Goal: Task Accomplishment & Management: Use online tool/utility

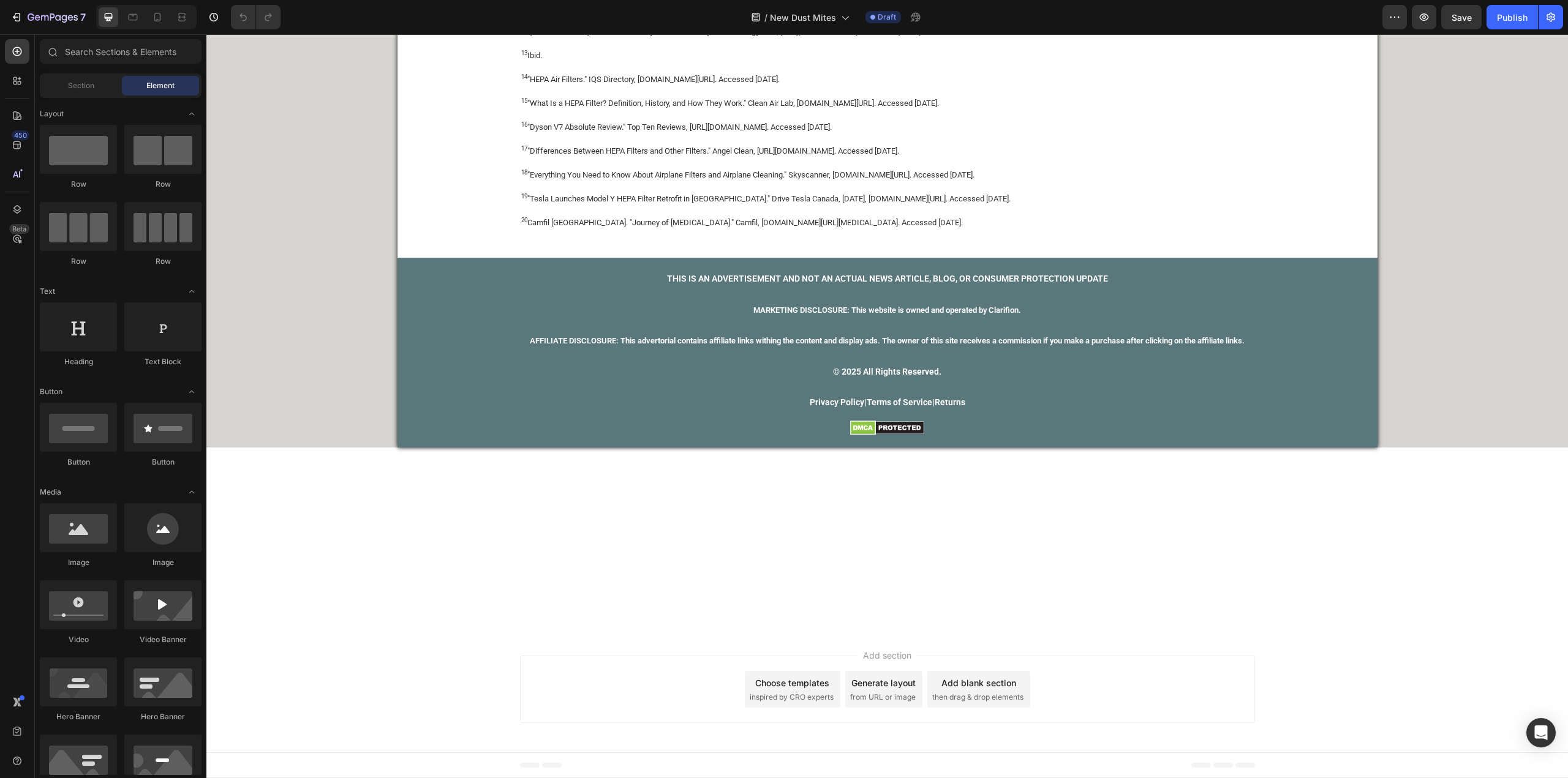
scroll to position [8386, 0]
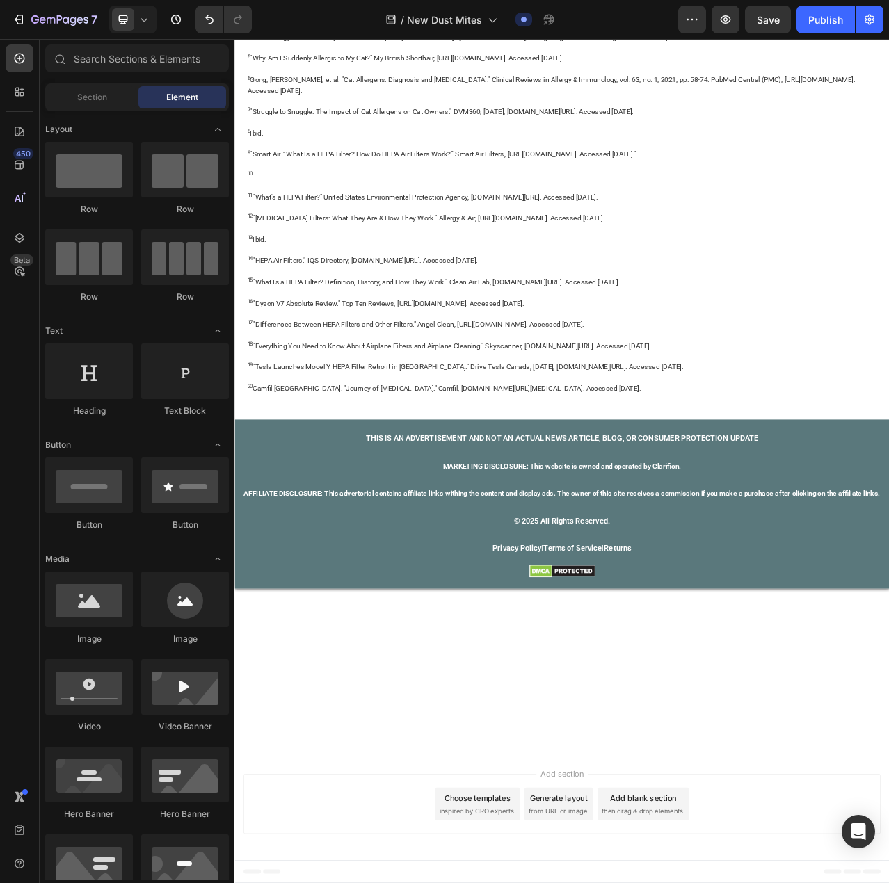
scroll to position [9370, 0]
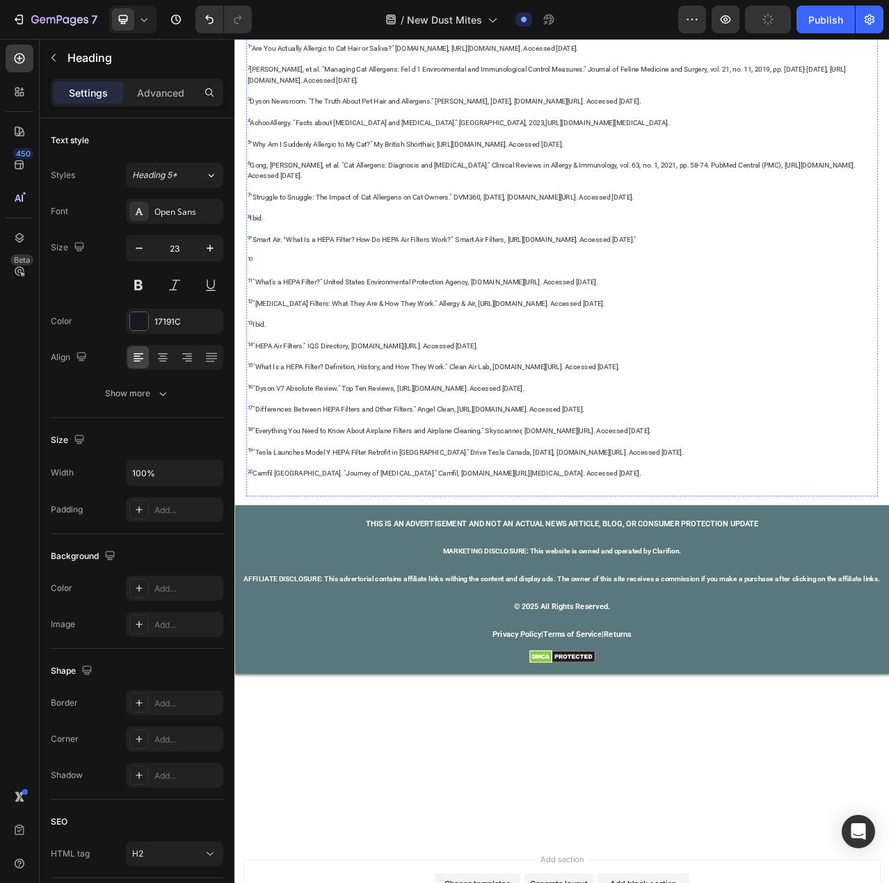
scroll to position [7075, 0]
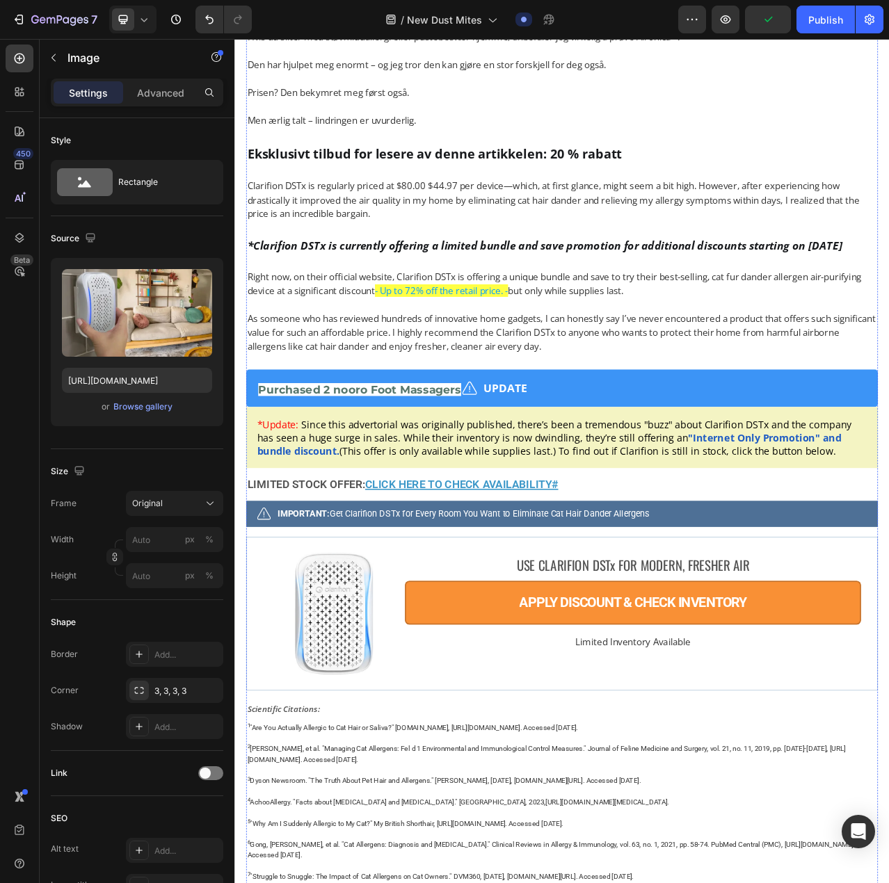
scroll to position [6380, 0]
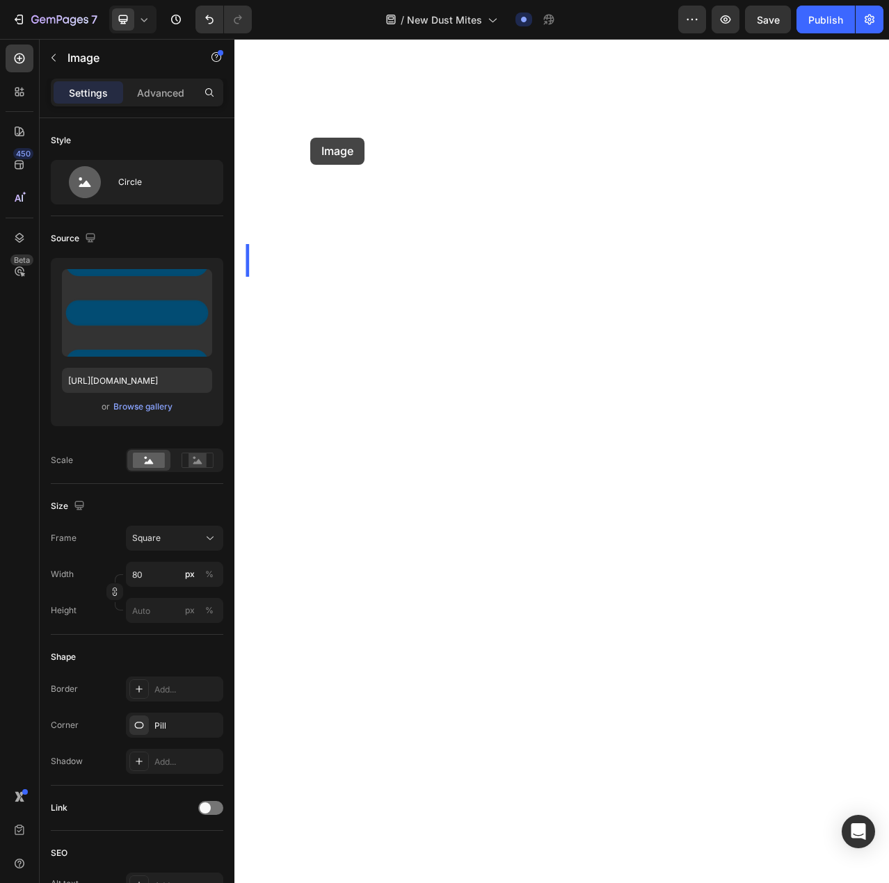
scroll to position [9889, 0]
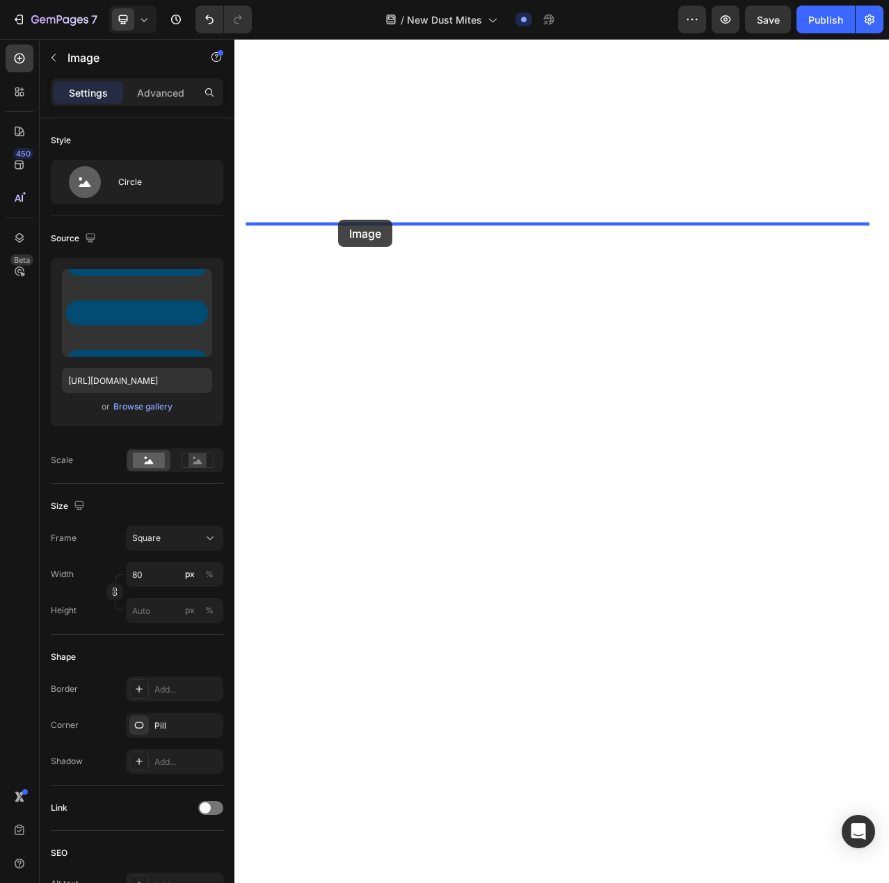
drag, startPoint x: 285, startPoint y: 533, endPoint x: 367, endPoint y: 270, distance: 275.2
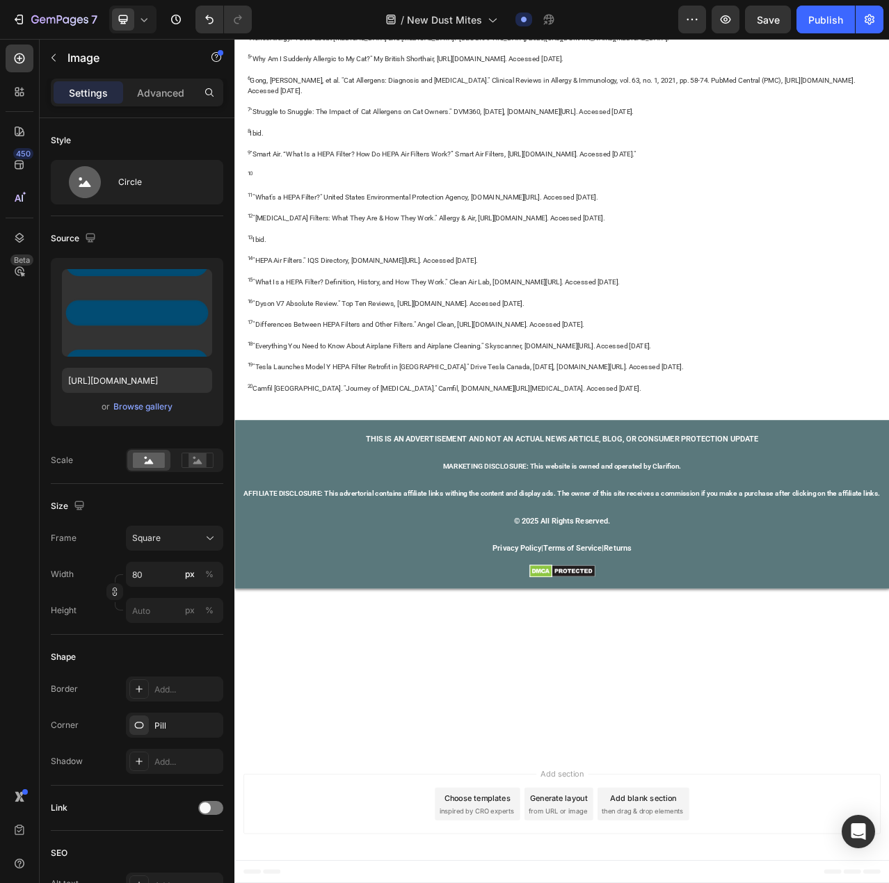
scroll to position [9265, 0]
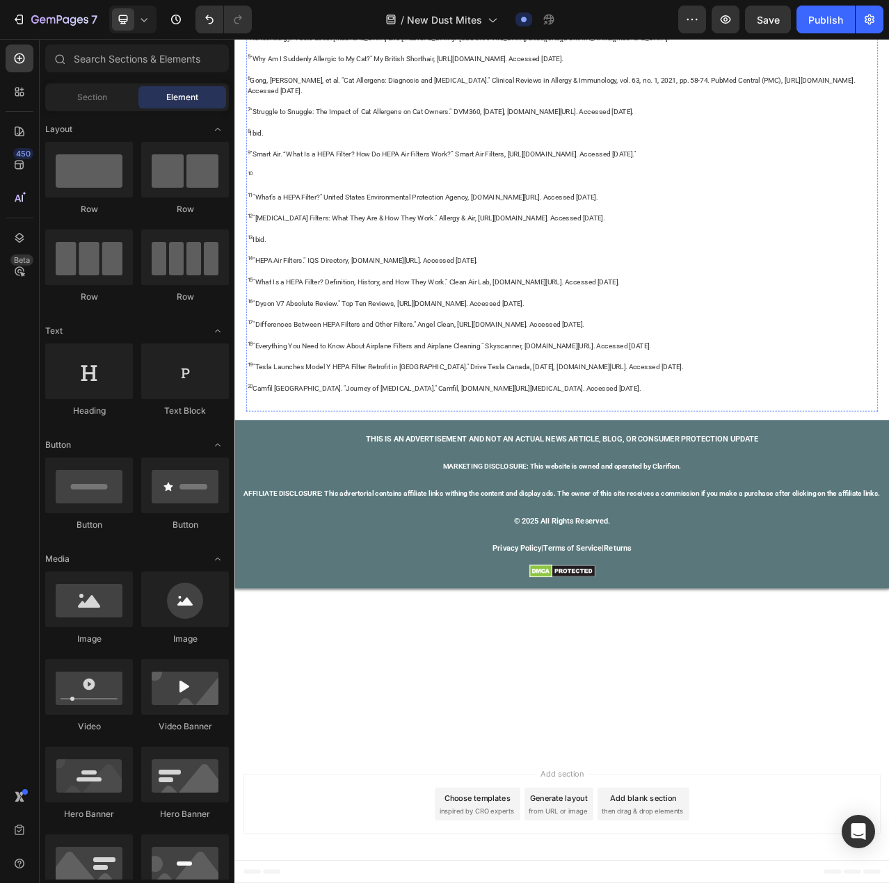
scroll to position [9544, 0]
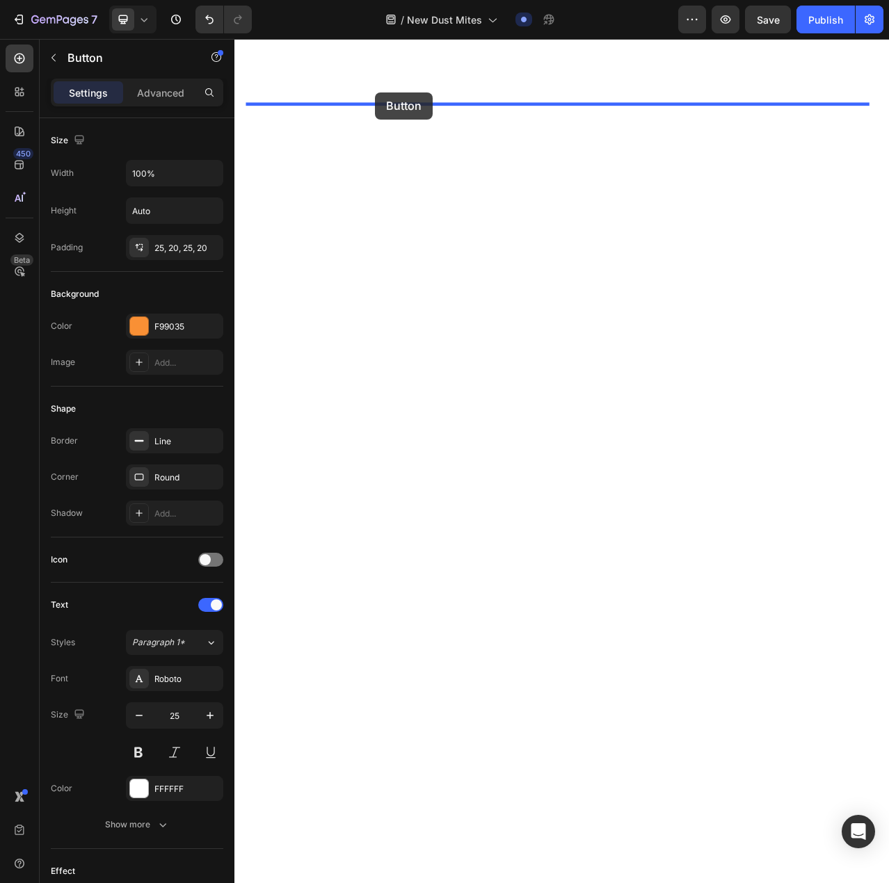
drag, startPoint x: 529, startPoint y: 737, endPoint x: 414, endPoint y: 107, distance: 640.5
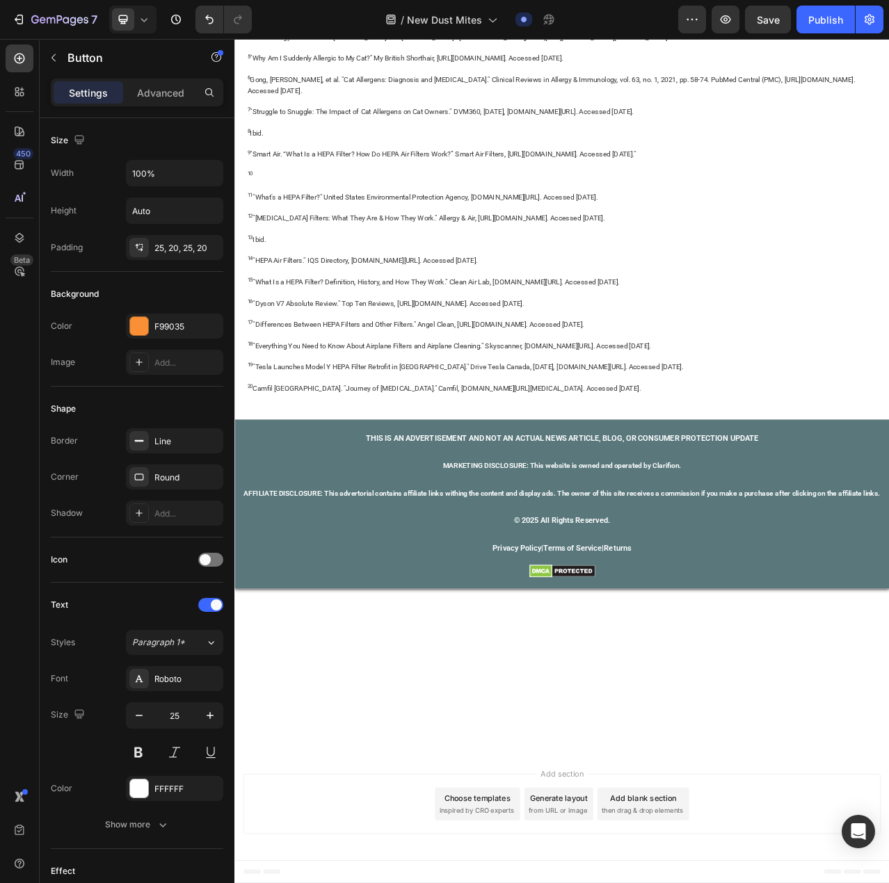
scroll to position [9683, 0]
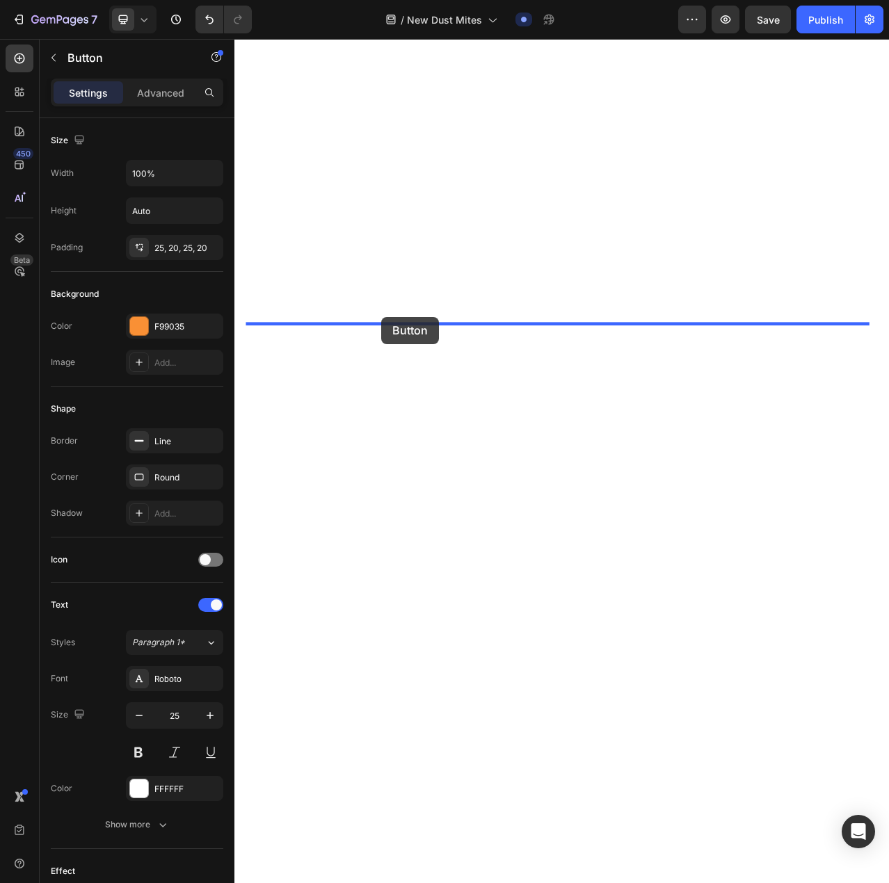
drag, startPoint x: 456, startPoint y: 505, endPoint x: 422, endPoint y: 394, distance: 116.4
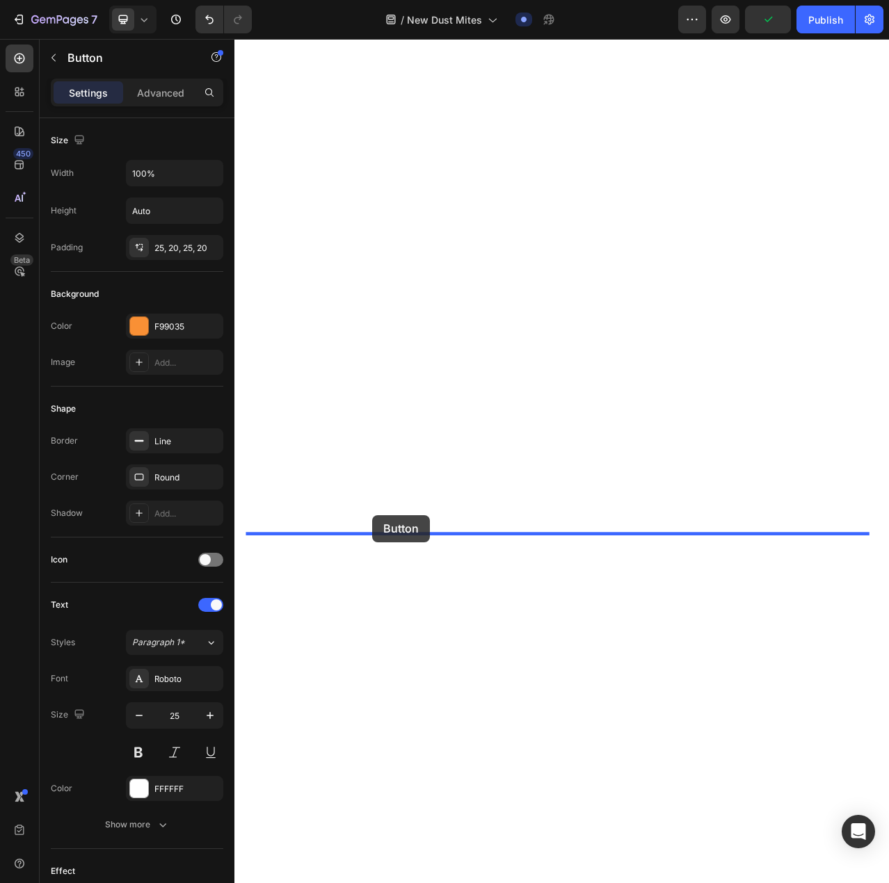
drag, startPoint x: 422, startPoint y: 407, endPoint x: 410, endPoint y: 646, distance: 239.6
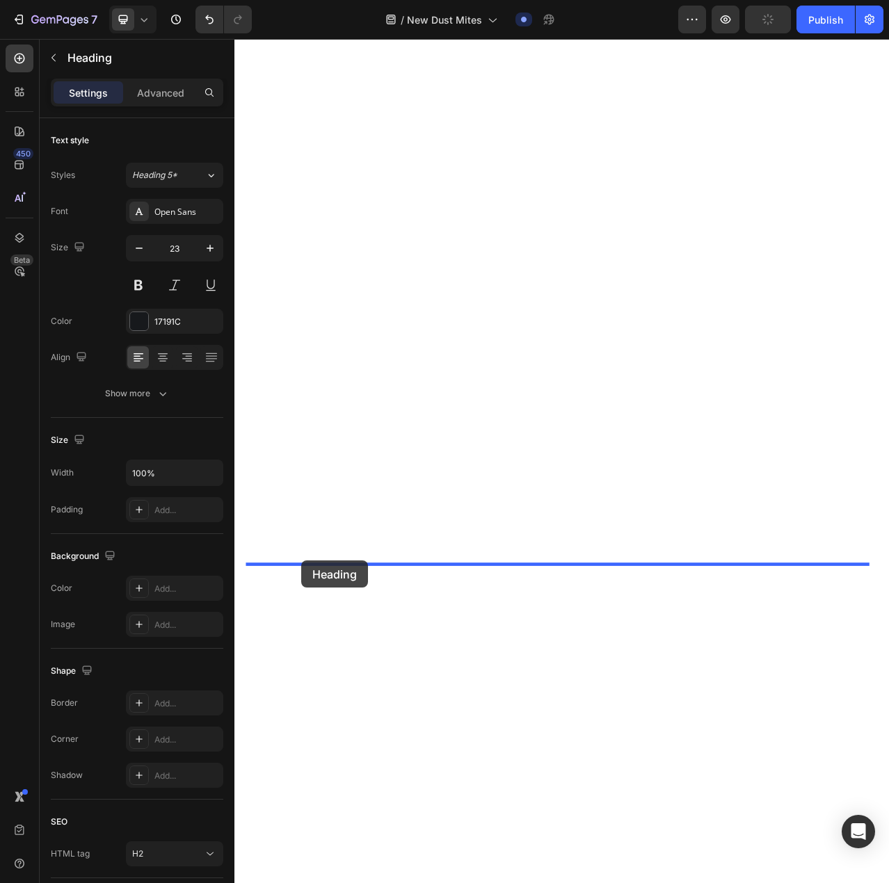
drag, startPoint x: 361, startPoint y: 426, endPoint x: 320, endPoint y: 705, distance: 281.2
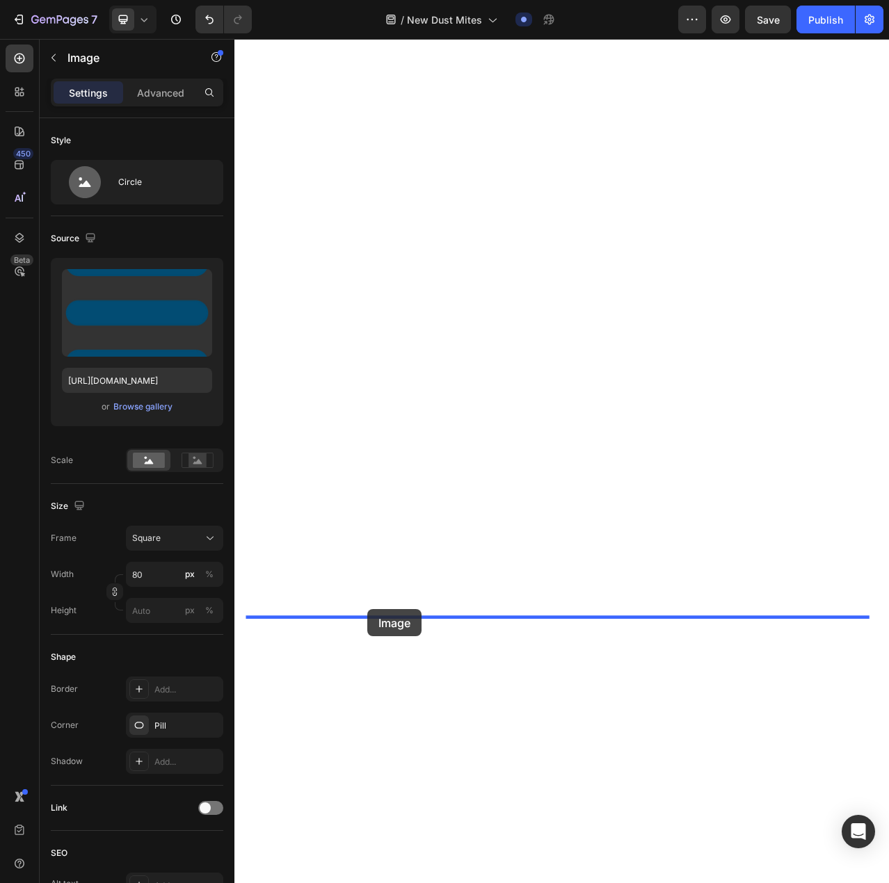
drag, startPoint x: 435, startPoint y: 497, endPoint x: 403, endPoint y: 766, distance: 271.1
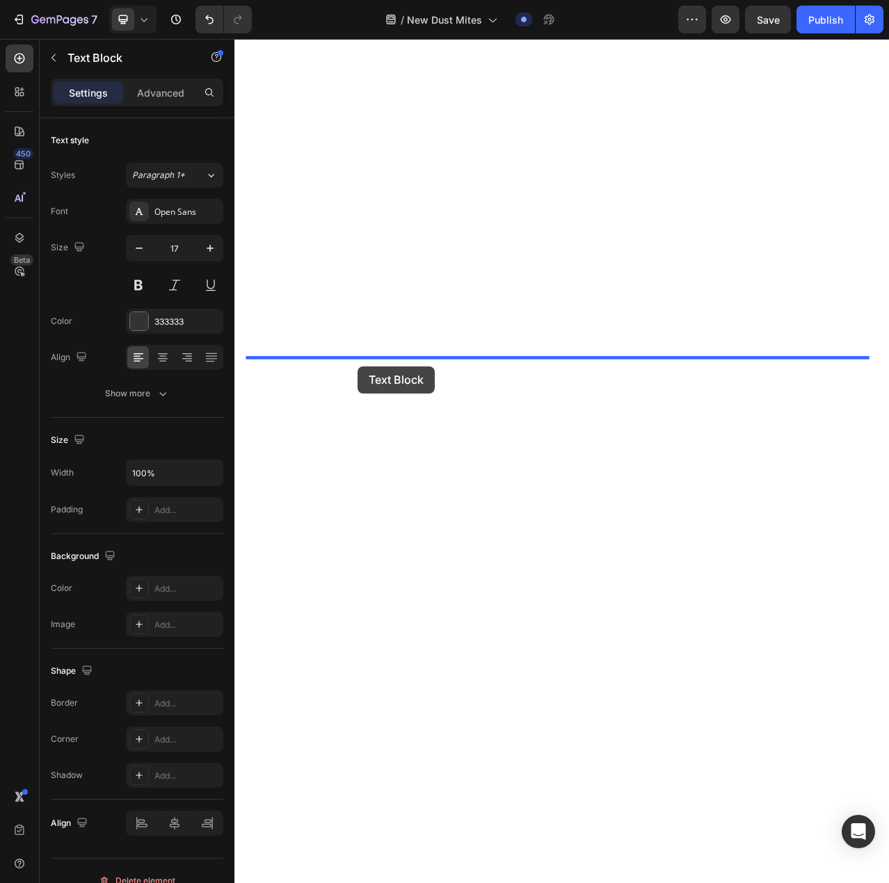
scroll to position [10221, 0]
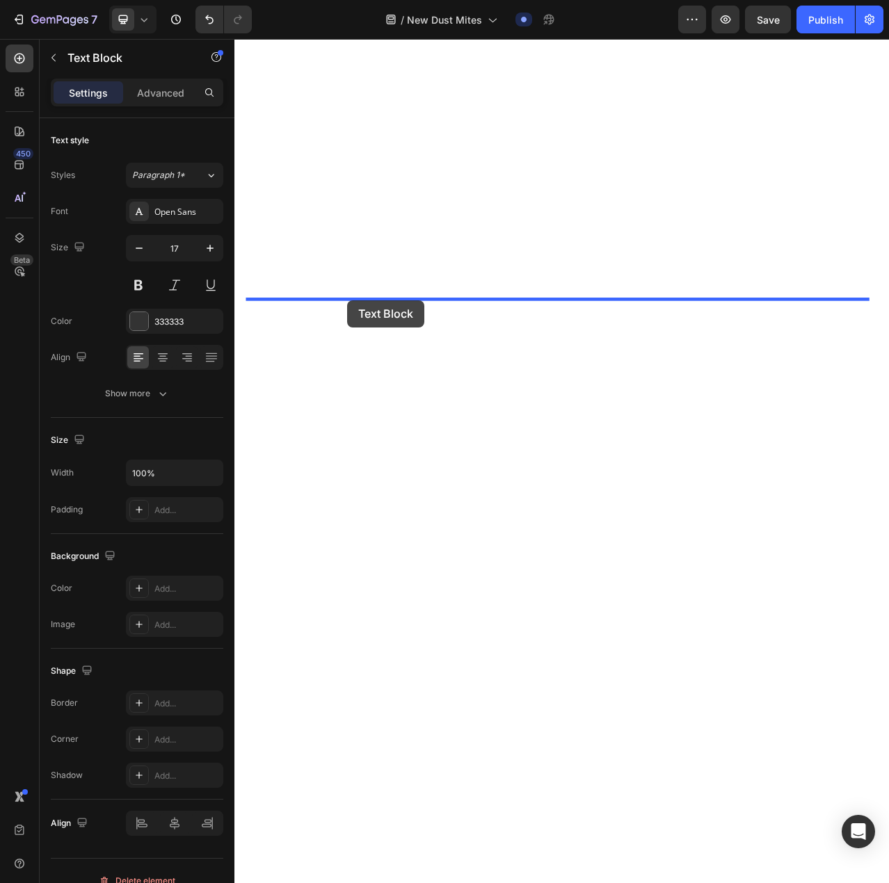
drag, startPoint x: 280, startPoint y: 607, endPoint x: 378, endPoint y: 372, distance: 254.1
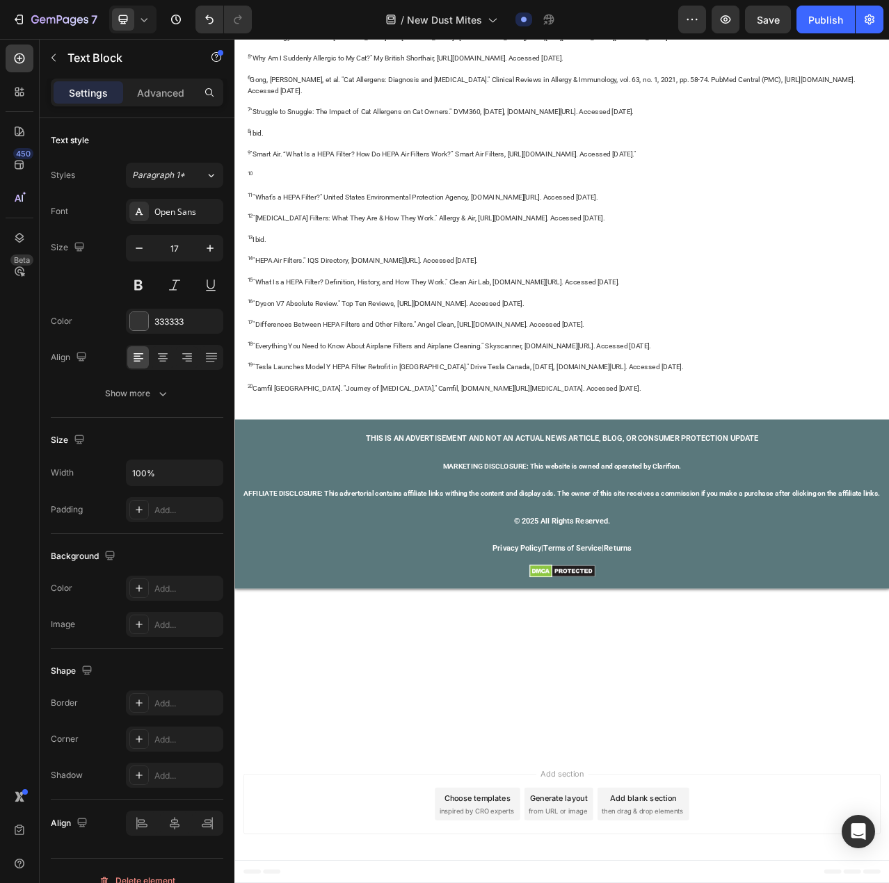
scroll to position [9873, 0]
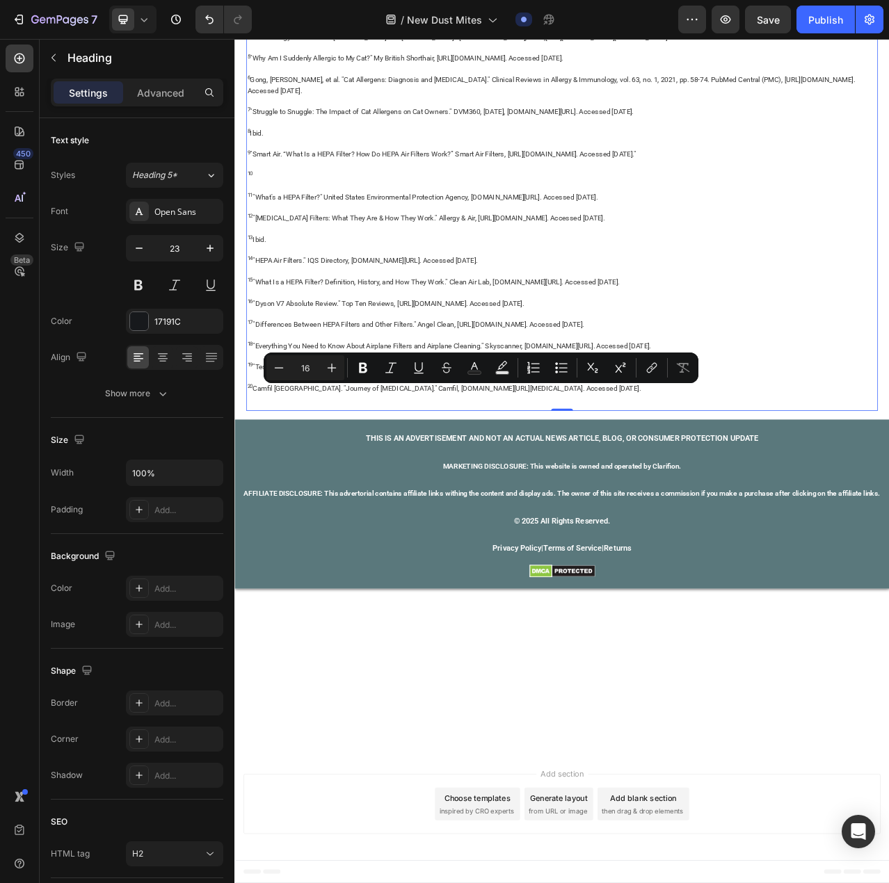
drag, startPoint x: 442, startPoint y: 494, endPoint x: 392, endPoint y: 595, distance: 112.6
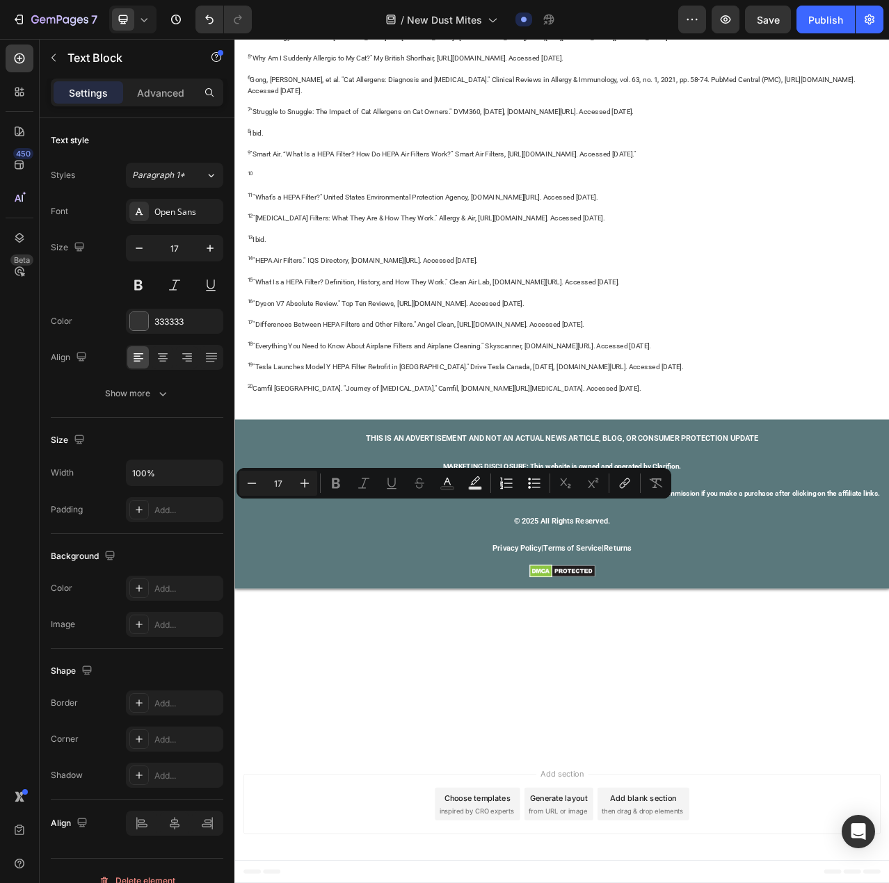
drag, startPoint x: 378, startPoint y: 639, endPoint x: 342, endPoint y: 650, distance: 37.2
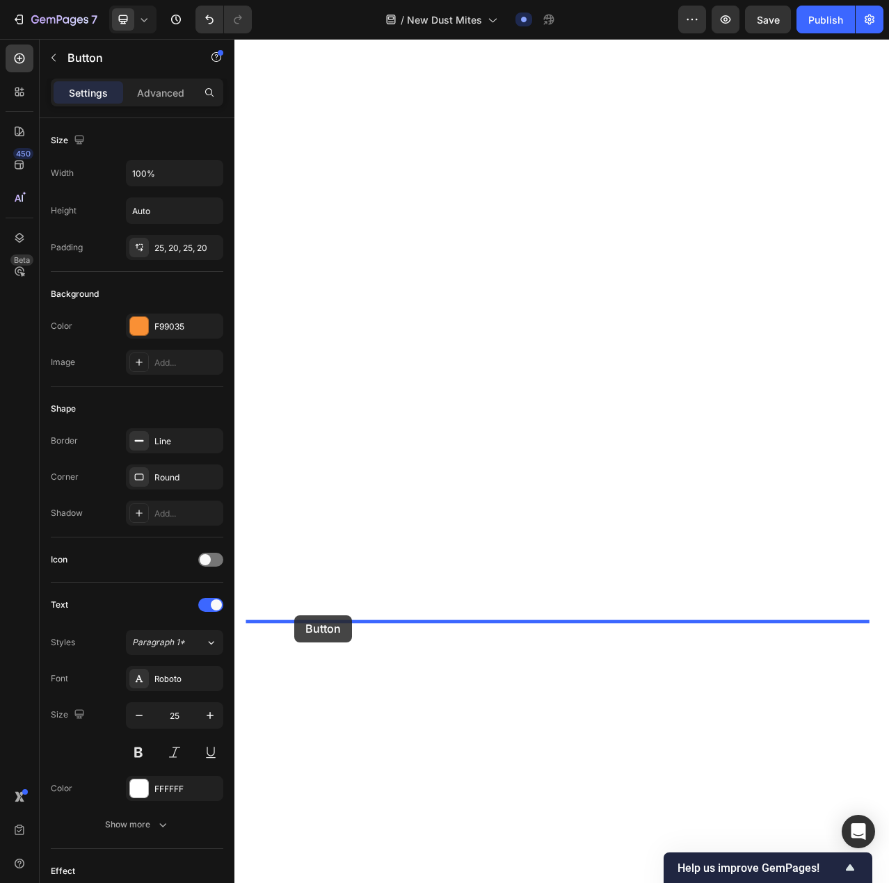
drag, startPoint x: 300, startPoint y: 291, endPoint x: 311, endPoint y: 774, distance: 483.5
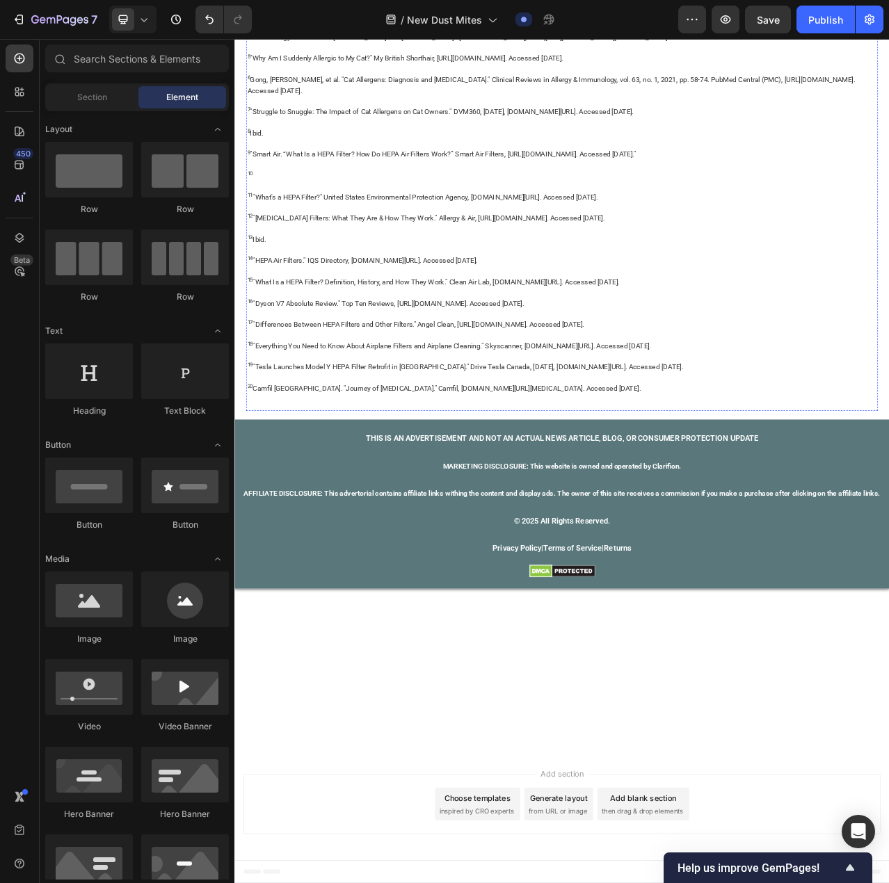
scroll to position [10221, 0]
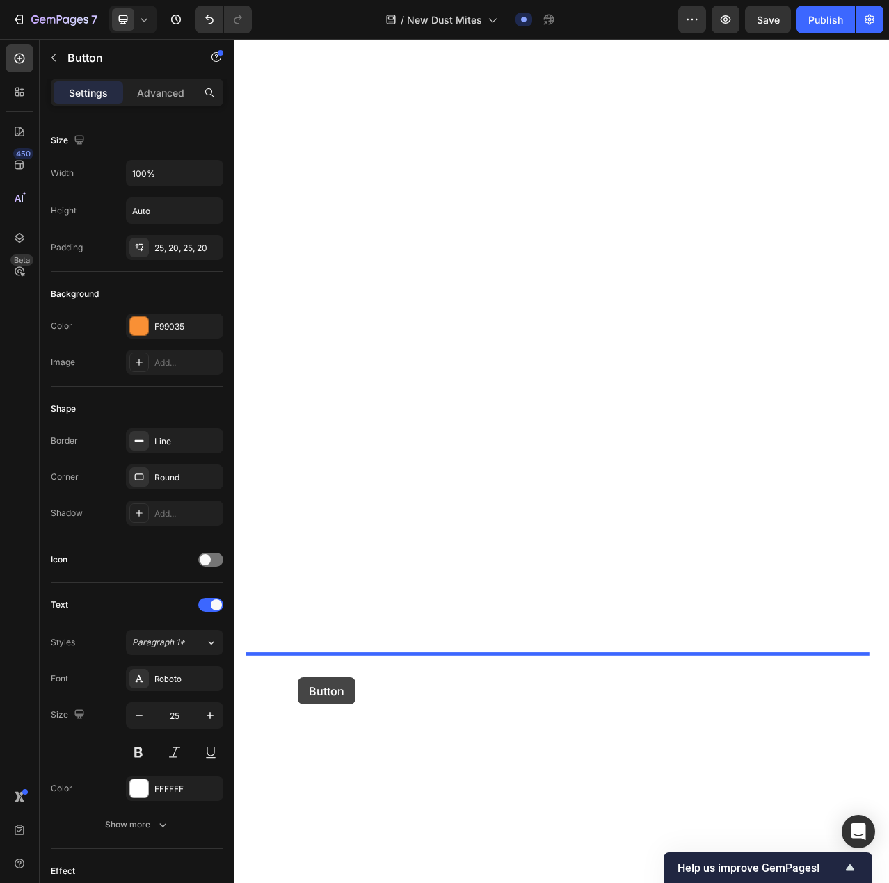
scroll to position [10572, 0]
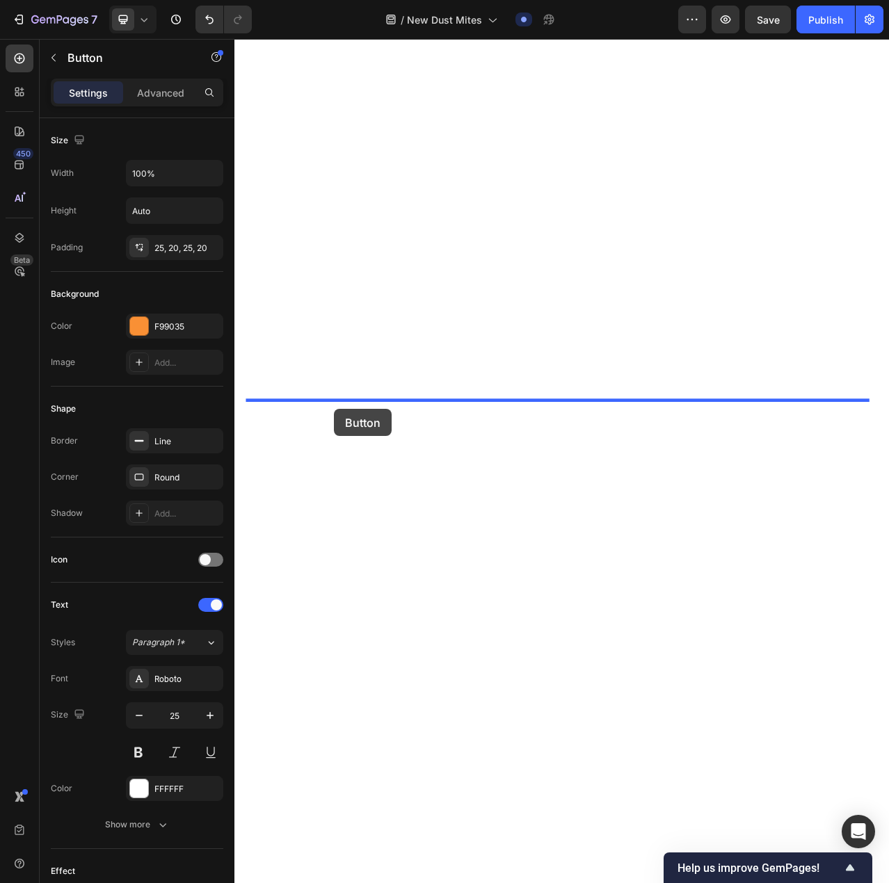
drag, startPoint x: 325, startPoint y: 672, endPoint x: 361, endPoint y: 511, distance: 164.7
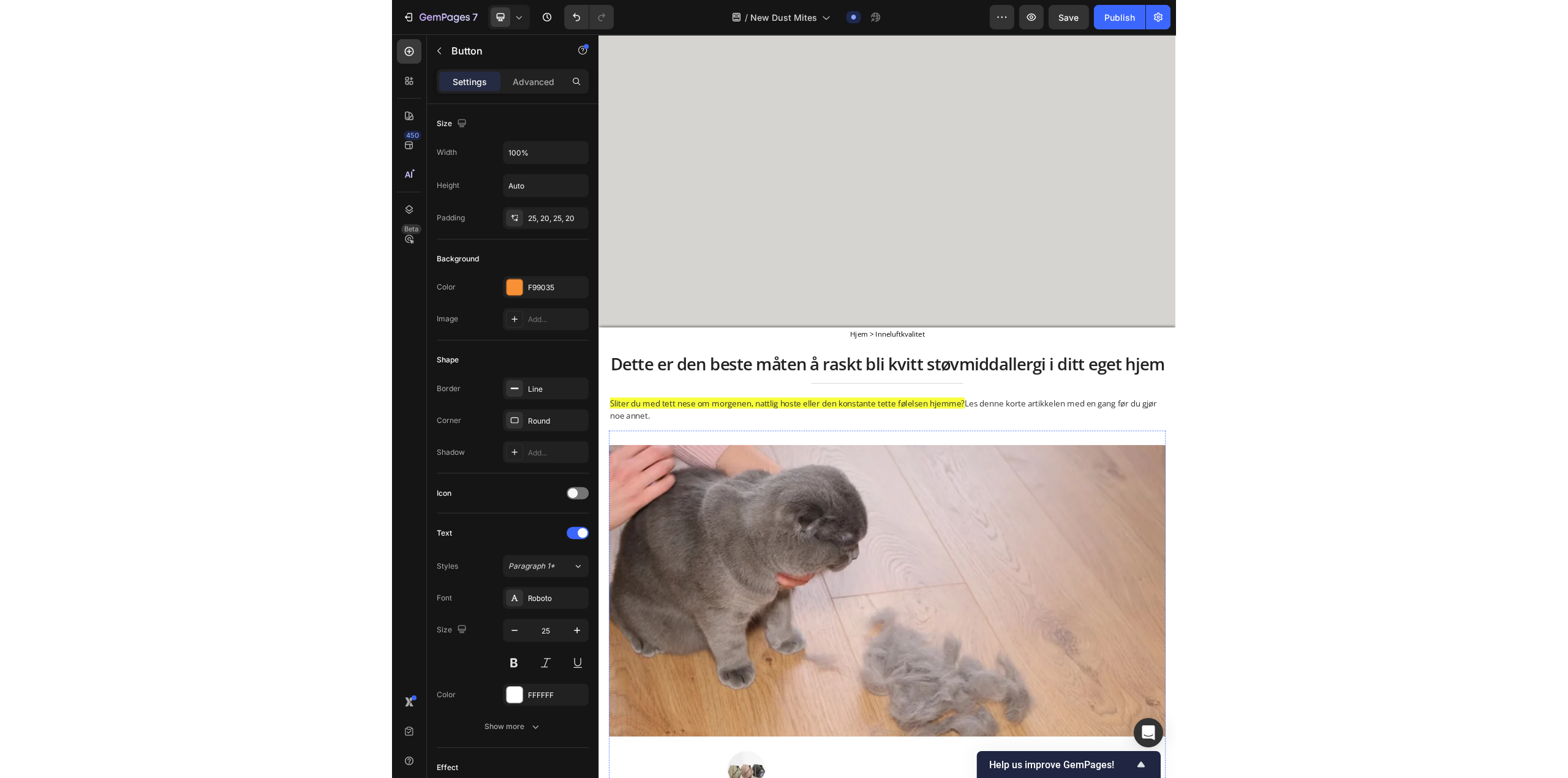
scroll to position [0, 0]
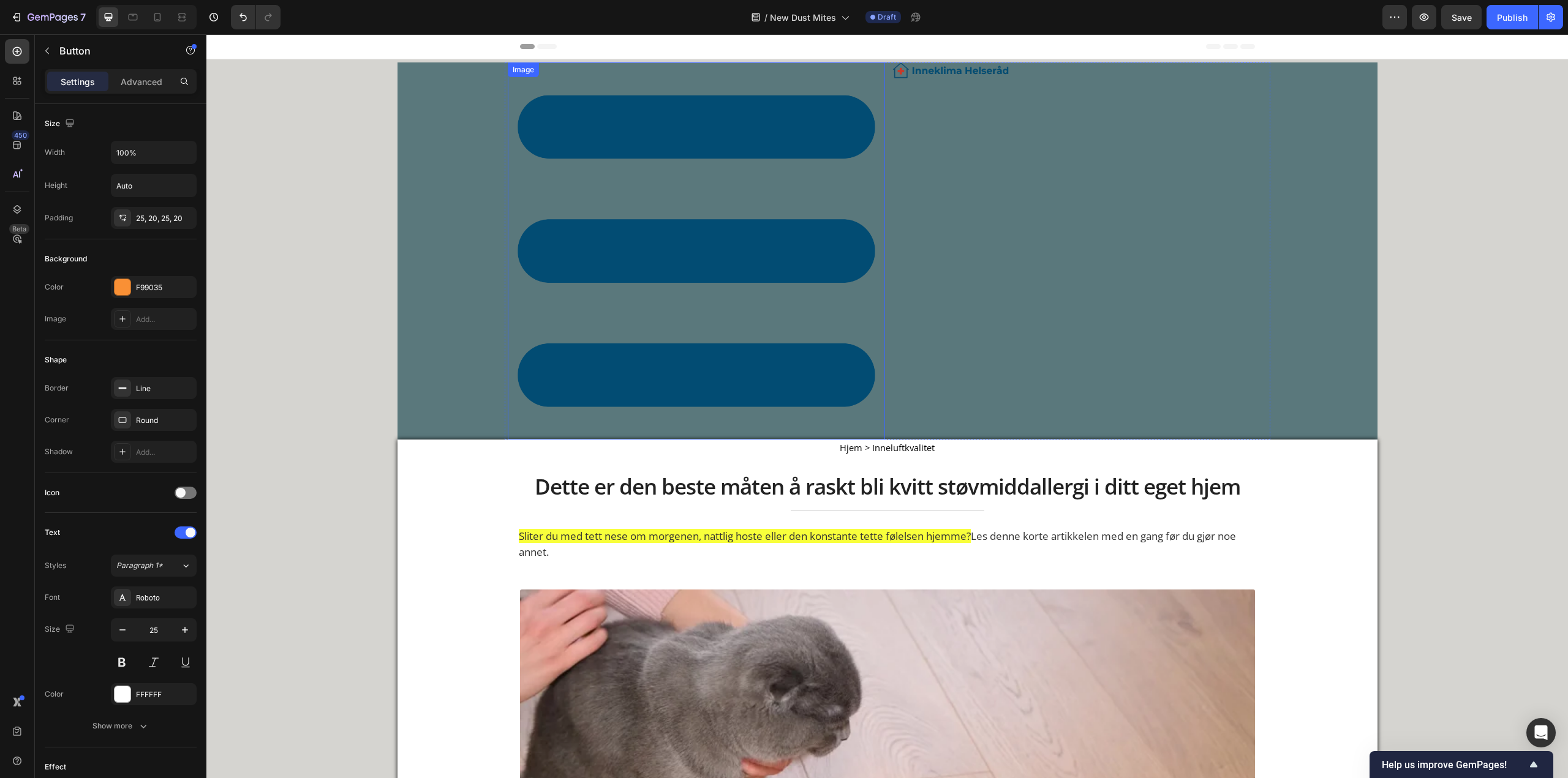
click at [554, 181] on img at bounding box center [696, 251] width 377 height 377
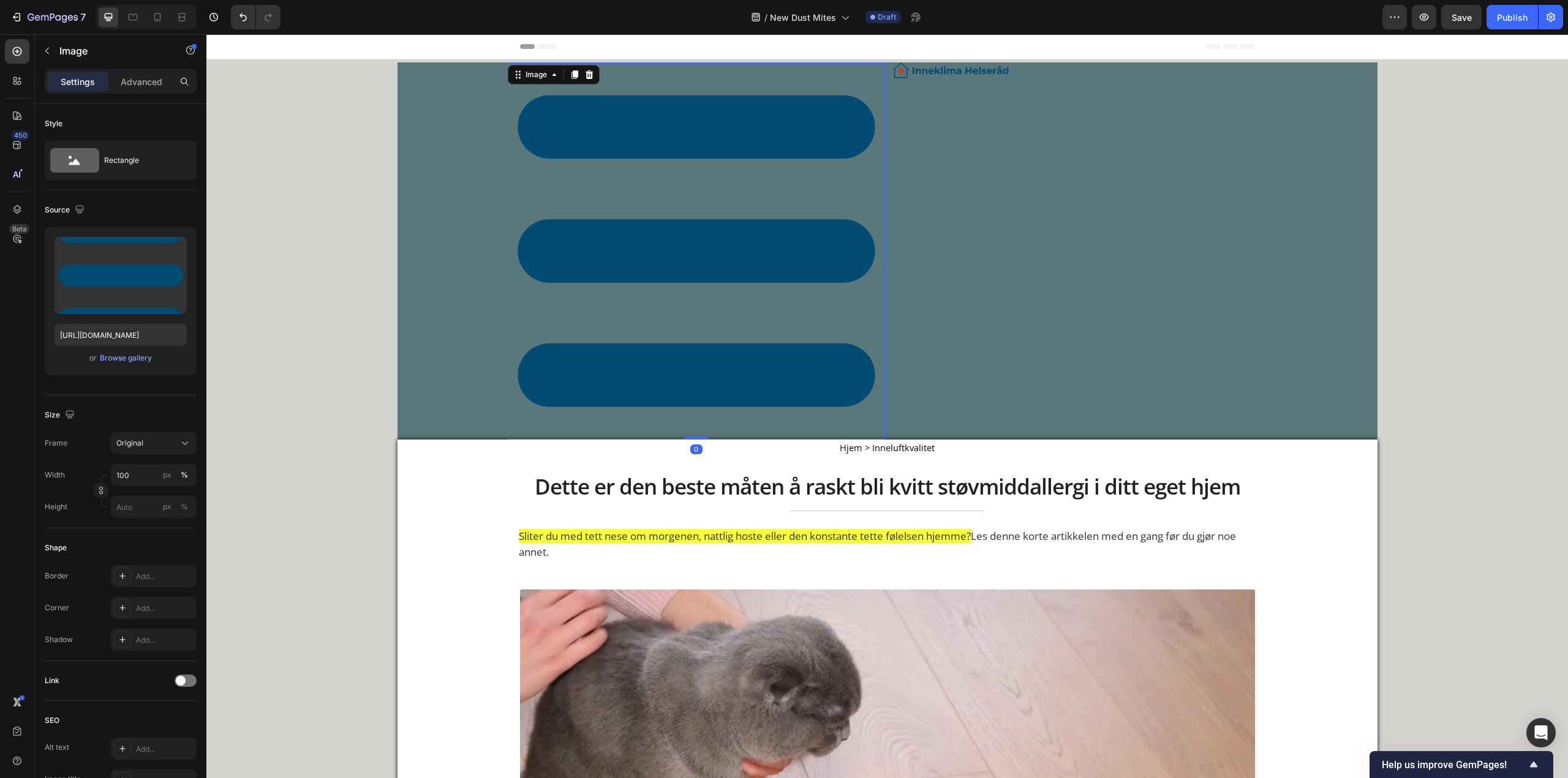
click at [379, 185] on div "Image 0 Image Row Row" at bounding box center [887, 251] width 1361 height 377
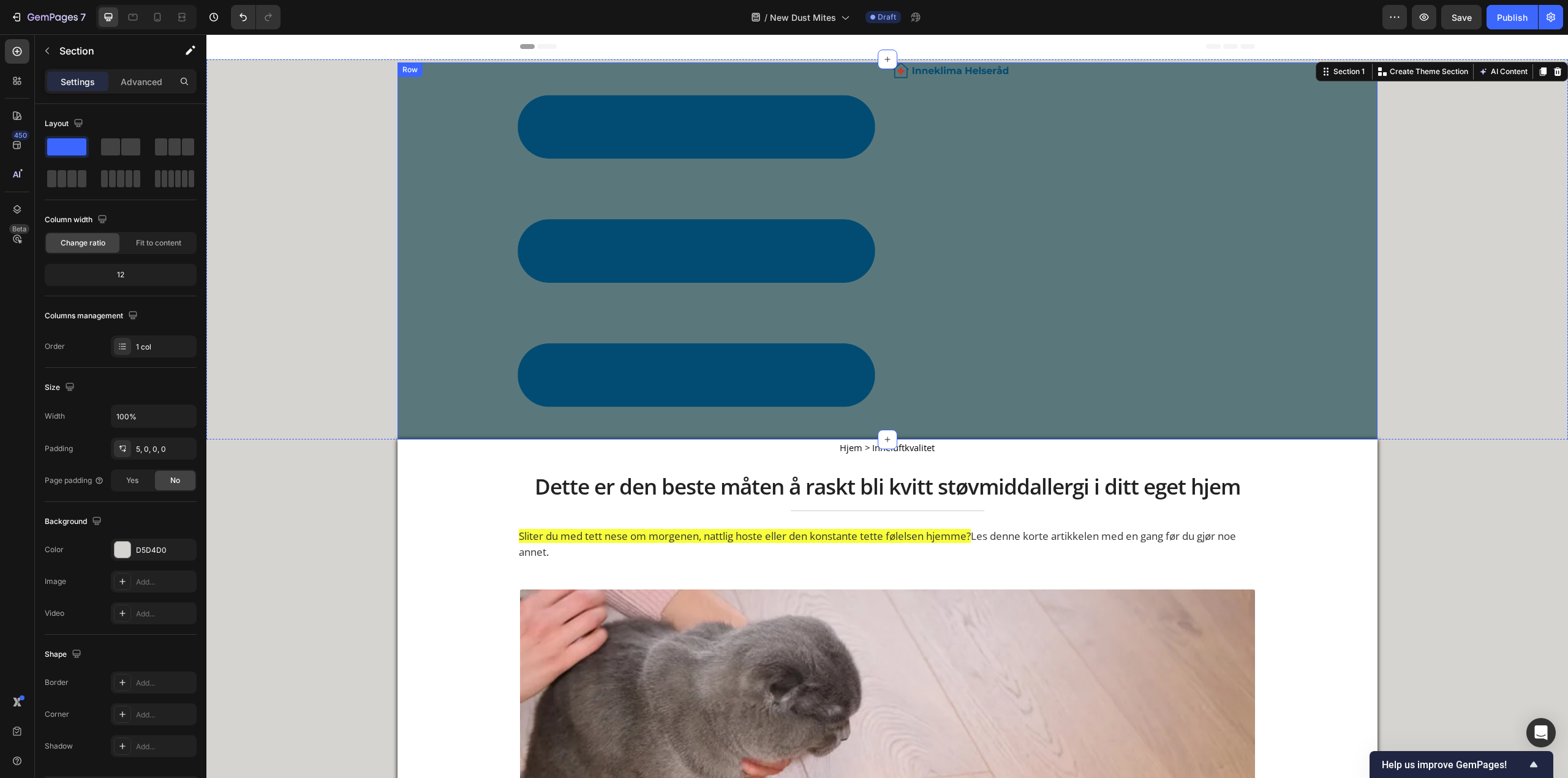
click at [439, 172] on div "Image Image Row" at bounding box center [887, 251] width 980 height 377
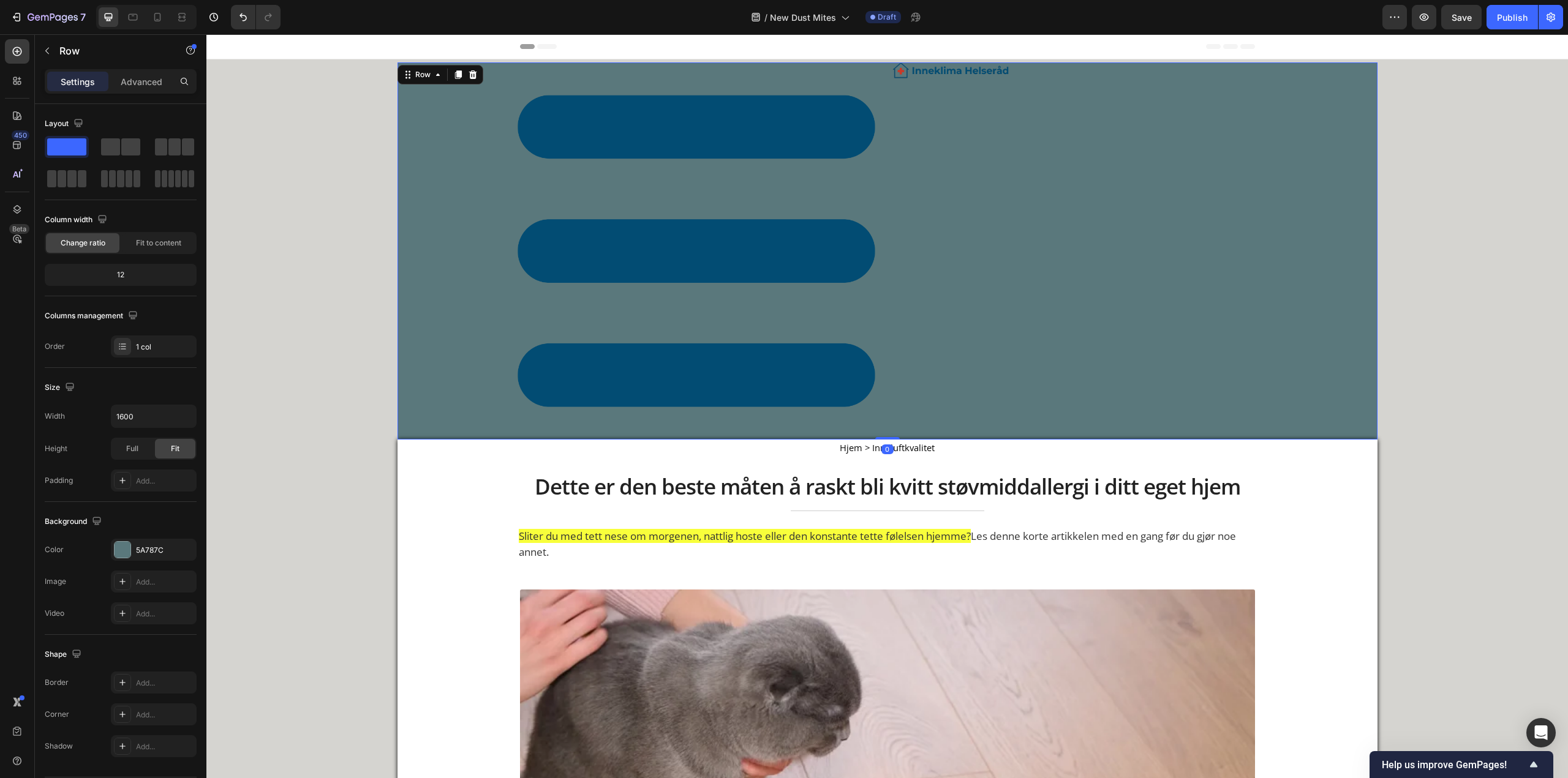
click at [437, 172] on div "Image Image Row" at bounding box center [887, 251] width 980 height 377
click at [114, 150] on span at bounding box center [111, 146] width 19 height 17
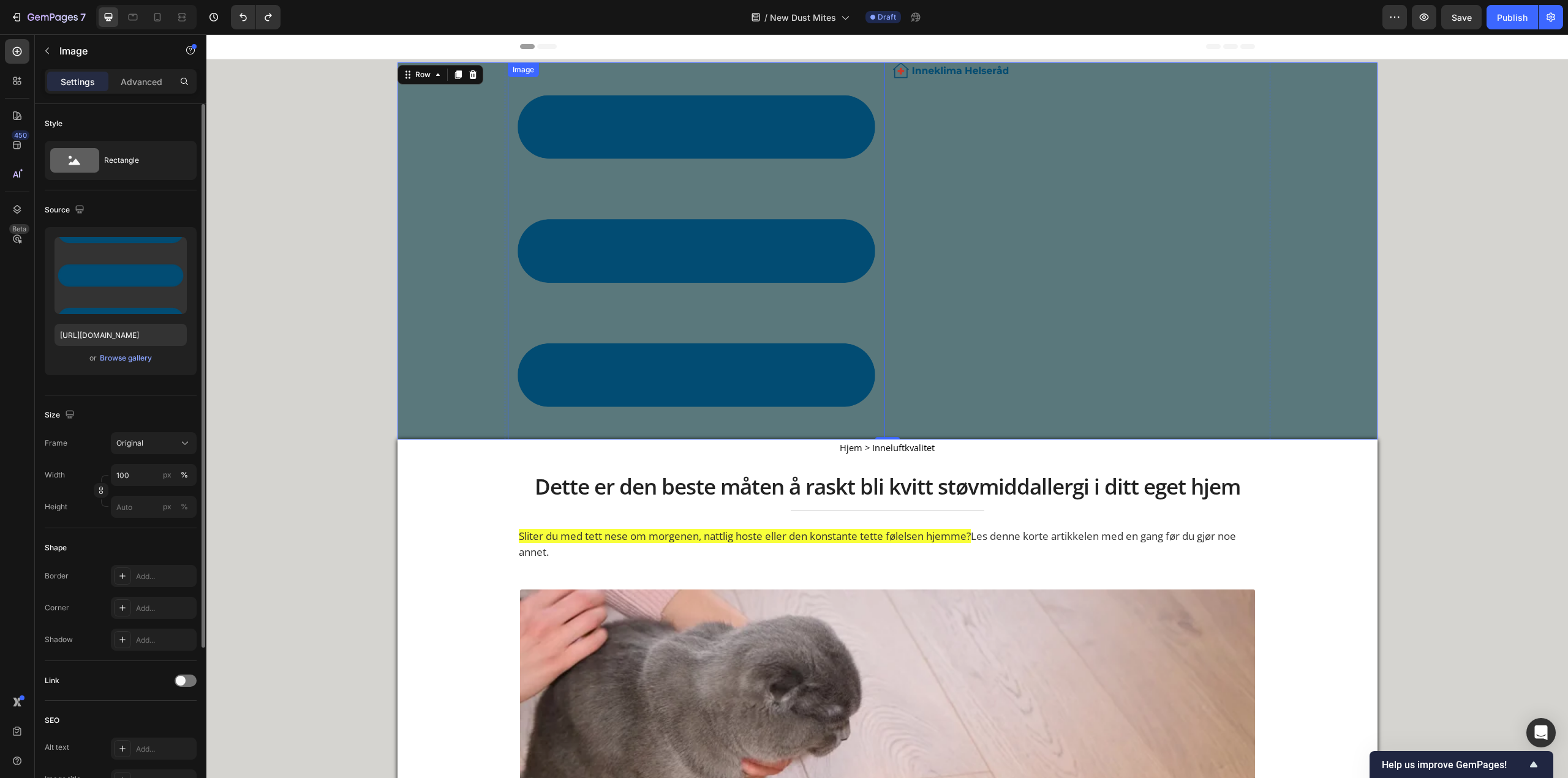
click at [694, 162] on img at bounding box center [696, 251] width 377 height 377
click at [430, 127] on div "Image 0 Image Row" at bounding box center [887, 251] width 980 height 377
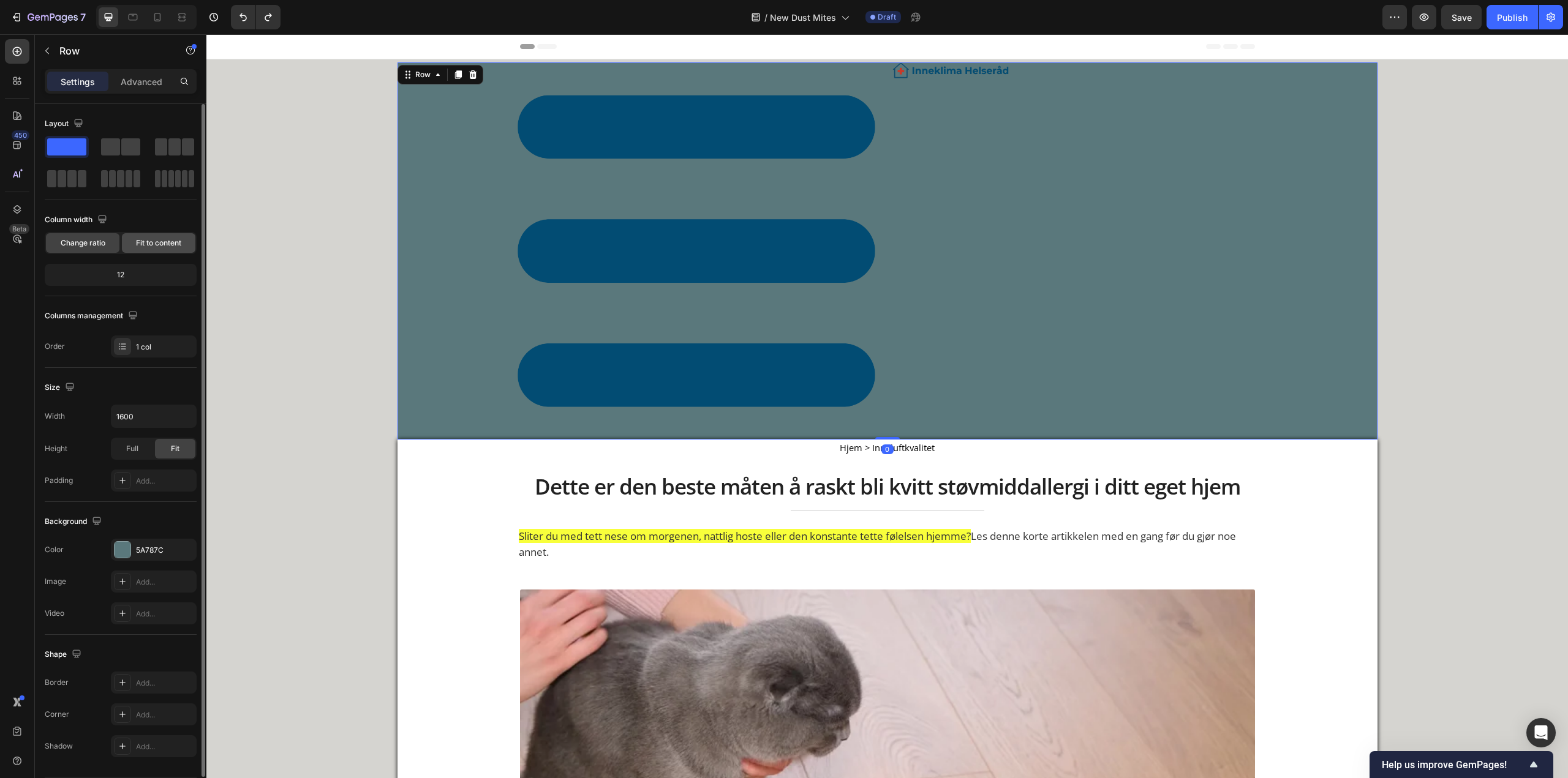
click at [146, 240] on span "Fit to content" at bounding box center [158, 243] width 45 height 11
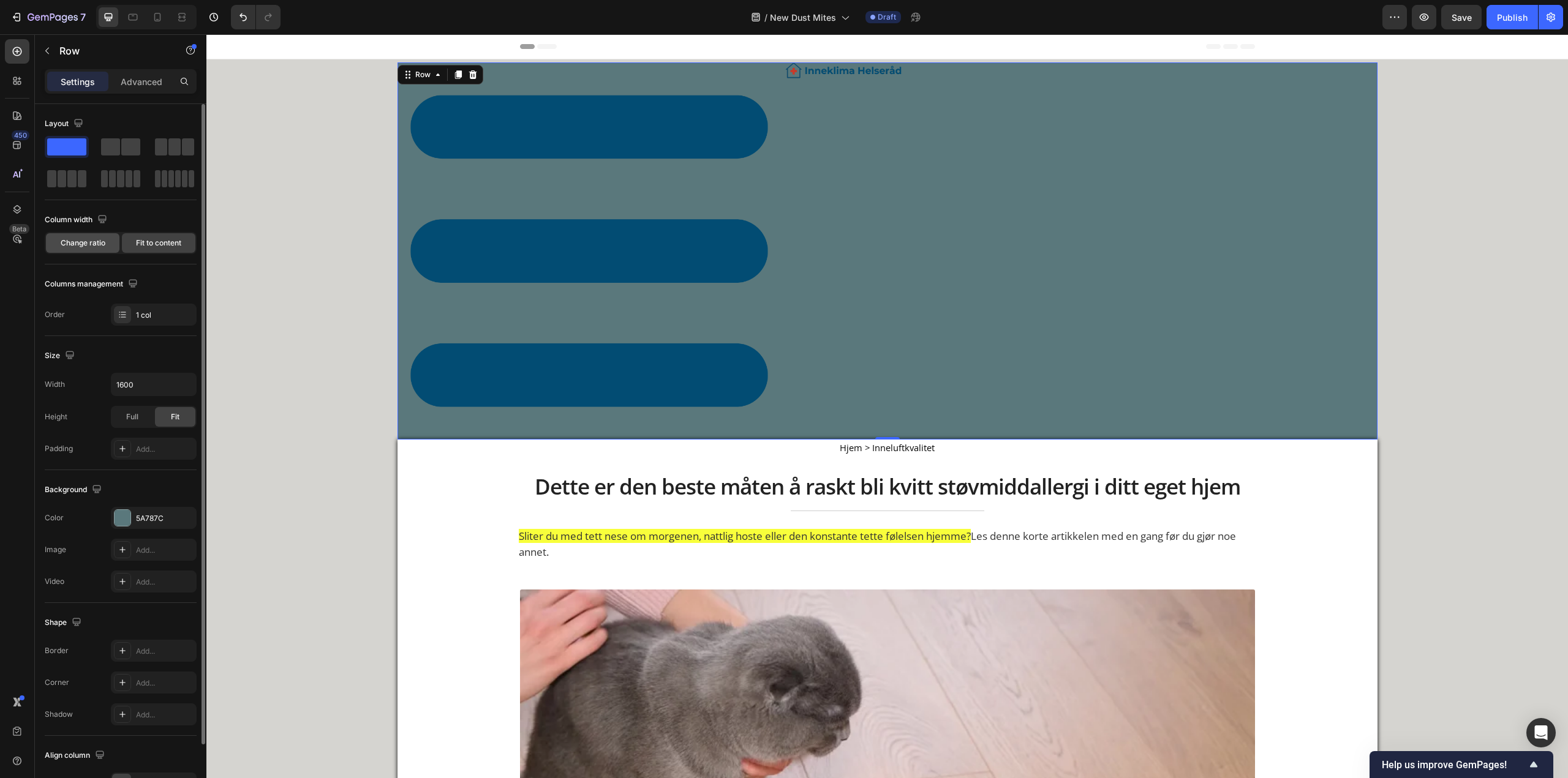
click at [106, 246] on div "Change ratio" at bounding box center [82, 243] width 73 height 19
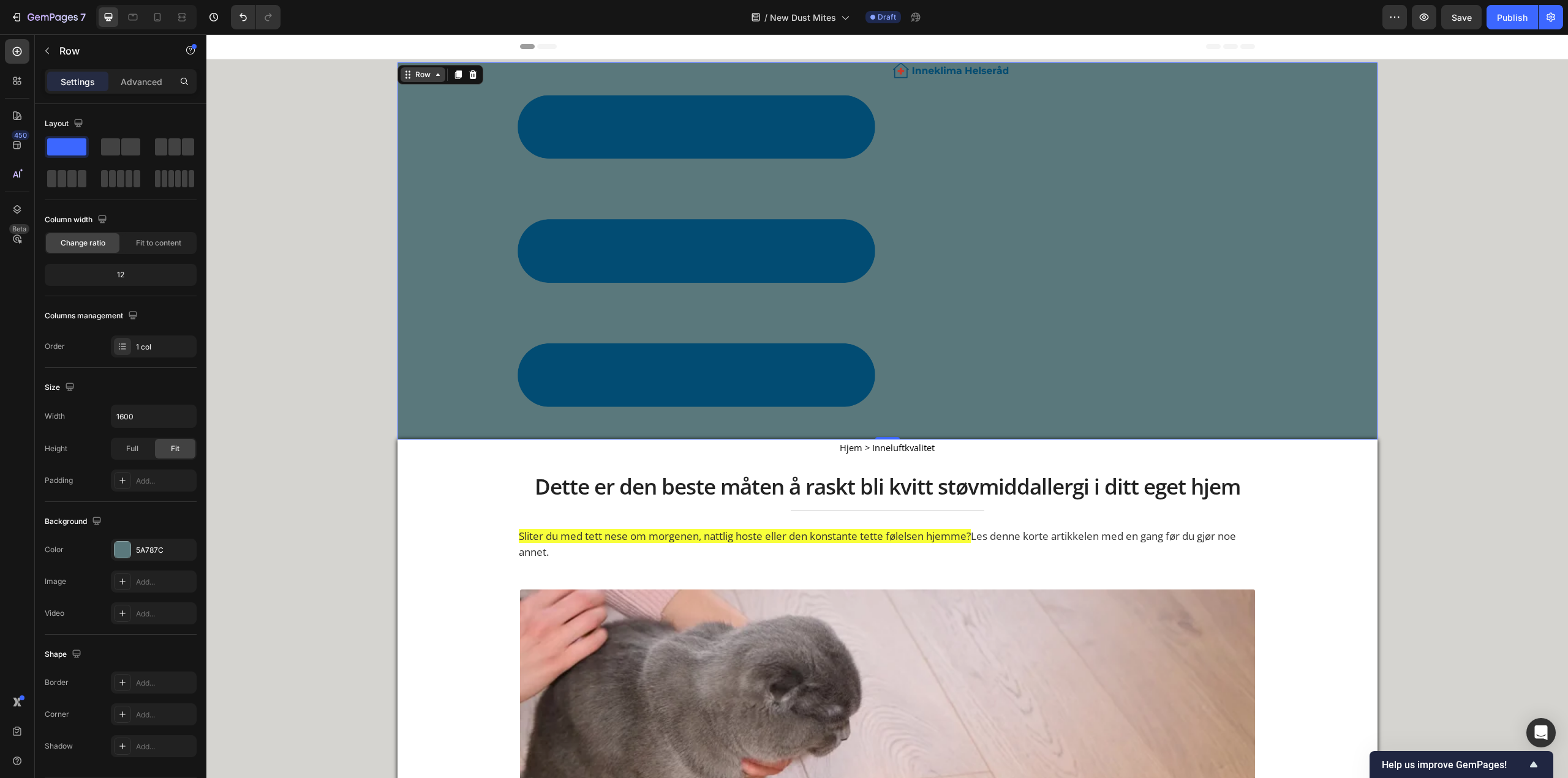
click at [413, 75] on div "Row" at bounding box center [423, 75] width 20 height 11
click at [938, 160] on div "Image" at bounding box center [1078, 251] width 377 height 377
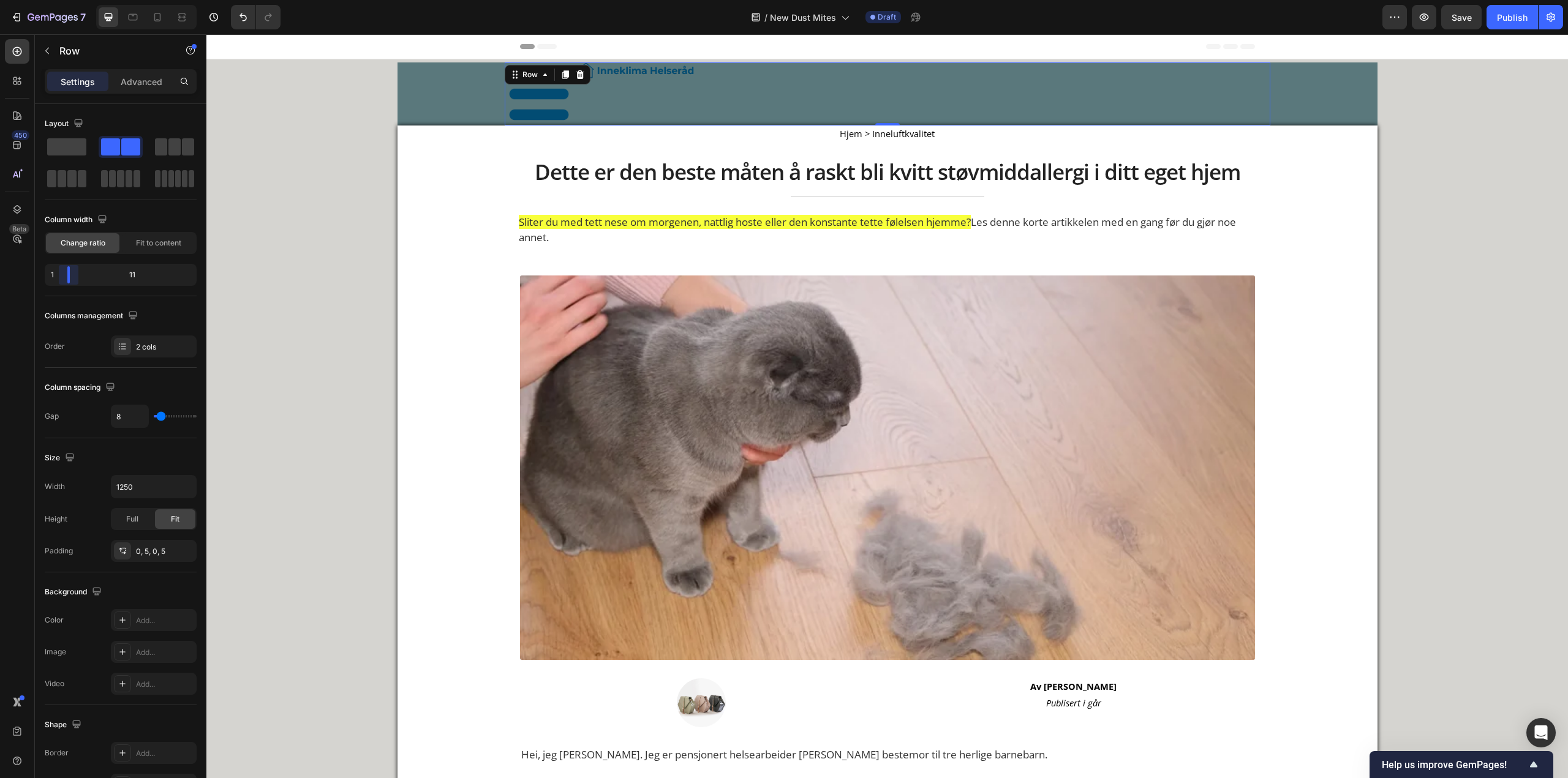
drag, startPoint x: 119, startPoint y: 271, endPoint x: 121, endPoint y: 194, distance: 77.0
click at [54, 0] on body "7 Version history / New Dust Mites Draft Preview Save Publish 450 Beta Sections…" at bounding box center [784, 0] width 1568 height 0
click at [530, 99] on img at bounding box center [540, 94] width 63 height 63
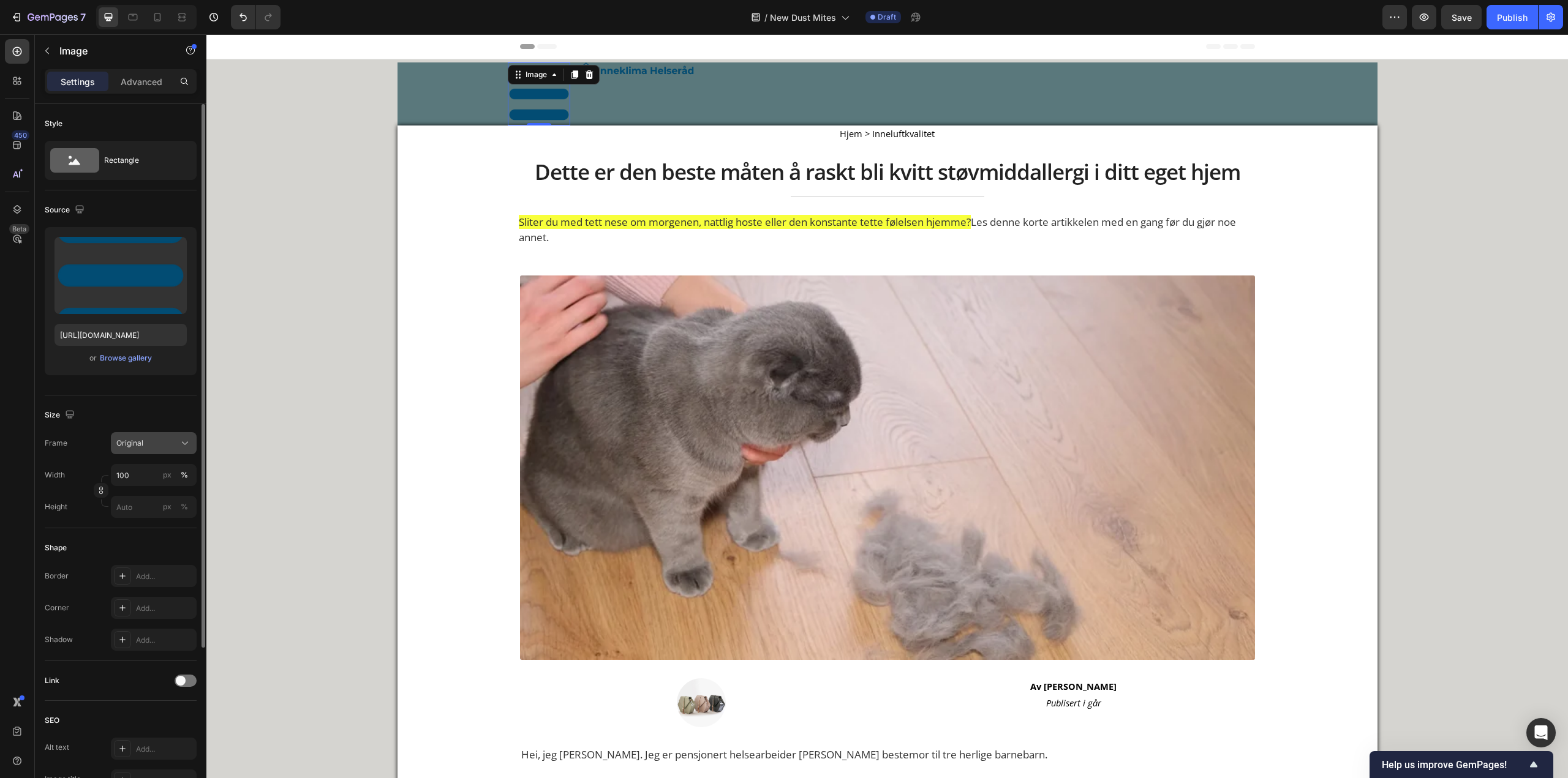
click at [164, 444] on div "Original" at bounding box center [146, 443] width 60 height 11
click at [151, 559] on div "Custom" at bounding box center [151, 564] width 71 height 11
type input "50"
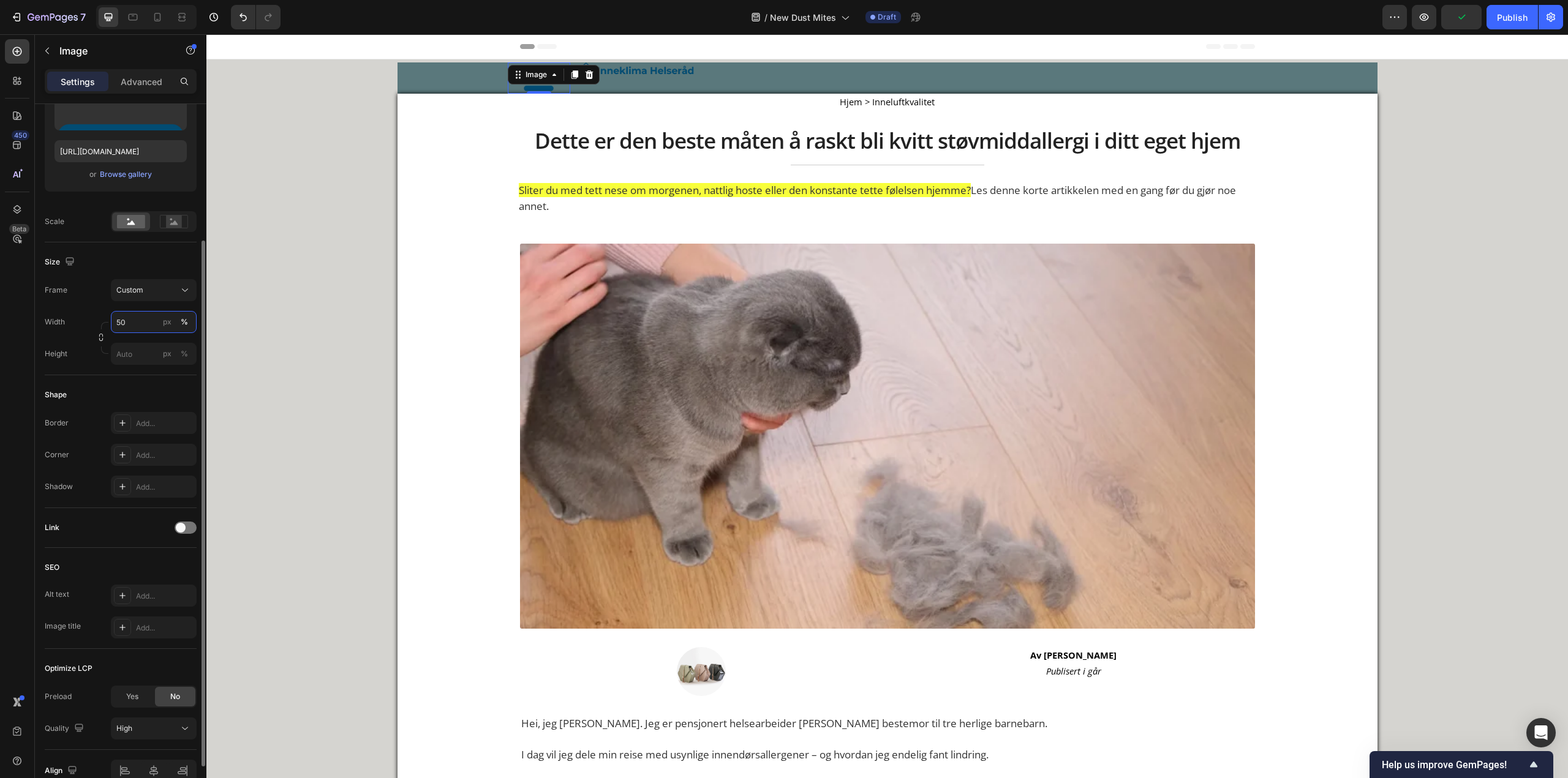
scroll to position [246, 0]
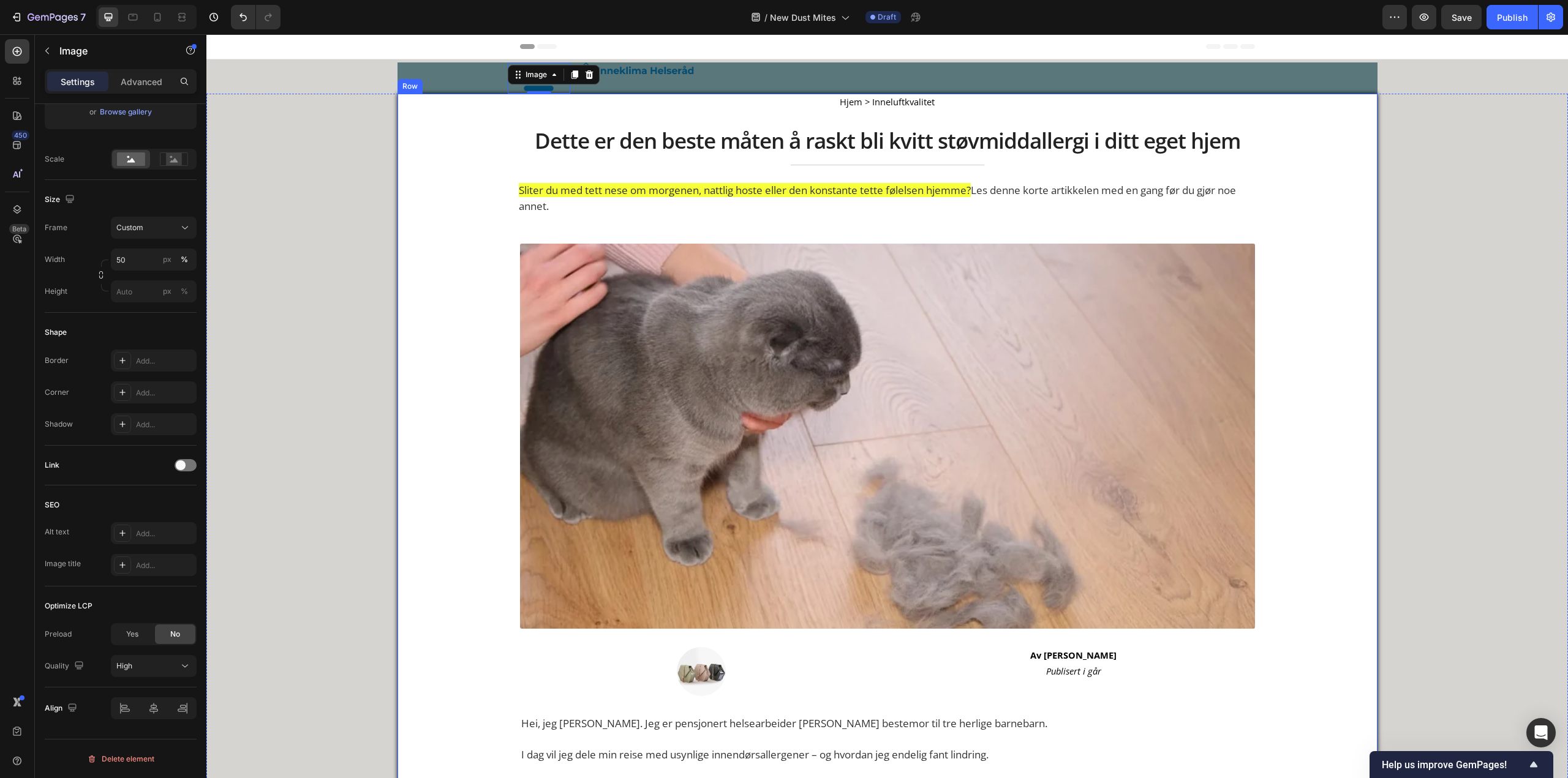
click at [453, 87] on div "Image 0 Image Row" at bounding box center [887, 77] width 980 height 31
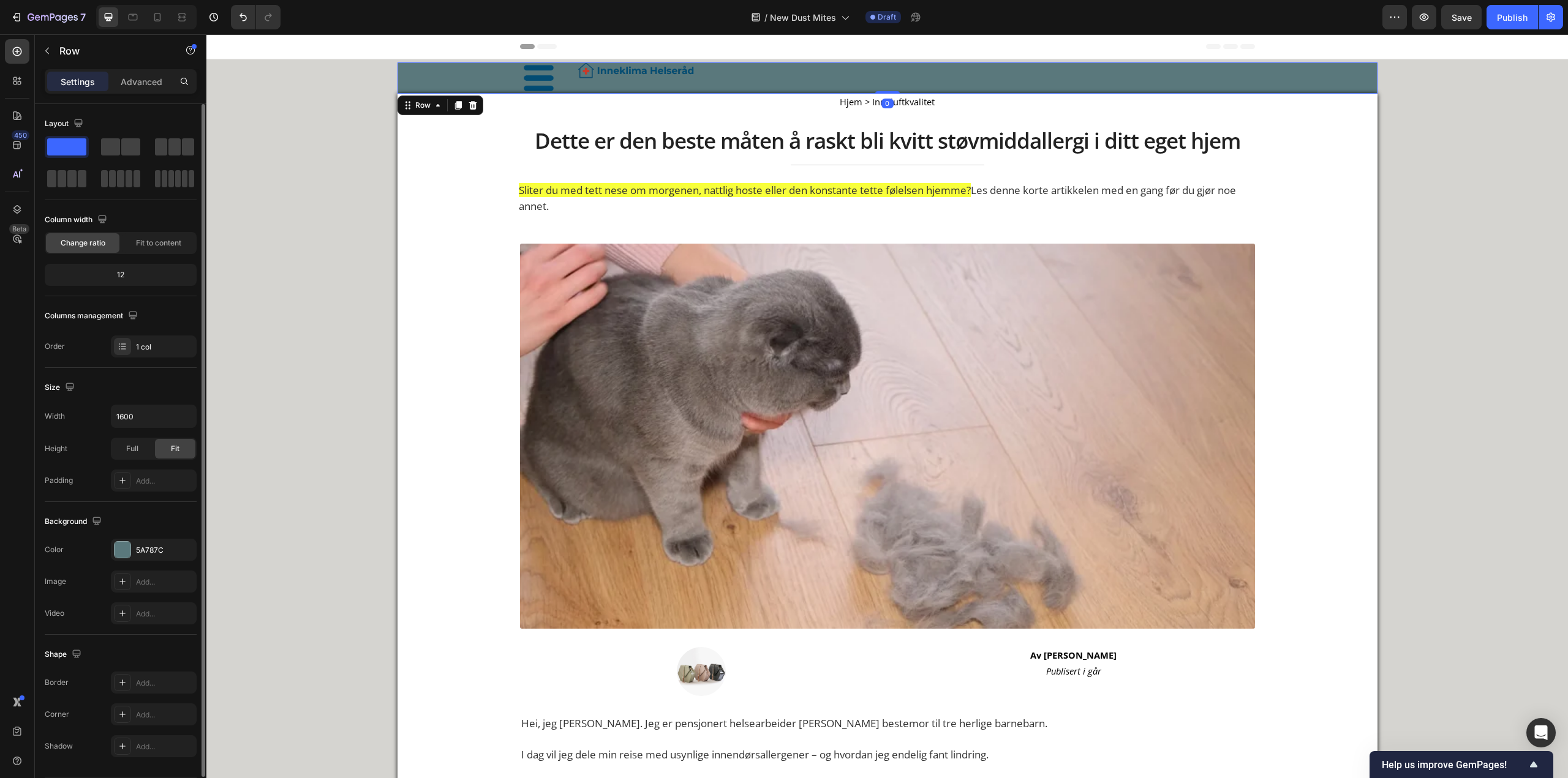
scroll to position [38, 0]
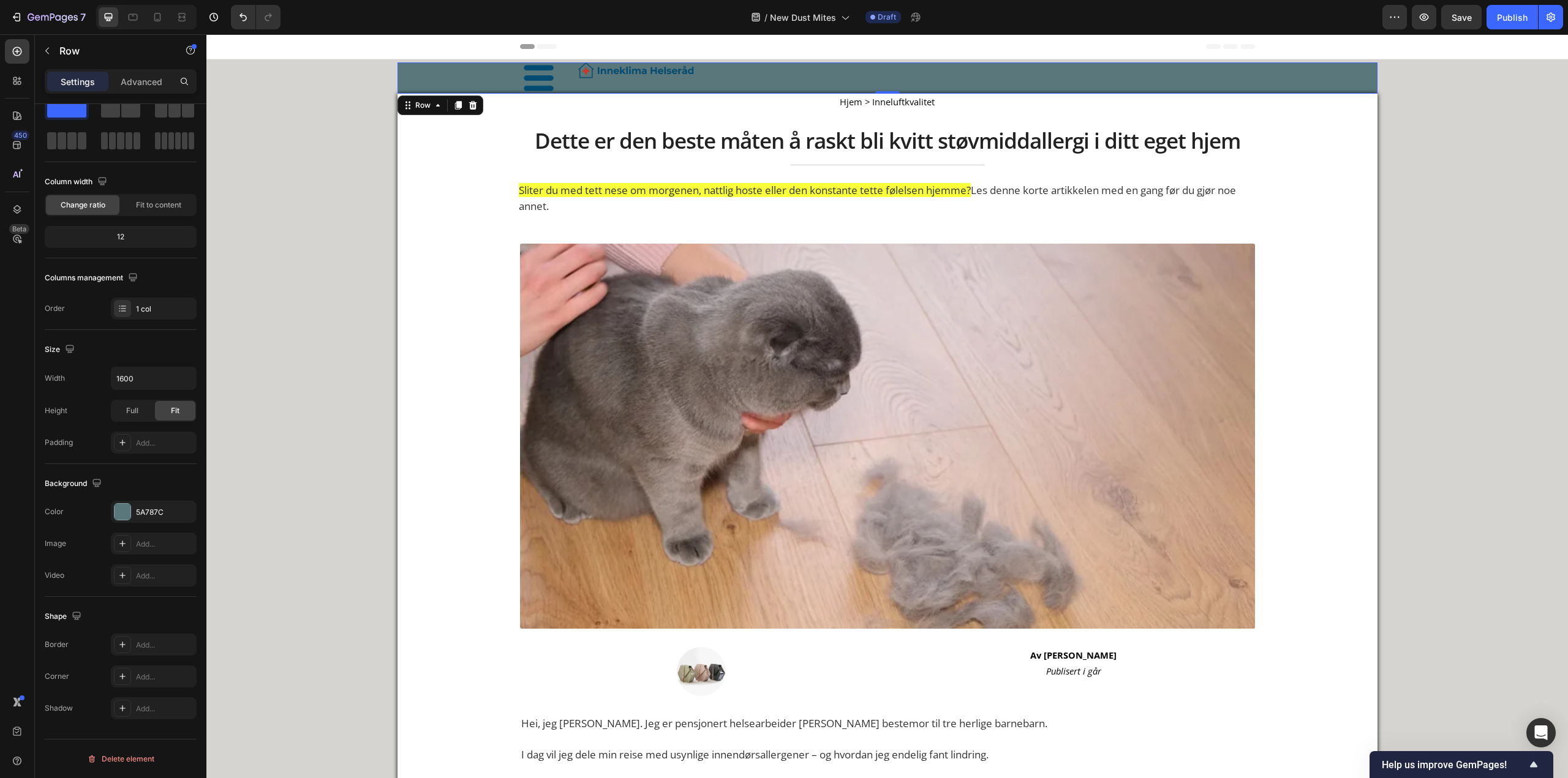
click at [397, 73] on div "Image Image Row" at bounding box center [887, 77] width 980 height 31
click at [392, 70] on div "Image Image Row Row 0" at bounding box center [887, 77] width 1361 height 31
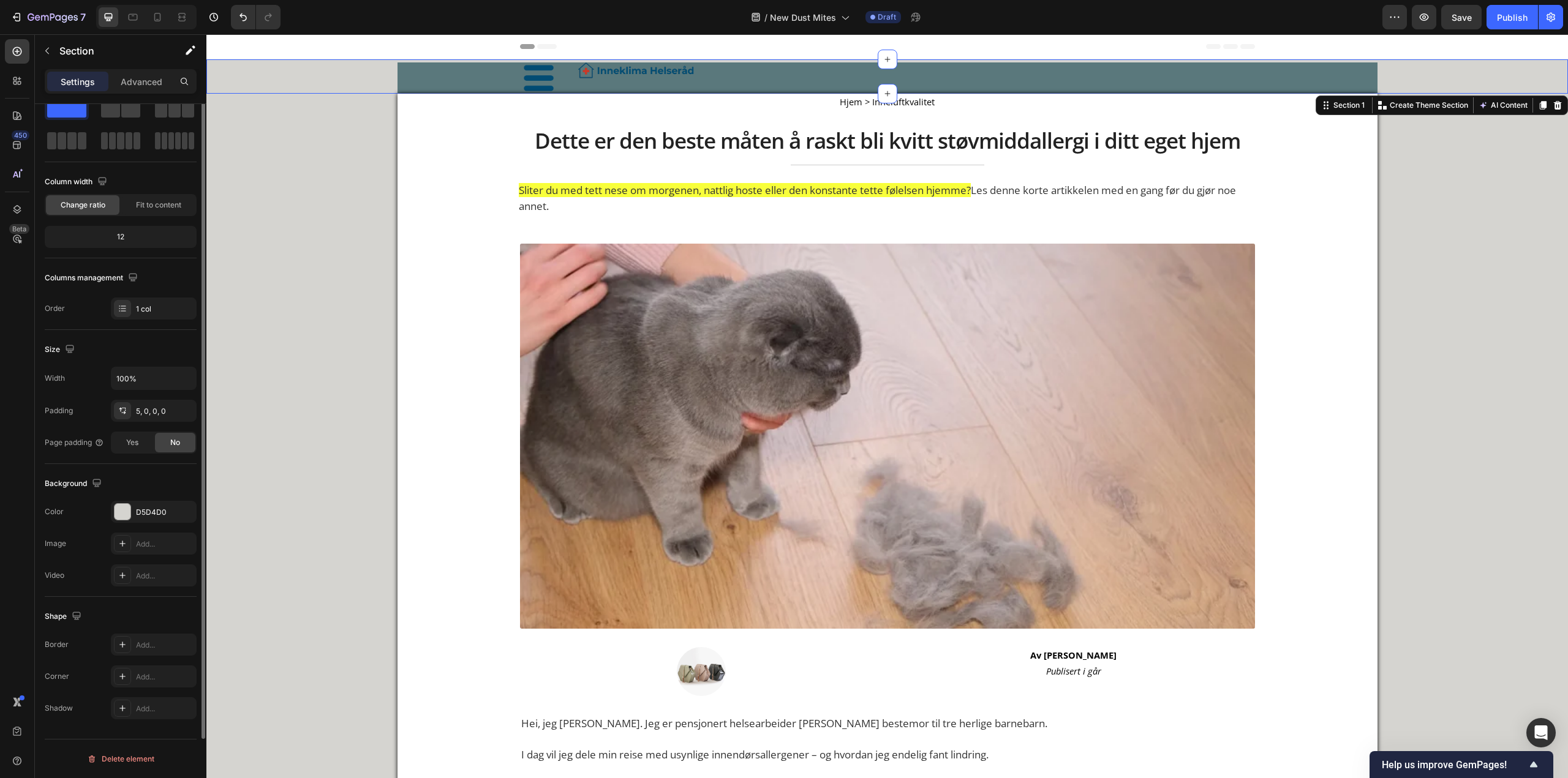
scroll to position [0, 0]
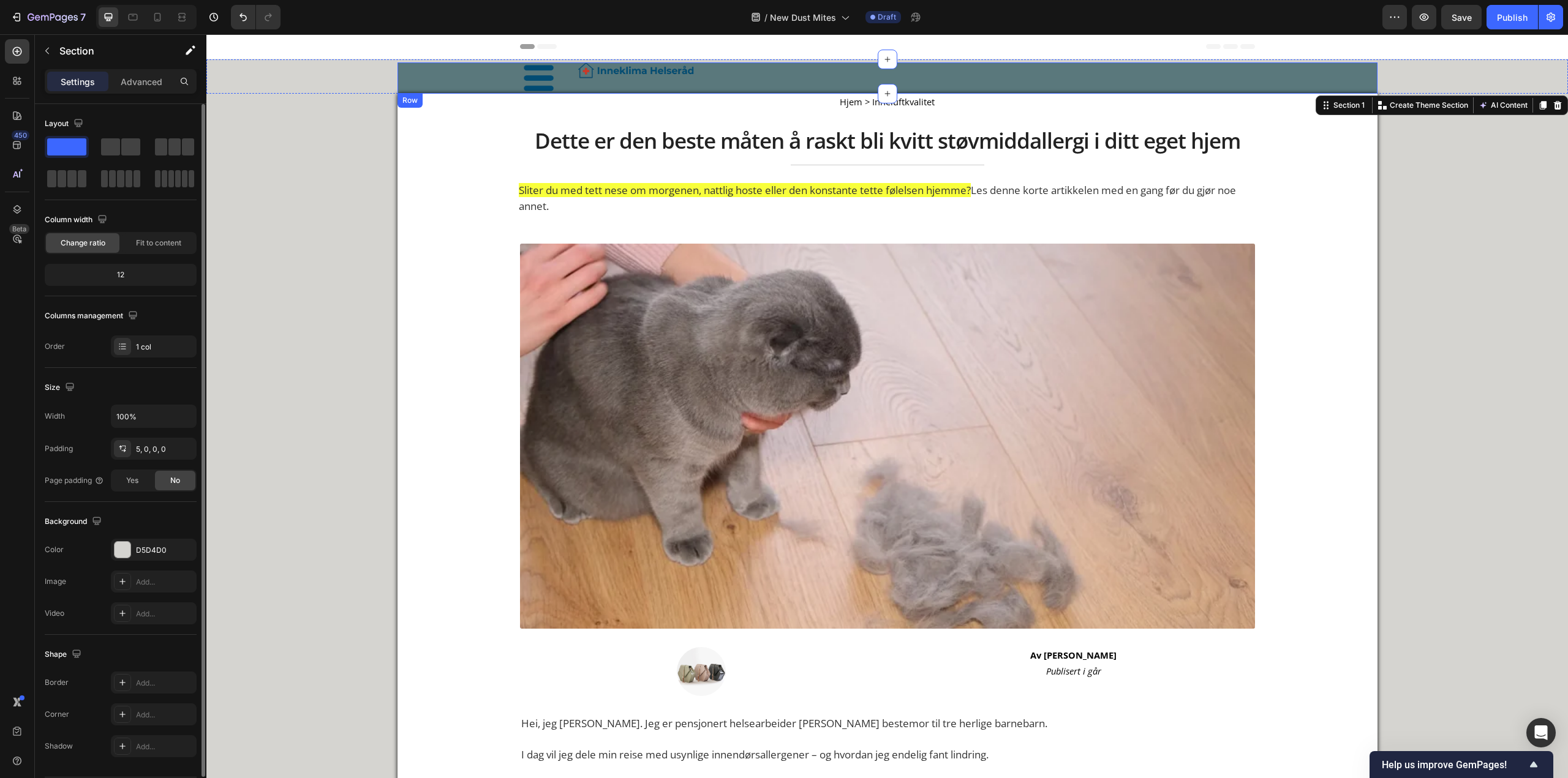
click at [397, 73] on div "Image Image Row" at bounding box center [887, 77] width 980 height 31
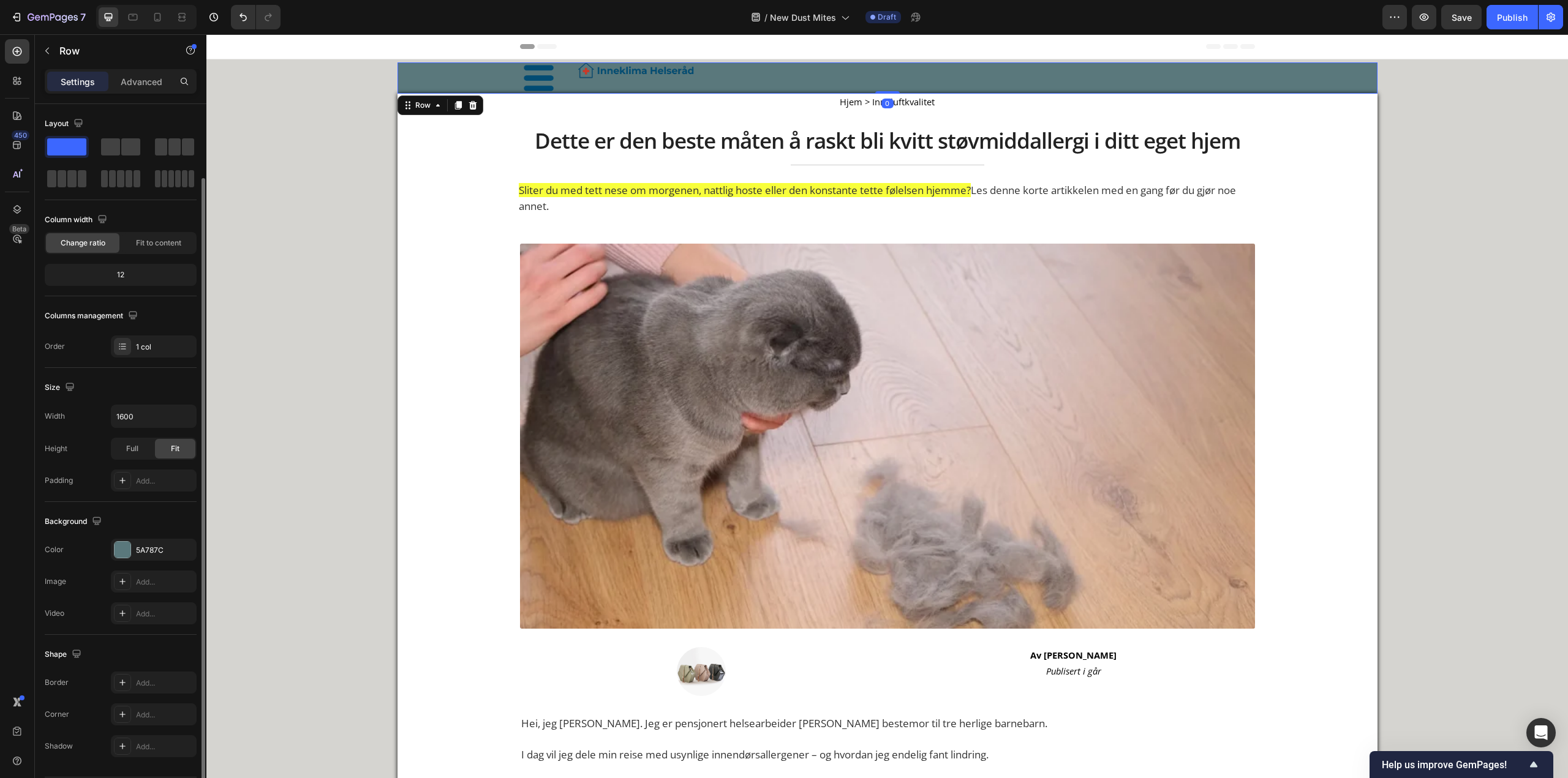
scroll to position [38, 0]
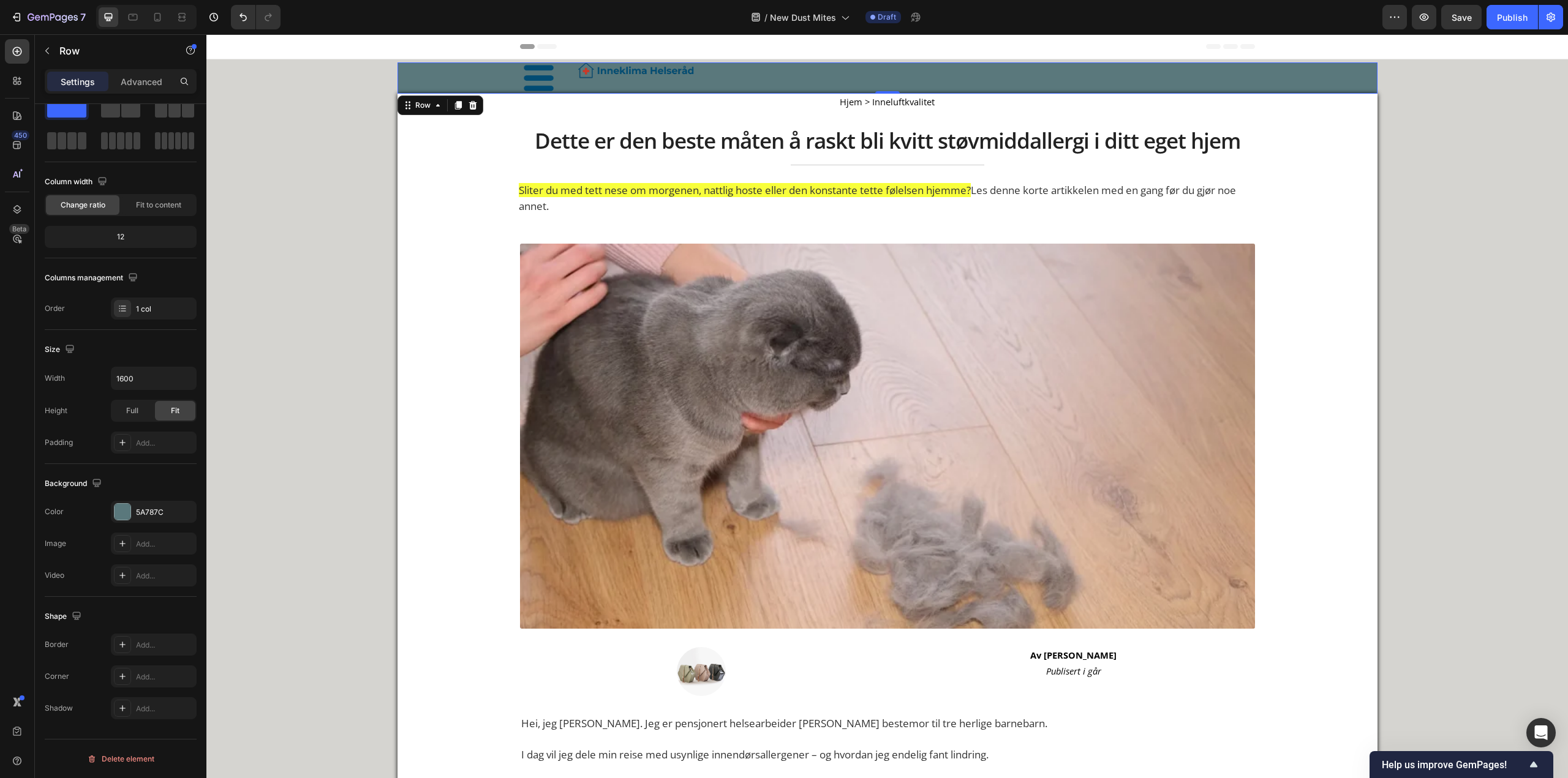
click at [1369, 79] on div "Image Image Row" at bounding box center [887, 77] width 980 height 31
click at [1371, 82] on div "Image Image Row" at bounding box center [887, 77] width 980 height 31
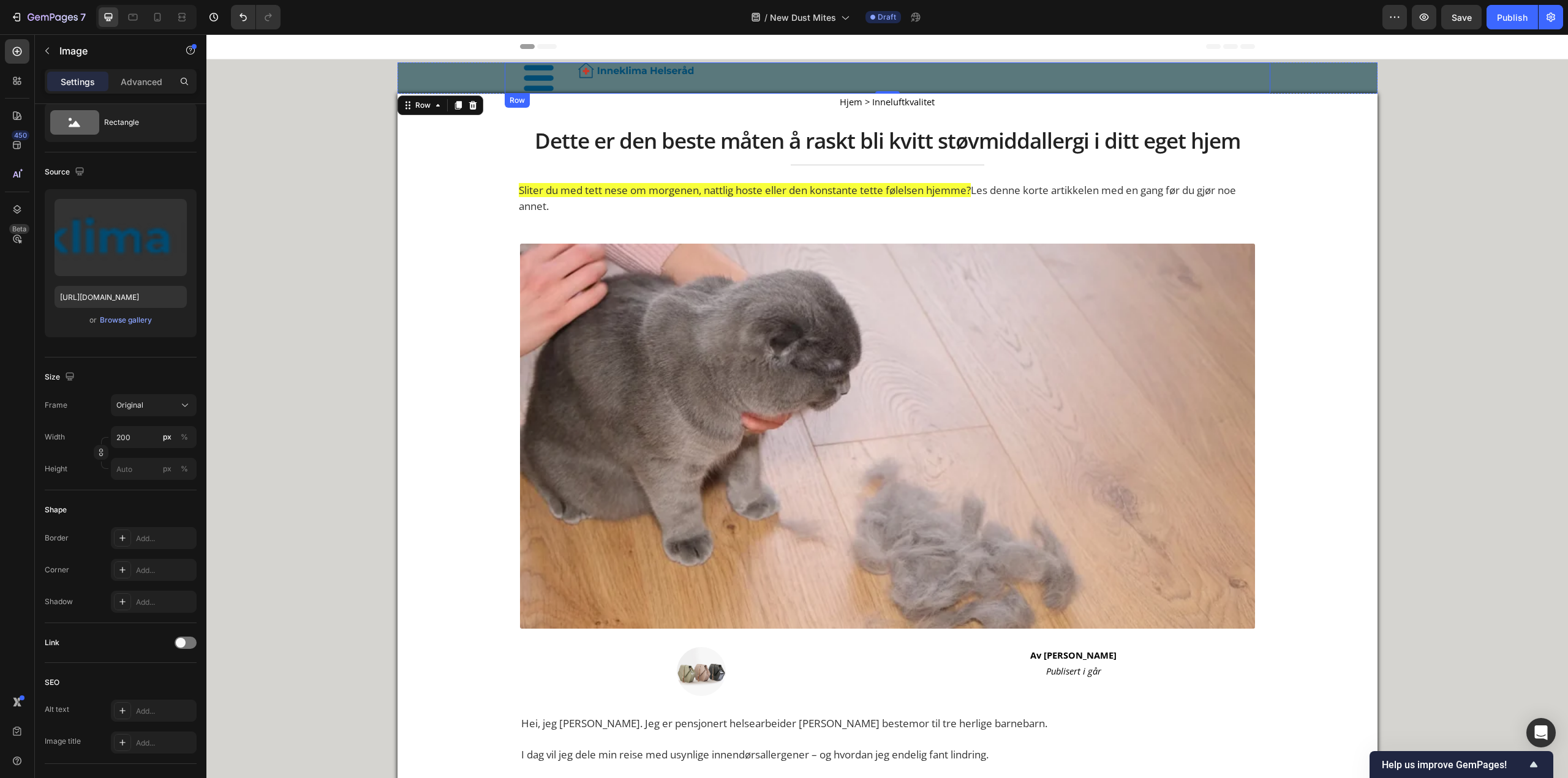
click at [616, 73] on img at bounding box center [636, 70] width 122 height 17
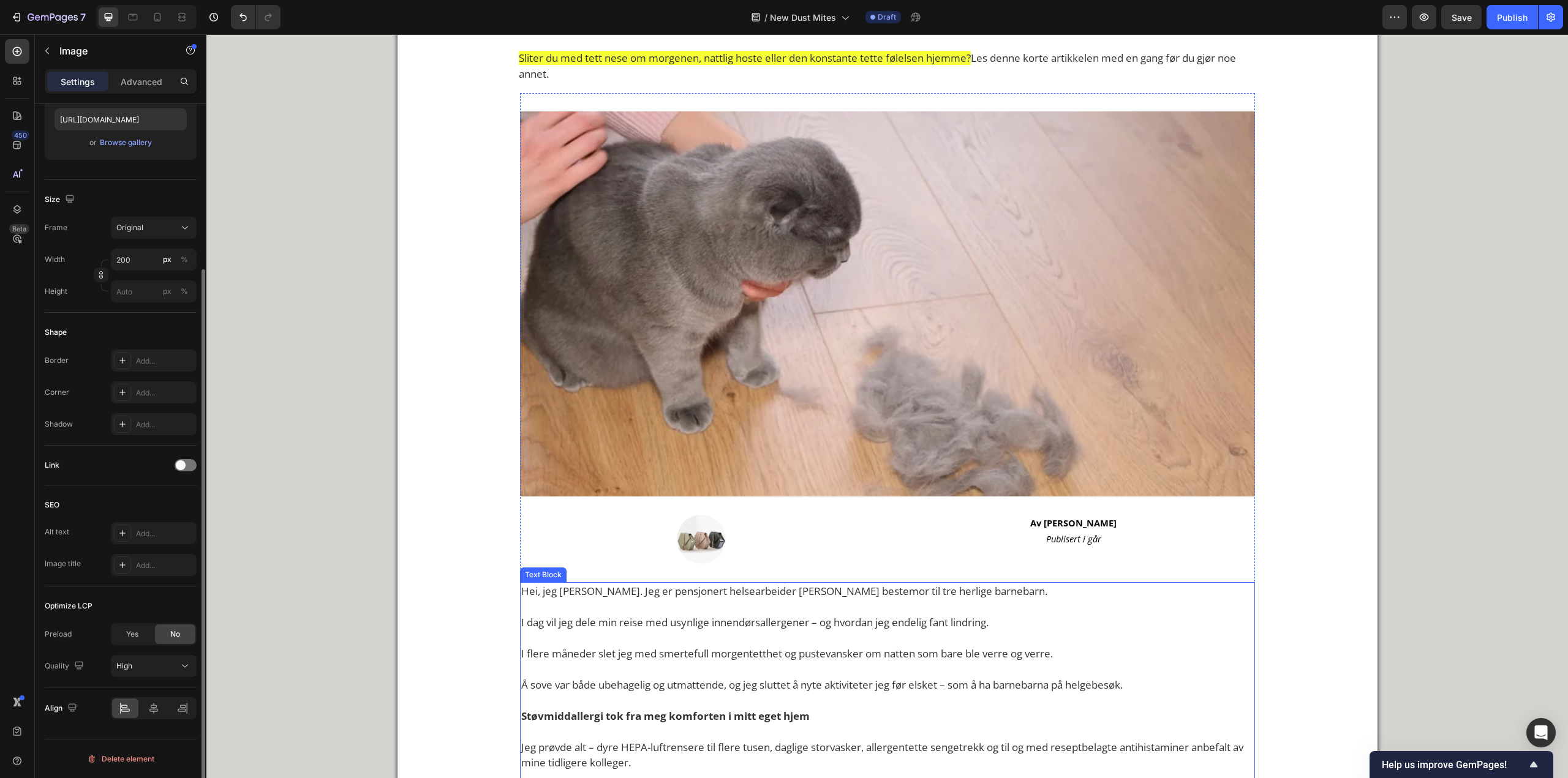
scroll to position [0, 0]
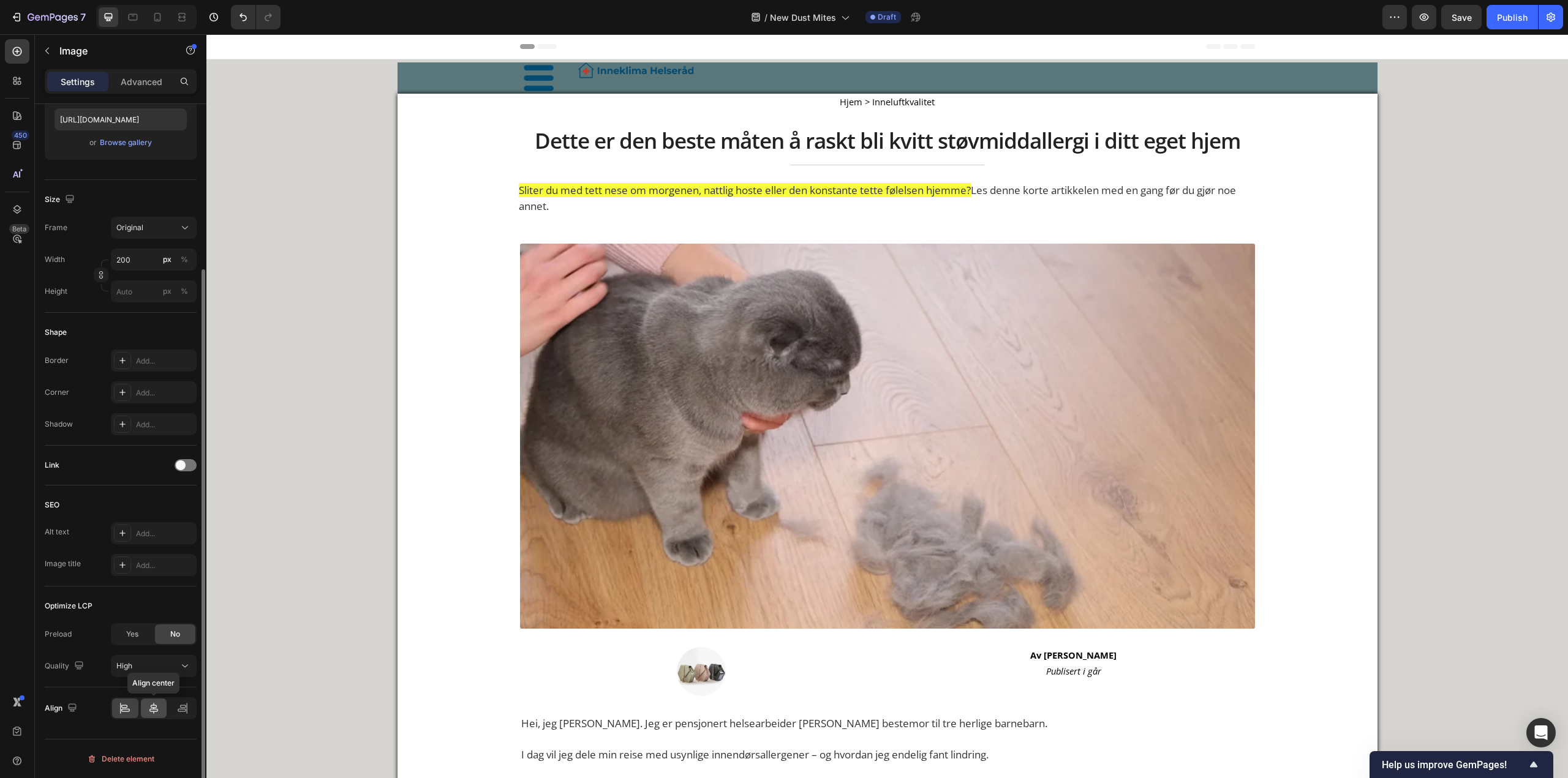
click at [151, 708] on icon at bounding box center [154, 708] width 12 height 12
click at [151, 708] on icon at bounding box center [154, 708] width 9 height 11
click at [134, 707] on div at bounding box center [125, 708] width 26 height 19
click at [178, 668] on div "High" at bounding box center [147, 665] width 63 height 11
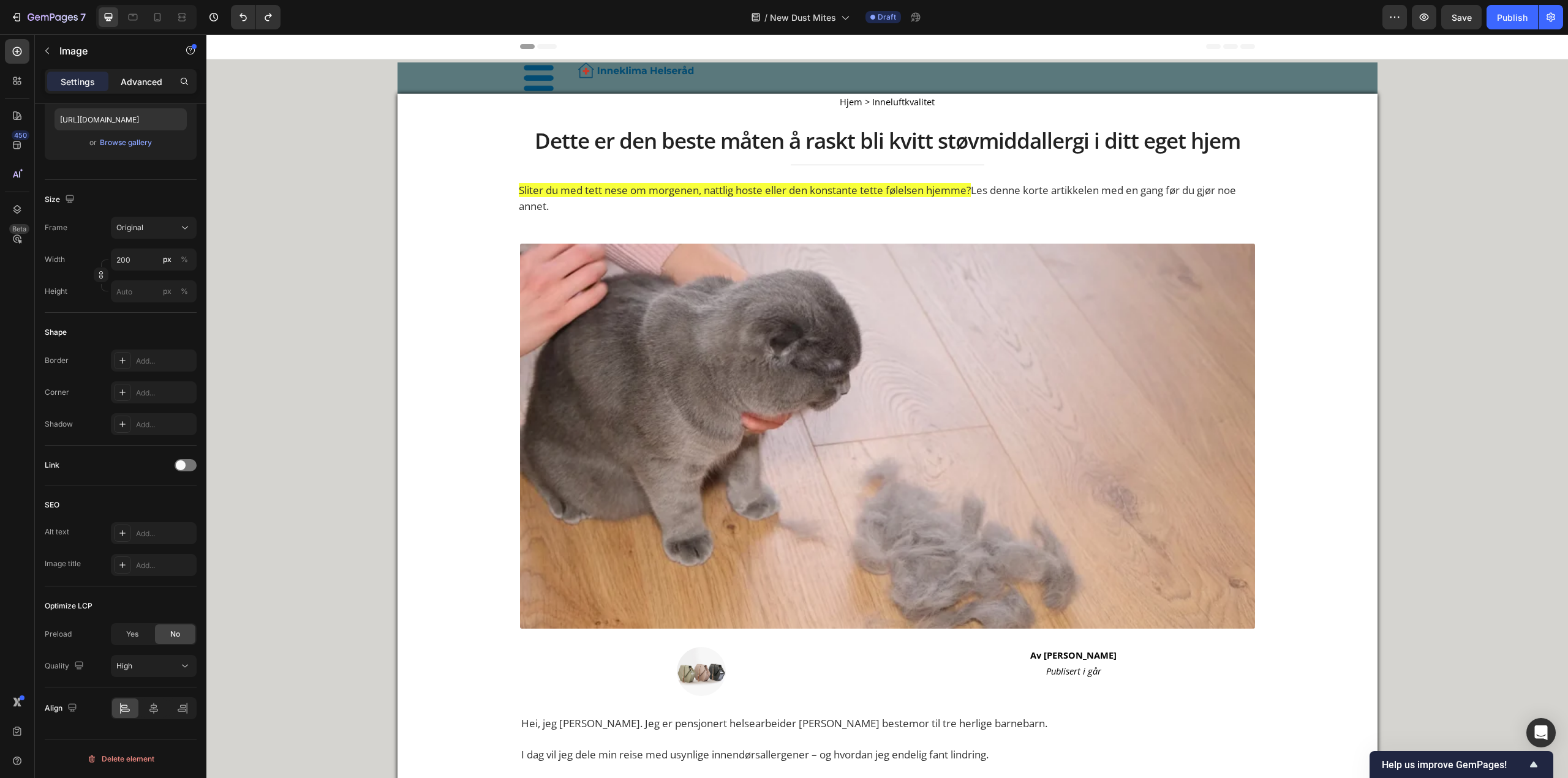
click at [140, 88] on div "Advanced" at bounding box center [142, 81] width 62 height 19
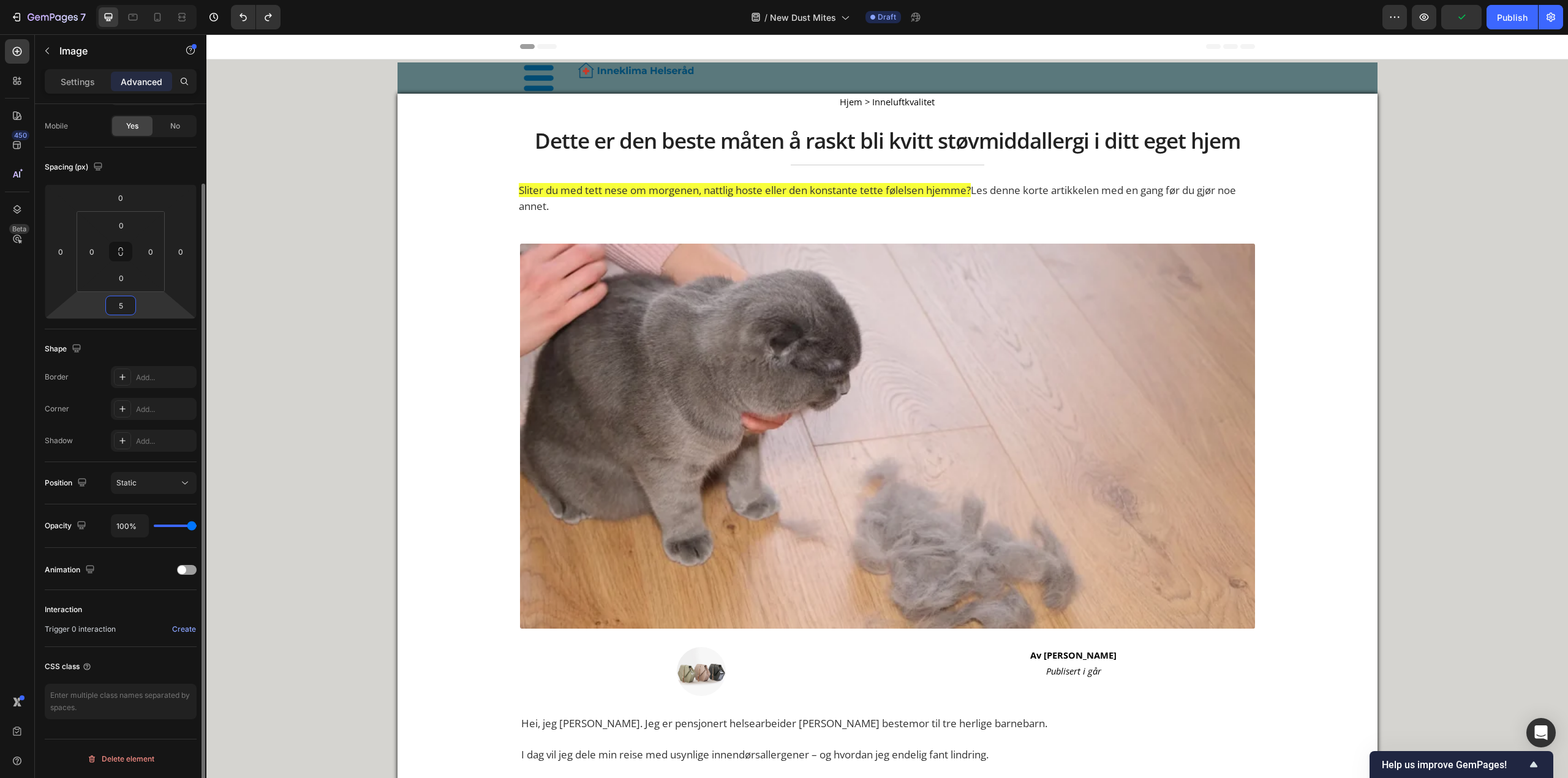
click at [123, 311] on input "5" at bounding box center [121, 305] width 25 height 18
type input "0"
click at [602, 72] on img at bounding box center [636, 70] width 122 height 17
click at [600, 73] on img at bounding box center [636, 70] width 122 height 17
click at [411, 79] on div "Image Image Row" at bounding box center [887, 77] width 980 height 31
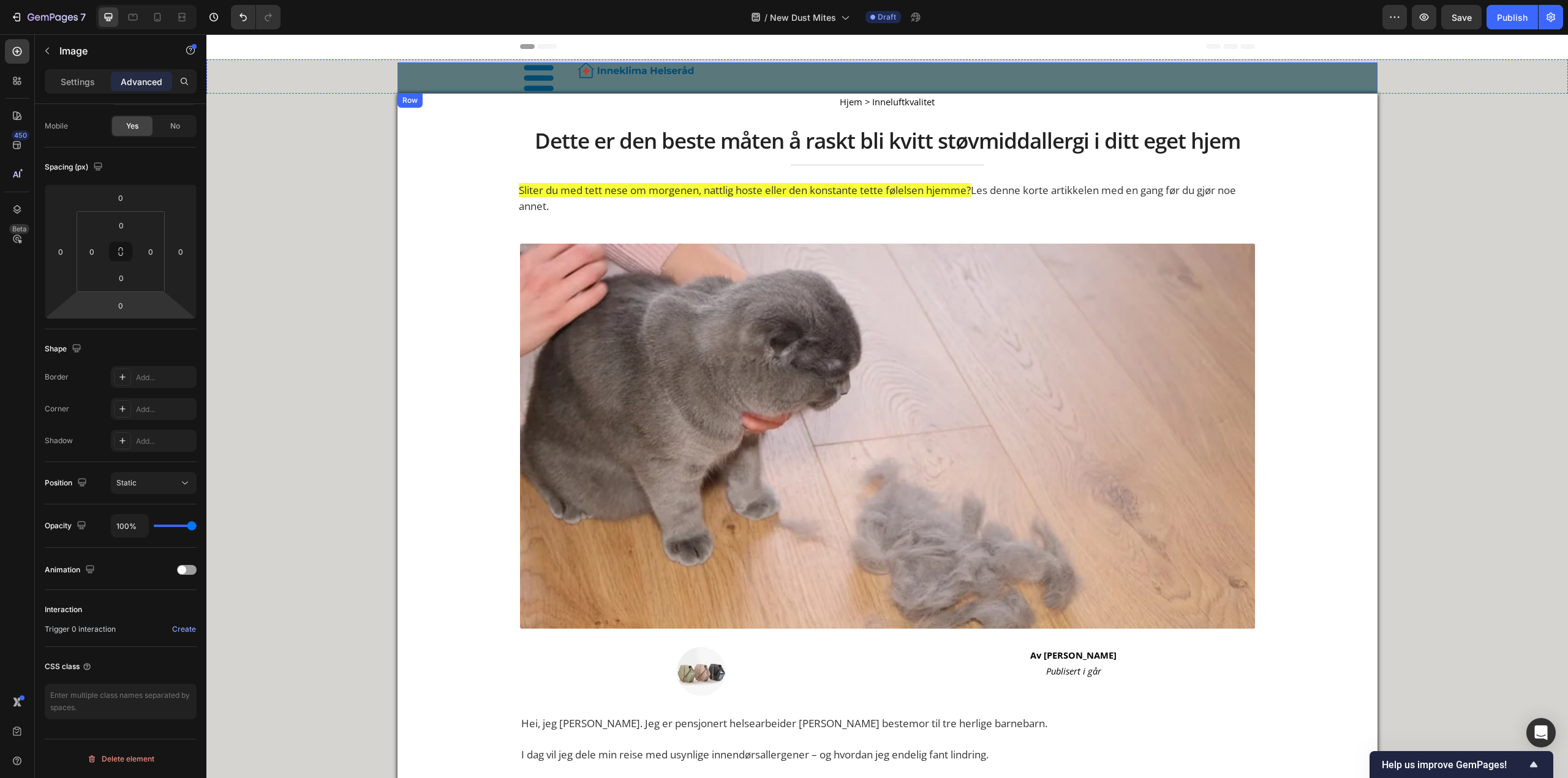
scroll to position [0, 0]
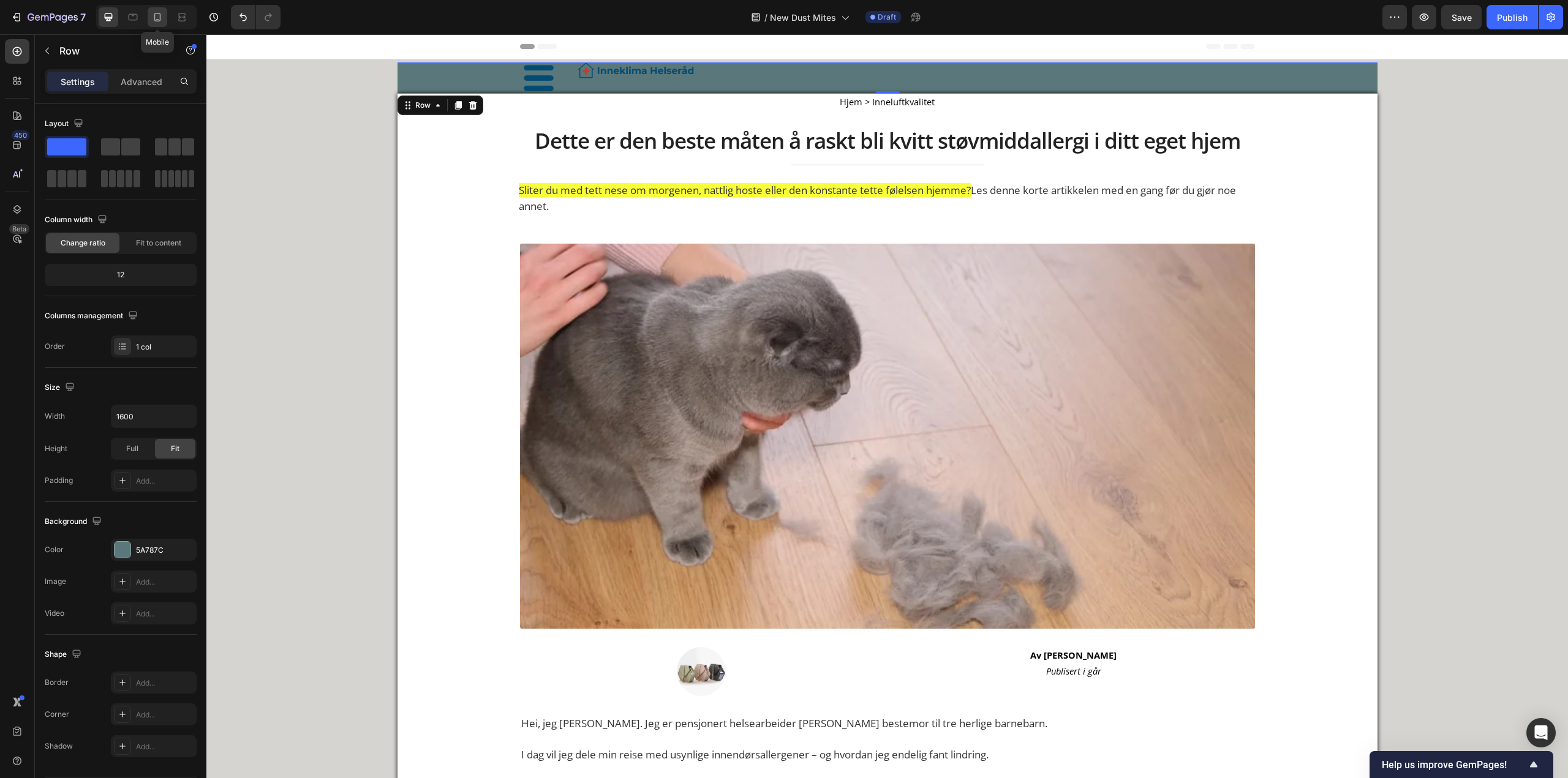
click at [159, 11] on icon at bounding box center [158, 18] width 12 height 12
type input "100%"
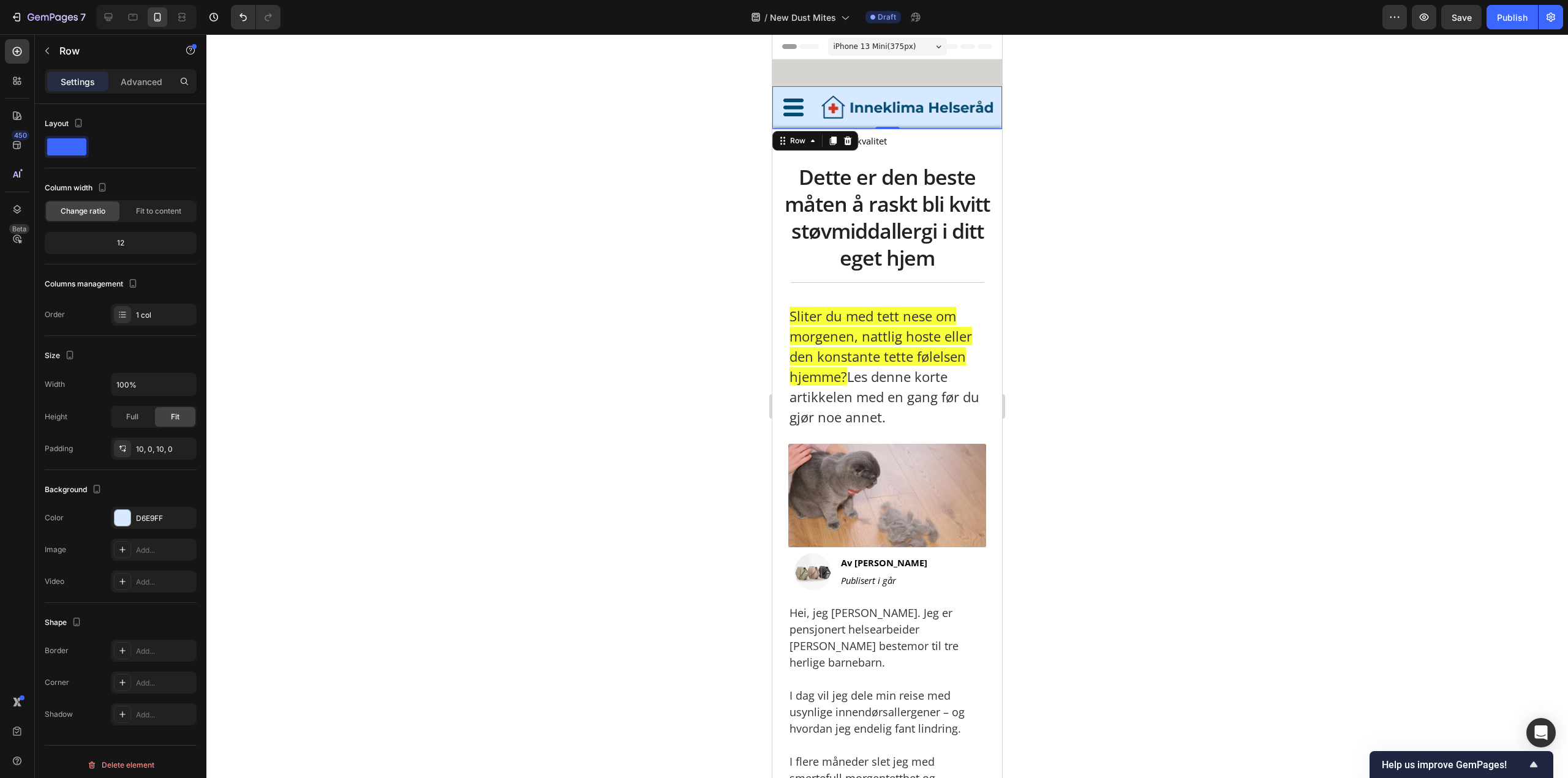
scroll to position [9, 0]
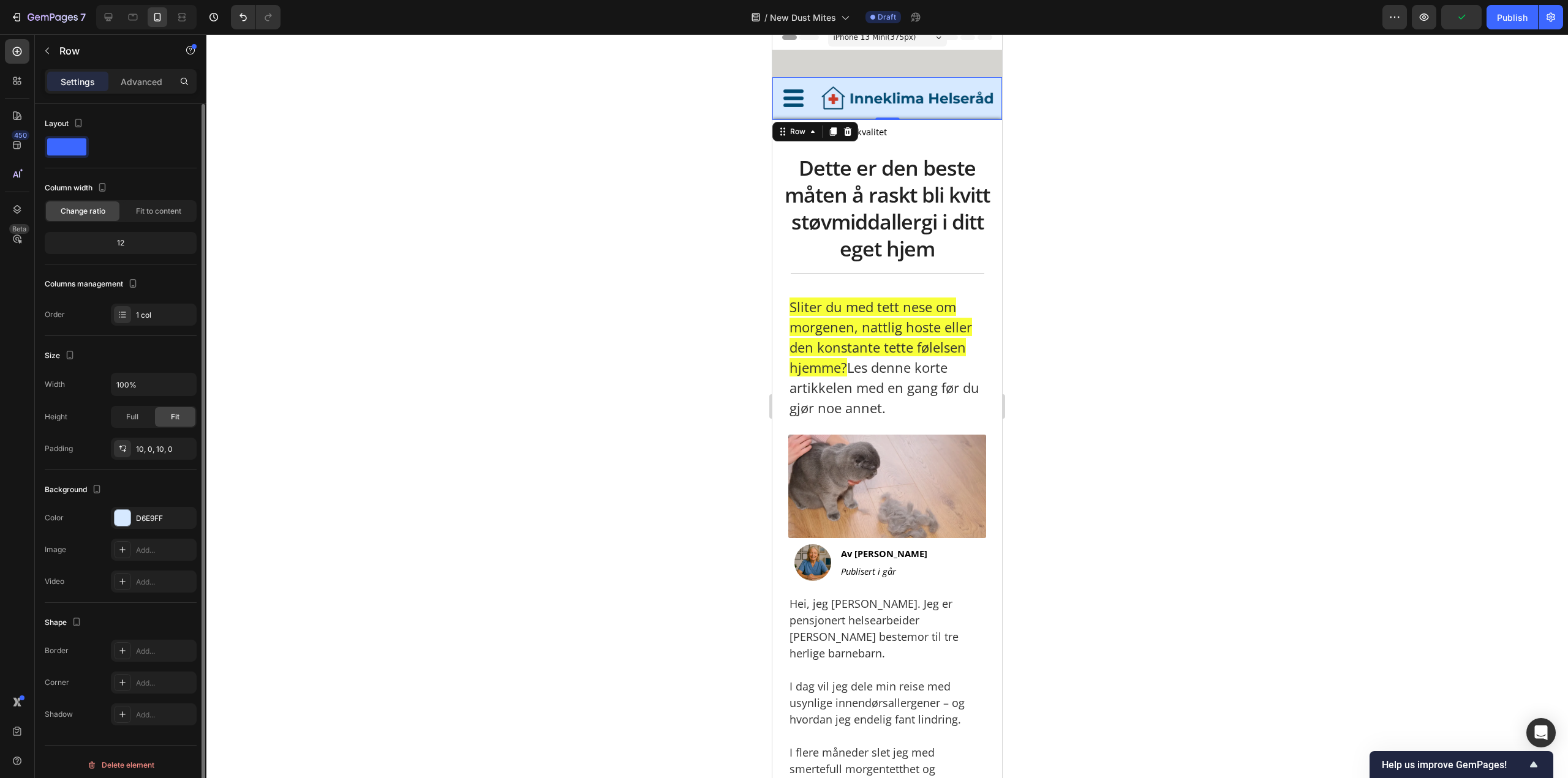
click at [151, 506] on div "Background The changes might be hidden by the video. Color D6E9FF Image Add... …" at bounding box center [121, 536] width 151 height 133
click at [151, 518] on div "D6E9FF" at bounding box center [153, 518] width 35 height 11
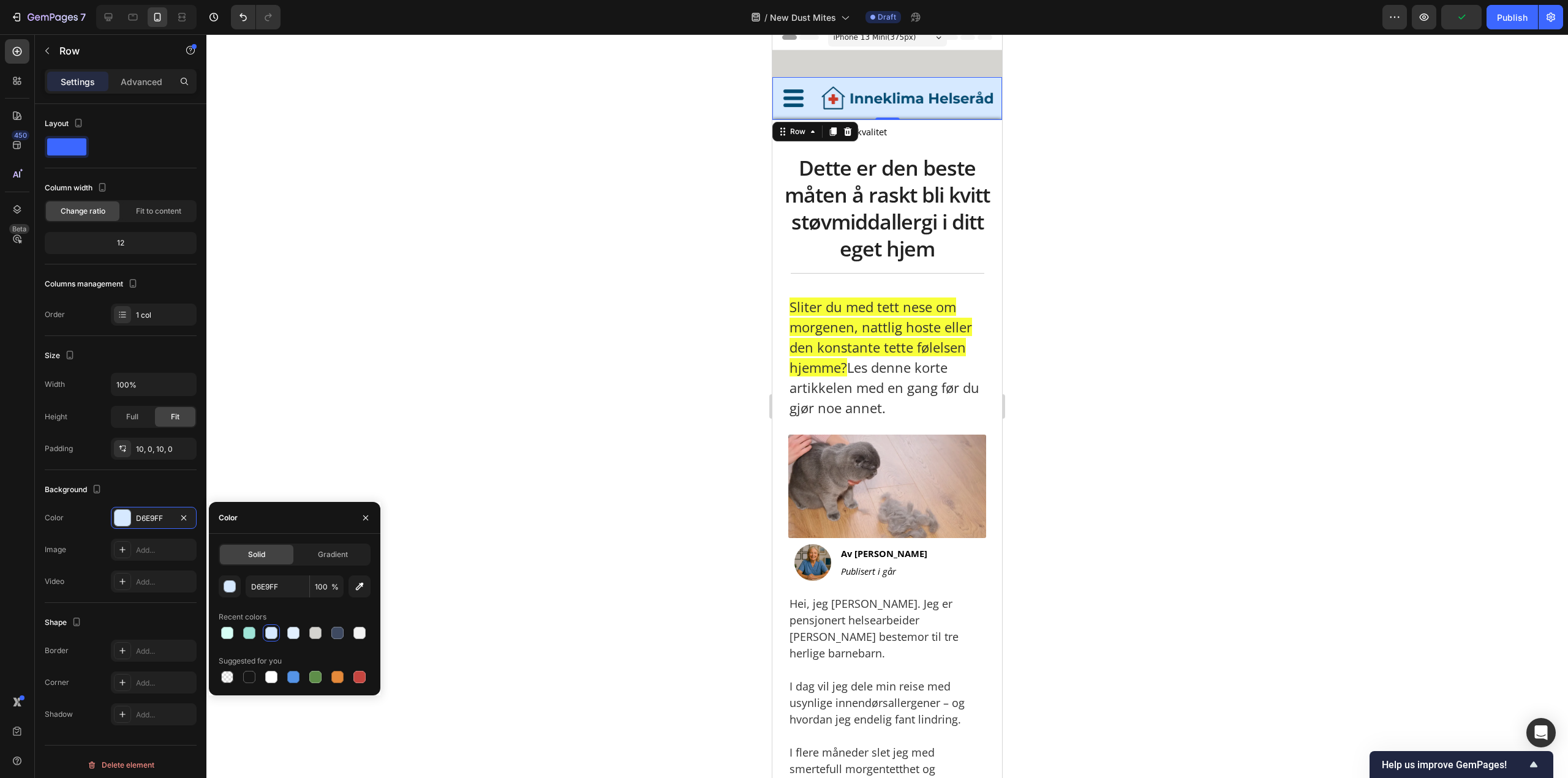
click at [267, 552] on div "Solid" at bounding box center [256, 554] width 73 height 19
click at [276, 584] on input "D6E9FF" at bounding box center [277, 586] width 63 height 22
click at [798, 85] on div "Image" at bounding box center [794, 99] width 37 height 31
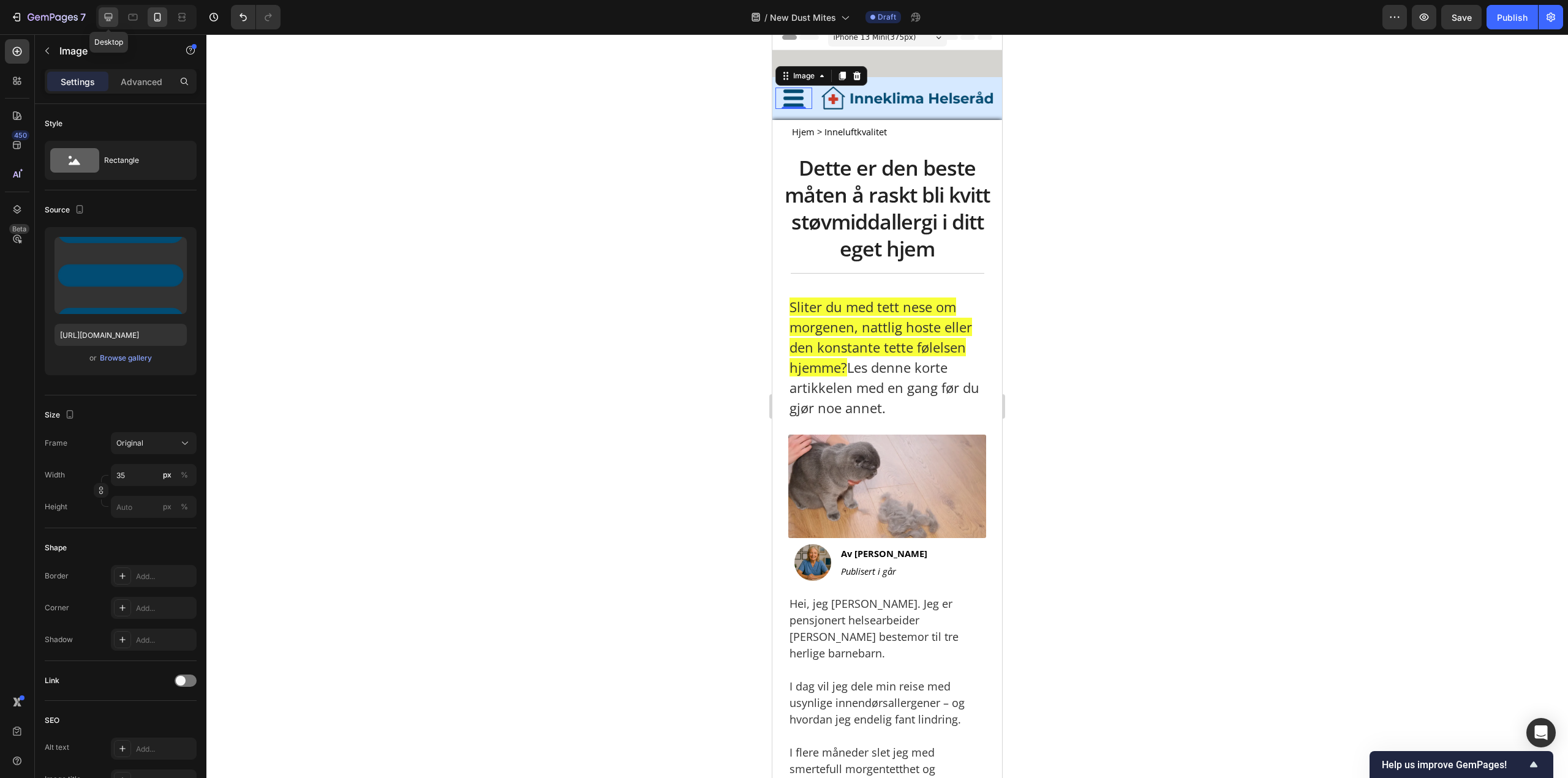
click at [107, 23] on div at bounding box center [108, 17] width 19 height 19
type input "50"
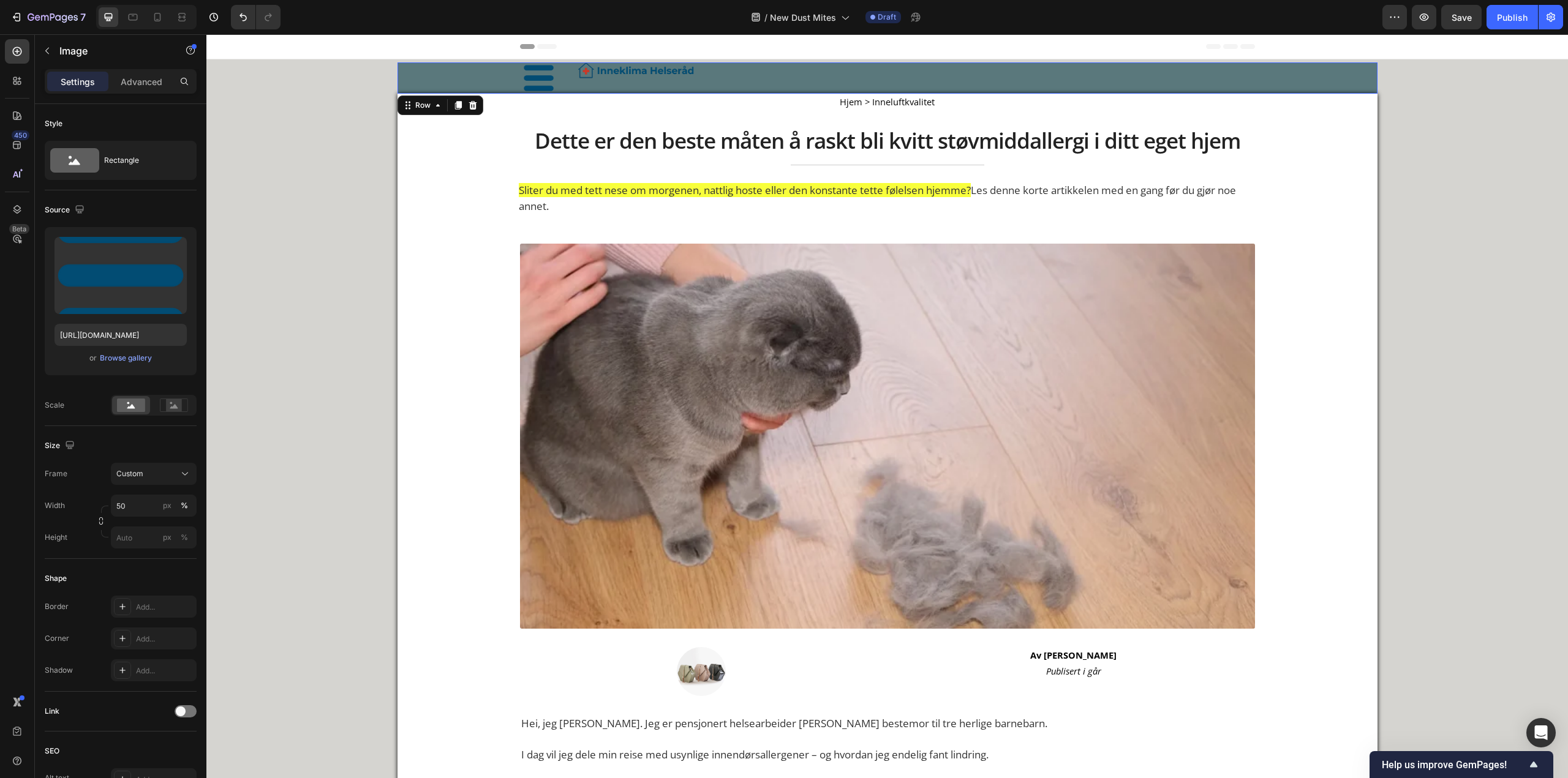
click at [423, 87] on div "Image Image Row" at bounding box center [887, 77] width 980 height 31
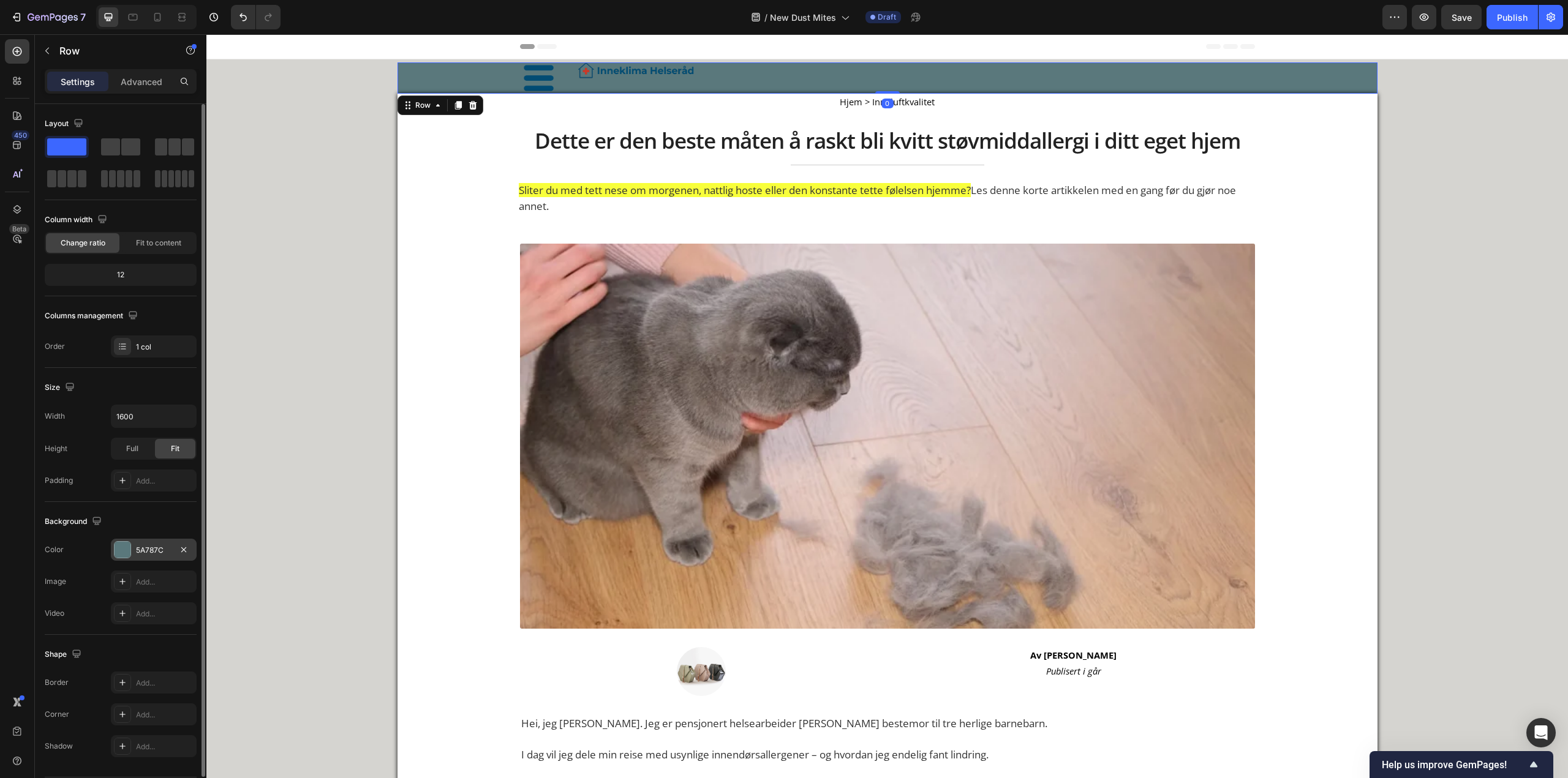
click at [156, 553] on div "5A787C" at bounding box center [153, 550] width 35 height 11
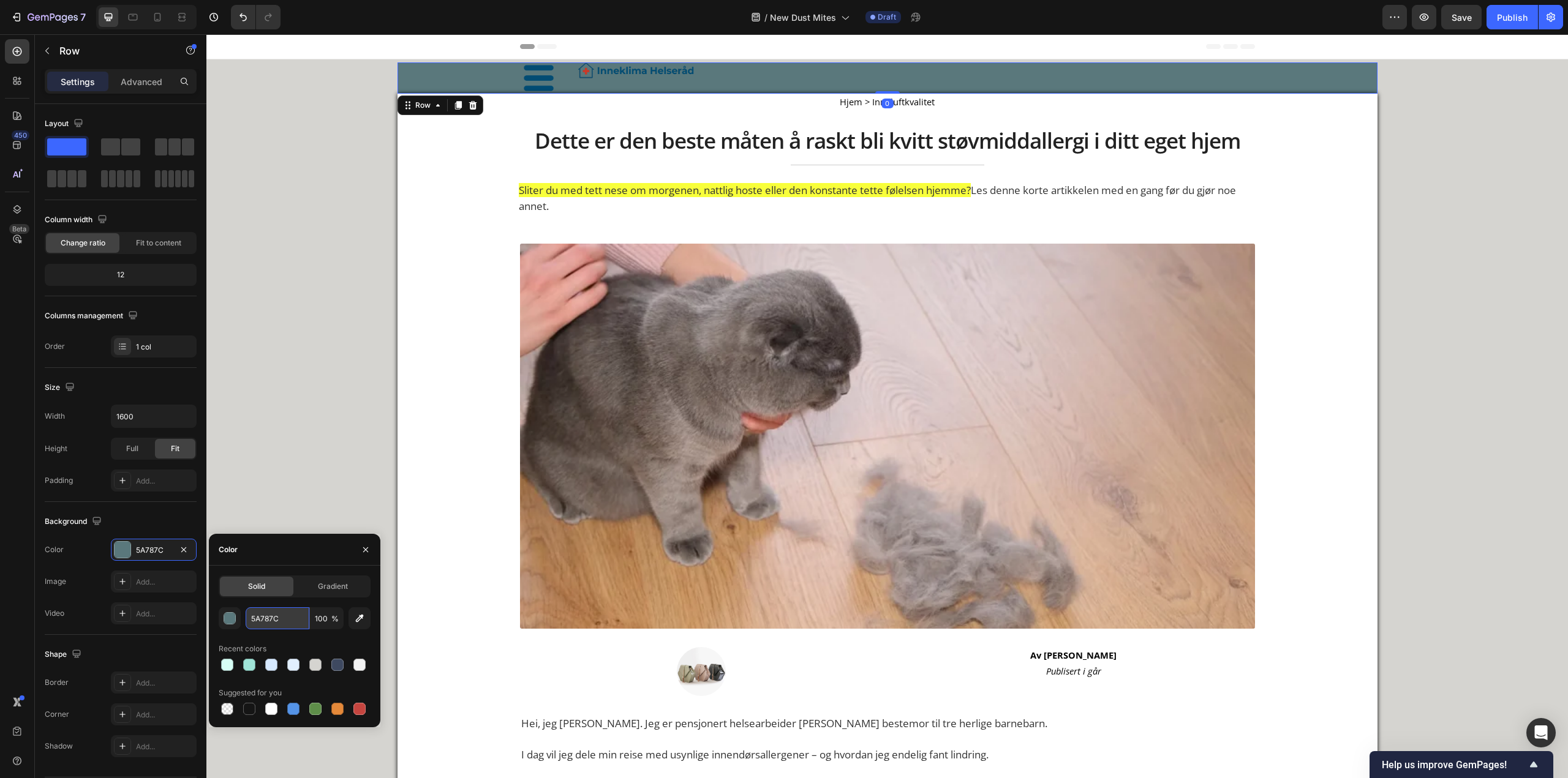
click at [267, 609] on input "5A787C" at bounding box center [277, 618] width 63 height 22
paste input "D6E9FF"
type input "D6E9FF"
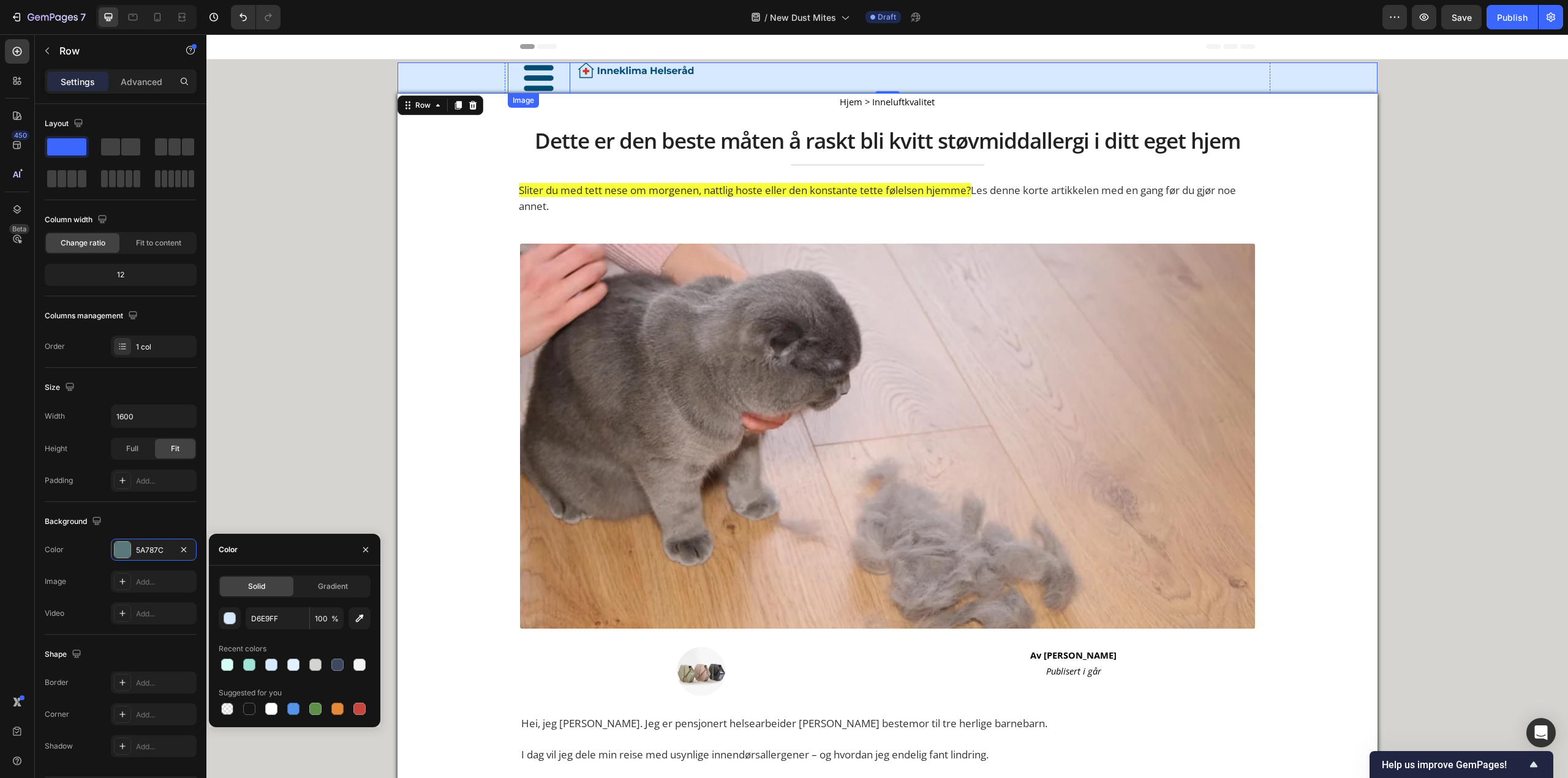
click at [533, 80] on img at bounding box center [538, 77] width 31 height 31
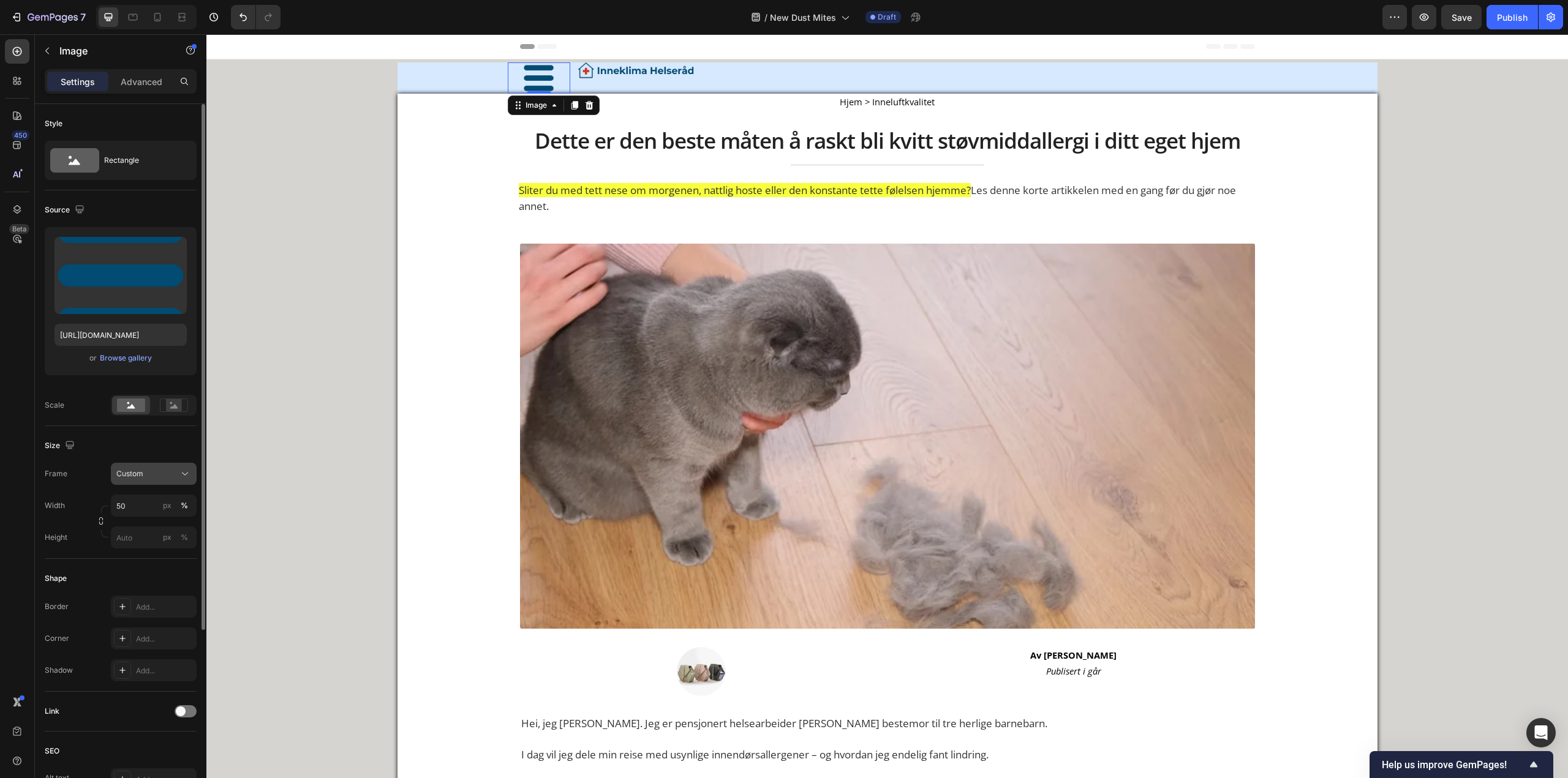
click at [137, 465] on button "Custom" at bounding box center [153, 473] width 85 height 22
click at [137, 574] on span "Original" at bounding box center [129, 573] width 27 height 11
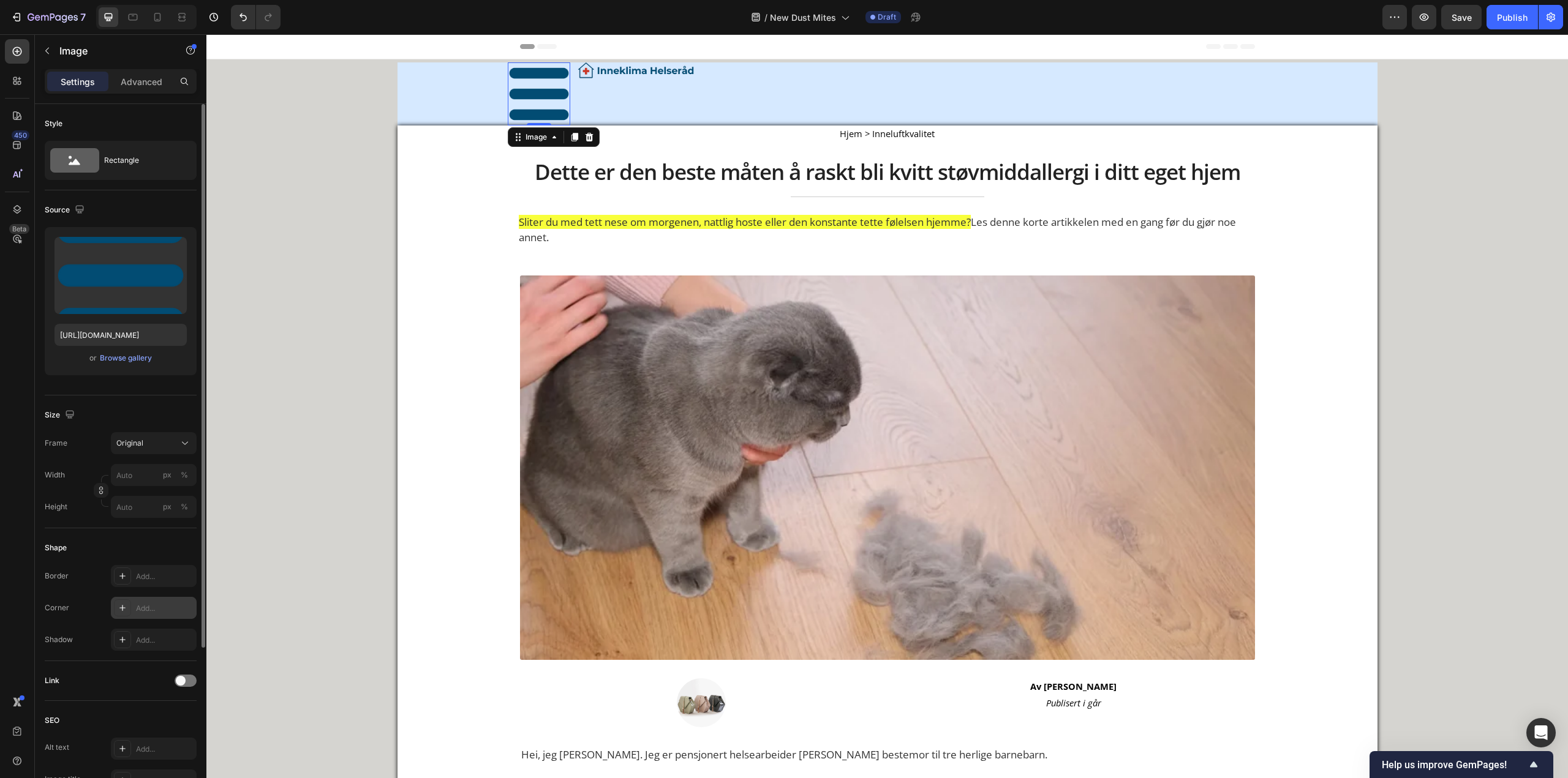
click at [155, 605] on div "Add..." at bounding box center [164, 608] width 57 height 11
click at [129, 473] on input "px %" at bounding box center [153, 474] width 85 height 22
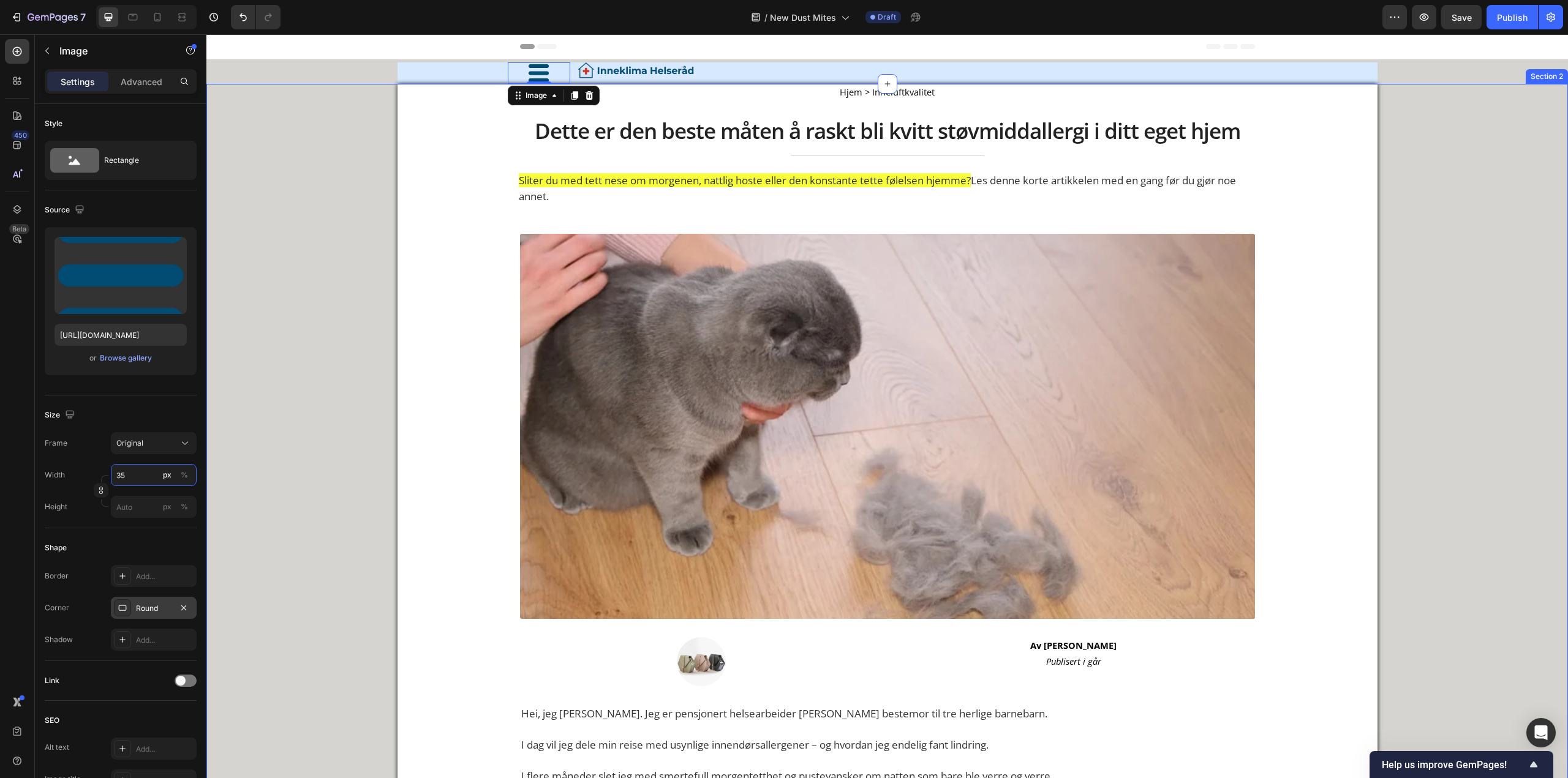
type input "3"
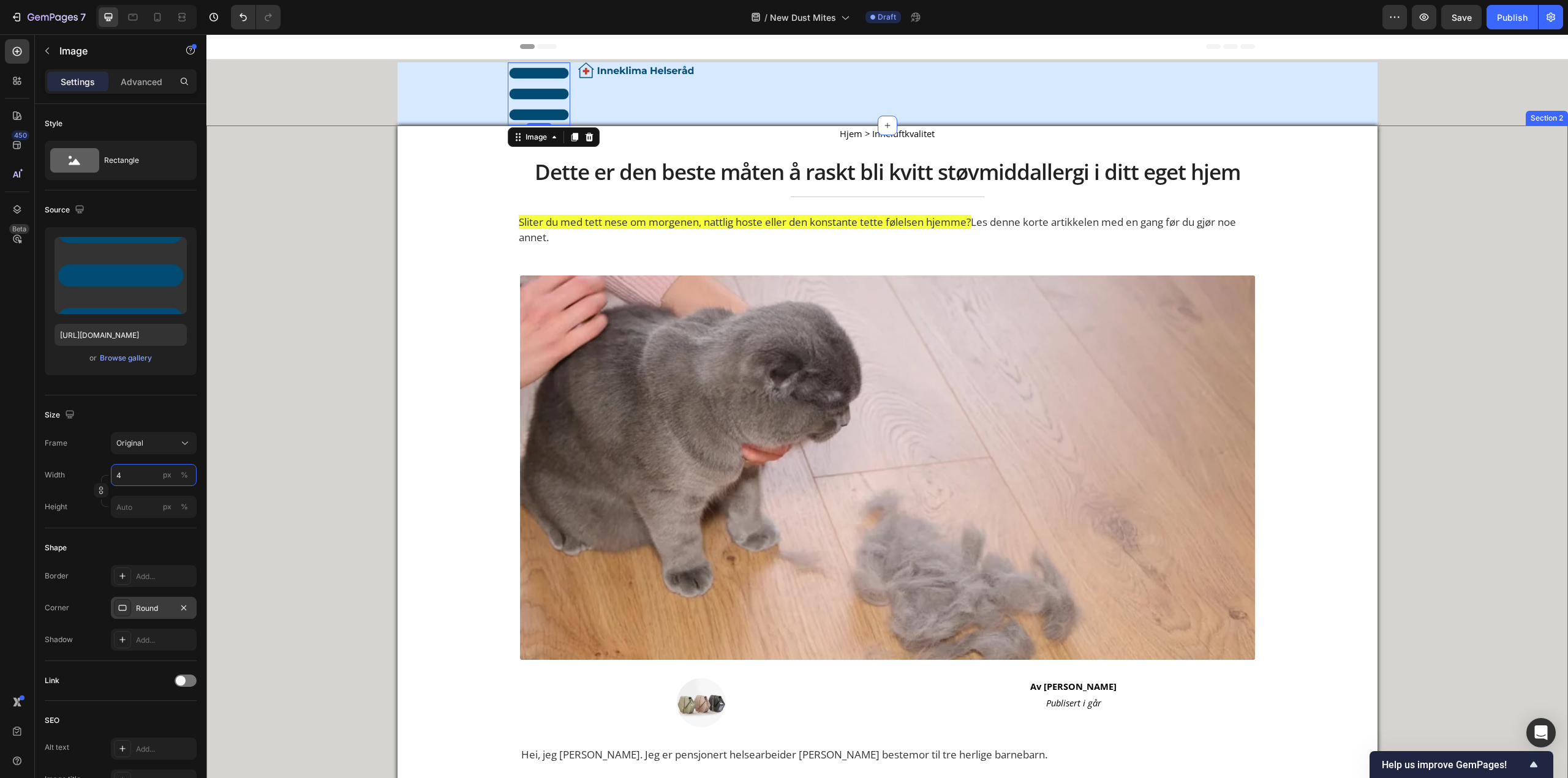
type input "40"
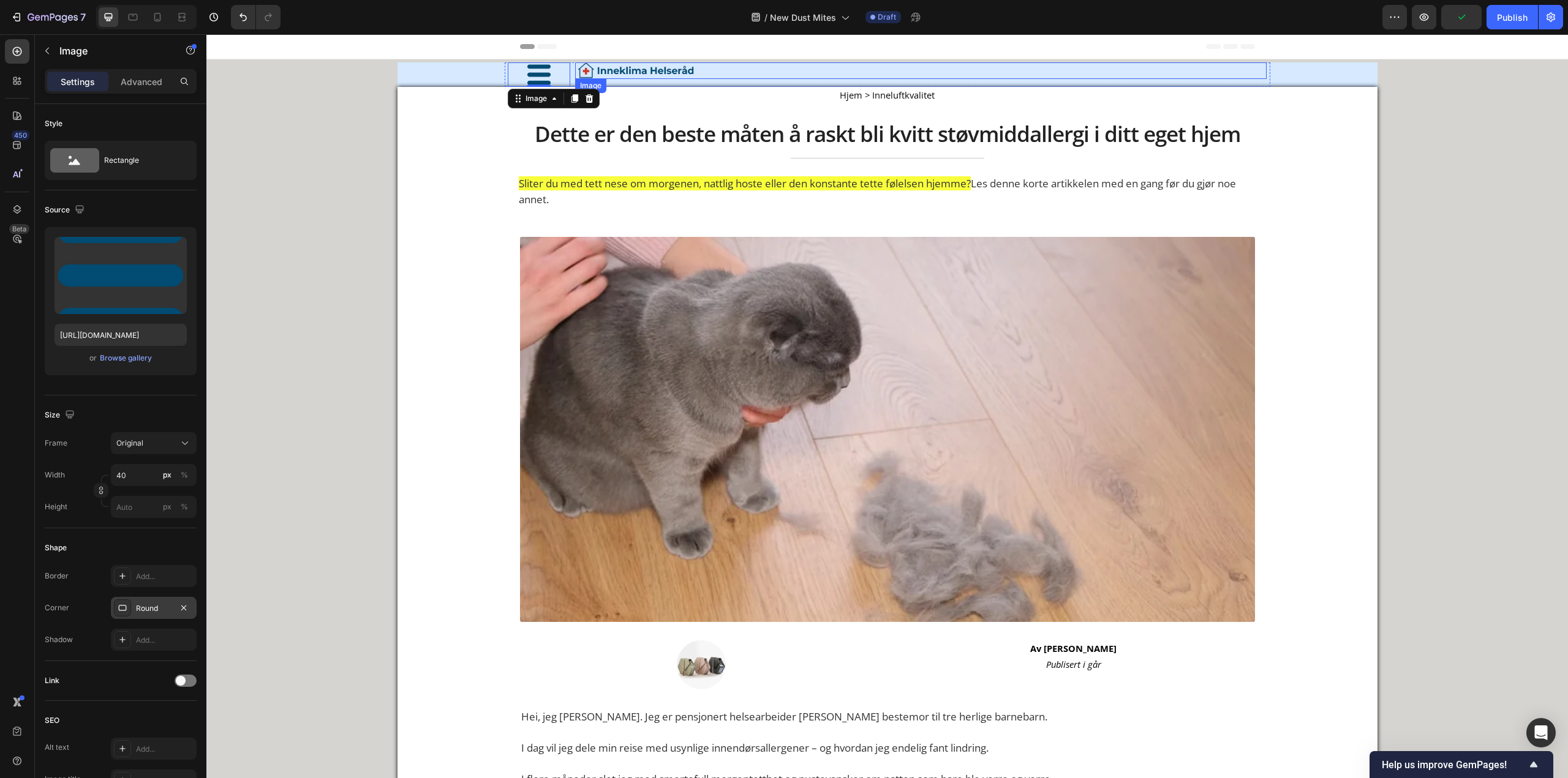
click at [607, 69] on img at bounding box center [636, 70] width 122 height 17
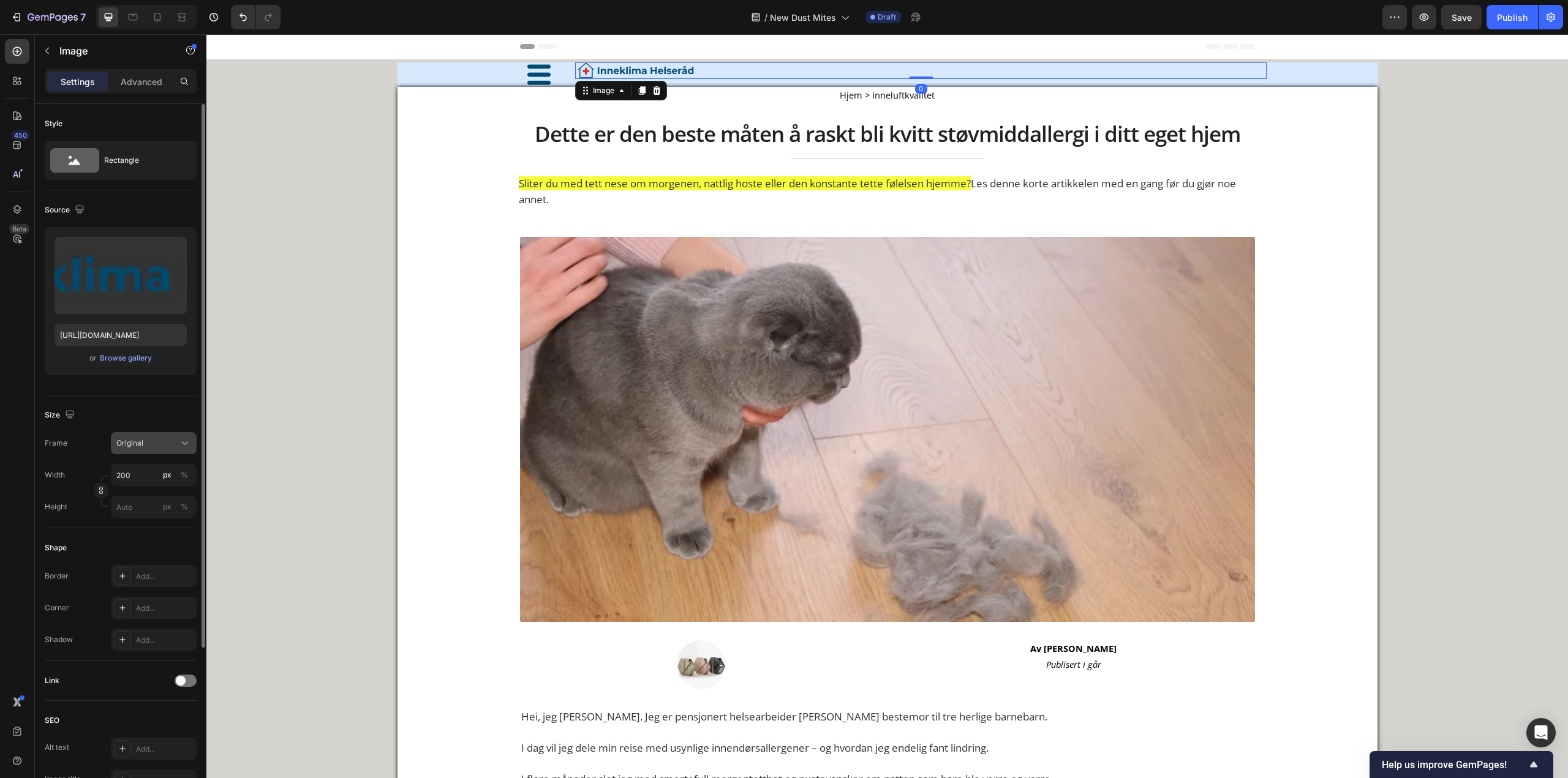
click at [148, 439] on div "Original" at bounding box center [146, 443] width 60 height 11
click at [149, 441] on div "Original" at bounding box center [146, 443] width 60 height 11
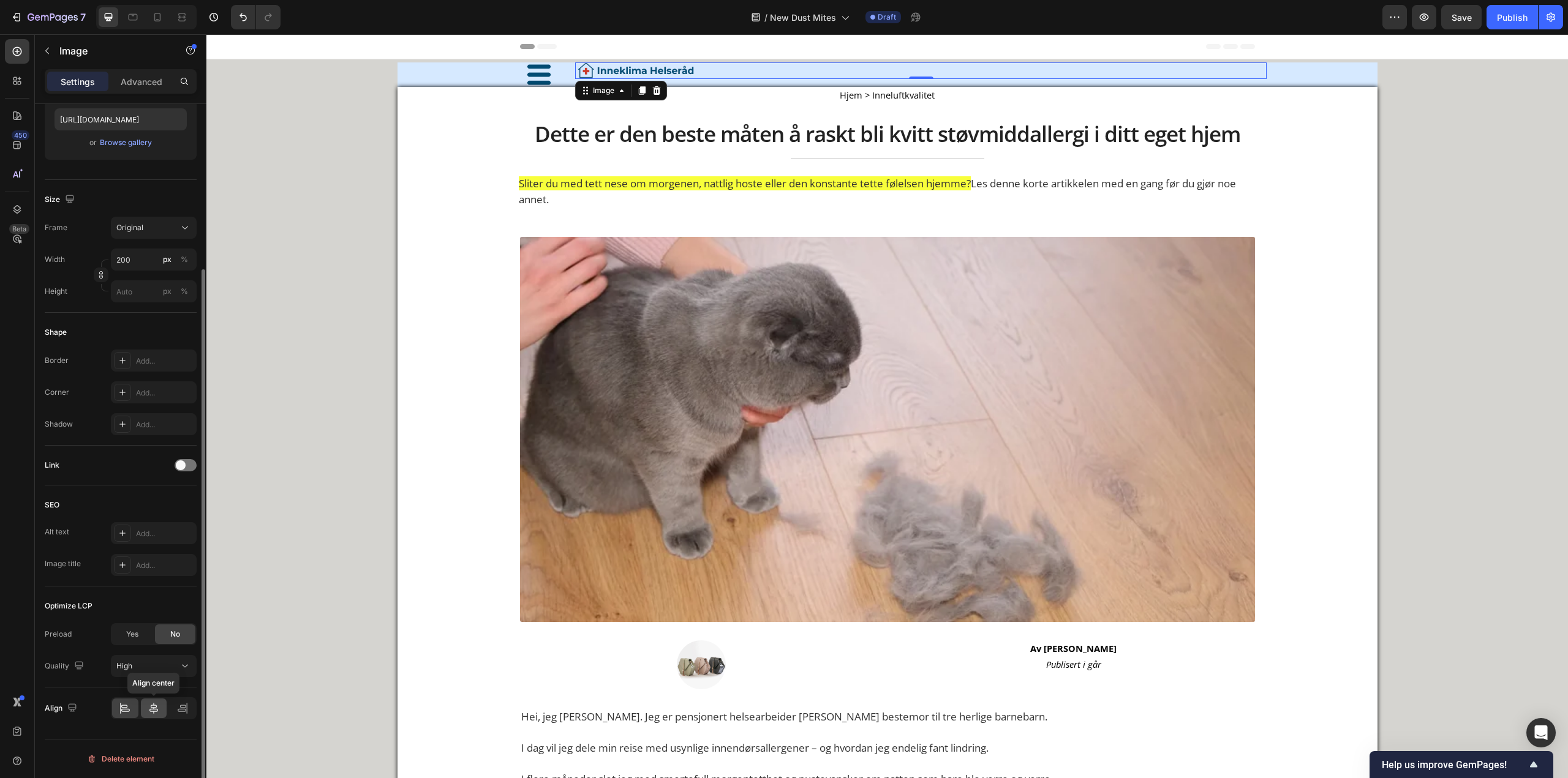
click at [148, 714] on icon at bounding box center [154, 708] width 12 height 12
click at [129, 709] on icon at bounding box center [126, 709] width 9 height 3
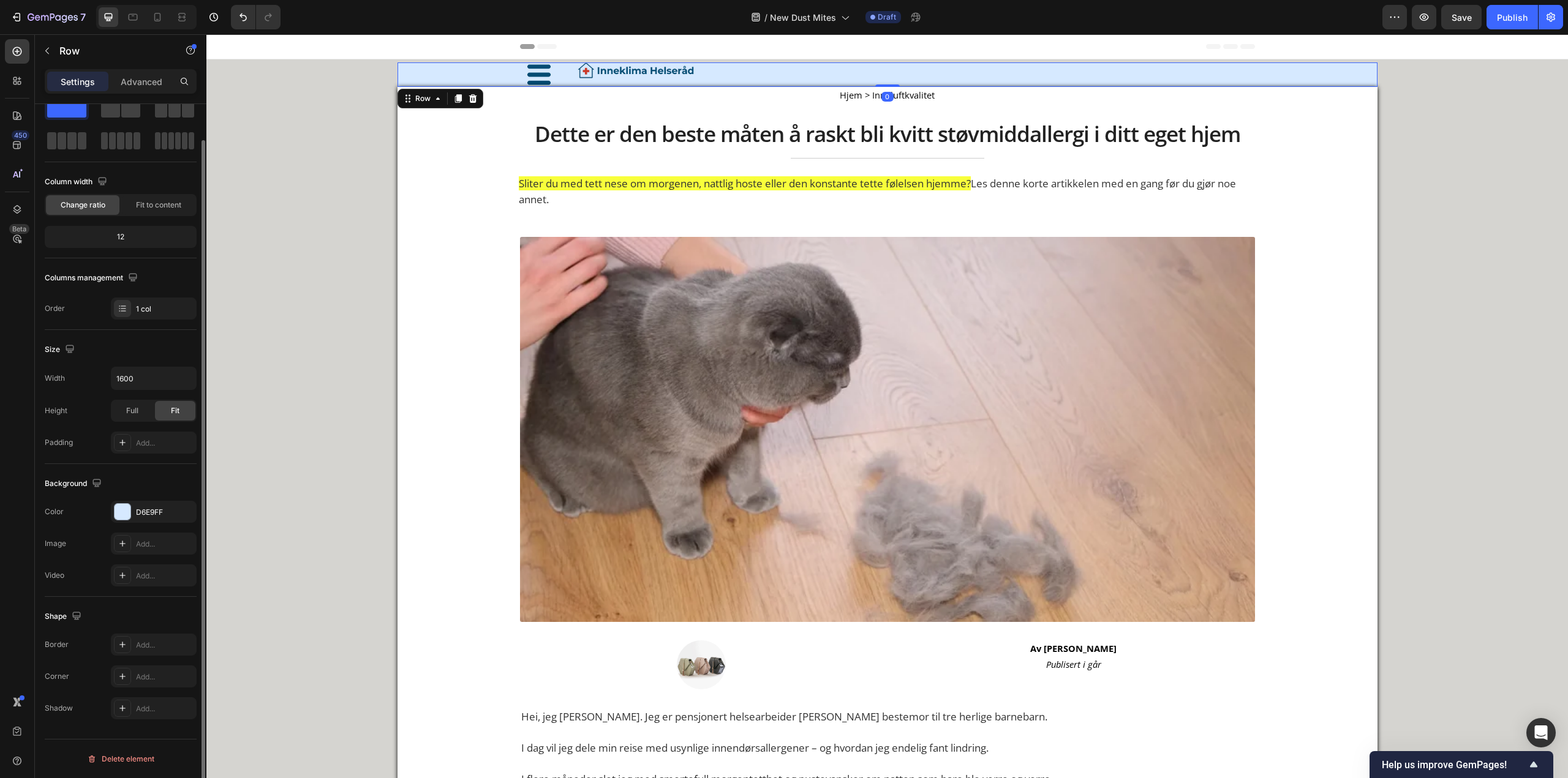
scroll to position [0, 0]
click at [427, 76] on div "Image Image Row" at bounding box center [887, 75] width 980 height 25
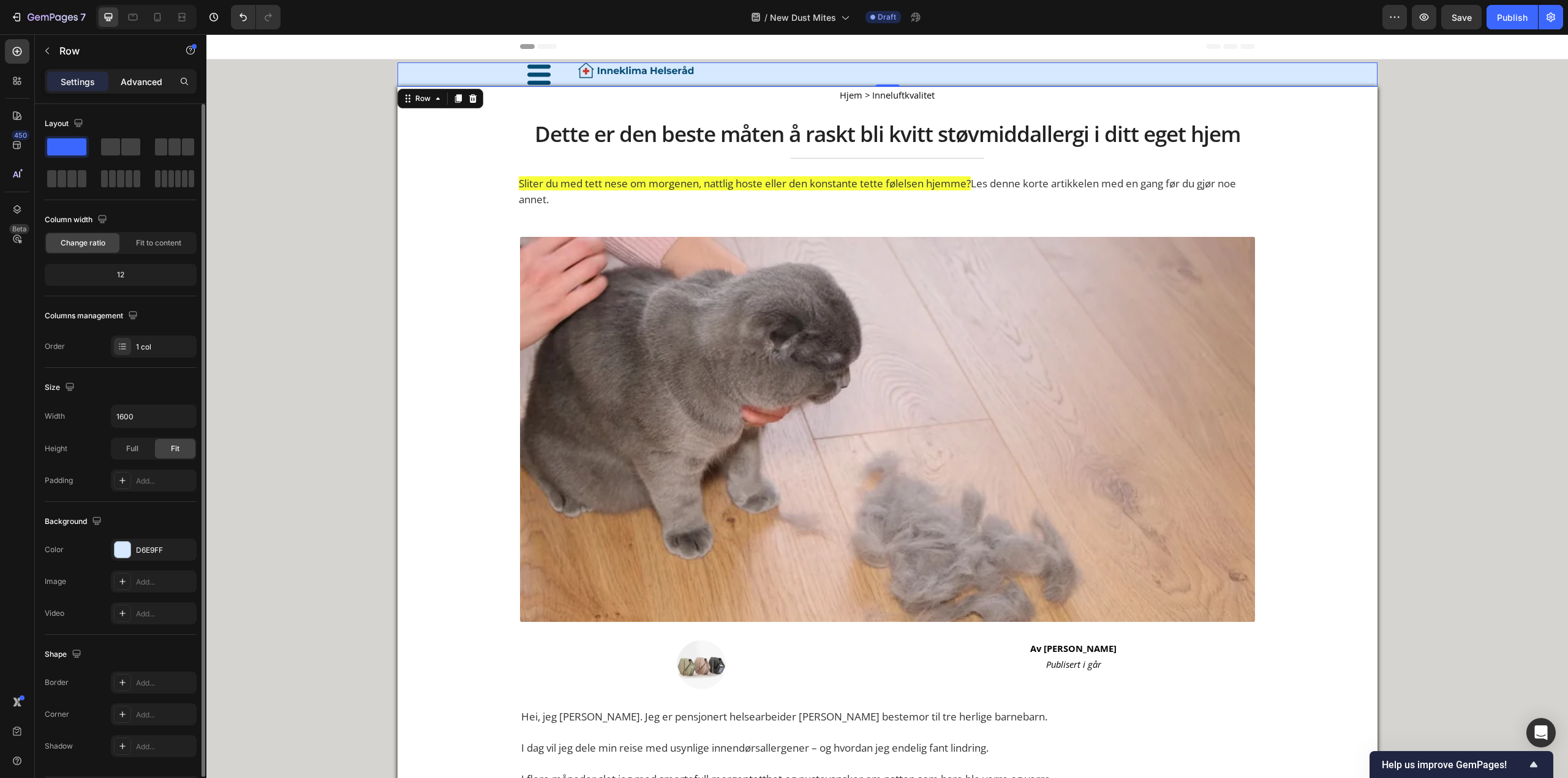
click at [150, 77] on p "Advanced" at bounding box center [141, 82] width 41 height 13
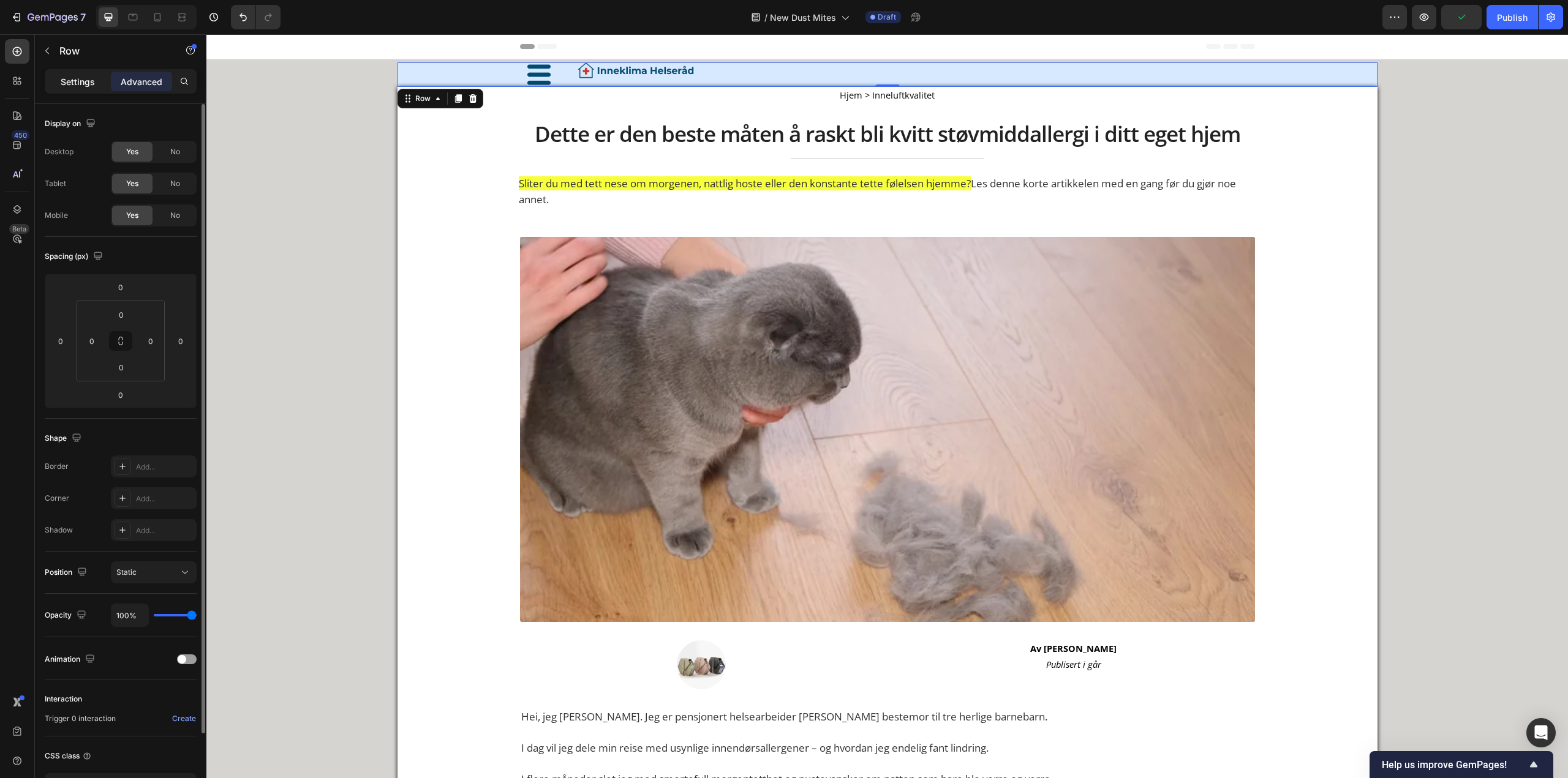
click at [93, 85] on p "Settings" at bounding box center [77, 82] width 34 height 13
click at [593, 70] on img at bounding box center [636, 70] width 122 height 17
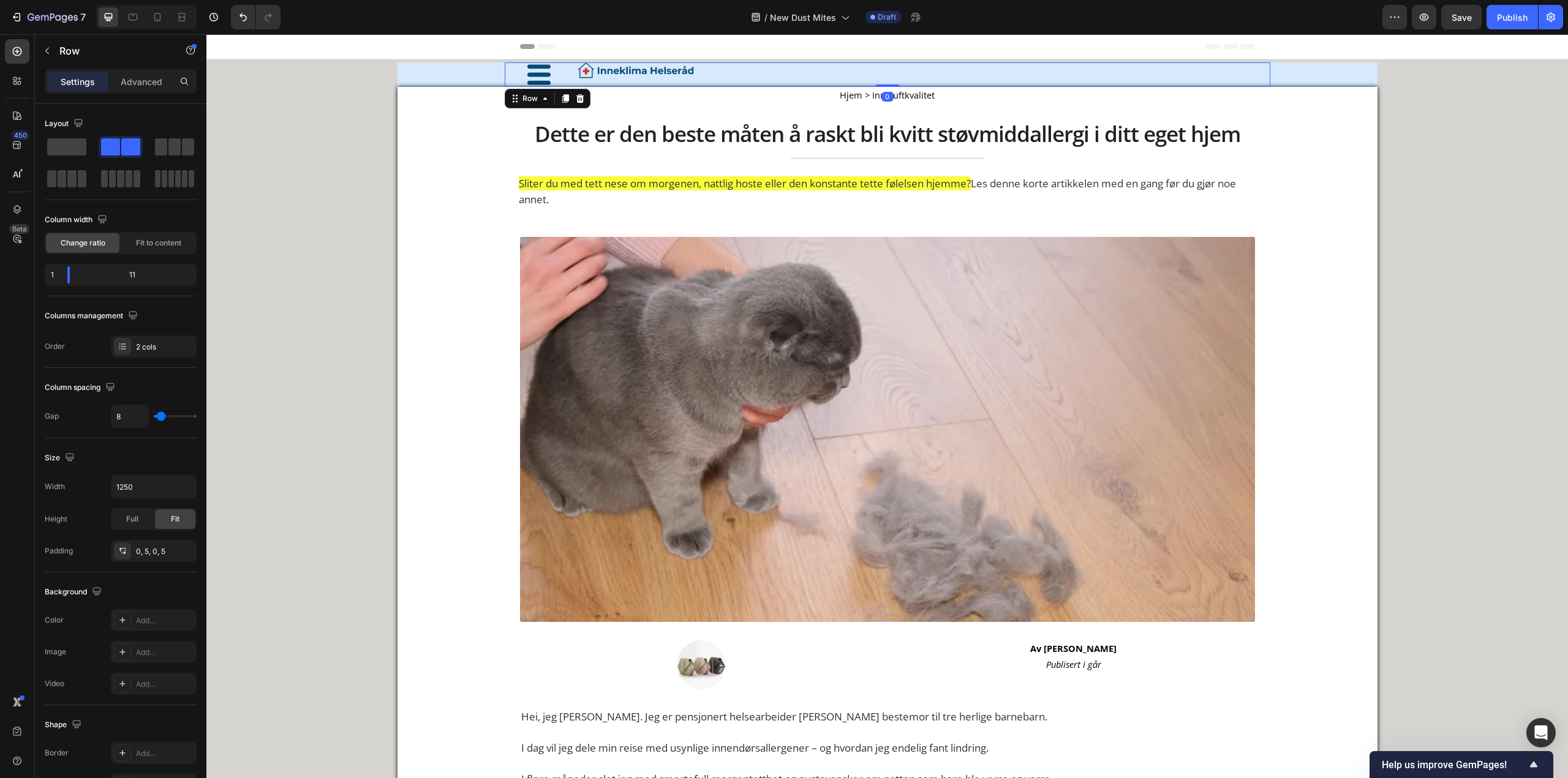
click at [688, 79] on div "Image" at bounding box center [920, 75] width 691 height 25
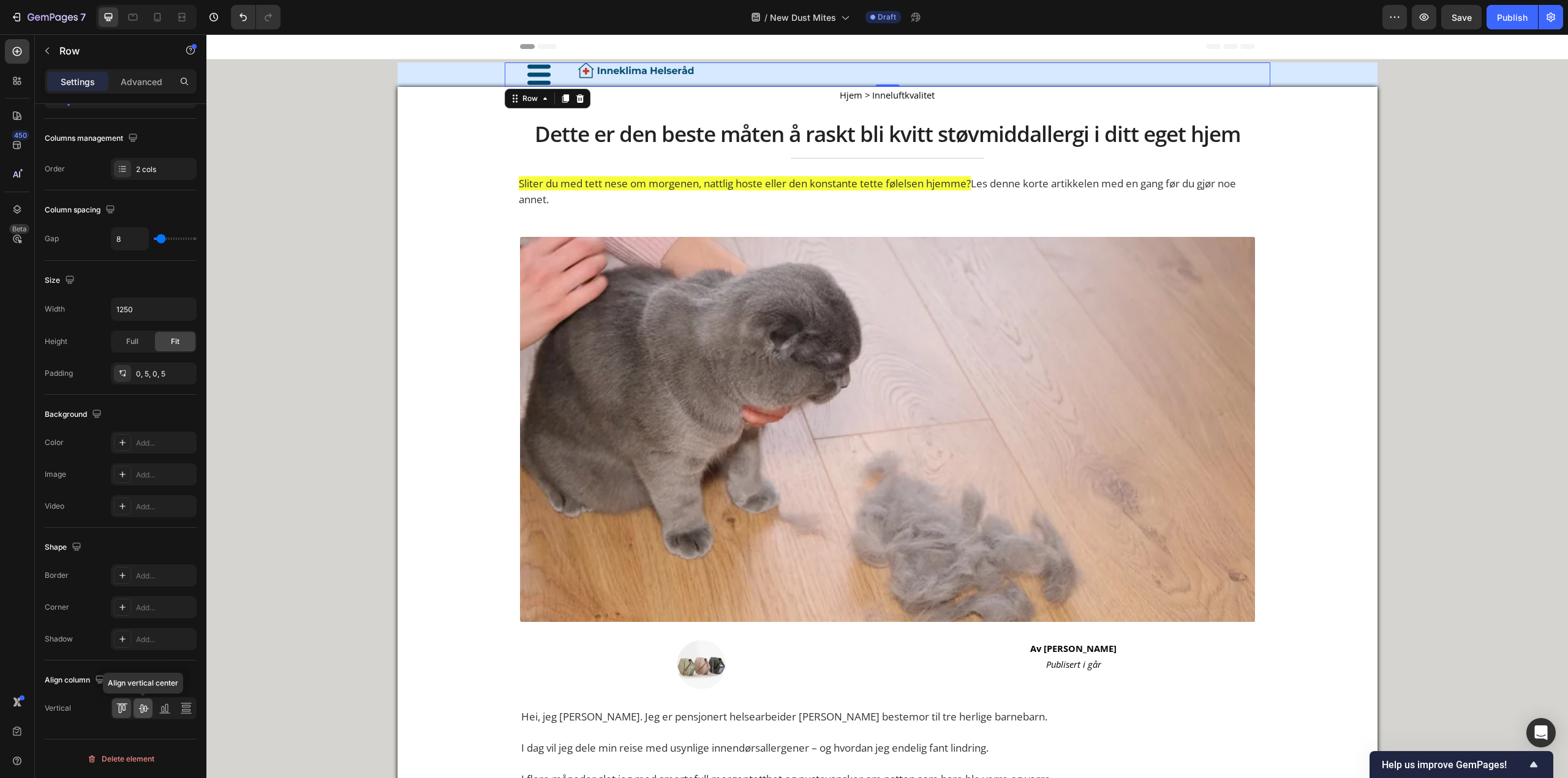
click at [135, 715] on div at bounding box center [144, 708] width 19 height 19
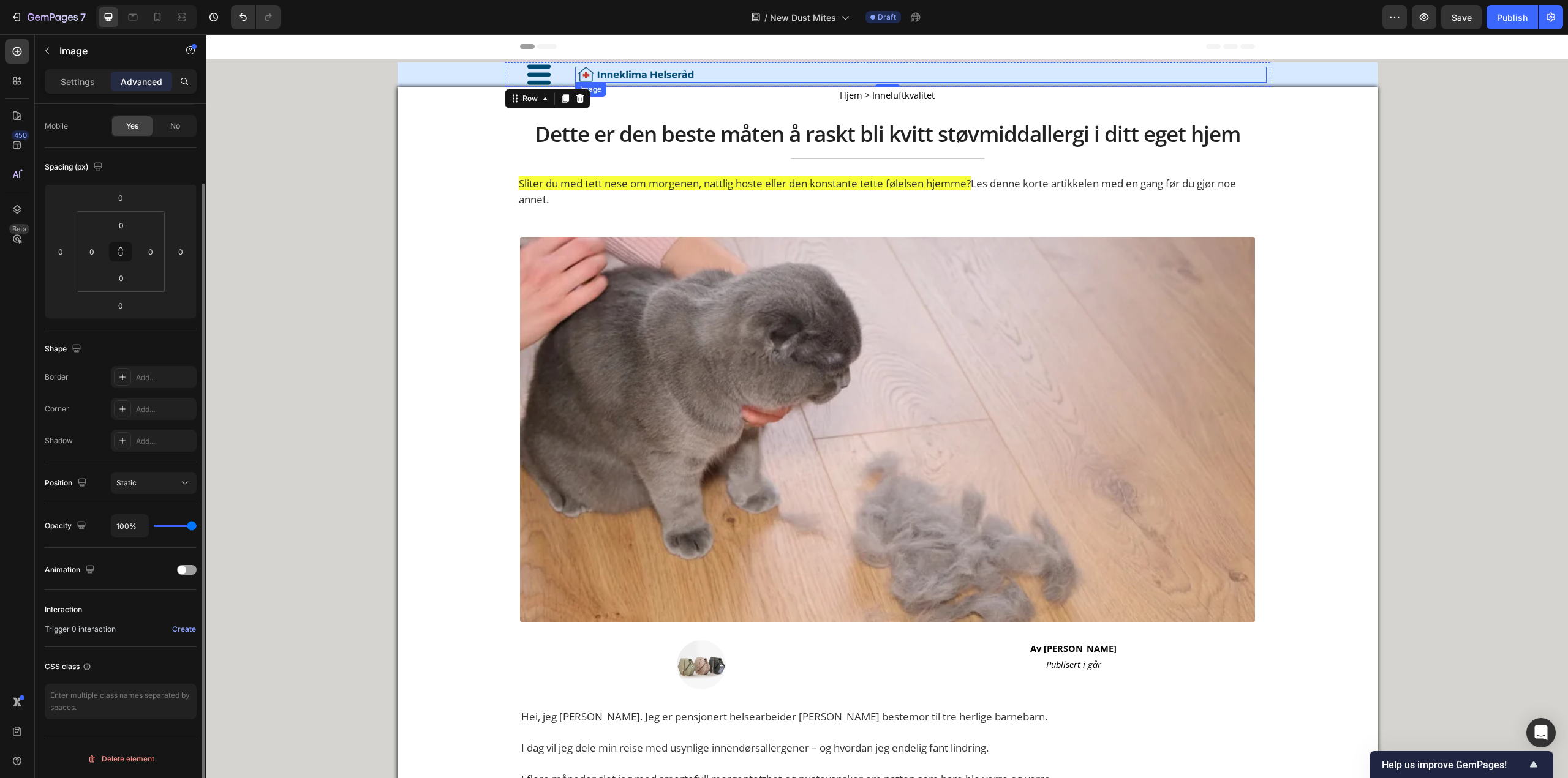
click at [589, 73] on img at bounding box center [636, 75] width 122 height 17
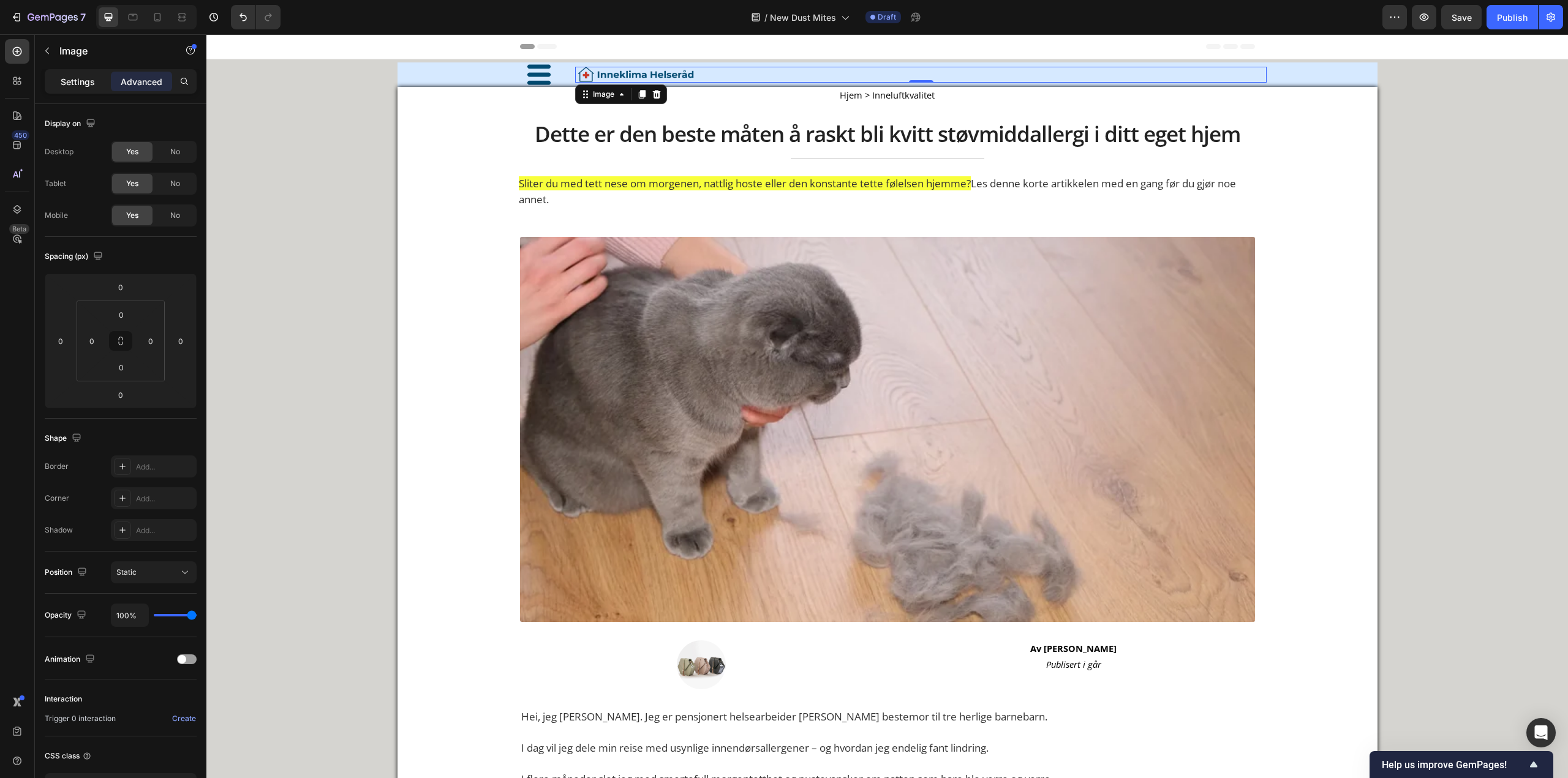
click at [98, 73] on div "Settings" at bounding box center [78, 81] width 62 height 19
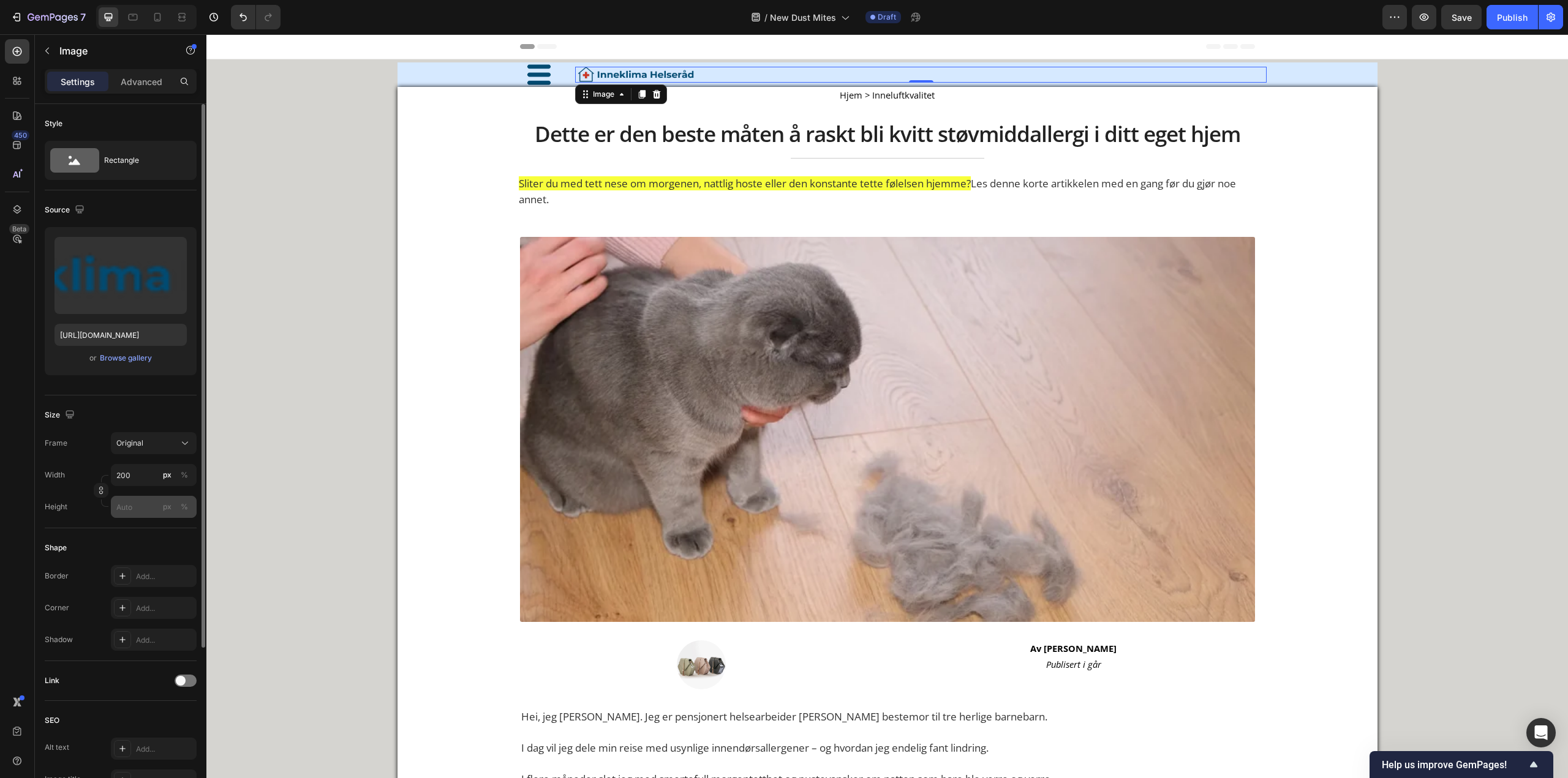
scroll to position [62, 0]
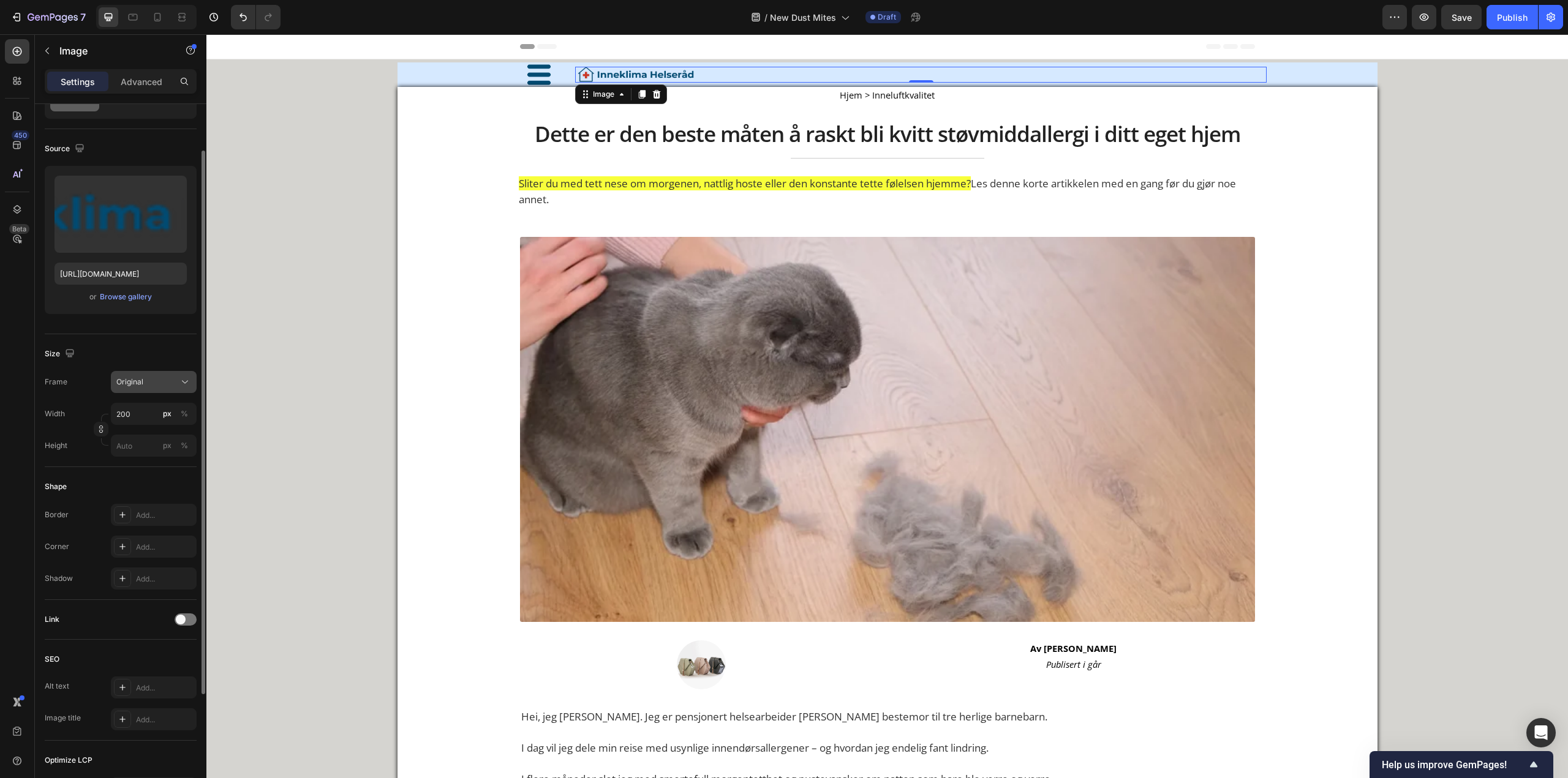
click at [146, 390] on button "Original" at bounding box center [153, 382] width 85 height 22
click at [136, 486] on span "Original" at bounding box center [129, 481] width 27 height 11
click at [142, 411] on input "200" at bounding box center [153, 414] width 85 height 22
type input "4"
type input "3"
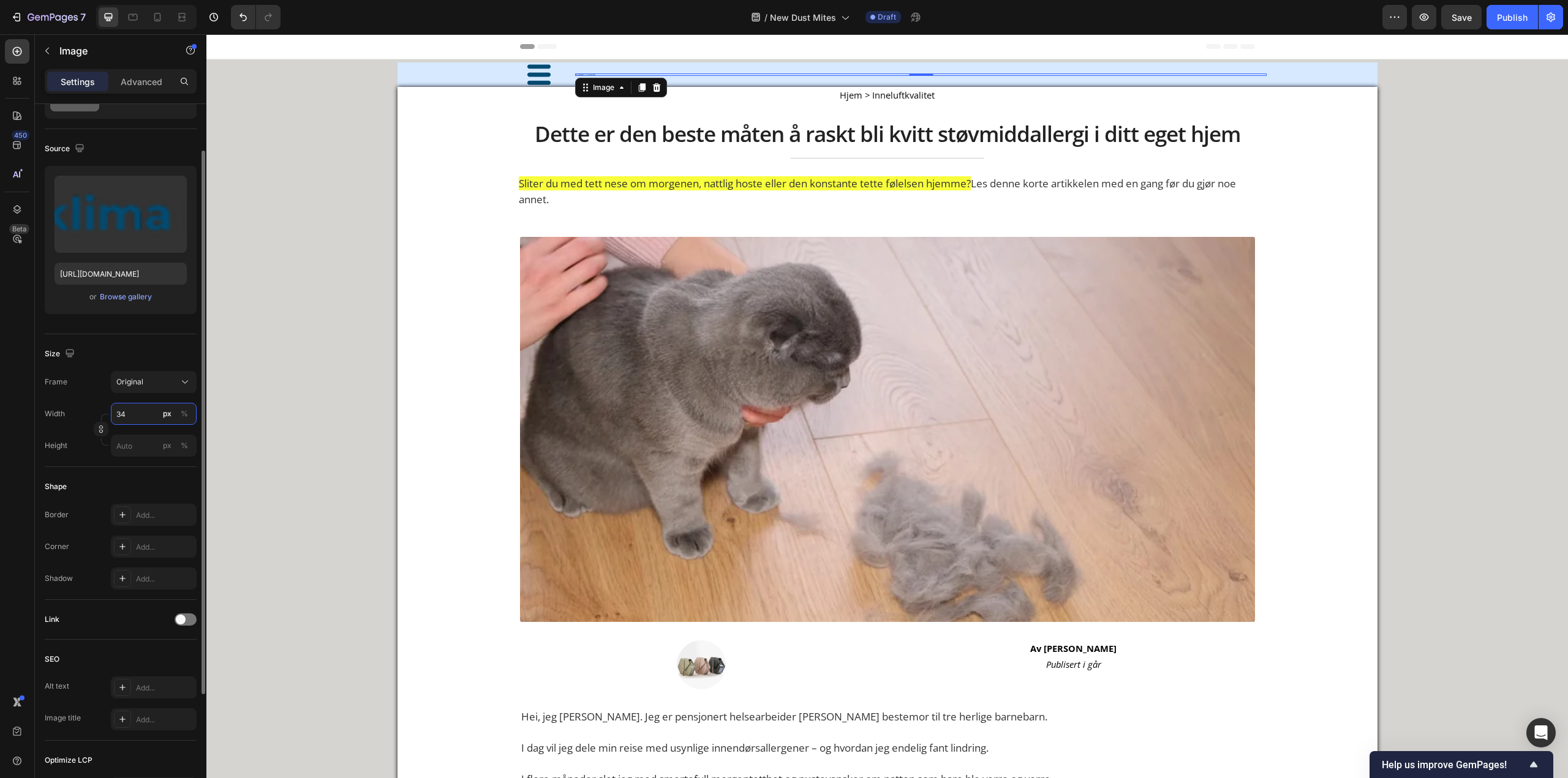
type input "3"
type input "350"
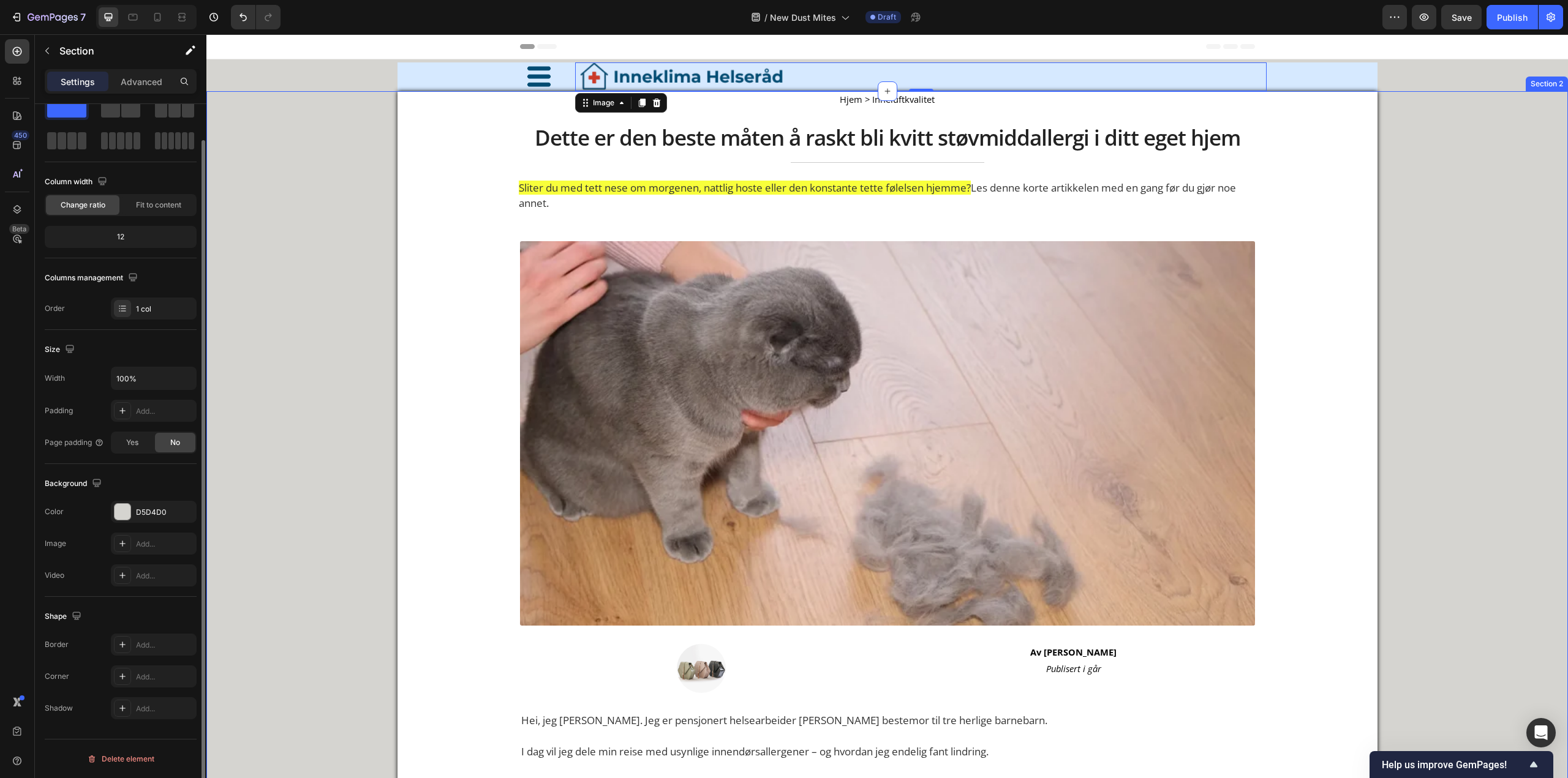
scroll to position [0, 0]
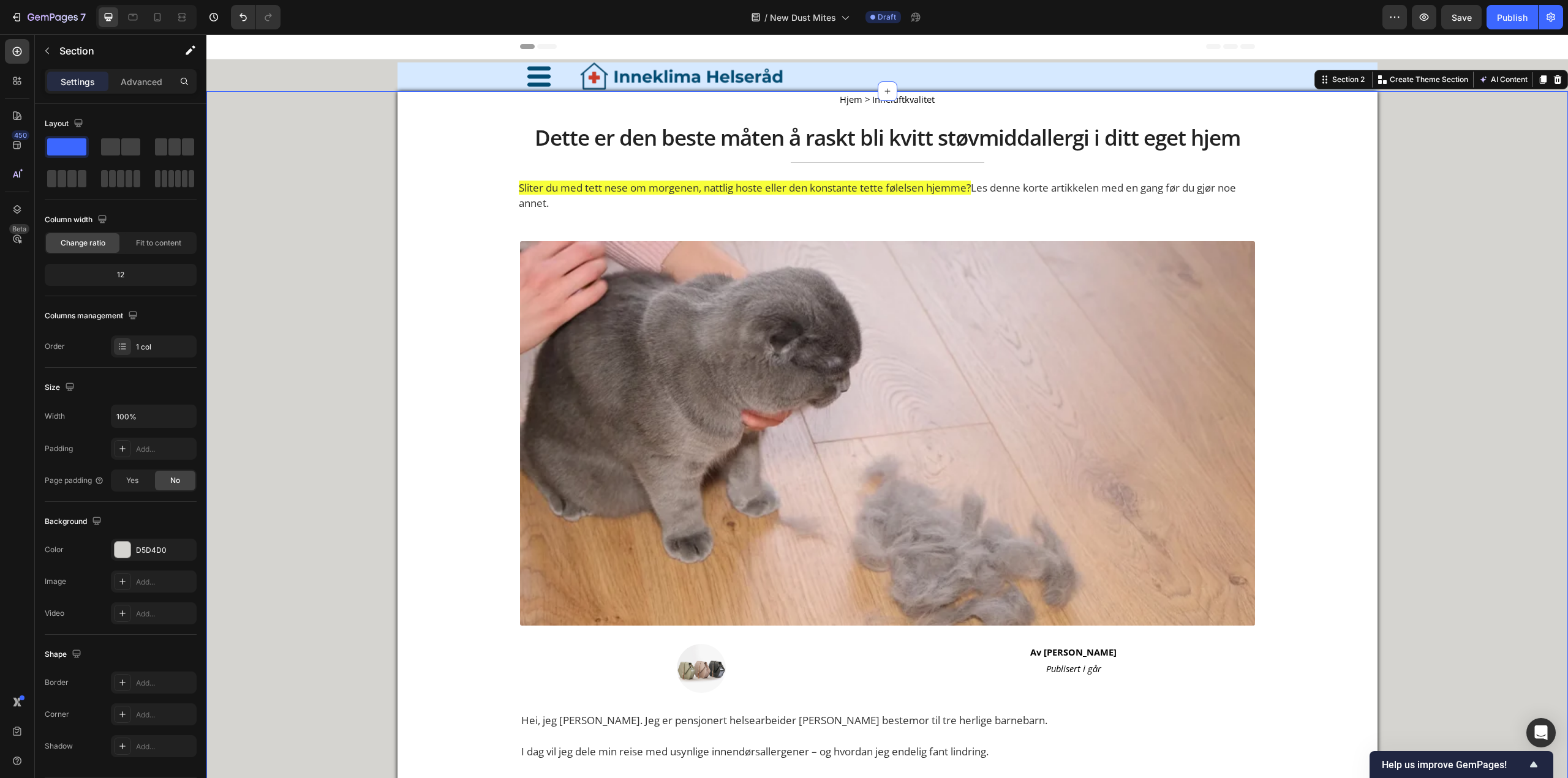
click at [927, 105] on span "Hjem > Inneluftkvalitet" at bounding box center [887, 99] width 95 height 12
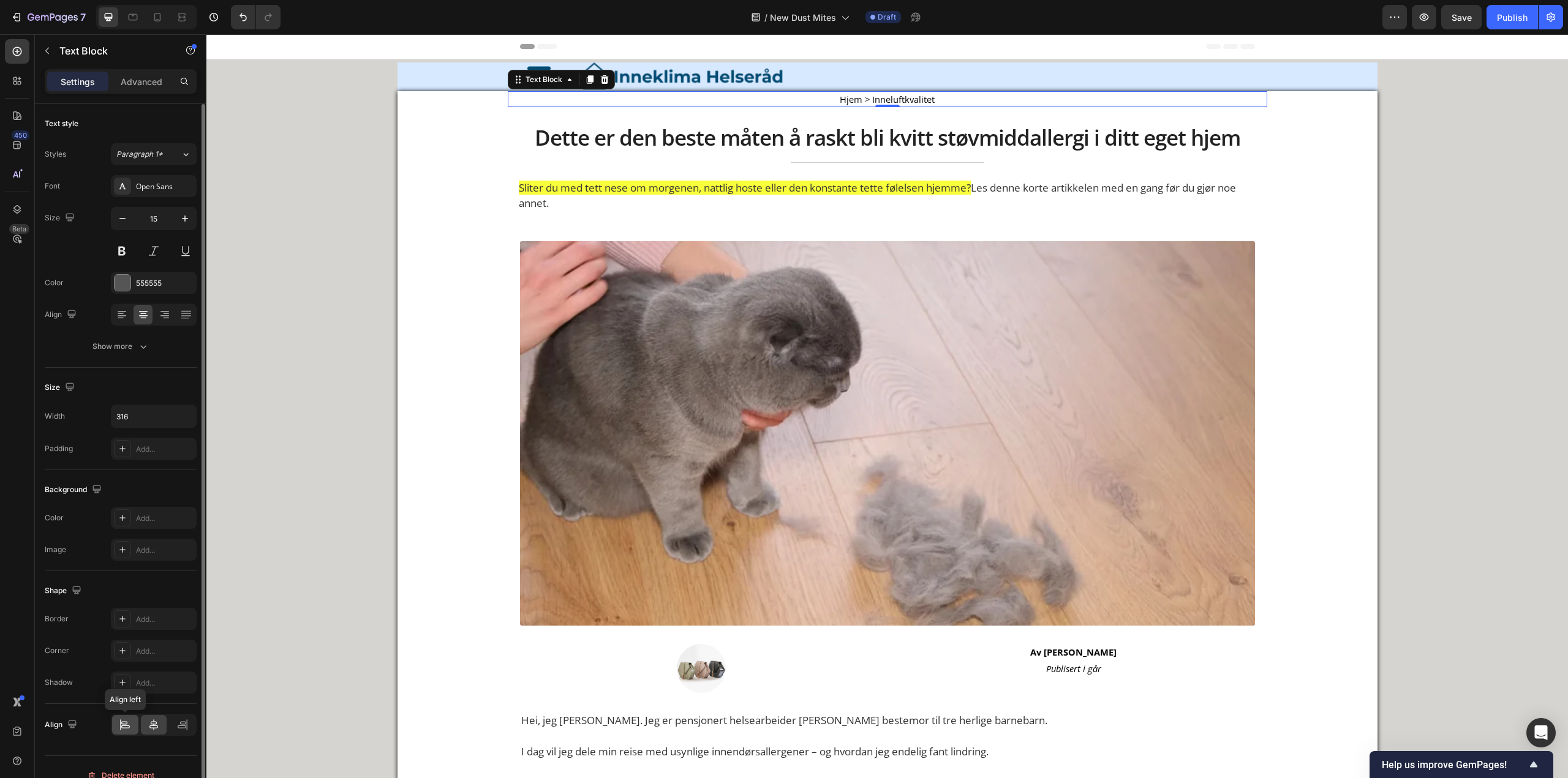
click at [117, 728] on div at bounding box center [125, 724] width 26 height 19
click at [121, 312] on icon at bounding box center [121, 315] width 12 height 12
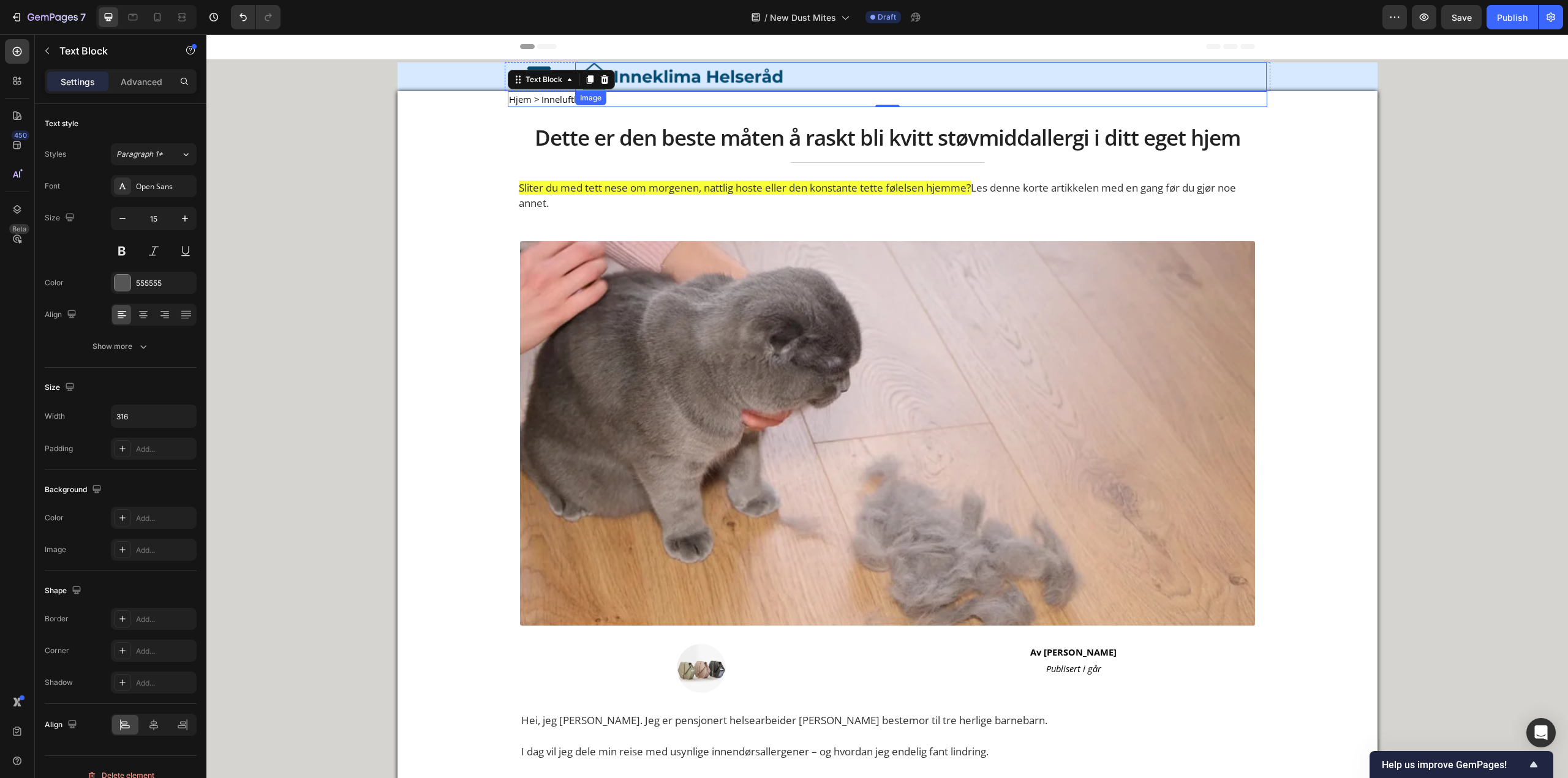
click at [745, 78] on img at bounding box center [681, 77] width 214 height 29
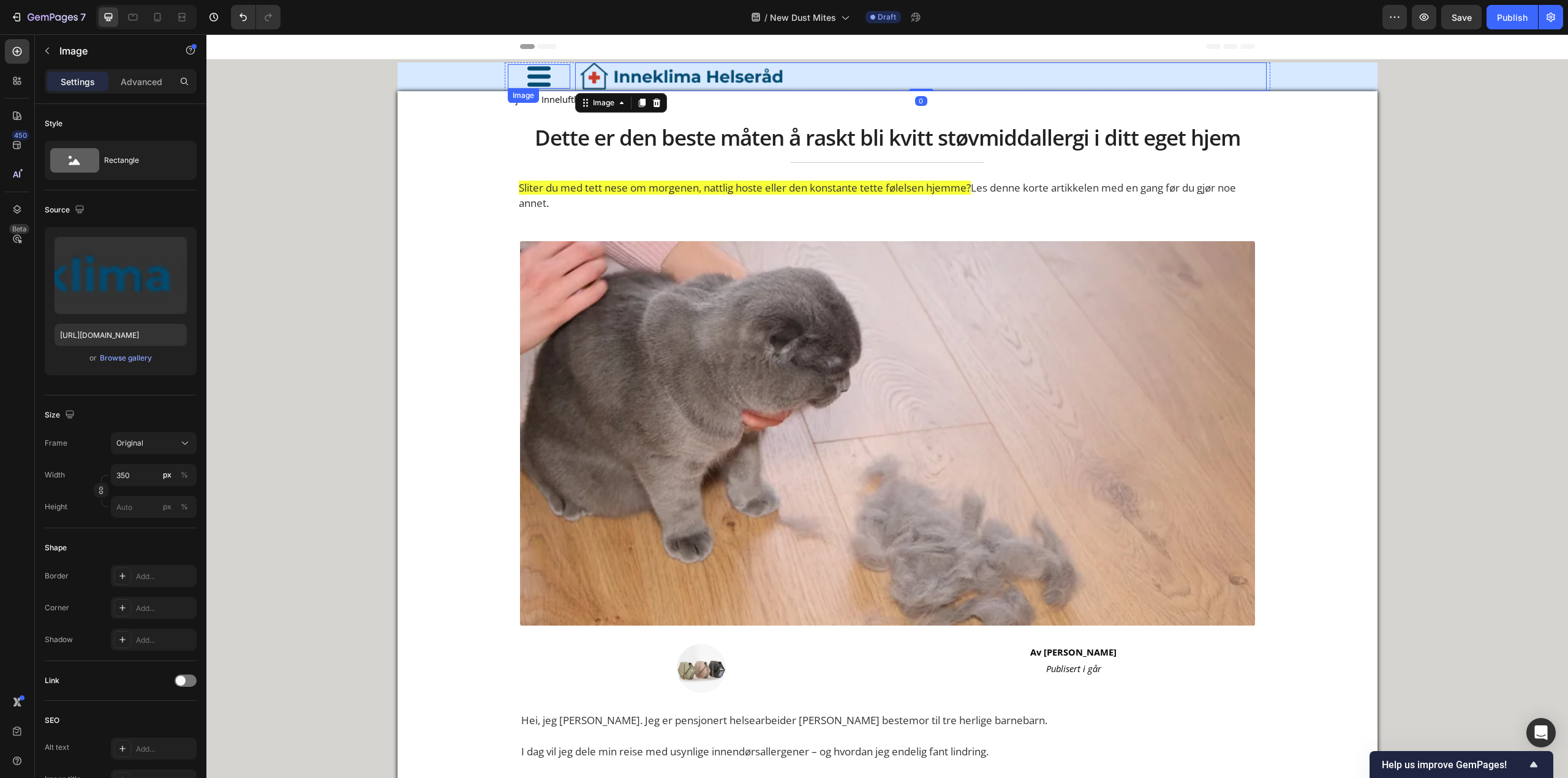
click at [532, 75] on img at bounding box center [539, 77] width 25 height 25
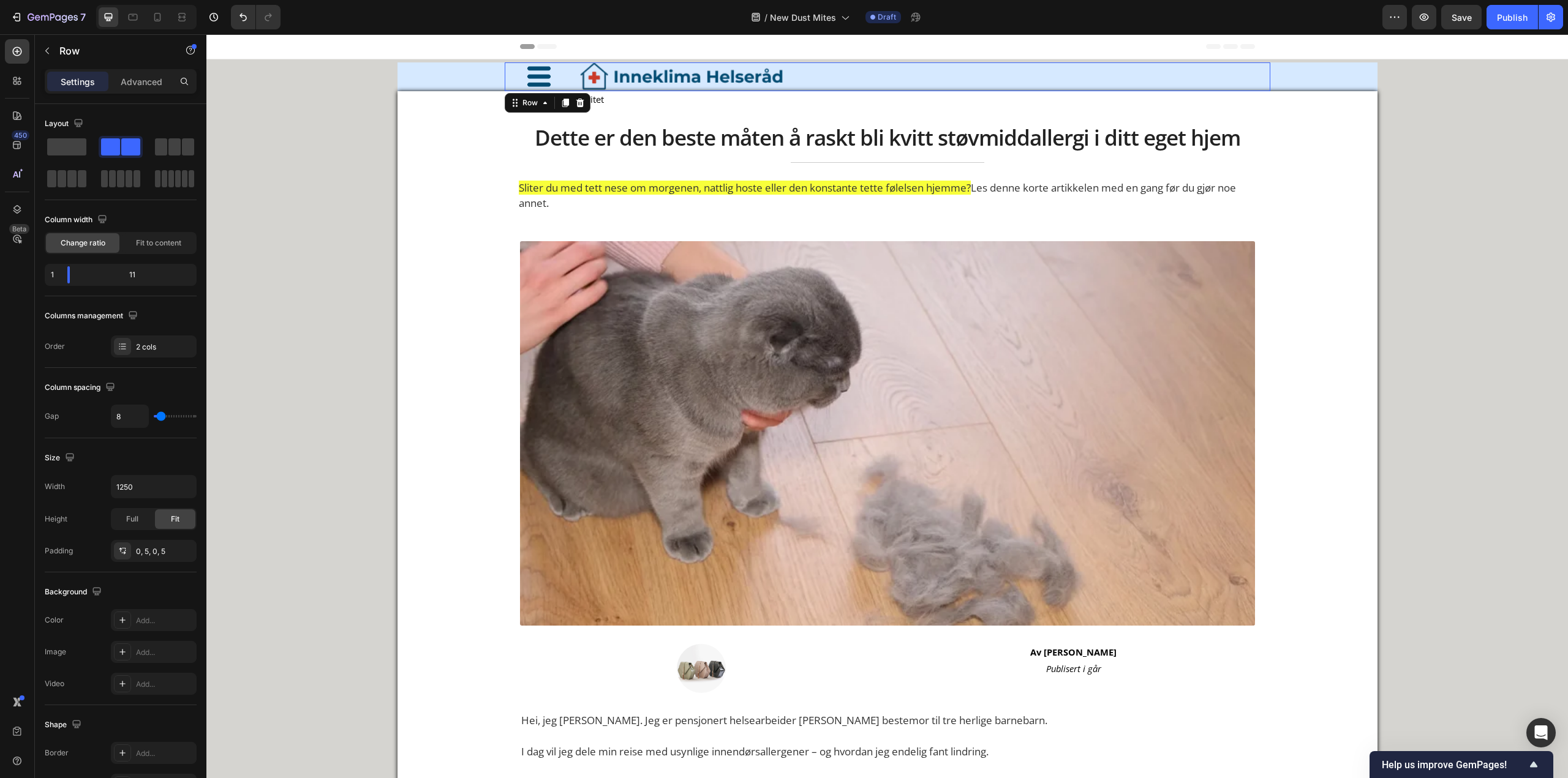
click at [504, 77] on div "Image Image Row 0" at bounding box center [887, 77] width 765 height 29
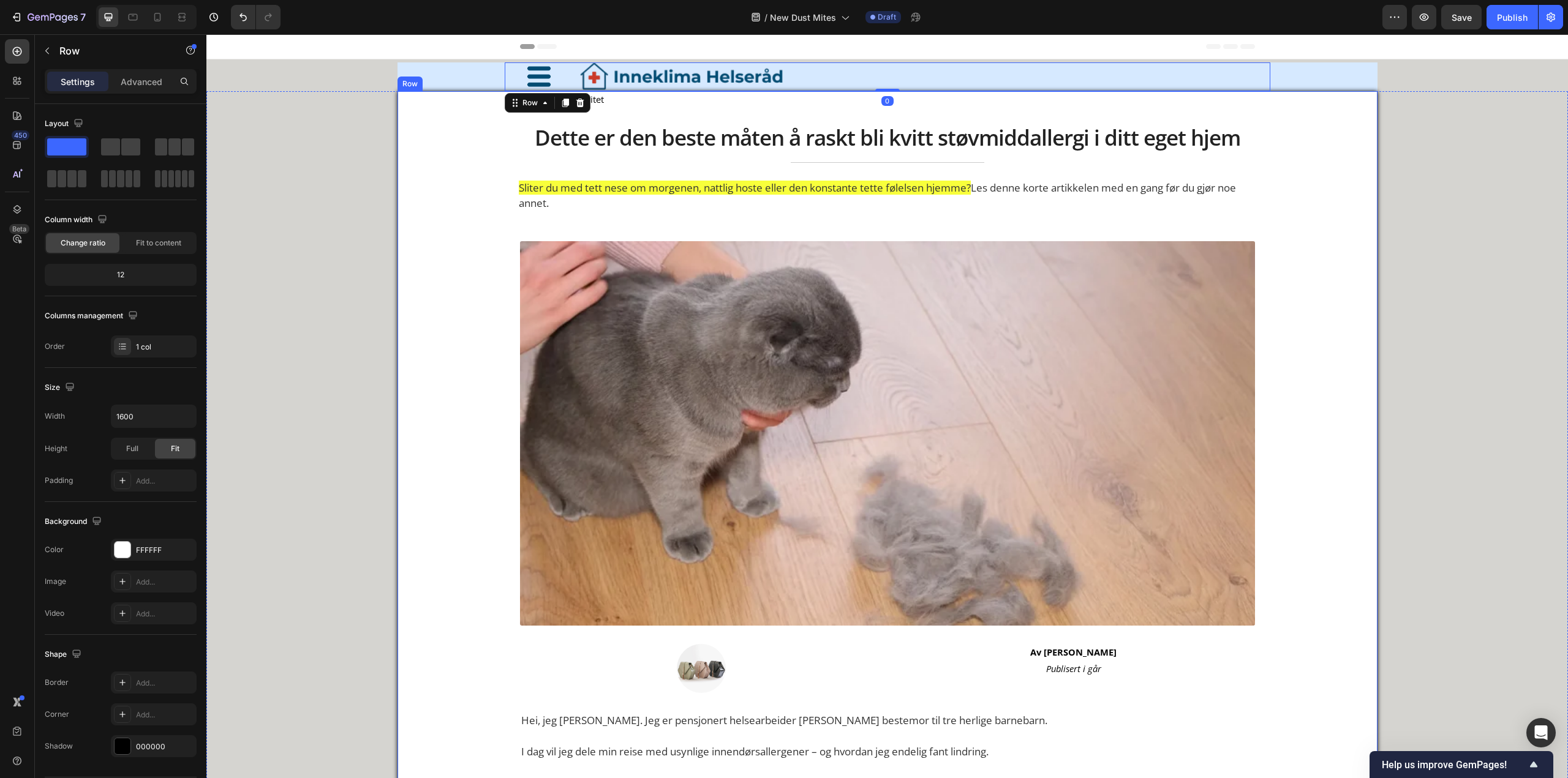
click at [1123, 76] on div at bounding box center [920, 77] width 691 height 29
click at [142, 77] on p "Advanced" at bounding box center [141, 82] width 41 height 13
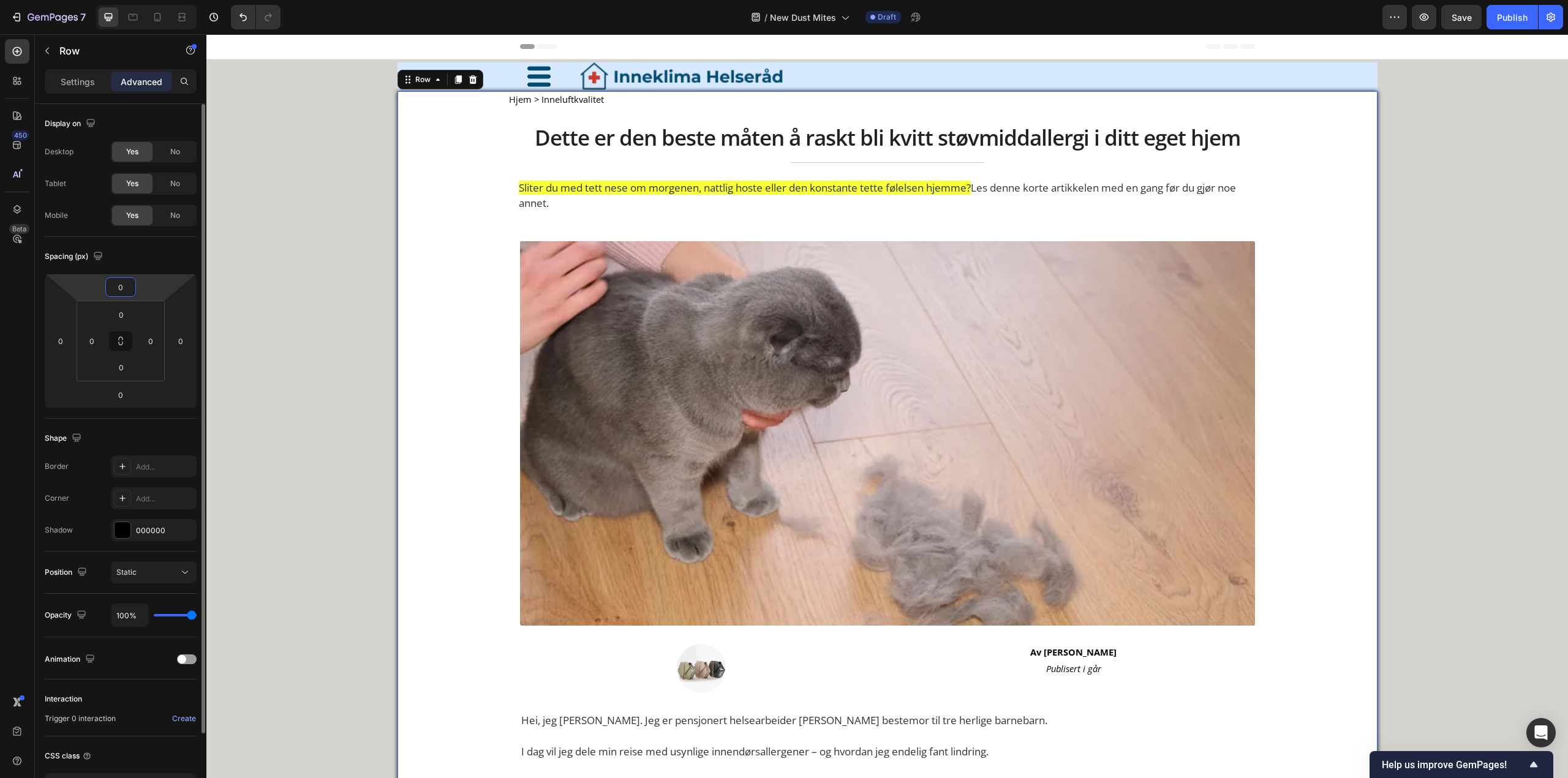
click at [126, 290] on input "0" at bounding box center [121, 287] width 25 height 18
type input "10"
click at [126, 315] on input "0" at bounding box center [121, 314] width 25 height 18
type input "0"
click at [126, 315] on input "0" at bounding box center [121, 314] width 25 height 18
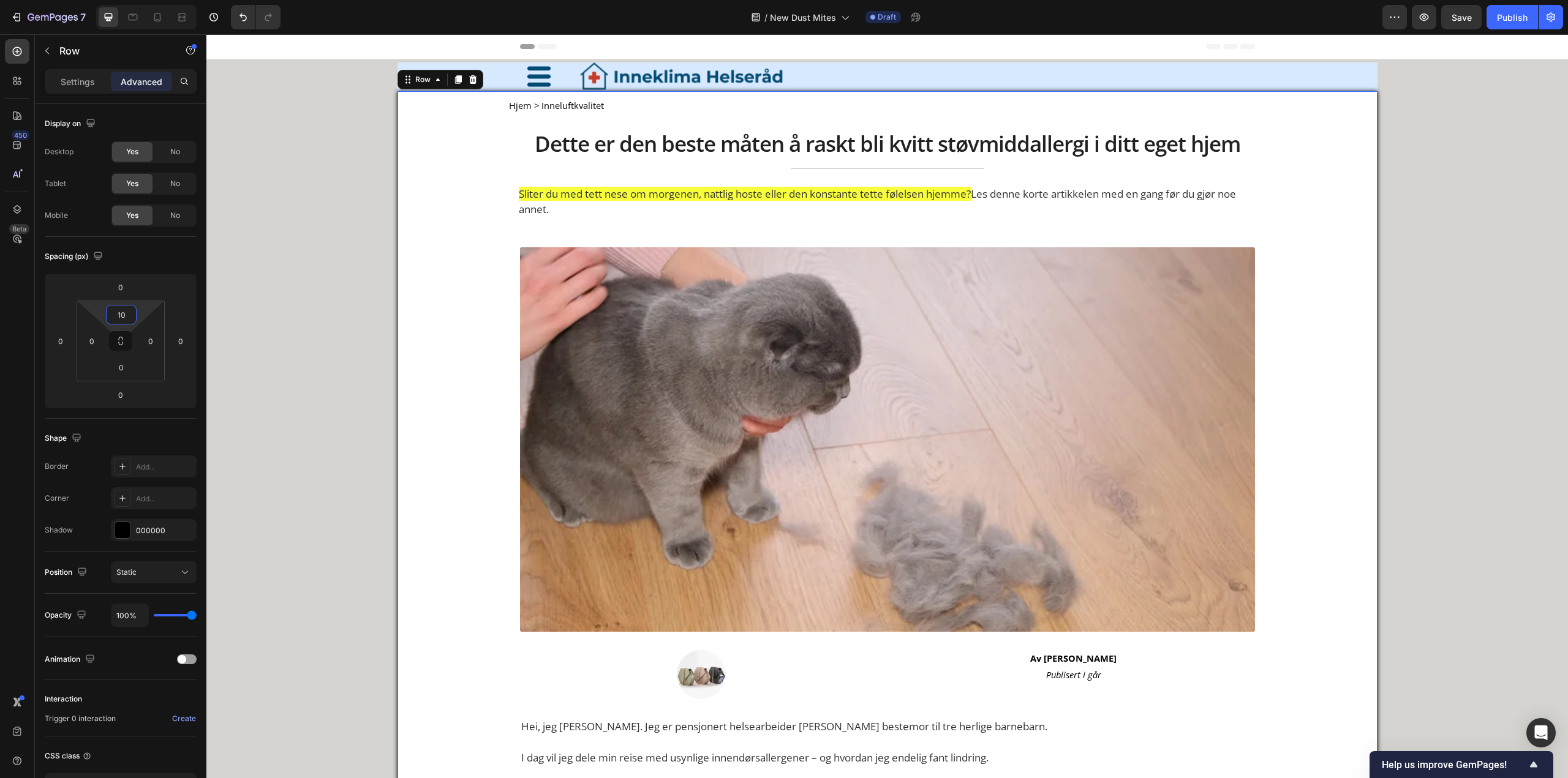
type input "0"
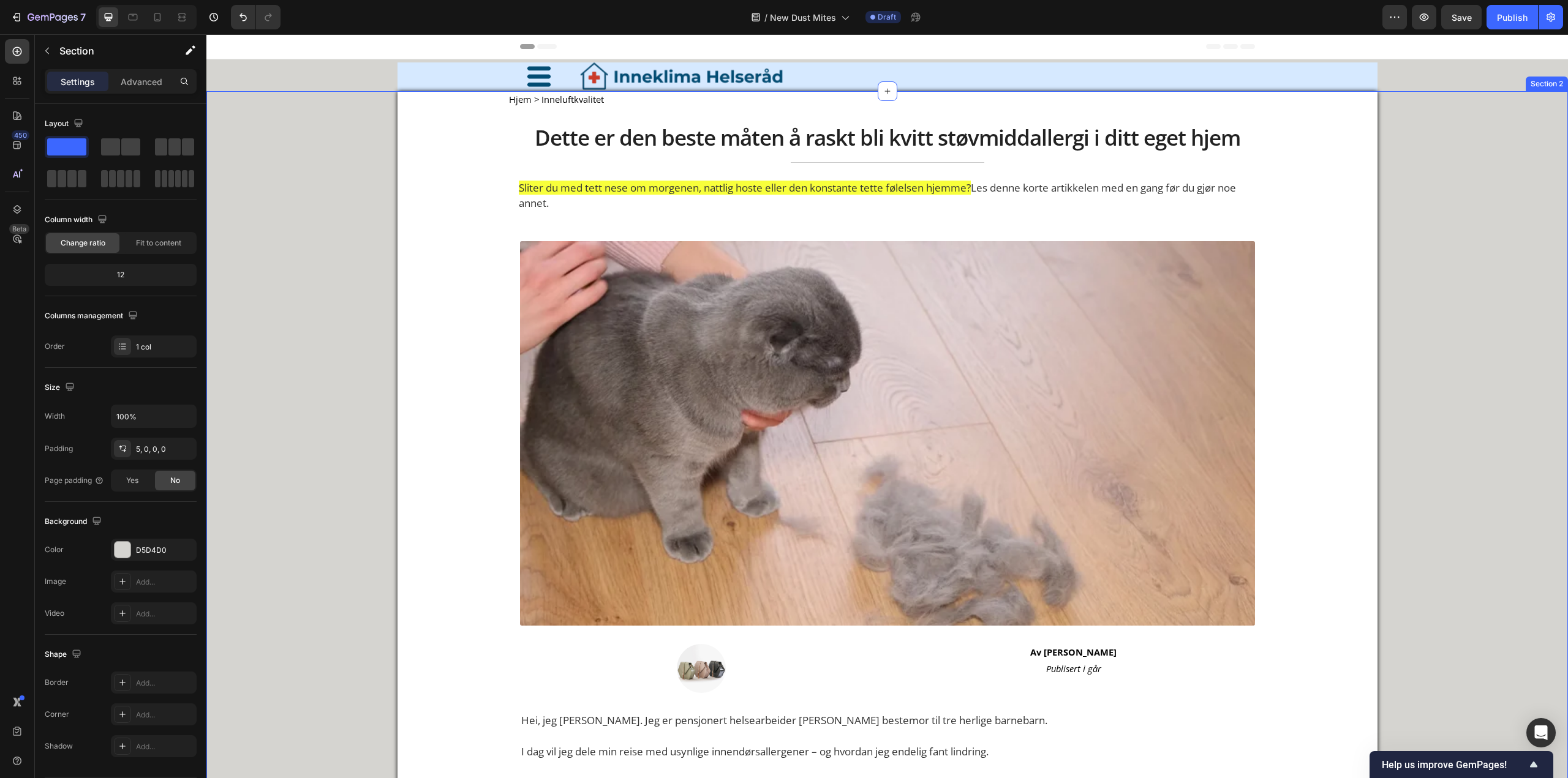
click at [1277, 75] on div "Image Image Row" at bounding box center [887, 77] width 980 height 29
click at [147, 74] on div "Advanced" at bounding box center [142, 81] width 62 height 19
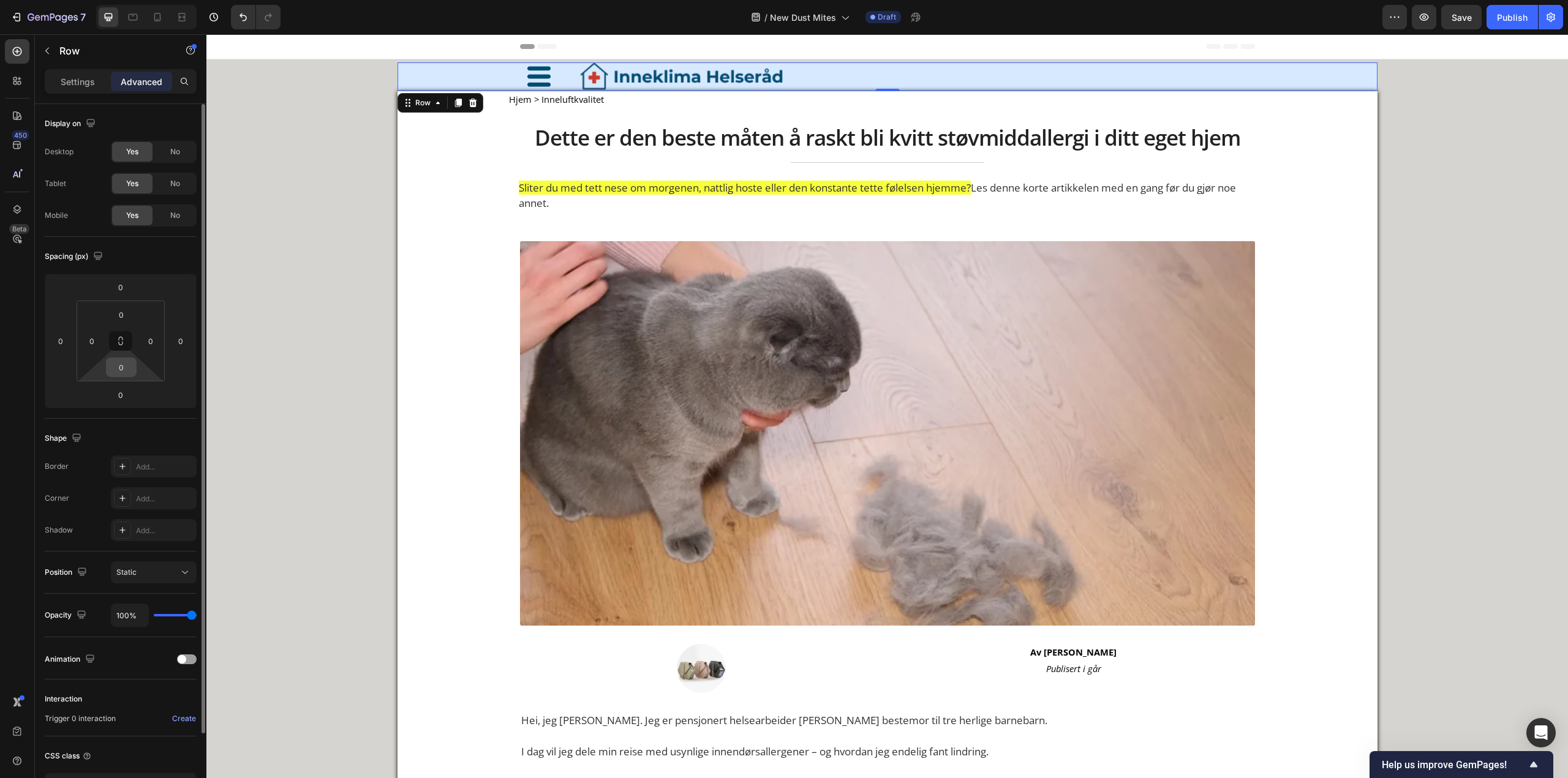
click at [125, 371] on input "0" at bounding box center [121, 367] width 25 height 18
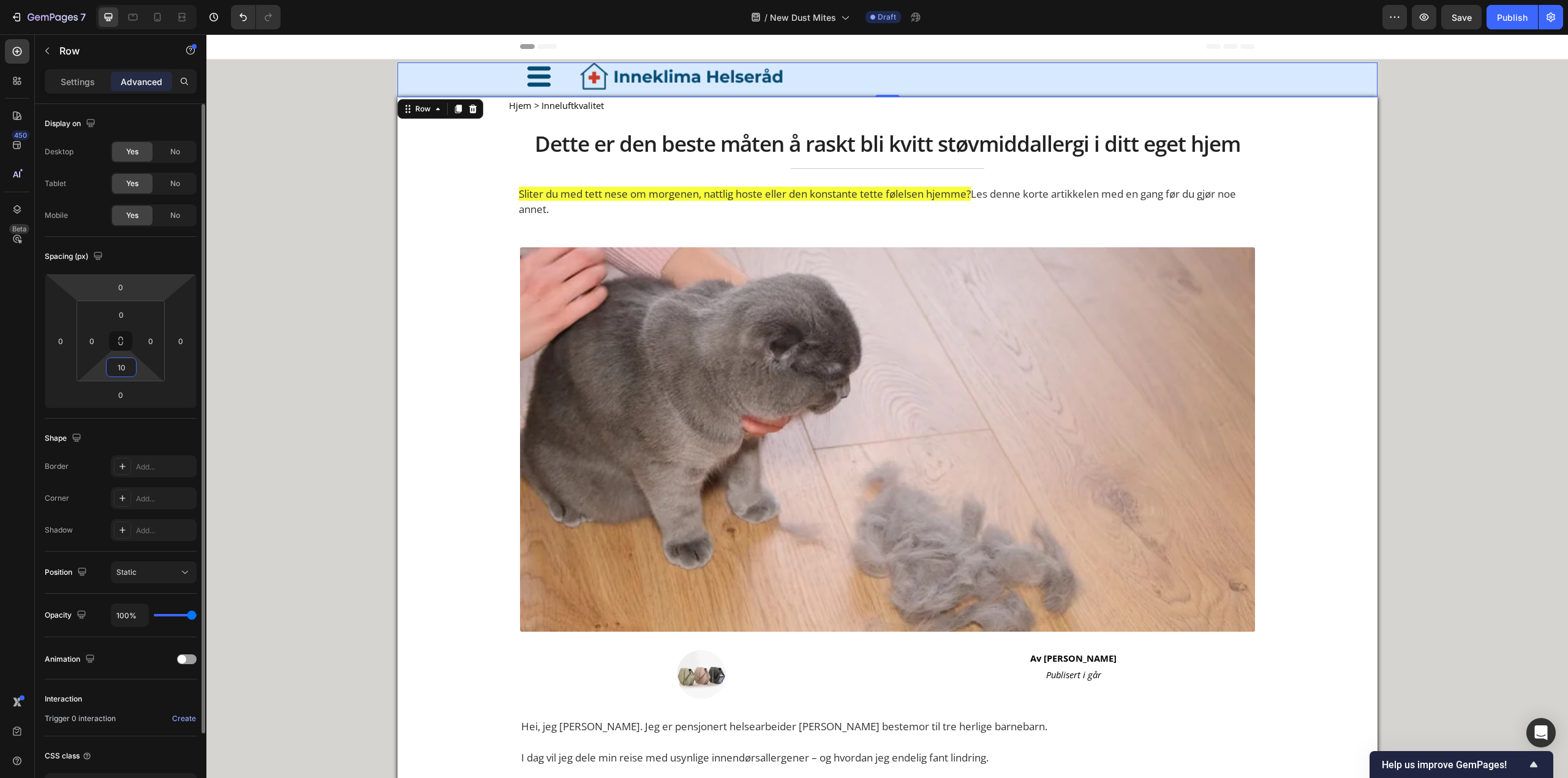
type input "10"
click at [87, 0] on html "7 Version history / New Dust Mites Draft Preview Save Publish 450 Beta Sections…" at bounding box center [784, 0] width 1568 height 0
type input "2"
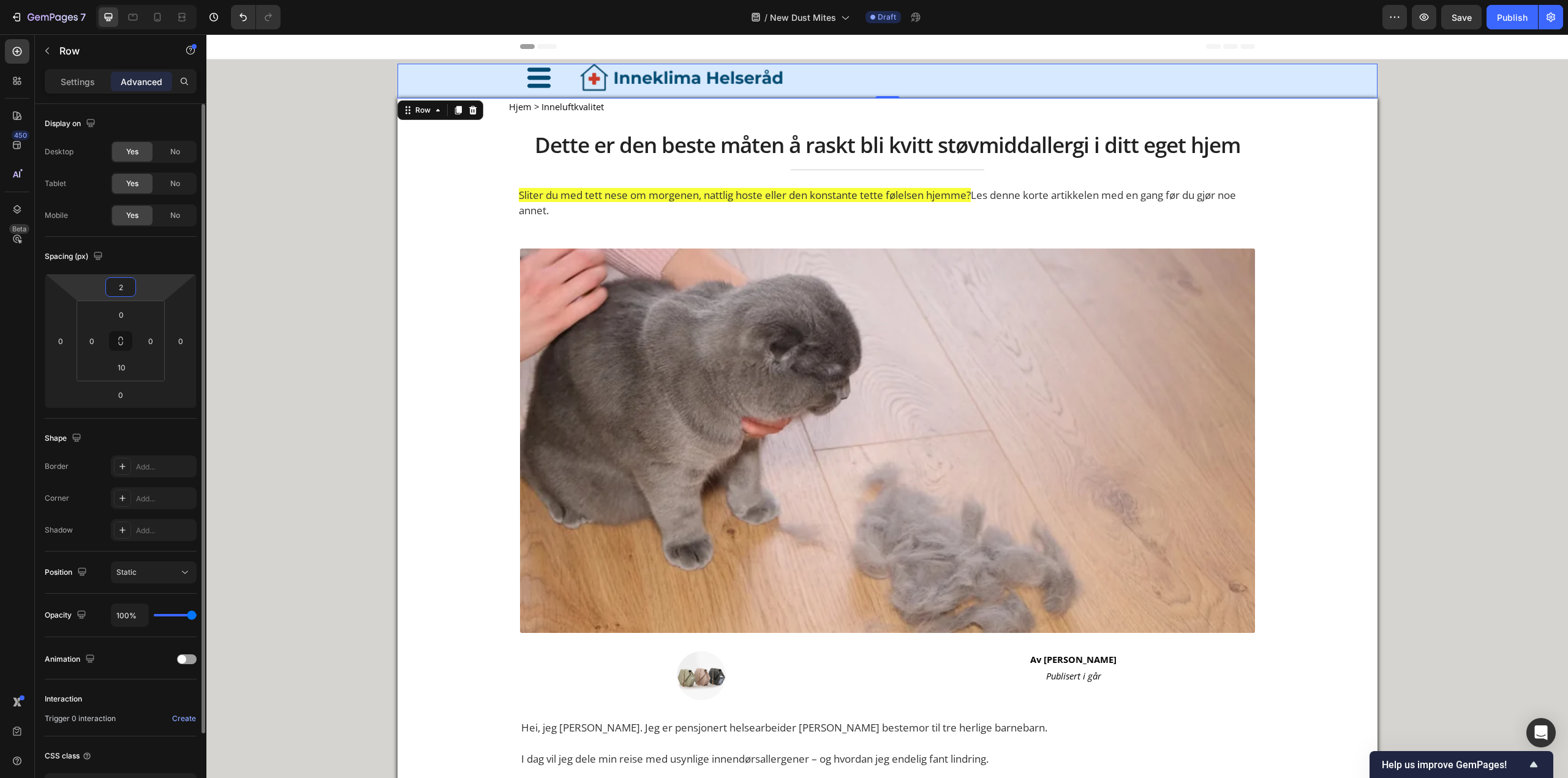
click at [87, 0] on html "7 Version history / New Dust Mites Draft Preview Save Publish 450 Beta Sections…" at bounding box center [784, 0] width 1568 height 0
click at [119, 374] on input "10" at bounding box center [121, 367] width 25 height 18
click at [118, 374] on input "10" at bounding box center [121, 367] width 25 height 18
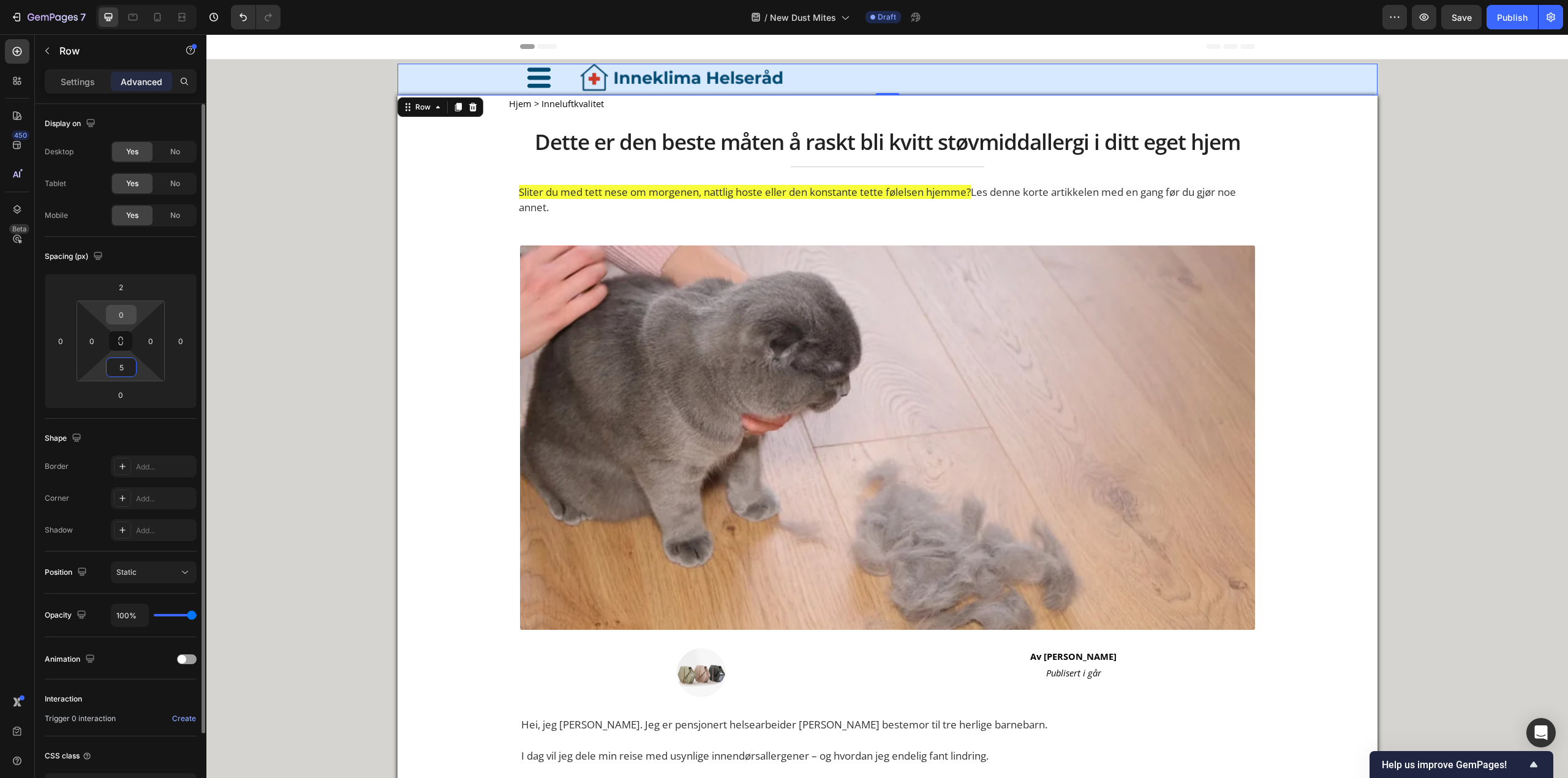
type input "5"
click at [123, 317] on input "0" at bounding box center [121, 314] width 25 height 18
type input "5"
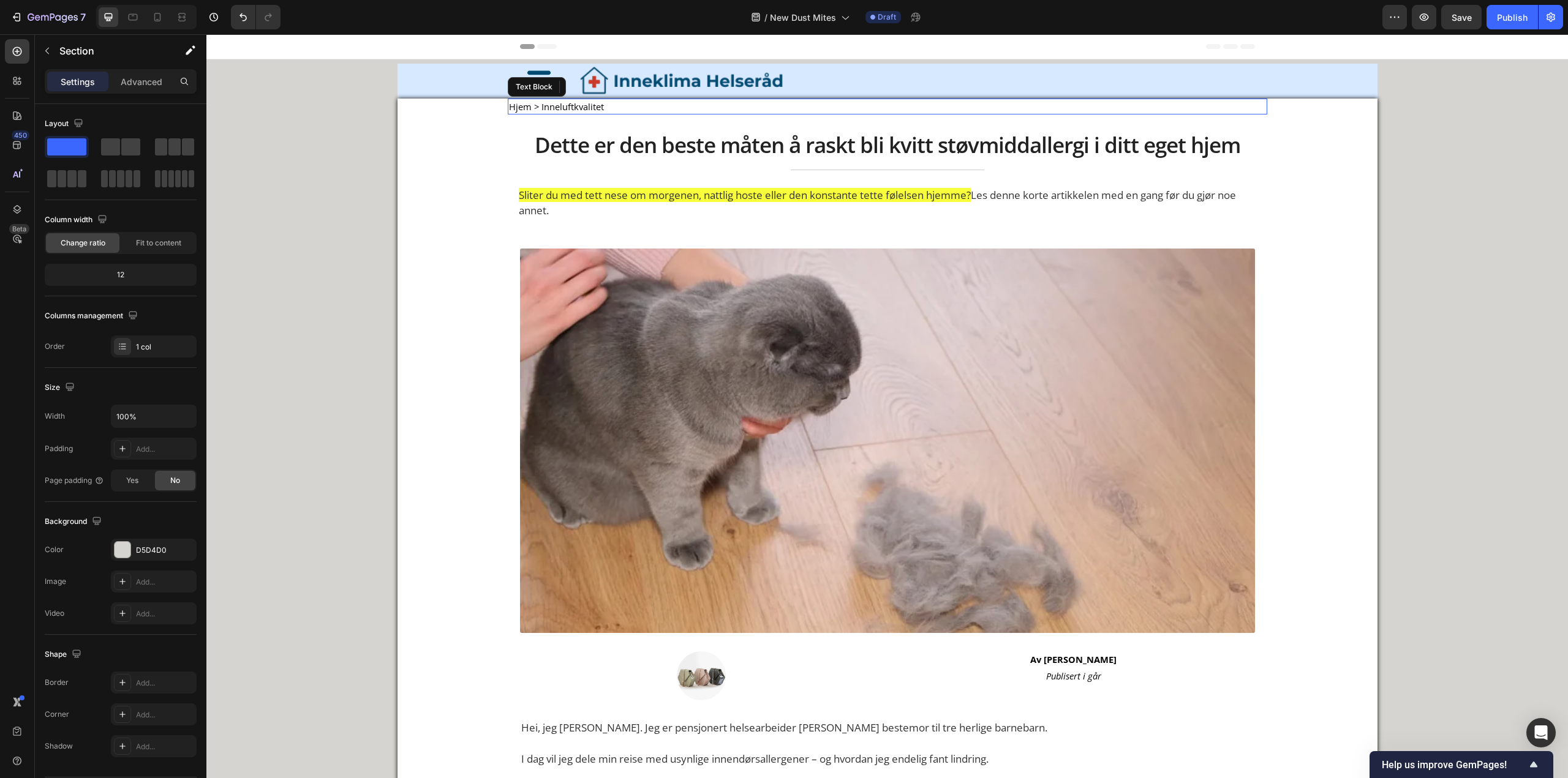
click at [582, 106] on span "Hjem > Inneluftkvalitet" at bounding box center [556, 106] width 95 height 12
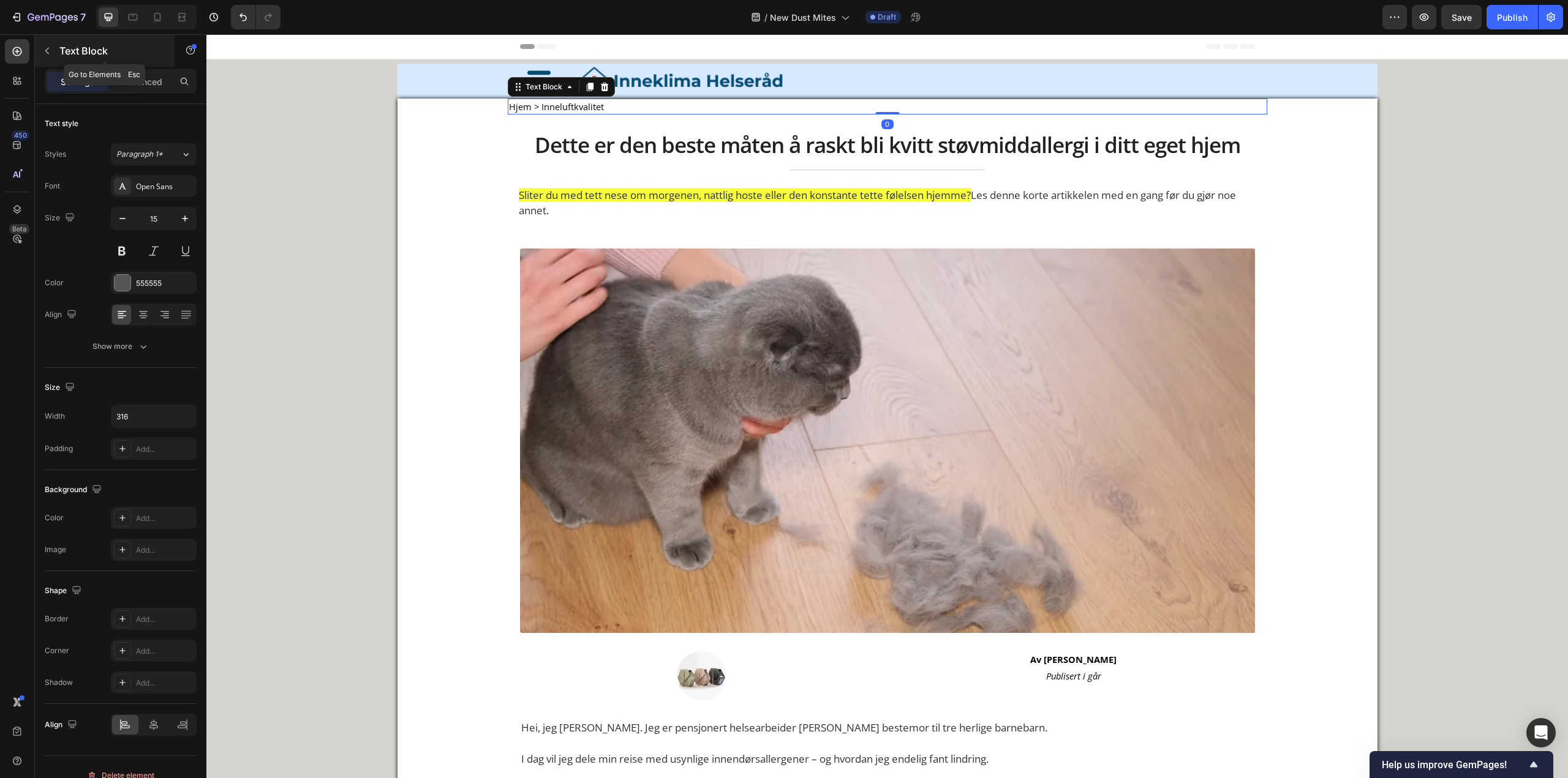
click at [139, 66] on div "Text Block" at bounding box center [105, 52] width 140 height 35
click at [141, 85] on p "Advanced" at bounding box center [141, 82] width 41 height 13
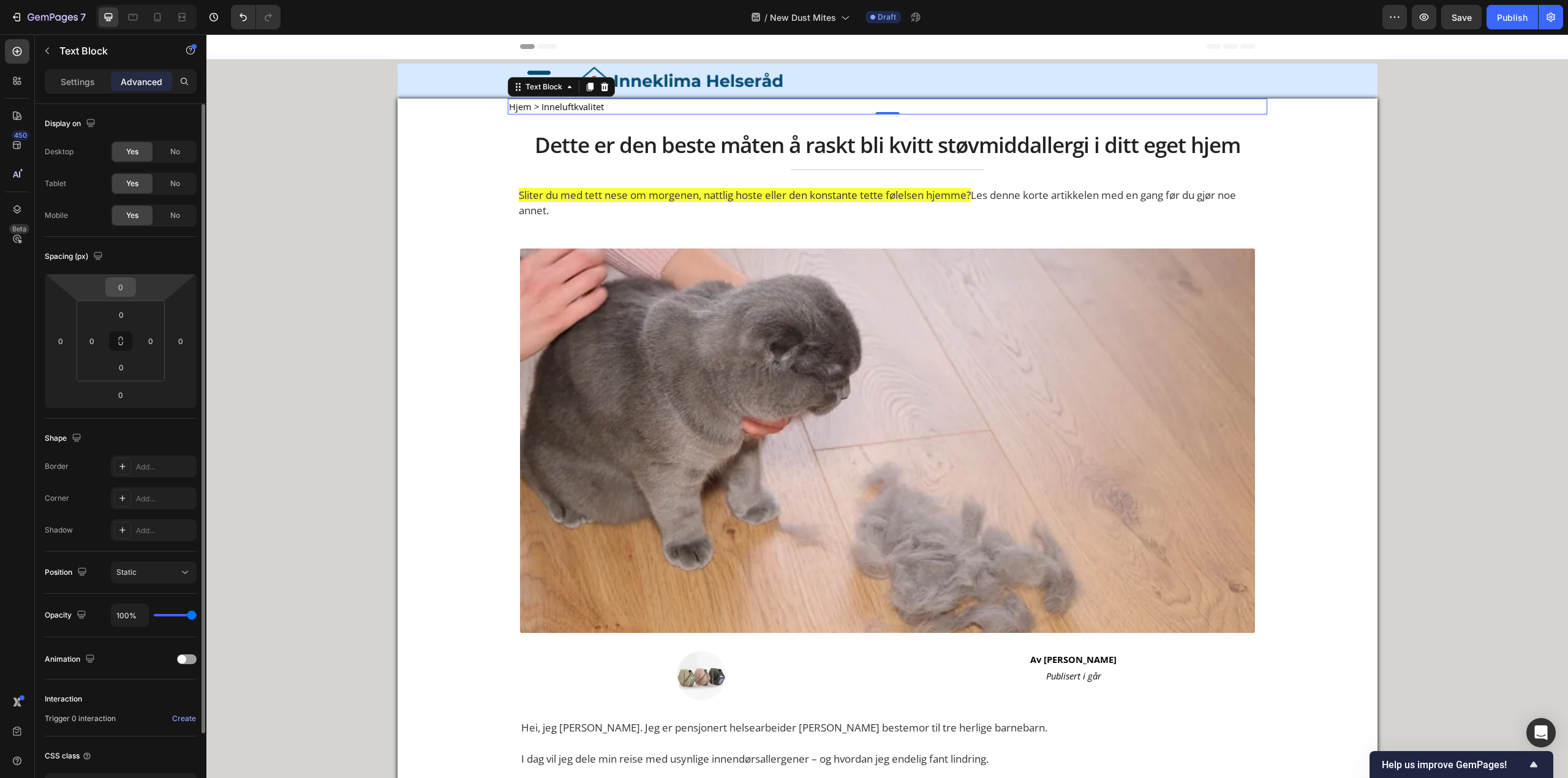
click at [125, 283] on input "0" at bounding box center [121, 287] width 25 height 18
type input "5"
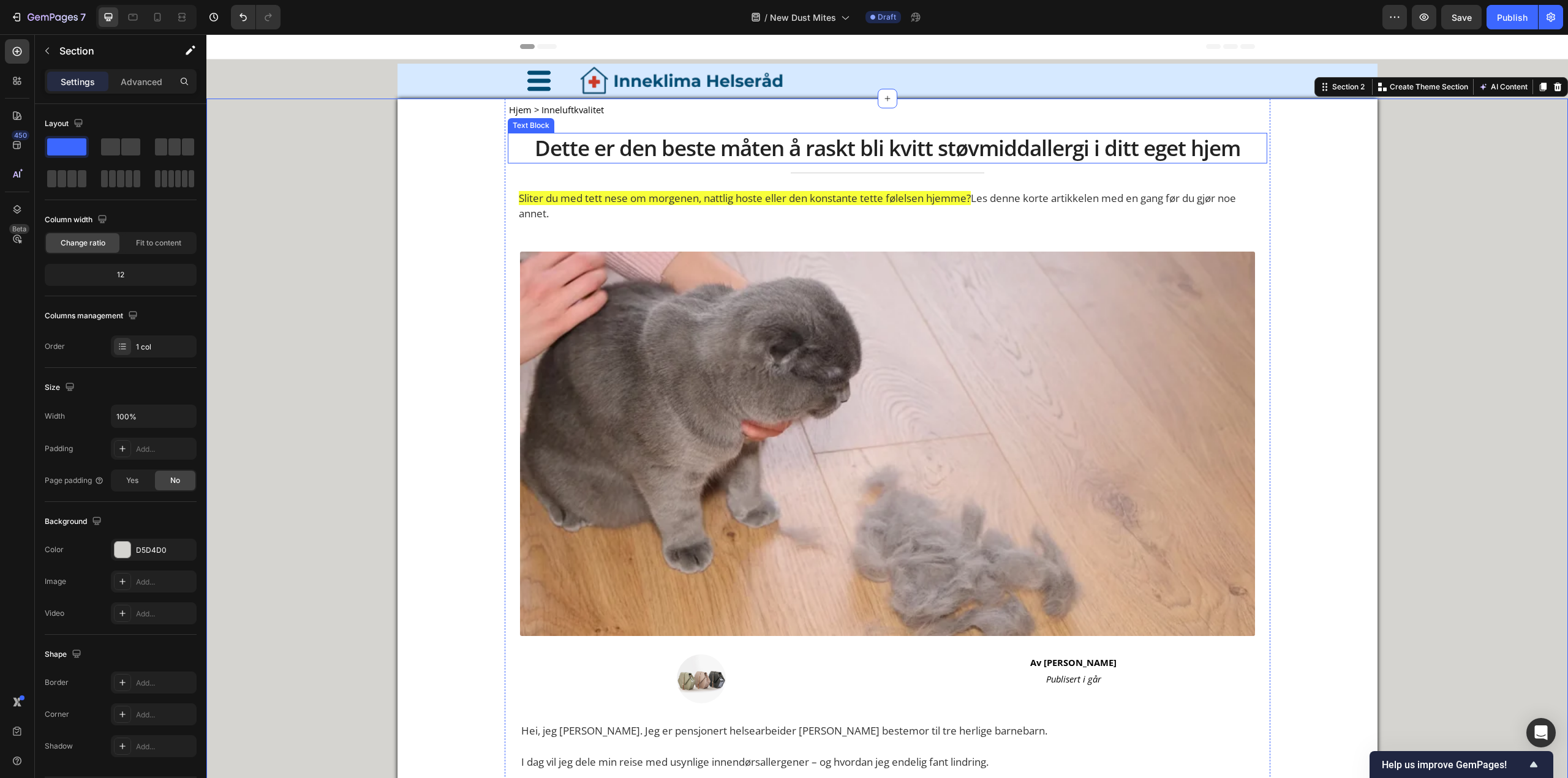
click at [597, 150] on p "Dette er den beste måten å raskt bli kvitt støvmiddallergi i ditt eget hjem" at bounding box center [887, 148] width 757 height 28
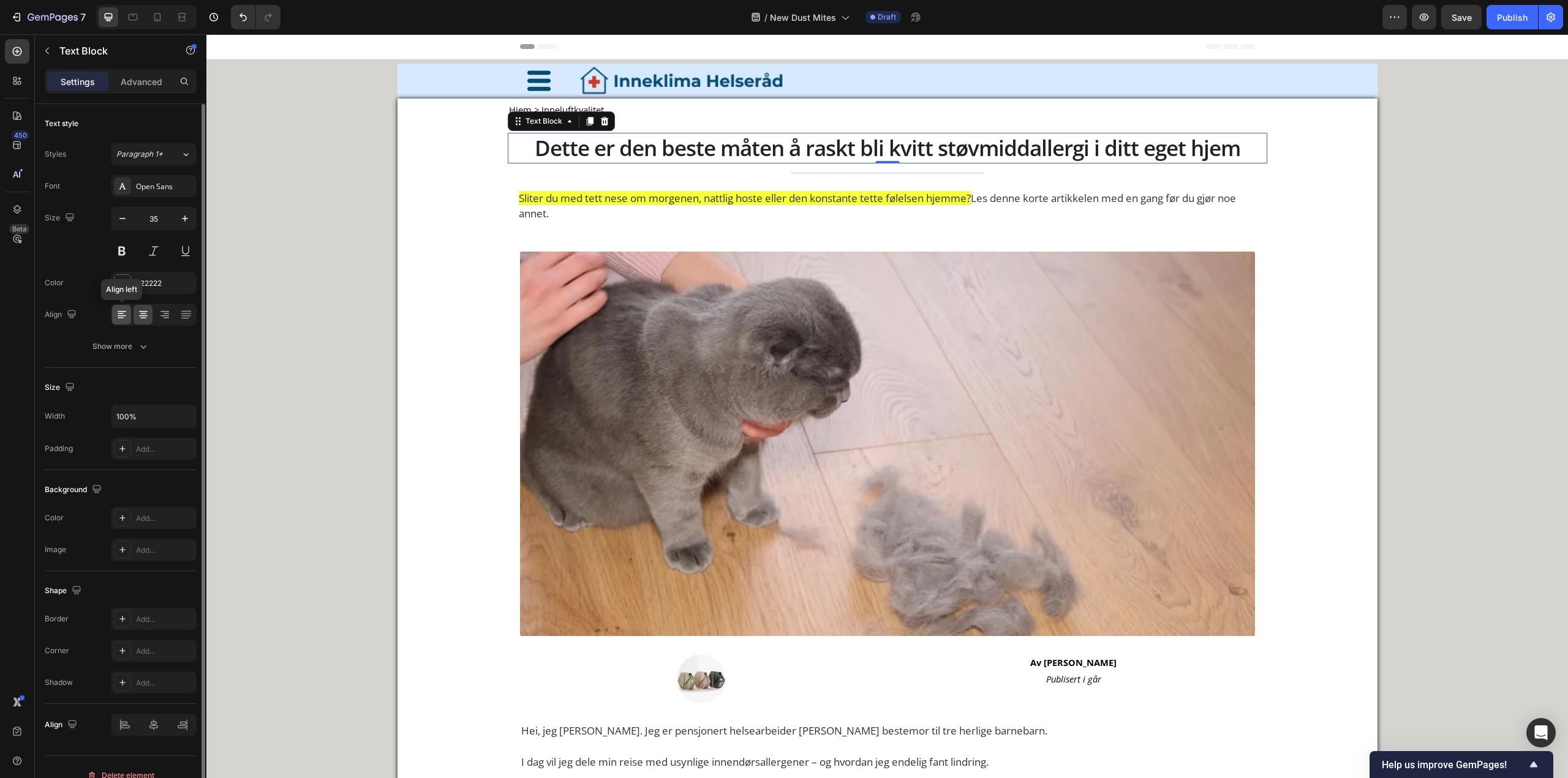
click at [118, 315] on icon at bounding box center [122, 315] width 9 height 1
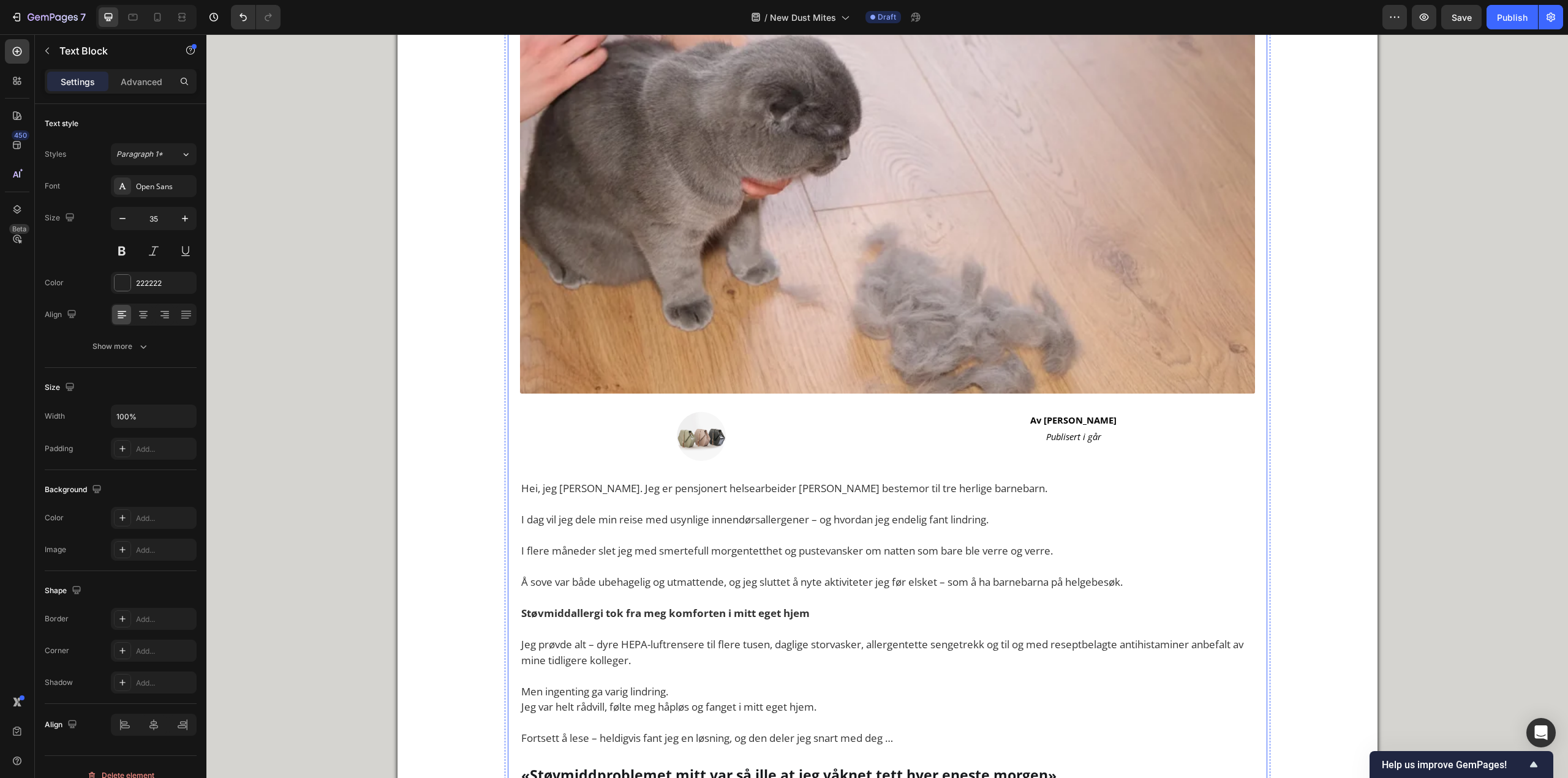
scroll to position [245, 0]
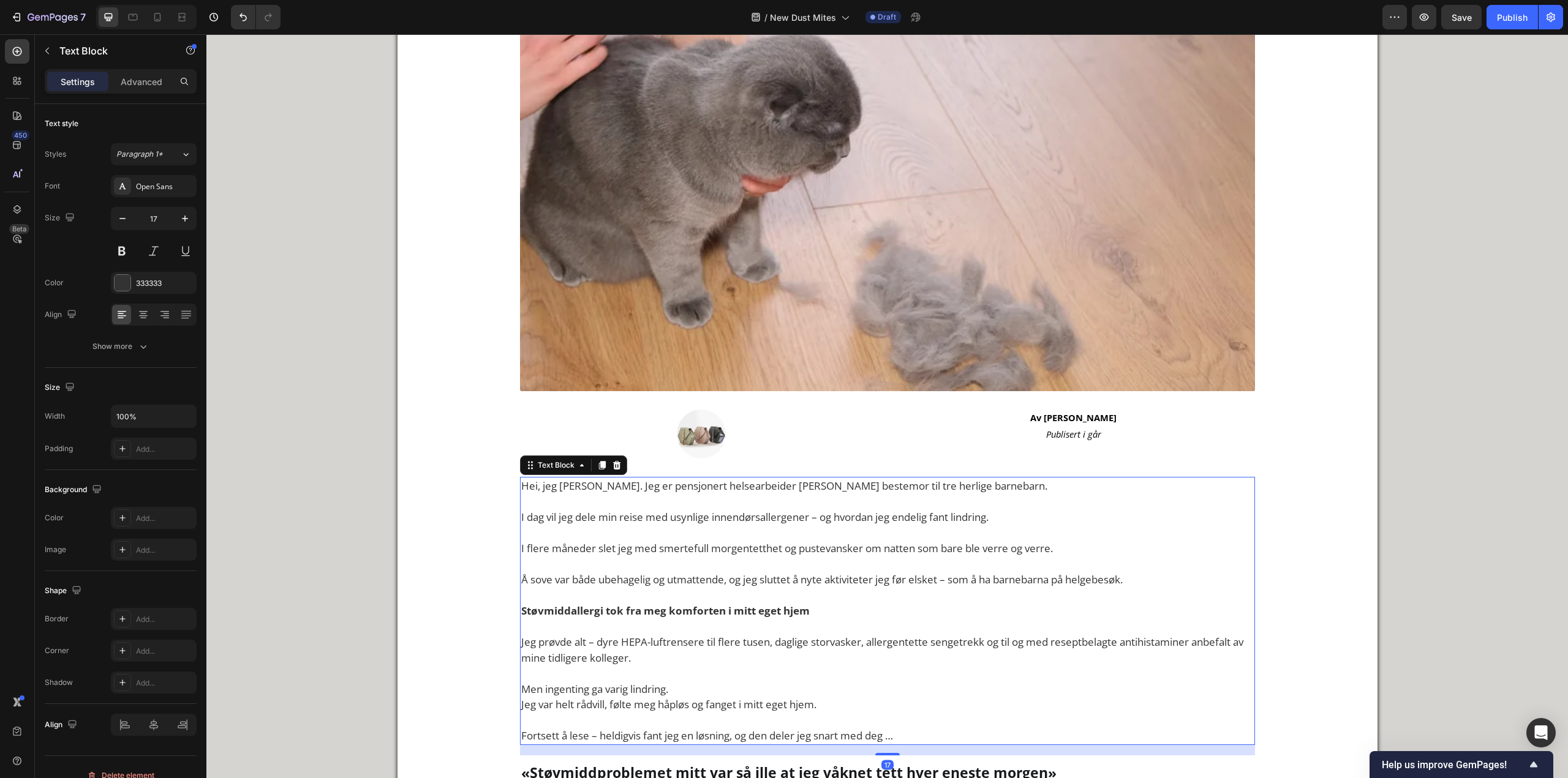
click at [522, 495] on p "I dag vil jeg dele min reise med usynlige innendørsallergener – og hvordan jeg …" at bounding box center [887, 509] width 732 height 31
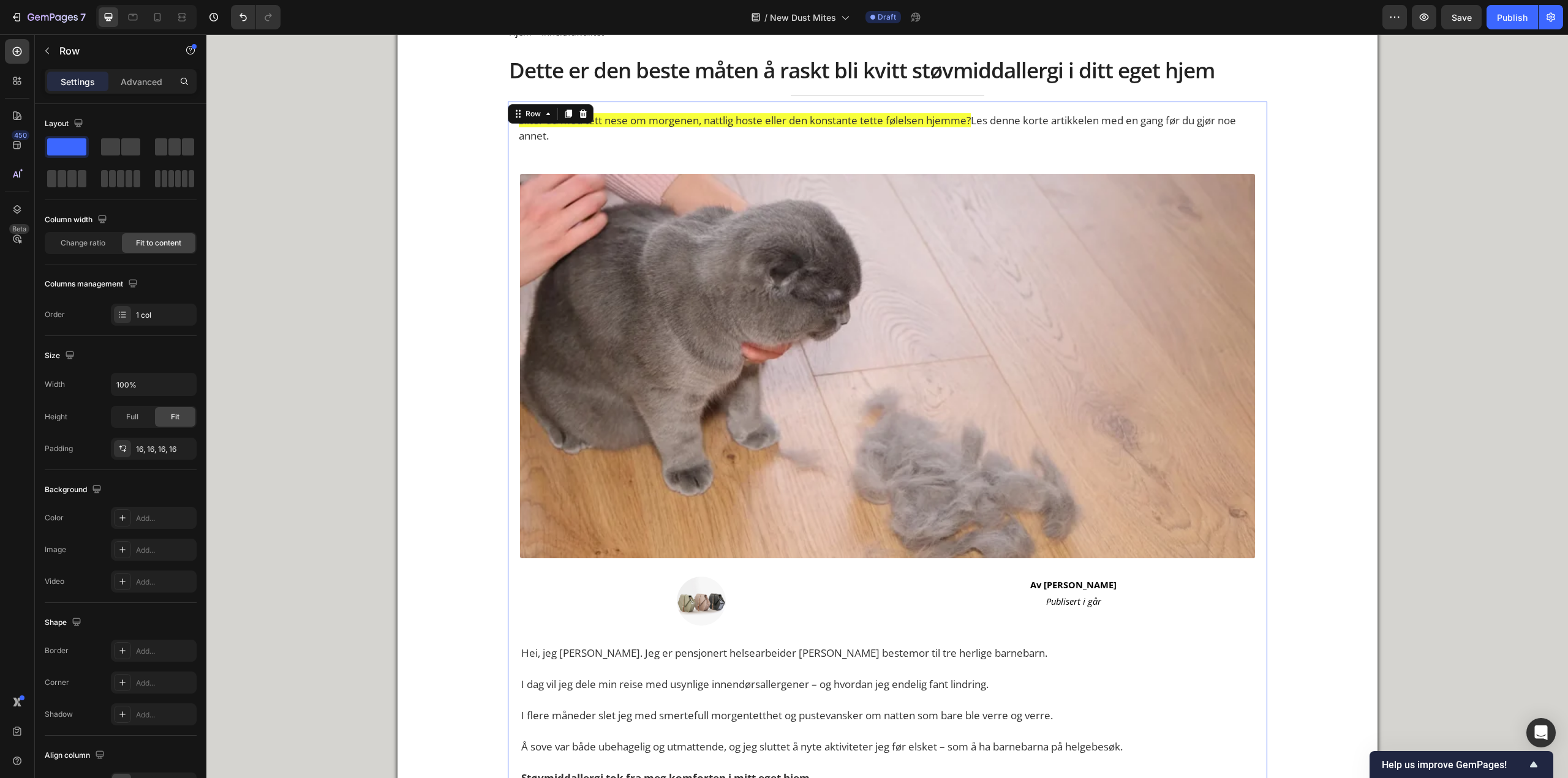
scroll to position [0, 0]
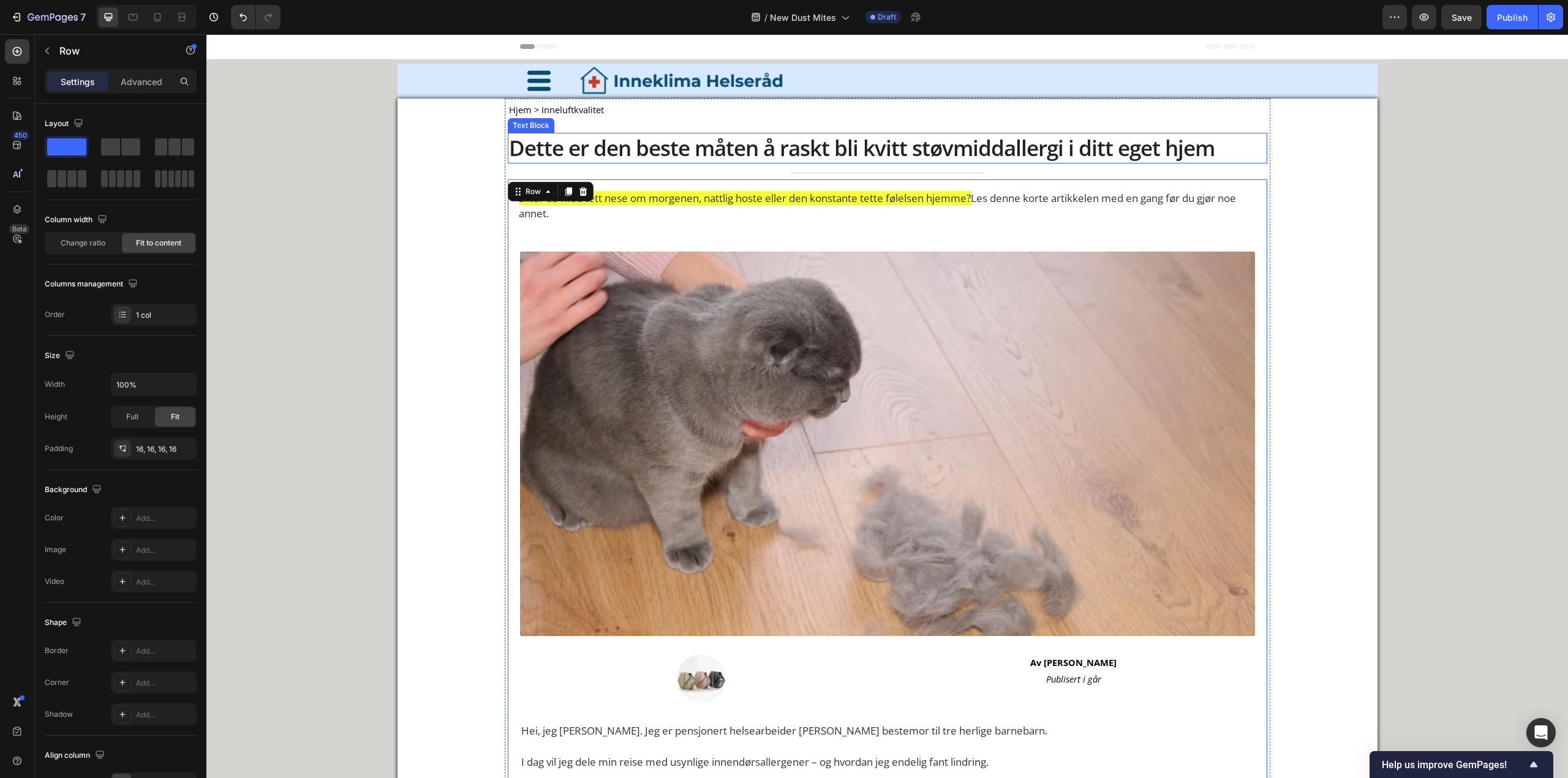
click at [578, 154] on p "Dette er den beste måten å raskt bli kvitt støvmiddallergi i ditt eget hjem" at bounding box center [887, 148] width 757 height 28
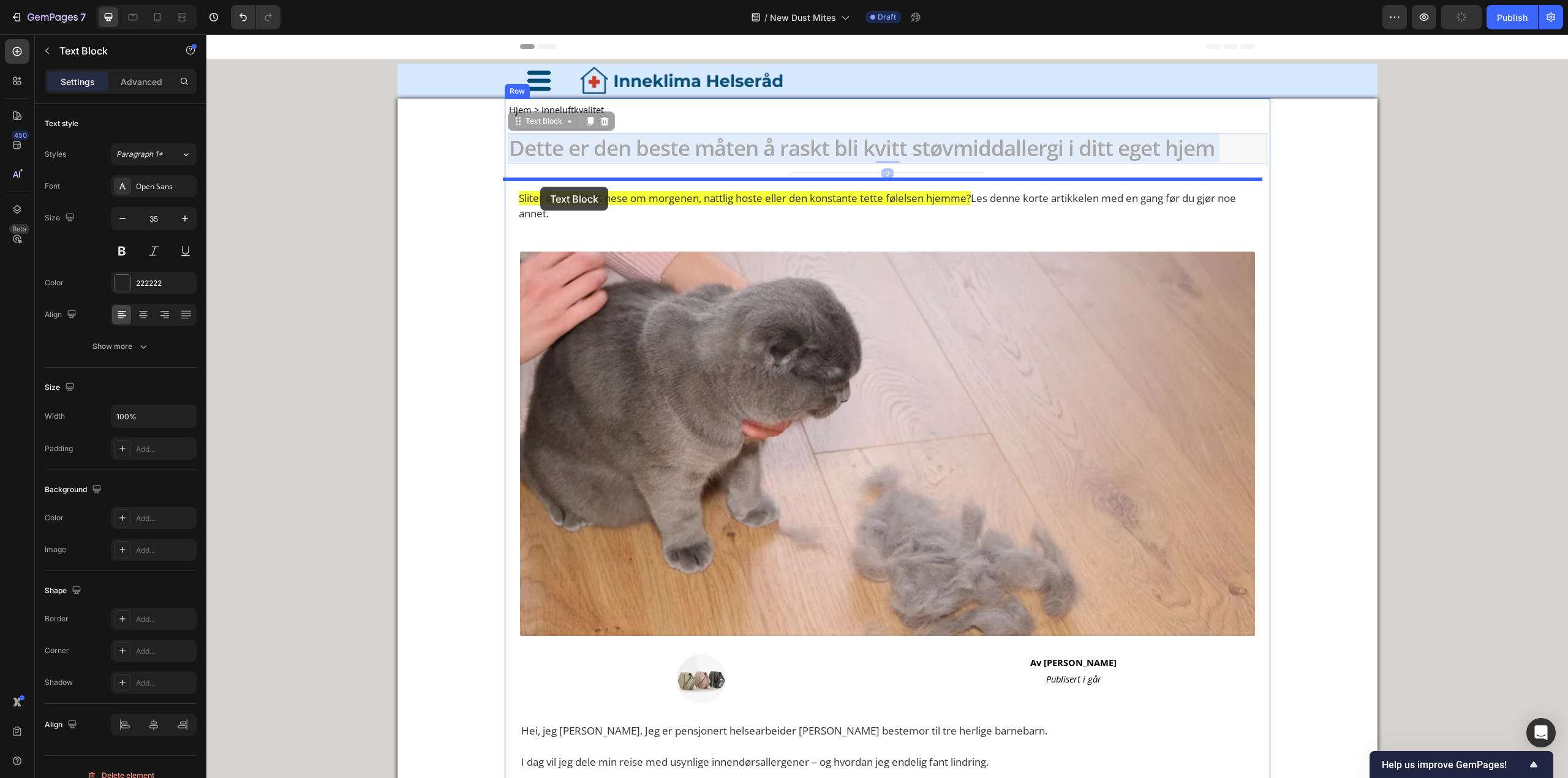
drag, startPoint x: 553, startPoint y: 158, endPoint x: 540, endPoint y: 187, distance: 31.8
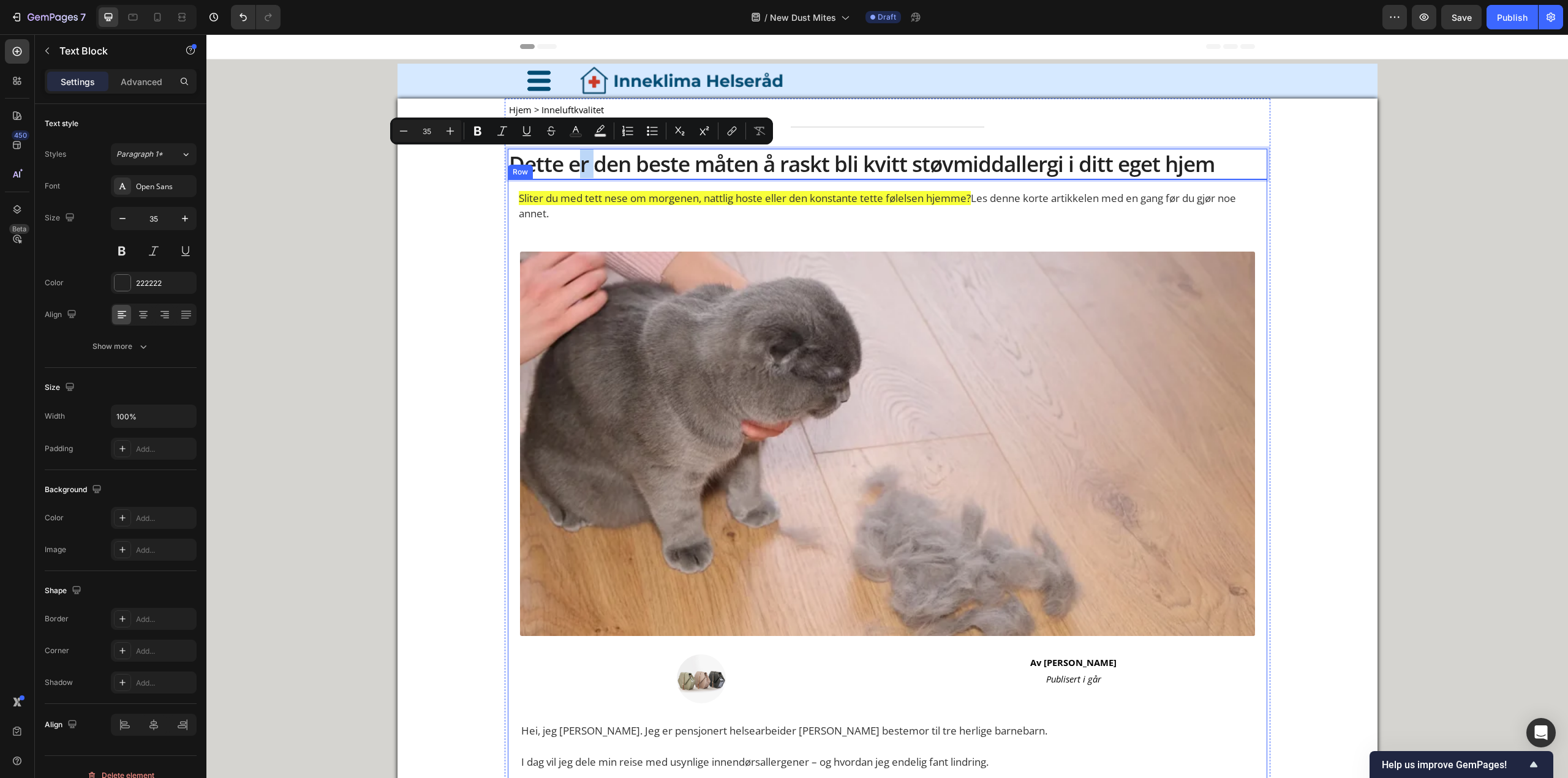
drag, startPoint x: 573, startPoint y: 158, endPoint x: 591, endPoint y: 184, distance: 31.6
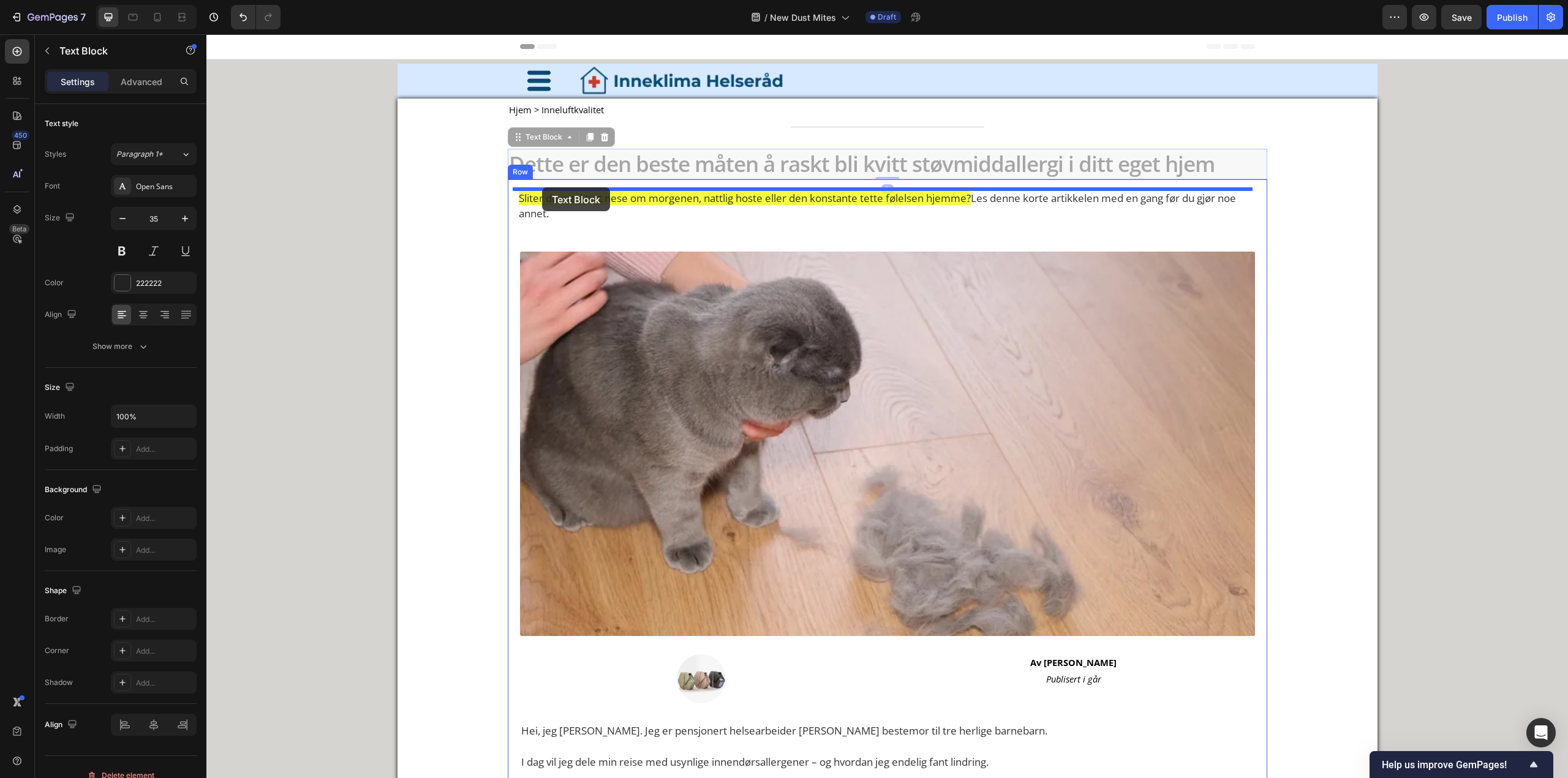
drag, startPoint x: 540, startPoint y: 168, endPoint x: 542, endPoint y: 187, distance: 19.1
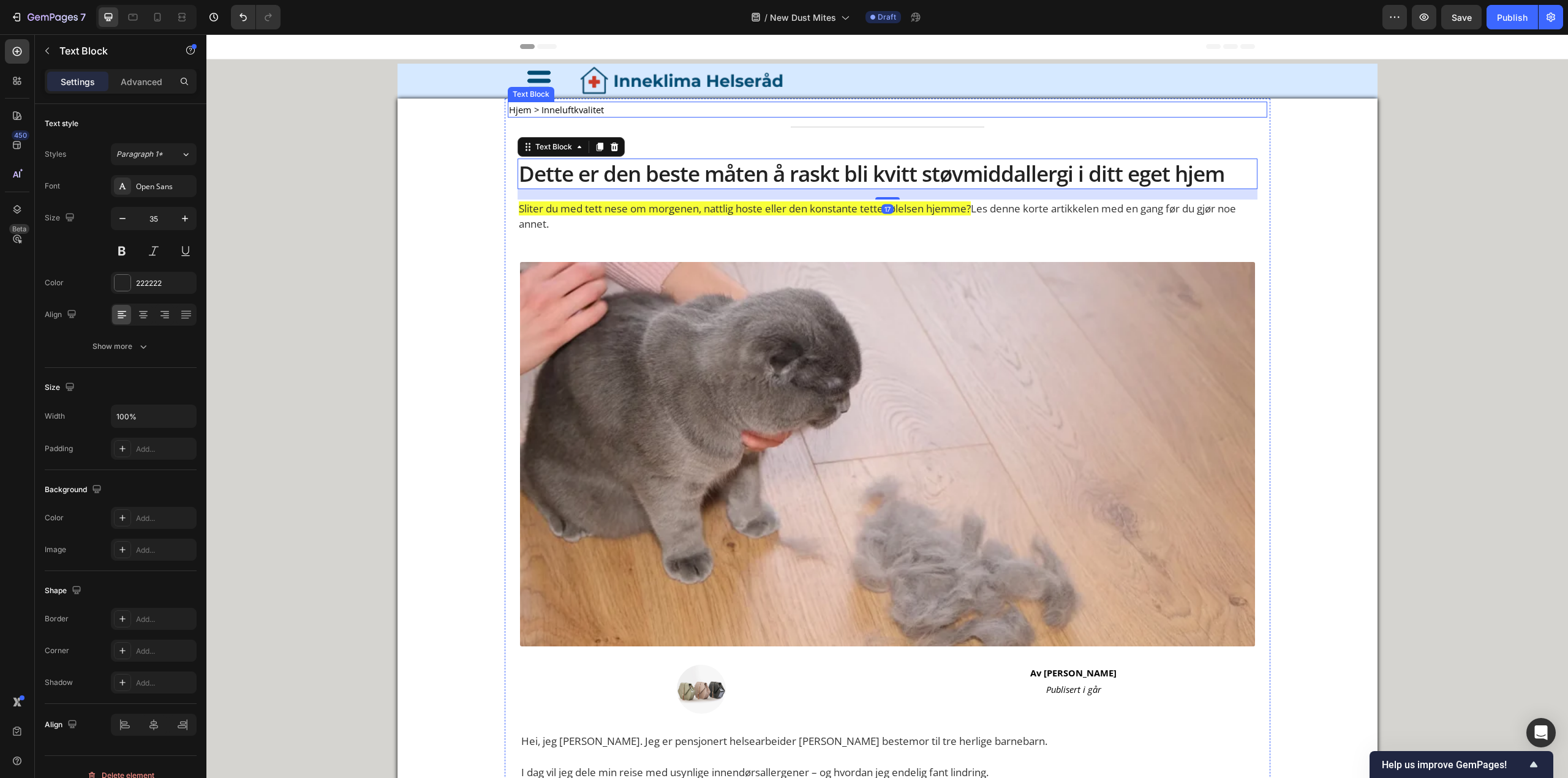
click at [571, 110] on span "Hjem > Inneluftkvalitet" at bounding box center [556, 110] width 95 height 12
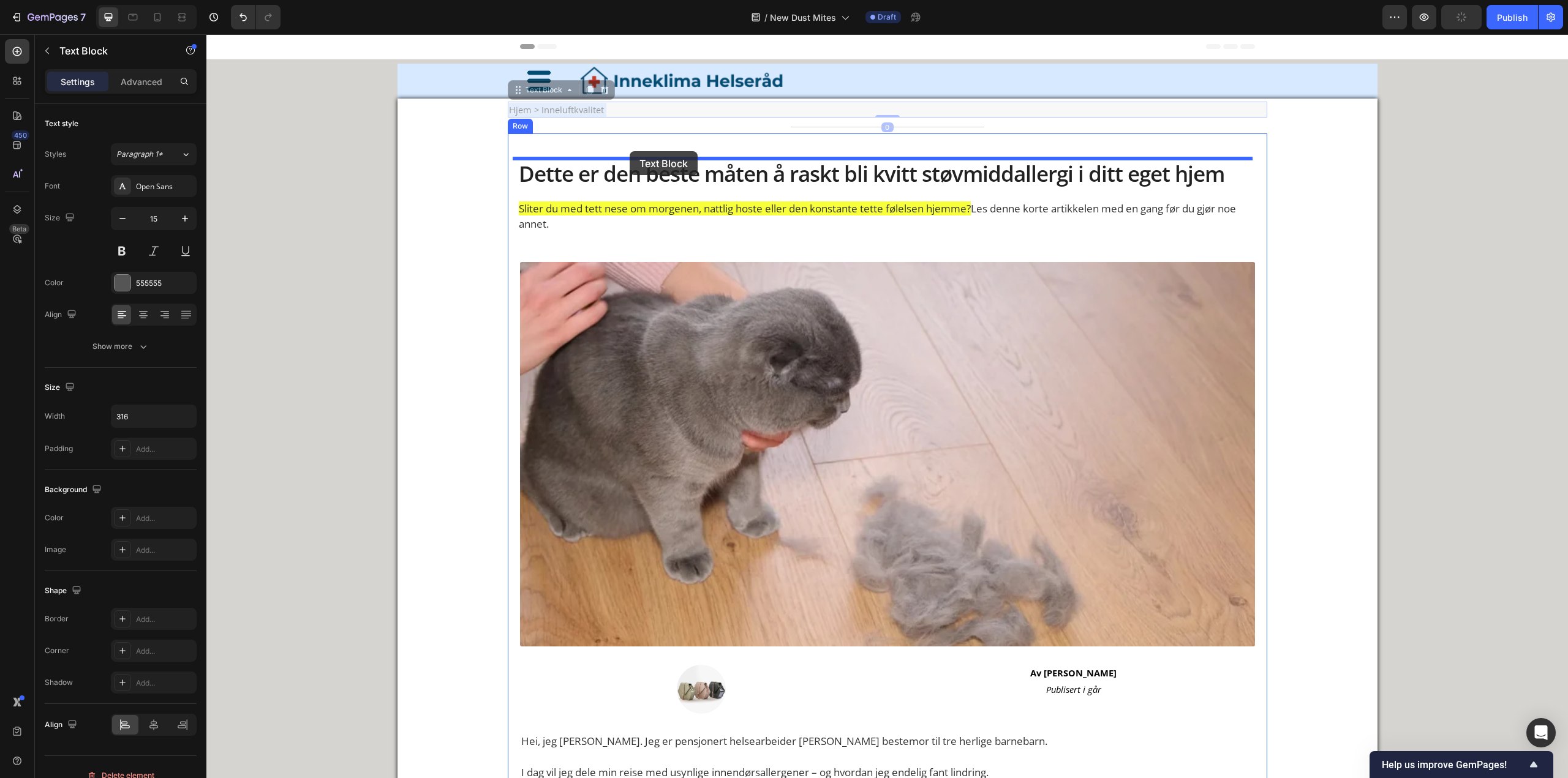
drag, startPoint x: 616, startPoint y: 110, endPoint x: 629, endPoint y: 151, distance: 43.0
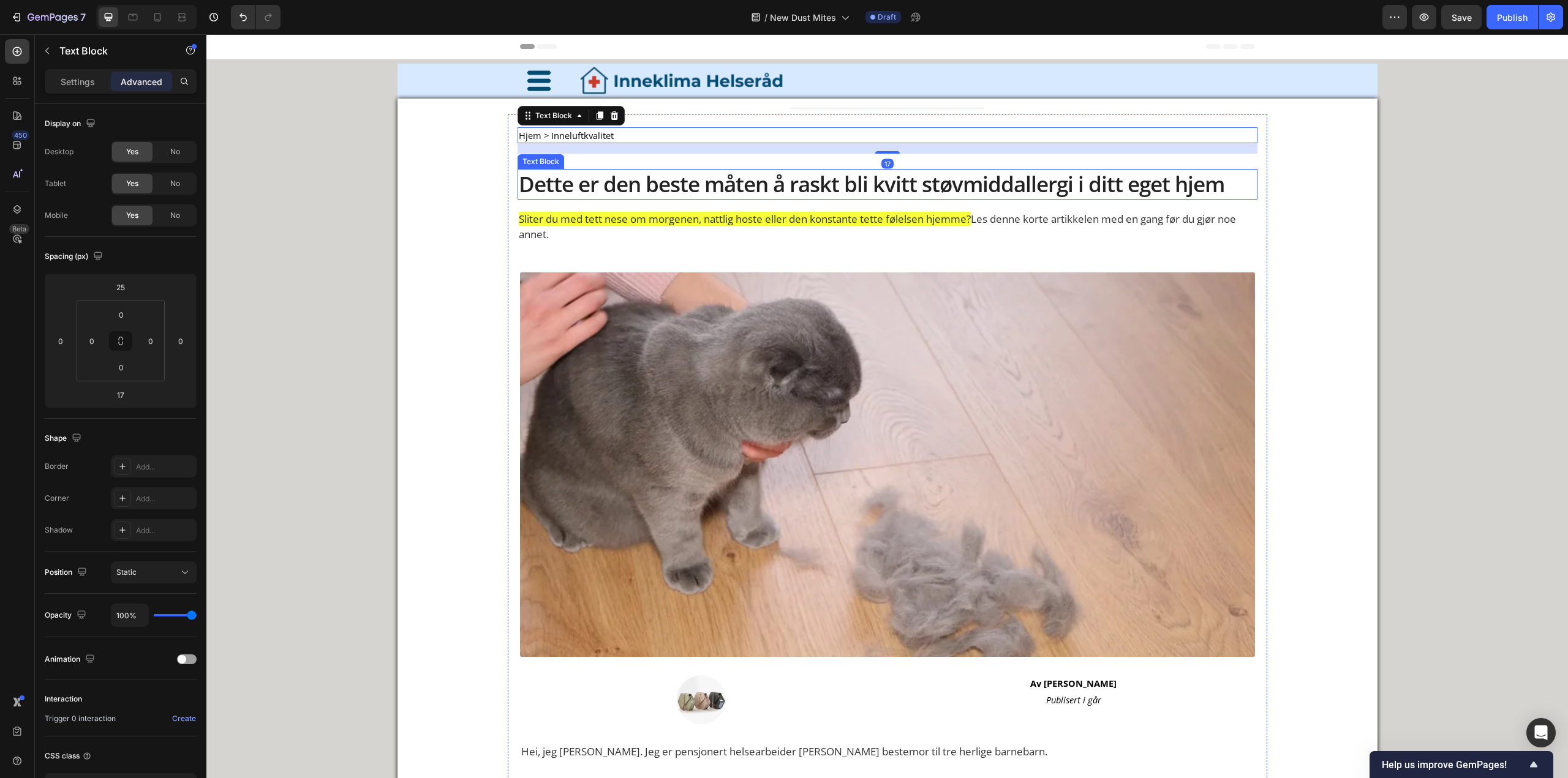
click at [644, 188] on p "Dette er den beste måten å raskt bli kvitt støvmiddallergi i ditt eget hjem" at bounding box center [887, 184] width 737 height 28
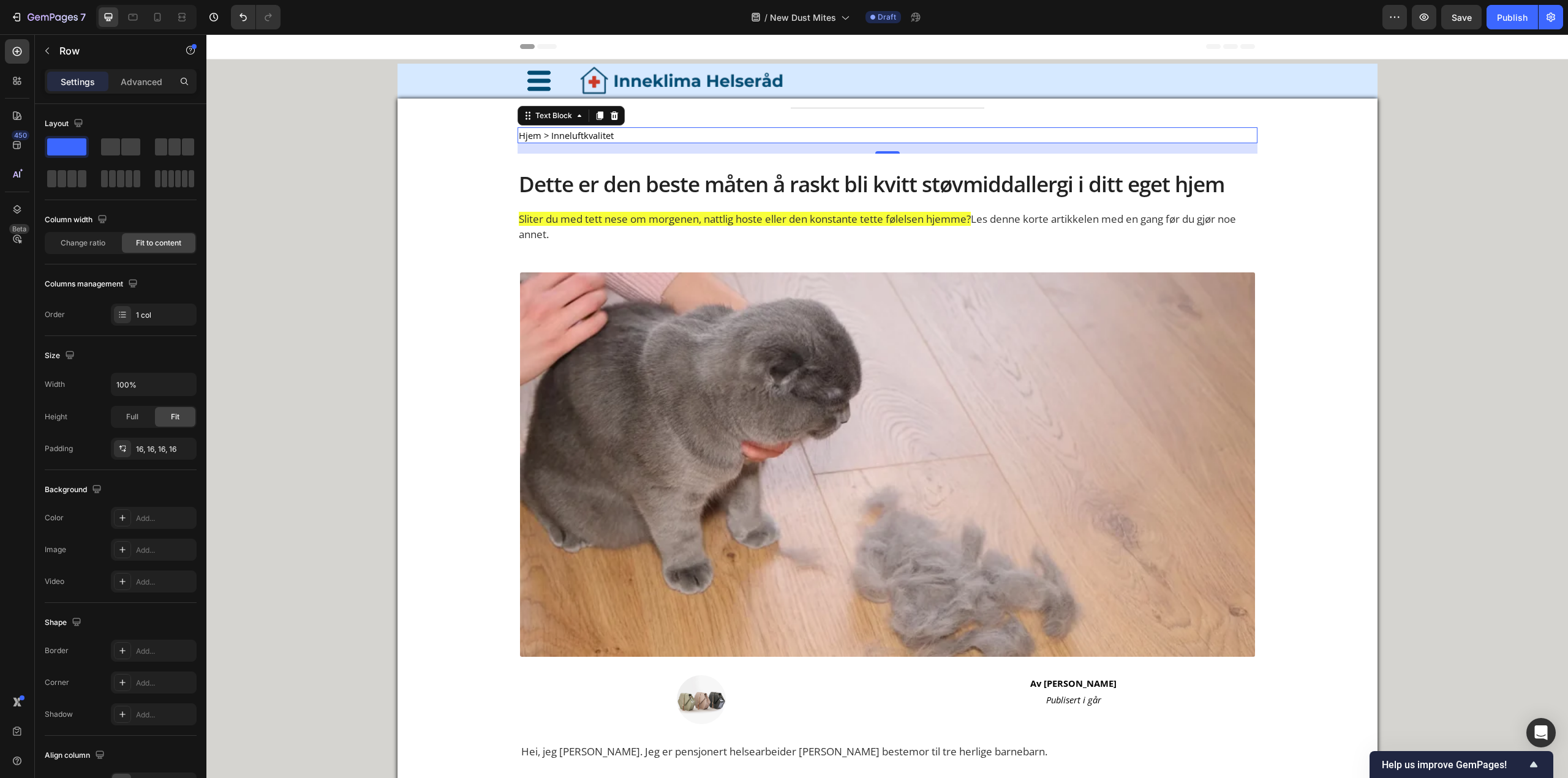
click at [659, 132] on p "Hjem > Inneluftkvalitet" at bounding box center [614, 136] width 191 height 14
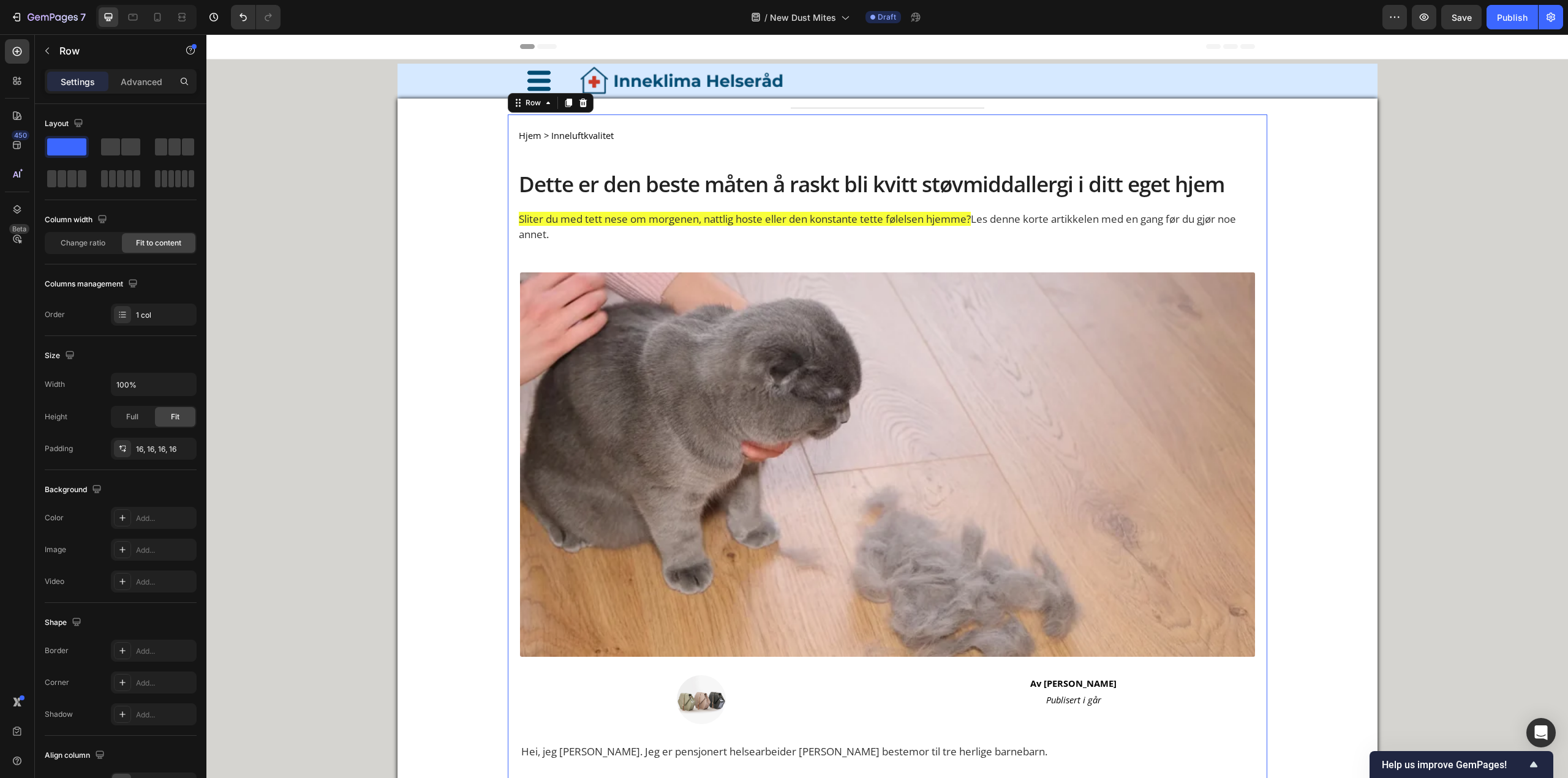
click at [874, 131] on div "Hjem > Inneluftkvalitet" at bounding box center [887, 136] width 740 height 17
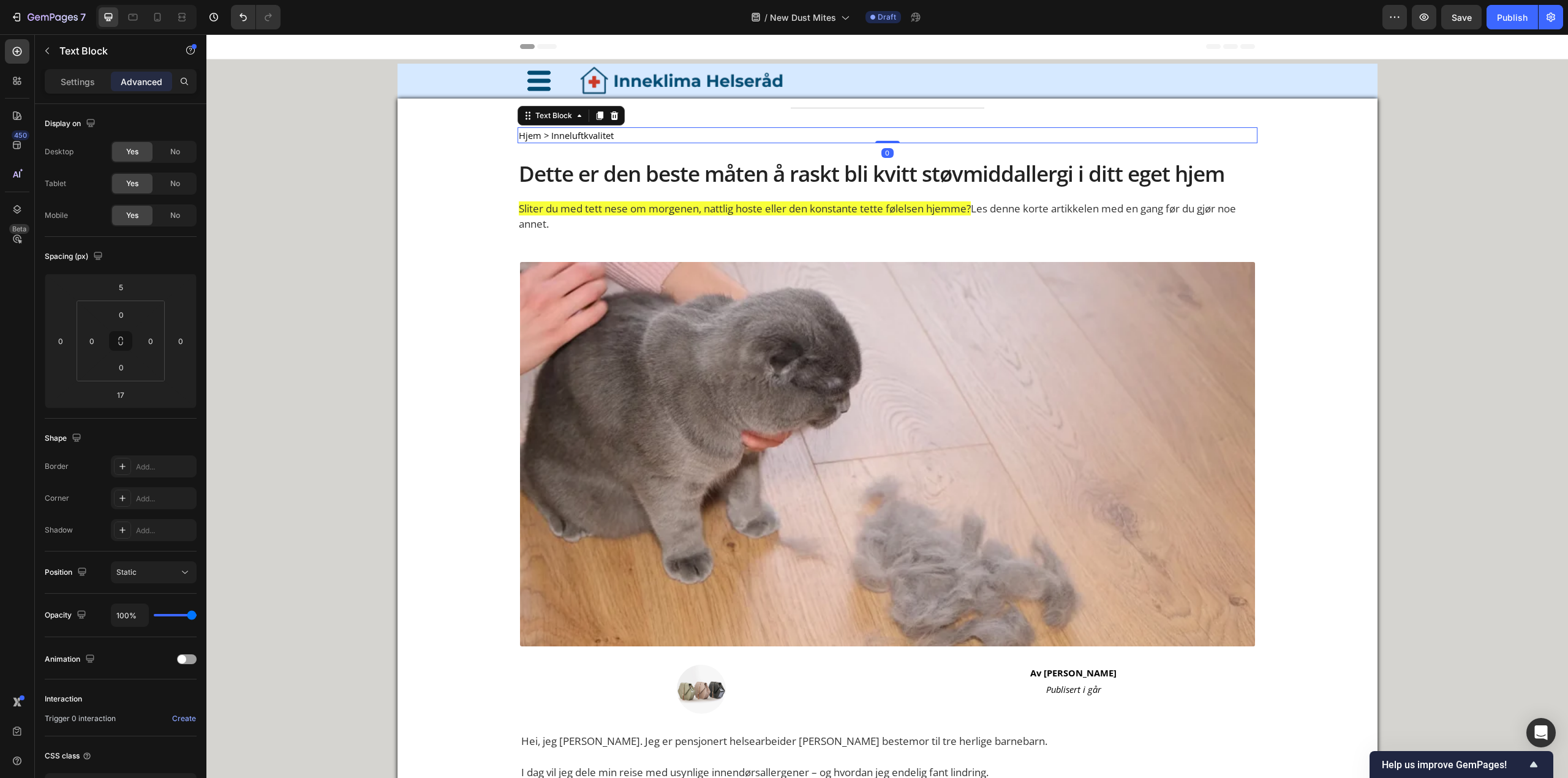
drag, startPoint x: 882, startPoint y: 151, endPoint x: 867, endPoint y: 117, distance: 37.2
type input "0"
click at [146, 77] on p "Advanced" at bounding box center [141, 82] width 41 height 13
click at [67, 84] on p "Settings" at bounding box center [77, 82] width 34 height 13
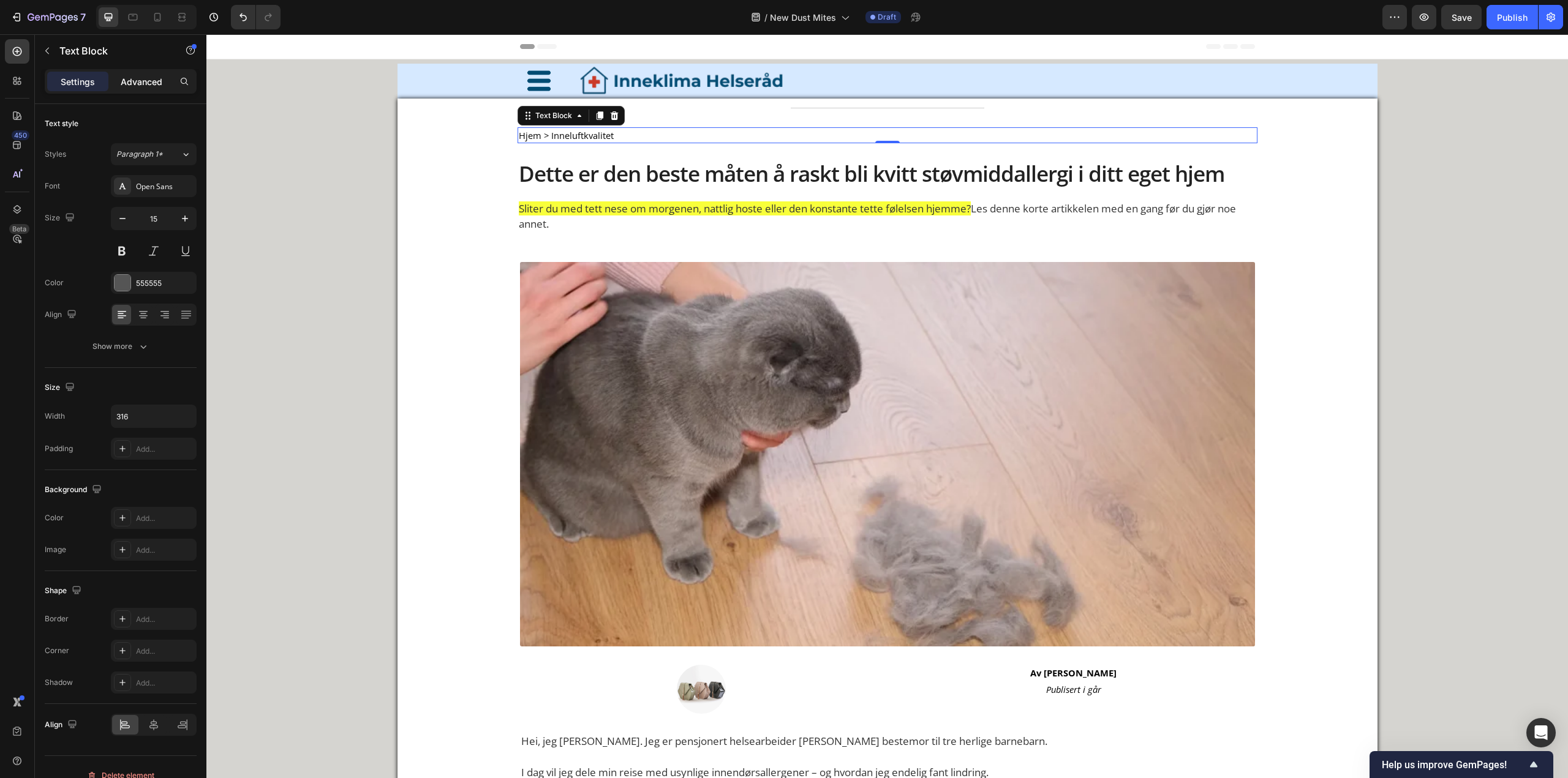
click at [144, 79] on p "Advanced" at bounding box center [141, 82] width 41 height 13
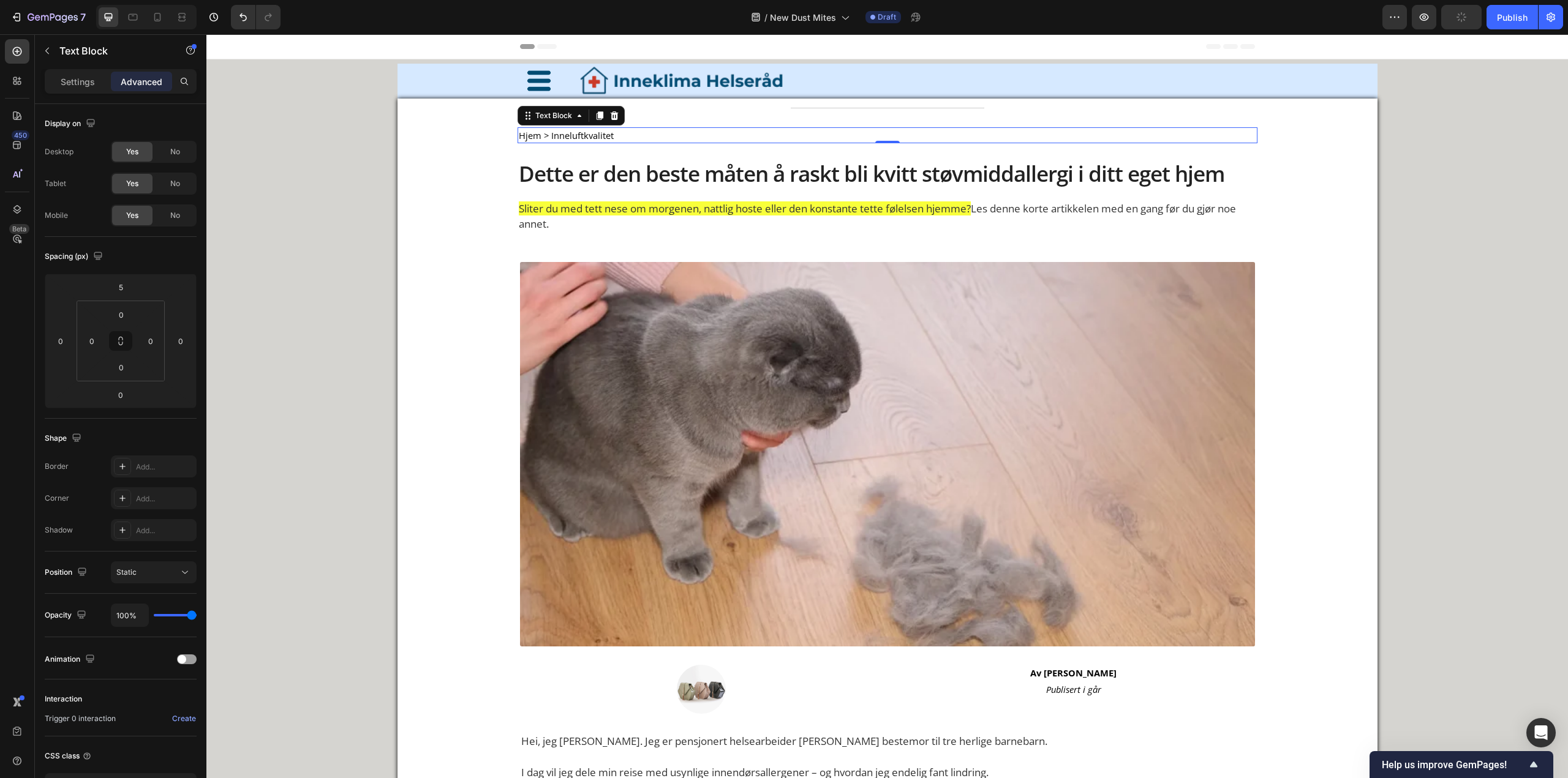
click at [654, 132] on p "Hjem > Inneluftkvalitet" at bounding box center [614, 136] width 191 height 14
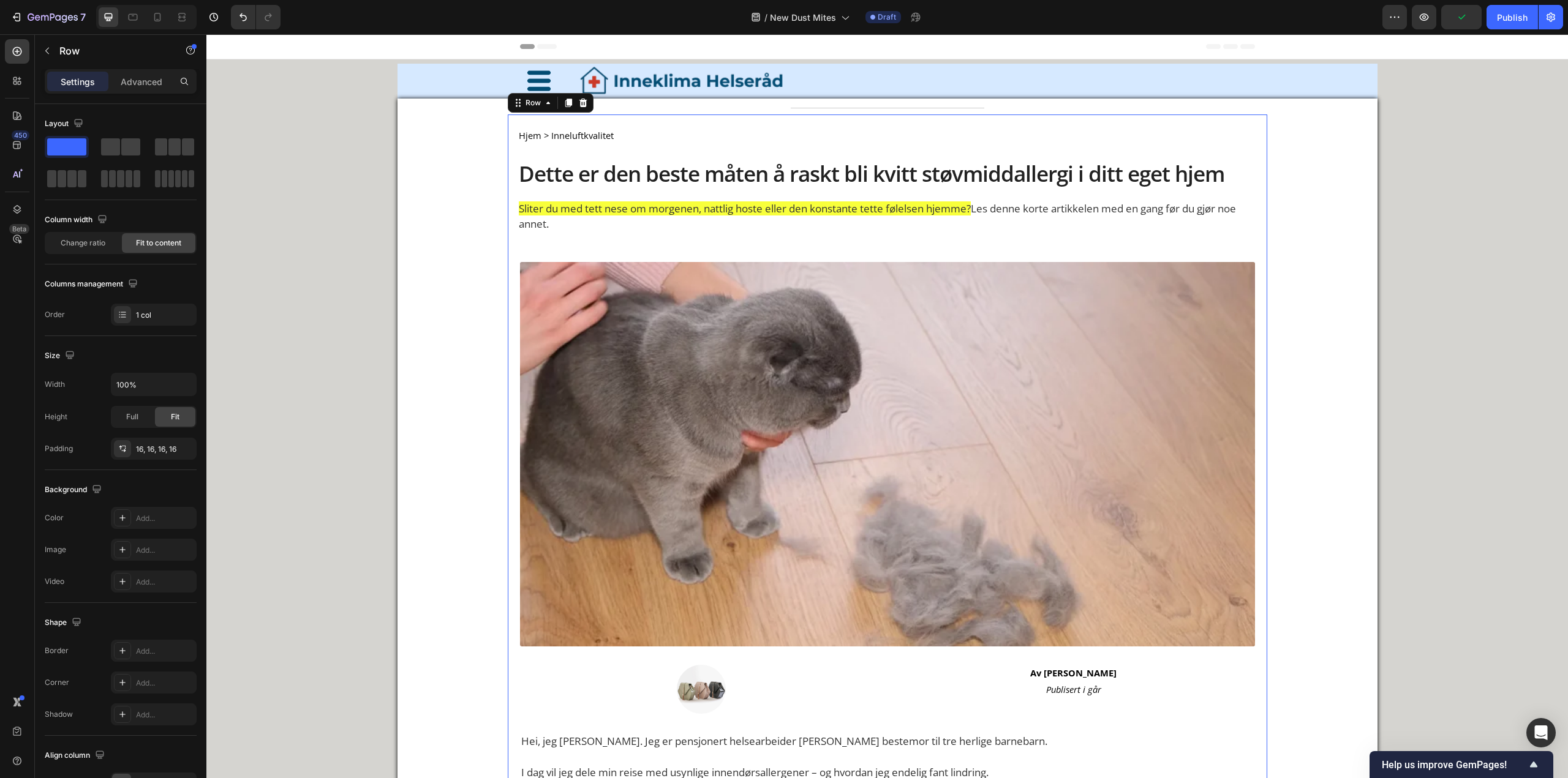
click at [139, 84] on p "Advanced" at bounding box center [141, 82] width 41 height 13
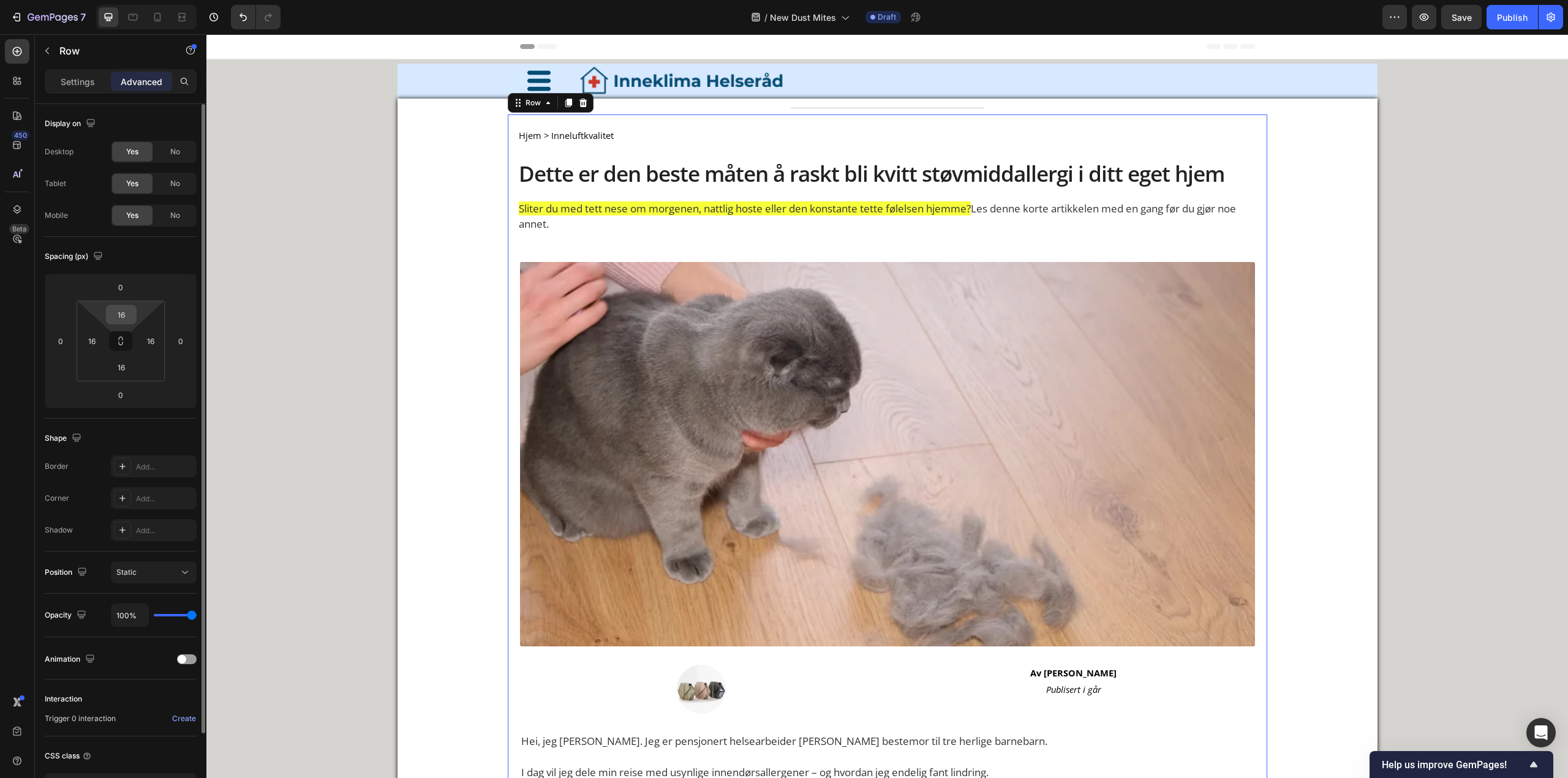
click at [132, 307] on input "16" at bounding box center [121, 314] width 25 height 18
type input "0"
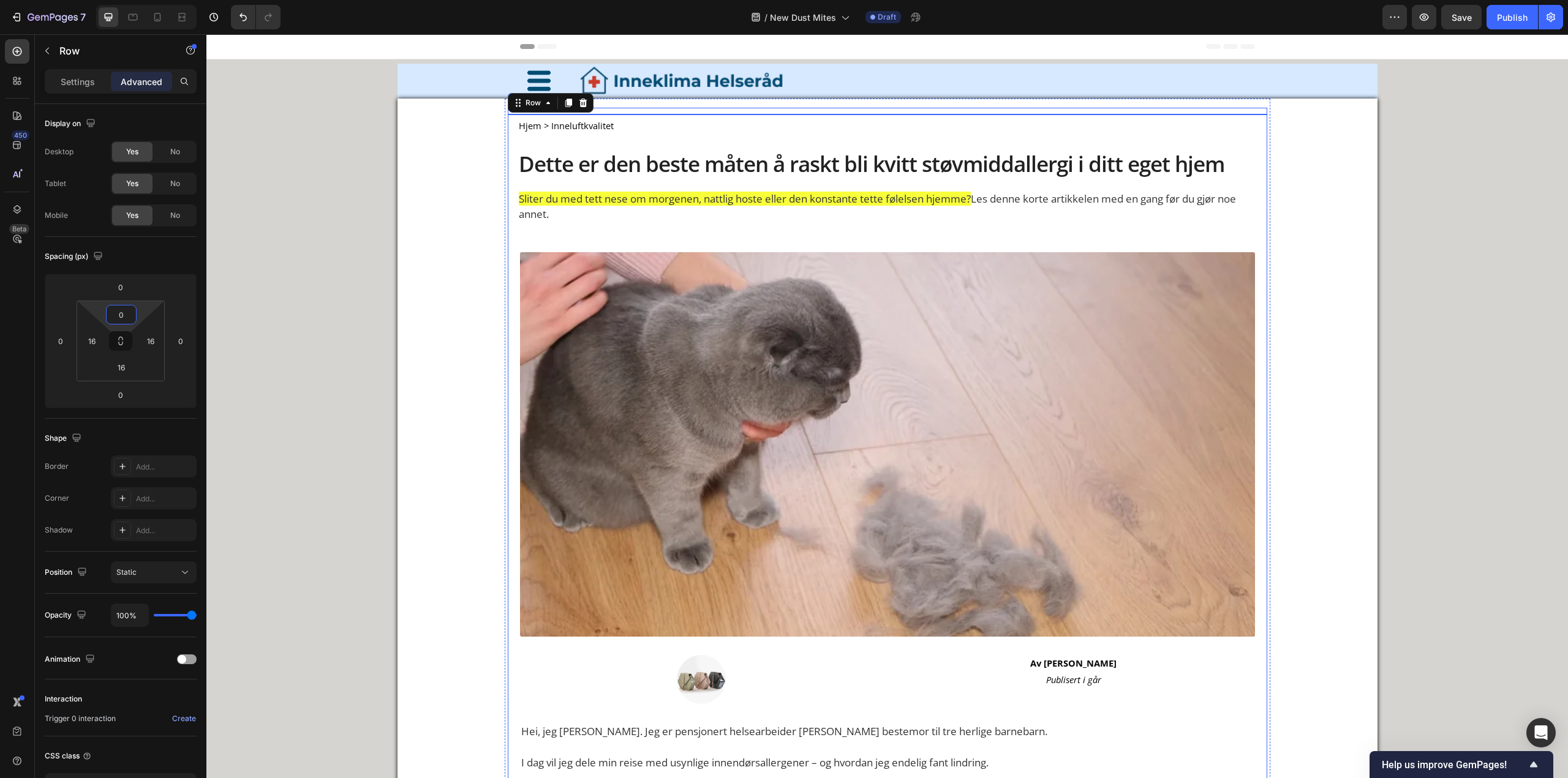
click at [635, 113] on div "Title Line" at bounding box center [887, 111] width 759 height 7
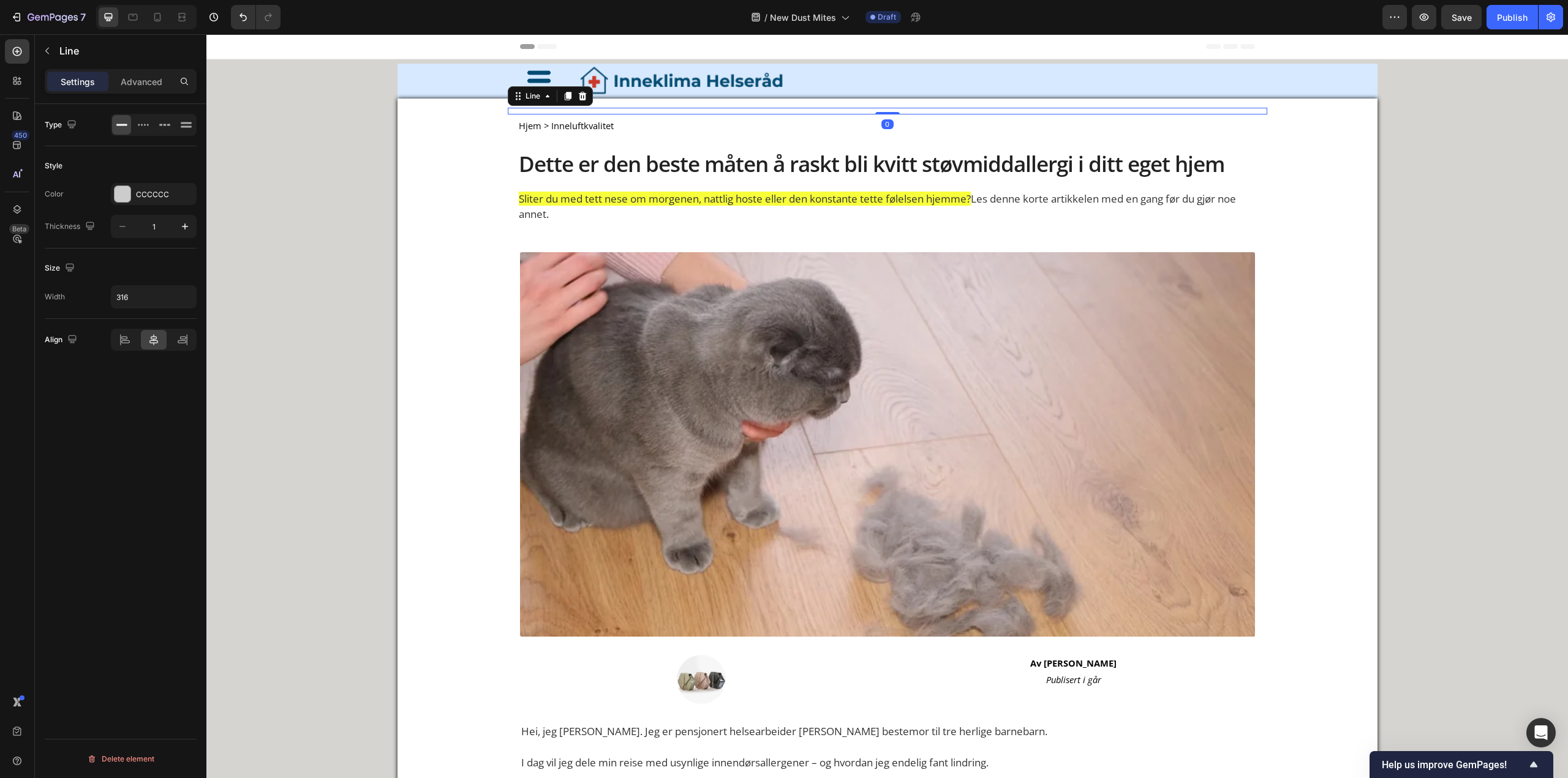
click at [578, 92] on icon at bounding box center [582, 96] width 10 height 10
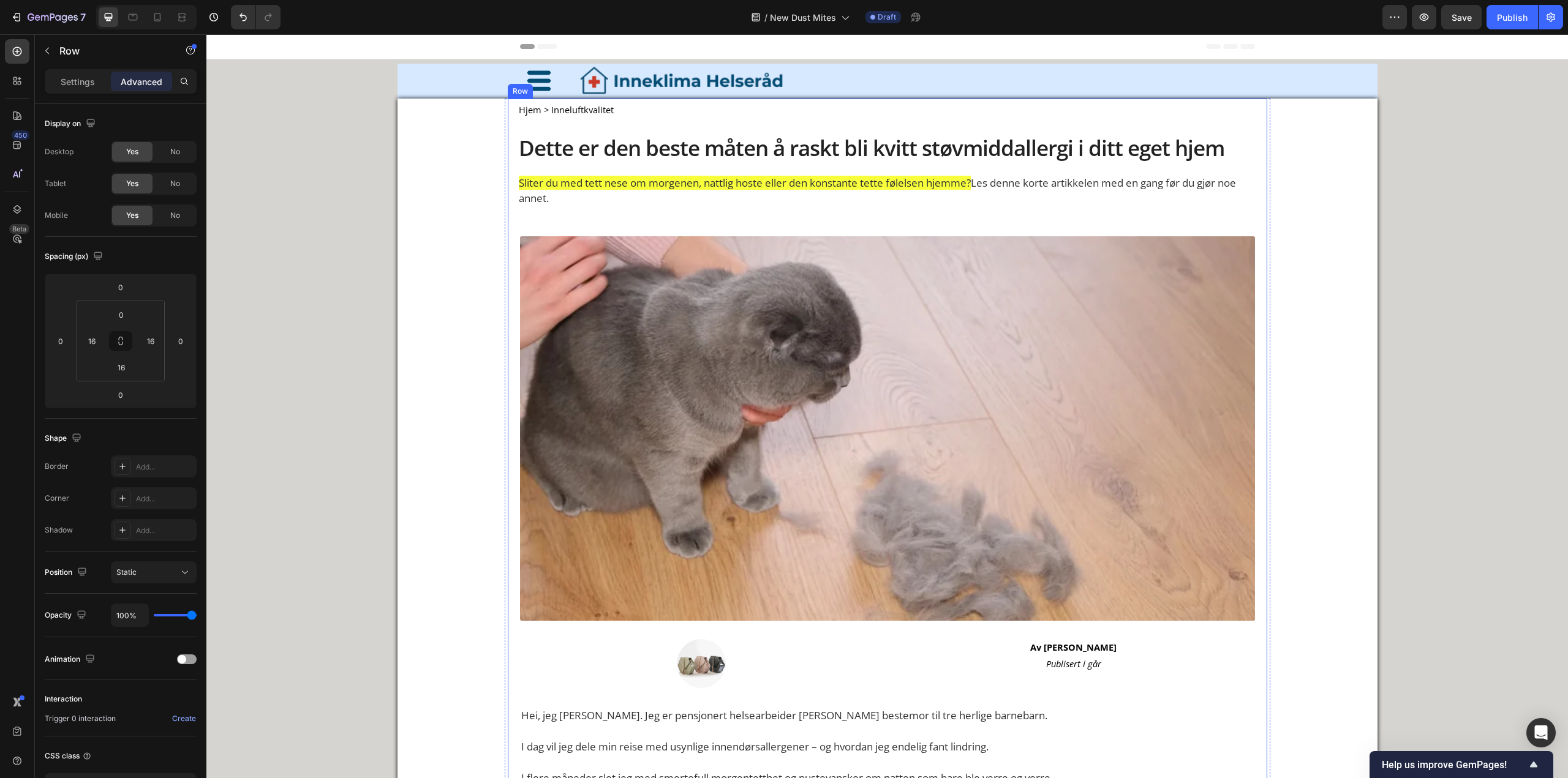
click at [644, 113] on p "Hjem > Inneluftkvalitet" at bounding box center [614, 110] width 191 height 14
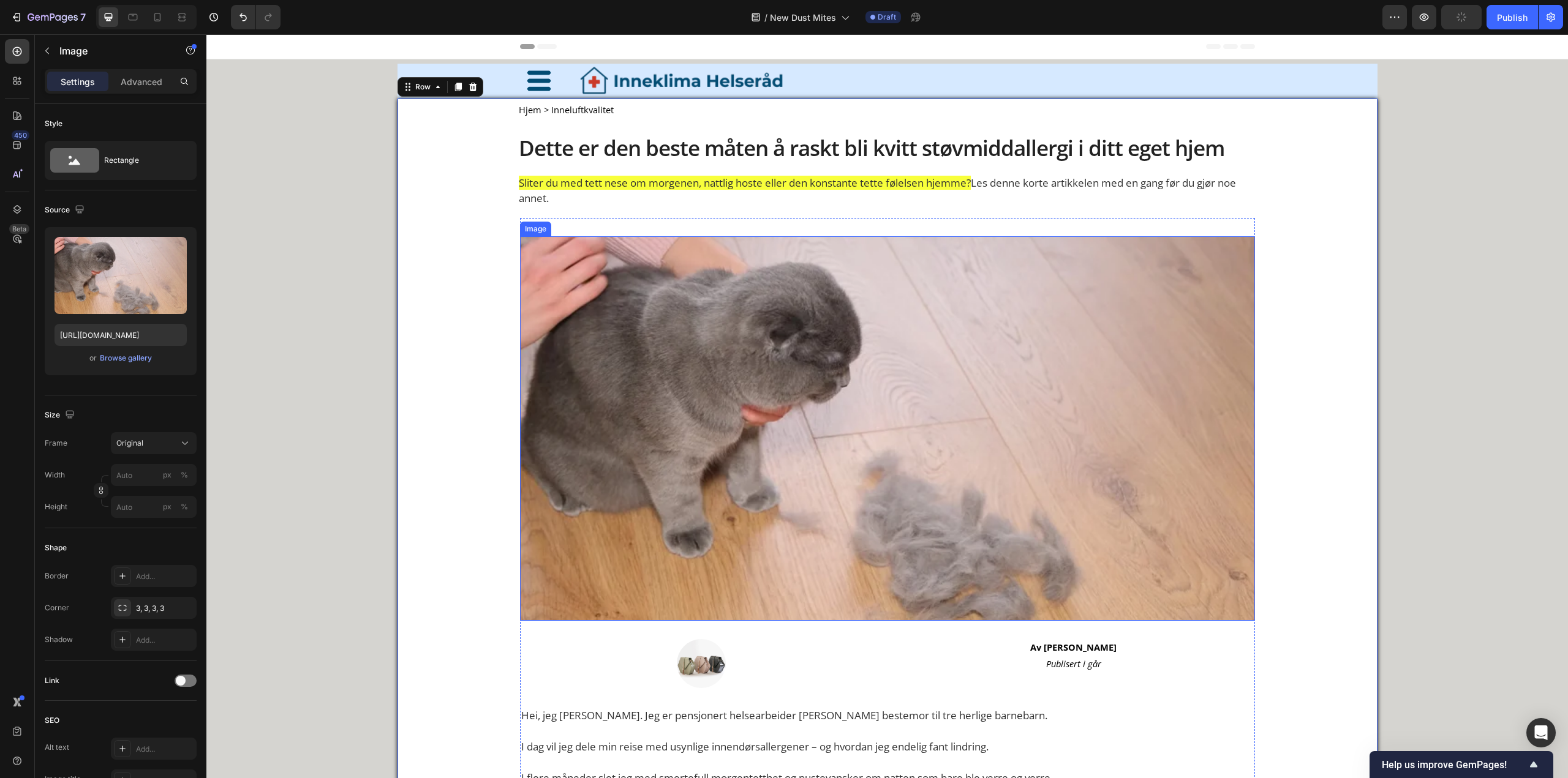
click at [748, 323] on img at bounding box center [887, 428] width 735 height 385
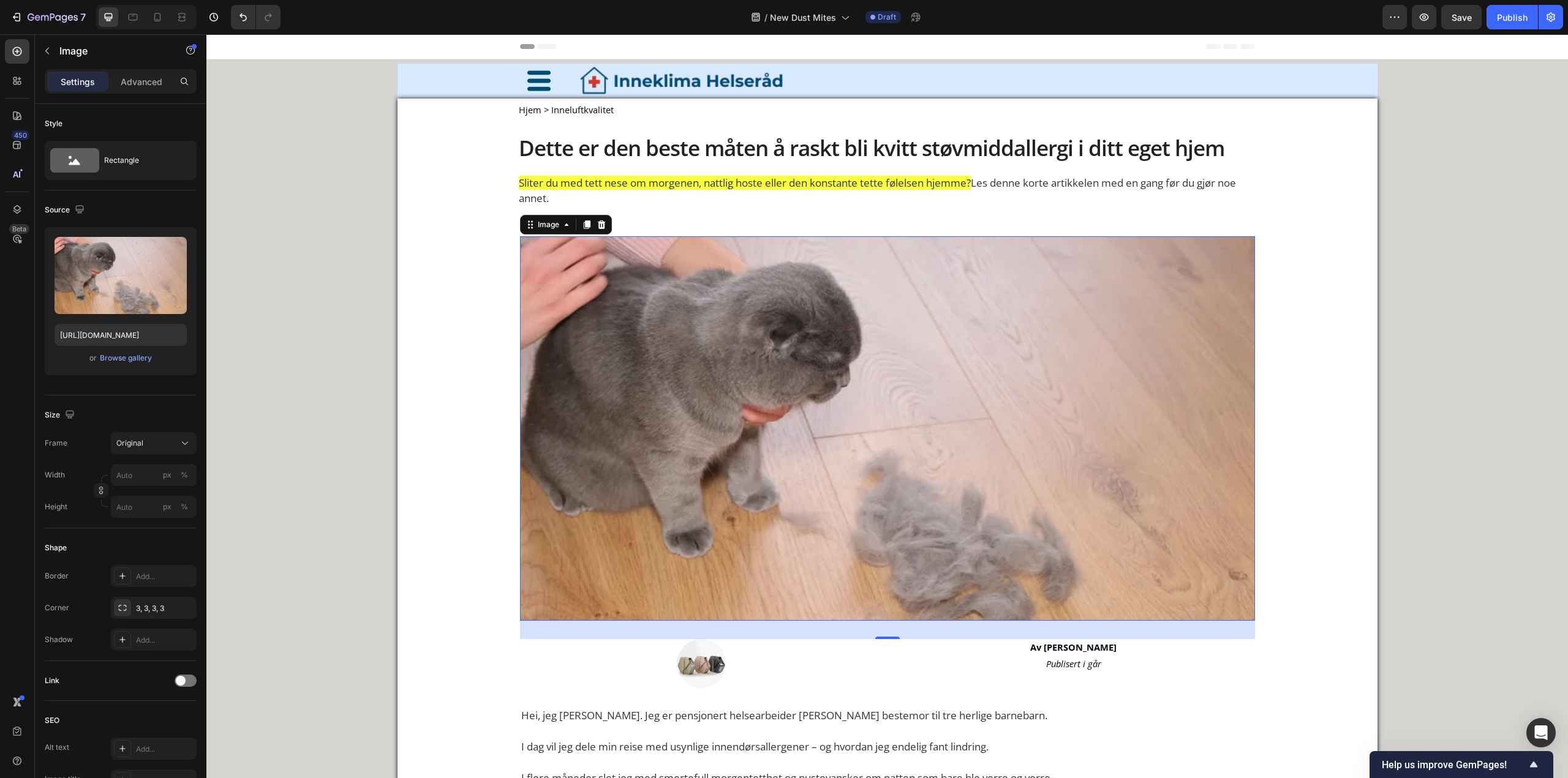
click at [866, 356] on img at bounding box center [887, 428] width 735 height 385
click at [756, 451] on img at bounding box center [887, 428] width 735 height 385
click at [115, 357] on div "Browse gallery" at bounding box center [125, 358] width 52 height 11
click at [150, 363] on div "Browse gallery" at bounding box center [125, 358] width 52 height 11
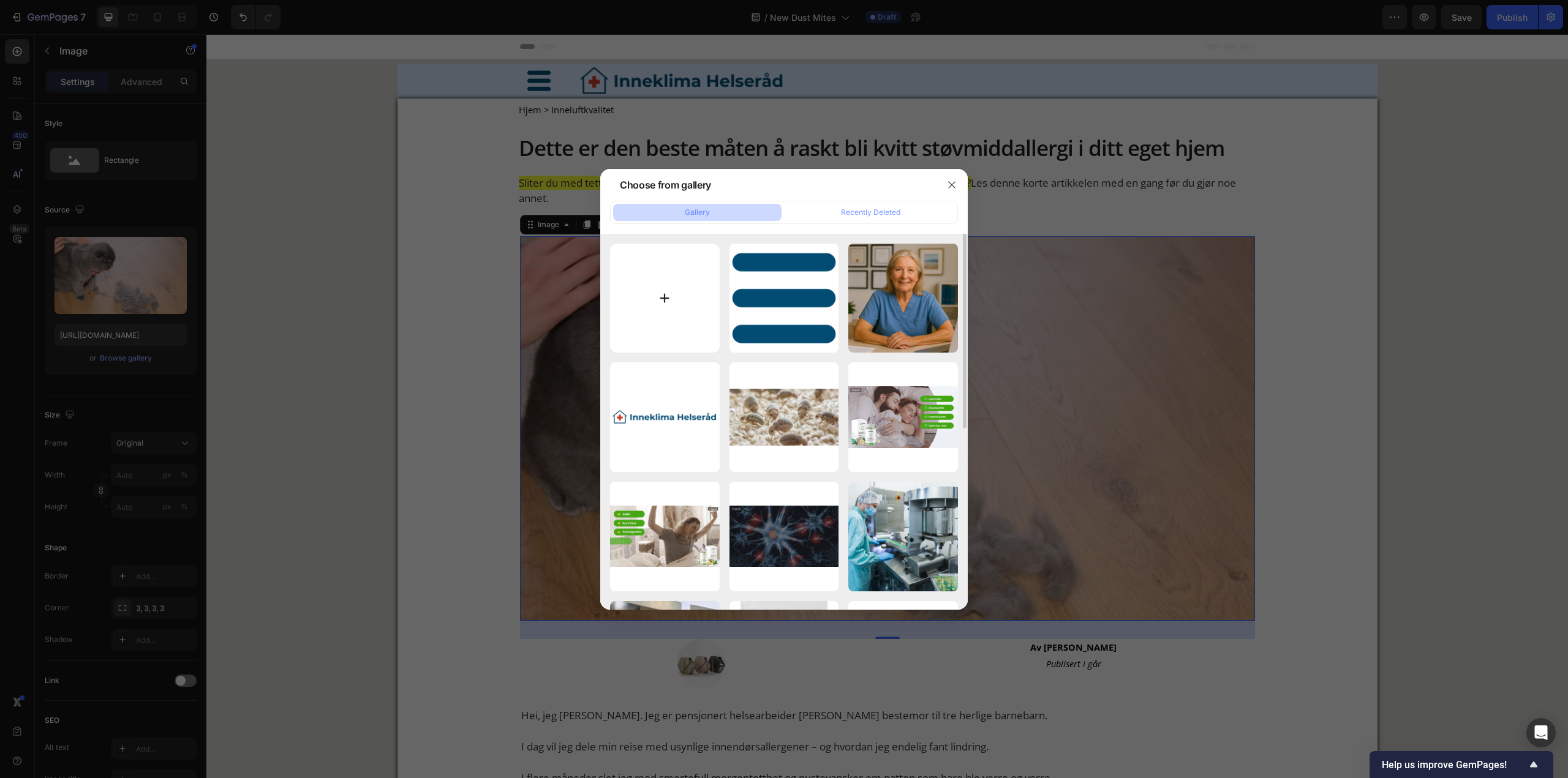
click at [638, 326] on input "file" at bounding box center [665, 298] width 110 height 110
type input "C:\fakepath\1 (2).png"
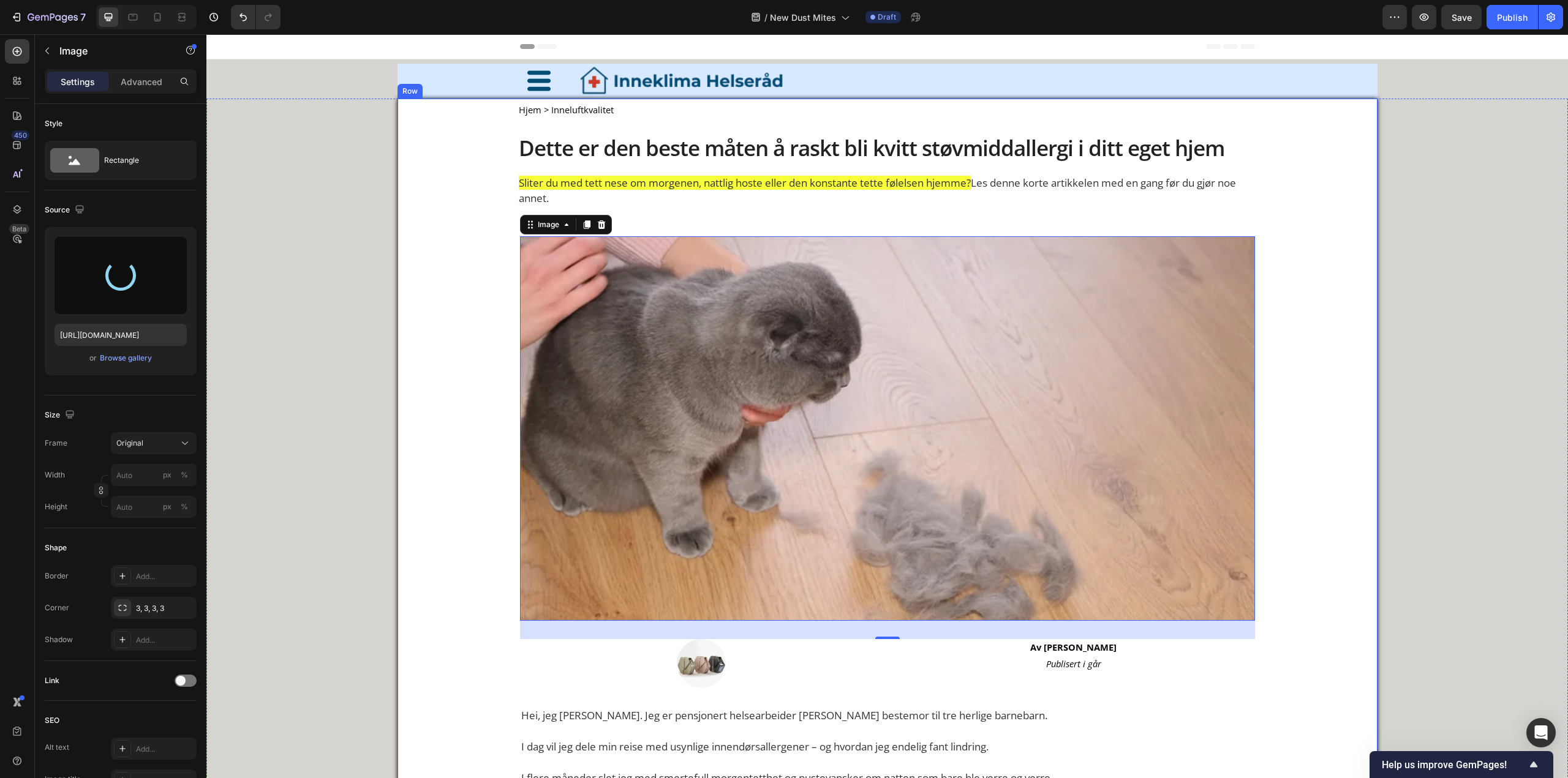
type input "https://cdn.shopify.com/s/files/1/0926/0446/5536/files/gempages_580590199730340…"
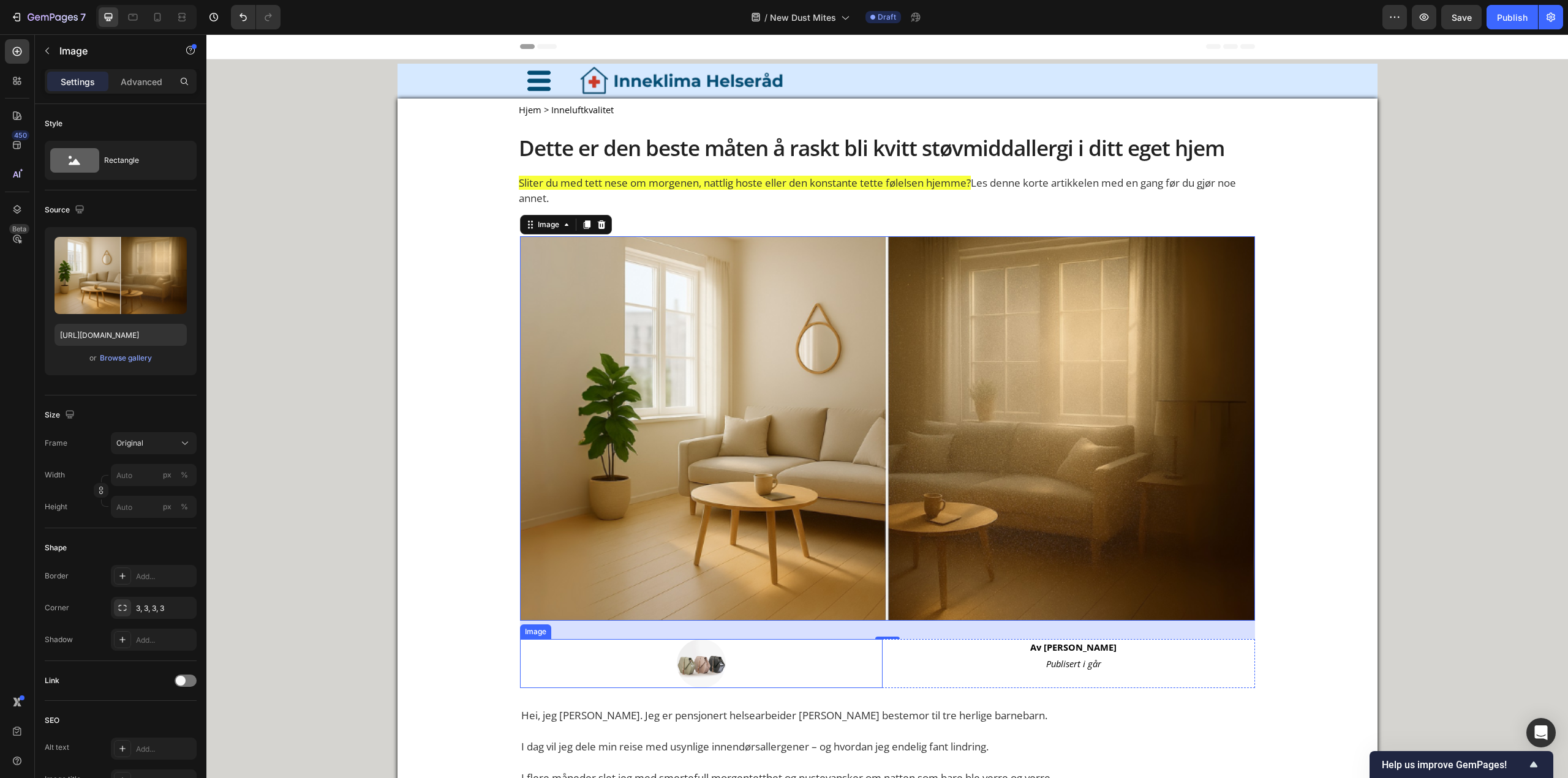
click at [705, 659] on img at bounding box center [702, 664] width 49 height 49
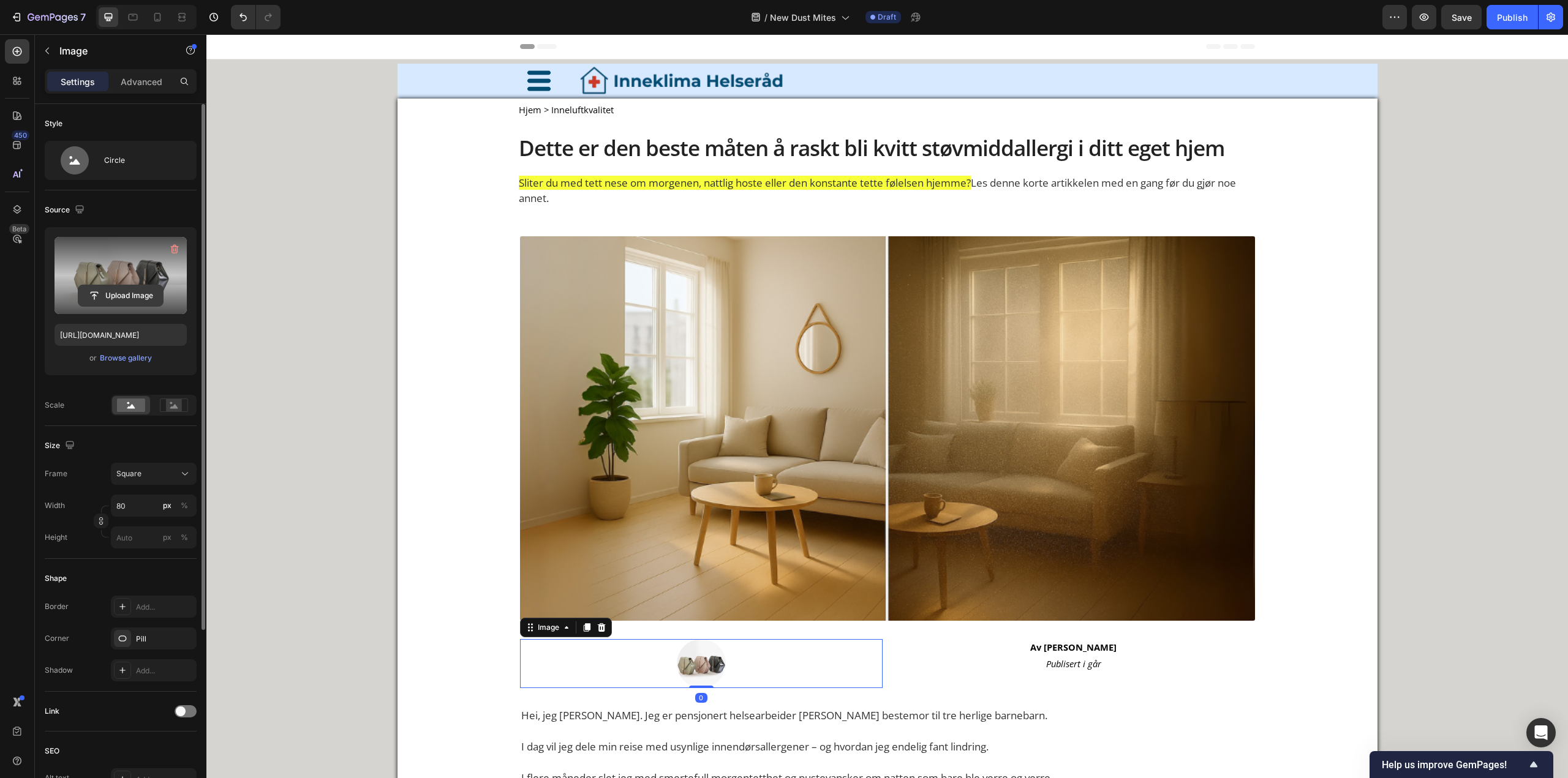
click at [128, 290] on input "file" at bounding box center [121, 296] width 85 height 21
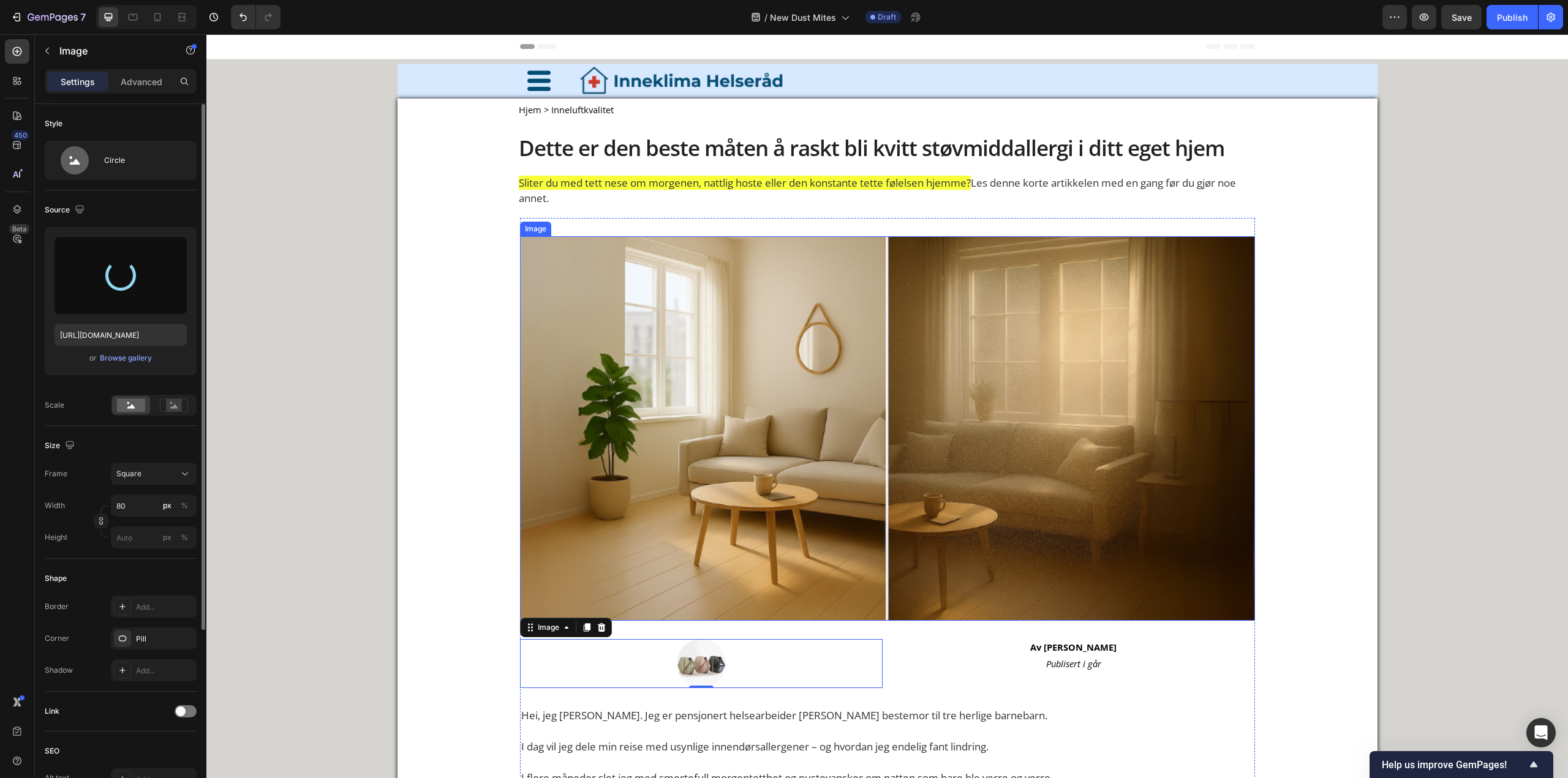
type input "[URL][DOMAIN_NAME]"
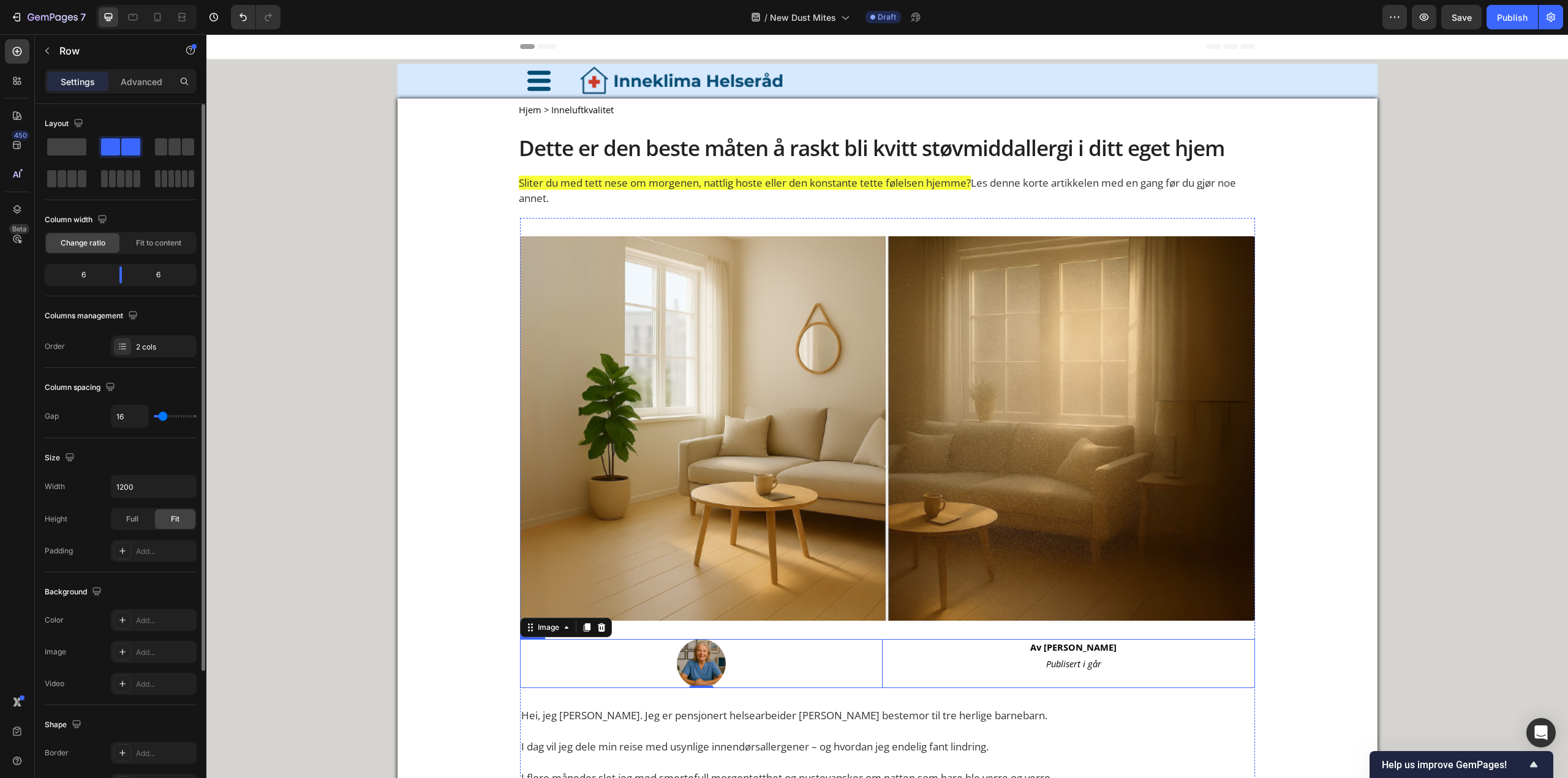
click at [904, 679] on div "Av Astrid Haugen Text Block Publisert i går Text Block" at bounding box center [1073, 664] width 363 height 49
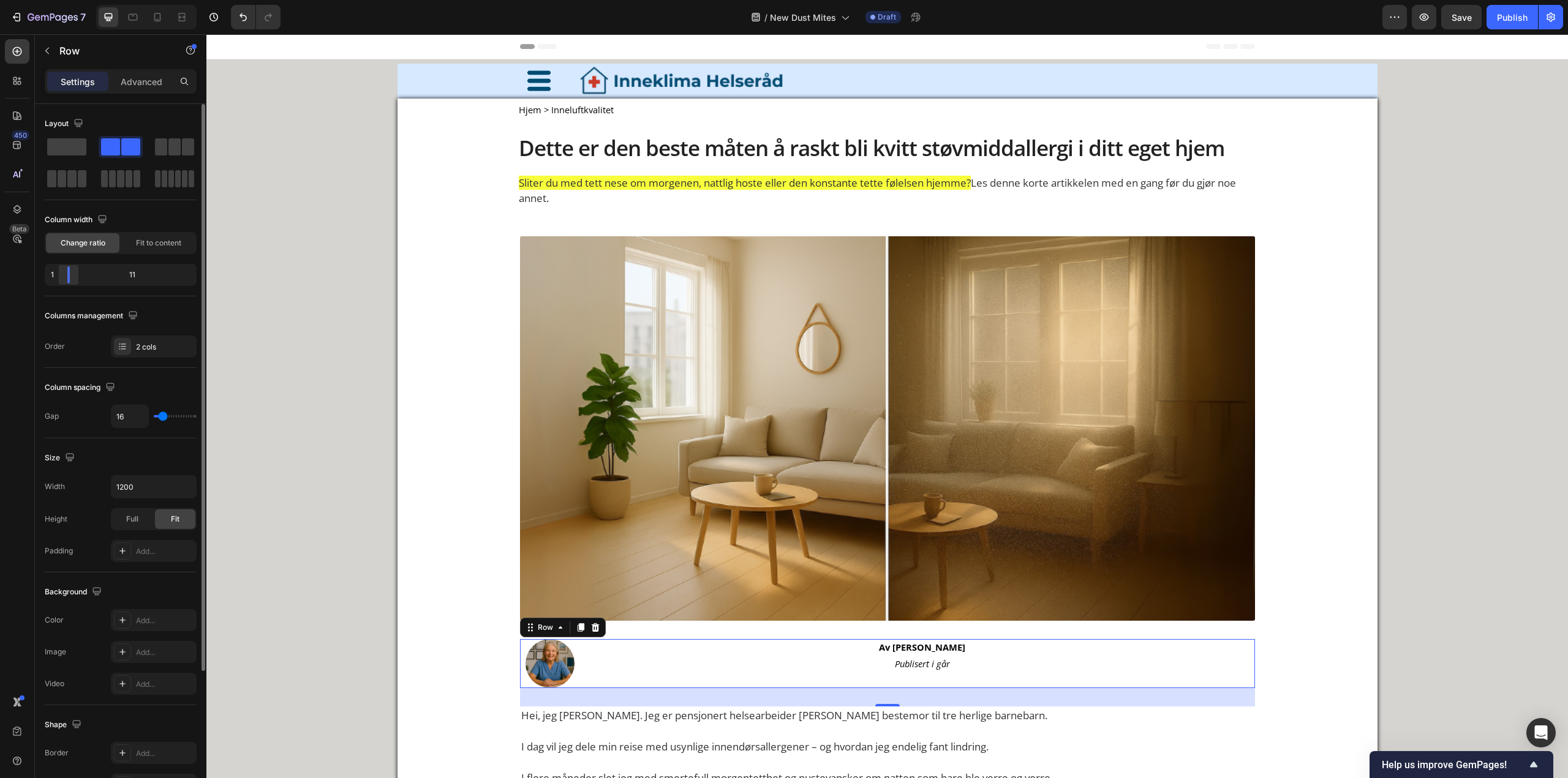
drag, startPoint x: 123, startPoint y: 278, endPoint x: 63, endPoint y: 277, distance: 60.0
click at [63, 277] on div at bounding box center [68, 275] width 22 height 17
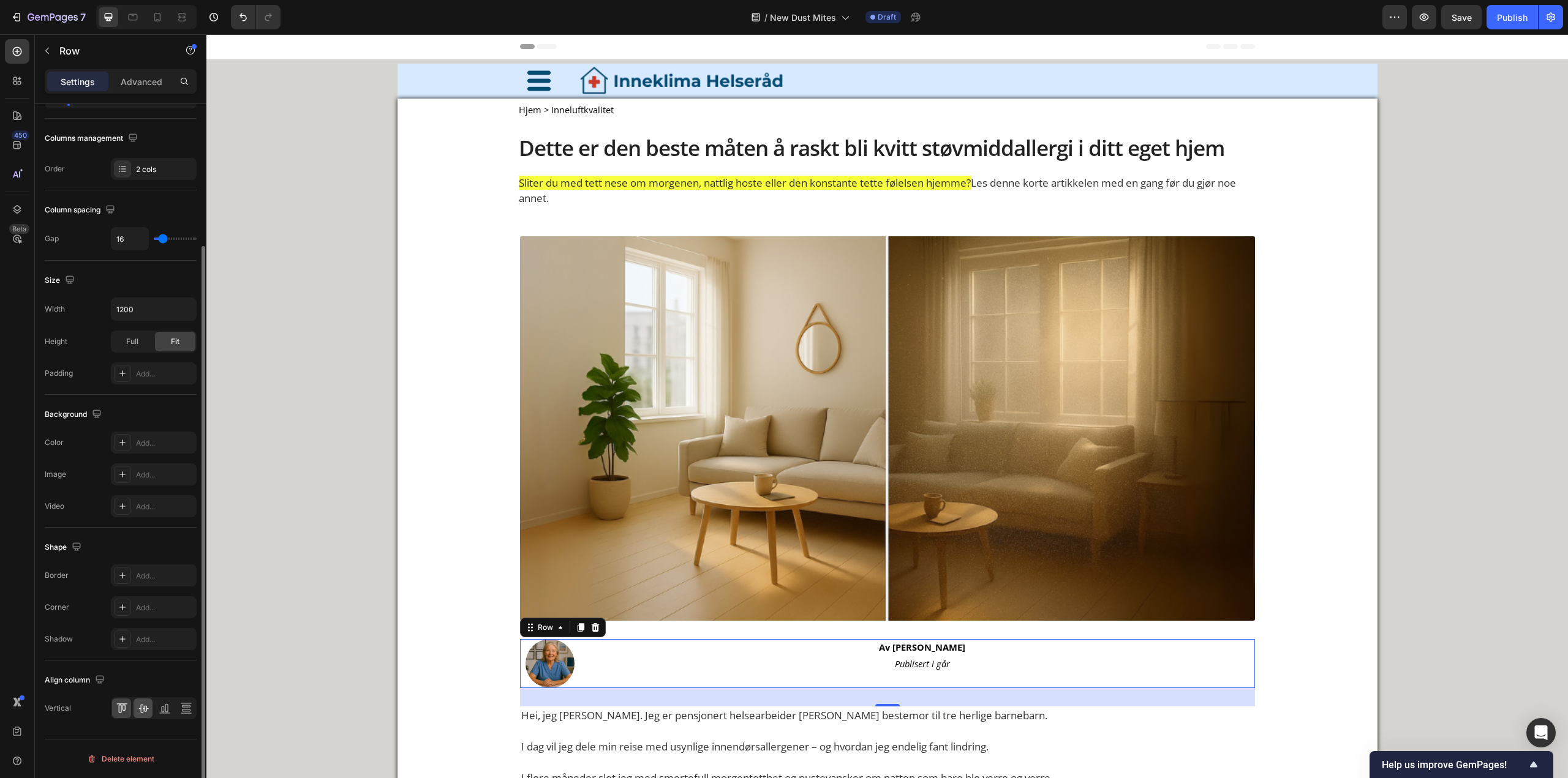
click at [134, 712] on div at bounding box center [153, 708] width 85 height 22
click at [136, 708] on div at bounding box center [144, 708] width 19 height 19
click at [742, 655] on div "Av [PERSON_NAME]" at bounding box center [922, 656] width 665 height 17
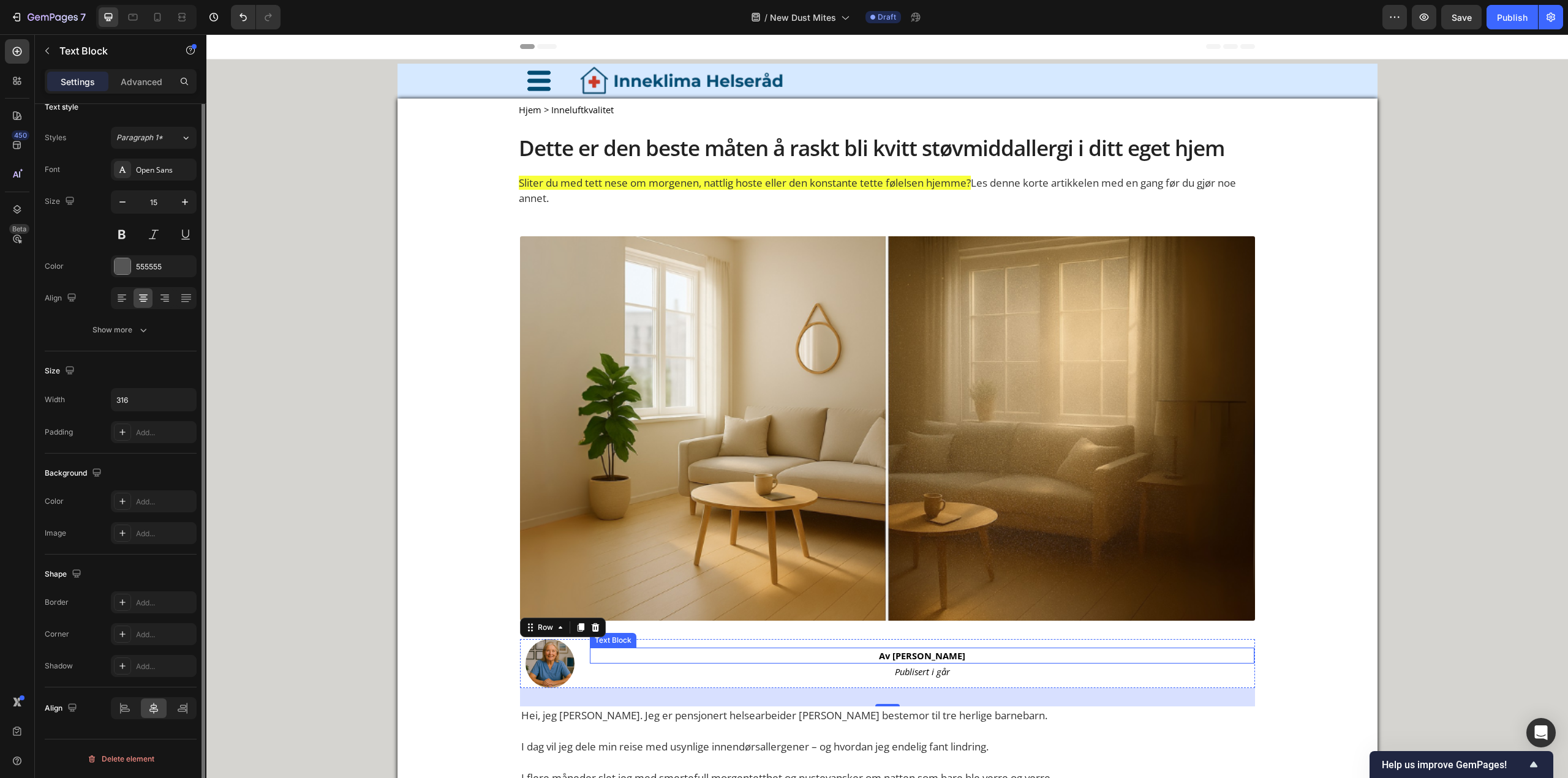
scroll to position [0, 0]
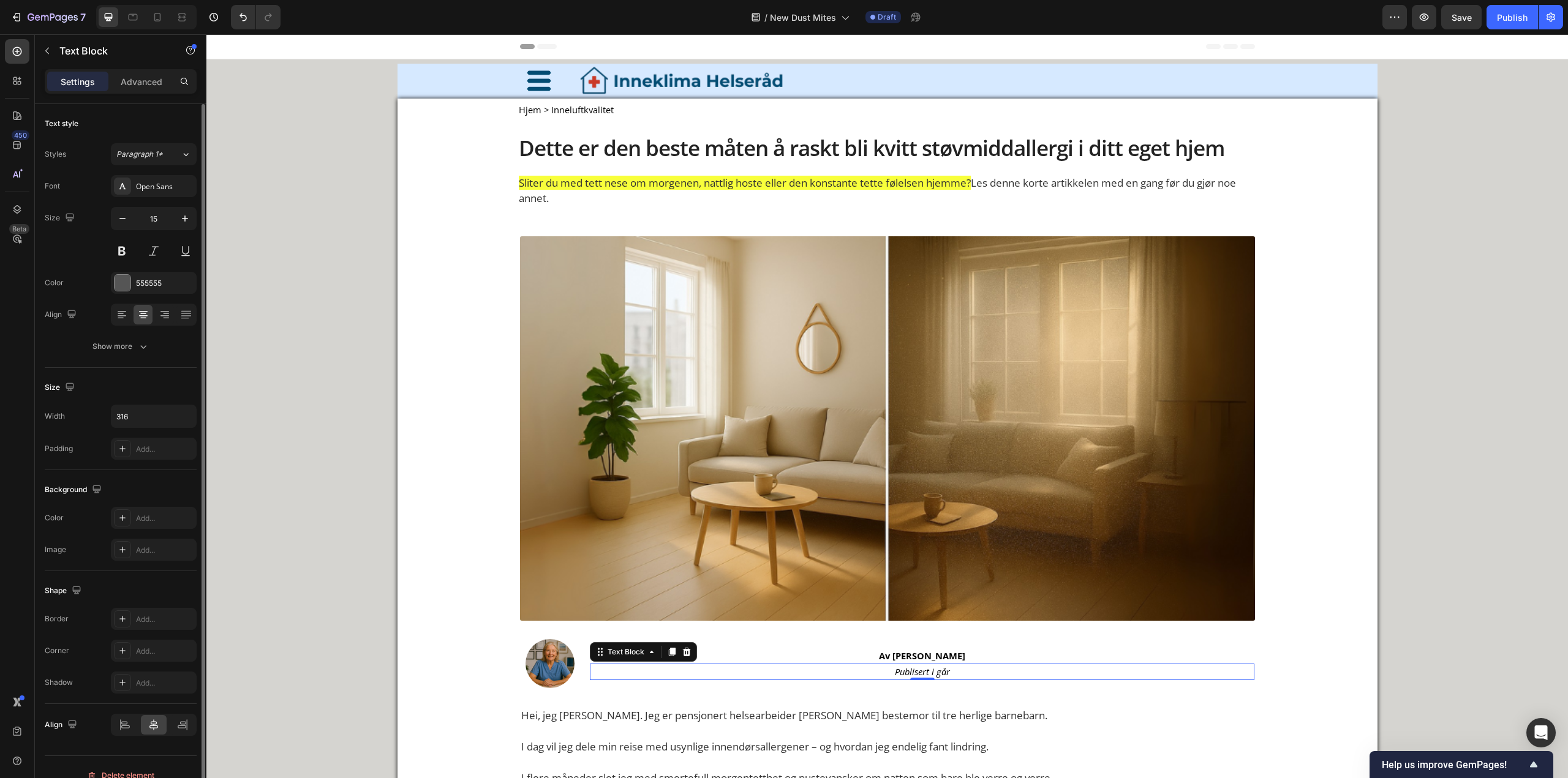
click at [766, 672] on div "Publisert i går" at bounding box center [922, 672] width 665 height 17
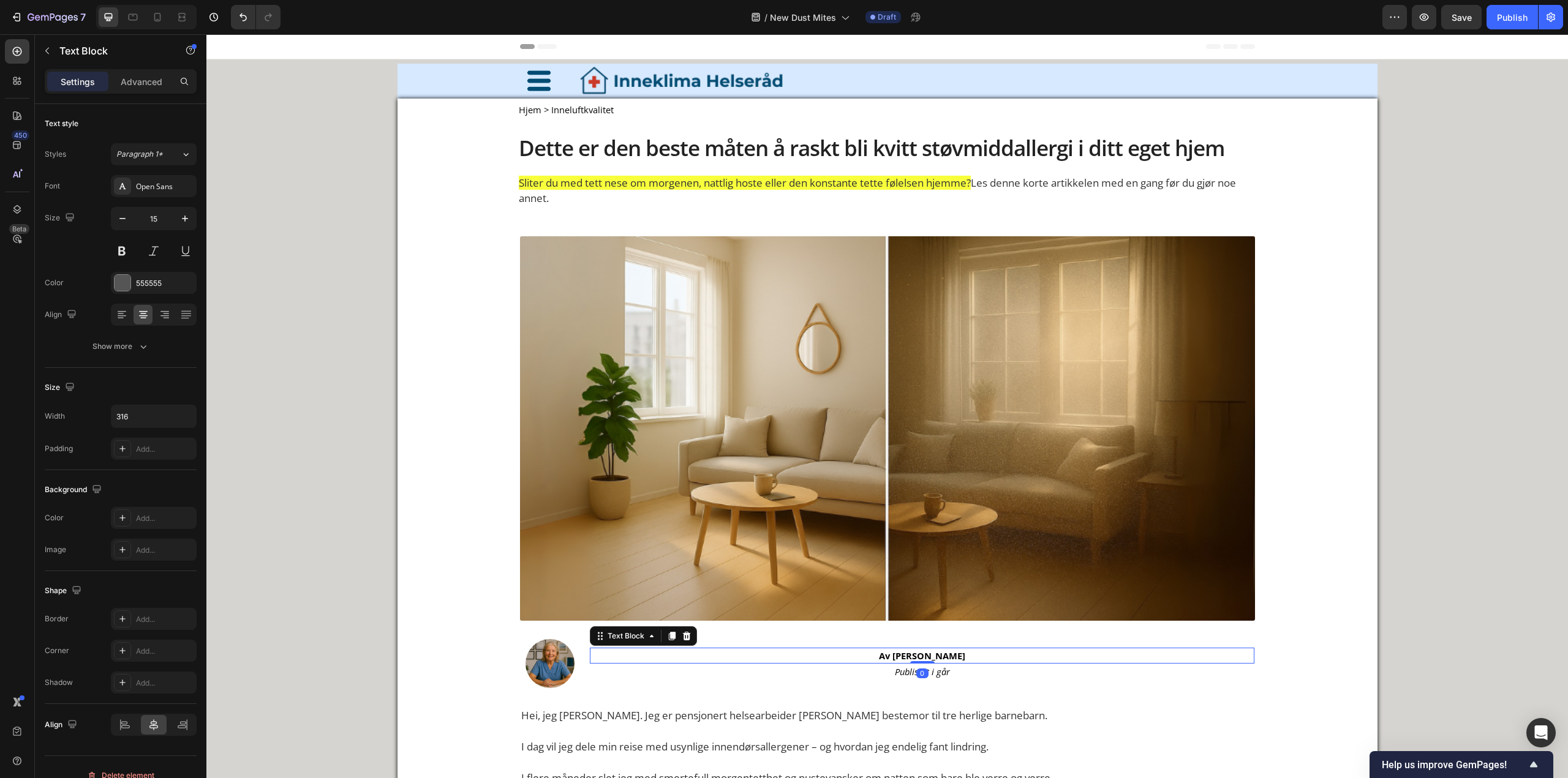
click at [757, 654] on div "Av [PERSON_NAME]" at bounding box center [922, 656] width 665 height 17
click at [120, 319] on icon at bounding box center [121, 315] width 12 height 12
click at [869, 670] on p "Publisert i går" at bounding box center [922, 672] width 191 height 14
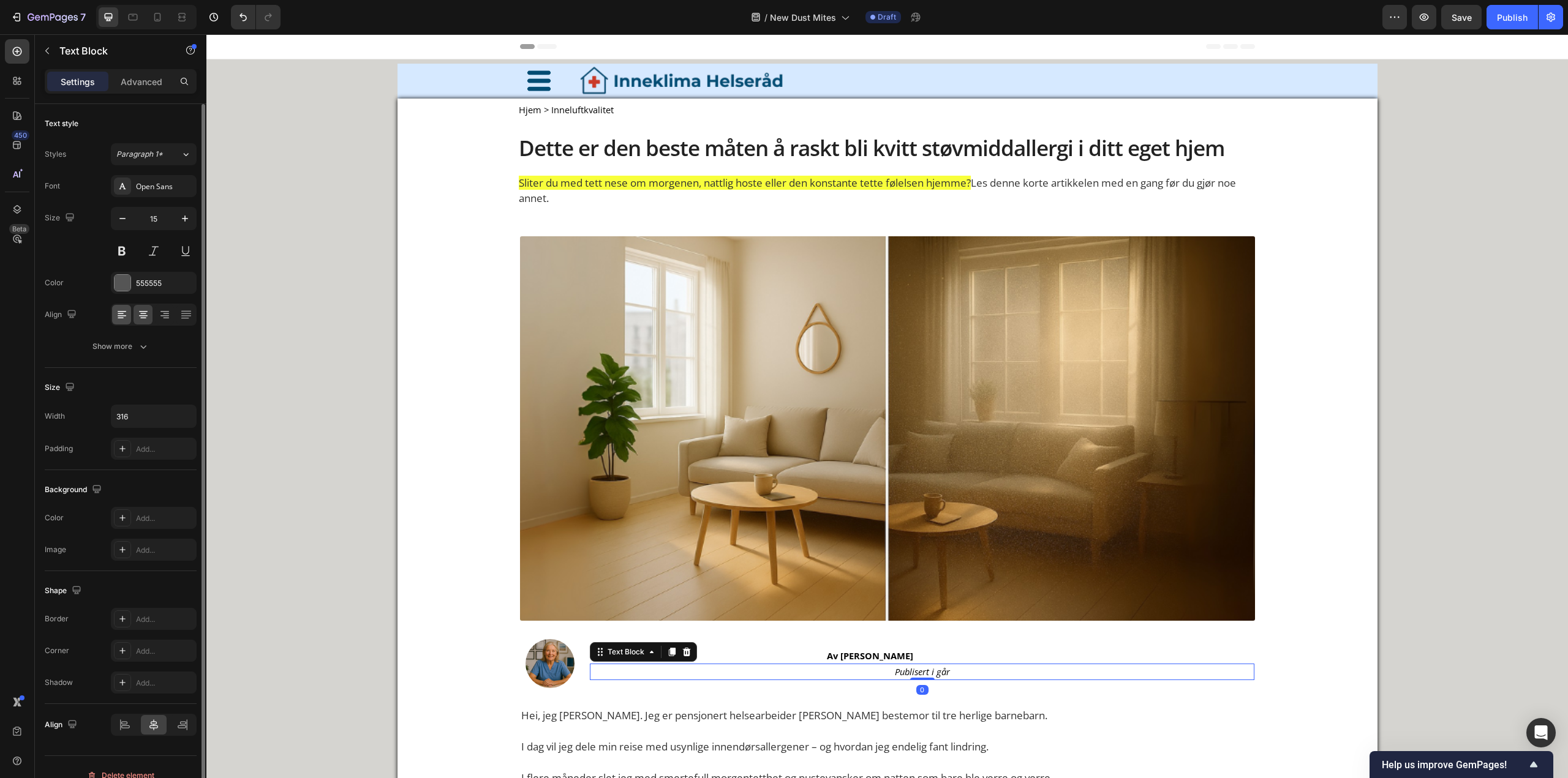
click at [114, 314] on div at bounding box center [121, 314] width 19 height 19
click at [124, 729] on icon at bounding box center [125, 725] width 12 height 12
click at [809, 654] on div "Av [PERSON_NAME]" at bounding box center [922, 656] width 665 height 17
click at [127, 719] on icon at bounding box center [125, 725] width 12 height 12
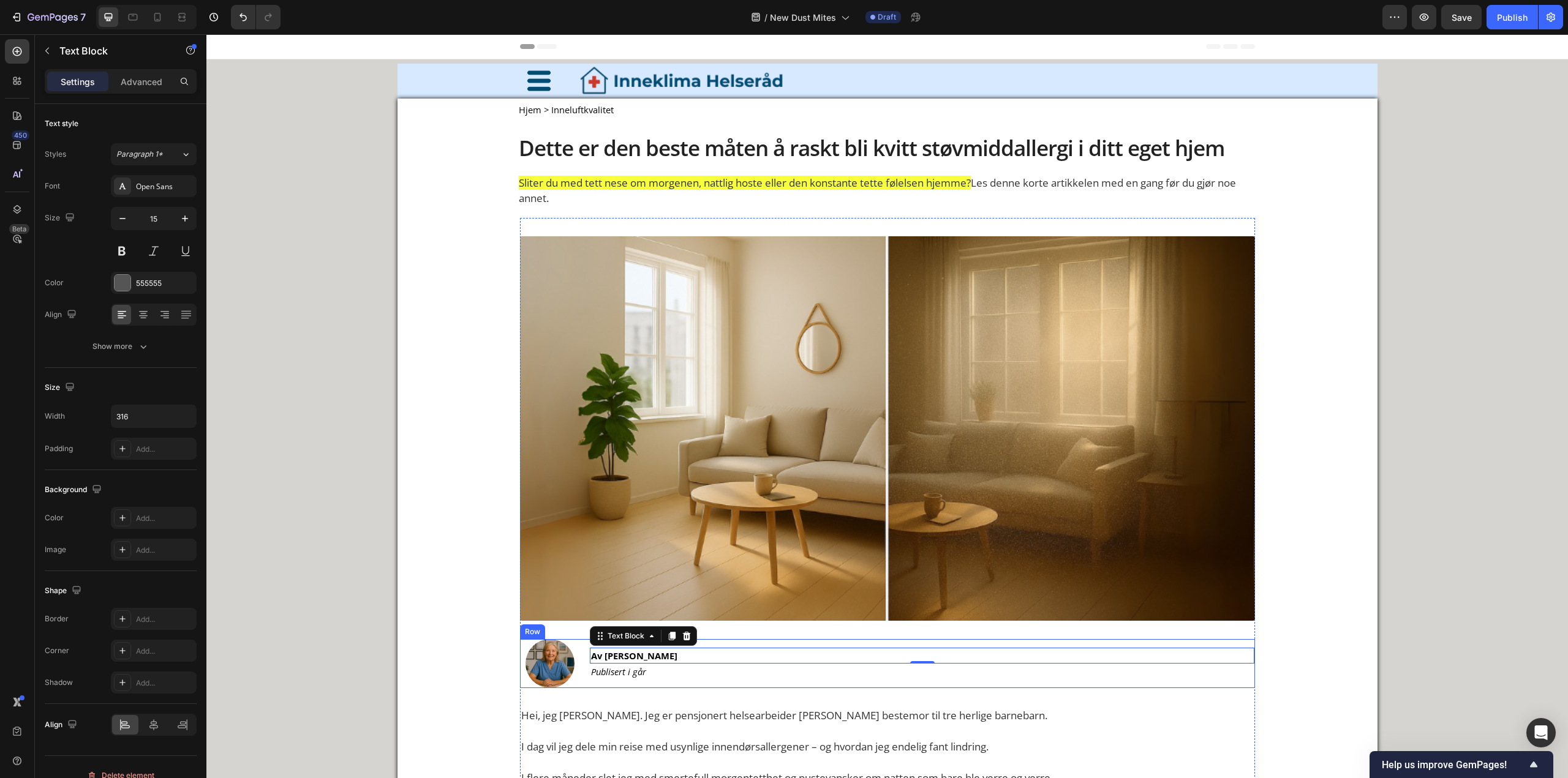
click at [813, 643] on div "Av Astrid Haugen Text Block 0 Publisert i går Text Block" at bounding box center [922, 664] width 665 height 49
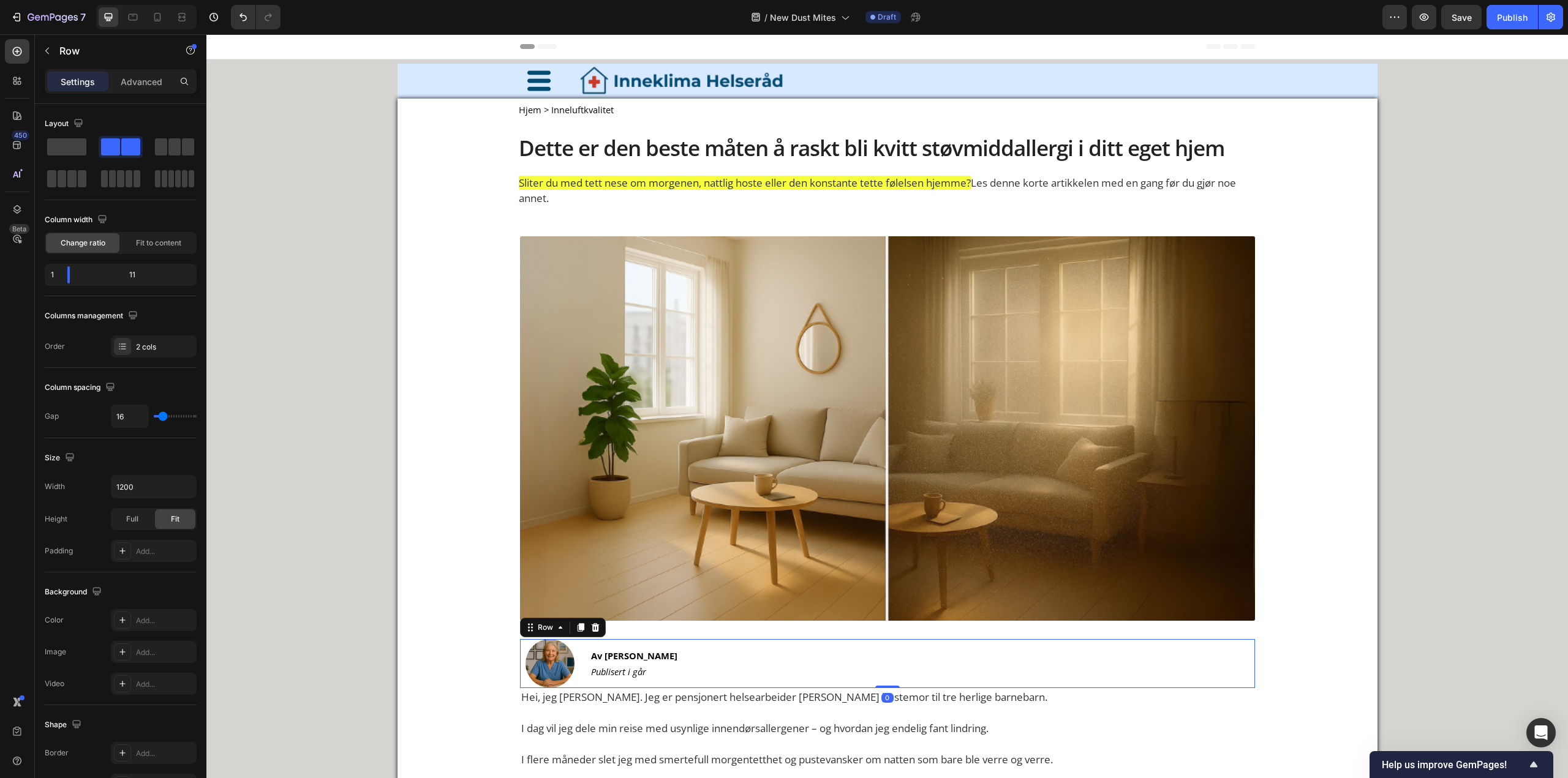
drag, startPoint x: 882, startPoint y: 705, endPoint x: 868, endPoint y: 645, distance: 61.6
click at [887, 657] on div "Image Av Astrid Haugen Text Block Publisert i går Text Block Row 0" at bounding box center [887, 664] width 735 height 49
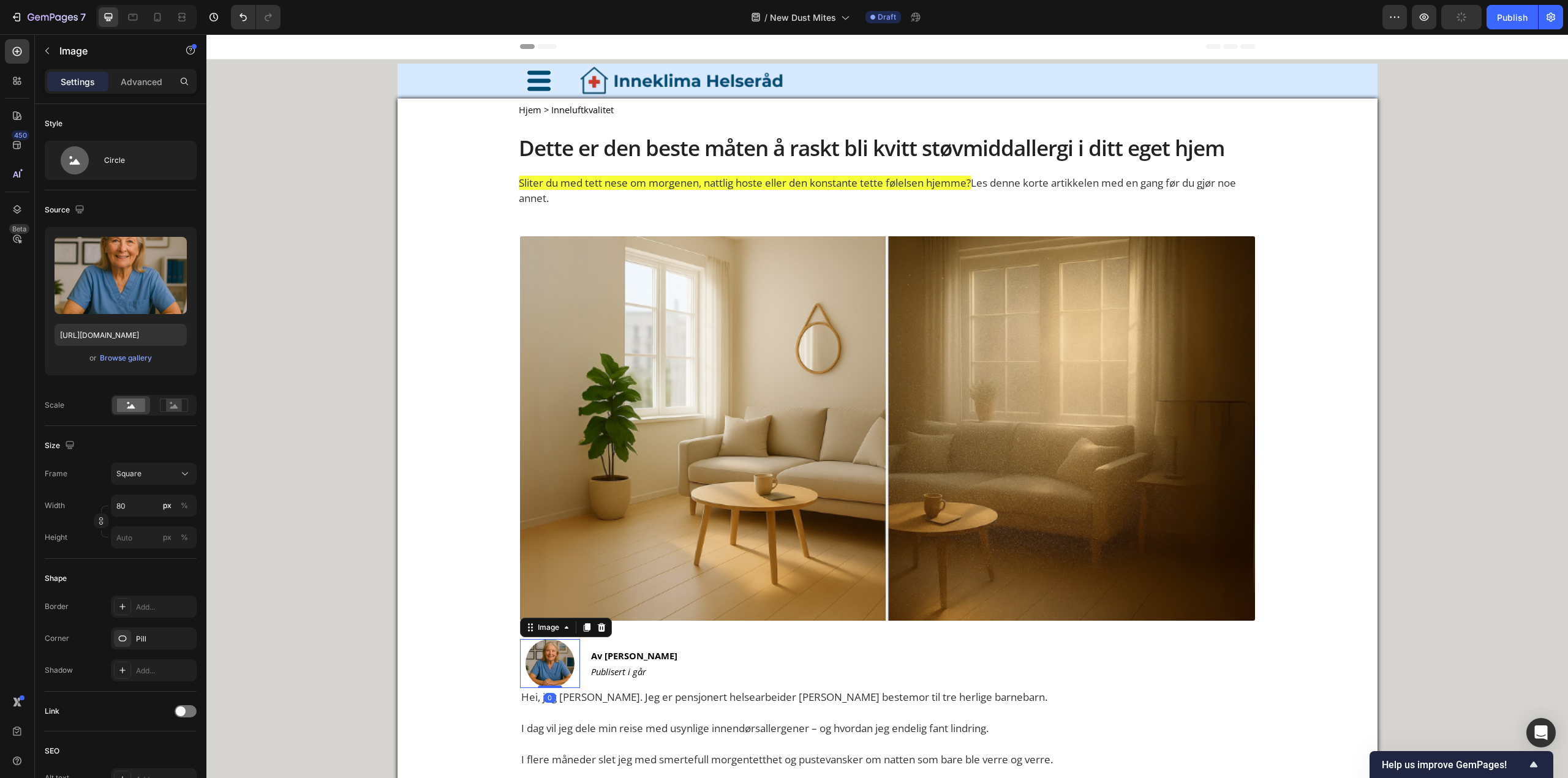
click at [551, 662] on img at bounding box center [550, 664] width 49 height 49
click at [142, 504] on input "80" at bounding box center [153, 505] width 85 height 22
type input "4"
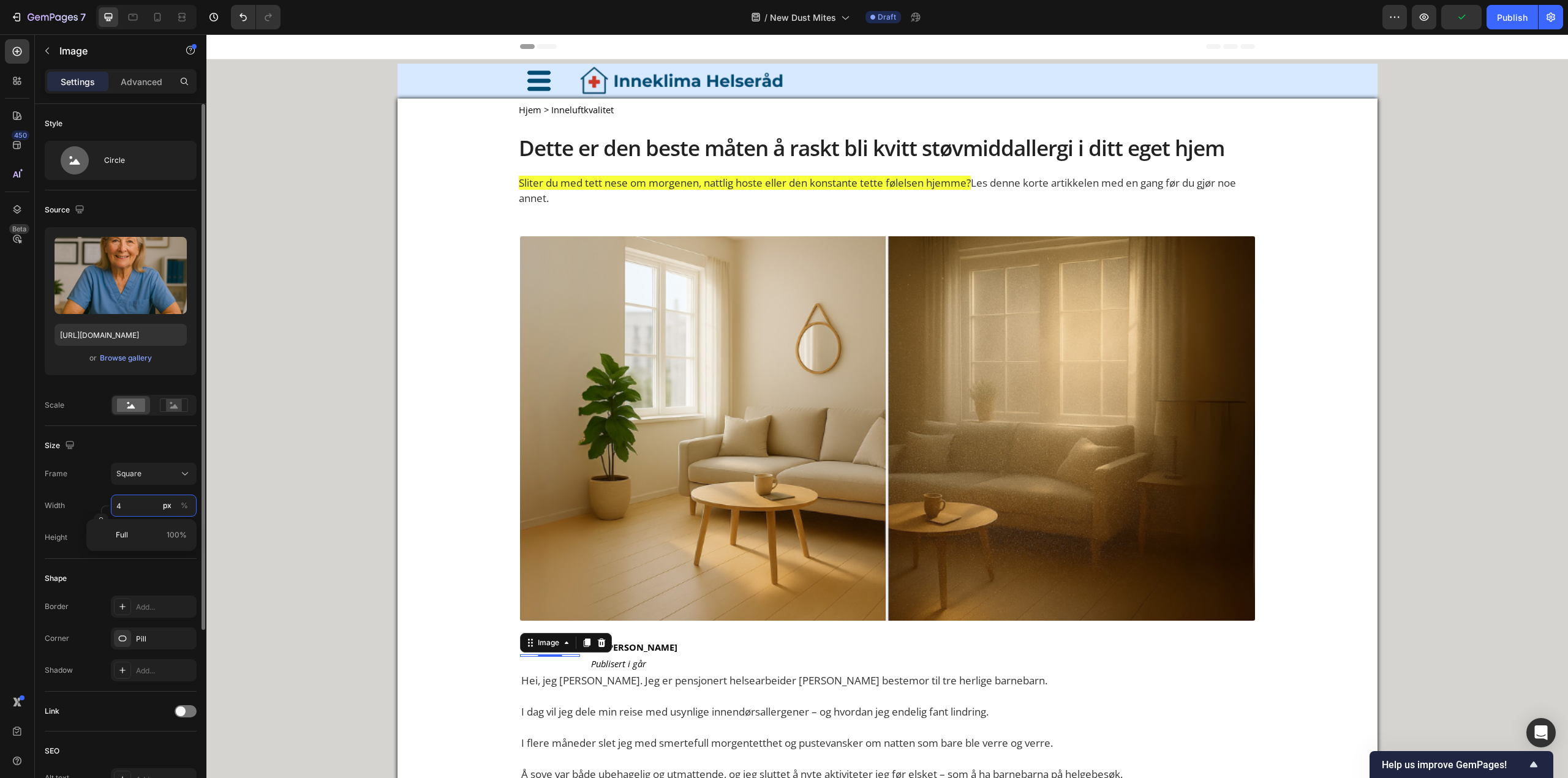
type input "40"
click at [140, 503] on input "40" at bounding box center [153, 505] width 85 height 22
click at [140, 502] on input "40" at bounding box center [153, 505] width 85 height 22
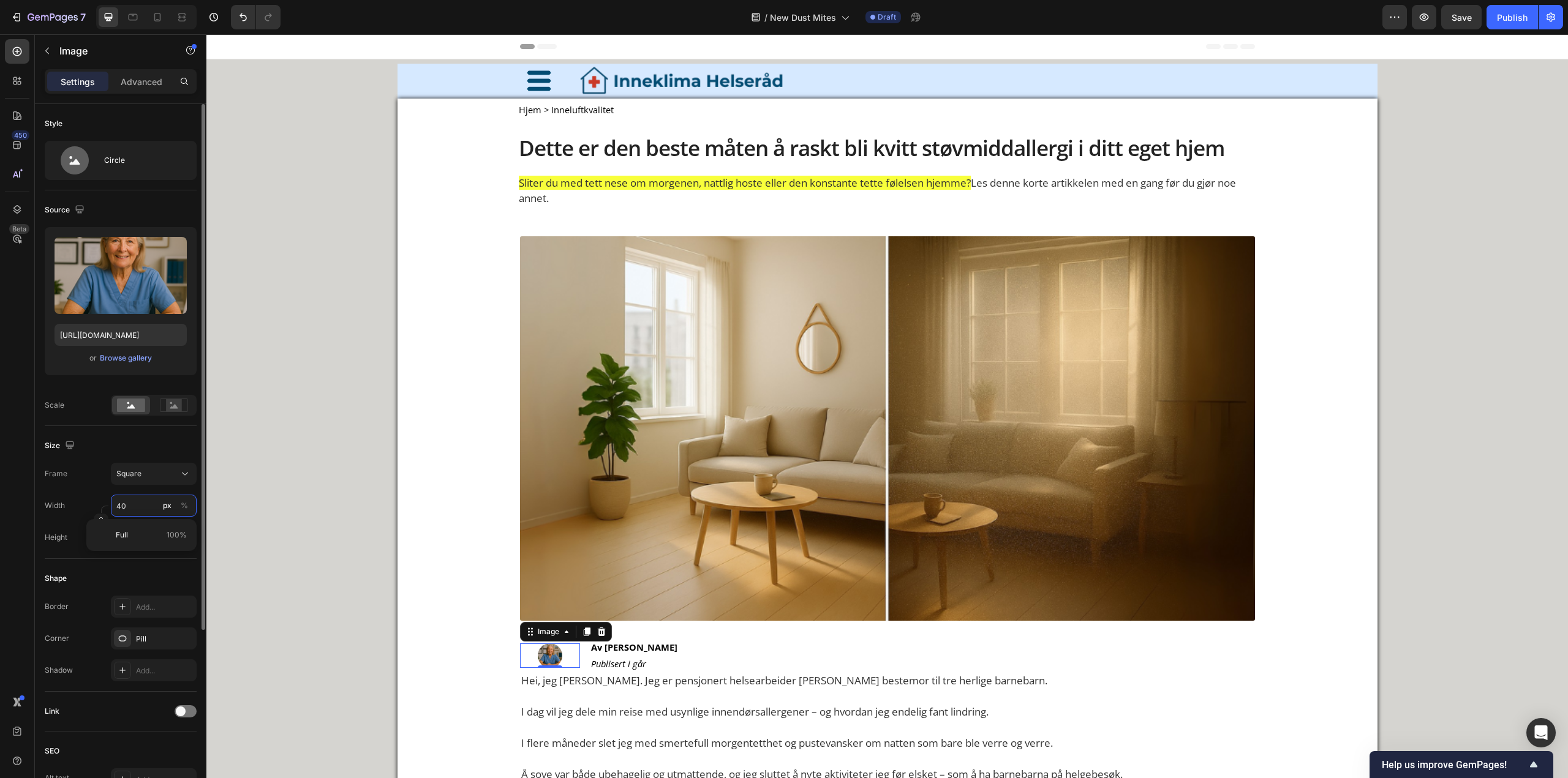
type input "5"
type input "50"
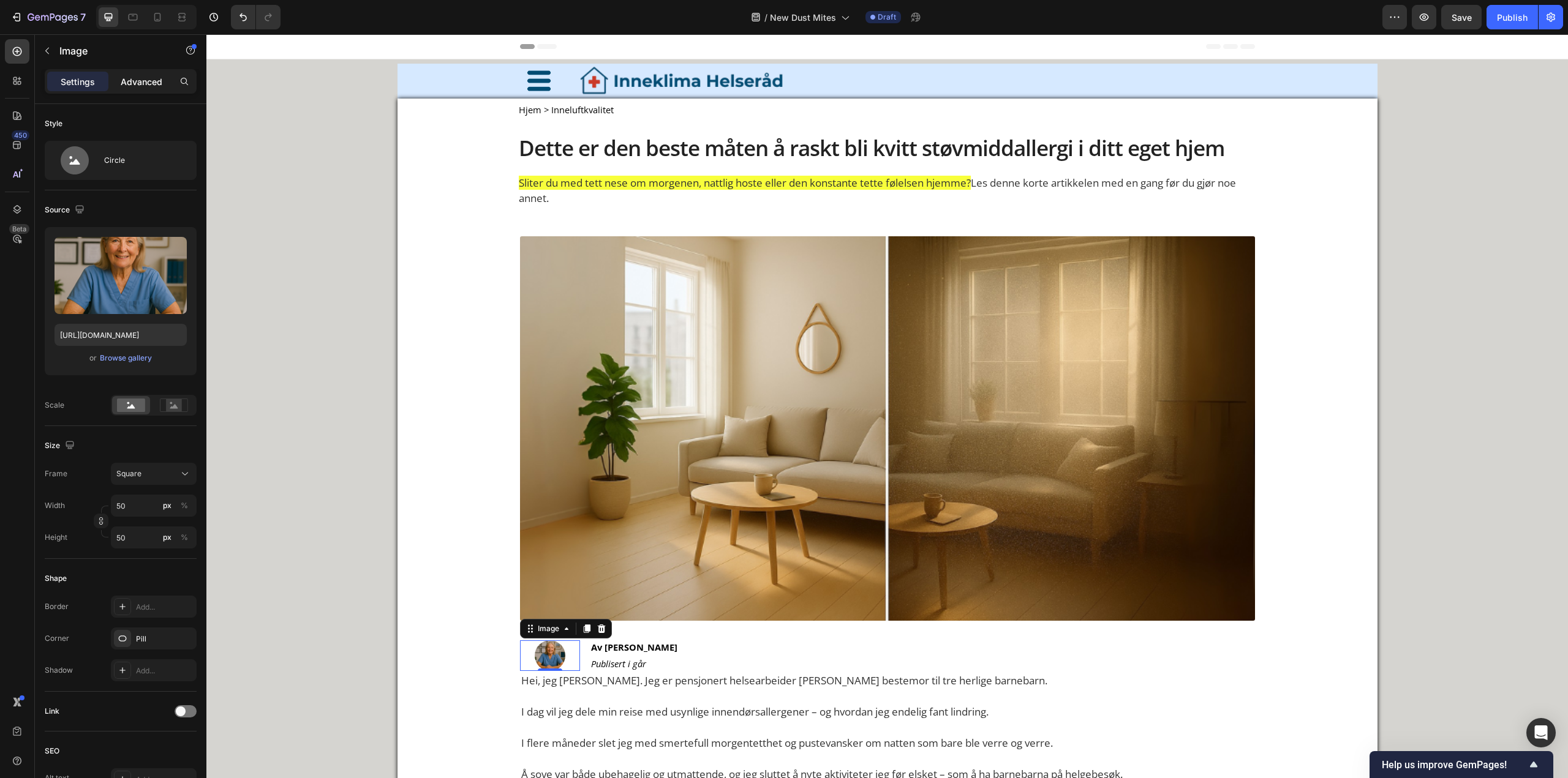
click at [136, 72] on div "Advanced" at bounding box center [142, 81] width 62 height 19
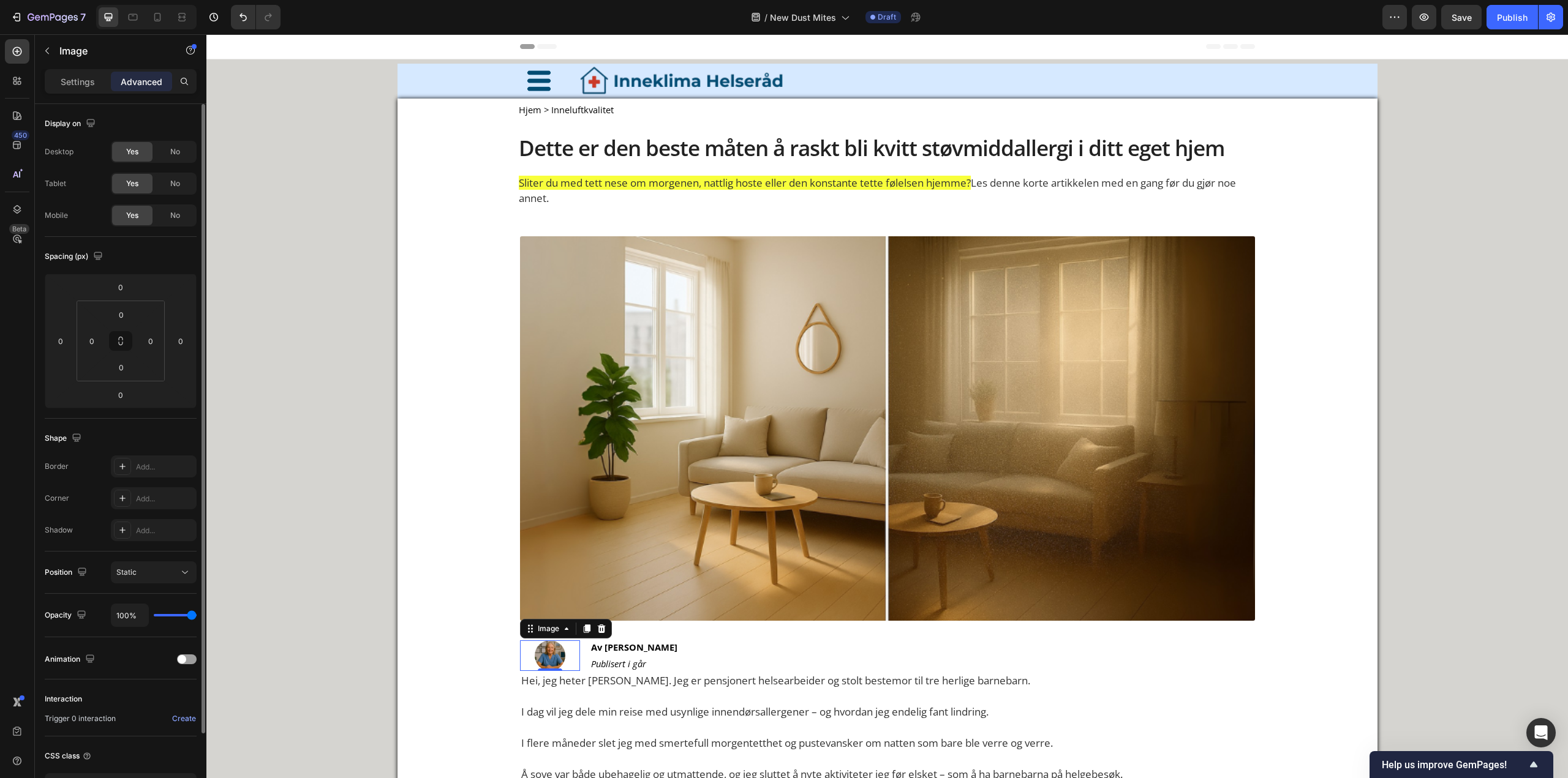
scroll to position [90, 0]
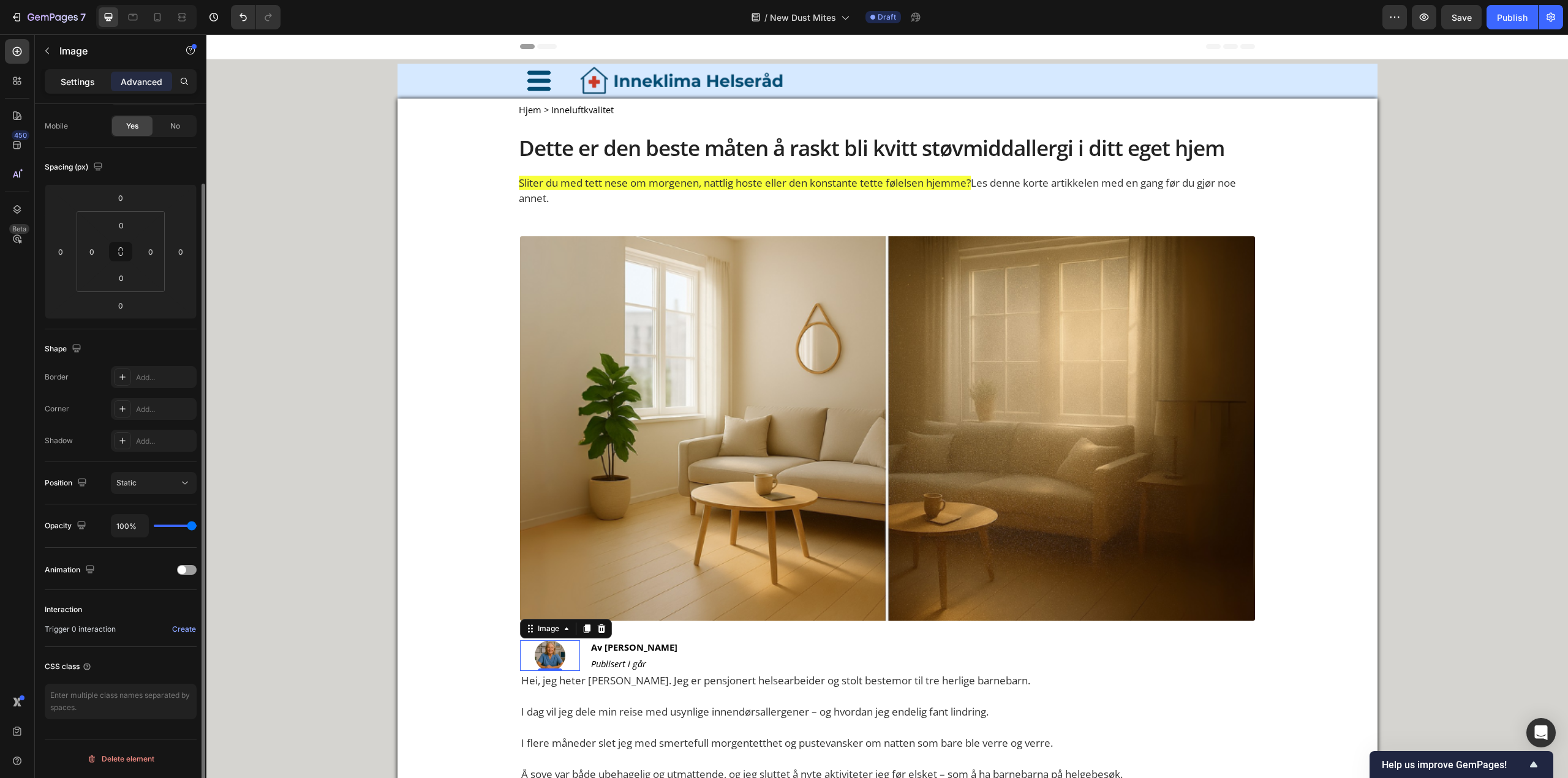
click at [67, 77] on p "Settings" at bounding box center [77, 82] width 34 height 13
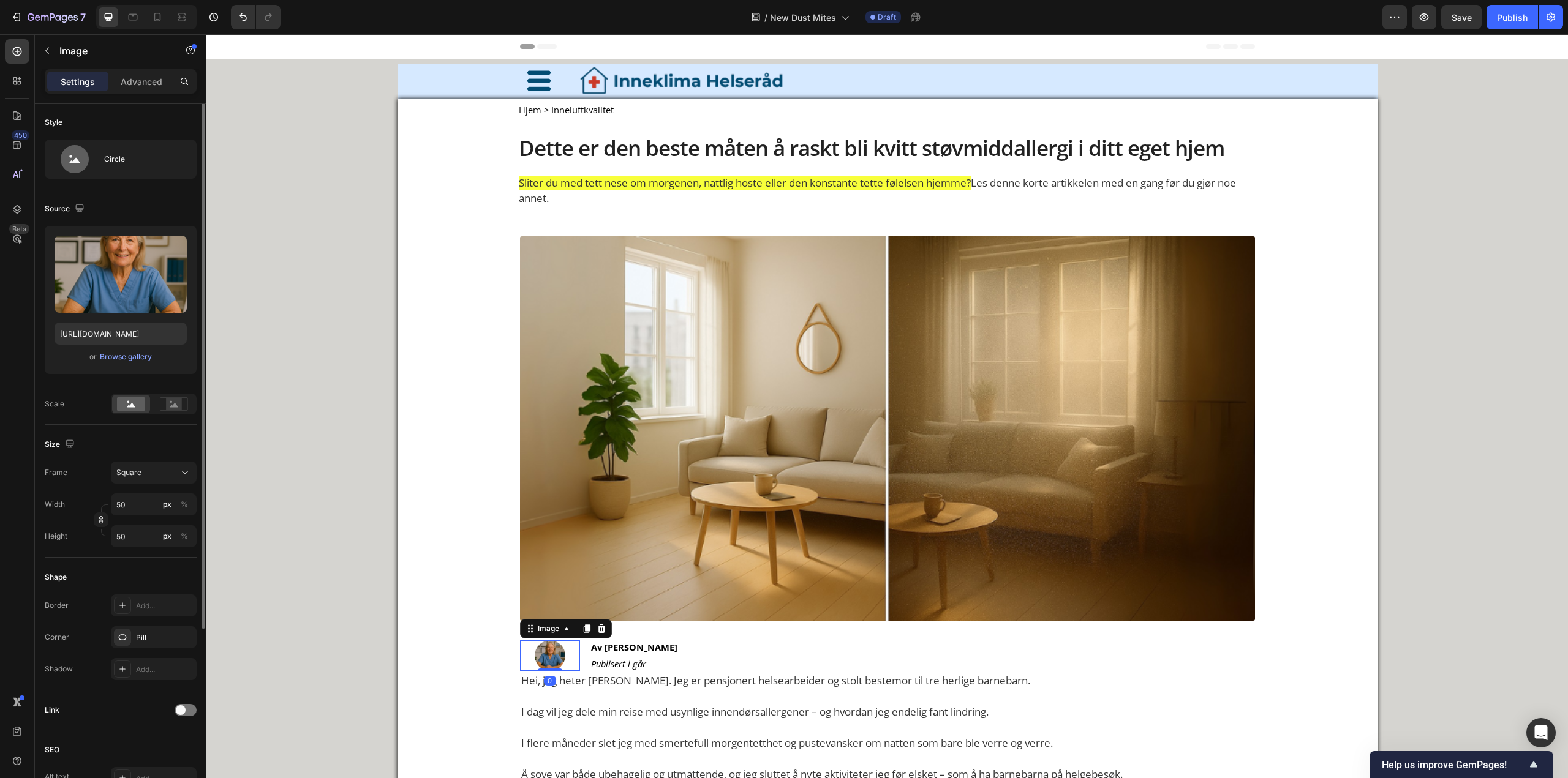
scroll to position [0, 0]
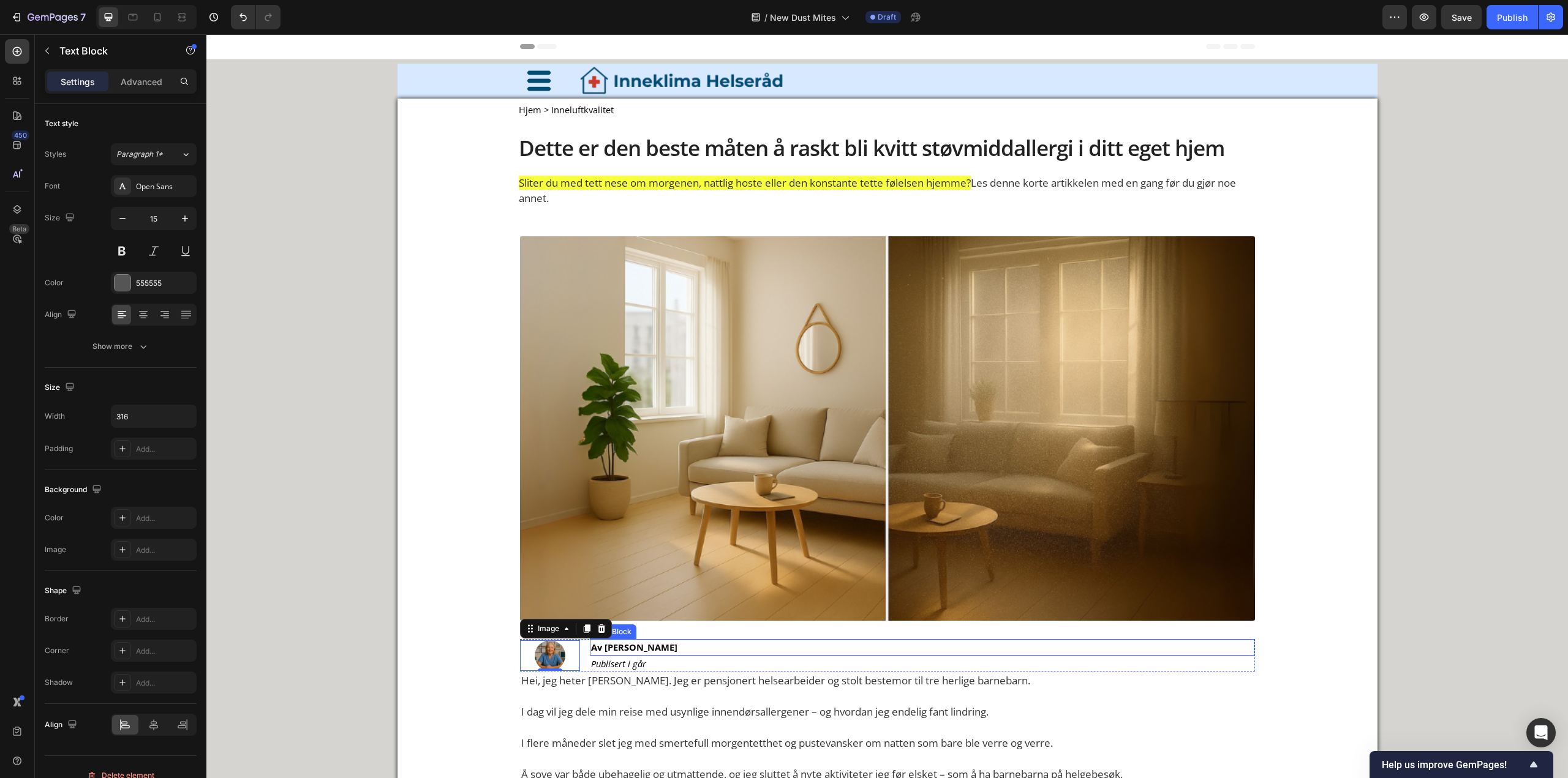
click at [614, 650] on strong "Av [PERSON_NAME]" at bounding box center [634, 647] width 86 height 12
click at [603, 660] on icon "Publisert i går" at bounding box center [618, 664] width 55 height 12
click at [144, 82] on p "Advanced" at bounding box center [141, 82] width 41 height 13
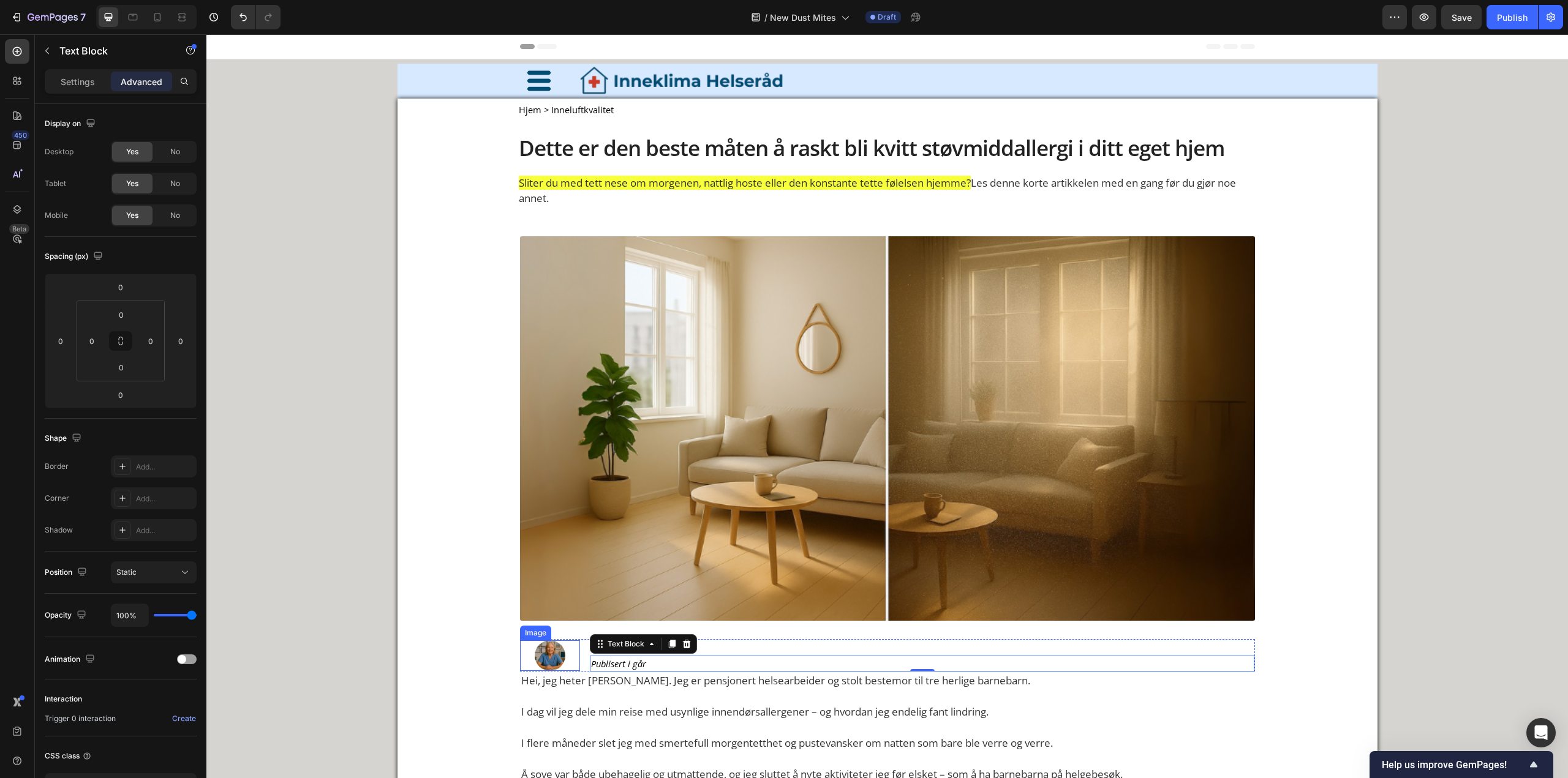
click at [574, 657] on div at bounding box center [550, 656] width 61 height 31
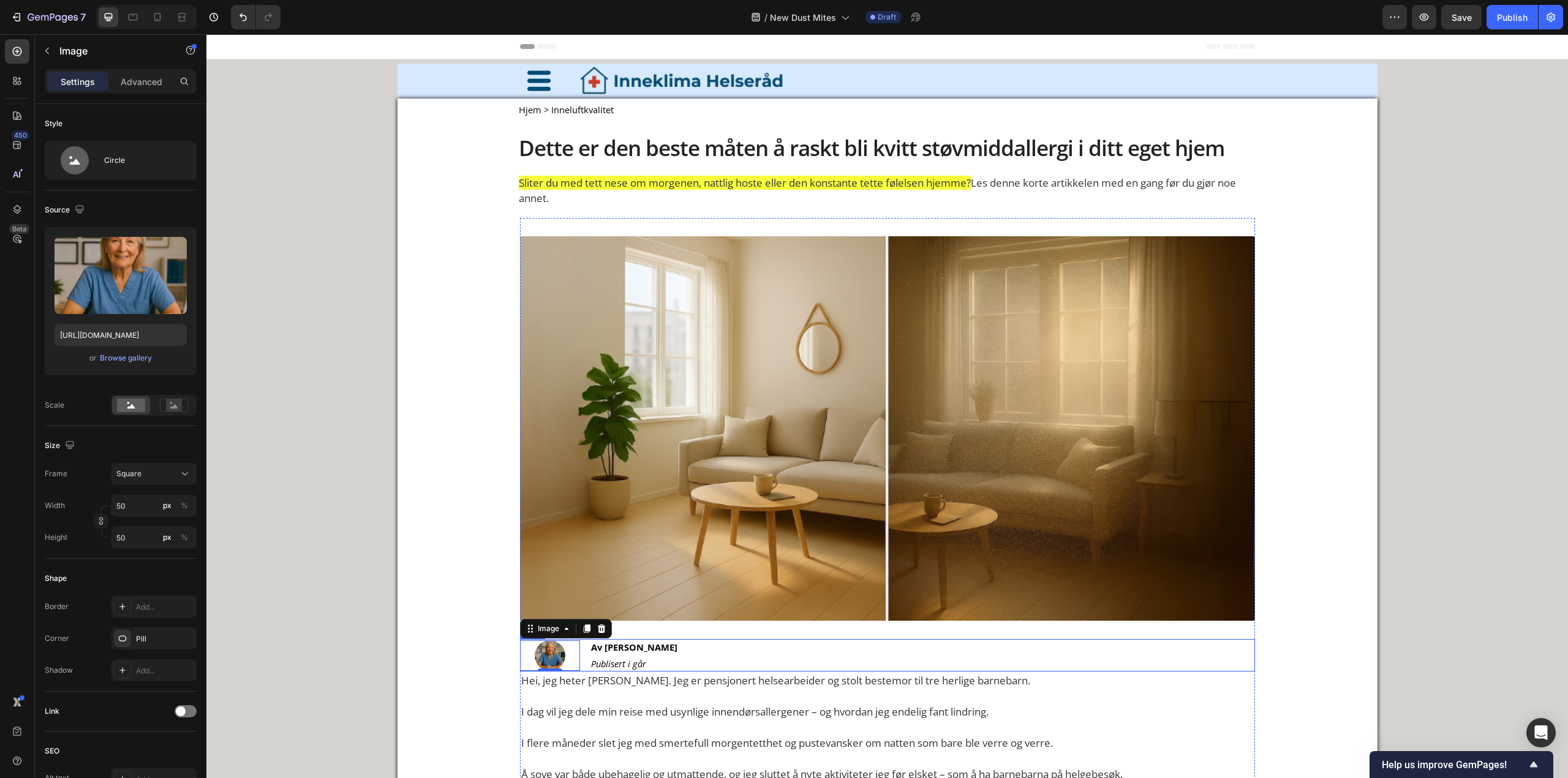
click at [580, 655] on div "Image 0 Av Astrid Haugen Text Block Publisert i går Text Block Row" at bounding box center [887, 655] width 735 height 33
click at [575, 655] on div at bounding box center [550, 656] width 61 height 31
click at [571, 654] on div at bounding box center [550, 656] width 61 height 31
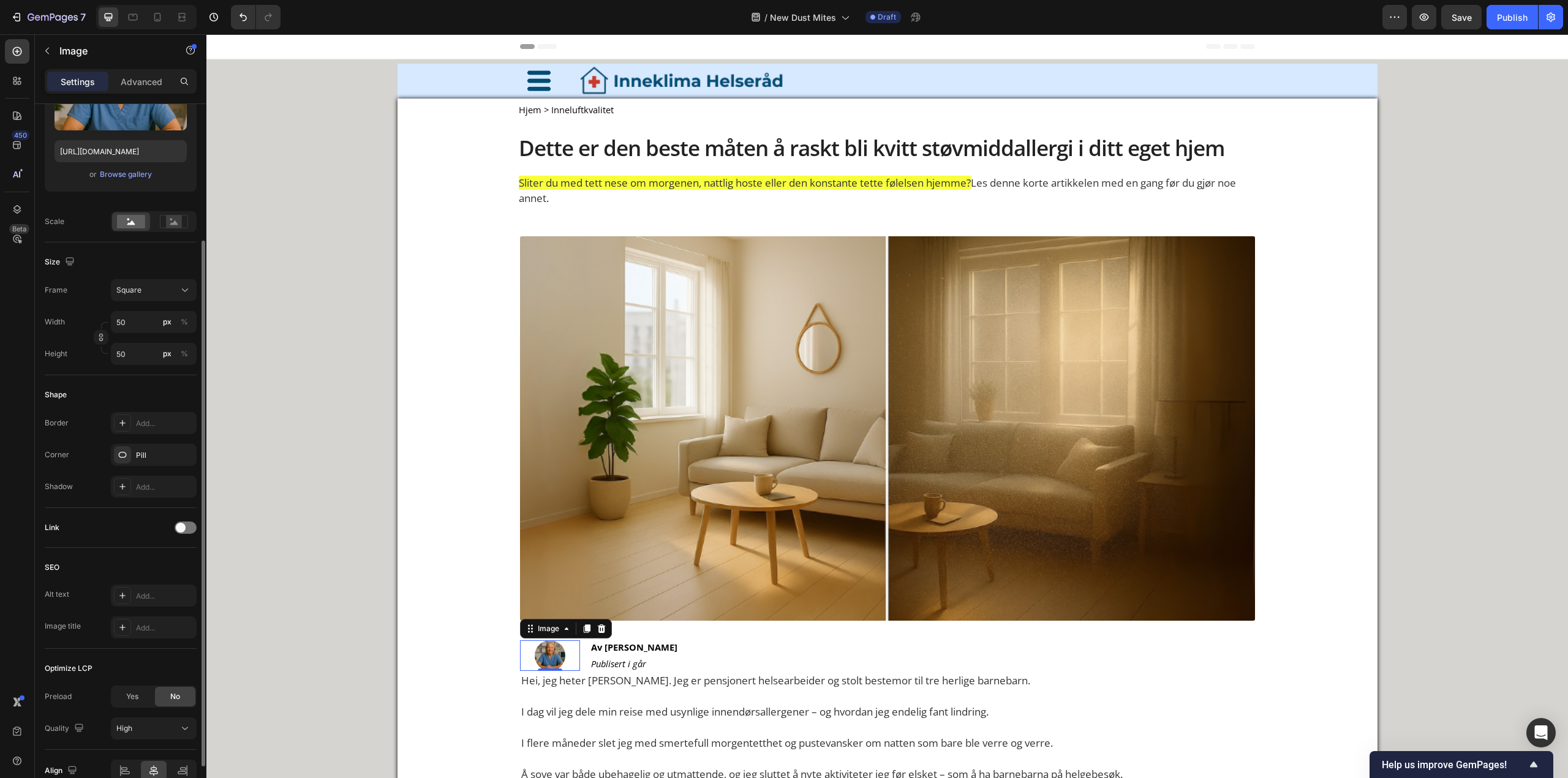
scroll to position [246, 0]
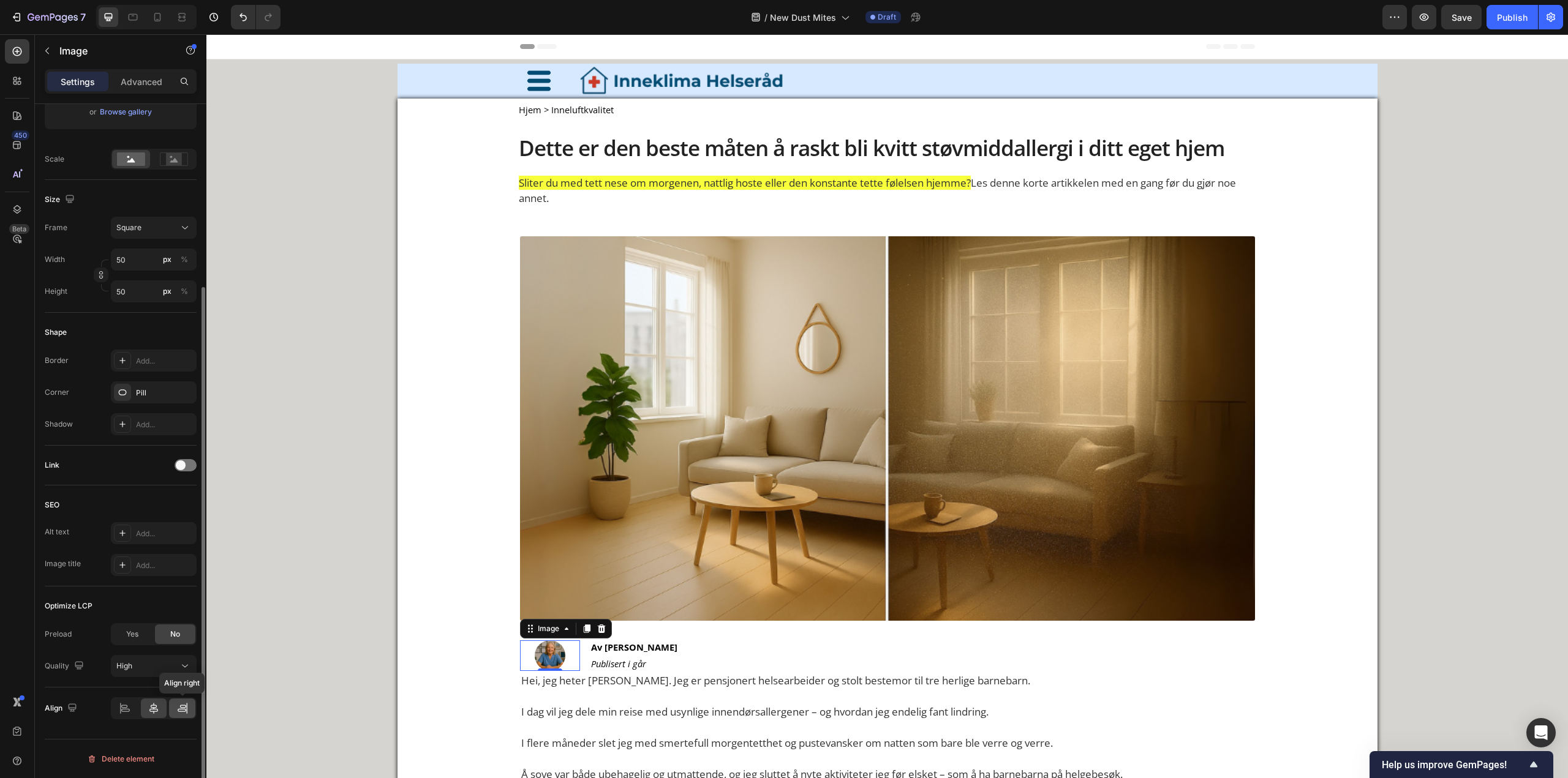
click at [175, 704] on div at bounding box center [182, 708] width 26 height 19
click at [677, 702] on p "I dag vil jeg dele min reise med usynlige innendørsallergener – og hvordan jeg …" at bounding box center [887, 703] width 732 height 31
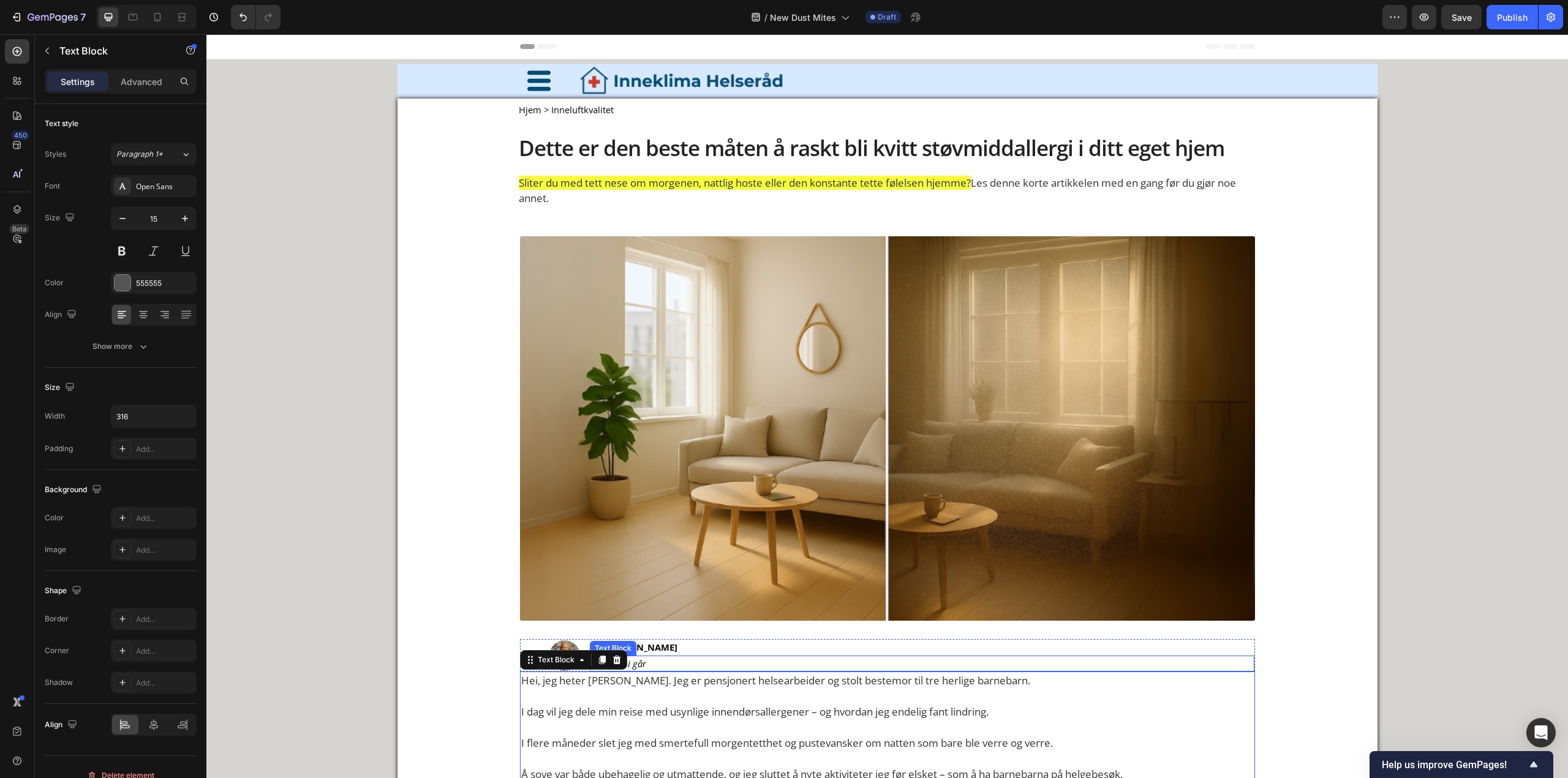
click at [725, 657] on p "Publisert i går" at bounding box center [686, 664] width 191 height 14
click at [750, 687] on p "Hei, jeg [PERSON_NAME]. Jeg er pensjonert helsearbeider [PERSON_NAME] bestemor …" at bounding box center [887, 680] width 732 height 16
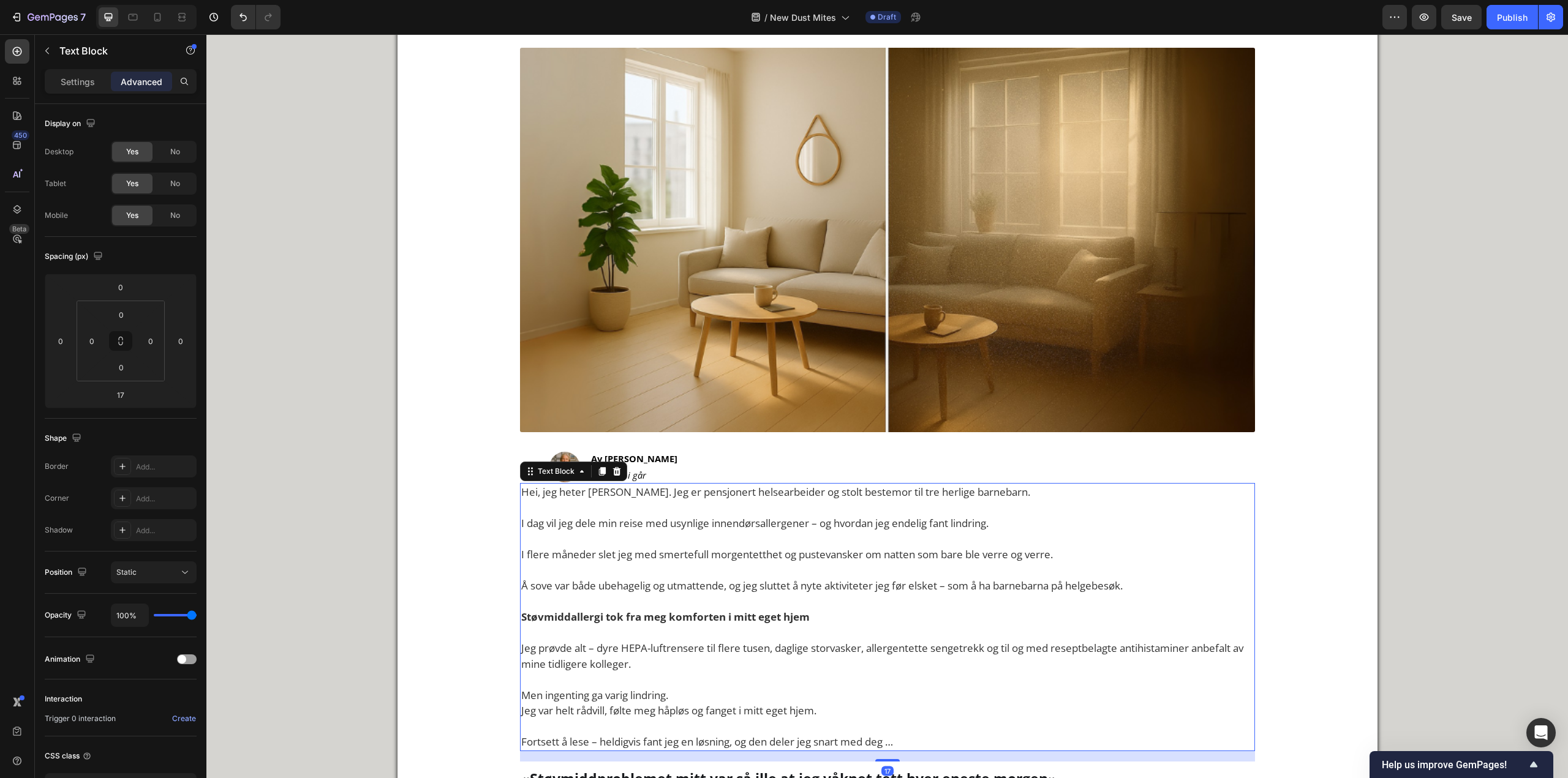
scroll to position [184, 0]
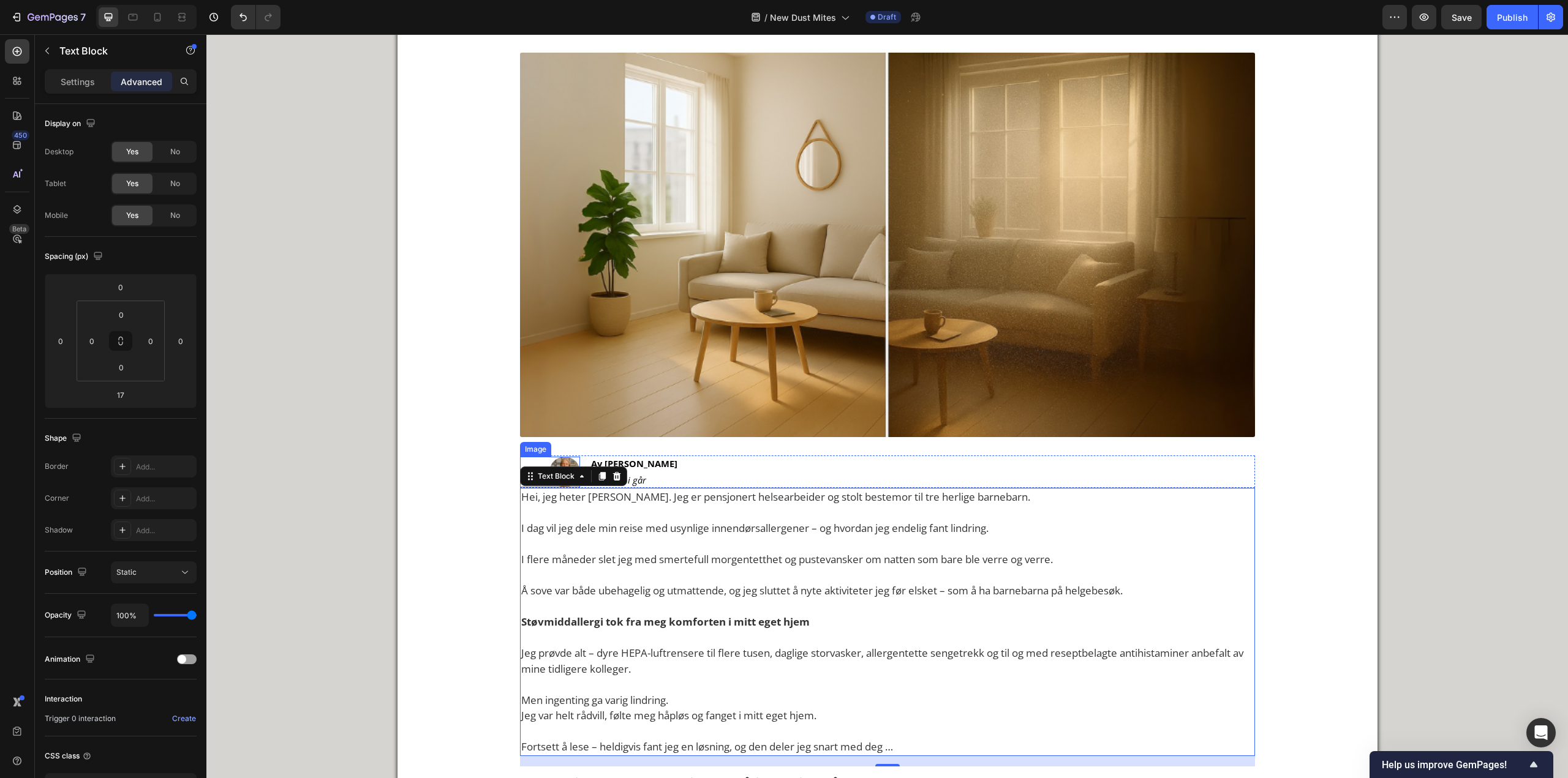
click at [551, 461] on img at bounding box center [564, 472] width 31 height 31
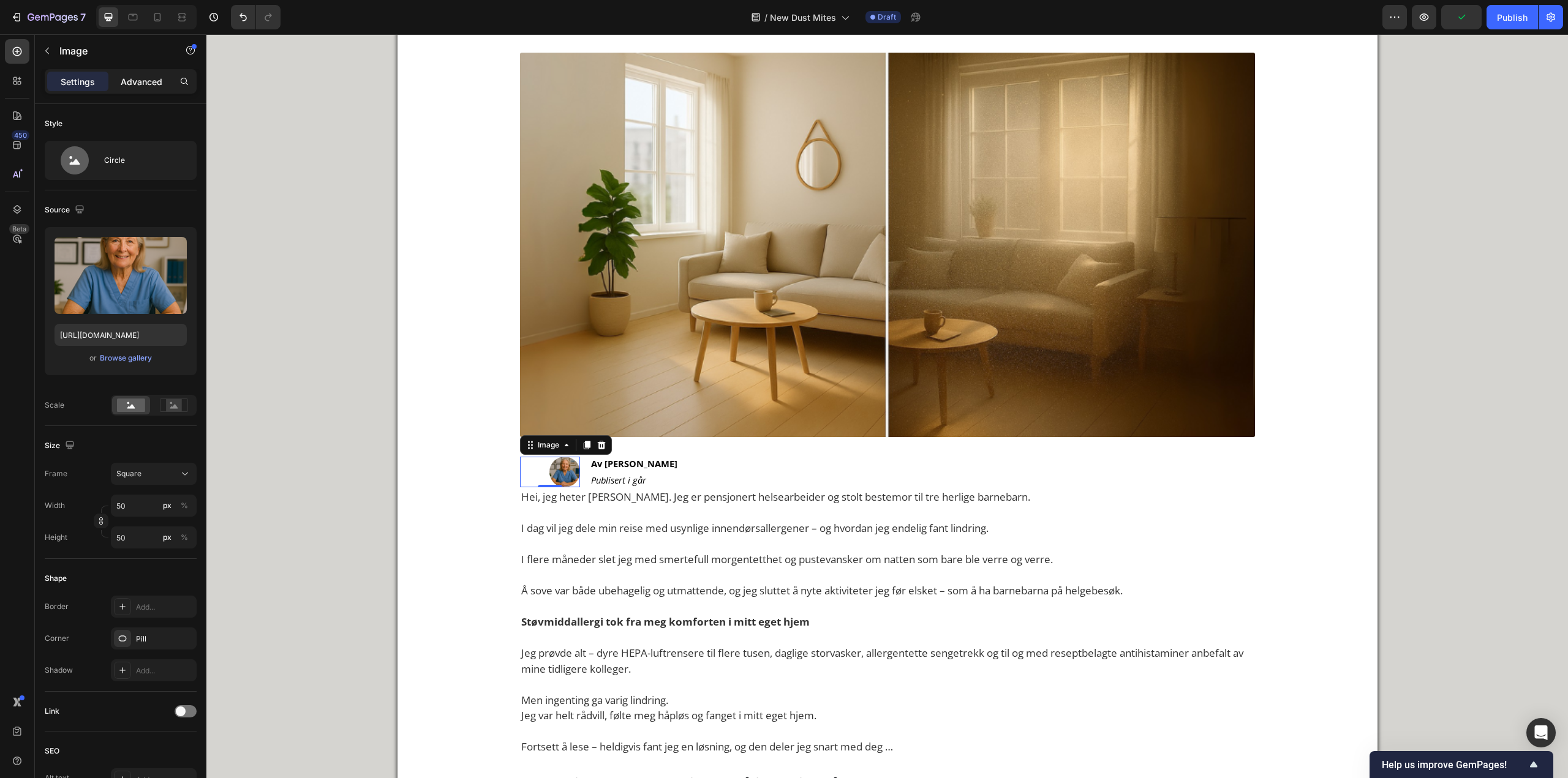
click at [144, 79] on p "Advanced" at bounding box center [141, 82] width 41 height 13
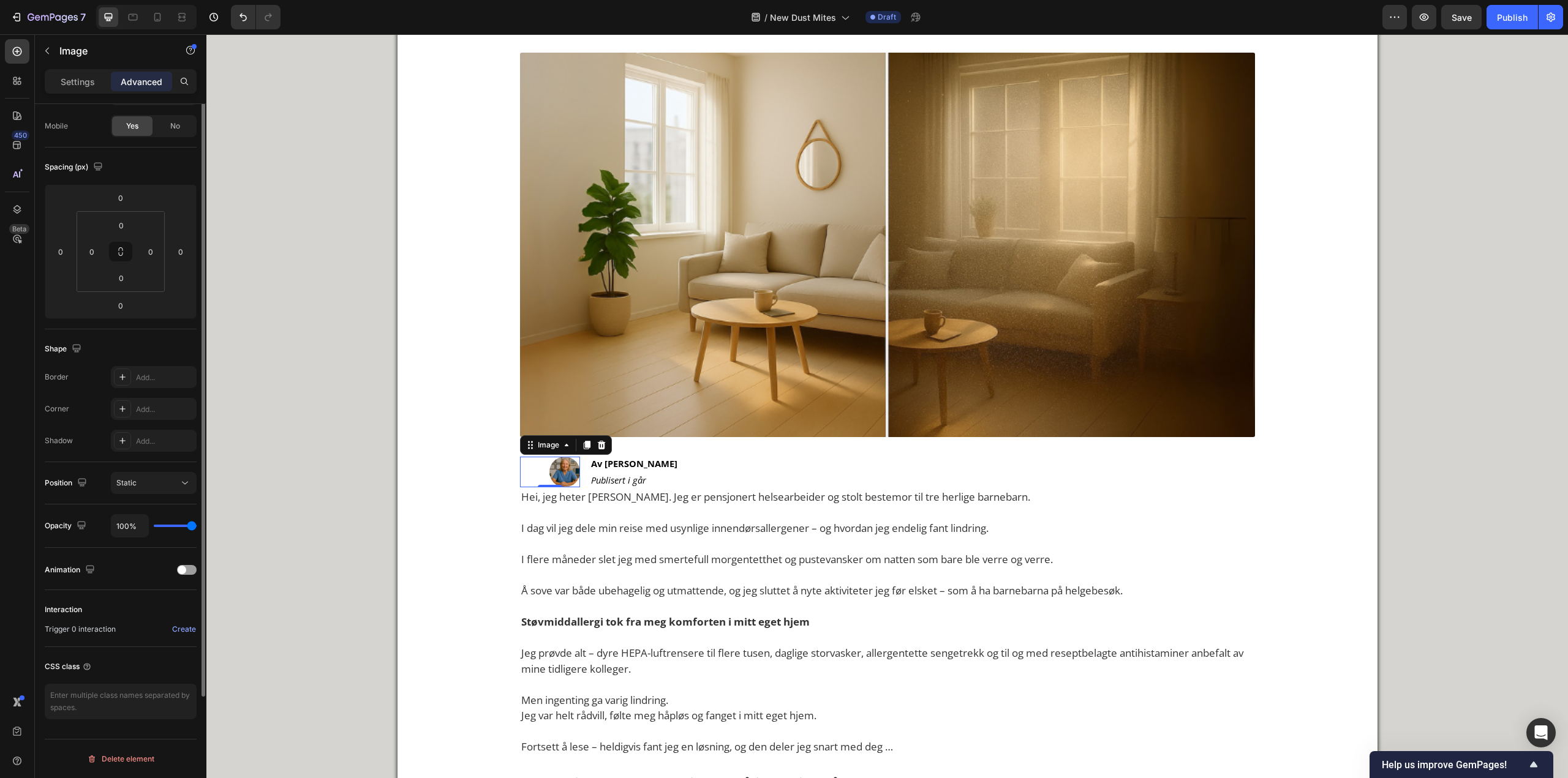
scroll to position [0, 0]
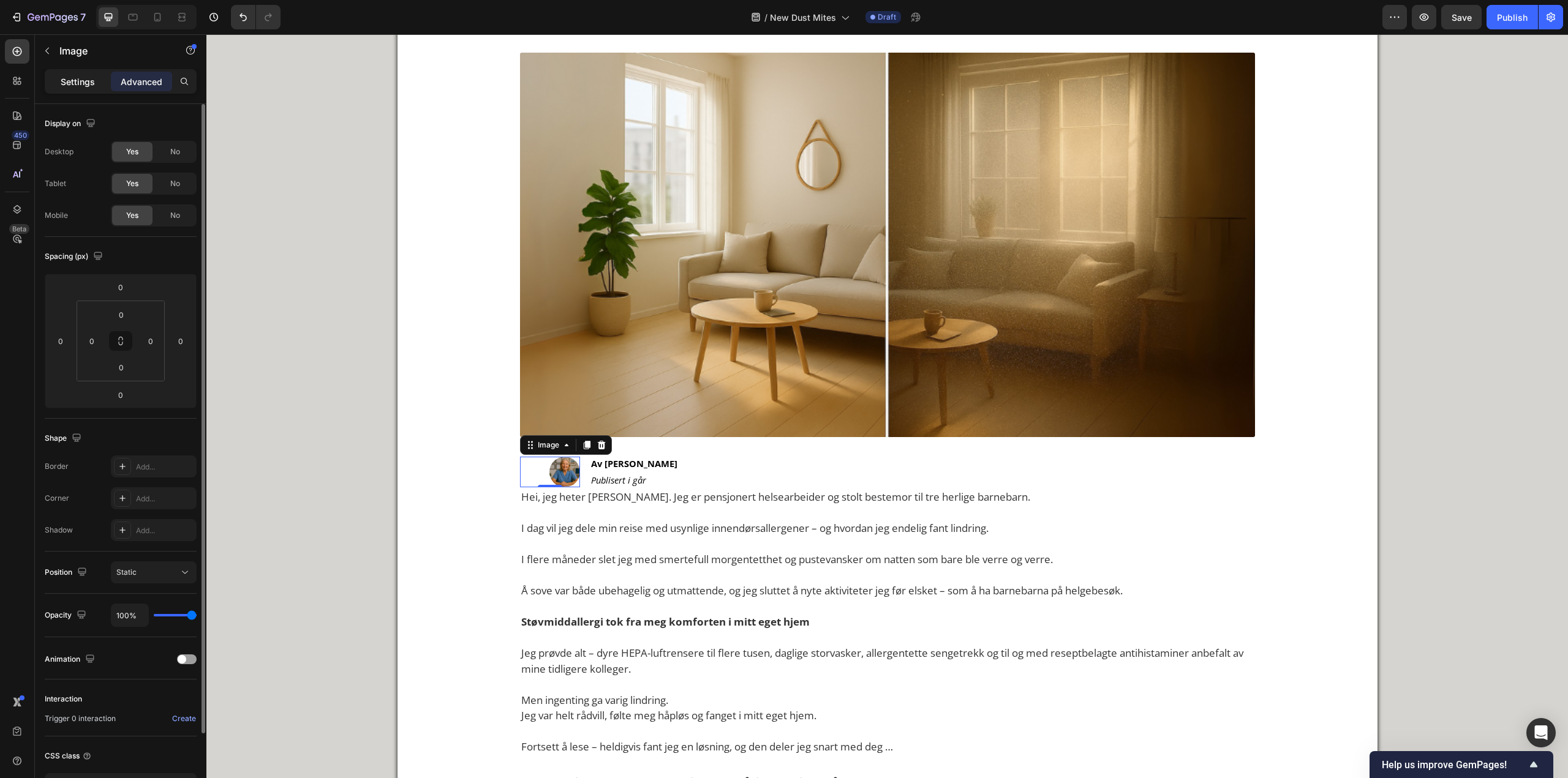
click at [85, 82] on p "Settings" at bounding box center [77, 82] width 34 height 13
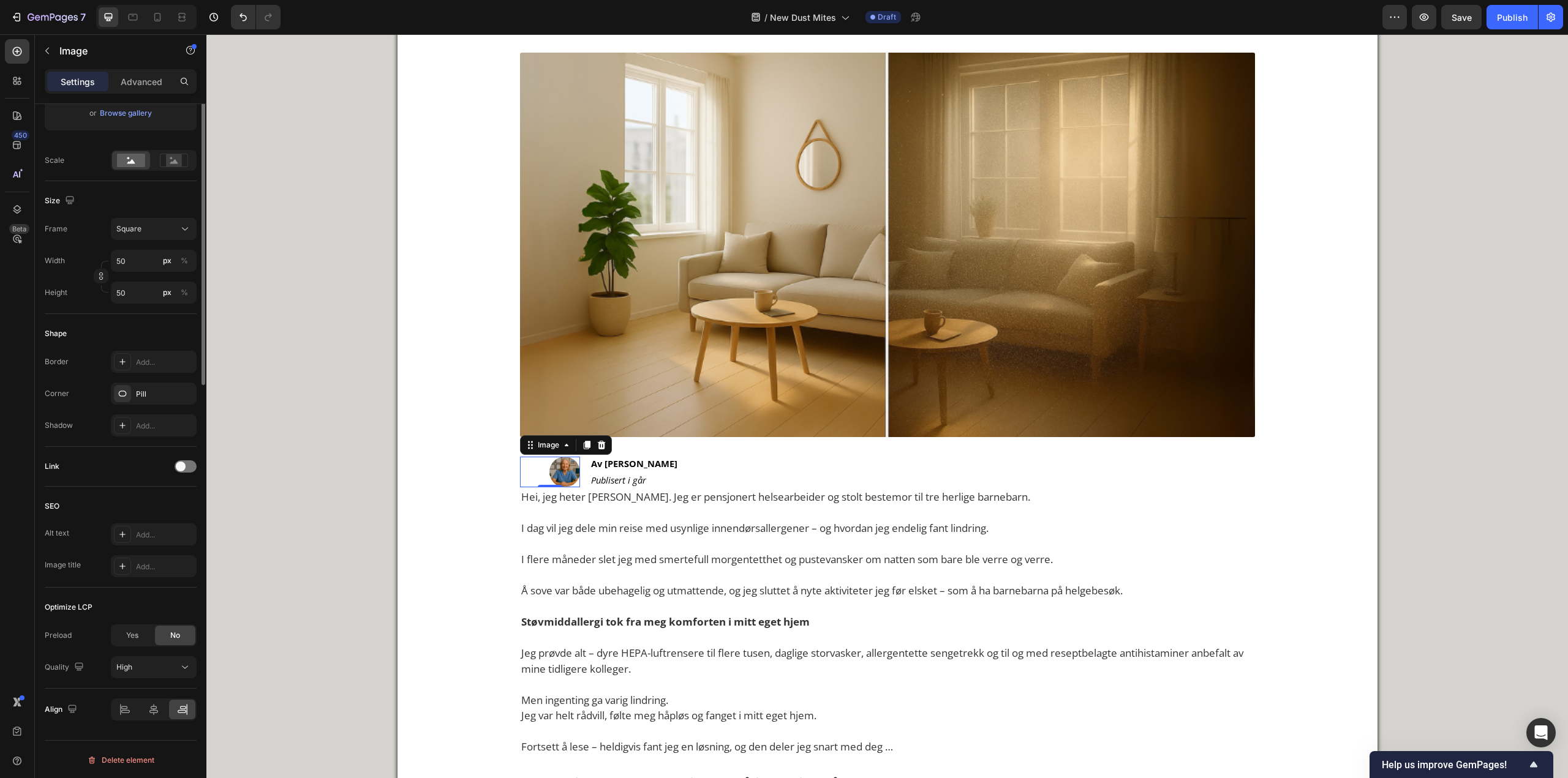
scroll to position [246, 0]
click at [156, 704] on icon at bounding box center [154, 708] width 12 height 12
click at [128, 693] on div "Align Align center" at bounding box center [121, 708] width 151 height 41
click at [121, 697] on div "Align" at bounding box center [121, 708] width 151 height 41
click at [132, 715] on div at bounding box center [125, 708] width 26 height 19
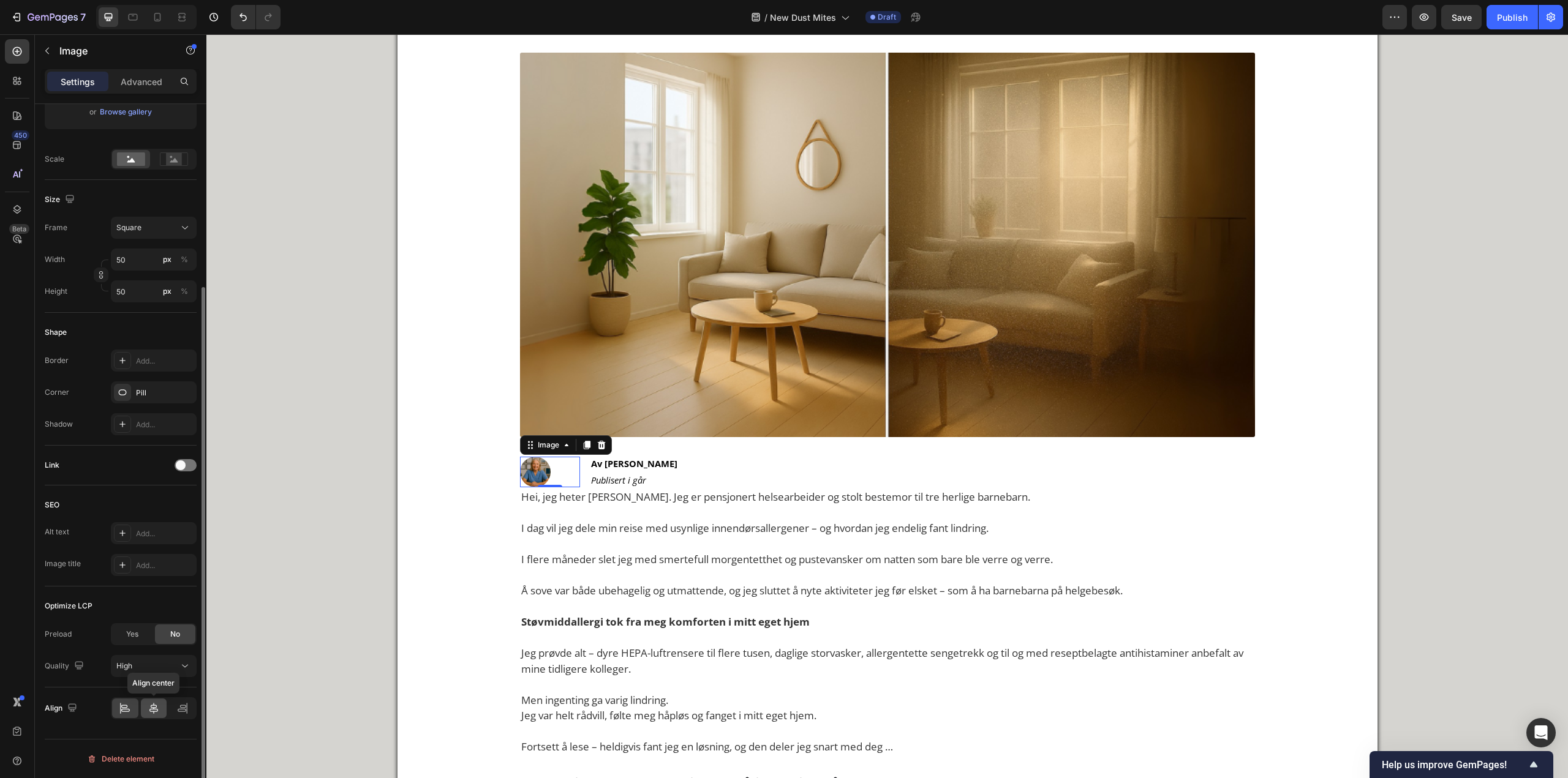
click at [154, 715] on icon at bounding box center [154, 708] width 12 height 12
click at [566, 475] on div at bounding box center [550, 472] width 61 height 31
click at [148, 380] on div "Border Add... Corner Pill Shadow Add..." at bounding box center [121, 392] width 151 height 85
click at [149, 387] on div "Pill" at bounding box center [153, 393] width 35 height 11
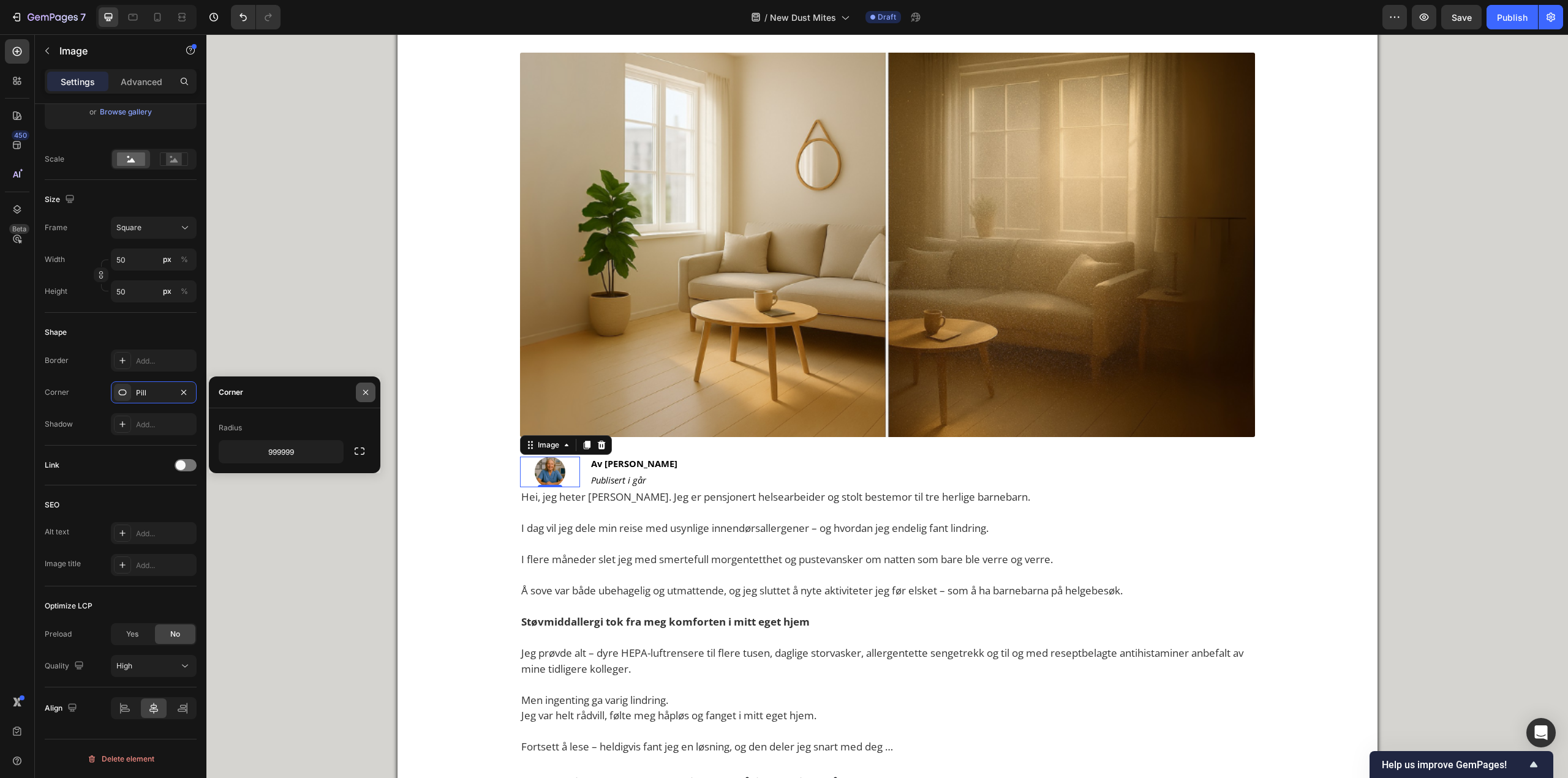
click at [371, 389] on button "button" at bounding box center [365, 393] width 19 height 19
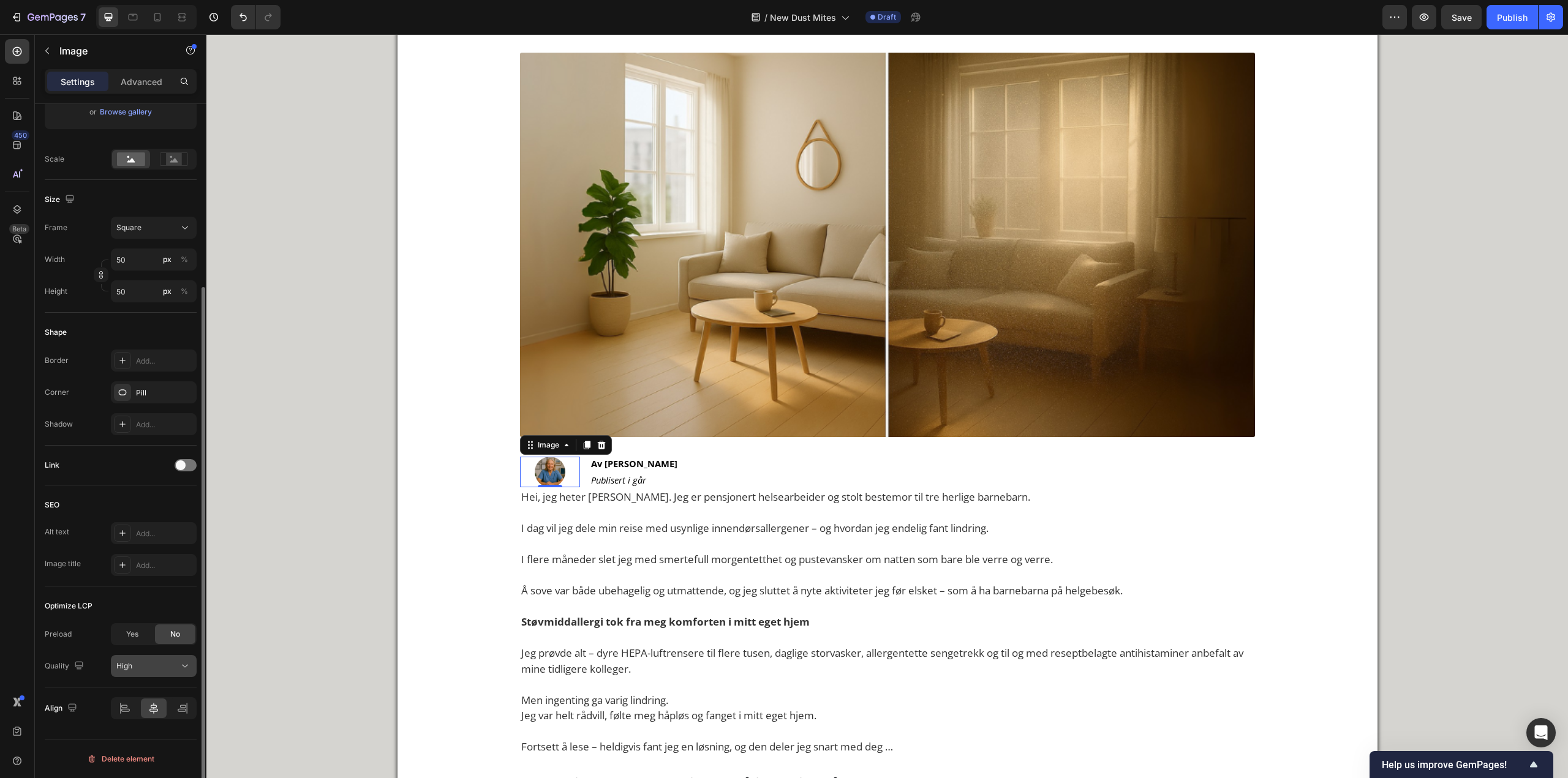
click at [152, 664] on div "High" at bounding box center [147, 665] width 63 height 11
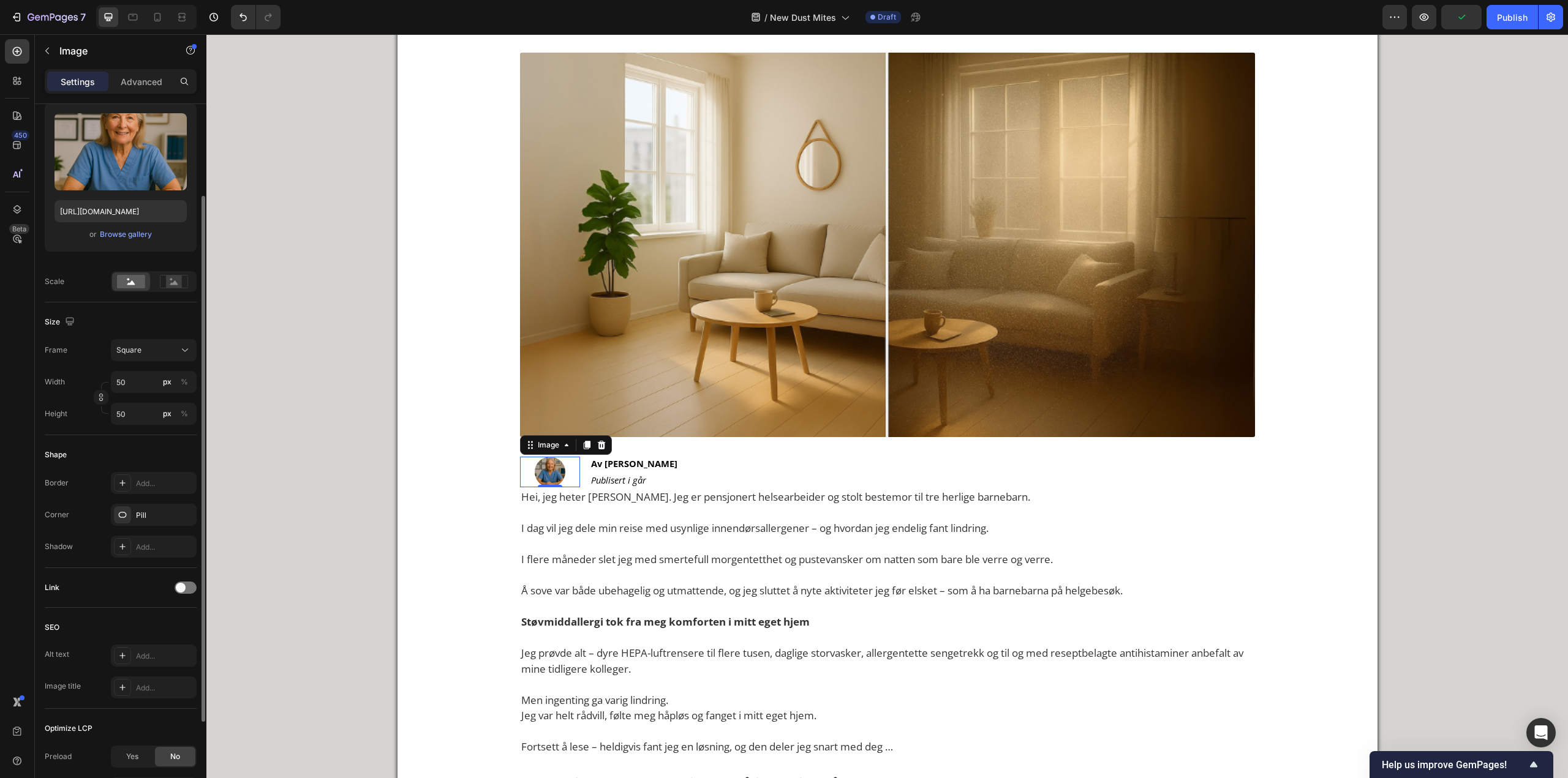
scroll to position [62, 0]
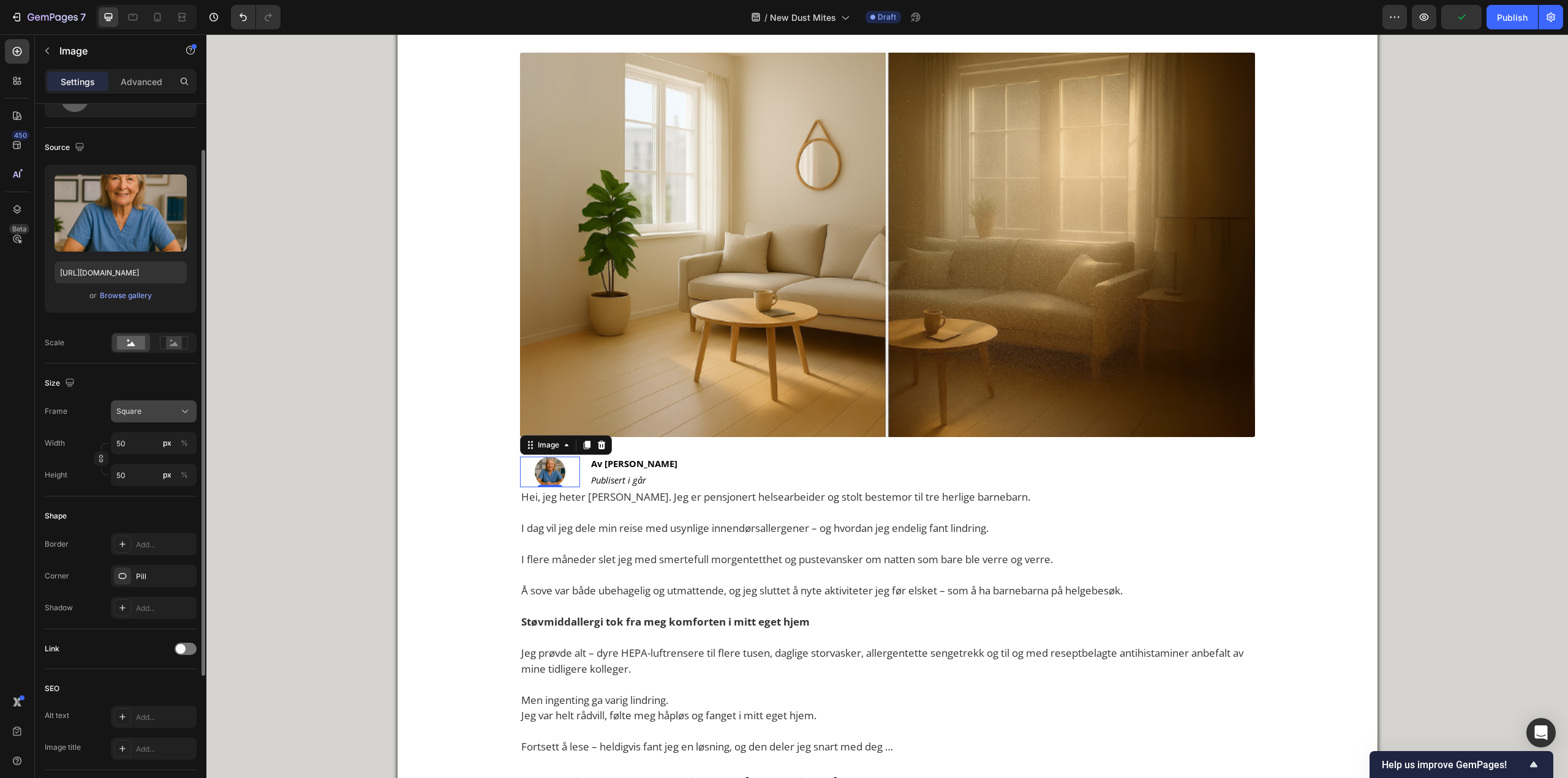
click at [150, 407] on div "Square" at bounding box center [146, 411] width 60 height 11
click at [158, 405] on button "Square" at bounding box center [153, 411] width 85 height 22
click at [127, 82] on p "Advanced" at bounding box center [141, 82] width 41 height 13
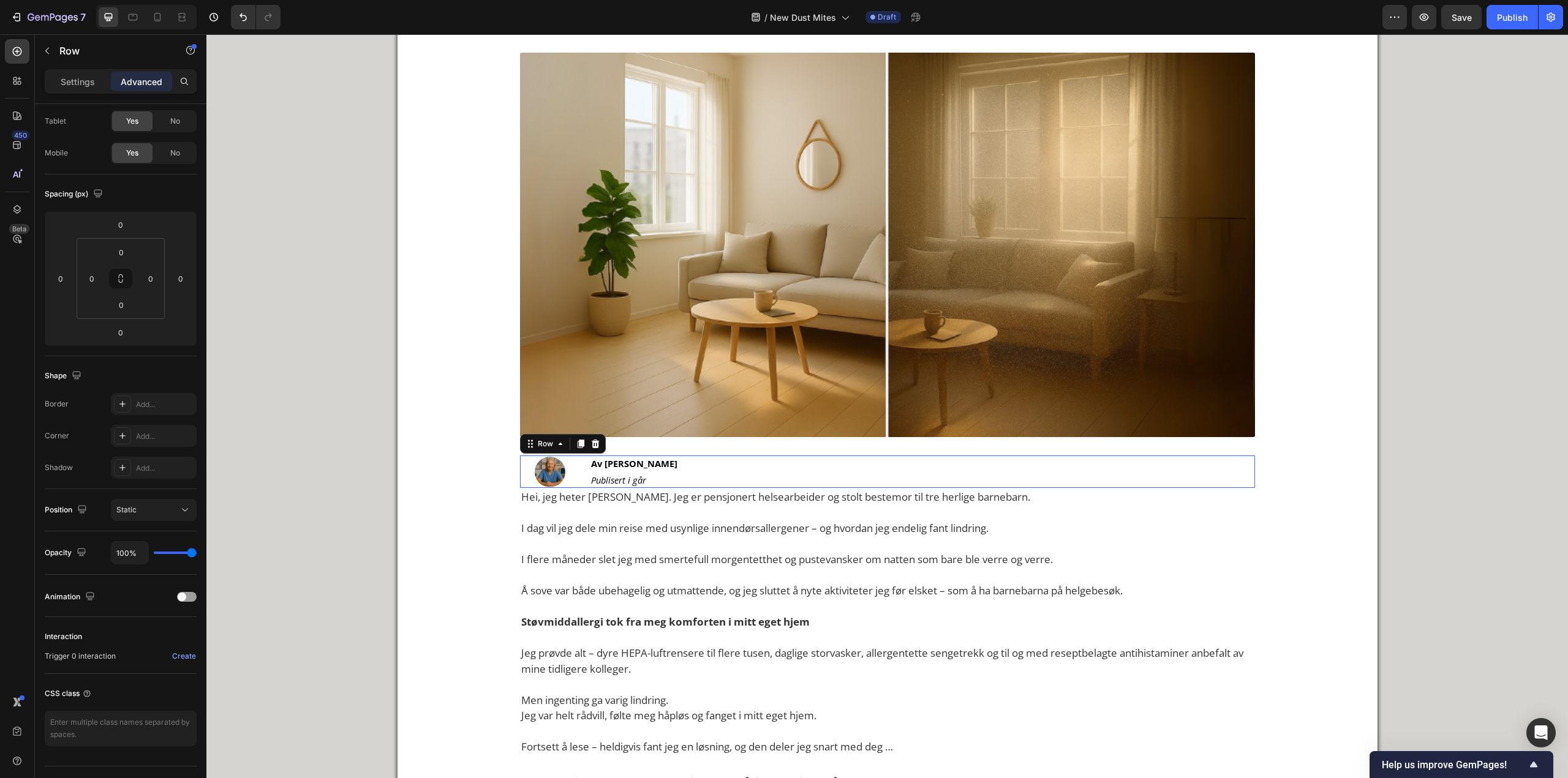
click at [582, 468] on div "Image Av Astrid Haugen Text Block Publisert i går Text Block Row 0" at bounding box center [887, 471] width 735 height 33
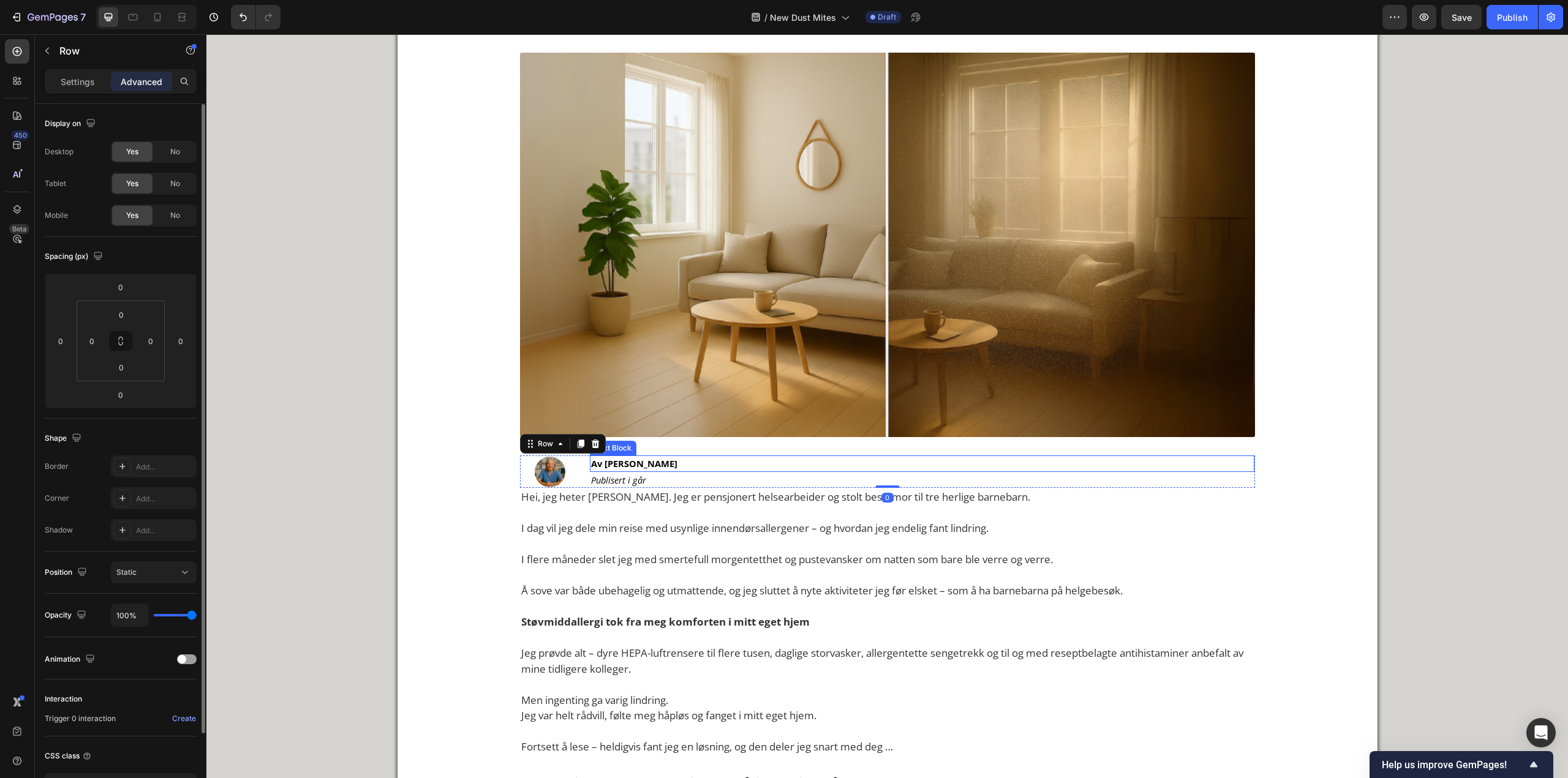
click at [591, 469] on strong "Av [PERSON_NAME]" at bounding box center [634, 464] width 86 height 12
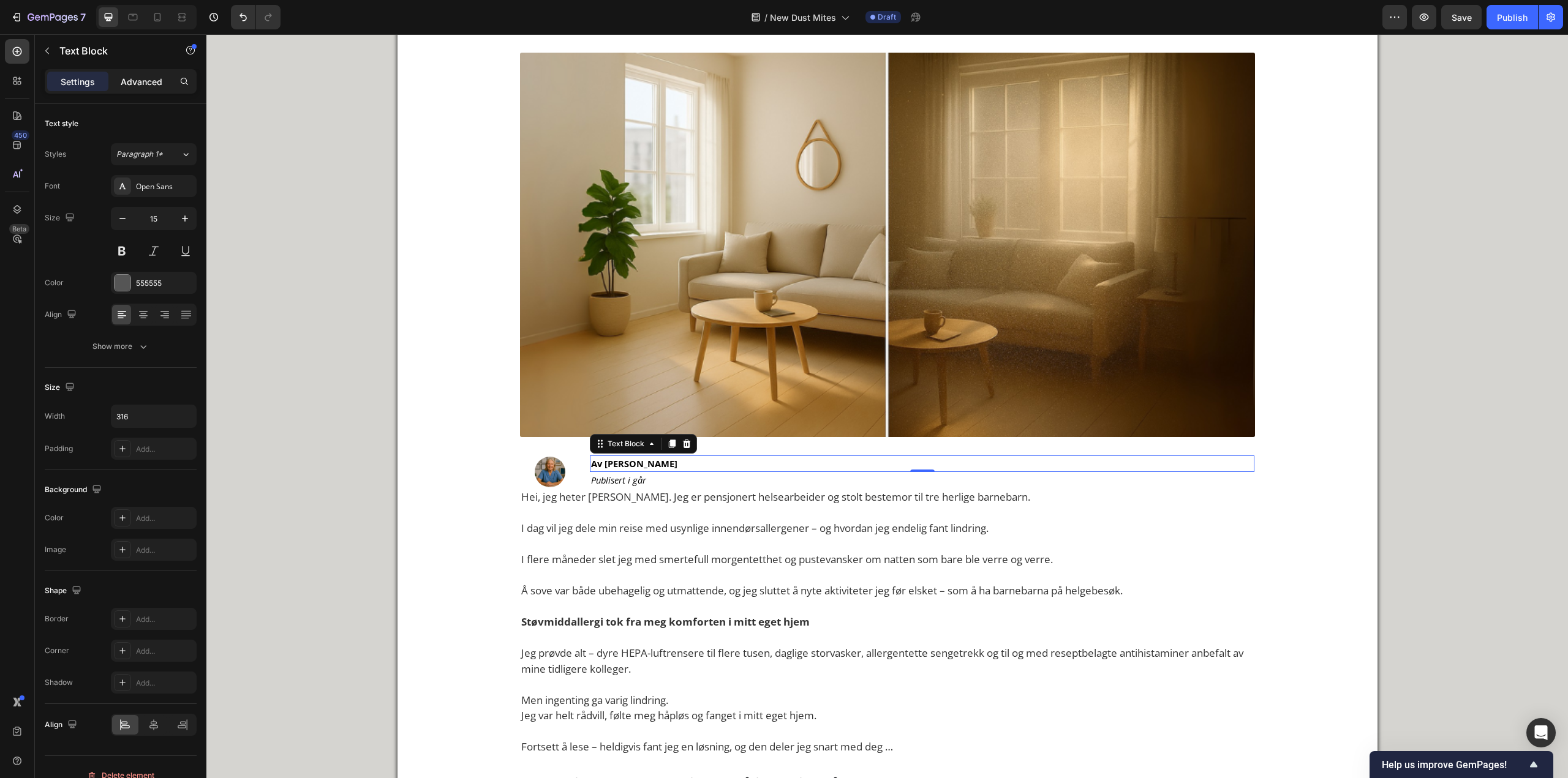
click at [150, 72] on div "Advanced" at bounding box center [142, 81] width 62 height 19
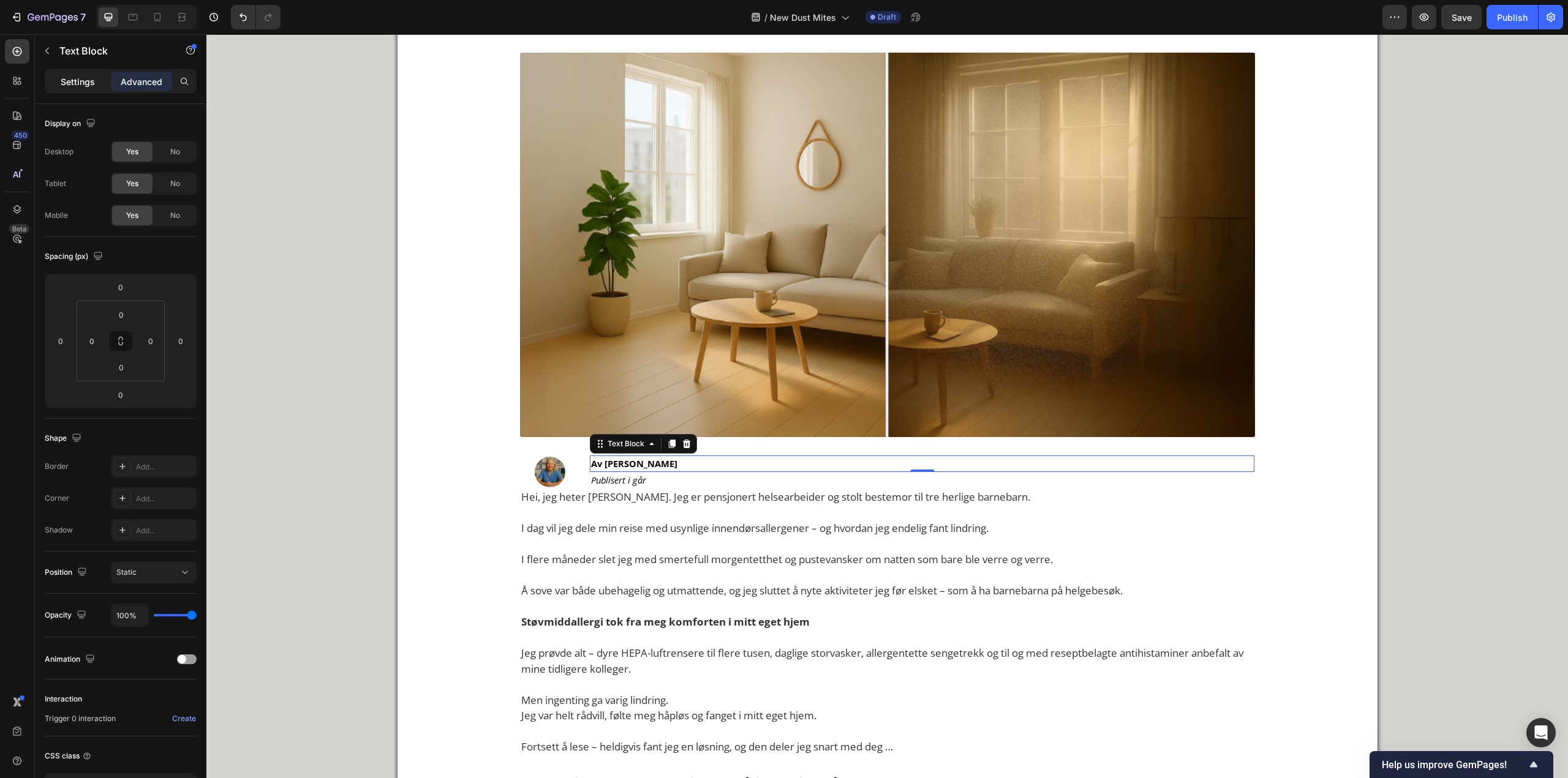
click at [75, 87] on p "Settings" at bounding box center [77, 82] width 34 height 13
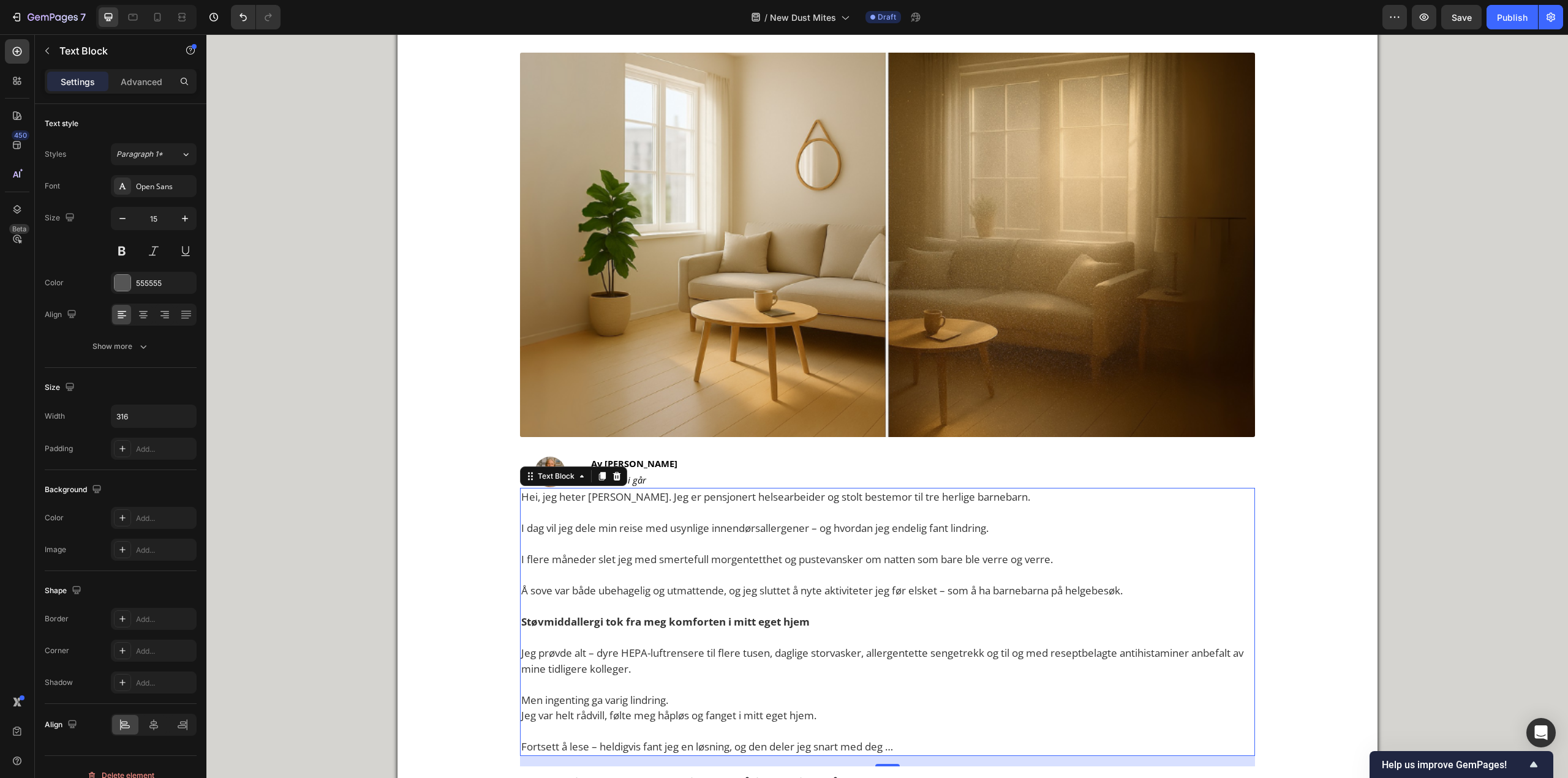
click at [752, 572] on p "Å sove var både ubehagelig og utmattende, og jeg sluttet å nyte aktiviteter jeg…" at bounding box center [887, 583] width 732 height 31
click at [557, 459] on div at bounding box center [550, 472] width 61 height 31
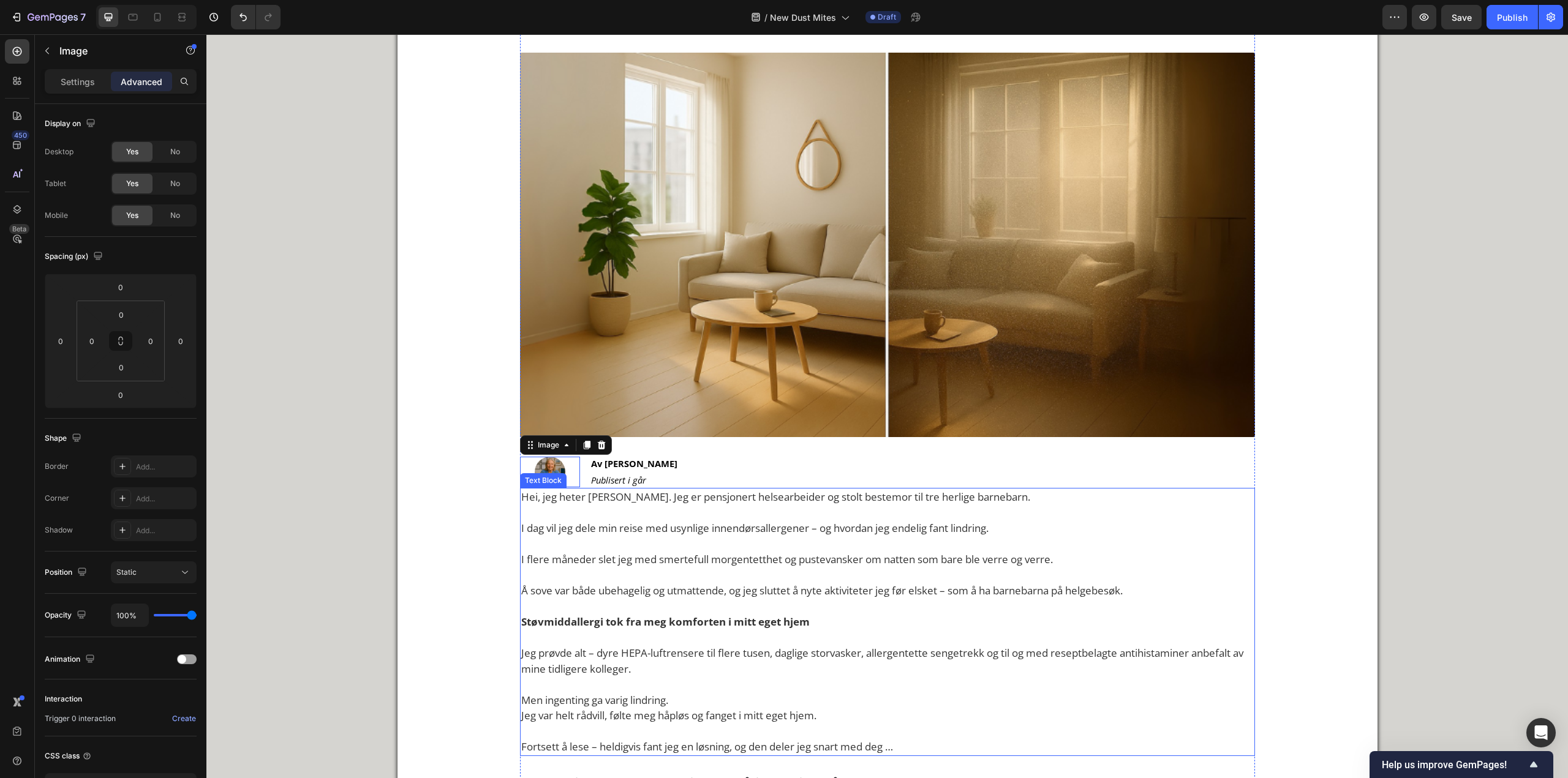
click at [629, 498] on p "Hei, jeg [PERSON_NAME]. Jeg er pensjonert helsearbeider [PERSON_NAME] bestemor …" at bounding box center [887, 497] width 732 height 16
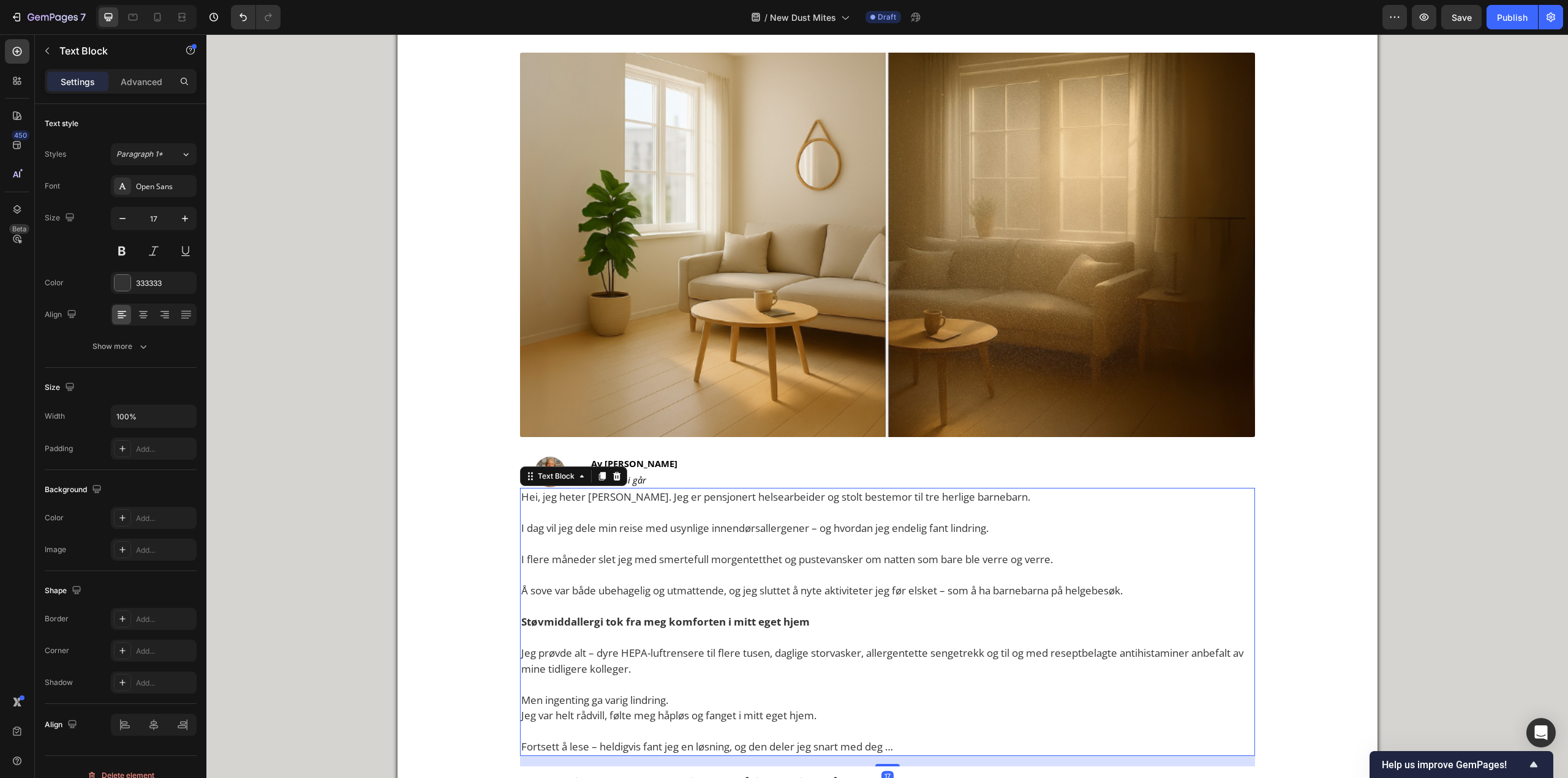
click at [154, 100] on div "Settings Advanced" at bounding box center [121, 87] width 172 height 35
click at [147, 90] on div "Advanced" at bounding box center [142, 81] width 62 height 19
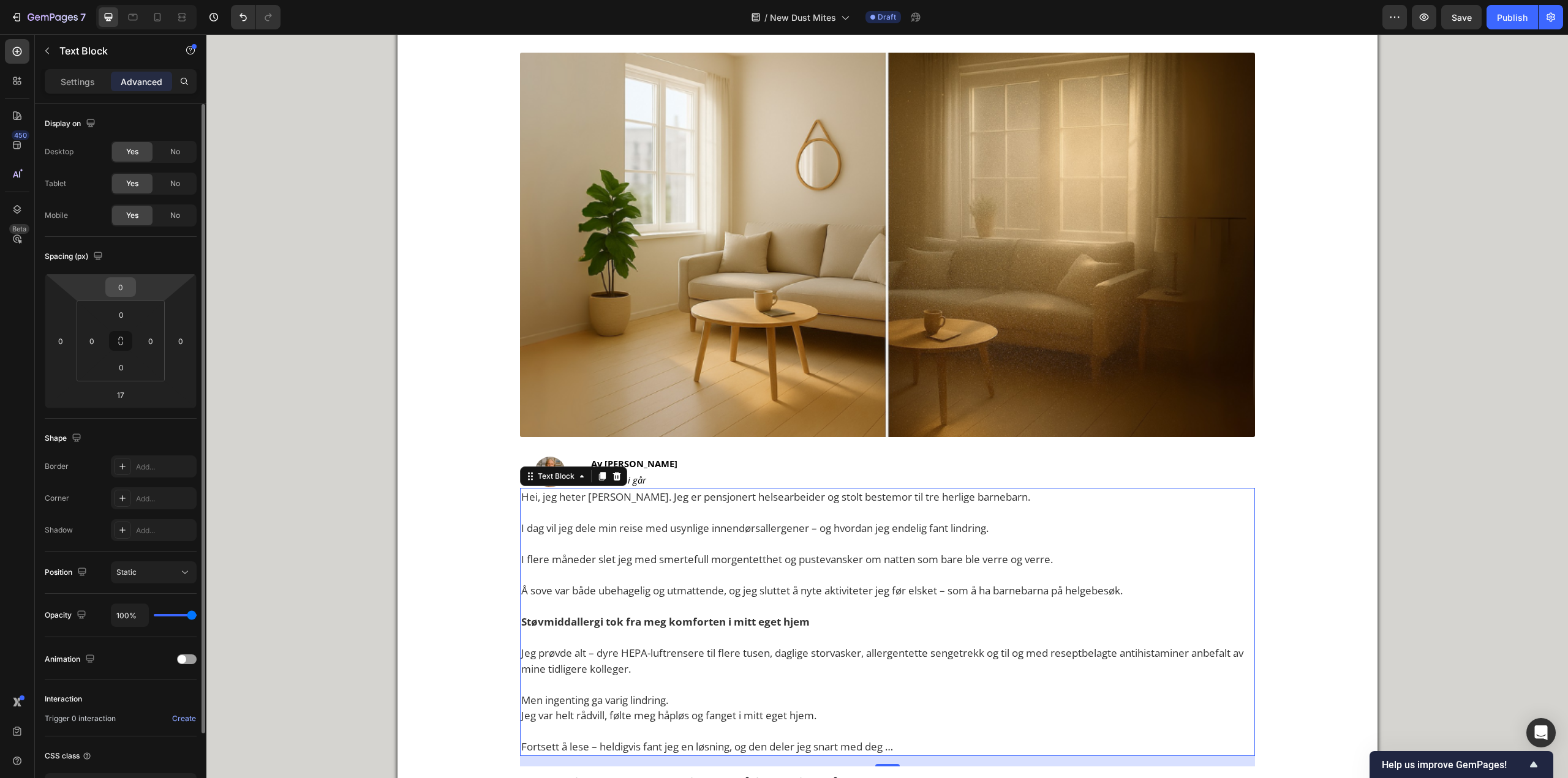
click at [121, 295] on input "0" at bounding box center [121, 287] width 25 height 18
type input "10"
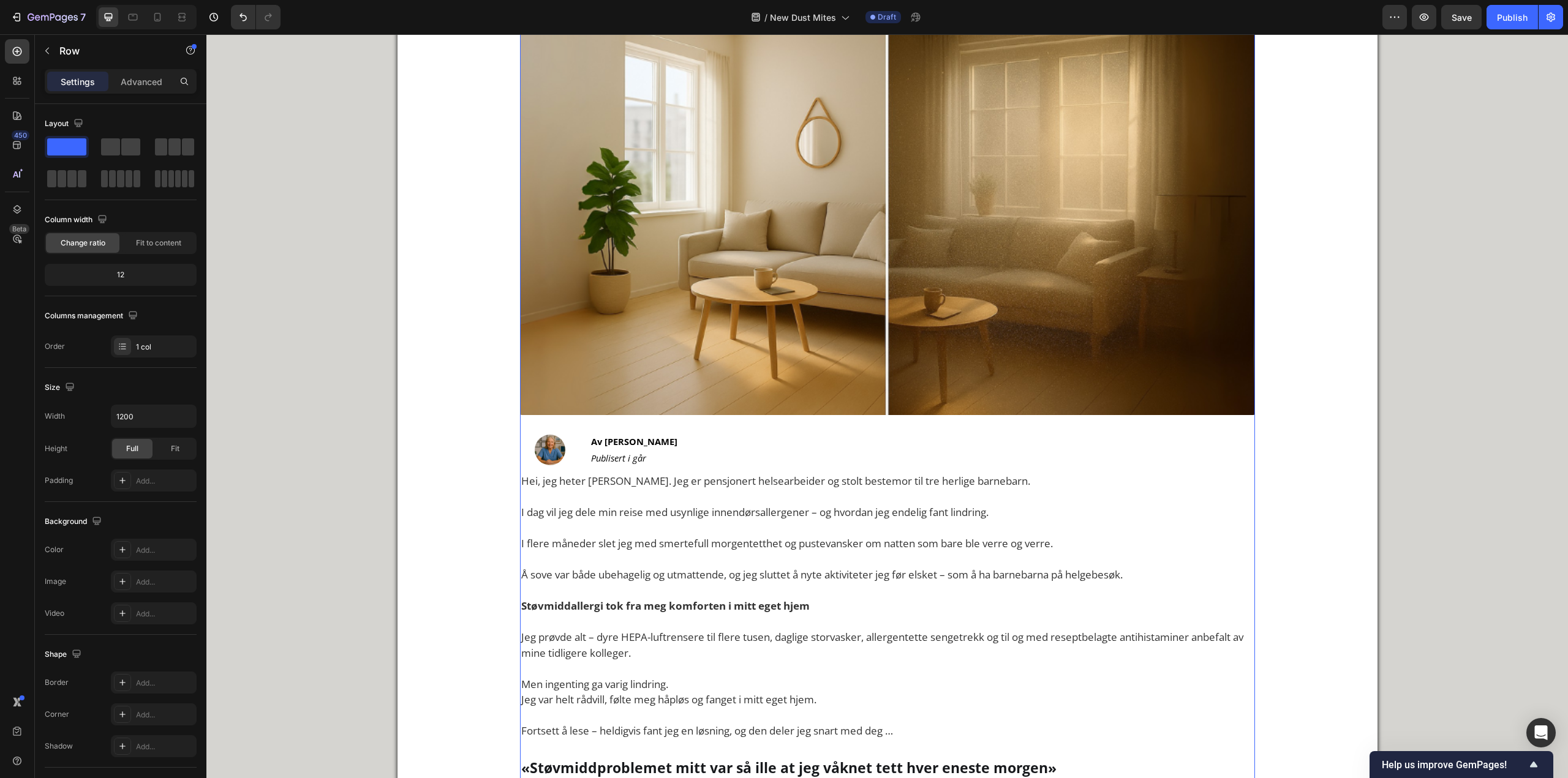
scroll to position [245, 0]
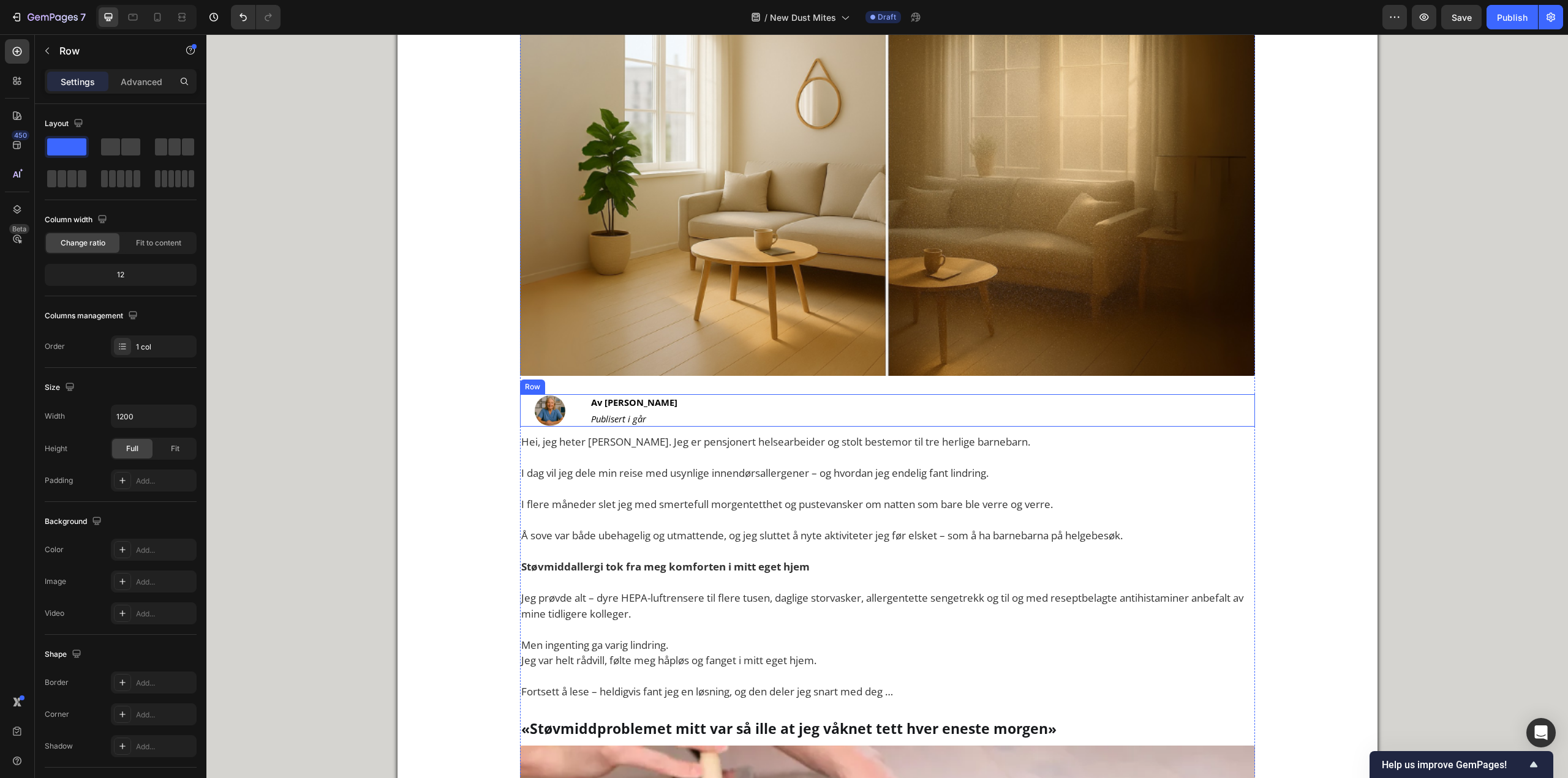
click at [578, 400] on div "Image Av Astrid Haugen Text Block Publisert i går Text Block Row" at bounding box center [887, 410] width 735 height 33
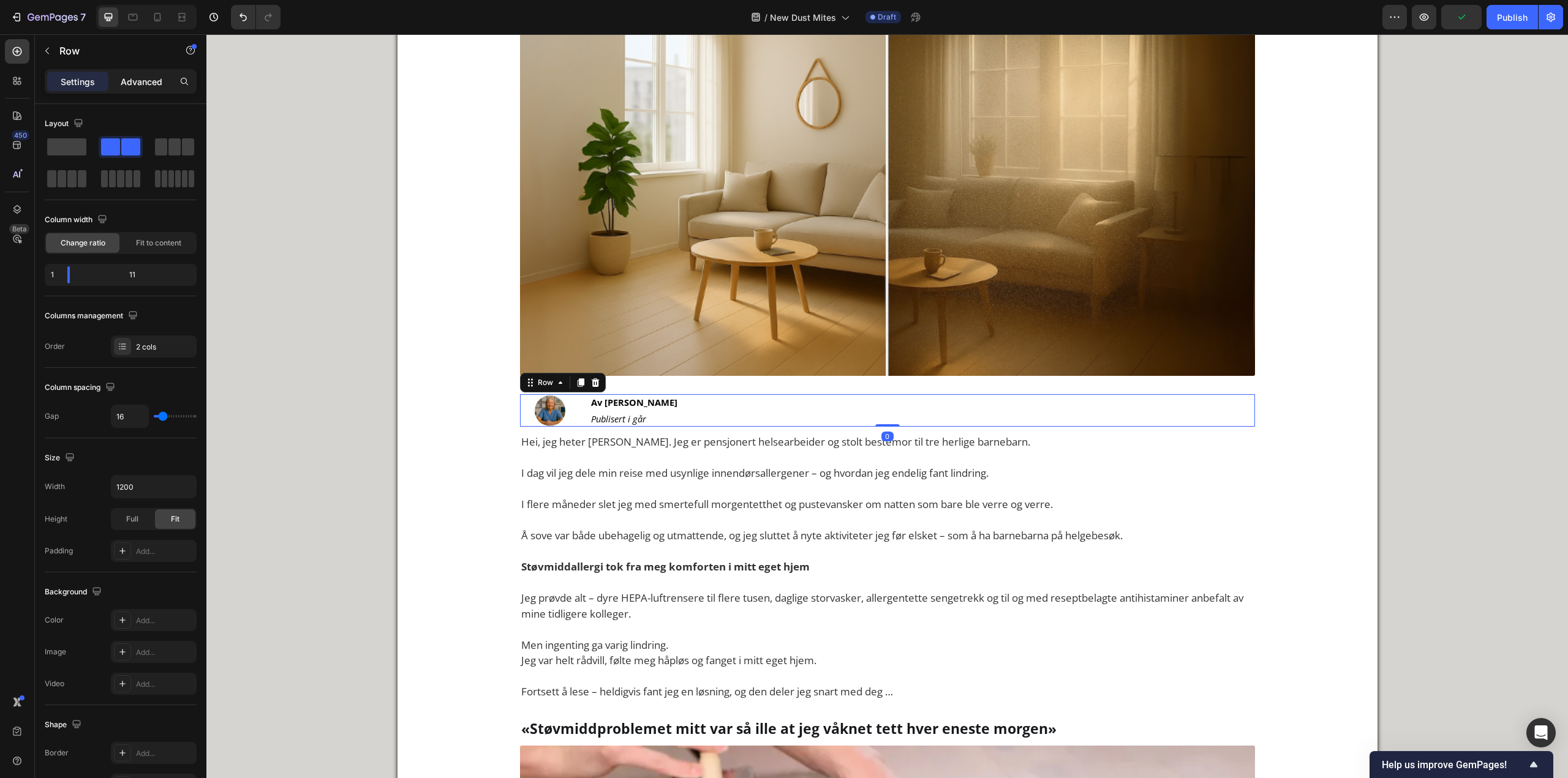
click at [162, 78] on div "Advanced" at bounding box center [142, 81] width 62 height 19
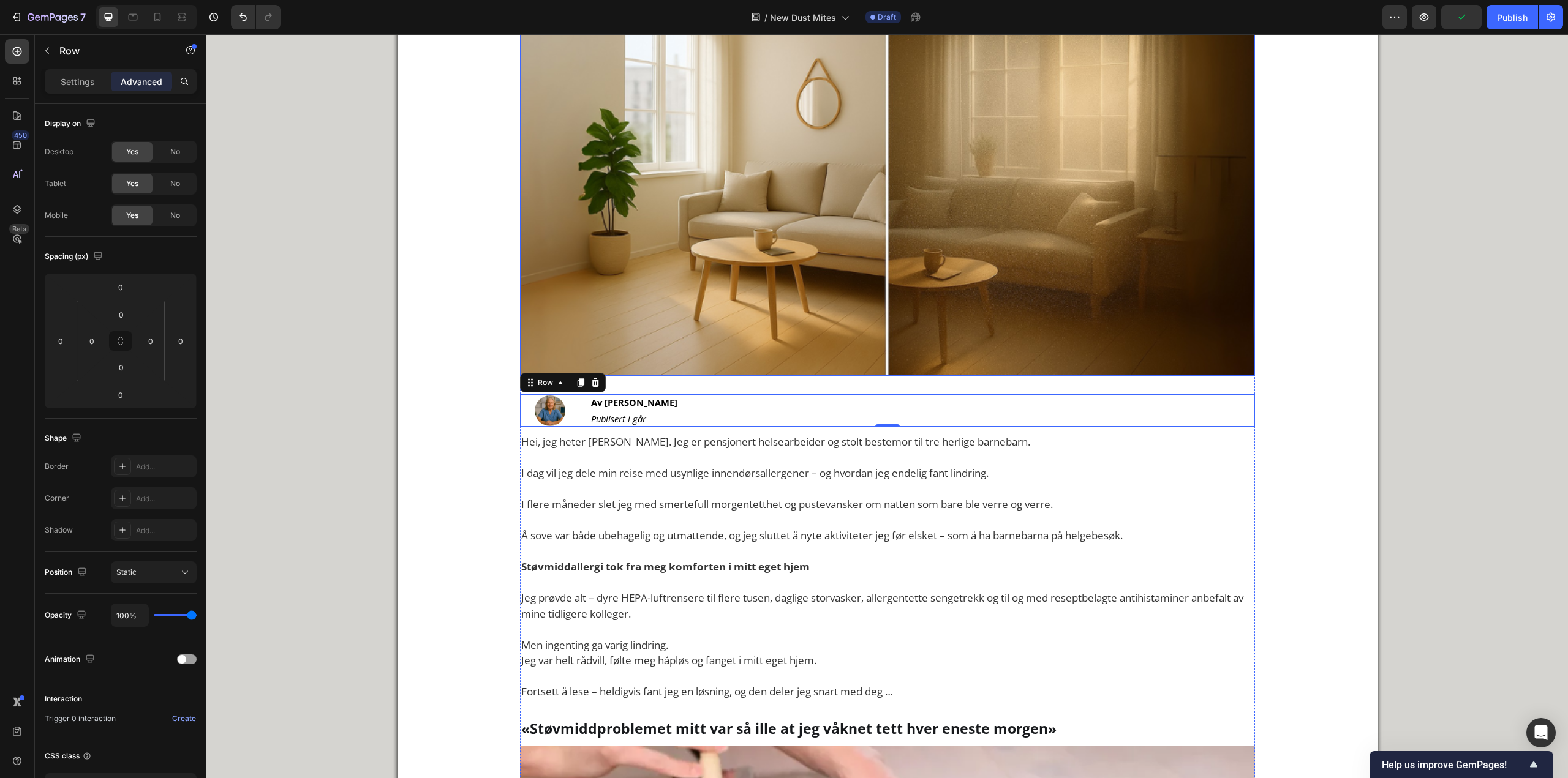
click at [560, 331] on img at bounding box center [887, 183] width 735 height 385
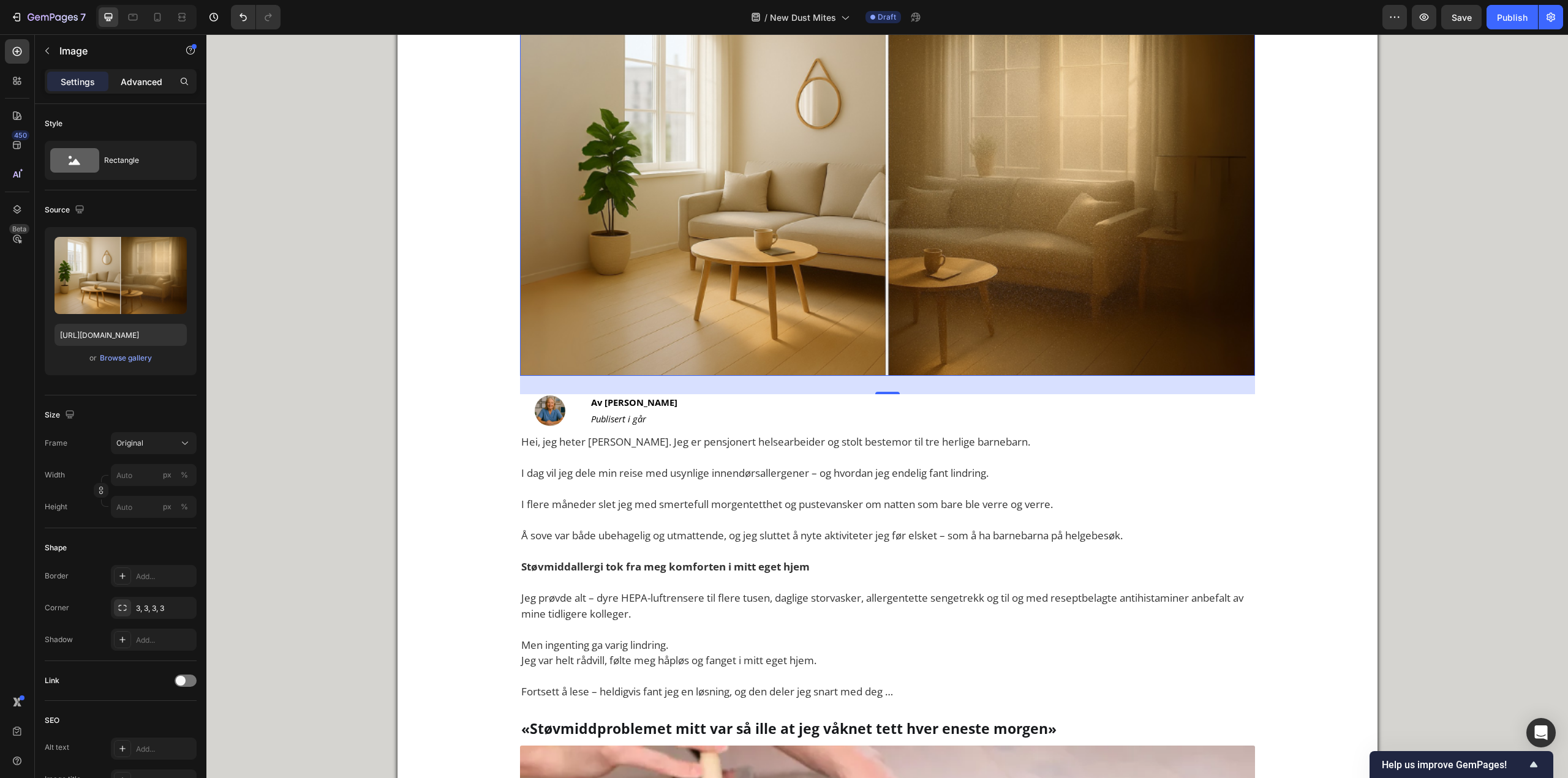
click at [146, 83] on p "Advanced" at bounding box center [141, 82] width 41 height 13
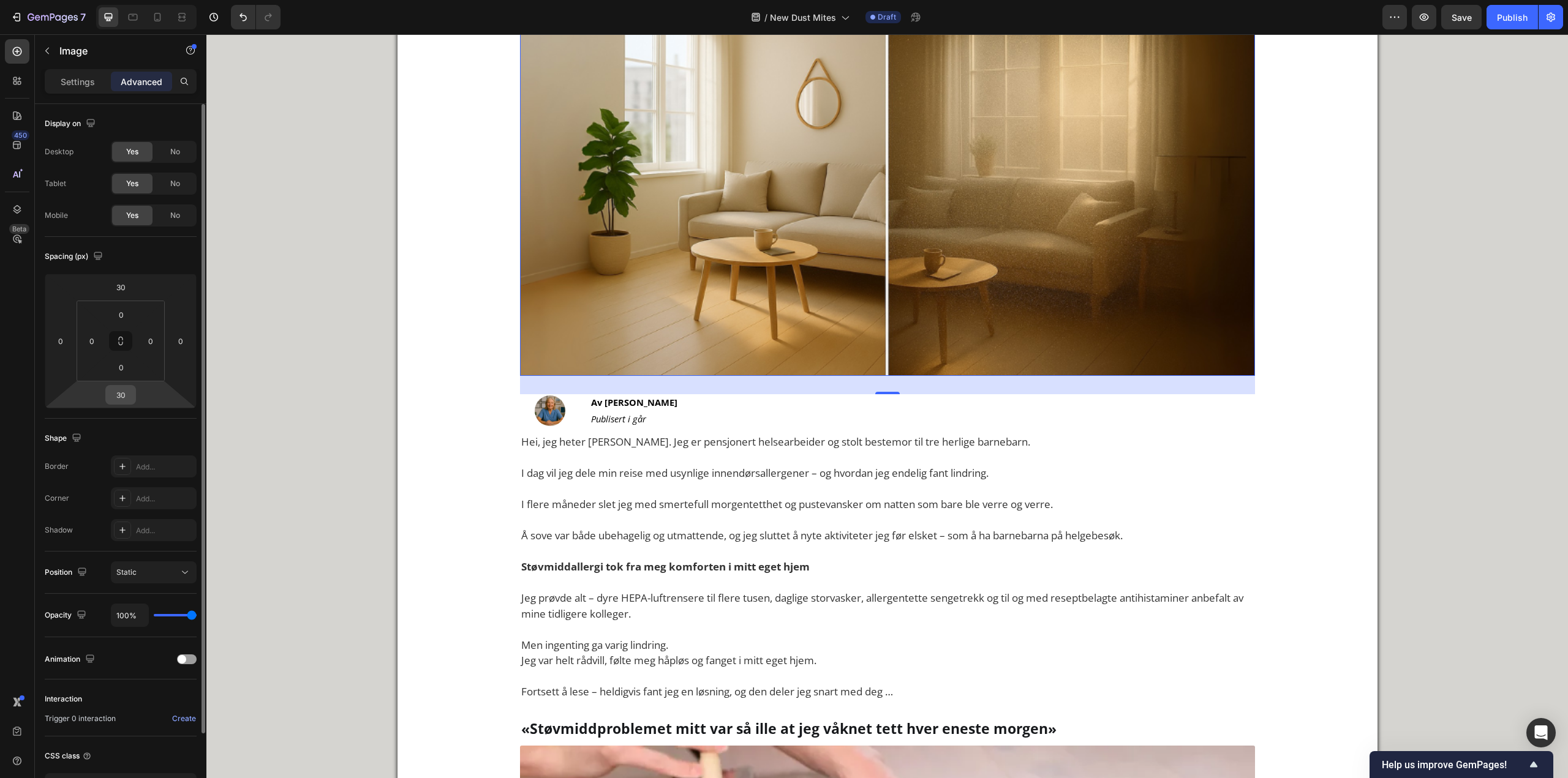
click at [127, 390] on input "30" at bounding box center [121, 394] width 25 height 18
type input "10"
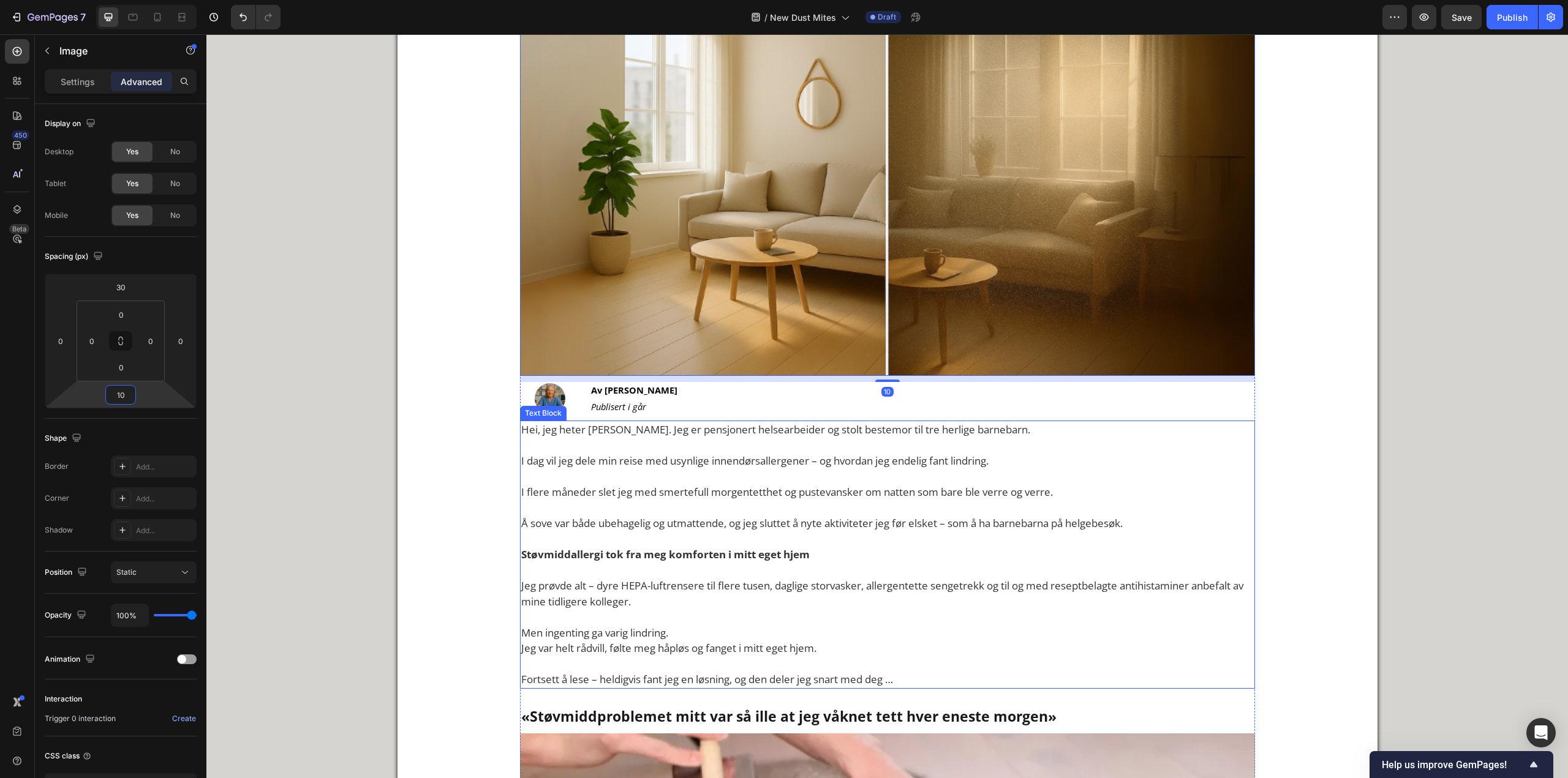
click at [762, 480] on p "I flere måneder slet jeg med smertefull morgentetthet og pustevansker om natten…" at bounding box center [887, 484] width 732 height 31
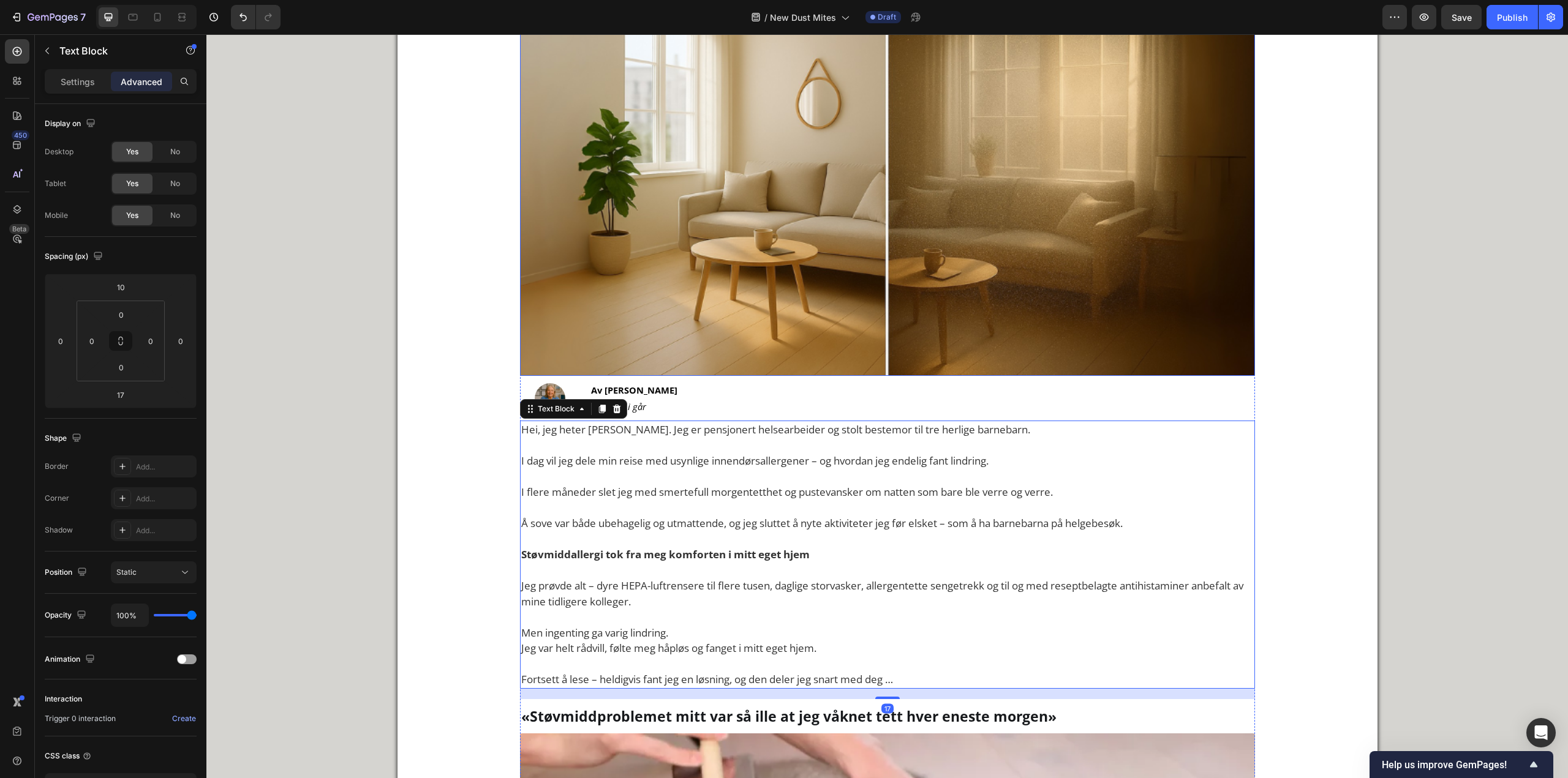
click at [994, 240] on img at bounding box center [887, 183] width 735 height 385
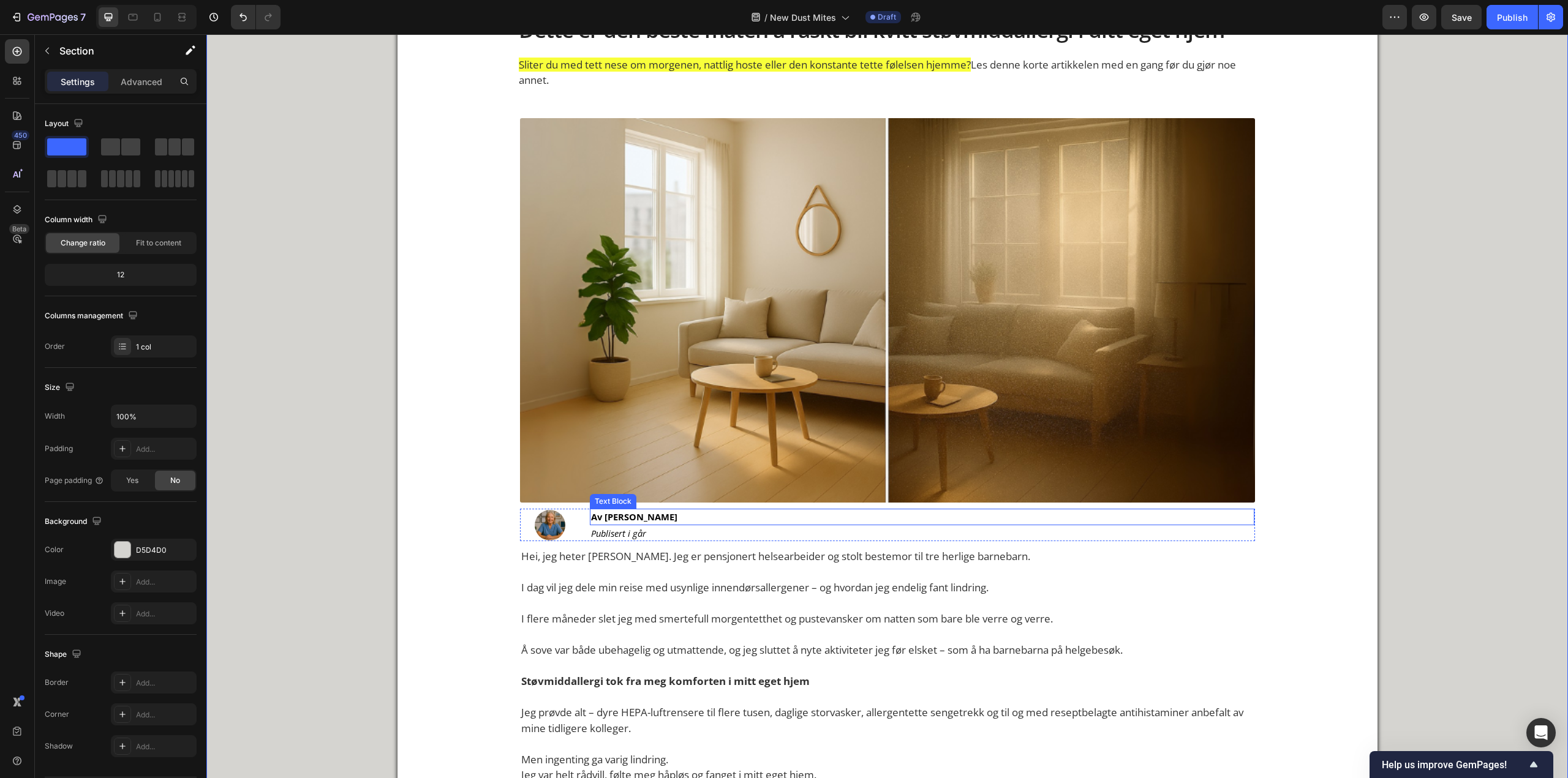
scroll to position [122, 0]
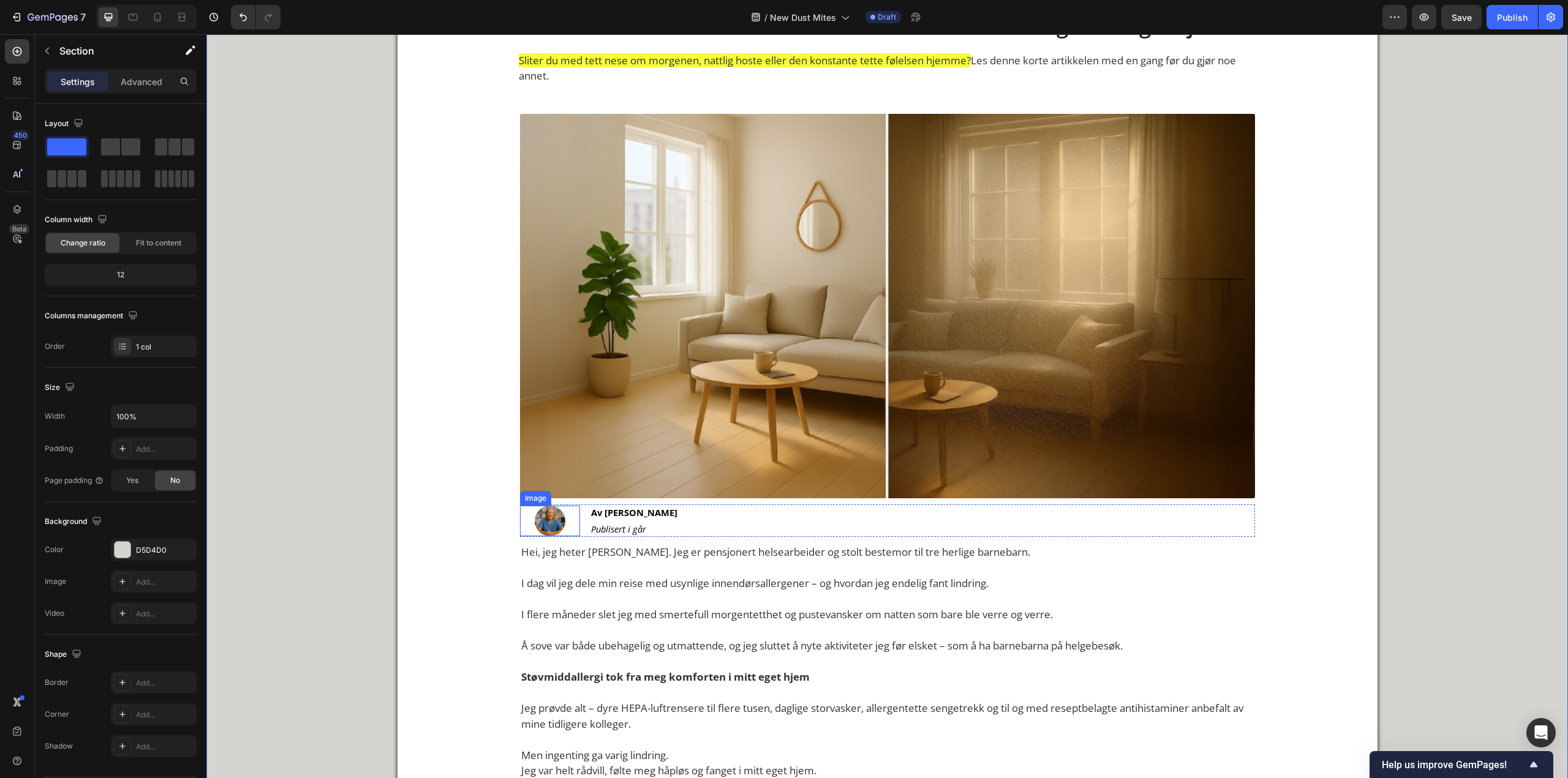
click at [564, 525] on div at bounding box center [550, 521] width 61 height 31
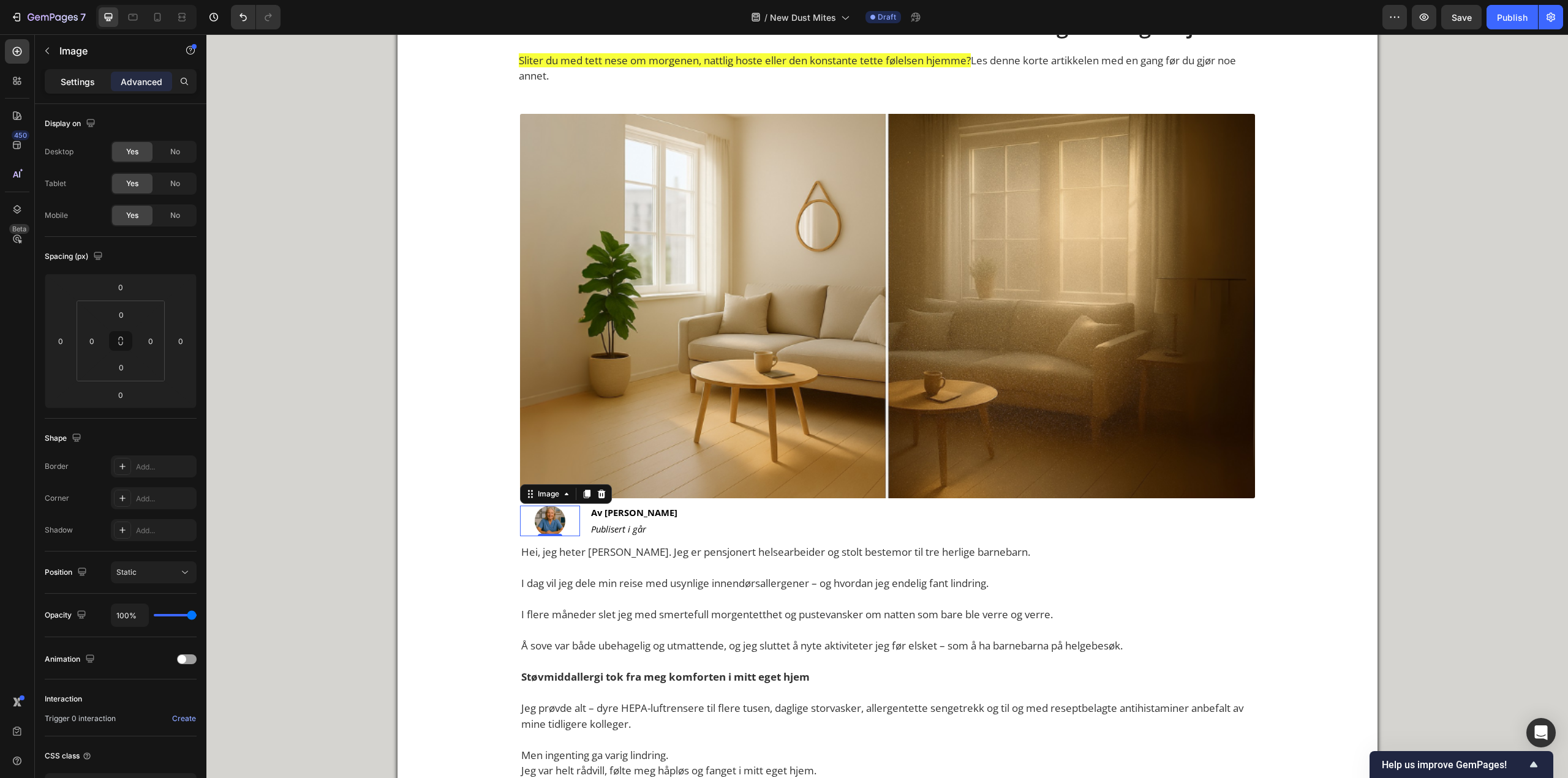
click at [79, 83] on p "Settings" at bounding box center [77, 82] width 34 height 13
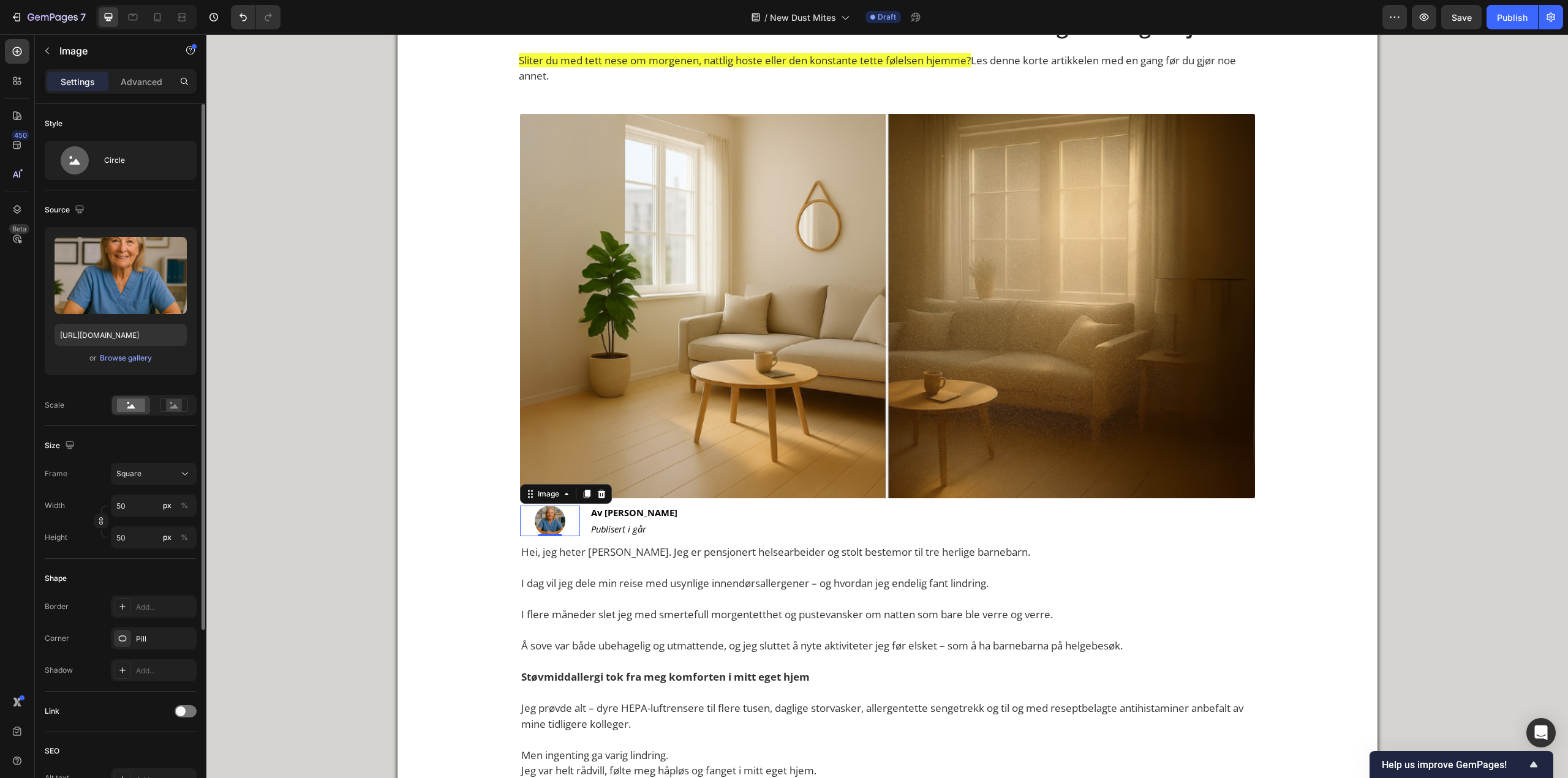
scroll to position [246, 0]
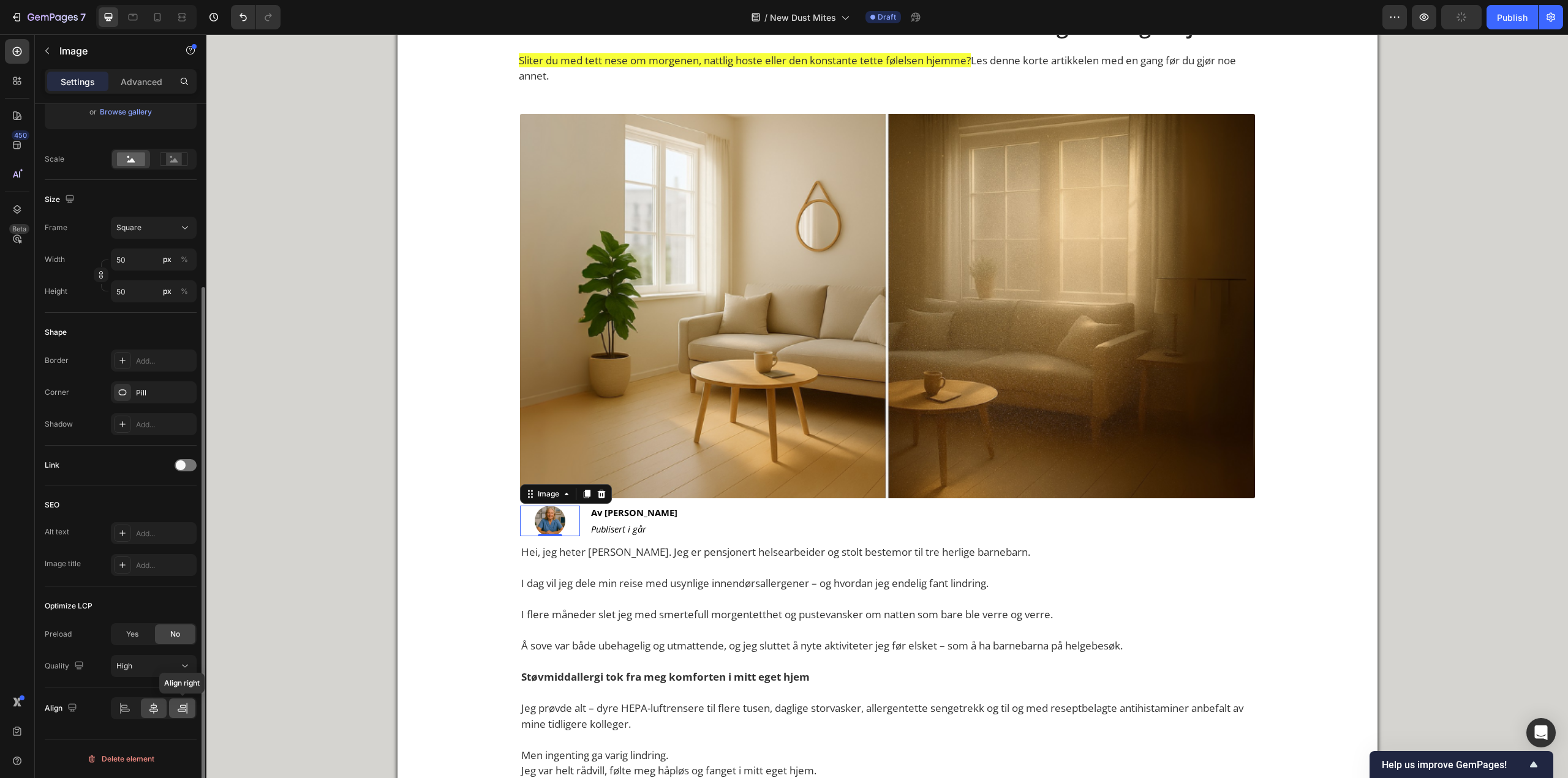
click at [173, 716] on div at bounding box center [182, 708] width 26 height 19
click at [154, 12] on icon at bounding box center [158, 18] width 12 height 12
type input "60"
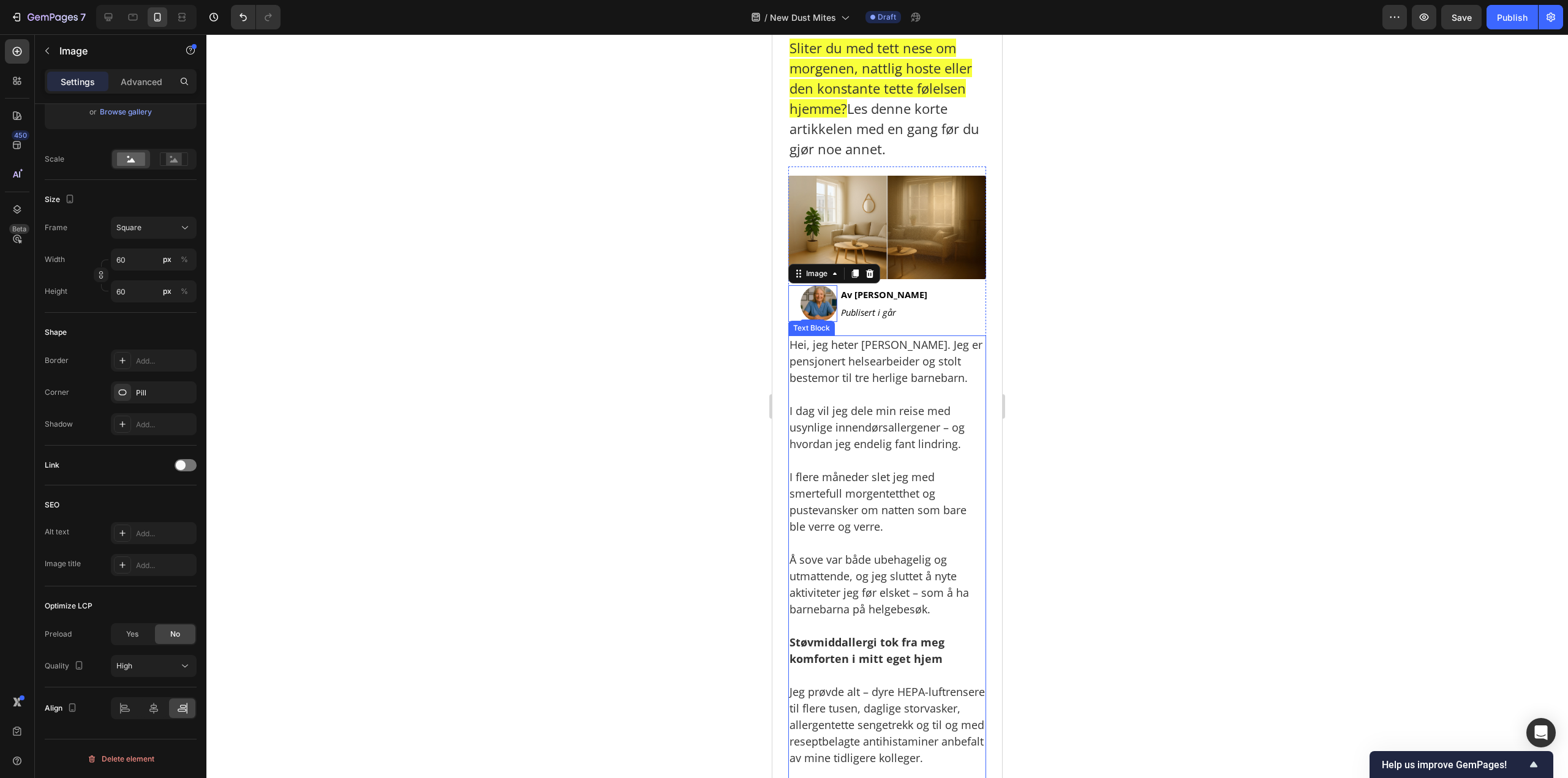
scroll to position [85, 0]
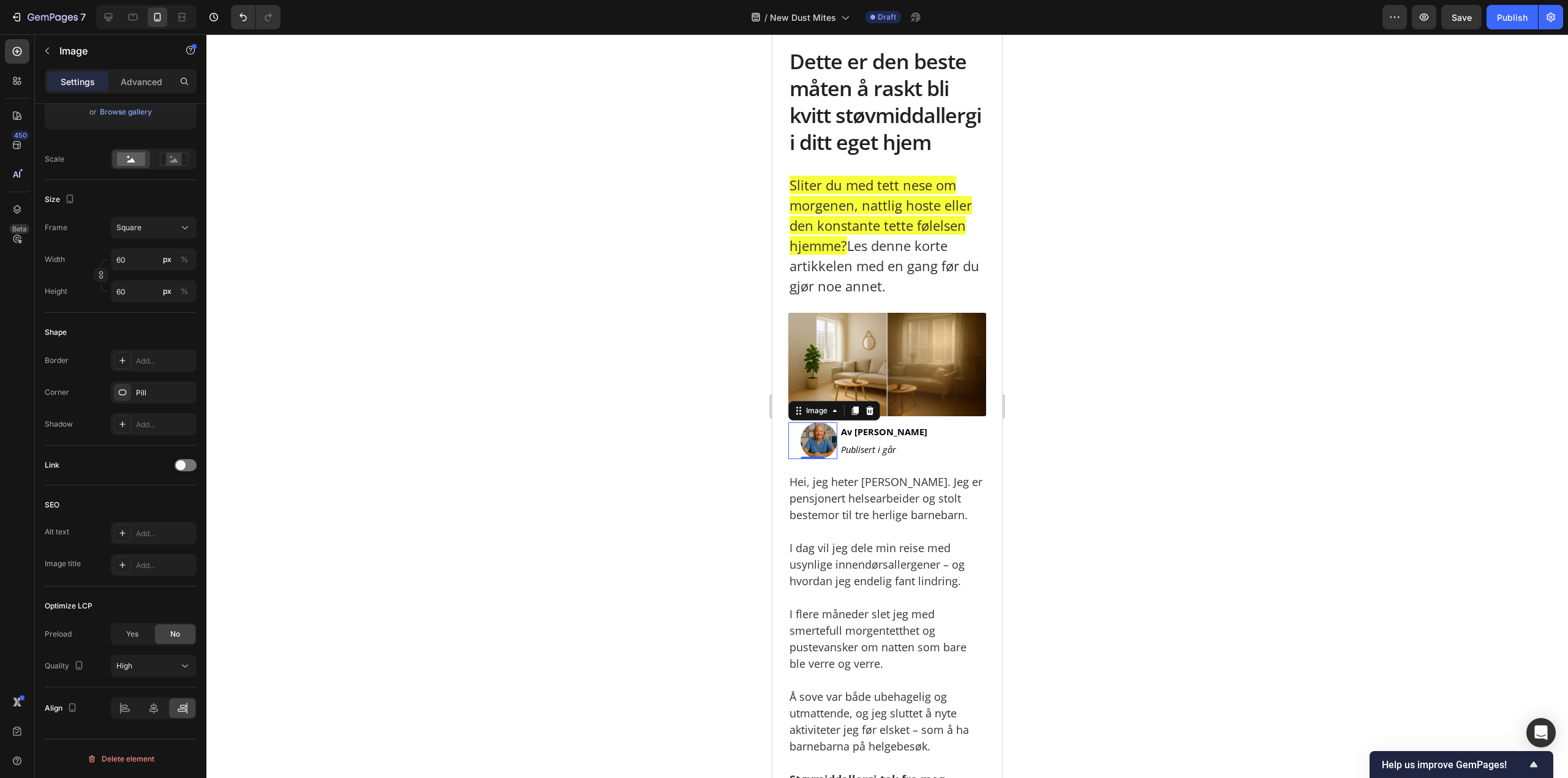
click at [1071, 272] on div at bounding box center [887, 406] width 1361 height 744
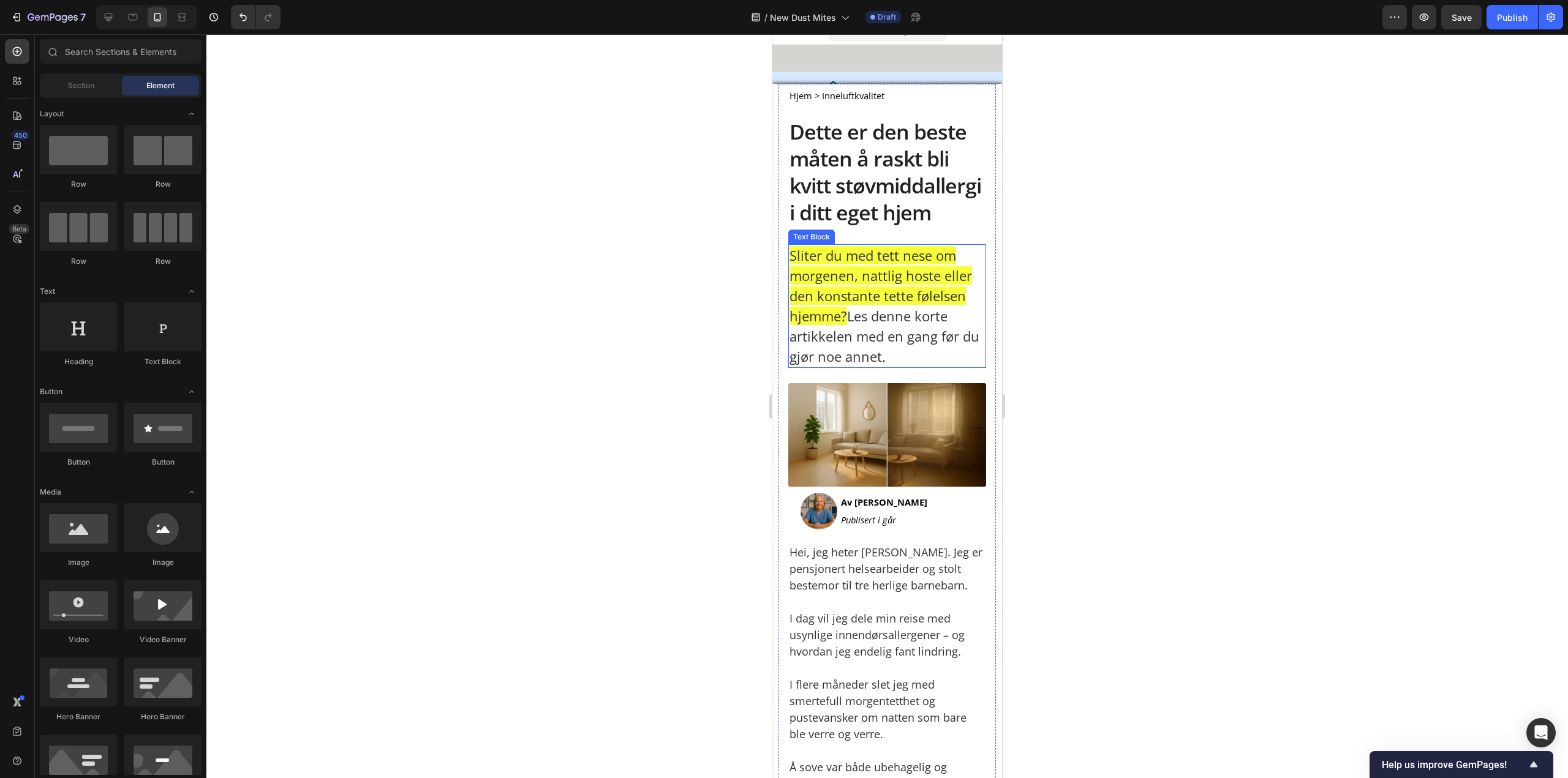
scroll to position [0, 0]
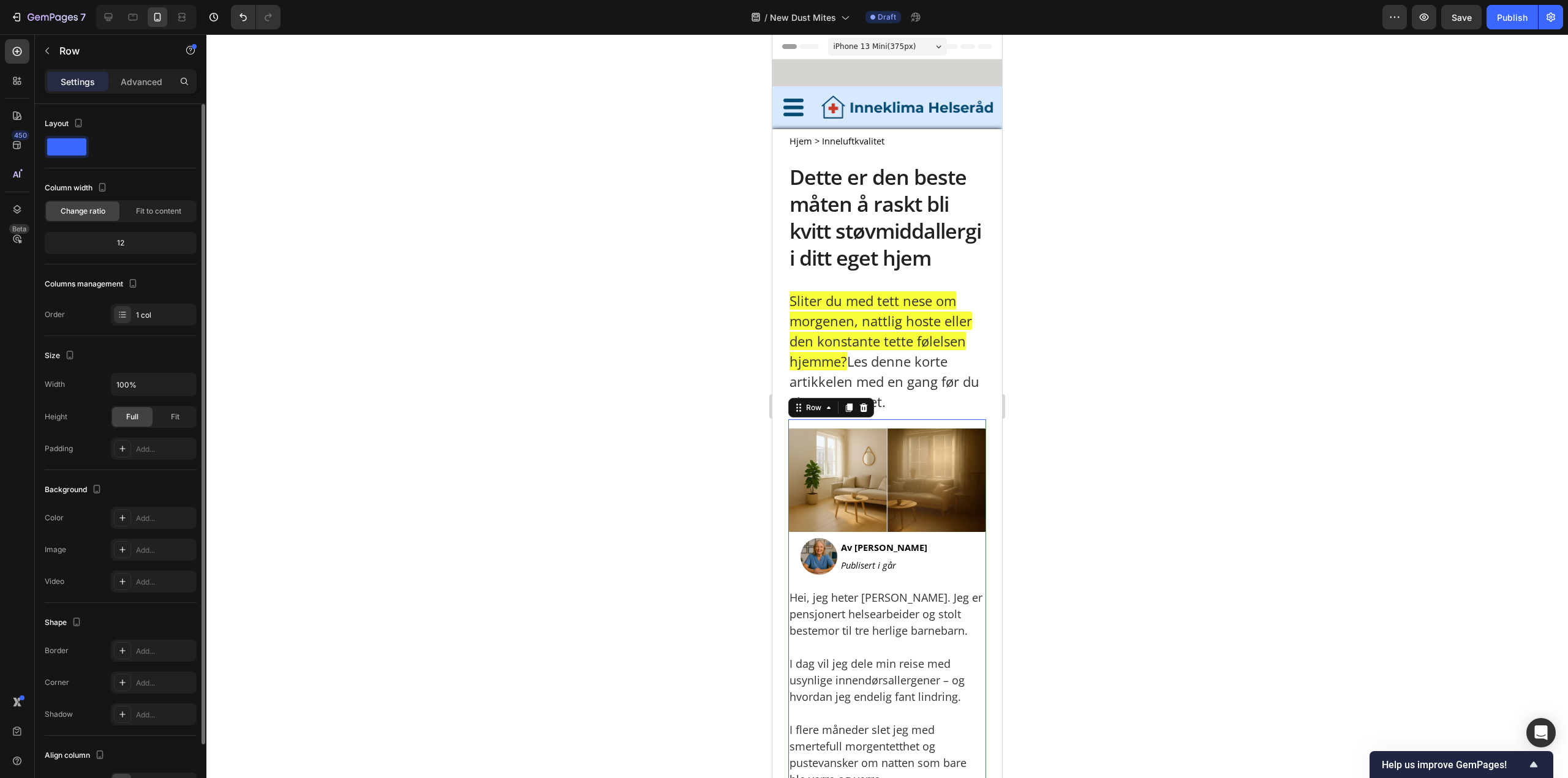
scroll to position [76, 0]
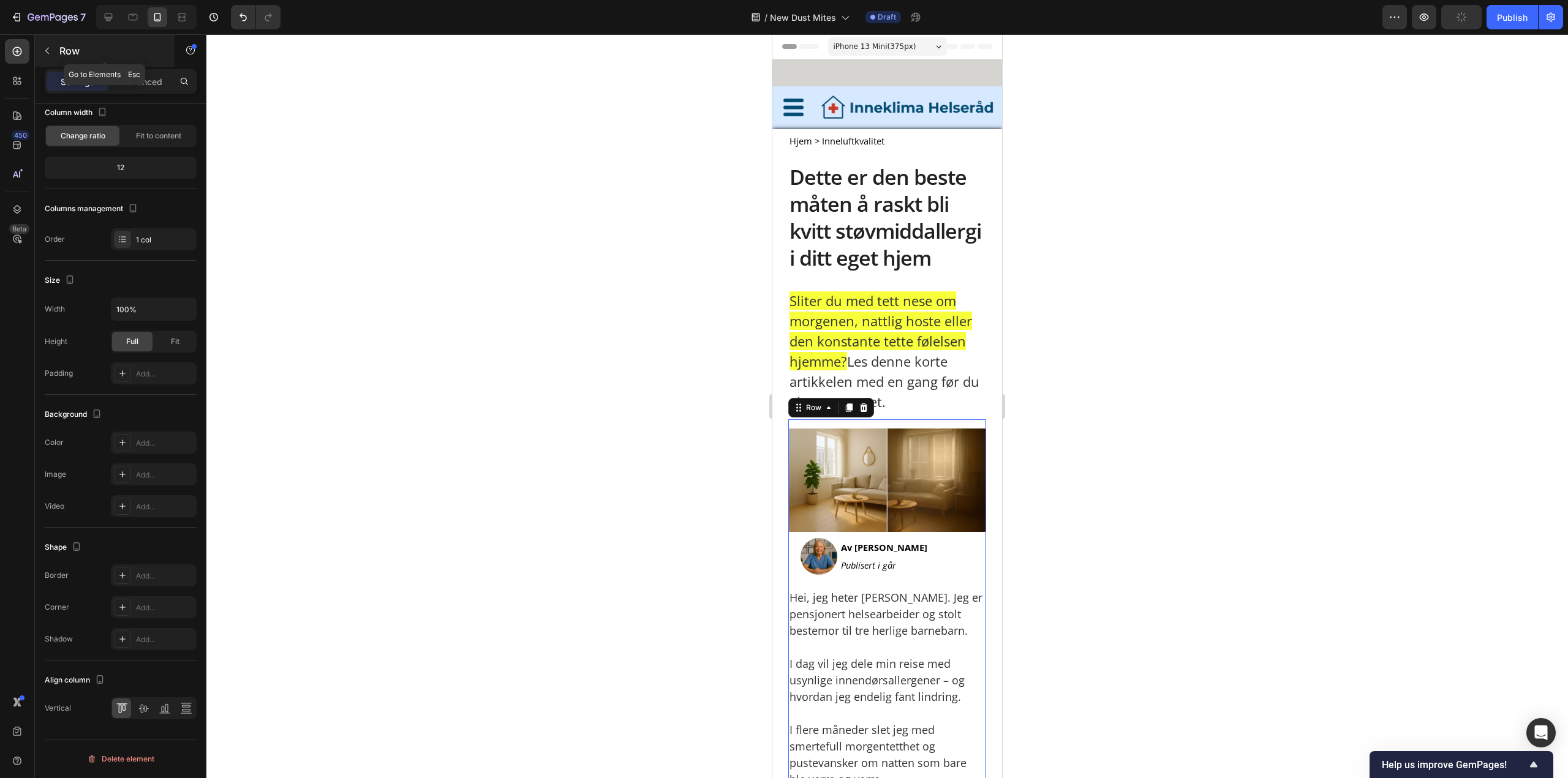
click at [48, 48] on icon "button" at bounding box center [47, 50] width 10 height 10
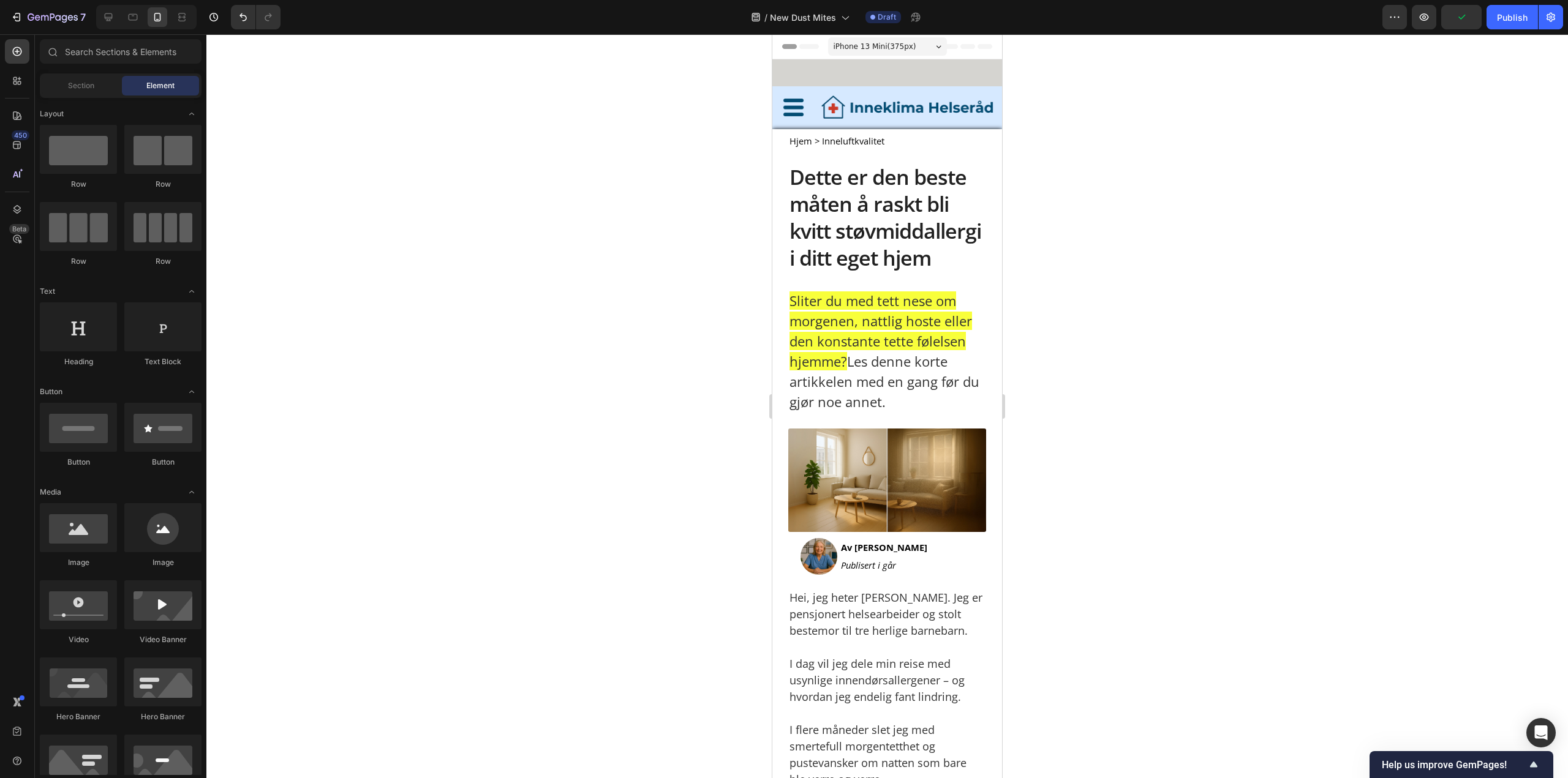
click at [892, 639] on p "Hei, jeg [PERSON_NAME]. Jeg er pensjonert helsearbeider [PERSON_NAME] bestemor …" at bounding box center [887, 614] width 195 height 49
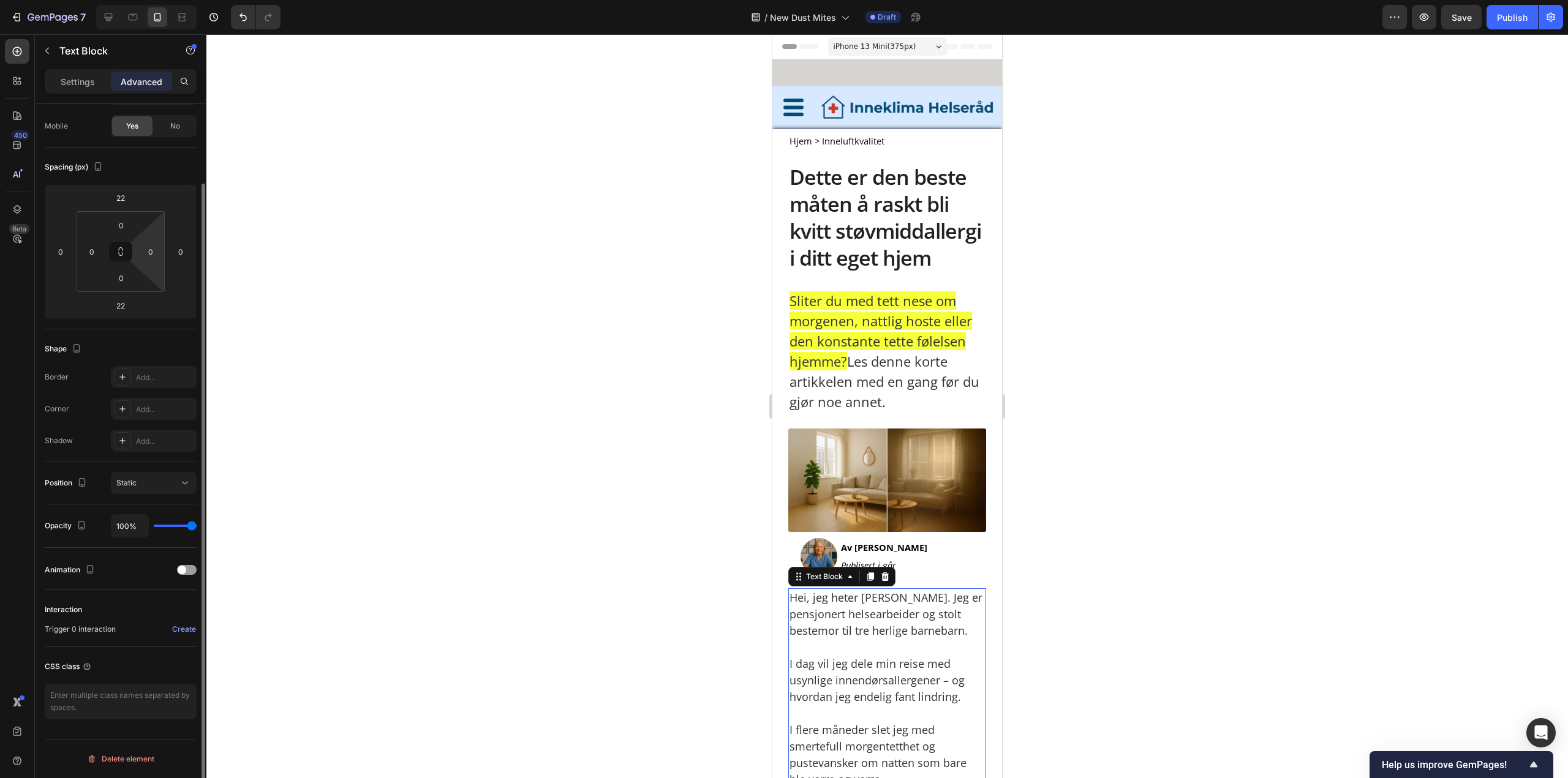
scroll to position [0, 0]
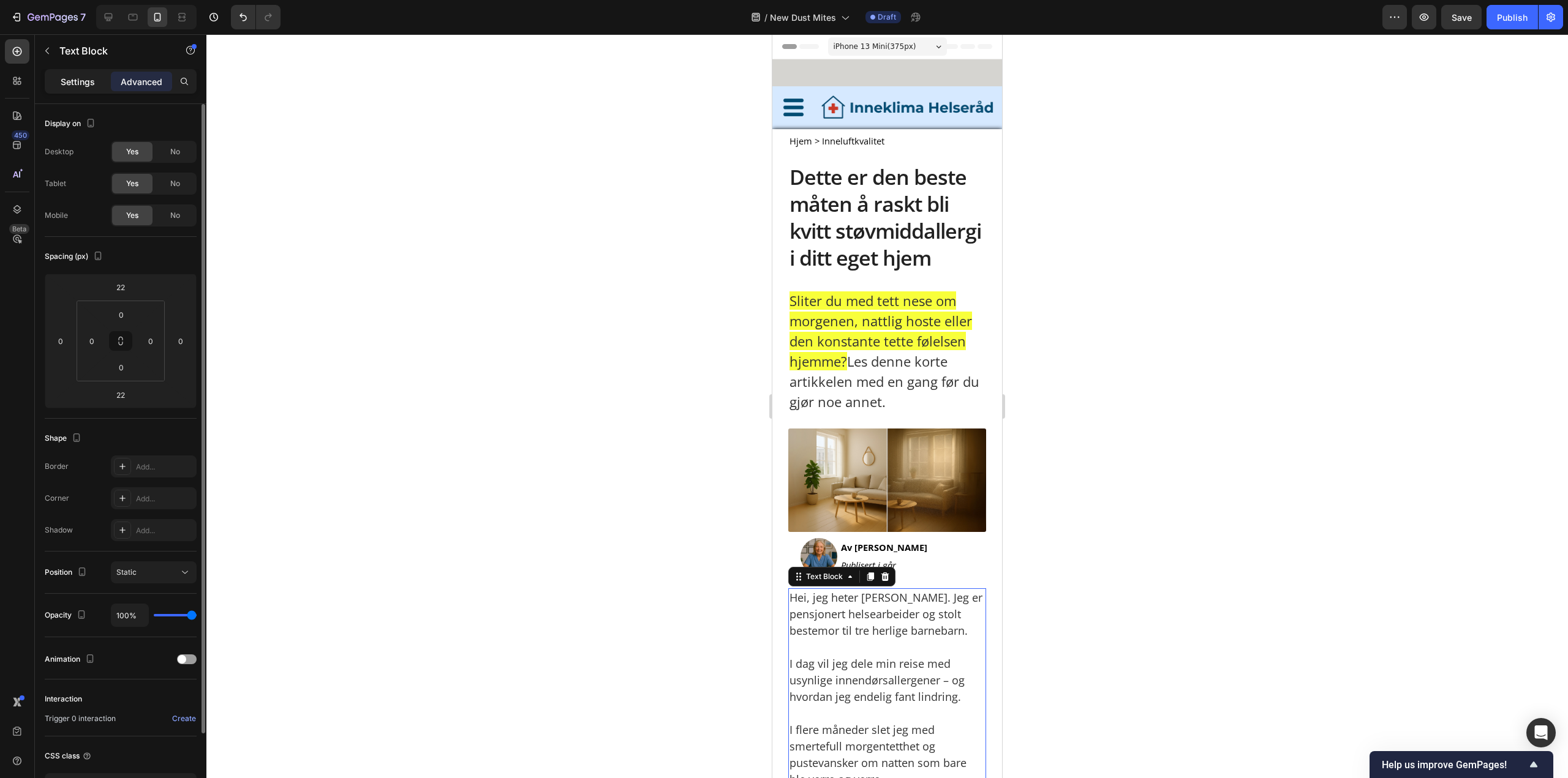
click at [76, 78] on p "Settings" at bounding box center [77, 82] width 34 height 13
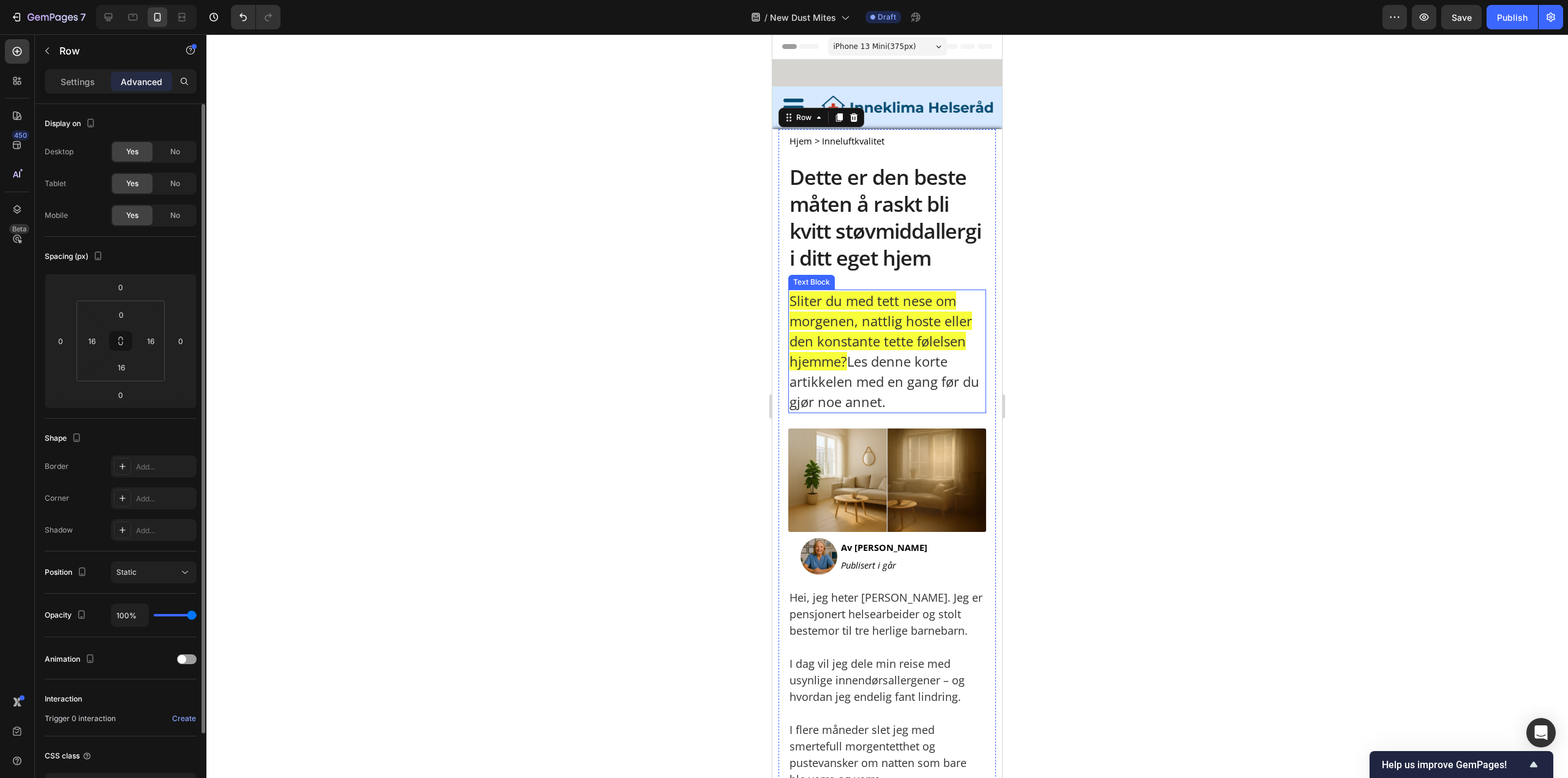
click at [925, 412] on p "Sliter du med tett nese om morgenen, nattlig hoste eller den konstante tette fø…" at bounding box center [887, 351] width 195 height 121
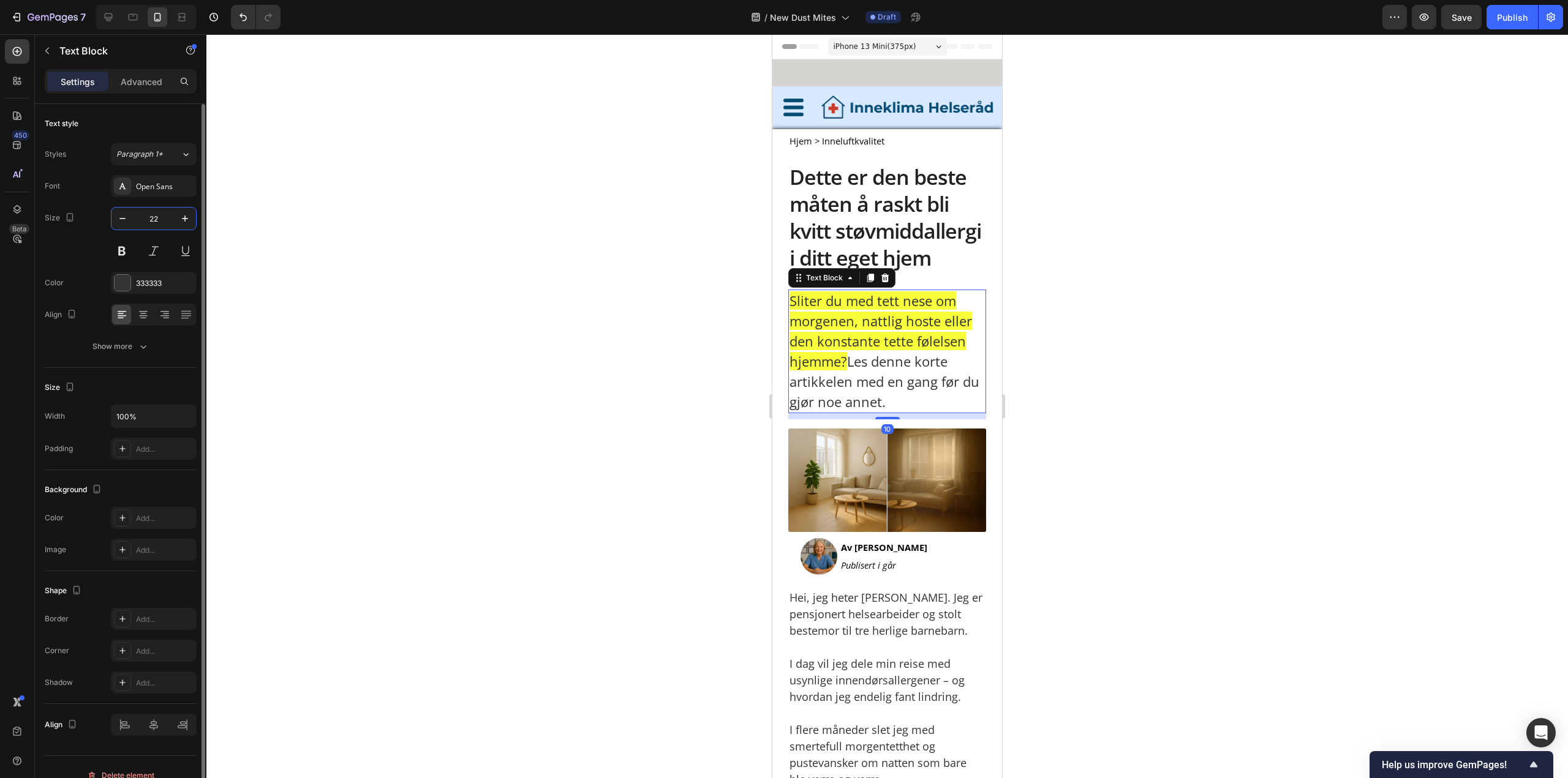
click at [160, 218] on input "22" at bounding box center [154, 218] width 40 height 22
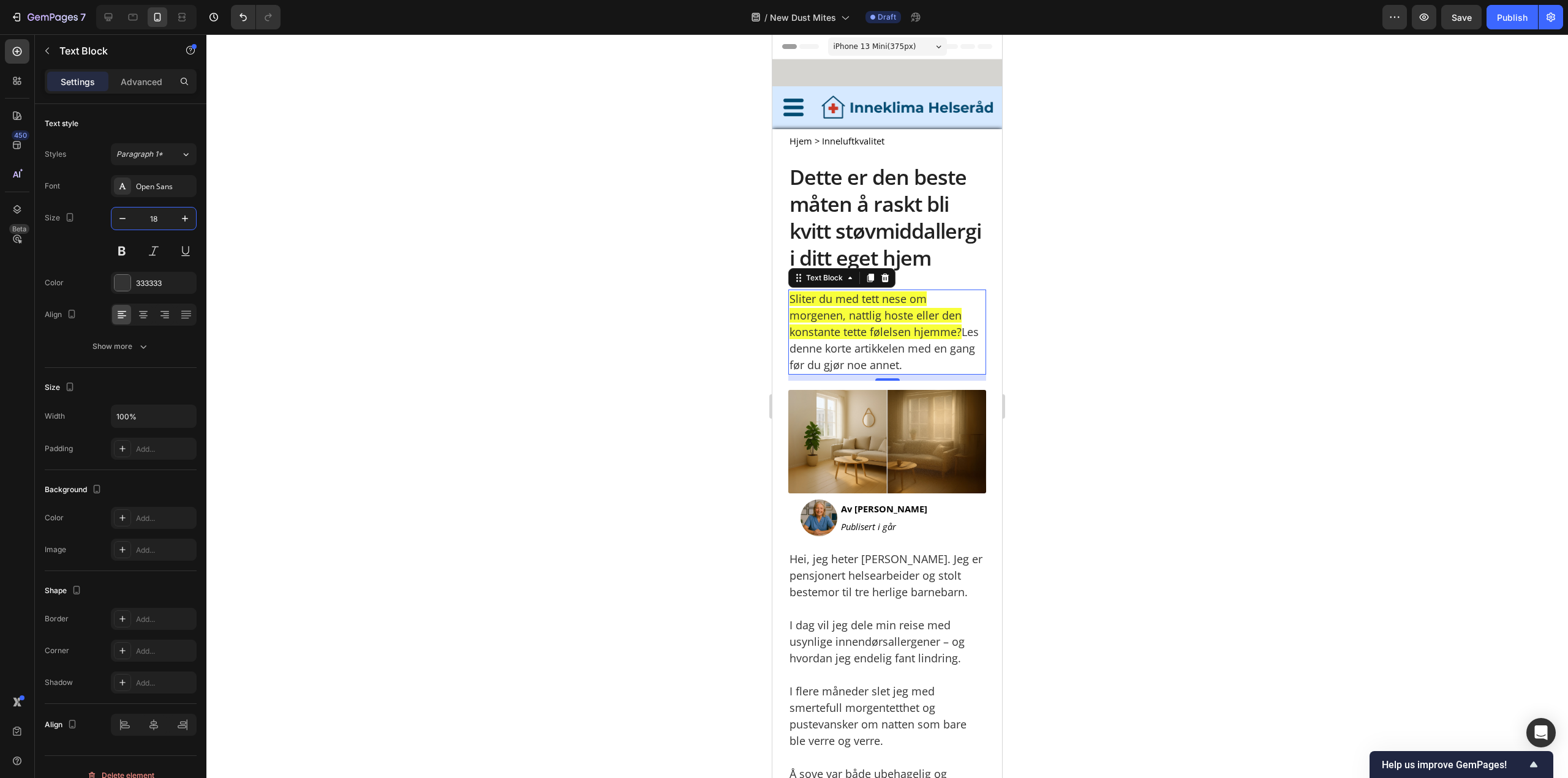
type input "18"
click at [1130, 224] on div at bounding box center [887, 406] width 1361 height 744
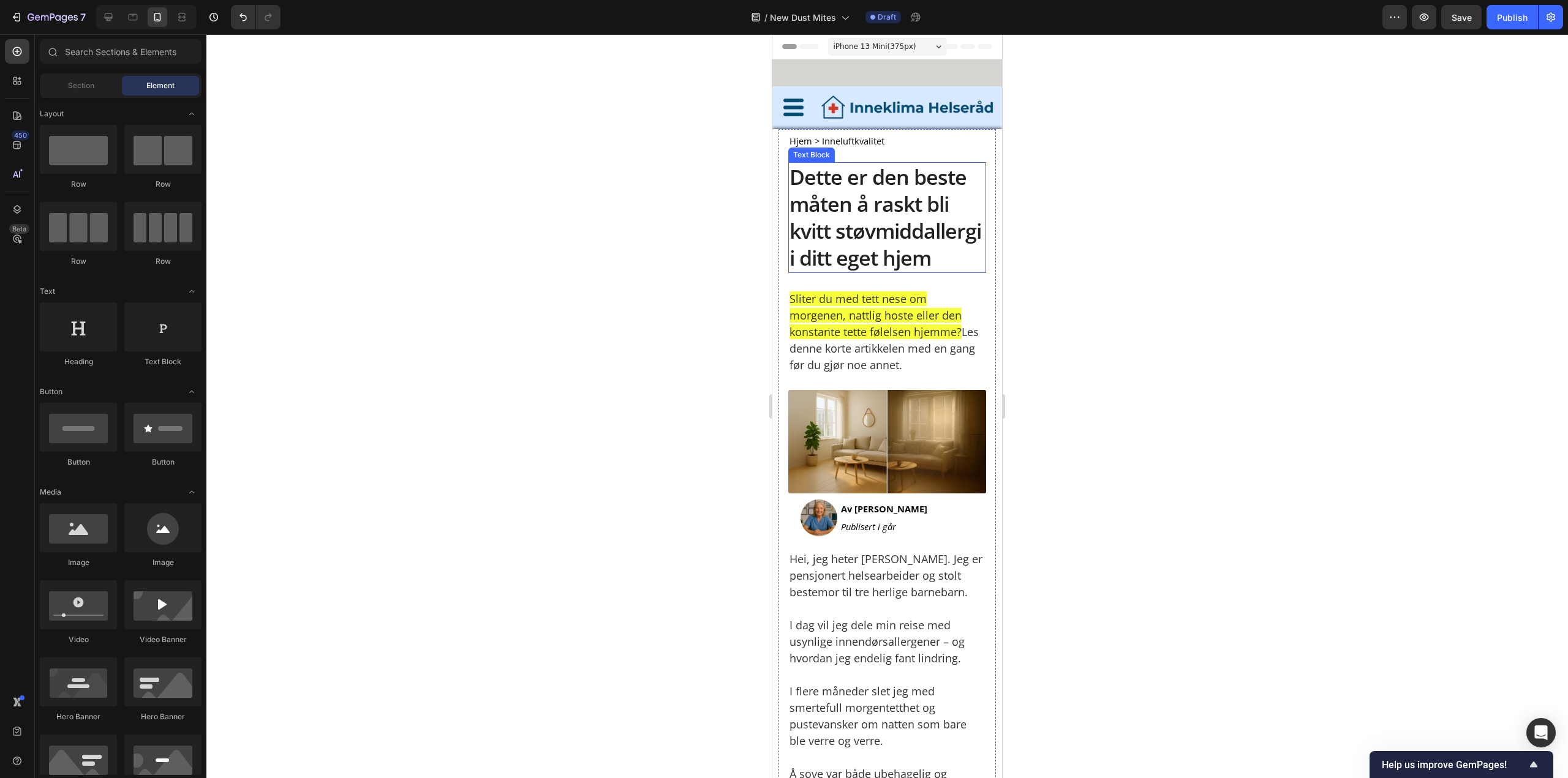
click at [939, 223] on p "Dette er den beste måten å raskt bli kvitt støvmiddallergi i ditt eget hjem" at bounding box center [887, 217] width 195 height 108
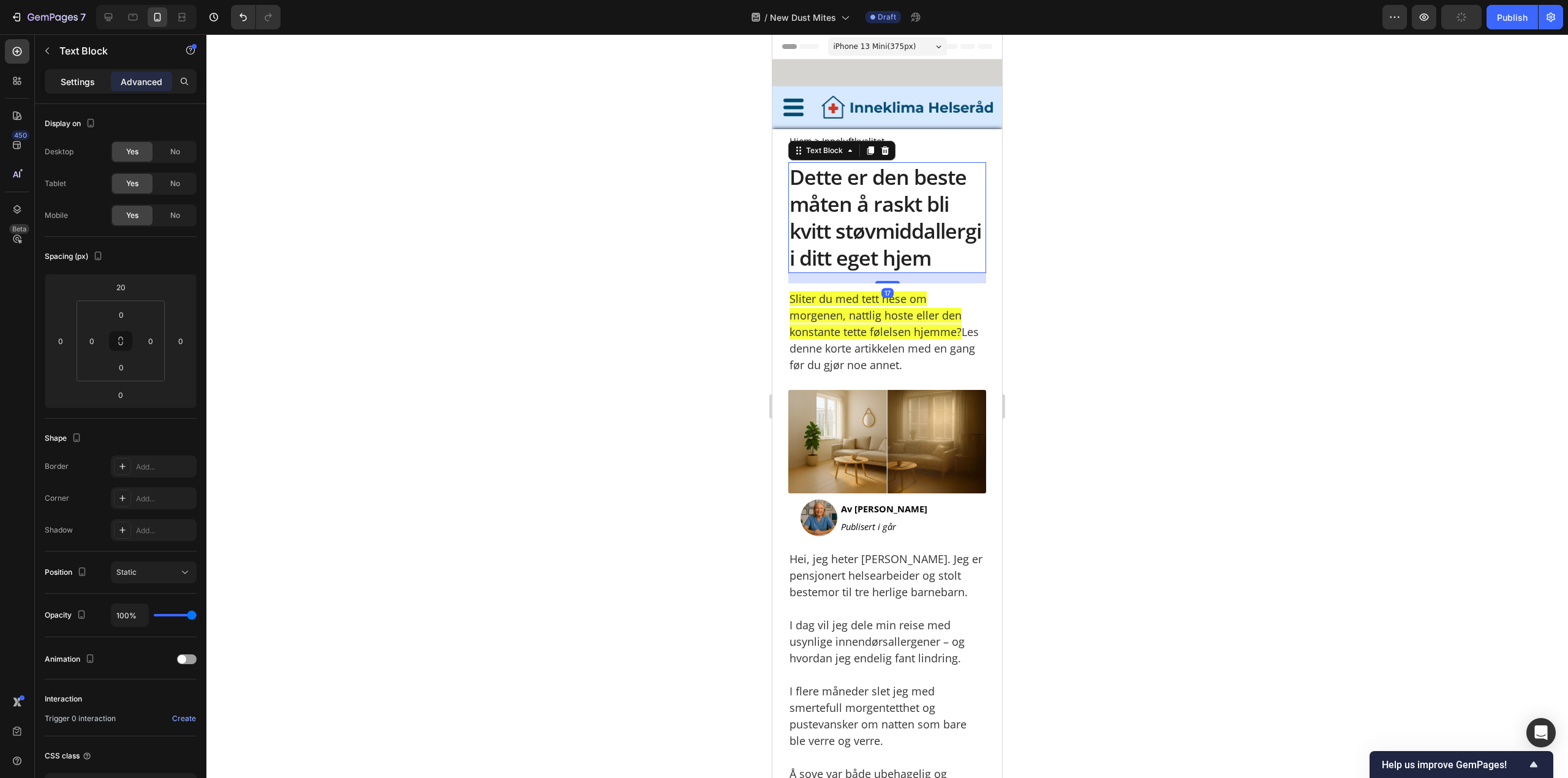
click at [96, 85] on div "Settings" at bounding box center [78, 81] width 62 height 19
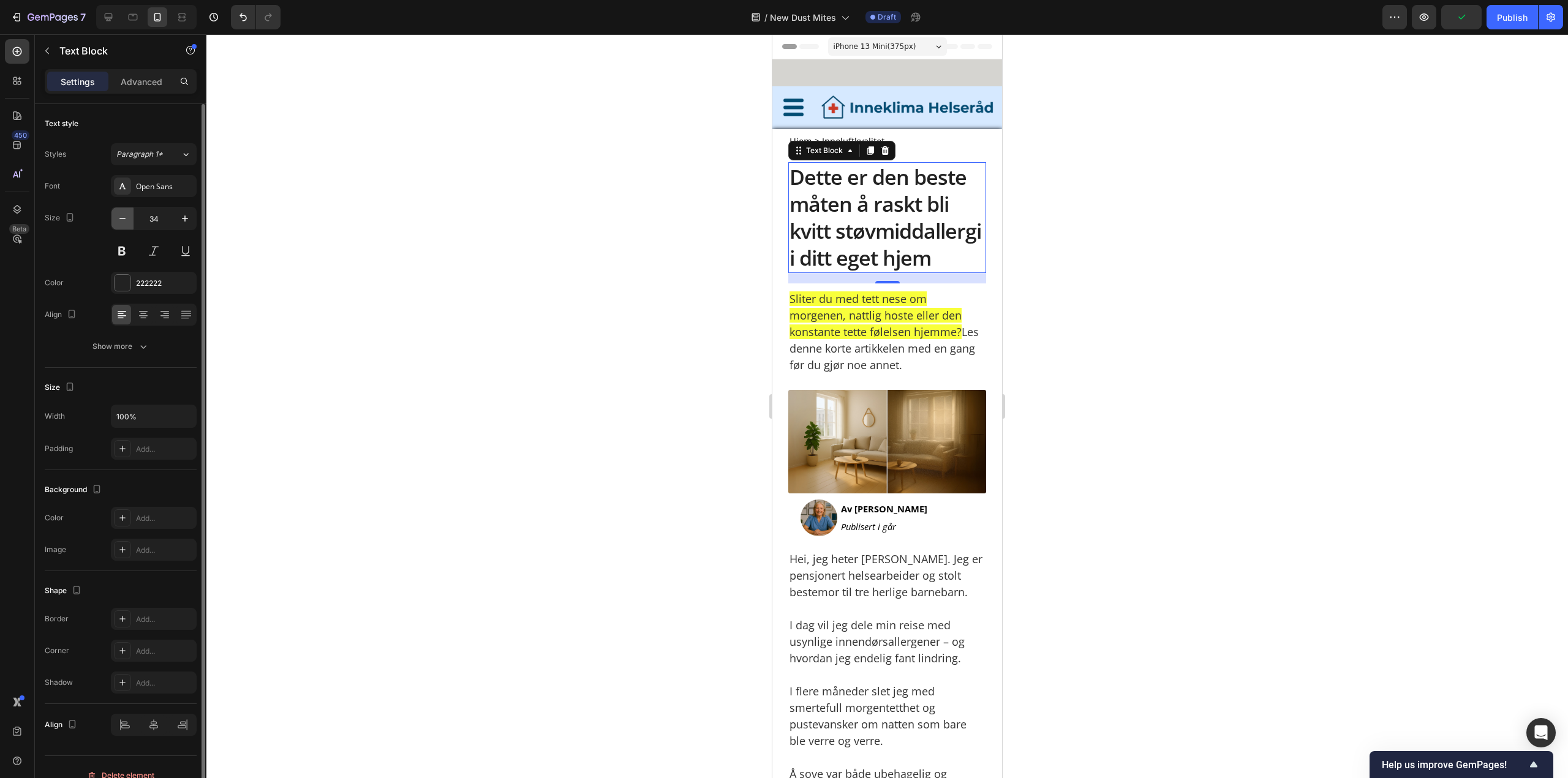
click at [125, 222] on icon "button" at bounding box center [122, 218] width 12 height 12
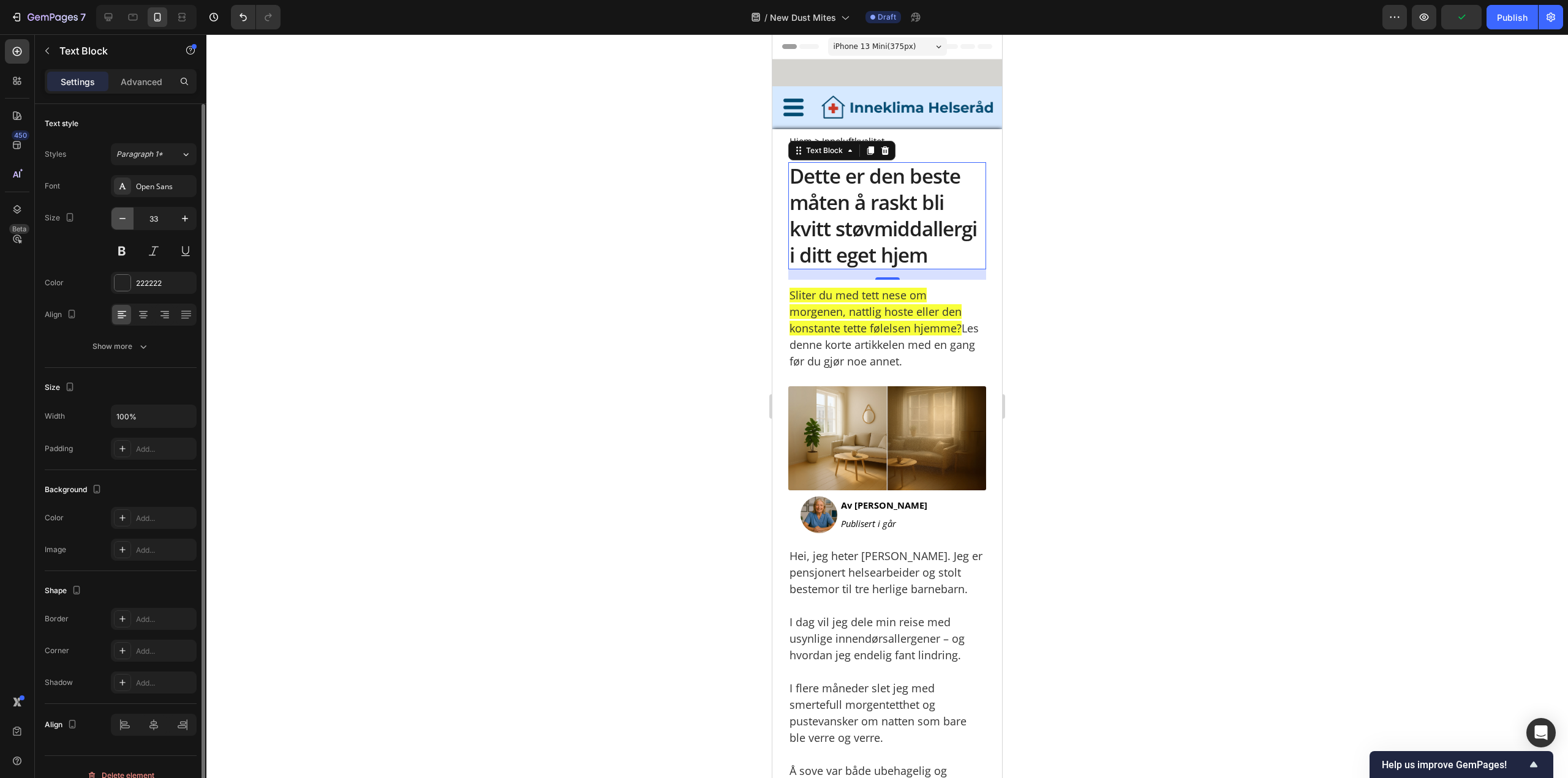
click at [125, 222] on icon "button" at bounding box center [122, 218] width 12 height 12
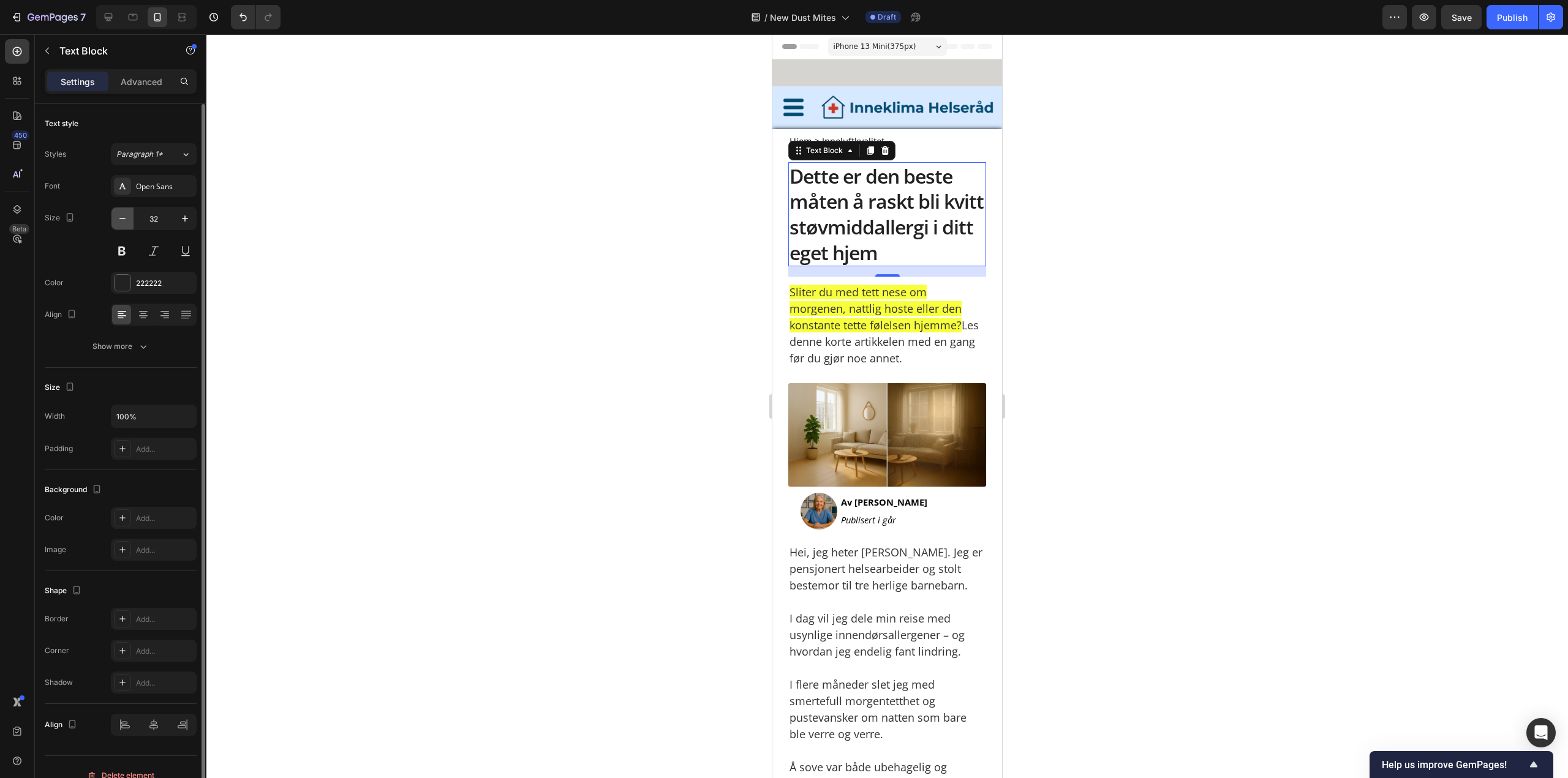
click at [124, 221] on icon "button" at bounding box center [122, 218] width 12 height 12
type input "31"
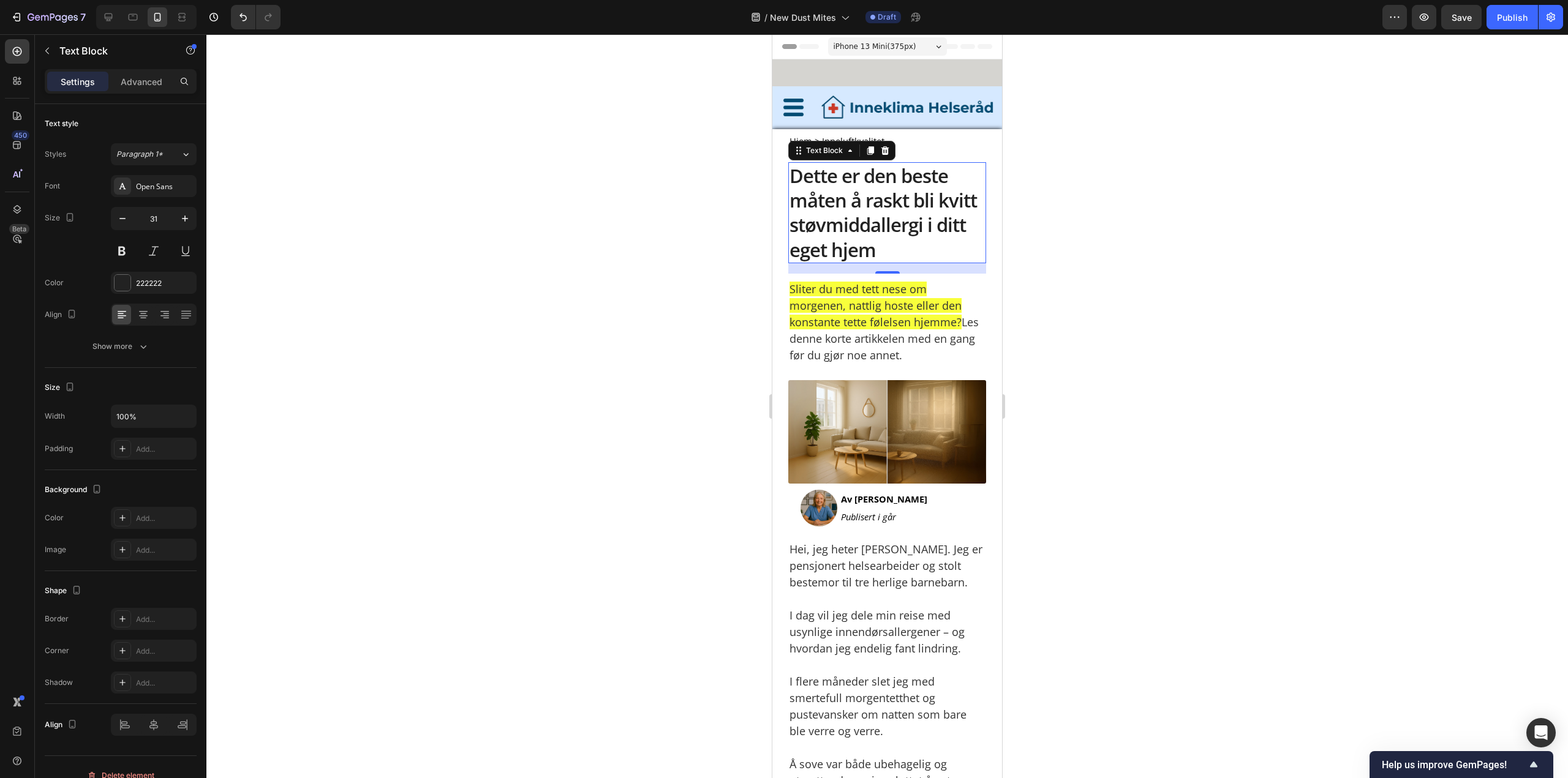
click at [1075, 234] on div at bounding box center [887, 406] width 1361 height 744
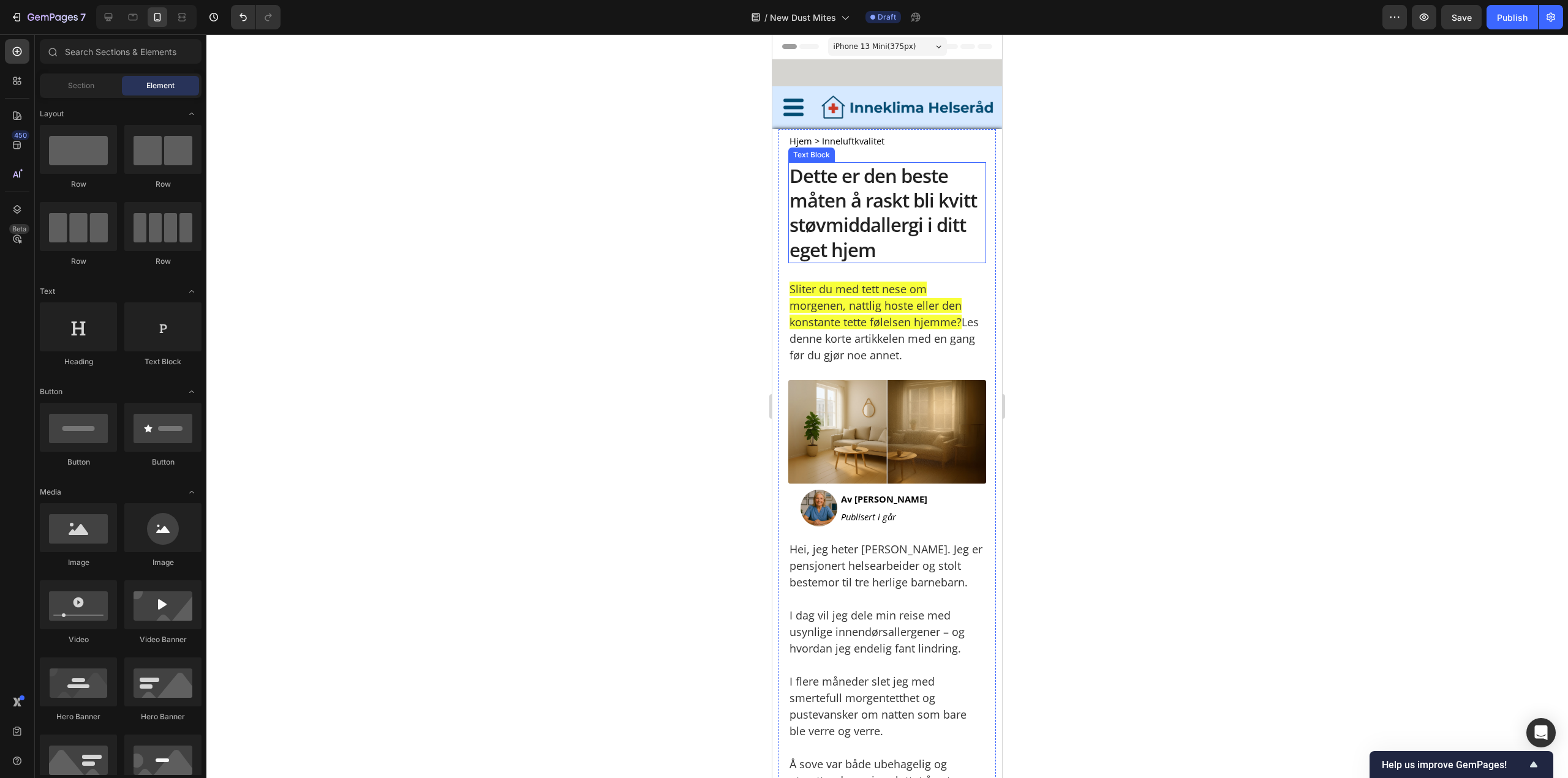
click at [876, 164] on p "Dette er den beste måten å raskt bli kvitt støvmiddallergi i ditt eget hjem" at bounding box center [887, 213] width 195 height 99
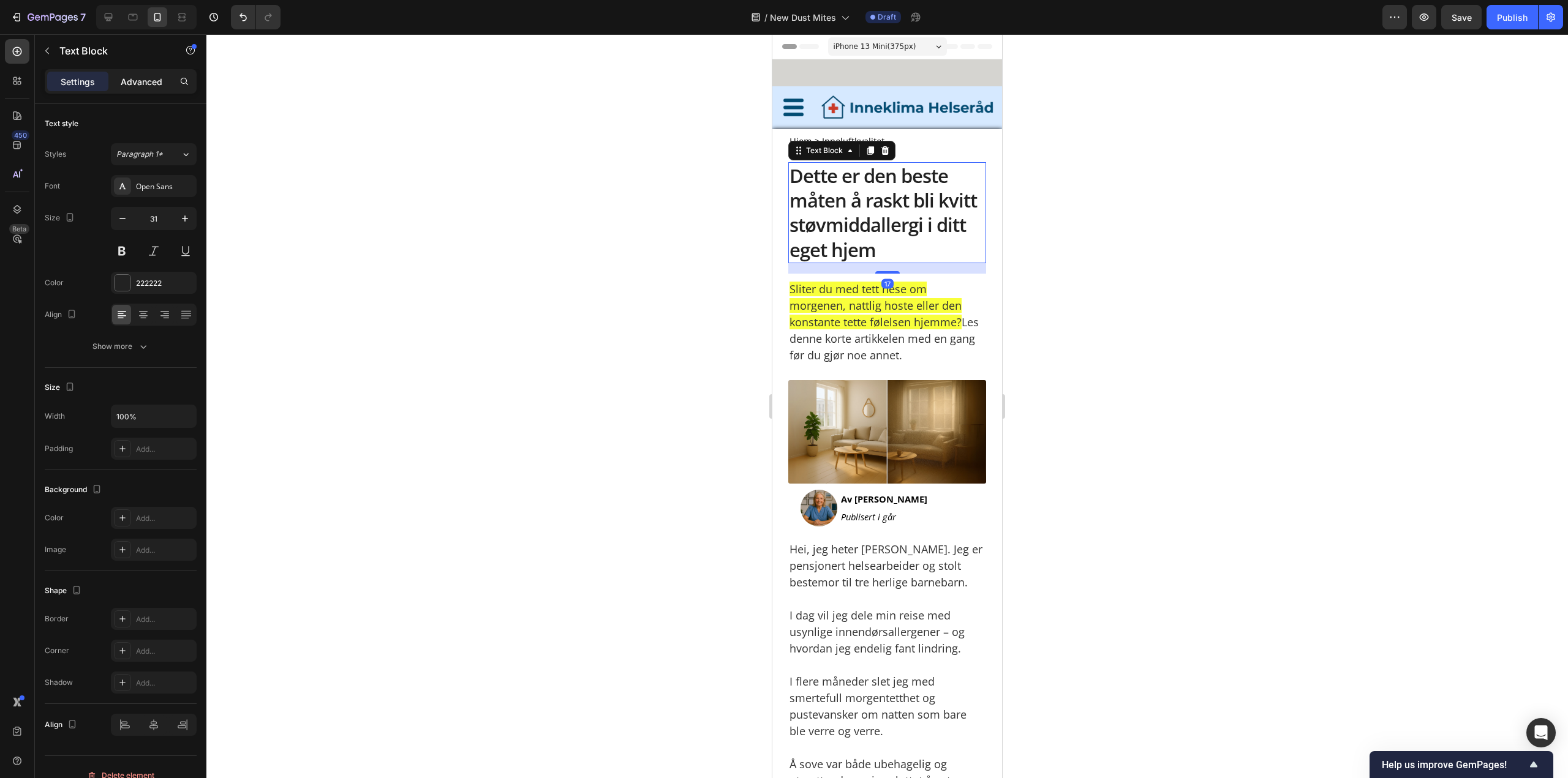
click at [149, 90] on div "Advanced" at bounding box center [142, 81] width 62 height 19
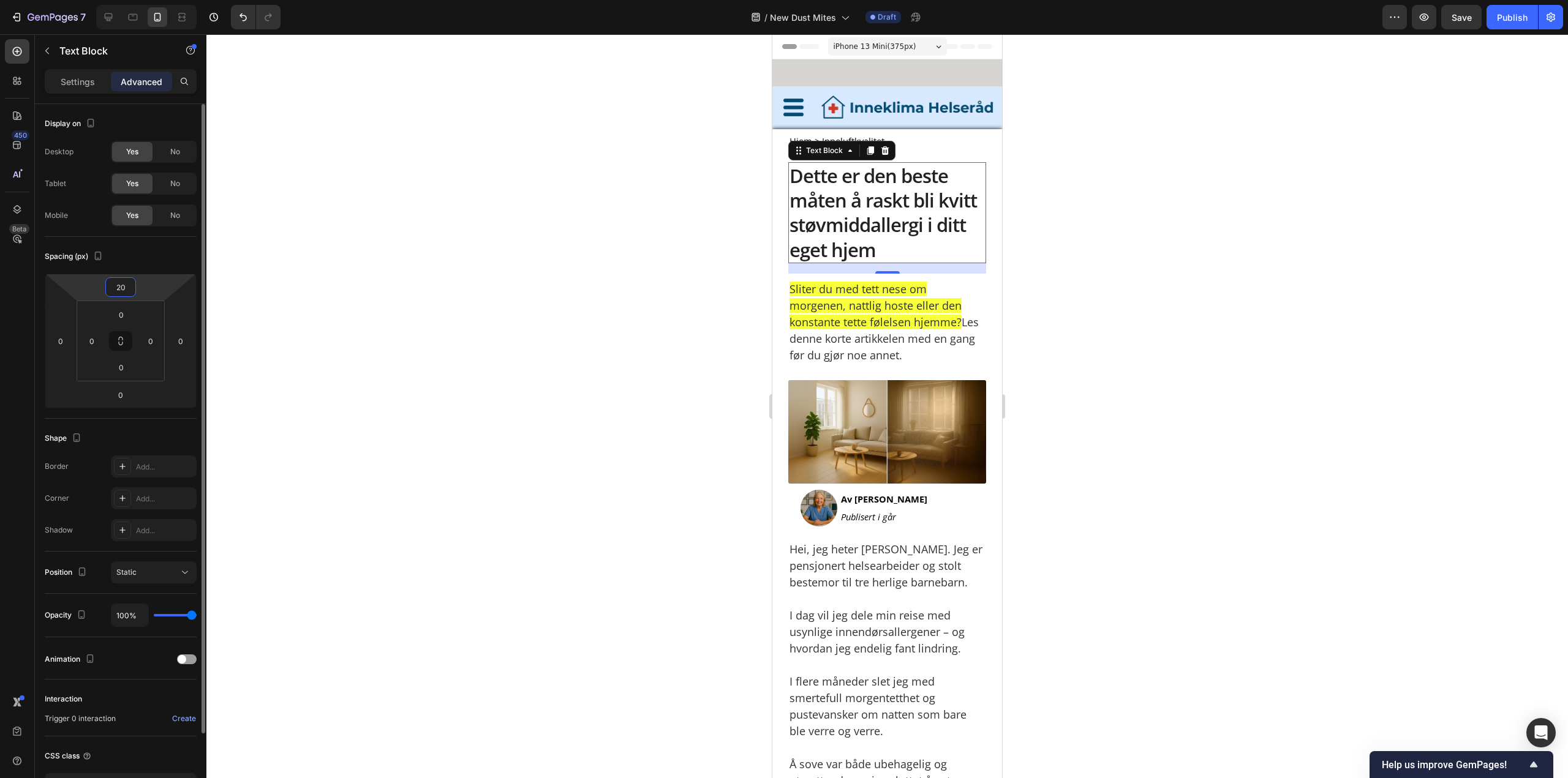
click at [121, 289] on input "20" at bounding box center [121, 287] width 25 height 18
type input "10"
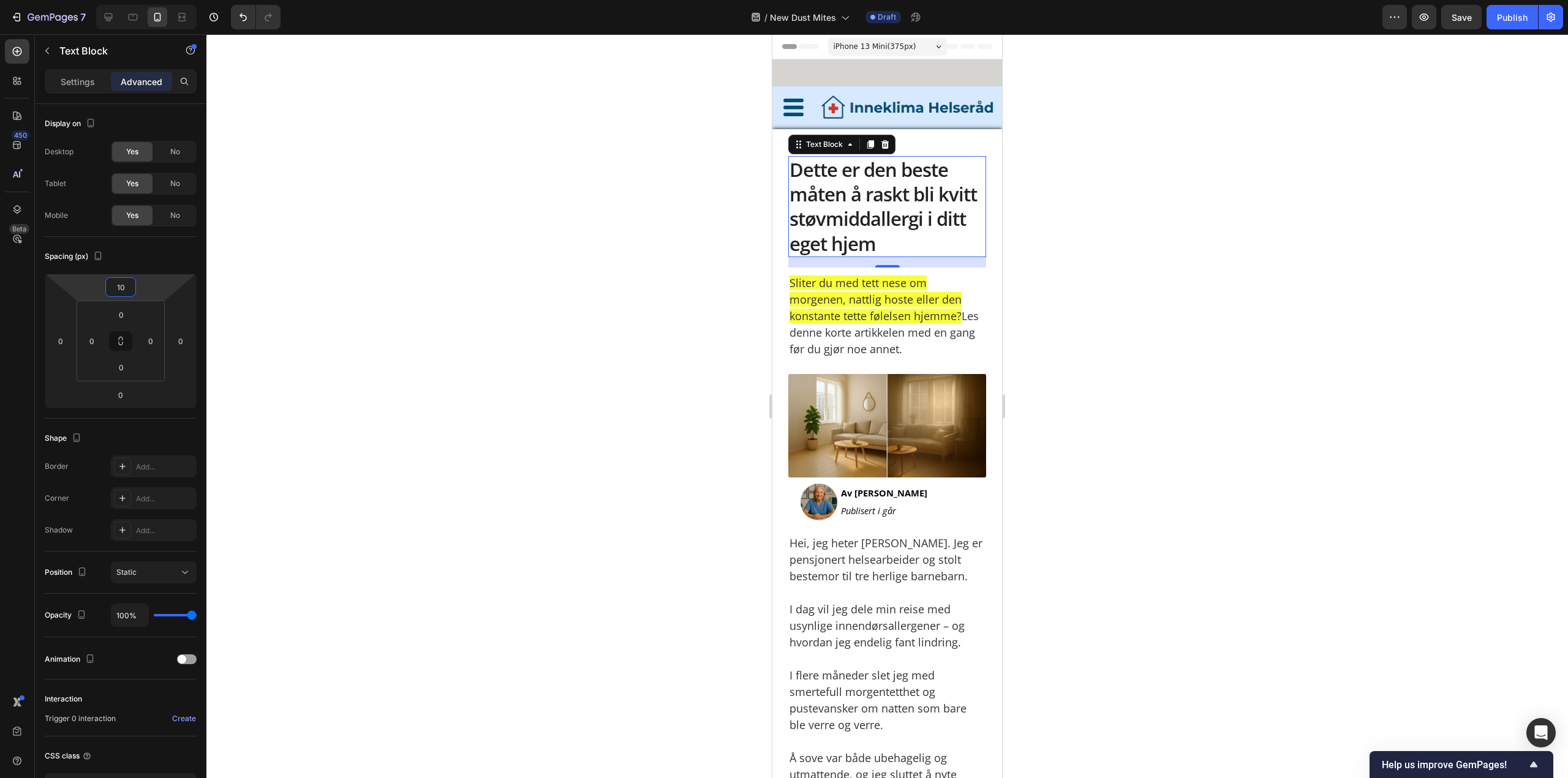
click at [1183, 264] on div at bounding box center [887, 406] width 1361 height 744
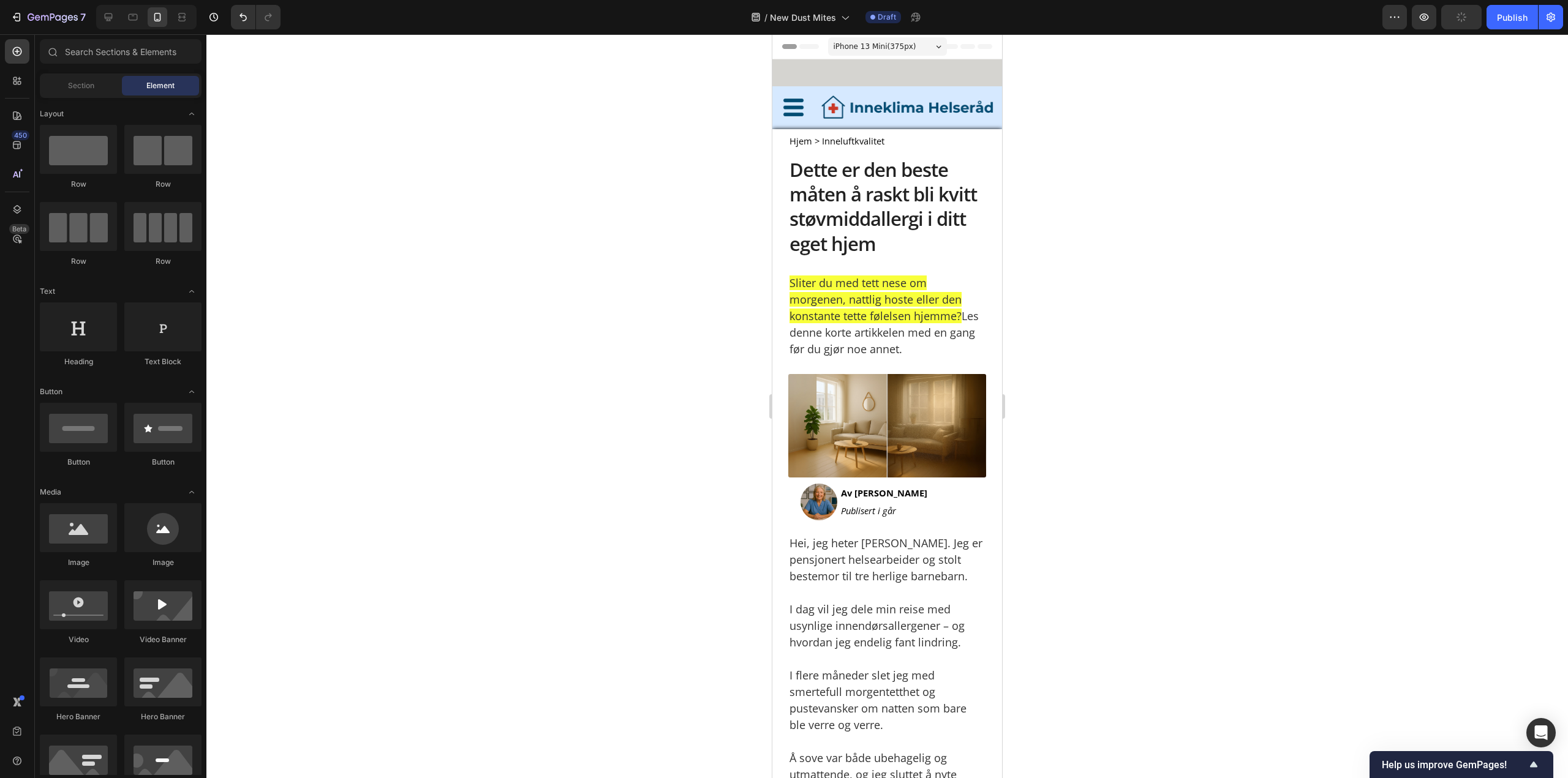
click at [1289, 137] on div at bounding box center [887, 406] width 1361 height 744
click at [894, 439] on img at bounding box center [887, 426] width 198 height 104
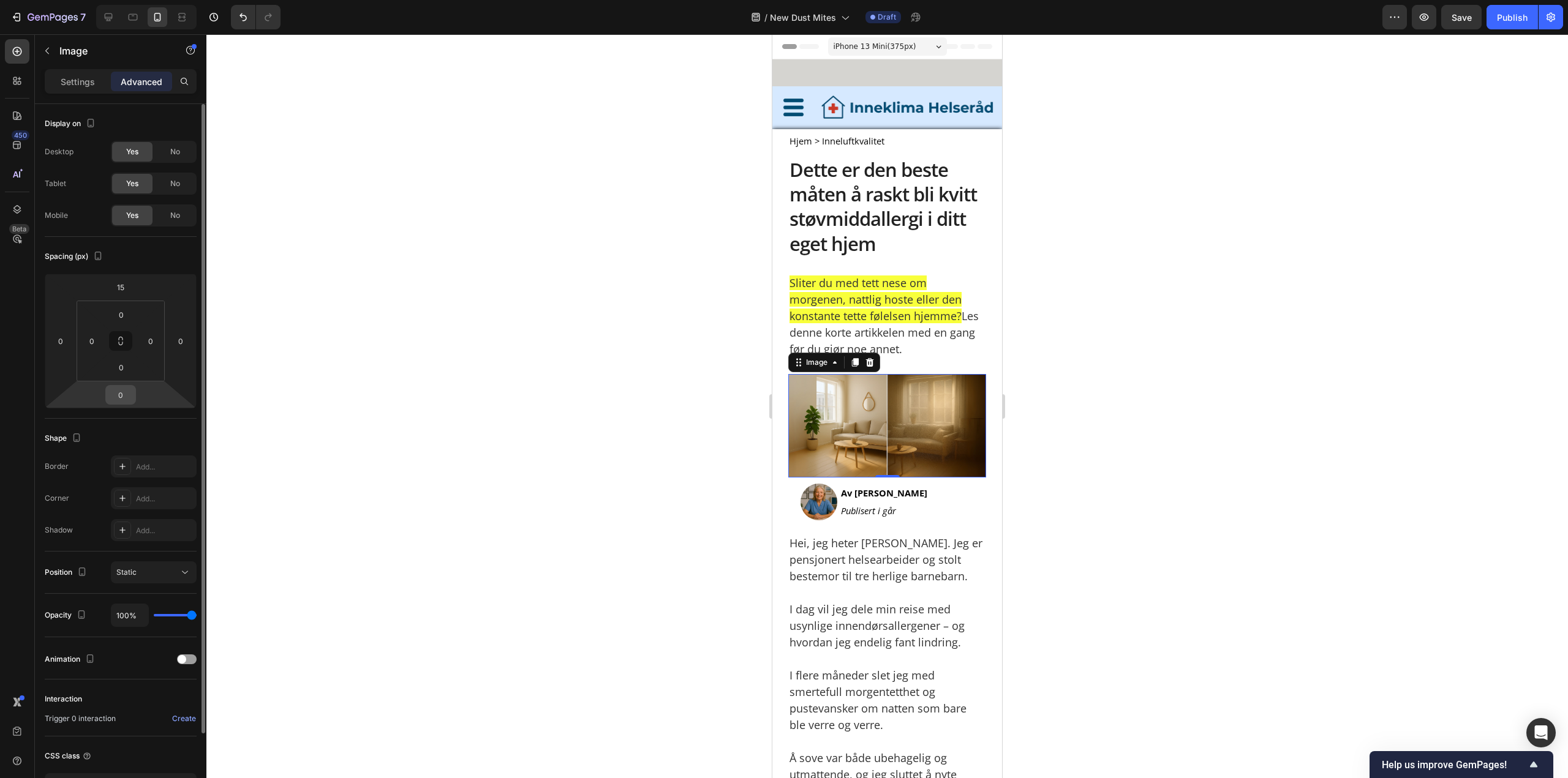
click at [124, 396] on input "0" at bounding box center [121, 394] width 25 height 18
type input "10"
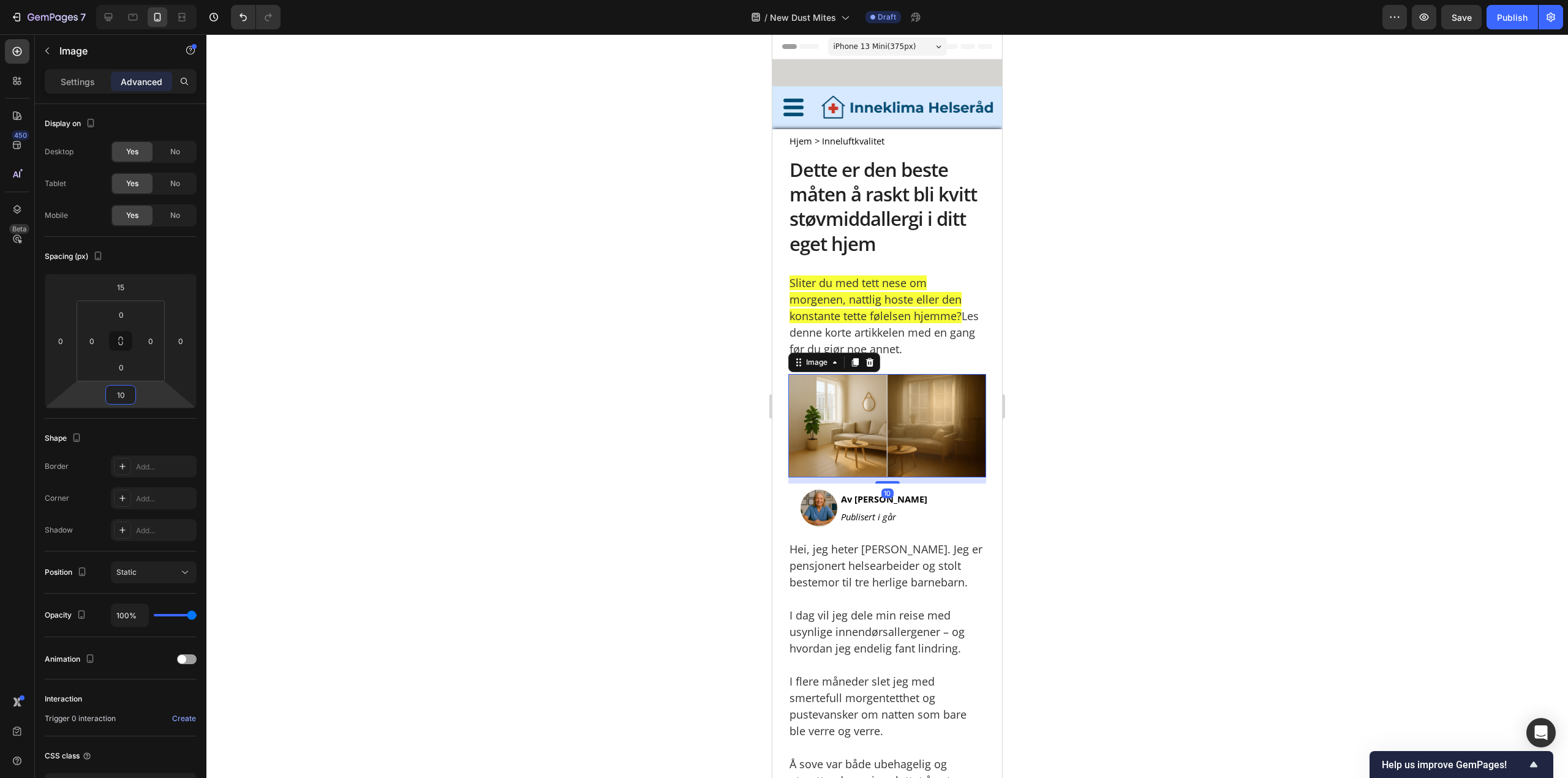
click at [1167, 382] on div at bounding box center [887, 406] width 1361 height 744
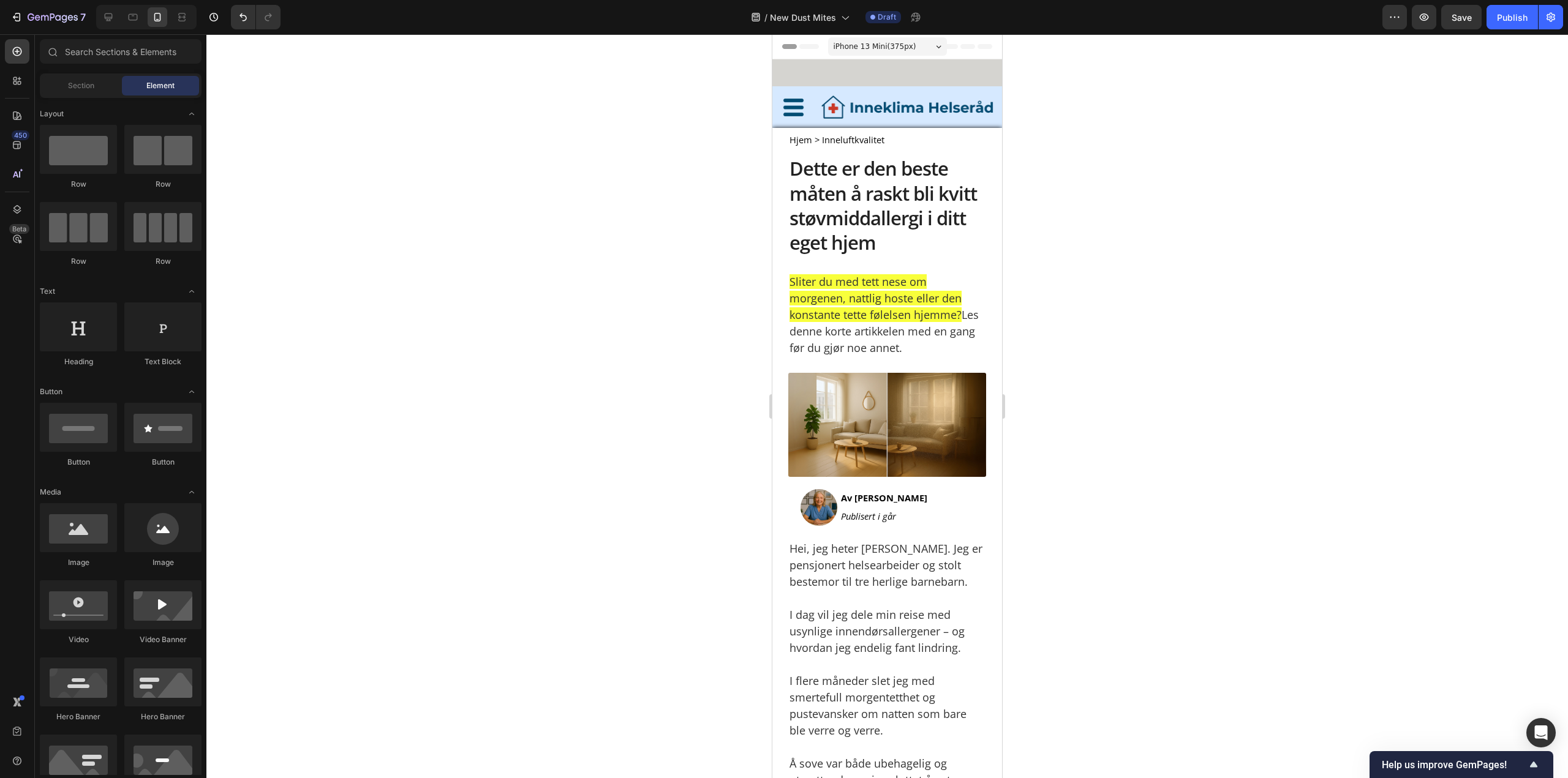
click at [1119, 320] on div at bounding box center [887, 406] width 1361 height 744
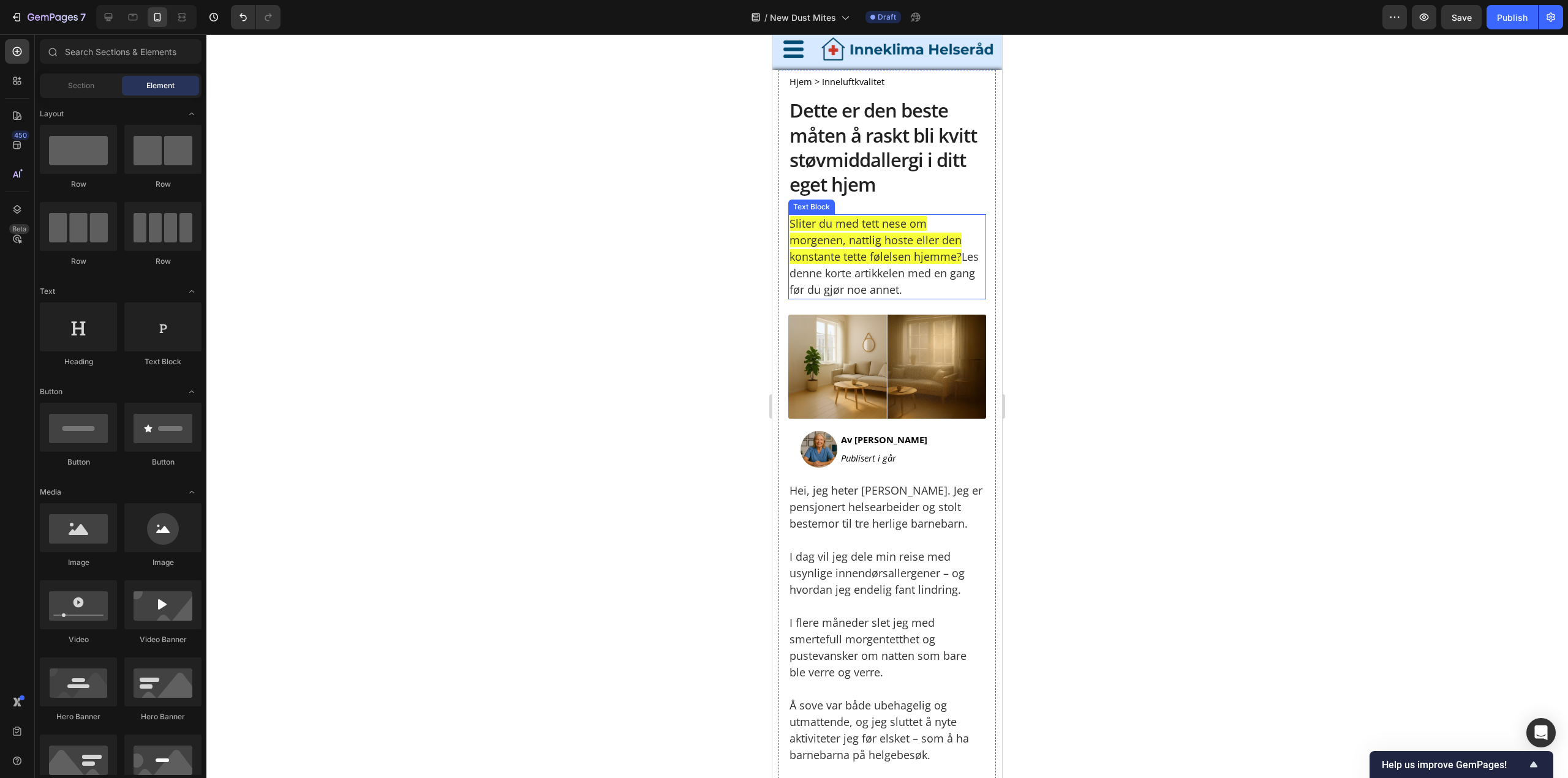
scroll to position [62, 0]
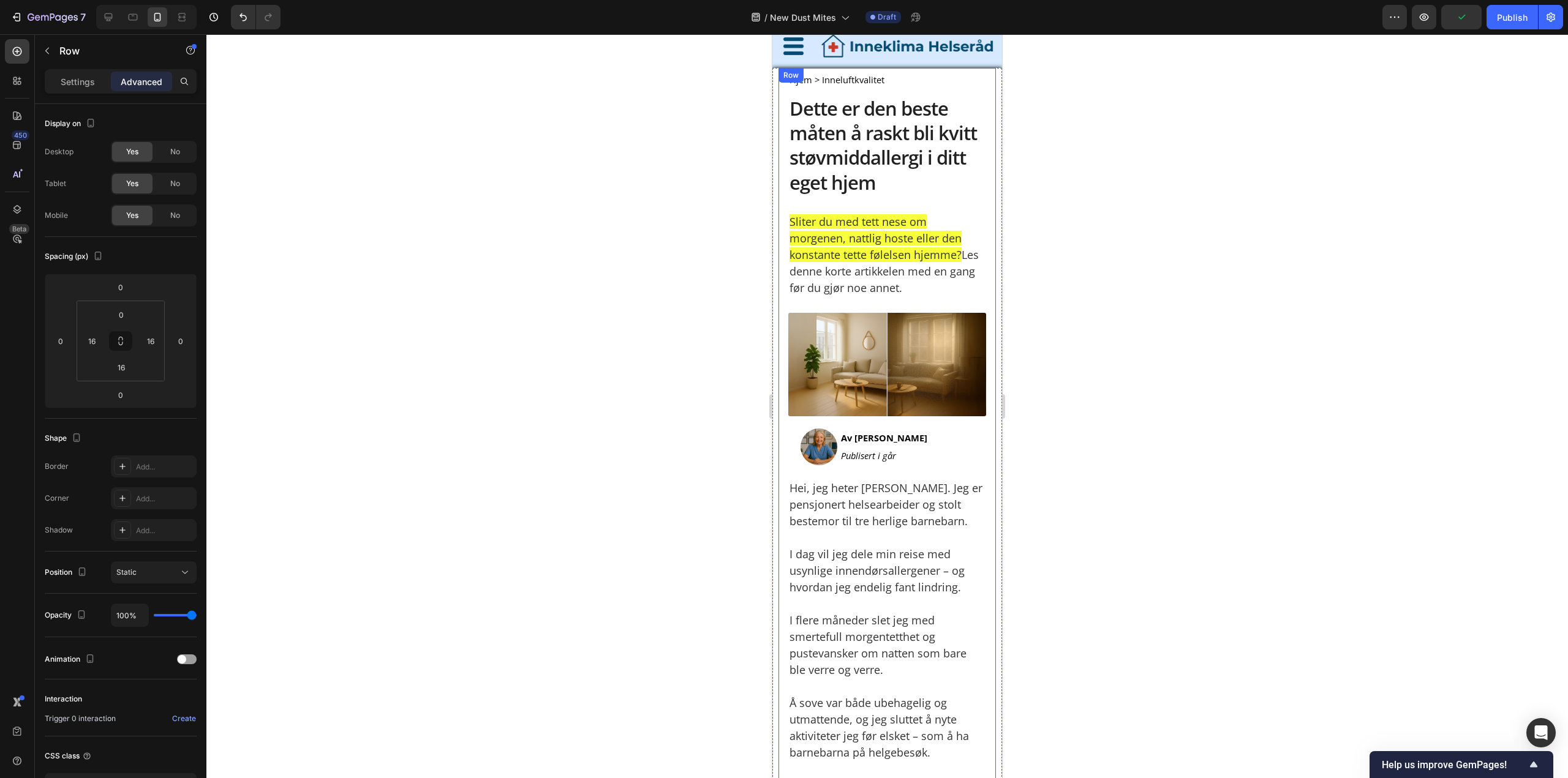
click at [87, 333] on input "16" at bounding box center [92, 341] width 18 height 18
type input "0"
click at [142, 337] on input "16" at bounding box center [151, 341] width 18 height 18
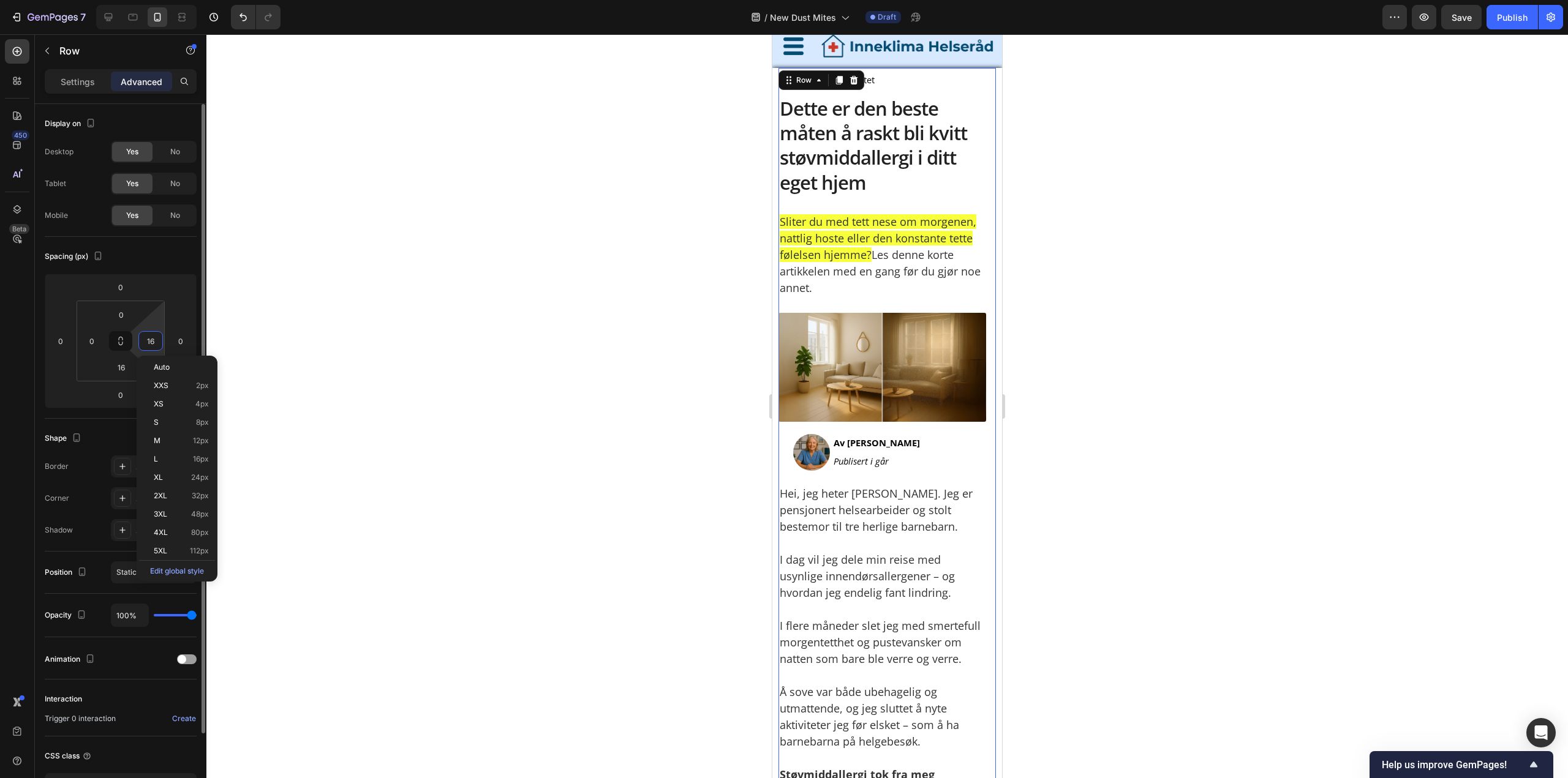
type input "0"
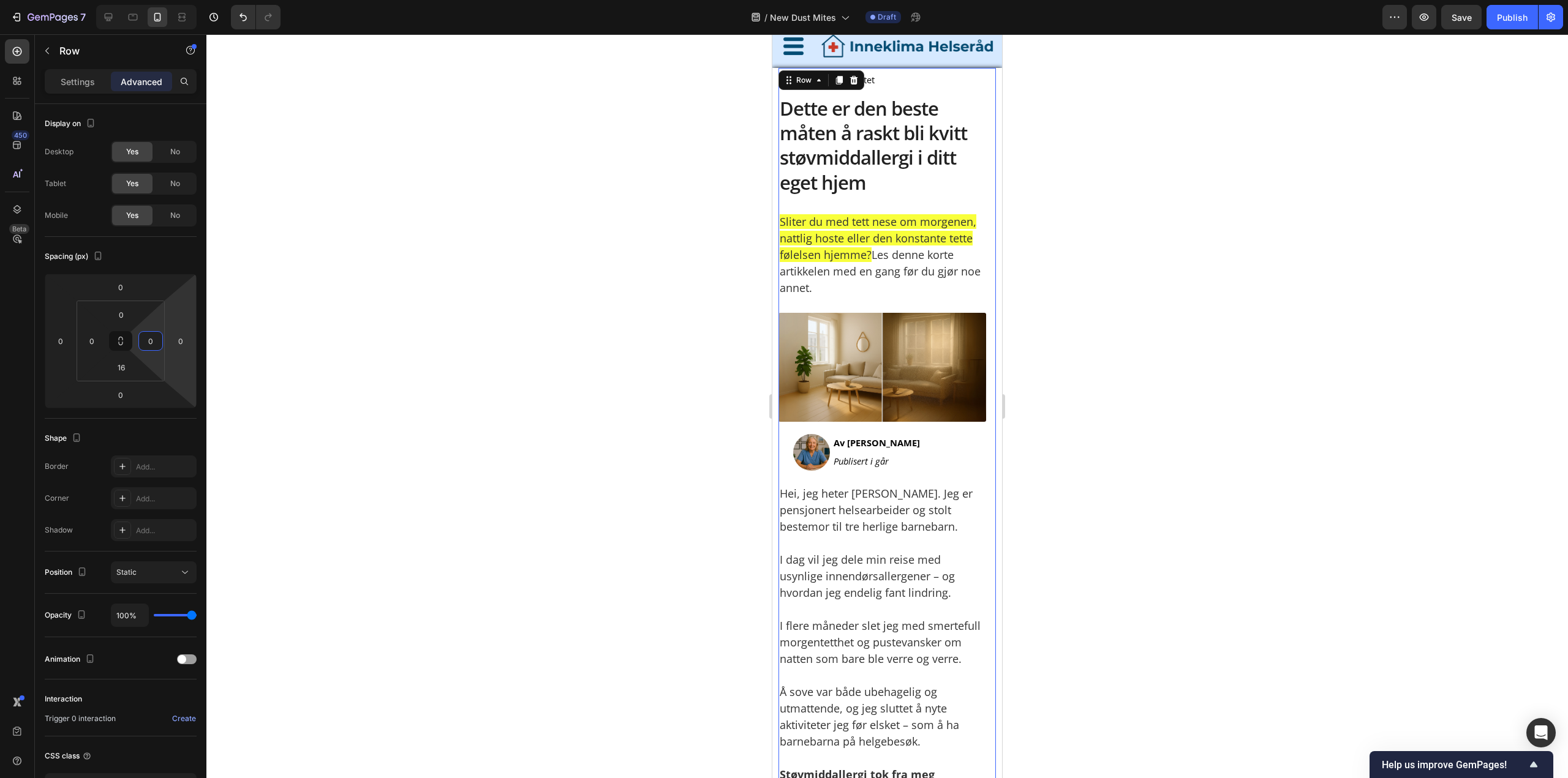
click at [1143, 313] on div at bounding box center [887, 406] width 1361 height 744
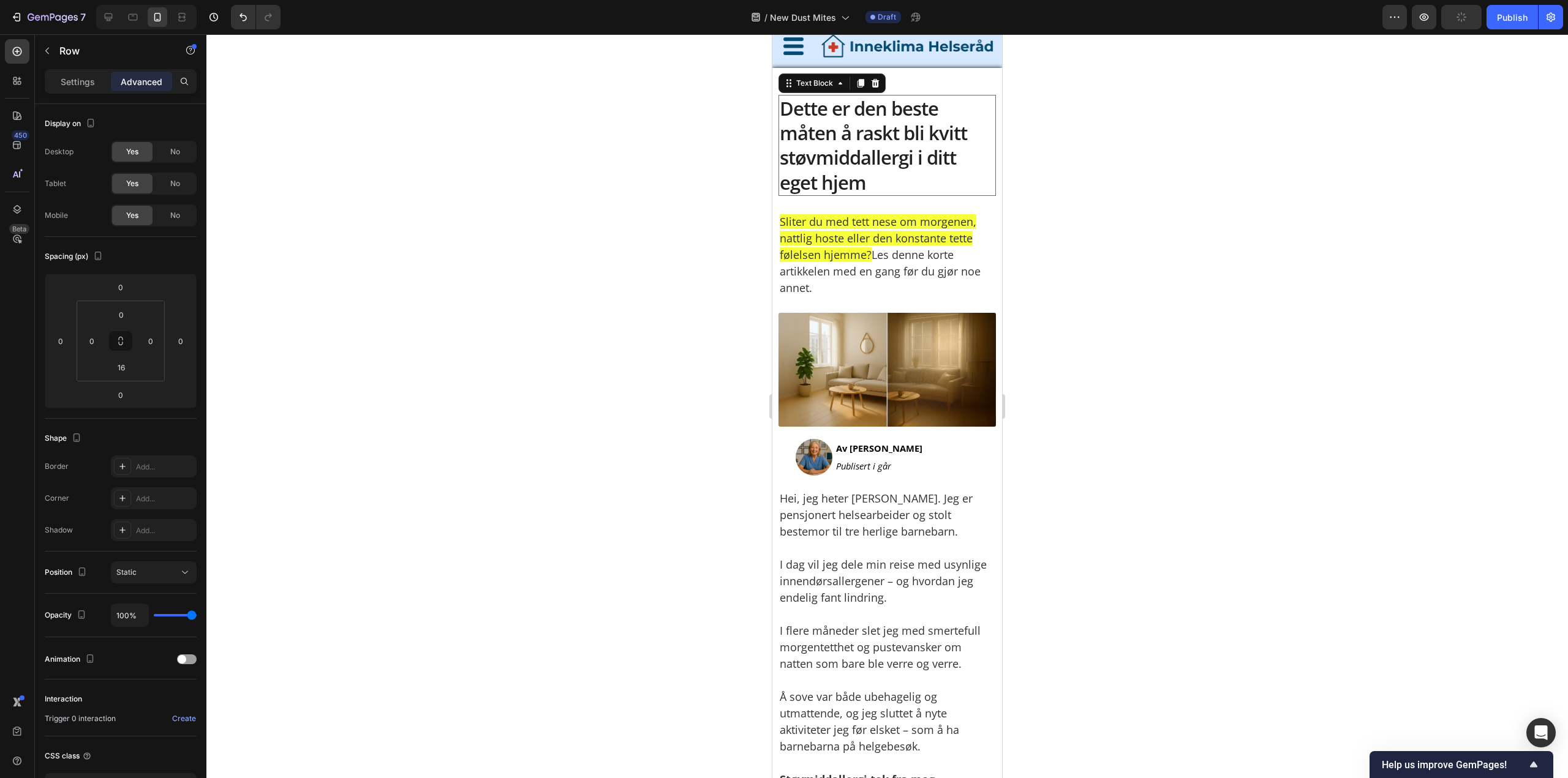
click at [981, 193] on p "Dette er den beste måten å raskt bli kvitt støvmiddallergi i ditt eget hjem" at bounding box center [887, 145] width 215 height 99
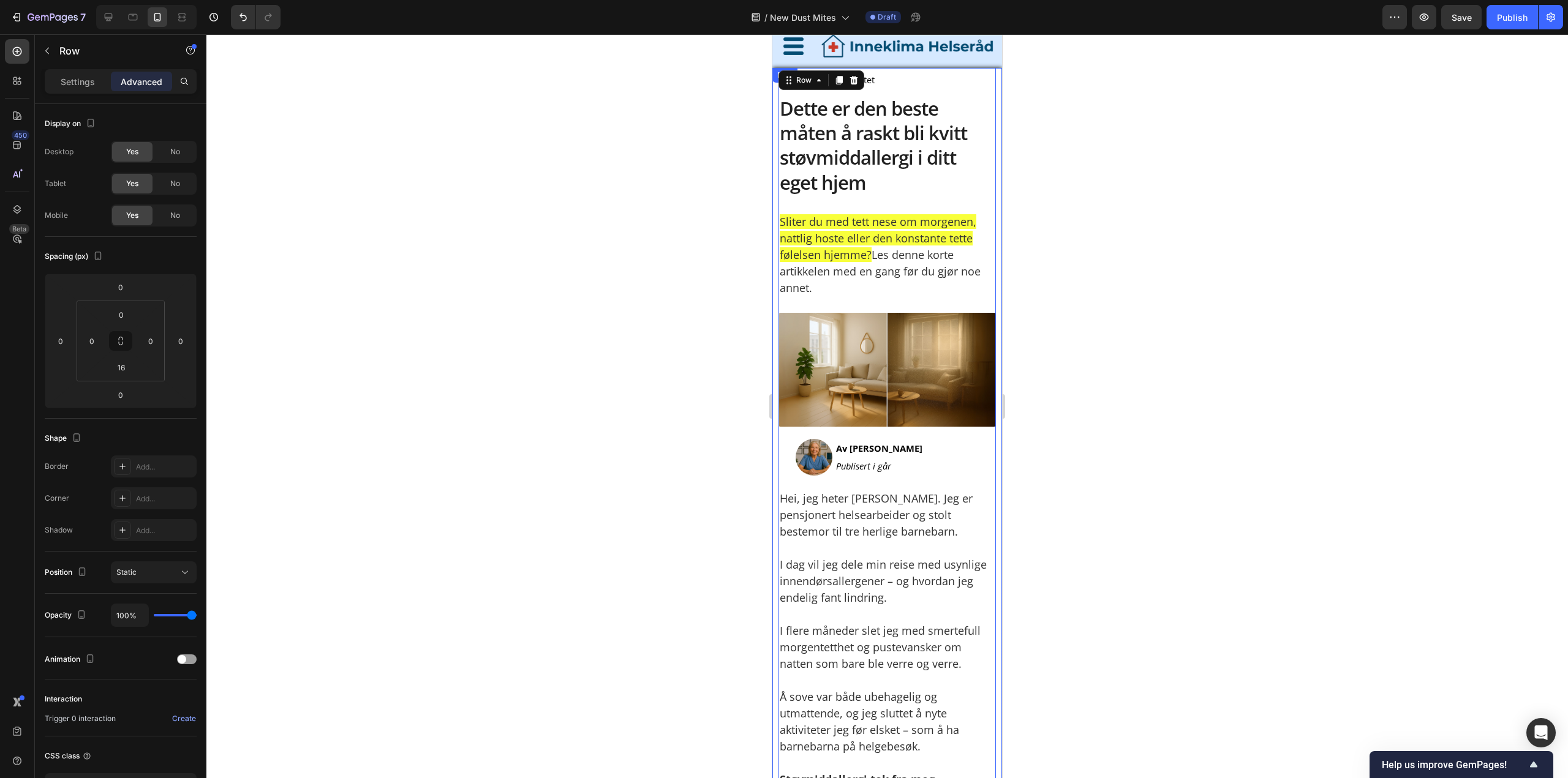
click at [93, 345] on input "10" at bounding box center [92, 341] width 18 height 18
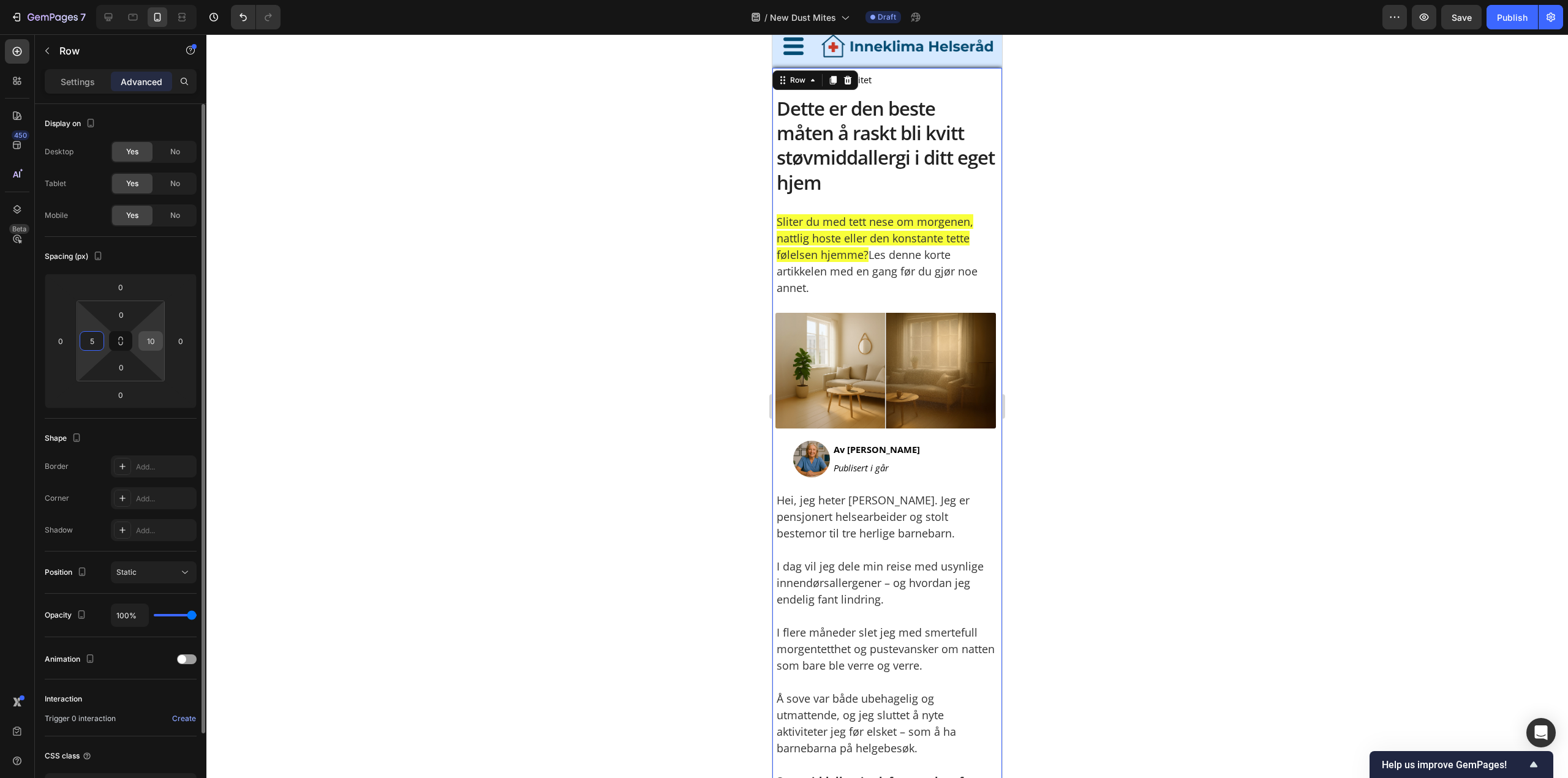
type input "5"
click at [144, 339] on input "10" at bounding box center [151, 341] width 18 height 18
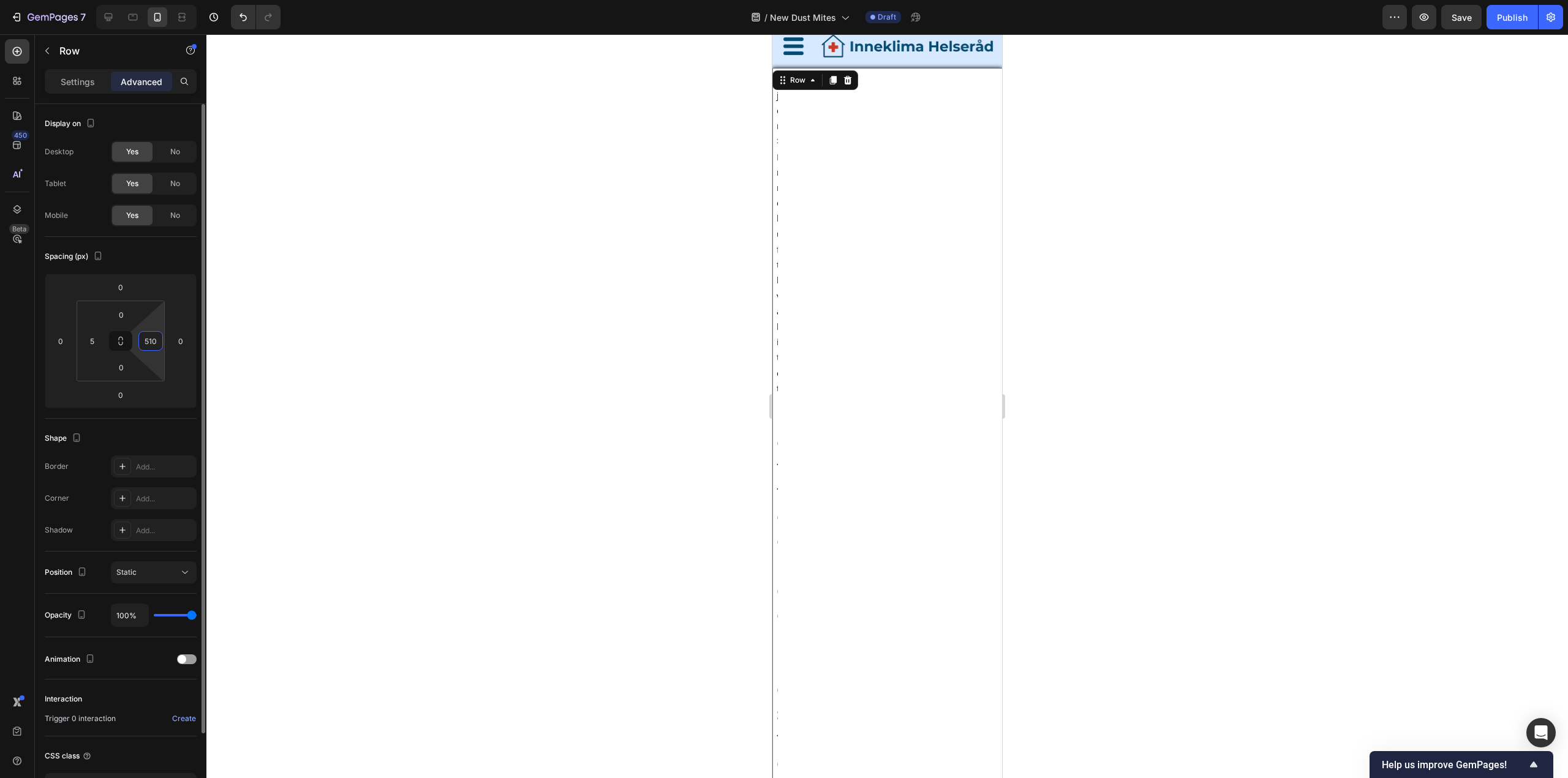
click at [146, 339] on input "510" at bounding box center [151, 341] width 18 height 18
click at [148, 338] on input "510" at bounding box center [151, 341] width 18 height 18
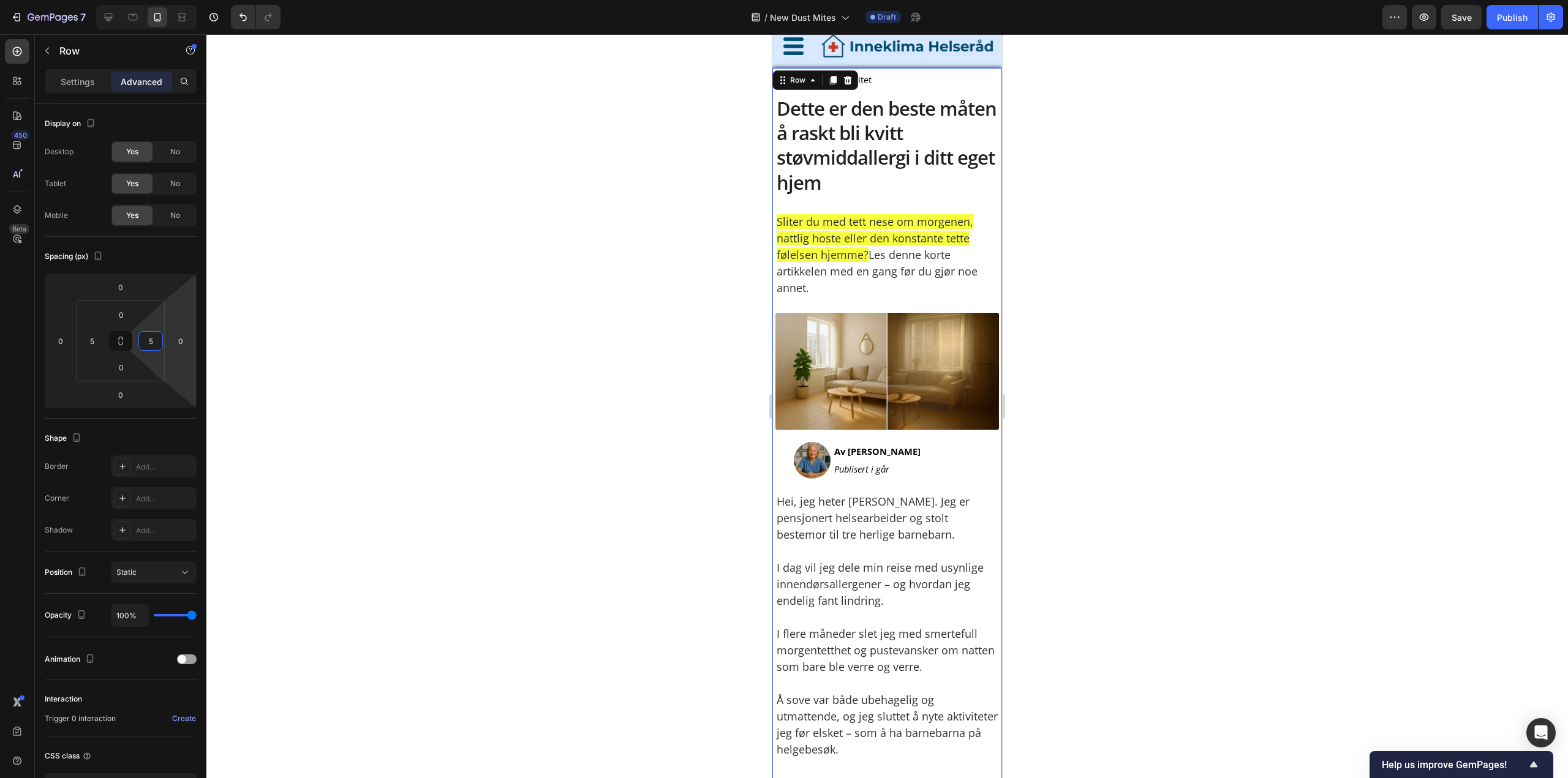
type input "5"
click at [1050, 246] on div at bounding box center [887, 406] width 1361 height 744
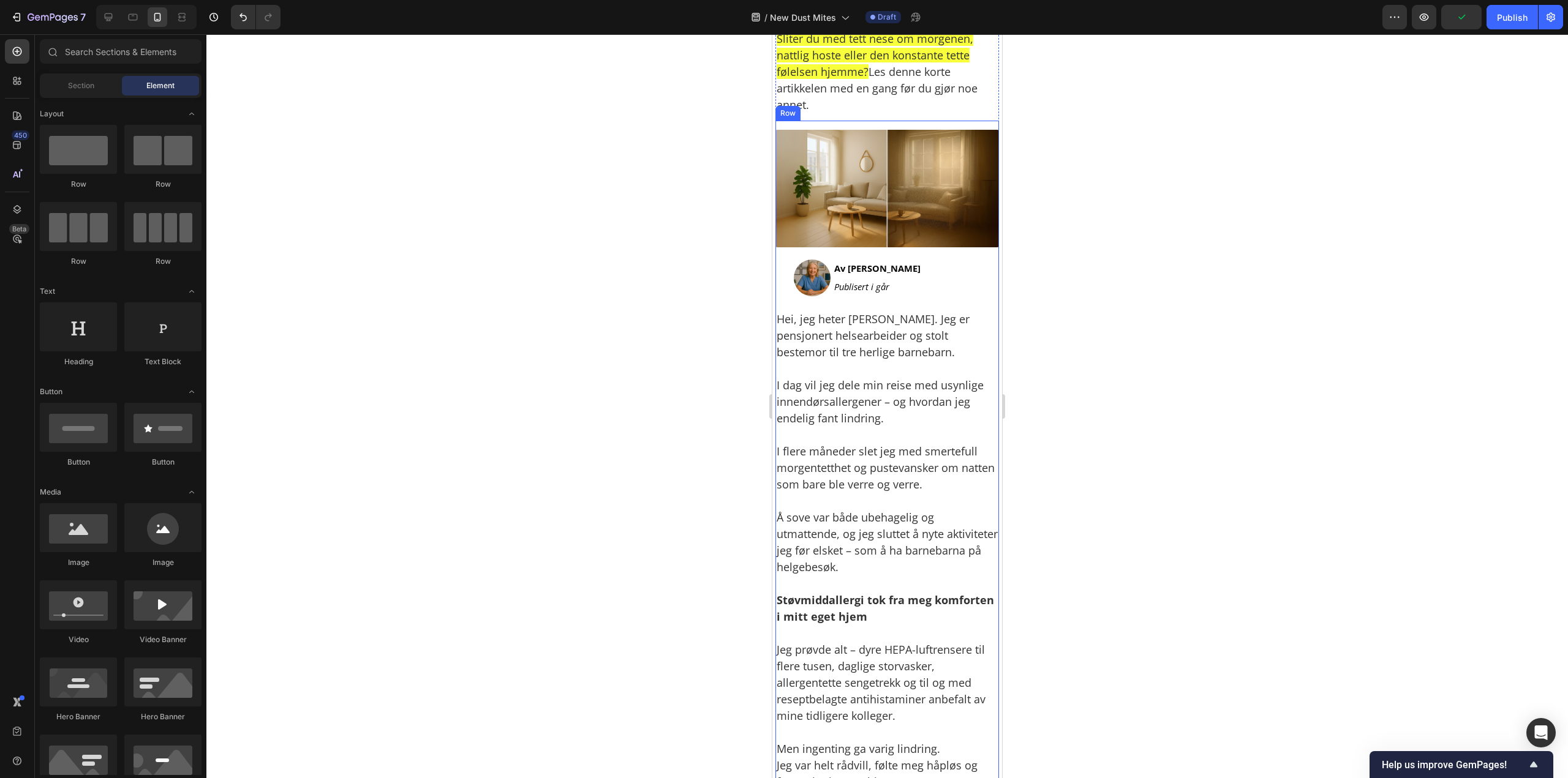
scroll to position [245, 0]
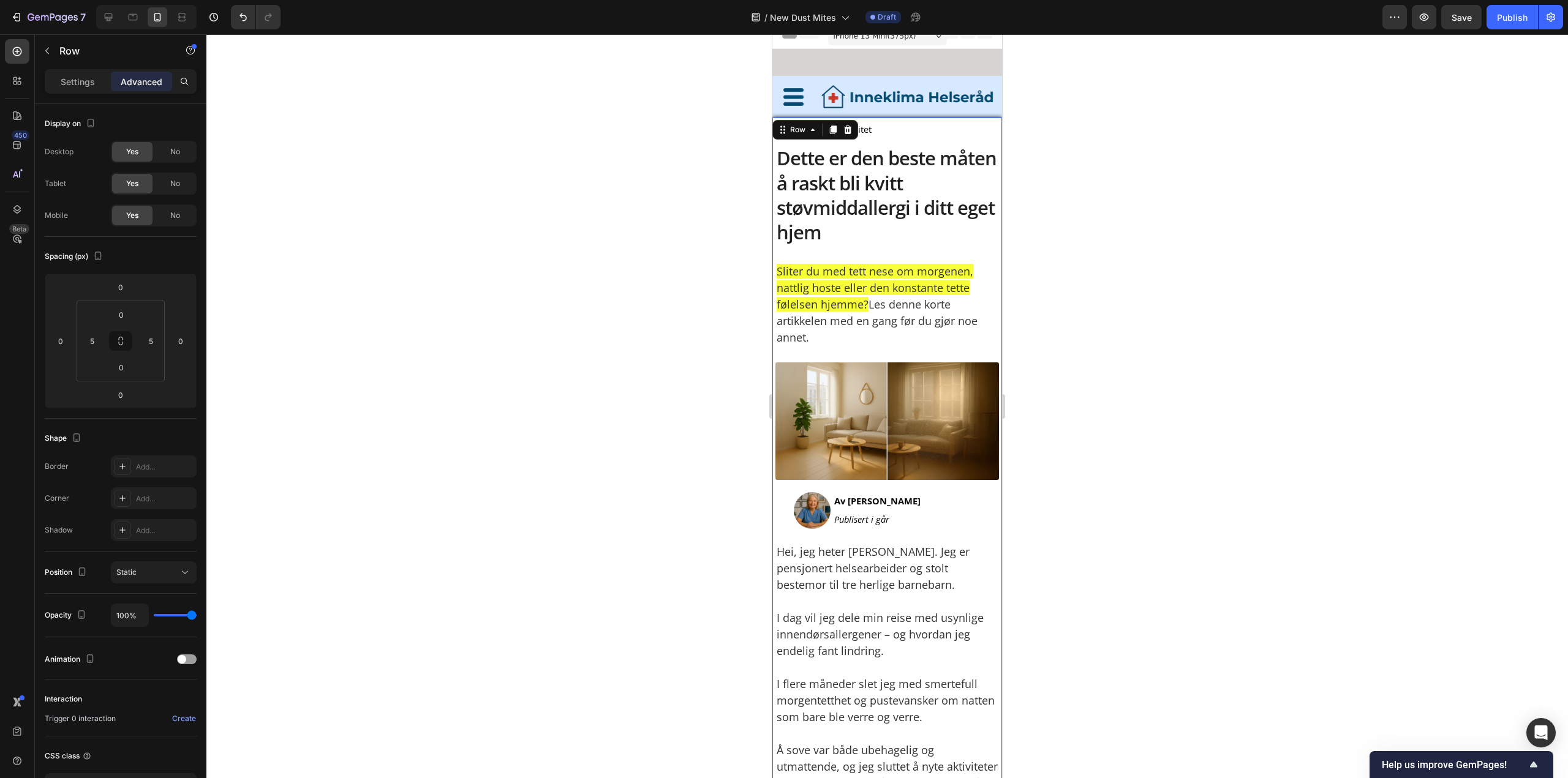
scroll to position [0, 0]
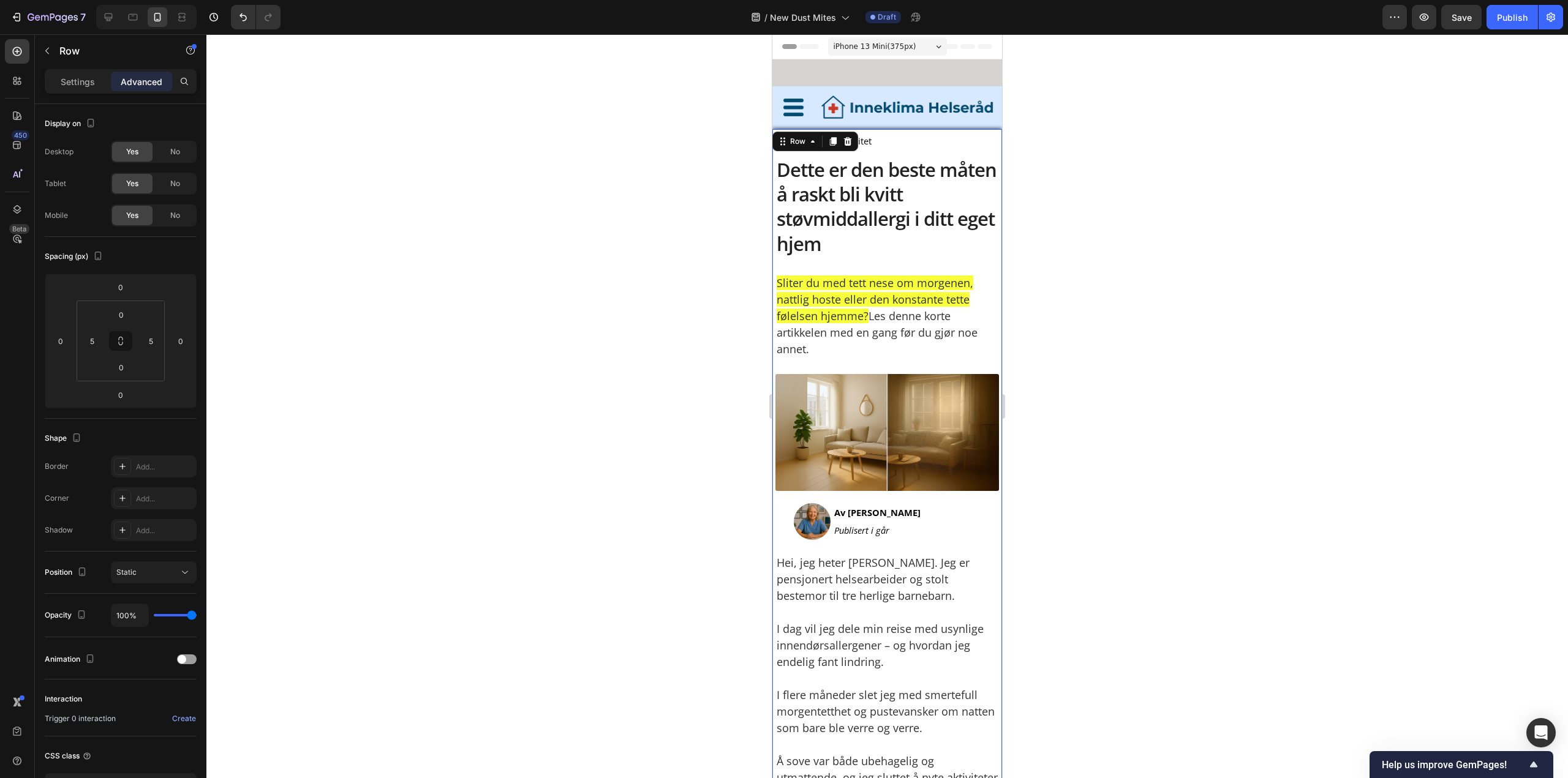
click at [1064, 196] on div at bounding box center [887, 406] width 1361 height 744
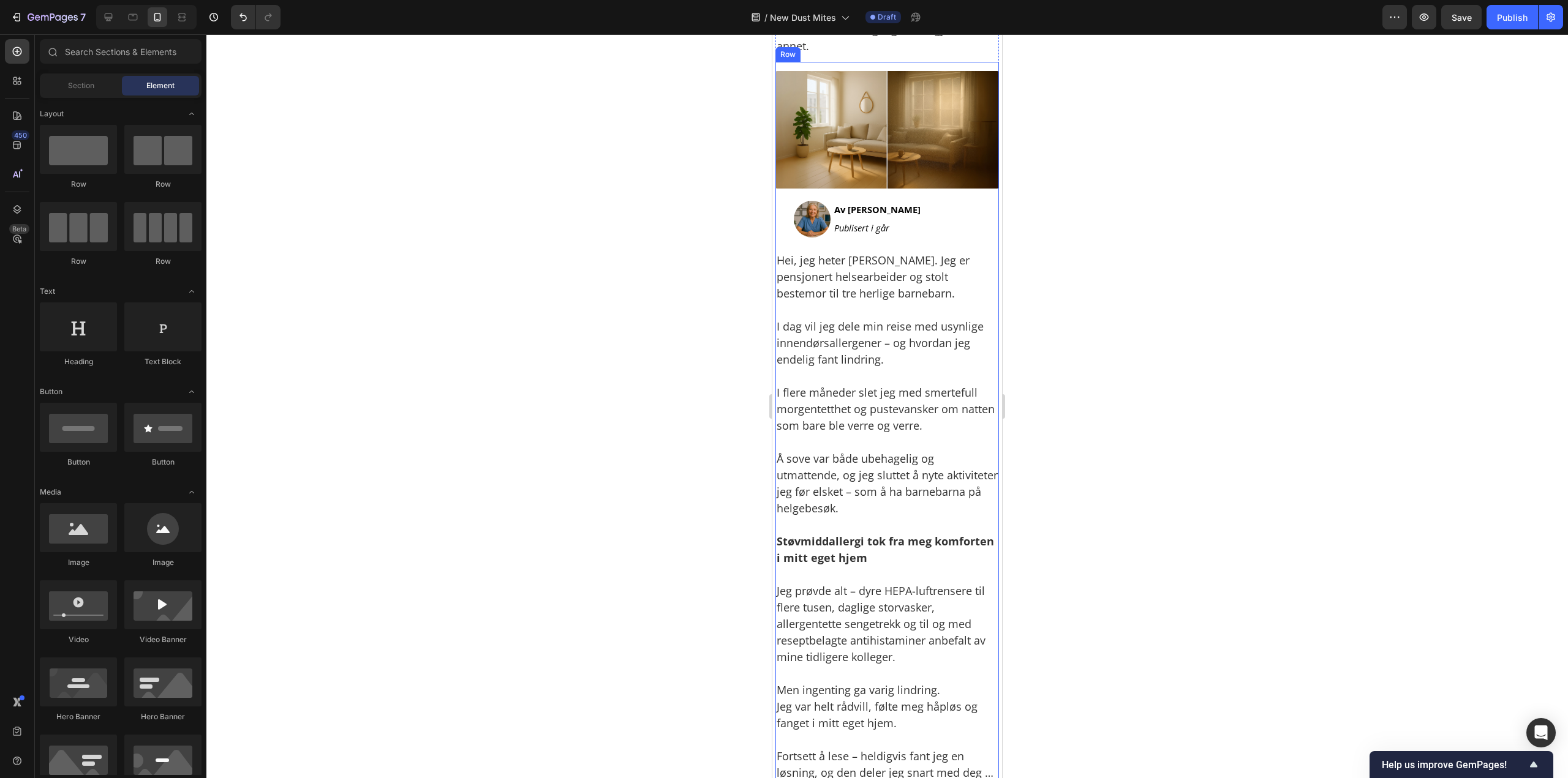
scroll to position [306, 0]
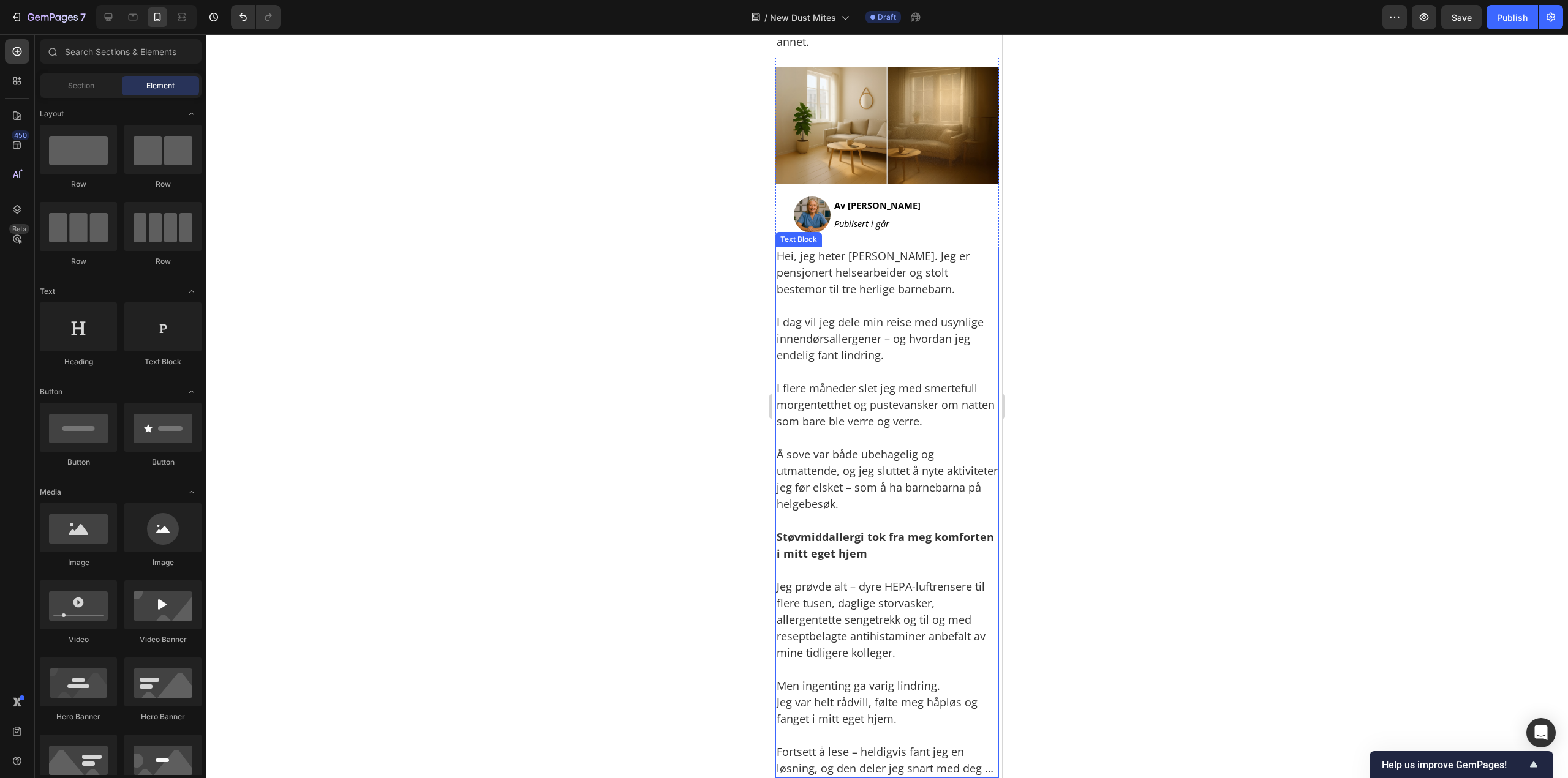
click at [926, 262] on p "Hei, jeg [PERSON_NAME]. Jeg er pensjonert helsearbeider [PERSON_NAME] bestemor …" at bounding box center [887, 273] width 221 height 49
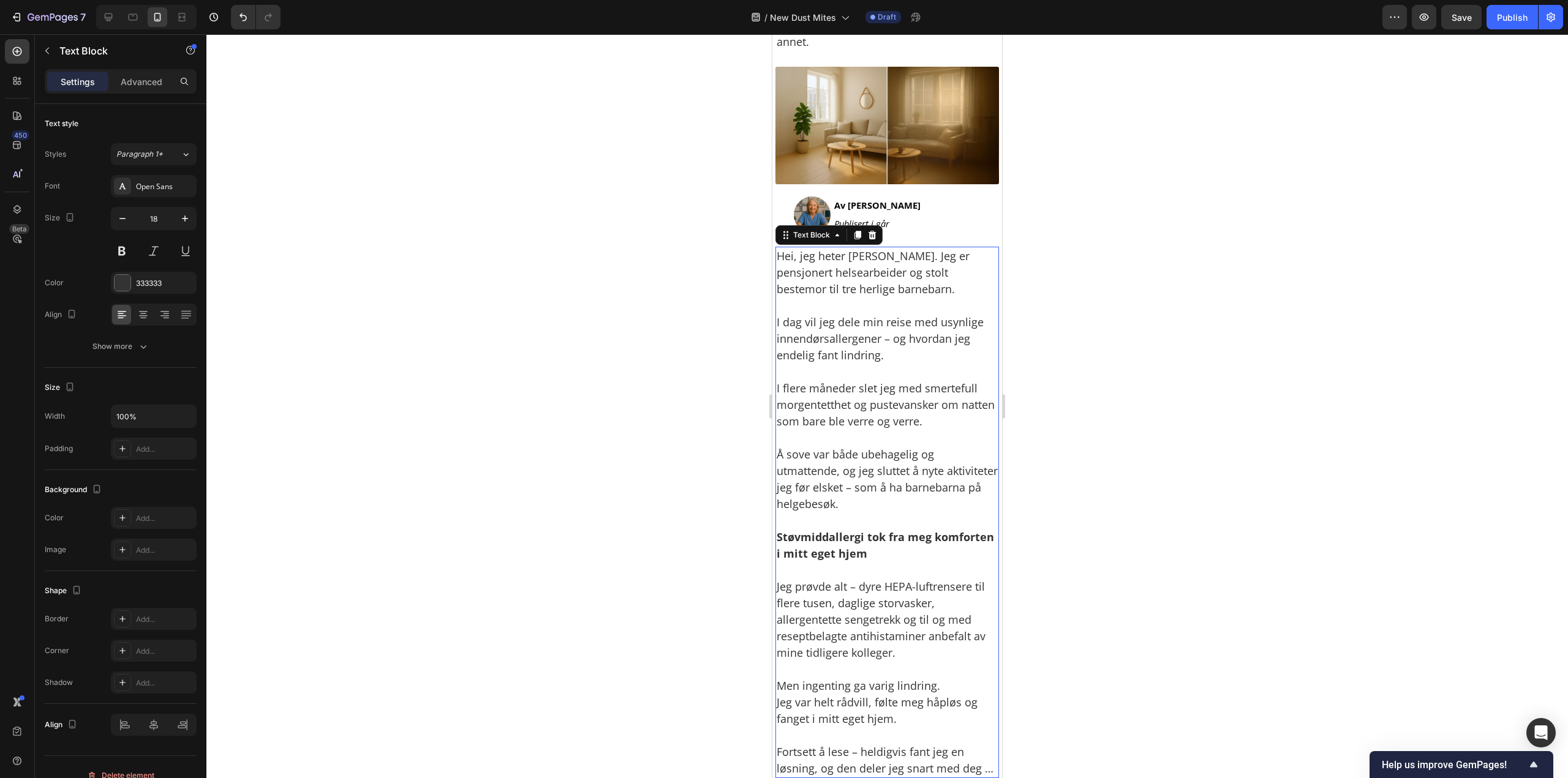
click at [1324, 359] on div at bounding box center [887, 406] width 1361 height 744
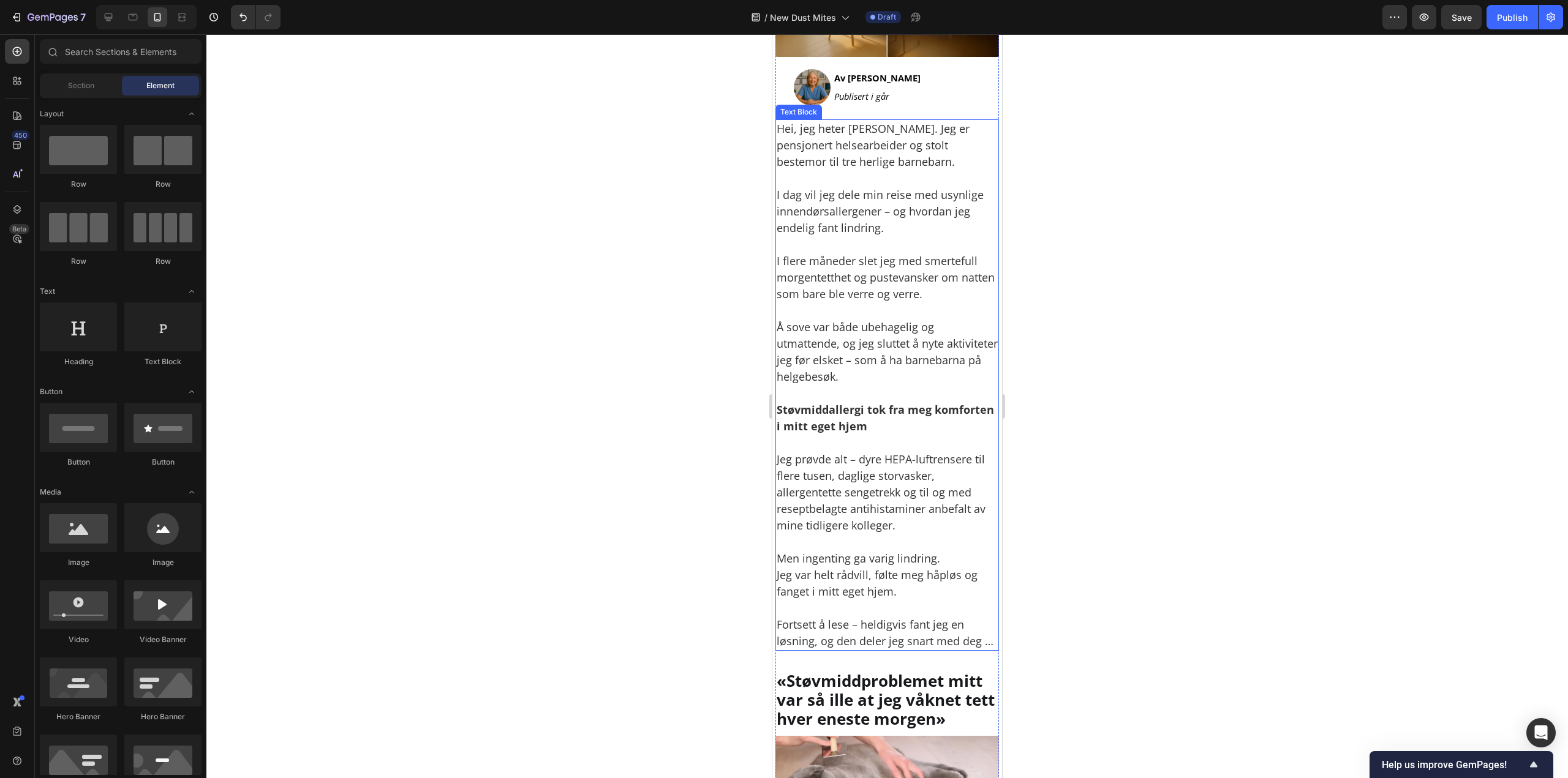
scroll to position [429, 0]
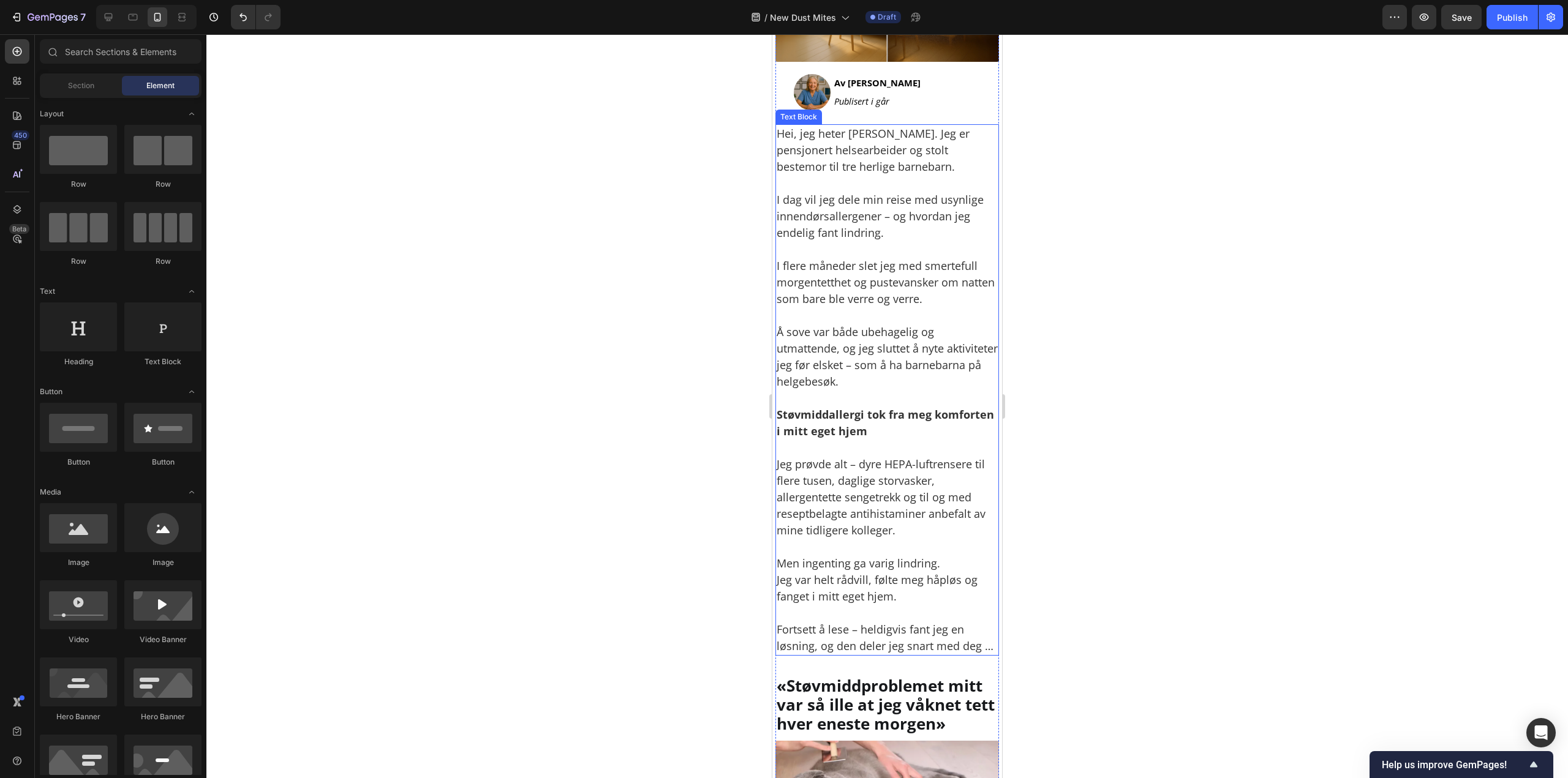
click at [876, 584] on p "Men ingenting ga varig lindring. Jeg var helt rådvill, følte meg håpløs og fang…" at bounding box center [887, 580] width 221 height 49
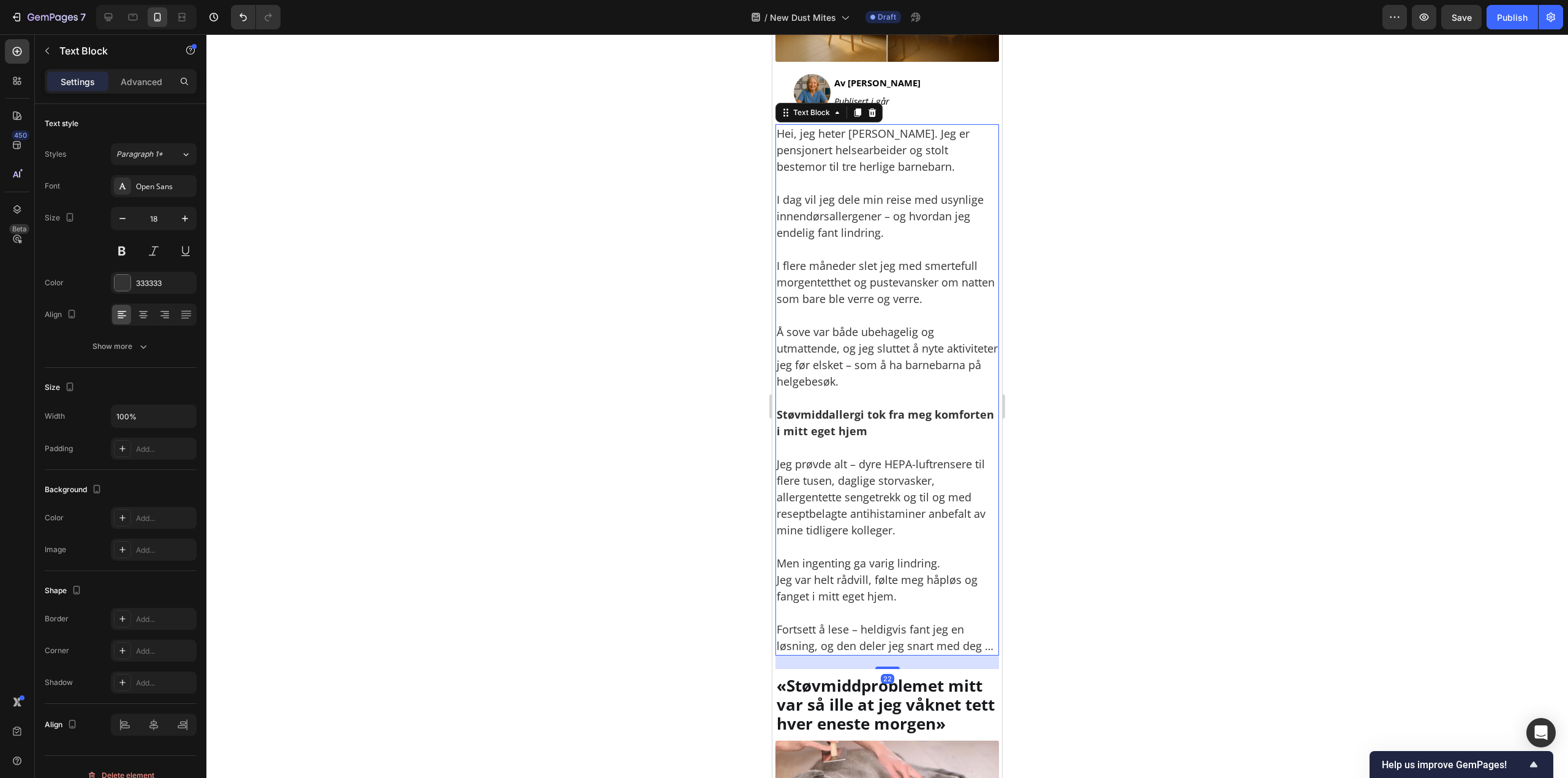
click at [785, 655] on p "Fortsett å lese – heldigvis fant jeg en løsning, og den deler jeg snart med deg…" at bounding box center [887, 629] width 221 height 49
click at [1239, 359] on div at bounding box center [887, 406] width 1361 height 744
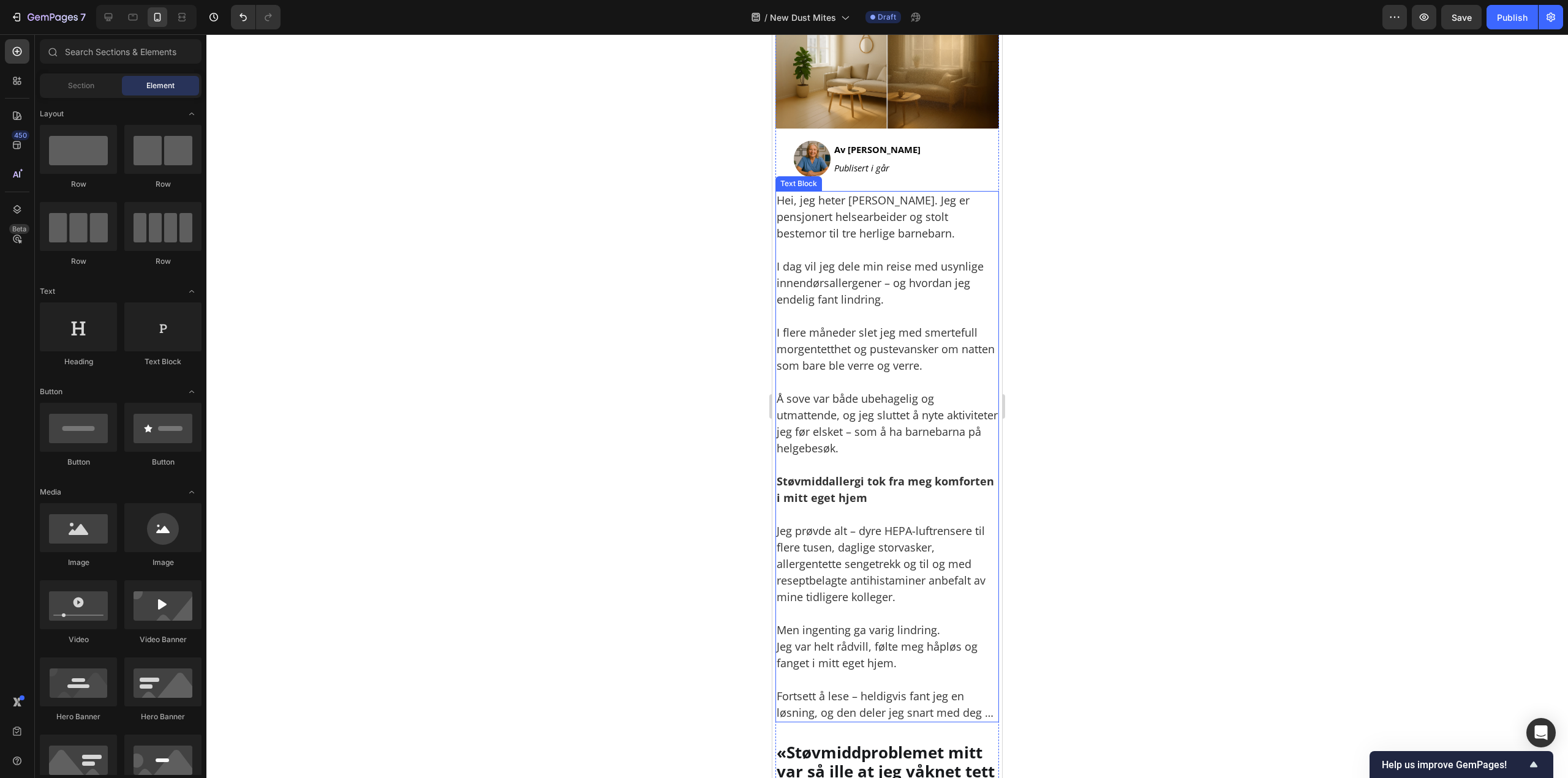
scroll to position [184, 0]
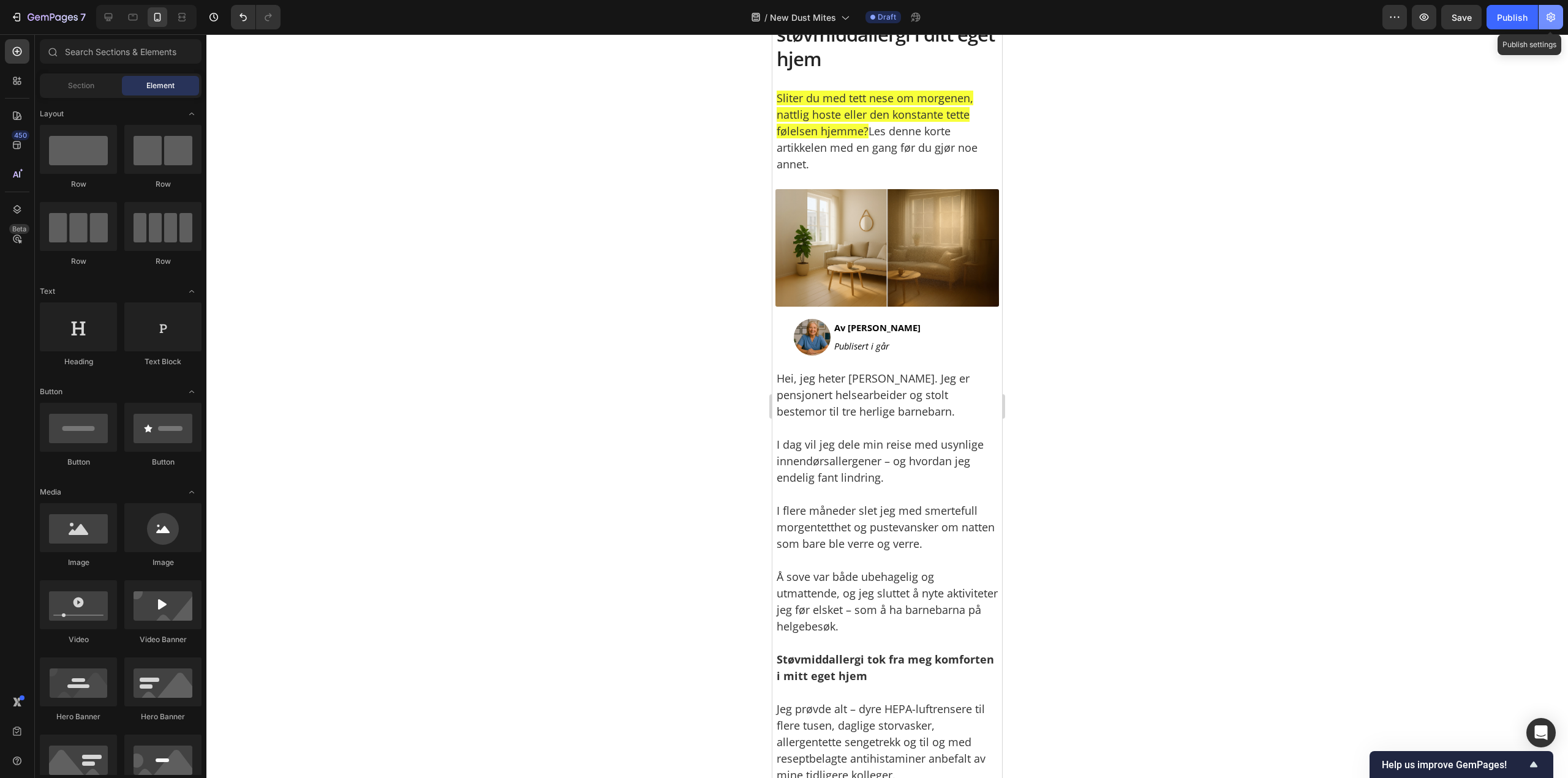
click at [1552, 16] on icon "button" at bounding box center [1550, 18] width 12 height 12
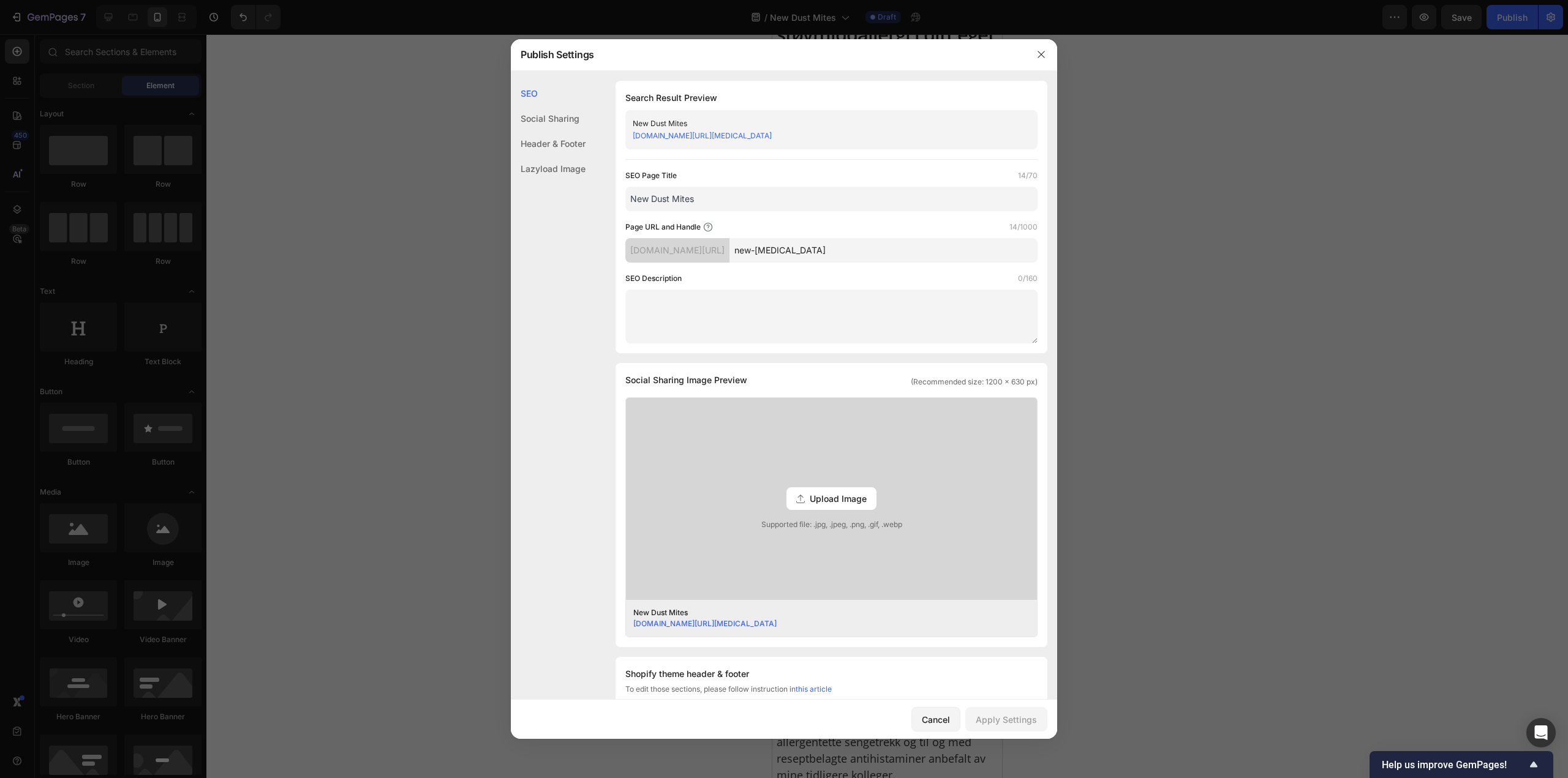
click at [787, 248] on input "new-dust-mites" at bounding box center [883, 251] width 308 height 25
click at [786, 248] on input "new-dust-mites" at bounding box center [883, 251] width 308 height 25
click at [1049, 55] on div at bounding box center [1041, 55] width 32 height 32
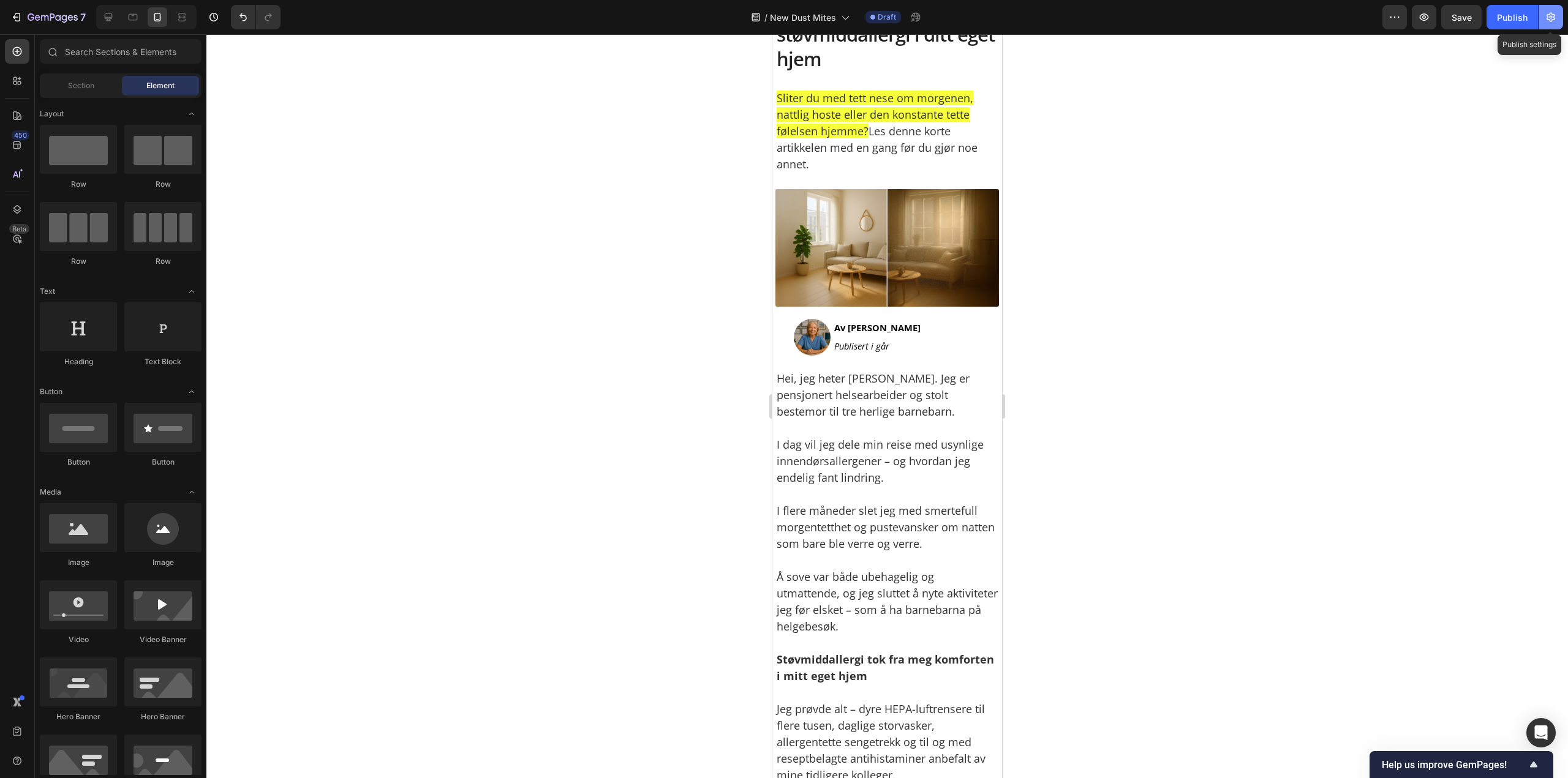
click at [1552, 13] on icon "button" at bounding box center [1550, 18] width 12 height 12
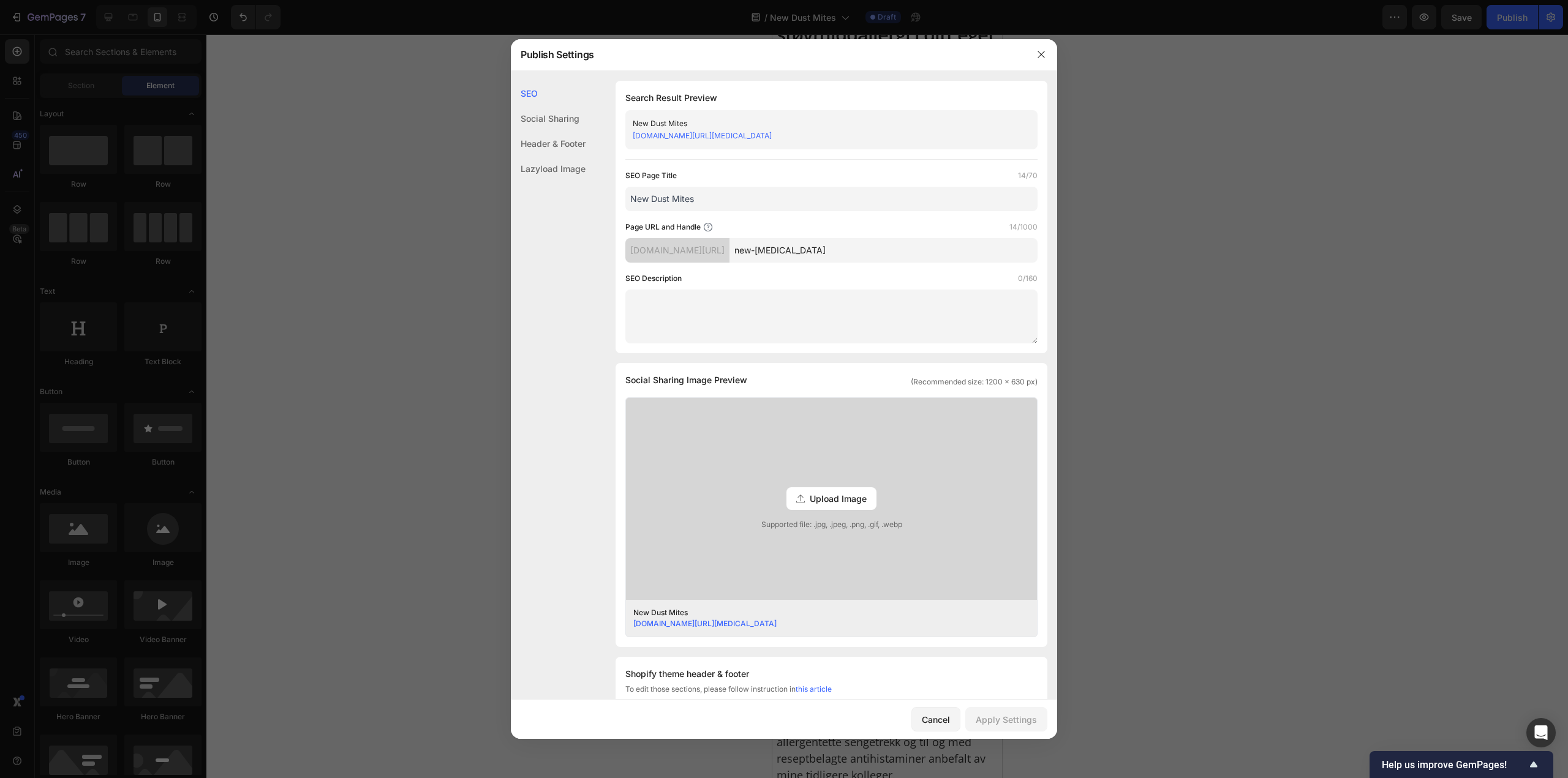
click at [855, 248] on input "new-dust-mites" at bounding box center [883, 251] width 308 height 25
click at [854, 247] on input "new-dust-mites" at bounding box center [883, 251] width 308 height 25
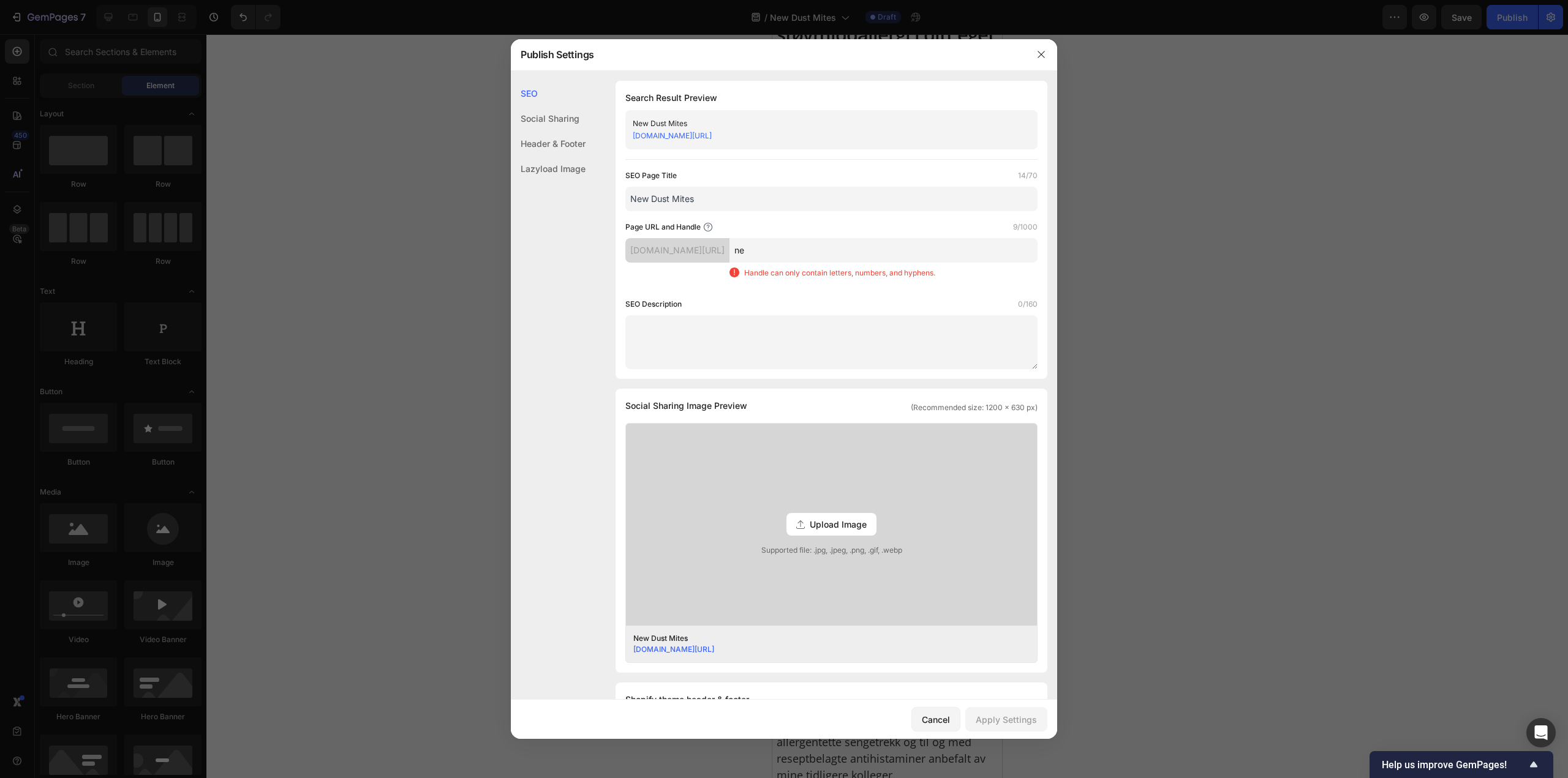
type input "n"
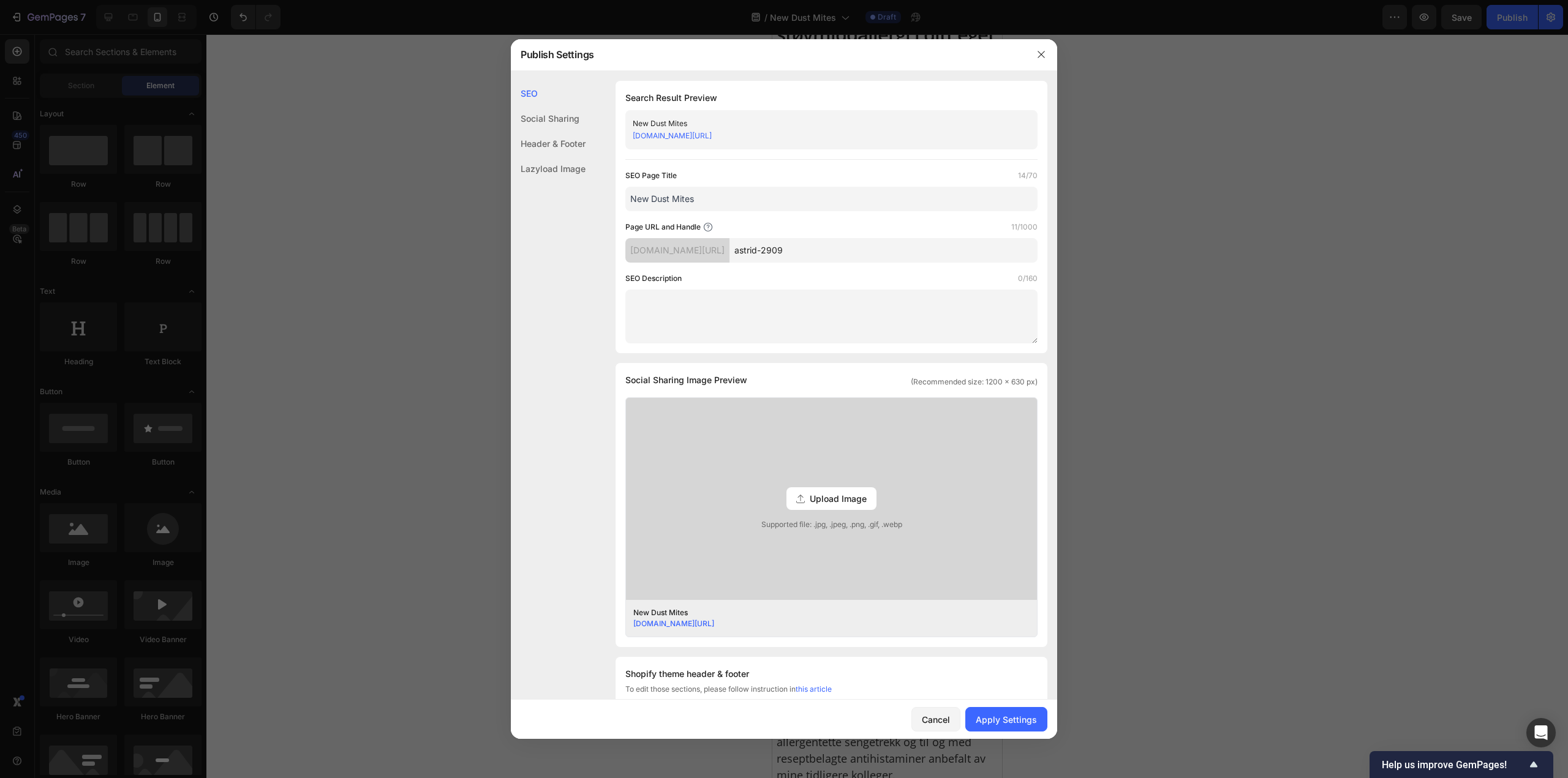
type input "astrid-2909"
click at [760, 189] on input "New Dust Mites" at bounding box center [831, 199] width 412 height 25
click at [760, 188] on input "New Dust Mites" at bounding box center [831, 199] width 412 height 25
click at [759, 188] on input "New Dust Mites" at bounding box center [831, 199] width 412 height 25
click at [714, 208] on input "New Dust Mites" at bounding box center [831, 199] width 412 height 25
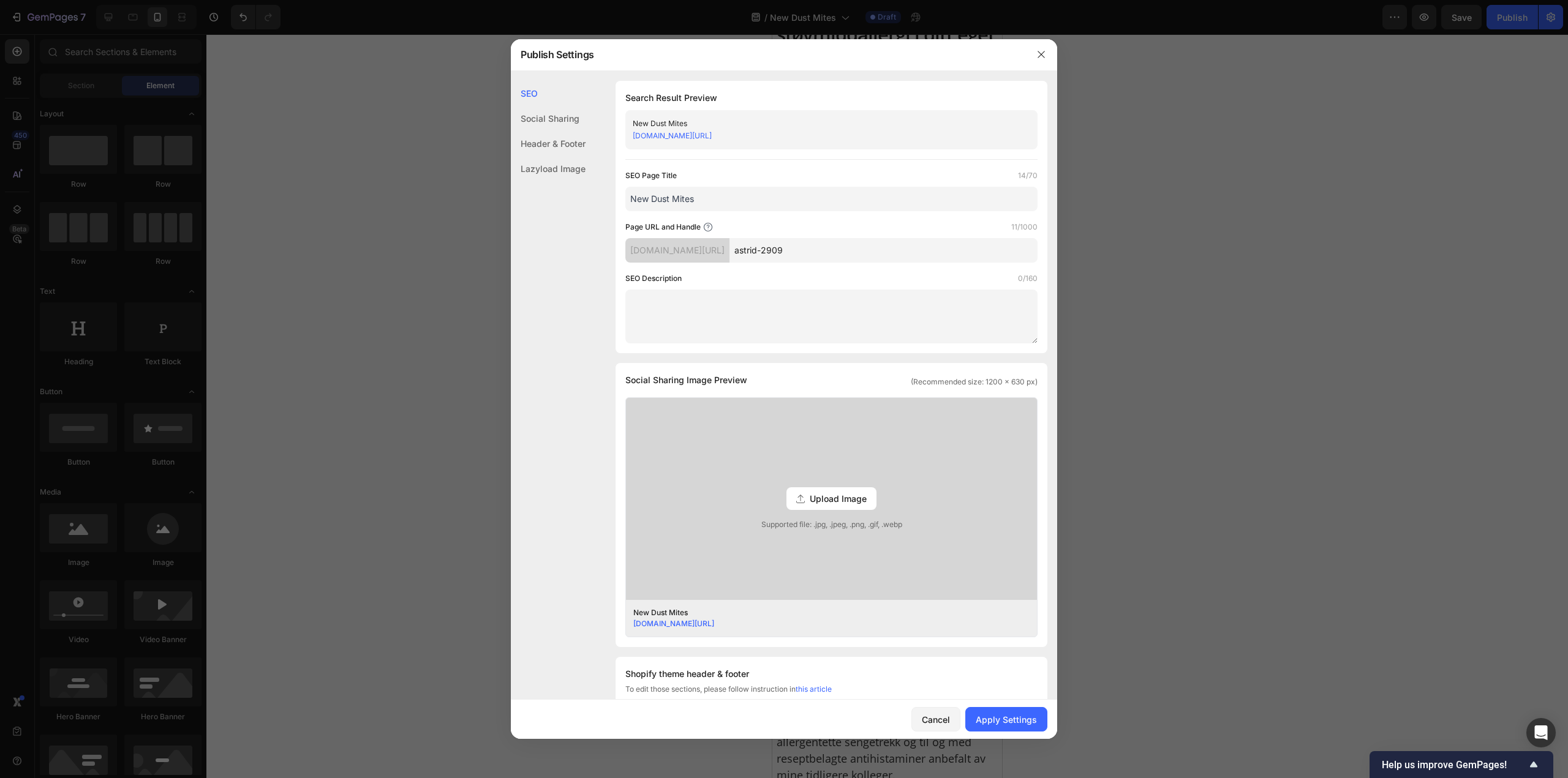
click at [711, 204] on input "New Dust Mites" at bounding box center [831, 199] width 412 height 25
click at [711, 203] on input "New Dust Mites" at bounding box center [831, 199] width 412 height 25
paste input "husstøvmidd"
click at [636, 204] on input "husstøvmidd" at bounding box center [831, 199] width 412 height 25
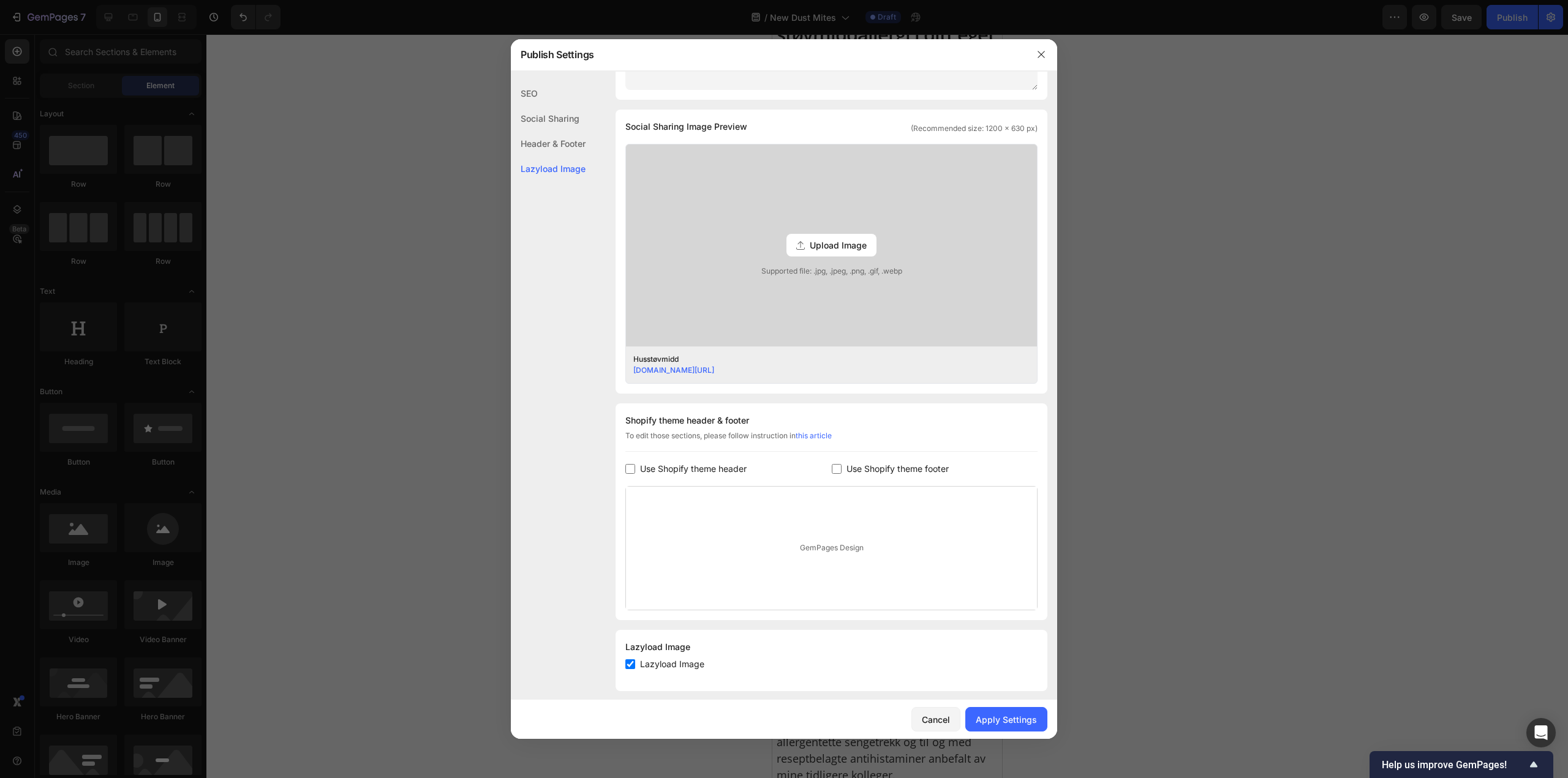
scroll to position [264, 0]
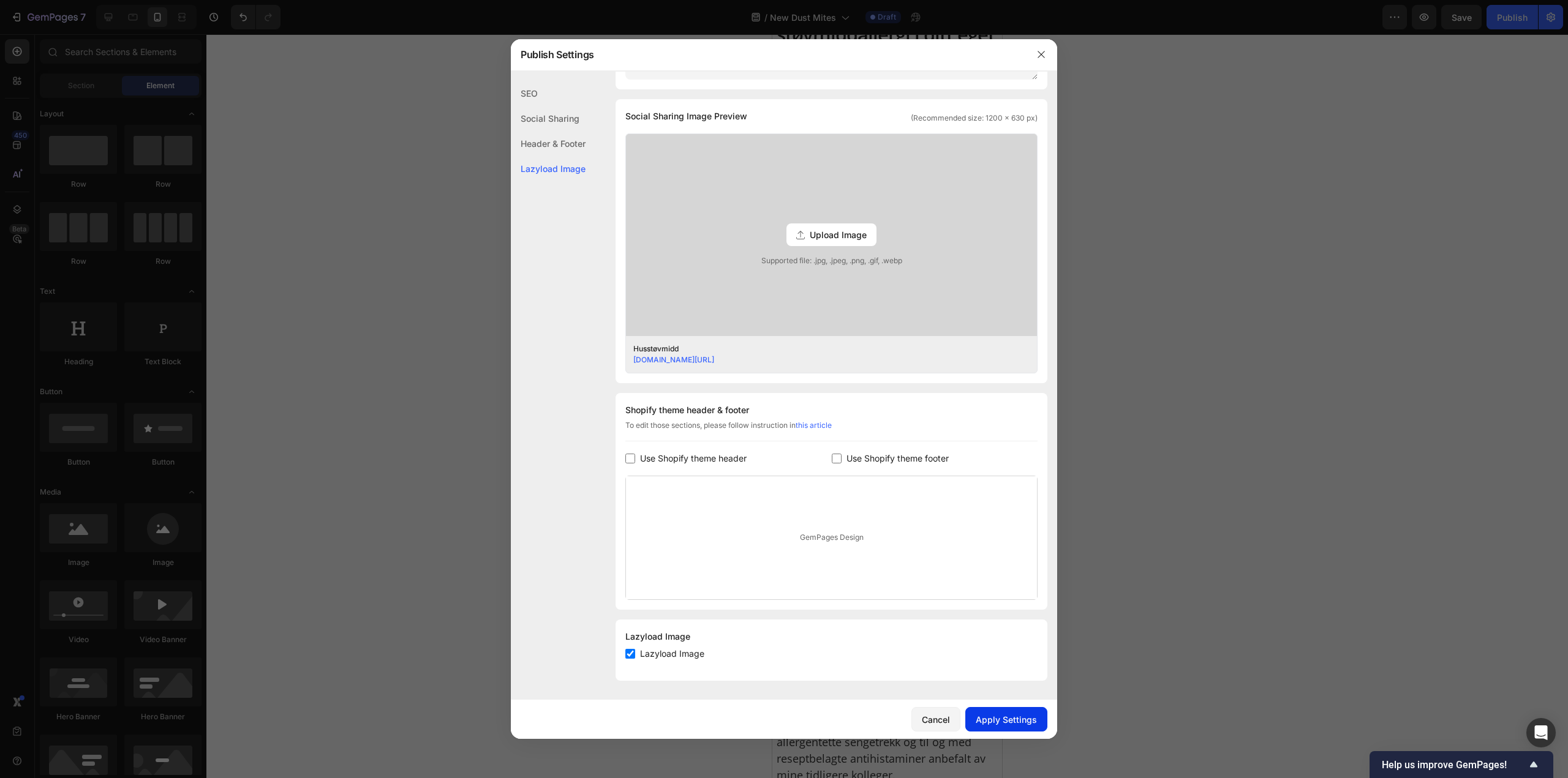
type input "Husstøvmidd"
click at [1021, 716] on div "Apply Settings" at bounding box center [1006, 719] width 62 height 13
click at [1045, 48] on button "button" at bounding box center [1041, 55] width 19 height 19
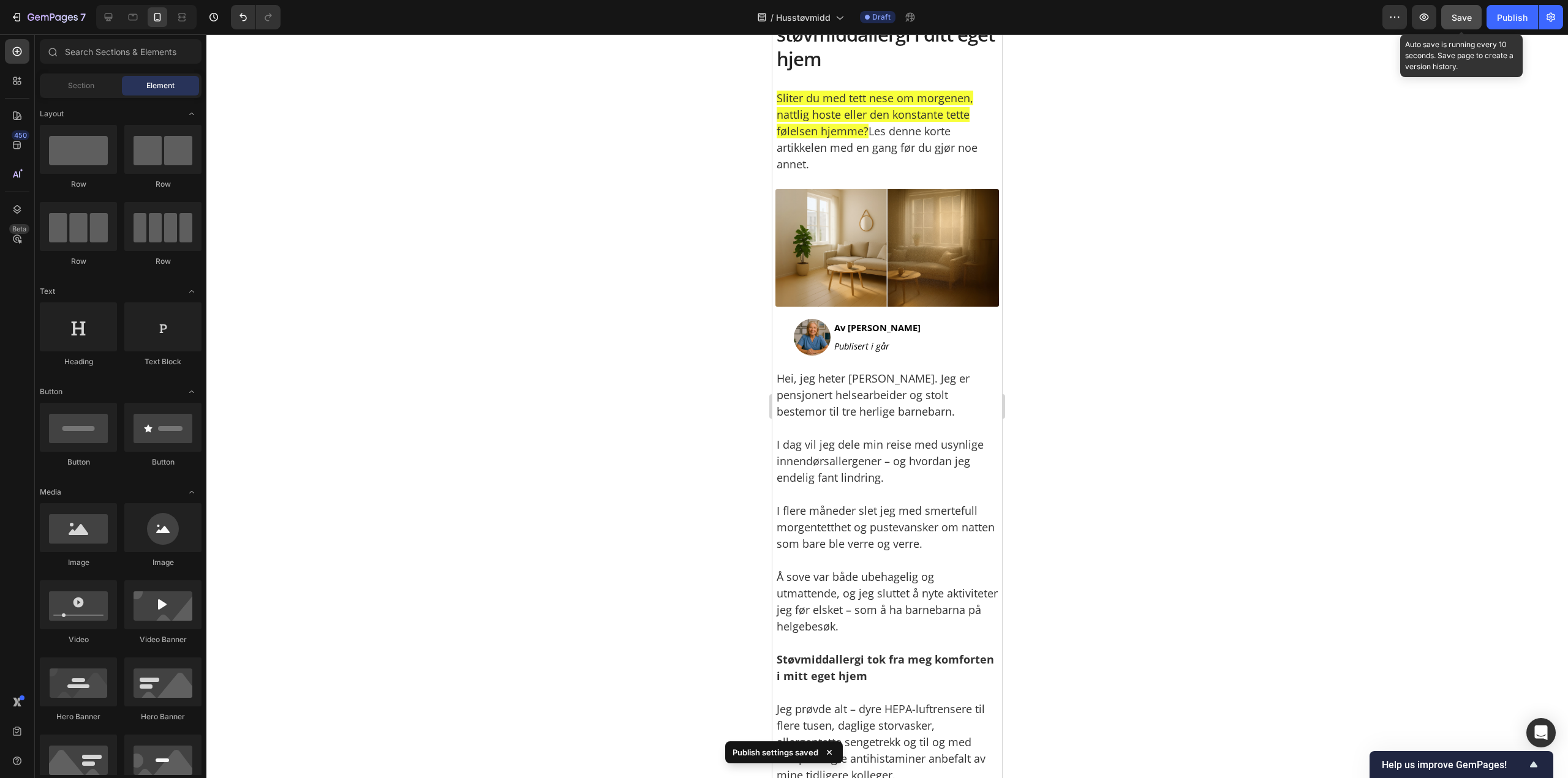
click at [1465, 19] on span "Save" at bounding box center [1461, 18] width 20 height 11
click at [1504, 26] on button "Publish" at bounding box center [1512, 18] width 51 height 25
click at [1545, 15] on icon "button" at bounding box center [1550, 18] width 12 height 12
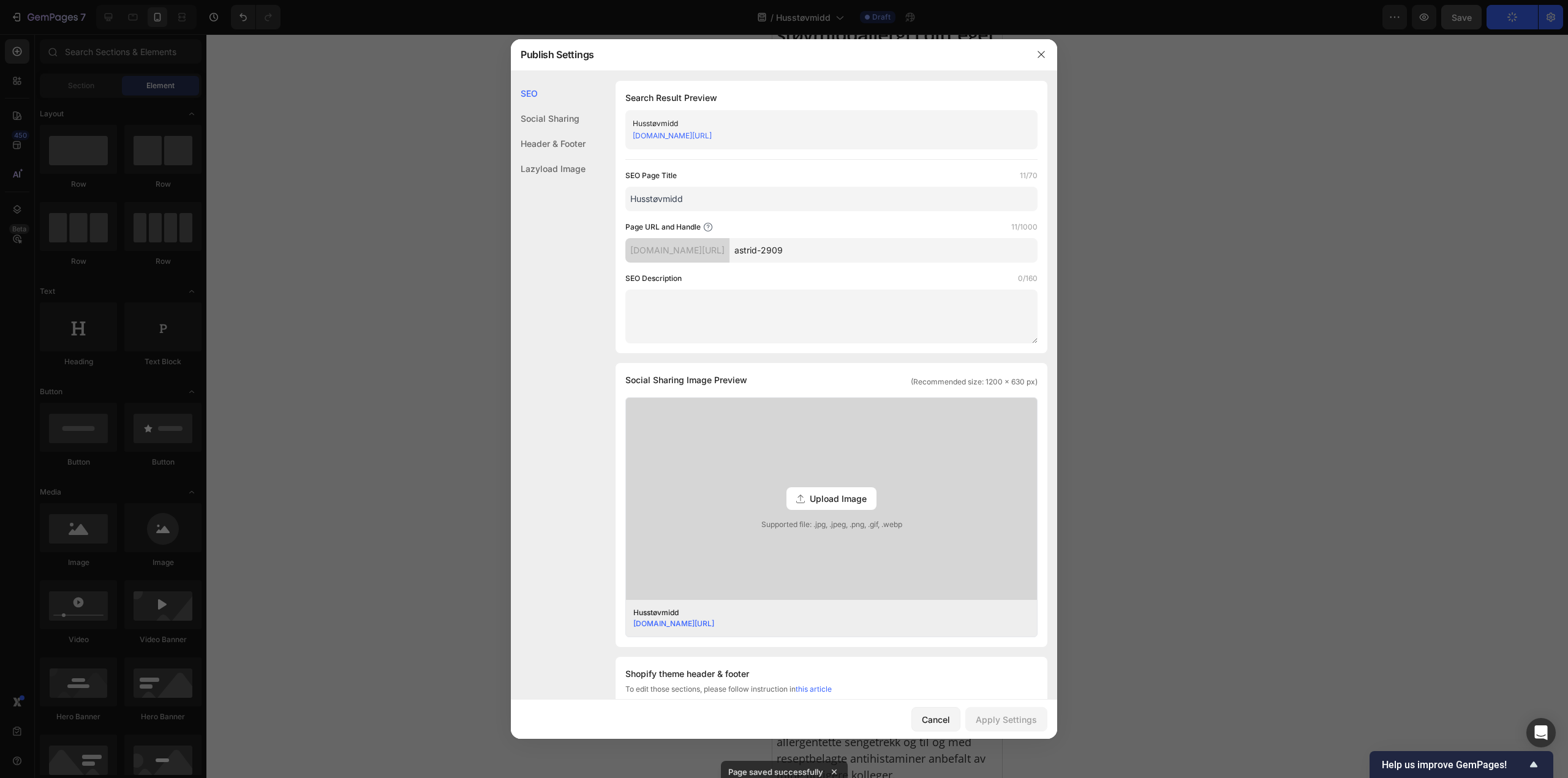
click at [824, 242] on input "astrid-2909" at bounding box center [883, 251] width 308 height 25
click at [1037, 60] on button "button" at bounding box center [1041, 55] width 19 height 19
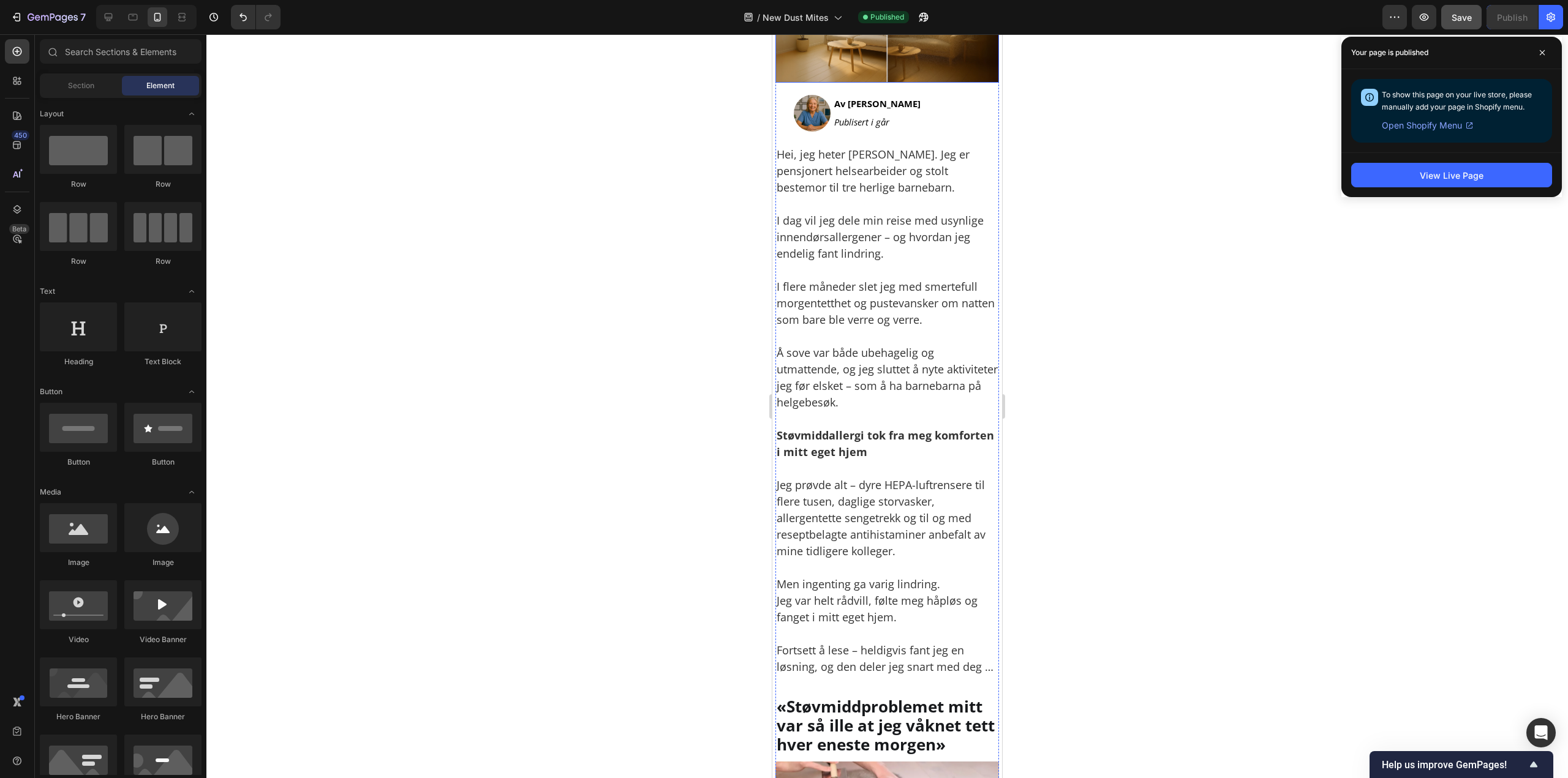
scroll to position [489, 0]
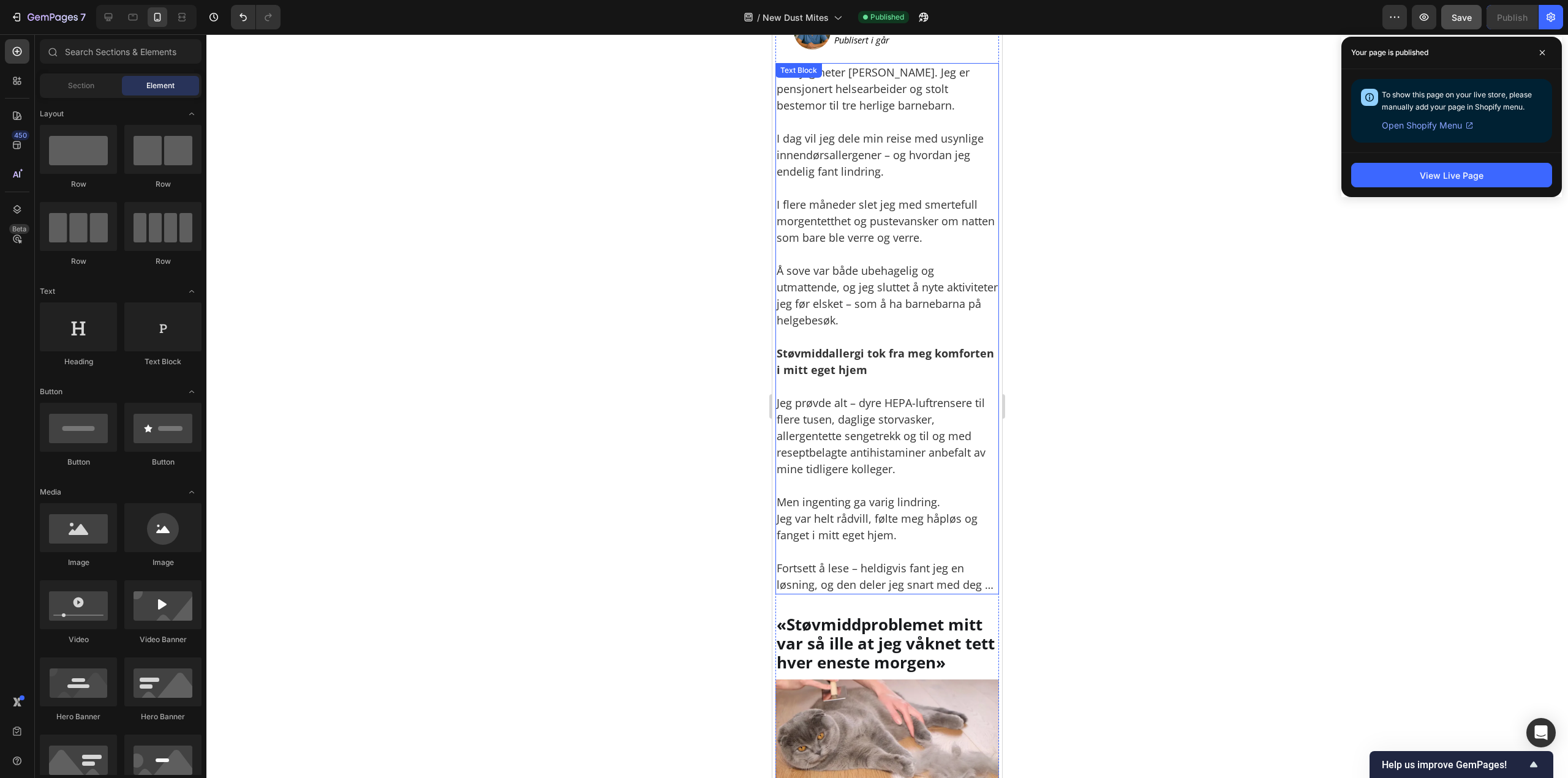
click at [848, 464] on p "Jeg prøvde alt – dyre HEPA-luftrensere til flere tusen, daglige storvasker, all…" at bounding box center [887, 428] width 221 height 99
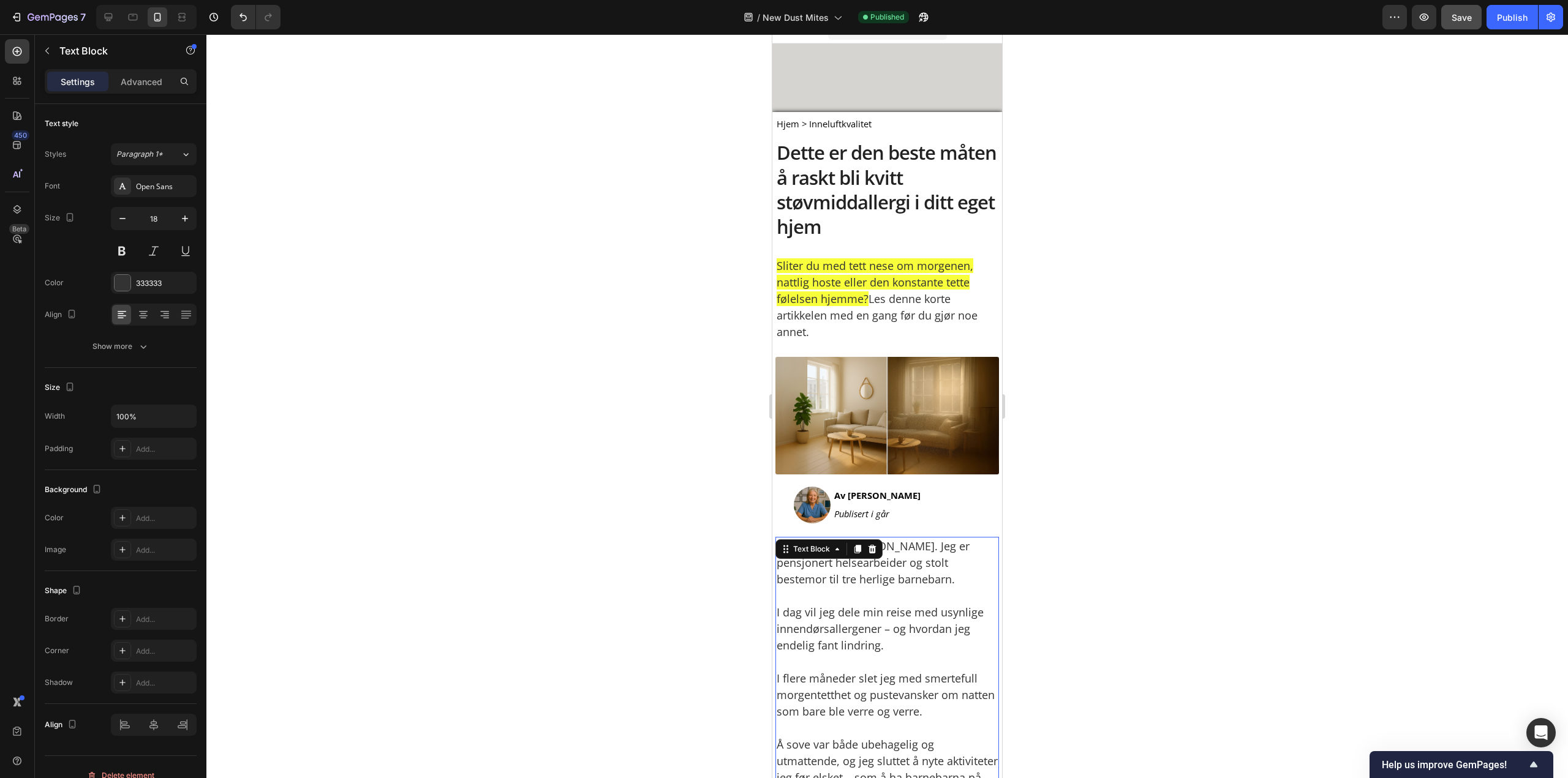
scroll to position [0, 0]
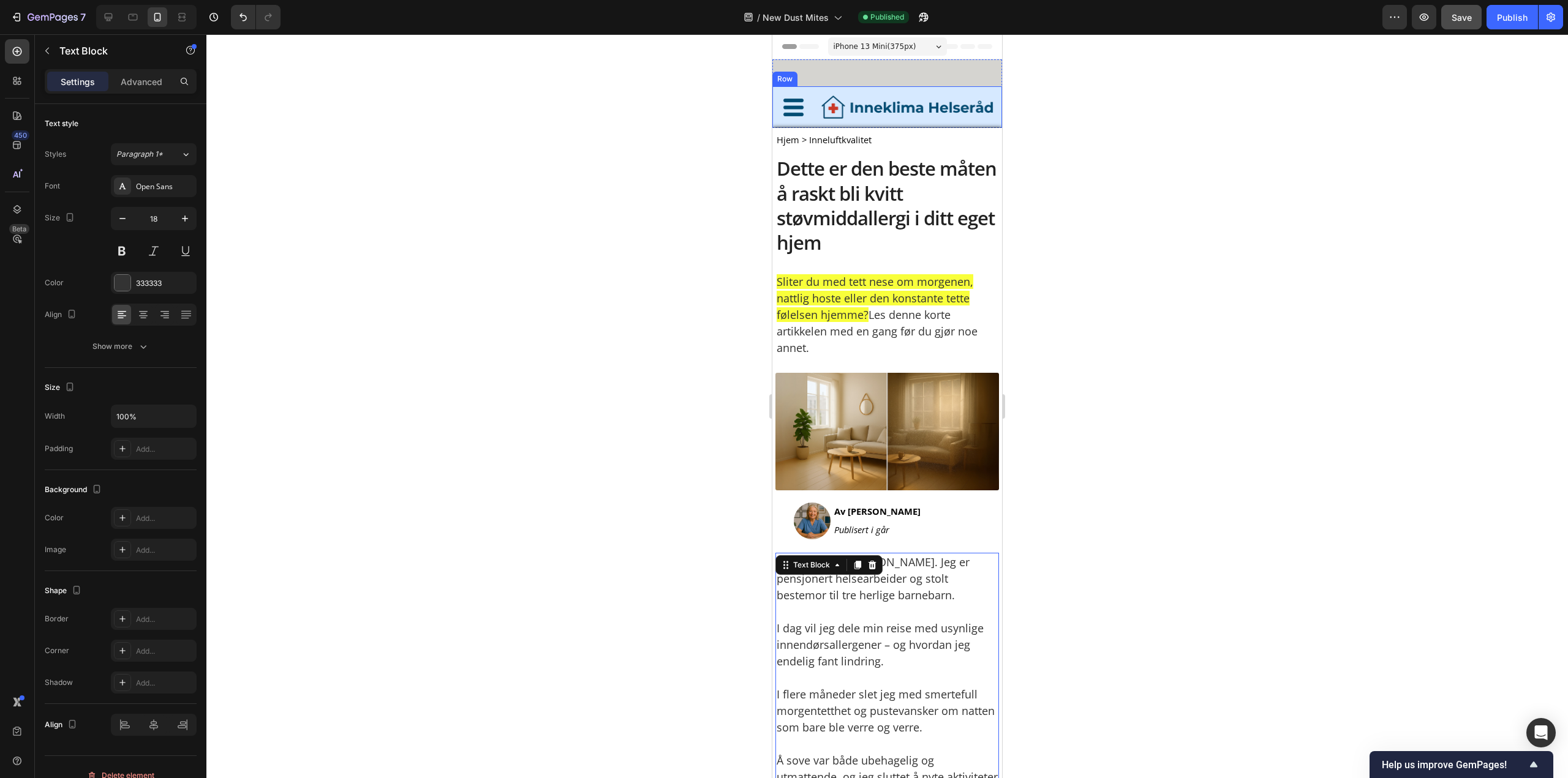
click at [893, 87] on div "Image Image Row Row" at bounding box center [887, 107] width 230 height 43
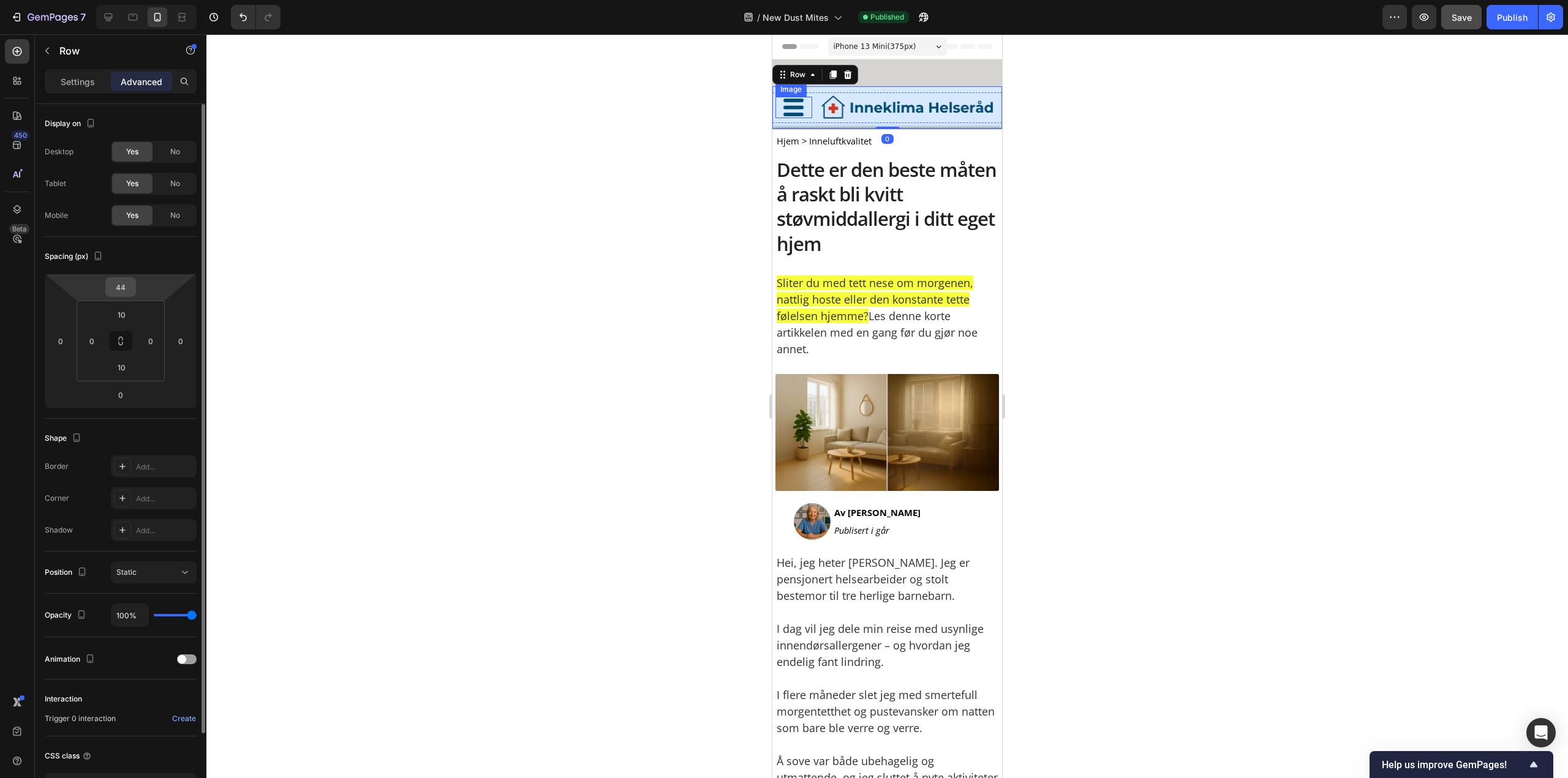
click at [127, 287] on input "44" at bounding box center [121, 287] width 25 height 18
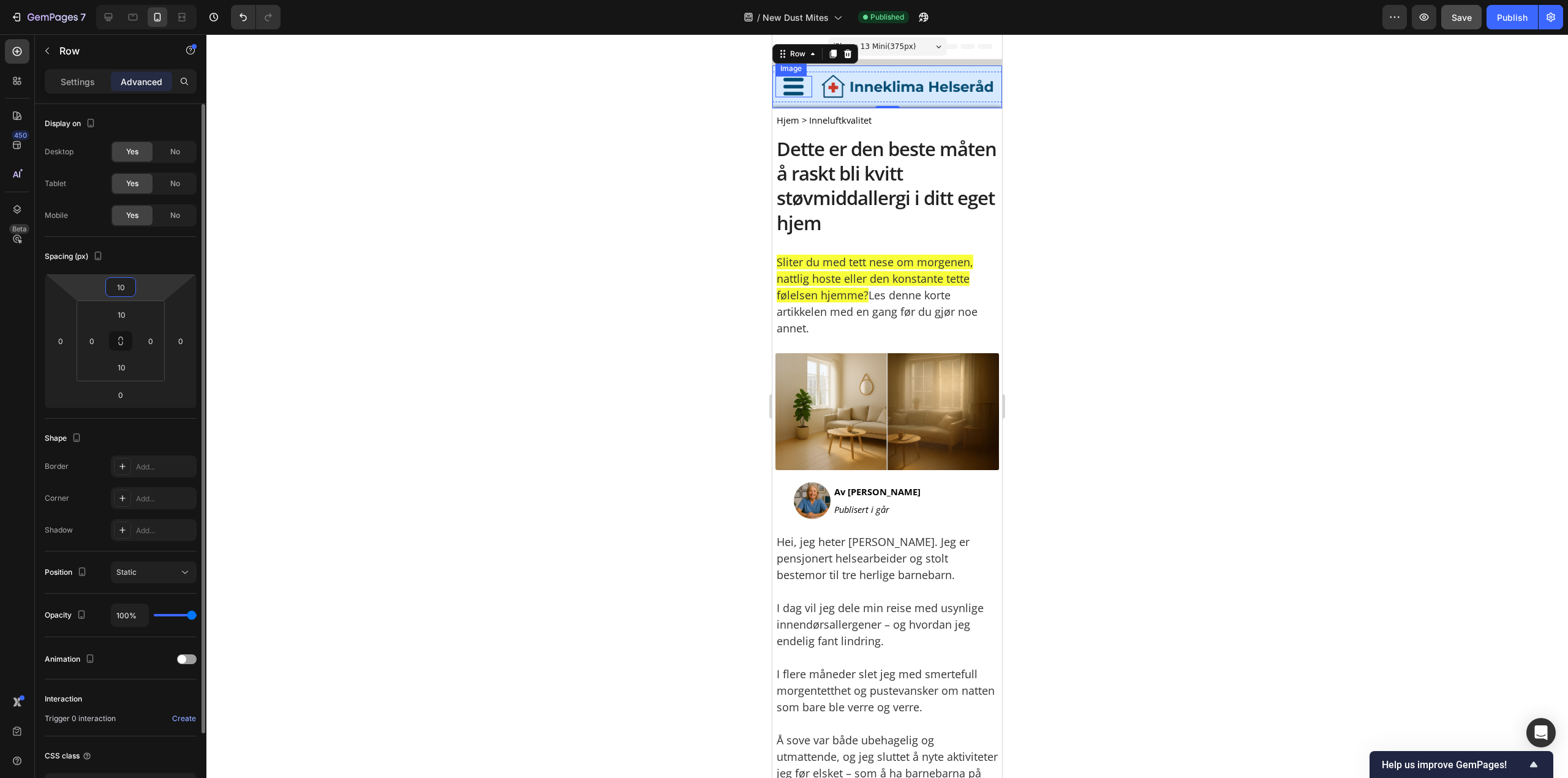
type input "1"
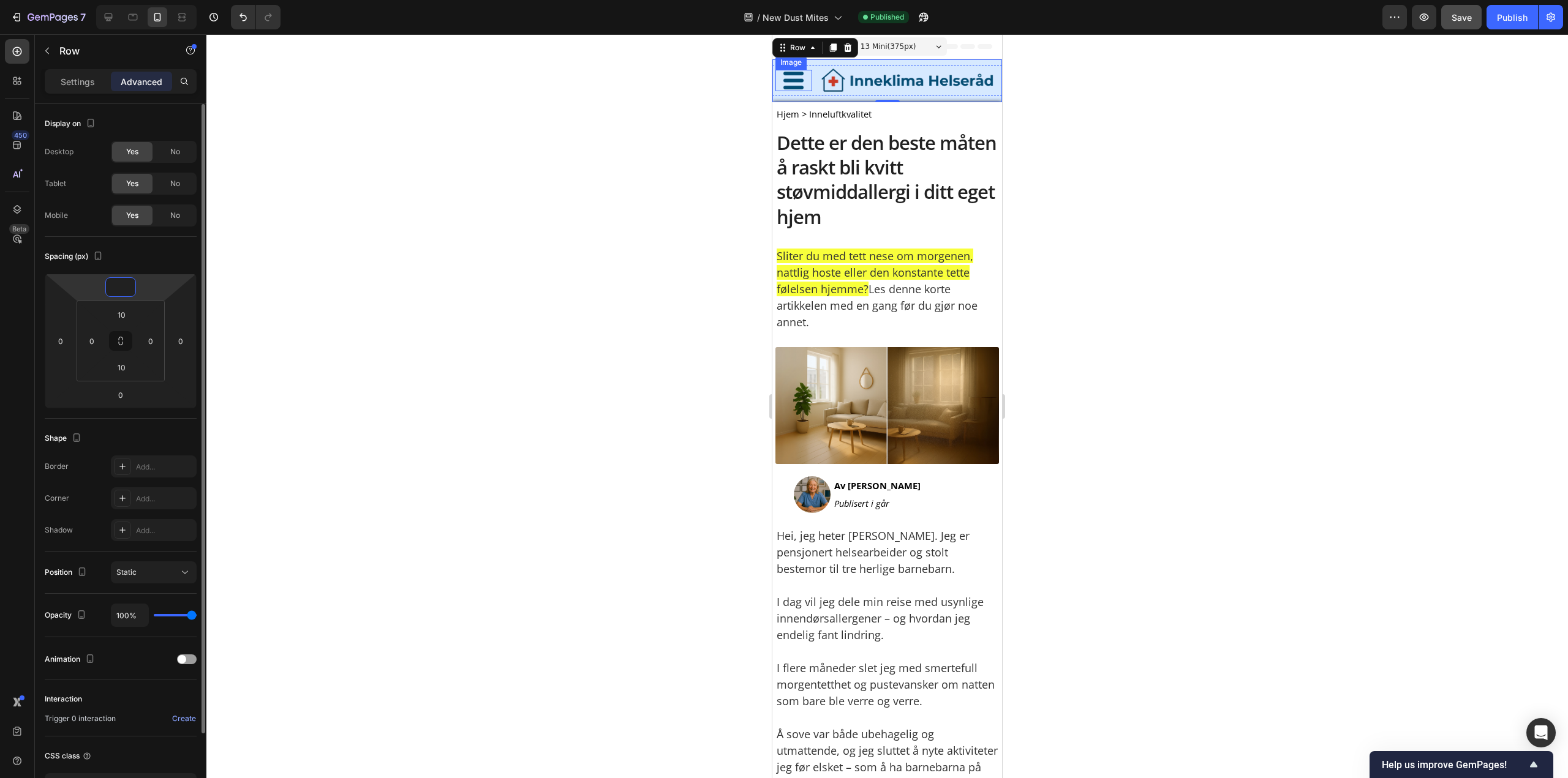
type input "5"
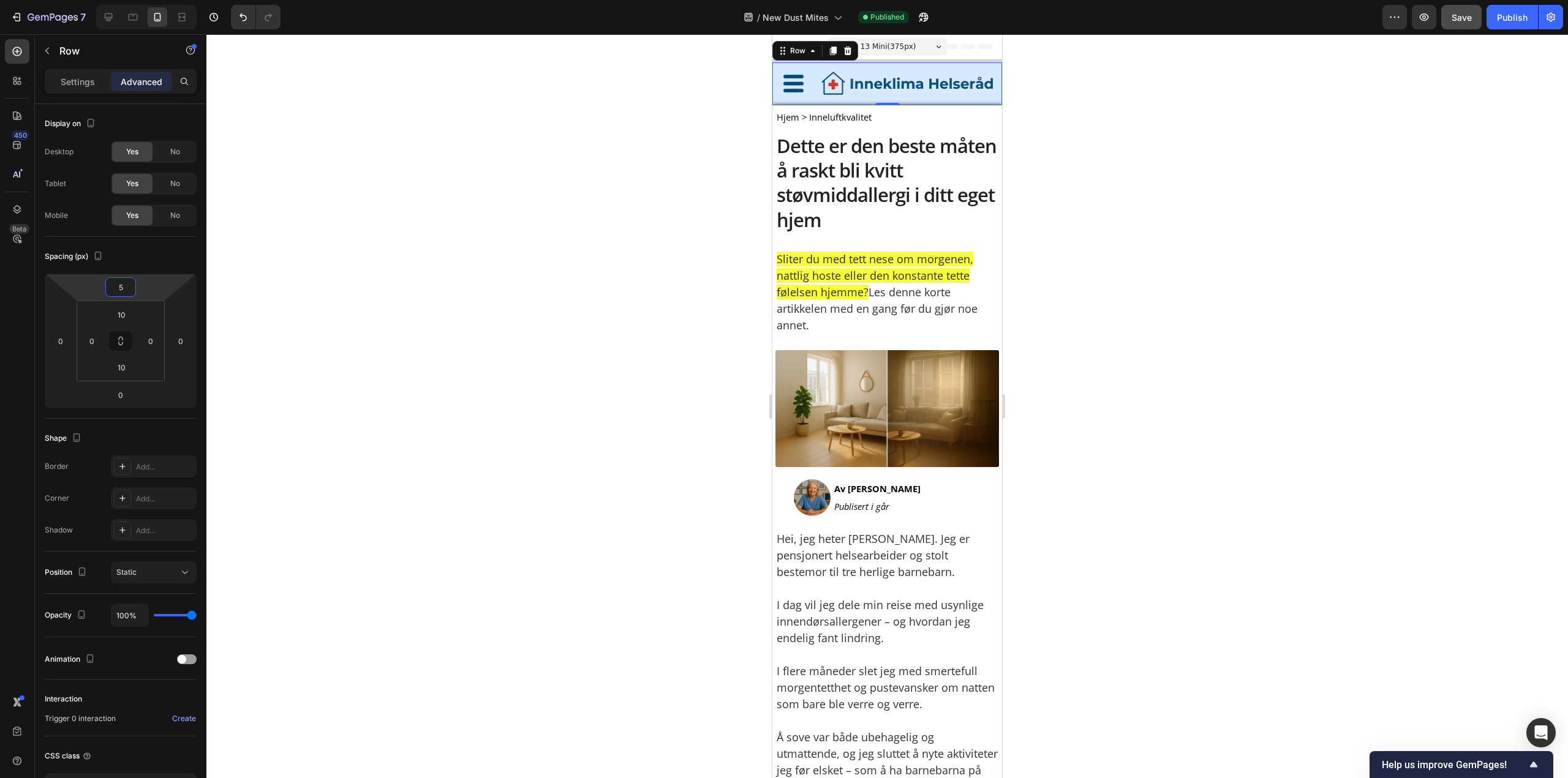
click at [1161, 187] on div at bounding box center [887, 406] width 1361 height 744
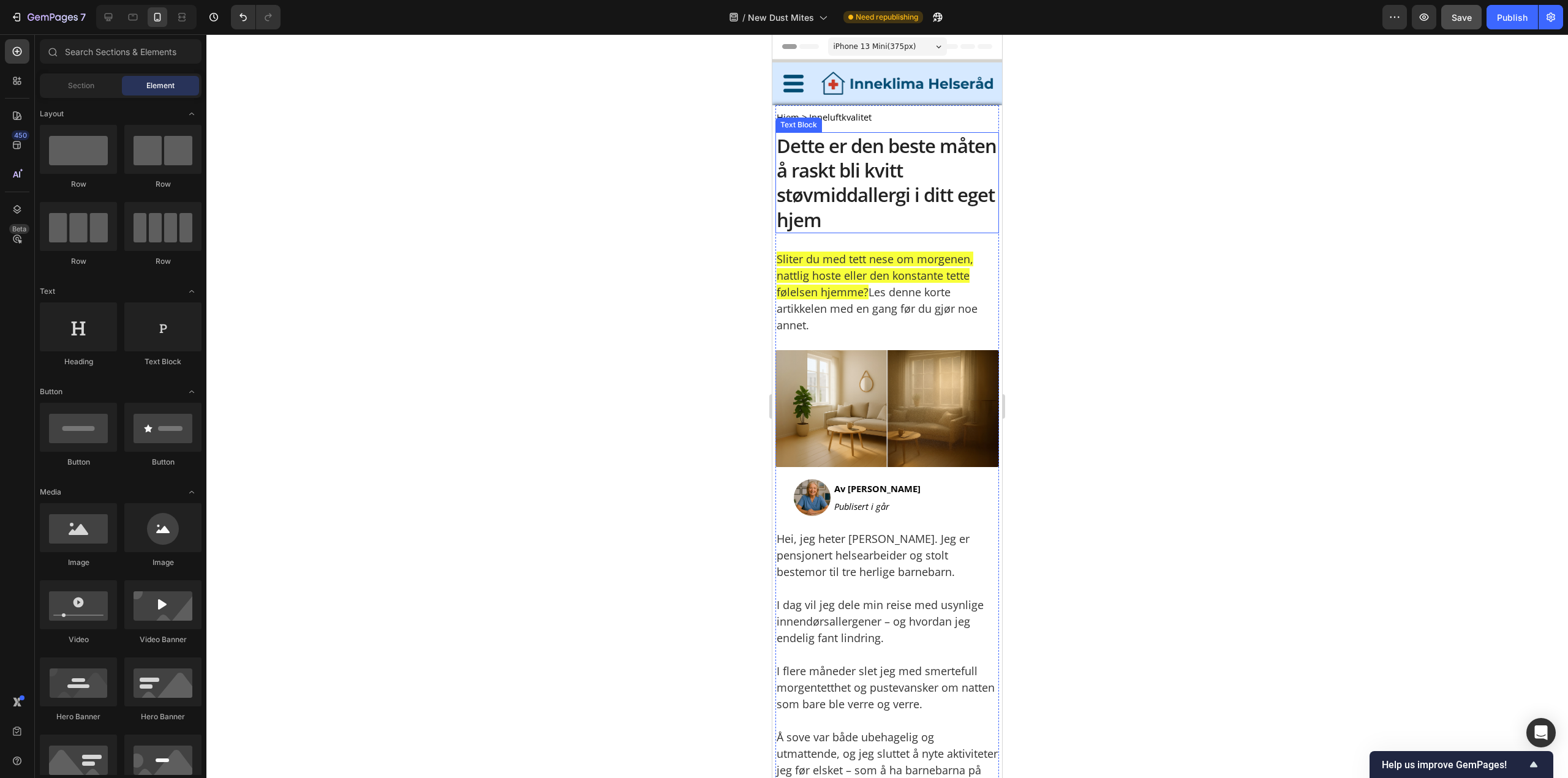
click at [777, 138] on p "Dette er den beste måten å raskt bli kvitt støvmiddallergi i ditt eget hjem" at bounding box center [887, 183] width 221 height 99
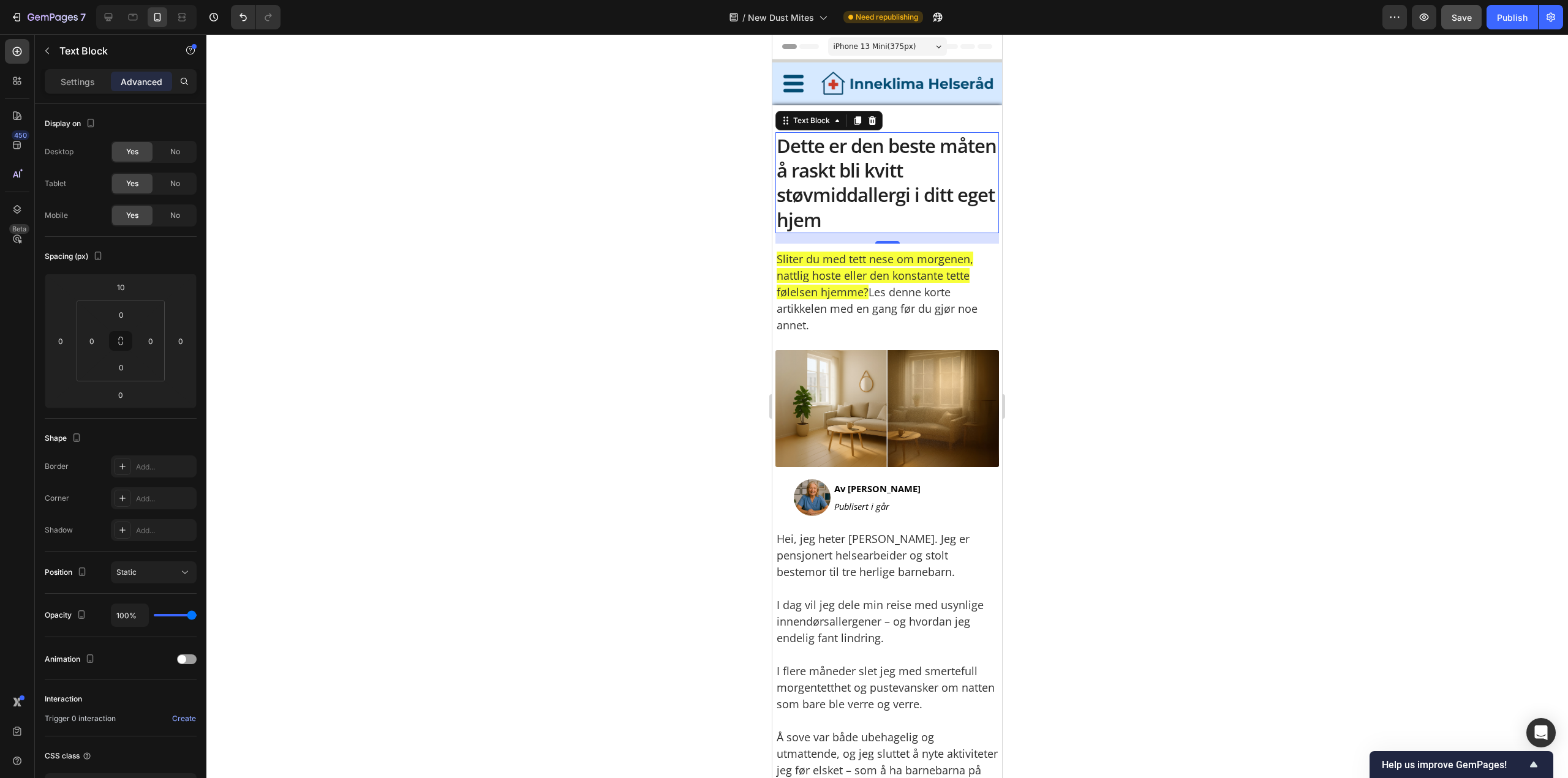
scroll to position [650, 0]
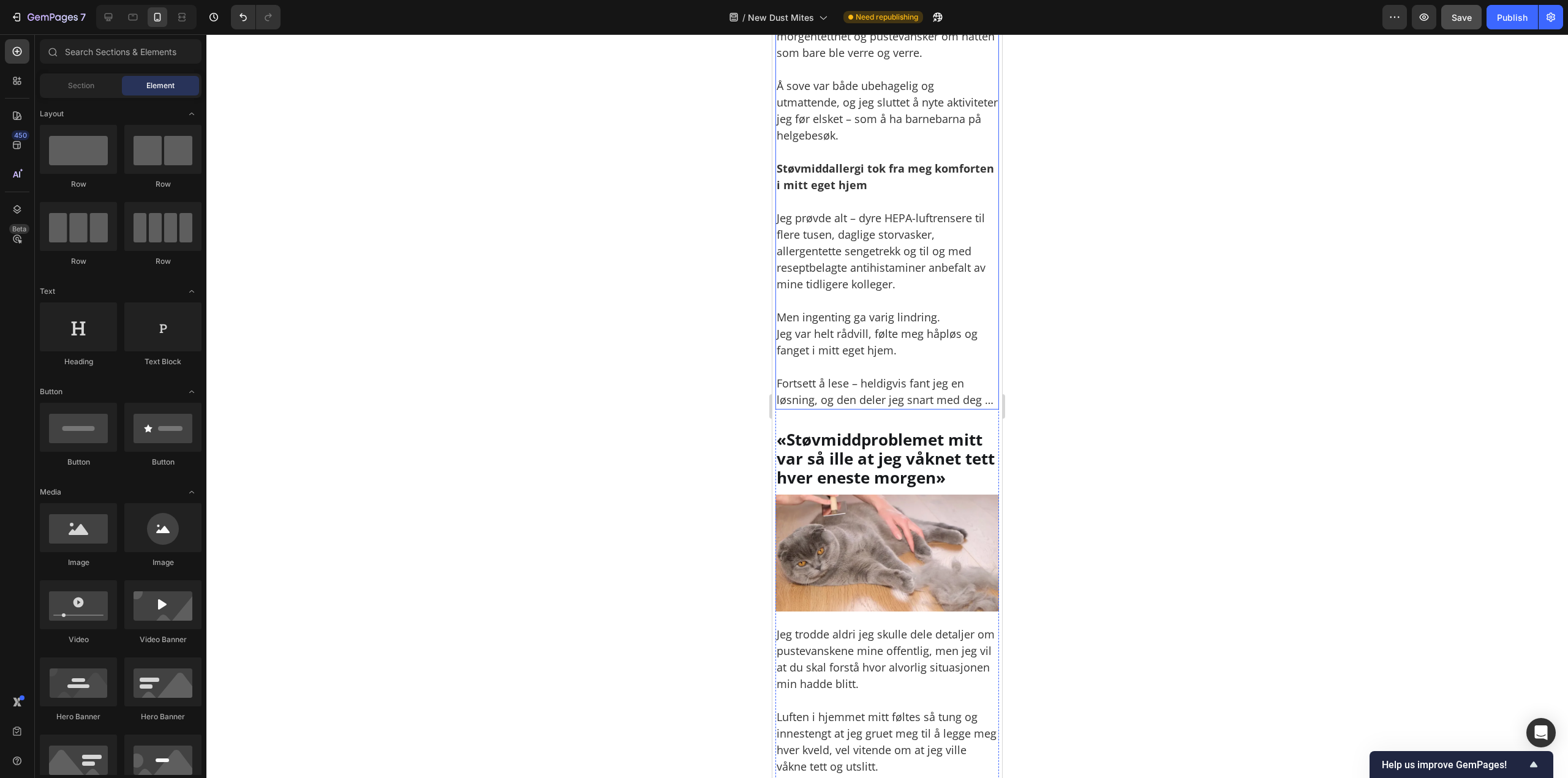
click at [985, 236] on p "Jeg prøvde alt – dyre HEPA-luftrensere til flere tusen, daglige storvasker, all…" at bounding box center [887, 243] width 221 height 99
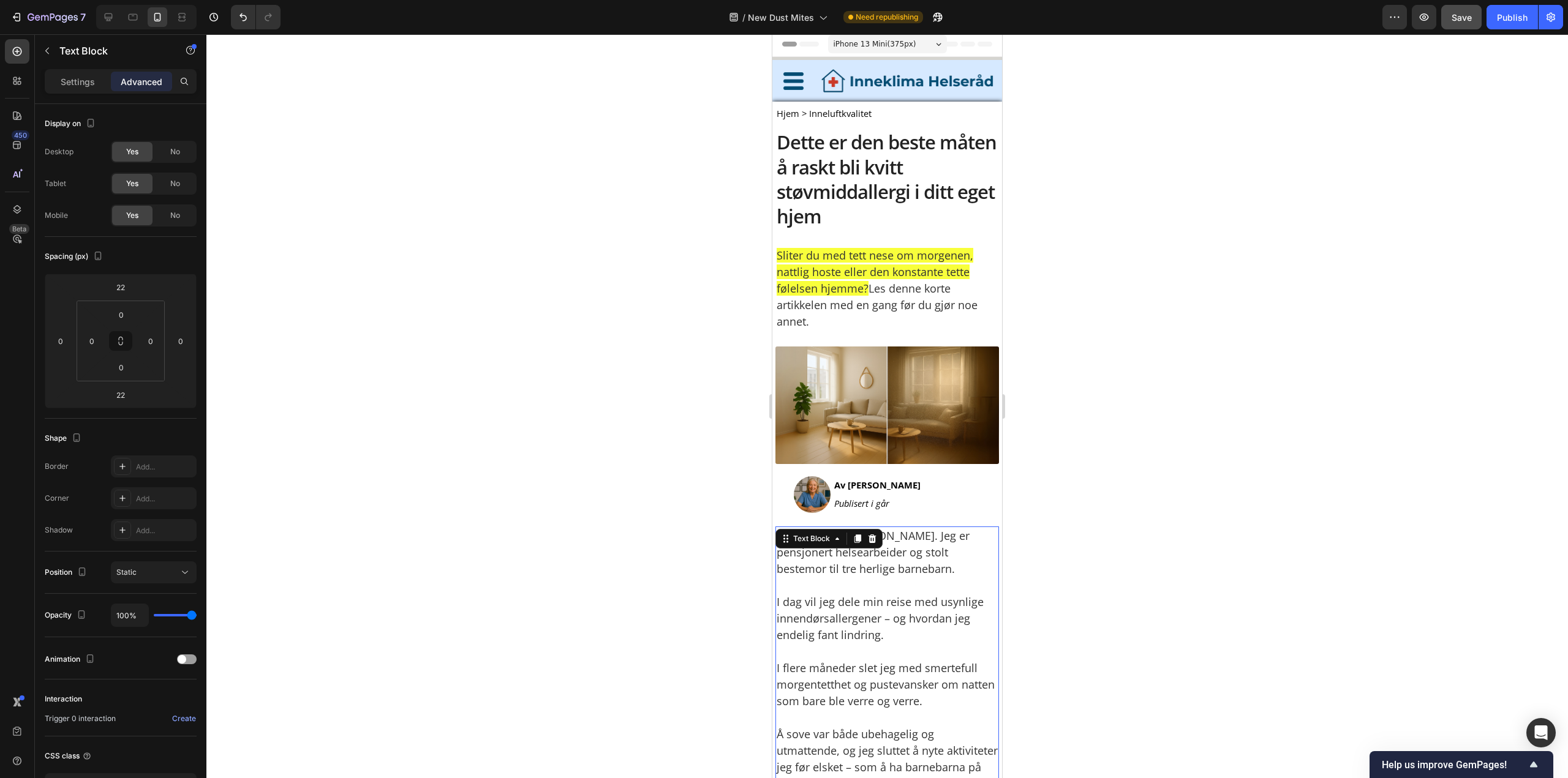
scroll to position [0, 0]
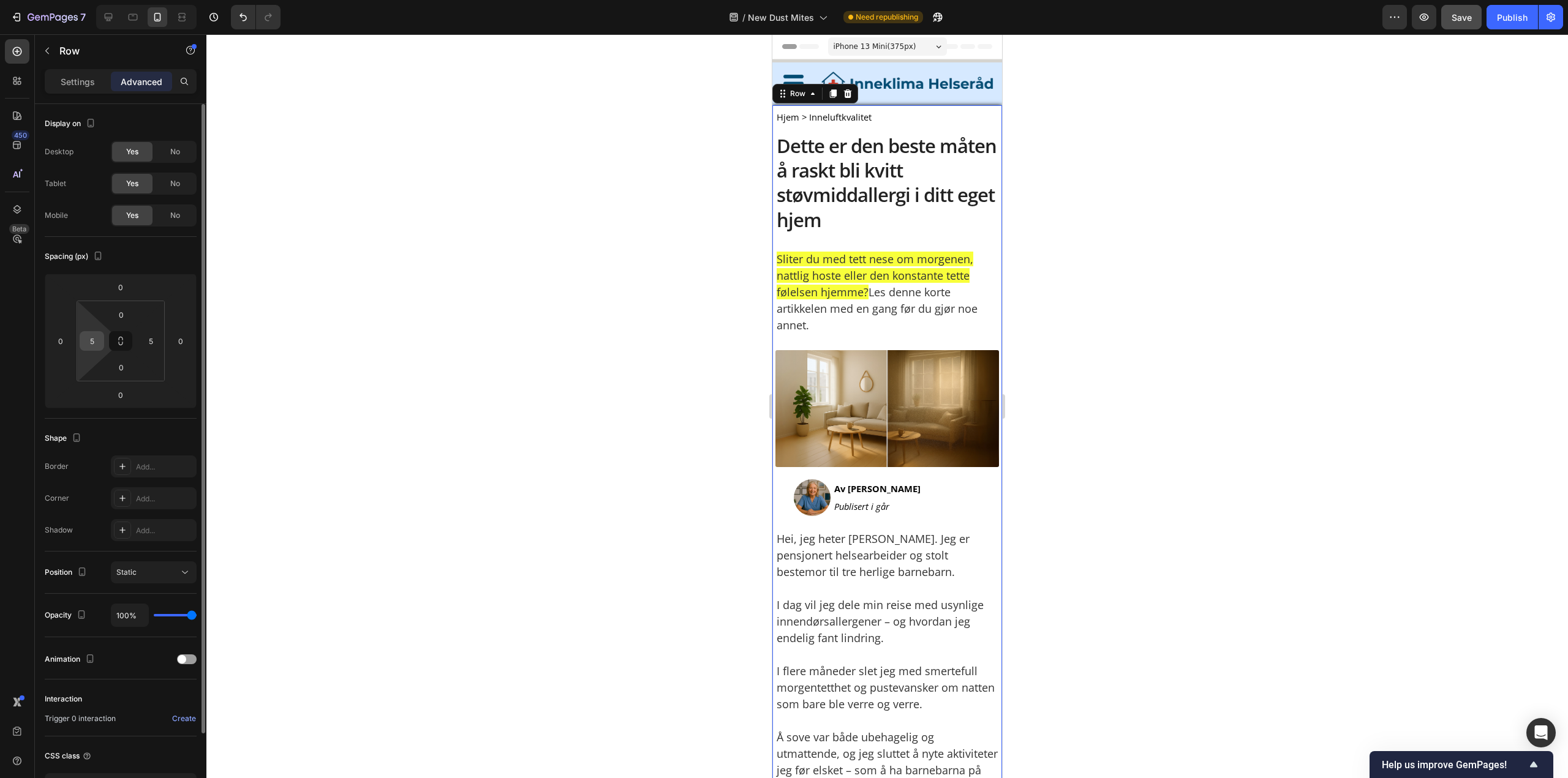
click at [101, 334] on div "5" at bounding box center [92, 341] width 25 height 19
click at [96, 338] on input "5" at bounding box center [92, 341] width 18 height 18
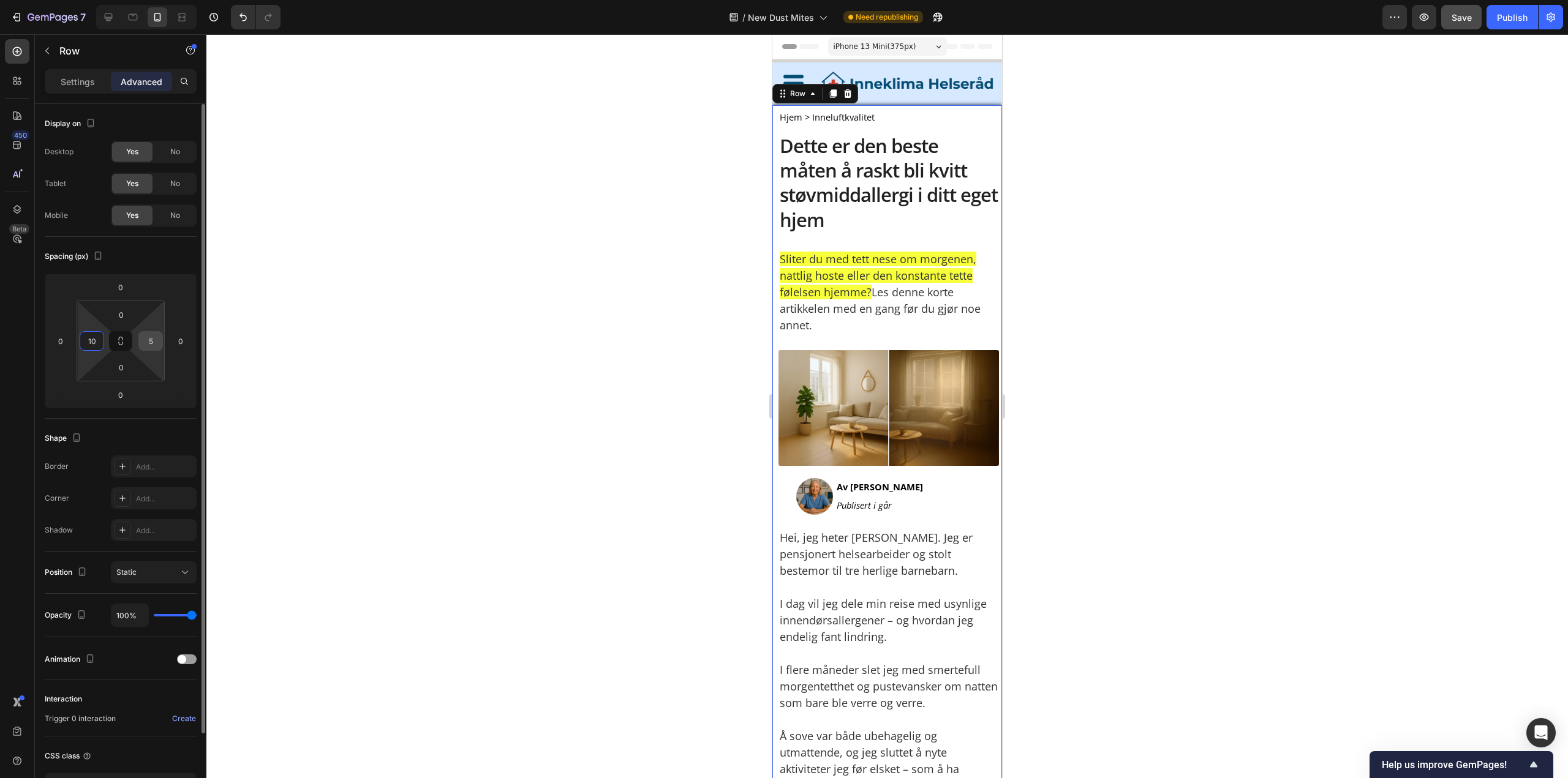
type input "10"
click at [154, 341] on input "5" at bounding box center [151, 341] width 18 height 18
type input "10"
click at [170, 261] on div "Spacing (px)" at bounding box center [121, 256] width 151 height 19
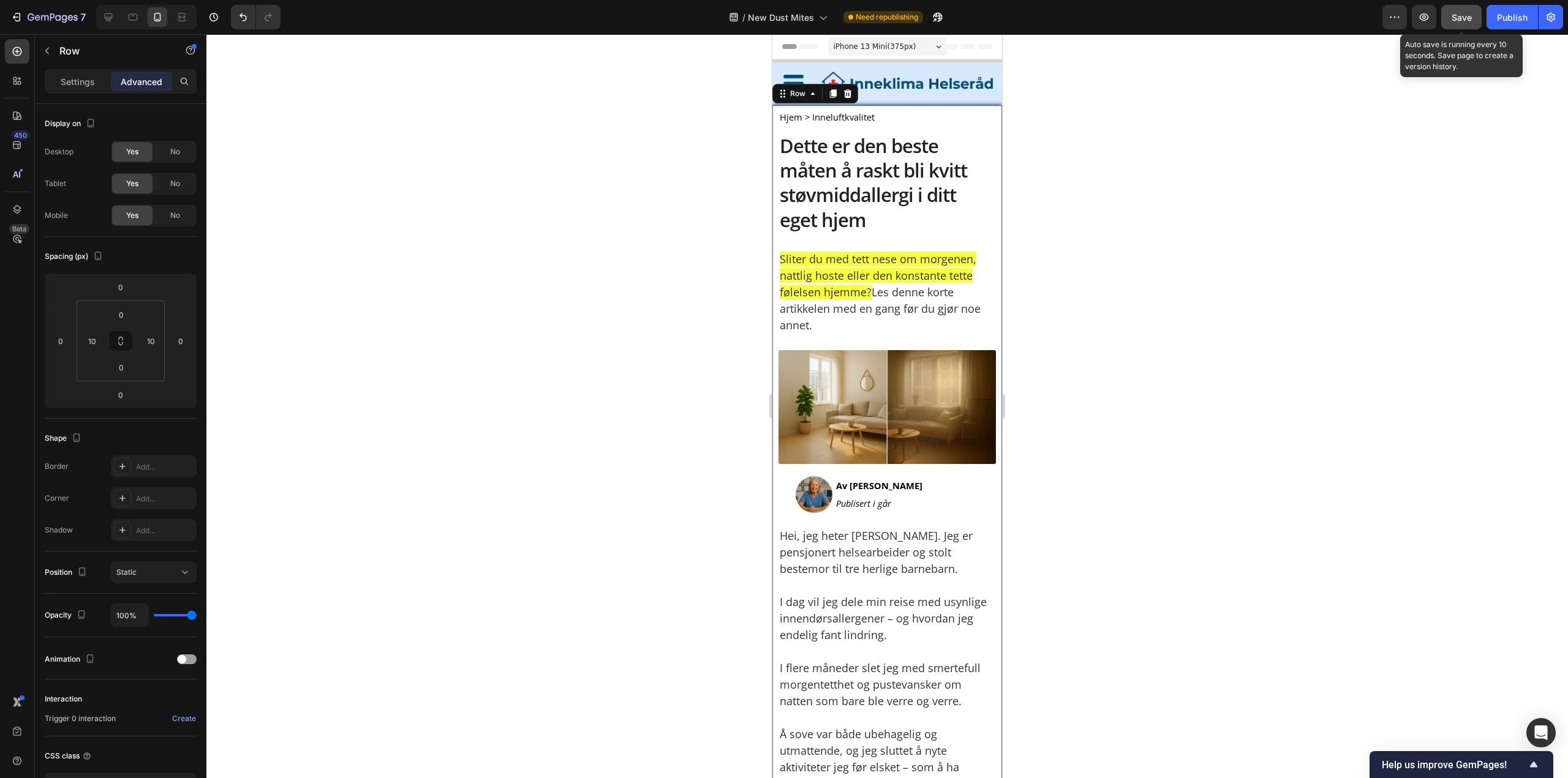
click at [1468, 6] on button "Save" at bounding box center [1461, 18] width 40 height 25
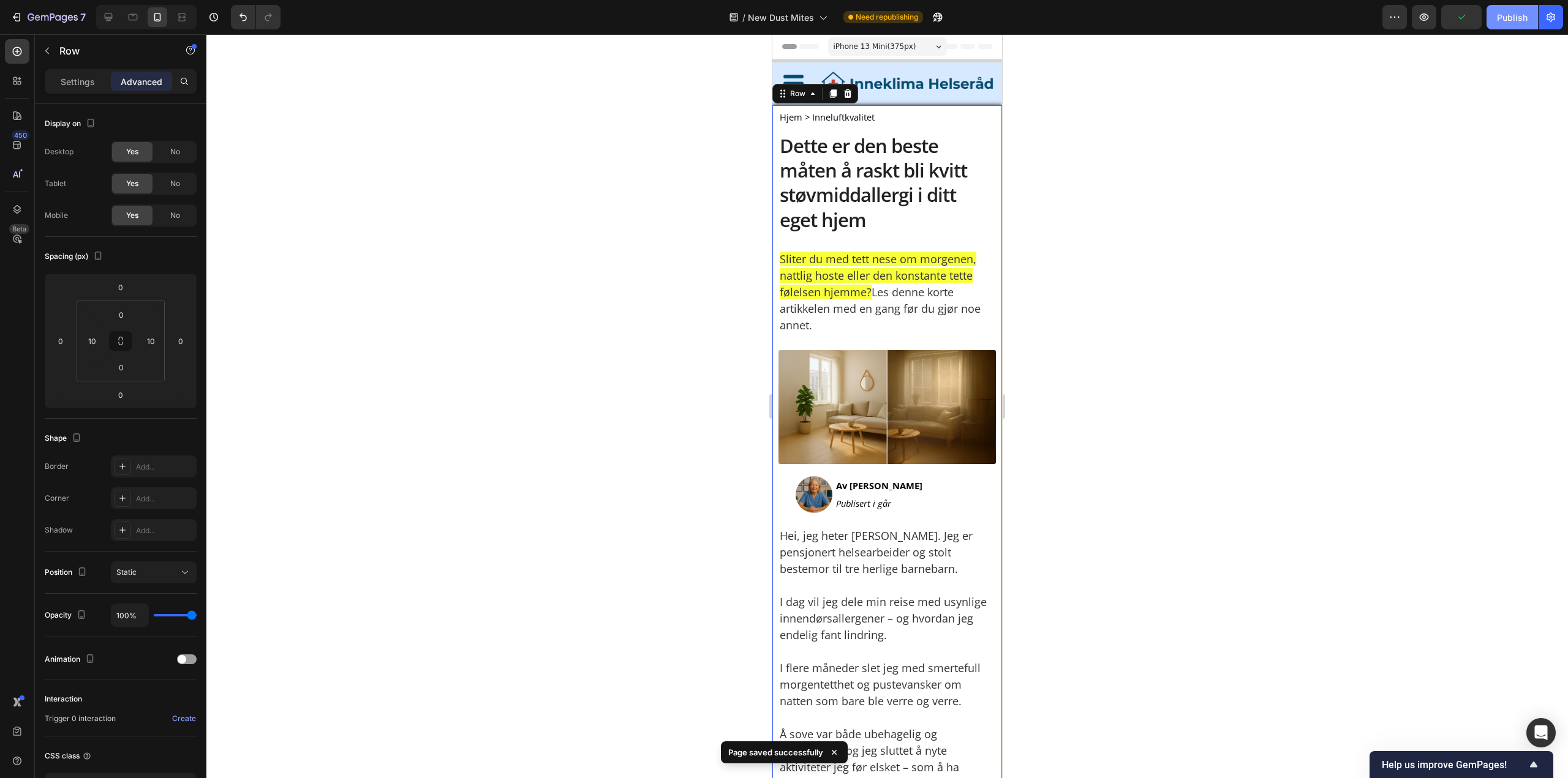
click at [1501, 19] on div "Publish" at bounding box center [1512, 18] width 31 height 13
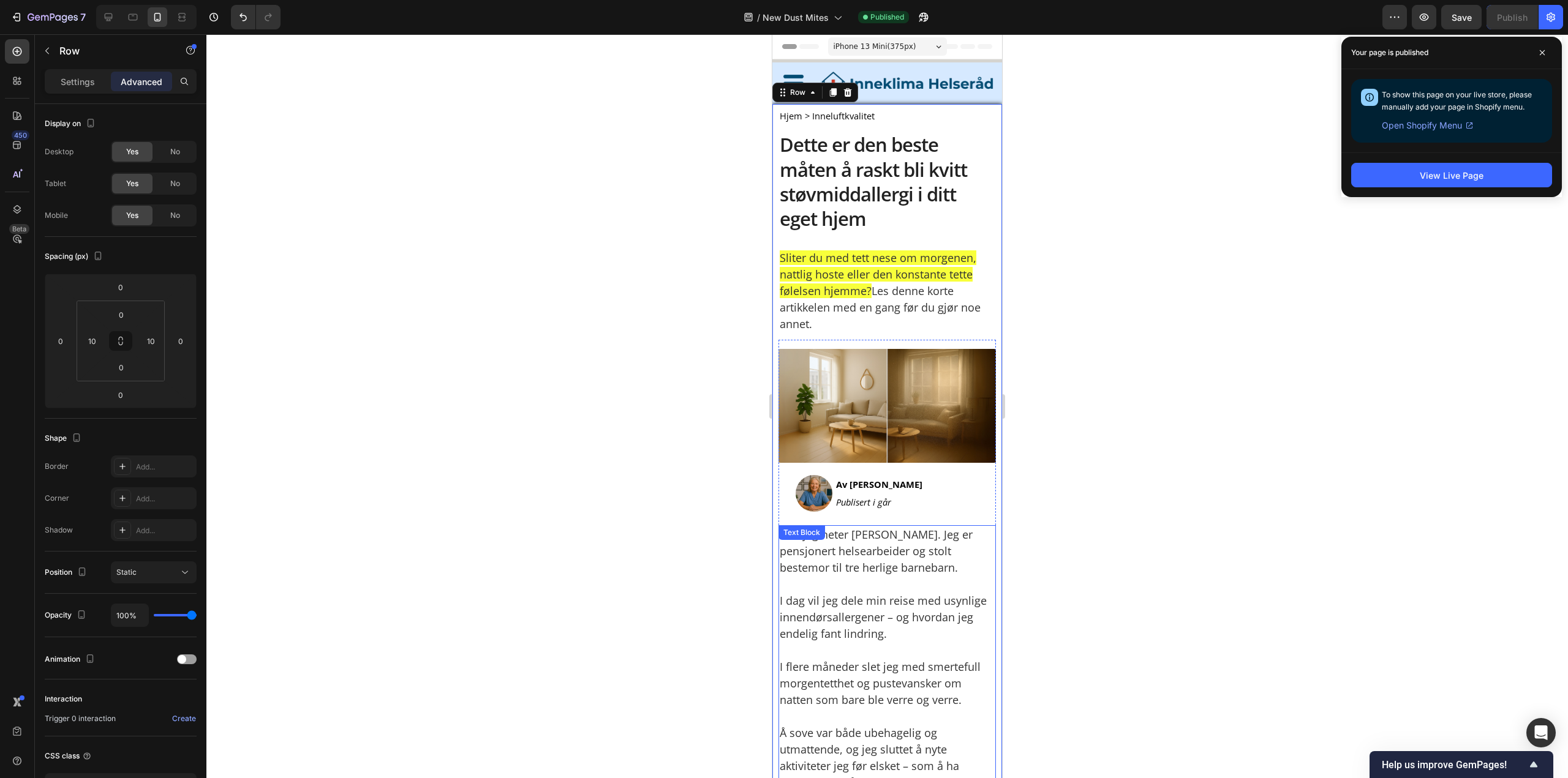
click at [862, 408] on img at bounding box center [887, 405] width 217 height 114
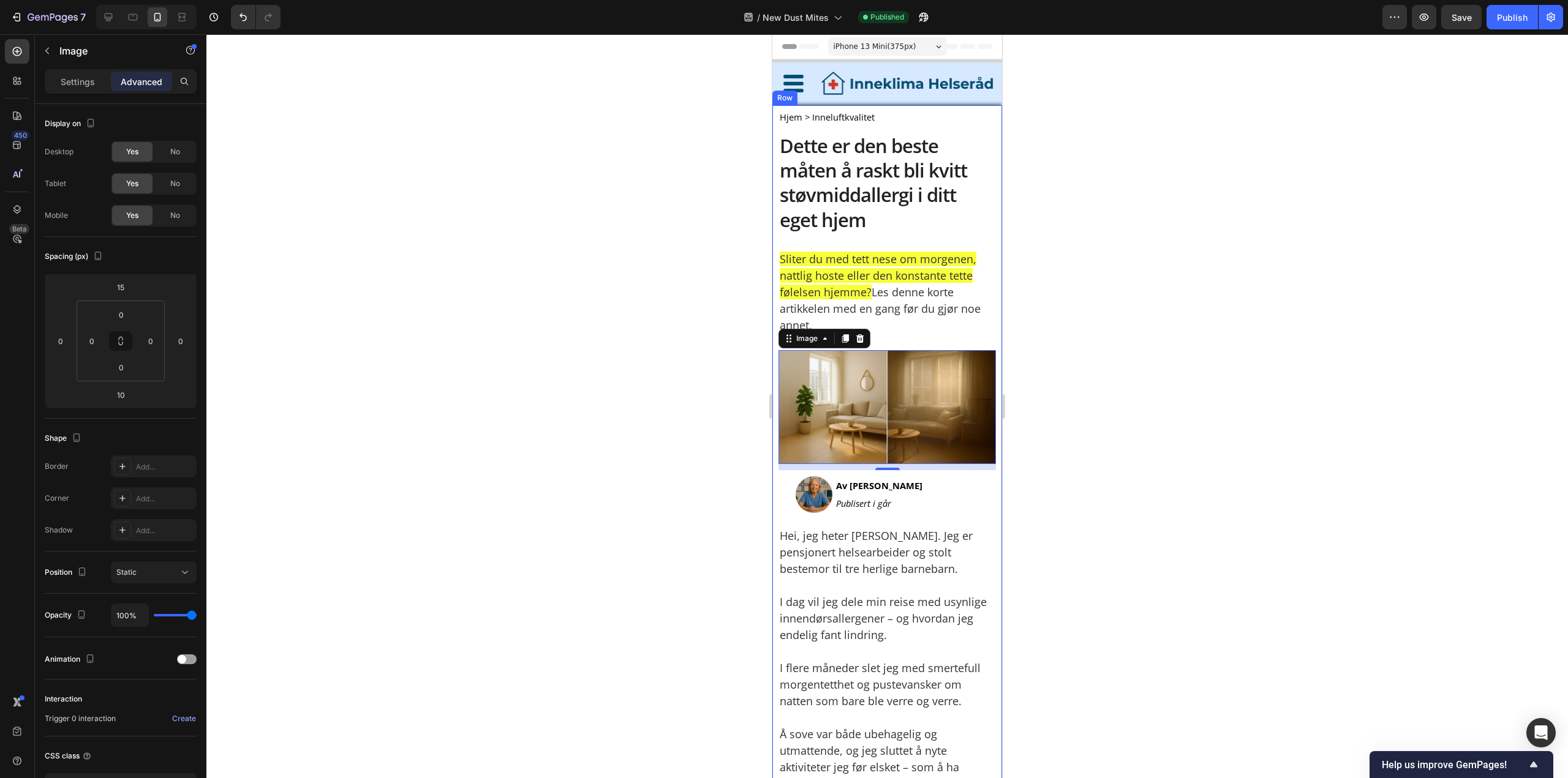
click at [1088, 393] on div at bounding box center [887, 406] width 1361 height 744
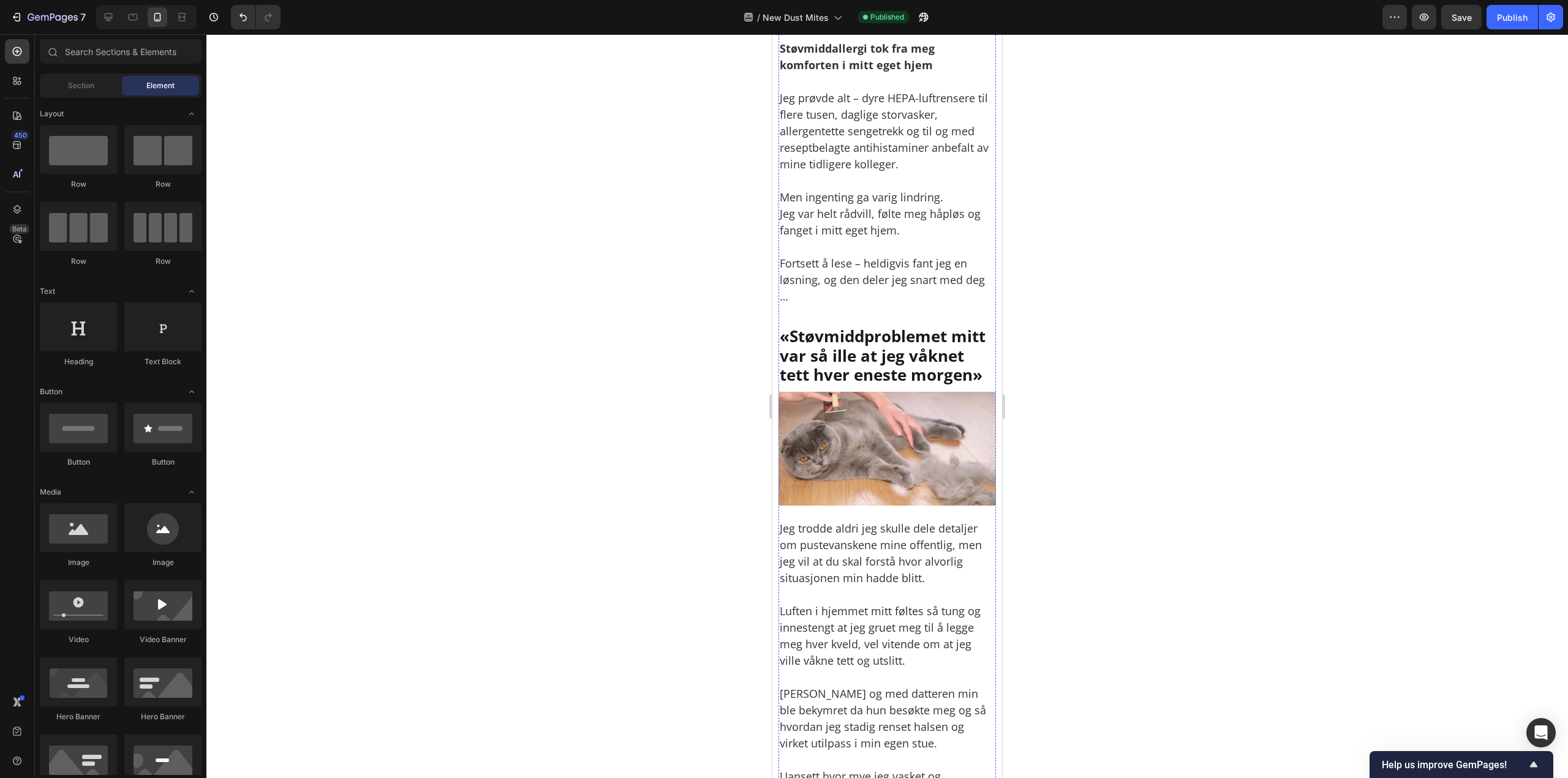
scroll to position [857, 0]
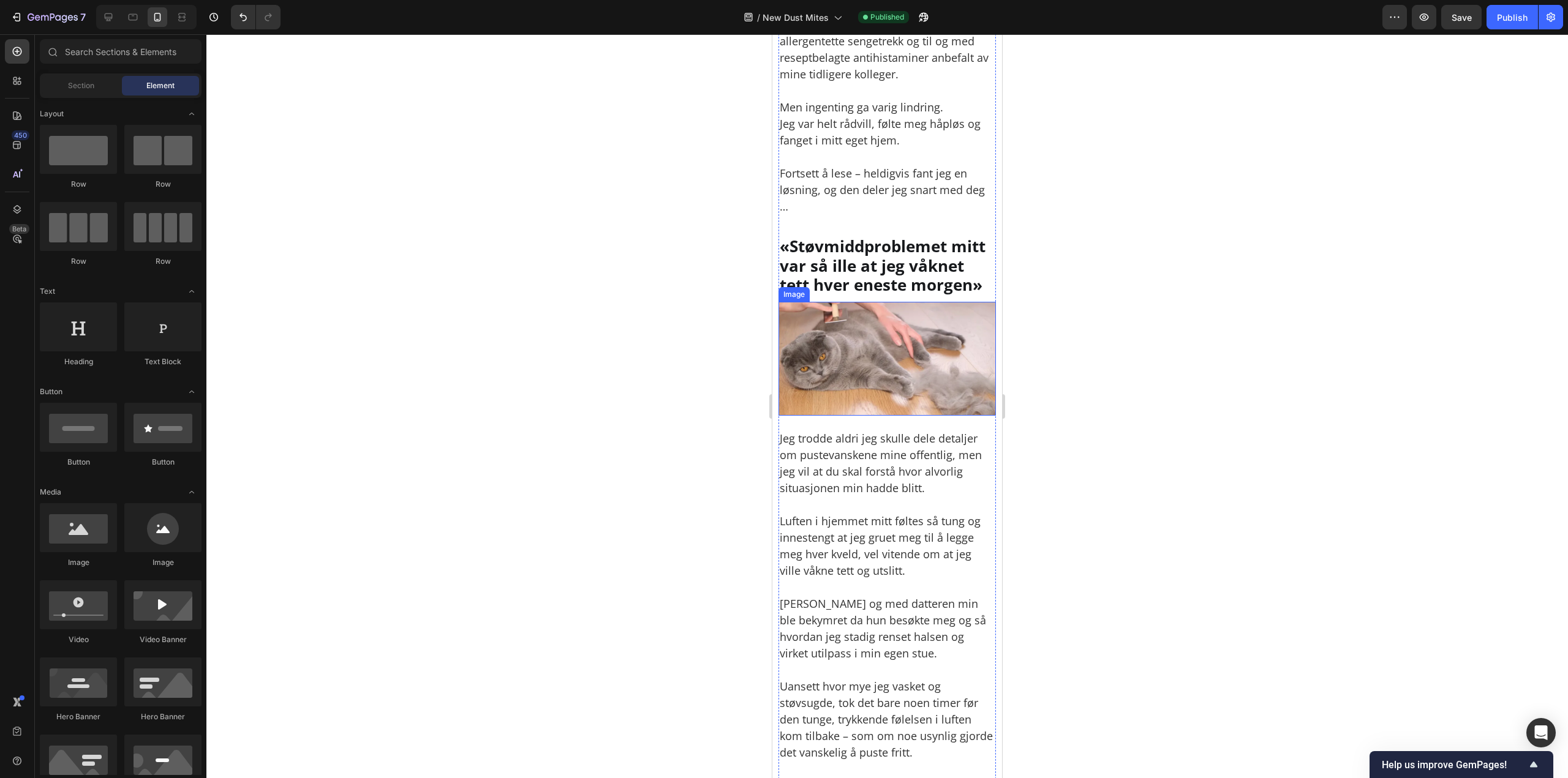
click at [821, 348] on img at bounding box center [887, 358] width 217 height 114
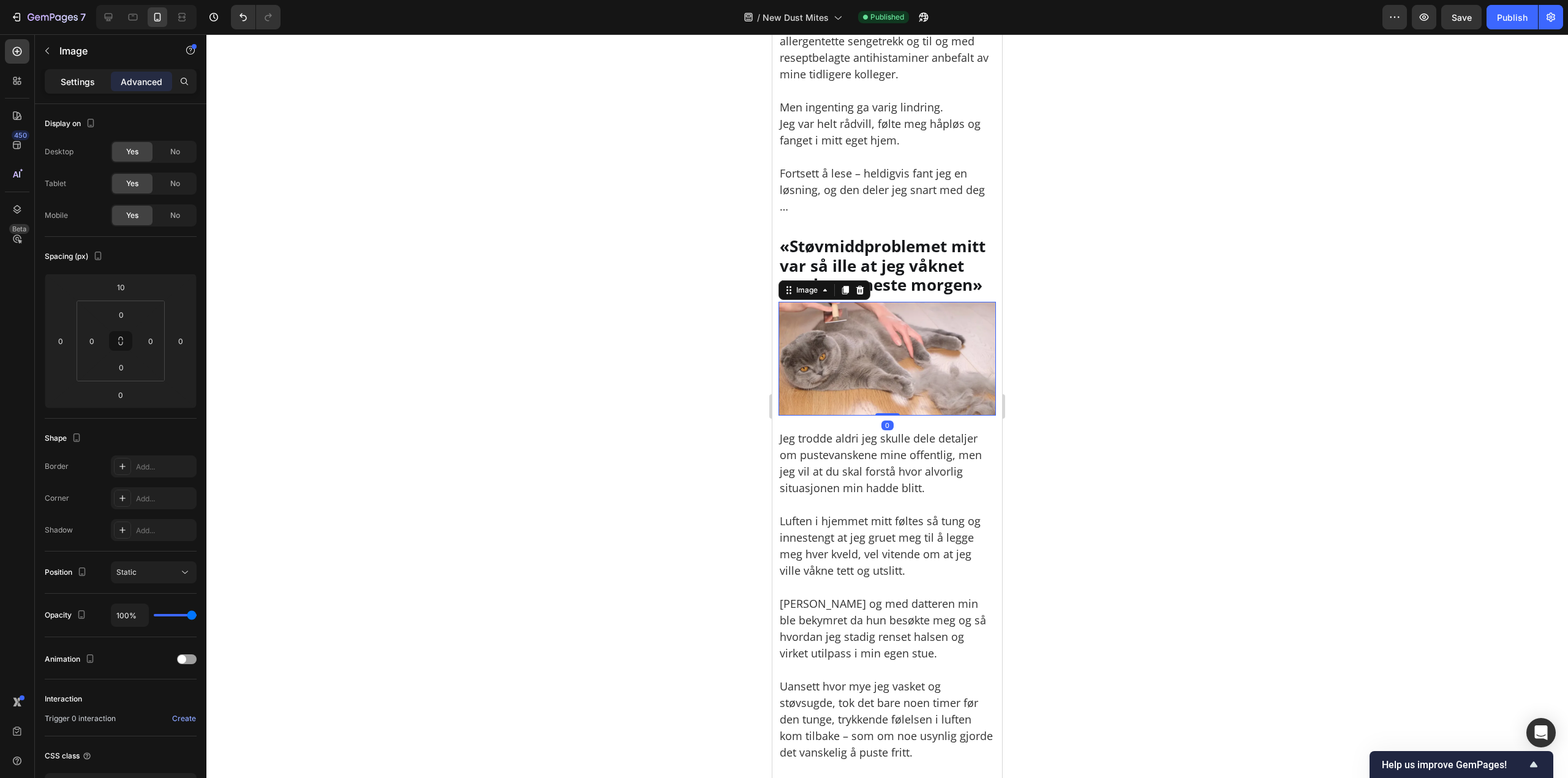
click at [89, 80] on p "Settings" at bounding box center [77, 82] width 34 height 13
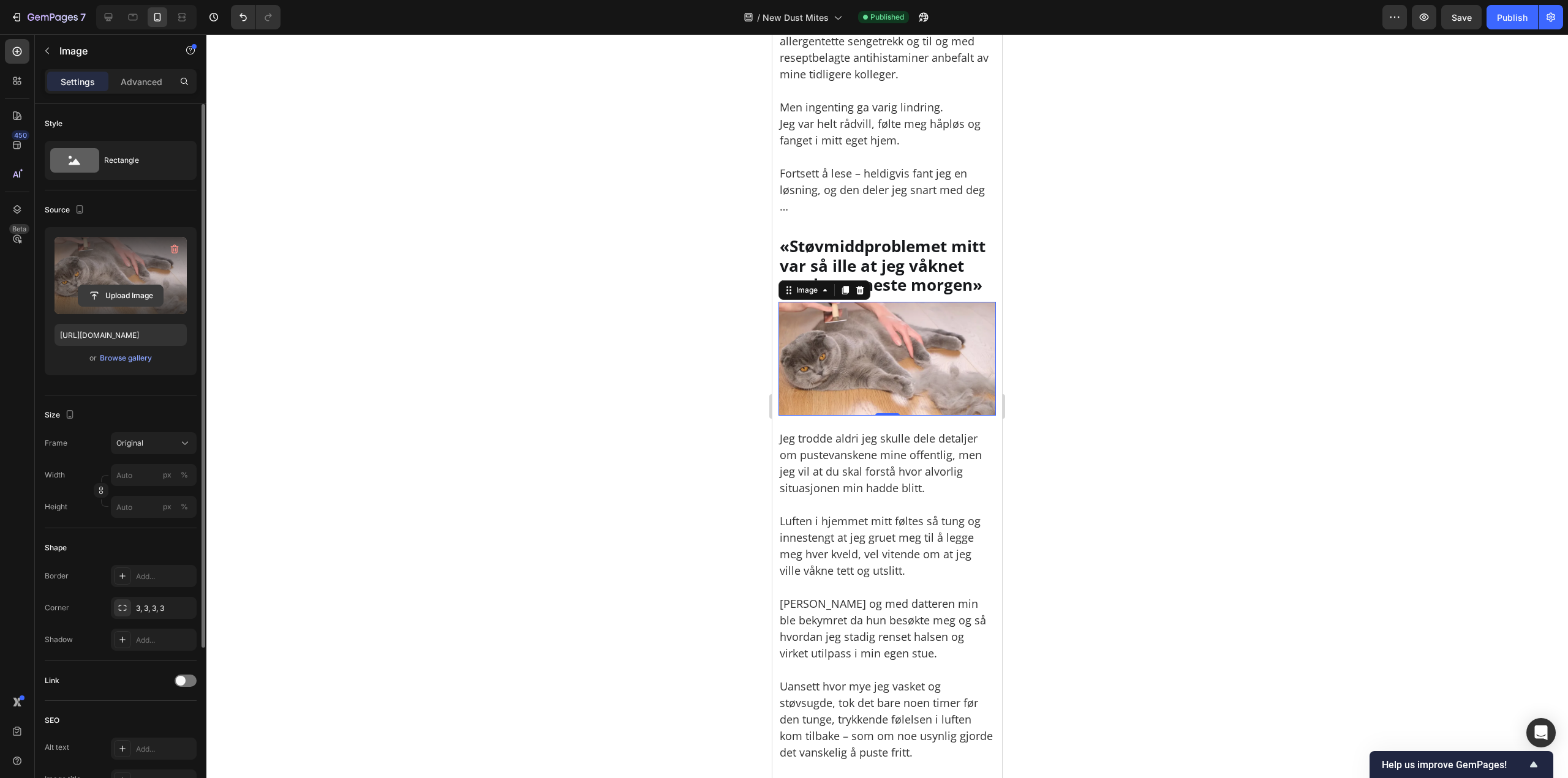
click at [120, 295] on input "file" at bounding box center [121, 296] width 85 height 21
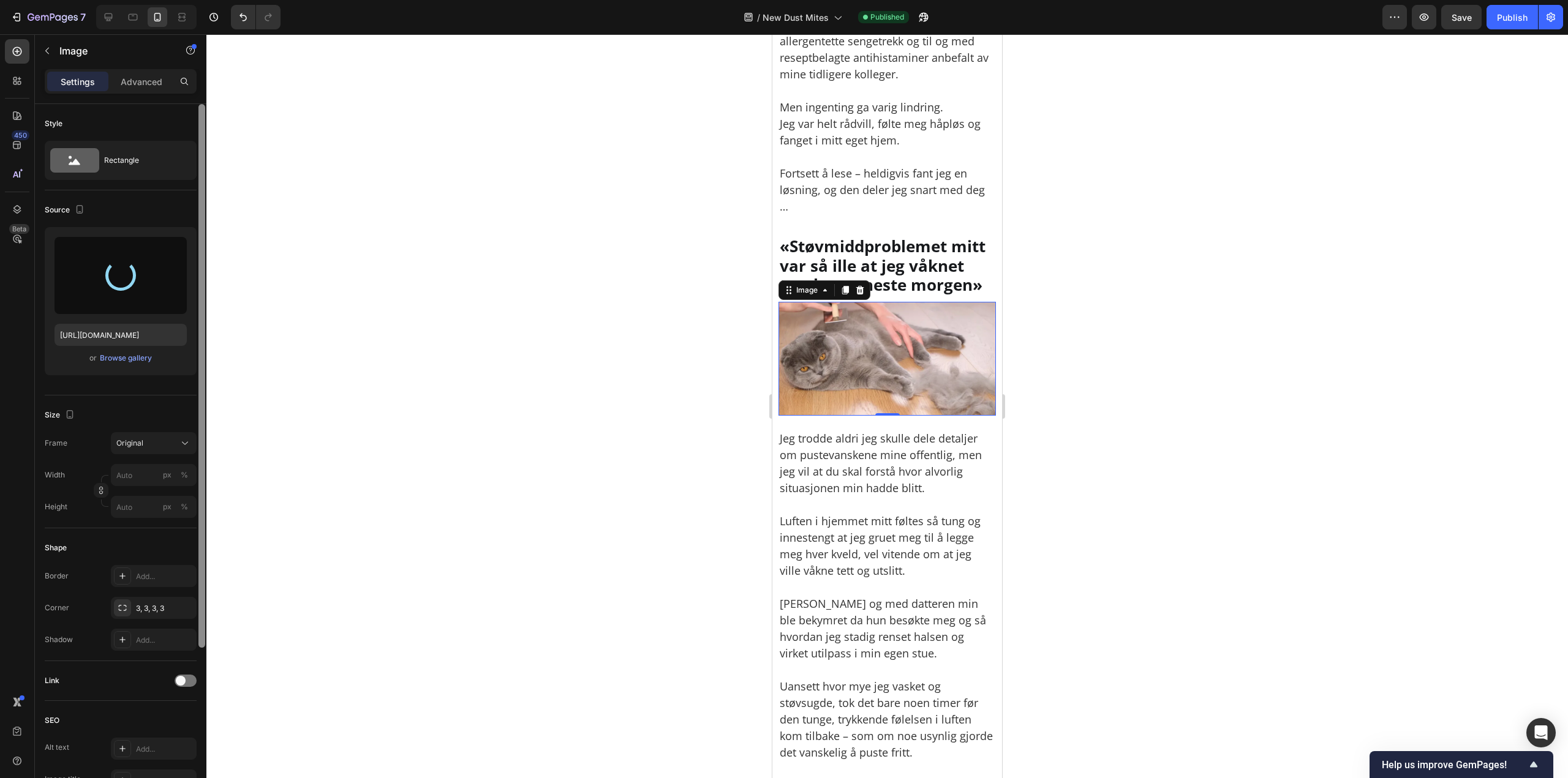
type input "[URL][DOMAIN_NAME]"
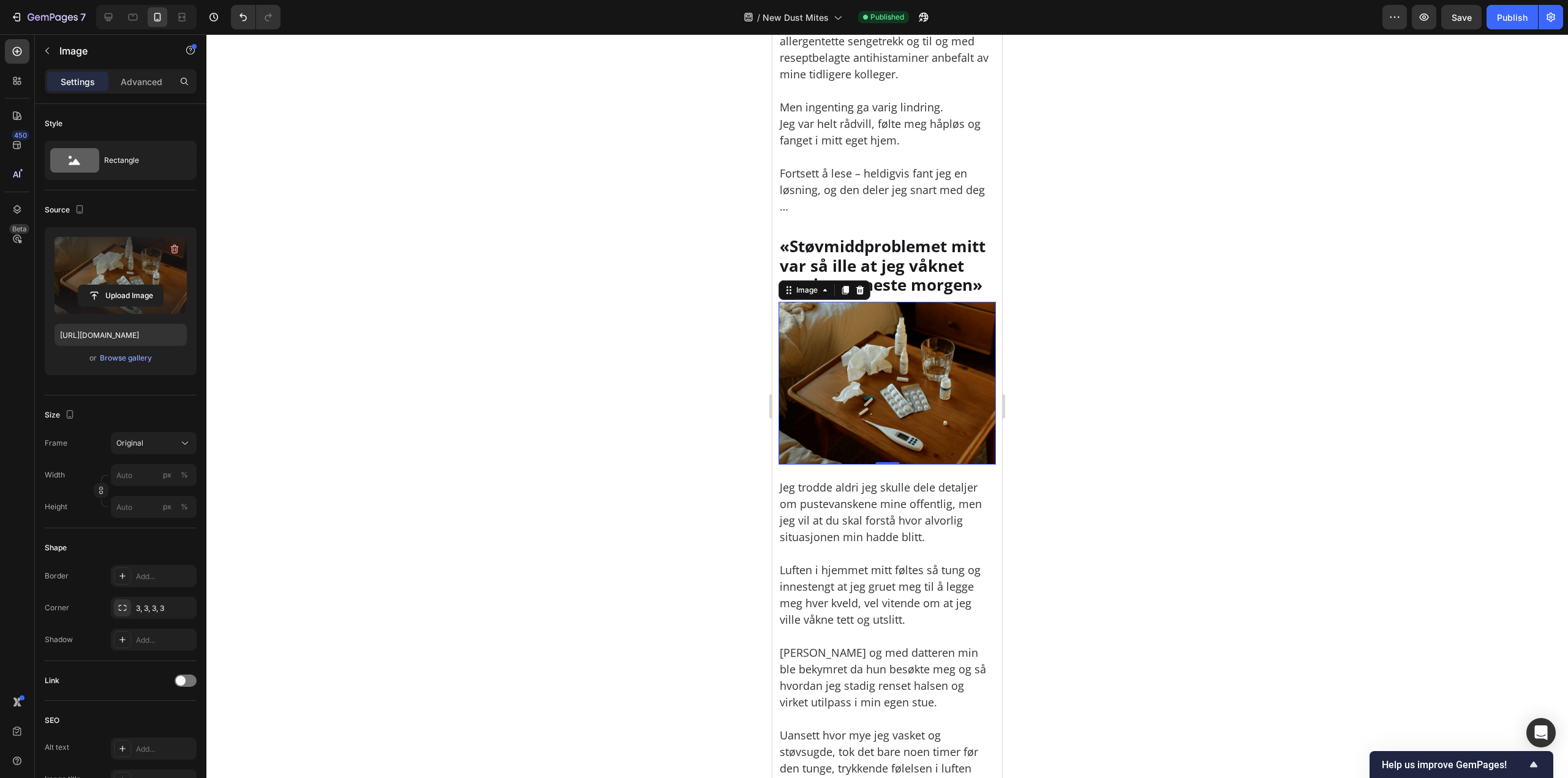
click at [1430, 297] on div at bounding box center [887, 406] width 1361 height 744
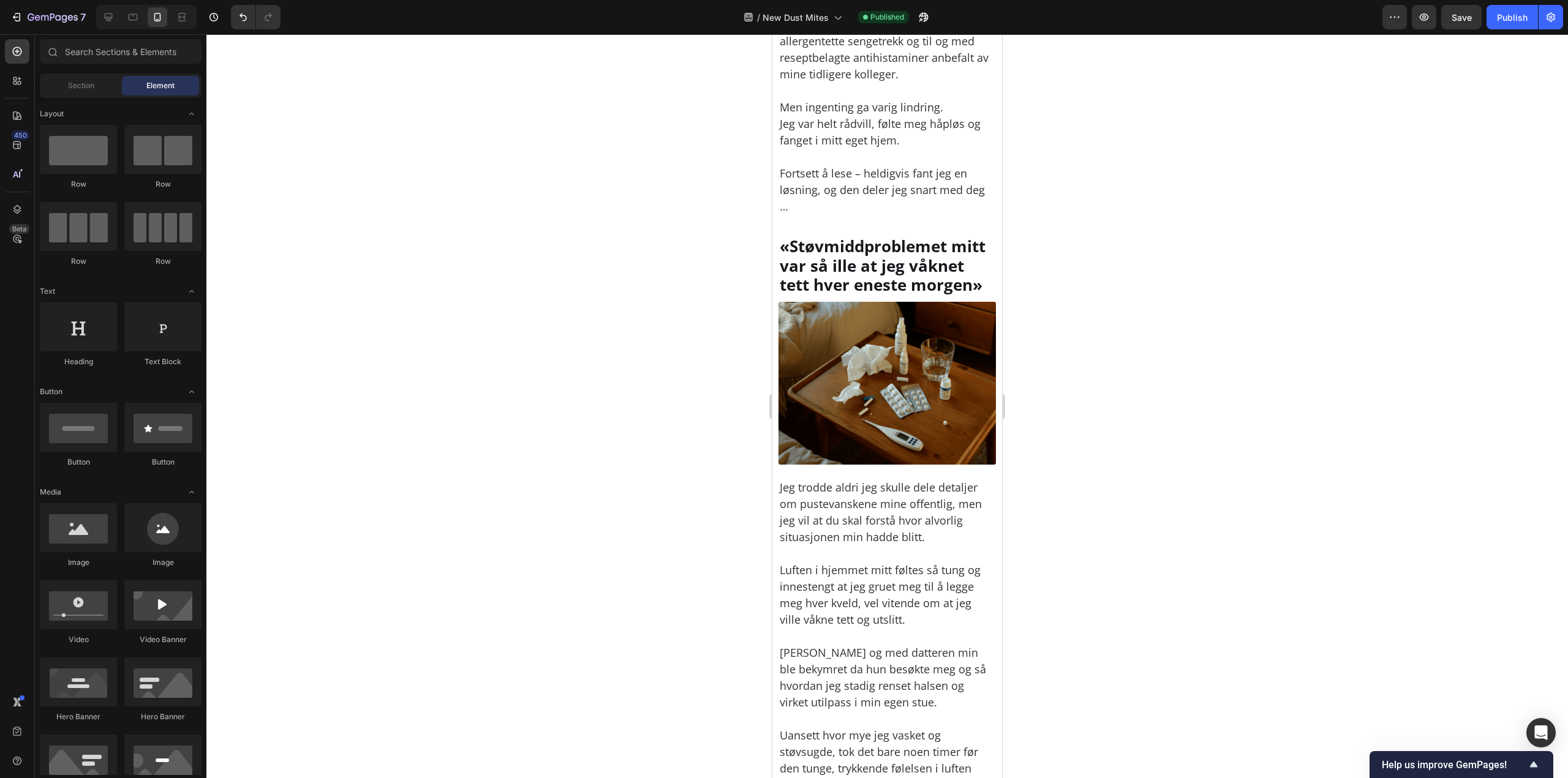
click at [1114, 391] on div at bounding box center [887, 406] width 1361 height 744
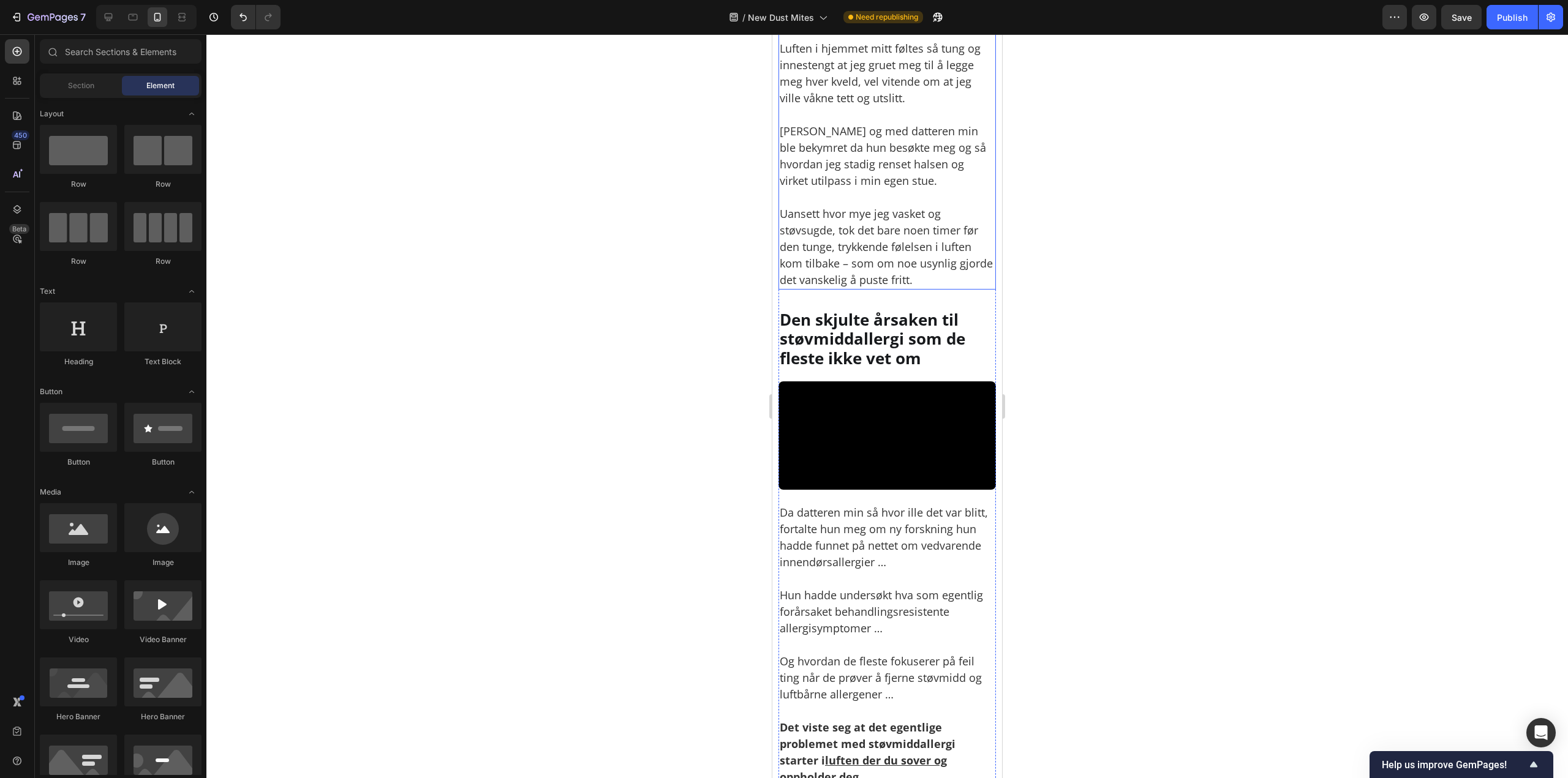
scroll to position [1408, 0]
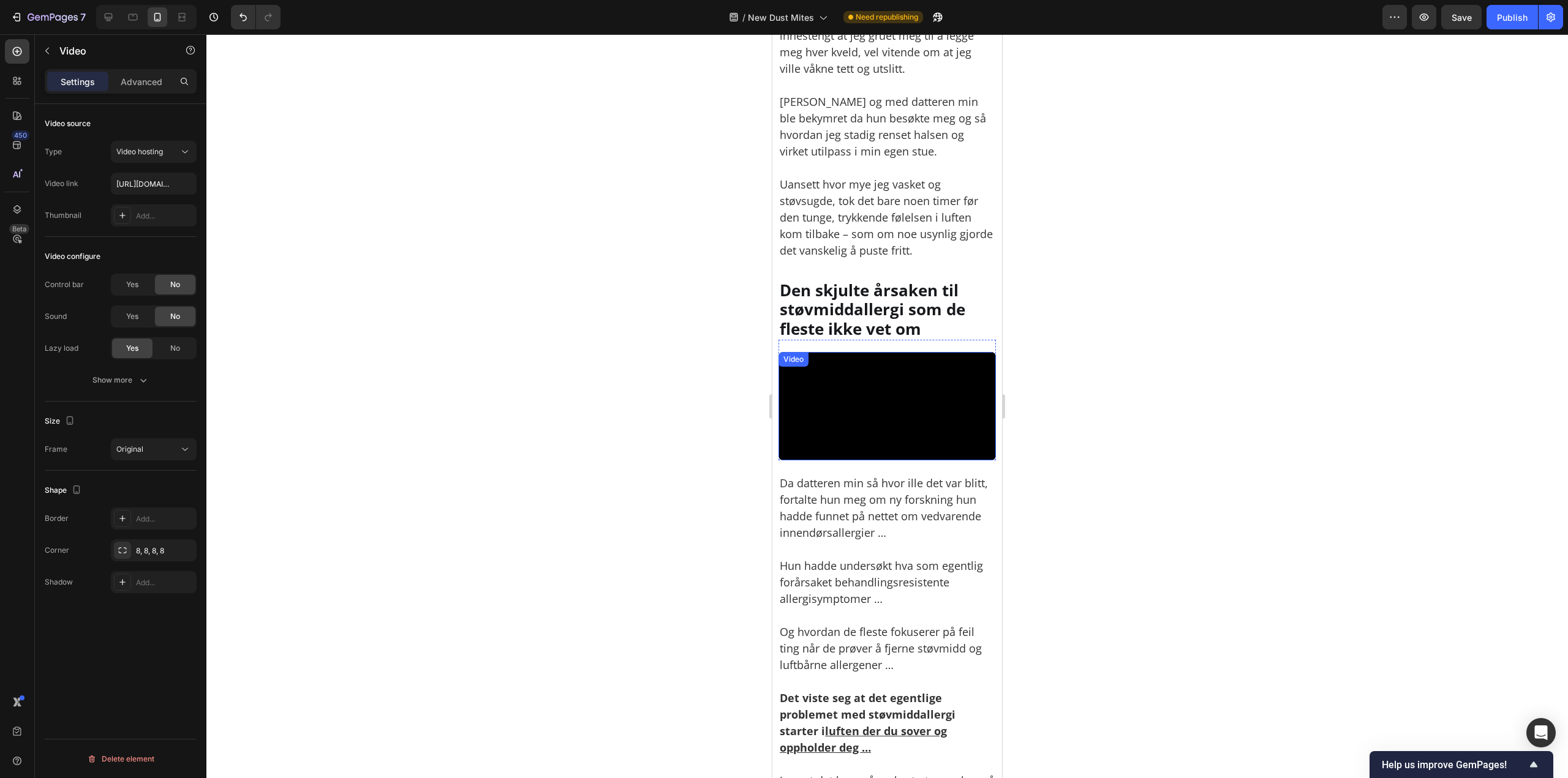
click at [934, 389] on video at bounding box center [887, 407] width 217 height 109
click at [1098, 292] on div at bounding box center [887, 406] width 1361 height 744
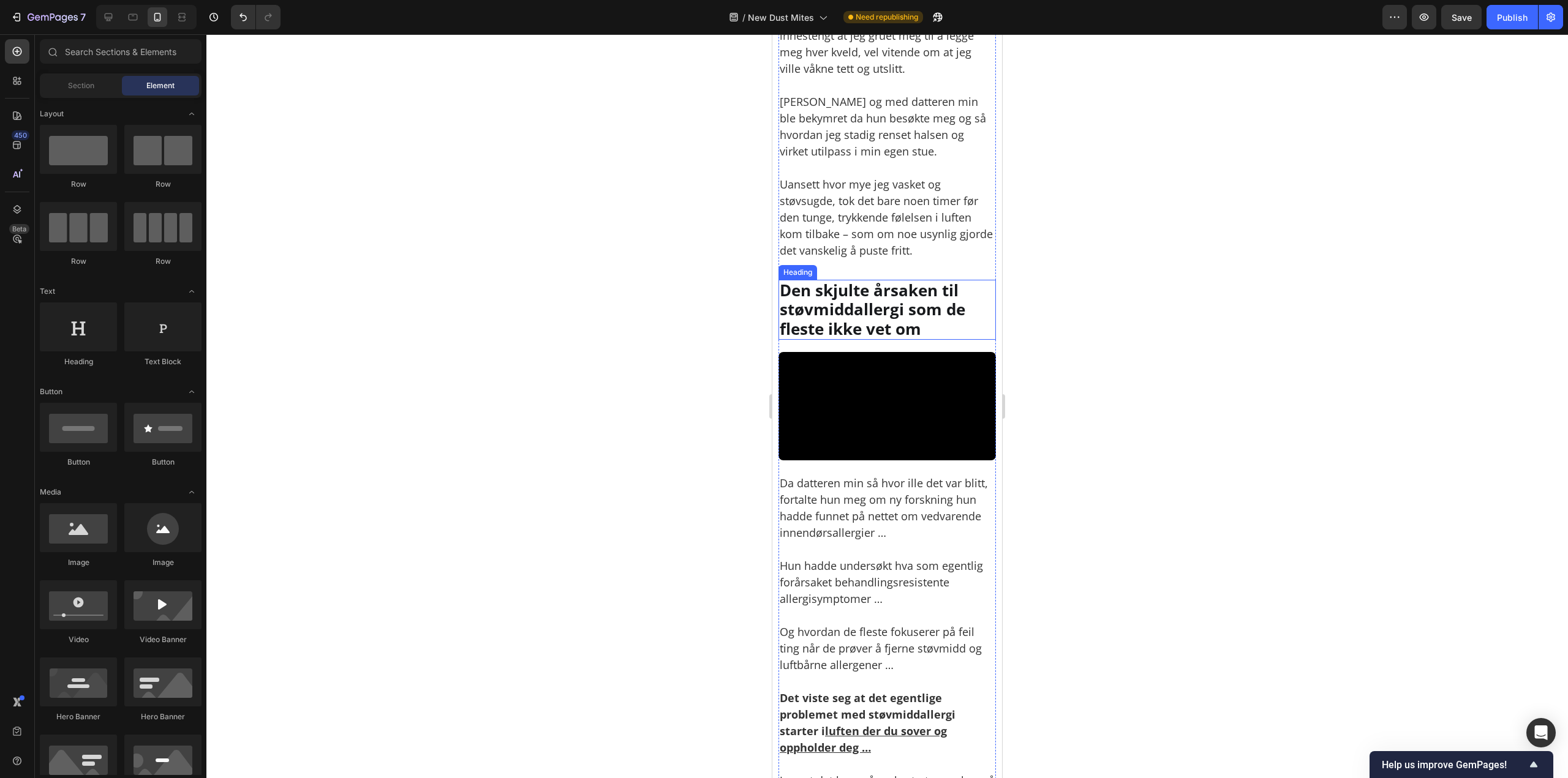
click at [868, 309] on h2 "Den skjulte årsaken til støvmiddallergi som de fleste ikke vet om" at bounding box center [887, 310] width 217 height 60
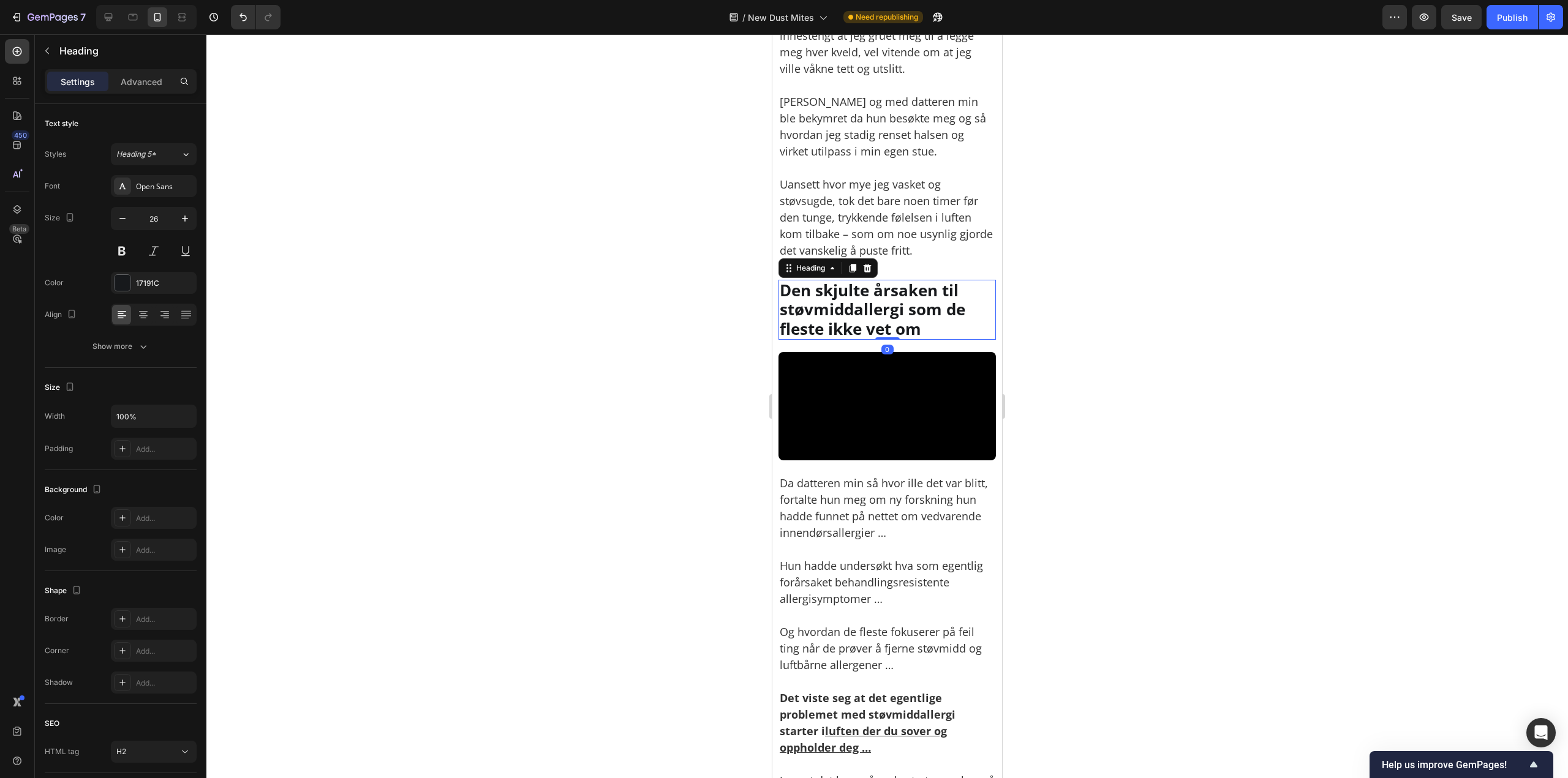
click at [1153, 261] on div at bounding box center [887, 406] width 1361 height 744
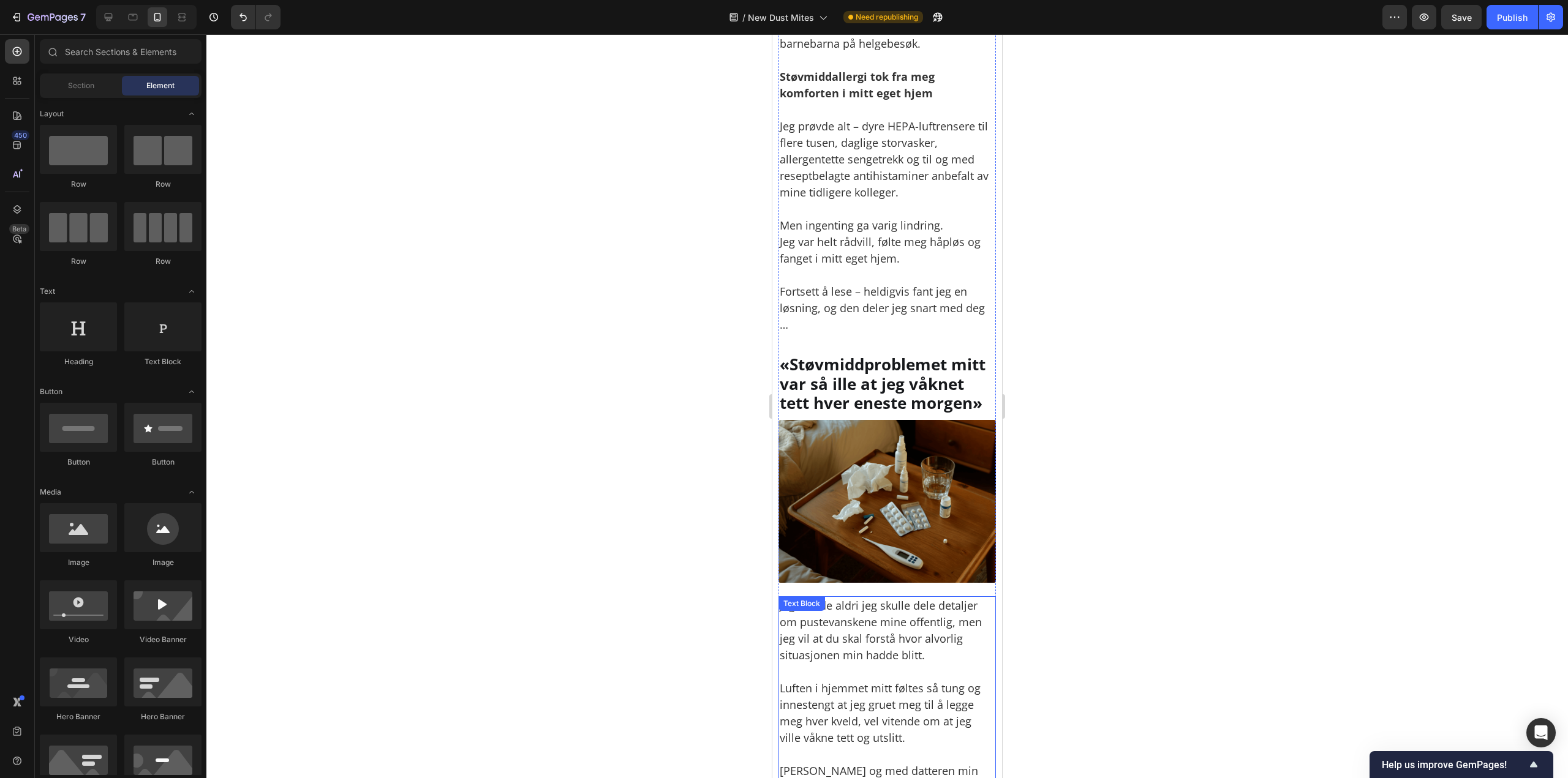
scroll to position [735, 0]
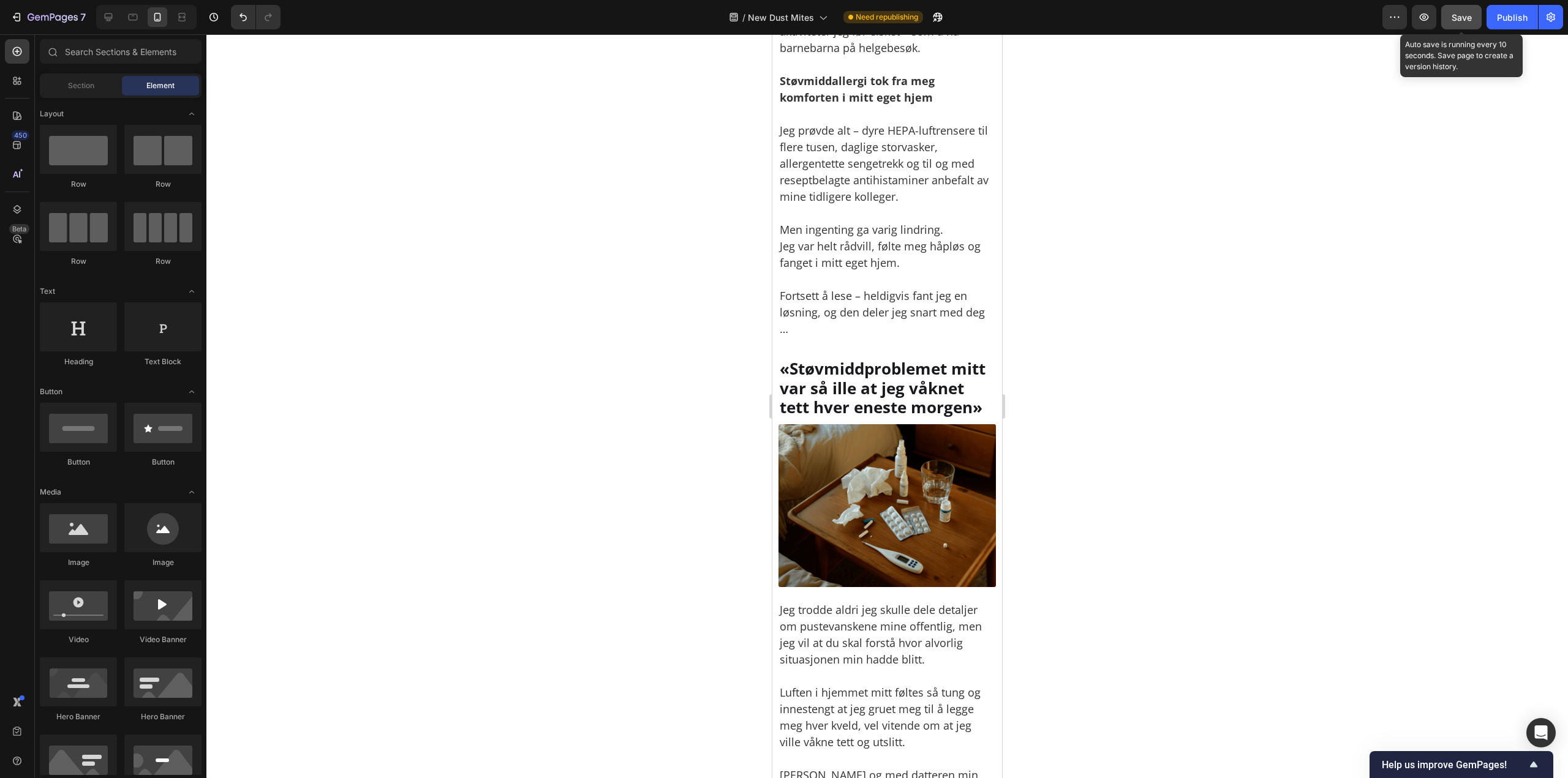
click at [1463, 25] on button "Save" at bounding box center [1461, 18] width 40 height 25
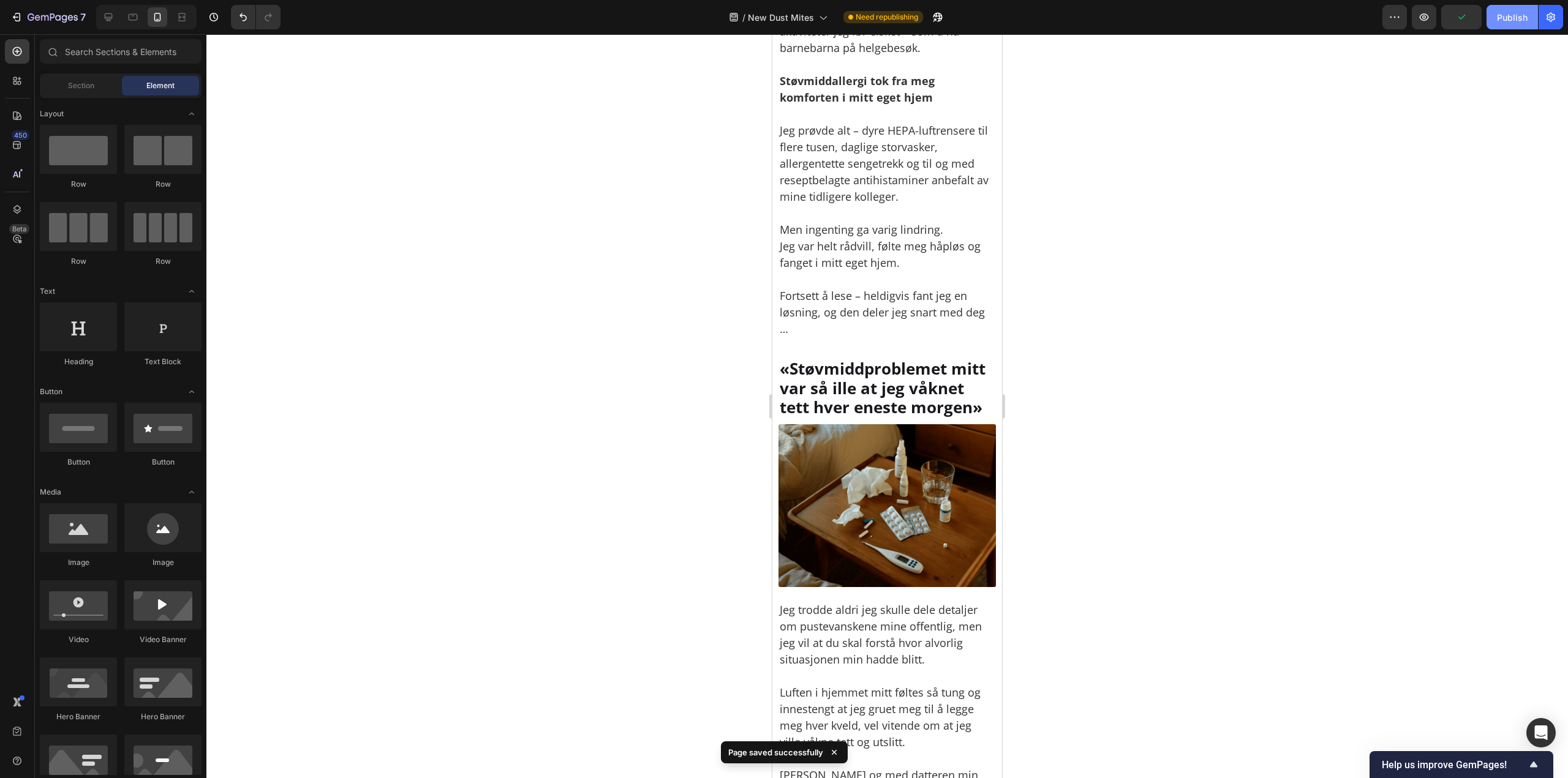
click at [1498, 22] on div "Publish" at bounding box center [1512, 18] width 31 height 13
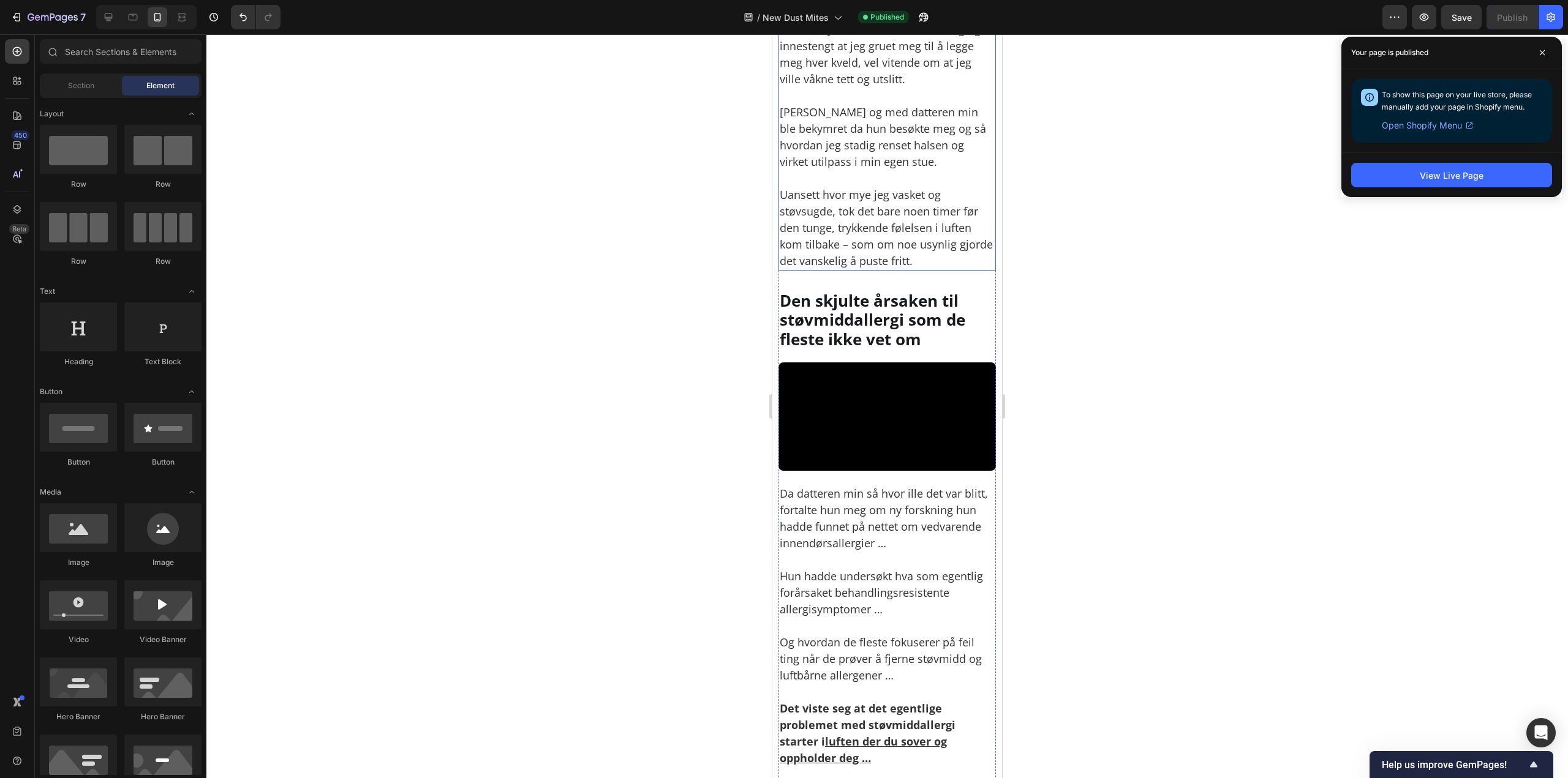
scroll to position [1408, 0]
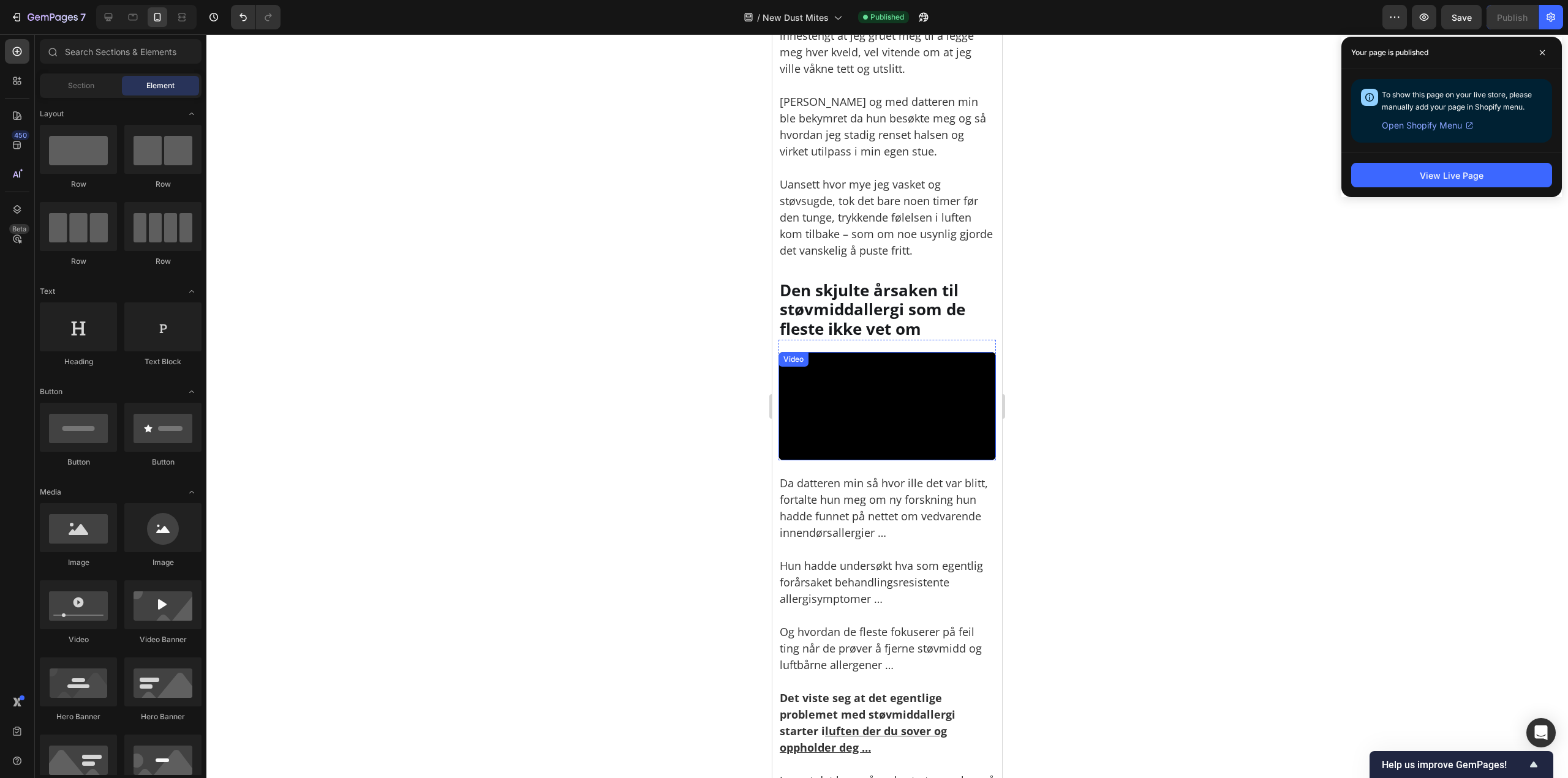
click at [890, 408] on video at bounding box center [887, 407] width 217 height 109
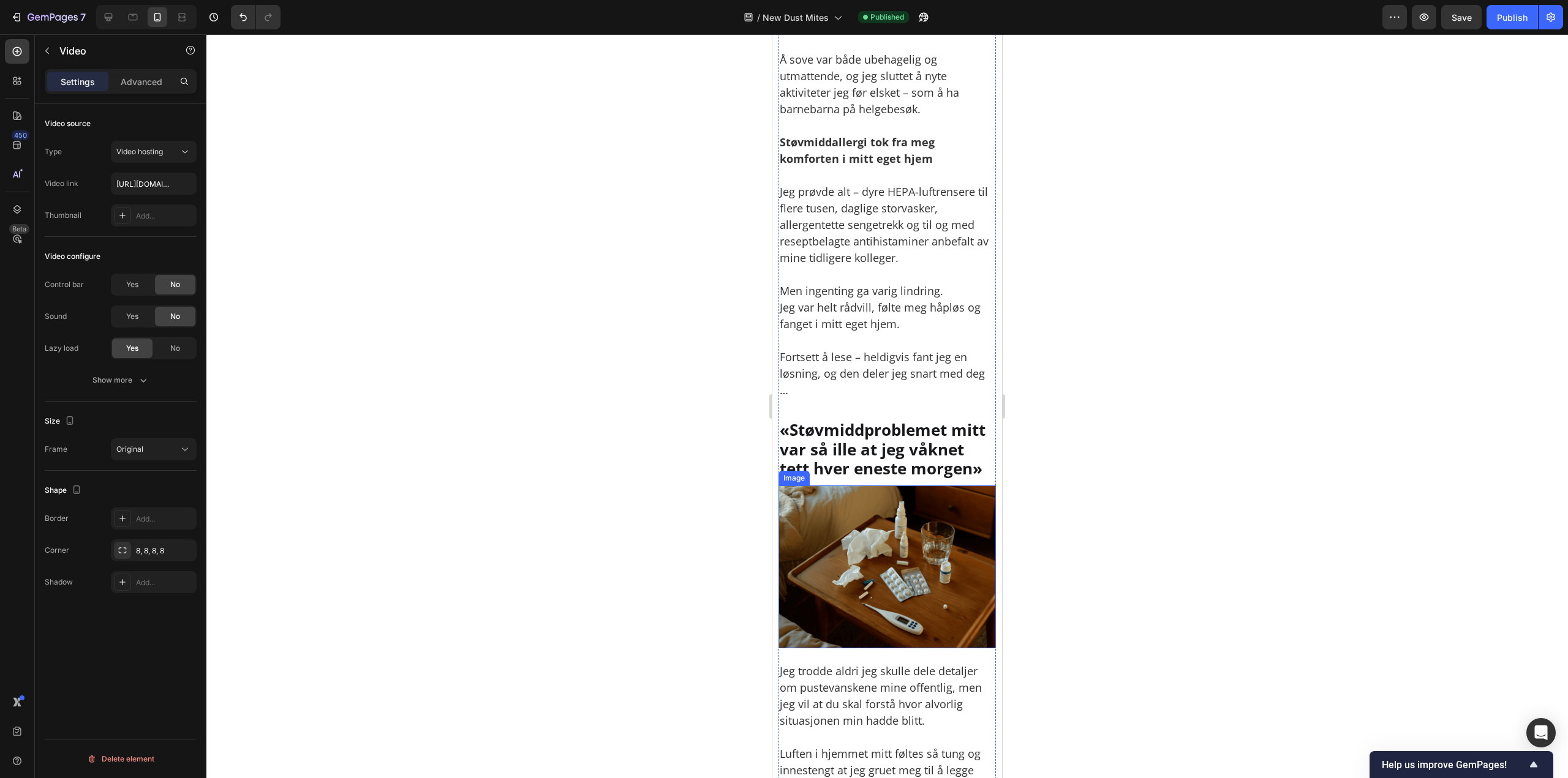
click at [889, 541] on img at bounding box center [887, 567] width 217 height 163
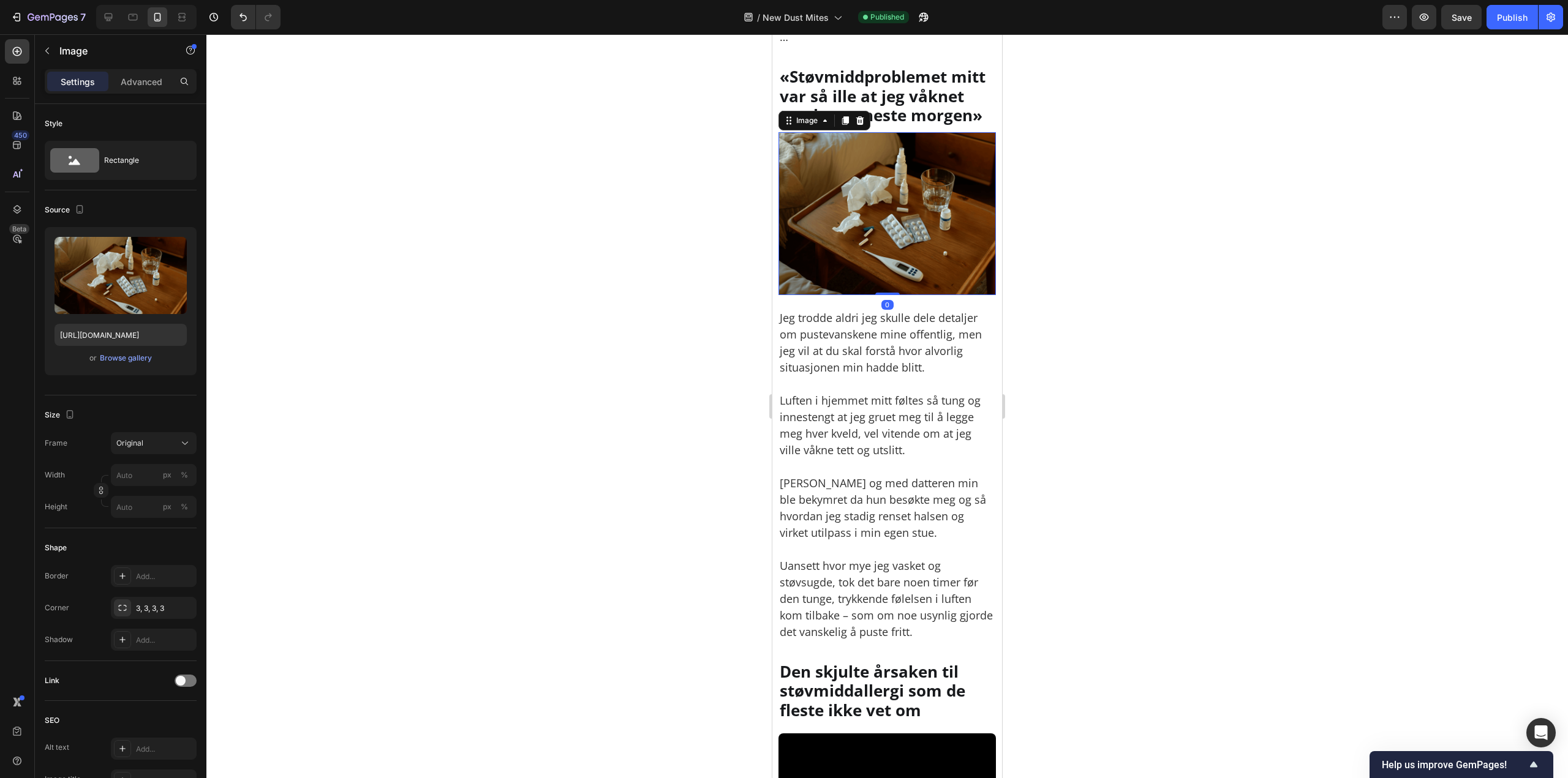
scroll to position [1040, 0]
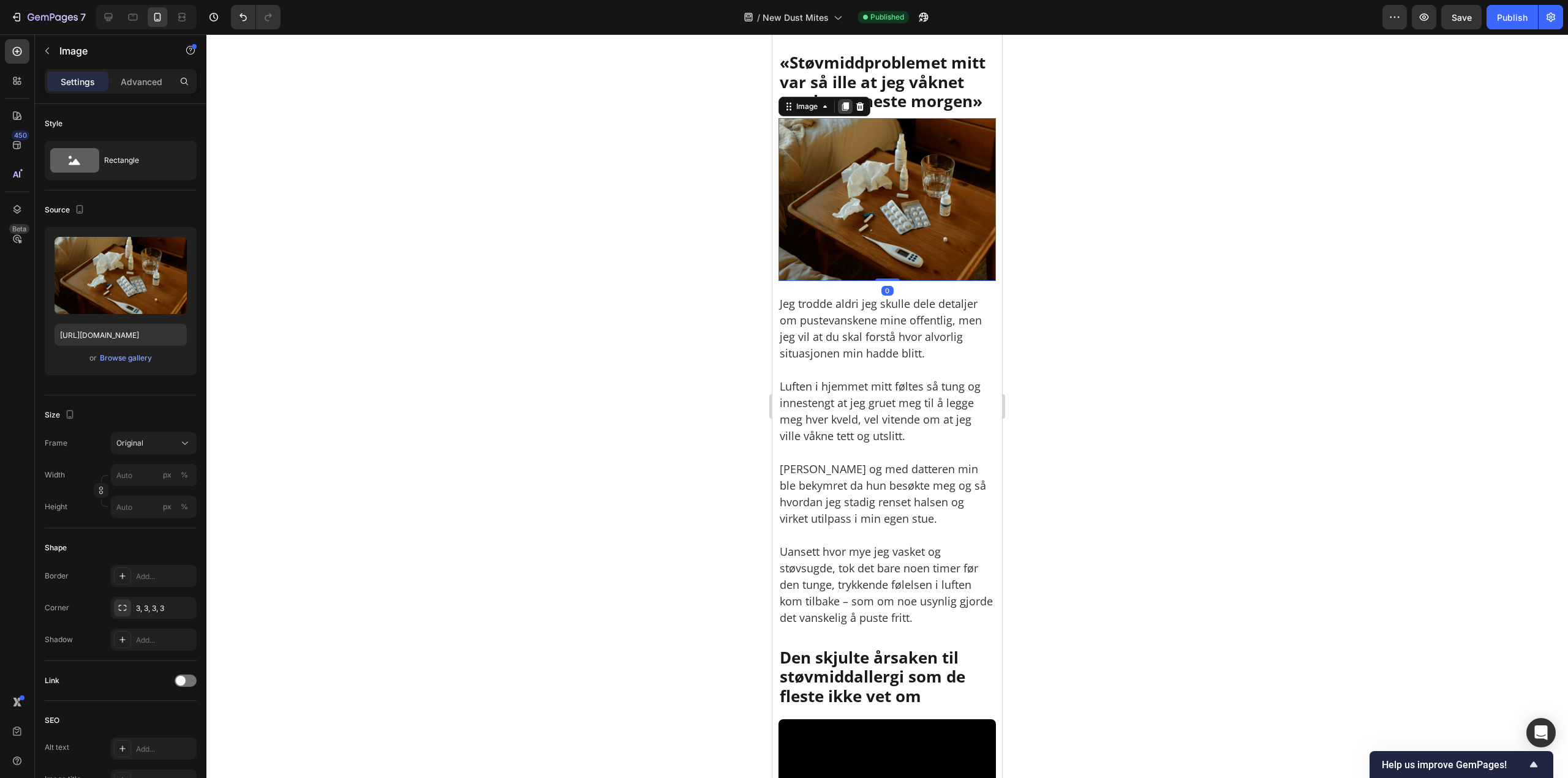
click at [842, 112] on icon at bounding box center [844, 106] width 10 height 10
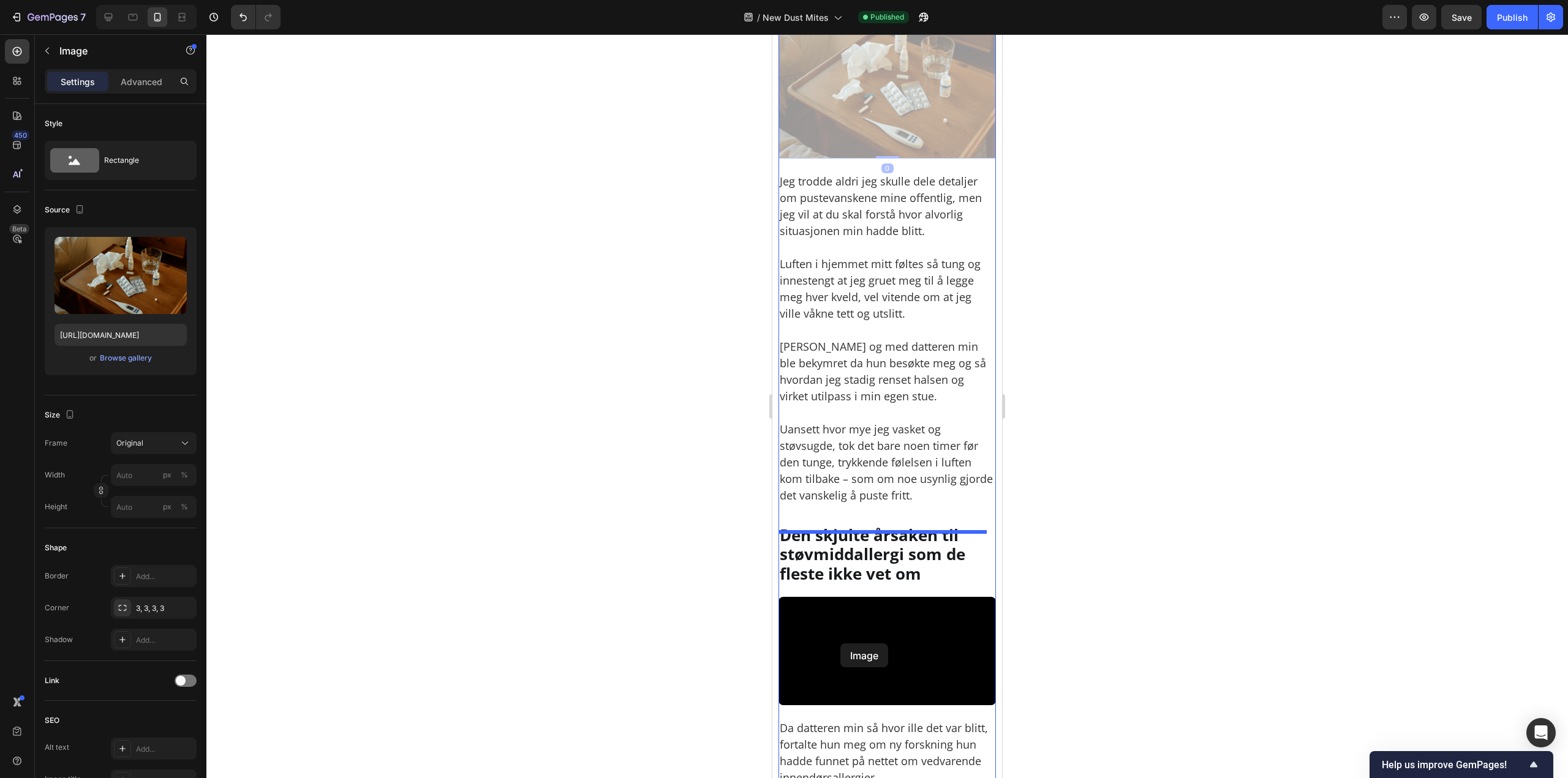
scroll to position [1336, 0]
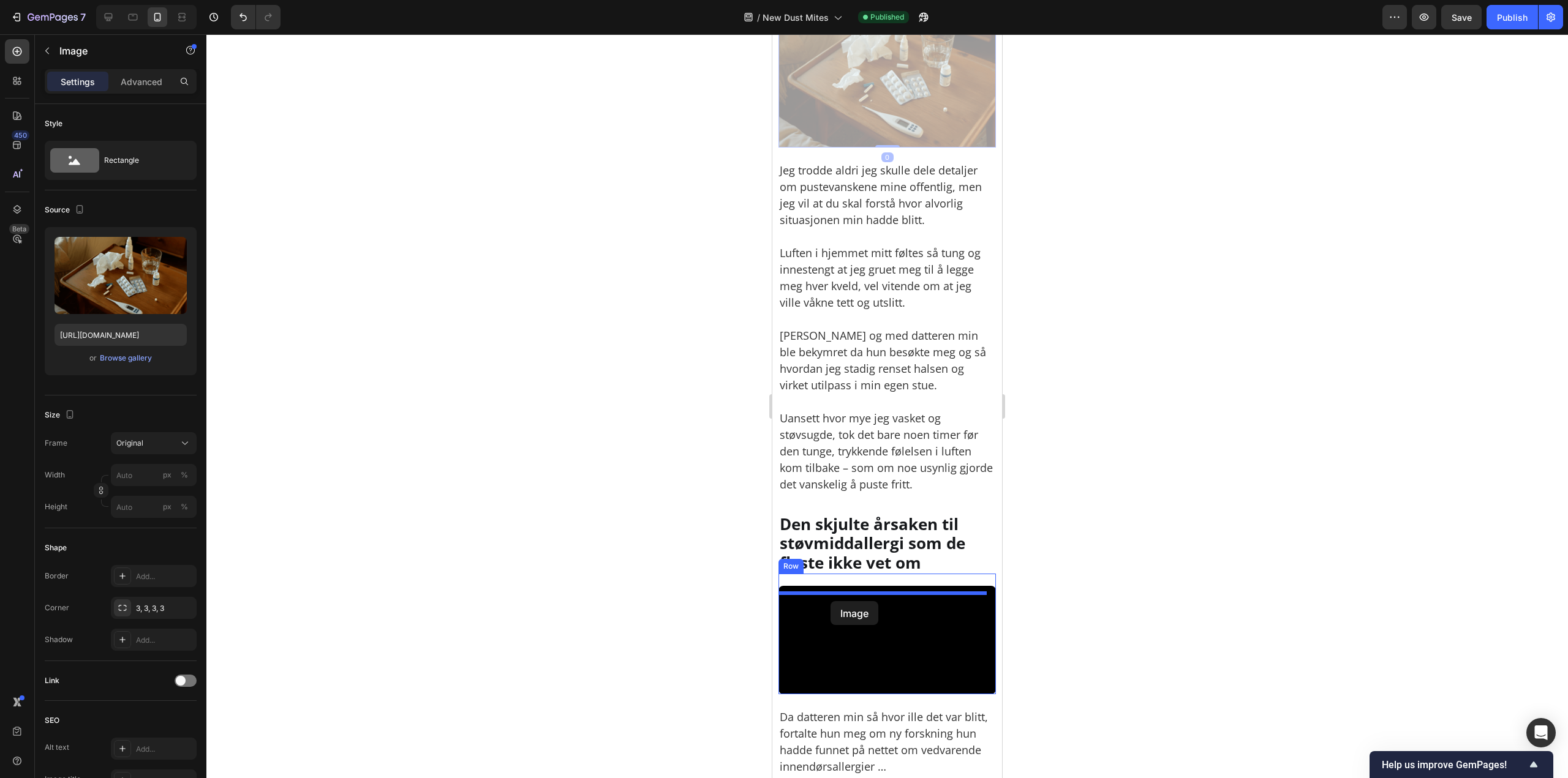
drag, startPoint x: 812, startPoint y: 286, endPoint x: 852, endPoint y: 554, distance: 271.0
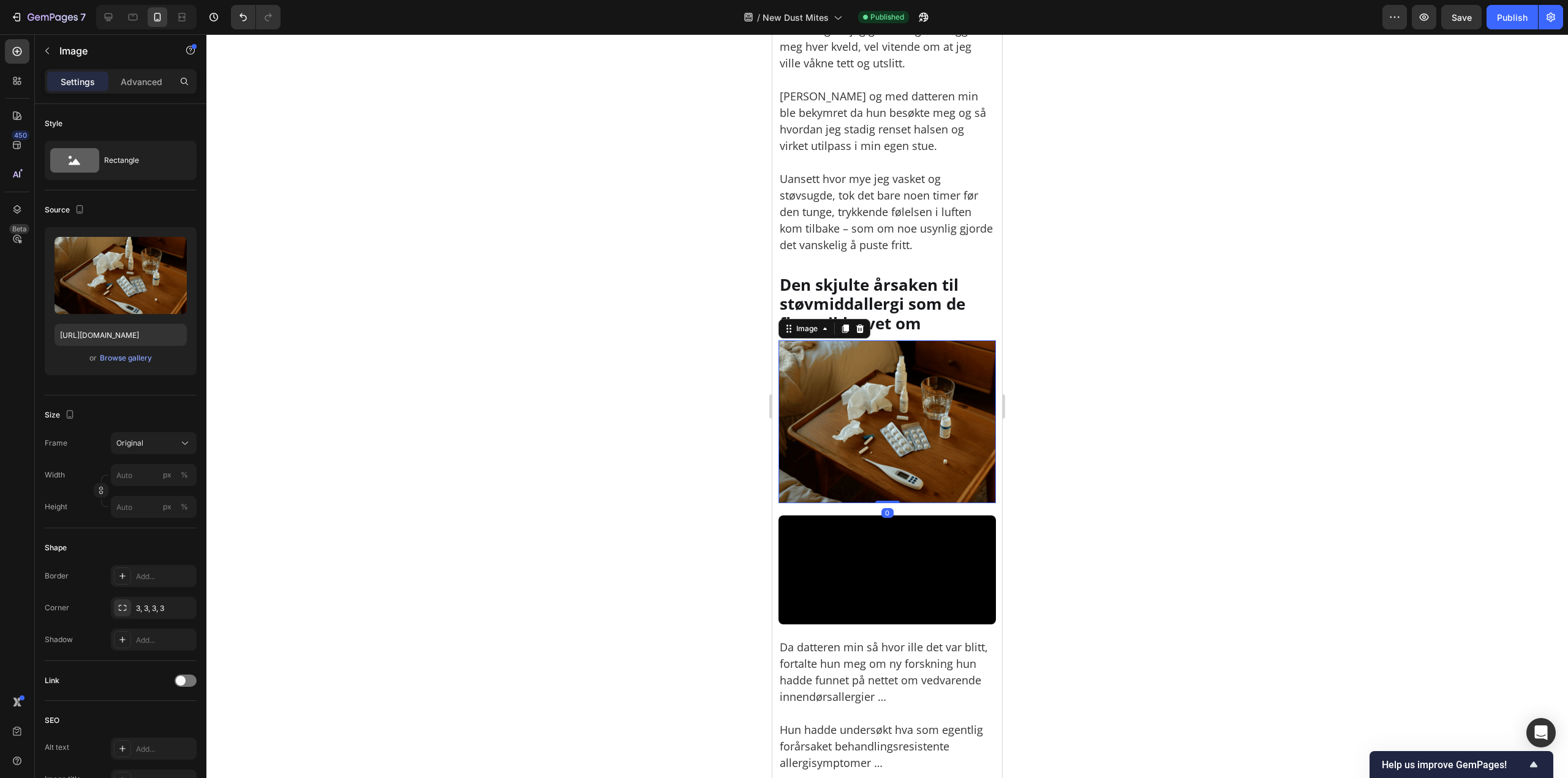
scroll to position [1419, 0]
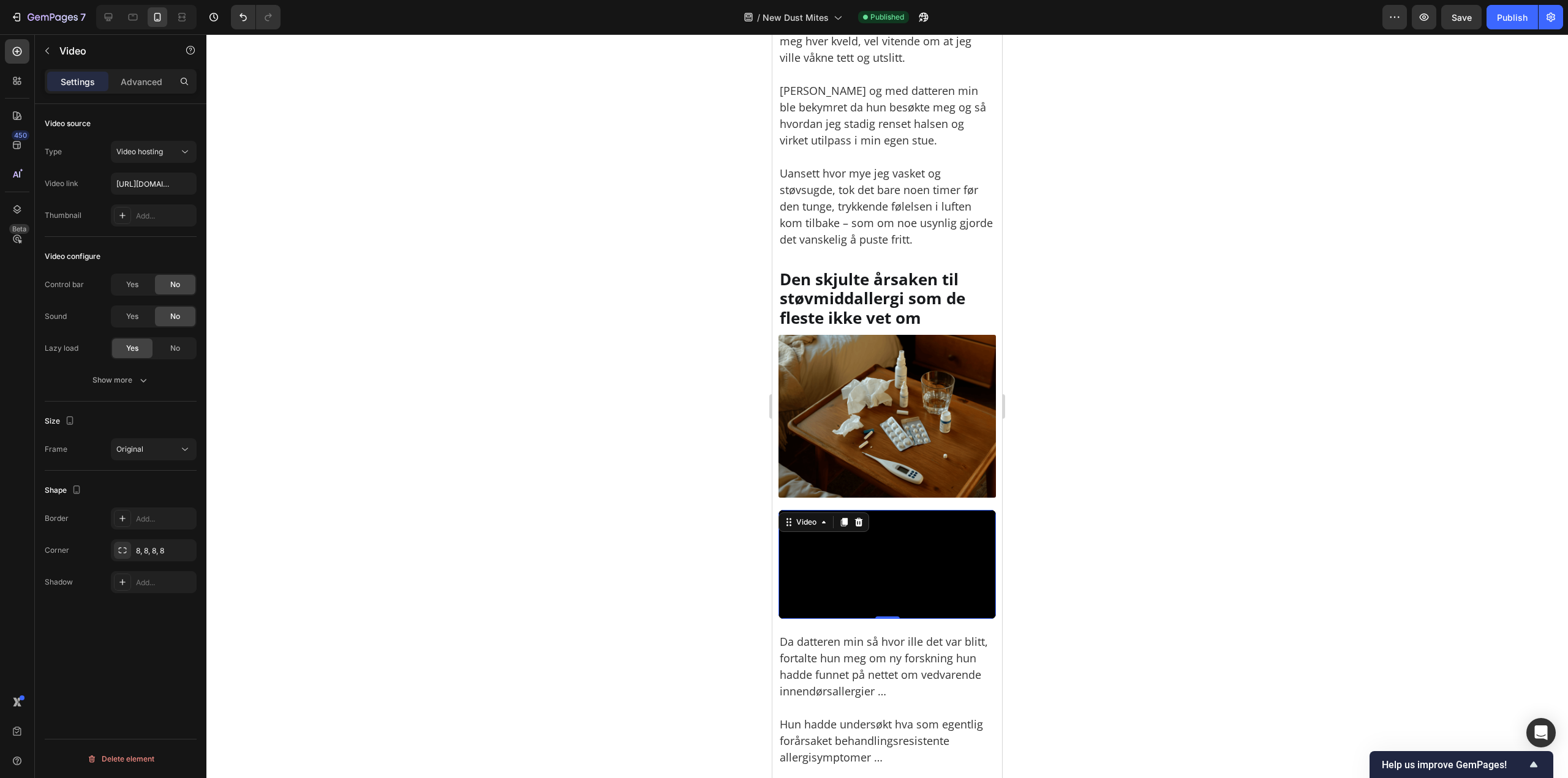
click at [907, 612] on video at bounding box center [887, 564] width 217 height 109
click at [860, 528] on div at bounding box center [858, 522] width 15 height 15
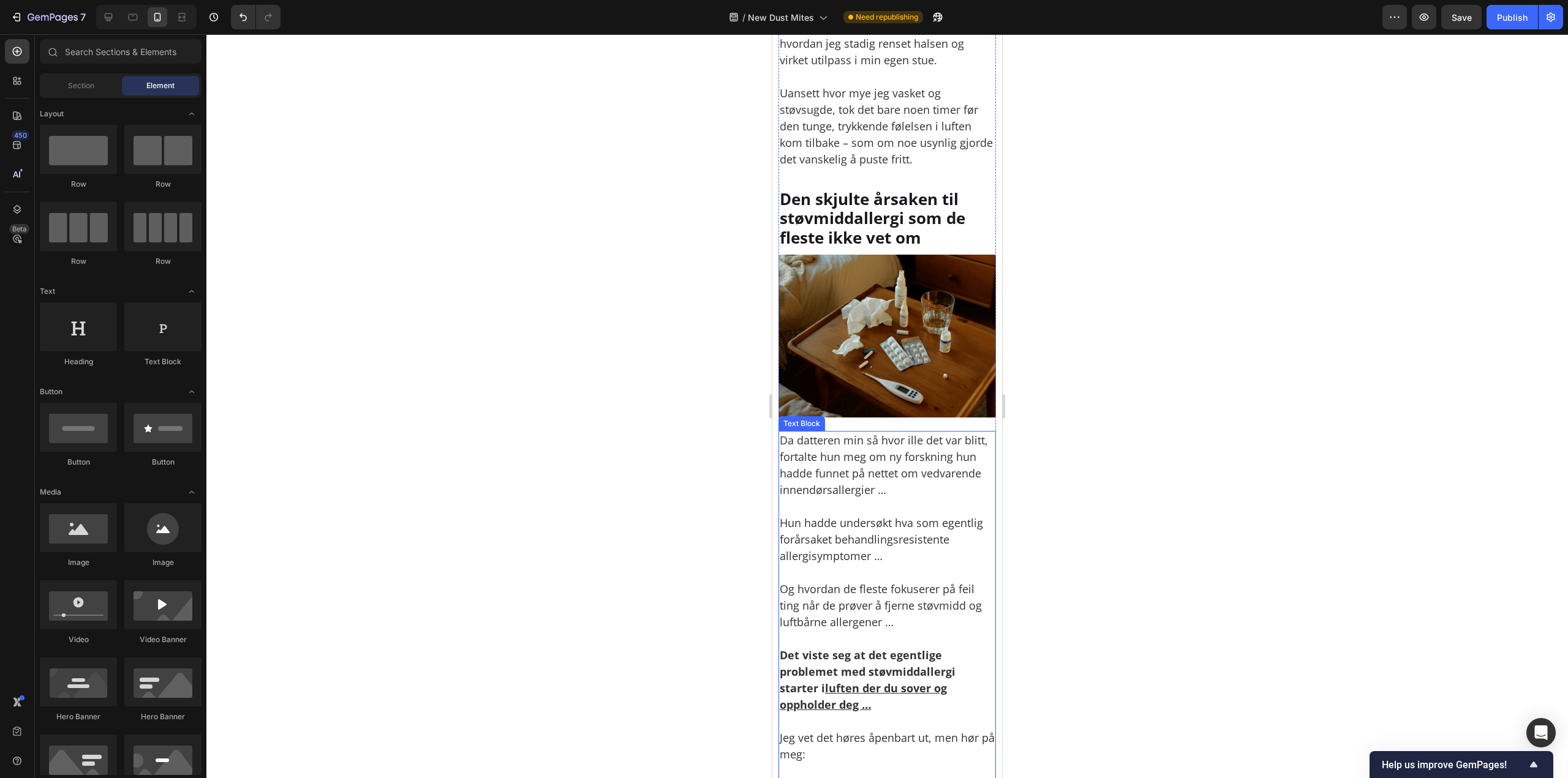
scroll to position [1480, 0]
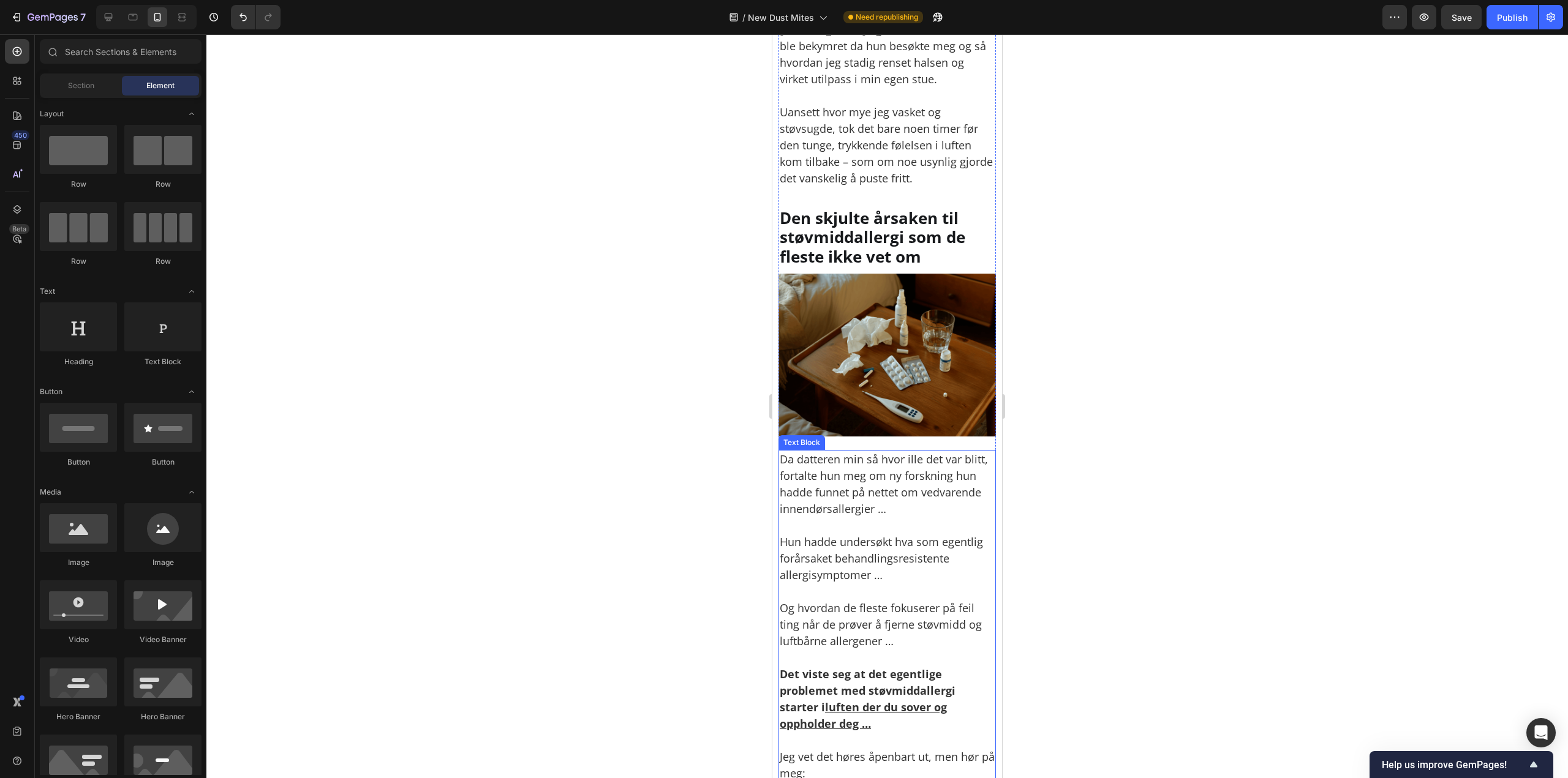
click at [934, 398] on img at bounding box center [887, 355] width 217 height 163
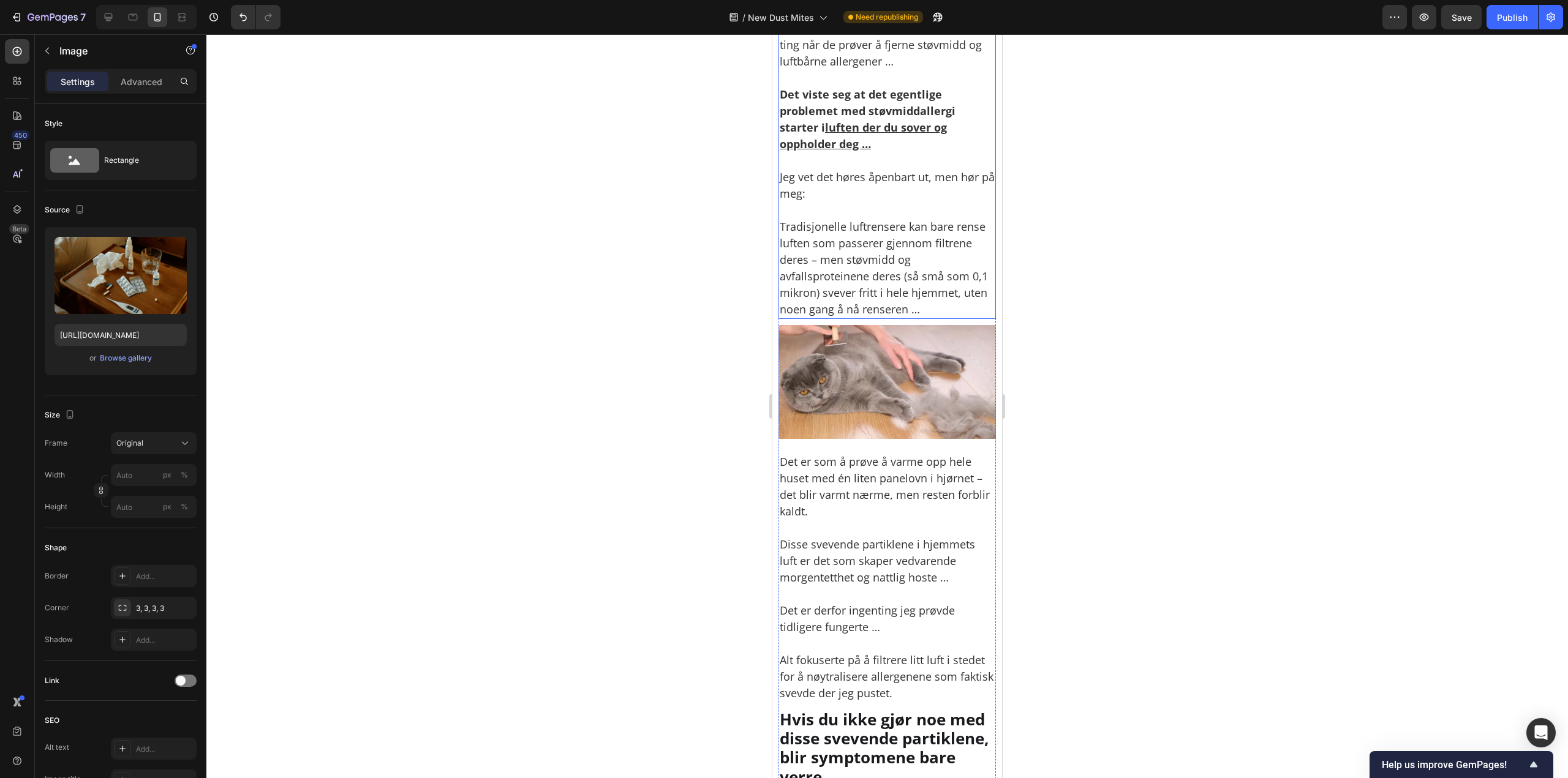
scroll to position [2092, 0]
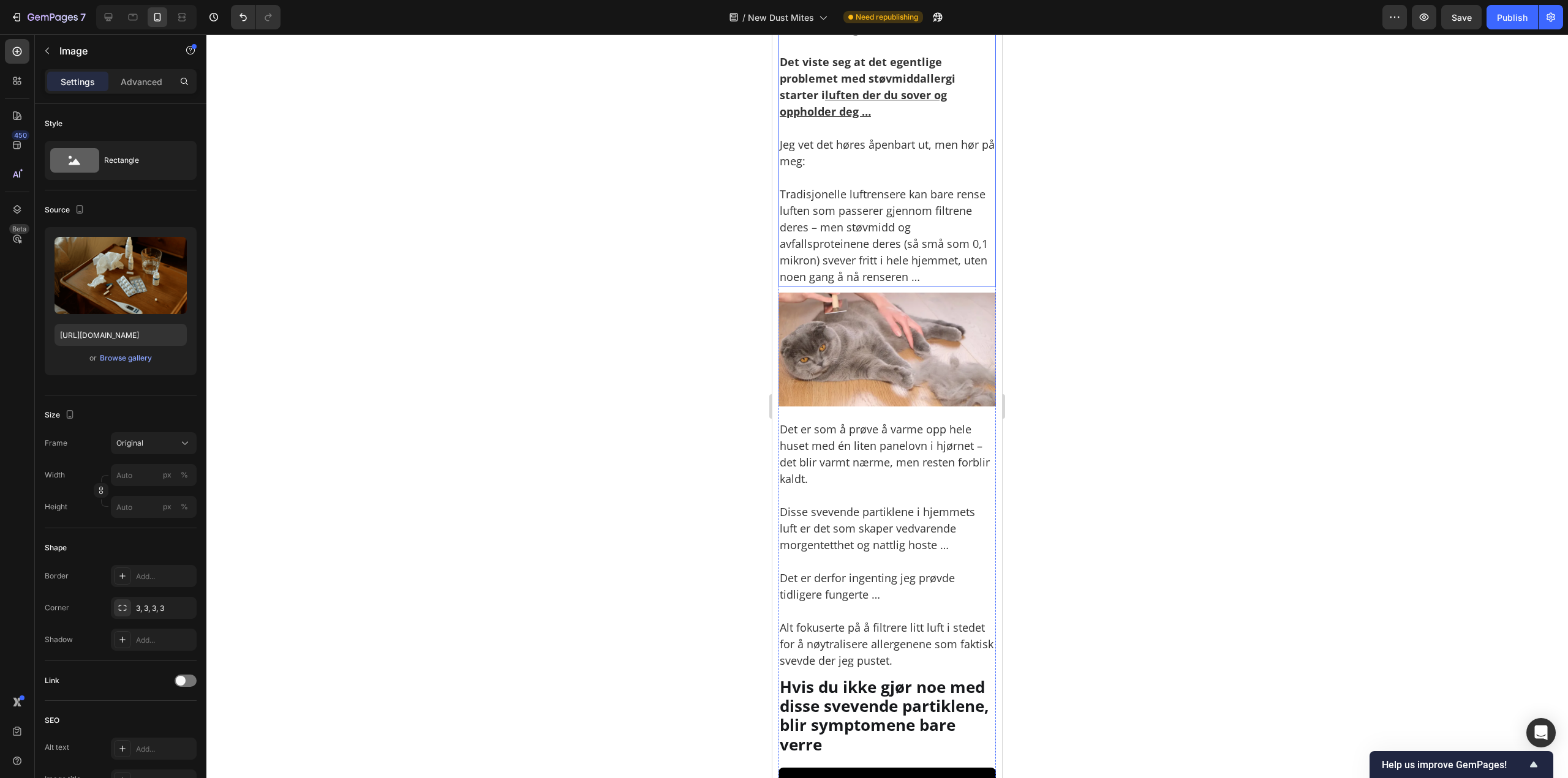
click at [848, 325] on img at bounding box center [887, 349] width 217 height 114
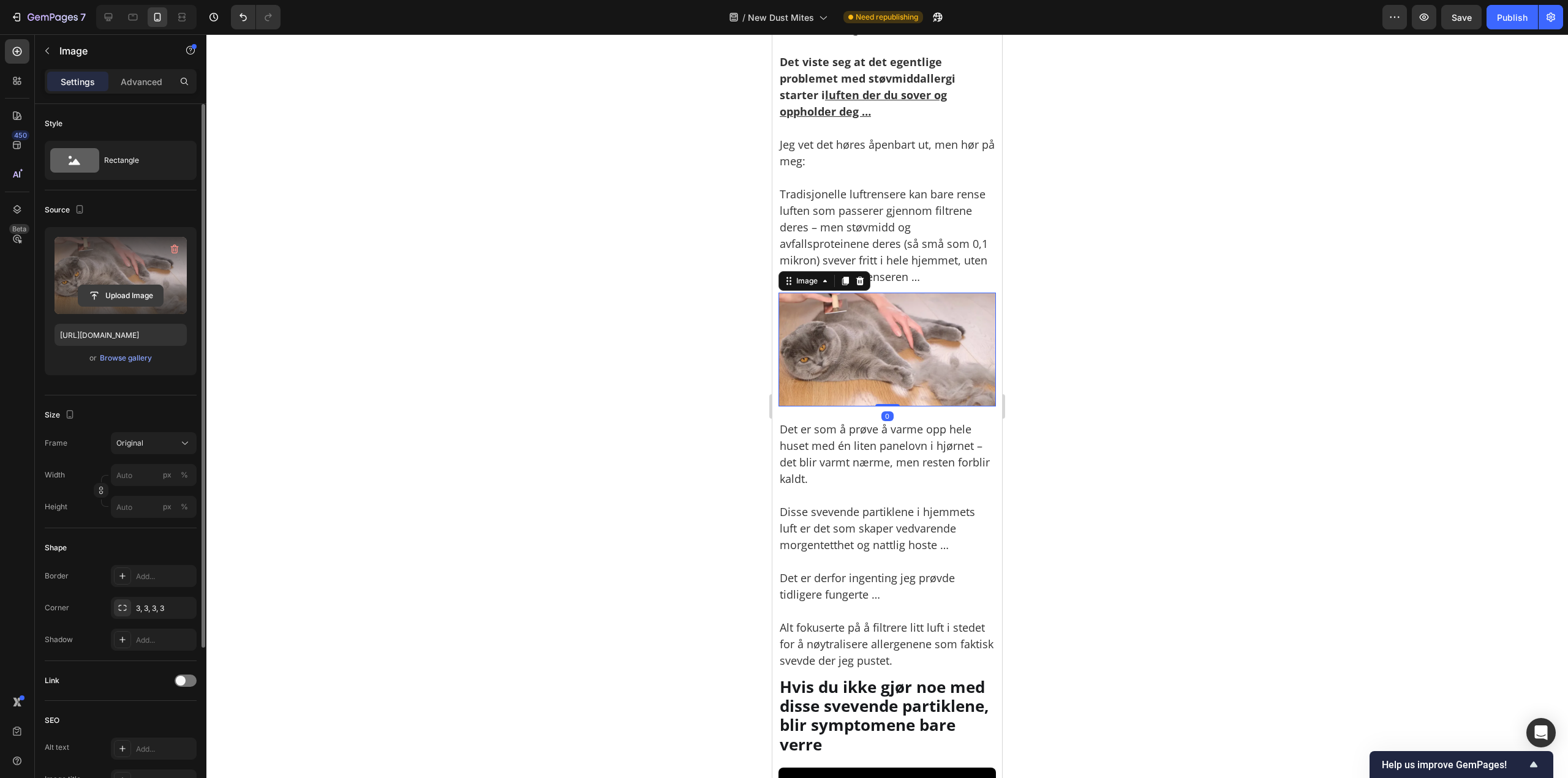
click at [121, 296] on input "file" at bounding box center [121, 296] width 85 height 21
type input "https://cdn.shopify.com/s/files/1/0926/0446/5536/files/gempages_580590199730340…"
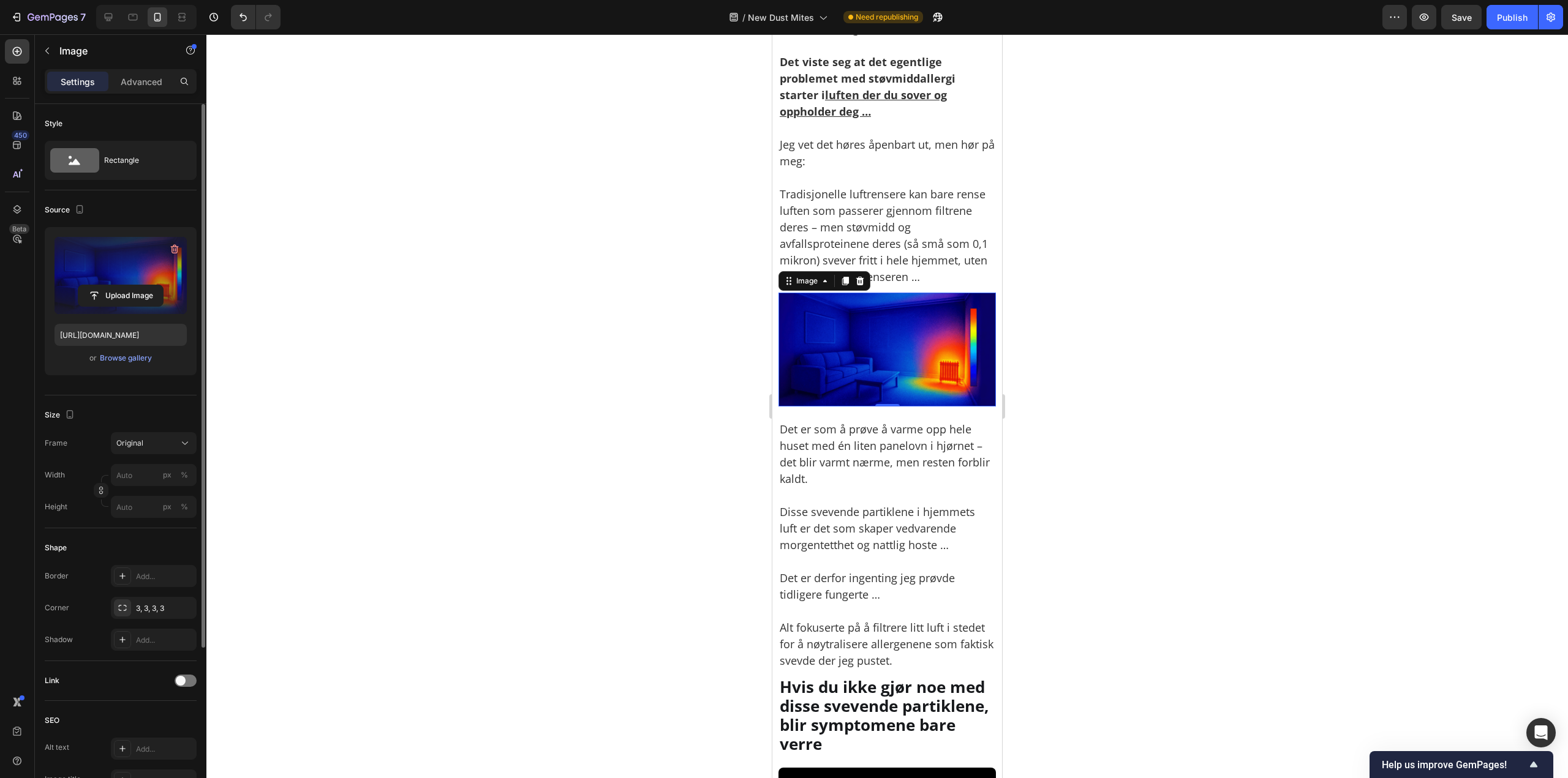
click at [1092, 294] on div at bounding box center [887, 406] width 1361 height 744
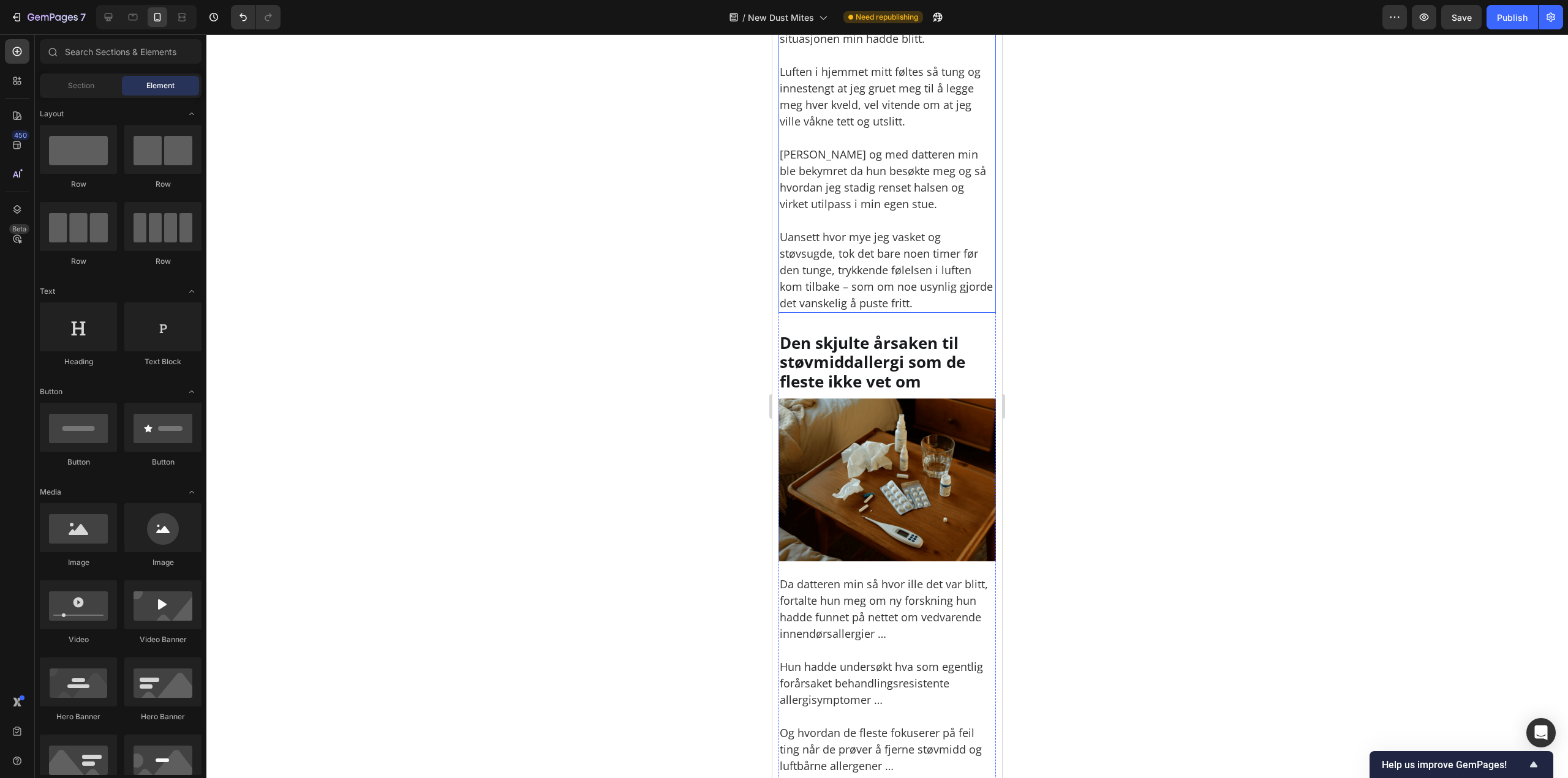
scroll to position [1603, 0]
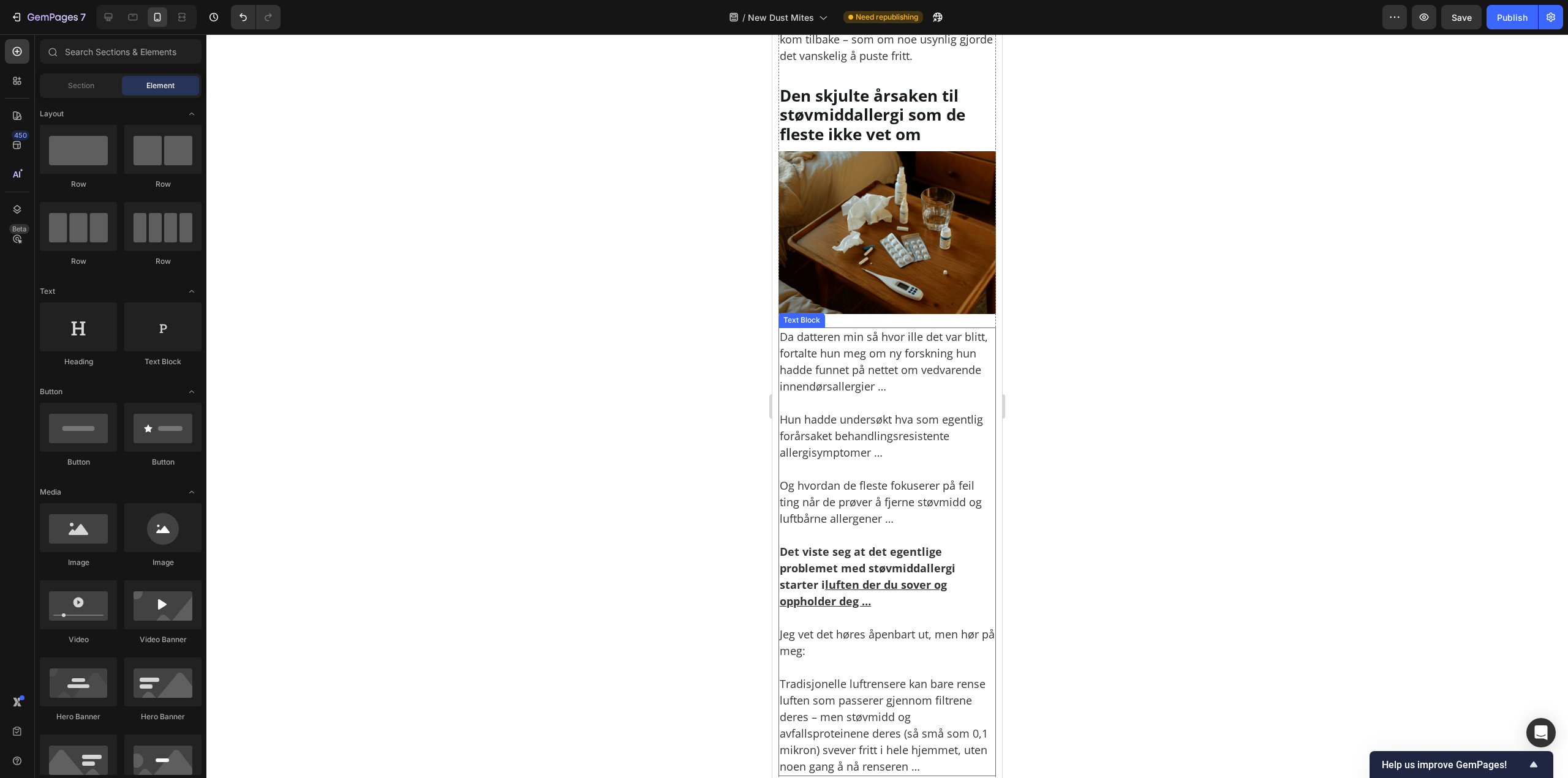
click at [889, 334] on p "Da datteren min så hvor ille det var blitt, fortalte hun meg om ny forskning hu…" at bounding box center [887, 362] width 215 height 66
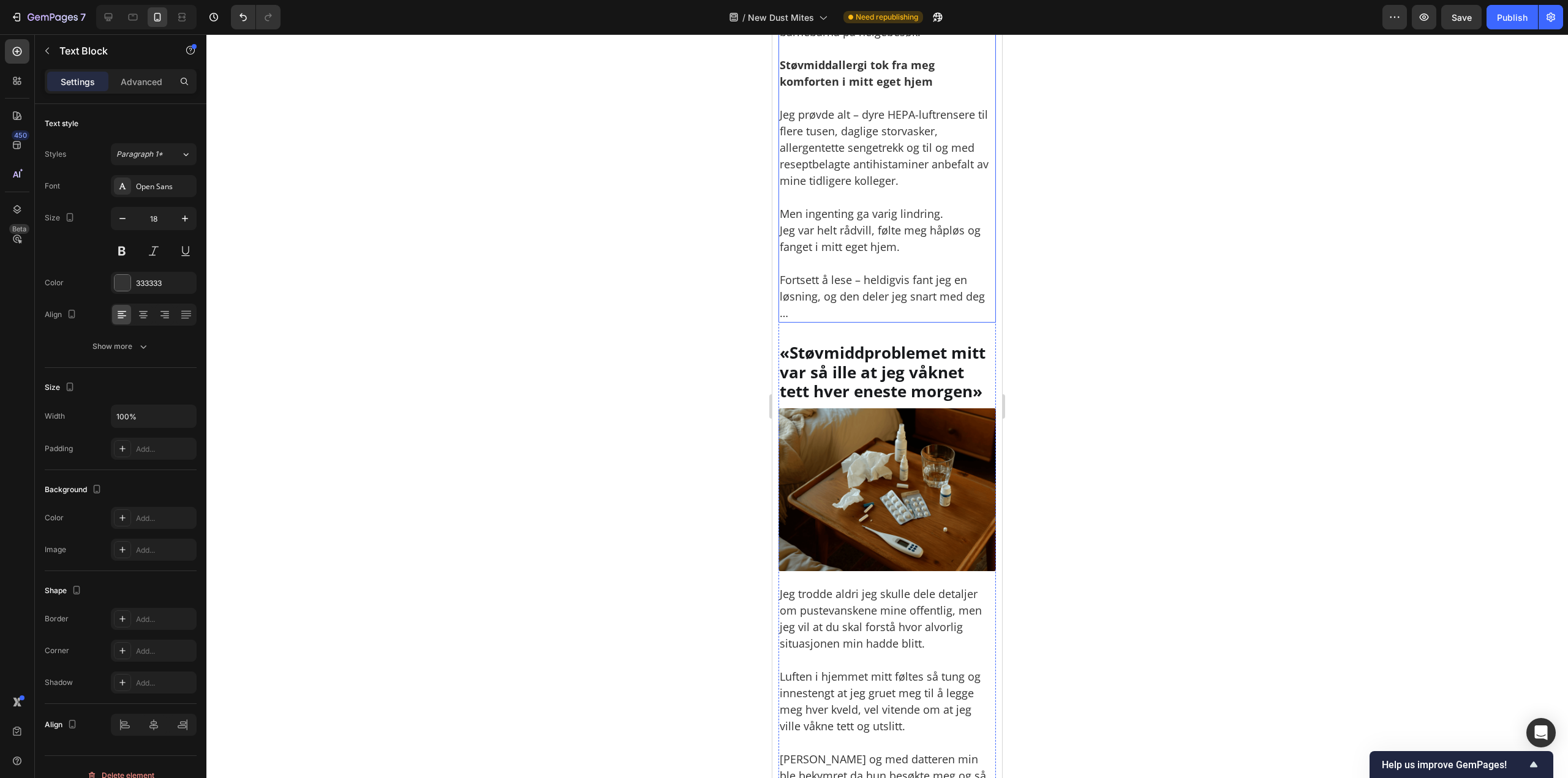
scroll to position [807, 0]
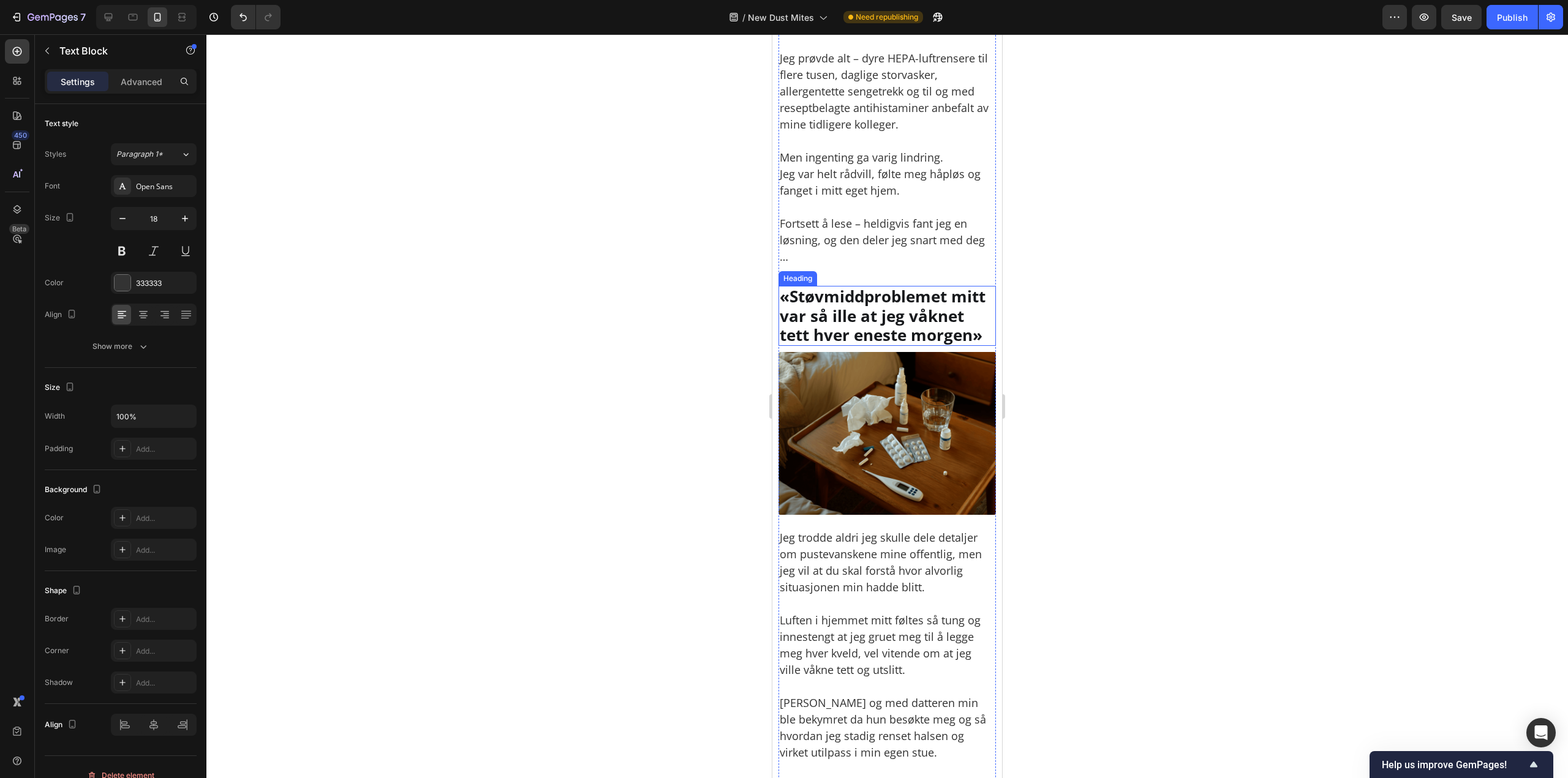
click at [849, 315] on h2 "«Støvmiddproblemet mitt var så ille at jeg våknet tett hver eneste morgen»" at bounding box center [887, 316] width 217 height 60
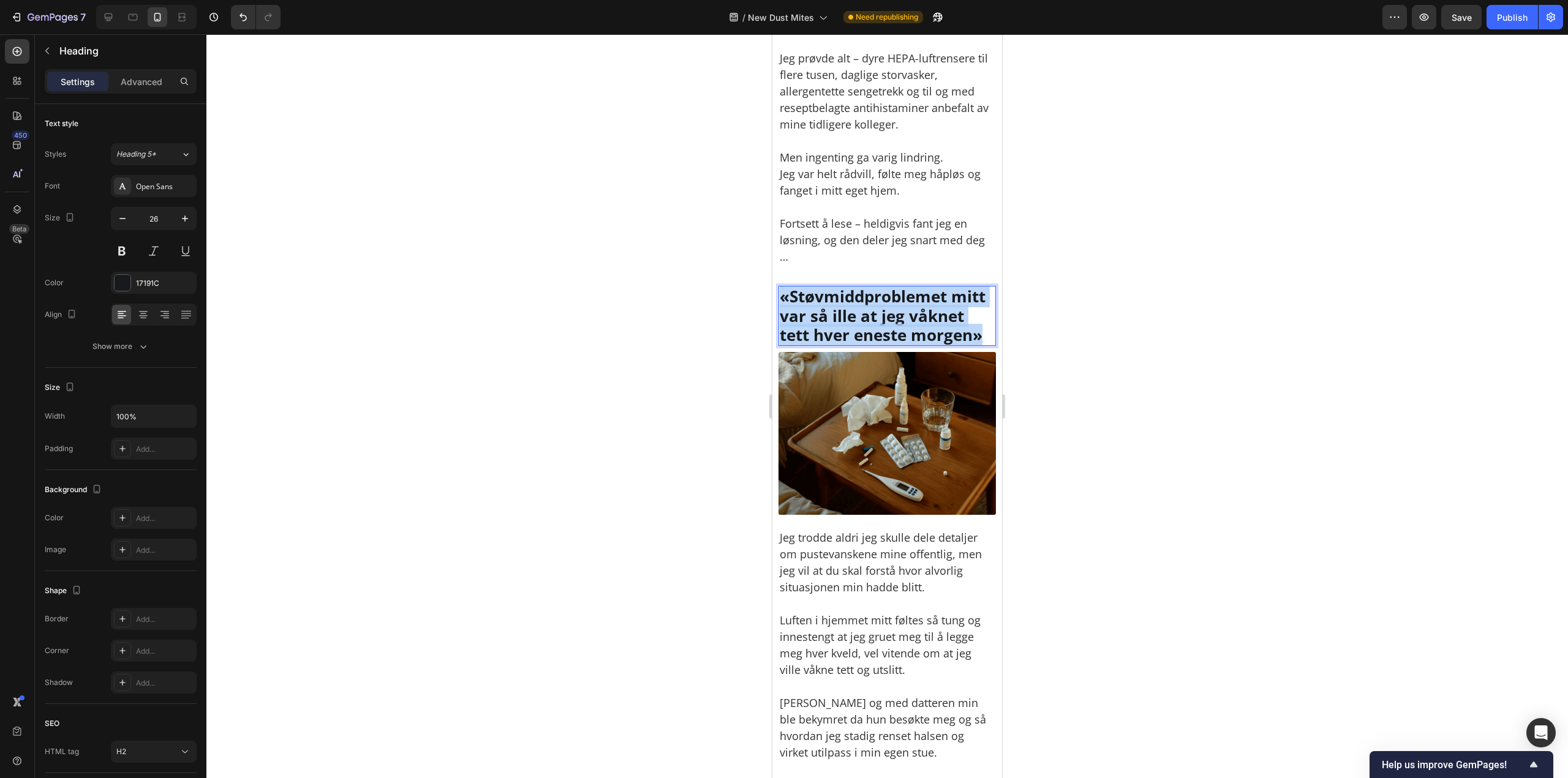
click at [849, 315] on p "«Støvmiddproblemet mitt var så ille at jeg våknet tett hver eneste morgen»" at bounding box center [887, 315] width 215 height 57
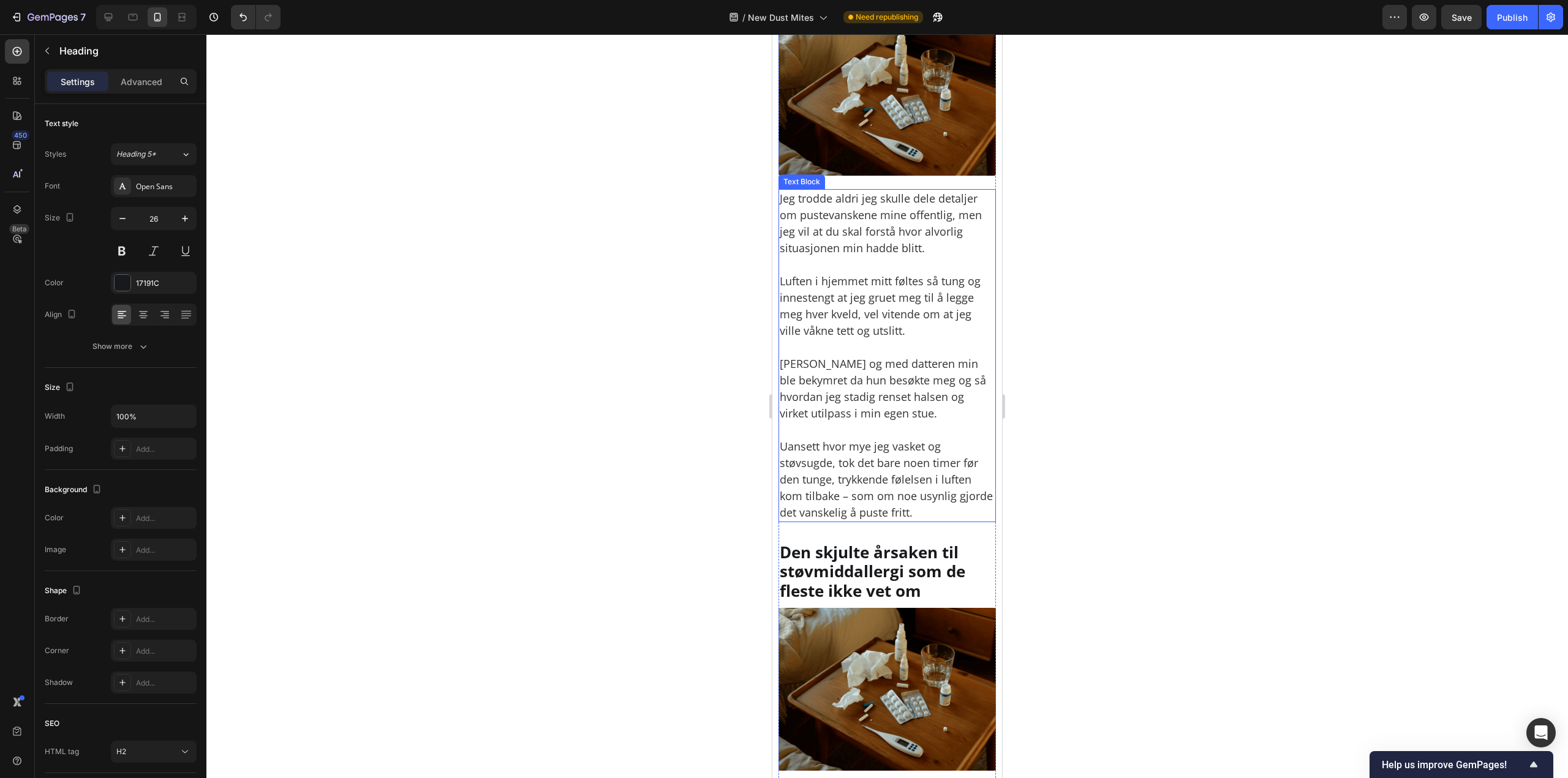
scroll to position [1296, 0]
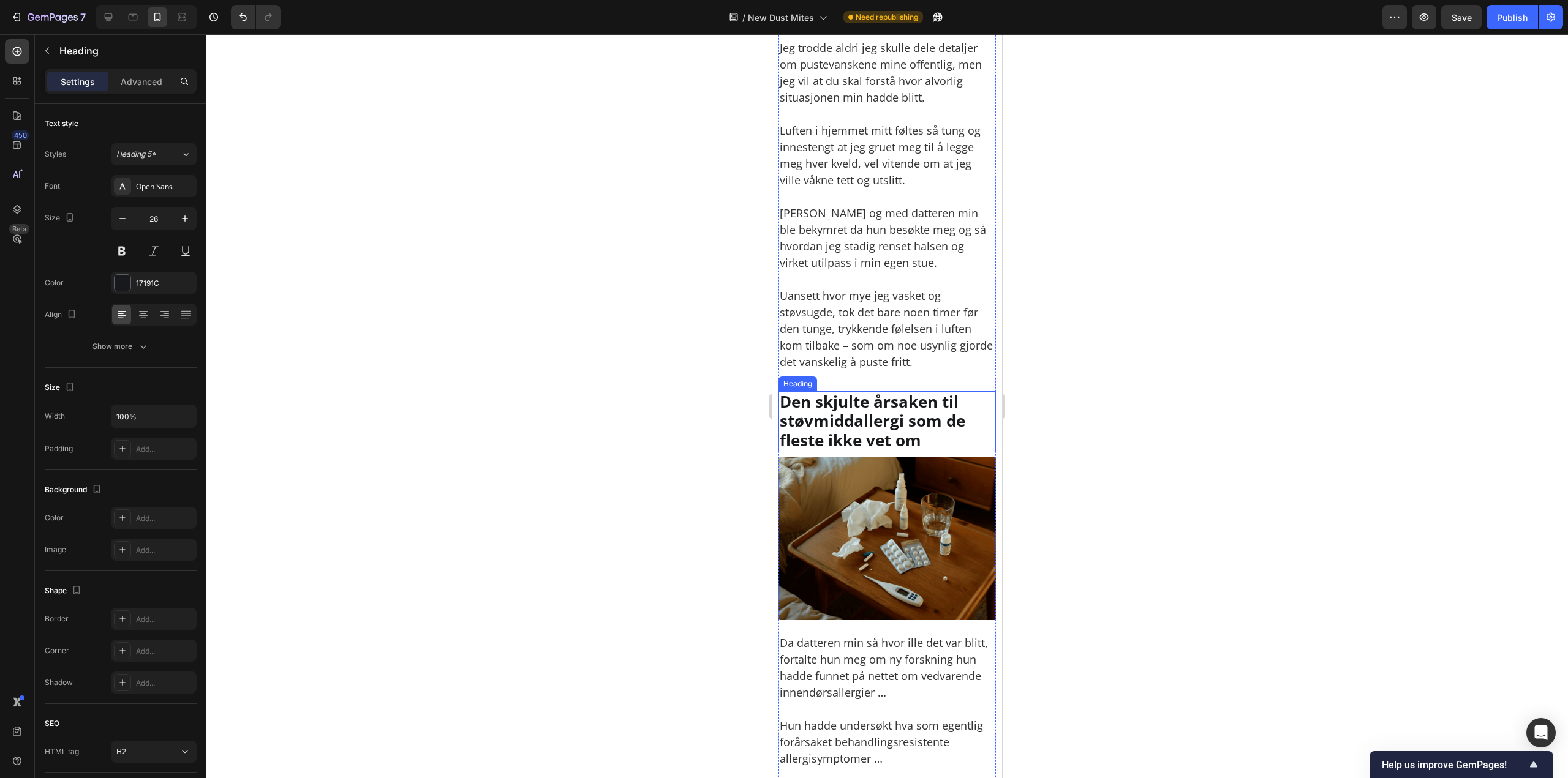
click at [846, 432] on h2 "Den skjulte årsaken til støvmiddallergi som de fleste ikke vet om" at bounding box center [887, 421] width 217 height 60
click at [846, 432] on p "Den skjulte årsaken til støvmiddallergi som de fleste ikke vet om" at bounding box center [887, 421] width 215 height 57
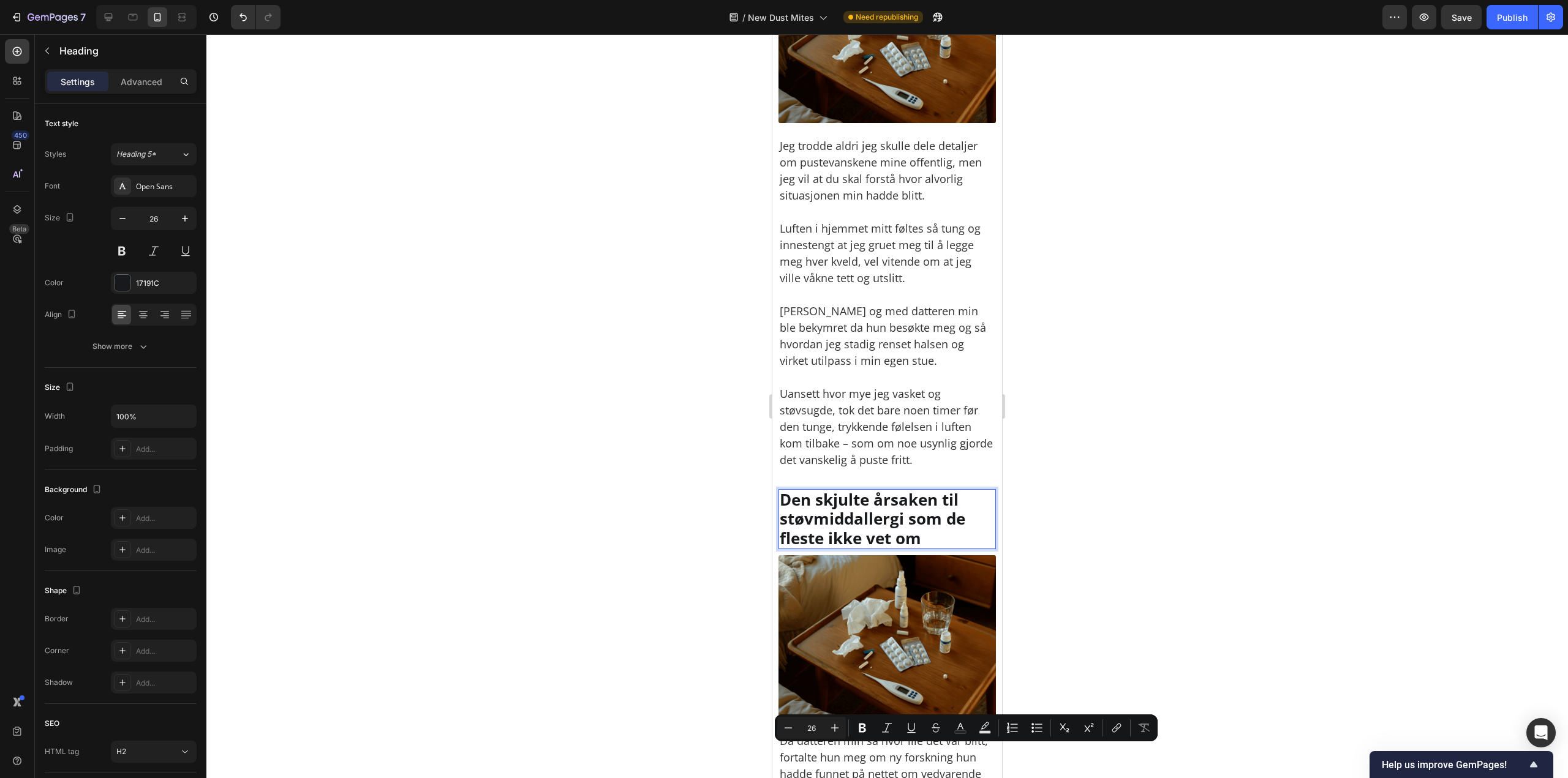
scroll to position [1236, 0]
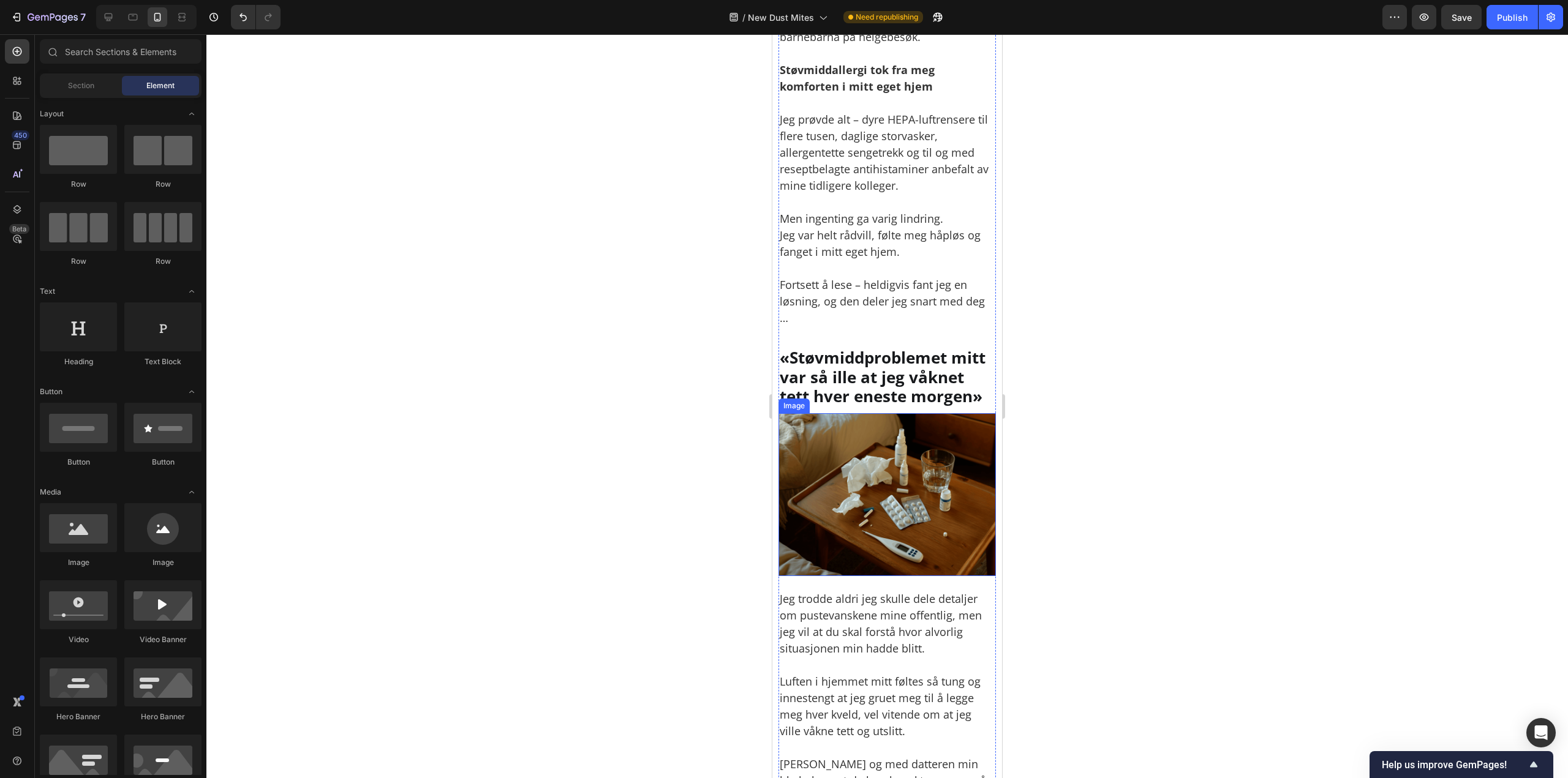
click at [890, 497] on img at bounding box center [887, 494] width 217 height 163
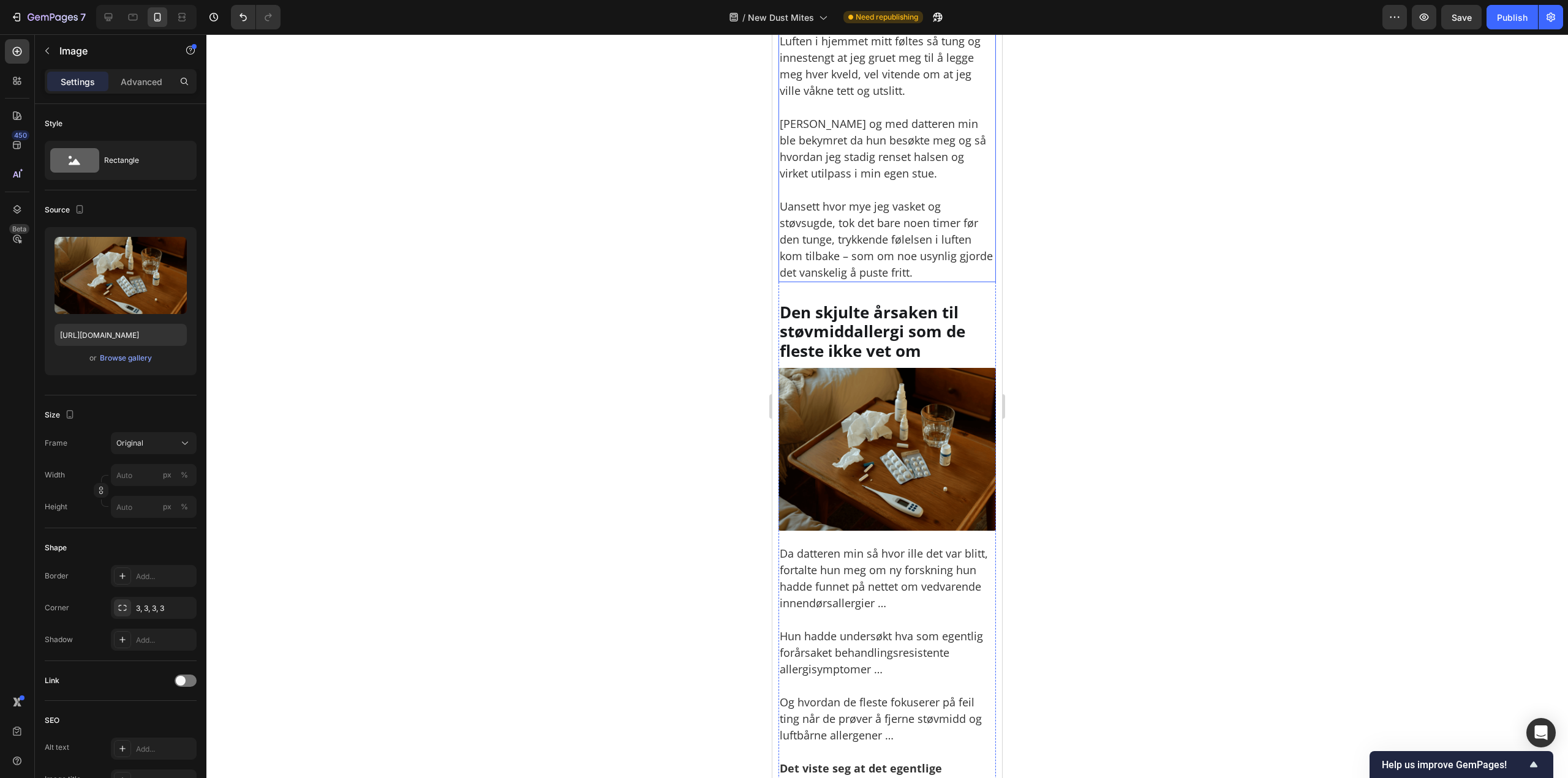
scroll to position [1408, 0]
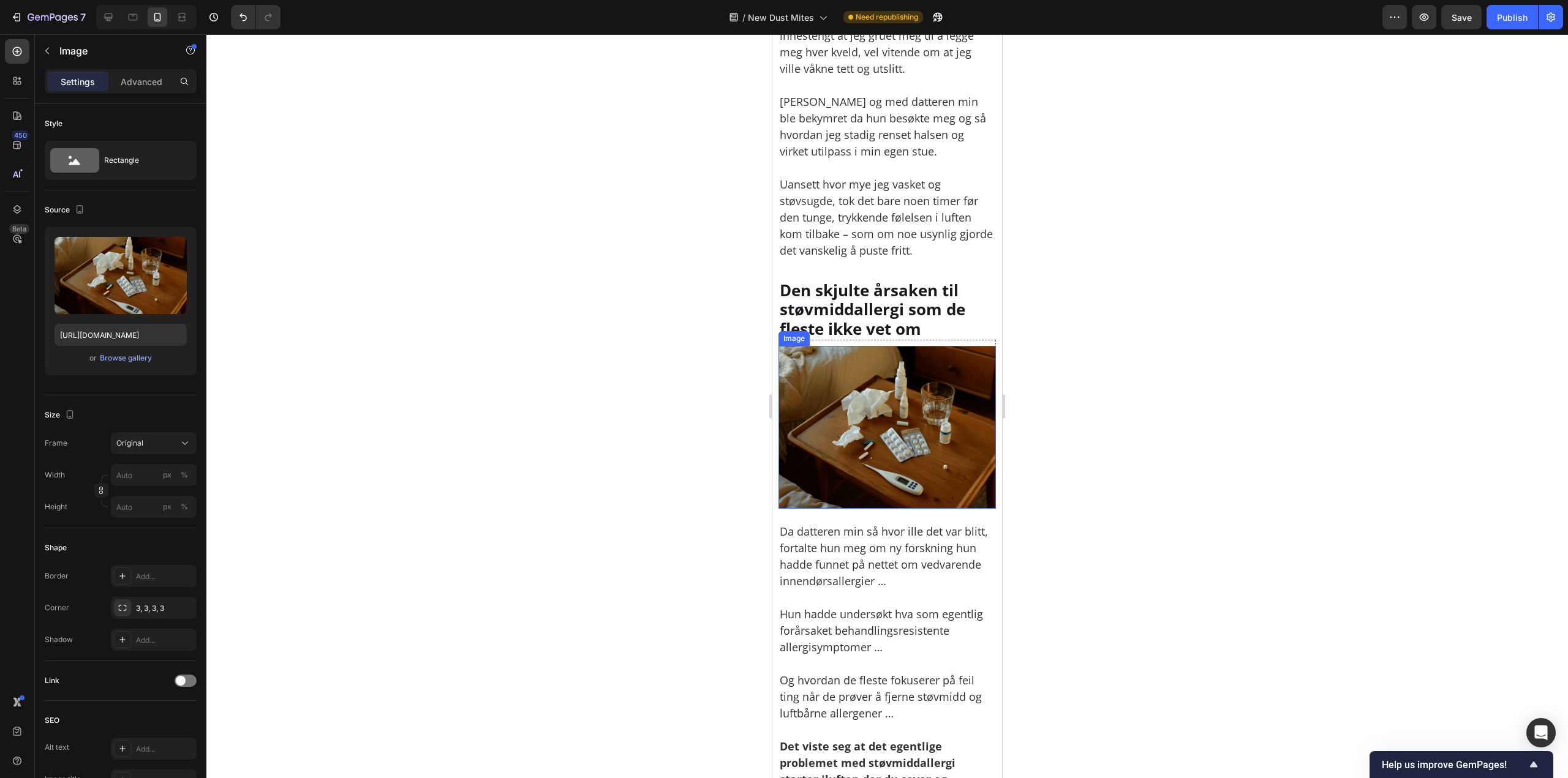
click at [934, 453] on img at bounding box center [887, 427] width 217 height 163
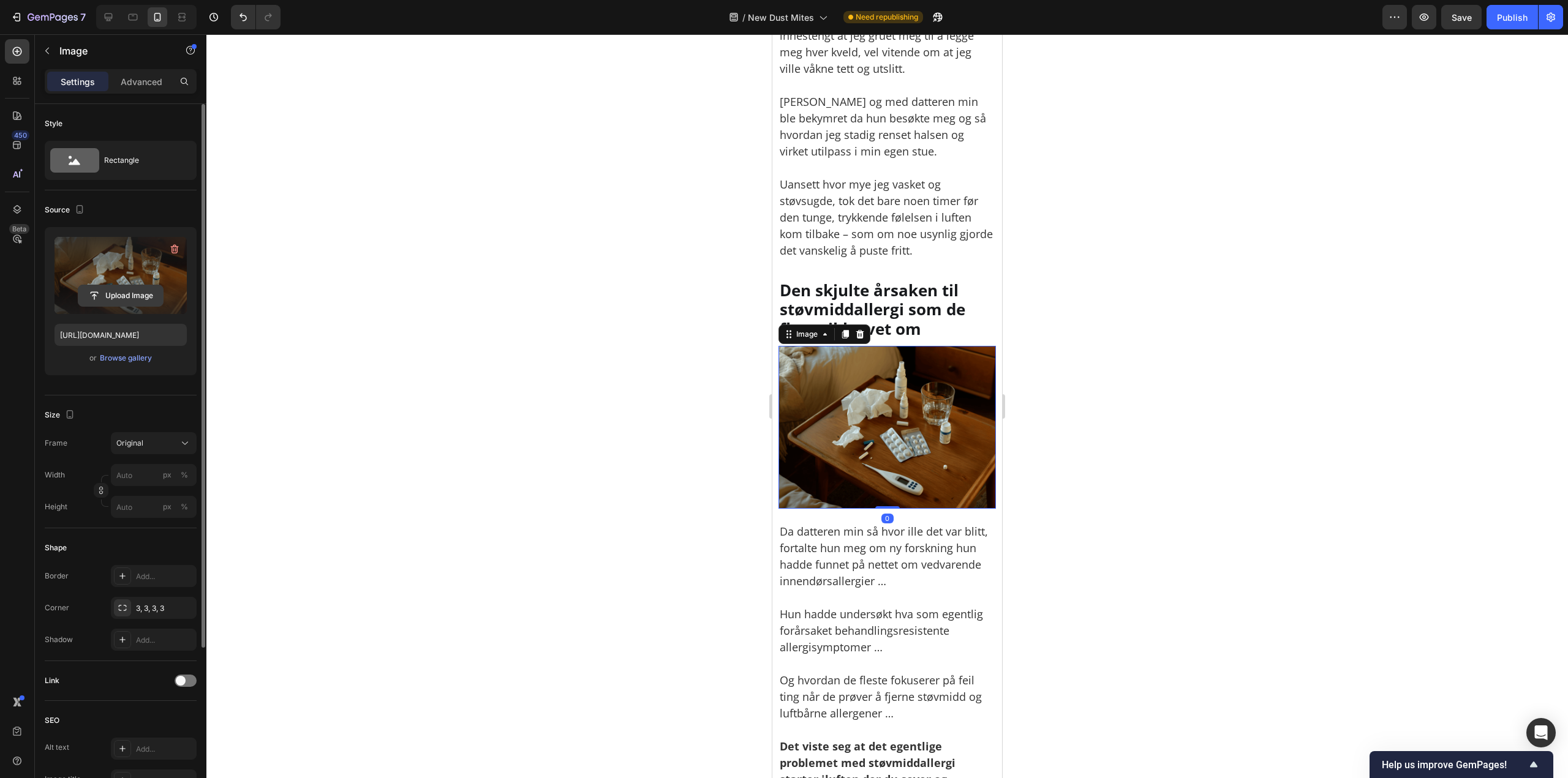
click at [154, 292] on input "file" at bounding box center [121, 296] width 85 height 21
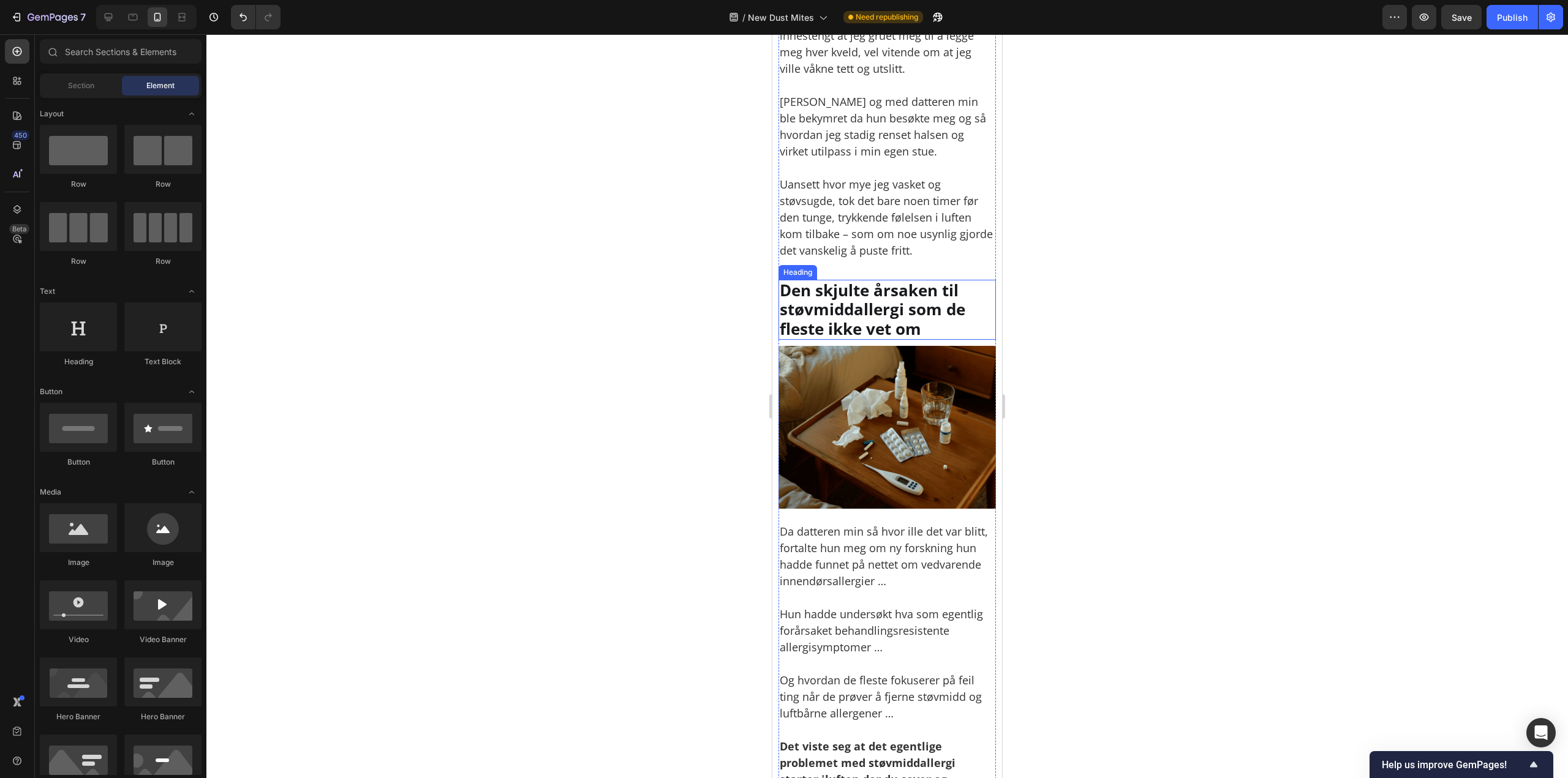
click at [905, 306] on p "Den skjulte årsaken til støvmiddallergi som de fleste ikke vet om" at bounding box center [887, 309] width 215 height 57
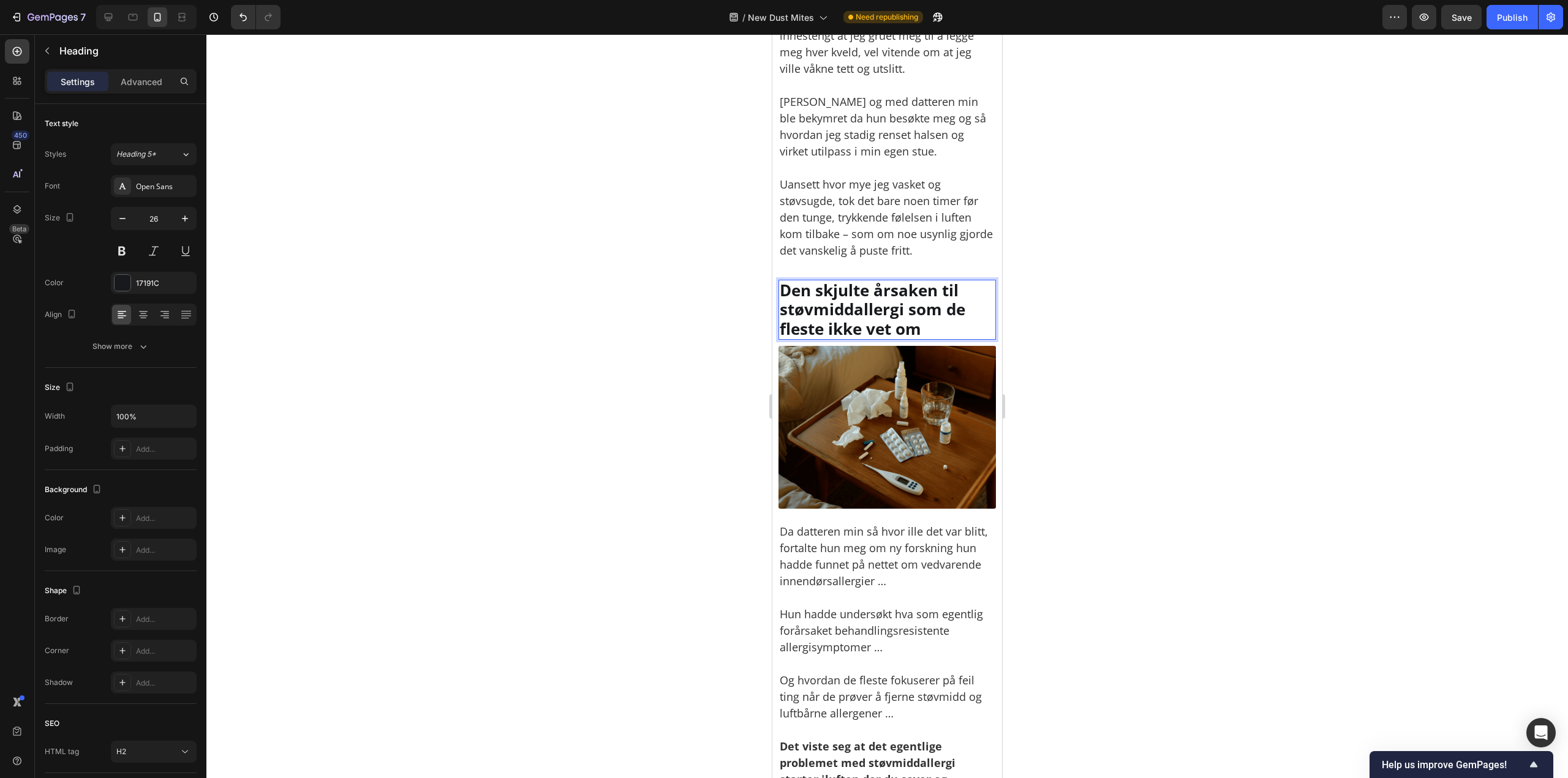
click at [905, 306] on p "Den skjulte årsaken til støvmiddallergi som de fleste ikke vet om" at bounding box center [887, 309] width 215 height 57
click at [900, 308] on p "Den skjulte årsaken til støvmiddallergi som de fleste ikke vet om" at bounding box center [887, 309] width 215 height 57
click at [1034, 440] on div at bounding box center [887, 406] width 1361 height 744
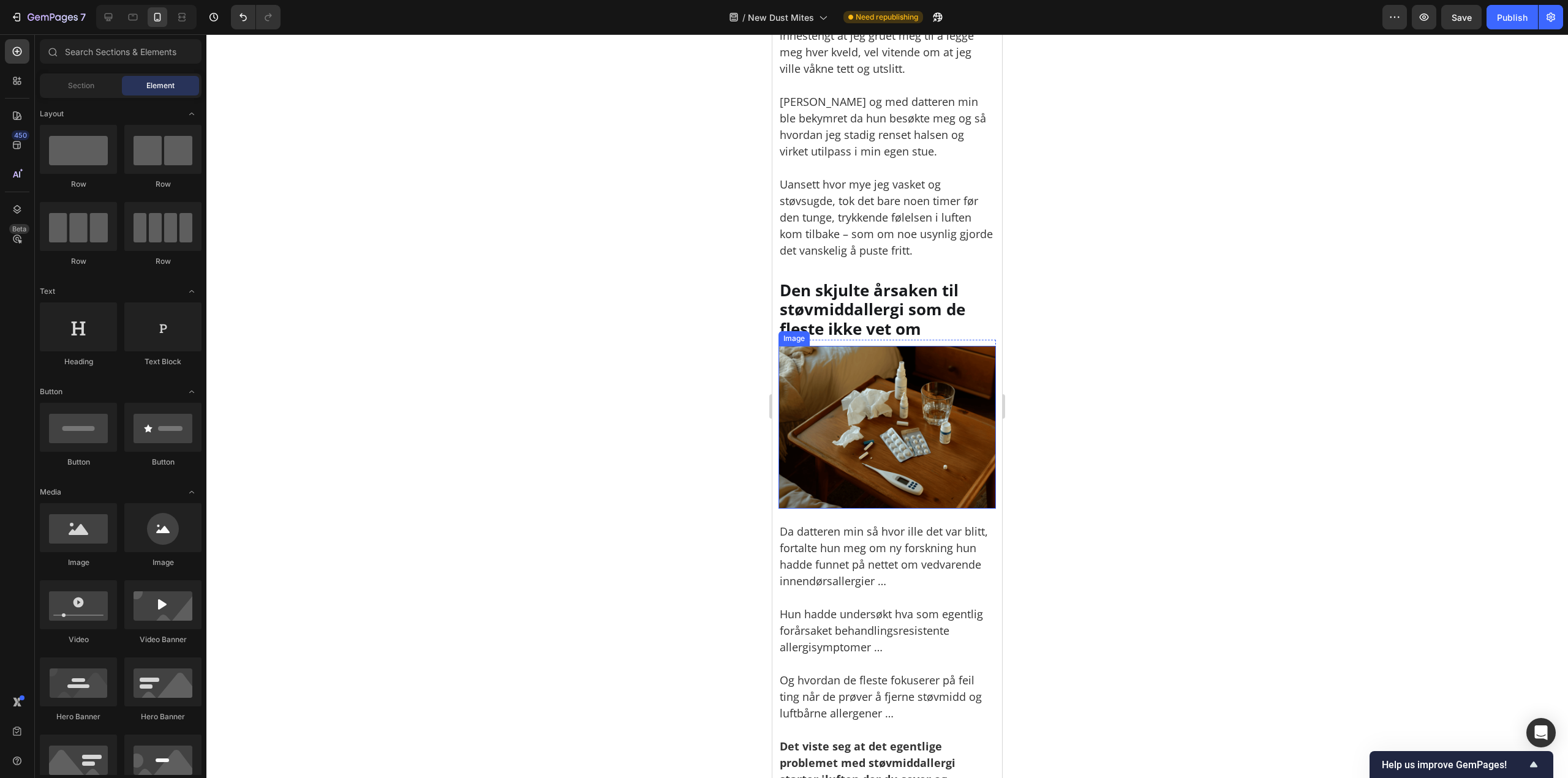
click at [818, 447] on img at bounding box center [887, 427] width 217 height 163
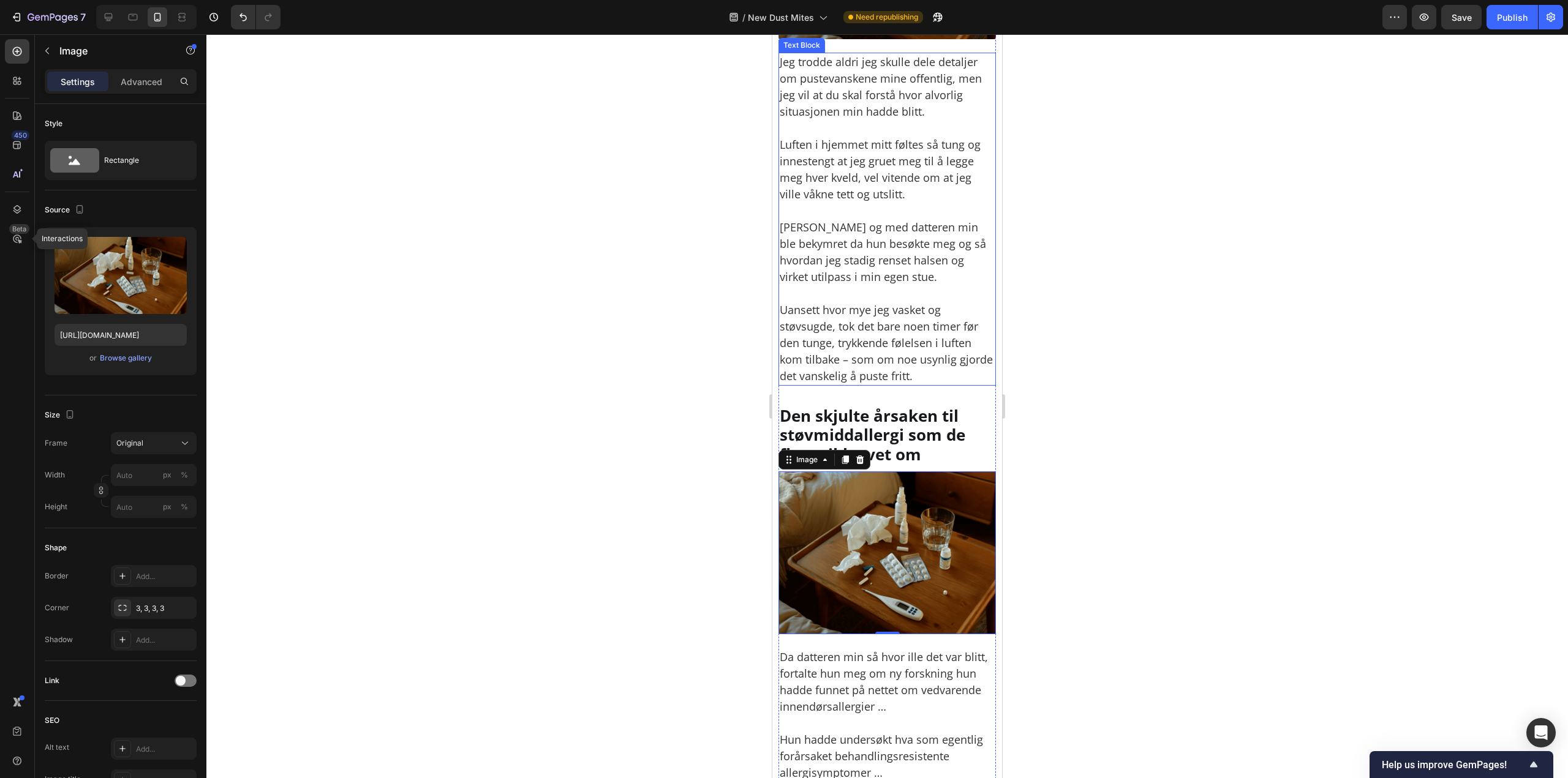
scroll to position [1286, 0]
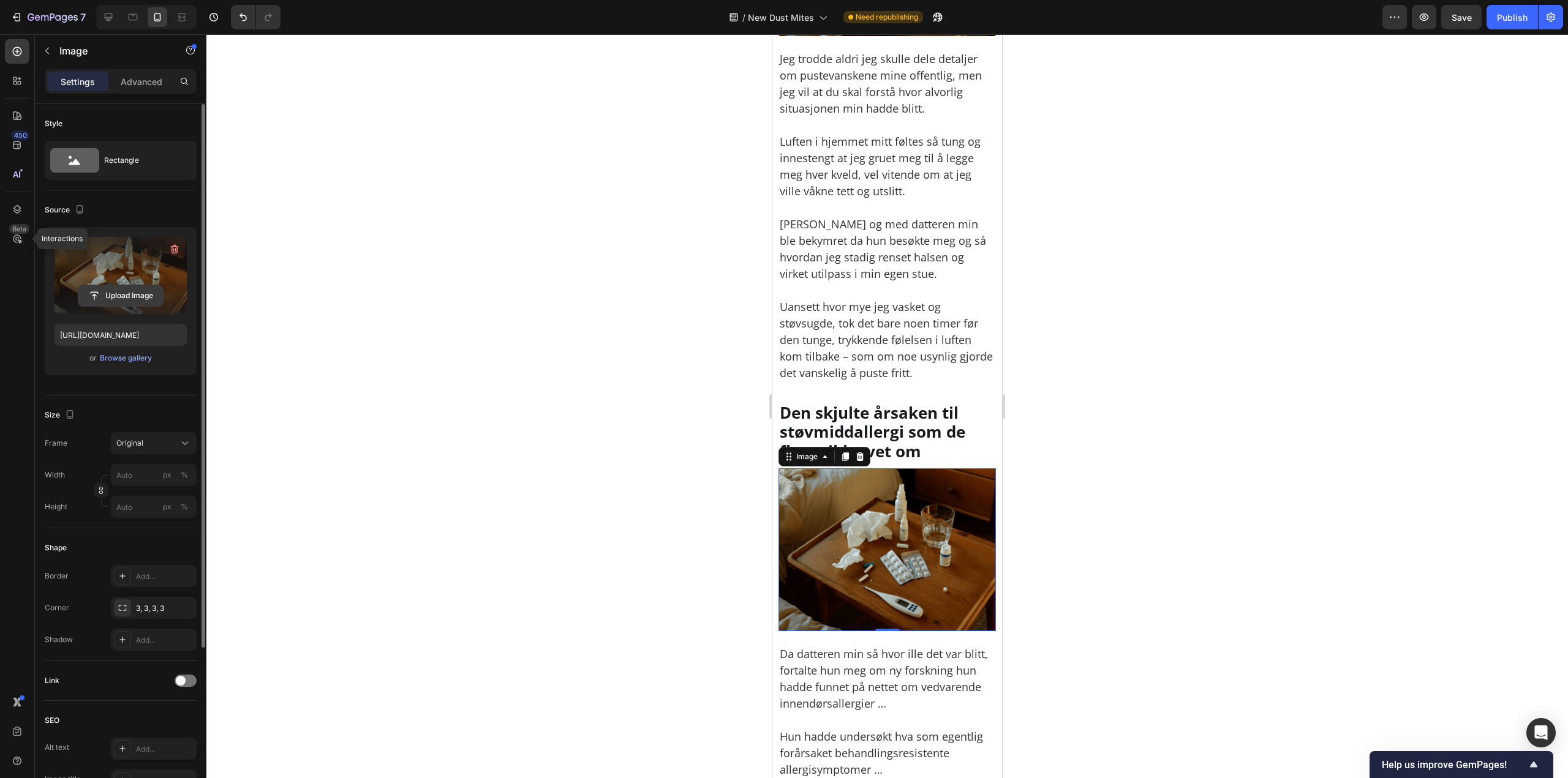
click at [134, 290] on input "file" at bounding box center [121, 296] width 85 height 21
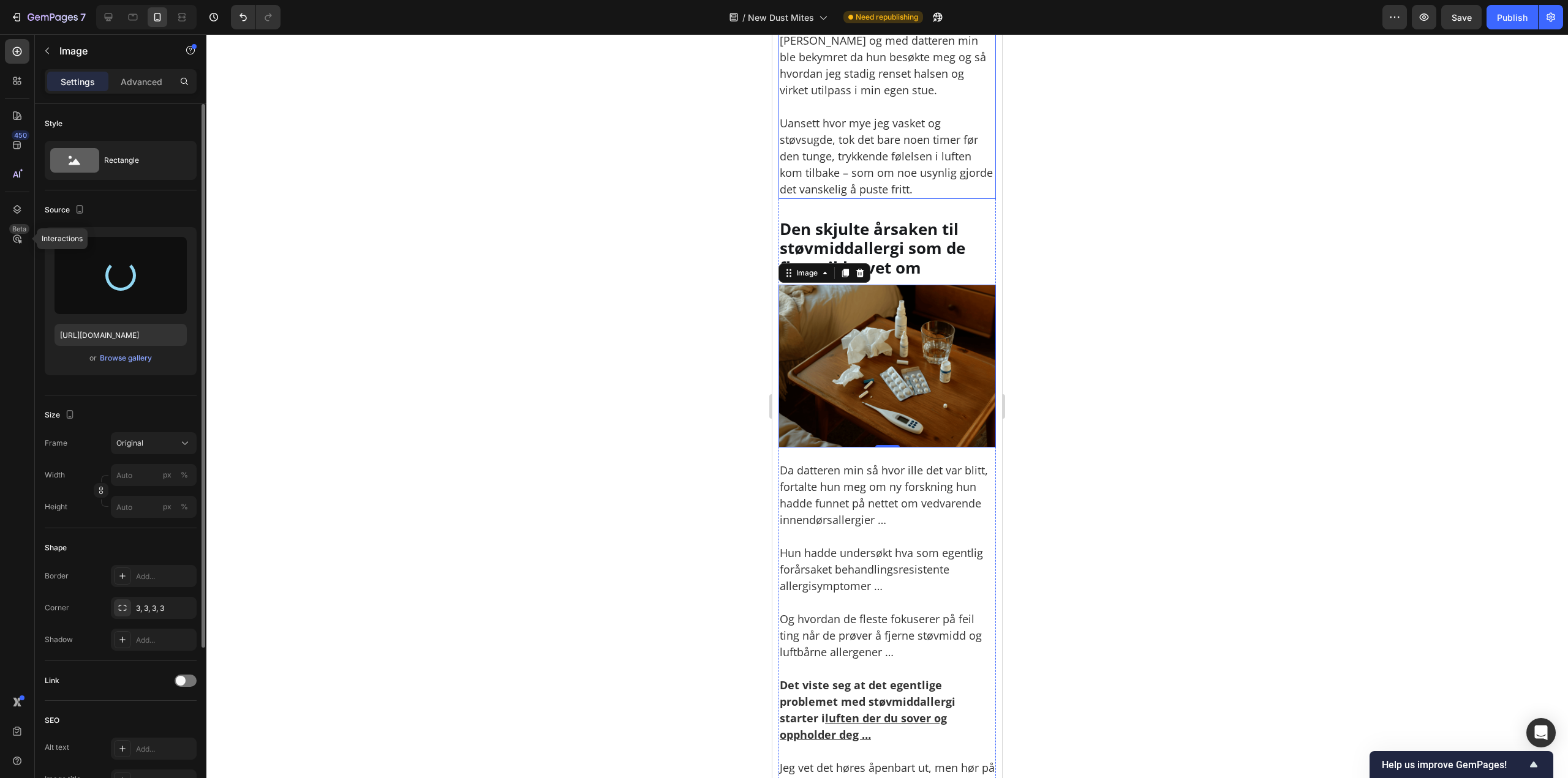
type input "https://cdn.shopify.com/s/files/1/0926/0446/5536/files/gempages_580590199730340…"
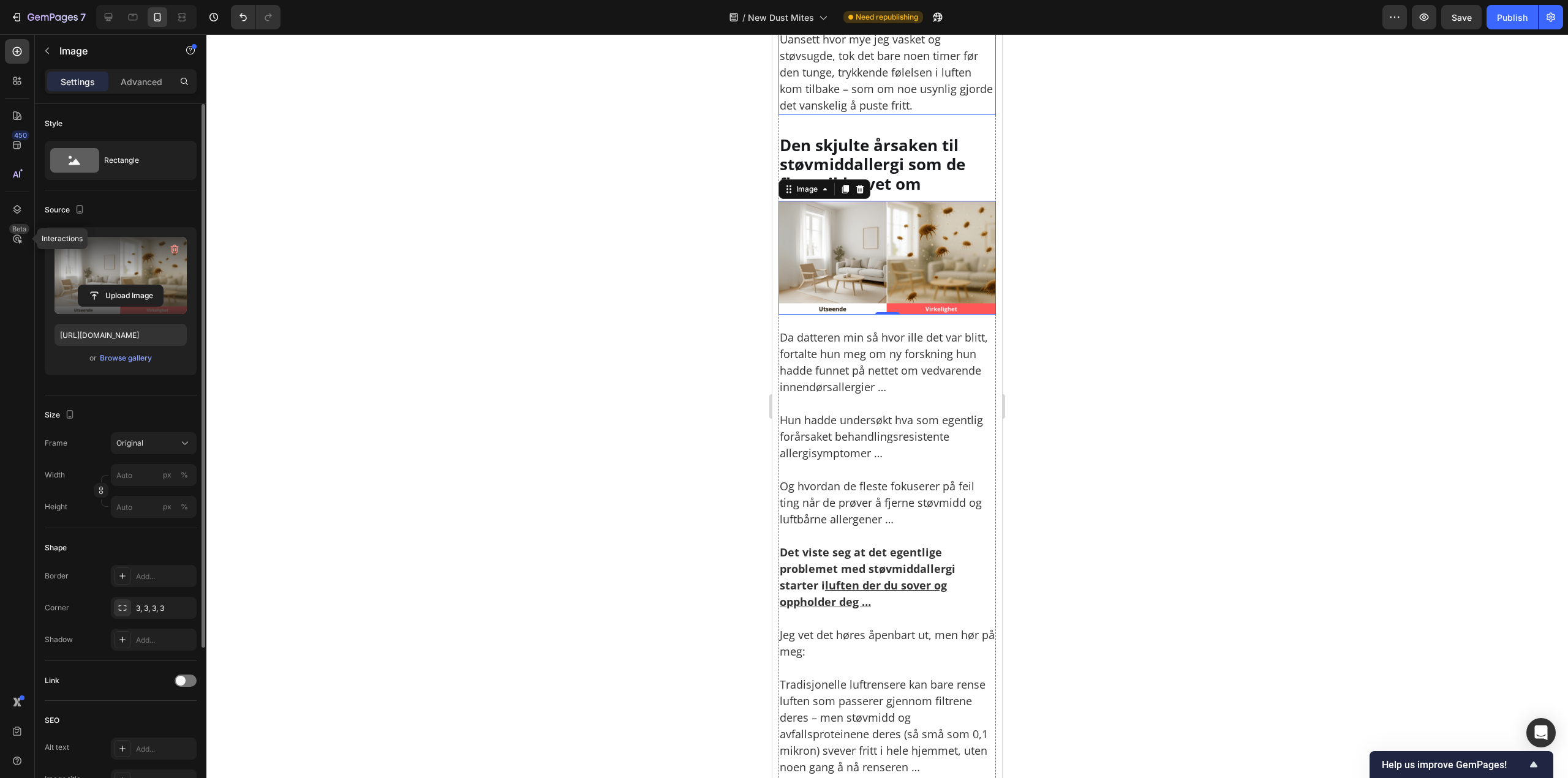
scroll to position [1591, 0]
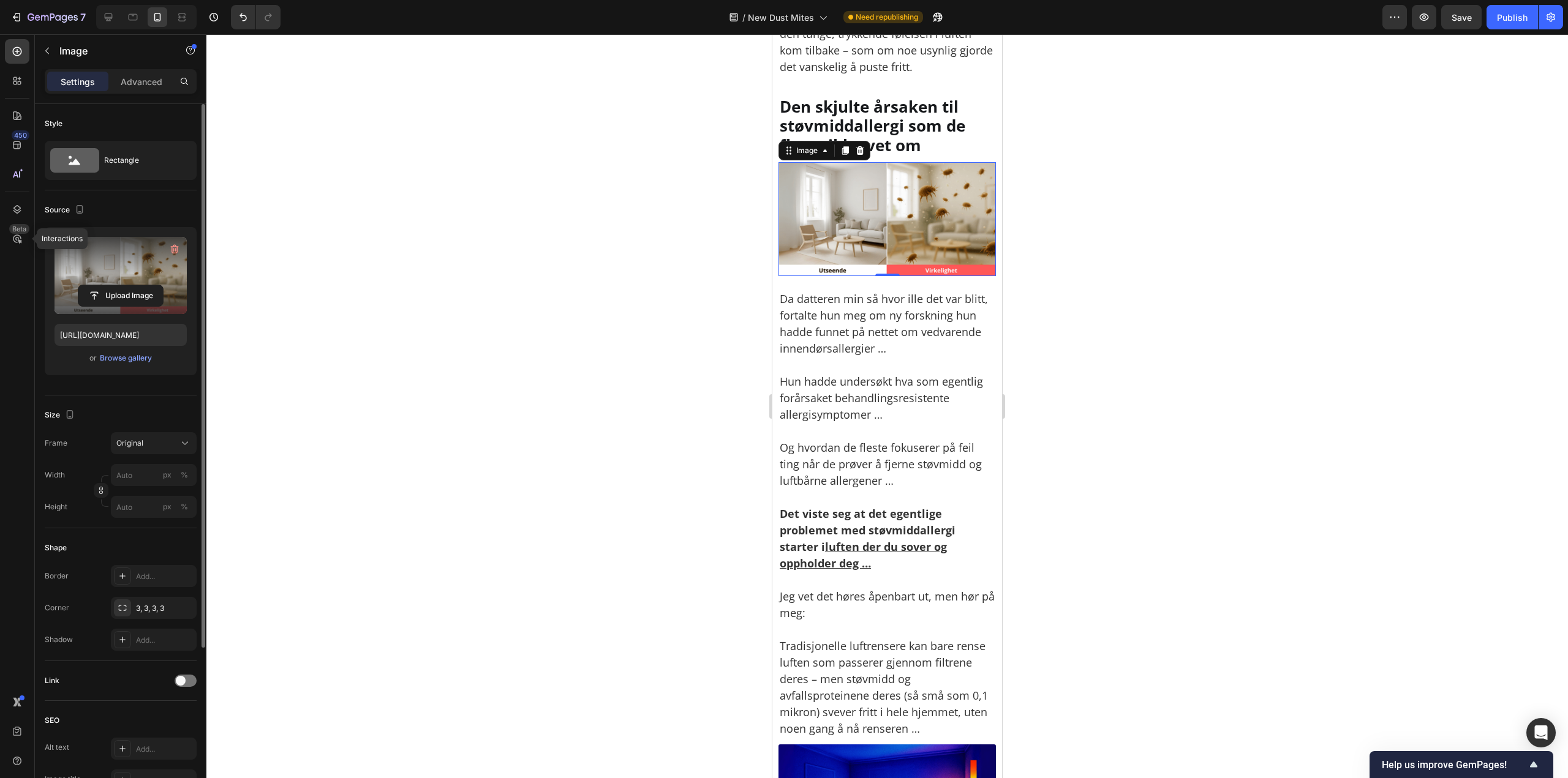
click at [1142, 234] on div at bounding box center [887, 406] width 1361 height 744
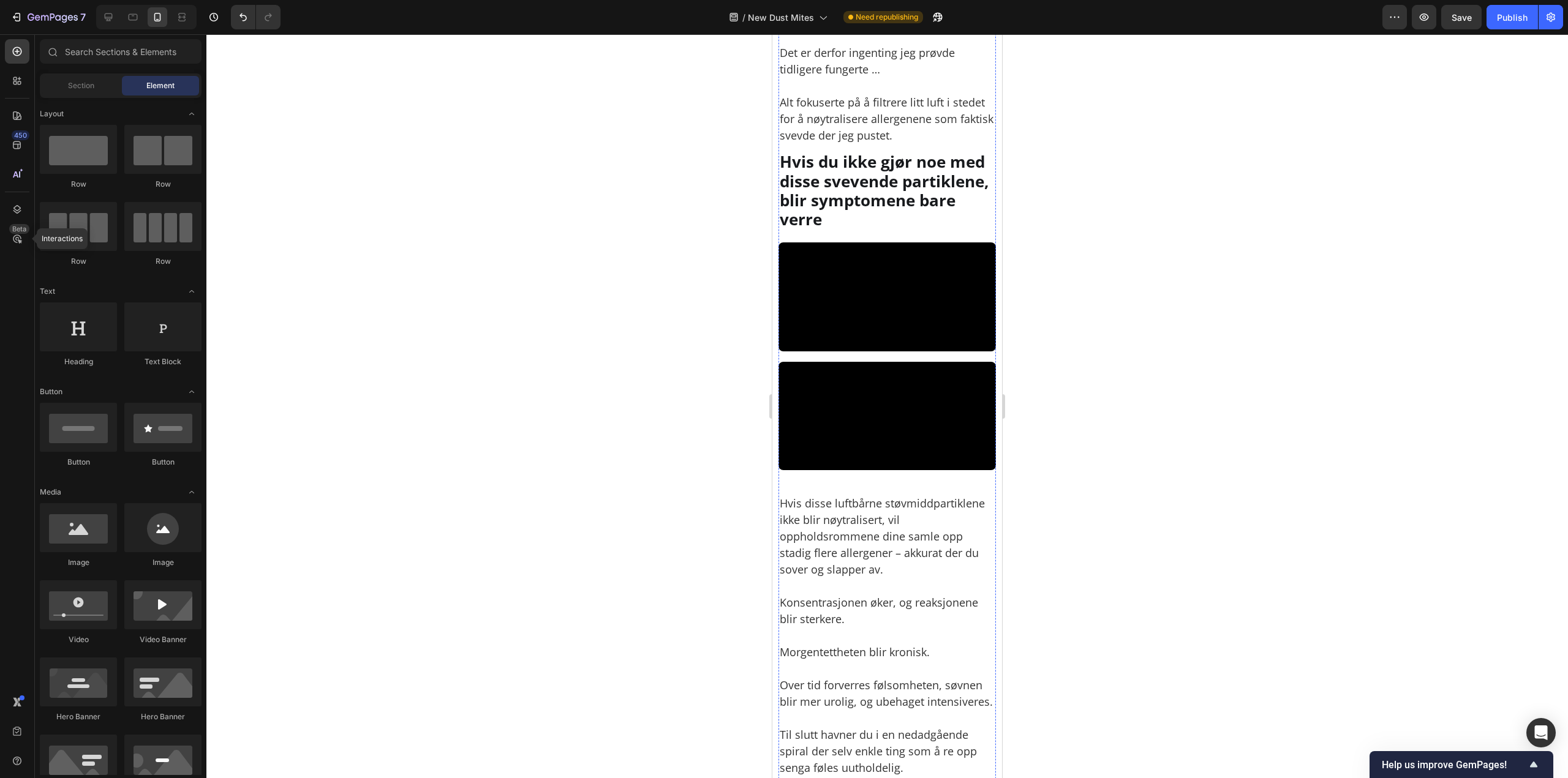
scroll to position [2571, 0]
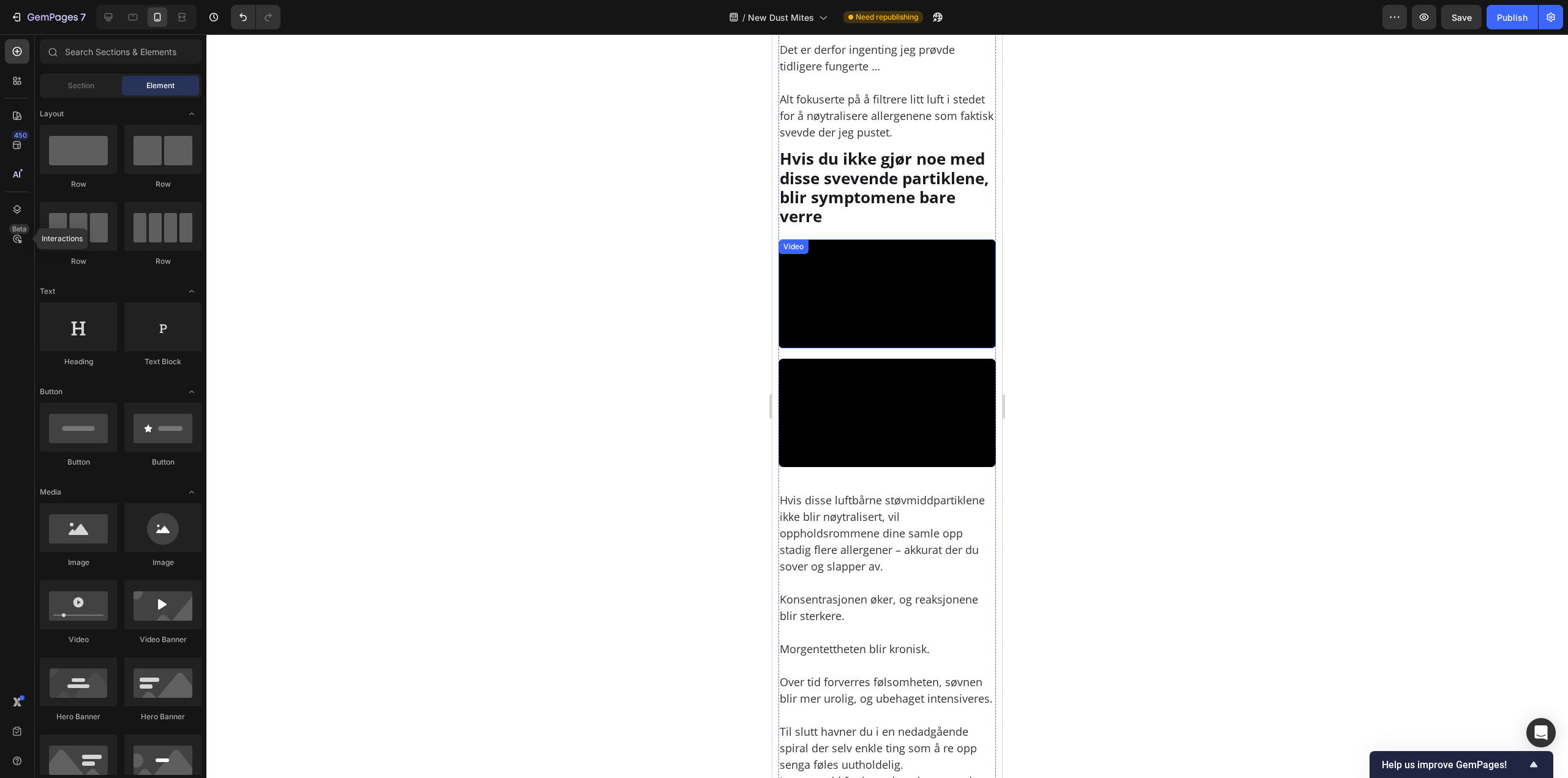
click at [902, 316] on video at bounding box center [887, 294] width 217 height 109
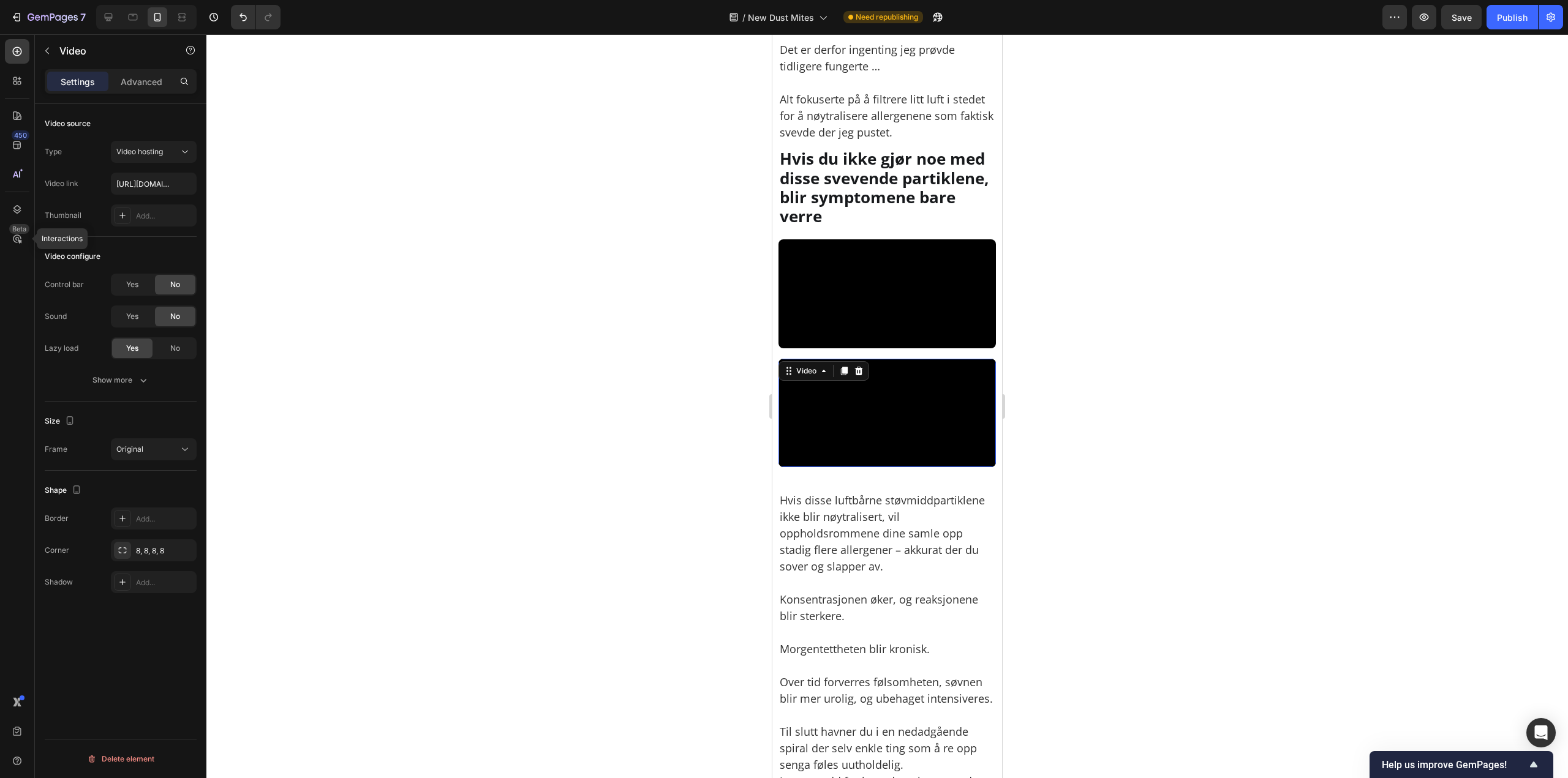
click at [872, 465] on video at bounding box center [887, 414] width 217 height 109
click at [875, 327] on video at bounding box center [887, 294] width 217 height 109
click at [1064, 239] on div at bounding box center [887, 406] width 1361 height 744
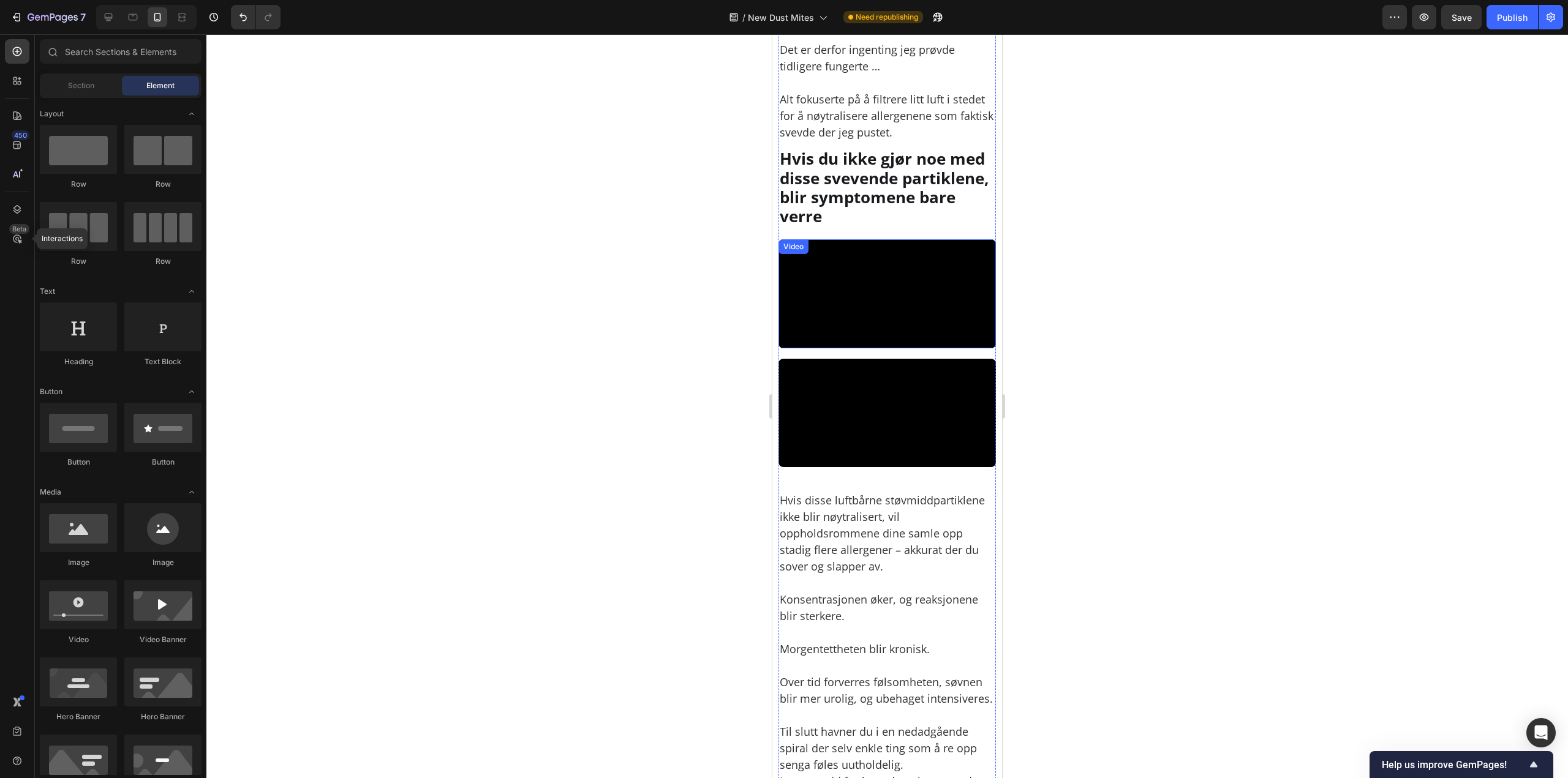
click at [918, 304] on video at bounding box center [887, 294] width 217 height 109
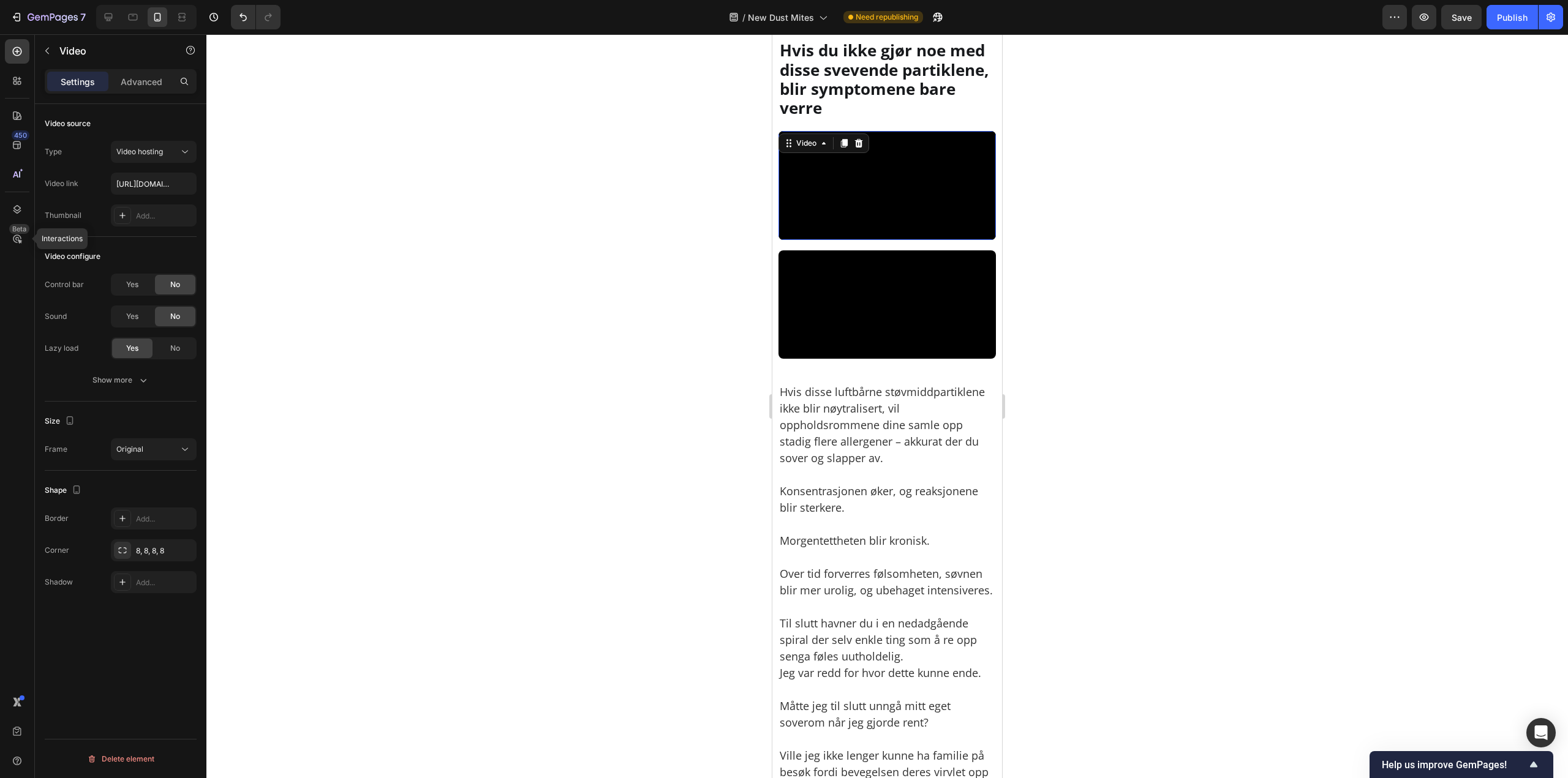
scroll to position [2693, 0]
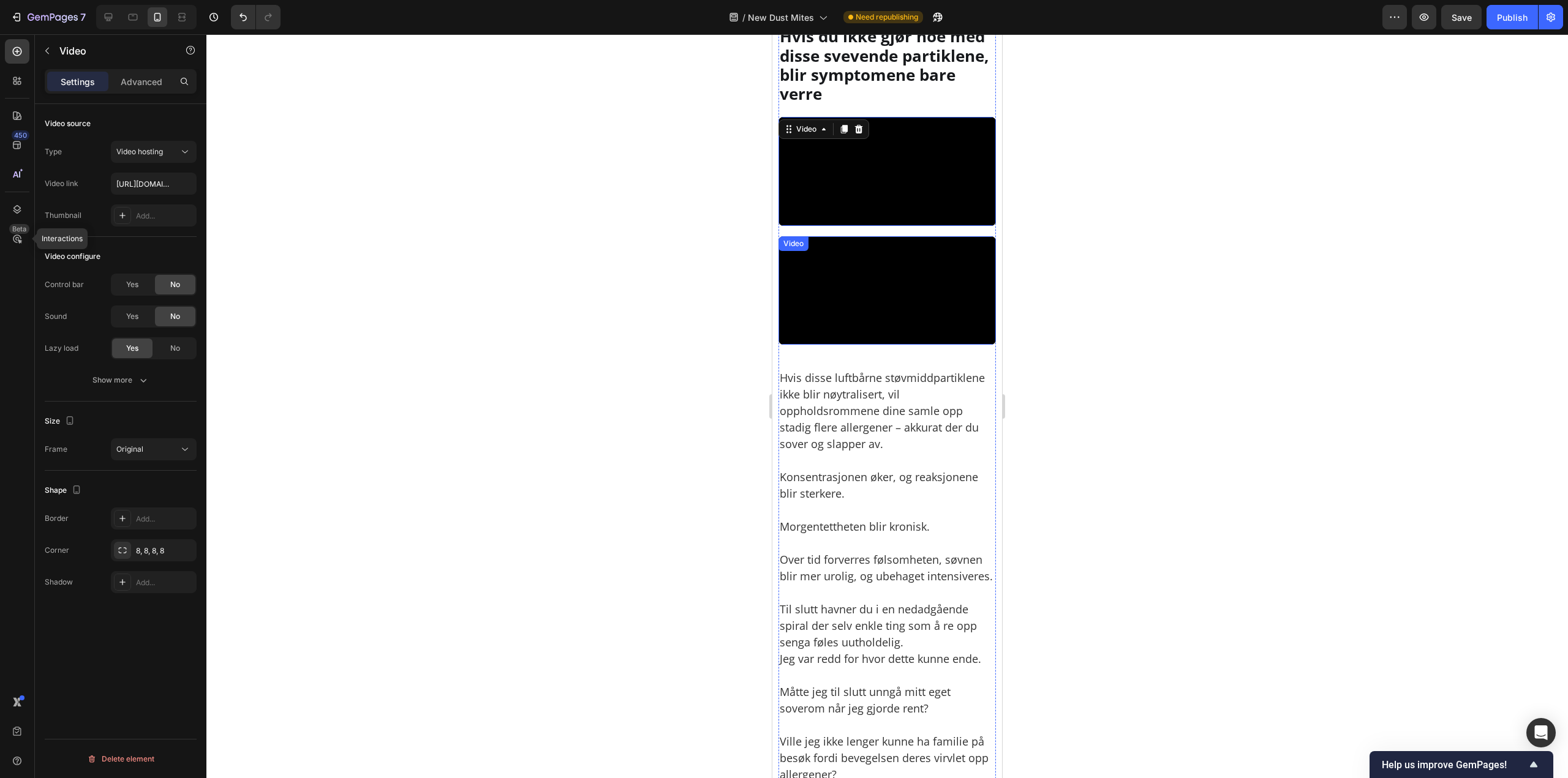
click at [917, 345] on video at bounding box center [887, 290] width 217 height 109
click at [932, 226] on video at bounding box center [887, 172] width 217 height 109
click at [858, 129] on icon at bounding box center [858, 129] width 8 height 9
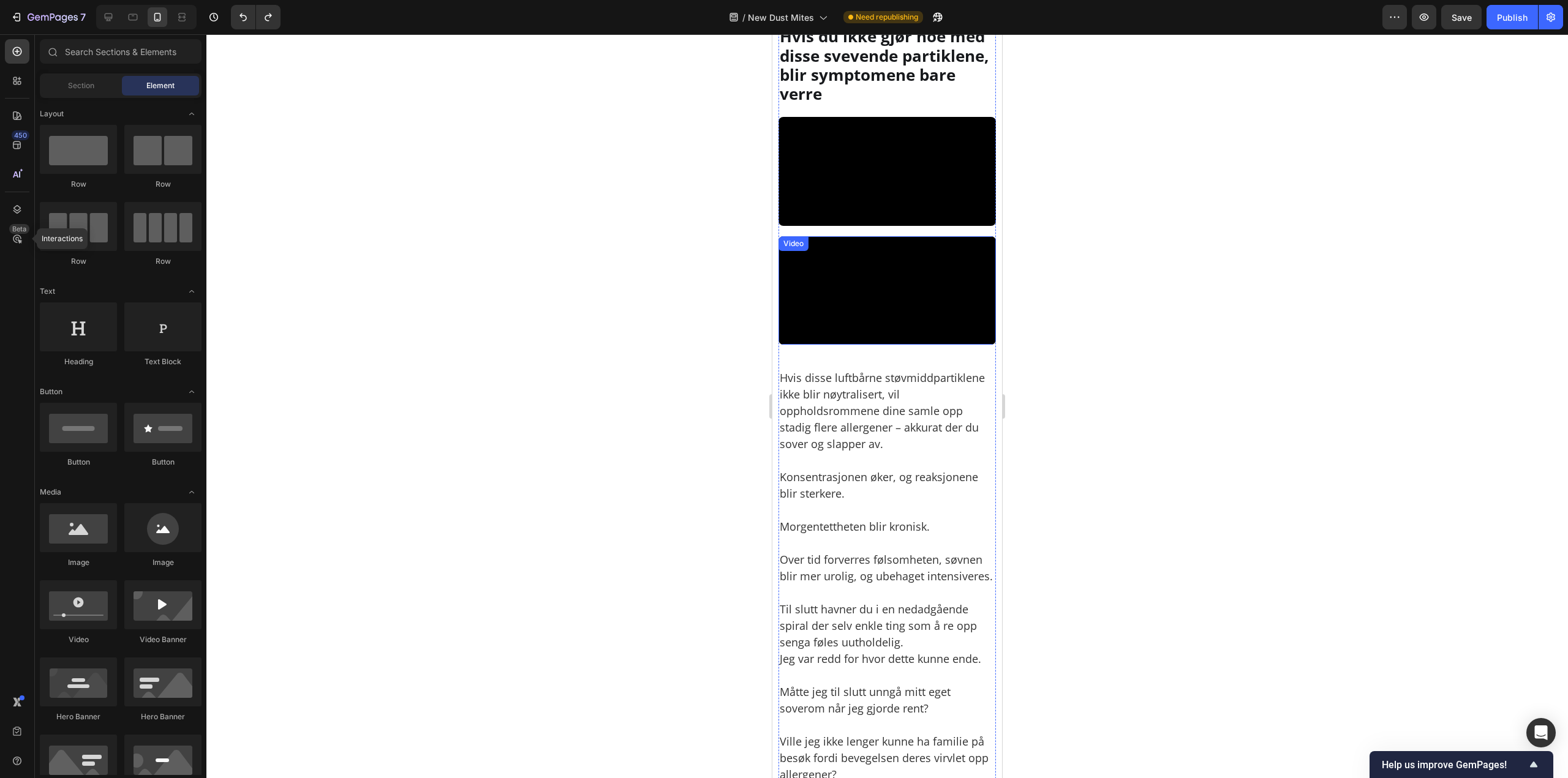
click at [922, 345] on video at bounding box center [887, 290] width 217 height 109
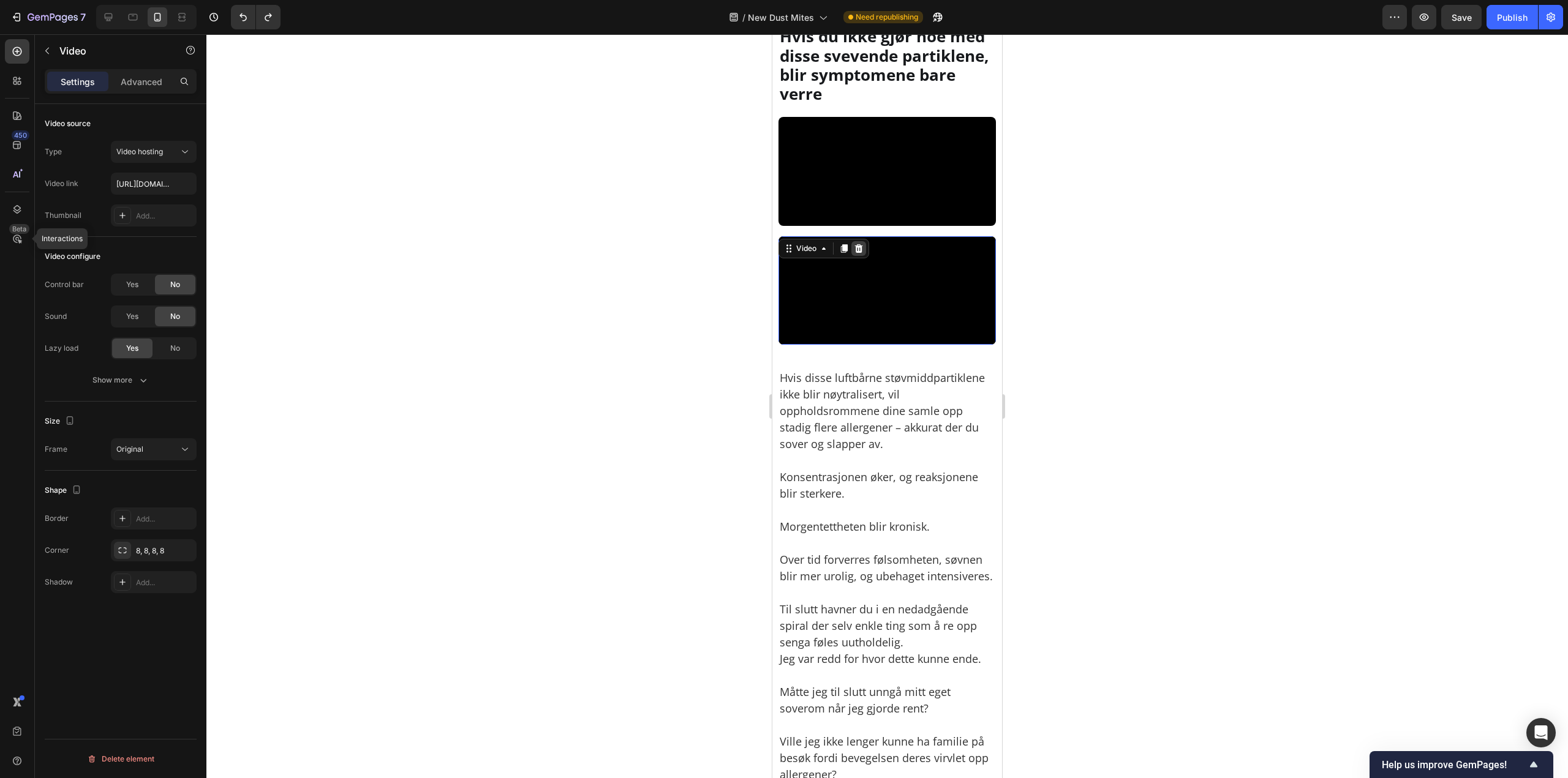
click at [858, 253] on icon at bounding box center [858, 249] width 8 height 9
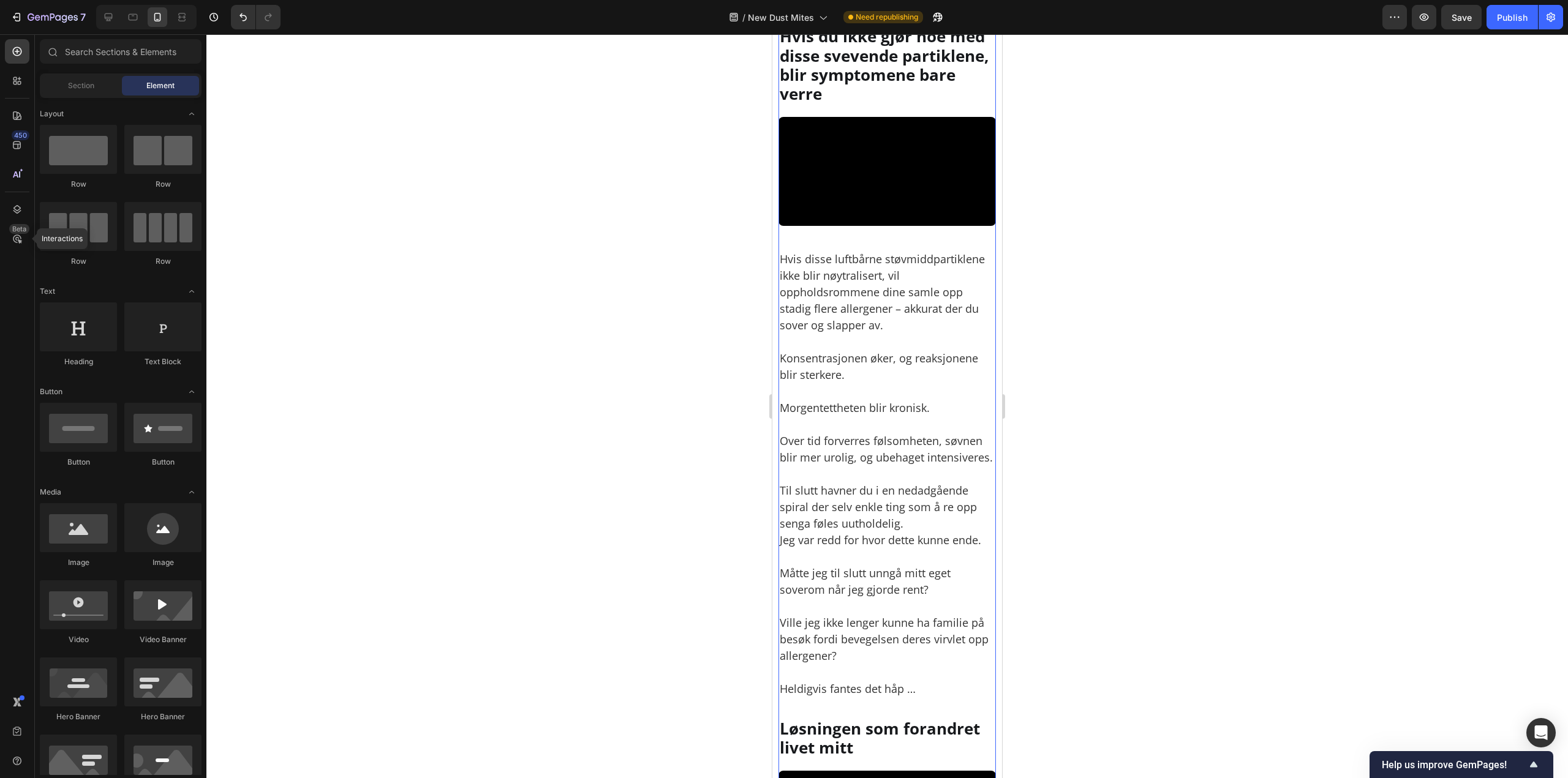
click at [882, 226] on video at bounding box center [887, 172] width 217 height 109
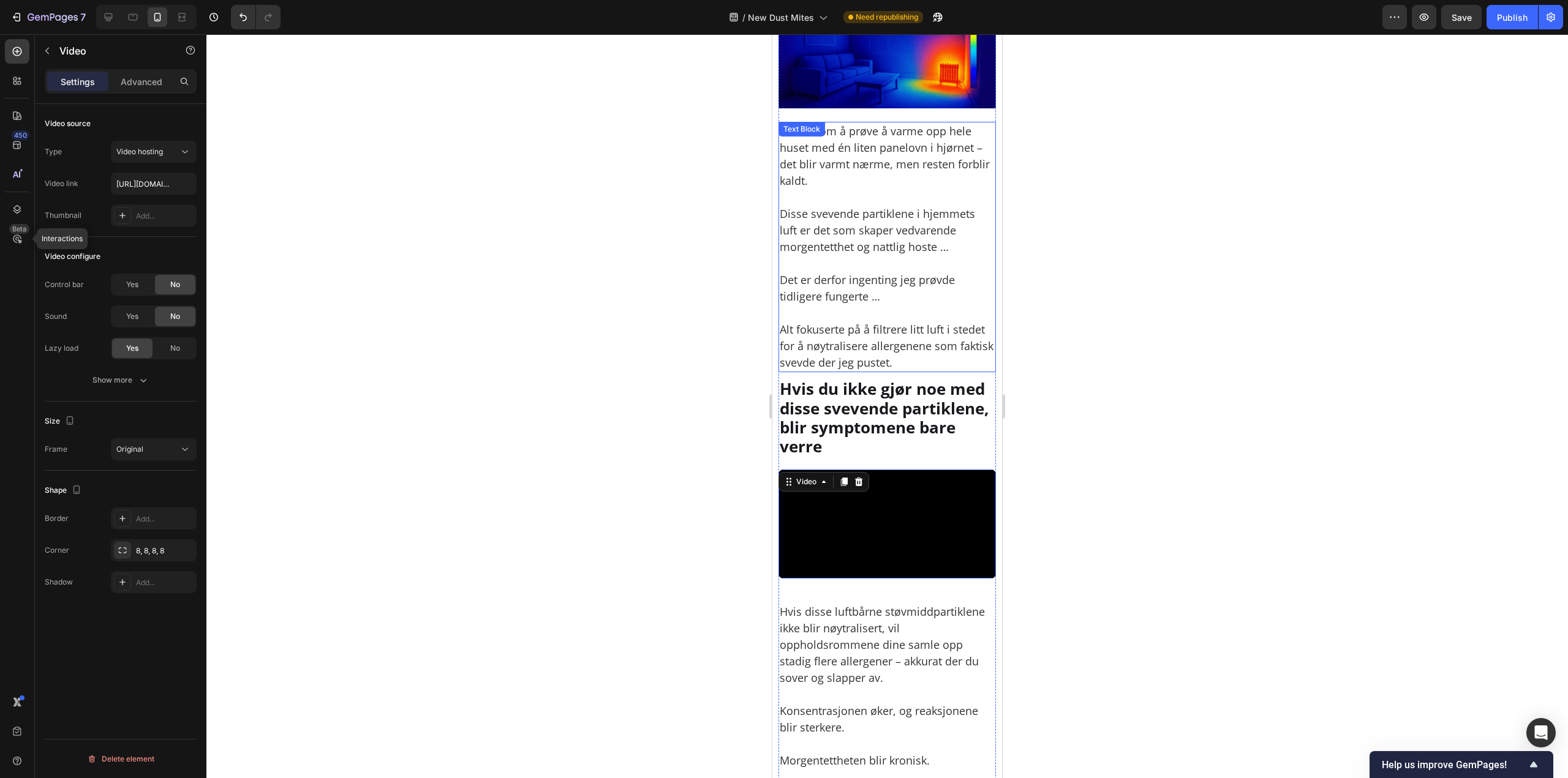
scroll to position [2204, 0]
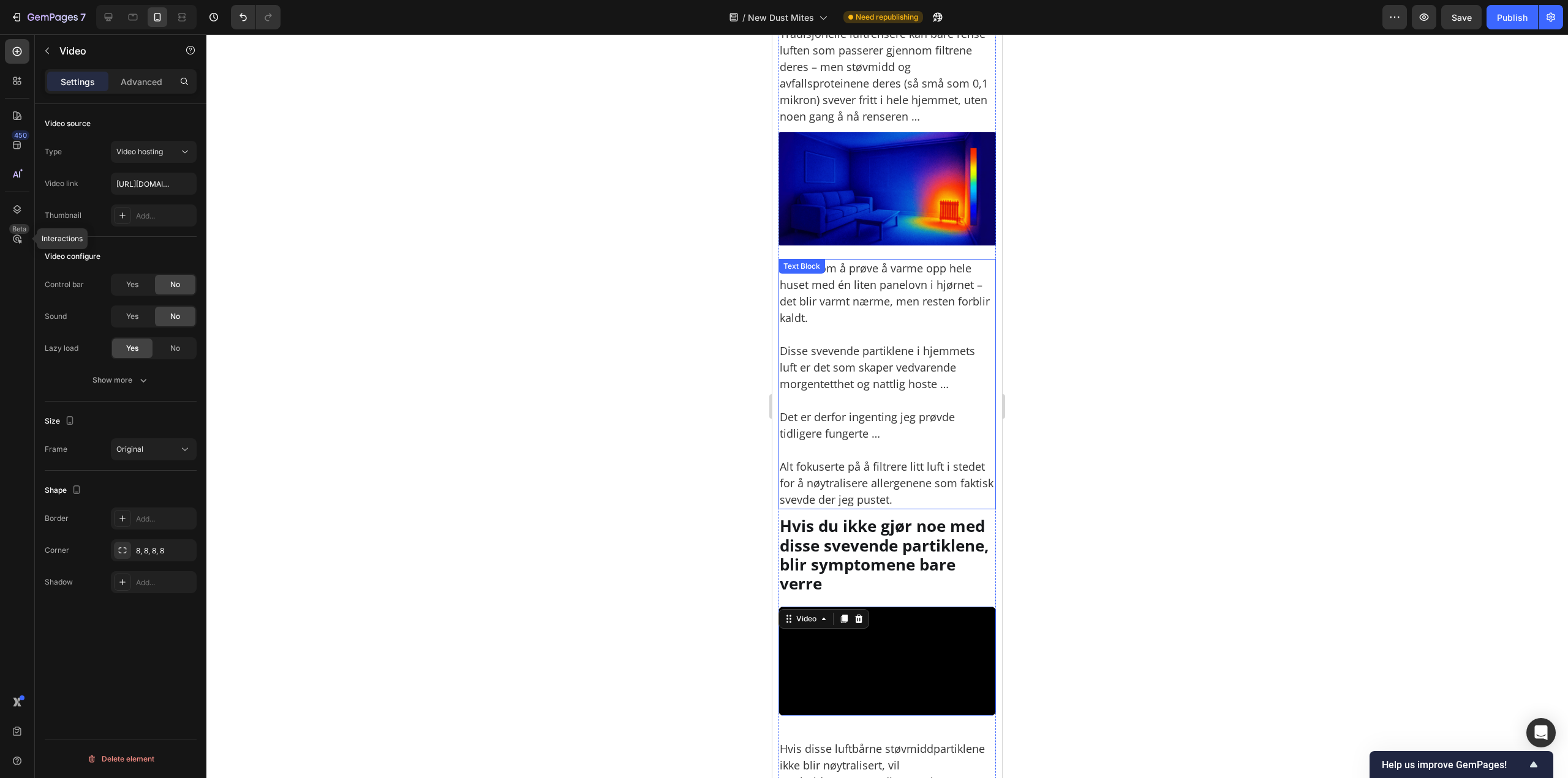
click at [901, 206] on img at bounding box center [887, 188] width 217 height 114
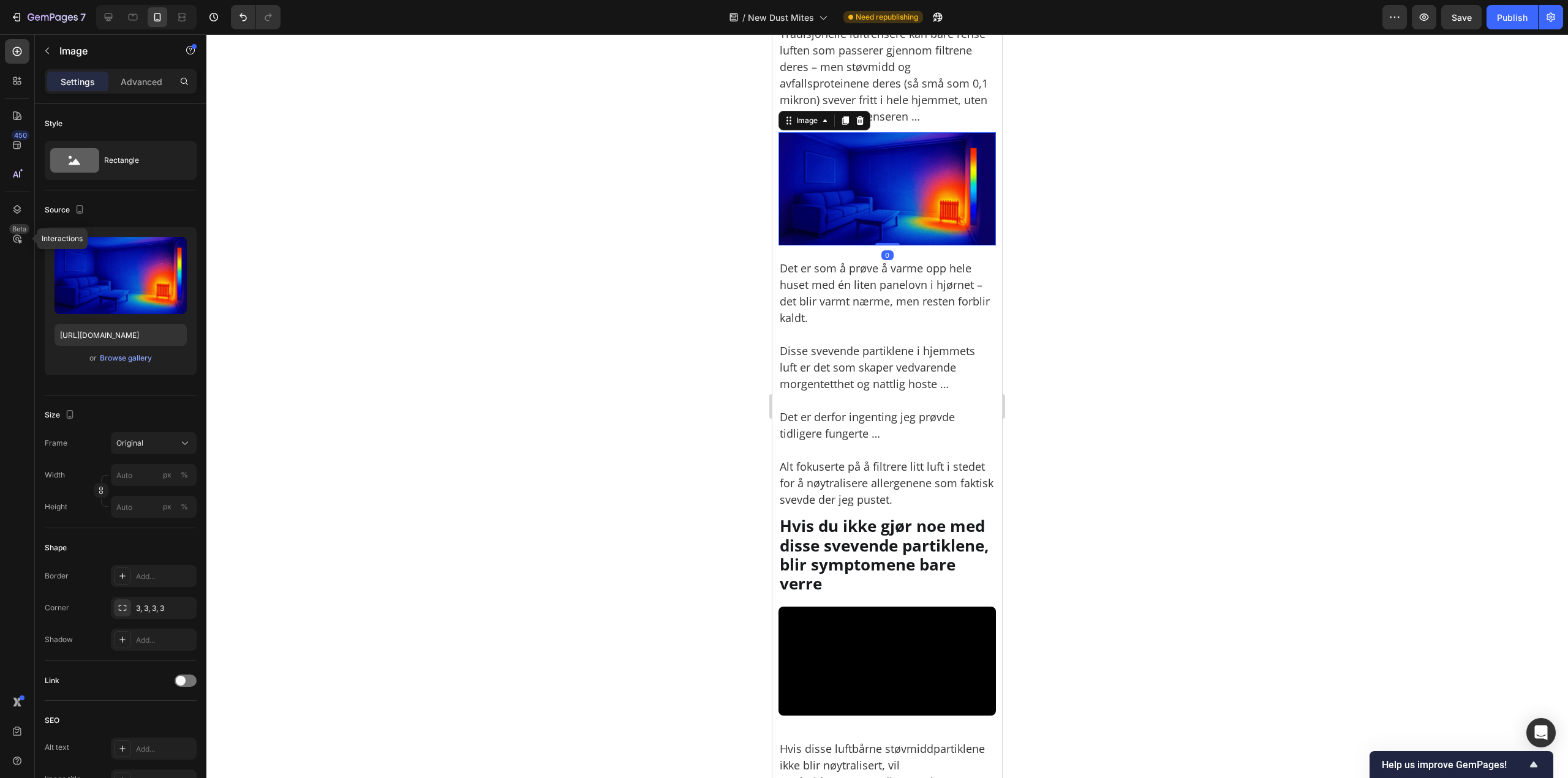
click at [842, 118] on icon at bounding box center [844, 120] width 10 height 10
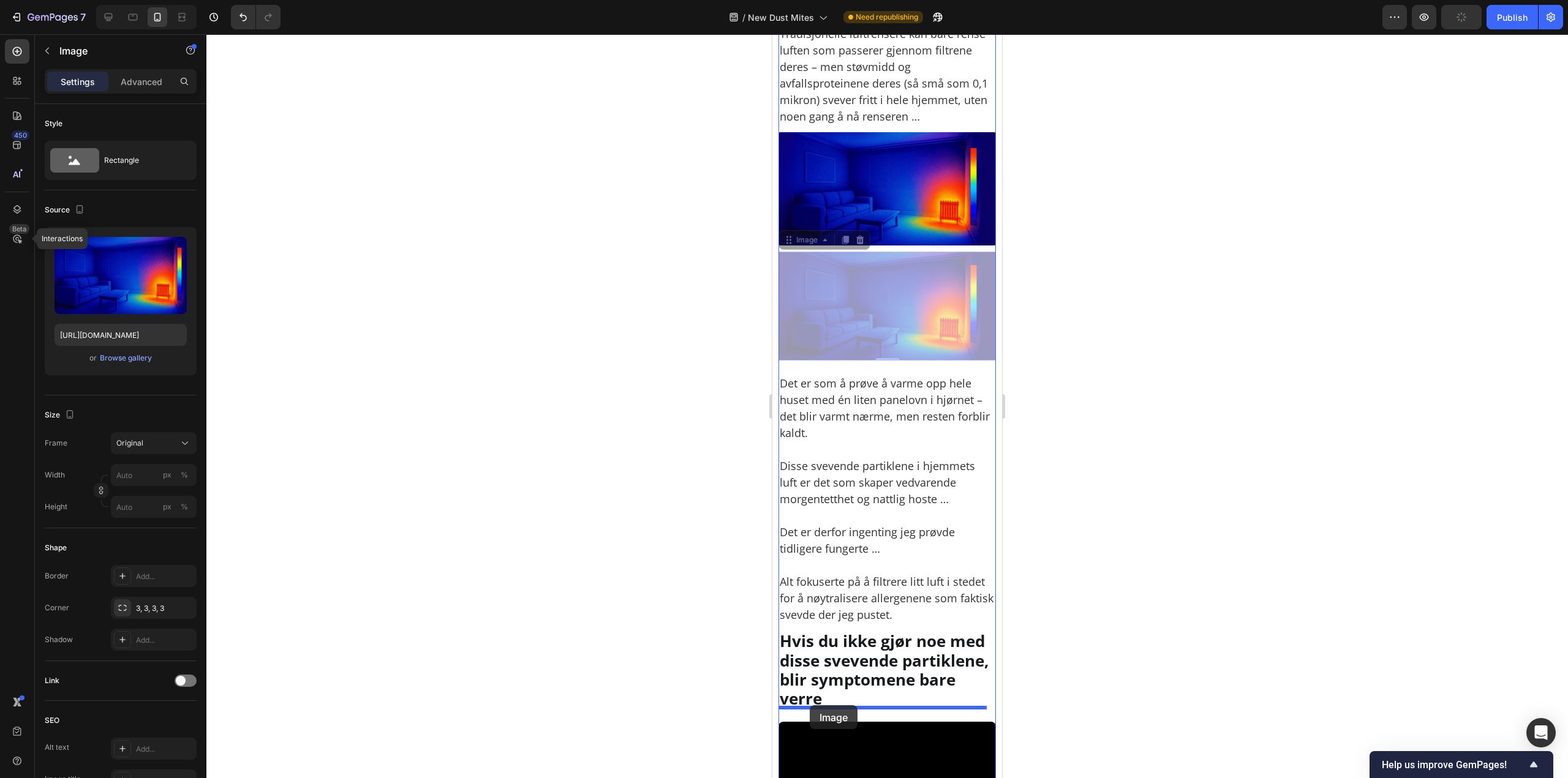
drag, startPoint x: 806, startPoint y: 235, endPoint x: 854, endPoint y: 619, distance: 387.0
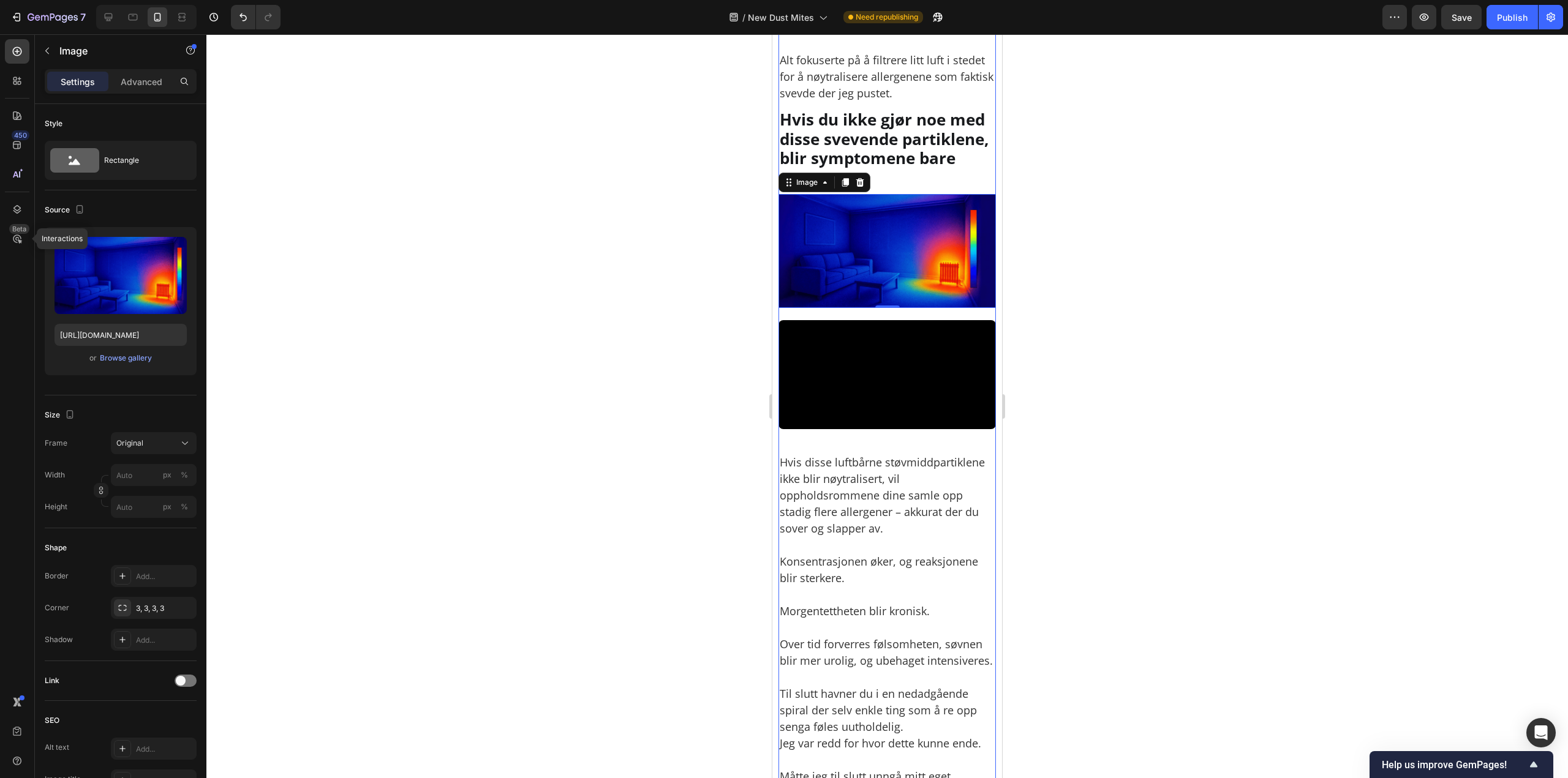
scroll to position [2755, 0]
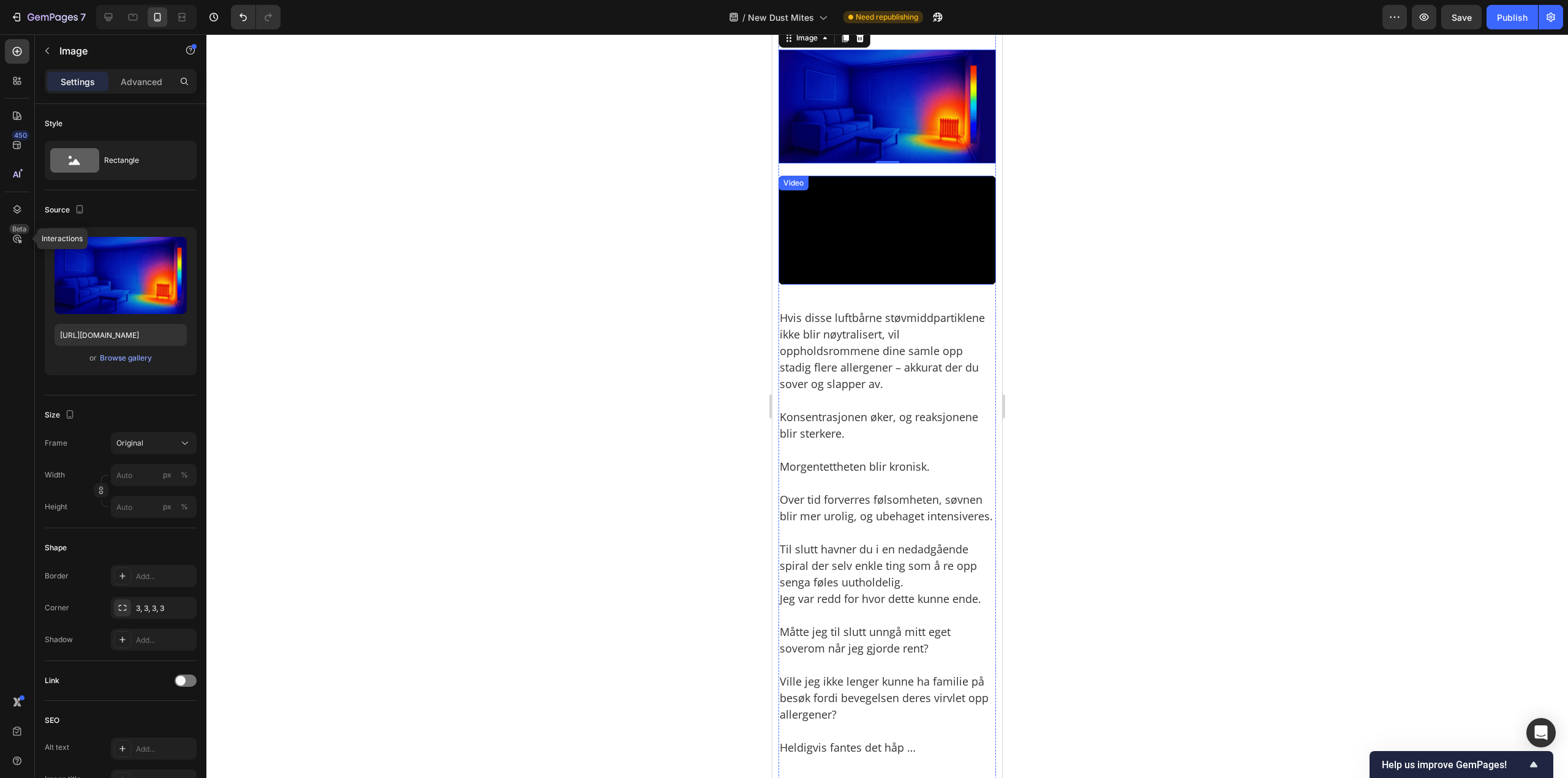
click at [880, 233] on video at bounding box center [887, 231] width 217 height 109
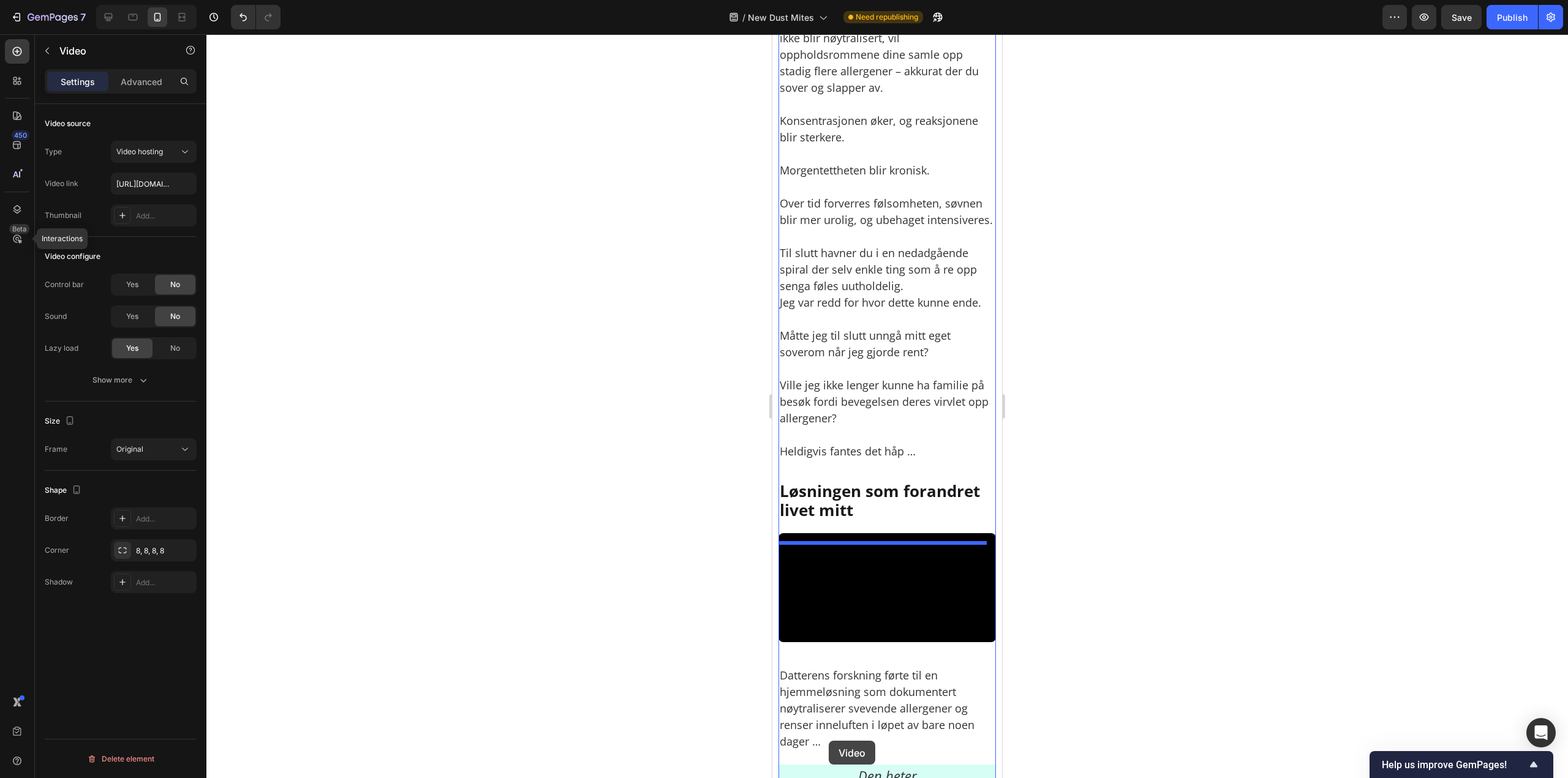
scroll to position [3288, 0]
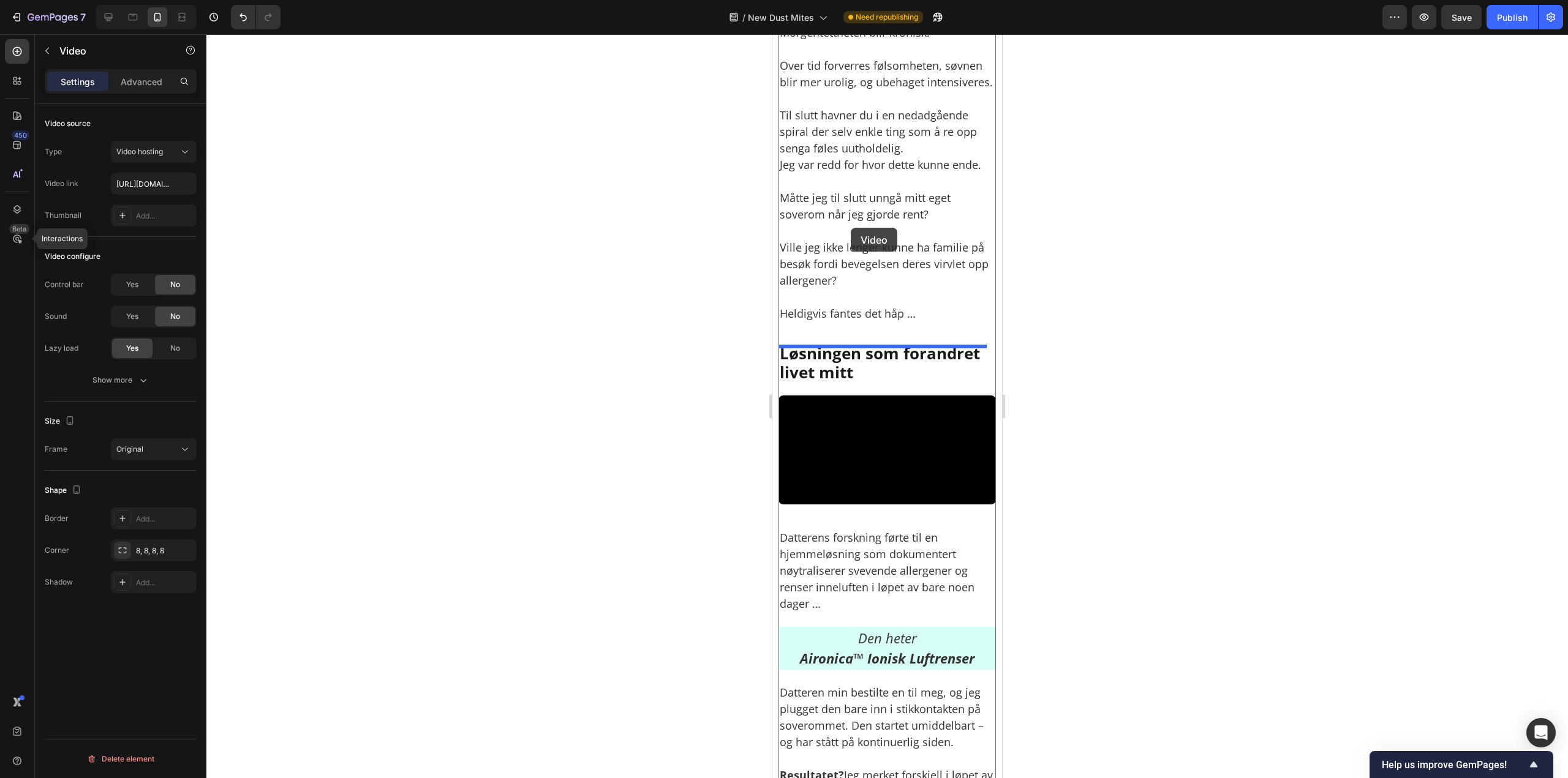
drag, startPoint x: 801, startPoint y: 182, endPoint x: 851, endPoint y: 228, distance: 67.9
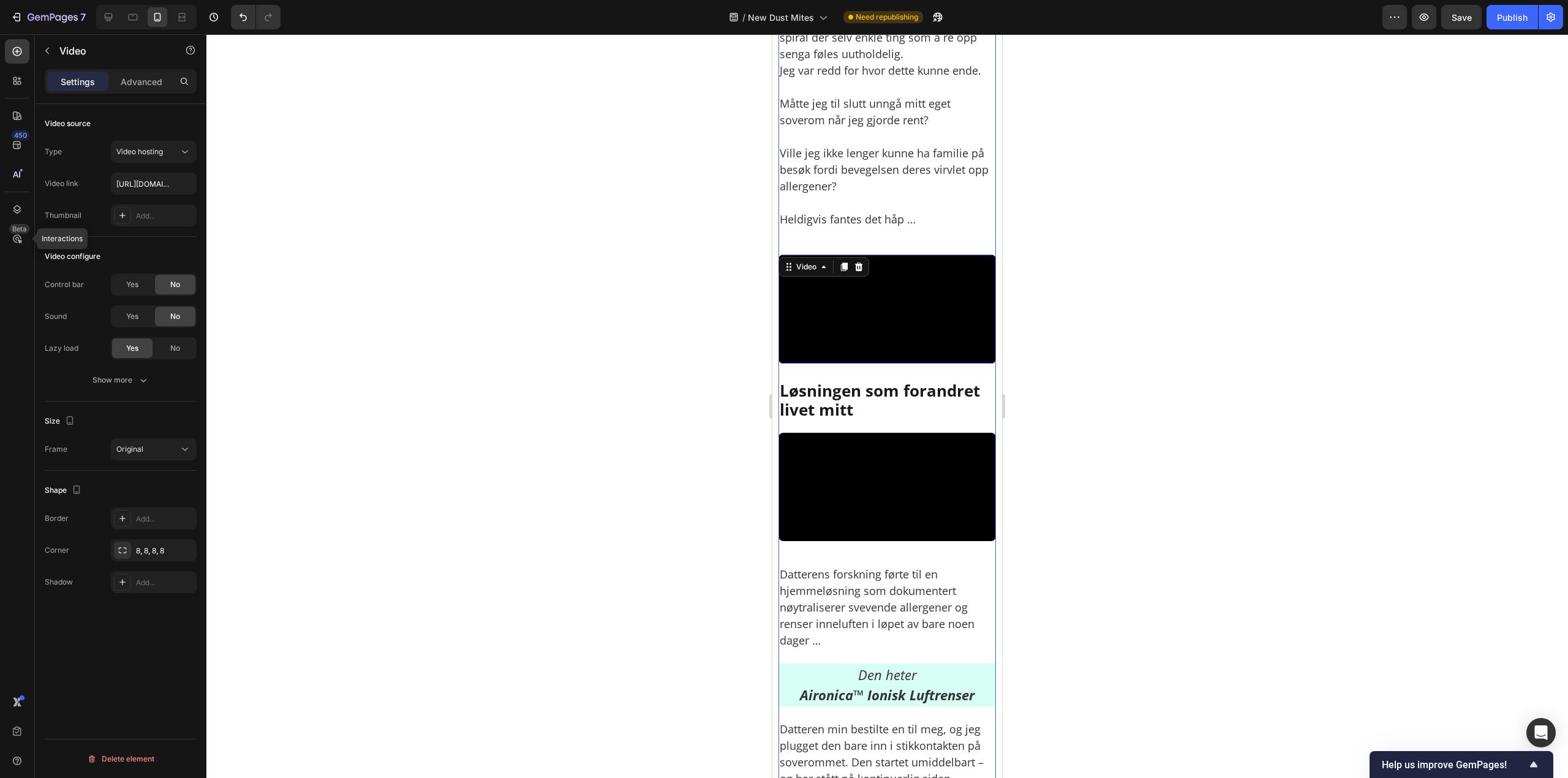
scroll to position [3180, 0]
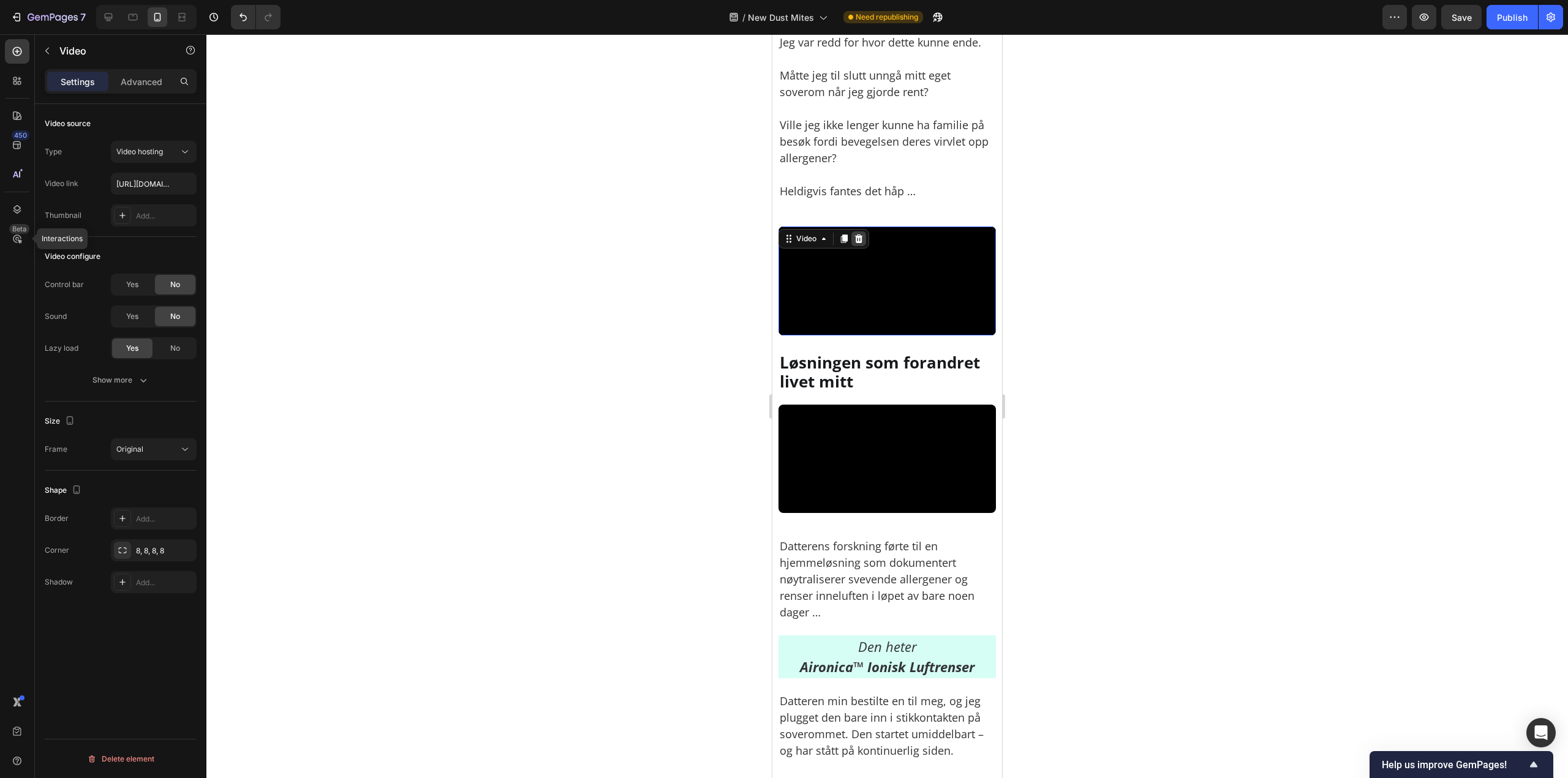
click at [859, 243] on icon at bounding box center [858, 239] width 8 height 9
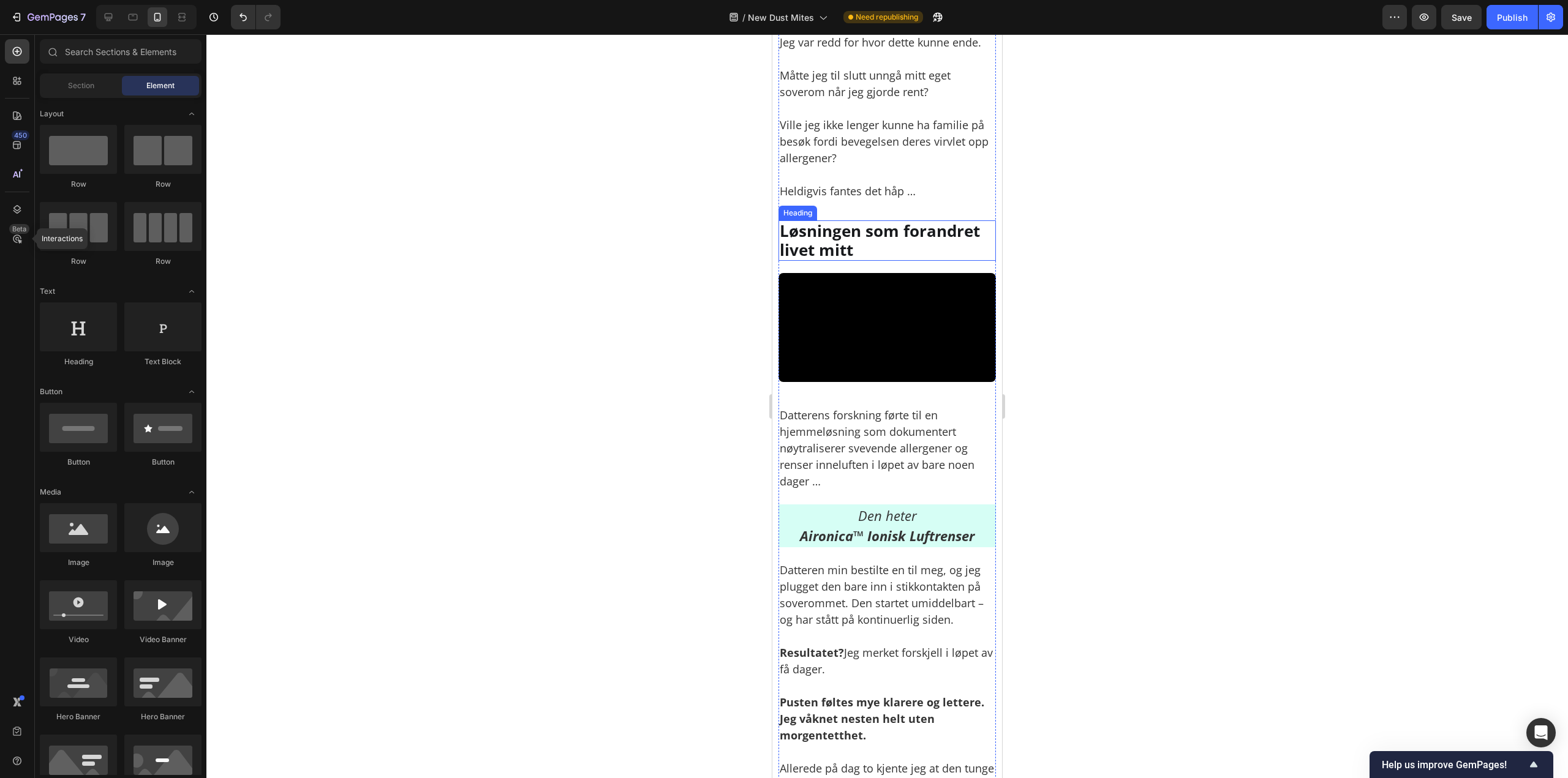
click at [879, 351] on video at bounding box center [887, 327] width 217 height 109
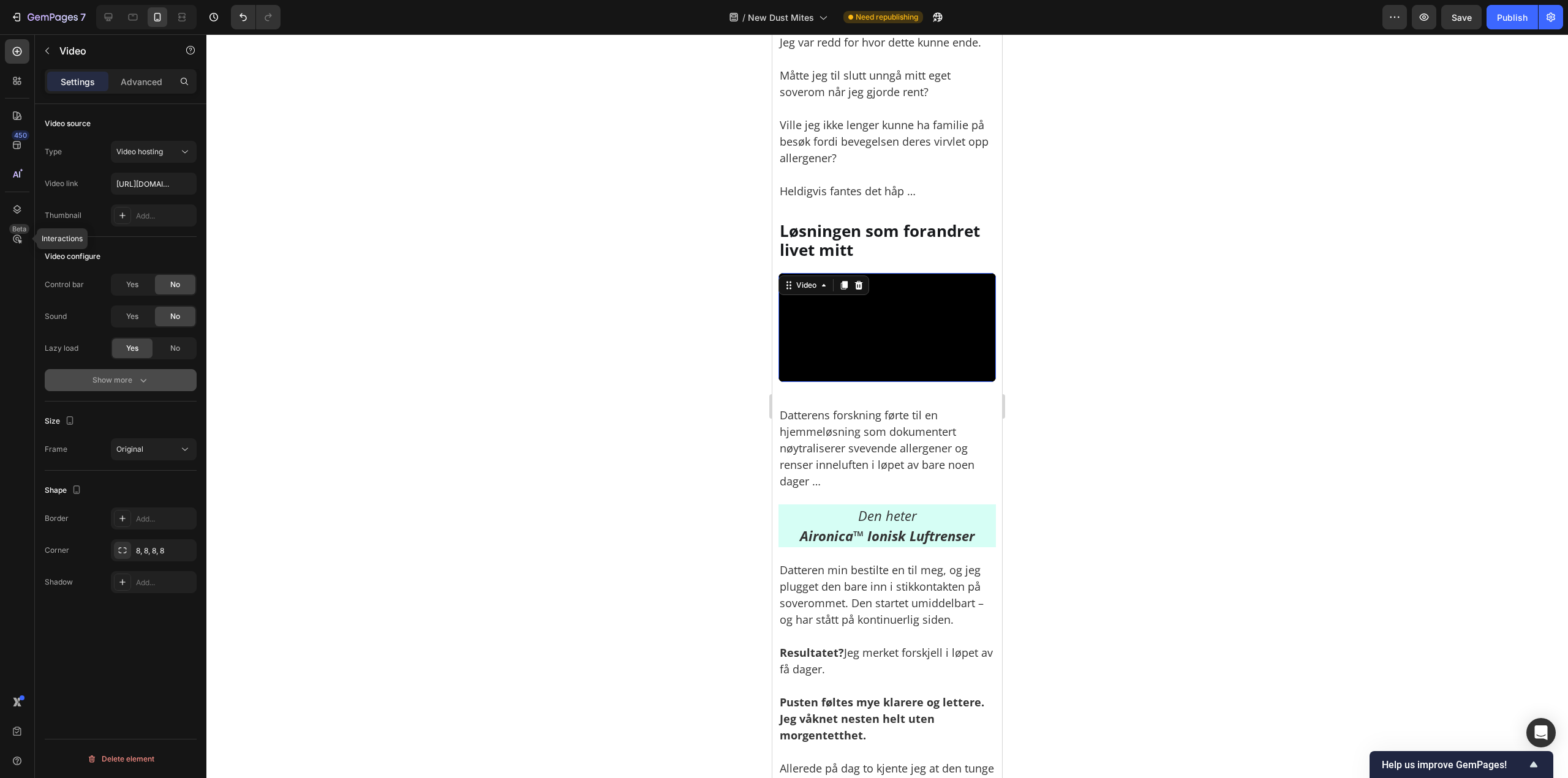
click at [127, 381] on div "Show more" at bounding box center [121, 380] width 57 height 12
click at [149, 404] on div "Yes" at bounding box center [132, 412] width 40 height 19
click at [870, 341] on video at bounding box center [887, 327] width 217 height 109
click at [51, 54] on button "button" at bounding box center [47, 51] width 19 height 19
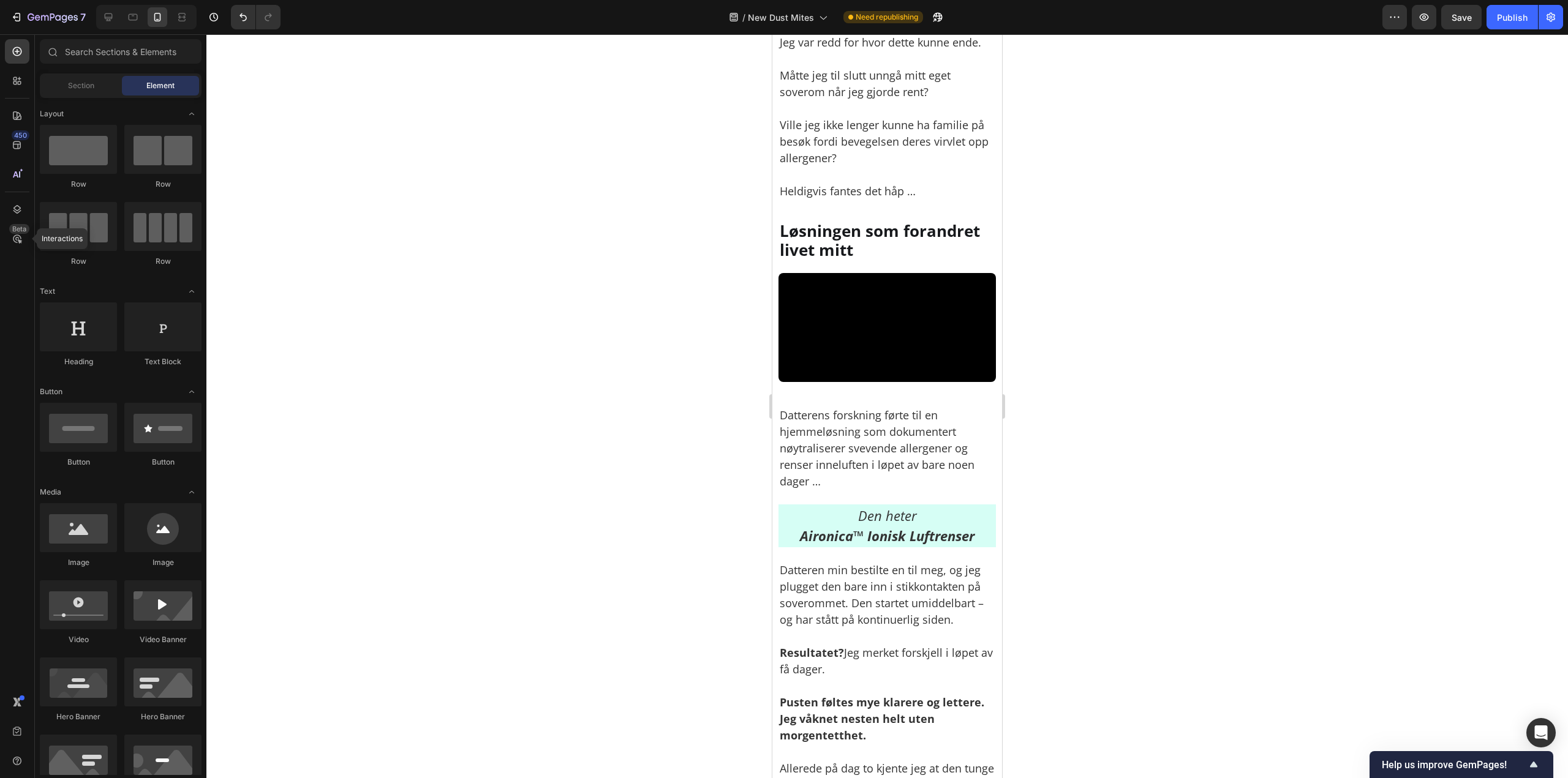
click at [787, 334] on video at bounding box center [887, 327] width 217 height 109
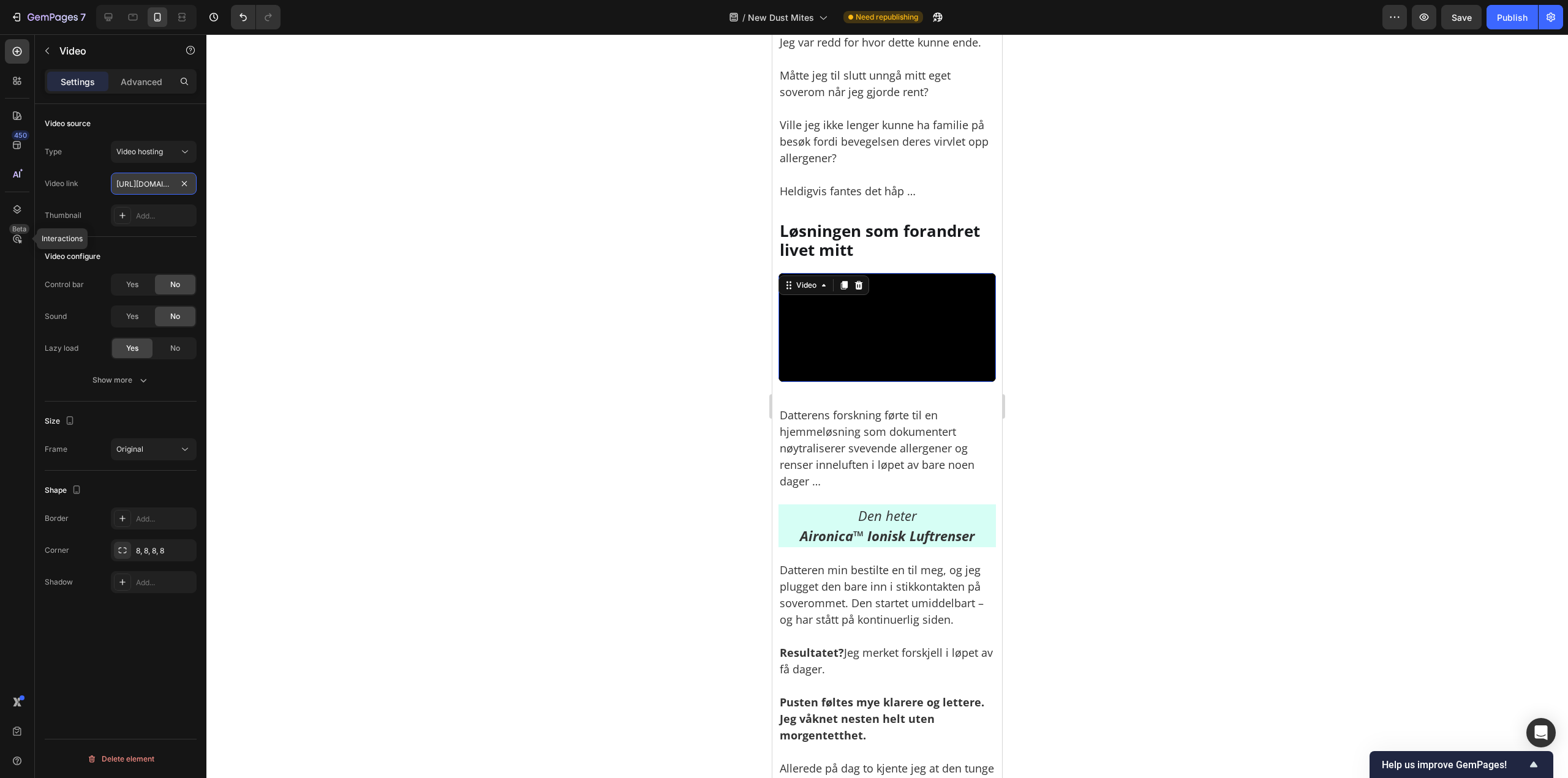
click at [132, 178] on input "https://cdn.shopify.com/videos/c/o/v/ccd1f889de50436fa8a56732751ece16.mp4" at bounding box center [153, 183] width 85 height 22
paste input "2c9bd704b1d6466cb76bceca5c589600"
type input "https://cdn.shopify.com/videos/c/o/v/2c9bd704b1d6466cb76bceca5c589600.mp4"
click at [1128, 313] on div at bounding box center [887, 406] width 1361 height 744
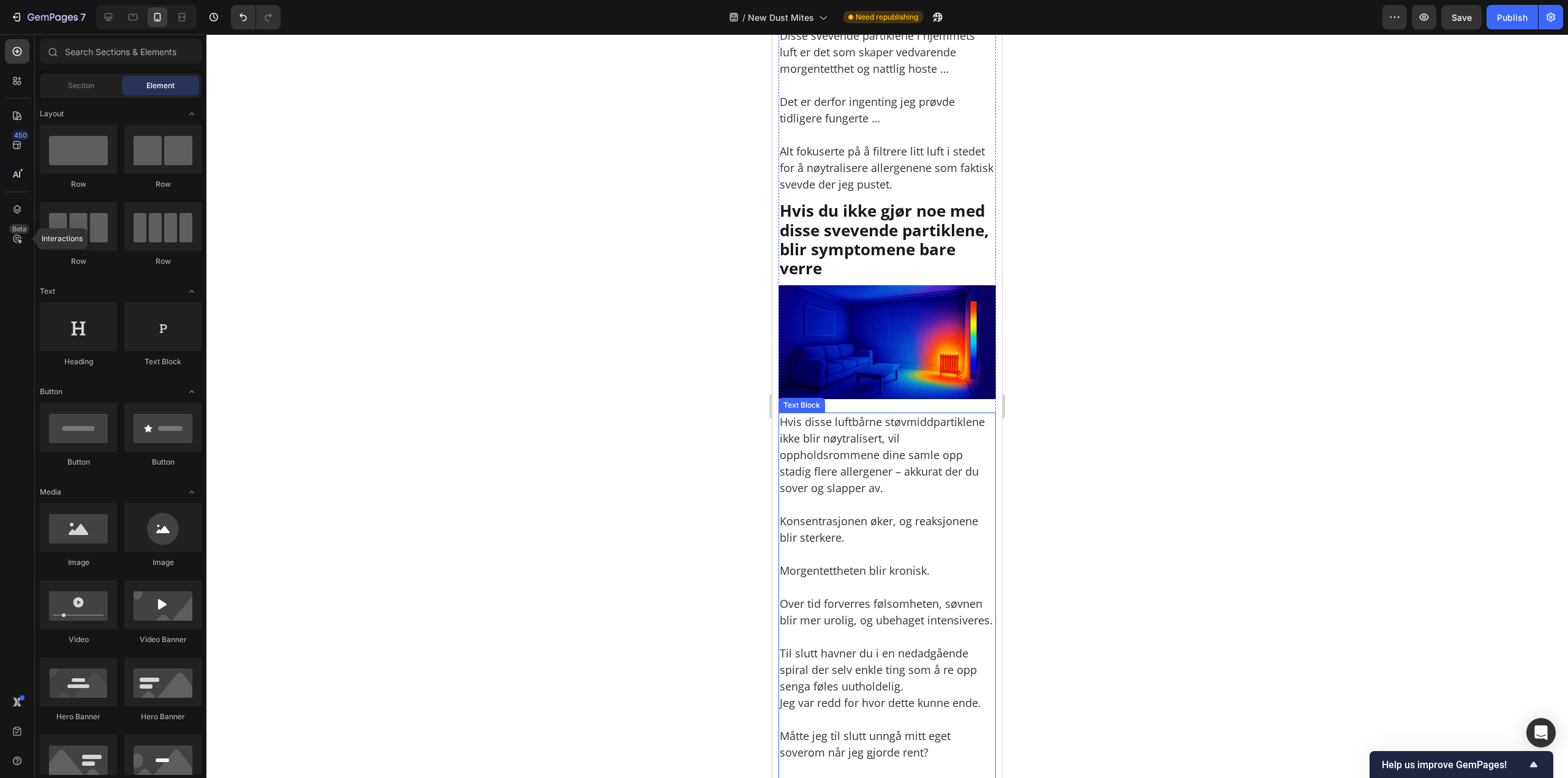
scroll to position [2506, 0]
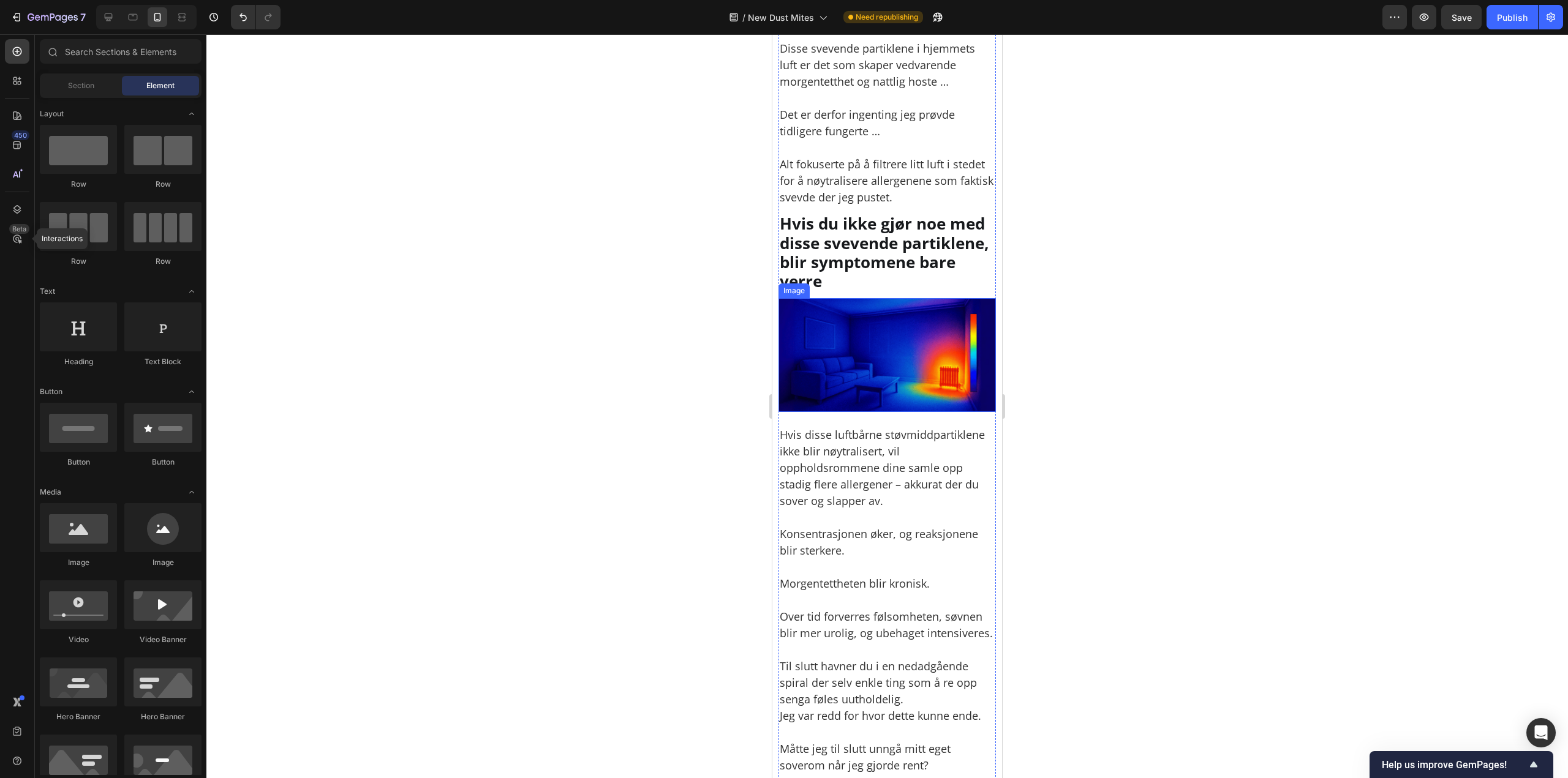
click at [908, 377] on img at bounding box center [887, 355] width 217 height 114
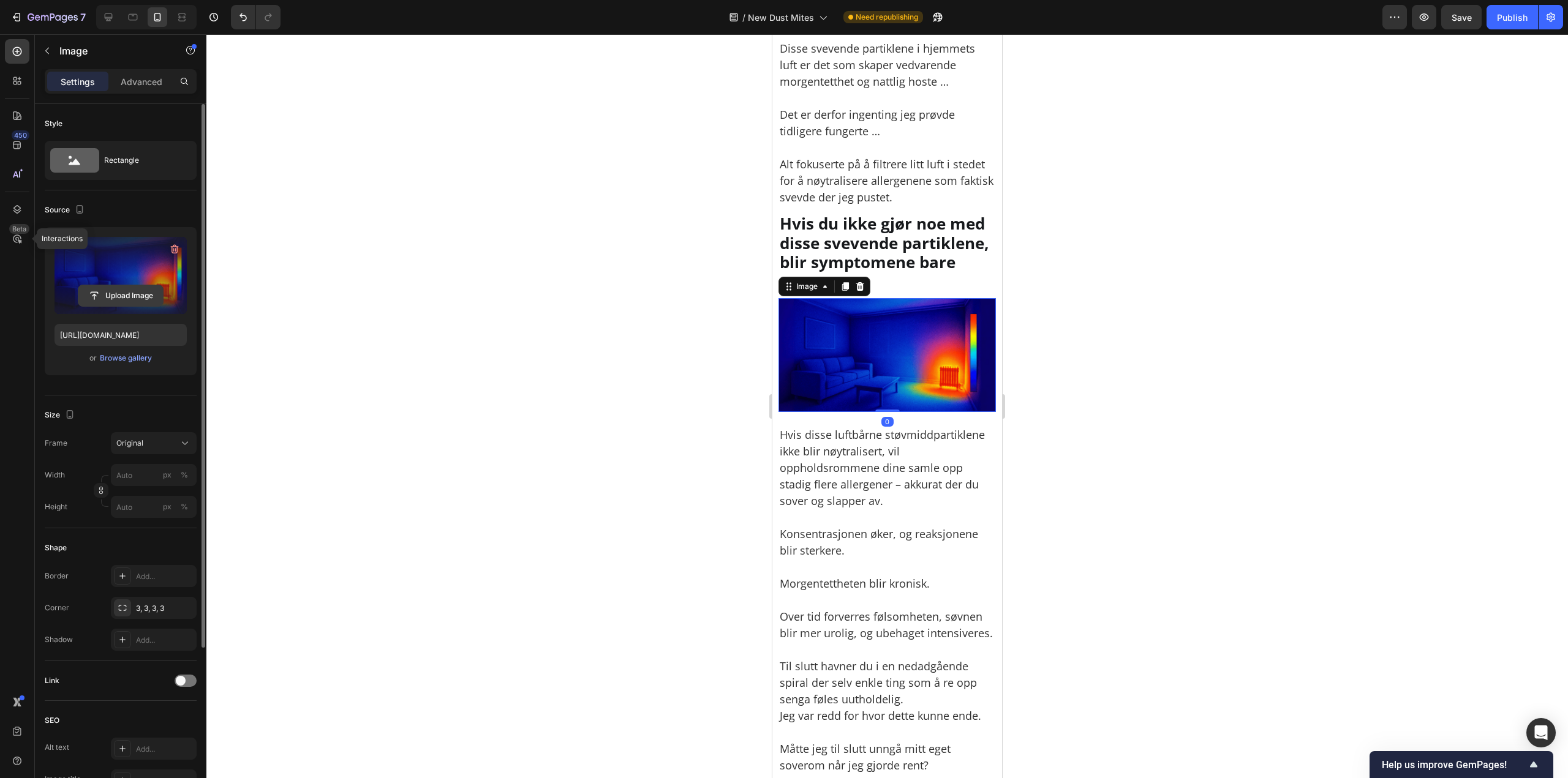
click at [134, 296] on input "file" at bounding box center [121, 296] width 85 height 21
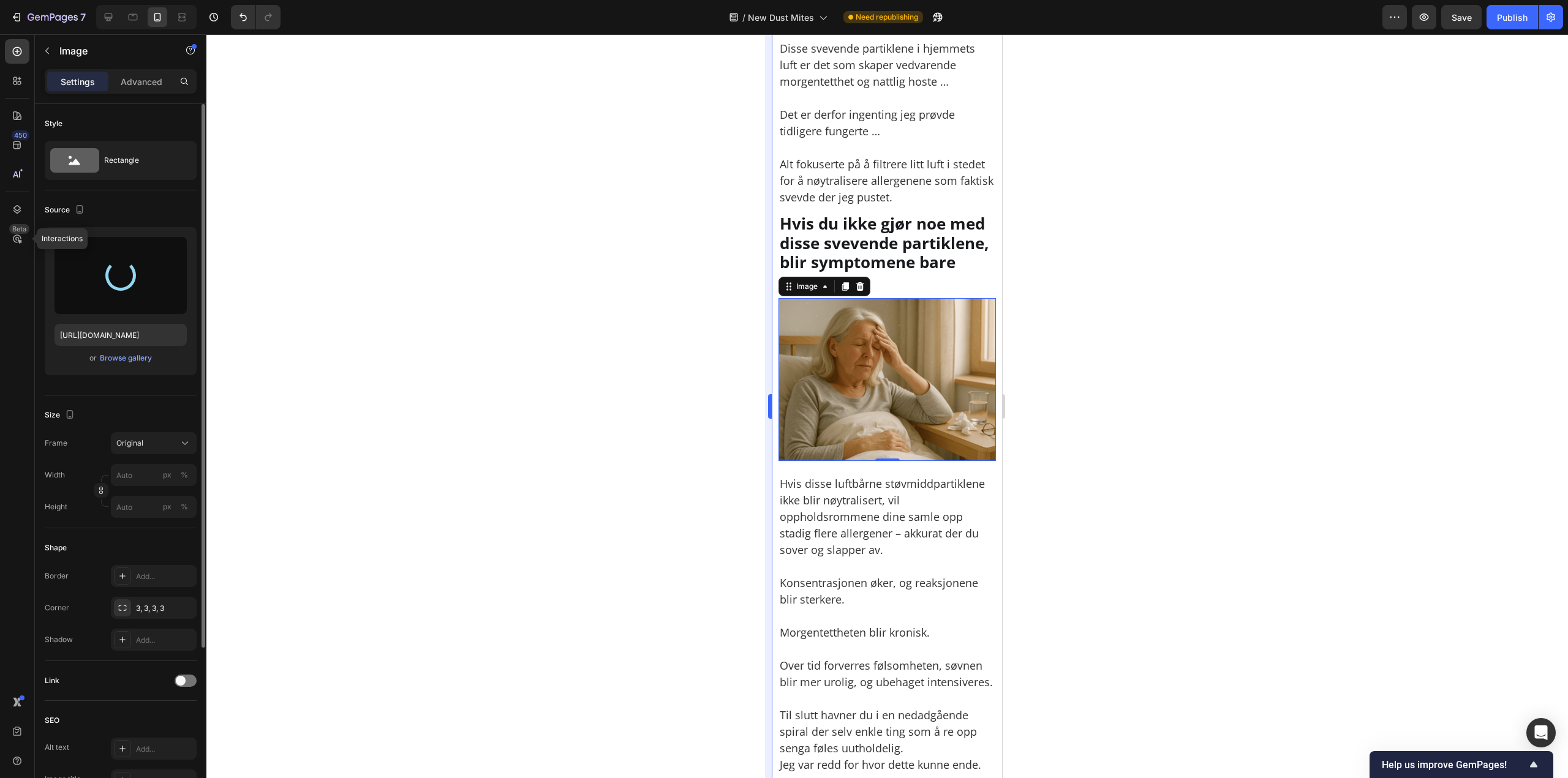
type input "https://cdn.shopify.com/s/files/1/0926/0446/5536/files/gempages_580590199730340…"
click at [1180, 337] on div at bounding box center [887, 406] width 1361 height 744
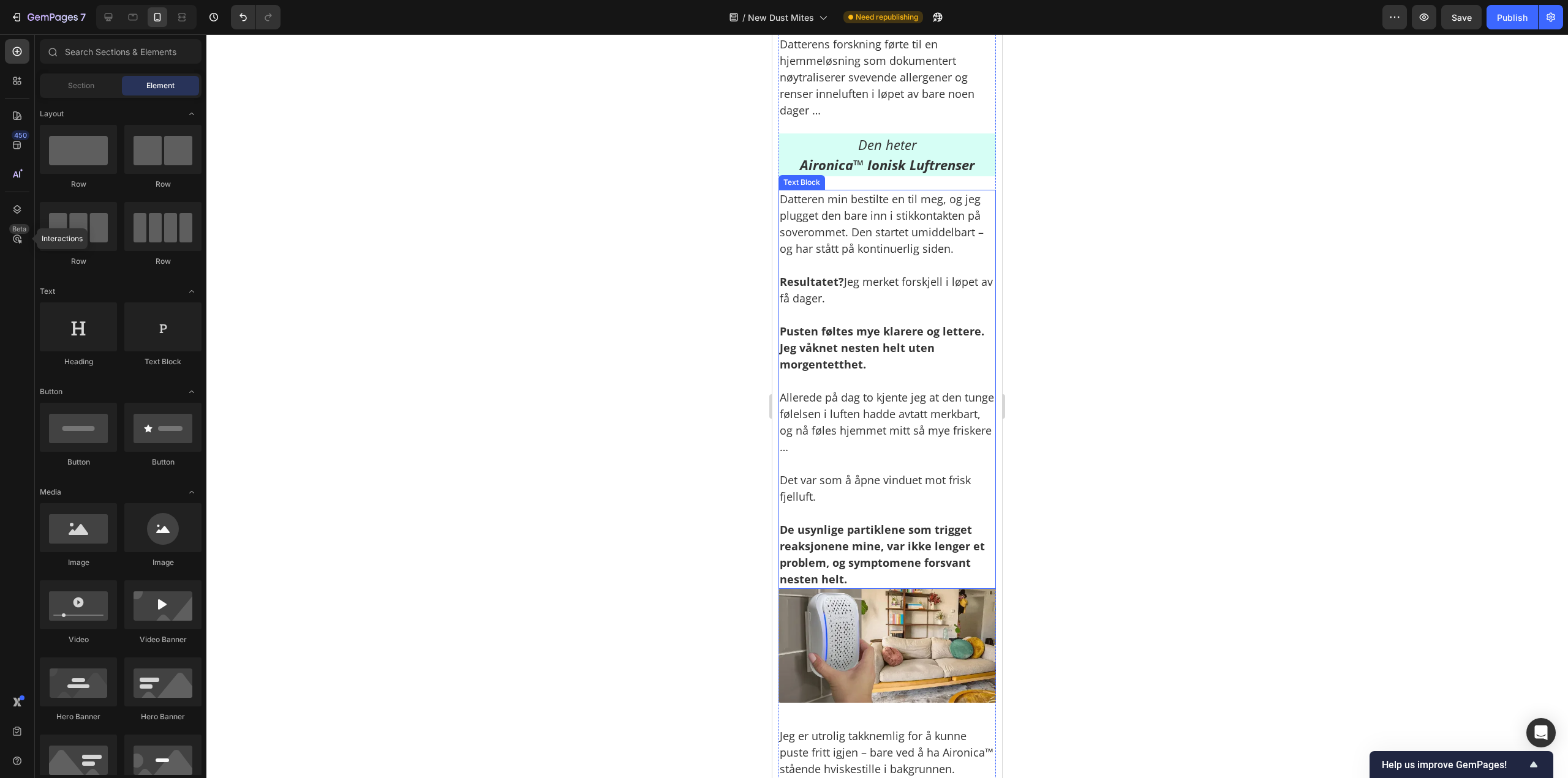
scroll to position [3791, 0]
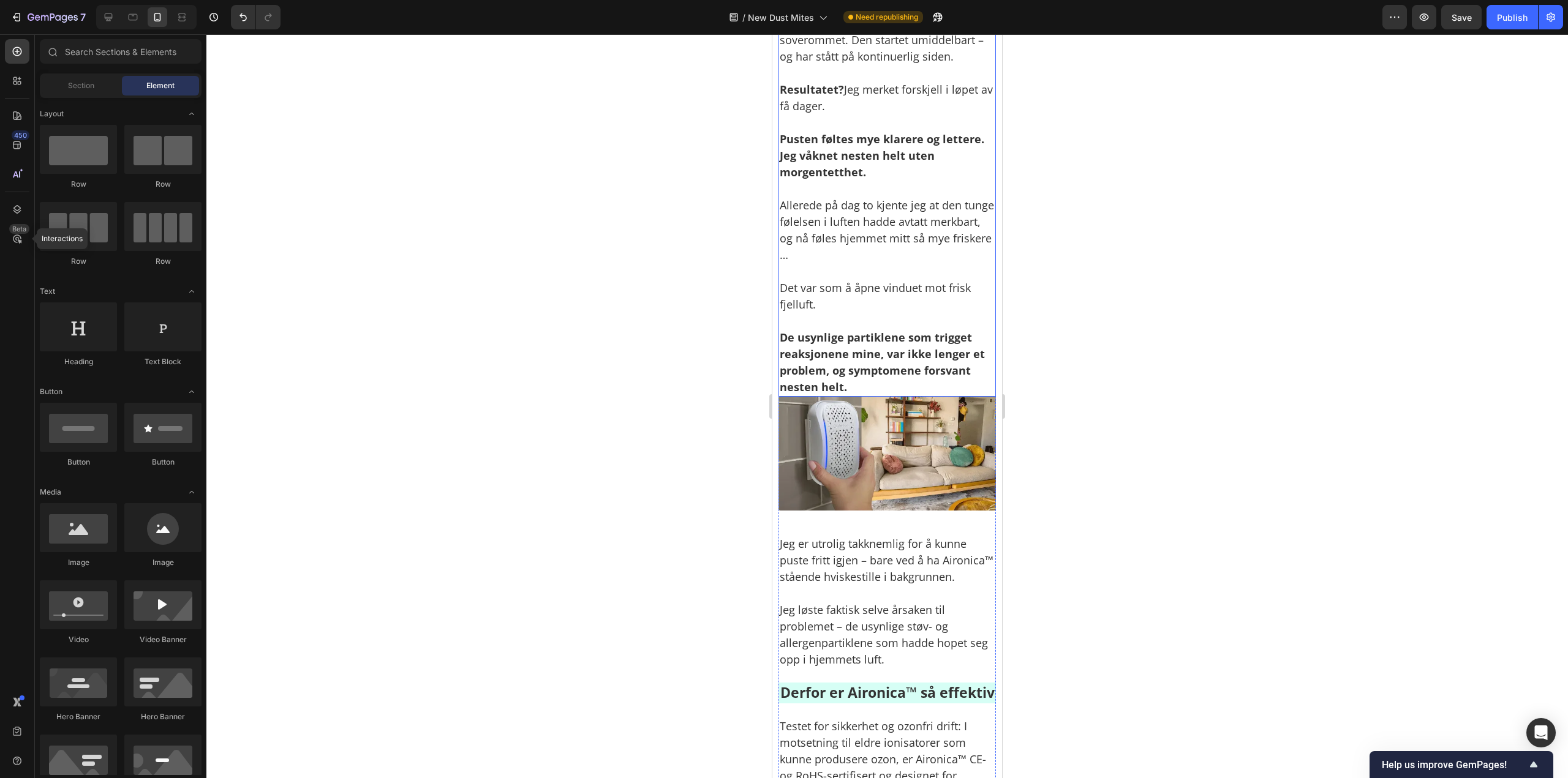
click at [904, 394] on strong "De usynlige partiklene som trigget reaksjonene mine, var ikke lenger et problem…" at bounding box center [881, 362] width 205 height 64
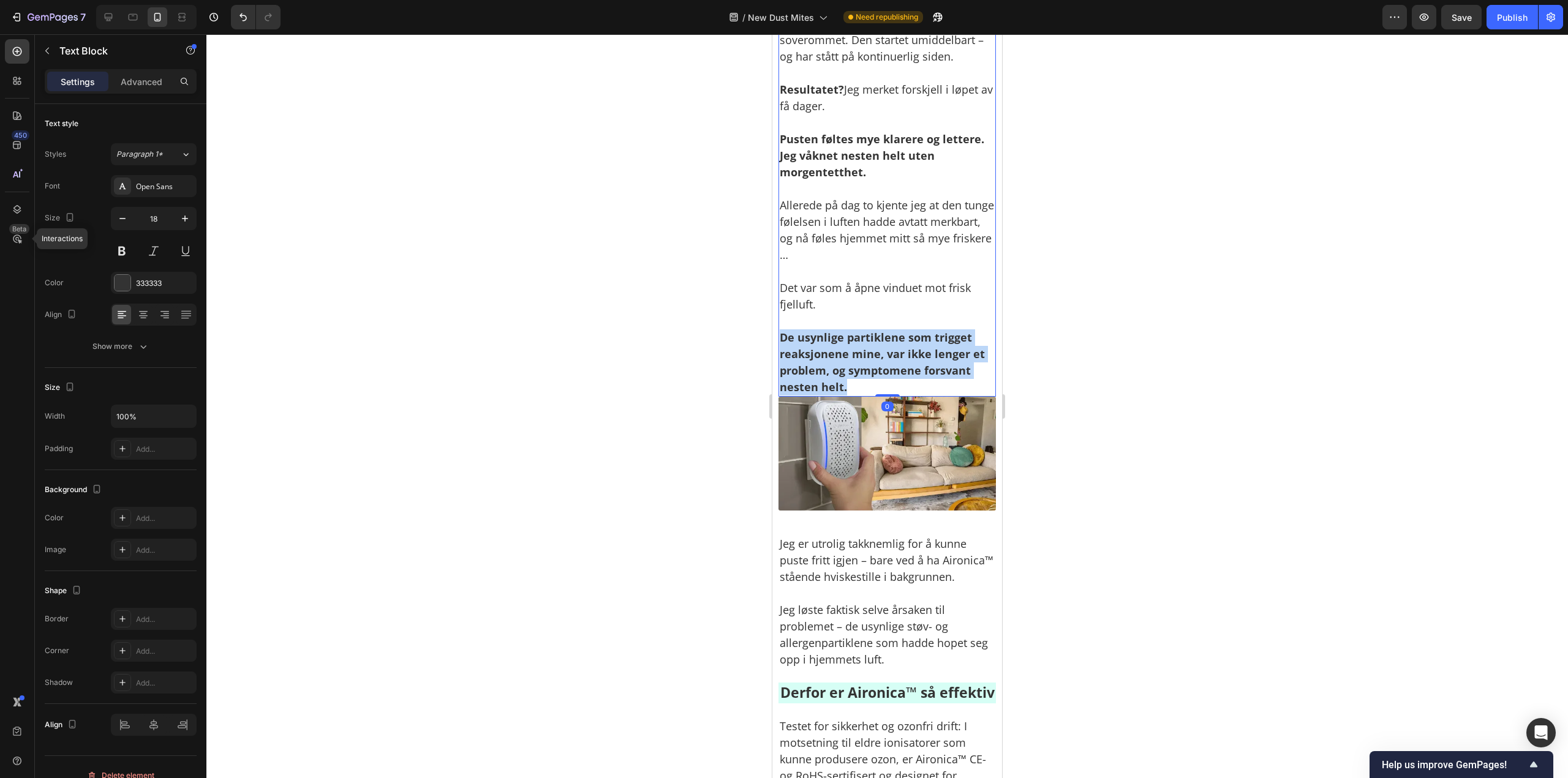
click at [904, 394] on strong "De usynlige partiklene som trigget reaksjonene mine, var ikke lenger et problem…" at bounding box center [881, 362] width 205 height 64
click at [1153, 409] on div at bounding box center [887, 406] width 1361 height 744
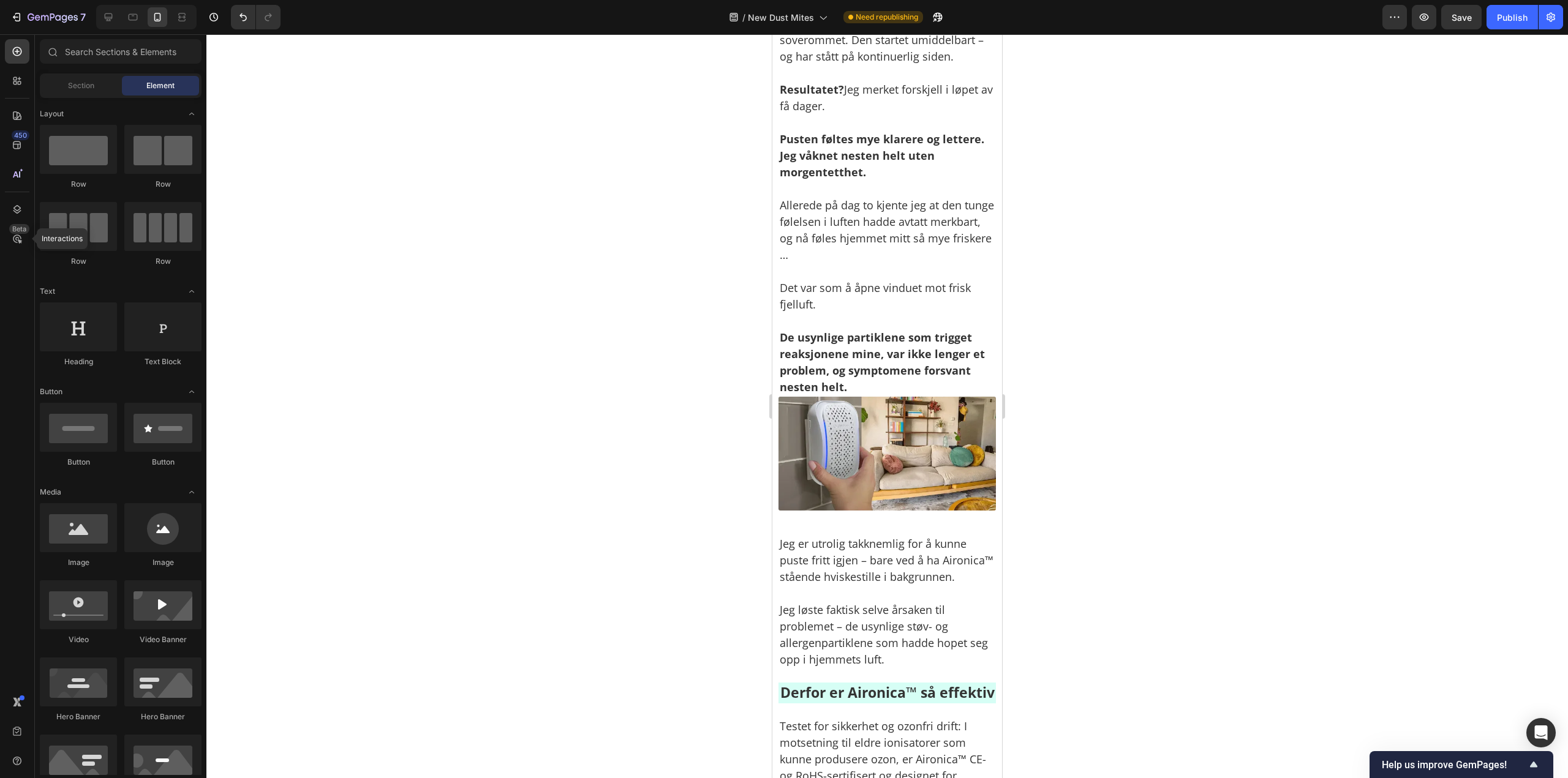
click at [1153, 409] on div at bounding box center [887, 406] width 1361 height 744
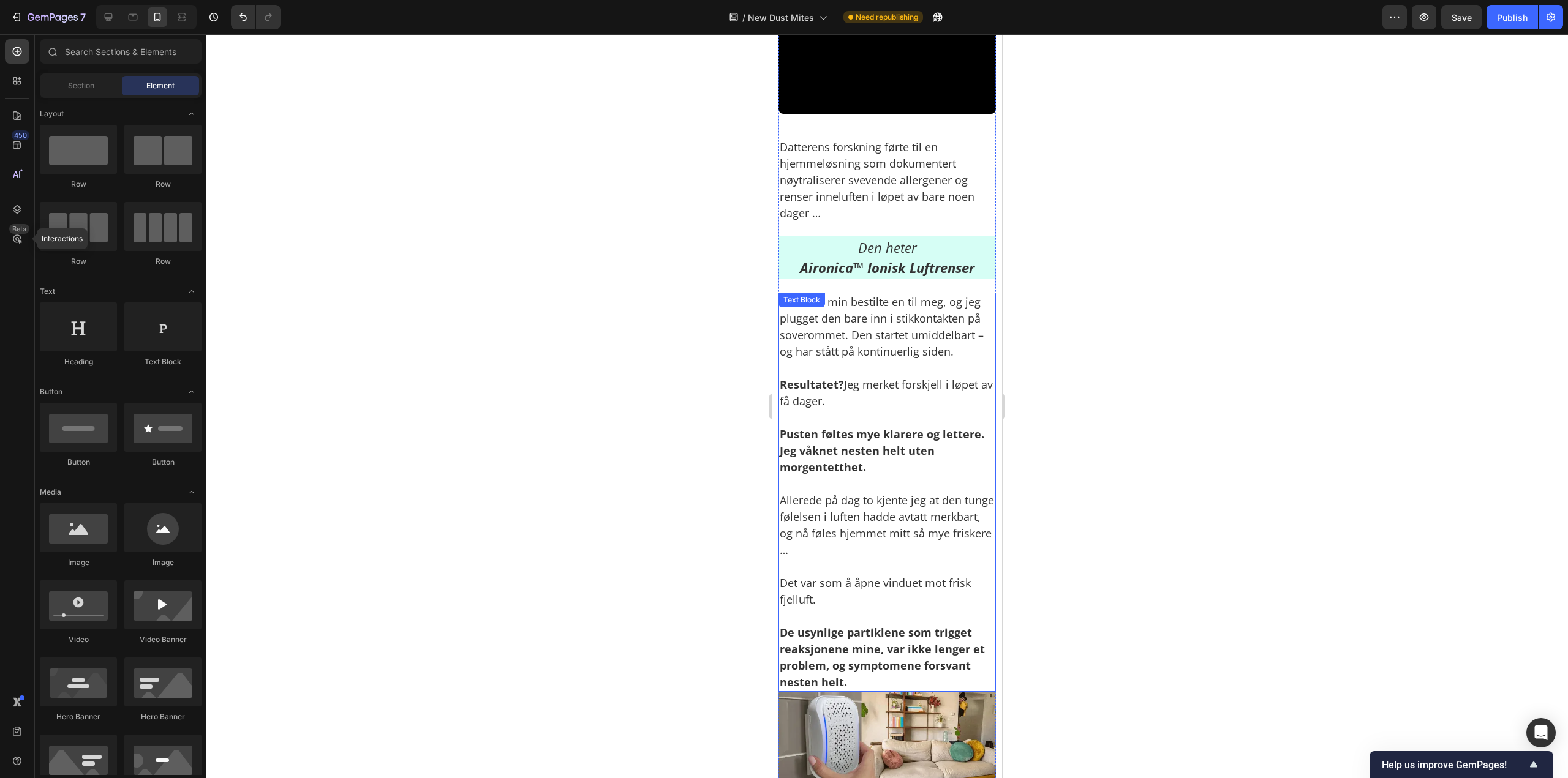
scroll to position [3424, 0]
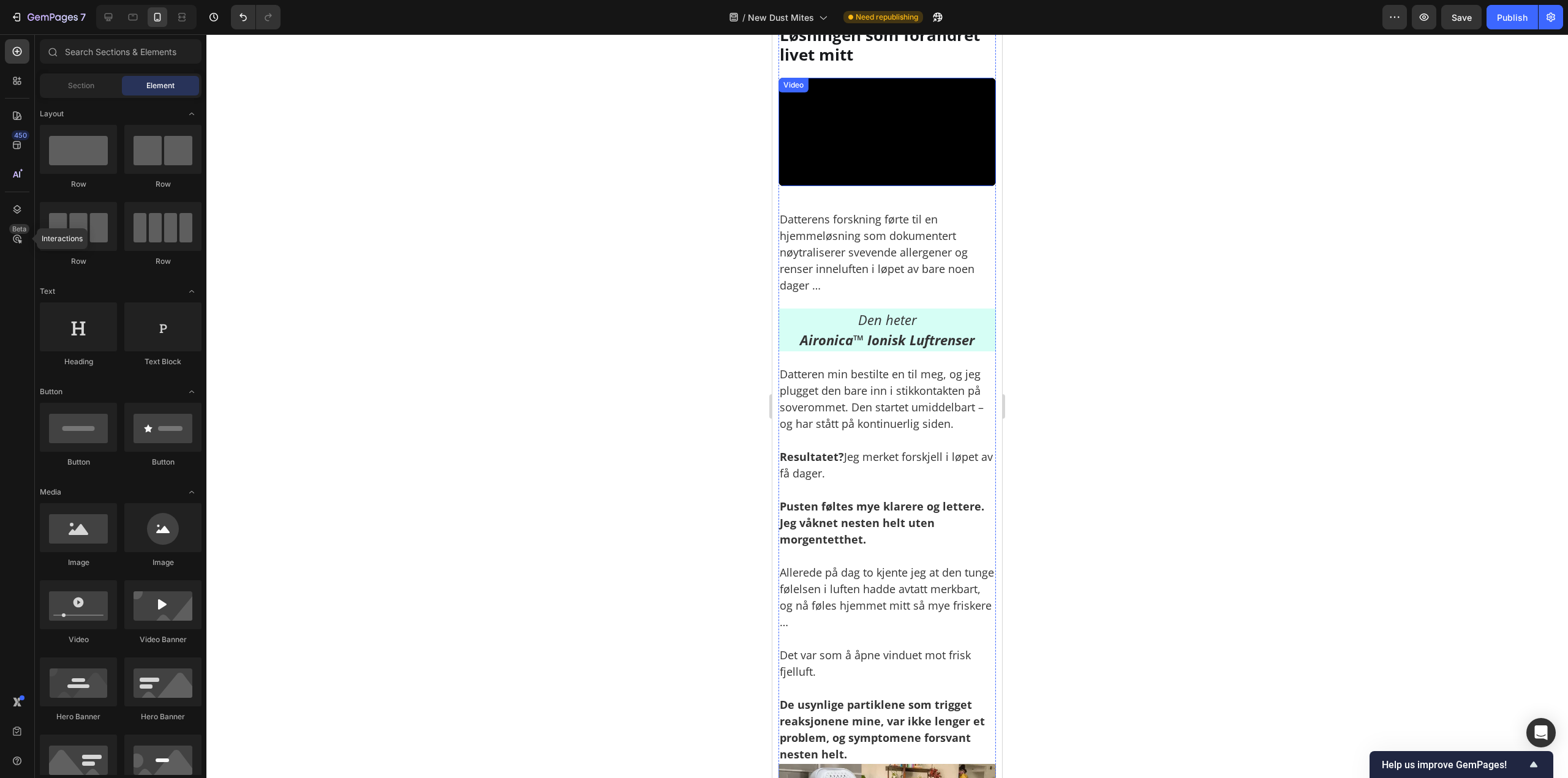
click at [955, 187] on video at bounding box center [887, 132] width 217 height 109
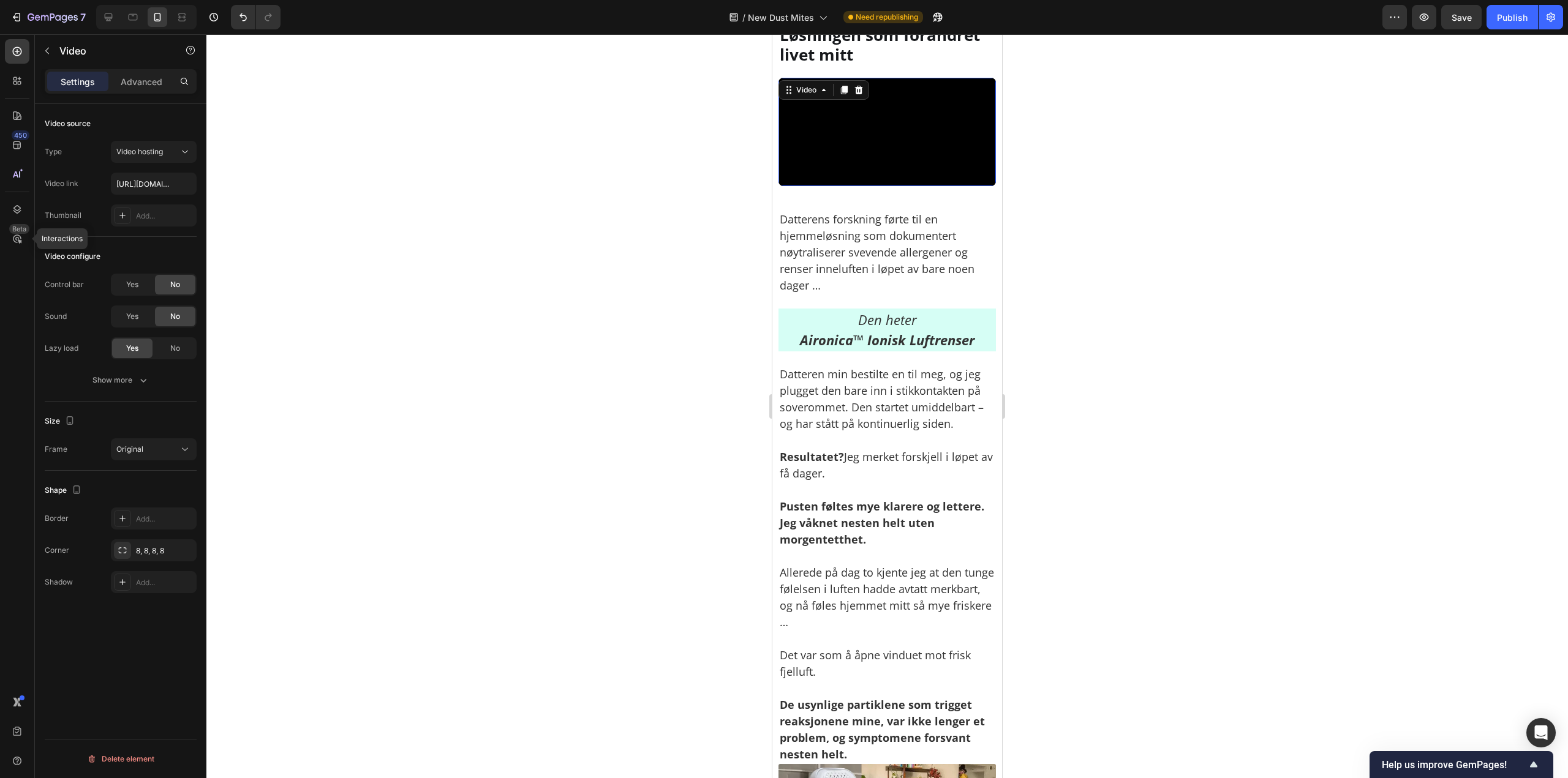
click at [845, 94] on icon at bounding box center [844, 90] width 7 height 9
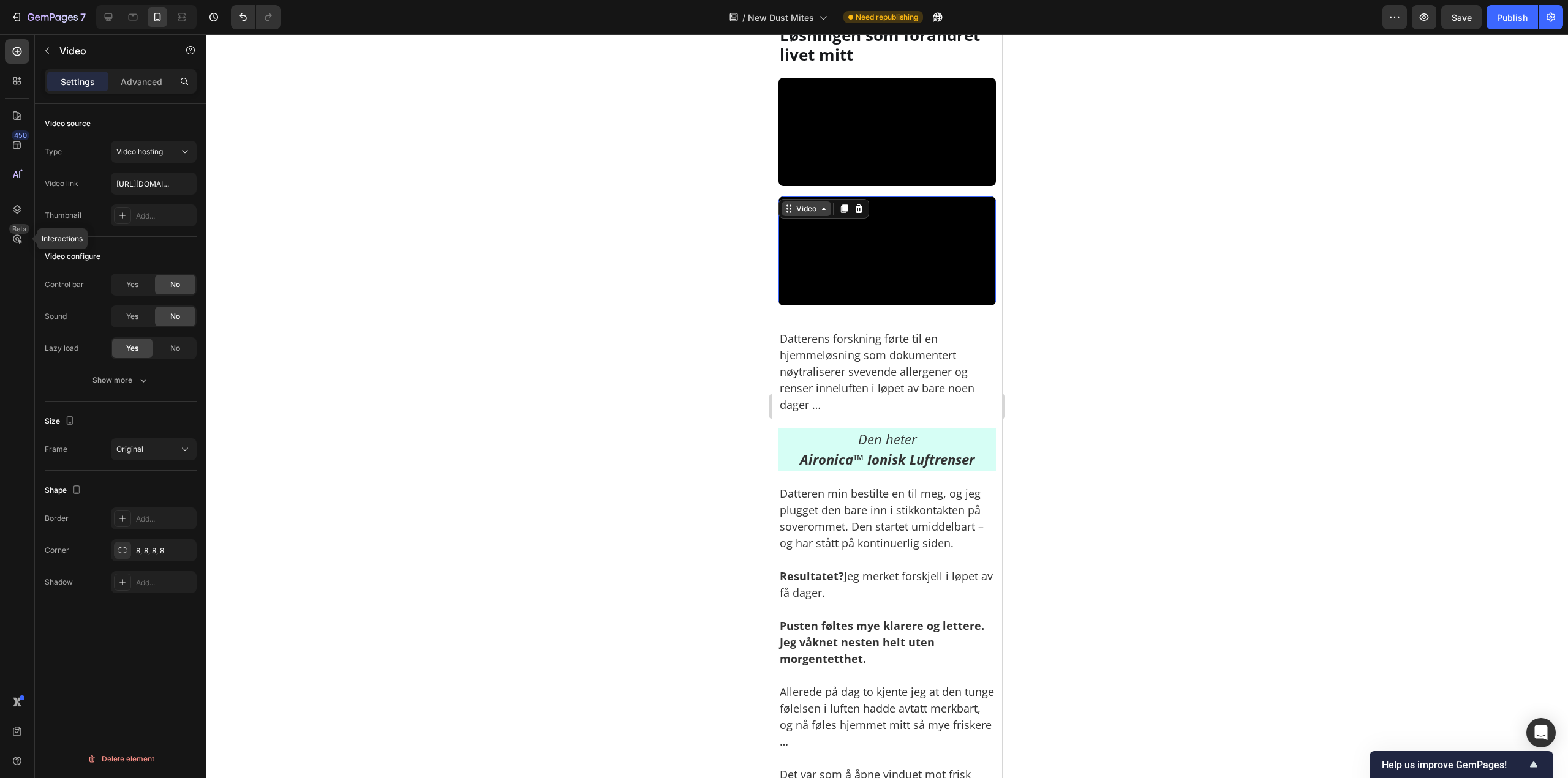
drag, startPoint x: 813, startPoint y: 287, endPoint x: 808, endPoint y: 274, distance: 13.9
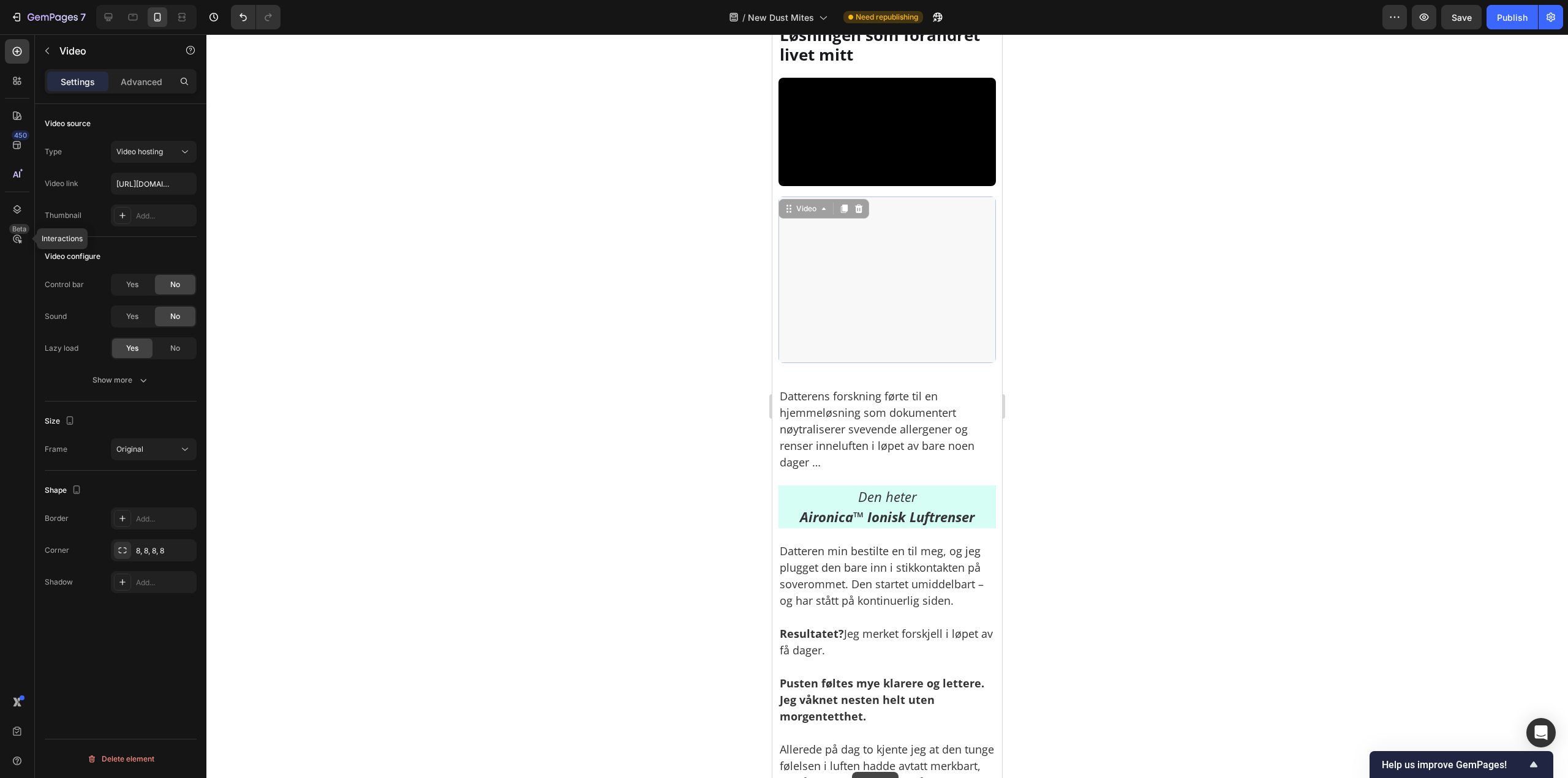
drag, startPoint x: 807, startPoint y: 276, endPoint x: 880, endPoint y: 439, distance: 178.6
click at [772, 34] on video at bounding box center [772, 34] width 0 height 0
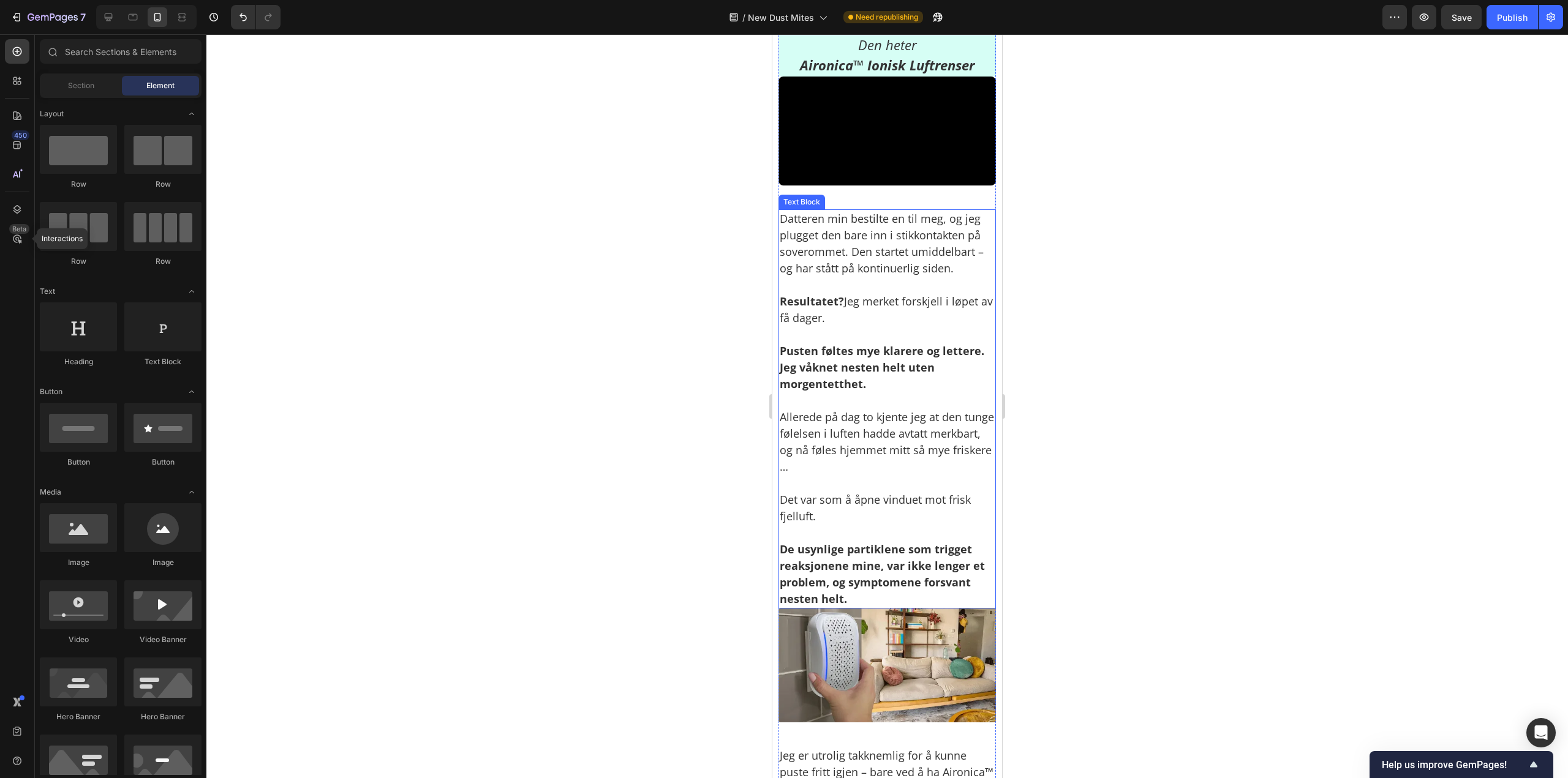
scroll to position [3731, 0]
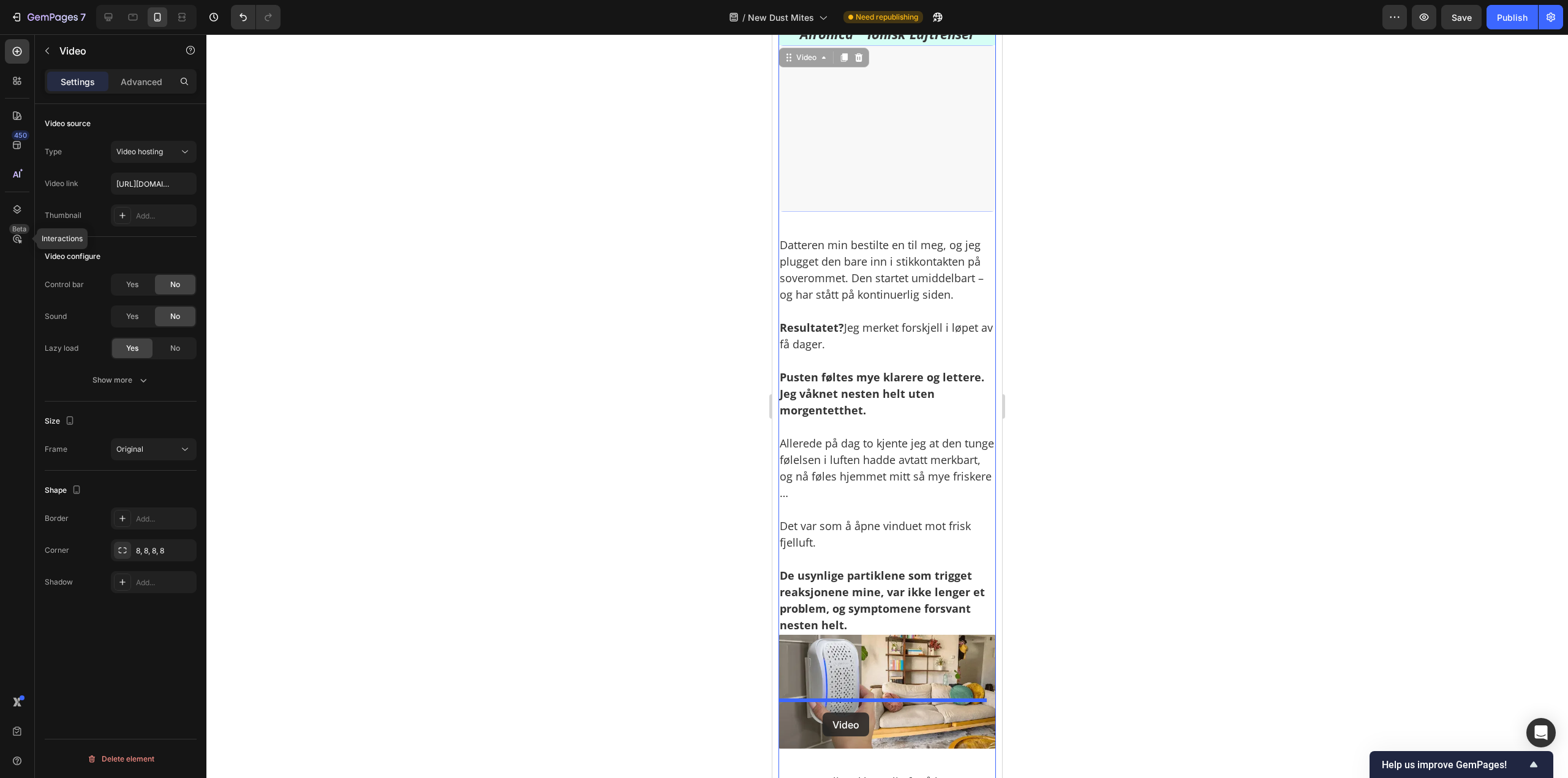
drag, startPoint x: 795, startPoint y: 114, endPoint x: 847, endPoint y: 687, distance: 575.4
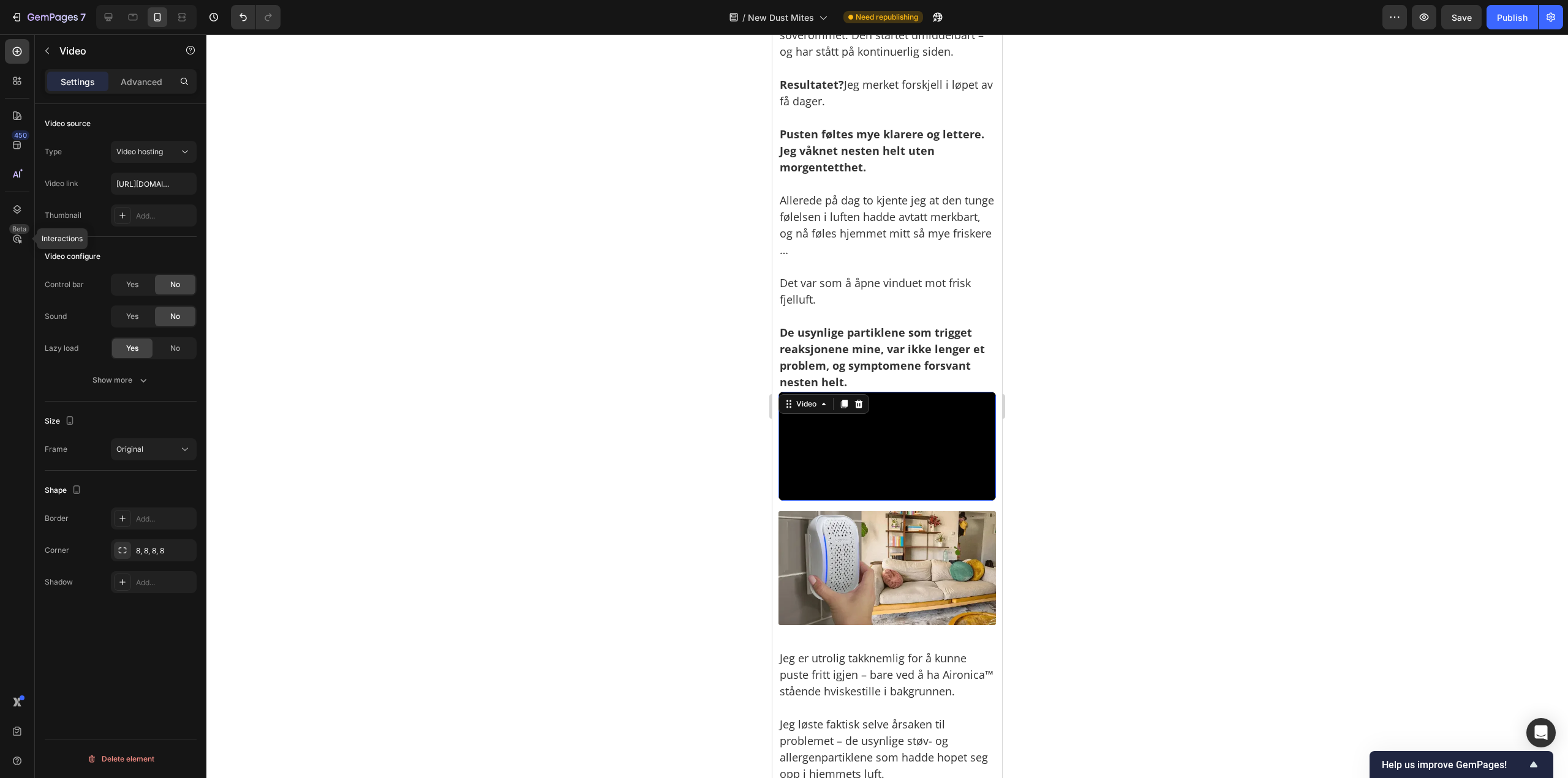
scroll to position [3975, 0]
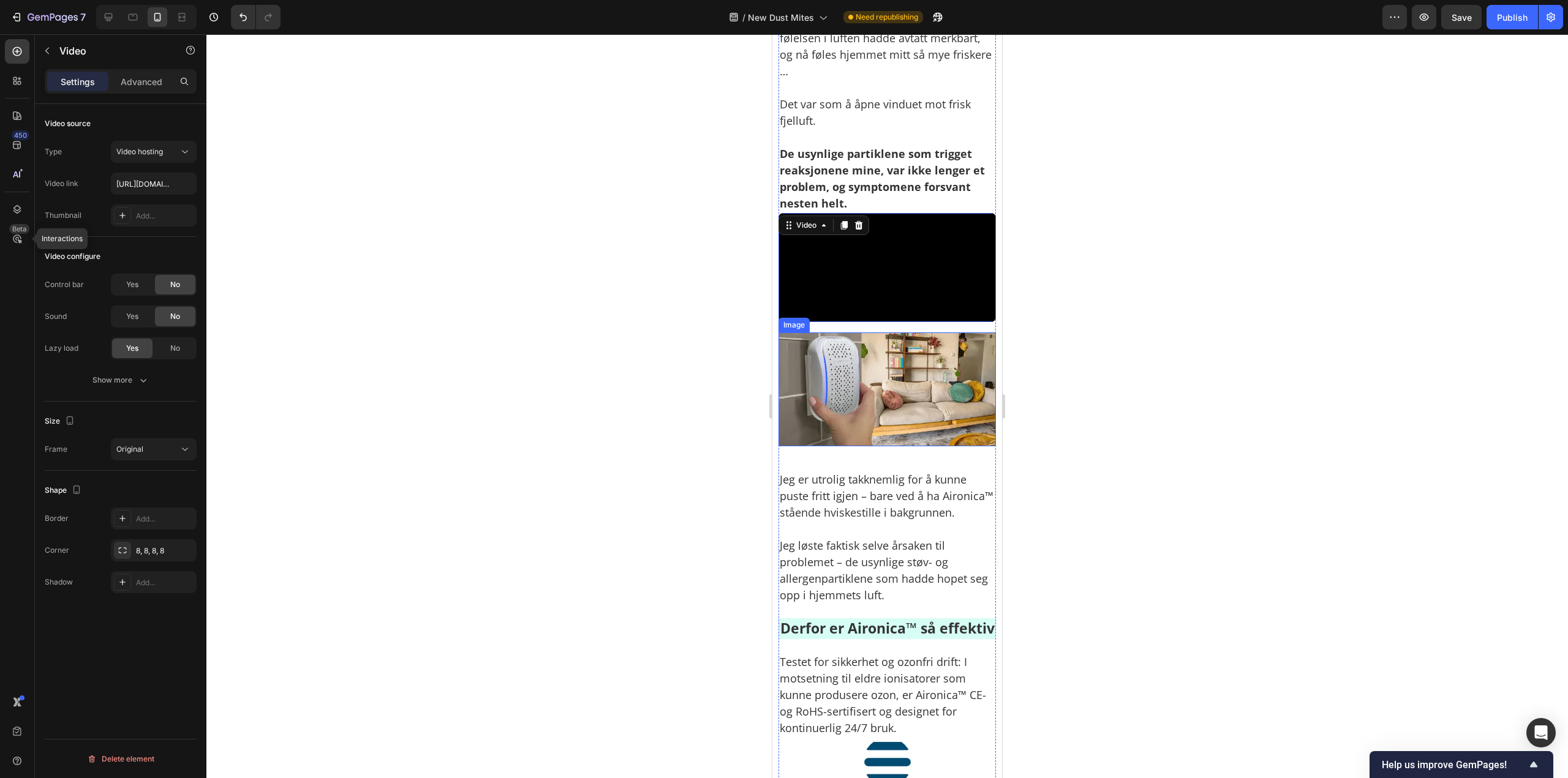
click at [906, 446] on img at bounding box center [887, 389] width 217 height 114
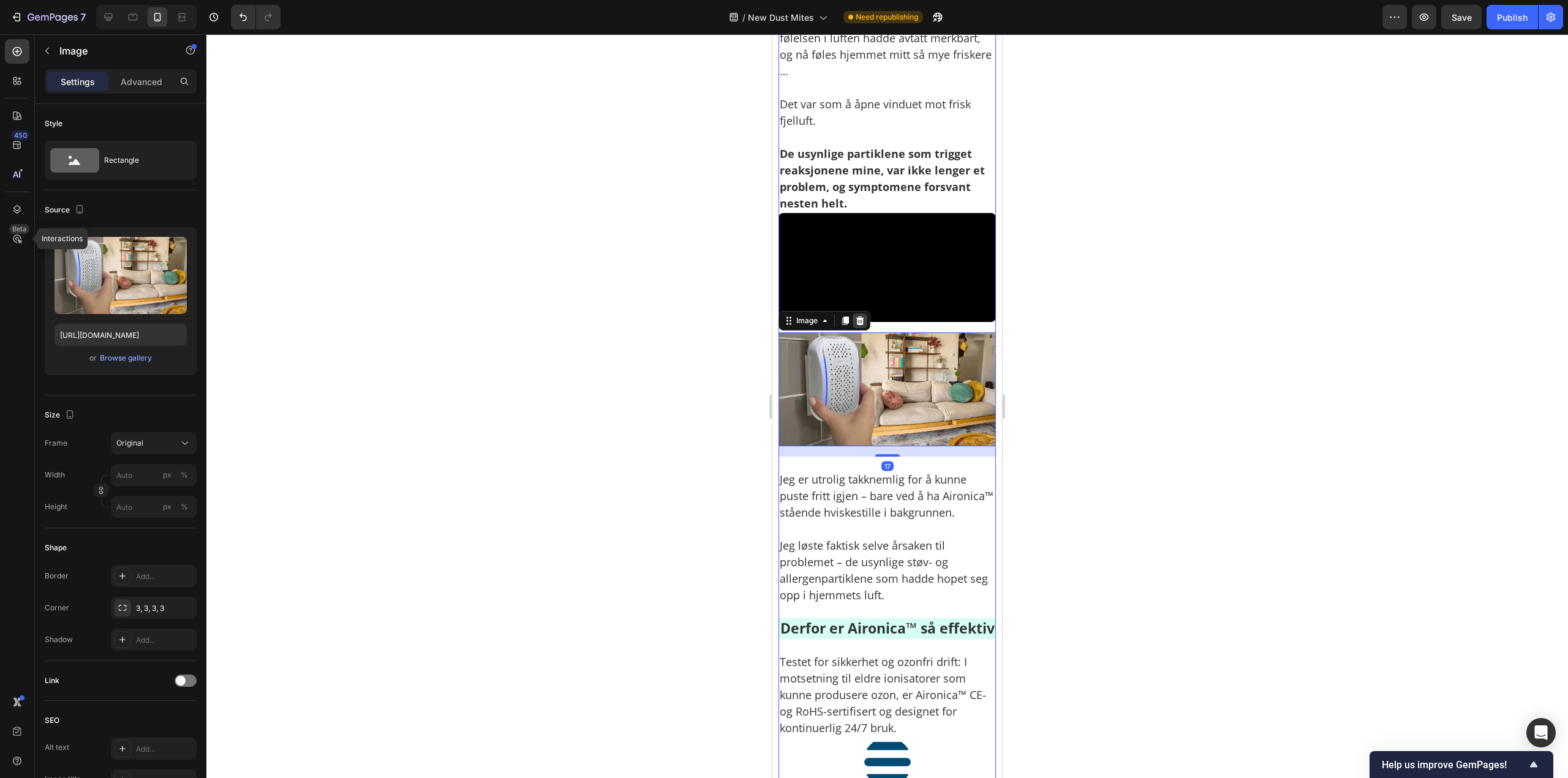
click at [863, 325] on icon at bounding box center [859, 321] width 8 height 9
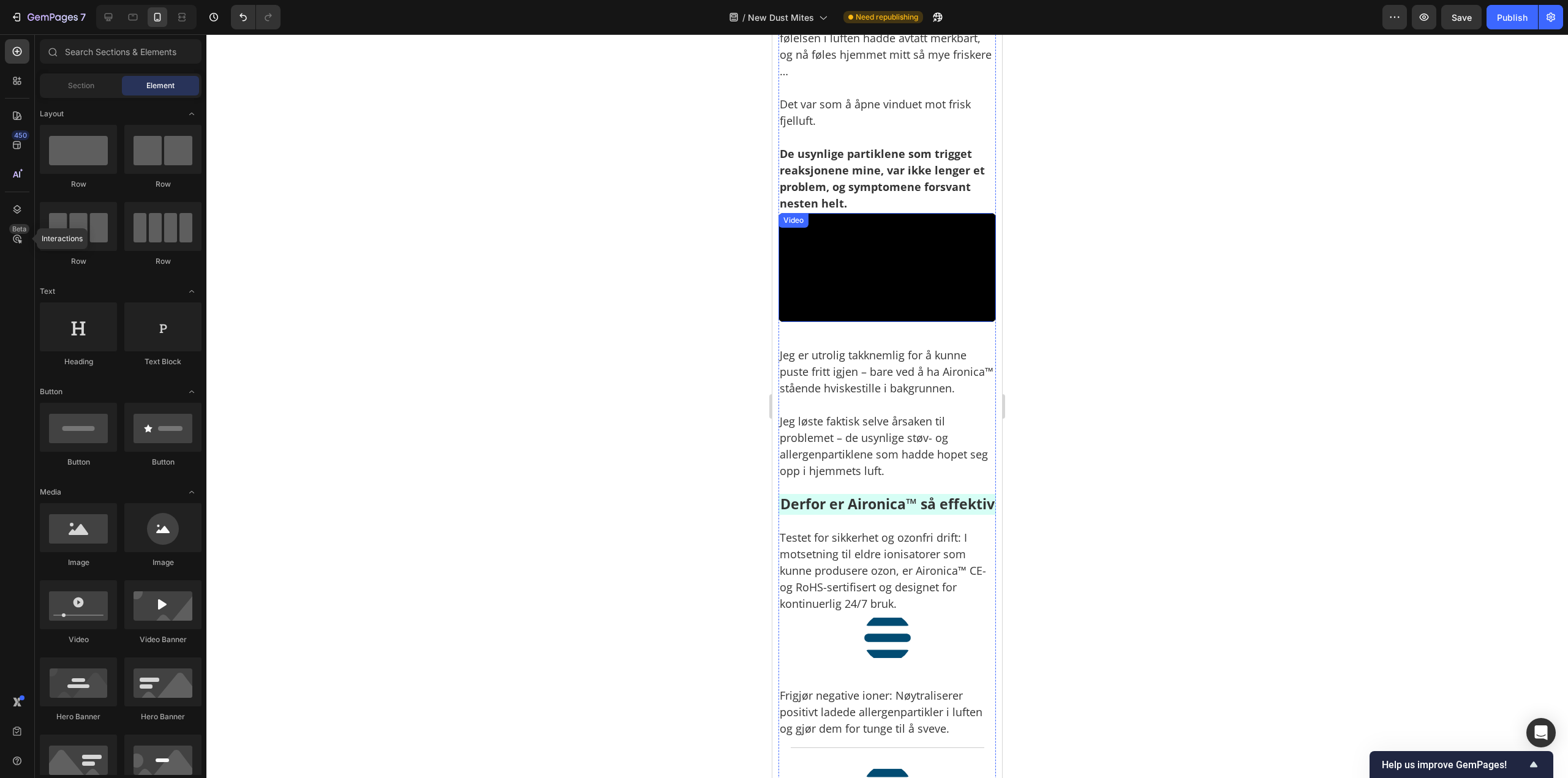
click at [886, 322] on video at bounding box center [887, 268] width 217 height 109
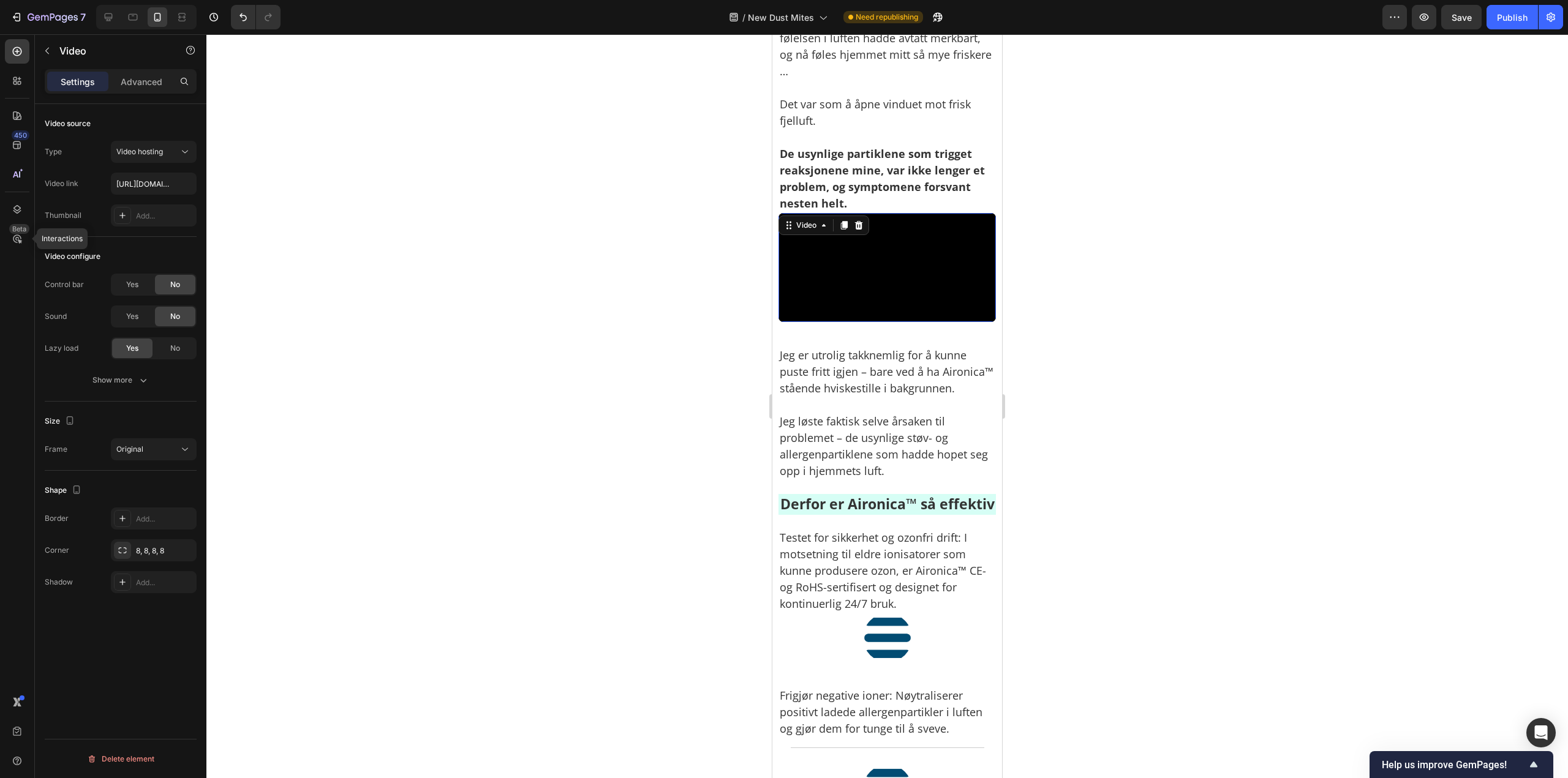
click at [902, 322] on video at bounding box center [887, 268] width 217 height 109
click at [136, 182] on input "https://cdn.shopify.com/videos/c/o/v/2c9bd704b1d6466cb76bceca5c589600.mp4" at bounding box center [153, 183] width 85 height 22
paste input "d904e6733b874f7e82fc346c7be35e95"
type input "https://cdn.shopify.com/videos/c/o/v/d904e6733b874f7e82fc346c7be35e95.mp4"
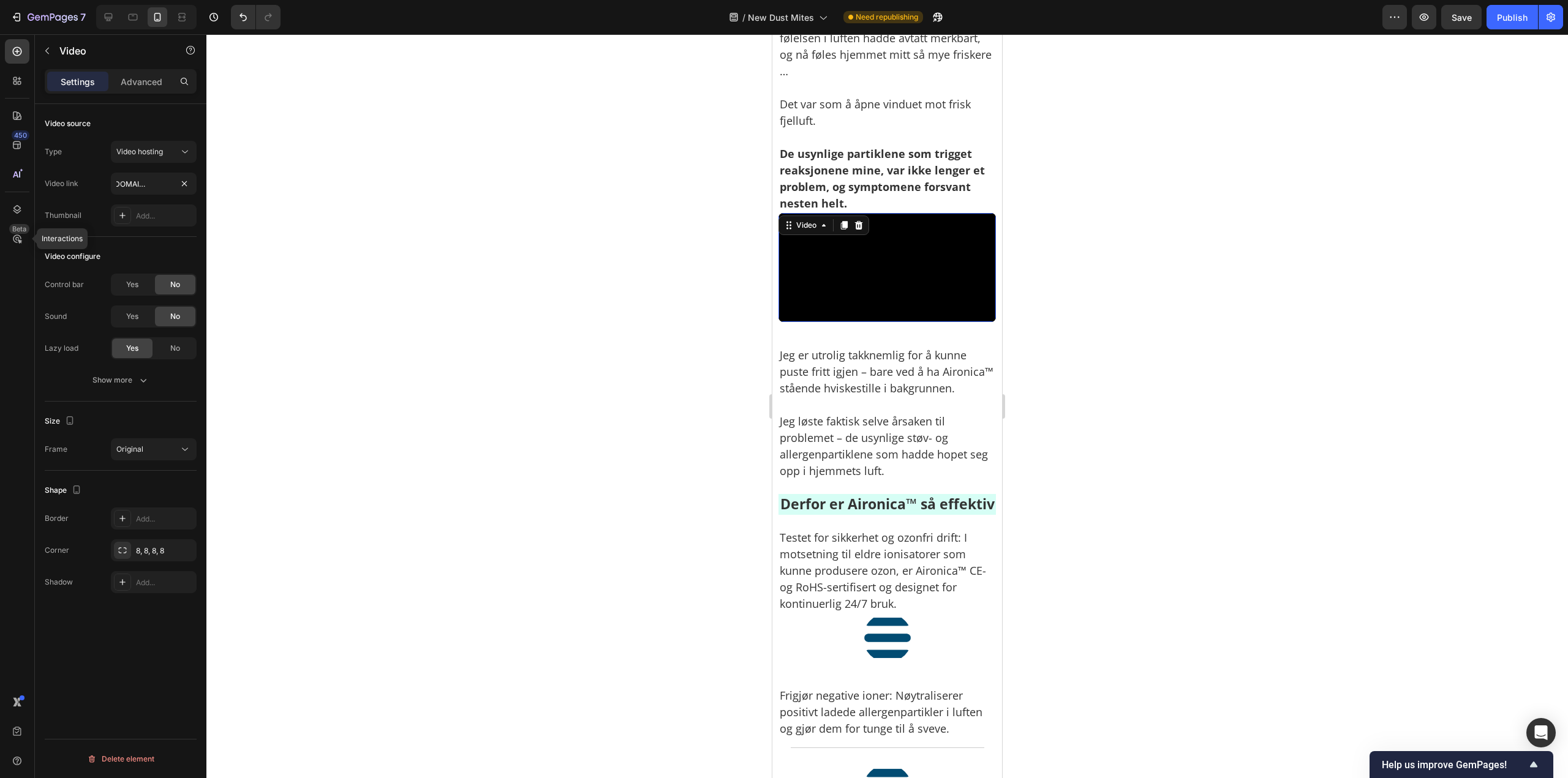
click at [1102, 259] on div at bounding box center [887, 406] width 1361 height 744
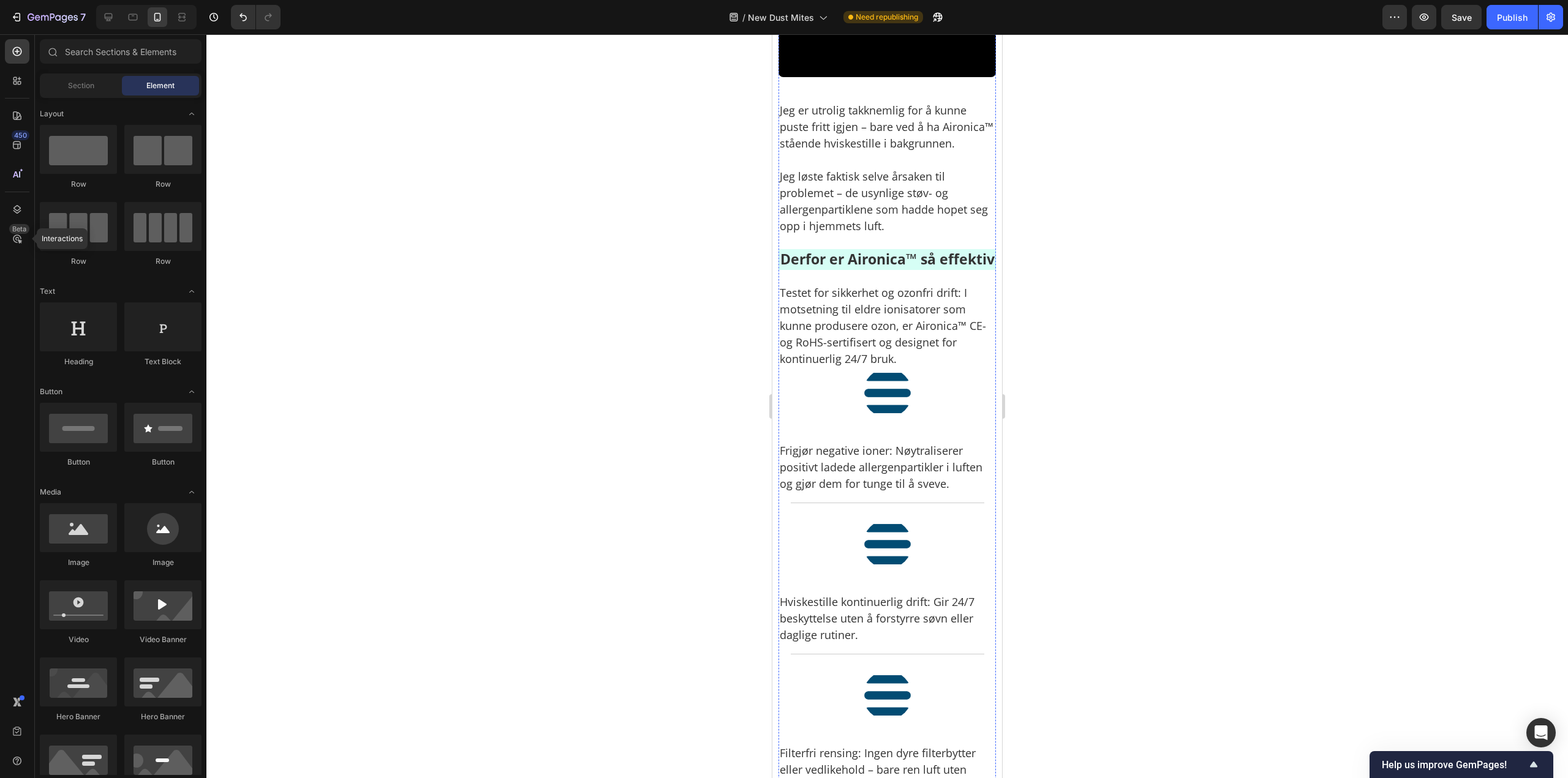
scroll to position [4342, 0]
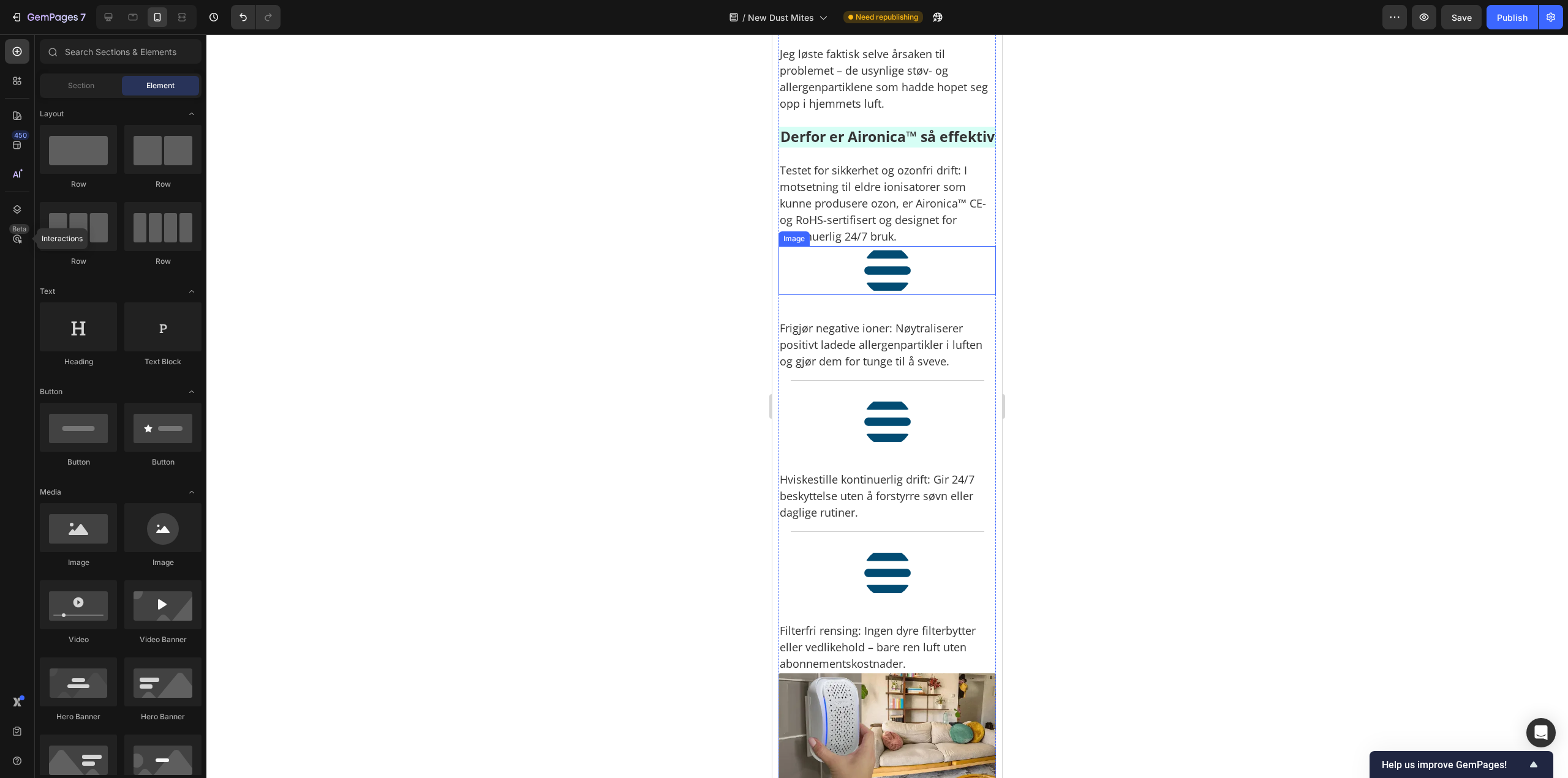
click at [884, 295] on img at bounding box center [887, 271] width 49 height 49
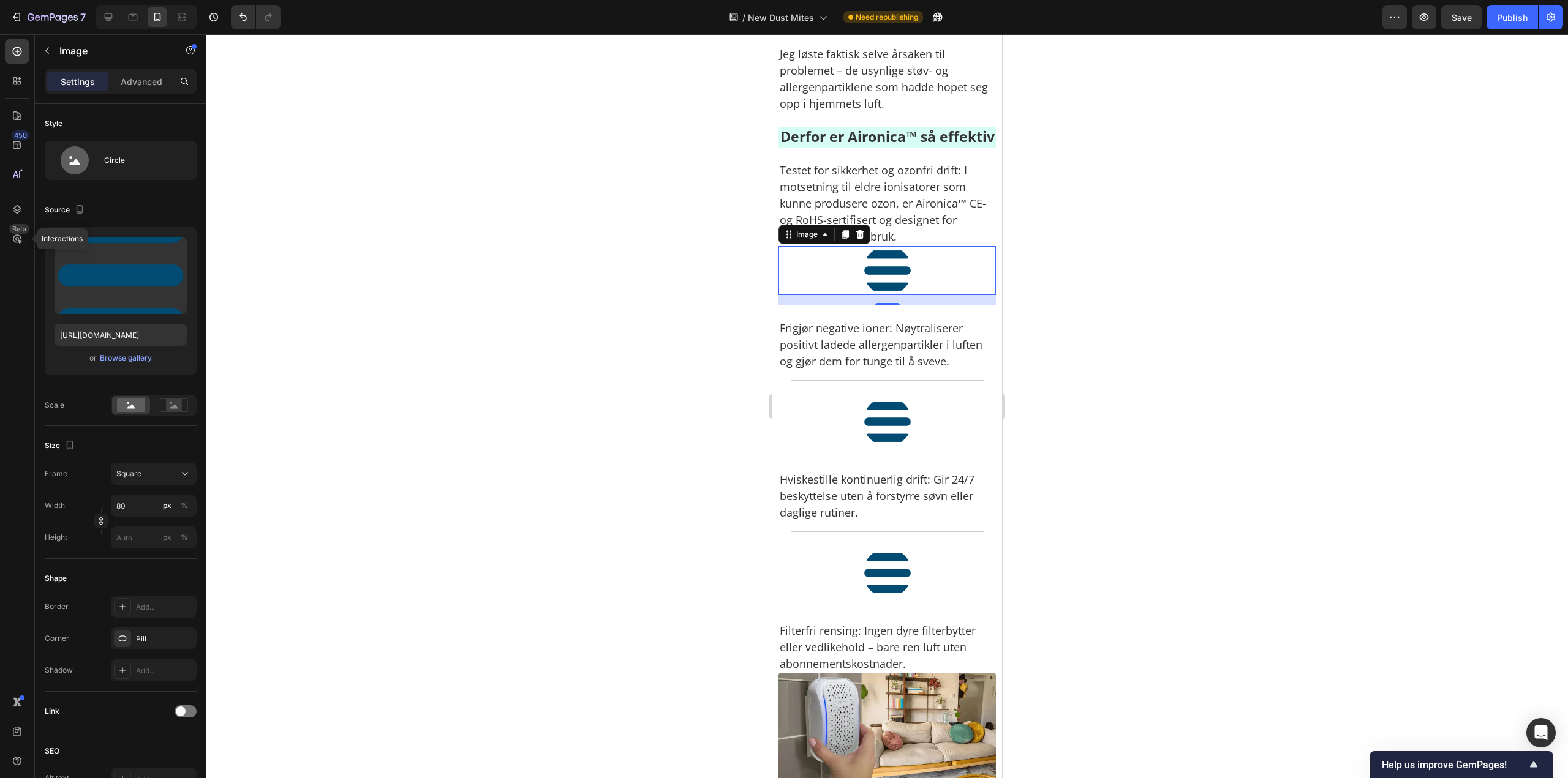
click at [884, 295] on img at bounding box center [887, 271] width 49 height 49
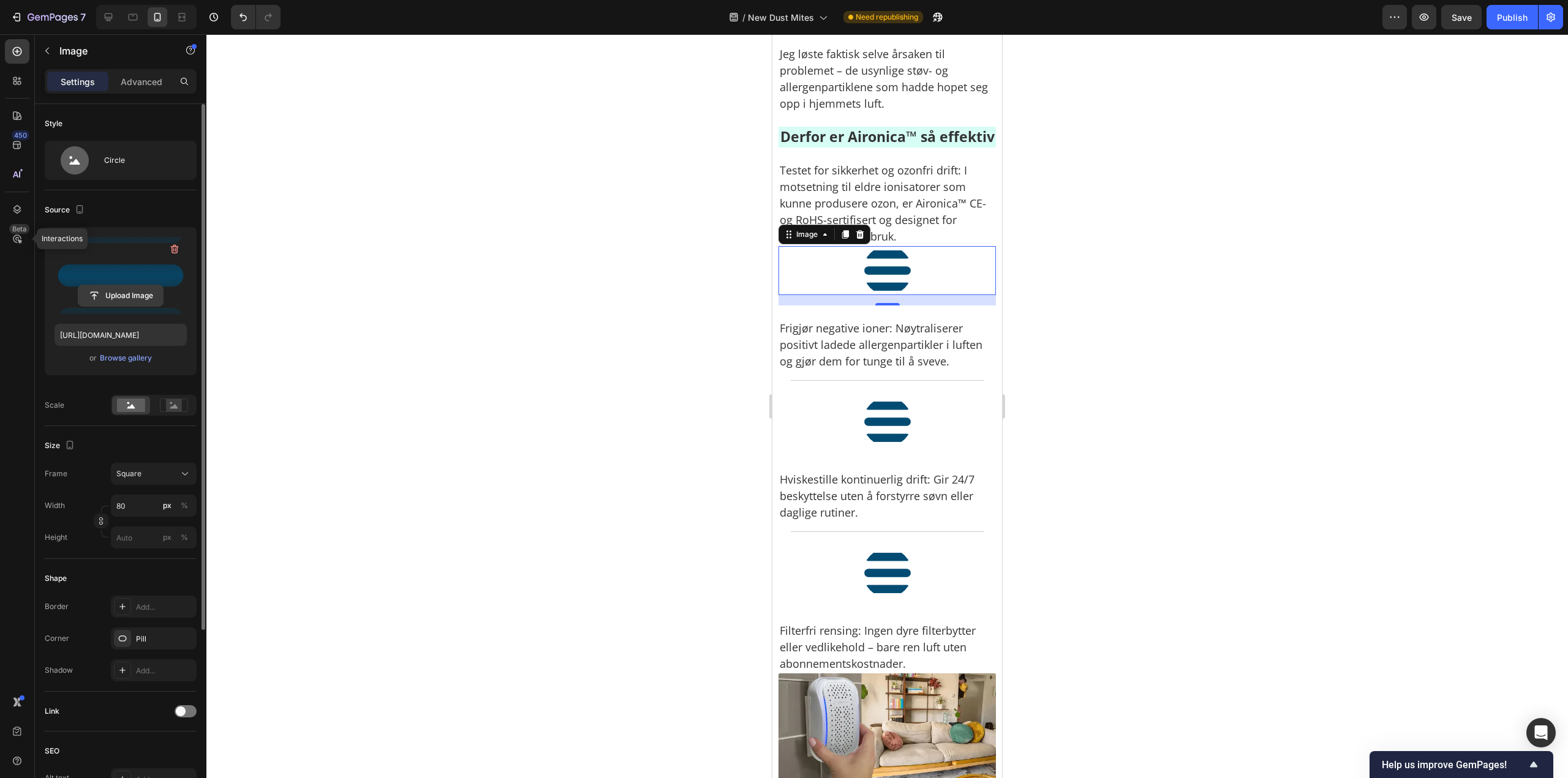
click at [142, 289] on input "file" at bounding box center [121, 296] width 85 height 21
click at [121, 298] on input "file" at bounding box center [121, 296] width 85 height 21
type input "https://cdn.shopify.com/s/files/1/0926/0446/5536/files/gempages_580590199730340…"
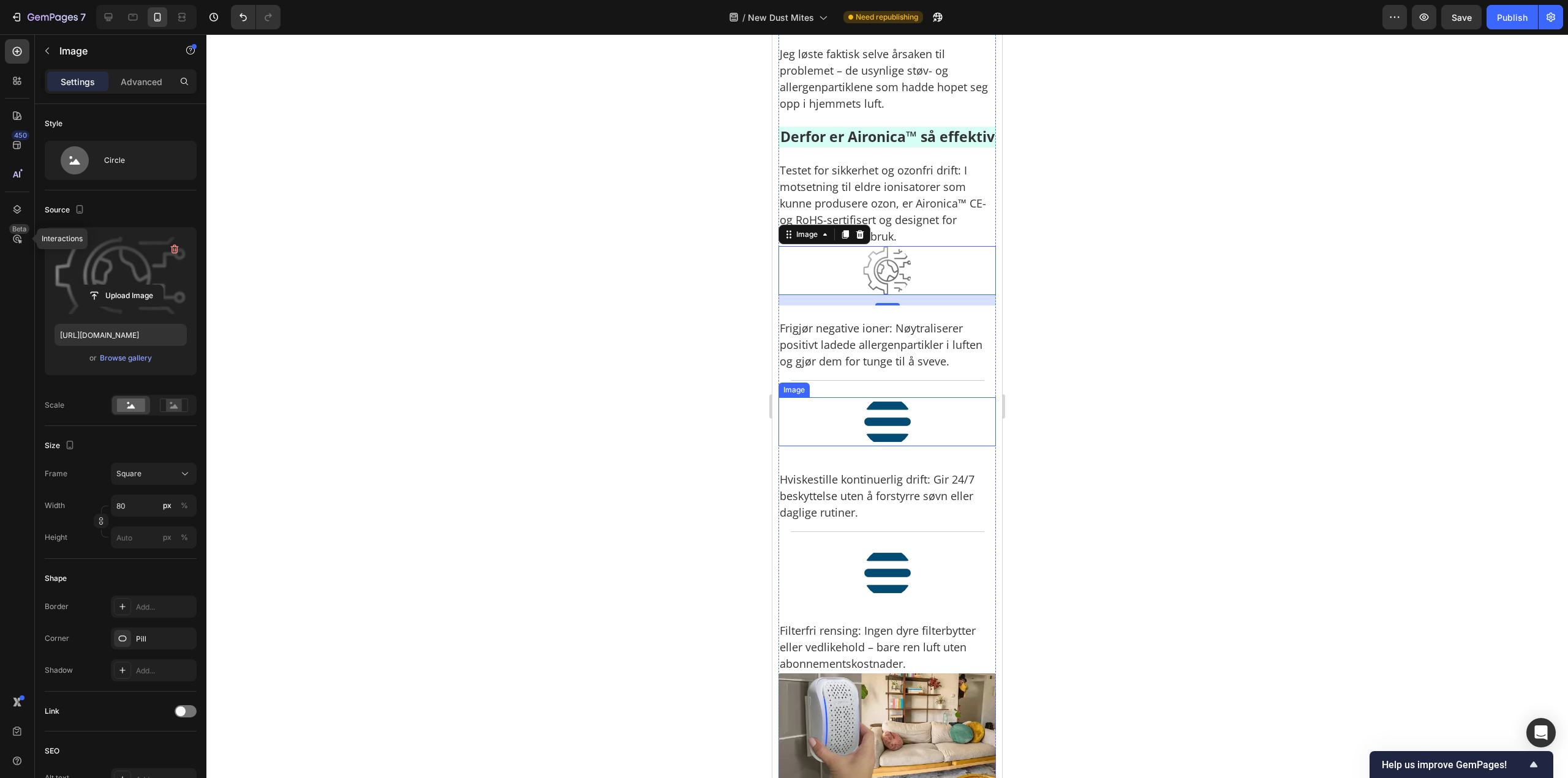
click at [873, 446] on img at bounding box center [887, 422] width 49 height 49
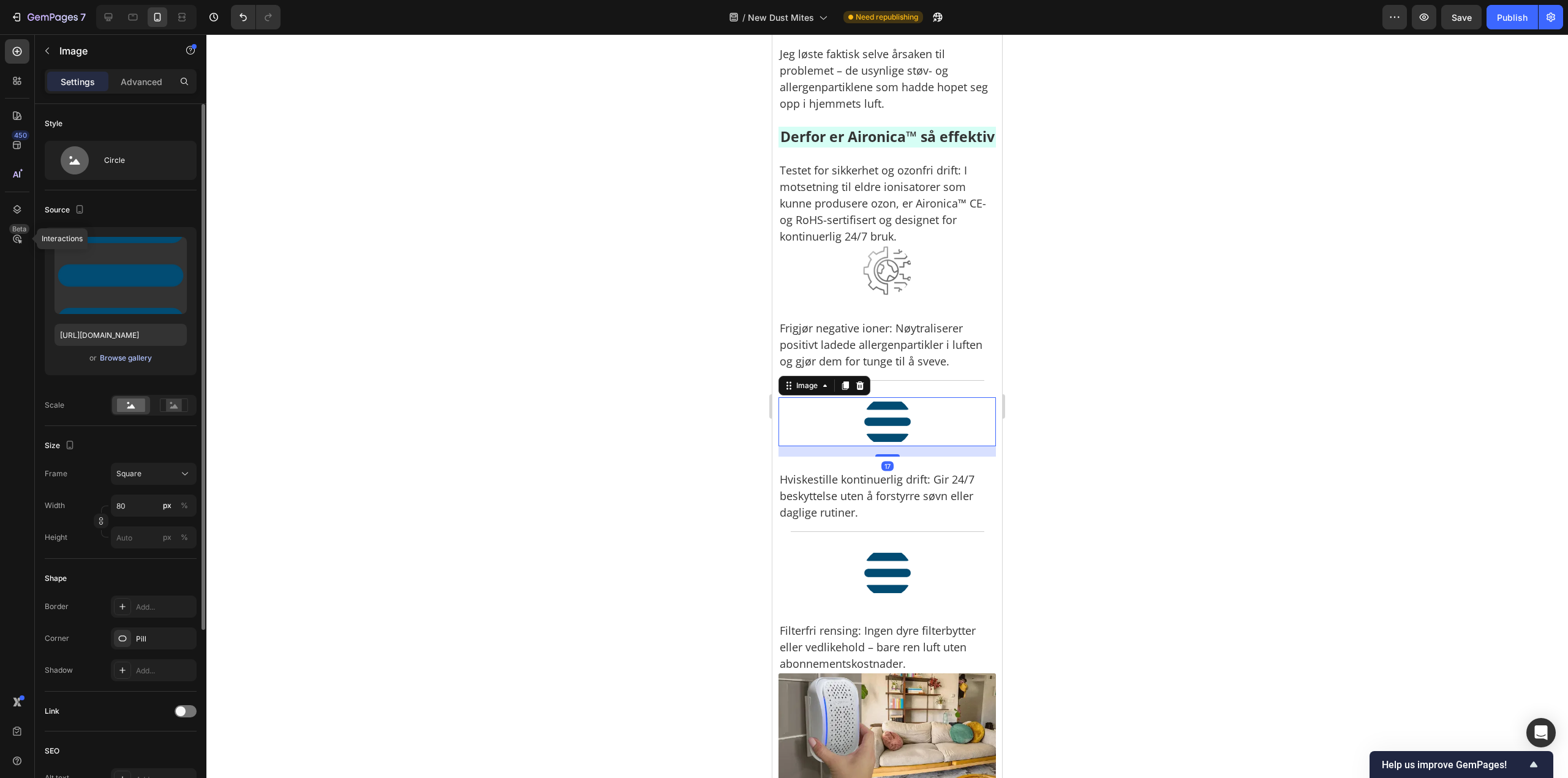
click at [121, 363] on button "Browse gallery" at bounding box center [126, 358] width 54 height 12
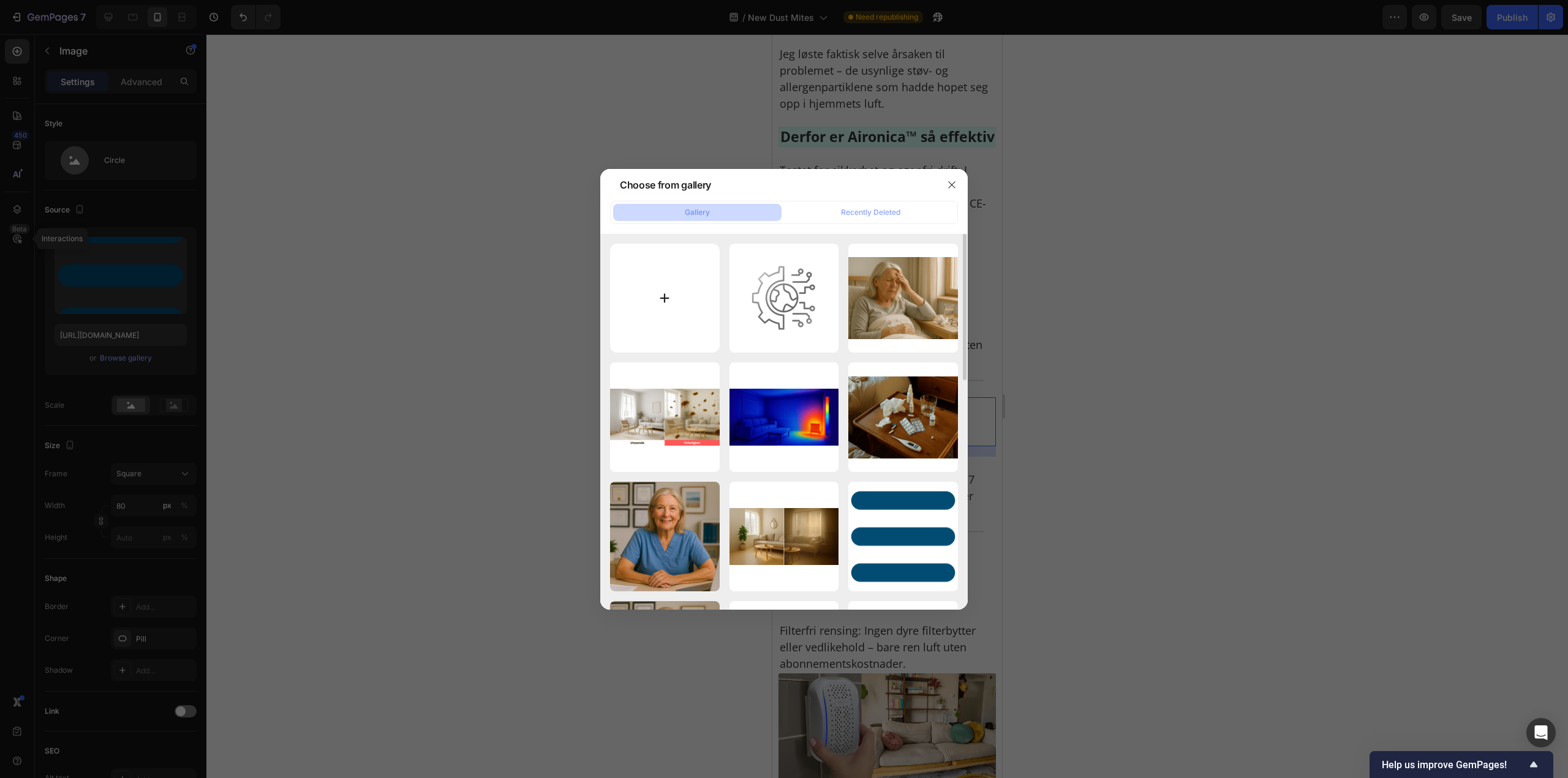
click at [679, 281] on input "file" at bounding box center [665, 298] width 110 height 110
type input "C:\fakepath\2.png"
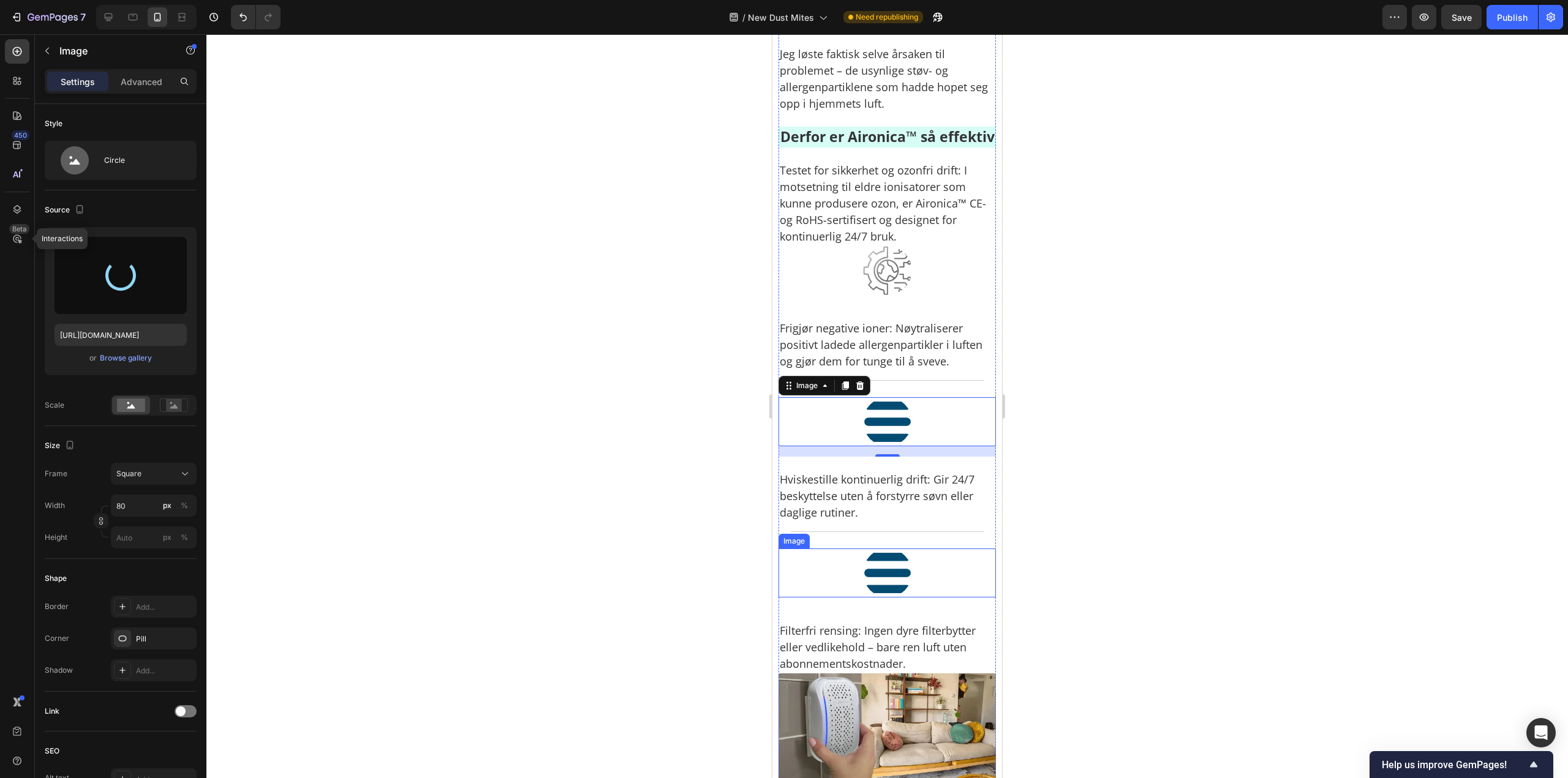
type input "https://cdn.shopify.com/s/files/1/0926/0446/5536/files/gempages_580590199730340…"
click at [878, 598] on img at bounding box center [887, 573] width 49 height 49
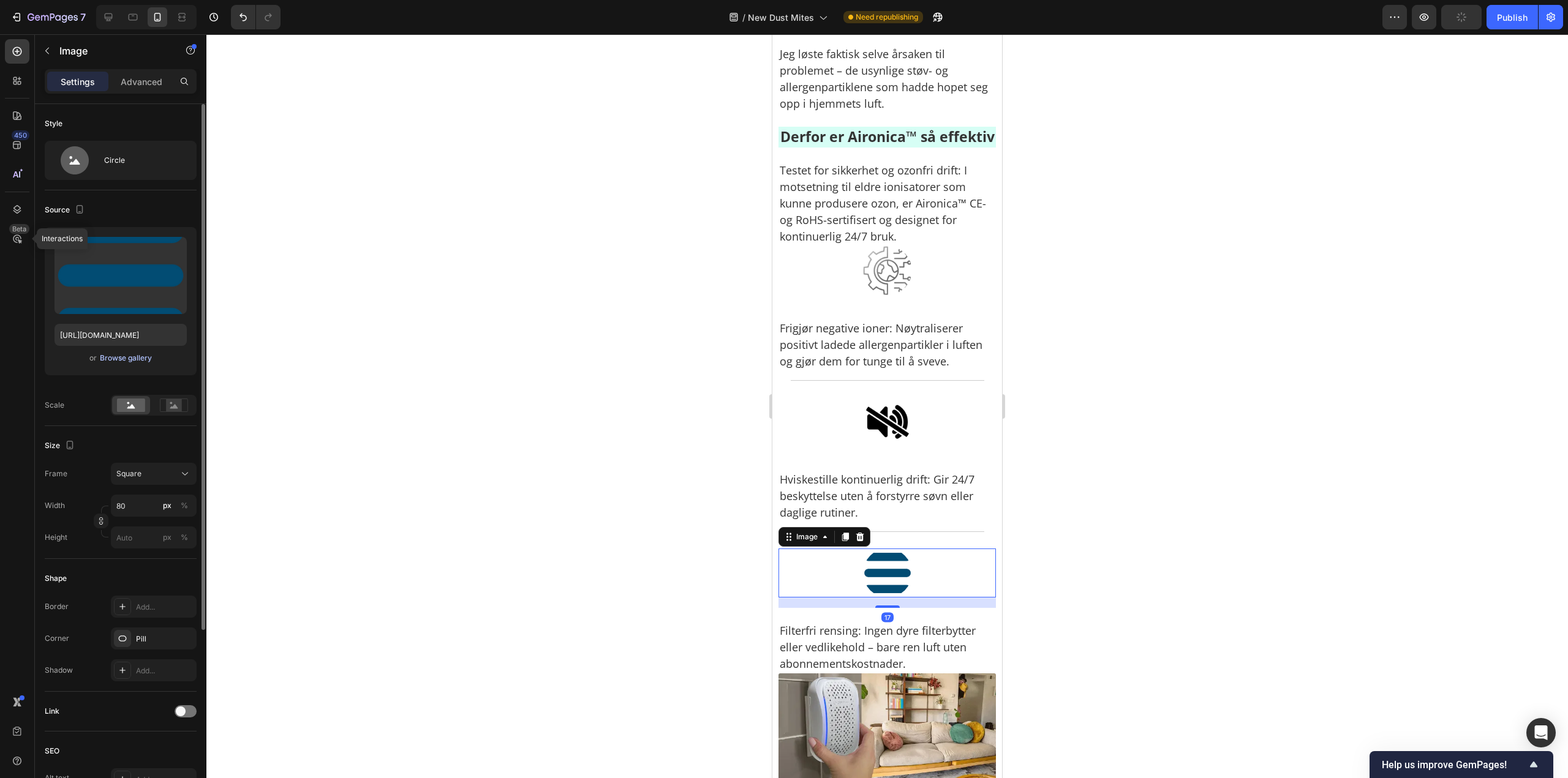
click at [116, 355] on div "Browse gallery" at bounding box center [125, 358] width 52 height 11
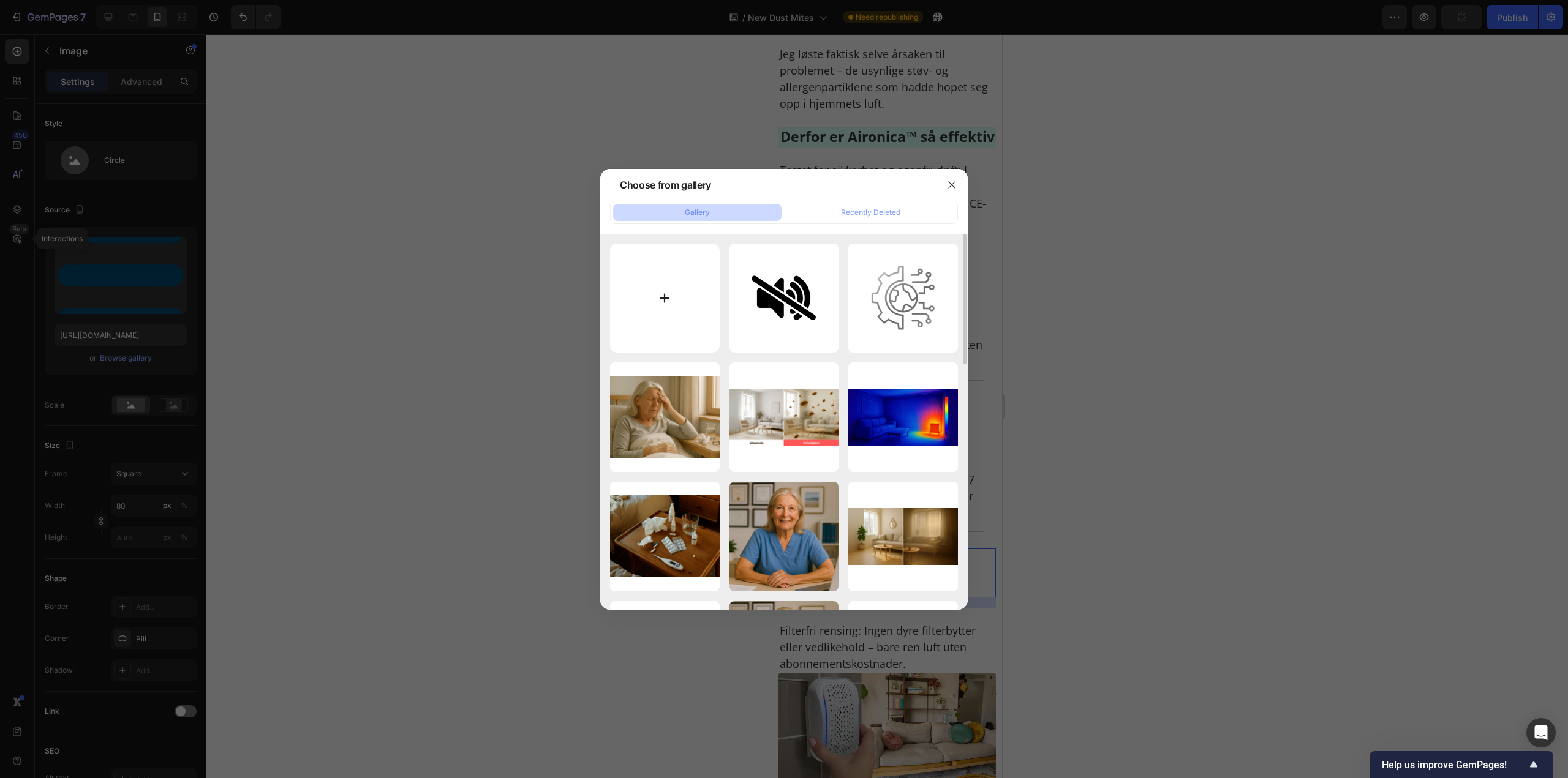
click at [626, 331] on input "file" at bounding box center [665, 298] width 110 height 110
type input "C:\fakepath\3.png"
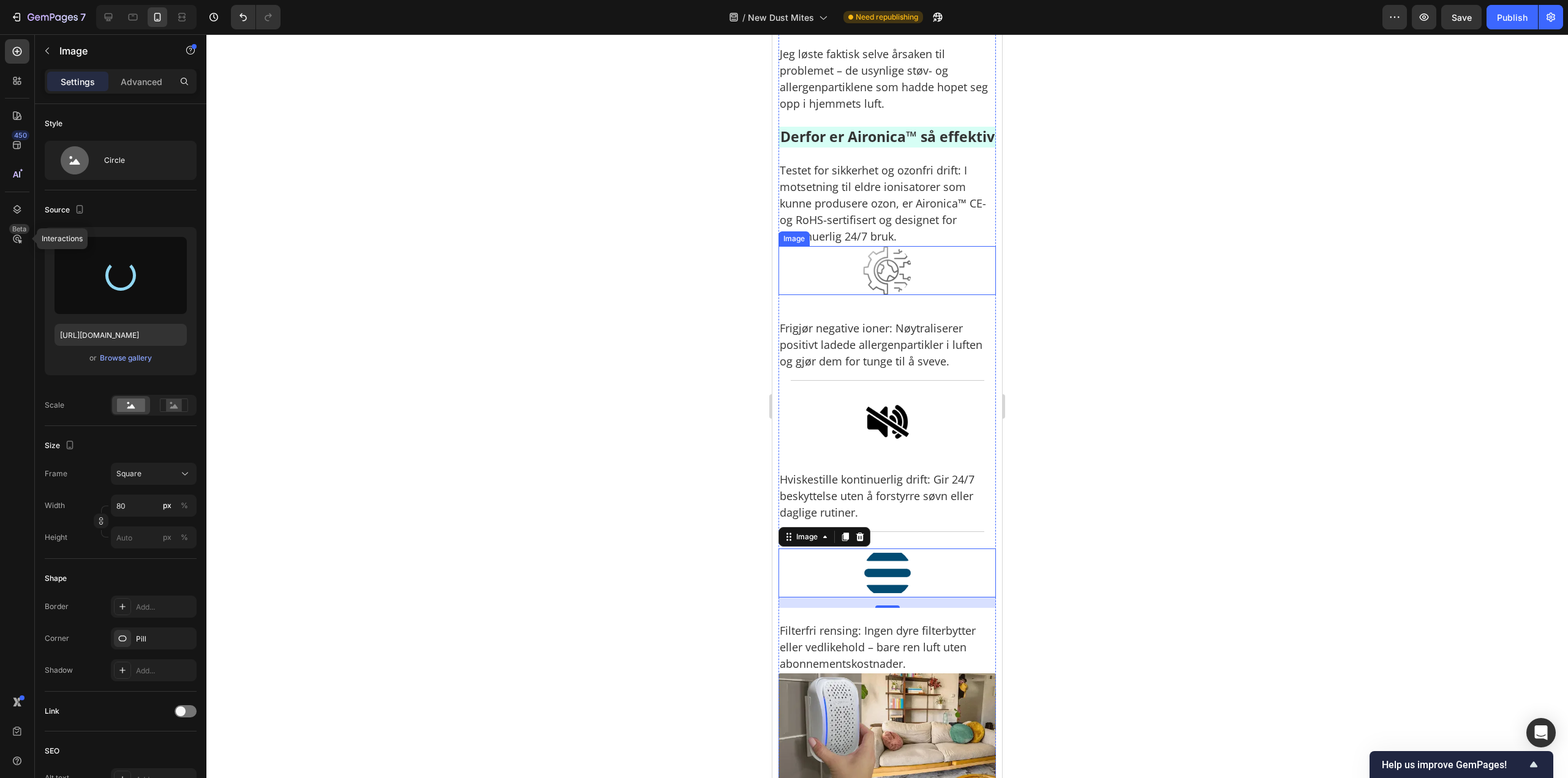
click at [894, 295] on img at bounding box center [887, 271] width 49 height 49
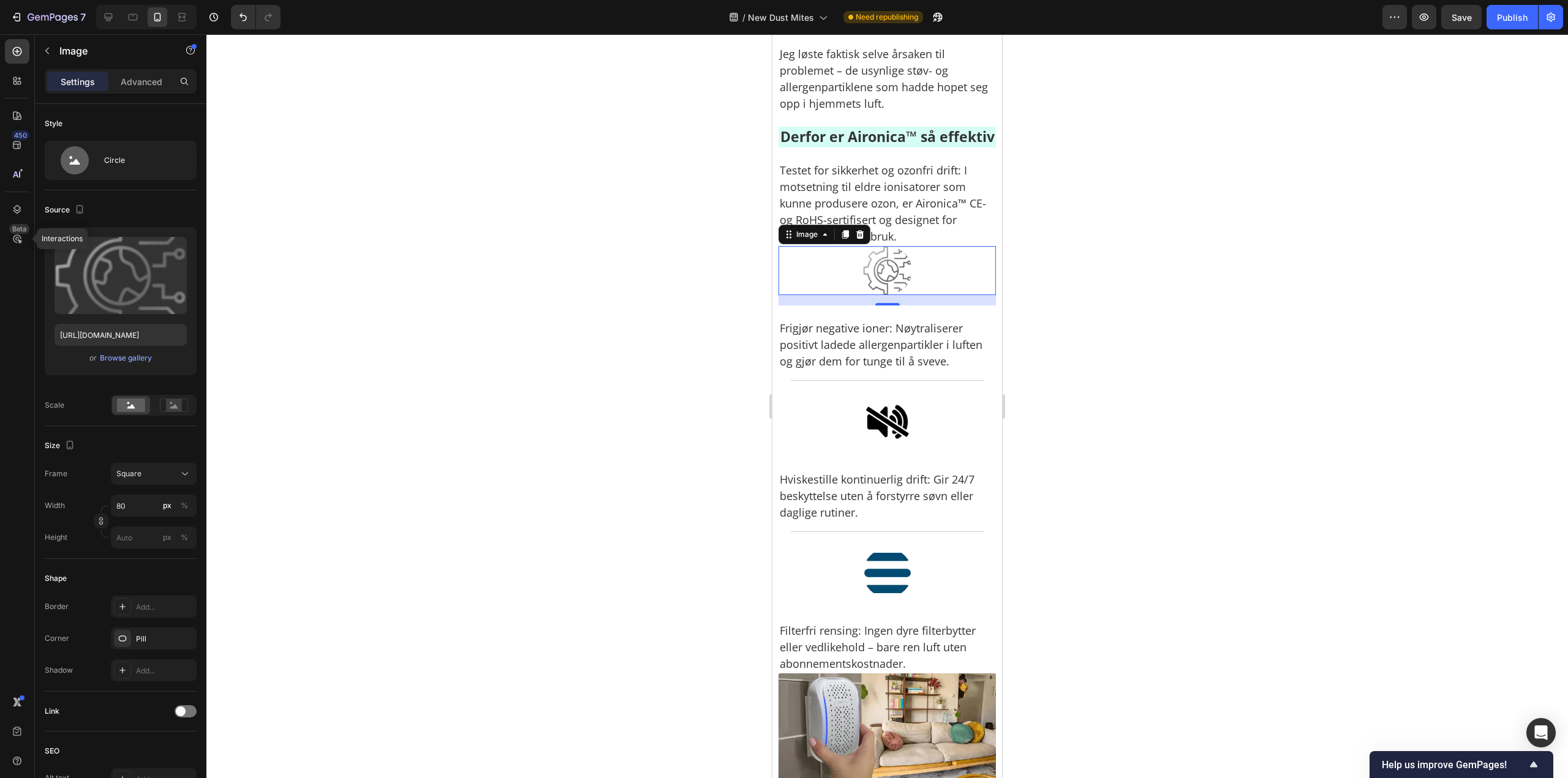
click at [1051, 362] on div at bounding box center [887, 406] width 1361 height 744
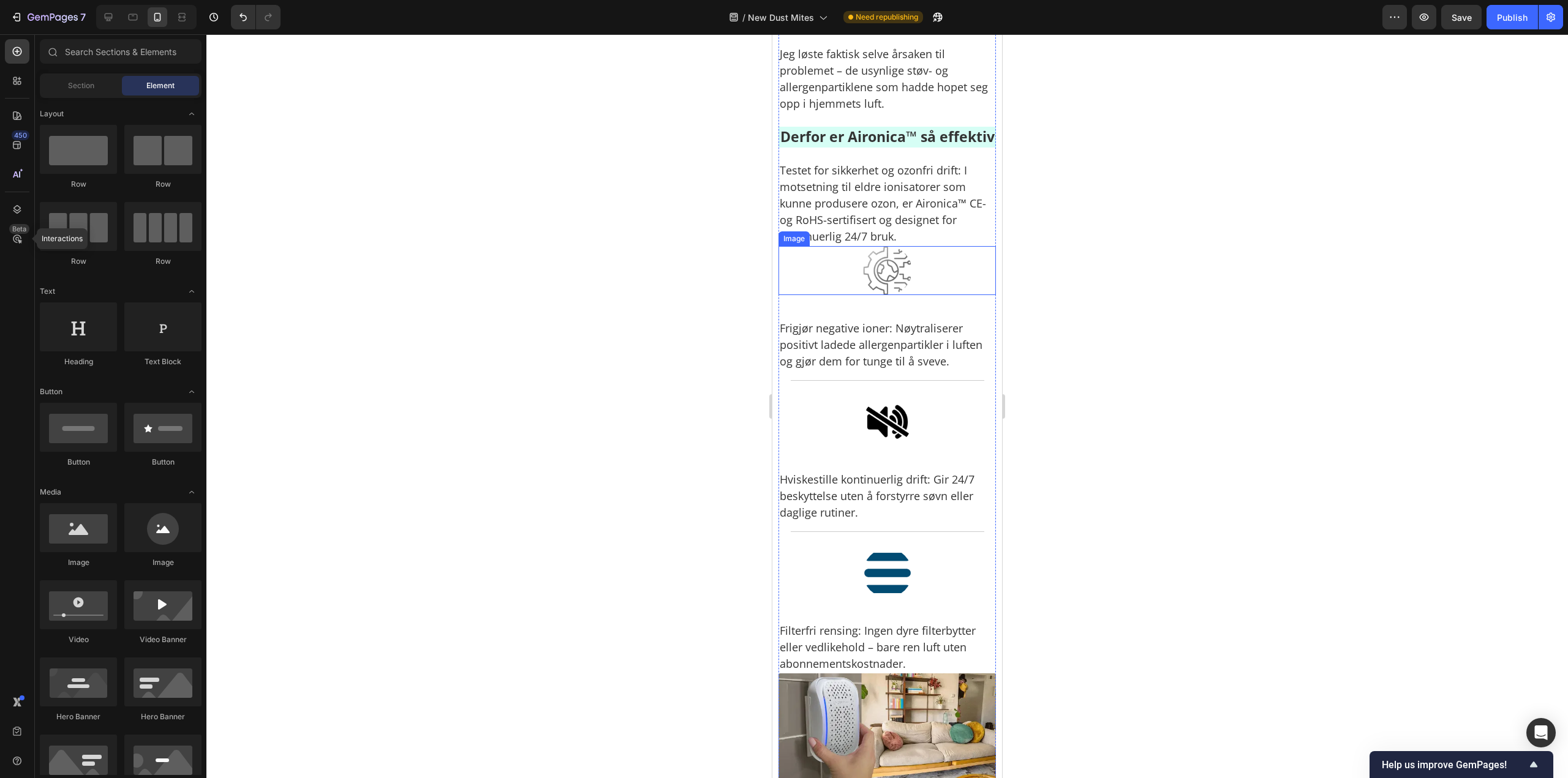
click at [922, 295] on div at bounding box center [887, 271] width 217 height 49
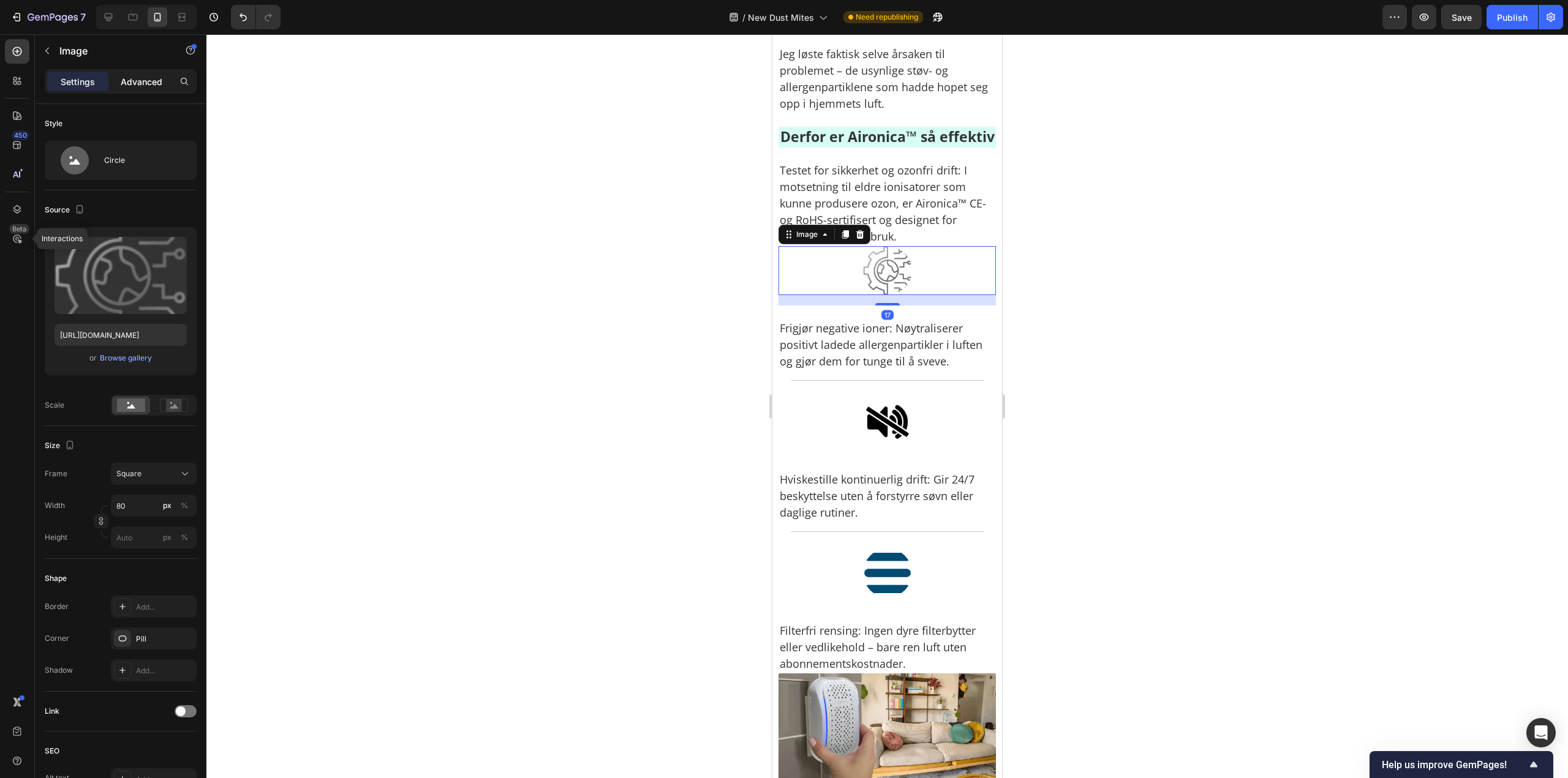
click at [124, 79] on p "Advanced" at bounding box center [141, 82] width 41 height 13
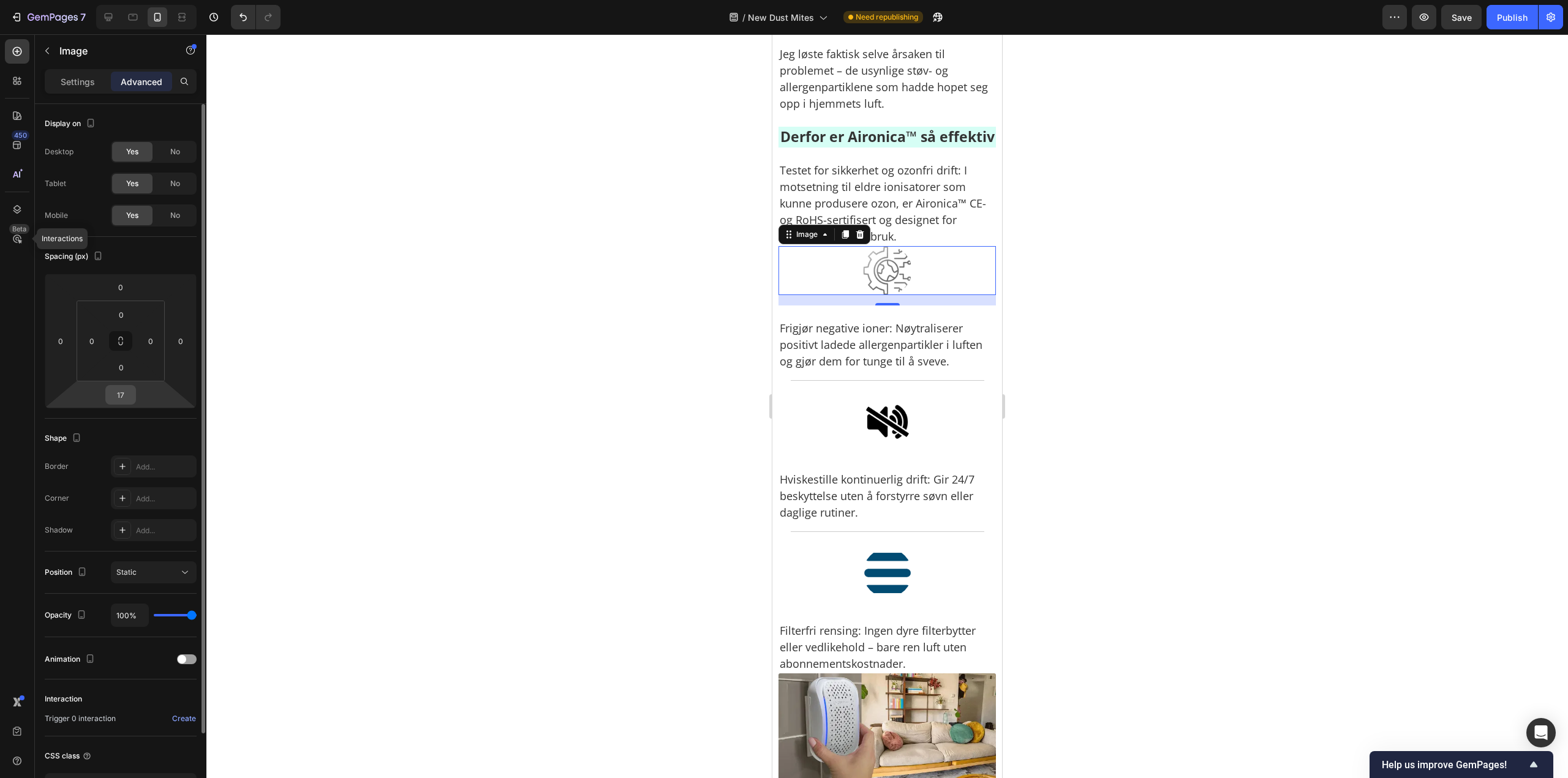
click at [126, 393] on input "17" at bounding box center [121, 394] width 25 height 18
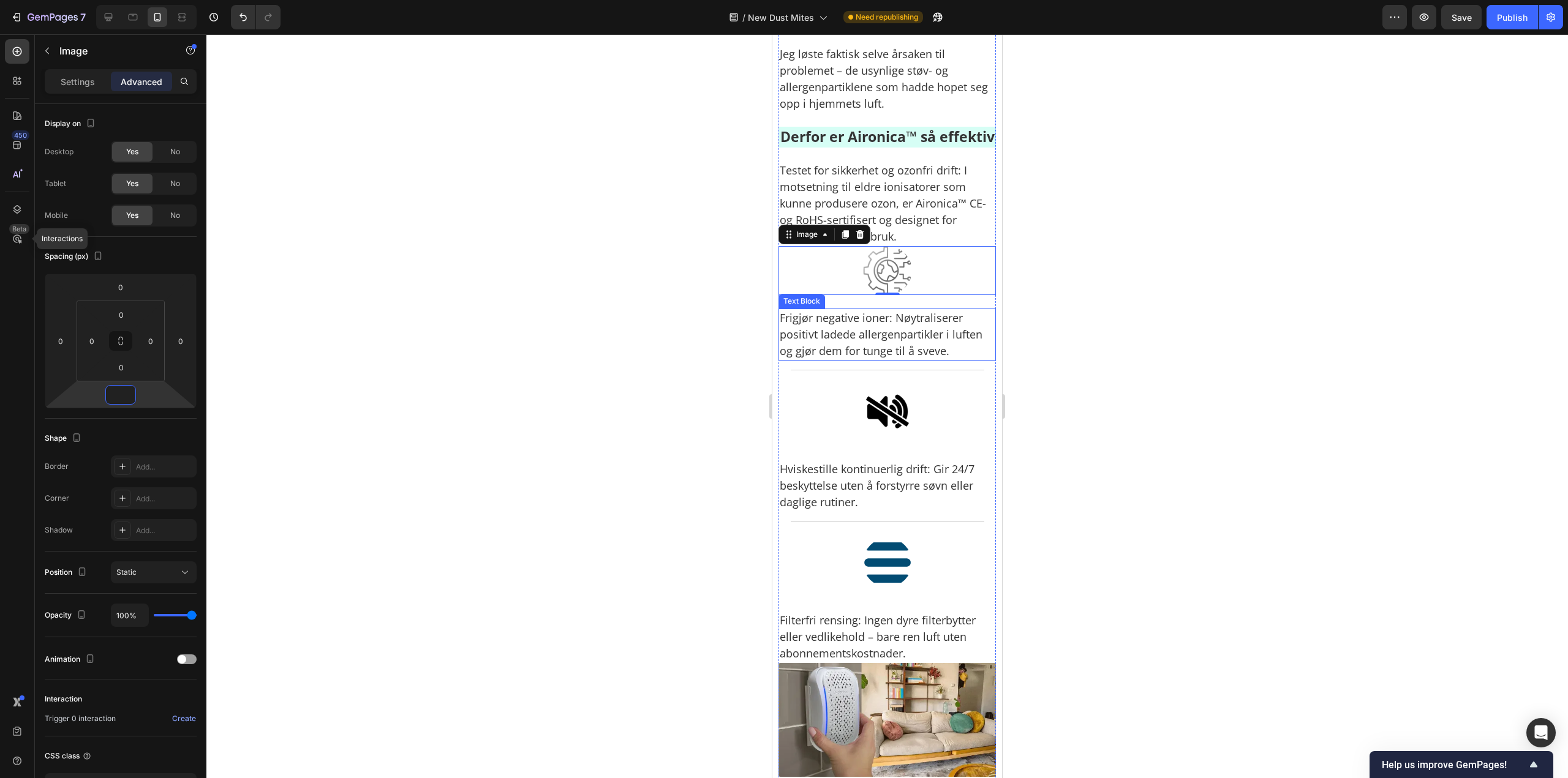
click at [824, 359] on p "Frigjør negative ioner: Nøytraliserer positivt ladede allergenpartikler i lufte…" at bounding box center [887, 334] width 215 height 49
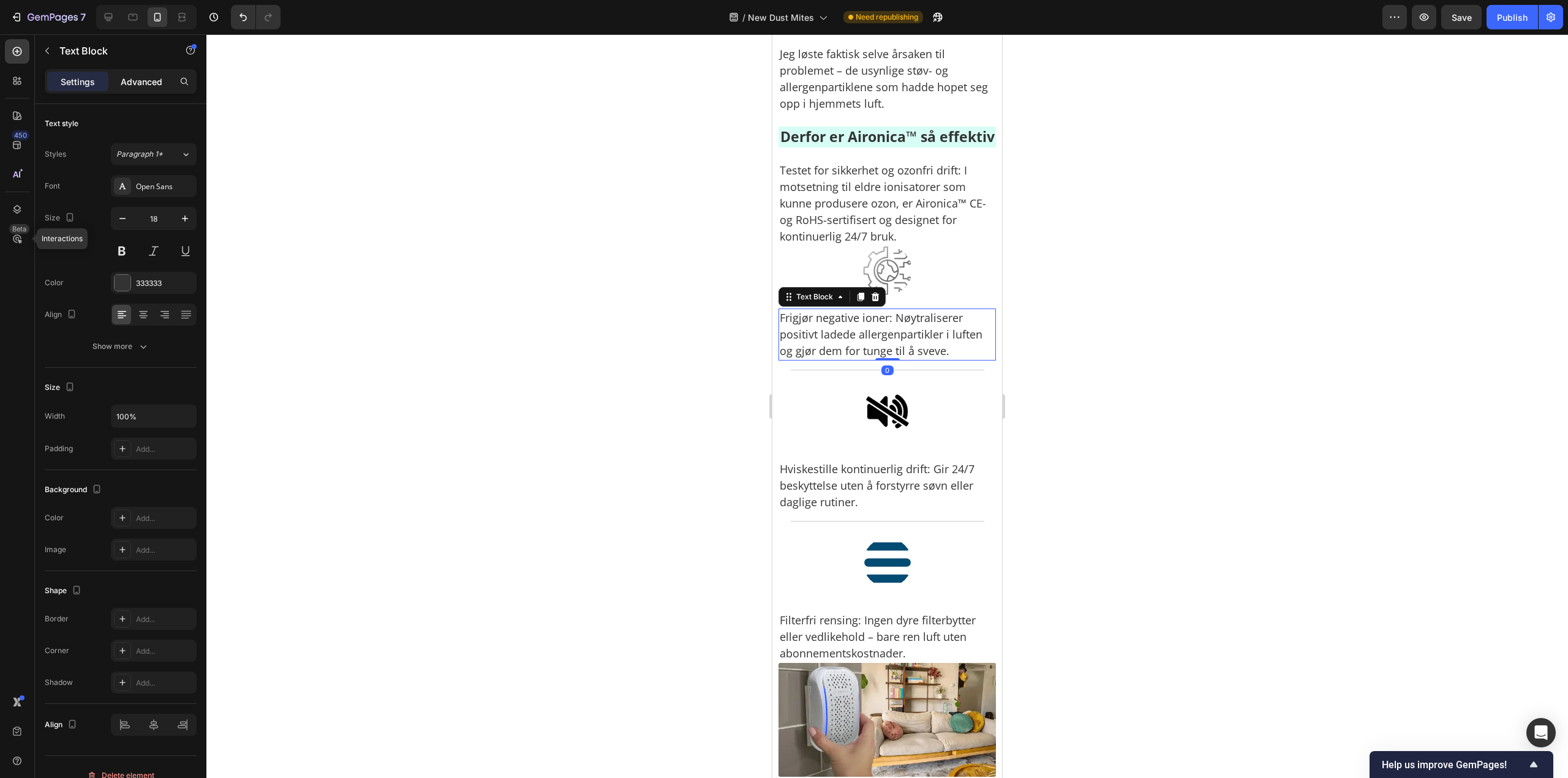
click at [136, 82] on p "Advanced" at bounding box center [141, 82] width 41 height 13
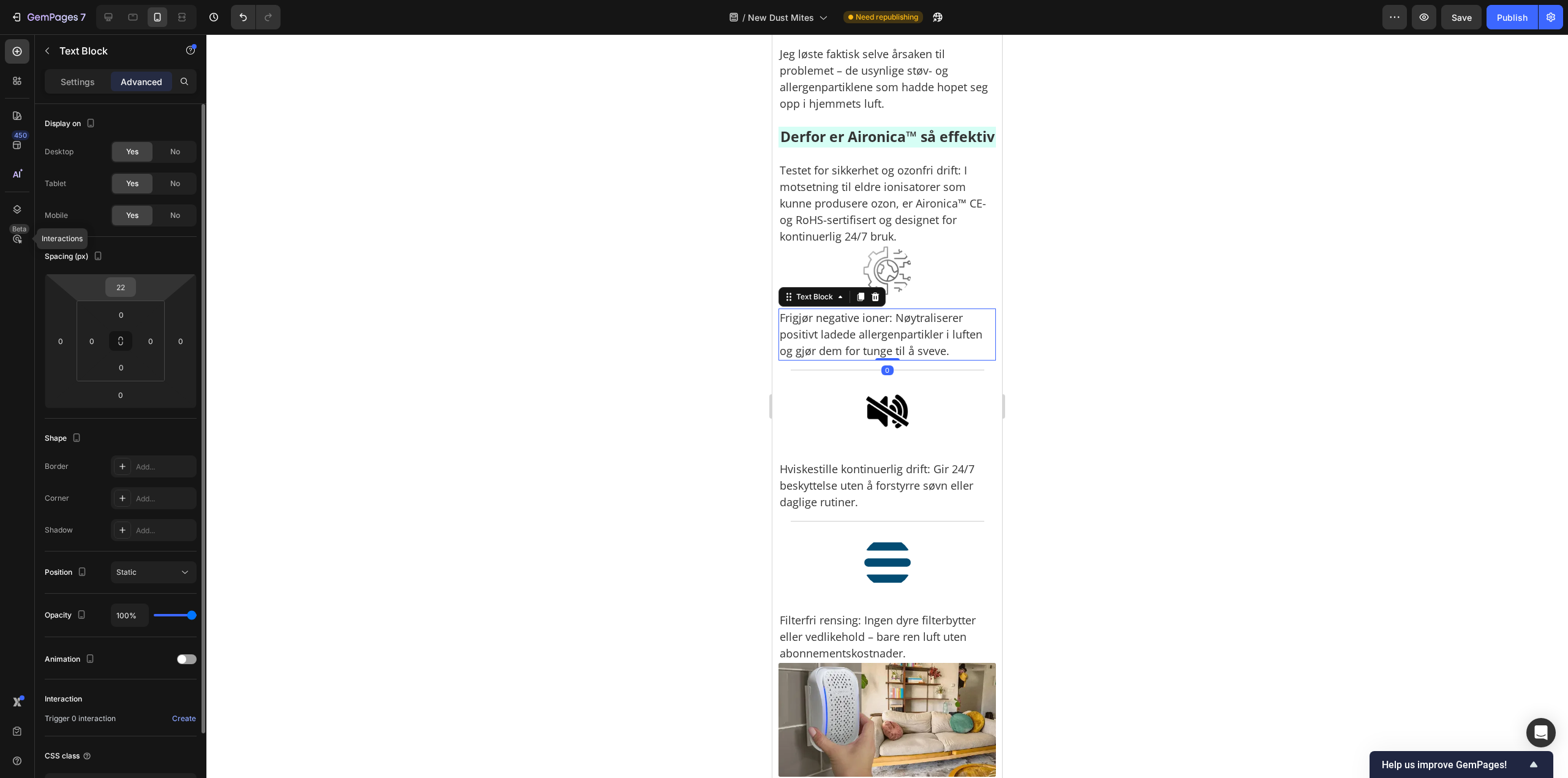
click at [121, 291] on input "22" at bounding box center [121, 287] width 25 height 18
type input "10"
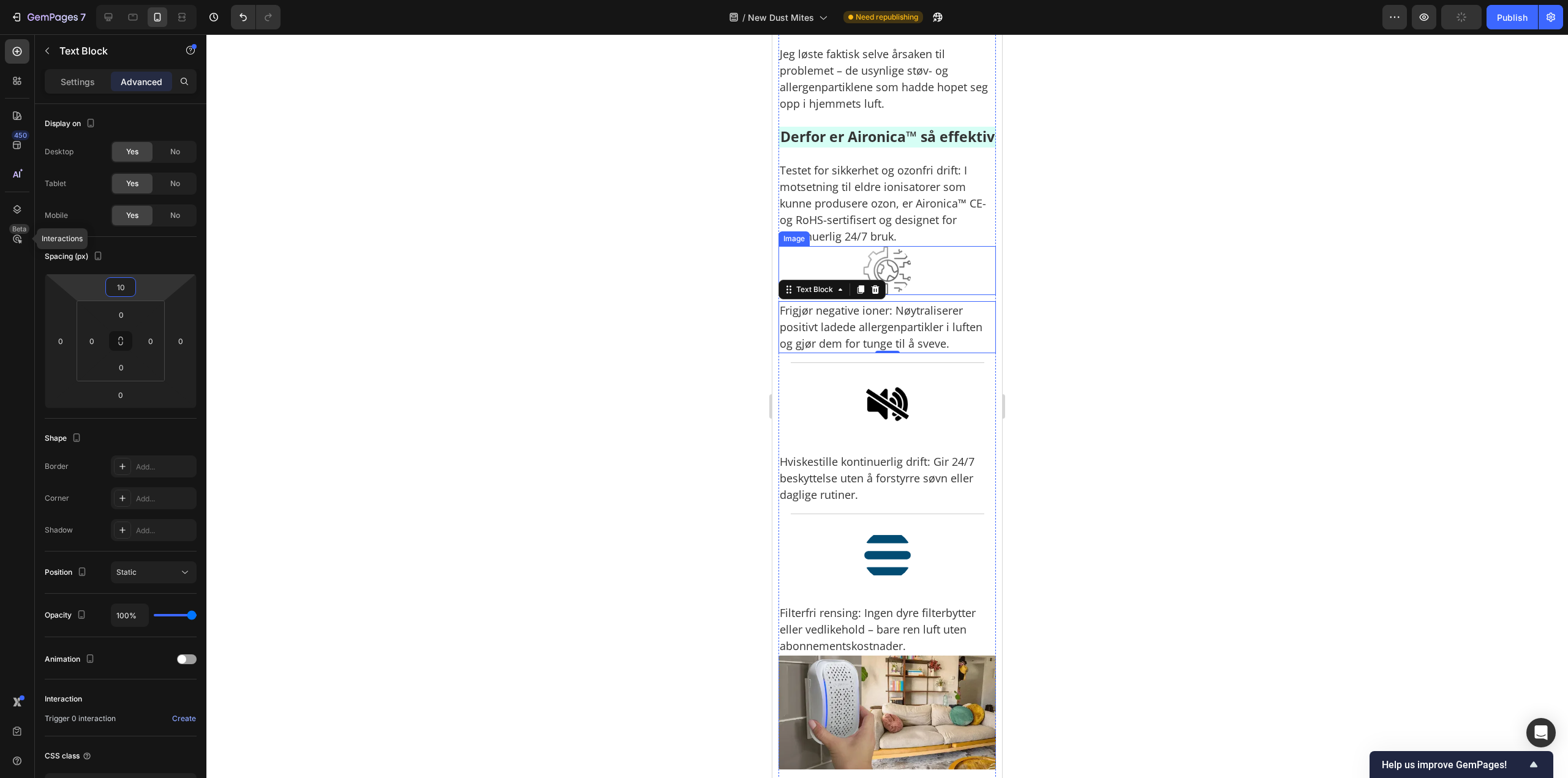
click at [908, 295] on div at bounding box center [887, 271] width 217 height 49
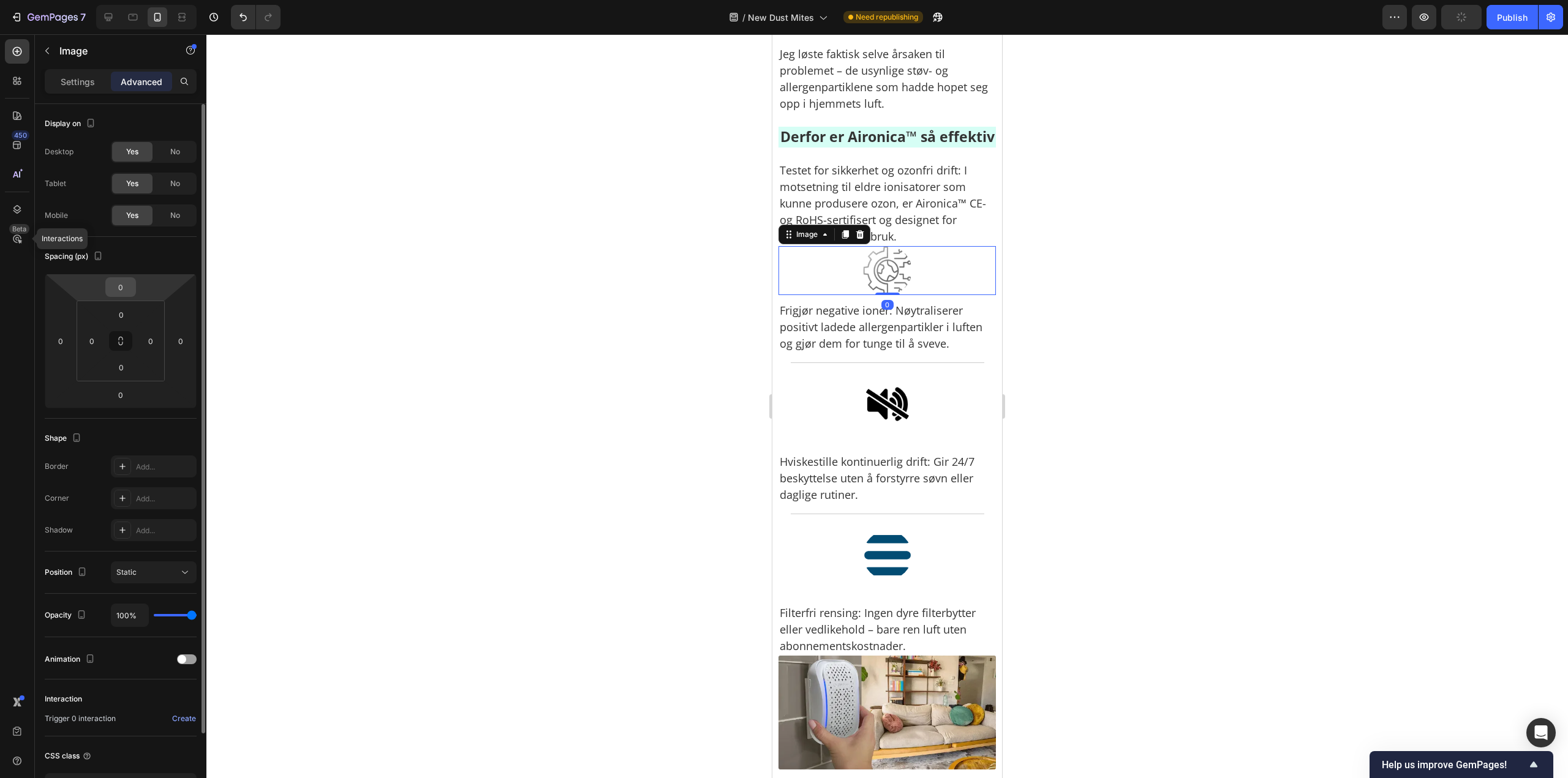
click at [117, 289] on input "0" at bounding box center [121, 287] width 25 height 18
type input "10"
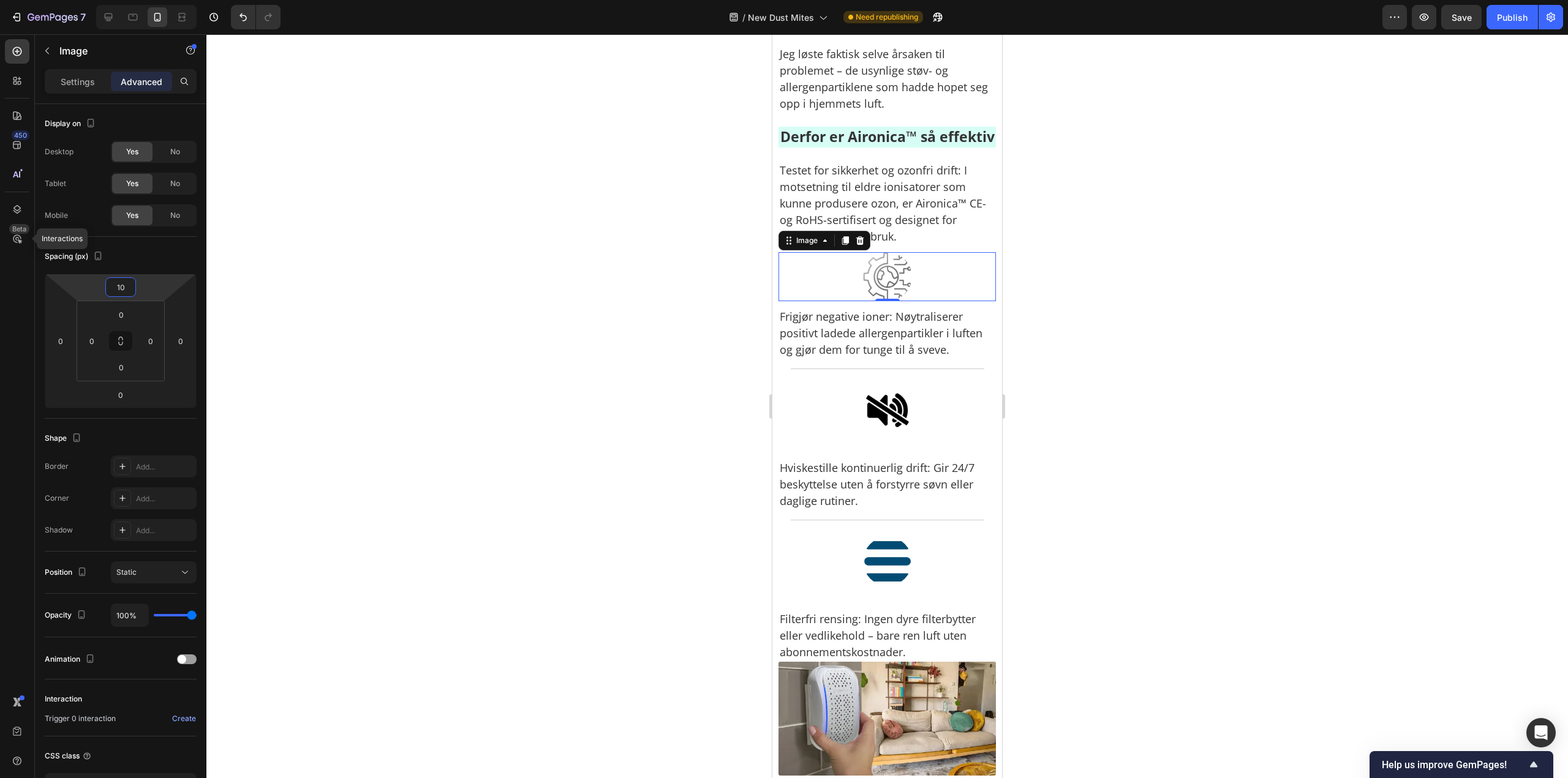
click at [1183, 298] on div at bounding box center [887, 406] width 1361 height 744
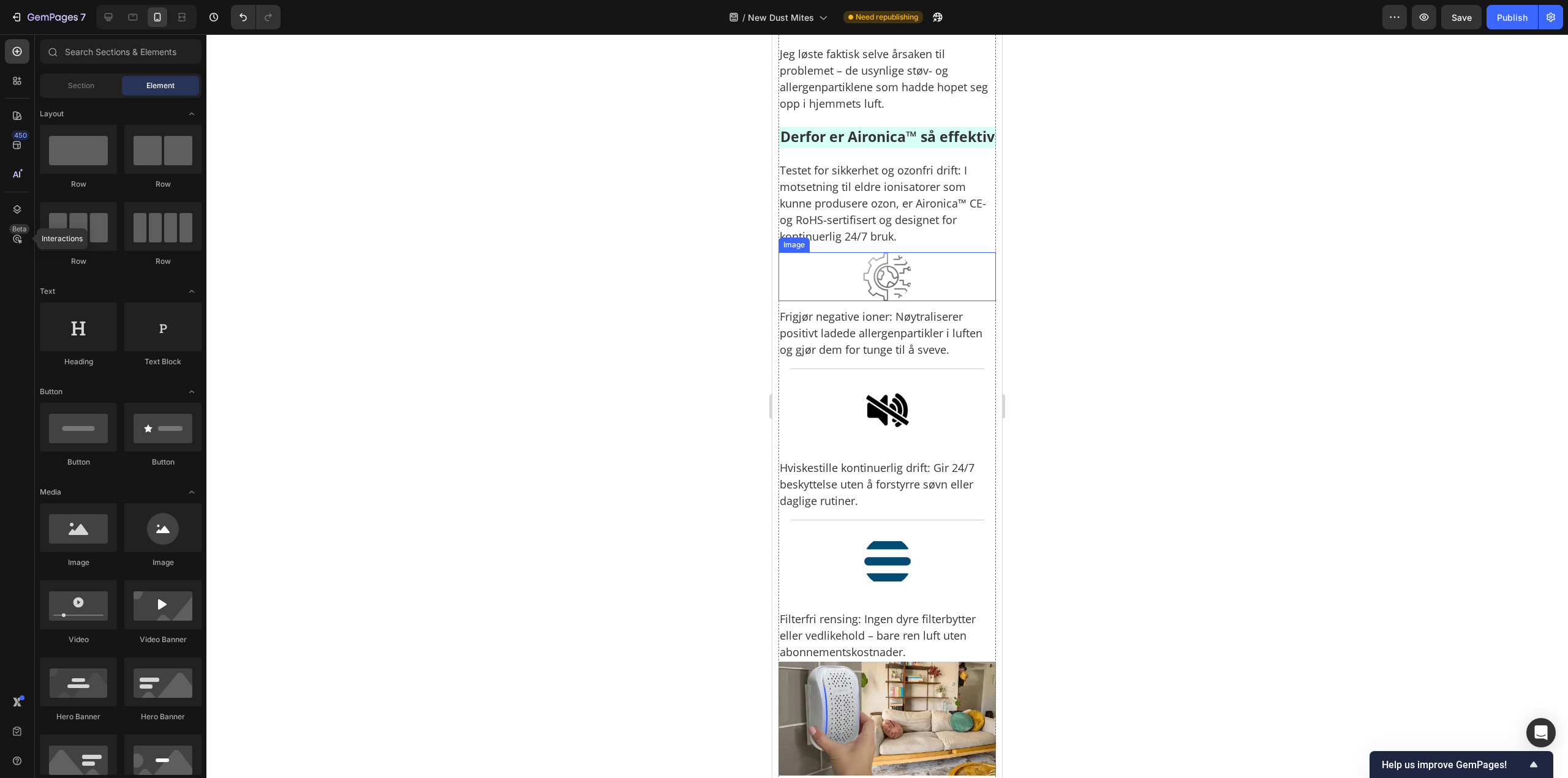
click at [898, 301] on img at bounding box center [887, 277] width 49 height 49
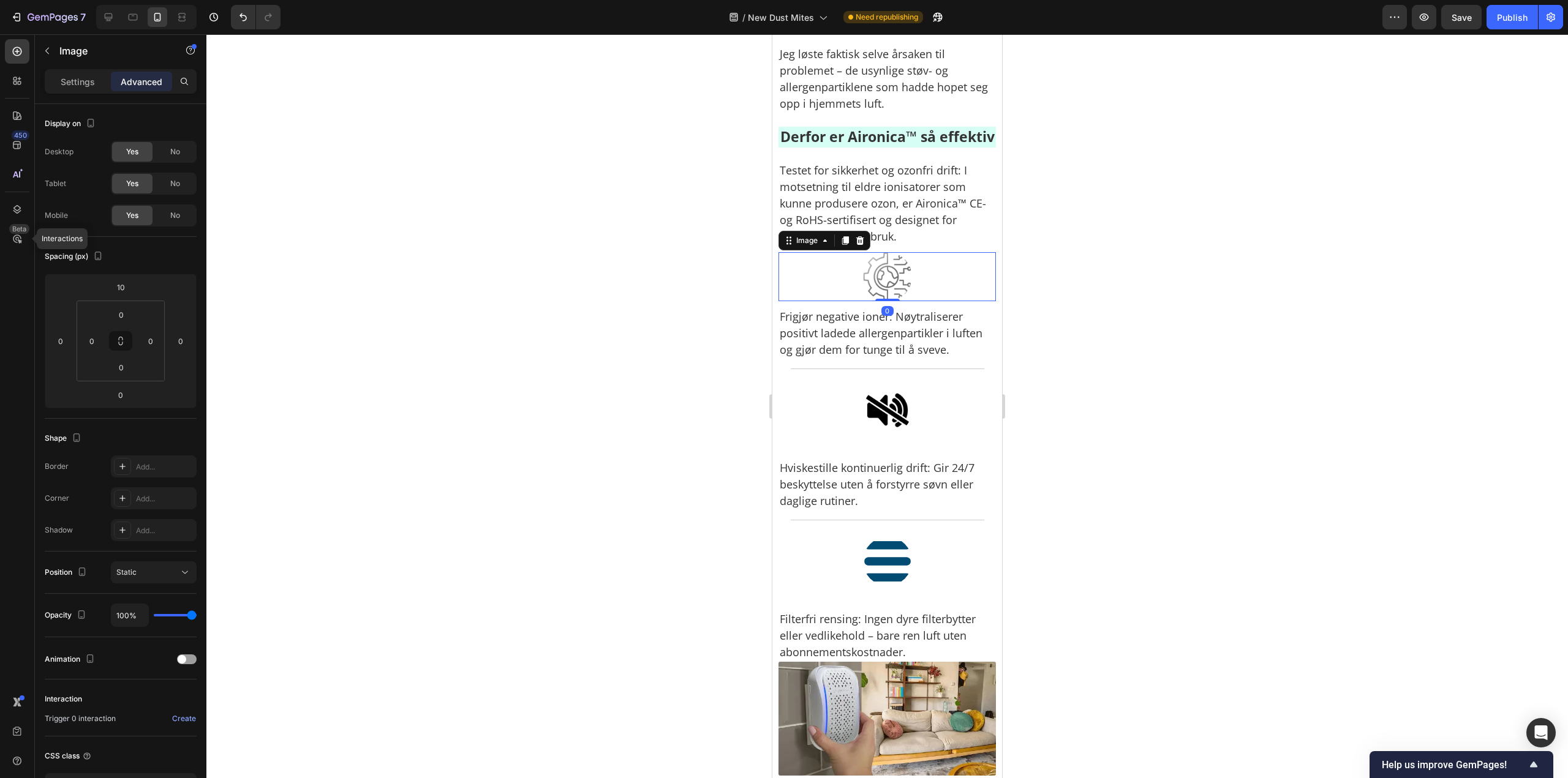
click at [1108, 397] on div at bounding box center [887, 406] width 1361 height 744
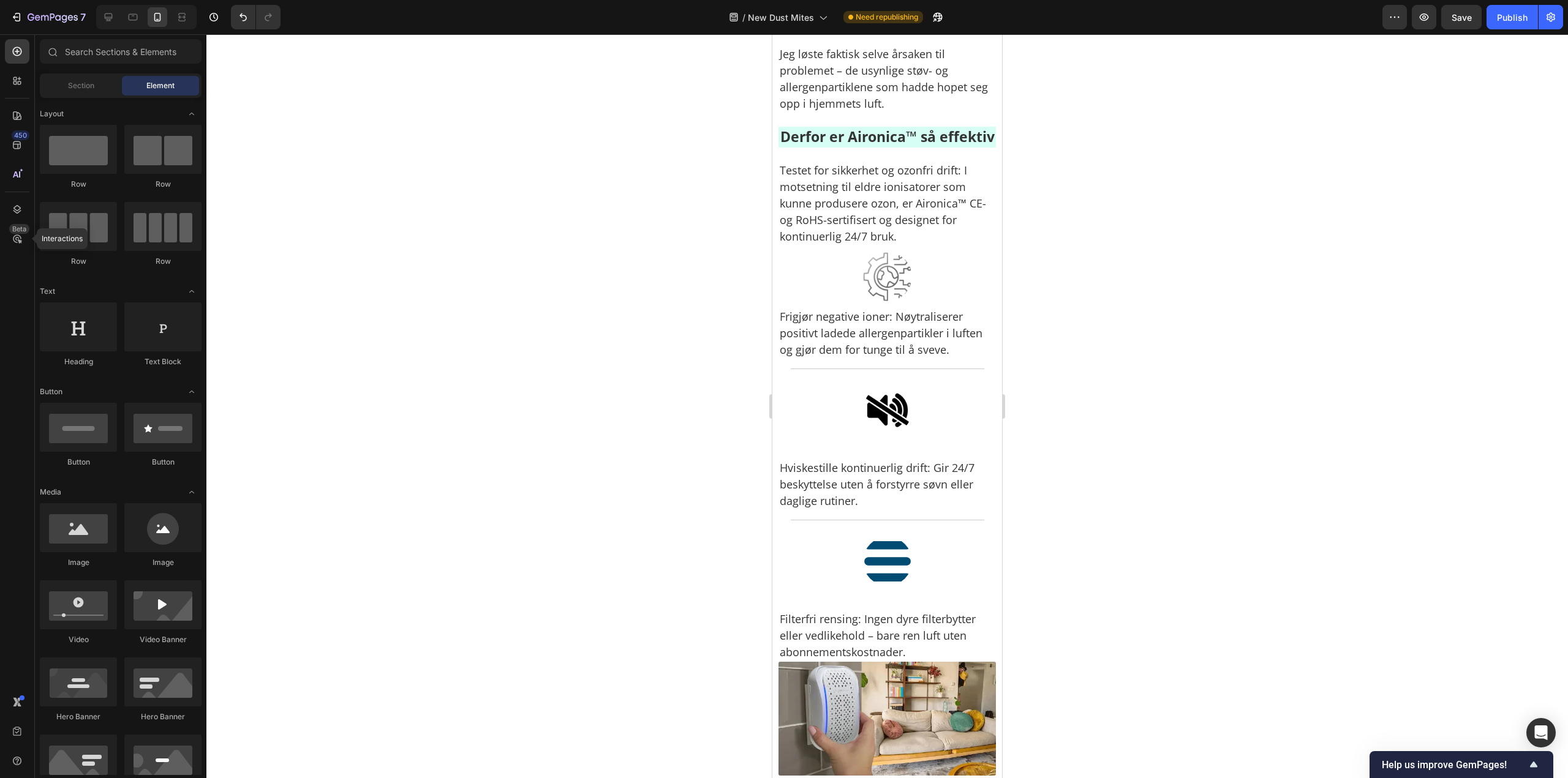
click at [1235, 359] on div at bounding box center [887, 406] width 1361 height 744
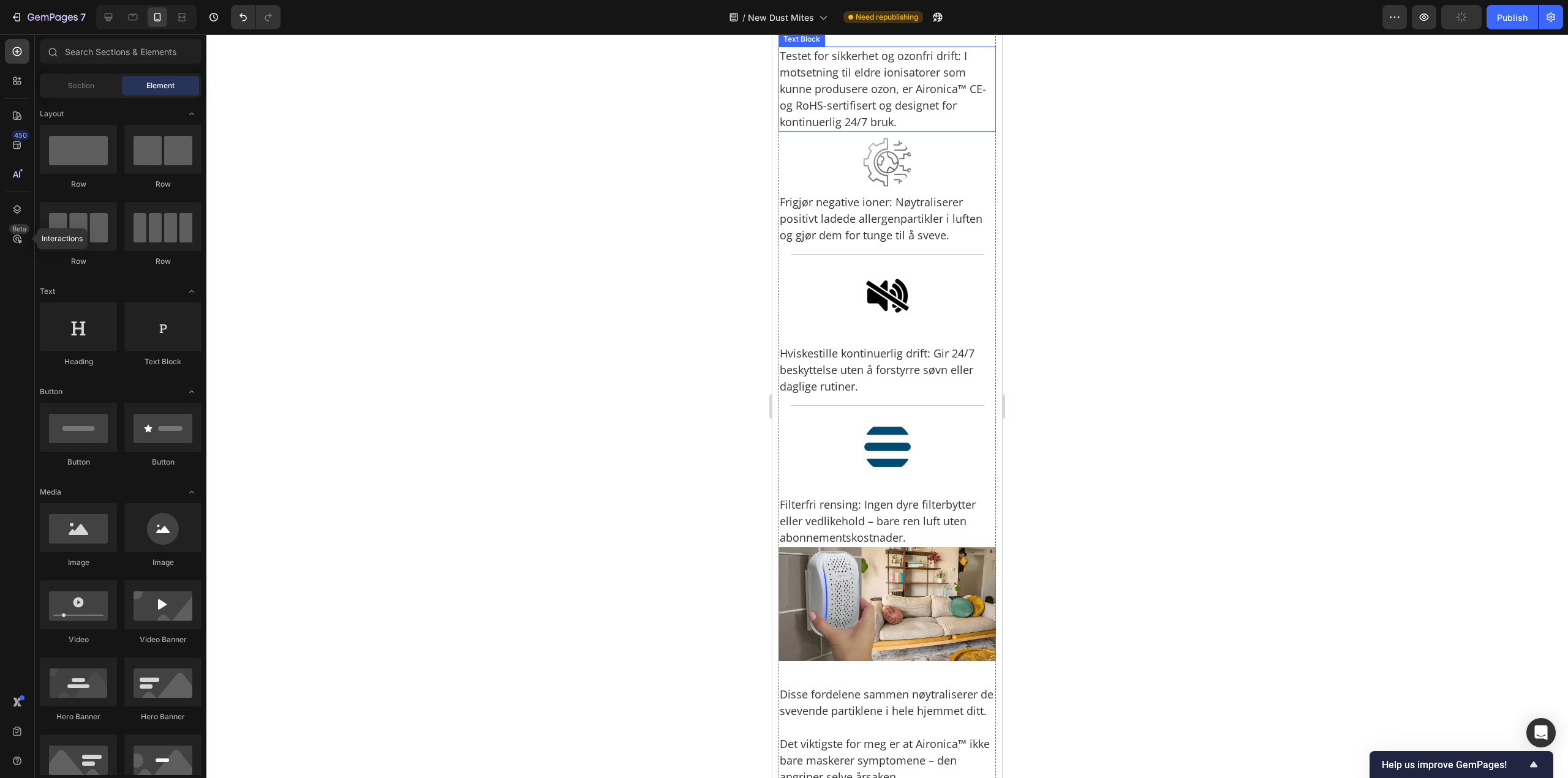
scroll to position [4465, 0]
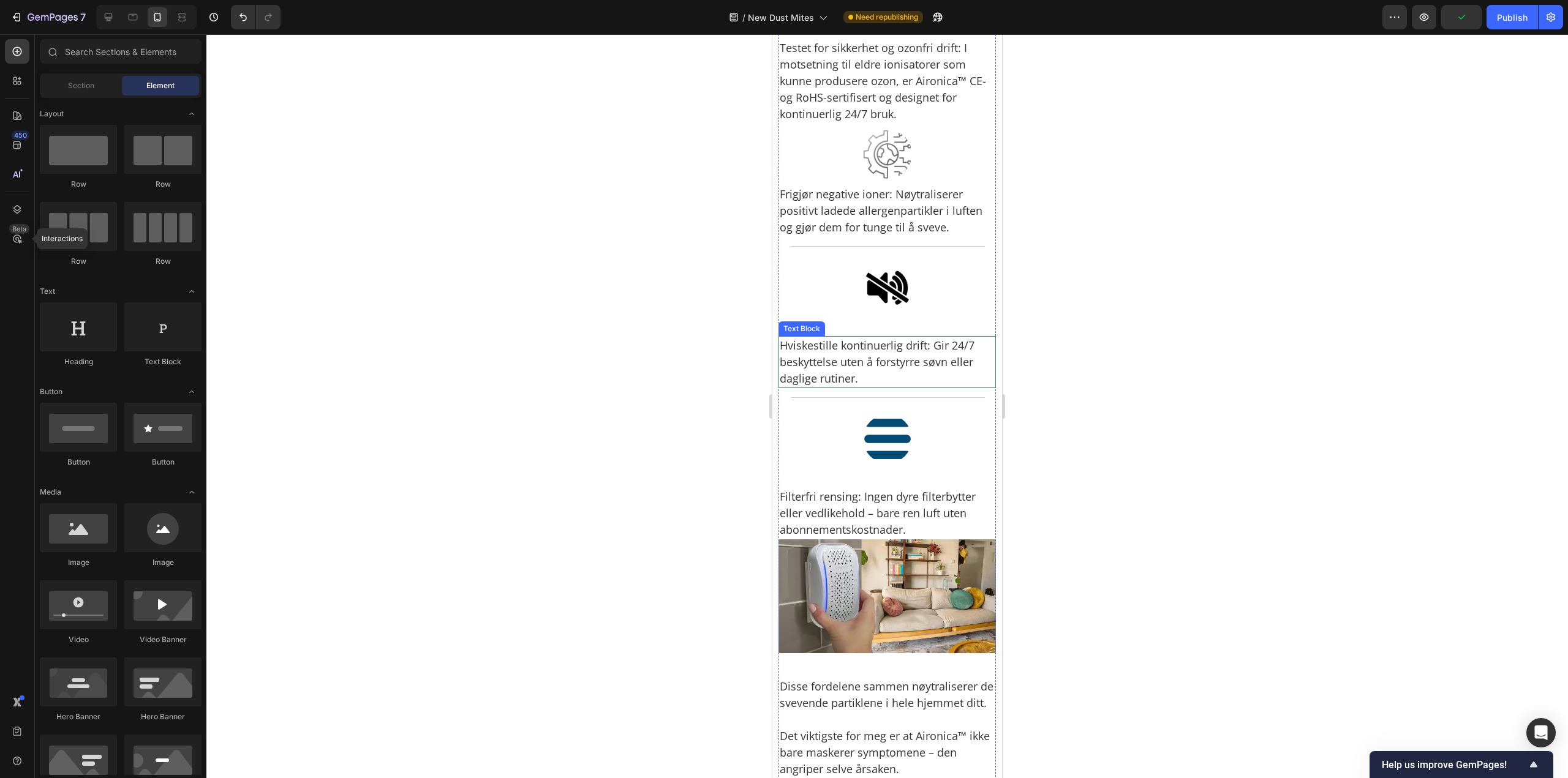
click at [892, 387] on p "Hviskestille kontinuerlig drift: Gir 24/7 beskyttelse uten å forstyrre søvn ell…" at bounding box center [887, 362] width 215 height 49
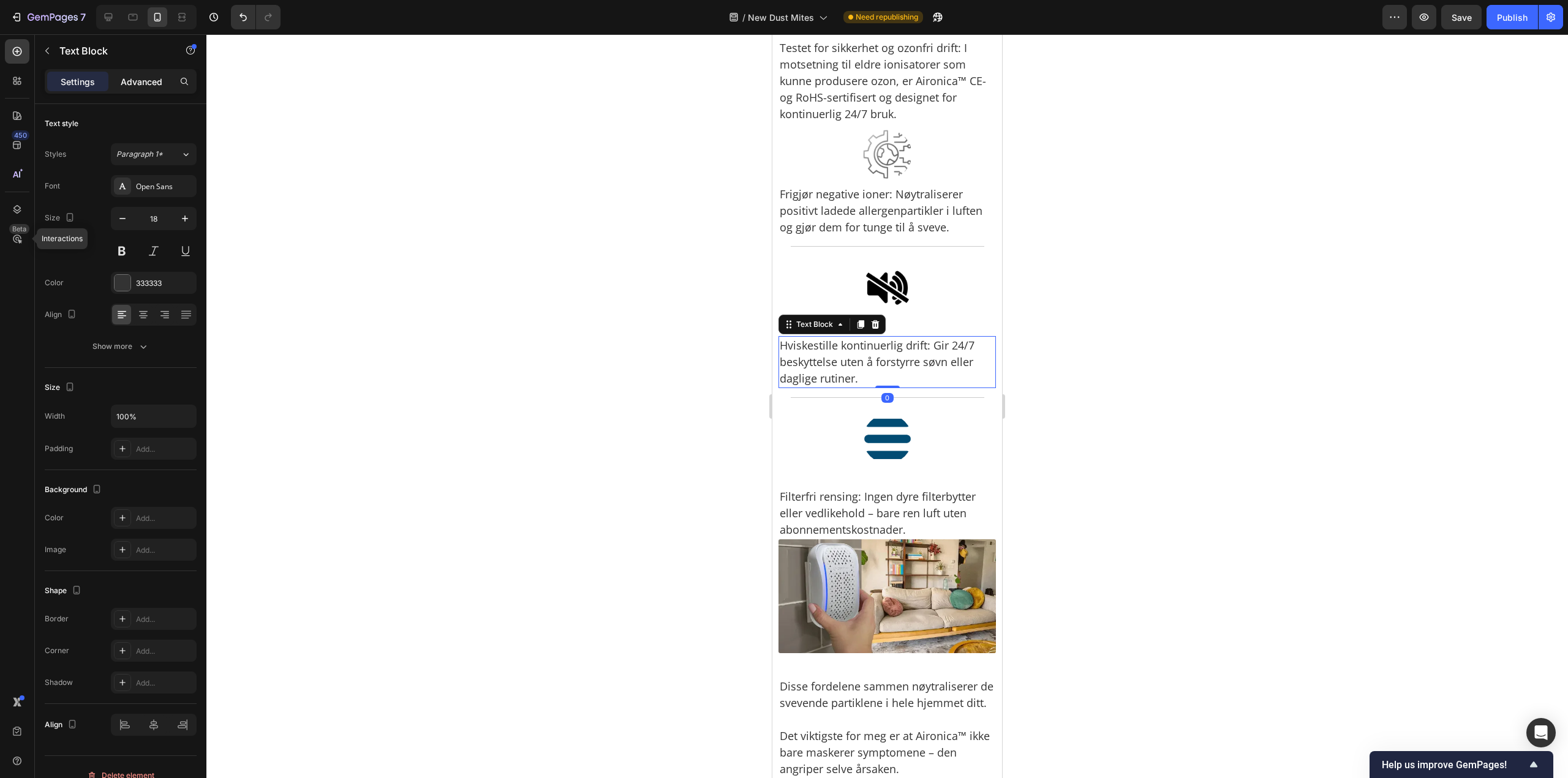
click at [163, 90] on div "Advanced" at bounding box center [142, 81] width 62 height 19
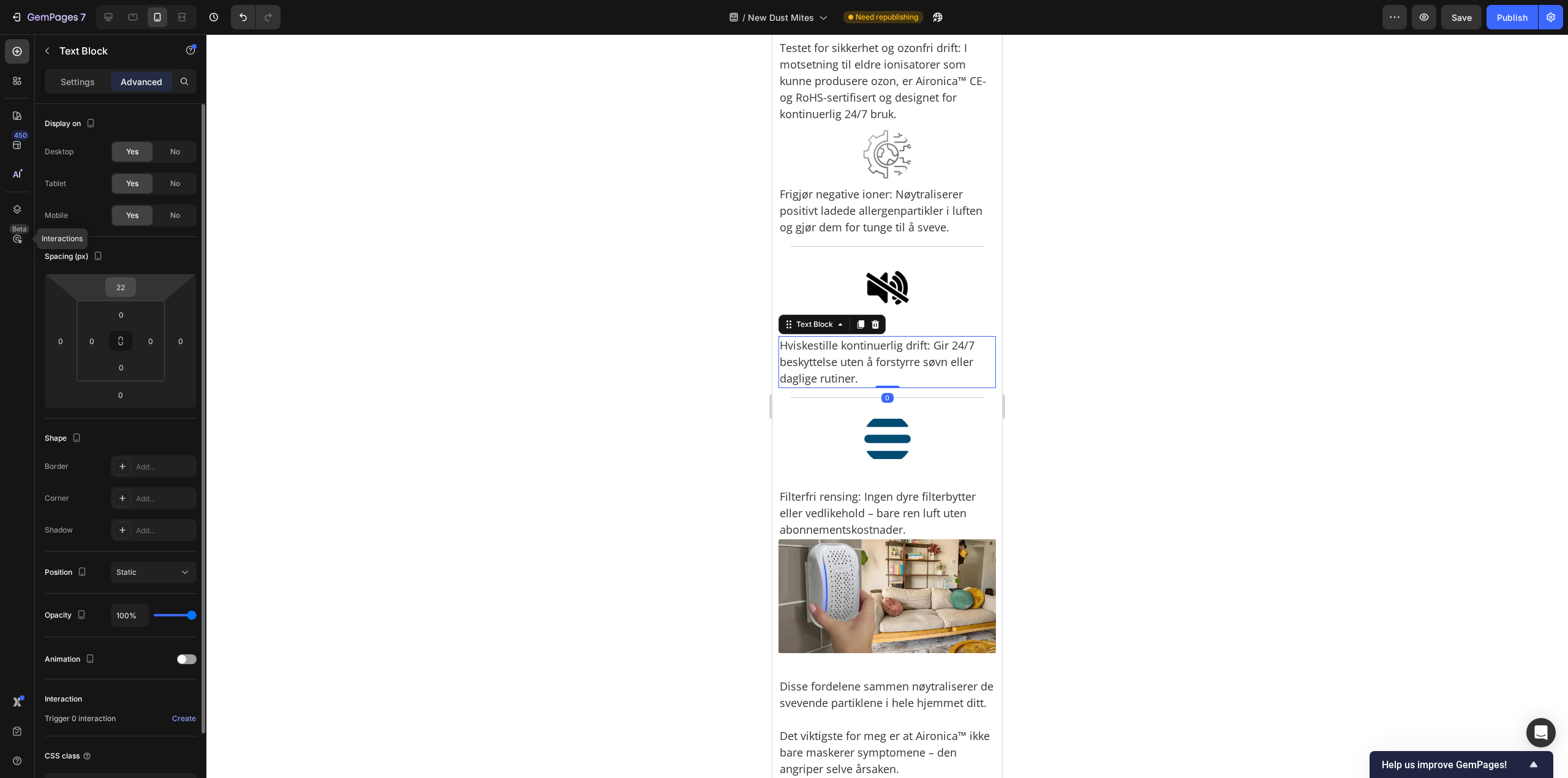
click at [118, 292] on input "22" at bounding box center [121, 287] width 25 height 18
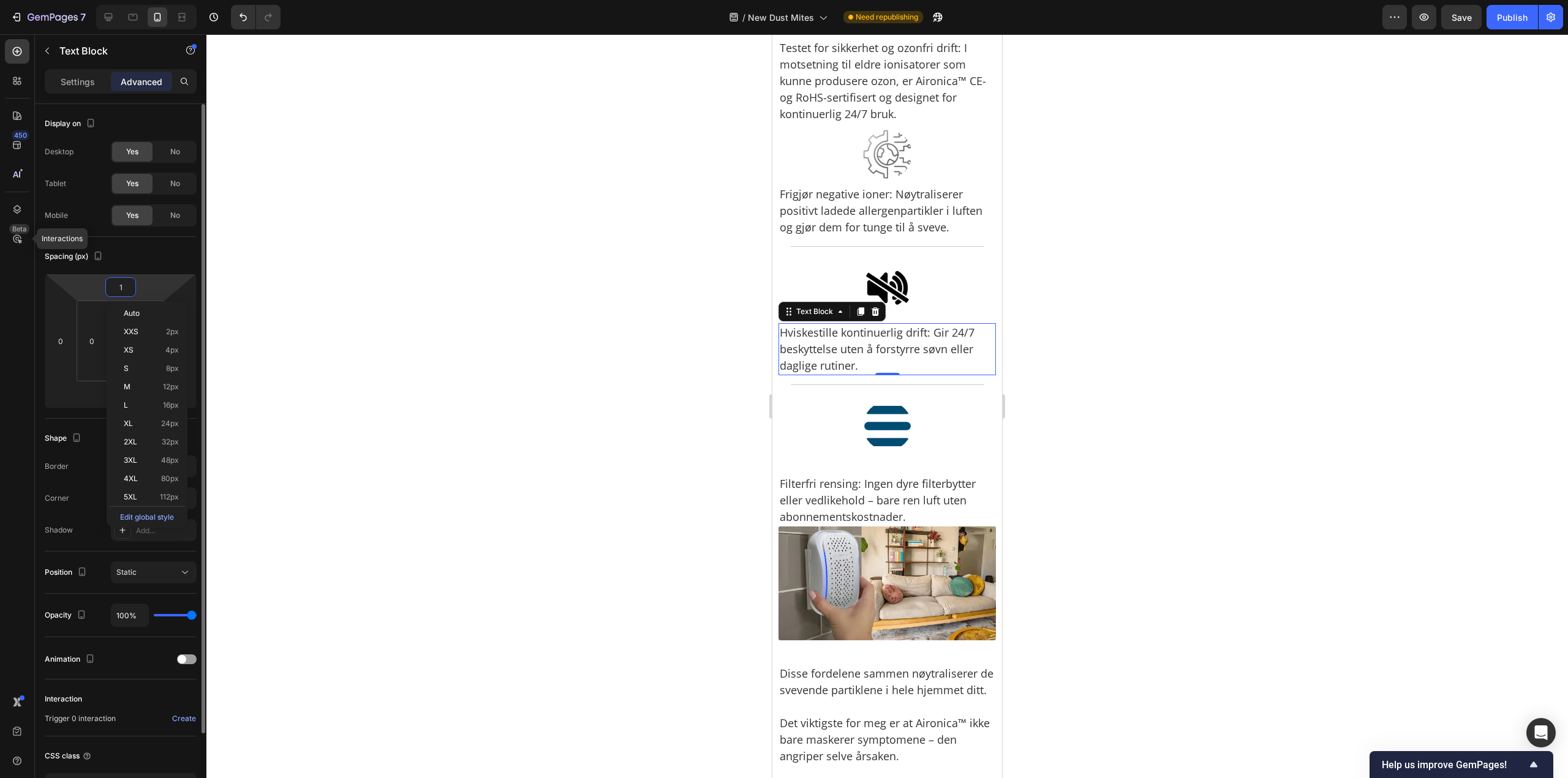
type input "10"
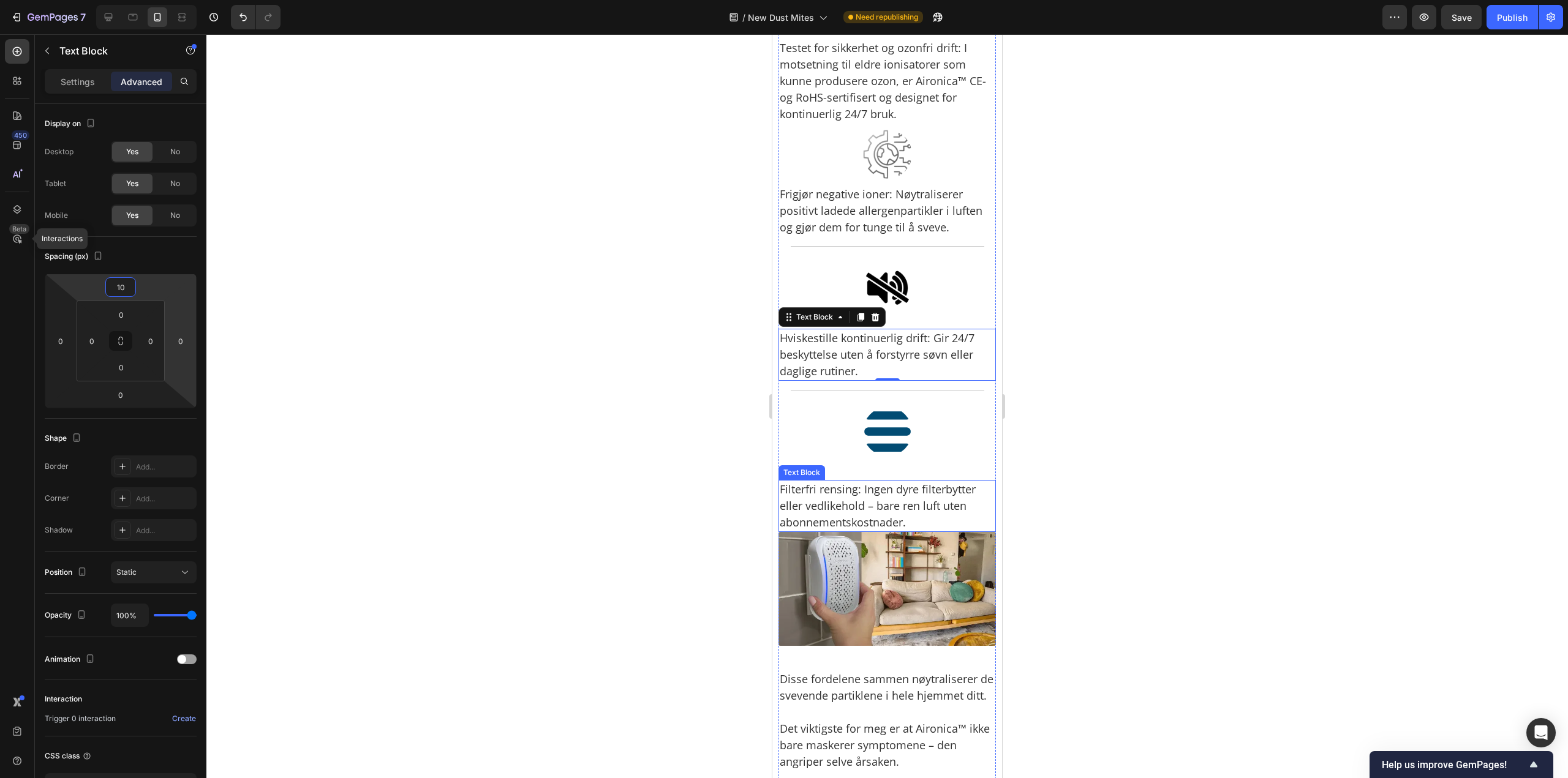
click at [880, 531] on p "Filterfri rensing: Ingen dyre filterbytter eller vedlikehold – bare ren luft ut…" at bounding box center [887, 506] width 215 height 49
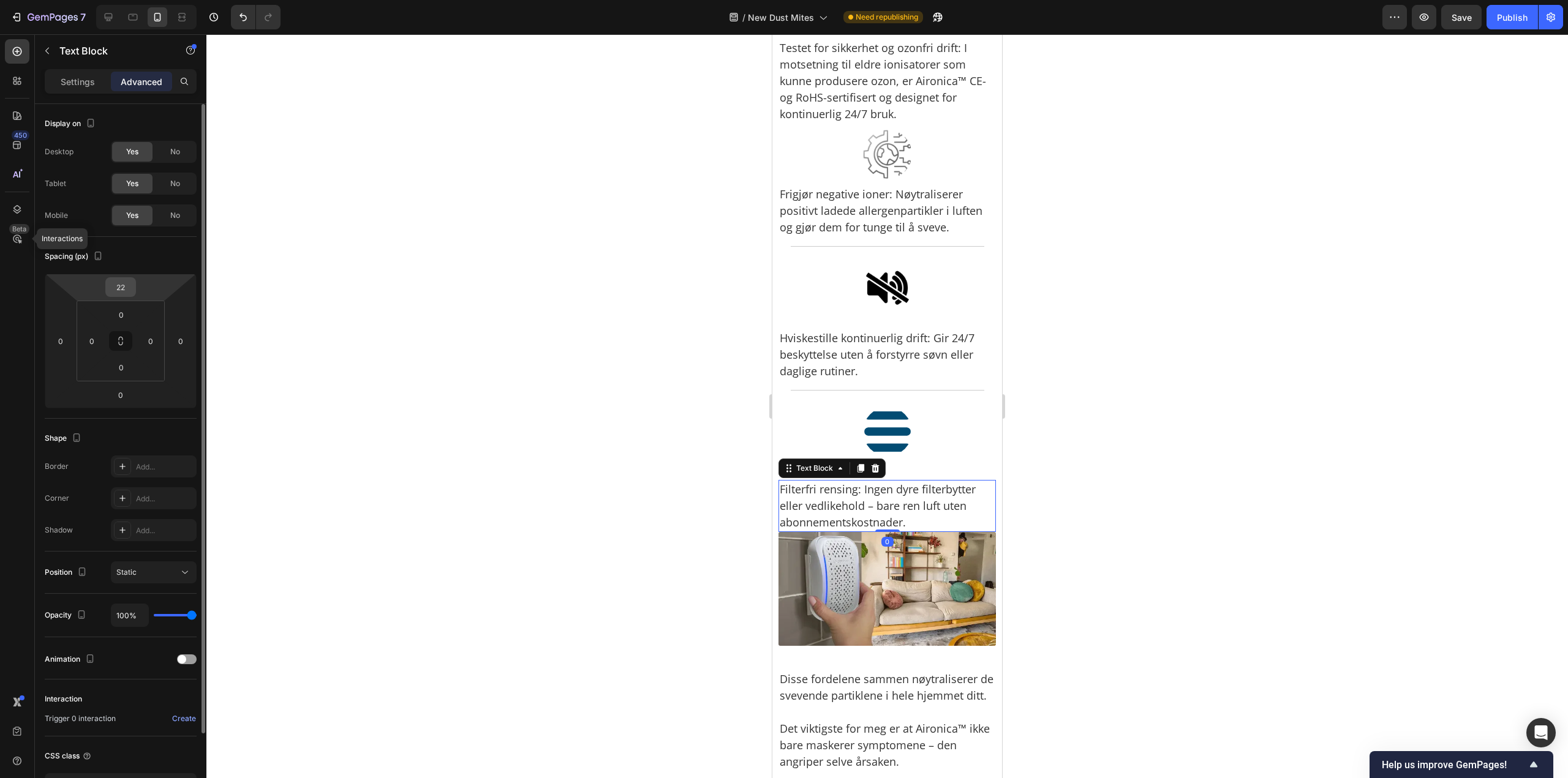
click at [121, 293] on input "22" at bounding box center [121, 287] width 25 height 18
type input "10"
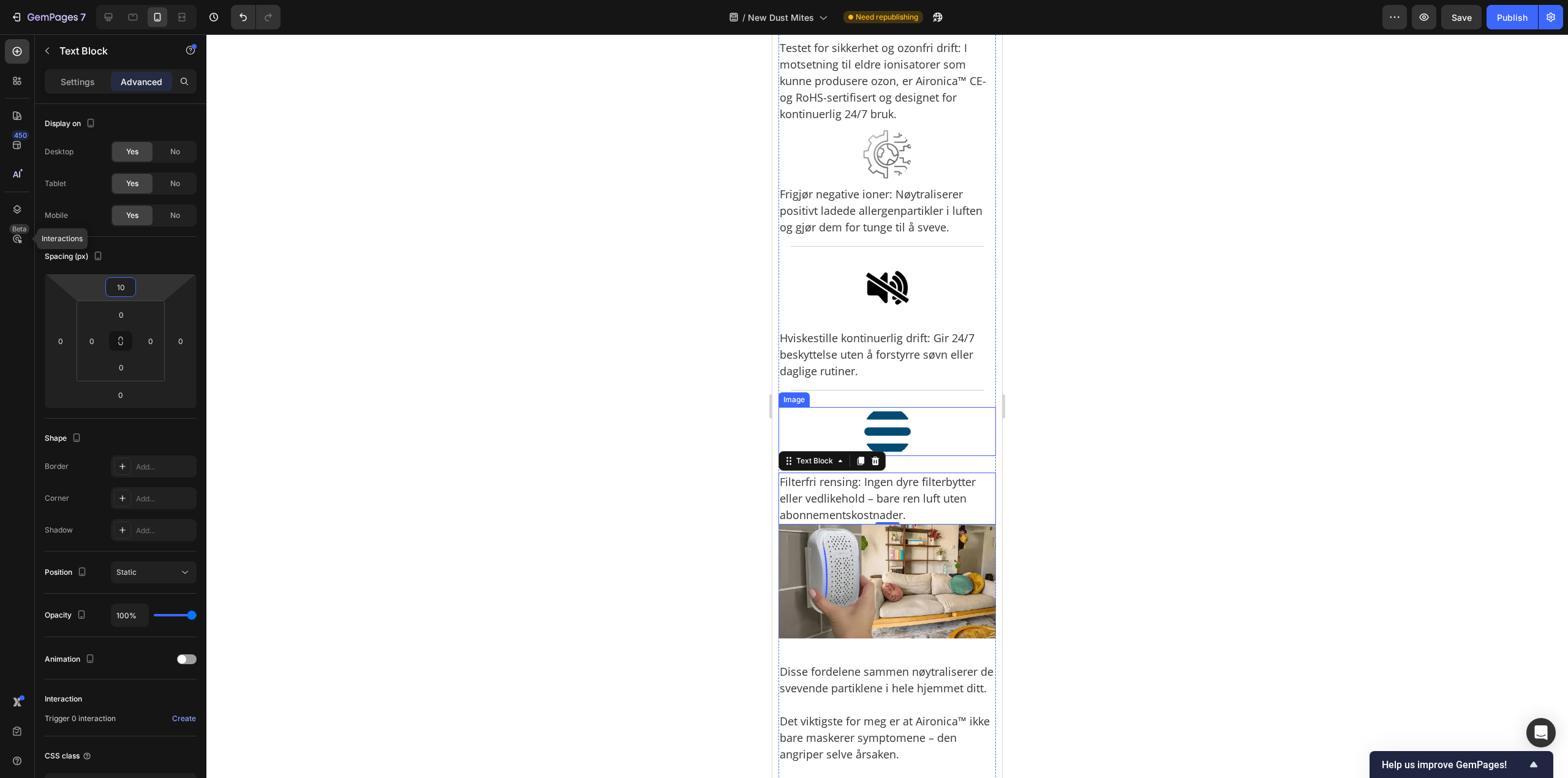
click at [863, 456] on img at bounding box center [887, 432] width 49 height 49
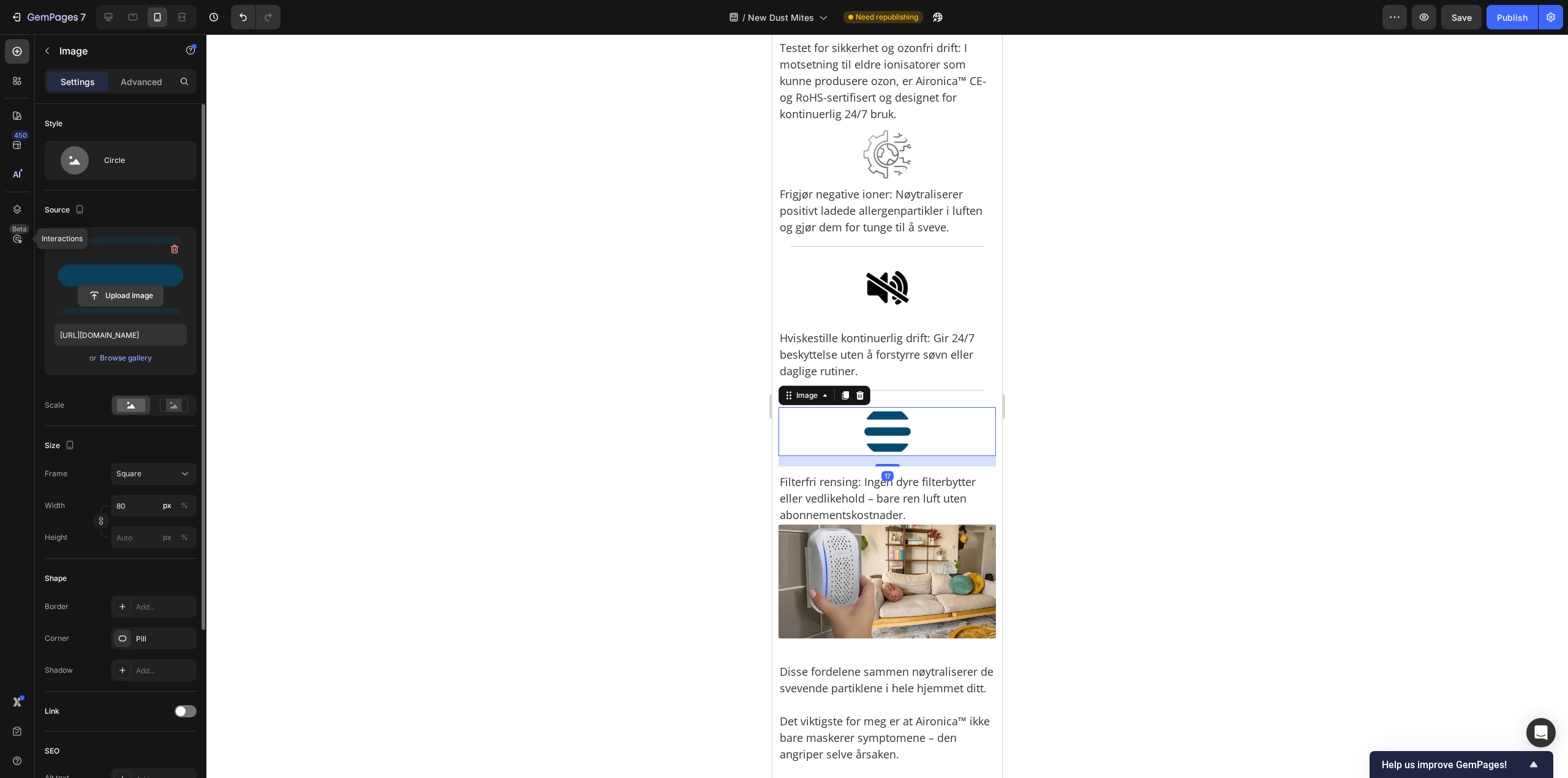
click at [119, 297] on input "file" at bounding box center [121, 296] width 85 height 21
type input "https://cdn.shopify.com/s/files/1/0926/0446/5536/files/gempages_580590199730340…"
click at [1159, 400] on div at bounding box center [887, 406] width 1361 height 744
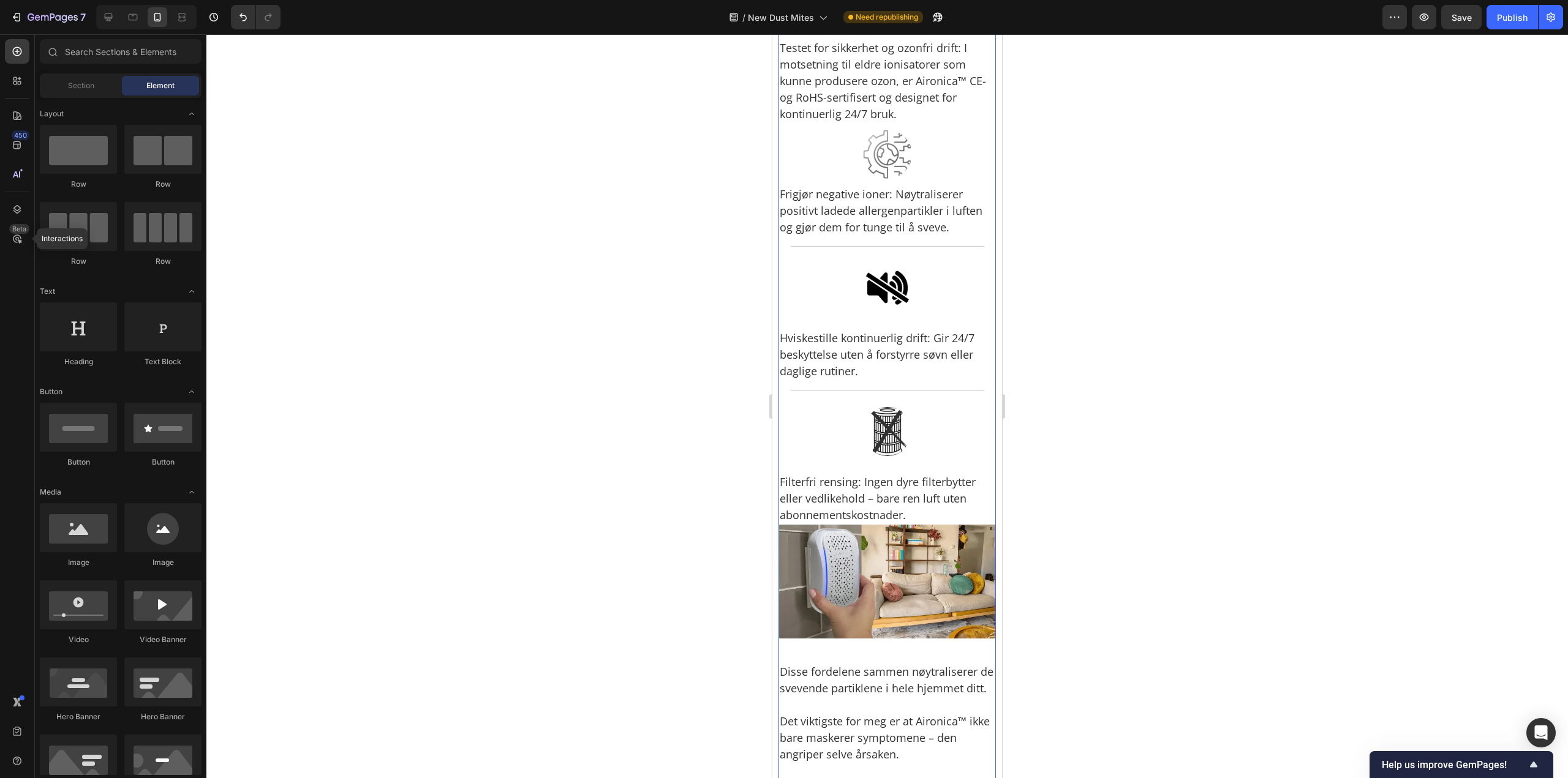
click at [884, 456] on img at bounding box center [887, 432] width 49 height 49
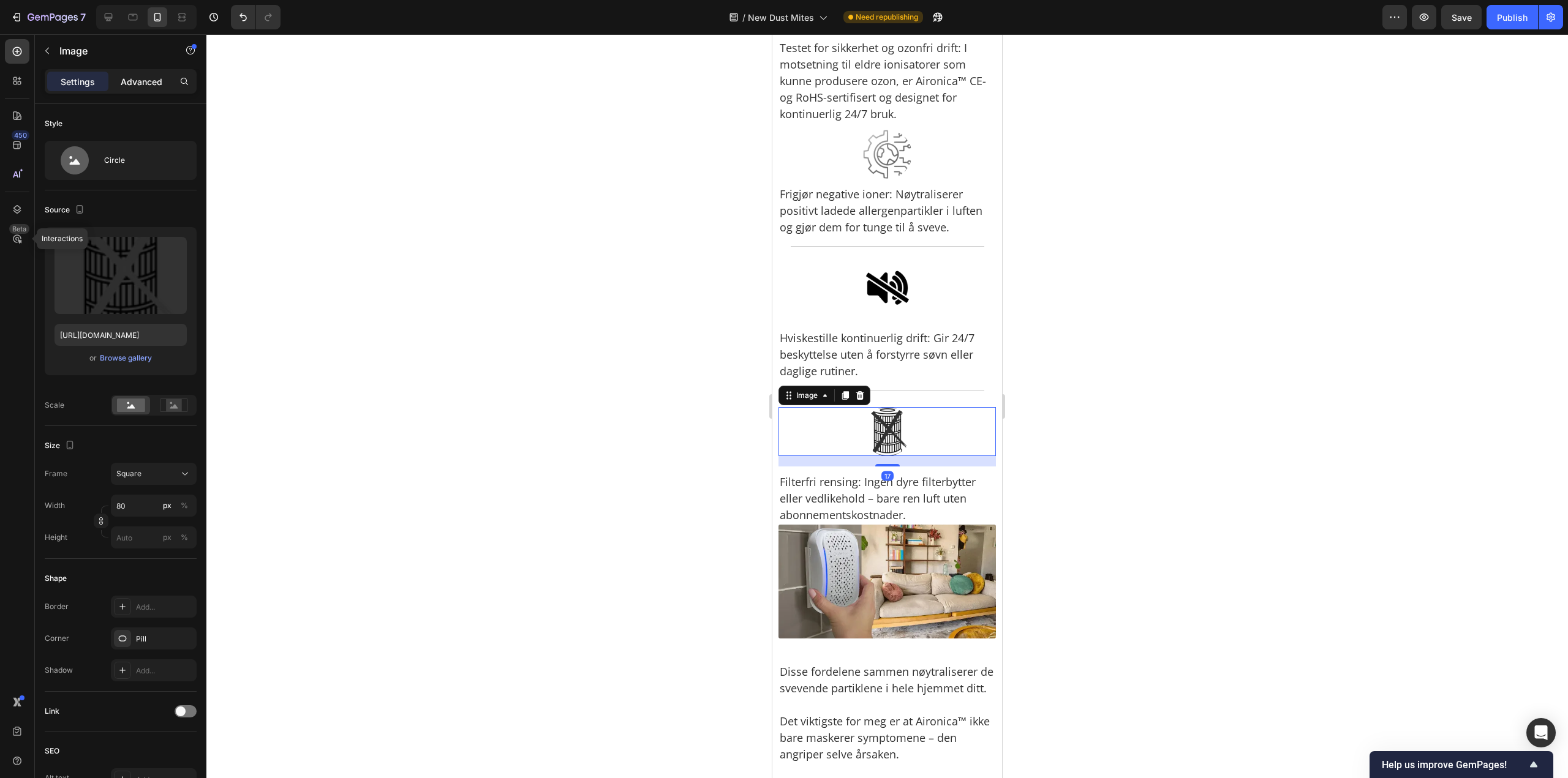
click at [136, 85] on p "Advanced" at bounding box center [141, 82] width 41 height 13
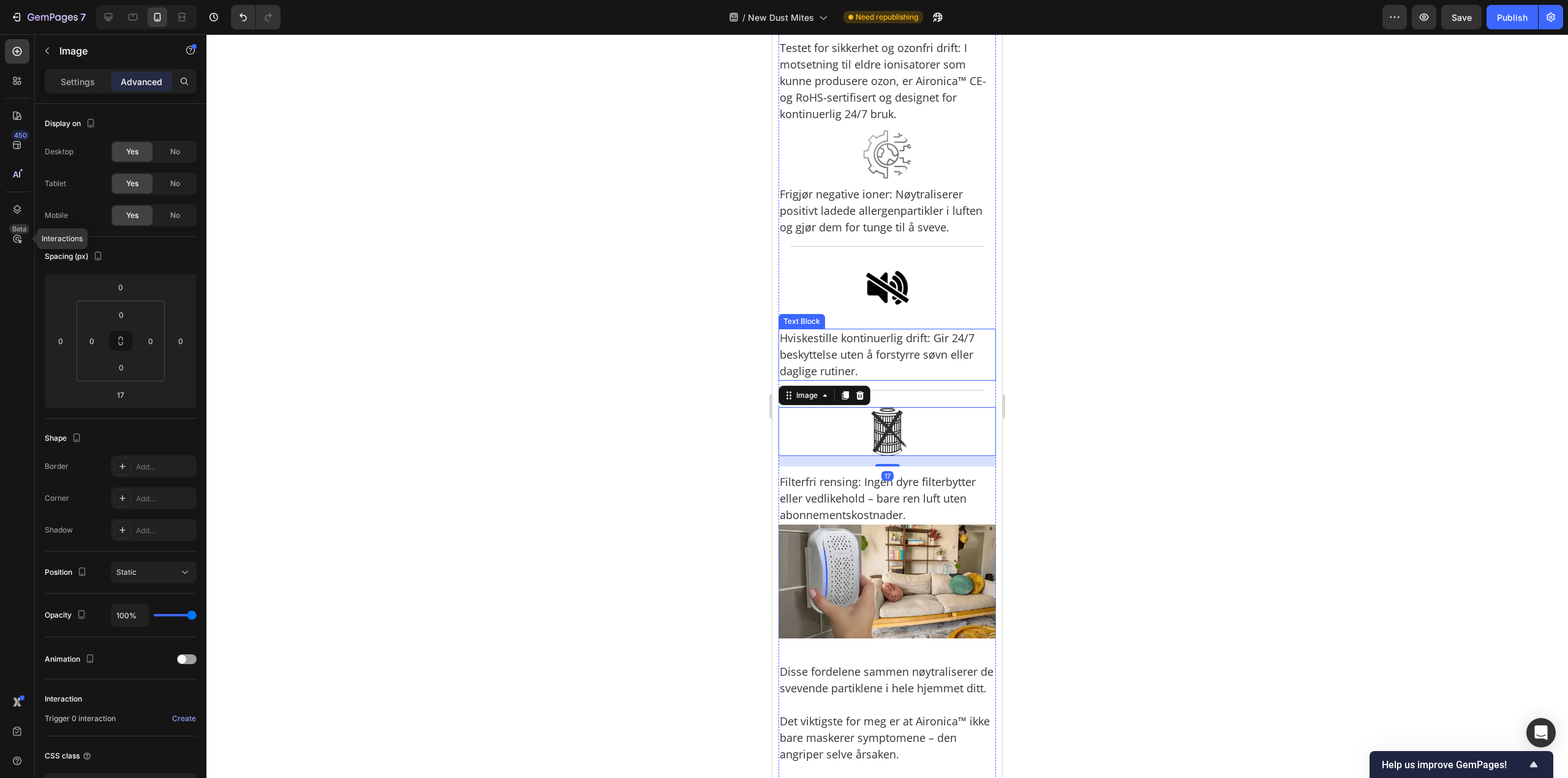
click at [916, 379] on p "Hviskestille kontinuerlig drift: Gir 24/7 beskyttelse uten å forstyrre søvn ell…" at bounding box center [887, 355] width 215 height 49
click at [1125, 447] on div at bounding box center [887, 406] width 1361 height 744
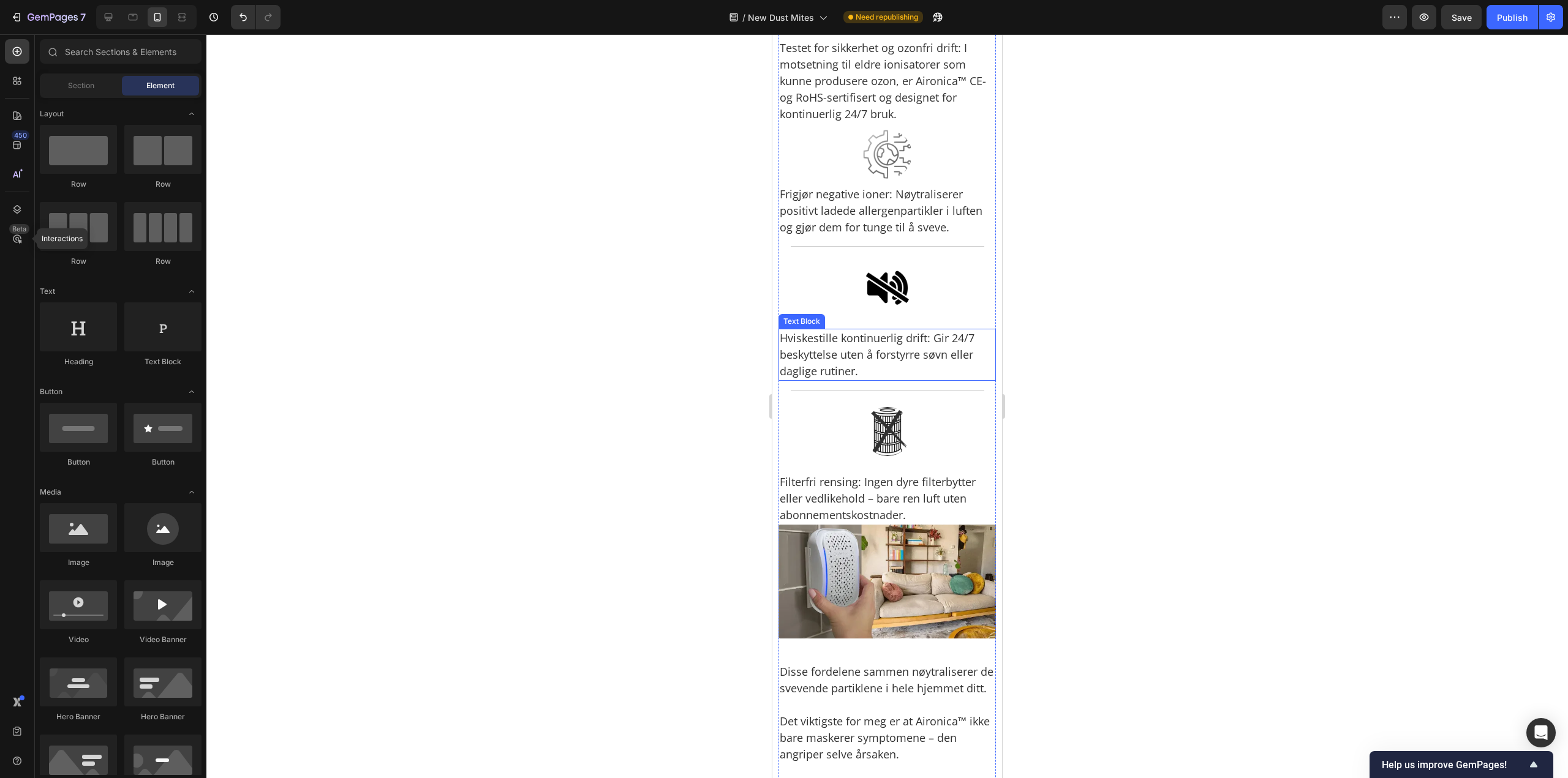
click at [902, 379] on p "Hviskestille kontinuerlig drift: Gir 24/7 beskyttelse uten å forstyrre søvn ell…" at bounding box center [887, 355] width 215 height 49
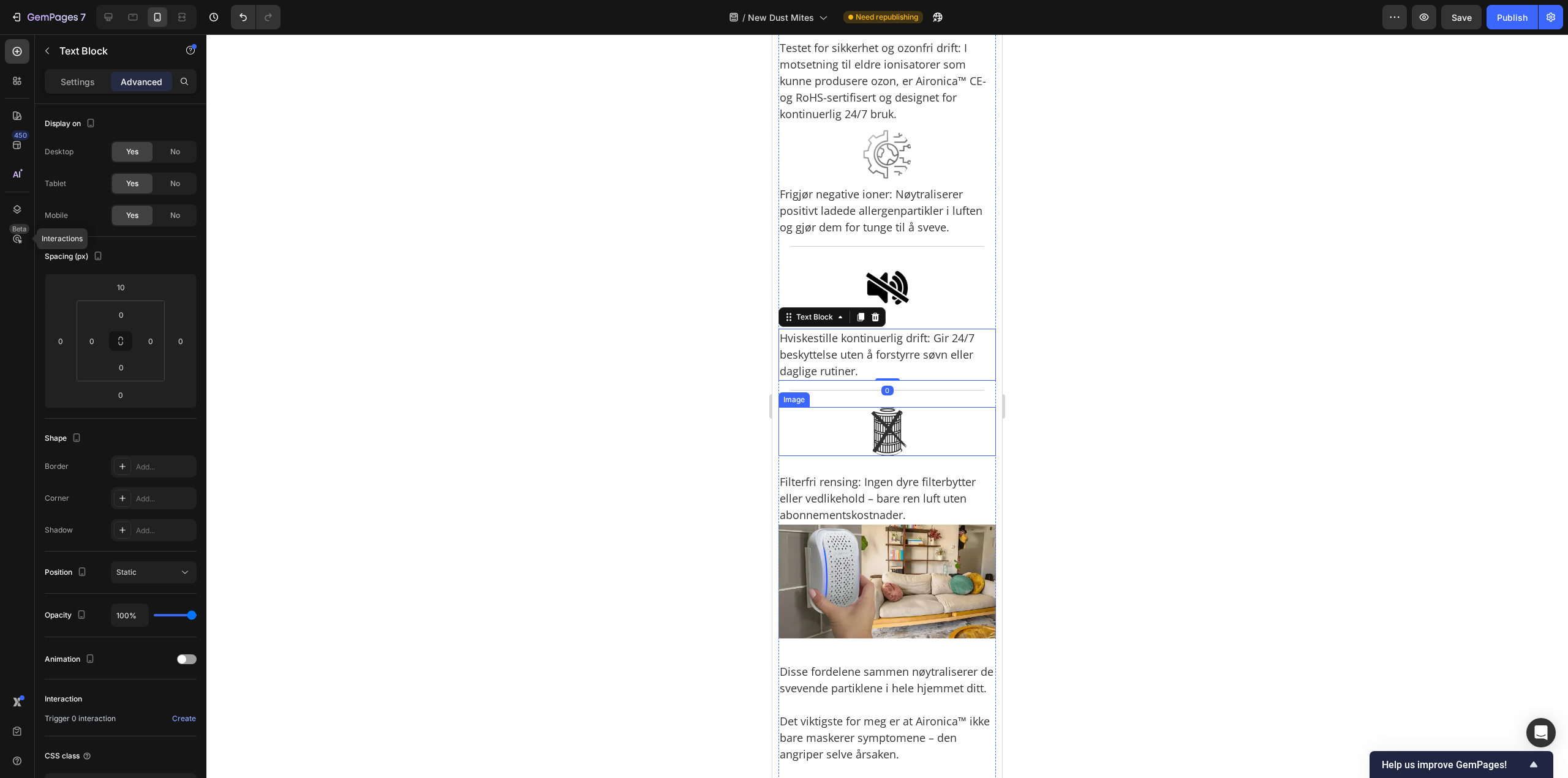
click at [919, 456] on div at bounding box center [887, 432] width 217 height 49
click at [1106, 404] on div at bounding box center [887, 406] width 1361 height 744
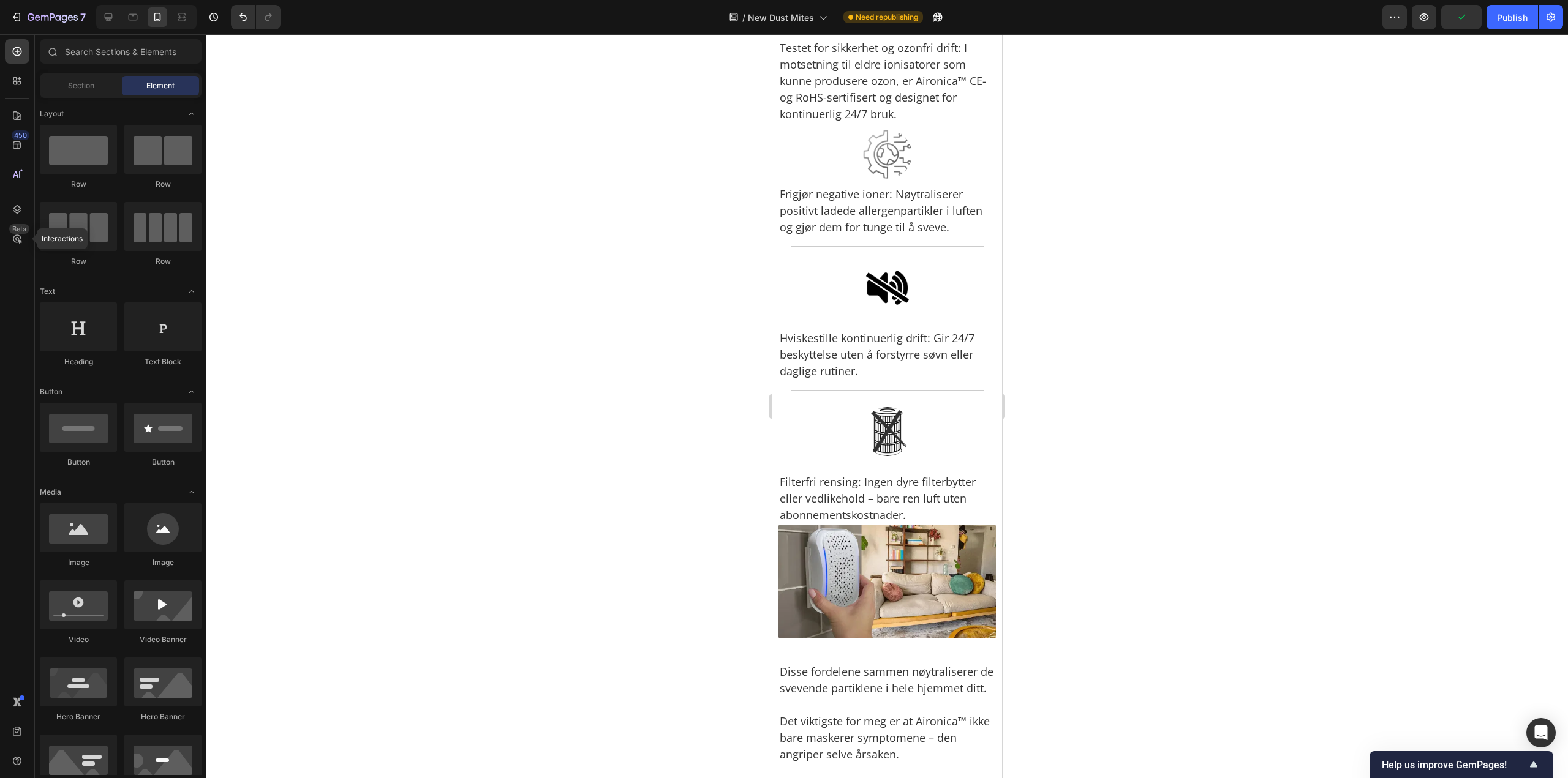
click at [1153, 214] on div at bounding box center [887, 406] width 1361 height 744
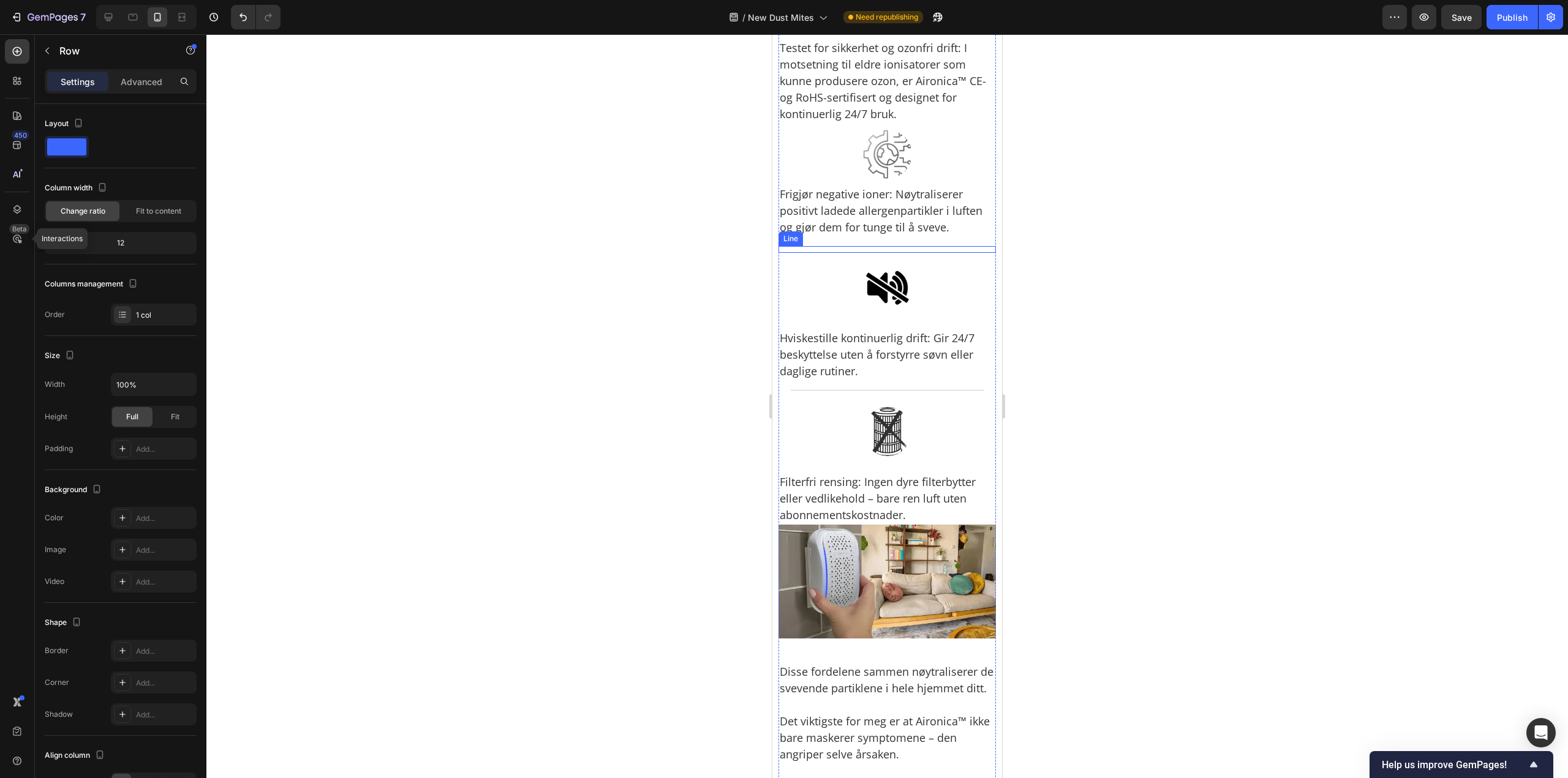
click at [917, 253] on div "Title Line" at bounding box center [887, 250] width 217 height 7
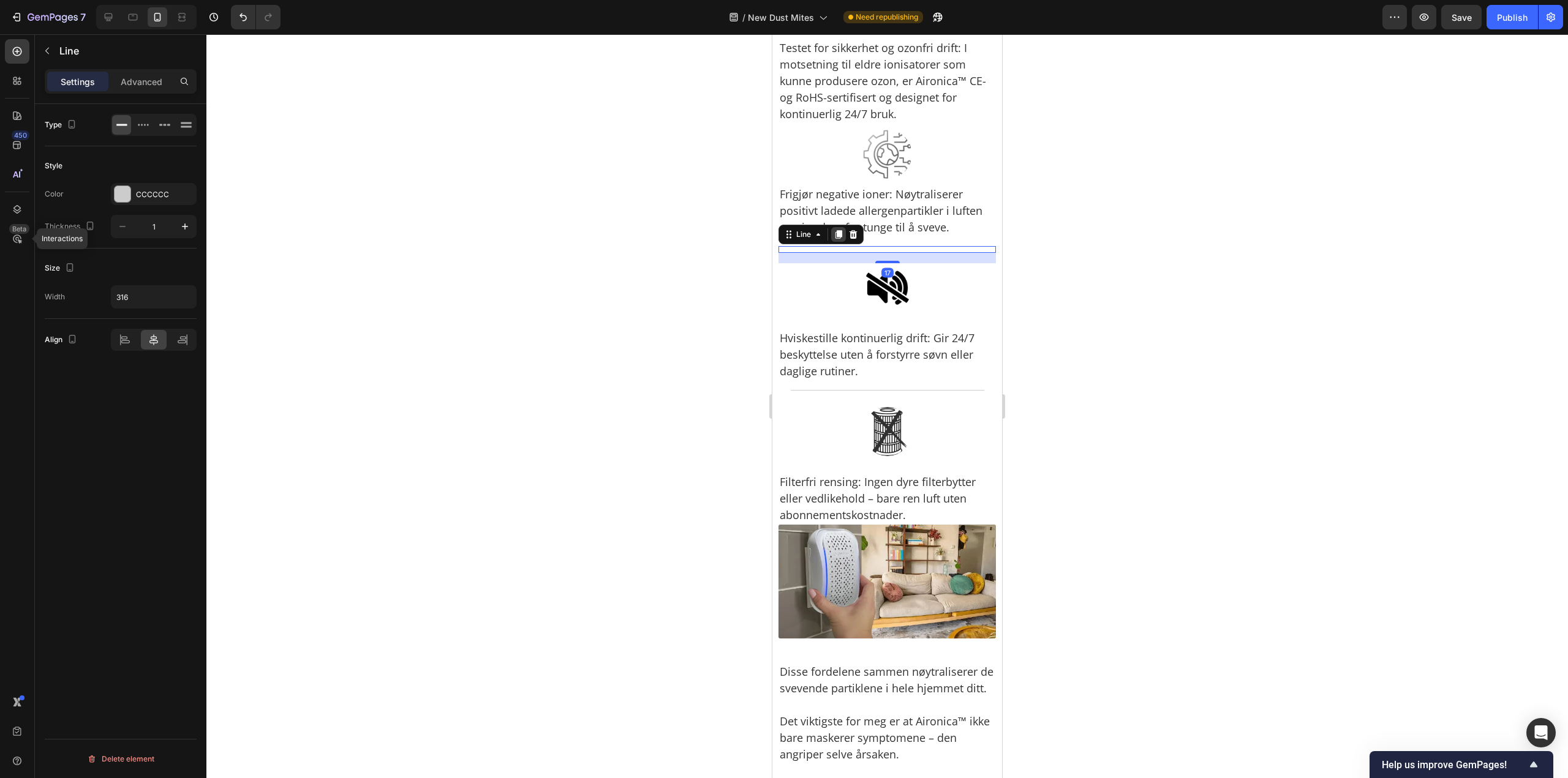
click at [836, 239] on icon at bounding box center [839, 235] width 7 height 9
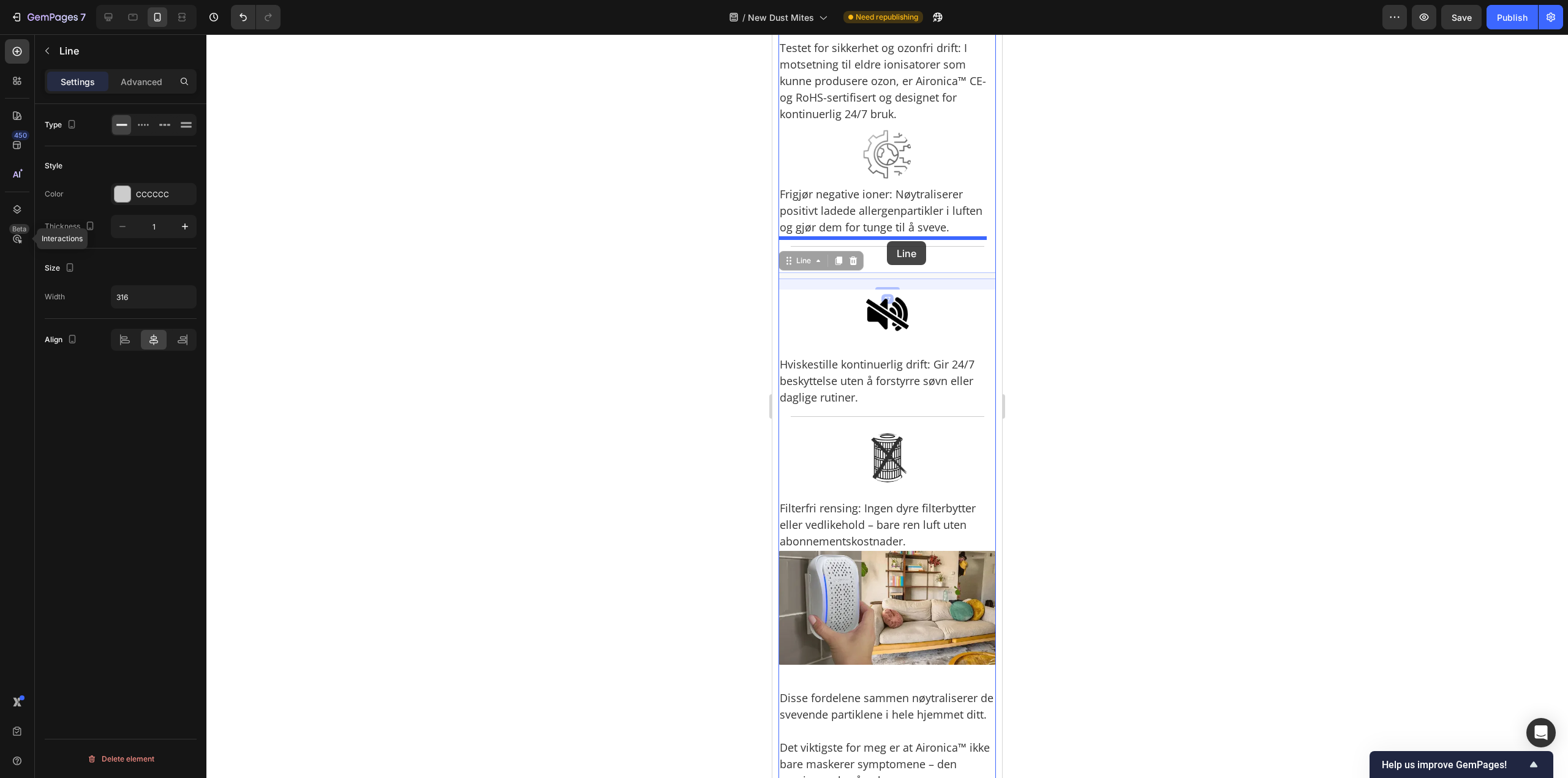
drag, startPoint x: 836, startPoint y: 381, endPoint x: 1815, endPoint y: 257, distance: 986.8
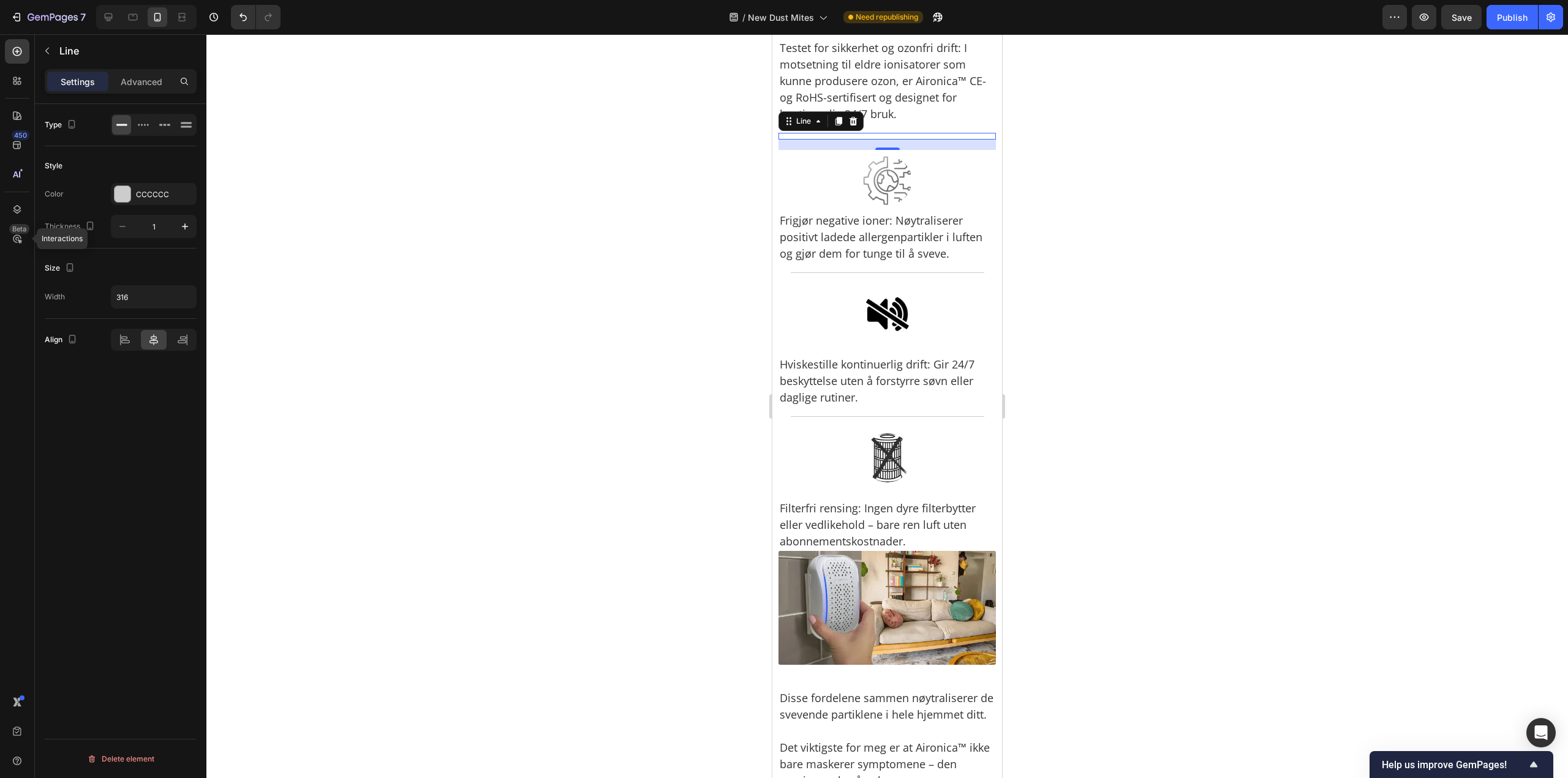
click at [1086, 219] on div at bounding box center [887, 406] width 1361 height 744
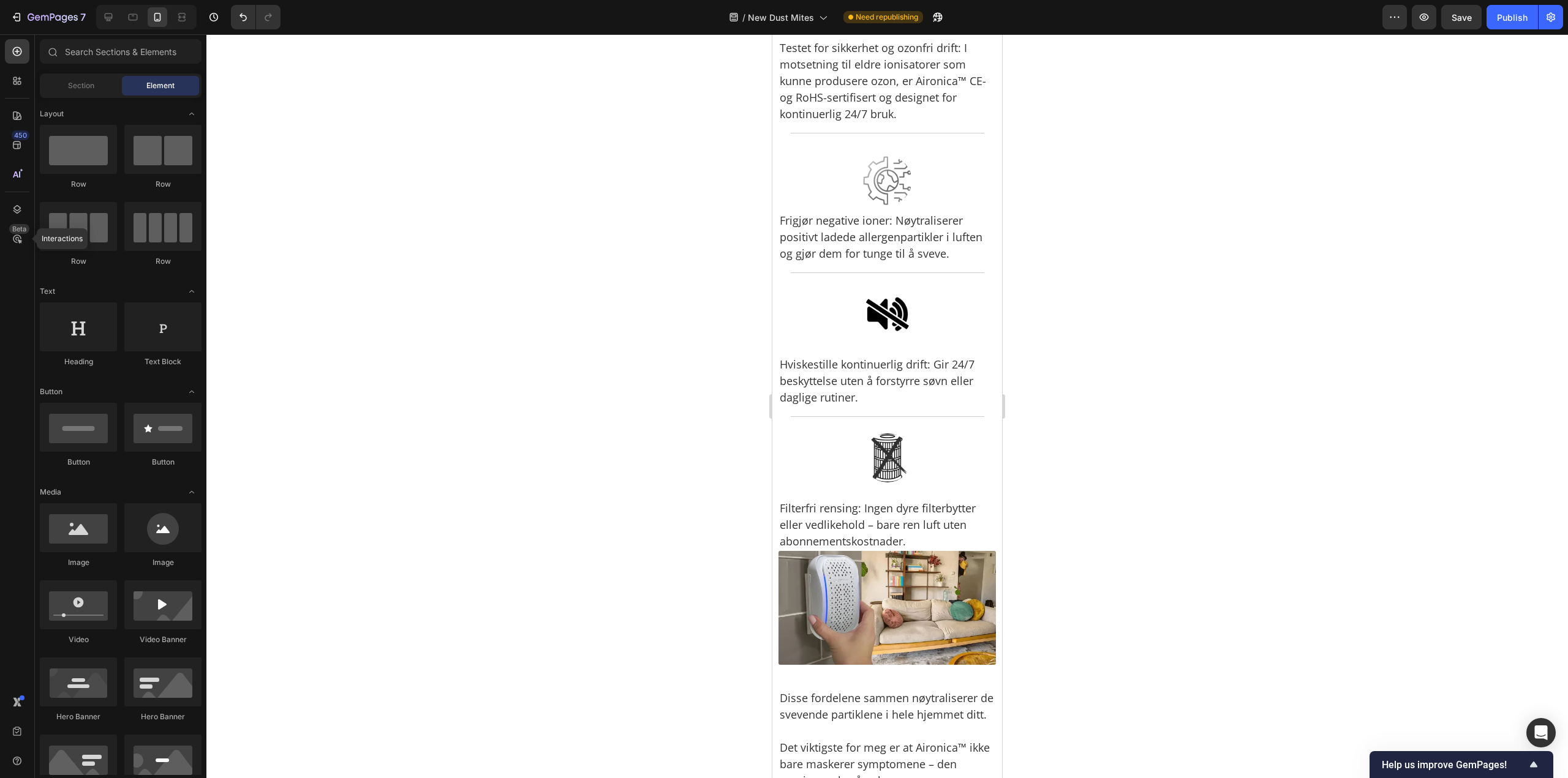
click at [1077, 266] on div at bounding box center [887, 406] width 1361 height 744
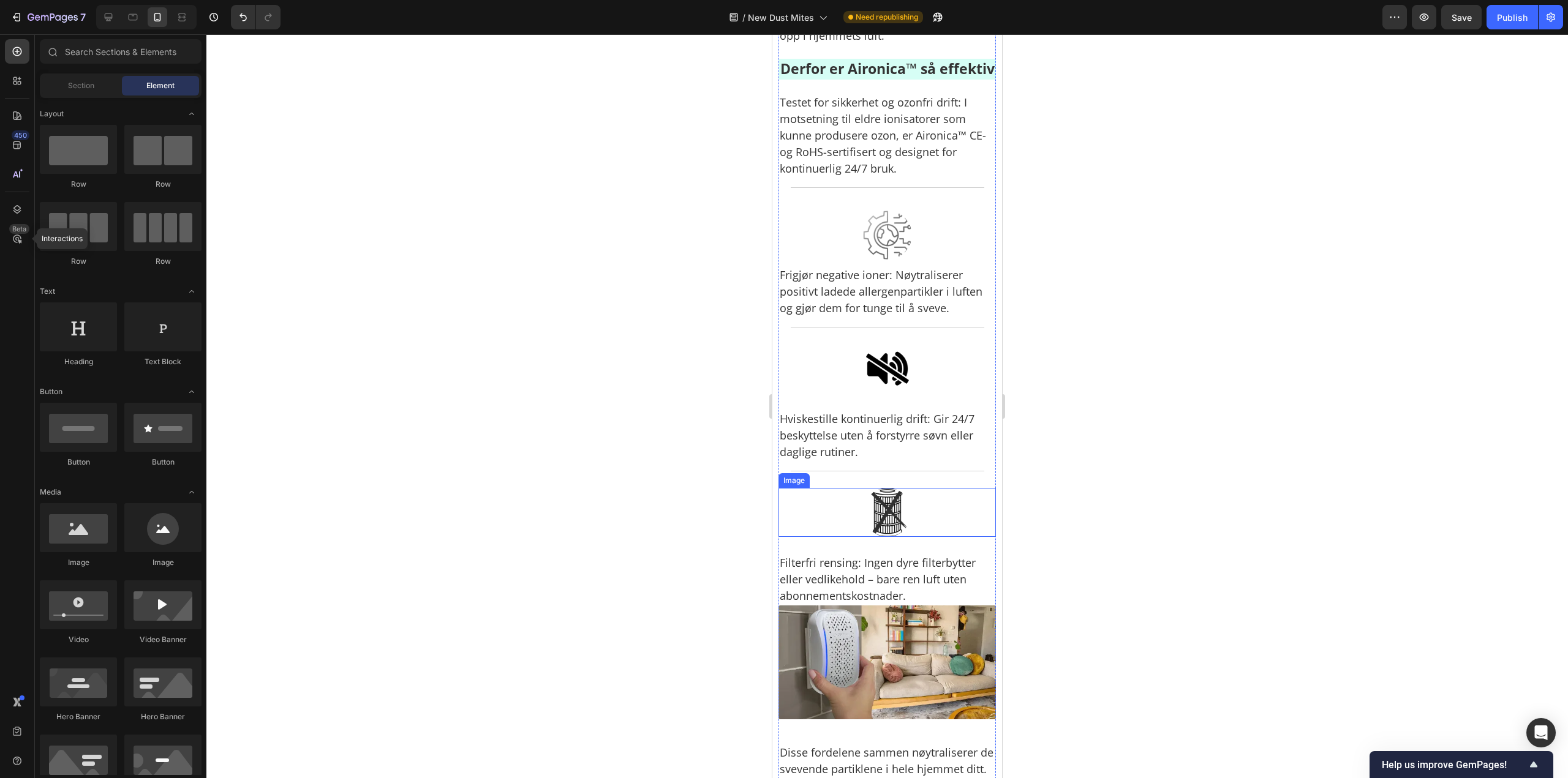
scroll to position [4404, 0]
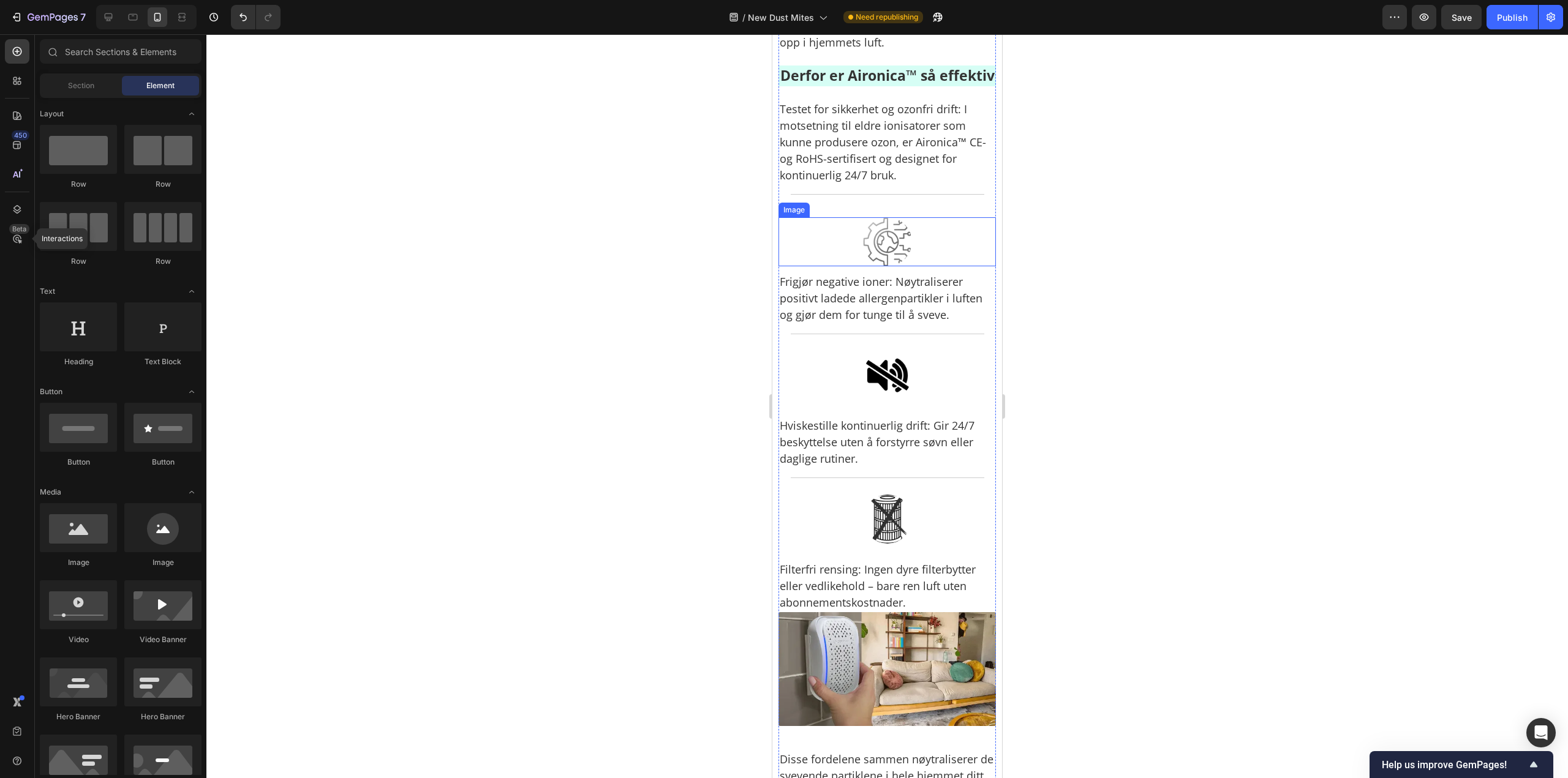
click at [879, 267] on img at bounding box center [887, 242] width 49 height 49
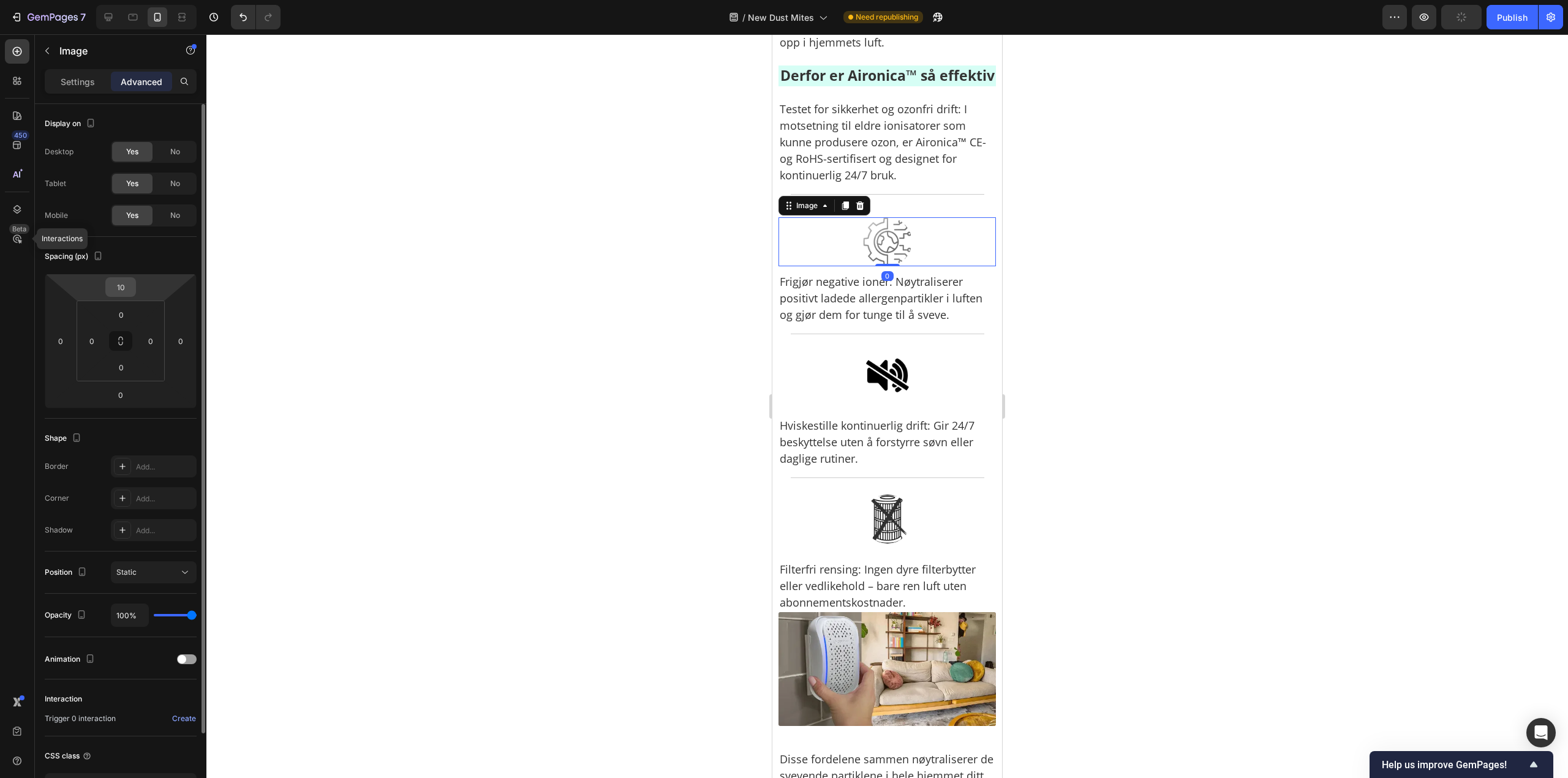
click at [121, 280] on input "10" at bounding box center [121, 287] width 25 height 18
type input "0"
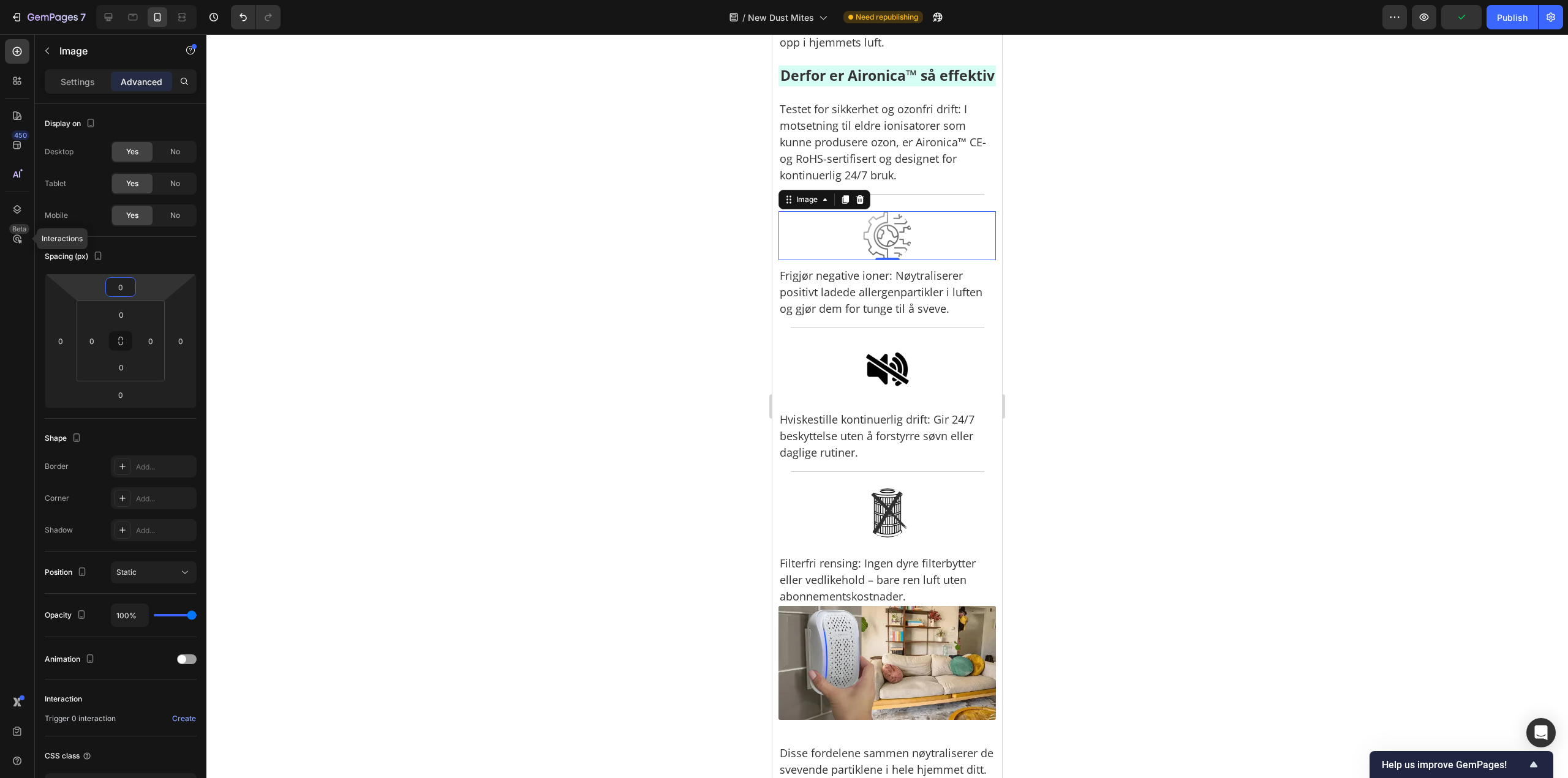
click at [1078, 423] on div at bounding box center [887, 406] width 1361 height 744
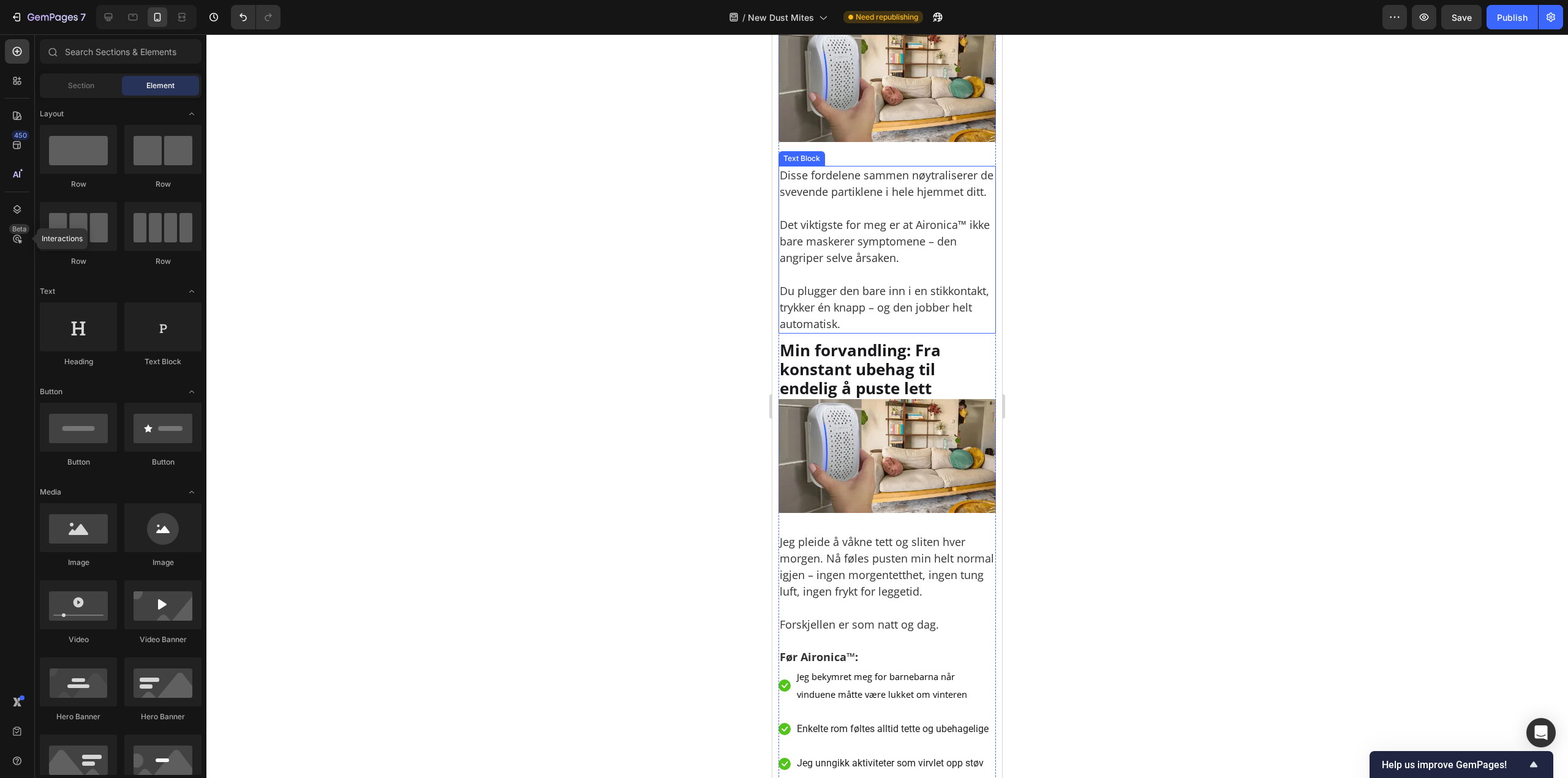
scroll to position [4710, 0]
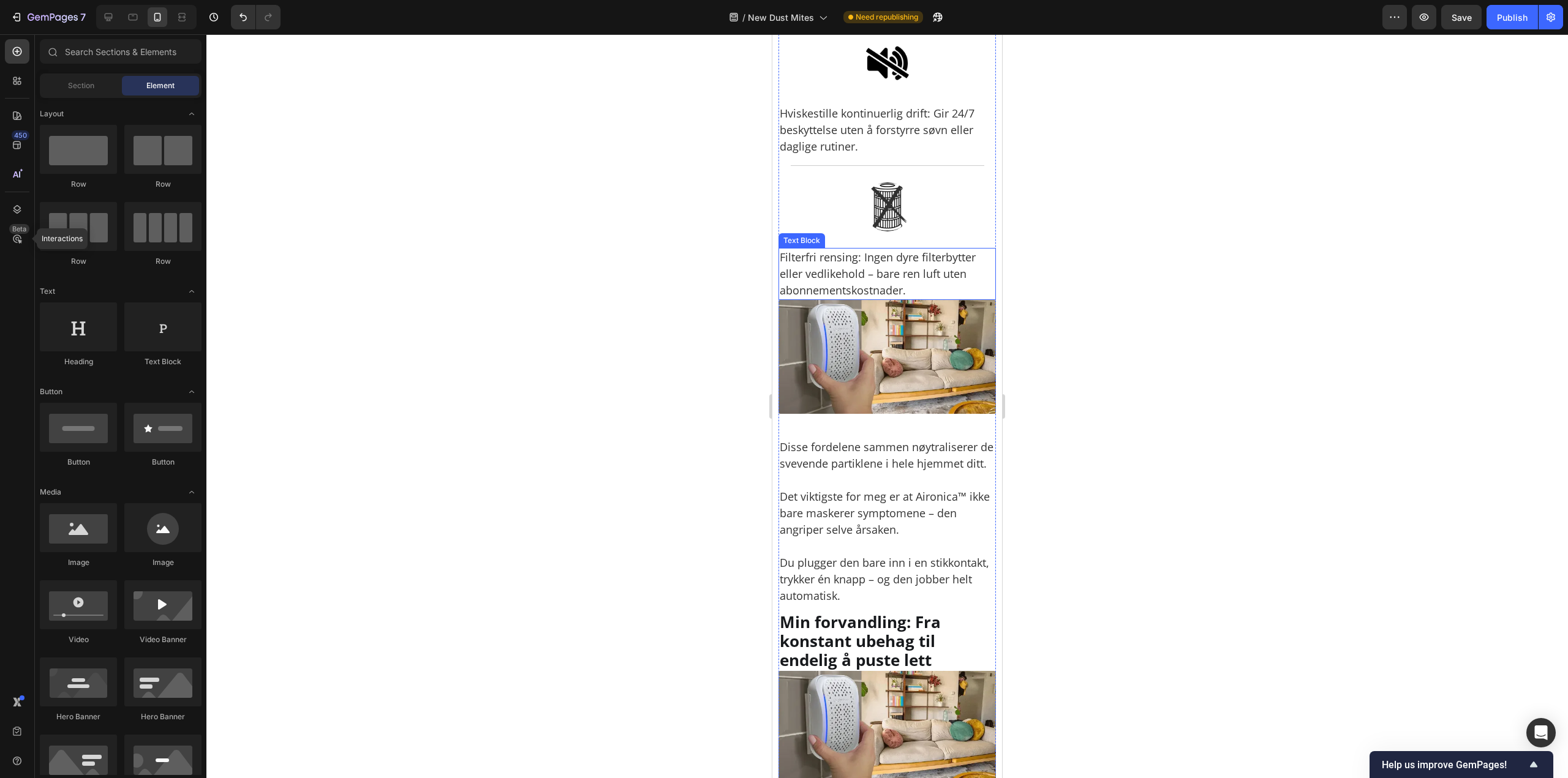
click at [888, 298] on p "Filterfri rensing: Ingen dyre filterbytter eller vedlikehold – bare ren luft ut…" at bounding box center [887, 274] width 215 height 49
click at [1091, 376] on div at bounding box center [887, 406] width 1361 height 744
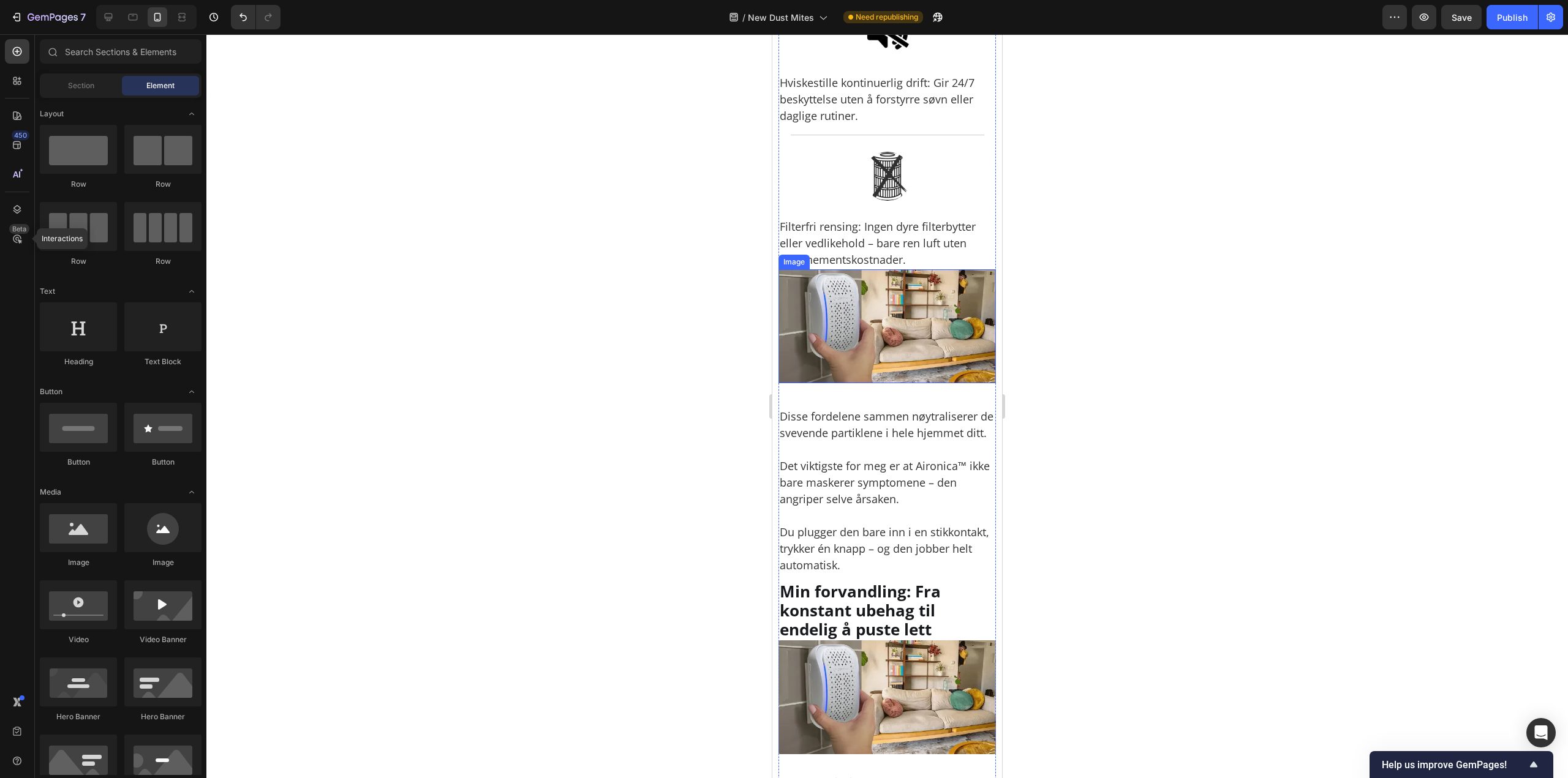
scroll to position [4833, 0]
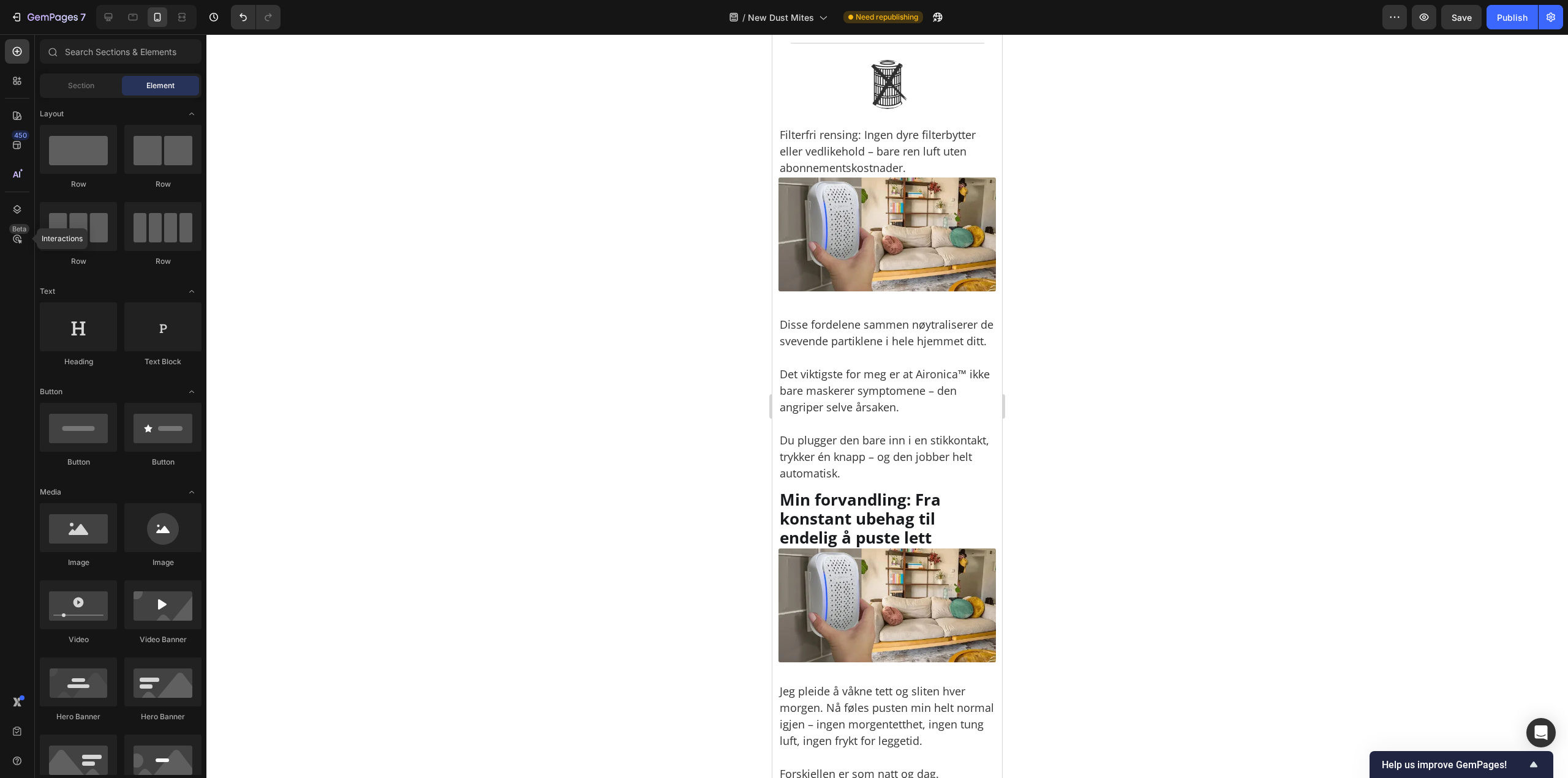
click at [823, 457] on p "Disse fordelene sammen nøytraliserer de svevende partiklene i hele hjemmet ditt…" at bounding box center [887, 400] width 215 height 165
click at [832, 438] on p "Disse fordelene sammen nøytraliserer de svevende partiklene i hele hjemmet ditt…" at bounding box center [887, 400] width 215 height 165
drag, startPoint x: 917, startPoint y: 328, endPoint x: 967, endPoint y: 317, distance: 51.2
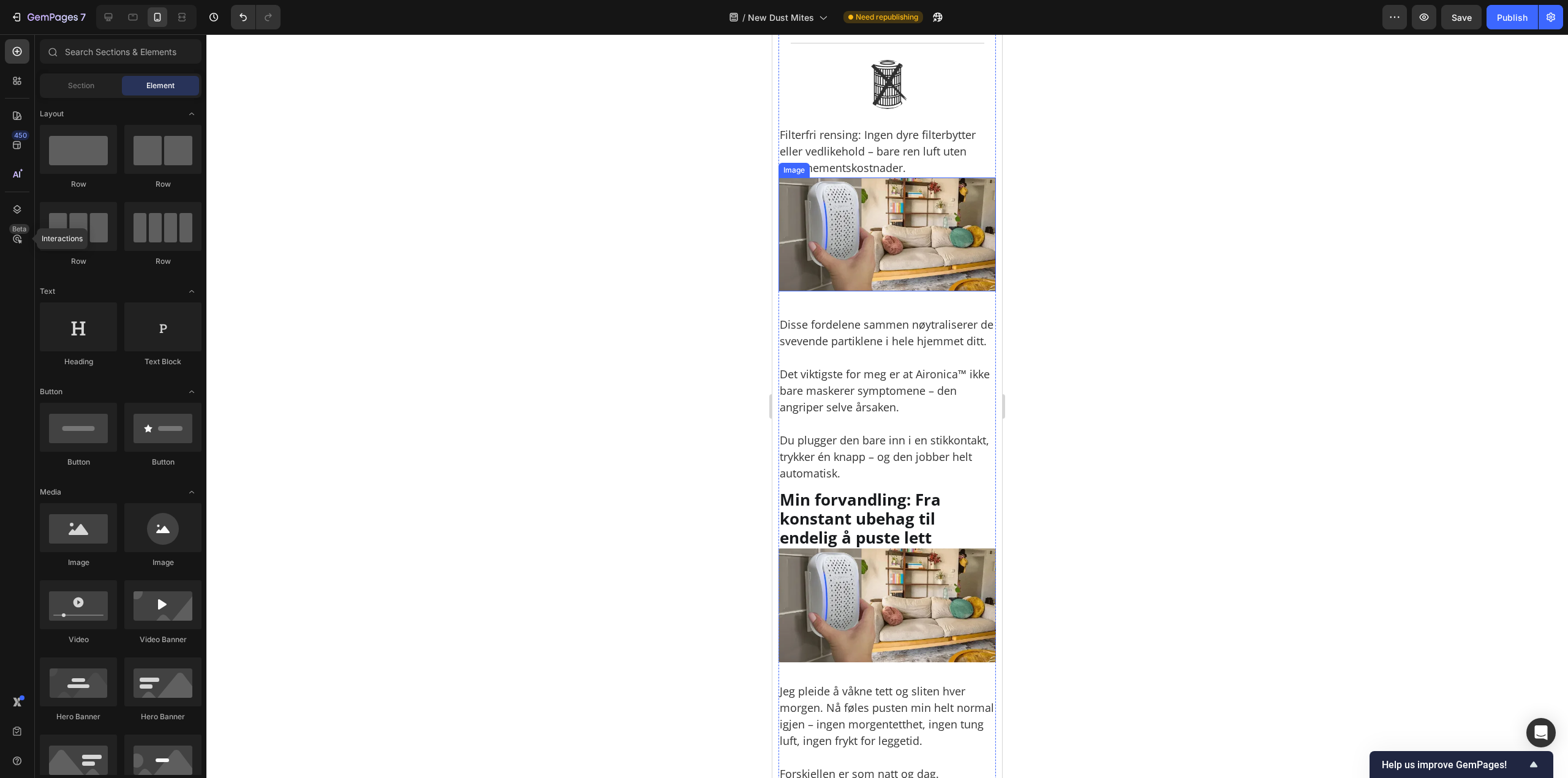
click at [917, 291] on img at bounding box center [887, 234] width 217 height 114
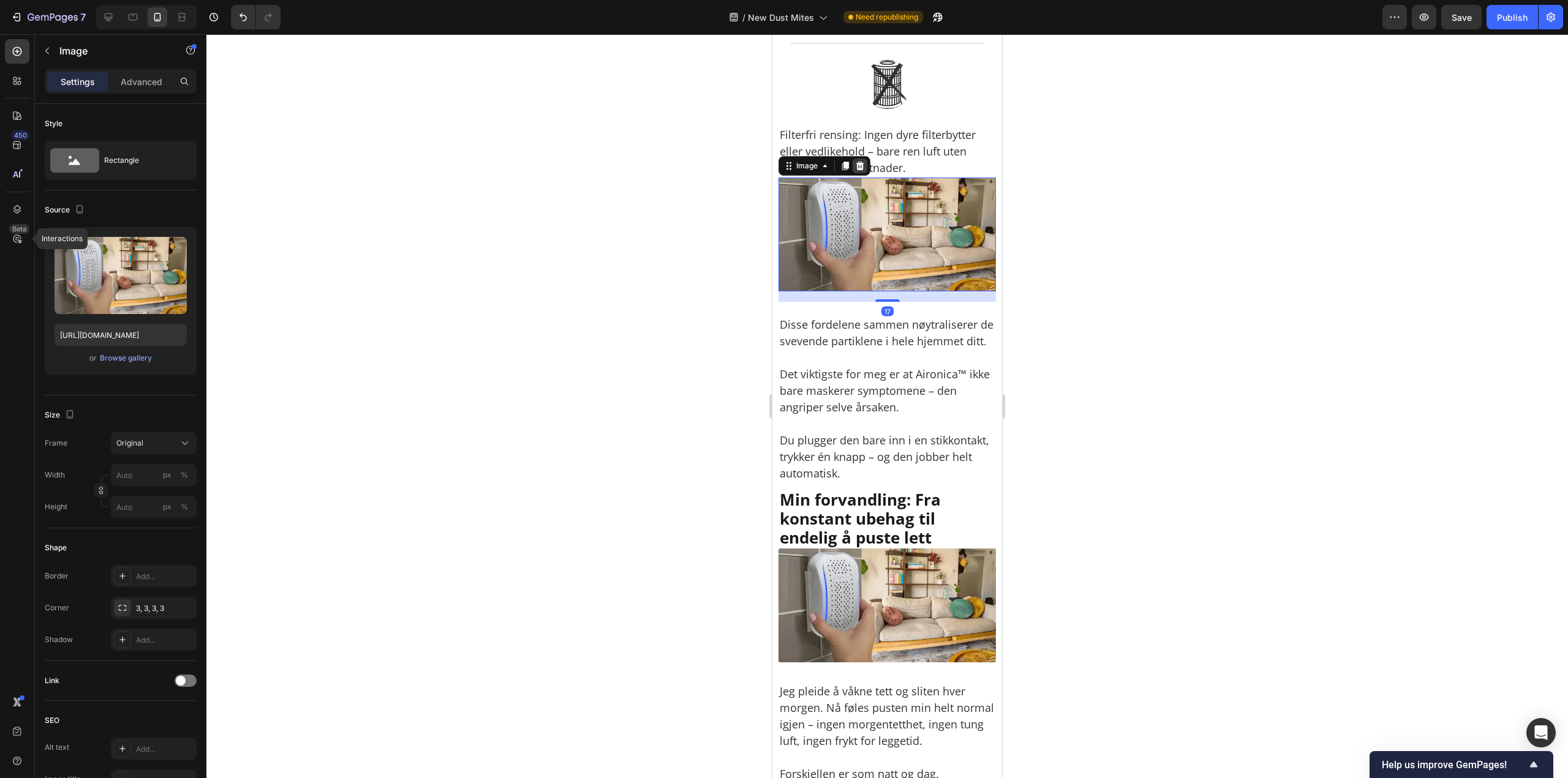
click at [863, 170] on icon at bounding box center [859, 166] width 8 height 9
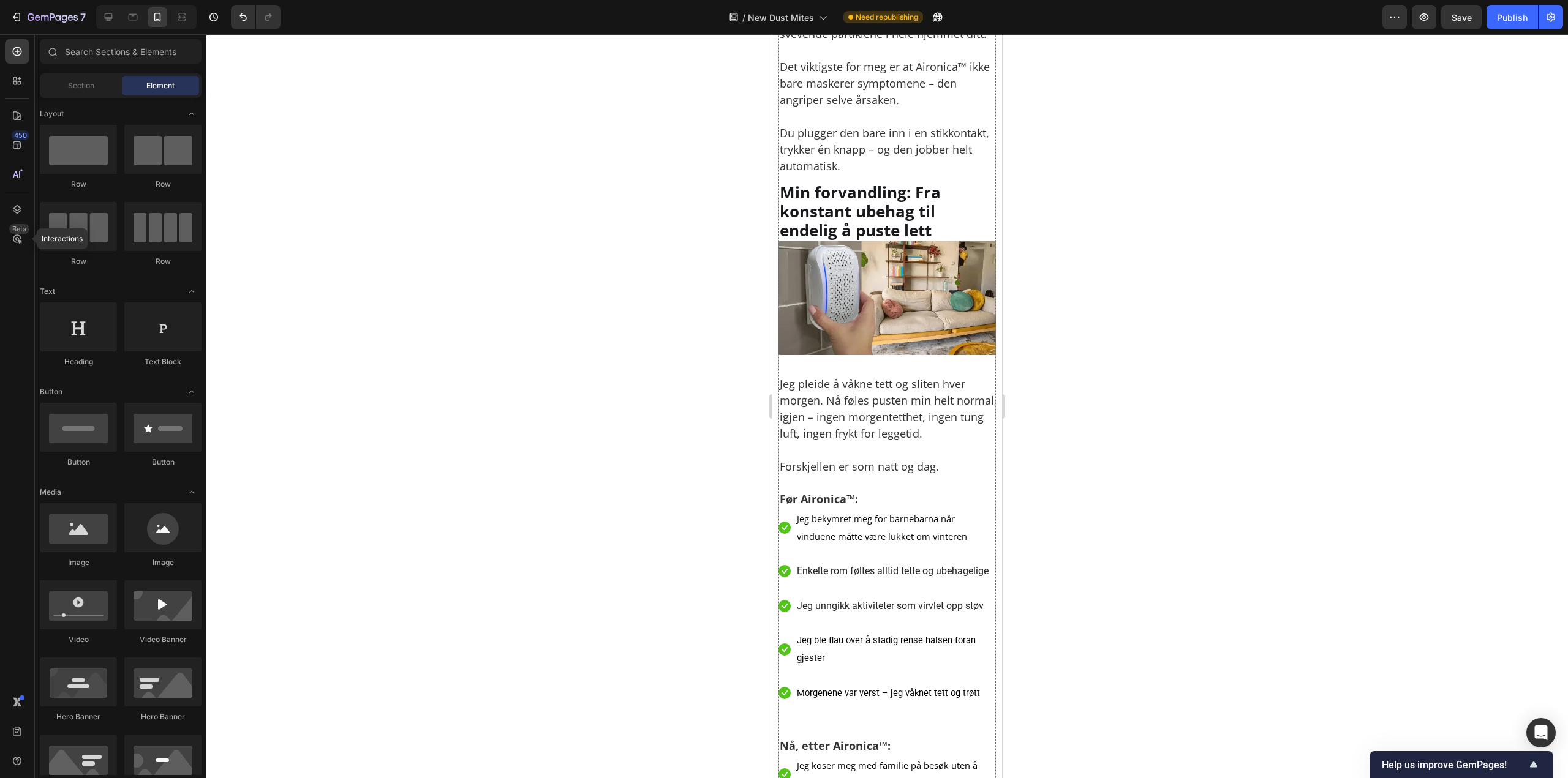
scroll to position [5016, 0]
click at [931, 355] on img at bounding box center [887, 297] width 217 height 114
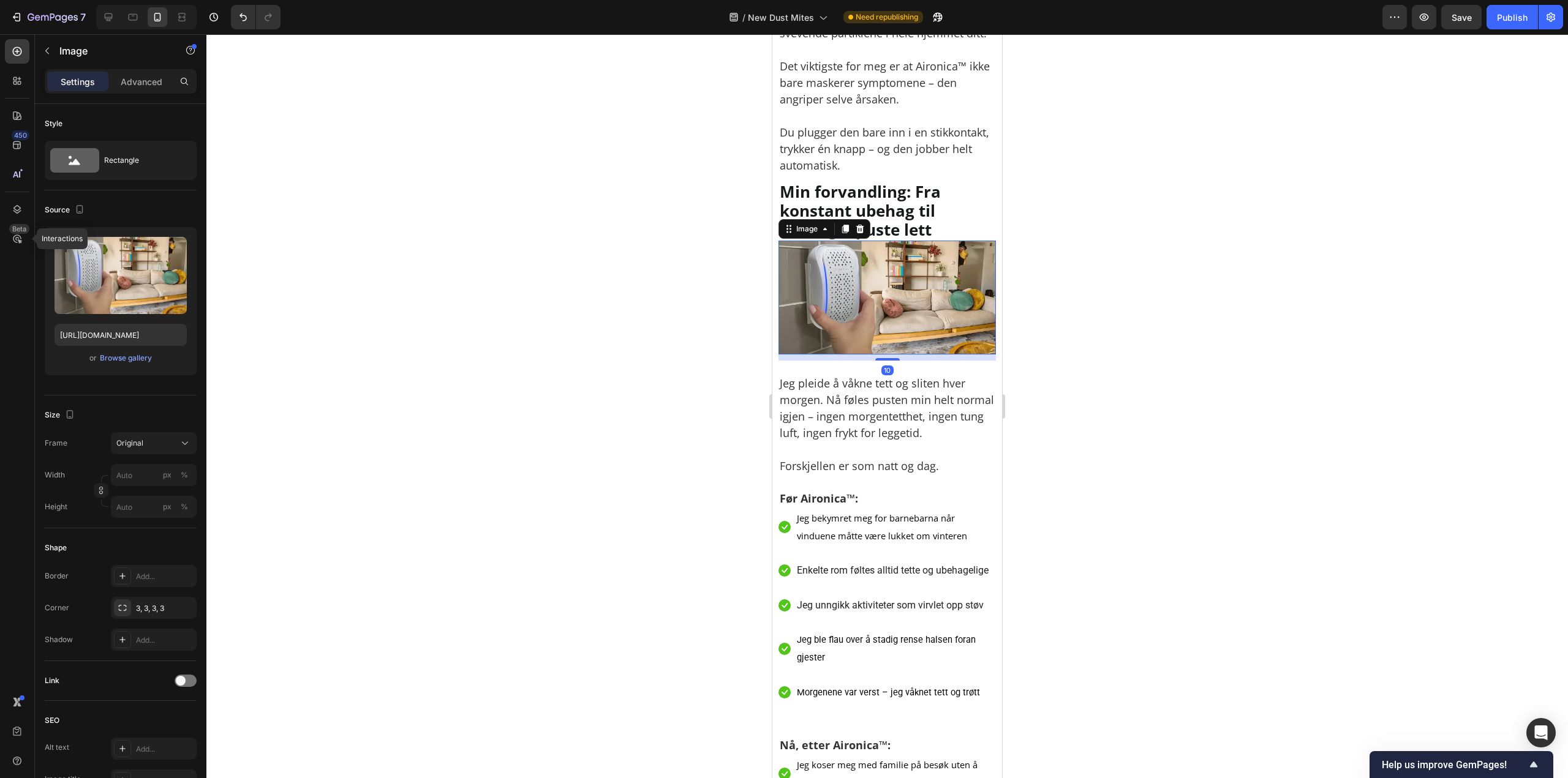
click at [1071, 392] on div at bounding box center [887, 406] width 1361 height 744
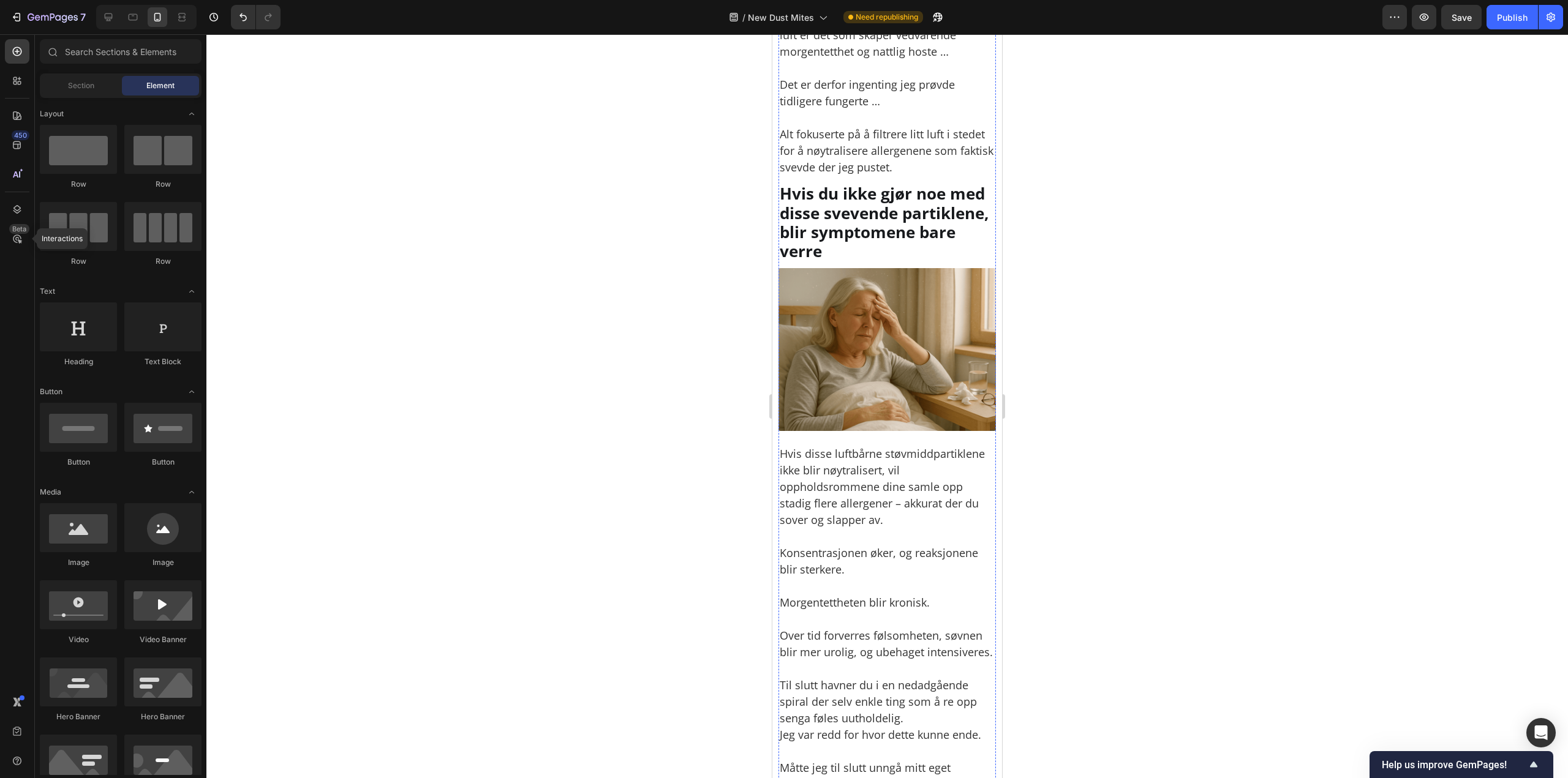
scroll to position [2383, 0]
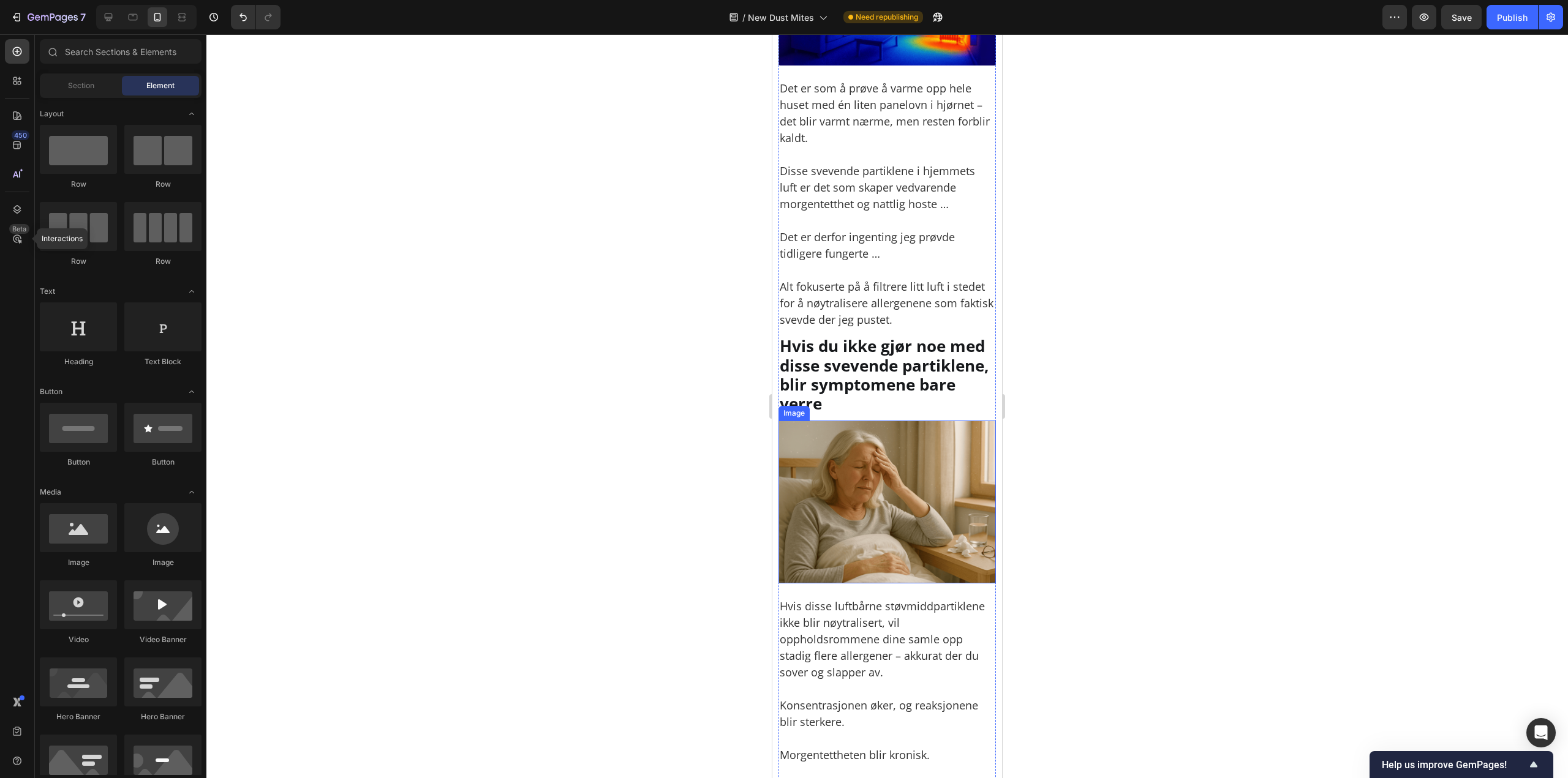
click at [906, 459] on img at bounding box center [887, 502] width 217 height 163
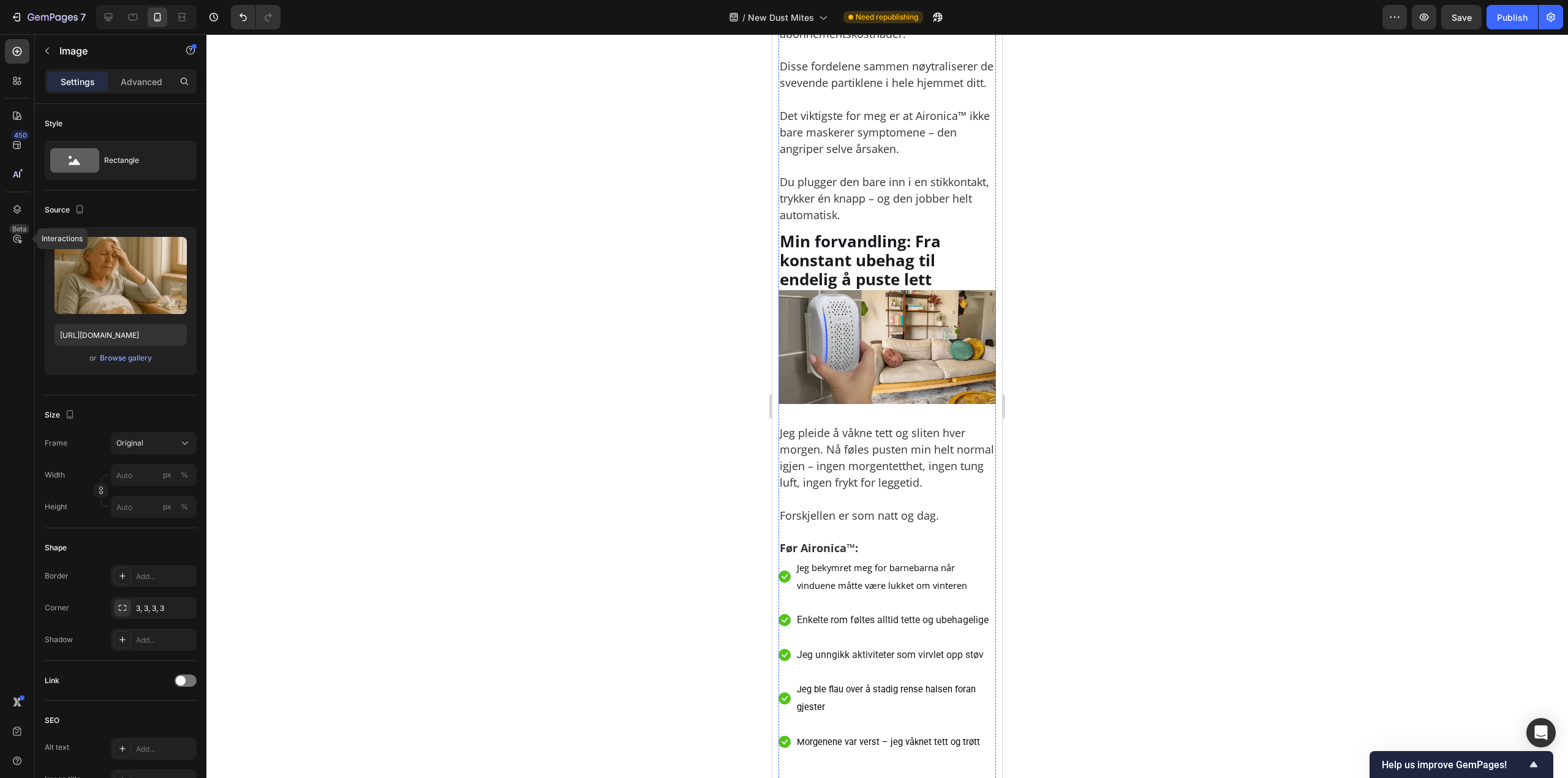
scroll to position [5077, 0]
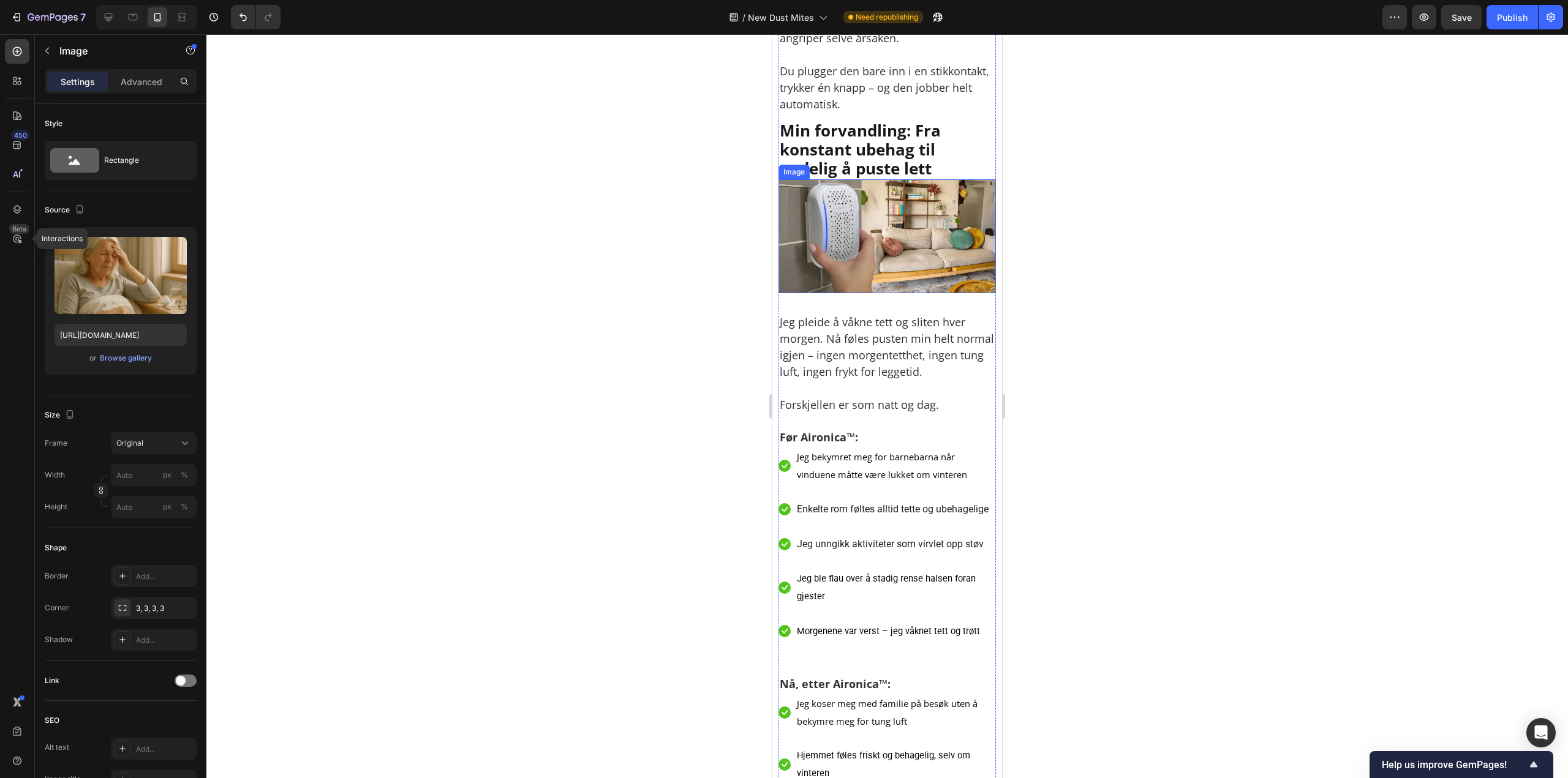
click at [906, 293] on img at bounding box center [887, 236] width 217 height 114
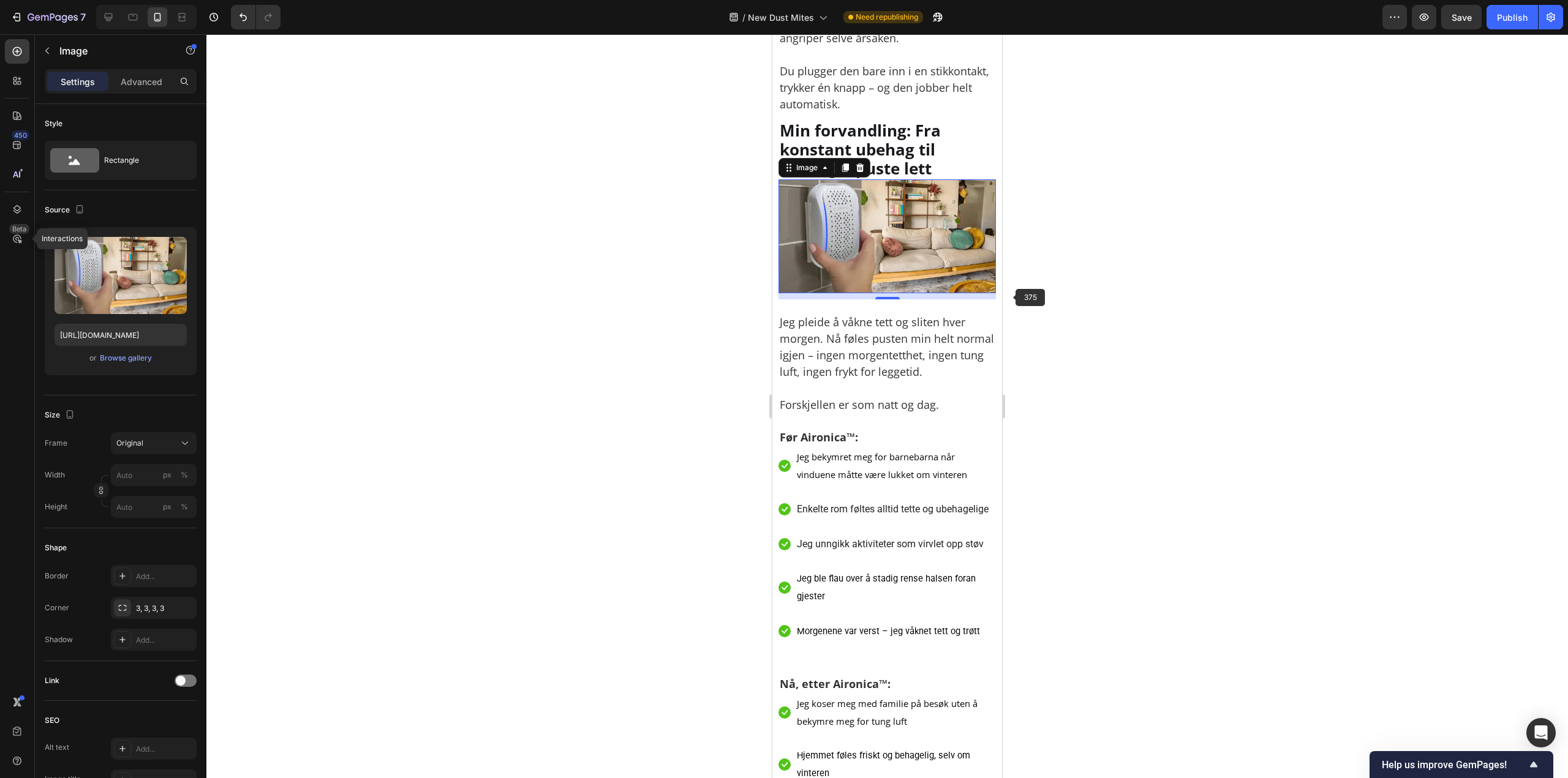
click at [1012, 292] on div at bounding box center [887, 406] width 1361 height 744
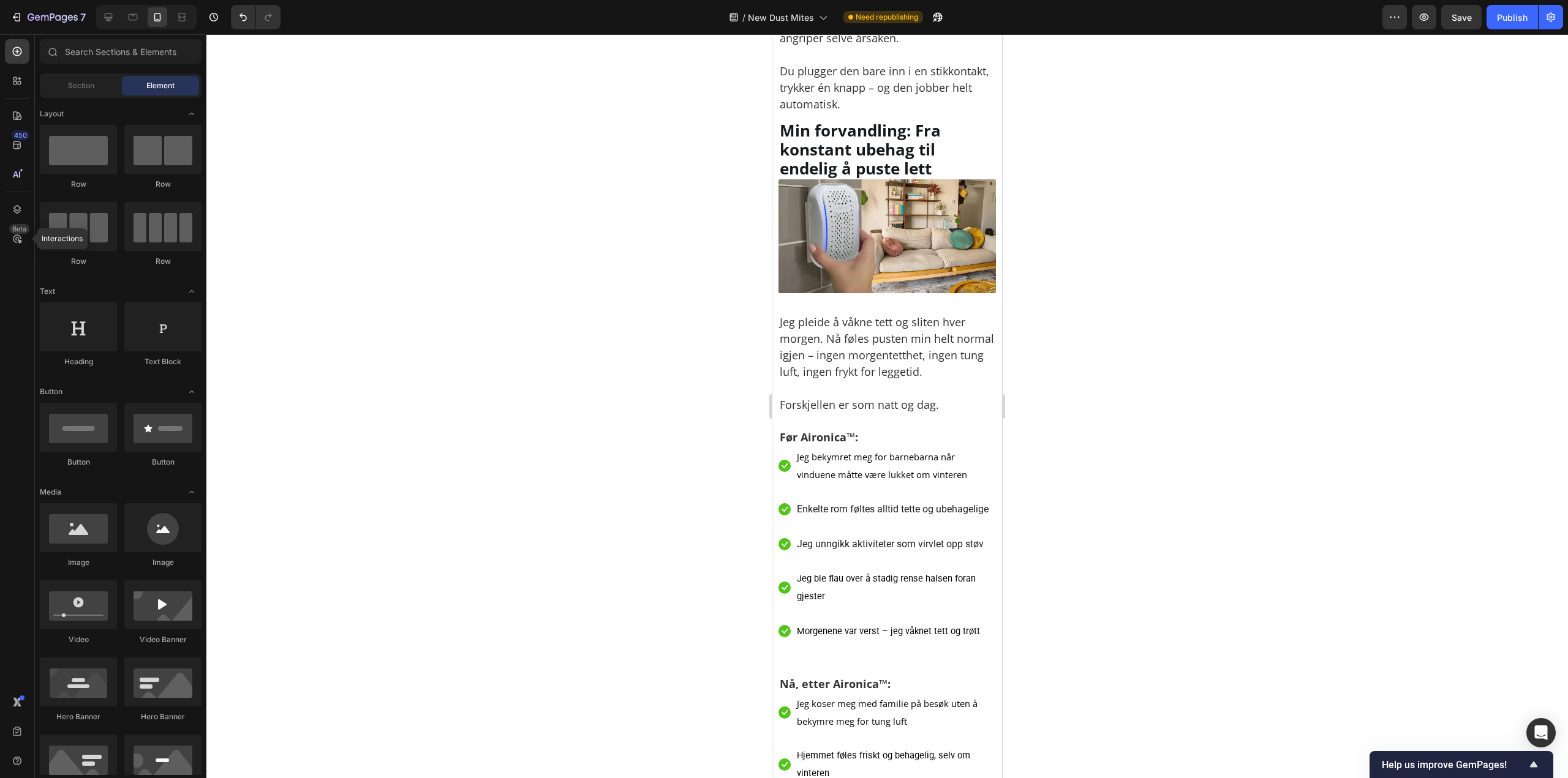
click at [945, 293] on img at bounding box center [887, 236] width 217 height 114
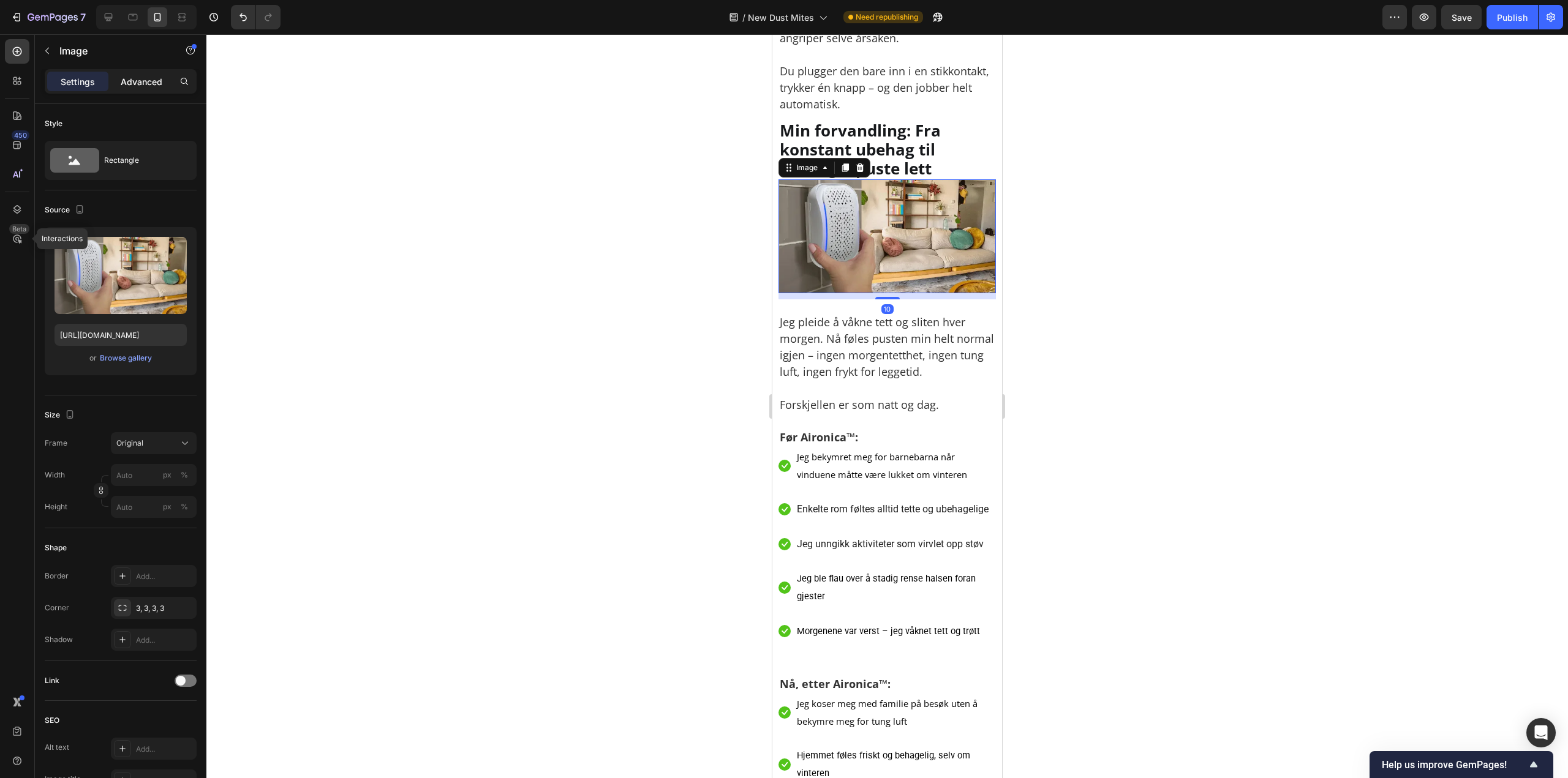
click at [114, 82] on div "Advanced" at bounding box center [142, 81] width 62 height 19
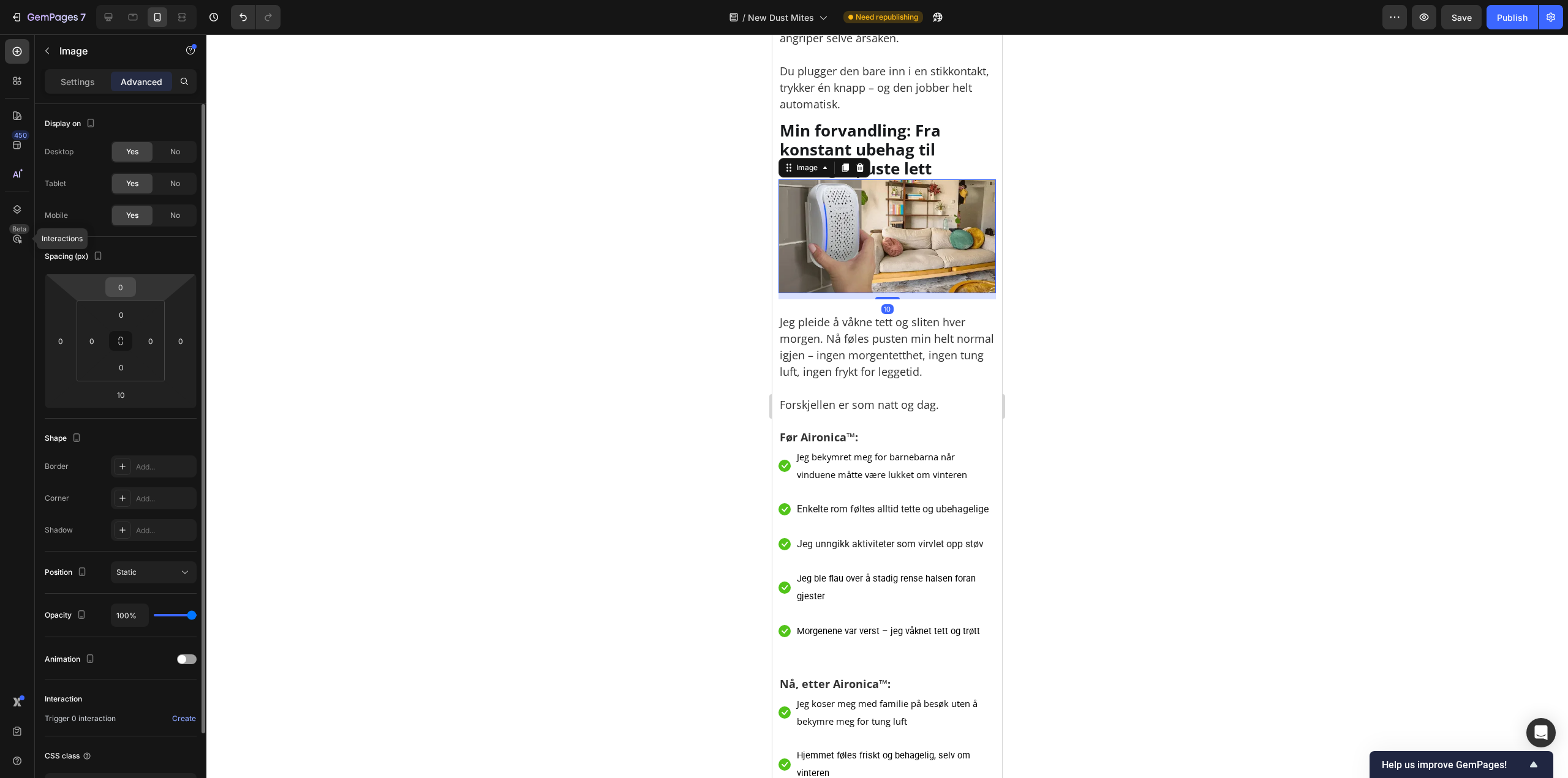
click at [129, 0] on html "7 Version history / New Dust Mites Need republishing Preview Save Publish 450 B…" at bounding box center [784, 0] width 1568 height 0
type input "-2"
click at [128, 280] on input "-2" at bounding box center [121, 287] width 25 height 18
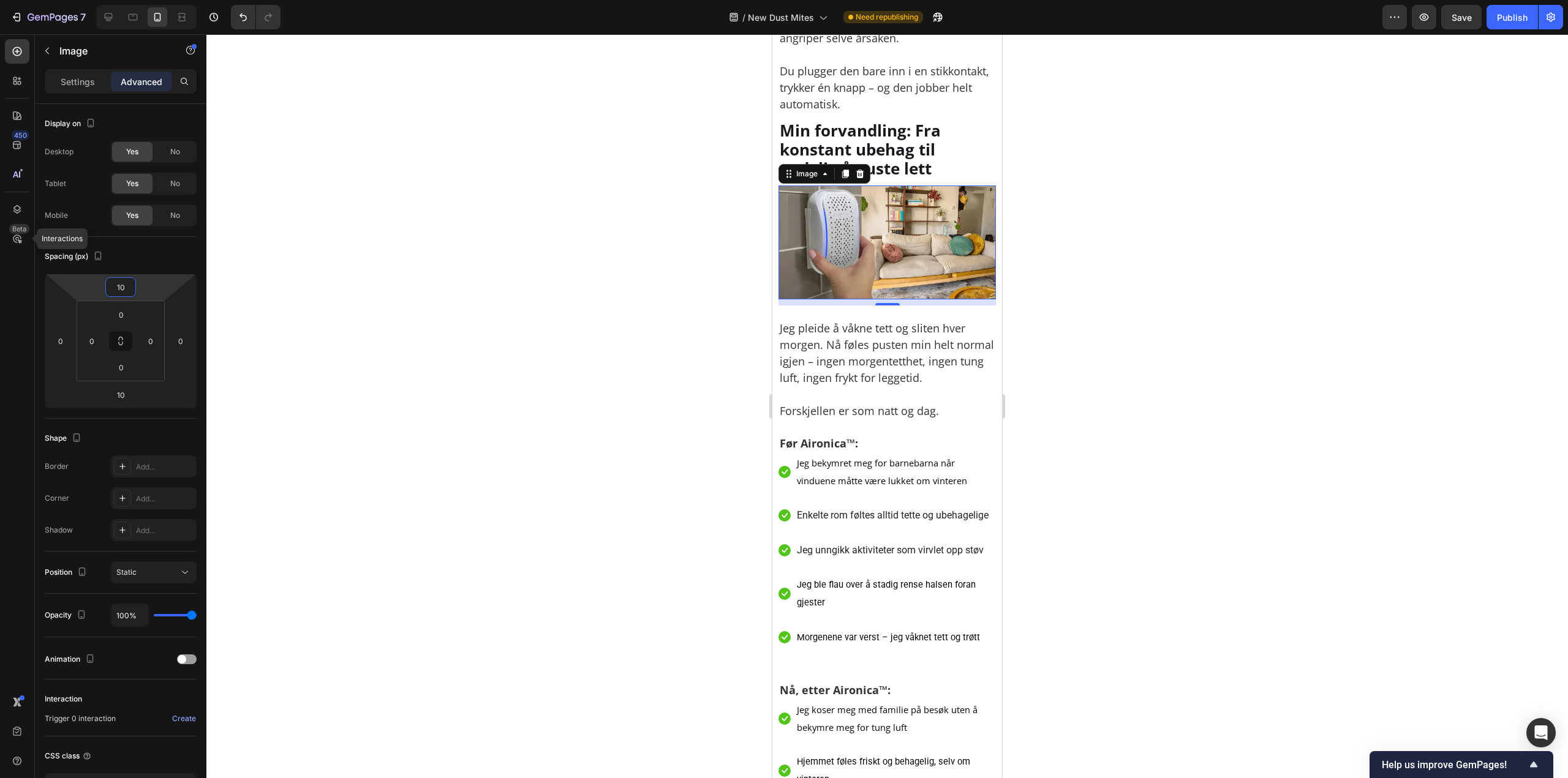
type input "10"
click at [1069, 214] on div at bounding box center [887, 406] width 1361 height 744
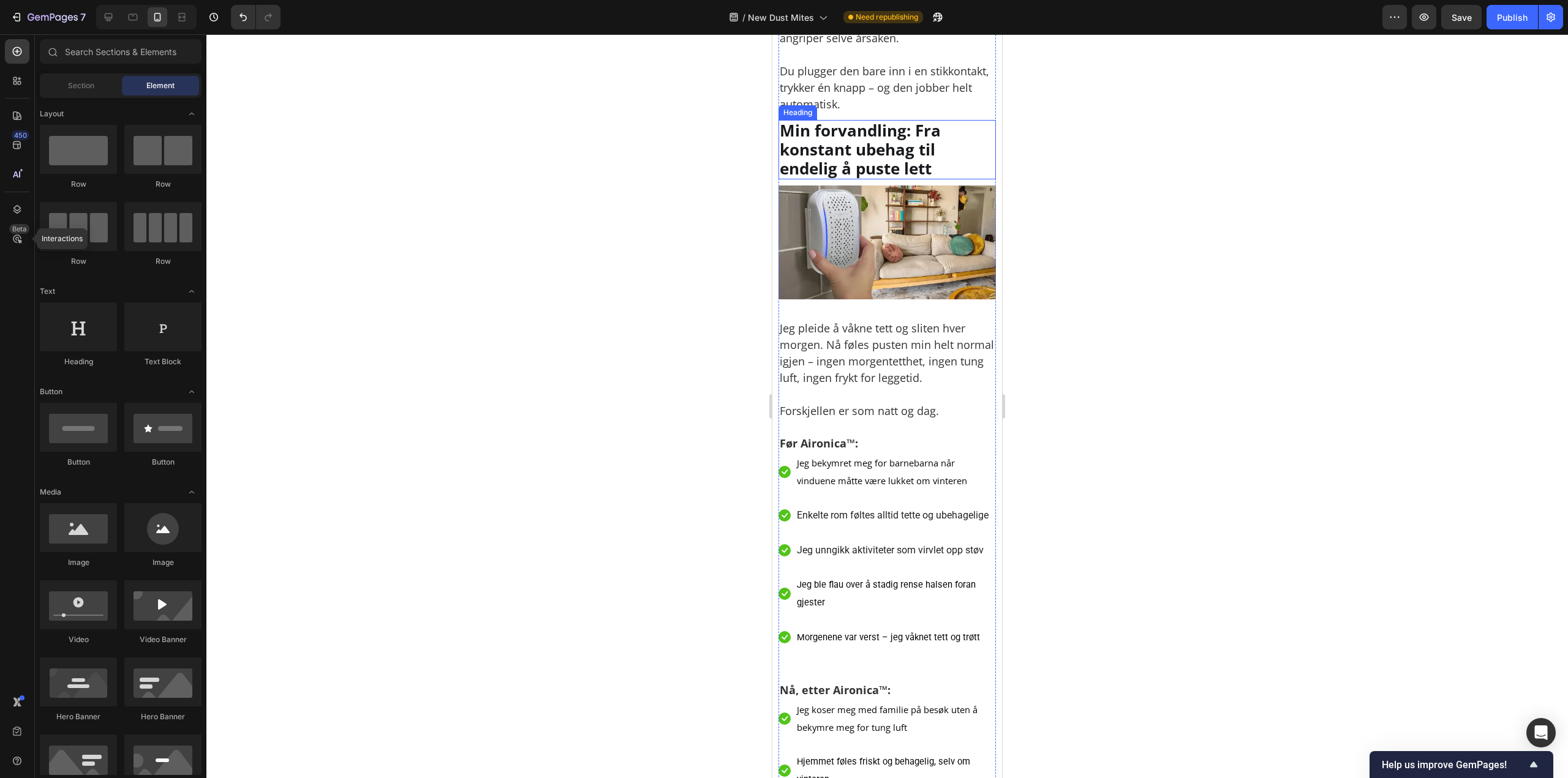
click at [870, 299] on img at bounding box center [887, 242] width 217 height 114
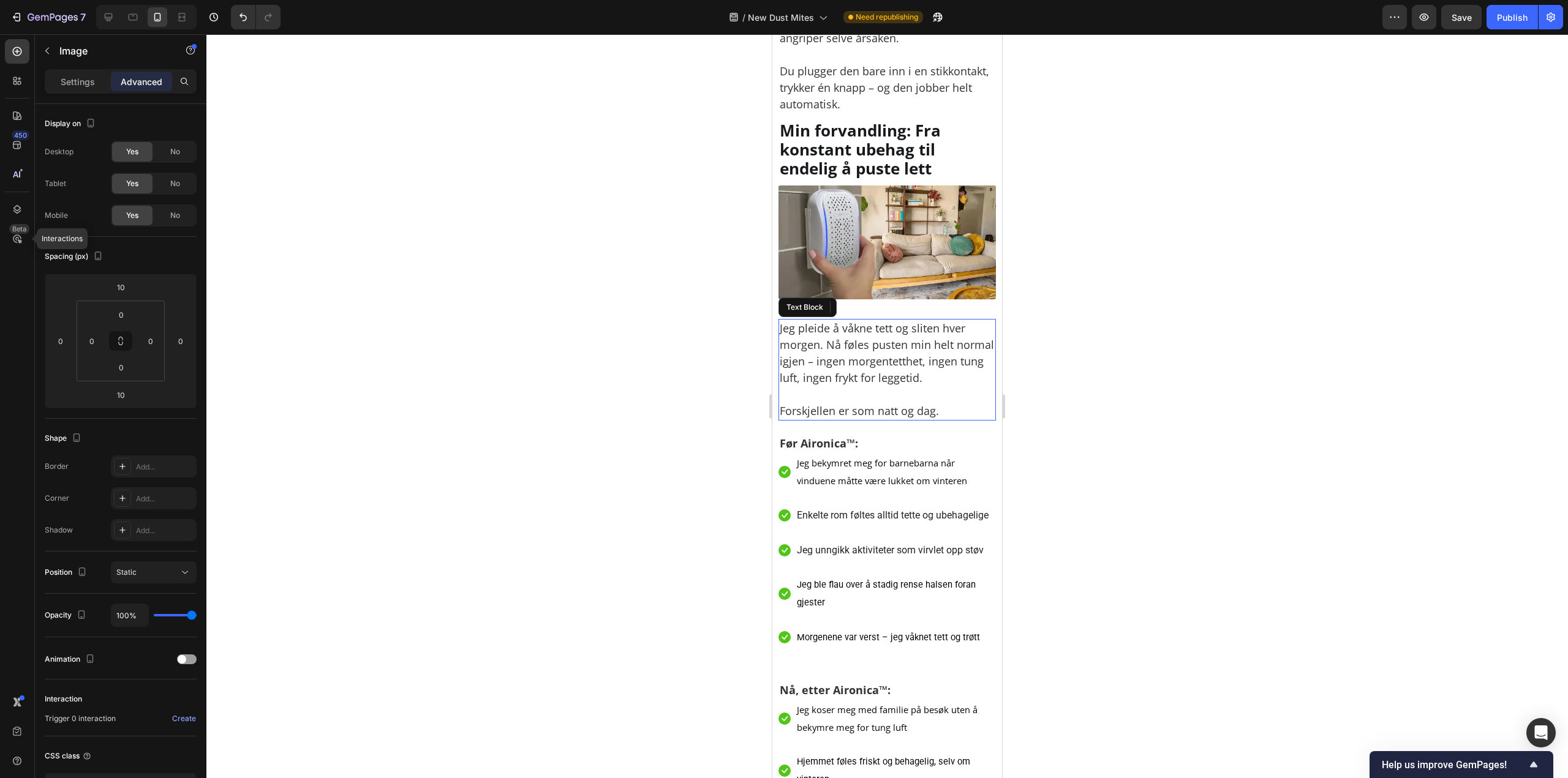
click at [886, 386] on p "Jeg pleide å våkne tett og sliten hver morgen. Nå føles pusten min helt normal …" at bounding box center [887, 353] width 215 height 66
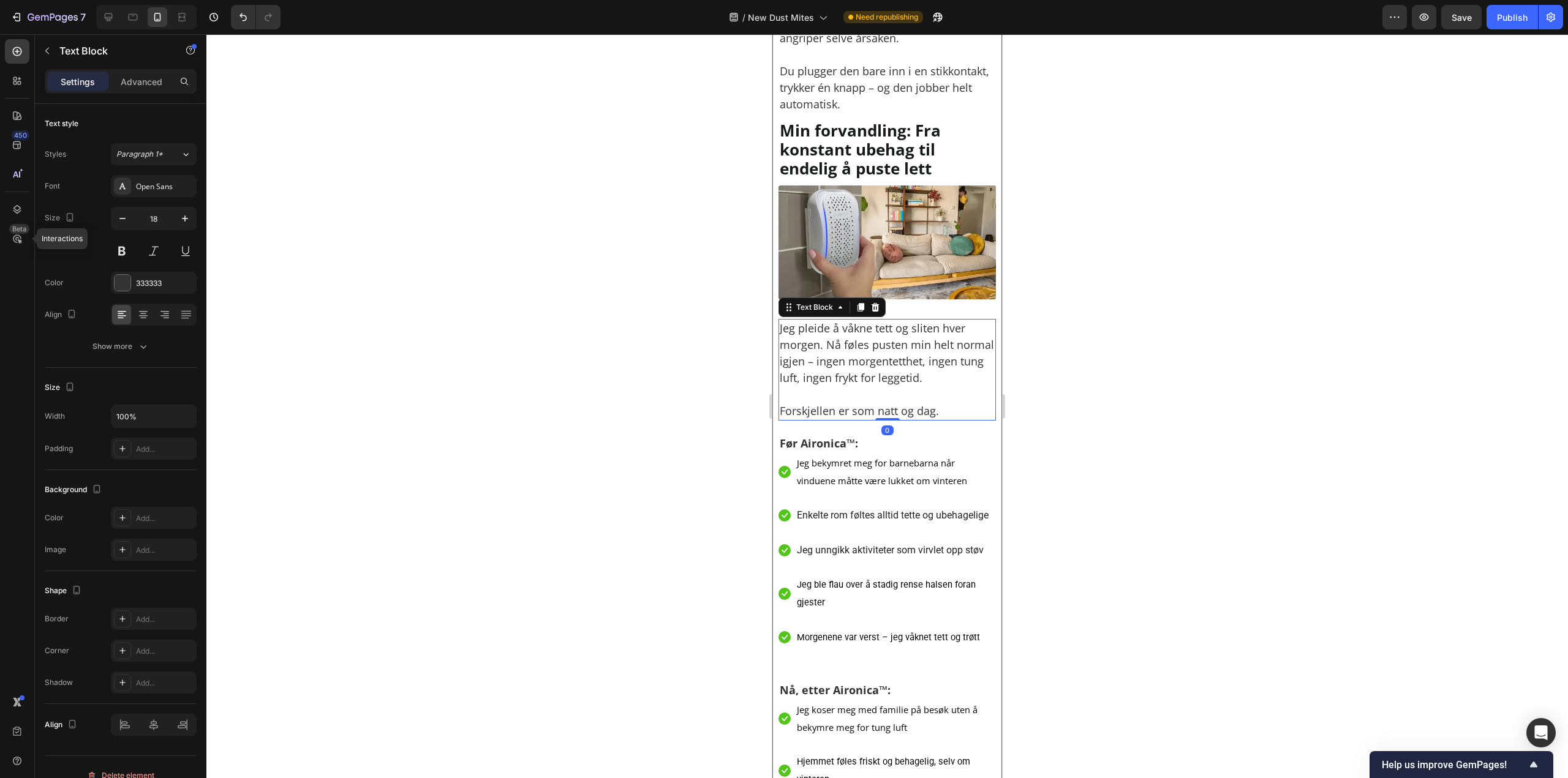
click at [1105, 327] on div at bounding box center [887, 406] width 1361 height 744
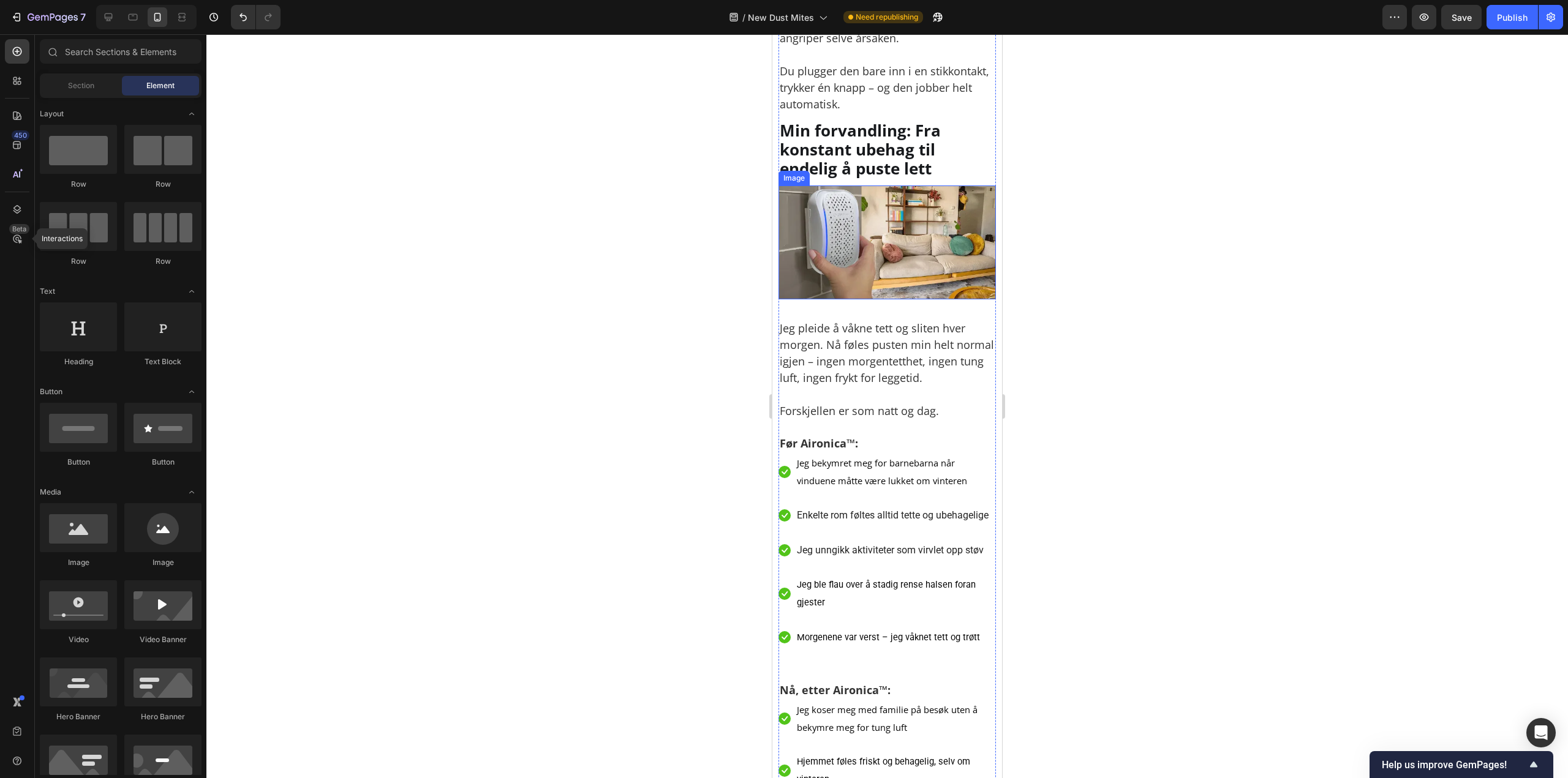
click at [909, 299] on img at bounding box center [887, 242] width 217 height 114
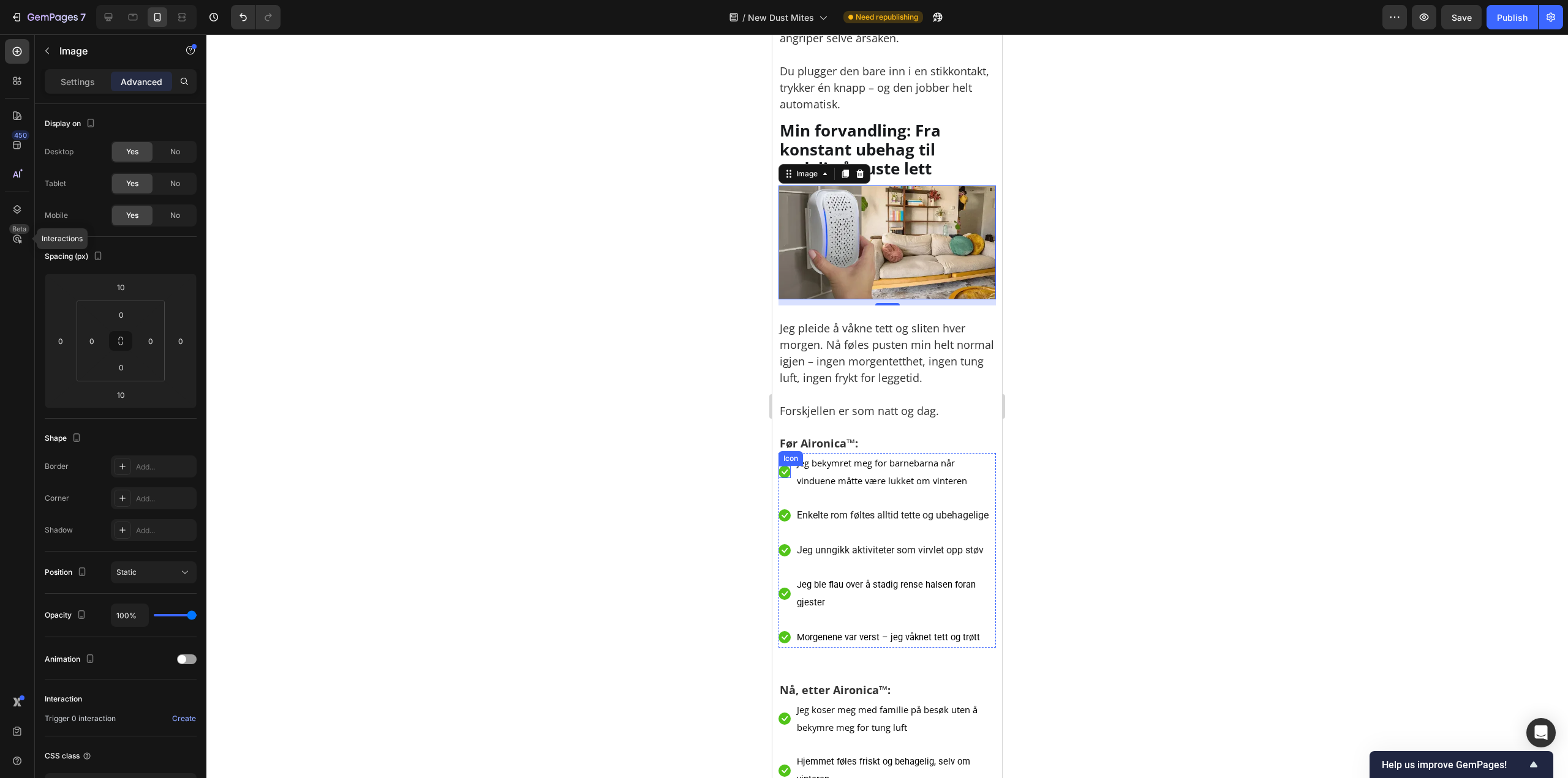
click at [784, 474] on icon at bounding box center [784, 472] width 6 height 5
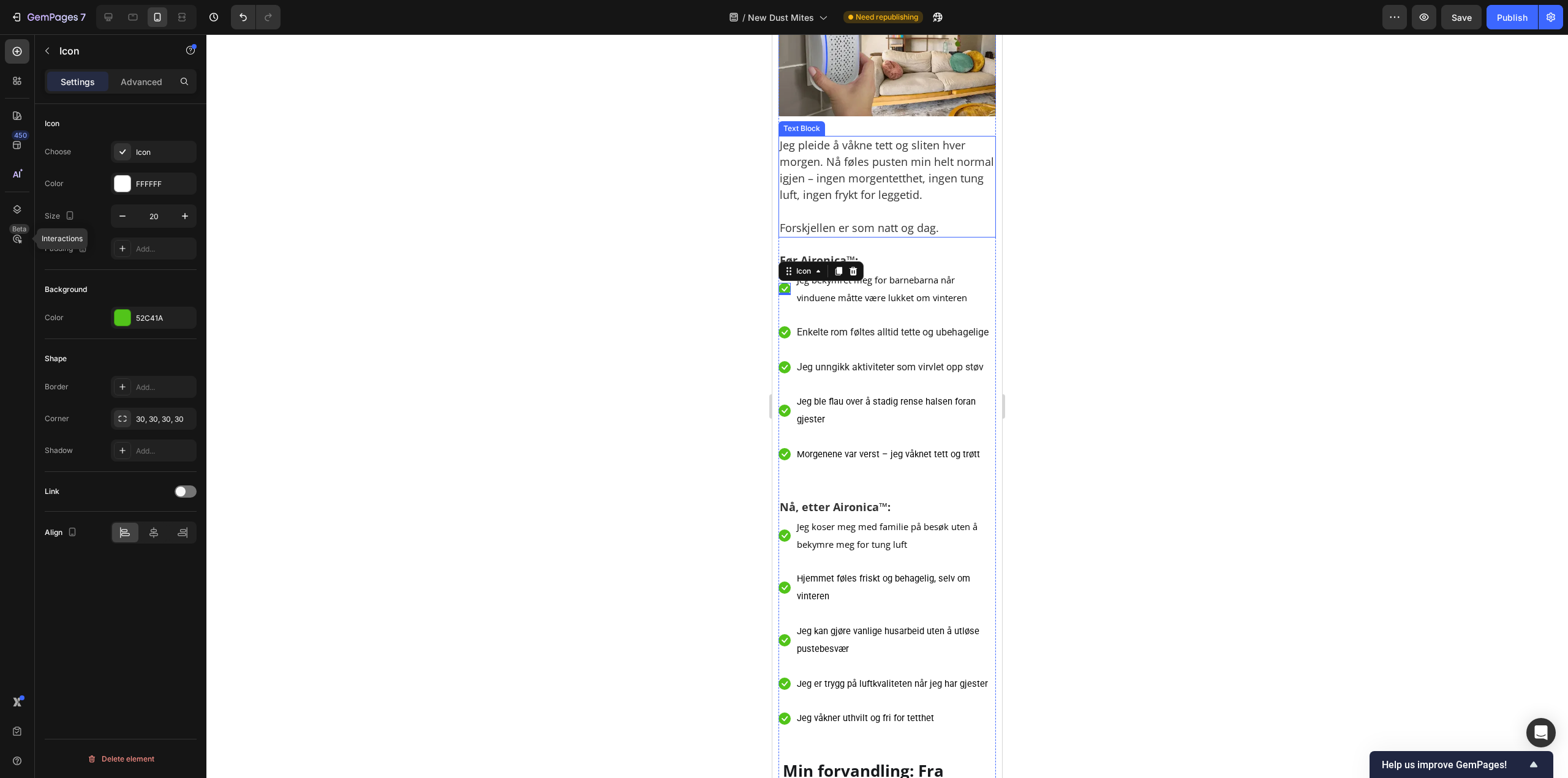
scroll to position [5322, 0]
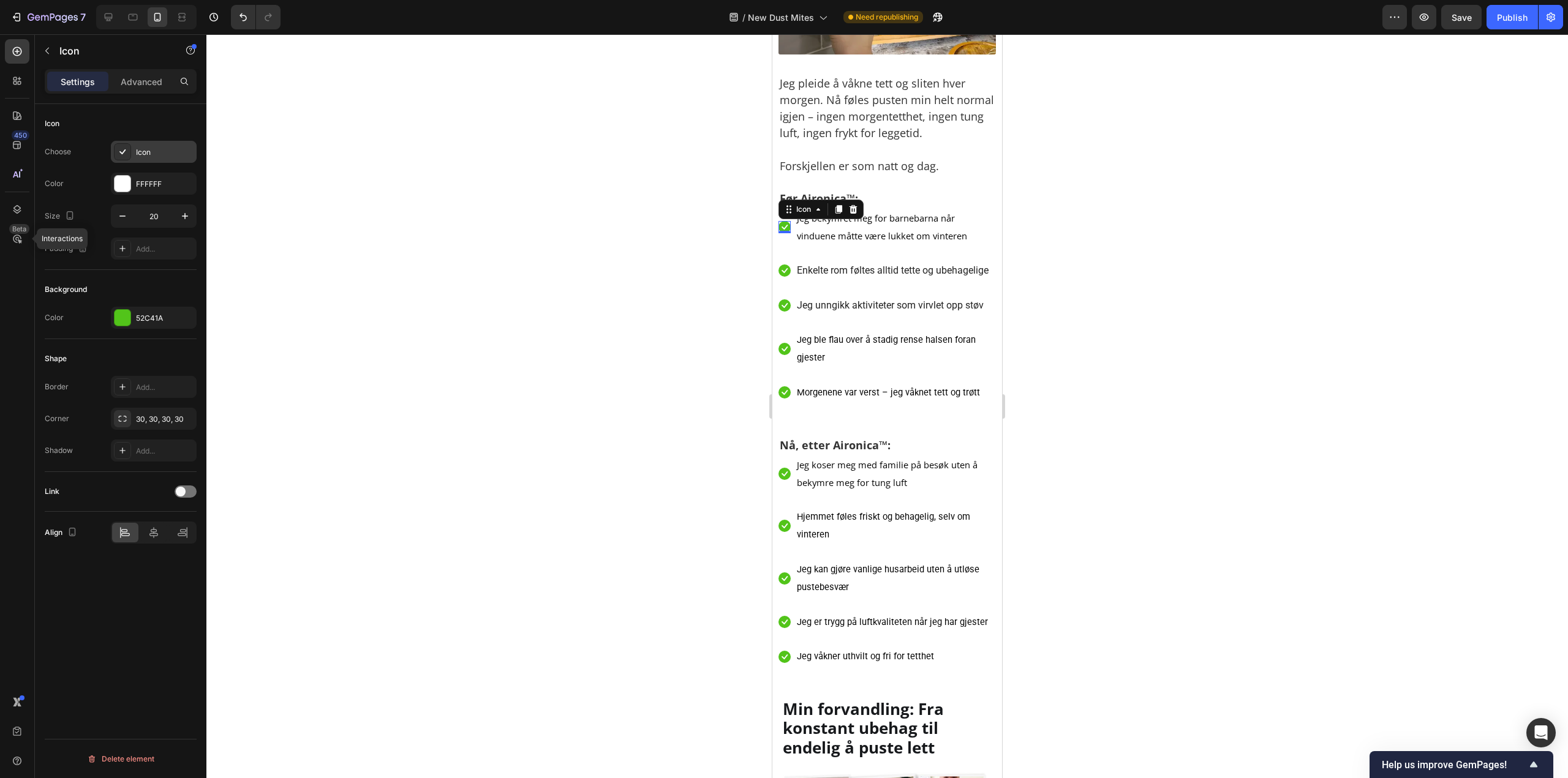
click at [142, 151] on div "Icon" at bounding box center [164, 152] width 57 height 11
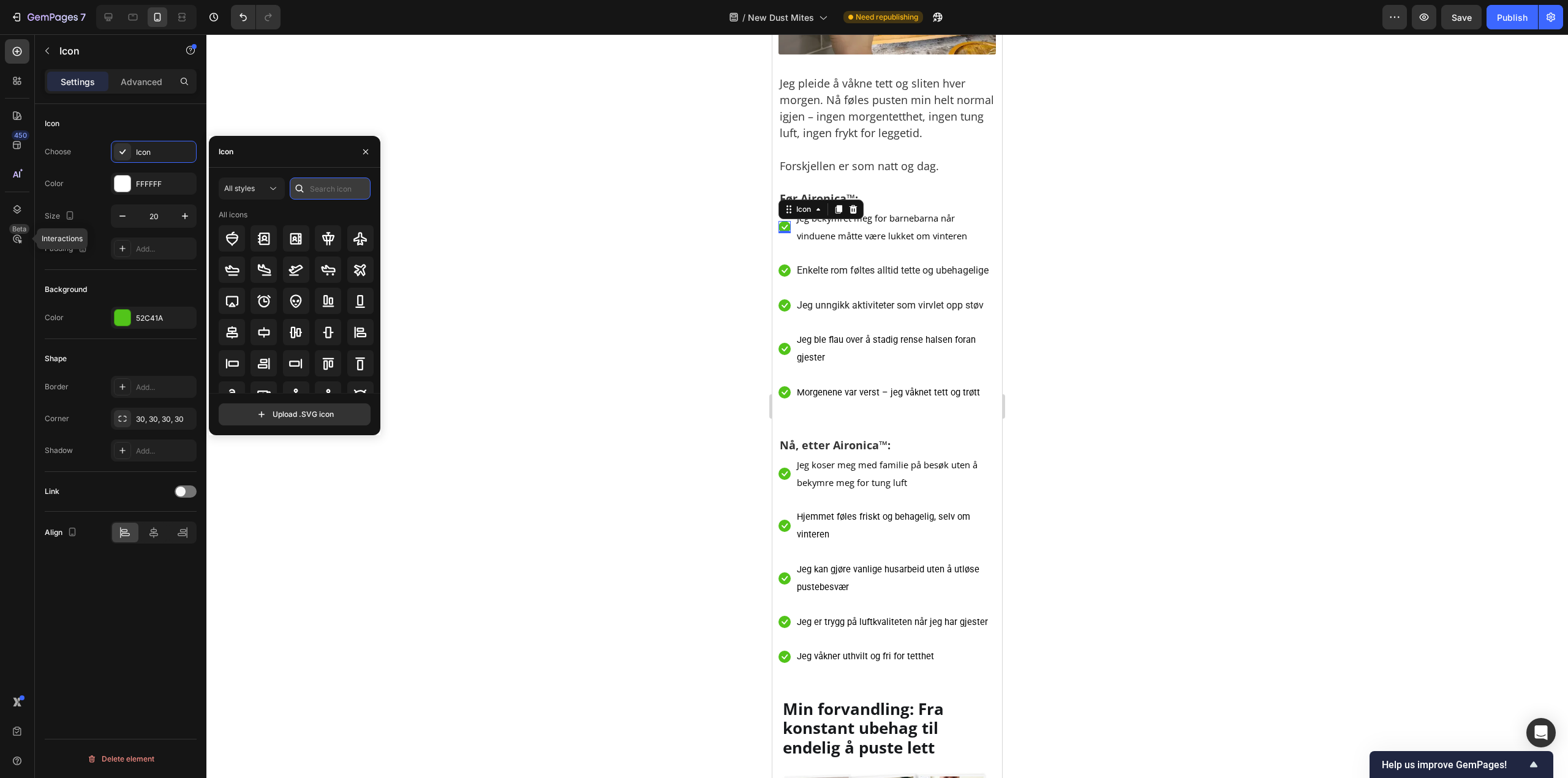
click at [317, 186] on input "text" at bounding box center [330, 188] width 81 height 22
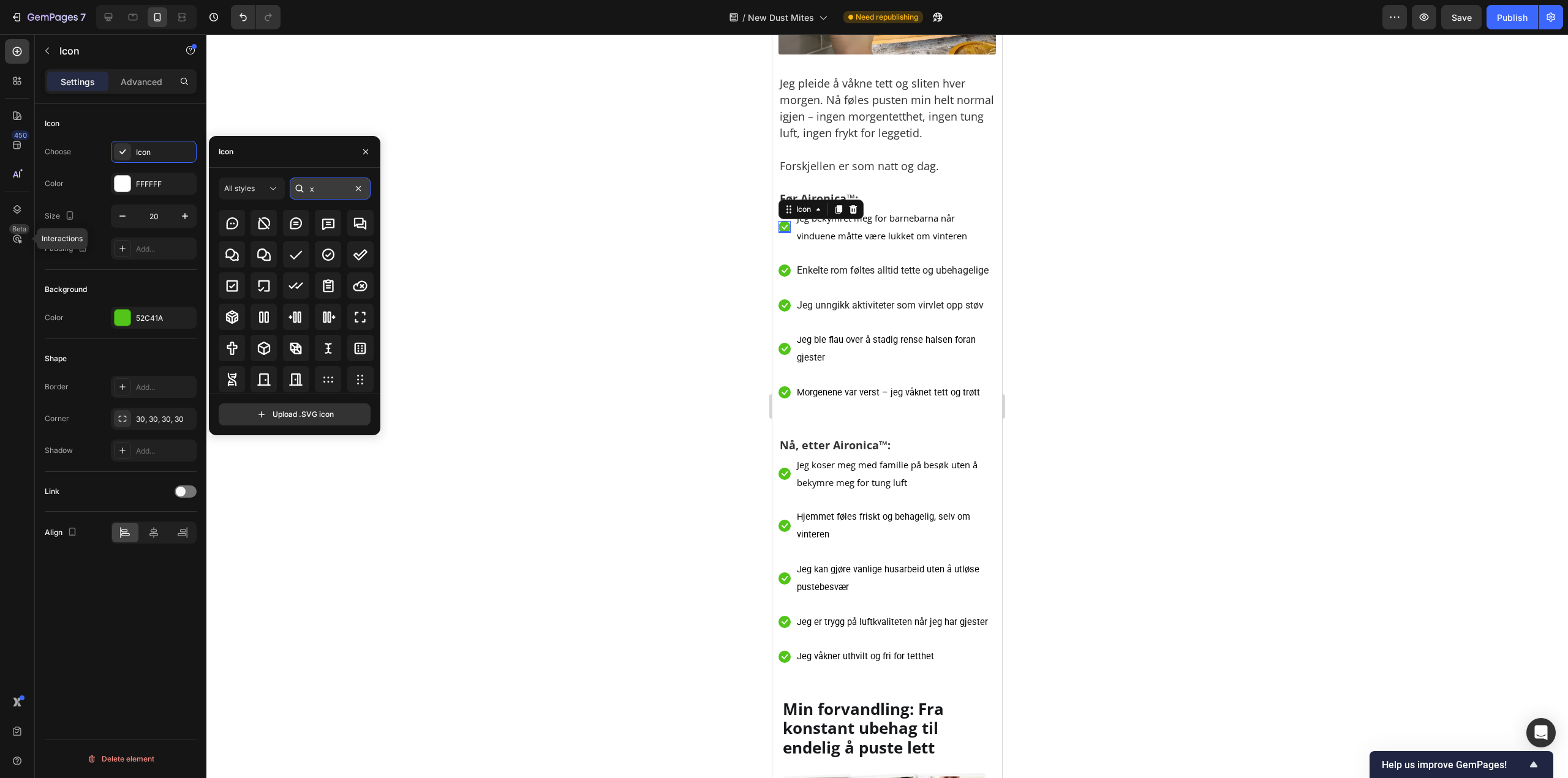
click at [310, 194] on input "x" at bounding box center [330, 188] width 81 height 22
click at [311, 192] on input "x" at bounding box center [330, 188] width 81 height 22
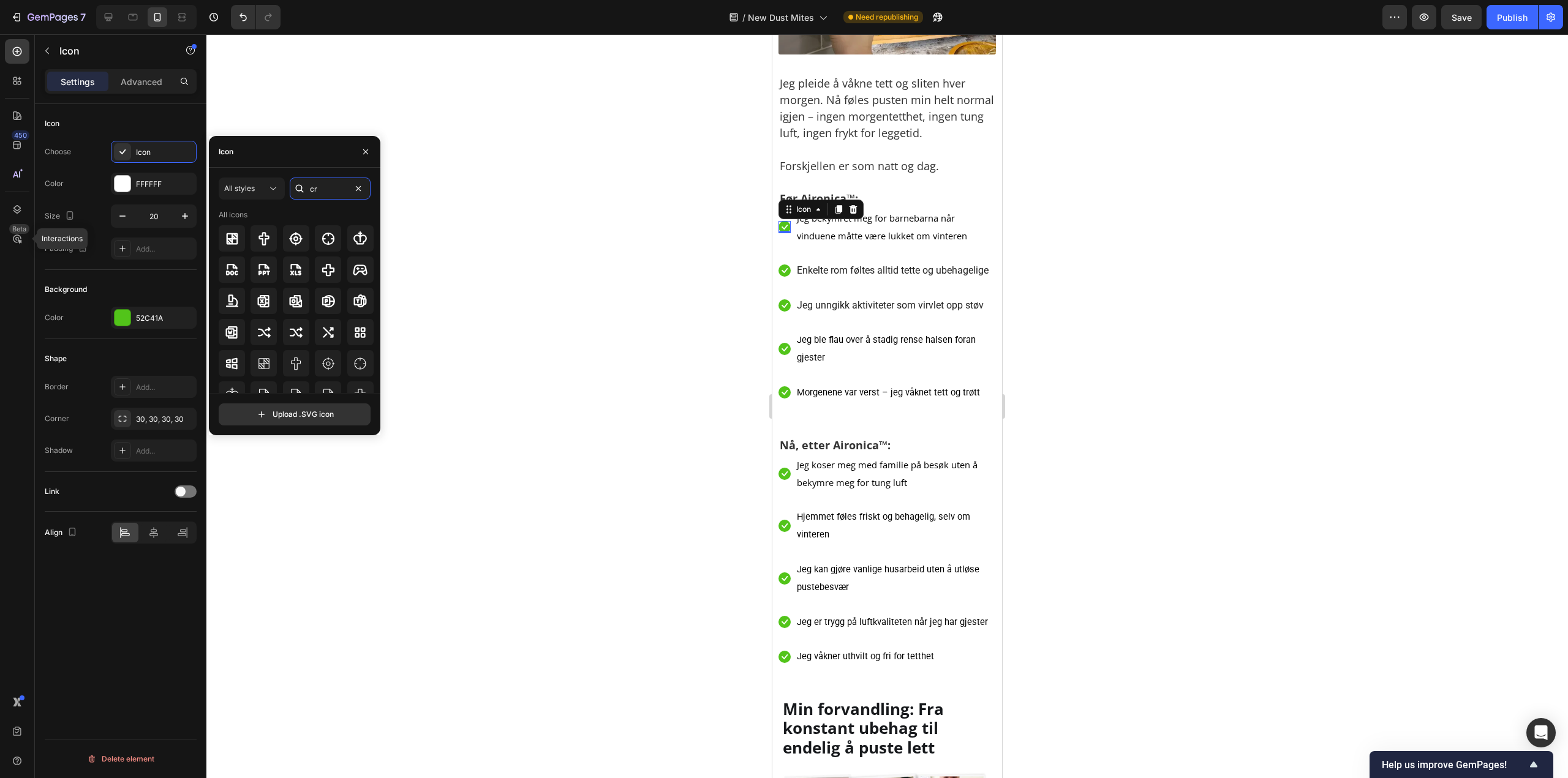
type input "c"
type input "x"
type input "n"
type input "x"
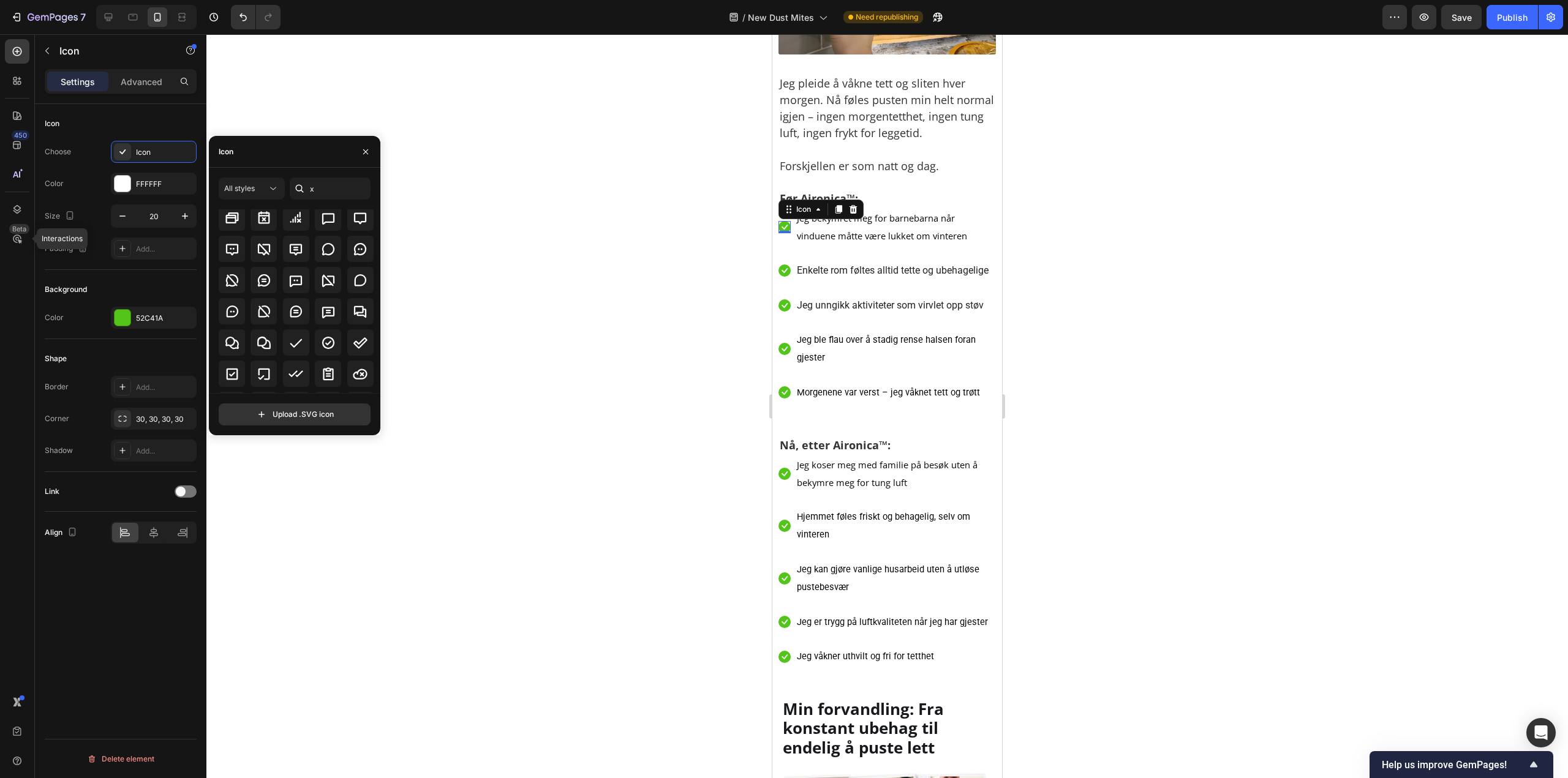
scroll to position [190, 0]
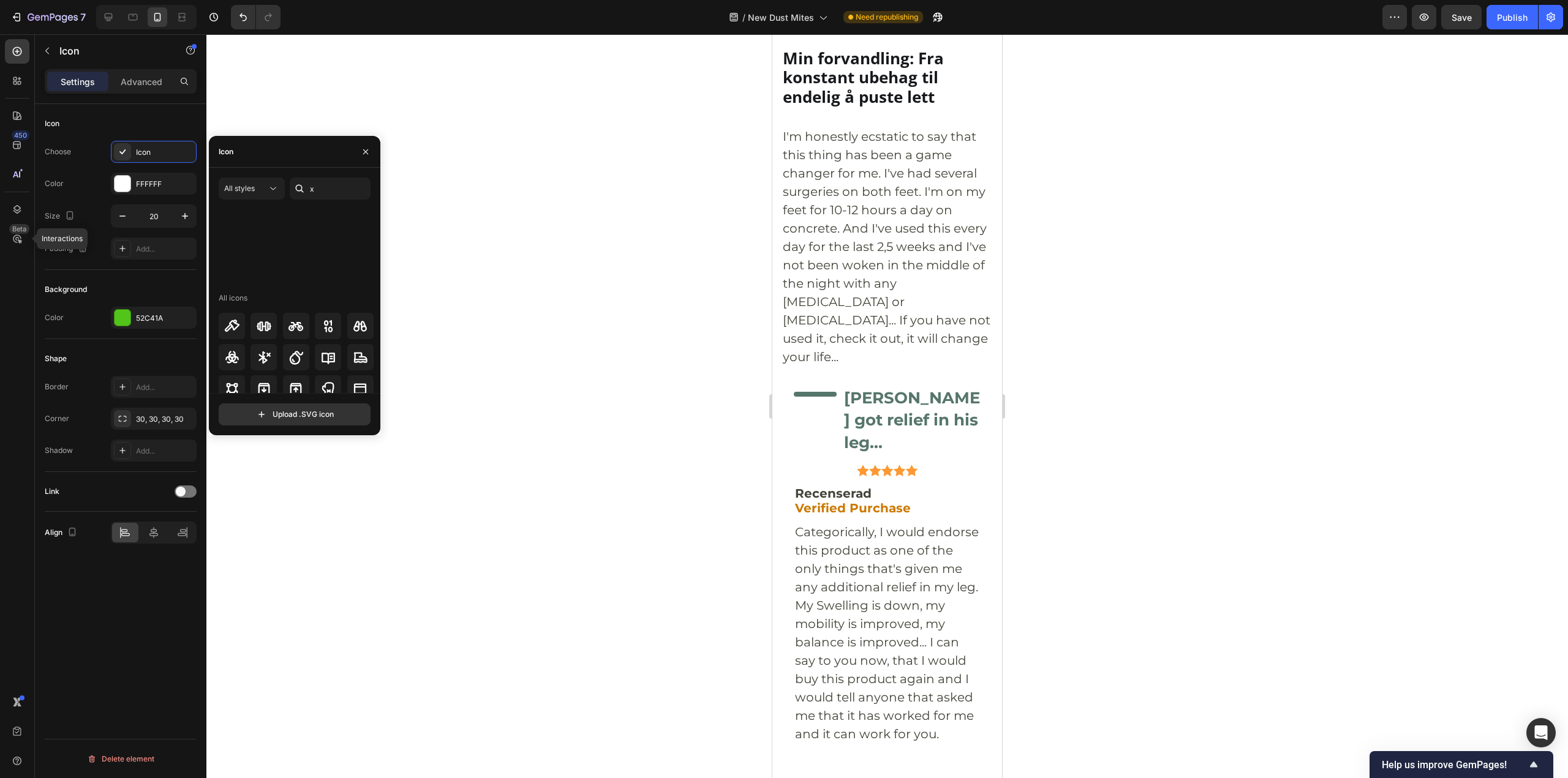
scroll to position [190, 0]
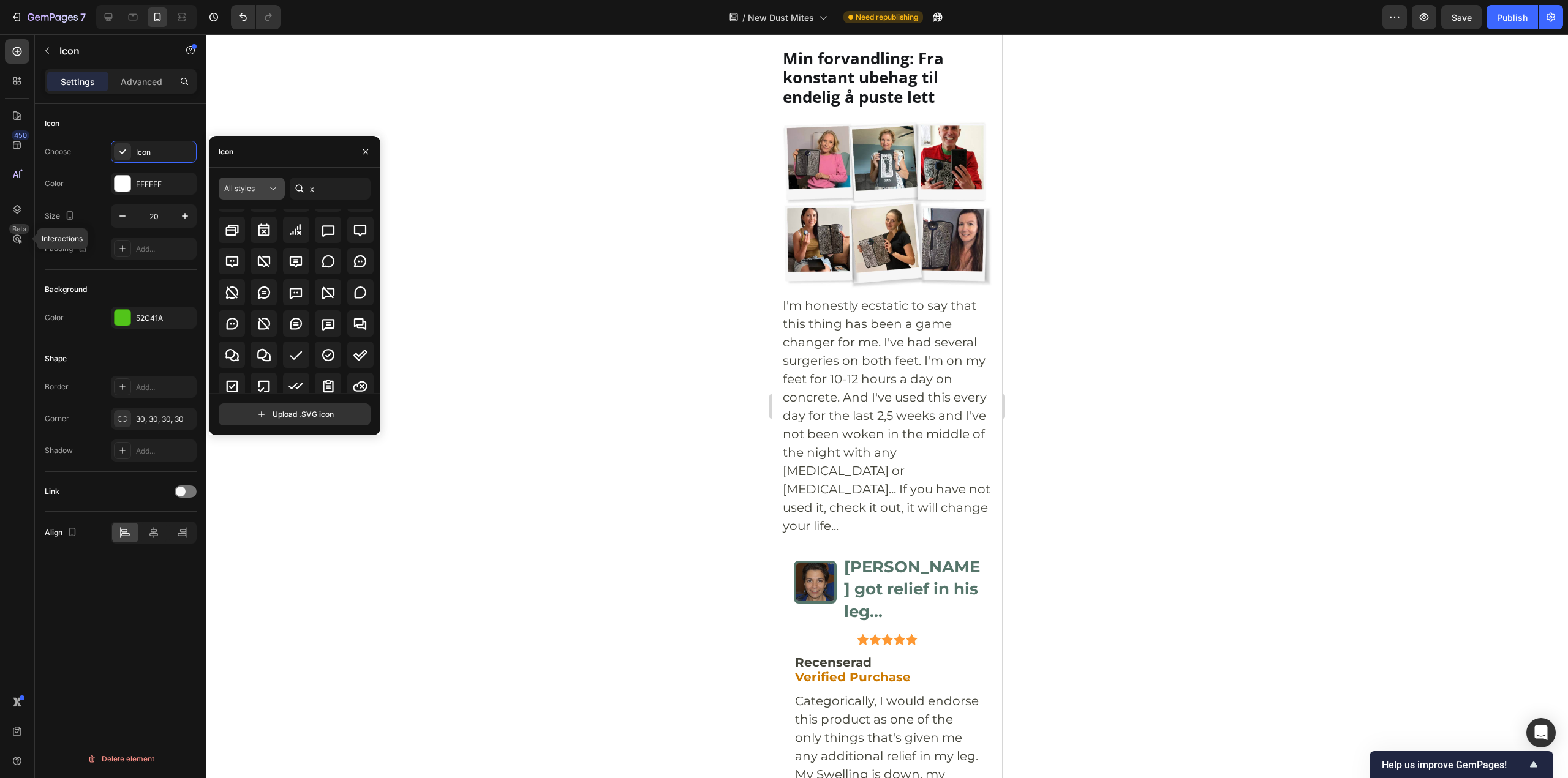
click at [254, 180] on button "All styles" at bounding box center [251, 188] width 66 height 22
click at [254, 181] on button "All styles" at bounding box center [251, 188] width 66 height 22
click at [320, 188] on input "x" at bounding box center [330, 188] width 81 height 22
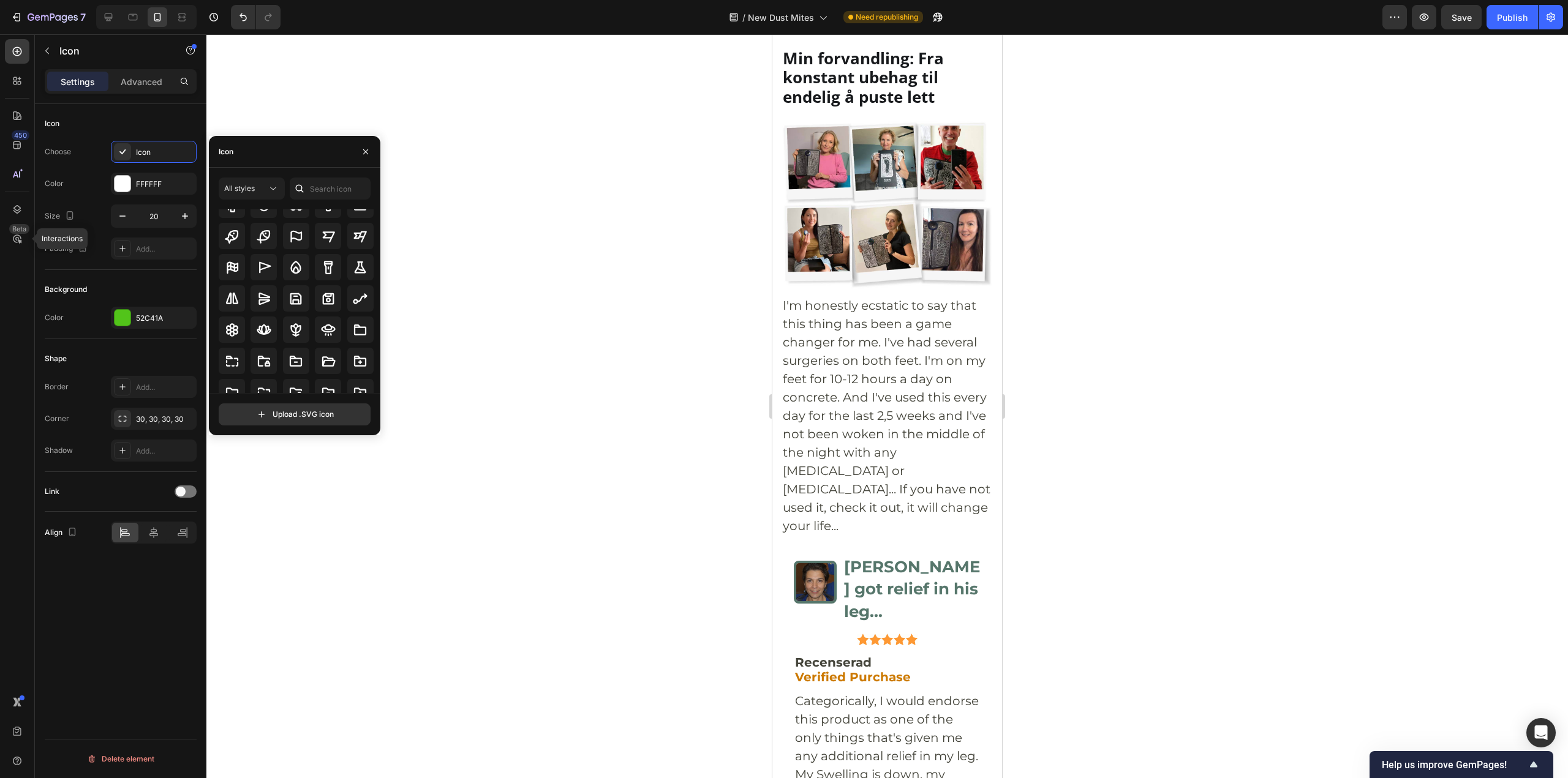
scroll to position [3293, 0]
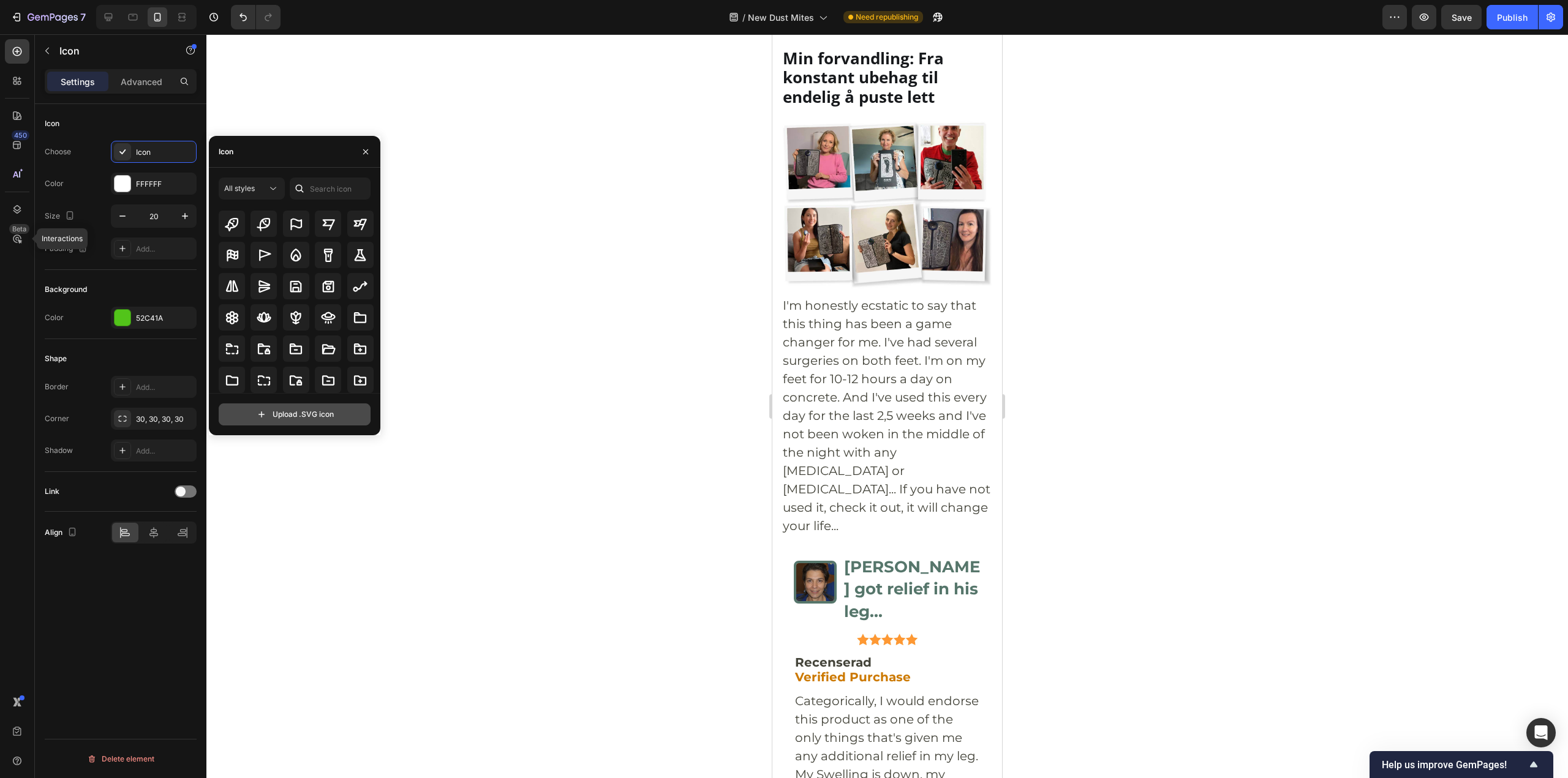
click at [331, 413] on input "file" at bounding box center [294, 415] width 151 height 21
click at [334, 410] on input "file" at bounding box center [294, 415] width 151 height 21
type input "C:\fakepath\x-circle-svgrepo-com.svg"
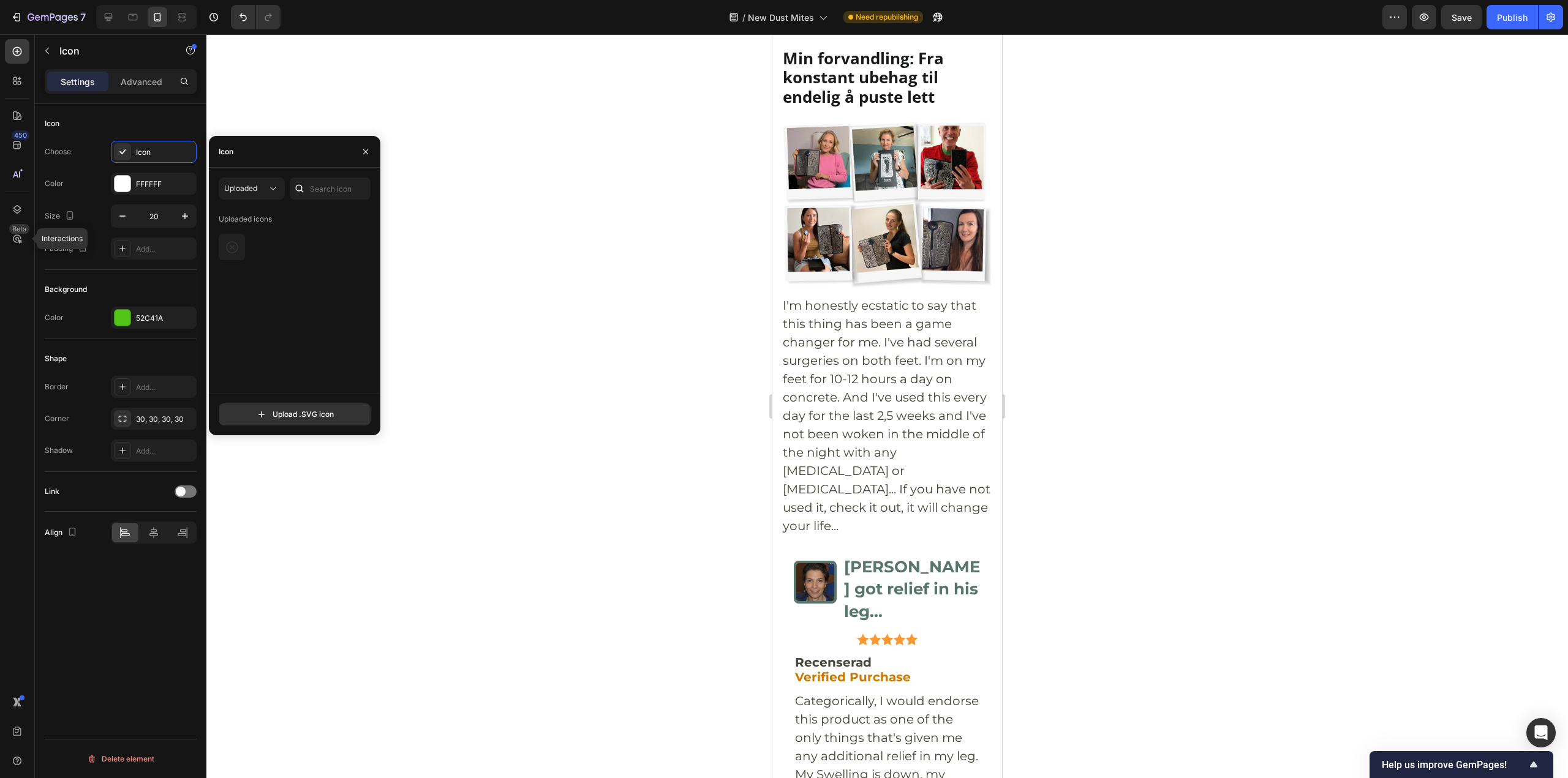
click at [296, 281] on div "Uploaded icons" at bounding box center [298, 301] width 160 height 184
click at [430, 204] on div at bounding box center [887, 406] width 1361 height 744
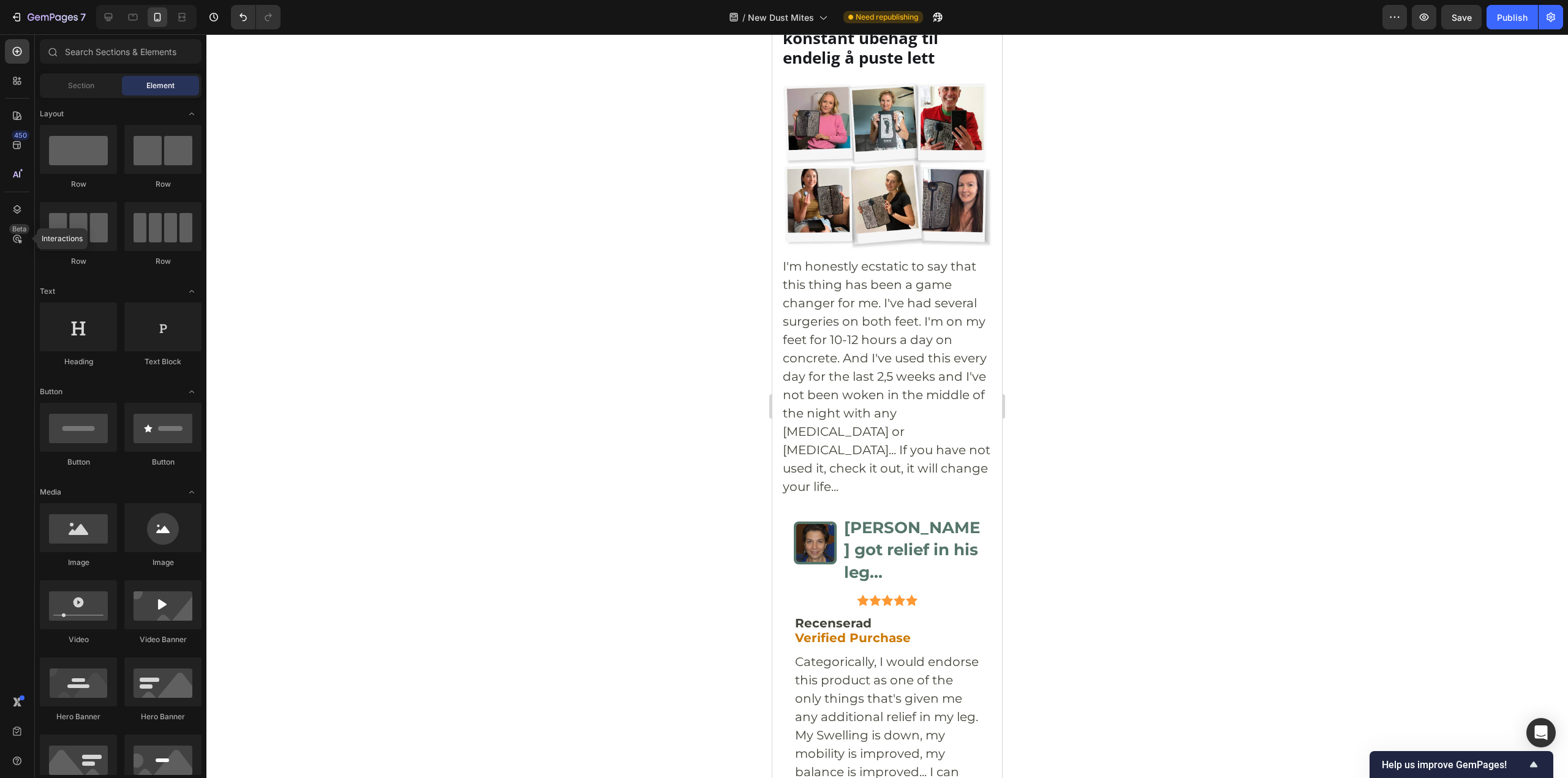
scroll to position [5506, 0]
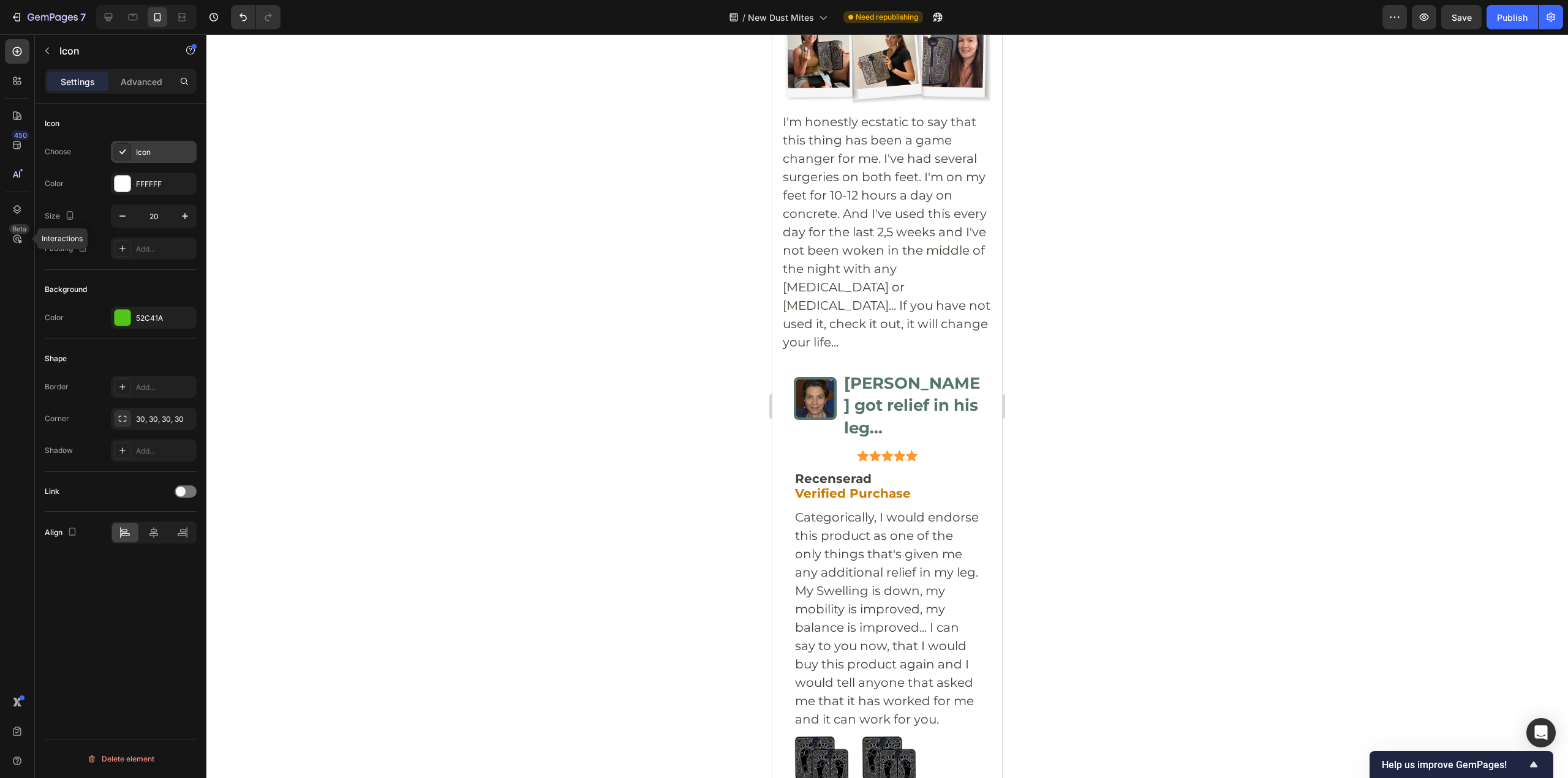
click at [160, 150] on div "Icon" at bounding box center [164, 152] width 57 height 11
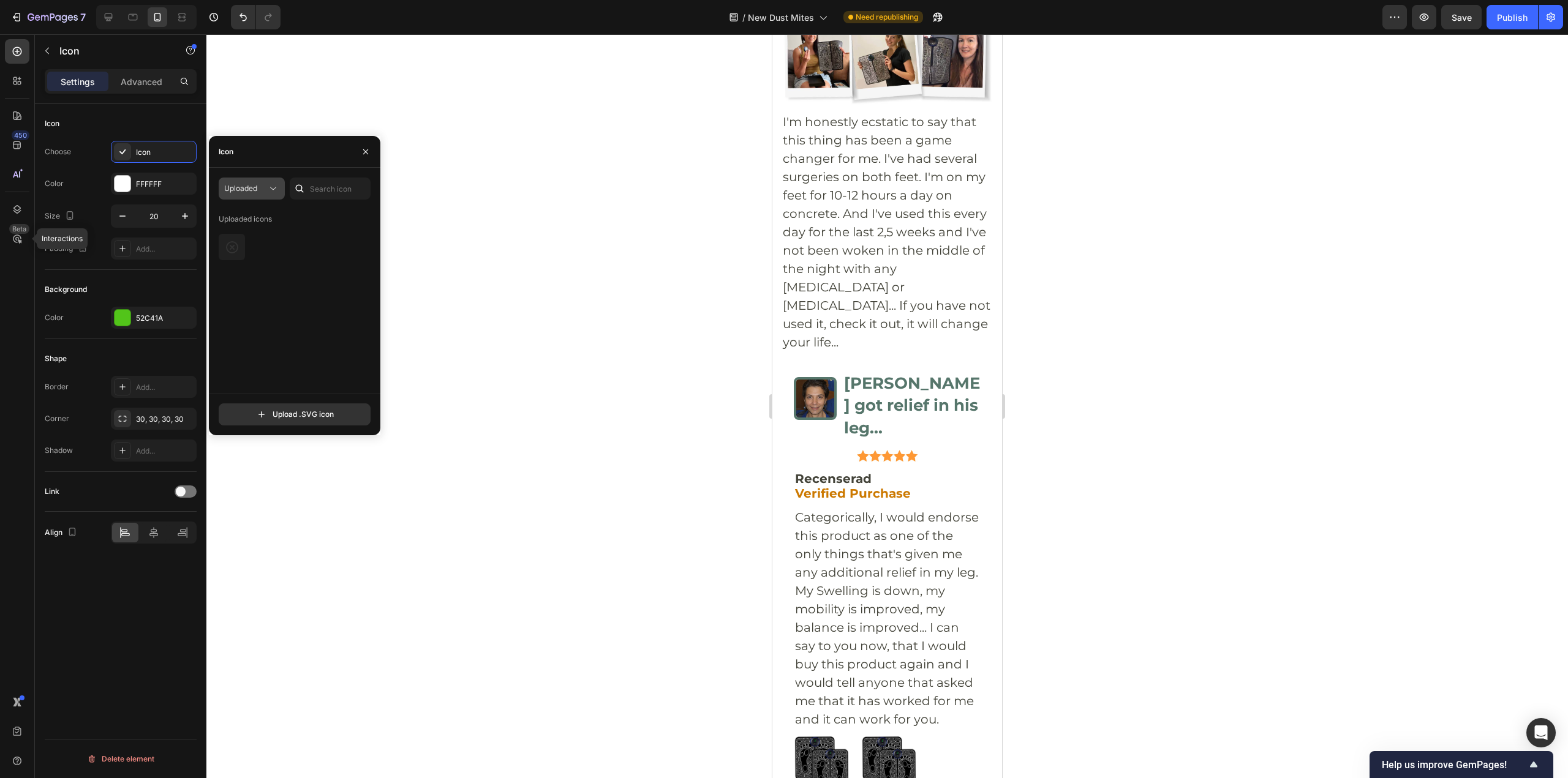
click at [273, 185] on icon at bounding box center [273, 188] width 12 height 12
click at [255, 210] on div "All styles" at bounding box center [230, 218] width 100 height 23
click at [341, 240] on div at bounding box center [296, 247] width 156 height 26
click at [248, 241] on div at bounding box center [296, 247] width 156 height 26
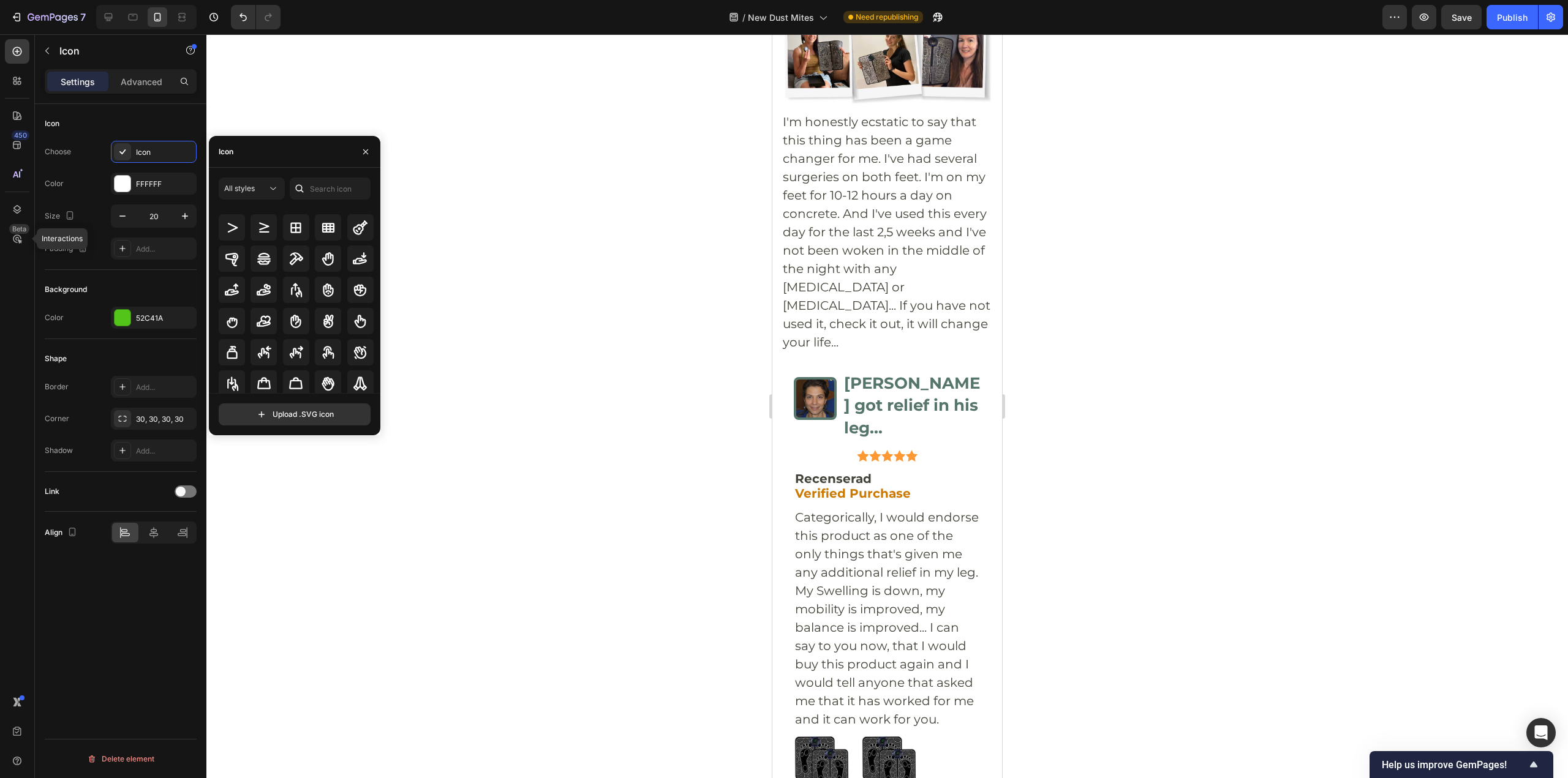
scroll to position [3867, 0]
click at [332, 419] on input "file" at bounding box center [294, 415] width 151 height 21
type input "C:\fakepath\x-circle-svgrepo-com.svg"
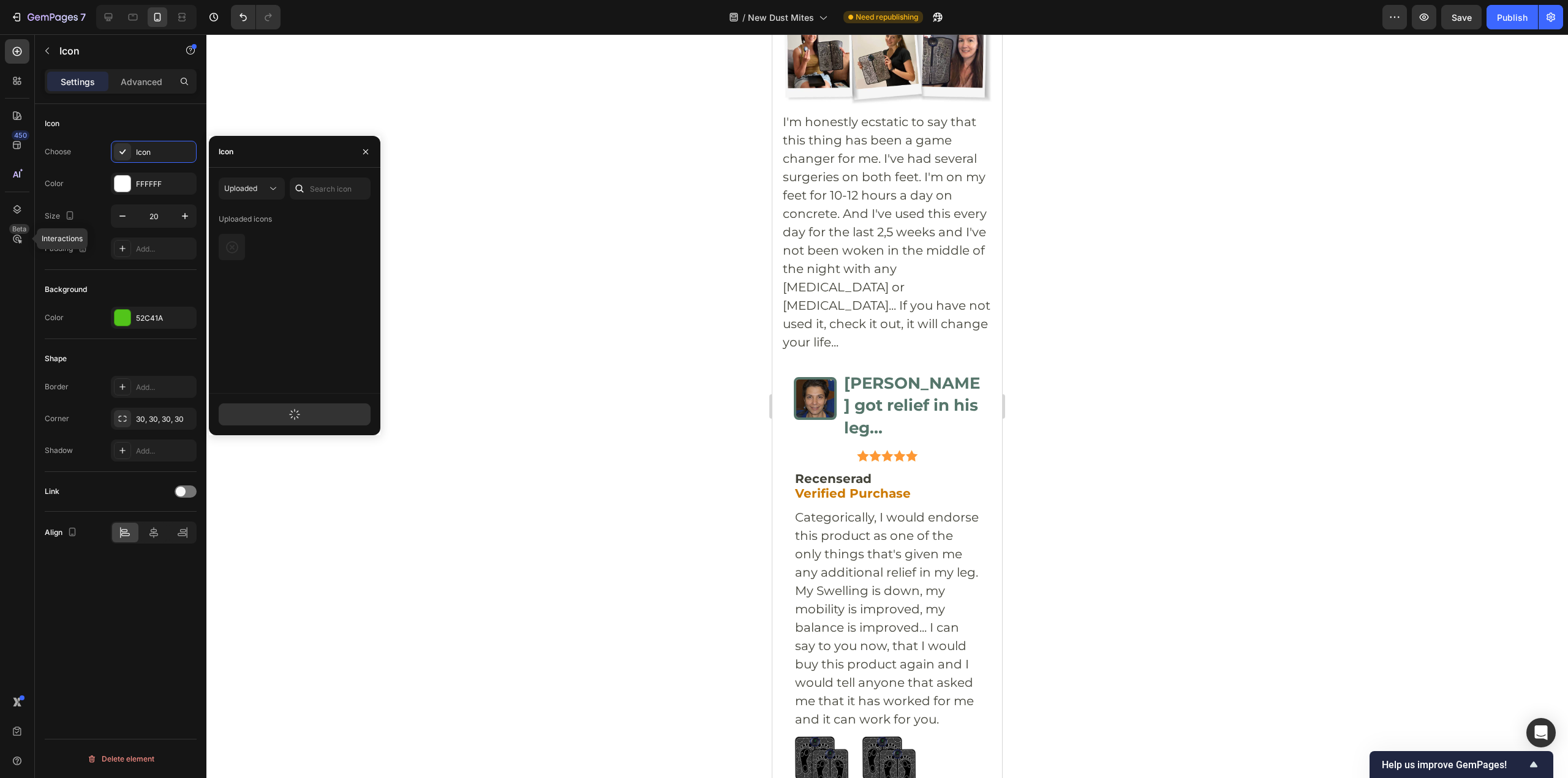
scroll to position [0, 0]
click at [294, 253] on div at bounding box center [296, 247] width 156 height 26
click at [291, 251] on div at bounding box center [296, 247] width 156 height 26
click at [291, 251] on div at bounding box center [296, 247] width 156 height 26
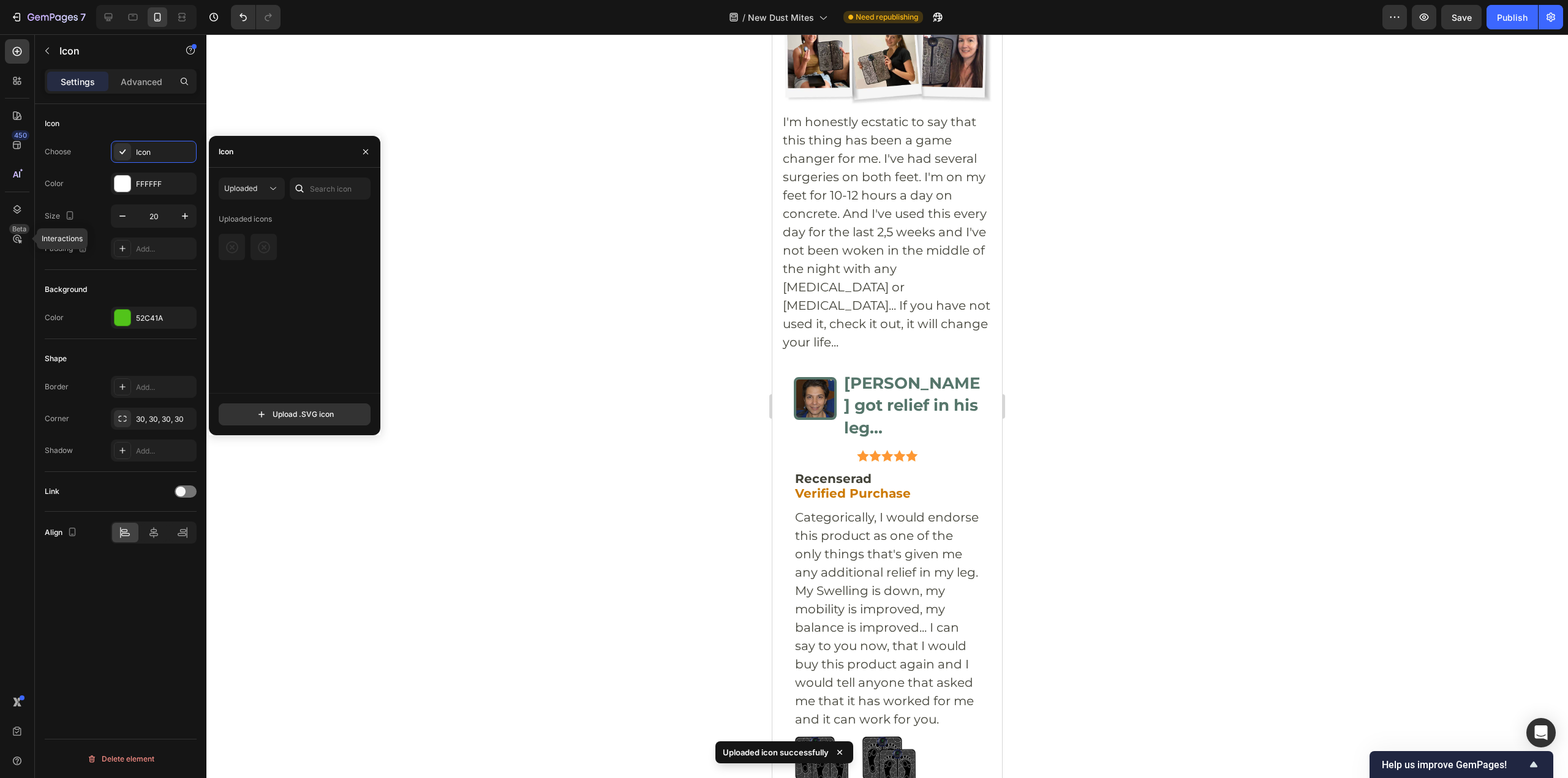
click at [240, 231] on div "Uploaded icons" at bounding box center [298, 301] width 160 height 184
click at [234, 217] on div "Uploaded icons" at bounding box center [245, 219] width 54 height 19
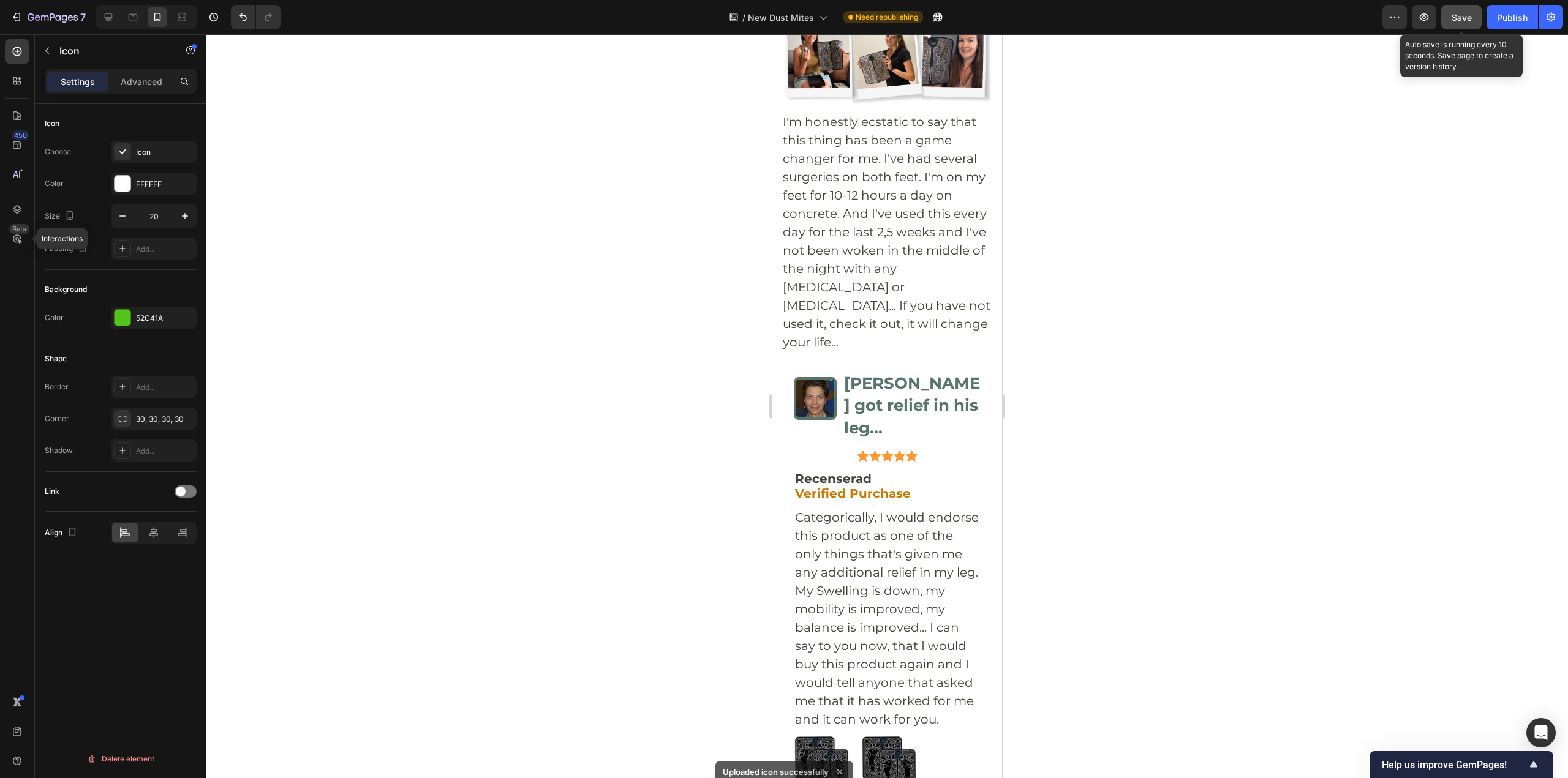
click at [1471, 5] on button "Save" at bounding box center [1461, 18] width 40 height 25
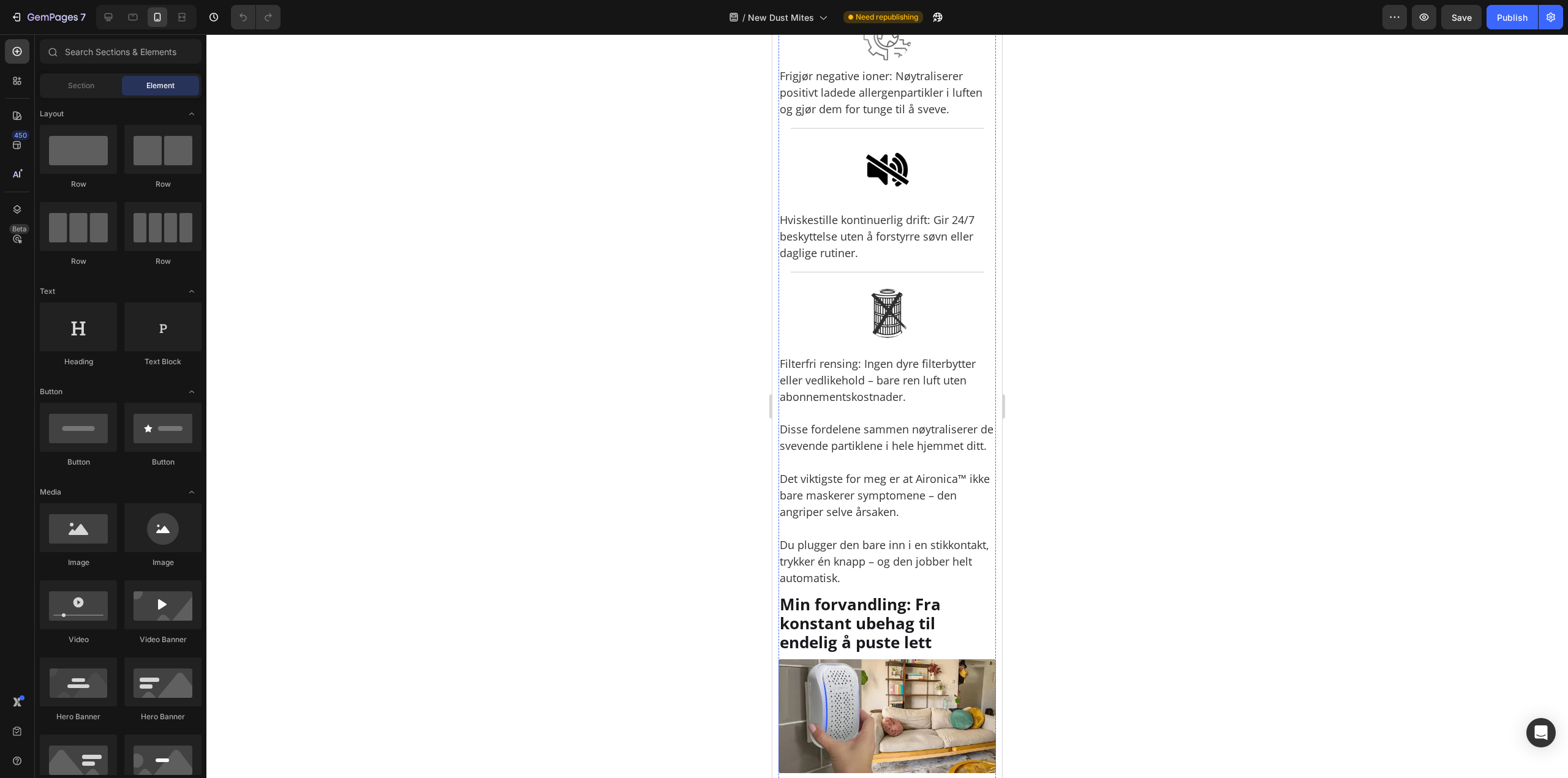
scroll to position [3979, 0]
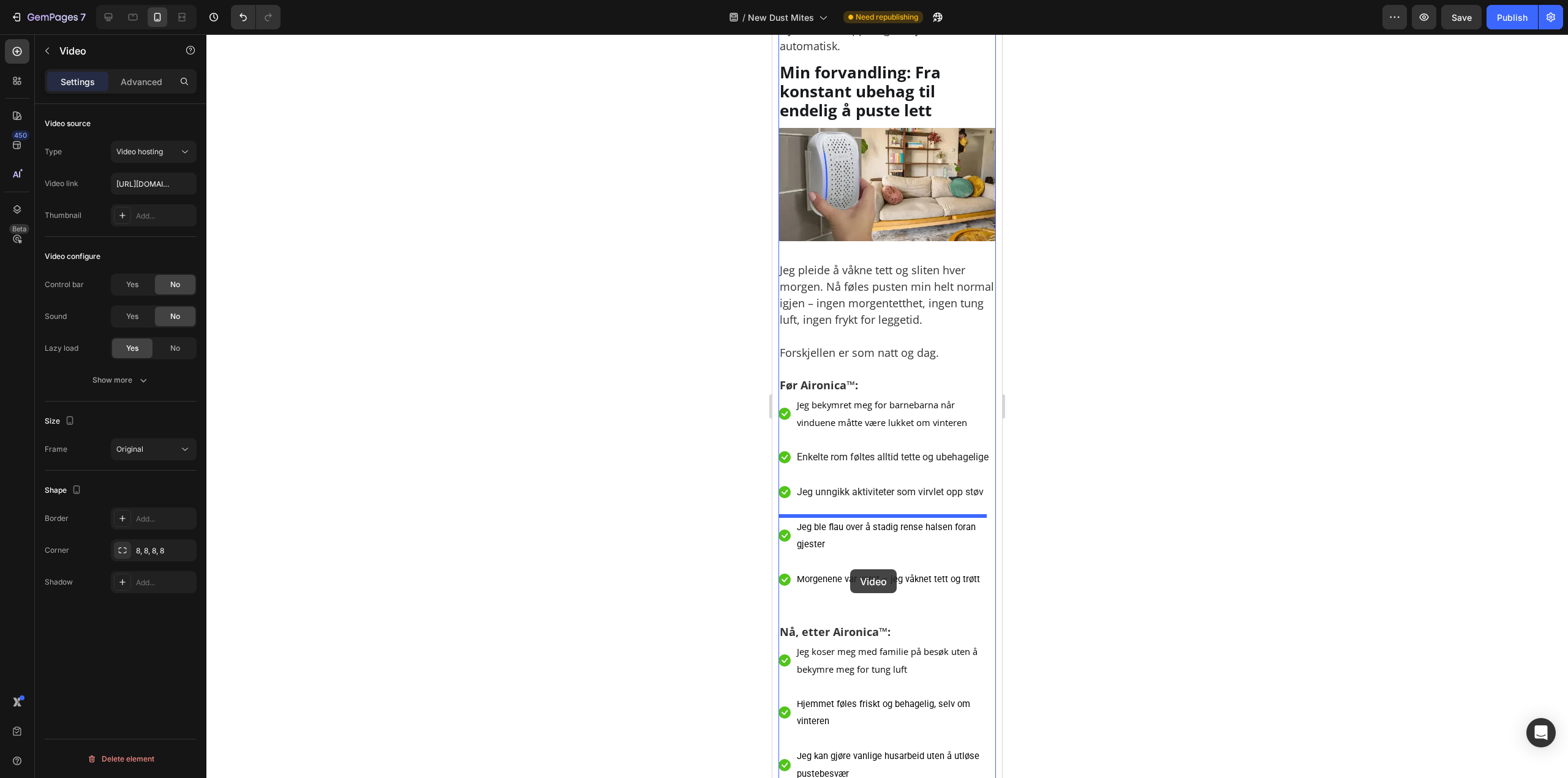
scroll to position [4768, 0]
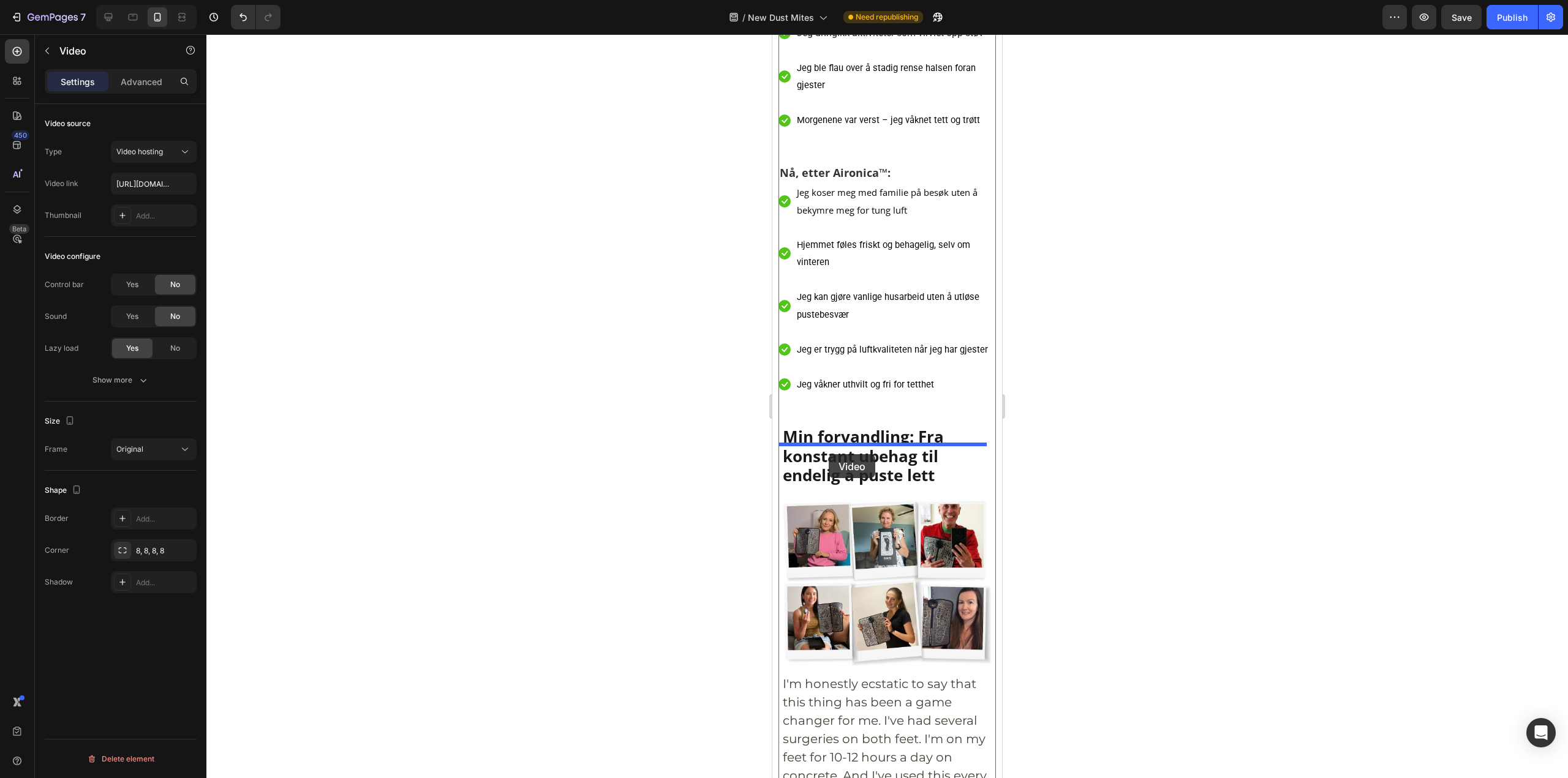
drag, startPoint x: 801, startPoint y: 419, endPoint x: 828, endPoint y: 453, distance: 43.4
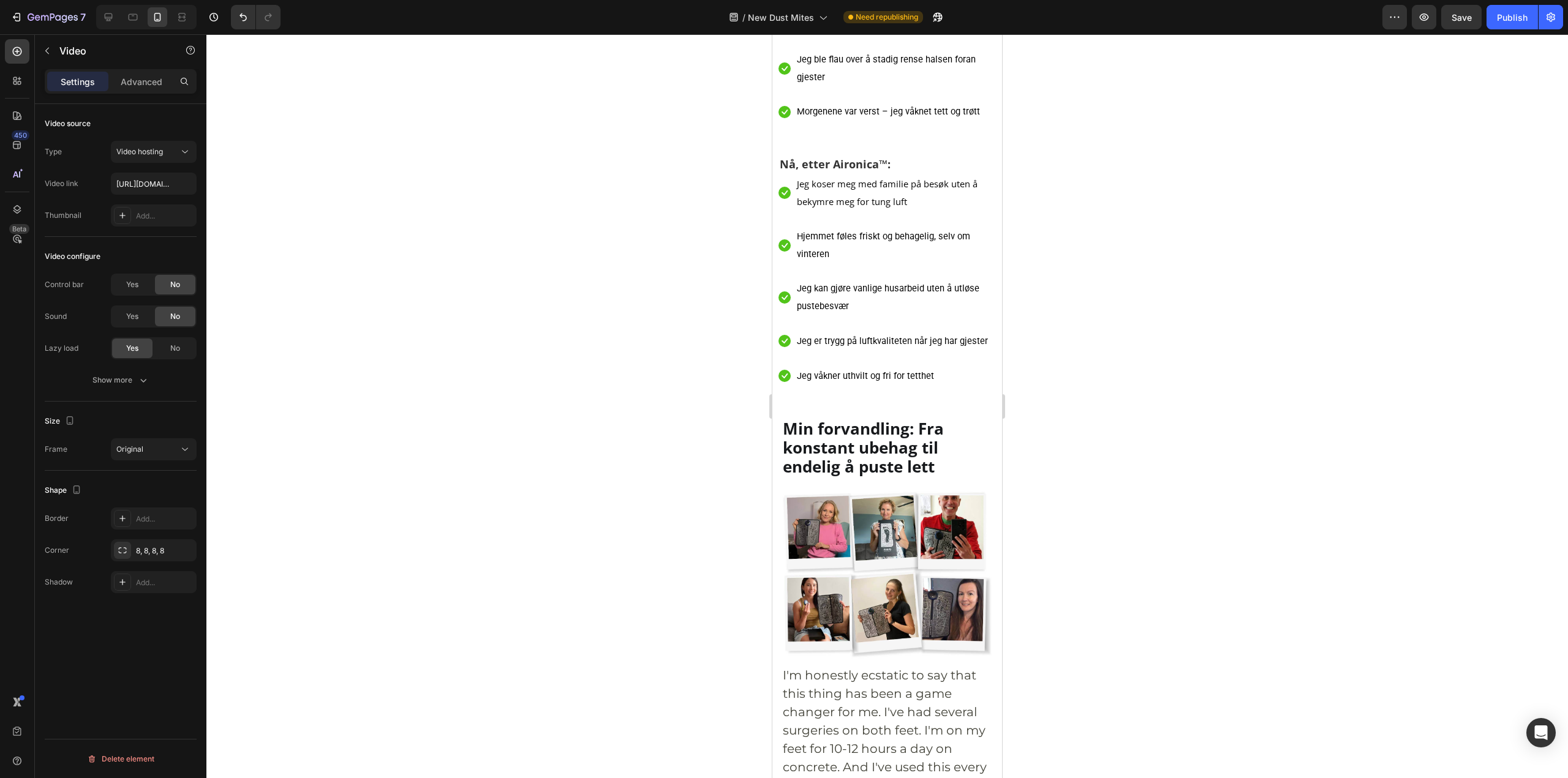
scroll to position [4943, 0]
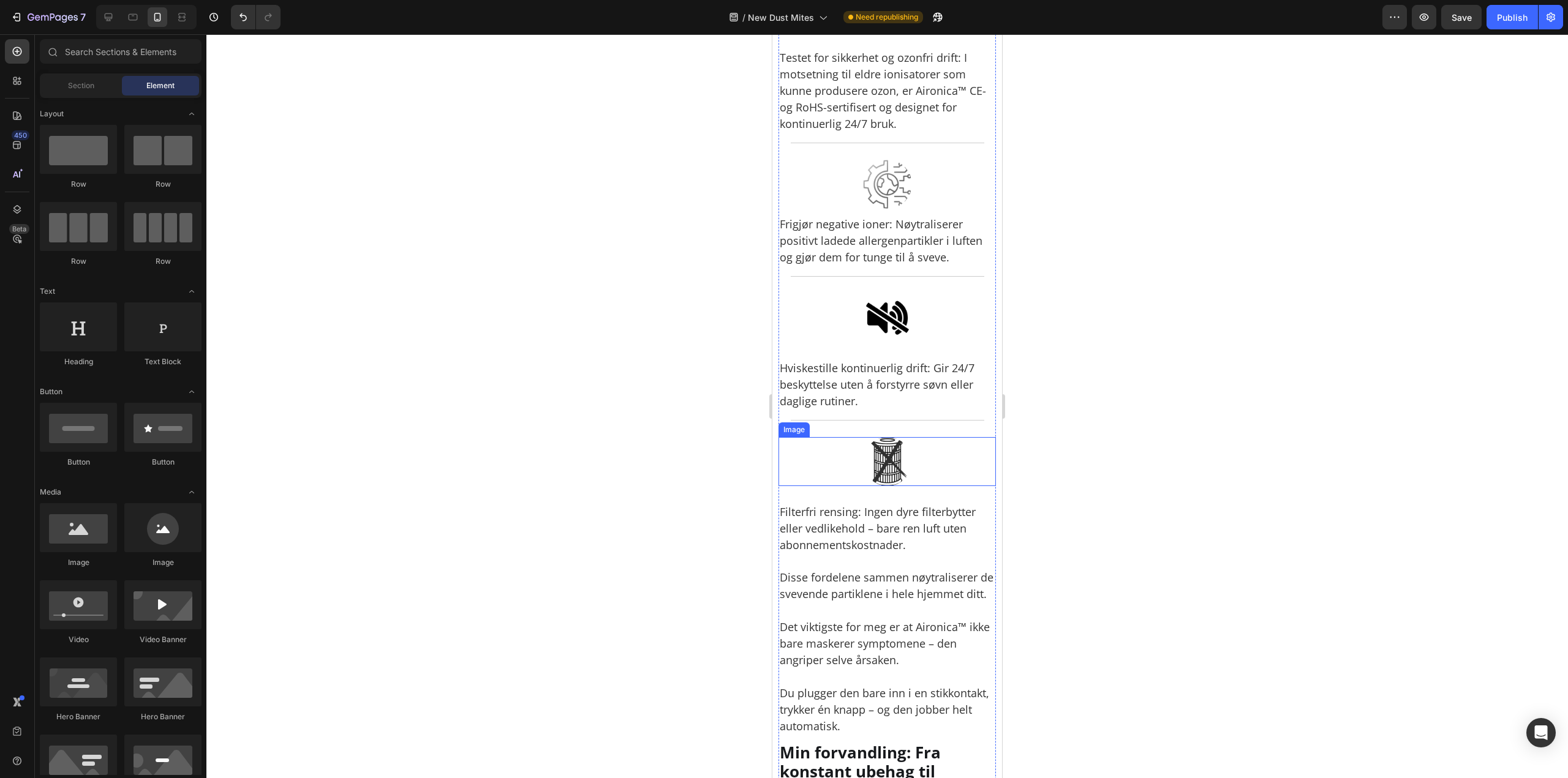
scroll to position [3781, 0]
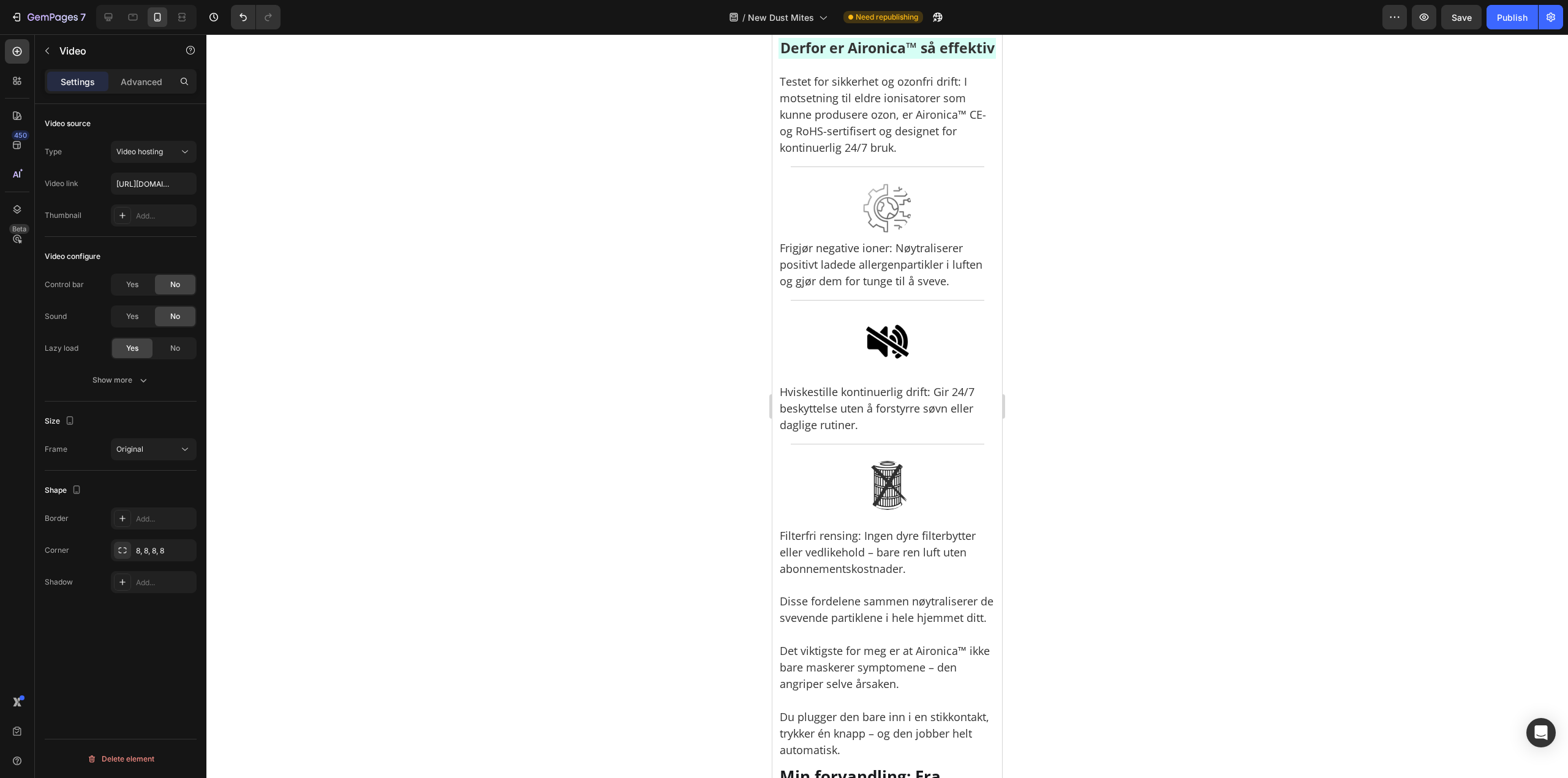
click at [132, 170] on div "Type Video hosting Video link https://cdn.shopify.com/videos/c/o/v/d904e6733b87…" at bounding box center [121, 183] width 151 height 85
click at [124, 174] on input "[URL][DOMAIN_NAME]" at bounding box center [153, 183] width 85 height 22
paste input "458e20bdeb9f4d38a407f3990563a839"
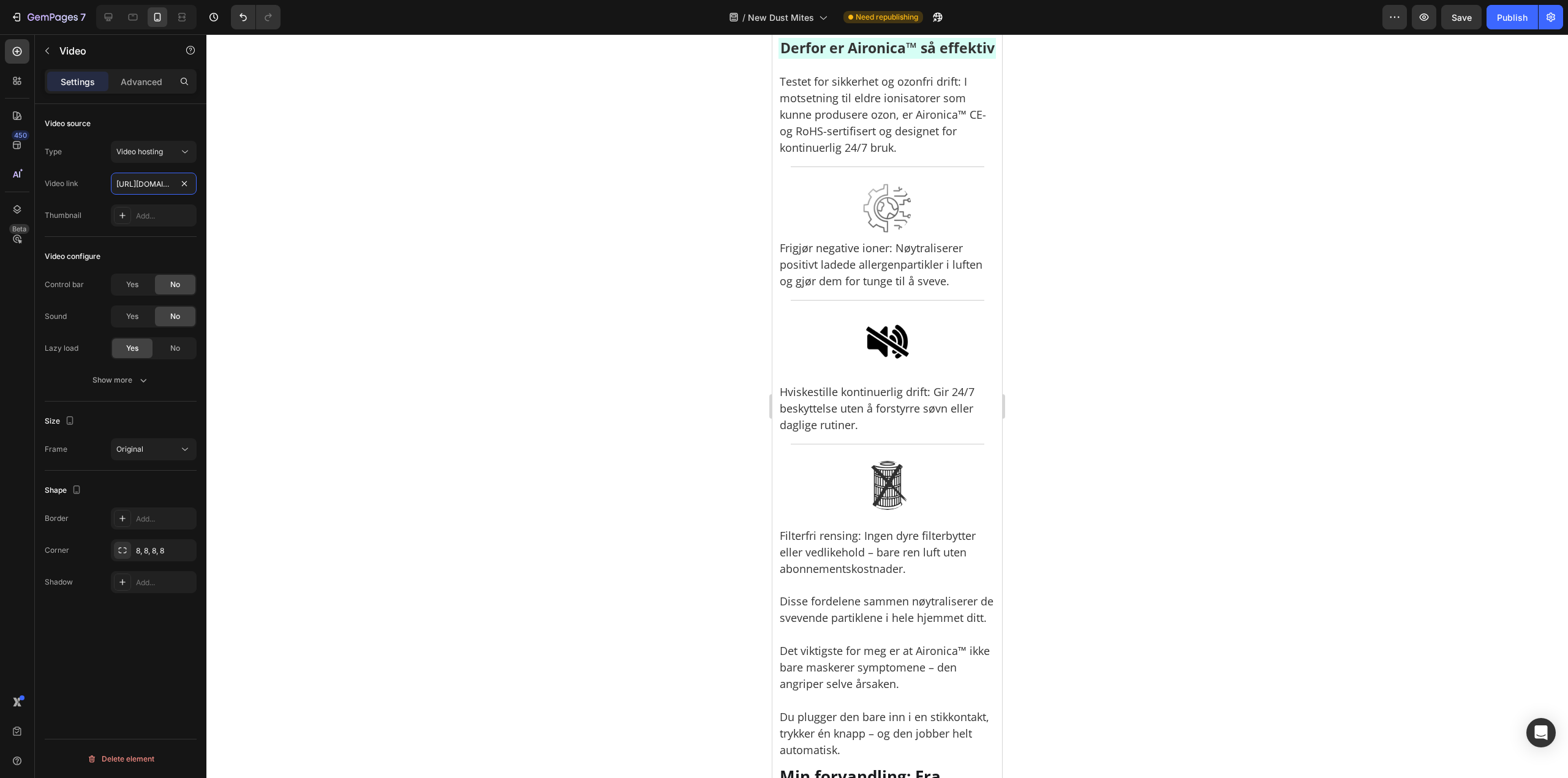
scroll to position [0, 233]
type input "https://cdn.shopify.com/videos/c/o/v/458e20bdeb9f4d38a407f3990563a839.mp4"
click at [1134, 417] on div at bounding box center [887, 406] width 1361 height 744
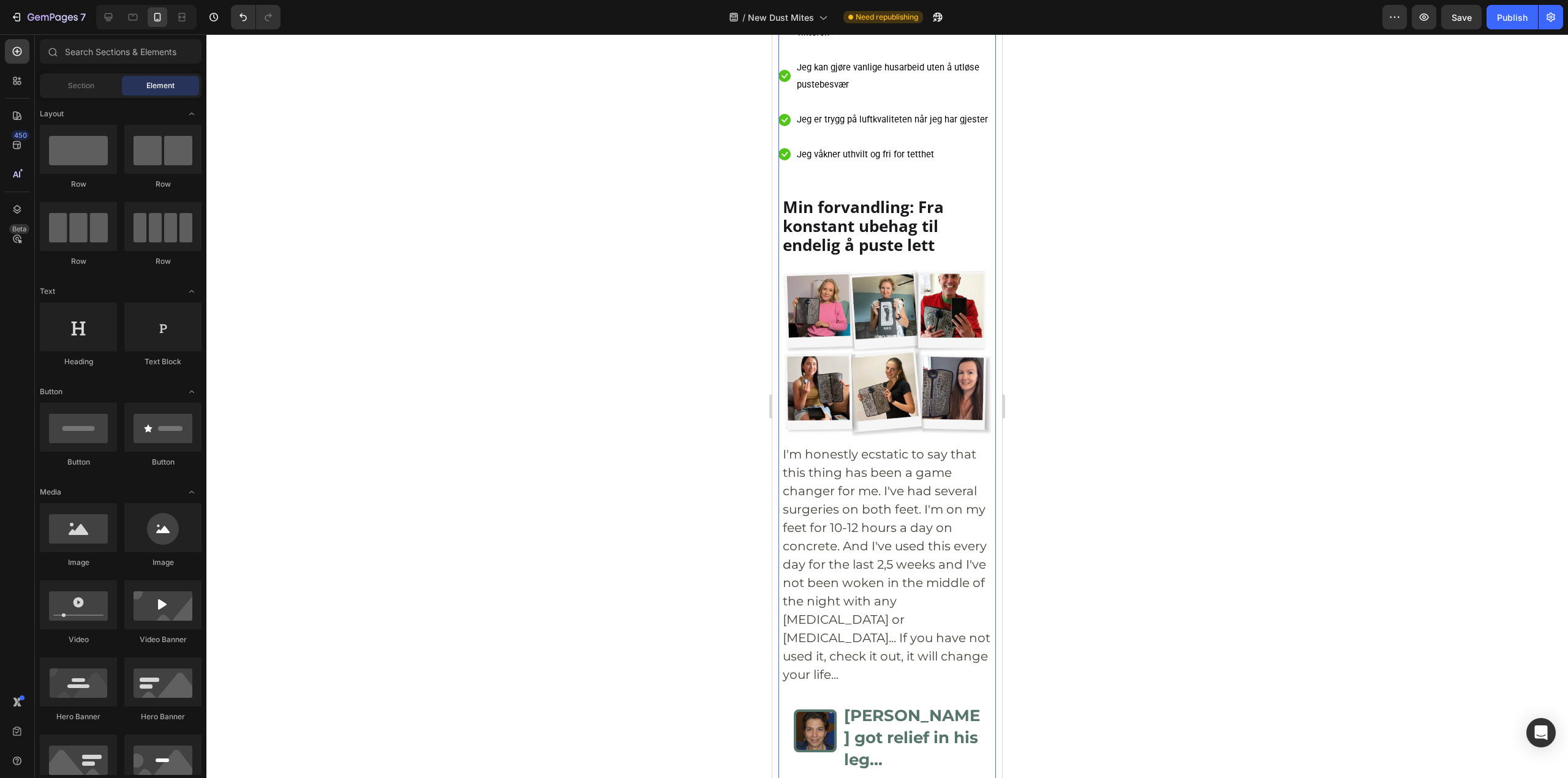
scroll to position [5250, 0]
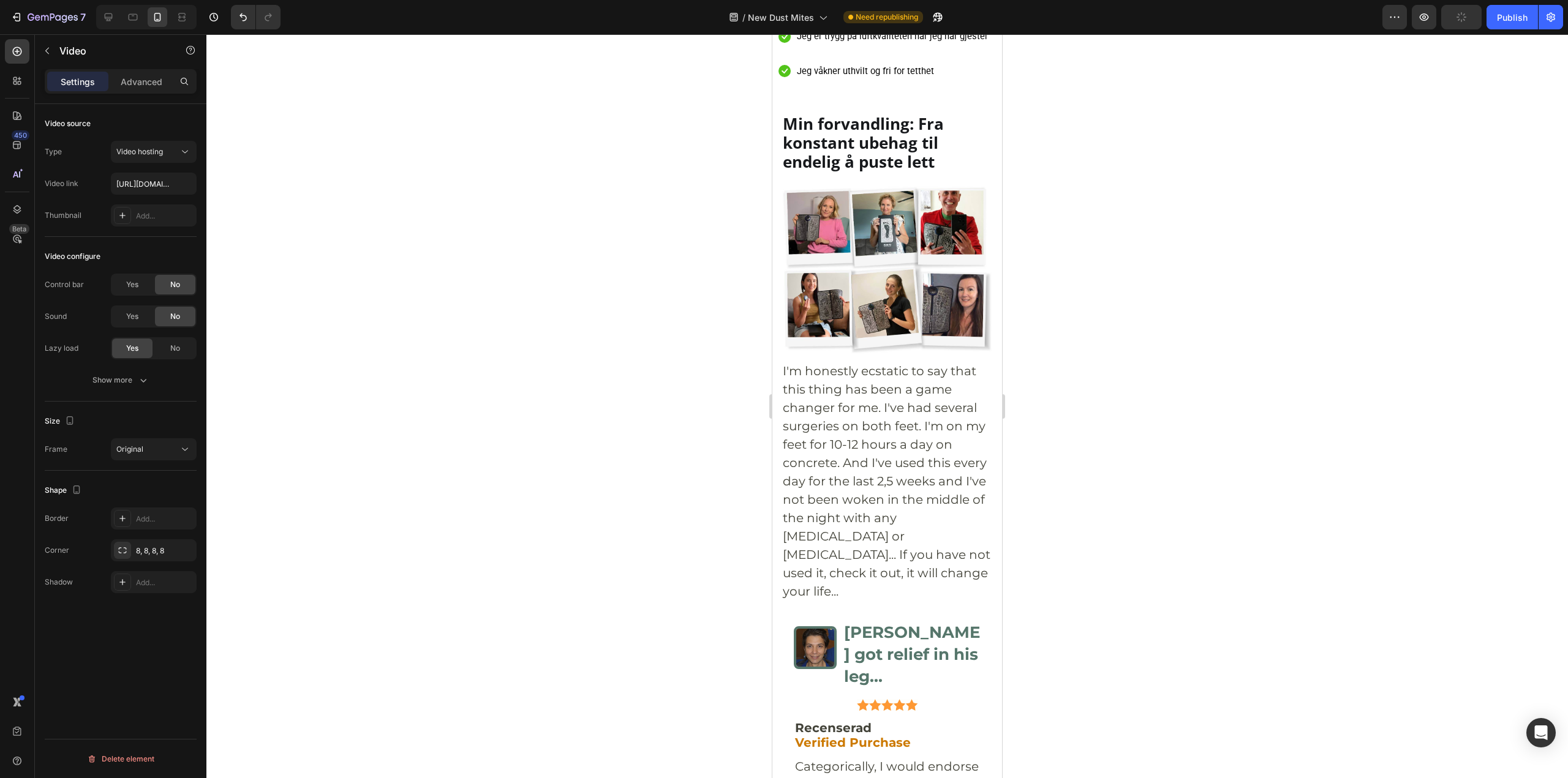
click at [133, 92] on div "Settings Advanced" at bounding box center [121, 82] width 151 height 25
click at [129, 86] on p "Advanced" at bounding box center [141, 82] width 41 height 13
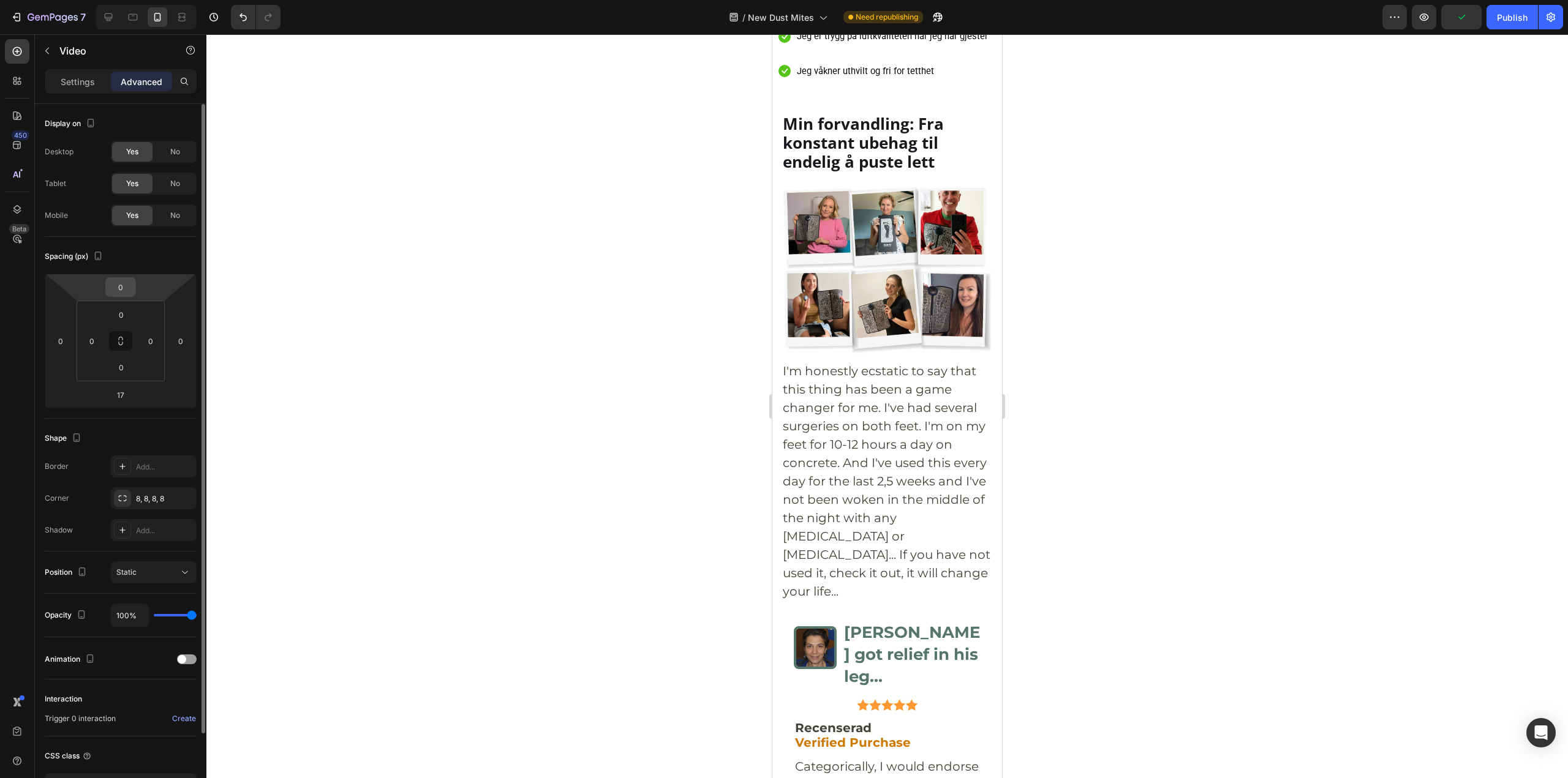
click at [134, 289] on div "0" at bounding box center [121, 287] width 31 height 19
click at [127, 290] on input "0" at bounding box center [121, 287] width 25 height 18
type input "10"
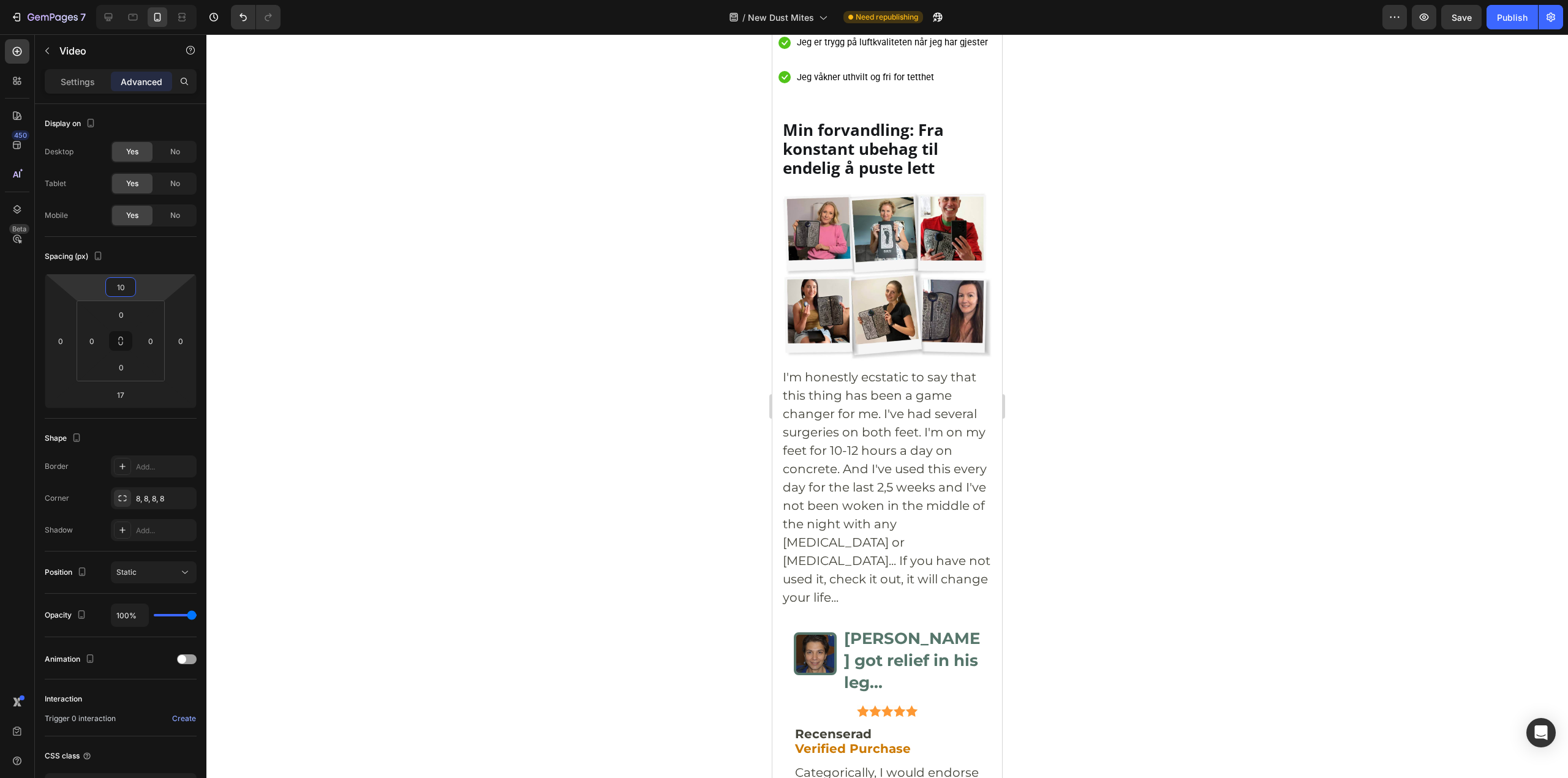
click at [475, 219] on div at bounding box center [887, 406] width 1361 height 744
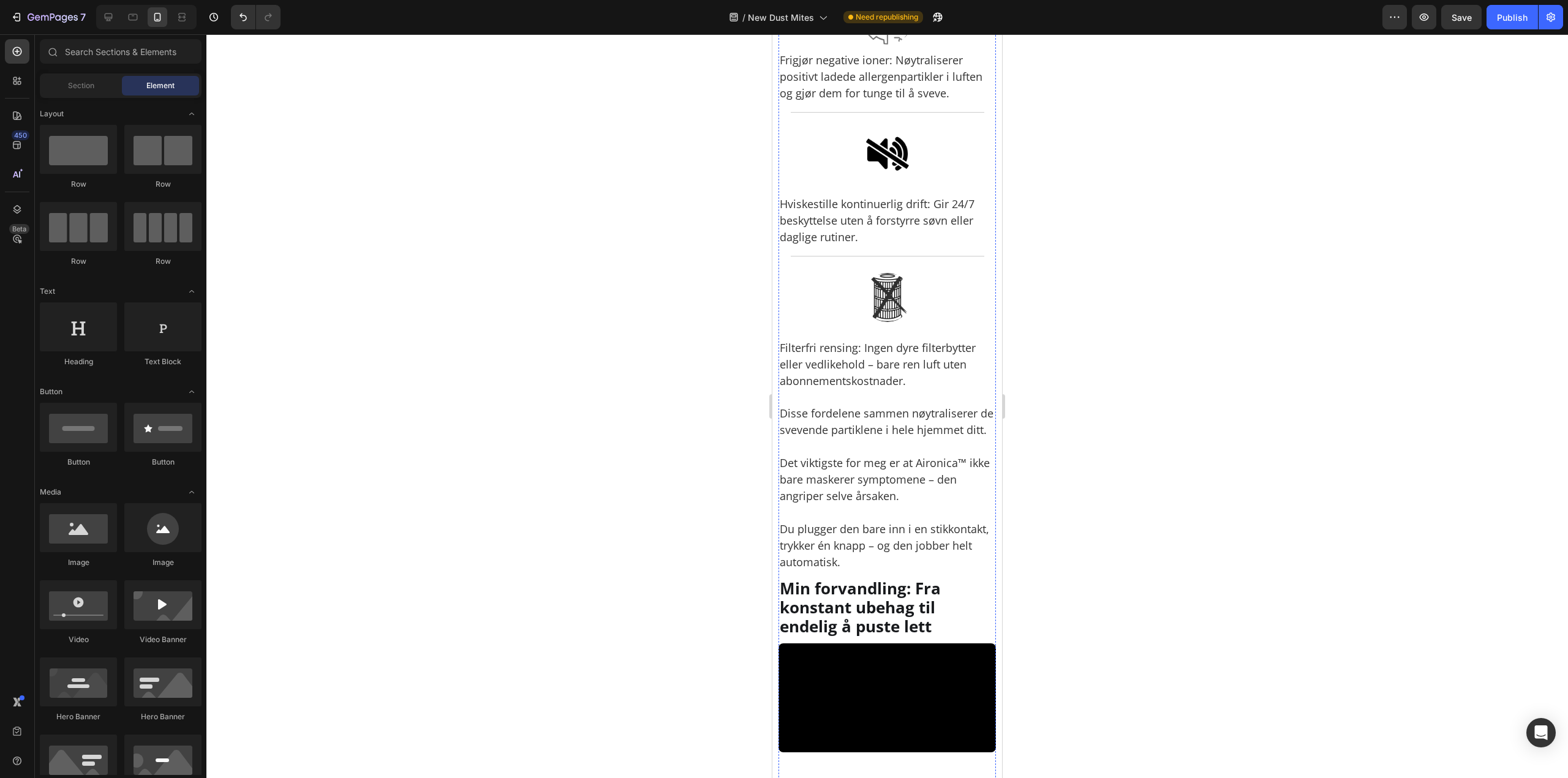
scroll to position [3964, 0]
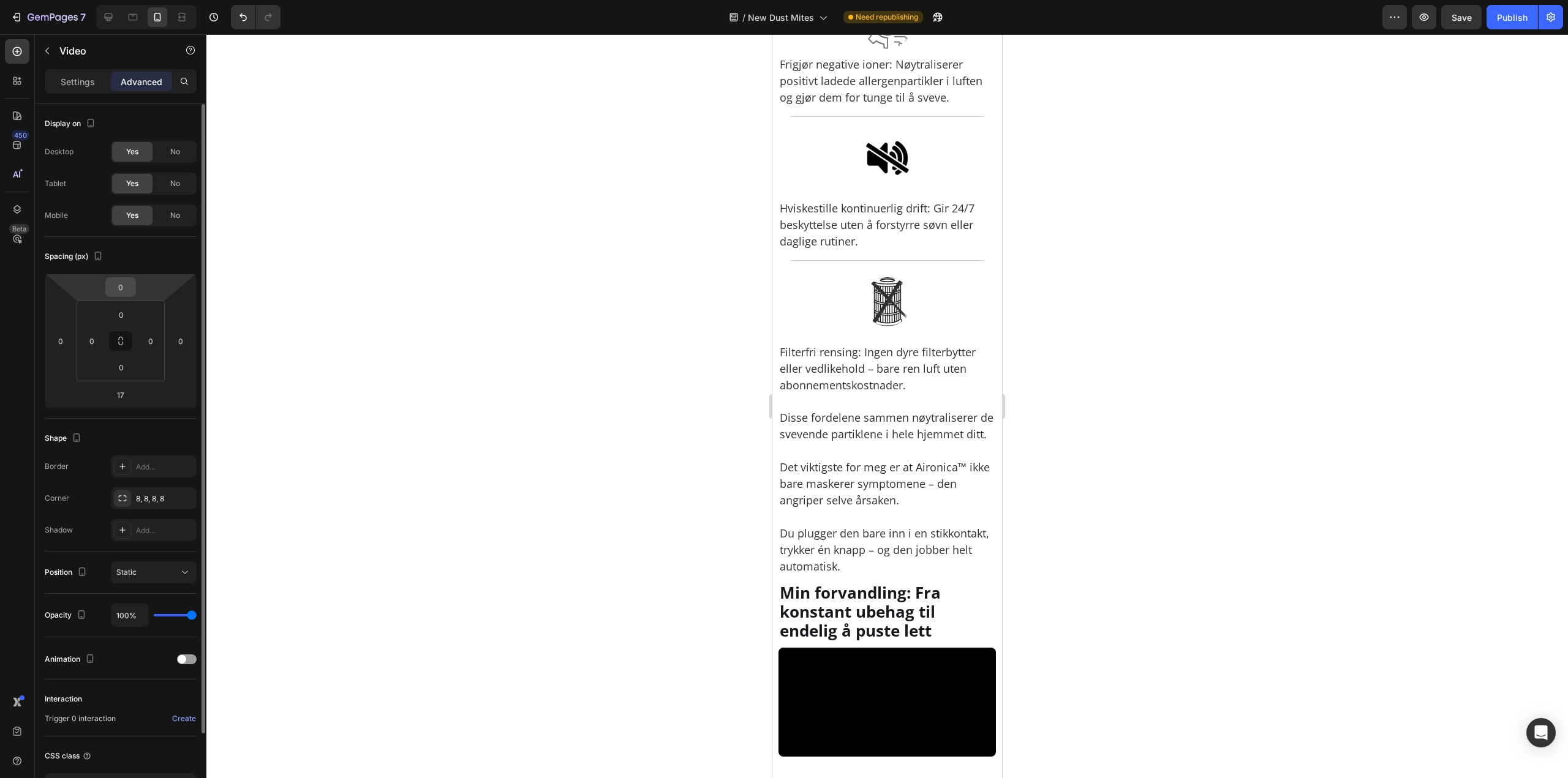
click at [121, 285] on input "0" at bounding box center [121, 287] width 25 height 18
type input "10"
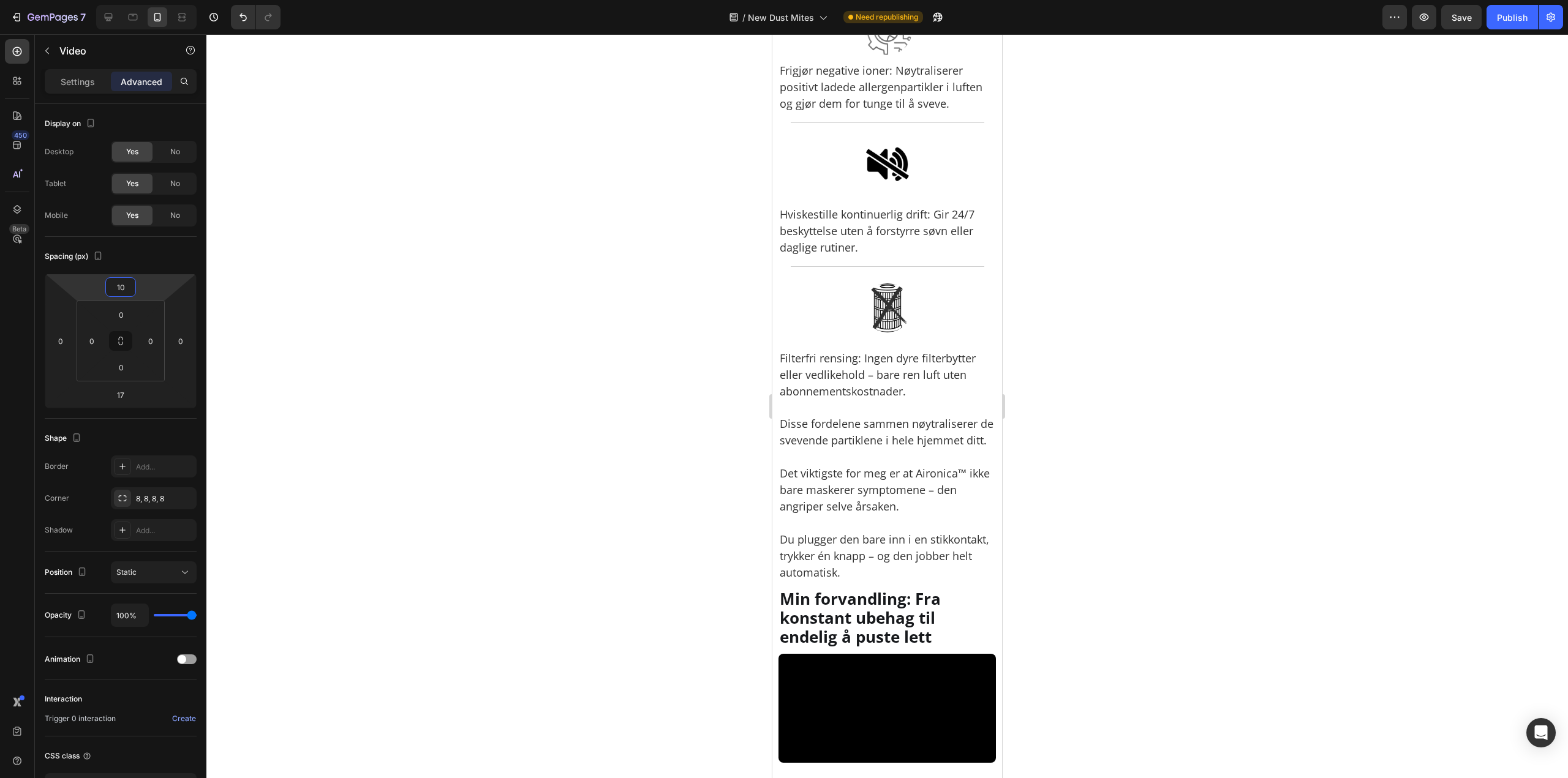
click at [516, 234] on div at bounding box center [887, 406] width 1361 height 744
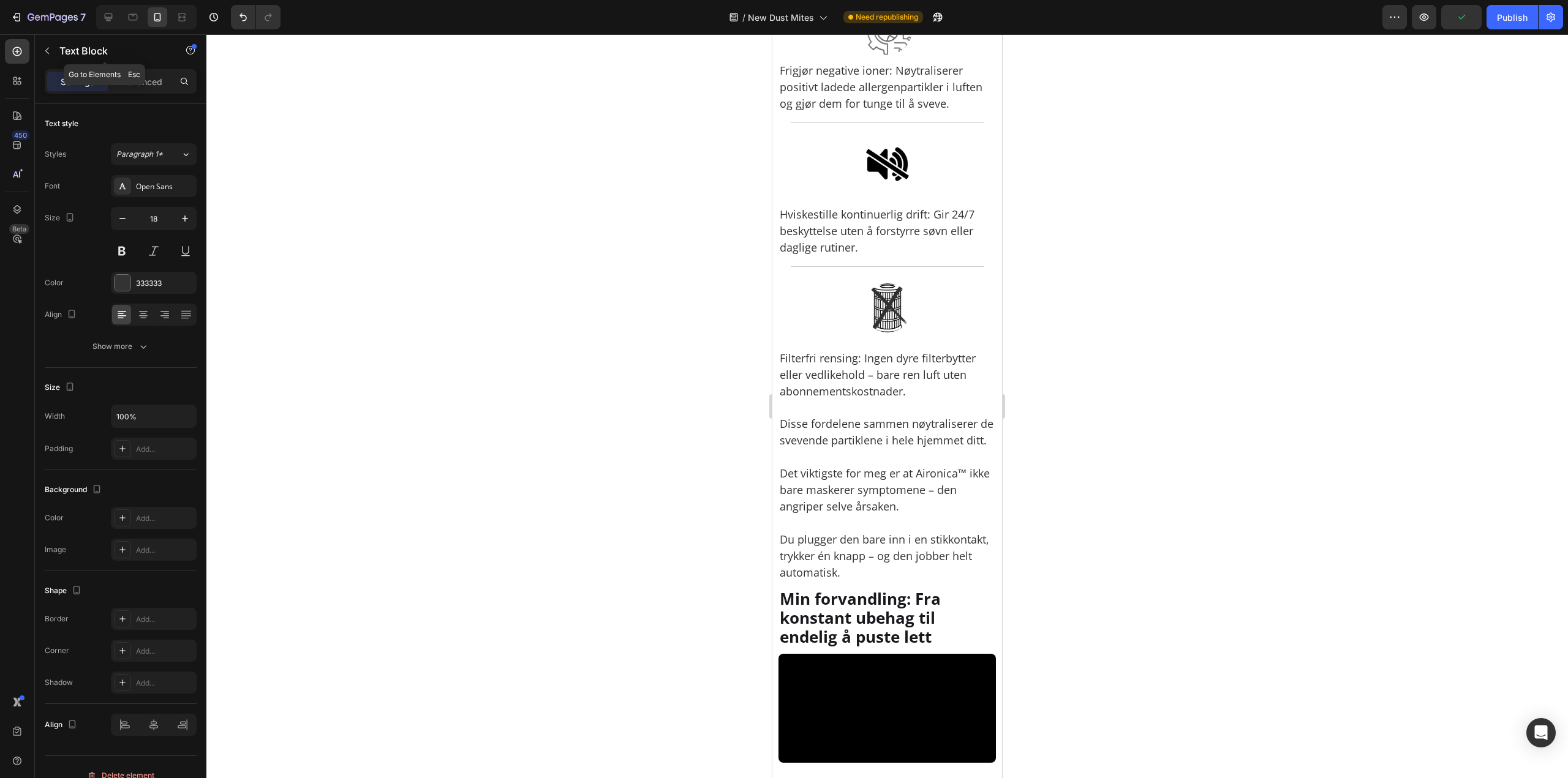
click at [132, 61] on div "Text Block" at bounding box center [105, 51] width 140 height 32
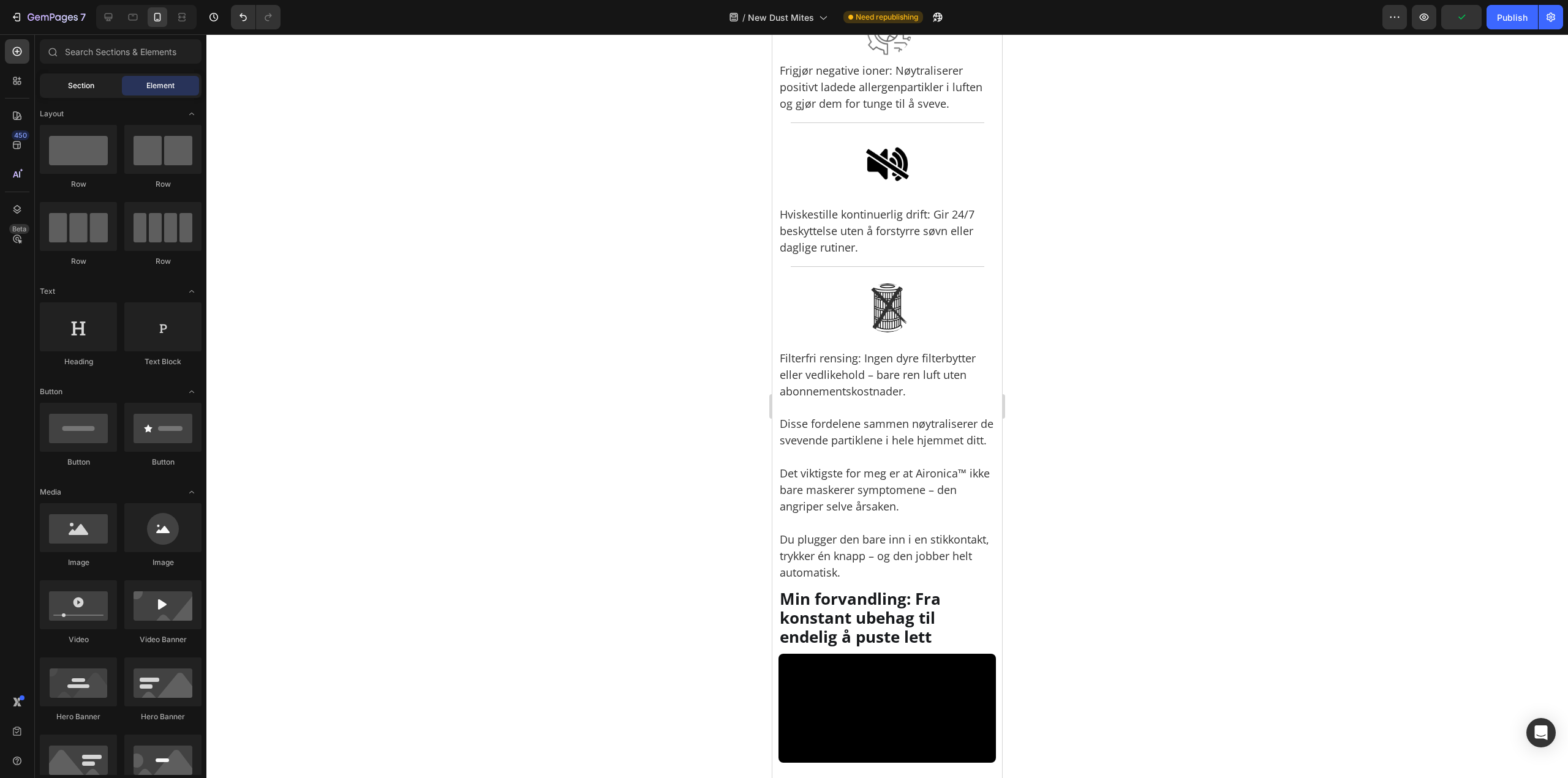
click at [90, 77] on div "Section" at bounding box center [81, 85] width 77 height 19
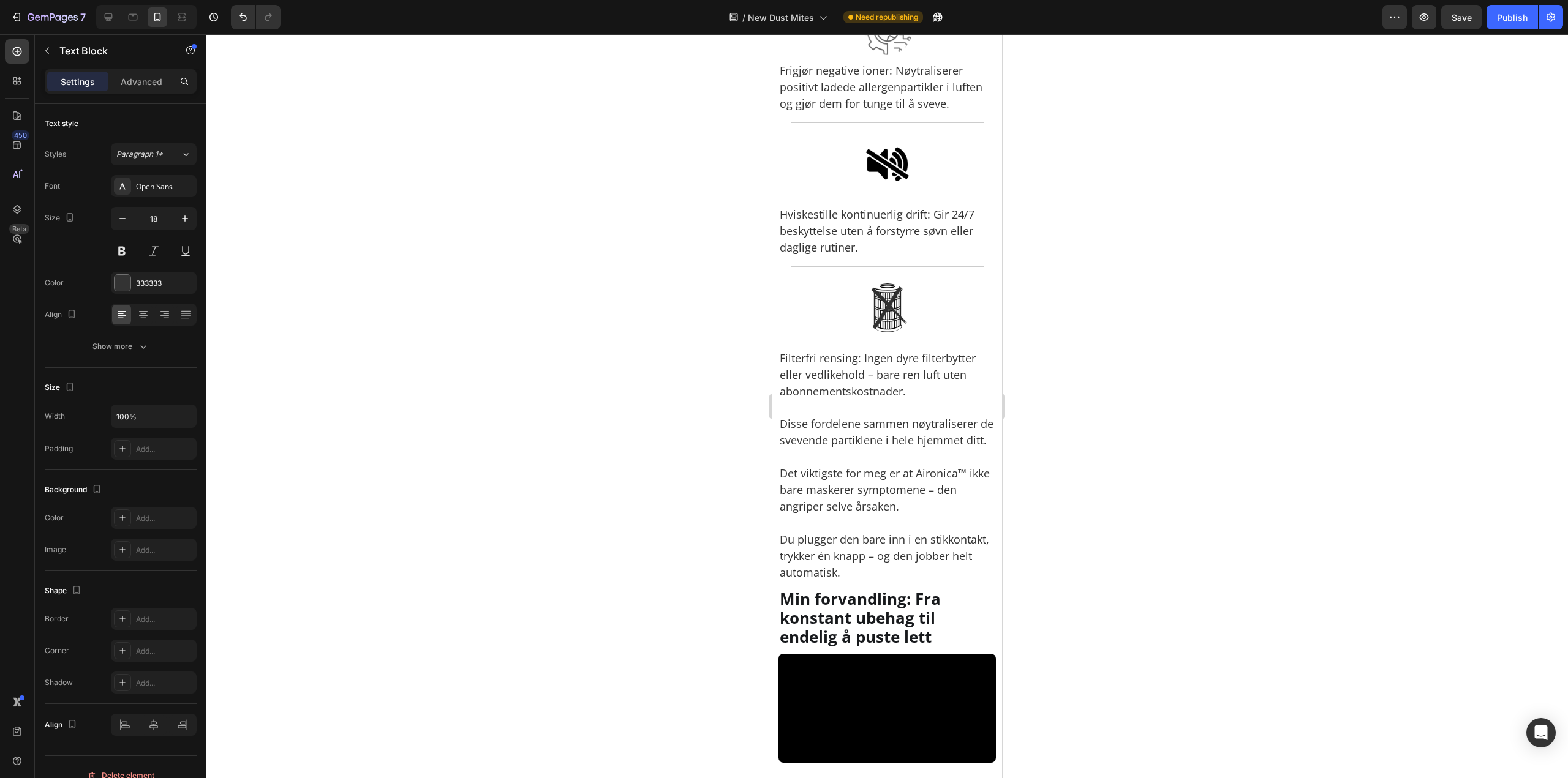
click at [142, 92] on div "Settings Advanced" at bounding box center [121, 82] width 151 height 25
click at [139, 87] on div "Advanced" at bounding box center [142, 81] width 62 height 19
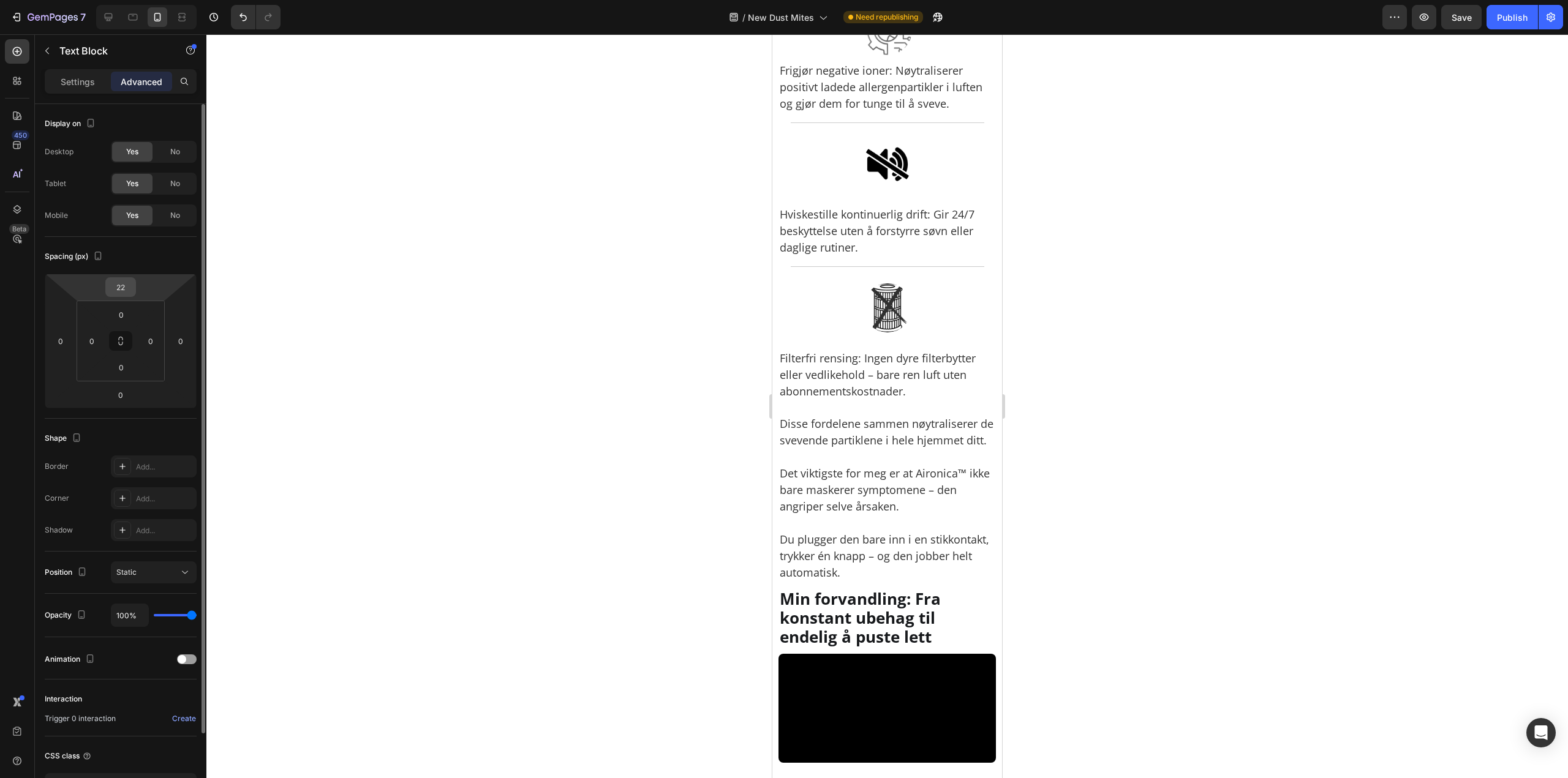
click at [125, 295] on input "22" at bounding box center [121, 287] width 25 height 18
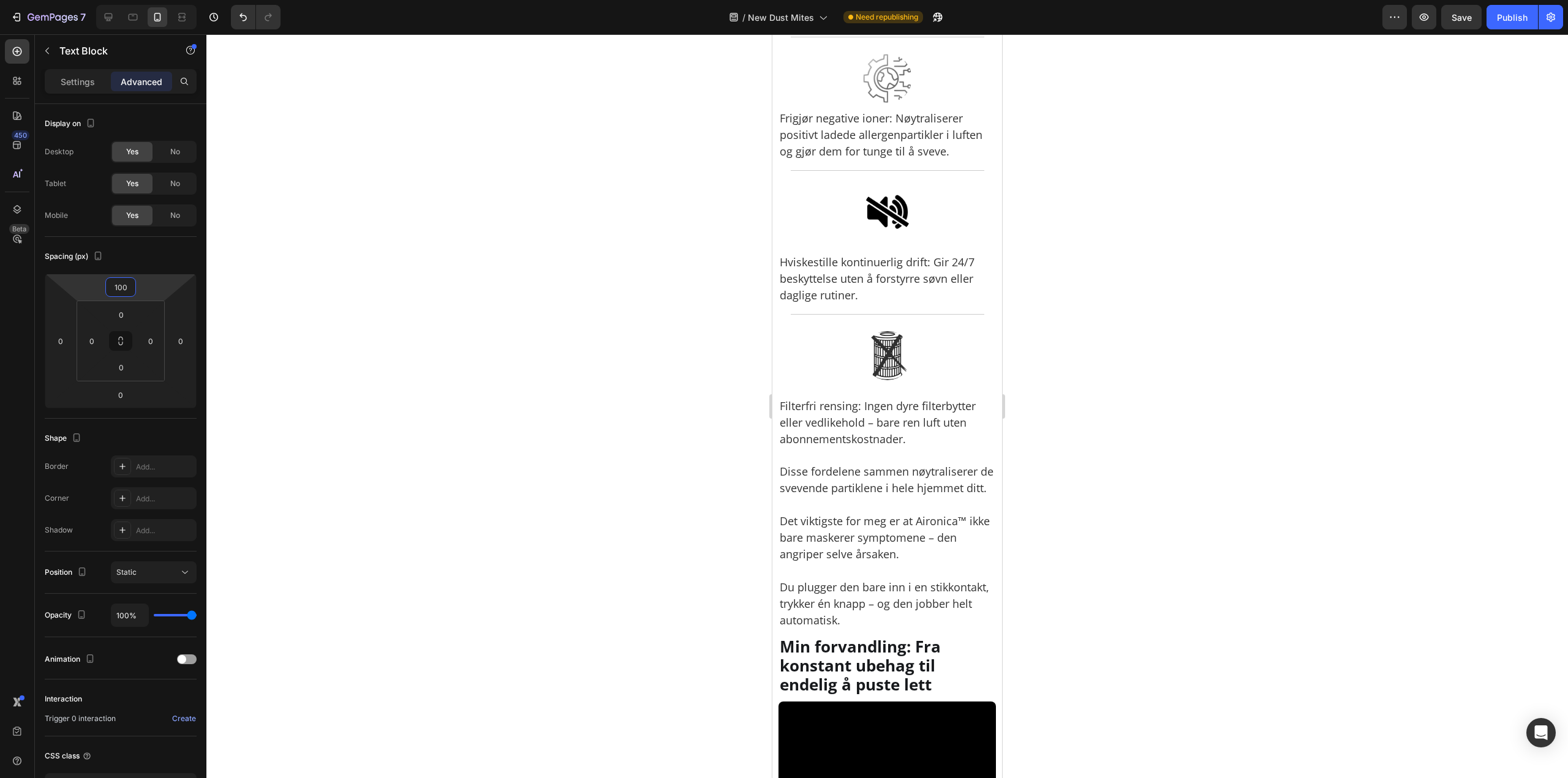
type input "10"
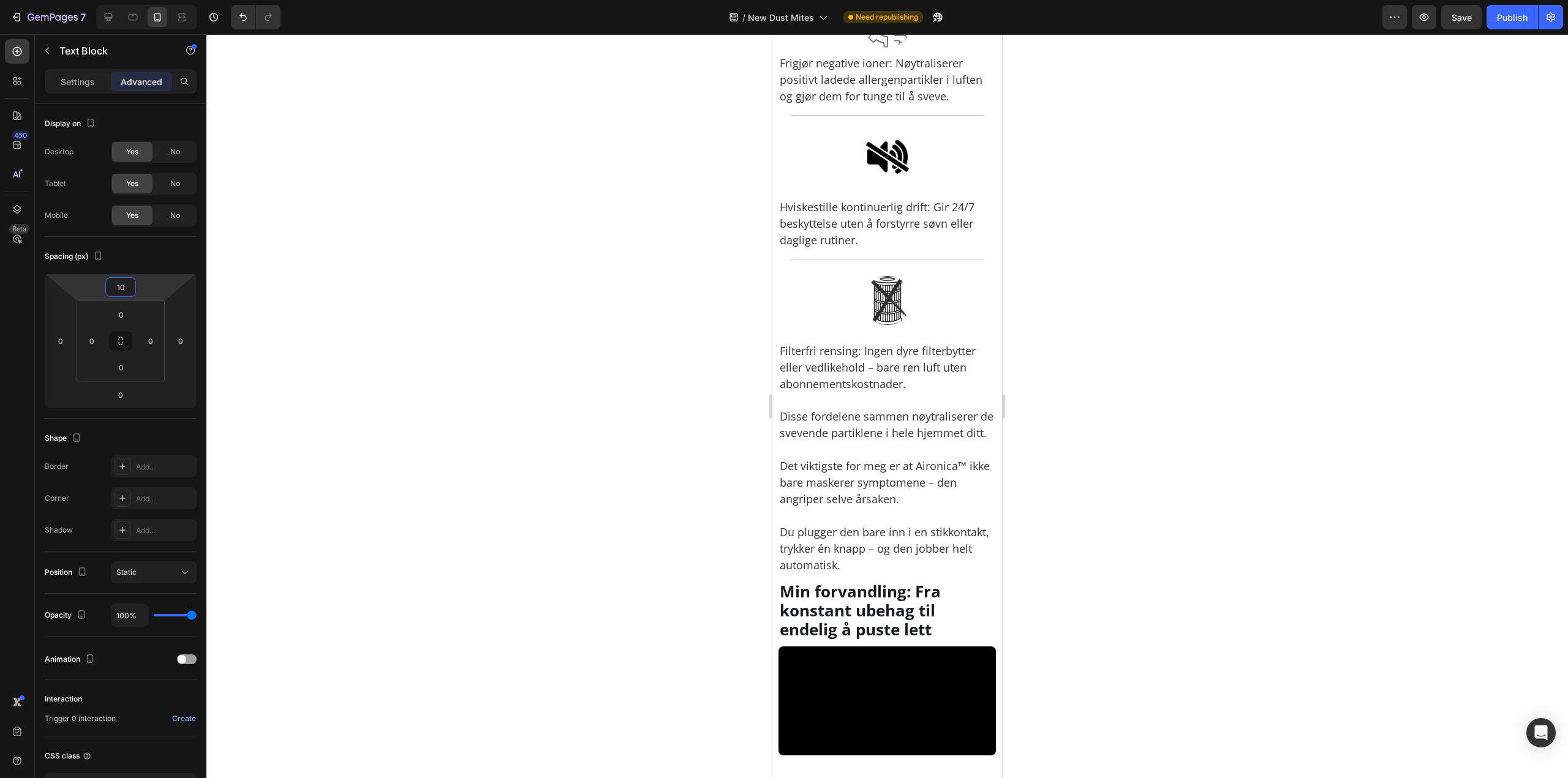
click at [586, 322] on div at bounding box center [887, 406] width 1361 height 744
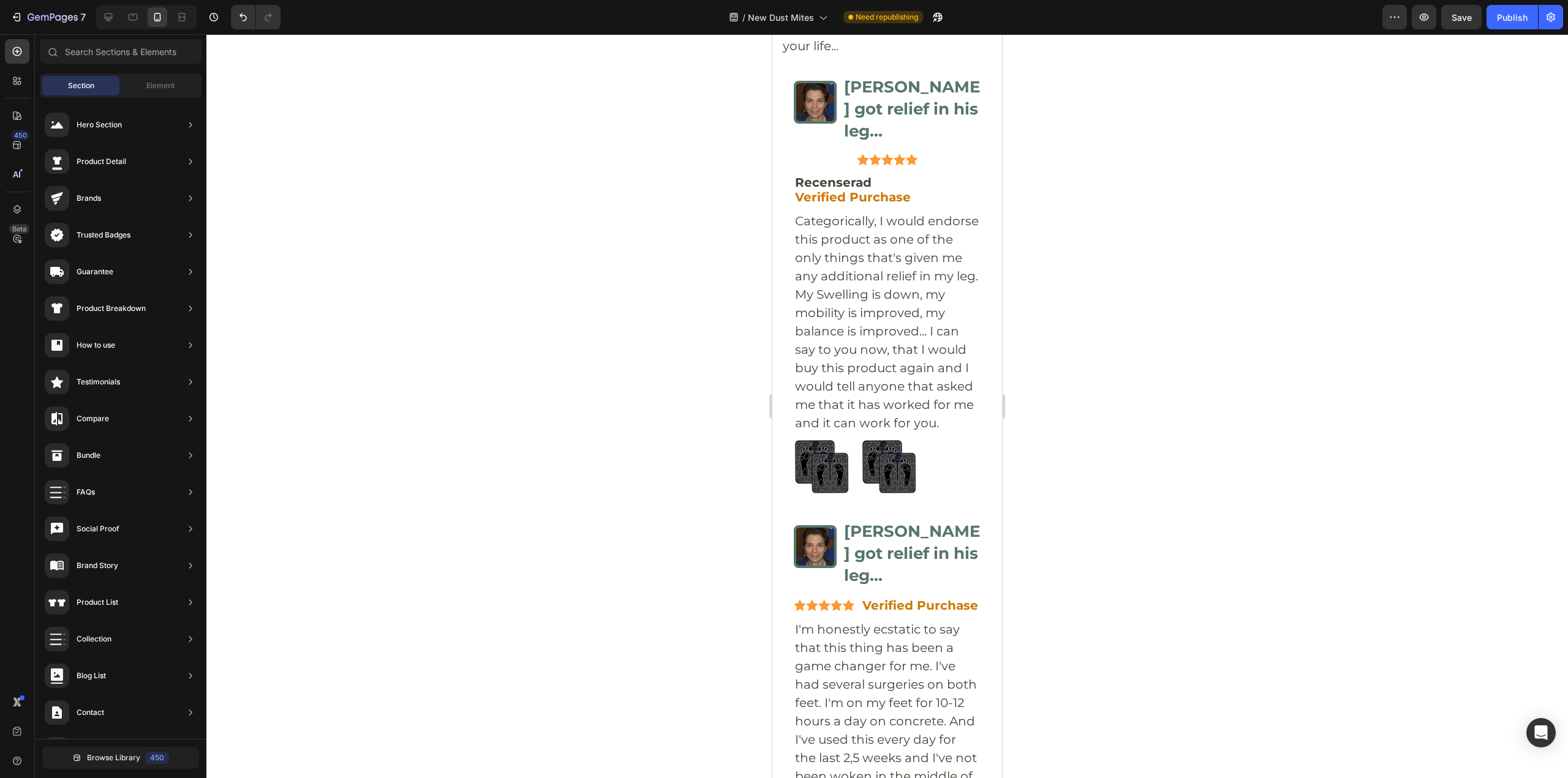
scroll to position [5801, 0]
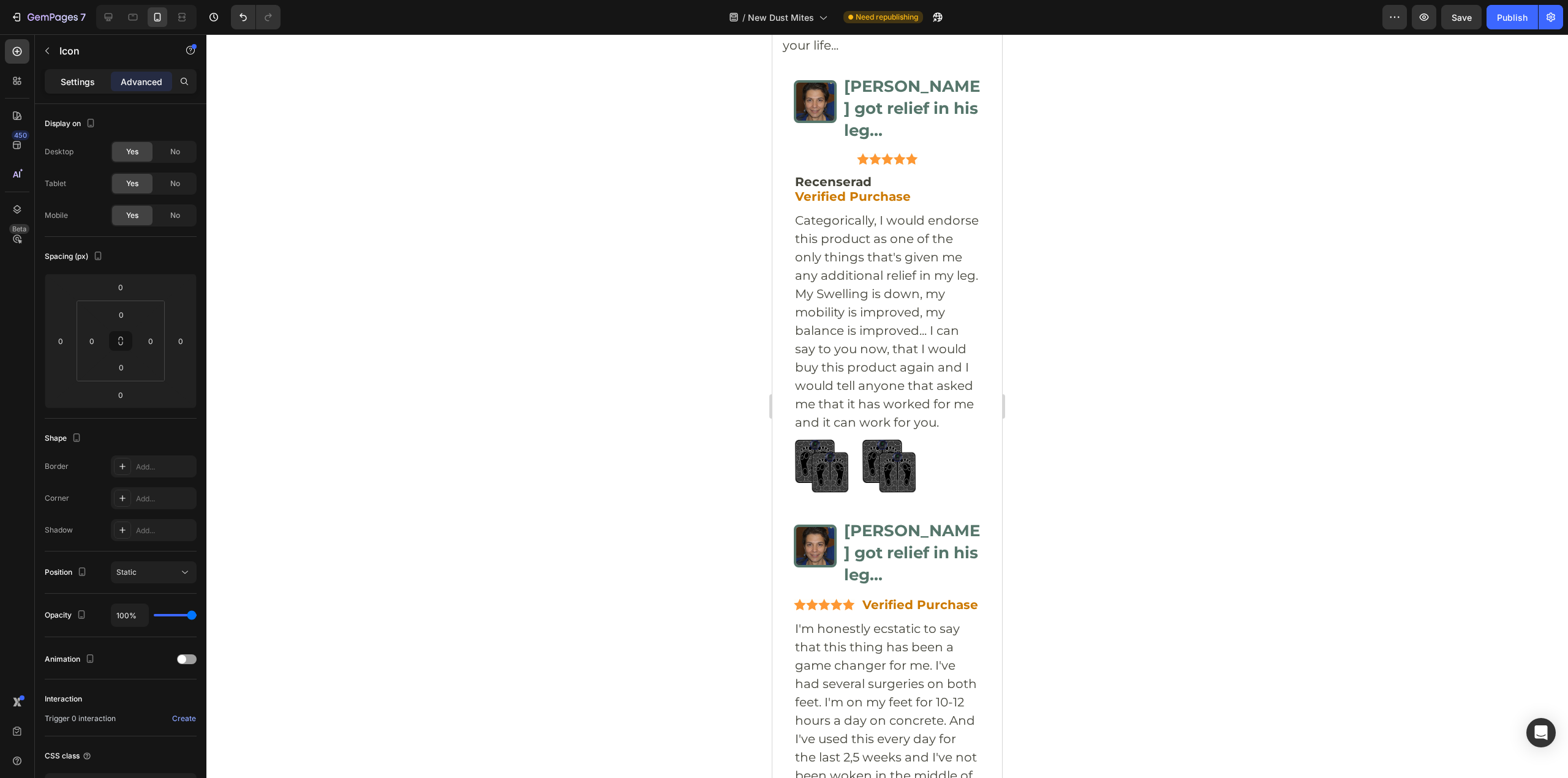
click at [100, 84] on div "Settings" at bounding box center [78, 81] width 62 height 19
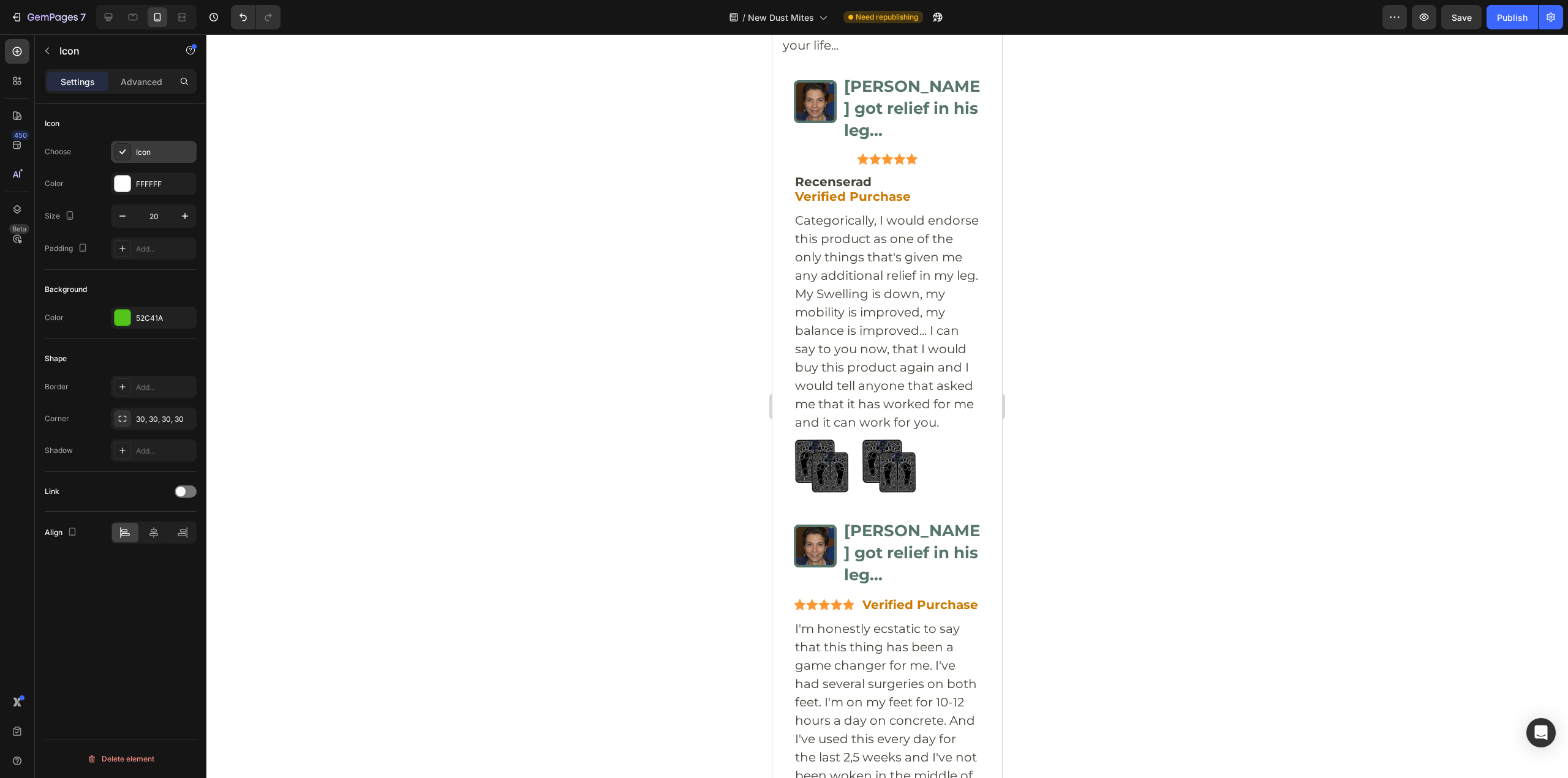
click at [152, 157] on div "Icon" at bounding box center [164, 152] width 57 height 11
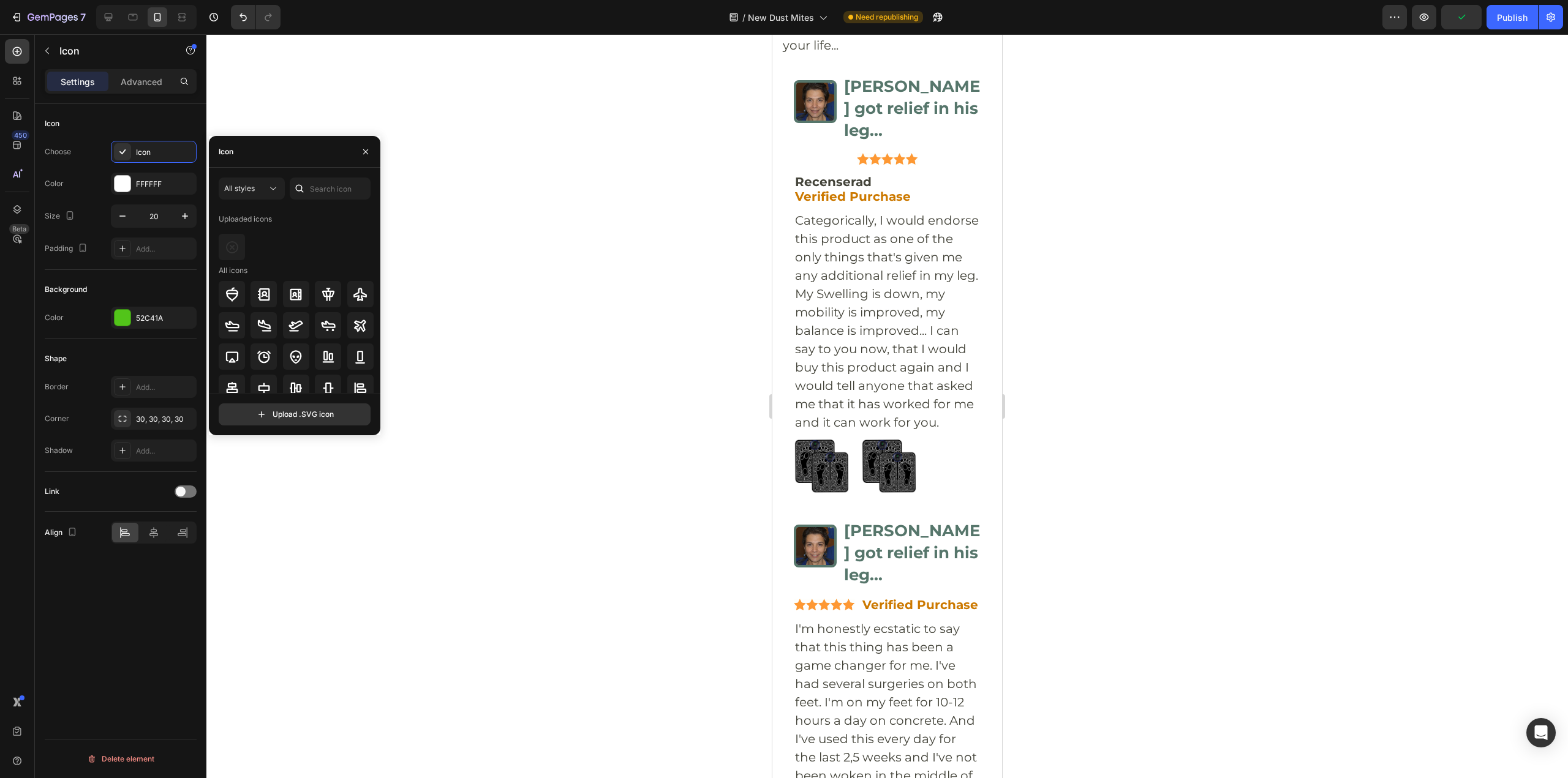
click at [273, 214] on div "Uploaded icons" at bounding box center [296, 219] width 156 height 19
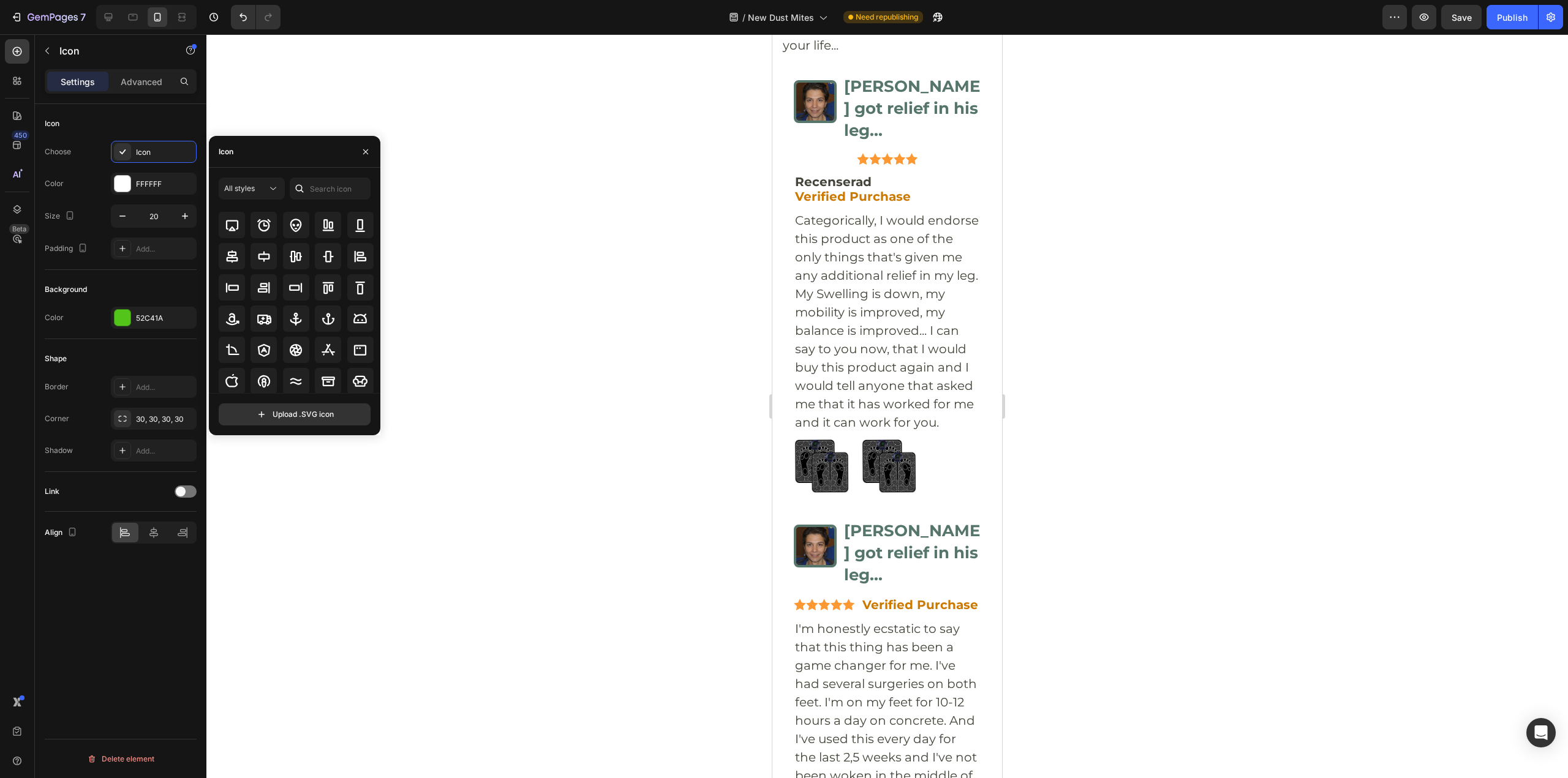
scroll to position [0, 0]
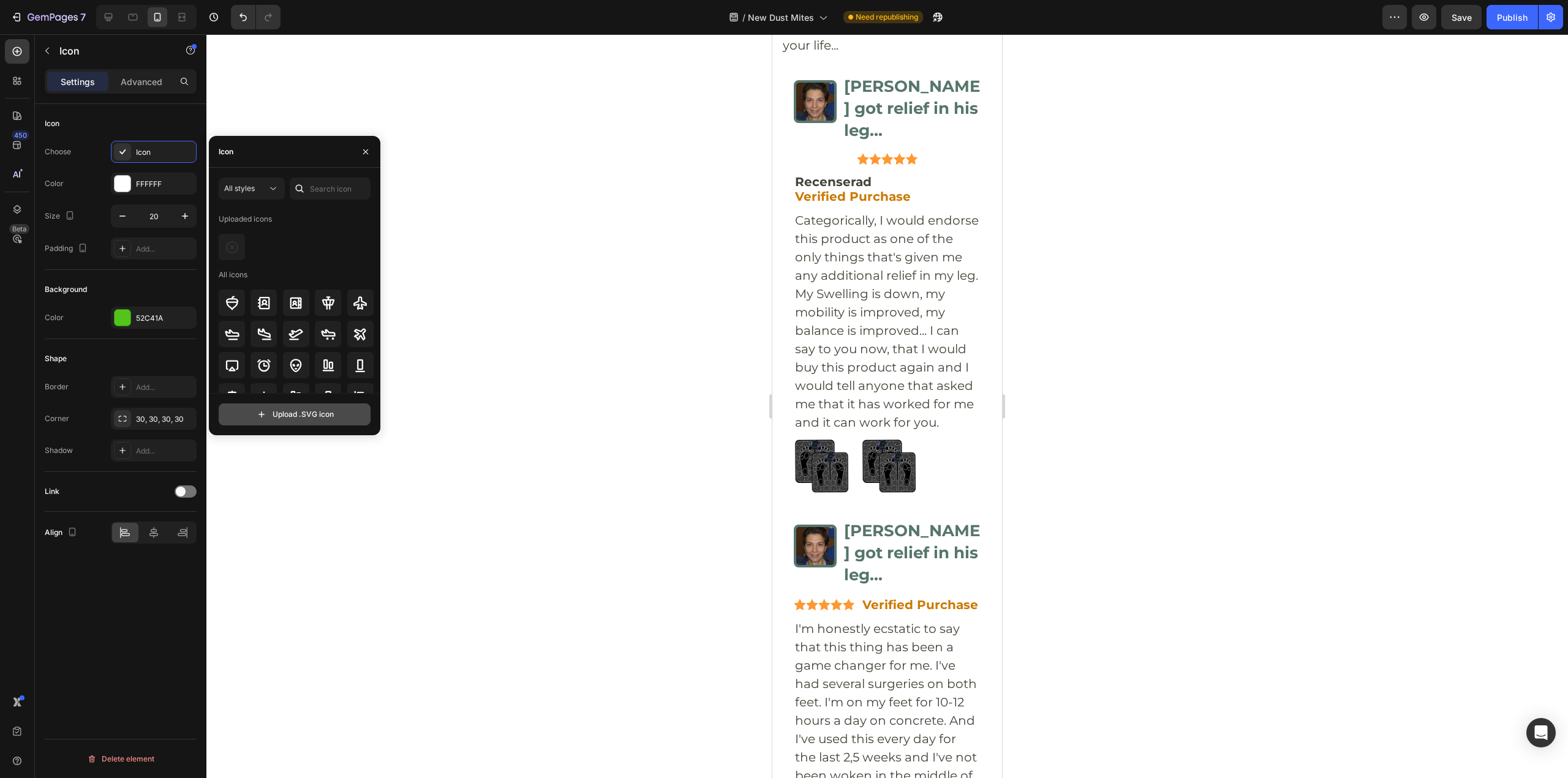
click at [276, 411] on input "file" at bounding box center [294, 415] width 151 height 21
type input "C:\fakepath\x-circle (1).svg"
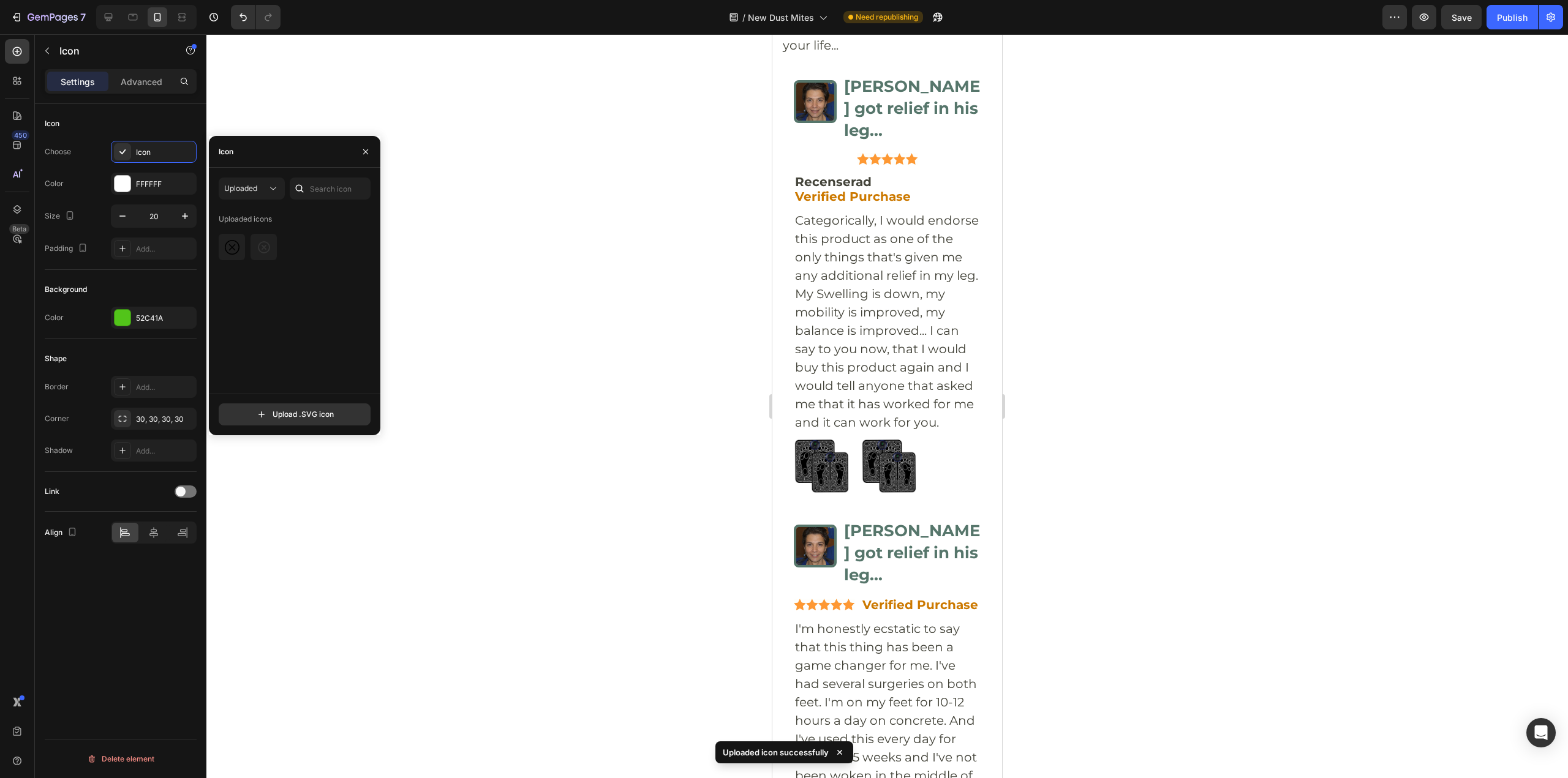
click at [268, 227] on div "Uploaded icons" at bounding box center [245, 219] width 54 height 19
click at [255, 191] on span "Uploaded" at bounding box center [241, 188] width 33 height 9
click at [255, 214] on p "All styles" at bounding box center [239, 218] width 70 height 11
click at [265, 175] on div "All styles Uploaded icons All icons Upload .SVG icon" at bounding box center [294, 302] width 172 height 268
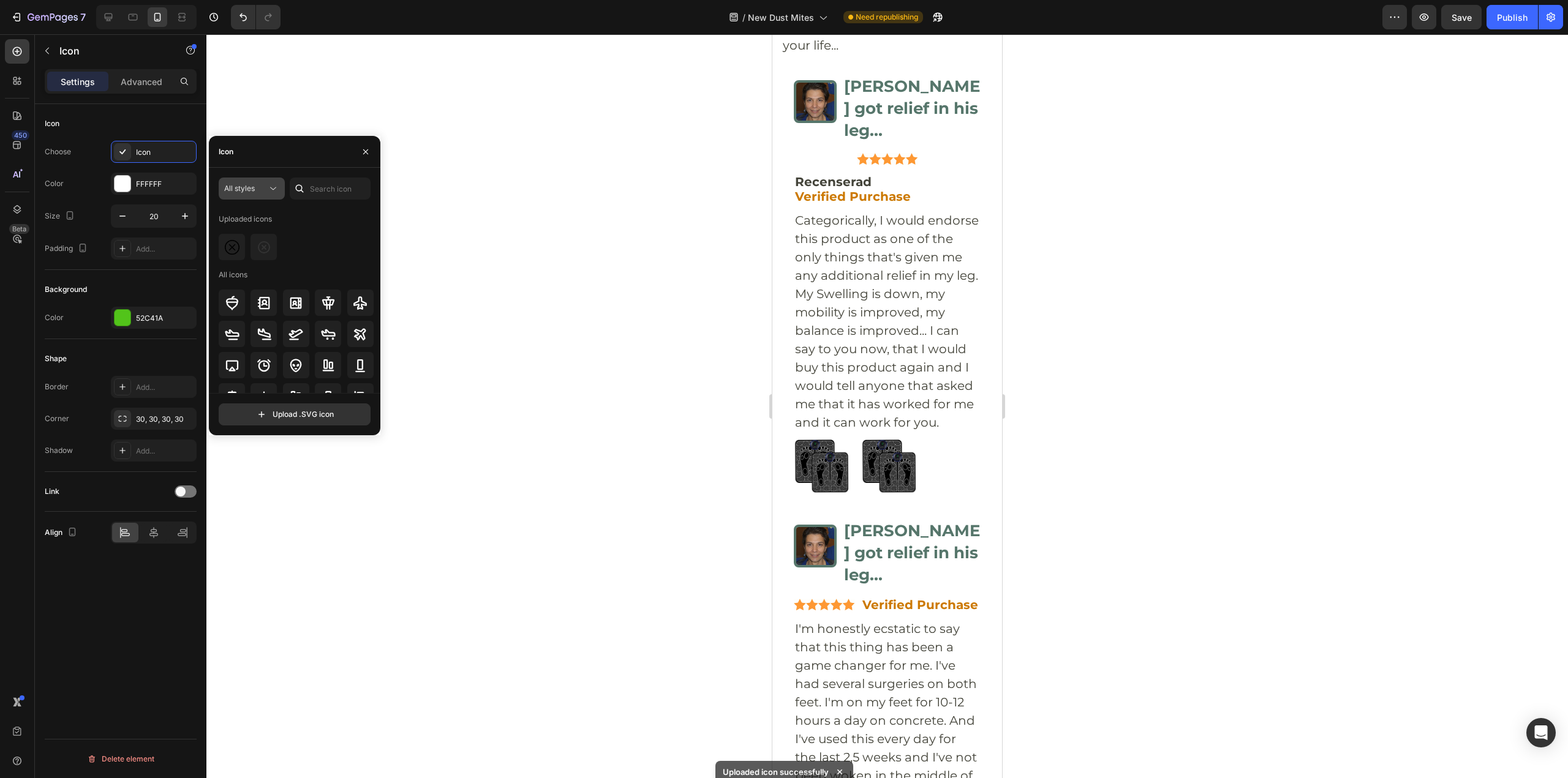
click at [266, 182] on button "All styles" at bounding box center [251, 188] width 66 height 22
click at [357, 224] on div "Uploaded icons" at bounding box center [296, 219] width 156 height 19
click at [277, 240] on div at bounding box center [296, 247] width 156 height 26
click at [248, 239] on div at bounding box center [296, 247] width 156 height 26
click at [239, 241] on div at bounding box center [239, 239] width 10 height 10
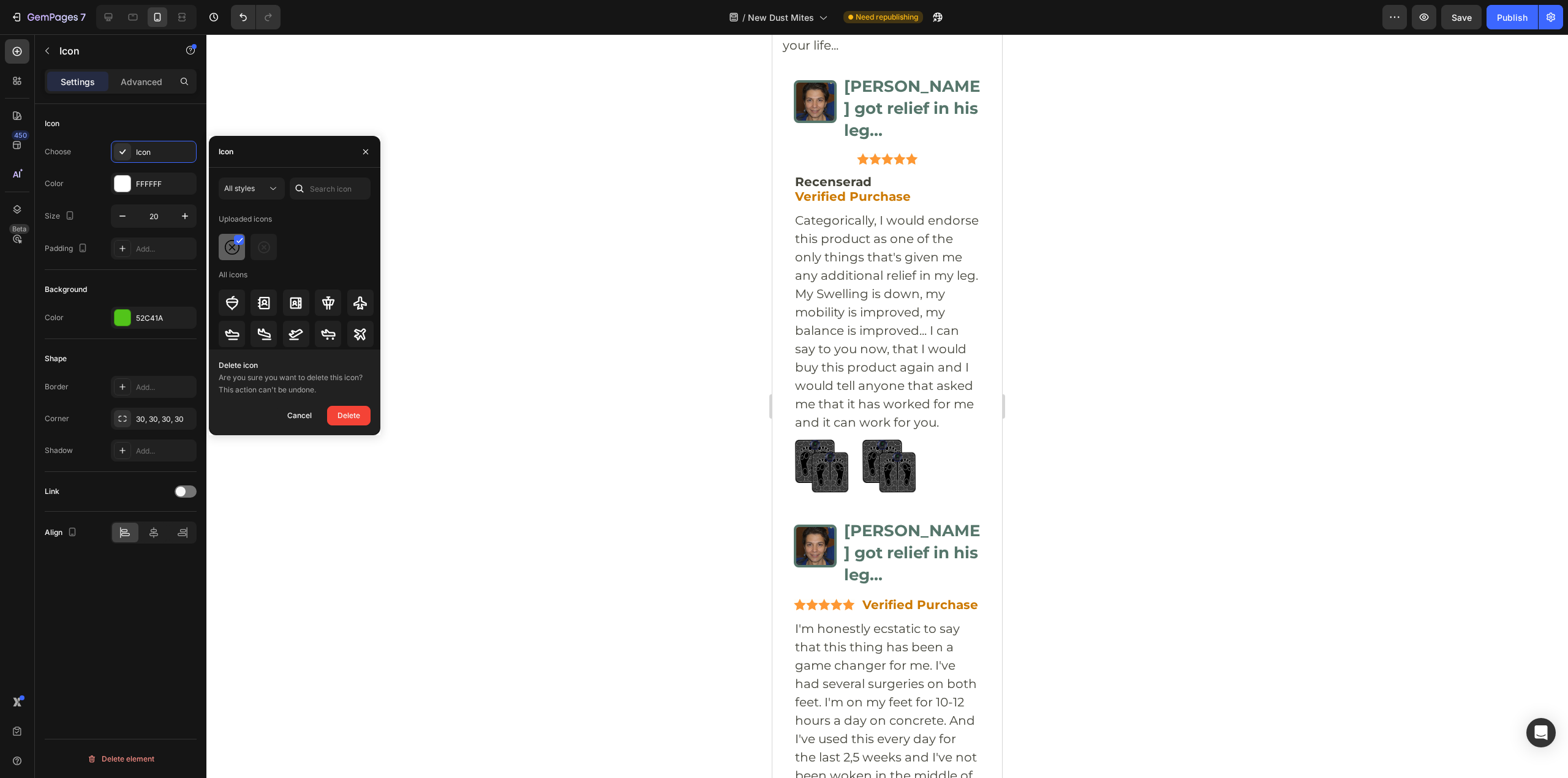
click at [220, 248] on div at bounding box center [232, 247] width 26 height 26
click at [235, 251] on img at bounding box center [232, 247] width 15 height 15
click at [154, 121] on div "Icon" at bounding box center [121, 123] width 151 height 19
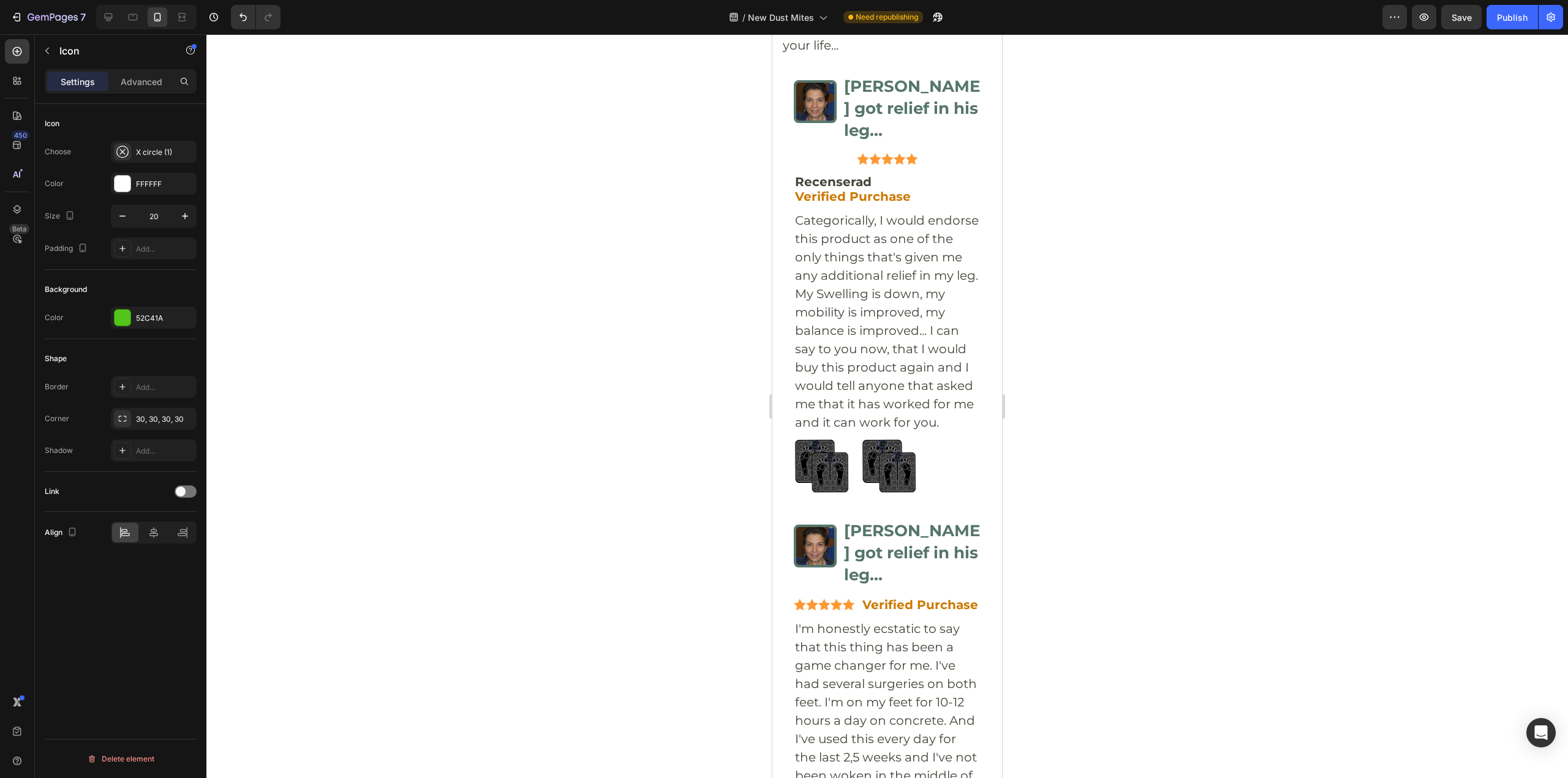
click at [110, 320] on div "Color 52C41A" at bounding box center [121, 317] width 151 height 22
click at [120, 319] on div at bounding box center [122, 318] width 16 height 16
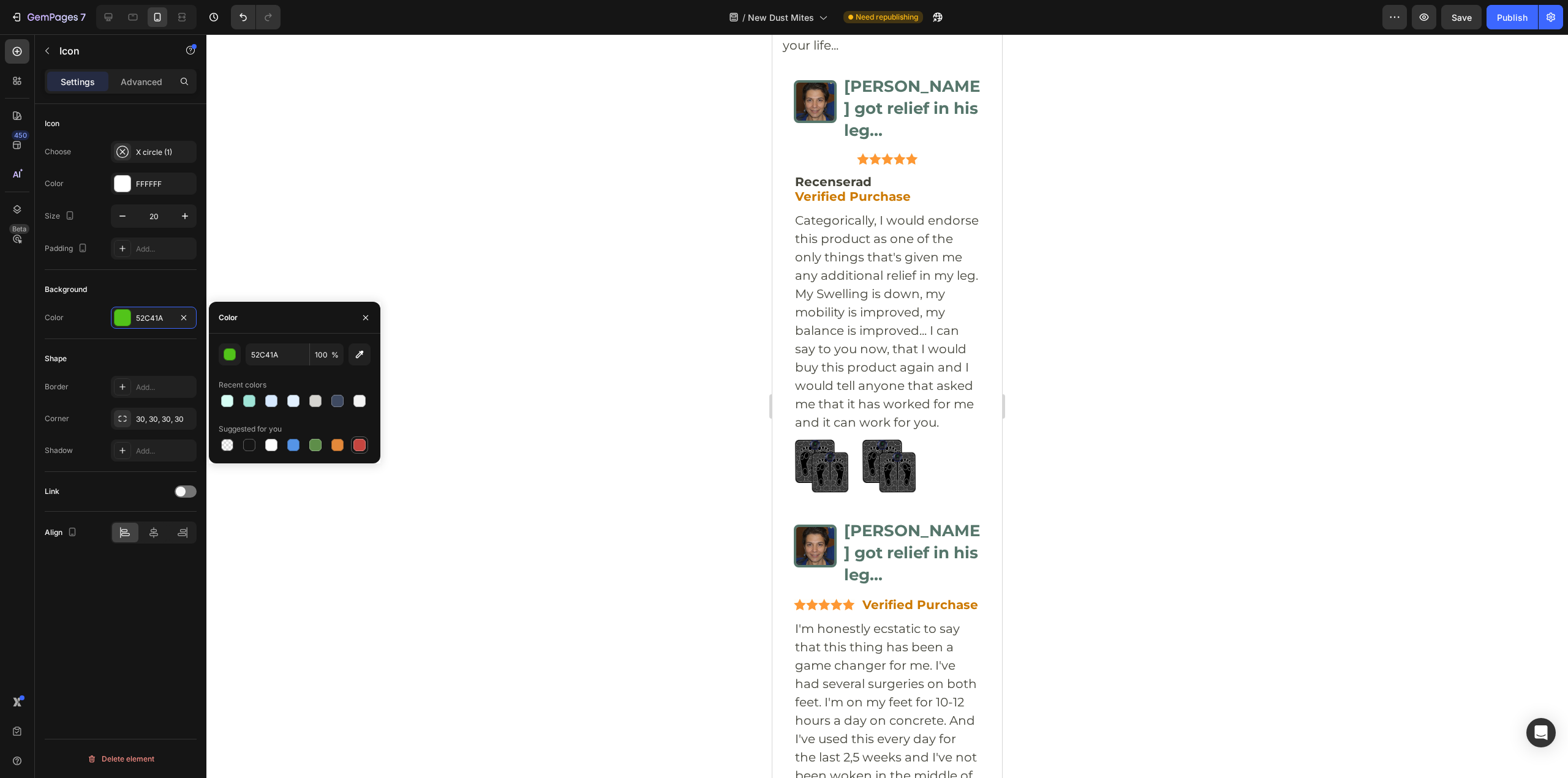
click at [359, 445] on div at bounding box center [359, 445] width 12 height 12
type input "C5453F"
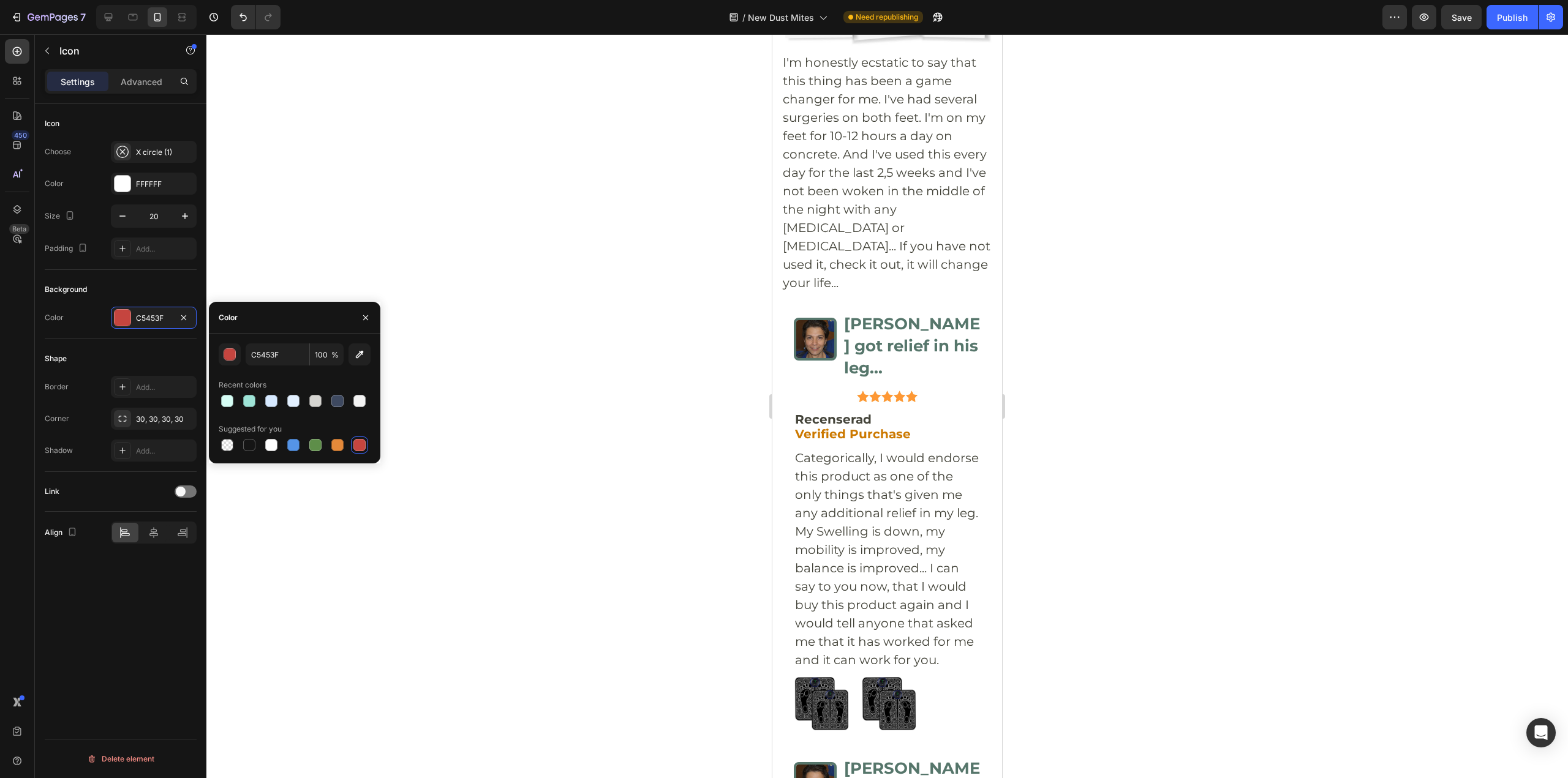
scroll to position [5556, 0]
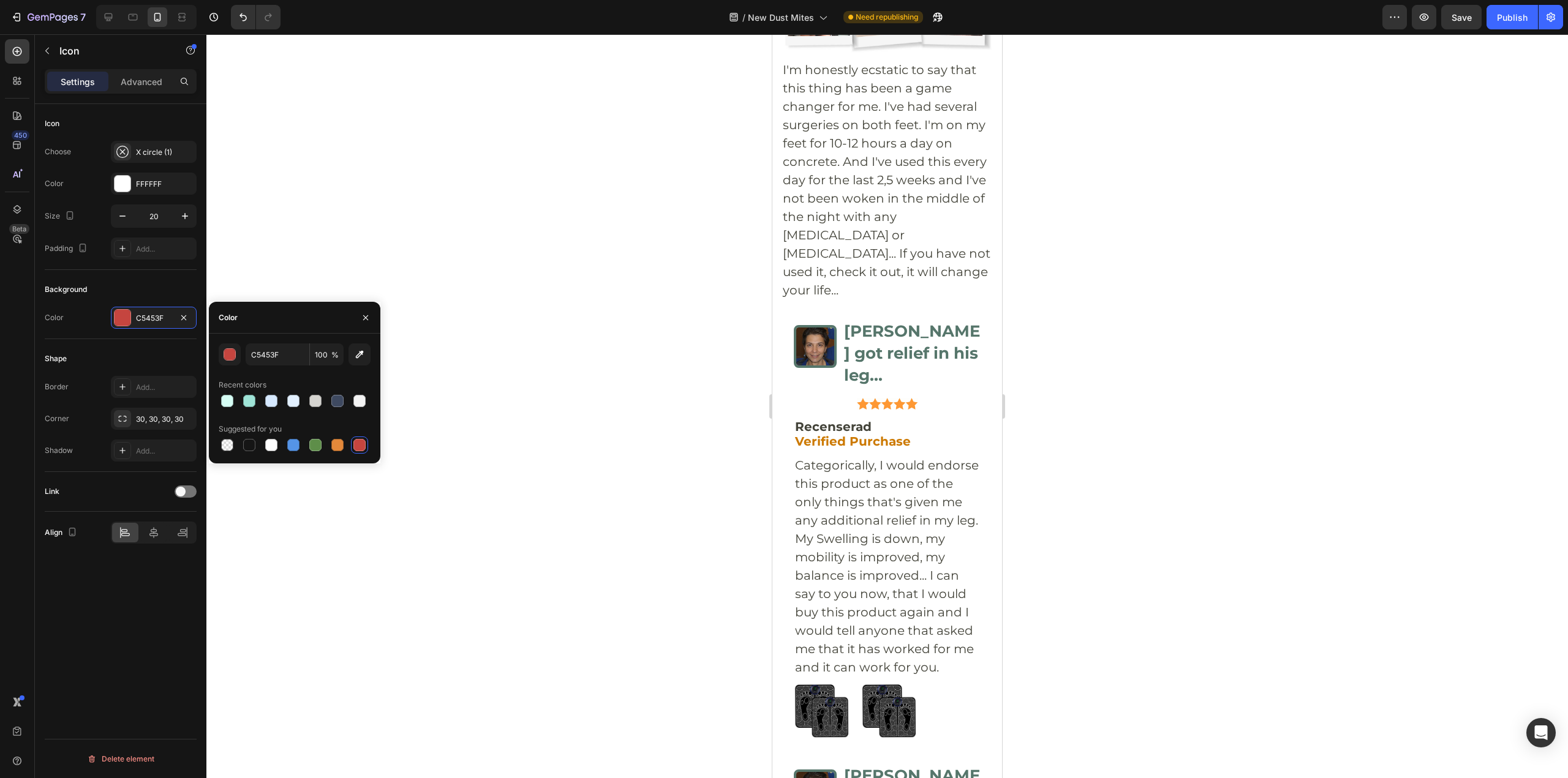
click at [1145, 329] on div at bounding box center [887, 406] width 1361 height 744
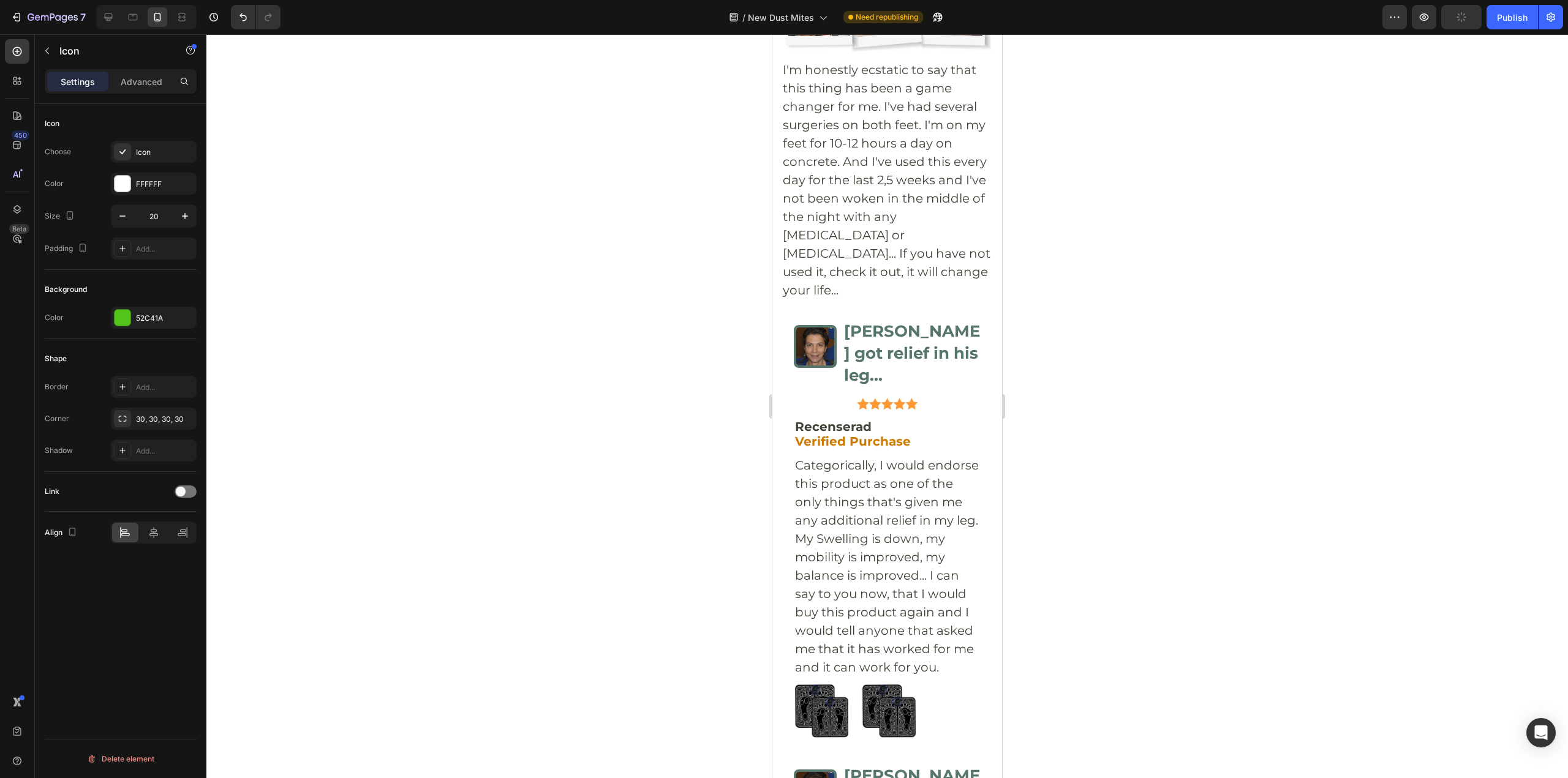
click at [139, 150] on div "Icon" at bounding box center [164, 152] width 57 height 11
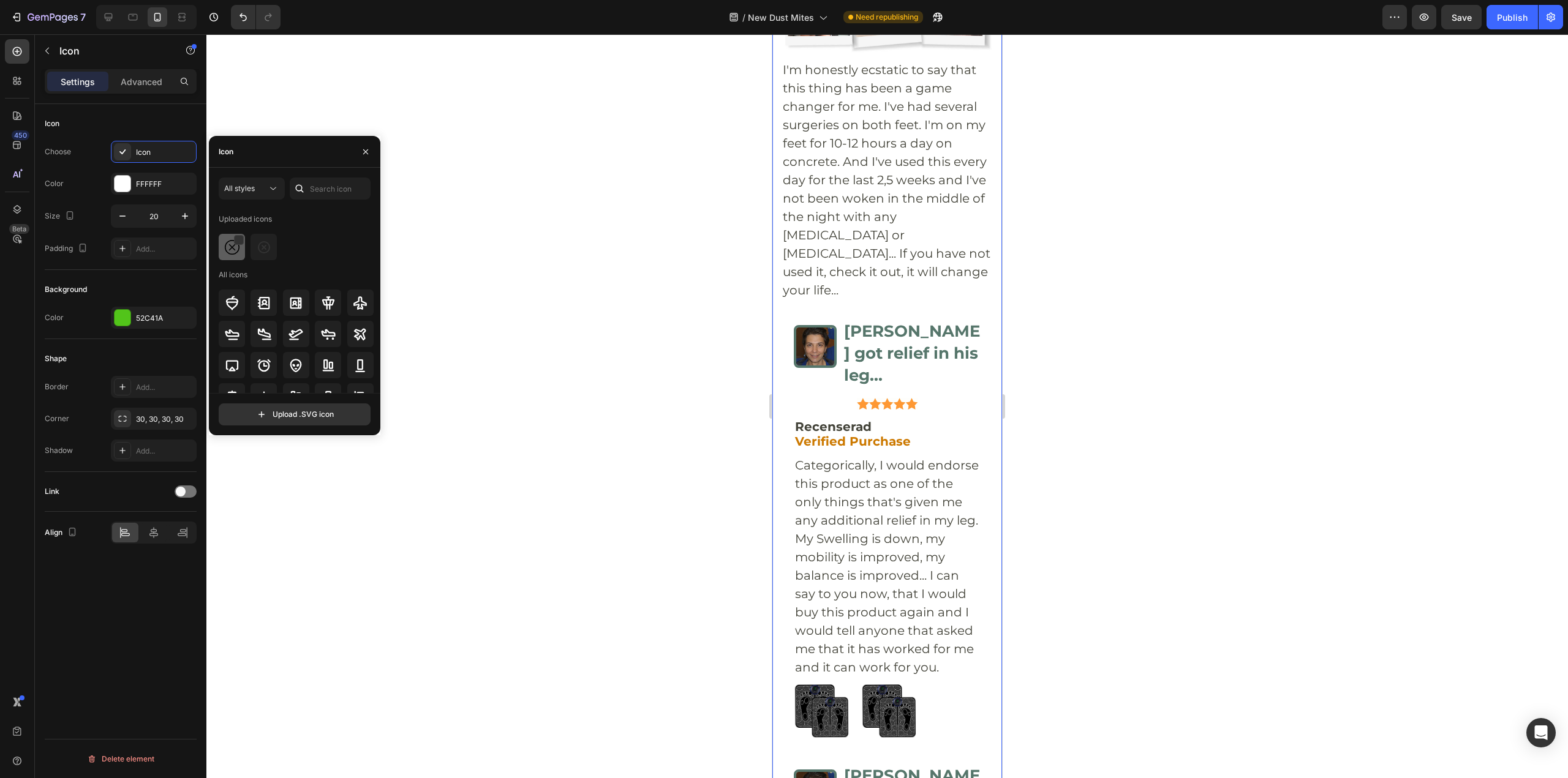
click at [232, 244] on img at bounding box center [232, 247] width 15 height 15
click at [160, 332] on div "Background Color 52C41A" at bounding box center [121, 305] width 151 height 70
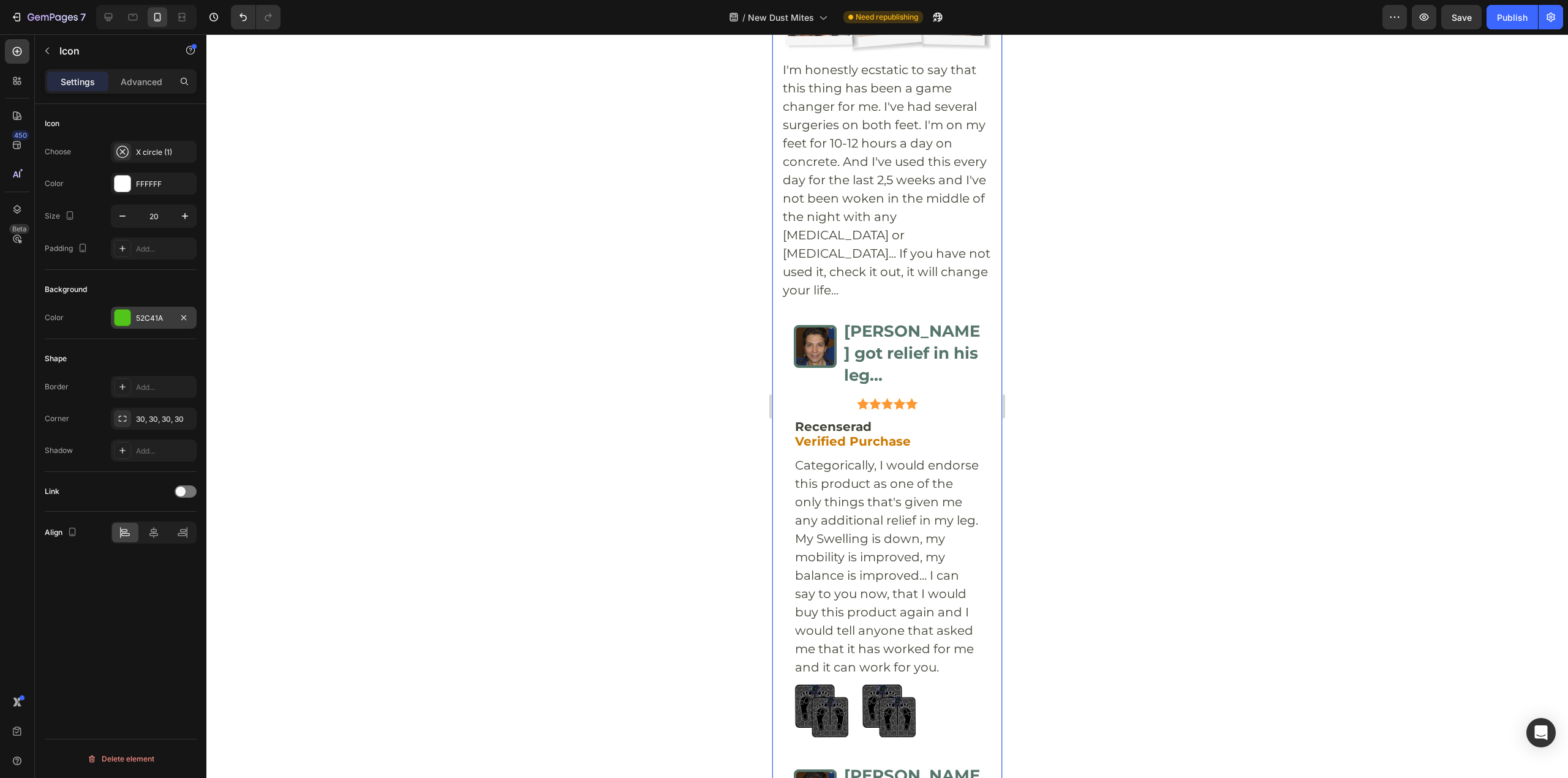
click at [154, 325] on div "52C41A" at bounding box center [153, 317] width 85 height 22
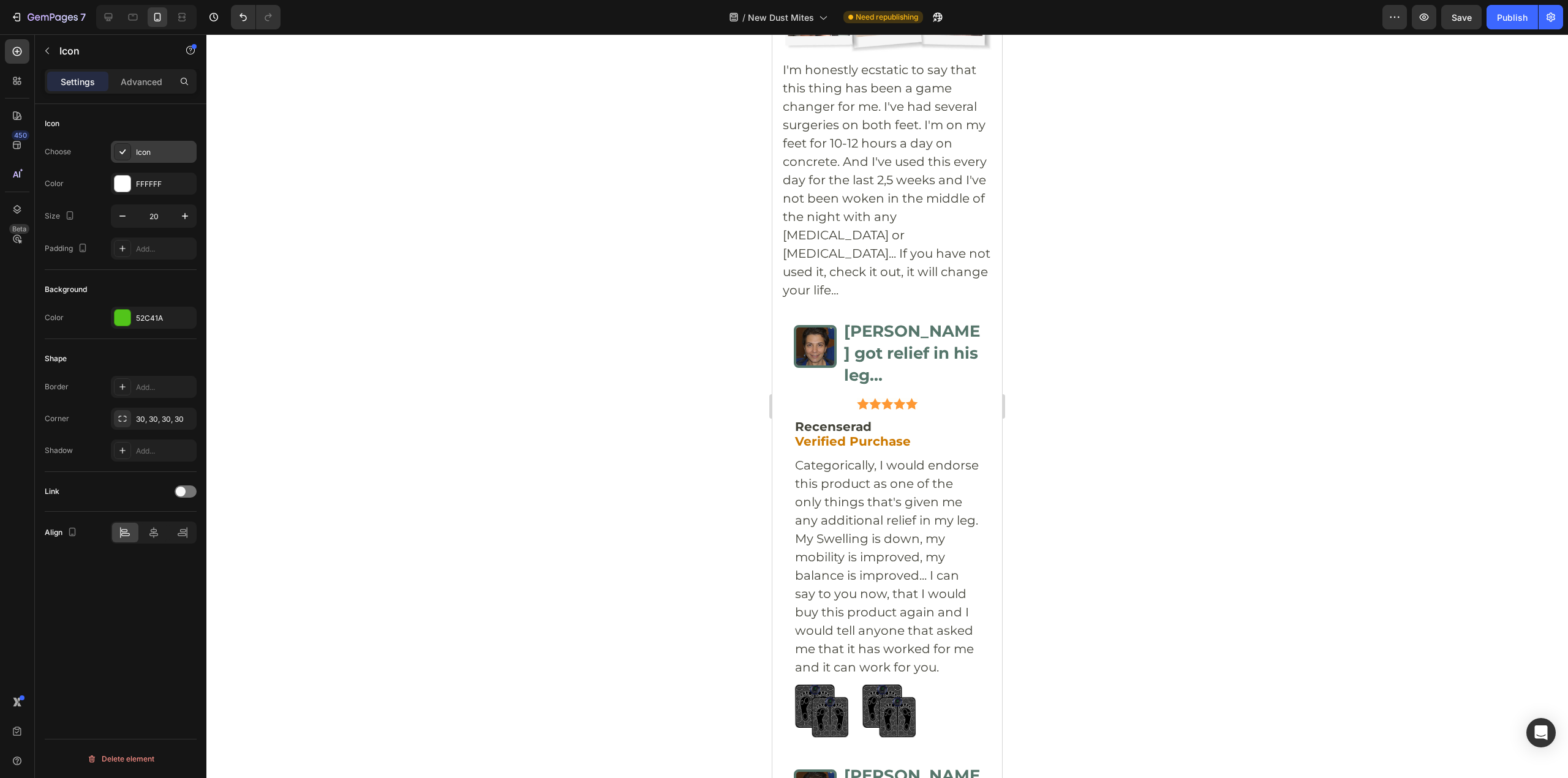
click at [141, 149] on div "Icon" at bounding box center [164, 152] width 57 height 11
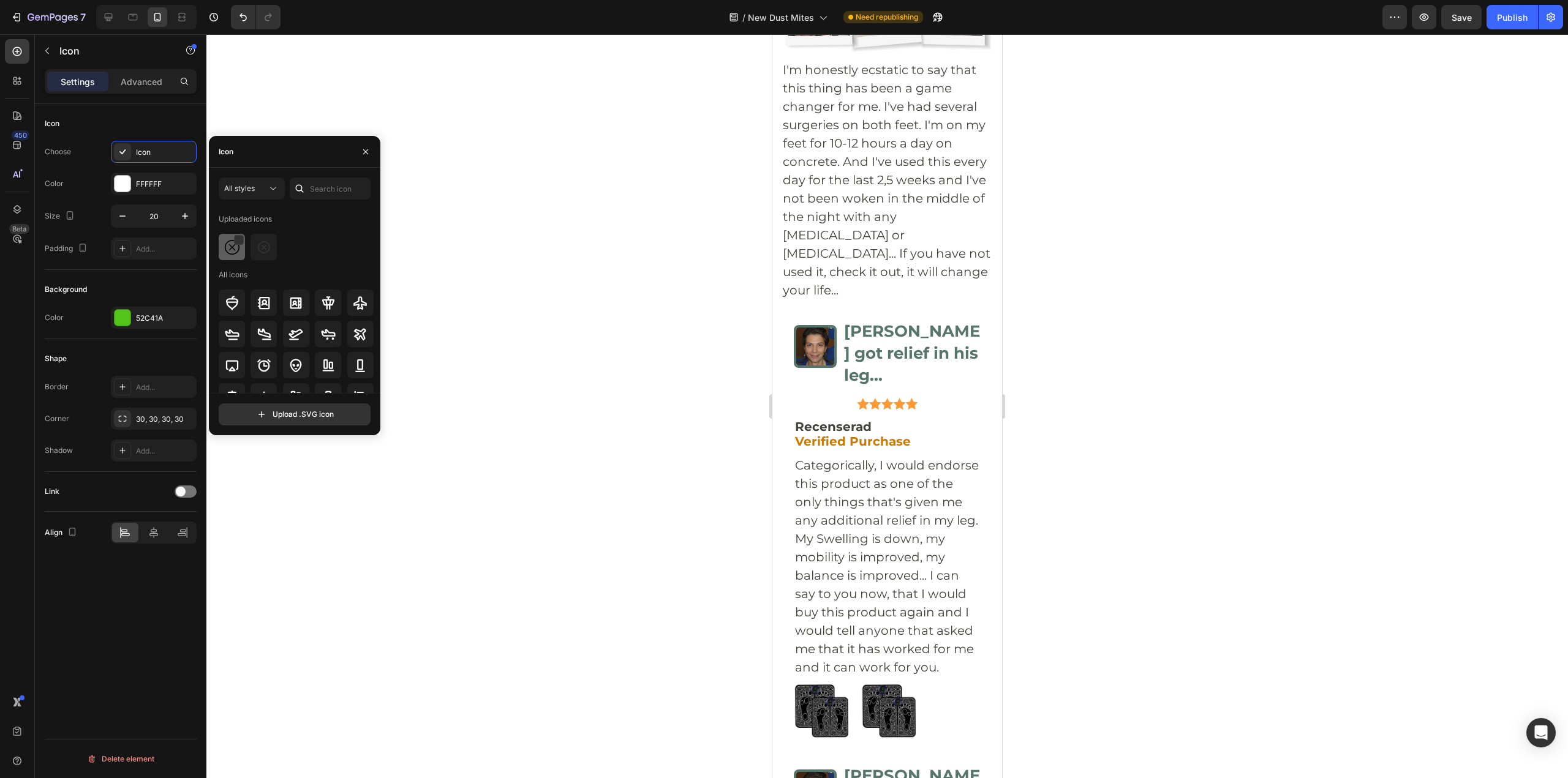
click at [225, 256] on div at bounding box center [232, 247] width 26 height 26
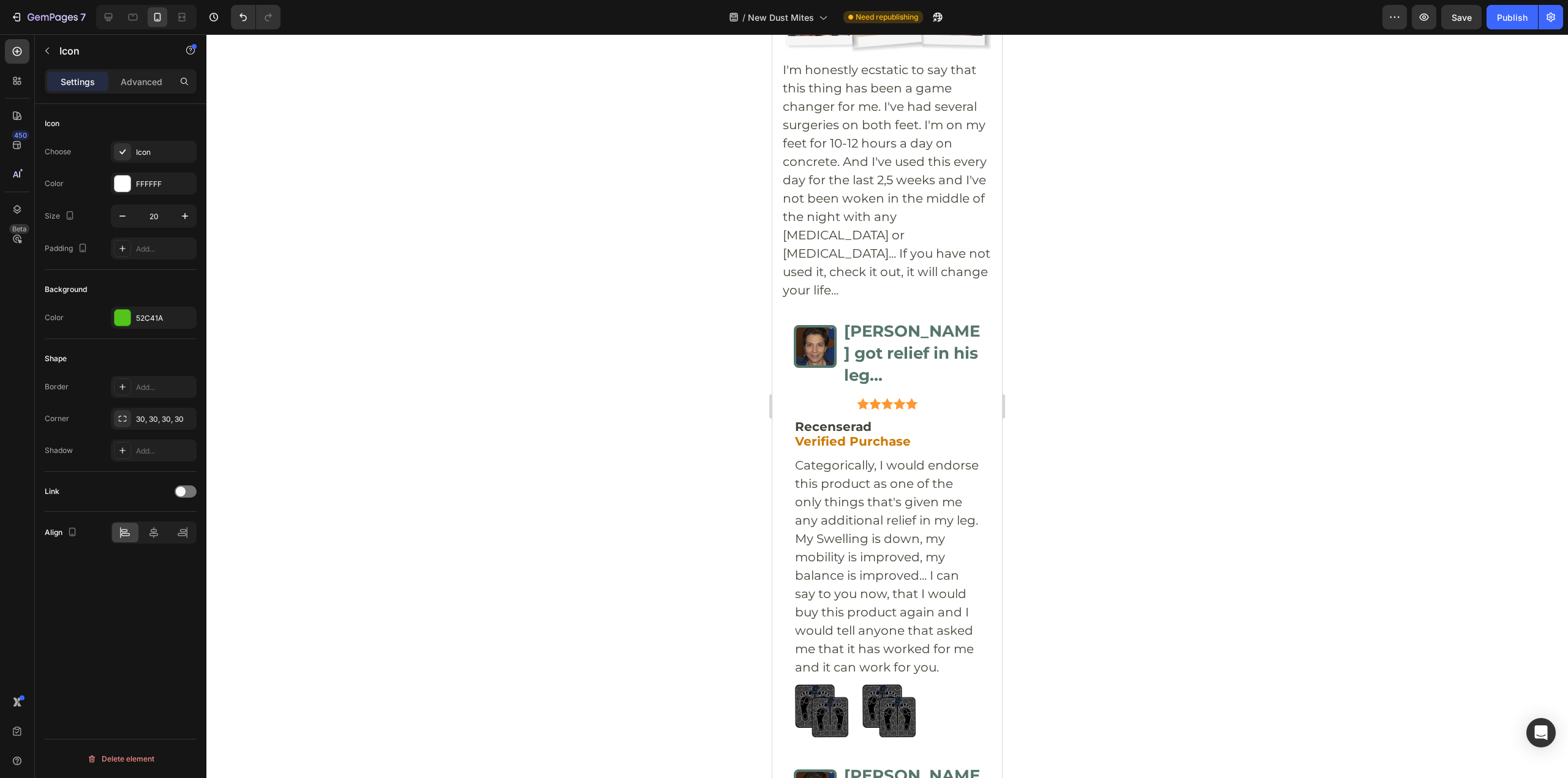
click at [165, 158] on div "Icon" at bounding box center [153, 151] width 85 height 22
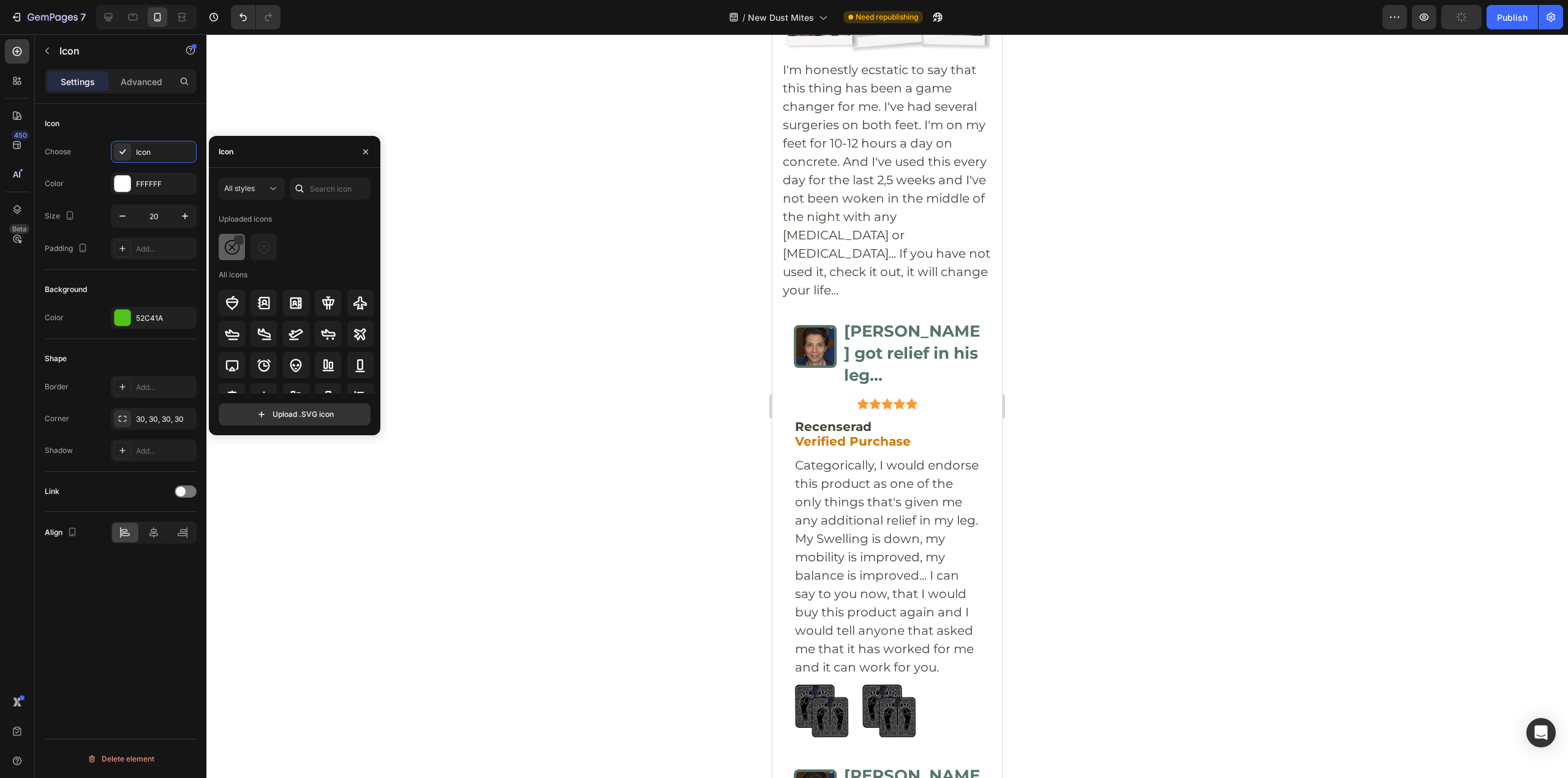
click at [231, 246] on img at bounding box center [232, 247] width 15 height 15
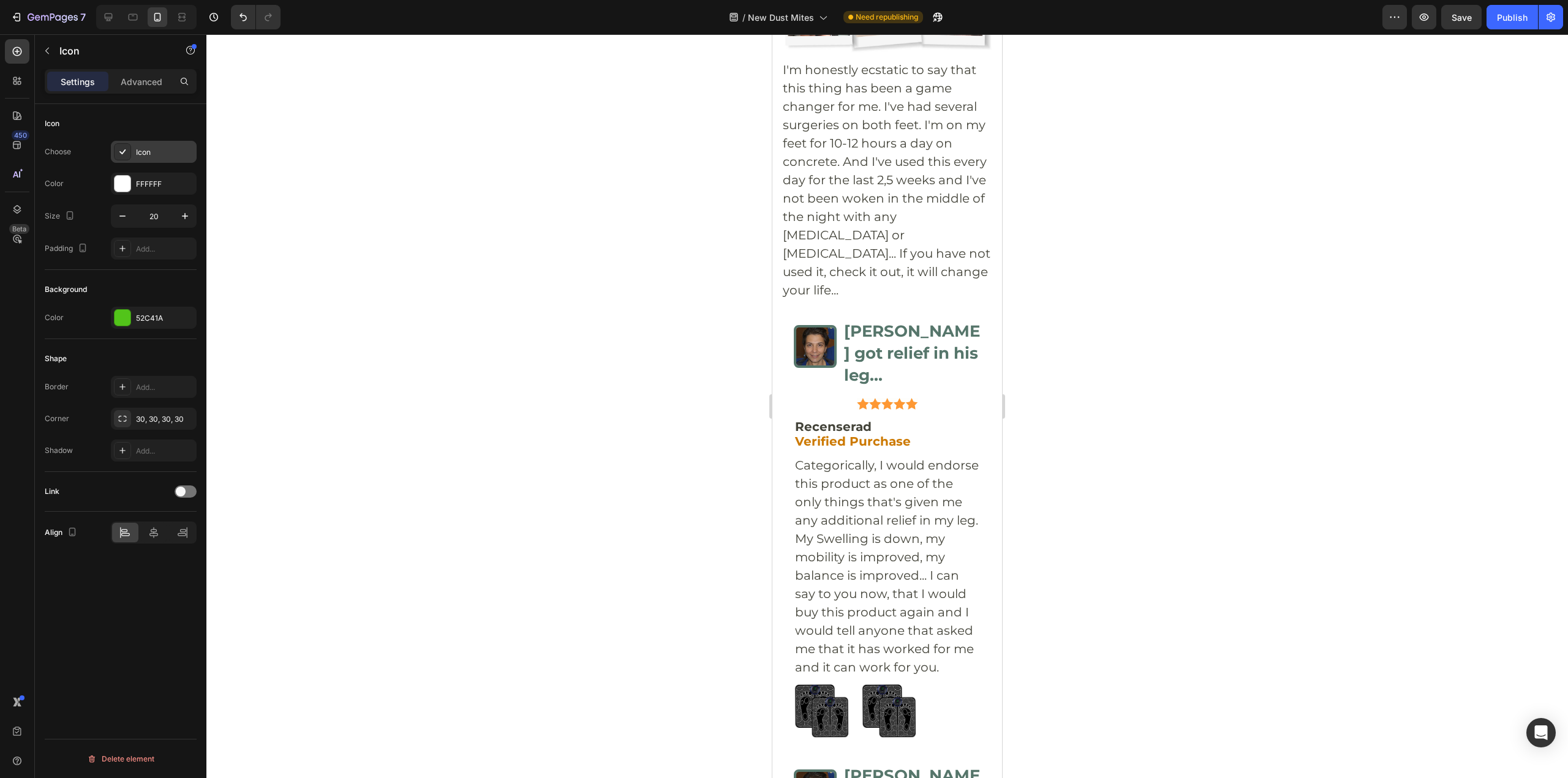
click at [180, 157] on div "Icon" at bounding box center [164, 152] width 57 height 11
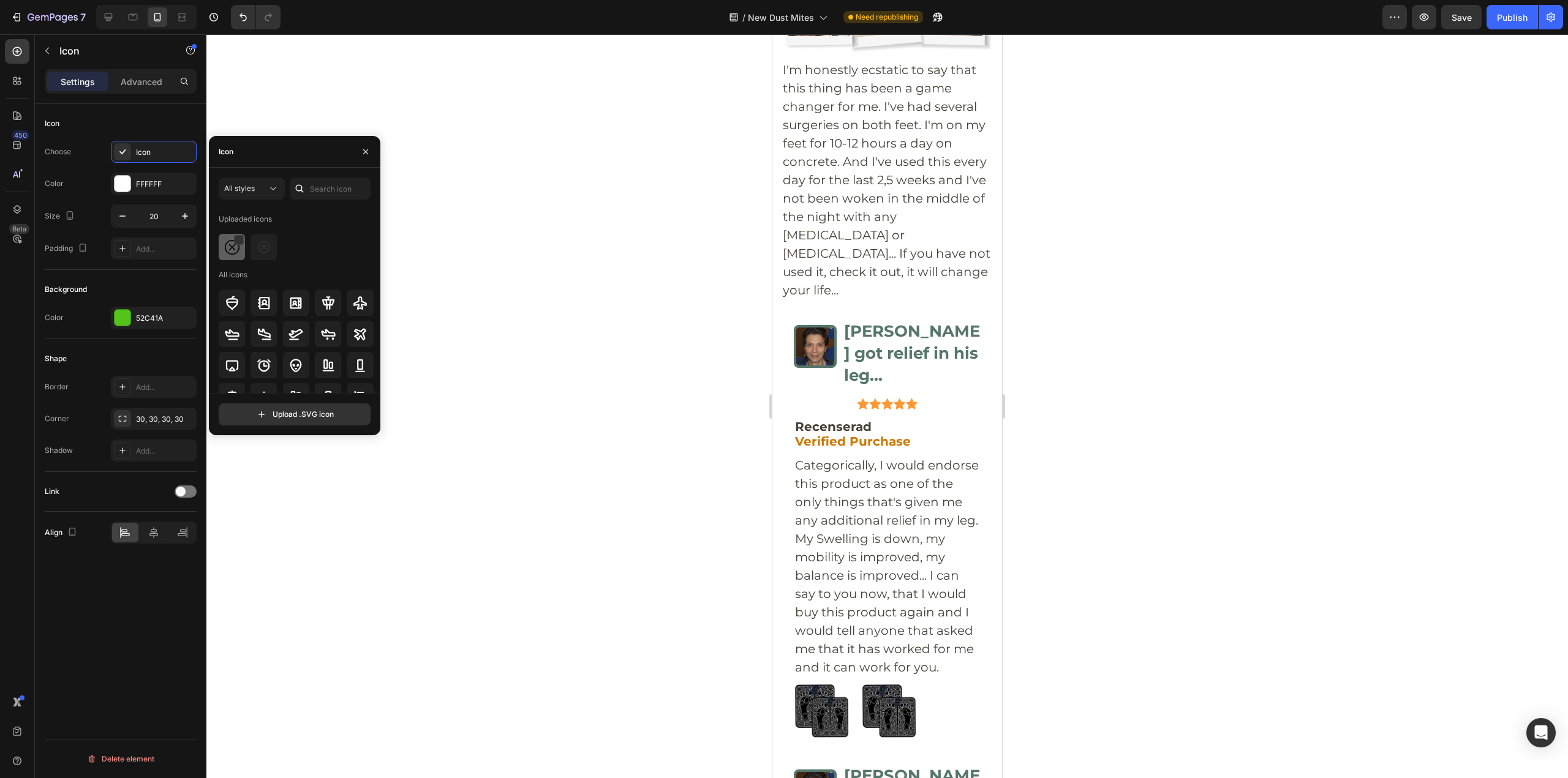
click at [232, 249] on img at bounding box center [232, 247] width 15 height 15
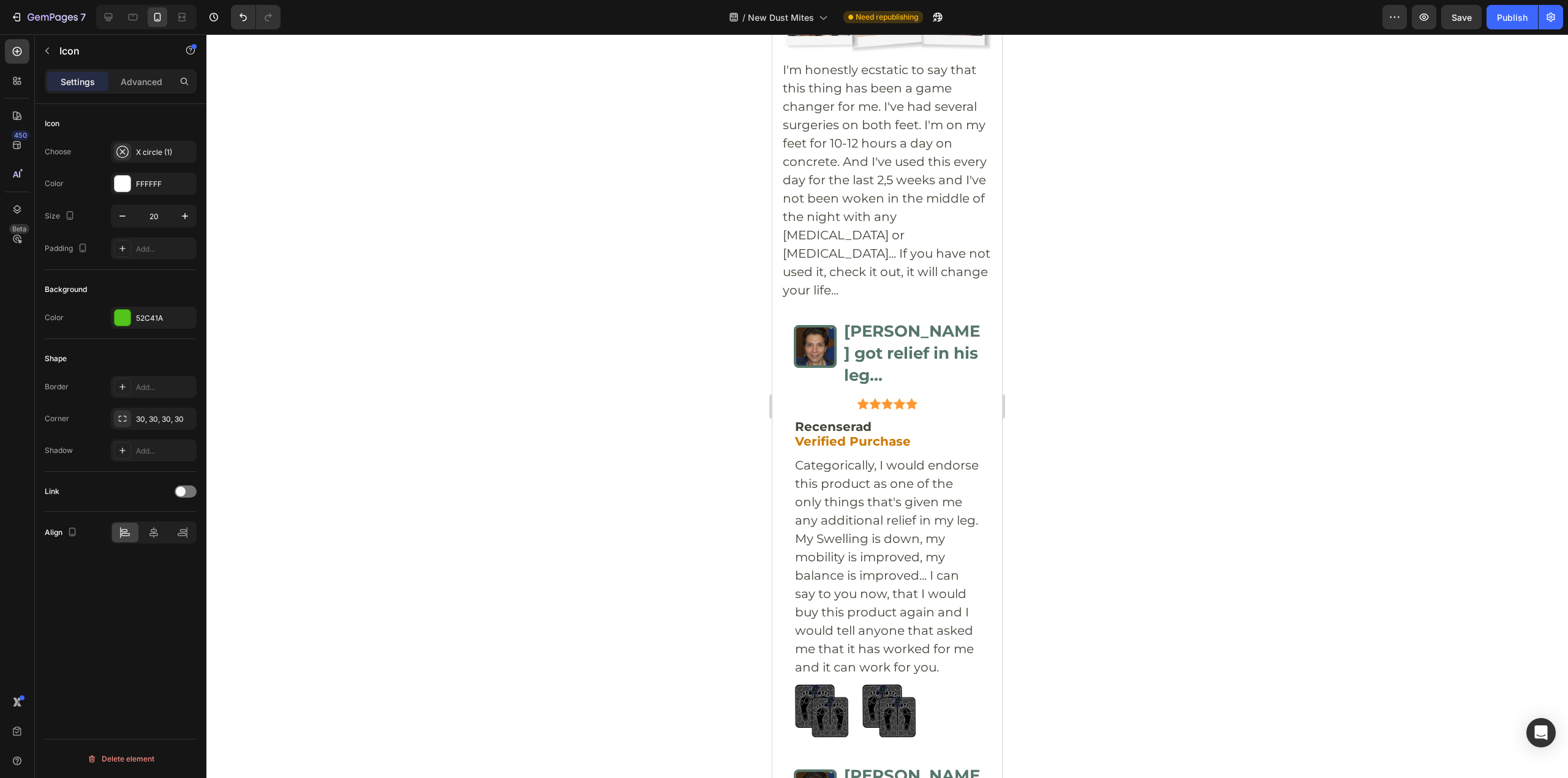
click at [1111, 503] on div at bounding box center [887, 406] width 1361 height 744
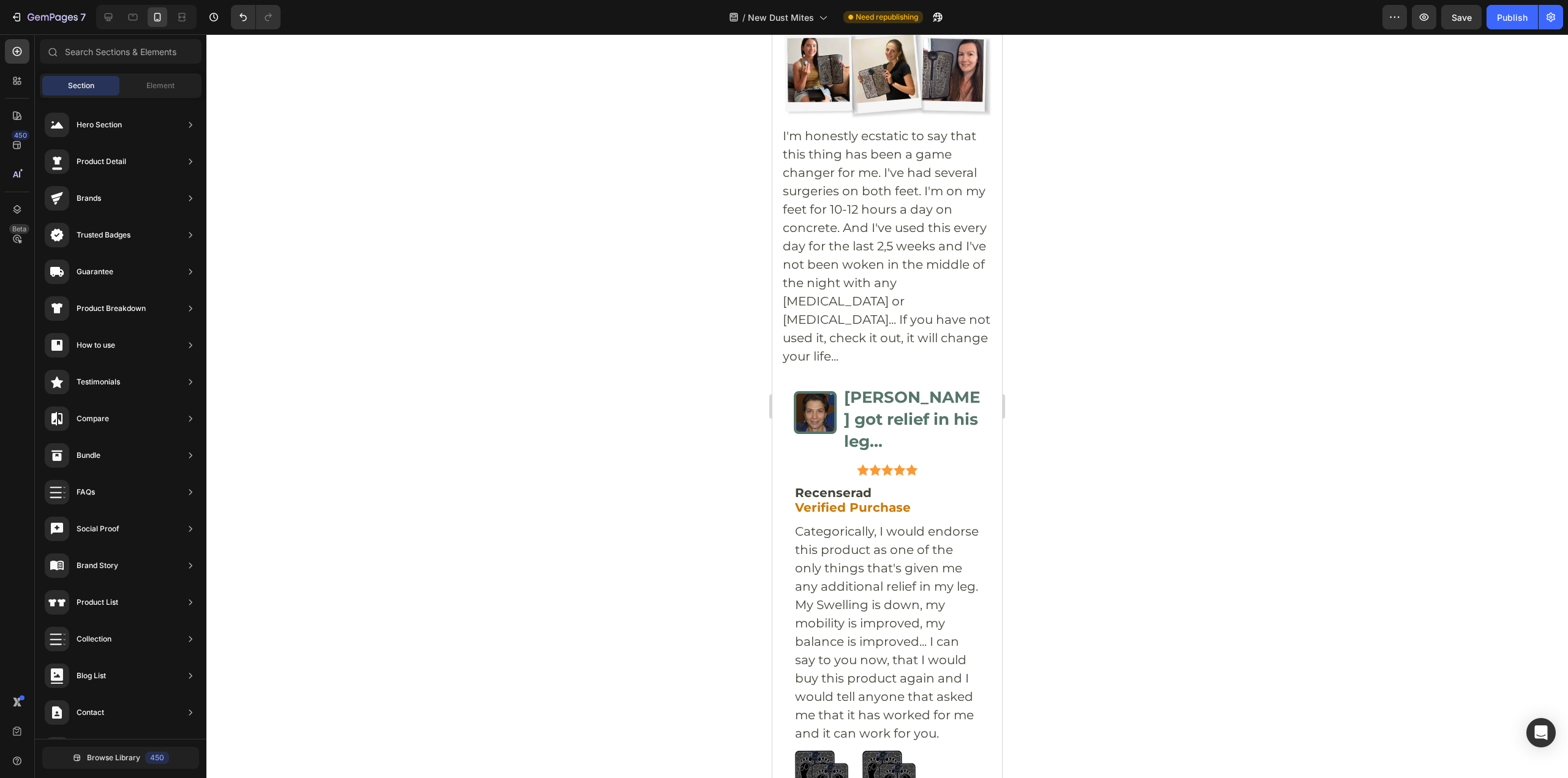
scroll to position [5494, 0]
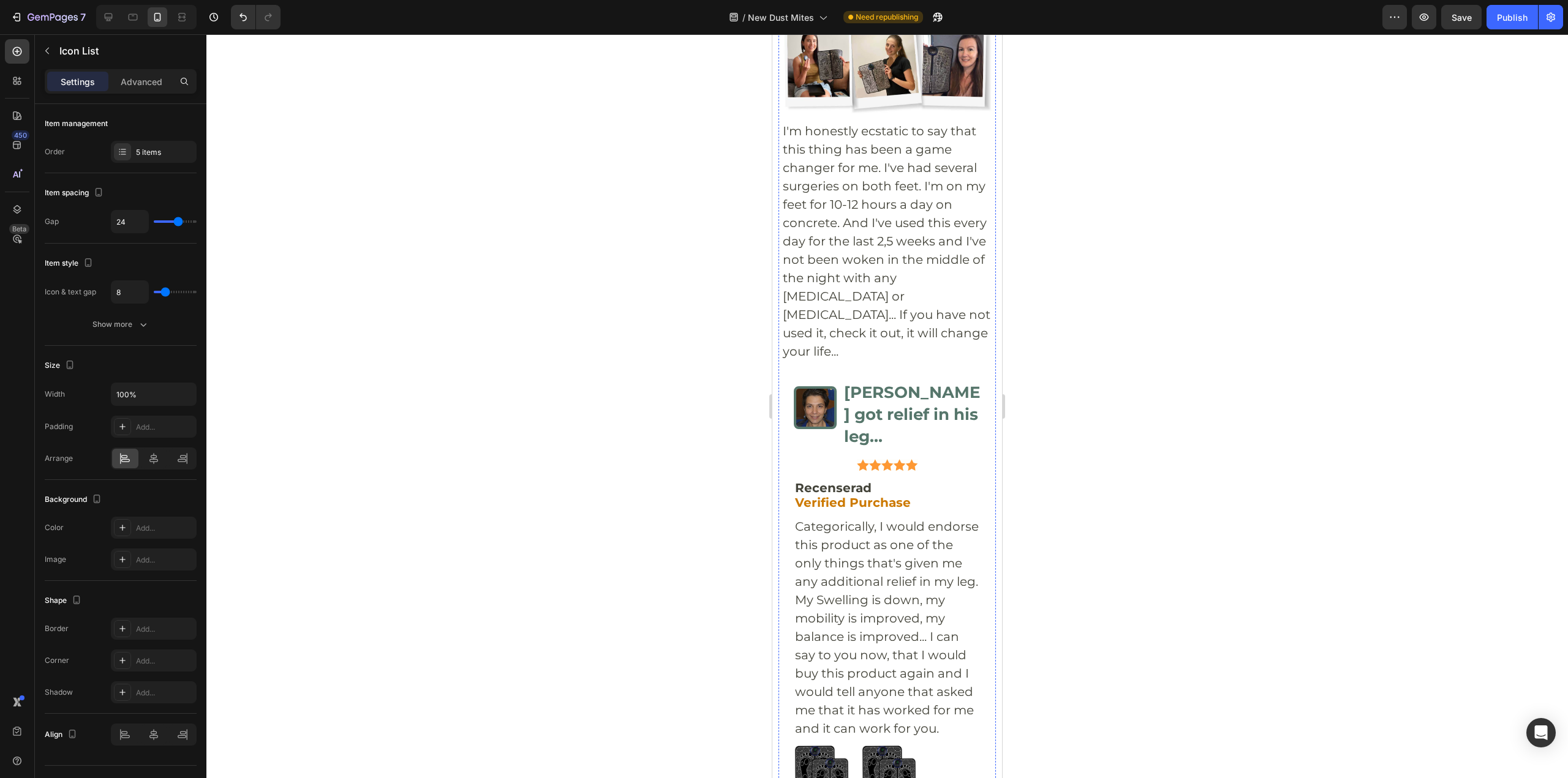
click at [132, 521] on div "Add..." at bounding box center [153, 527] width 85 height 22
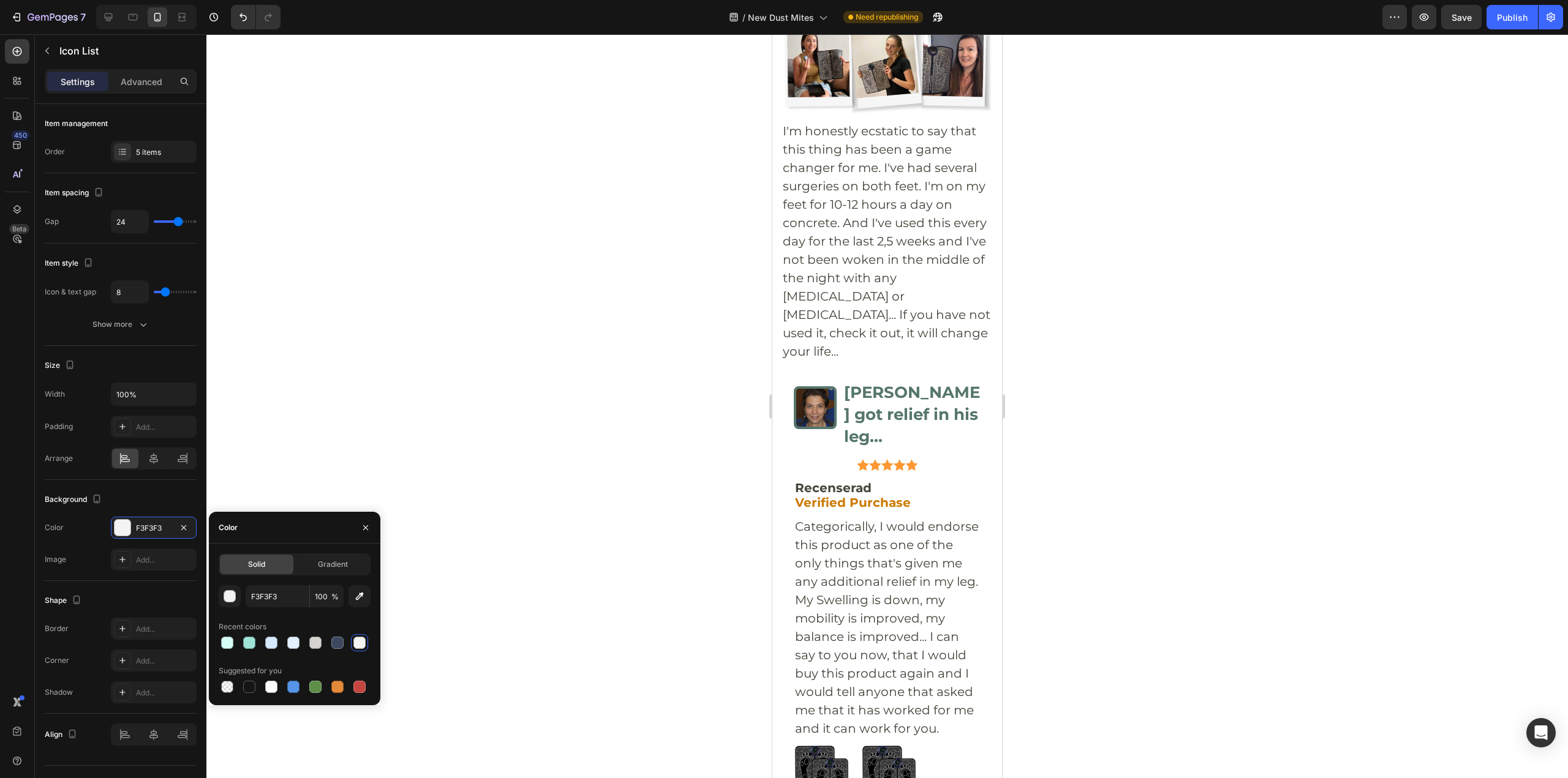
click at [261, 565] on span "Solid" at bounding box center [256, 564] width 17 height 11
click at [262, 598] on input "F3F3F3" at bounding box center [277, 596] width 63 height 22
click at [262, 598] on input "F3F3F3" at bounding box center [277, 596] width 63 height 22
paste input "#efffe5"
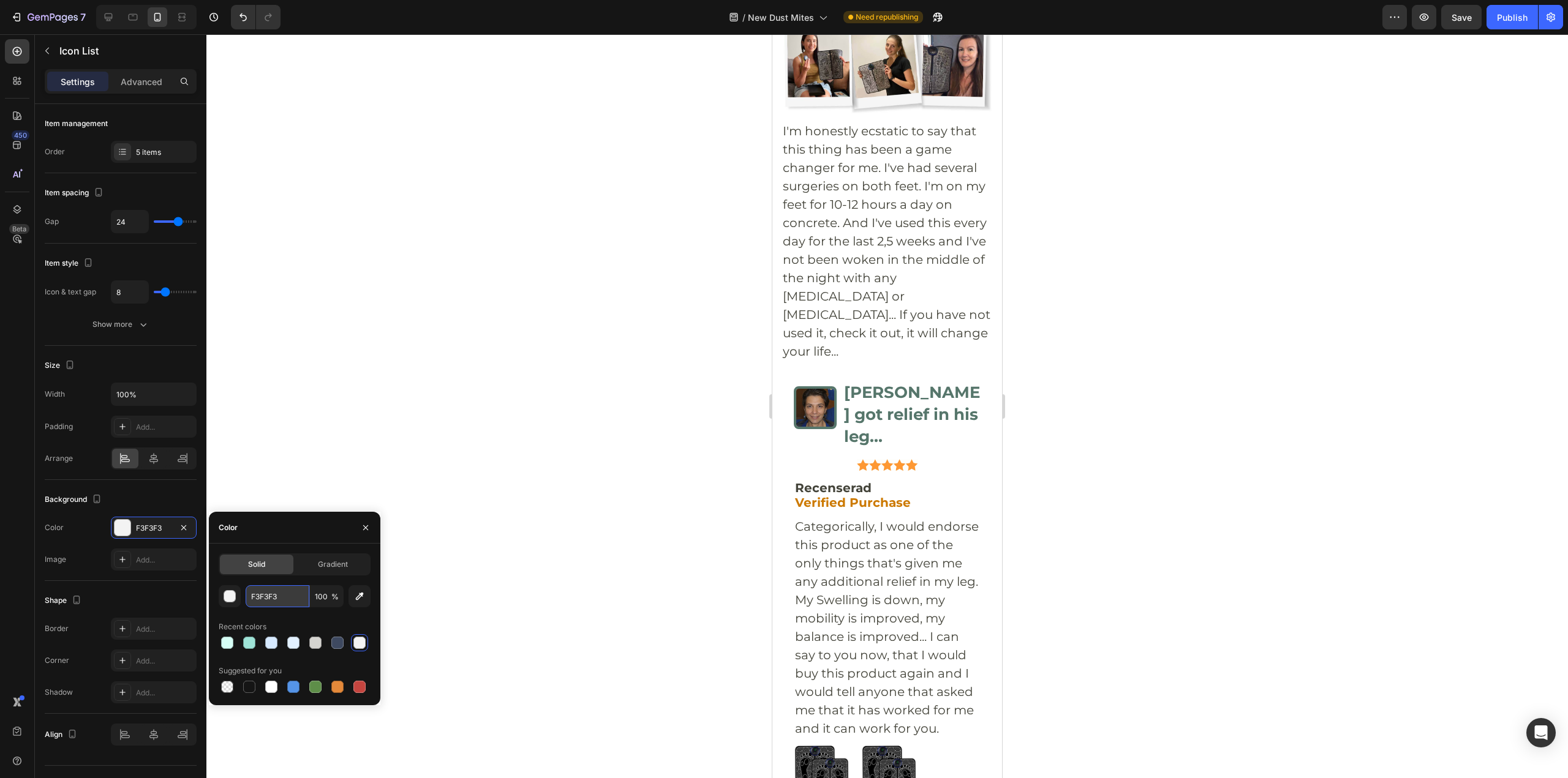
type input "#efffe5"
click at [1091, 463] on div at bounding box center [887, 406] width 1361 height 744
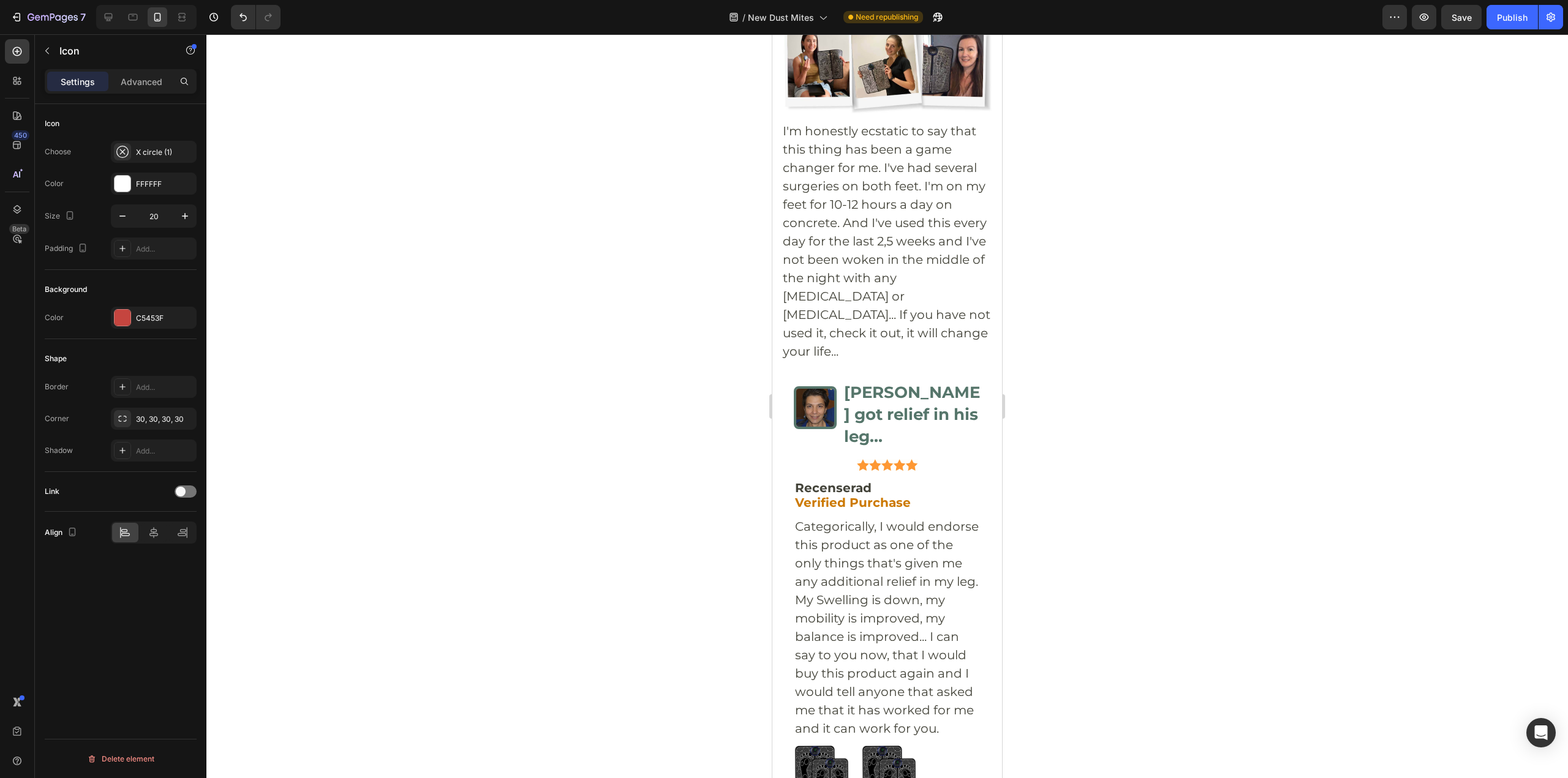
click at [144, 145] on div "X circle (1)" at bounding box center [153, 151] width 85 height 22
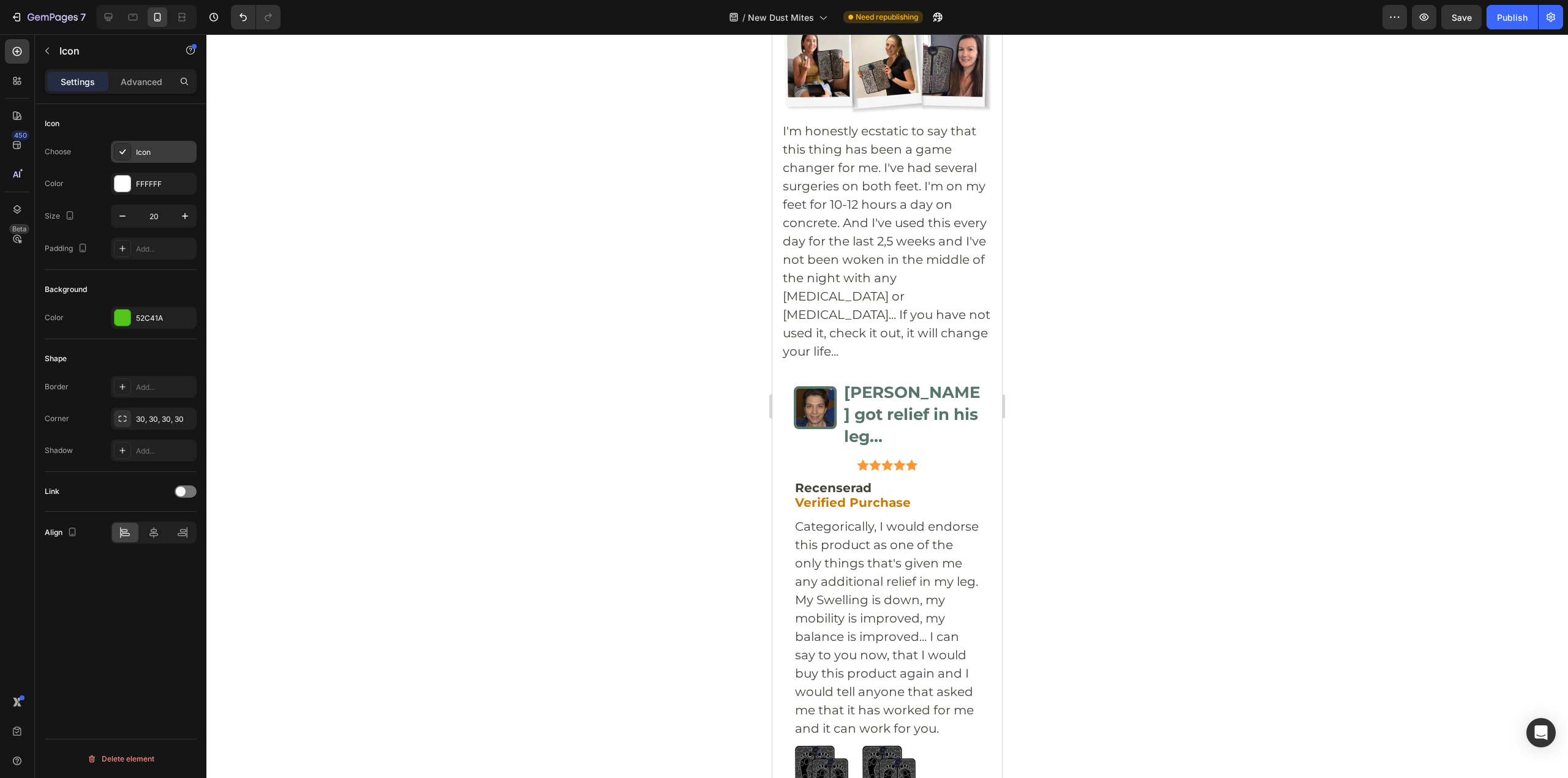
click at [131, 149] on div "Icon" at bounding box center [153, 151] width 85 height 22
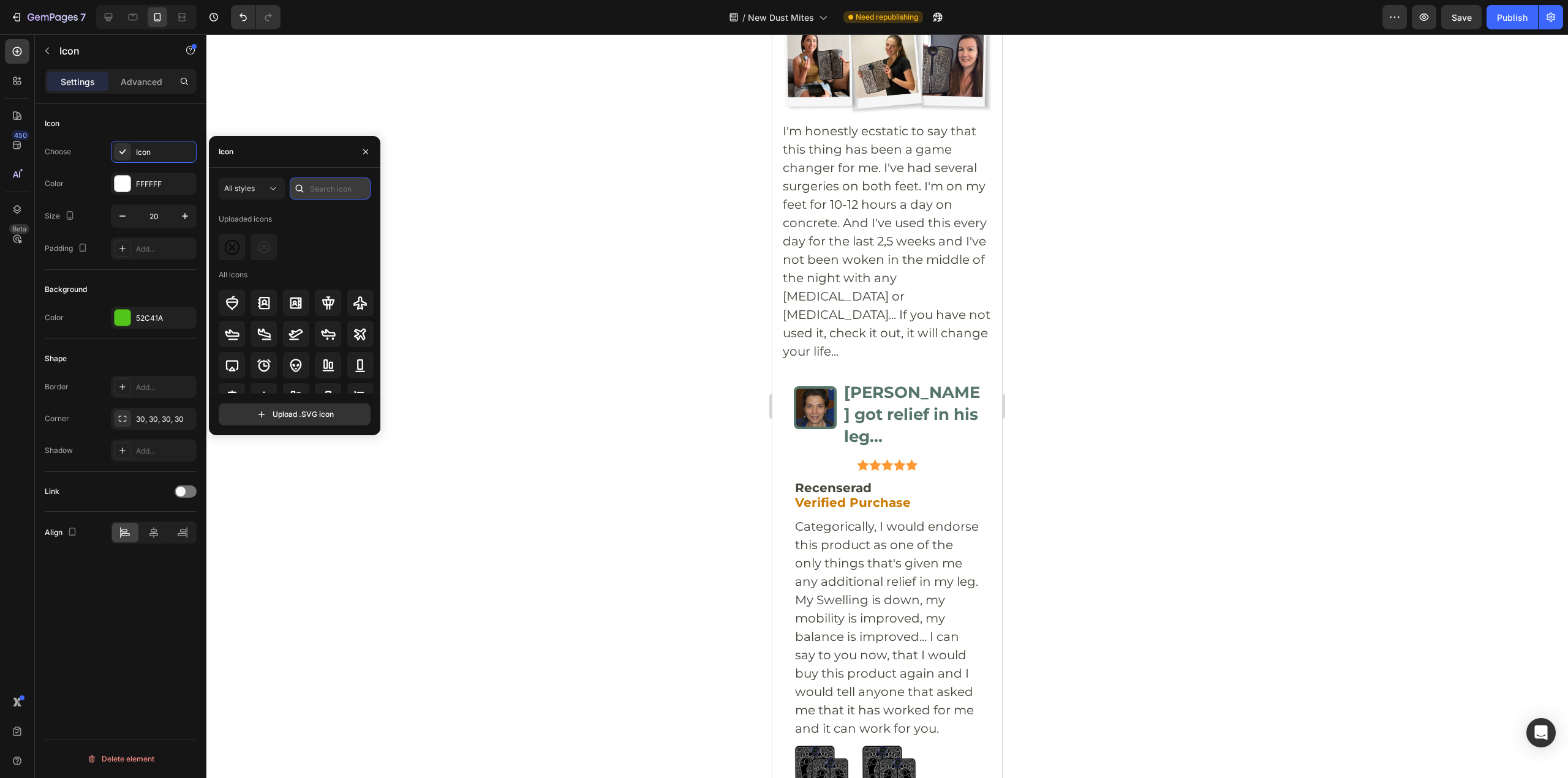
click at [335, 192] on input "text" at bounding box center [330, 188] width 81 height 22
type input "v"
click at [1093, 329] on div at bounding box center [887, 406] width 1361 height 744
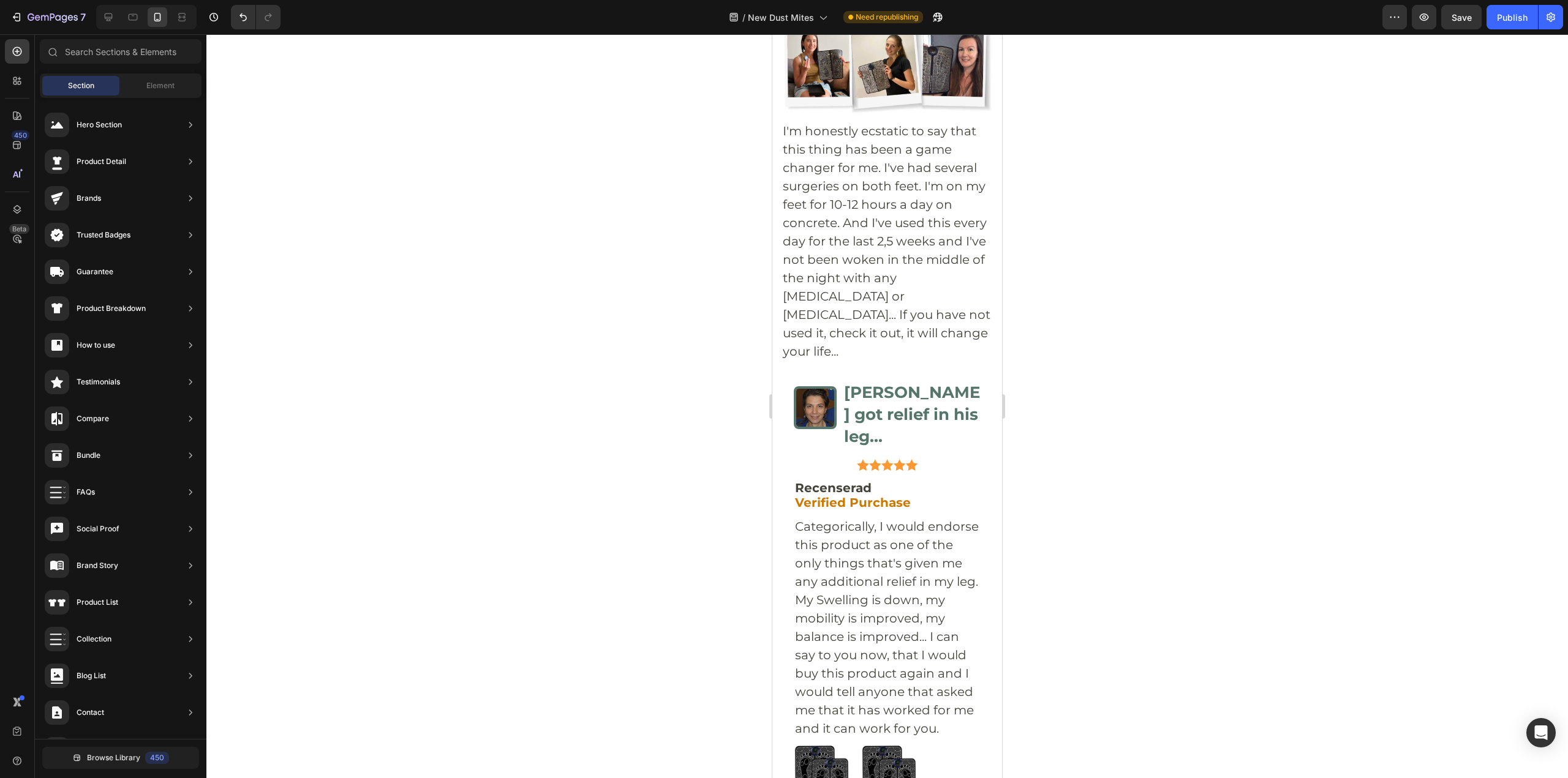
click at [1142, 331] on div at bounding box center [887, 406] width 1361 height 744
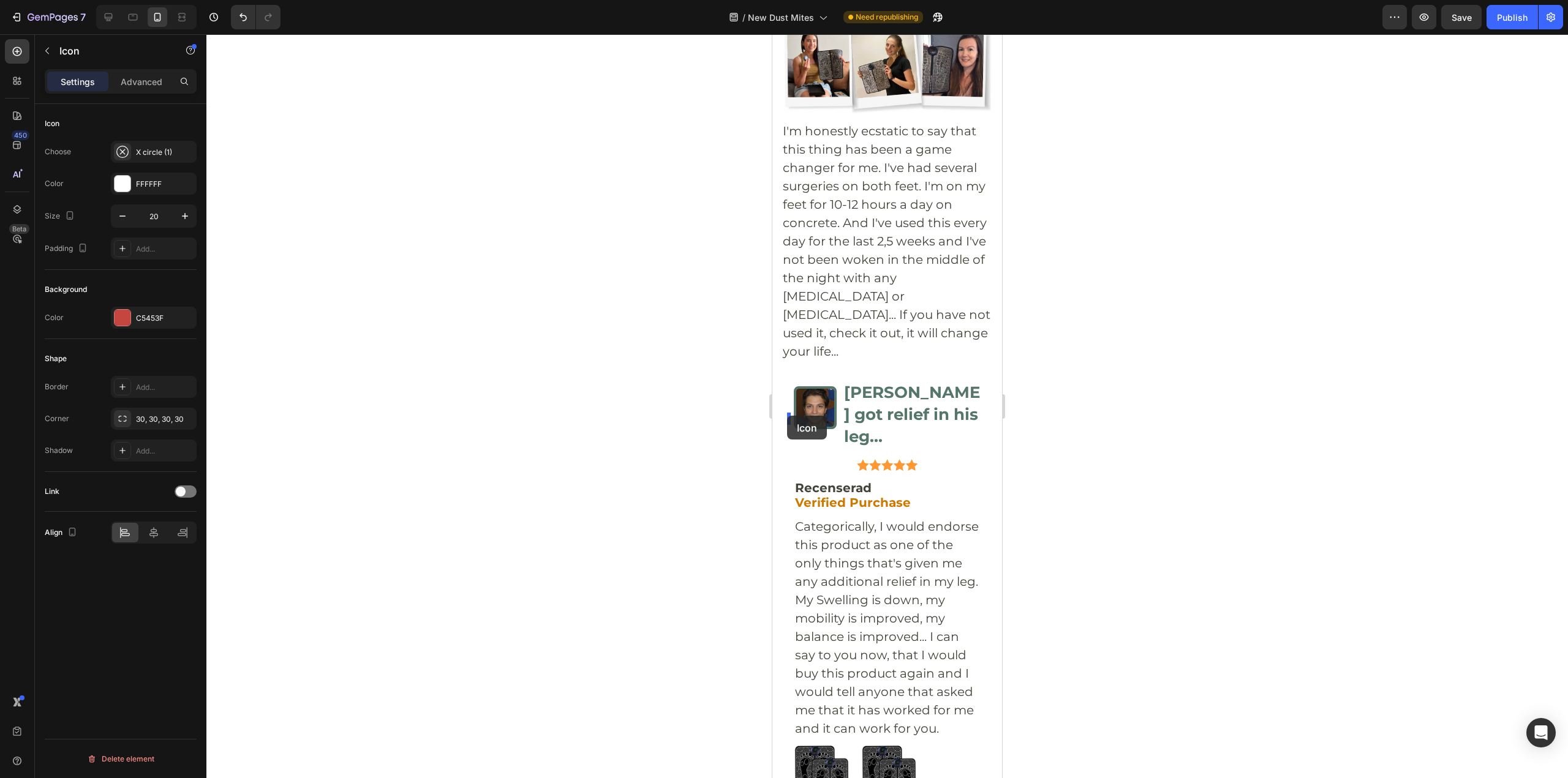
drag, startPoint x: 785, startPoint y: 502, endPoint x: 787, endPoint y: 415, distance: 87.0
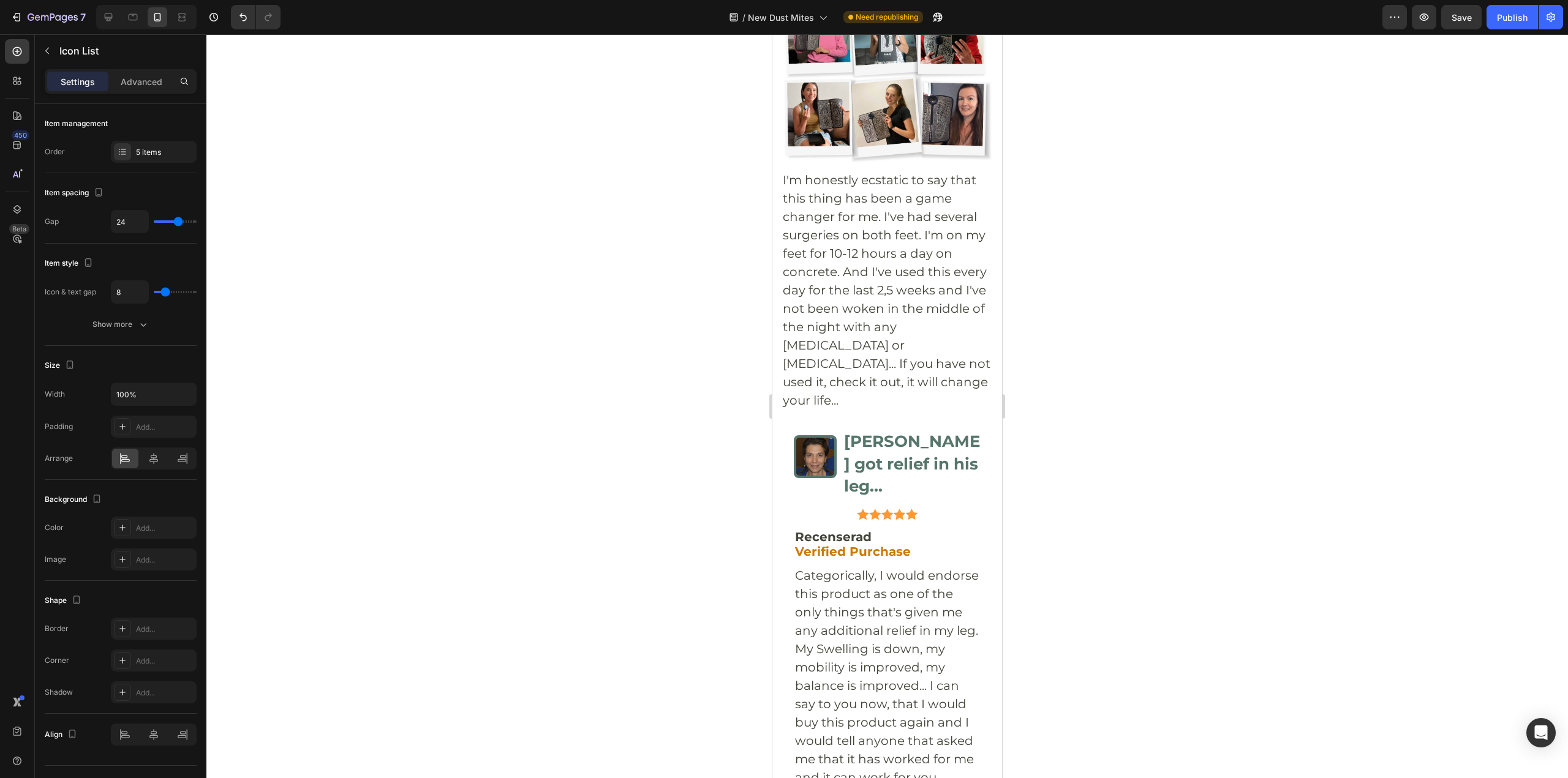
click at [710, 410] on div at bounding box center [887, 406] width 1361 height 744
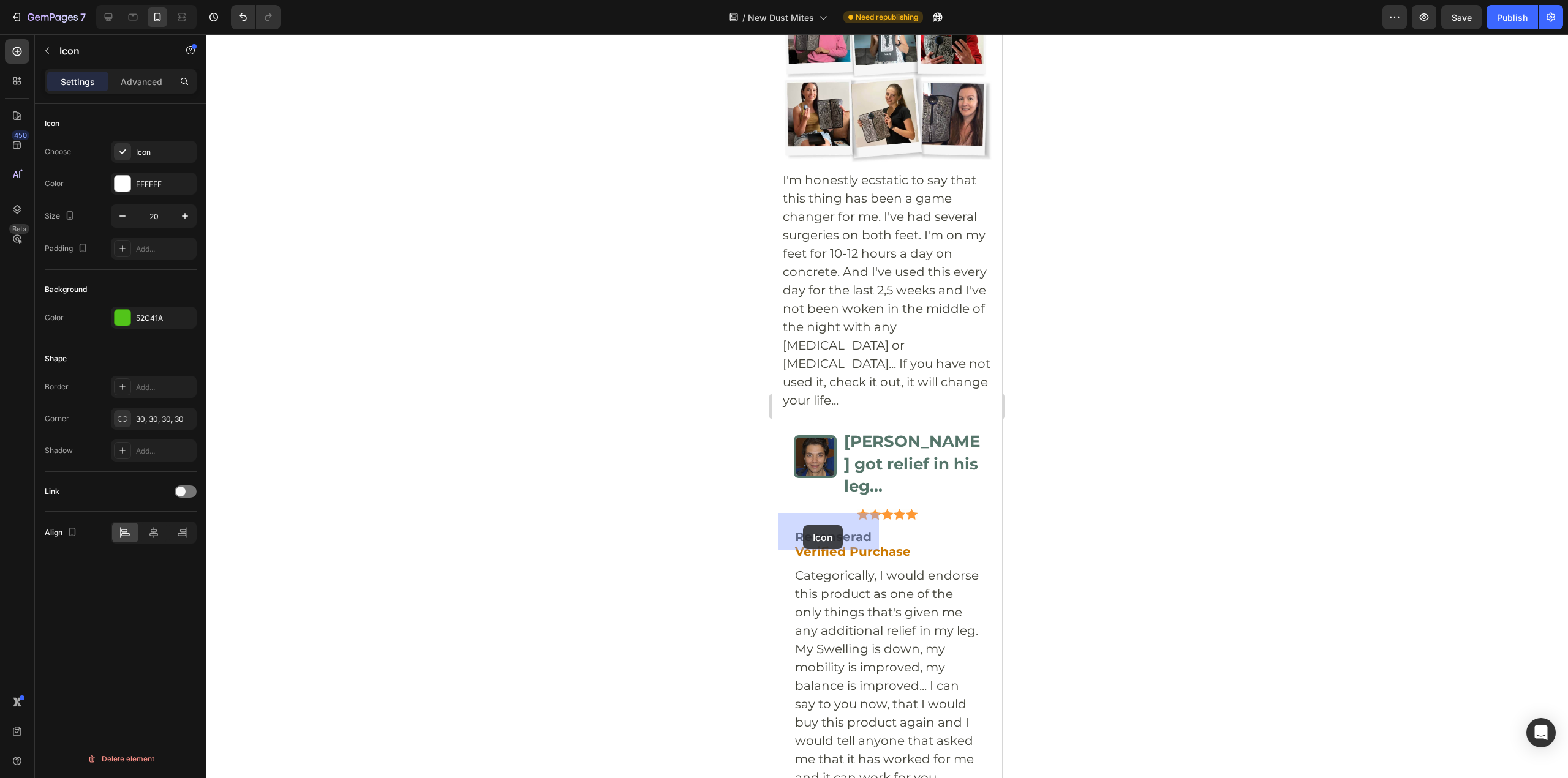
drag, startPoint x: 785, startPoint y: 425, endPoint x: 803, endPoint y: 525, distance: 101.6
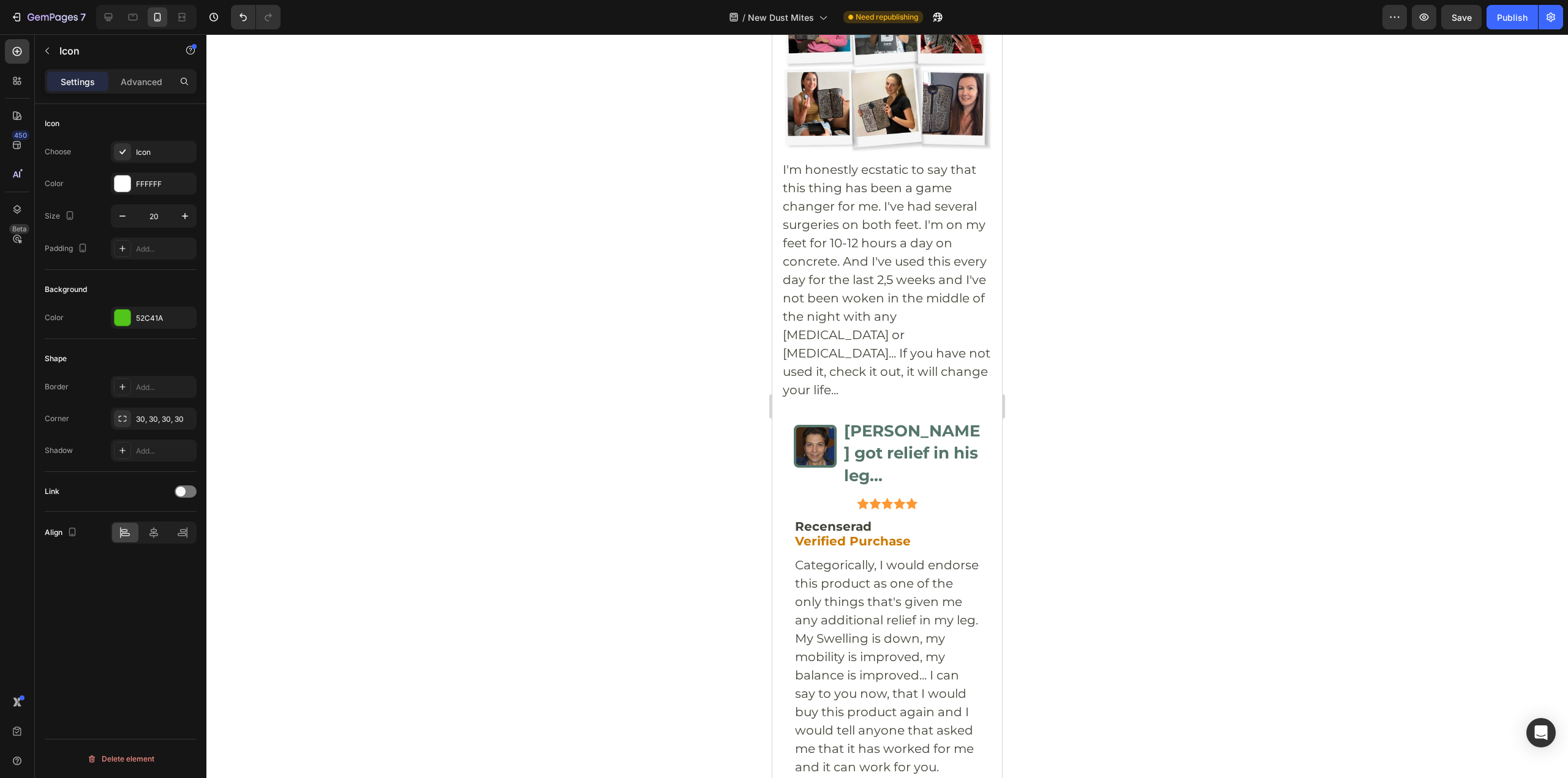
click at [1108, 411] on div at bounding box center [887, 406] width 1361 height 744
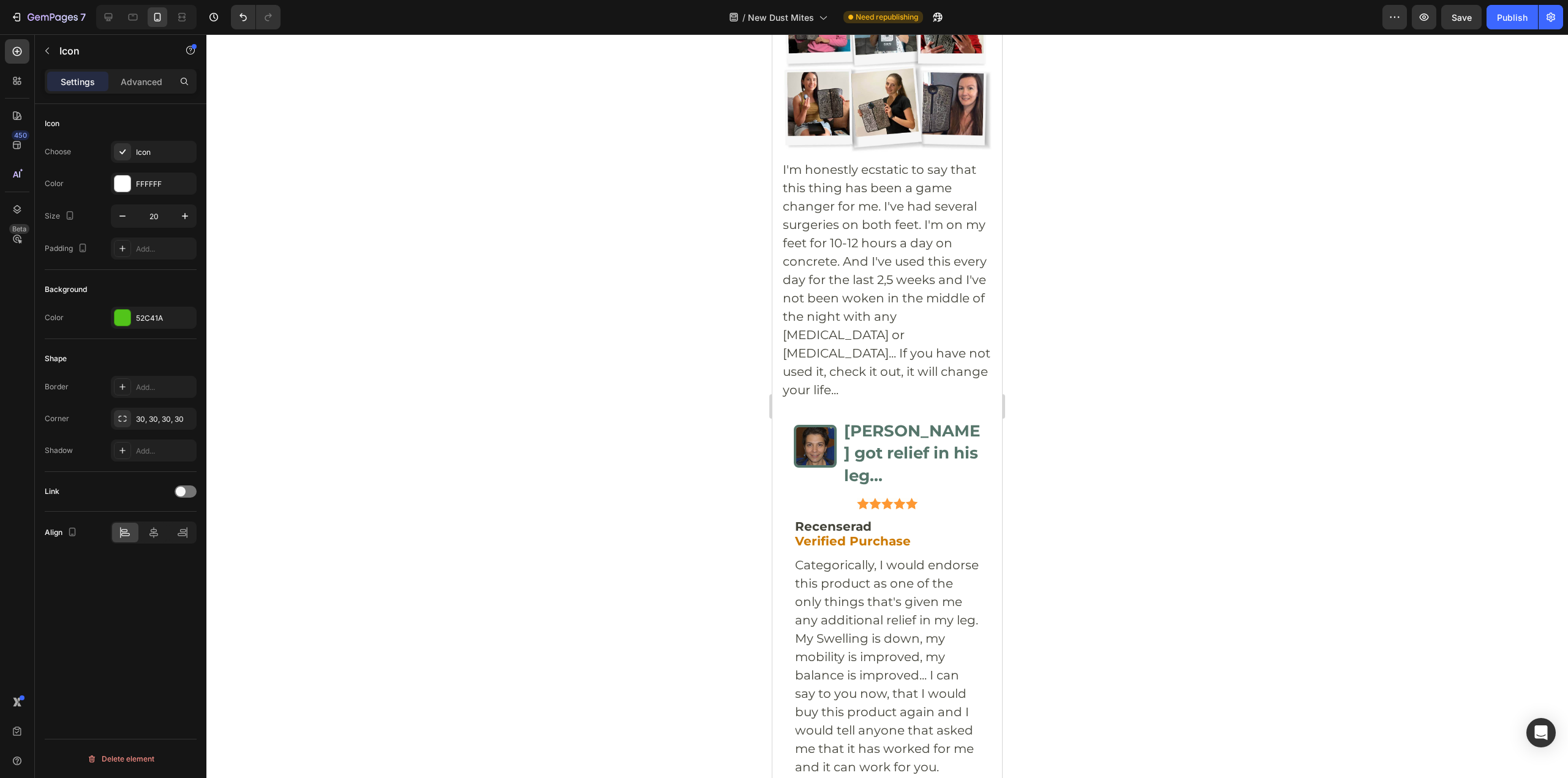
drag, startPoint x: 782, startPoint y: 459, endPoint x: 794, endPoint y: 432, distance: 29.5
click at [1036, 437] on div at bounding box center [887, 406] width 1361 height 744
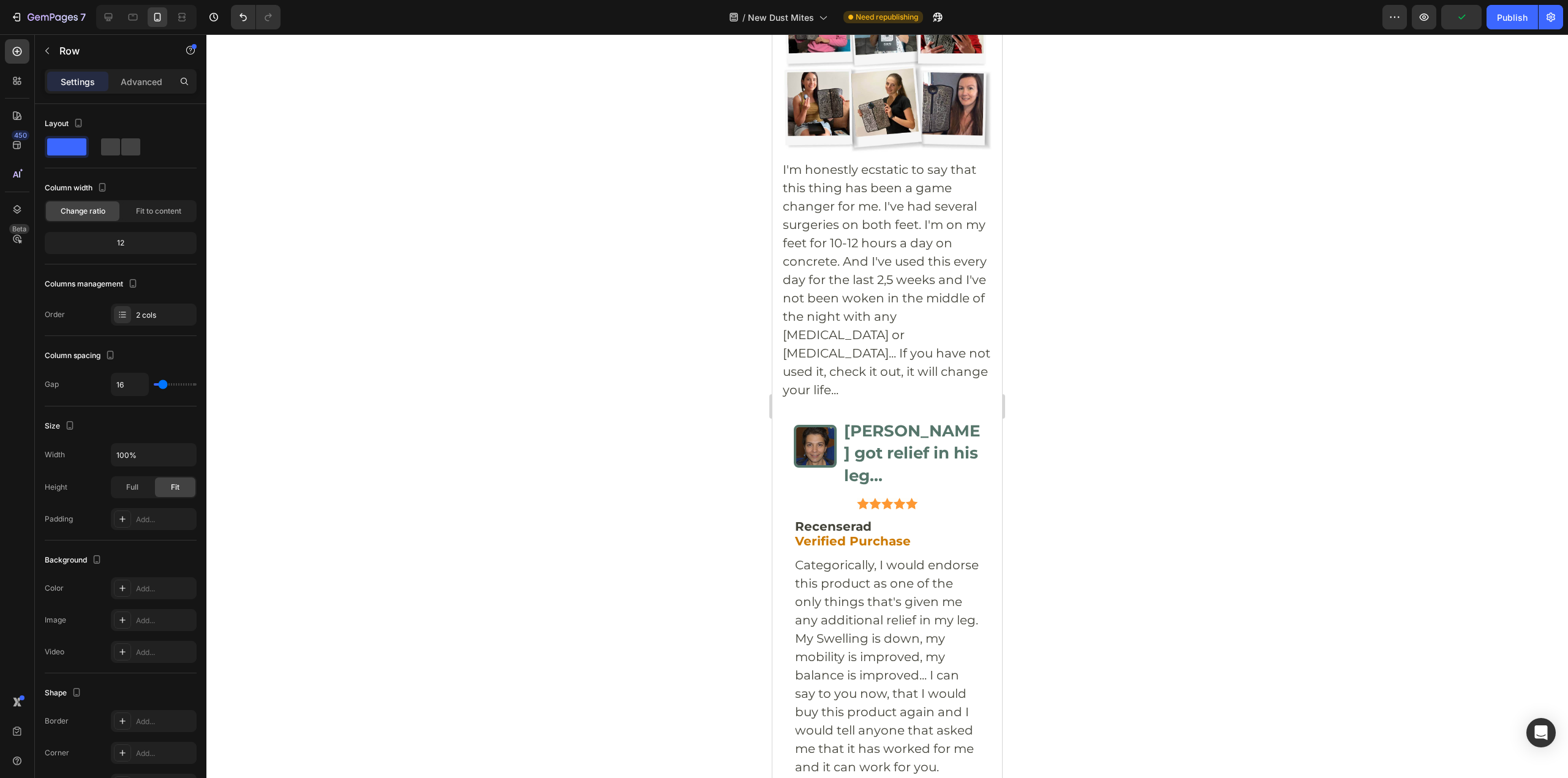
click at [122, 146] on span at bounding box center [131, 146] width 19 height 17
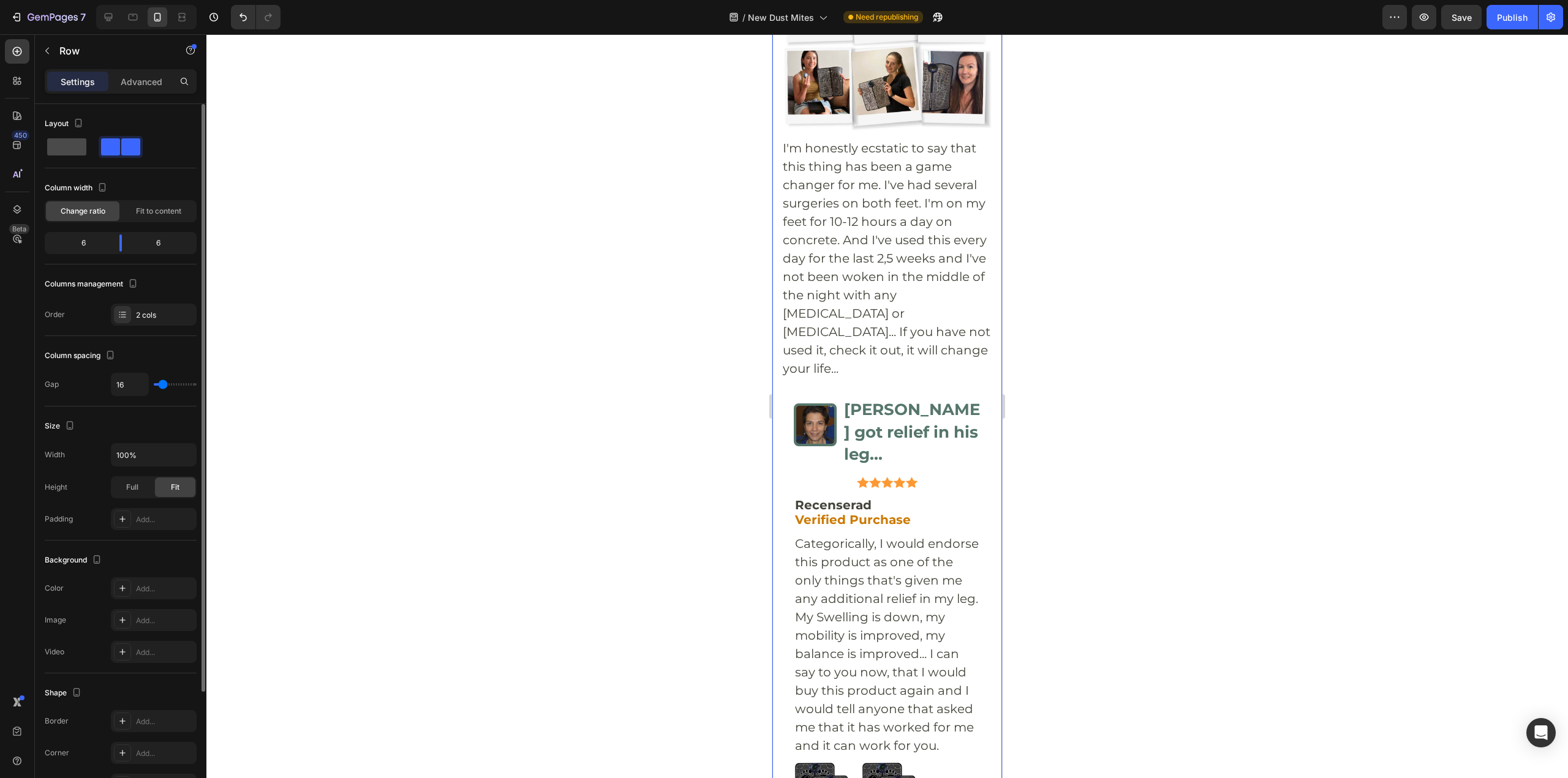
click at [67, 142] on span at bounding box center [67, 146] width 40 height 17
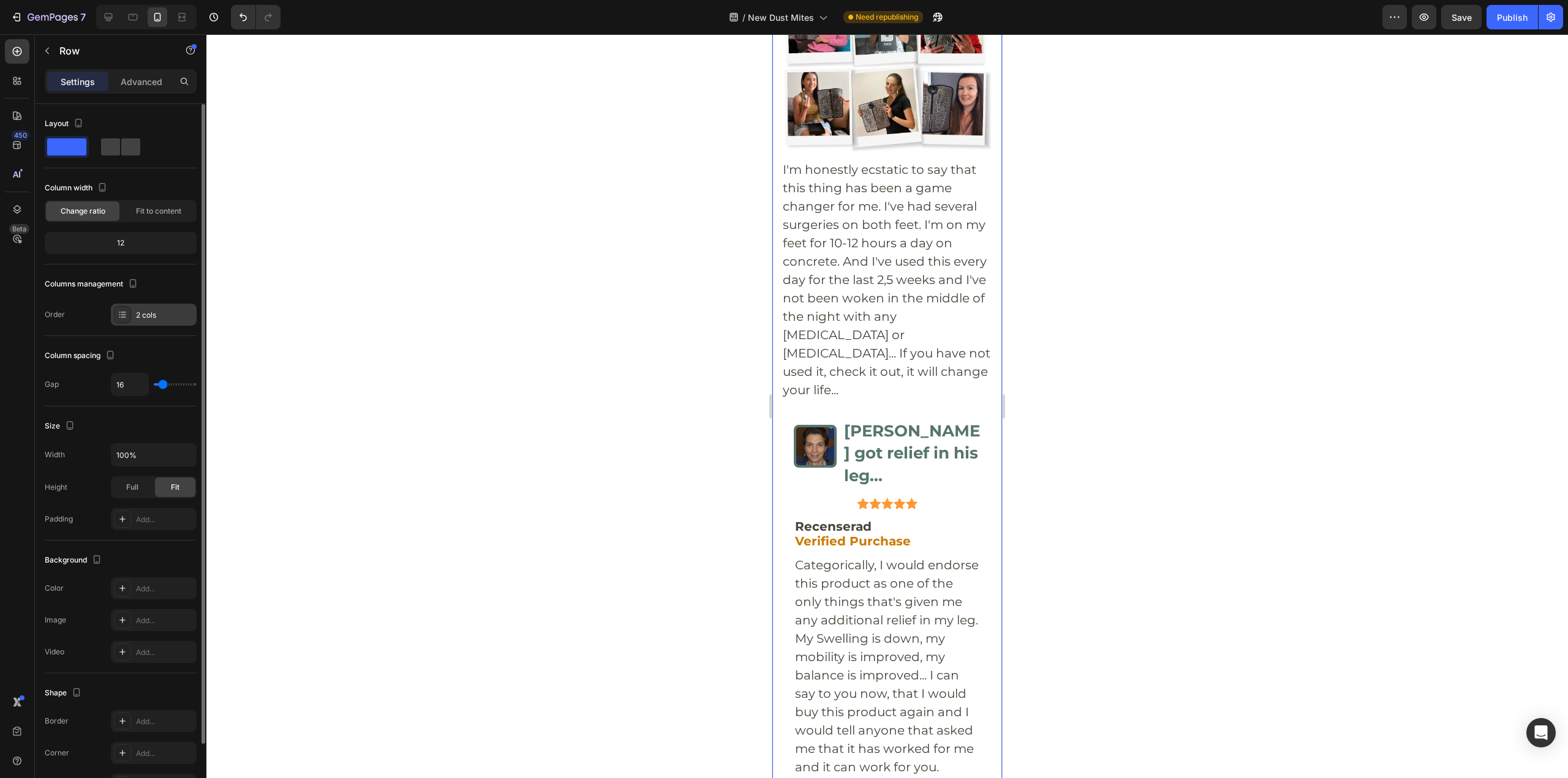
click at [158, 320] on div "2 cols" at bounding box center [164, 315] width 57 height 11
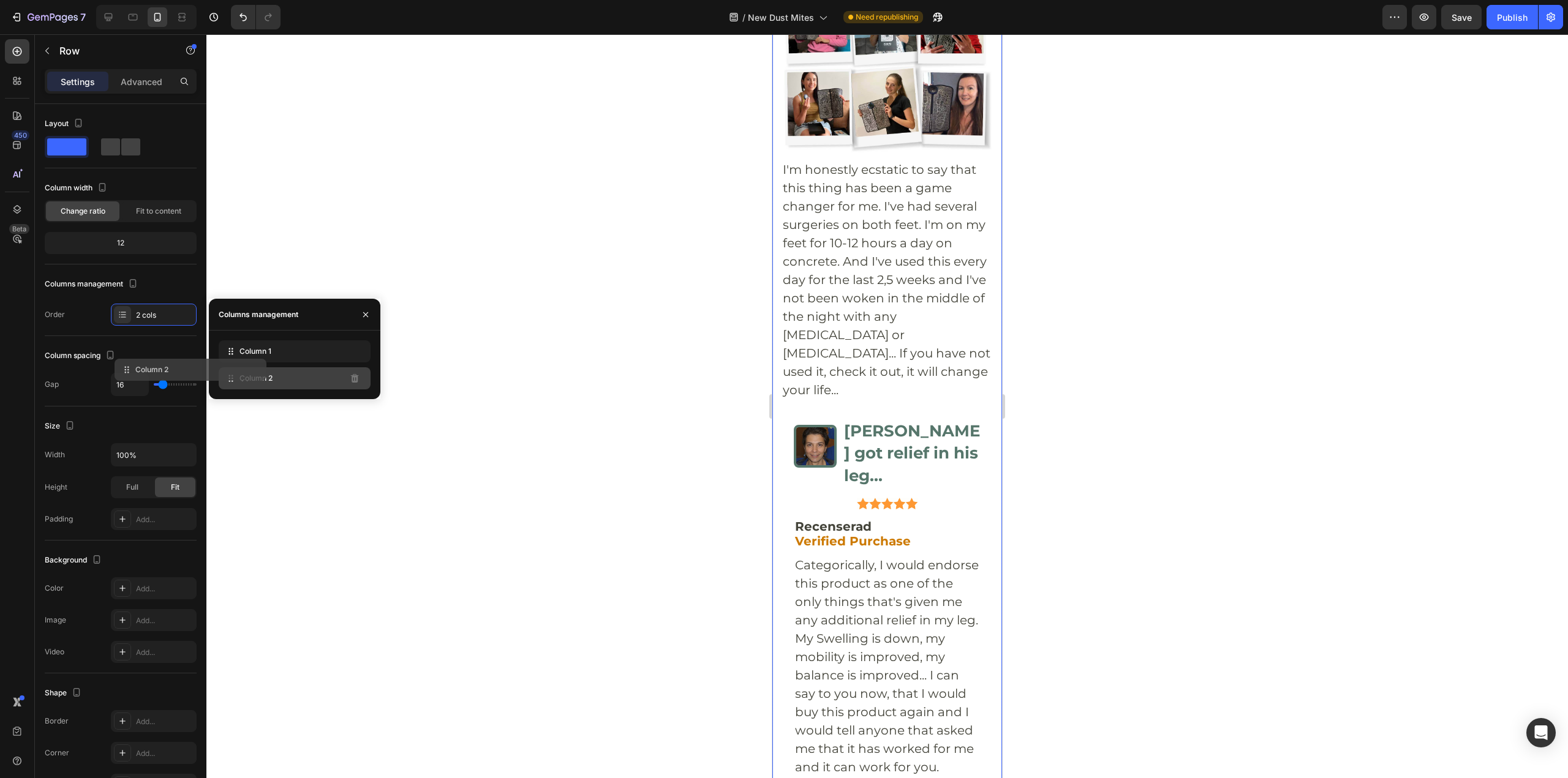
click at [255, 371] on div "Column 2" at bounding box center [294, 378] width 151 height 22
click at [273, 370] on div "Column 2" at bounding box center [294, 378] width 151 height 22
click at [221, 383] on div "Column 2" at bounding box center [294, 378] width 151 height 22
drag, startPoint x: 233, startPoint y: 375, endPoint x: 284, endPoint y: 497, distance: 132.2
click at [286, 0] on div "7 Version history / New Dust Mites Need republishing Preview Save Publish 450 B…" at bounding box center [784, 0] width 1568 height 0
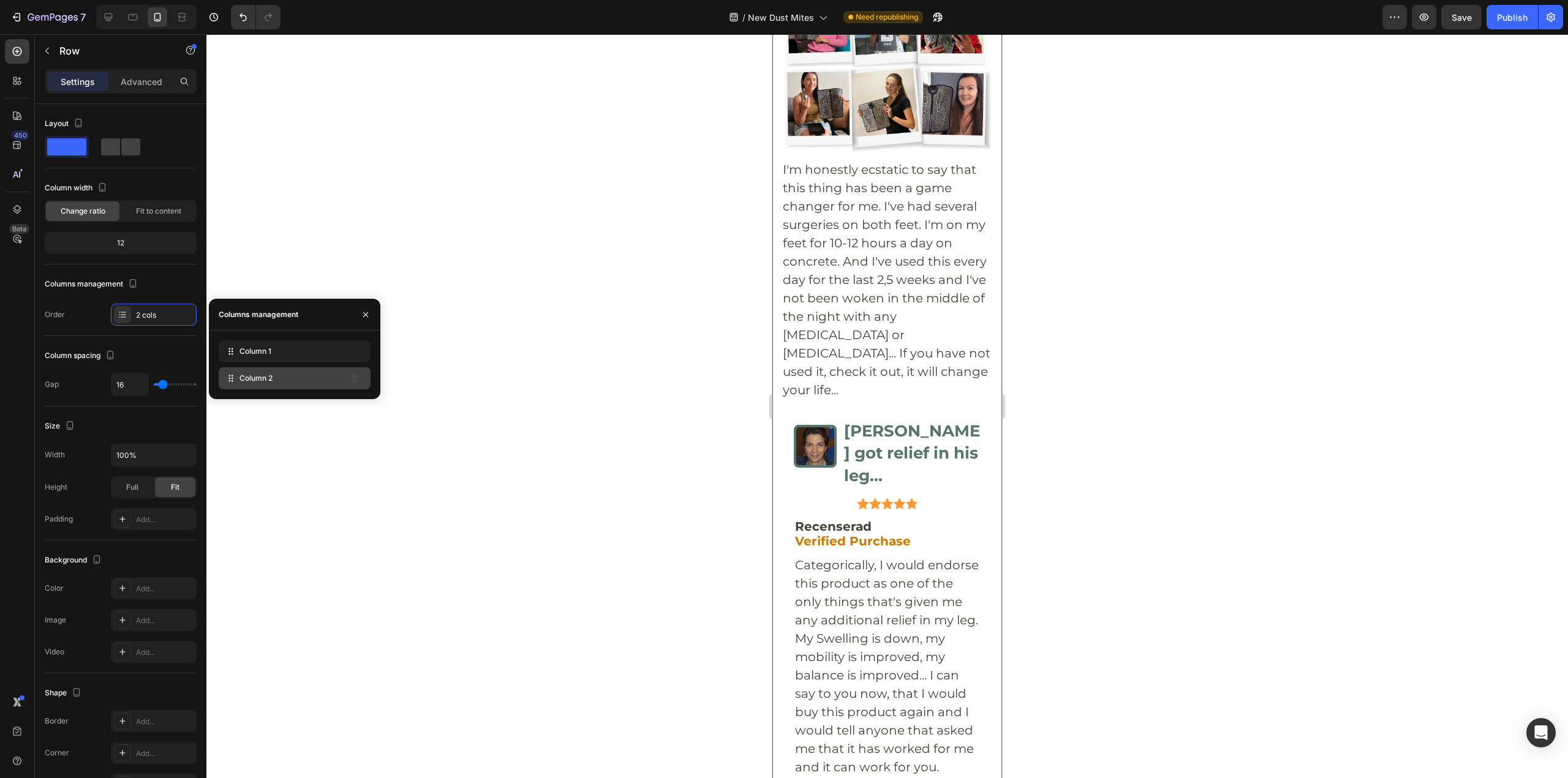
click at [280, 373] on div "Column 2" at bounding box center [294, 378] width 151 height 22
click at [372, 383] on div "Column 1 Column 2 Delete column" at bounding box center [294, 365] width 172 height 49
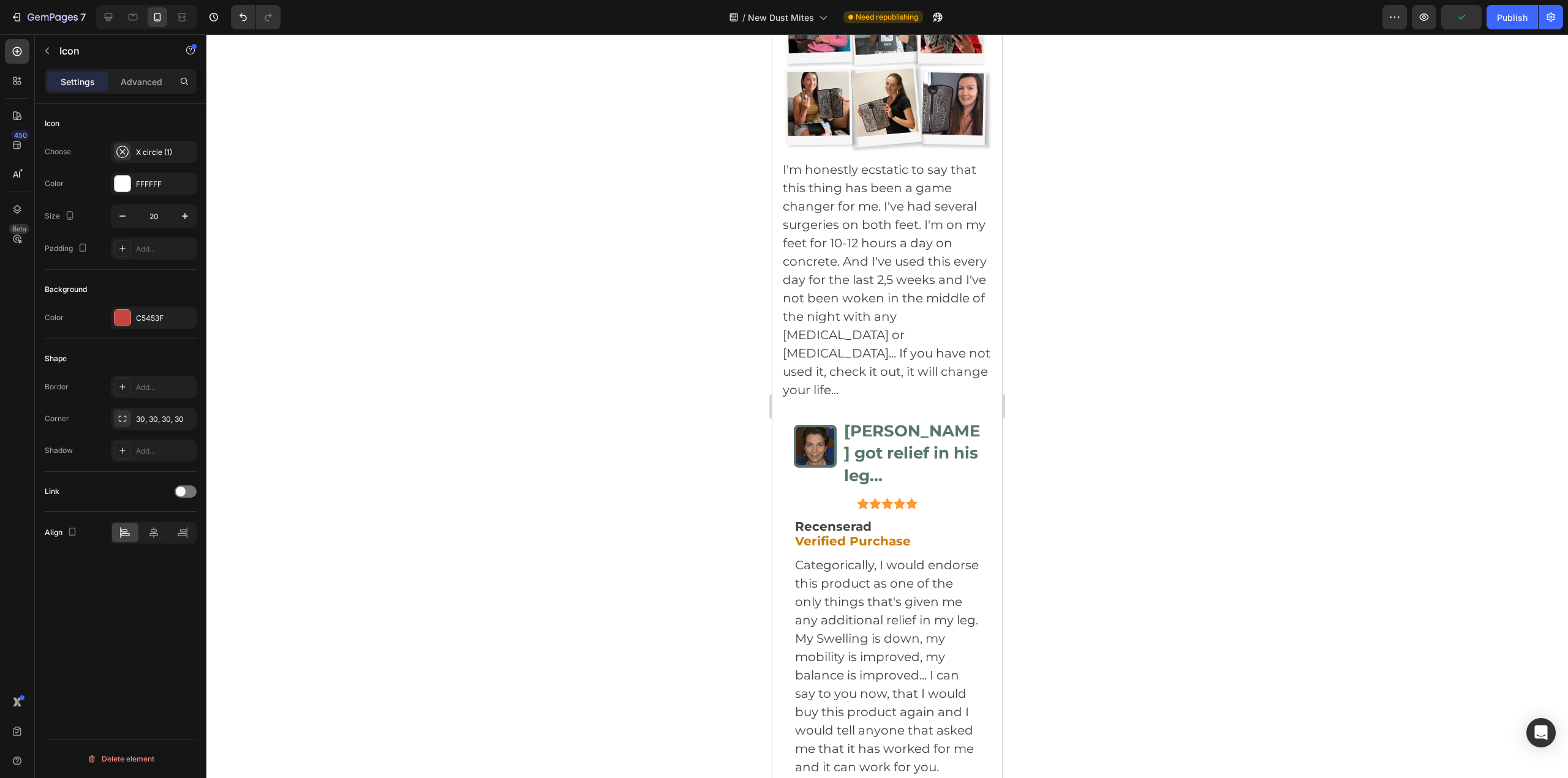
drag, startPoint x: 784, startPoint y: 415, endPoint x: 793, endPoint y: 453, distance: 39.1
drag, startPoint x: 782, startPoint y: 459, endPoint x: 818, endPoint y: 434, distance: 43.8
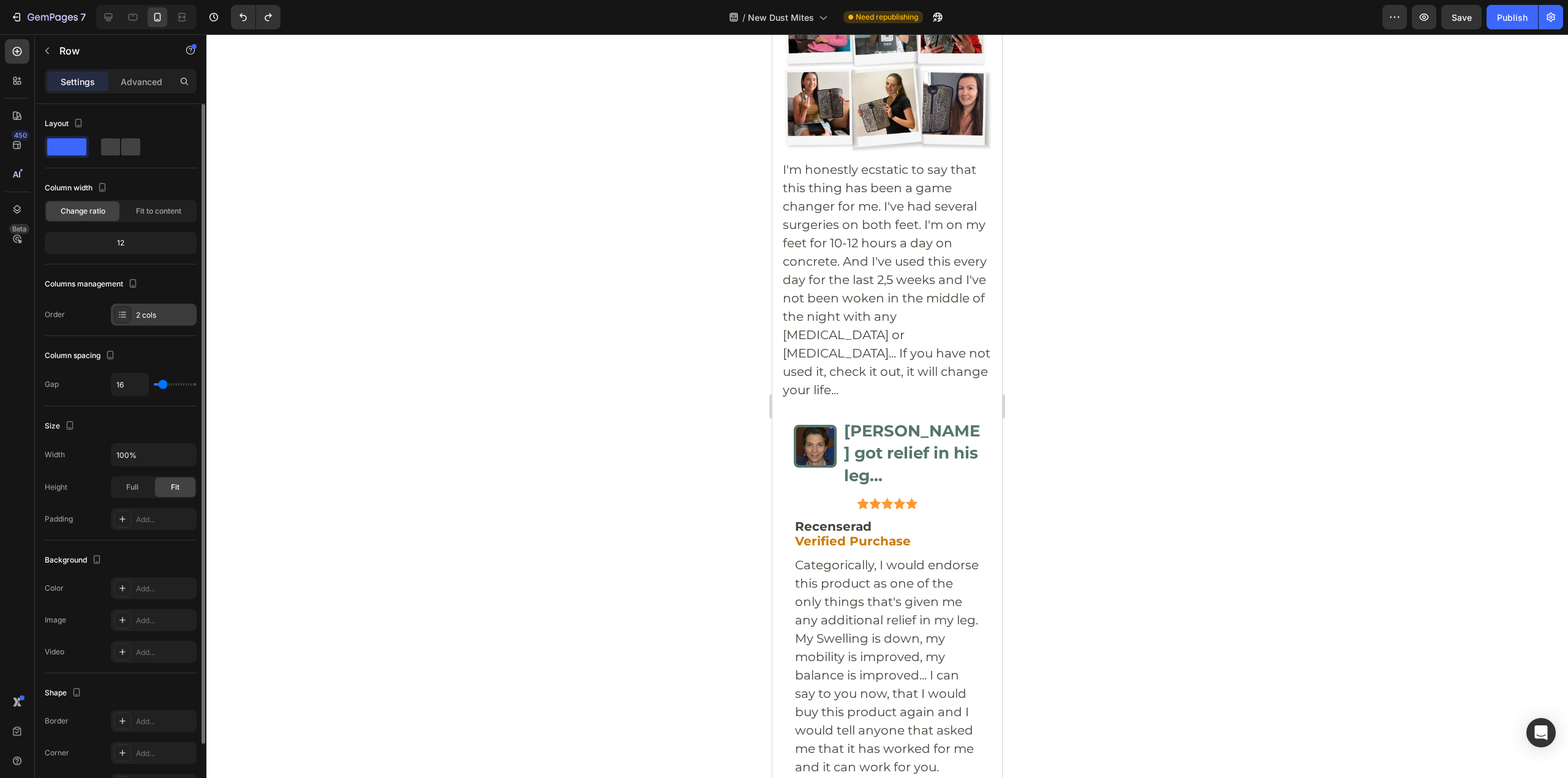
click at [152, 318] on div "2 cols" at bounding box center [164, 315] width 57 height 11
click at [117, 318] on div at bounding box center [121, 314] width 17 height 17
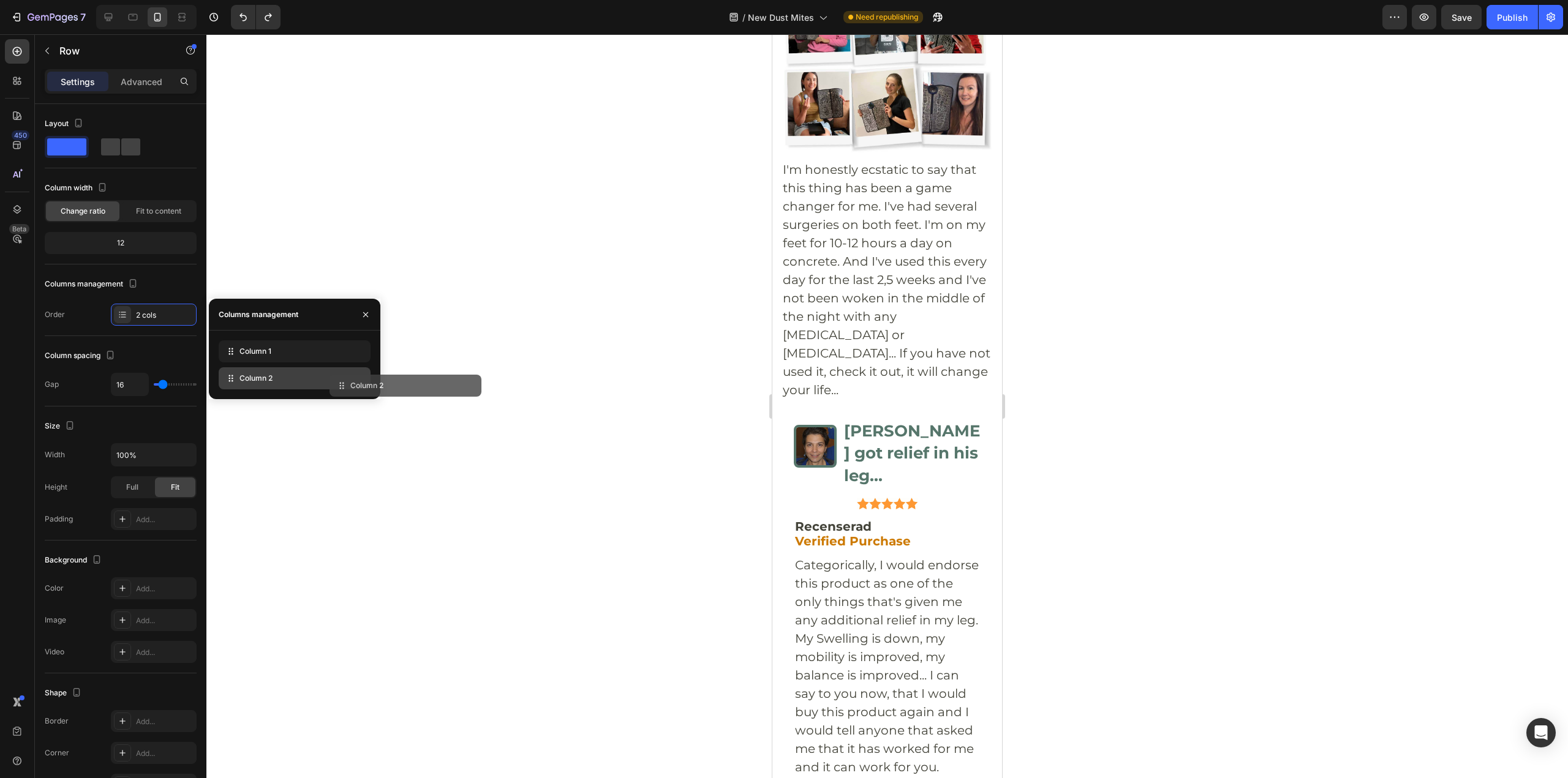
drag, startPoint x: 232, startPoint y: 381, endPoint x: 408, endPoint y: 396, distance: 176.6
click at [401, 0] on div "7 Version history / New Dust Mites Need republishing Preview Save Publish 450 B…" at bounding box center [784, 0] width 1568 height 0
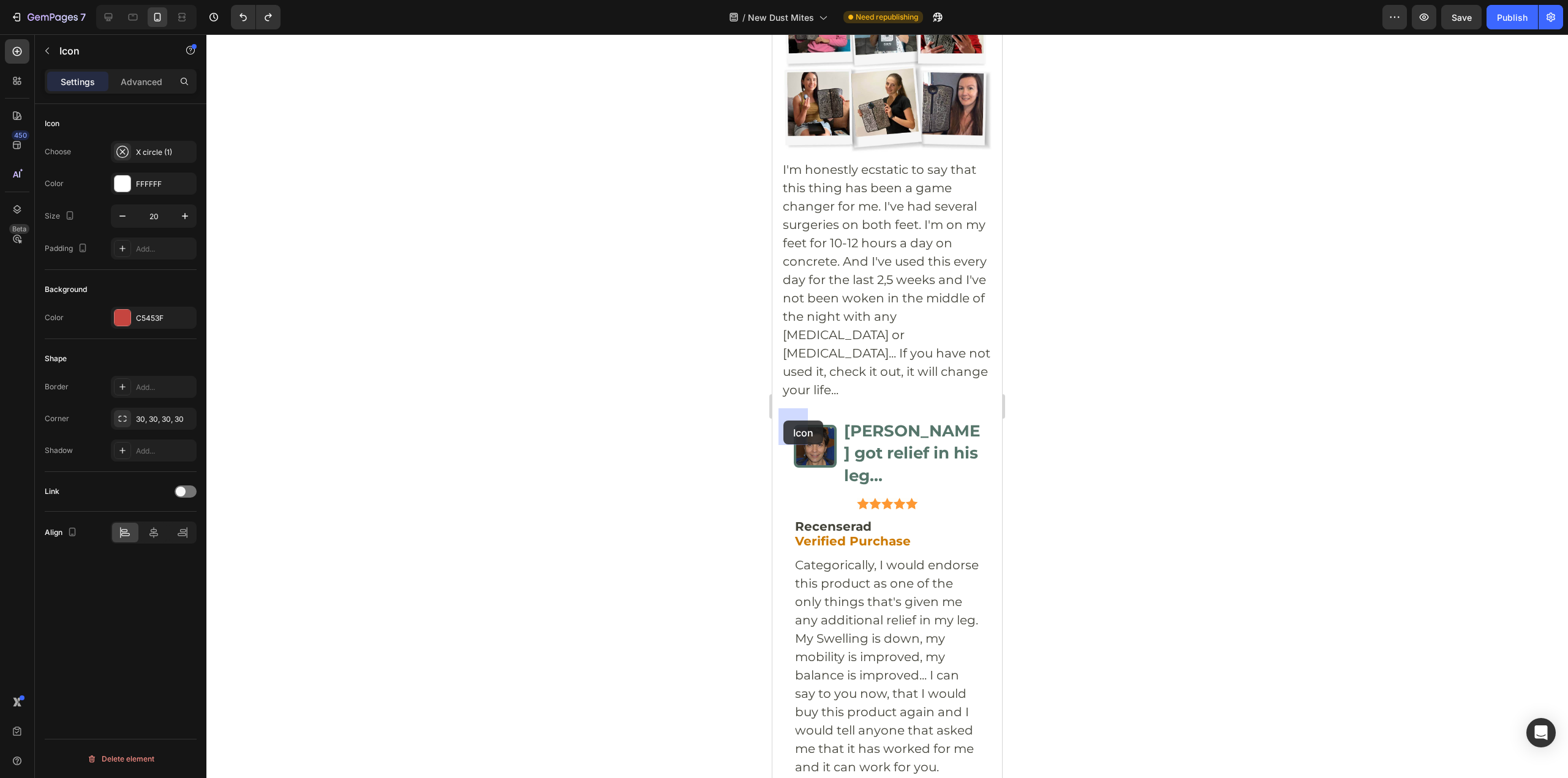
drag, startPoint x: 785, startPoint y: 461, endPoint x: 782, endPoint y: 417, distance: 44.1
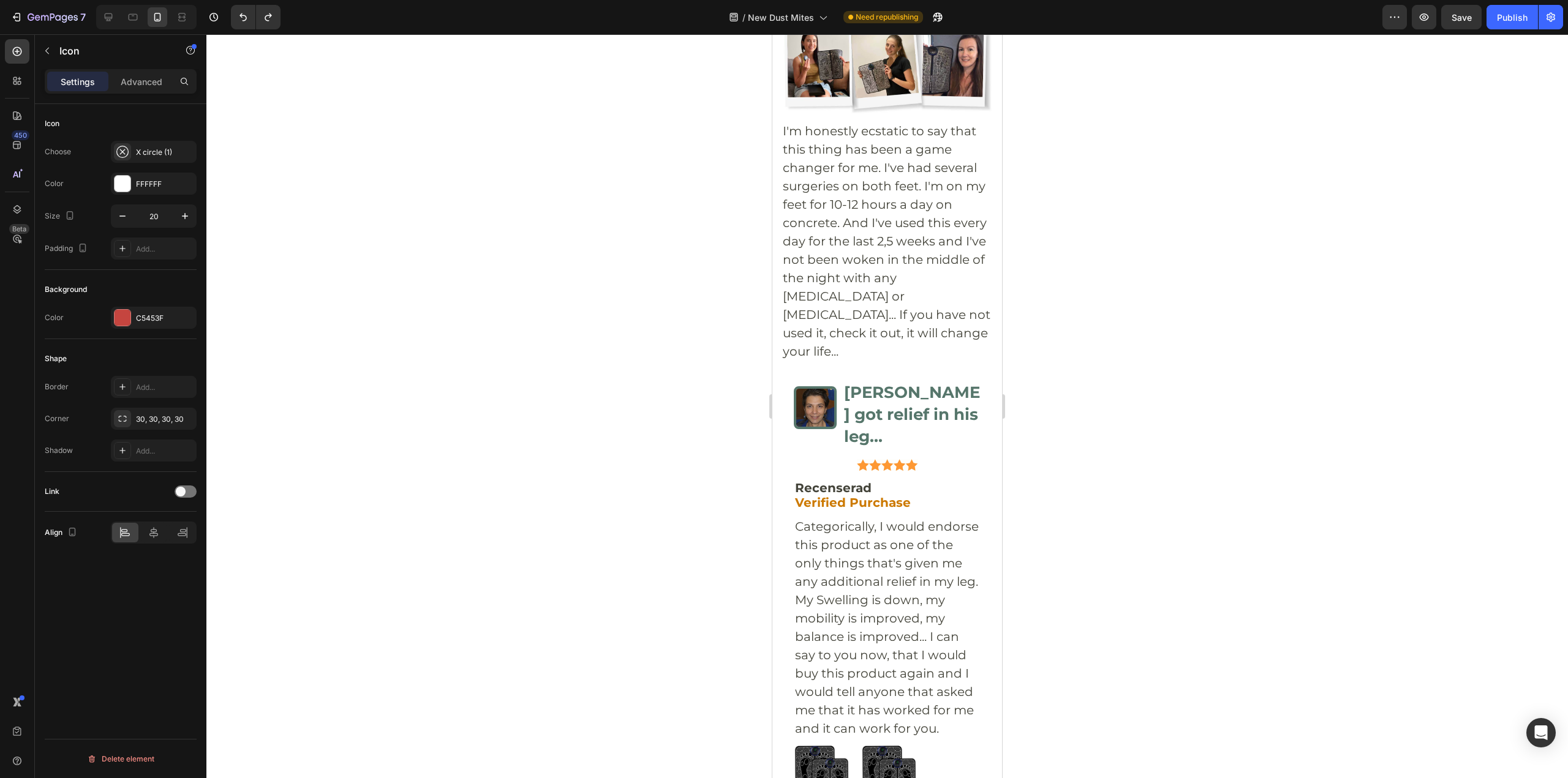
click at [172, 144] on div "Icon" at bounding box center [153, 151] width 85 height 22
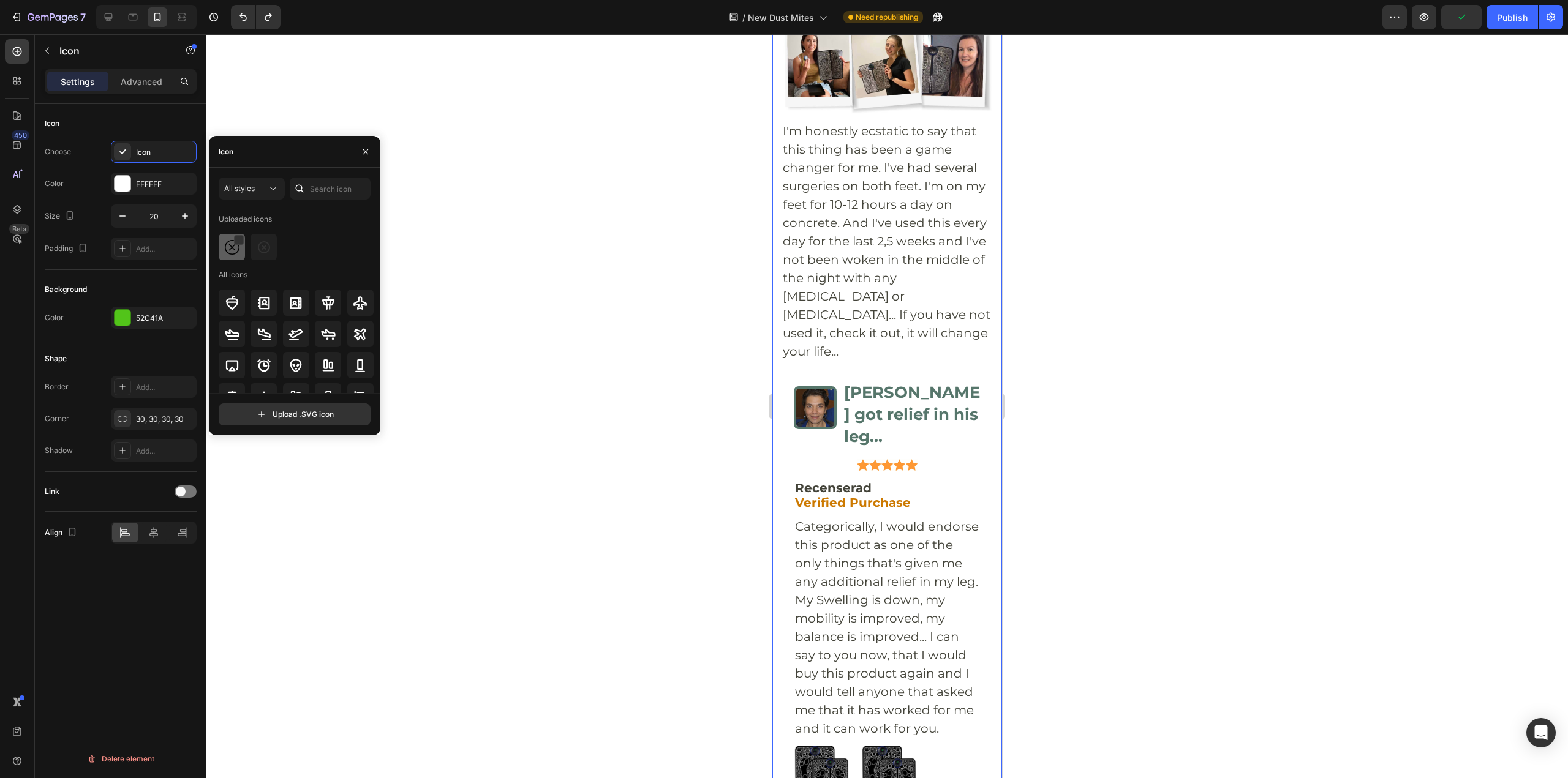
click at [231, 246] on img at bounding box center [232, 247] width 15 height 15
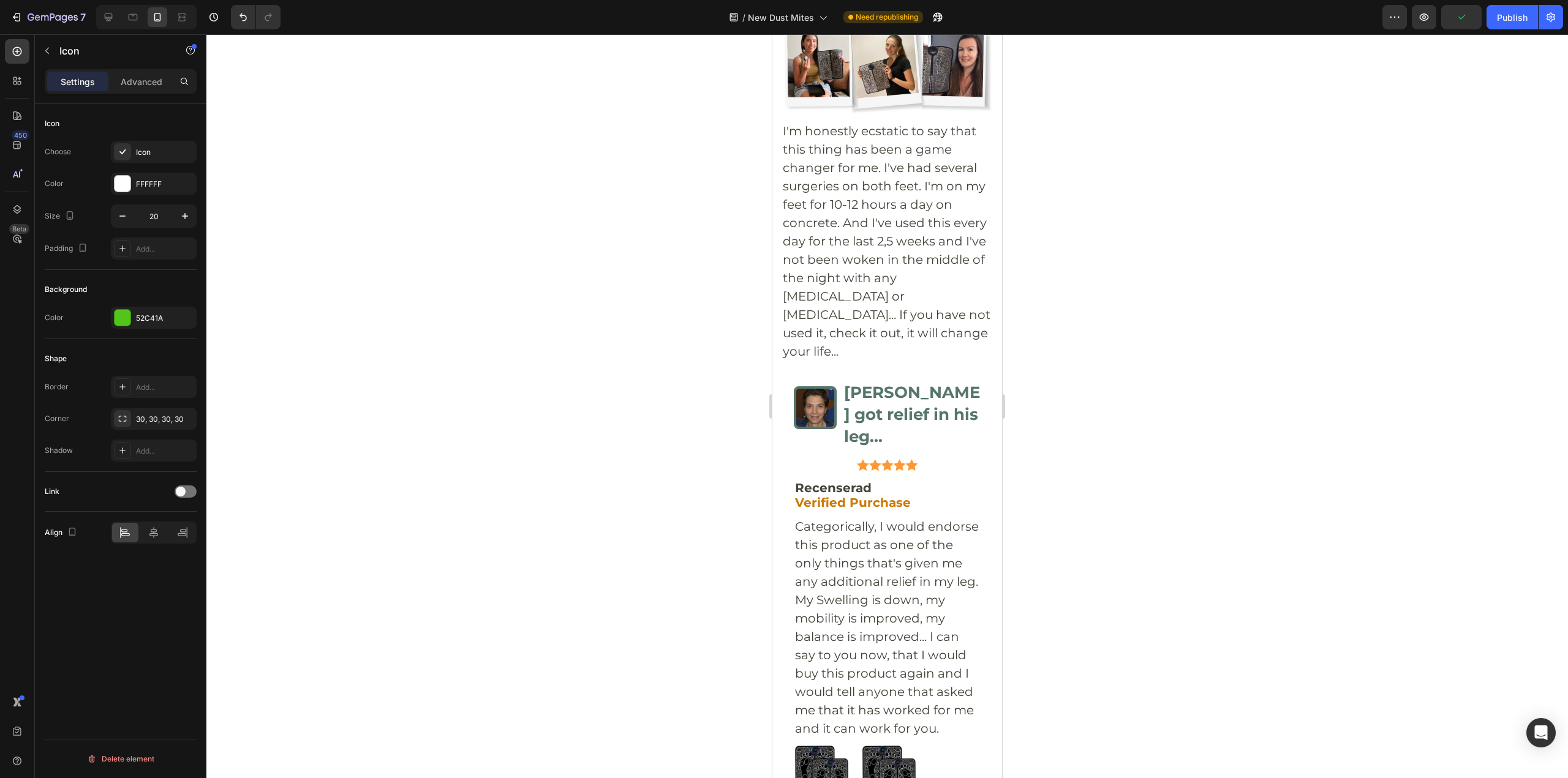
click at [150, 162] on div "Icon" at bounding box center [153, 151] width 85 height 22
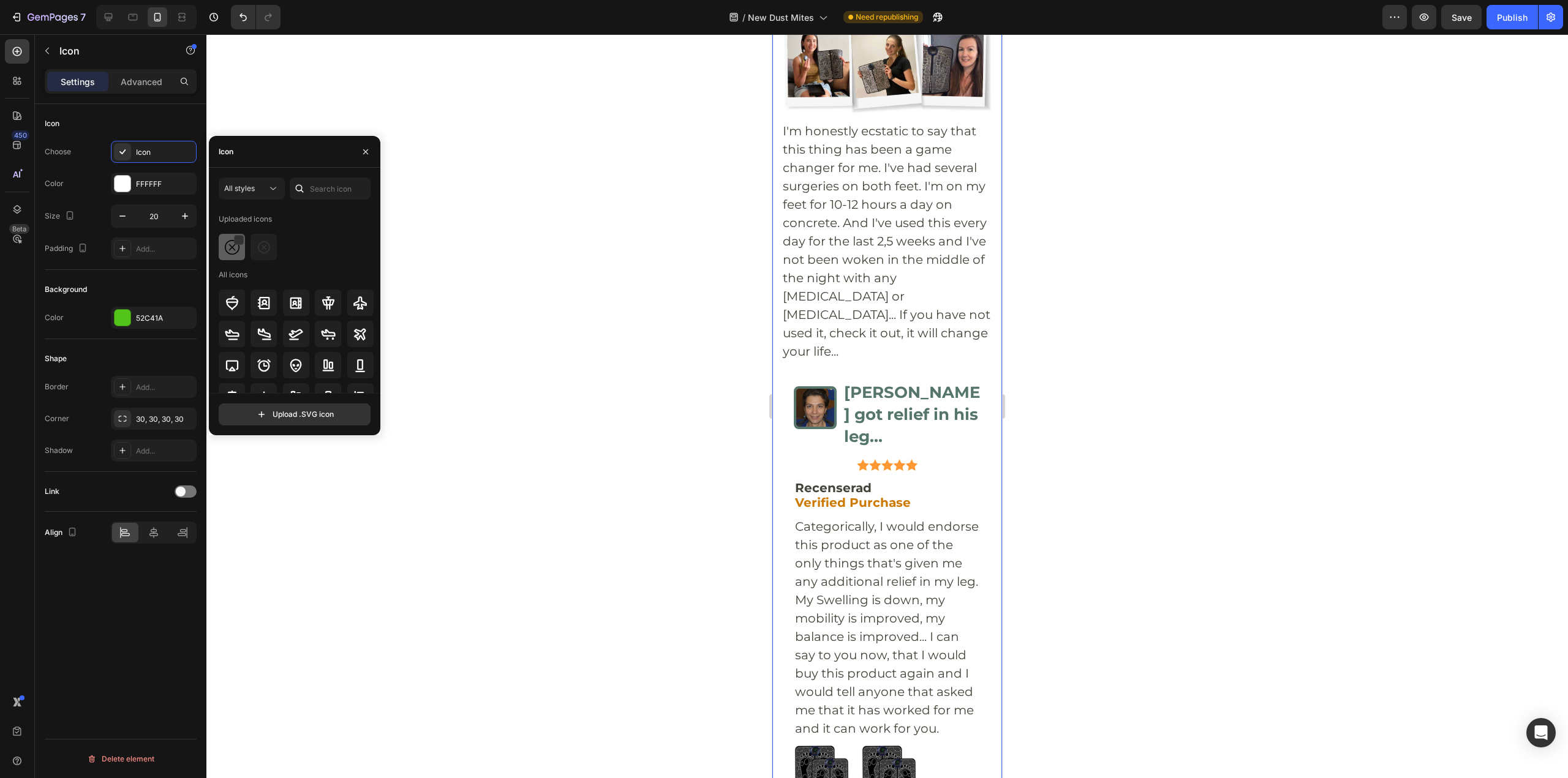
click at [227, 259] on div at bounding box center [232, 247] width 26 height 26
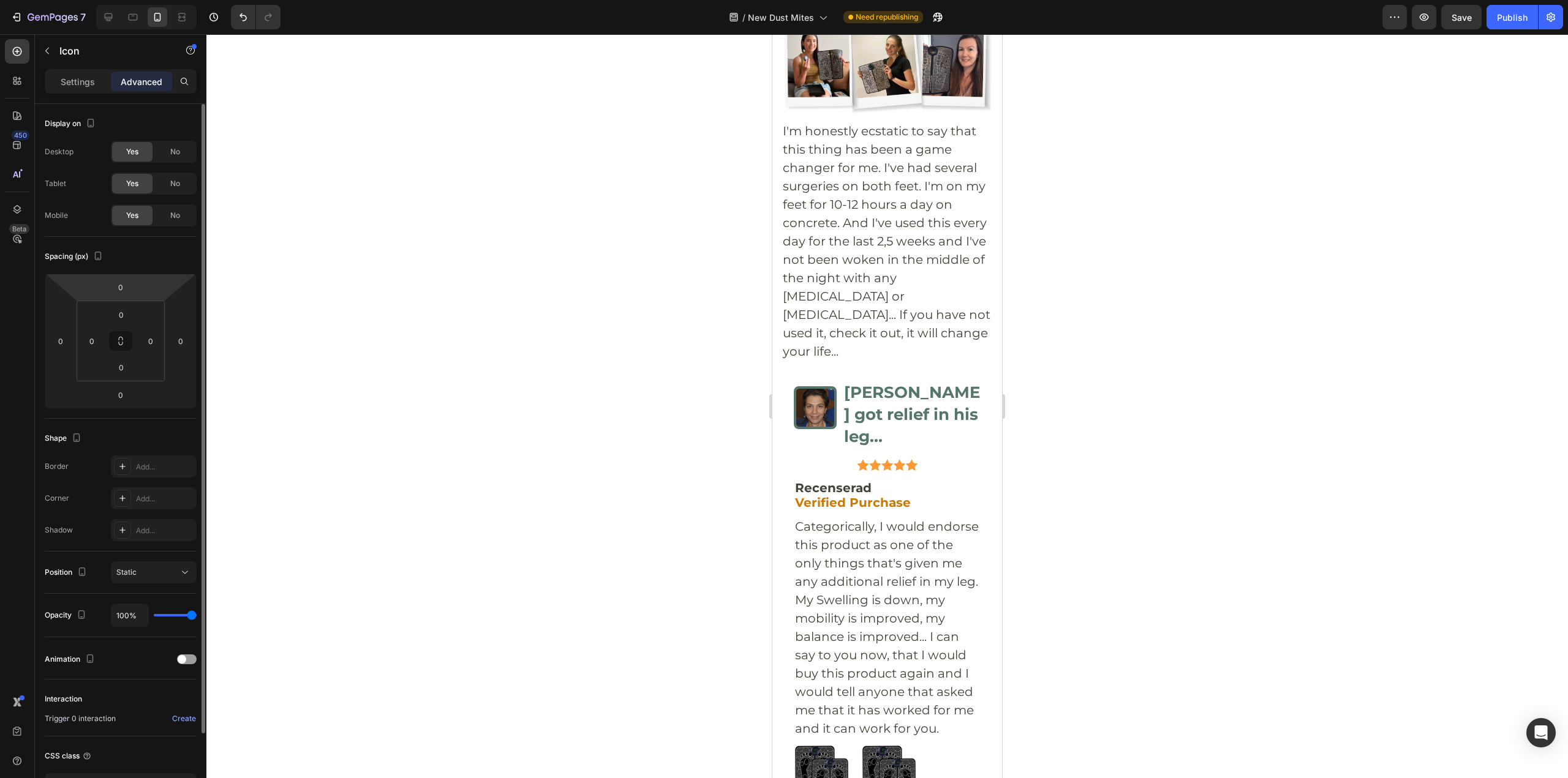
click at [88, 85] on p "Settings" at bounding box center [77, 82] width 34 height 13
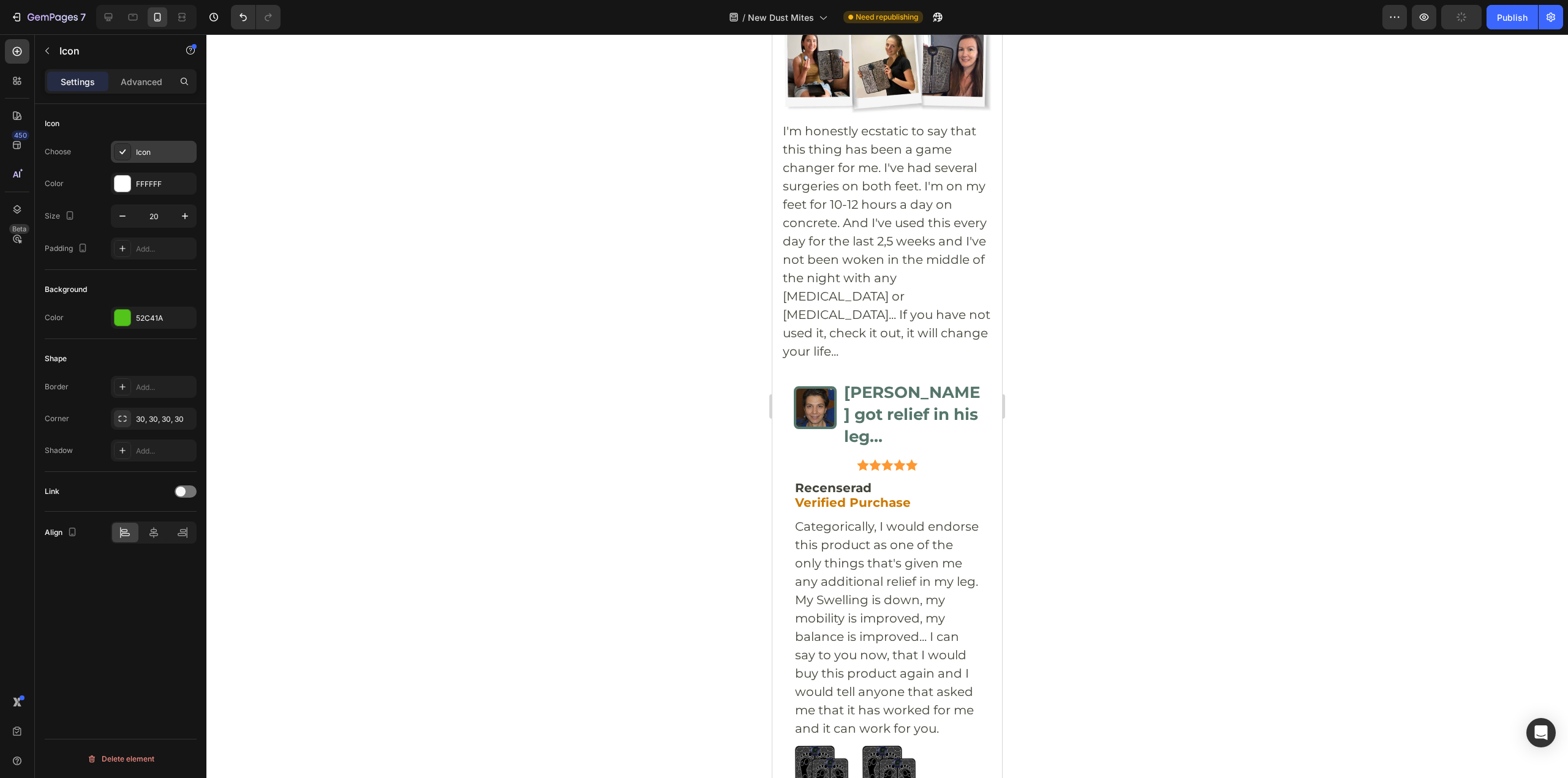
click at [124, 142] on div "Icon" at bounding box center [153, 151] width 85 height 22
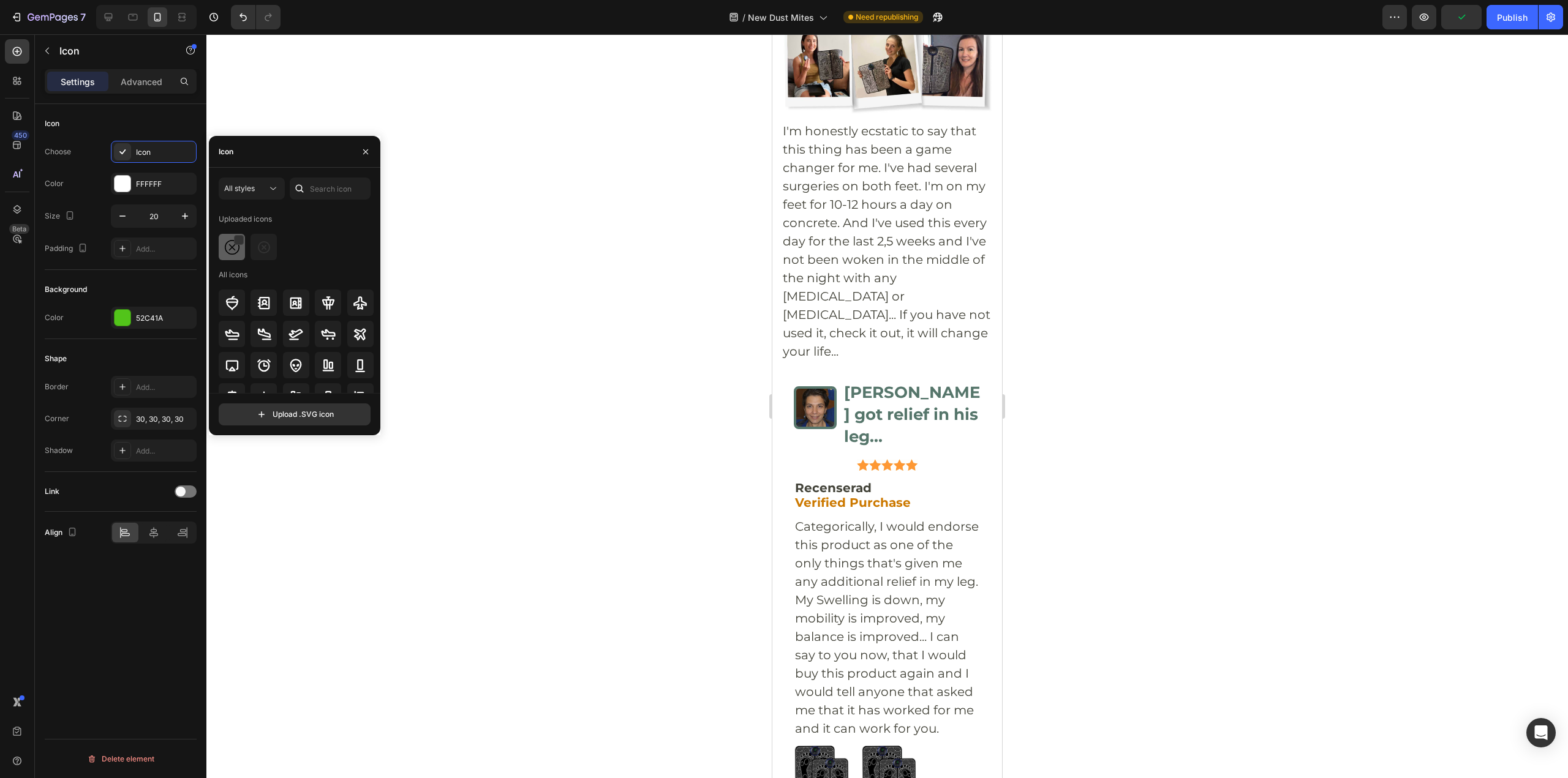
click at [225, 248] on img at bounding box center [232, 247] width 15 height 15
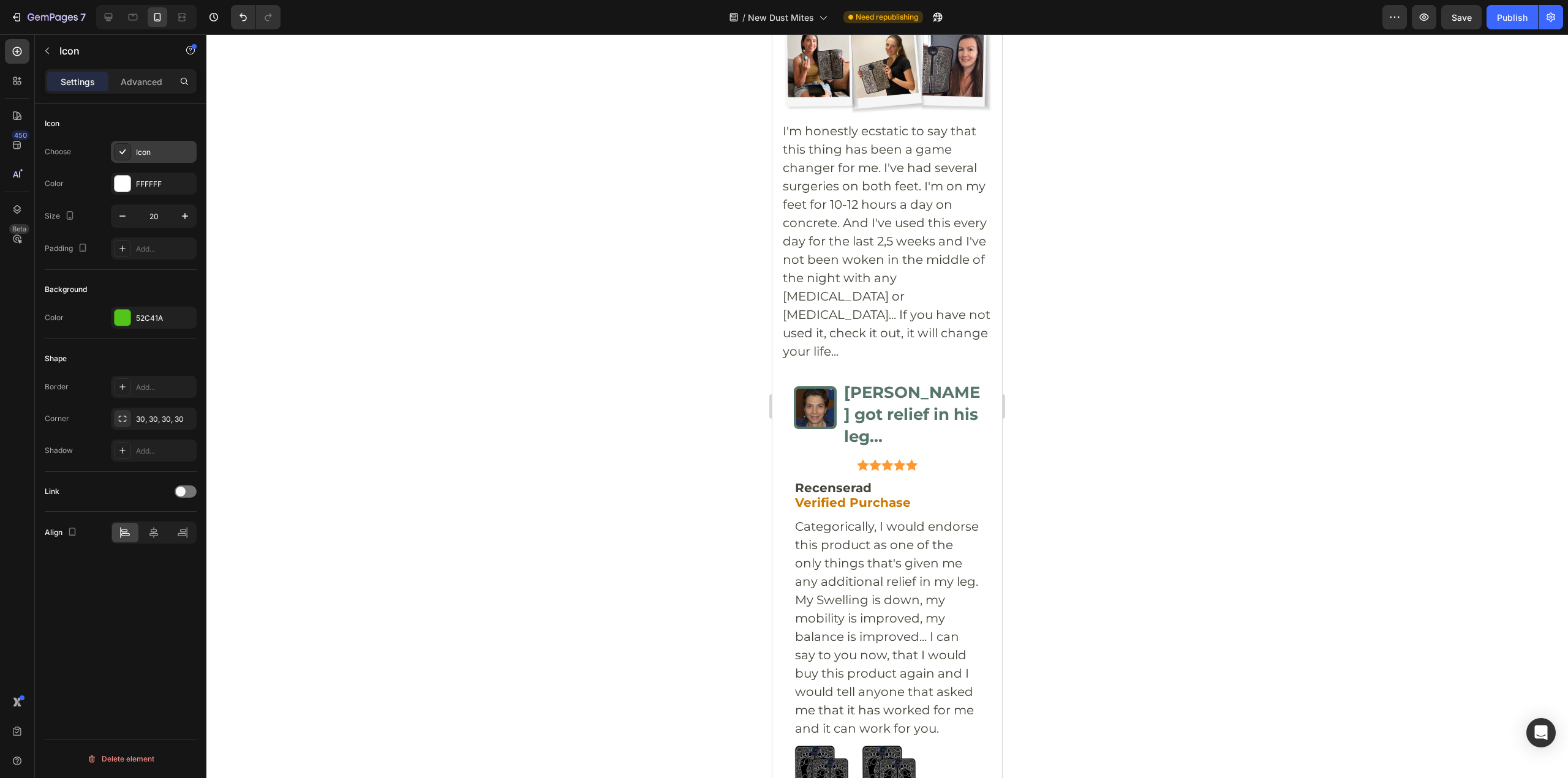
click at [141, 153] on div "Icon" at bounding box center [164, 152] width 57 height 11
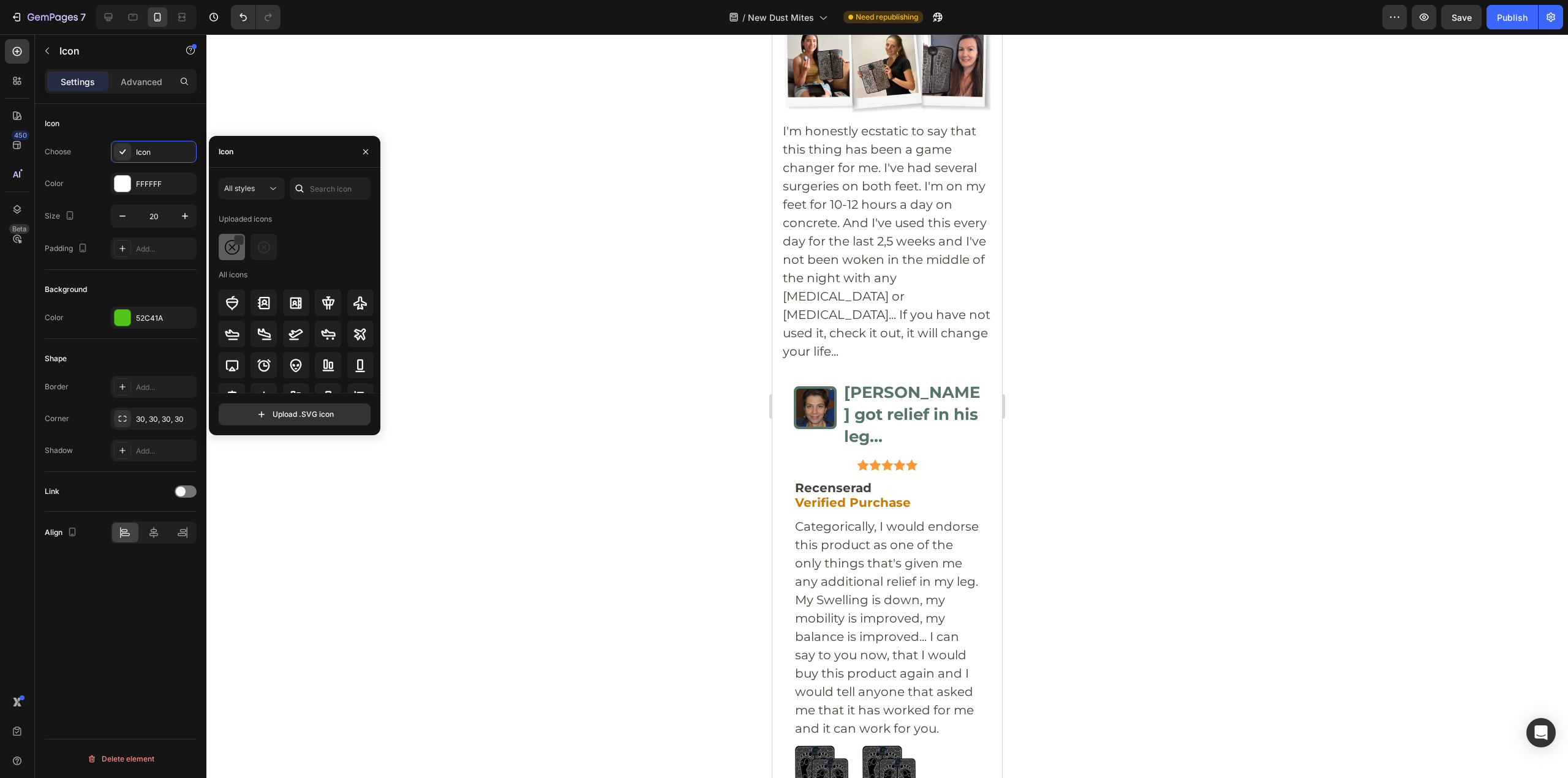
click at [230, 253] on img at bounding box center [232, 247] width 15 height 15
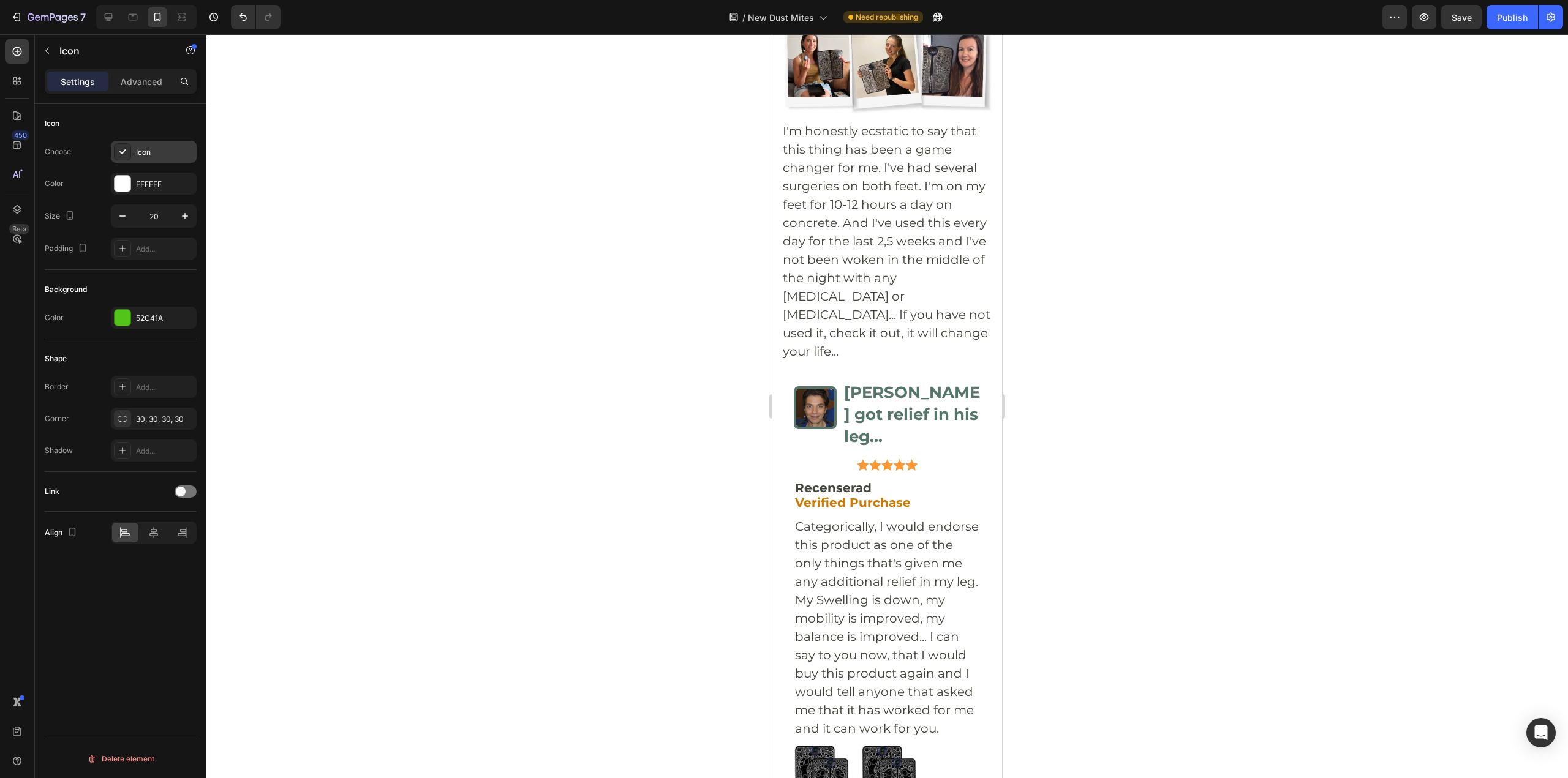
click at [134, 152] on div "Icon" at bounding box center [153, 151] width 85 height 22
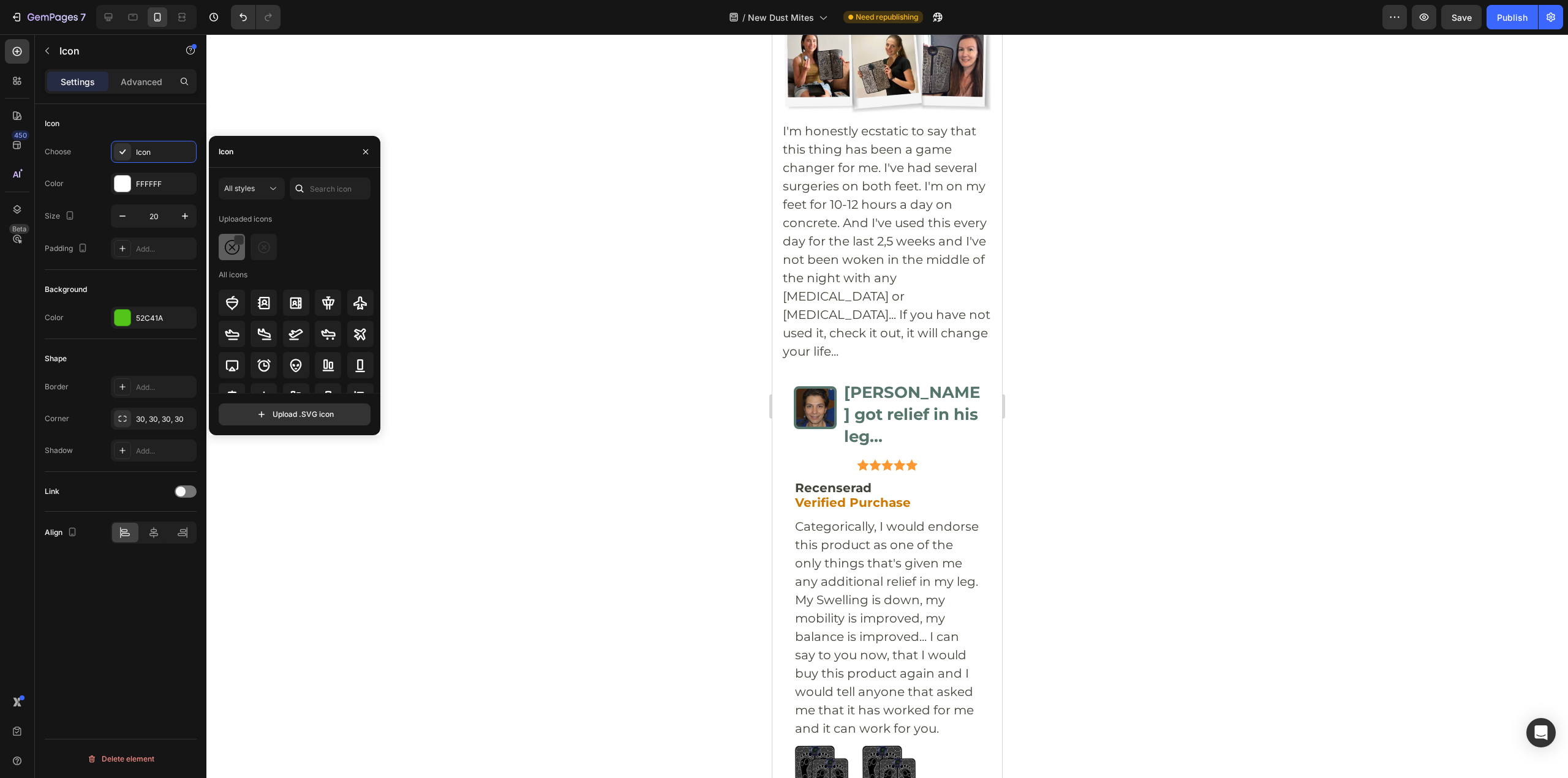
click at [226, 256] on div at bounding box center [232, 247] width 26 height 26
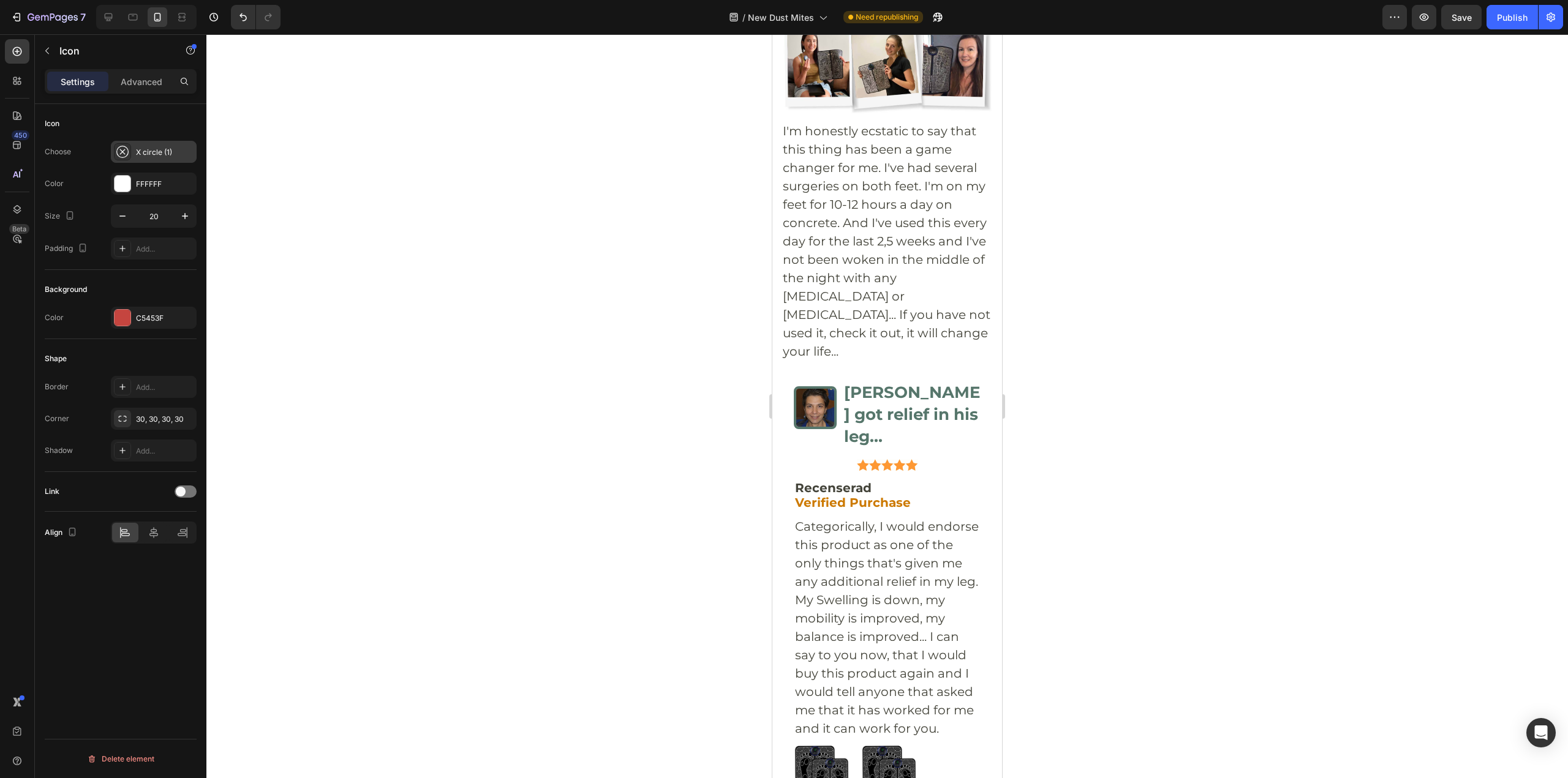
click at [170, 151] on div "X circle (1)" at bounding box center [164, 152] width 57 height 11
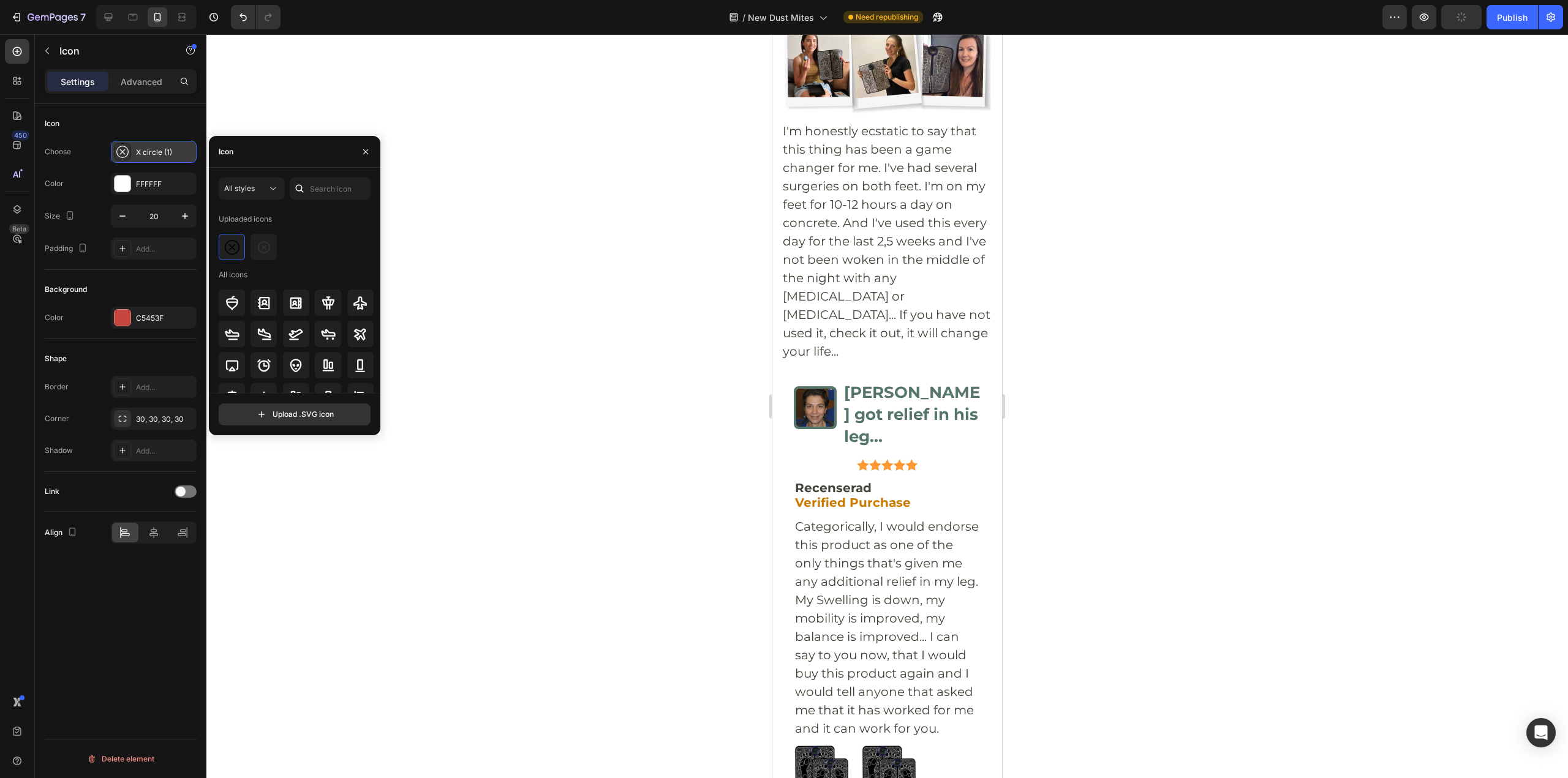
click at [178, 155] on div "X circle (1)" at bounding box center [164, 152] width 57 height 11
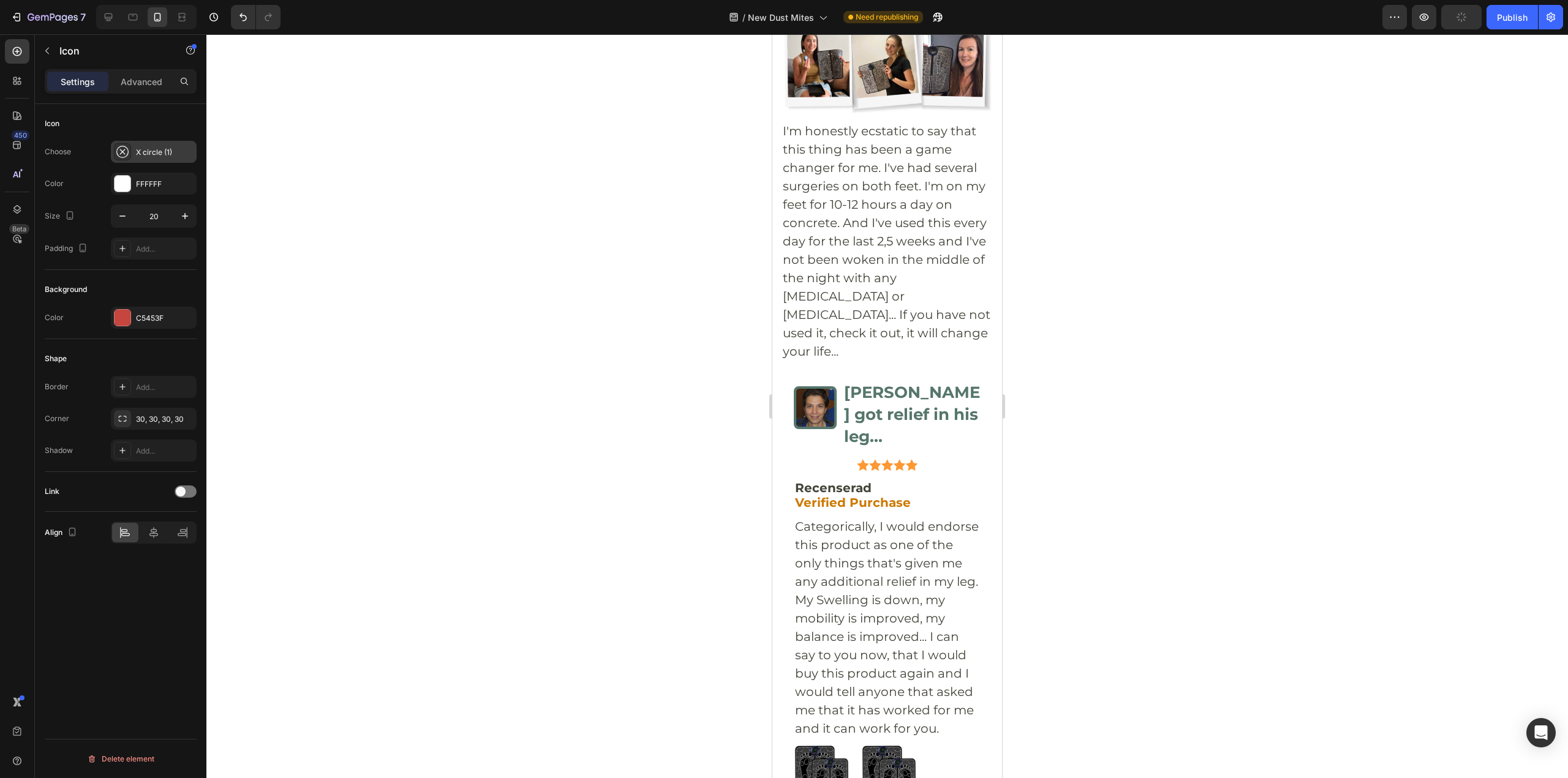
drag, startPoint x: 178, startPoint y: 155, endPoint x: 151, endPoint y: 147, distance: 28.2
click at [177, 154] on div "X circle (1)" at bounding box center [164, 152] width 57 height 11
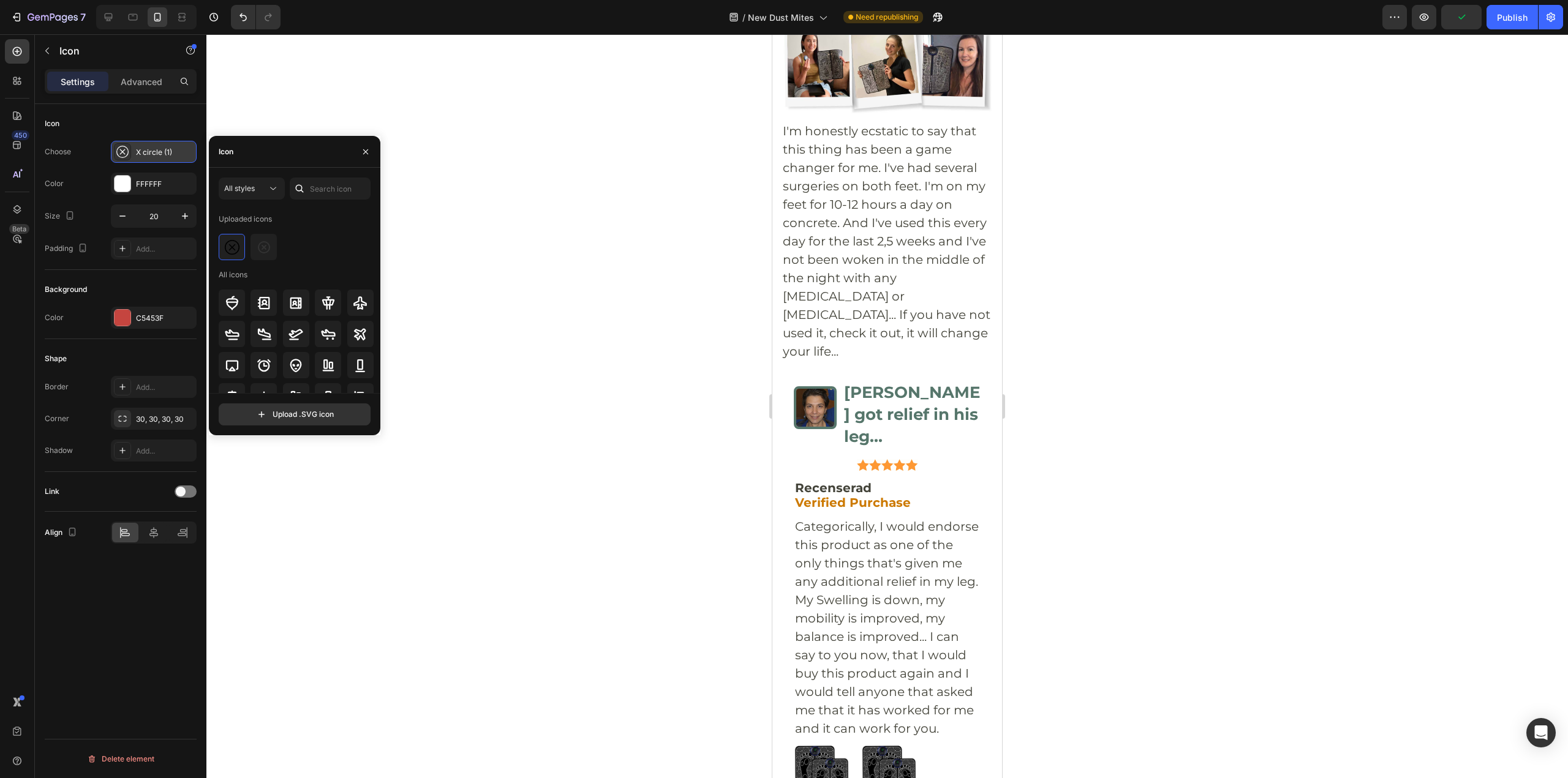
click at [148, 147] on div "X circle (1)" at bounding box center [164, 152] width 57 height 11
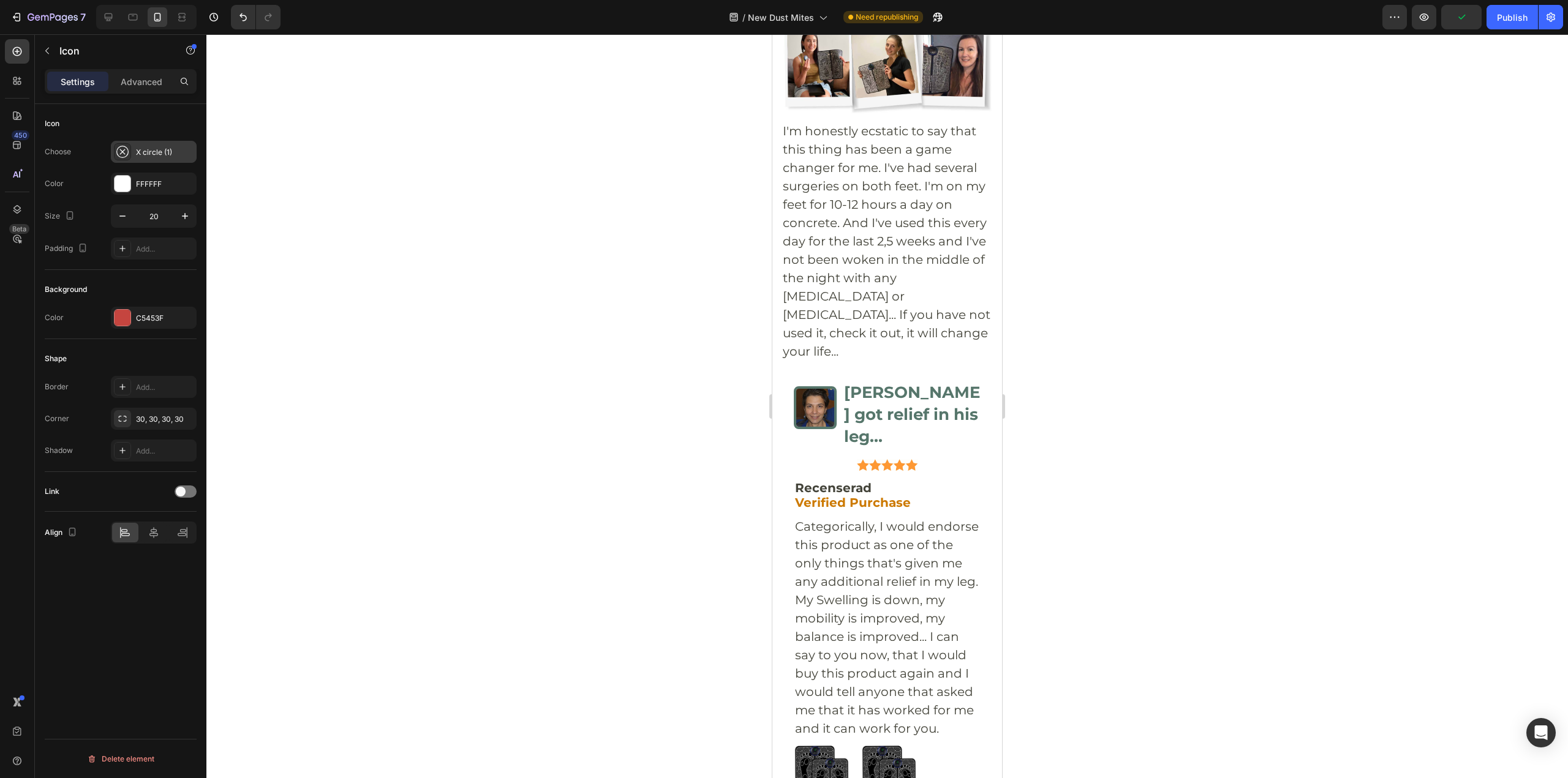
click at [150, 147] on div "X circle (1)" at bounding box center [164, 152] width 57 height 11
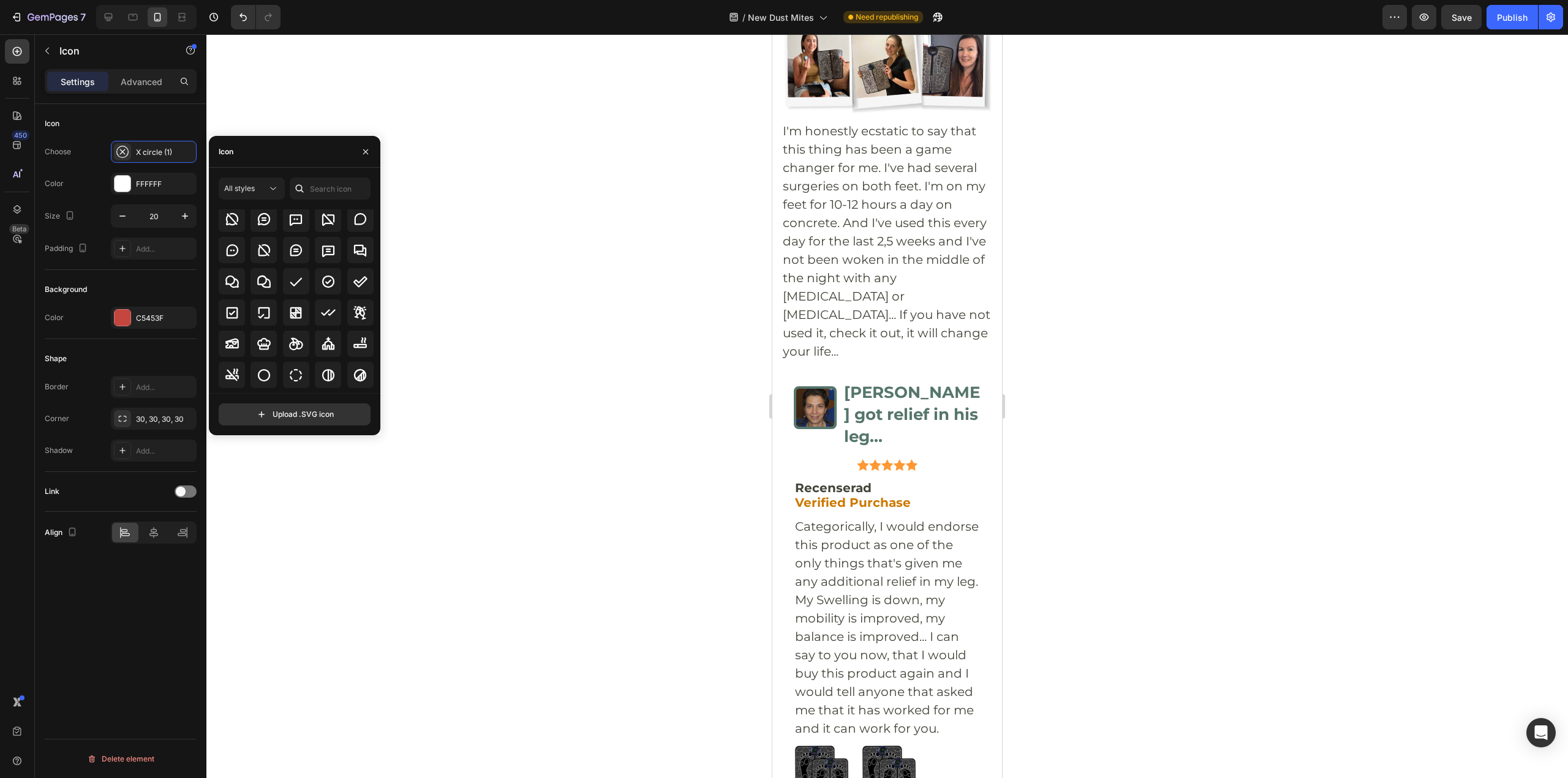
scroll to position [1883, 0]
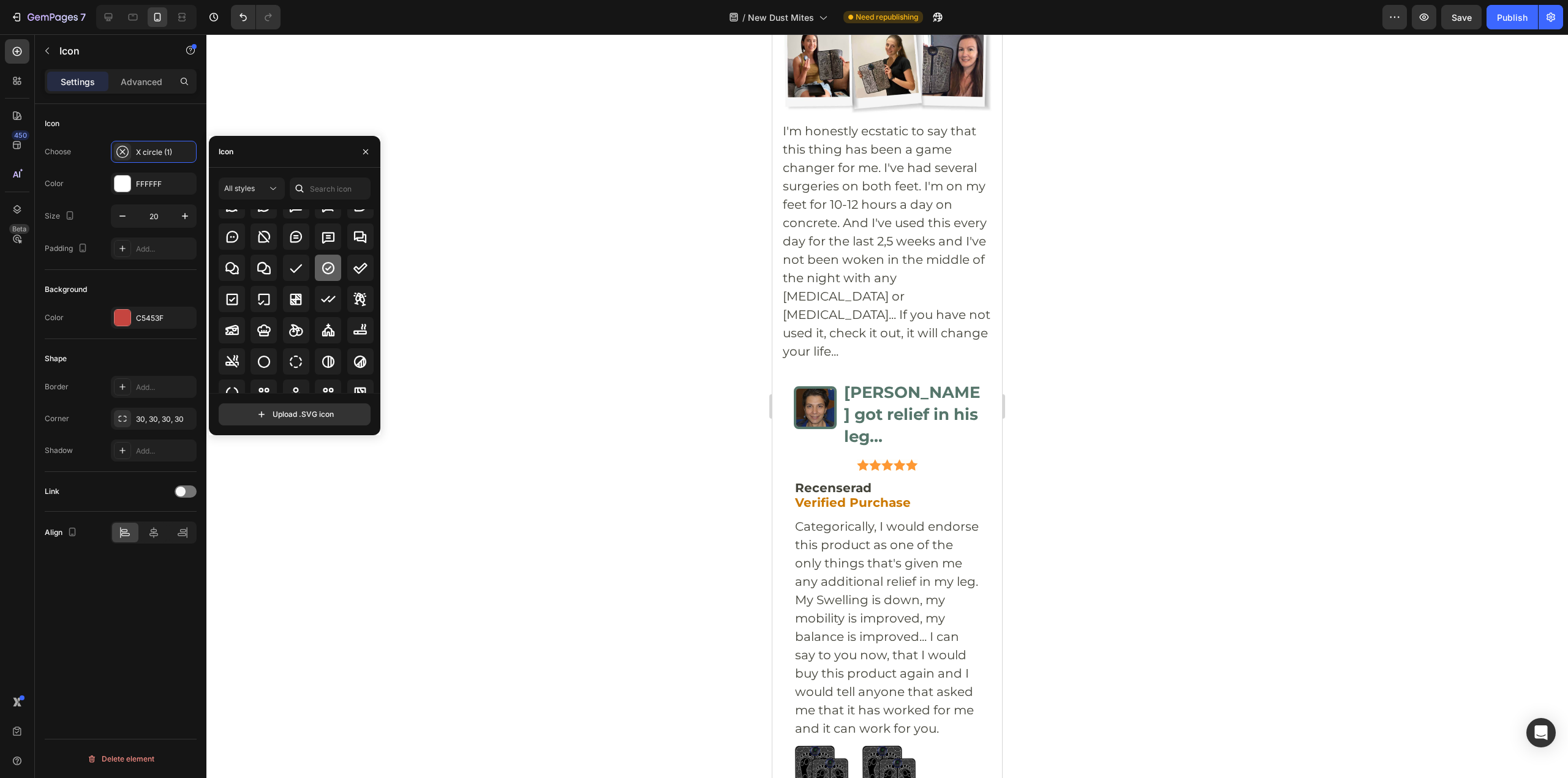
click at [323, 278] on div at bounding box center [328, 268] width 26 height 26
click at [158, 309] on div "C5453F" at bounding box center [153, 317] width 85 height 22
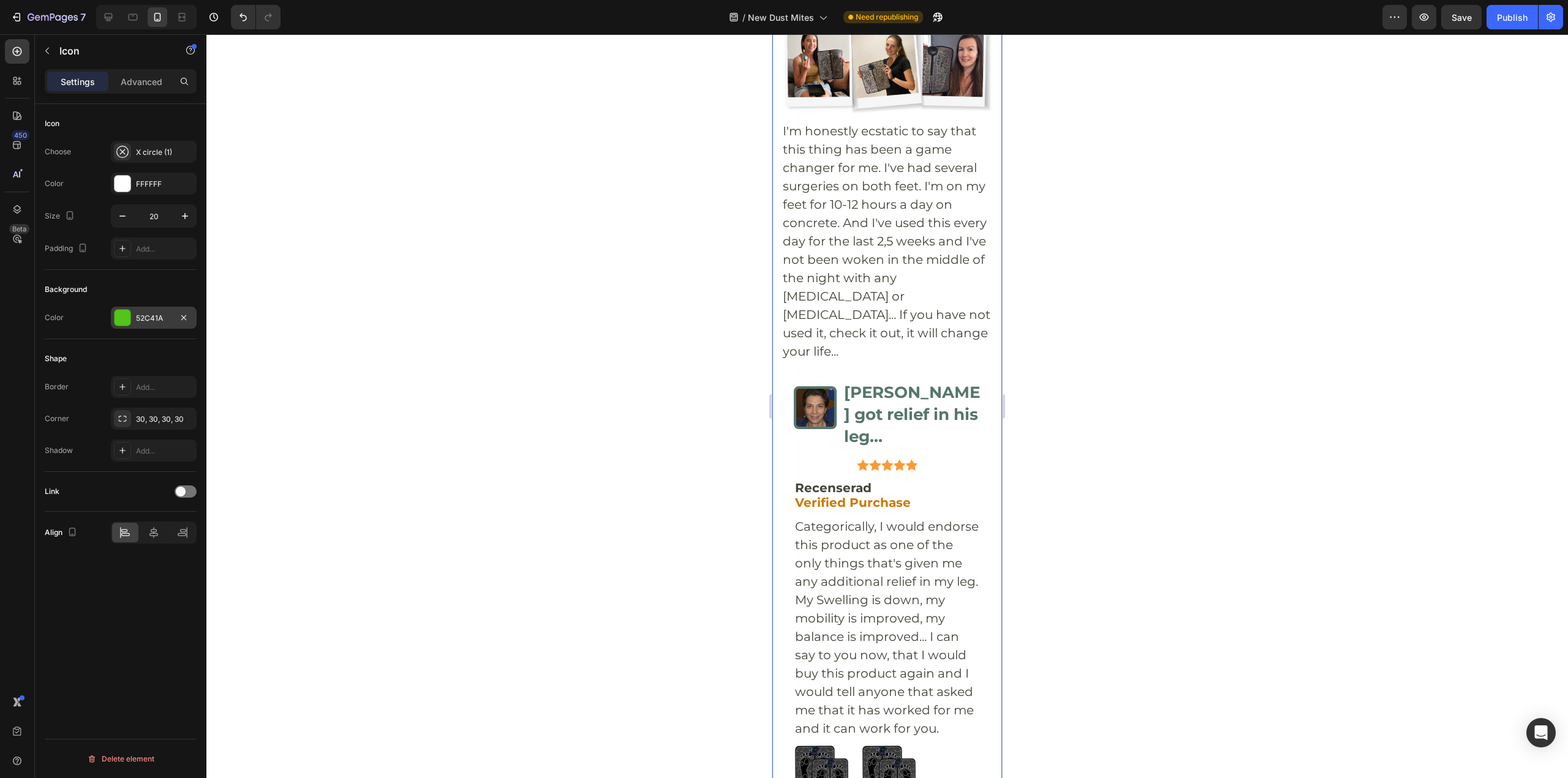
click at [141, 317] on div "52C41A" at bounding box center [153, 318] width 35 height 11
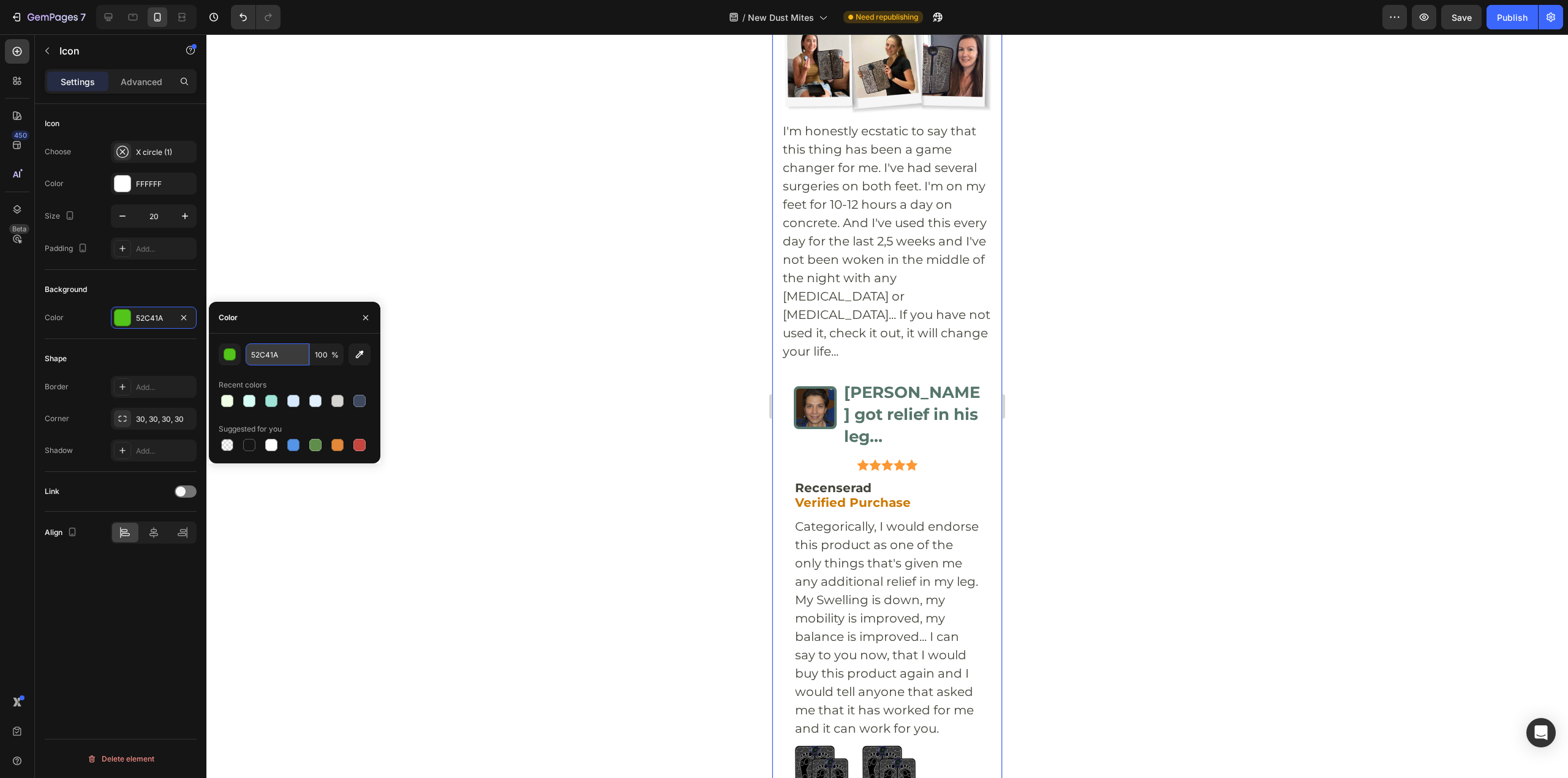
click at [256, 357] on input "52C41A" at bounding box center [277, 354] width 63 height 22
click at [255, 357] on input "52C41A" at bounding box center [277, 354] width 63 height 22
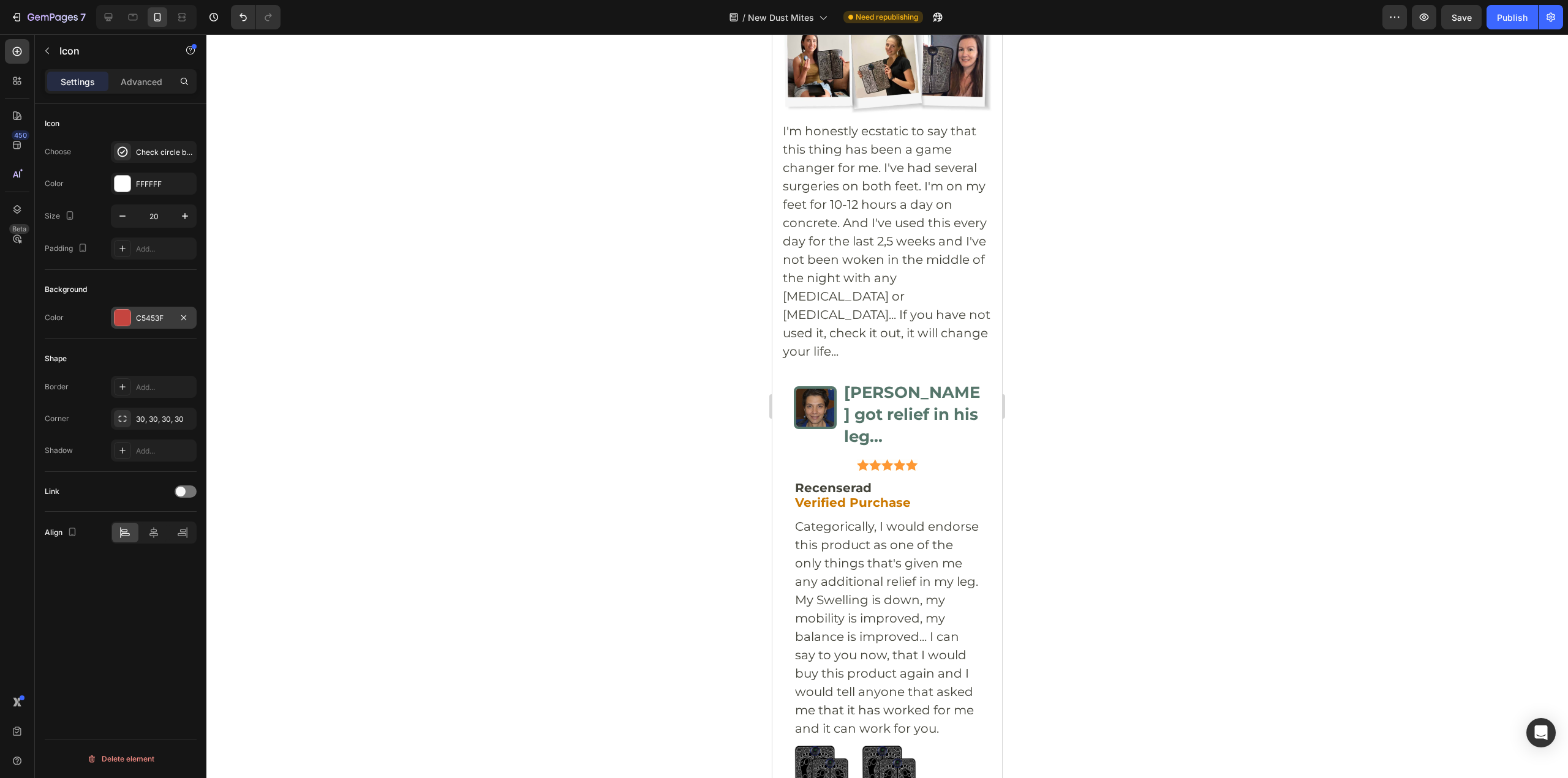
click at [136, 316] on div "C5453F" at bounding box center [153, 318] width 35 height 11
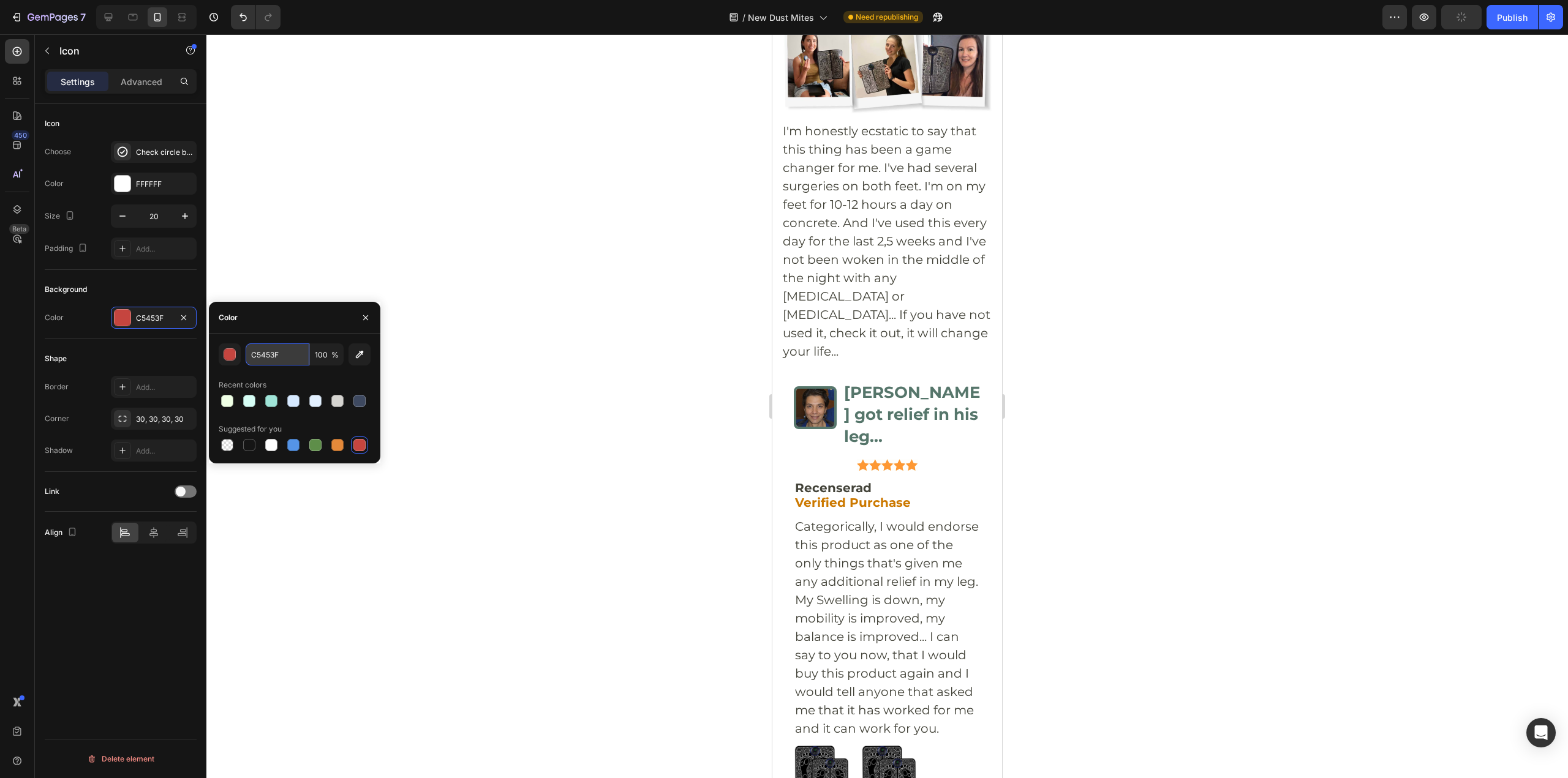
click at [263, 347] on input "C5453F" at bounding box center [277, 354] width 63 height 22
paste input "52C41A"
type input "52C41A"
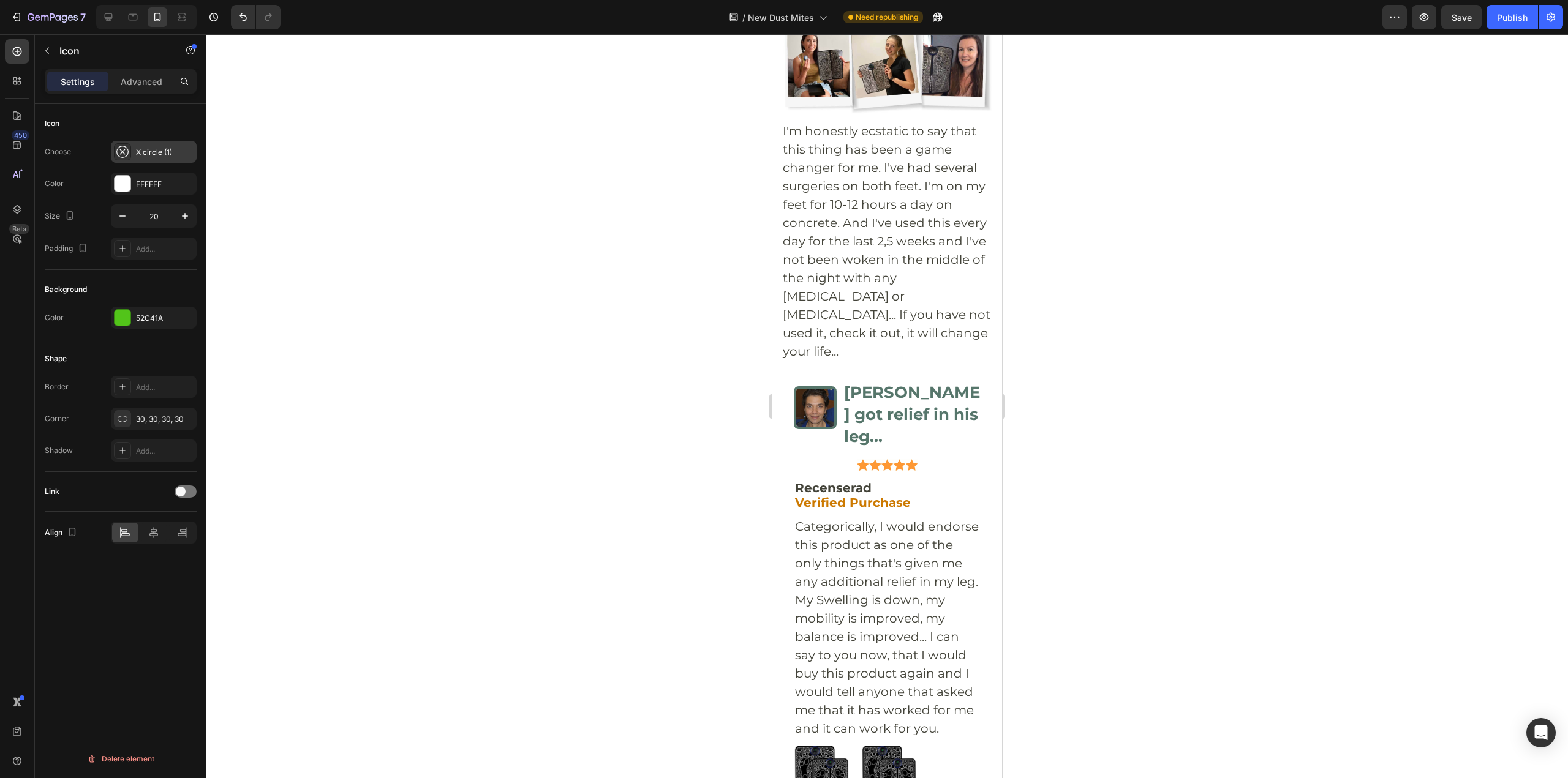
click at [146, 152] on div "X circle (1)" at bounding box center [164, 152] width 57 height 11
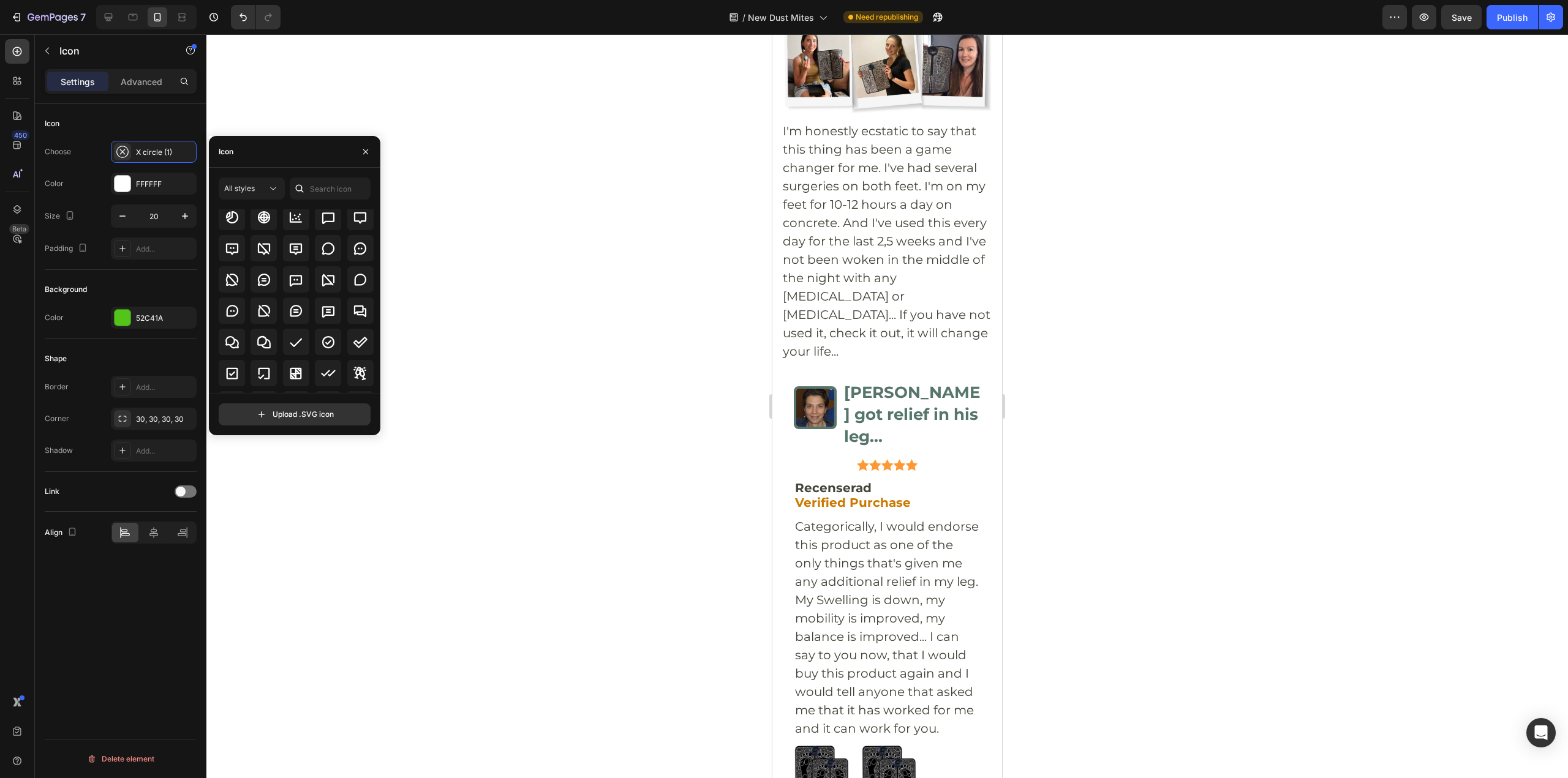
scroll to position [1837, 0]
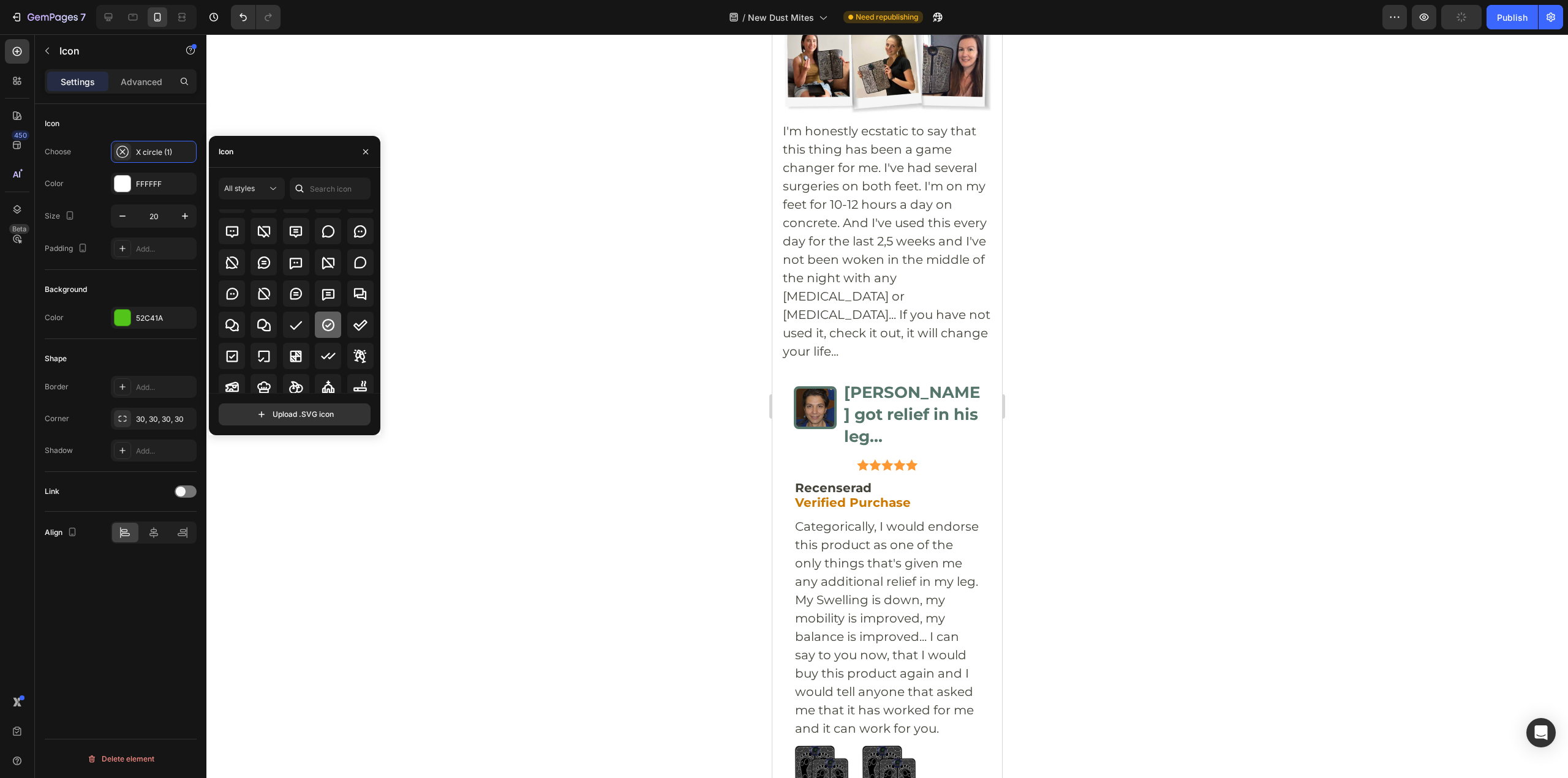
click at [323, 324] on icon at bounding box center [328, 325] width 15 height 15
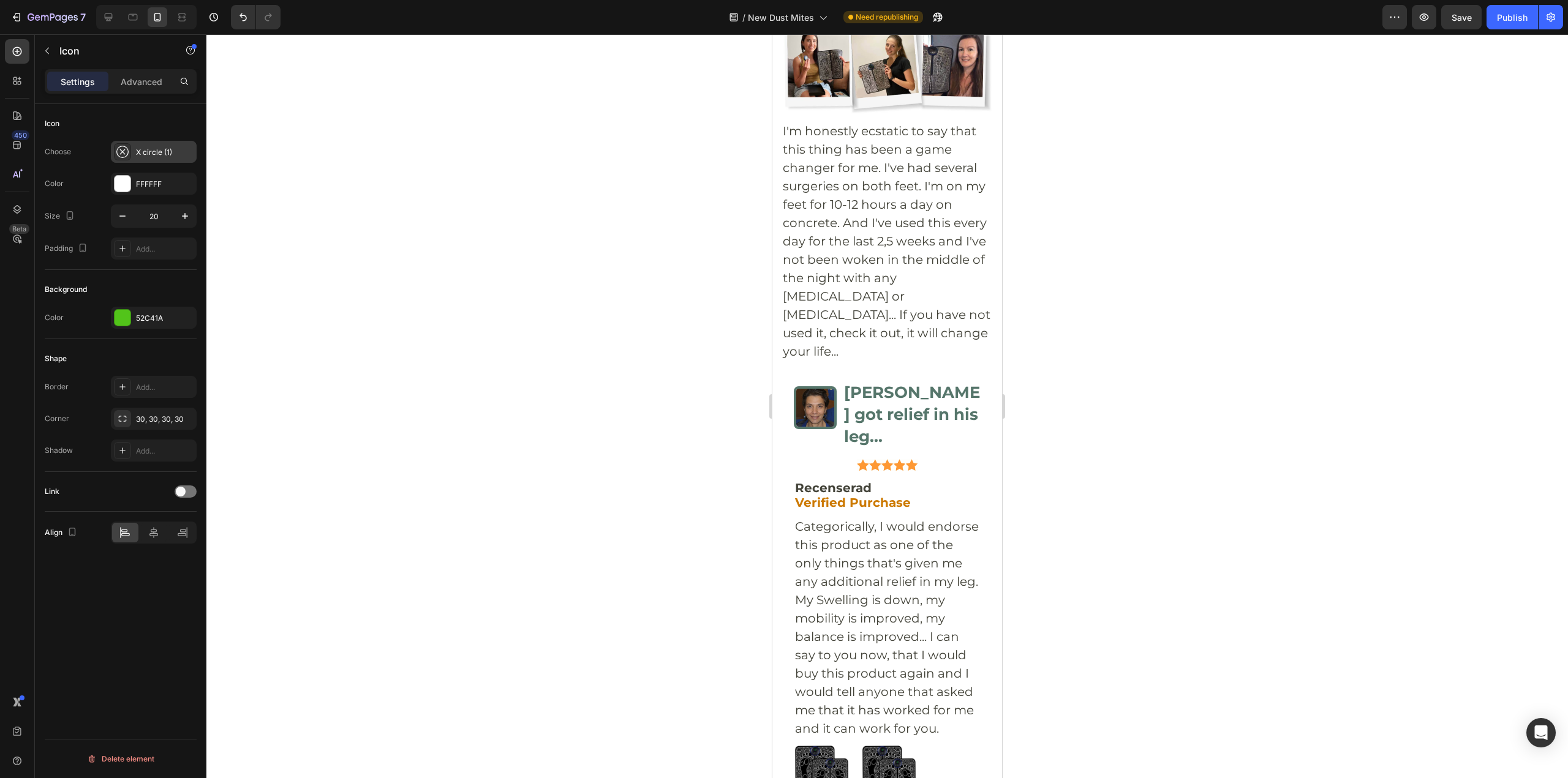
click at [143, 153] on div "X circle (1)" at bounding box center [164, 152] width 57 height 11
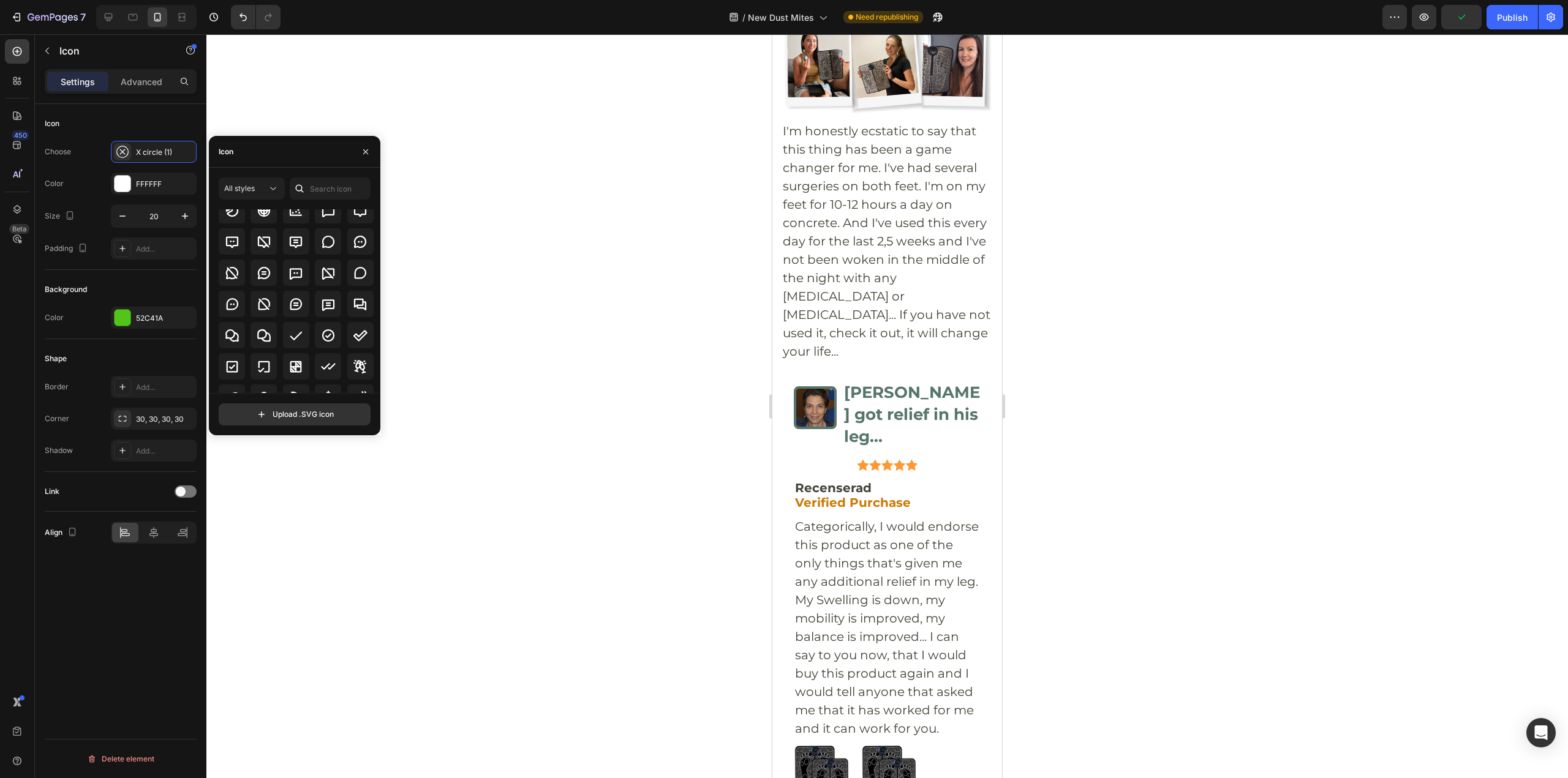
scroll to position [1841, 0]
click at [319, 341] on div at bounding box center [328, 329] width 26 height 26
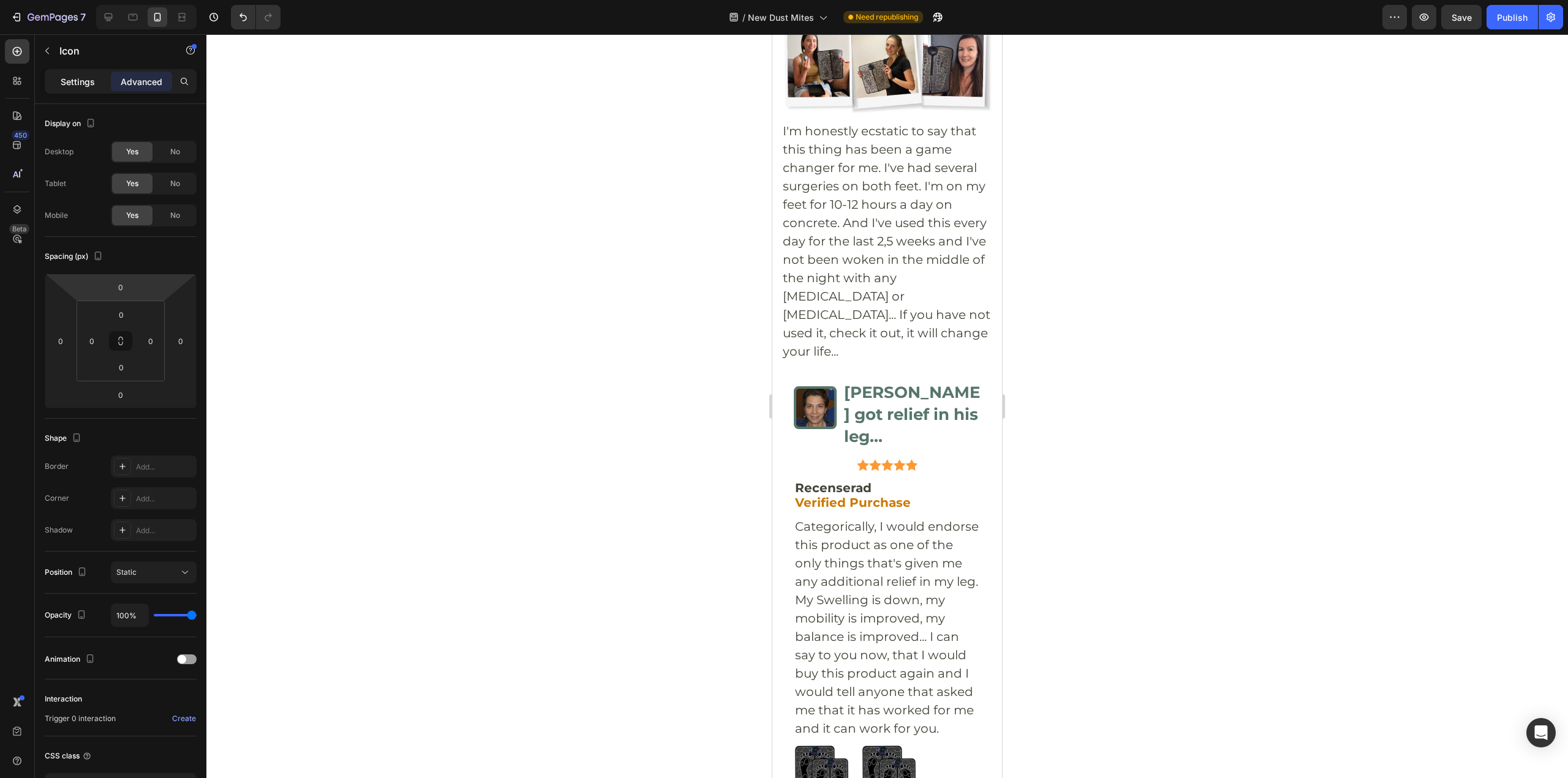
click at [70, 77] on p "Settings" at bounding box center [77, 82] width 34 height 13
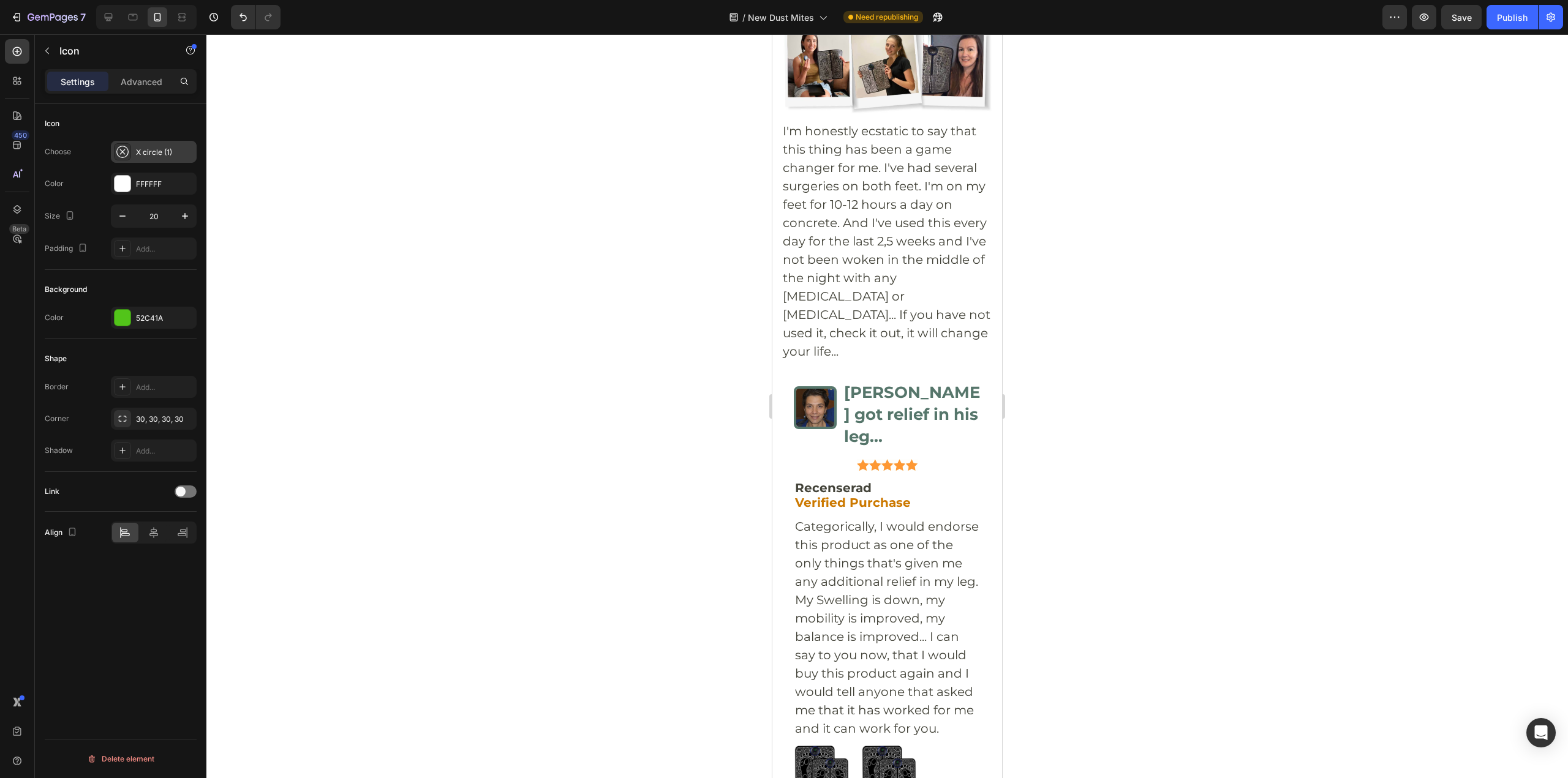
click at [142, 150] on div "X circle (1)" at bounding box center [164, 152] width 57 height 11
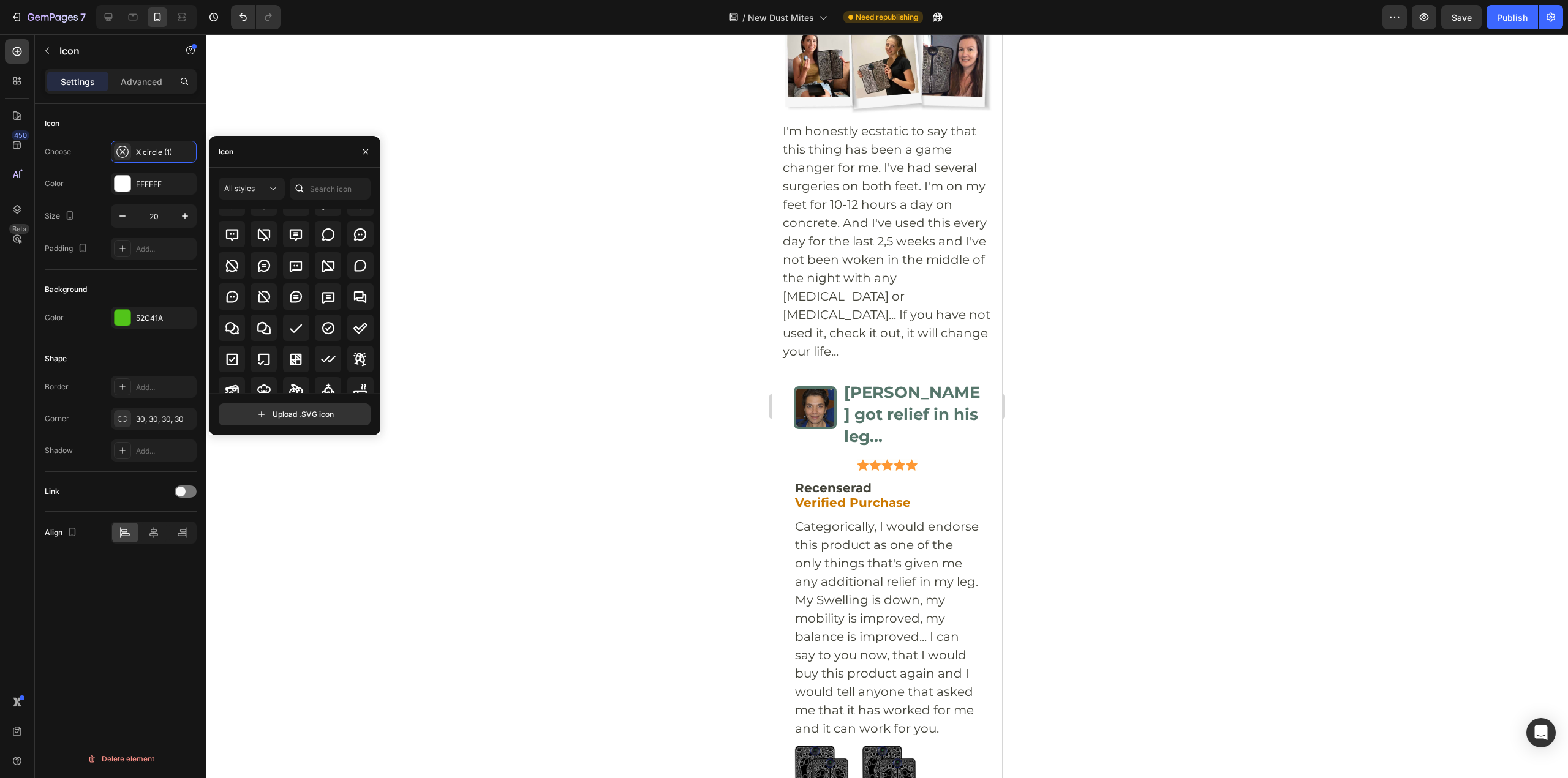
scroll to position [1798, 0]
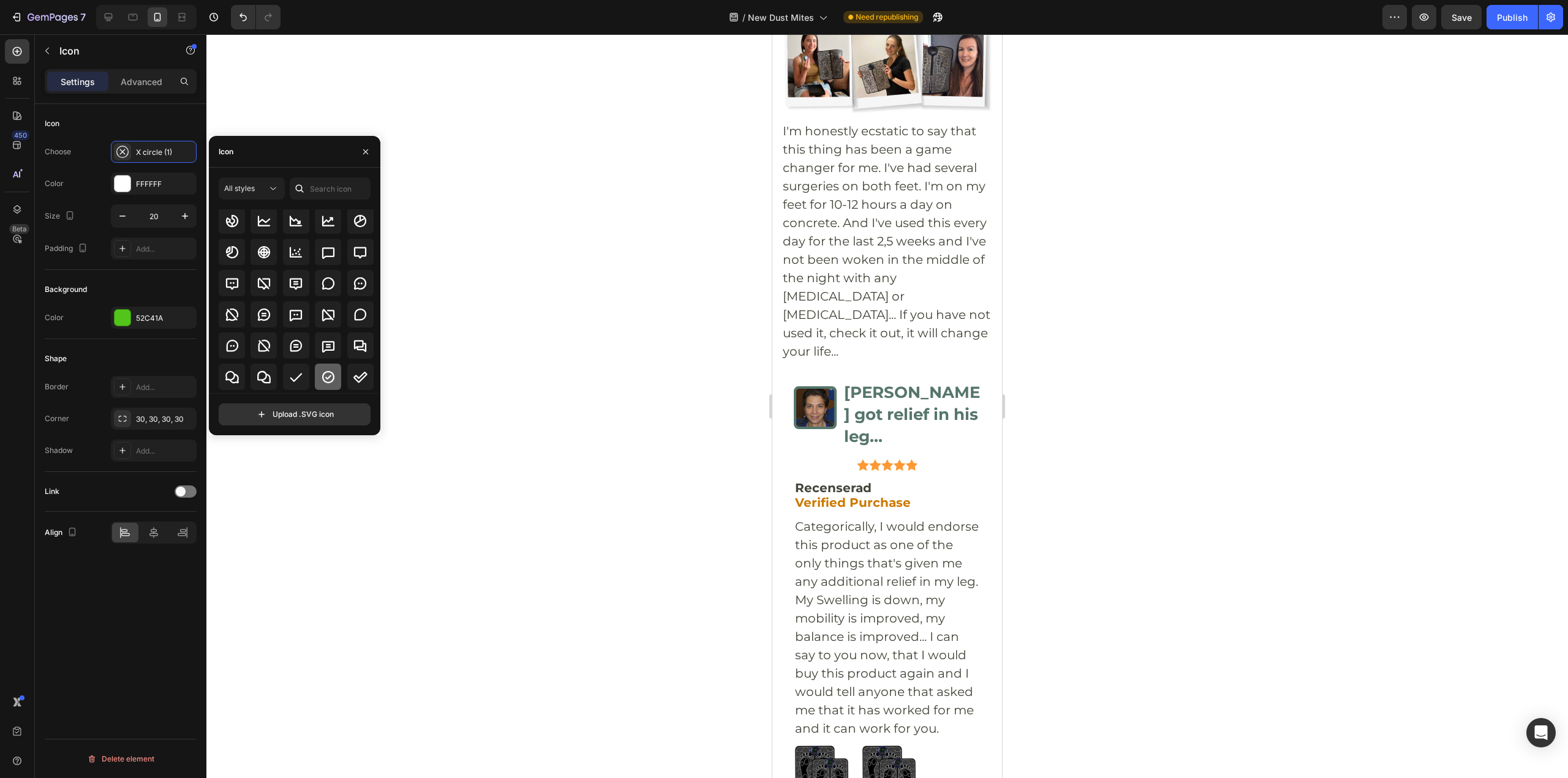
click at [325, 381] on icon at bounding box center [328, 377] width 15 height 15
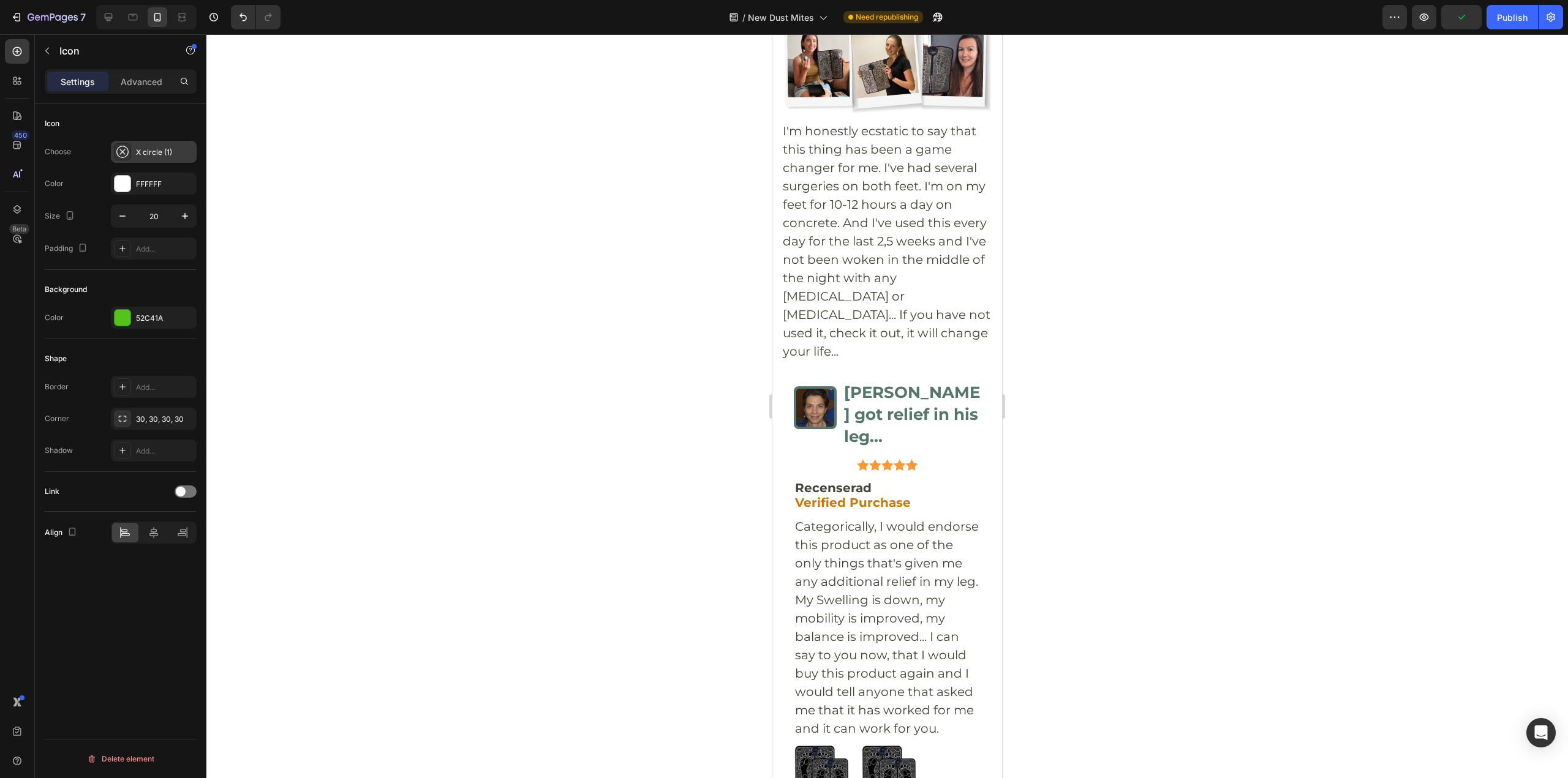
click at [141, 143] on div "X circle (1)" at bounding box center [153, 151] width 85 height 22
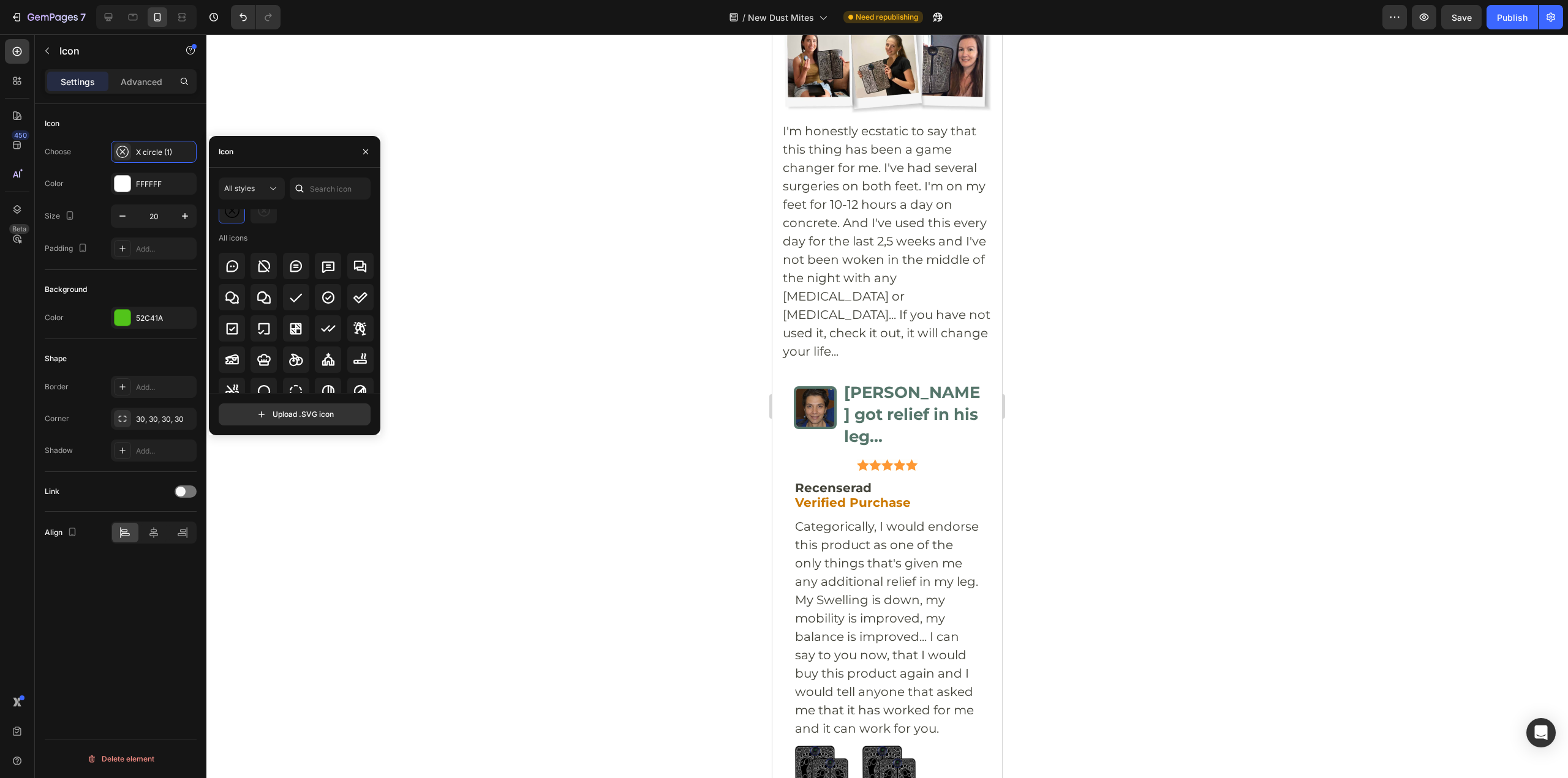
scroll to position [1817, 0]
click at [327, 363] on div at bounding box center [328, 354] width 26 height 26
click at [1117, 520] on div at bounding box center [887, 406] width 1361 height 744
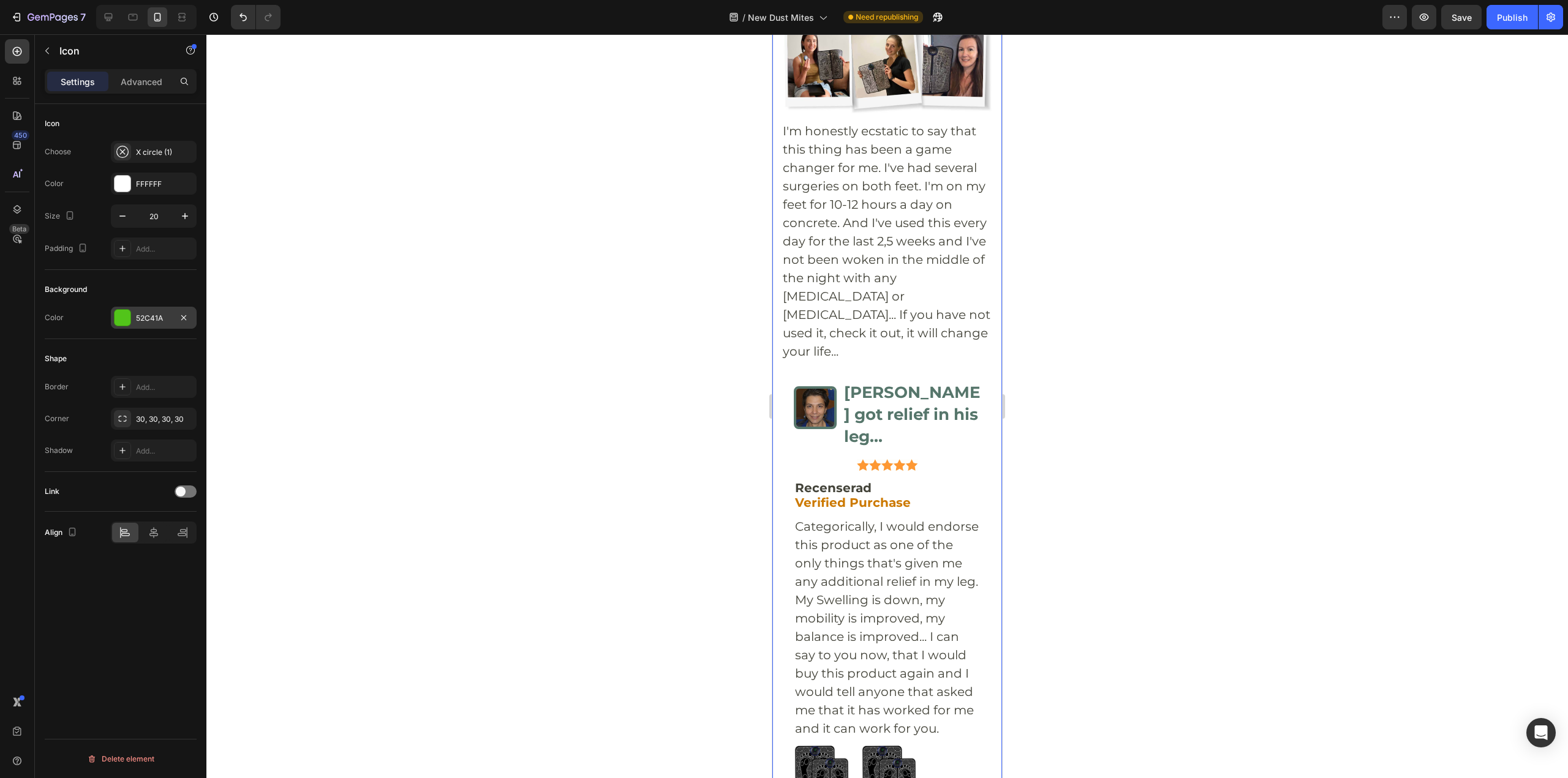
click at [171, 309] on div "52C41A" at bounding box center [153, 317] width 85 height 22
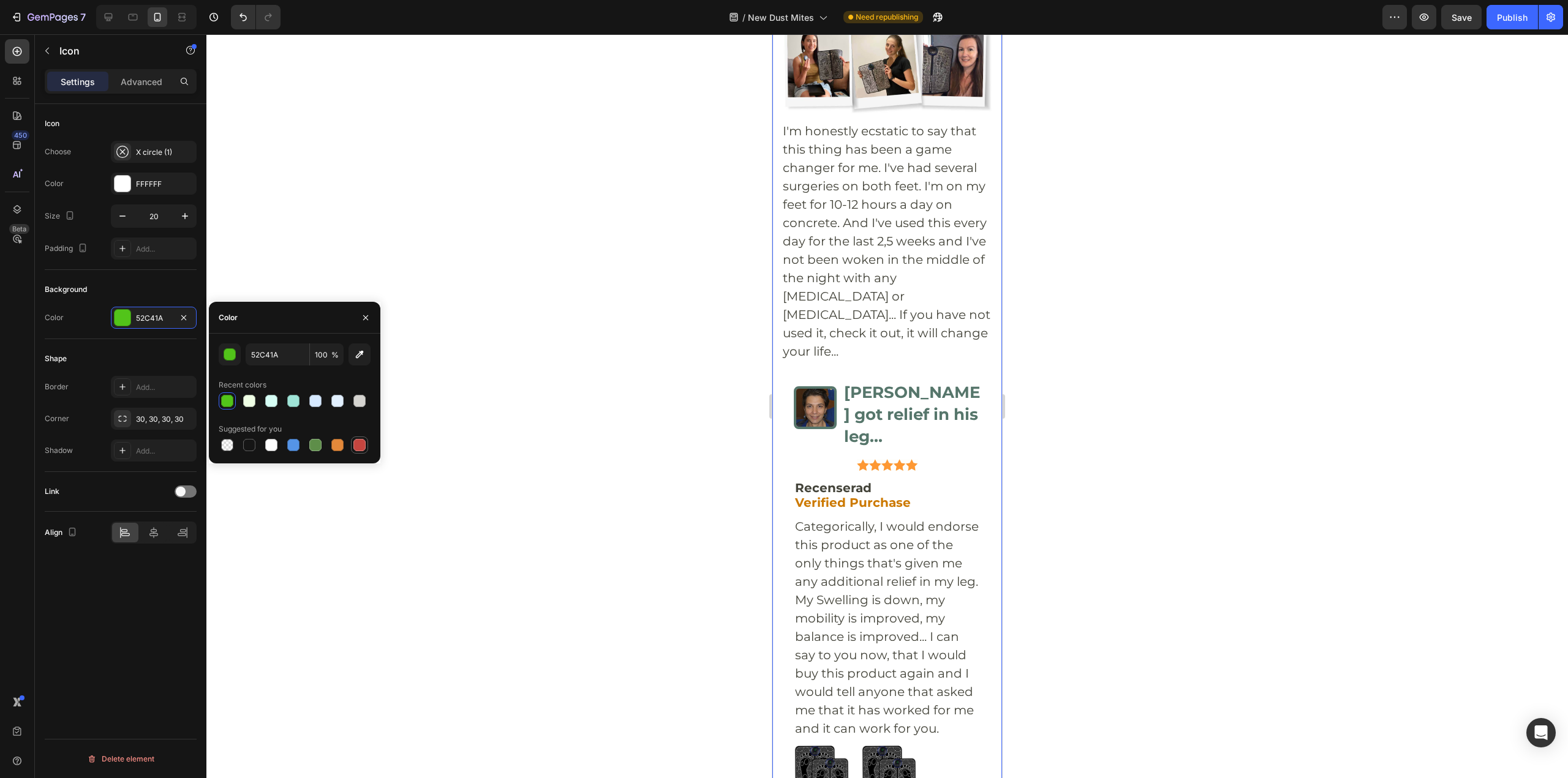
click at [354, 447] on div at bounding box center [359, 445] width 12 height 12
type input "C5453F"
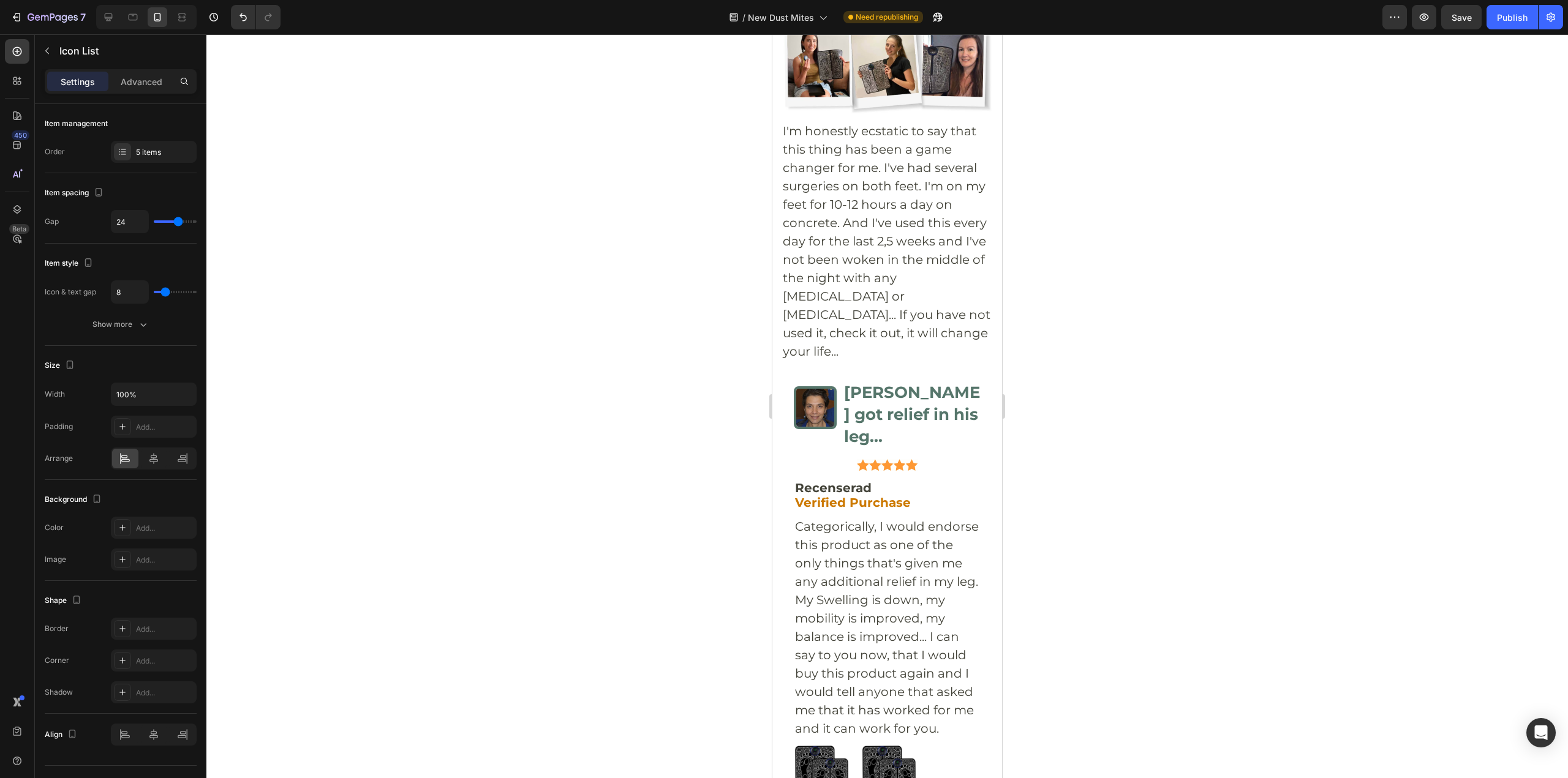
click at [145, 528] on div "Add..." at bounding box center [164, 528] width 57 height 11
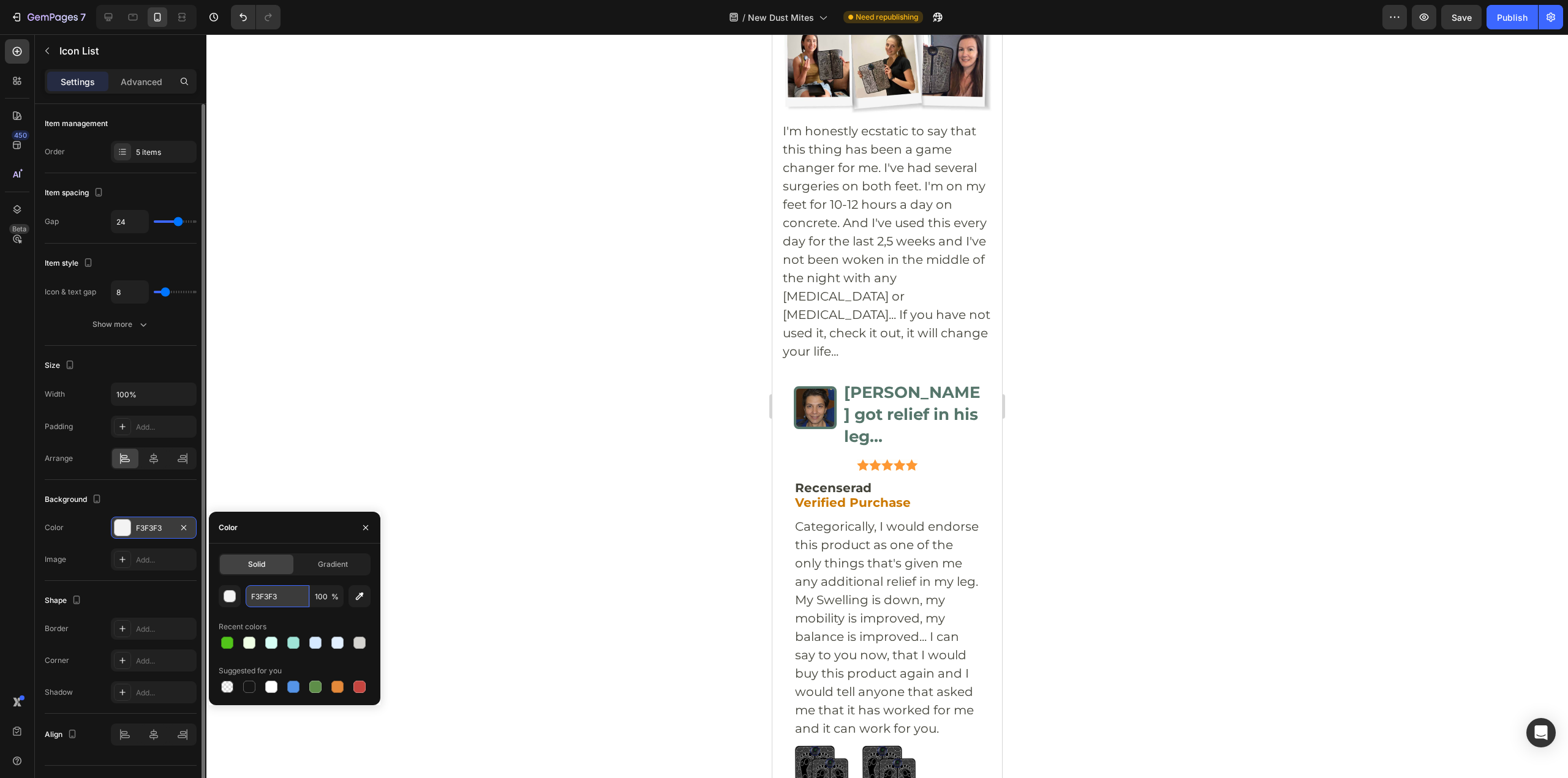
click at [283, 591] on input "F3F3F3" at bounding box center [277, 596] width 63 height 22
paste input "#fee9e8"
type input "#fee9e8"
click at [1167, 351] on div at bounding box center [887, 406] width 1361 height 744
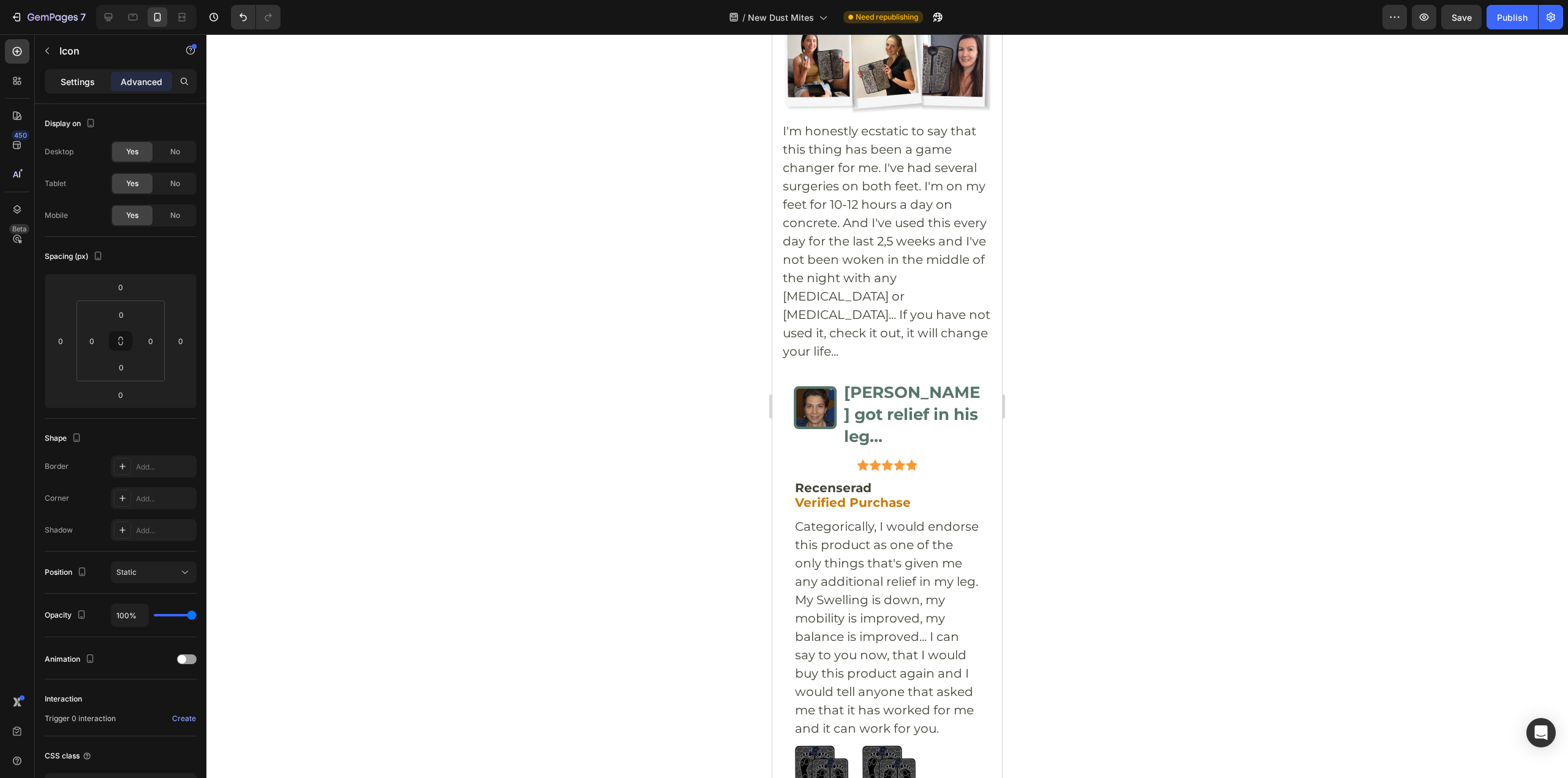
click at [85, 82] on p "Settings" at bounding box center [77, 82] width 34 height 13
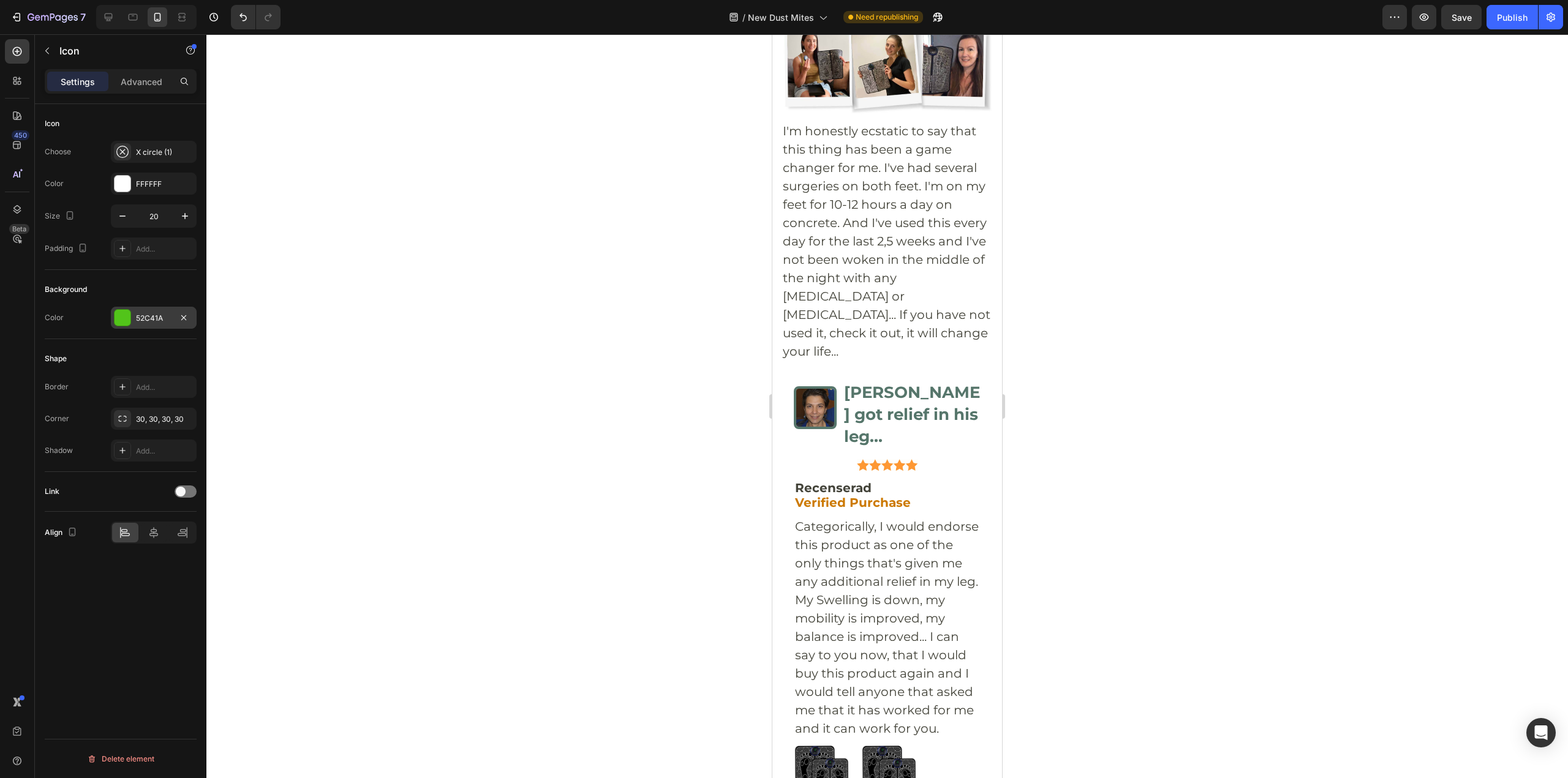
click at [134, 315] on div "52C41A" at bounding box center [153, 317] width 85 height 22
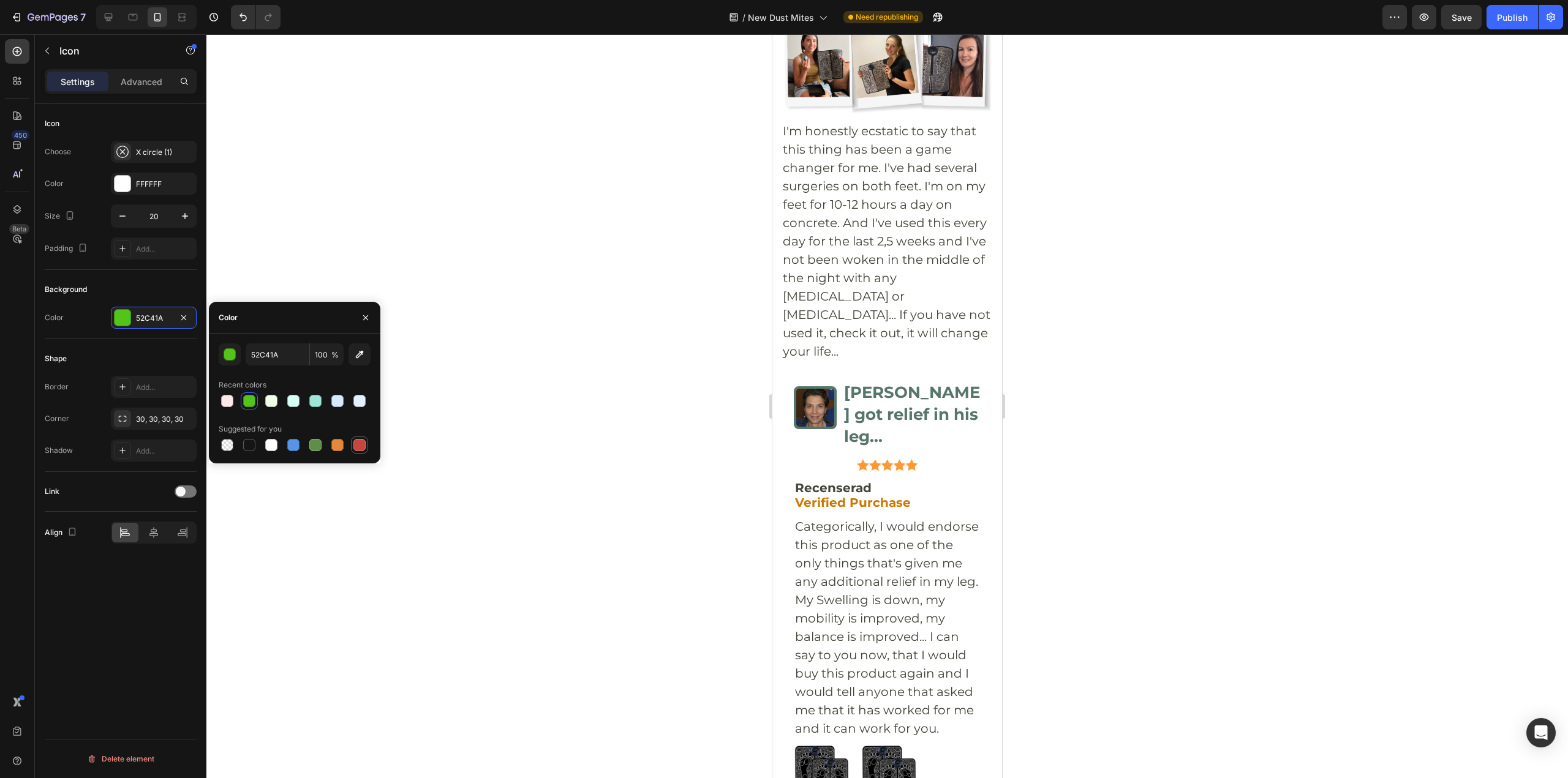
click at [359, 444] on div at bounding box center [359, 445] width 12 height 12
type input "C5453F"
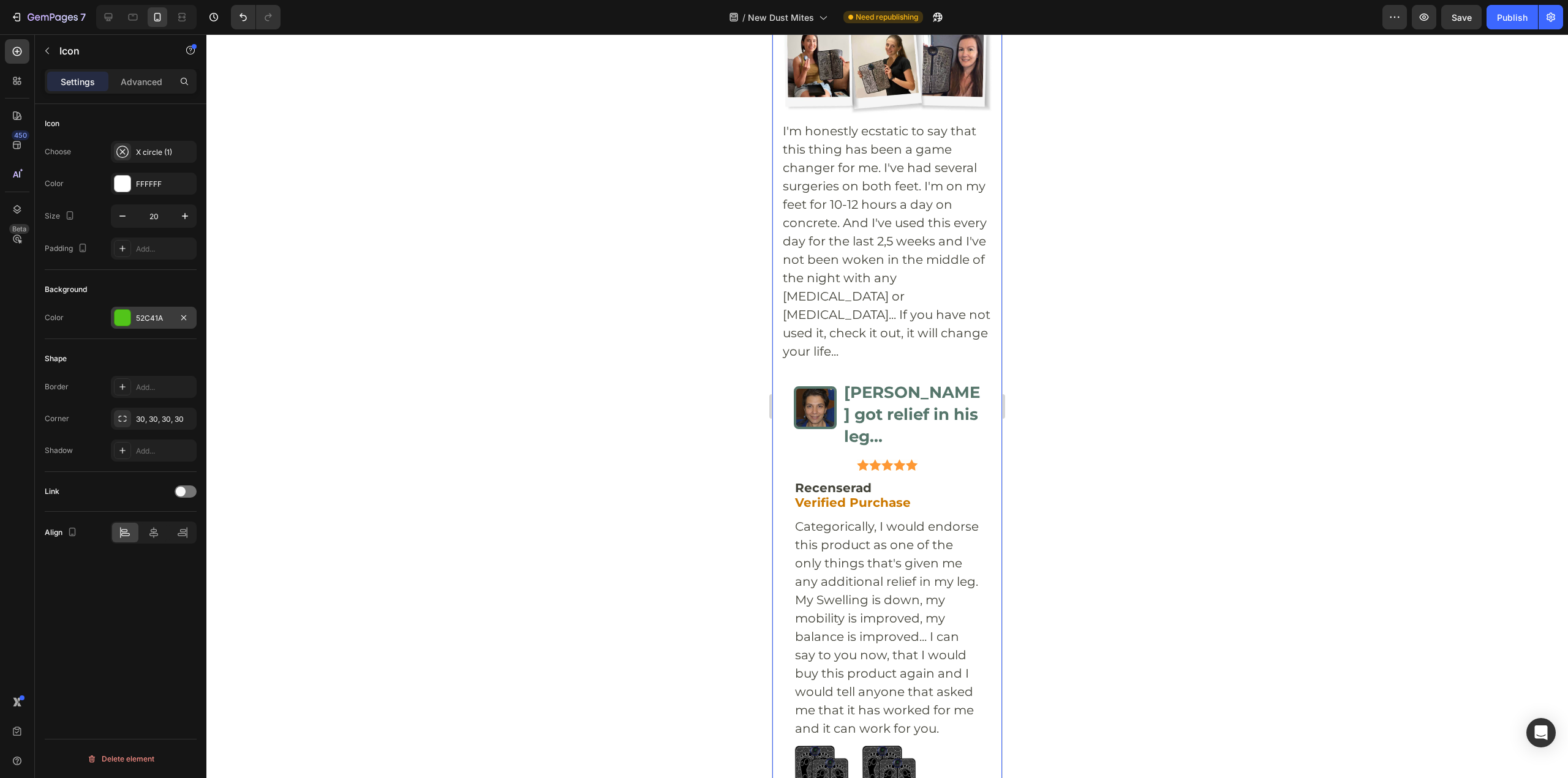
click at [177, 311] on div at bounding box center [183, 318] width 15 height 15
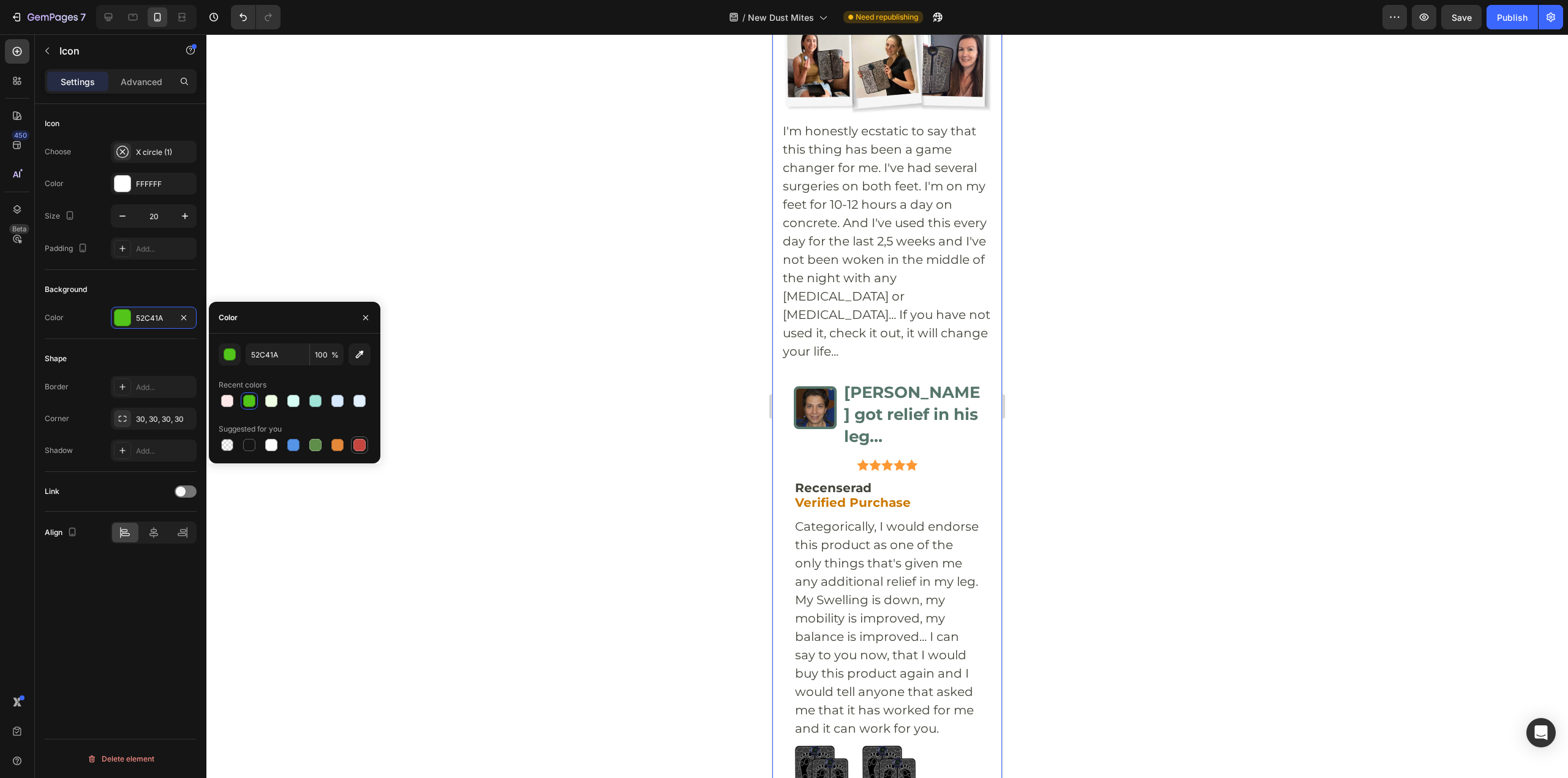
click at [361, 444] on div at bounding box center [359, 445] width 12 height 12
type input "C5453F"
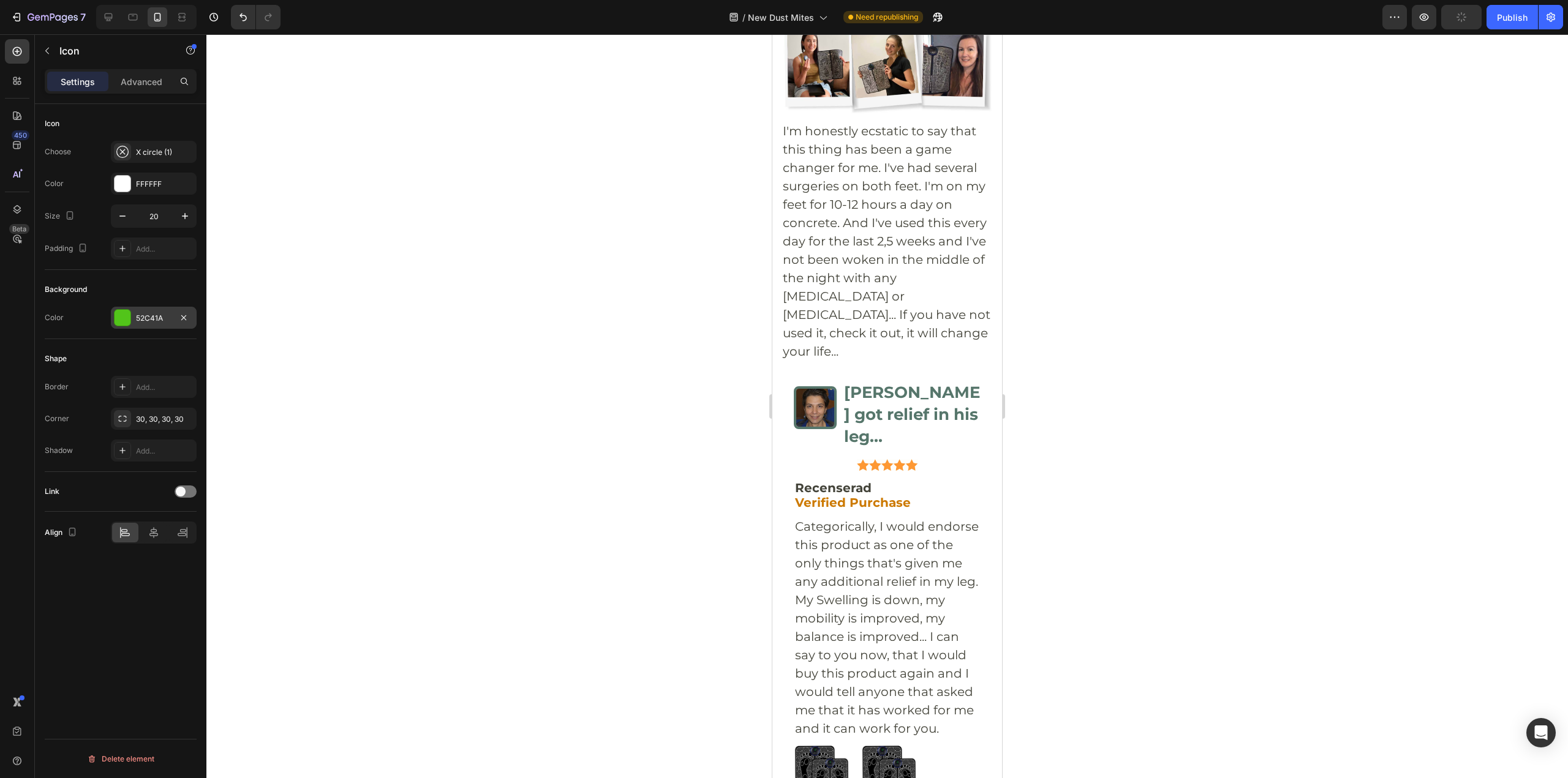
click at [173, 320] on div "52C41A" at bounding box center [153, 317] width 85 height 22
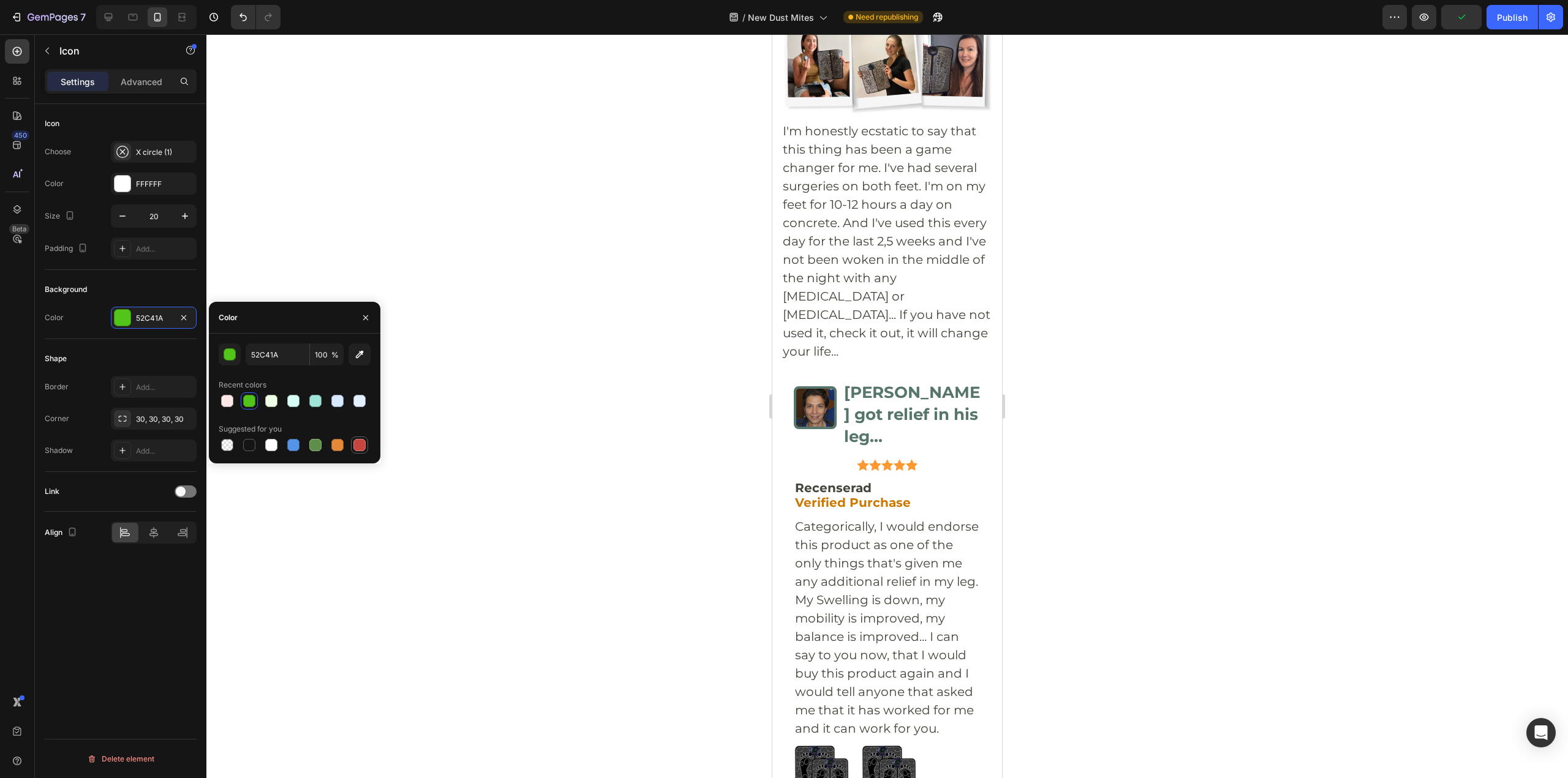
click at [359, 447] on div at bounding box center [359, 445] width 12 height 12
type input "C5453F"
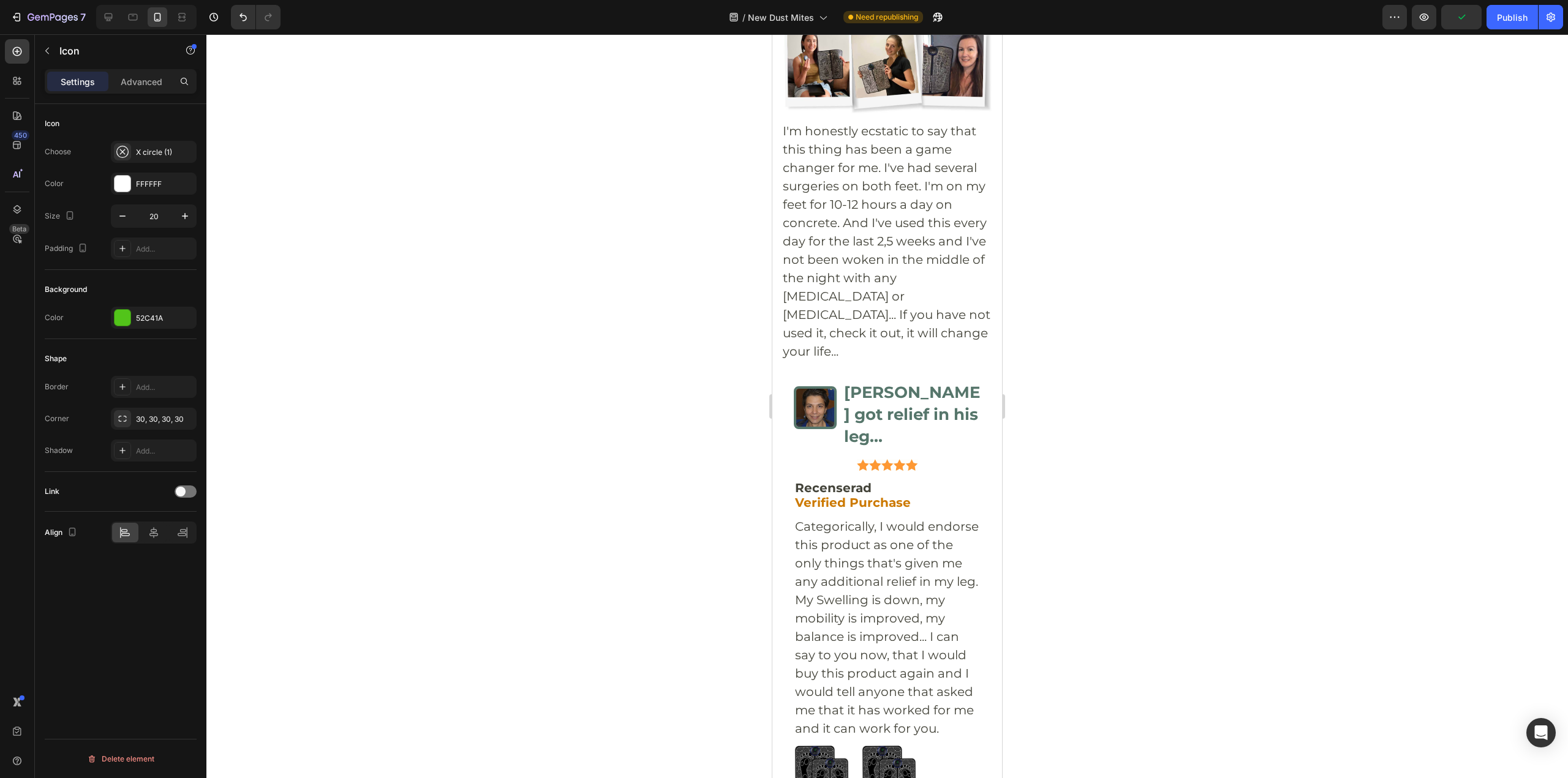
drag, startPoint x: 121, startPoint y: 328, endPoint x: 129, endPoint y: 319, distance: 12.0
click at [121, 328] on div "52C41A" at bounding box center [153, 317] width 85 height 22
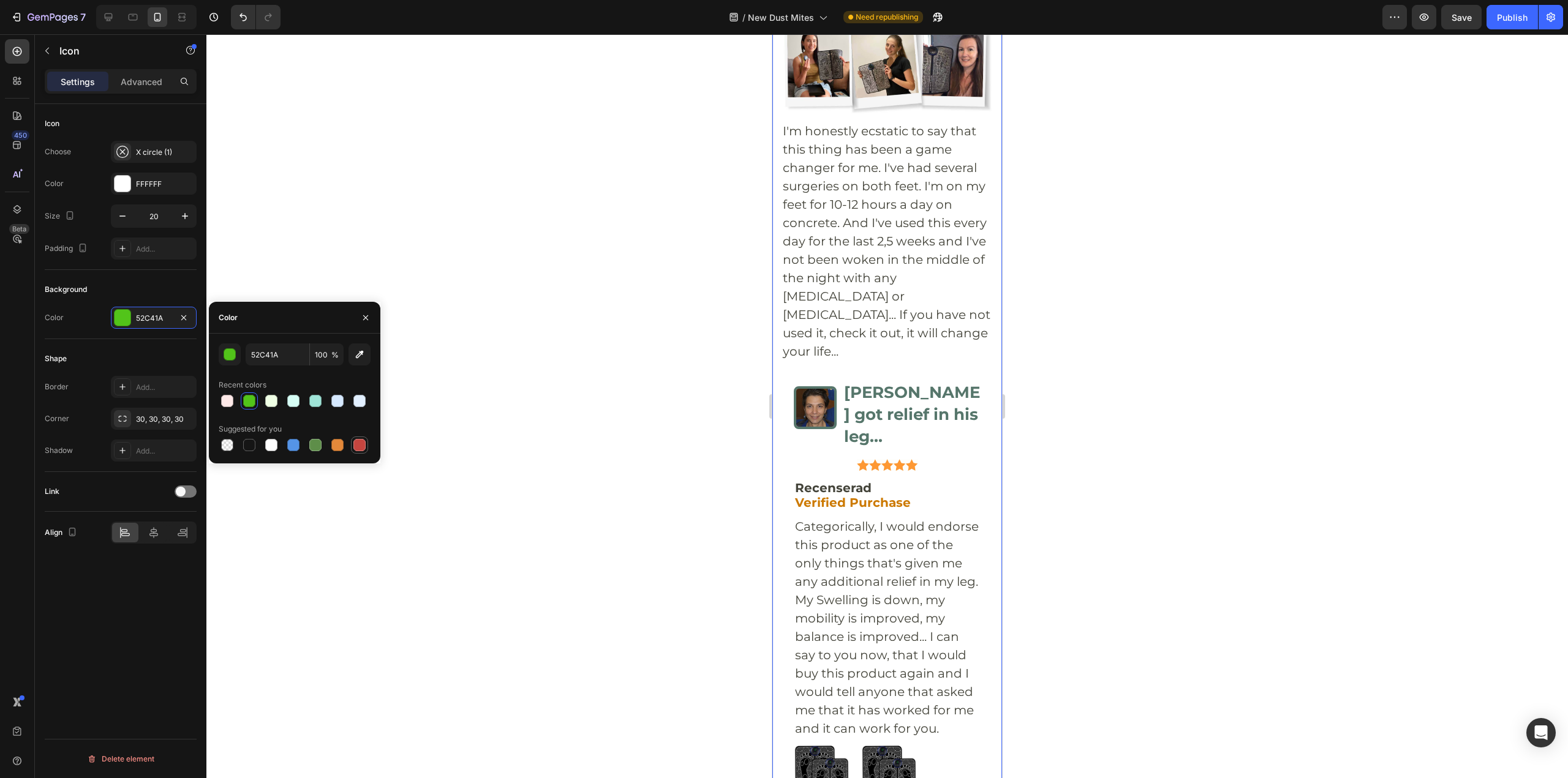
click at [359, 439] on div at bounding box center [359, 445] width 12 height 12
type input "C5453F"
click at [1105, 305] on div at bounding box center [887, 406] width 1361 height 744
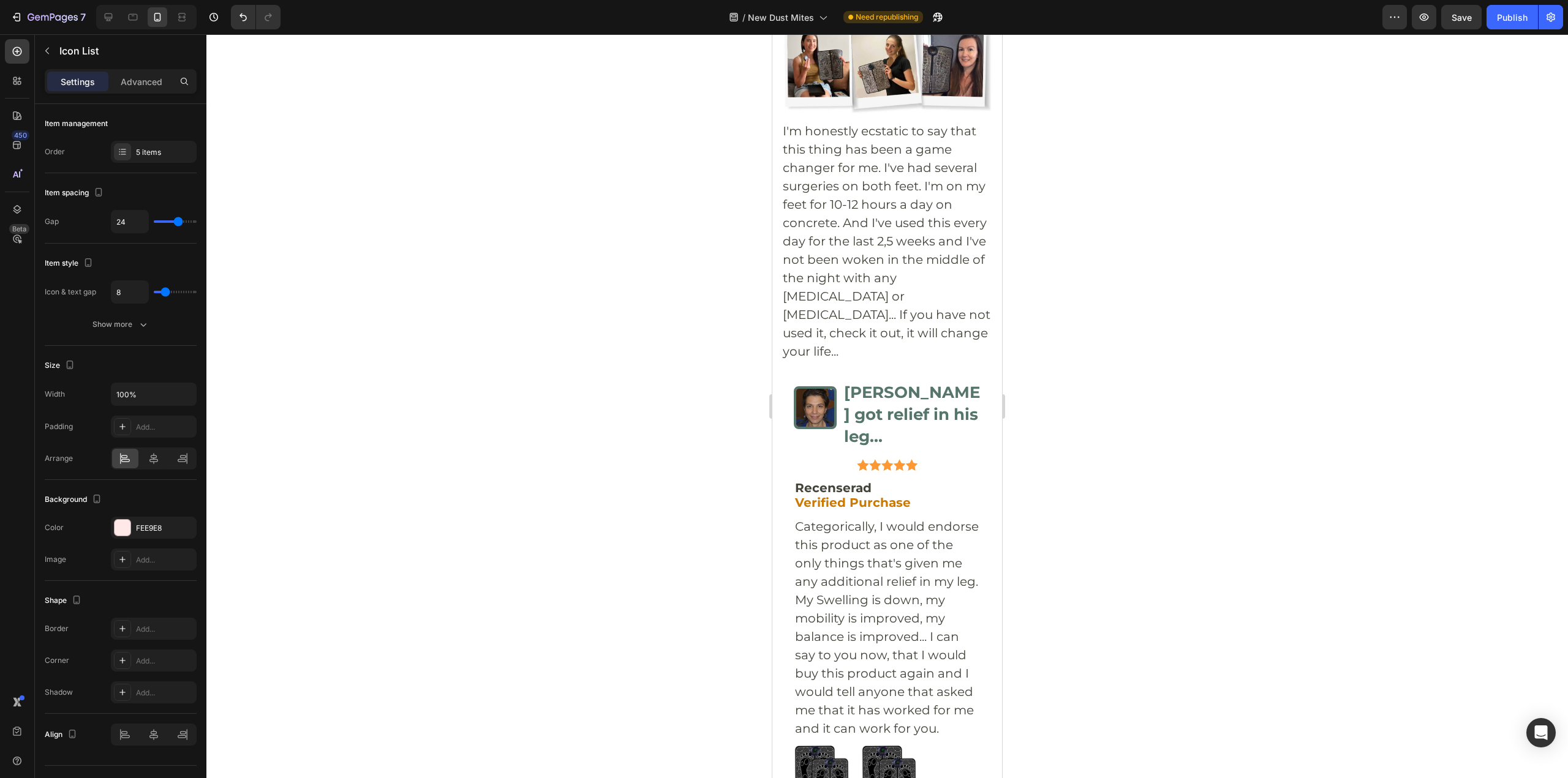
click at [1153, 222] on div at bounding box center [887, 406] width 1361 height 744
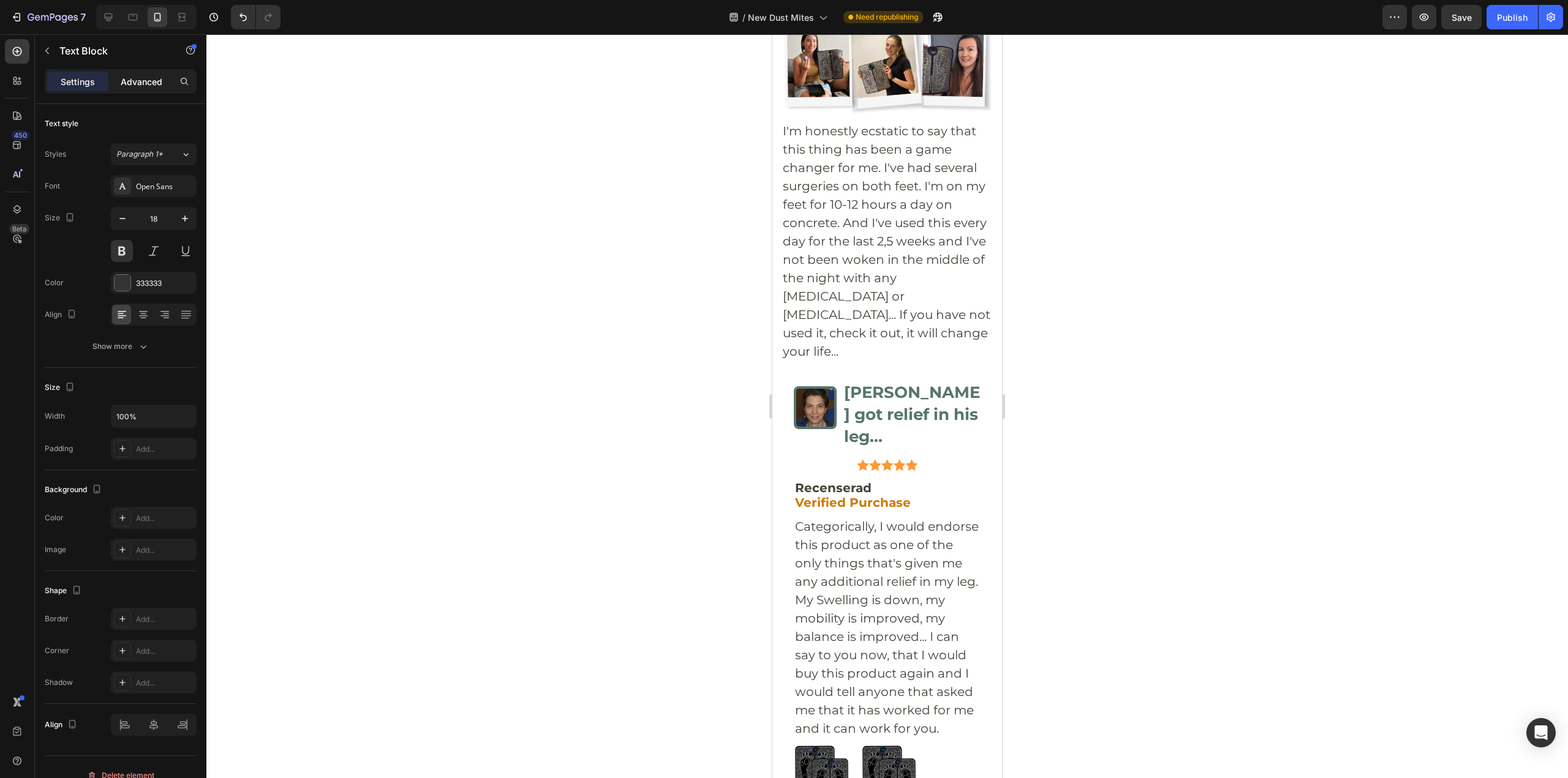
click at [137, 86] on p "Advanced" at bounding box center [141, 82] width 41 height 13
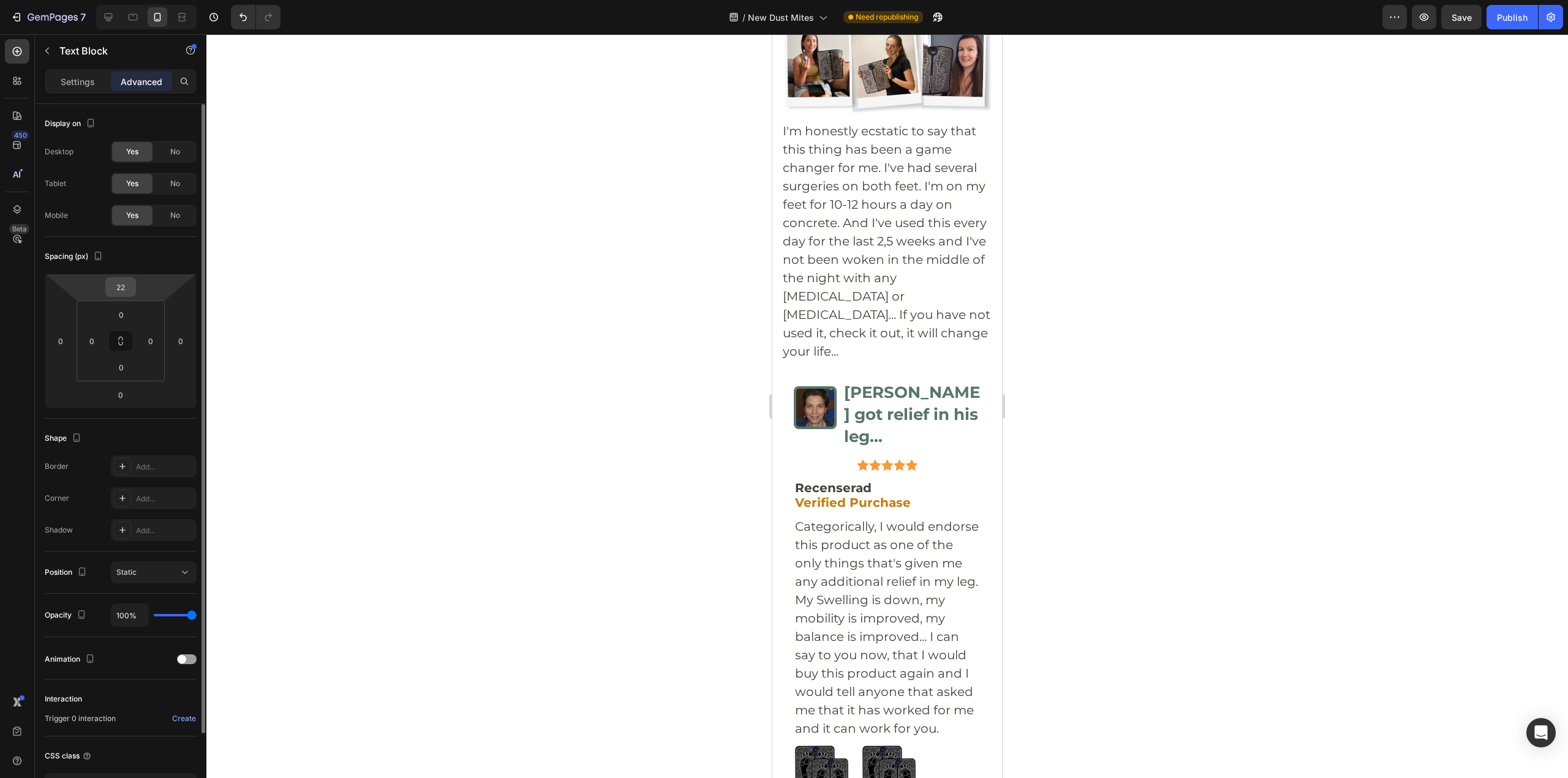
click at [115, 284] on input "22" at bounding box center [121, 287] width 25 height 18
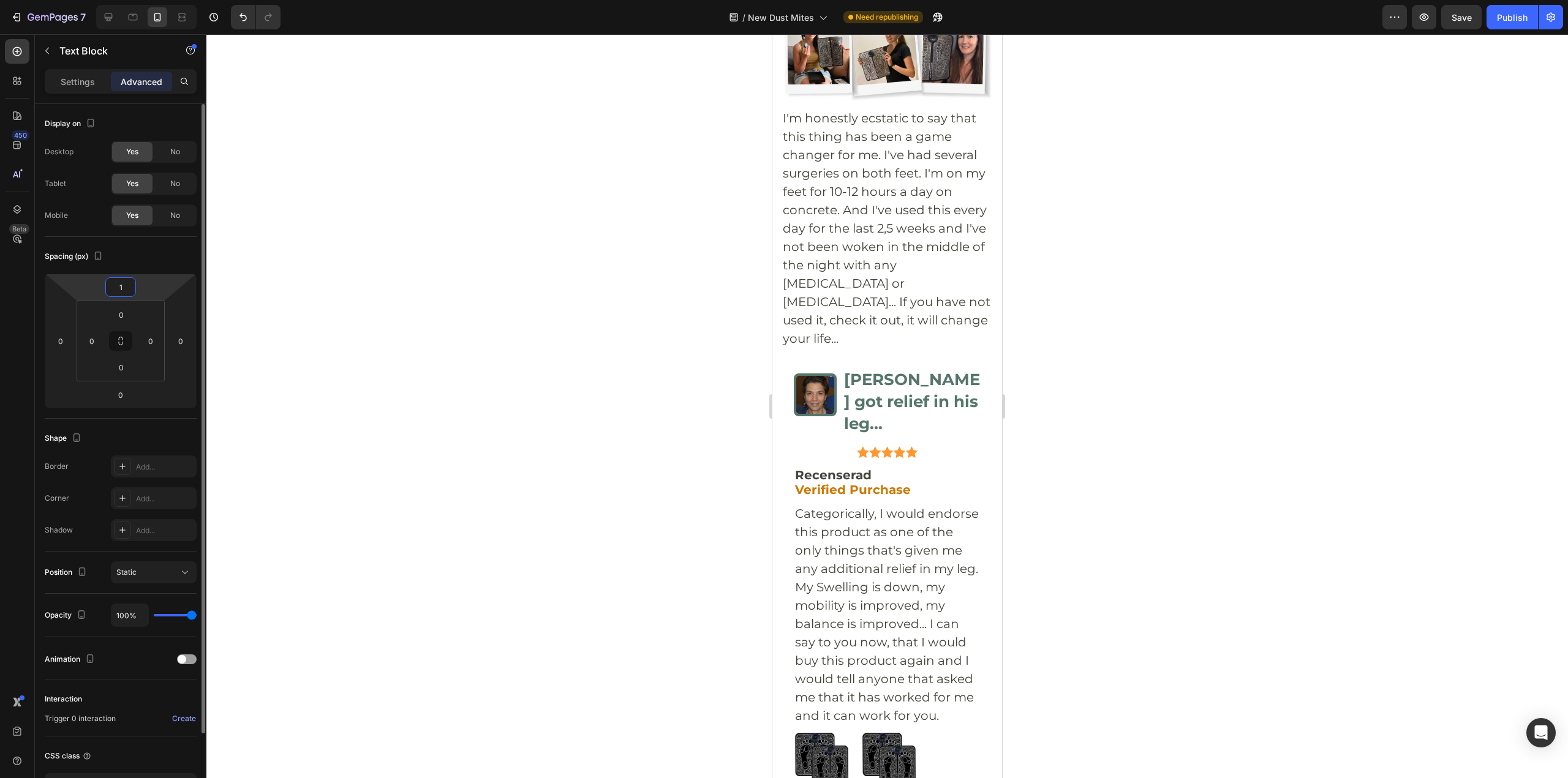
type input "10"
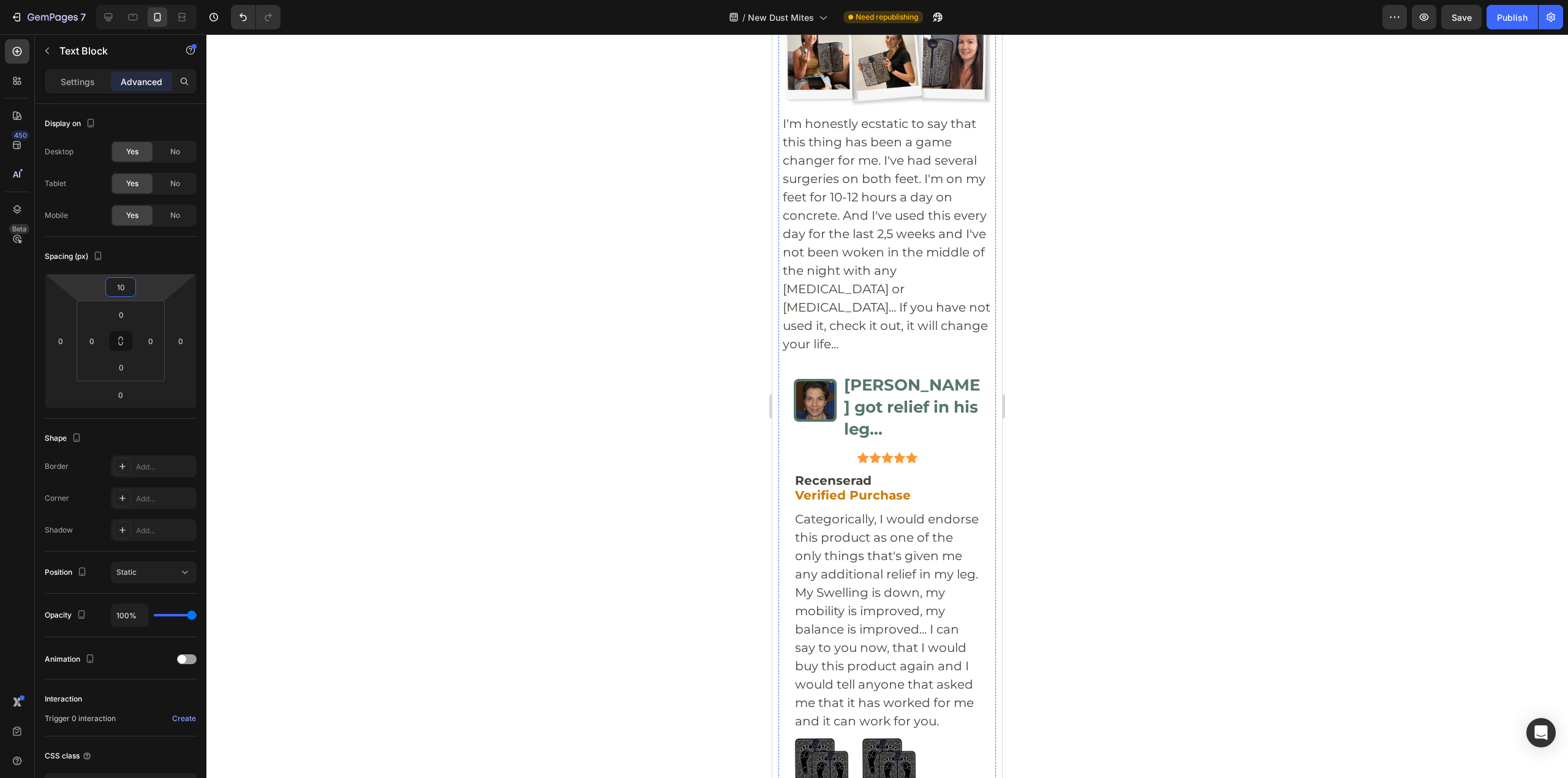
click at [151, 76] on div "Advanced" at bounding box center [142, 81] width 62 height 19
click at [115, 292] on input "22" at bounding box center [121, 287] width 25 height 18
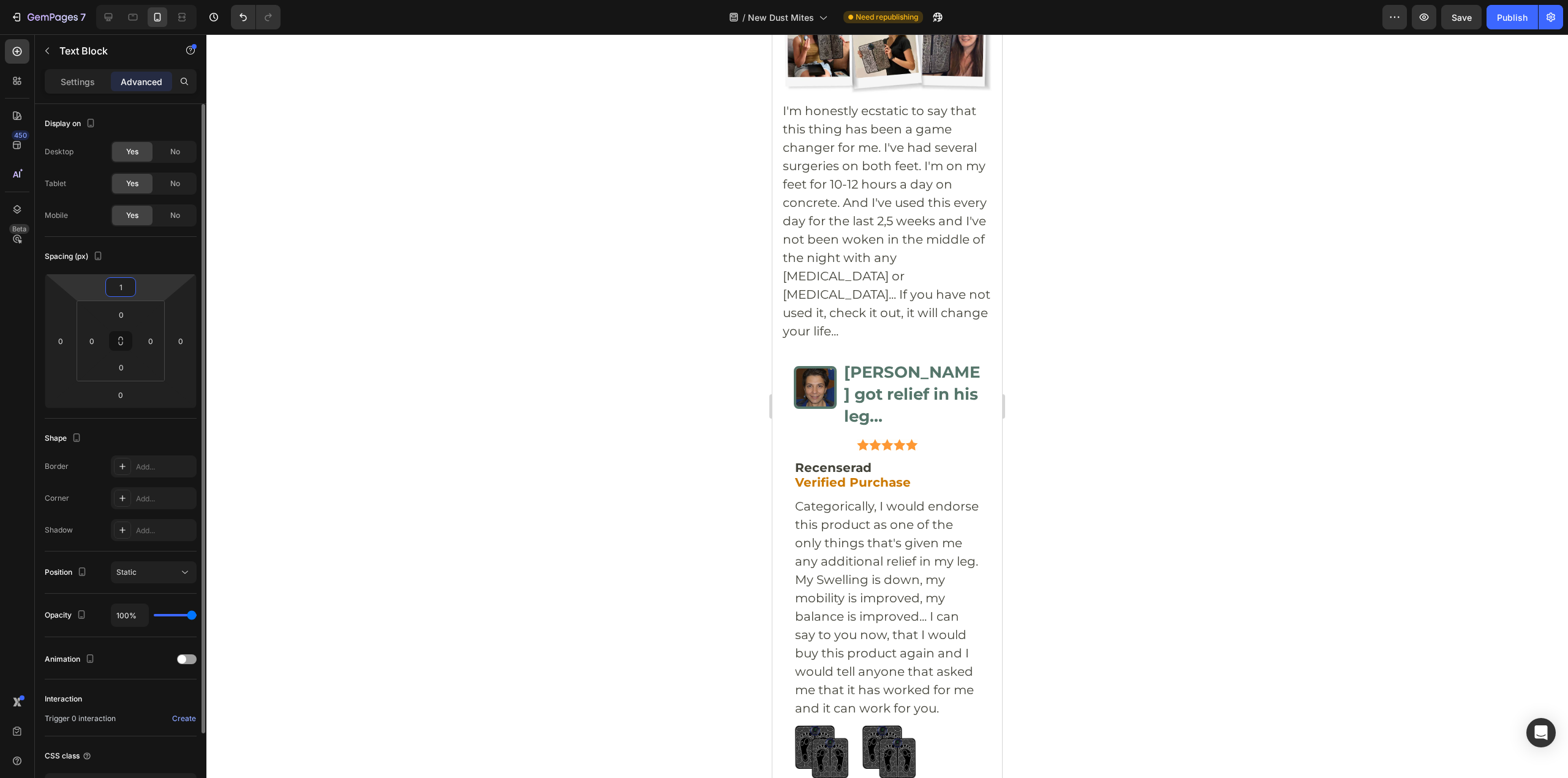
type input "10"
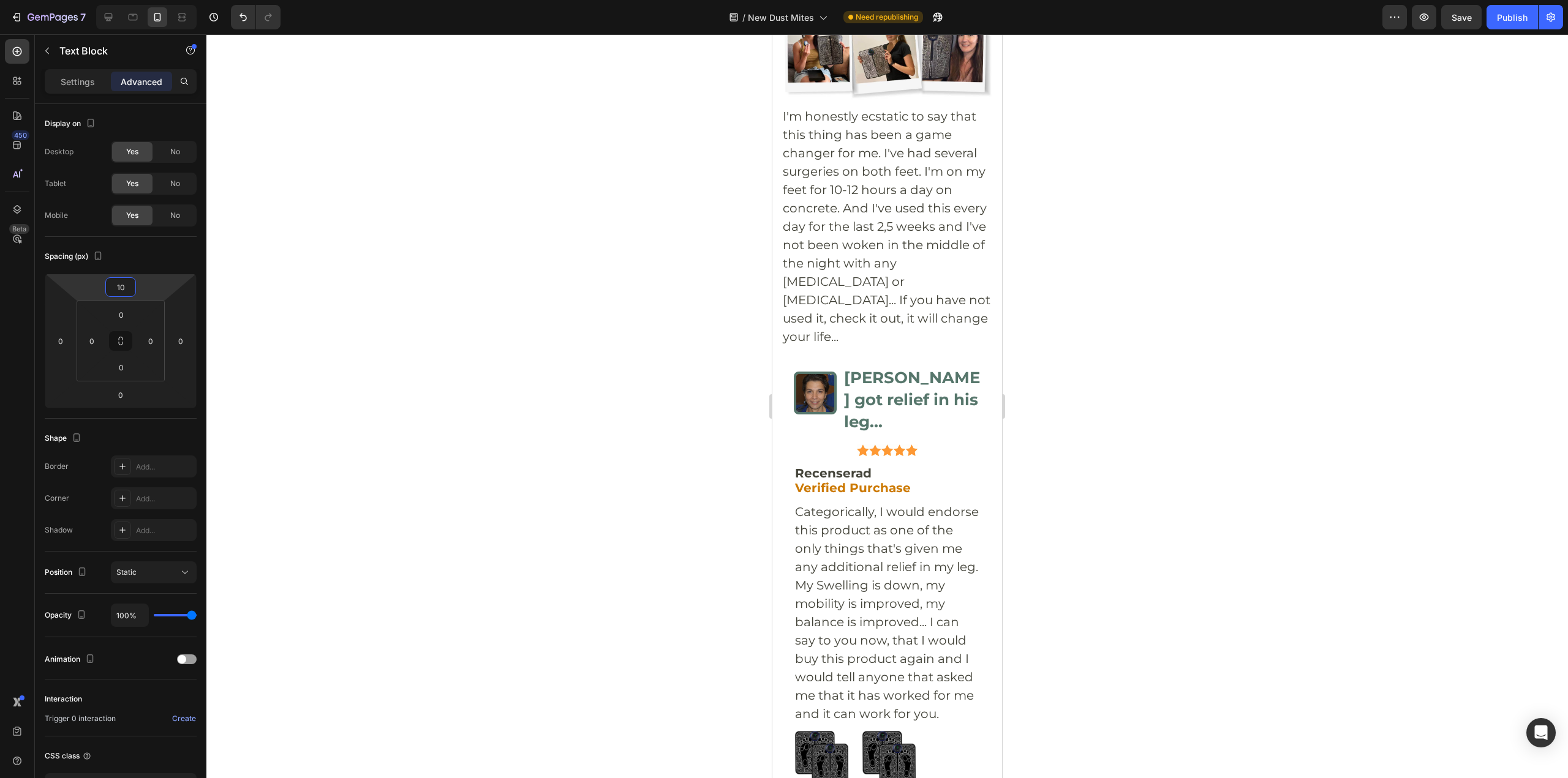
click at [1356, 395] on div at bounding box center [887, 406] width 1361 height 744
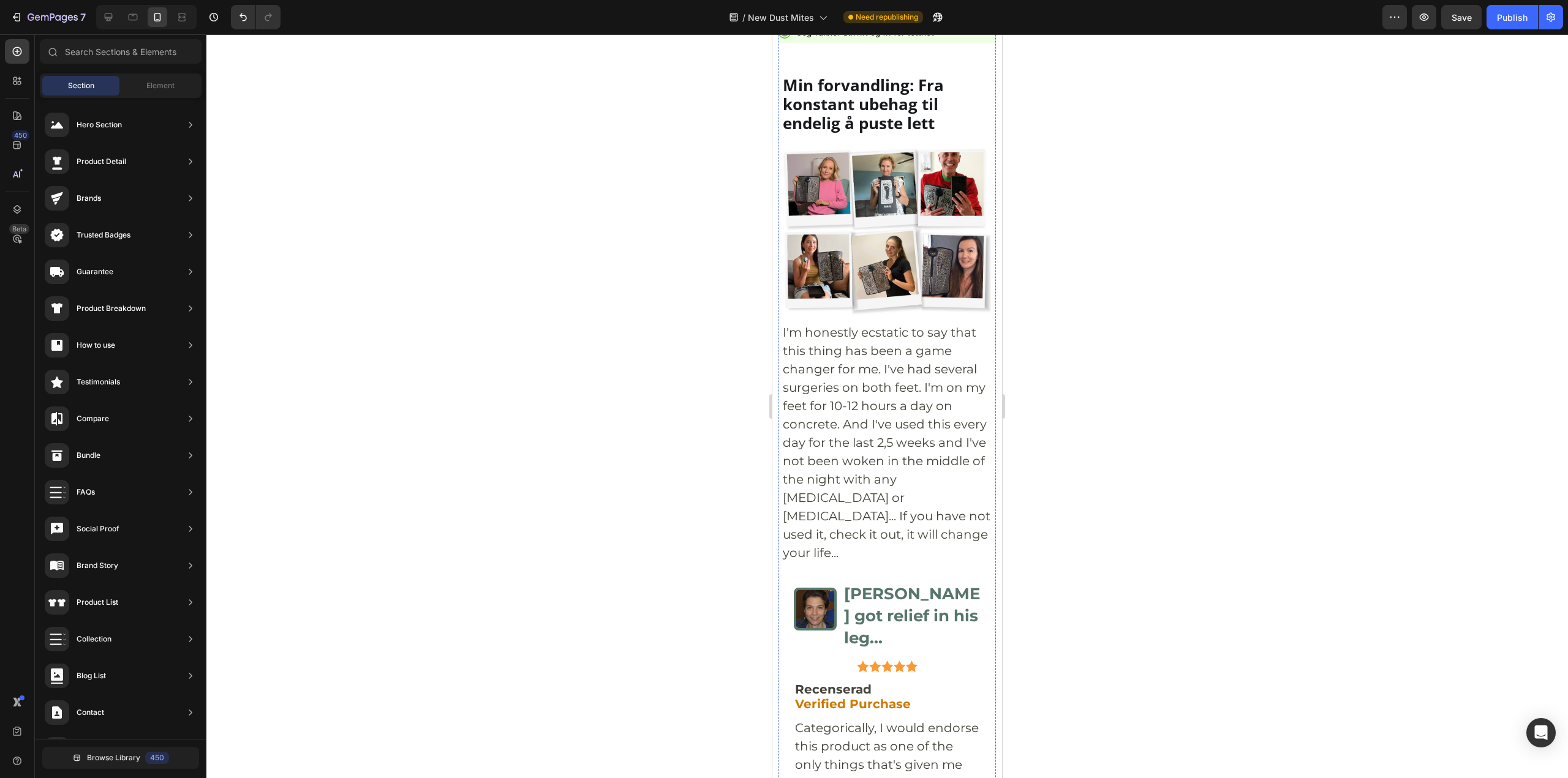
scroll to position [5250, 0]
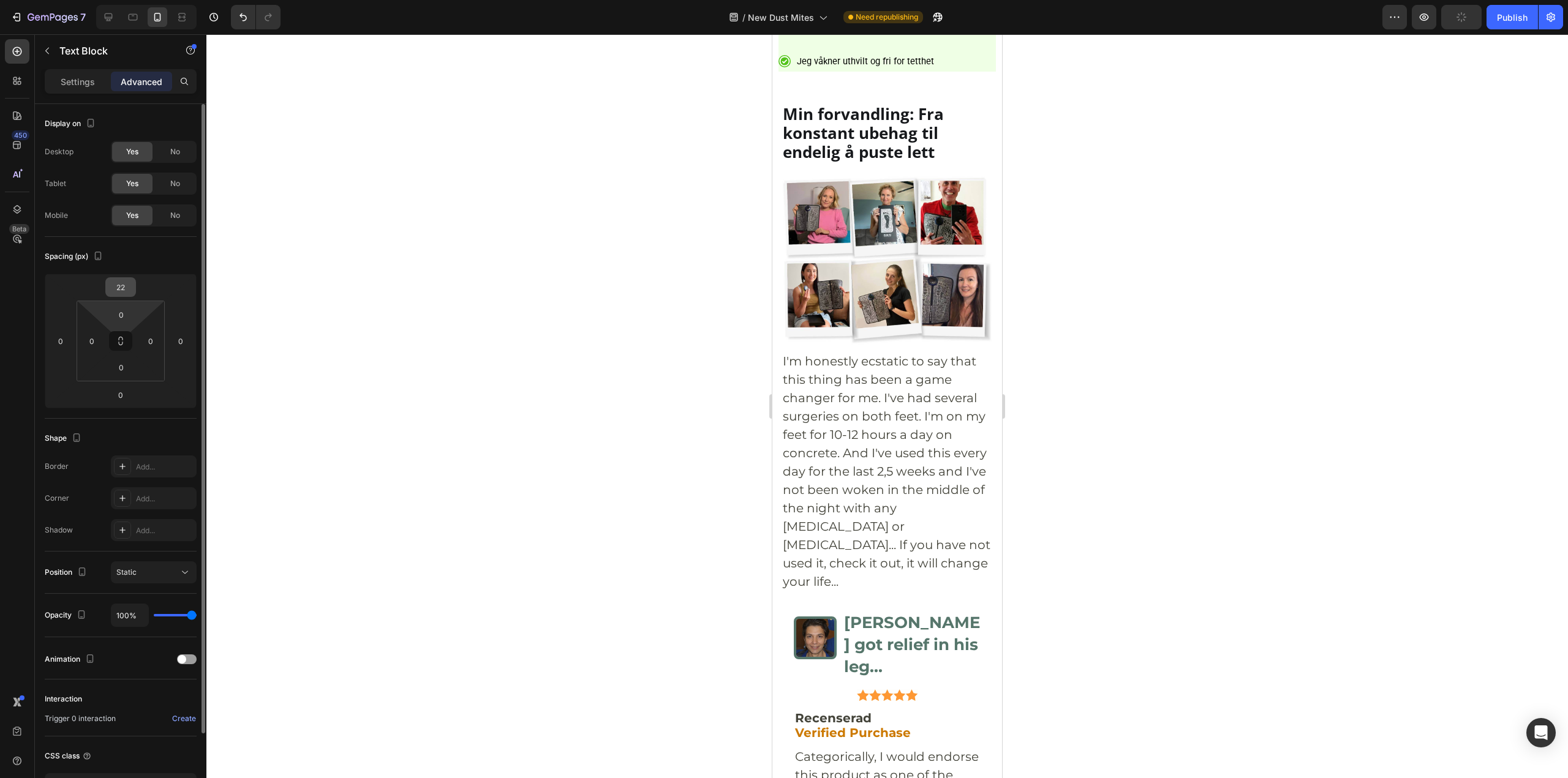
click at [126, 283] on input "22" at bounding box center [121, 287] width 25 height 18
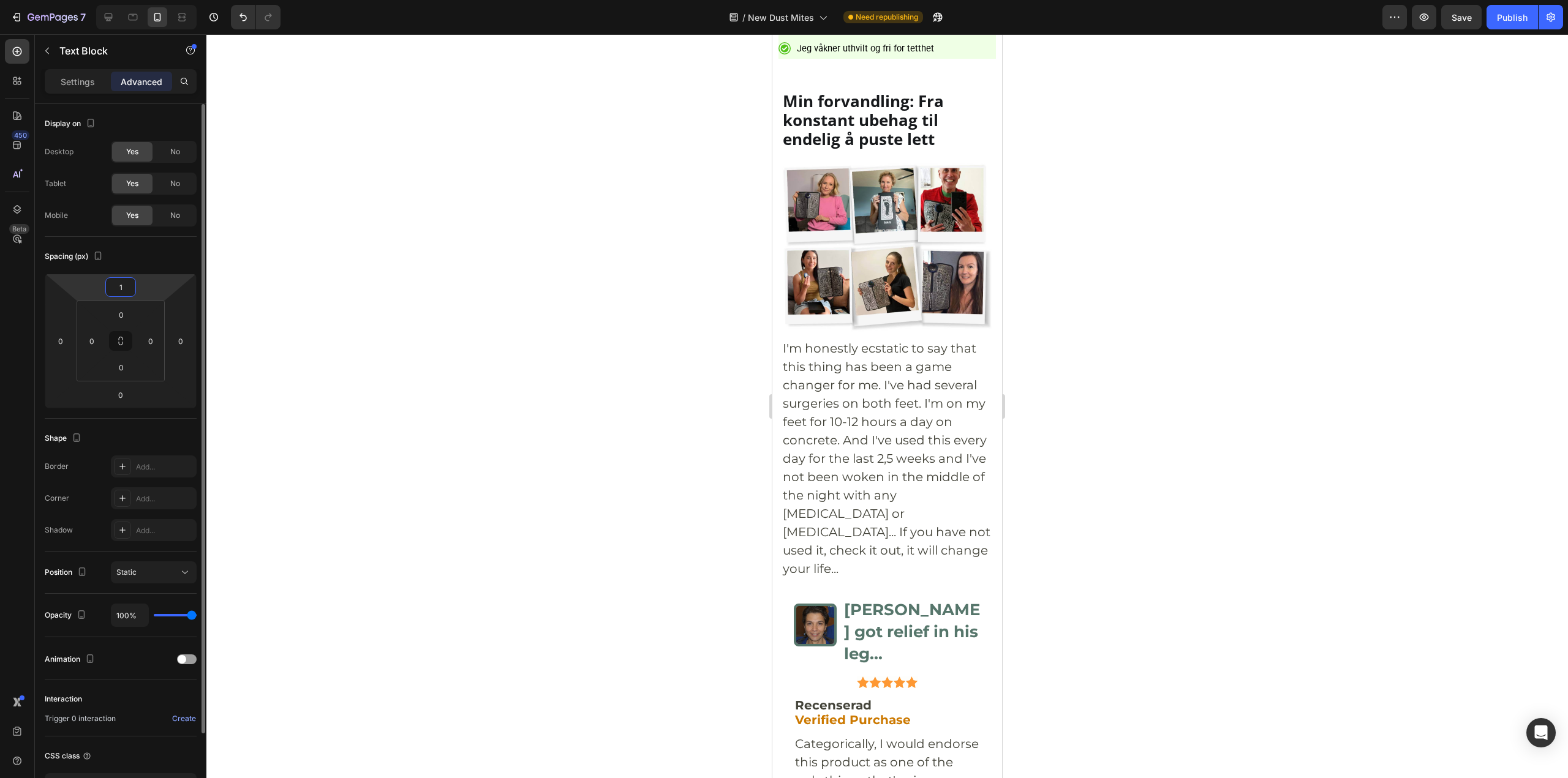
type input "10"
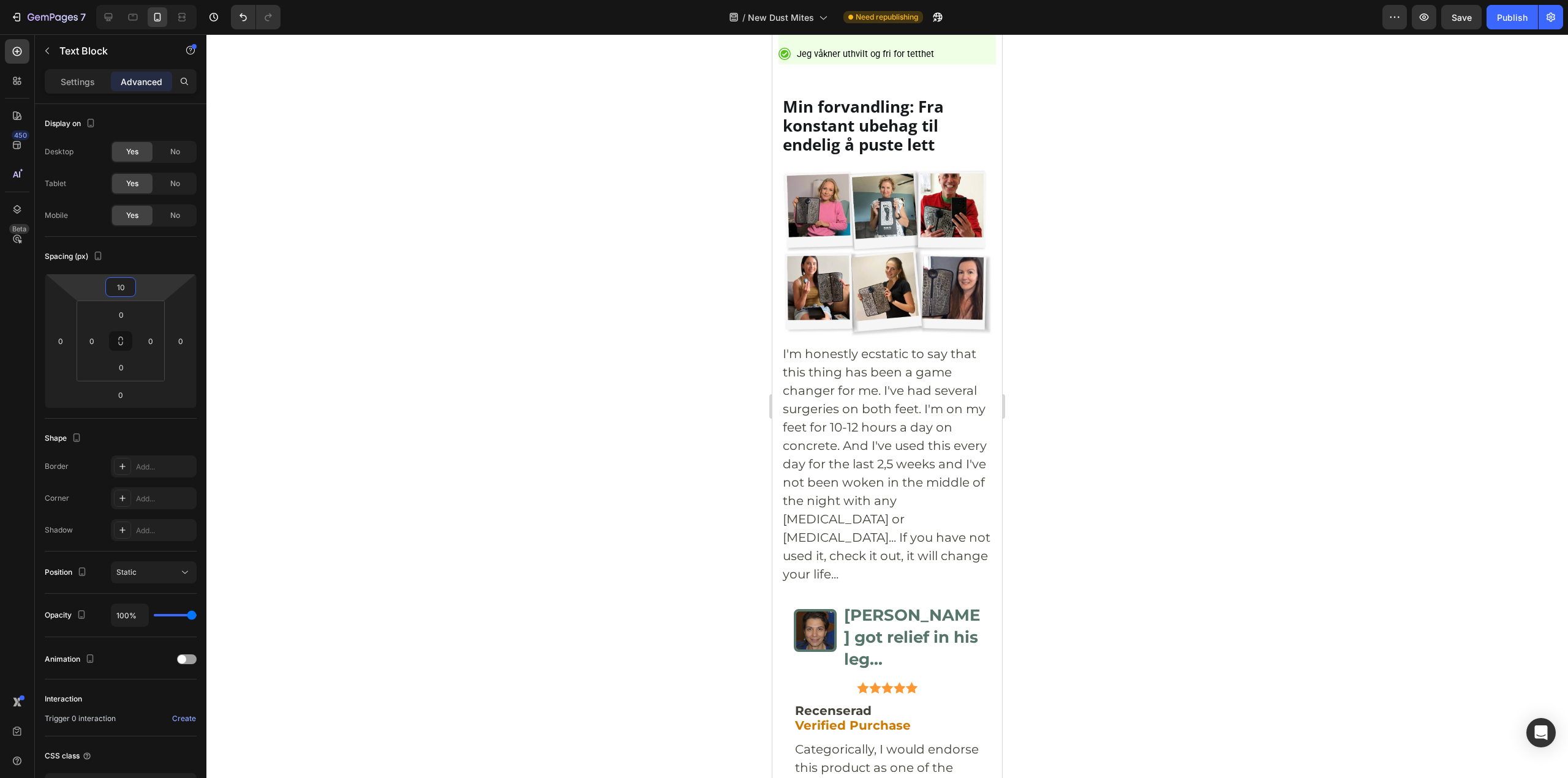
click at [1113, 500] on div at bounding box center [887, 406] width 1361 height 744
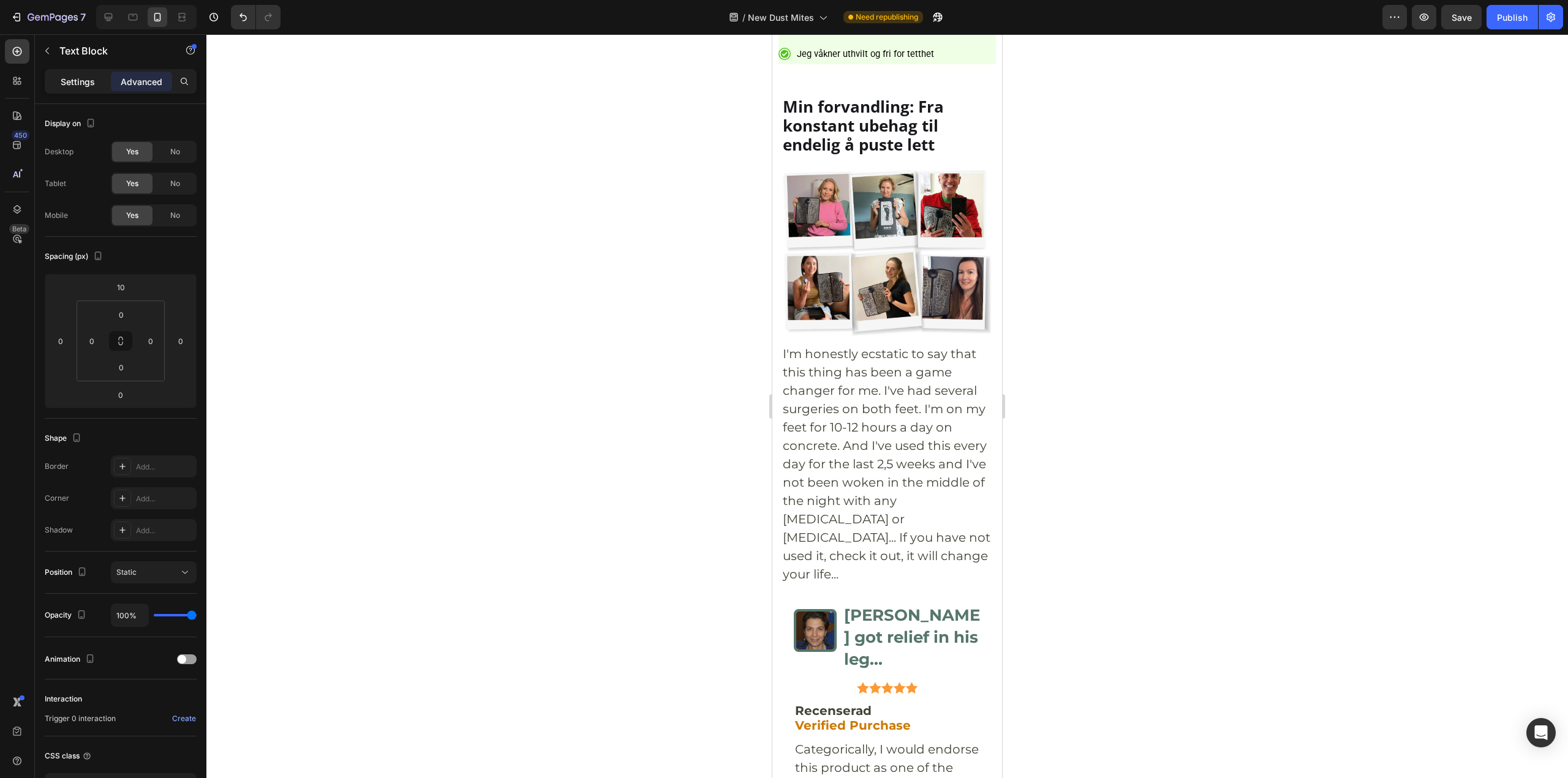
click at [63, 82] on p "Settings" at bounding box center [77, 82] width 34 height 13
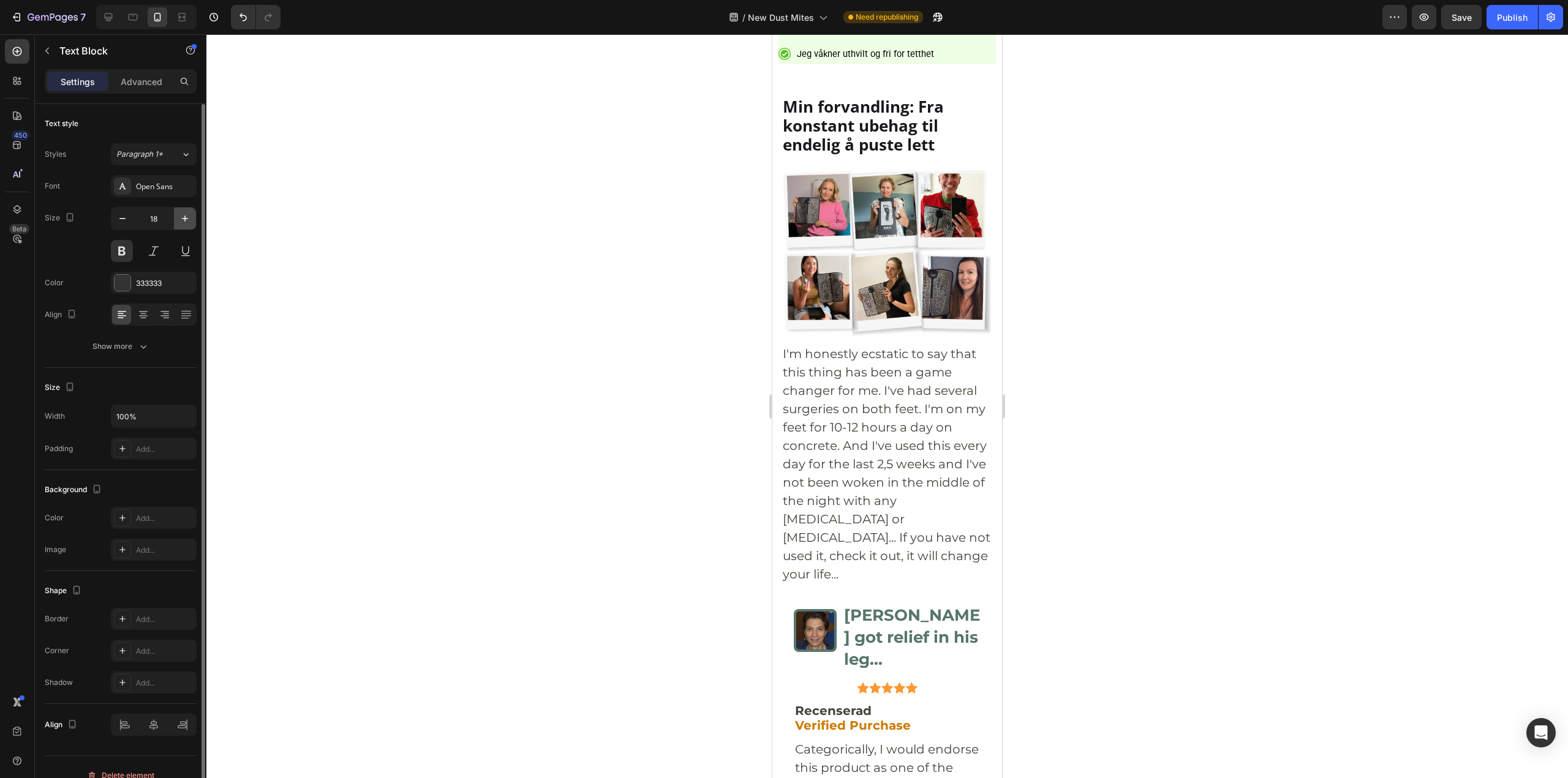
click at [183, 217] on icon "button" at bounding box center [185, 218] width 12 height 12
click at [184, 217] on icon "button" at bounding box center [185, 218] width 12 height 12
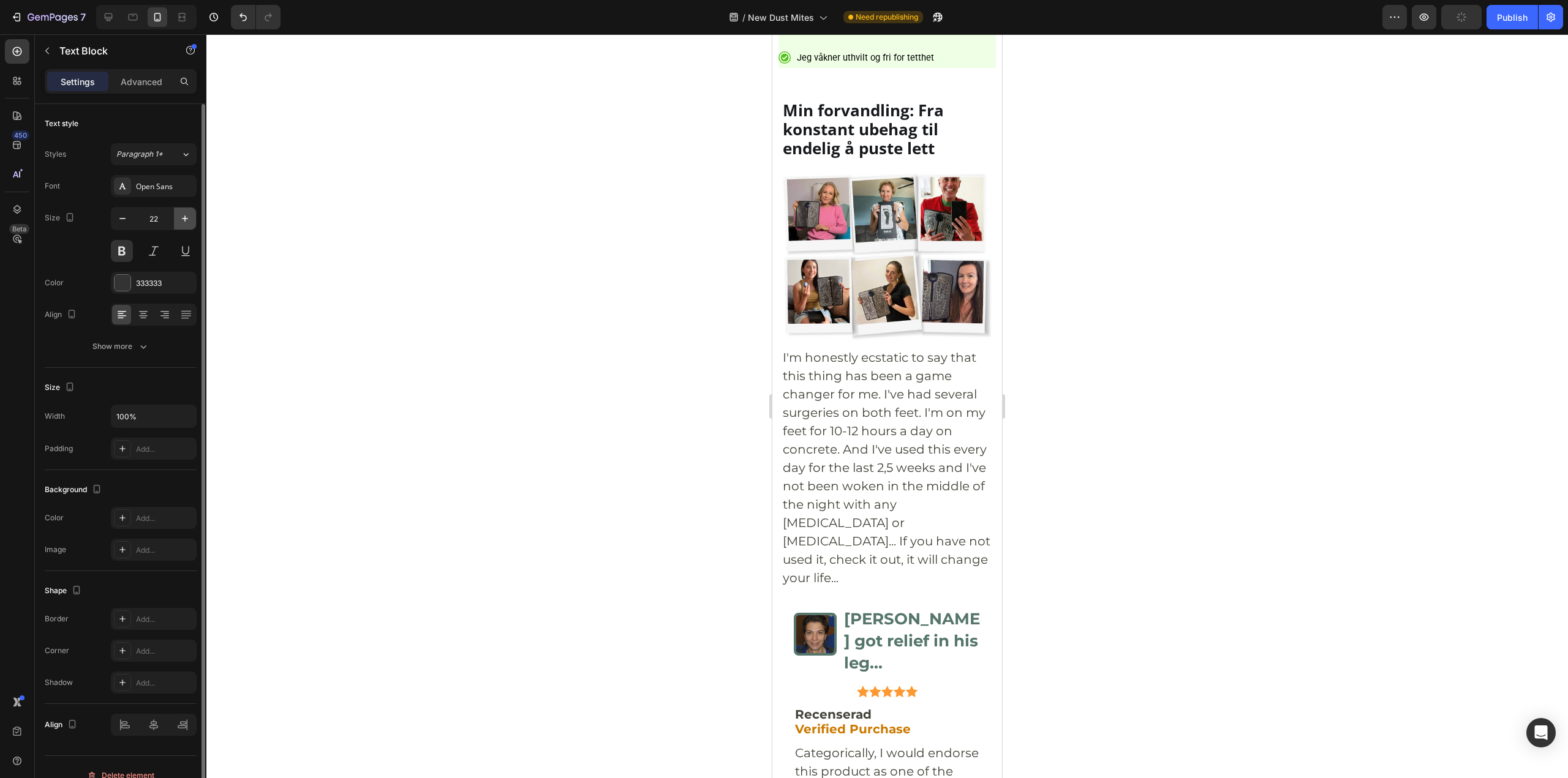
click at [184, 217] on icon "button" at bounding box center [185, 218] width 12 height 12
type input "24"
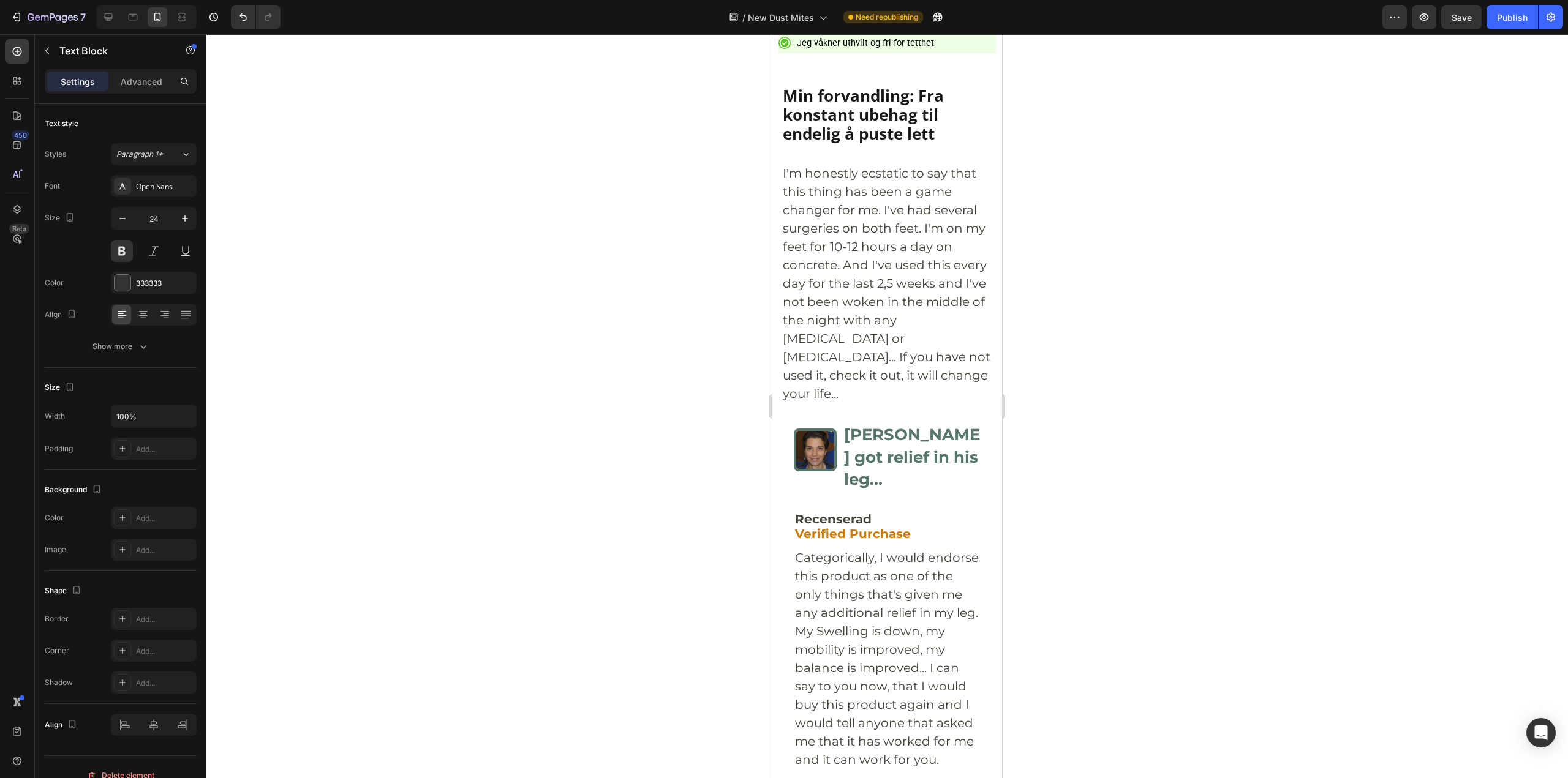
scroll to position [5434, 0]
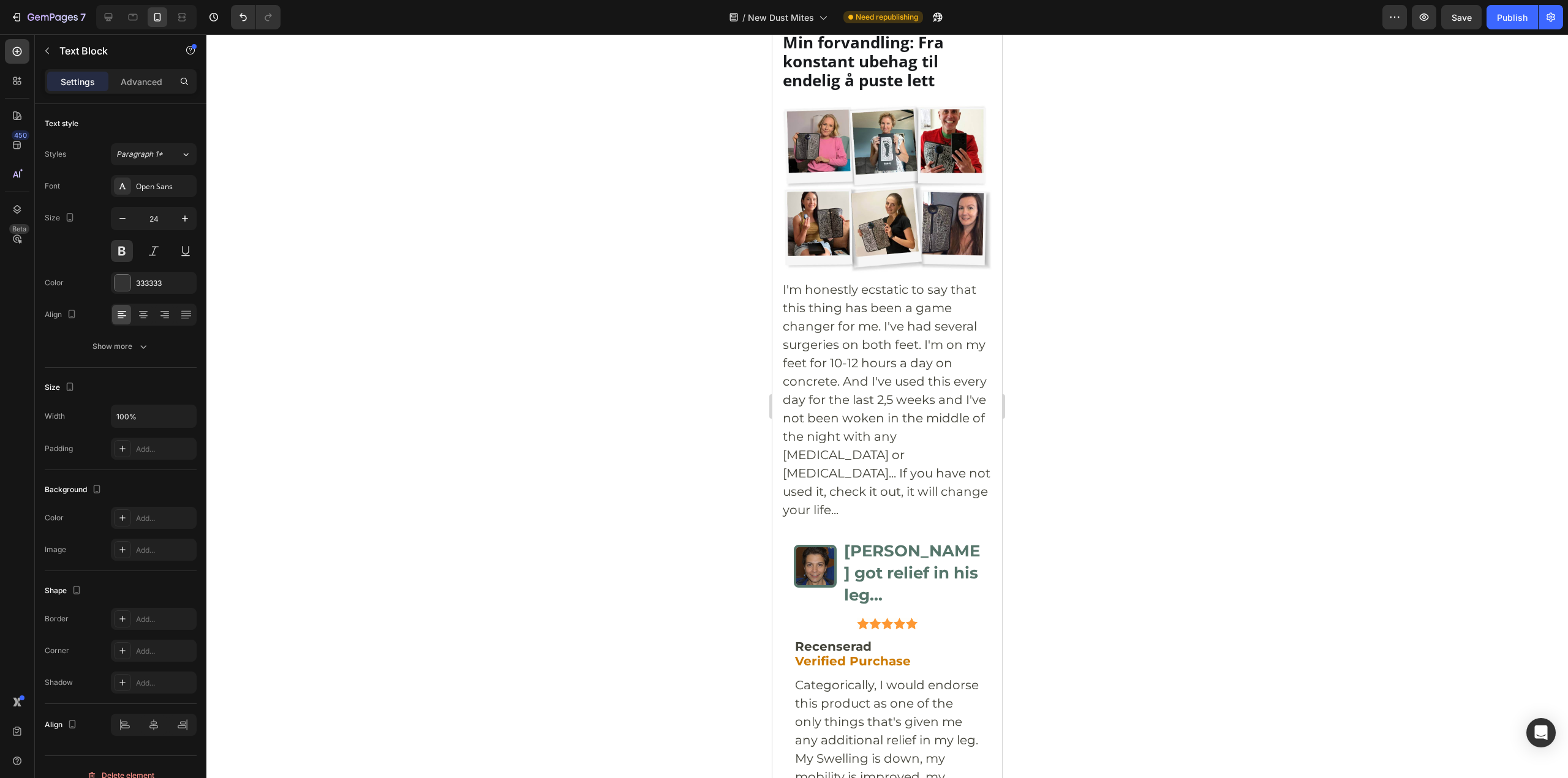
click at [162, 218] on input "18" at bounding box center [154, 218] width 40 height 22
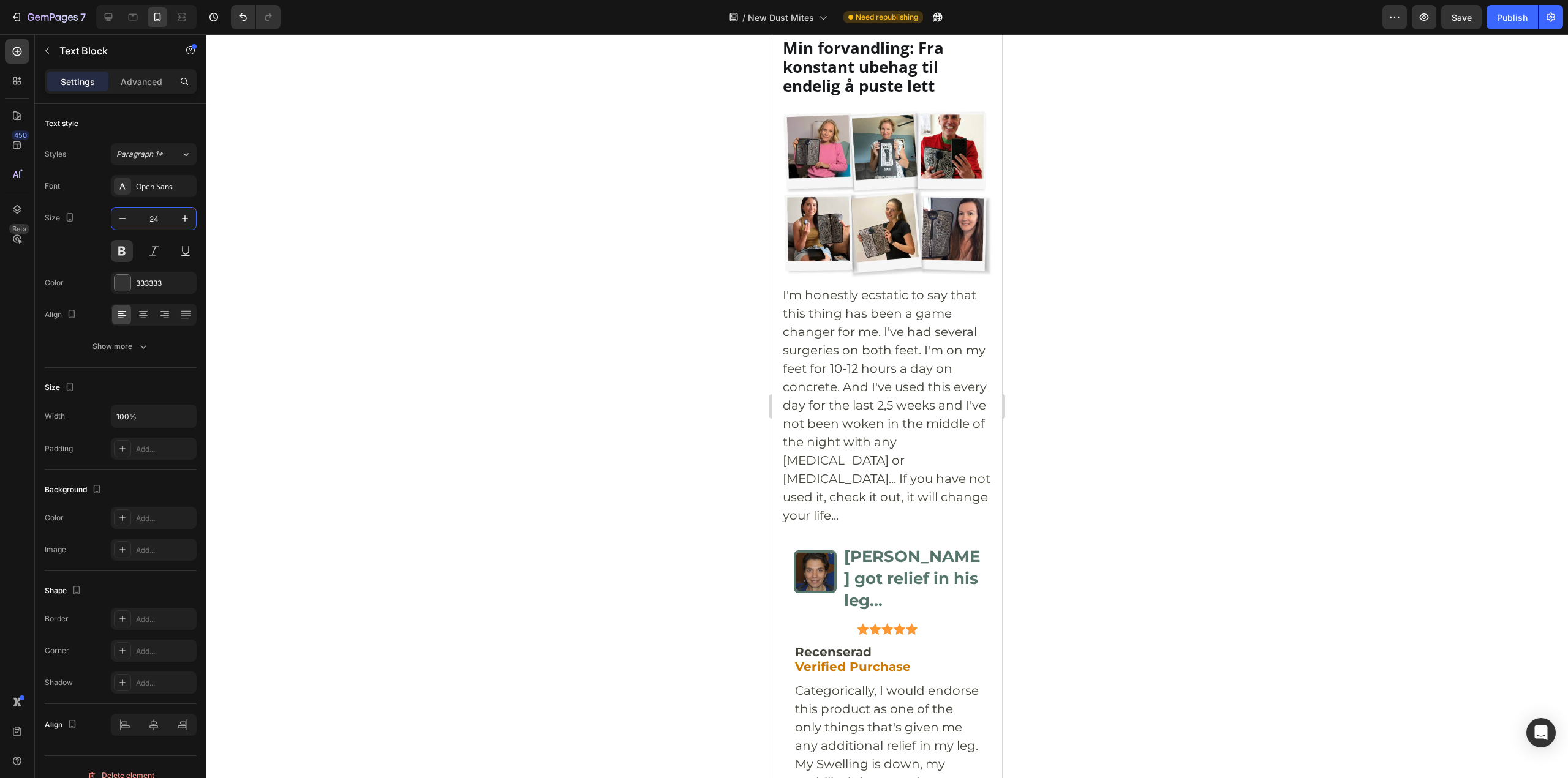
type input "24"
click at [1143, 372] on div at bounding box center [887, 406] width 1361 height 744
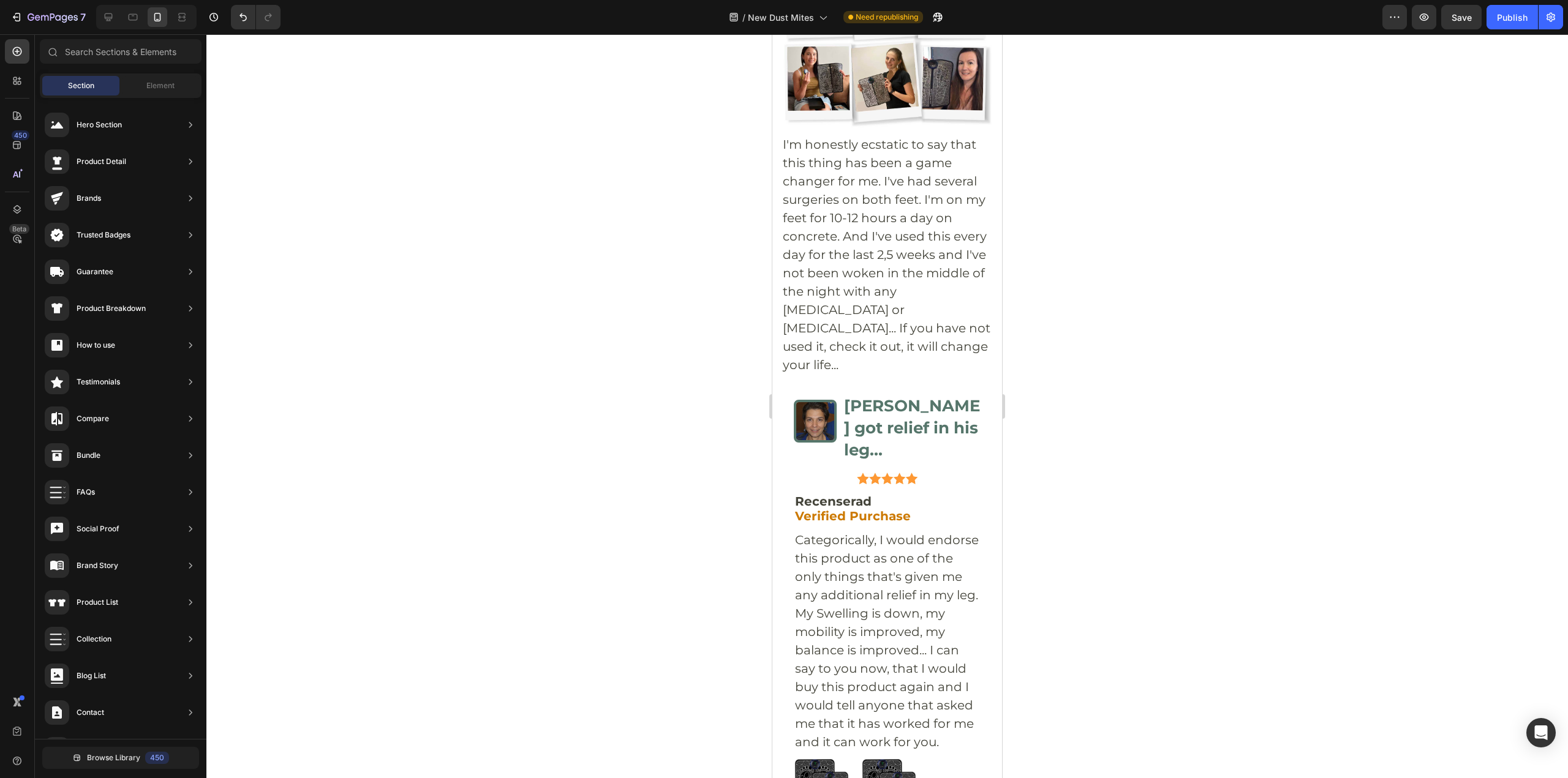
scroll to position [5617, 0]
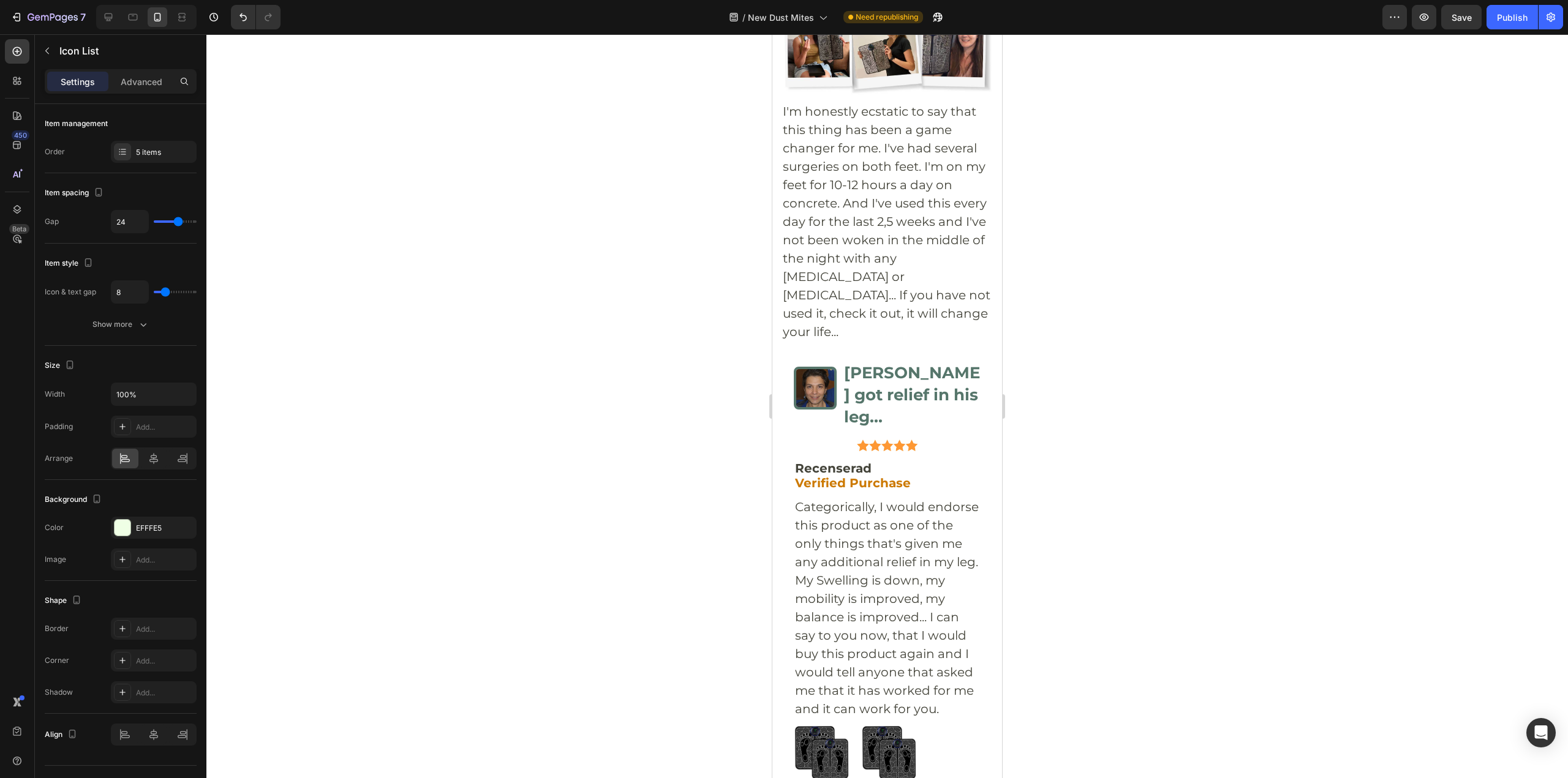
click at [115, 90] on div "Advanced" at bounding box center [142, 81] width 62 height 19
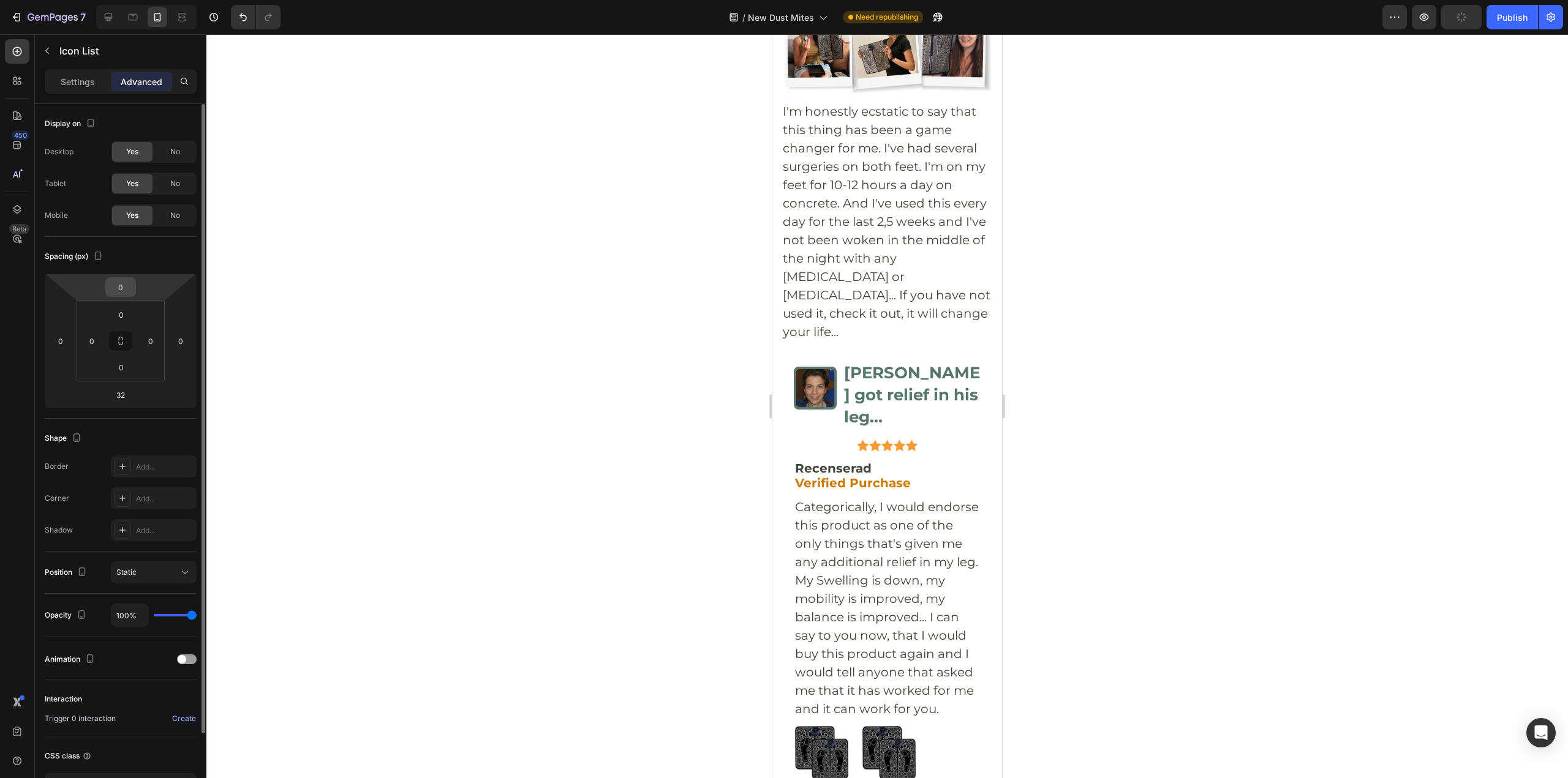
click at [114, 287] on input "0" at bounding box center [121, 287] width 25 height 18
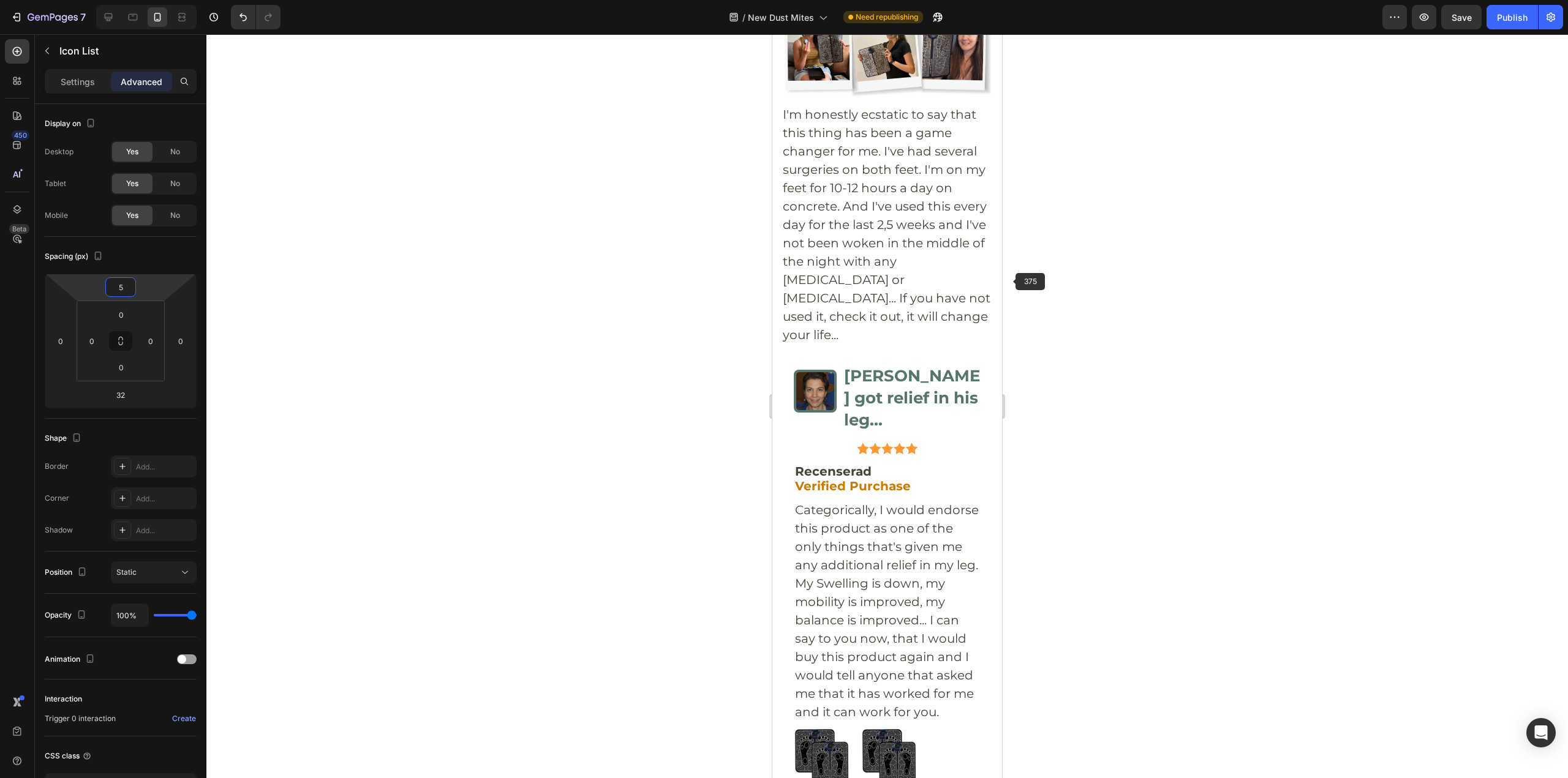
type input "5"
click at [1064, 239] on div at bounding box center [887, 406] width 1361 height 744
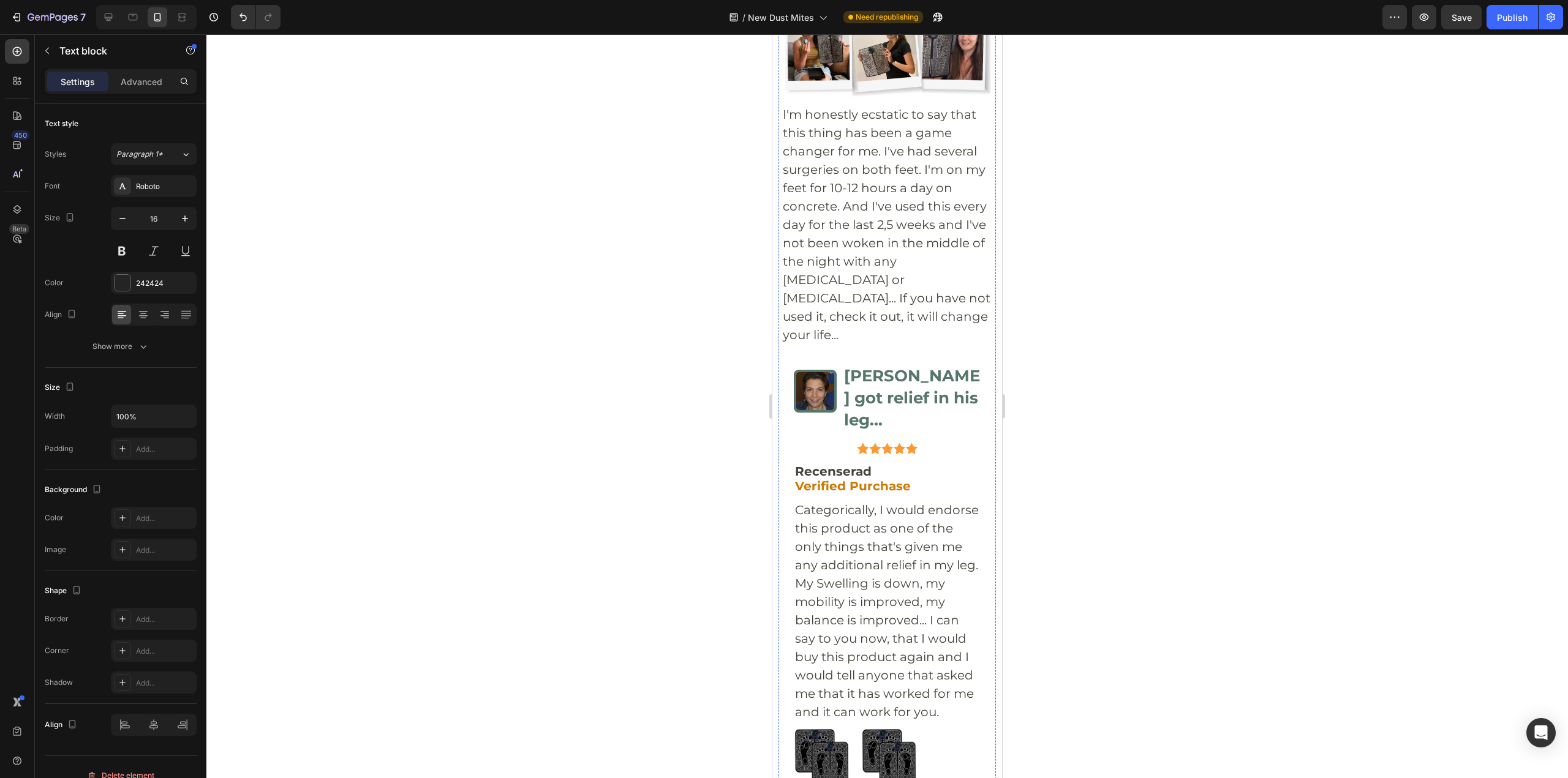
click at [148, 80] on p "Advanced" at bounding box center [141, 82] width 41 height 13
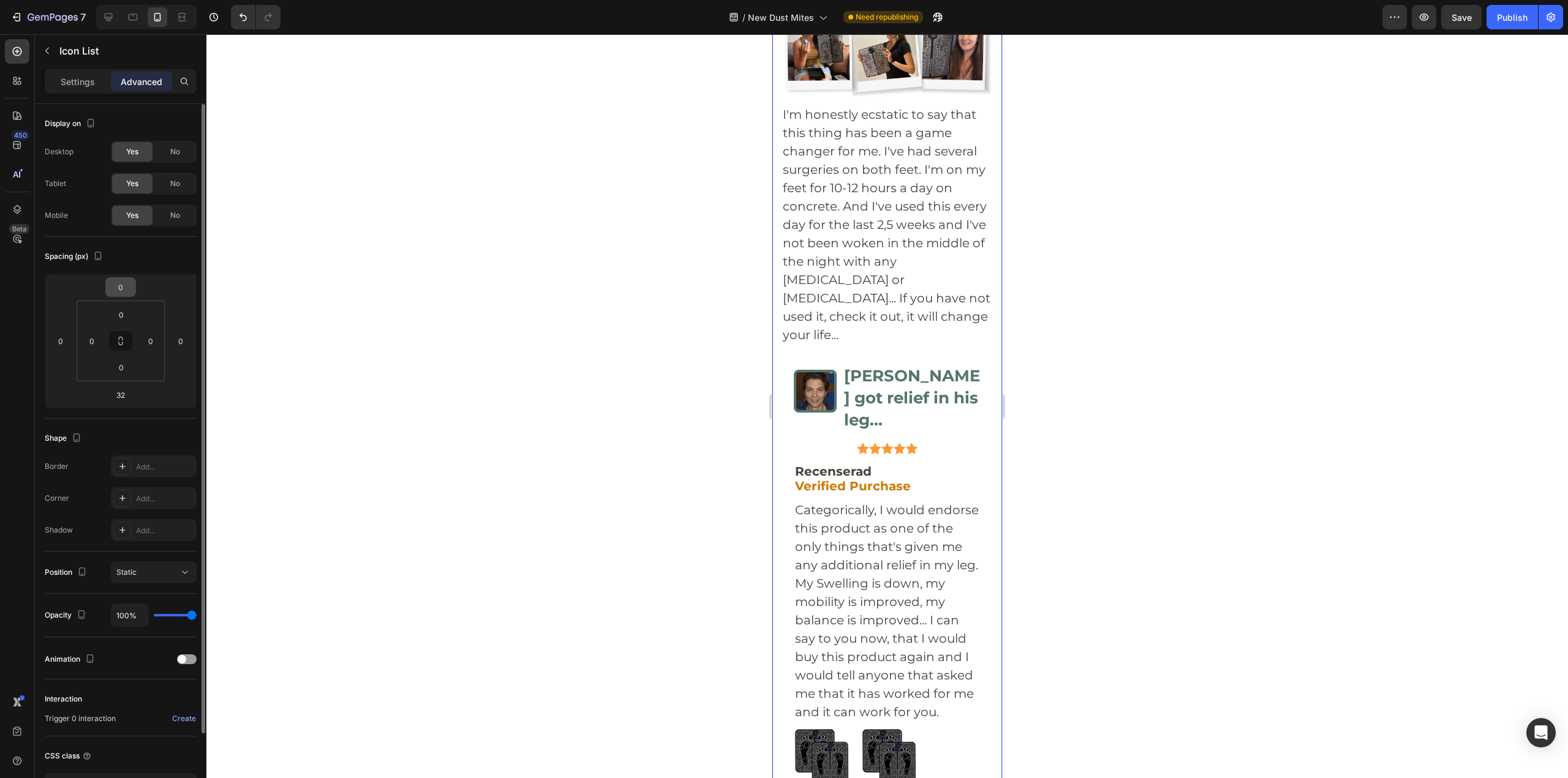
click at [122, 282] on input "0" at bounding box center [121, 287] width 25 height 18
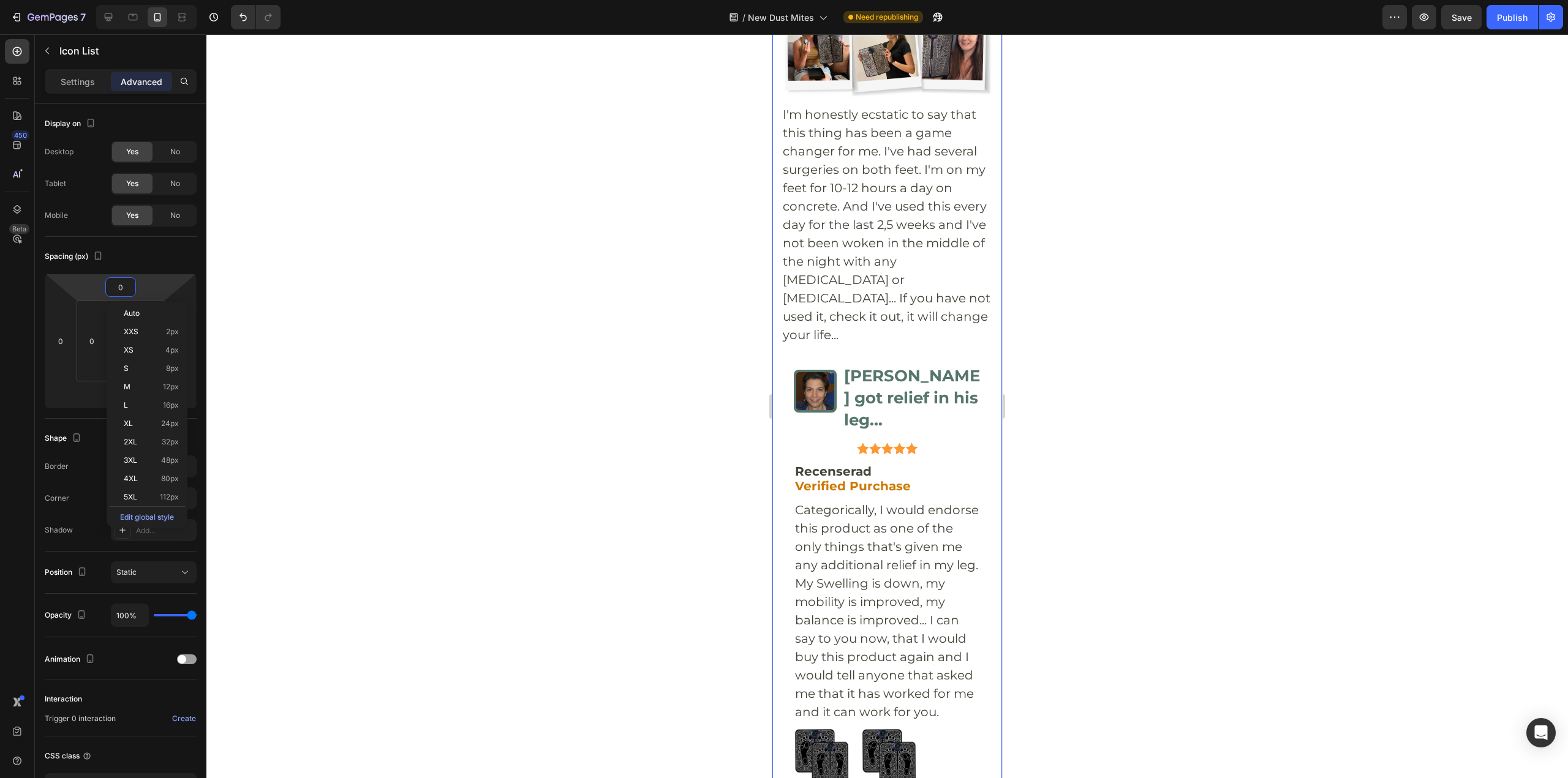
type input "5"
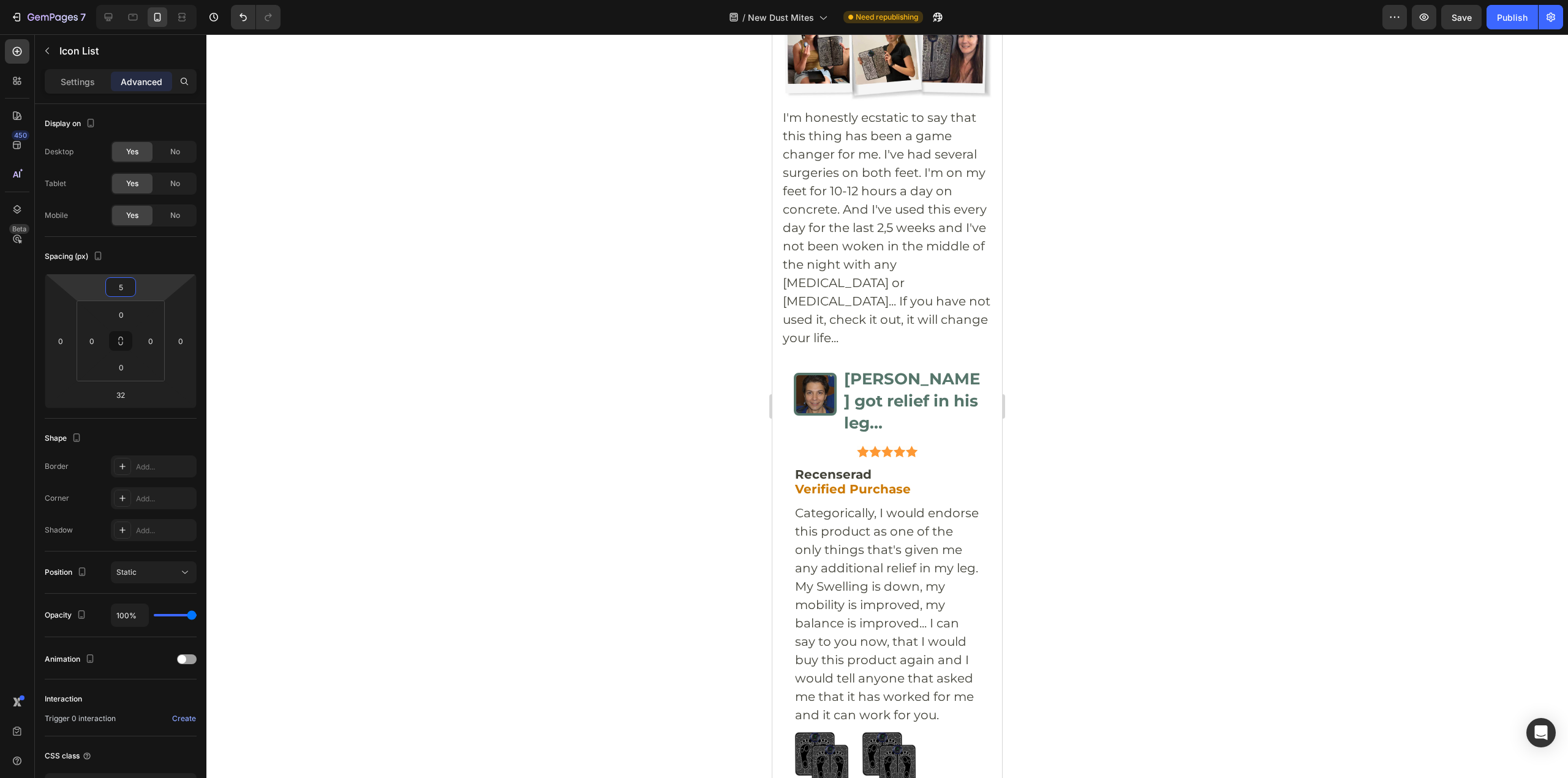
click at [1234, 261] on div at bounding box center [887, 406] width 1361 height 744
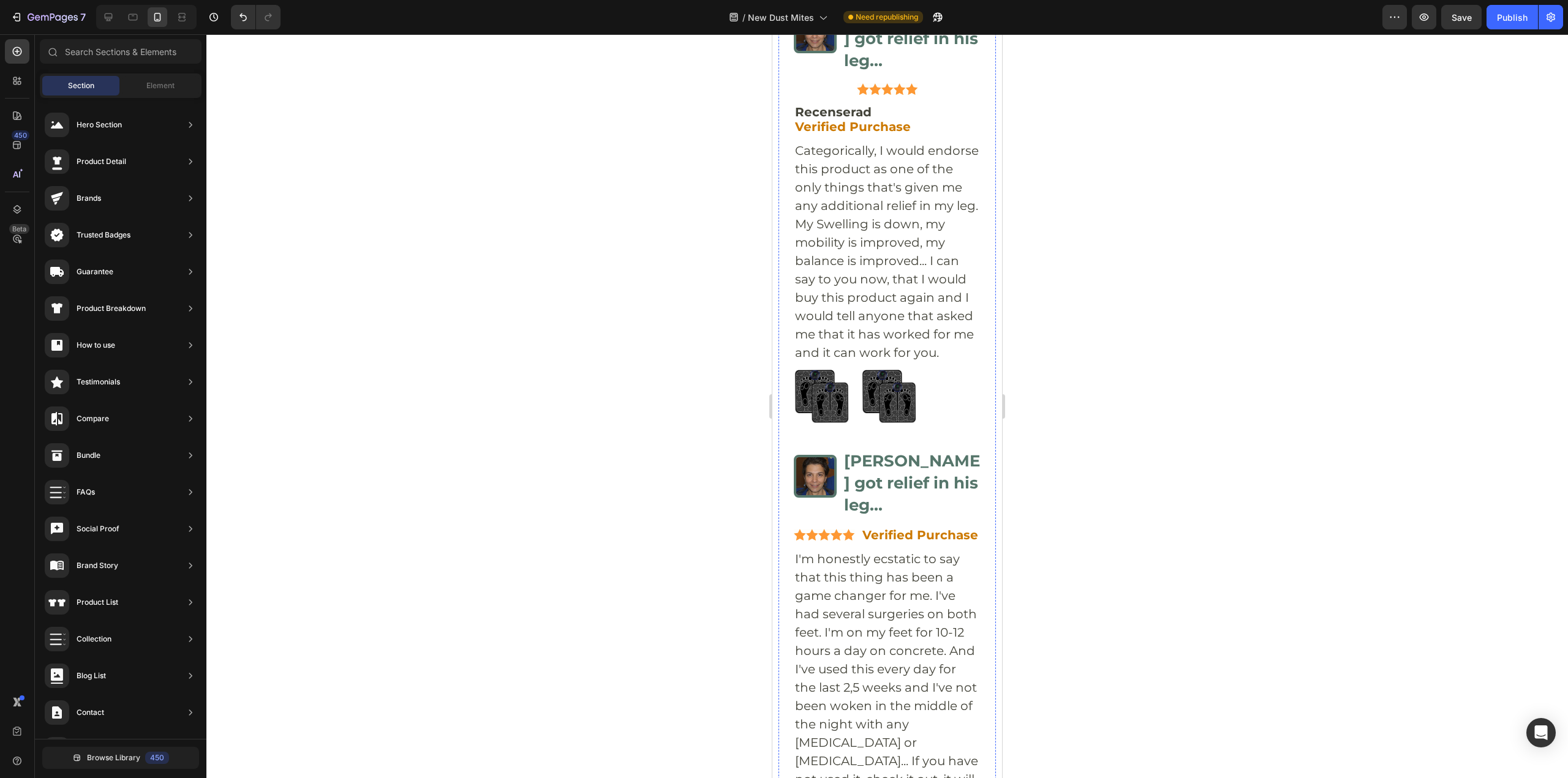
scroll to position [5985, 0]
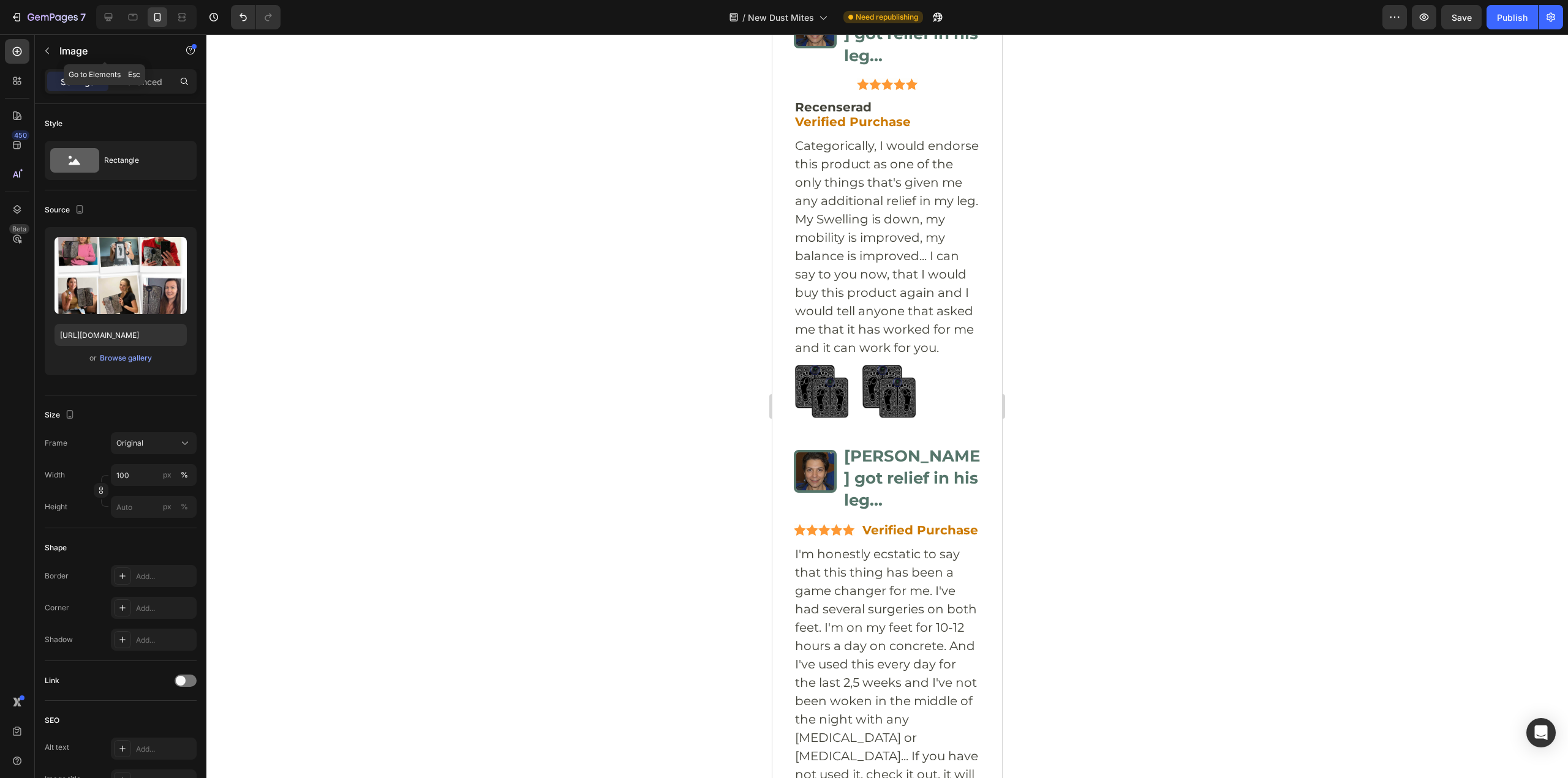
click at [43, 51] on icon "button" at bounding box center [47, 50] width 10 height 10
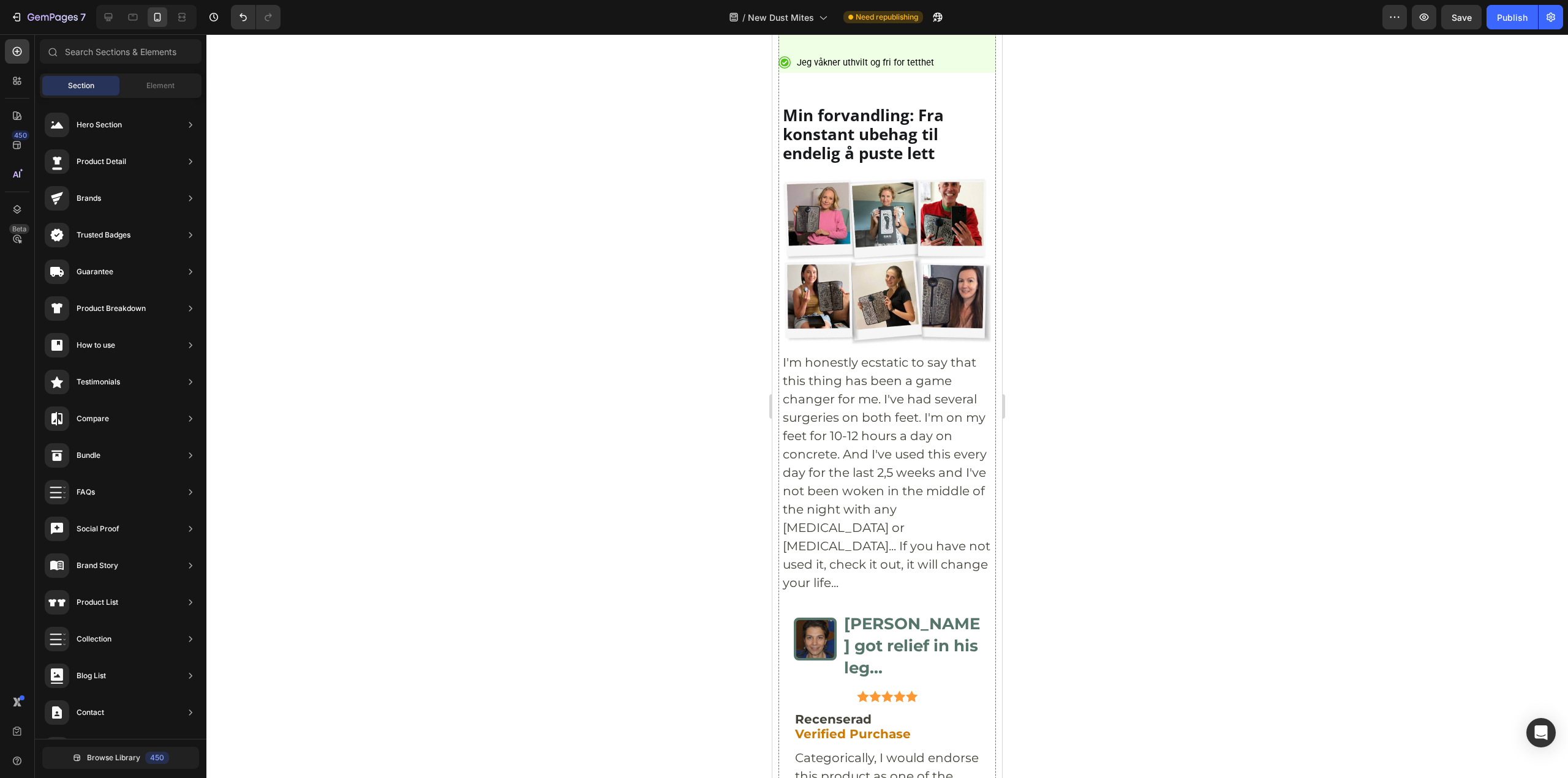
scroll to position [5005, 0]
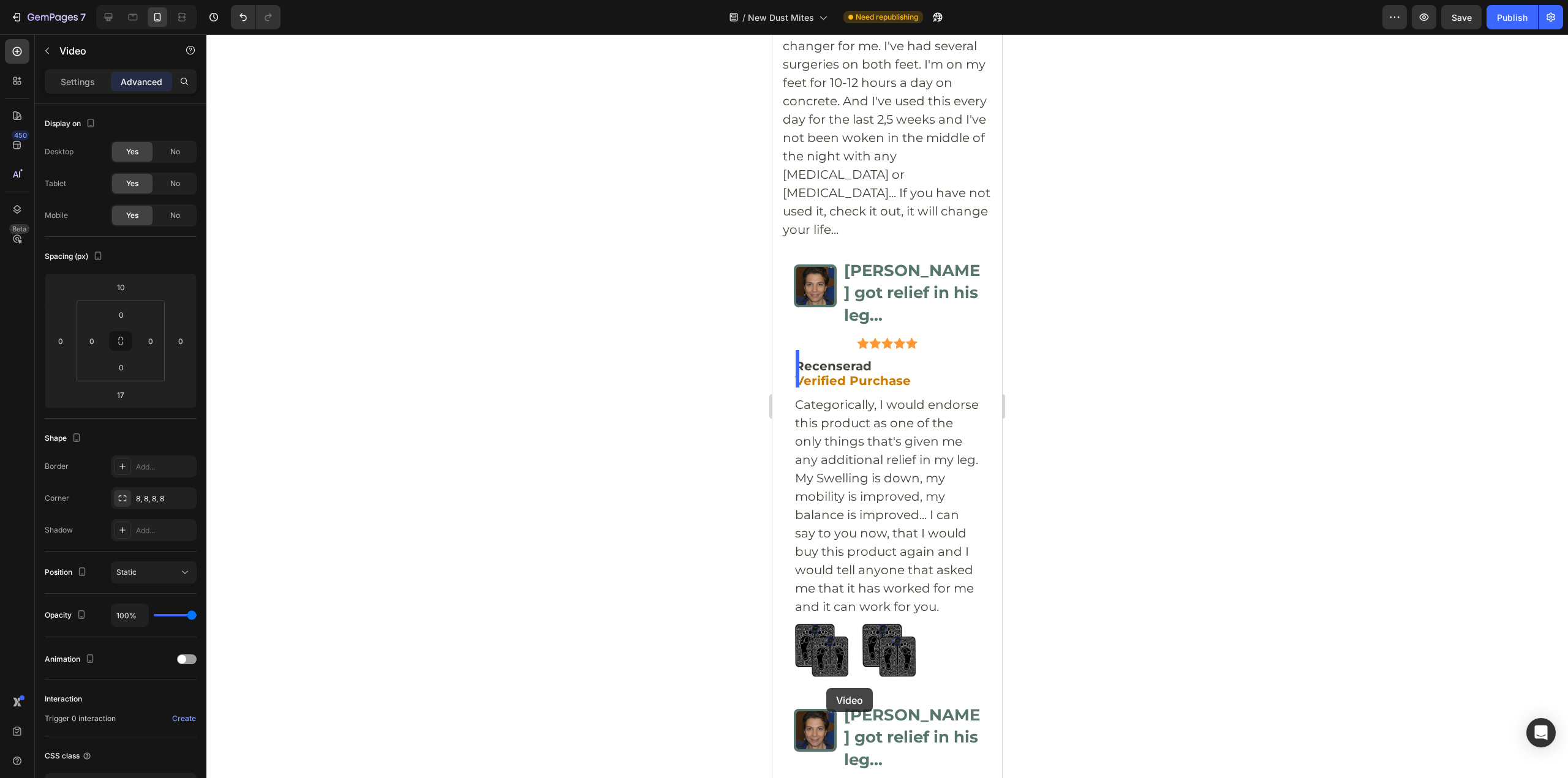
scroll to position [6162, 0]
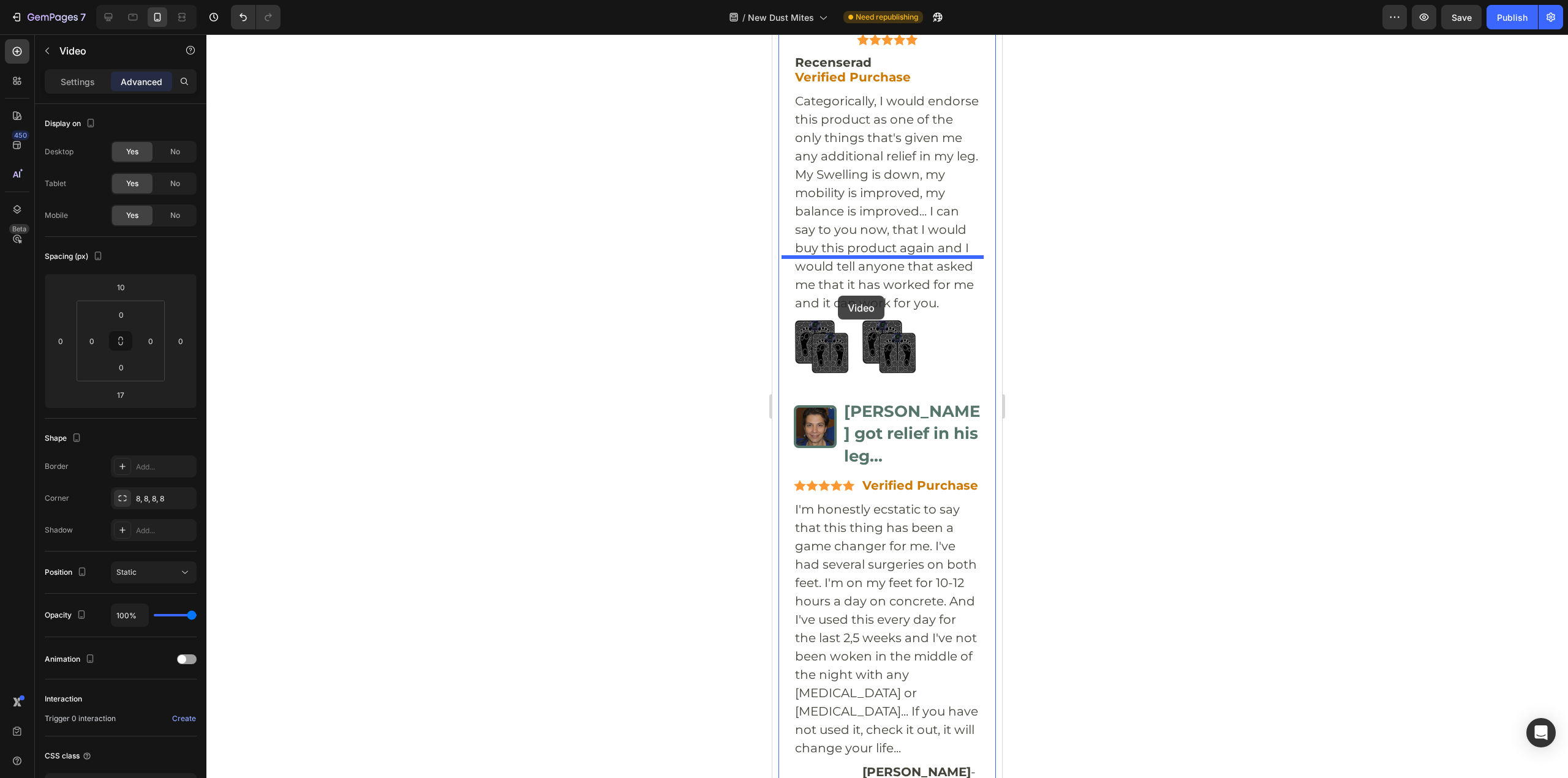
drag, startPoint x: 801, startPoint y: 579, endPoint x: 836, endPoint y: 293, distance: 288.1
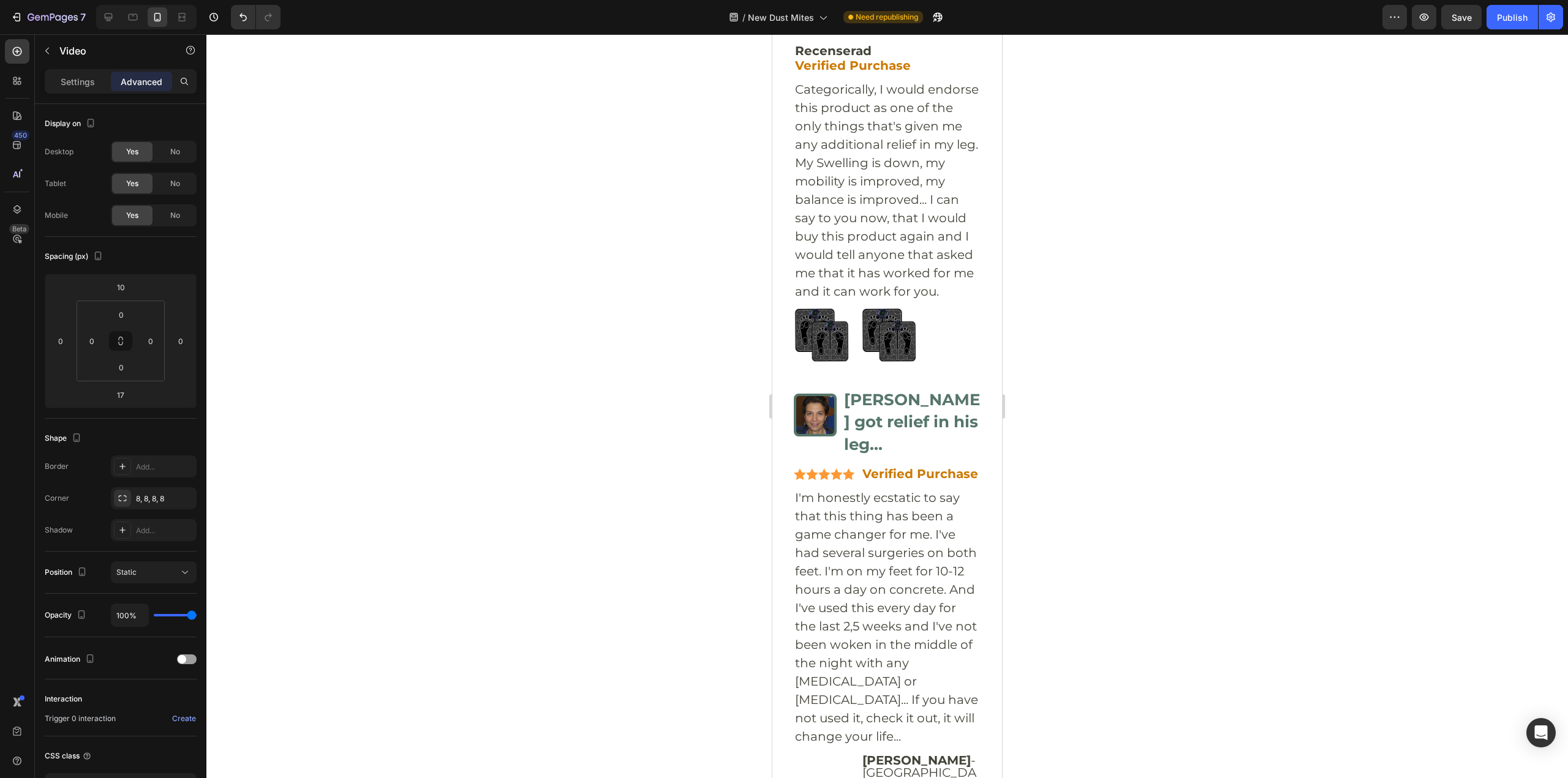
scroll to position [6029, 0]
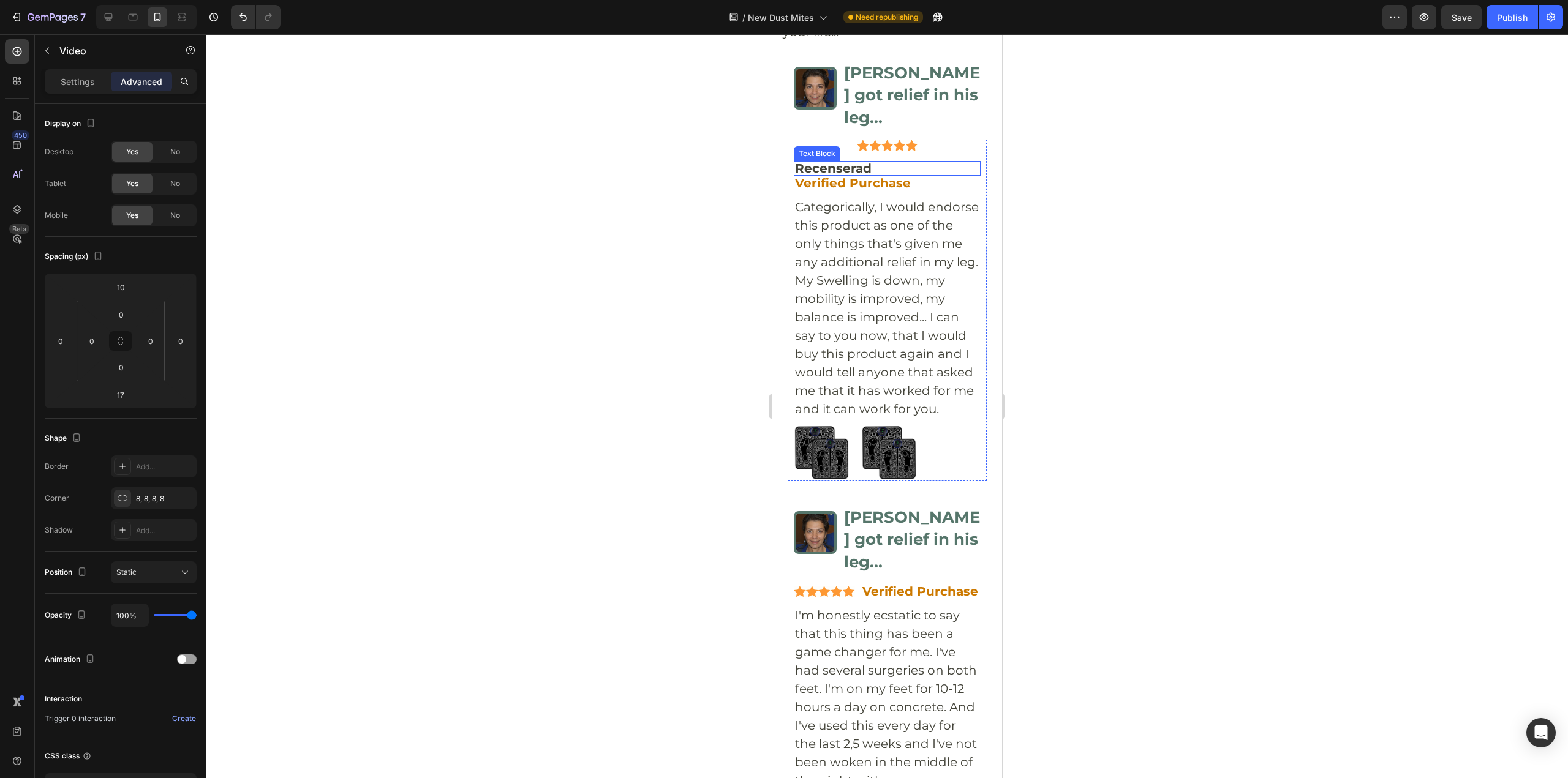
scroll to position [5845, 0]
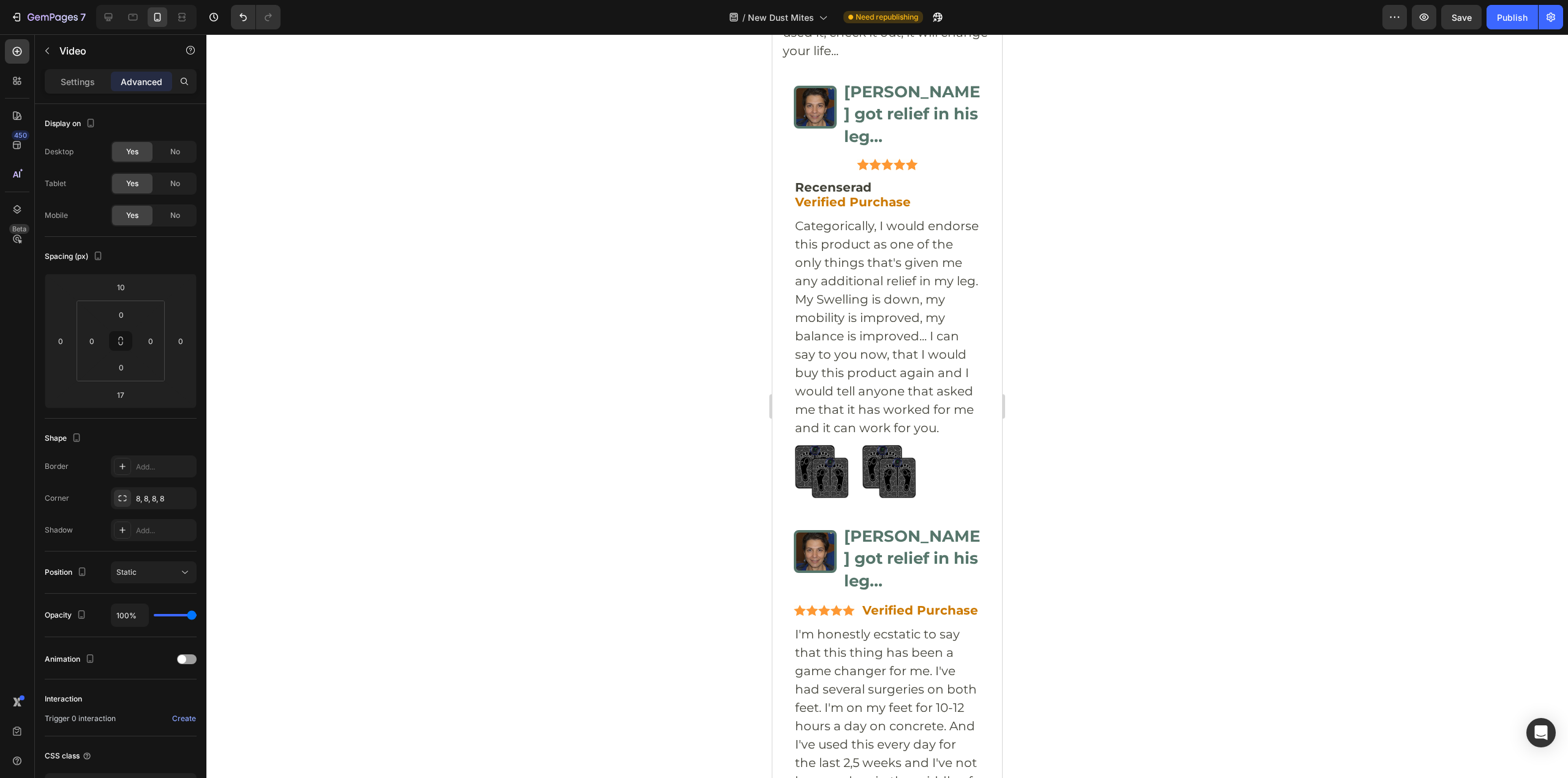
click at [65, 83] on p "Settings" at bounding box center [77, 82] width 34 height 13
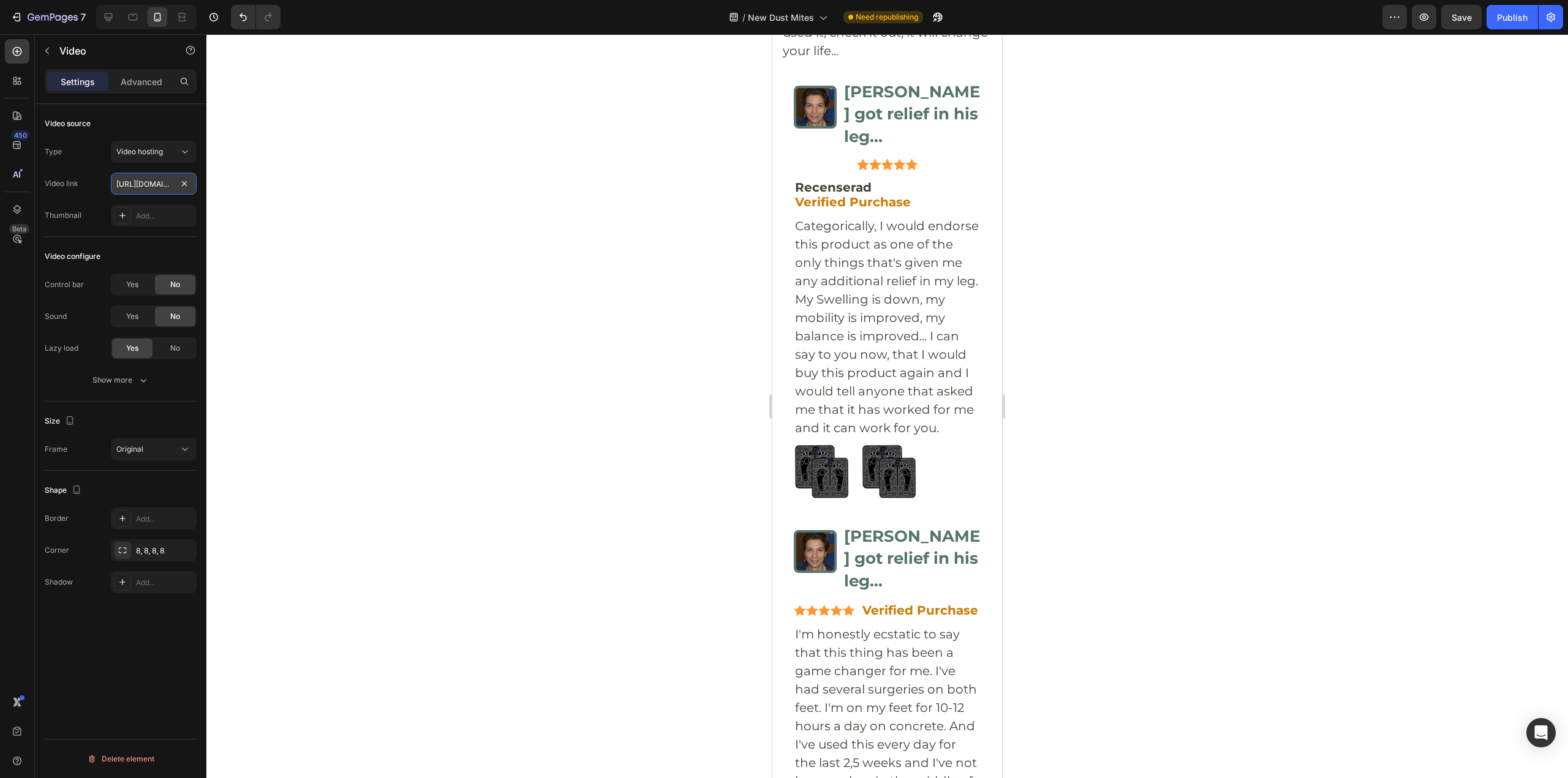
click at [128, 182] on input "[URL][DOMAIN_NAME]" at bounding box center [153, 183] width 85 height 22
paste input "6b3672423599427a9143f554a5cceab4"
type input "[URL][DOMAIN_NAME]"
click at [1263, 373] on div at bounding box center [887, 406] width 1361 height 744
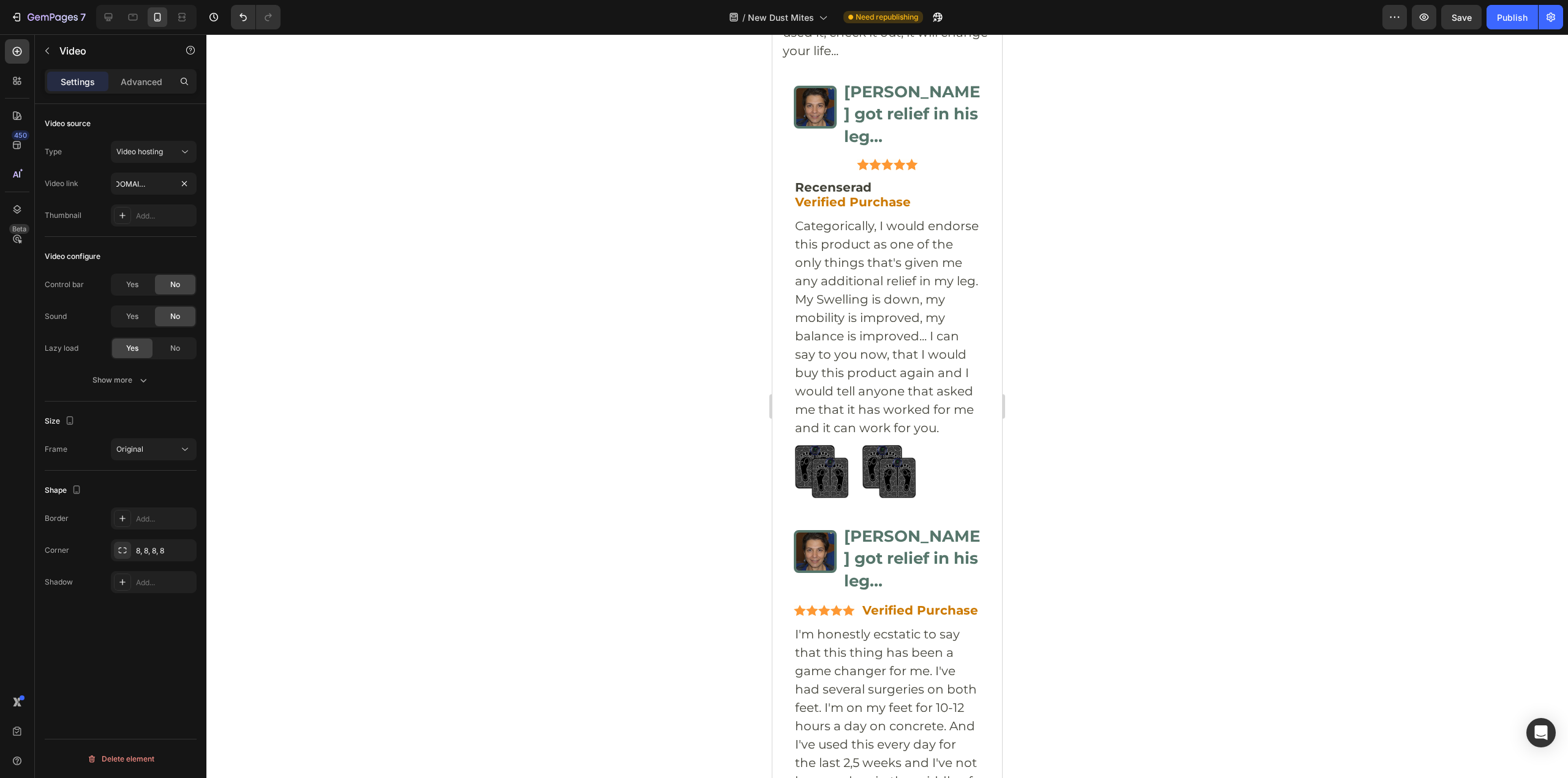
scroll to position [0, 0]
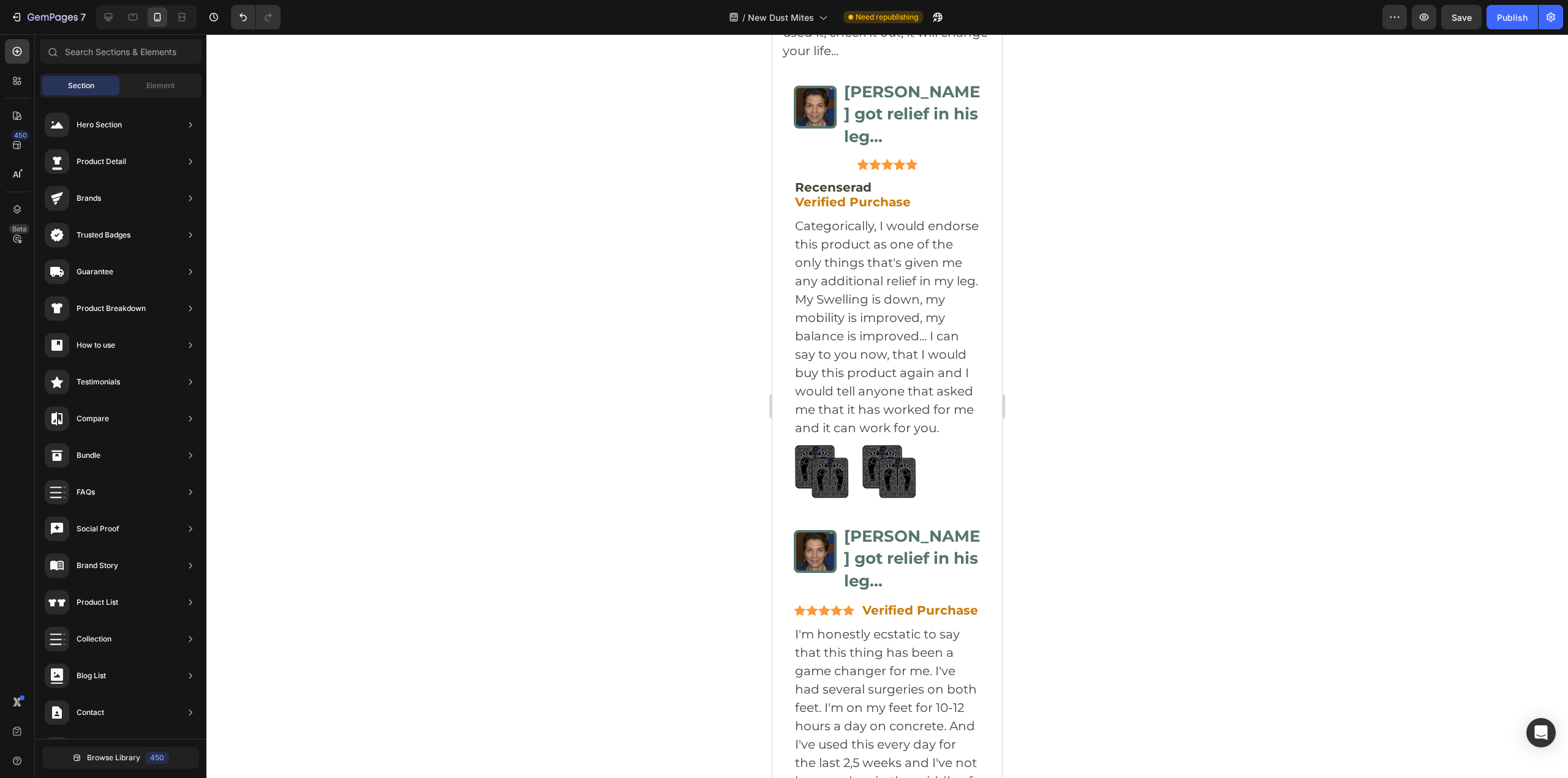
click at [1095, 361] on div at bounding box center [887, 406] width 1361 height 744
click at [1113, 317] on div at bounding box center [887, 406] width 1361 height 744
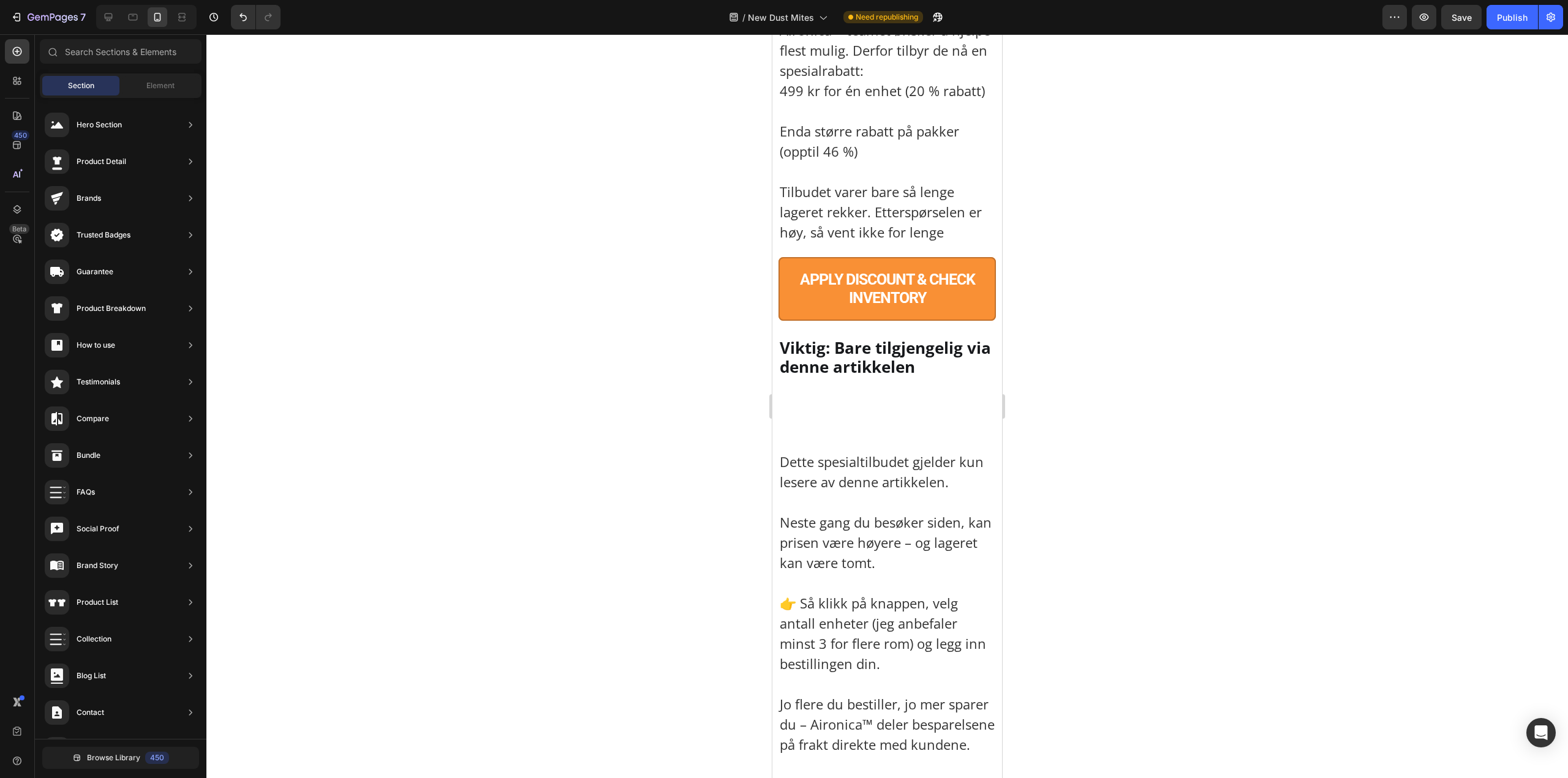
scroll to position [7864, 0]
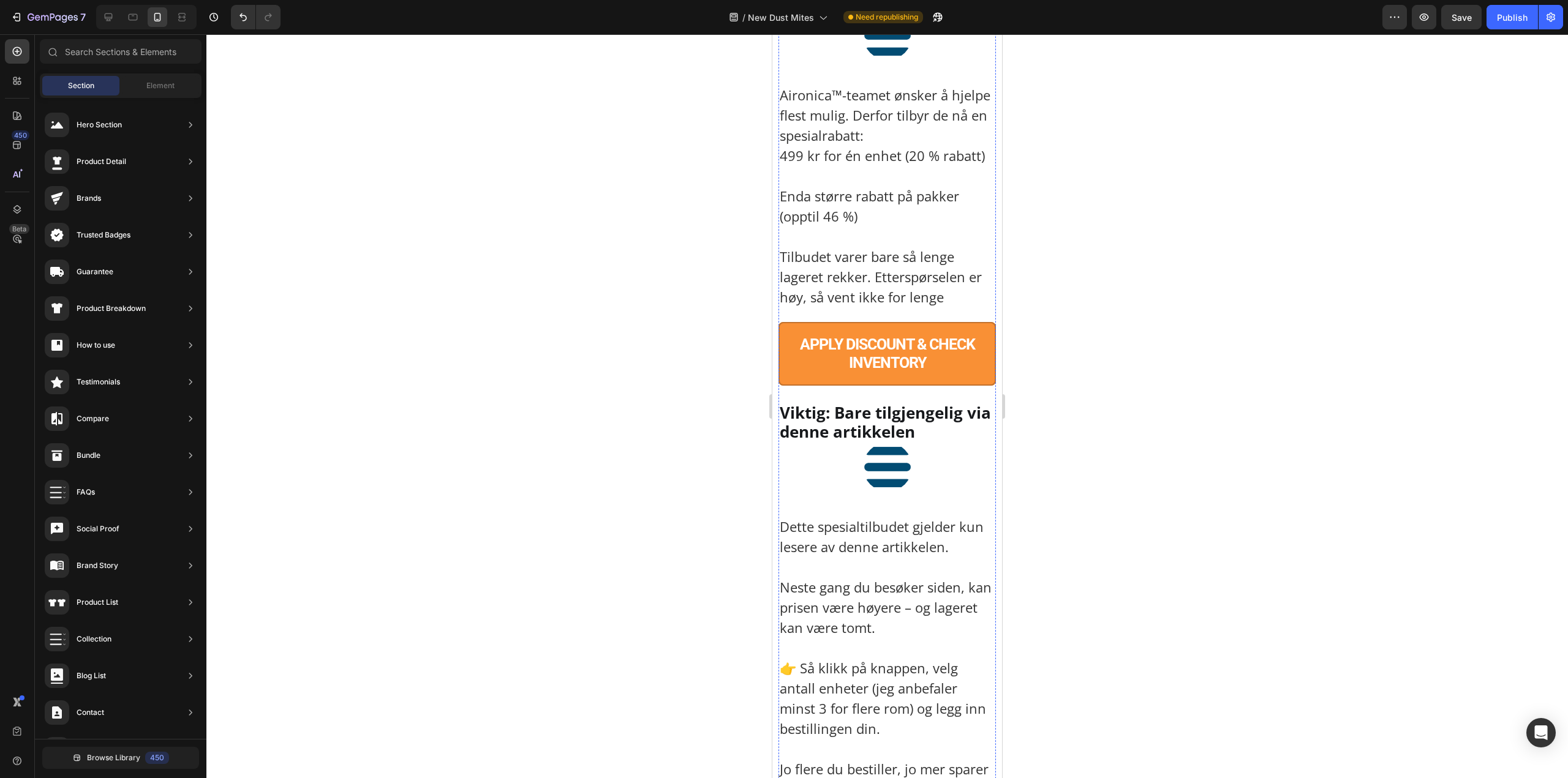
scroll to position [7827, 0]
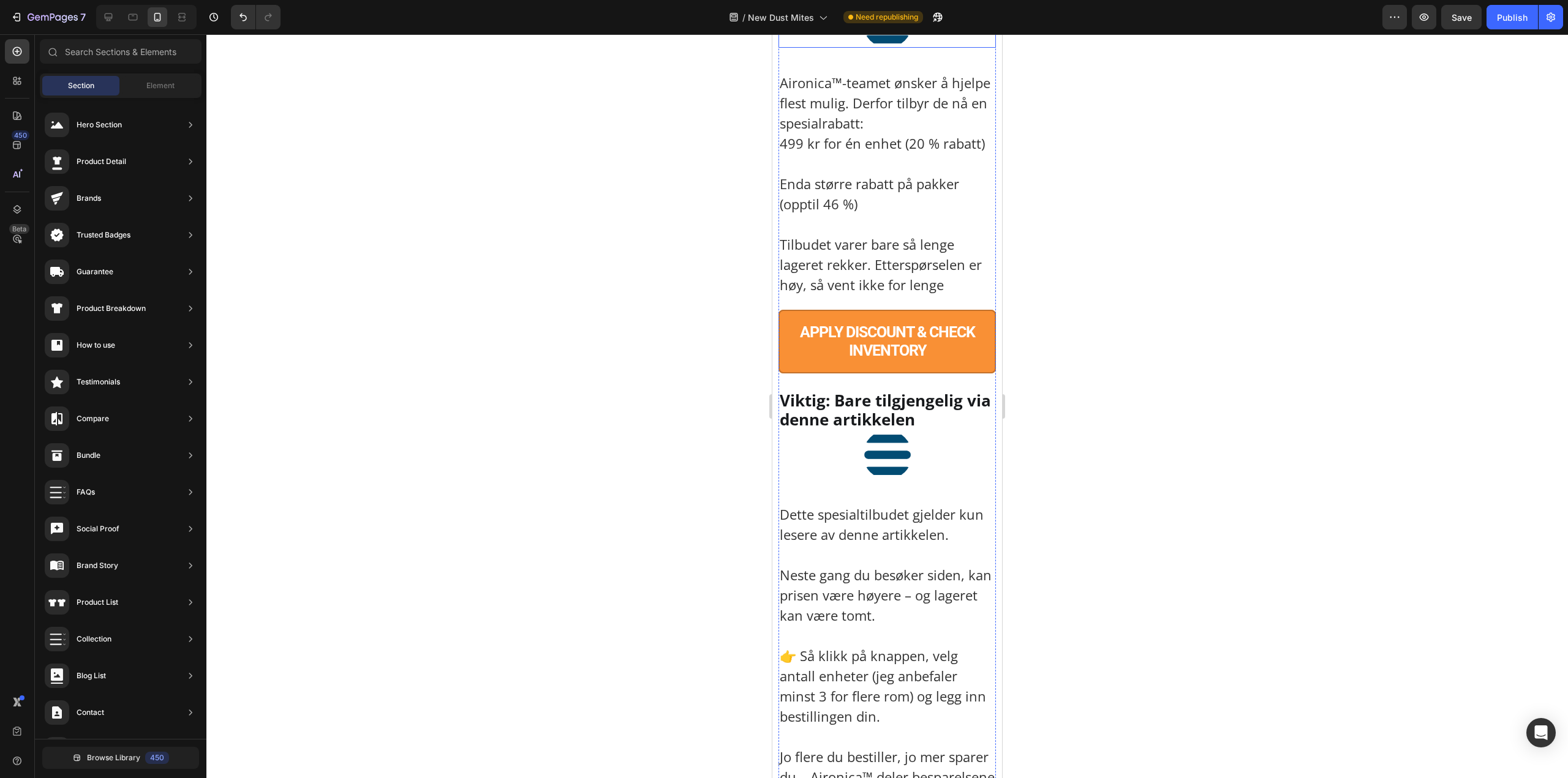
click at [906, 48] on img at bounding box center [887, 24] width 49 height 49
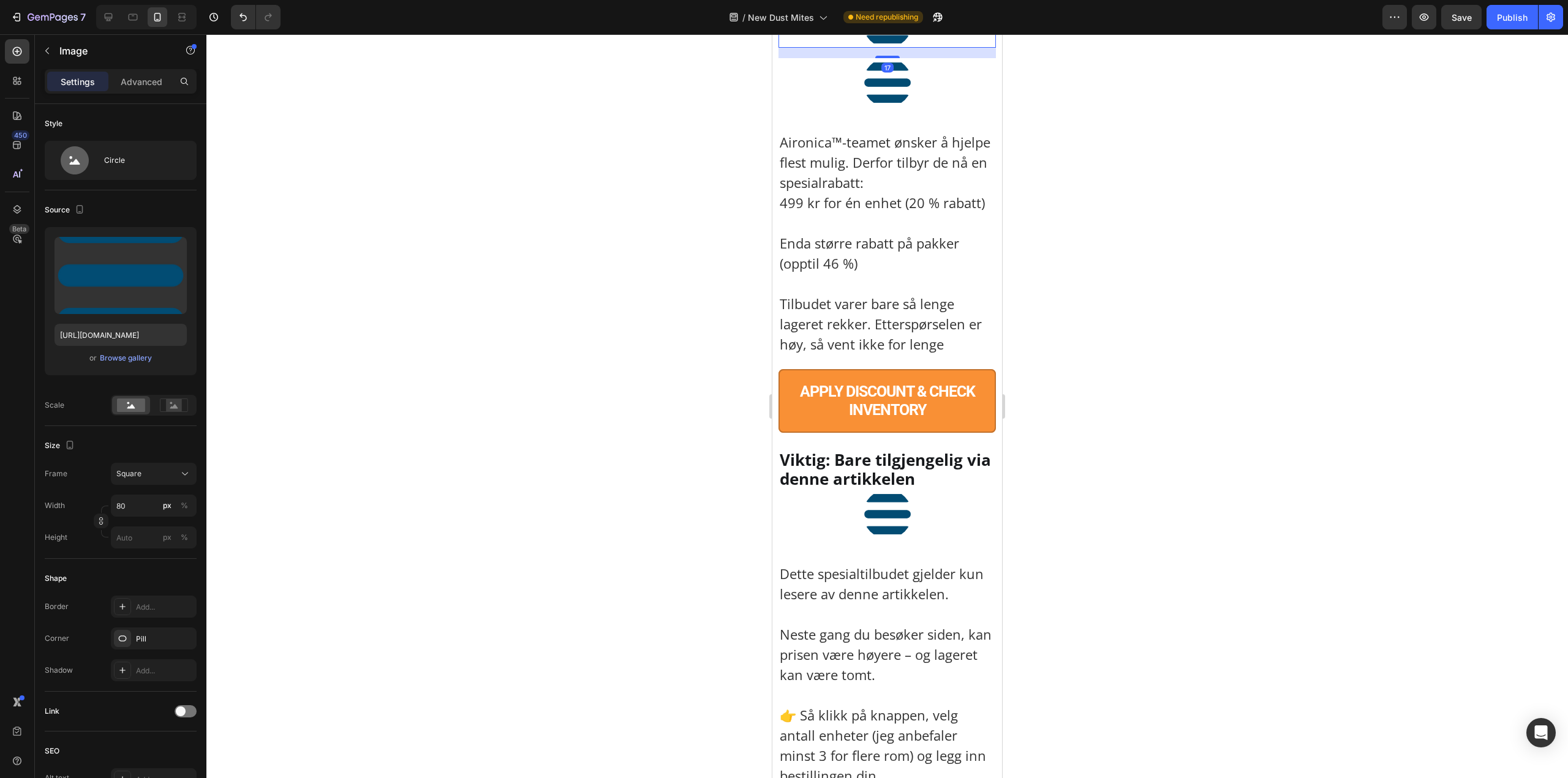
click at [848, 48] on div at bounding box center [887, 24] width 217 height 49
drag, startPoint x: 815, startPoint y: 672, endPoint x: 823, endPoint y: 321, distance: 351.1
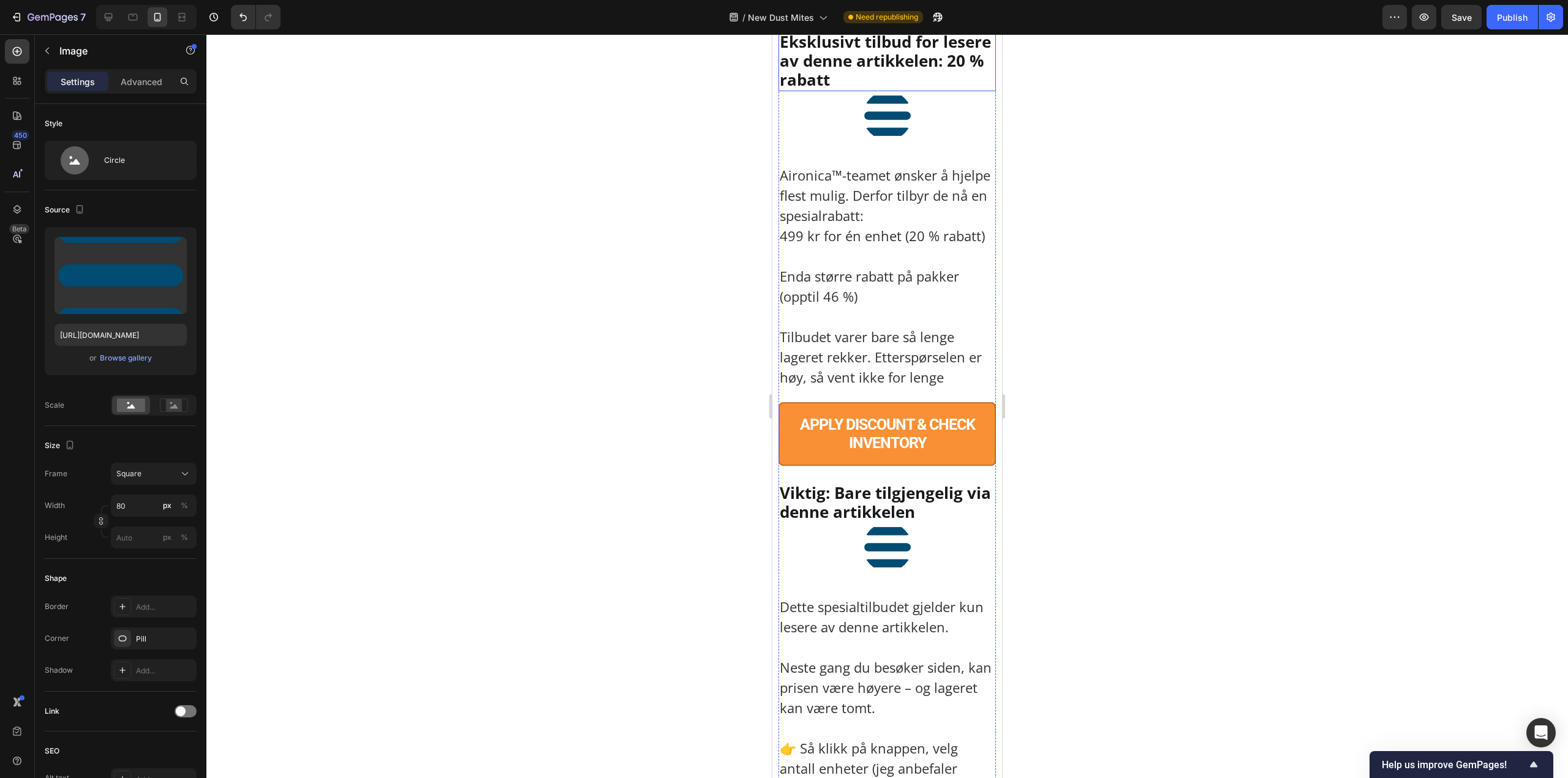
scroll to position [7643, 0]
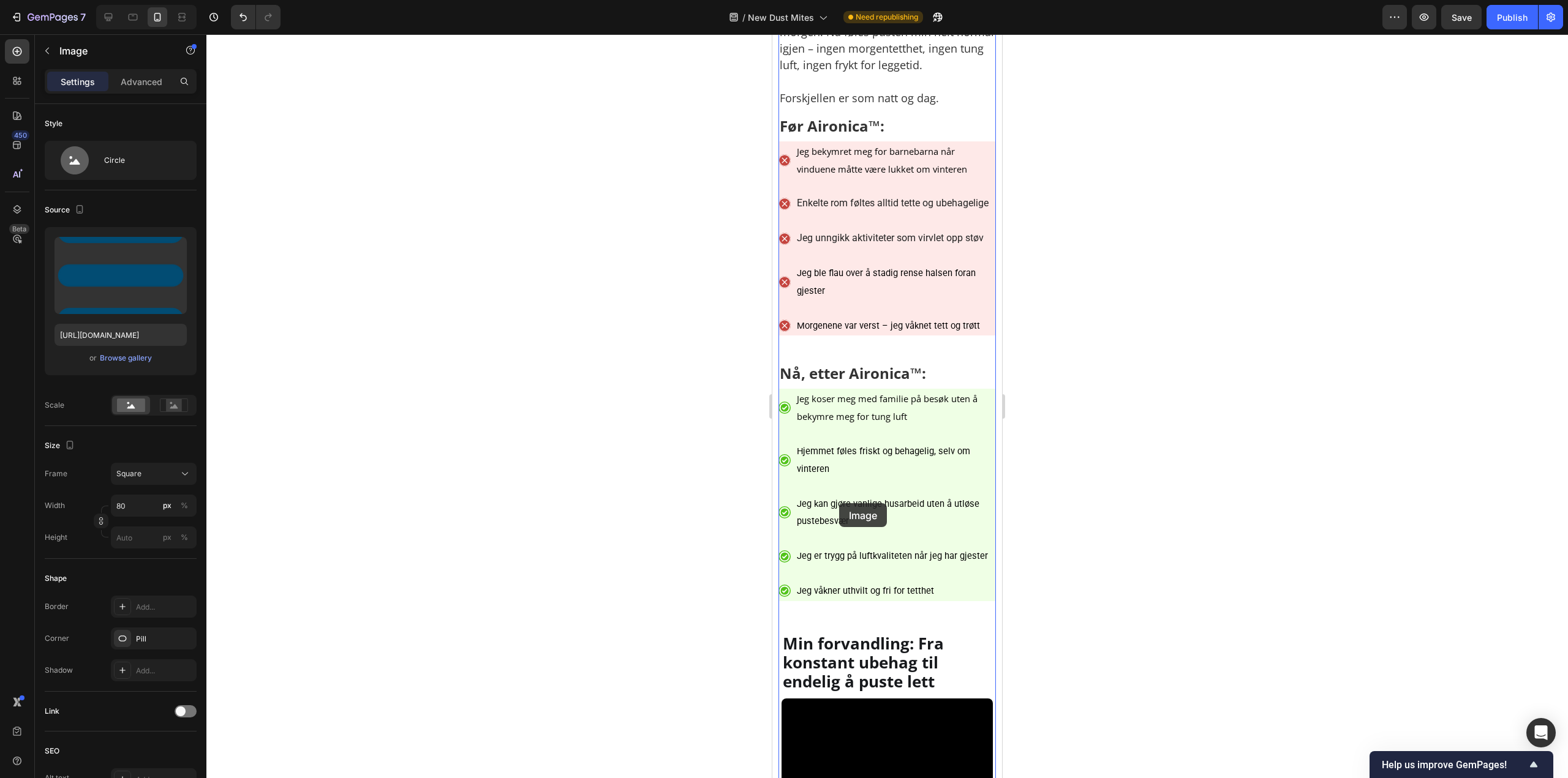
scroll to position [4805, 0]
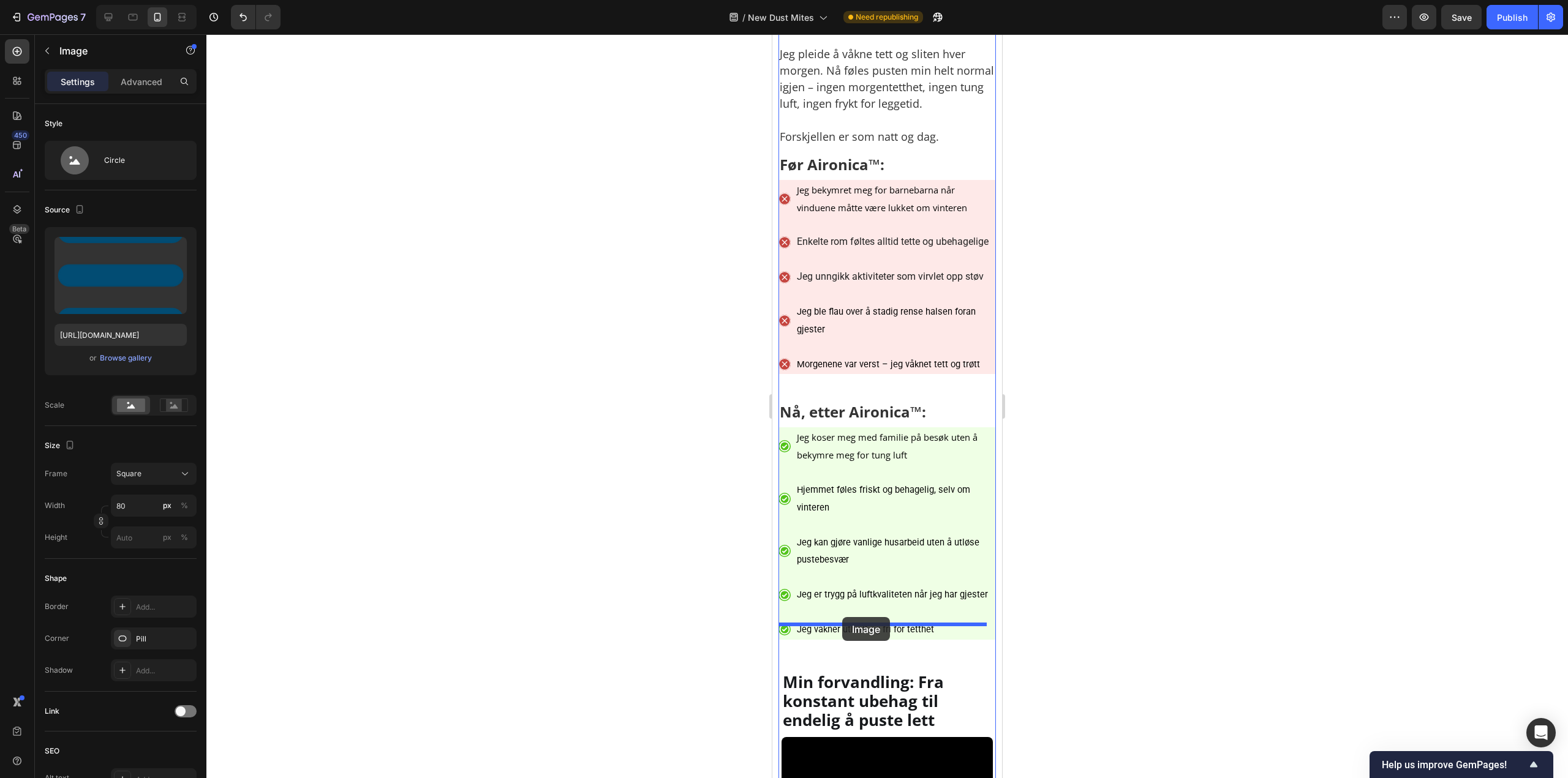
drag, startPoint x: 804, startPoint y: 532, endPoint x: 842, endPoint y: 617, distance: 93.1
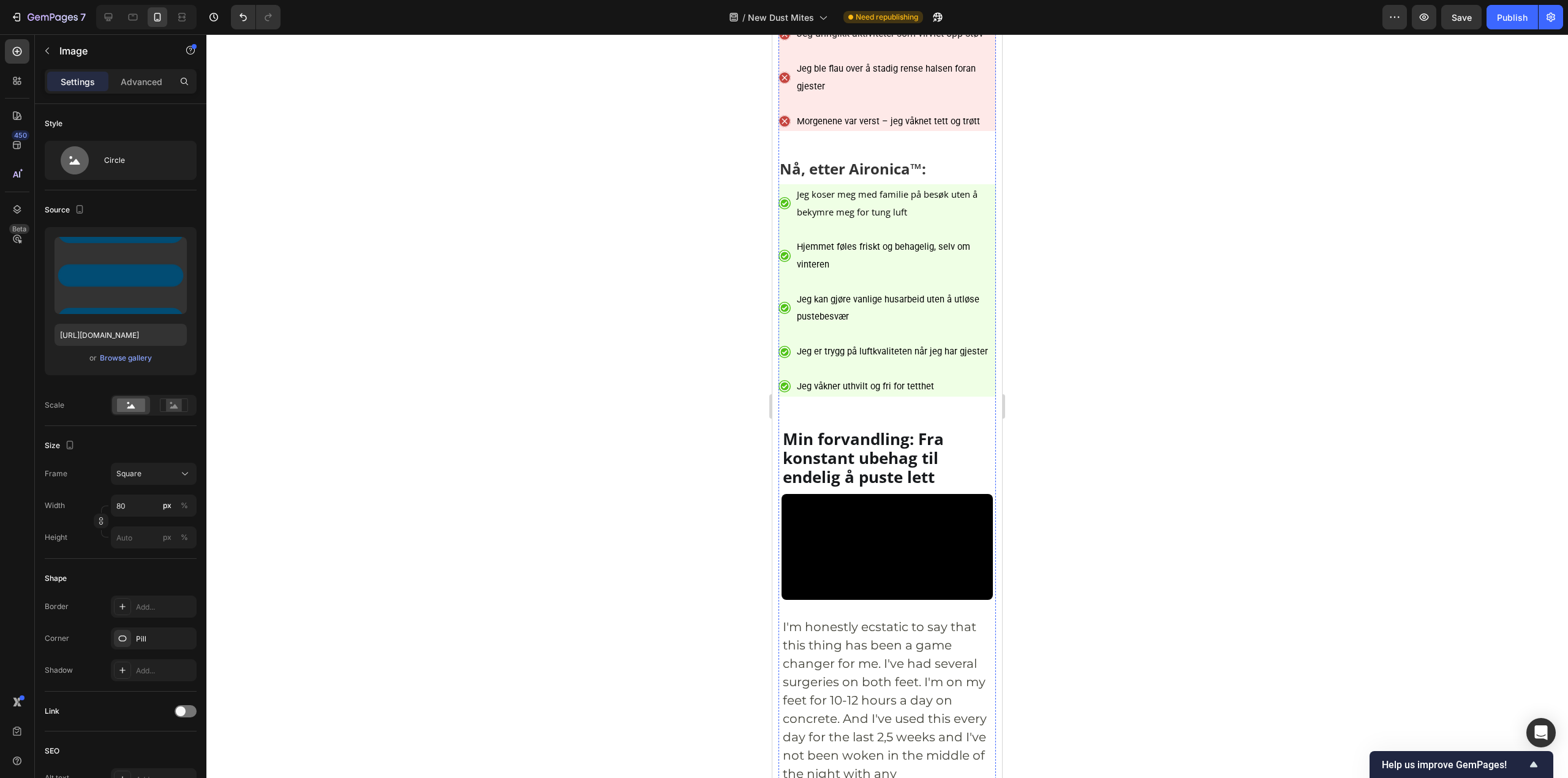
scroll to position [5112, 0]
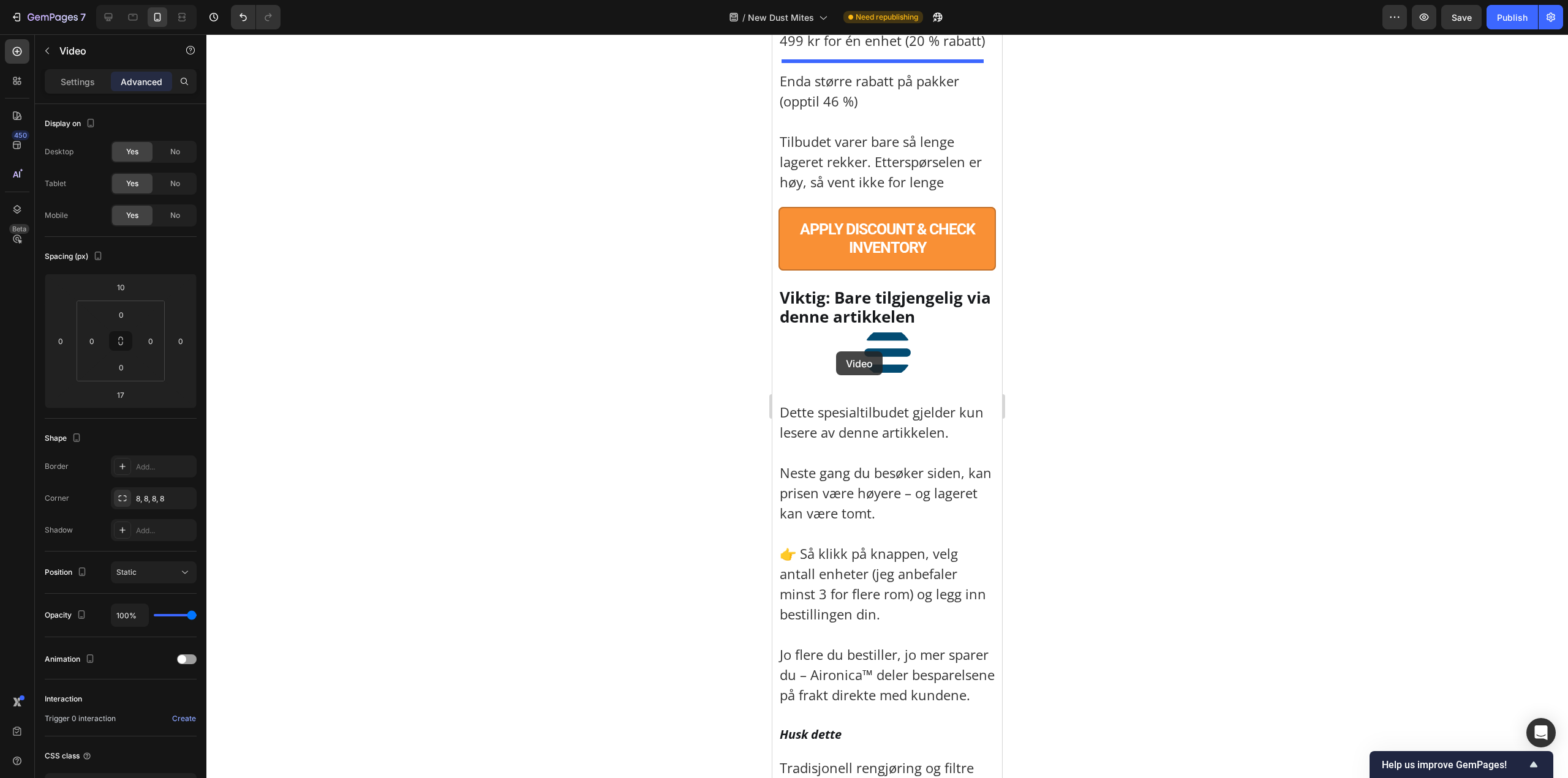
scroll to position [8068, 0]
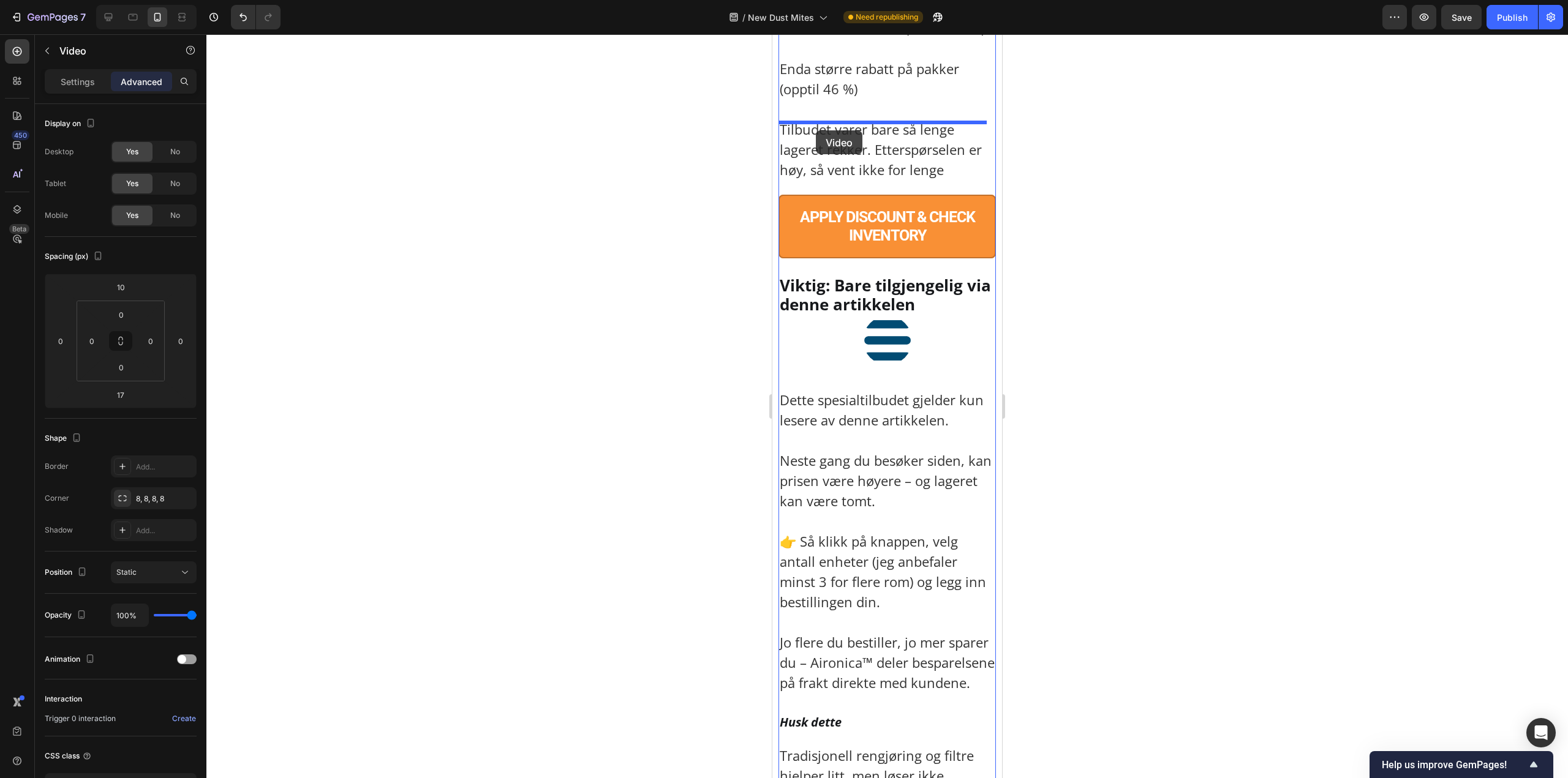
drag, startPoint x: 816, startPoint y: 395, endPoint x: 815, endPoint y: 130, distance: 265.0
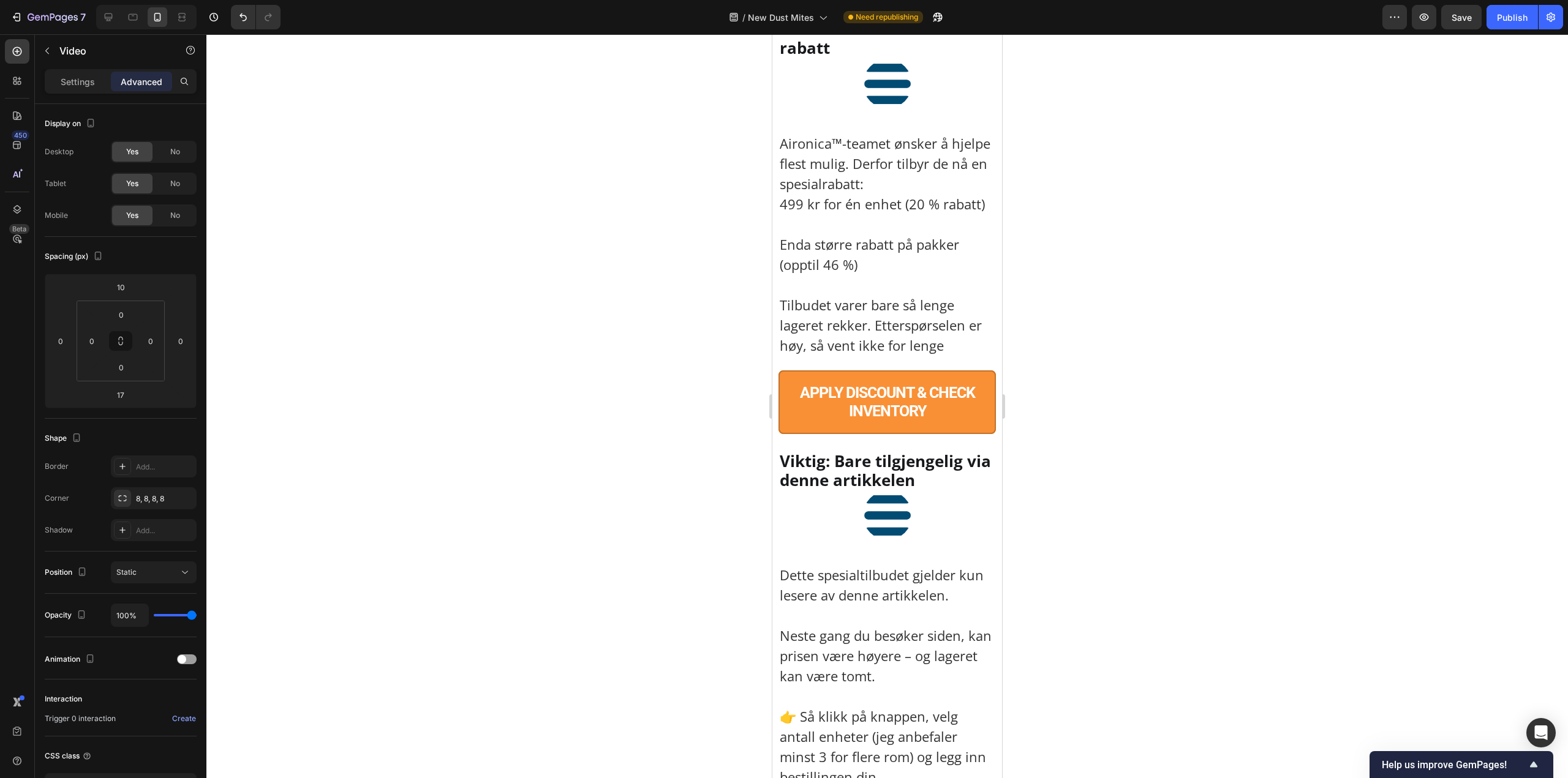
scroll to position [7689, 0]
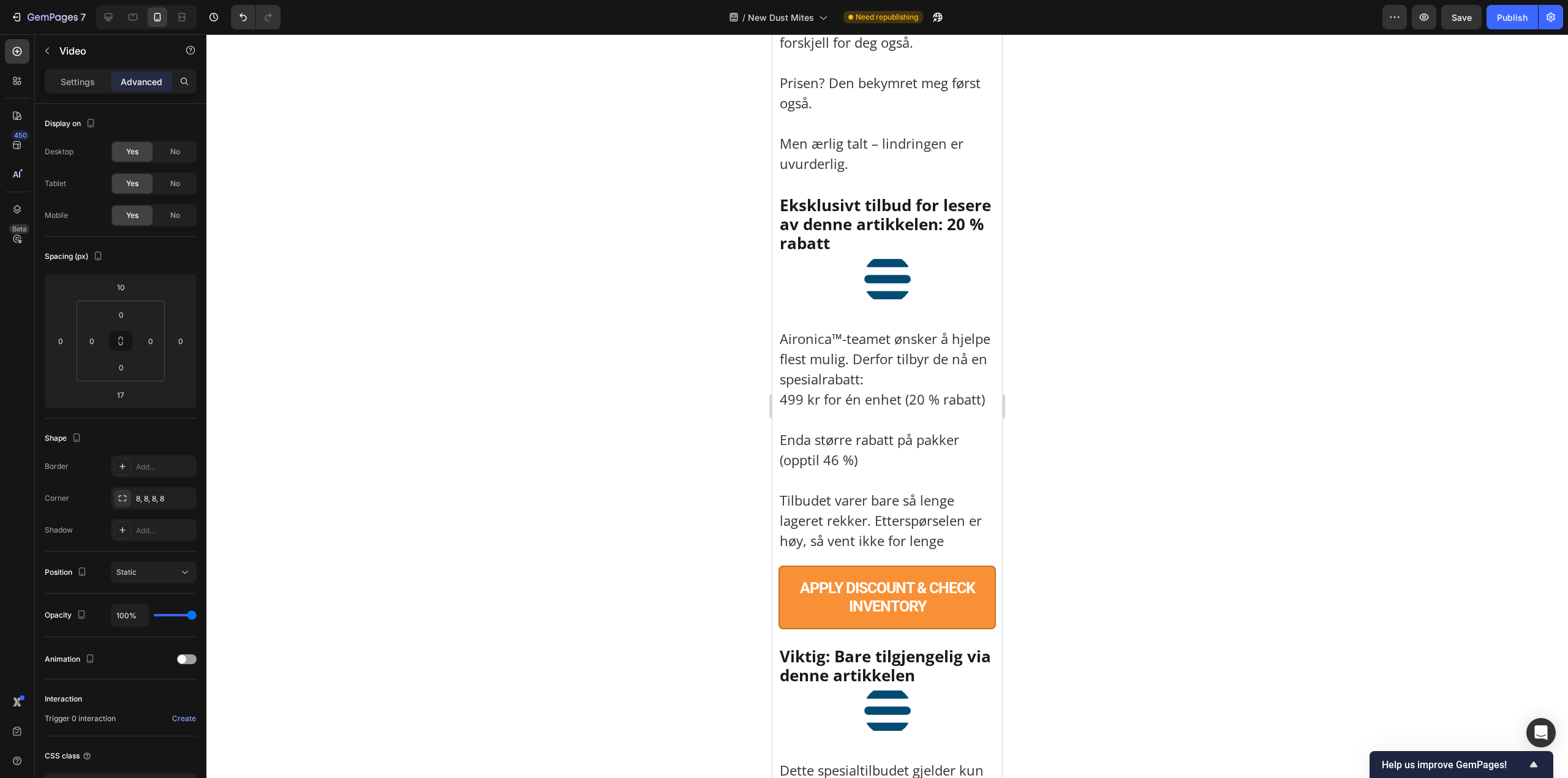
click at [1137, 473] on div at bounding box center [887, 406] width 1361 height 744
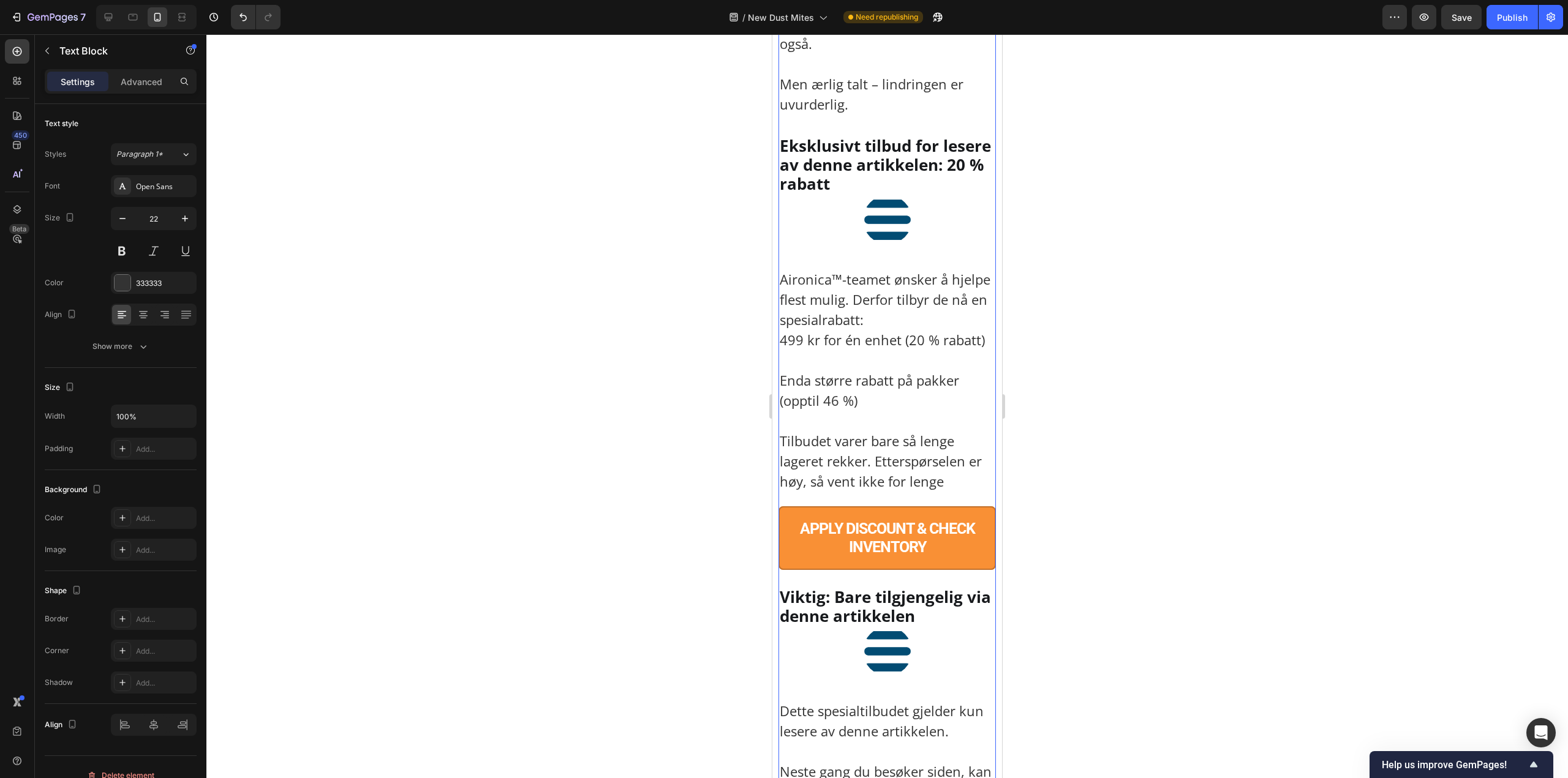
click at [140, 82] on p "Advanced" at bounding box center [141, 82] width 41 height 13
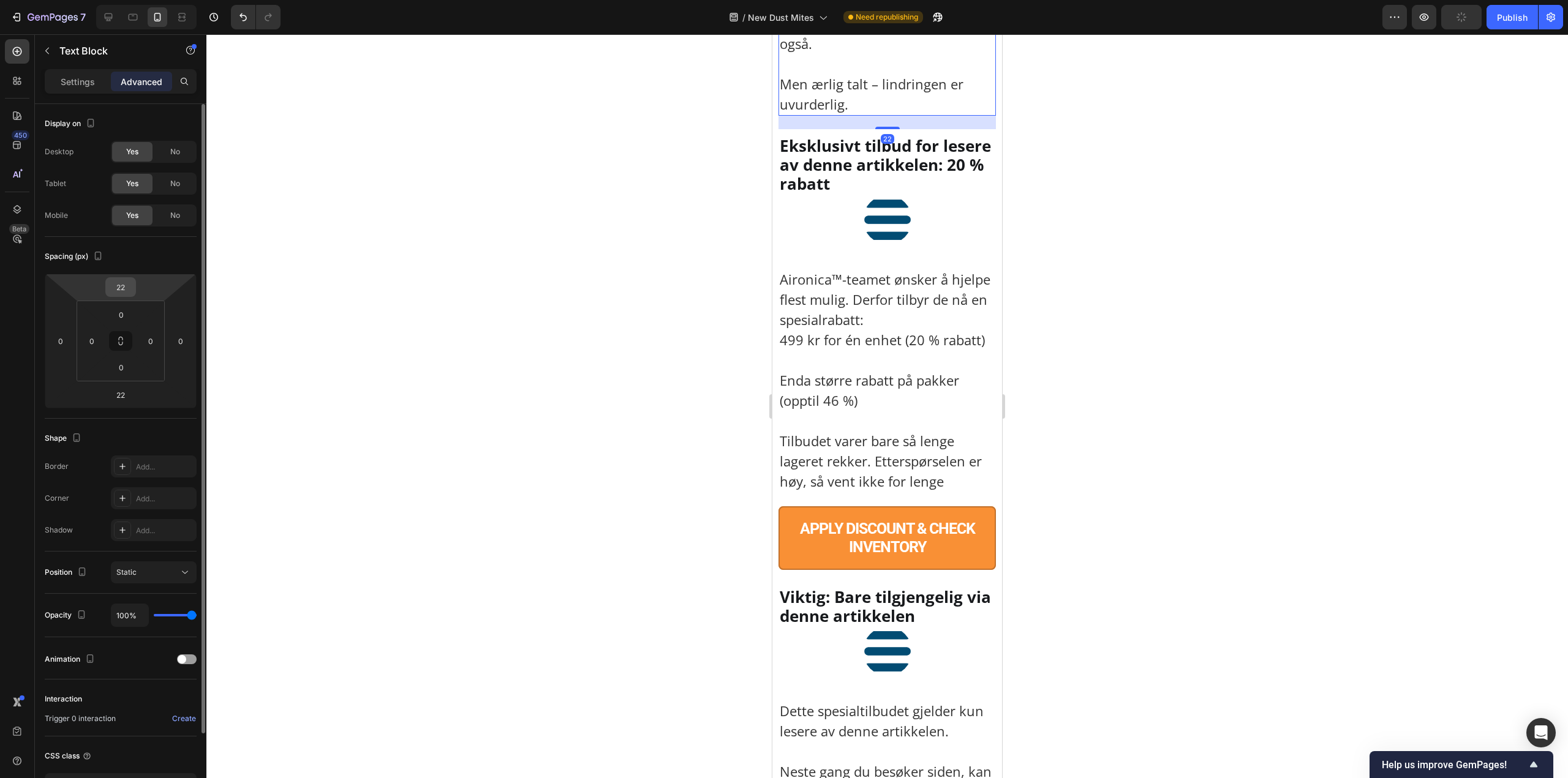
click at [115, 289] on input "22" at bounding box center [121, 287] width 25 height 18
type input "10"
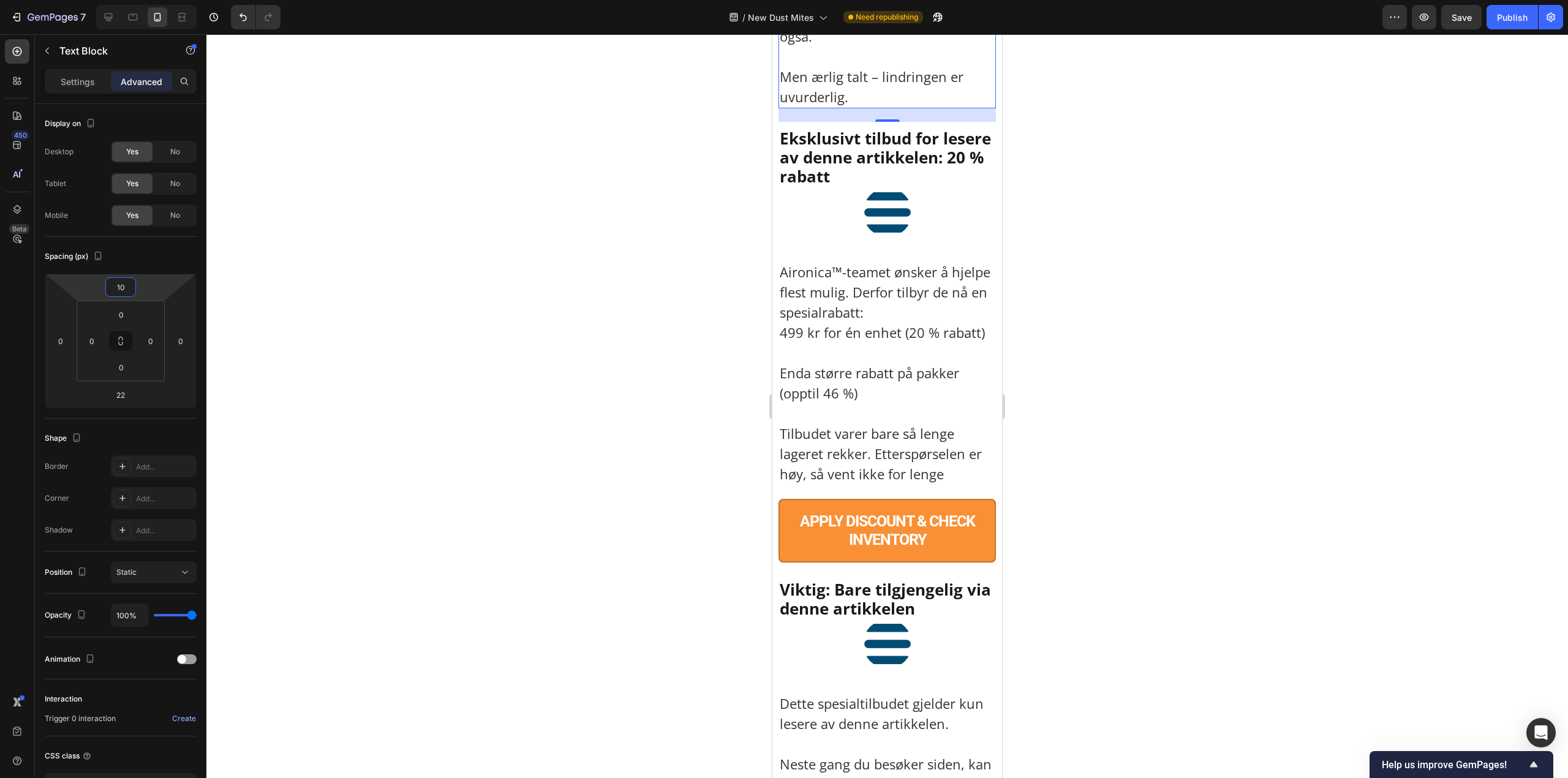
click at [1165, 292] on div at bounding box center [887, 406] width 1361 height 744
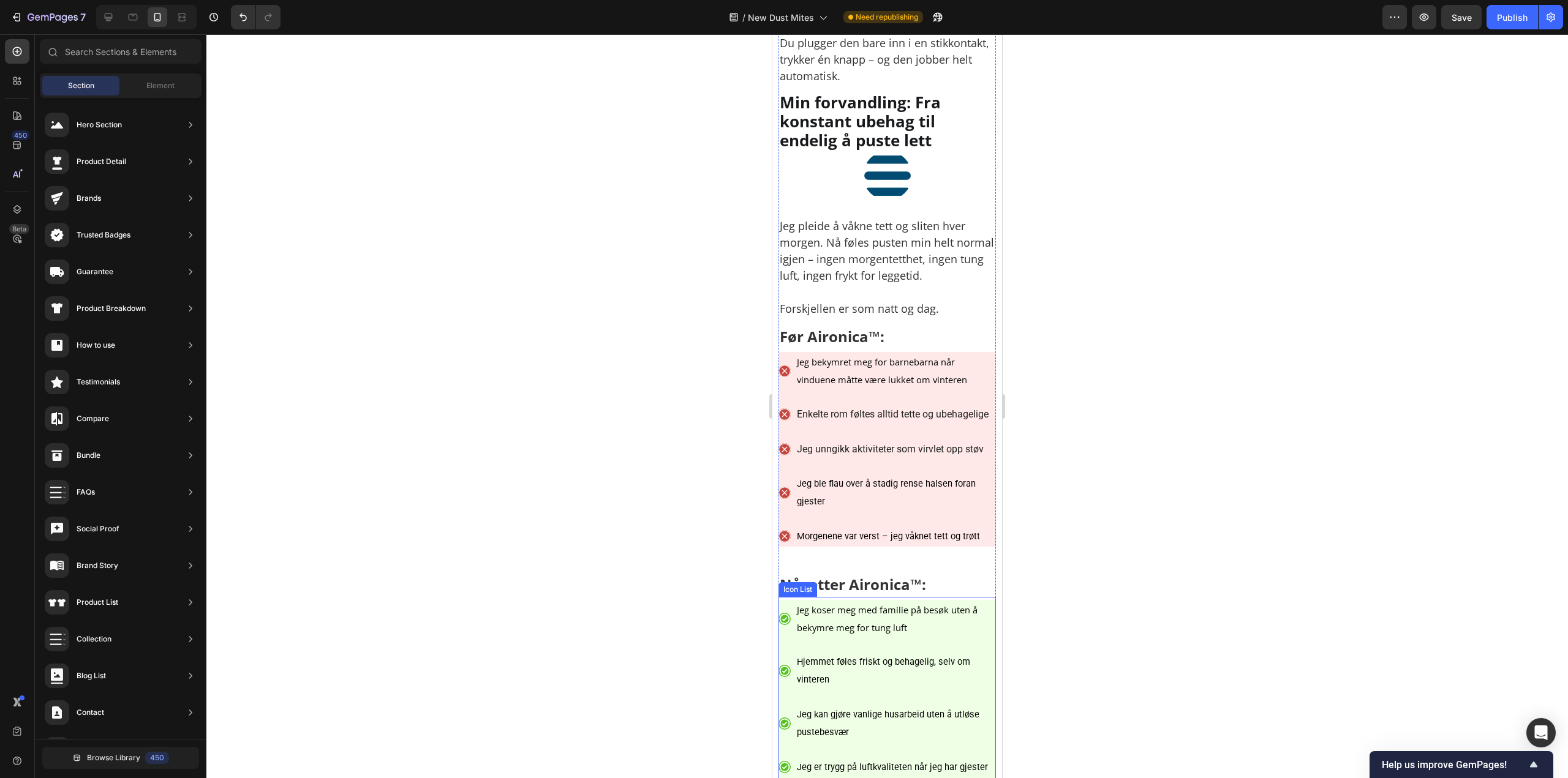
scroll to position [4935, 0]
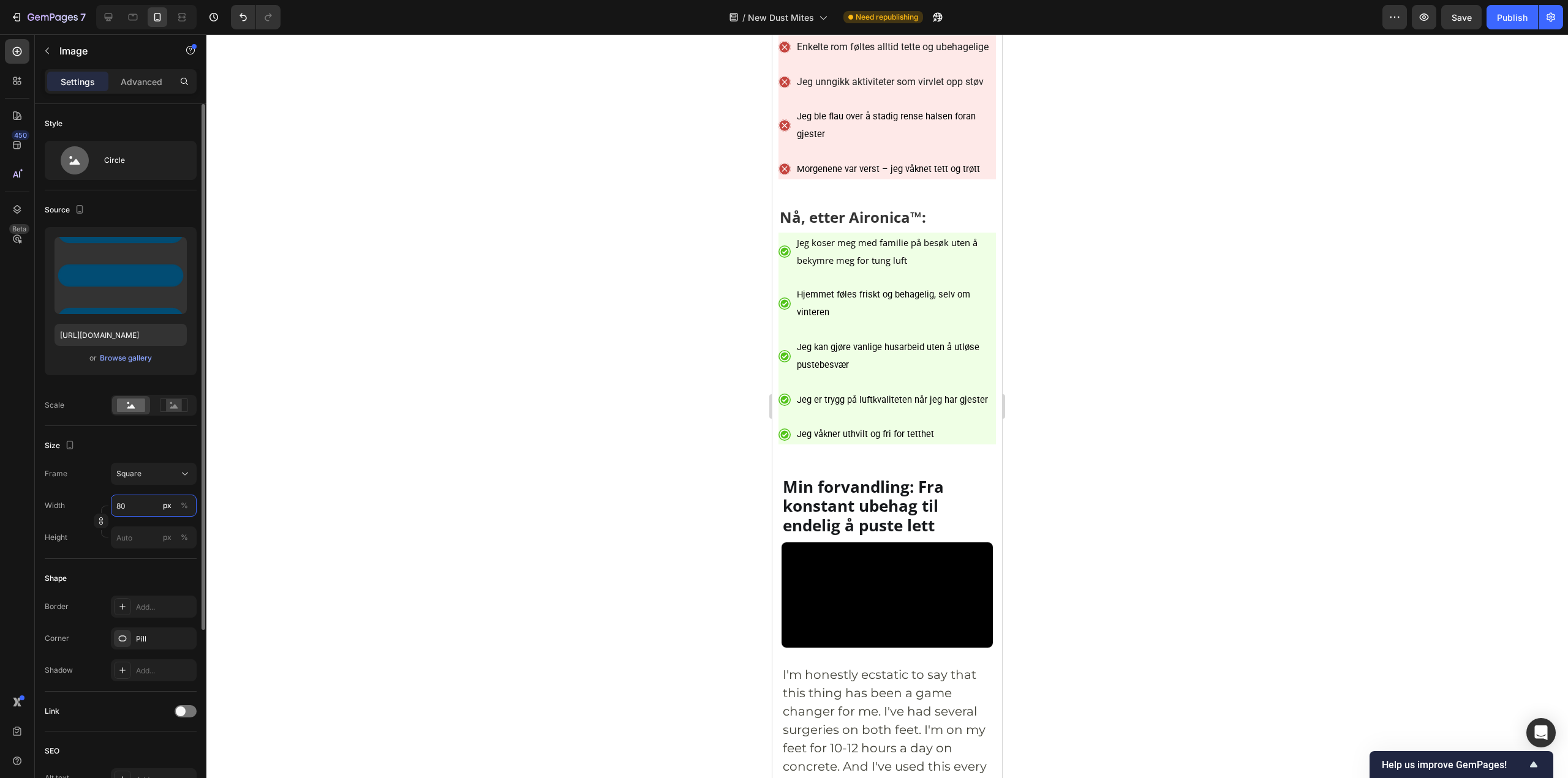
click at [136, 499] on input "80" at bounding box center [153, 505] width 85 height 22
click at [136, 500] on input "80" at bounding box center [153, 505] width 85 height 22
click at [128, 477] on span "Square" at bounding box center [129, 473] width 26 height 11
click at [150, 576] on div "Original" at bounding box center [151, 573] width 71 height 11
click at [121, 135] on div "Style Circle" at bounding box center [121, 147] width 151 height 86
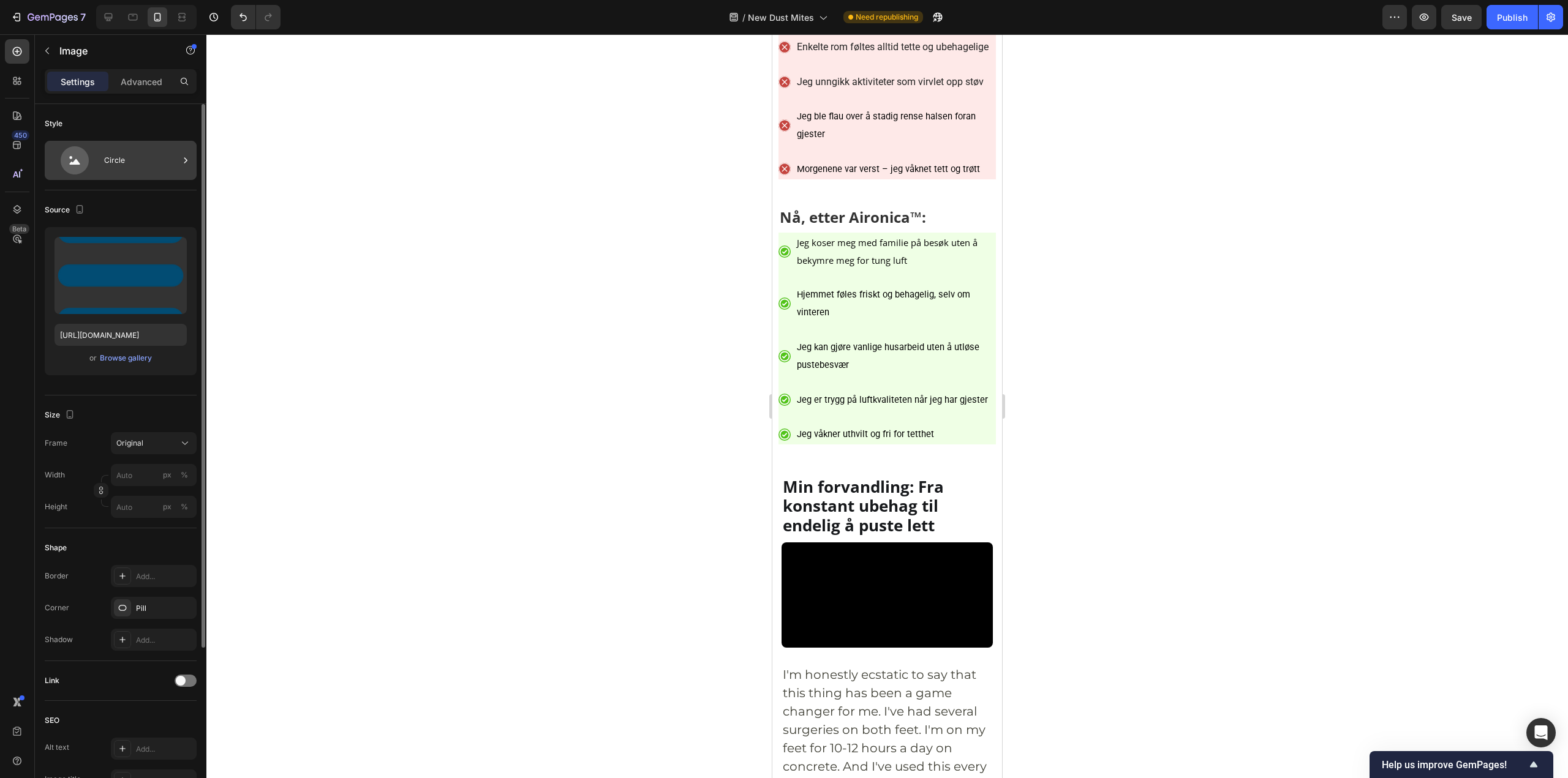
click at [124, 154] on div "Circle" at bounding box center [141, 160] width 75 height 28
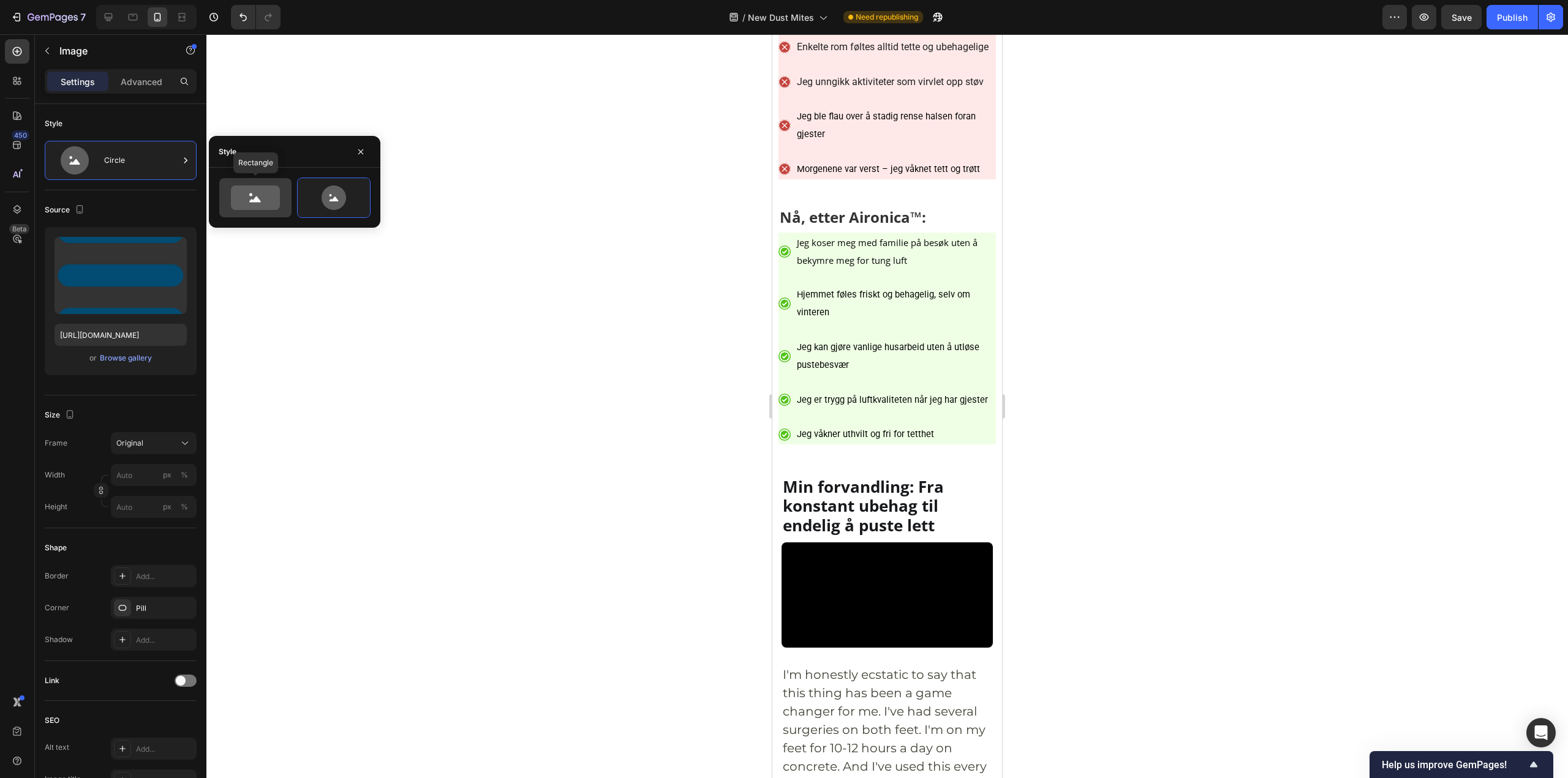
click at [267, 196] on icon at bounding box center [255, 198] width 49 height 25
type input "100"
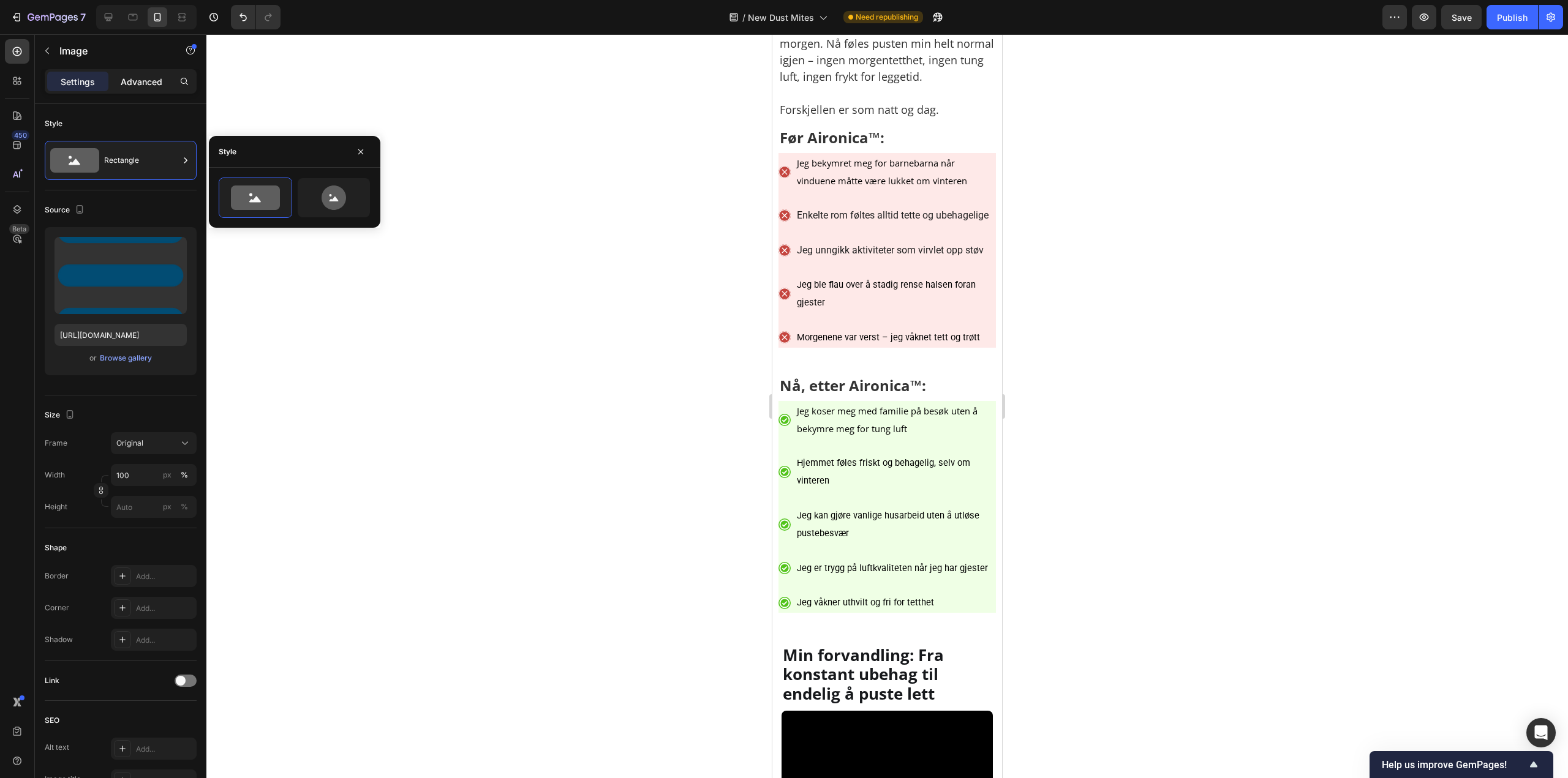
click at [146, 84] on p "Advanced" at bounding box center [141, 82] width 41 height 13
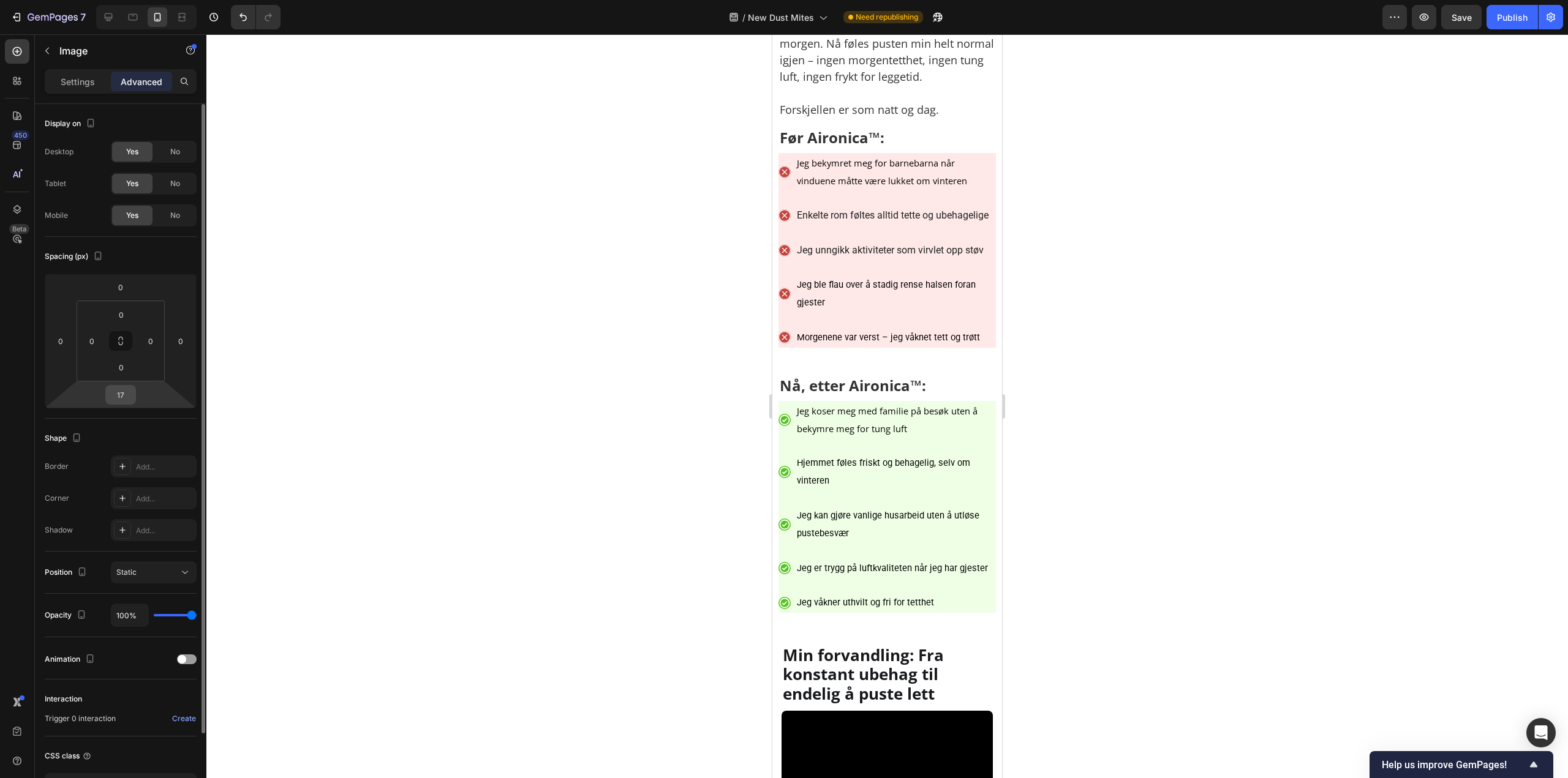
click at [129, 400] on input "17" at bounding box center [121, 394] width 25 height 18
type input "0"
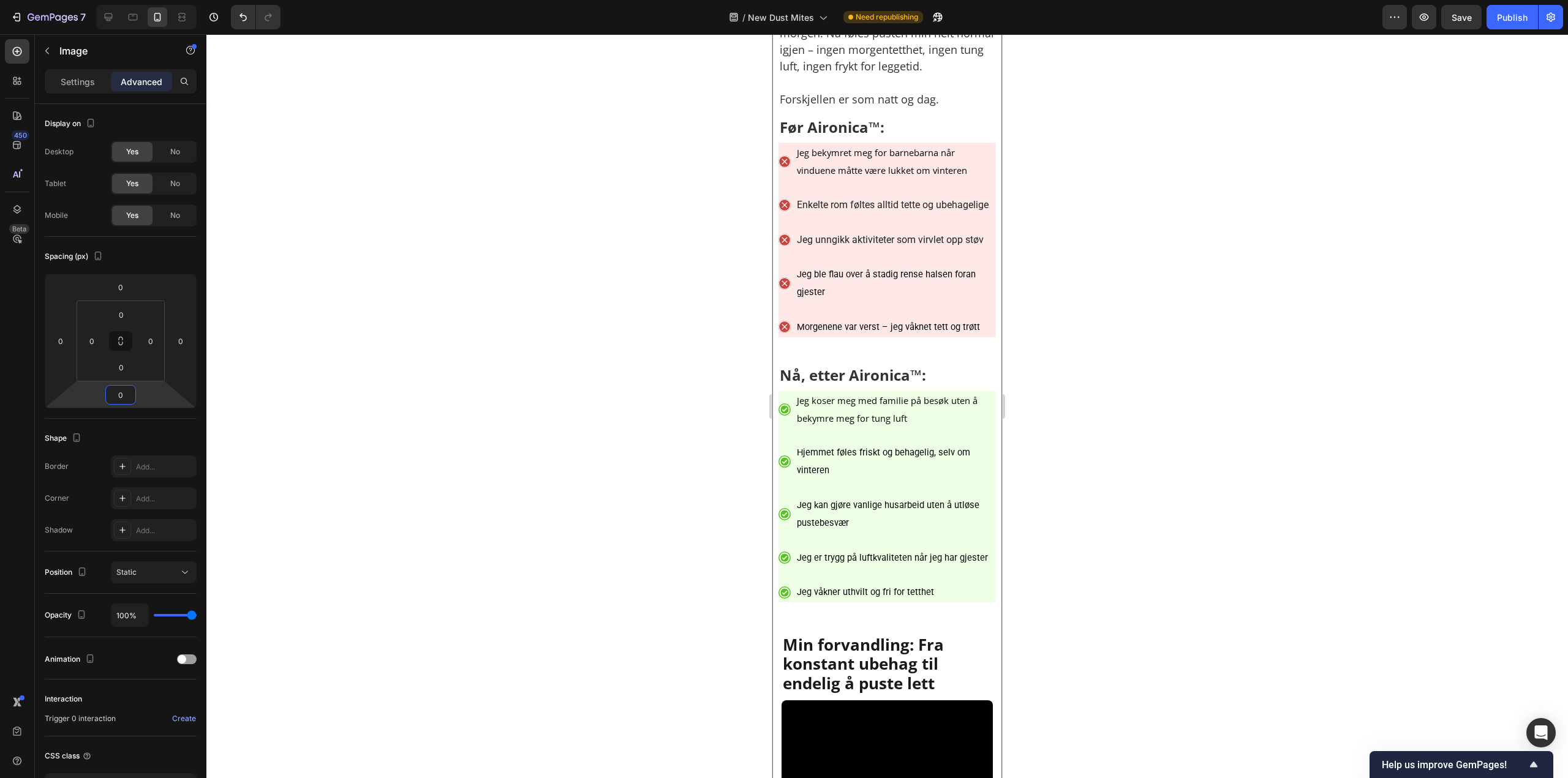
click at [1206, 415] on div at bounding box center [887, 406] width 1361 height 744
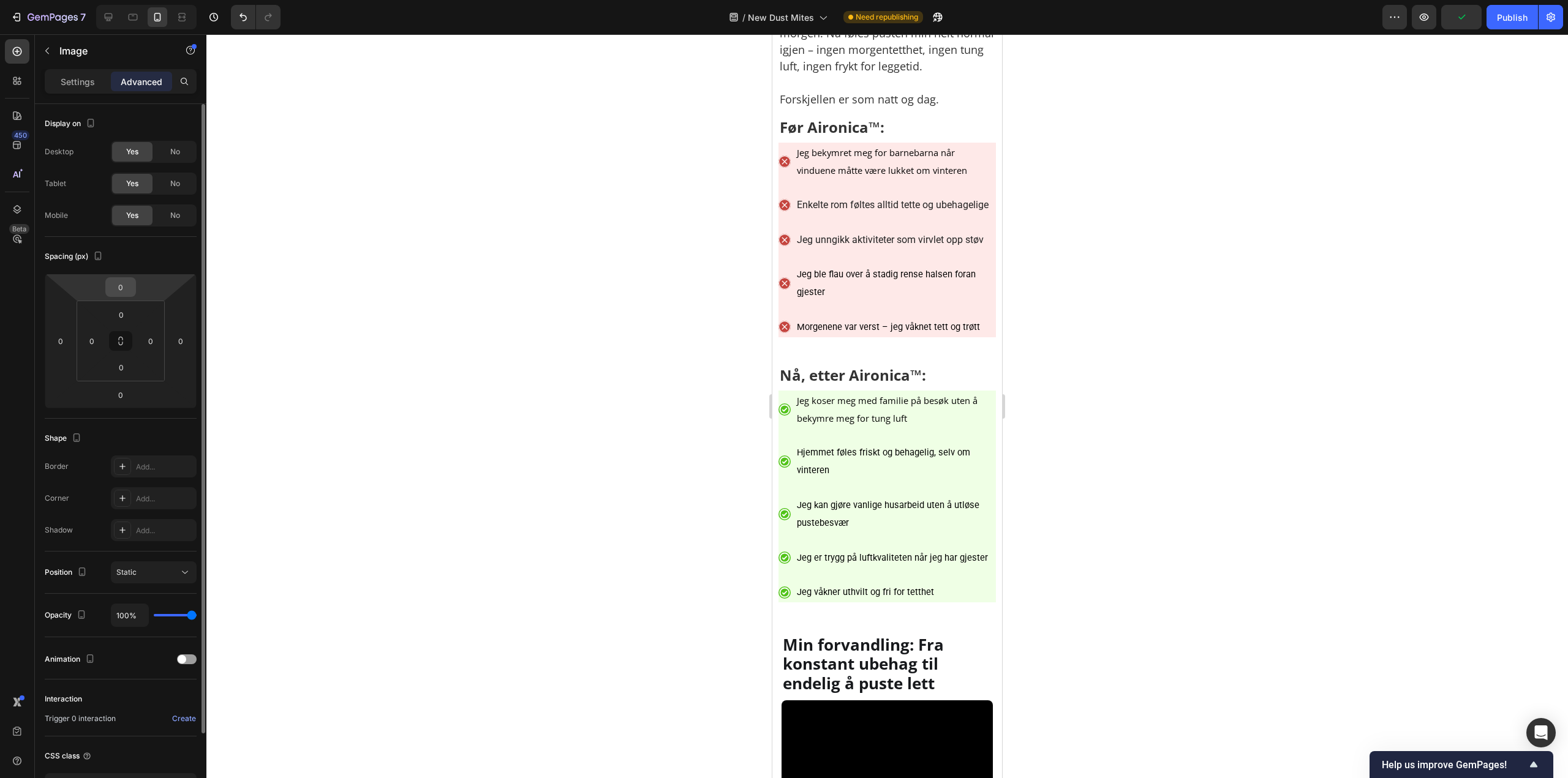
click at [120, 288] on input "0" at bounding box center [121, 287] width 25 height 18
type input "10"
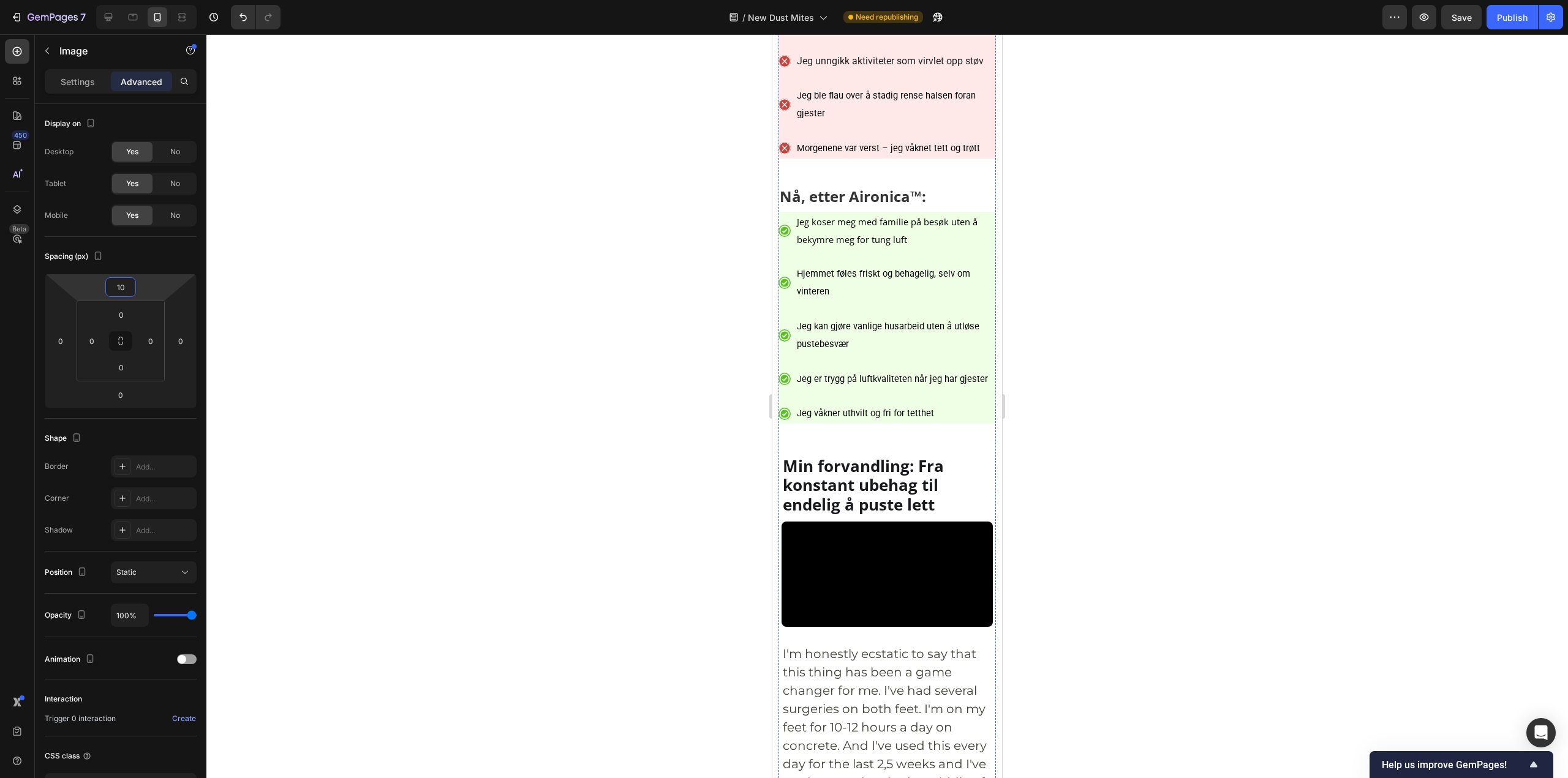
scroll to position [5302, 0]
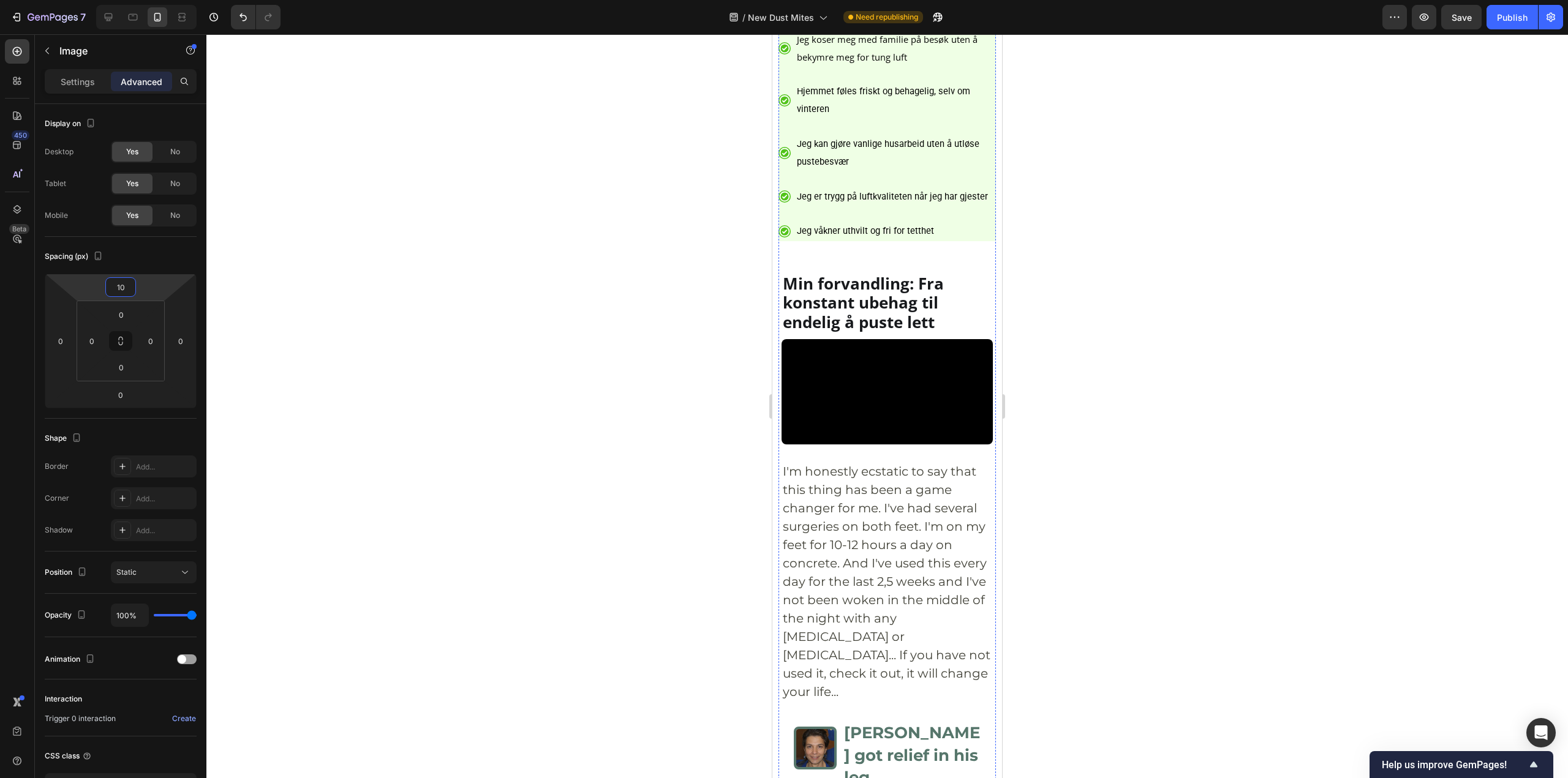
click at [1131, 257] on div at bounding box center [887, 406] width 1361 height 744
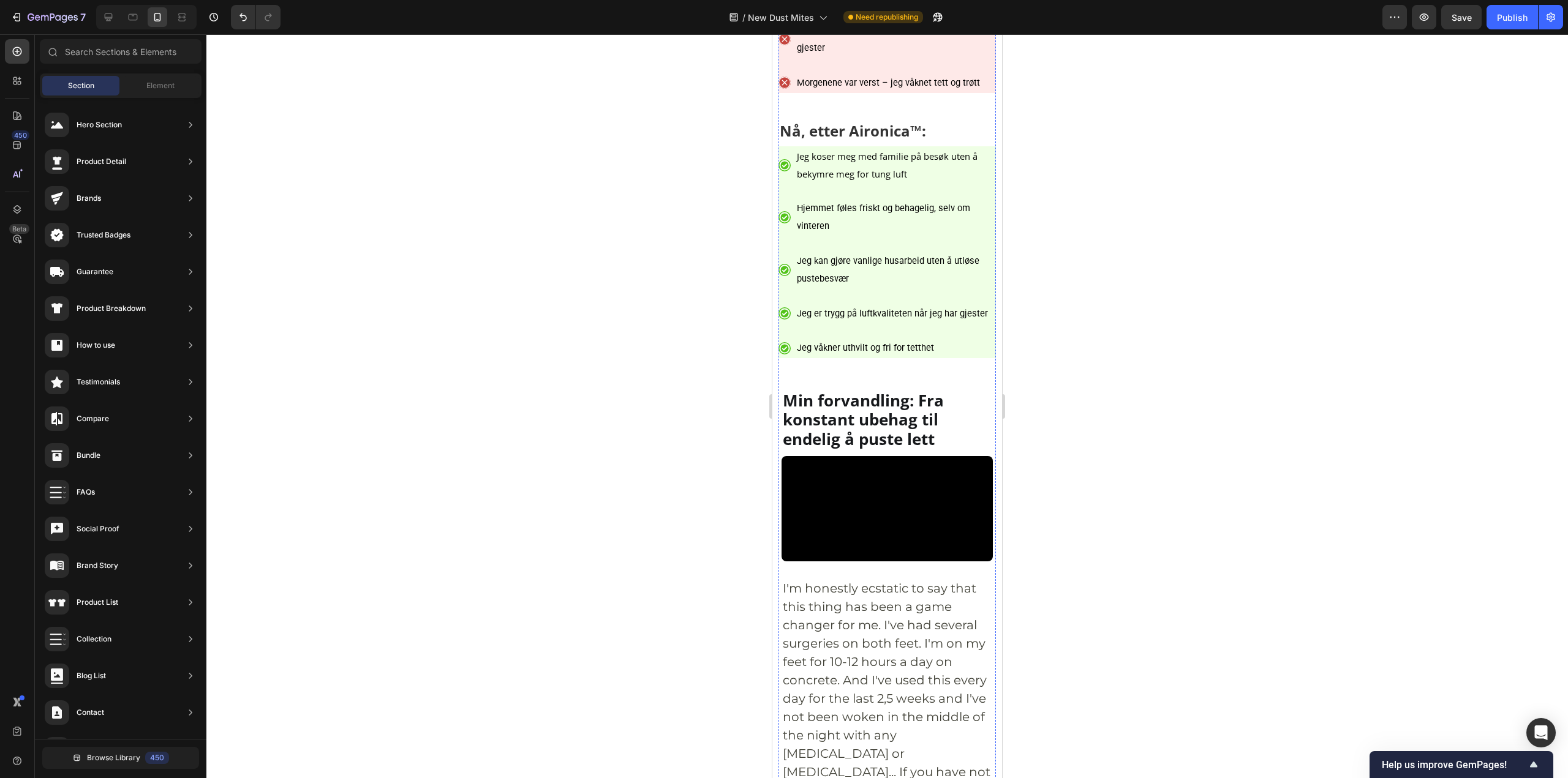
scroll to position [5179, 0]
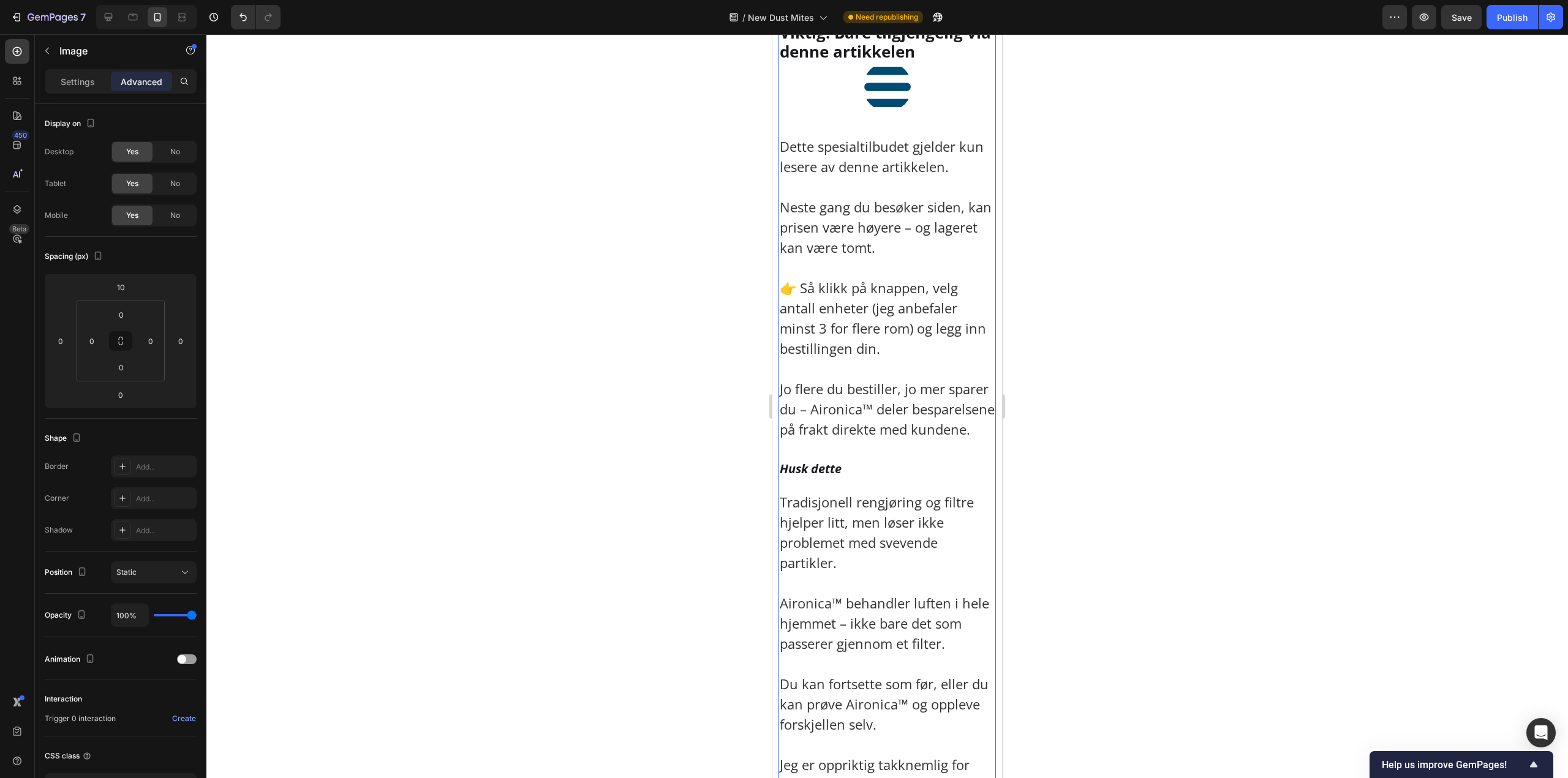
scroll to position [8423, 0]
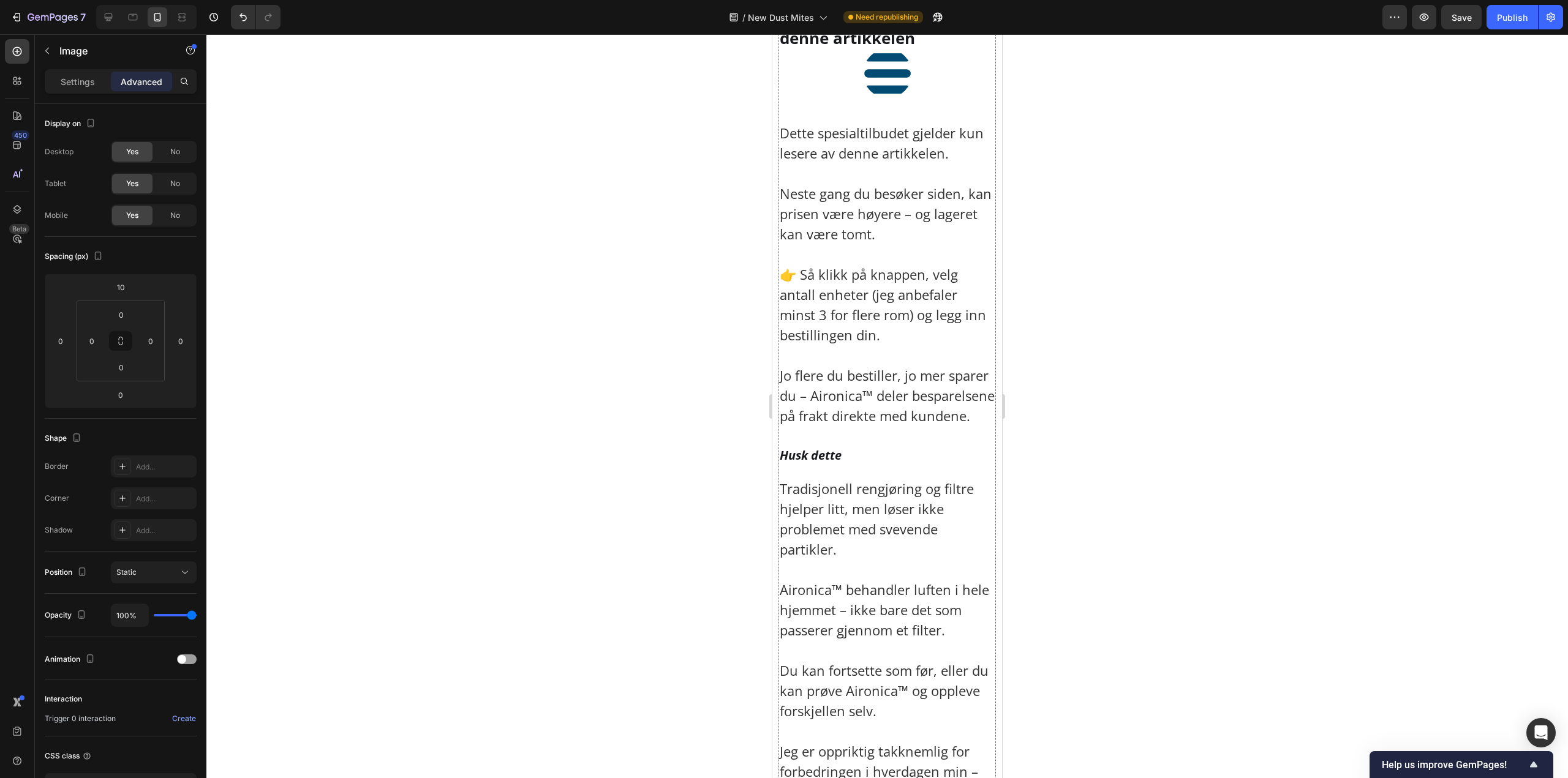
click at [68, 83] on p "Settings" at bounding box center [77, 82] width 34 height 13
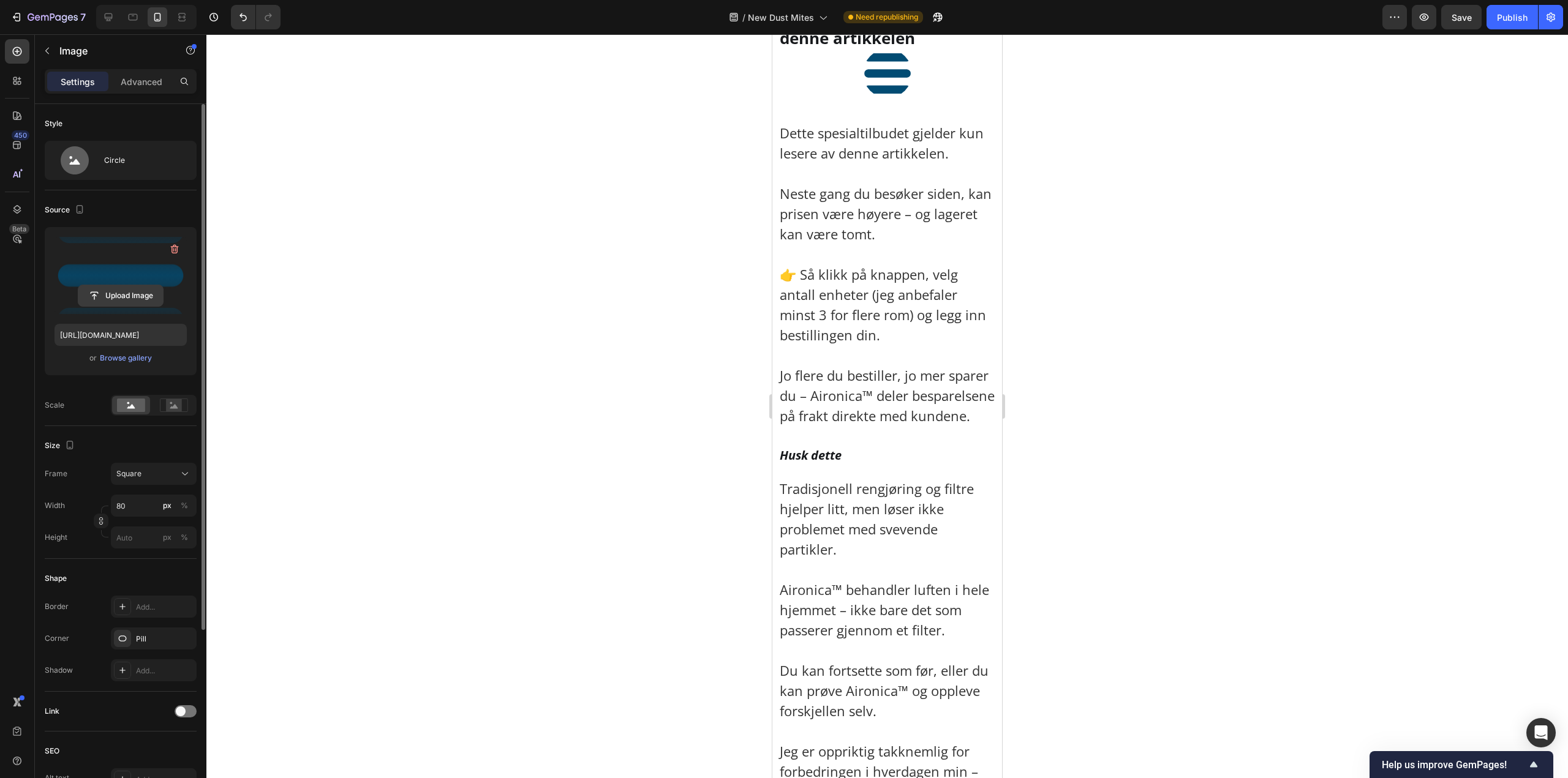
click at [128, 300] on input "file" at bounding box center [121, 296] width 85 height 21
click at [142, 76] on p "Advanced" at bounding box center [141, 82] width 41 height 13
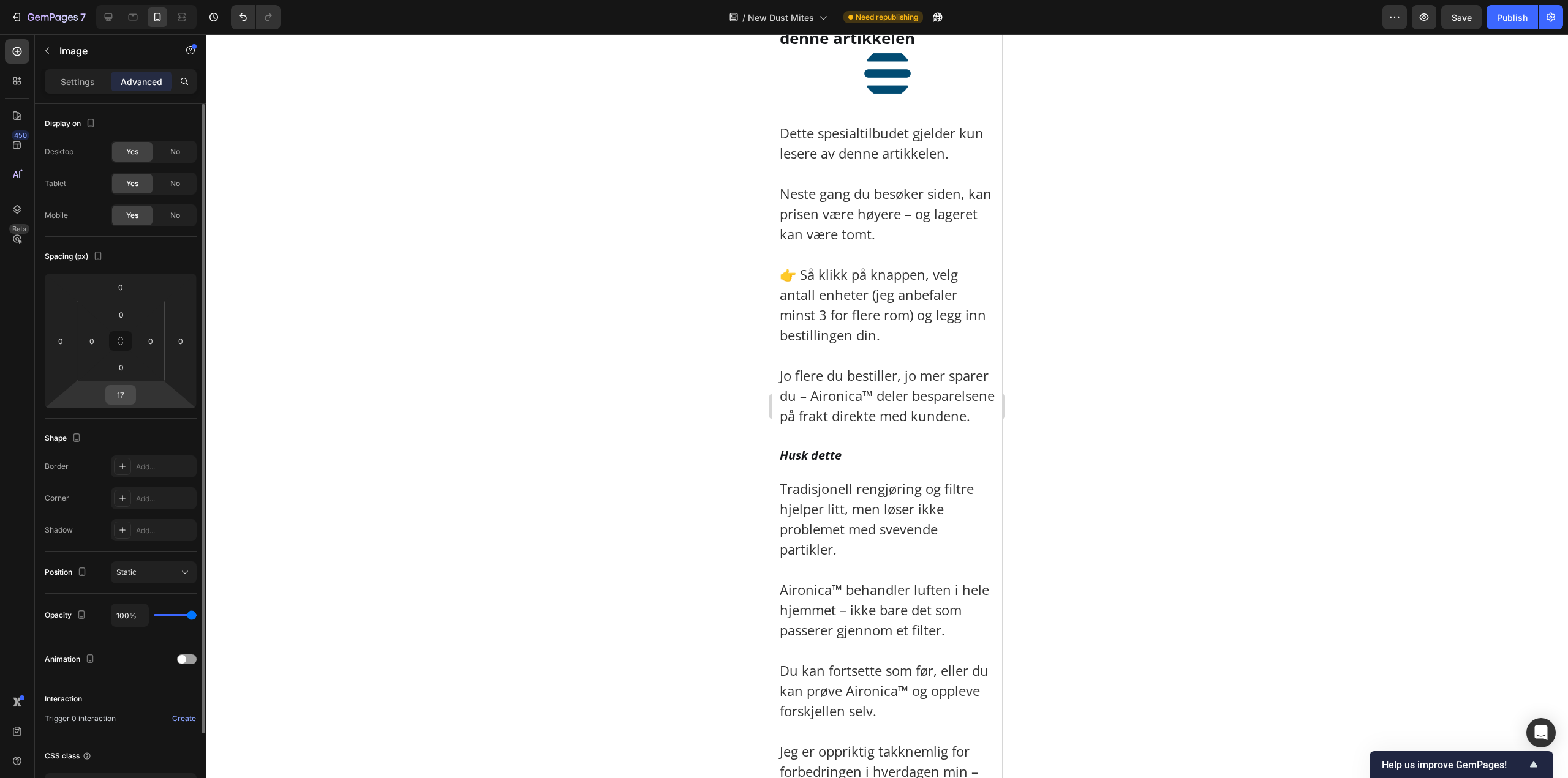
click at [121, 401] on input "17" at bounding box center [121, 394] width 25 height 18
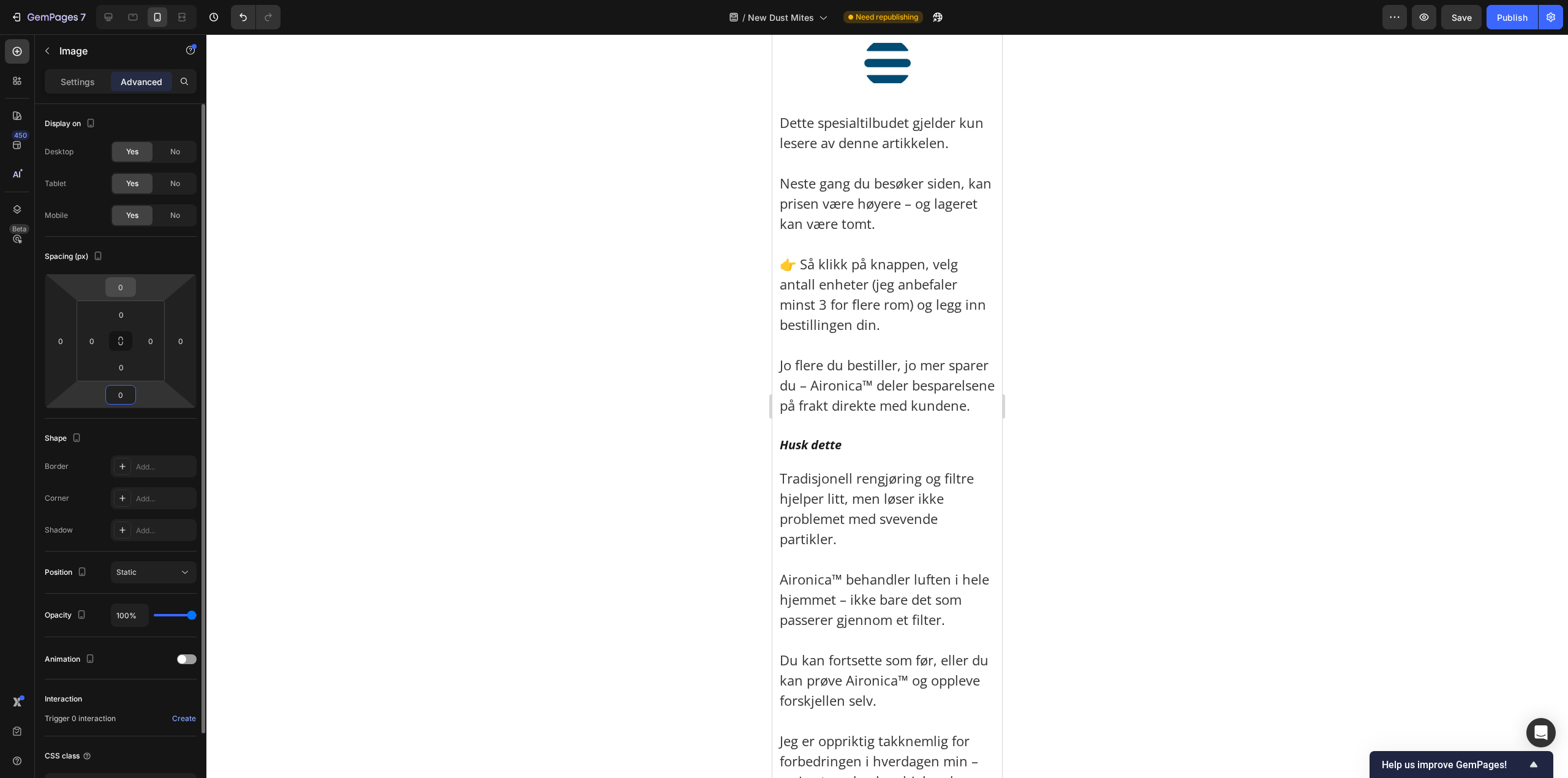
type input "0"
click at [114, 282] on input "0" at bounding box center [121, 287] width 25 height 18
type input "10"
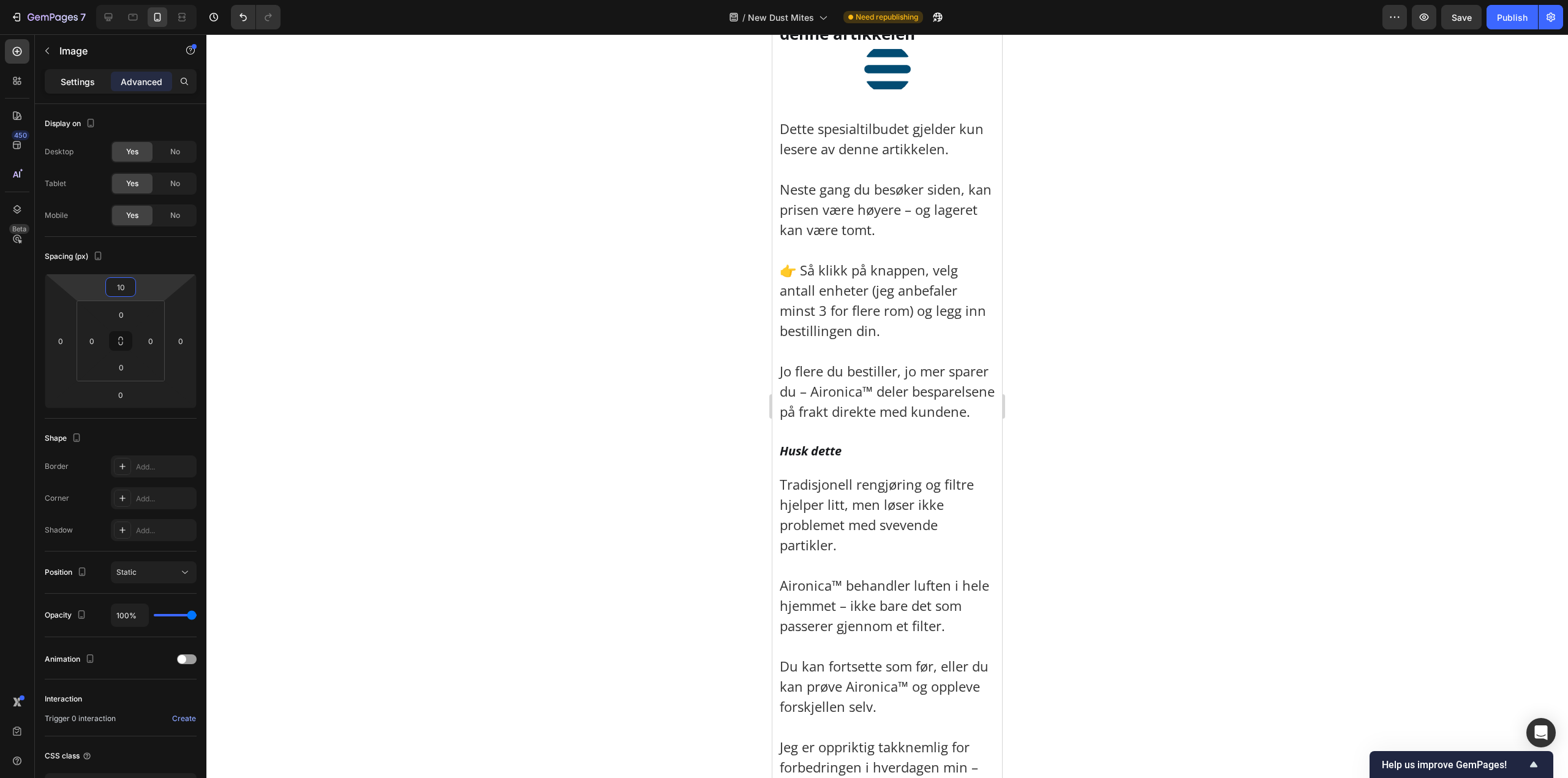
click at [65, 76] on p "Settings" at bounding box center [77, 82] width 34 height 13
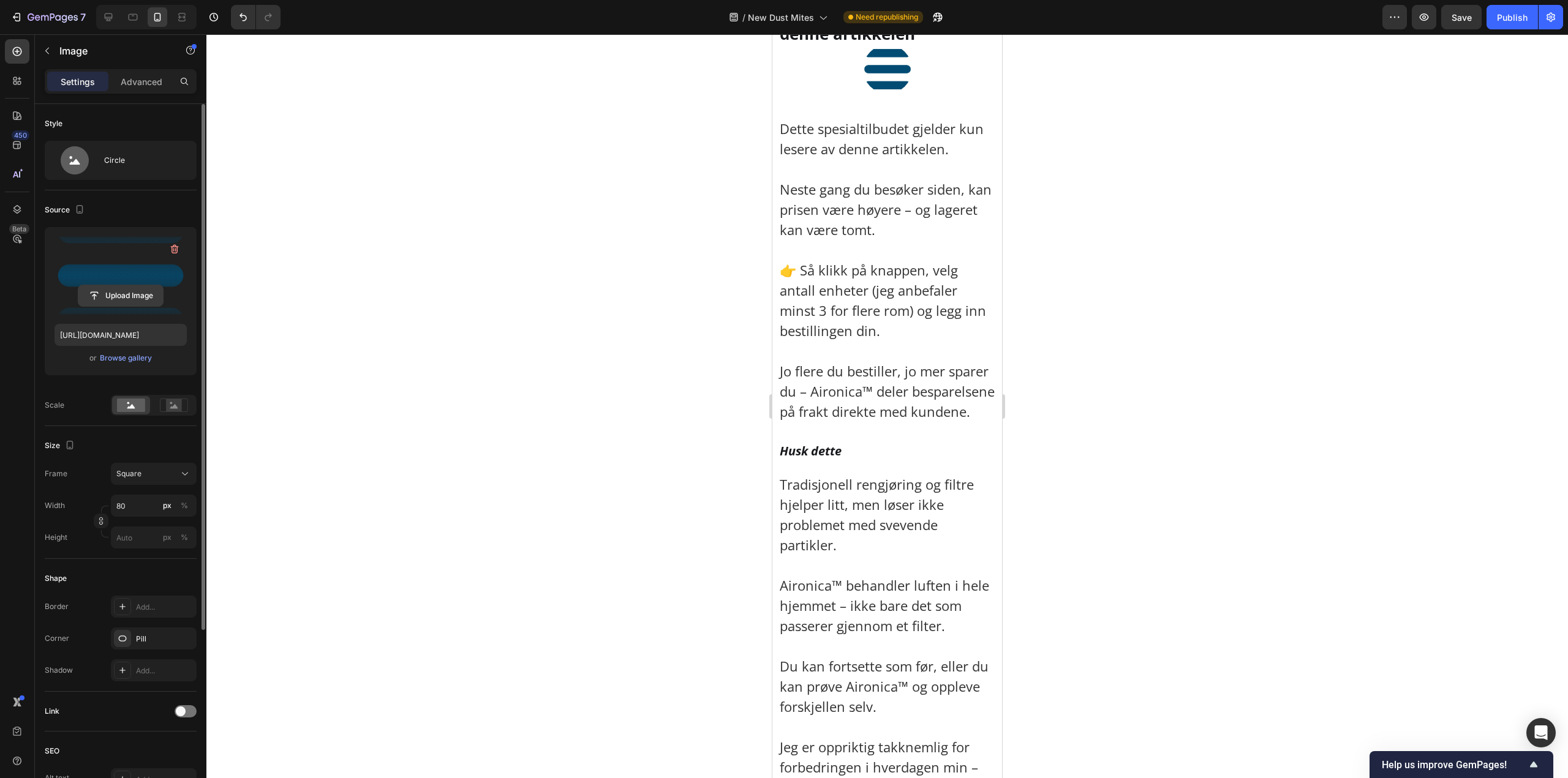
click at [129, 299] on input "file" at bounding box center [121, 296] width 85 height 21
type input "[URL][DOMAIN_NAME]"
click at [131, 139] on div "Style Circle" at bounding box center [121, 147] width 151 height 86
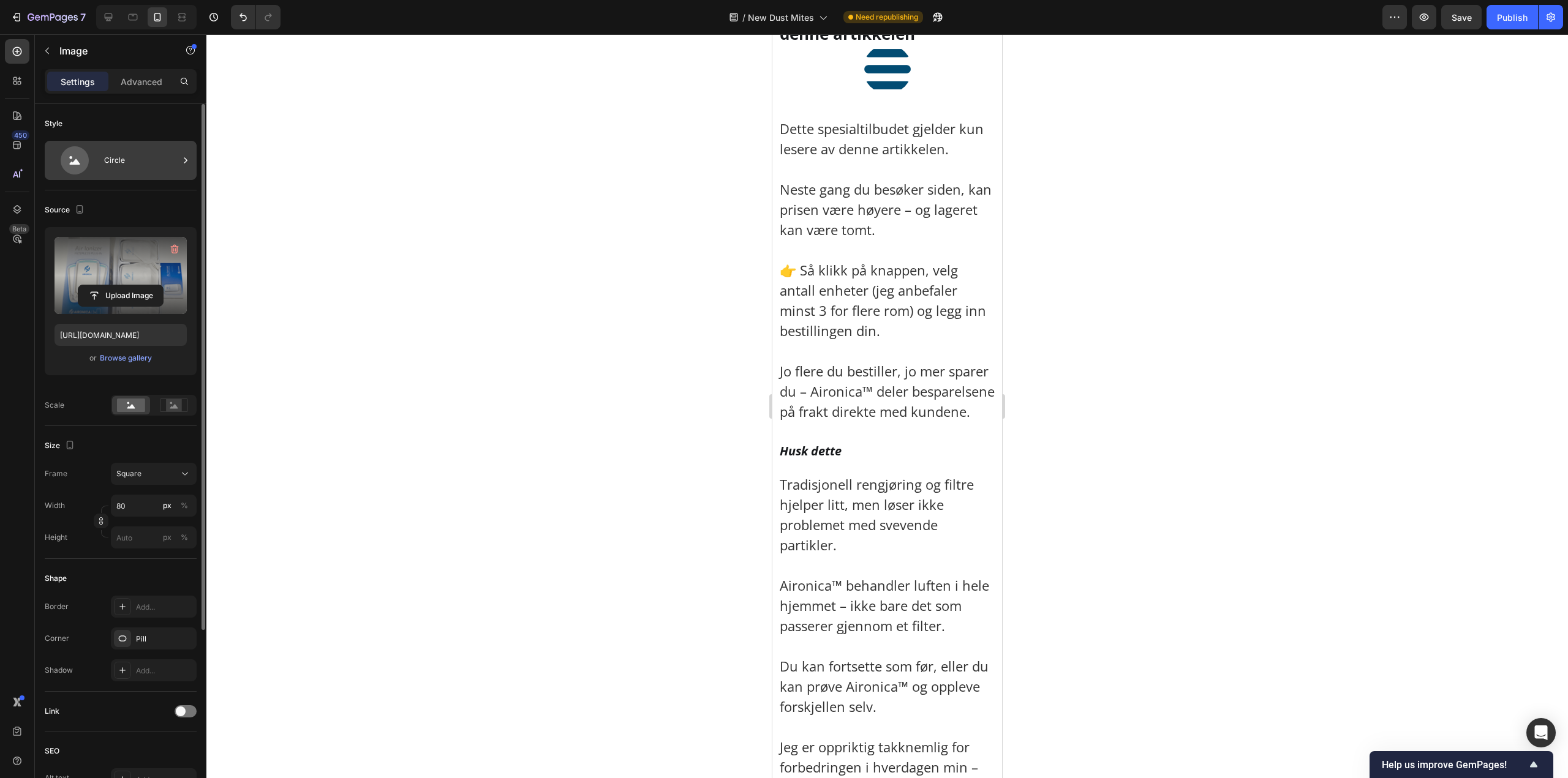
click at [145, 154] on div "Circle" at bounding box center [141, 160] width 75 height 28
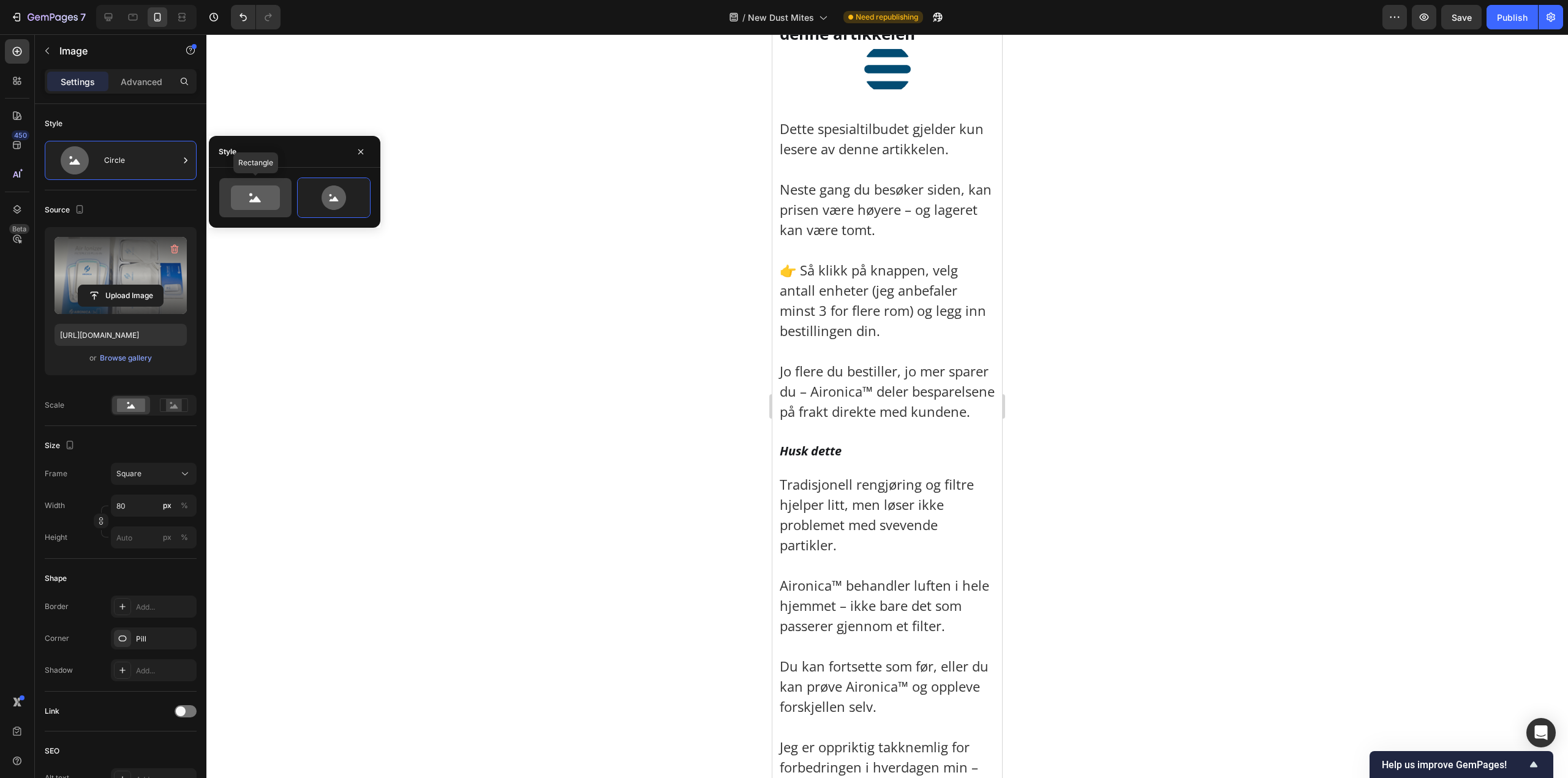
click at [260, 191] on icon at bounding box center [255, 198] width 49 height 25
type input "100"
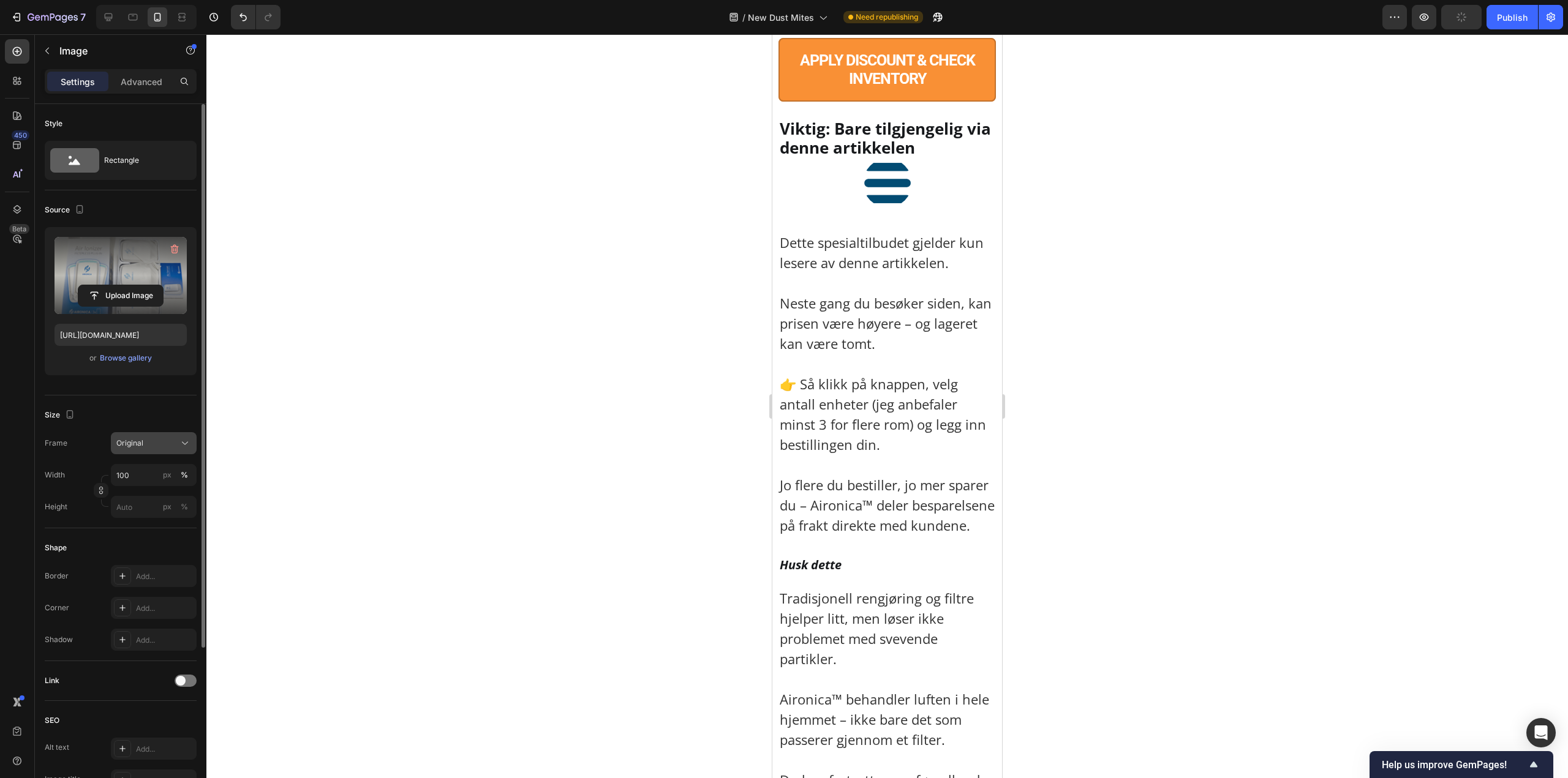
click at [162, 451] on button "Original" at bounding box center [153, 443] width 85 height 22
click at [1216, 315] on div at bounding box center [887, 406] width 1361 height 744
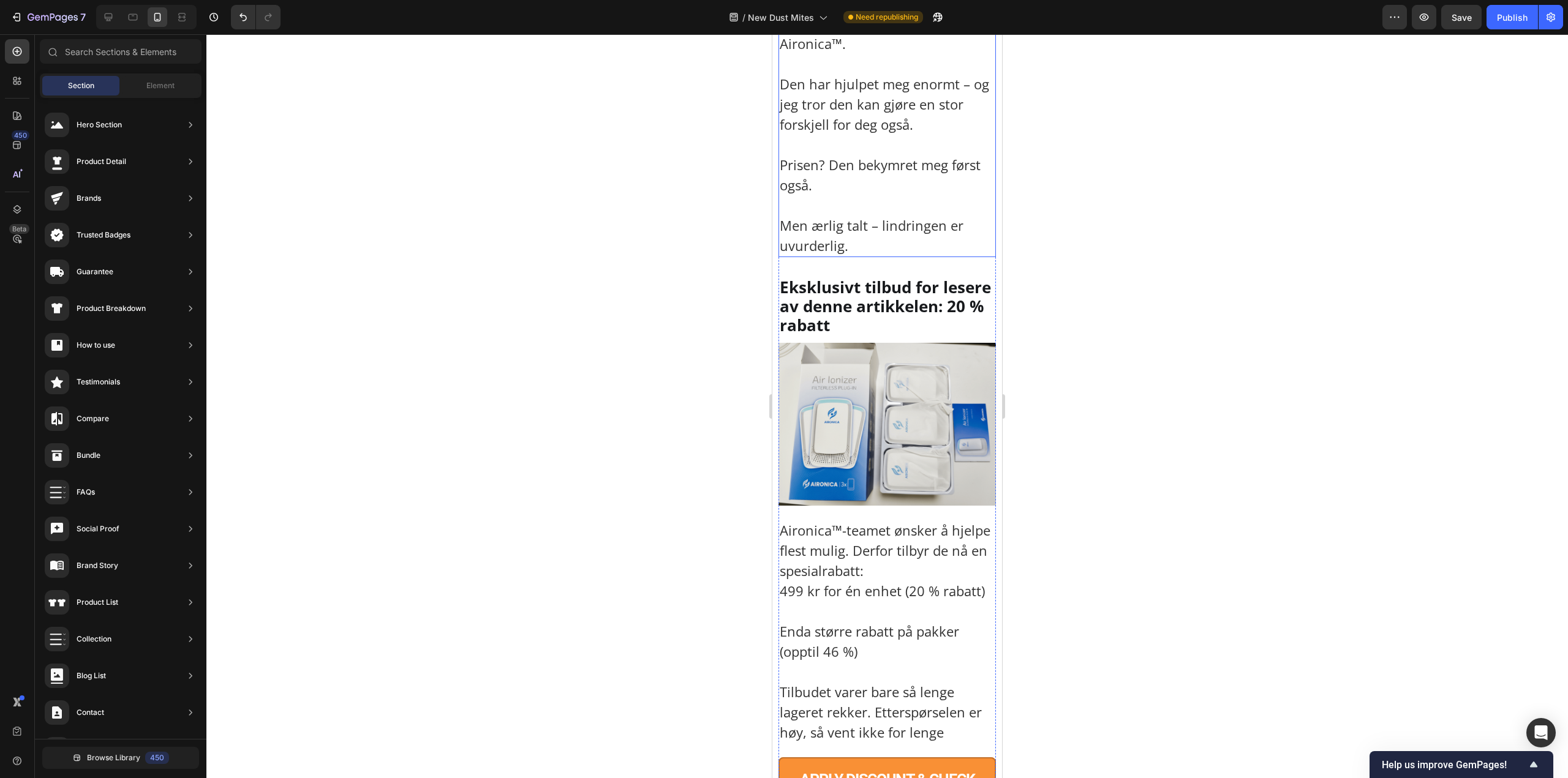
scroll to position [7689, 0]
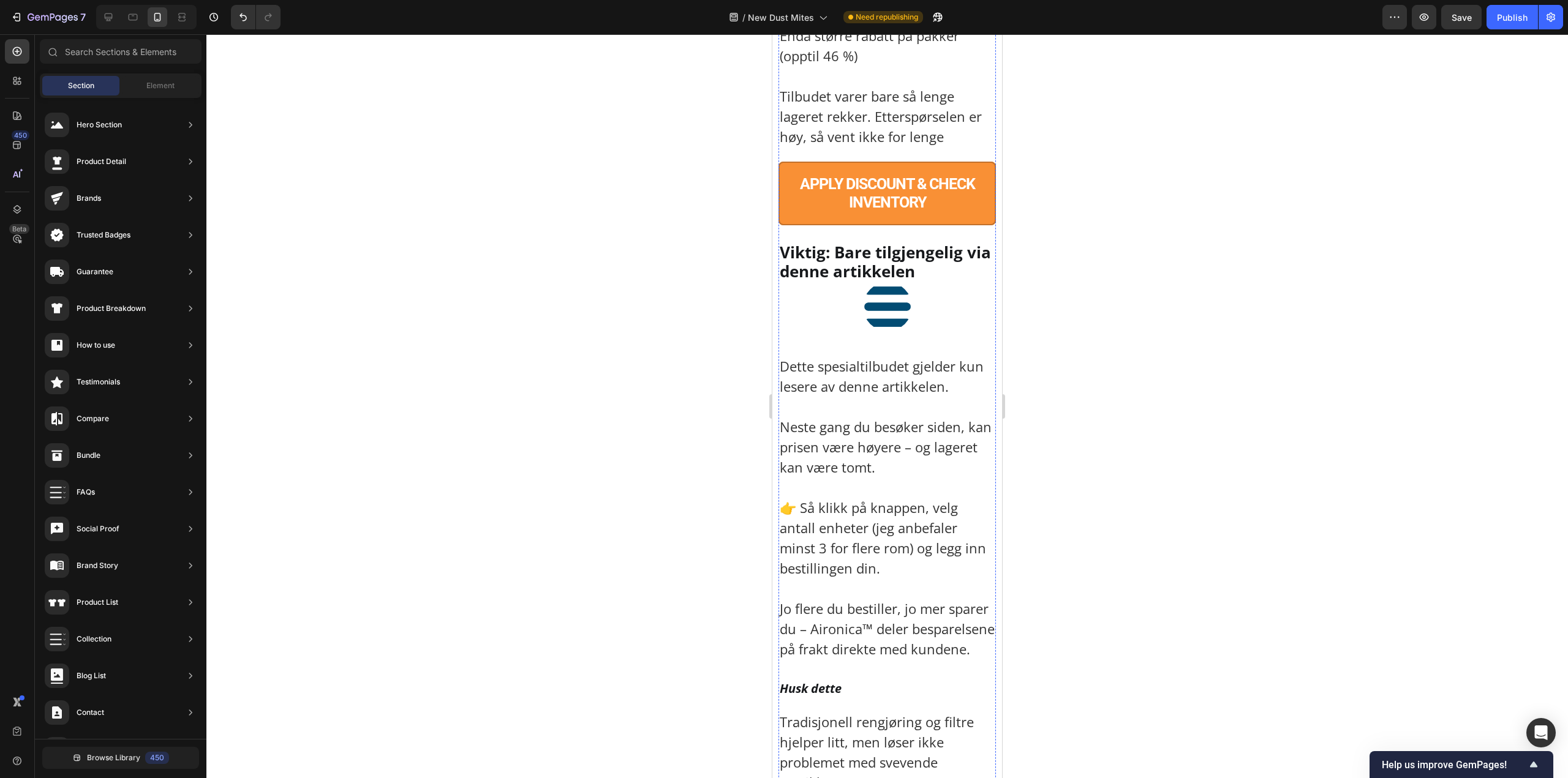
scroll to position [8301, 0]
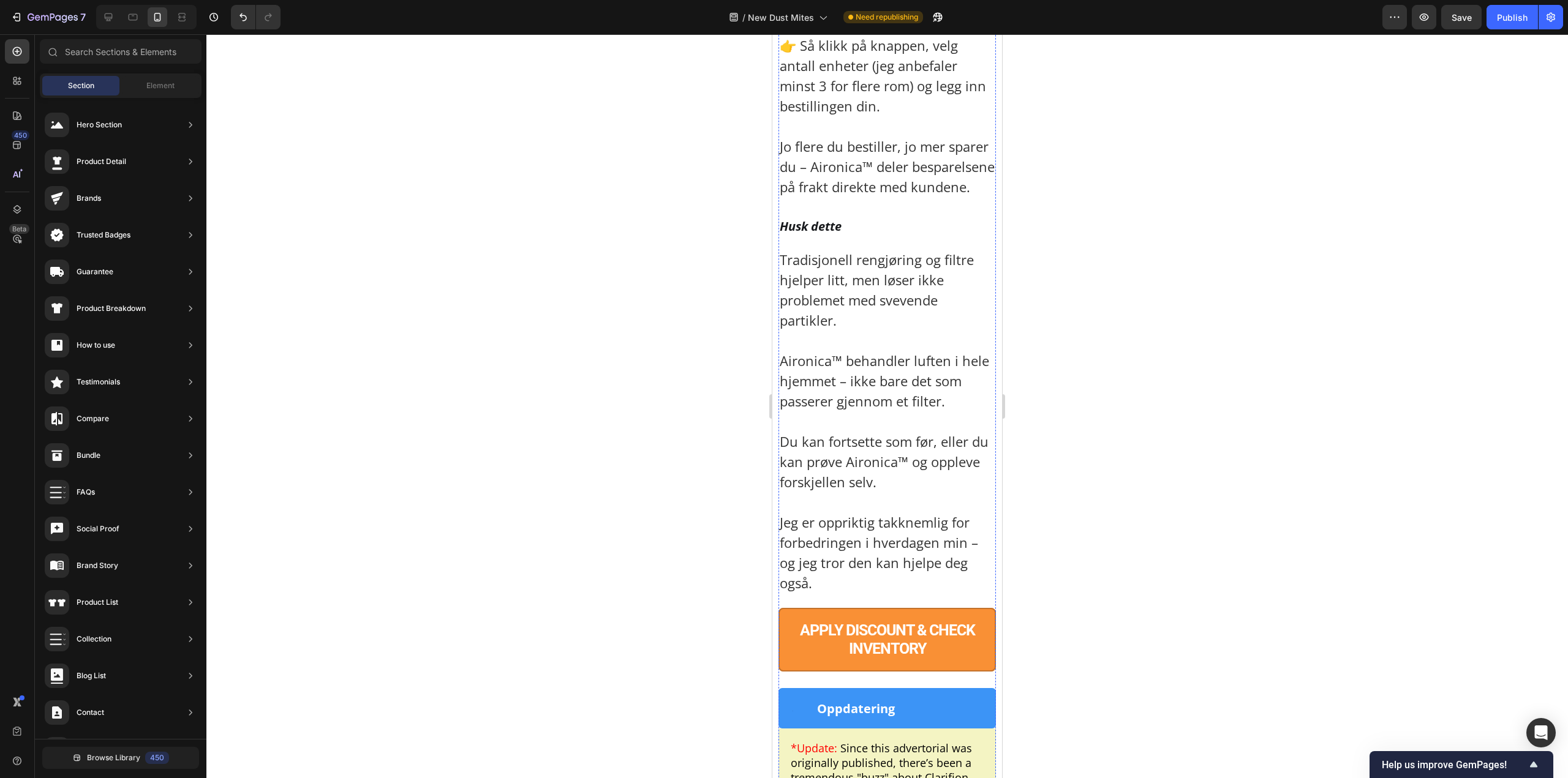
scroll to position [8791, 0]
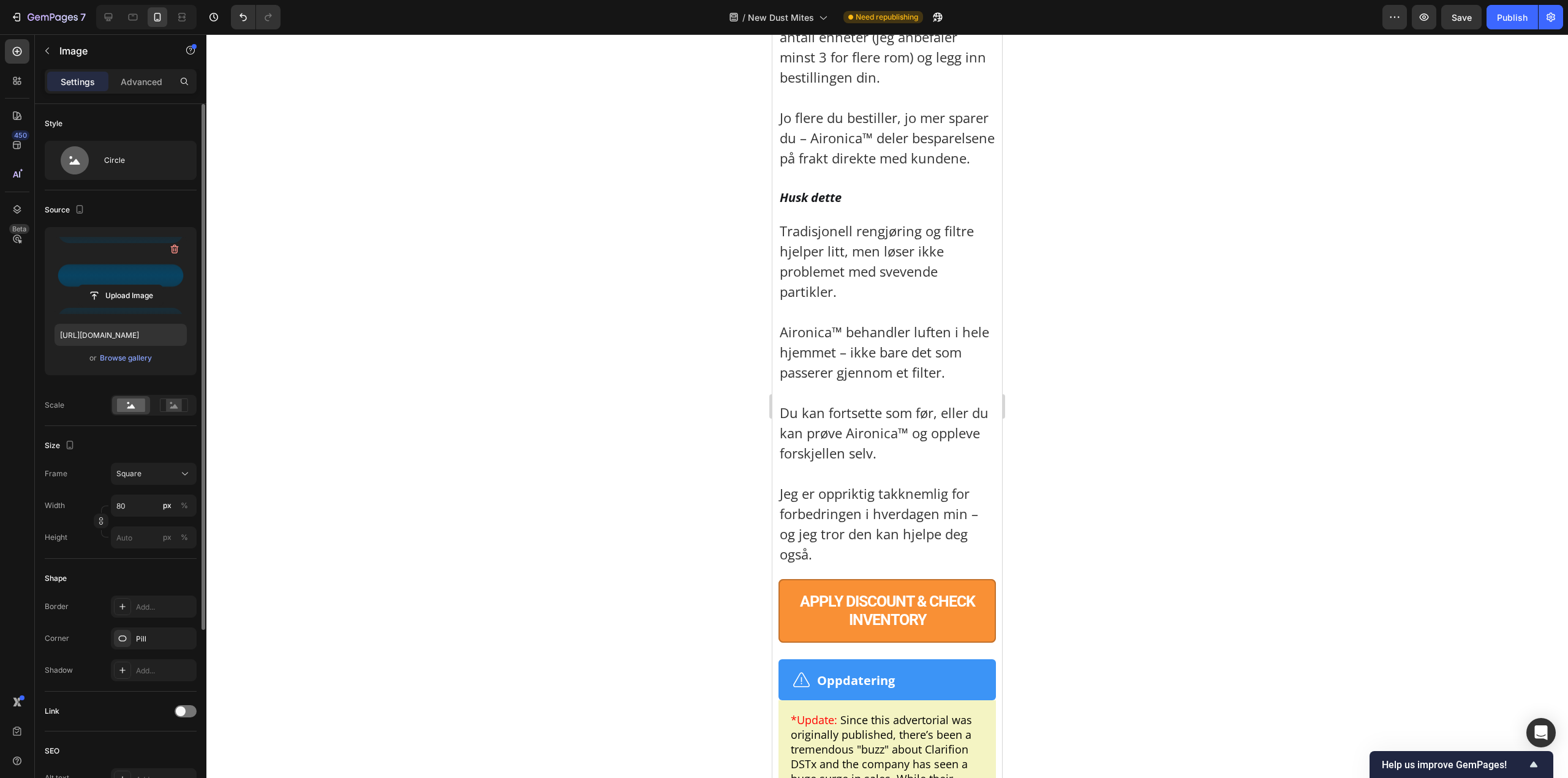
click at [129, 281] on label at bounding box center [121, 275] width 132 height 77
click at [129, 285] on input "file" at bounding box center [121, 296] width 85 height 21
type input "[URL][DOMAIN_NAME]"
click at [97, 157] on icon at bounding box center [75, 160] width 49 height 28
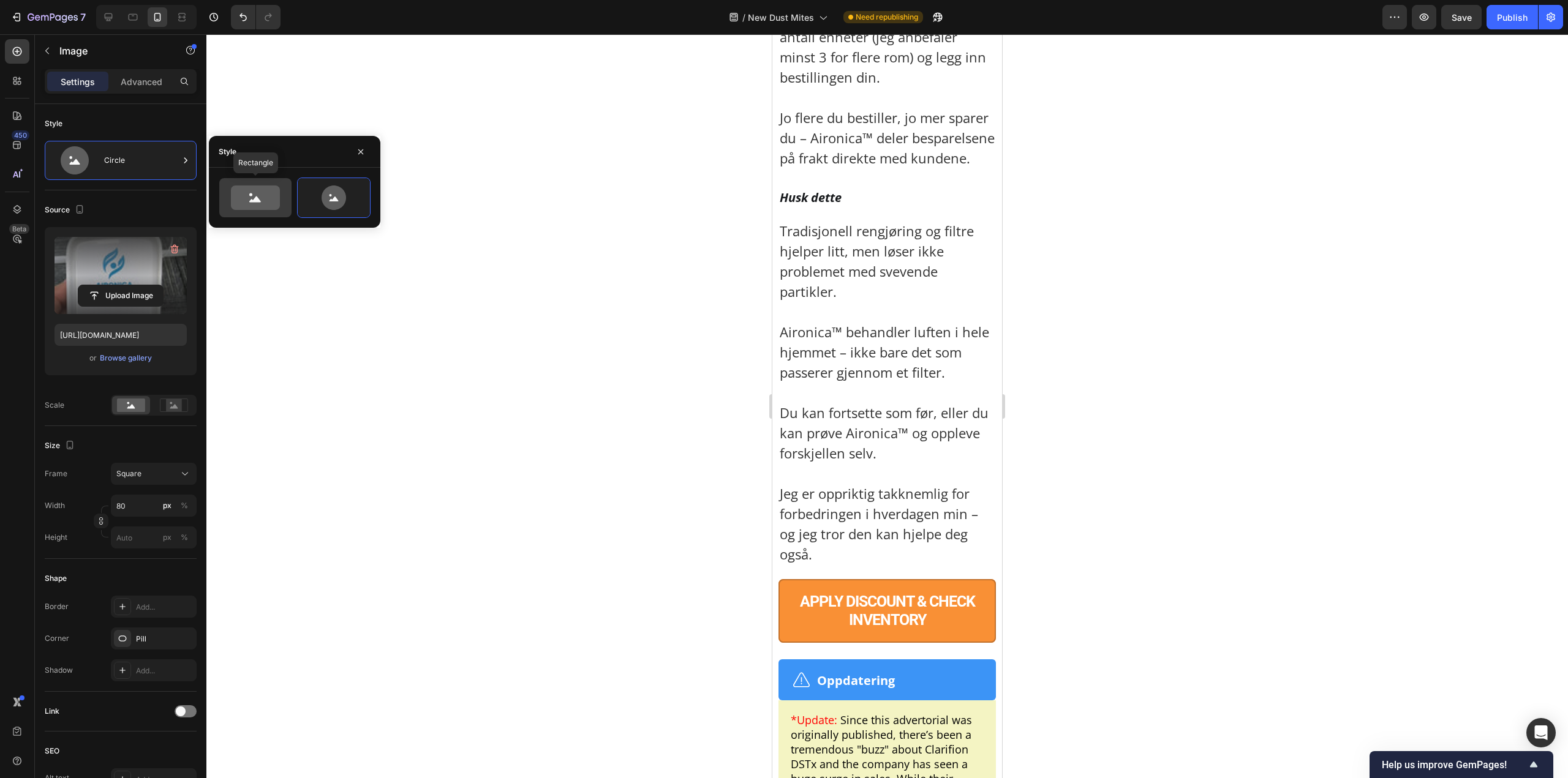
click at [239, 199] on icon at bounding box center [255, 198] width 49 height 25
type input "100"
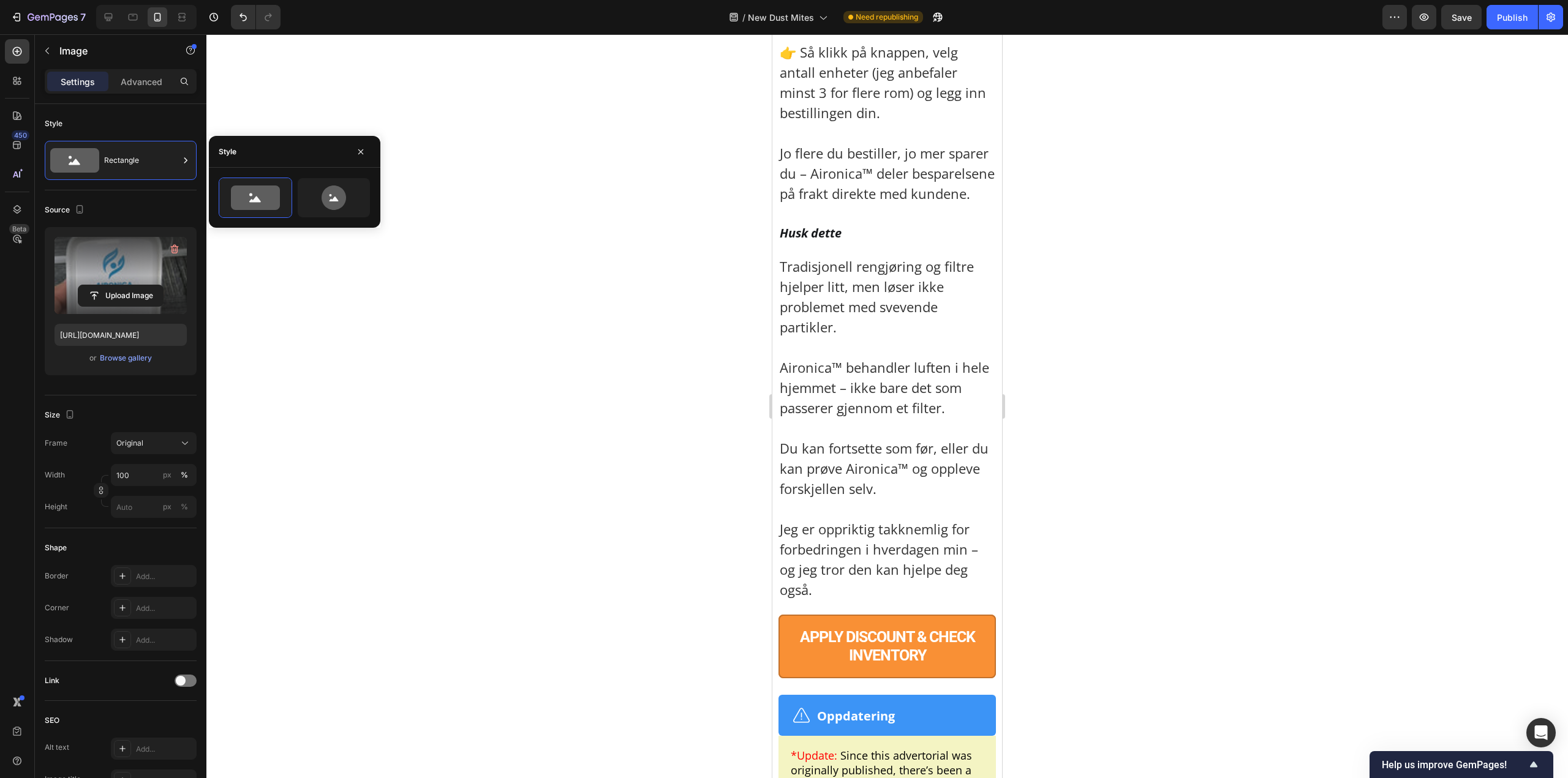
scroll to position [9097, 0]
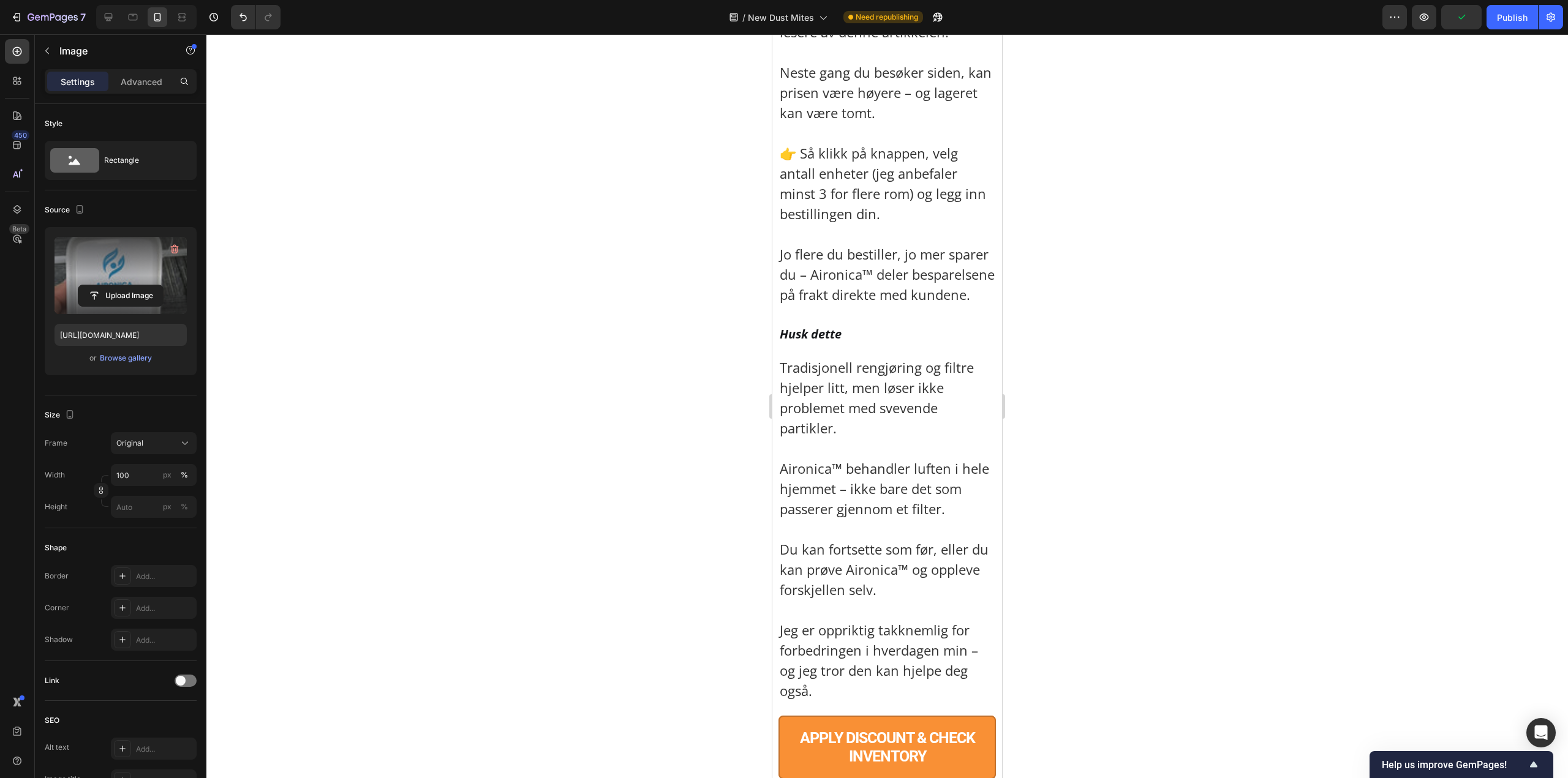
scroll to position [8974, 0]
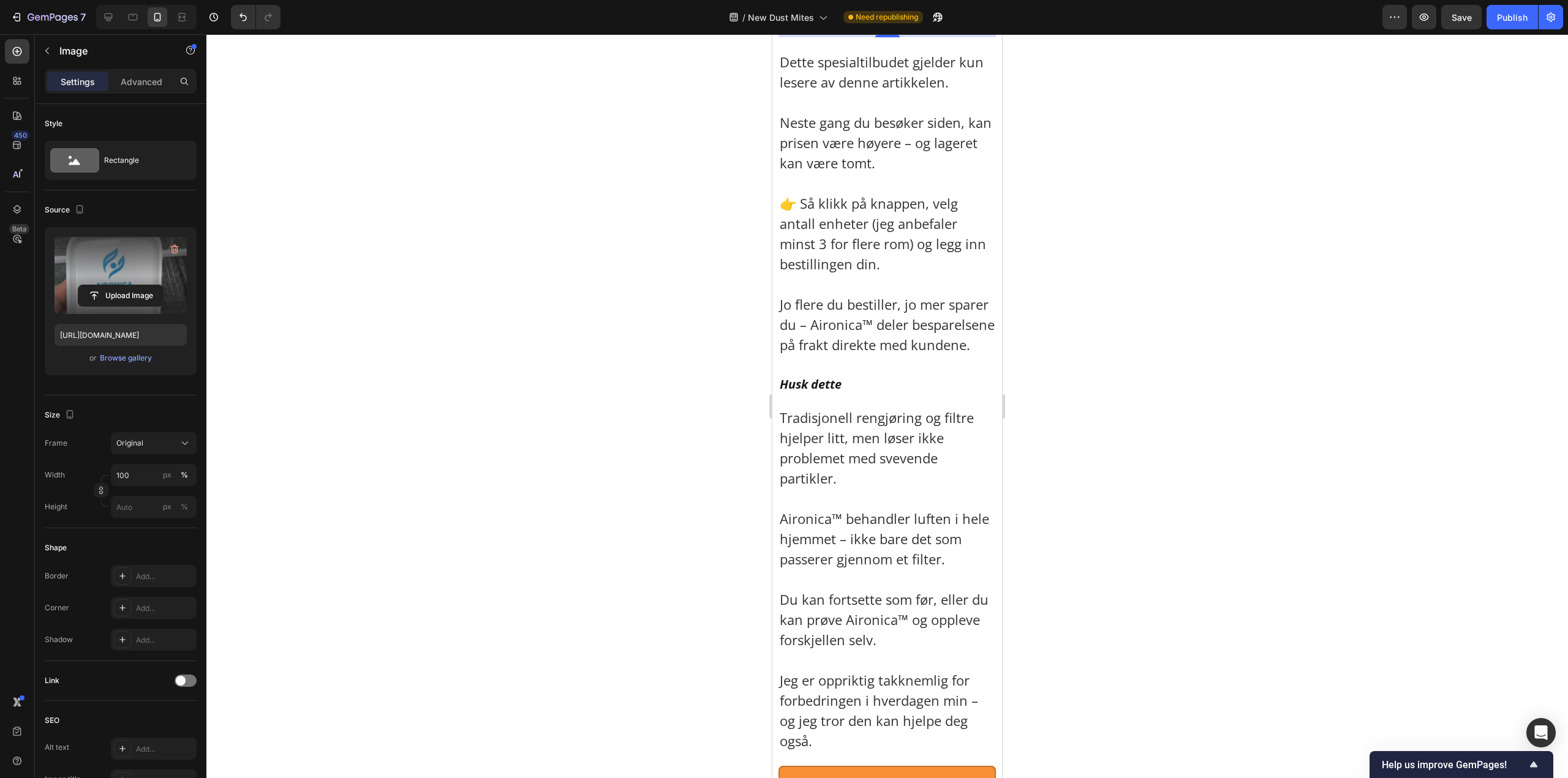
scroll to position [8914, 0]
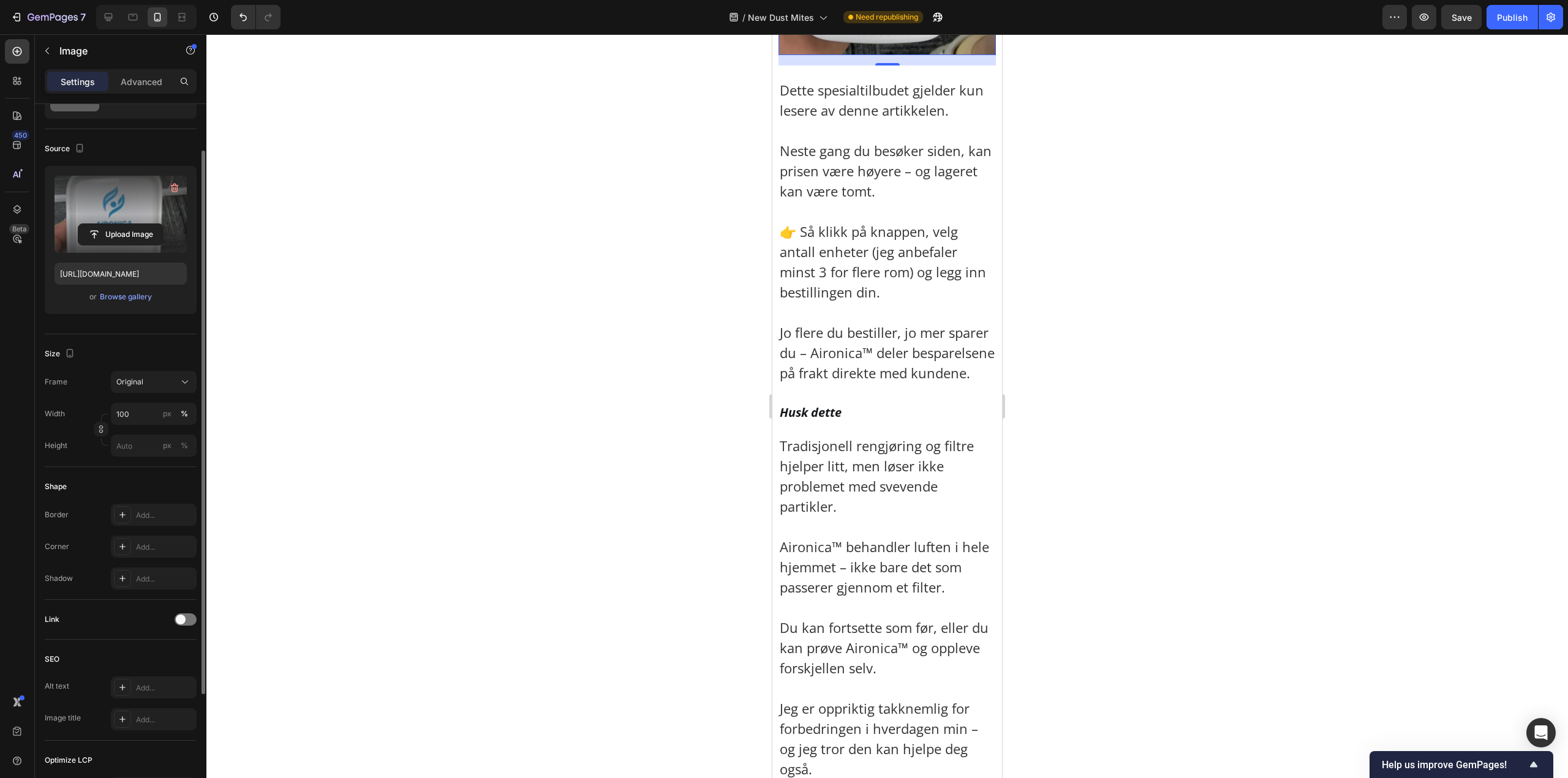
click at [478, 422] on div at bounding box center [887, 406] width 1361 height 744
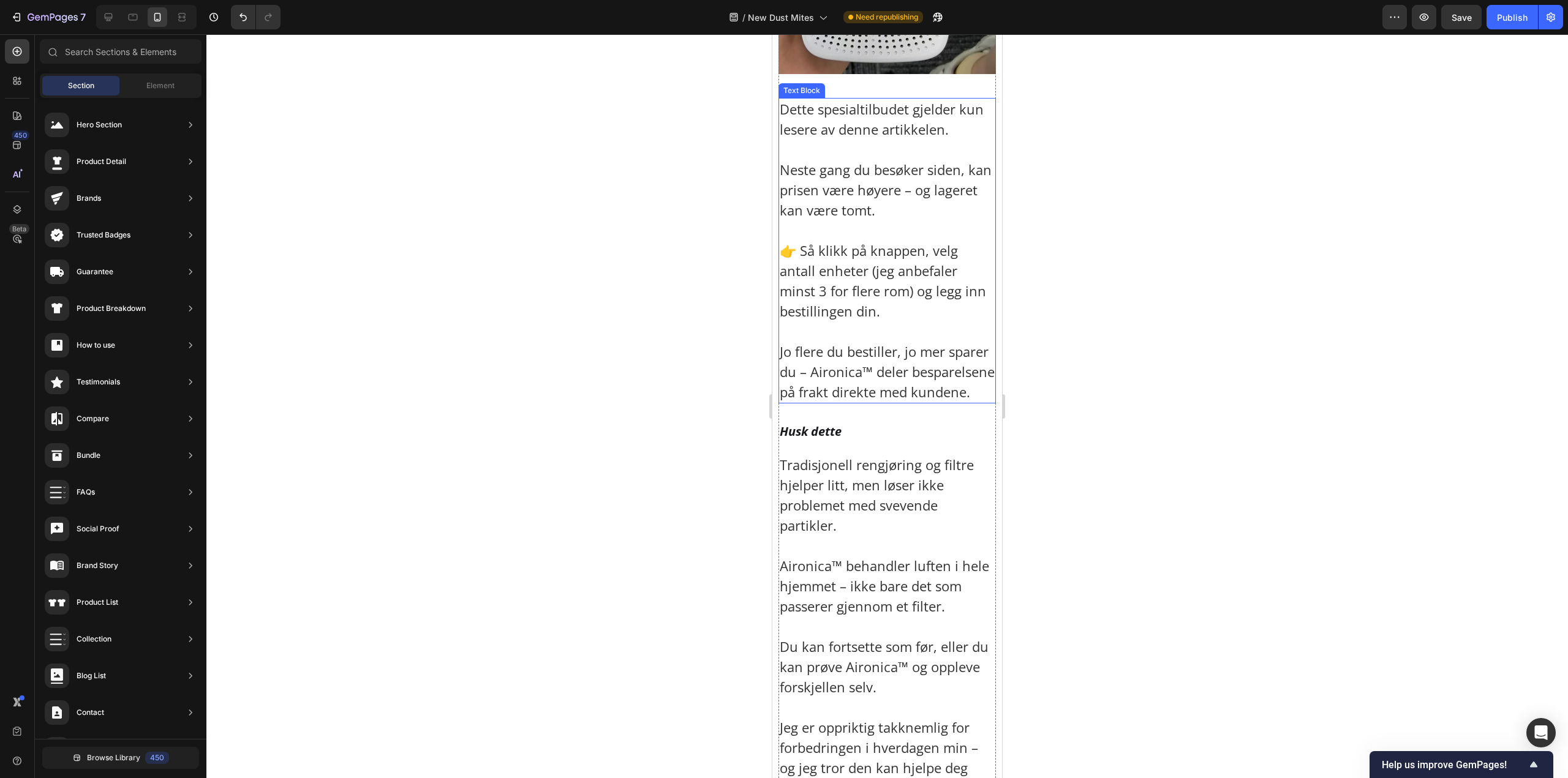
scroll to position [8852, 0]
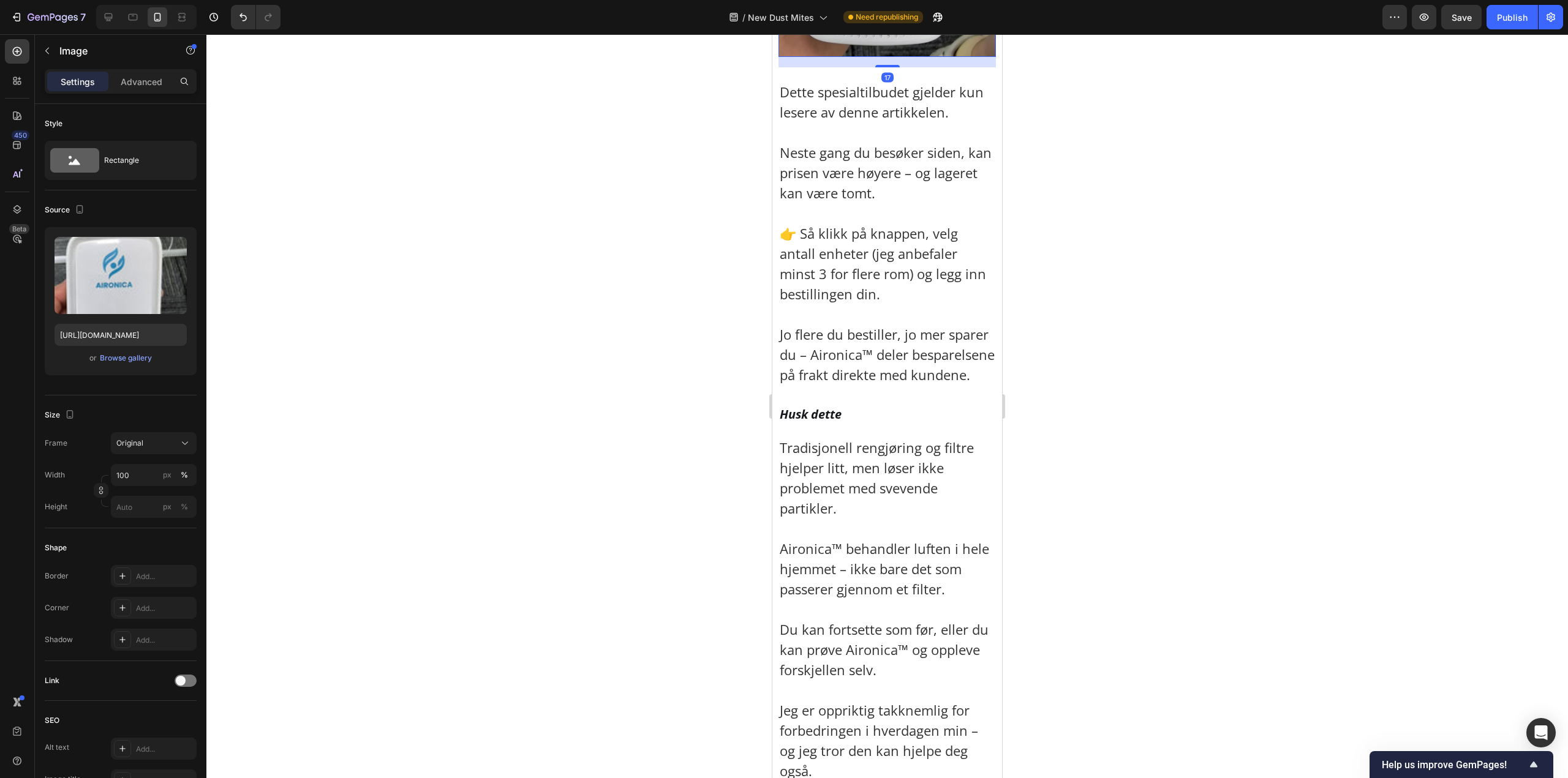
scroll to position [8914, 0]
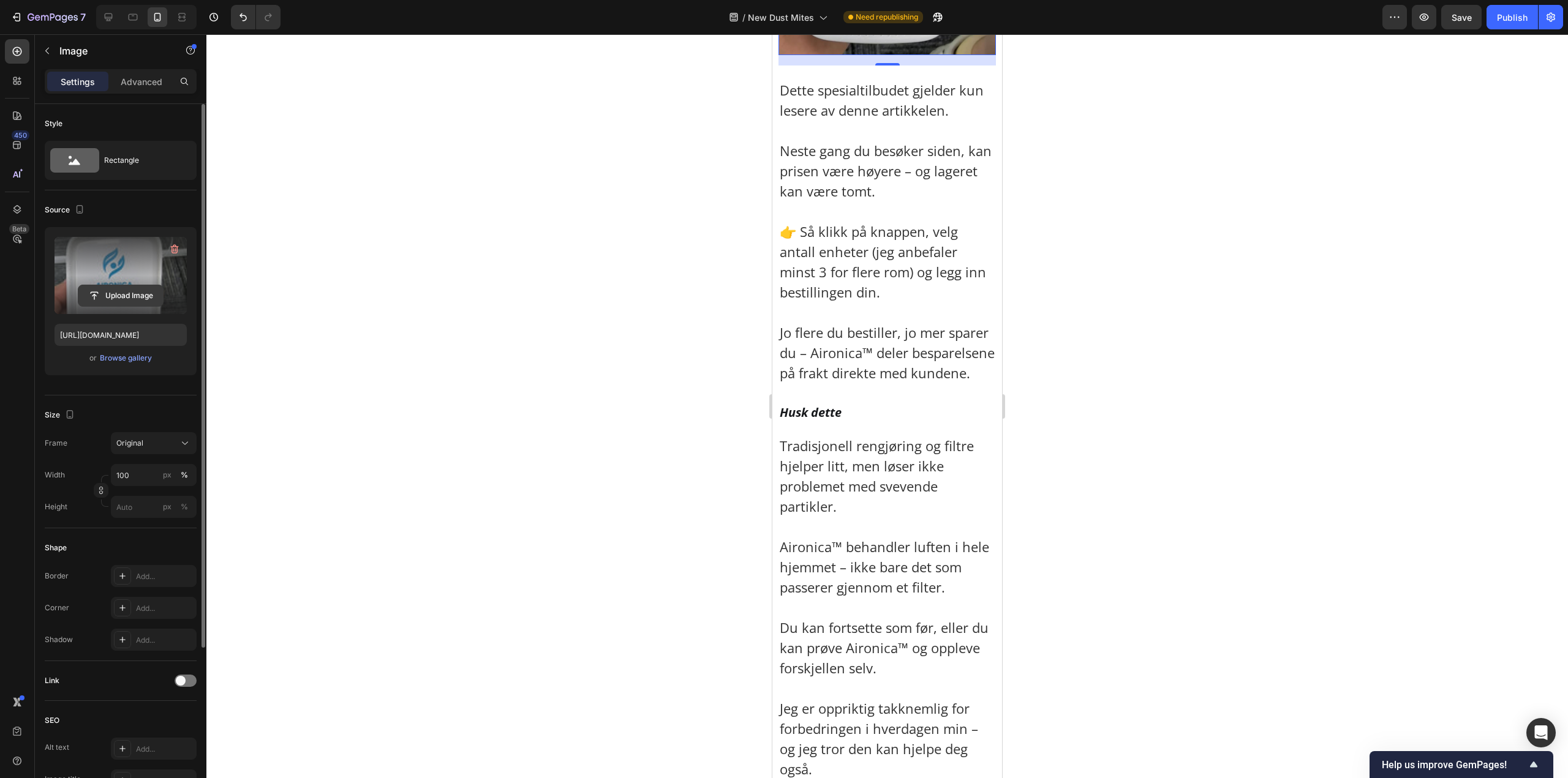
click at [122, 291] on input "file" at bounding box center [121, 296] width 85 height 21
click at [136, 511] on input "px %" at bounding box center [153, 506] width 85 height 22
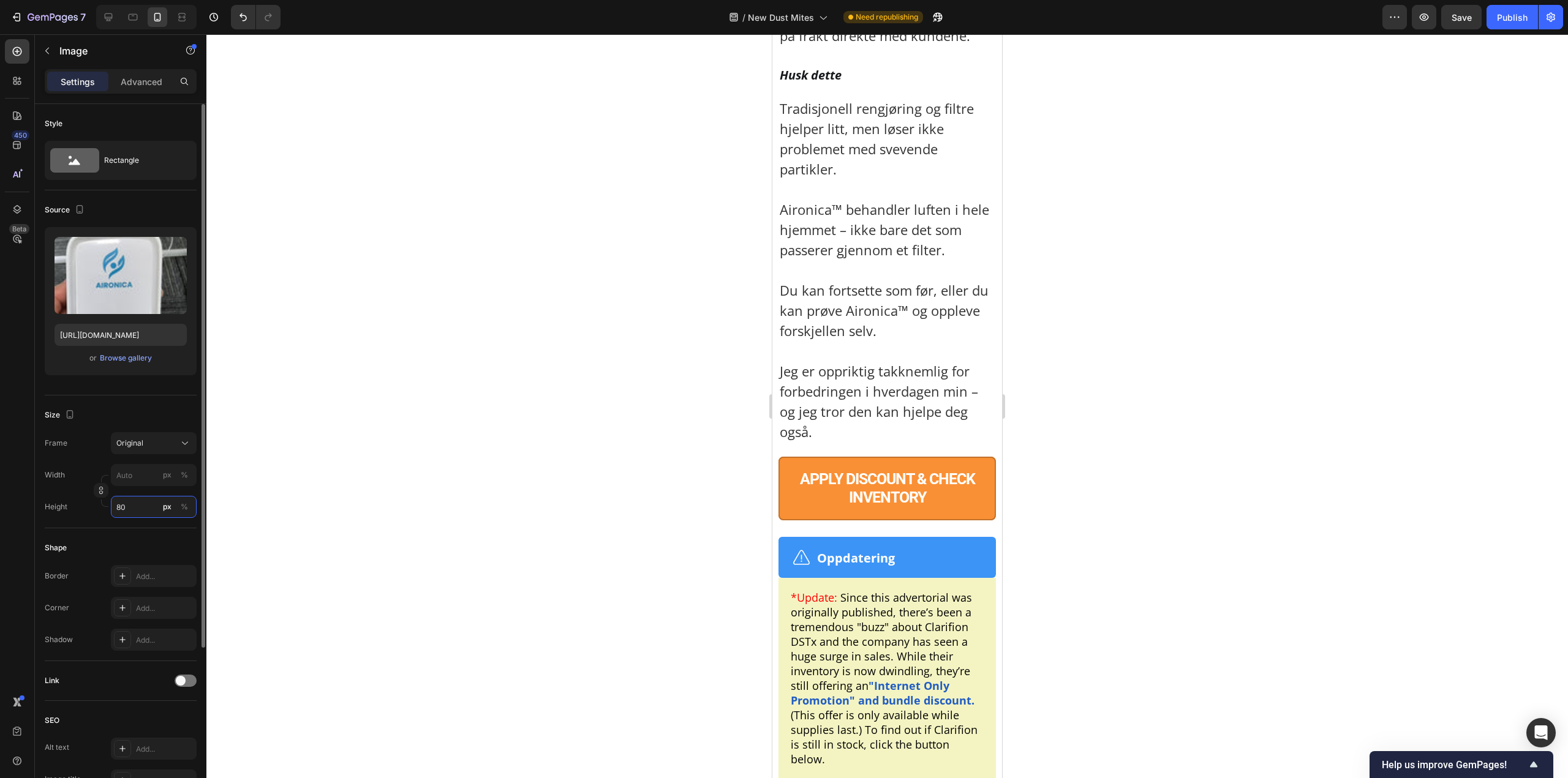
type input "8"
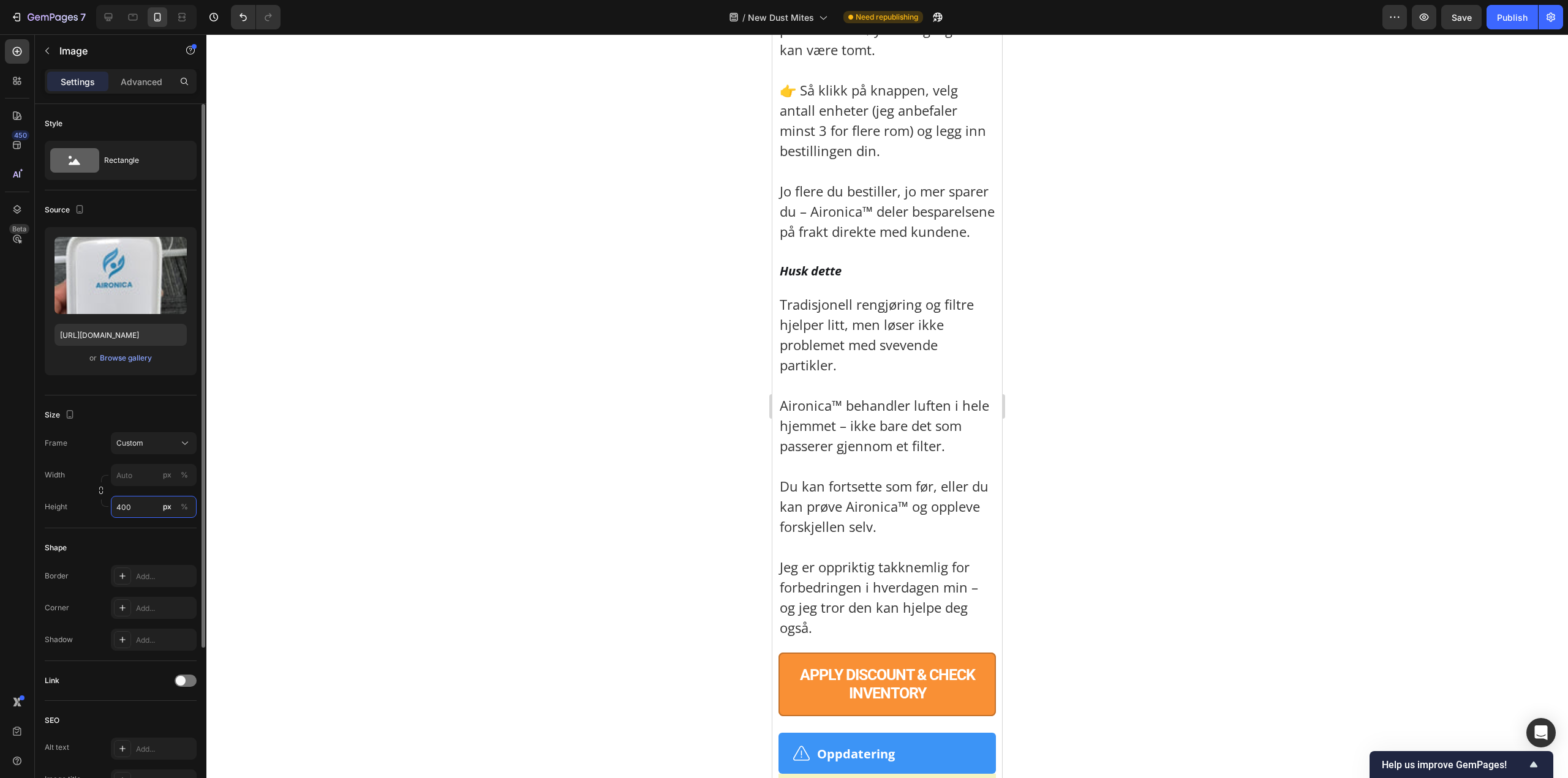
type input "8"
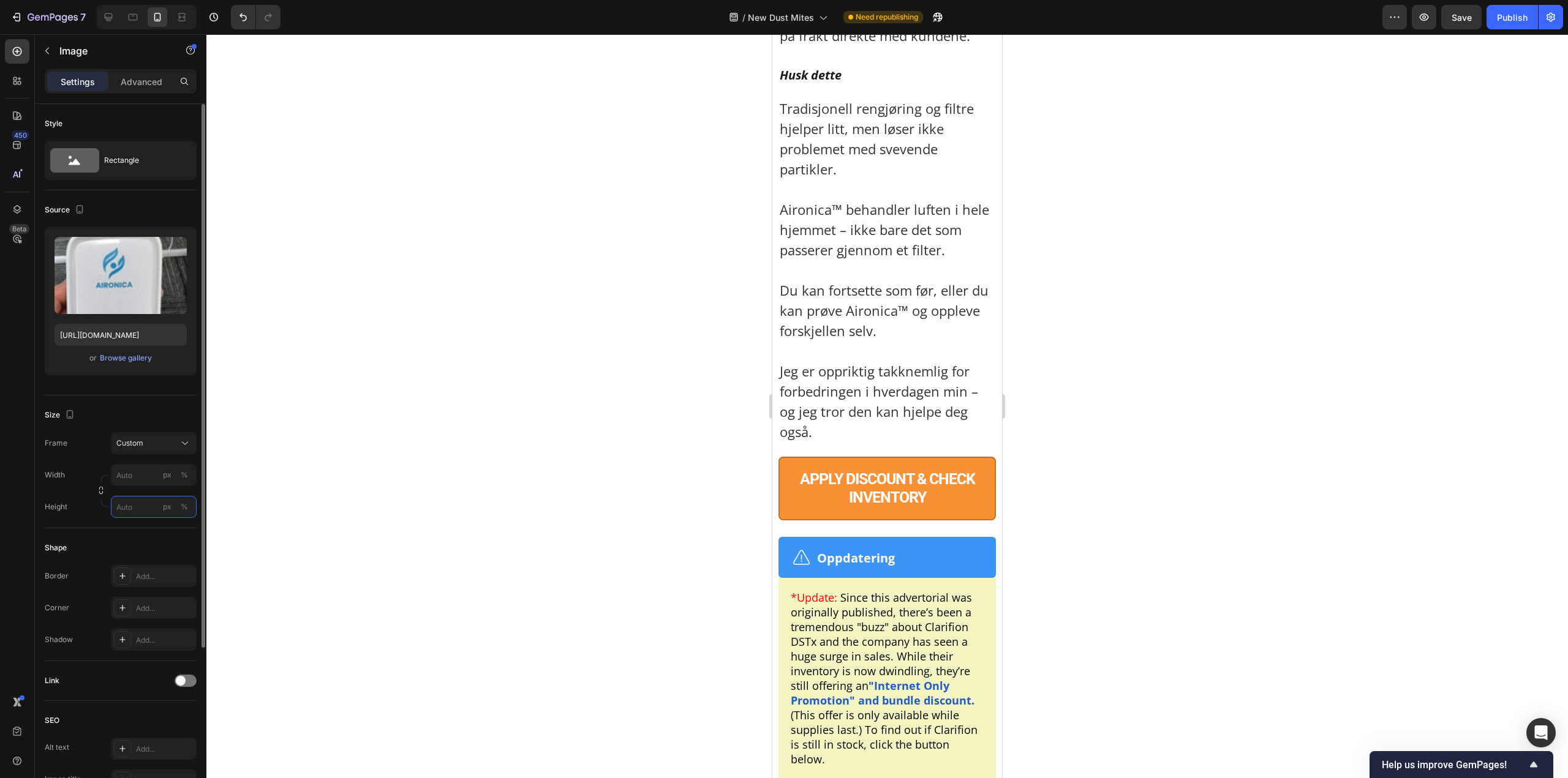
click at [137, 511] on input "px %" at bounding box center [153, 506] width 85 height 22
click at [149, 430] on div "Size Frame Custom Width px % Height px %" at bounding box center [121, 461] width 151 height 133
click at [155, 441] on div "Custom" at bounding box center [146, 443] width 60 height 11
click at [150, 501] on div "Vertical" at bounding box center [151, 496] width 71 height 12
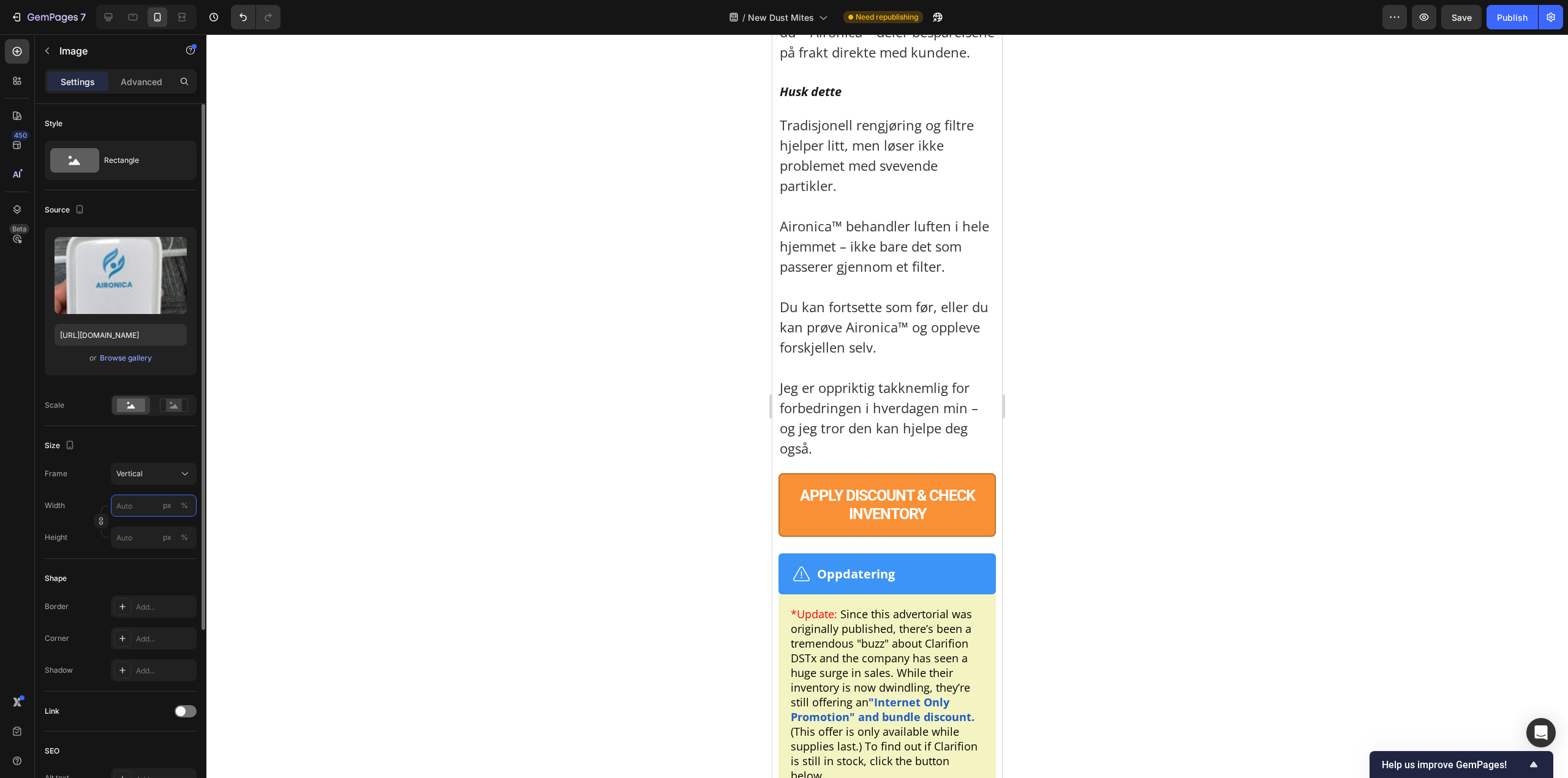
click at [146, 516] on input "px %" at bounding box center [153, 505] width 85 height 22
click at [134, 538] on p "Full 100%" at bounding box center [151, 535] width 71 height 11
type input "100"
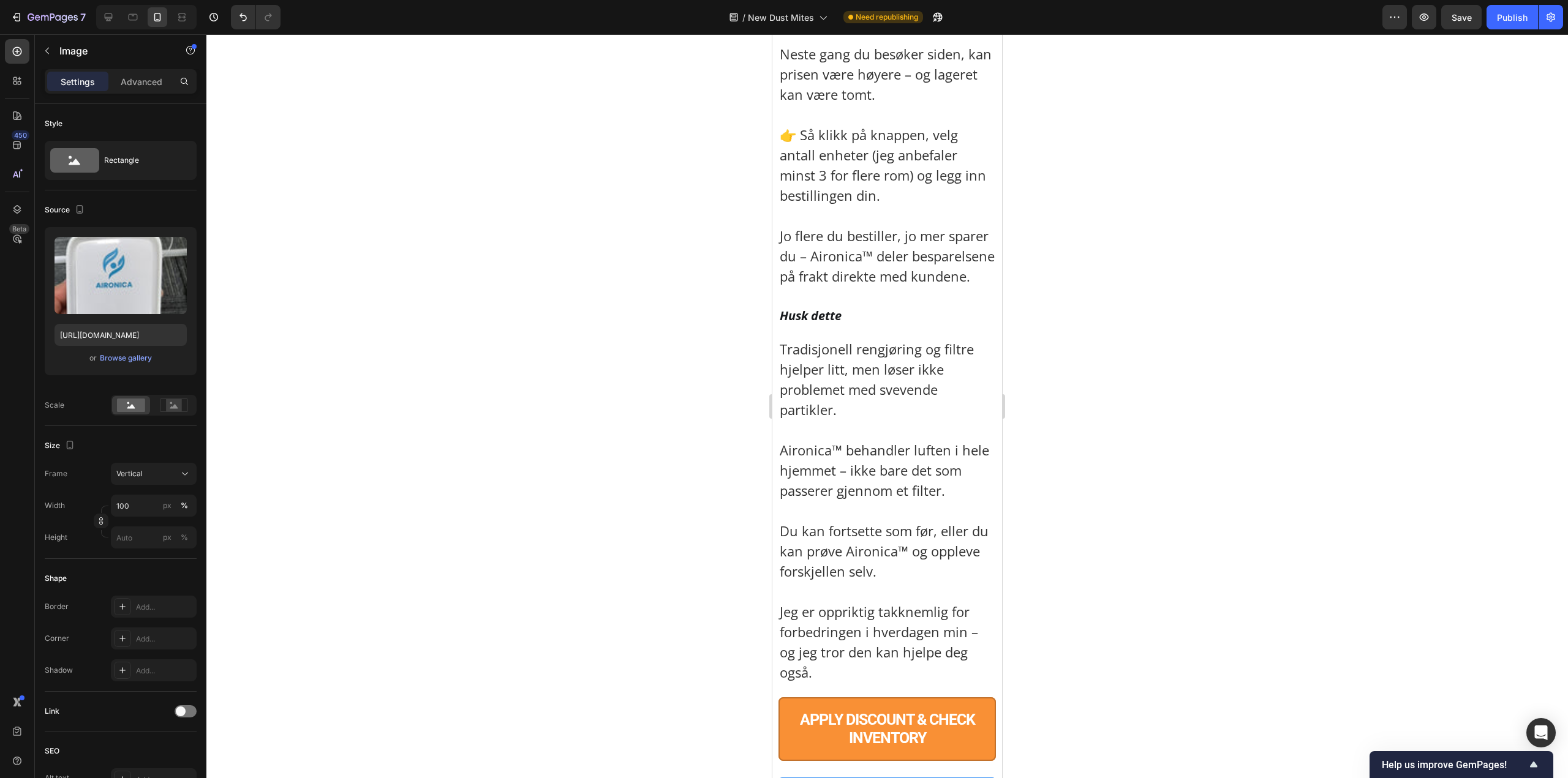
click at [1192, 546] on div at bounding box center [887, 406] width 1361 height 744
click at [144, 535] on input "px %" at bounding box center [153, 537] width 85 height 22
type input "1"
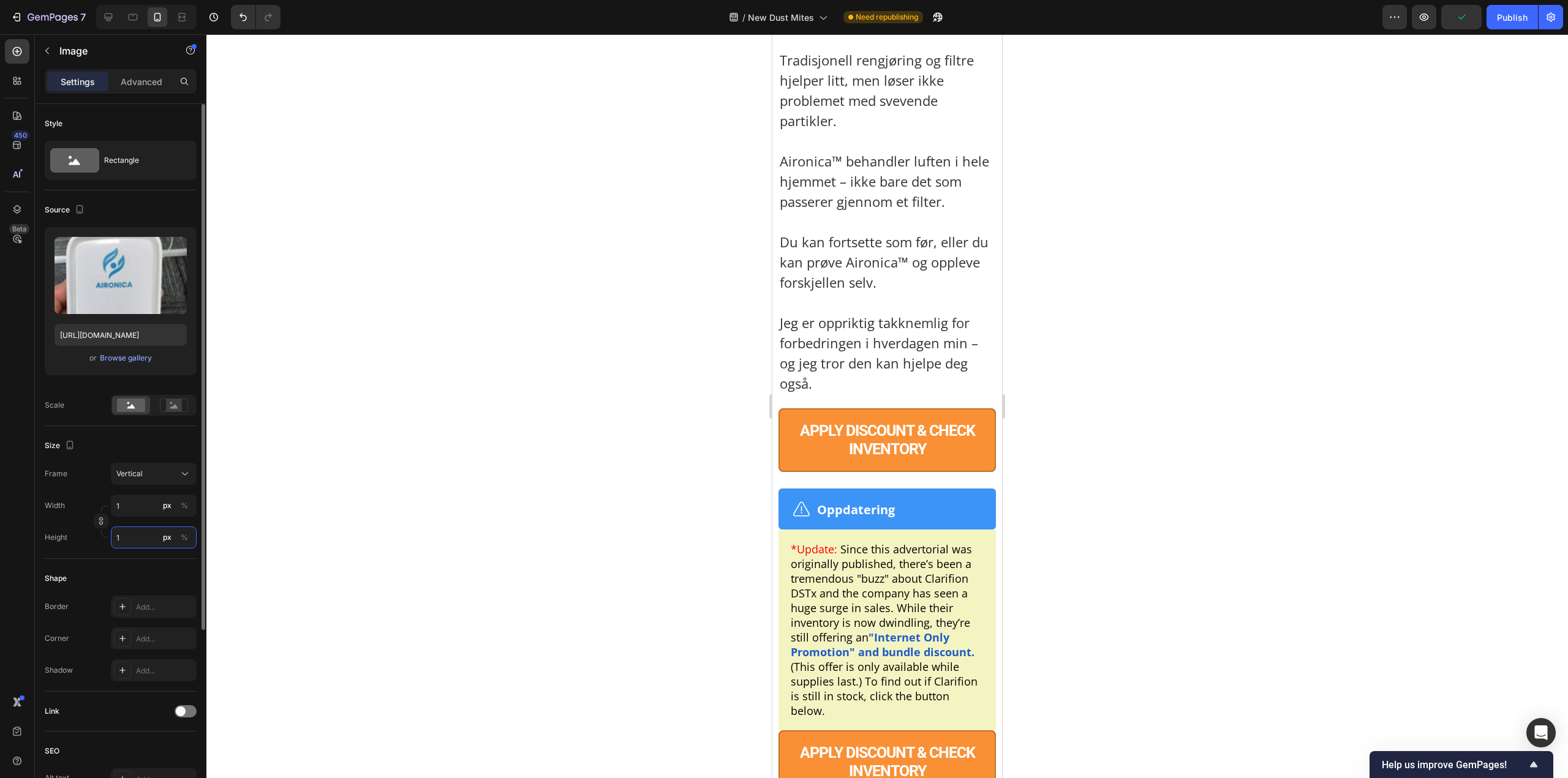
type input "8"
type input "10"
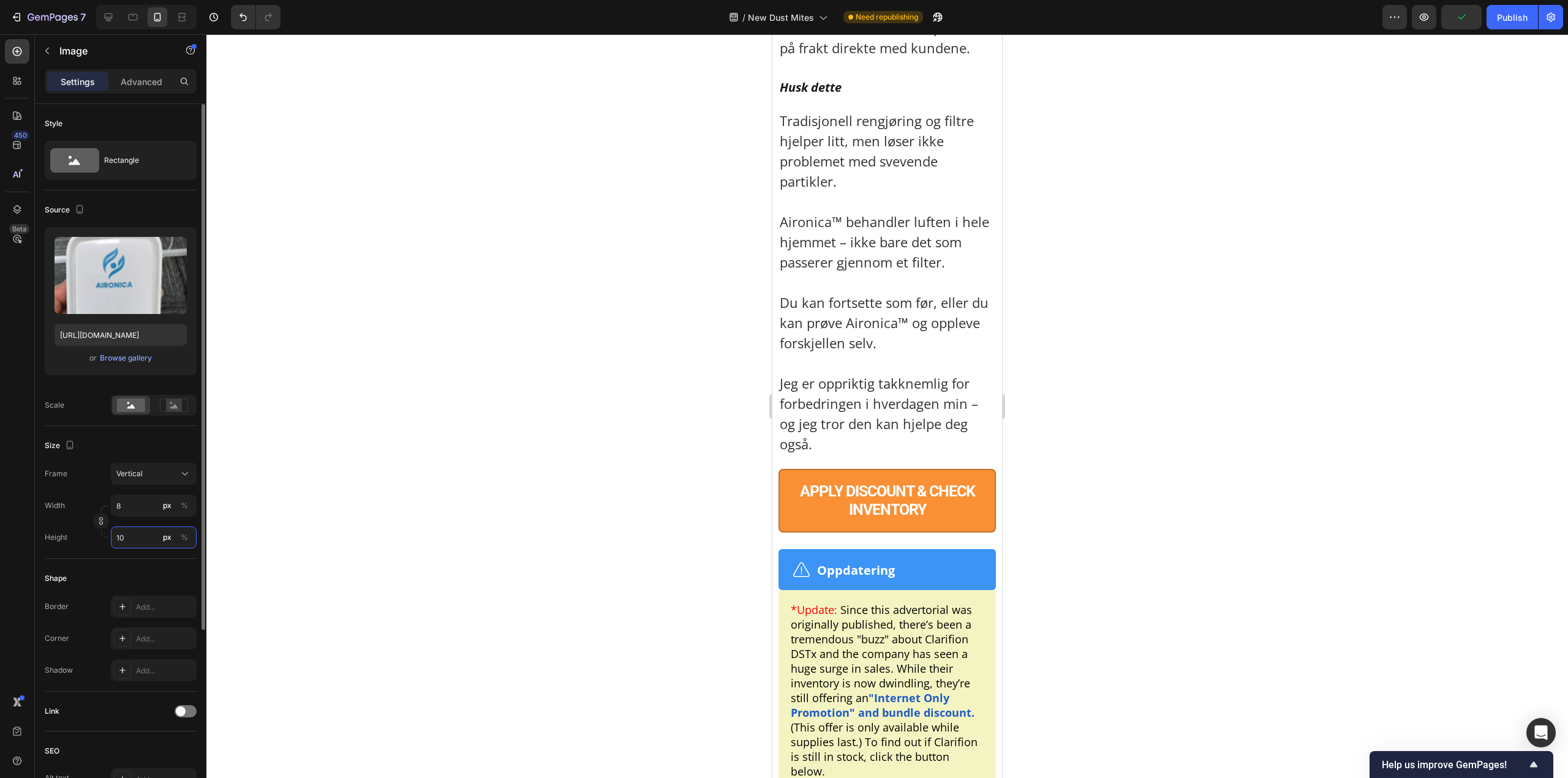
type input "75"
type input "100"
click at [131, 509] on input "75" at bounding box center [153, 505] width 85 height 22
click at [130, 509] on input "75" at bounding box center [153, 505] width 85 height 22
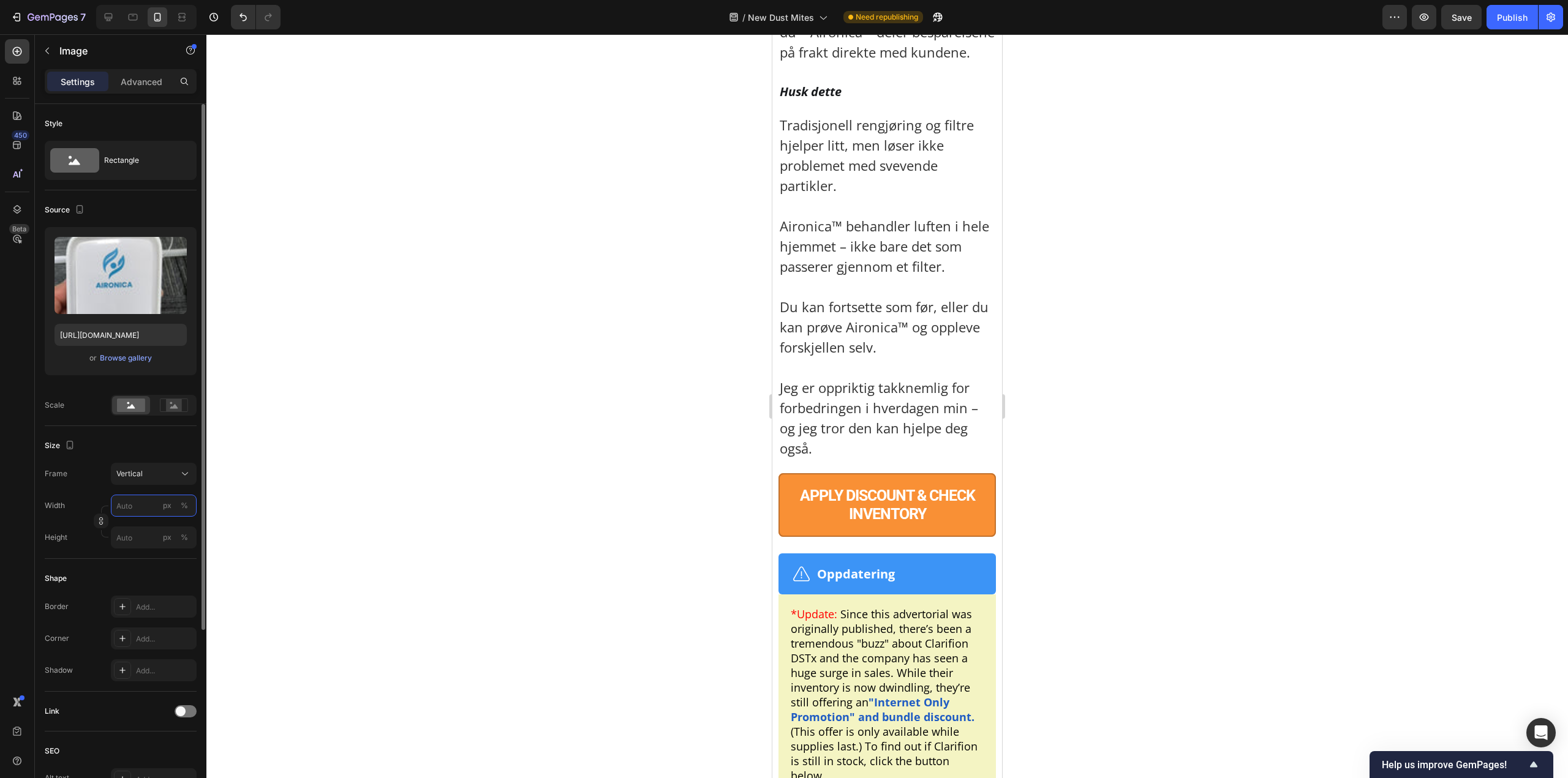
click at [130, 510] on input "px %" at bounding box center [153, 505] width 85 height 22
click at [141, 527] on div "Full 100%" at bounding box center [142, 534] width 100 height 22
type input "100"
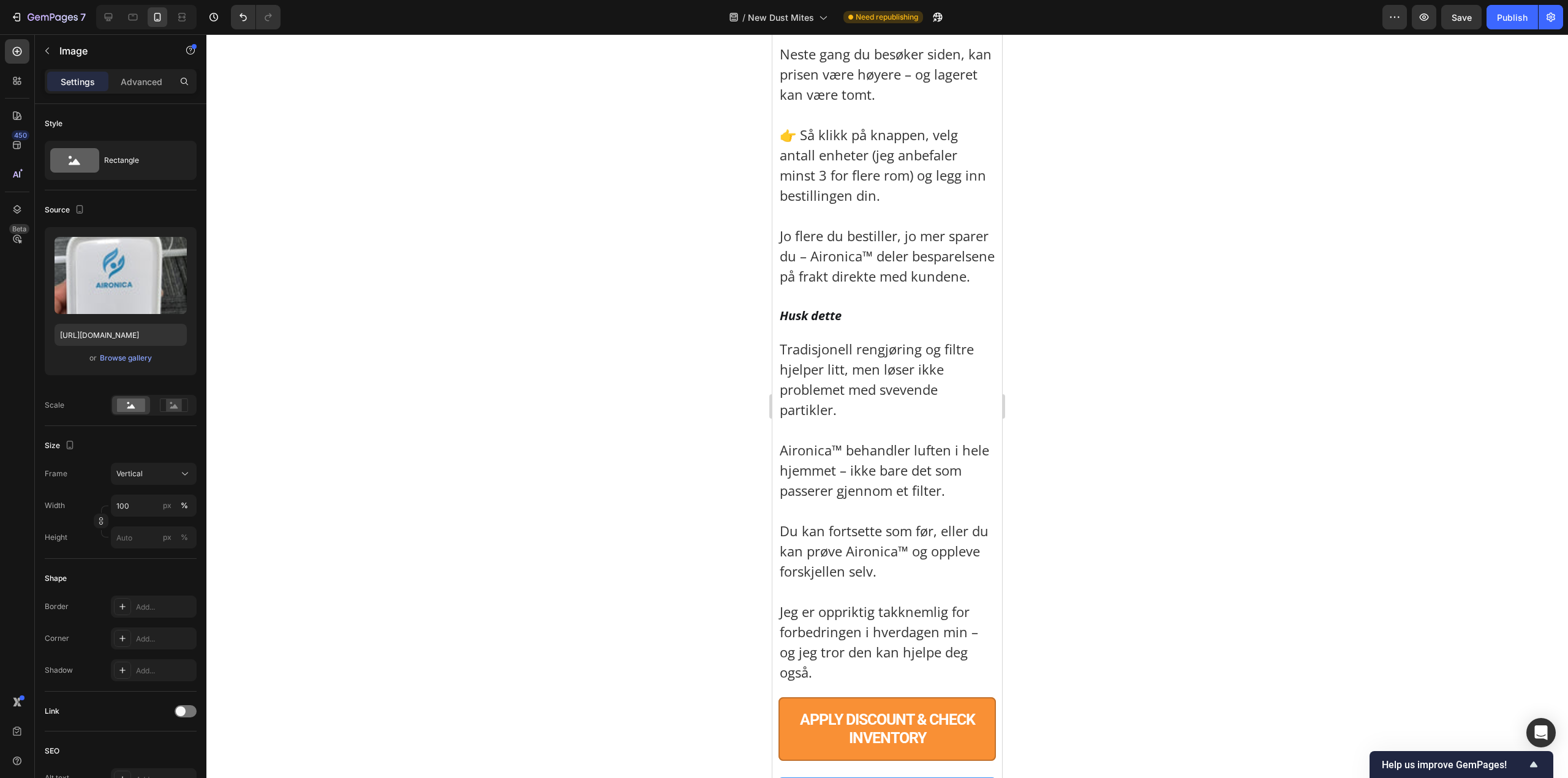
click at [142, 528] on div "Full 100%" at bounding box center [142, 534] width 100 height 22
click at [142, 528] on input "px %" at bounding box center [153, 537] width 85 height 22
click at [144, 520] on div "Width 100 px % Height px %" at bounding box center [121, 521] width 151 height 54
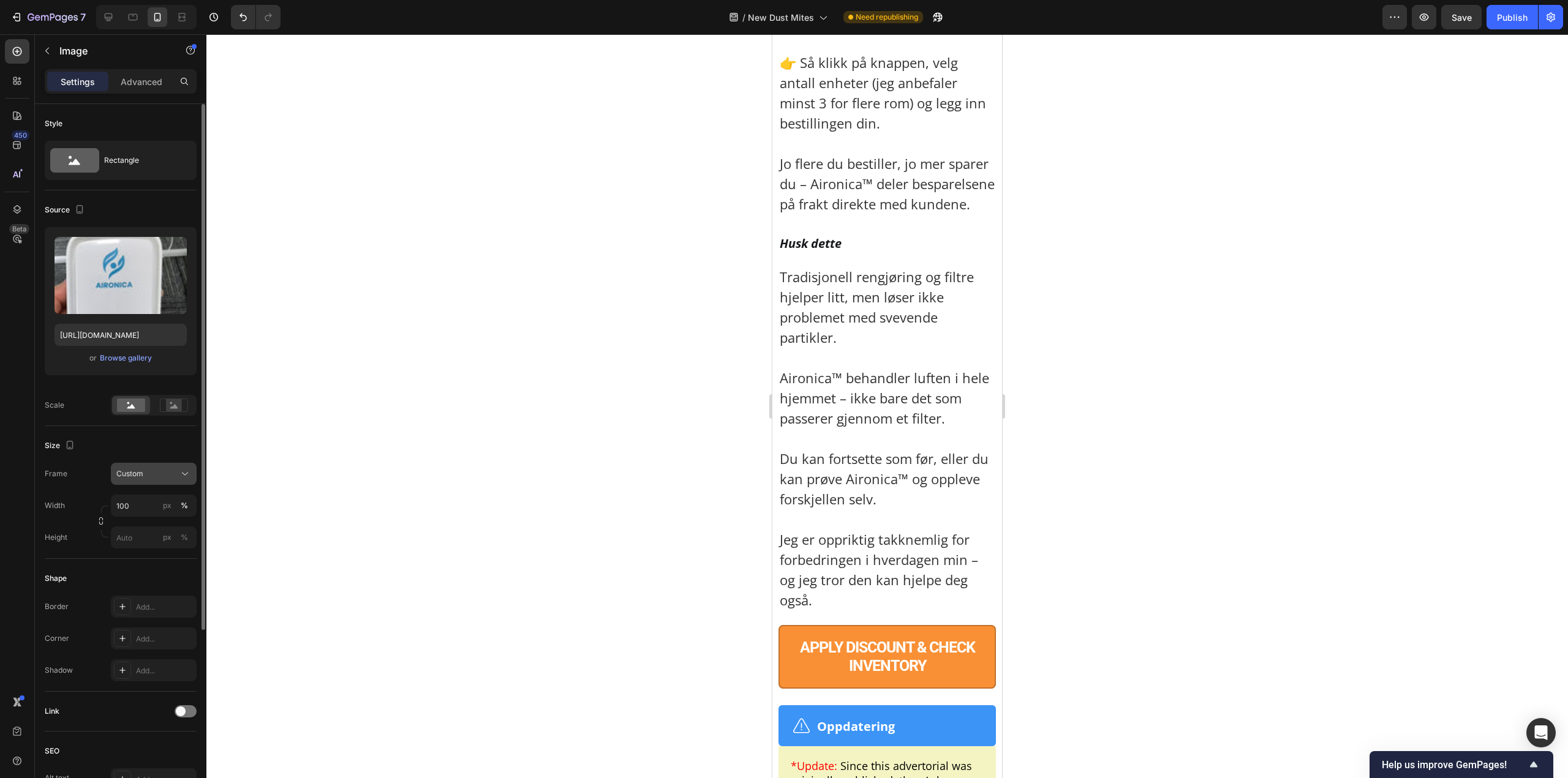
click at [166, 469] on div "Custom" at bounding box center [146, 473] width 60 height 11
click at [184, 435] on div "Size Frame Custom Square Vertical Horizontal Original Custom Width 100 px % Hei…" at bounding box center [121, 492] width 151 height 133
click at [142, 507] on input "100" at bounding box center [153, 505] width 85 height 22
click at [153, 444] on div "Size" at bounding box center [121, 445] width 151 height 19
click at [134, 511] on input "100" at bounding box center [153, 505] width 85 height 22
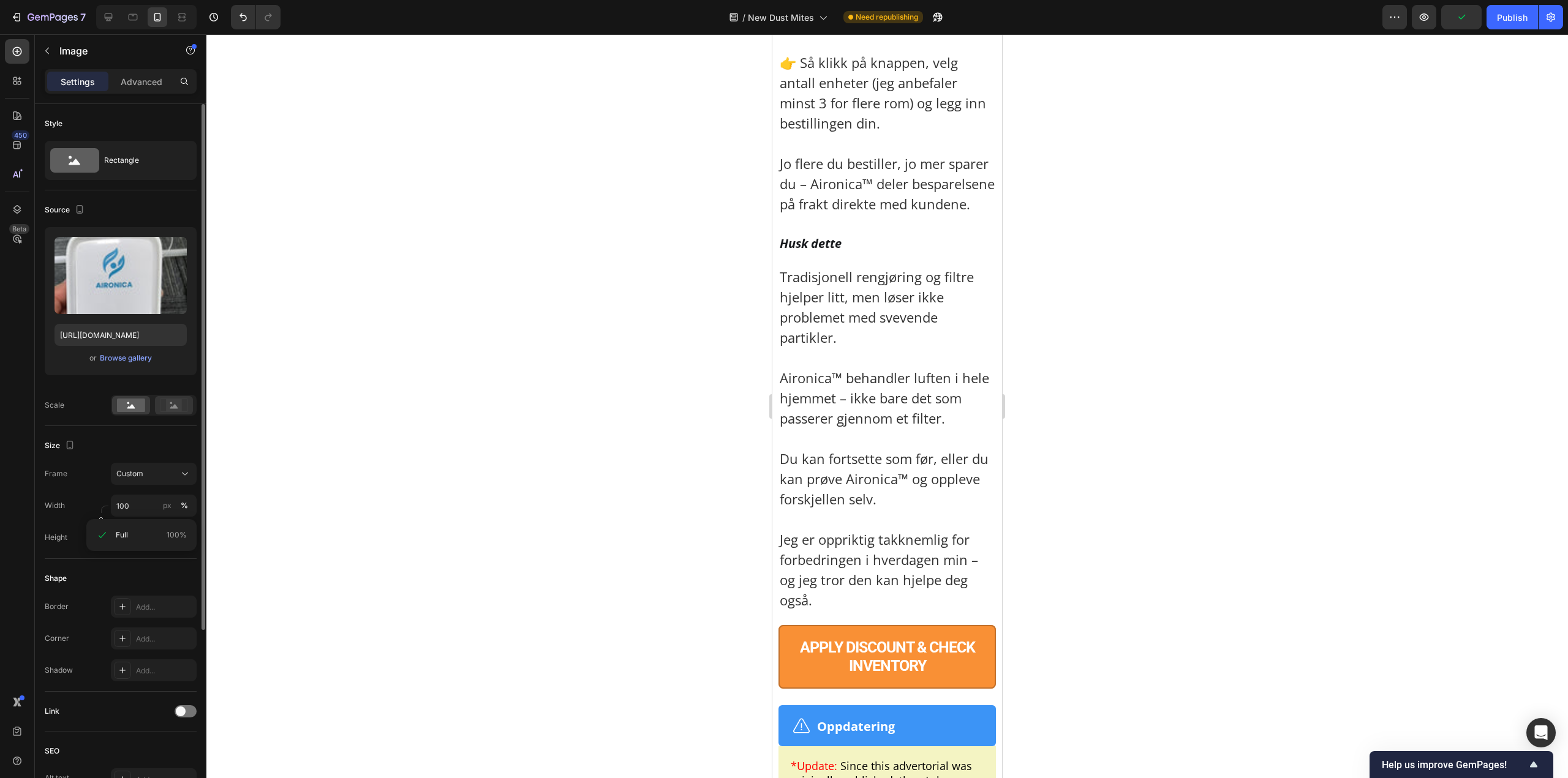
click at [160, 411] on icon at bounding box center [174, 405] width 28 height 13
click at [144, 402] on rect at bounding box center [131, 405] width 28 height 13
click at [1159, 467] on div at bounding box center [887, 406] width 1361 height 744
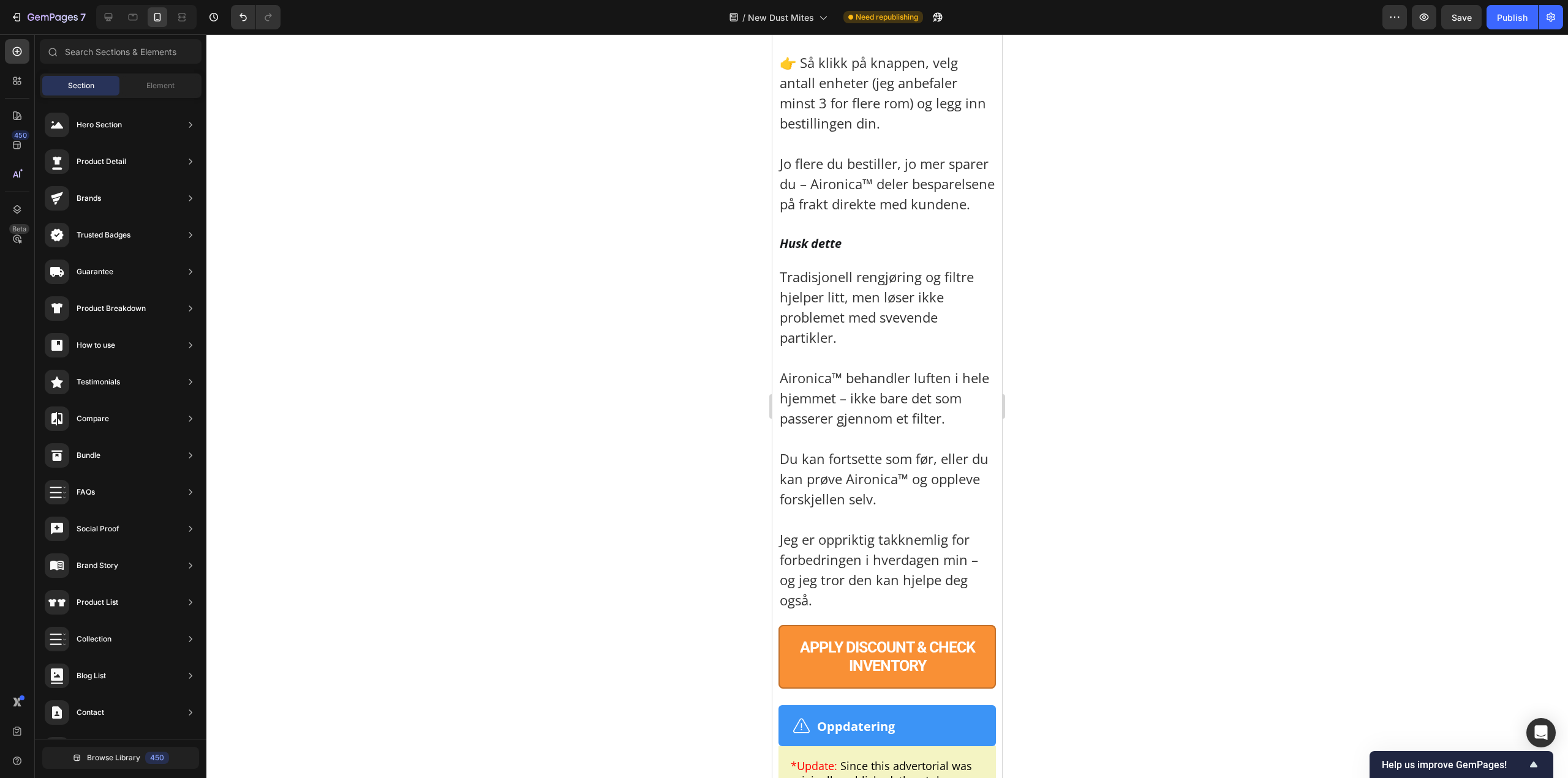
click at [1159, 467] on div at bounding box center [887, 406] width 1361 height 744
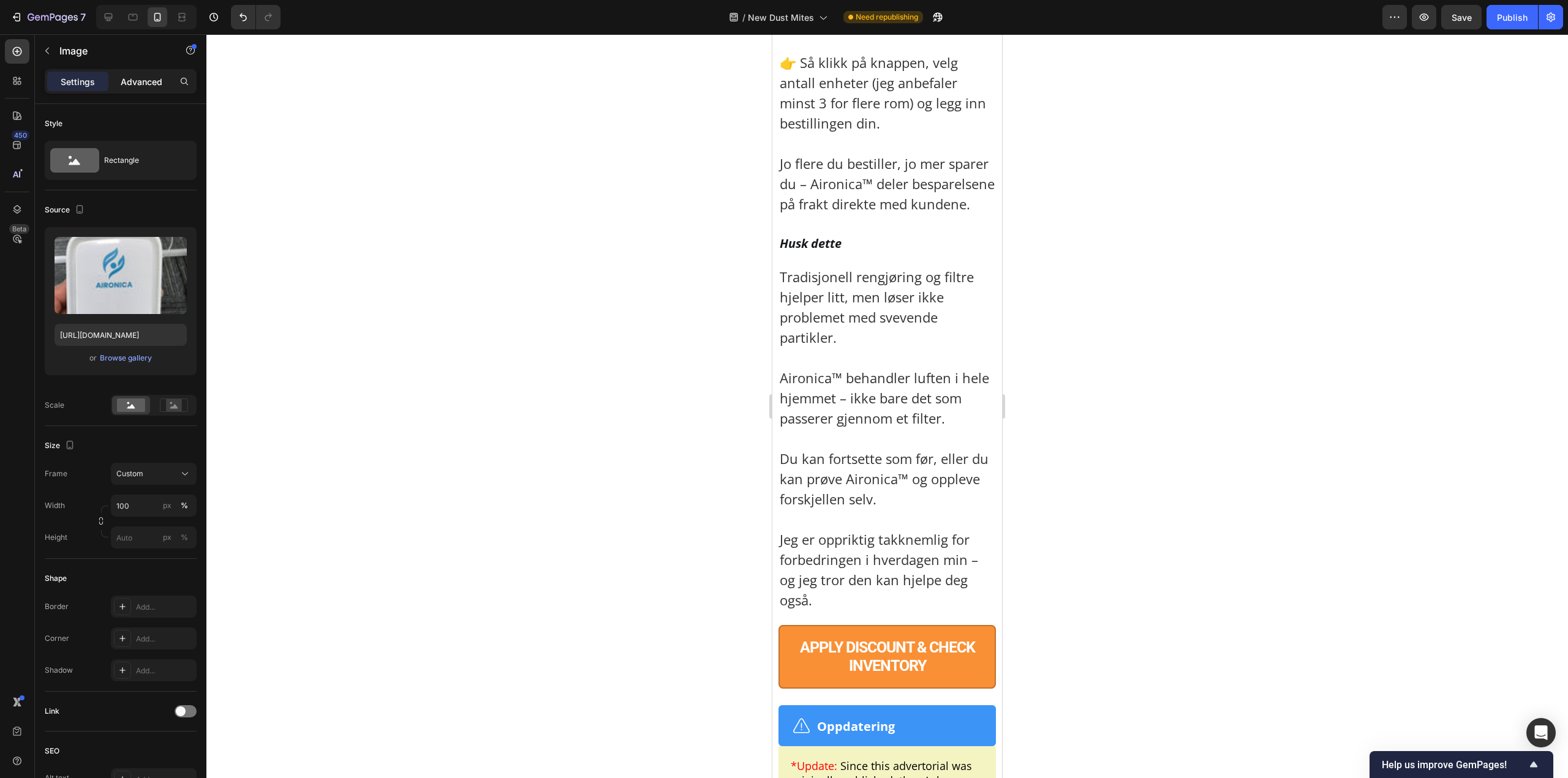
click at [158, 83] on p "Advanced" at bounding box center [141, 82] width 41 height 13
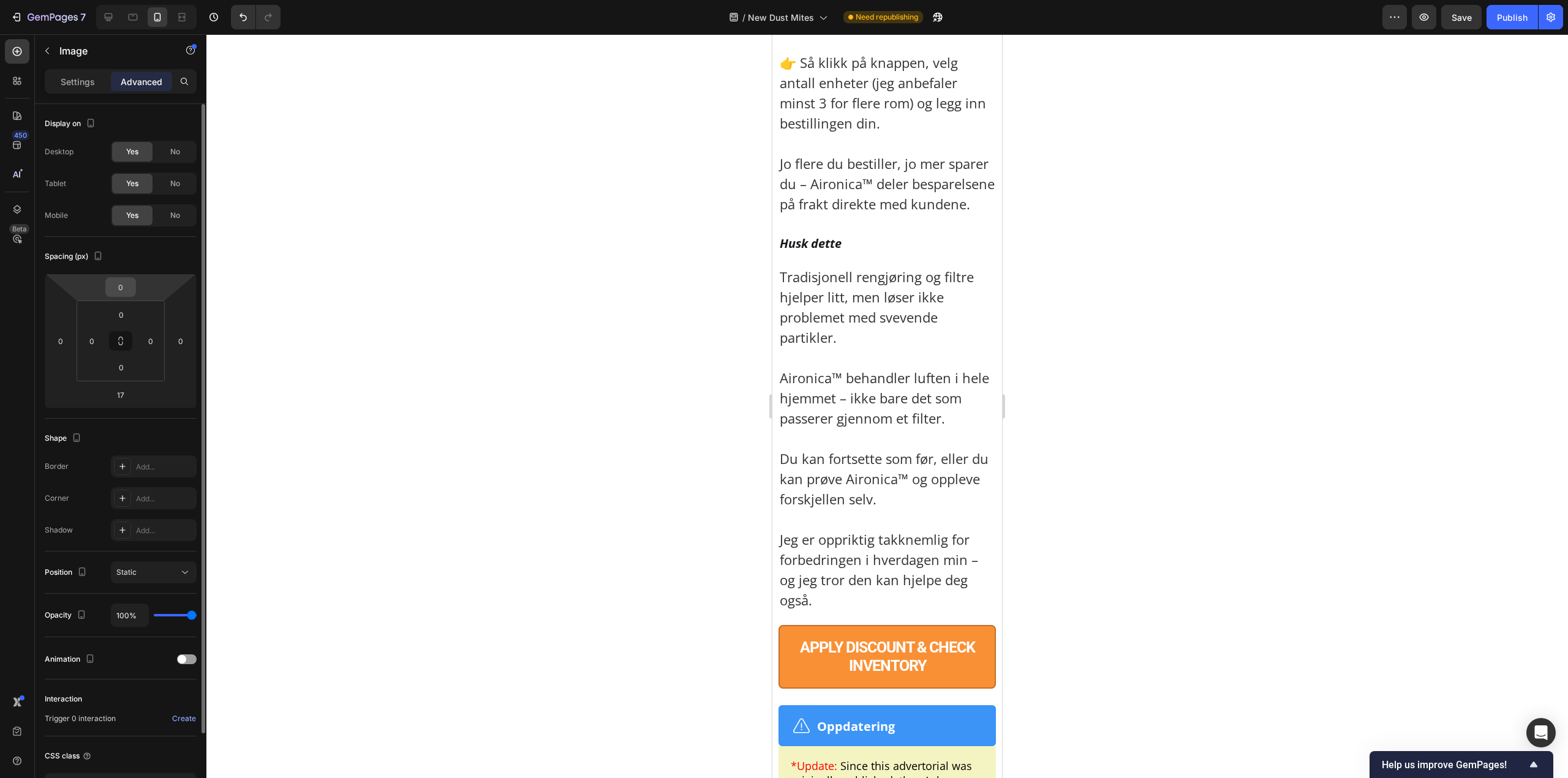
click at [133, 283] on div "0" at bounding box center [121, 287] width 31 height 19
click at [124, 286] on input "0" at bounding box center [121, 287] width 25 height 18
type input "10"
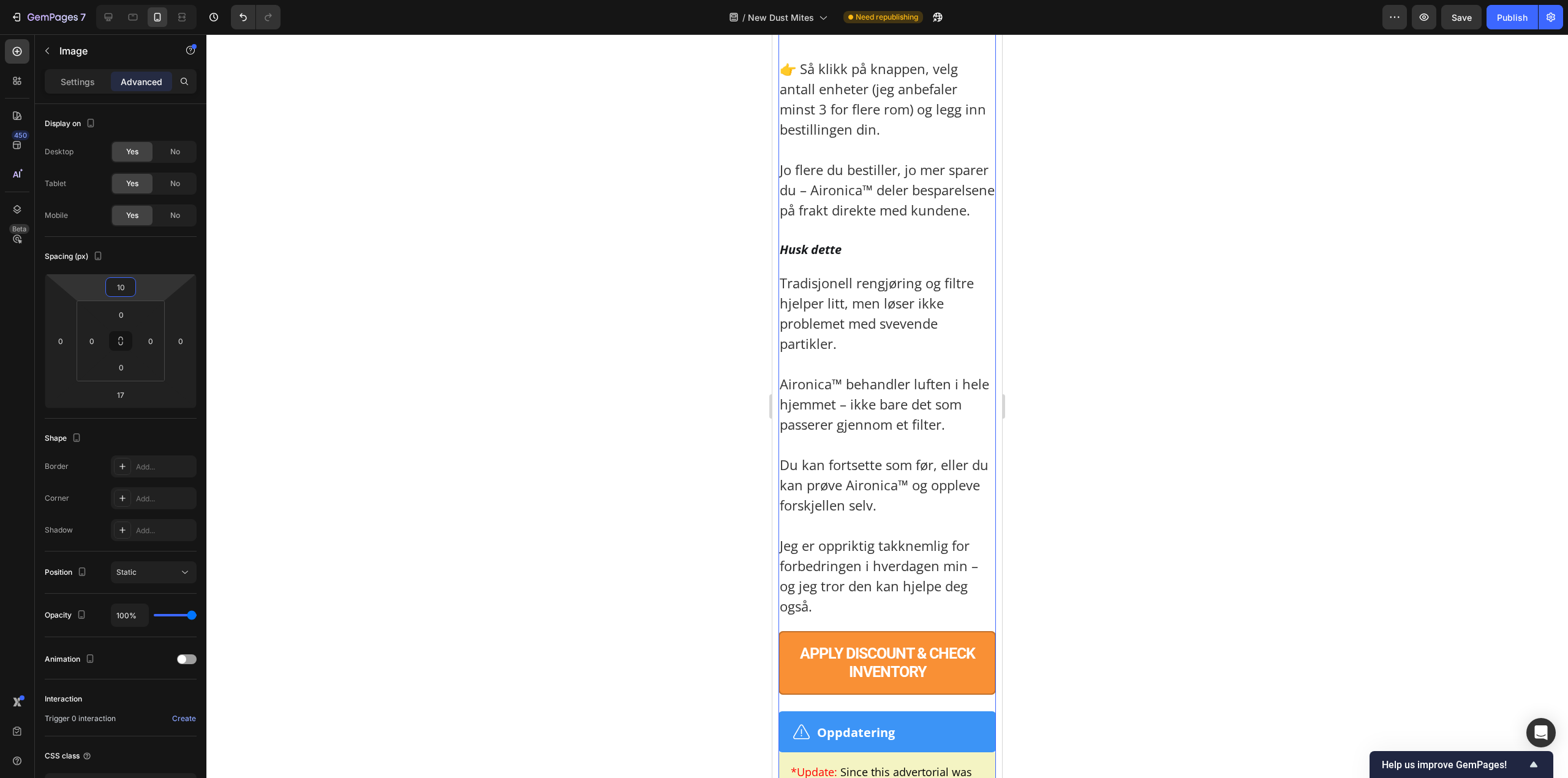
click at [1159, 475] on div at bounding box center [887, 406] width 1361 height 744
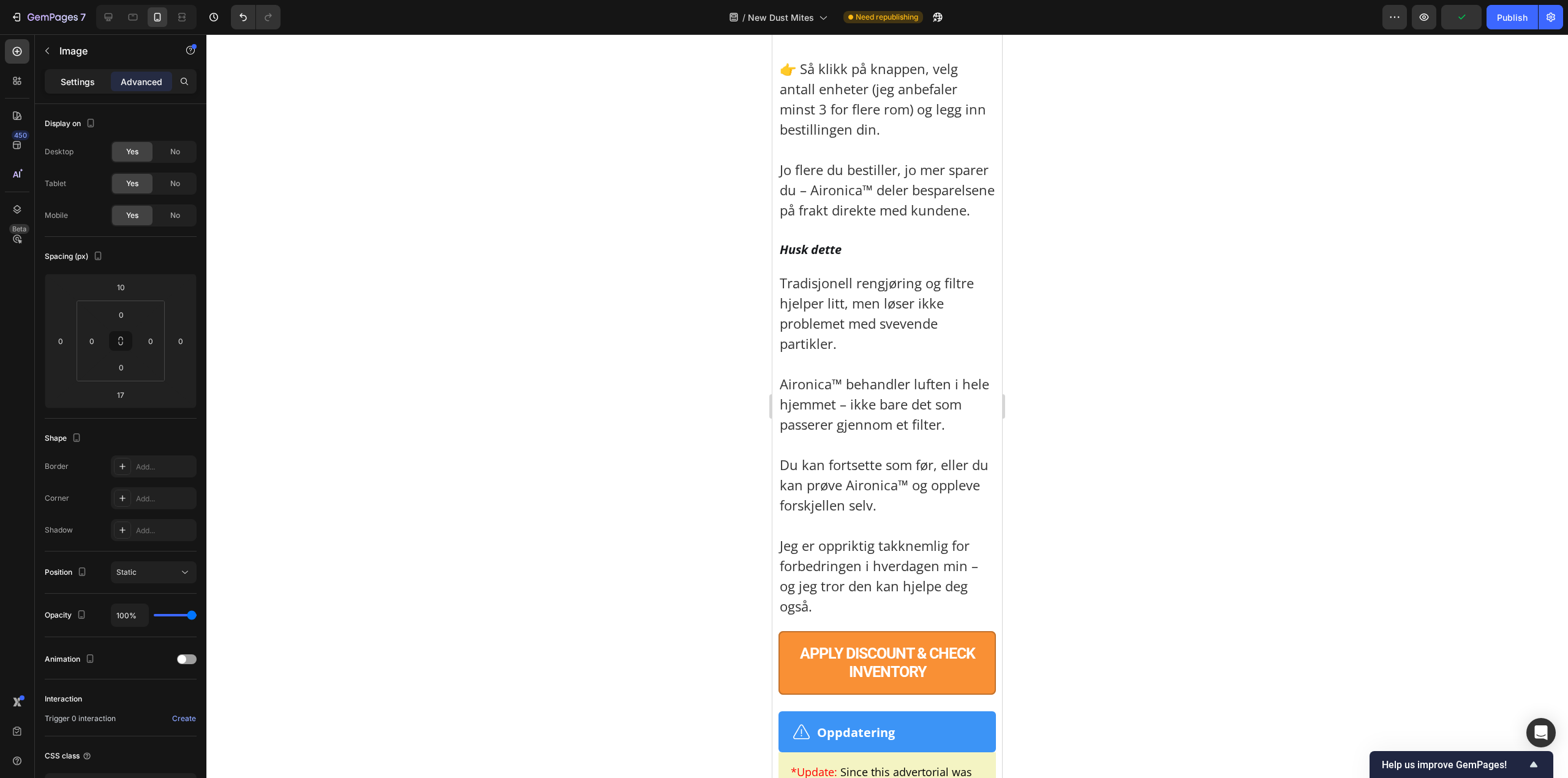
click at [80, 78] on p "Settings" at bounding box center [77, 82] width 34 height 13
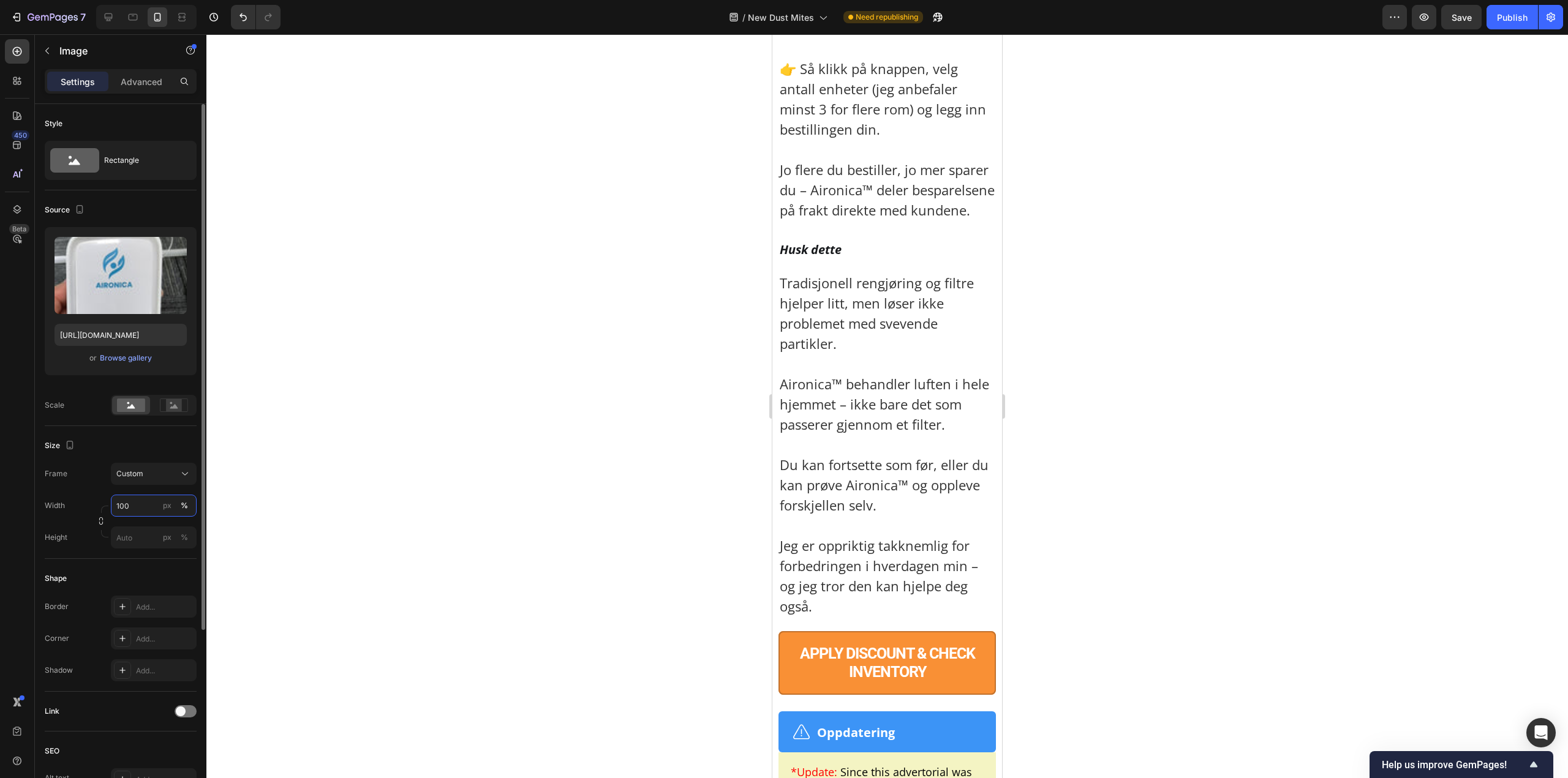
click at [145, 511] on input "100" at bounding box center [153, 505] width 85 height 22
click at [118, 479] on span "Custom" at bounding box center [129, 473] width 27 height 11
click at [133, 472] on span "Custom" at bounding box center [129, 473] width 27 height 11
click at [137, 543] on input "px %" at bounding box center [153, 537] width 85 height 22
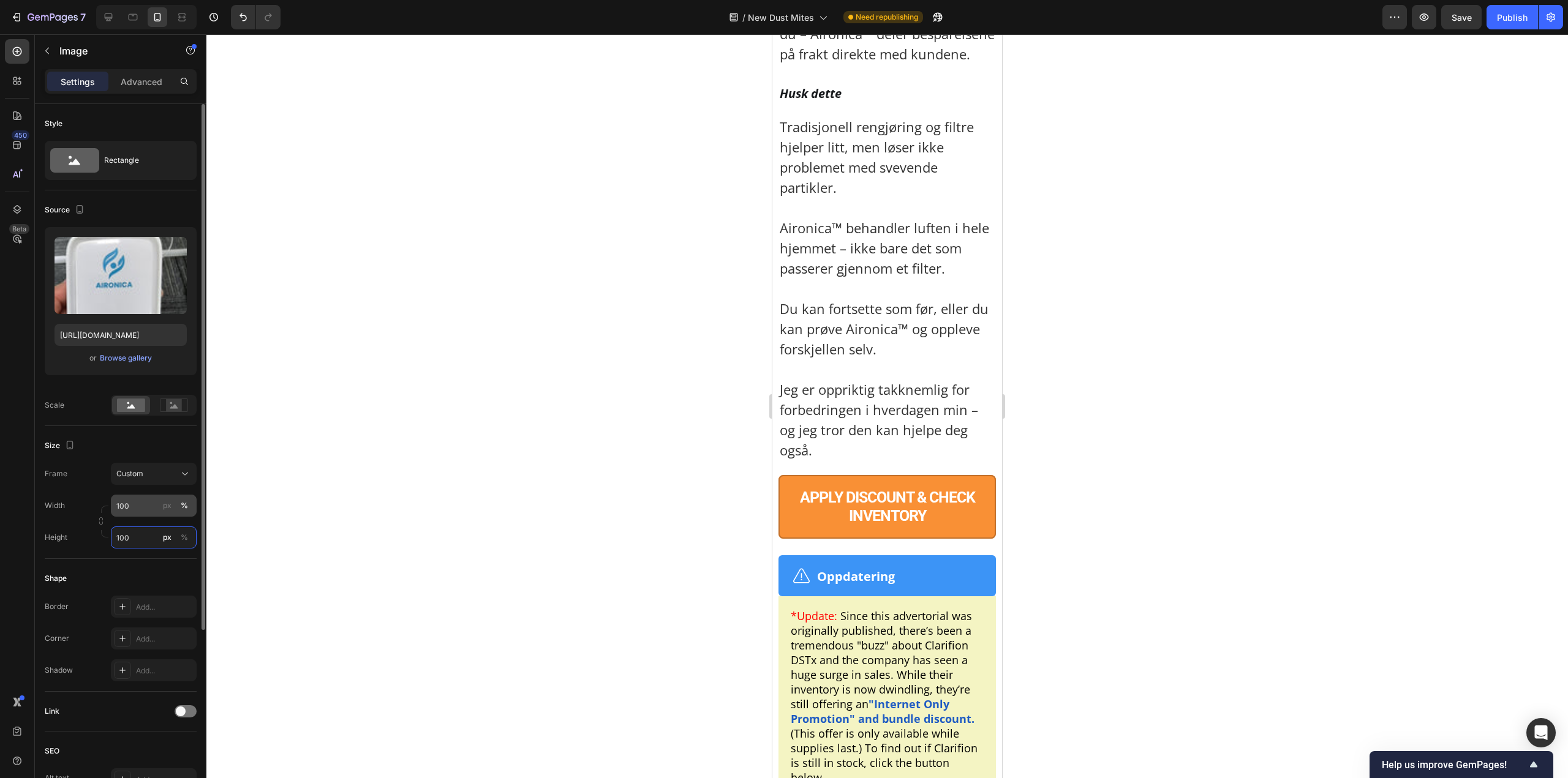
type input "100"
click at [129, 515] on input "100" at bounding box center [153, 505] width 85 height 22
click at [144, 532] on div "Style Rectangle Source Upload Image [URL][DOMAIN_NAME] or Browse gallery Size F…" at bounding box center [121, 524] width 151 height 840
click at [144, 532] on div "Shape Border Add... Corner Add... Shadow Add..." at bounding box center [121, 594] width 151 height 133
click at [133, 508] on input "100" at bounding box center [153, 506] width 85 height 22
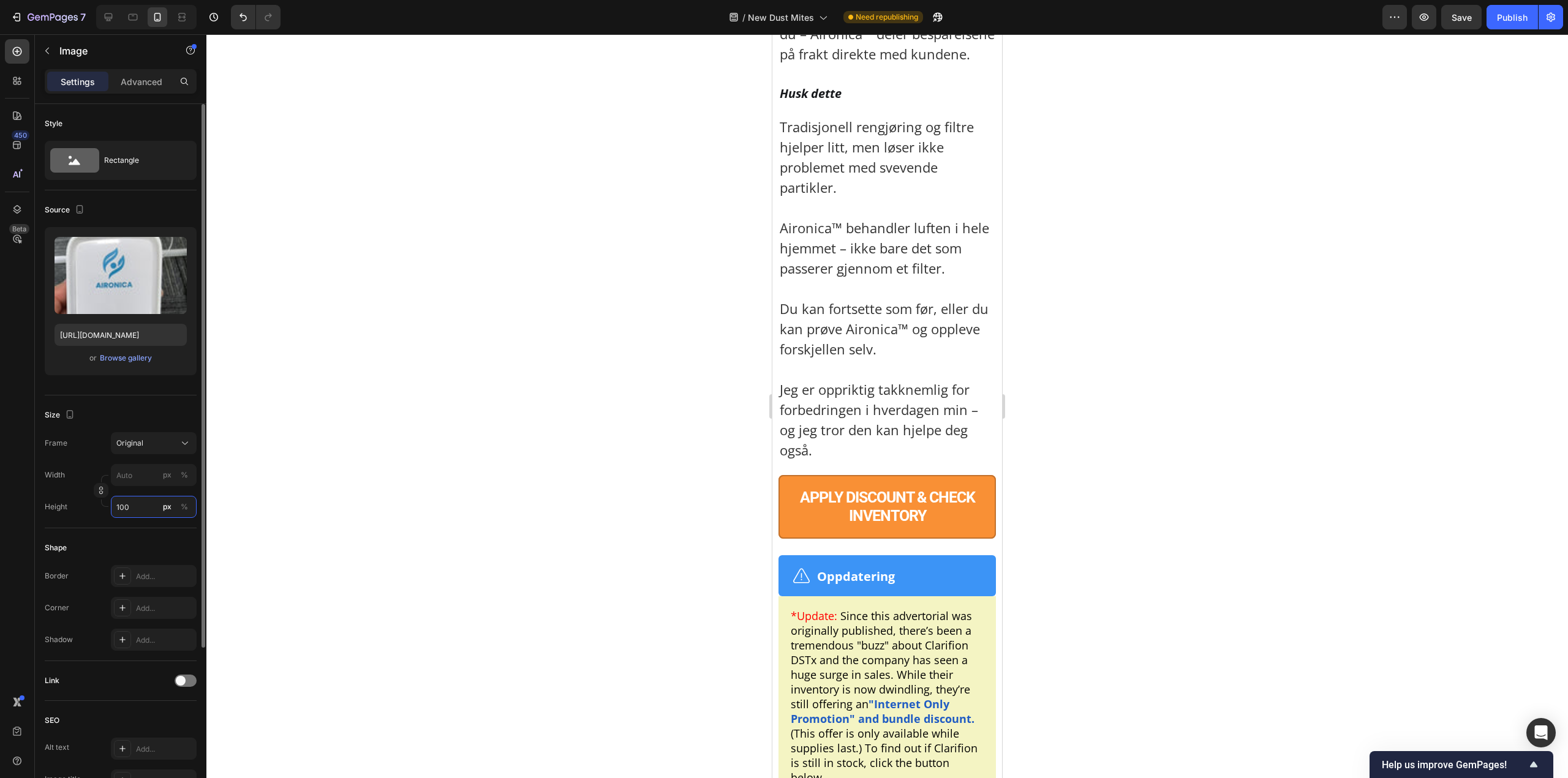
click at [133, 508] on input "100" at bounding box center [153, 506] width 85 height 22
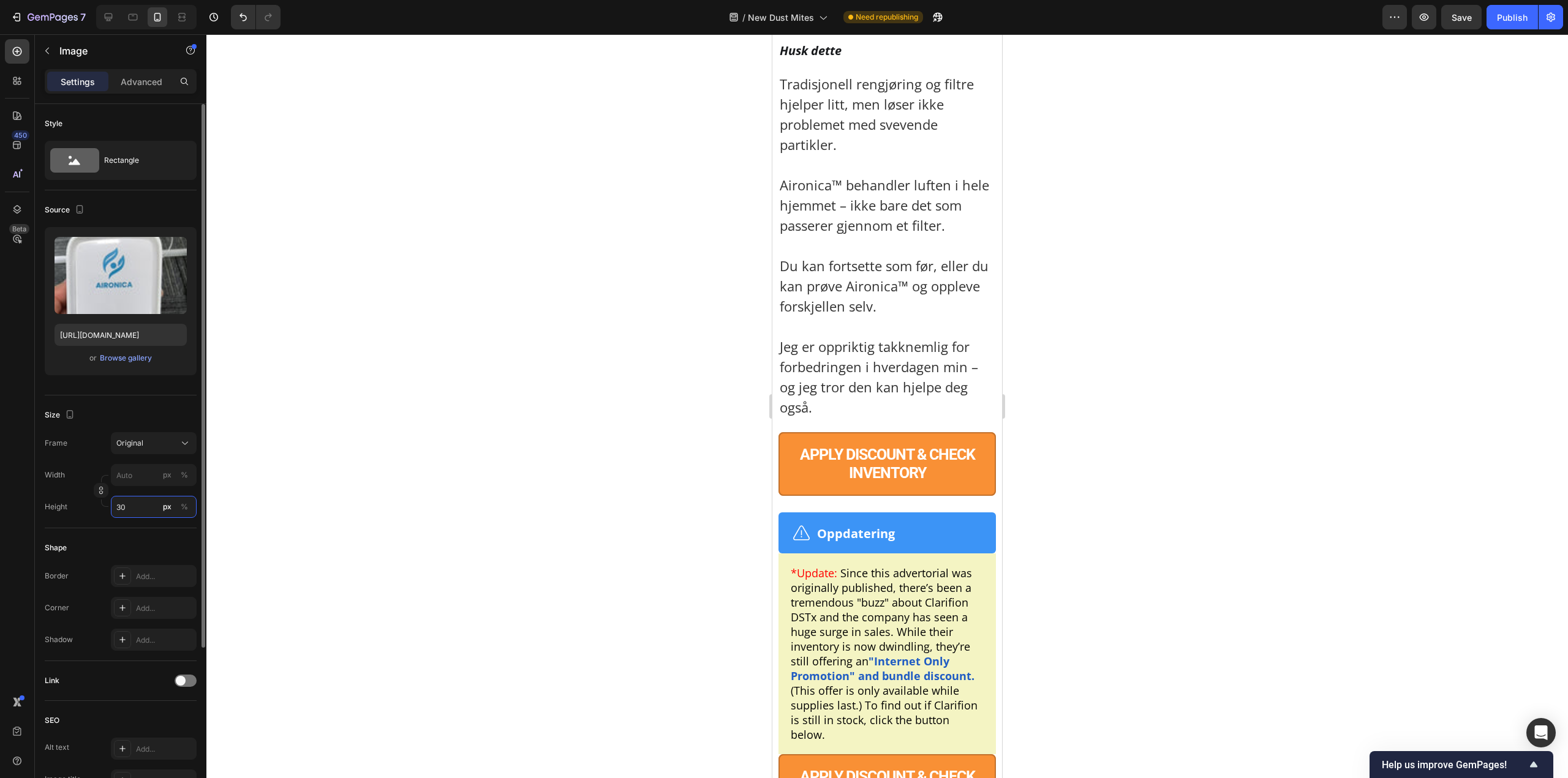
type input "3"
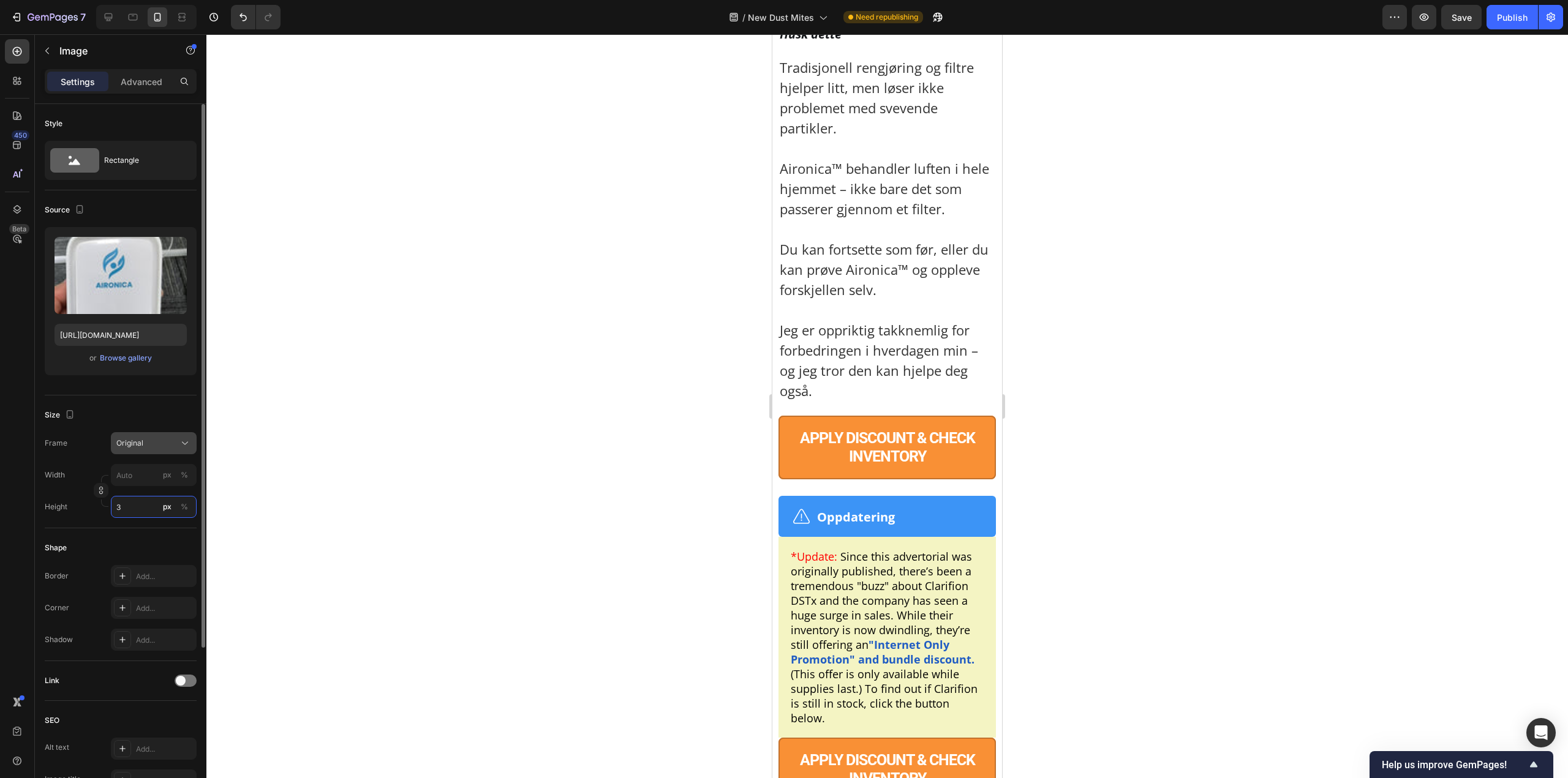
type input "3"
click at [138, 444] on span "Original" at bounding box center [129, 443] width 27 height 11
click at [160, 537] on div "Original" at bounding box center [151, 542] width 71 height 11
click at [143, 507] on input "3" at bounding box center [153, 506] width 85 height 22
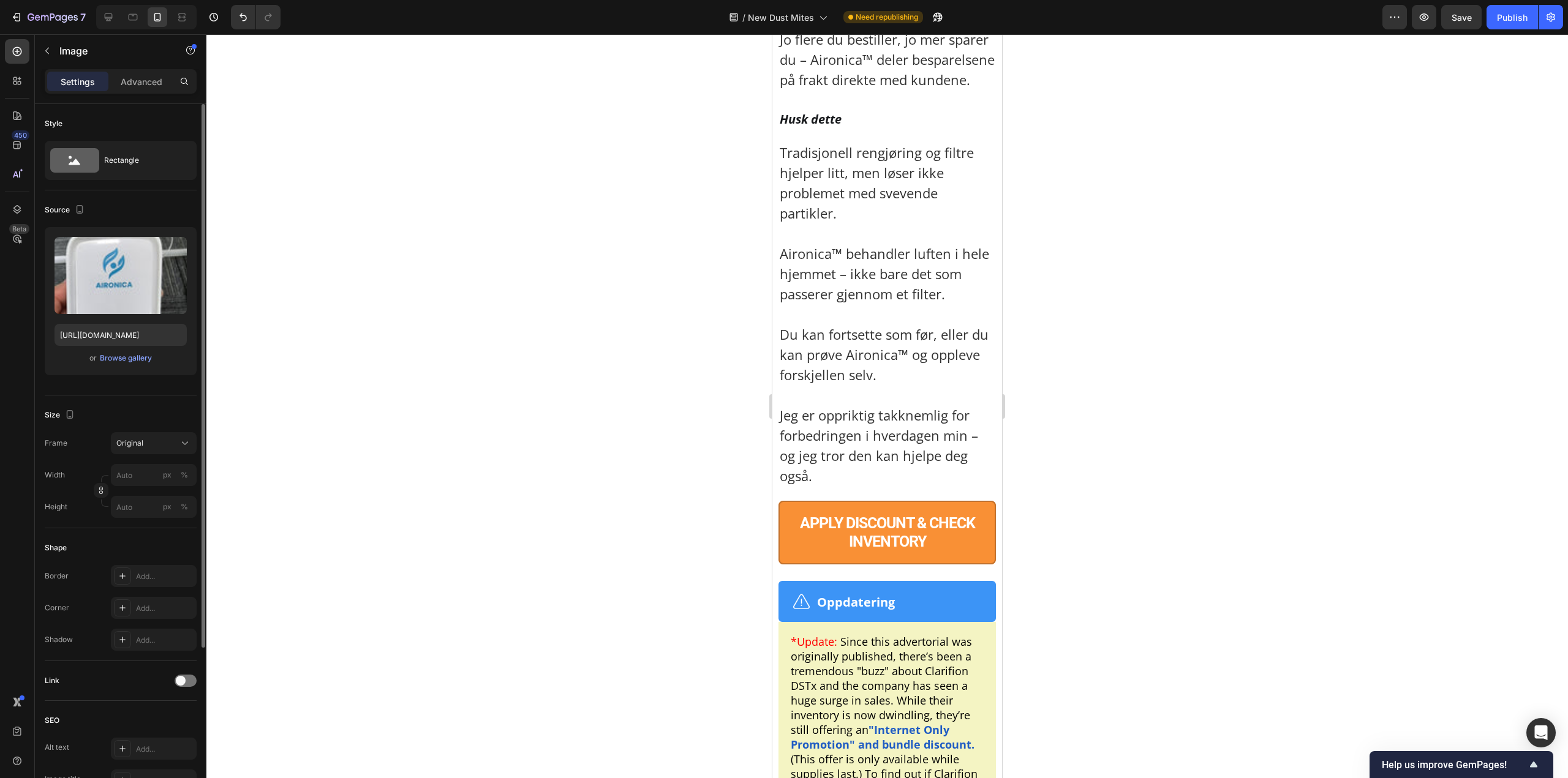
click at [149, 389] on div "Source Upload Image [URL][DOMAIN_NAME] or Browse gallery" at bounding box center [121, 292] width 151 height 205
click at [133, 450] on button "Original" at bounding box center [153, 443] width 85 height 22
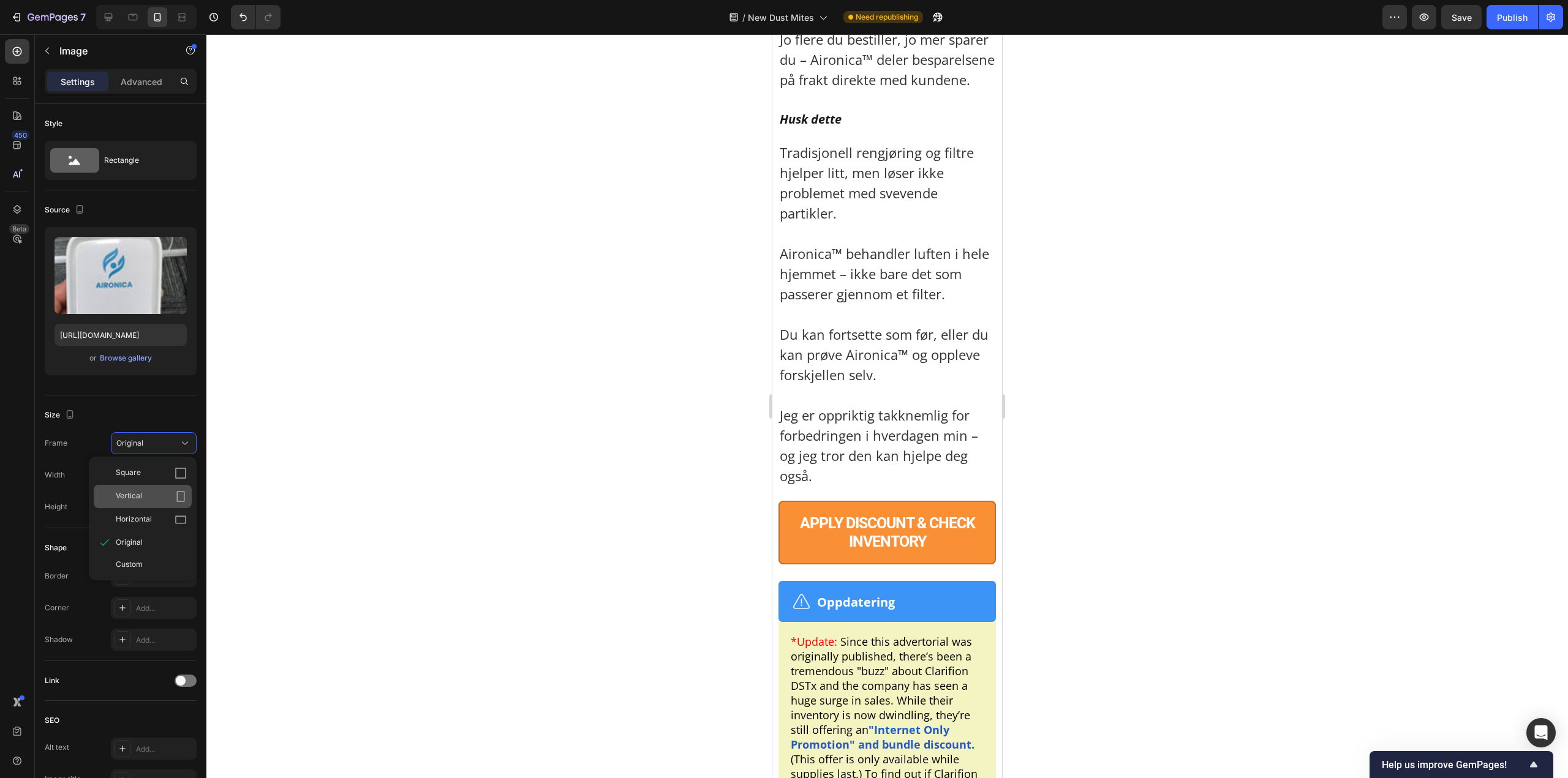
click at [168, 507] on div "Vertical" at bounding box center [142, 496] width 98 height 23
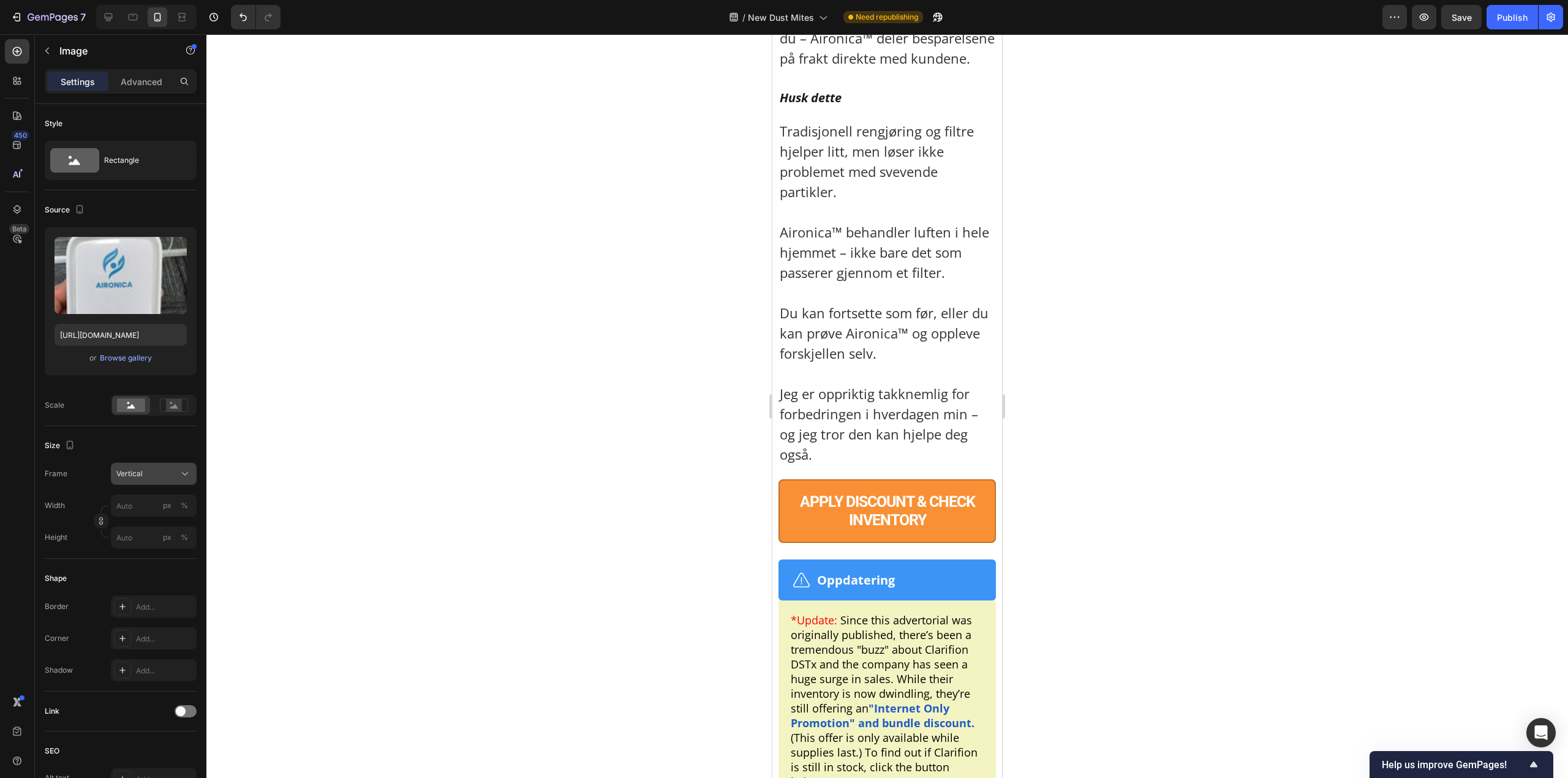
click at [159, 466] on button "Vertical" at bounding box center [153, 473] width 85 height 22
click at [168, 592] on div "Custom" at bounding box center [151, 595] width 71 height 11
click at [133, 534] on input "px %" at bounding box center [153, 537] width 85 height 22
click at [181, 536] on div "%" at bounding box center [184, 537] width 7 height 11
click at [141, 533] on input "px %" at bounding box center [153, 537] width 85 height 22
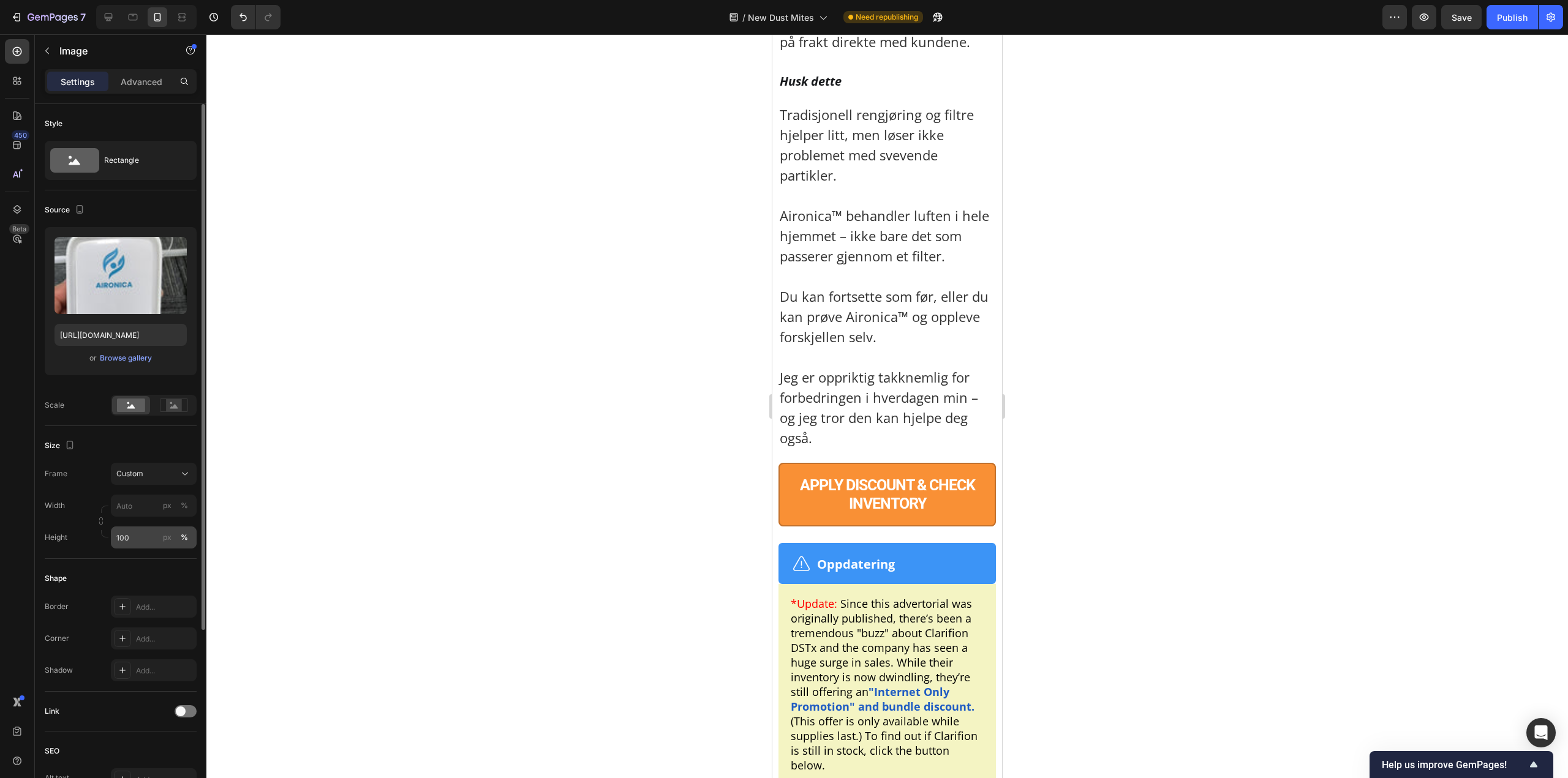
click at [183, 535] on div "%" at bounding box center [184, 537] width 7 height 11
click at [164, 536] on div "px" at bounding box center [167, 537] width 9 height 11
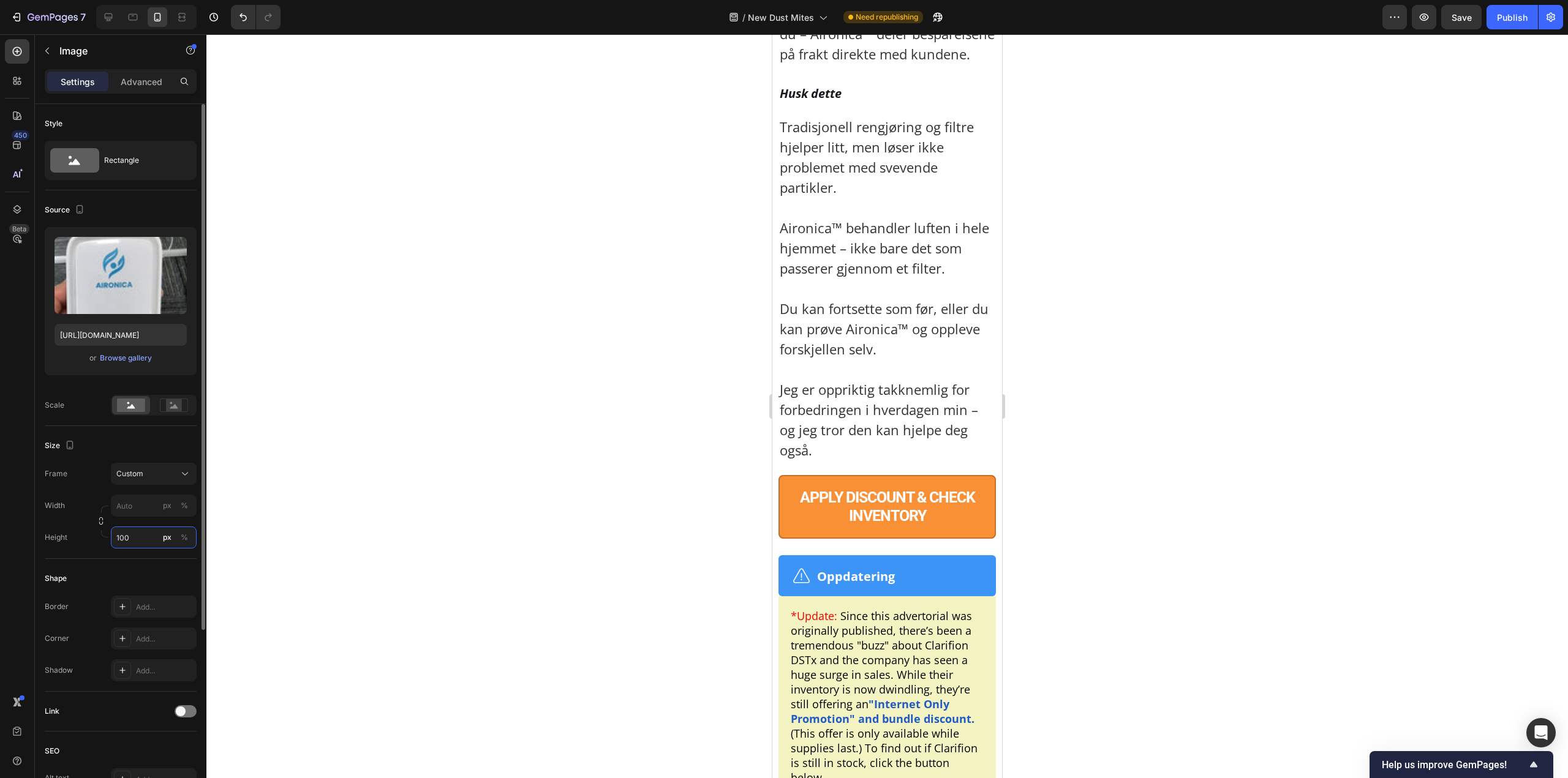
click at [137, 542] on input "100" at bounding box center [153, 537] width 85 height 22
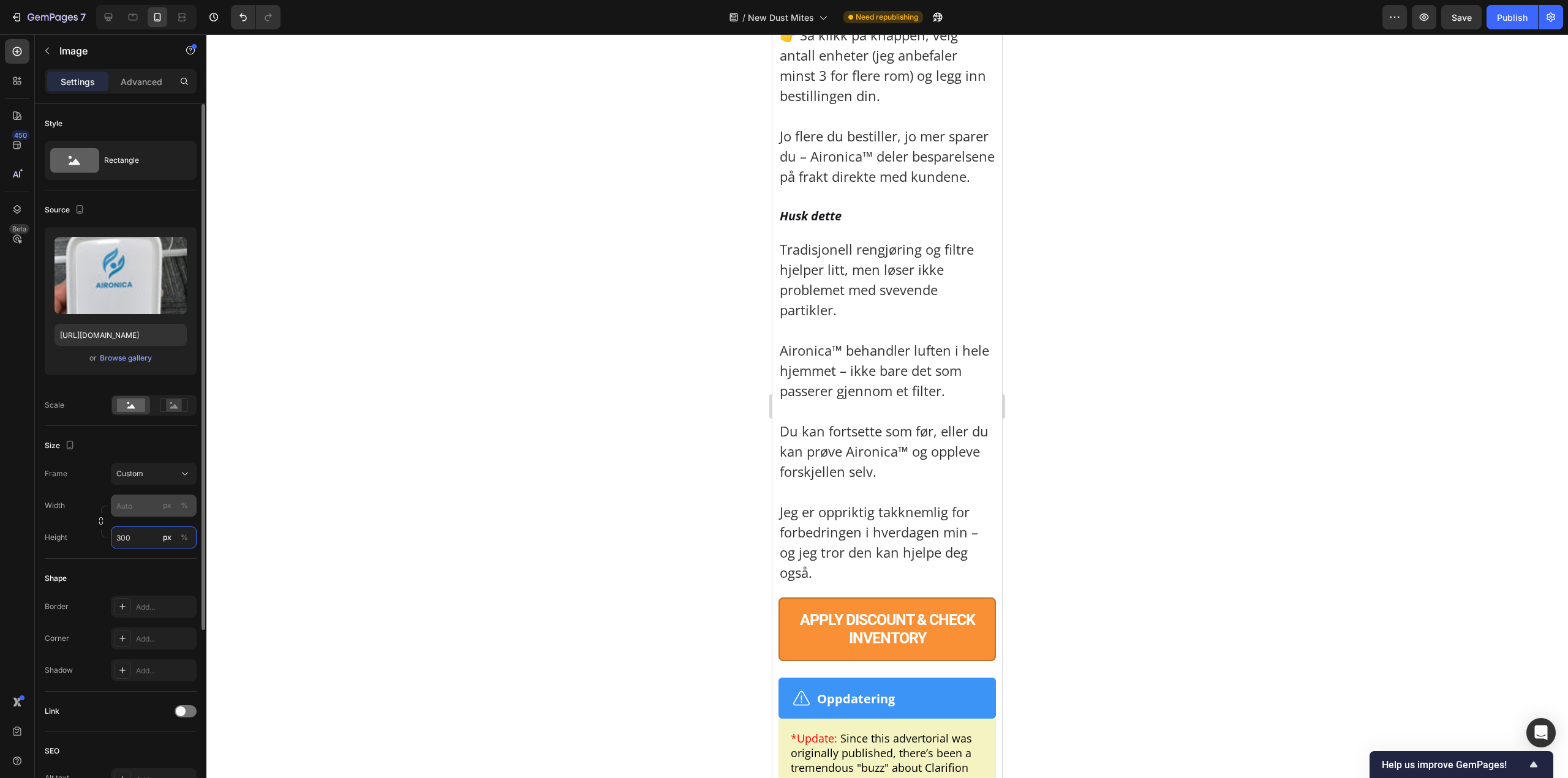
type input "300"
click at [140, 502] on input "px %" at bounding box center [153, 505] width 85 height 22
type input "8"
type input "3"
type input "4"
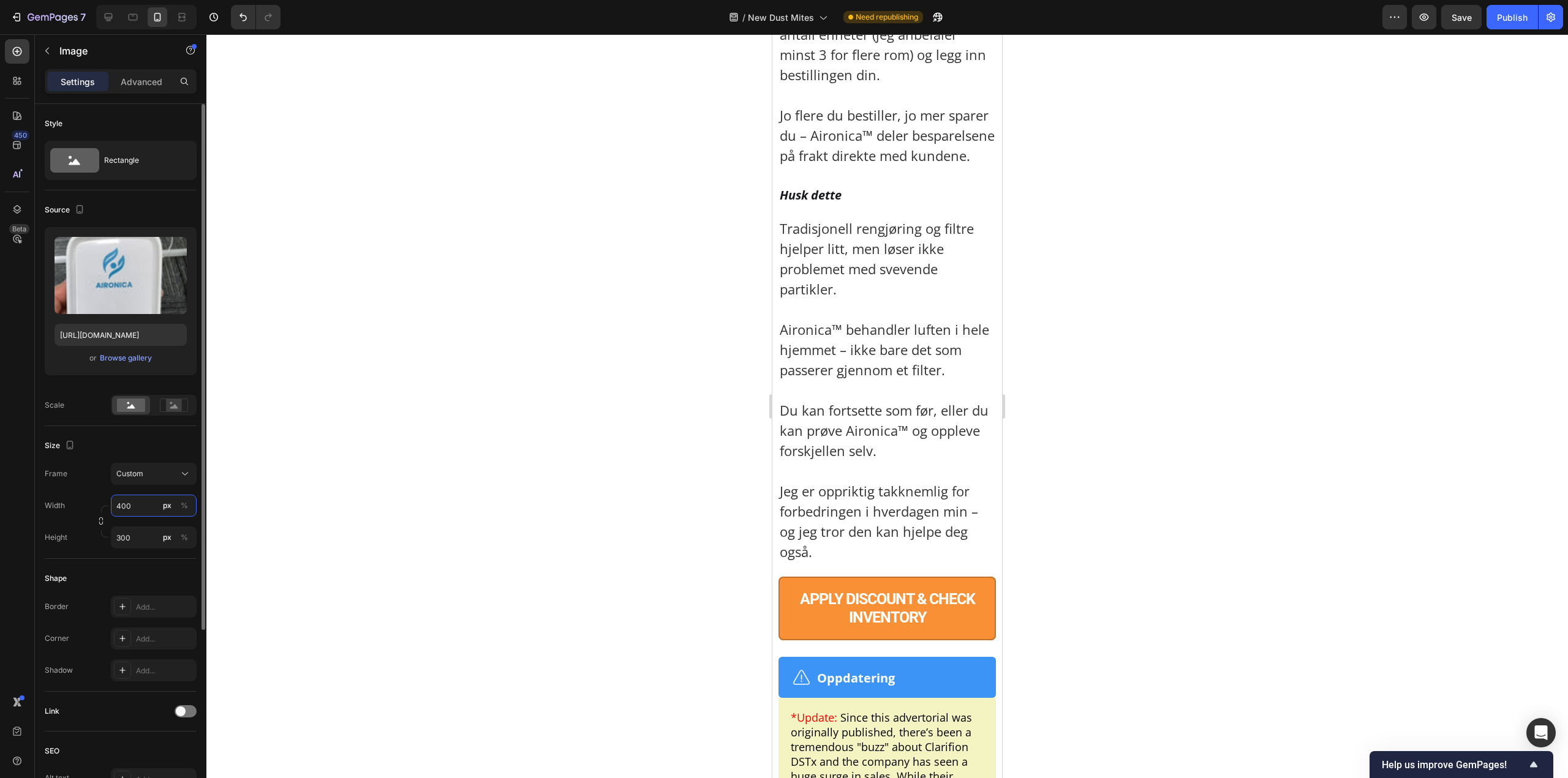
type input "400"
click at [122, 548] on input "300" at bounding box center [153, 537] width 85 height 22
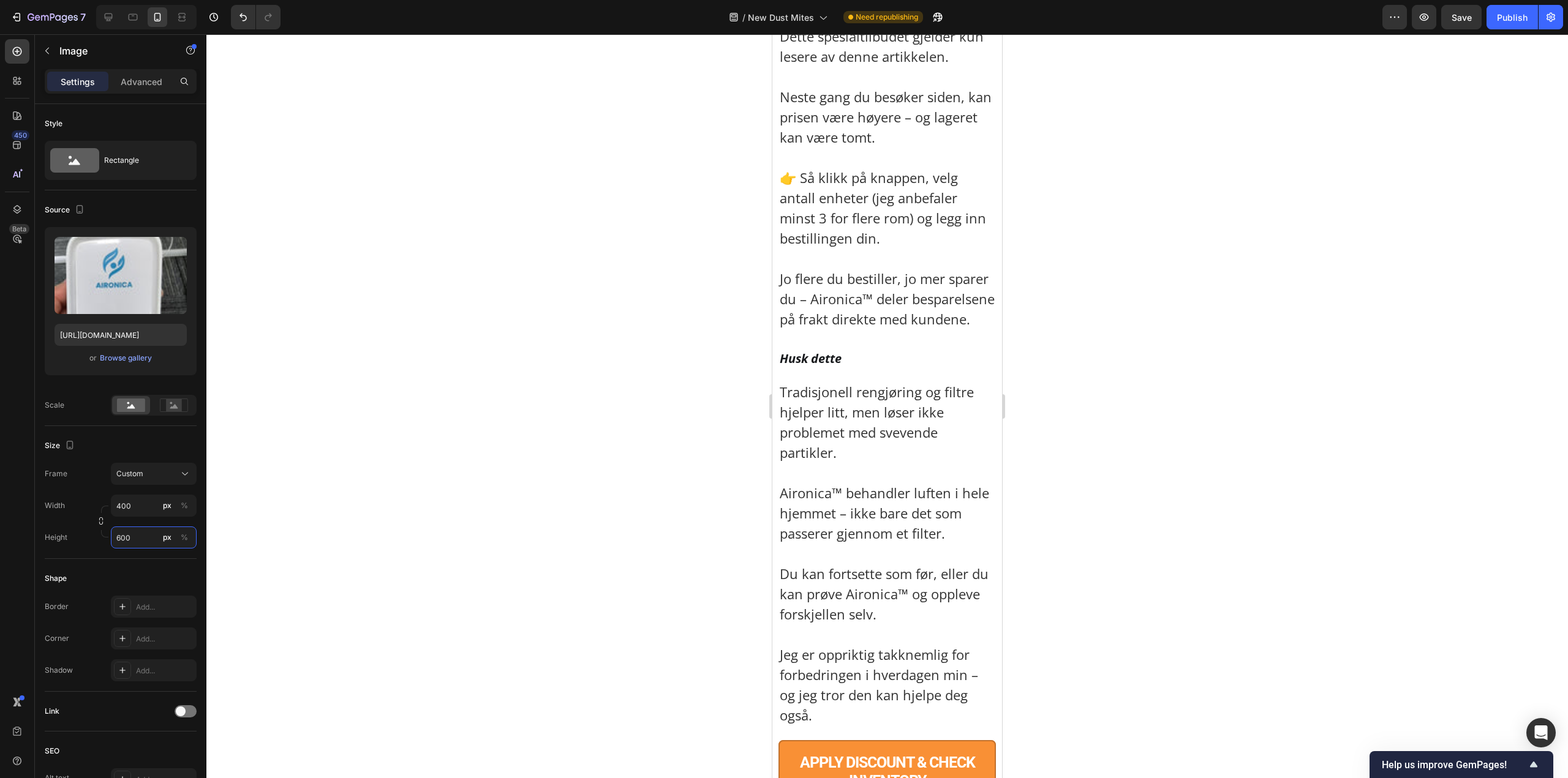
type input "600"
click at [1291, 403] on div at bounding box center [887, 406] width 1361 height 744
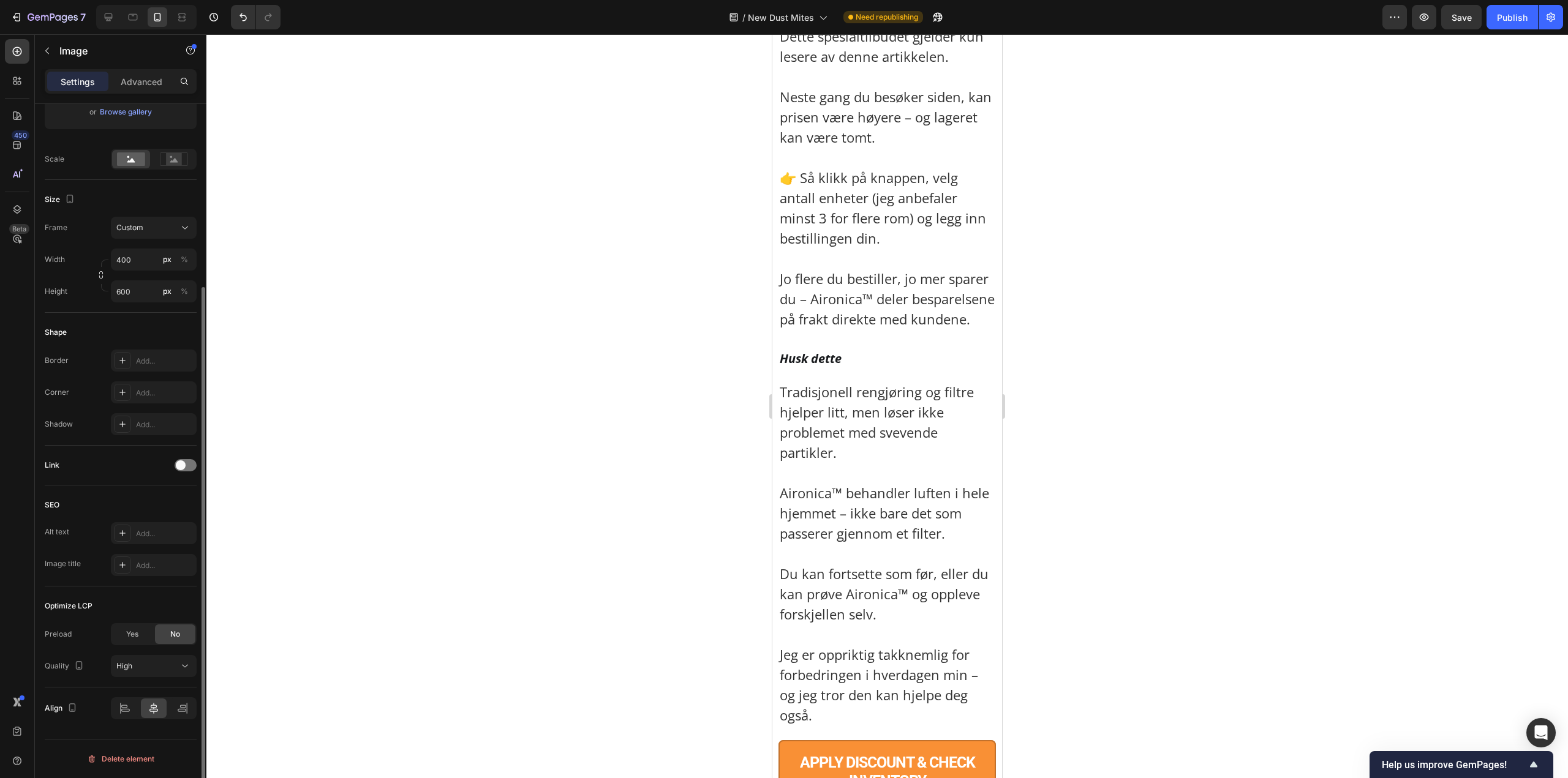
scroll to position [1, 0]
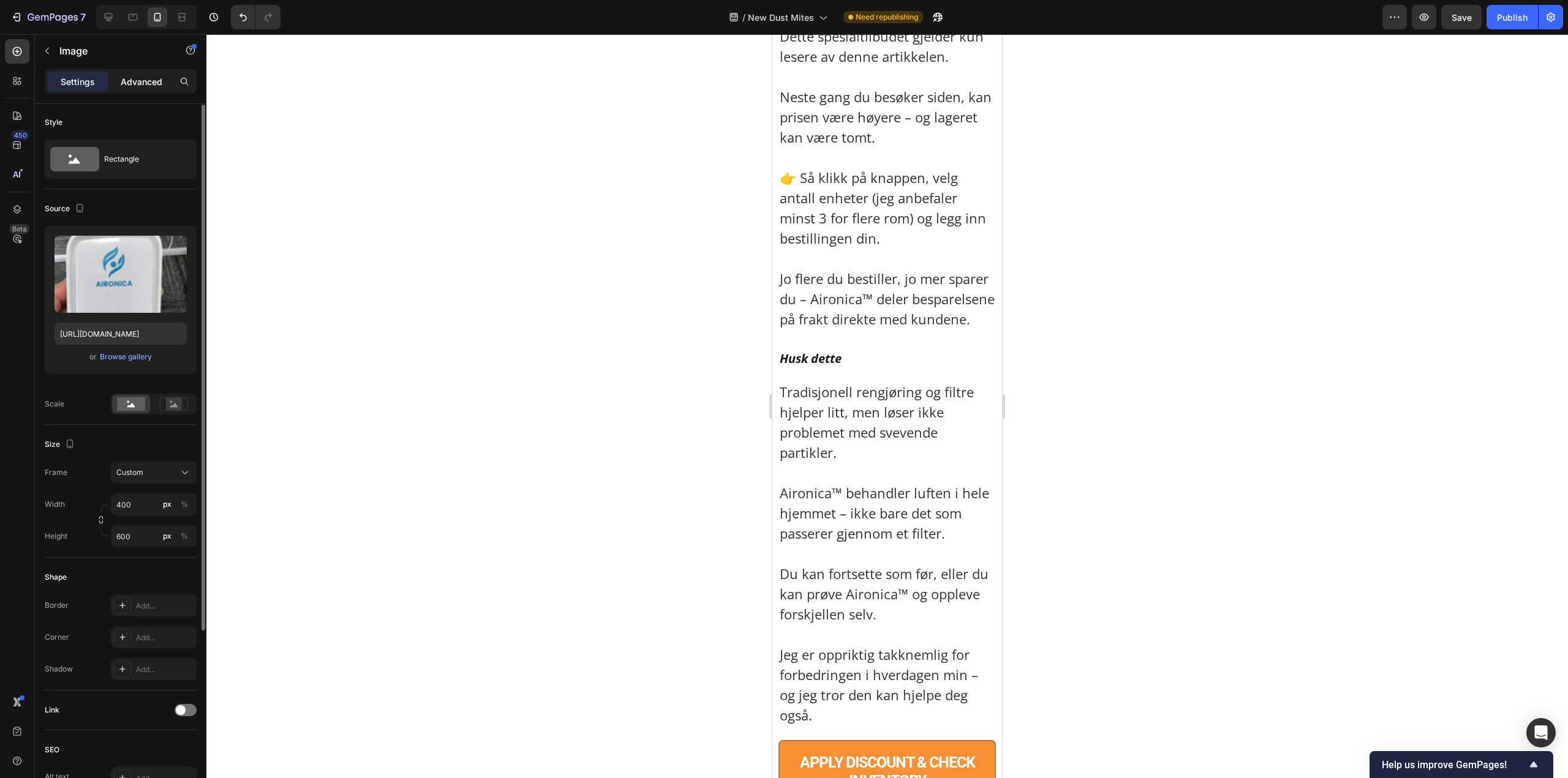
click at [137, 79] on p "Advanced" at bounding box center [141, 82] width 41 height 13
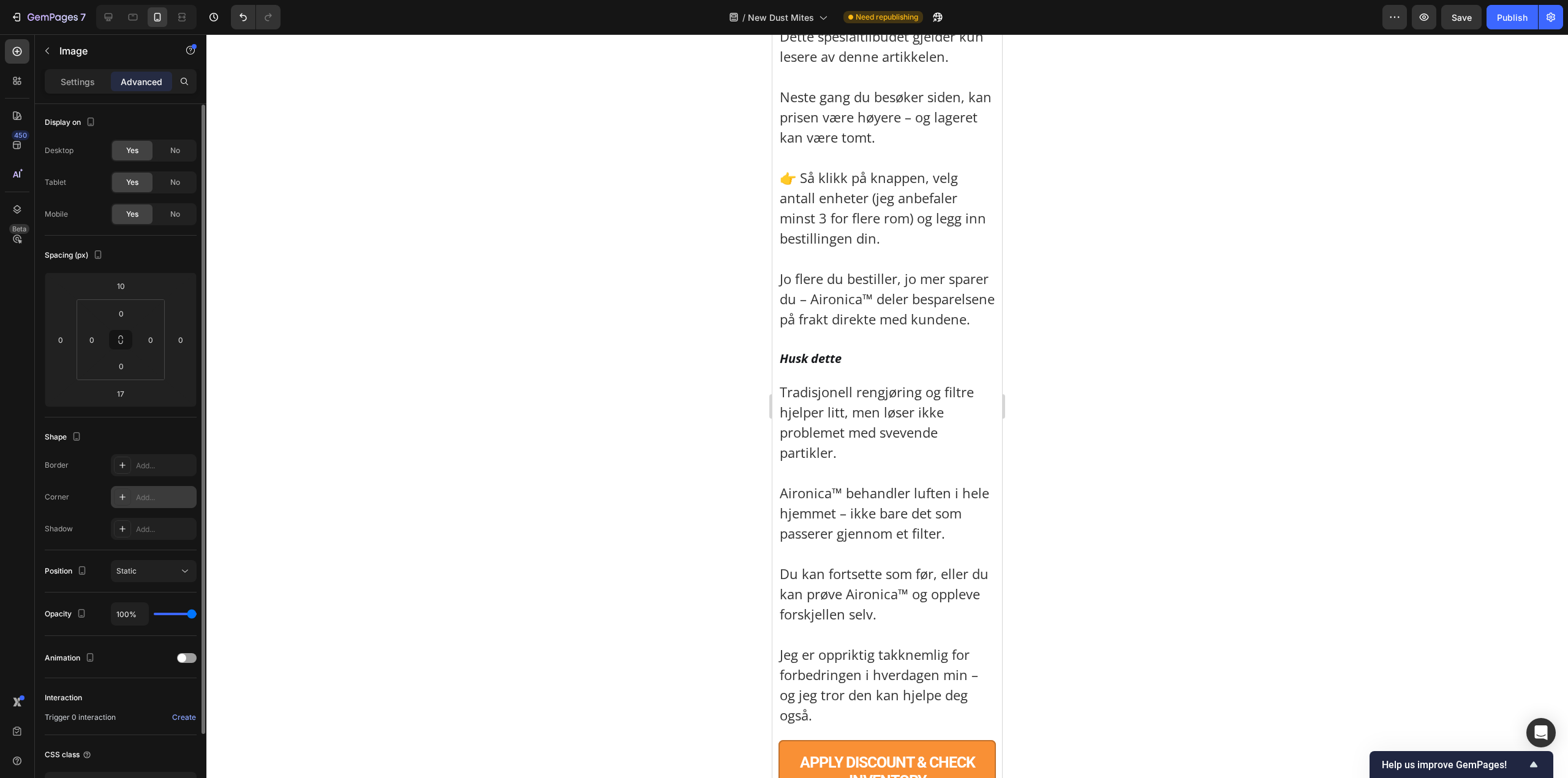
click at [148, 490] on div "Add..." at bounding box center [153, 496] width 85 height 22
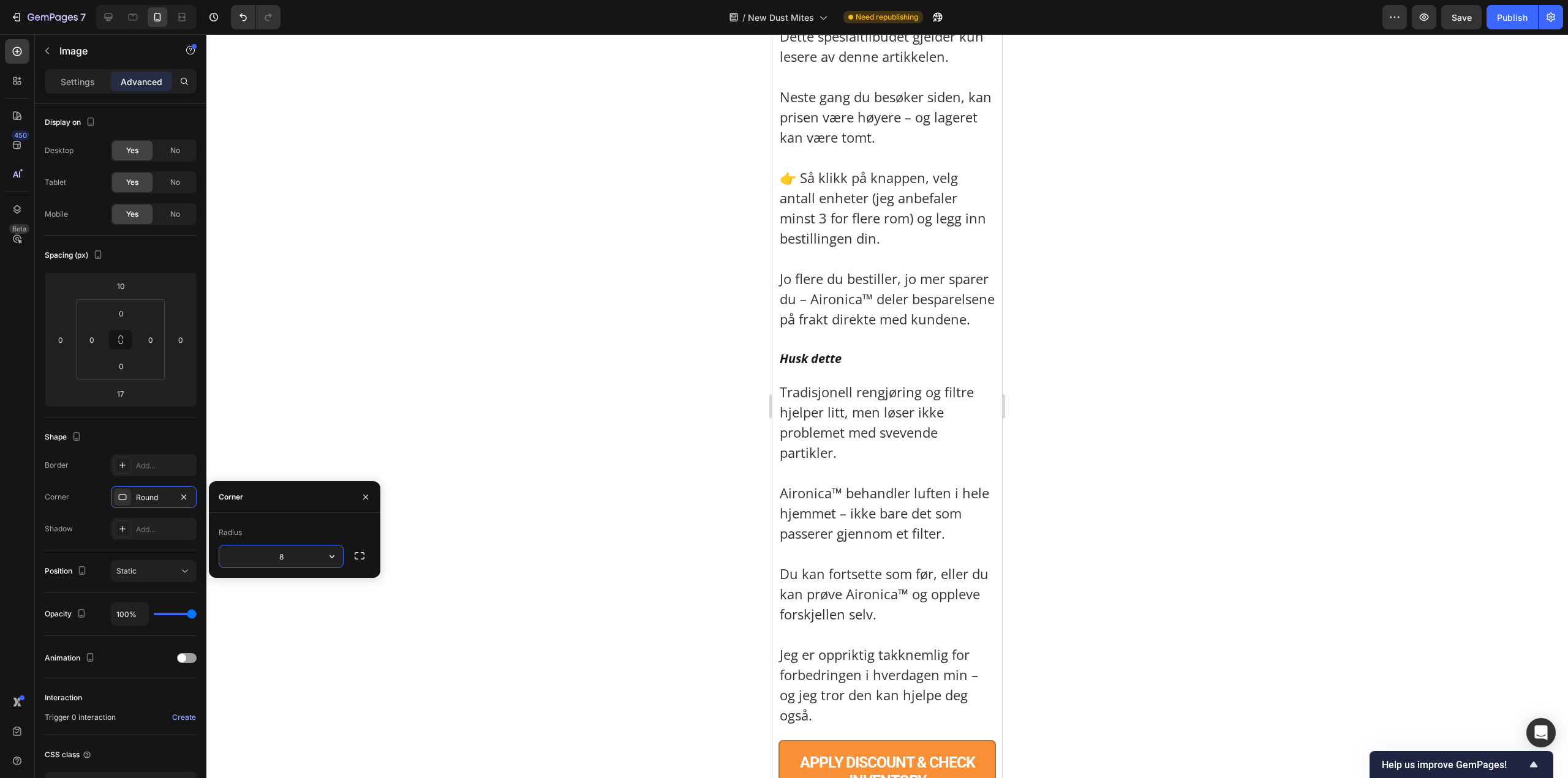
click at [288, 554] on input "8" at bounding box center [281, 556] width 124 height 22
type input "10"
click at [363, 558] on icon "button" at bounding box center [359, 556] width 12 height 12
click at [494, 507] on div at bounding box center [887, 406] width 1361 height 744
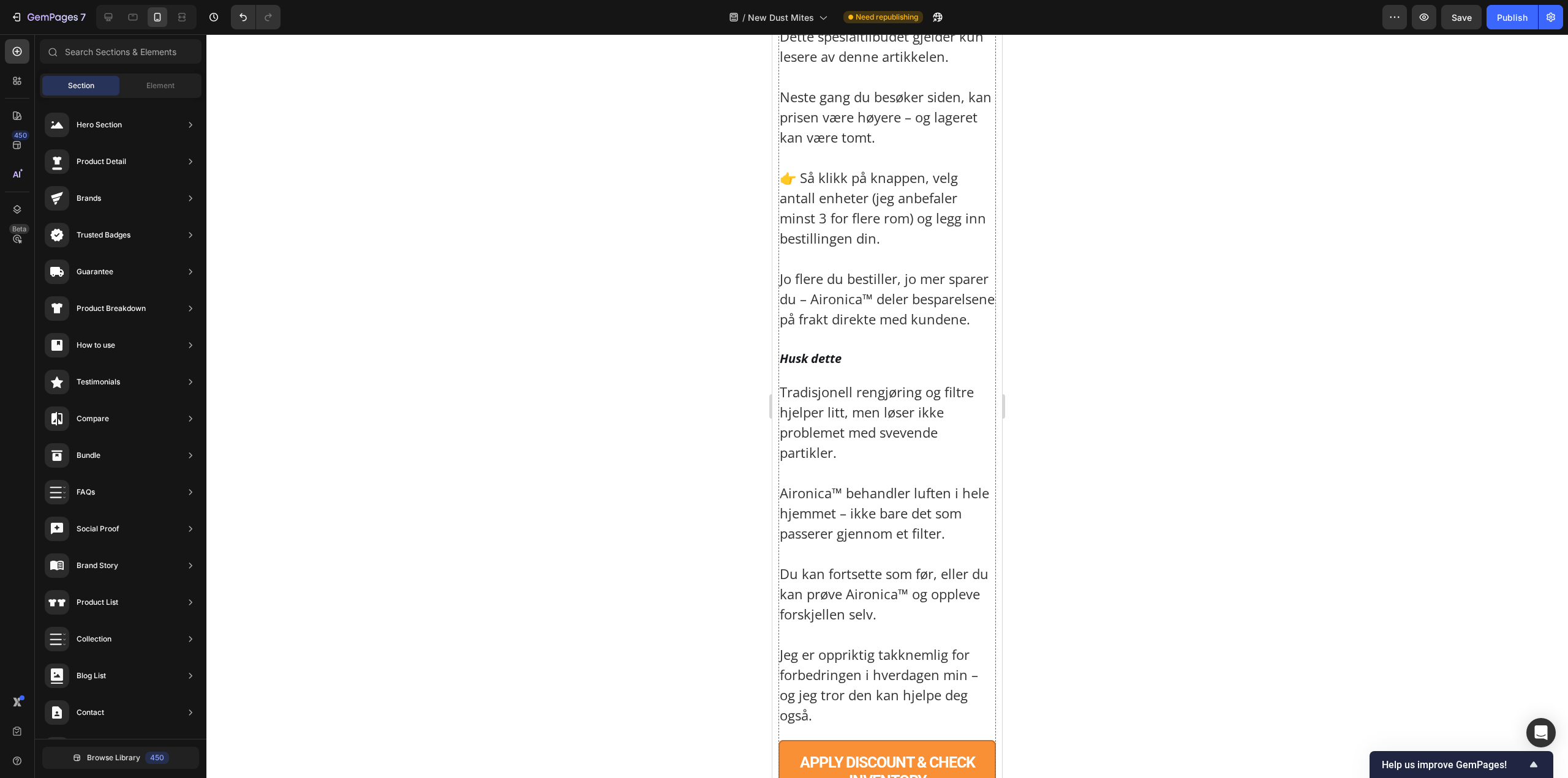
click at [1283, 384] on div at bounding box center [887, 406] width 1361 height 744
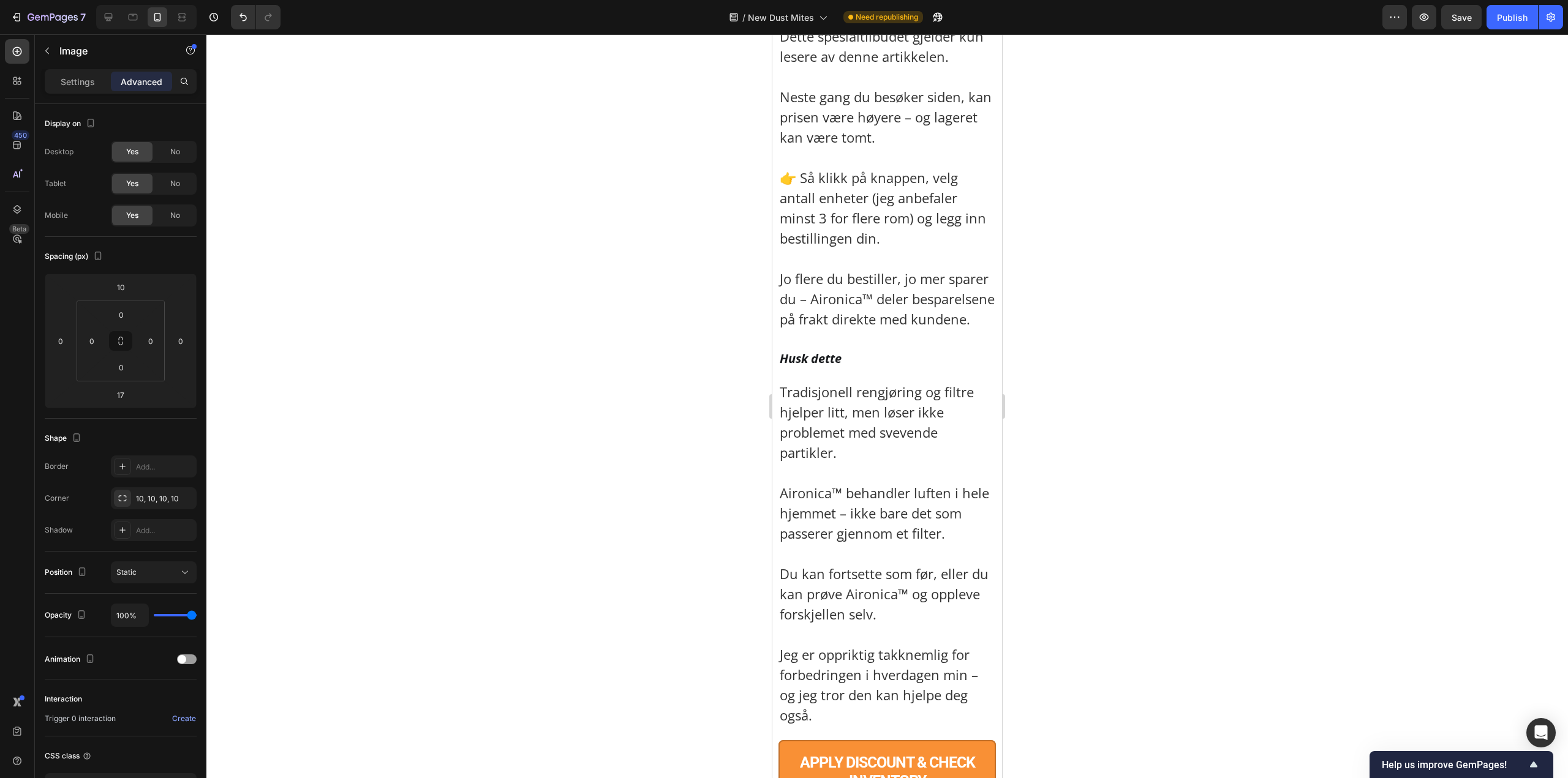
click at [146, 81] on p "Advanced" at bounding box center [141, 82] width 41 height 13
click at [142, 465] on div "Add..." at bounding box center [164, 466] width 57 height 11
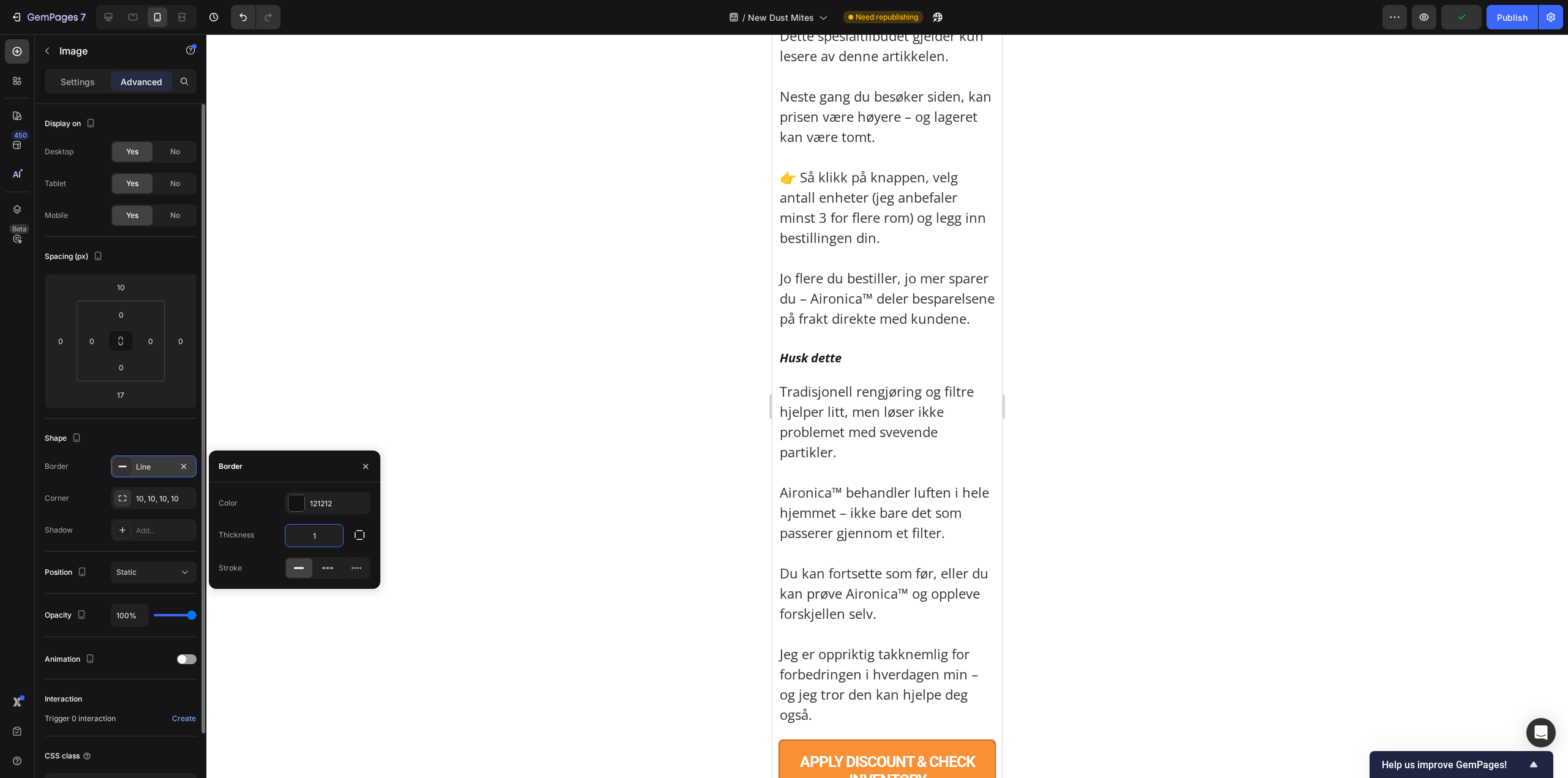
click at [315, 528] on input "1" at bounding box center [313, 535] width 57 height 22
click at [446, 404] on div at bounding box center [887, 406] width 1361 height 744
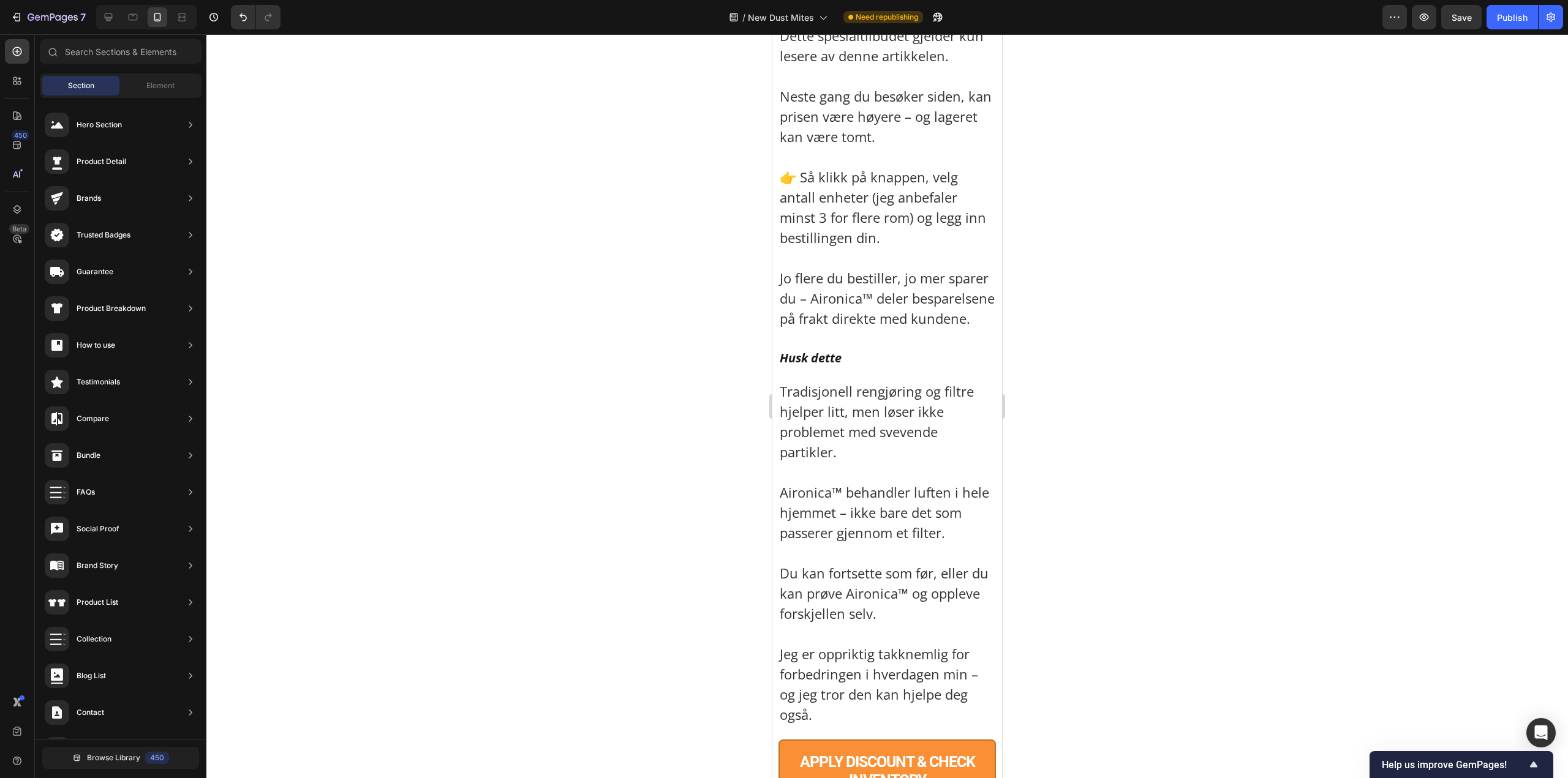
click at [1225, 346] on div at bounding box center [887, 406] width 1361 height 744
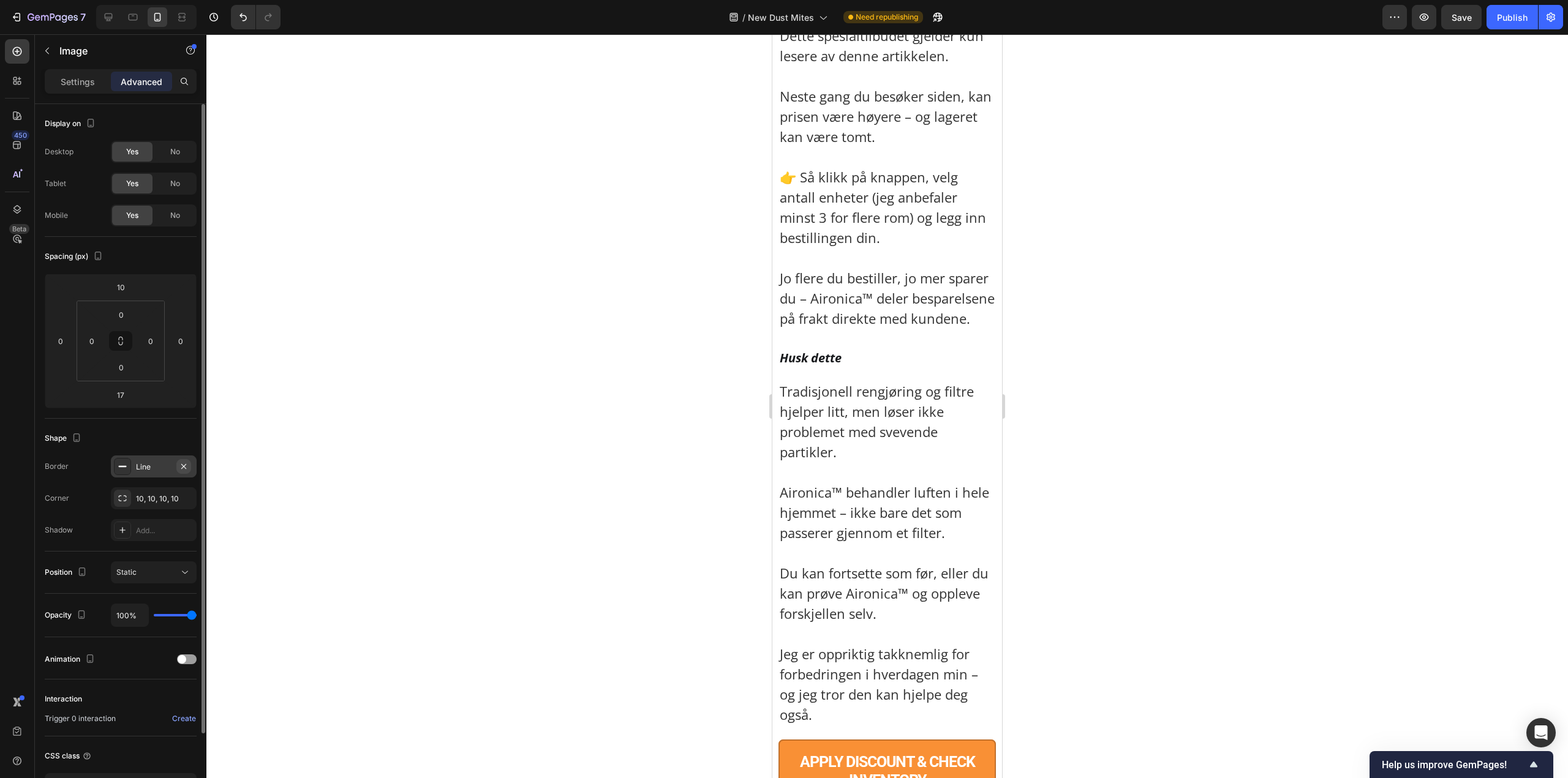
click at [182, 472] on button "button" at bounding box center [183, 466] width 15 height 15
click at [1109, 426] on div at bounding box center [887, 406] width 1361 height 744
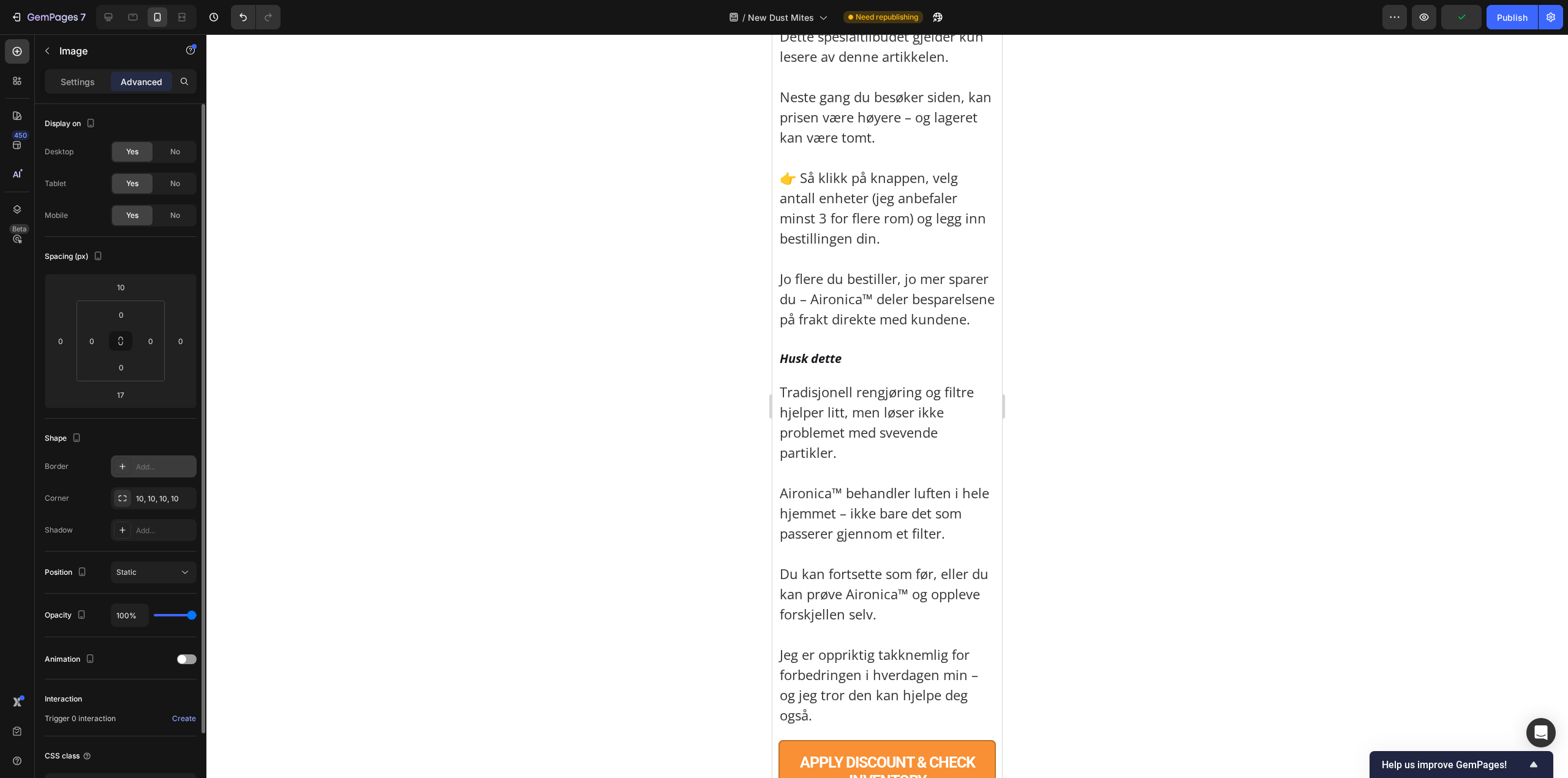
click at [152, 474] on div "Add..." at bounding box center [153, 466] width 85 height 22
drag, startPoint x: 455, startPoint y: 498, endPoint x: 466, endPoint y: 495, distance: 11.4
click at [455, 497] on div at bounding box center [887, 406] width 1361 height 744
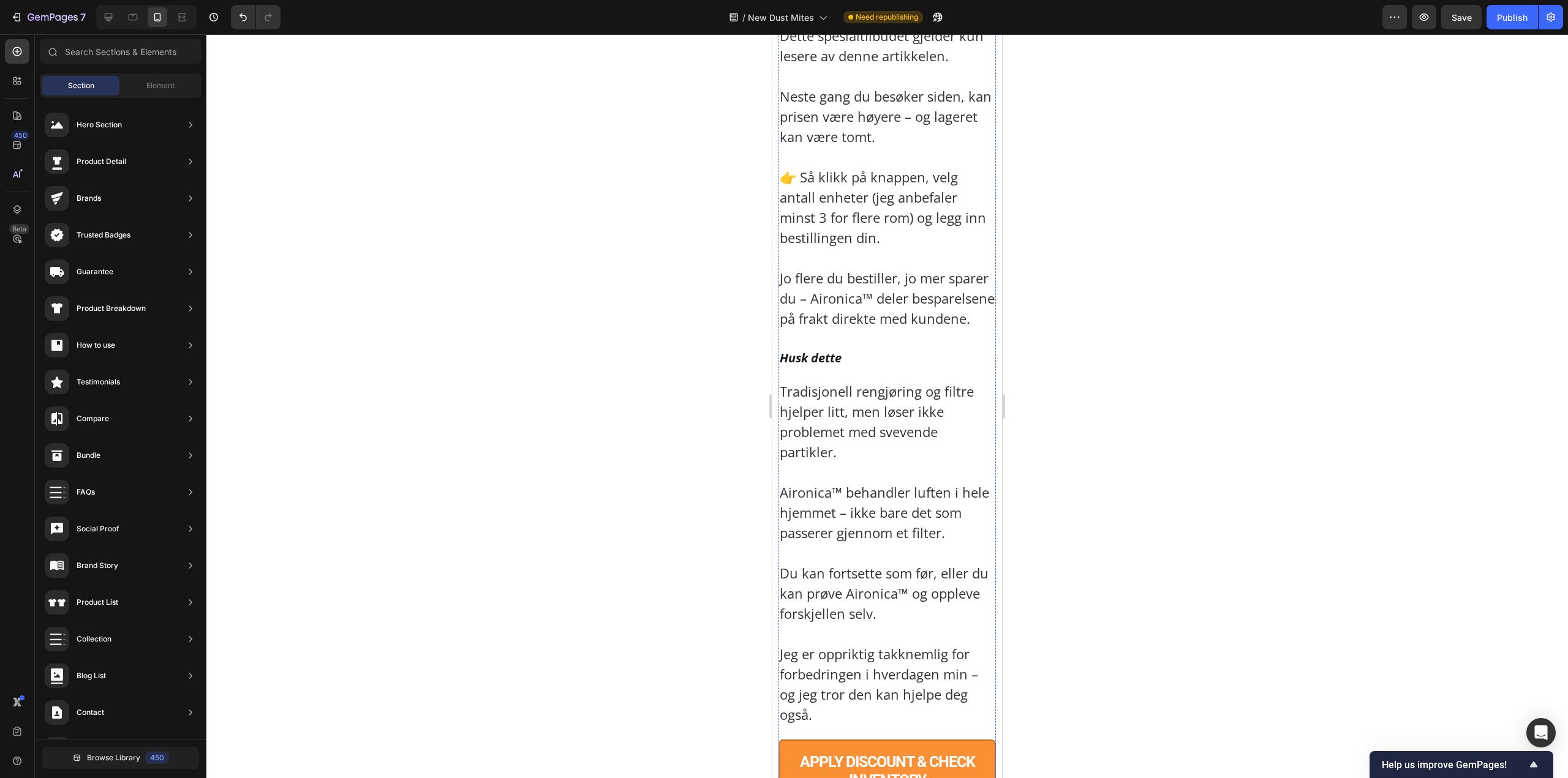
click at [1282, 459] on div at bounding box center [887, 406] width 1361 height 744
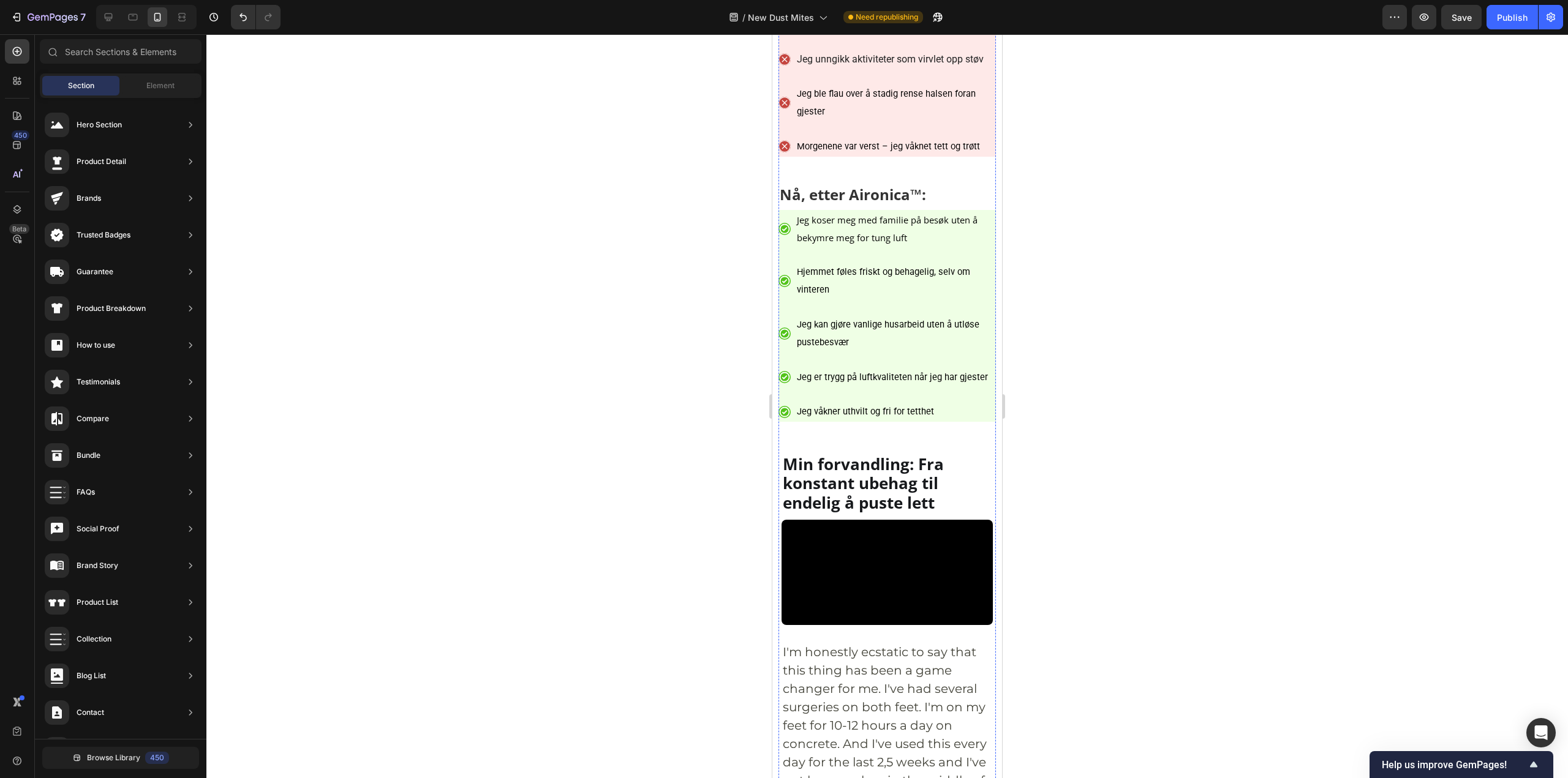
scroll to position [5118, 0]
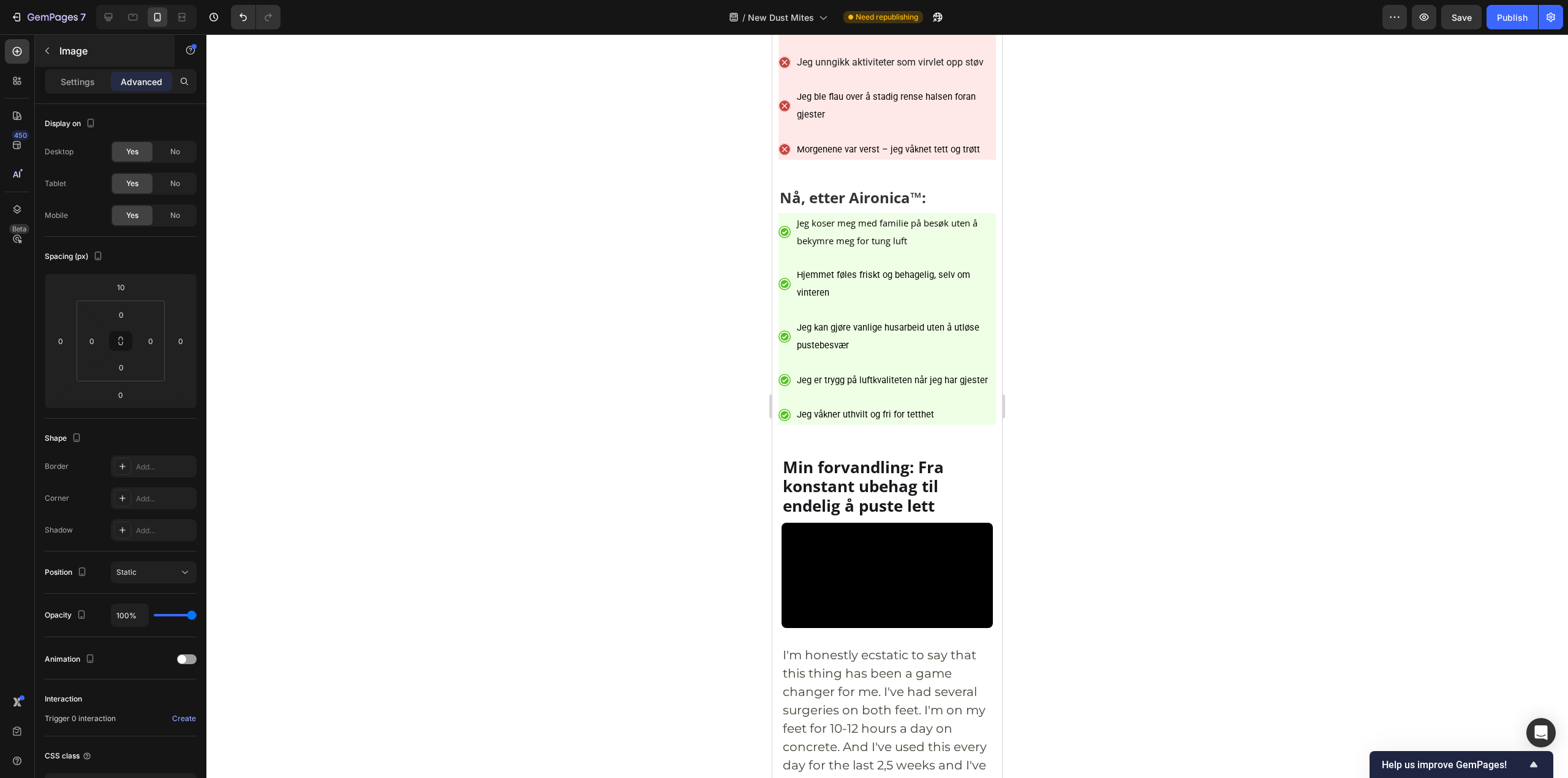
click at [85, 66] on div "Image" at bounding box center [105, 51] width 140 height 32
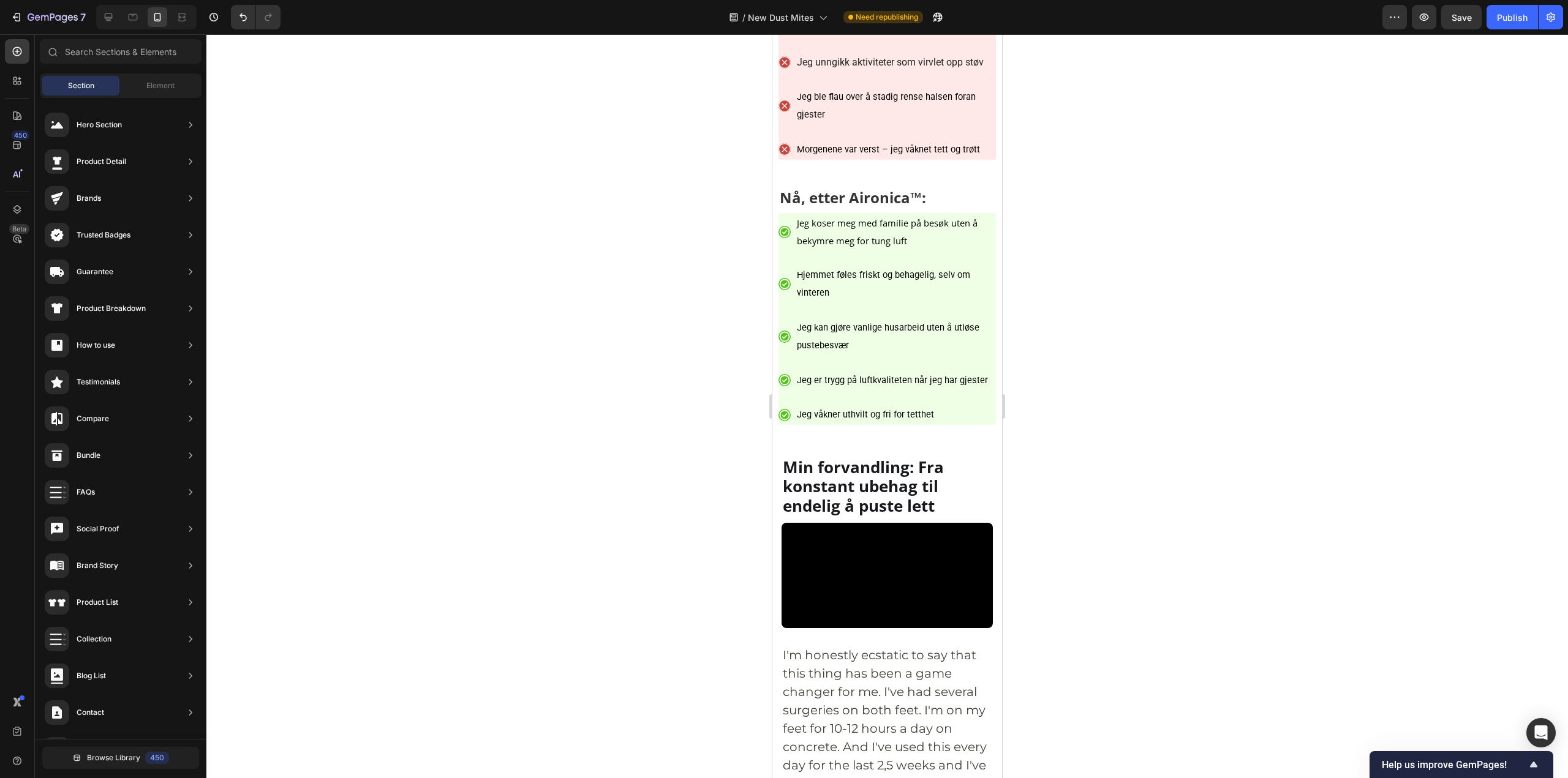
click at [33, 76] on div "450 Beta" at bounding box center [18, 406] width 35 height 744
click at [28, 77] on div at bounding box center [18, 81] width 25 height 25
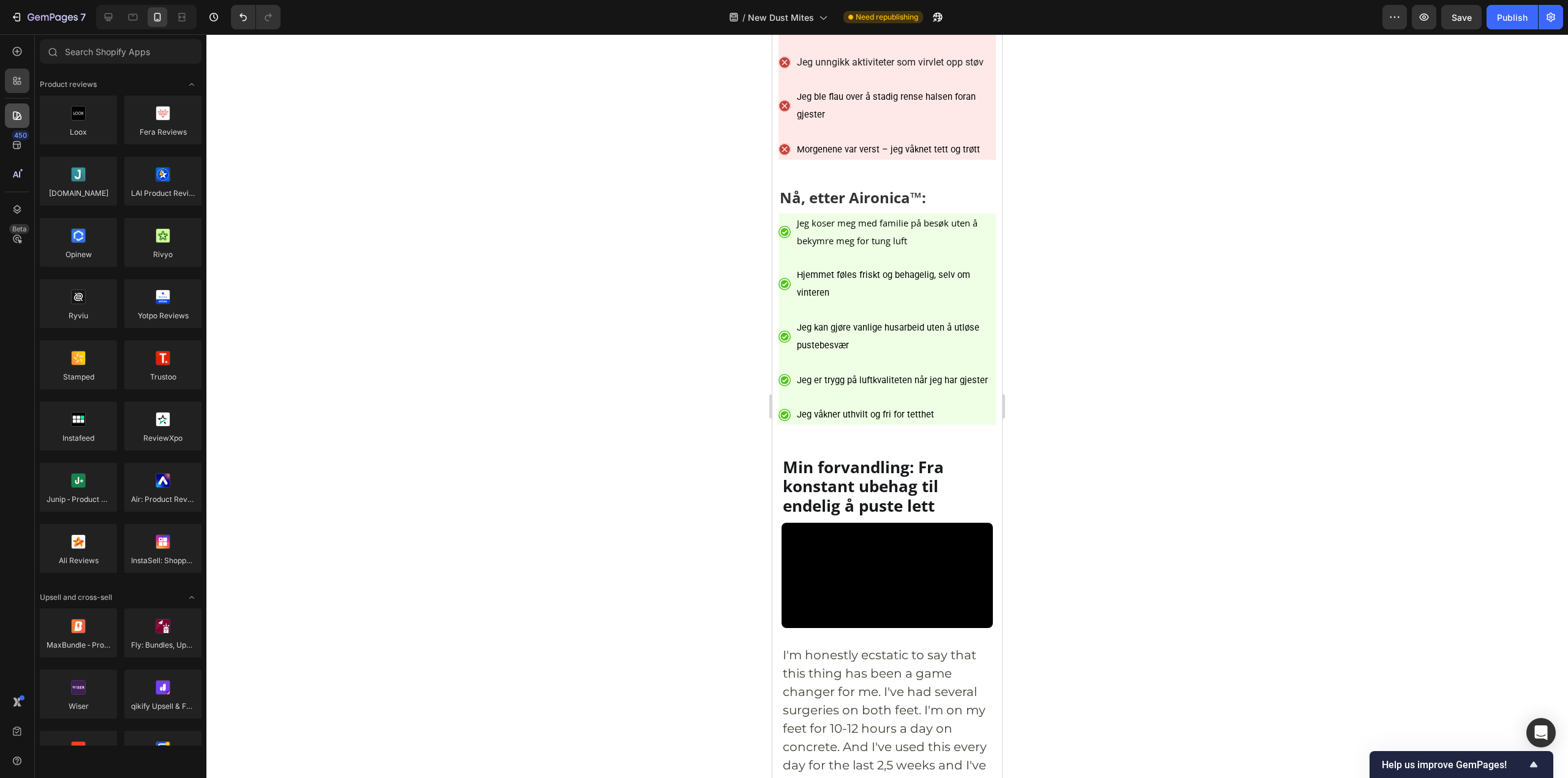
click at [17, 121] on icon at bounding box center [18, 116] width 12 height 12
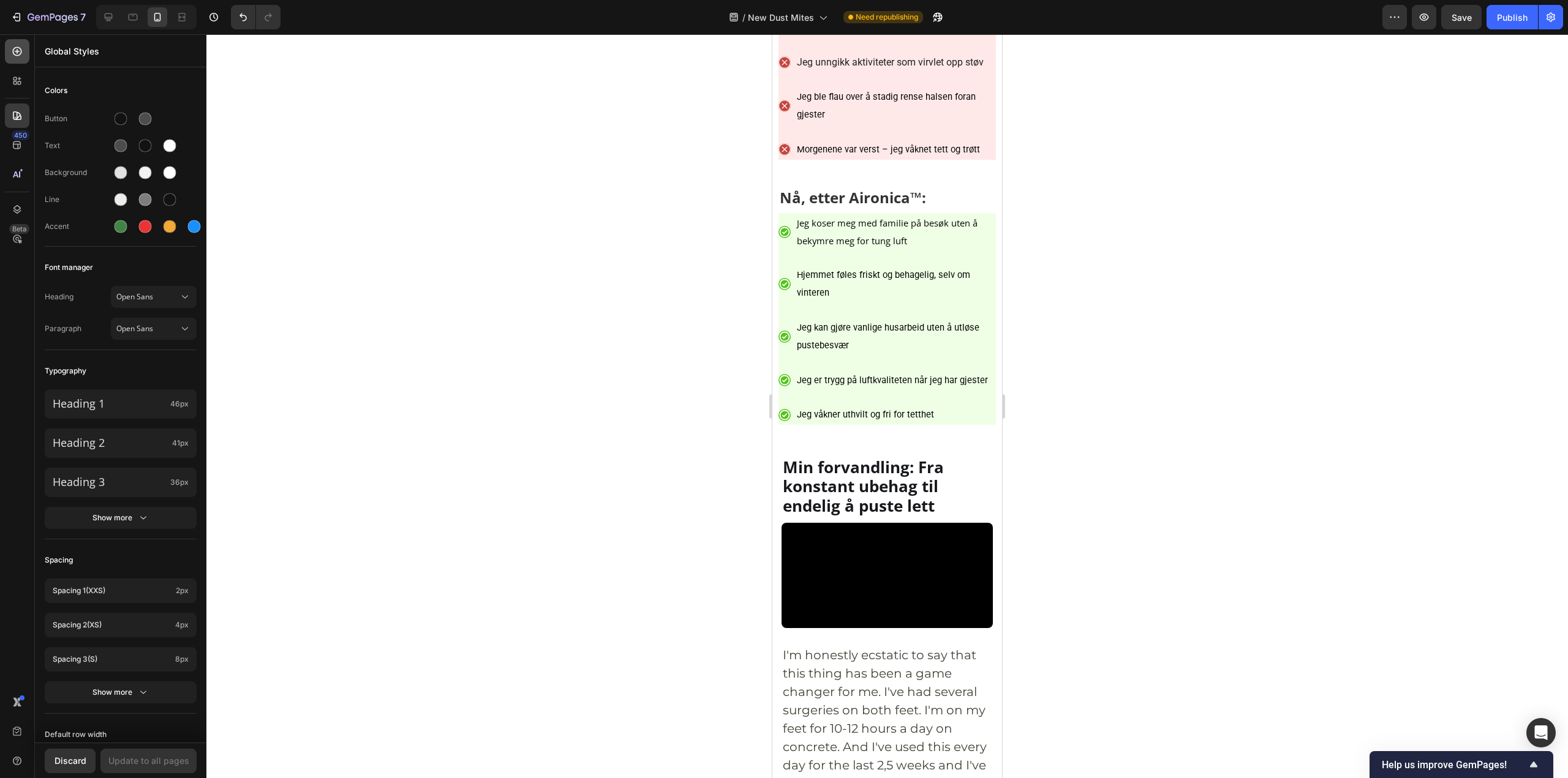
click at [18, 47] on icon at bounding box center [18, 51] width 12 height 12
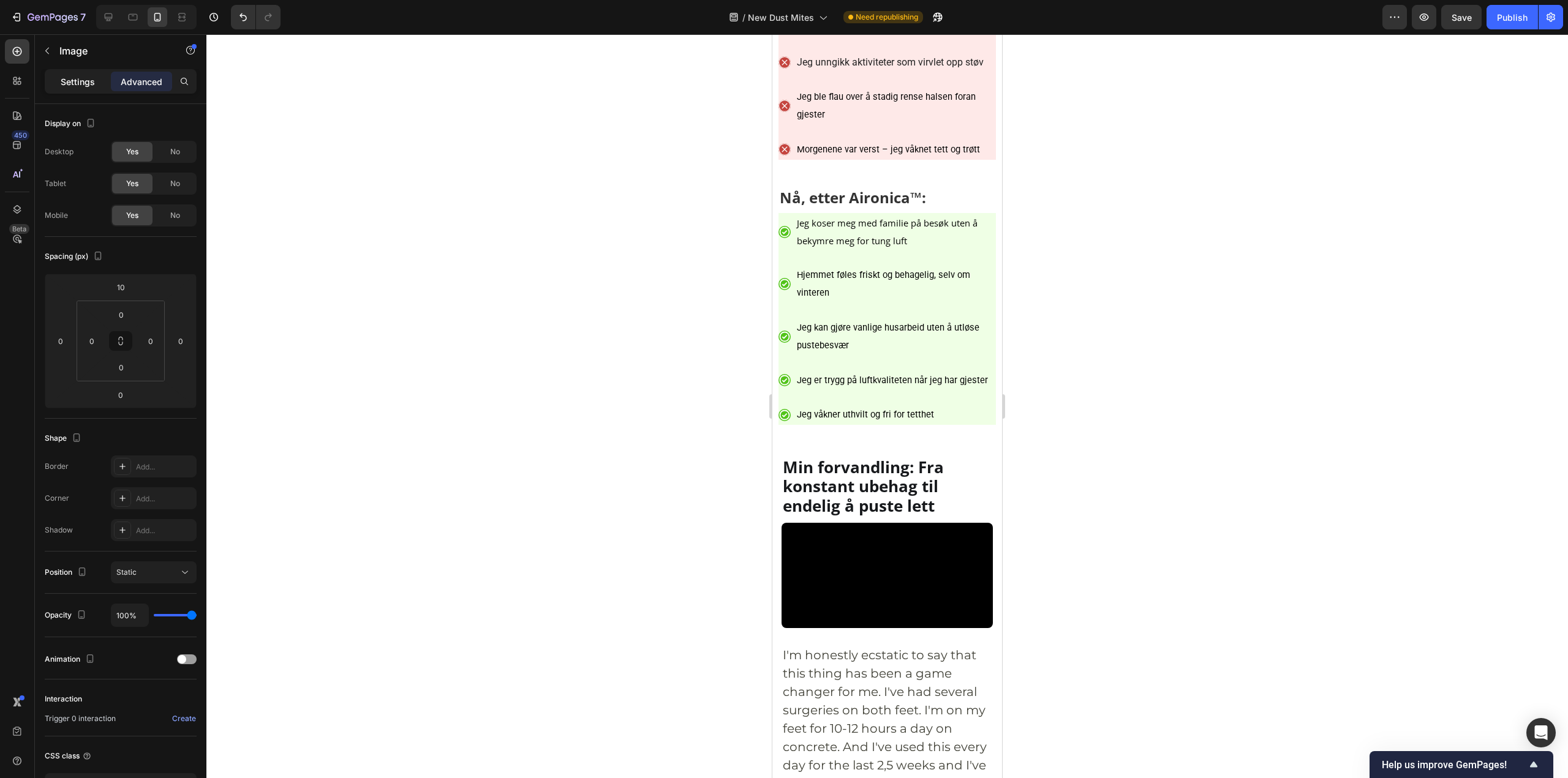
click at [79, 87] on p "Settings" at bounding box center [77, 82] width 34 height 13
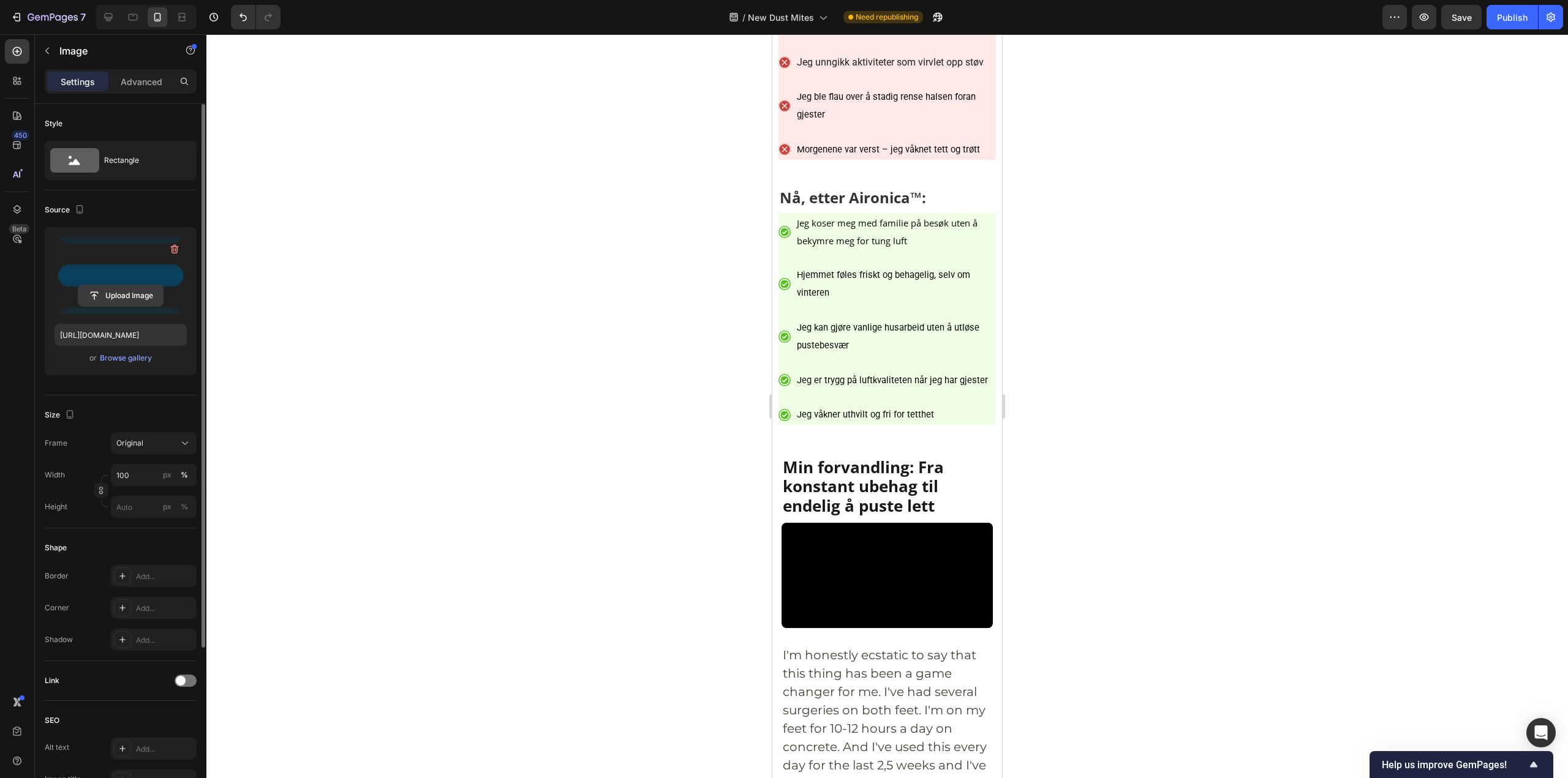
click at [120, 298] on input "file" at bounding box center [121, 296] width 85 height 21
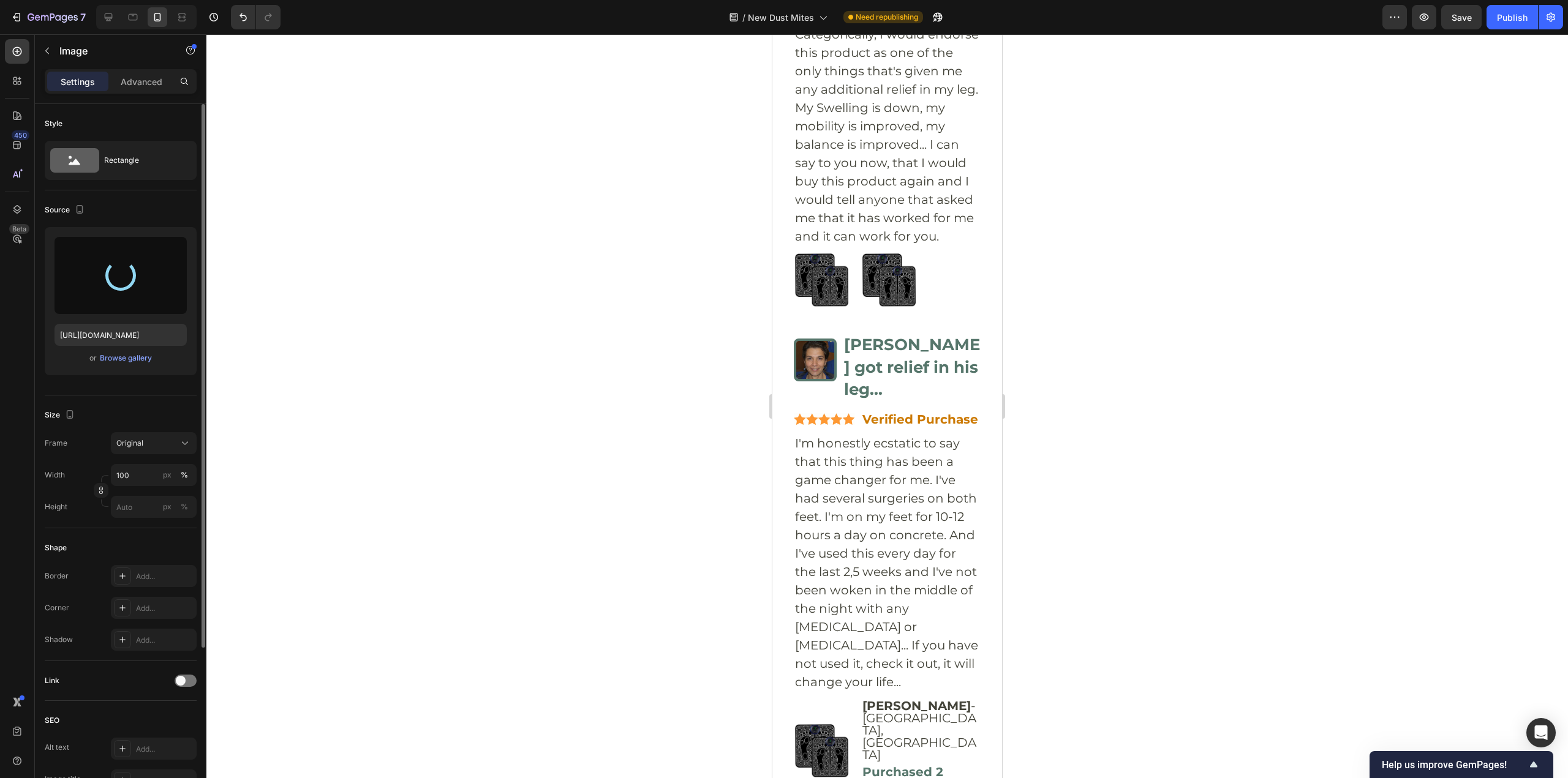
scroll to position [6159, 0]
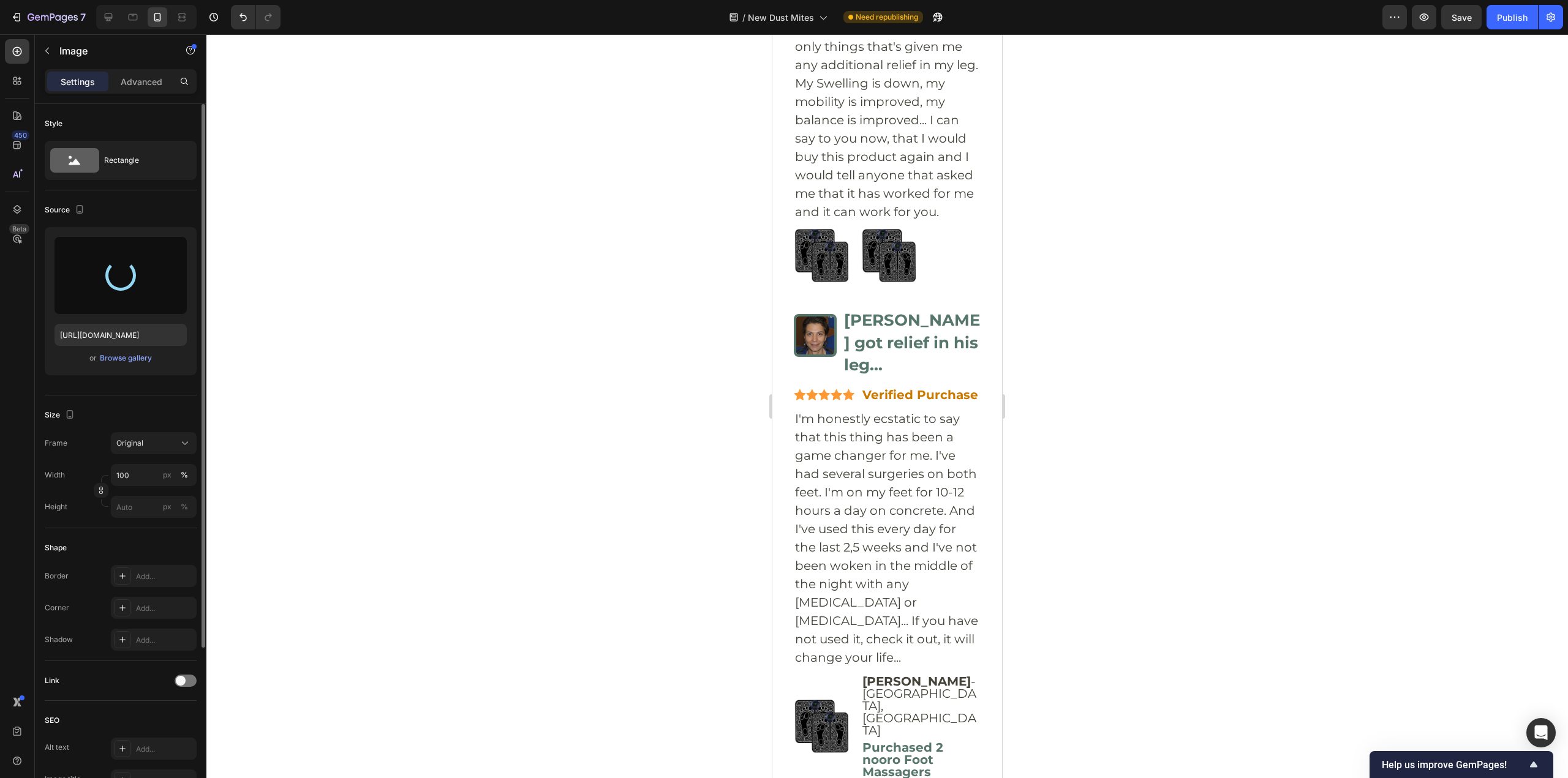
type input "[URL][DOMAIN_NAME]"
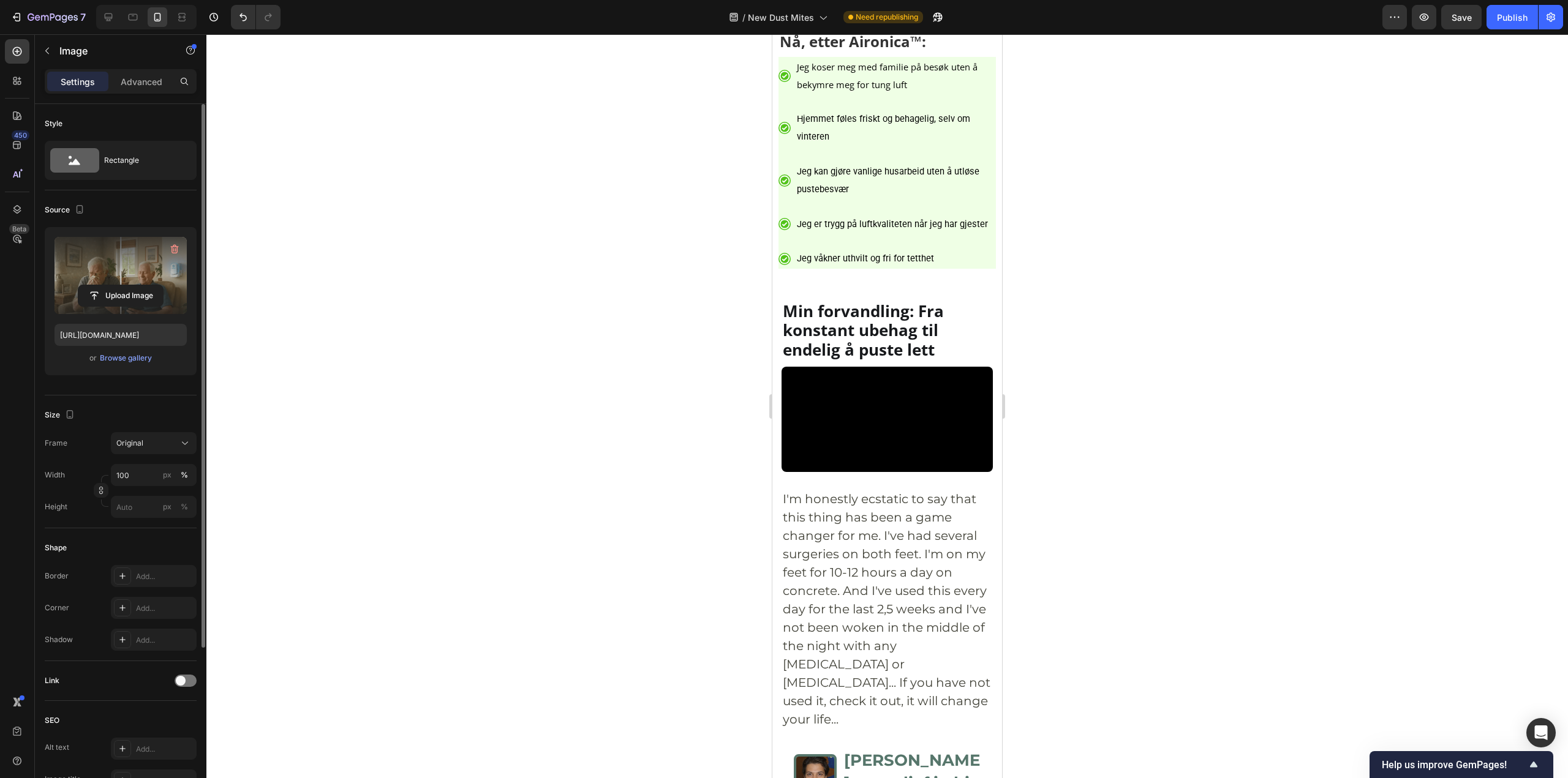
scroll to position [5241, 0]
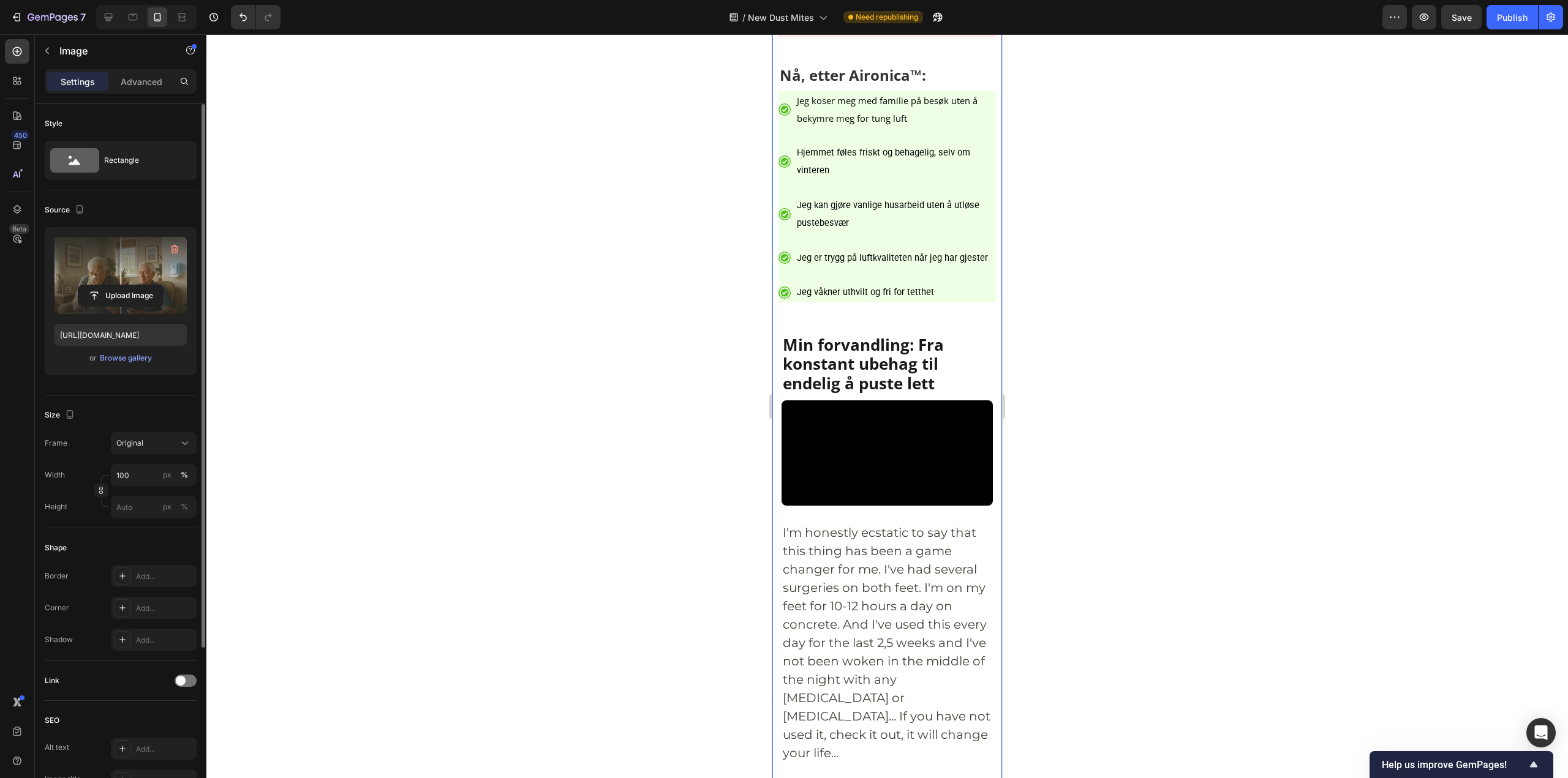
click at [1115, 278] on div at bounding box center [887, 406] width 1361 height 744
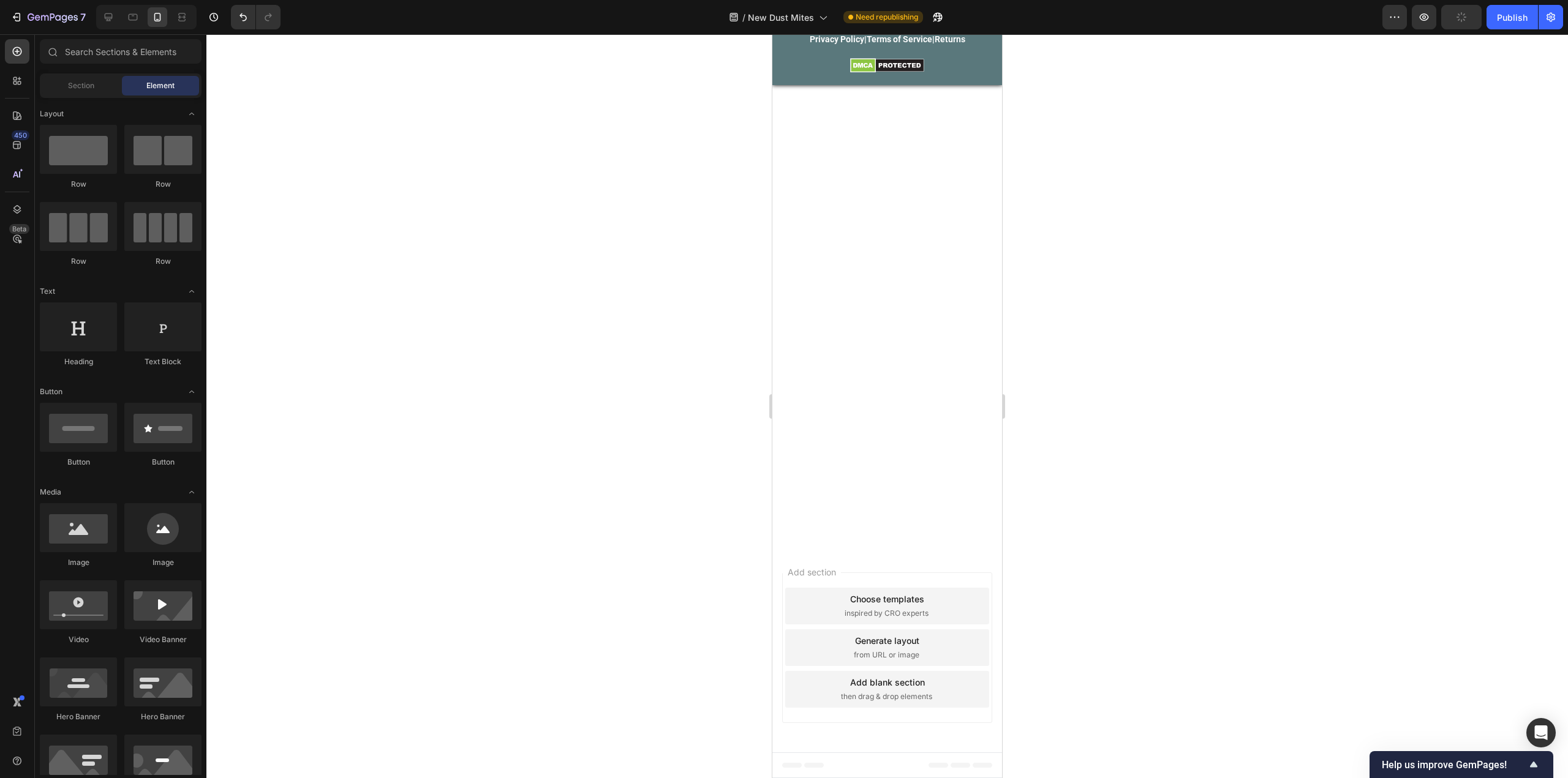
scroll to position [11729, 0]
drag, startPoint x: 1550, startPoint y: 585, endPoint x: 1485, endPoint y: 383, distance: 212.2
click at [1529, 388] on div at bounding box center [887, 406] width 1361 height 744
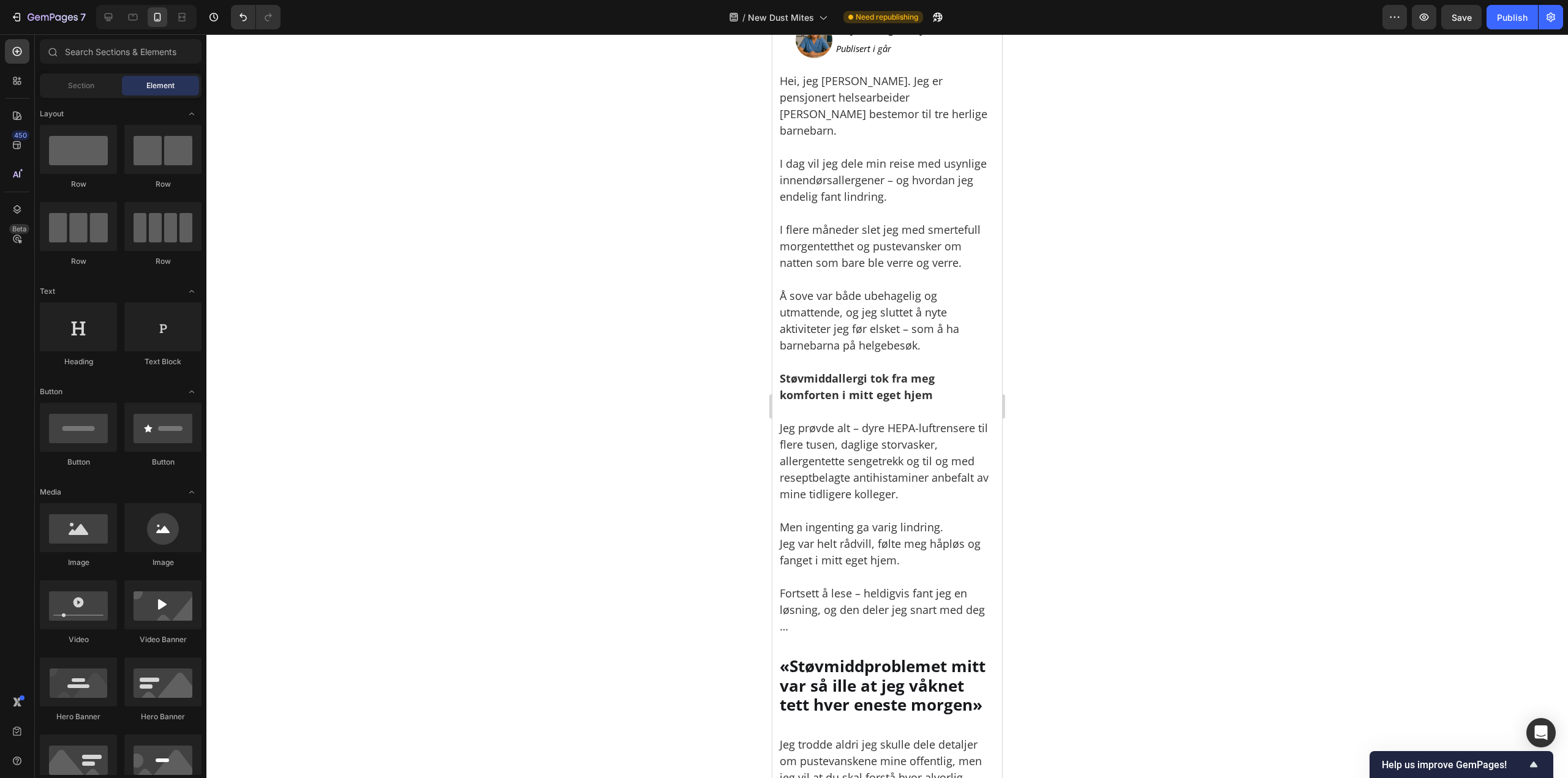
scroll to position [11484, 0]
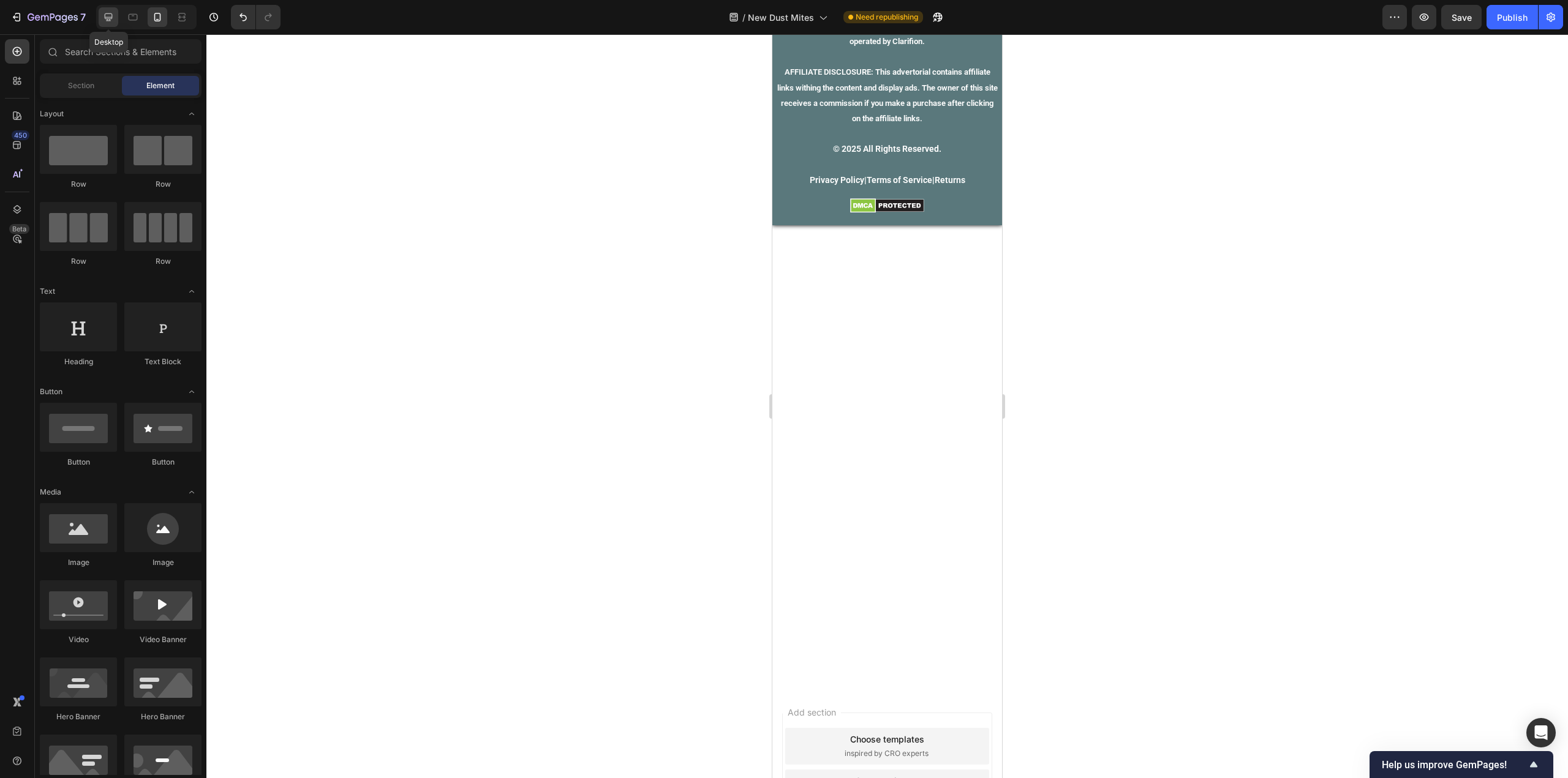
click at [104, 12] on icon at bounding box center [108, 18] width 12 height 12
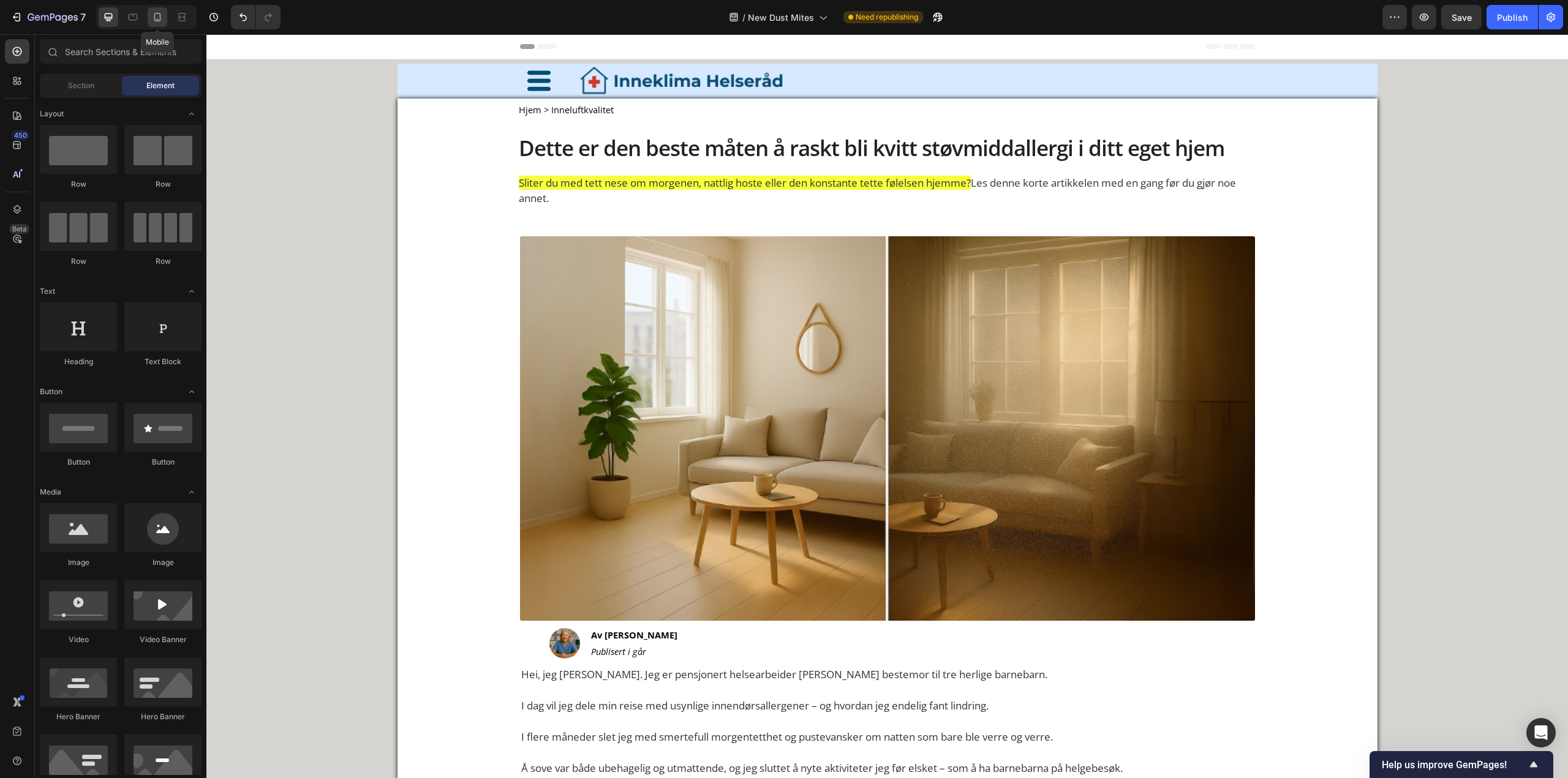
click at [158, 17] on icon at bounding box center [158, 18] width 12 height 12
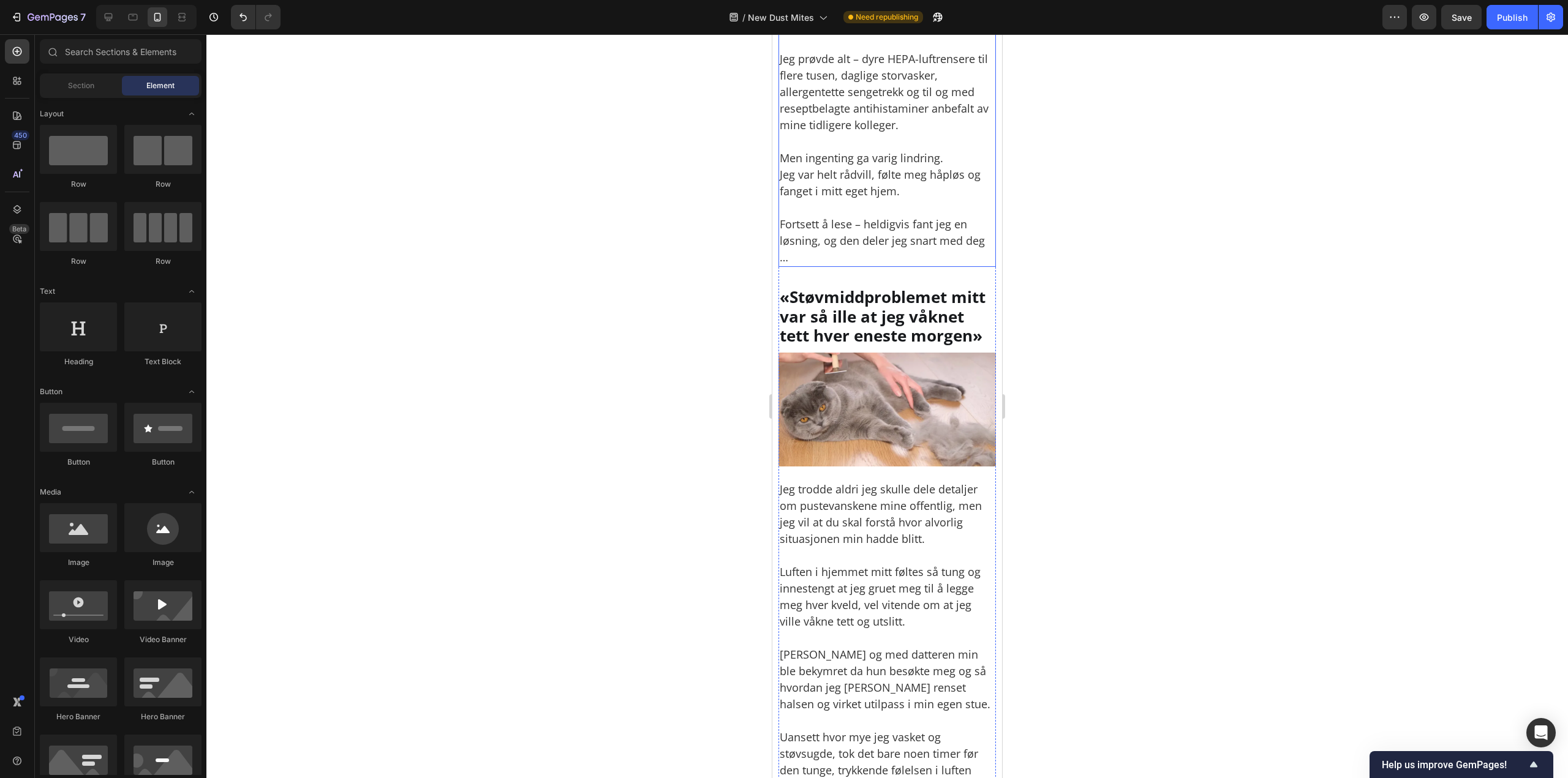
scroll to position [673, 0]
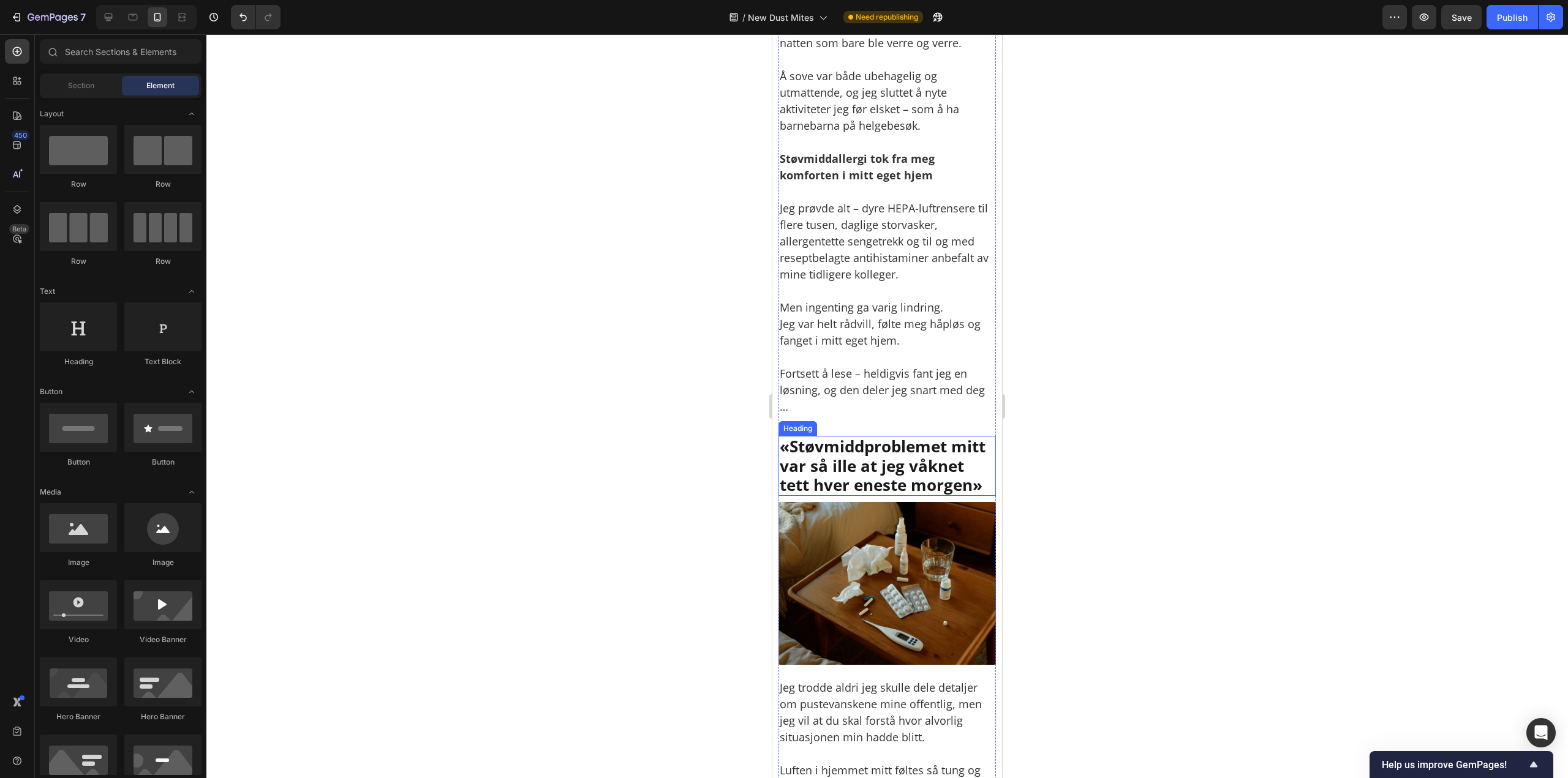
click at [847, 436] on h2 "«Støvmiddproblemet mitt var så ille at jeg våknet tett hver eneste morgen»" at bounding box center [887, 466] width 217 height 60
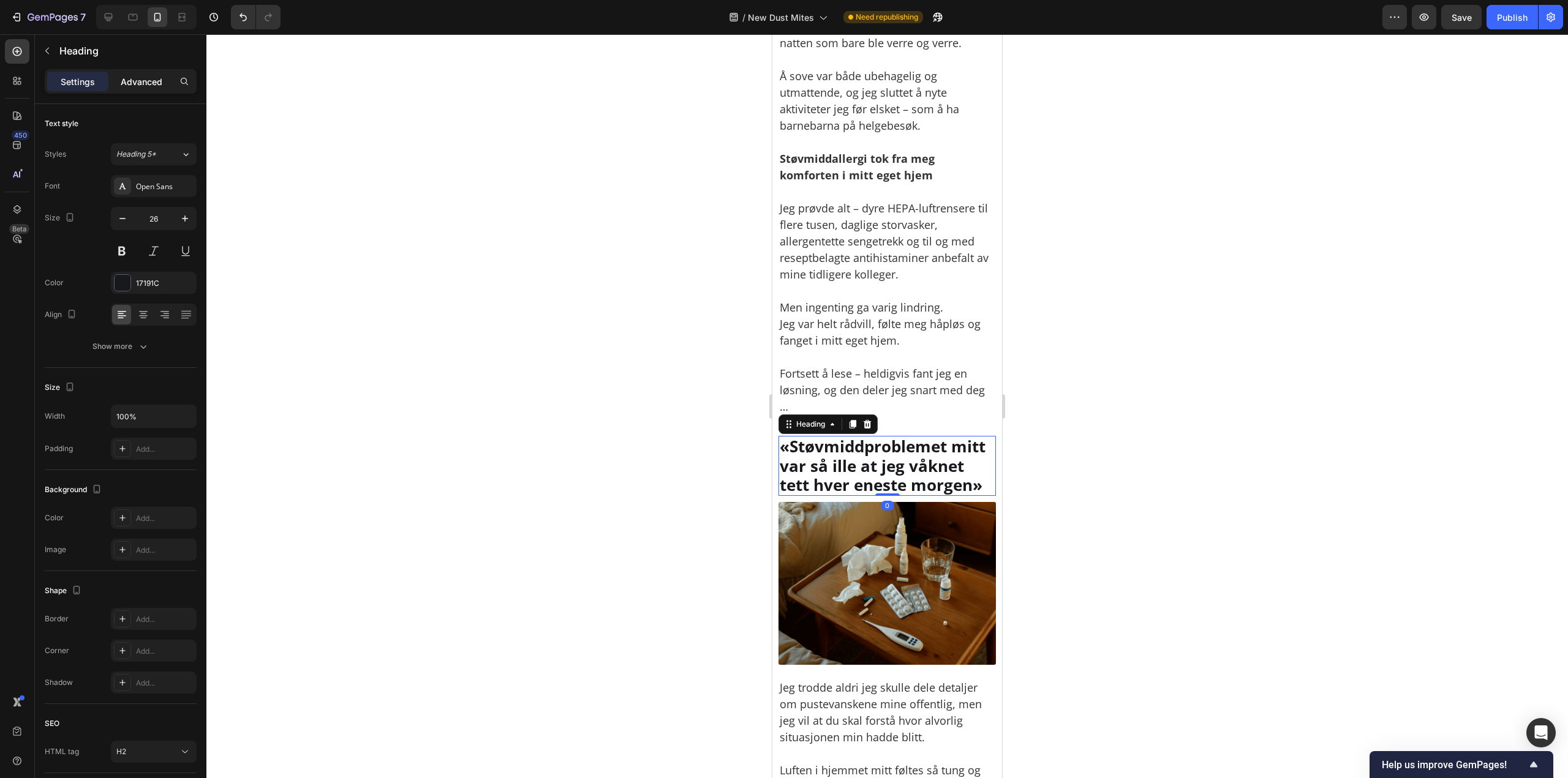
click at [151, 87] on div "Advanced" at bounding box center [142, 81] width 62 height 19
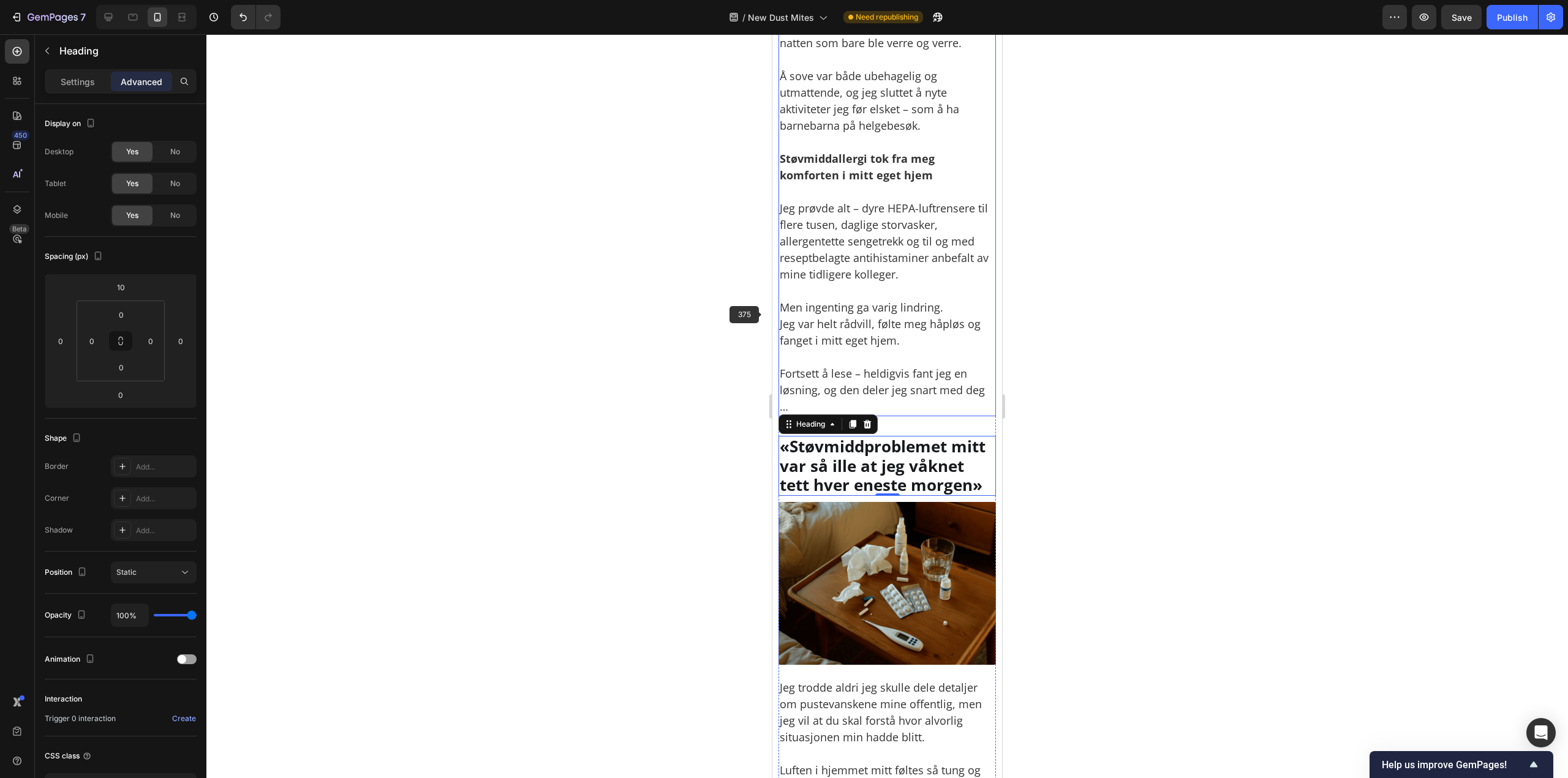
click at [840, 305] on p "Men ingenting ga varig lindring. Jeg var helt rådvill, følte meg håpløs og fang…" at bounding box center [887, 324] width 215 height 49
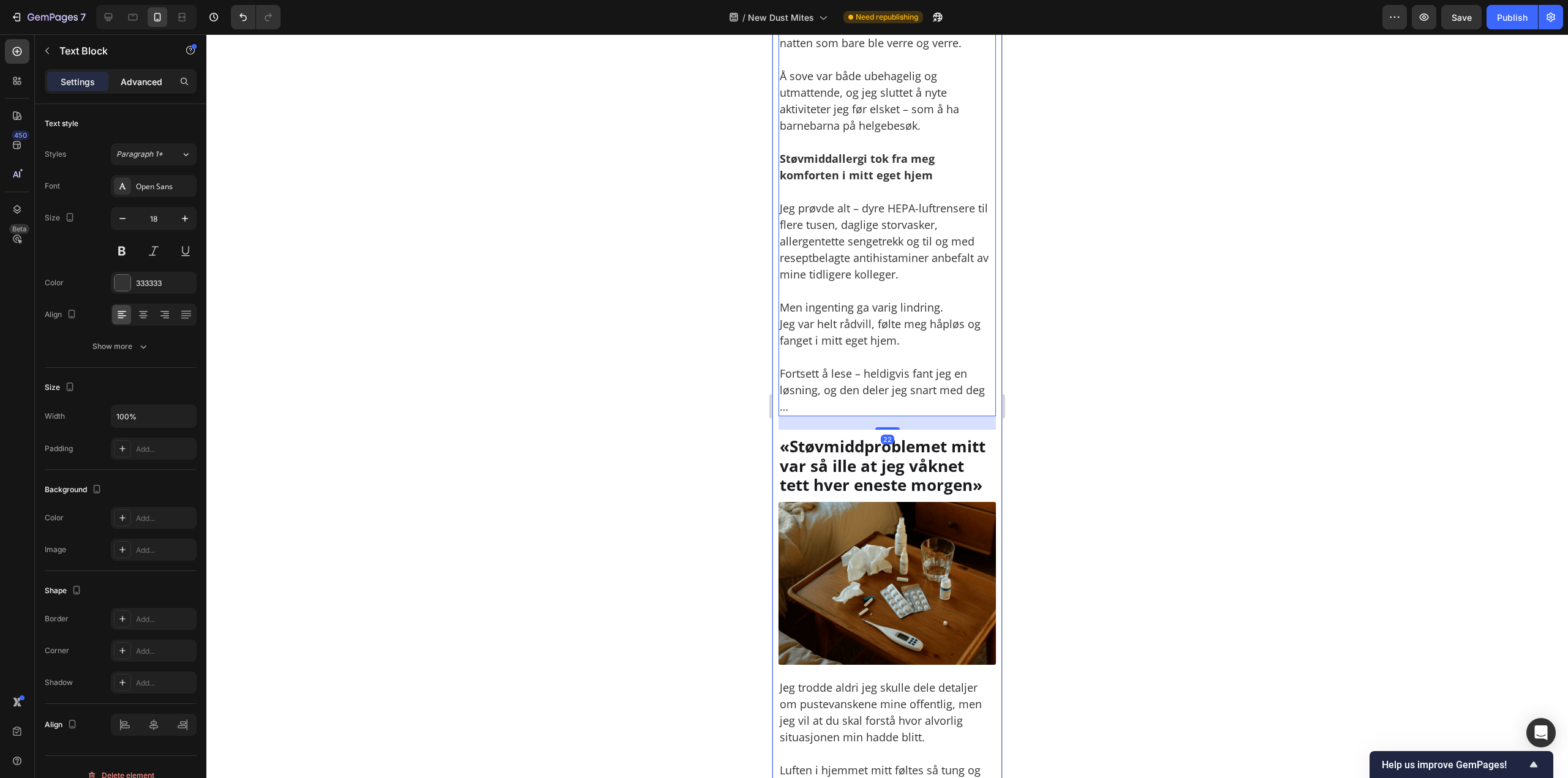
click at [156, 86] on p "Advanced" at bounding box center [141, 82] width 41 height 13
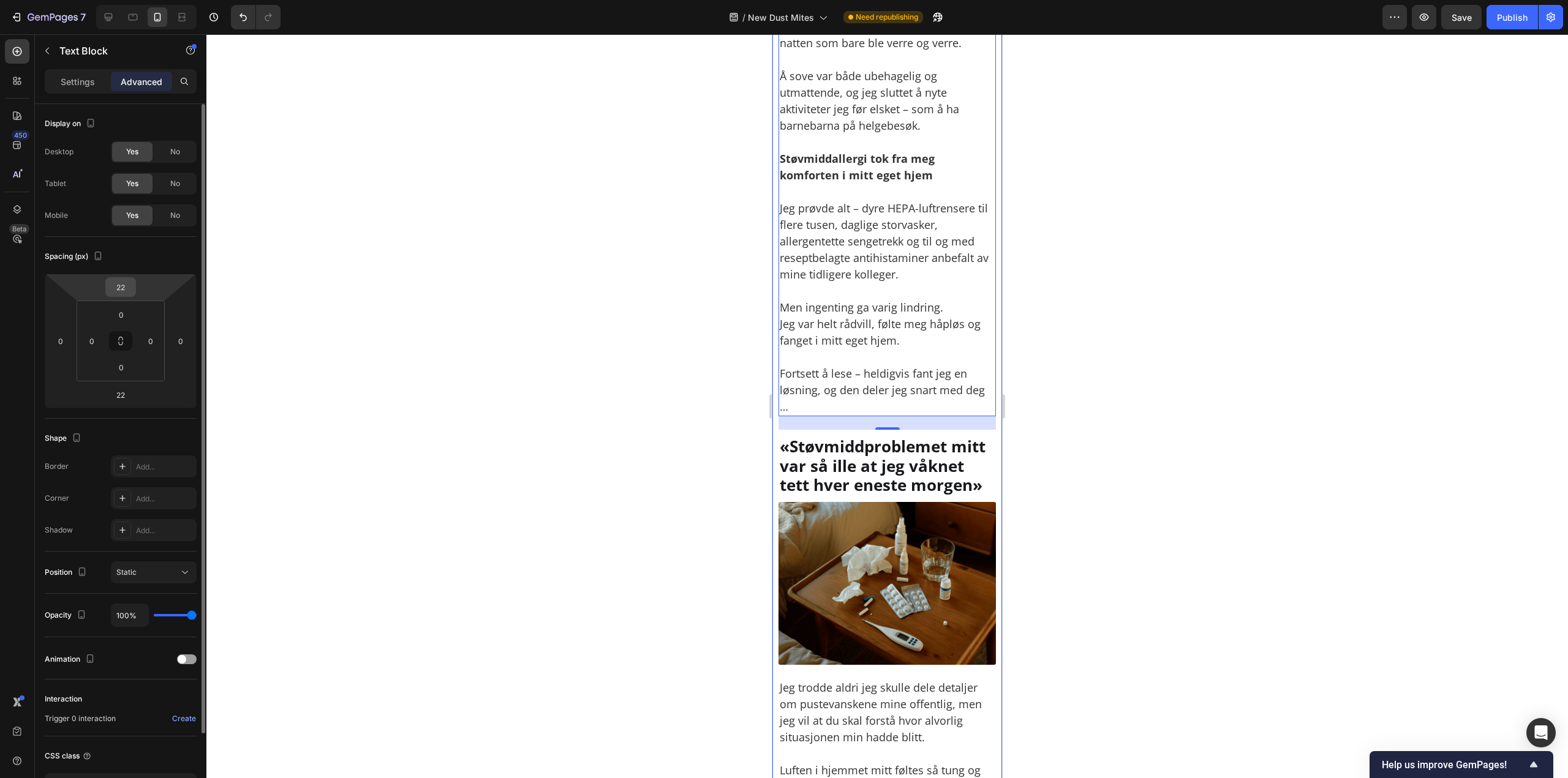
click at [115, 283] on input "22" at bounding box center [121, 287] width 25 height 18
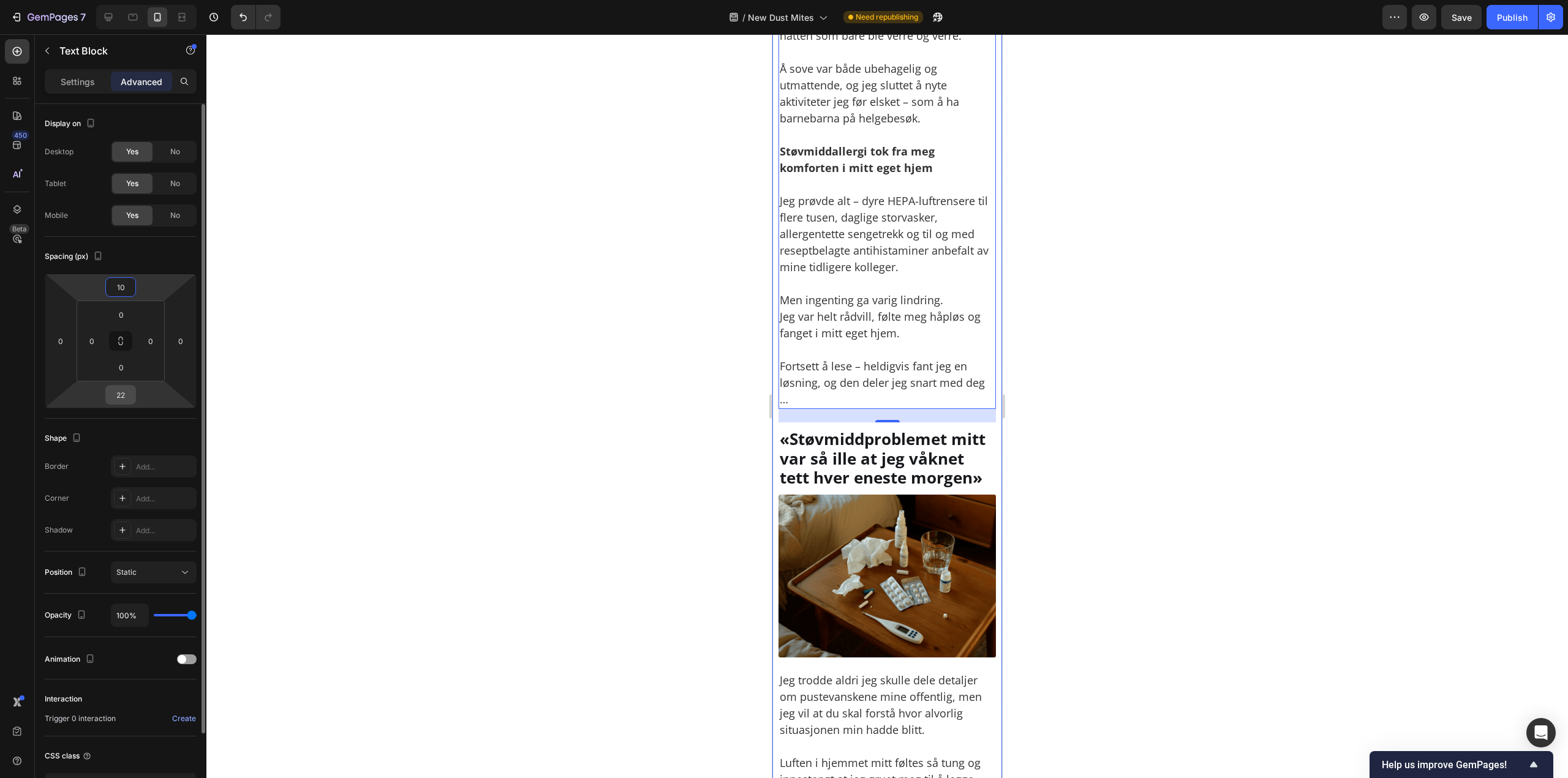
type input "10"
click at [120, 401] on input "22" at bounding box center [121, 394] width 25 height 18
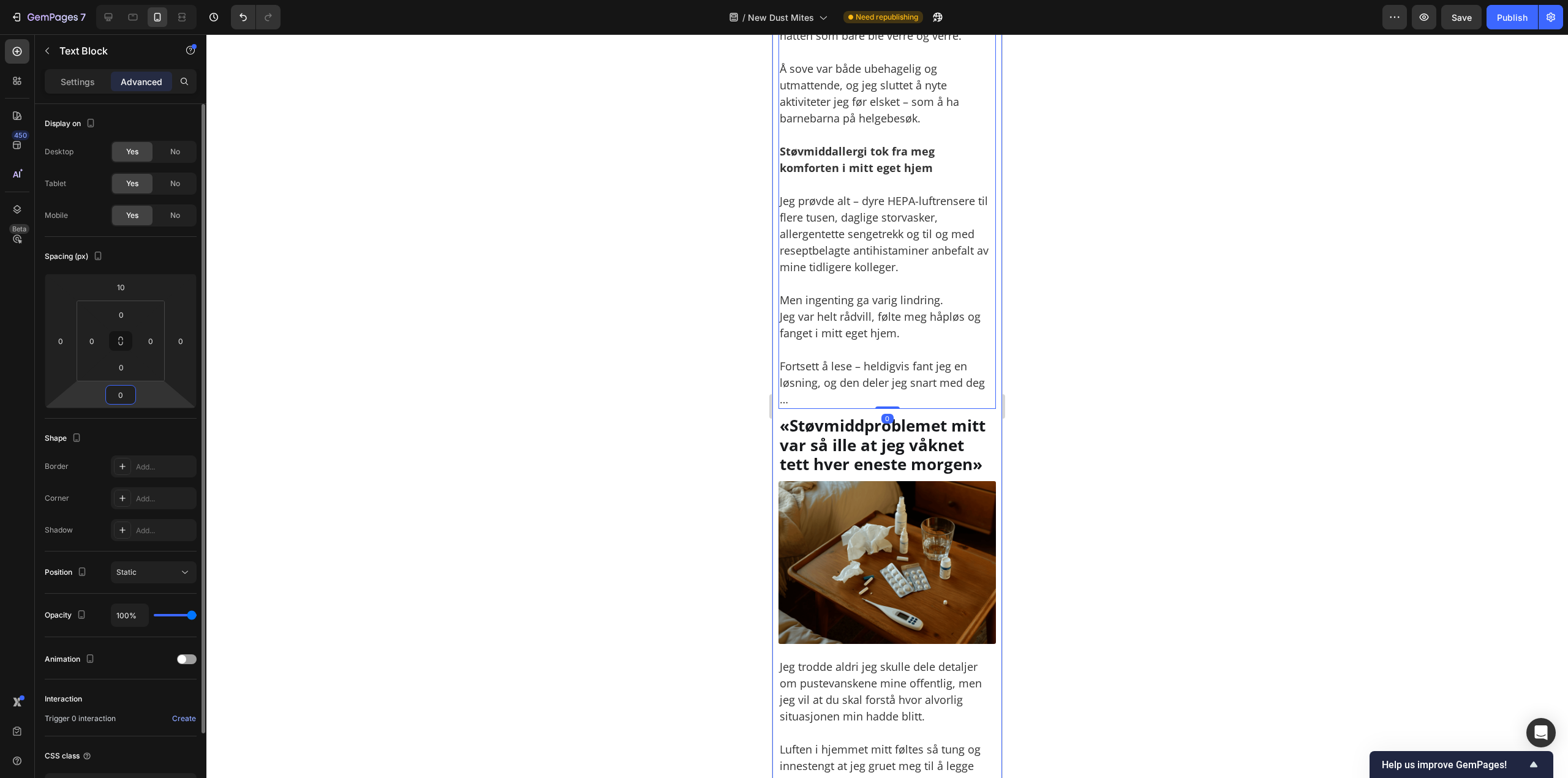
click at [163, 0] on html "7 Version history / New [MEDICAL_DATA] Need republishing Preview Save Publish 4…" at bounding box center [784, 0] width 1568 height 0
click at [113, 0] on html "7 Version history / New [MEDICAL_DATA] Need republishing Preview Save Publish 4…" at bounding box center [784, 0] width 1568 height 0
click at [116, 401] on input "0" at bounding box center [121, 394] width 25 height 18
type input "10"
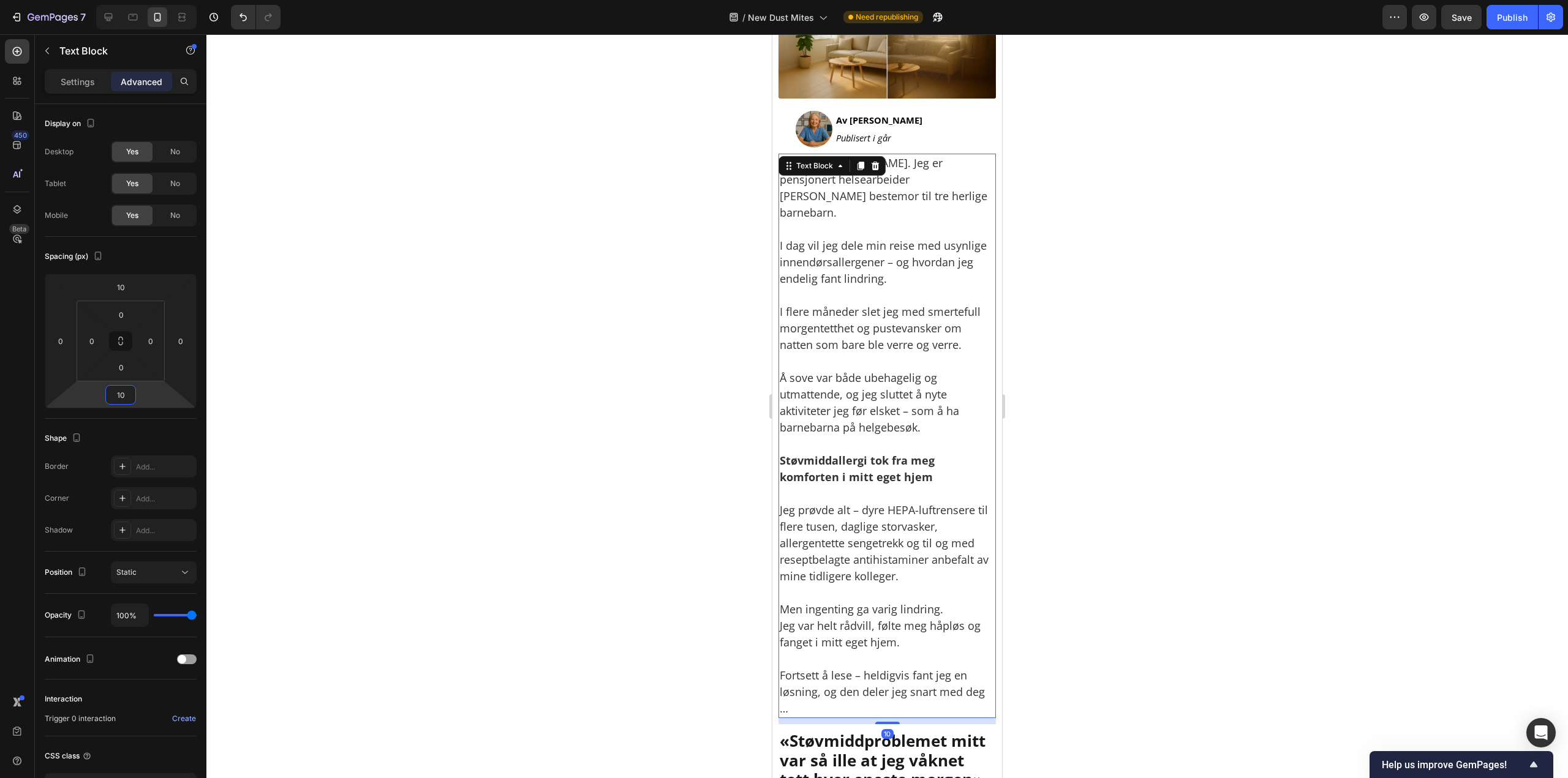
scroll to position [122, 0]
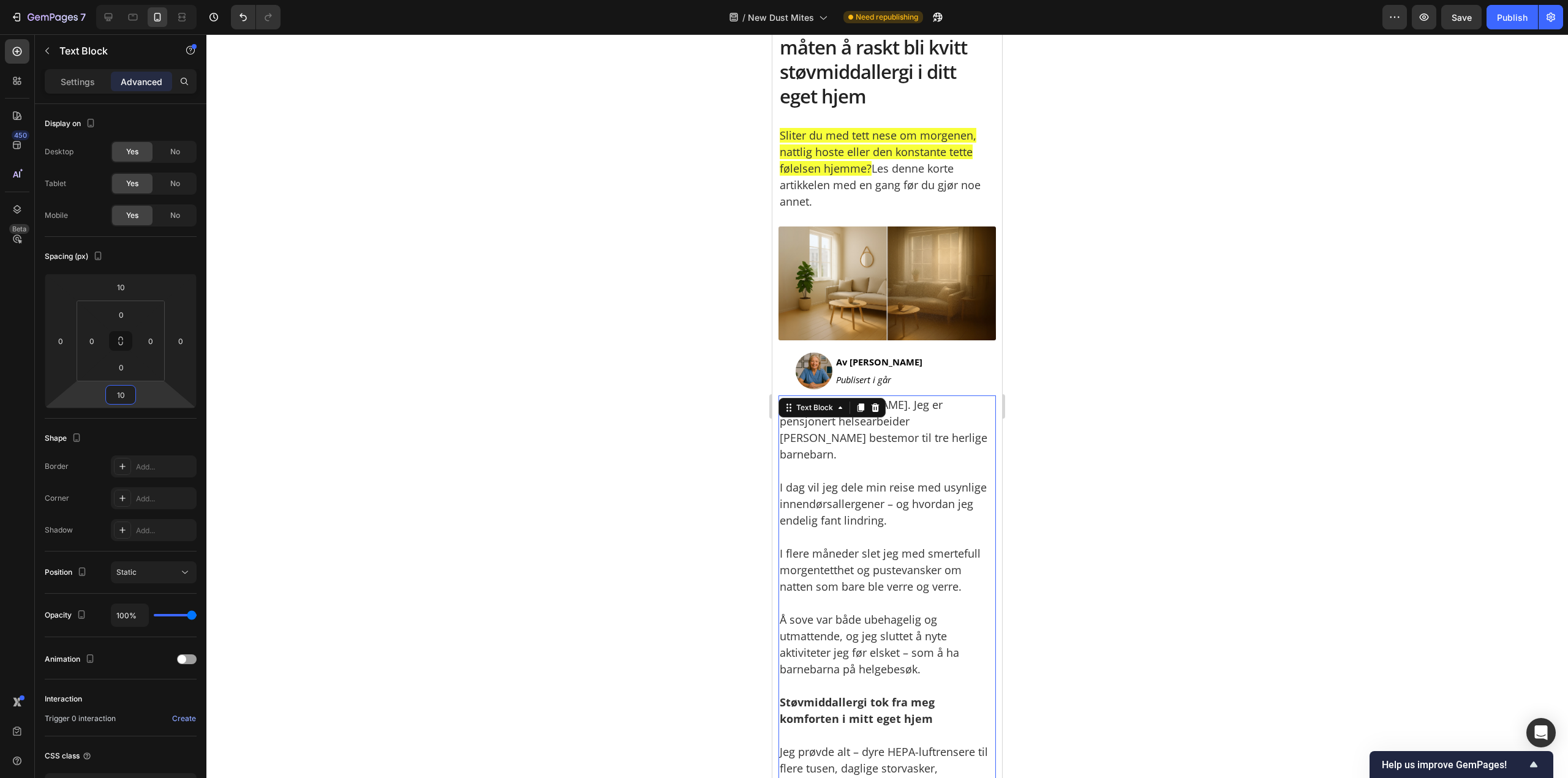
click at [1115, 344] on div at bounding box center [887, 406] width 1361 height 744
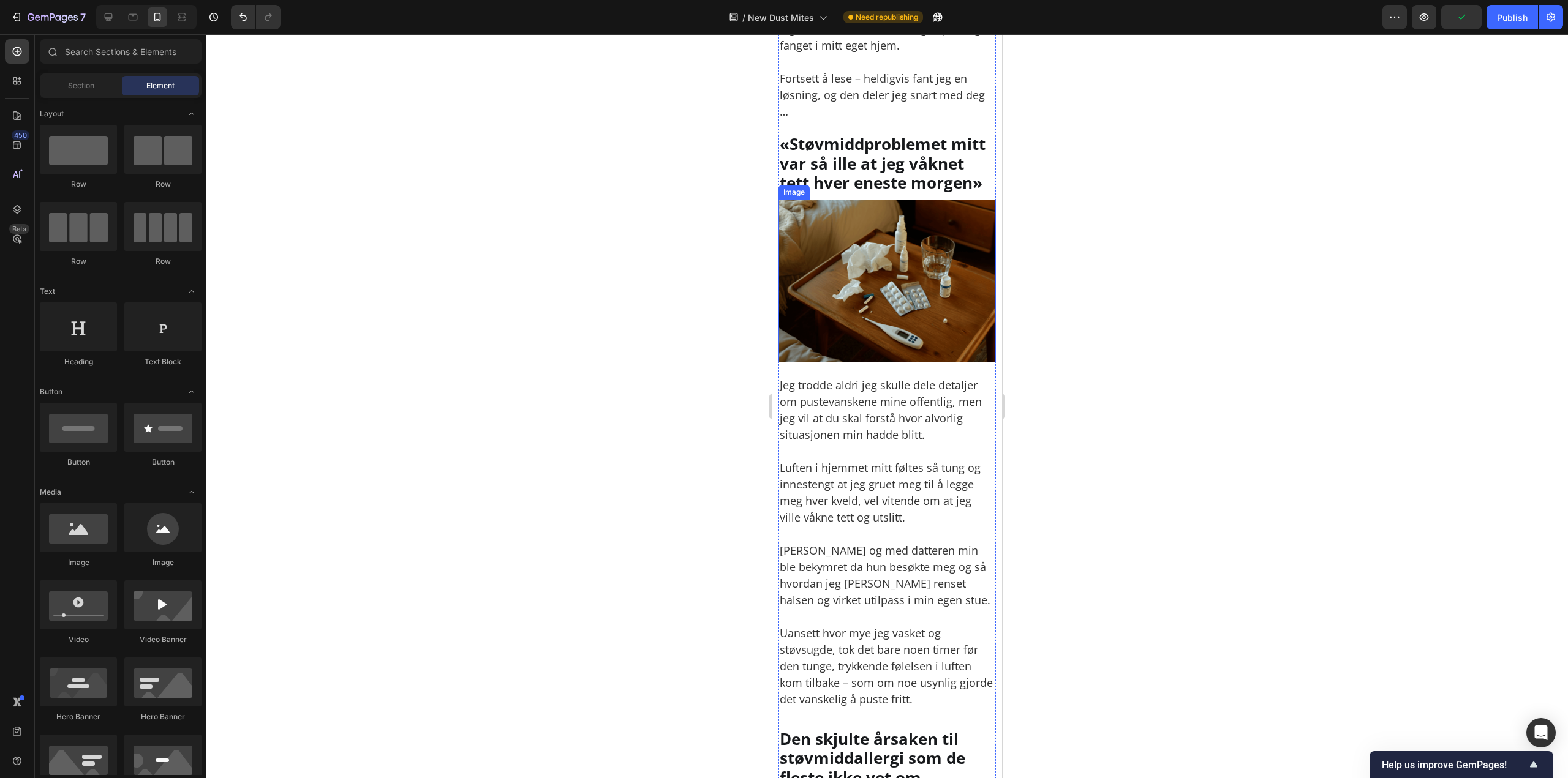
scroll to position [1040, 0]
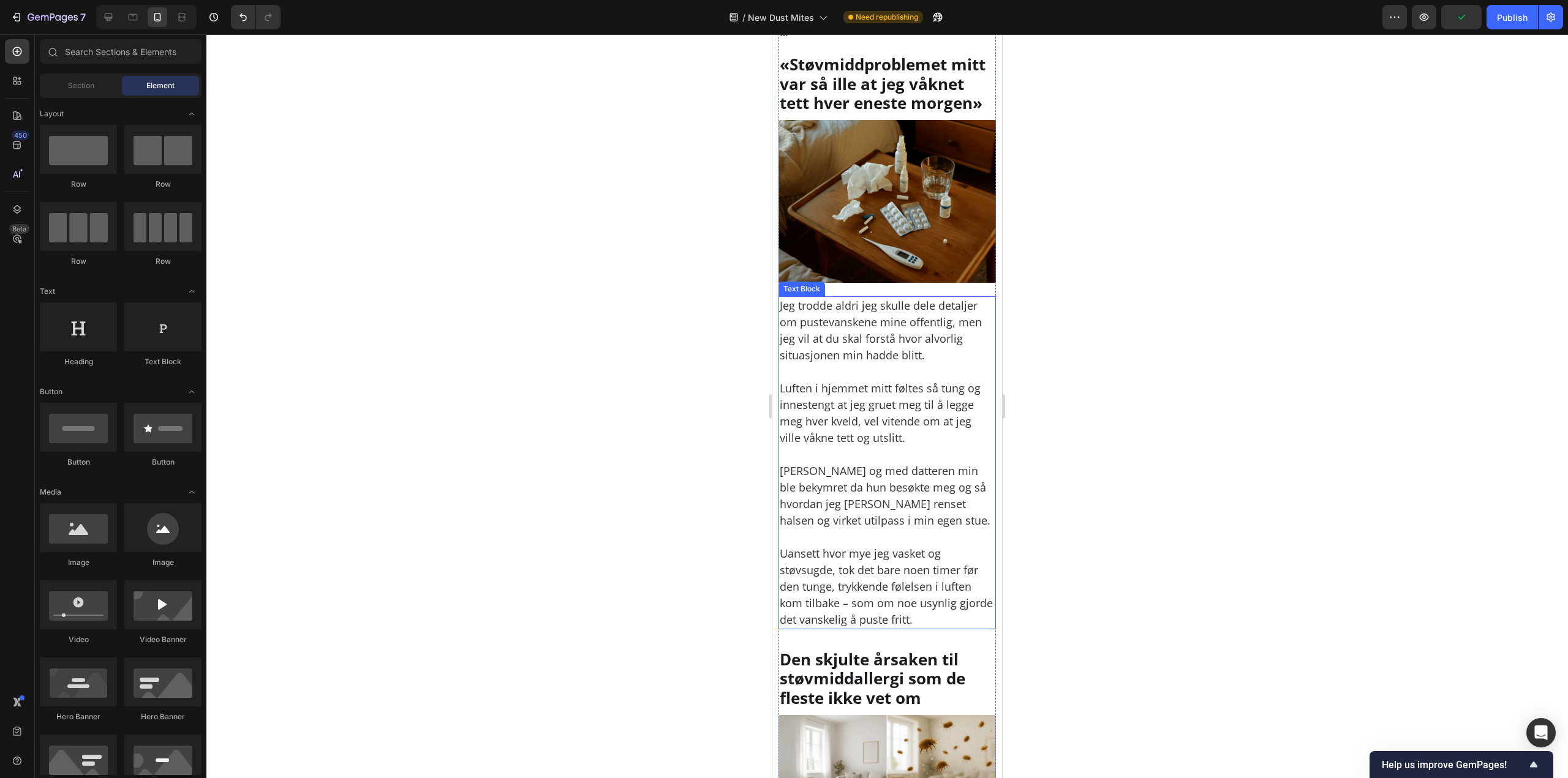
click at [880, 377] on p "Luften i hjemmet mitt føltes så tung og innestengt at jeg gruet meg til å legge…" at bounding box center [887, 405] width 215 height 83
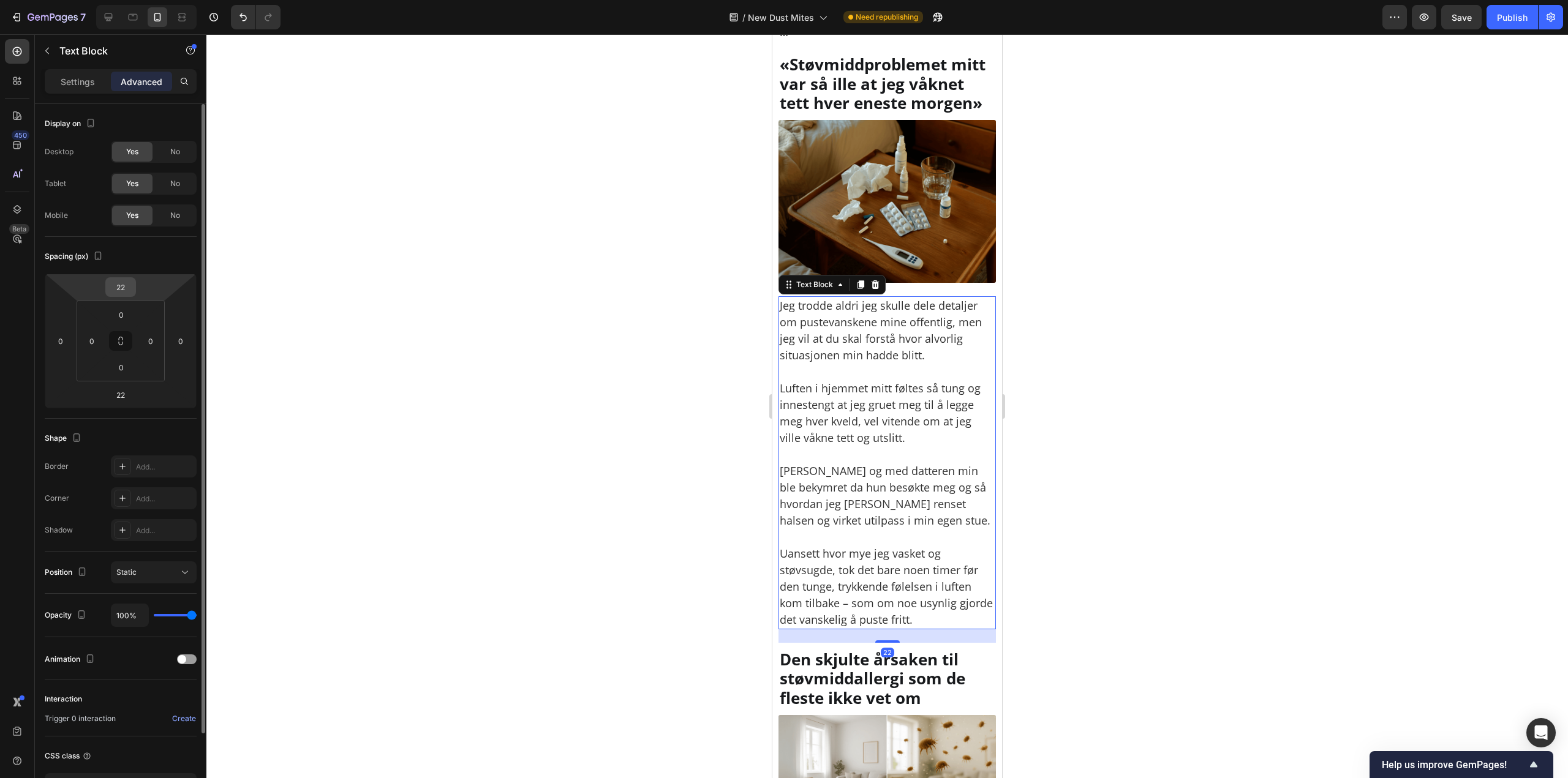
click at [132, 292] on input "22" at bounding box center [121, 287] width 25 height 18
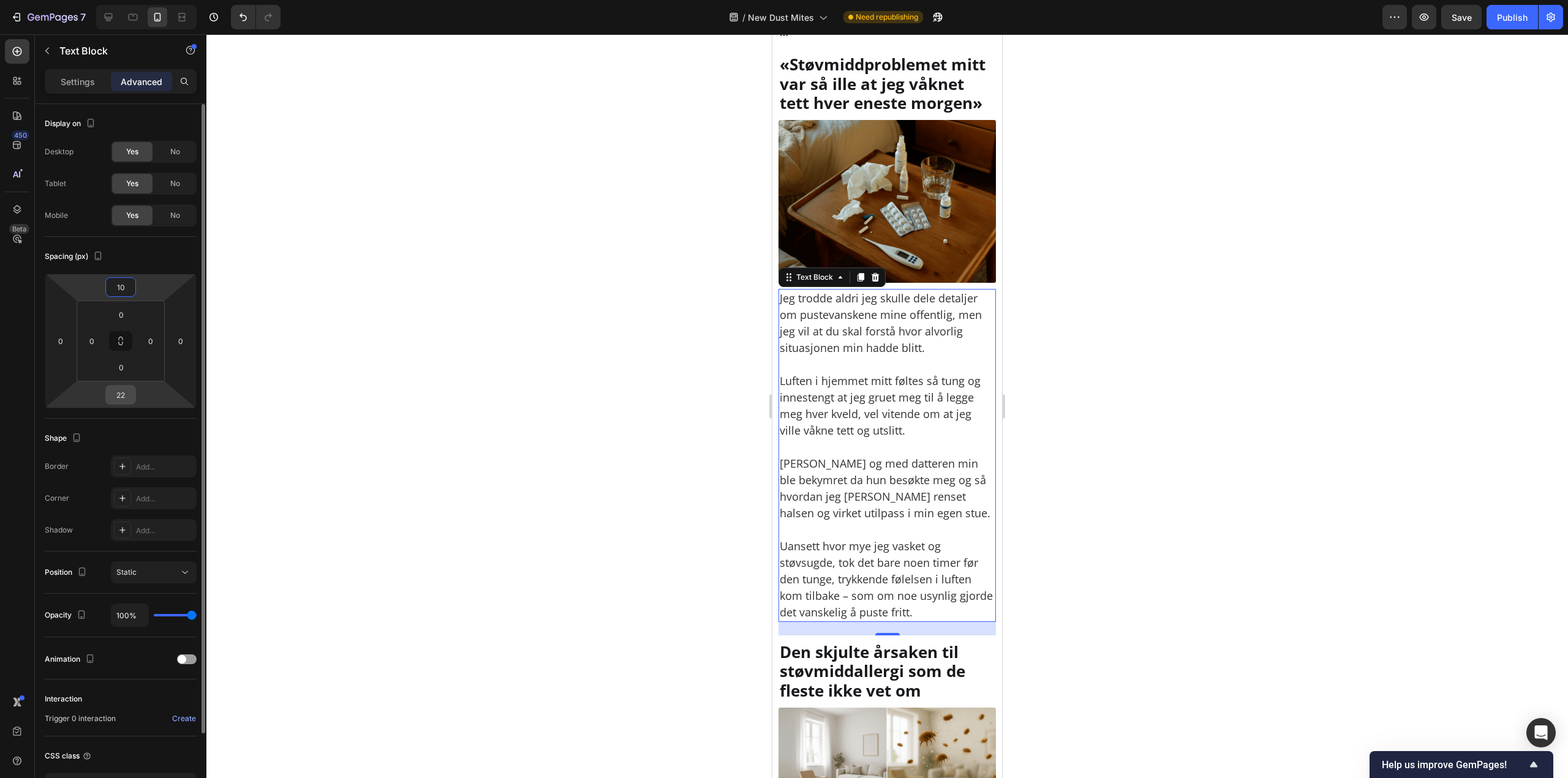
type input "10"
click at [128, 394] on input "22" at bounding box center [121, 394] width 25 height 18
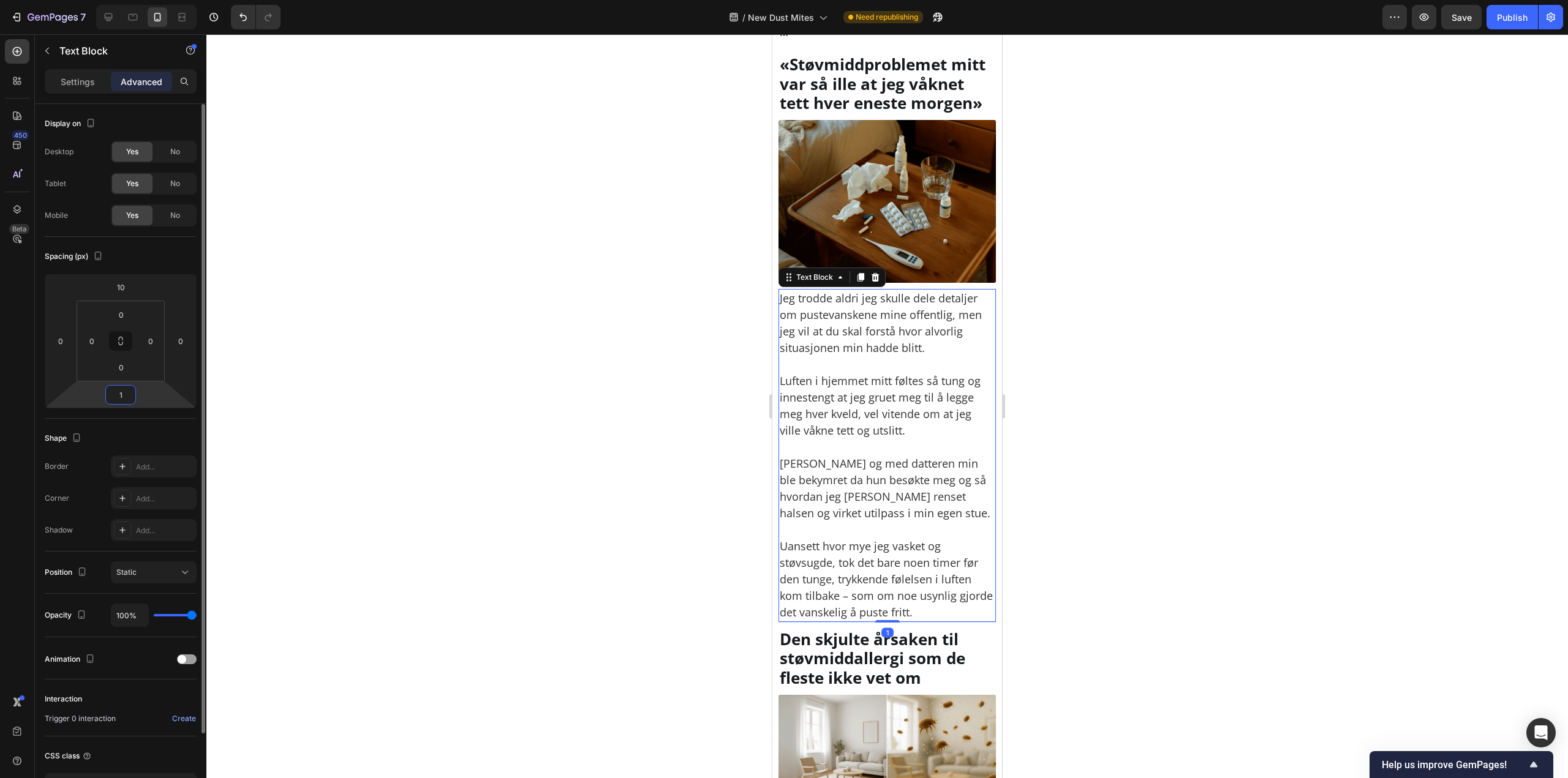
type input "10"
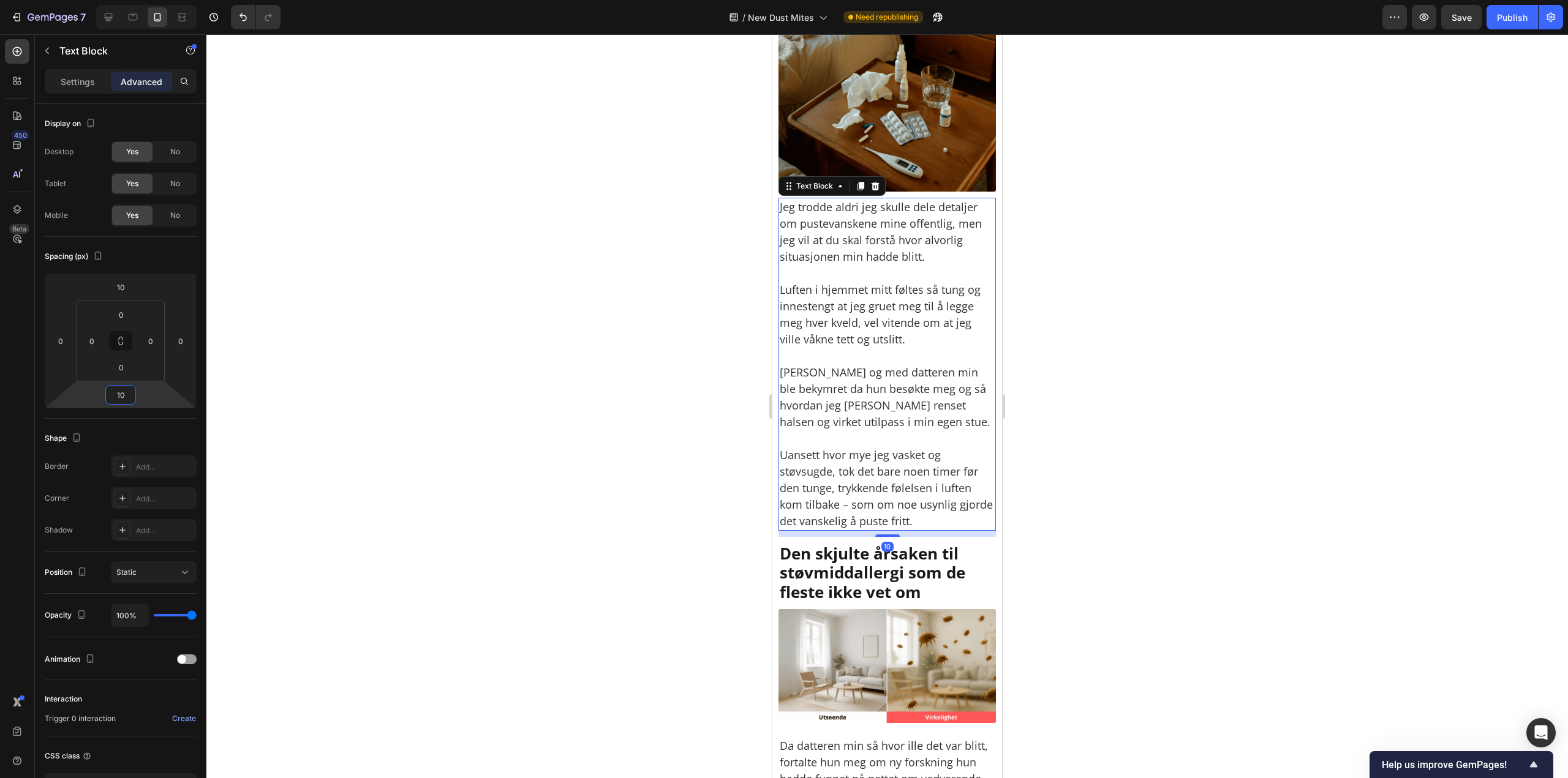
scroll to position [1224, 0]
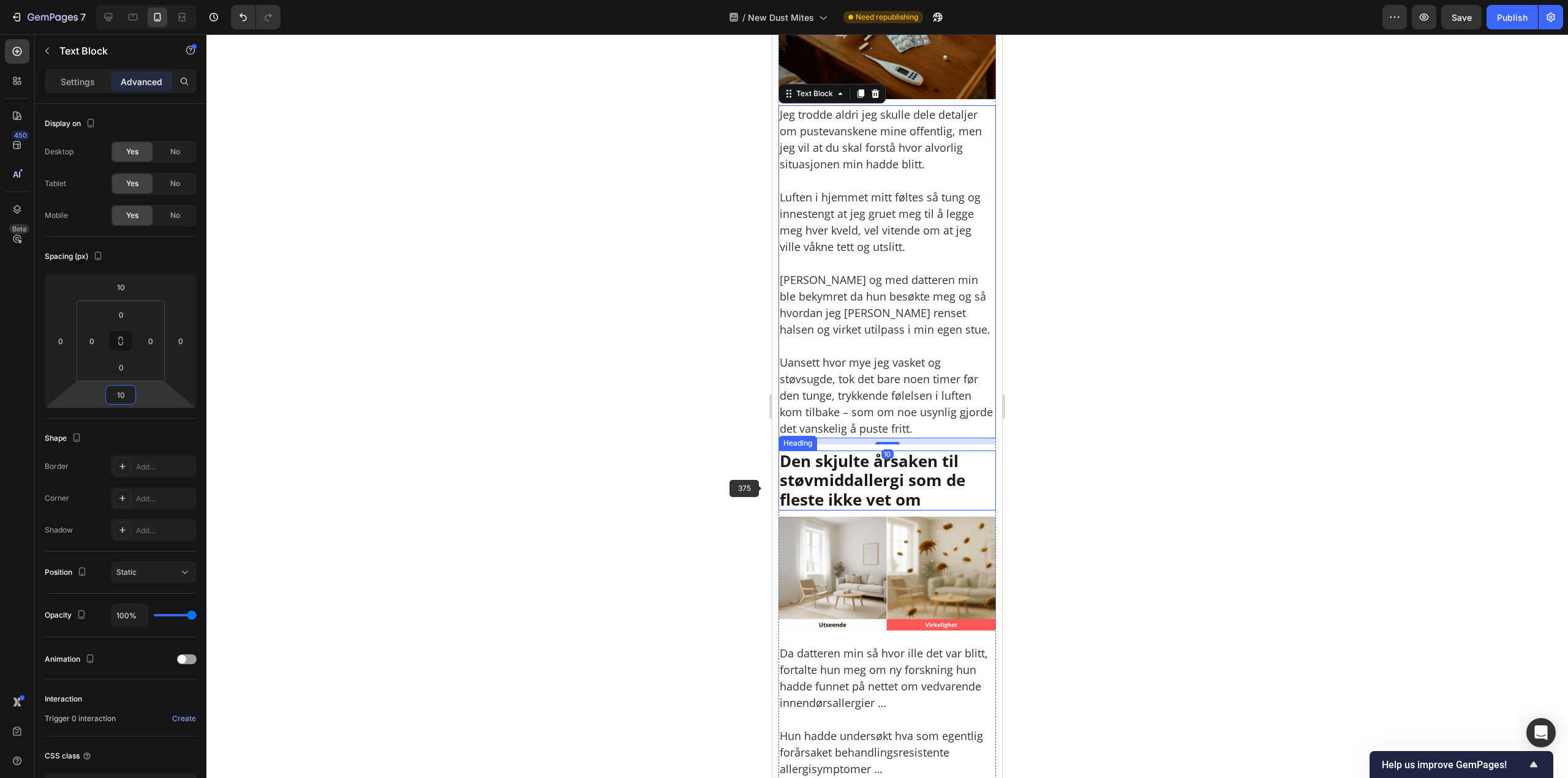
click at [824, 461] on h2 "Den skjulte årsaken til støvmiddallergi som de fleste ikke vet om" at bounding box center [887, 481] width 217 height 60
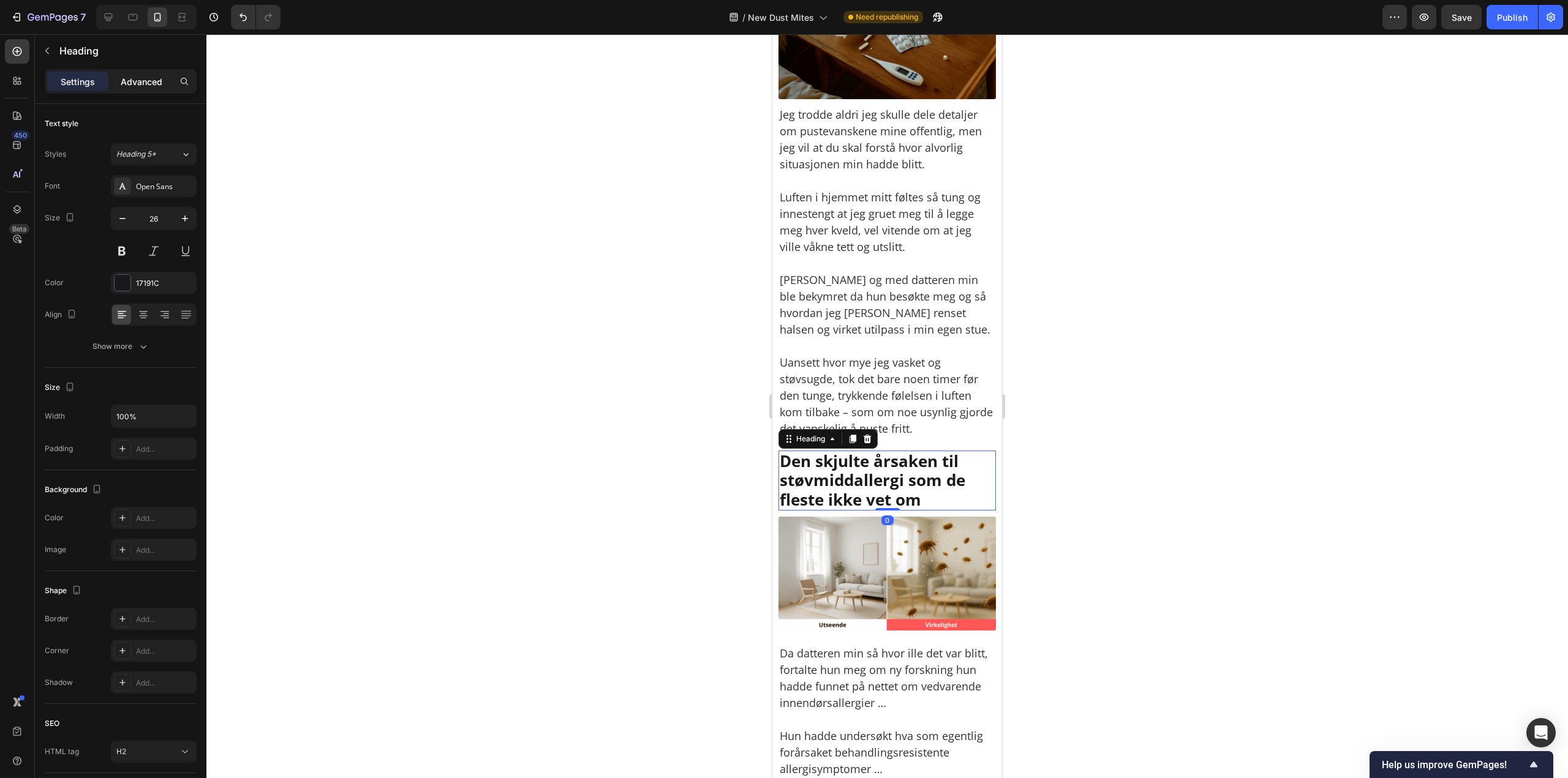
click at [158, 76] on p "Advanced" at bounding box center [141, 82] width 41 height 13
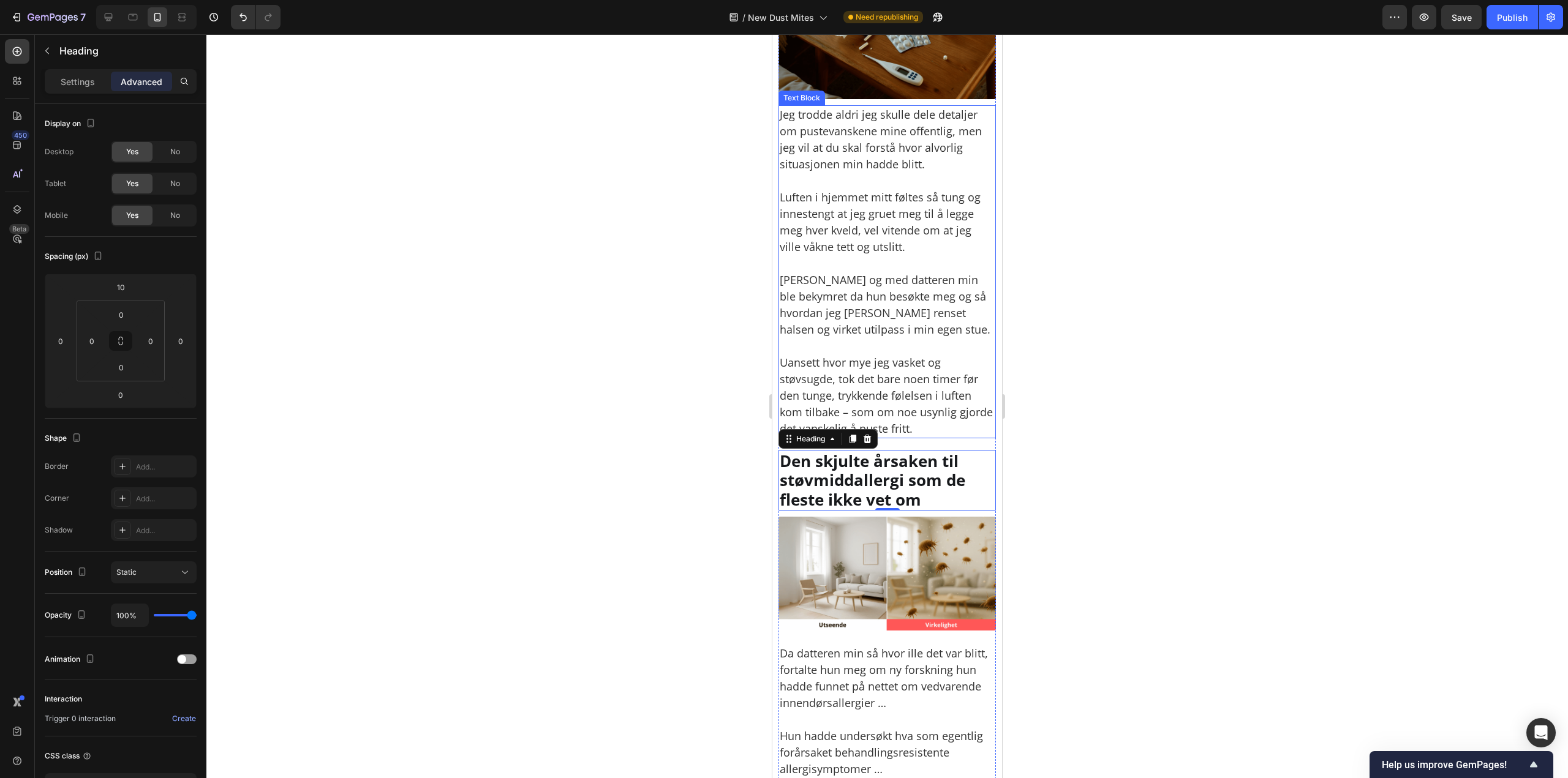
click at [1086, 276] on div at bounding box center [887, 406] width 1361 height 744
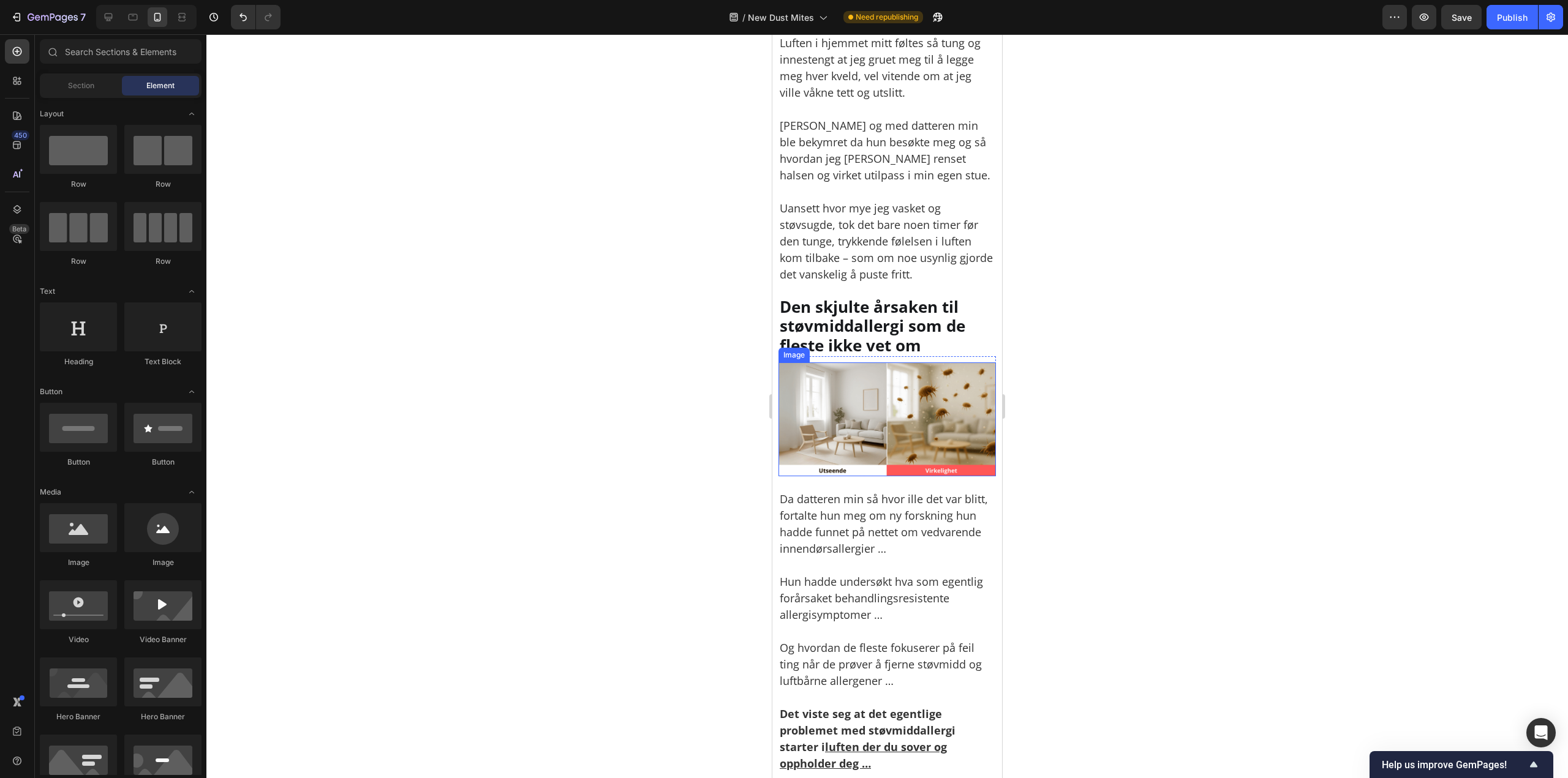
scroll to position [1469, 0]
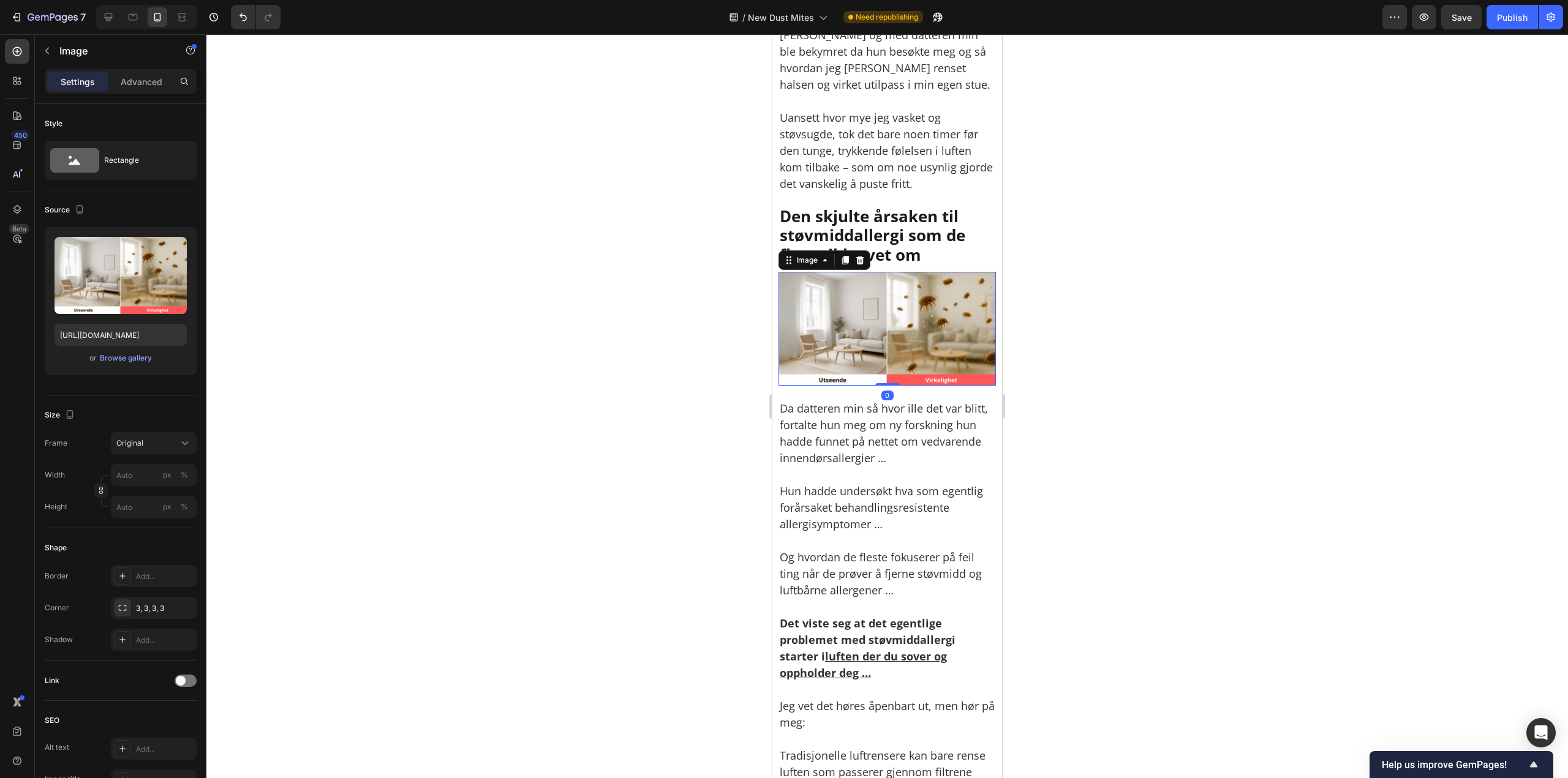
click at [916, 330] on img at bounding box center [887, 328] width 217 height 114
click at [156, 79] on p "Advanced" at bounding box center [141, 82] width 41 height 13
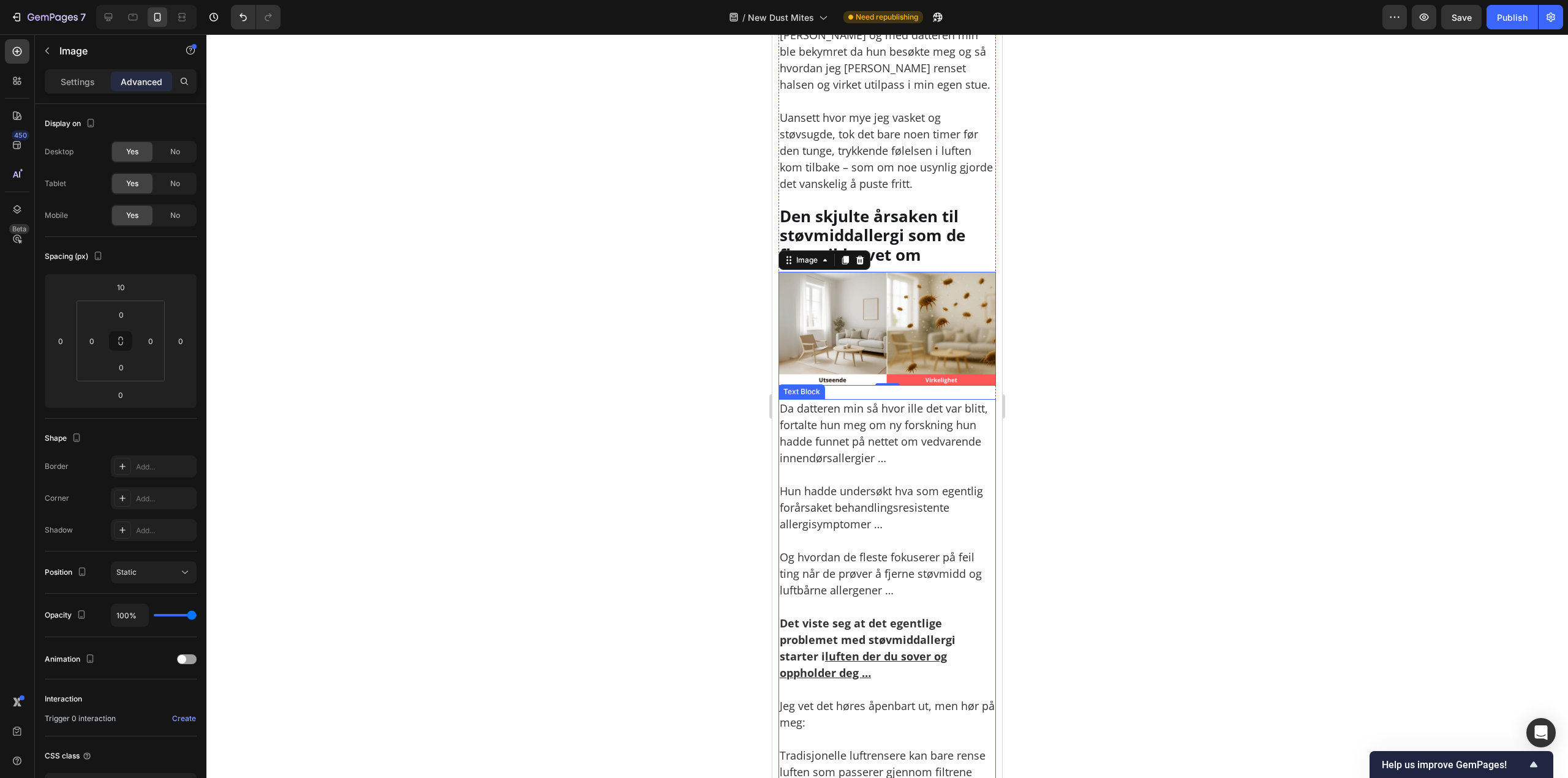
click at [924, 488] on p "Hun hadde undersøkt hva som egentlig forårsaket behandlingsresistente allergisy…" at bounding box center [887, 499] width 215 height 66
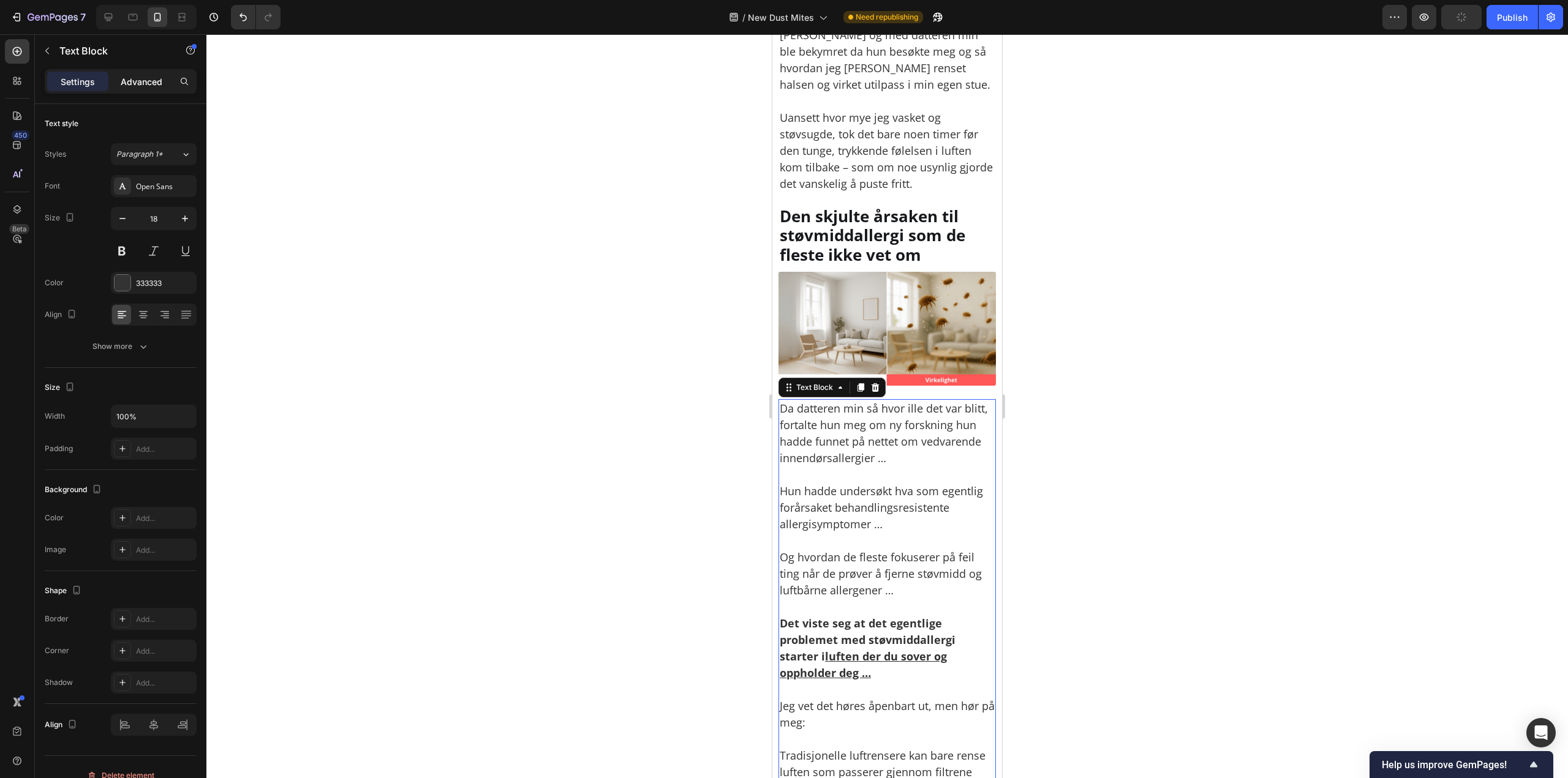
click at [152, 81] on p "Advanced" at bounding box center [141, 82] width 41 height 13
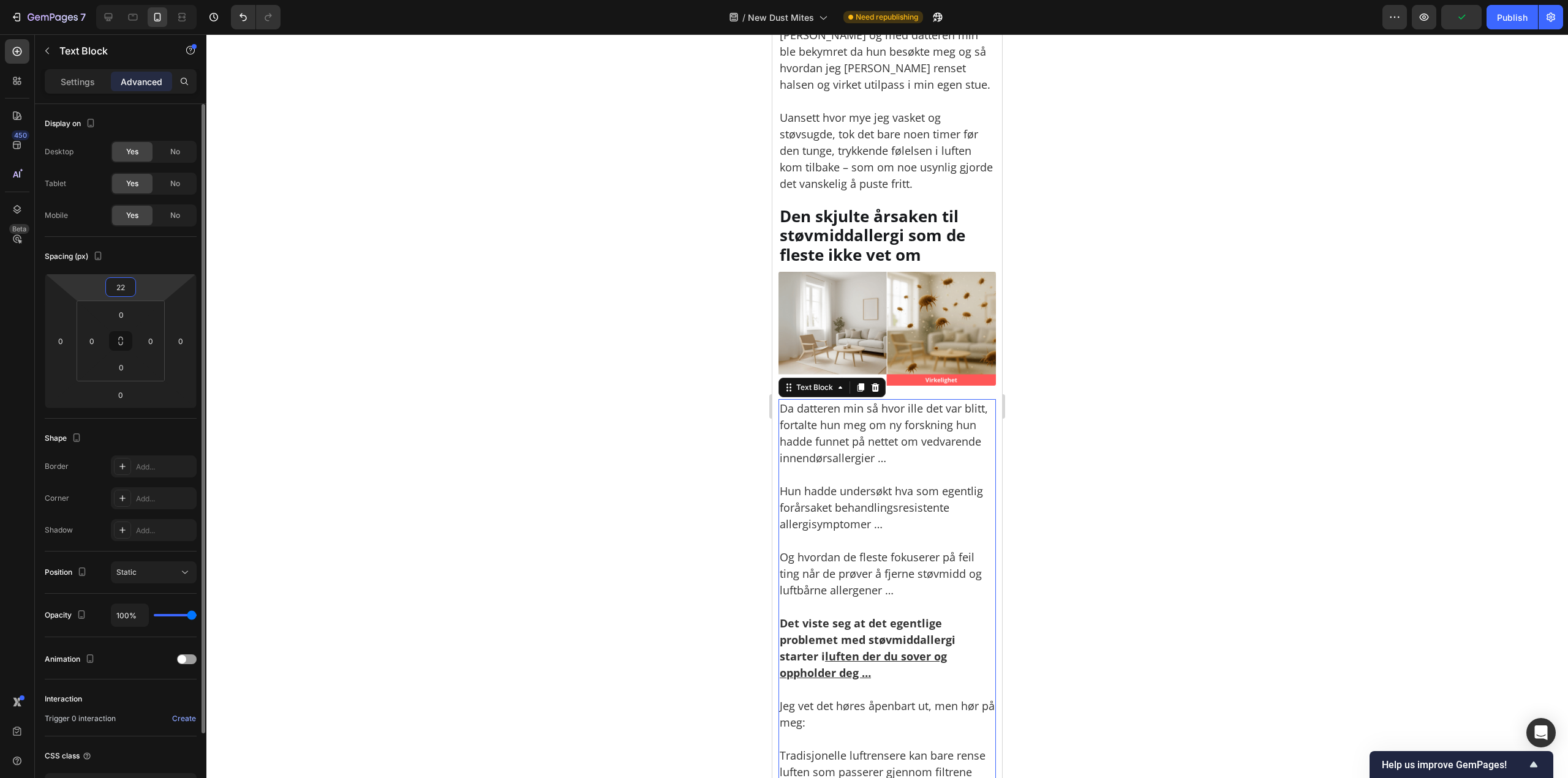
click at [120, 288] on input "22" at bounding box center [121, 287] width 25 height 18
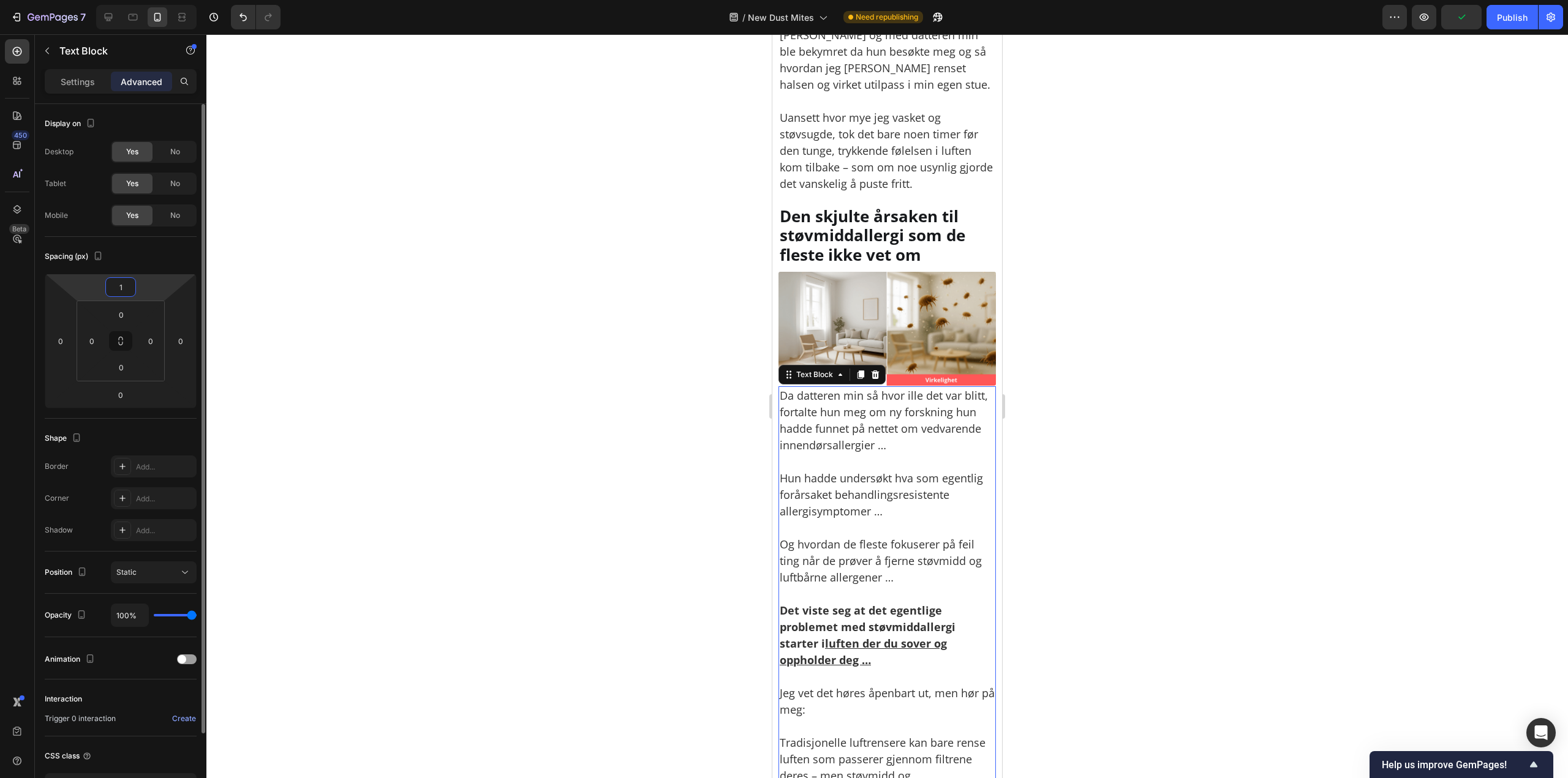
type input "10"
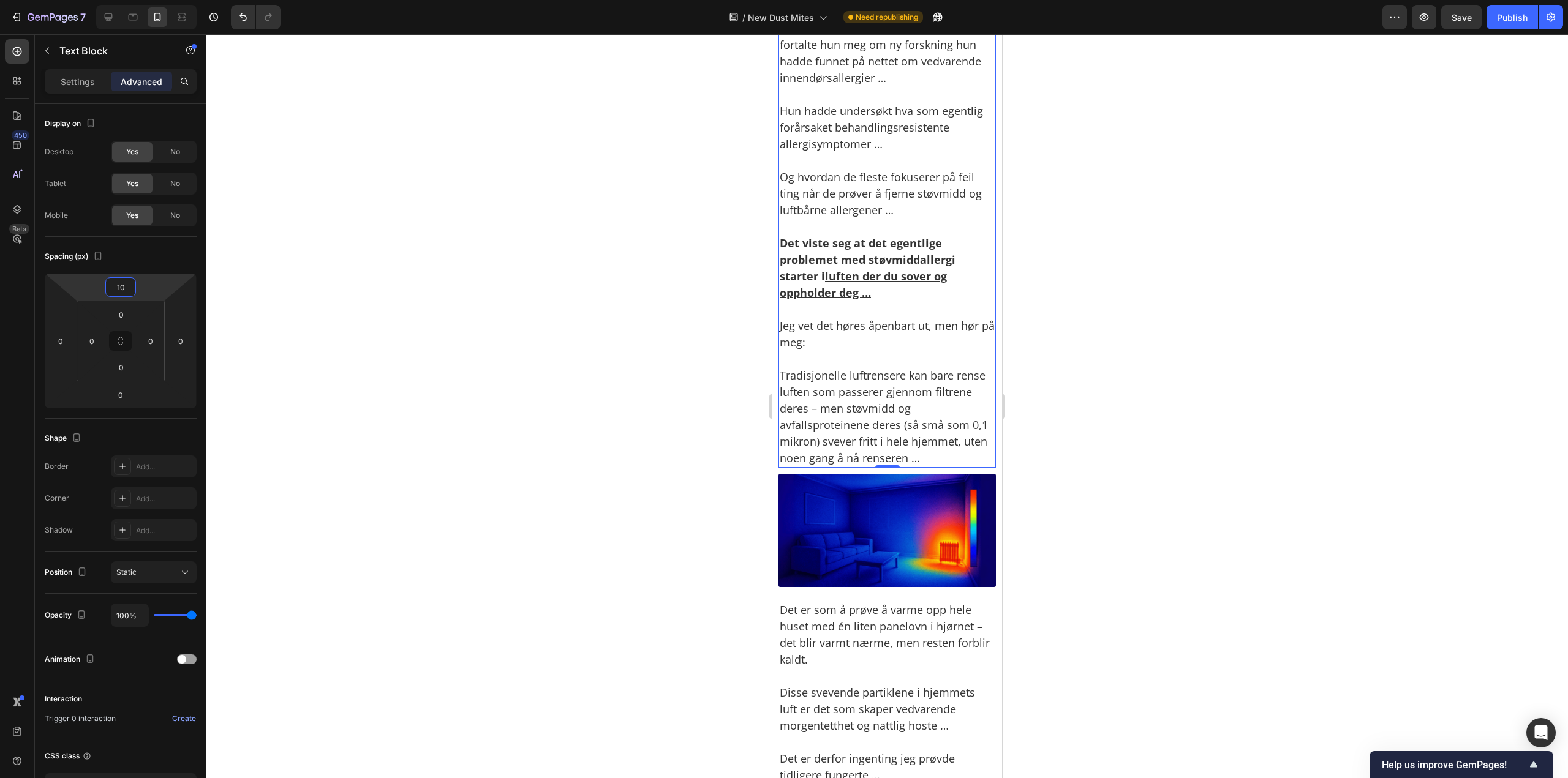
scroll to position [1897, 0]
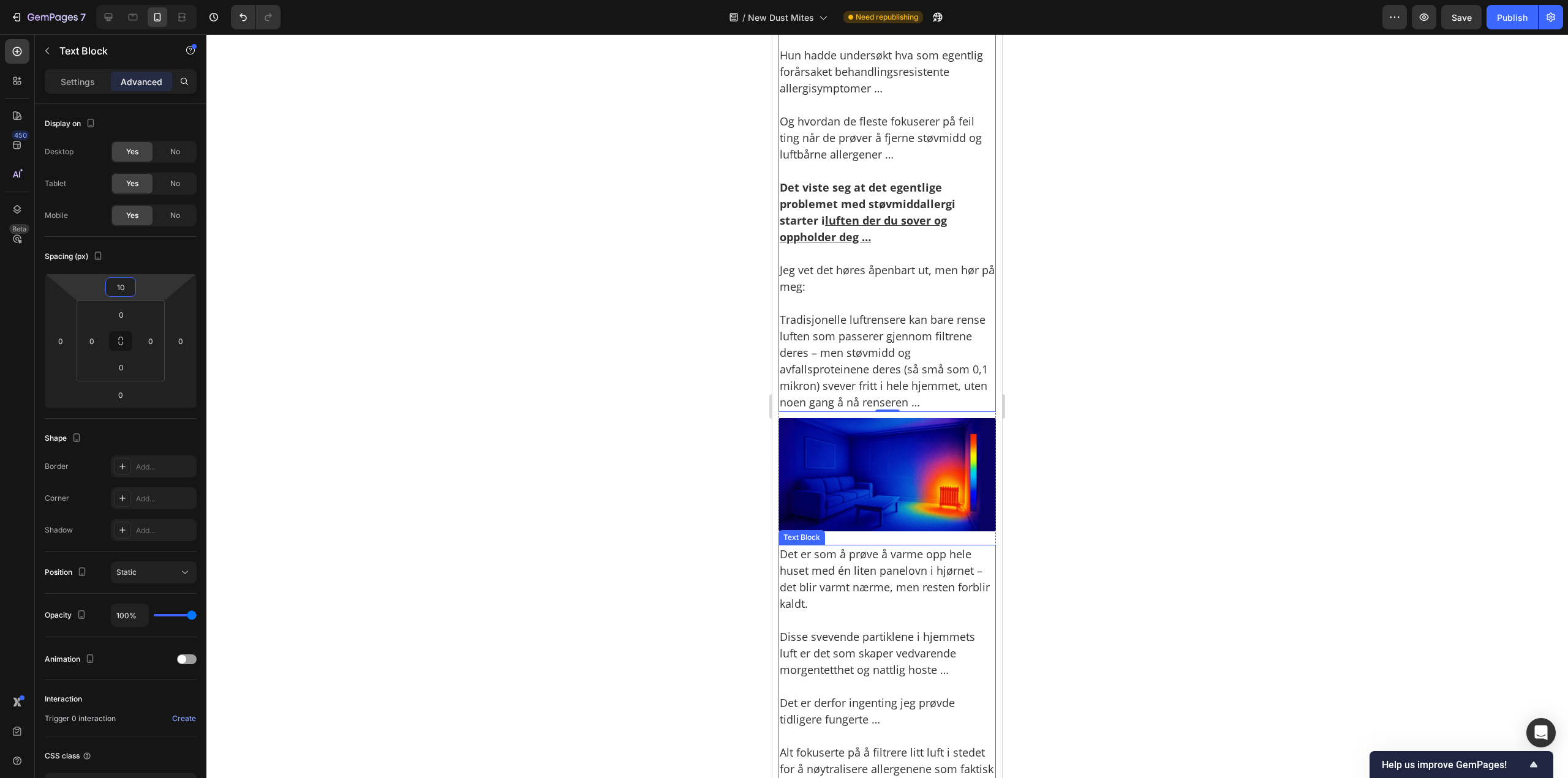
click at [888, 567] on p "Det er som å prøve å varme opp hele huset med én liten panelovn i hjørnet – det…" at bounding box center [887, 578] width 215 height 66
click at [129, 295] on div "22" at bounding box center [121, 286] width 31 height 19
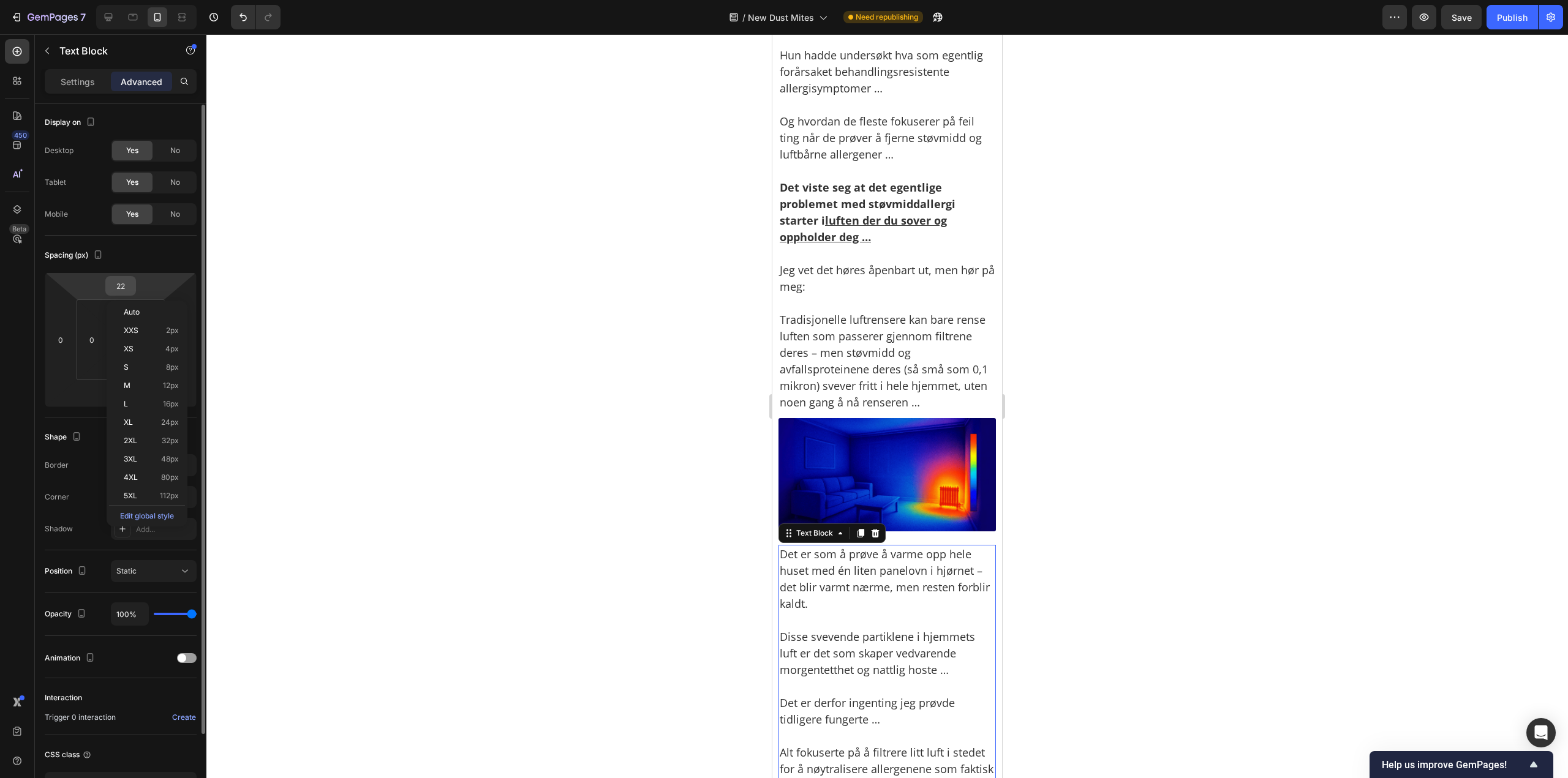
click at [128, 292] on input "22" at bounding box center [121, 285] width 25 height 18
paste input "10"
type input "10"
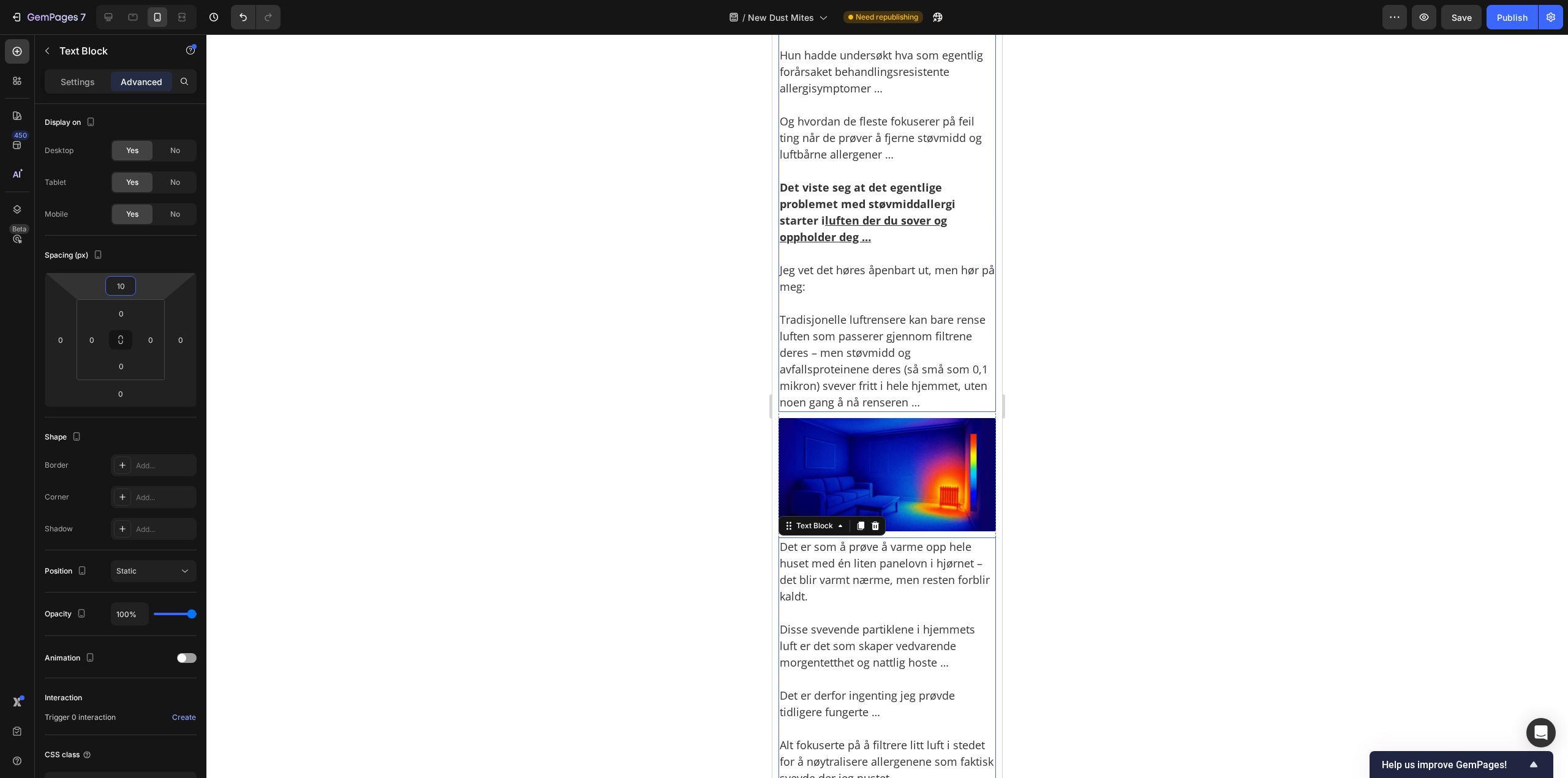
click at [1122, 381] on div at bounding box center [887, 406] width 1361 height 744
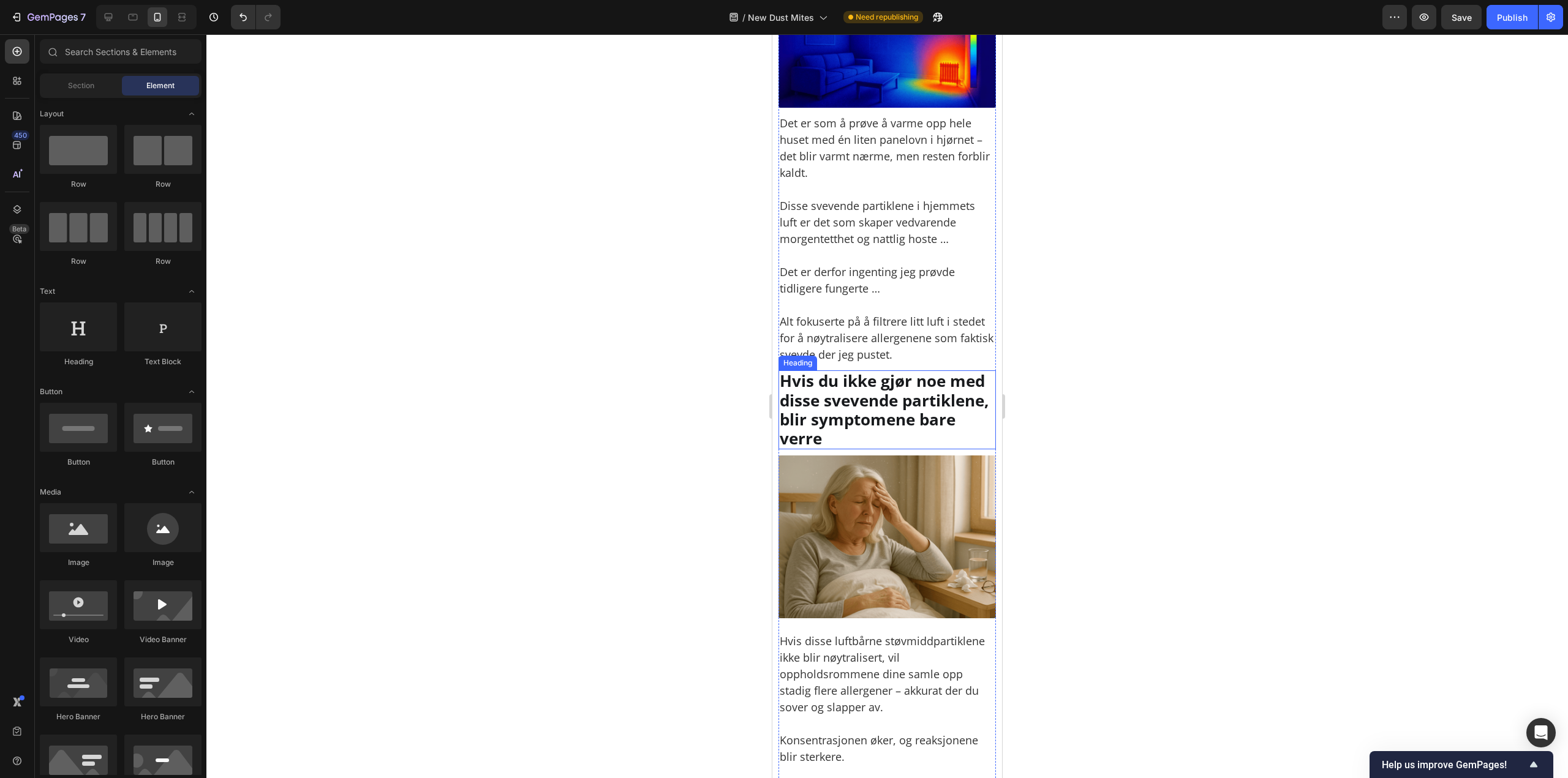
scroll to position [2326, 0]
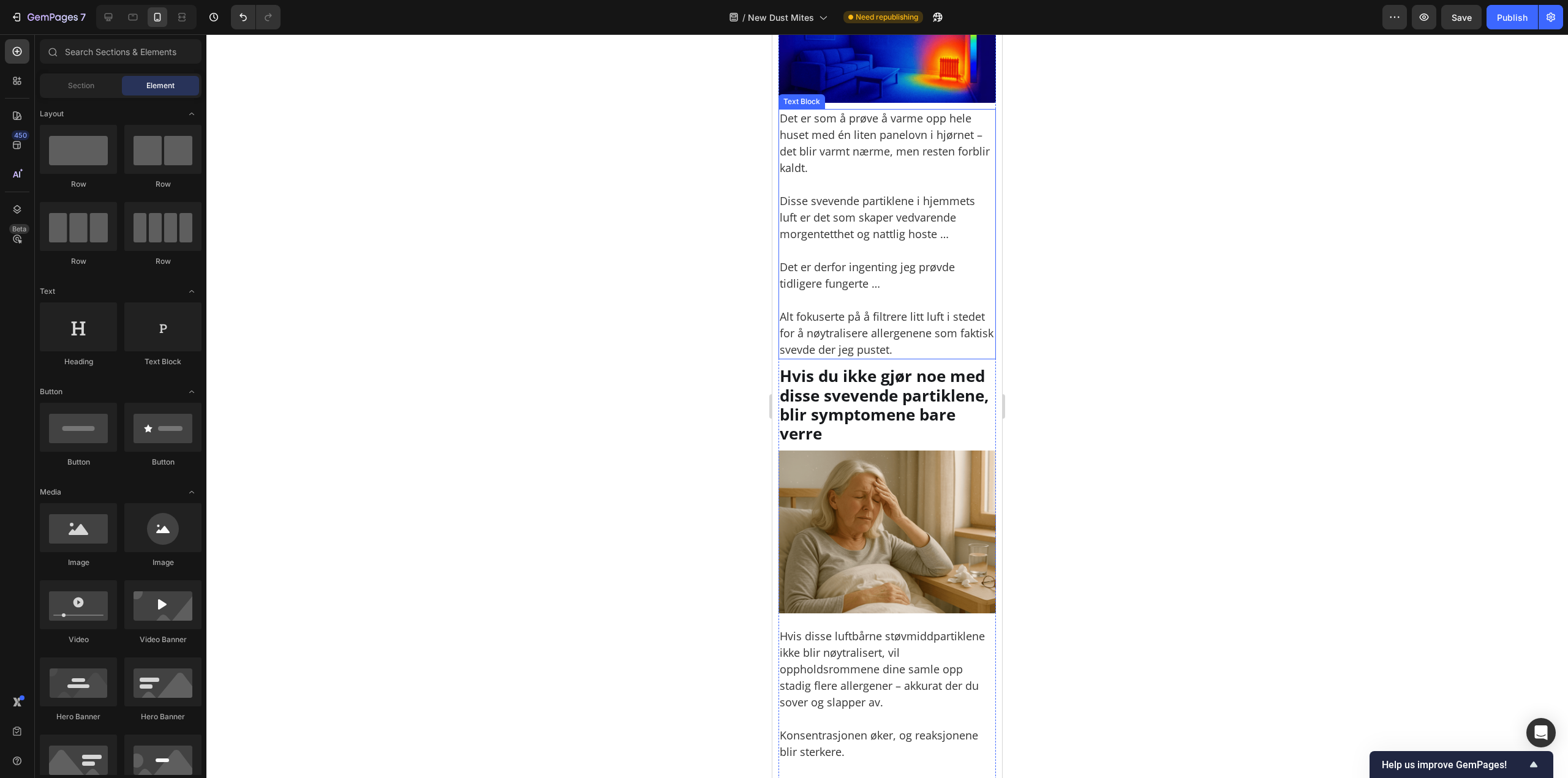
click at [881, 268] on p "Det er derfor ingenting jeg prøvde tidligere fungerte …" at bounding box center [887, 267] width 215 height 49
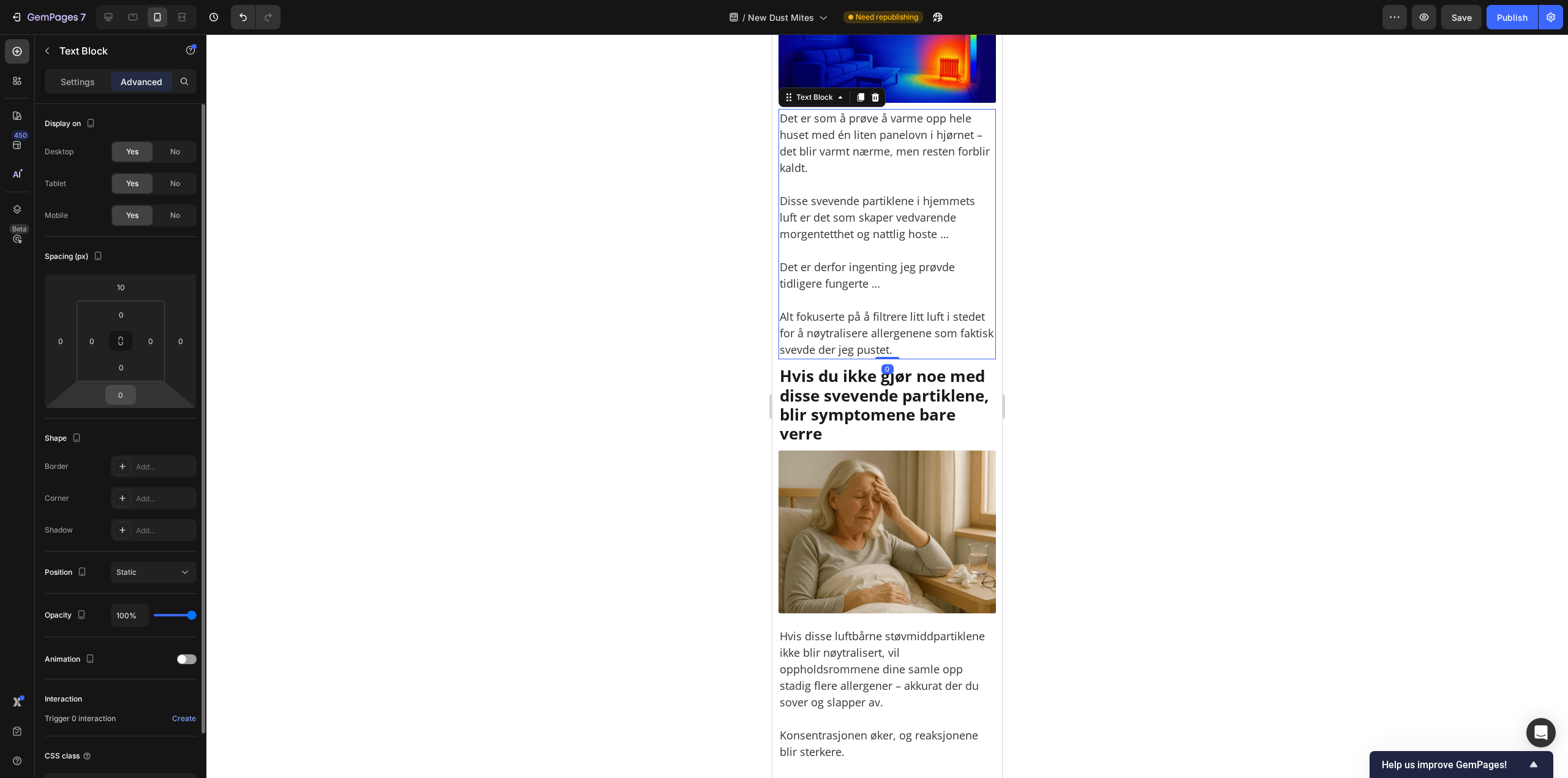
click at [124, 393] on input "0" at bounding box center [121, 394] width 25 height 18
paste input "1"
type input "10"
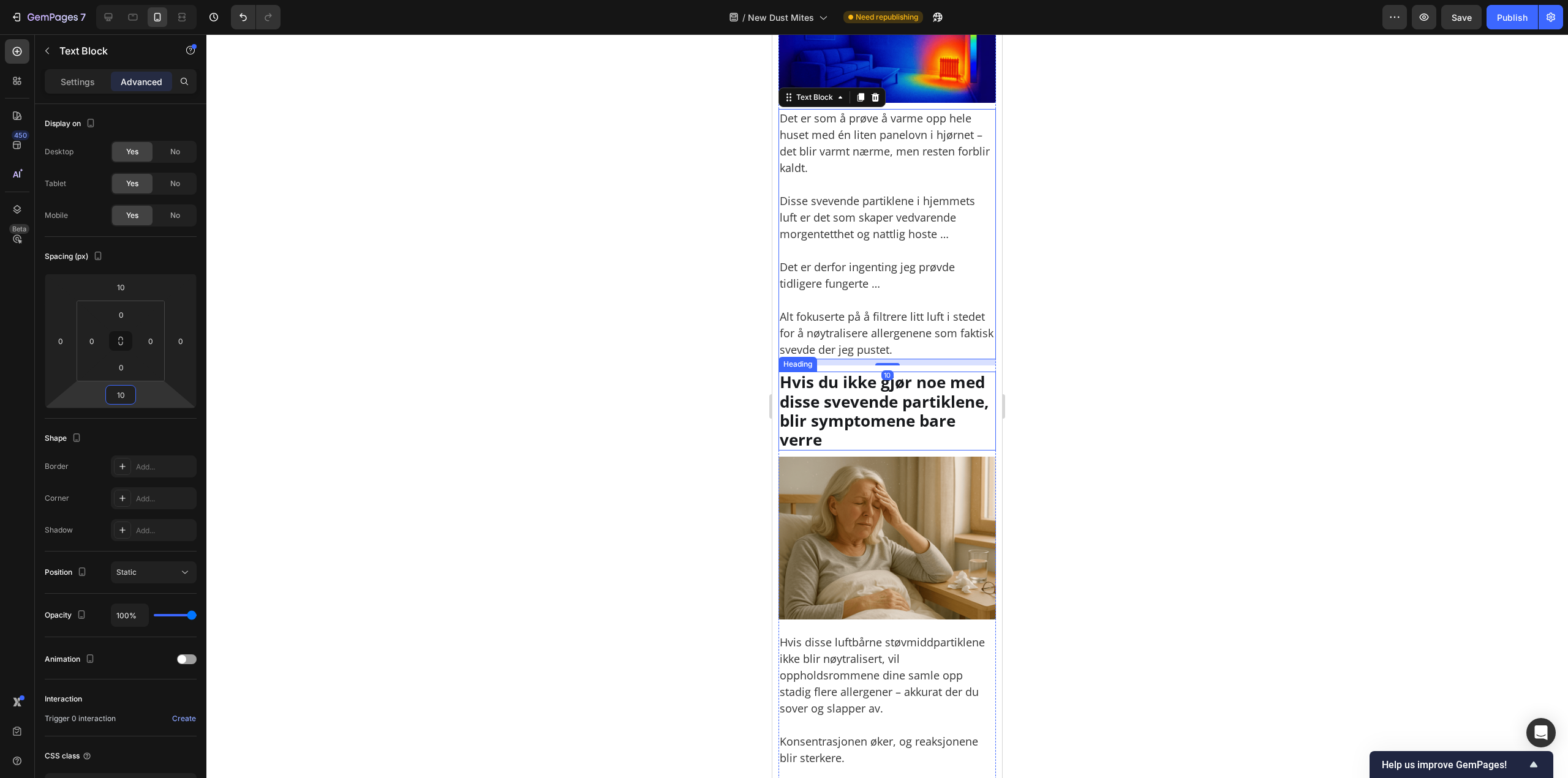
click at [888, 412] on h2 "Hvis du ikke gjør noe med disse svevende partiklene, blir symptomene bare verre" at bounding box center [887, 411] width 217 height 79
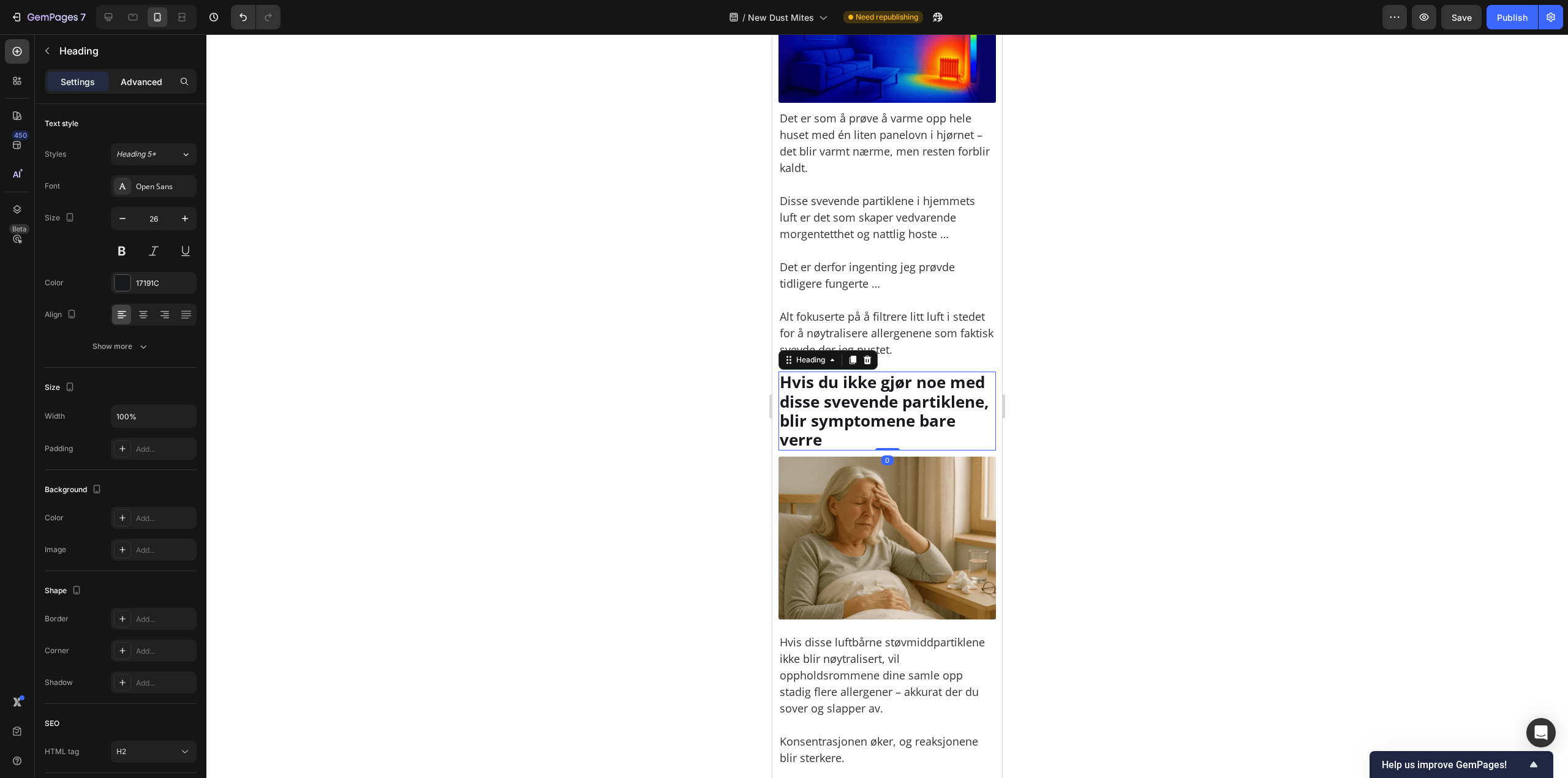
click at [151, 79] on p "Advanced" at bounding box center [141, 82] width 41 height 13
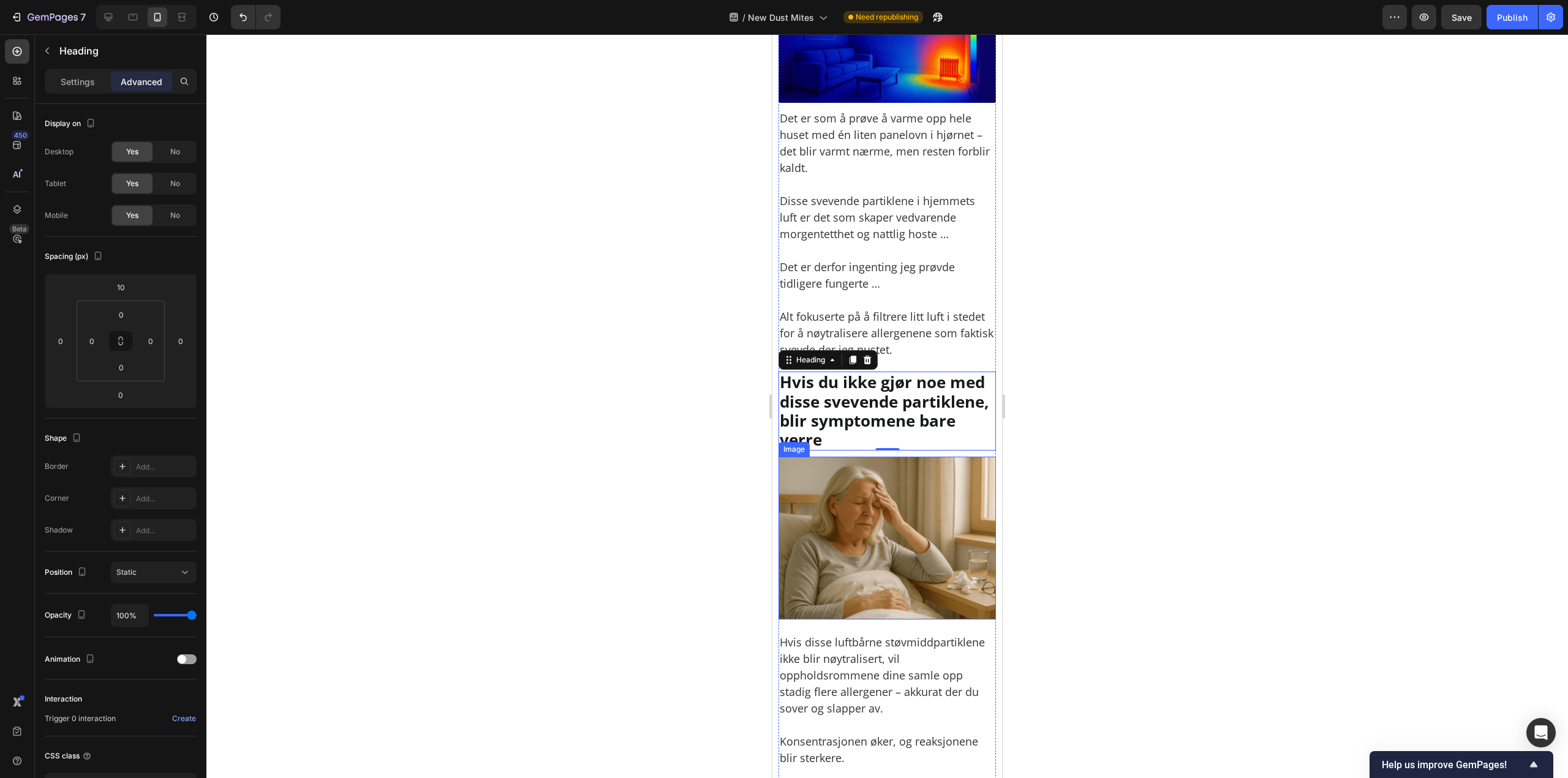
click at [922, 491] on img at bounding box center [887, 538] width 217 height 163
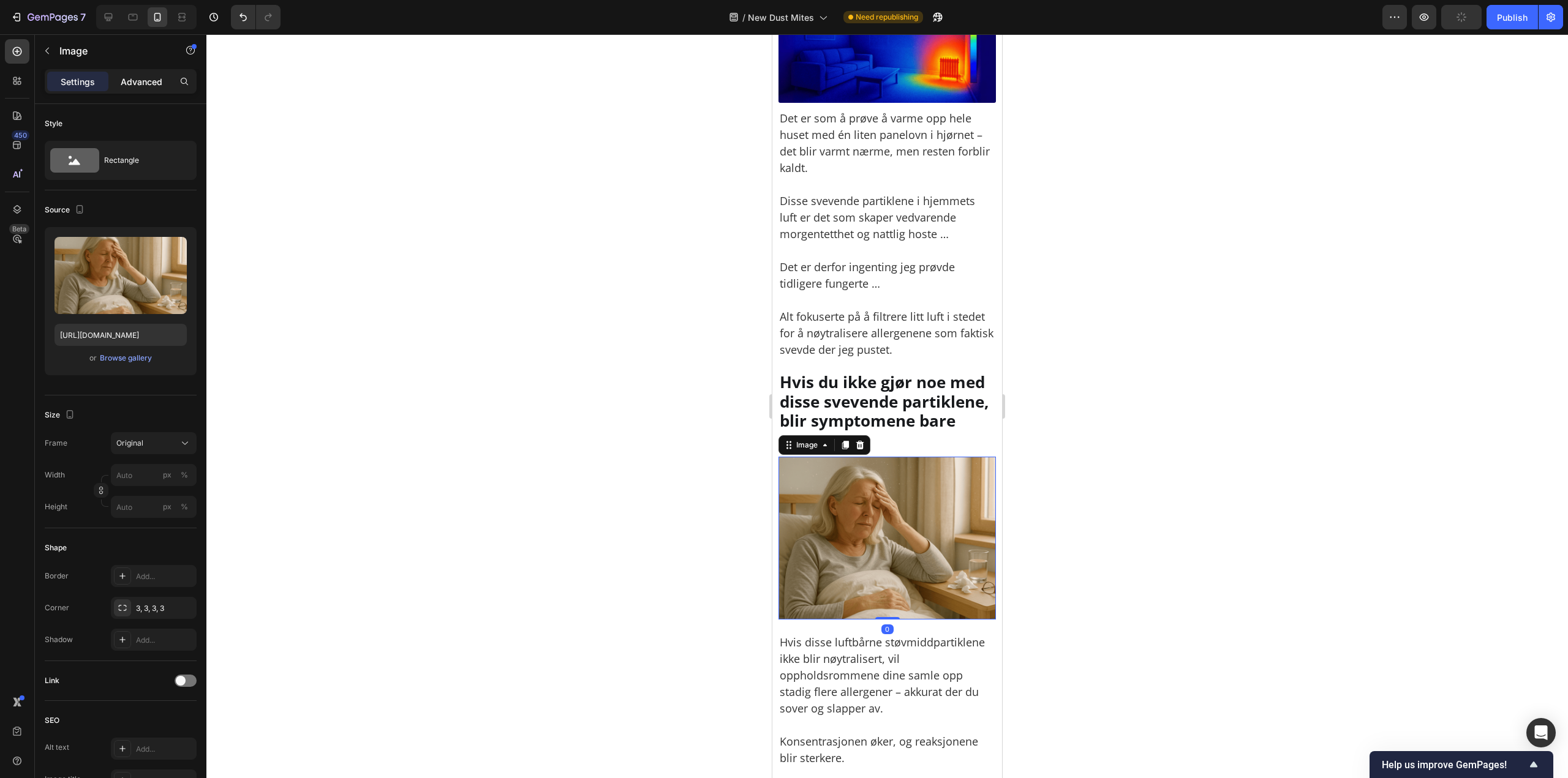
click at [136, 88] on div "Advanced" at bounding box center [142, 81] width 62 height 19
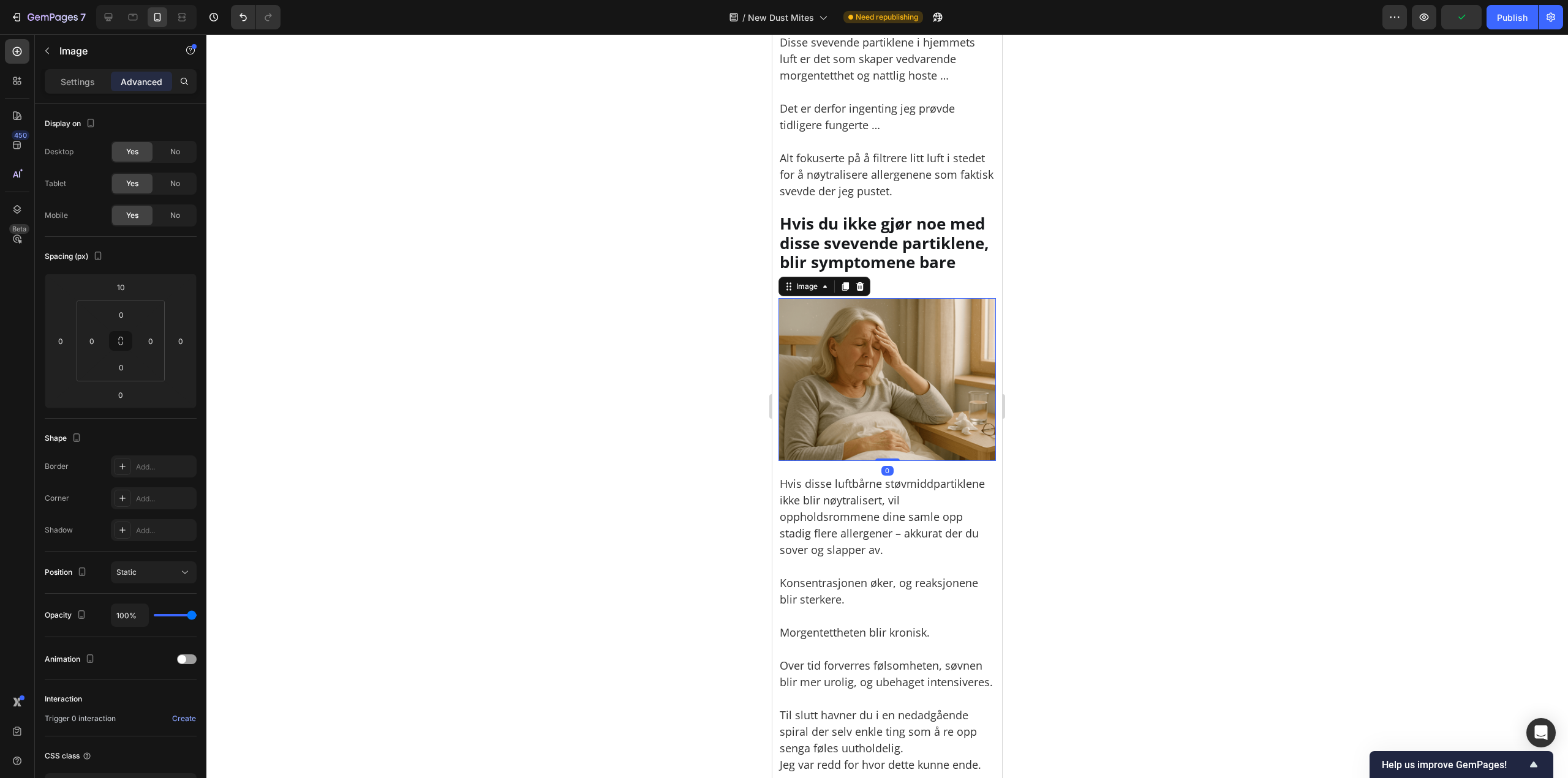
scroll to position [2632, 0]
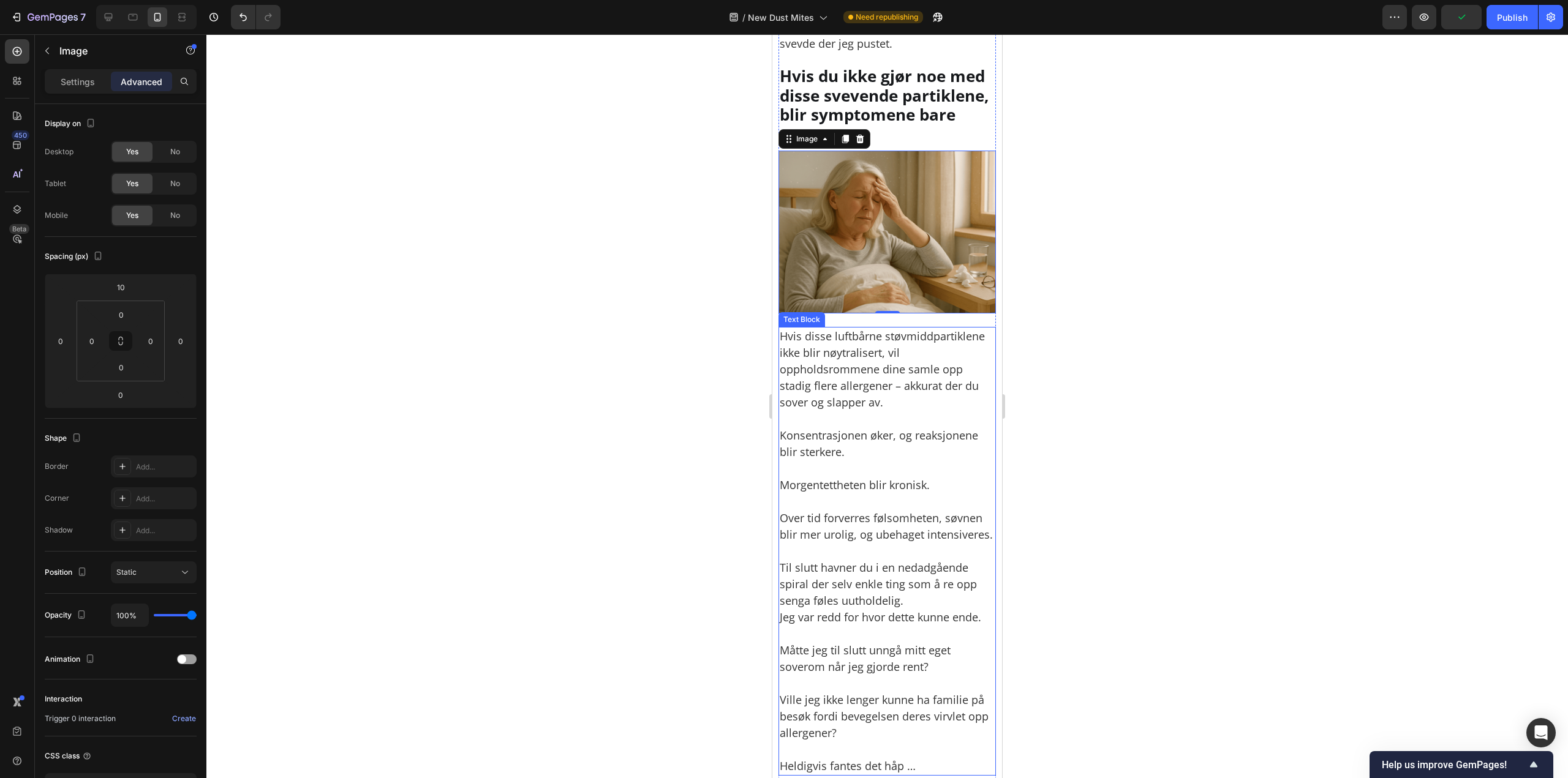
click at [888, 411] on p "Konsentrasjonen øker, og reaksjonene blir sterkere." at bounding box center [887, 436] width 215 height 49
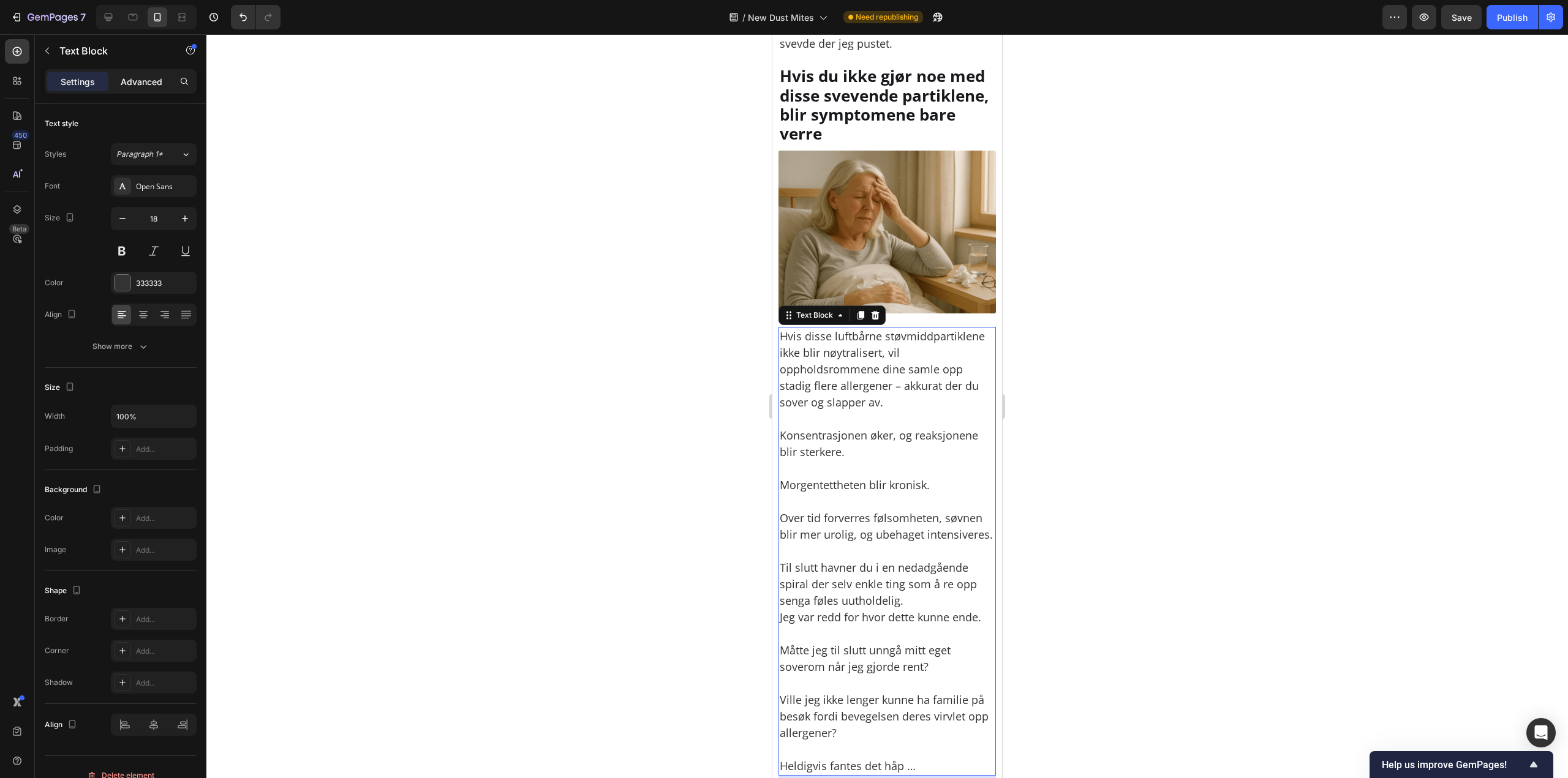
click at [138, 89] on div "Advanced" at bounding box center [142, 81] width 62 height 19
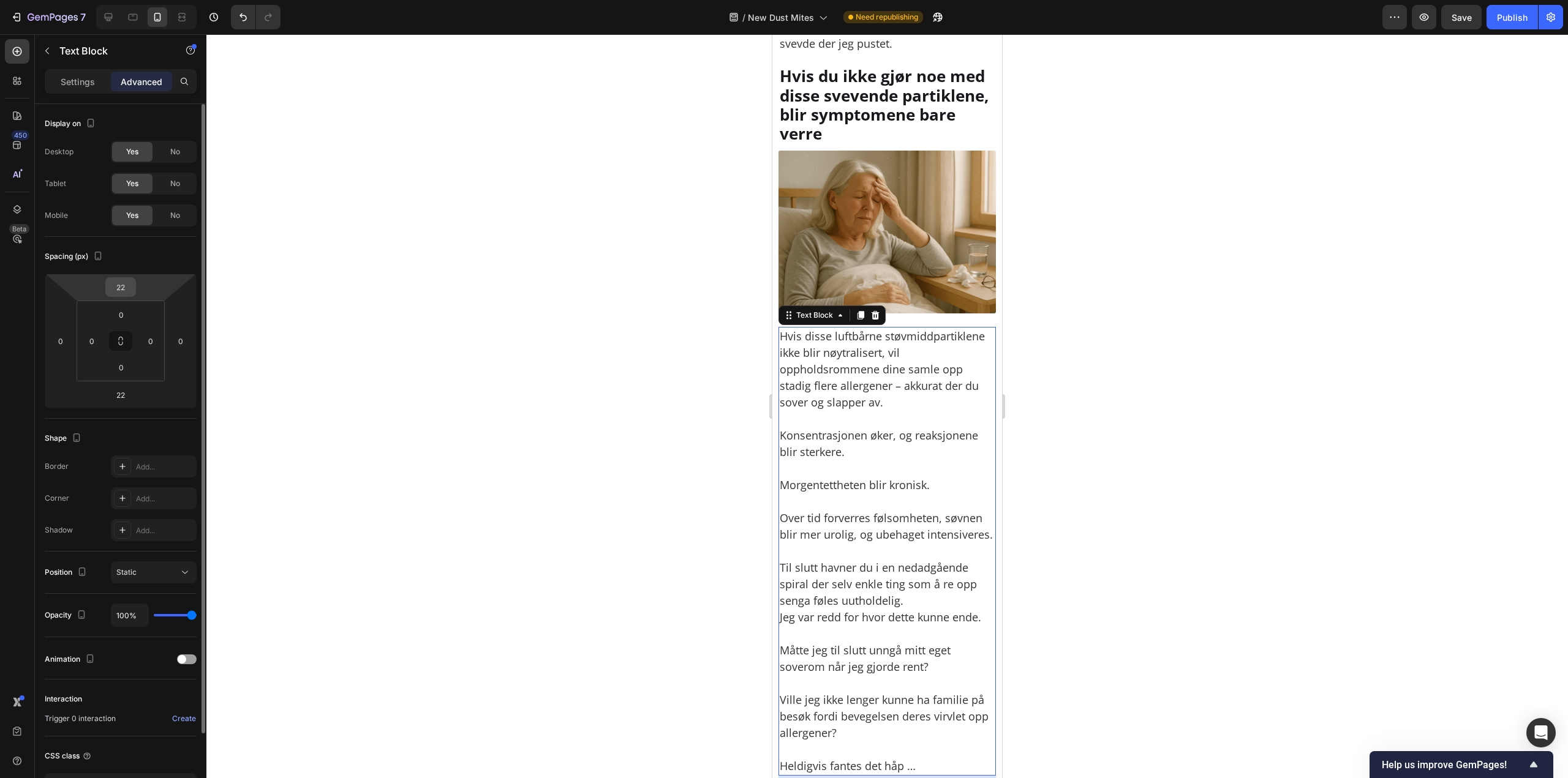
click at [123, 290] on input "22" at bounding box center [121, 287] width 25 height 18
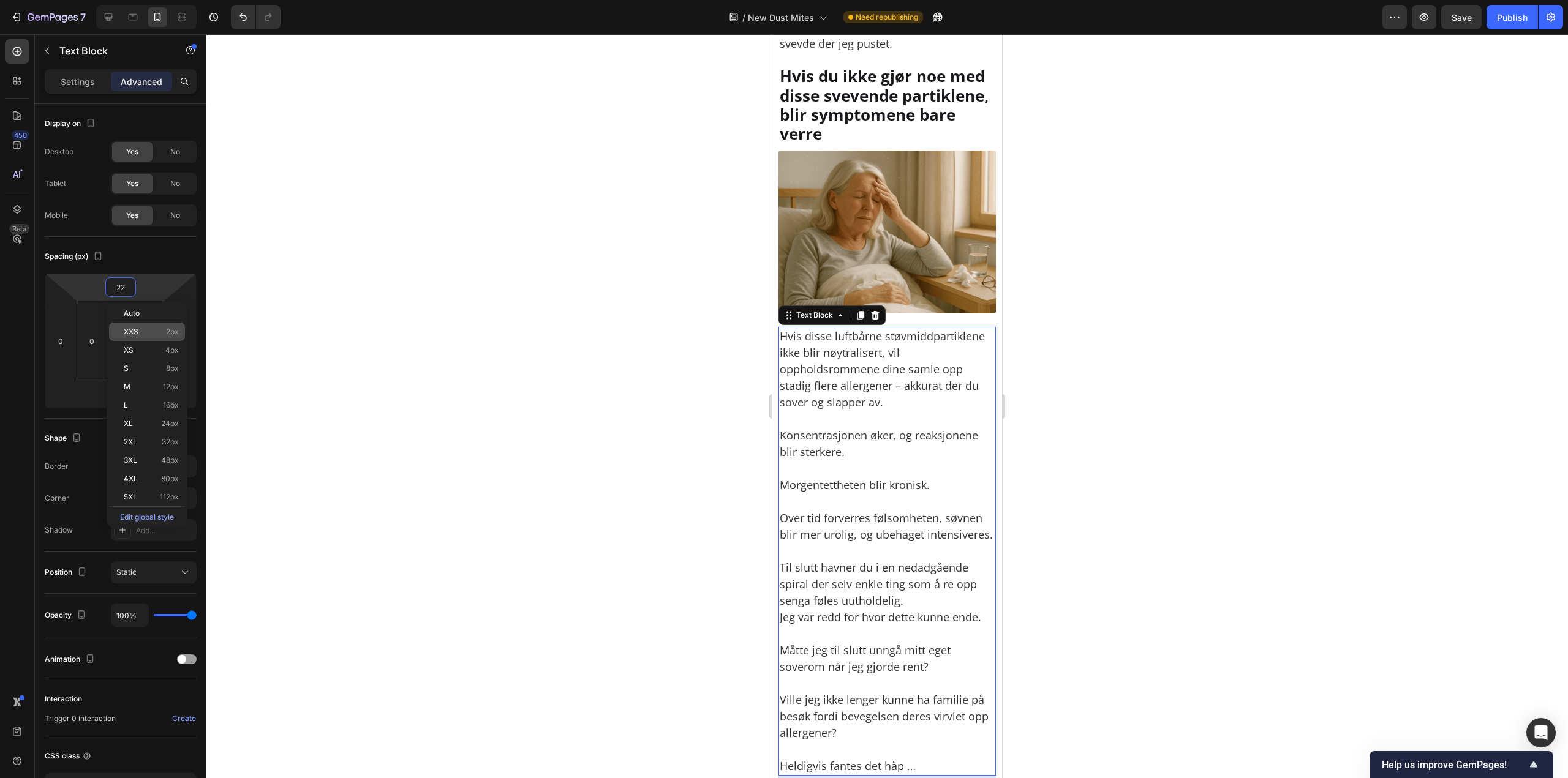
paste input "10"
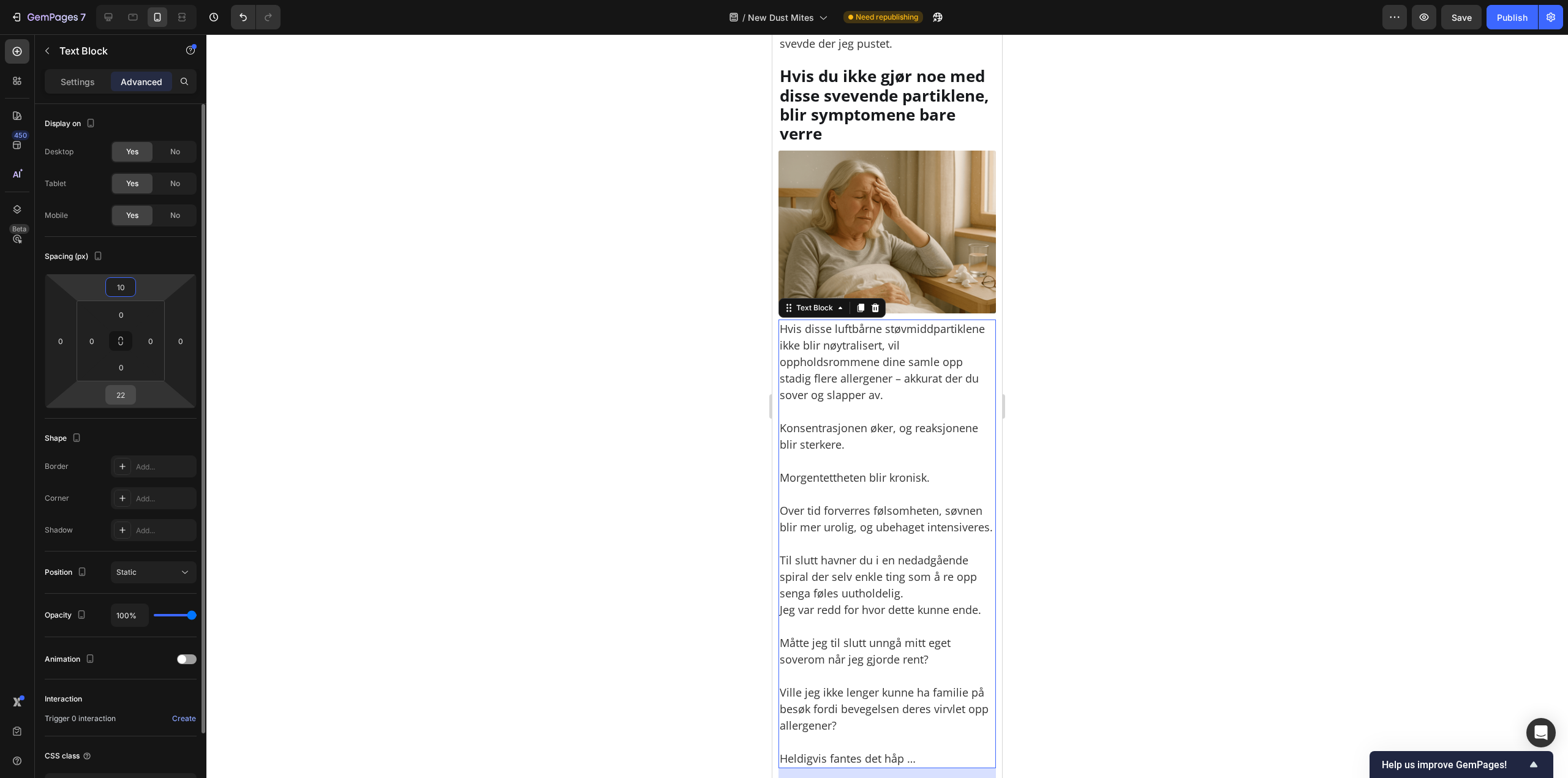
type input "10"
click at [121, 395] on input "22" at bounding box center [121, 394] width 25 height 18
paste input "10"
type input "10"
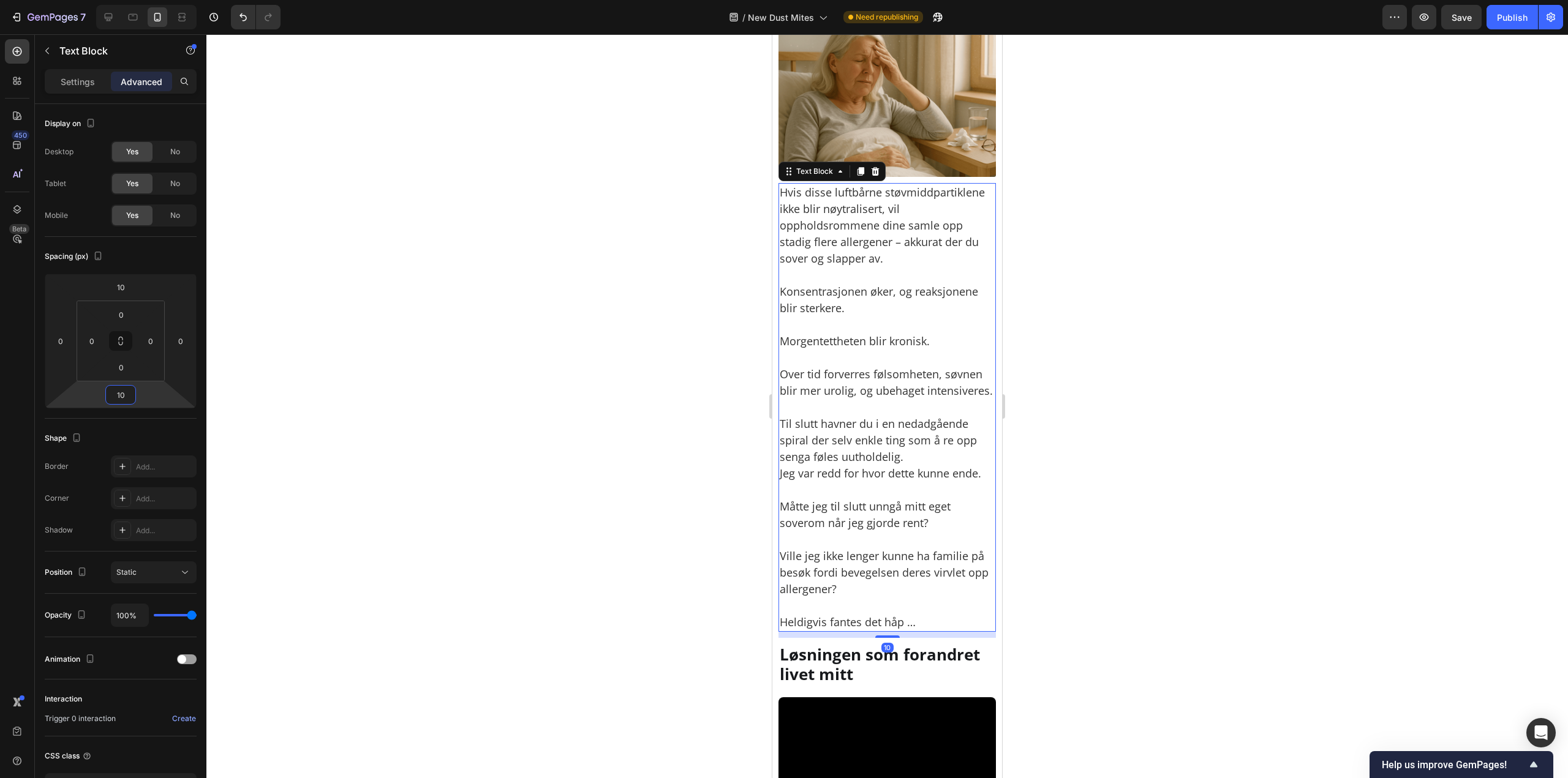
scroll to position [2939, 0]
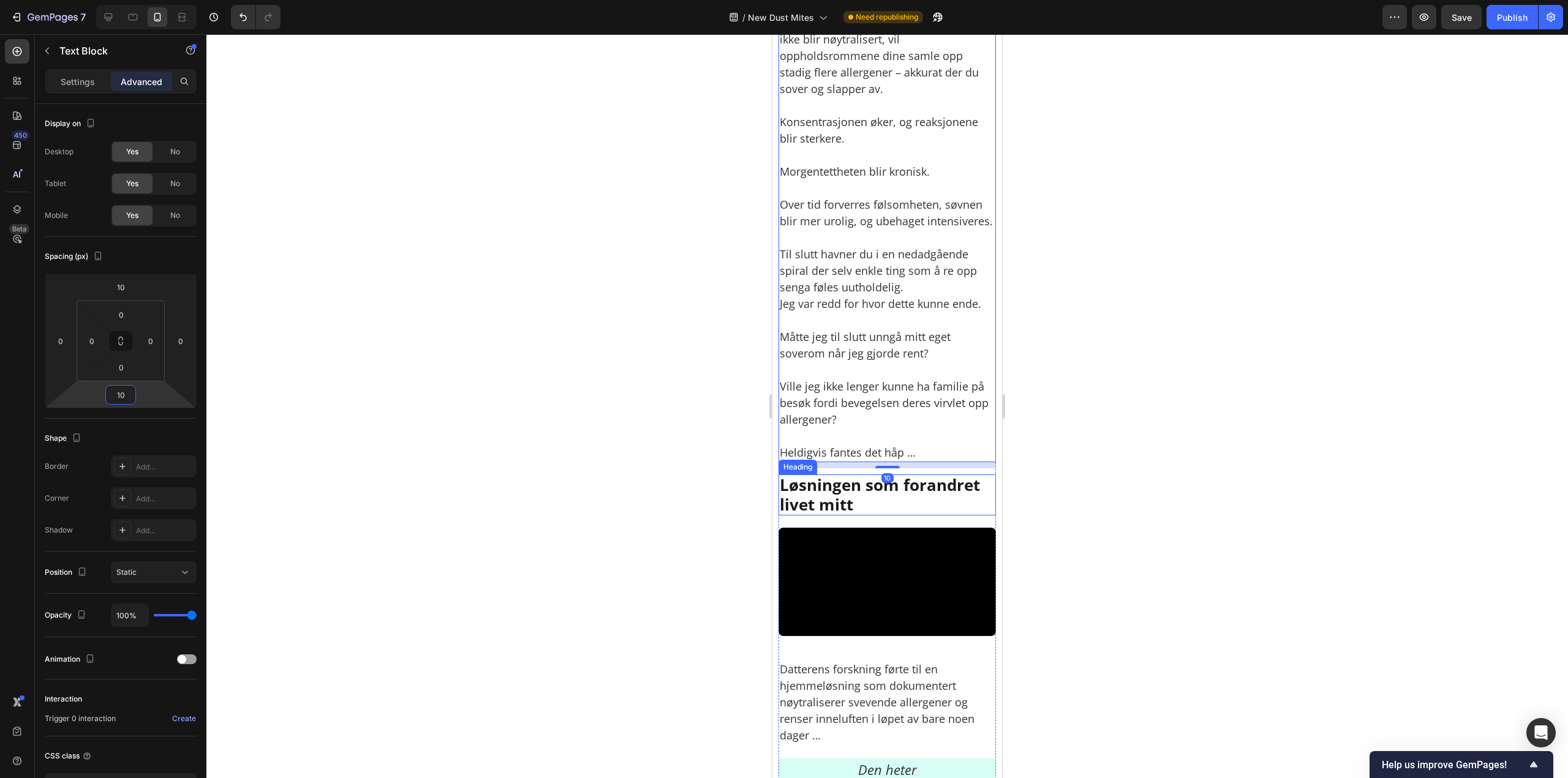
click at [852, 502] on h2 "Løsningen som forandret livet mitt" at bounding box center [887, 495] width 217 height 40
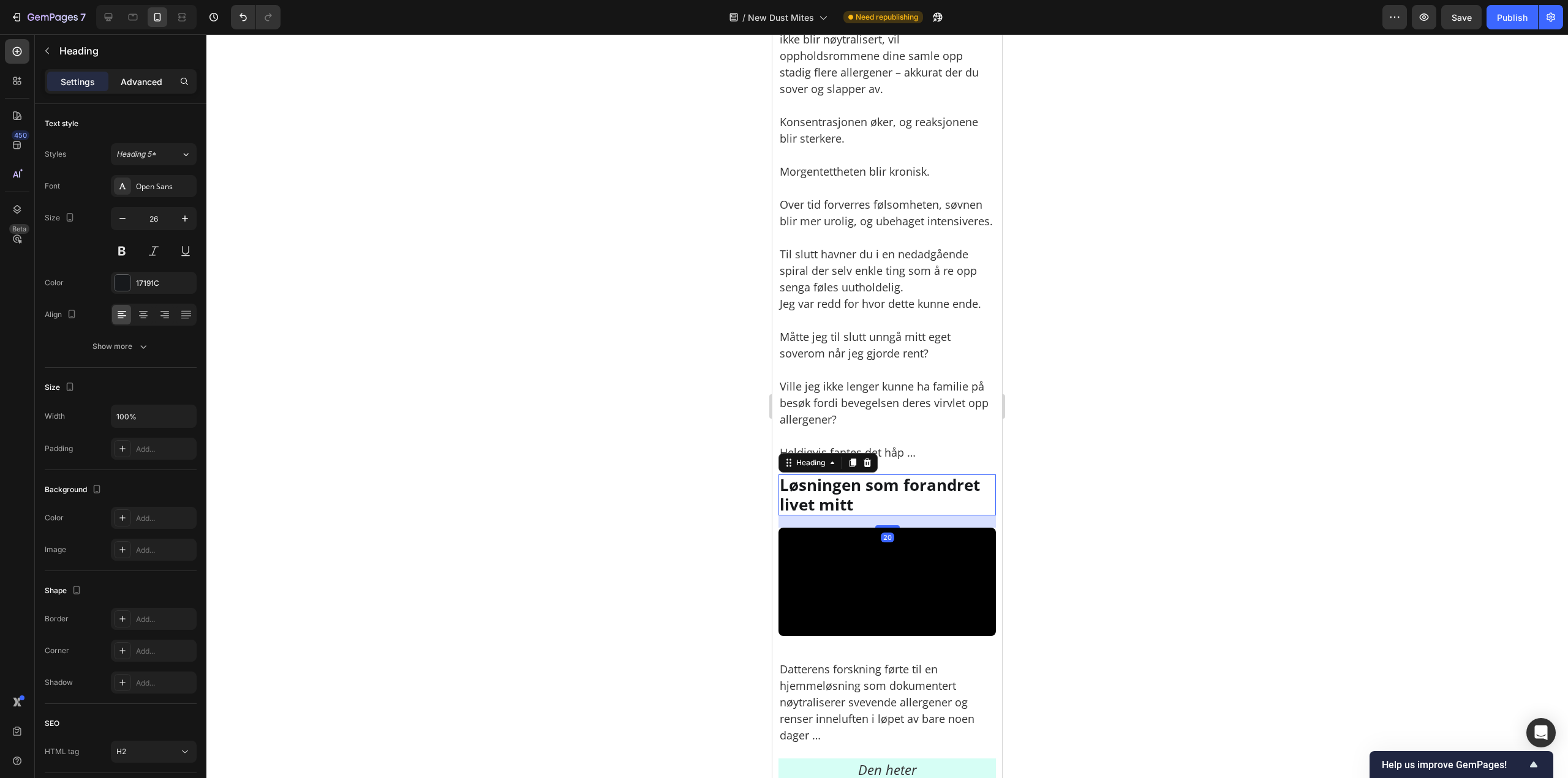
click at [143, 87] on p "Advanced" at bounding box center [141, 82] width 41 height 13
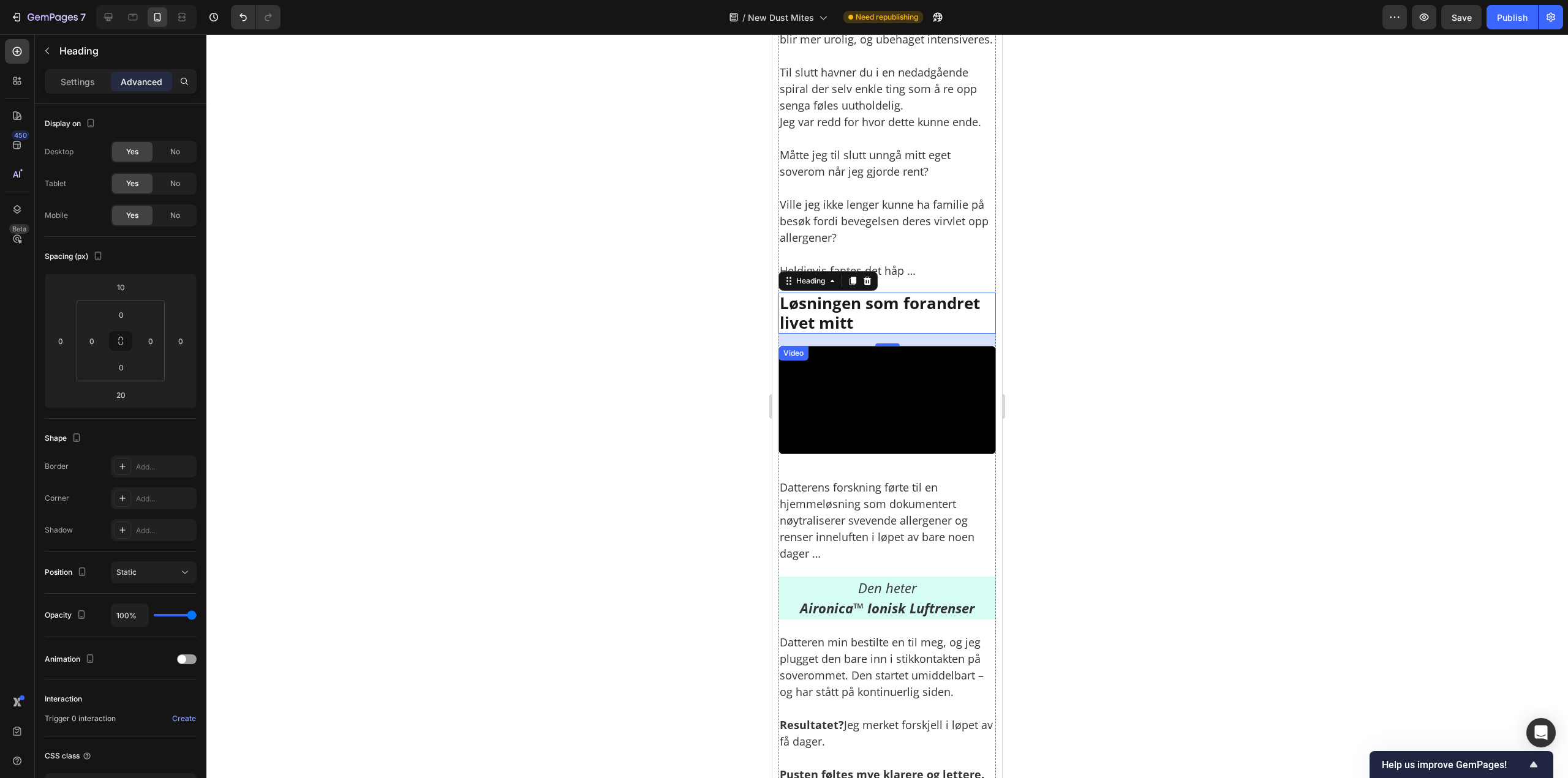
scroll to position [3122, 0]
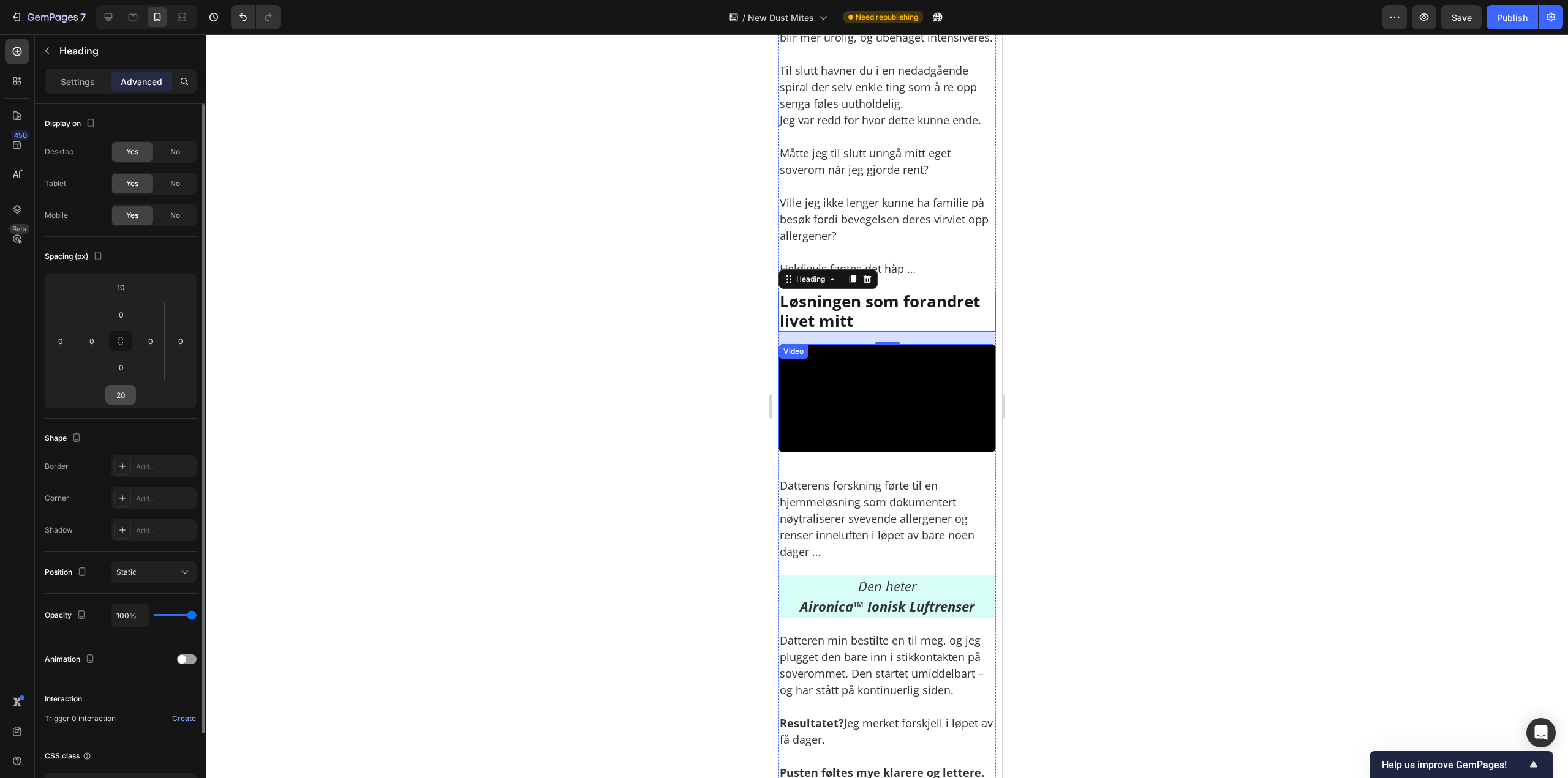
click at [120, 397] on input "20" at bounding box center [121, 394] width 25 height 18
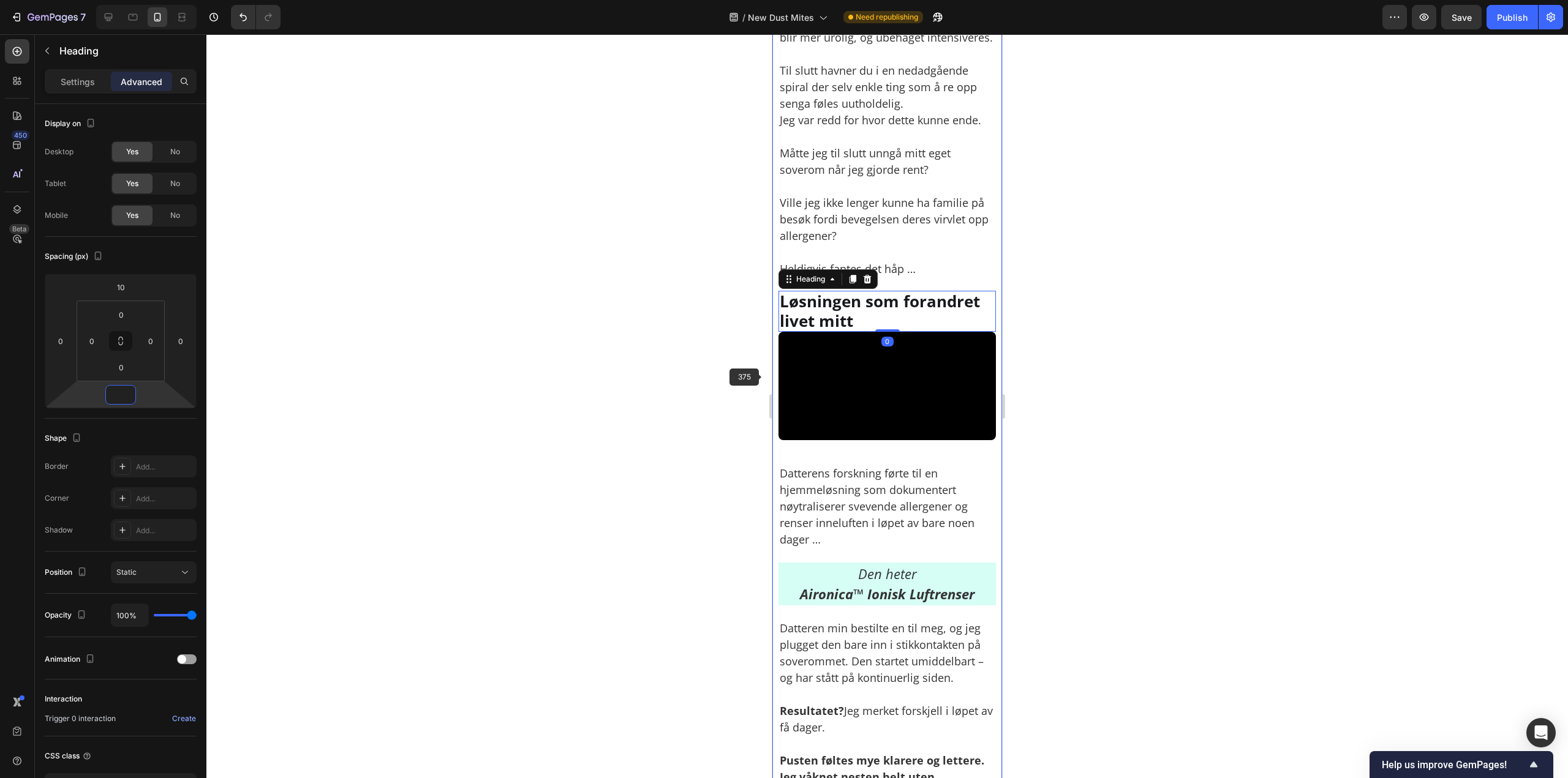
click at [804, 378] on video at bounding box center [887, 386] width 217 height 109
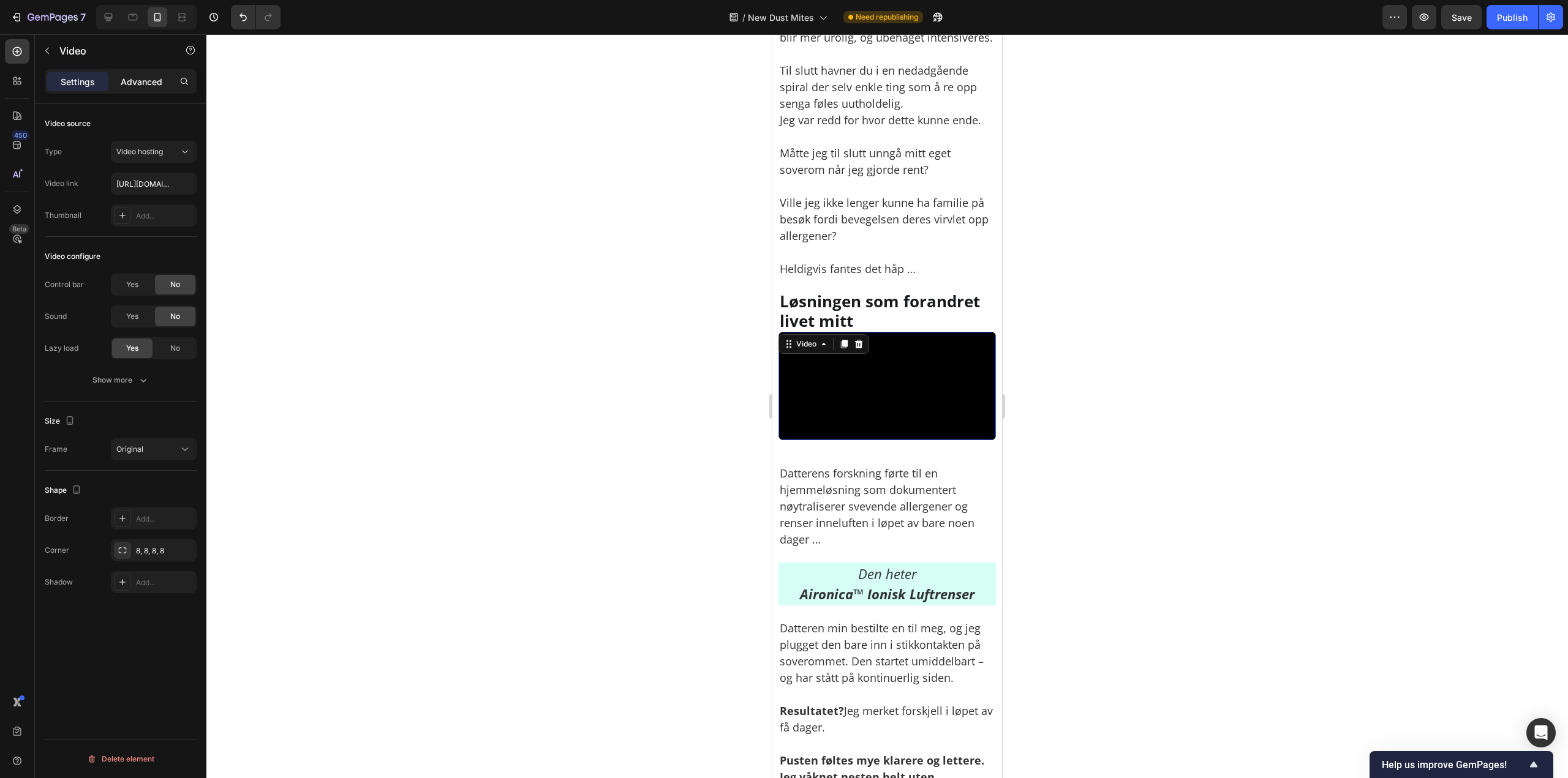
click at [135, 71] on div "Advanced" at bounding box center [142, 81] width 62 height 19
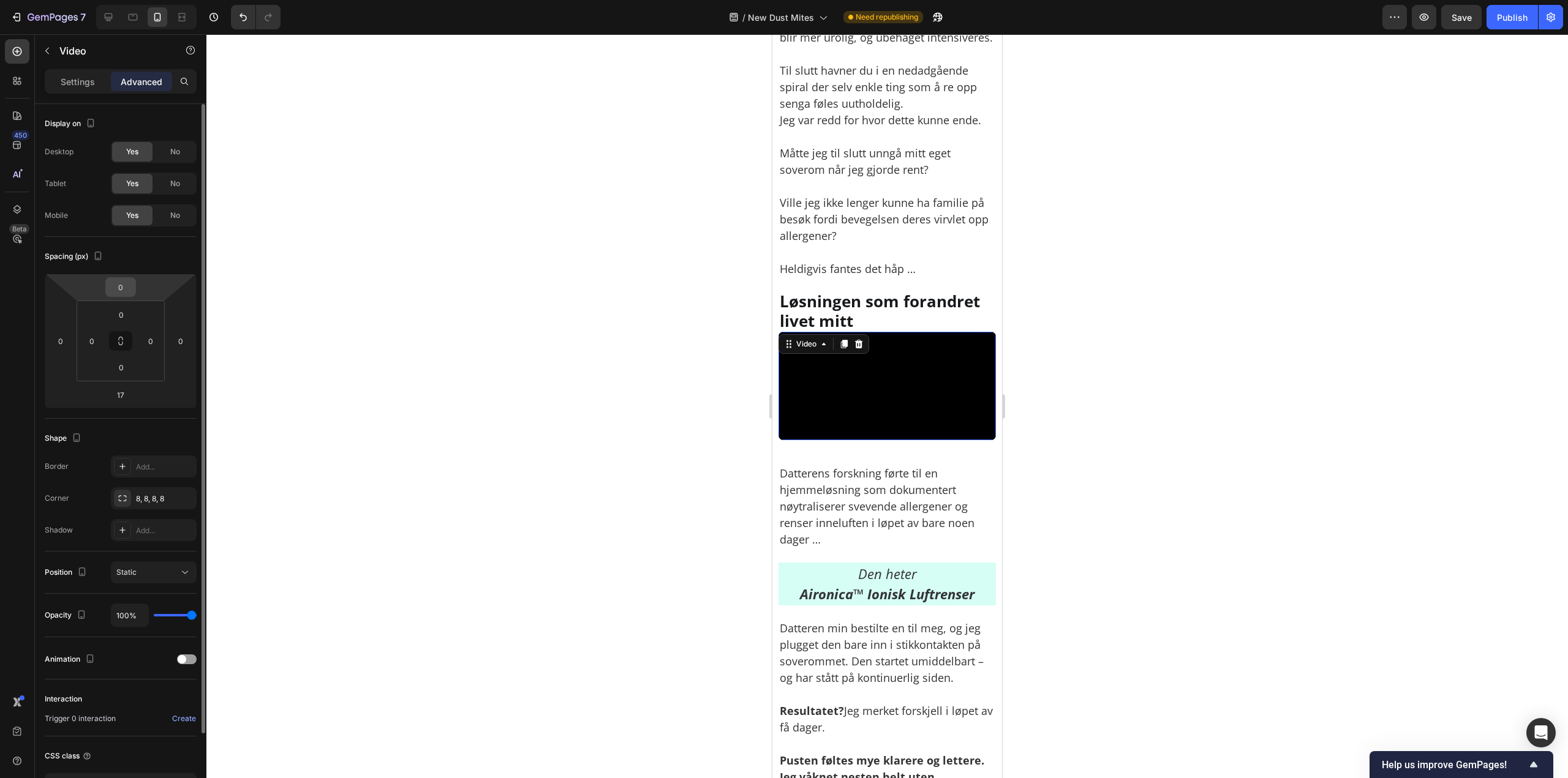
click at [132, 287] on input "0" at bounding box center [121, 287] width 25 height 18
paste input "1"
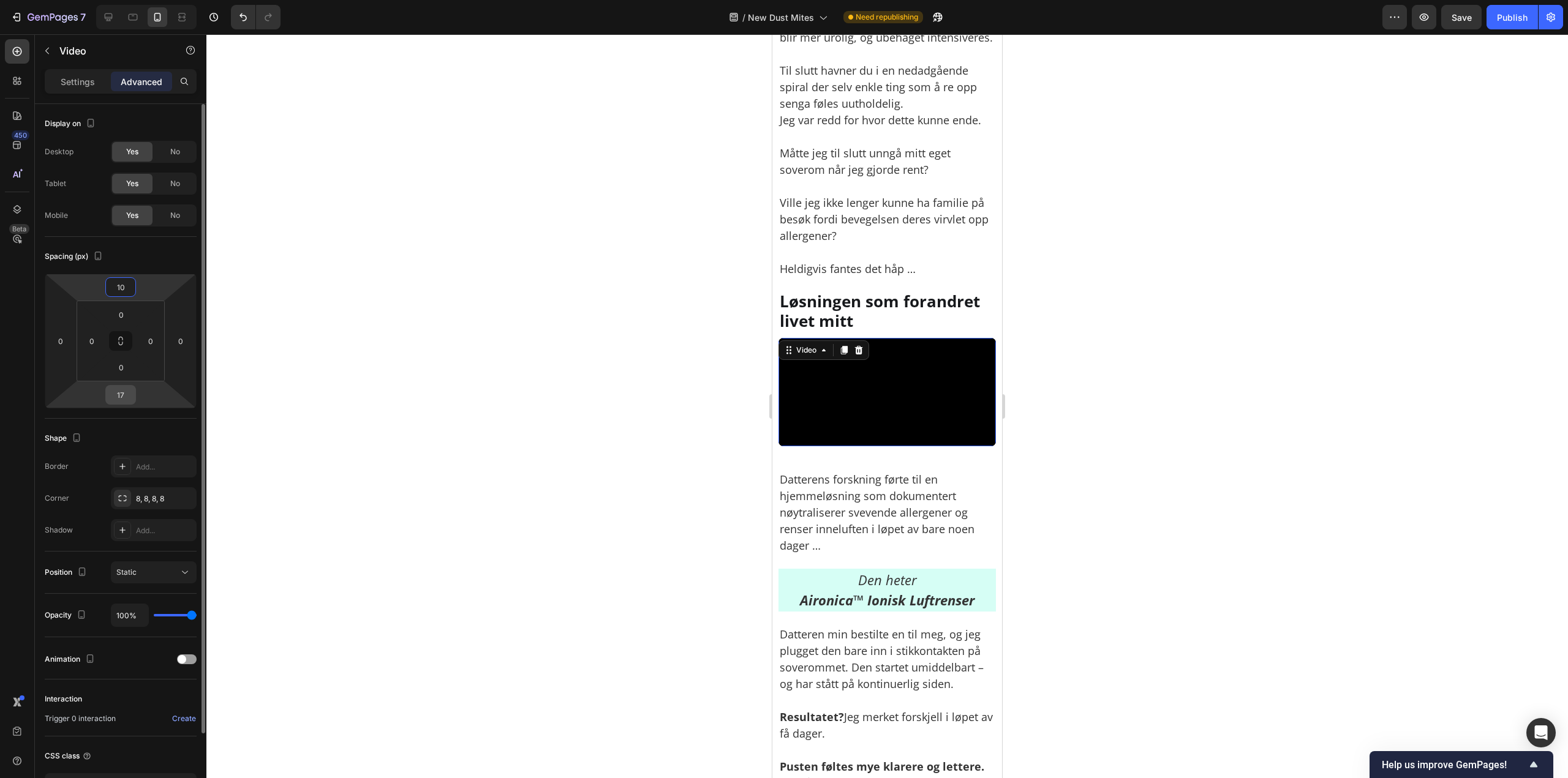
type input "10"
click at [124, 390] on input "17" at bounding box center [121, 394] width 25 height 18
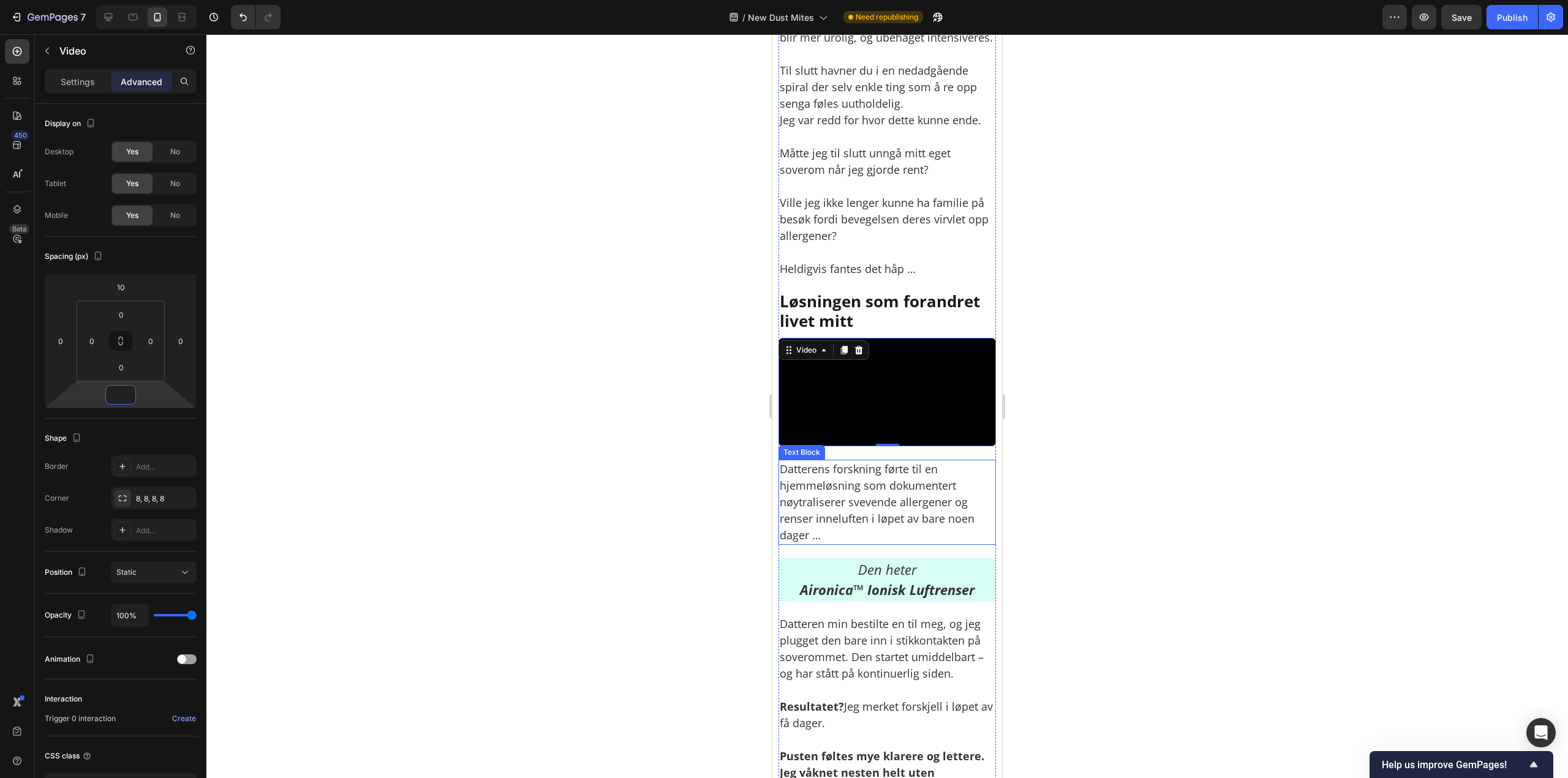
click at [934, 536] on p "Datterens forskning førte til en hjemmeløsning som dokumentert nøytraliserer sv…" at bounding box center [887, 503] width 215 height 83
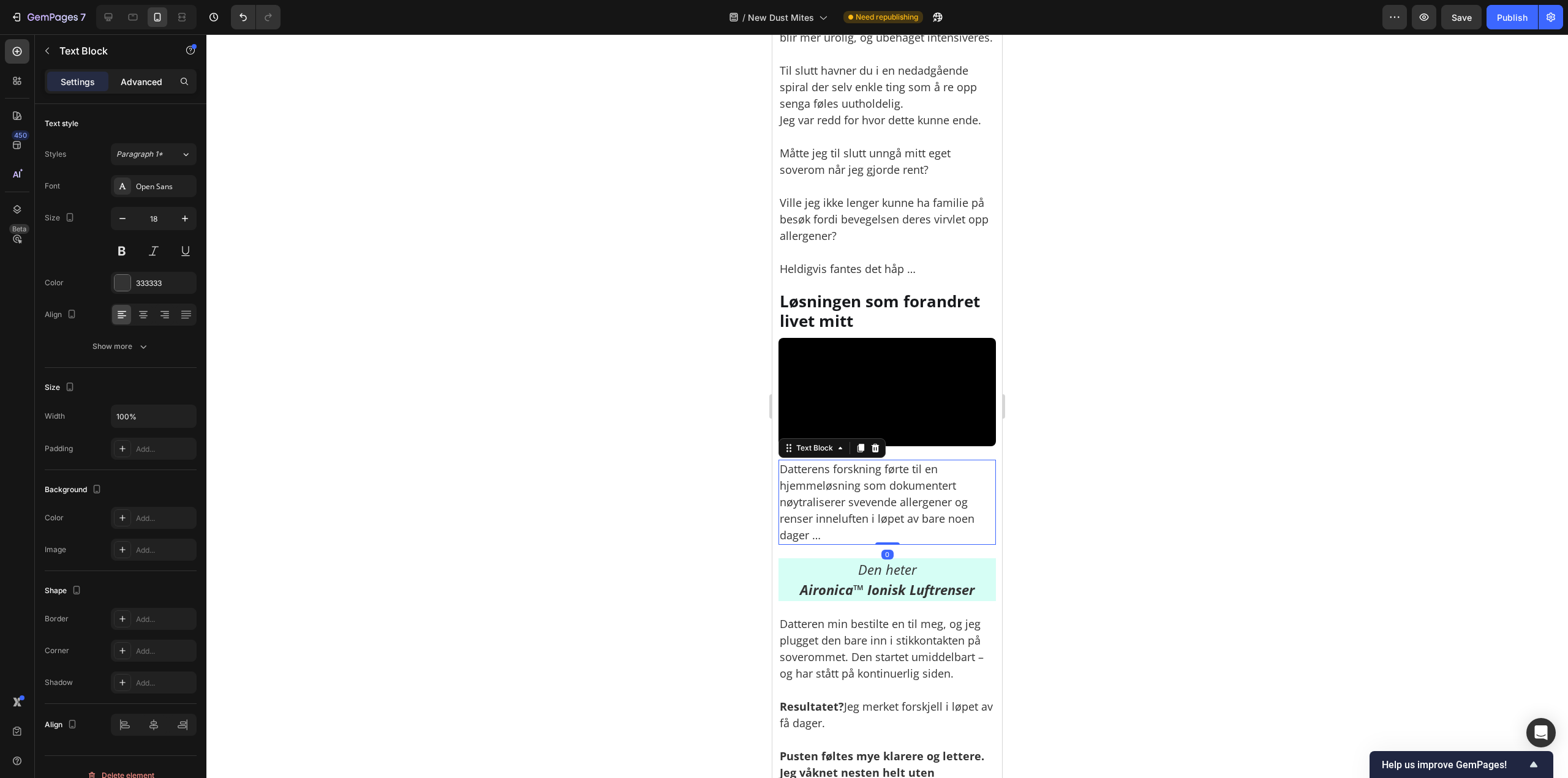
click at [139, 77] on p "Advanced" at bounding box center [141, 82] width 41 height 13
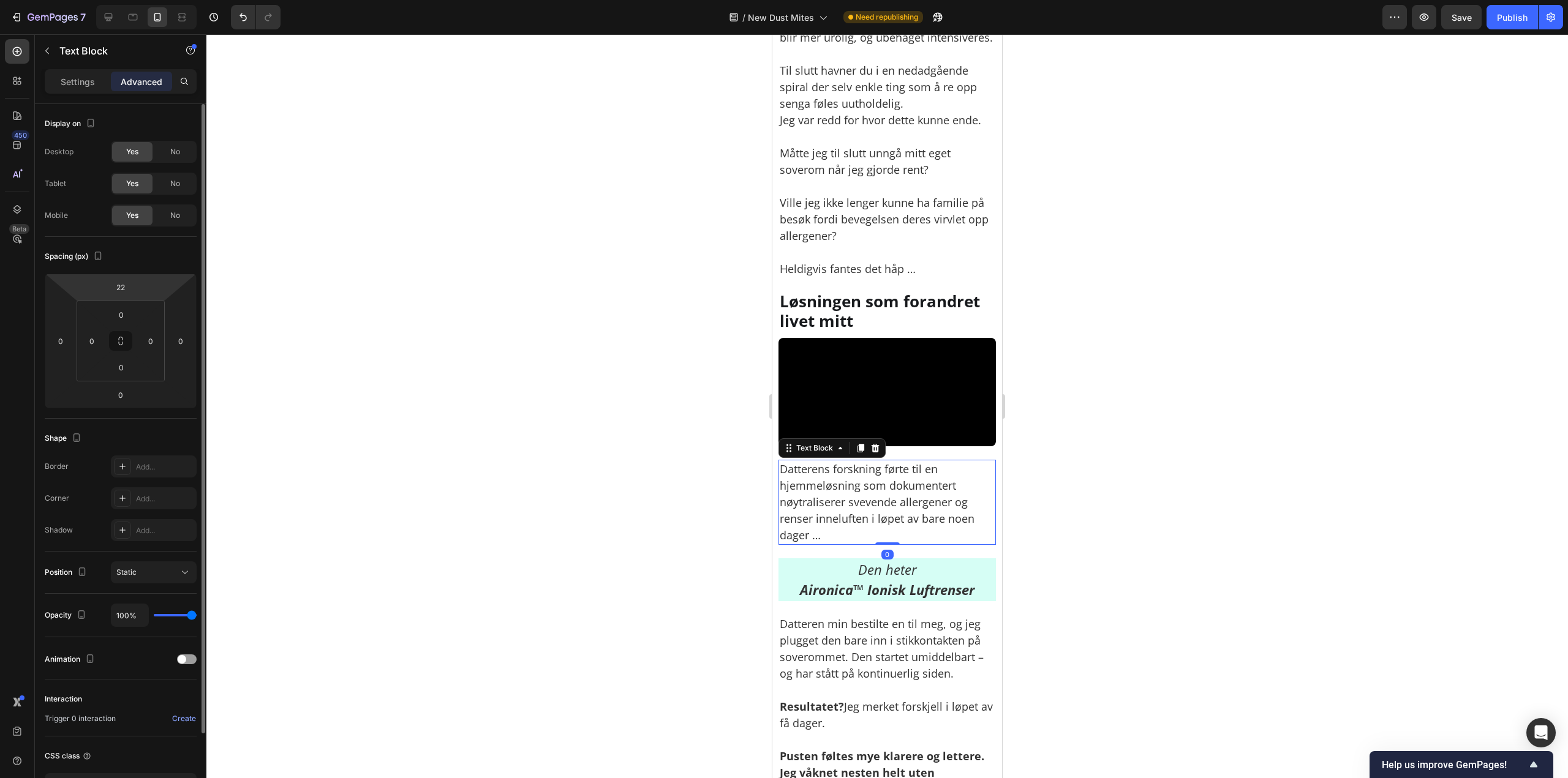
click at [115, 0] on html "7 Version history / New [MEDICAL_DATA] Need republishing Preview Save Publish 4…" at bounding box center [784, 0] width 1568 height 0
click at [123, 289] on input "22" at bounding box center [121, 287] width 25 height 18
paste input "10"
type input "10"
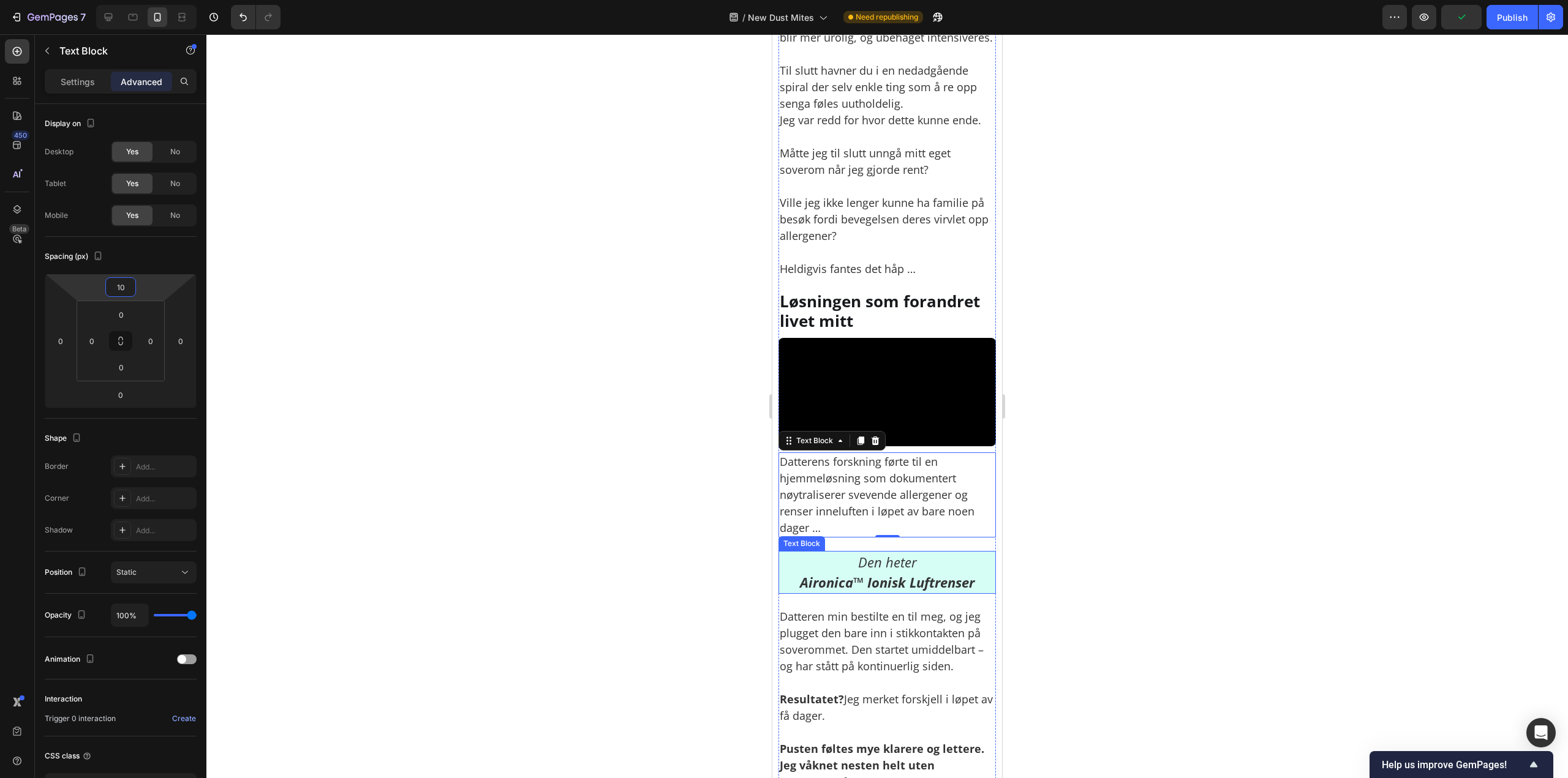
click at [836, 592] on p "Den heter Aironica™ Ionisk Luftrenser" at bounding box center [887, 572] width 215 height 40
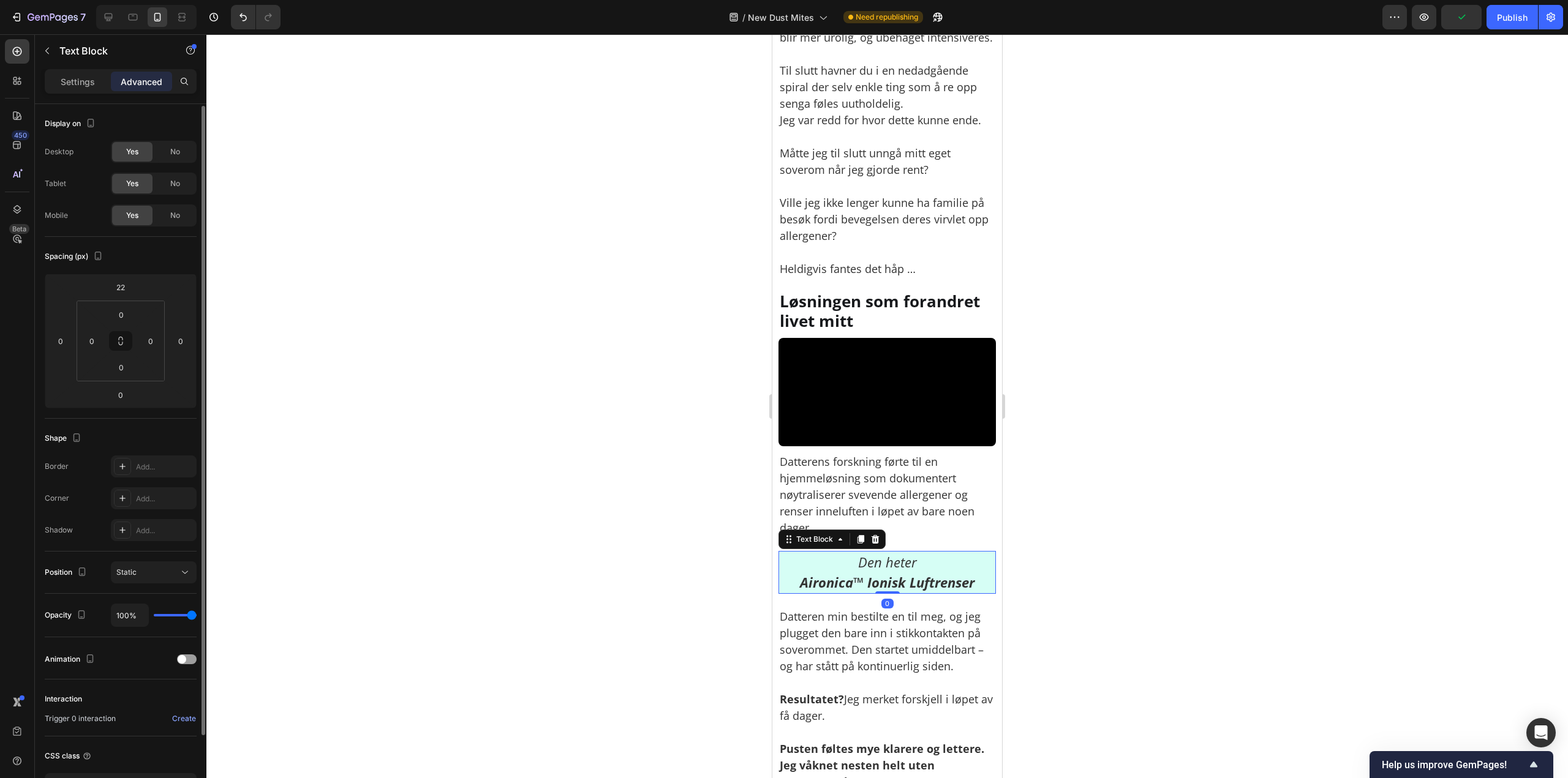
scroll to position [1, 0]
click at [124, 290] on input "22" at bounding box center [121, 285] width 25 height 18
paste input "10"
type input "10"
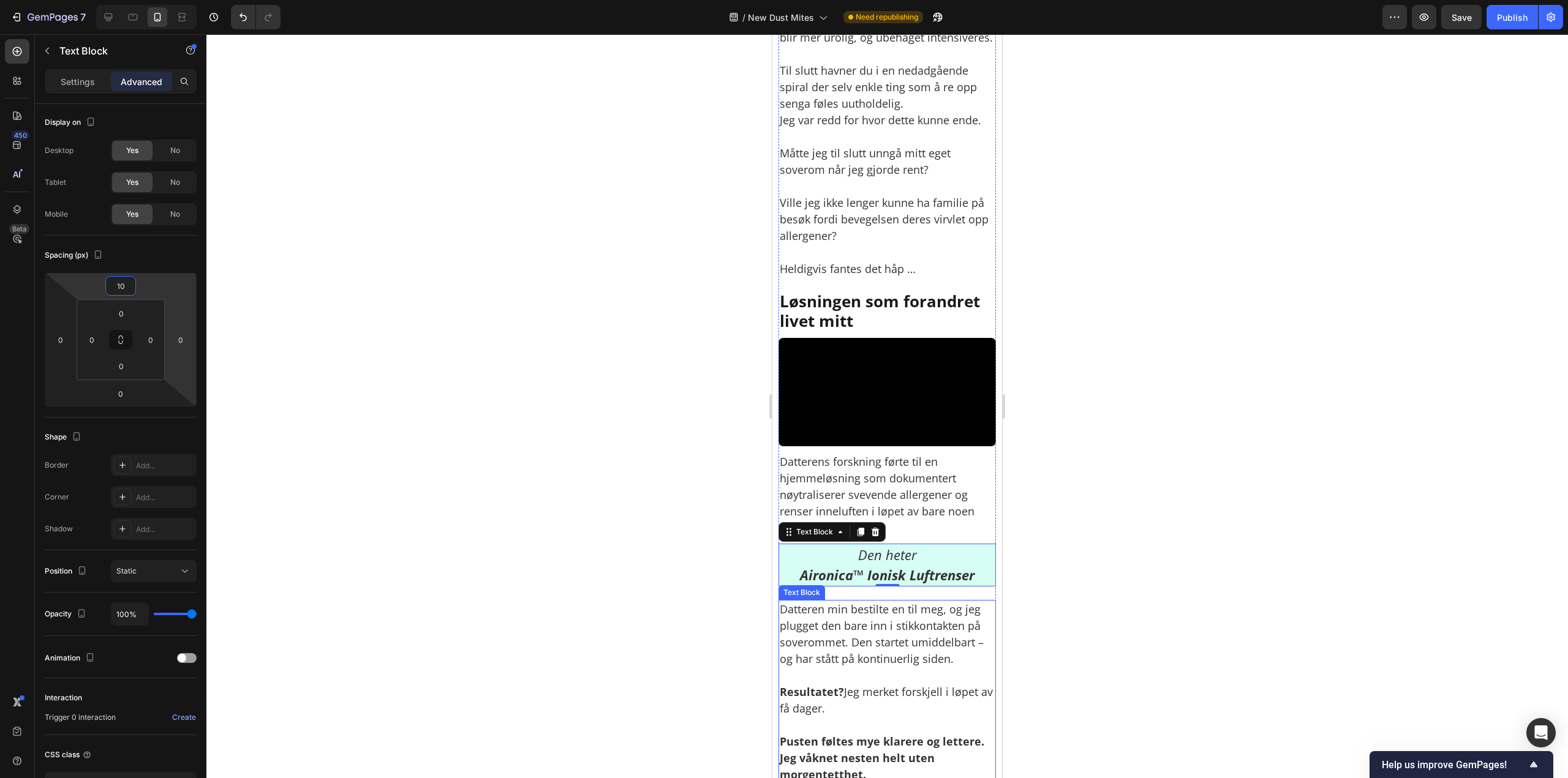
click at [896, 667] on p "Datteren min bestilte en til meg, og jeg plugget den bare inn i stikkontakten p…" at bounding box center [887, 634] width 215 height 66
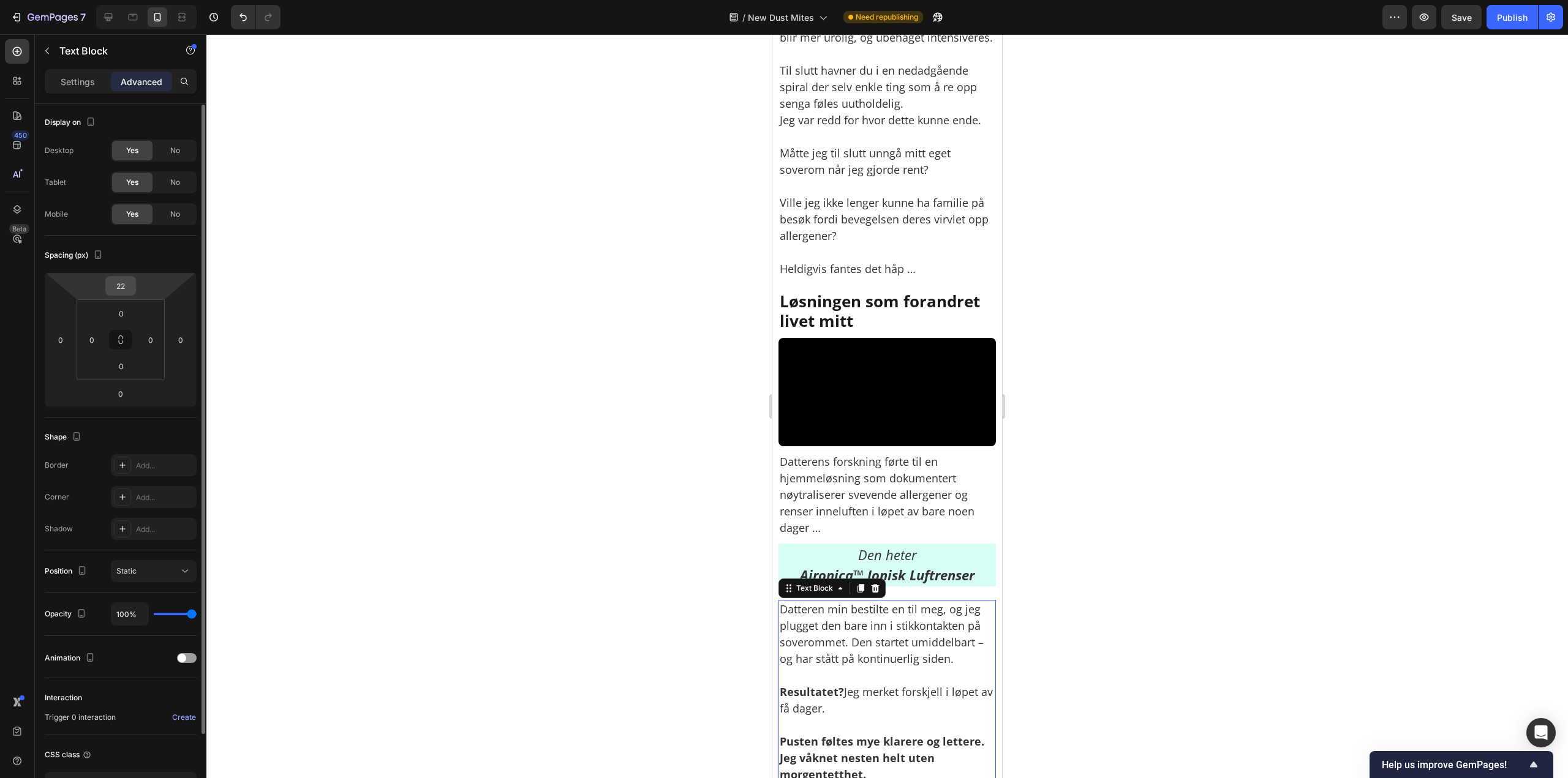
click at [128, 287] on input "22" at bounding box center [121, 285] width 25 height 18
paste input "10"
type input "10"
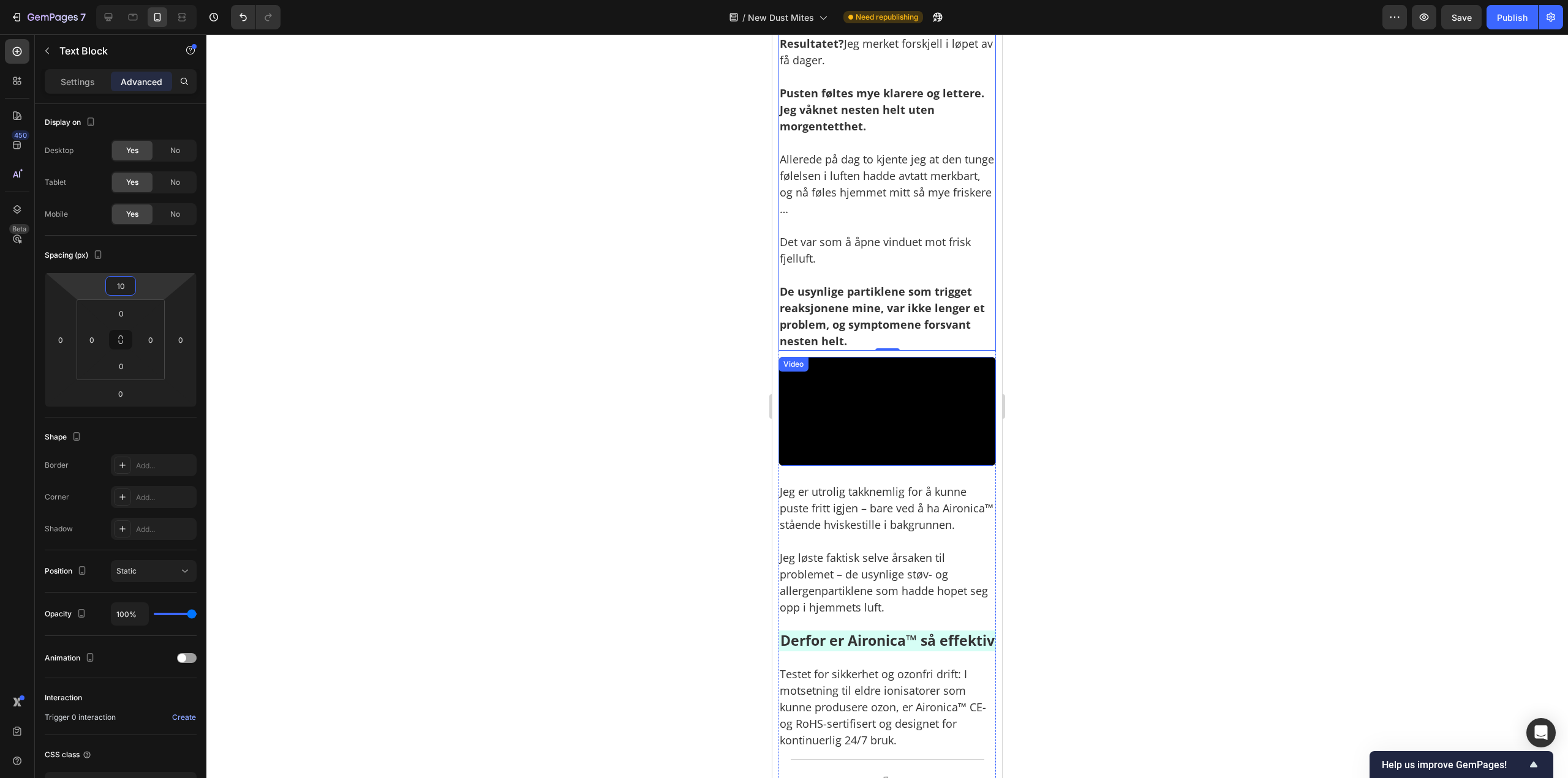
scroll to position [3795, 0]
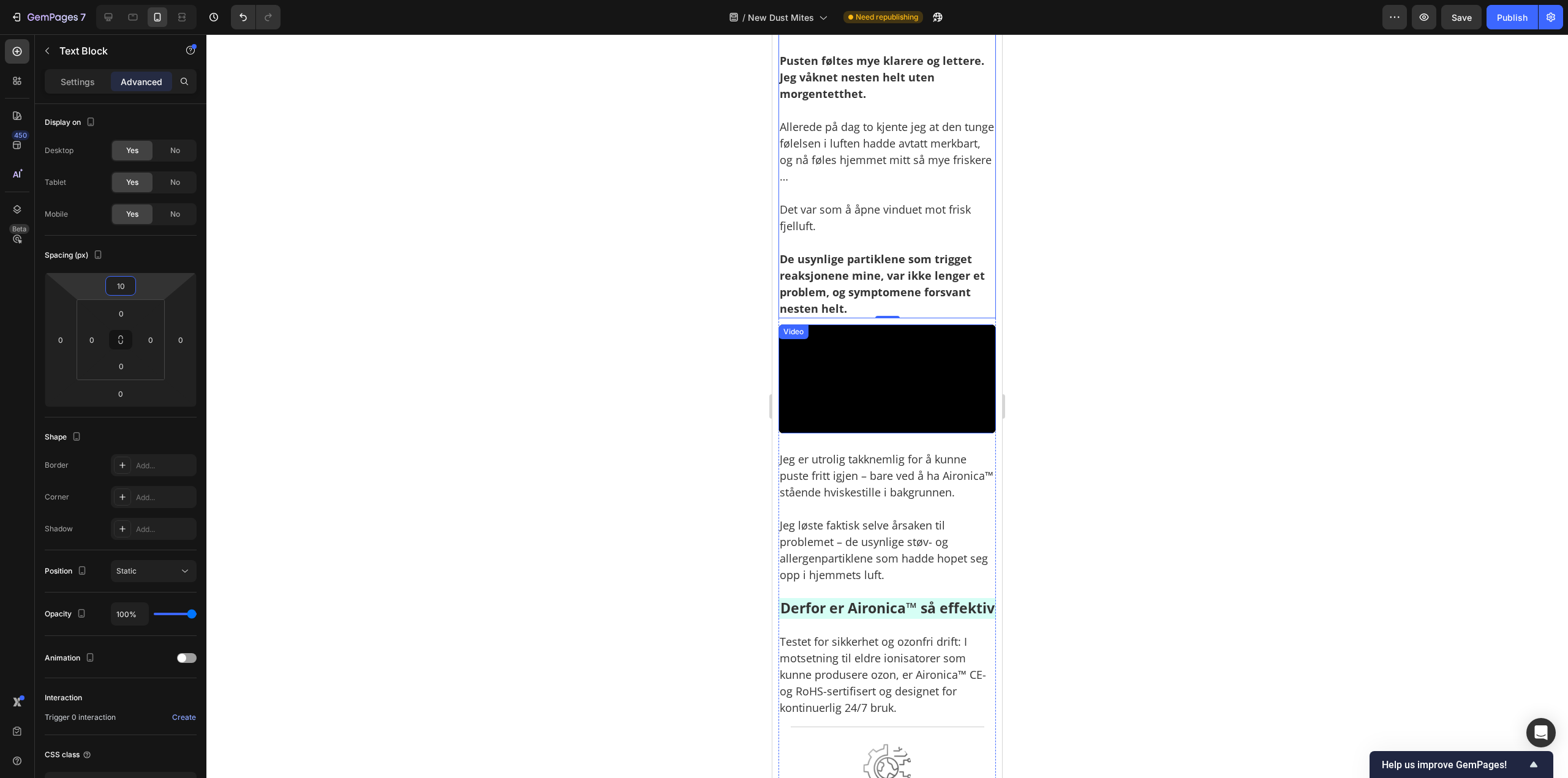
click at [850, 433] on video at bounding box center [887, 379] width 217 height 109
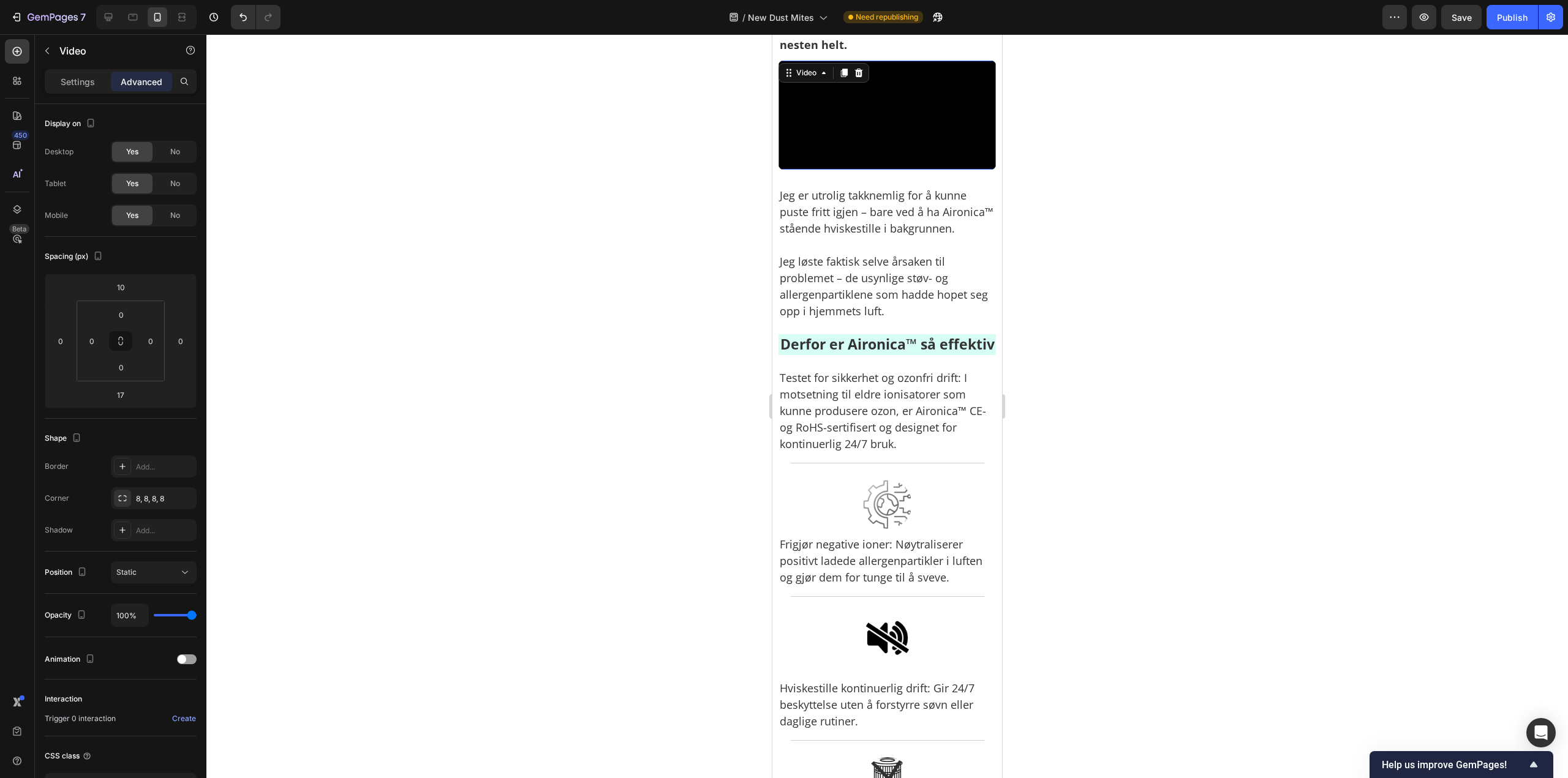
scroll to position [4101, 0]
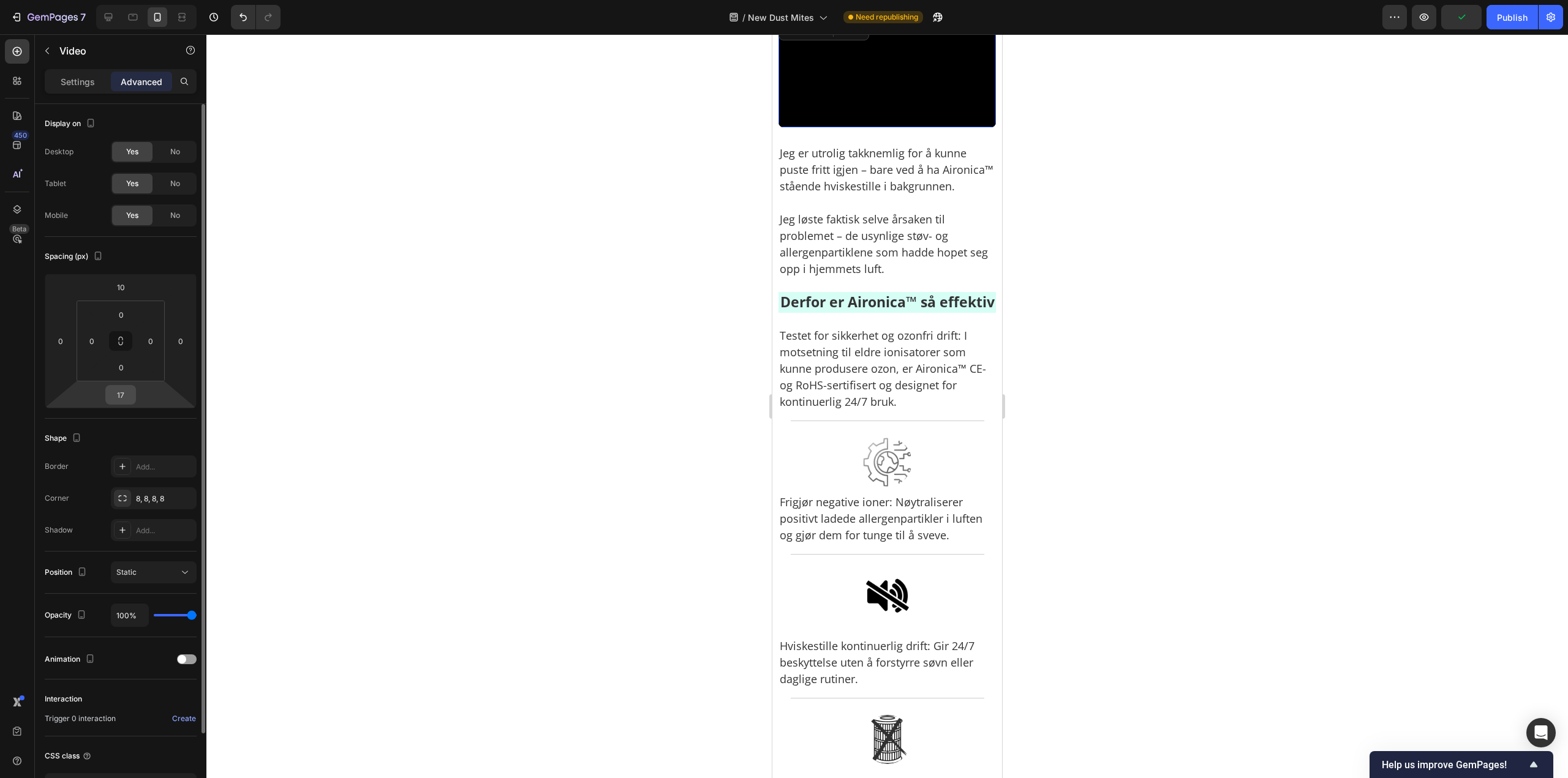
click at [122, 399] on input "17" at bounding box center [121, 394] width 25 height 18
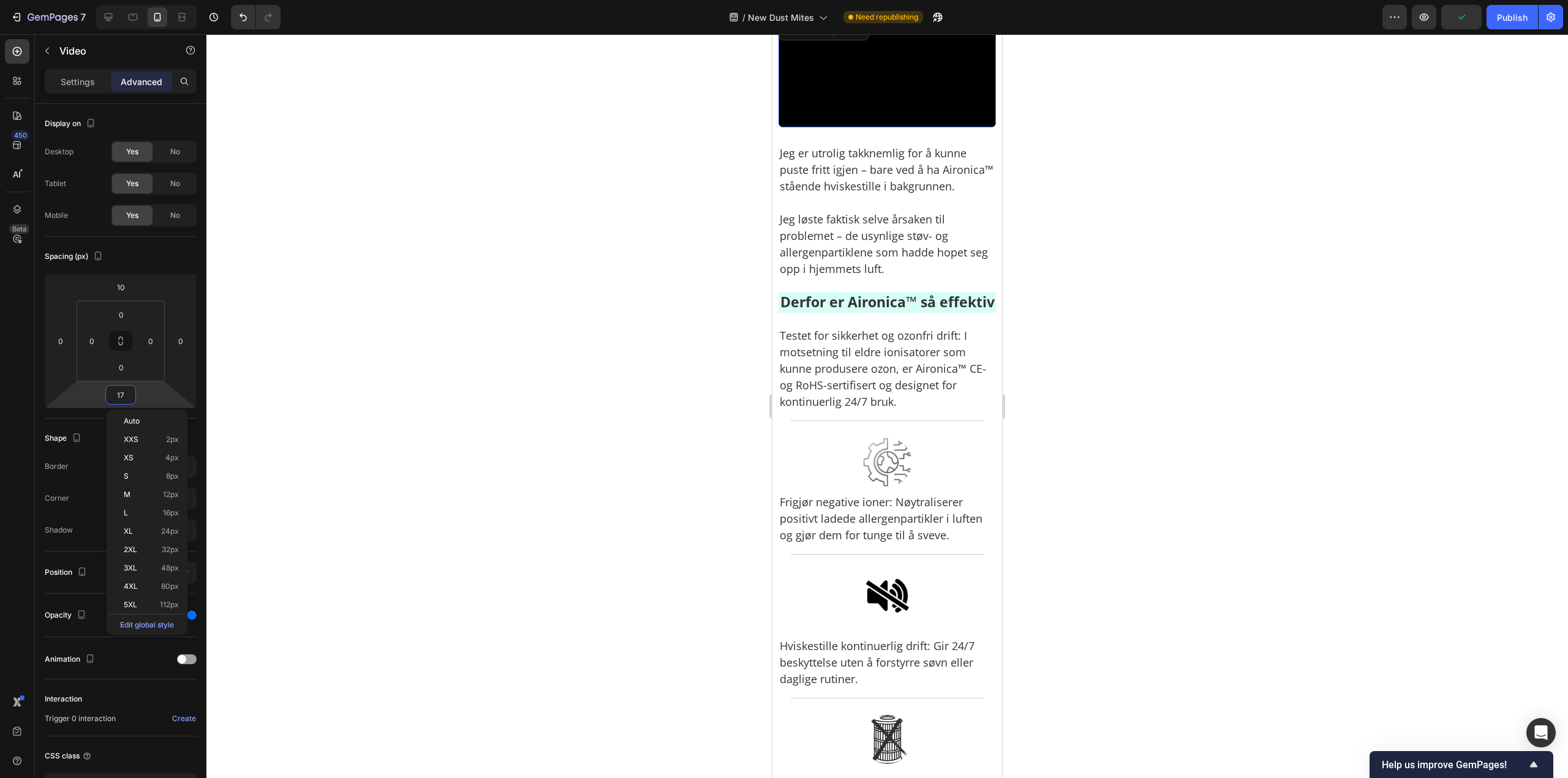
paste input "0"
type input "10"
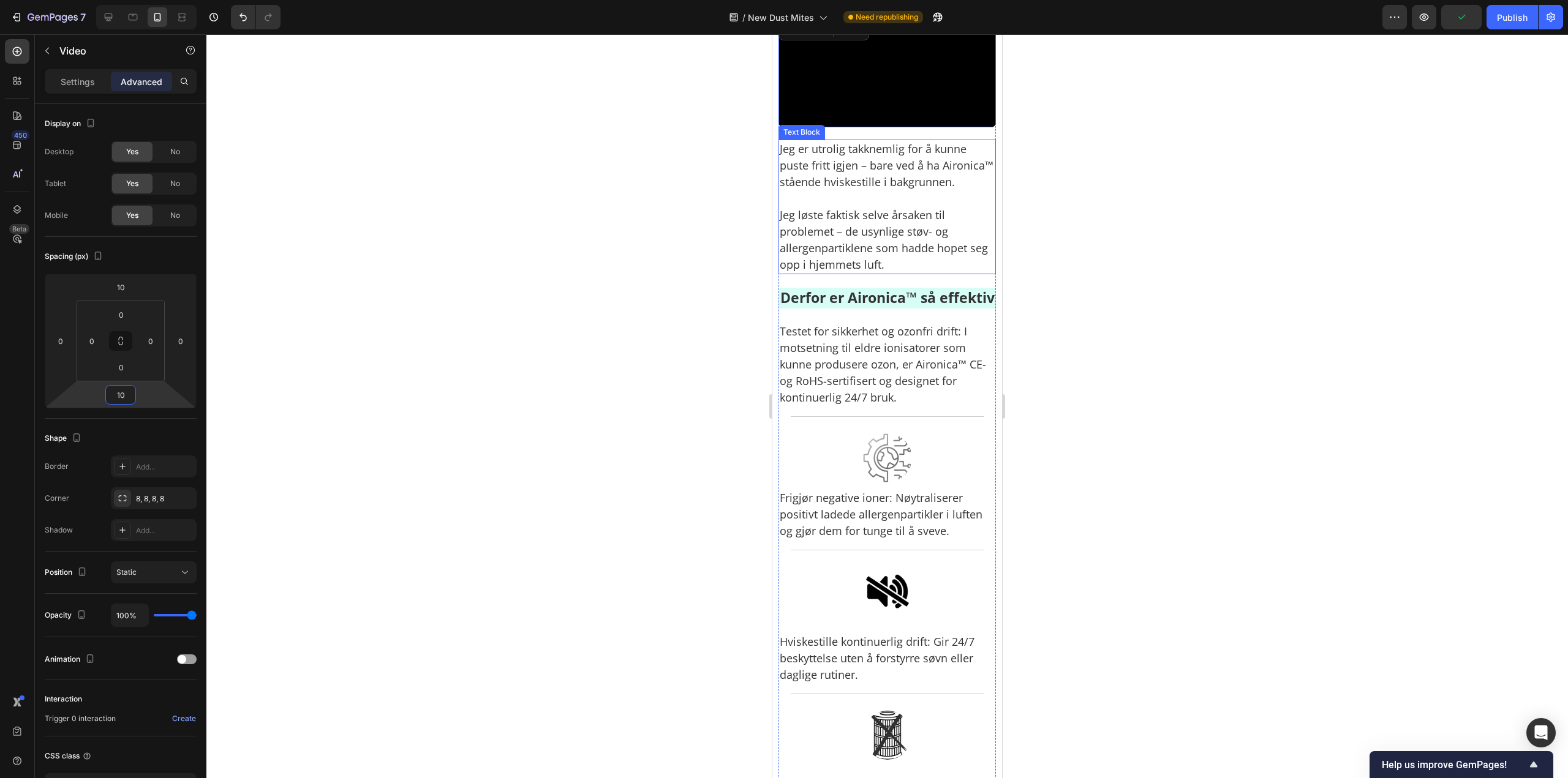
click at [922, 273] on p "Jeg løste faktisk selve årsaken til problemet – de usynlige støv- og allergenpa…" at bounding box center [887, 231] width 215 height 83
click at [924, 307] on p "Derfor er Aironica™ så effektiv" at bounding box center [887, 297] width 215 height 18
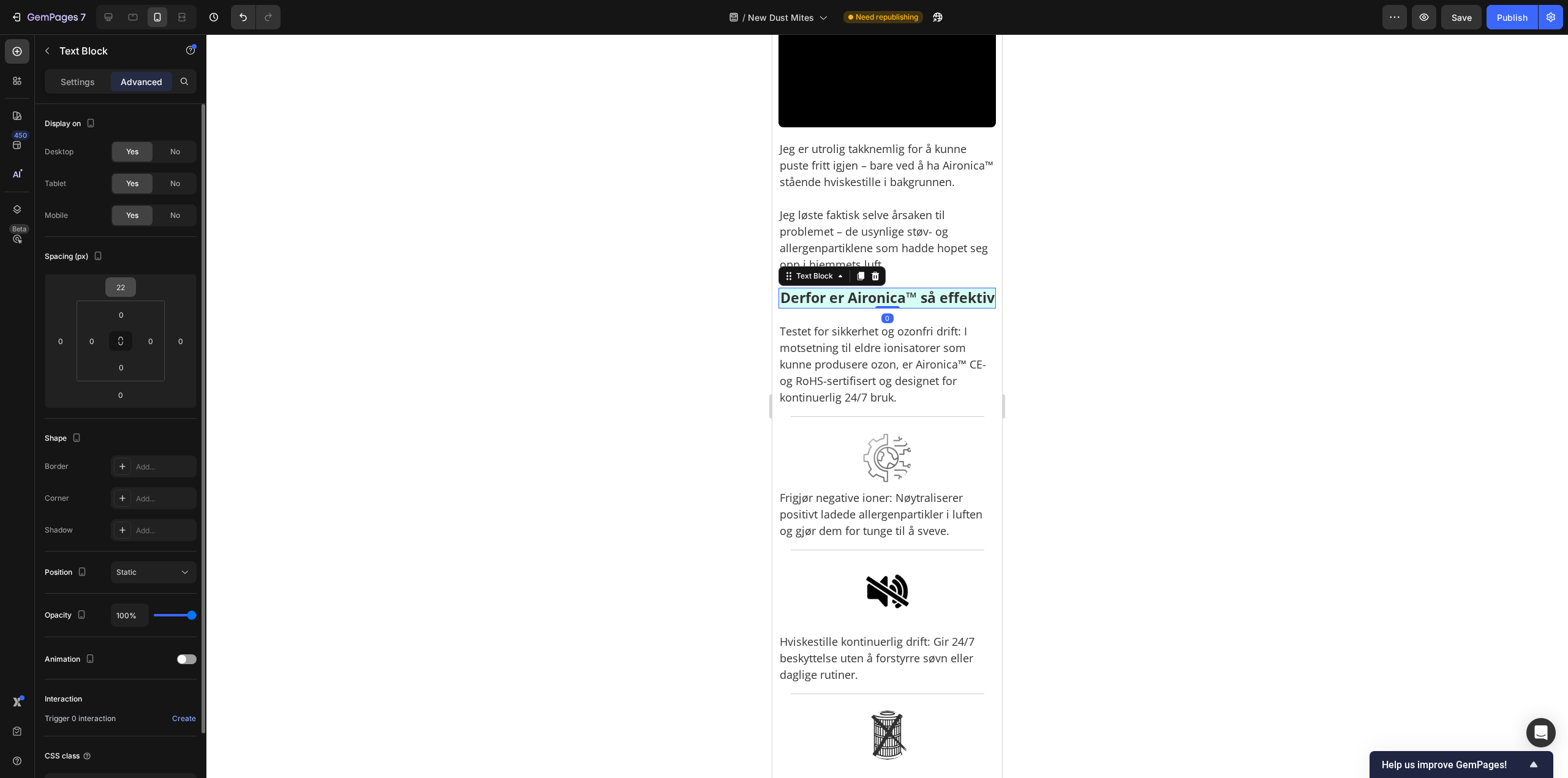
click at [118, 281] on input "22" at bounding box center [121, 287] width 25 height 18
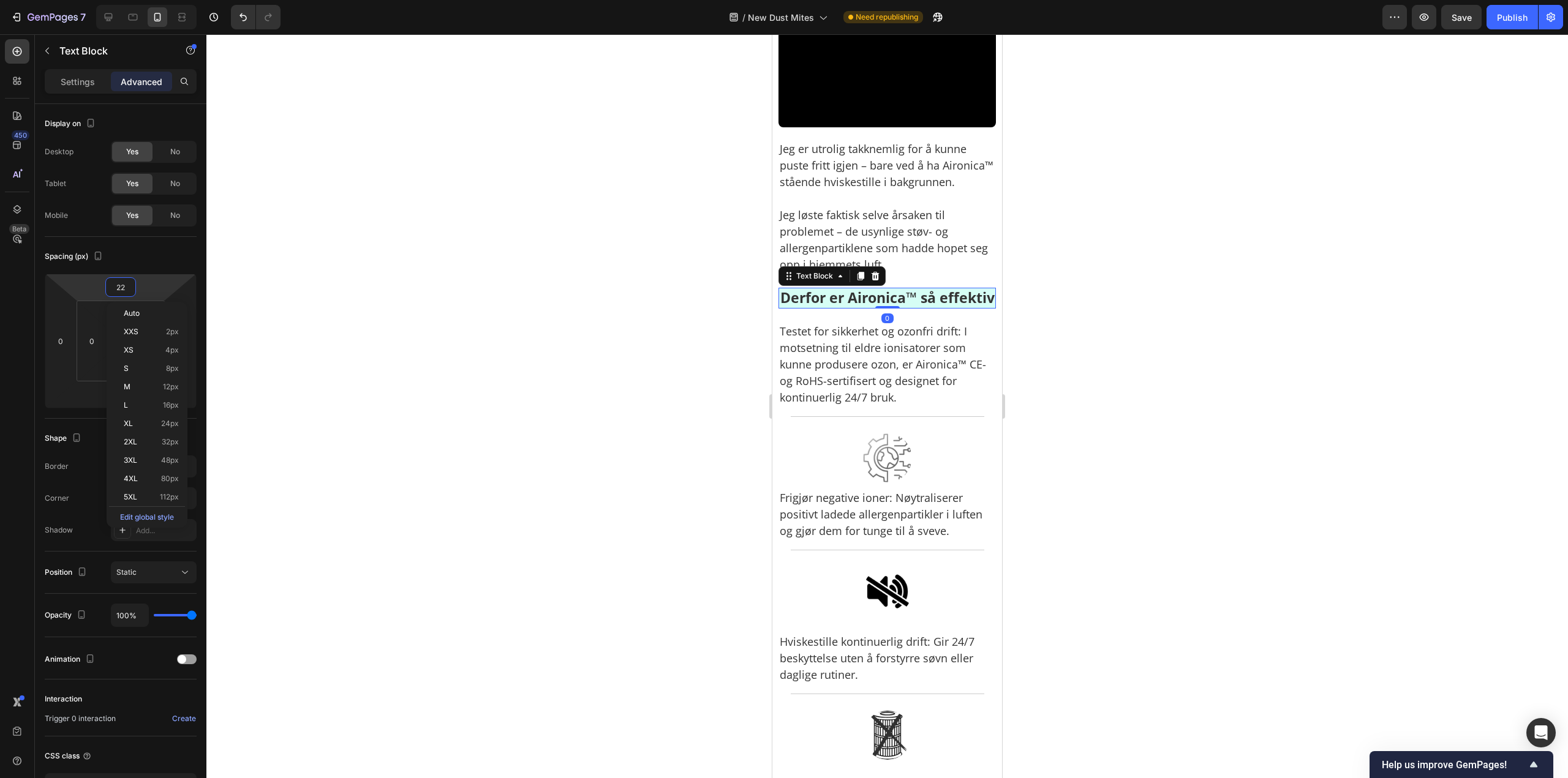
paste input "10"
type input "10"
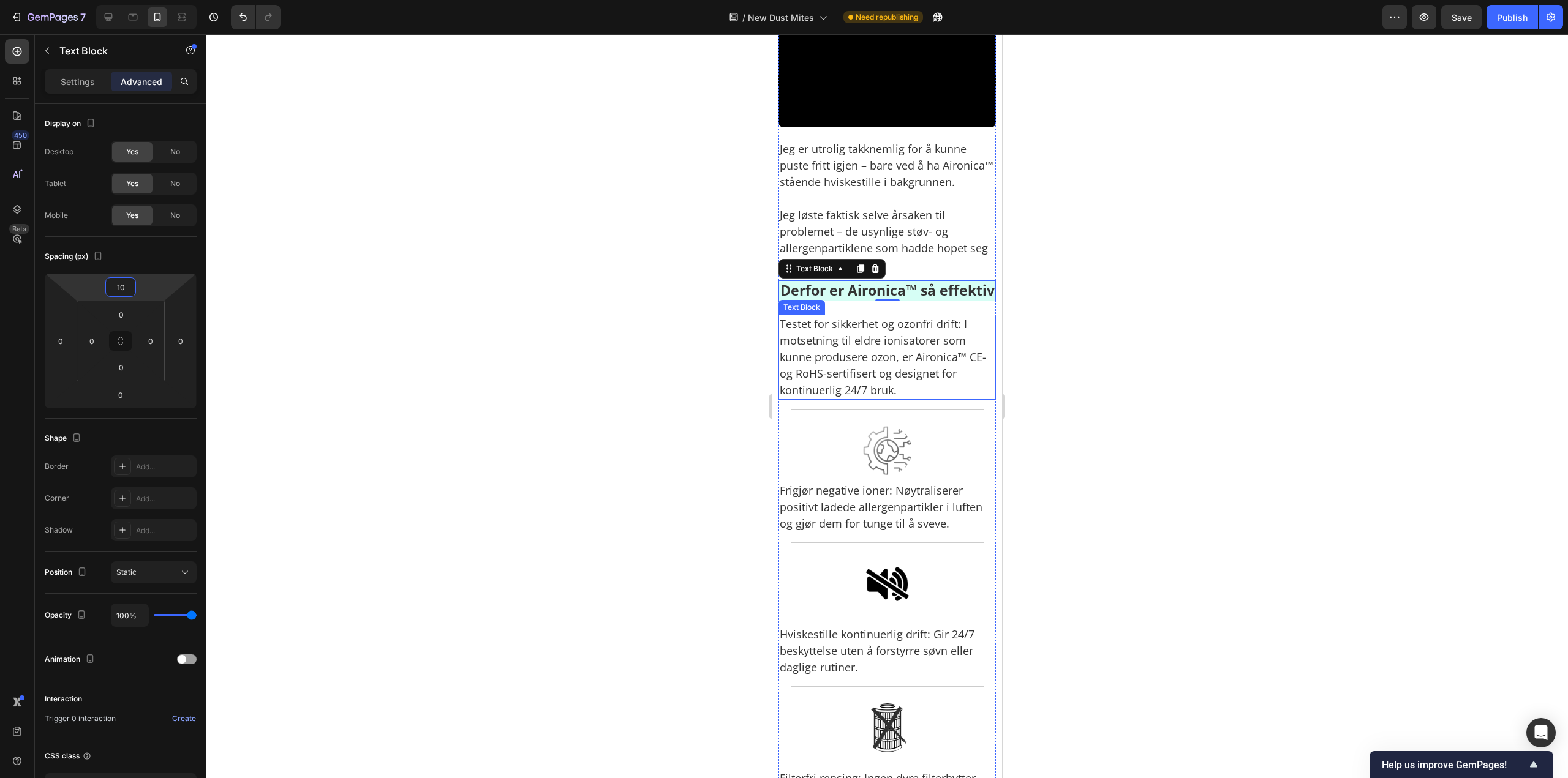
click at [904, 399] on p "Testet for sikkerhet og ozonfri drift: I motsetning til eldre ionisatorer som k…" at bounding box center [887, 357] width 215 height 83
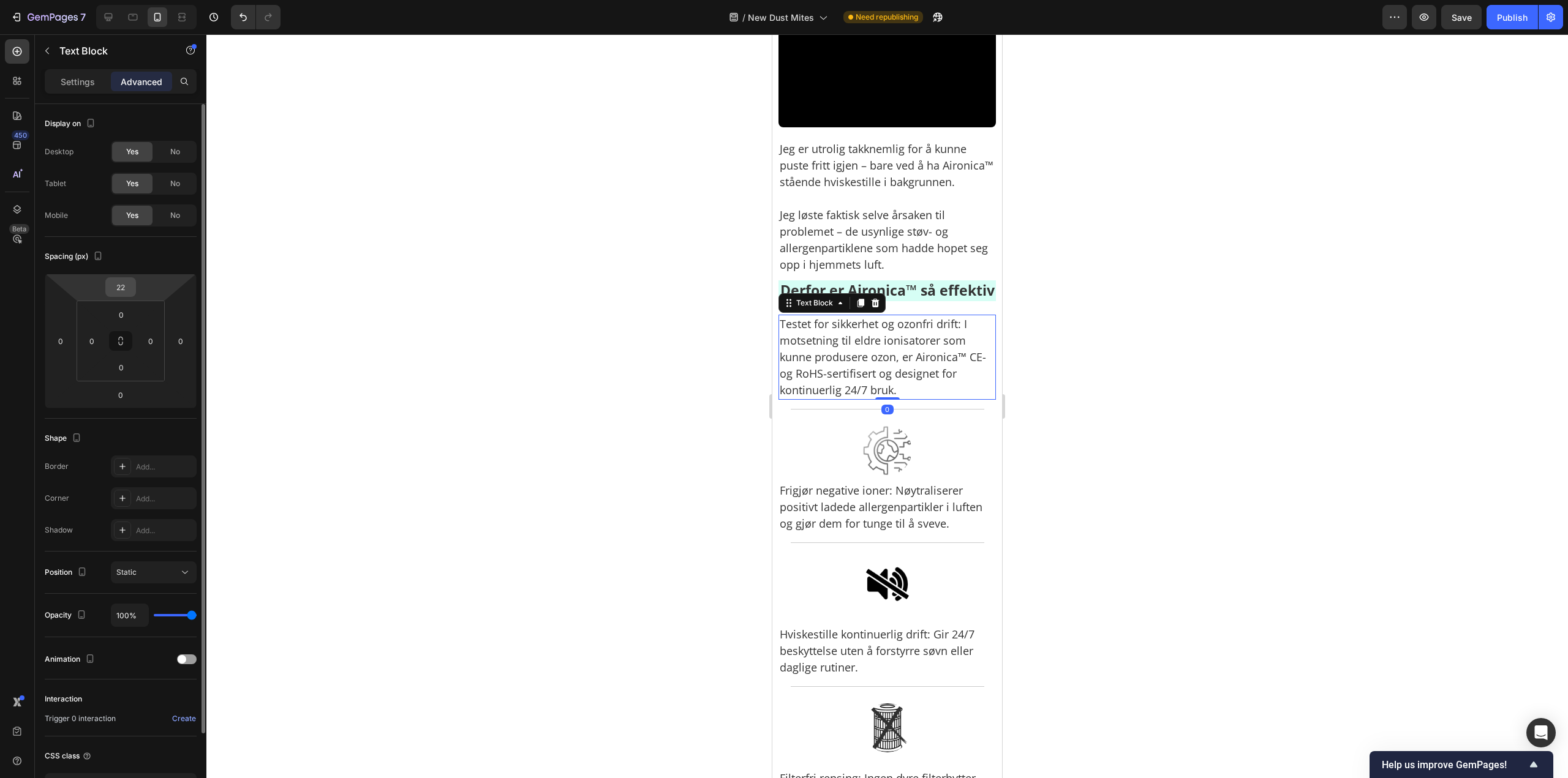
click at [131, 285] on input "22" at bounding box center [121, 287] width 25 height 18
paste input "10"
type input "10"
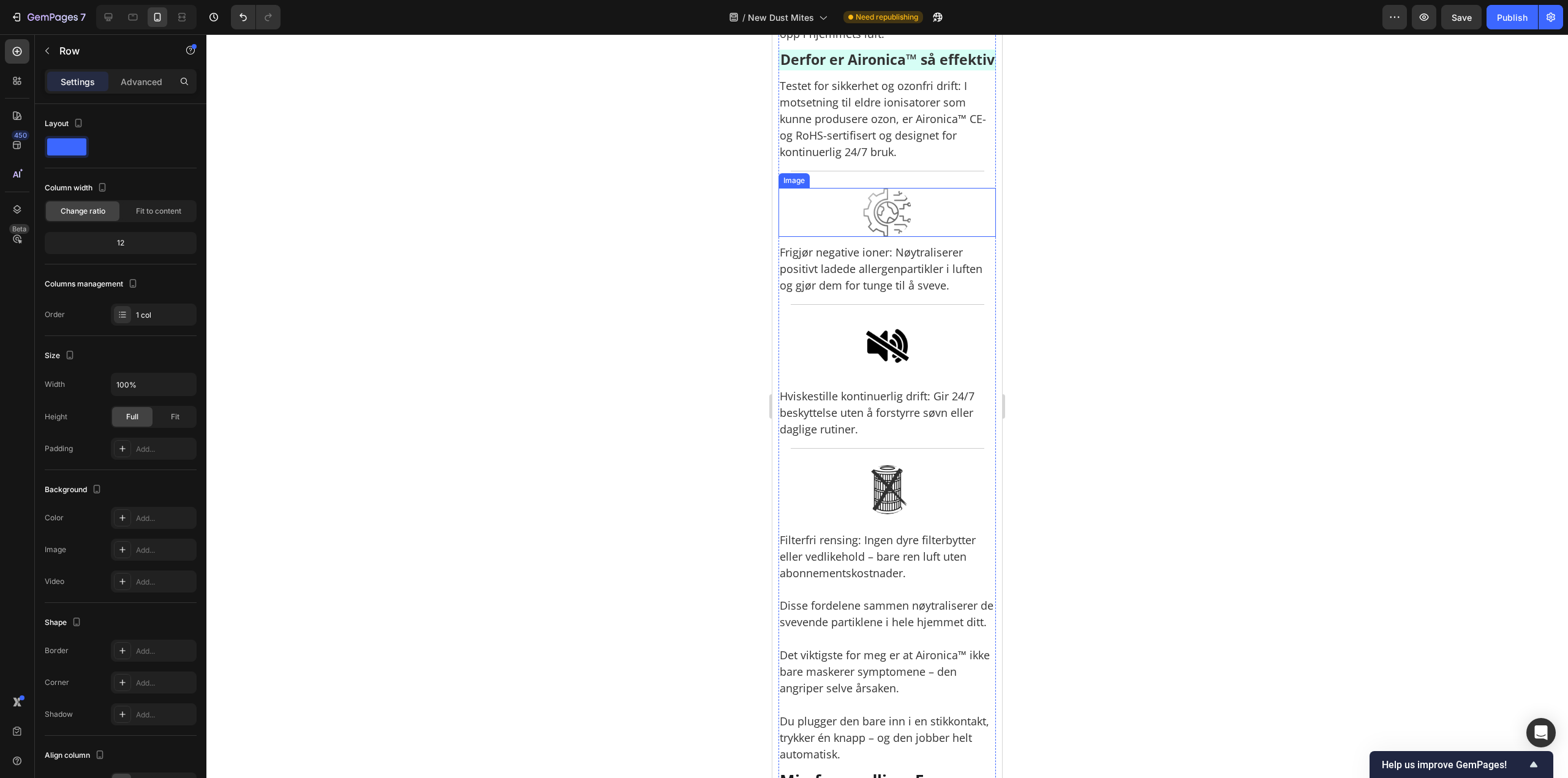
scroll to position [4407, 0]
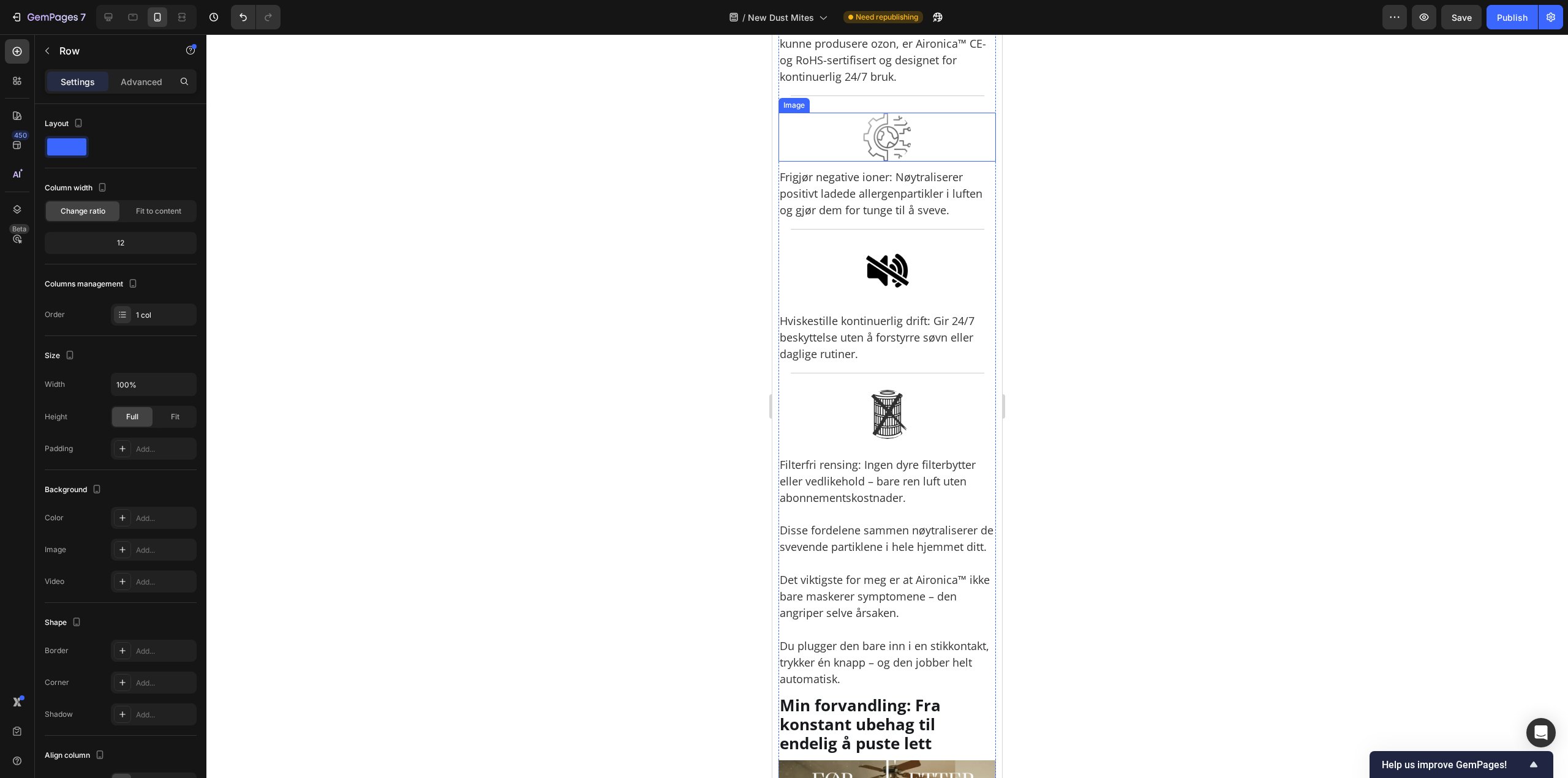
click at [871, 162] on img at bounding box center [887, 137] width 49 height 49
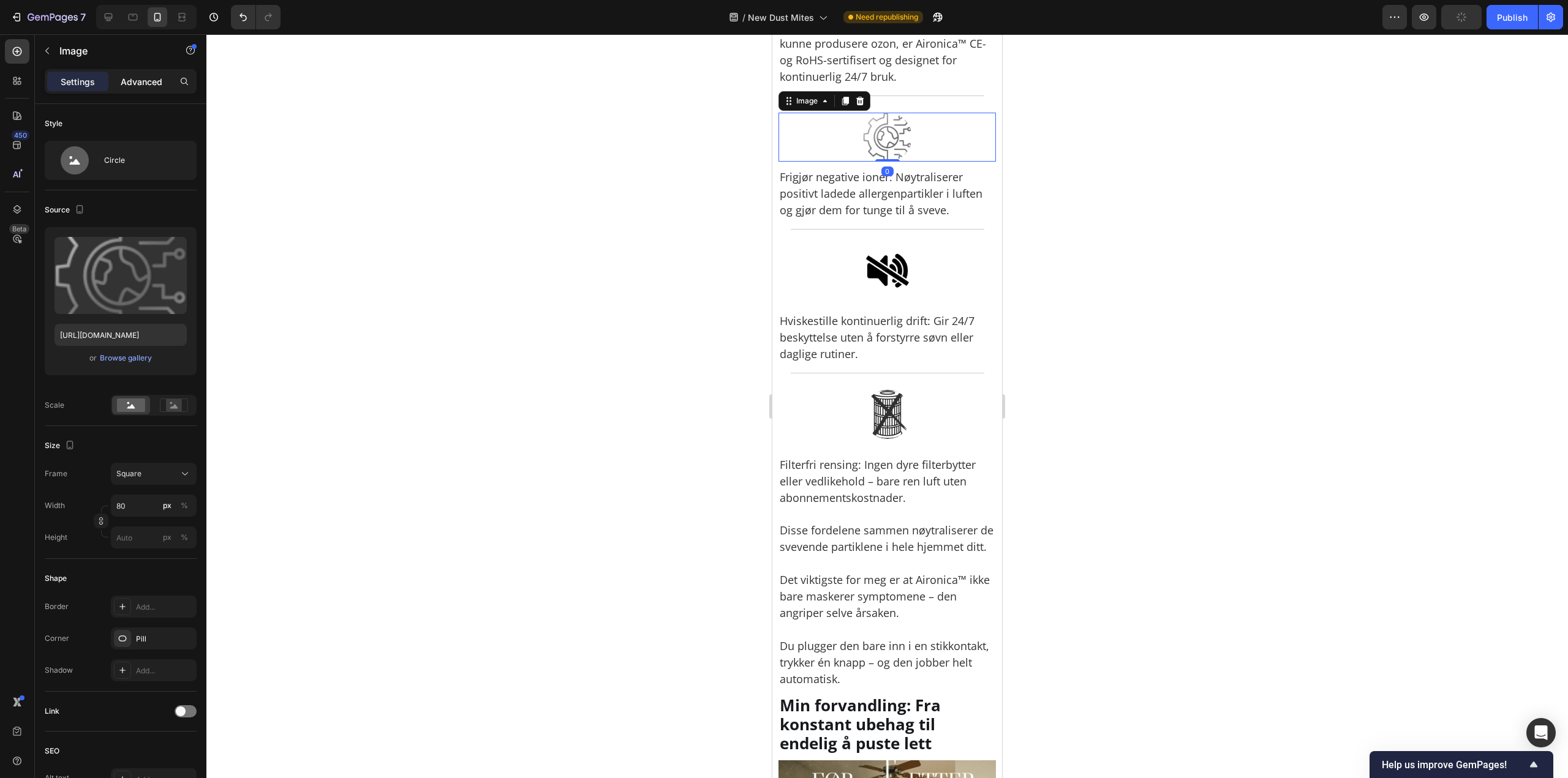
click at [154, 74] on div "Advanced" at bounding box center [142, 81] width 62 height 19
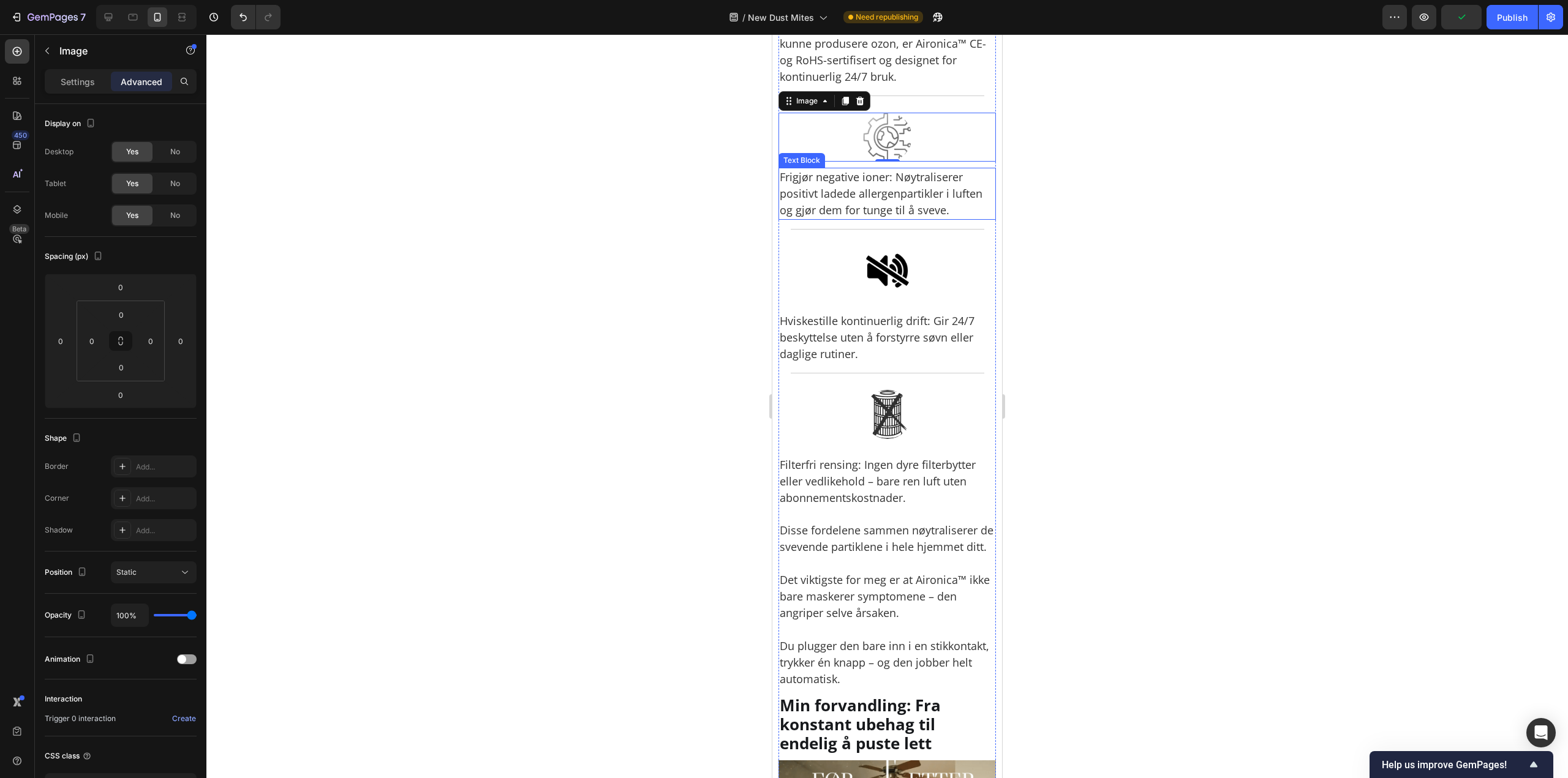
click at [888, 218] on p "Frigjør negative ioner: Nøytraliserer positivt ladede allergenpartikler i lufte…" at bounding box center [887, 194] width 215 height 49
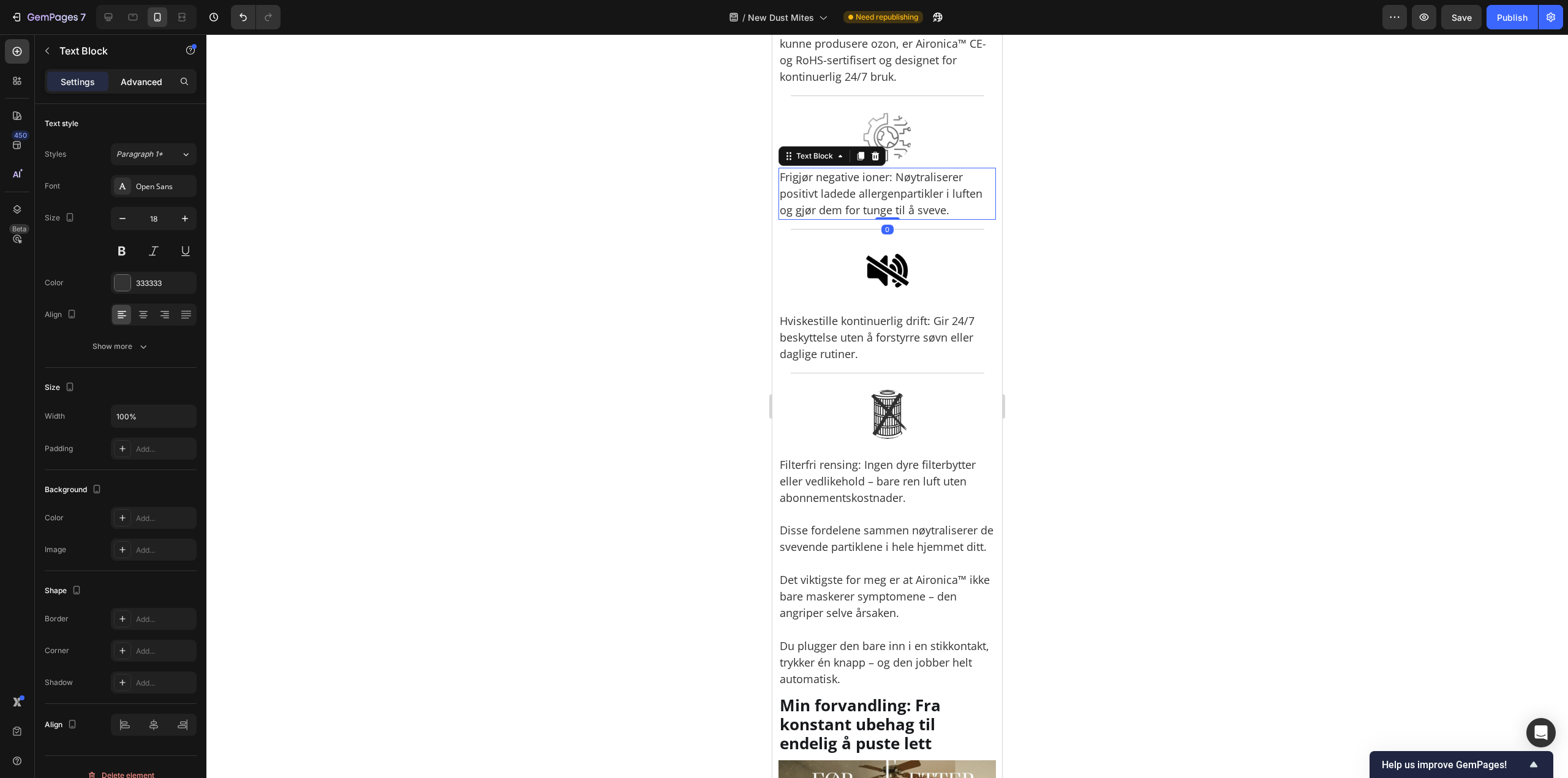
click at [134, 90] on div "Advanced" at bounding box center [142, 81] width 62 height 19
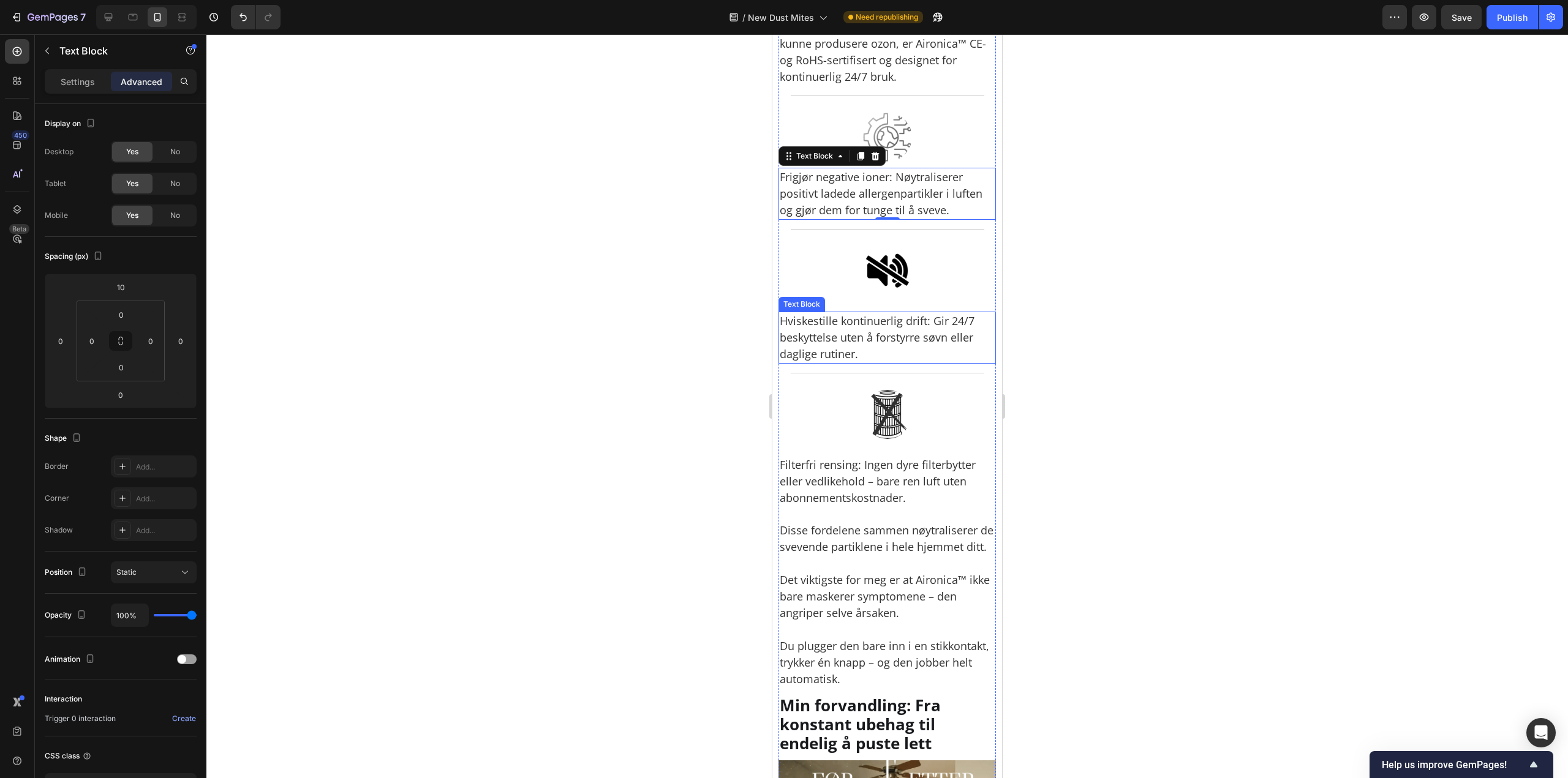
click at [878, 363] on p "Hviskestille kontinuerlig drift: Gir 24/7 beskyttelse uten å forstyrre søvn ell…" at bounding box center [887, 337] width 215 height 49
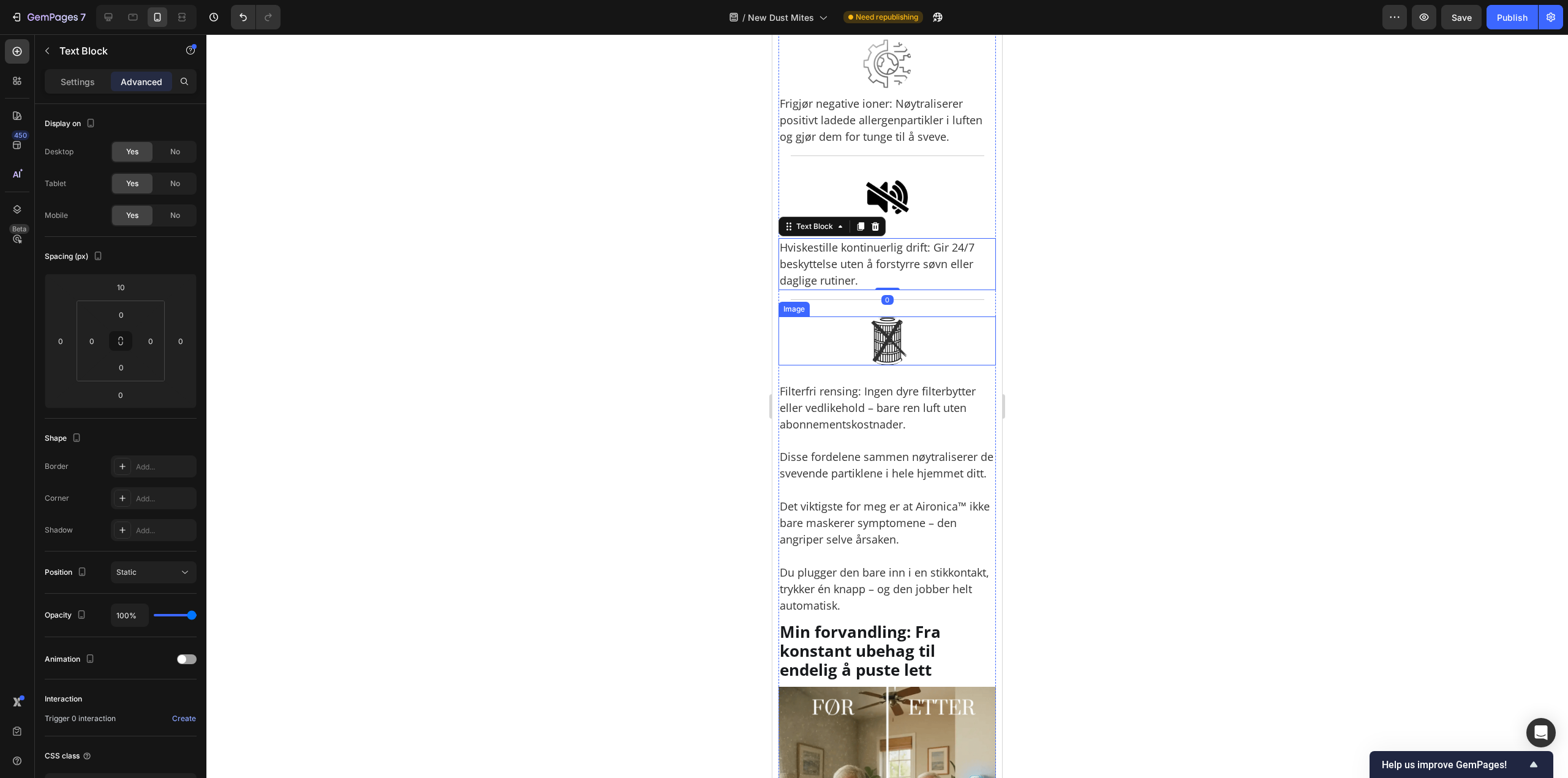
scroll to position [4714, 0]
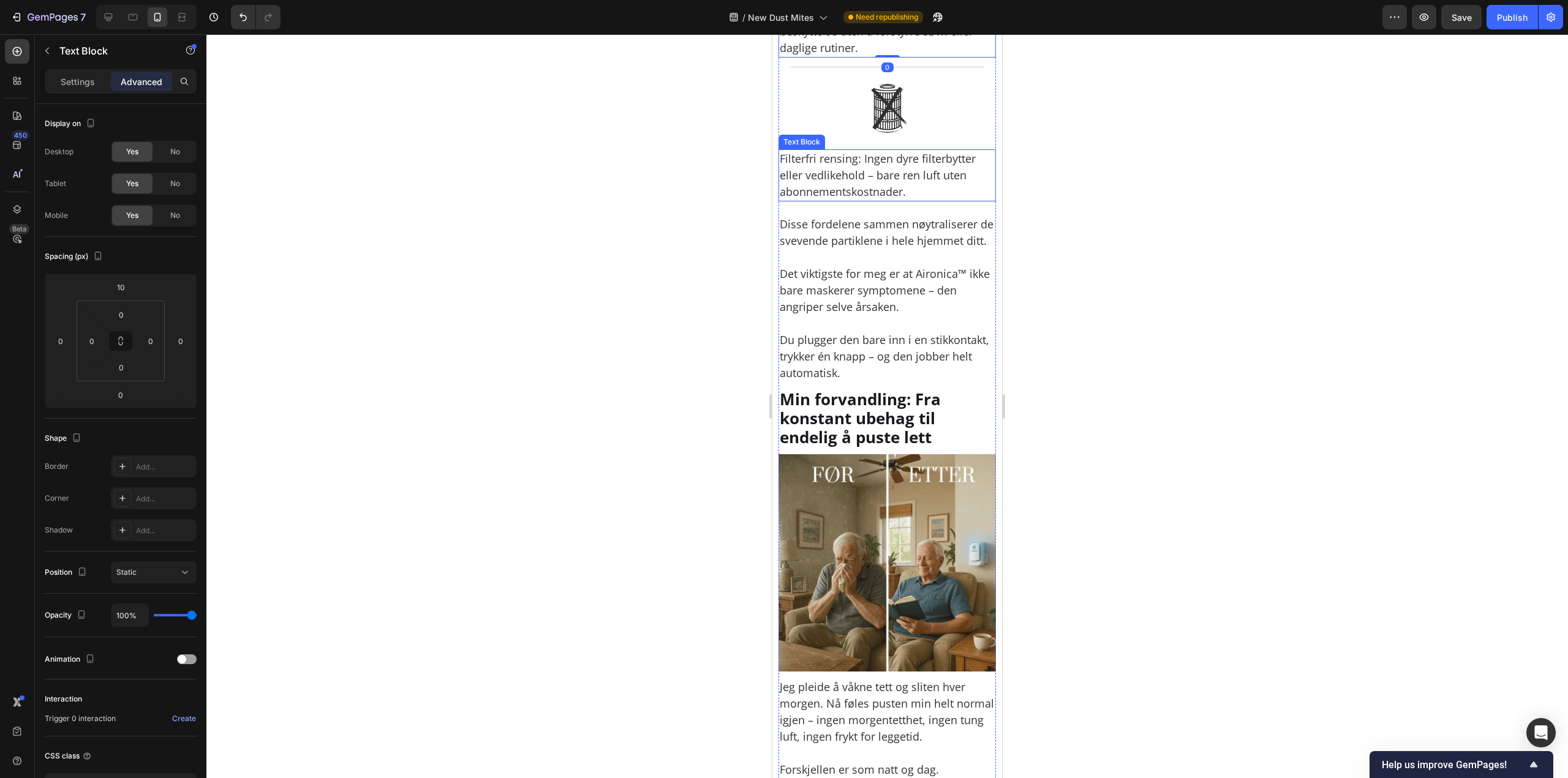
click at [874, 200] on p "Filterfri rensing: Ingen dyre filterbytter eller vedlikehold – bare ren luft ut…" at bounding box center [887, 175] width 215 height 49
click at [887, 381] on p "Disse fordelene sammen nøytraliserer de svevende partiklene i hele hjemmet ditt…" at bounding box center [887, 299] width 215 height 165
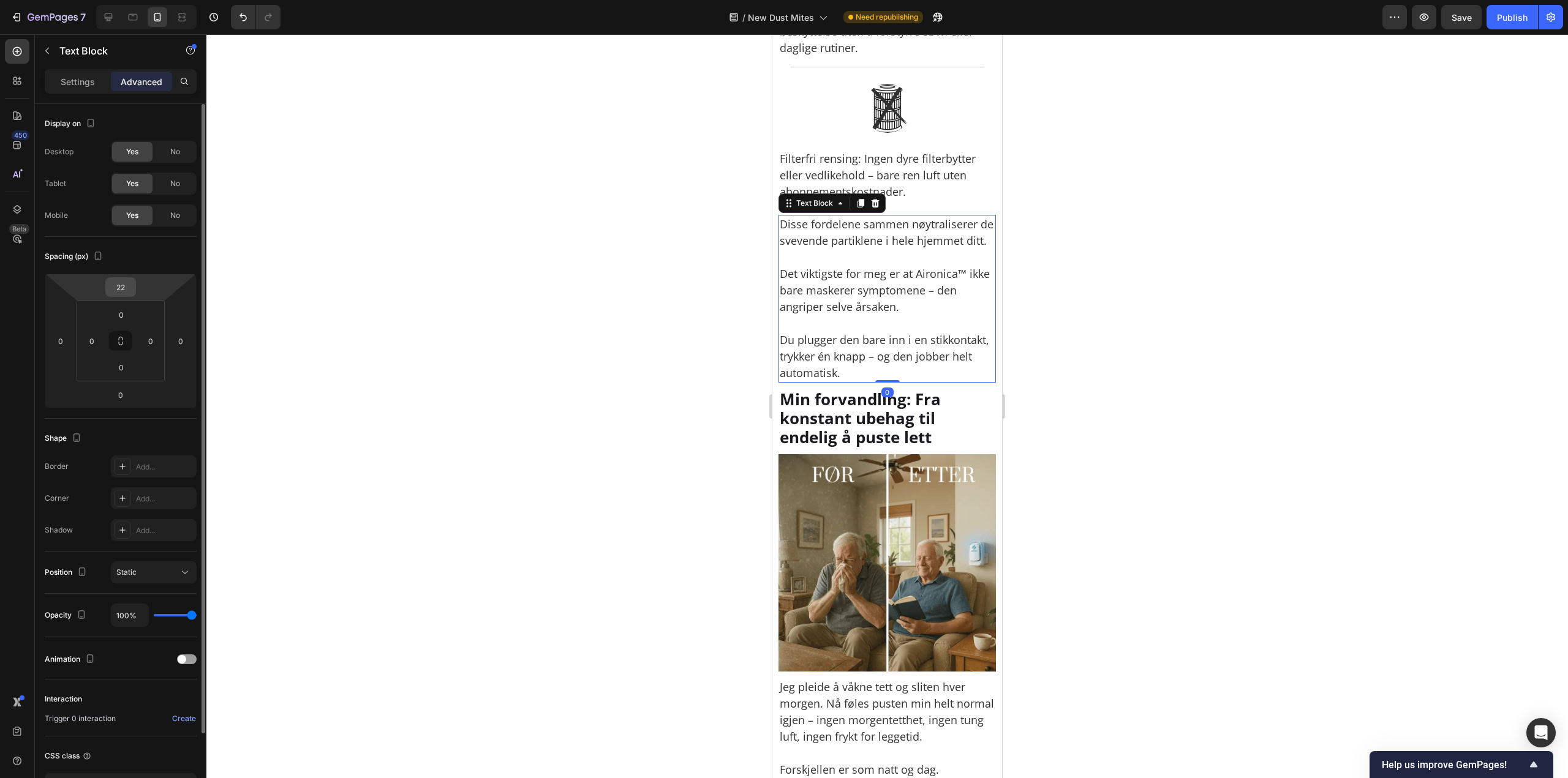
click at [126, 290] on input "22" at bounding box center [121, 287] width 25 height 18
paste input "10"
type input "10"
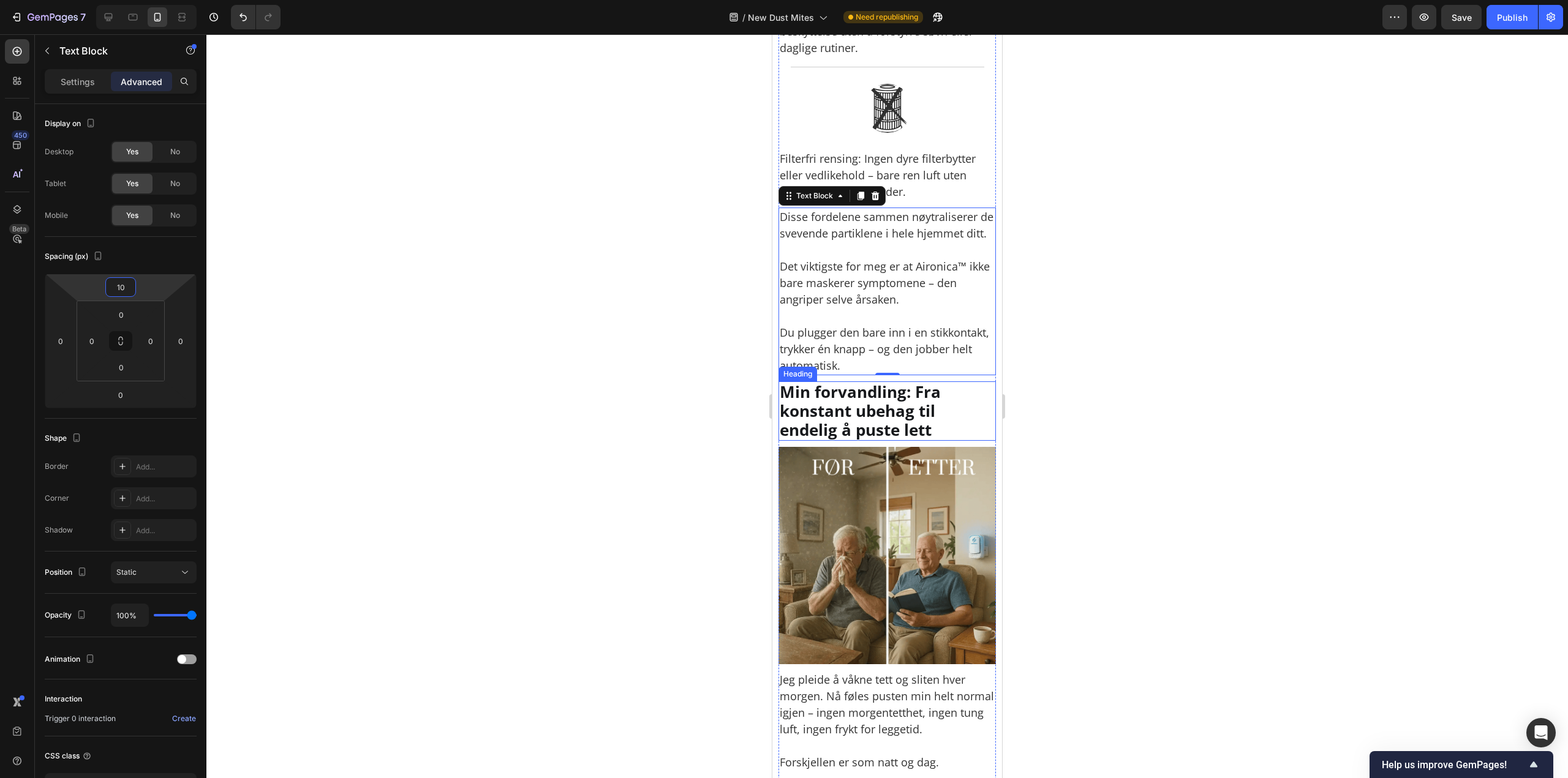
click at [872, 441] on h2 "Min forvandling: Fra konstant ubehag til endelig å puste lett" at bounding box center [887, 411] width 217 height 60
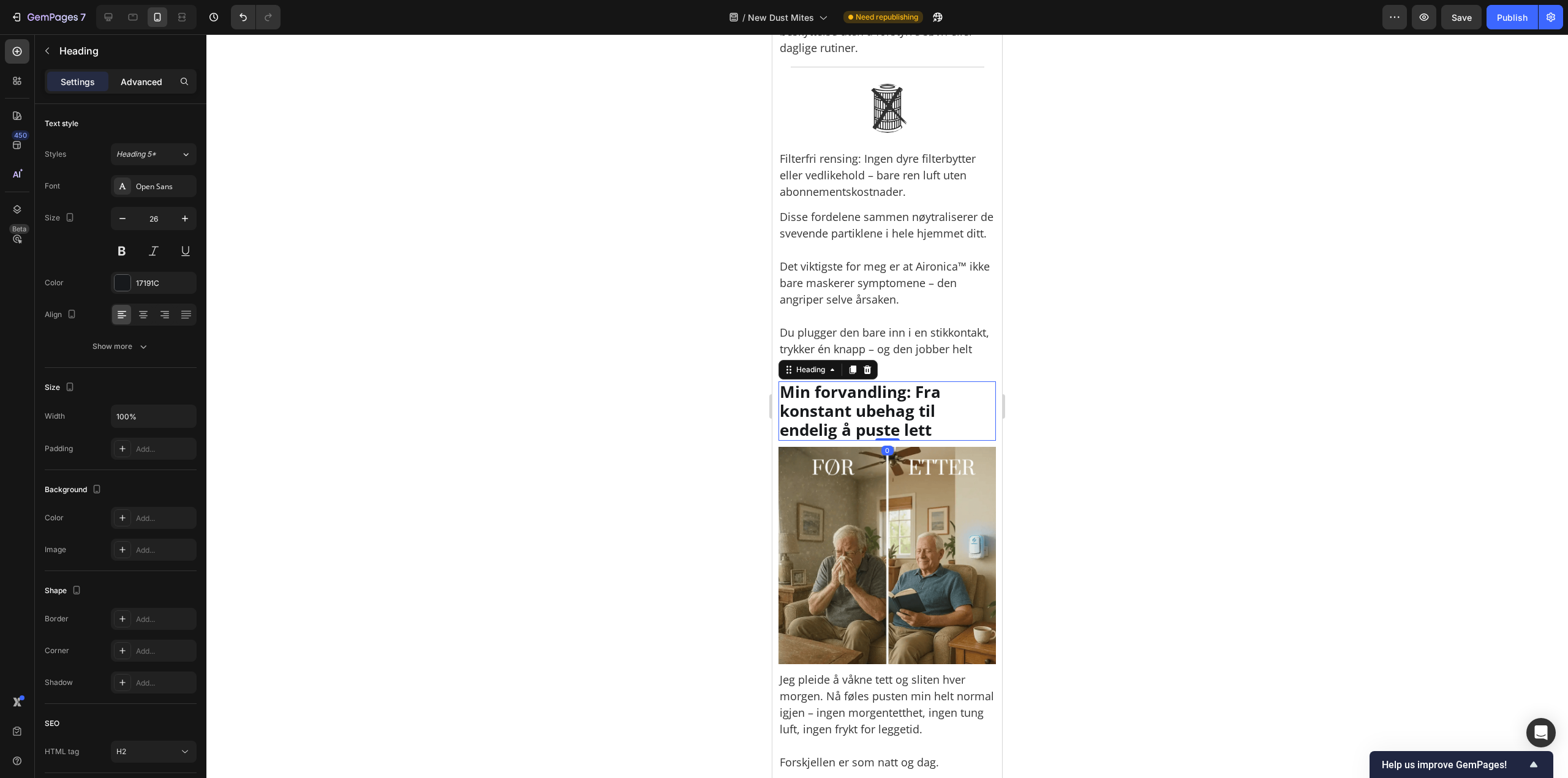
click at [144, 76] on p "Advanced" at bounding box center [141, 82] width 41 height 13
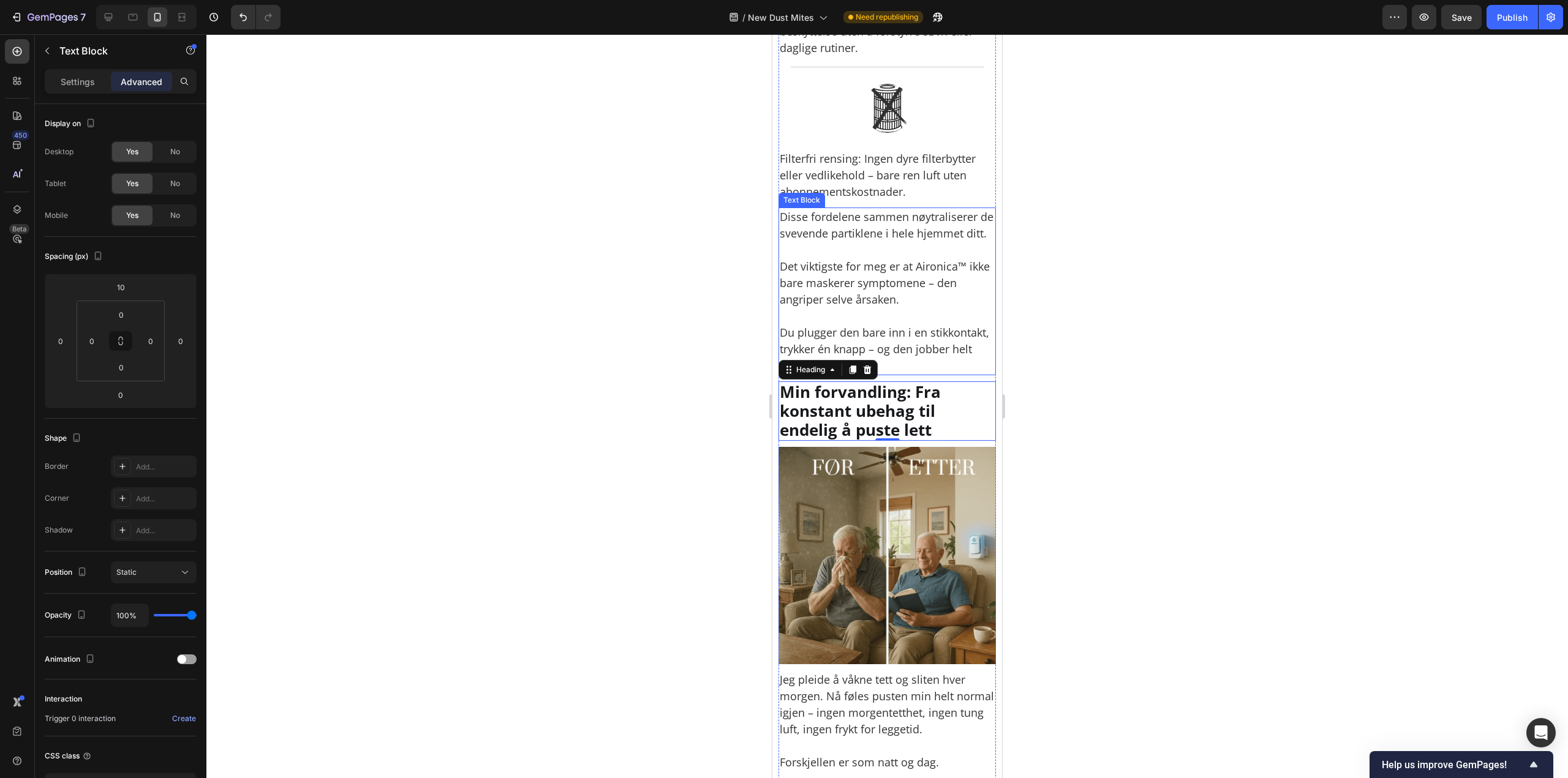
click at [825, 374] on p "Disse fordelene sammen nøytraliserer de svevende partiklene i hele hjemmet ditt…" at bounding box center [887, 291] width 215 height 165
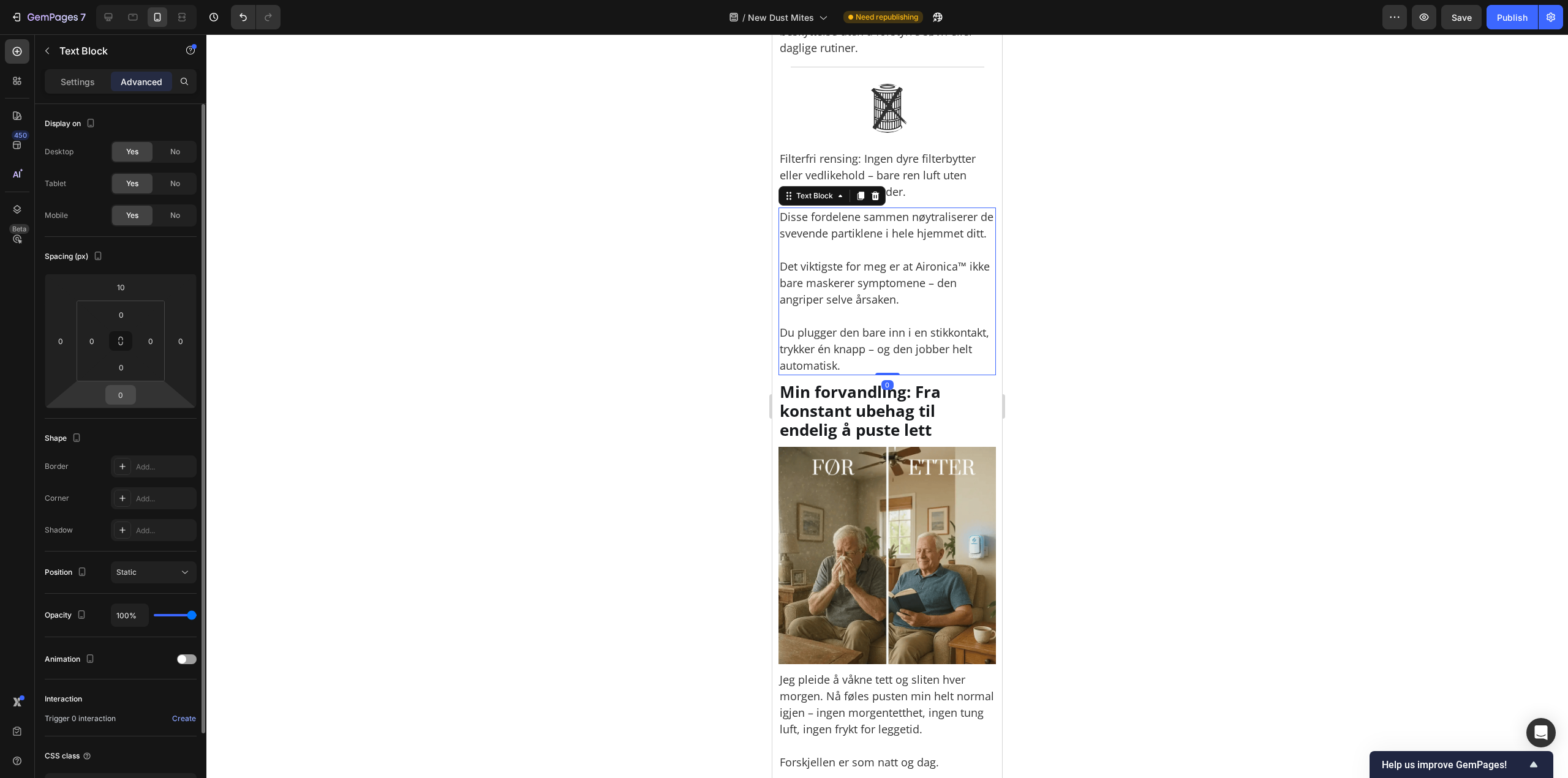
click at [122, 392] on input "0" at bounding box center [121, 394] width 25 height 18
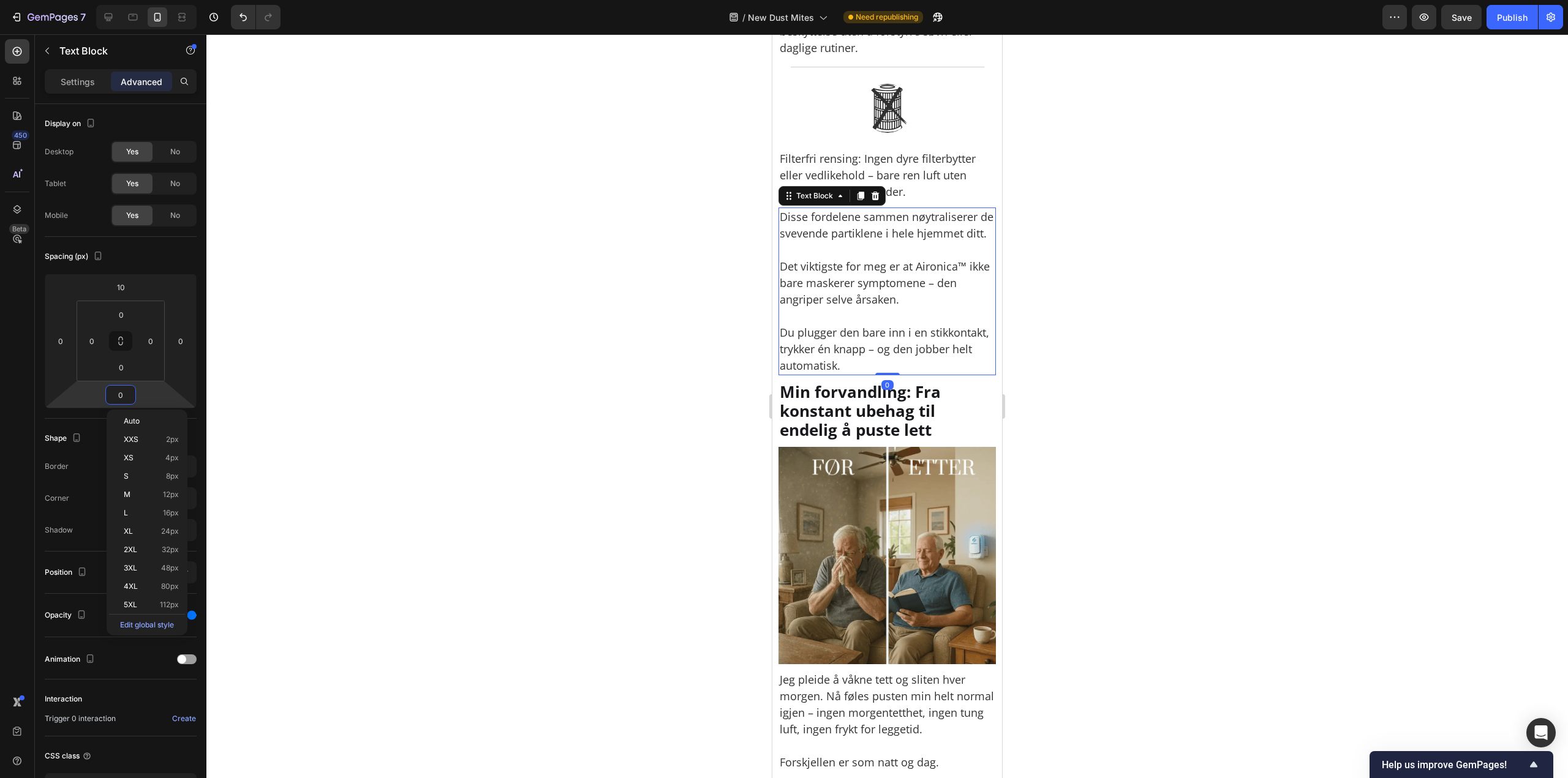
paste input "1"
type input "10"
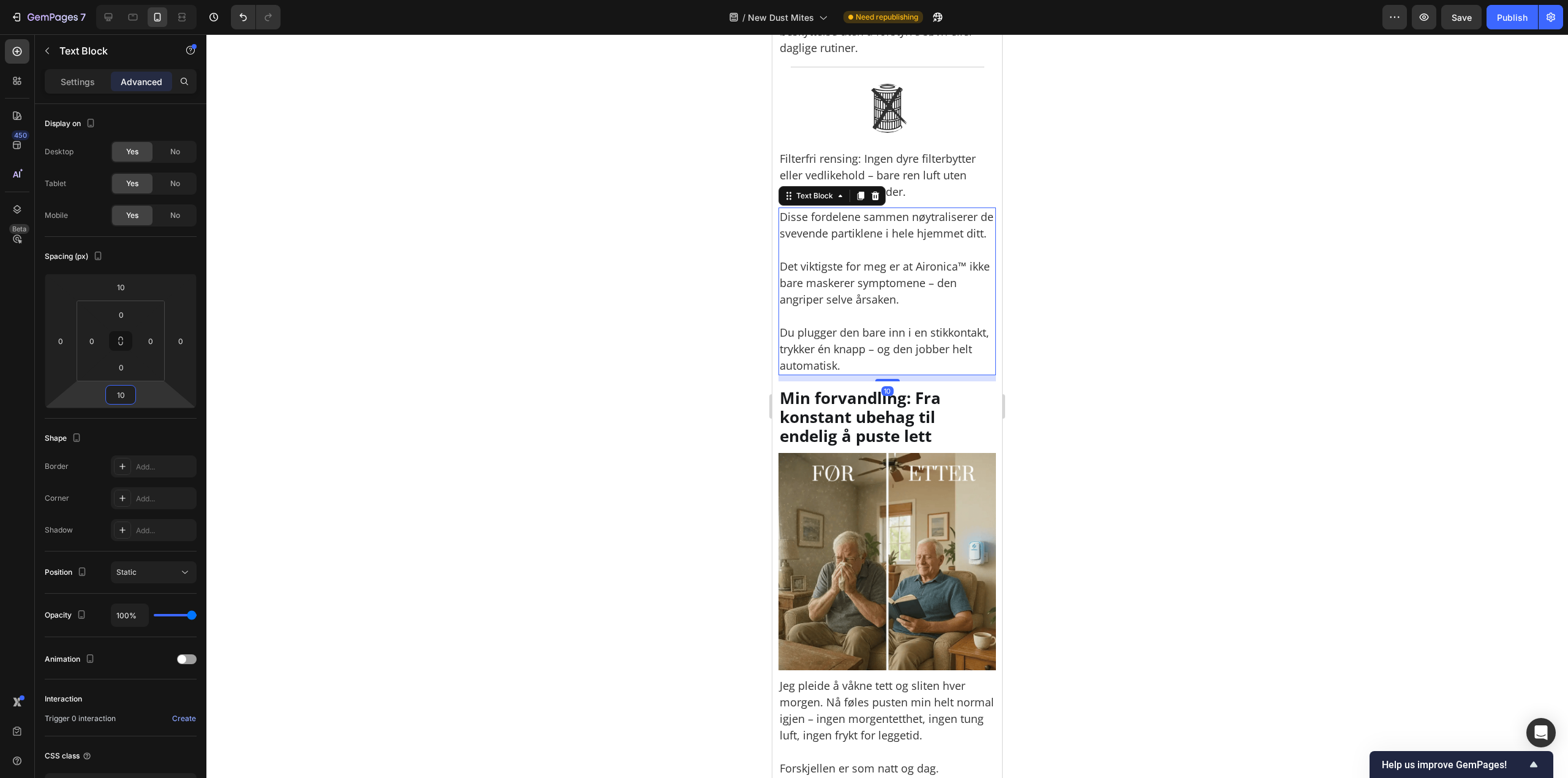
click at [1077, 356] on div at bounding box center [887, 406] width 1361 height 744
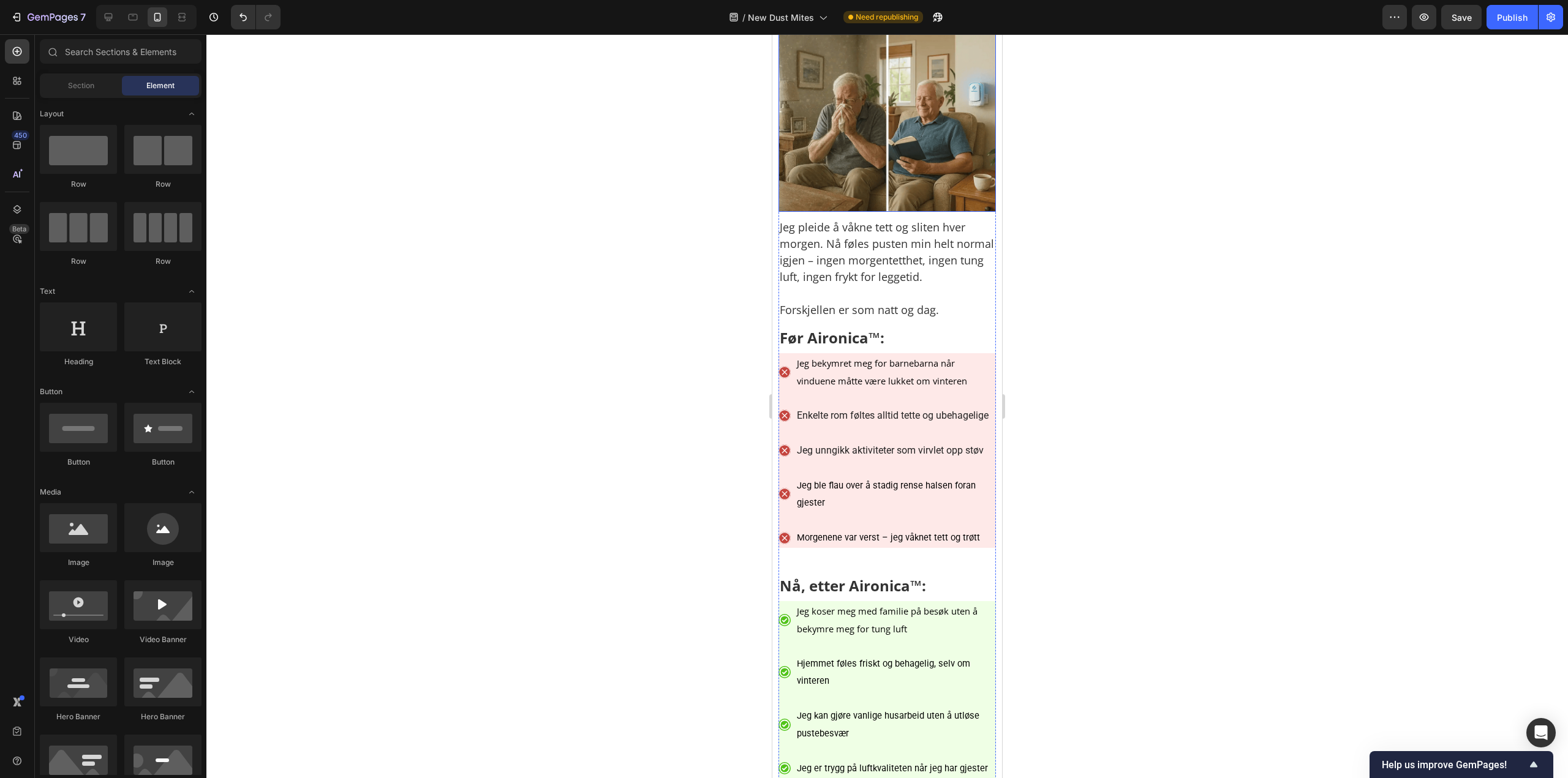
scroll to position [5203, 0]
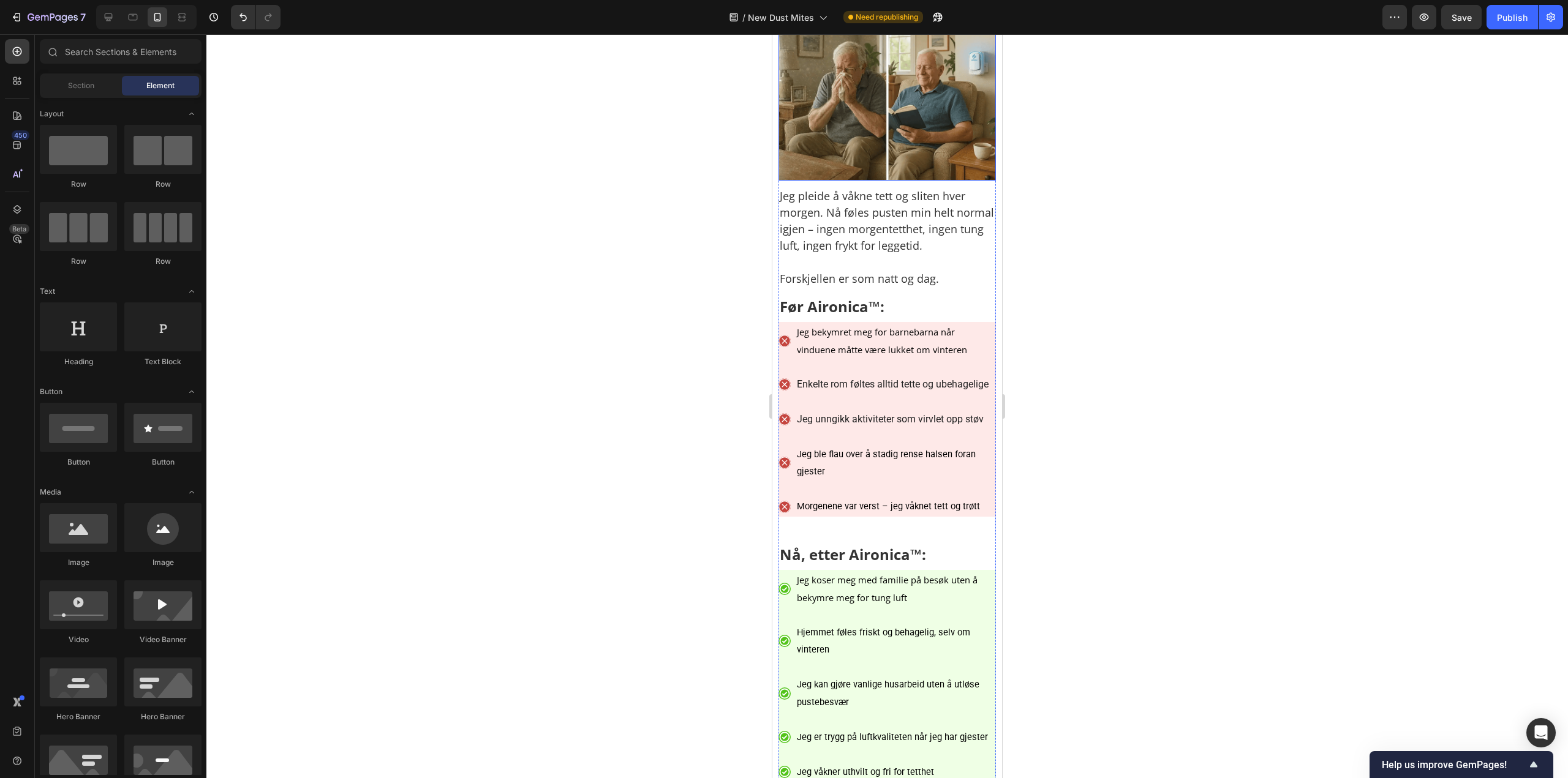
click at [878, 180] on img at bounding box center [887, 71] width 217 height 217
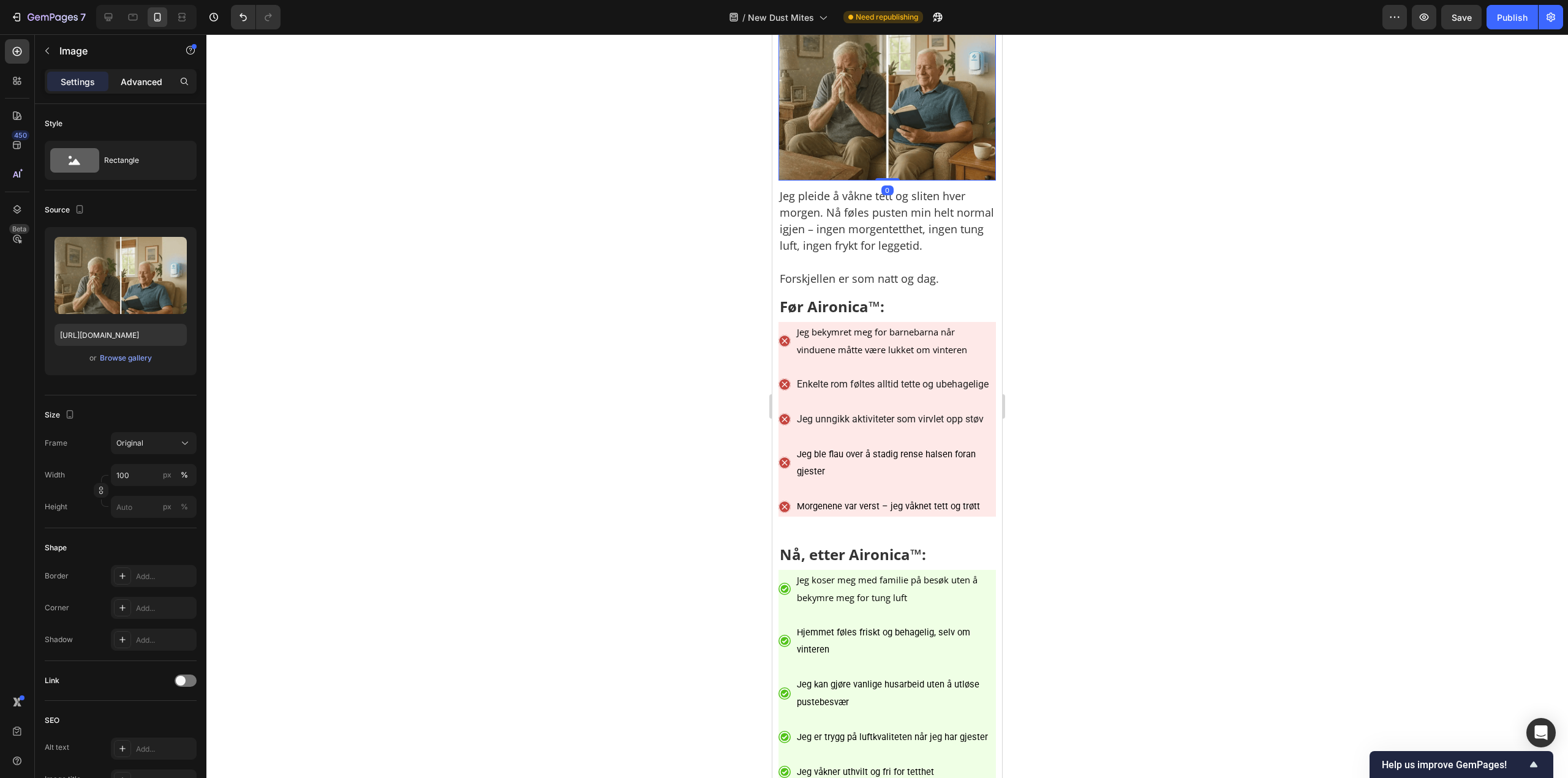
click at [153, 89] on div "Advanced" at bounding box center [142, 81] width 62 height 19
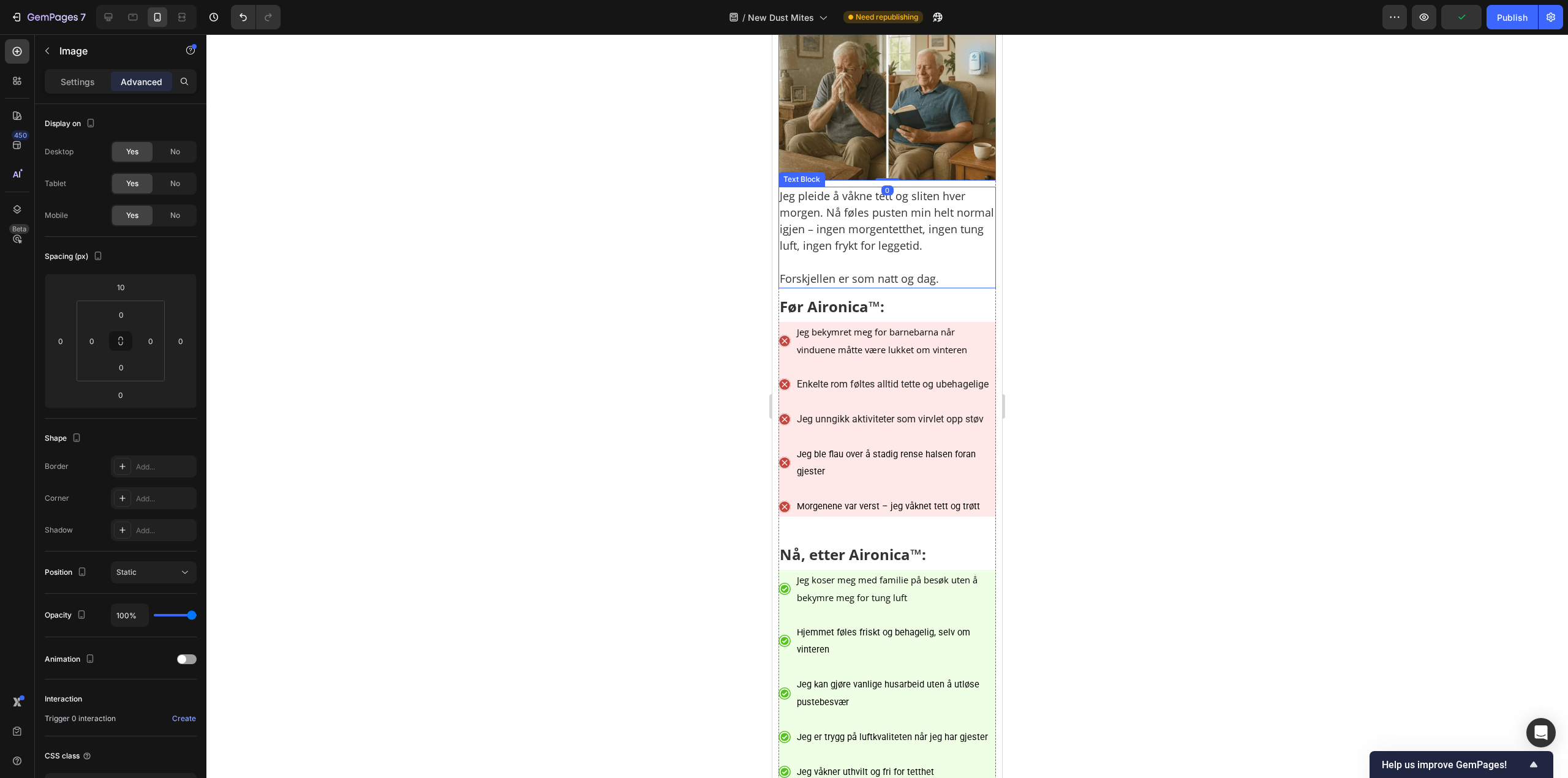
click at [880, 287] on p "Forskjellen er som natt og dag." at bounding box center [887, 271] width 215 height 33
click at [811, 318] on p "Før Aironica™:" at bounding box center [887, 306] width 215 height 22
click at [864, 517] on ul "Icon Jeg bekymret meg for barnebarna når vinduene måtte være lukket om vinteren…" at bounding box center [887, 419] width 217 height 194
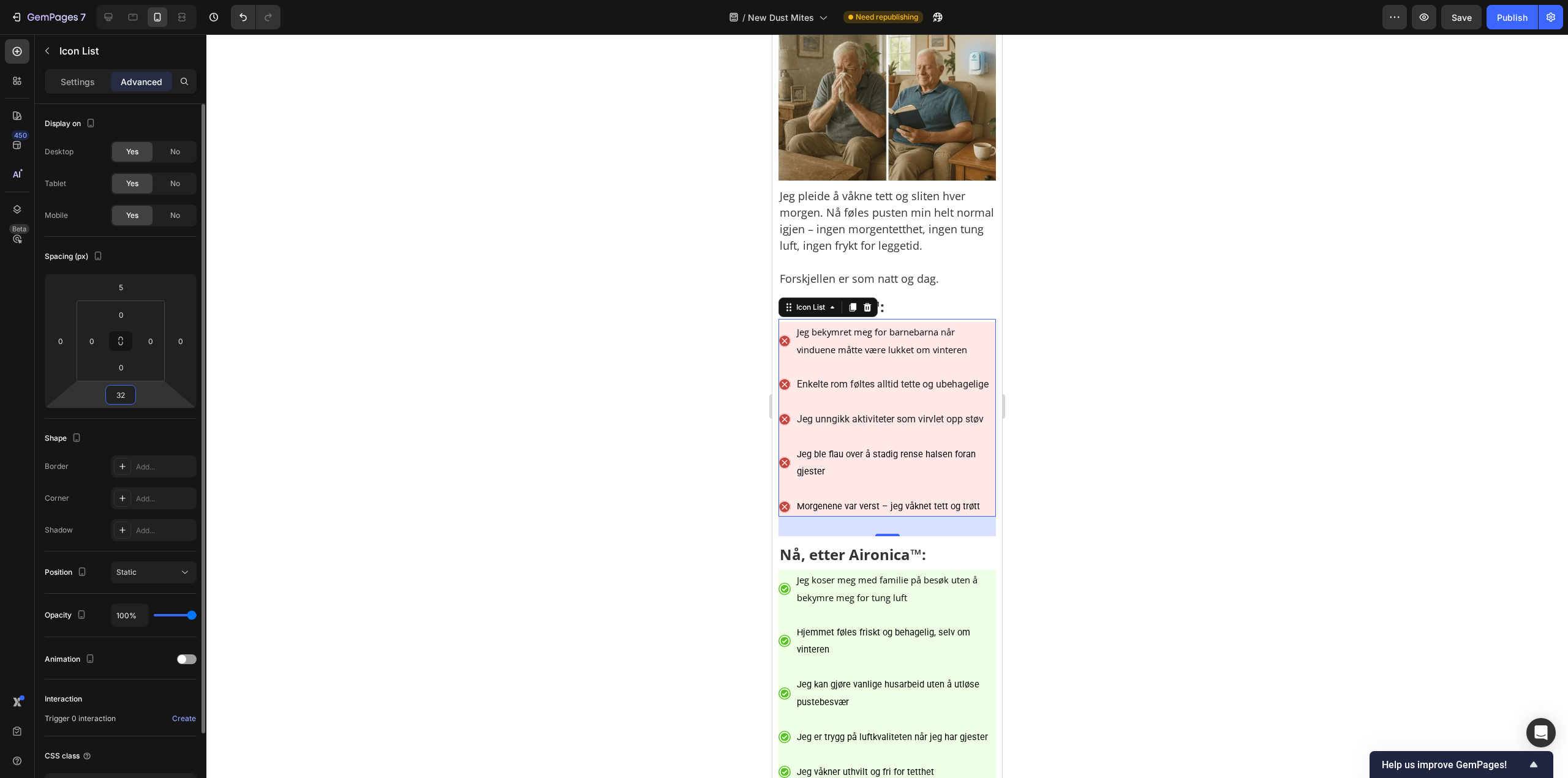
click at [129, 398] on input "32" at bounding box center [121, 394] width 25 height 18
paste input "10"
type input "10"
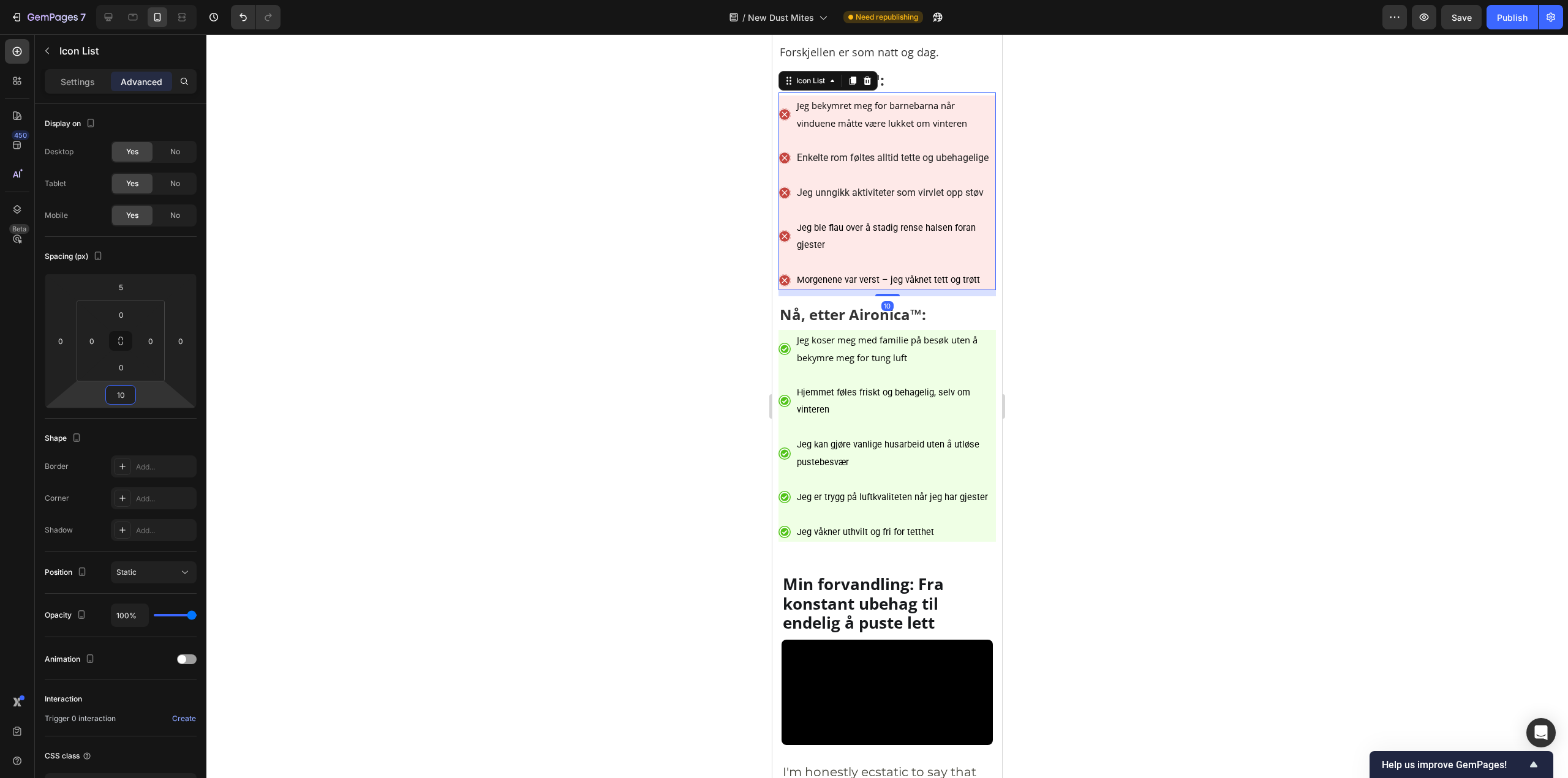
scroll to position [5448, 0]
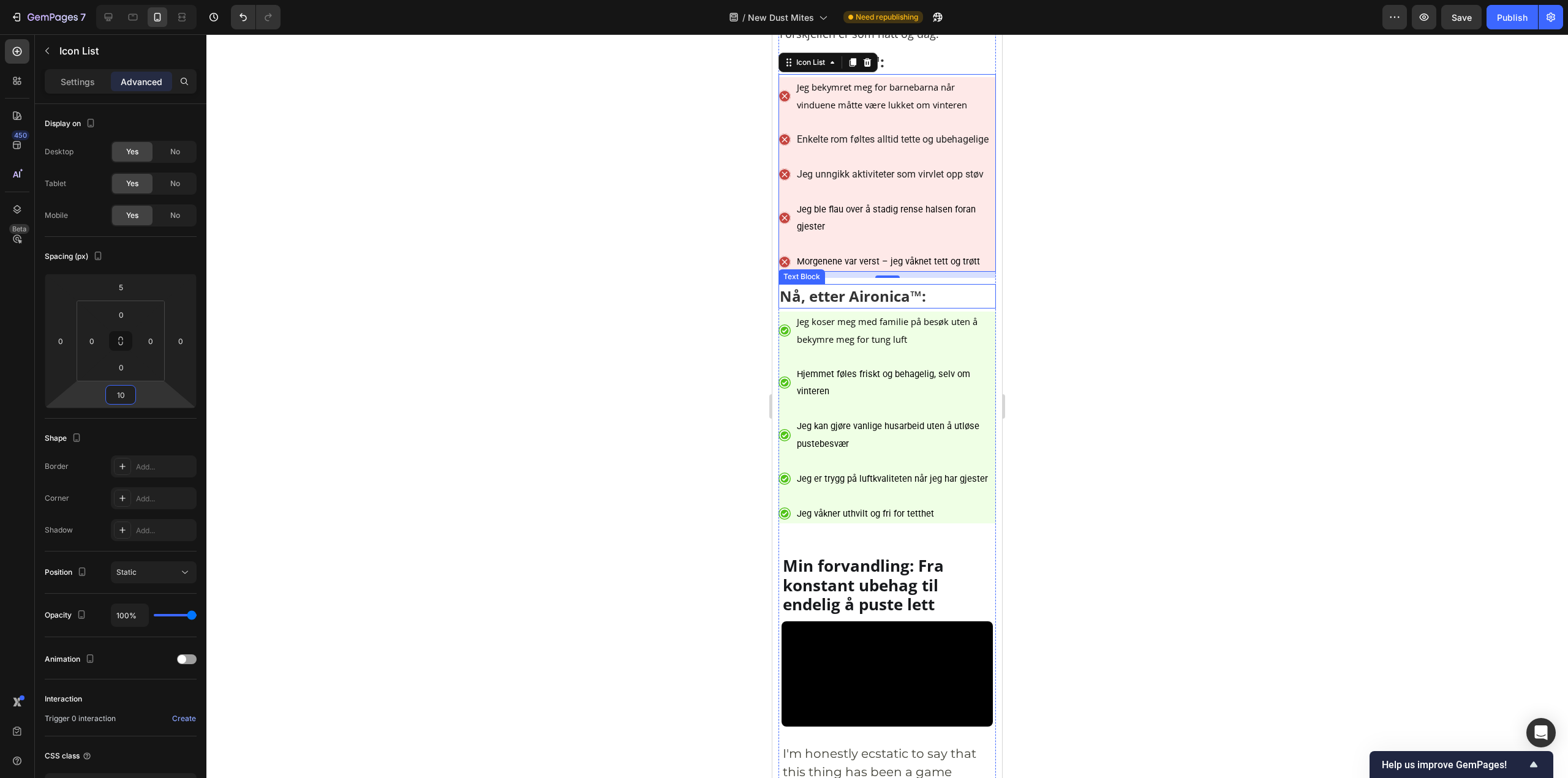
click at [904, 307] on p "Nå, etter Aironica™:" at bounding box center [887, 296] width 215 height 22
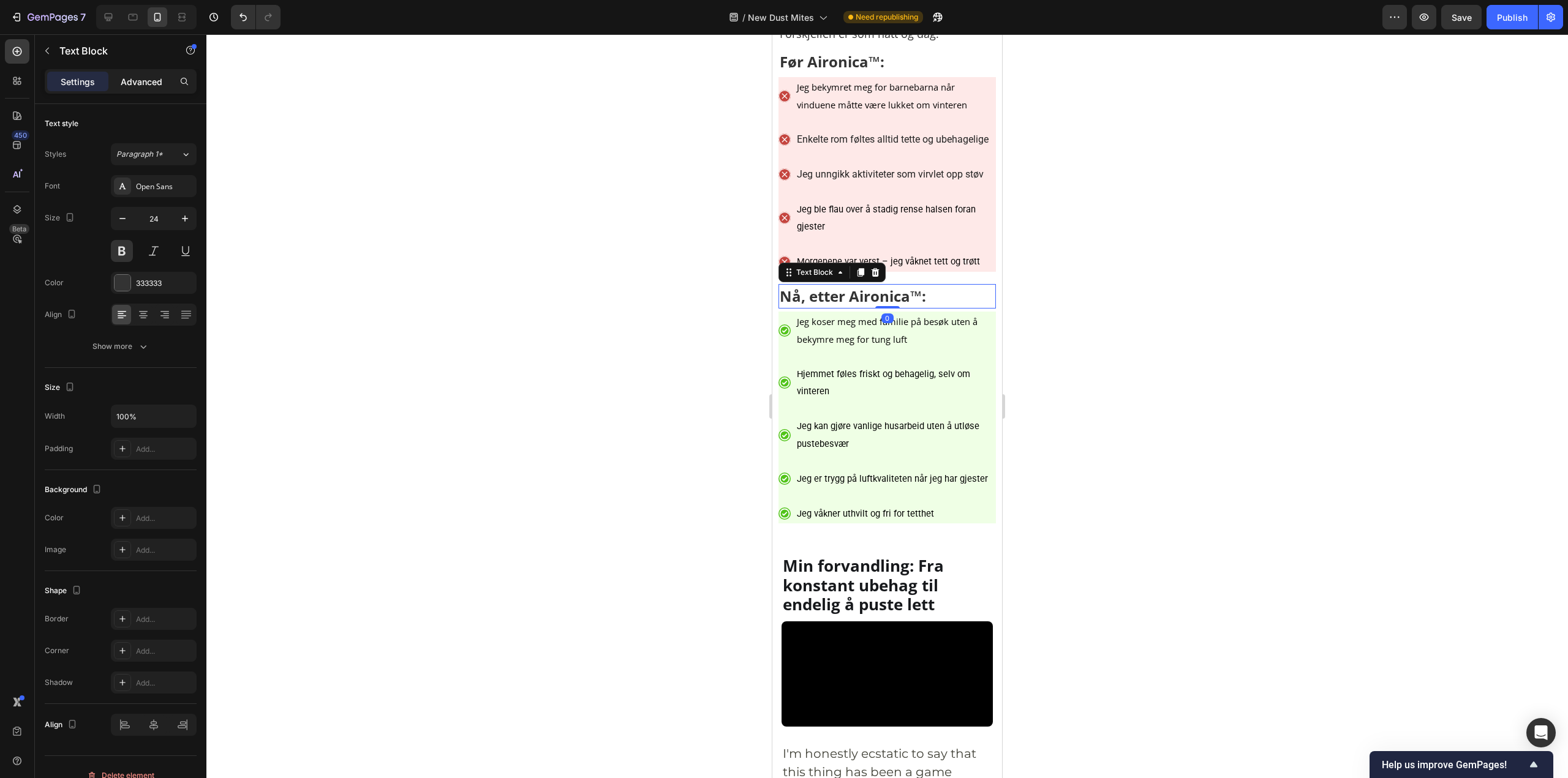
click at [136, 80] on p "Advanced" at bounding box center [141, 82] width 41 height 13
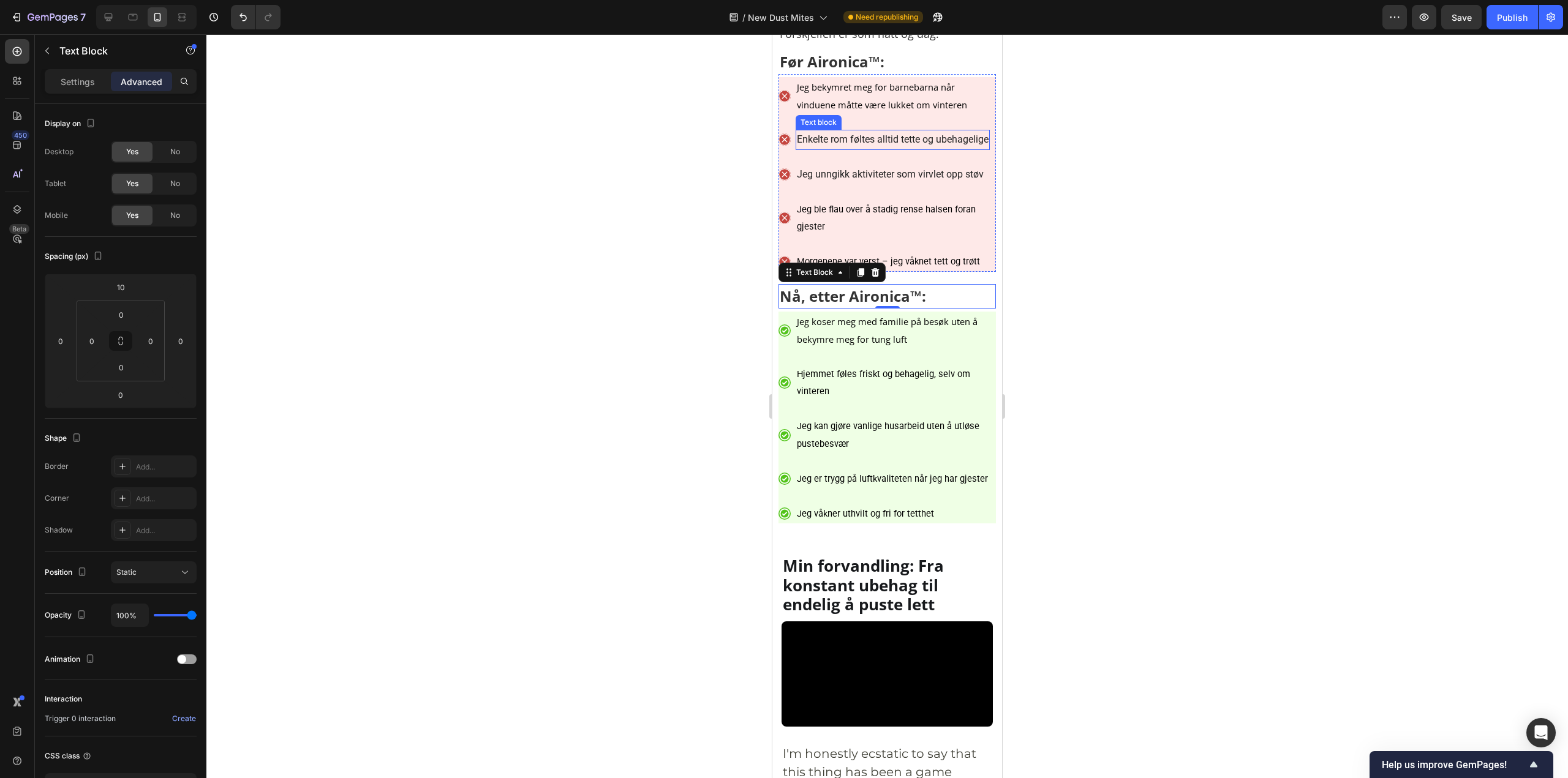
click at [984, 149] on p "Enkelte rom føltes alltid tette og ubehagelige" at bounding box center [893, 140] width 192 height 18
click at [1172, 285] on div at bounding box center [887, 406] width 1361 height 744
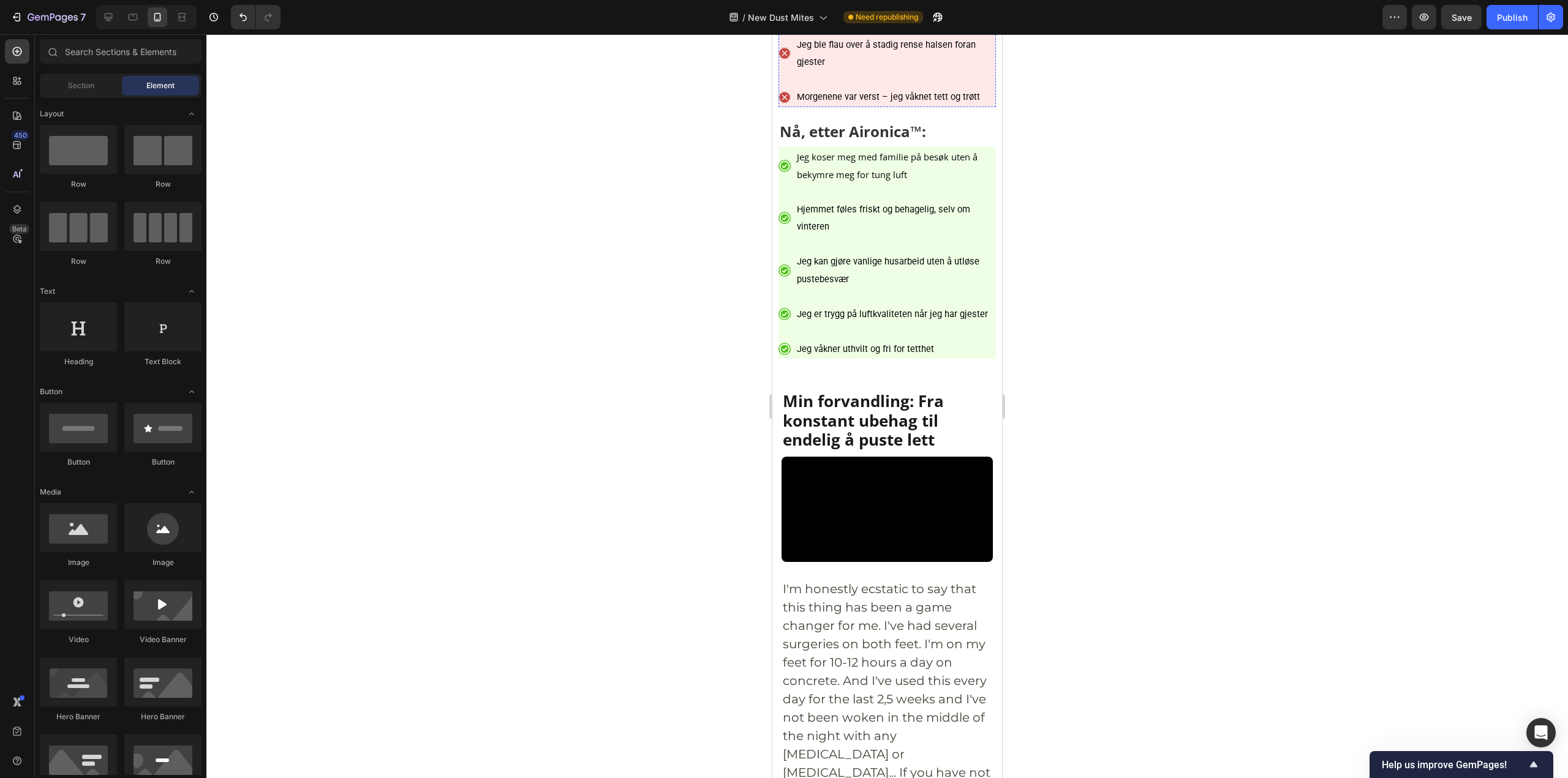
scroll to position [5632, 0]
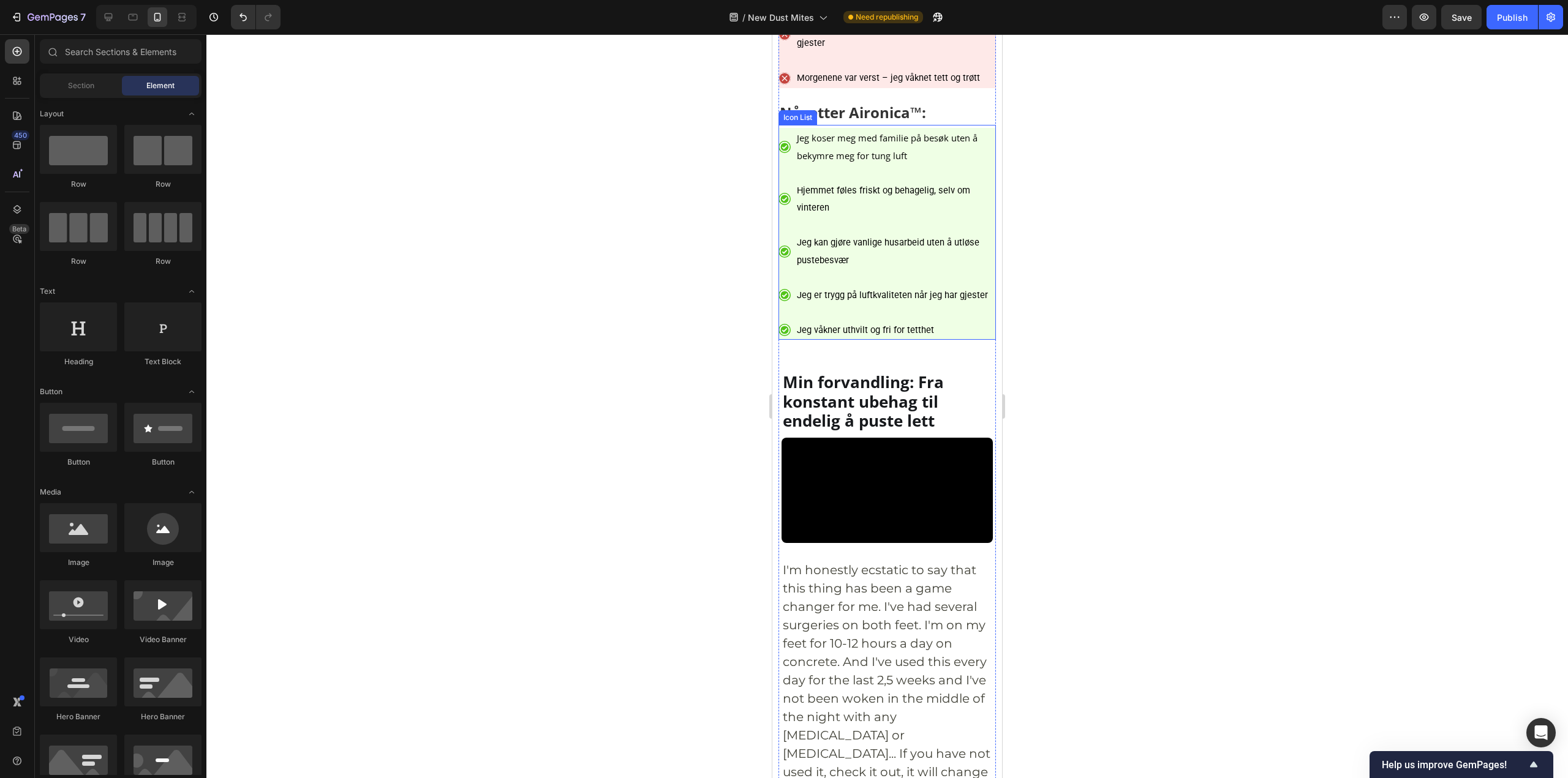
click at [970, 335] on ul "Icon Jeg koser meg med familie på besøk uten å bekymre meg for tung luft Text b…" at bounding box center [887, 233] width 217 height 212
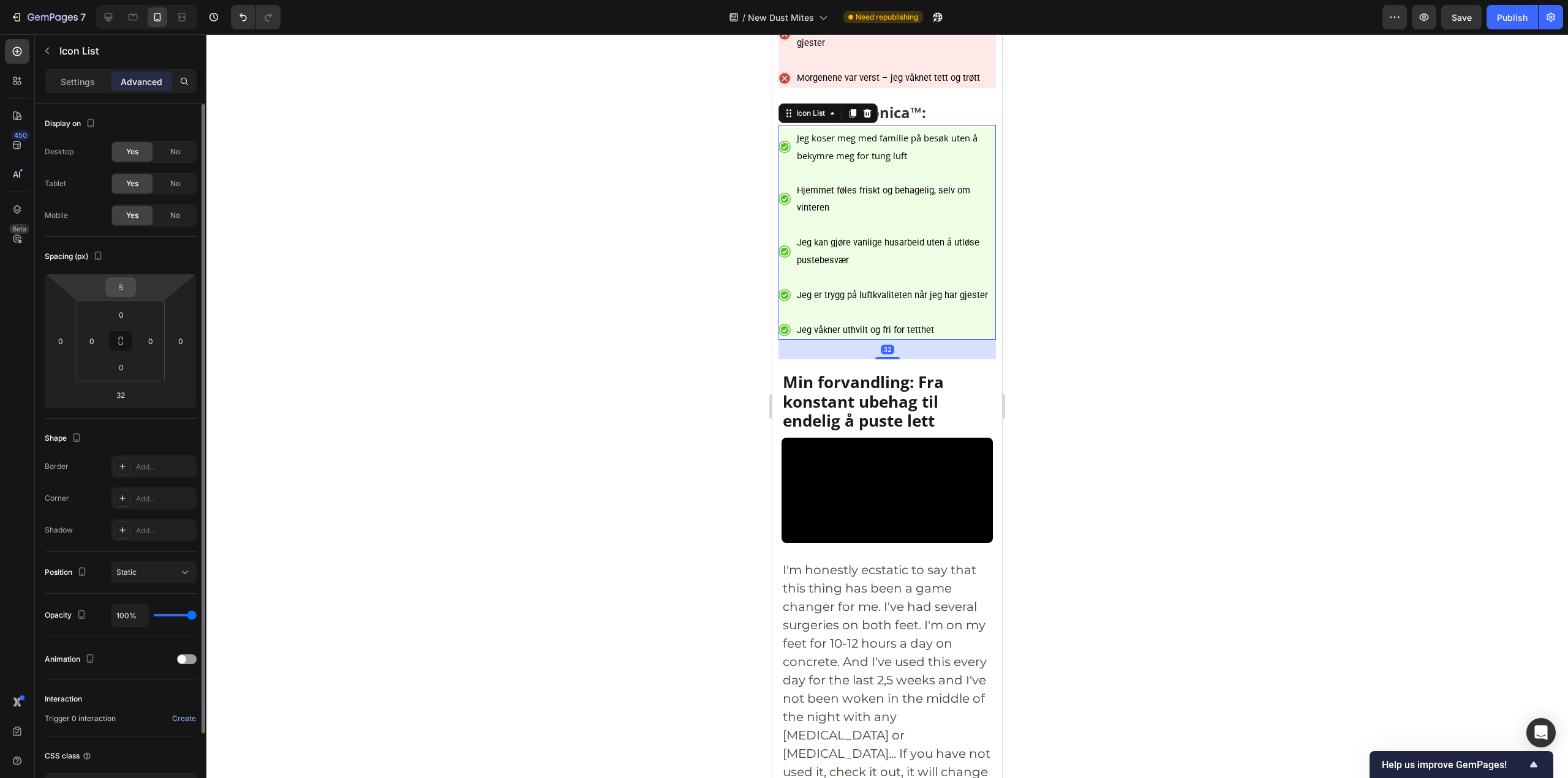
click at [132, 287] on input "5" at bounding box center [121, 287] width 25 height 18
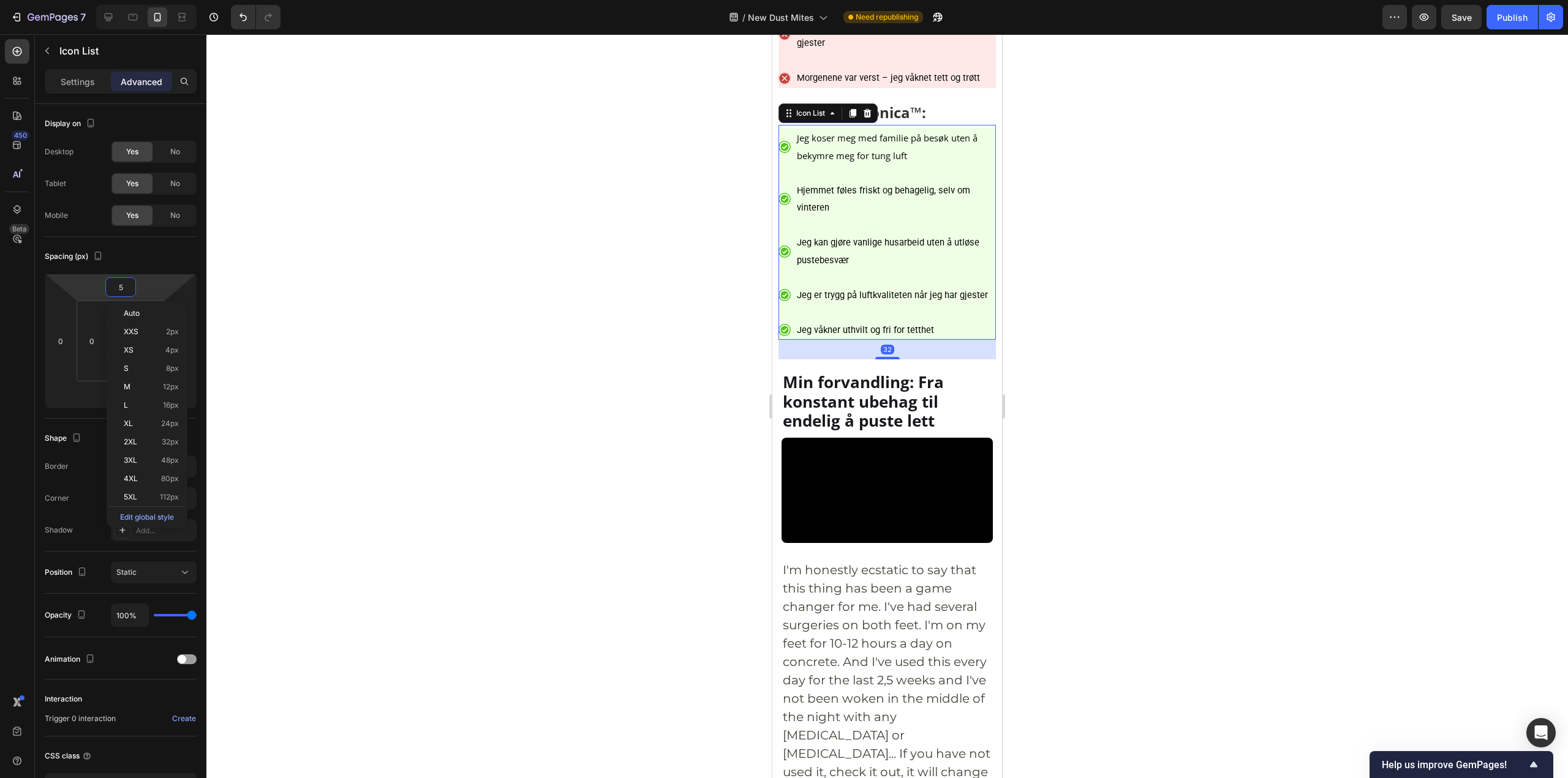
paste input "10"
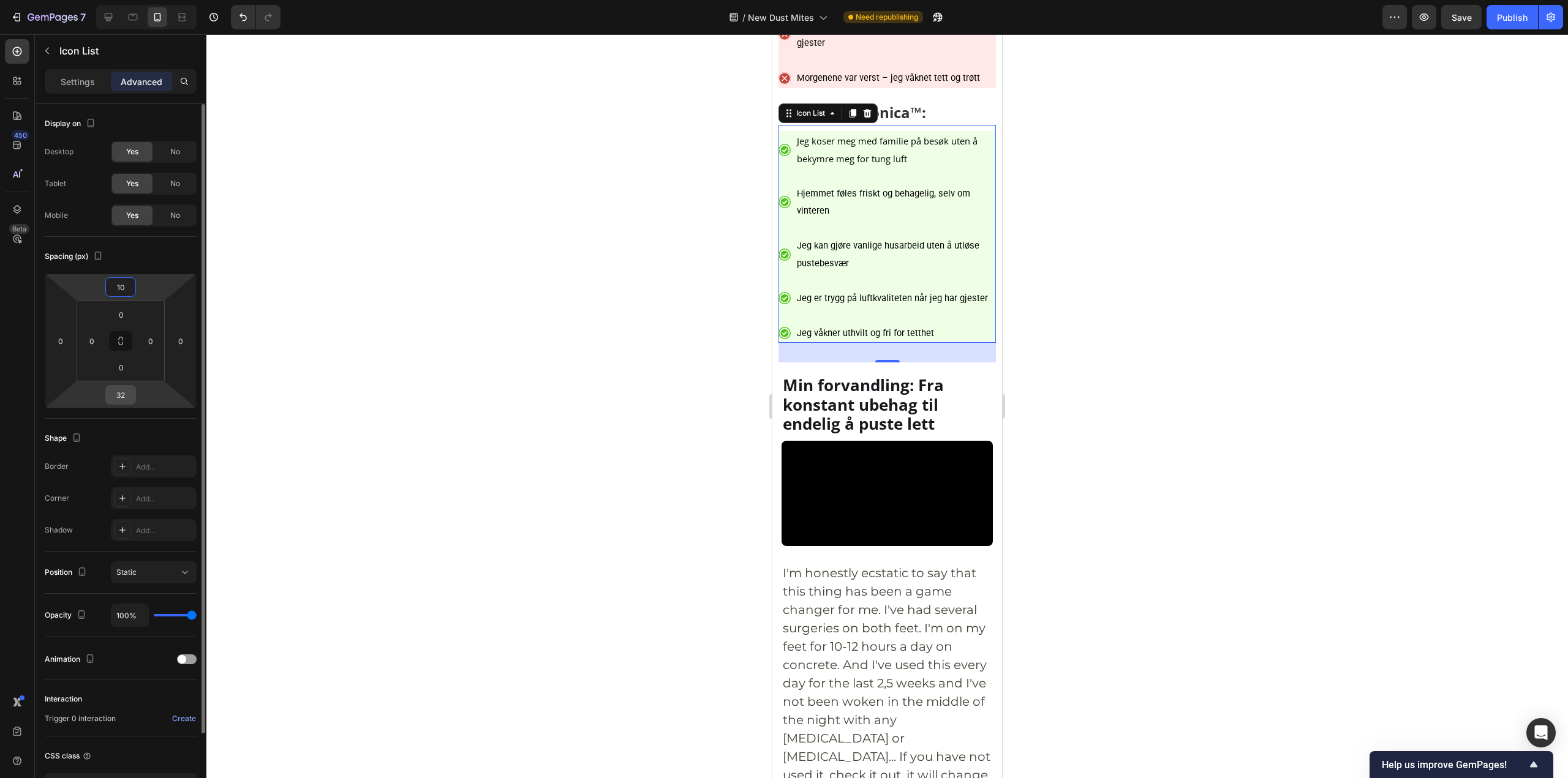
type input "10"
click at [124, 395] on input "32" at bounding box center [121, 394] width 25 height 18
paste input "10"
type input "10"
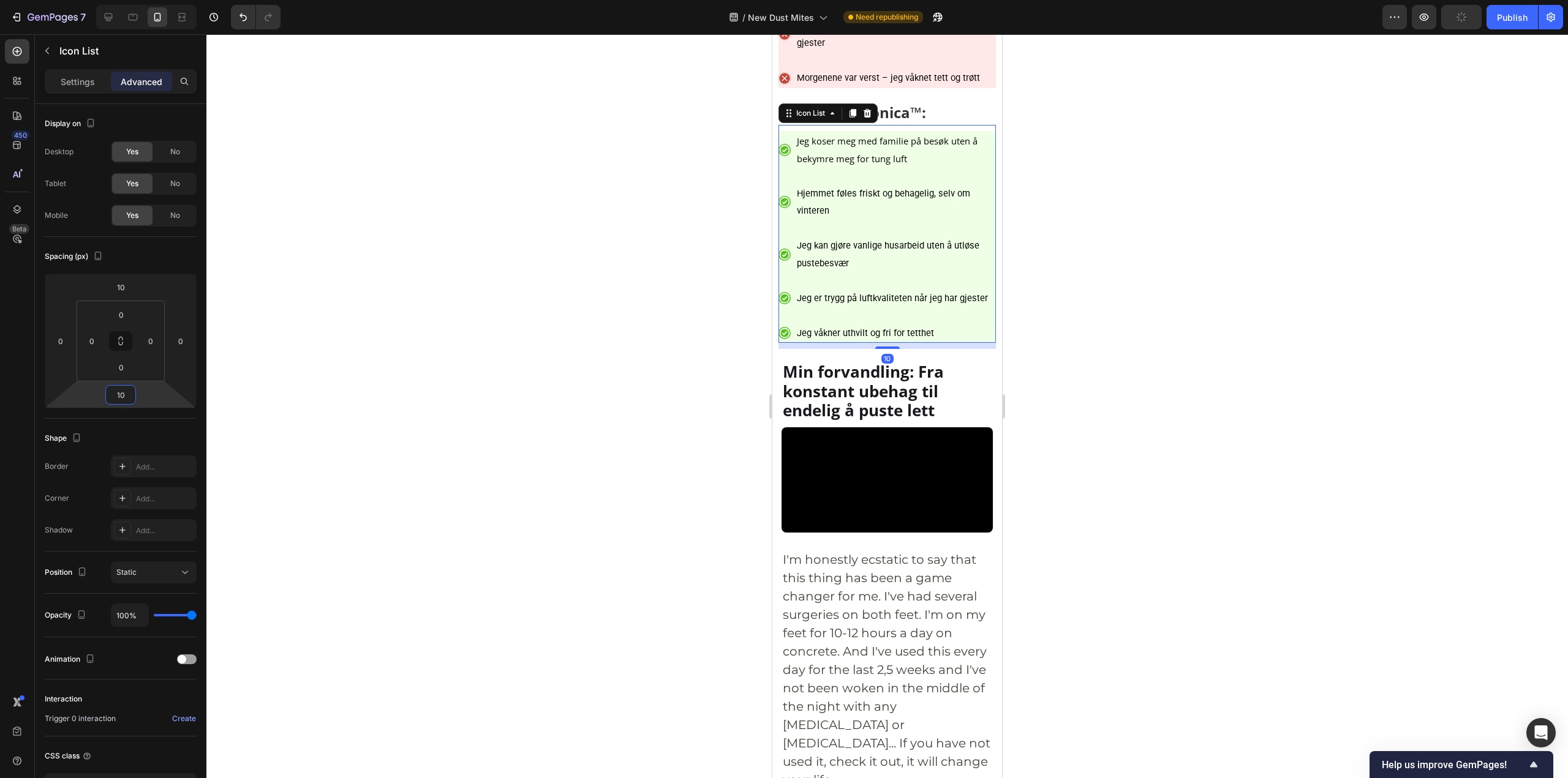
click at [1191, 411] on div at bounding box center [887, 406] width 1361 height 744
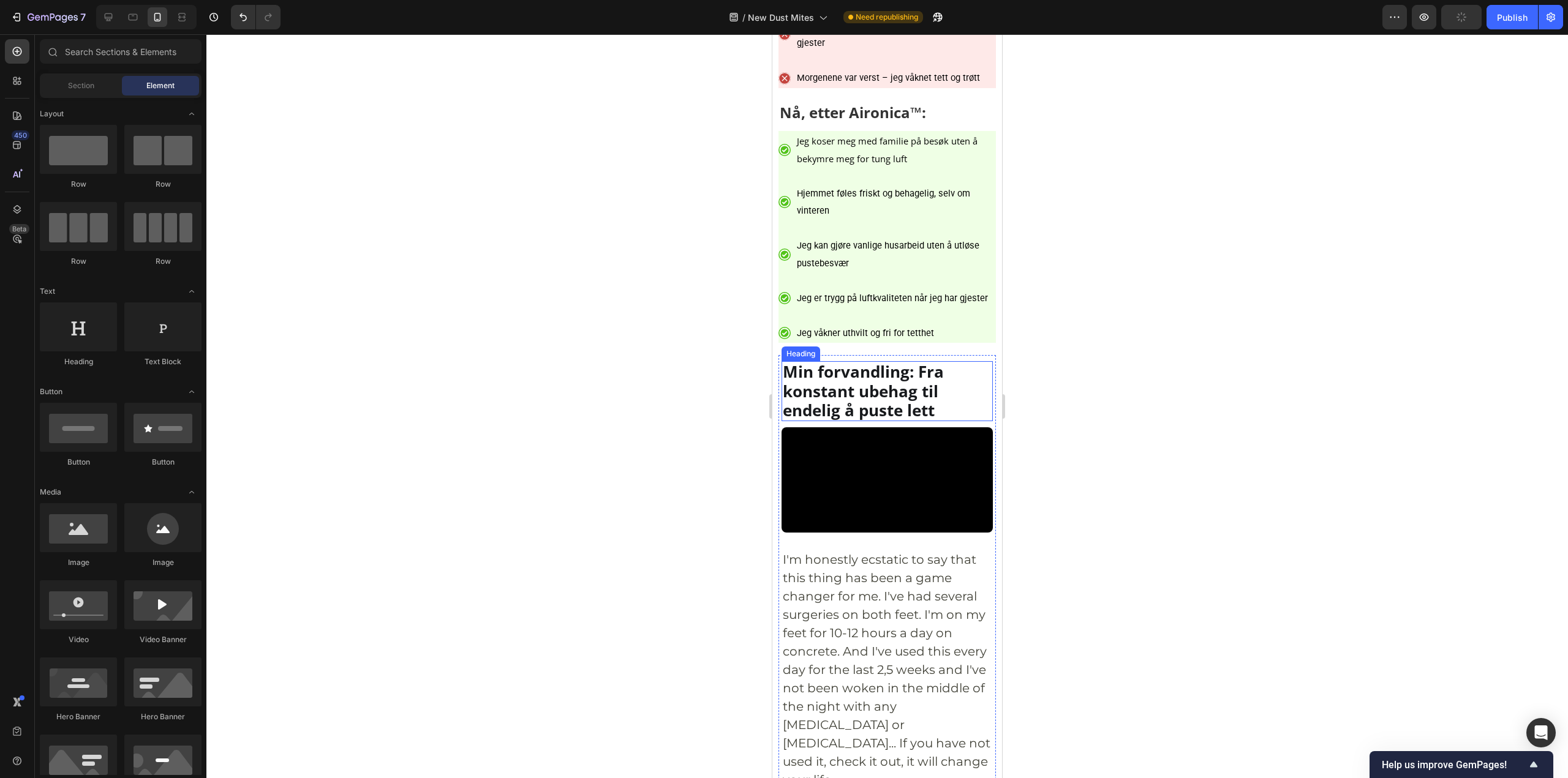
click at [838, 422] on h2 "Min forvandling: Fra konstant ubehag til endelig å puste lett" at bounding box center [887, 391] width 211 height 60
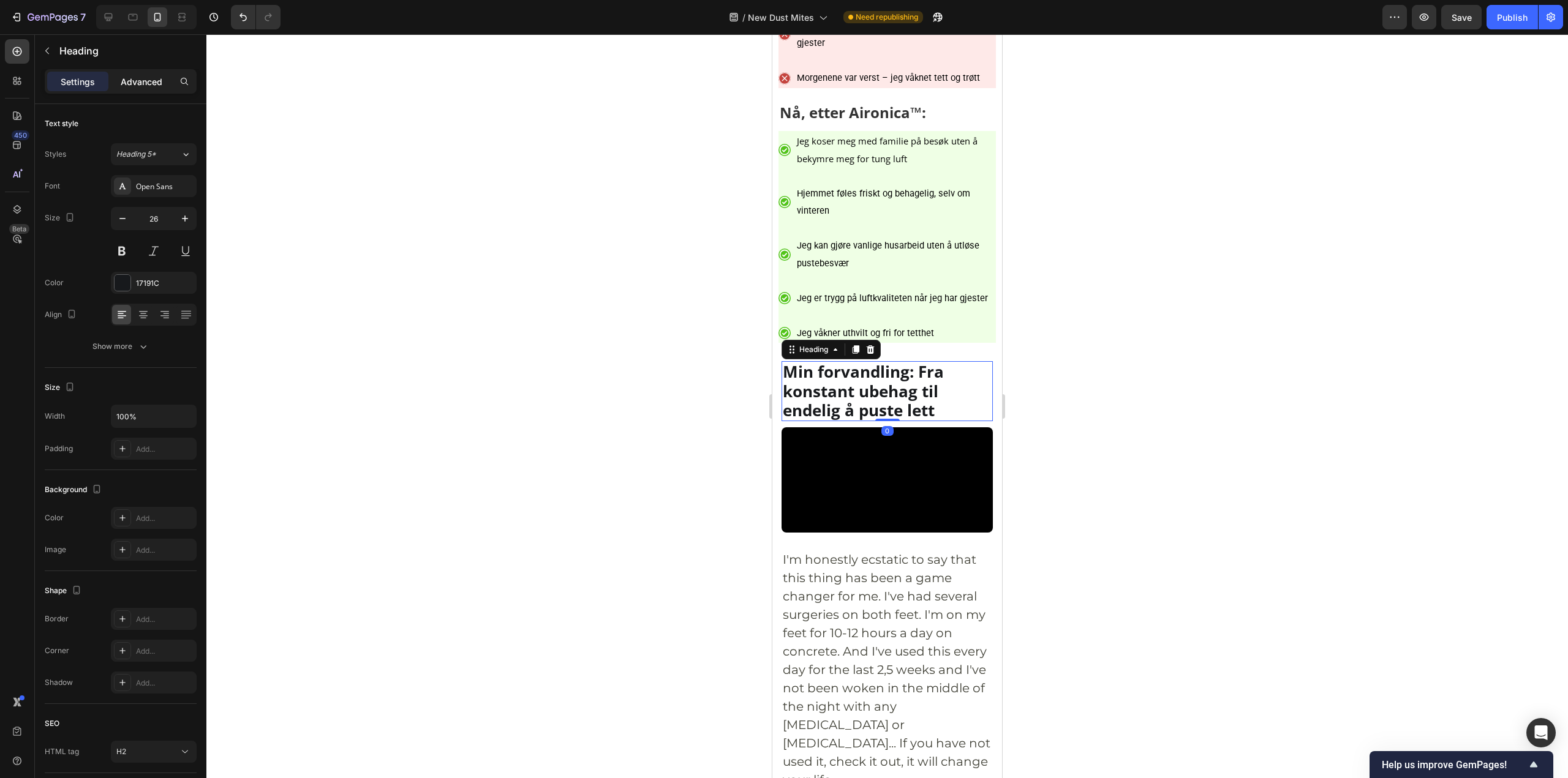
click at [160, 87] on p "Advanced" at bounding box center [141, 82] width 41 height 13
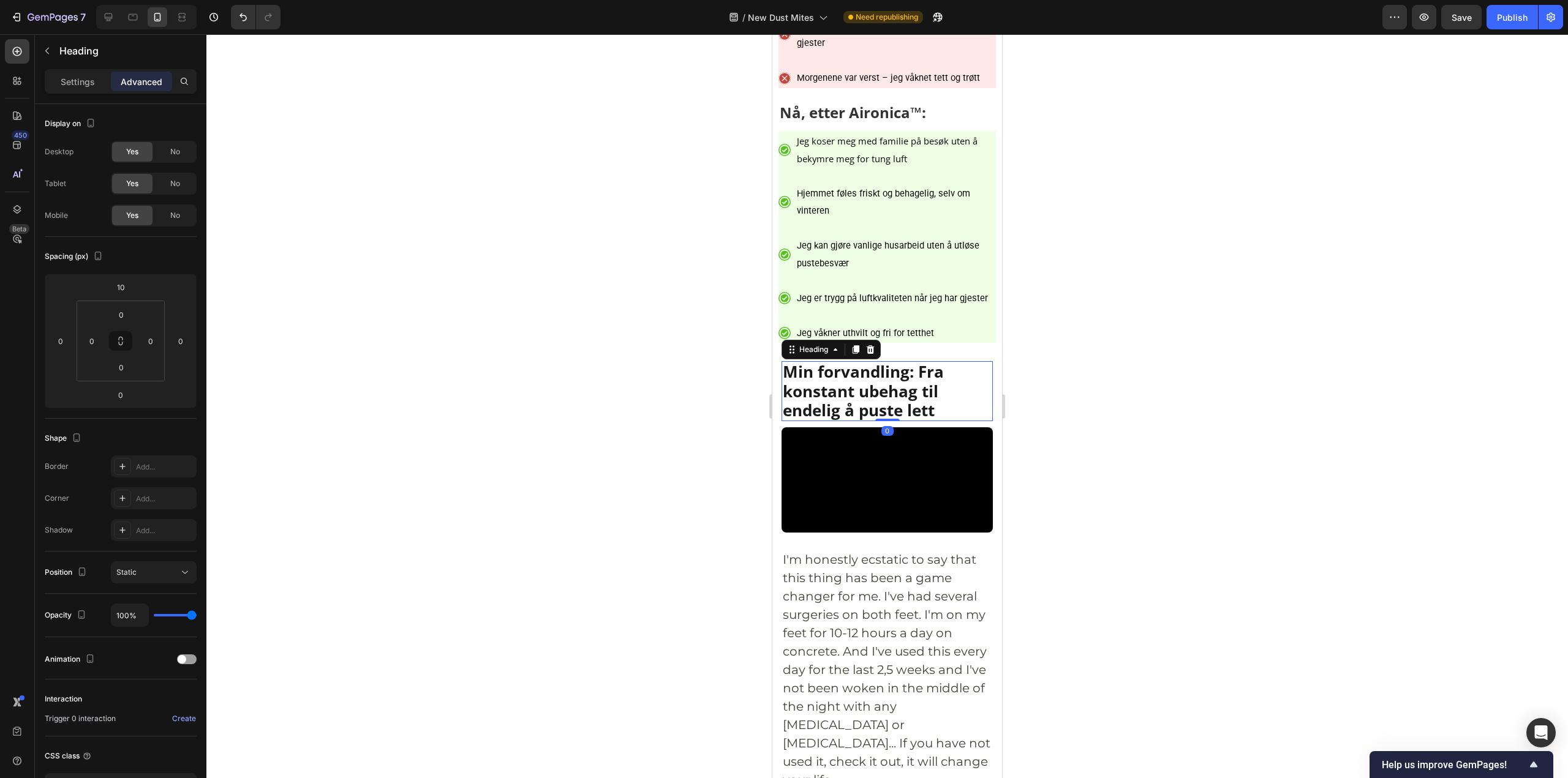
click at [1158, 417] on div at bounding box center [887, 406] width 1361 height 744
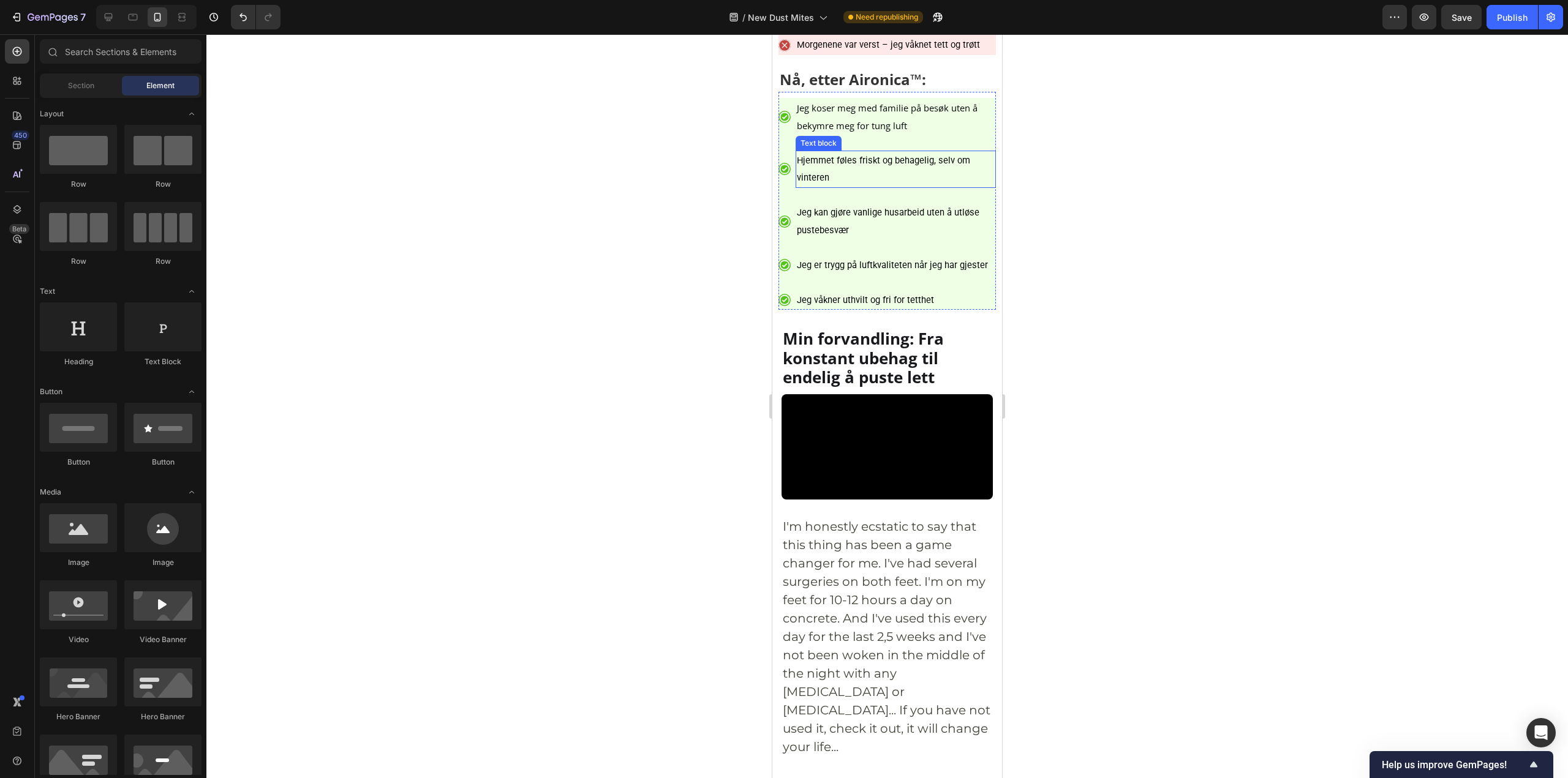
scroll to position [5693, 0]
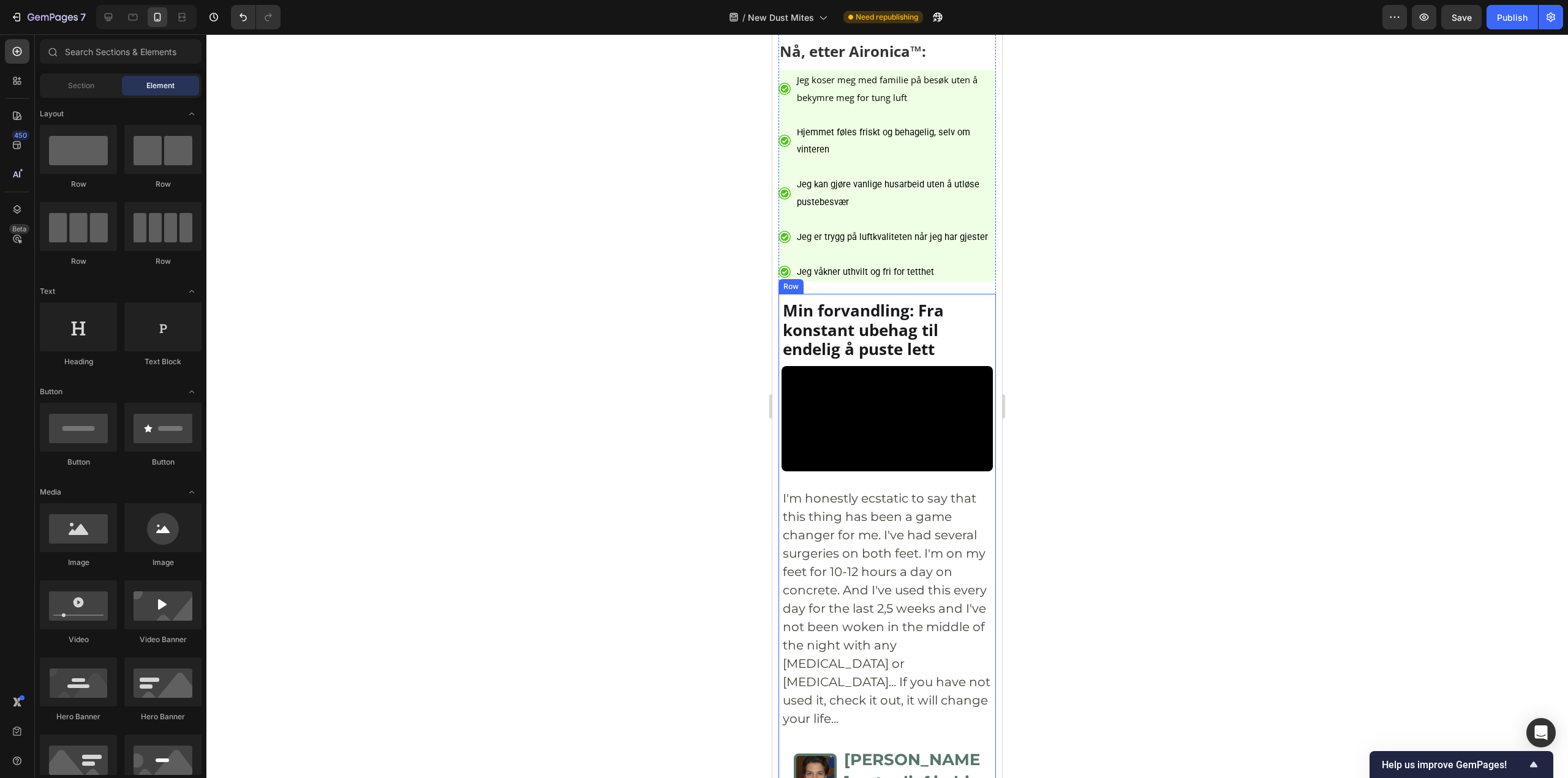
click at [910, 472] on video at bounding box center [887, 419] width 211 height 106
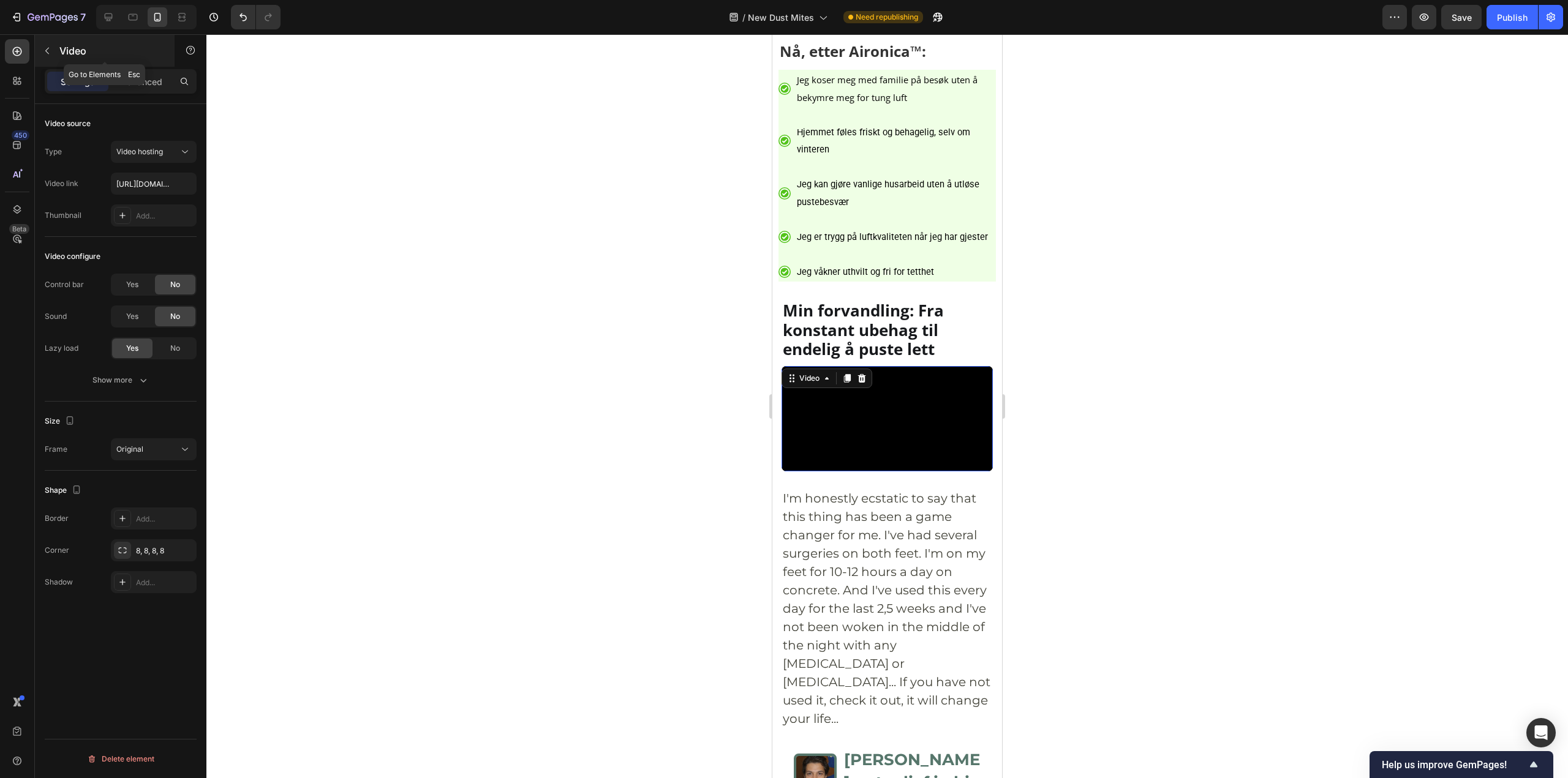
click at [151, 63] on div "Video" at bounding box center [105, 51] width 140 height 32
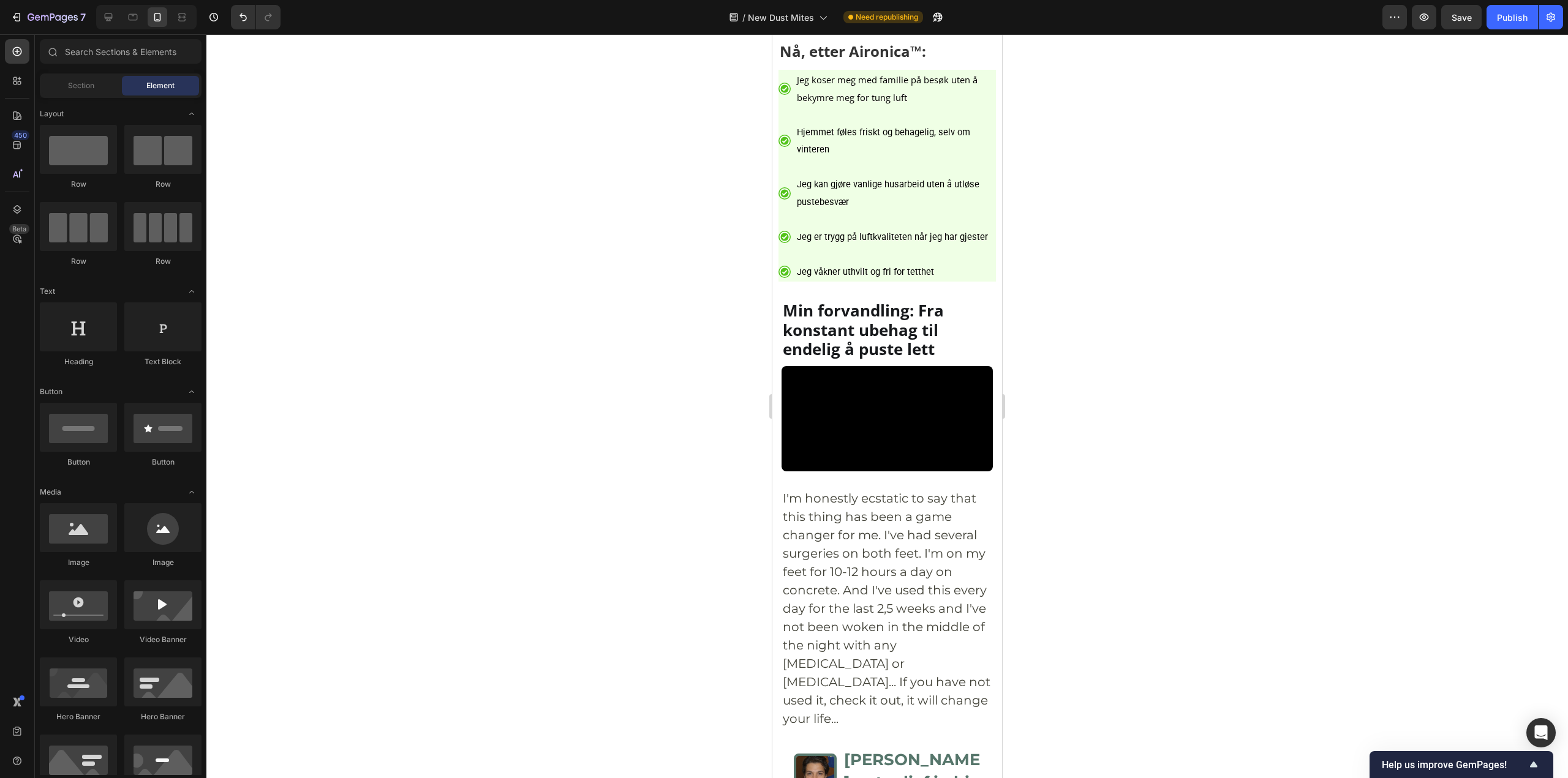
click at [160, 84] on span "Element" at bounding box center [160, 85] width 28 height 11
click at [832, 472] on video at bounding box center [887, 419] width 211 height 106
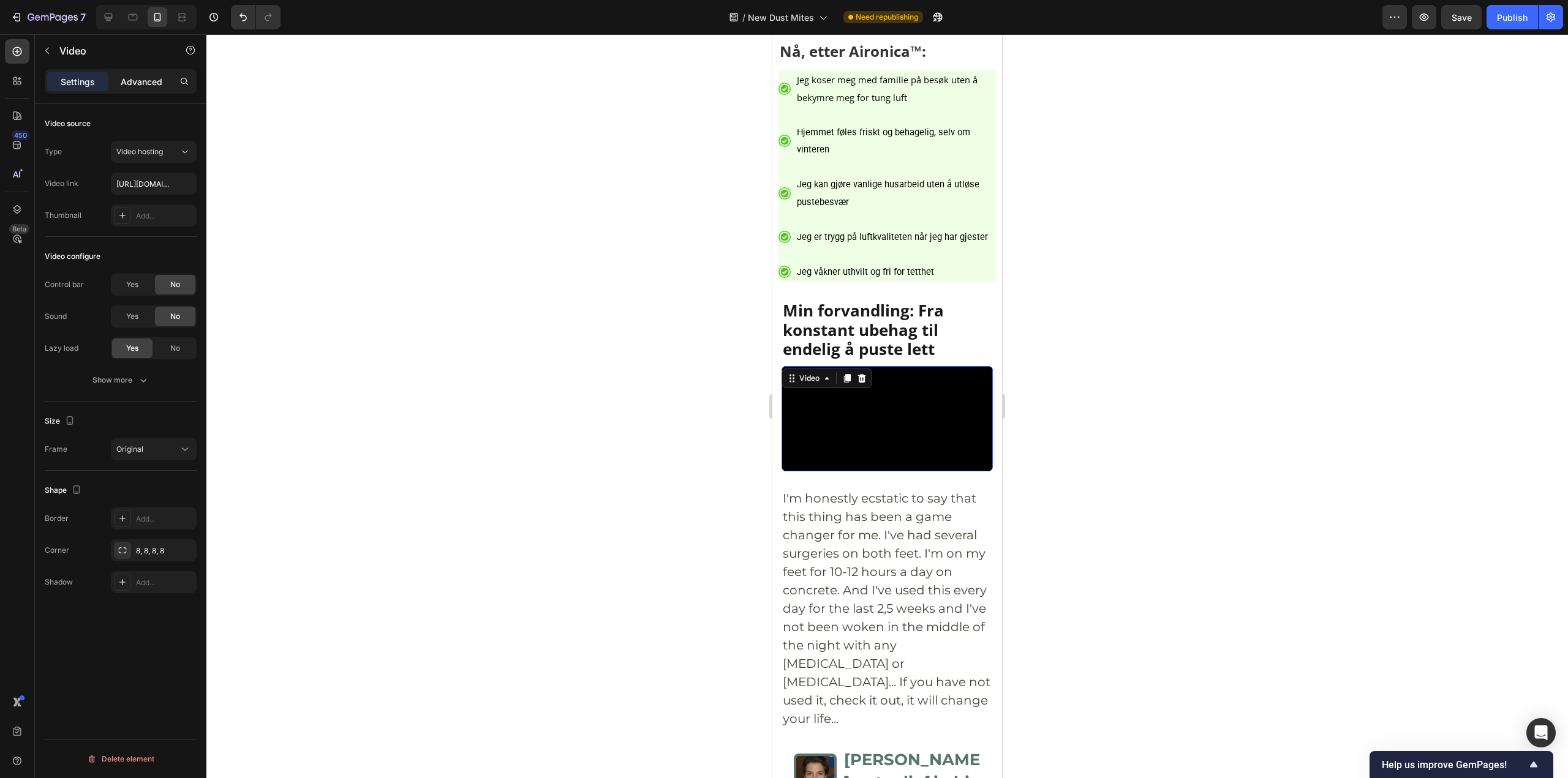
click at [160, 82] on p "Advanced" at bounding box center [141, 82] width 41 height 13
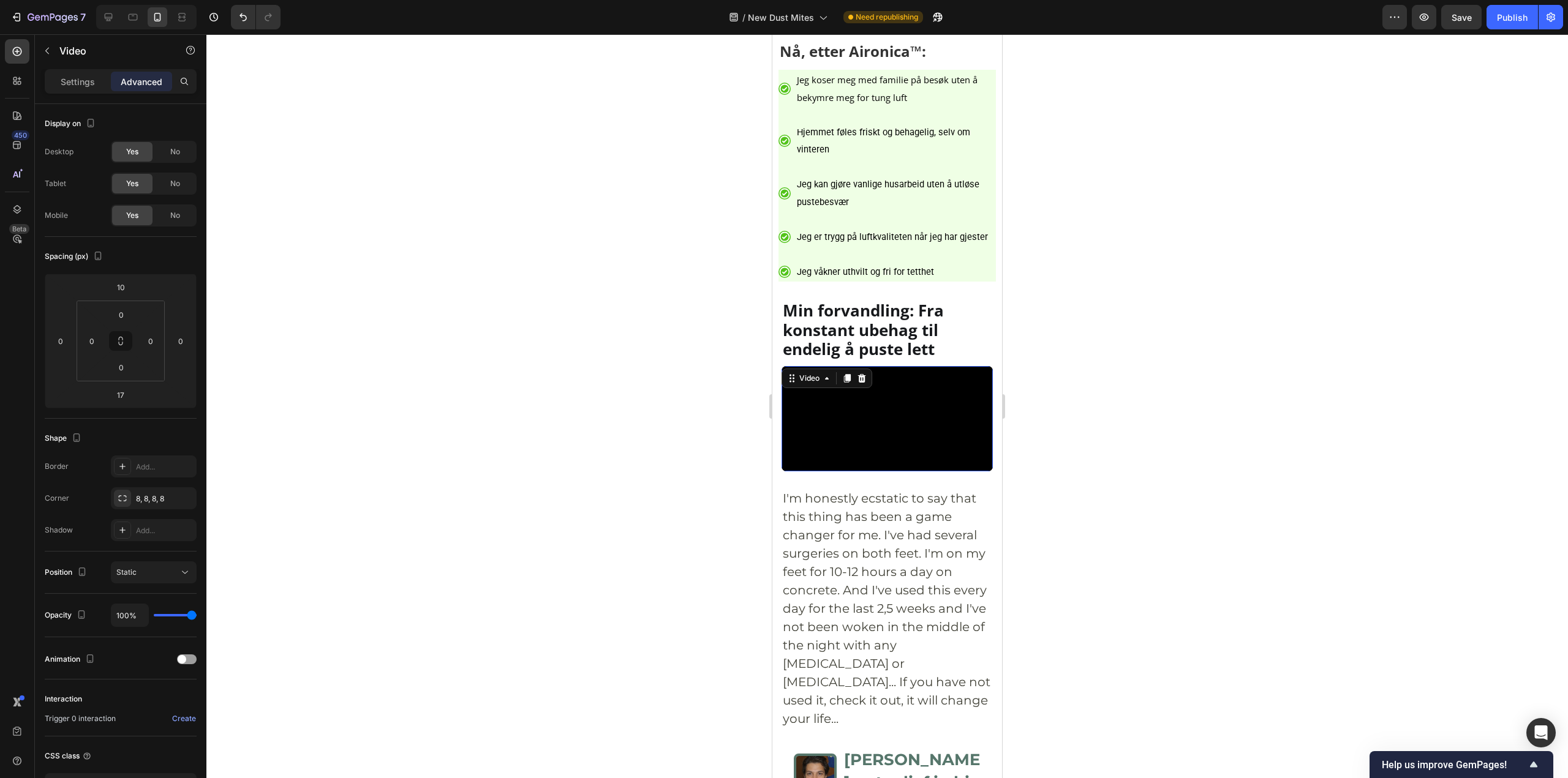
click at [1097, 385] on div at bounding box center [887, 406] width 1361 height 744
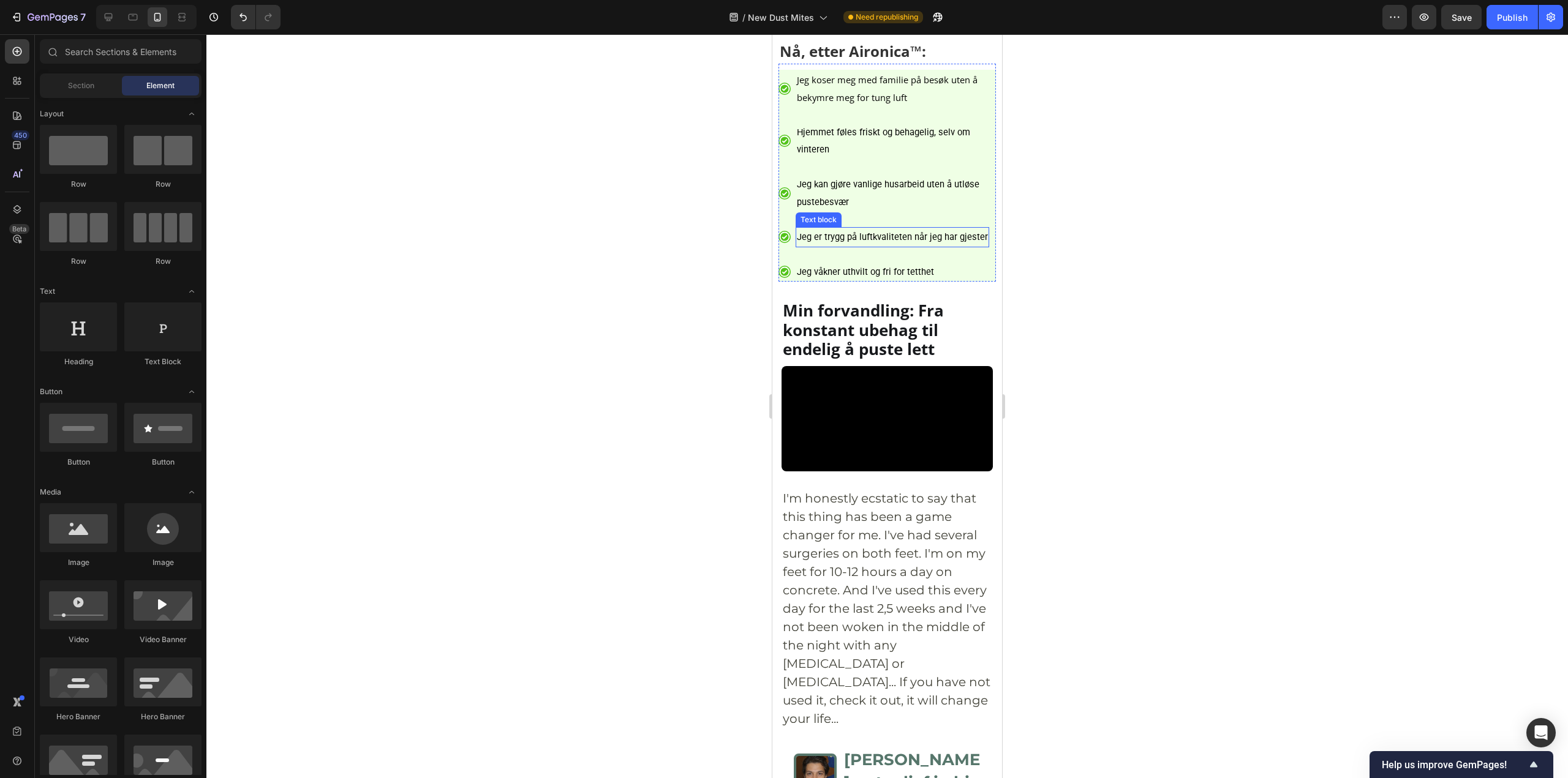
scroll to position [6060, 0]
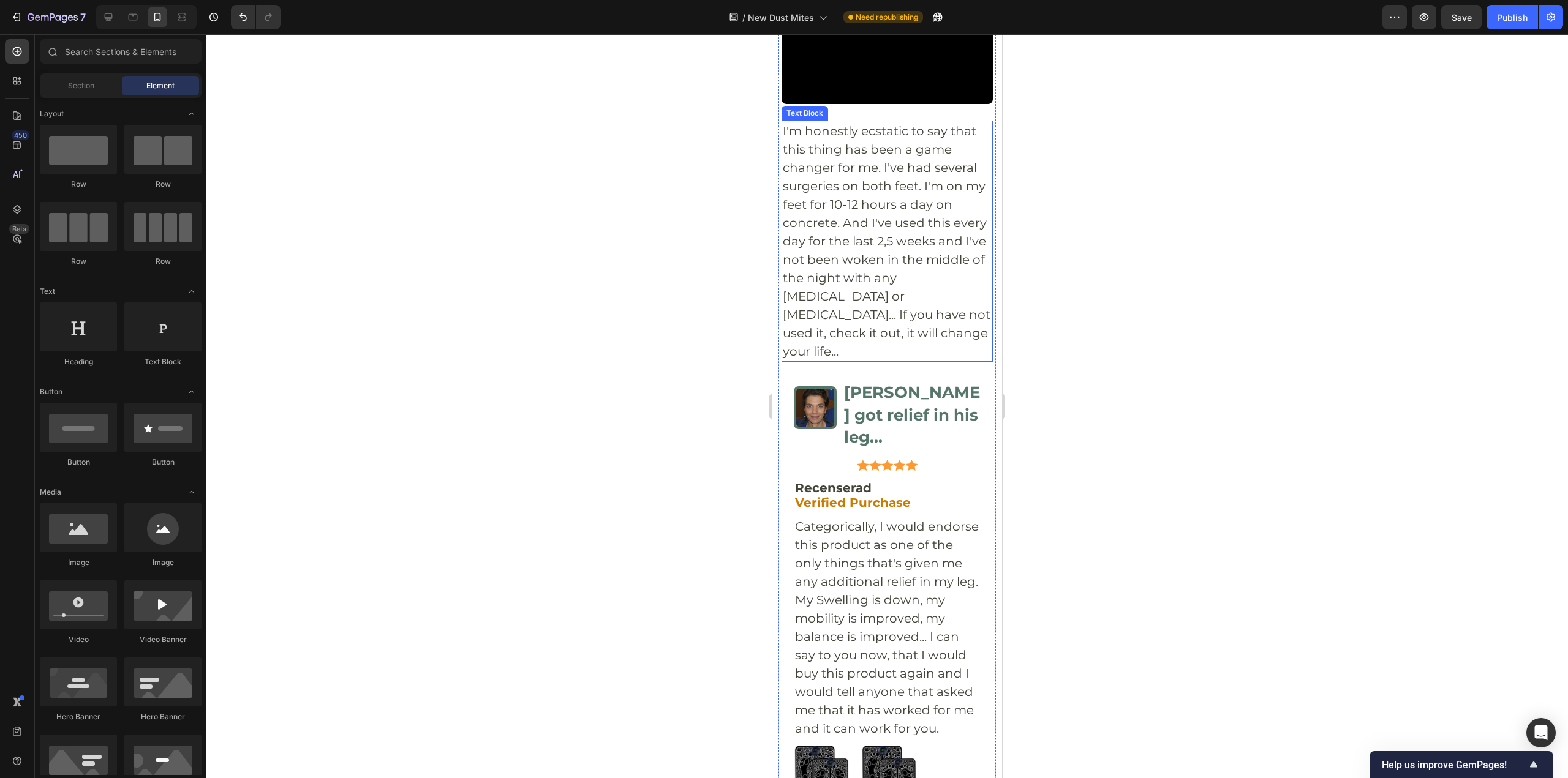
click at [914, 361] on p "I'm honestly ecstatic to say that this thing has been a game changer for me. I'…" at bounding box center [887, 240] width 209 height 239
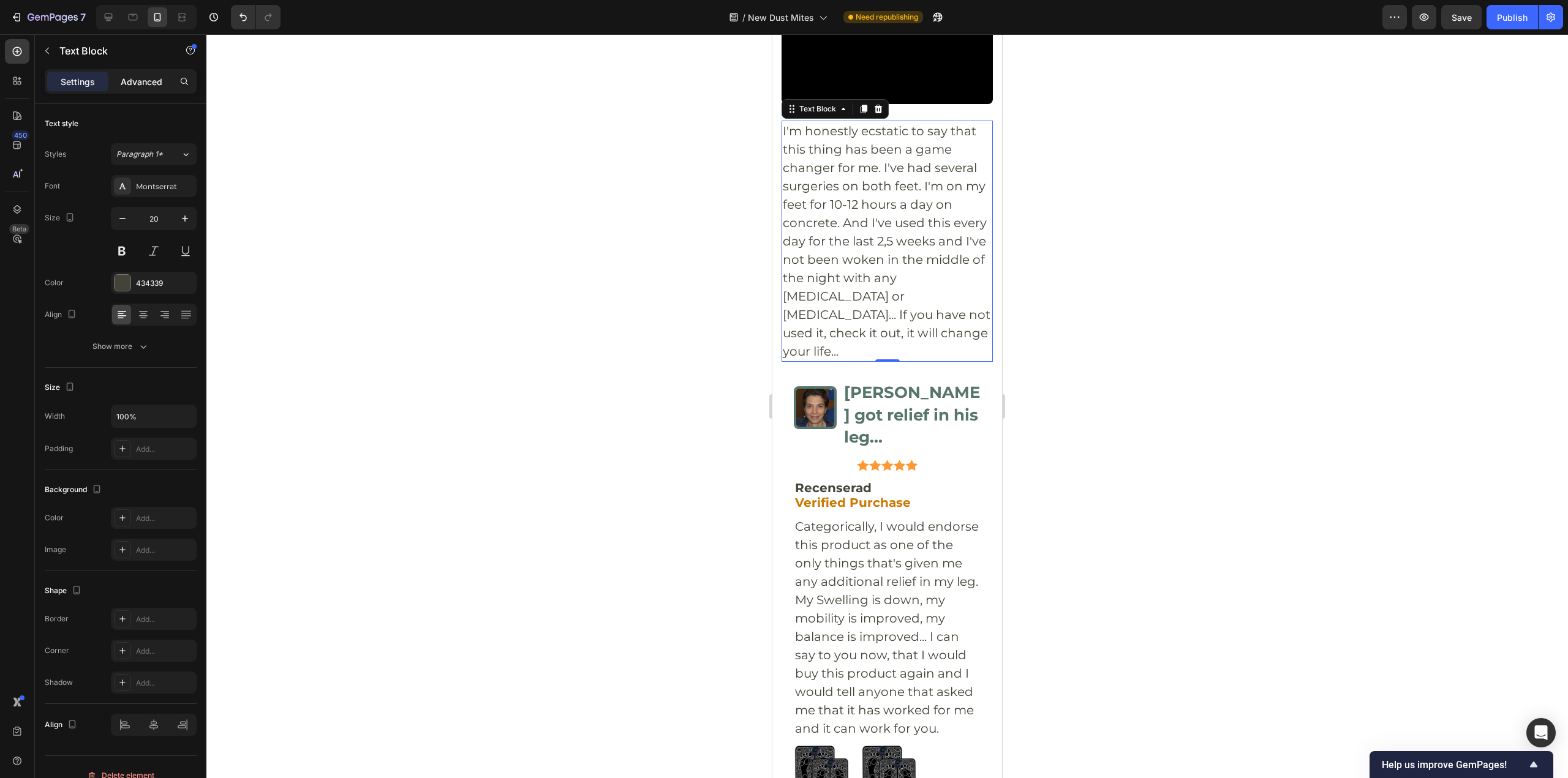
click at [136, 77] on p "Advanced" at bounding box center [141, 82] width 41 height 13
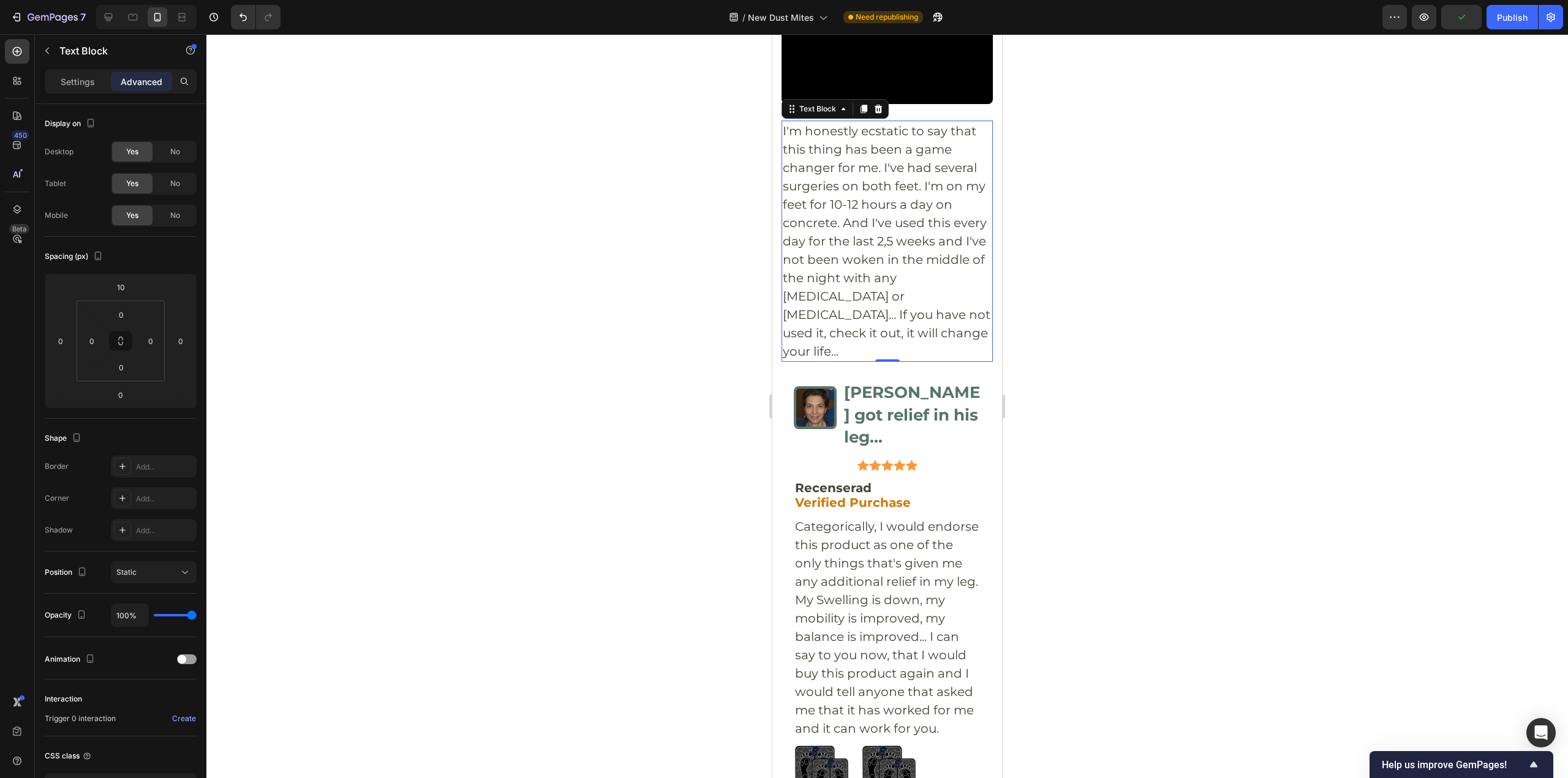
click at [1045, 338] on div at bounding box center [887, 406] width 1361 height 744
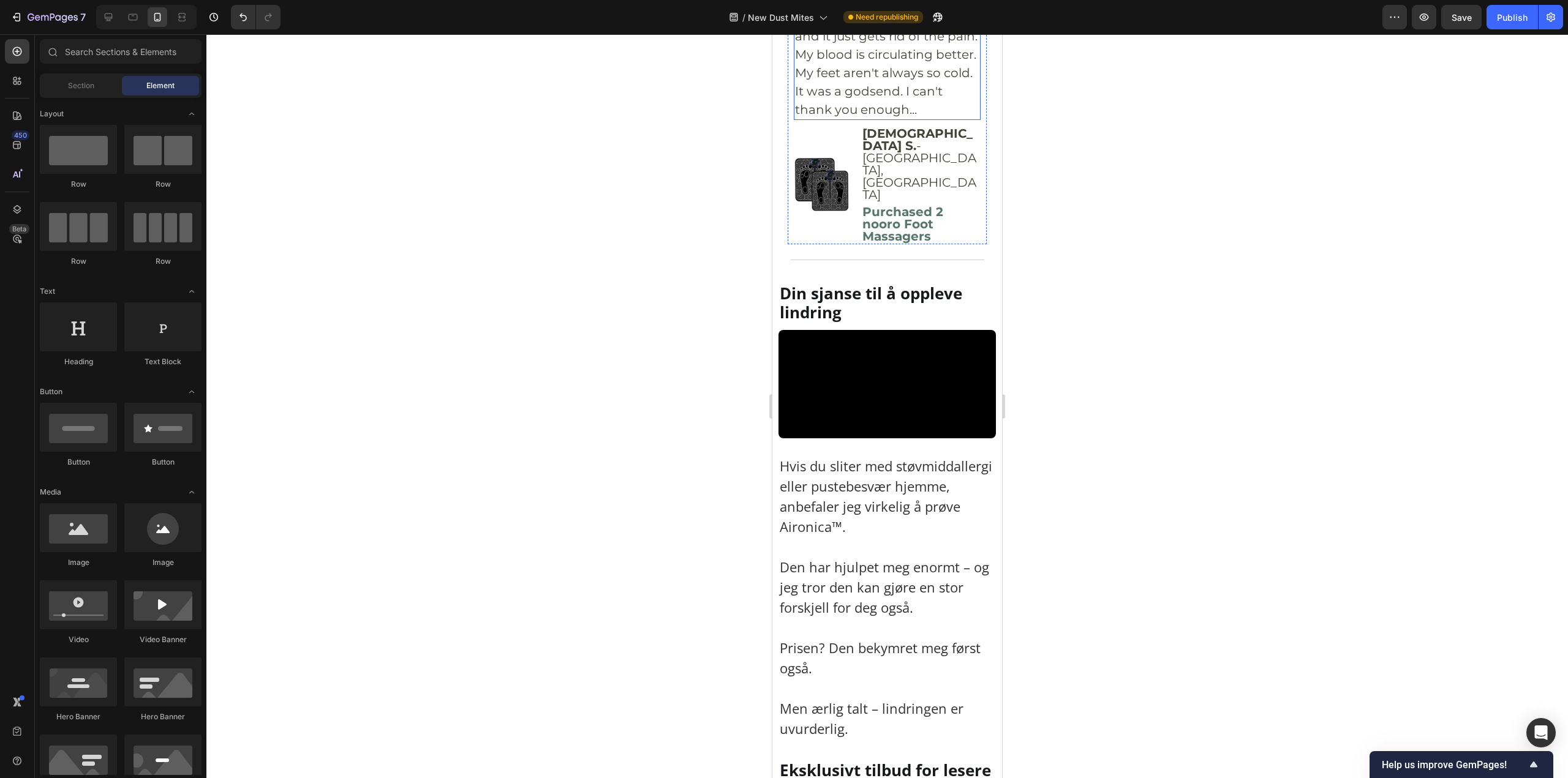
scroll to position [7713, 0]
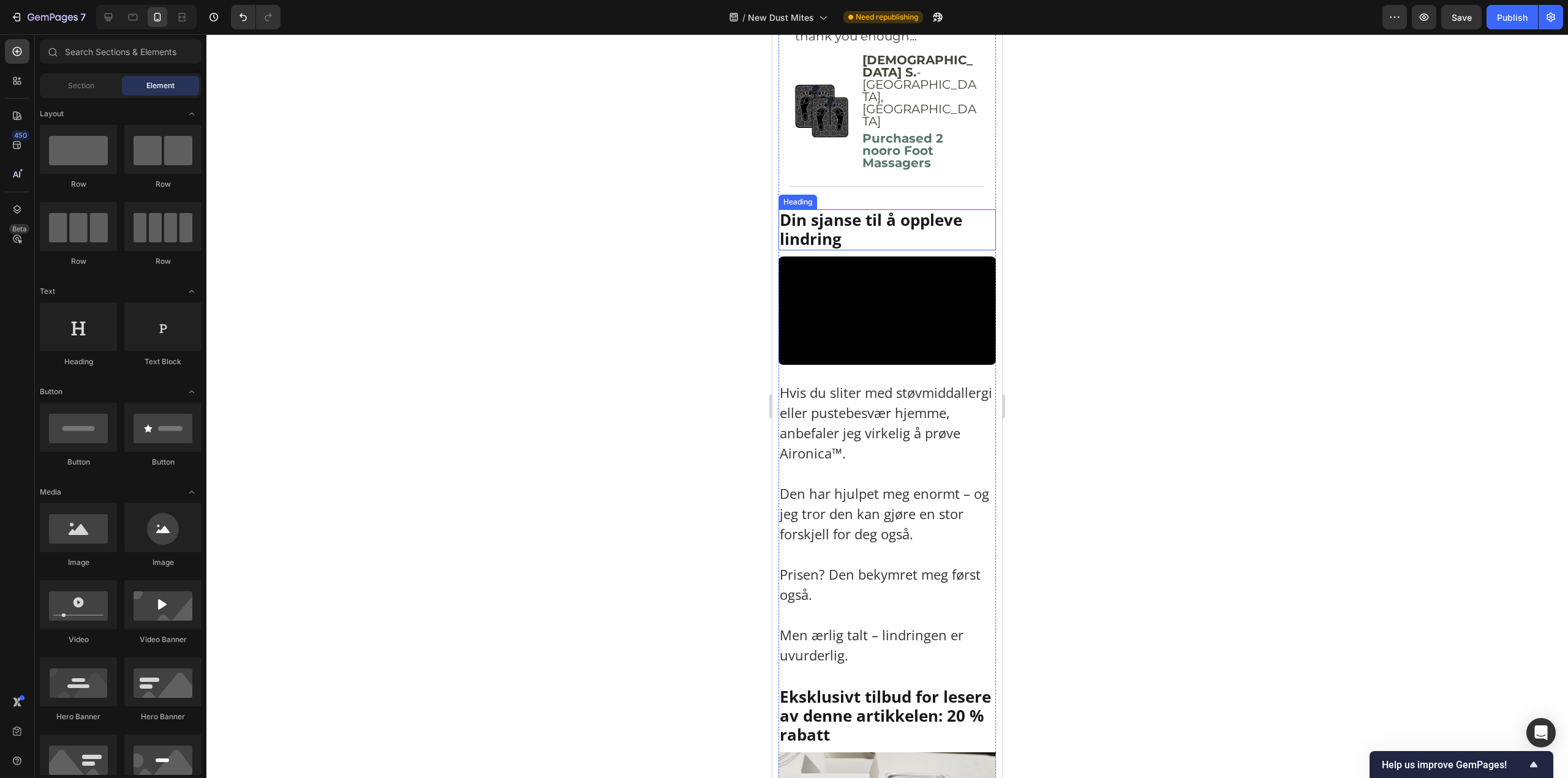
click at [847, 248] on p "Din sjanse til å oppleve lindring" at bounding box center [887, 229] width 215 height 38
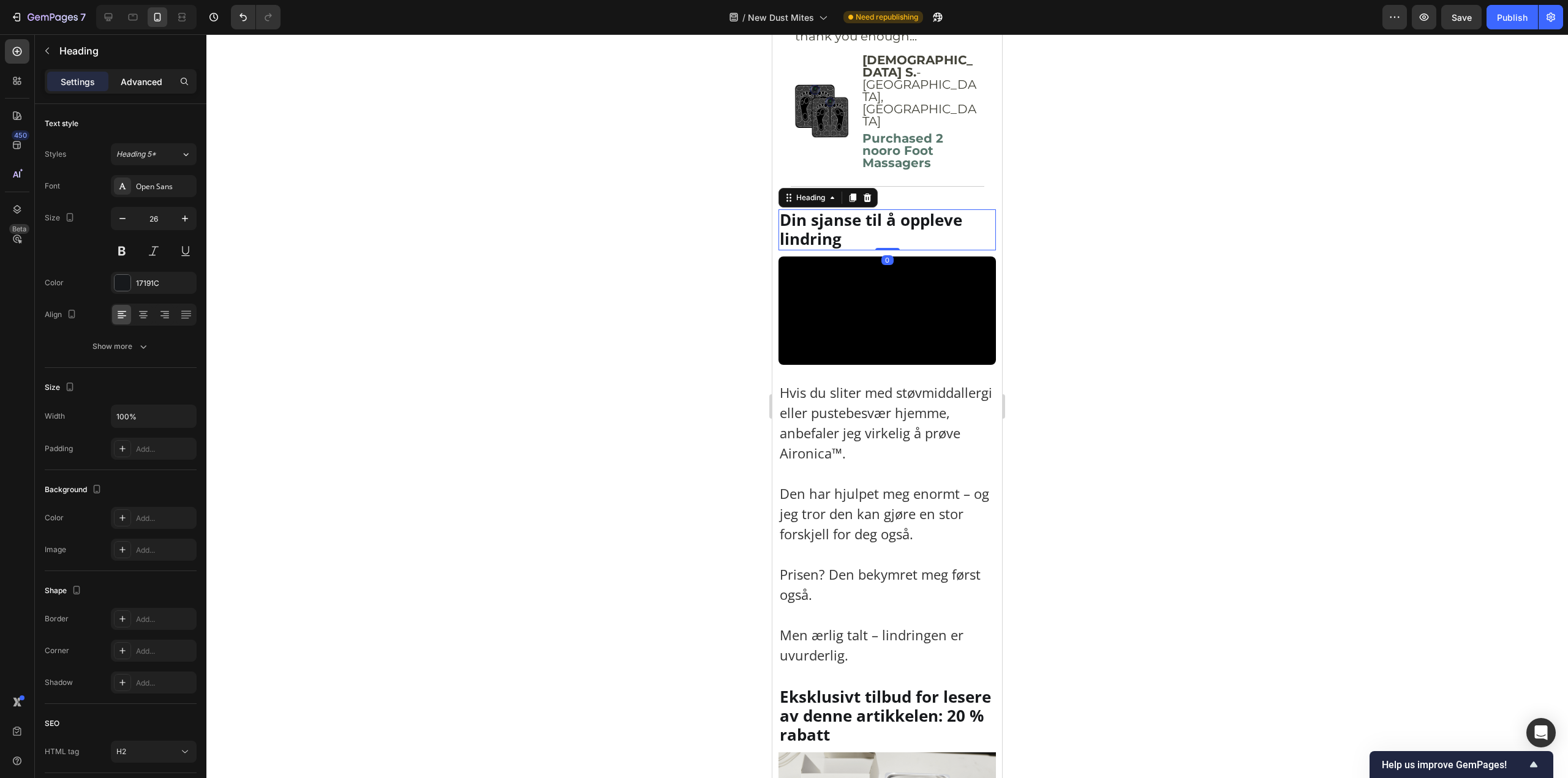
click at [130, 85] on p "Advanced" at bounding box center [141, 82] width 41 height 13
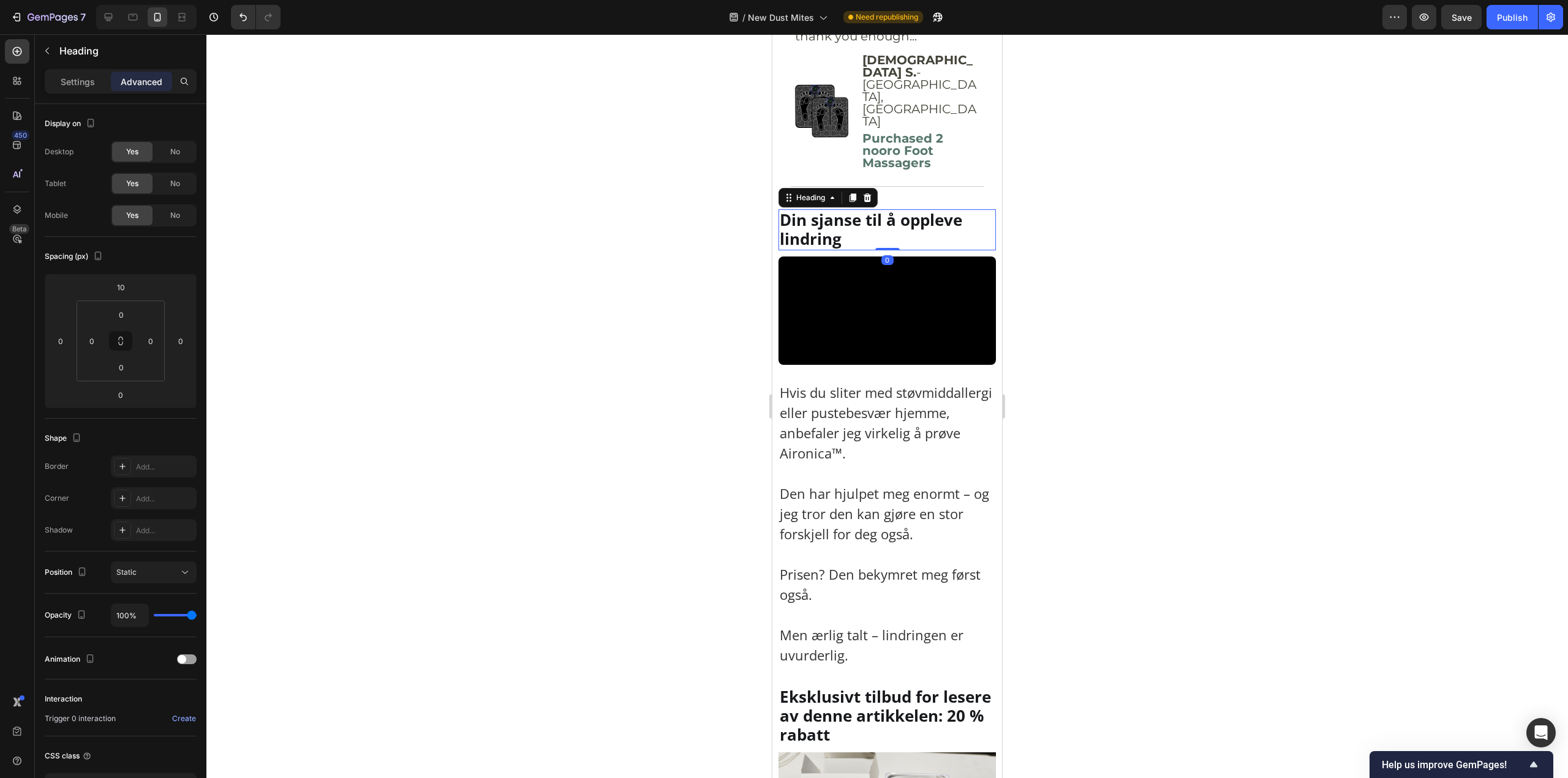
click at [839, 365] on video at bounding box center [887, 311] width 217 height 109
click at [874, 365] on video at bounding box center [887, 311] width 217 height 109
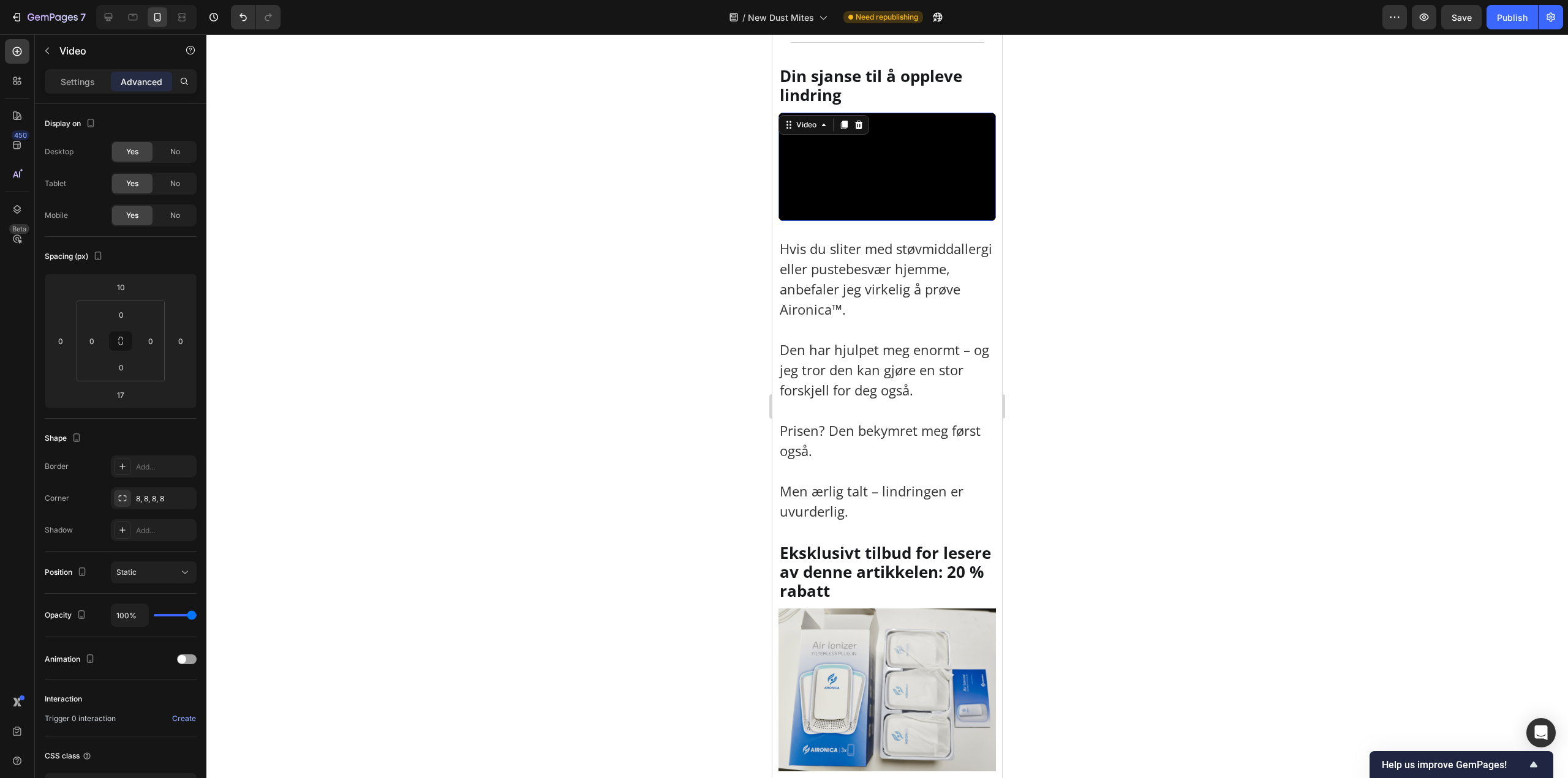
scroll to position [7897, 0]
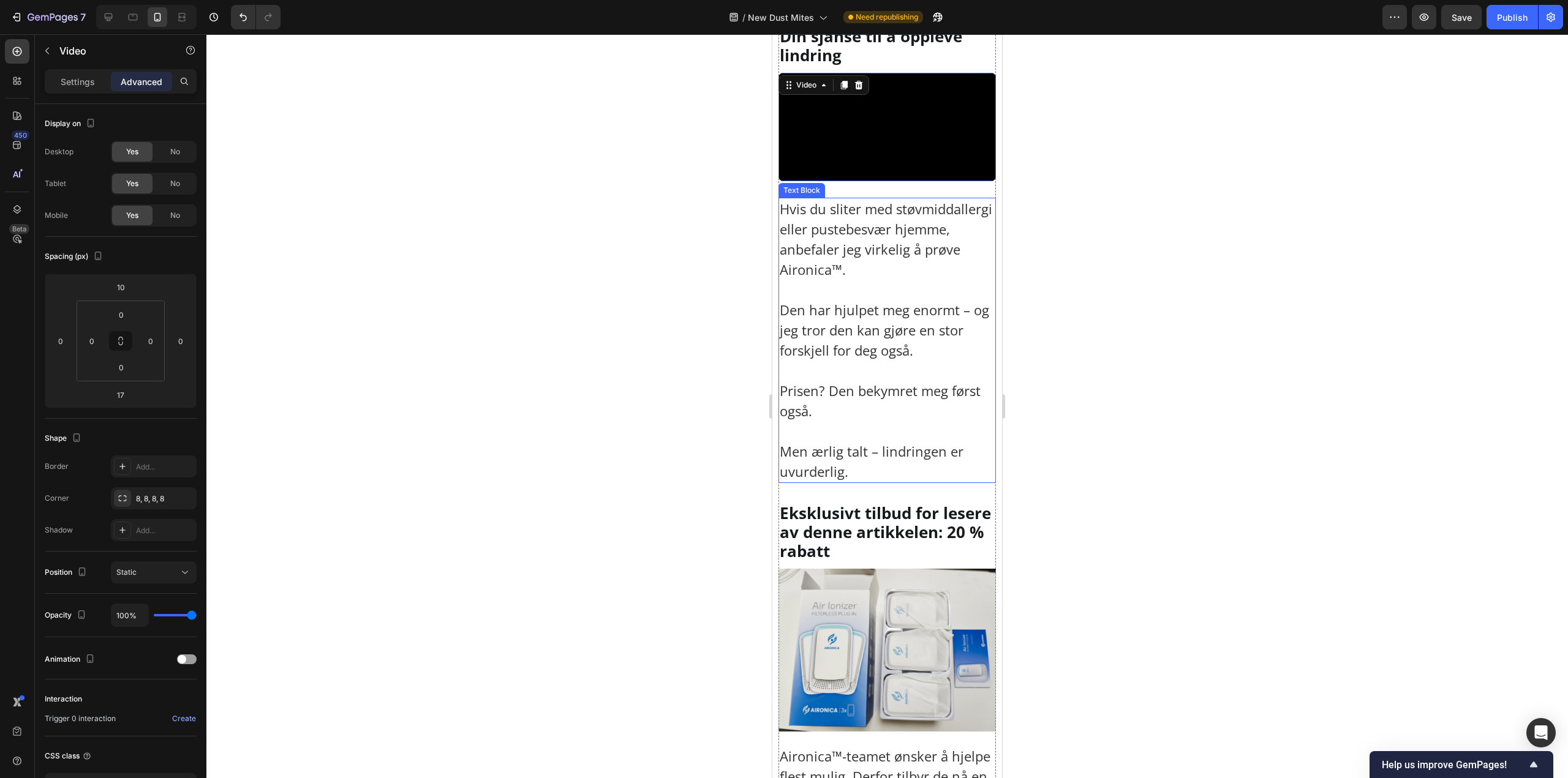
click at [834, 379] on p "Hvis du sliter med støvmiddallergi eller pustebesvær hjemme, anbefaler jeg virk…" at bounding box center [887, 340] width 215 height 283
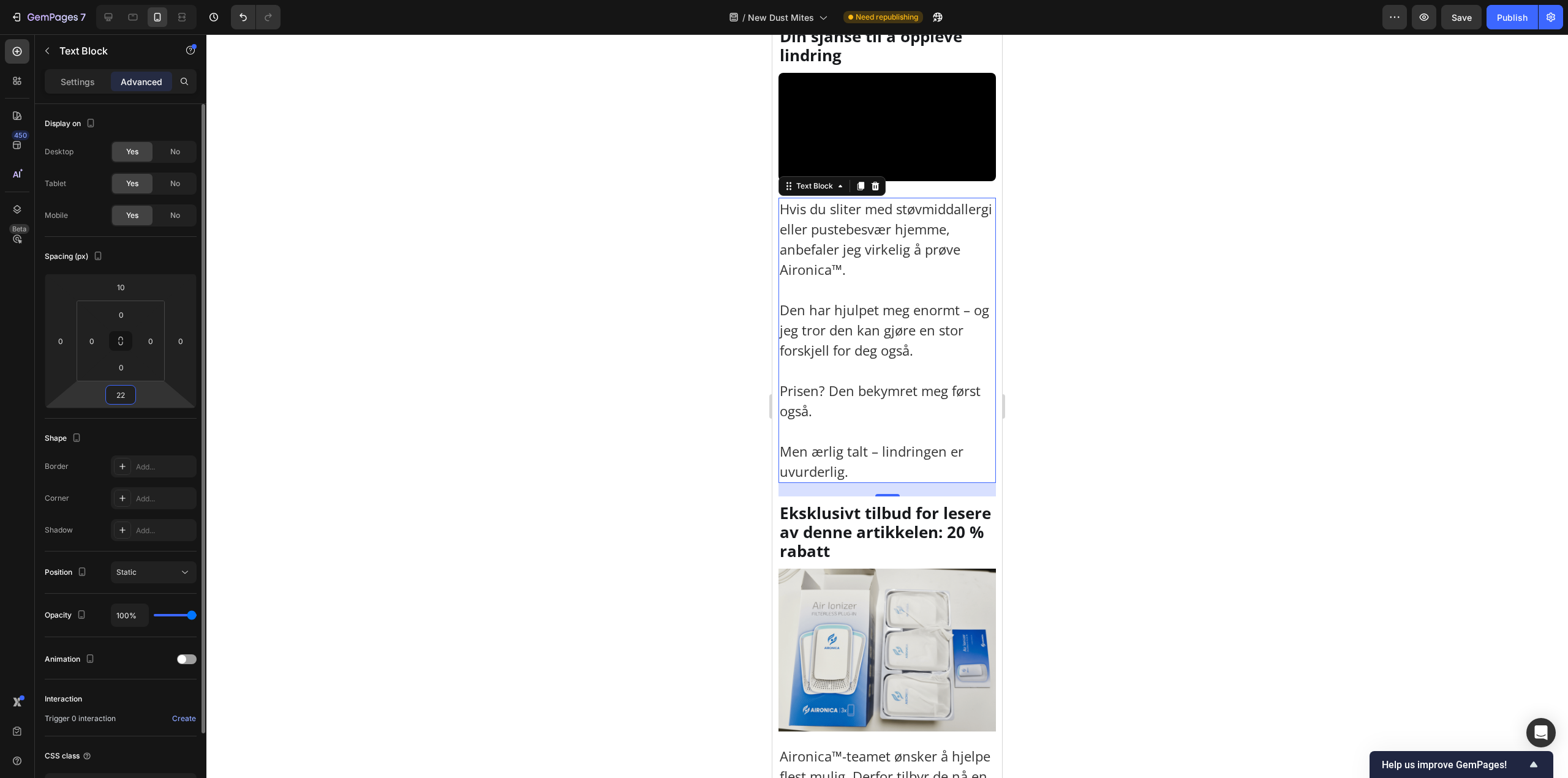
click at [126, 393] on input "22" at bounding box center [121, 394] width 25 height 18
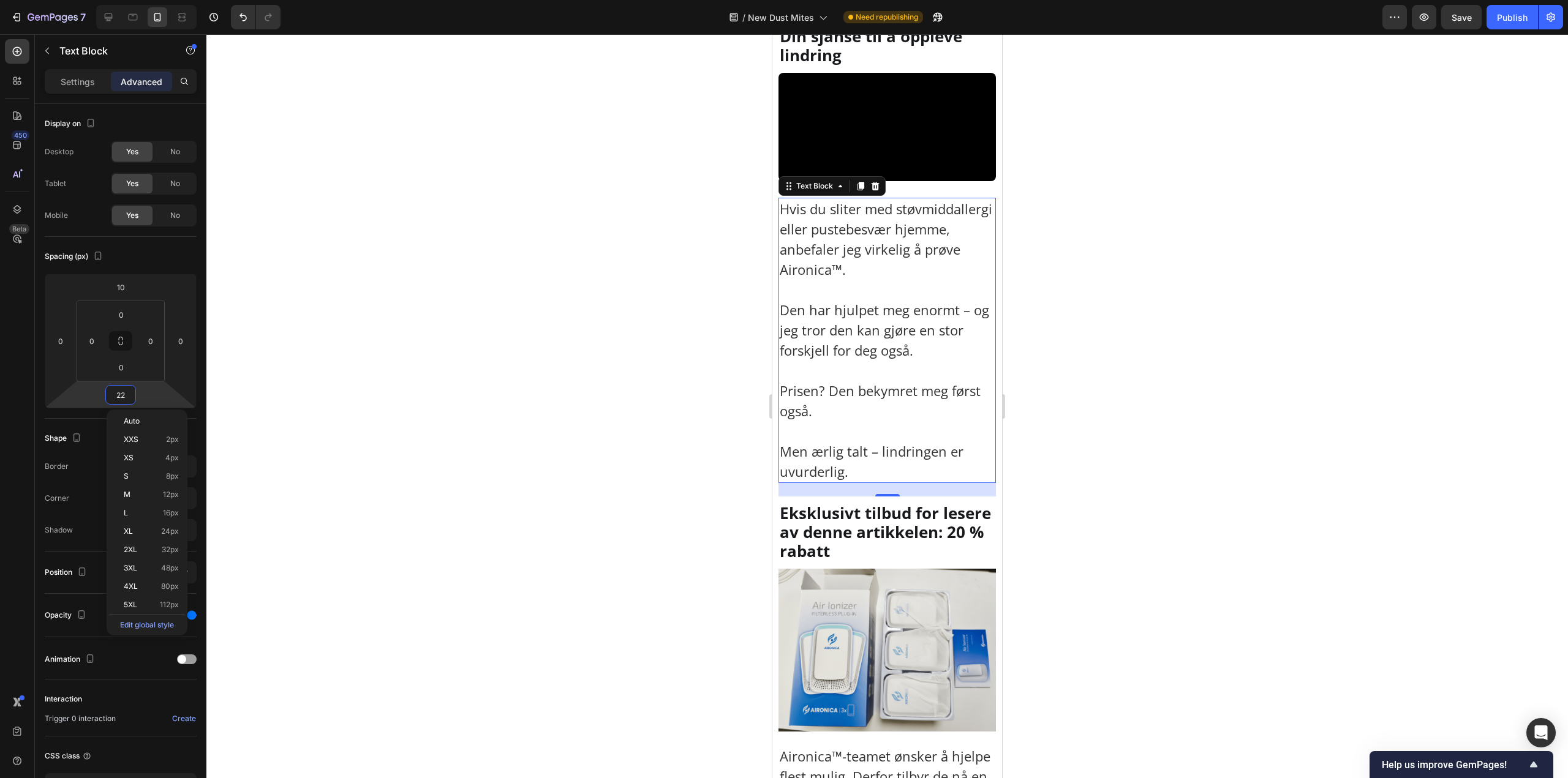
paste input "10"
type input "10"
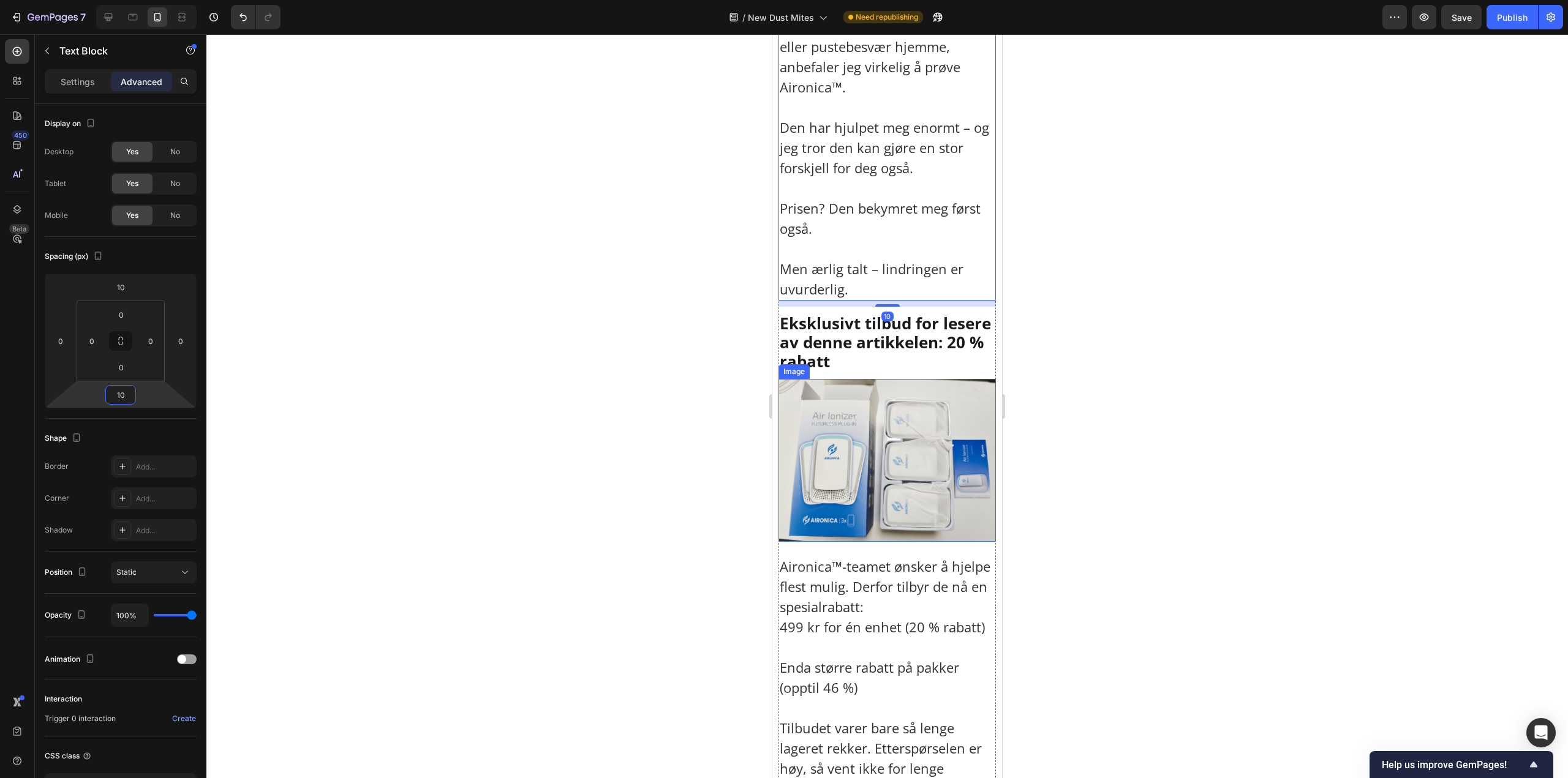
scroll to position [8080, 0]
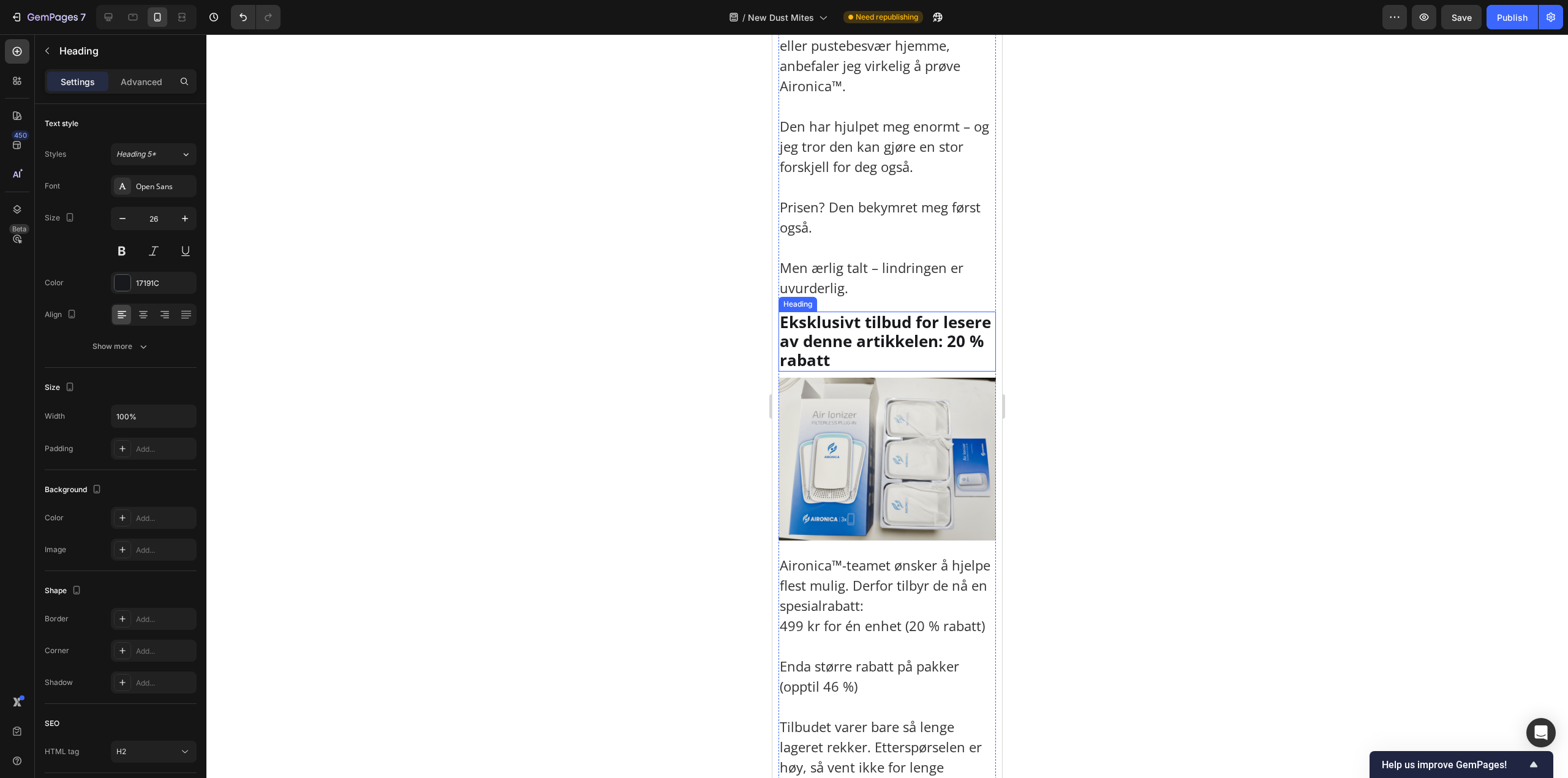
click at [820, 371] on p "Eksklusivt tilbud for lesere av denne artikkelen: 20 % rabatt" at bounding box center [887, 341] width 215 height 57
click at [124, 74] on div "Advanced" at bounding box center [142, 81] width 62 height 19
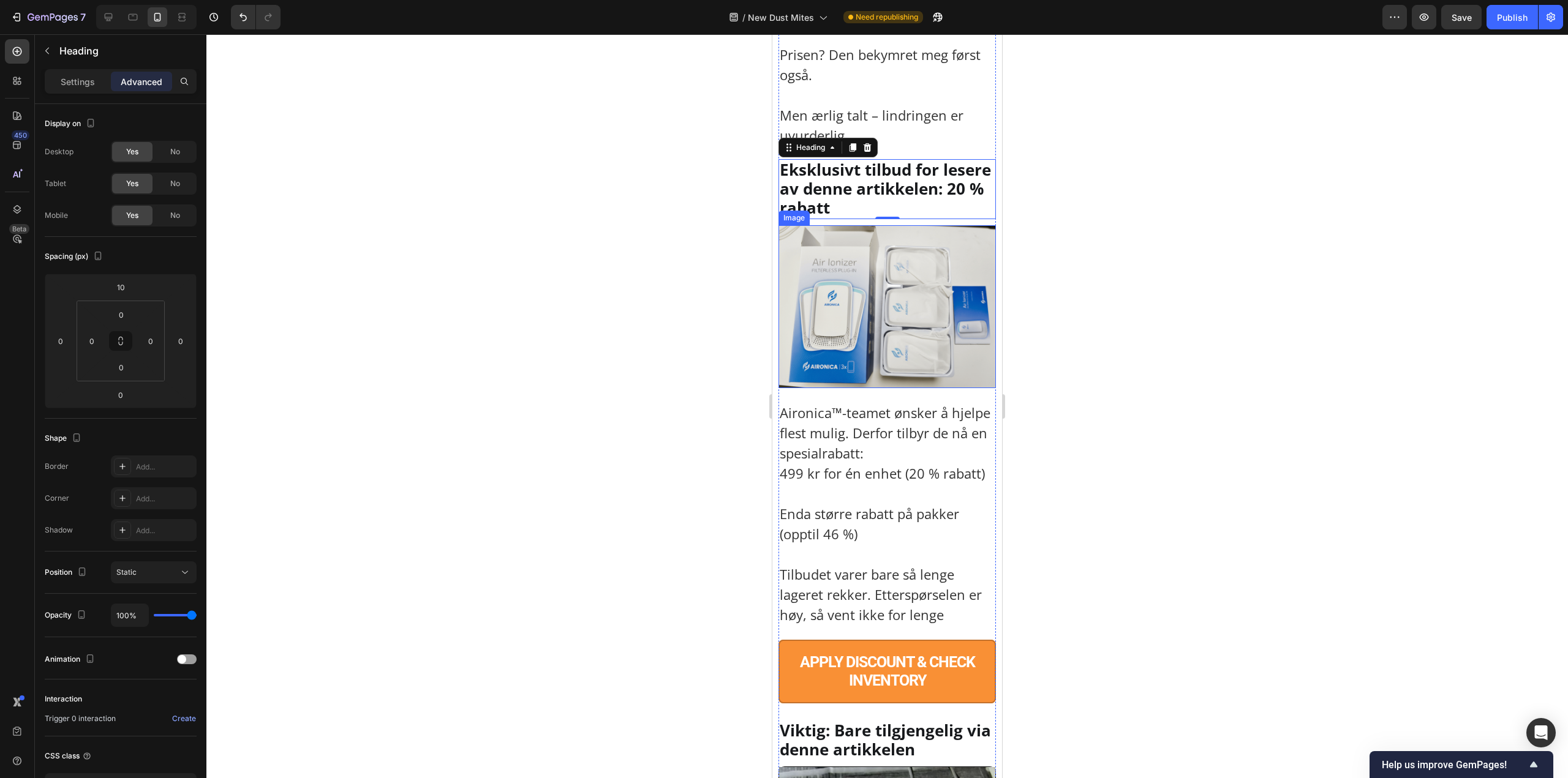
scroll to position [8264, 0]
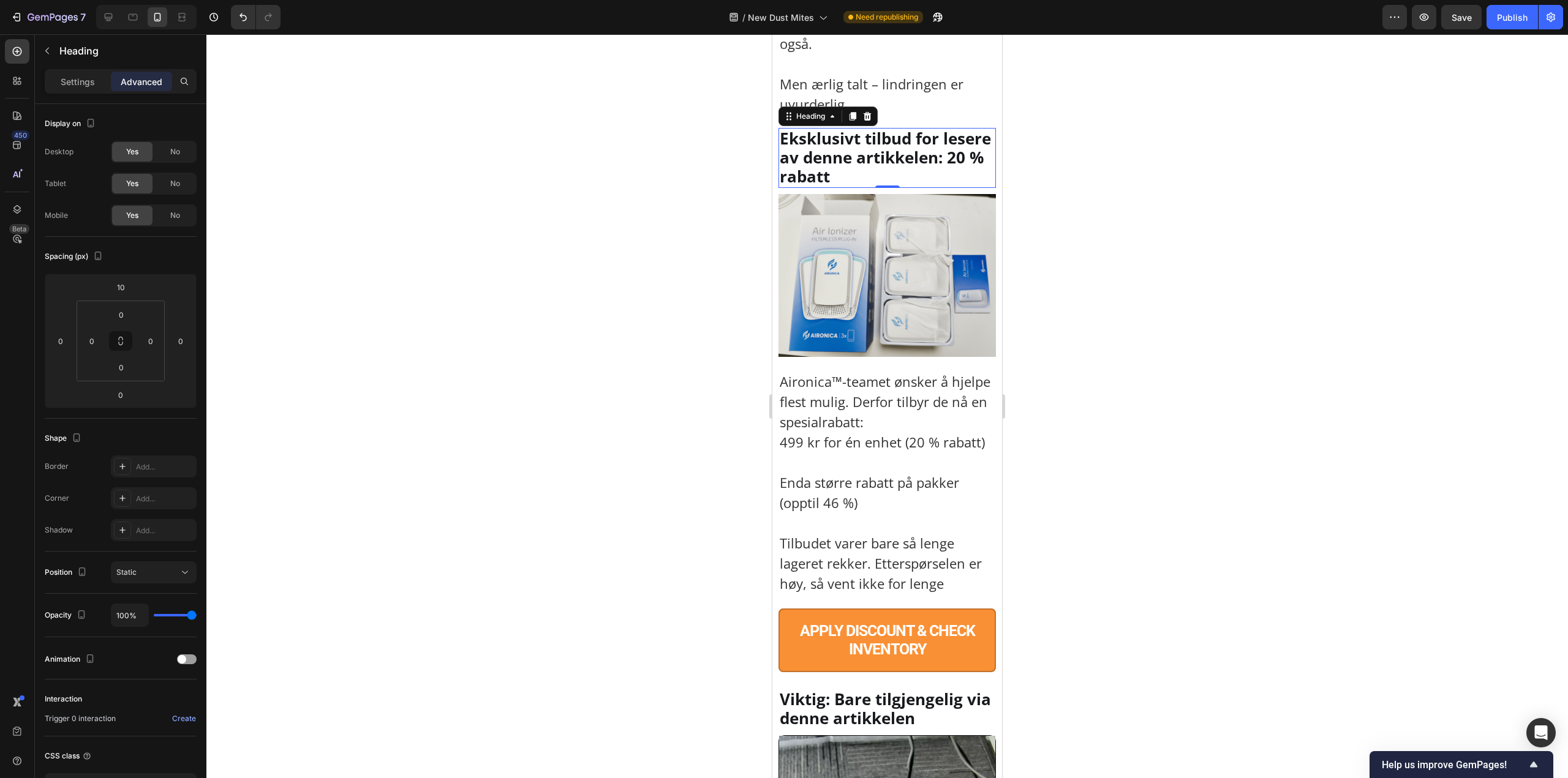
click at [671, 405] on div at bounding box center [887, 406] width 1361 height 744
click at [814, 357] on img at bounding box center [887, 275] width 217 height 163
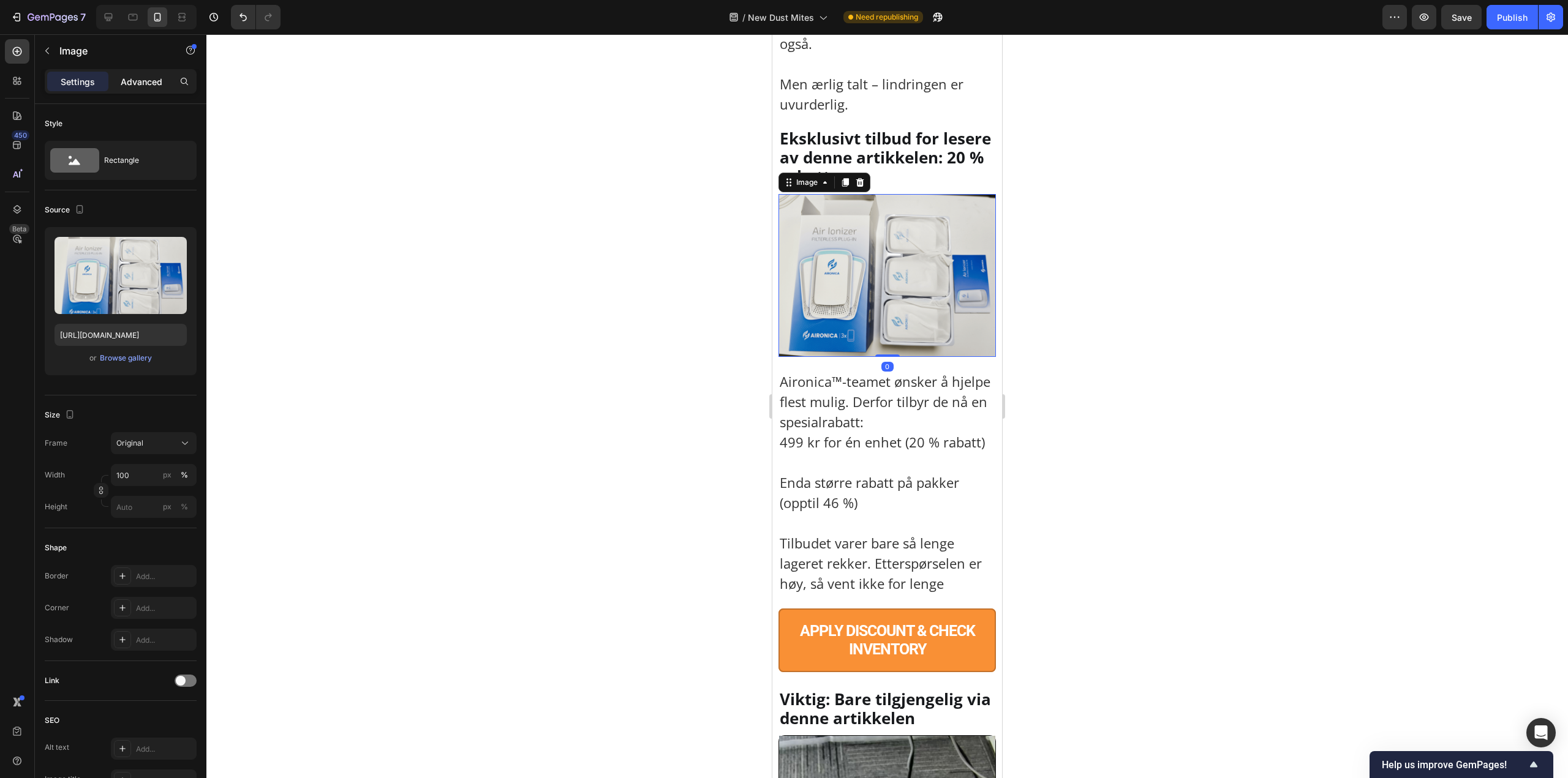
click at [137, 77] on p "Advanced" at bounding box center [141, 82] width 41 height 13
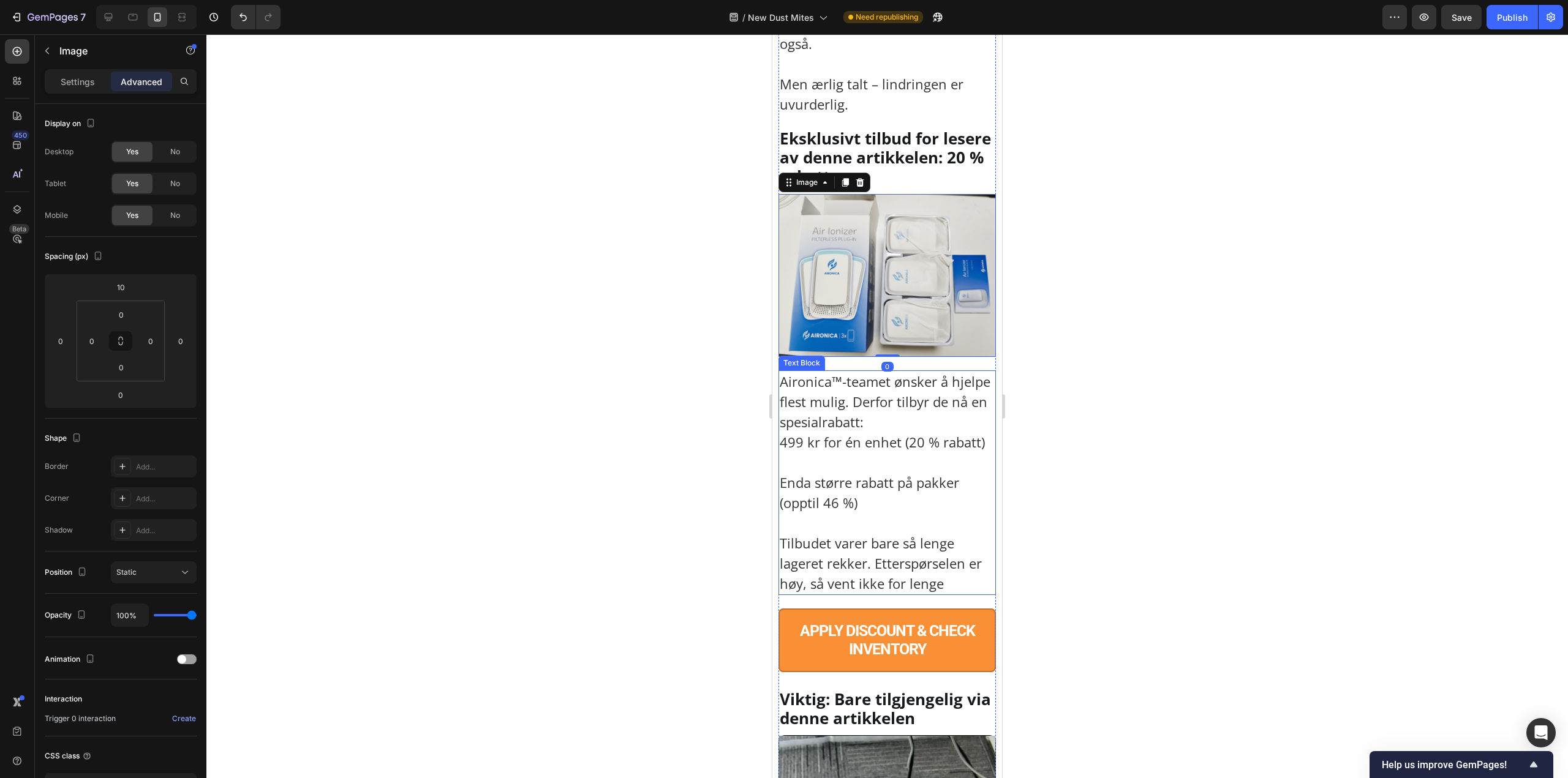
click at [824, 452] on p "Aironica™-teamet ønsker å hjelpe flest mulig. Derfor tilbyr de nå en spesialrab…" at bounding box center [887, 412] width 215 height 81
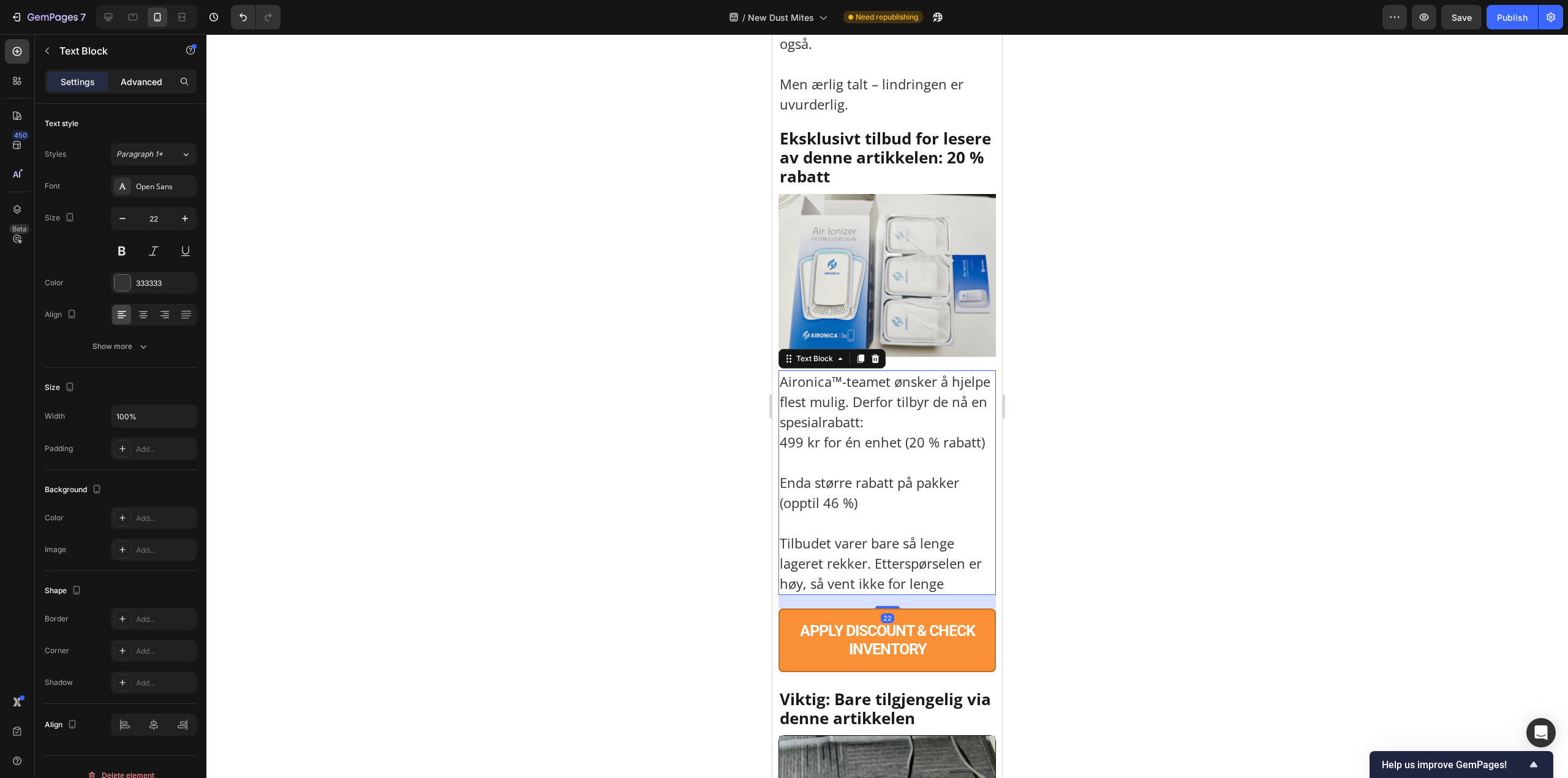
click at [146, 81] on p "Advanced" at bounding box center [141, 82] width 41 height 13
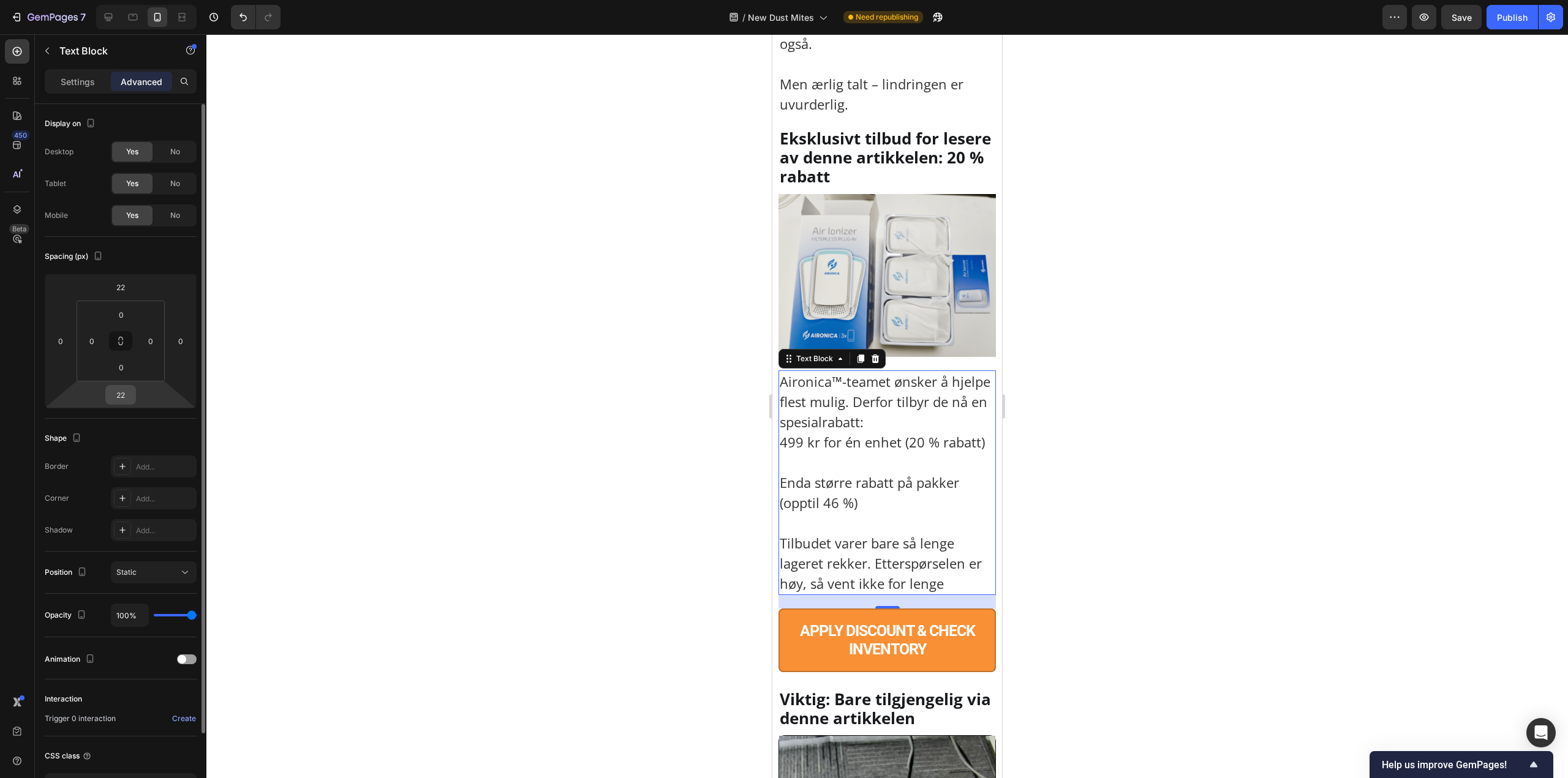
click at [127, 0] on html "7 Version history / New [MEDICAL_DATA] Need republishing Preview Save Publish 4…" at bounding box center [784, 0] width 1568 height 0
click at [124, 398] on input "22" at bounding box center [121, 394] width 25 height 18
paste input "10"
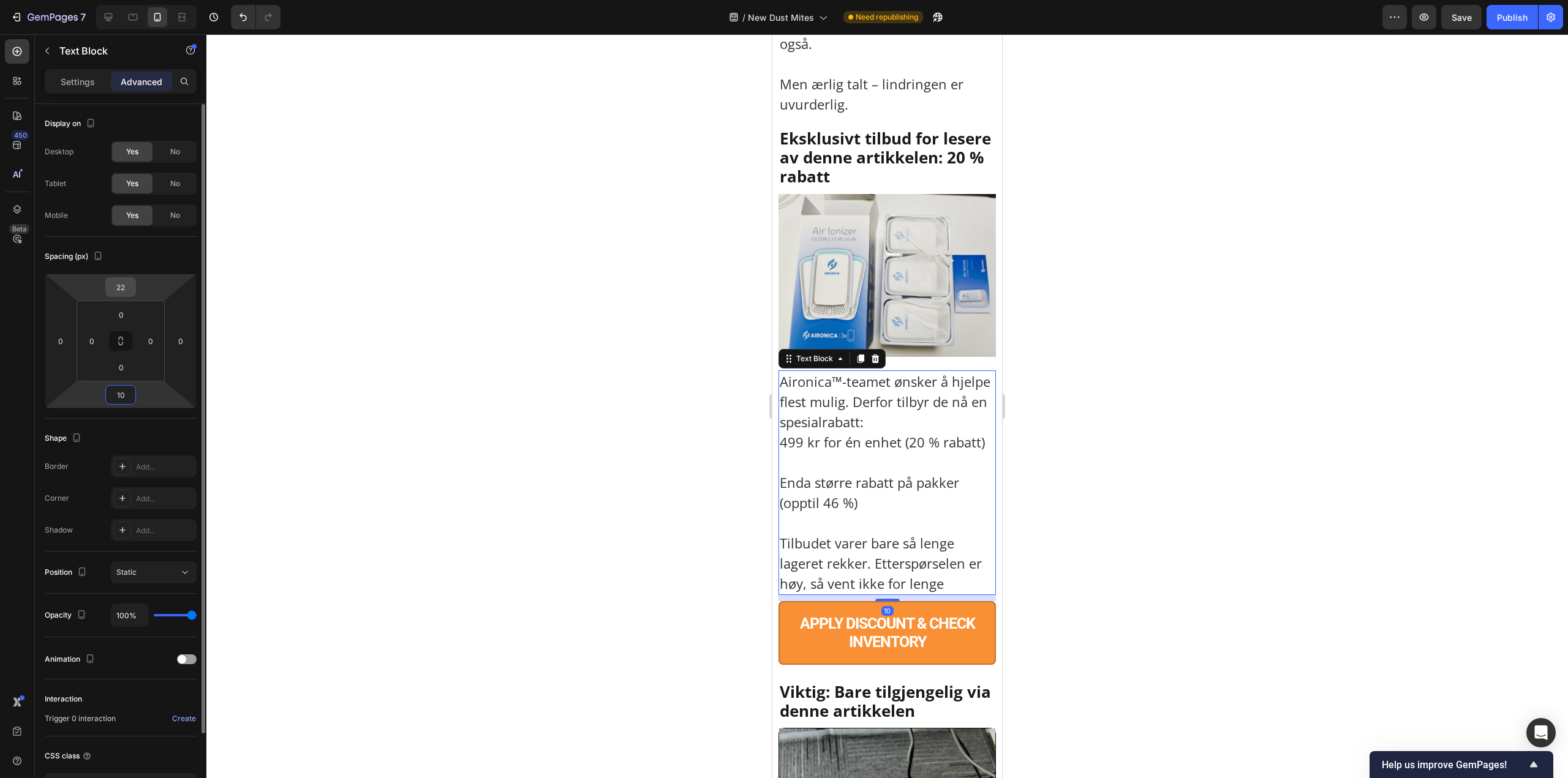
type input "10"
click at [128, 284] on input "22" at bounding box center [121, 287] width 25 height 18
paste input "10"
type input "10"
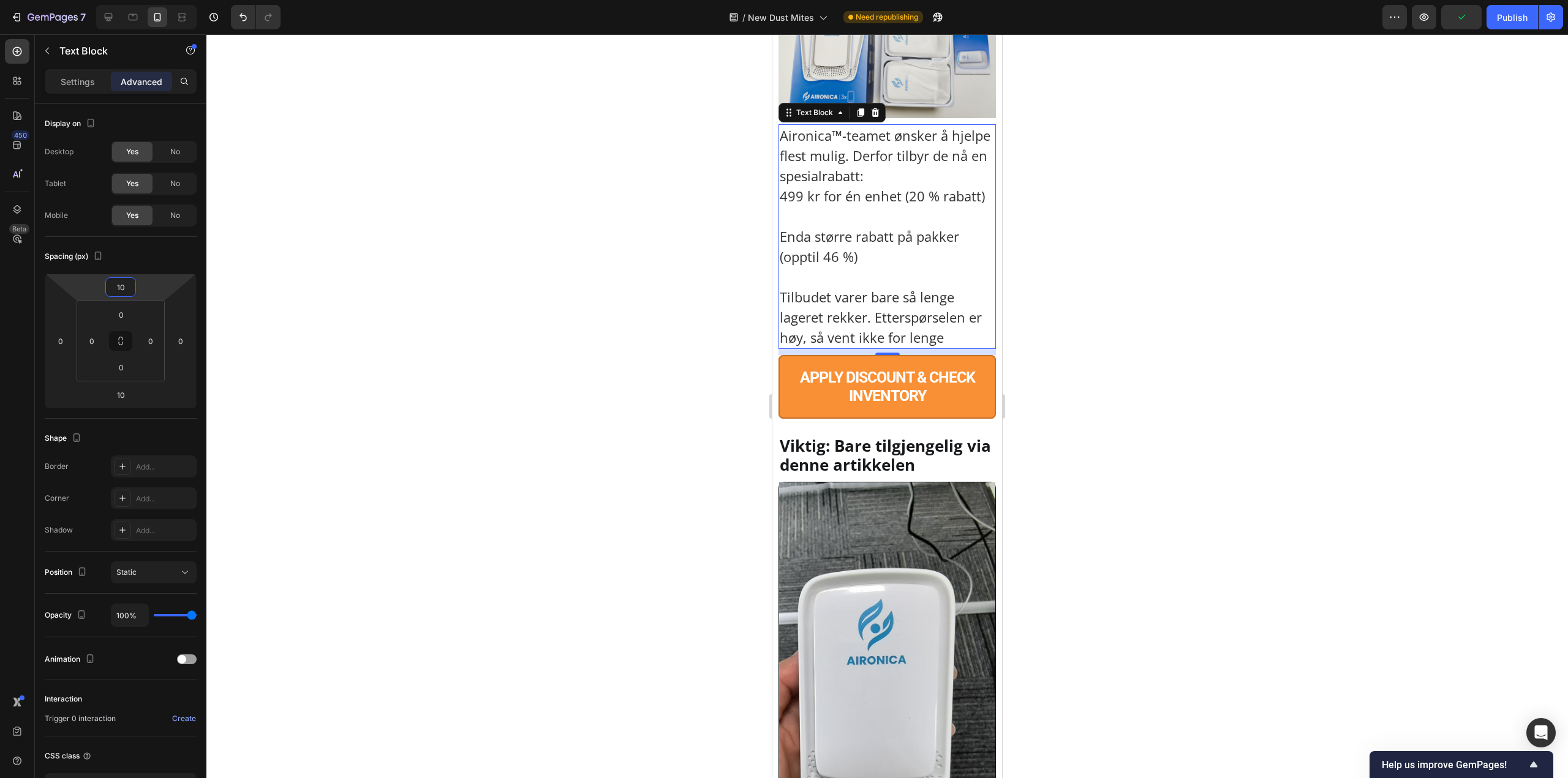
scroll to position [8509, 0]
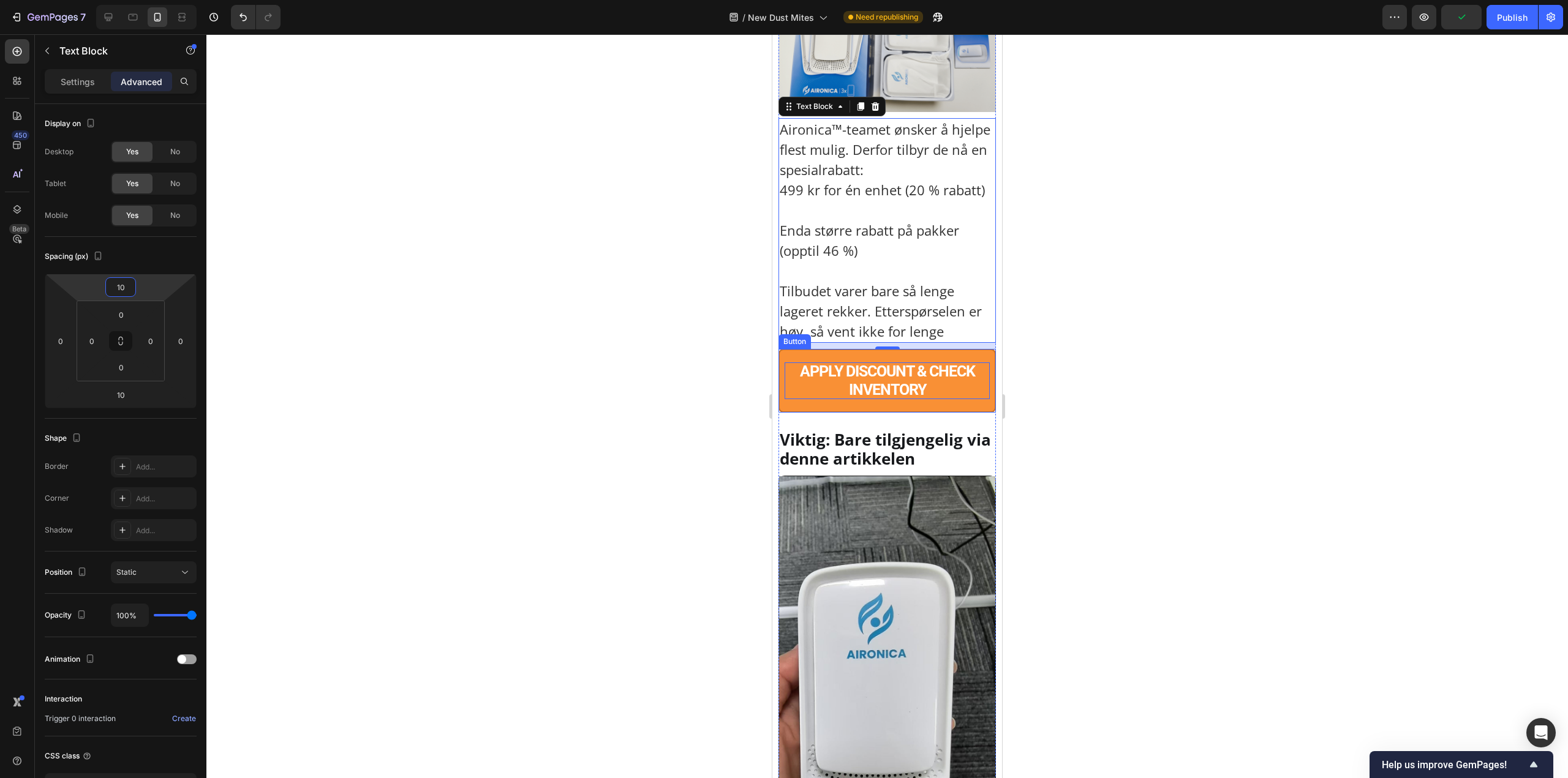
click at [923, 399] on p "APPLY DISCOUNT & CHECK INVENTORY" at bounding box center [887, 381] width 205 height 37
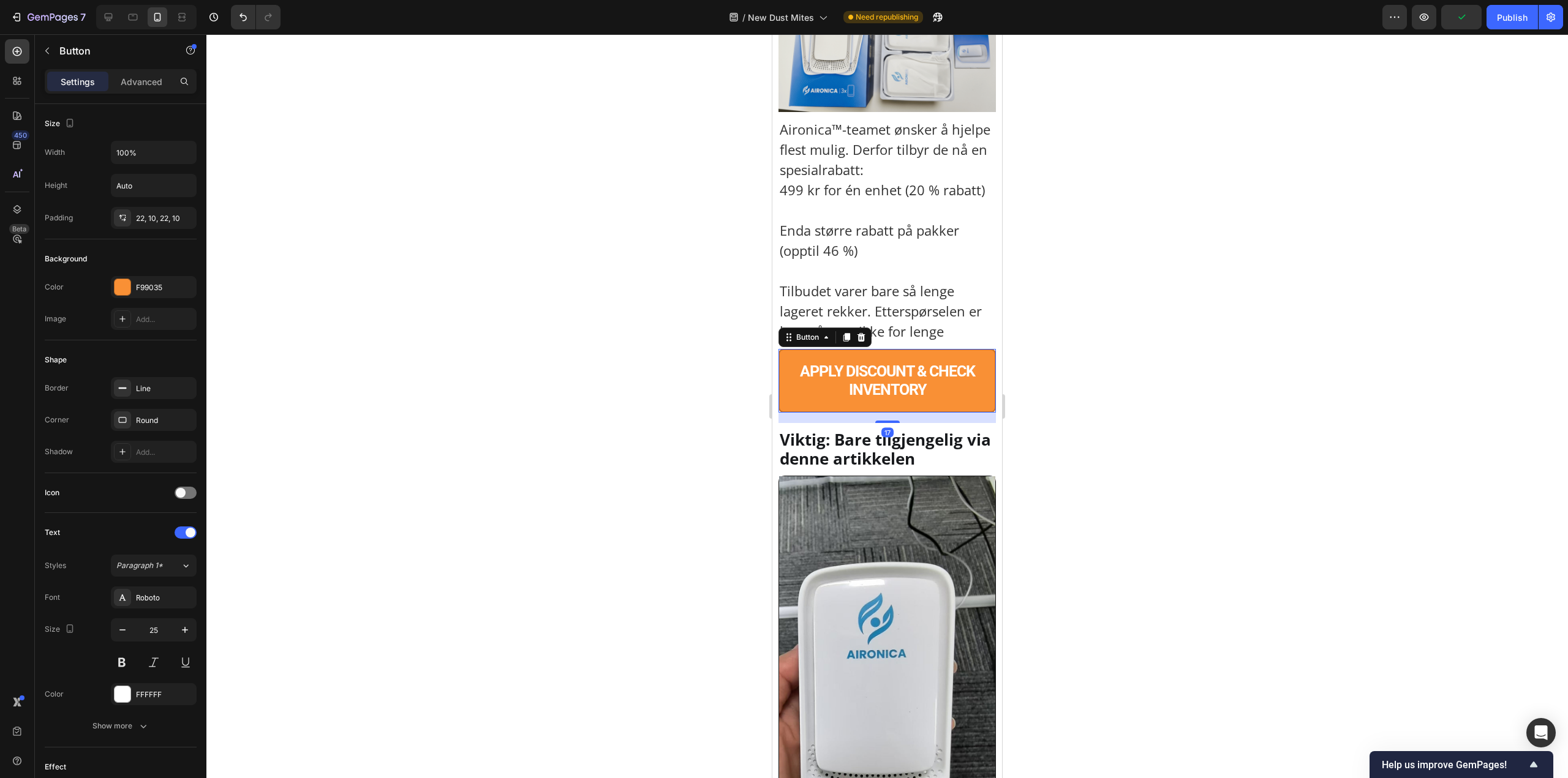
click at [936, 413] on button "APPLY DISCOUNT & CHECK INVENTORY" at bounding box center [887, 380] width 217 height 63
click at [122, 80] on p "Advanced" at bounding box center [141, 82] width 41 height 13
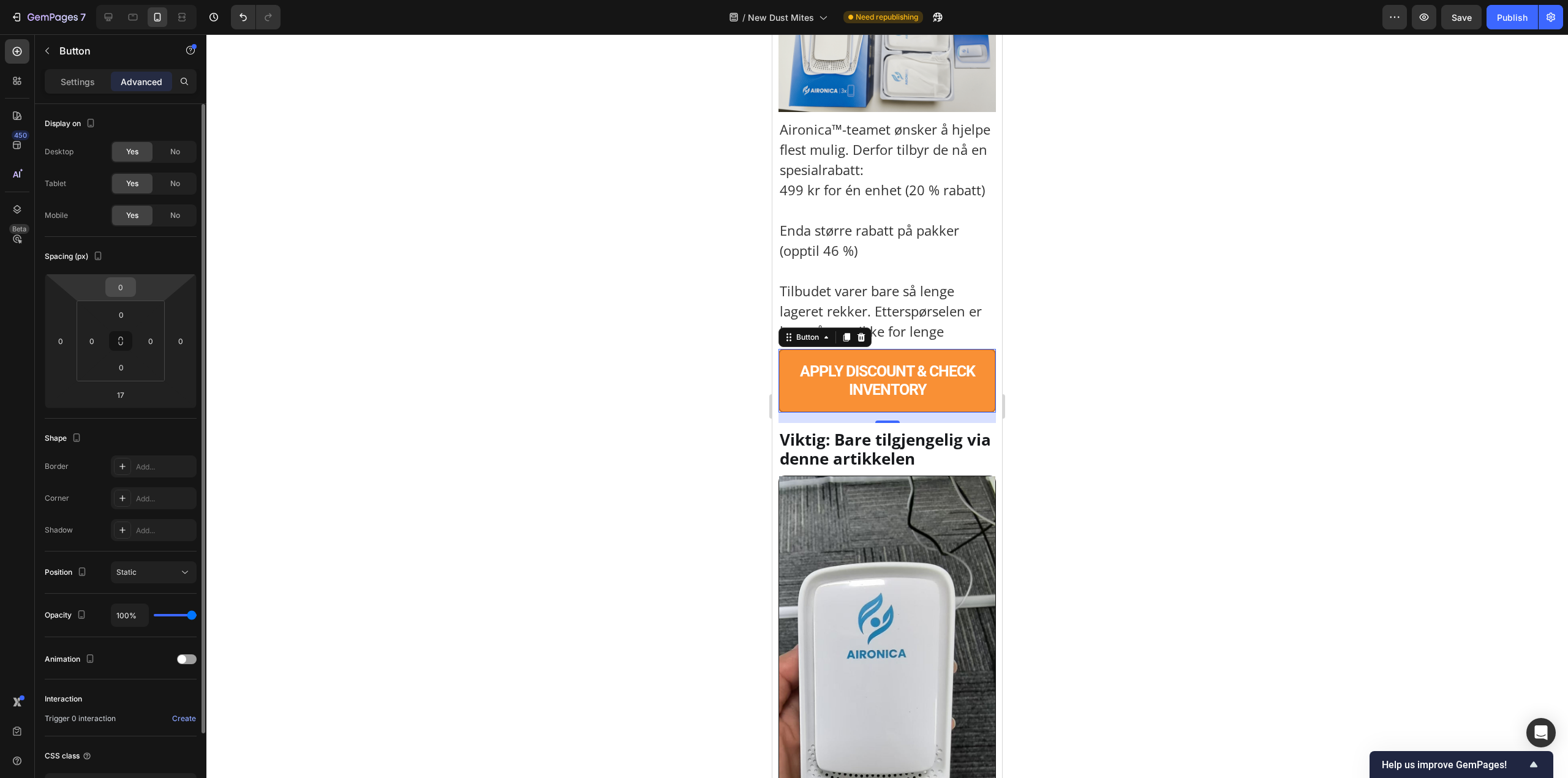
click at [123, 287] on input "0" at bounding box center [121, 287] width 25 height 18
paste input "1"
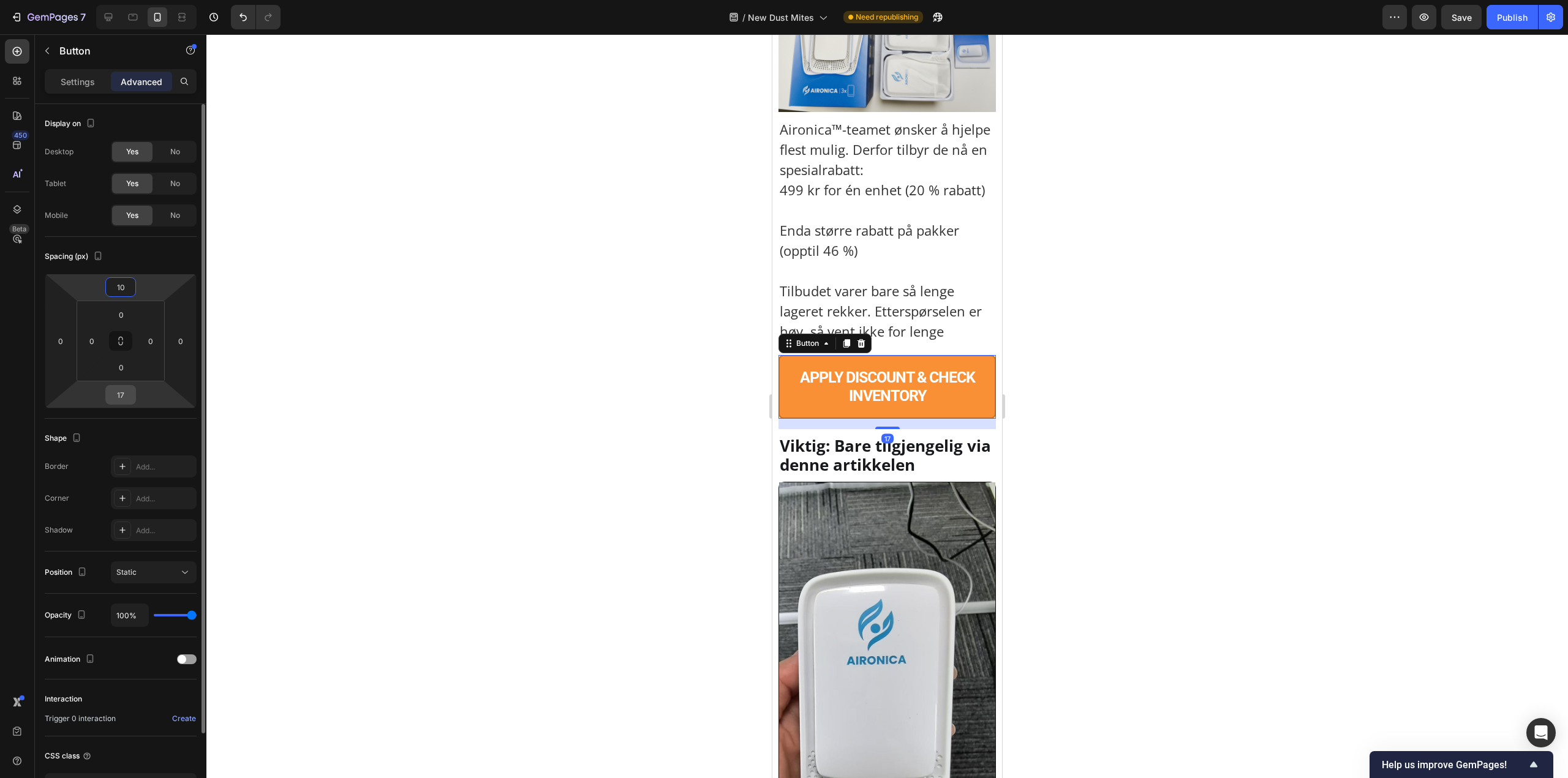
type input "10"
click at [118, 393] on input "17" at bounding box center [121, 394] width 25 height 18
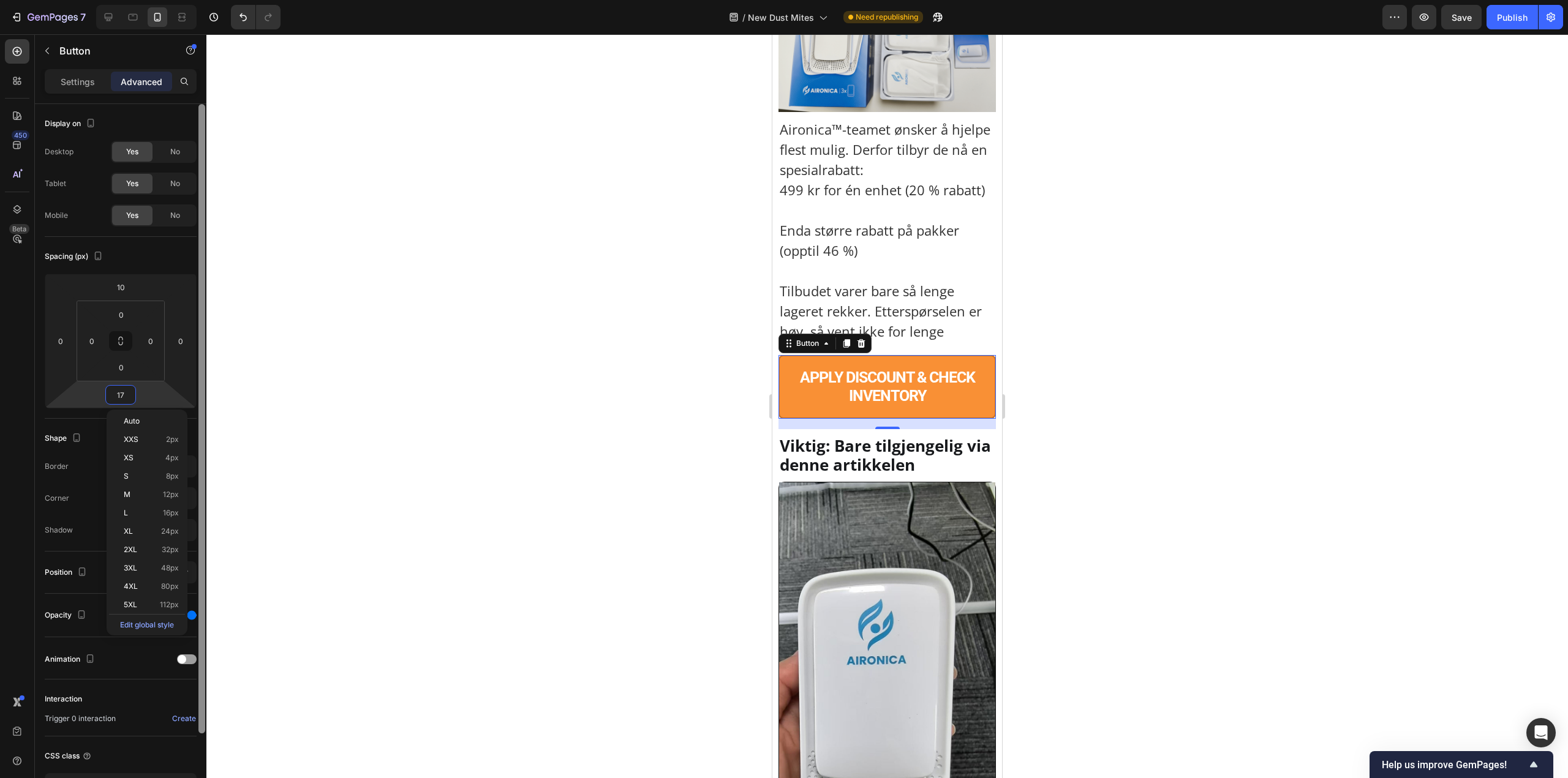
paste input "0"
type input "10"
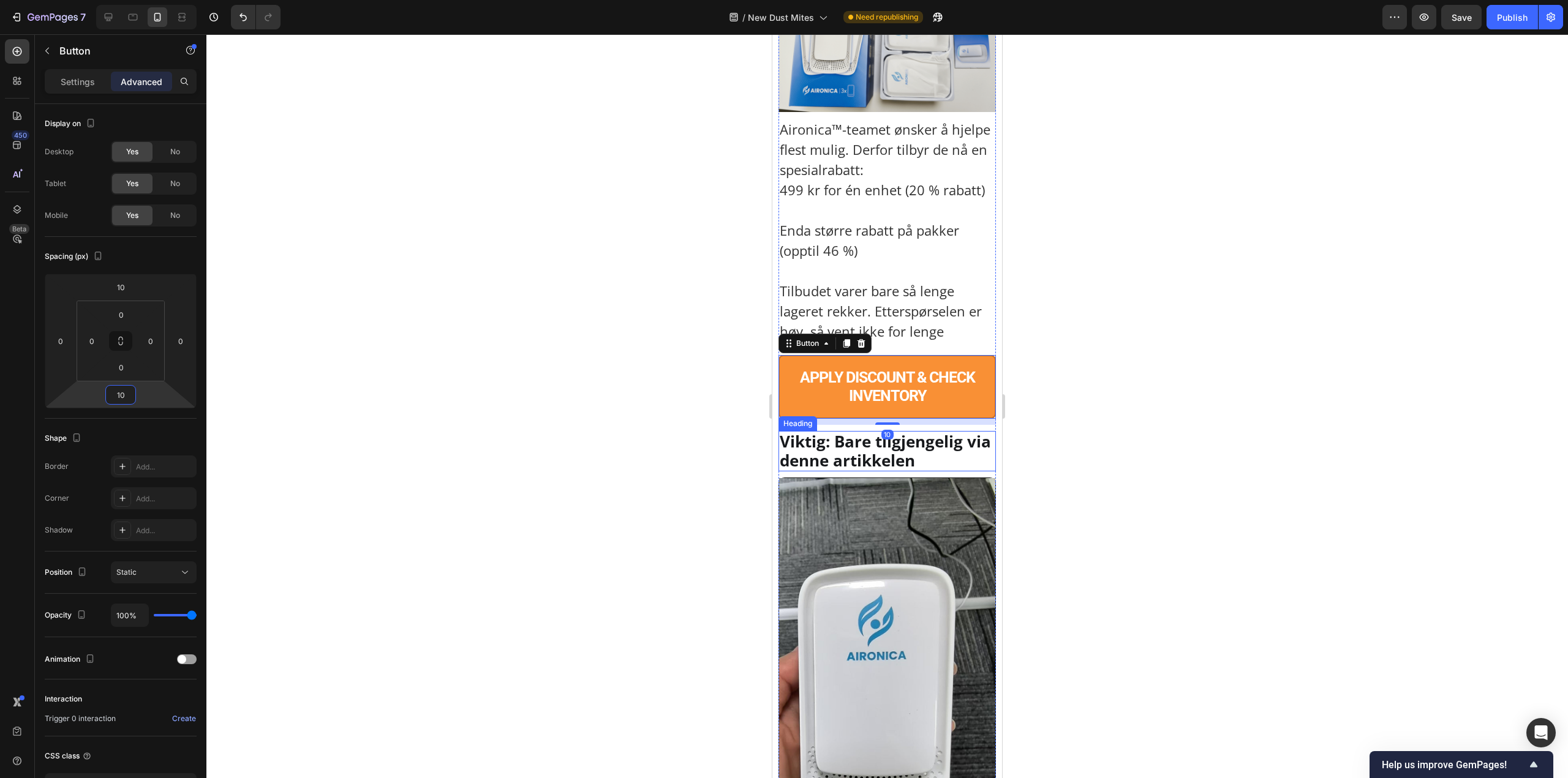
click at [888, 470] on p "Viktig: Bare tilgjengelig via denne artikkelen" at bounding box center [887, 451] width 215 height 38
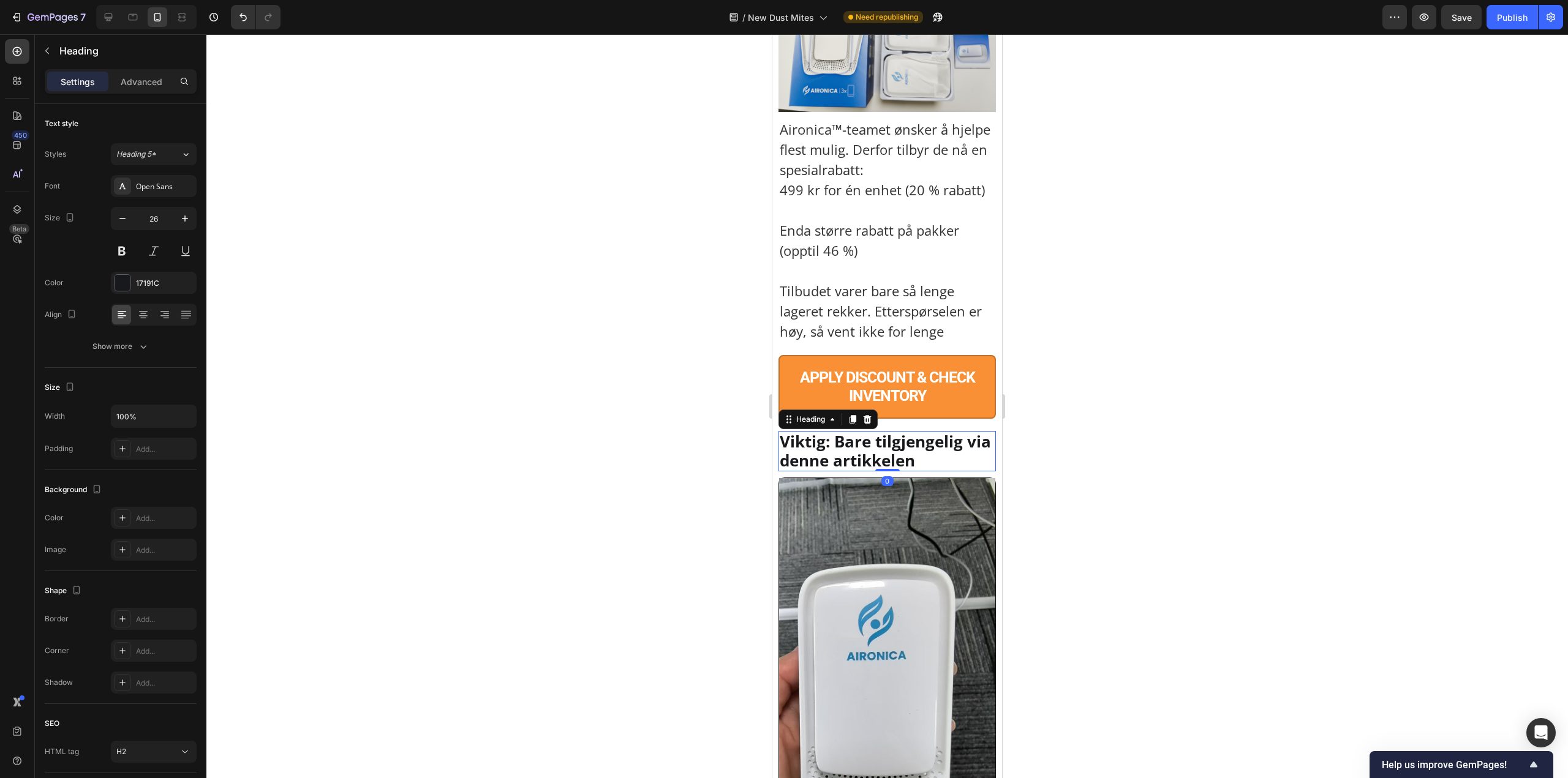
click at [109, 79] on div "Settings Advanced" at bounding box center [121, 81] width 147 height 19
click at [128, 82] on p "Advanced" at bounding box center [141, 82] width 41 height 13
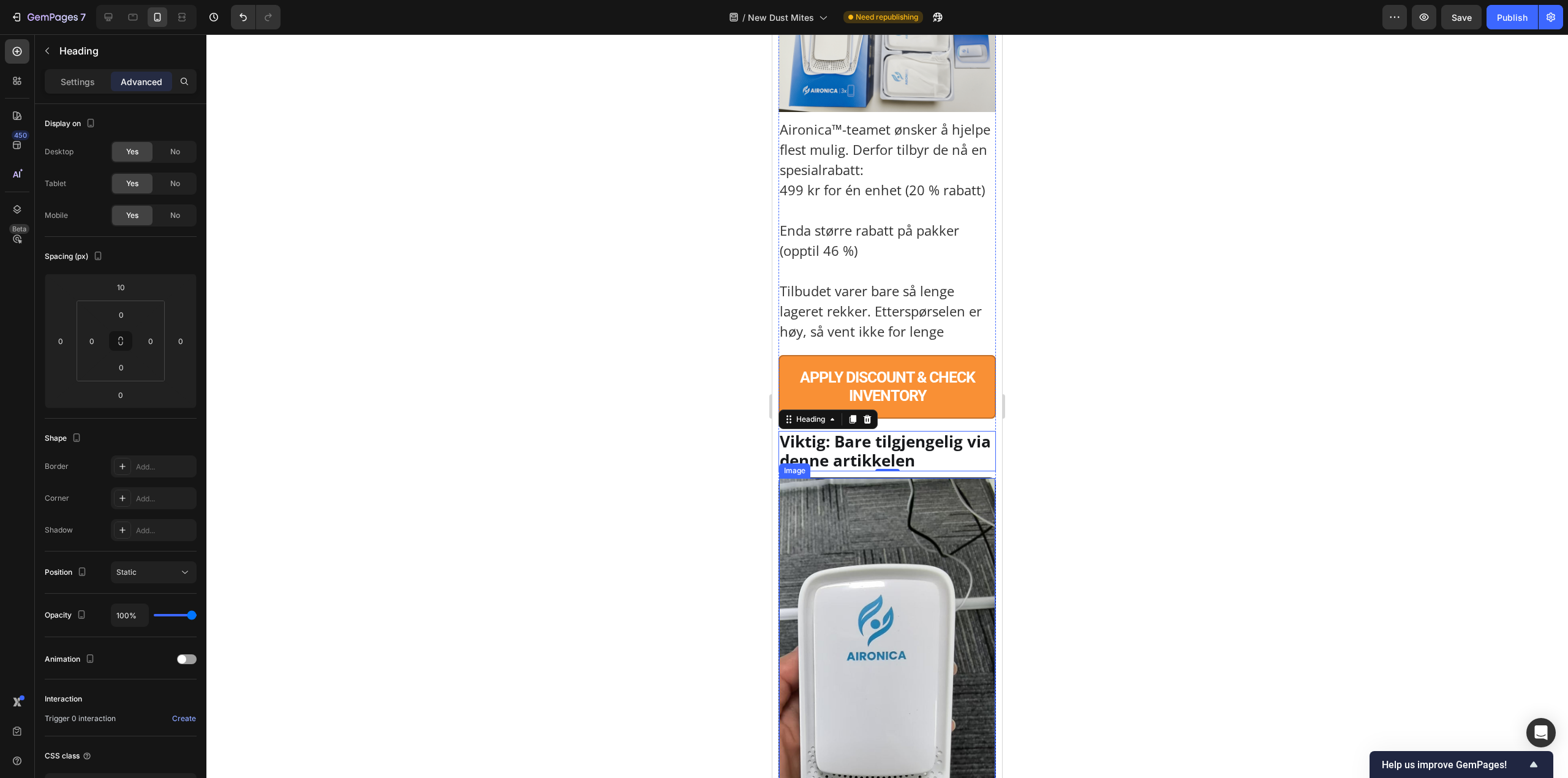
click at [942, 635] on img at bounding box center [887, 640] width 217 height 325
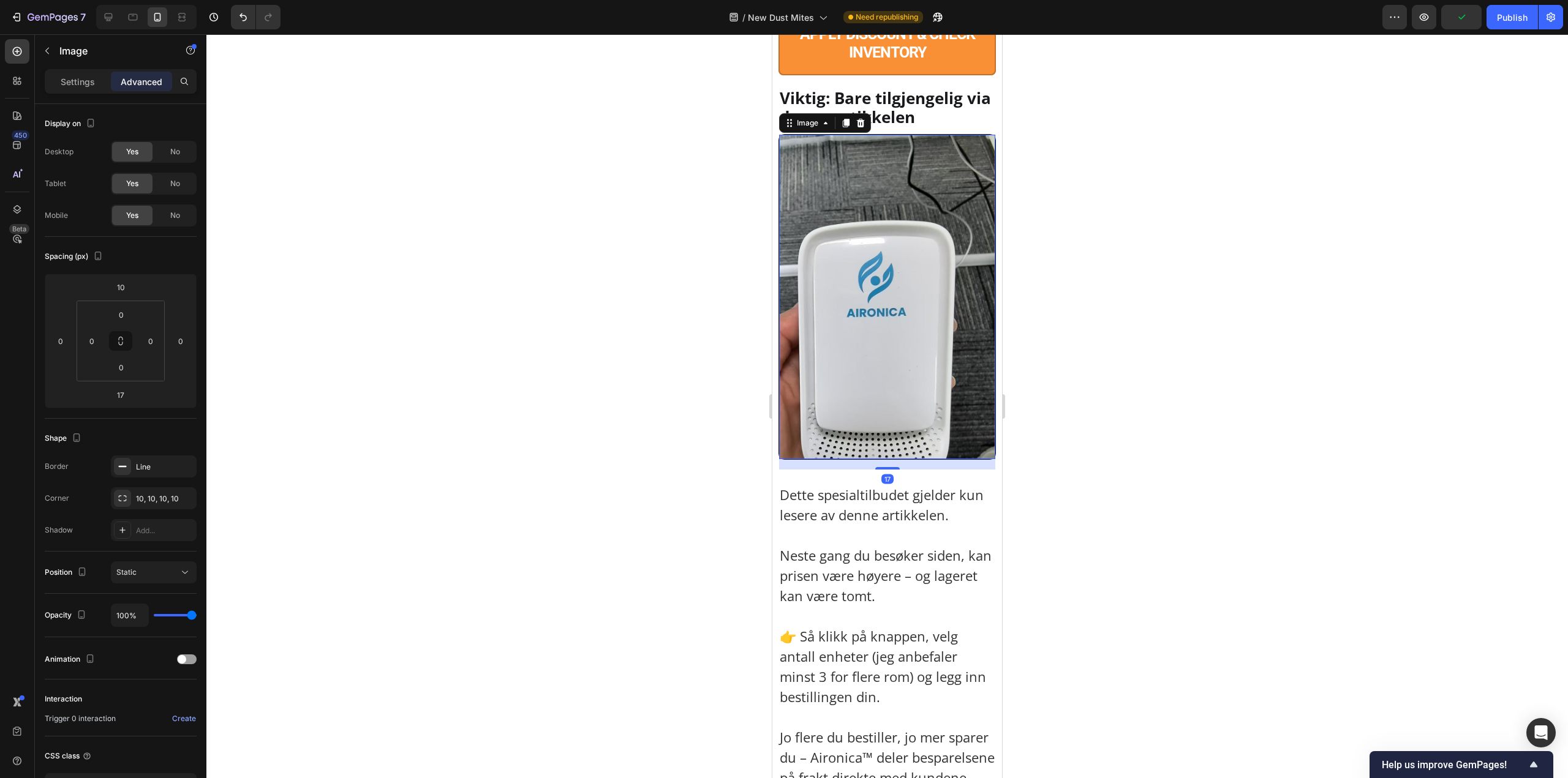
scroll to position [8937, 0]
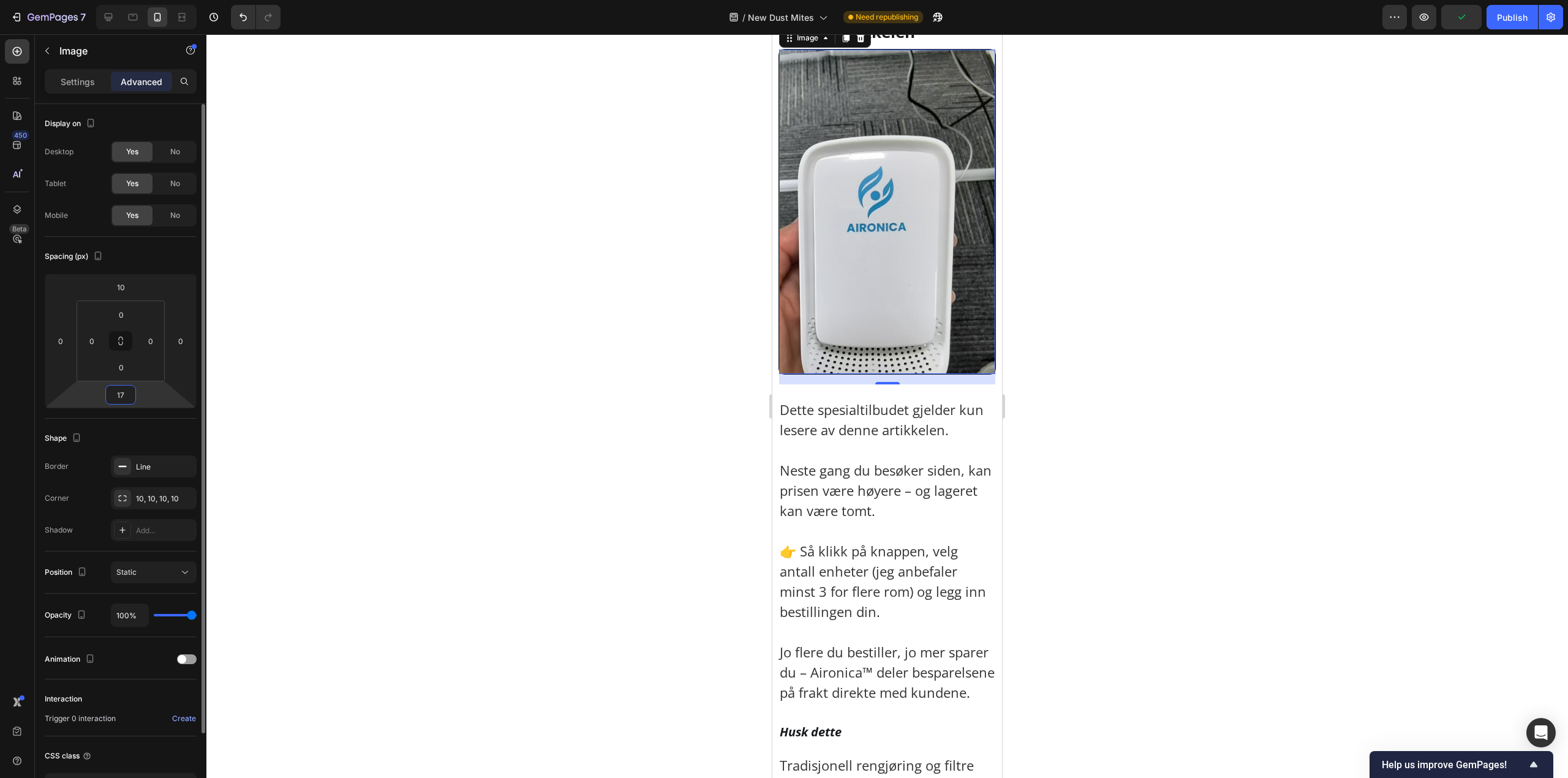
click at [128, 395] on input "17" at bounding box center [121, 394] width 25 height 18
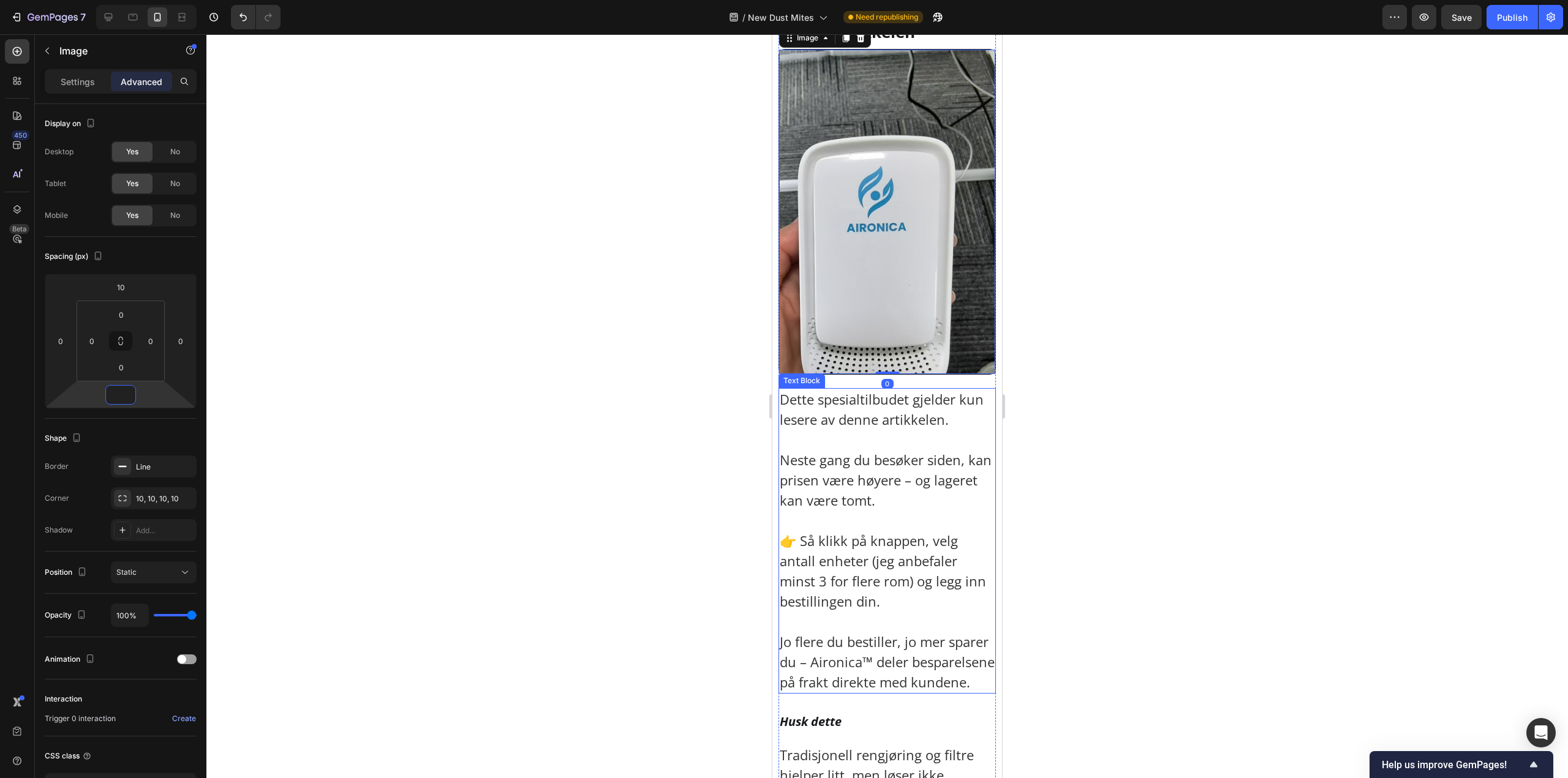
click at [864, 501] on p "Dette spesialtilbudet gjelder kun lesere av denne artikkelen. Neste gang du bes…" at bounding box center [887, 540] width 215 height 303
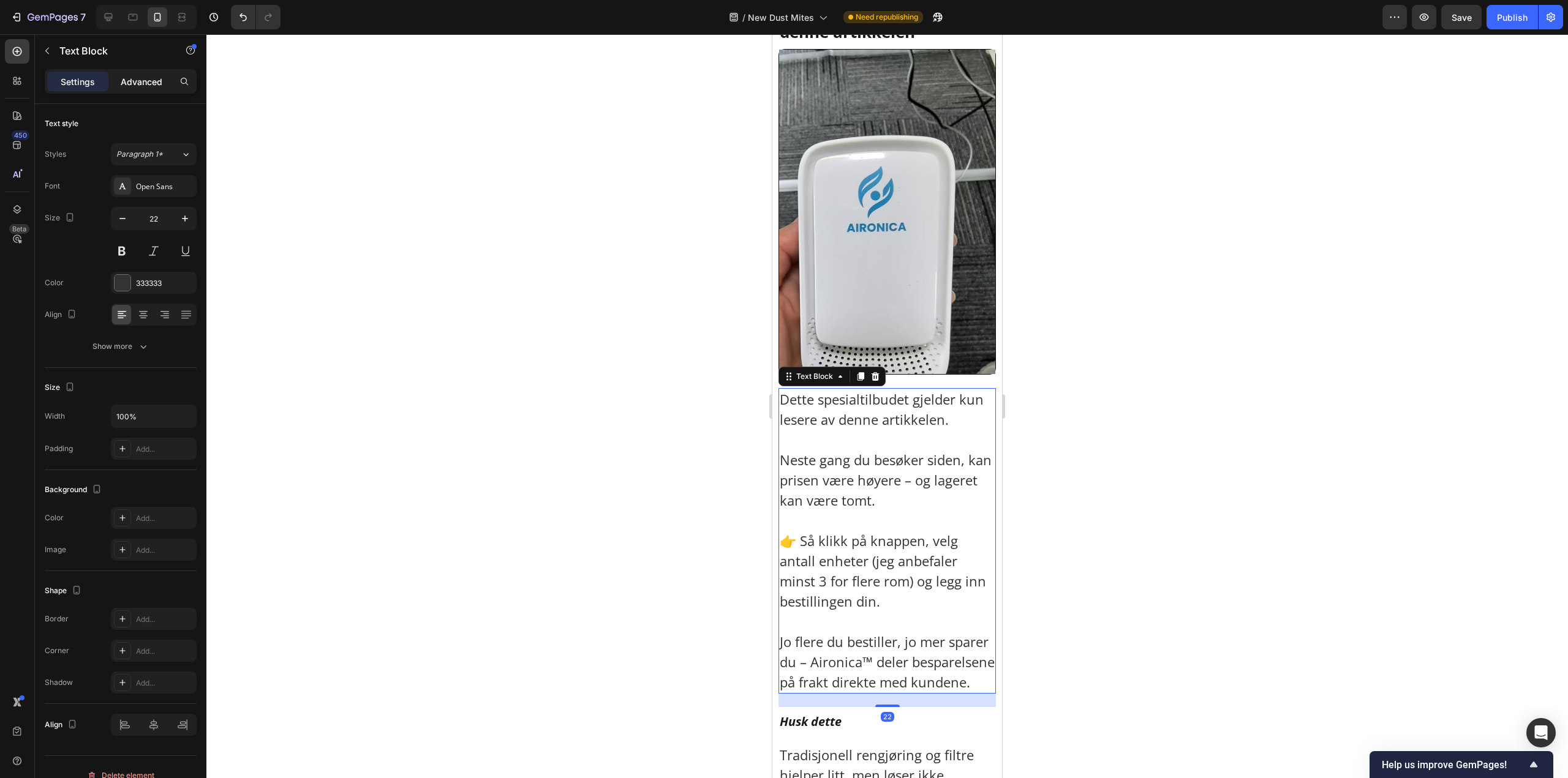
click at [148, 74] on div "Advanced" at bounding box center [142, 81] width 62 height 19
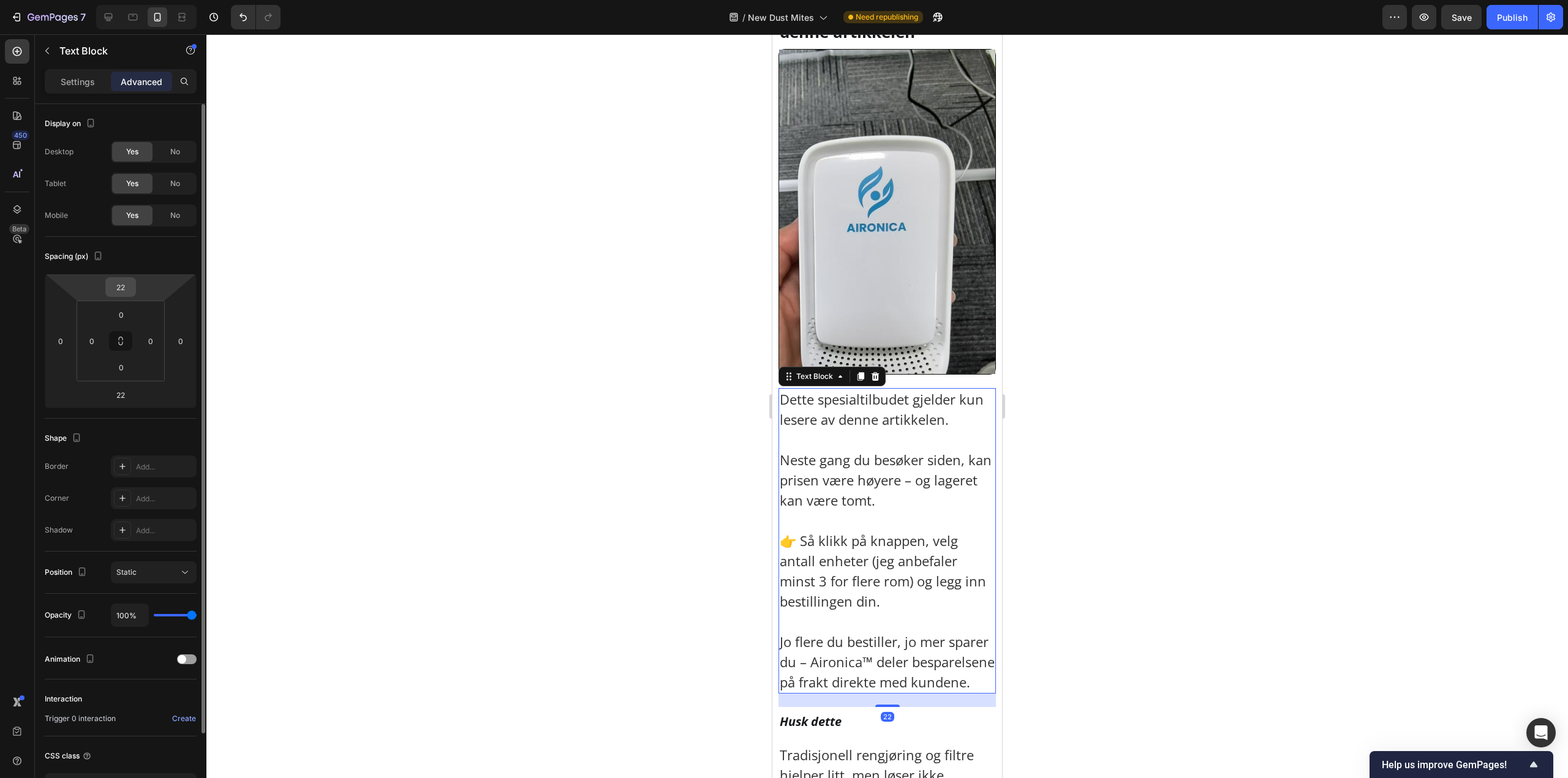
click at [121, 286] on input "22" at bounding box center [121, 287] width 25 height 18
paste input "10"
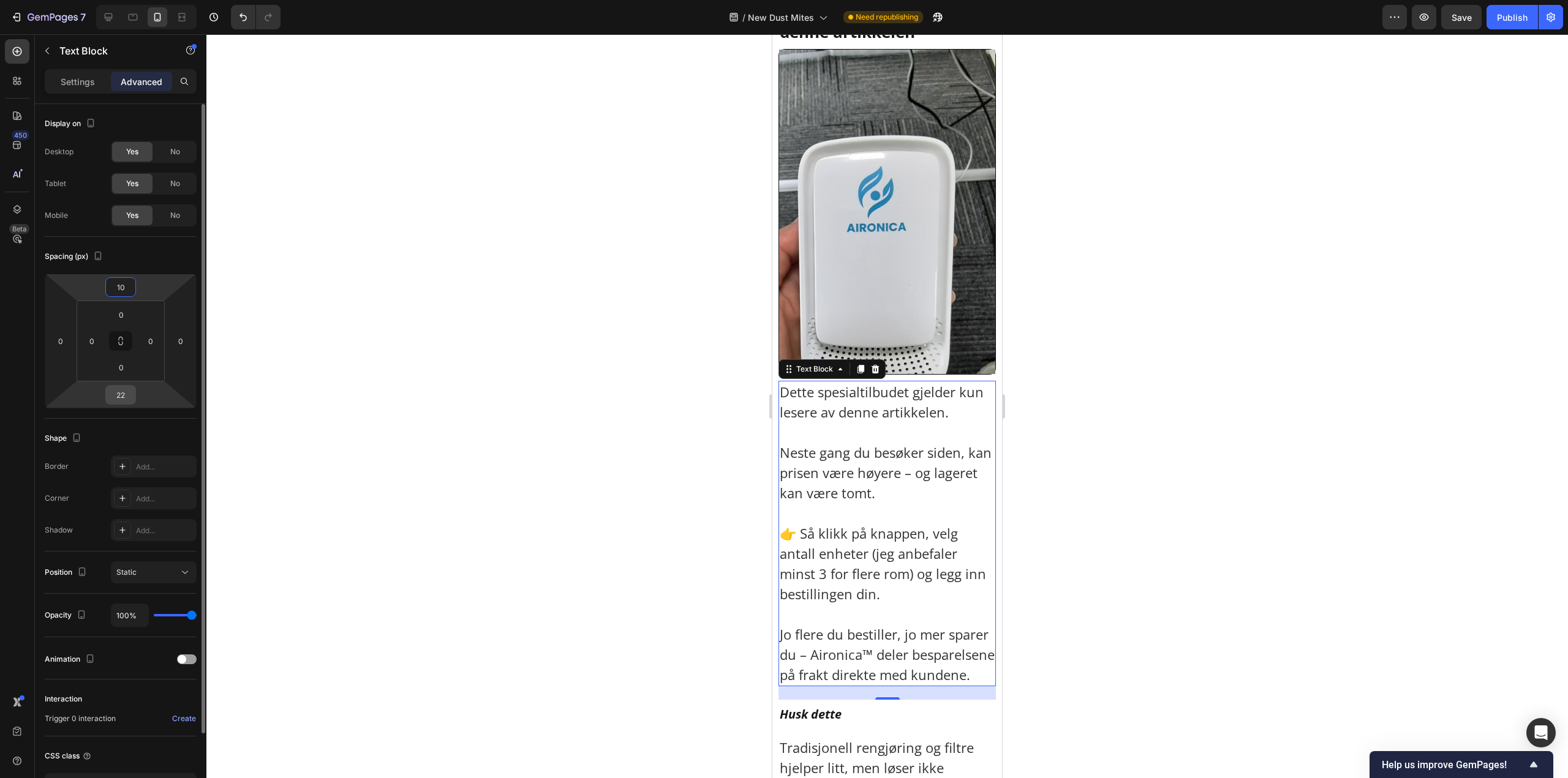
type input "10"
click at [125, 393] on input "22" at bounding box center [121, 394] width 25 height 18
paste input "10"
type input "10"
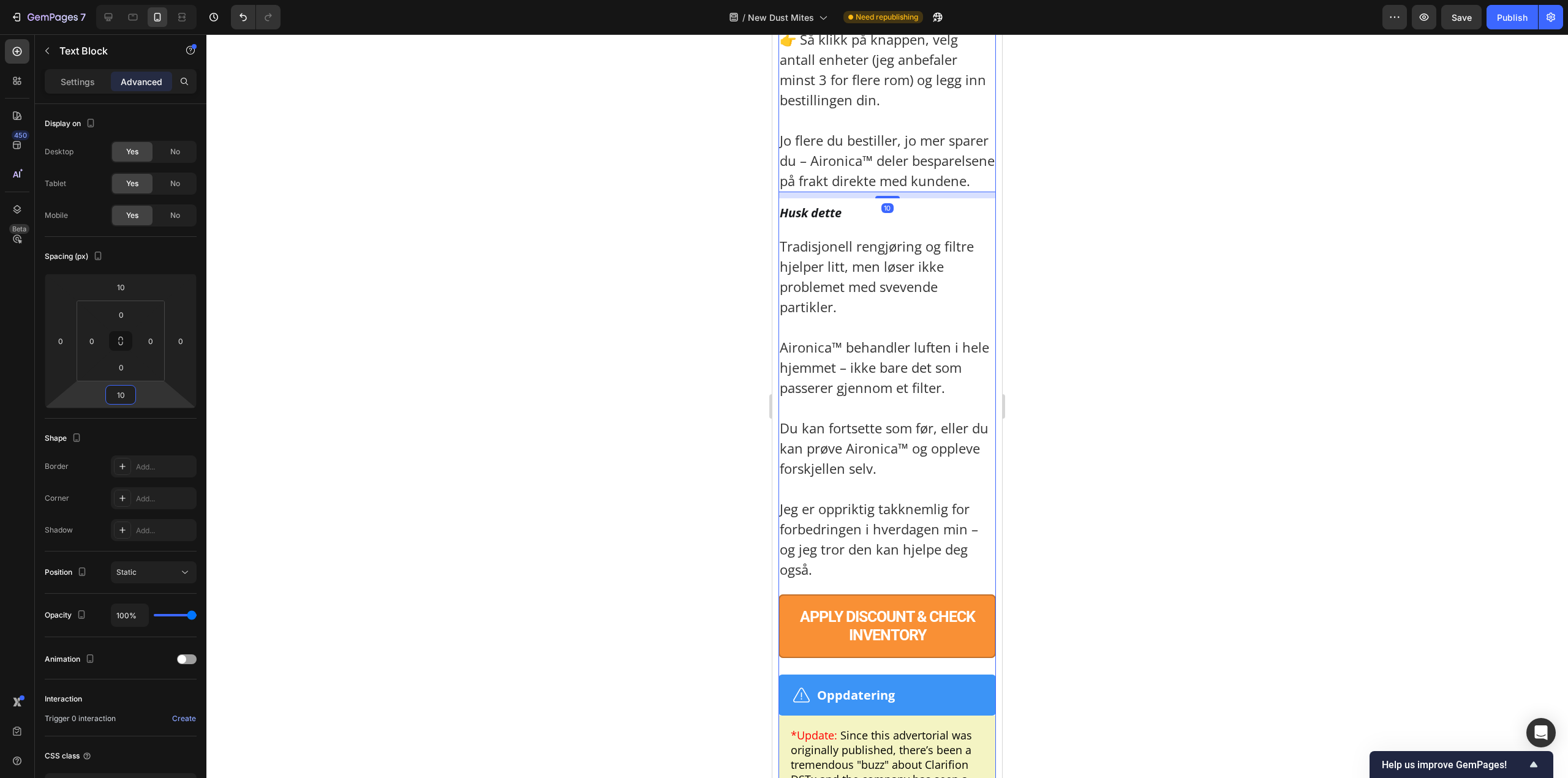
scroll to position [9427, 0]
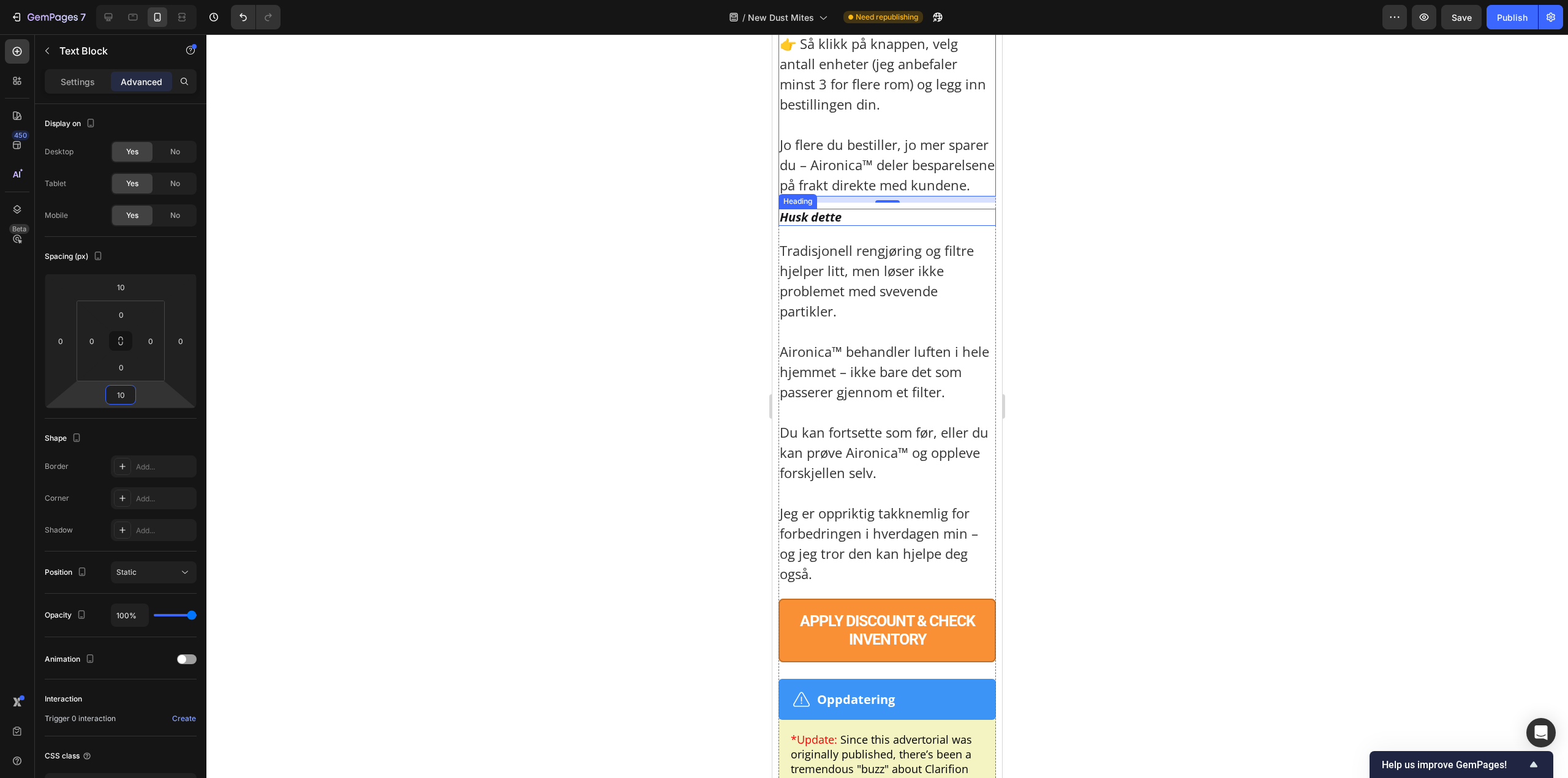
click at [859, 226] on h2 "Husk dette" at bounding box center [887, 217] width 217 height 17
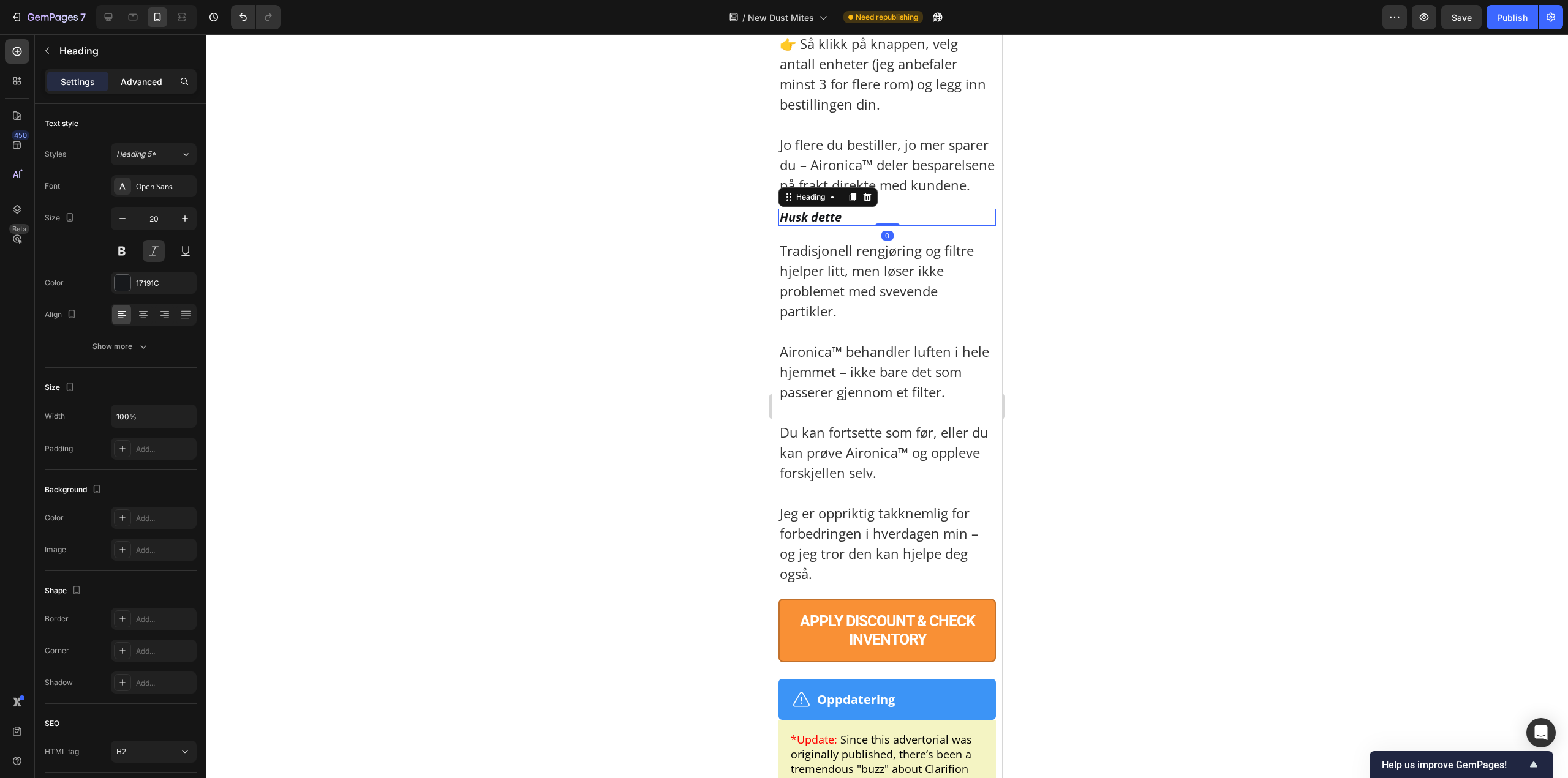
click at [144, 79] on p "Advanced" at bounding box center [141, 82] width 41 height 13
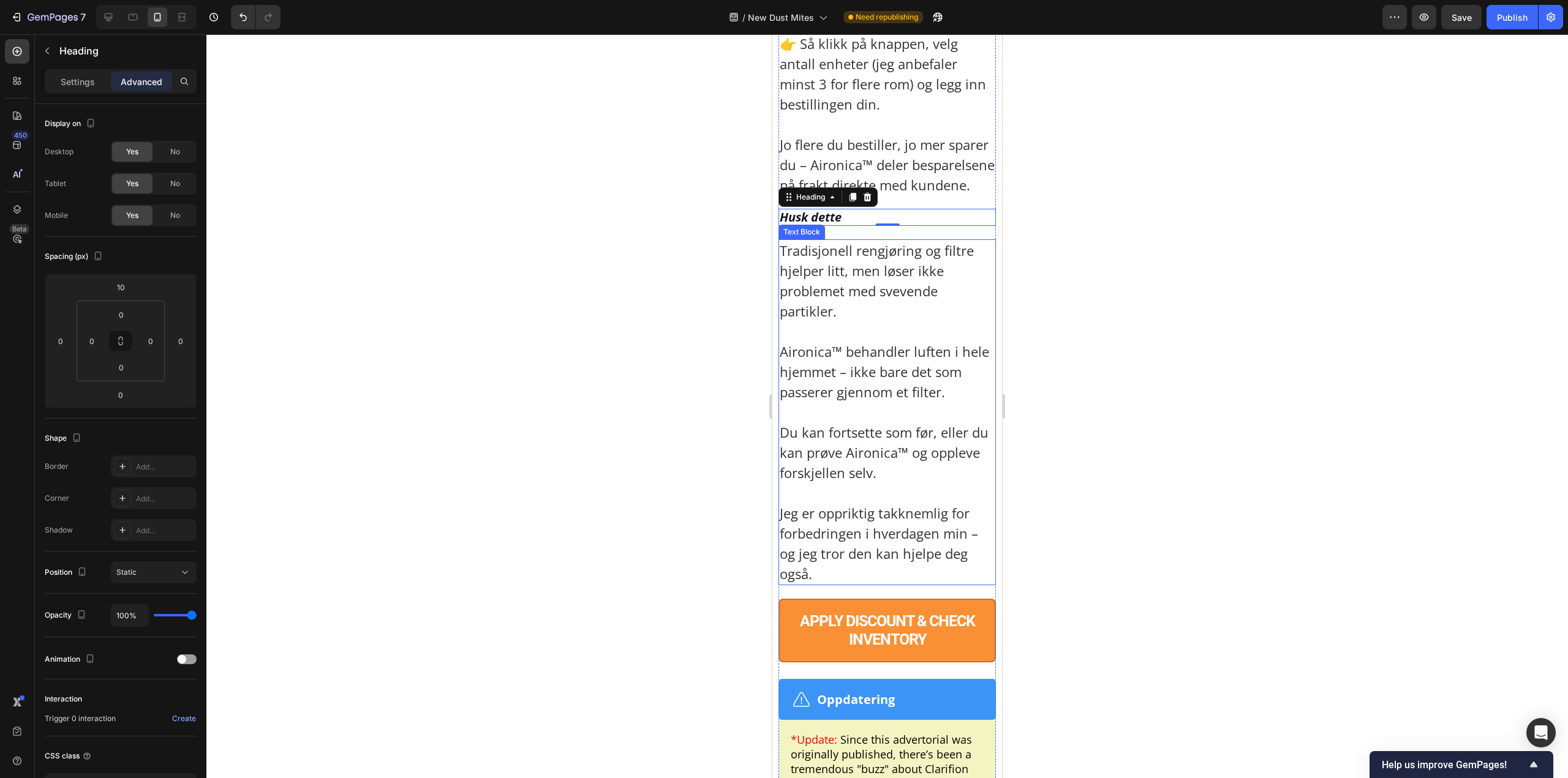
click at [824, 402] on p "Aironica™ behandler luften i hele hjemmet – ikke bare det som passerer gjennom …" at bounding box center [887, 362] width 215 height 81
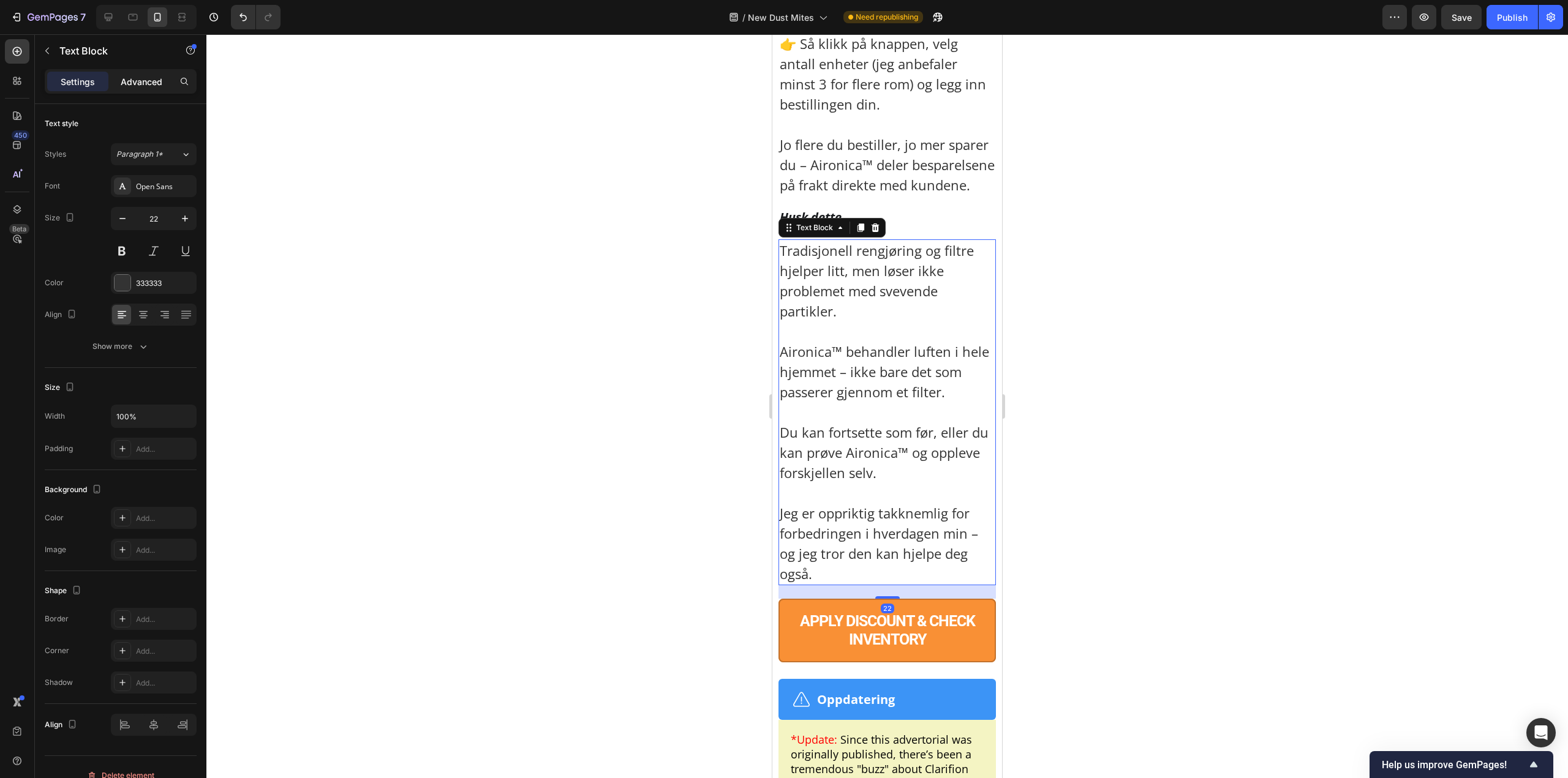
click at [129, 81] on p "Advanced" at bounding box center [141, 82] width 41 height 13
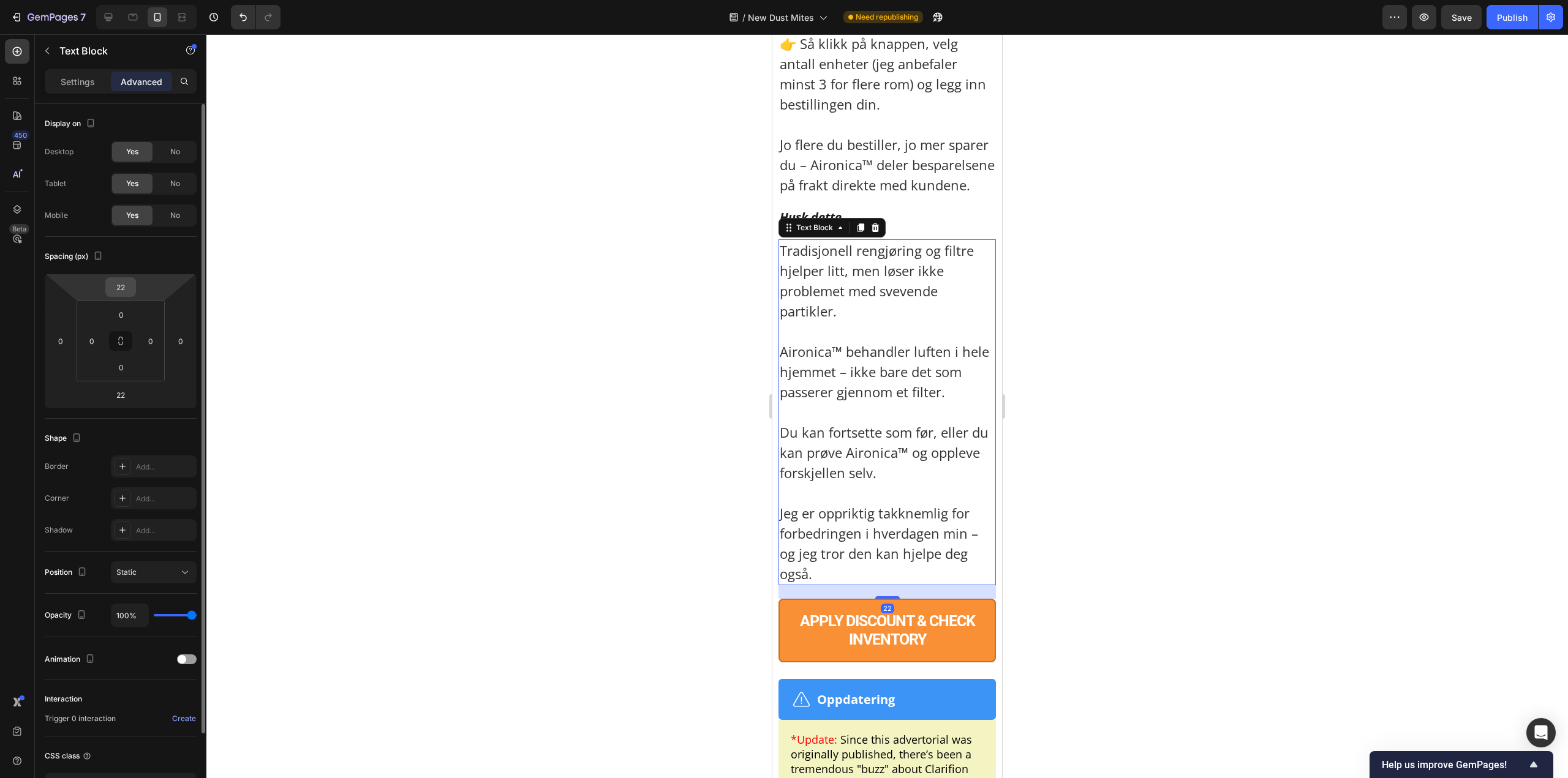
click at [124, 281] on input "22" at bounding box center [121, 287] width 25 height 18
paste input "10"
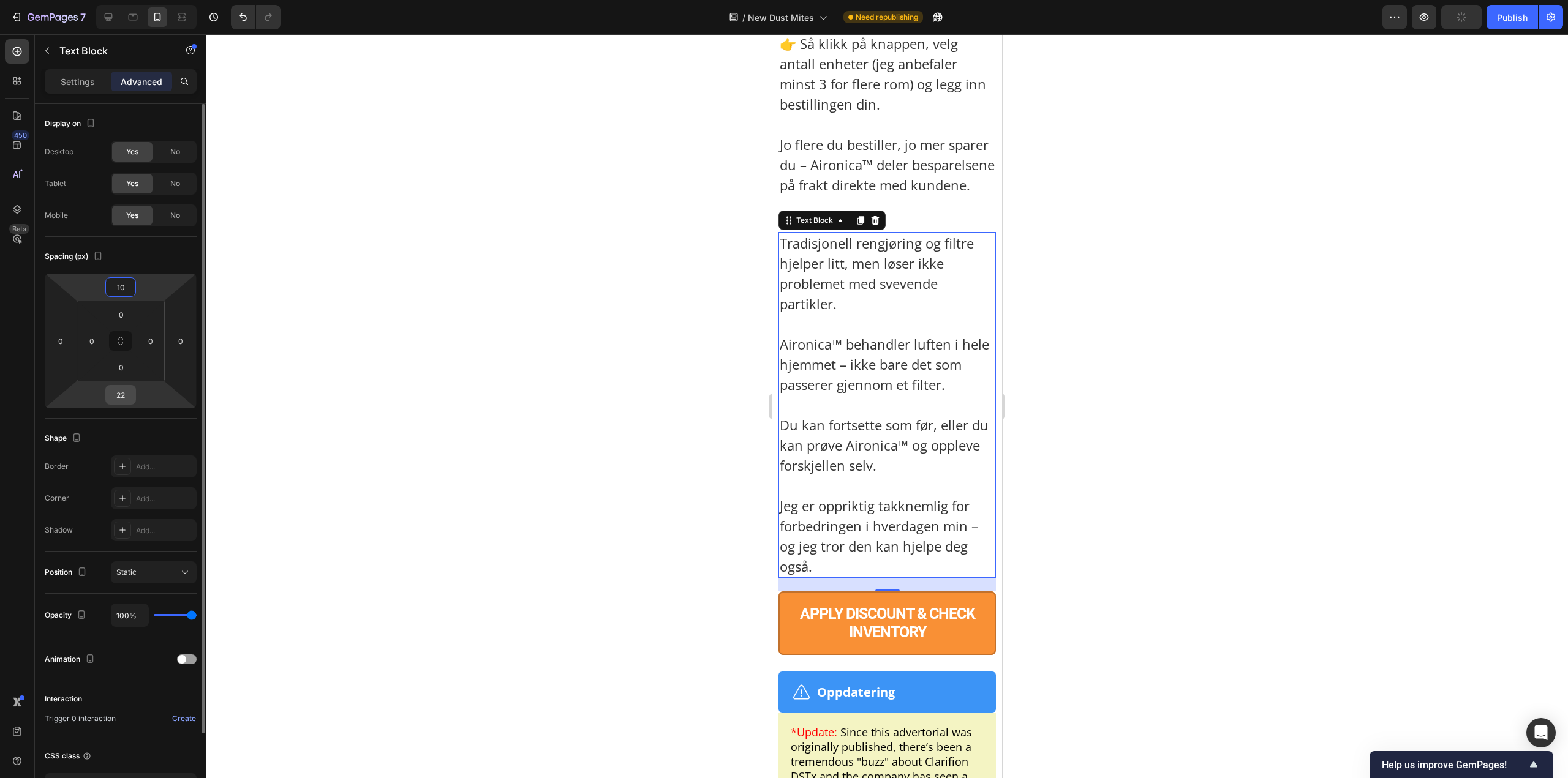
type input "10"
click at [128, 398] on input "22" at bounding box center [121, 394] width 25 height 18
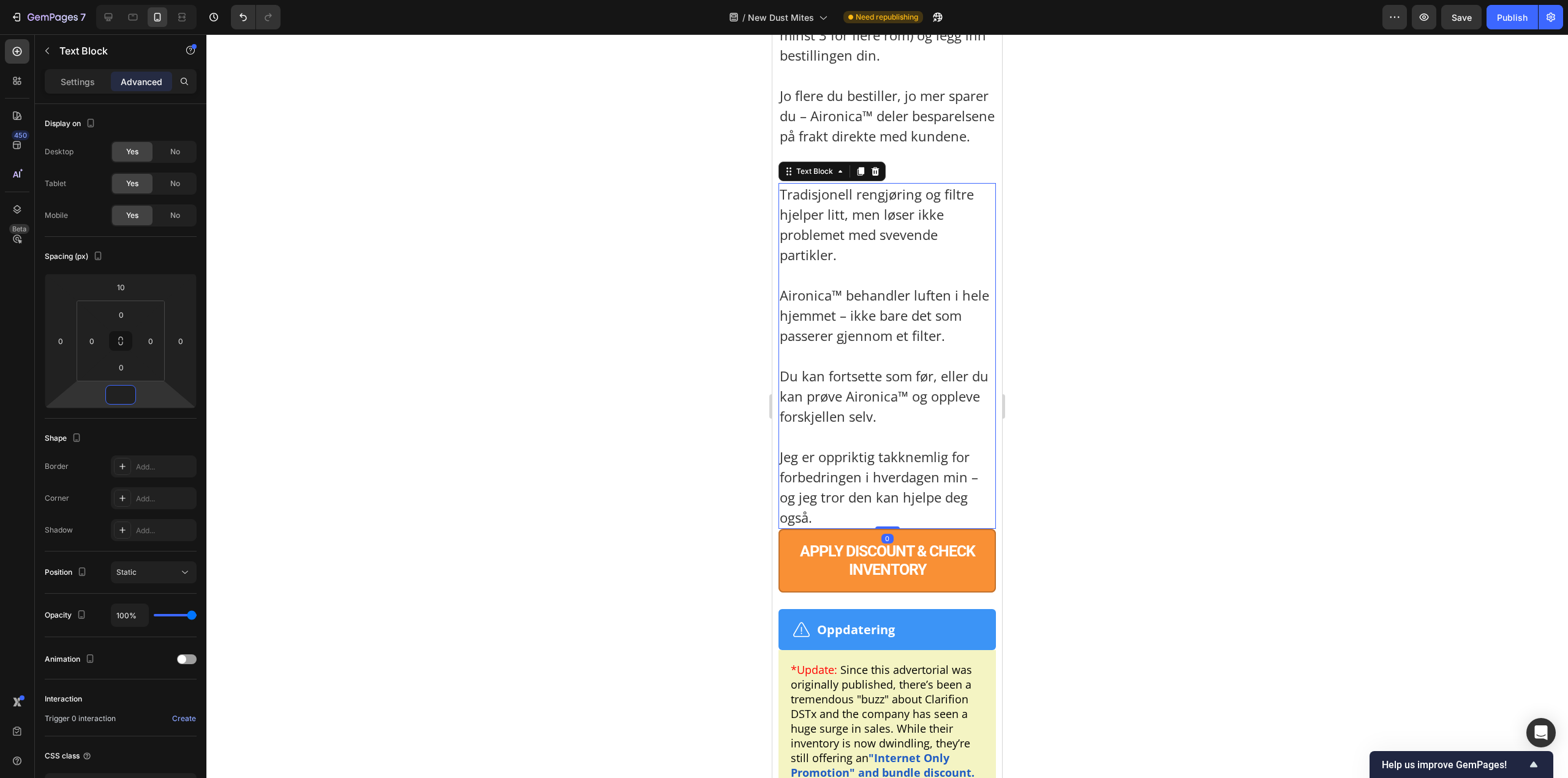
scroll to position [9672, 0]
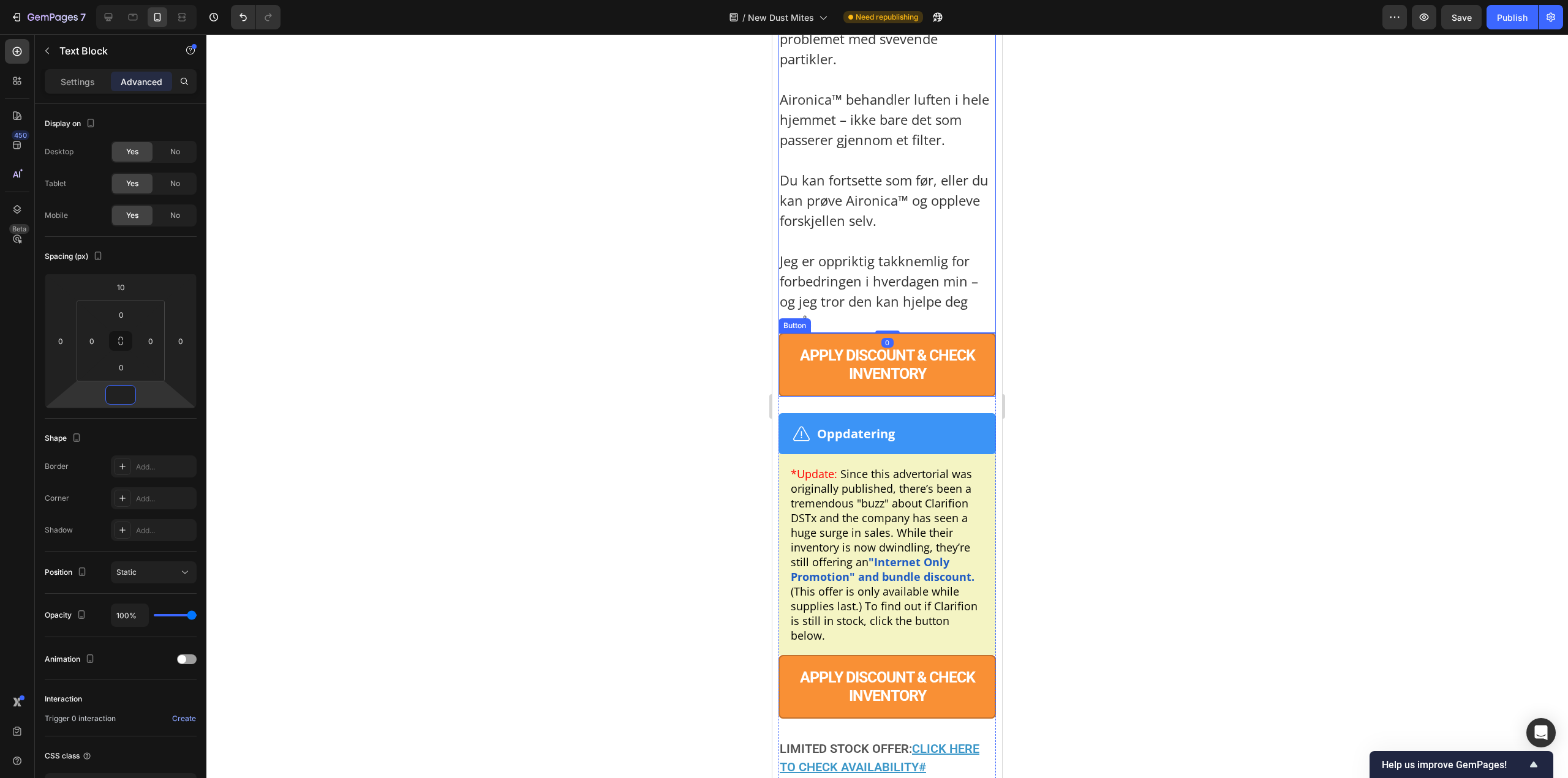
click at [936, 397] on button "APPLY DISCOUNT & CHECK INVENTORY" at bounding box center [887, 364] width 217 height 63
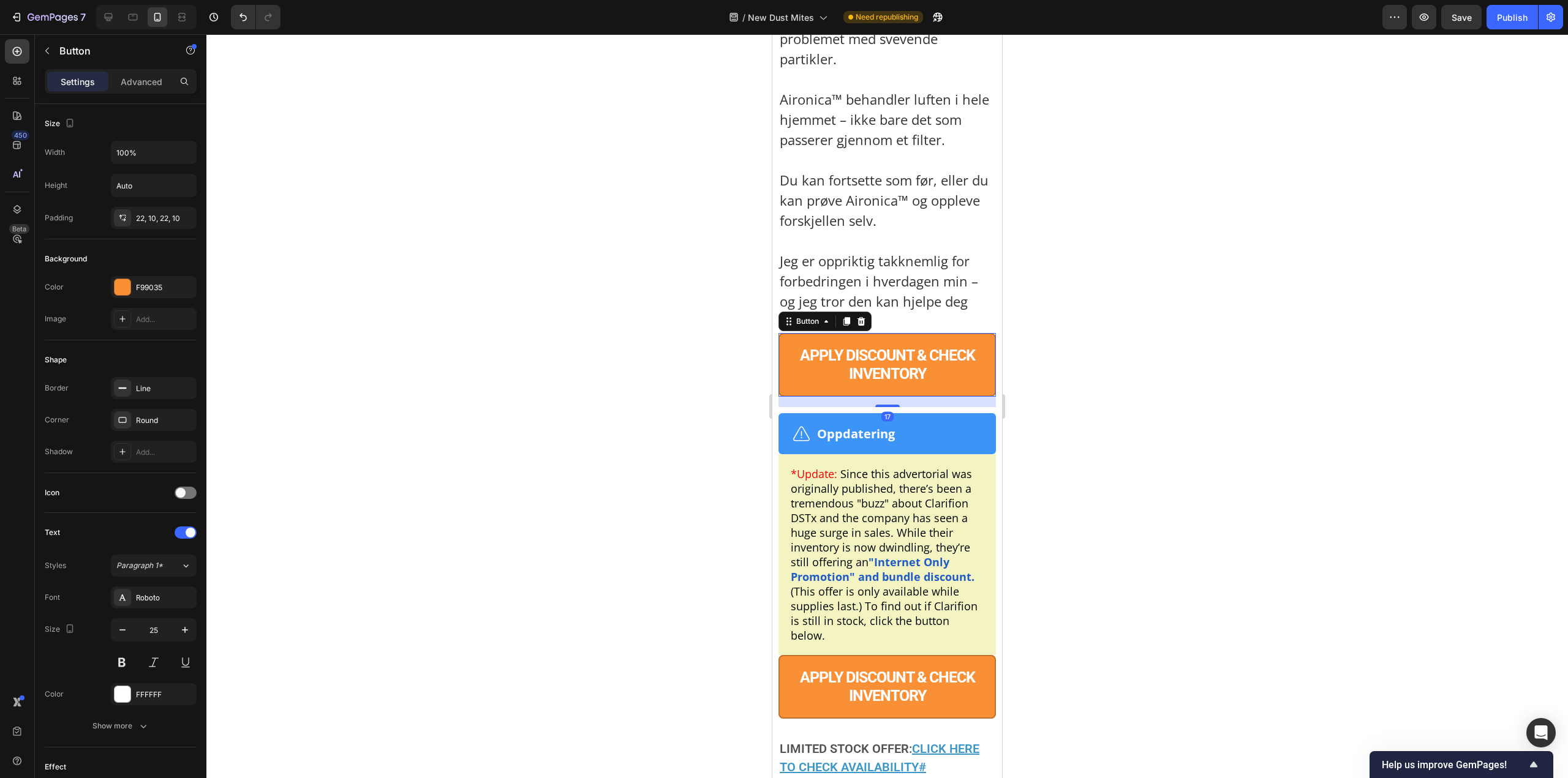
click at [143, 70] on div "Settings Advanced" at bounding box center [121, 82] width 151 height 25
click at [142, 91] on div "Advanced" at bounding box center [142, 81] width 62 height 19
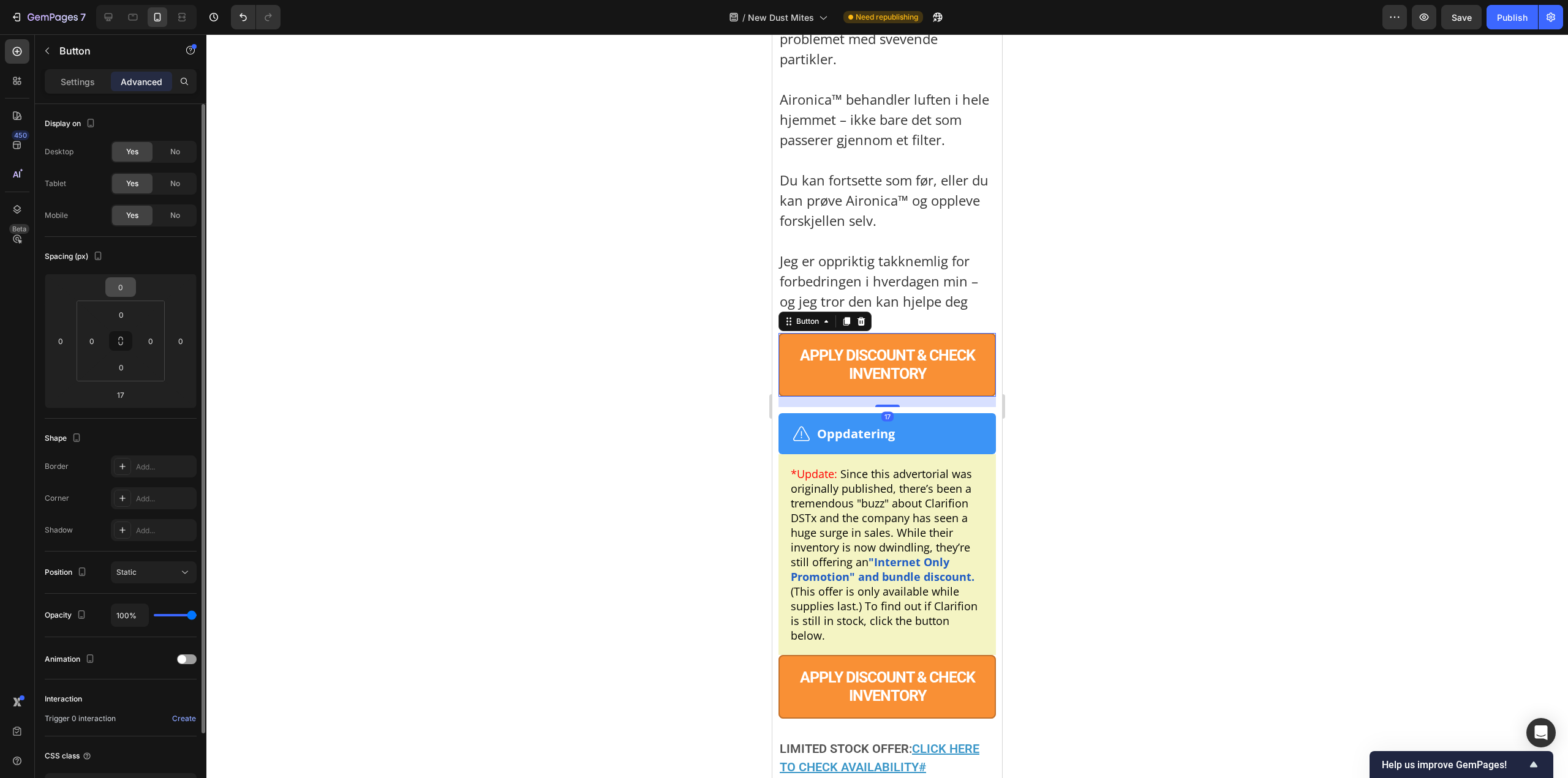
click at [129, 285] on input "0" at bounding box center [121, 287] width 25 height 18
paste input "10"
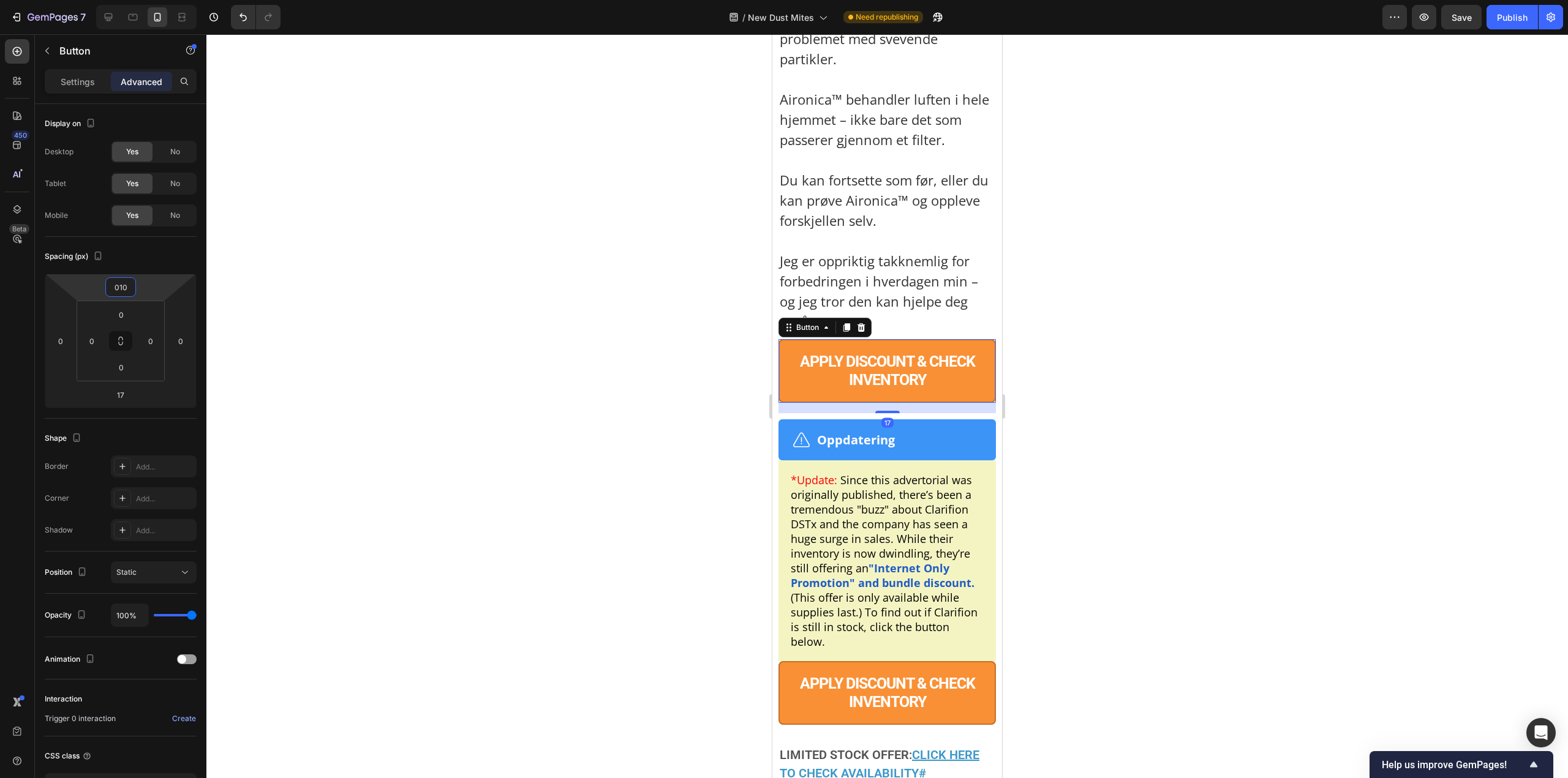
paste input "number"
type input "10"
click at [947, 460] on div "Text Block Image Oppdatering Text Block Row" at bounding box center [887, 439] width 217 height 41
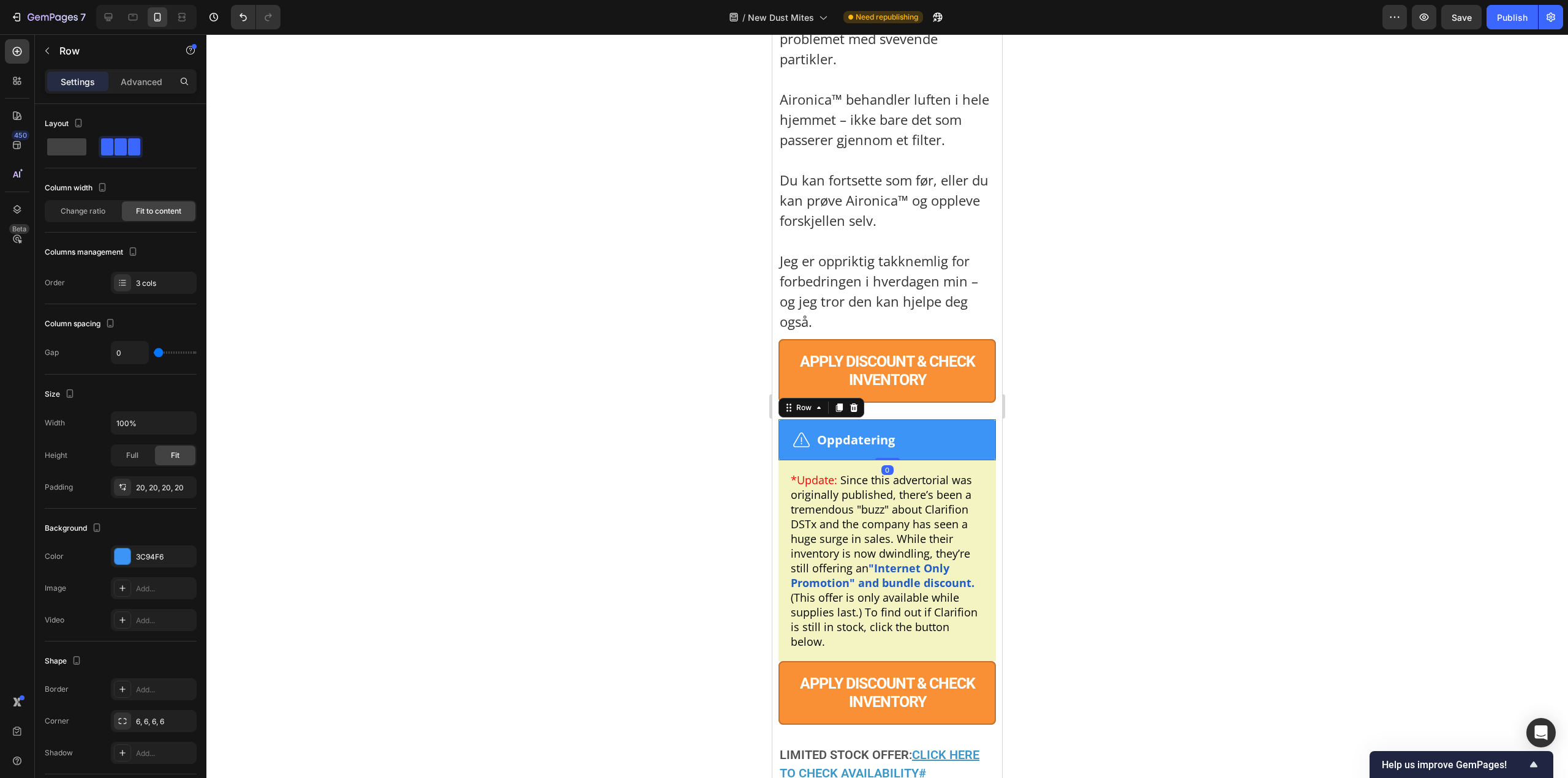
click at [158, 98] on div "Settings Advanced" at bounding box center [121, 87] width 172 height 35
click at [151, 79] on p "Advanced" at bounding box center [141, 82] width 41 height 13
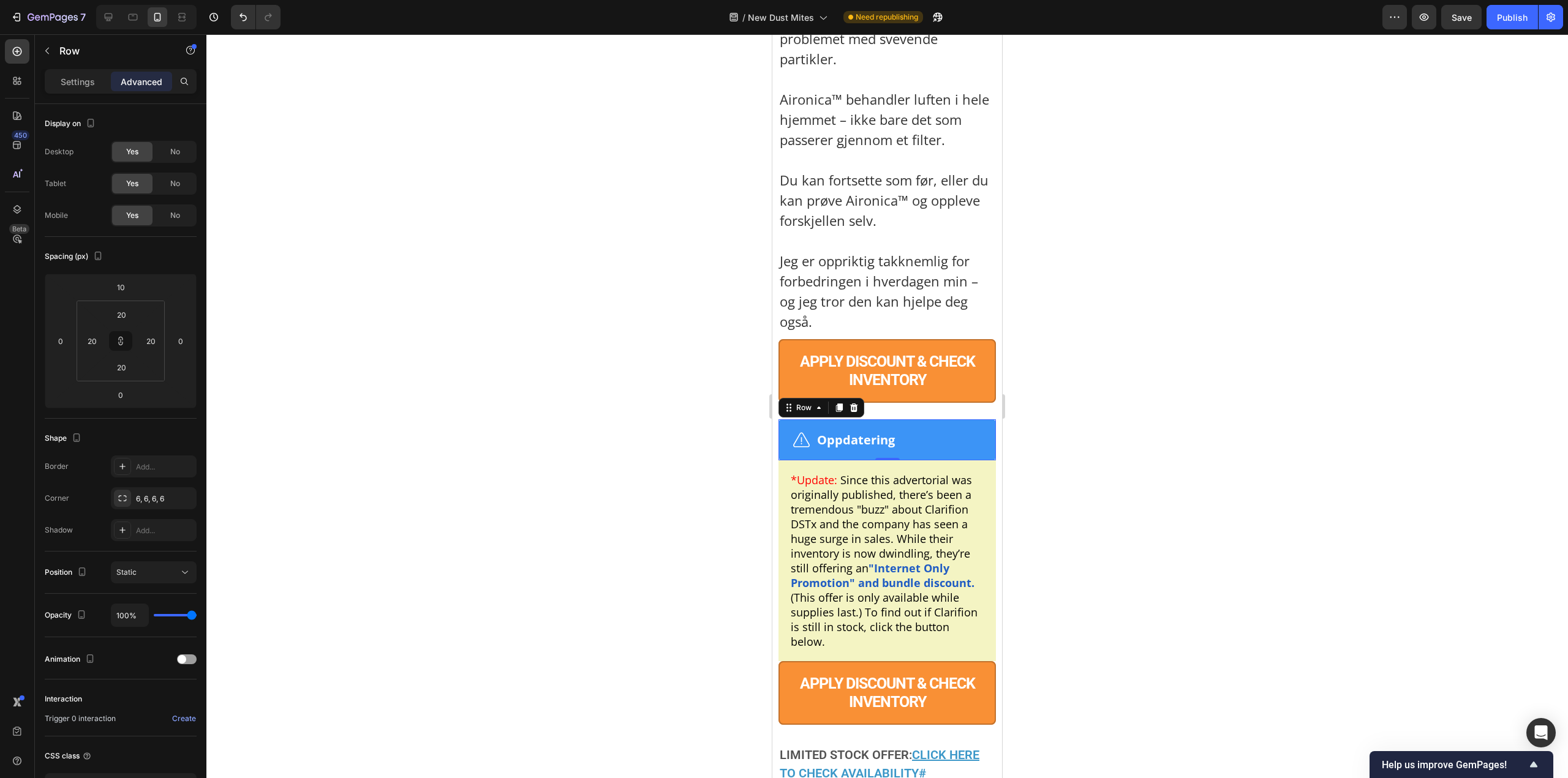
click at [1195, 297] on div at bounding box center [887, 406] width 1361 height 744
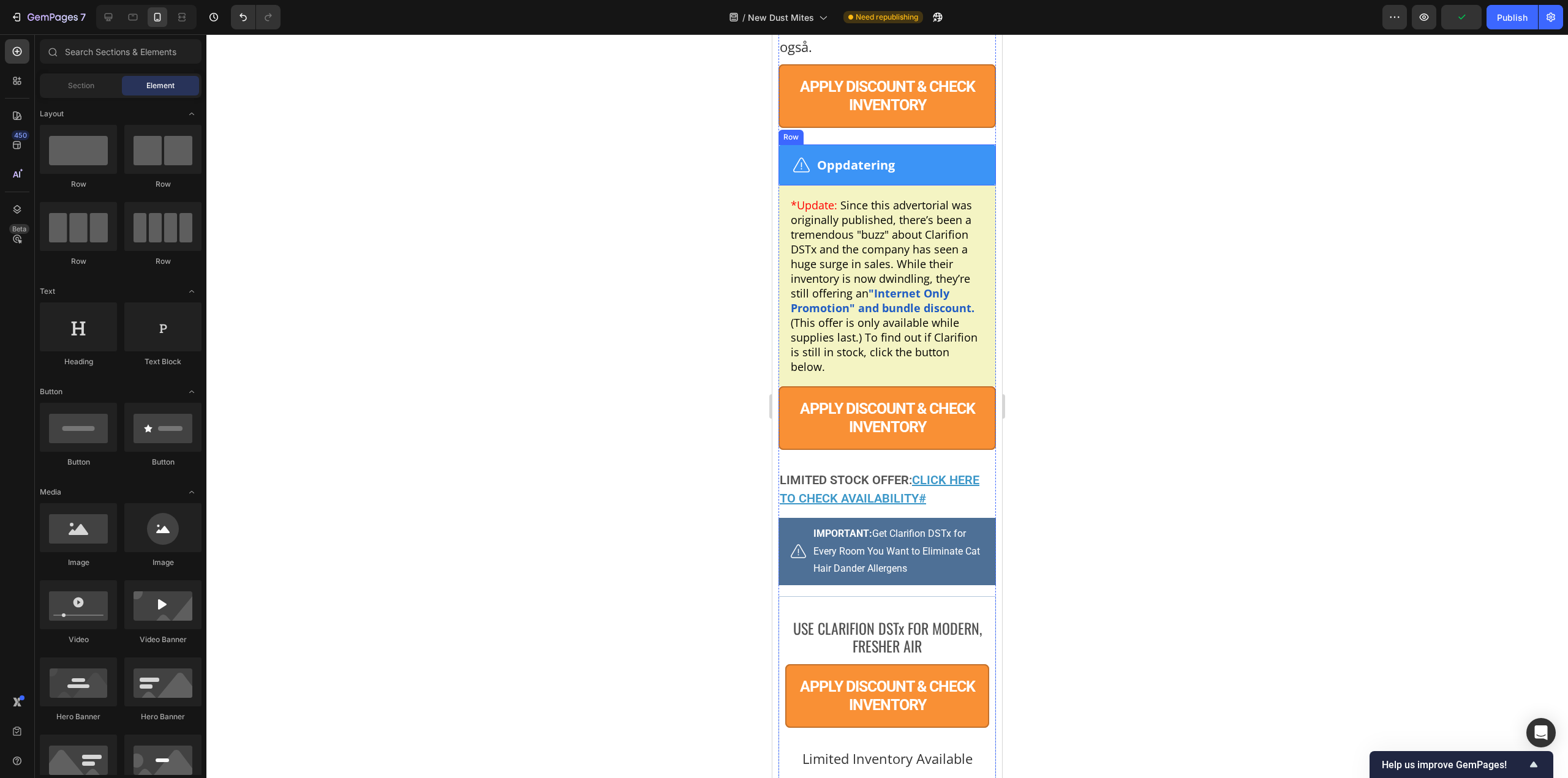
scroll to position [9855, 0]
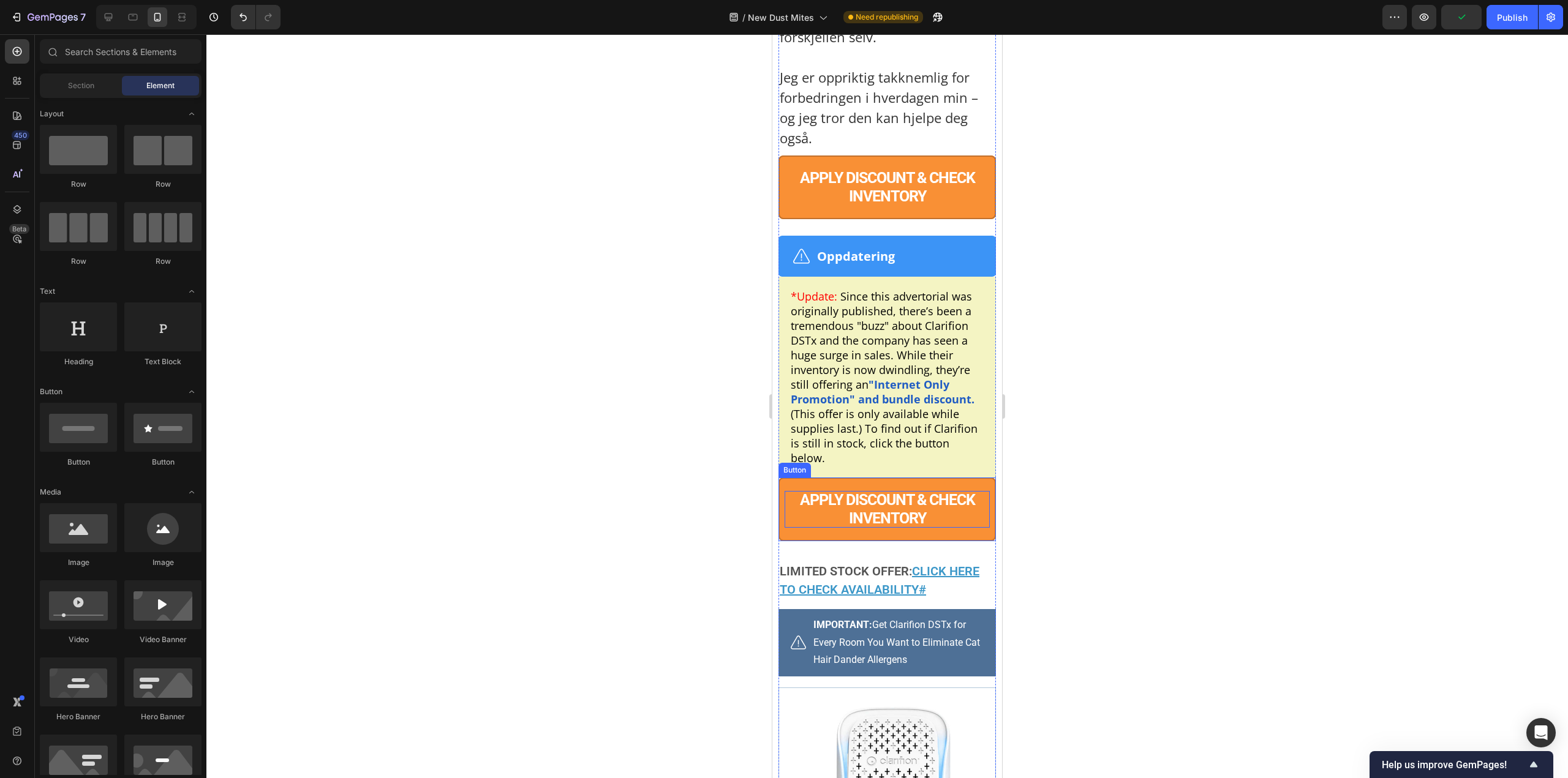
click at [946, 528] on p "APPLY DISCOUNT & CHECK INVENTORY" at bounding box center [887, 510] width 205 height 37
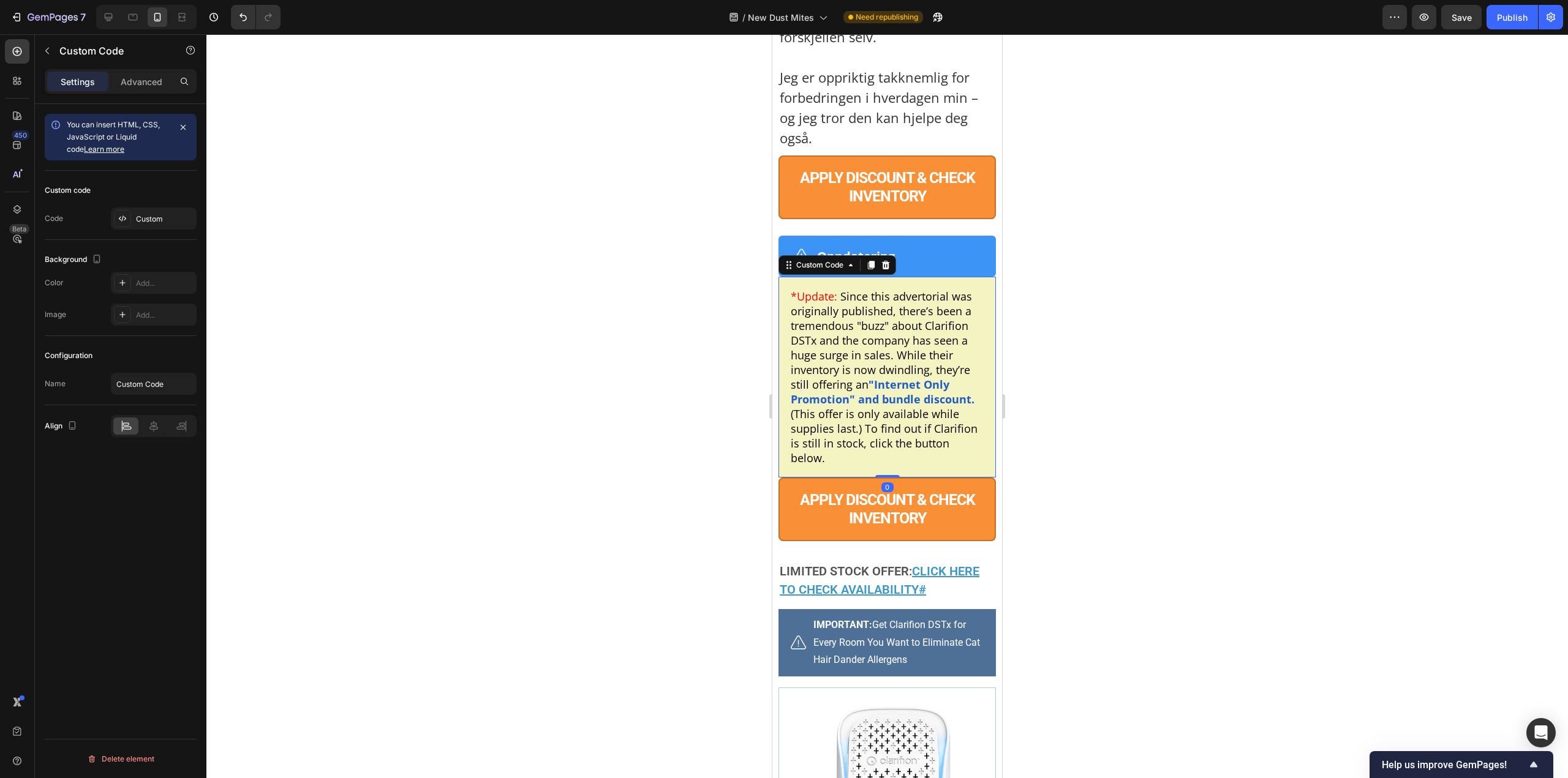
click at [940, 478] on div "*Update: Since this advertorial was originally published, there’s been a tremen…" at bounding box center [887, 377] width 217 height 201
click at [138, 60] on div "Custom Code" at bounding box center [105, 51] width 140 height 32
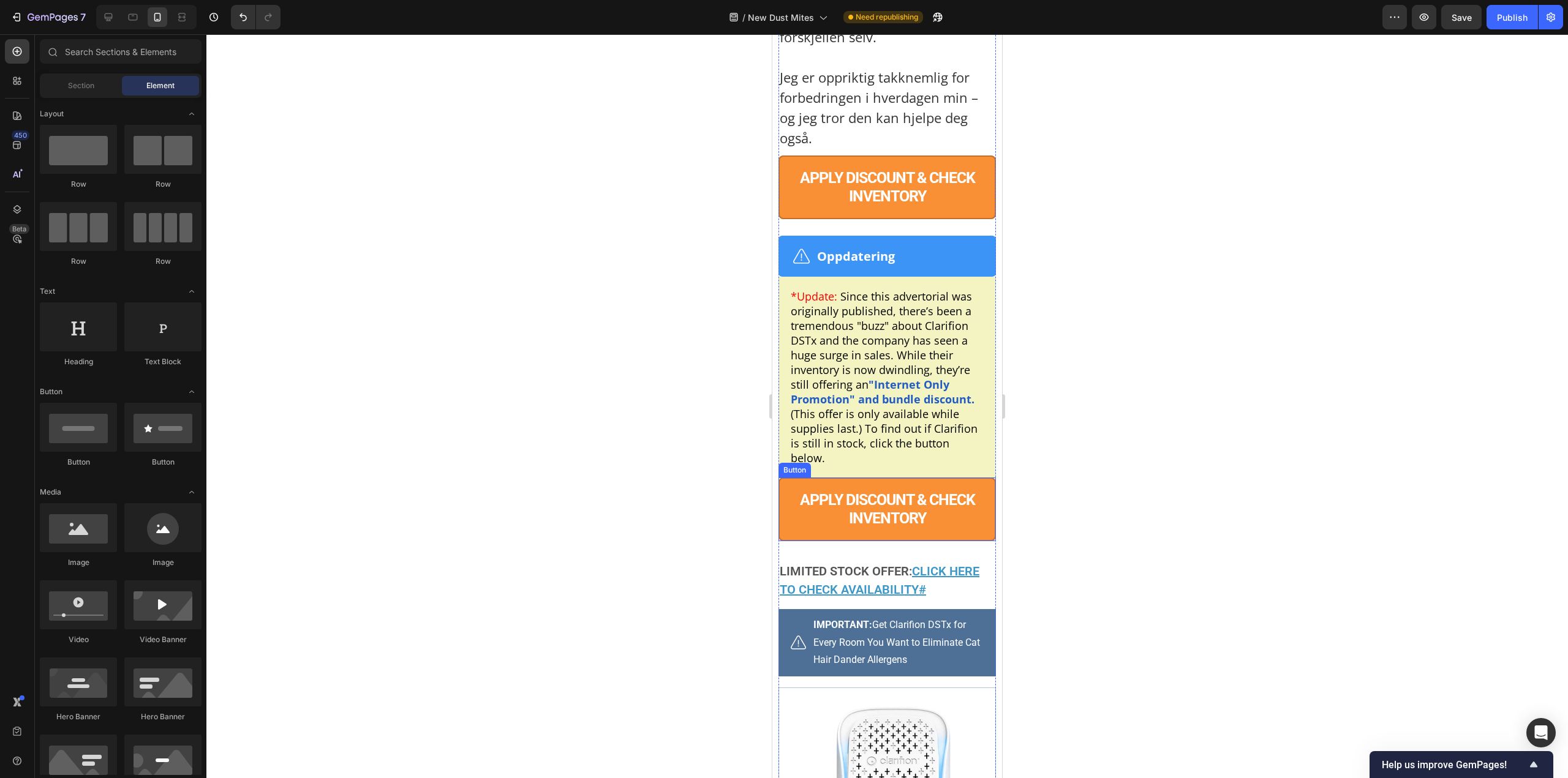
click at [933, 541] on button "APPLY DISCOUNT & CHECK INVENTORY" at bounding box center [887, 510] width 217 height 63
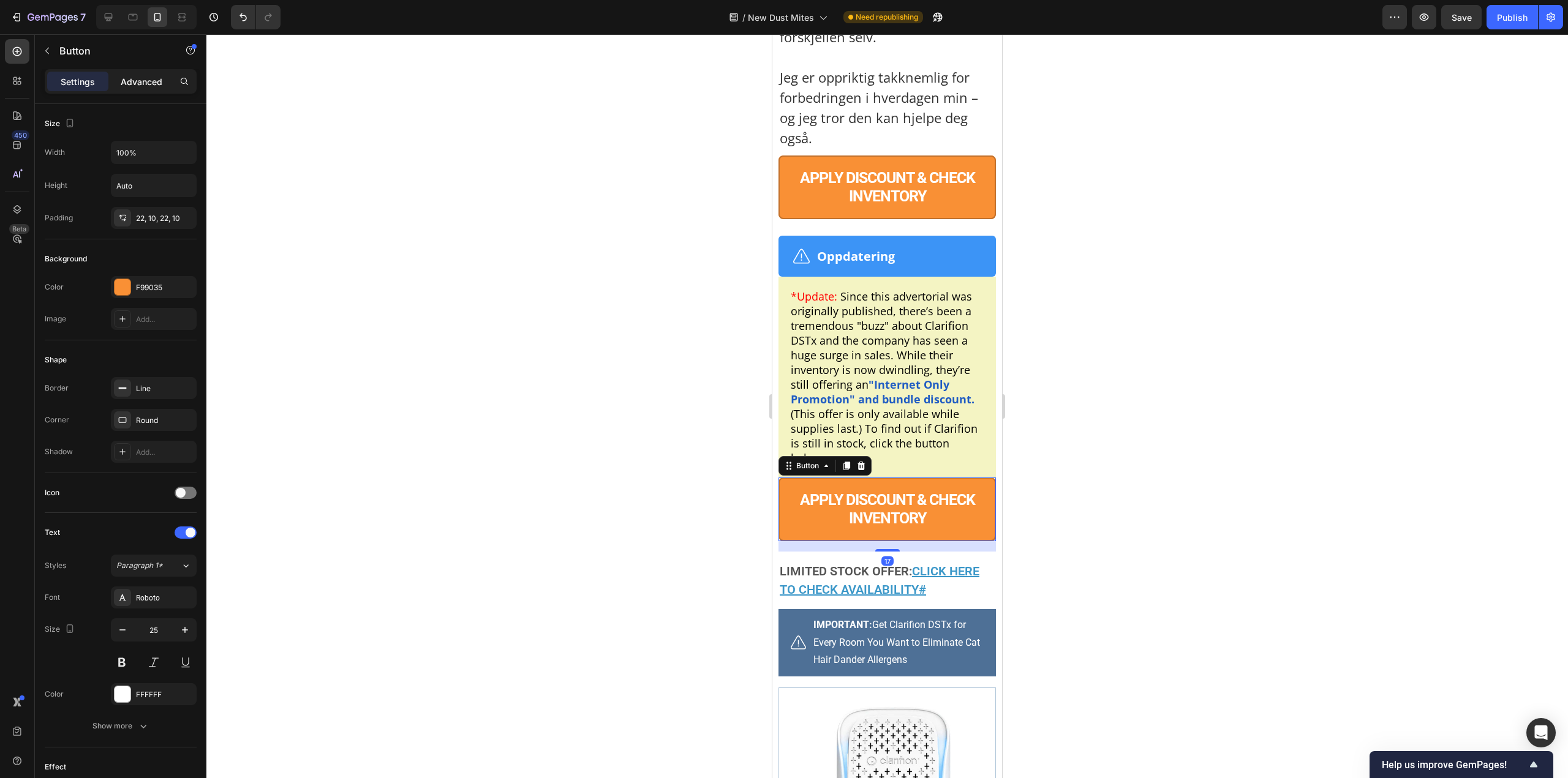
click at [146, 77] on p "Advanced" at bounding box center [141, 82] width 41 height 13
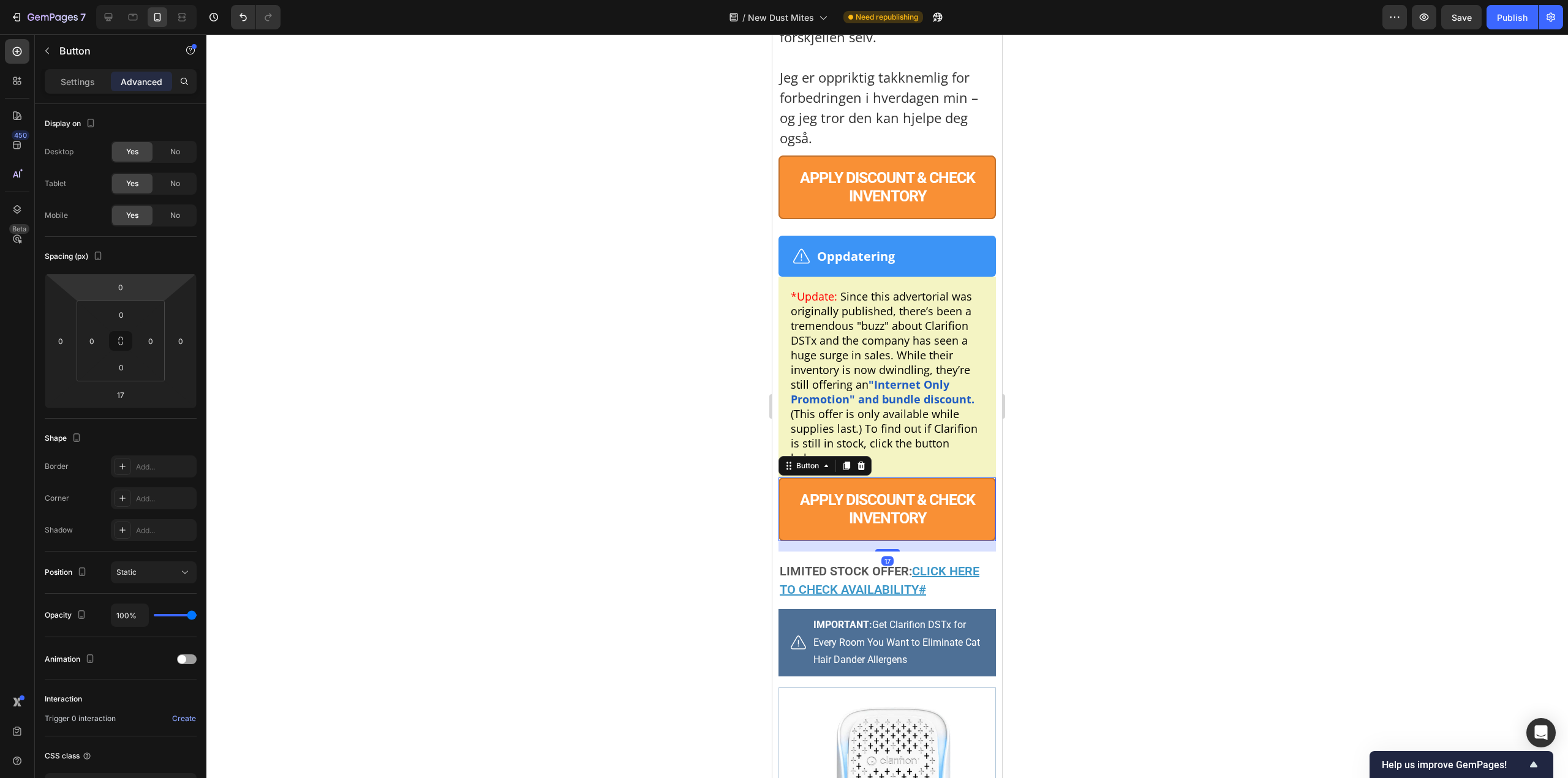
click at [122, 286] on input "0" at bounding box center [121, 287] width 25 height 18
paste input "10"
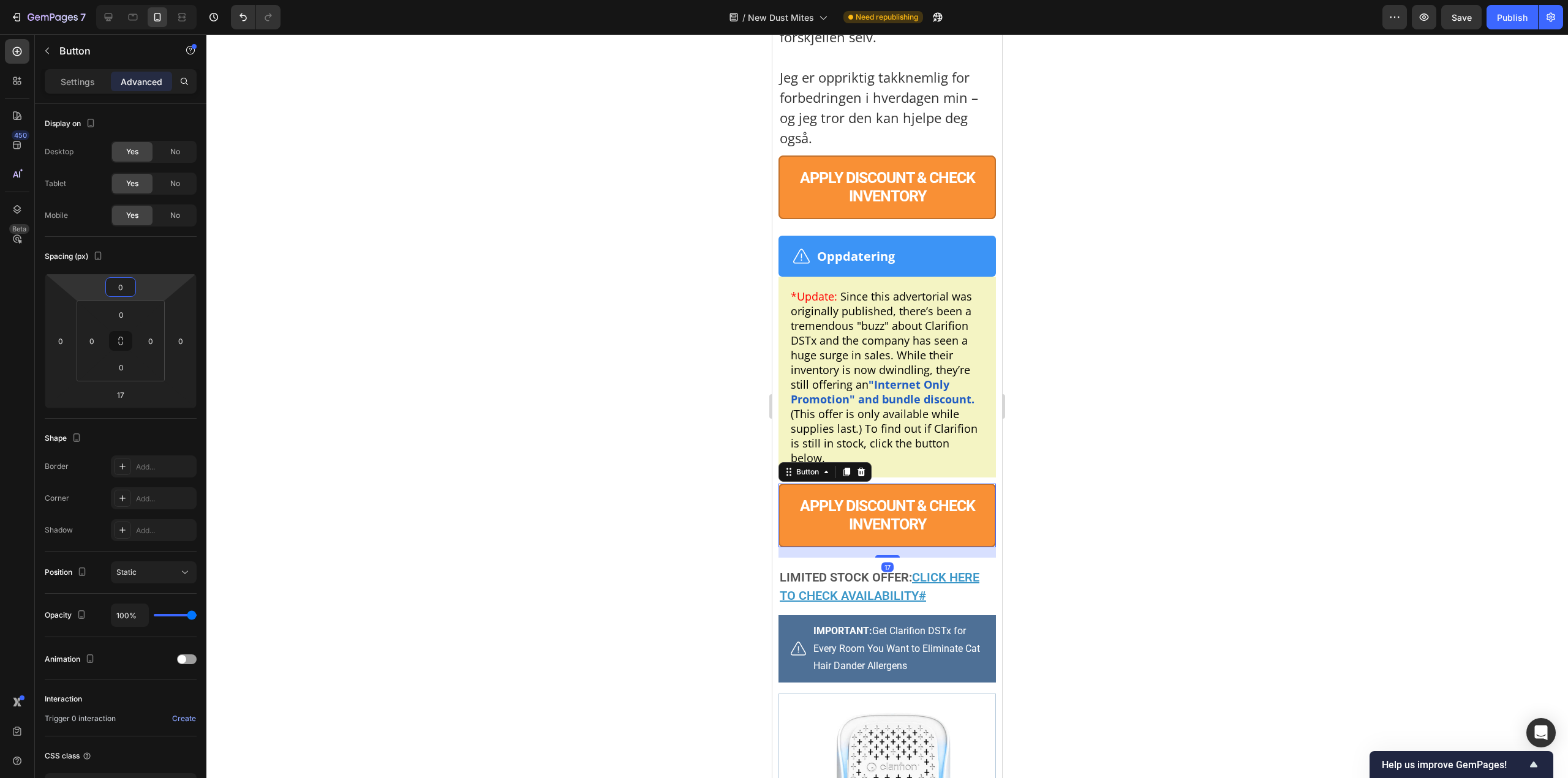
type input "010"
click at [1114, 429] on div at bounding box center [887, 406] width 1361 height 744
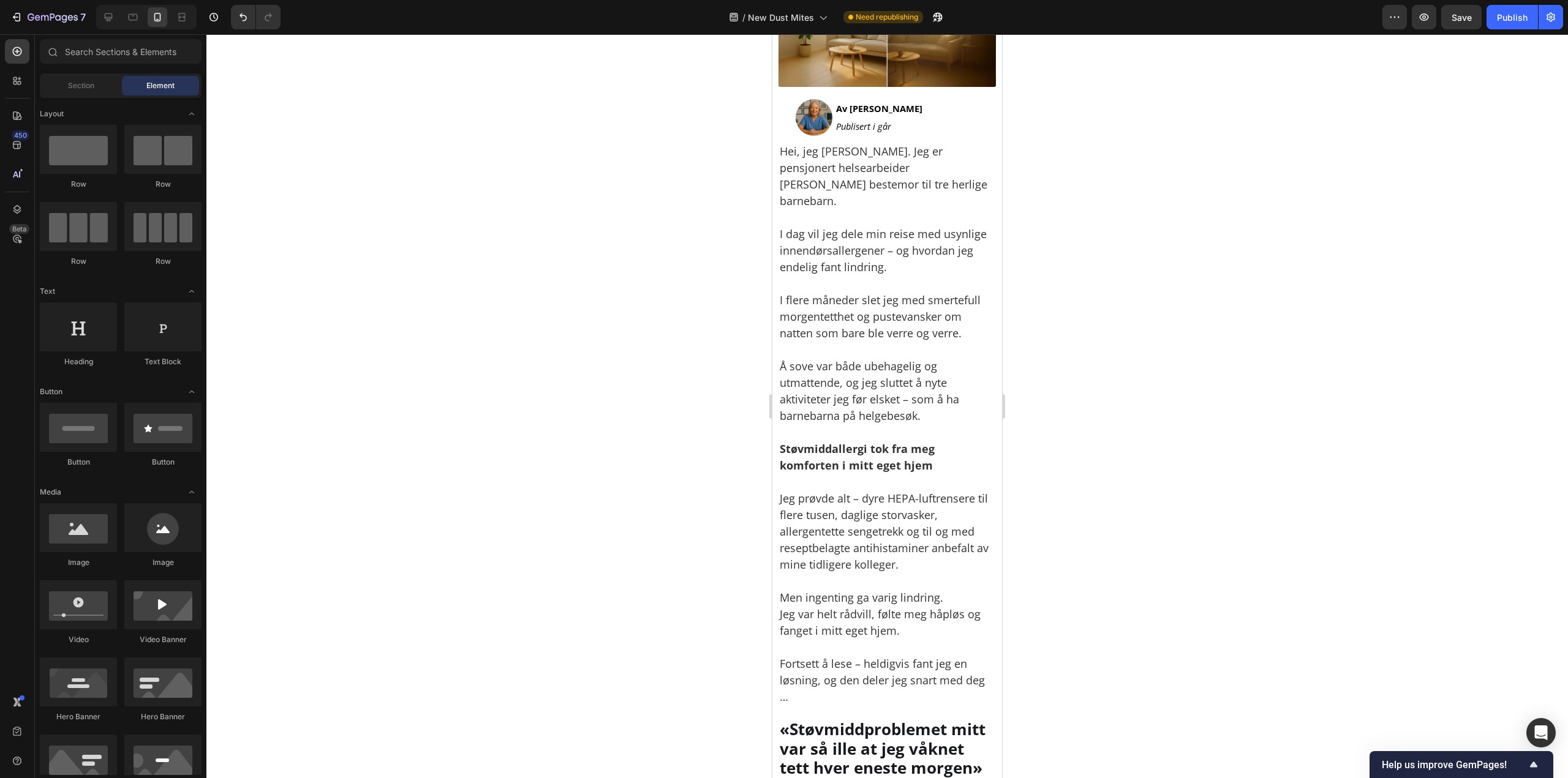
scroll to position [0, 0]
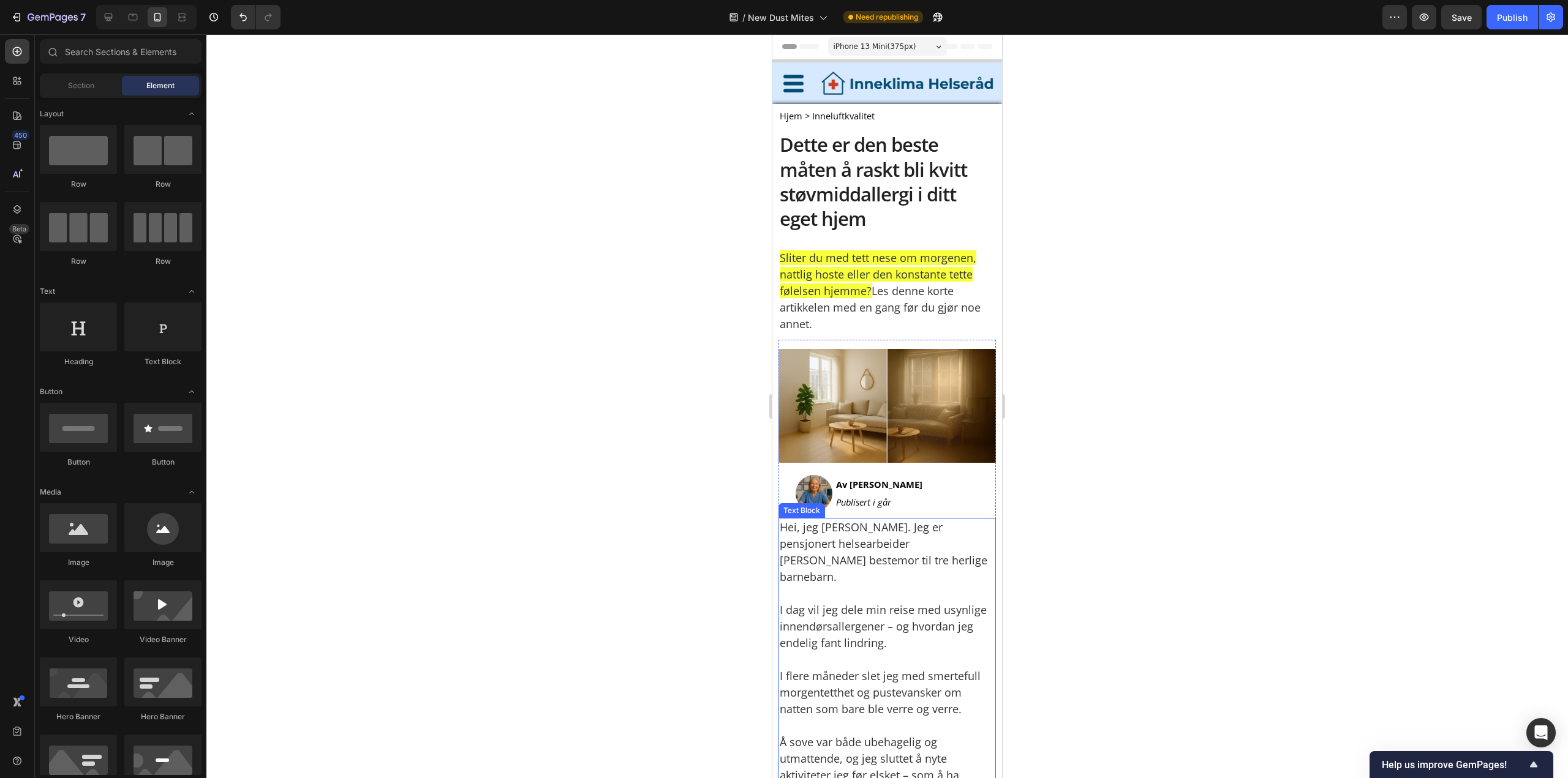
click at [930, 561] on p "Hei, jeg [PERSON_NAME]. Jeg er pensjonert helsearbeider [PERSON_NAME] bestemor …" at bounding box center [887, 552] width 215 height 66
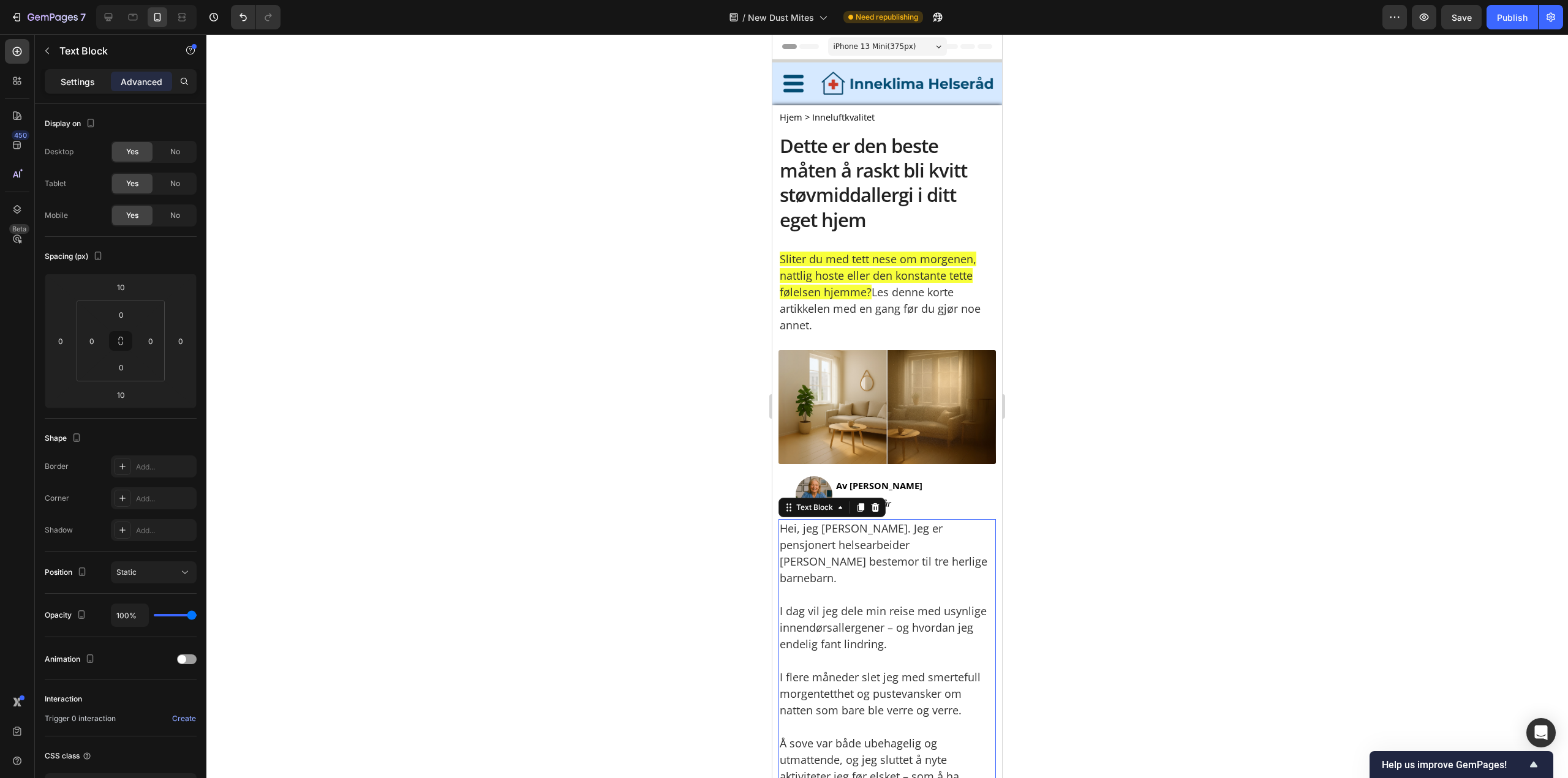
click at [93, 77] on p "Settings" at bounding box center [77, 82] width 34 height 13
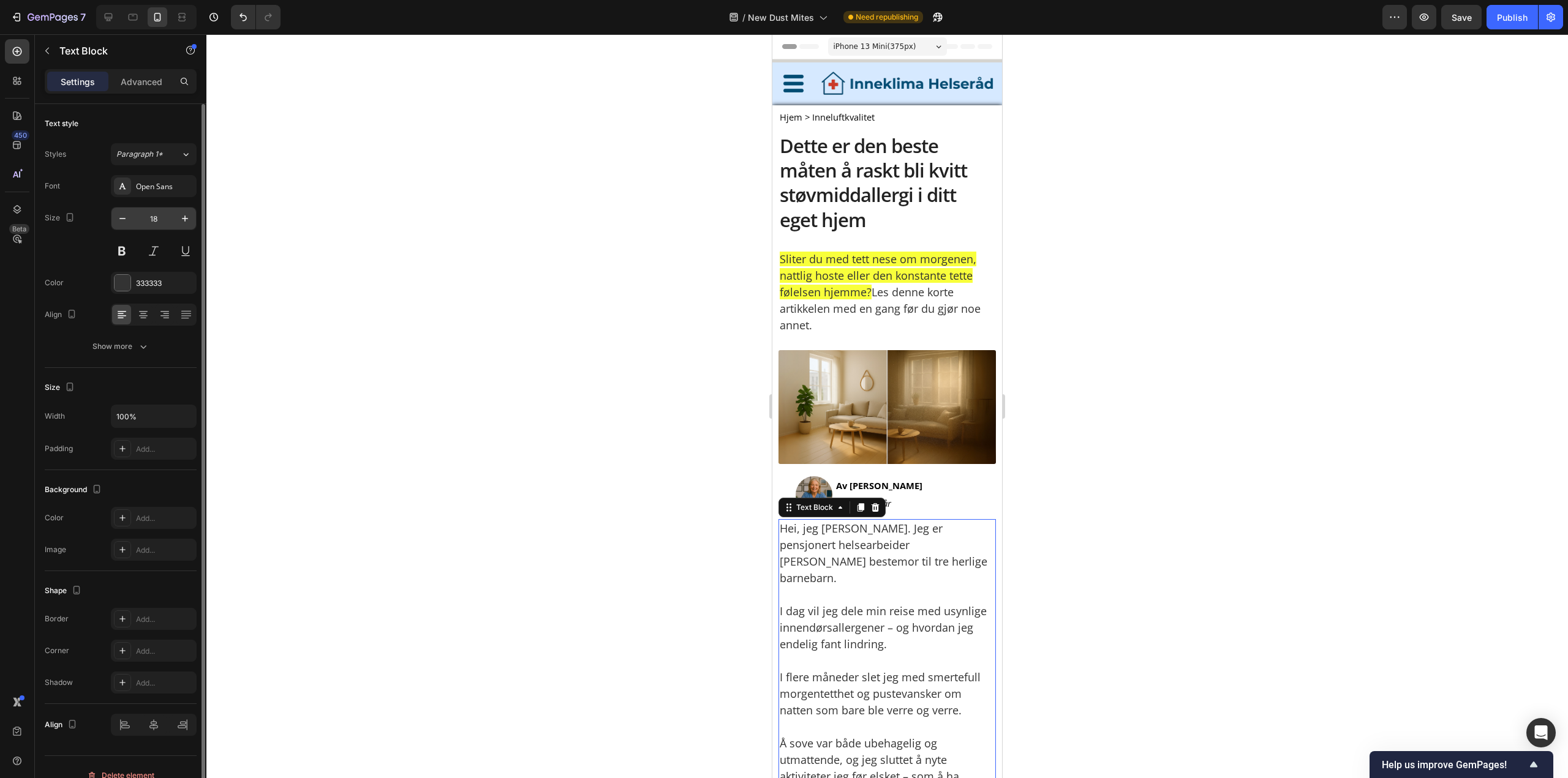
click at [151, 217] on input "18" at bounding box center [154, 218] width 40 height 22
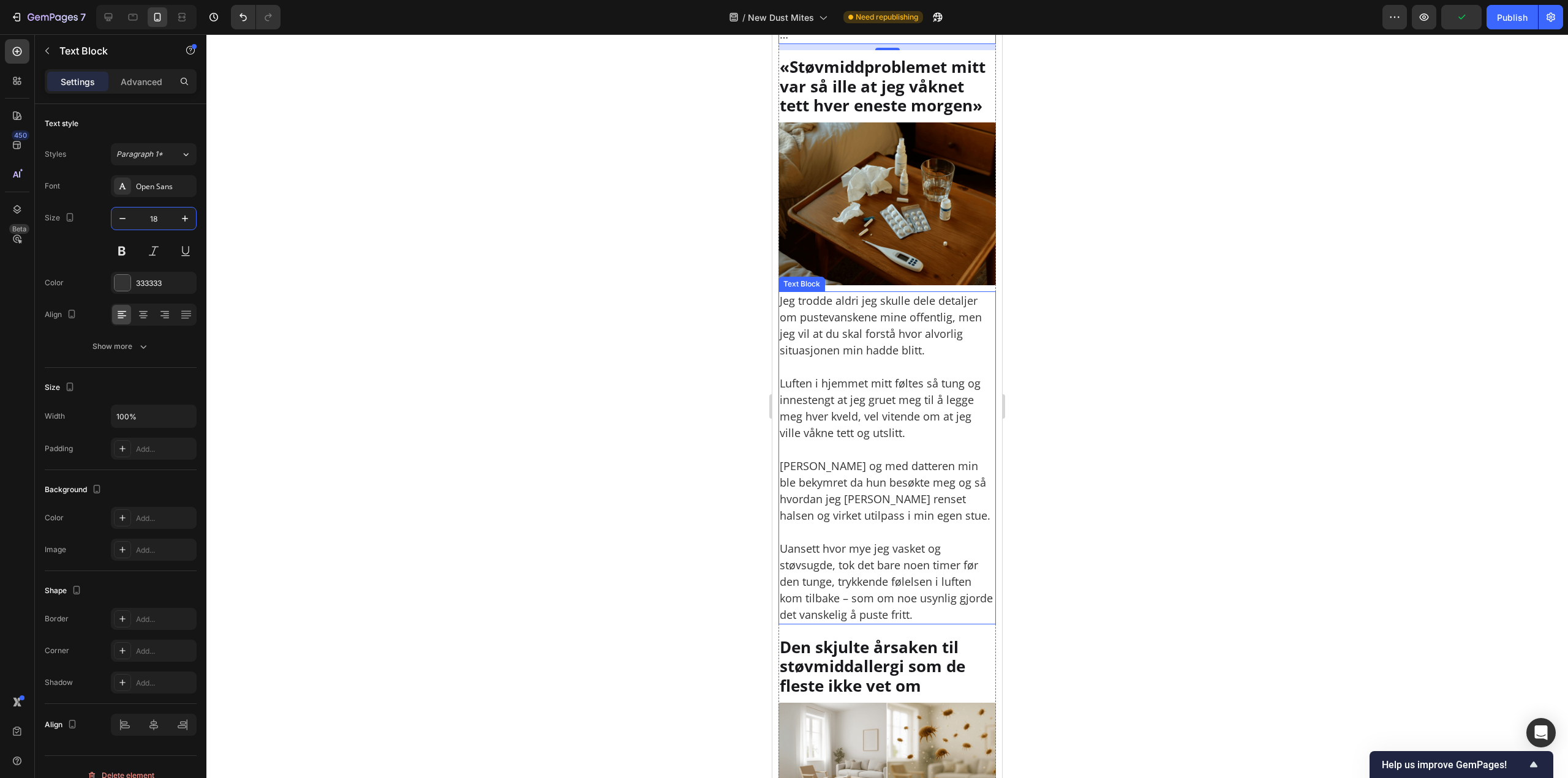
scroll to position [1040, 0]
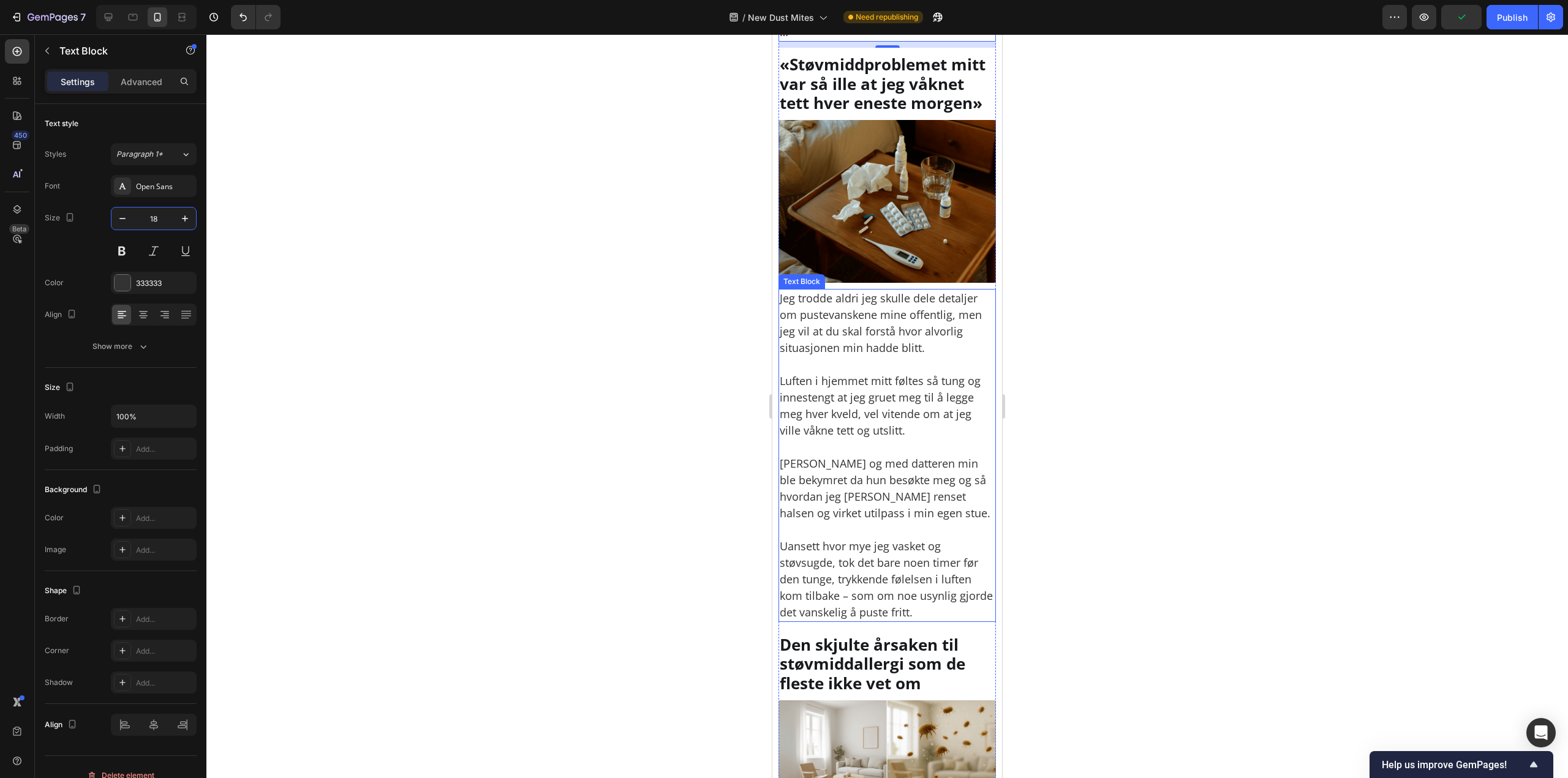
click at [836, 341] on p "Jeg trodde aldri jeg skulle dele detaljer om pustevanskene mine offentlig, men …" at bounding box center [887, 323] width 215 height 66
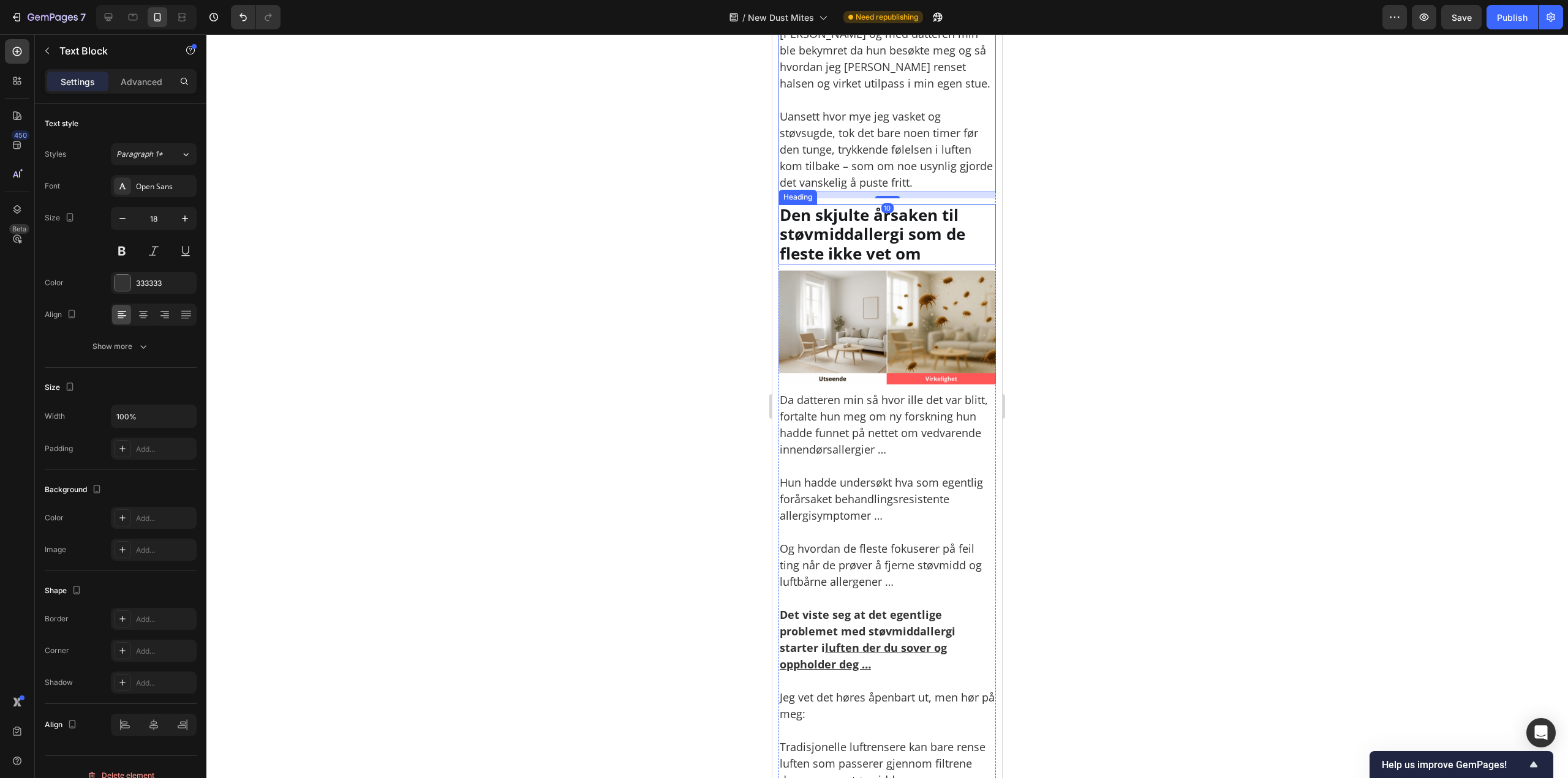
scroll to position [1530, 0]
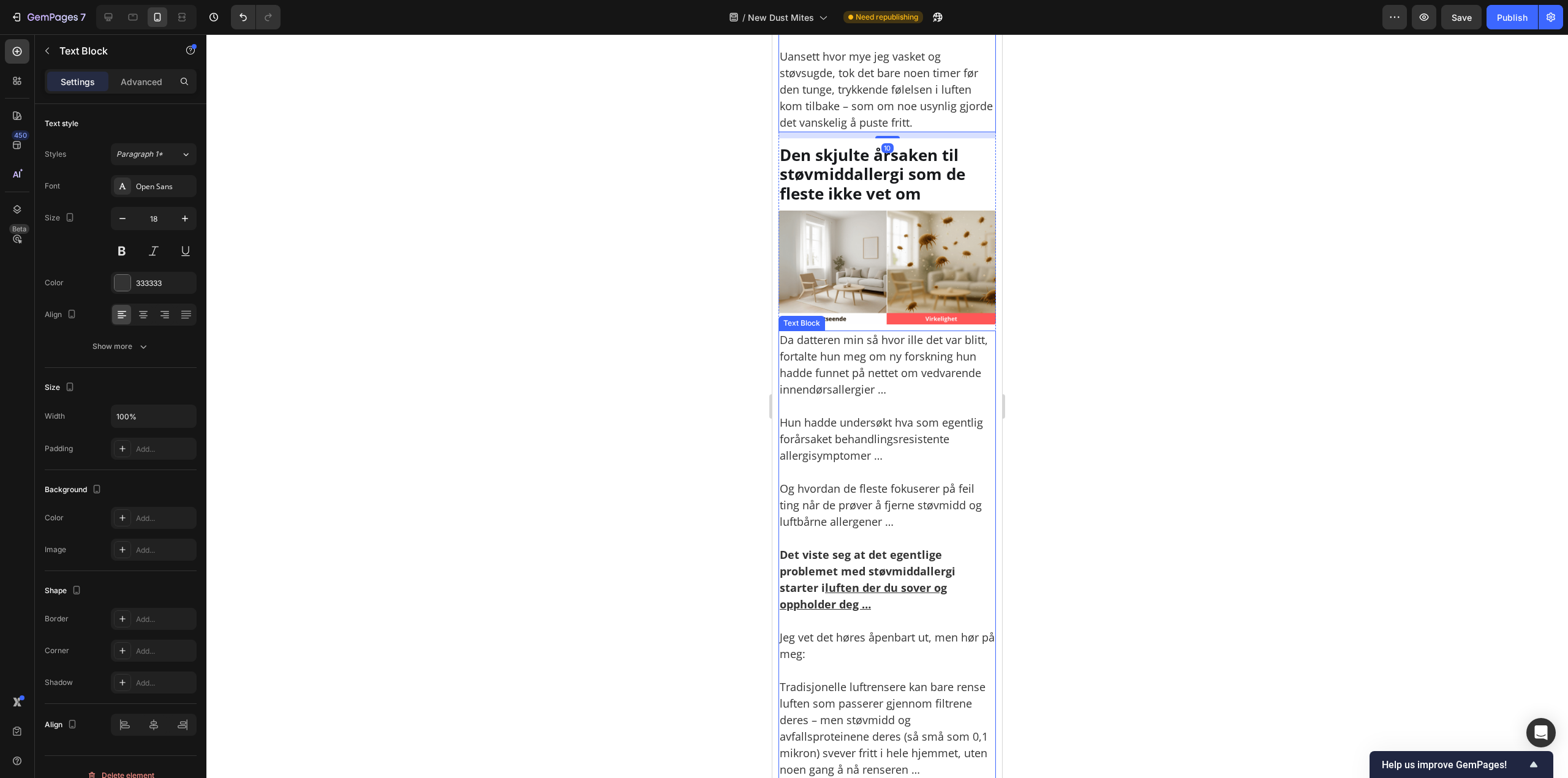
click at [851, 398] on p "Hun hadde undersøkt hva som egentlig forårsaket behandlingsresistente allergisy…" at bounding box center [887, 430] width 215 height 66
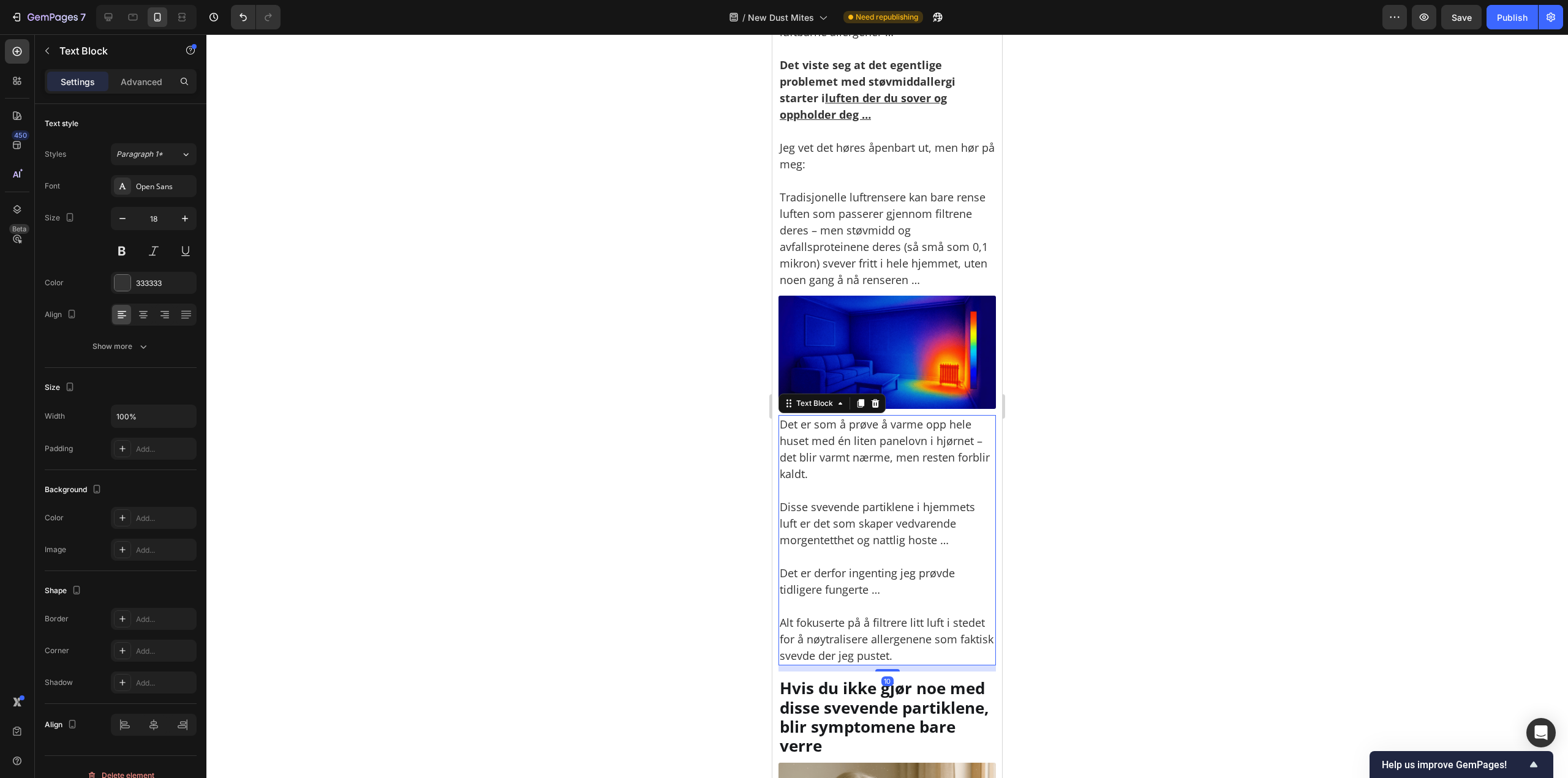
click at [855, 456] on p "Det er som å prøve å varme opp hele huset med én liten panelovn i hjørnet – det…" at bounding box center [887, 449] width 215 height 66
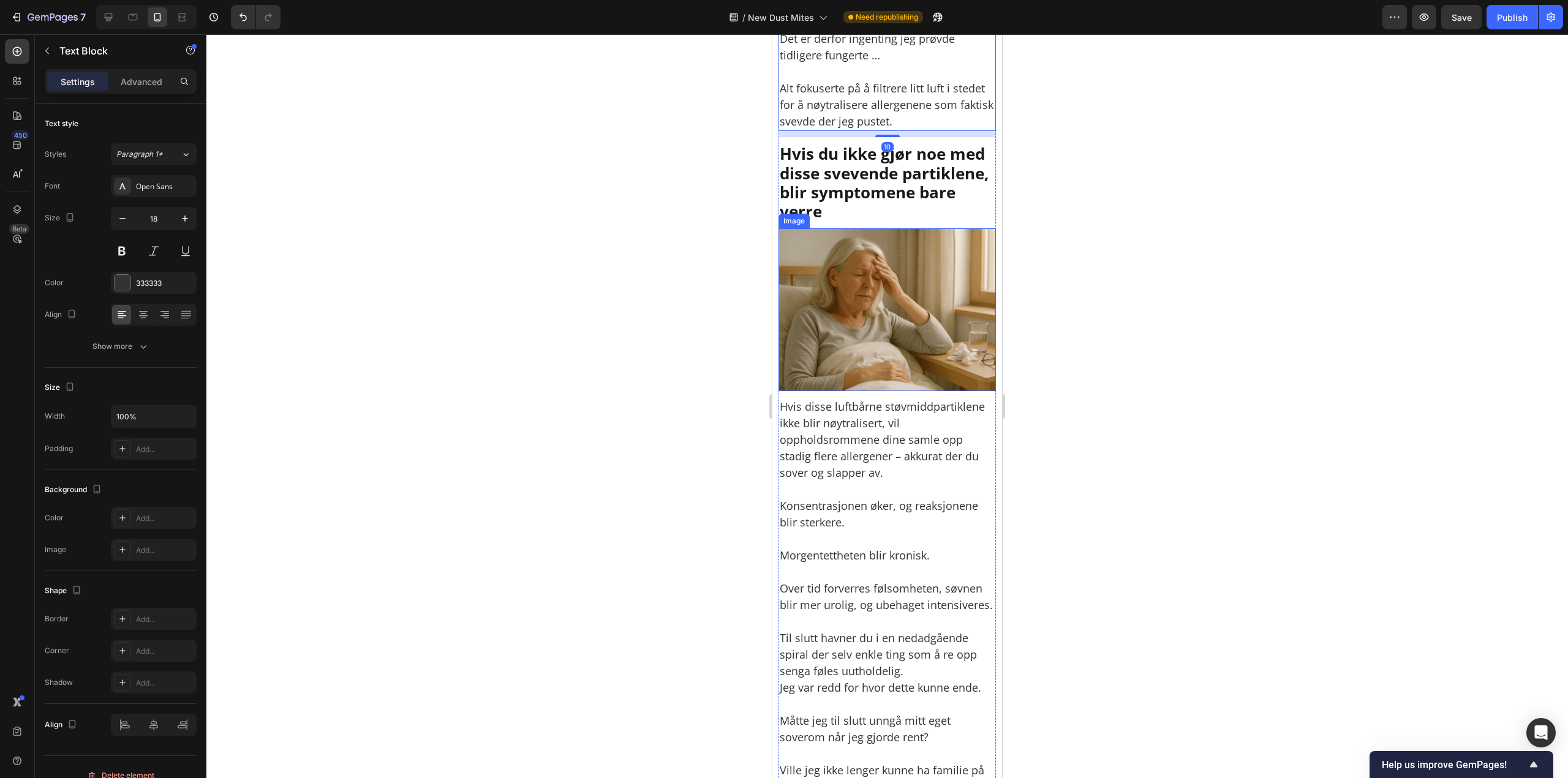
scroll to position [2571, 0]
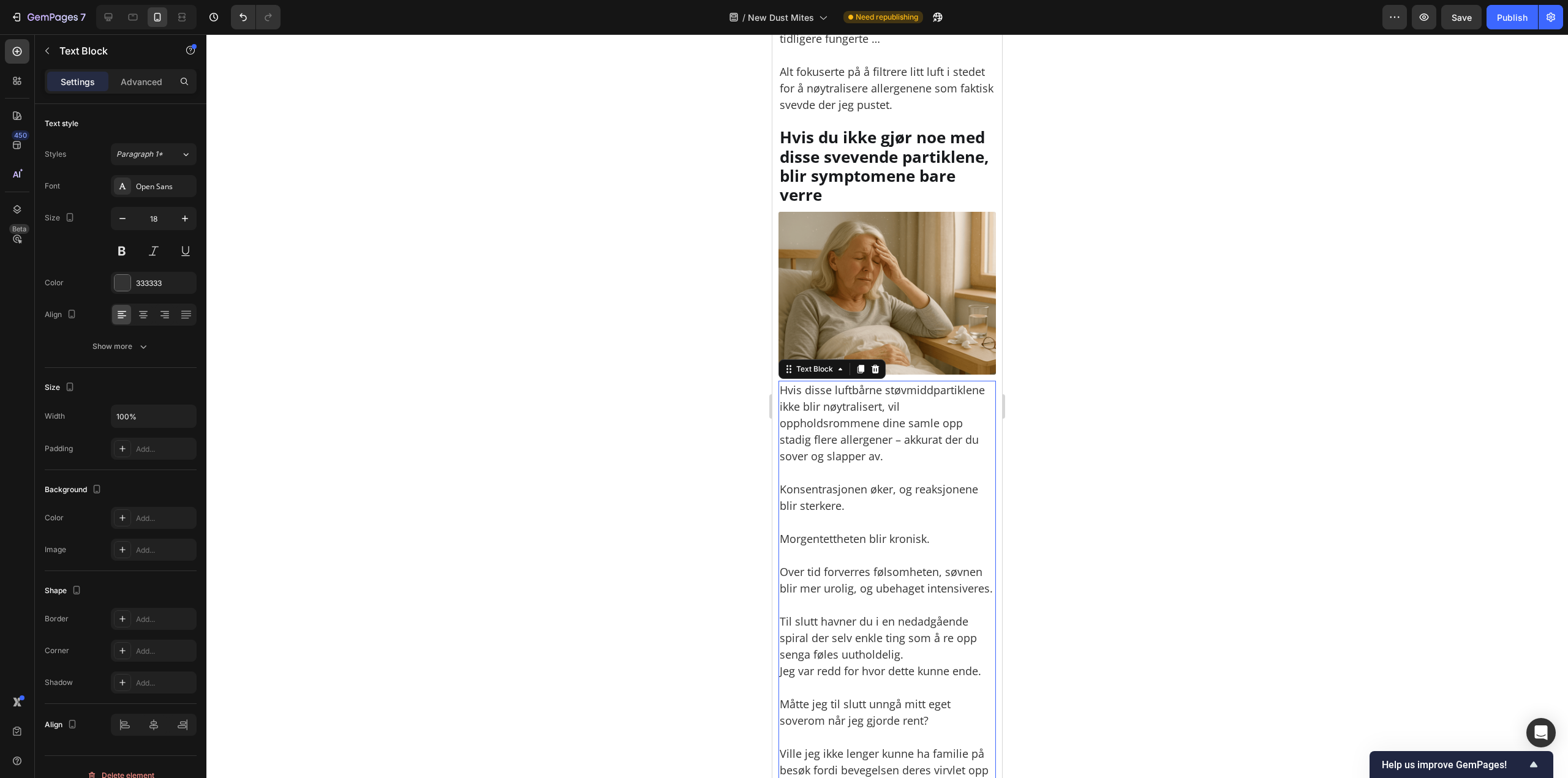
click at [878, 475] on p "Konsentrasjonen øker, og reaksjonene blir sterkere." at bounding box center [887, 489] width 215 height 49
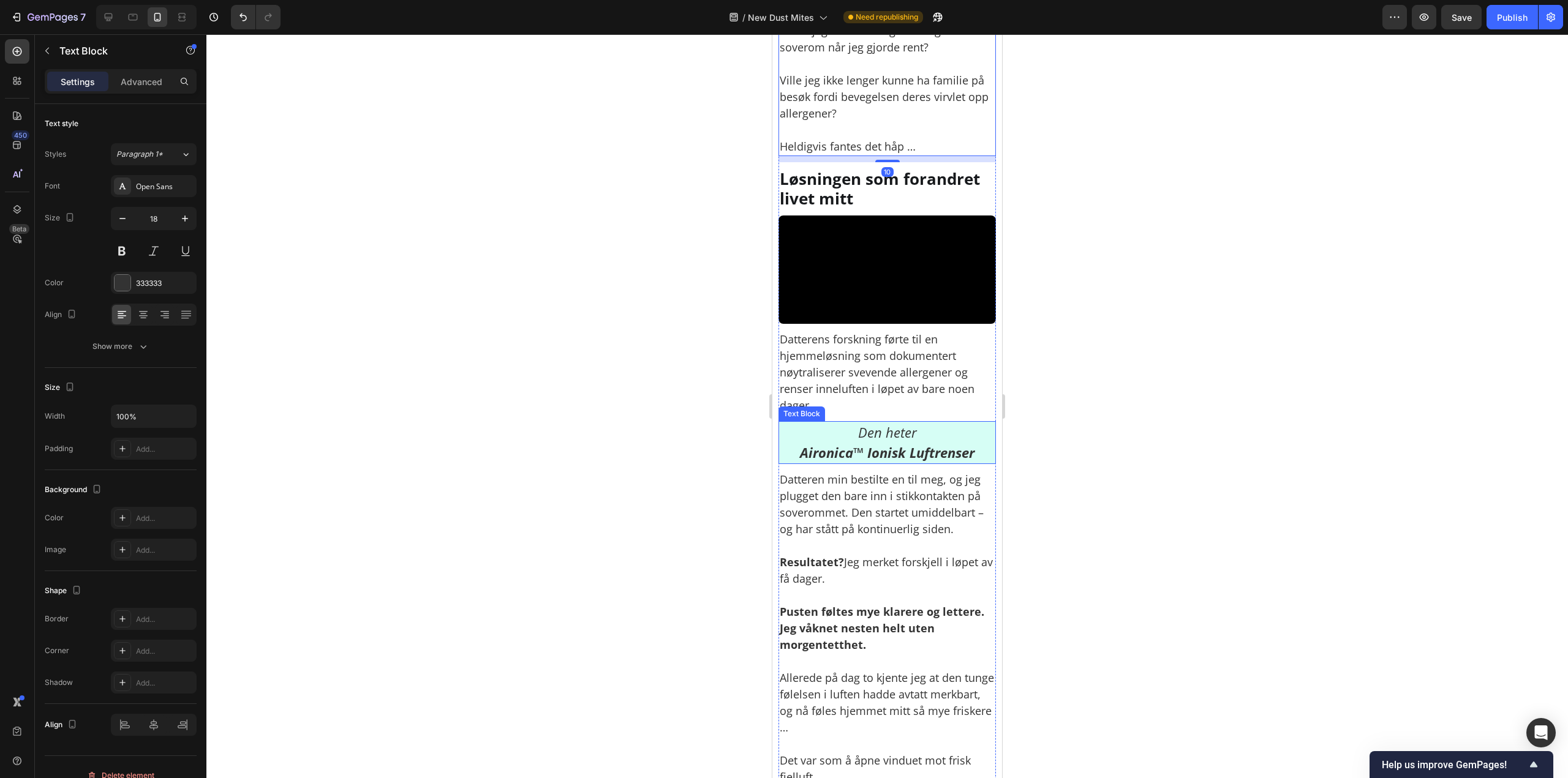
scroll to position [3306, 0]
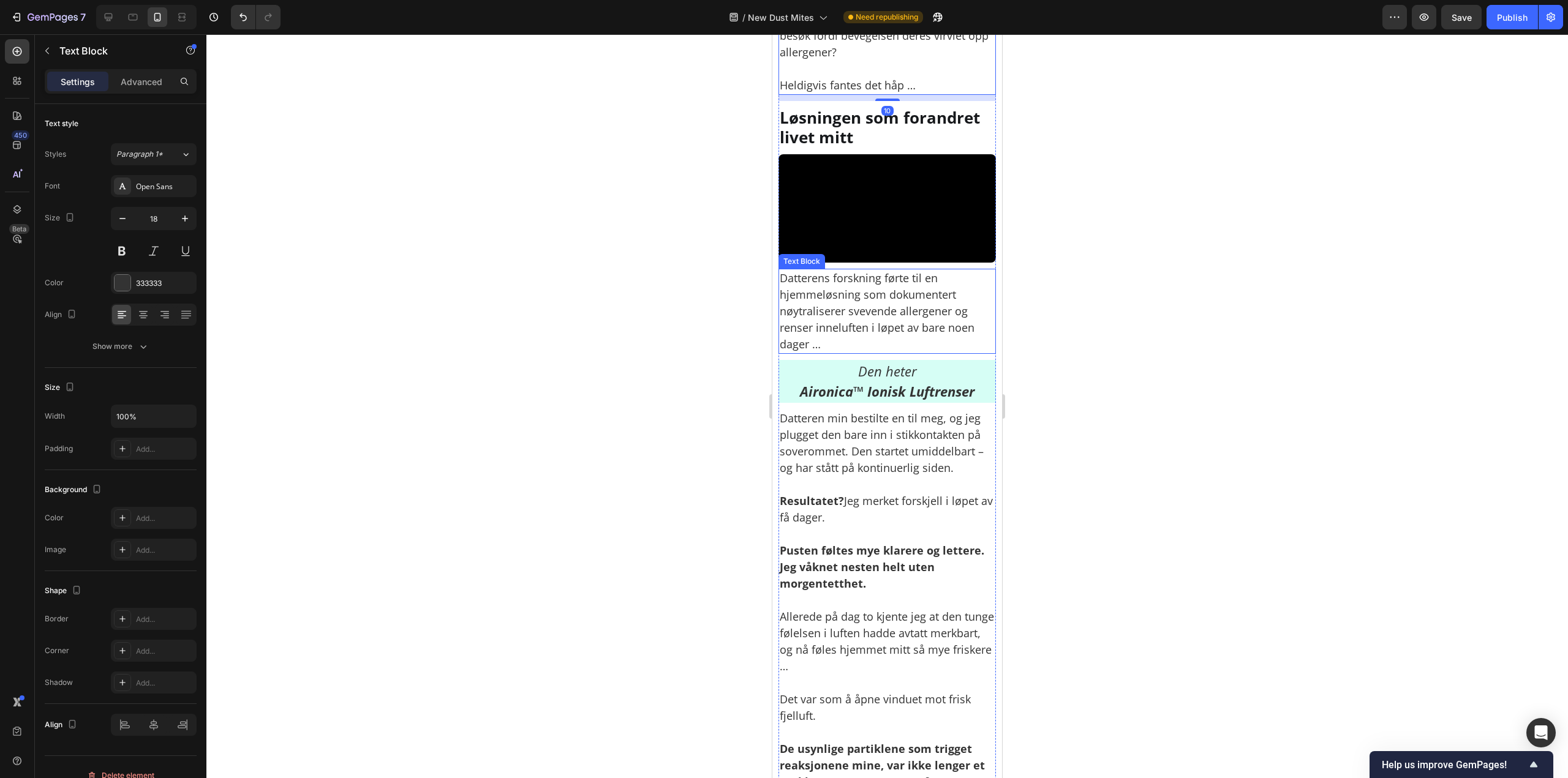
click at [858, 347] on p "Datterens forskning førte til en hjemmeløsning som dokumentert nøytraliserer sv…" at bounding box center [887, 312] width 215 height 83
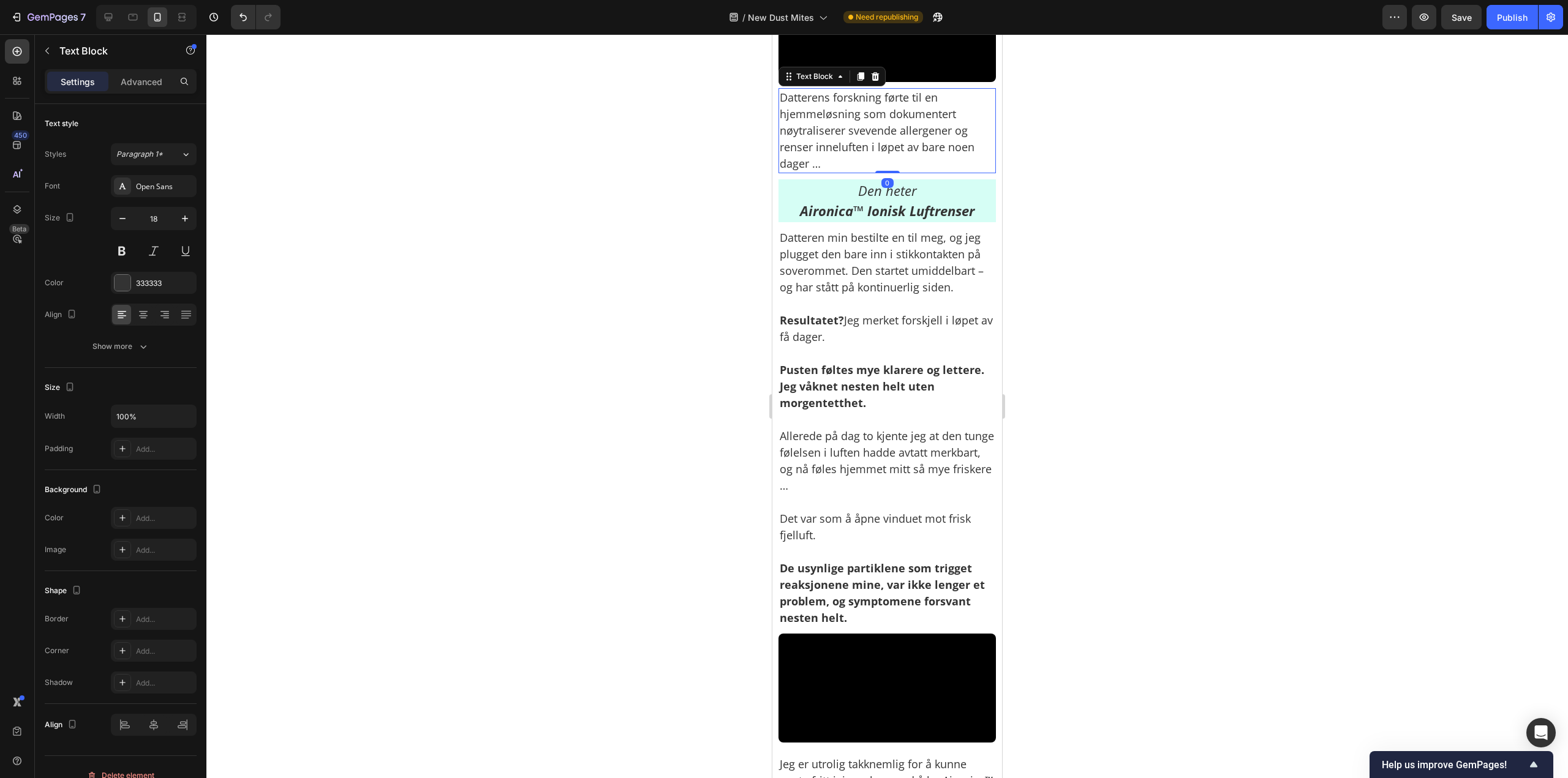
scroll to position [3490, 0]
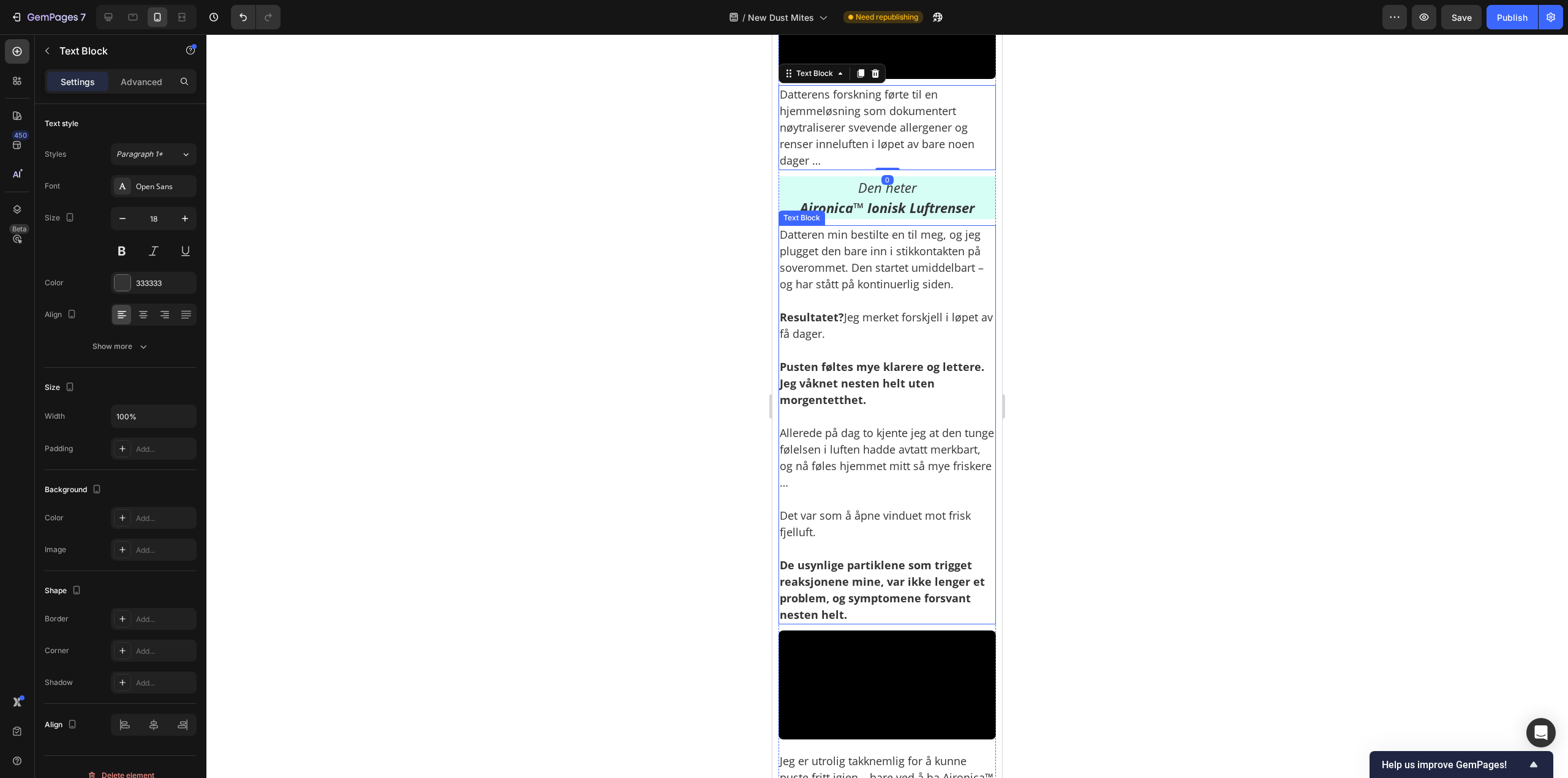
click at [866, 342] on p "Resultatet? Jeg merket forskjell i løpet av få dager." at bounding box center [887, 317] width 215 height 49
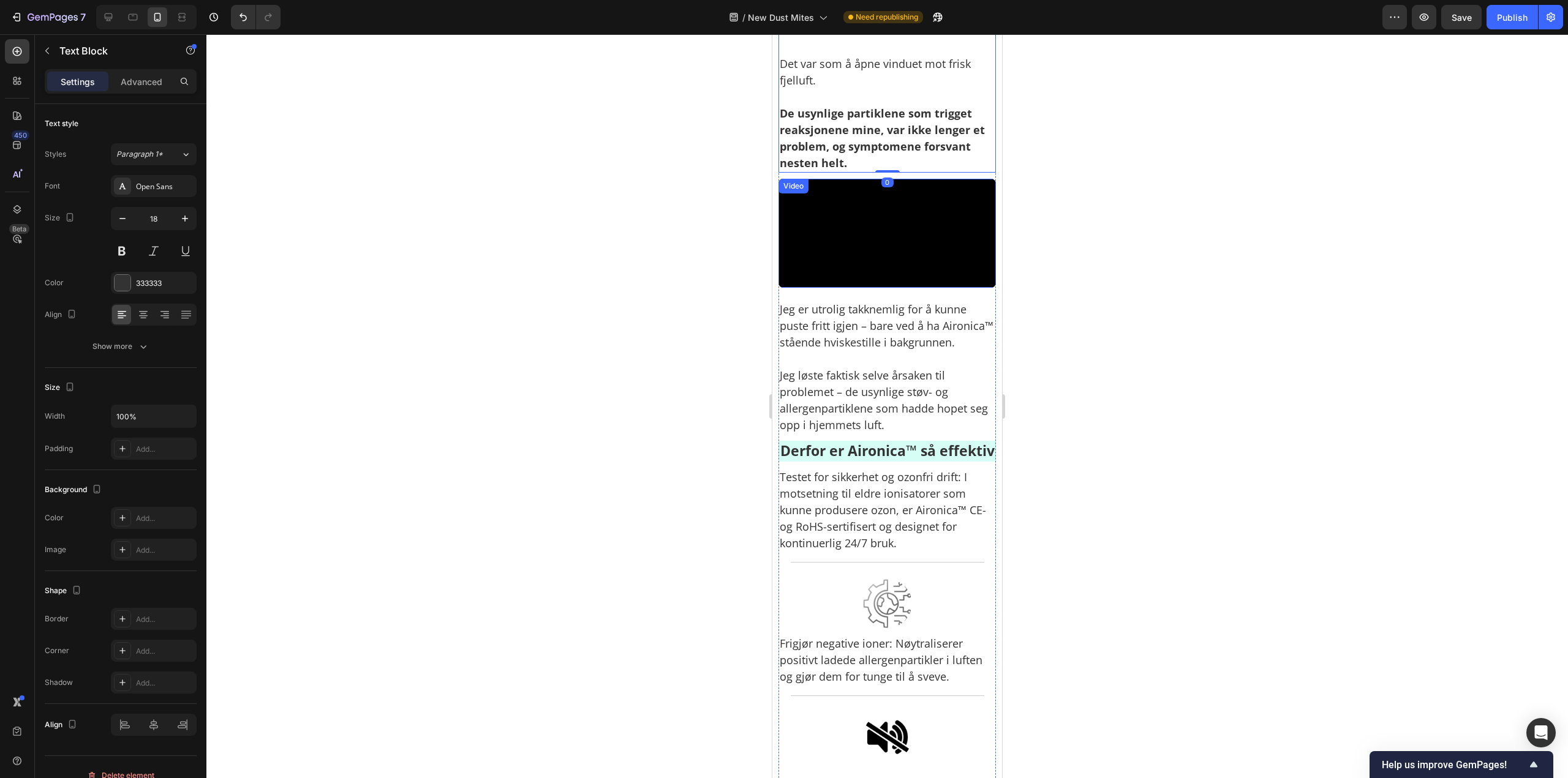
scroll to position [3979, 0]
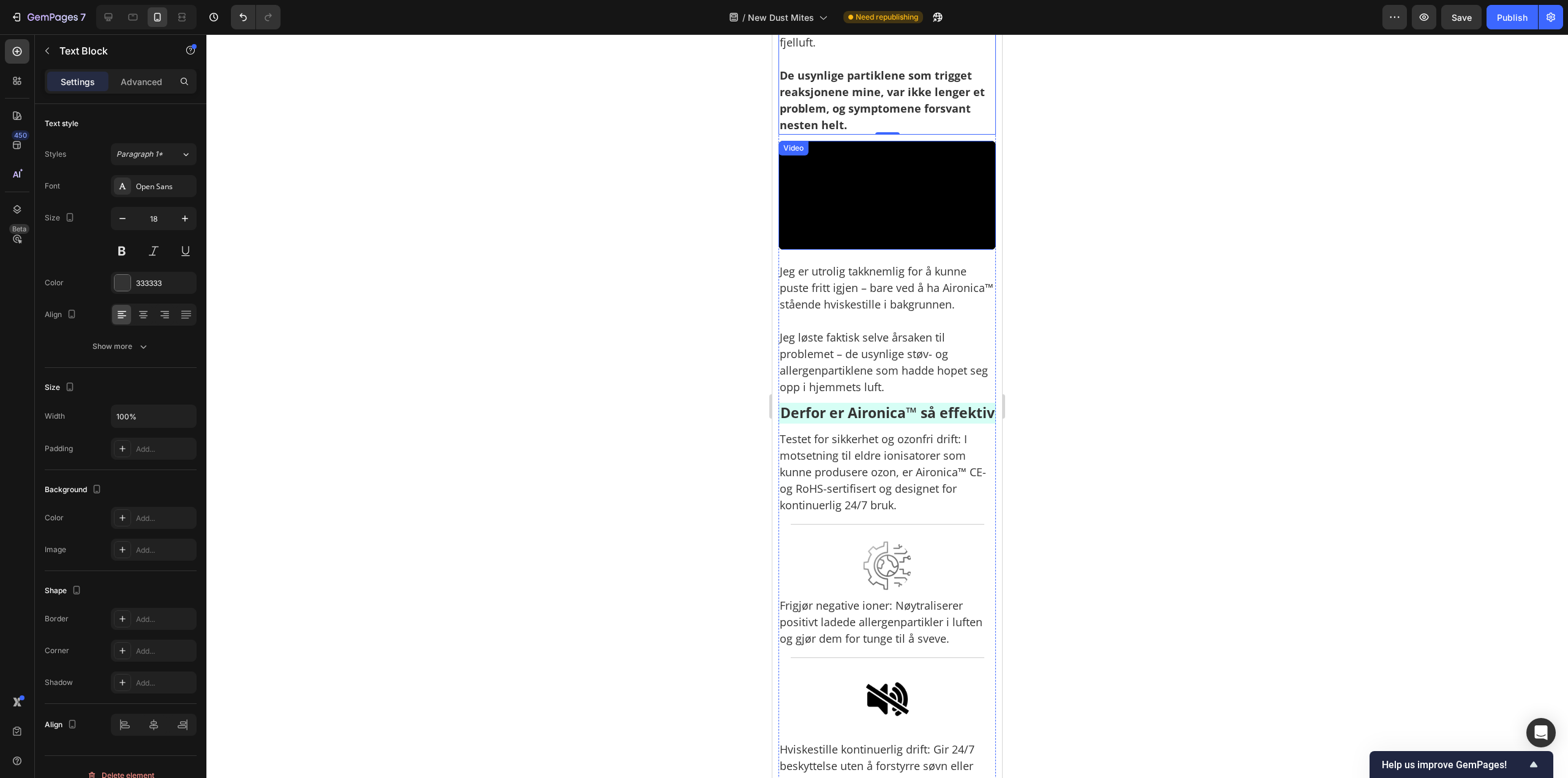
click at [866, 312] on p "Jeg er utrolig takknemlig for å kunne puste fritt igjen – bare ved å ha Aironic…" at bounding box center [887, 288] width 215 height 49
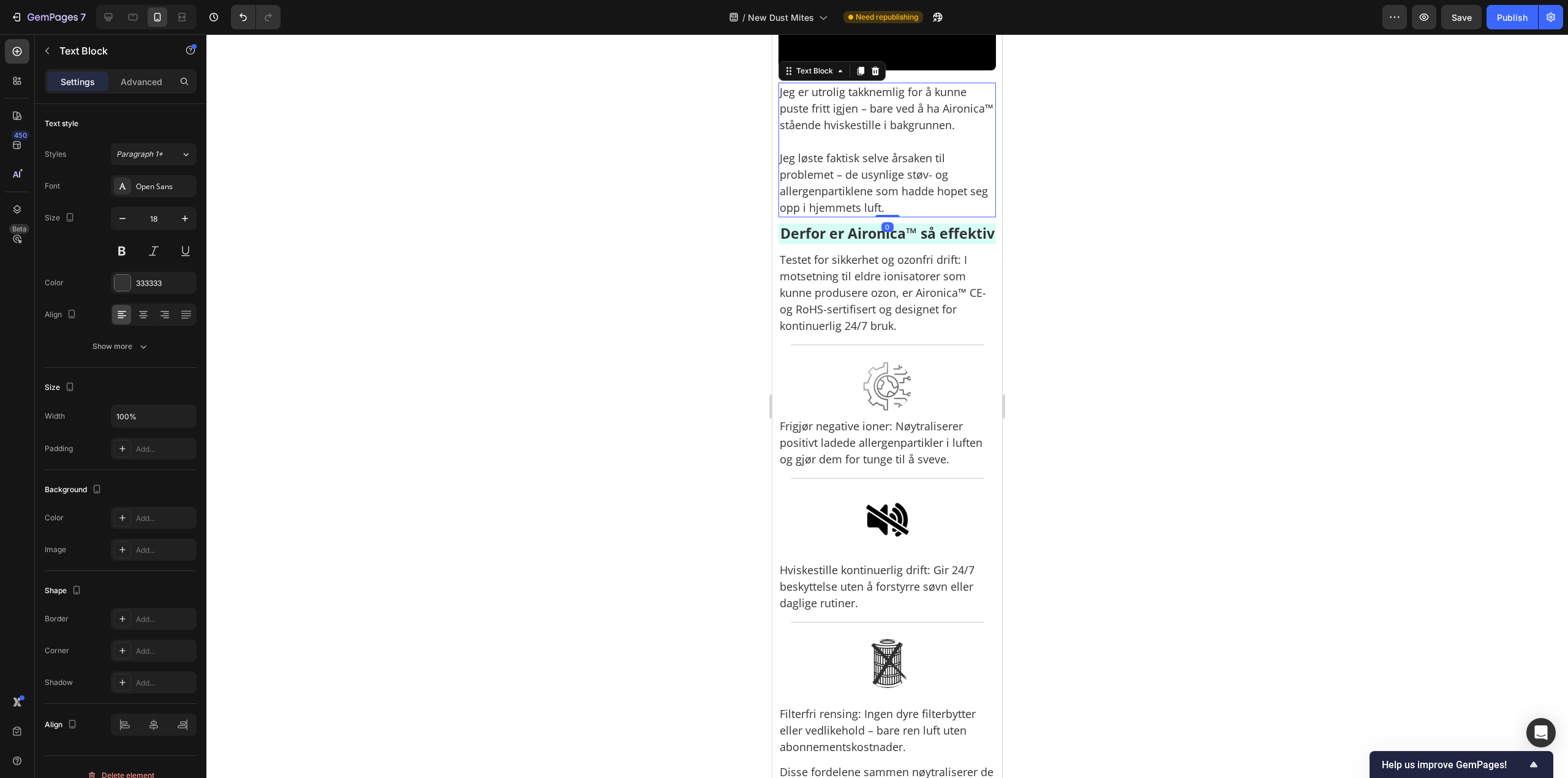
scroll to position [4285, 0]
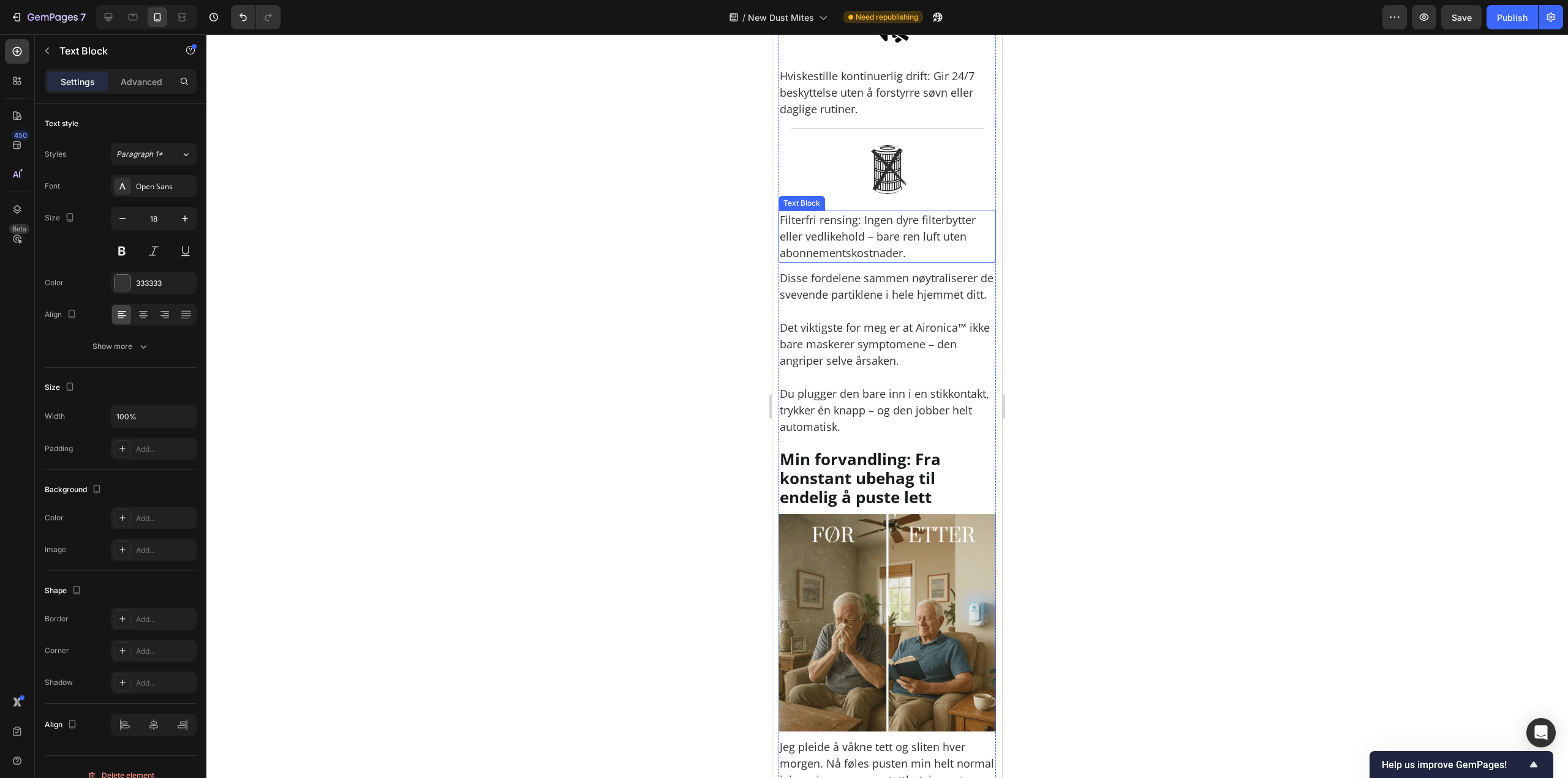
click at [892, 261] on p "Filterfri rensing: Ingen dyre filterbytter eller vedlikehold – bare ren luft ut…" at bounding box center [887, 237] width 215 height 49
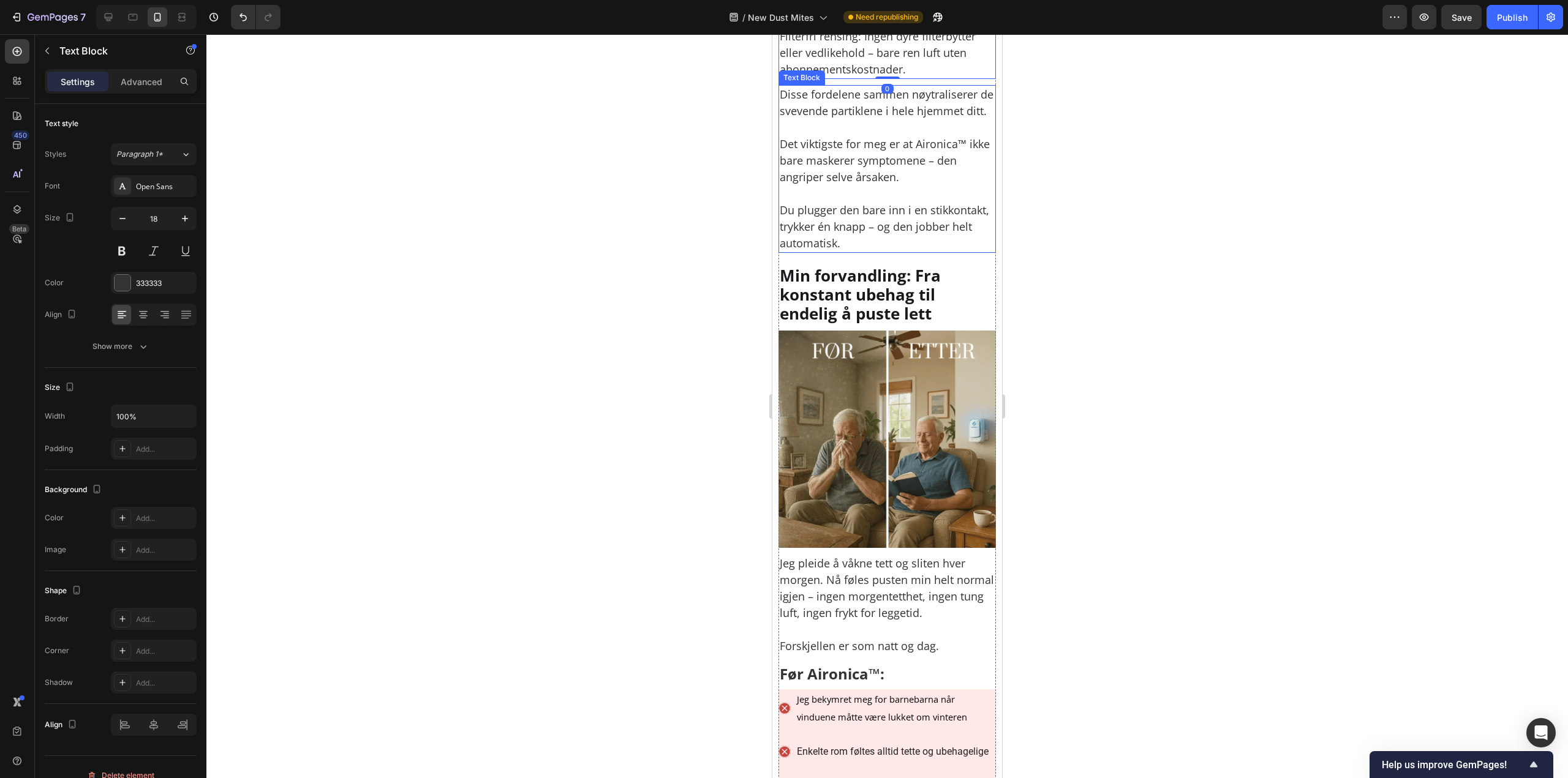
click at [891, 252] on p "Disse fordelene sammen nøytraliserer de svevende partiklene i hele hjemmet ditt…" at bounding box center [887, 169] width 215 height 165
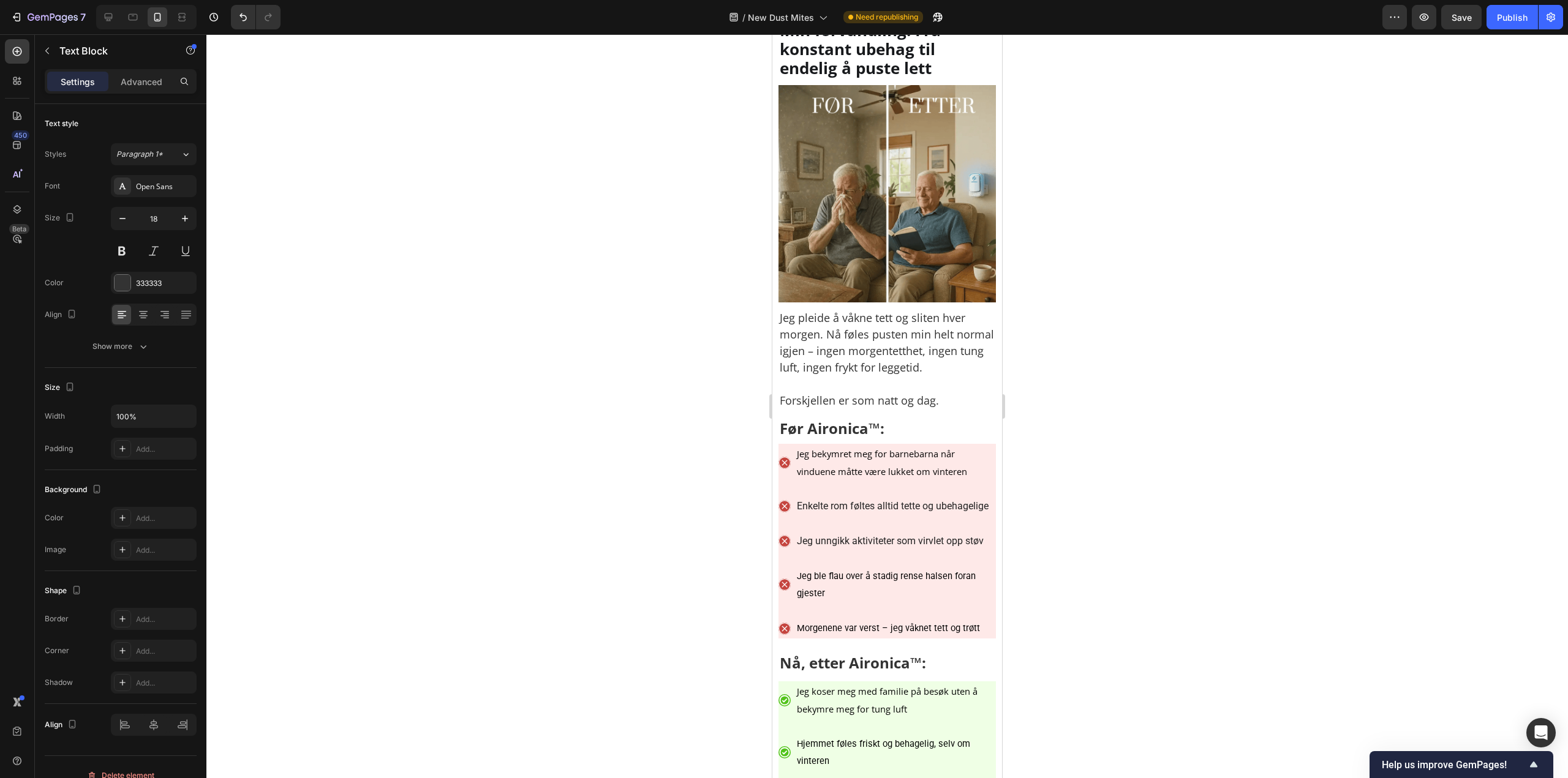
scroll to position [5142, 0]
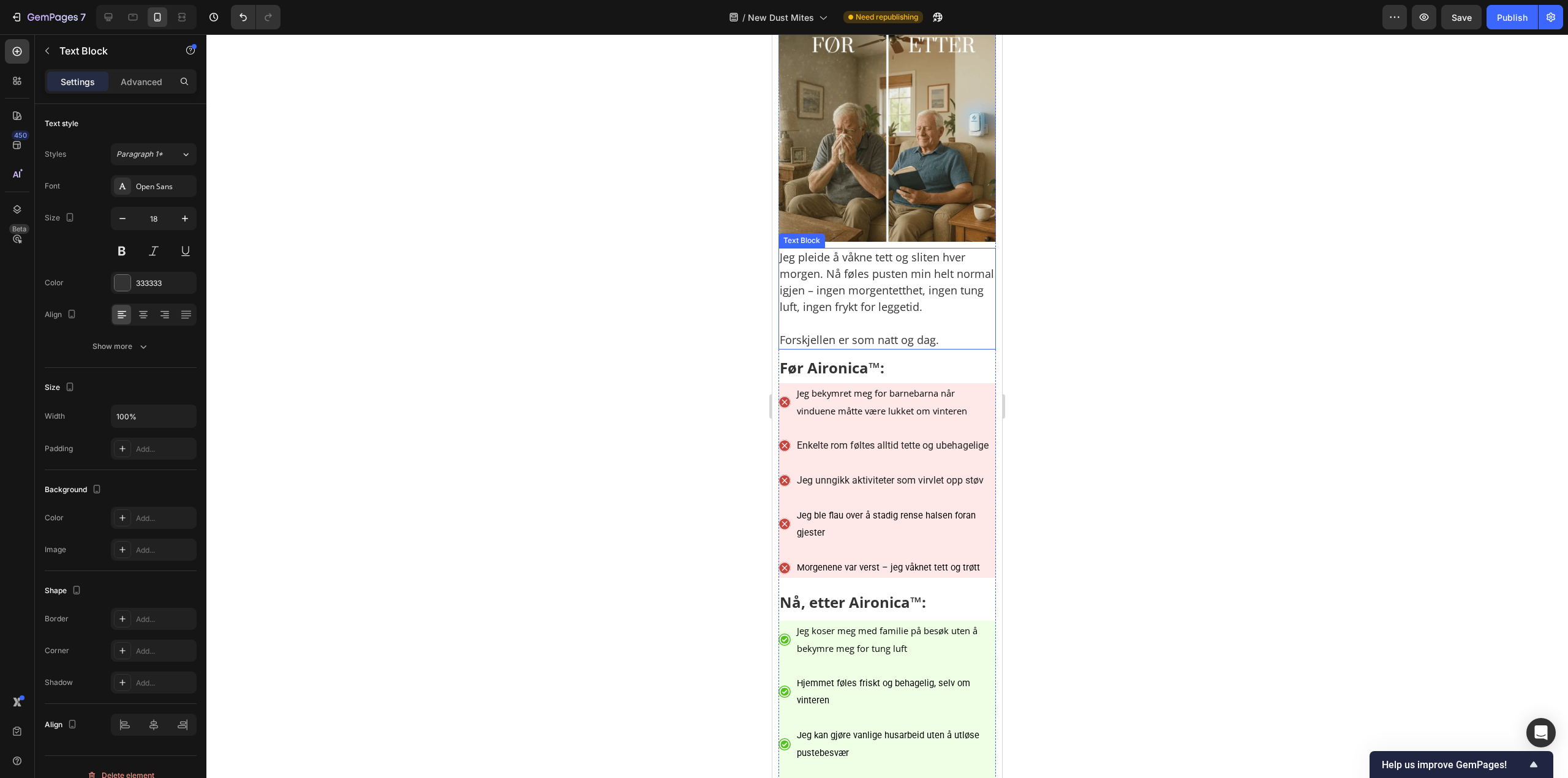
click at [902, 315] on p "Jeg pleide å våkne tett og sliten hver morgen. Nå føles pusten min helt normal …" at bounding box center [887, 282] width 215 height 66
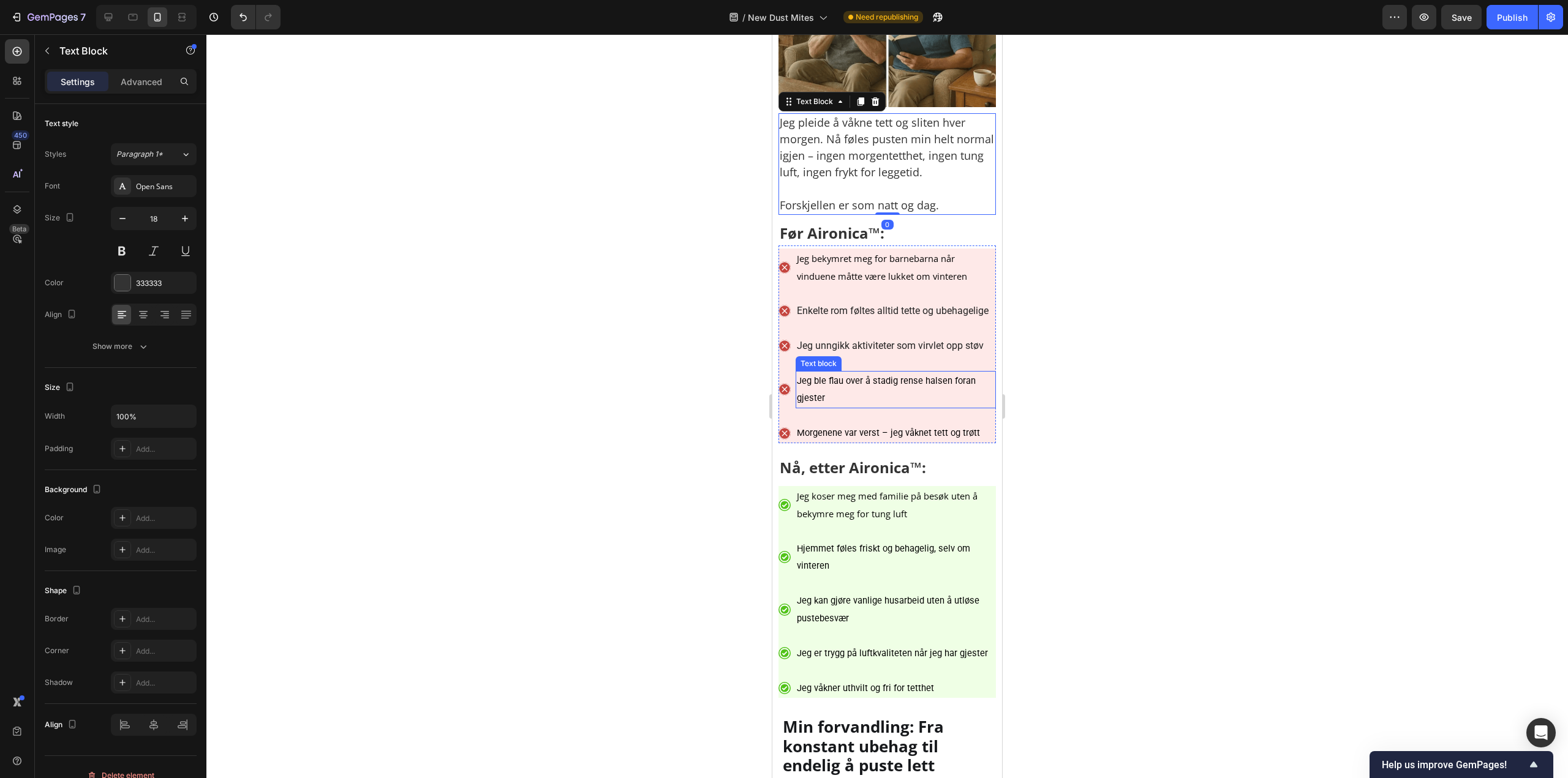
scroll to position [5448, 0]
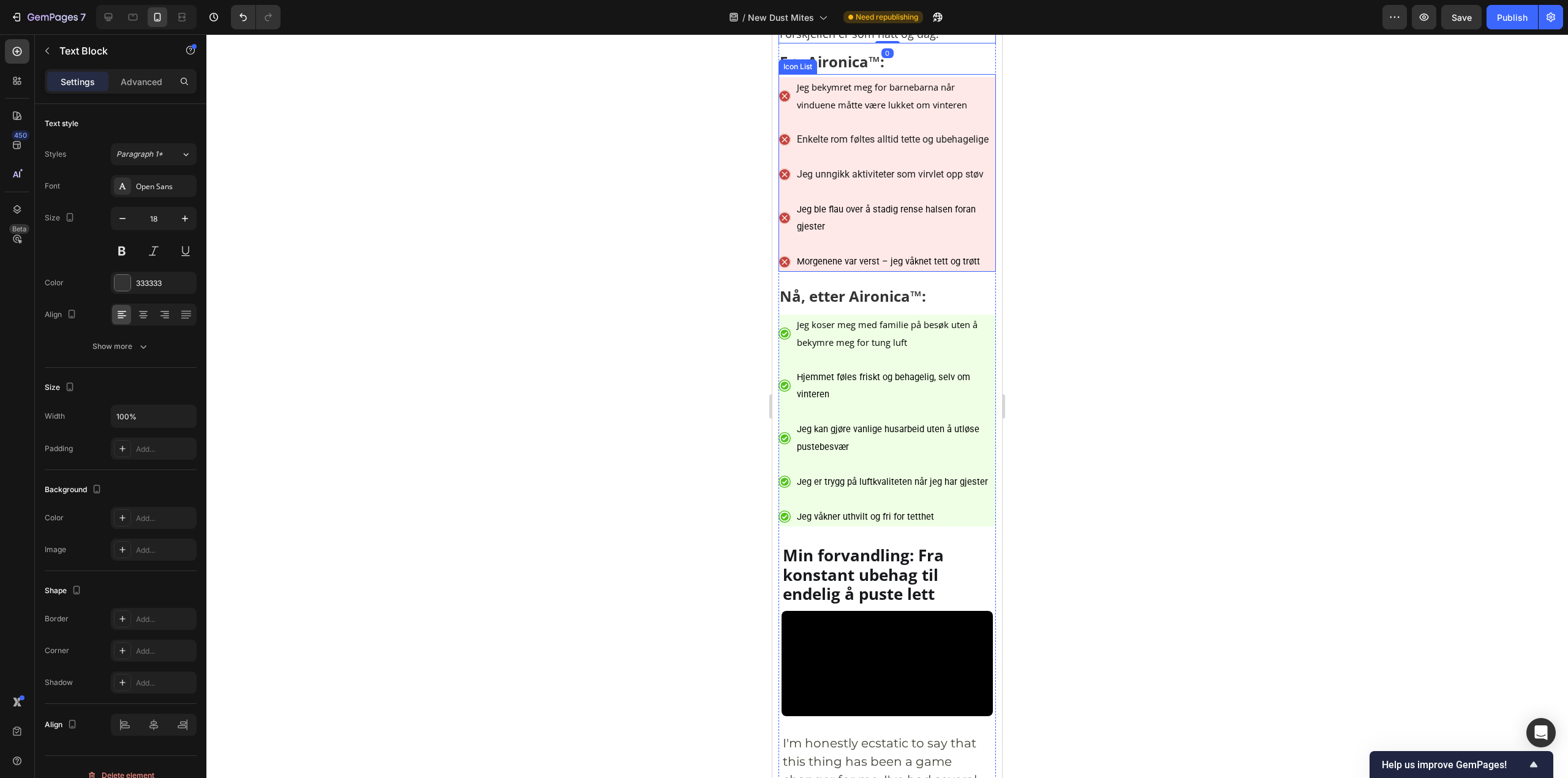
click at [886, 149] on p "Enkelte rom føltes alltid tette og ubehagelige" at bounding box center [893, 140] width 192 height 18
click at [940, 114] on p "Jeg bekymret meg for barnebarna når vinduene måtte være lukket om vinteren" at bounding box center [895, 96] width 198 height 35
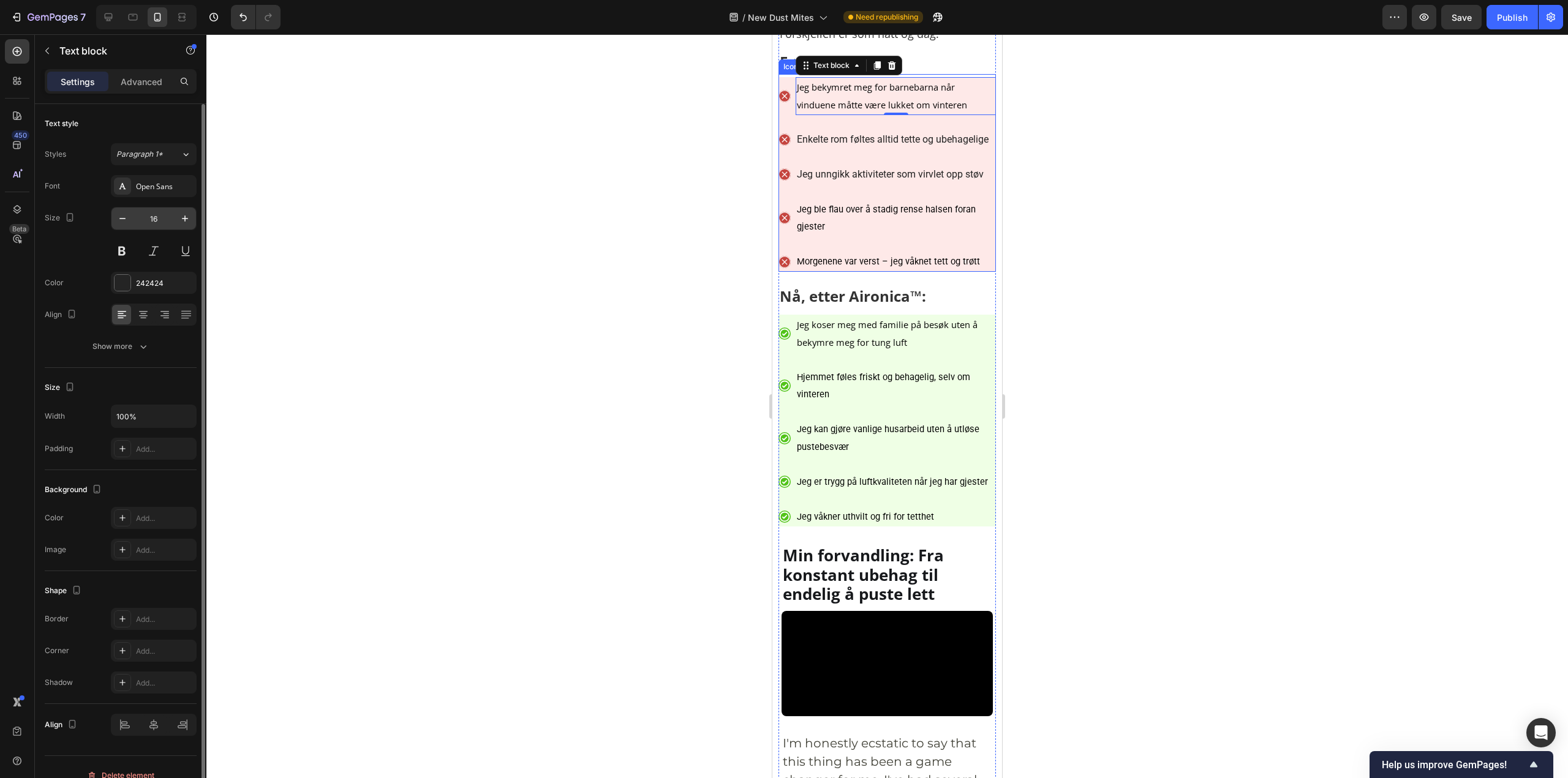
click at [160, 213] on input "16" at bounding box center [154, 218] width 40 height 22
paste input "8"
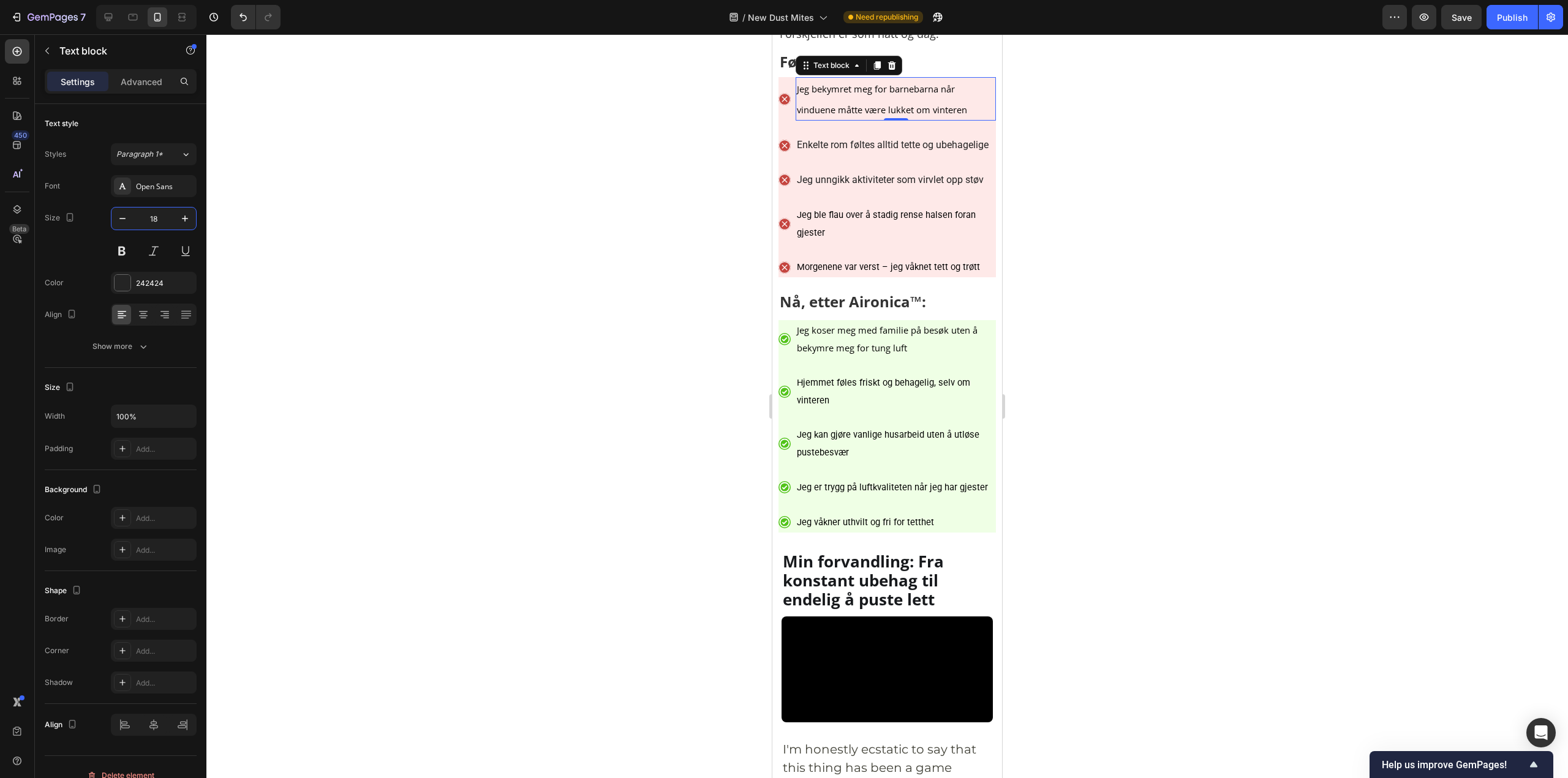
type input "18"
click at [925, 120] on p "Jeg bekymret meg for barnebarna når vinduene måtte være lukket om vinteren" at bounding box center [895, 99] width 198 height 41
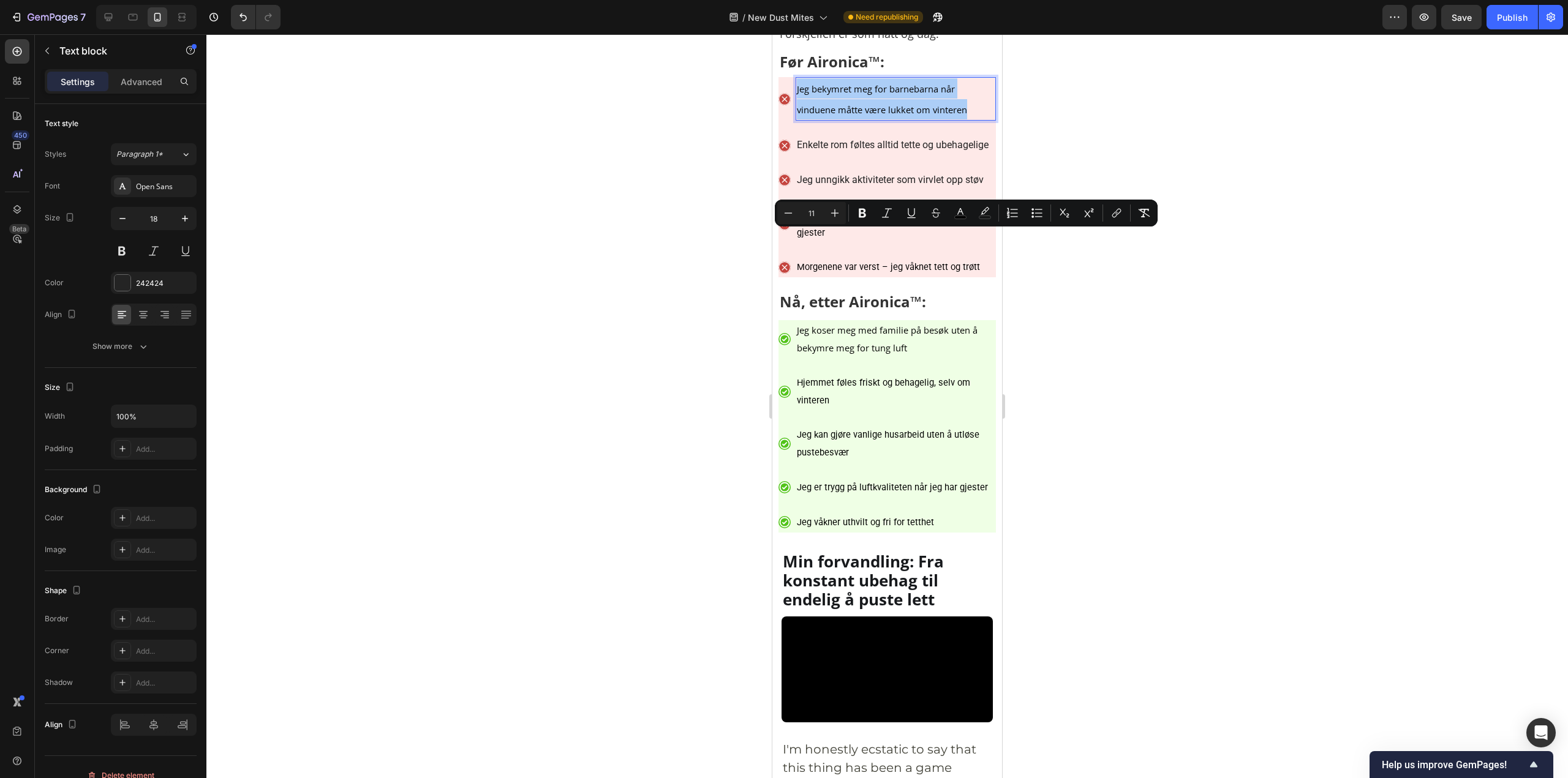
click at [822, 212] on input "11" at bounding box center [812, 213] width 25 height 15
type input "18"
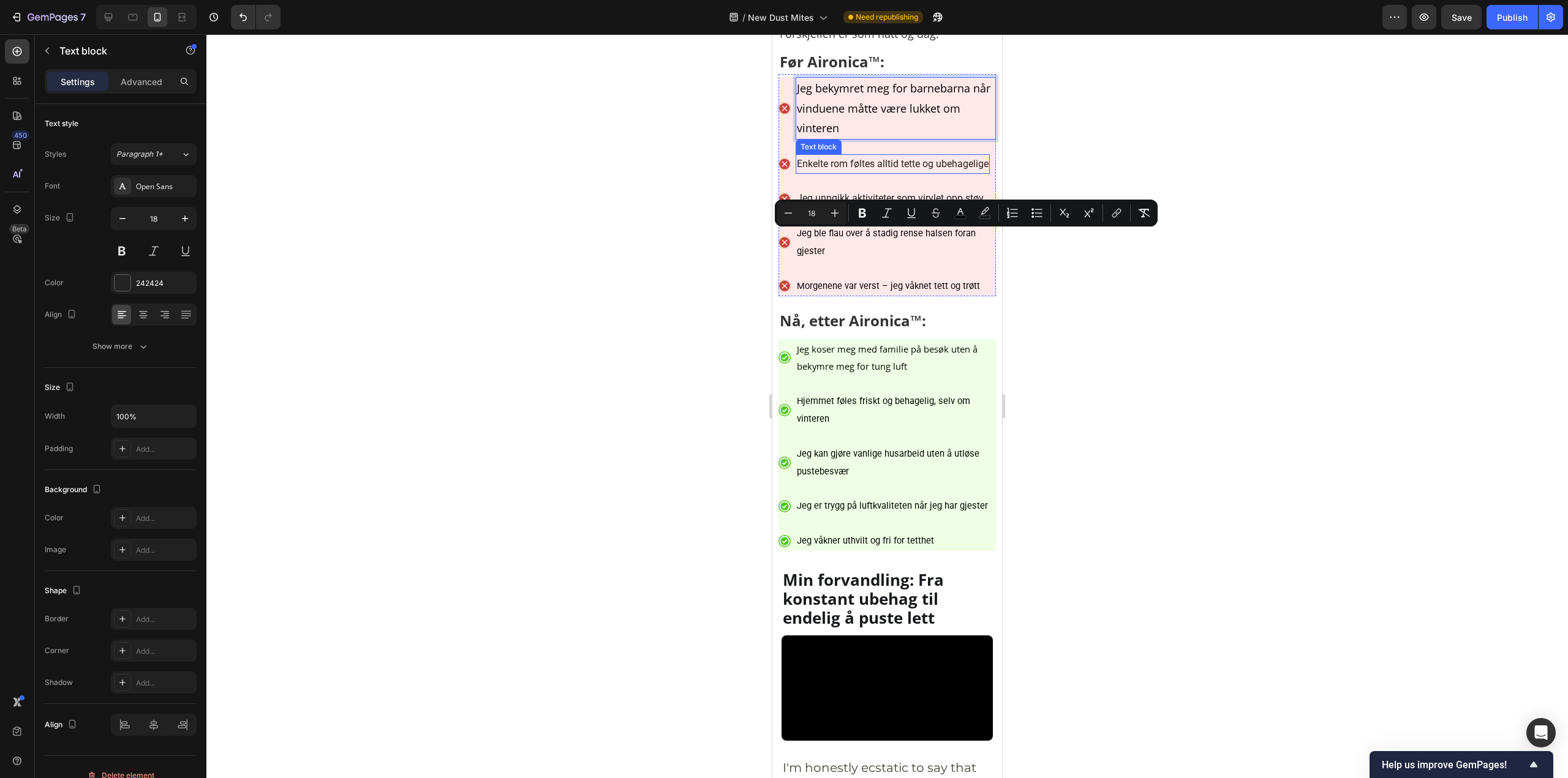
click at [836, 173] on p "Enkelte rom føltes alltid tette og ubehagelige" at bounding box center [893, 165] width 192 height 18
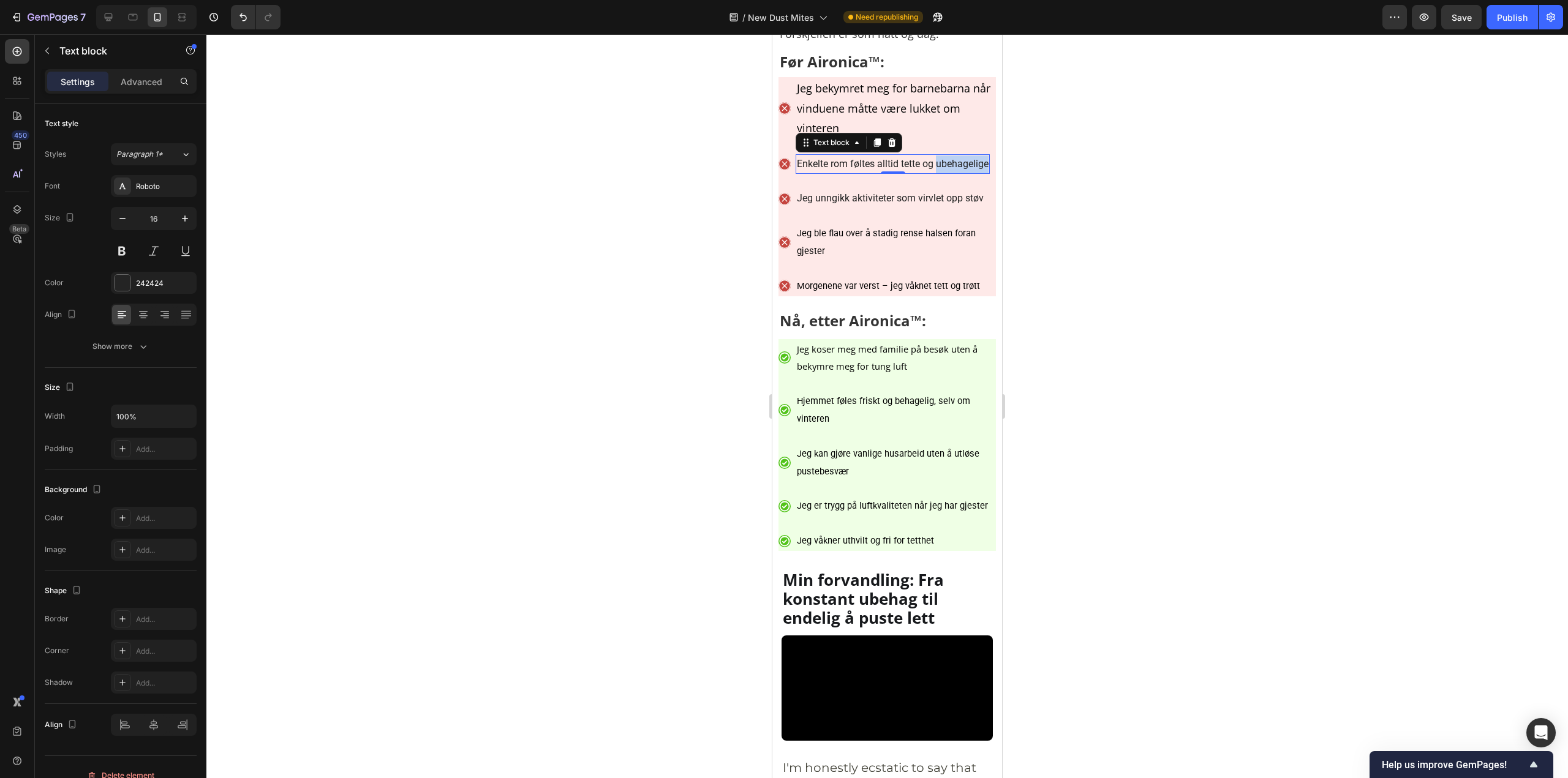
click at [836, 173] on p "Enkelte rom føltes alltid tette og ubehagelige" at bounding box center [893, 165] width 192 height 18
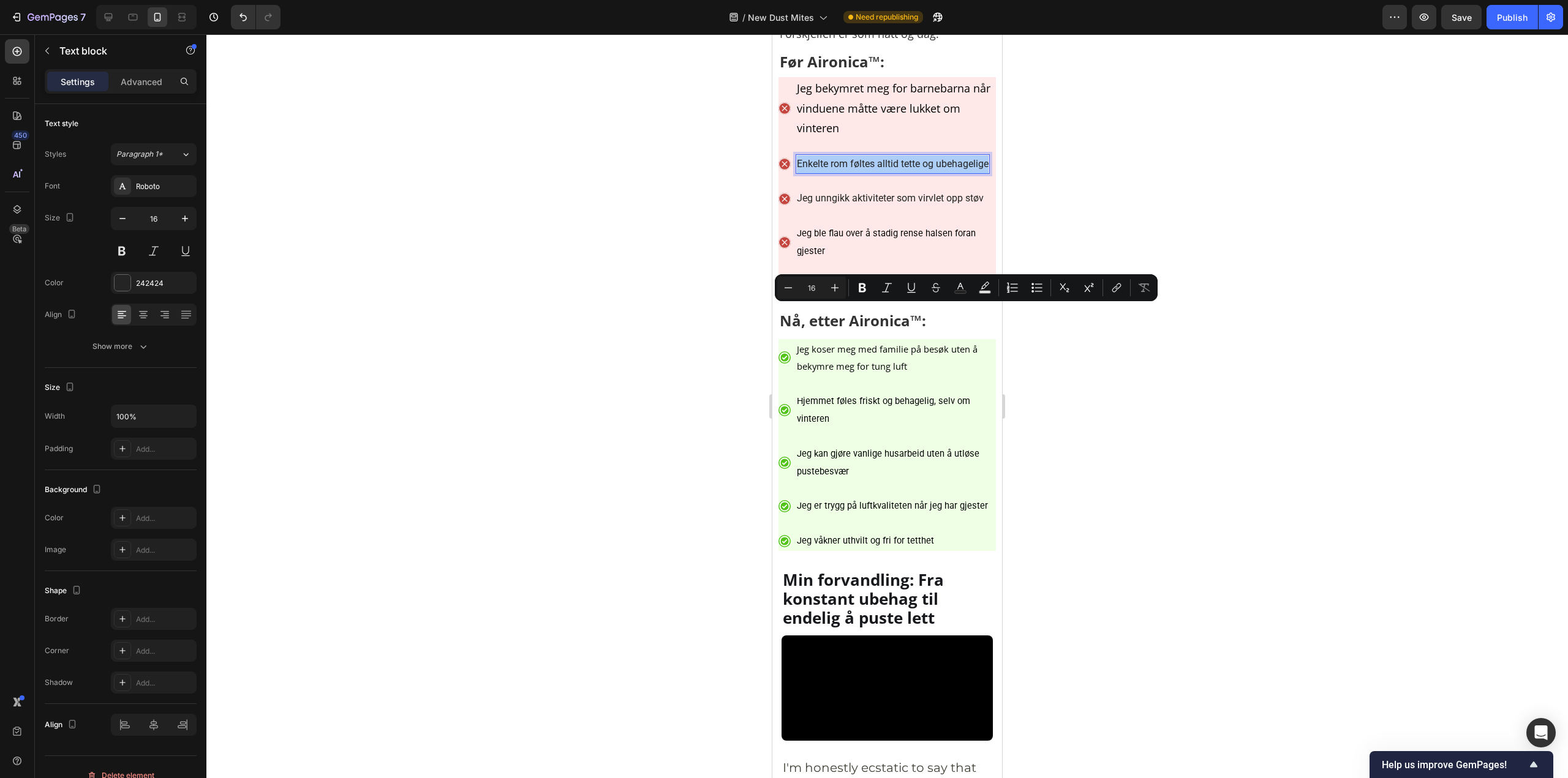
click at [811, 284] on input "16" at bounding box center [812, 288] width 25 height 15
paste input "8"
type input "18"
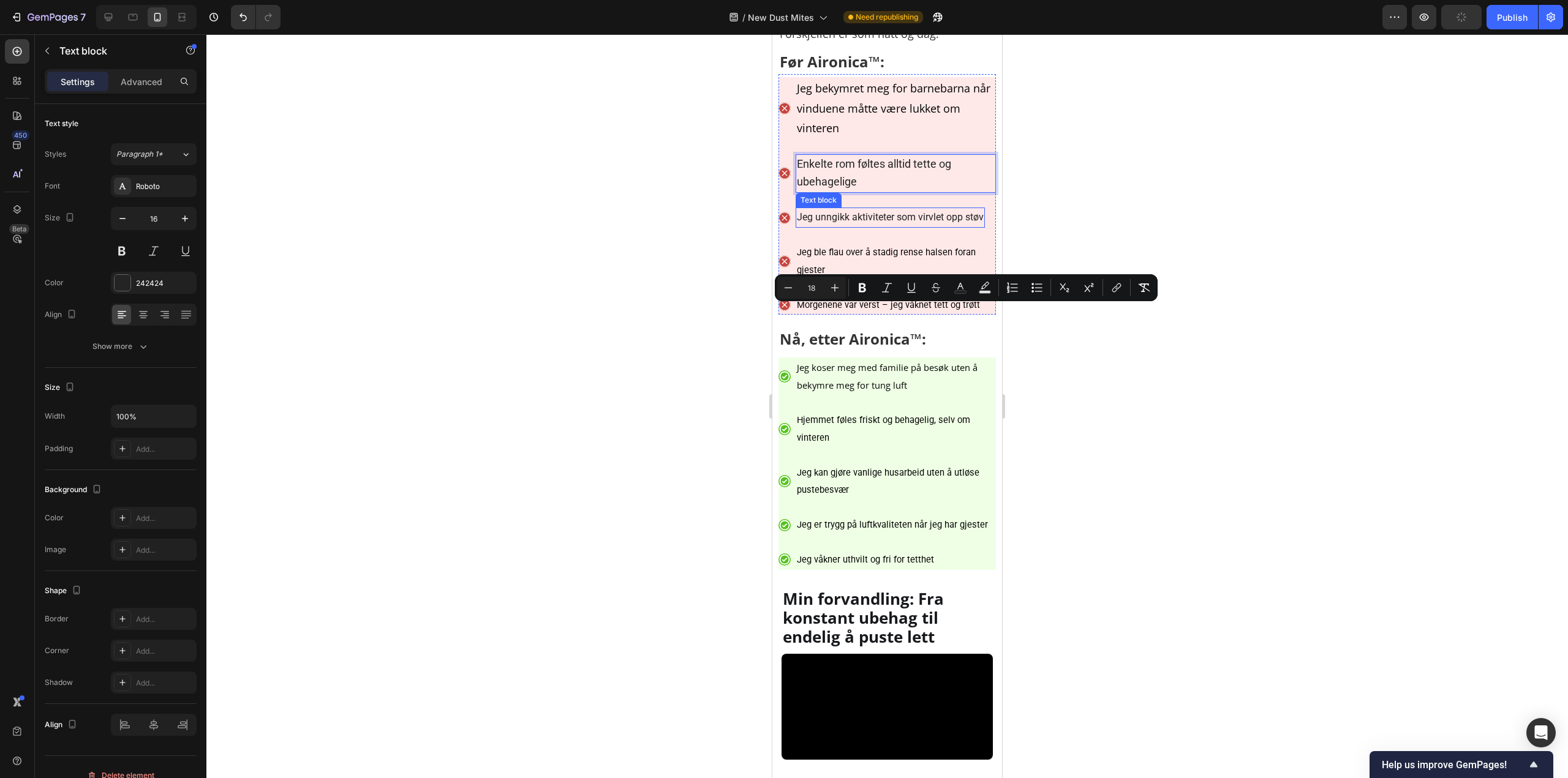
click at [857, 226] on p "Jeg unngikk aktiviteter som virvlet opp støv" at bounding box center [890, 217] width 187 height 18
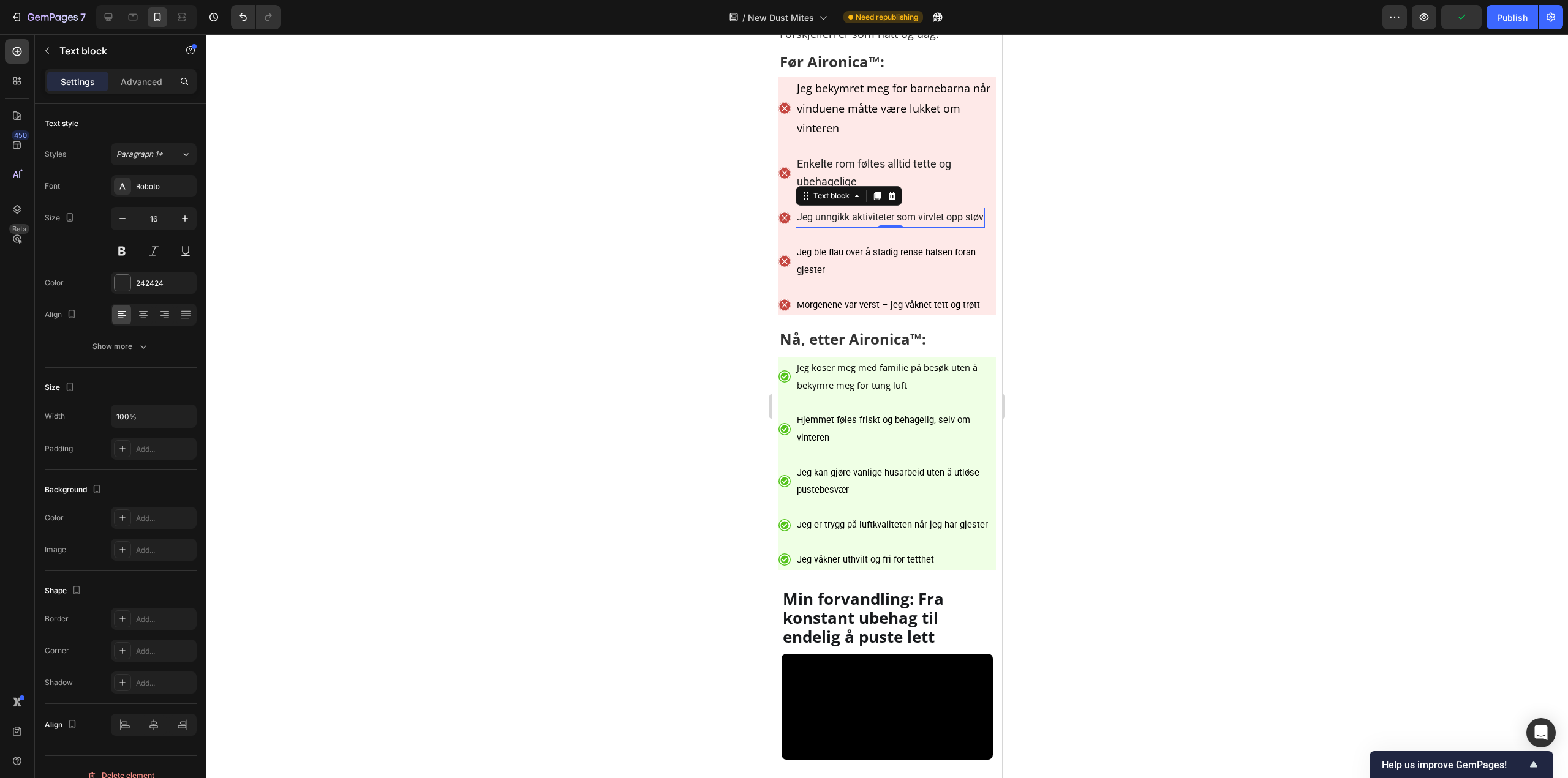
click at [857, 226] on p "Jeg unngikk aktiviteter som virvlet opp støv" at bounding box center [890, 217] width 187 height 18
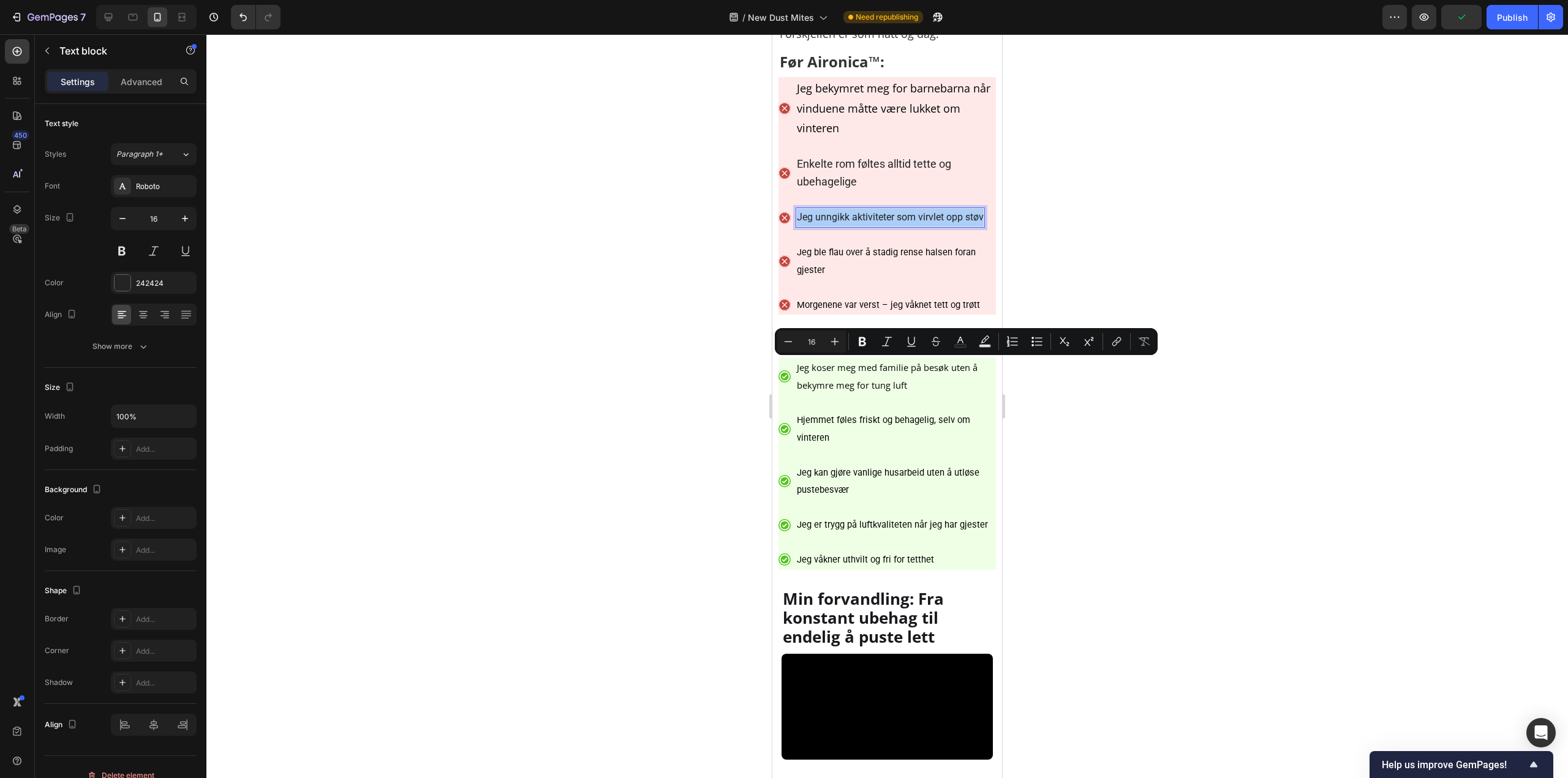
click at [818, 341] on input "16" at bounding box center [812, 341] width 25 height 15
type input "18"
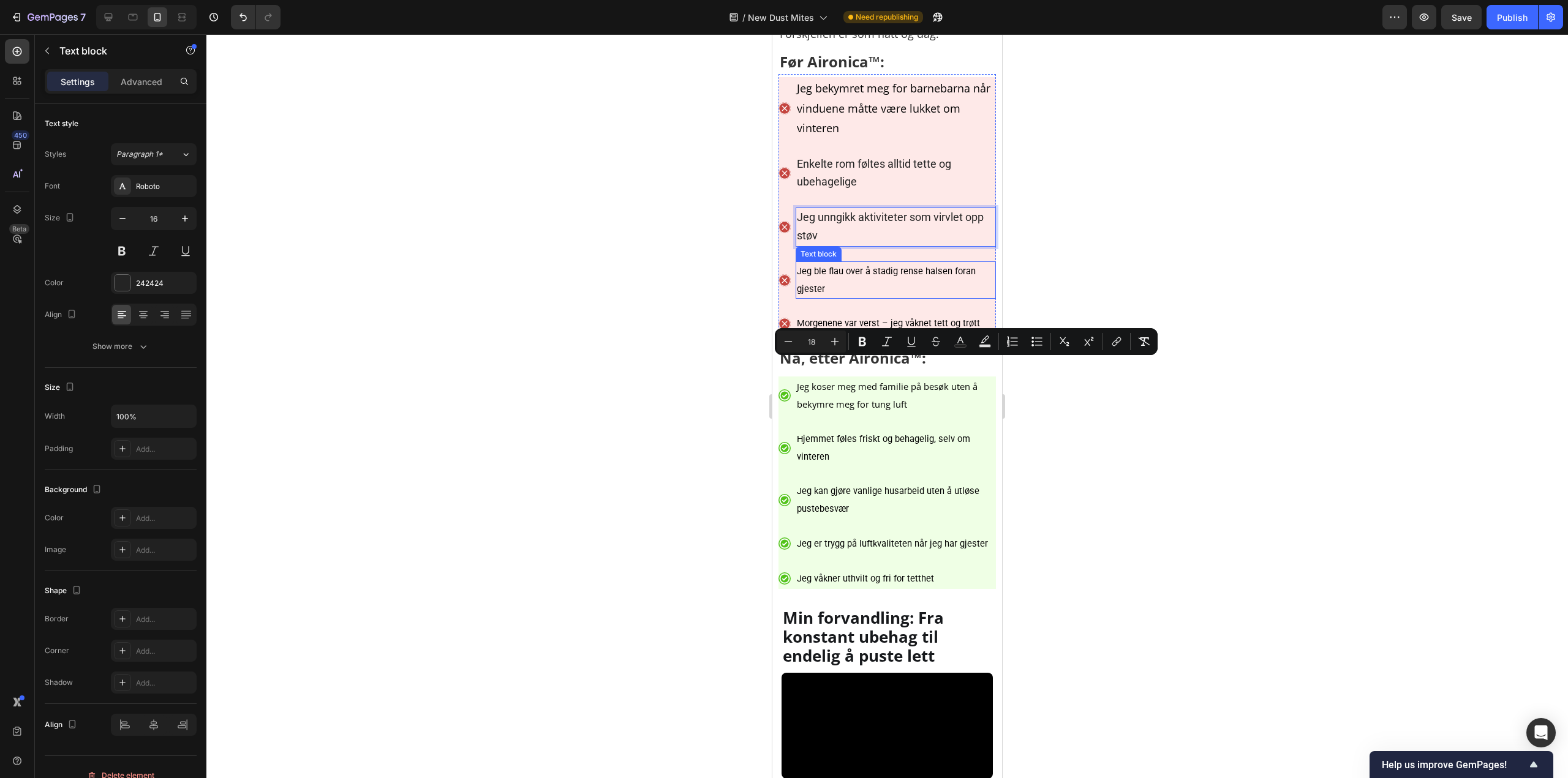
click at [857, 295] on span "Jeg ble flau over å stadig rense halsen foran gjester" at bounding box center [886, 280] width 179 height 29
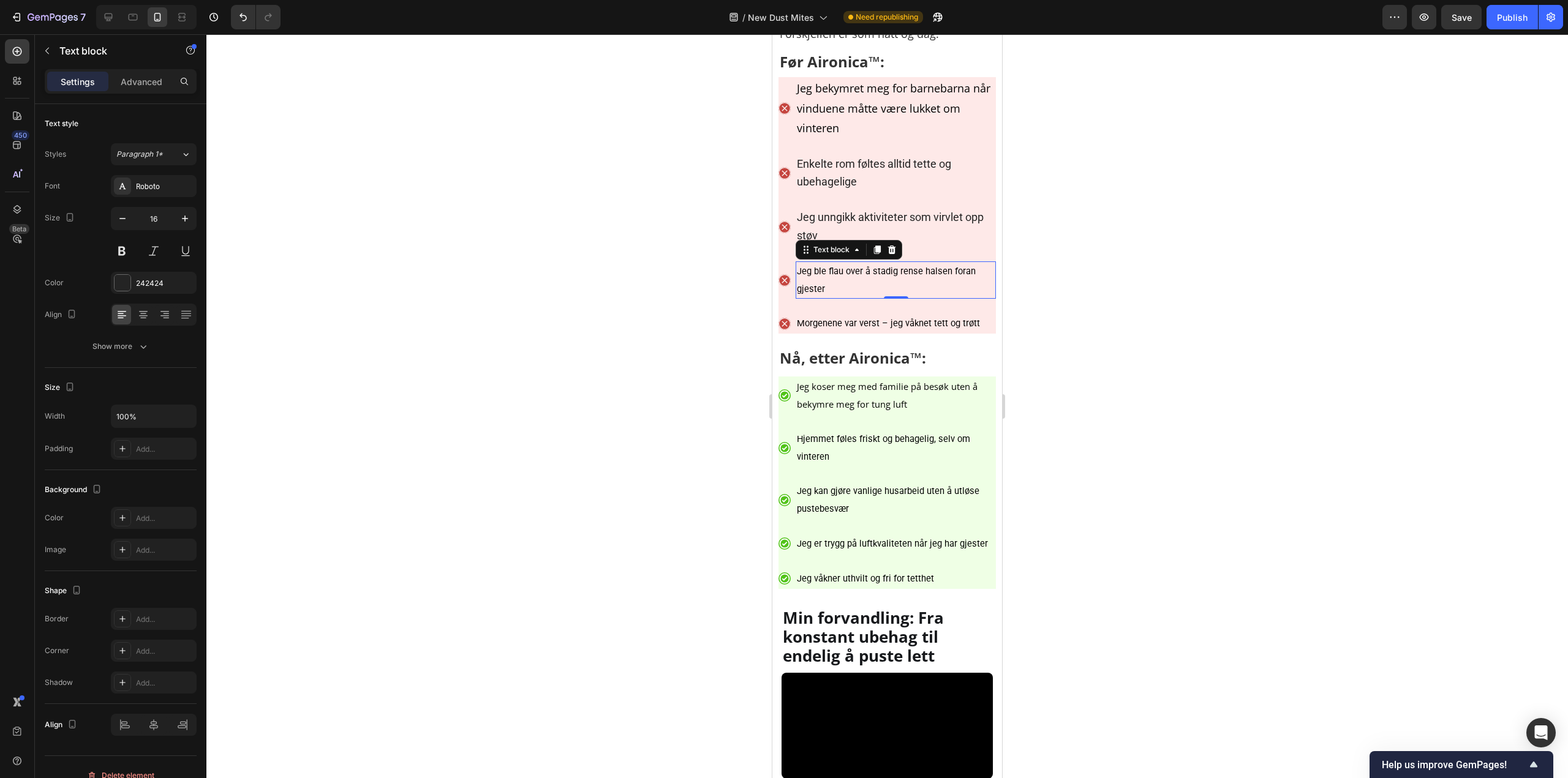
click at [857, 295] on span "Jeg ble flau over å stadig rense halsen foran gjester" at bounding box center [886, 280] width 179 height 29
click at [858, 295] on span "Jeg ble flau over å stadig rense halsen foran gjester" at bounding box center [886, 280] width 179 height 29
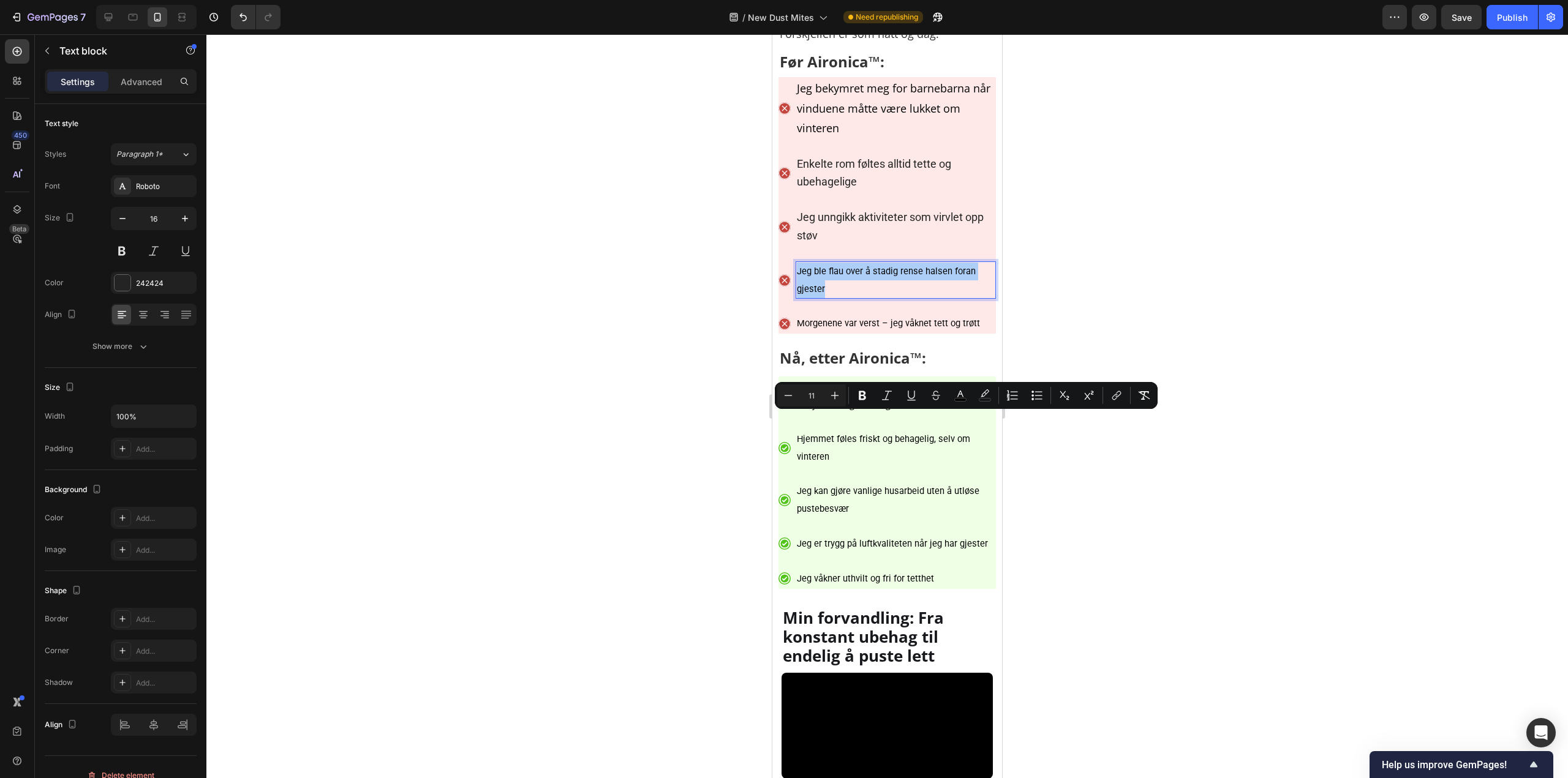
click at [814, 395] on input "11" at bounding box center [812, 395] width 25 height 15
type input "18"
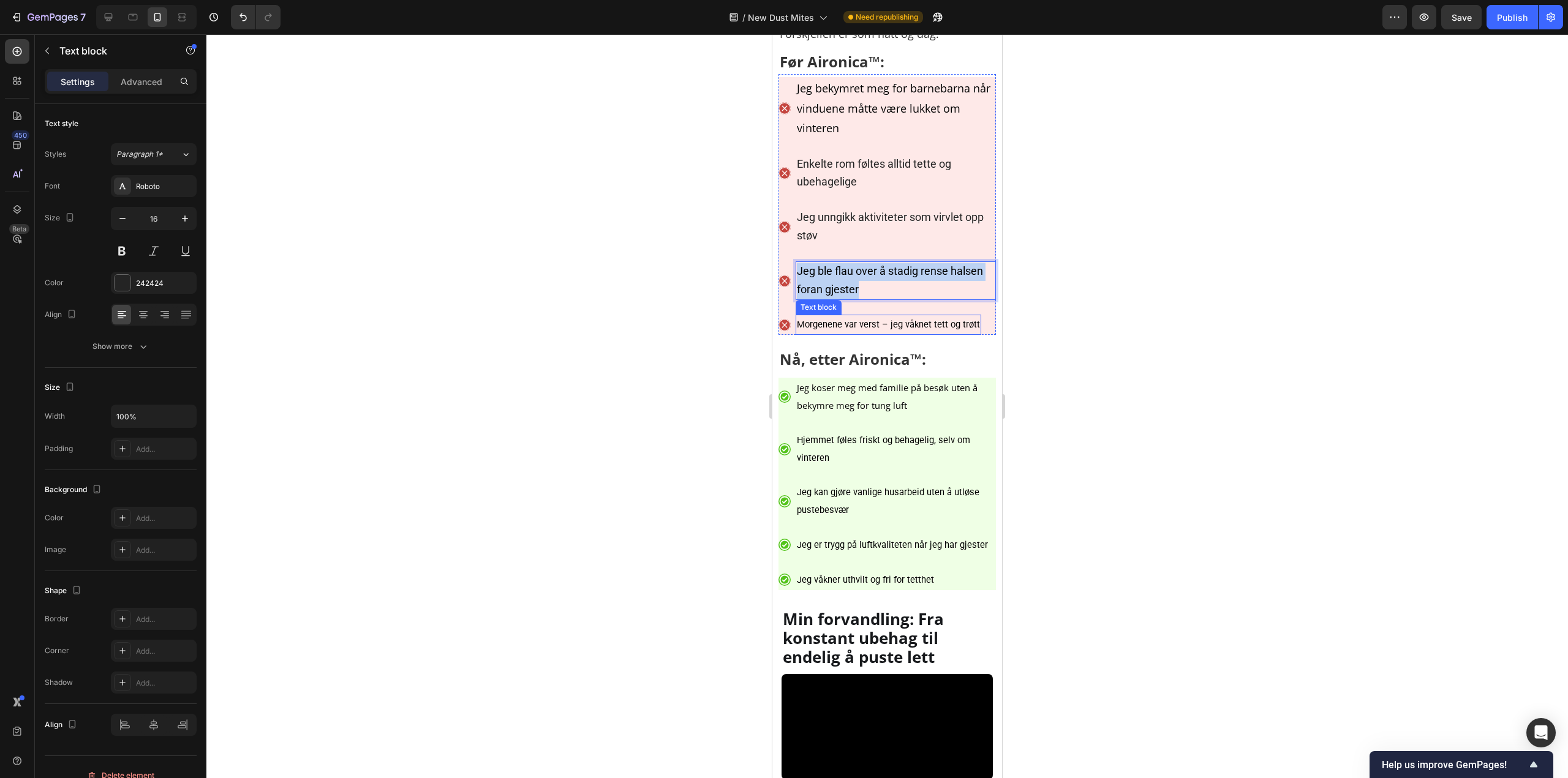
click at [846, 330] on span "Morgenene var verst – jeg våknet tett og trøtt" at bounding box center [888, 324] width 183 height 11
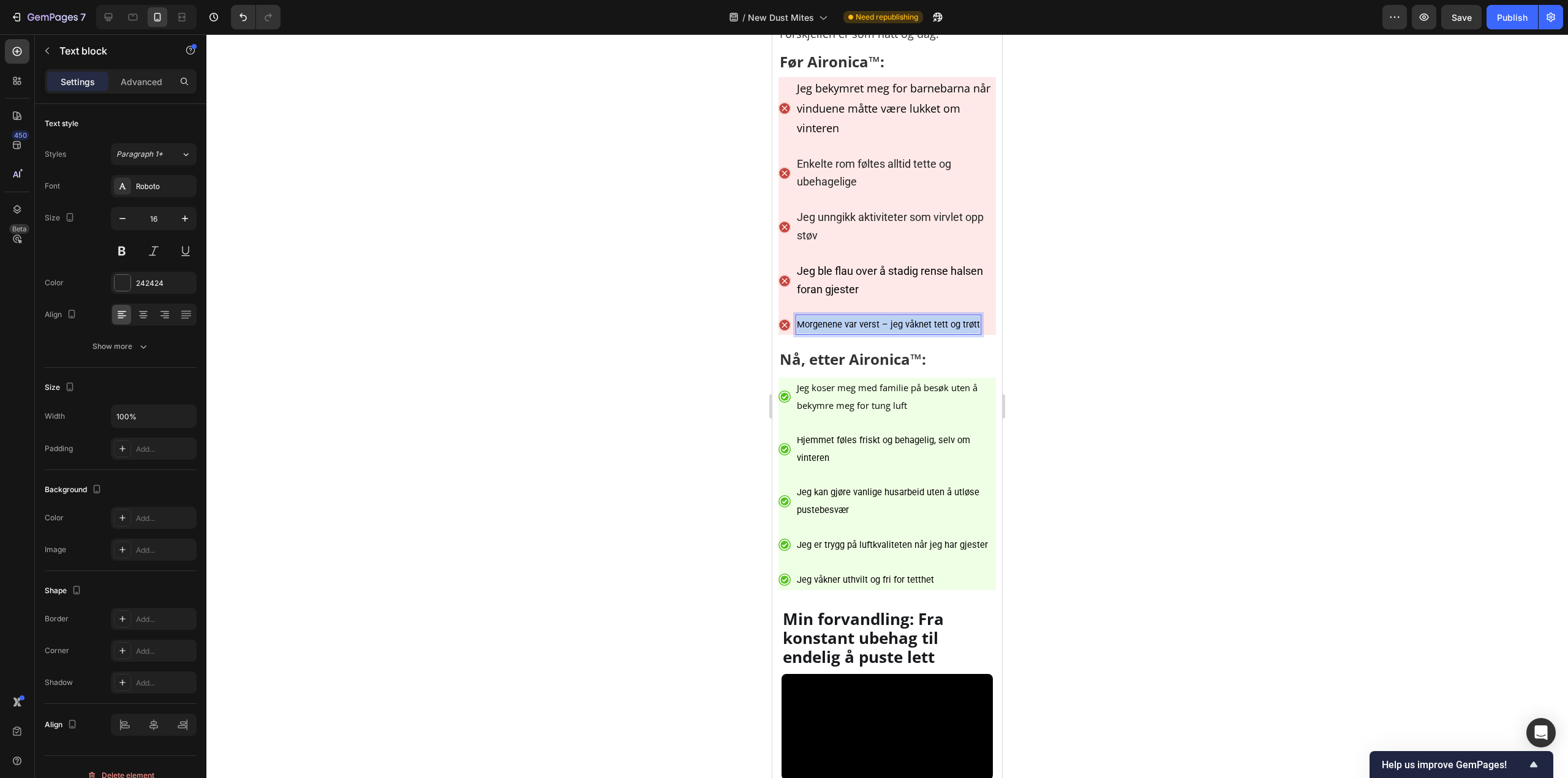
click at [846, 330] on span "Morgenene var verst – jeg våknet tett og trøtt" at bounding box center [888, 324] width 183 height 11
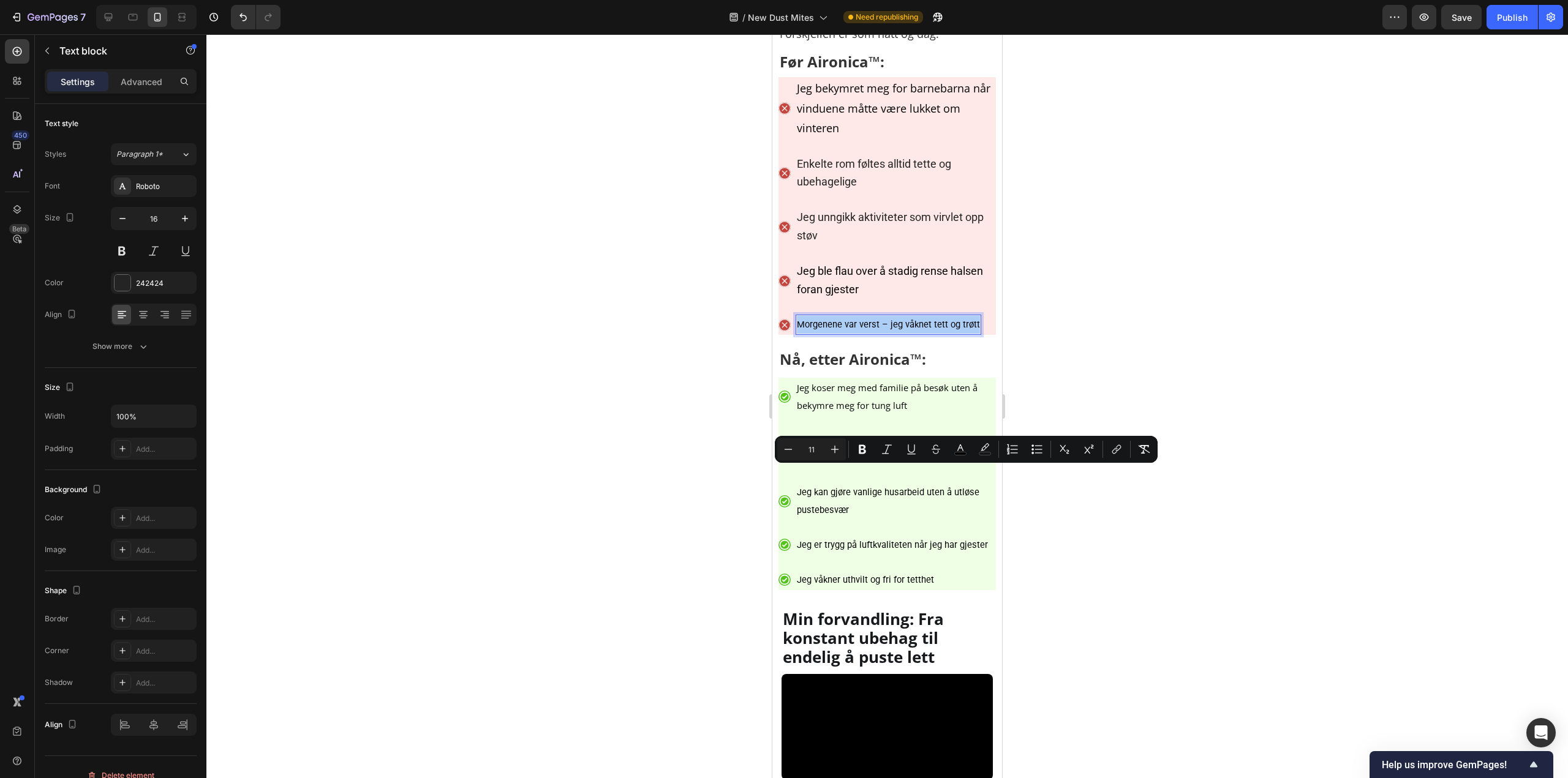
click at [813, 439] on div "Minus 11 Plus" at bounding box center [812, 449] width 69 height 22
click at [817, 448] on input "11" at bounding box center [812, 449] width 25 height 15
paste input "8"
type input "18"
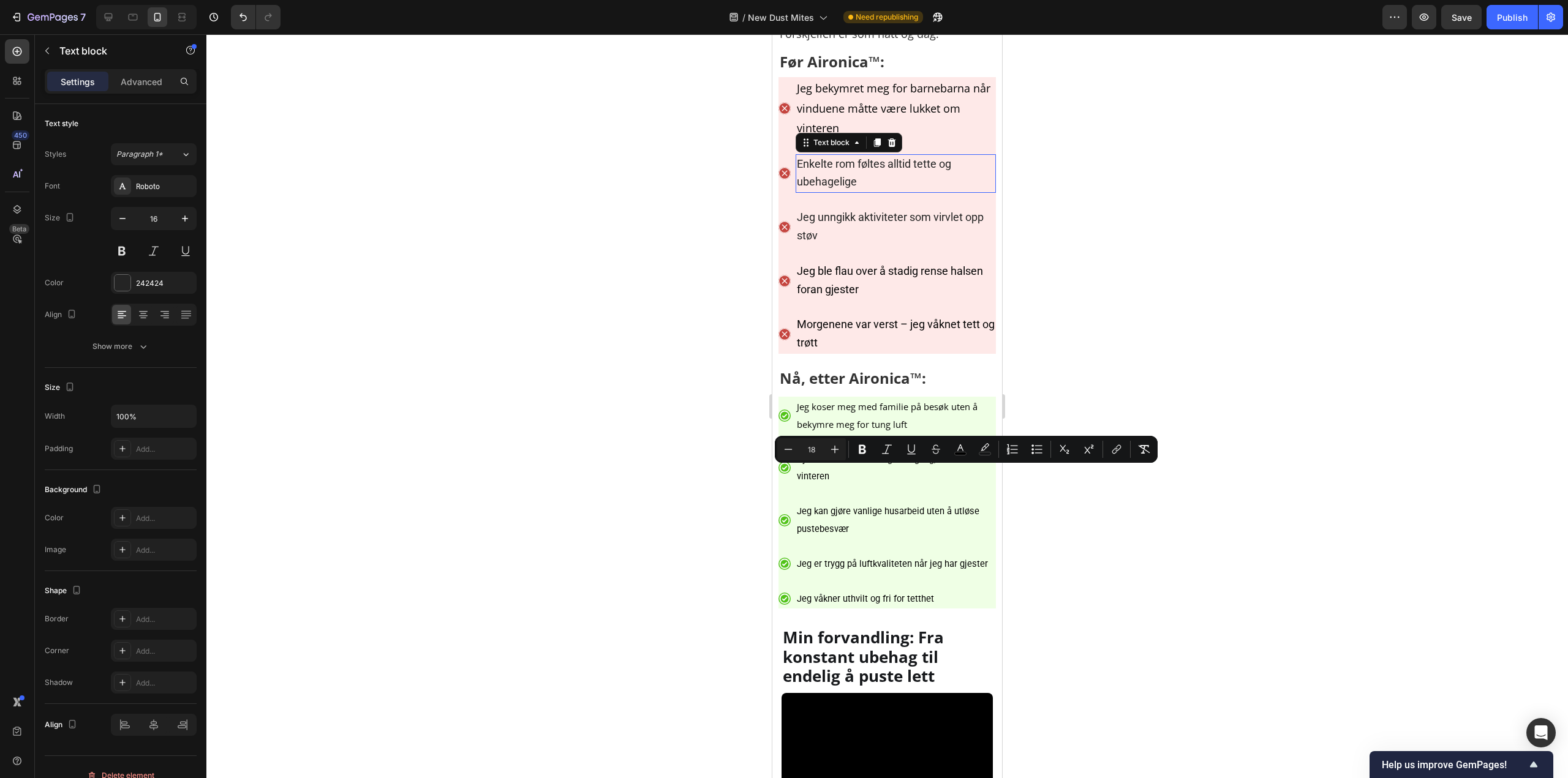
click at [868, 192] on p "Enkelte rom føltes alltid tette og ubehagelige" at bounding box center [895, 174] width 198 height 37
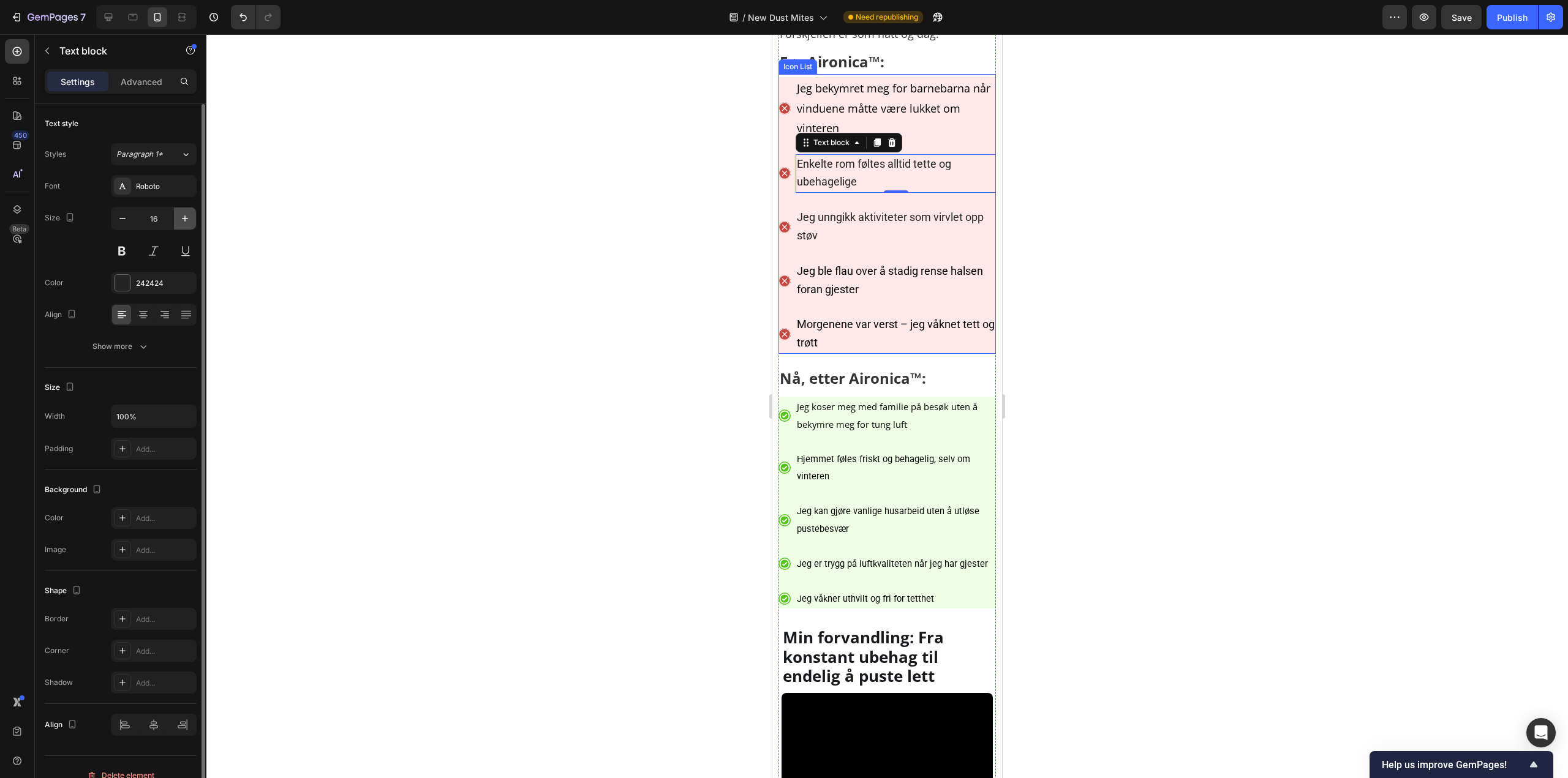
click at [190, 221] on icon "button" at bounding box center [185, 218] width 12 height 12
click at [190, 222] on icon "button" at bounding box center [185, 218] width 12 height 12
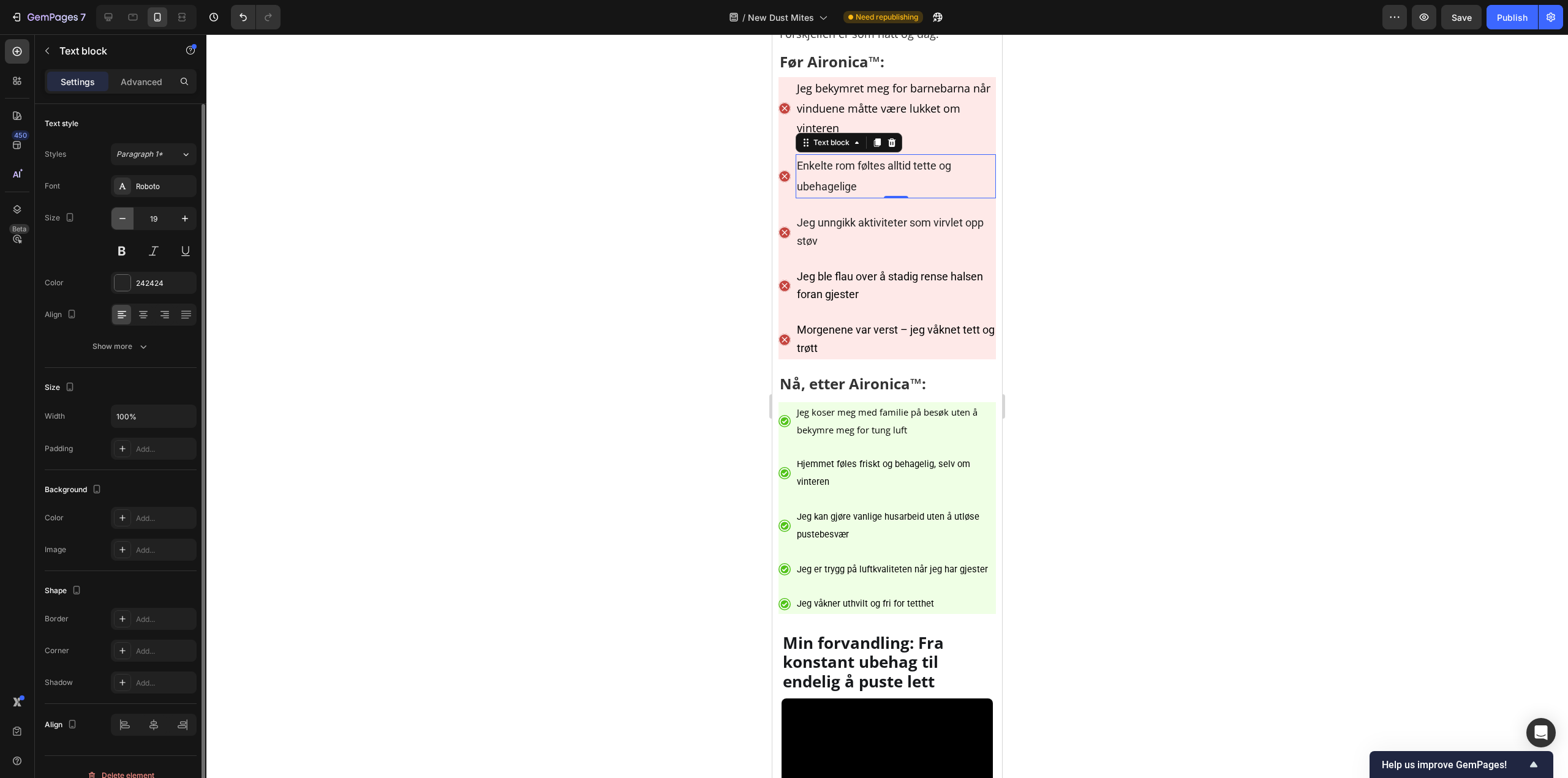
click at [115, 228] on button "button" at bounding box center [122, 218] width 22 height 22
type input "18"
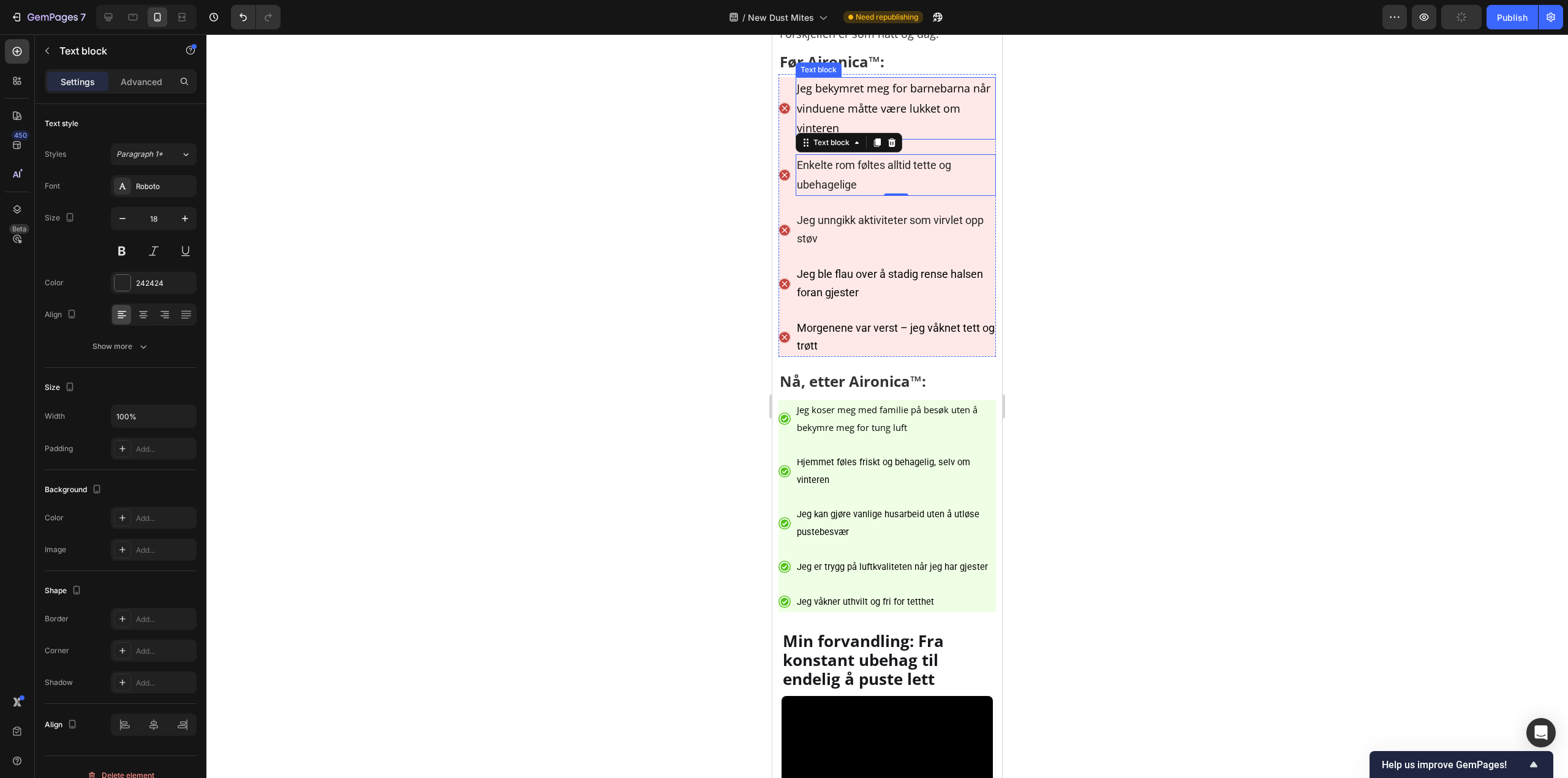
click at [936, 136] on span "Jeg bekymret meg for barnebarna når vinduene måtte være lukket om vinteren" at bounding box center [894, 108] width 194 height 55
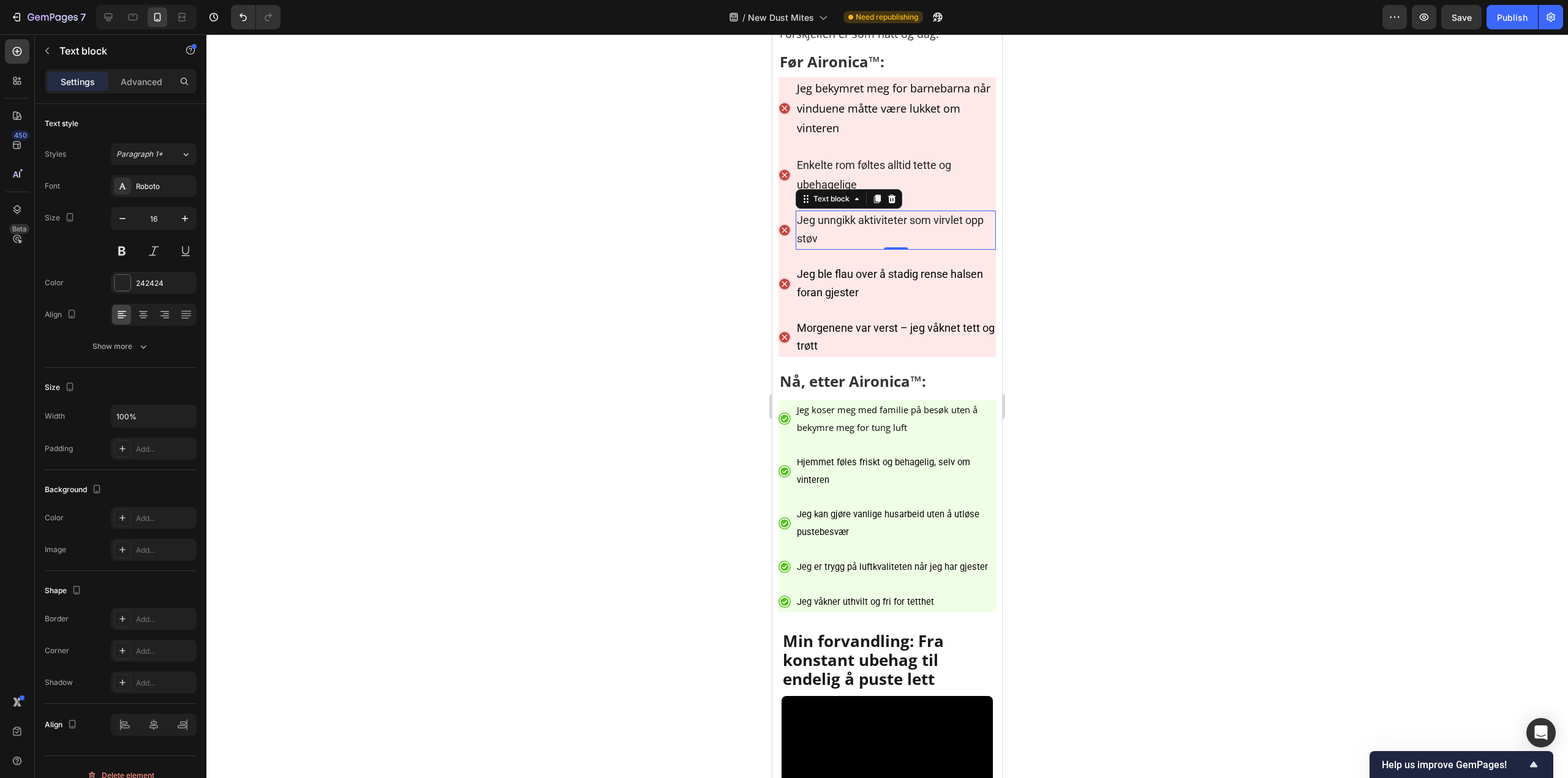
click at [887, 248] on p "Jeg unngikk aktiviteter som virvlet opp støv" at bounding box center [895, 231] width 198 height 37
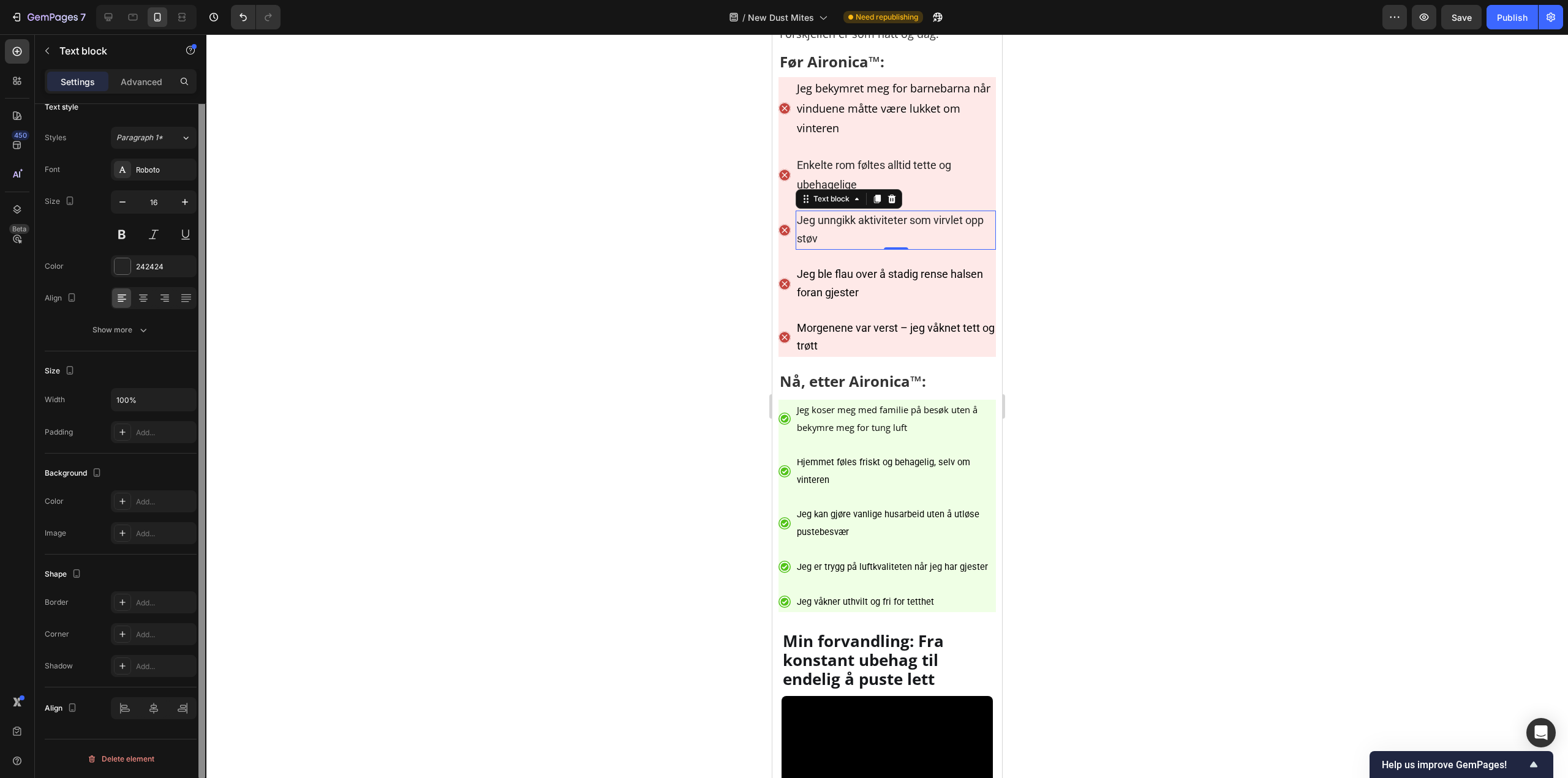
click at [199, 220] on div at bounding box center [202, 441] width 9 height 708
click at [185, 214] on div "16" at bounding box center [153, 217] width 85 height 55
click at [188, 202] on icon "button" at bounding box center [185, 202] width 12 height 12
click at [194, 204] on button "button" at bounding box center [185, 202] width 22 height 22
type input "18"
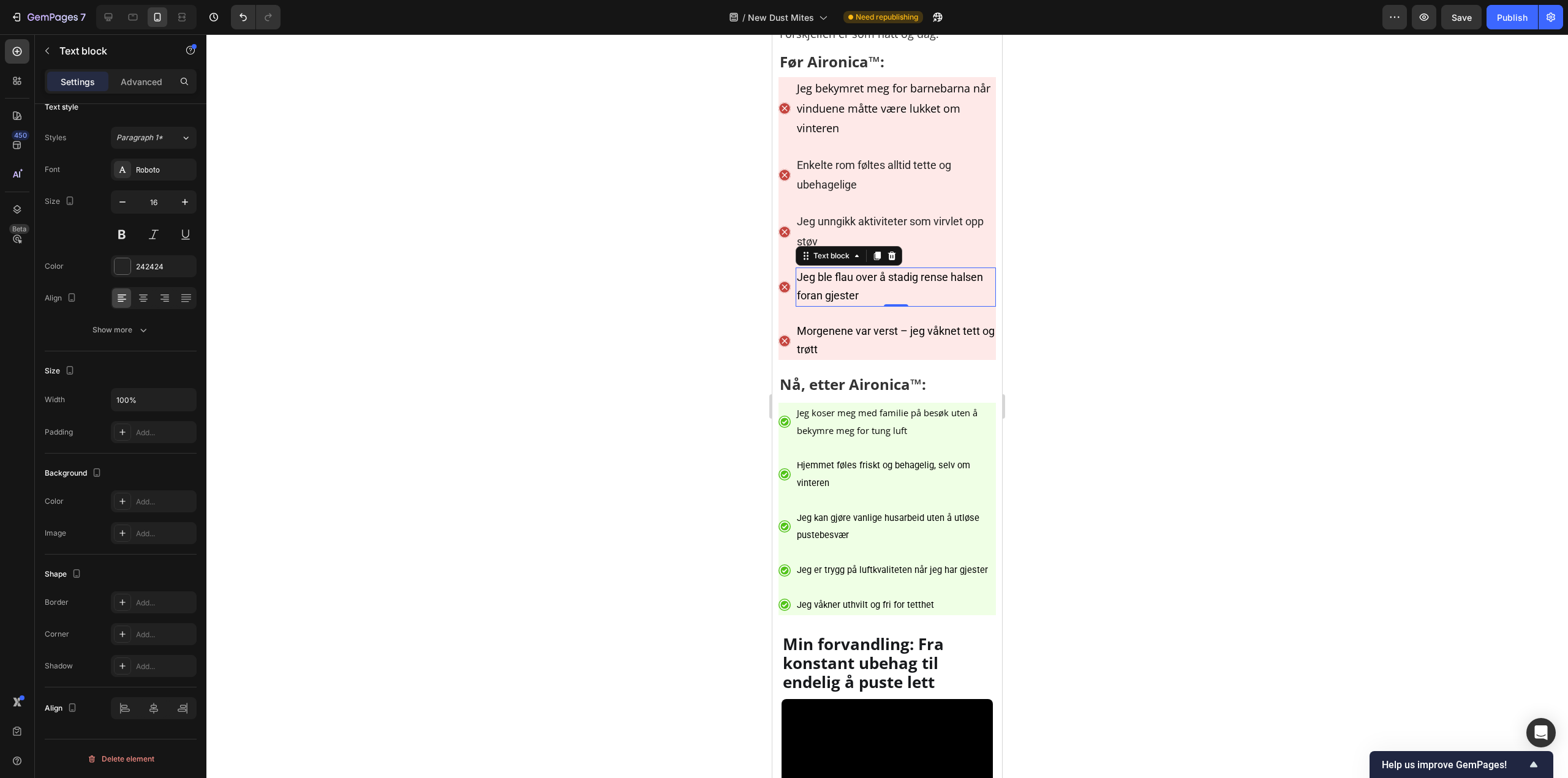
click at [820, 305] on p "Jeg ble flau over å stadig rense halsen foran gjester" at bounding box center [895, 287] width 198 height 37
click at [186, 203] on icon "button" at bounding box center [185, 202] width 12 height 12
click at [184, 199] on icon "button" at bounding box center [185, 202] width 12 height 12
type input "18"
click at [931, 363] on ul "Icon Jeg bekymret meg for barnebarna når vinduene måtte være lukket om vinteren…" at bounding box center [887, 220] width 217 height 286
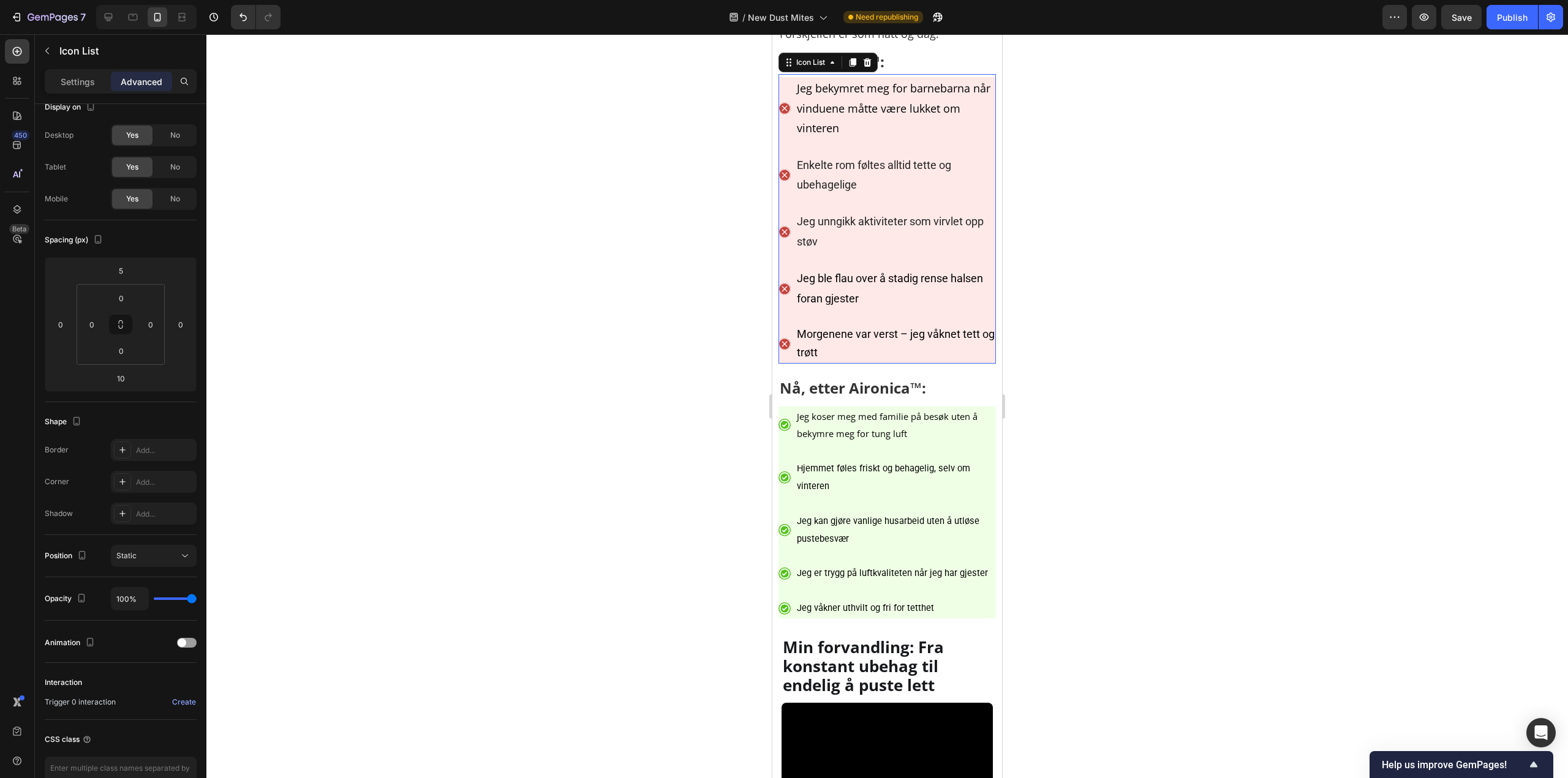
scroll to position [0, 0]
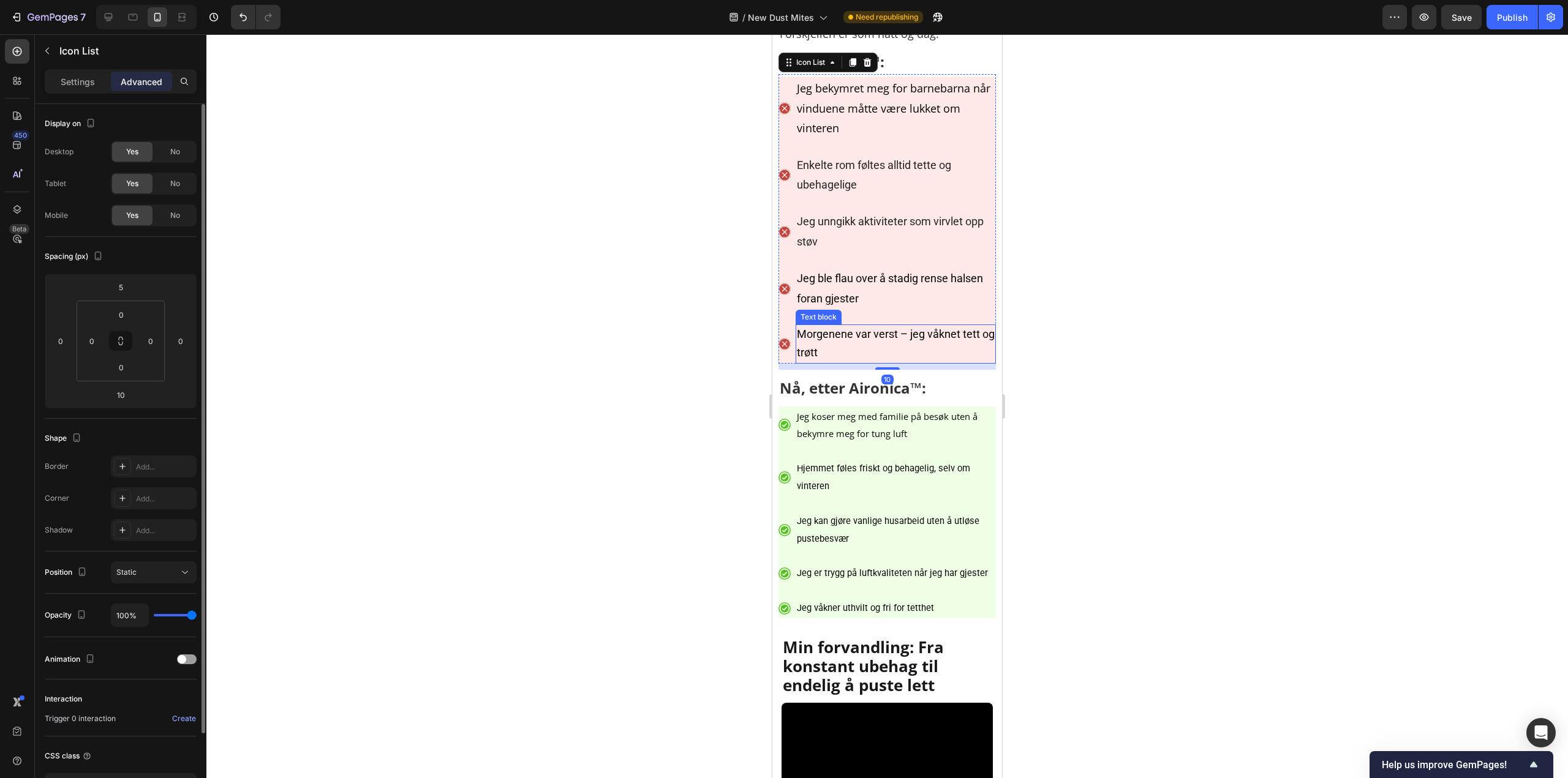
click at [926, 359] on span "Morgenene var verst – jeg våknet tett og trøtt" at bounding box center [895, 342] width 198 height 31
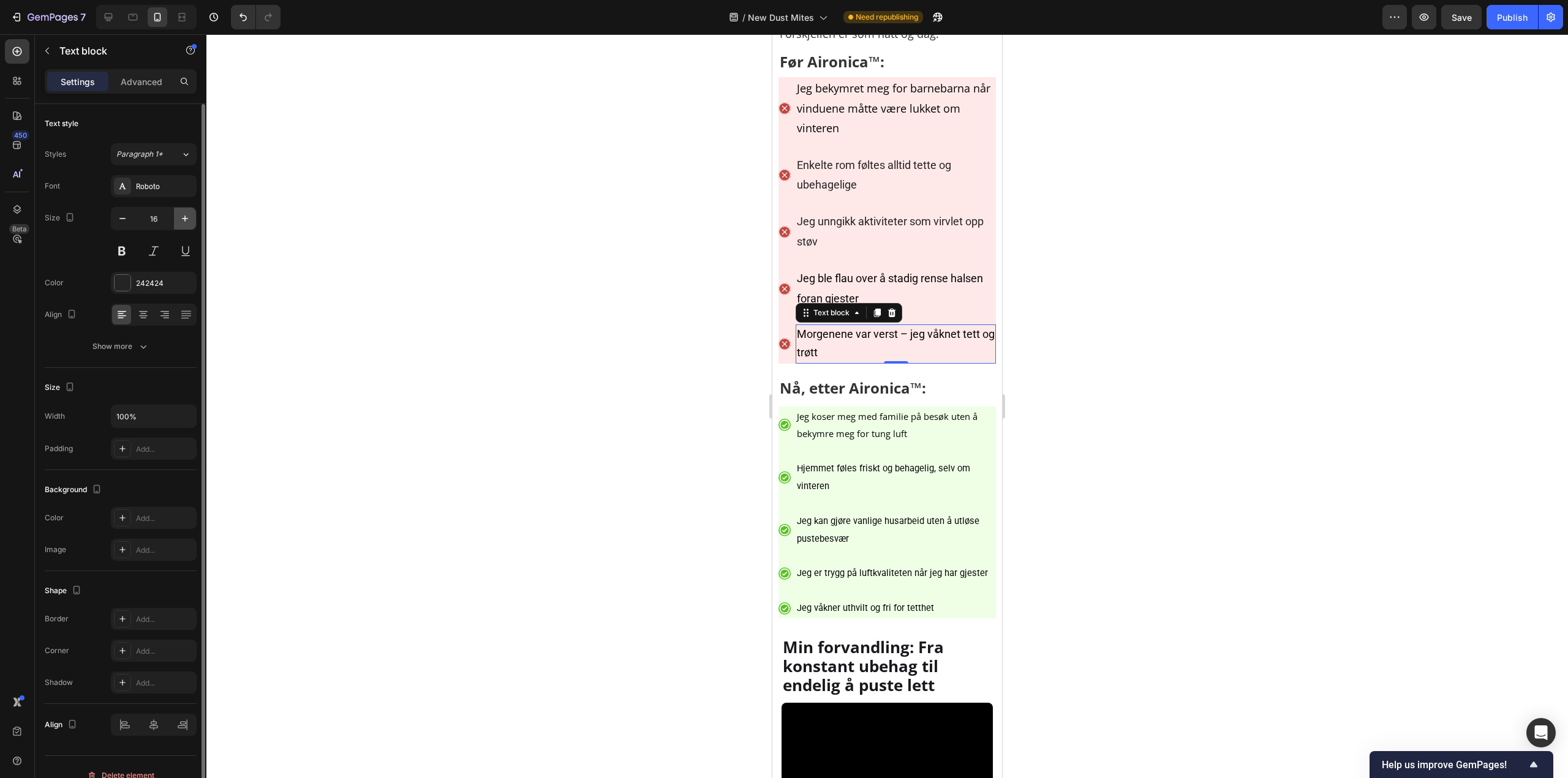
click at [183, 213] on icon "button" at bounding box center [185, 218] width 12 height 12
click at [186, 217] on icon "button" at bounding box center [185, 218] width 12 height 12
type input "18"
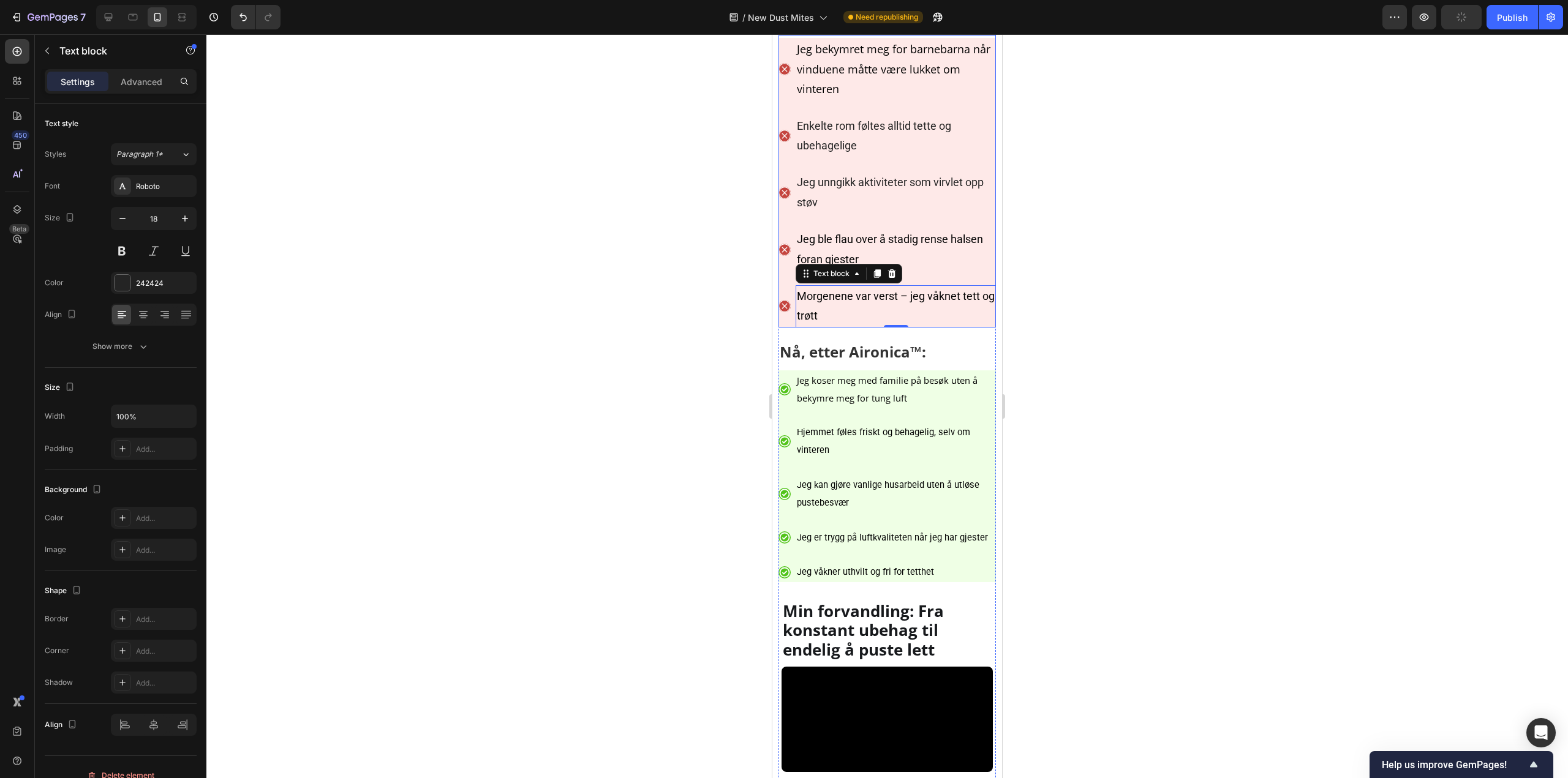
scroll to position [5632, 0]
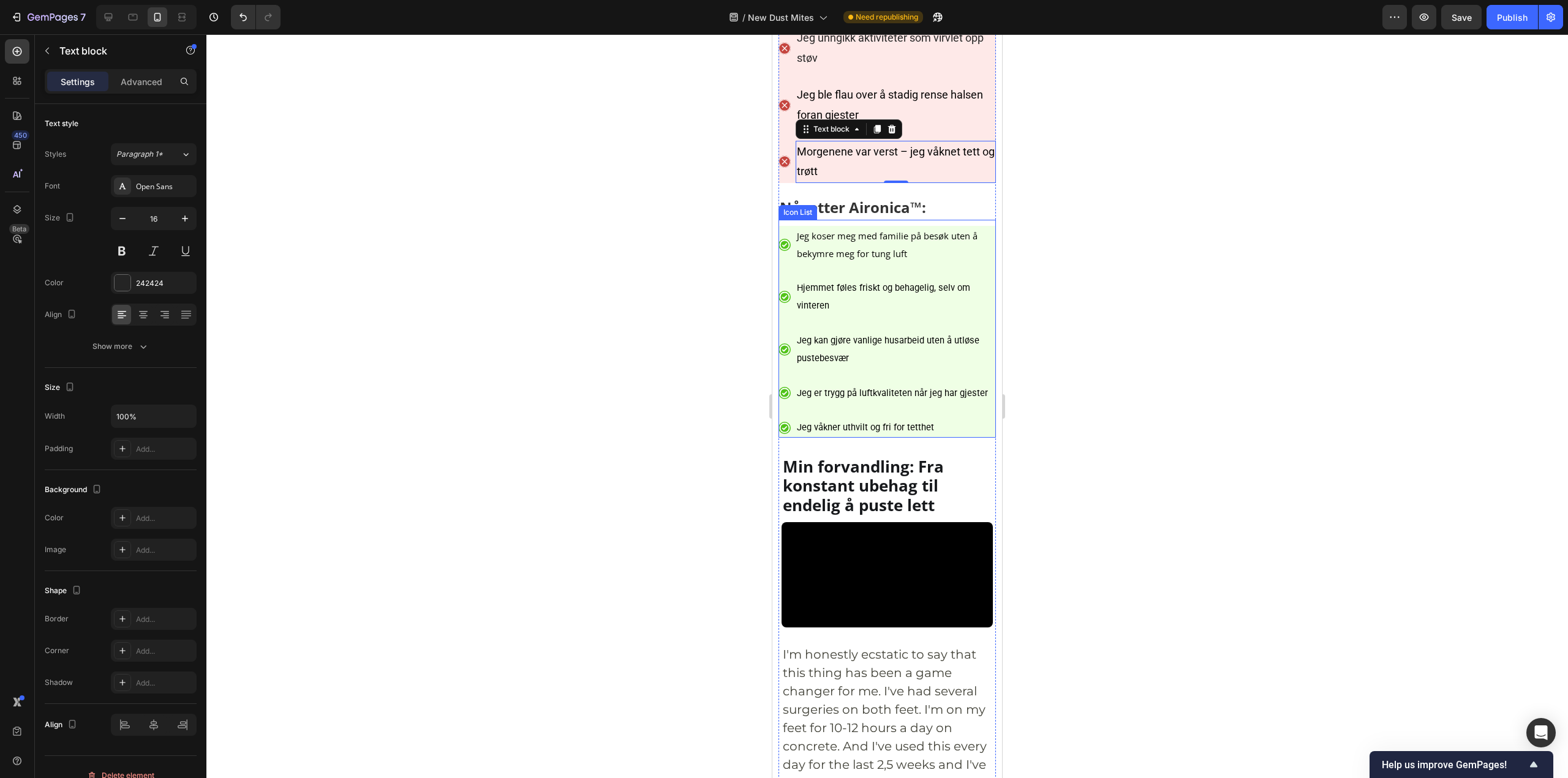
click at [840, 262] on p "Jeg koser meg med familie på besøk uten å bekymre meg for tung luft" at bounding box center [895, 245] width 198 height 35
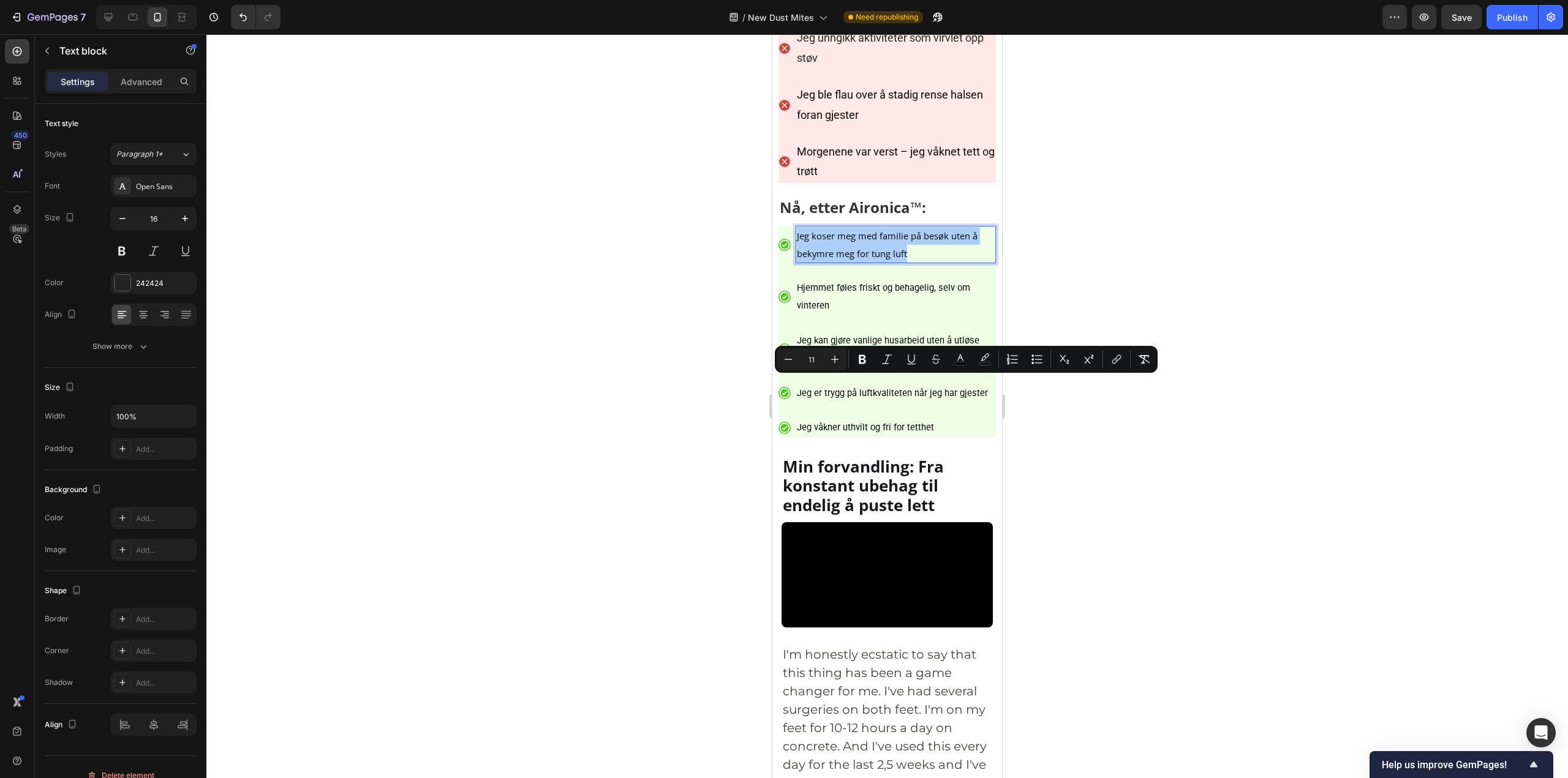
click at [813, 363] on input "11" at bounding box center [812, 359] width 25 height 15
type input "18"
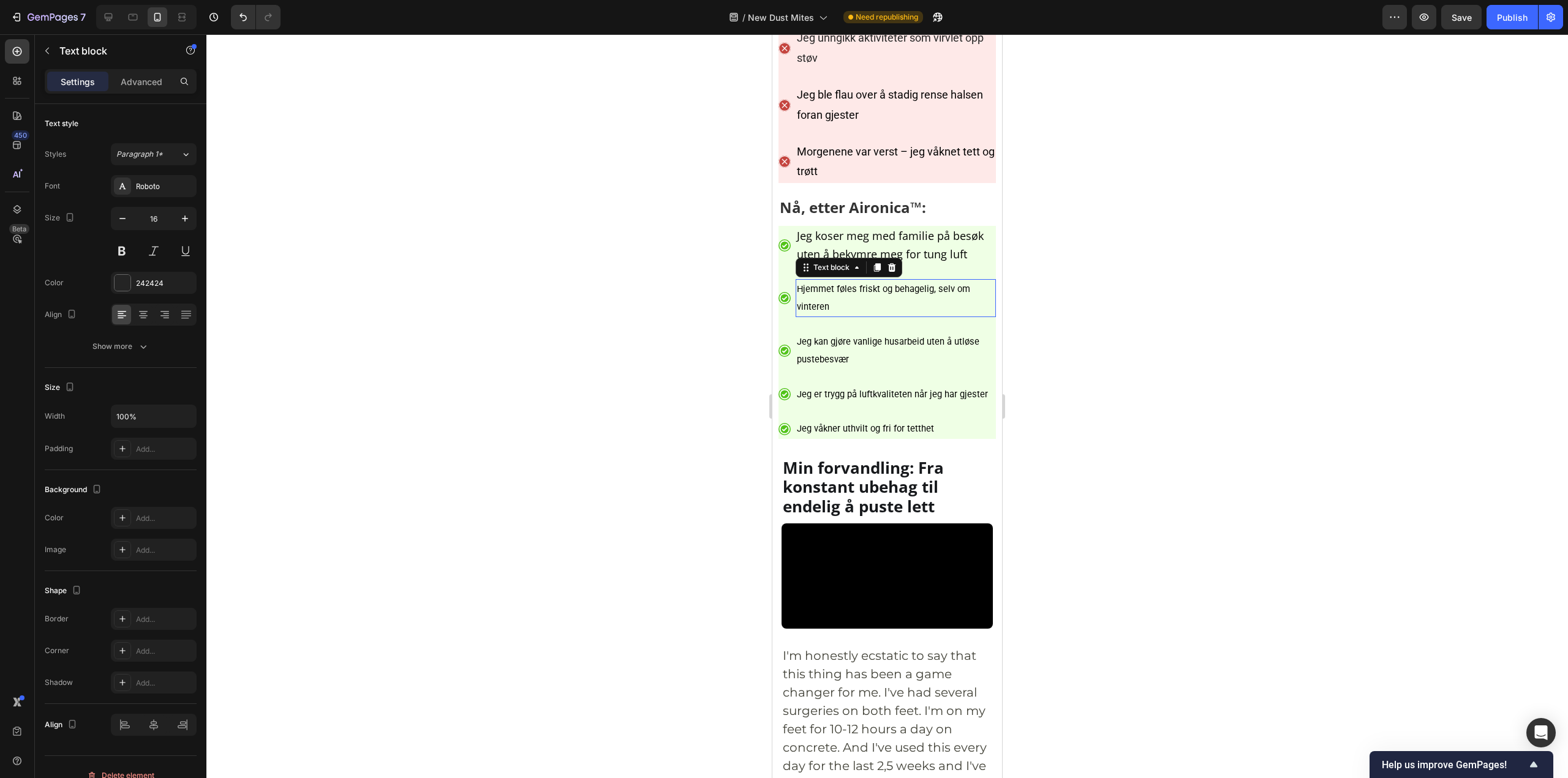
click at [850, 312] on span "Hjemmet føles friskt og behagelig, selv om vinteren" at bounding box center [883, 297] width 173 height 29
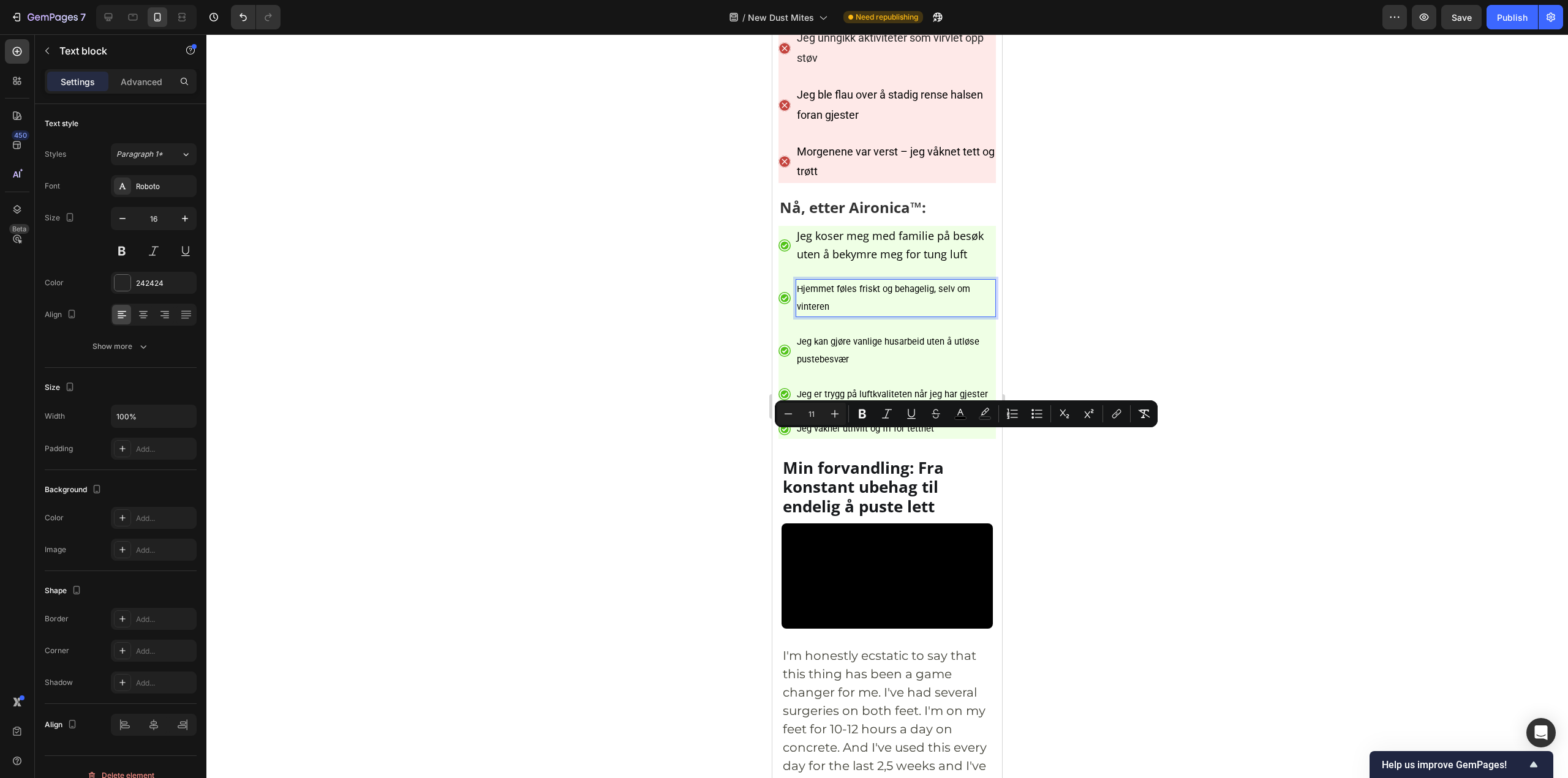
click at [844, 316] on p "Hjemmet føles friskt og behagelig, selv om vinteren" at bounding box center [895, 298] width 198 height 35
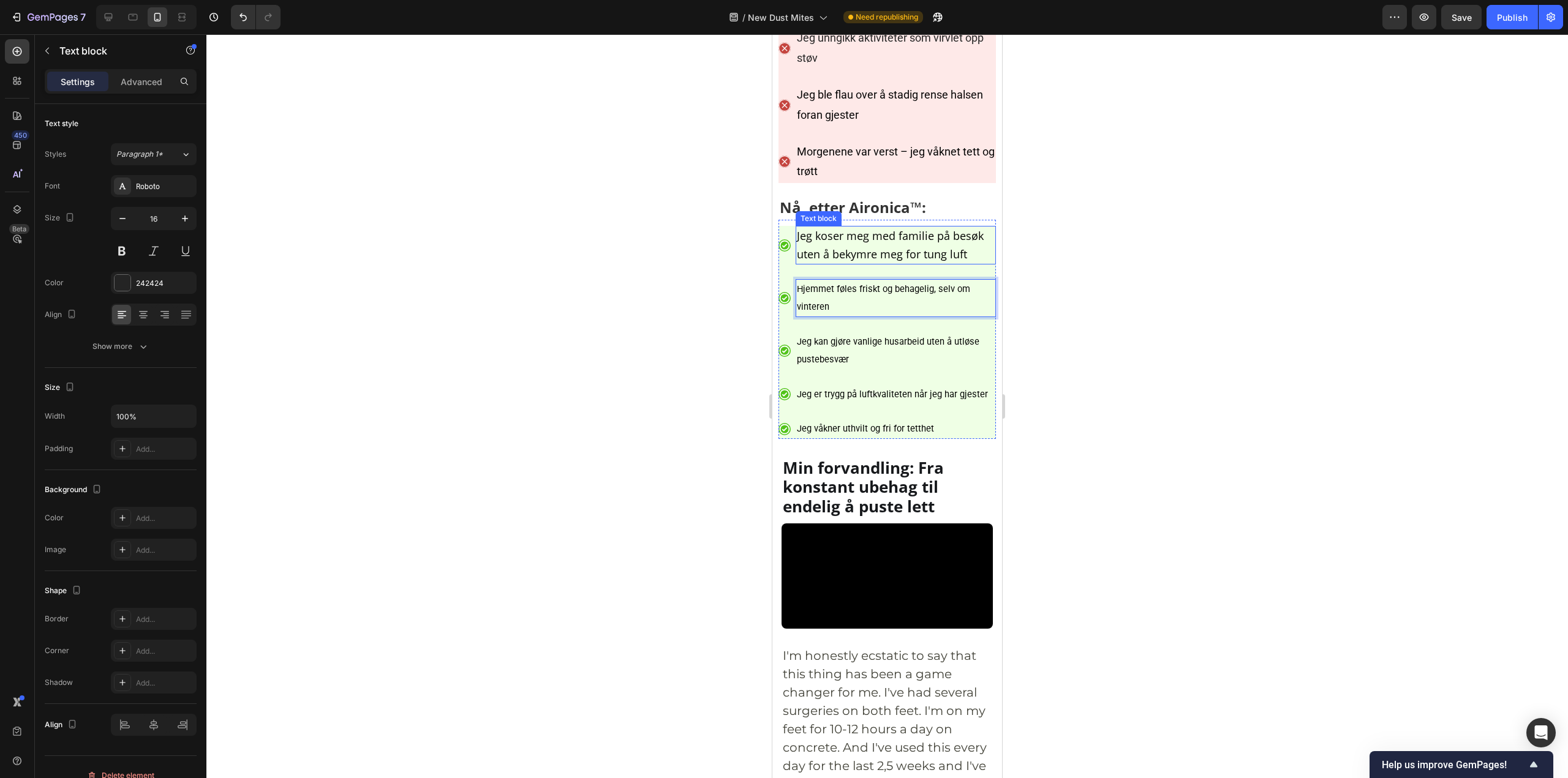
click at [1218, 395] on div at bounding box center [887, 406] width 1361 height 744
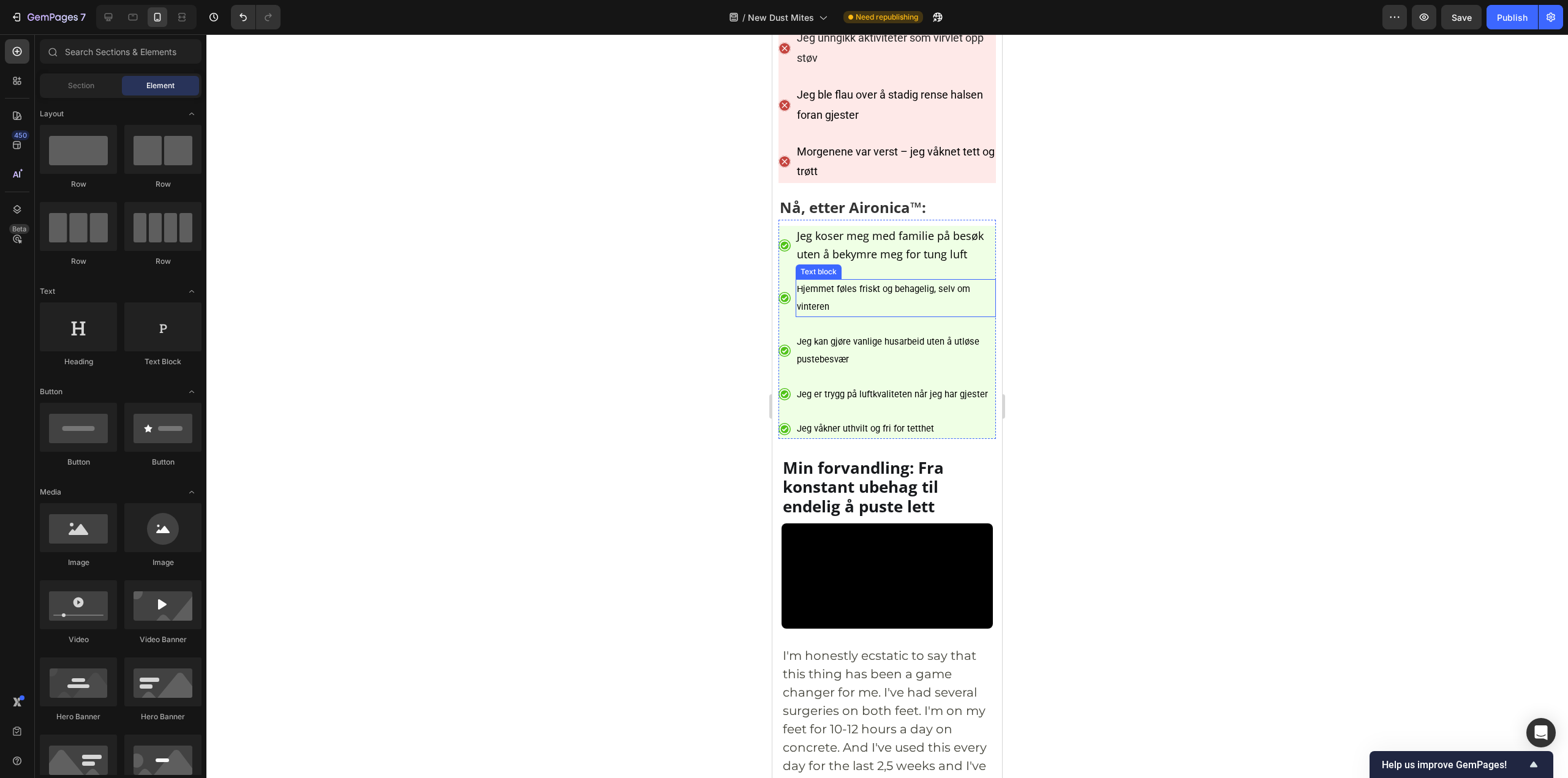
click at [883, 316] on p "Hjemmet føles friskt og behagelig, selv om vinteren" at bounding box center [895, 298] width 198 height 35
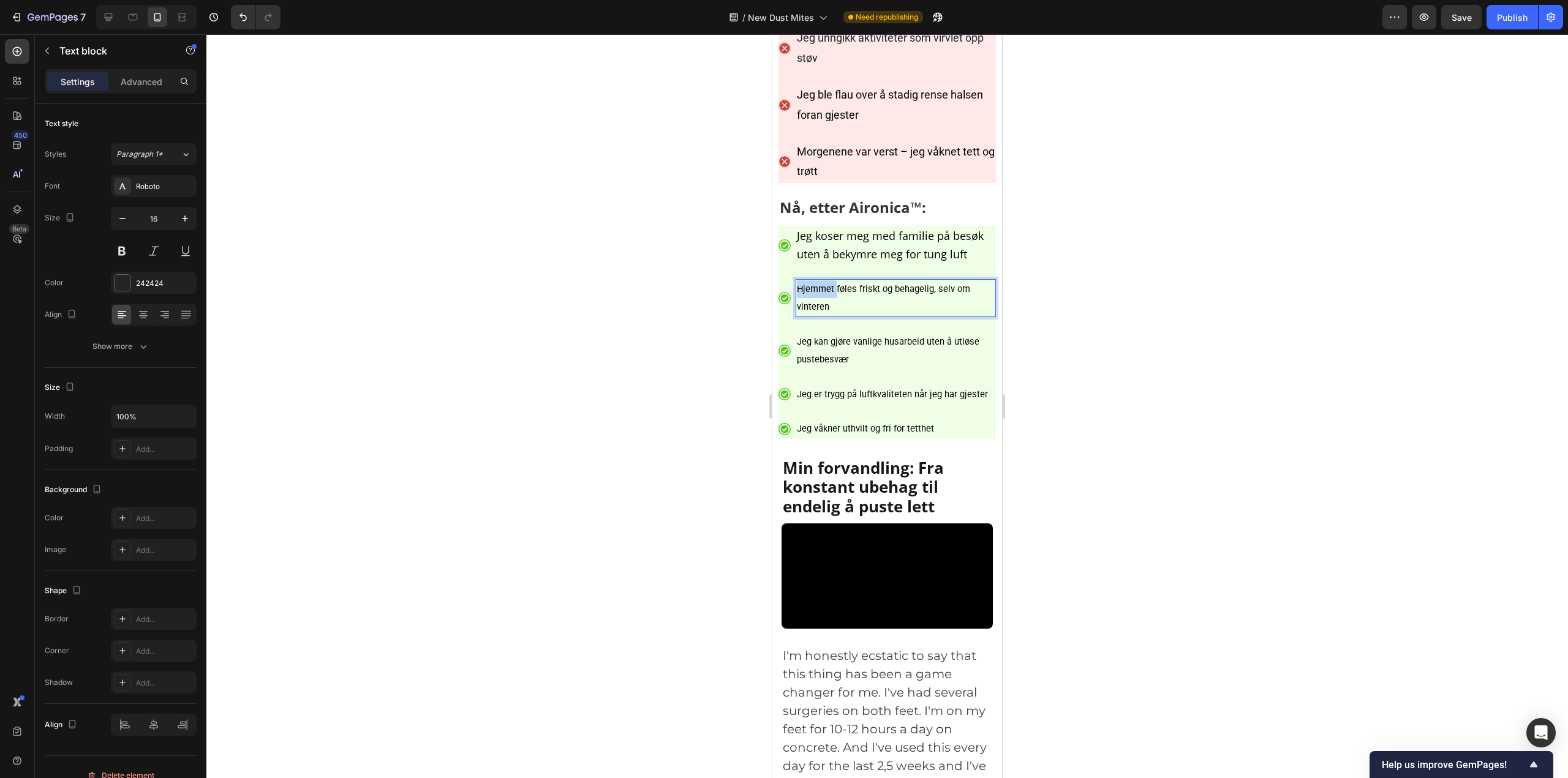
click at [821, 312] on span "Hjemmet føles friskt og behagelig, selv om vinteren" at bounding box center [883, 297] width 173 height 29
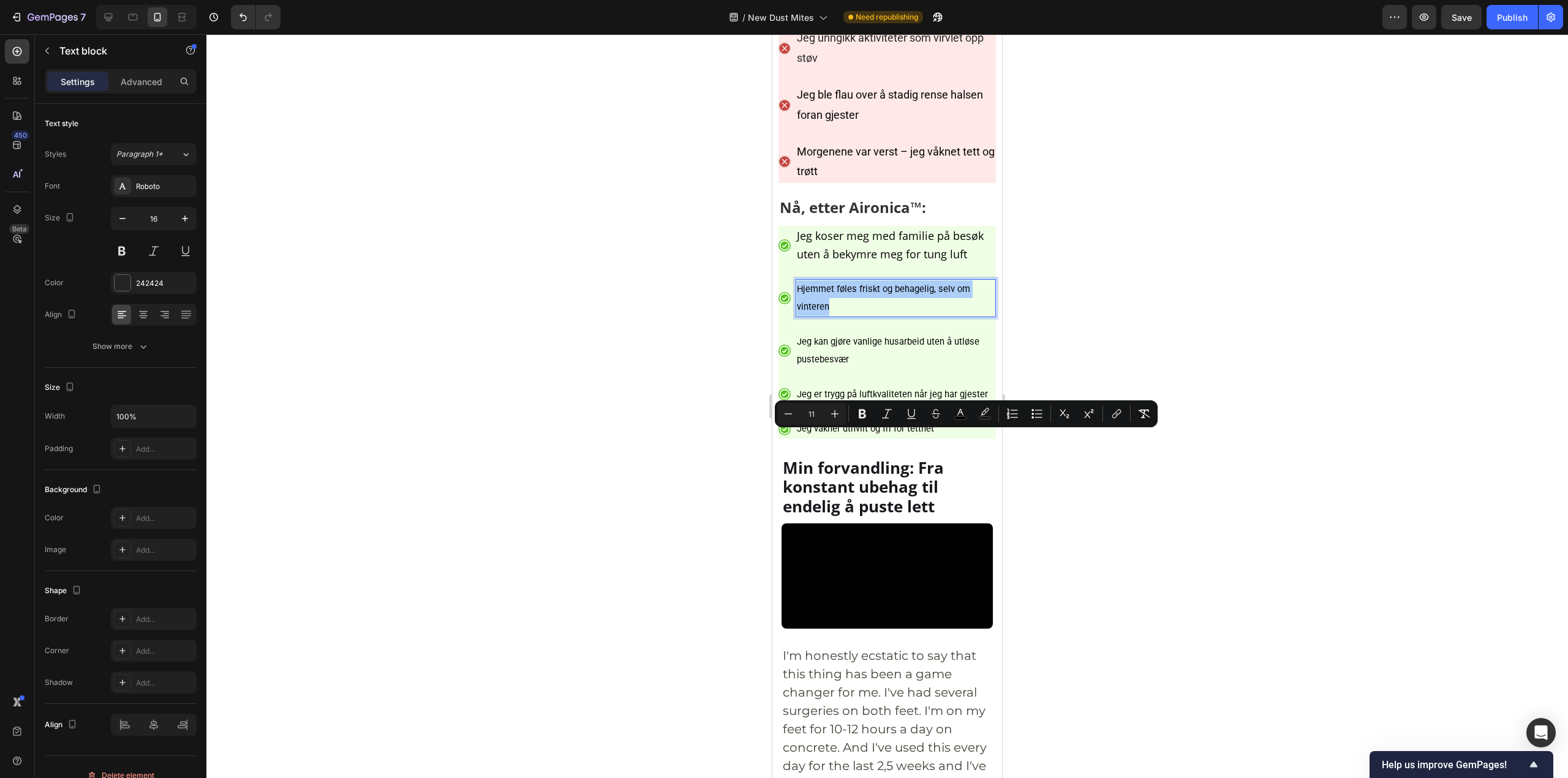
click at [818, 409] on input "11" at bounding box center [812, 414] width 25 height 15
type input "18"
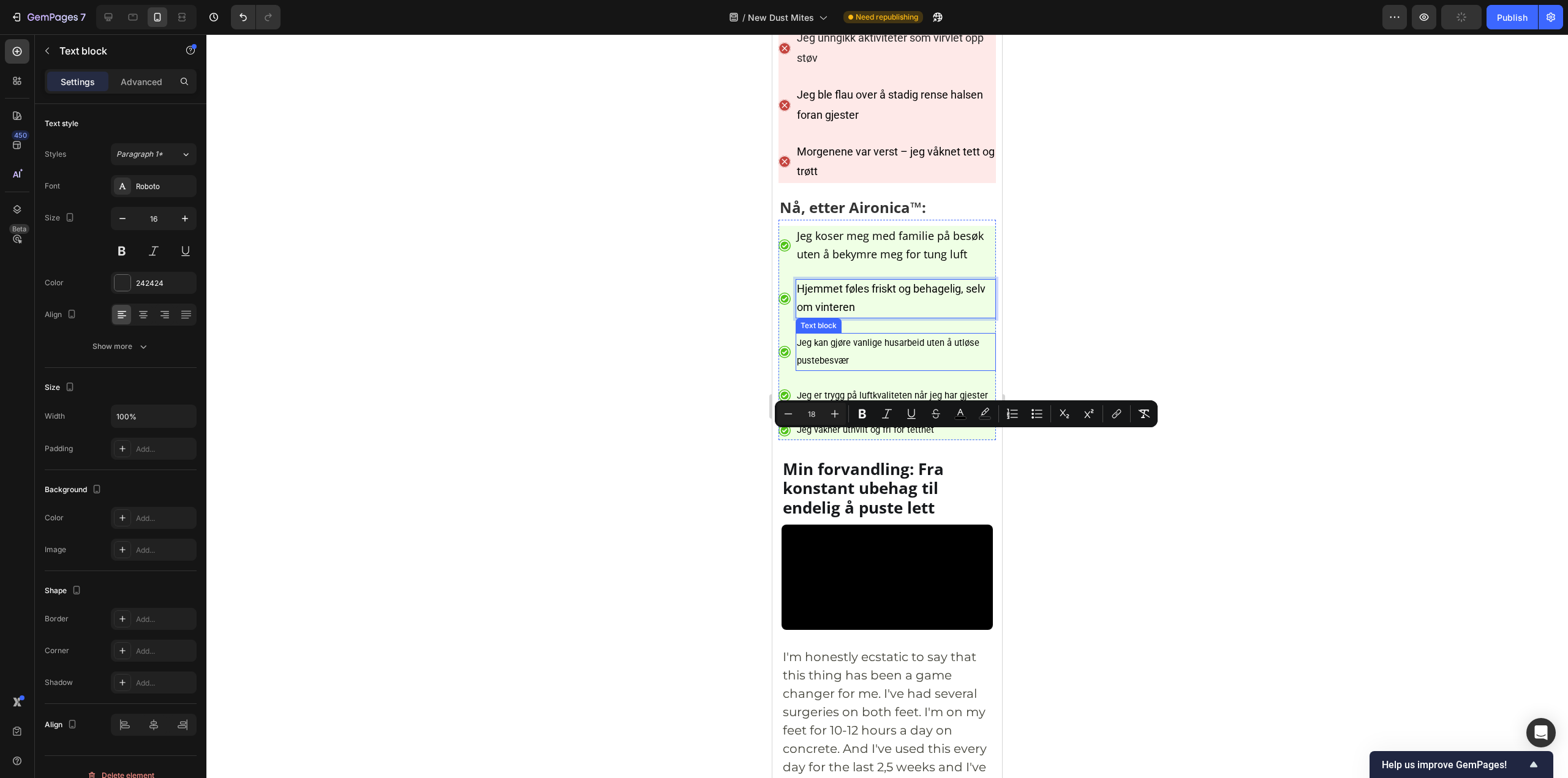
click at [850, 366] on span "Jeg kan gjøre vanlige husarbeid uten å utløse pustebesvær" at bounding box center [887, 351] width 182 height 29
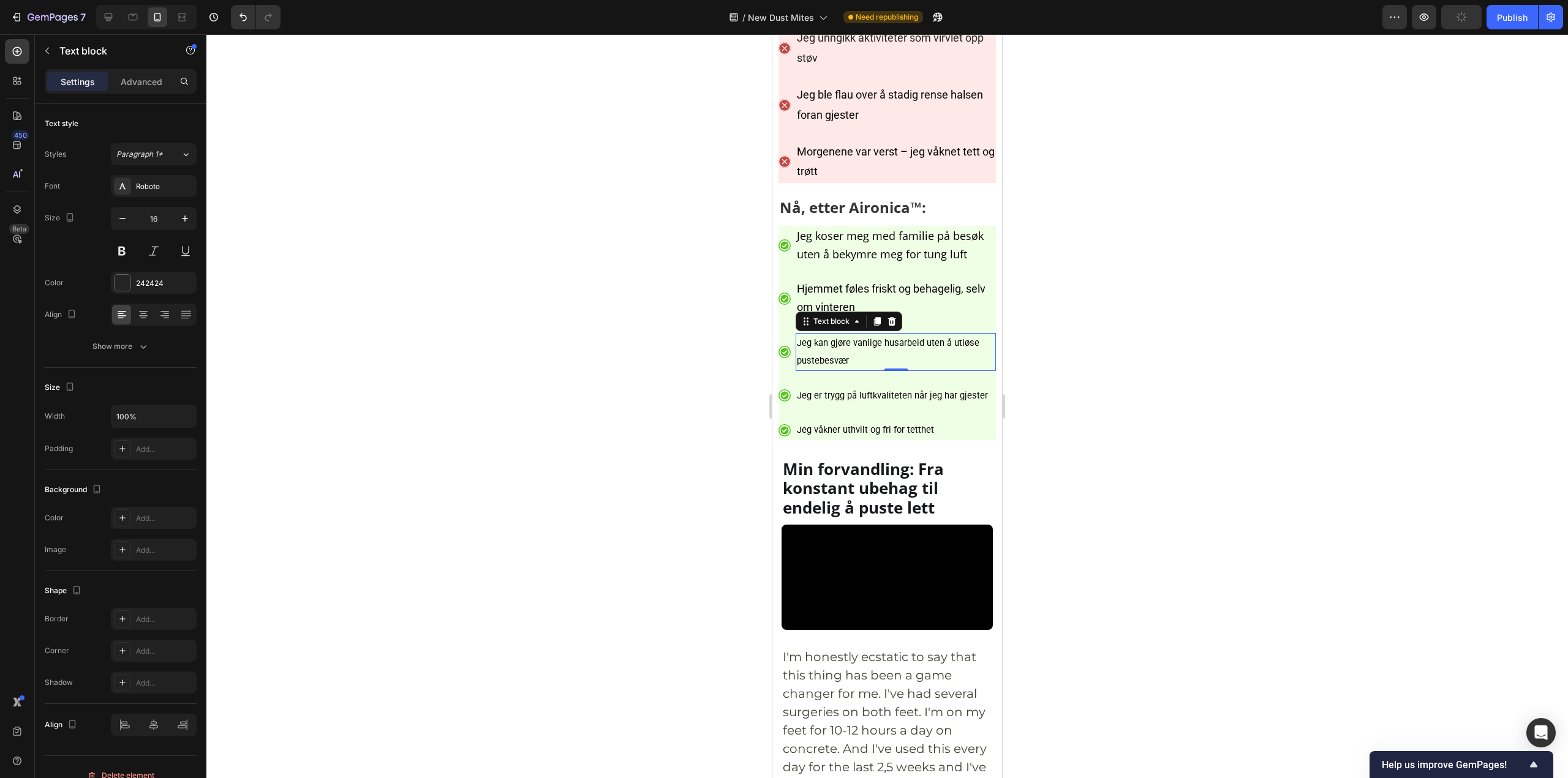
click at [850, 366] on span "Jeg kan gjøre vanlige husarbeid uten å utløse pustebesvær" at bounding box center [887, 351] width 182 height 29
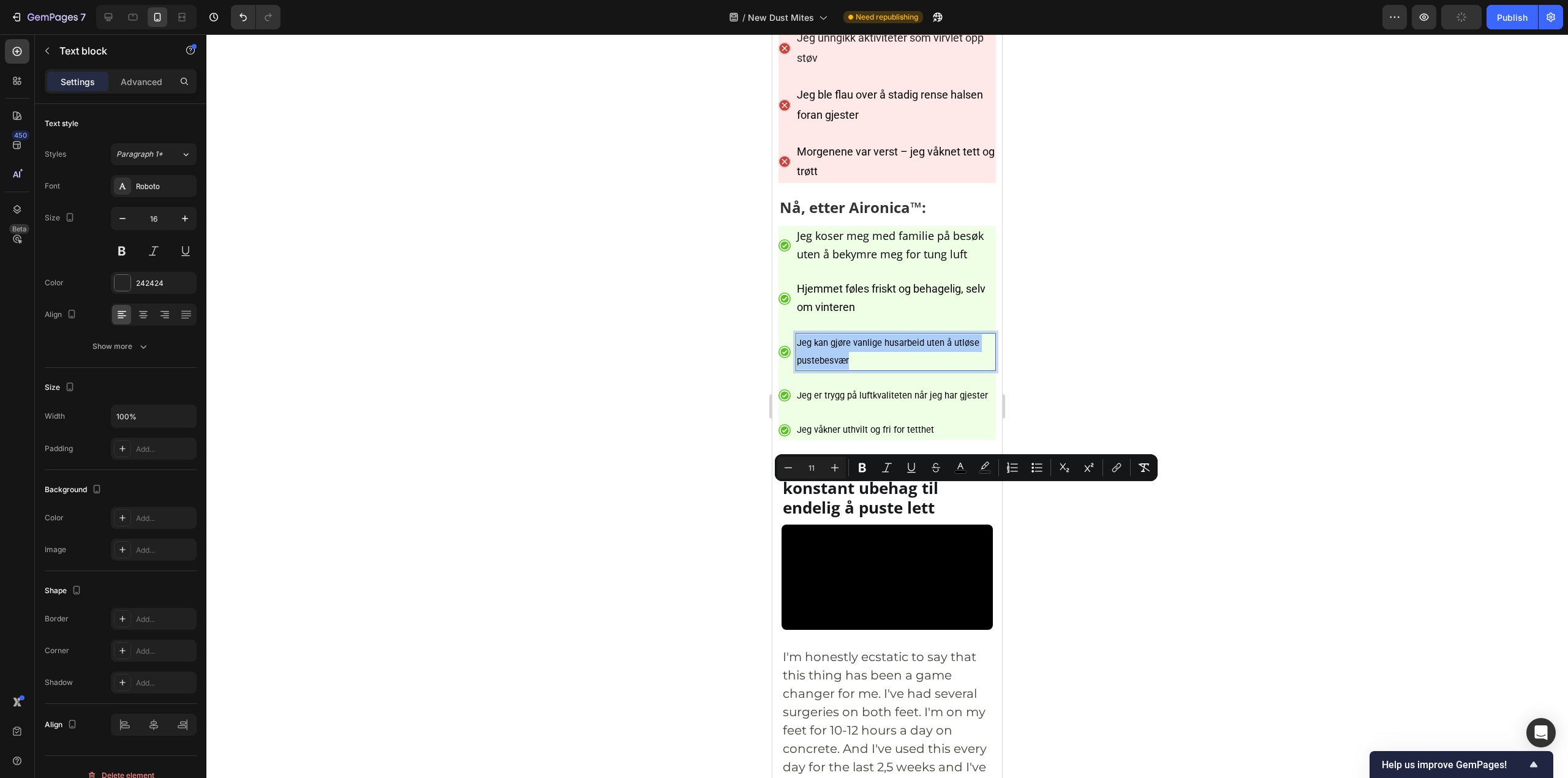
click at [818, 470] on input "11" at bounding box center [812, 467] width 25 height 15
type input "18"
click at [858, 406] on p "Jeg er trygg på luftkvaliteten når jeg har gjester" at bounding box center [892, 397] width 191 height 18
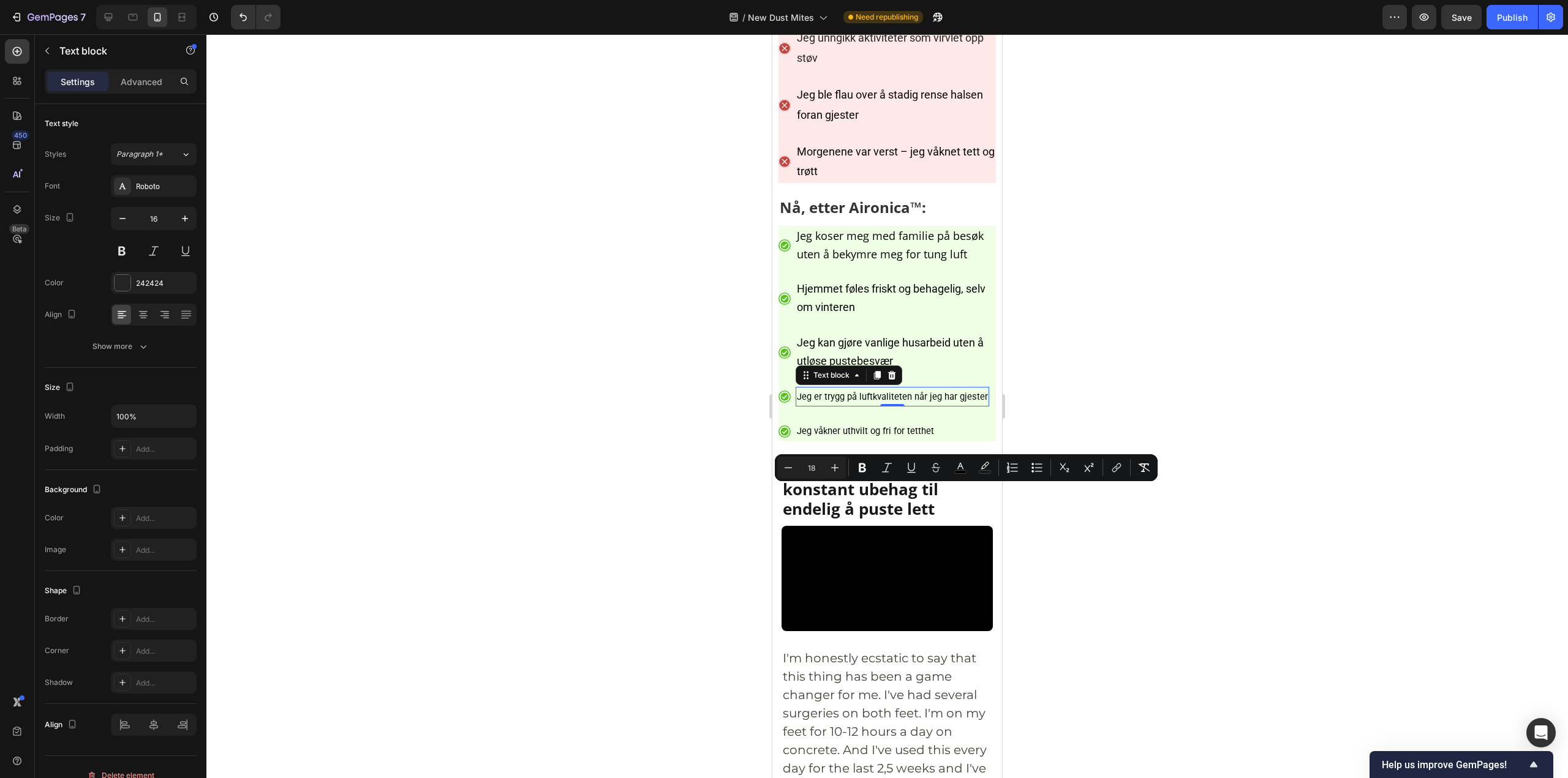
click at [858, 406] on p "Jeg er trygg på luftkvaliteten når jeg har gjester" at bounding box center [892, 397] width 191 height 18
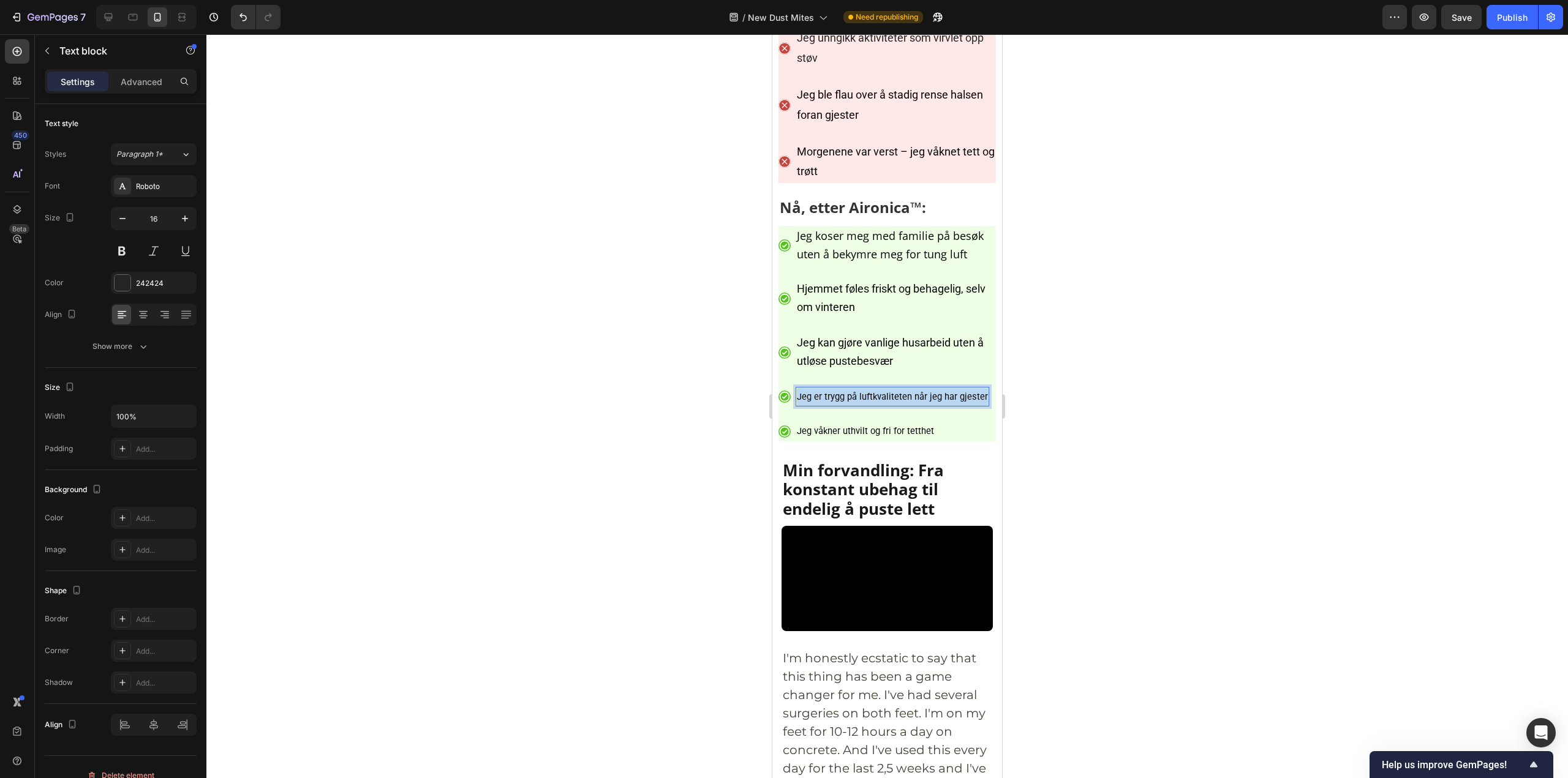
click at [858, 406] on p "Jeg er trygg på luftkvaliteten når jeg har gjester" at bounding box center [892, 397] width 191 height 18
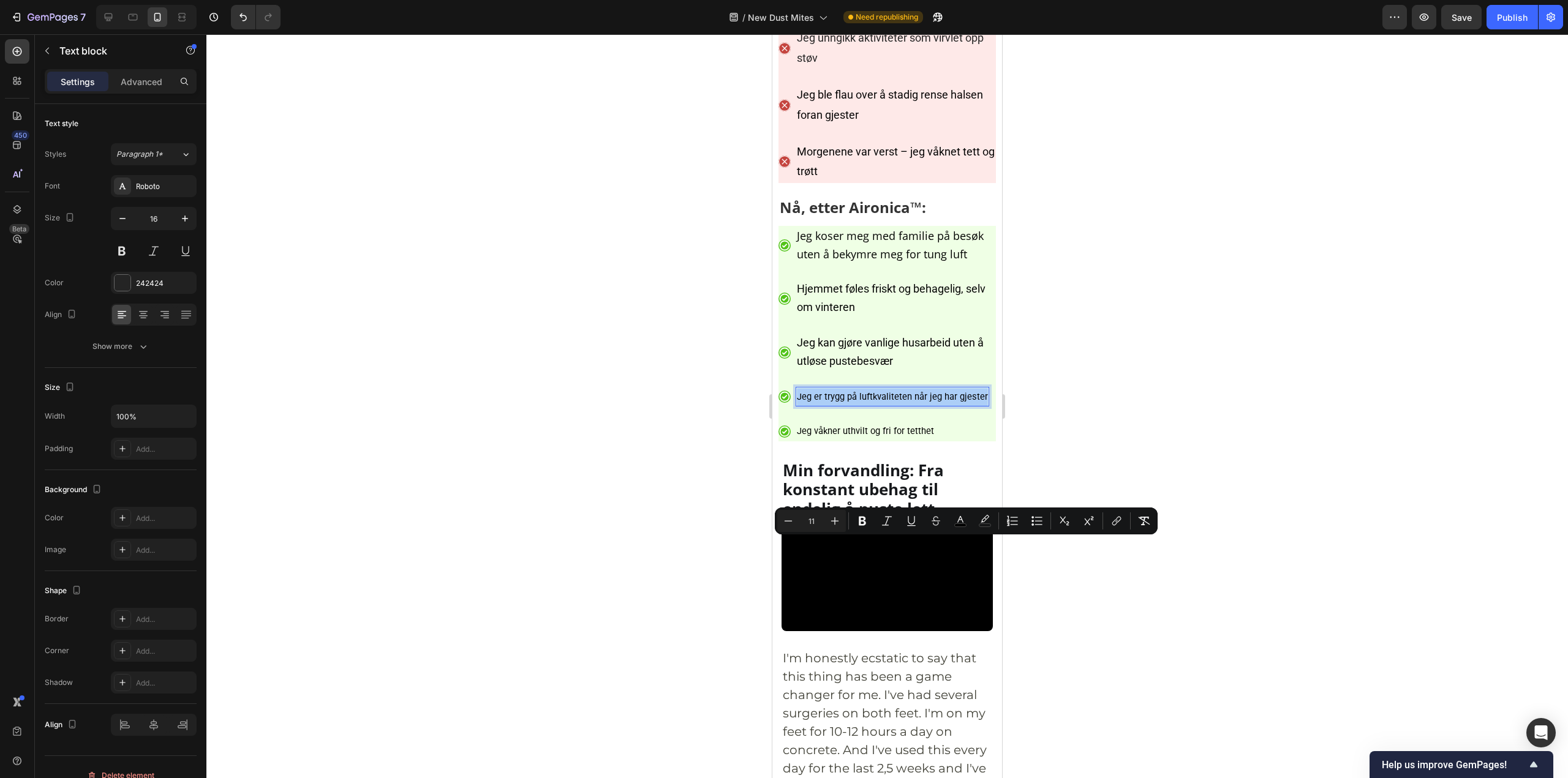
click at [818, 512] on div "Minus 11 Plus" at bounding box center [812, 520] width 69 height 22
click at [816, 524] on input "11" at bounding box center [812, 521] width 25 height 15
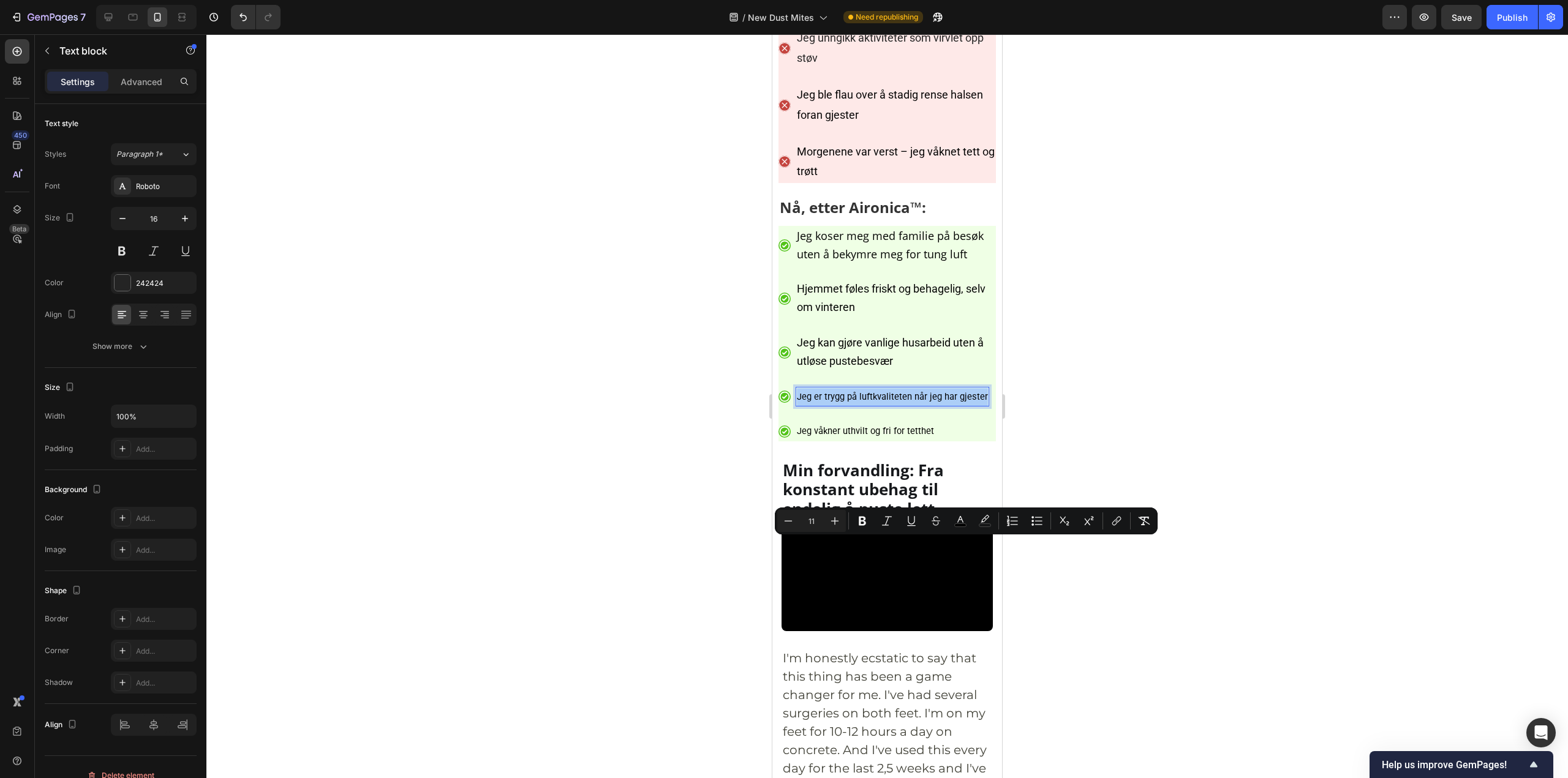
paste input "8"
type input "18"
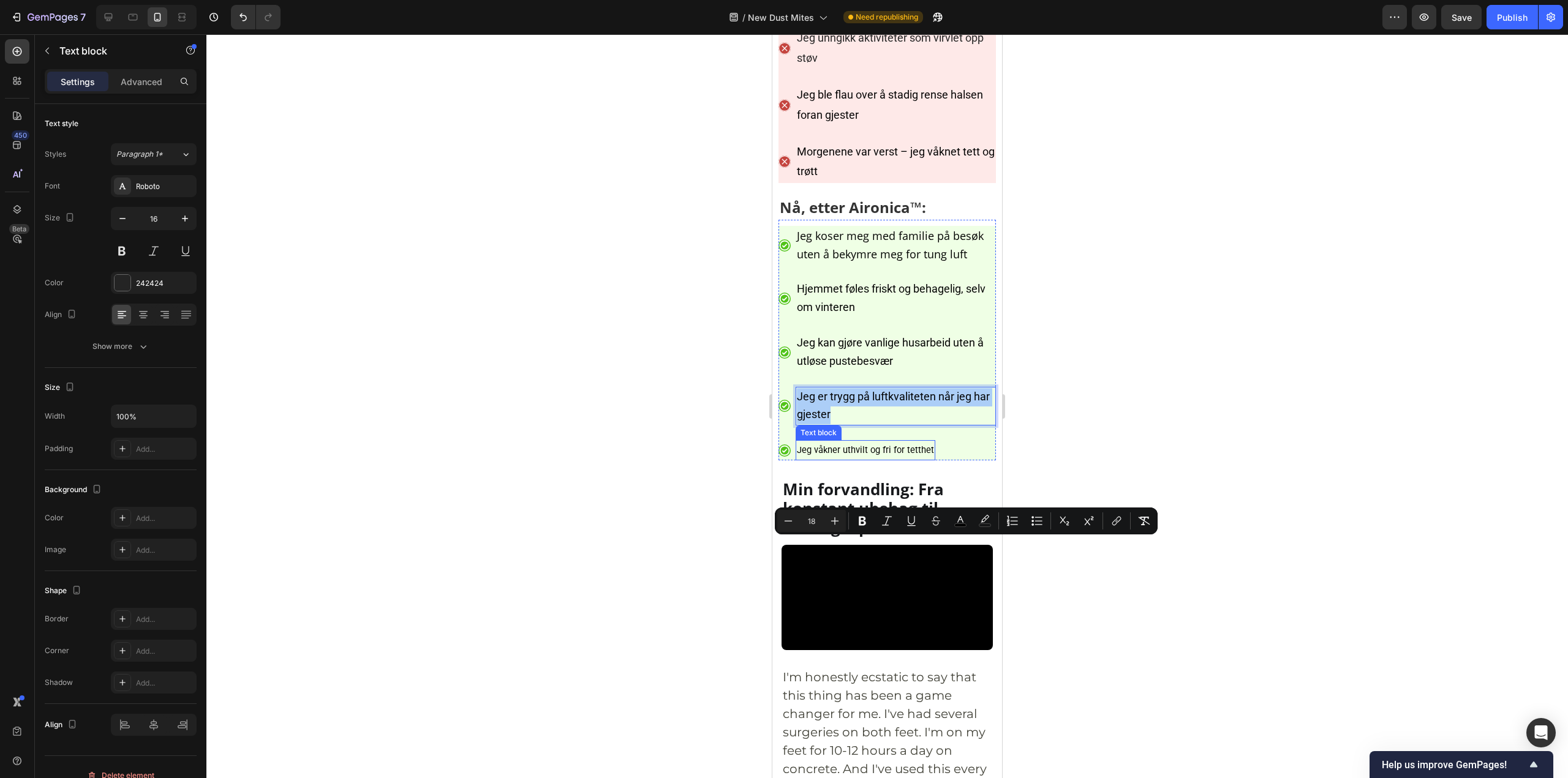
click at [860, 460] on ul "Icon Jeg koser meg med familie på besøk uten å bekymre meg for tung luft Text b…" at bounding box center [887, 343] width 217 height 234
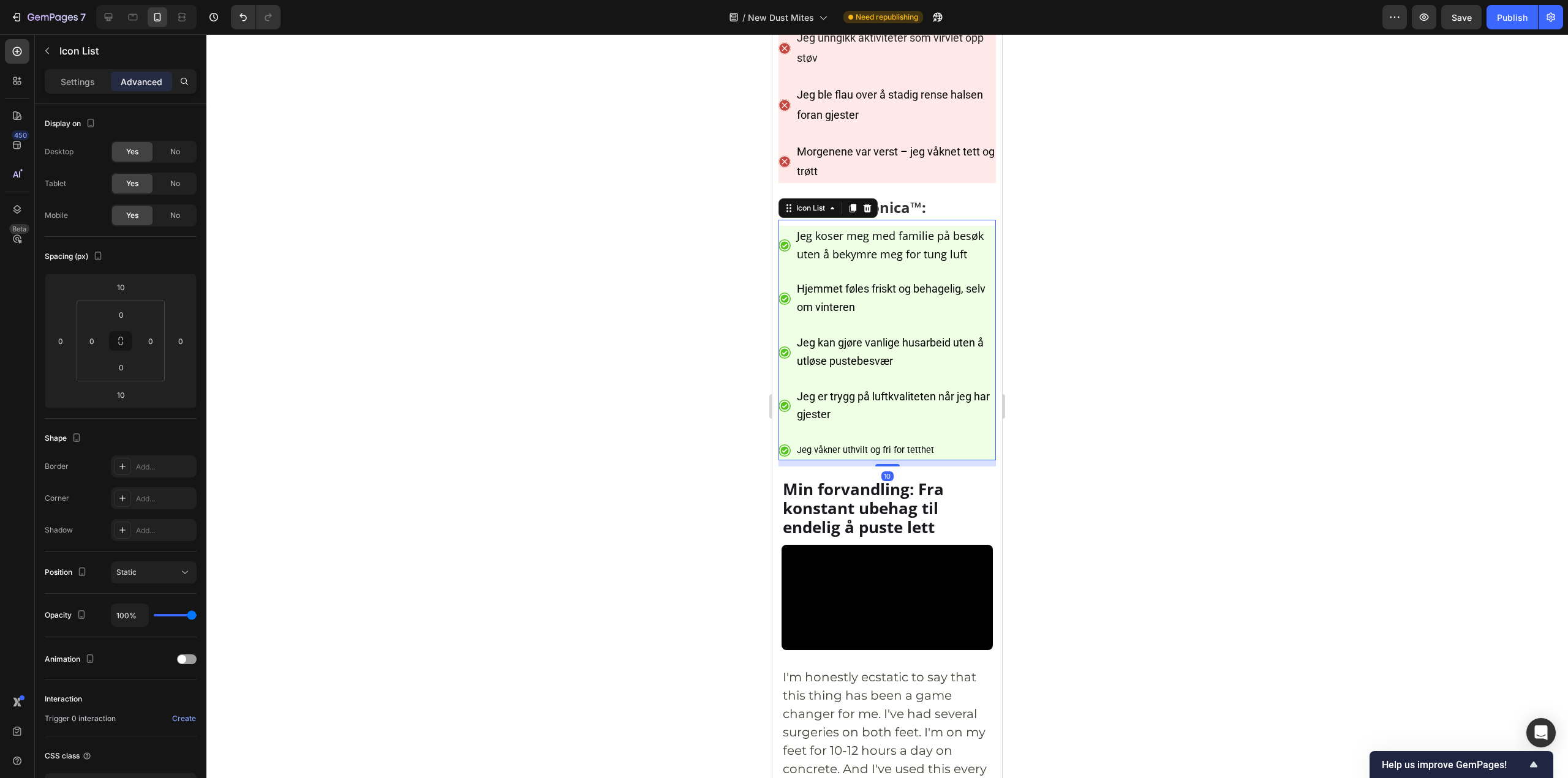
click at [866, 459] on p "Jeg våkner uthvilt og fri for tetthet" at bounding box center [865, 450] width 137 height 18
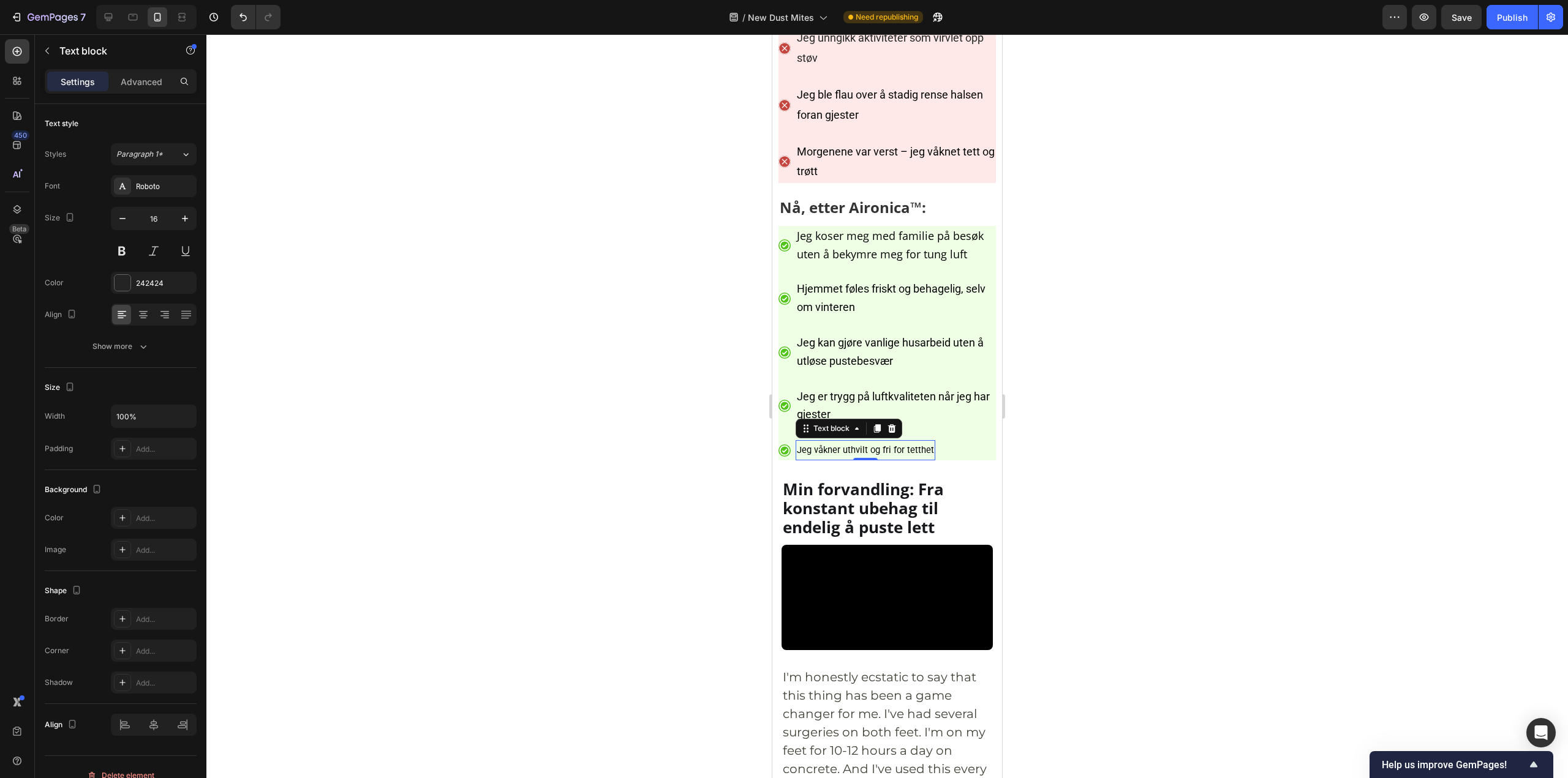
click at [866, 459] on p "Jeg våkner uthvilt og fri for tetthet" at bounding box center [865, 450] width 137 height 18
click at [867, 459] on p "Jeg våkner uthvilt og fri for tetthet" at bounding box center [865, 450] width 137 height 18
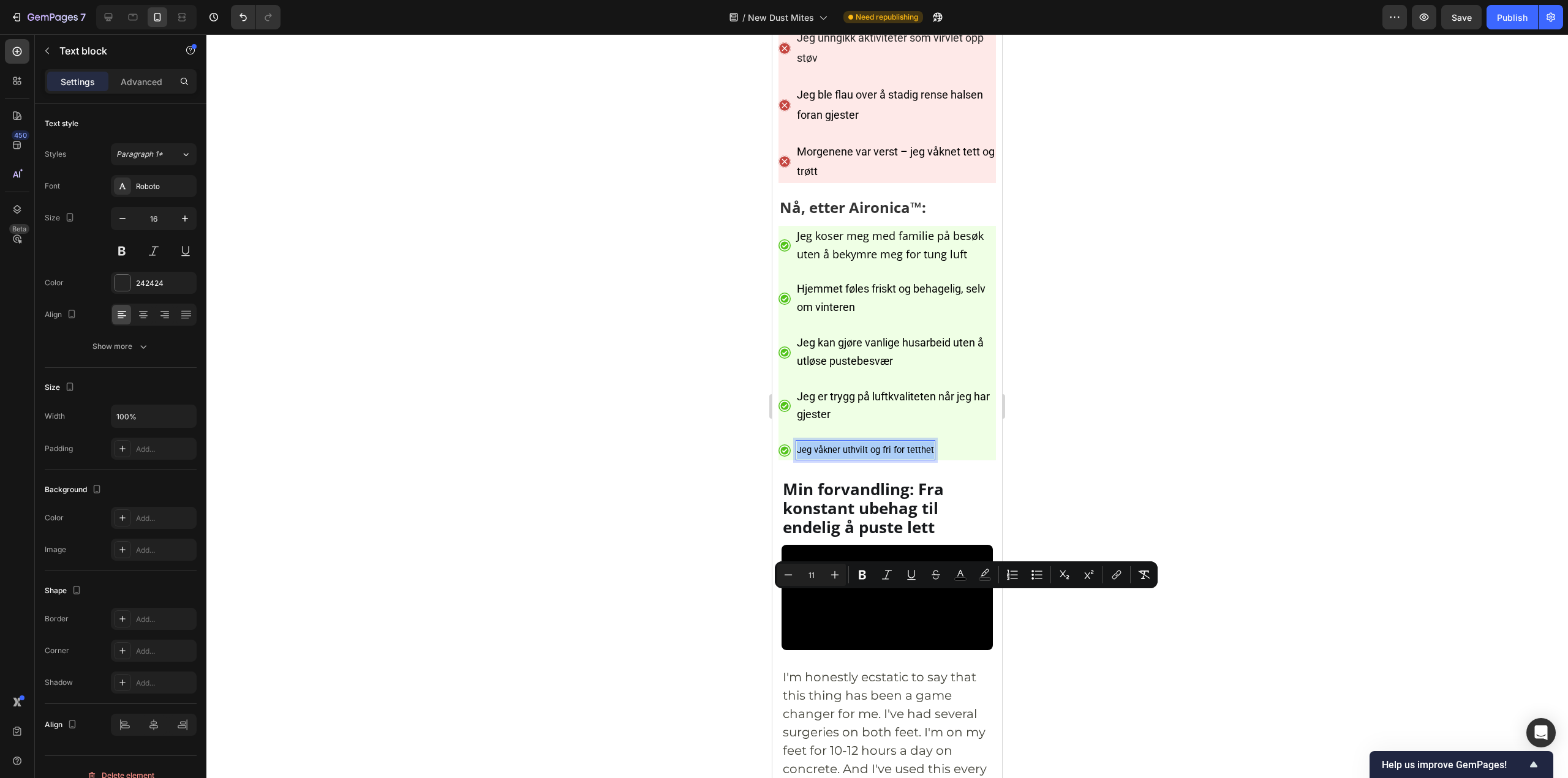
click at [816, 571] on input "11" at bounding box center [812, 575] width 25 height 15
type input "18"
click at [860, 261] on span "Jeg koser meg med familie på besøk uten å bekymre meg for tung luft" at bounding box center [890, 245] width 187 height 33
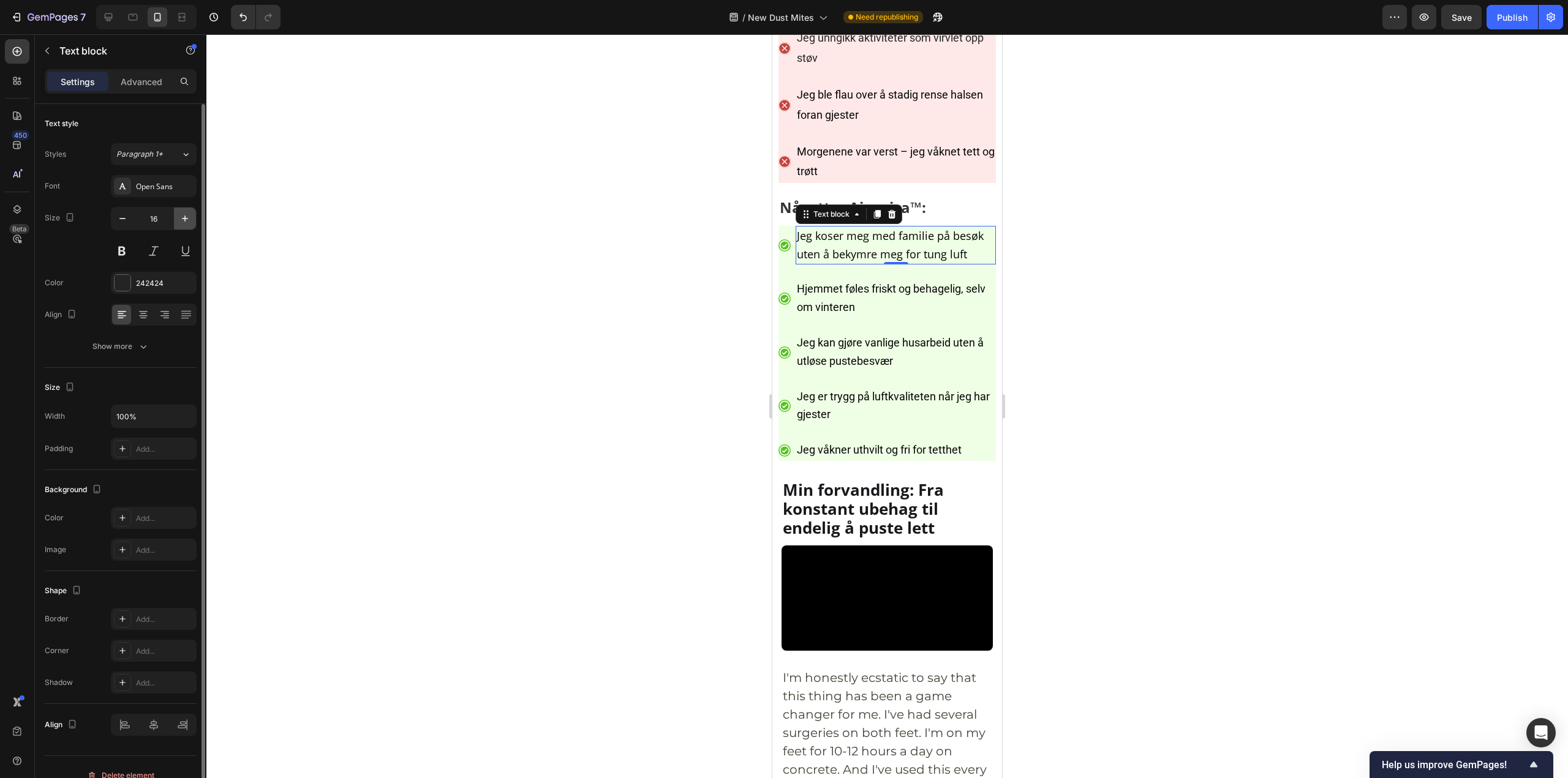
click at [184, 222] on icon "button" at bounding box center [185, 218] width 12 height 12
click at [184, 221] on icon "button" at bounding box center [185, 218] width 12 height 12
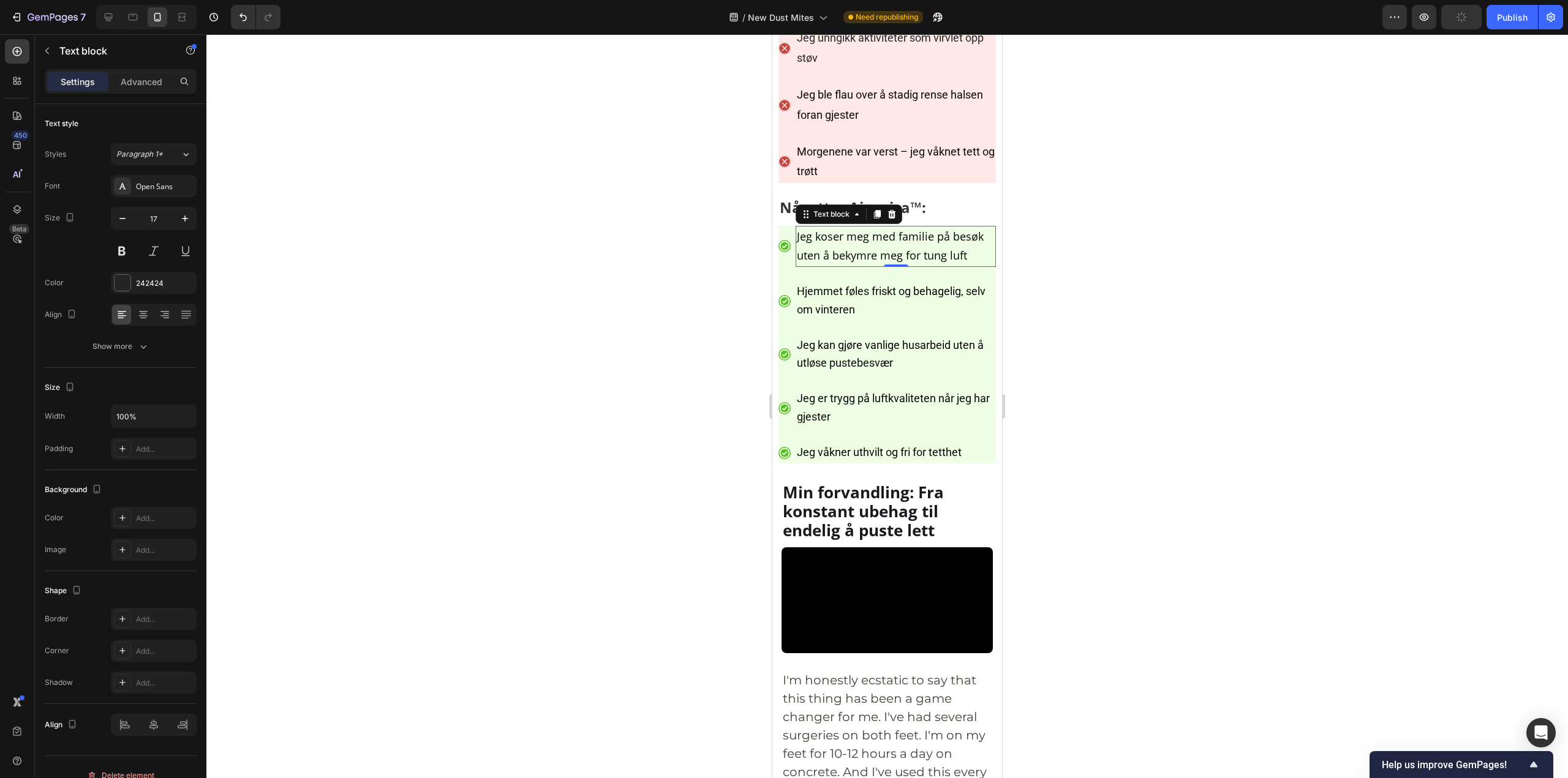
type input "18"
click at [889, 322] on div "Hjemmet føles friskt og behagelig, selv om vinteren Text block" at bounding box center [895, 302] width 200 height 40
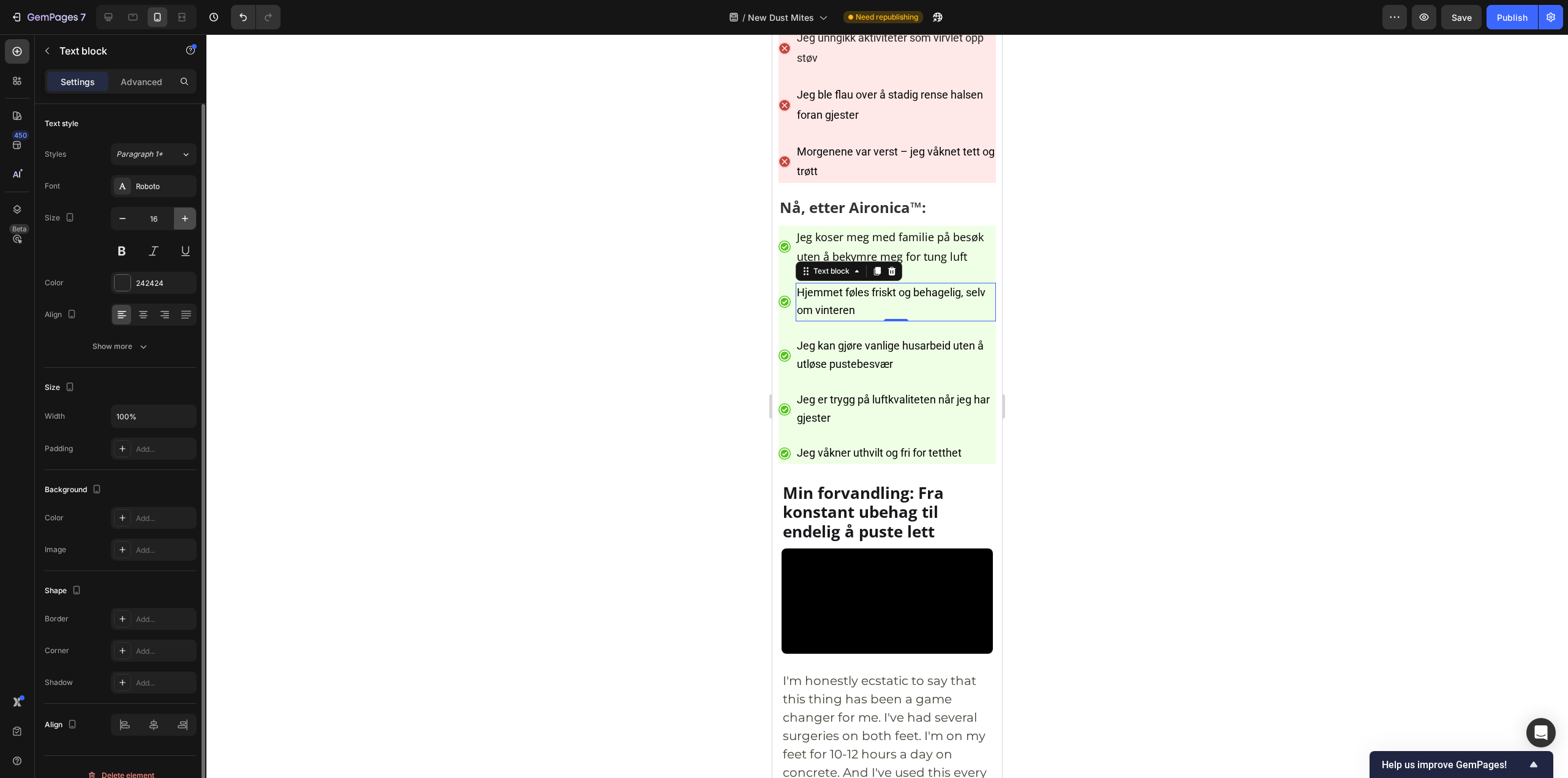
click at [186, 222] on icon "button" at bounding box center [185, 218] width 12 height 12
type input "18"
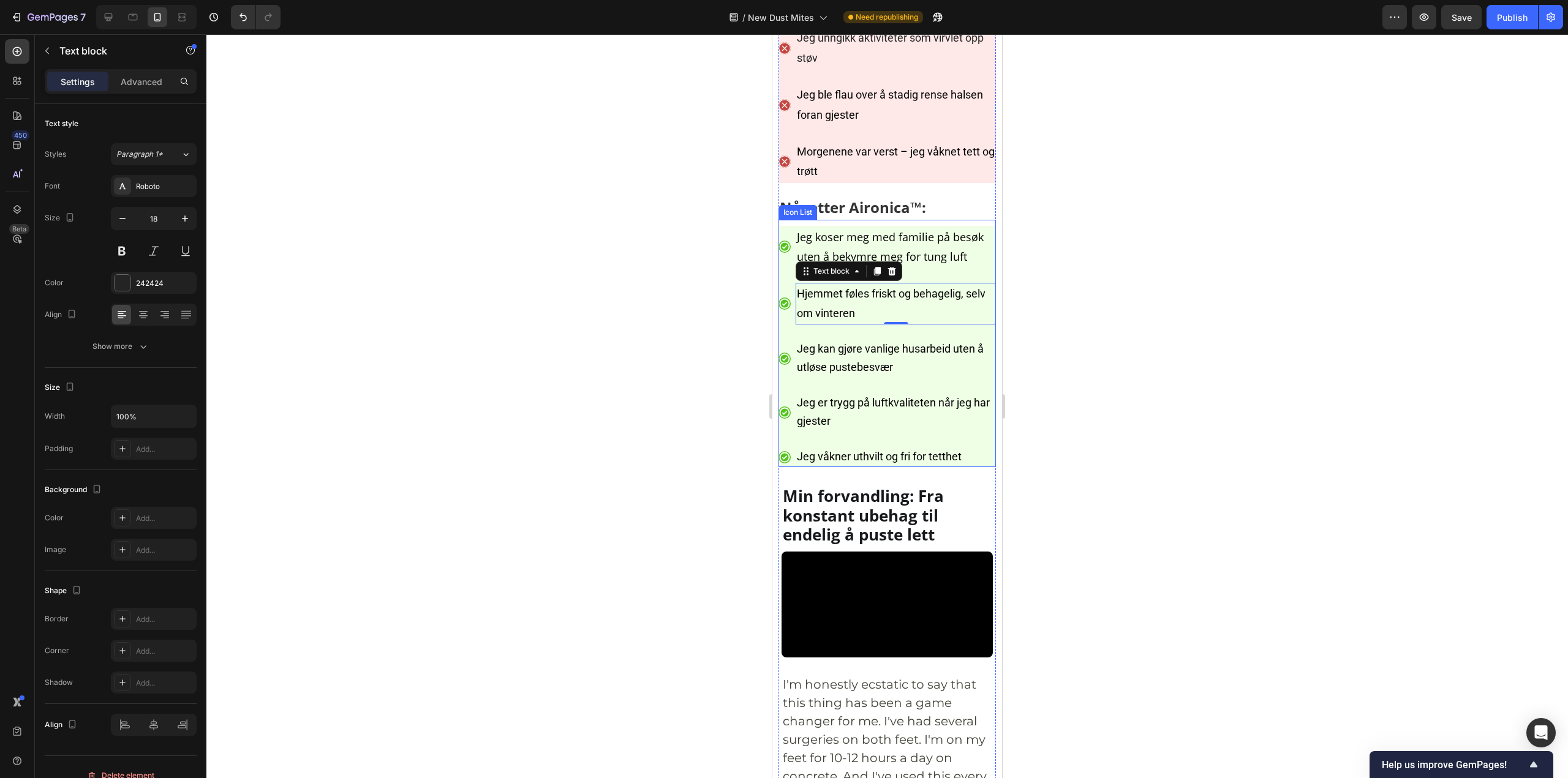
click at [900, 373] on span "Jeg kan gjøre vanlige husarbeid uten å utløse pustebesvær" at bounding box center [890, 357] width 187 height 31
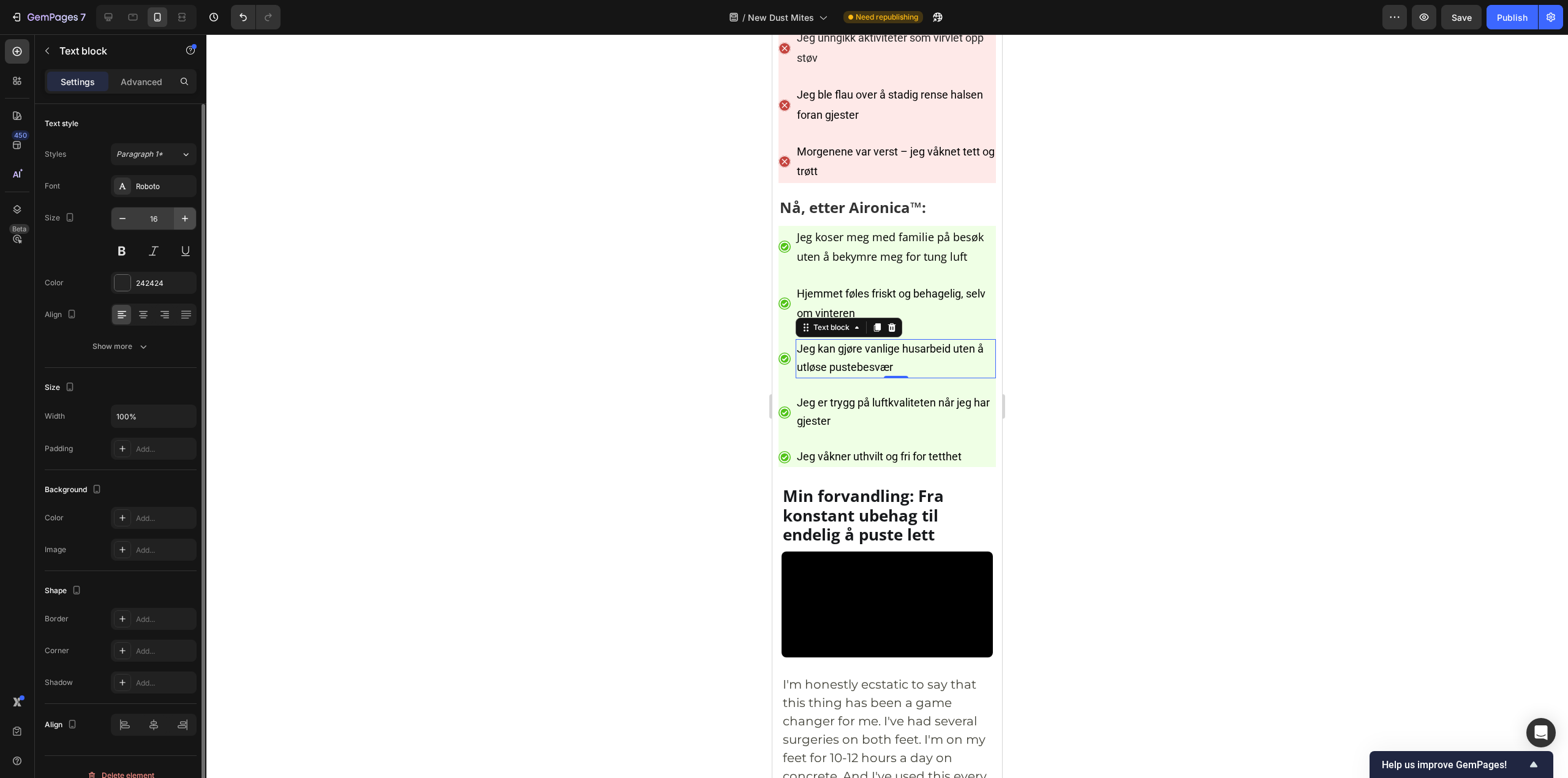
click at [193, 228] on button "button" at bounding box center [185, 218] width 22 height 22
click at [192, 227] on button "button" at bounding box center [185, 218] width 22 height 22
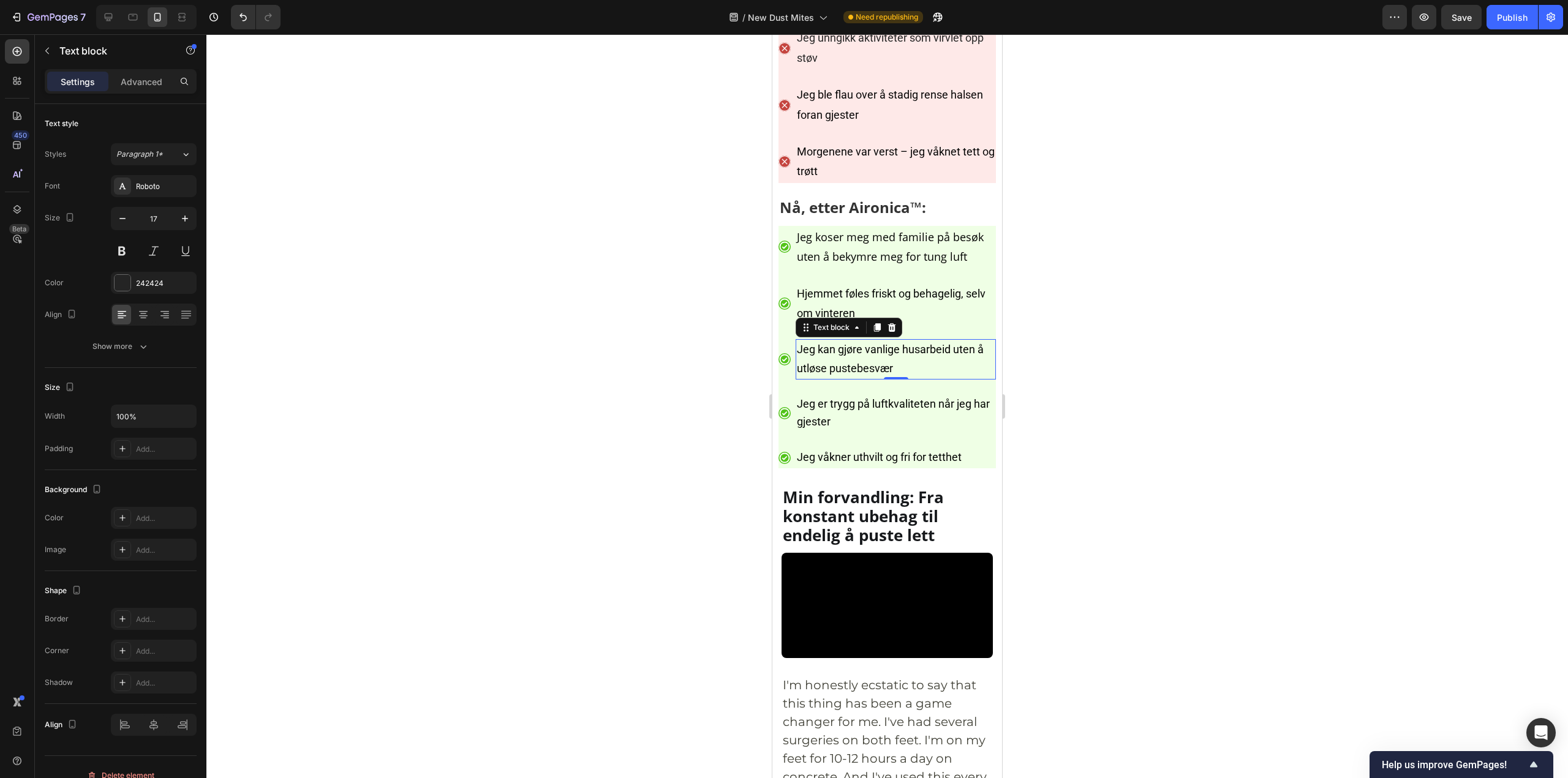
type input "18"
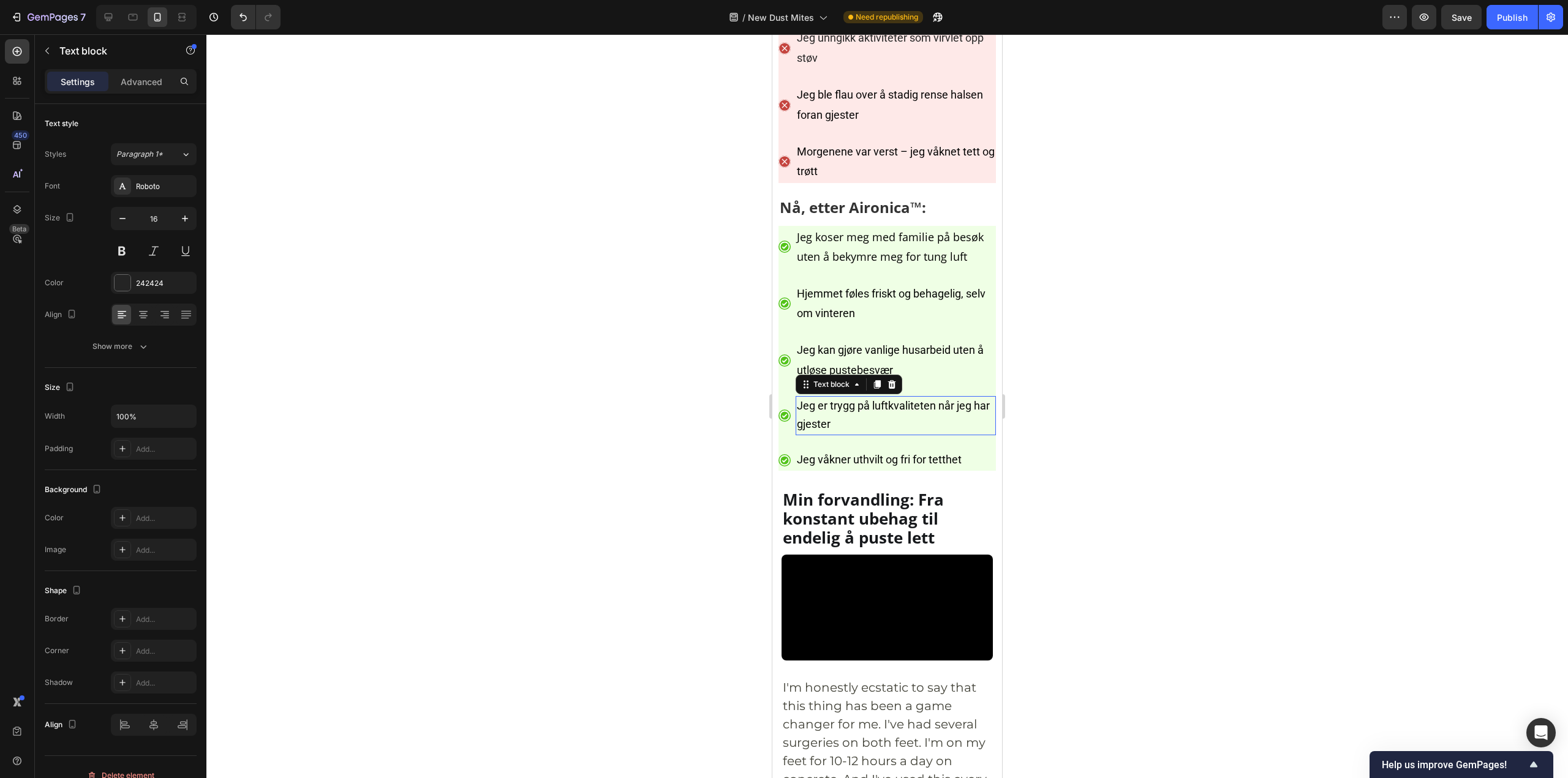
click at [953, 430] on span "Jeg er trygg på luftkvaliteten når jeg har gjester" at bounding box center [893, 414] width 193 height 31
click at [179, 230] on div "16" at bounding box center [153, 218] width 85 height 23
click at [183, 220] on icon "button" at bounding box center [185, 218] width 12 height 12
type input "18"
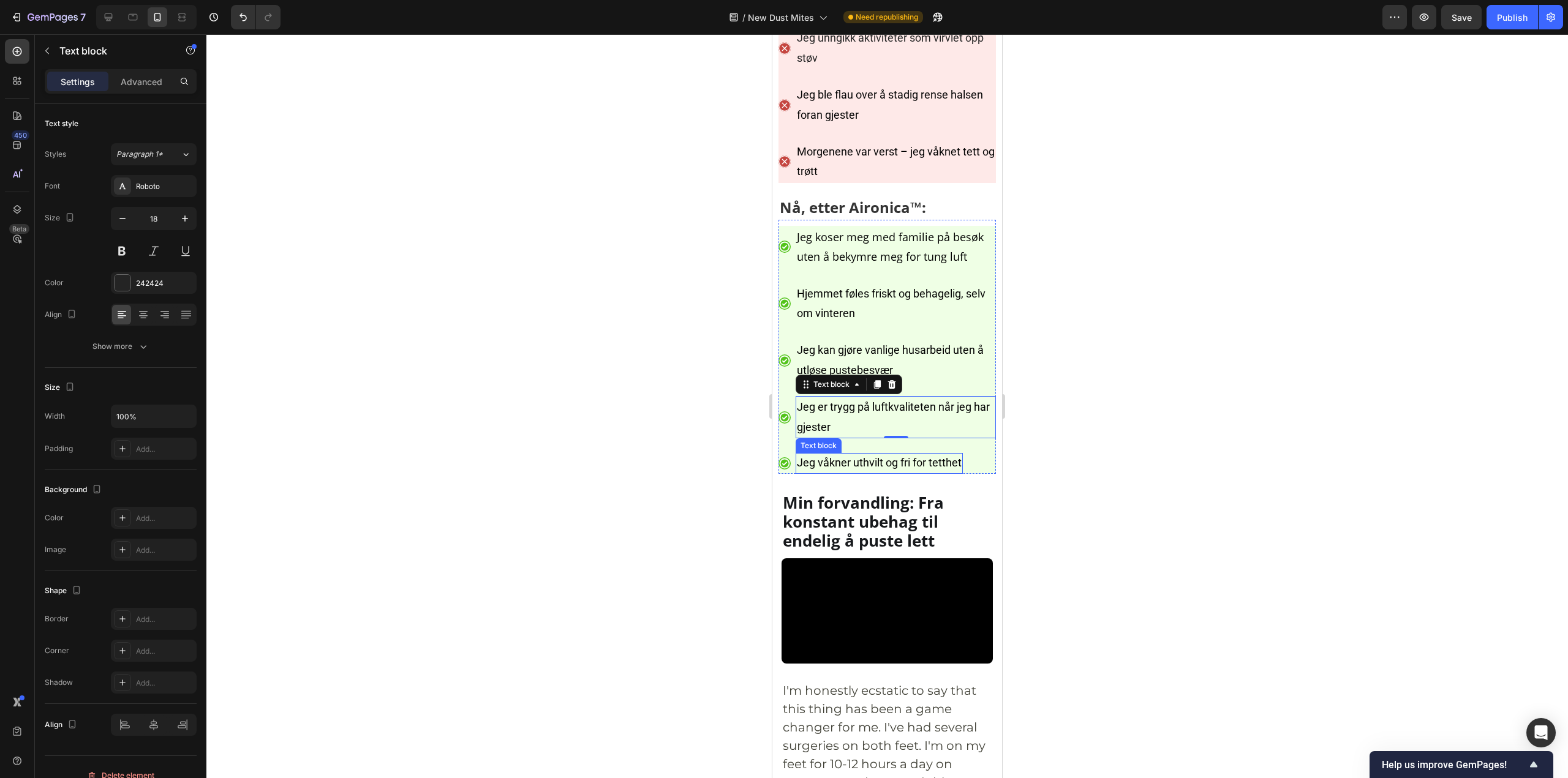
click at [852, 469] on span "Jeg våkner uthvilt og fri for tetthet" at bounding box center [879, 462] width 165 height 13
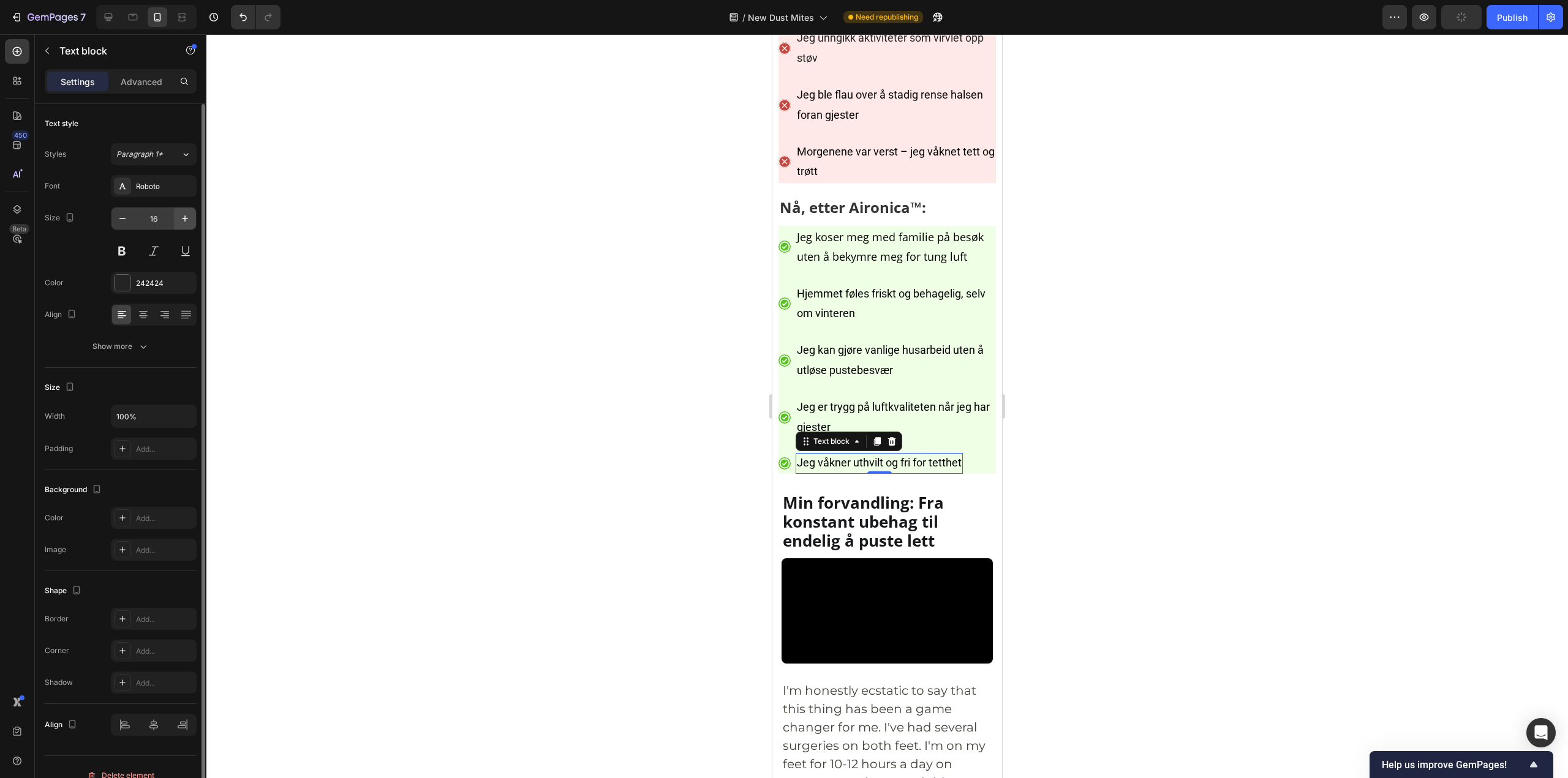
click at [186, 216] on icon "button" at bounding box center [185, 218] width 12 height 12
click at [188, 217] on icon "button" at bounding box center [185, 218] width 12 height 12
type input "18"
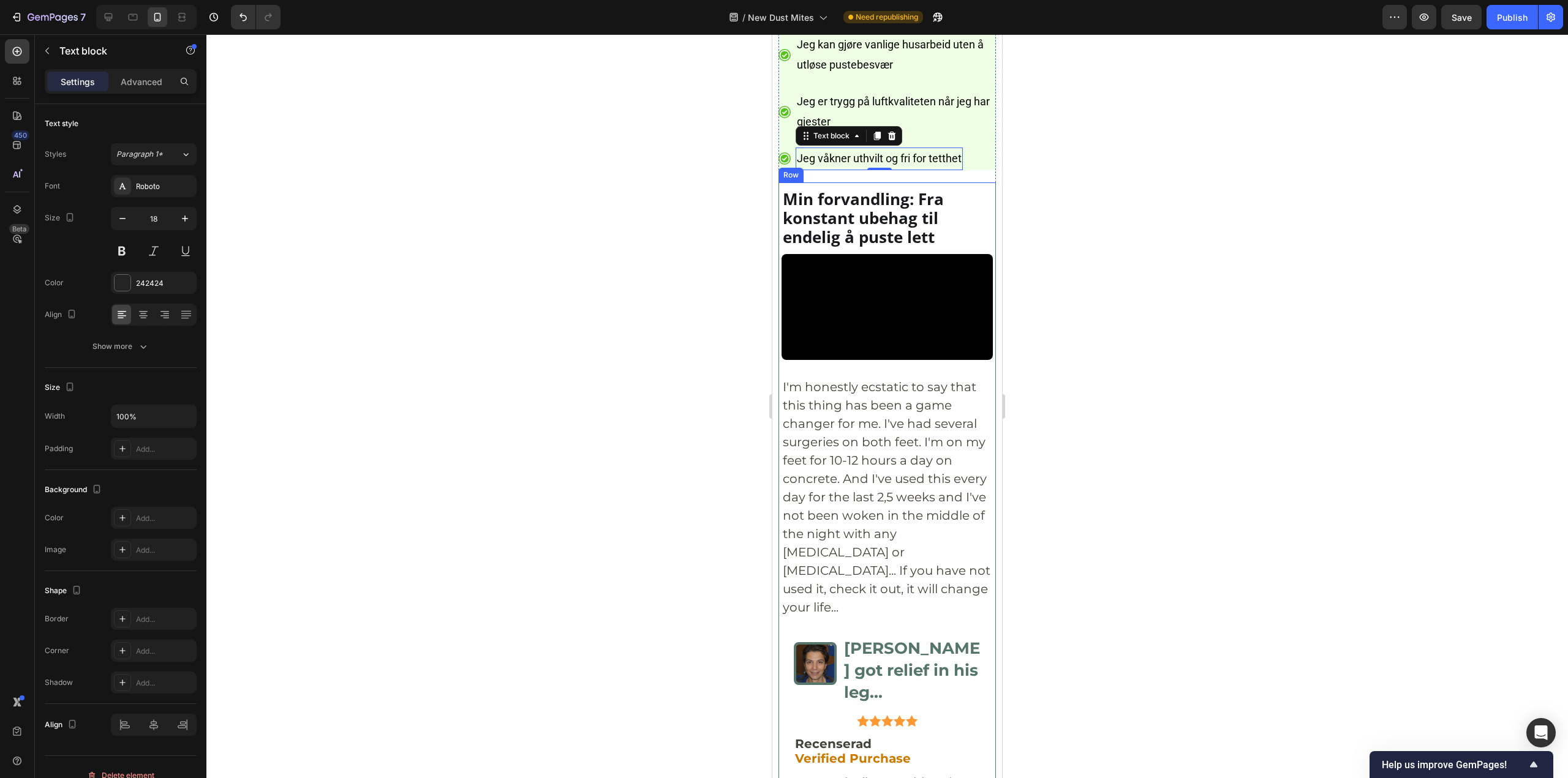
scroll to position [5938, 0]
click at [875, 248] on h2 "Min forvandling: Fra konstant ubehag til endelig å puste lett" at bounding box center [887, 218] width 211 height 60
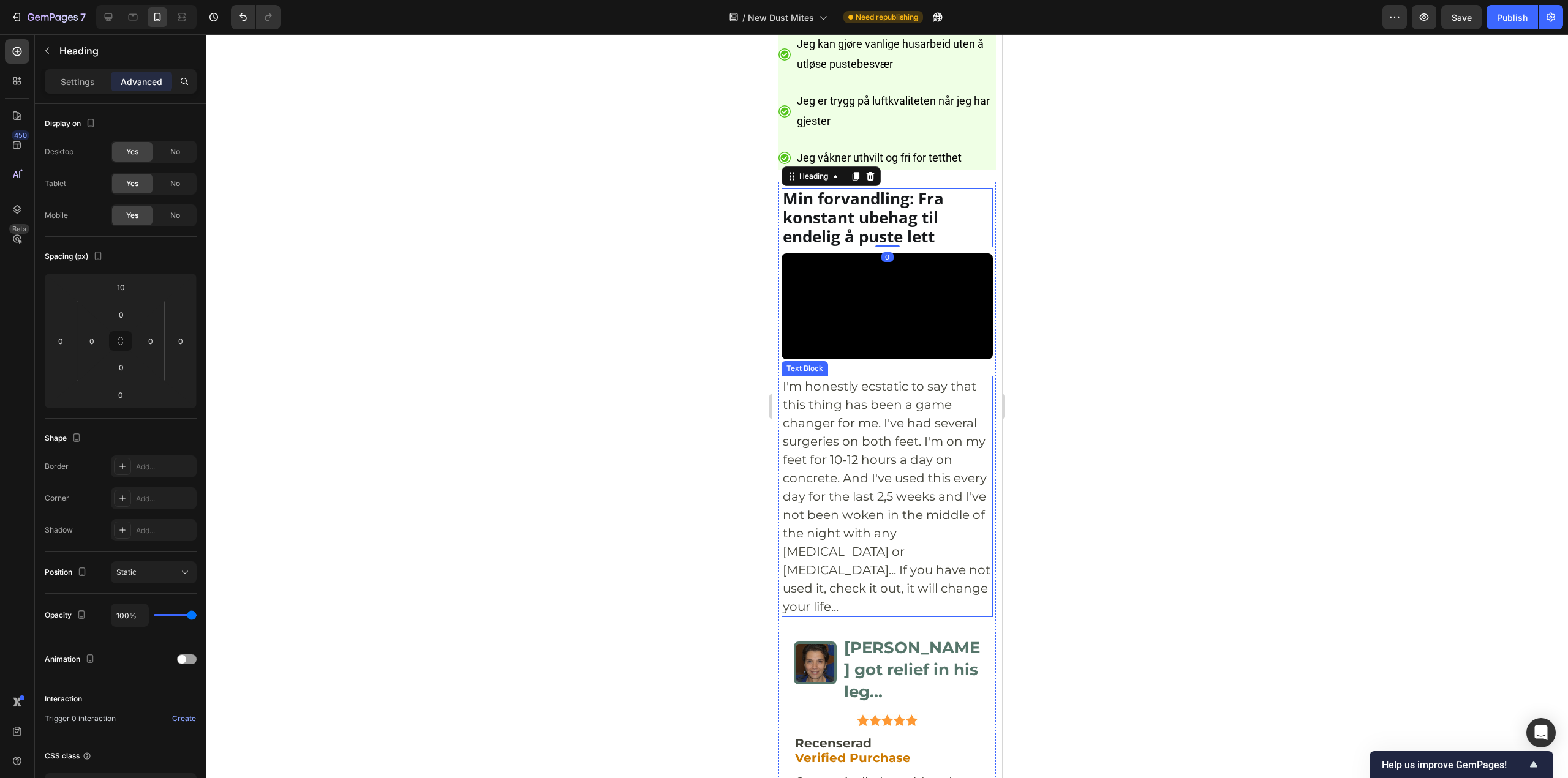
click at [902, 616] on p "I'm honestly ecstatic to say that this thing has been a game changer for me. I'…" at bounding box center [887, 495] width 209 height 239
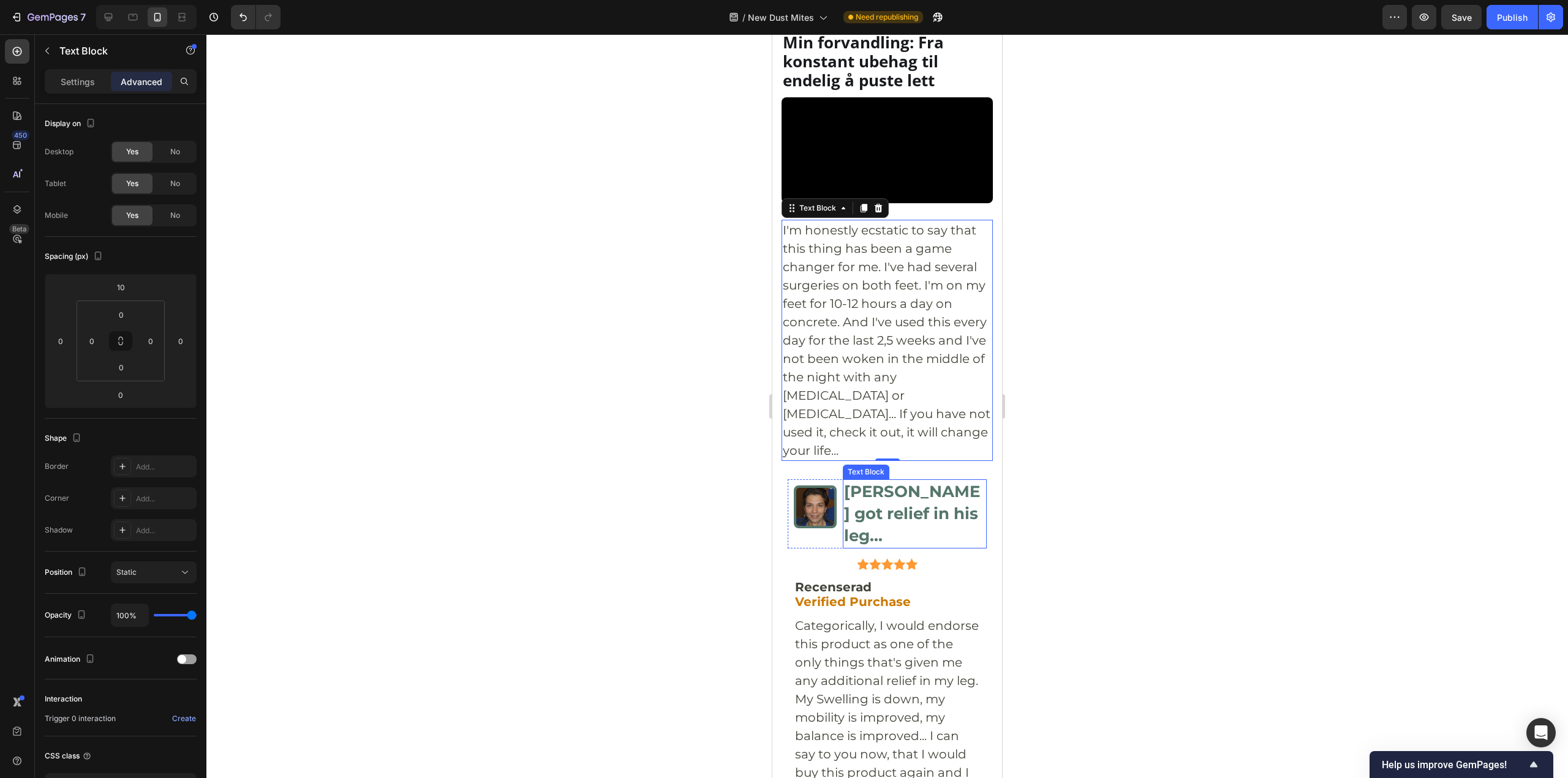
scroll to position [6183, 0]
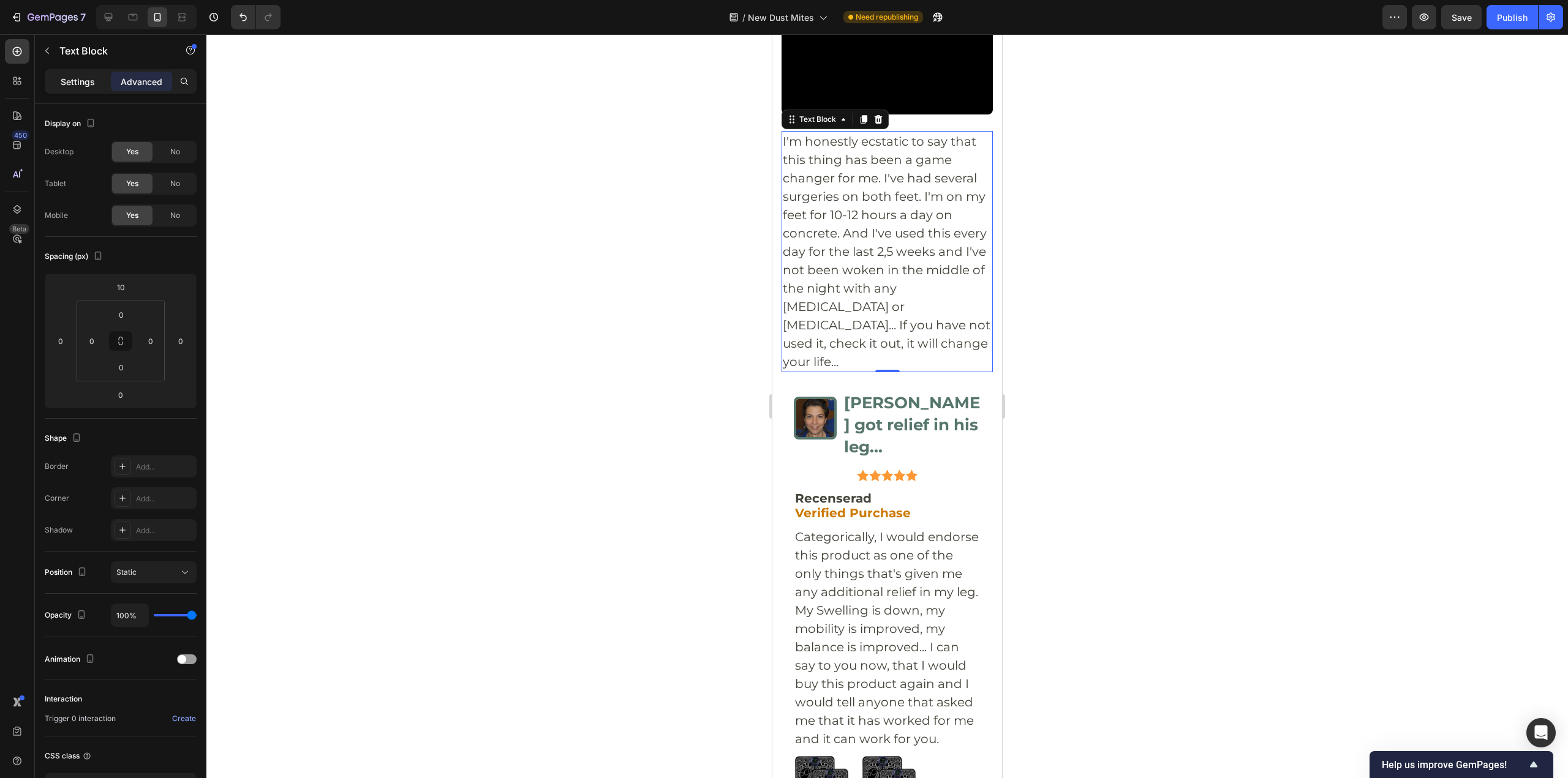
click at [71, 84] on p "Settings" at bounding box center [77, 82] width 34 height 13
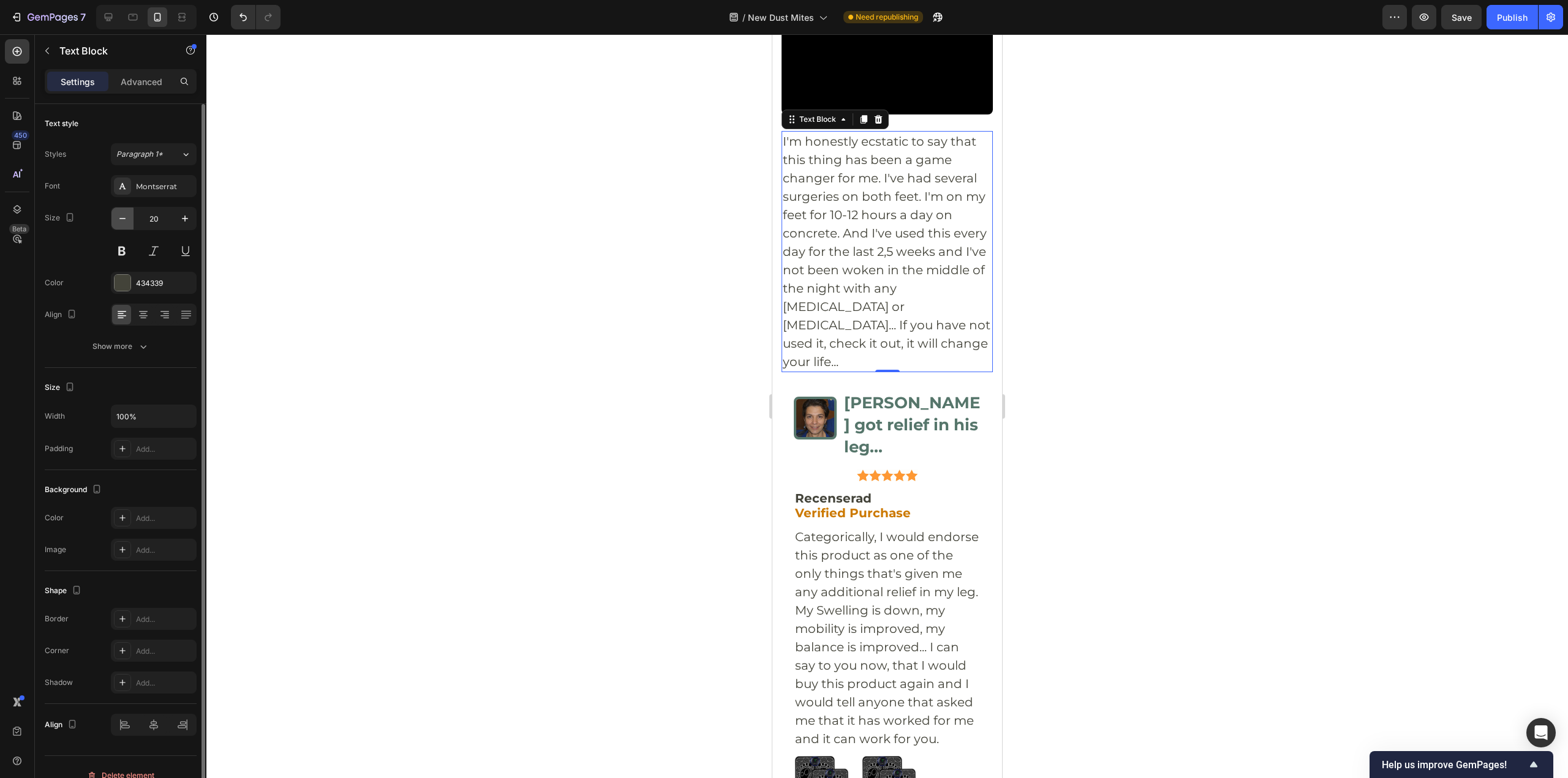
click at [123, 218] on icon "button" at bounding box center [122, 218] width 12 height 12
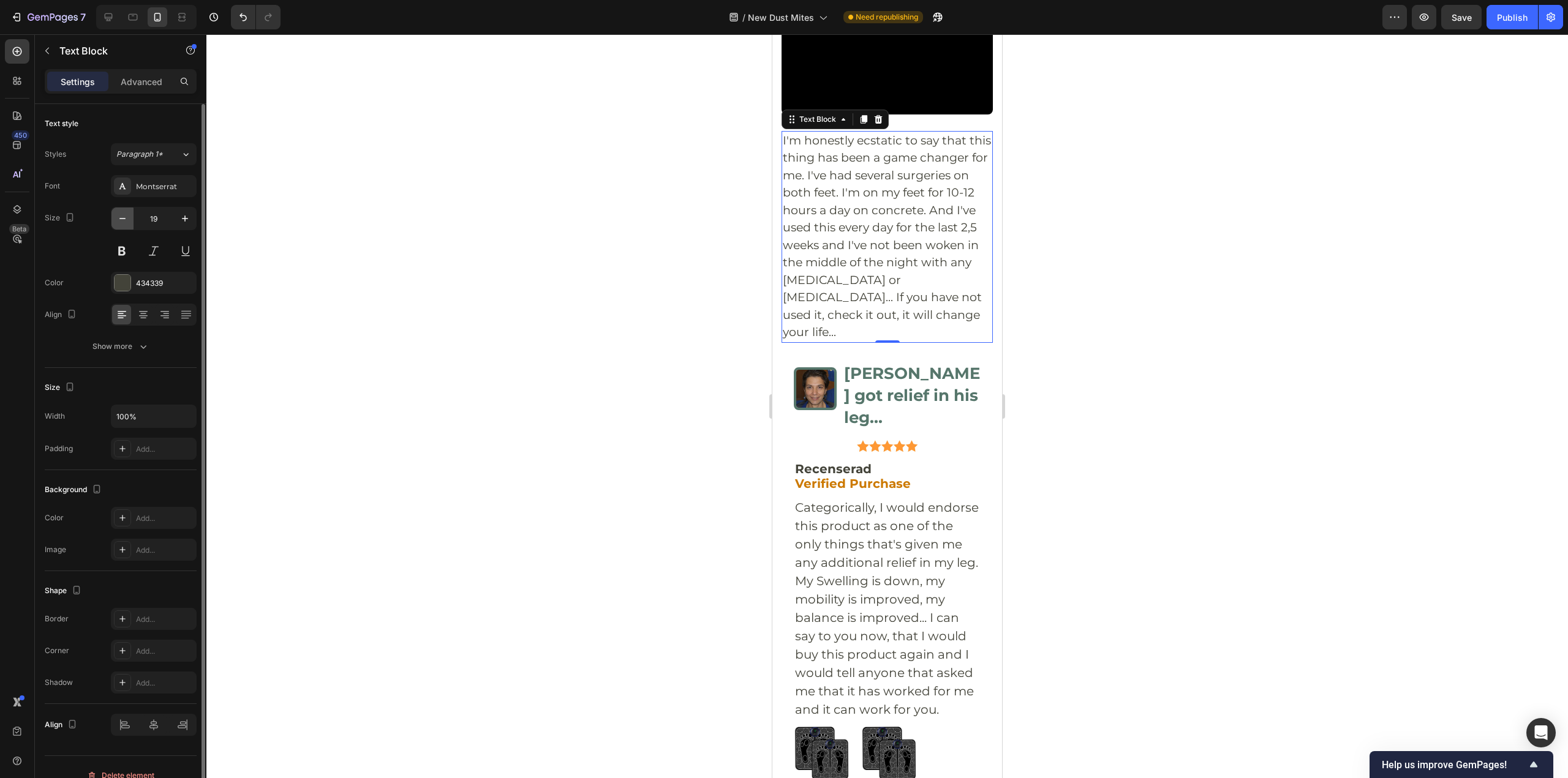
click at [121, 217] on icon "button" at bounding box center [122, 218] width 12 height 12
type input "18"
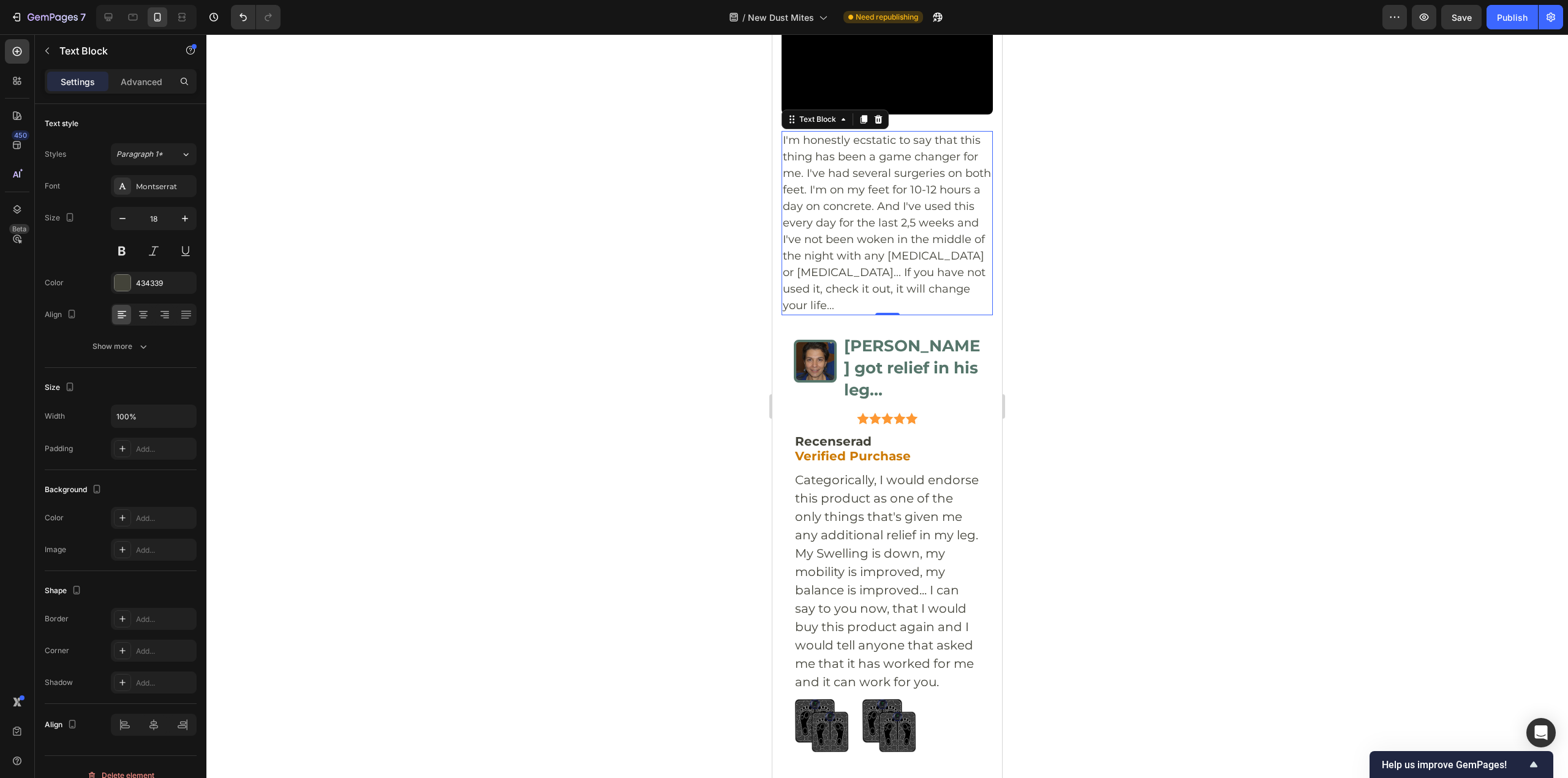
click at [880, 314] on p "I'm honestly ecstatic to say that this thing has been a game changer for me. I'…" at bounding box center [887, 223] width 209 height 182
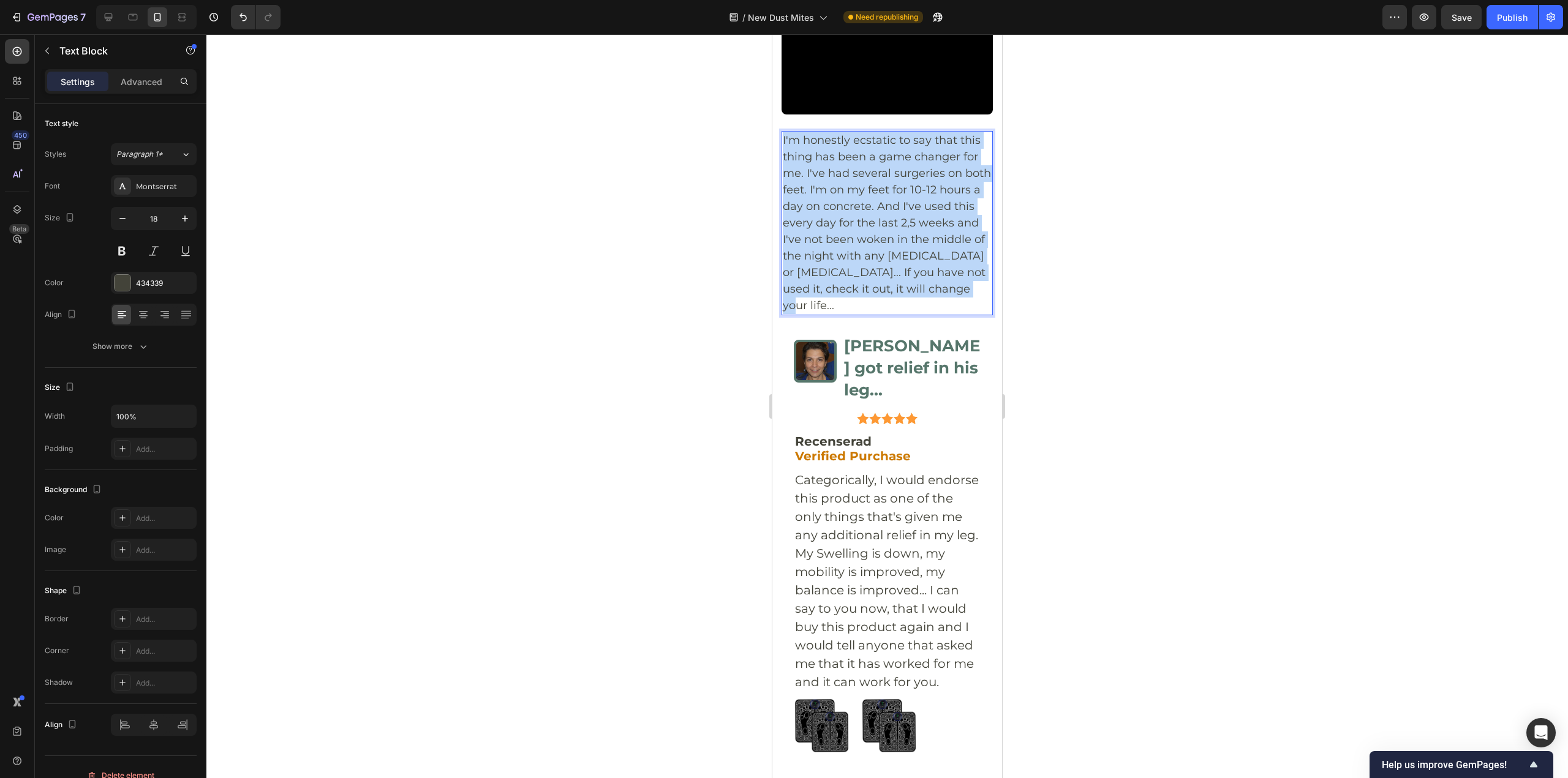
click at [880, 314] on p "I'm honestly ecstatic to say that this thing has been a game changer for me. I'…" at bounding box center [887, 223] width 209 height 182
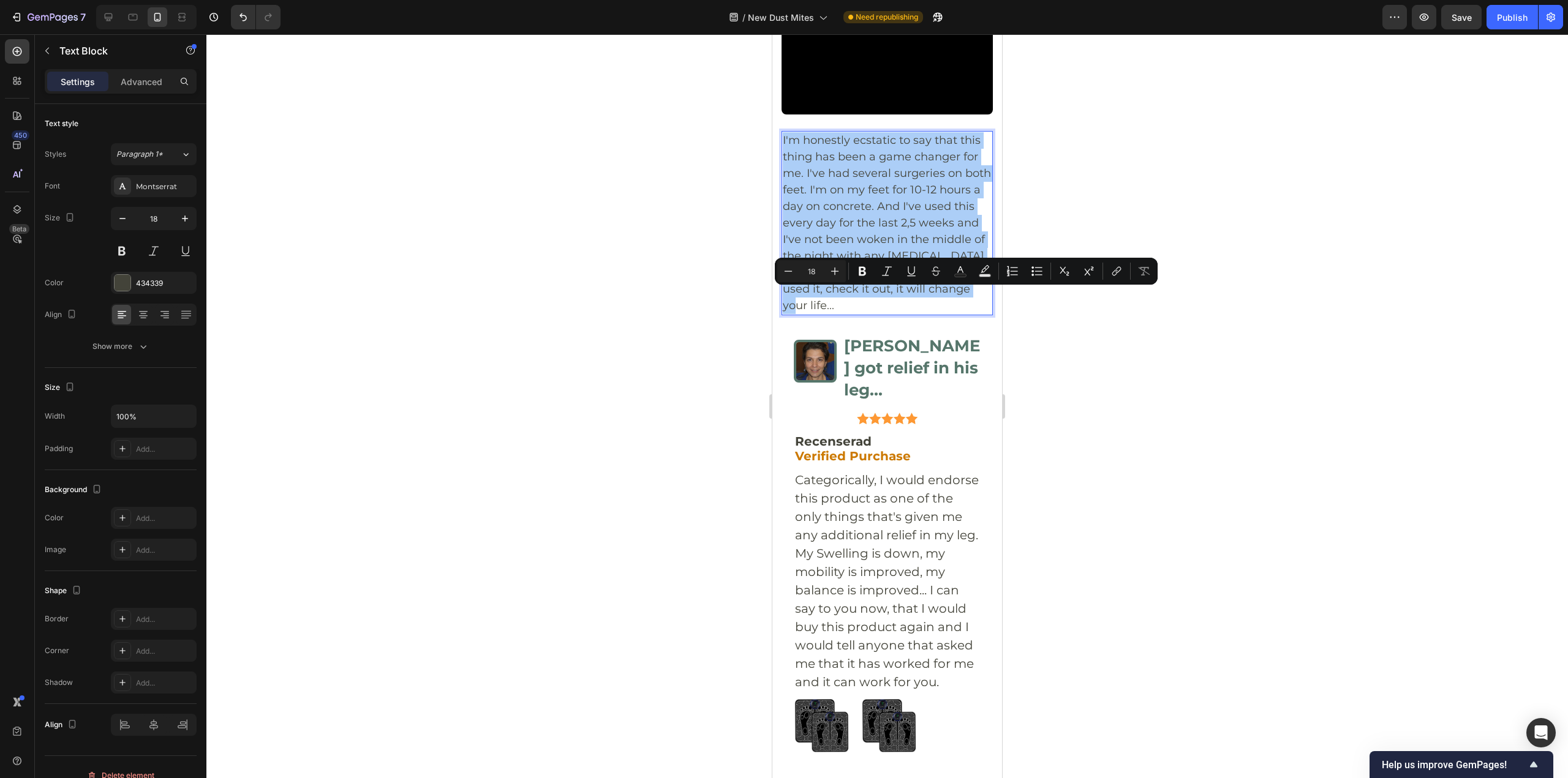
click at [1085, 391] on div at bounding box center [887, 406] width 1361 height 744
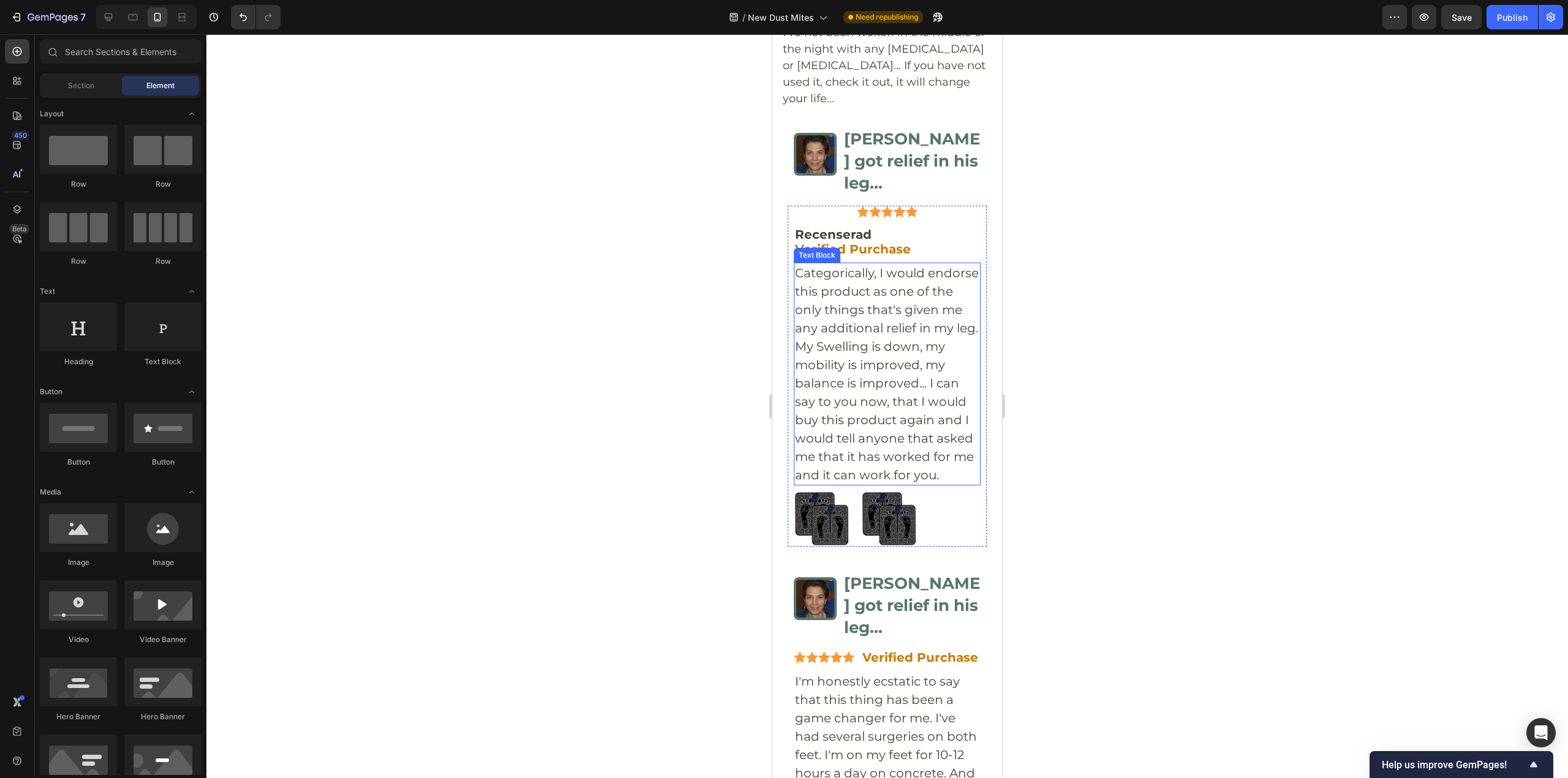
scroll to position [6489, 0]
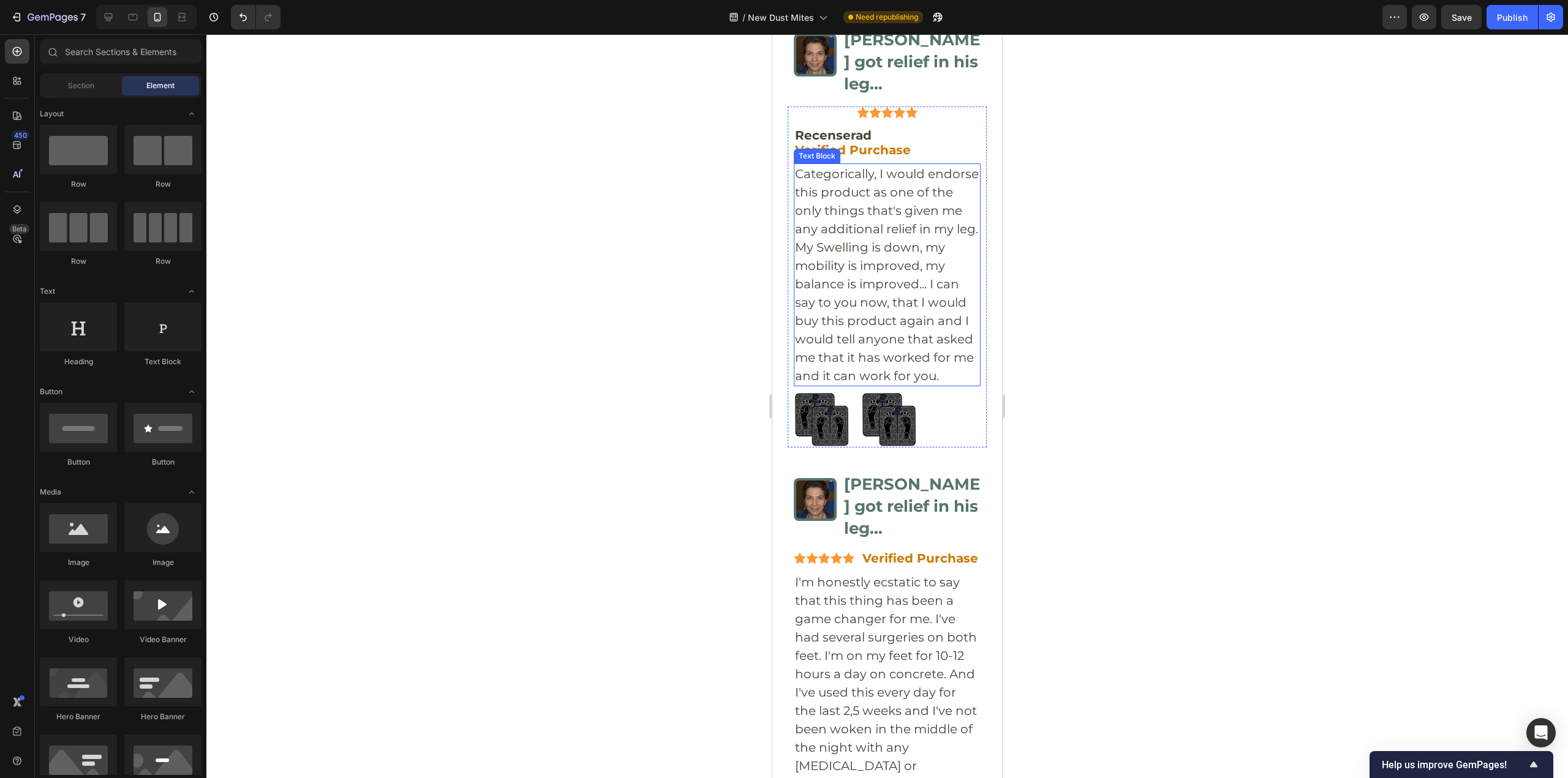
click at [857, 385] on p "Categorically, I would endorse this product as one of the only things that's gi…" at bounding box center [887, 275] width 184 height 220
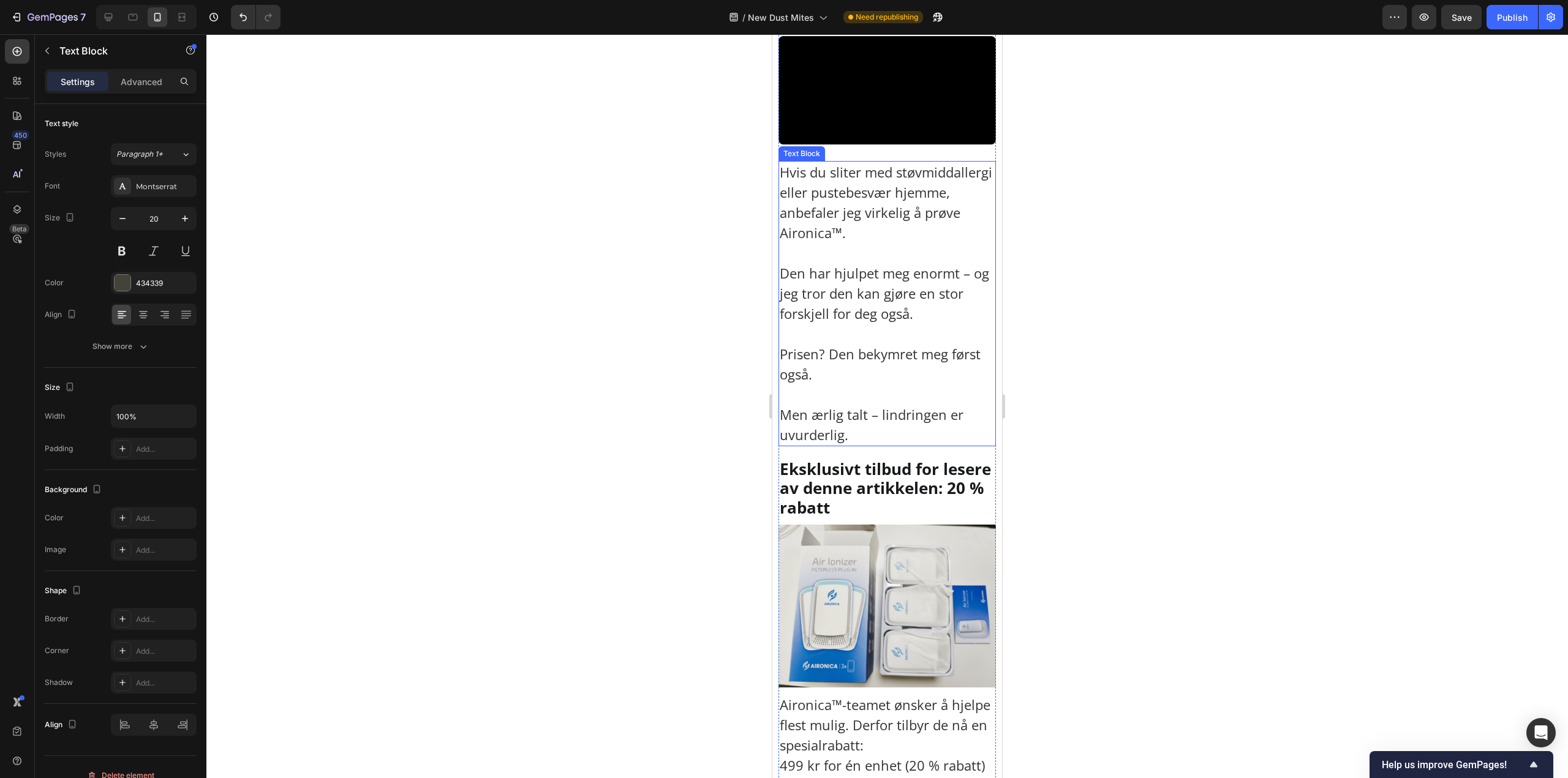
scroll to position [7958, 0]
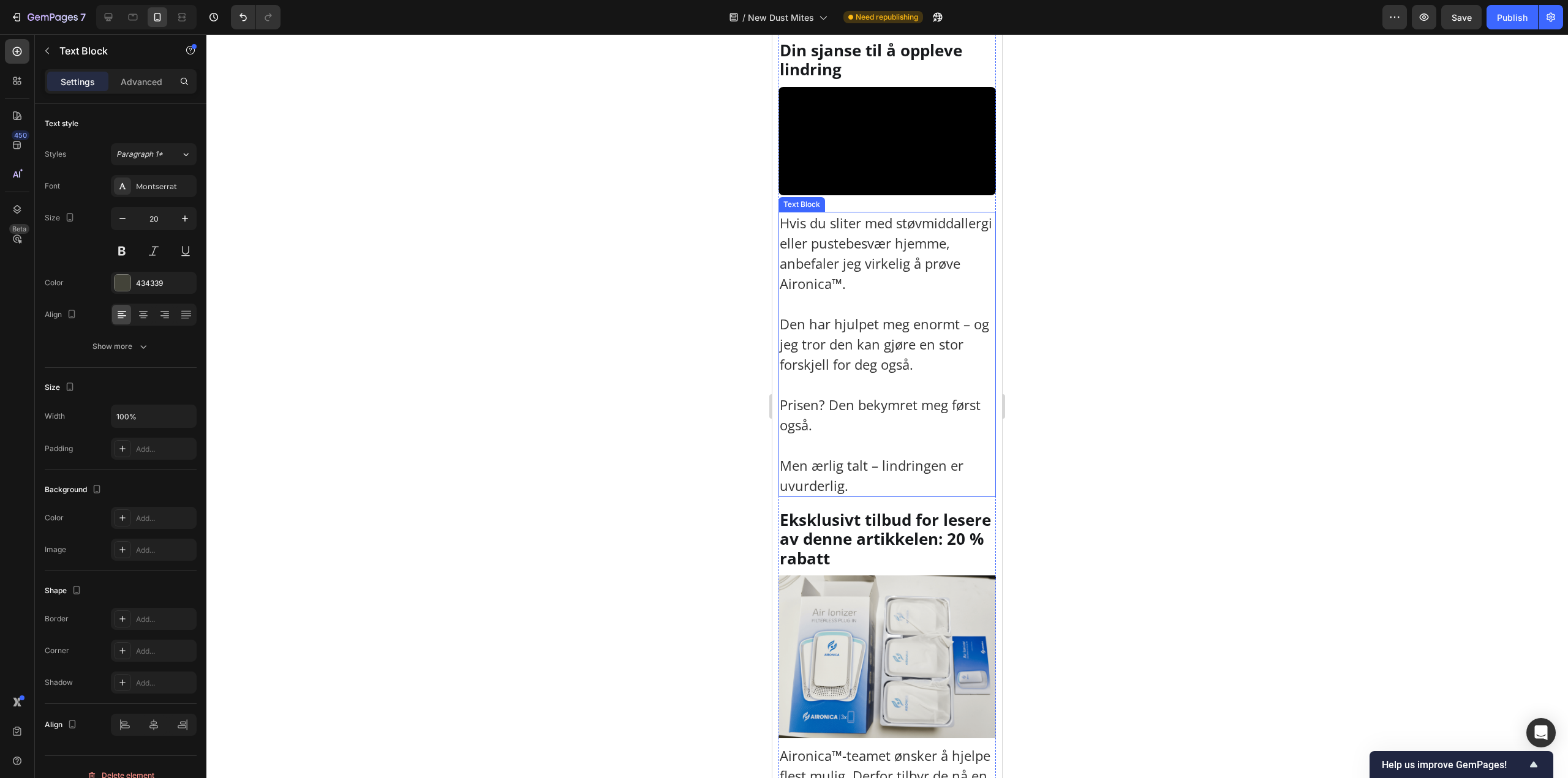
click at [870, 390] on p "Hvis du sliter med støvmiddallergi eller pustebesvær hjemme, anbefaler jeg virk…" at bounding box center [887, 354] width 215 height 283
click at [855, 436] on p "Hvis du sliter med støvmiddallergi eller pustebesvær hjemme, anbefaler jeg virk…" at bounding box center [887, 354] width 215 height 283
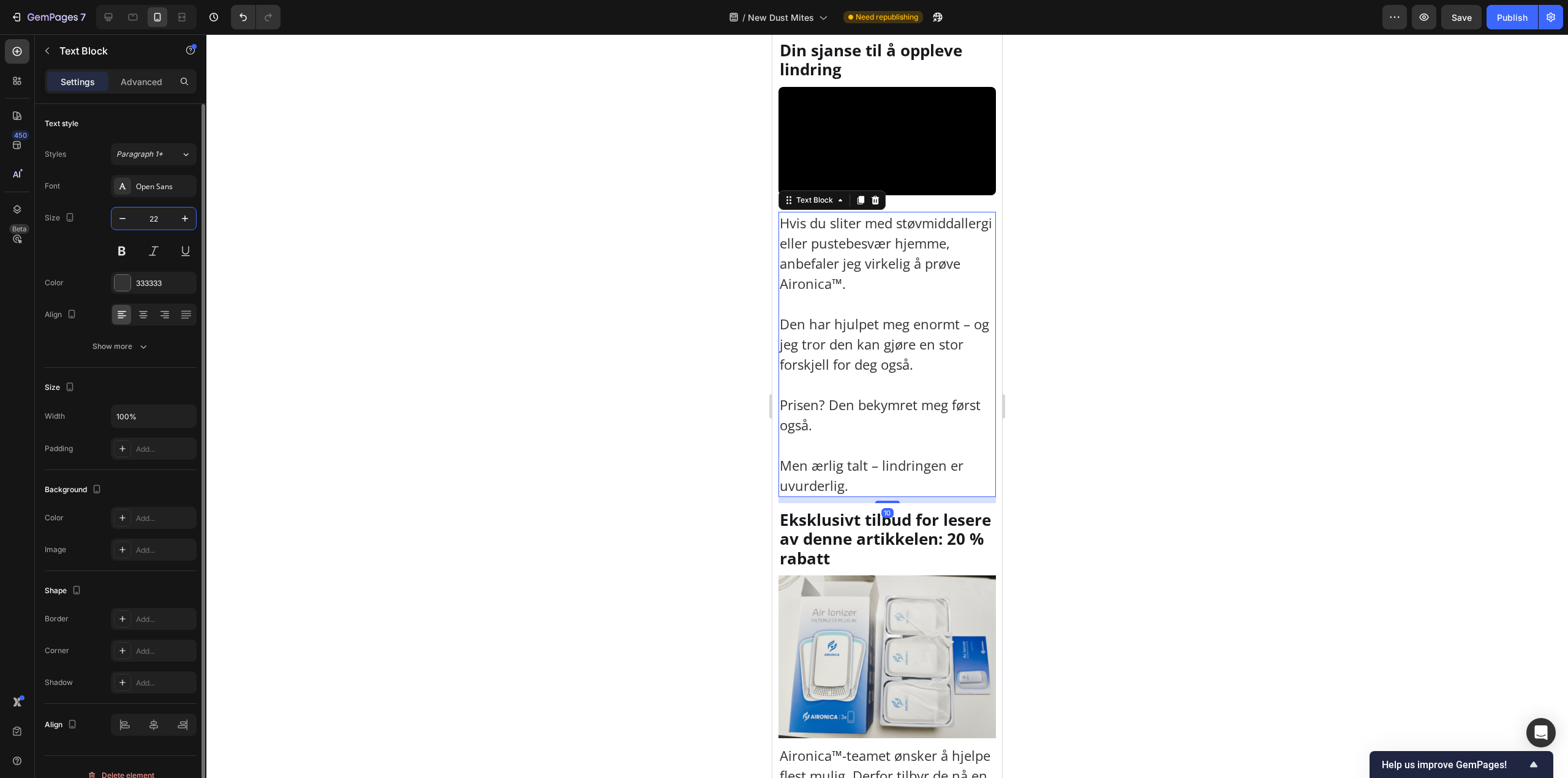
click at [158, 217] on input "22" at bounding box center [154, 218] width 40 height 22
type input "18"
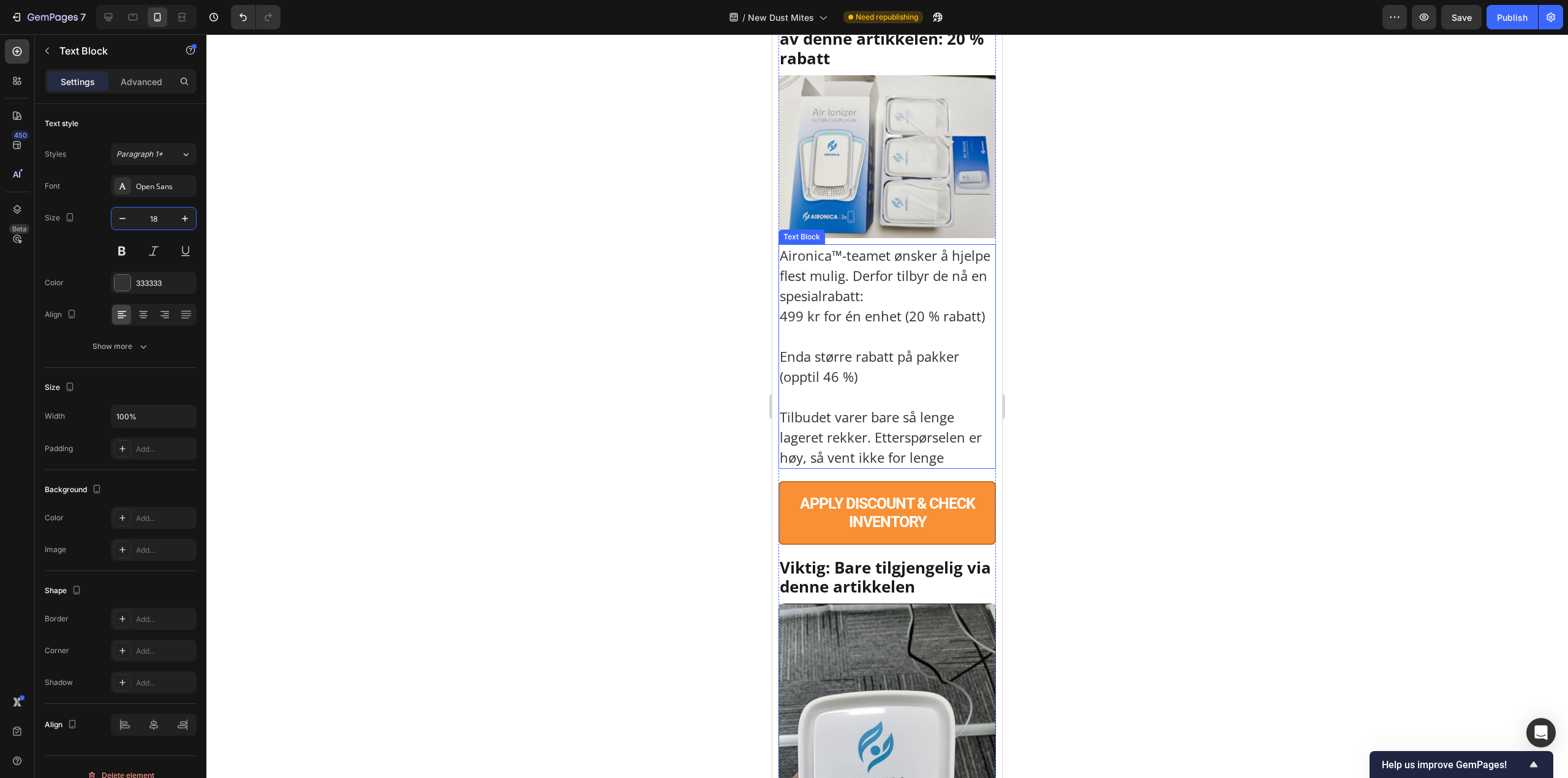
scroll to position [8386, 0]
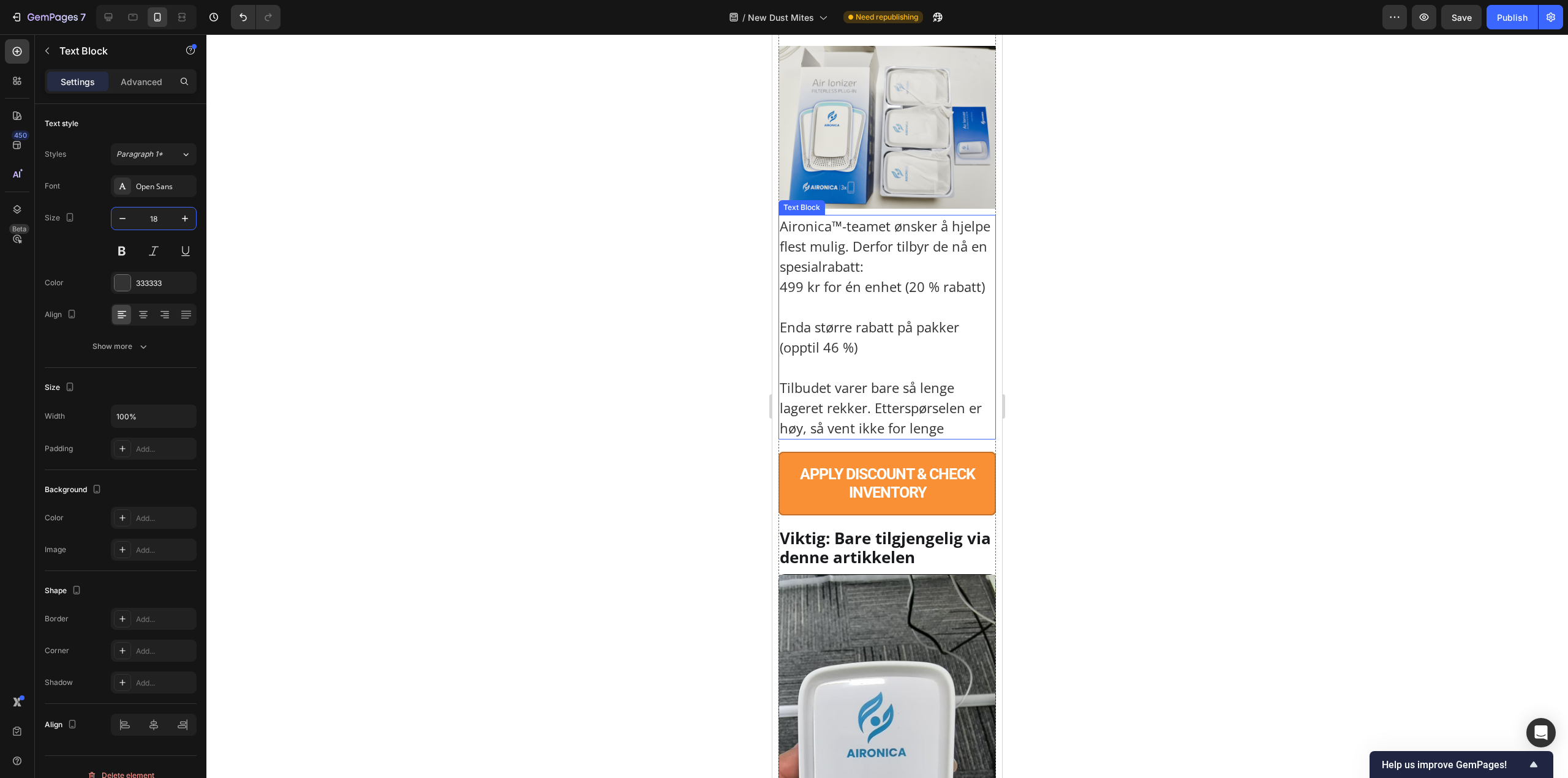
click at [927, 357] on p "Enda større rabatt på pakker (opptil 46 %)" at bounding box center [887, 327] width 215 height 61
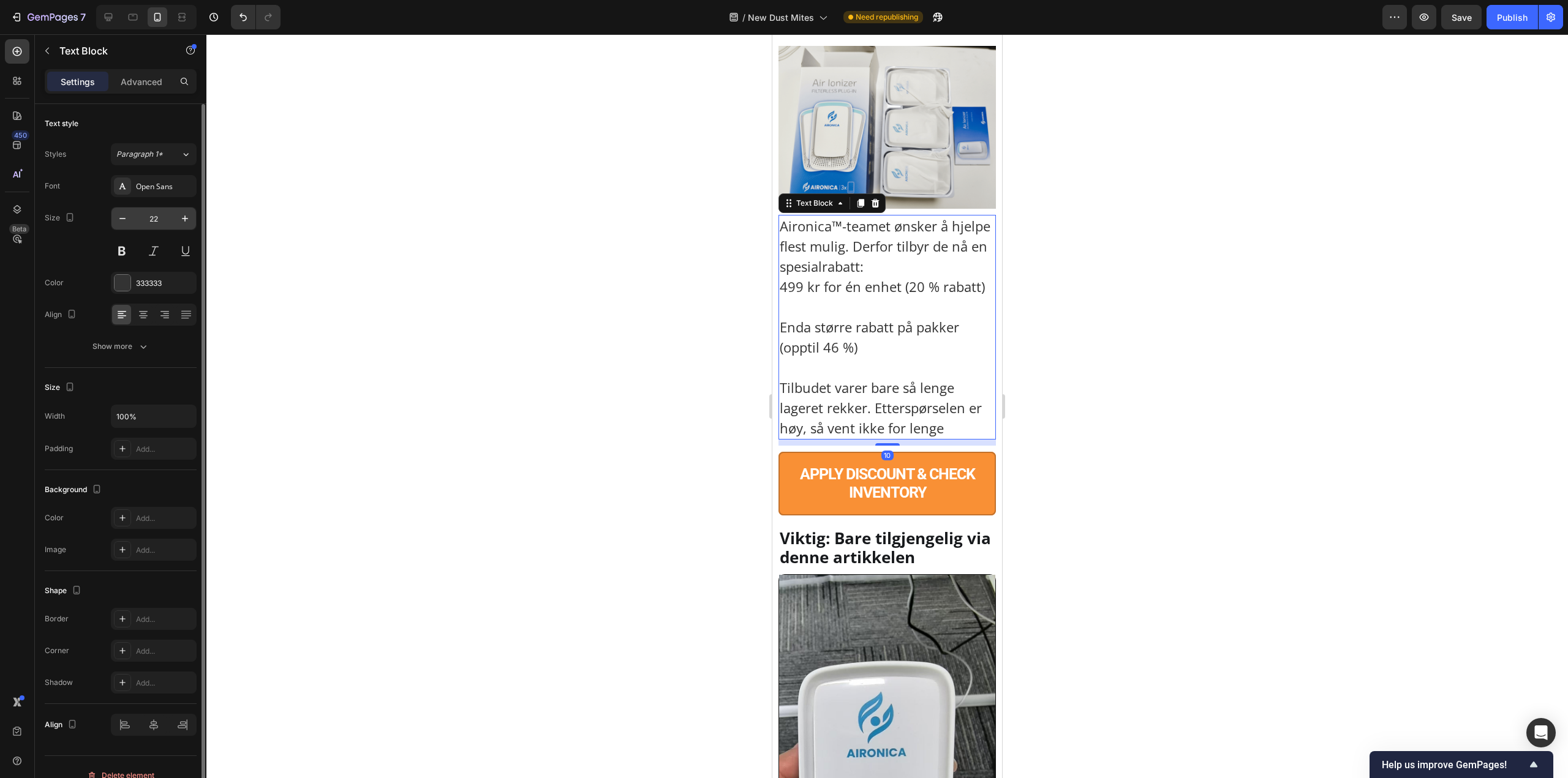
click at [156, 217] on input "22" at bounding box center [154, 218] width 40 height 22
paste input "18"
type input "18"
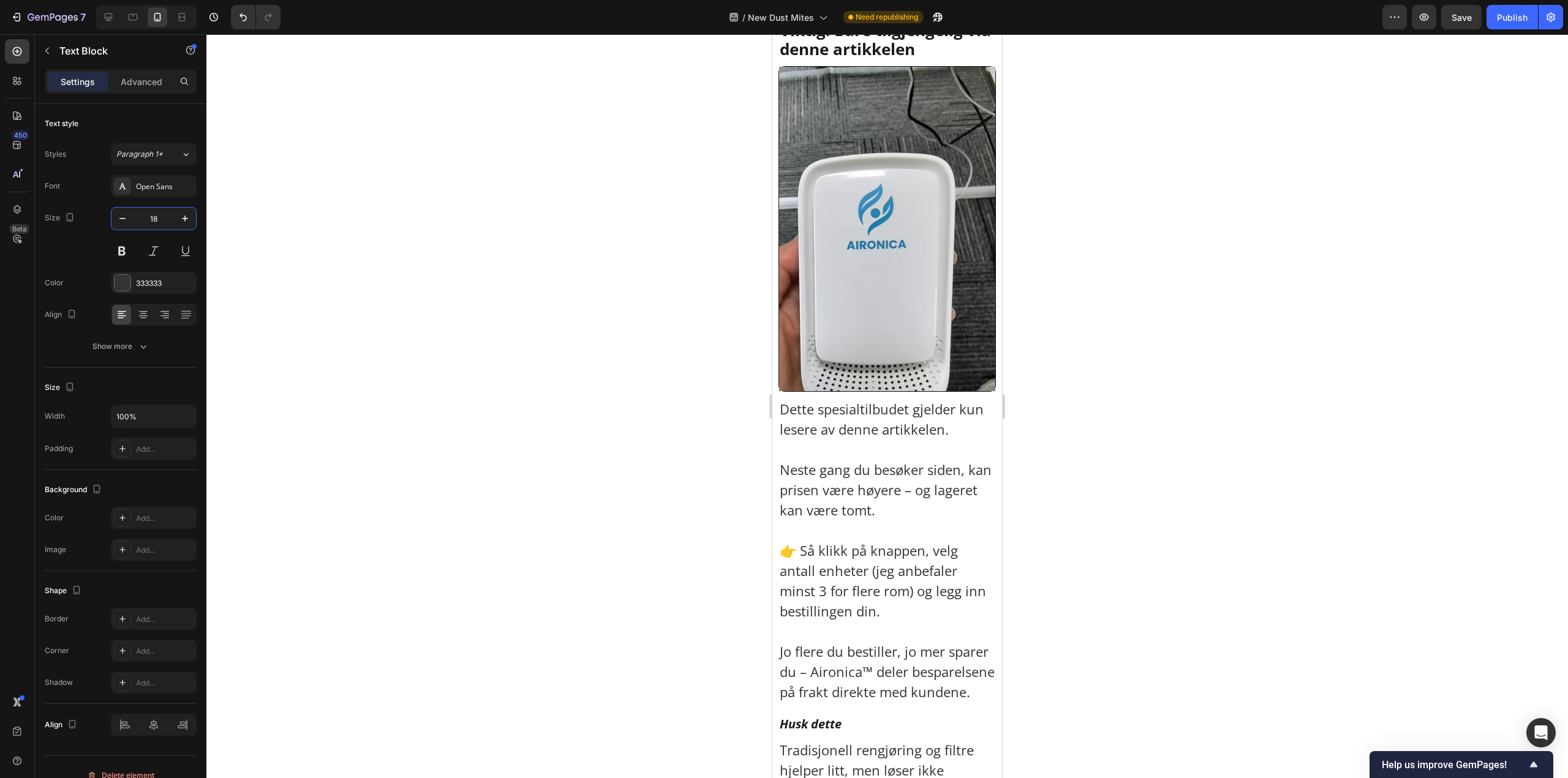
scroll to position [8876, 0]
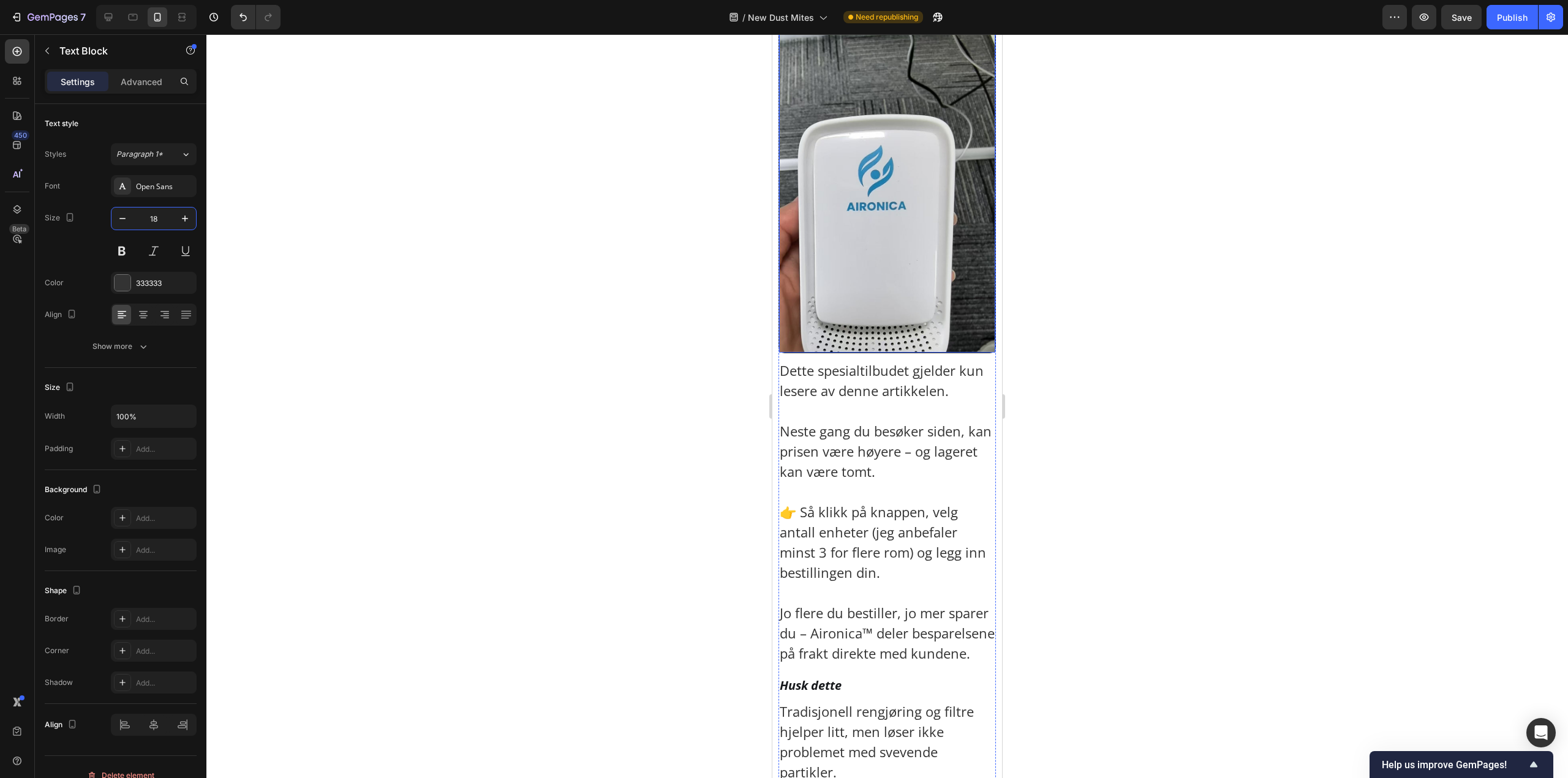
click at [914, 579] on p "Dette spesialtilbudet gjelder kun lesere av denne artikkelen. Neste gang du bes…" at bounding box center [887, 512] width 215 height 303
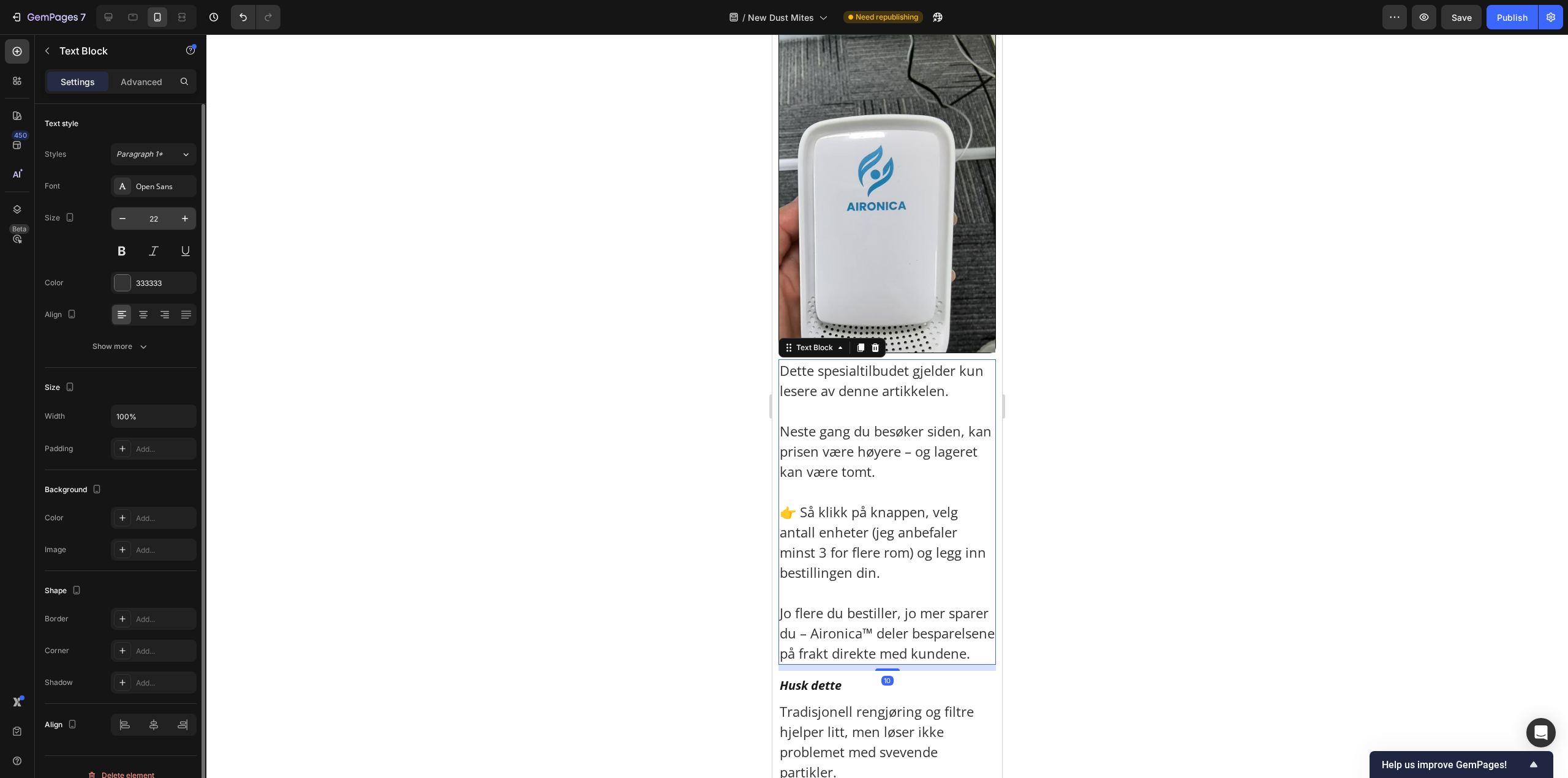
click at [154, 217] on input "22" at bounding box center [154, 218] width 40 height 22
paste input "18"
type input "18"
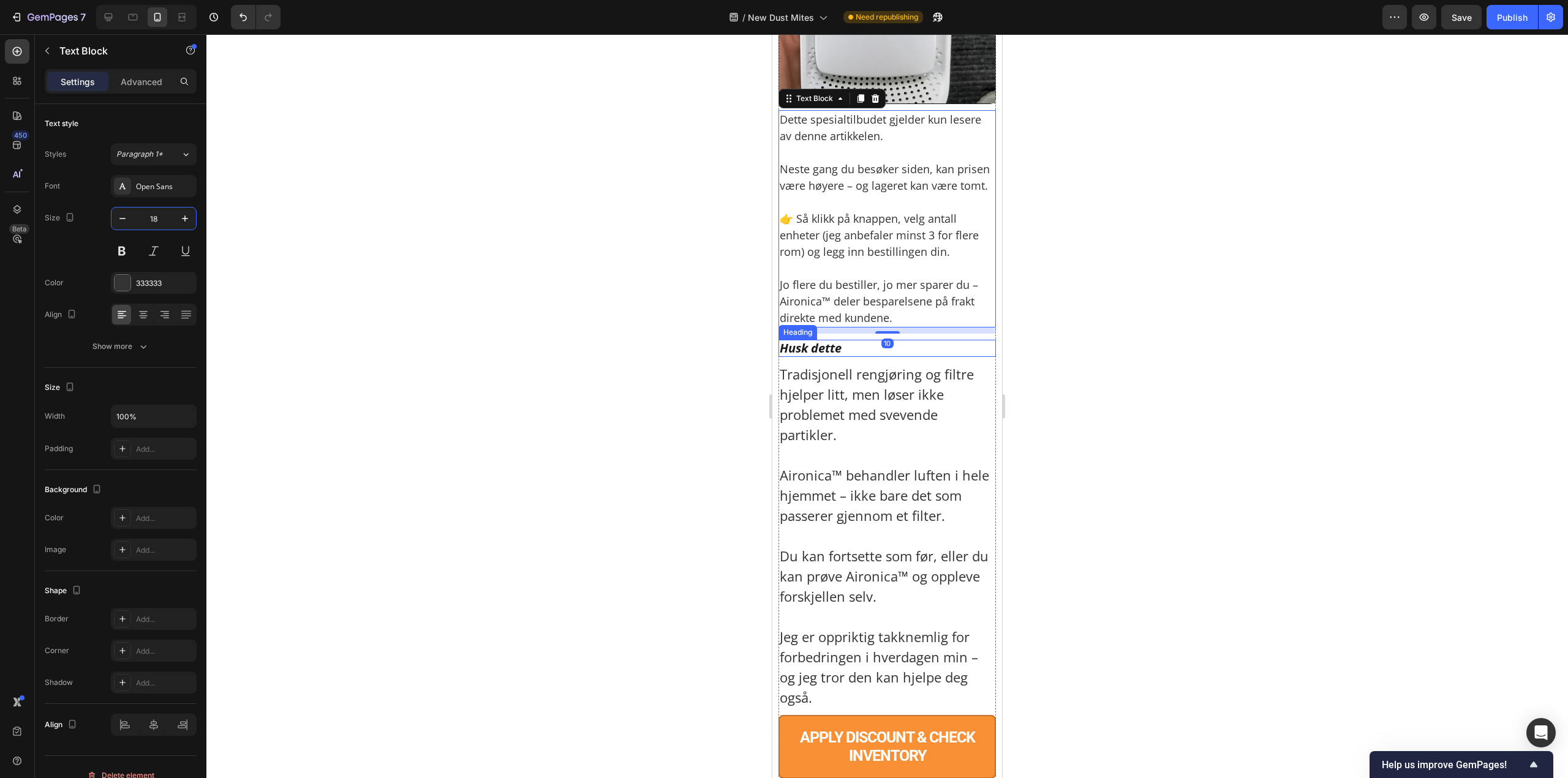
scroll to position [9244, 0]
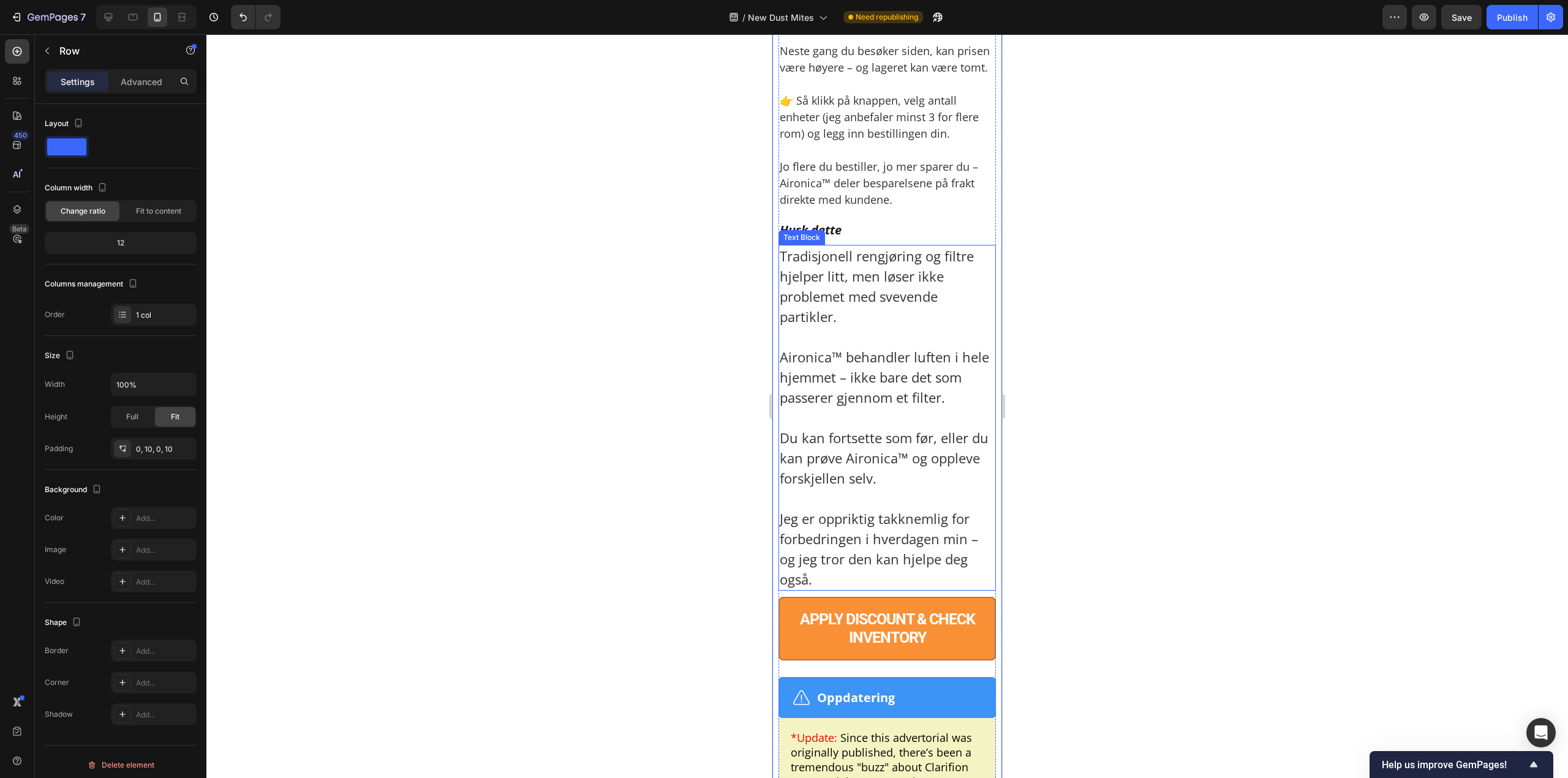
click at [957, 407] on p "Aironica™ behandler luften i hele hjemmet – ikke bare det som passerer gjennom …" at bounding box center [887, 367] width 215 height 81
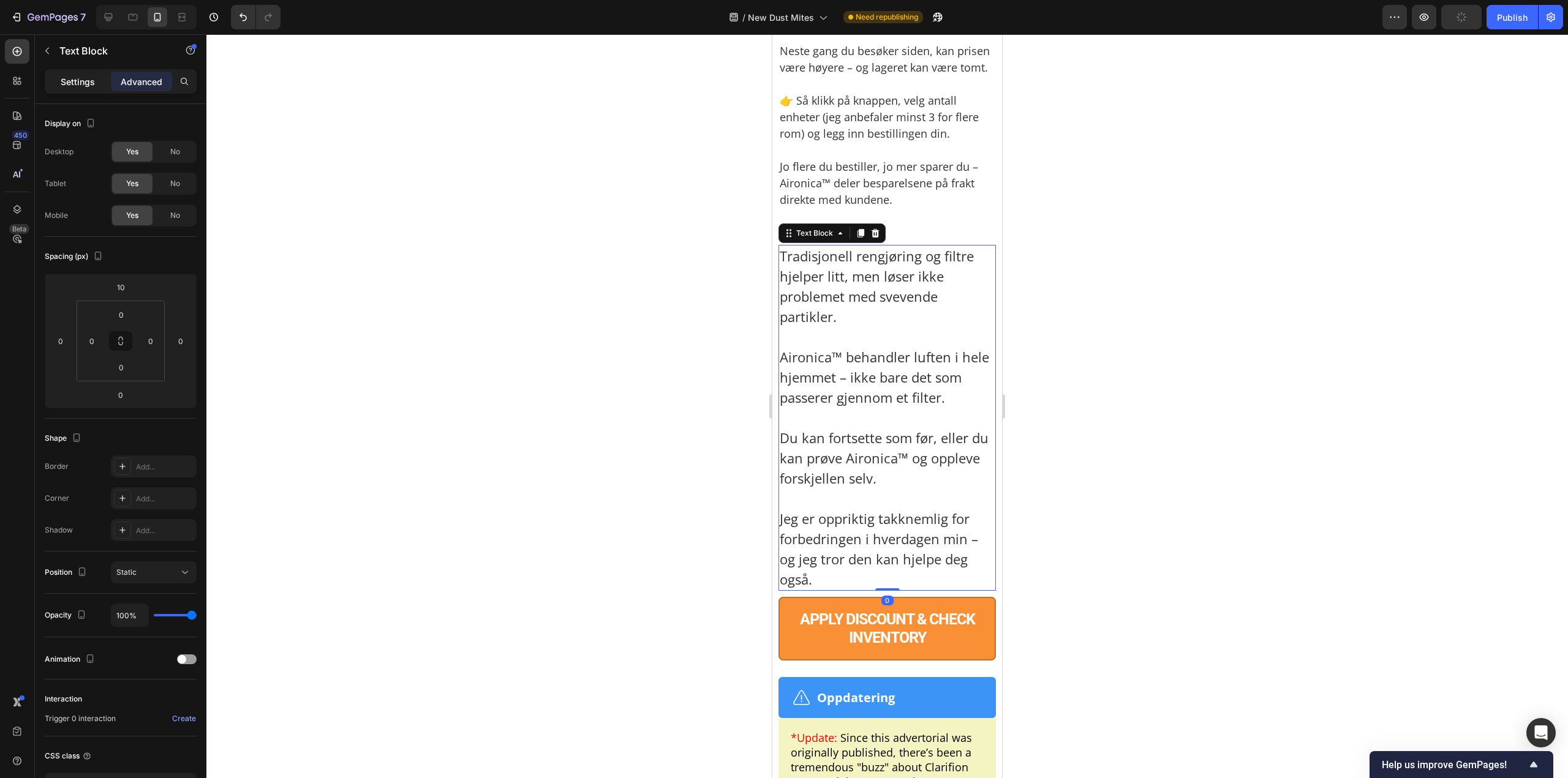
click at [91, 81] on p "Settings" at bounding box center [77, 82] width 34 height 13
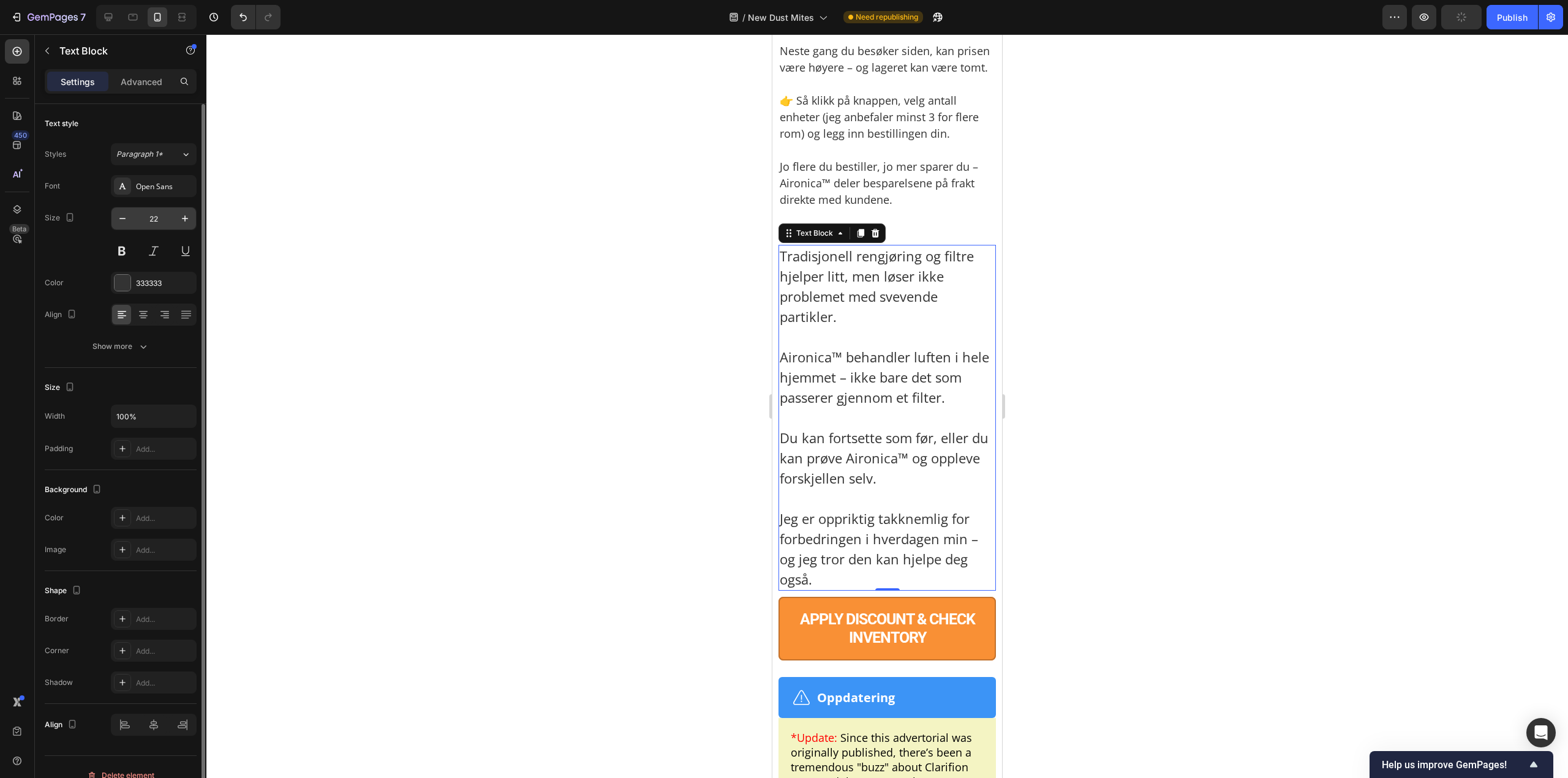
click at [148, 214] on input "22" at bounding box center [154, 218] width 40 height 22
paste input "18"
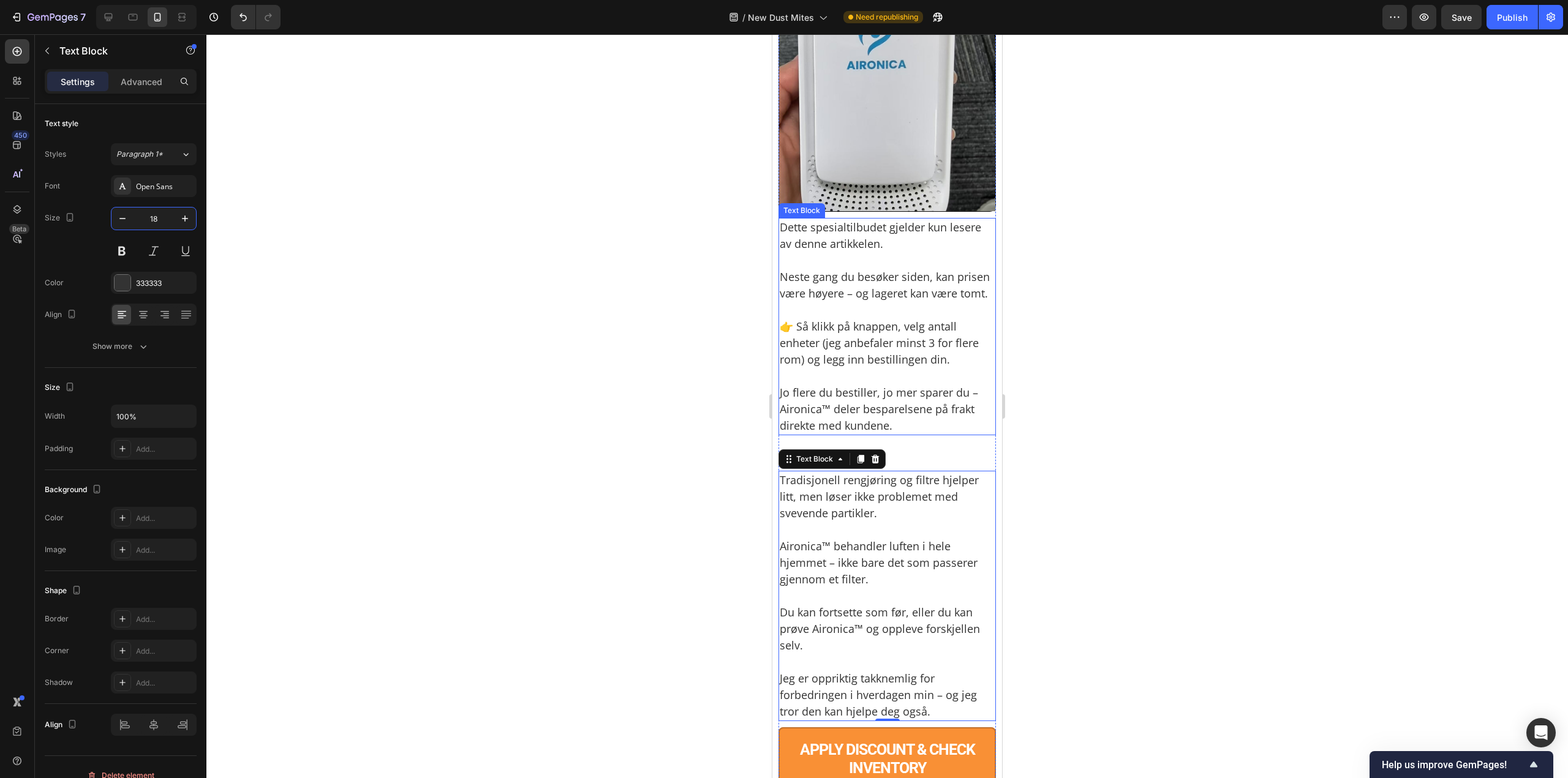
scroll to position [8999, 0]
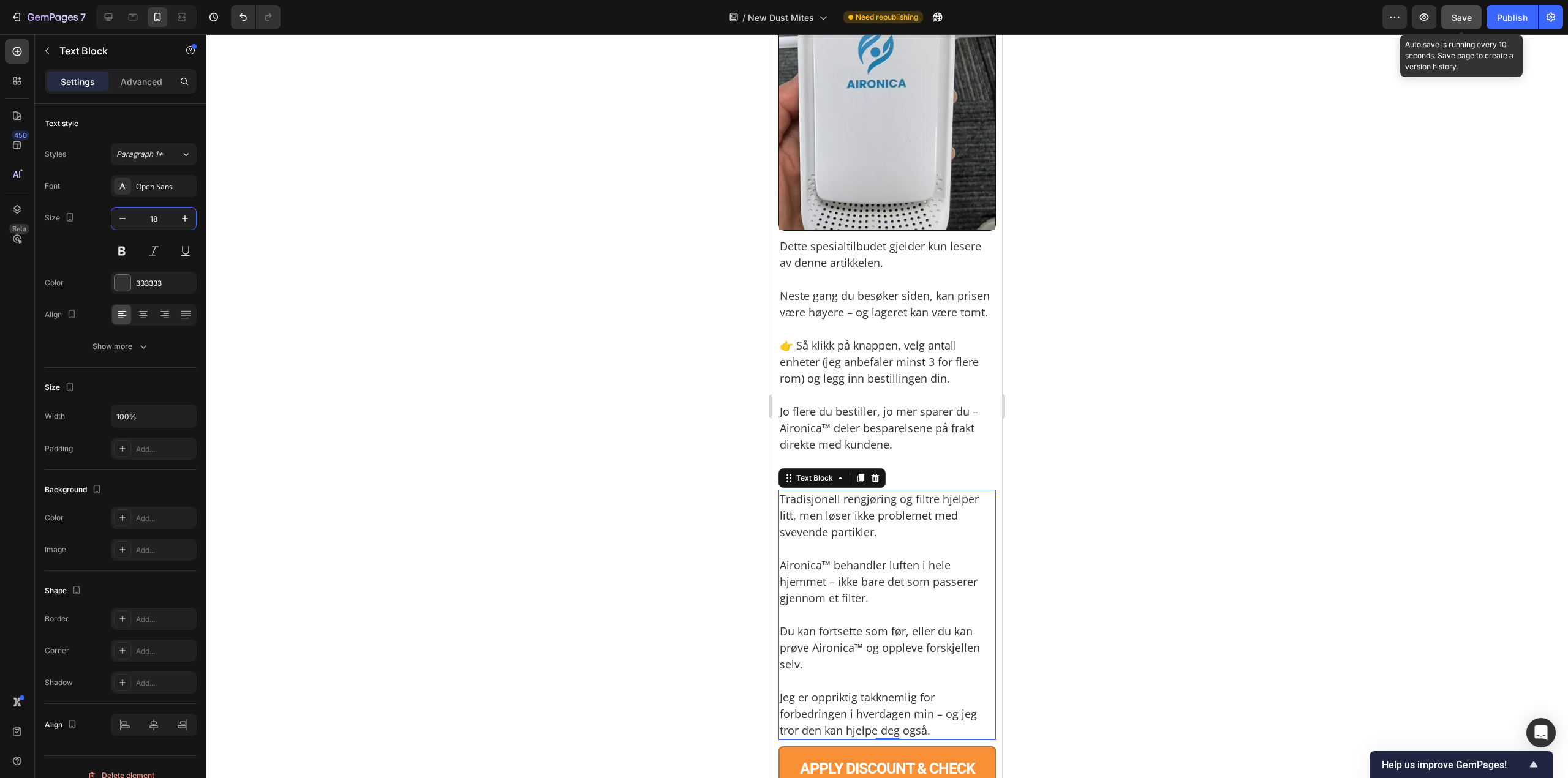
type input "18"
click at [1455, 20] on span "Save" at bounding box center [1461, 18] width 20 height 11
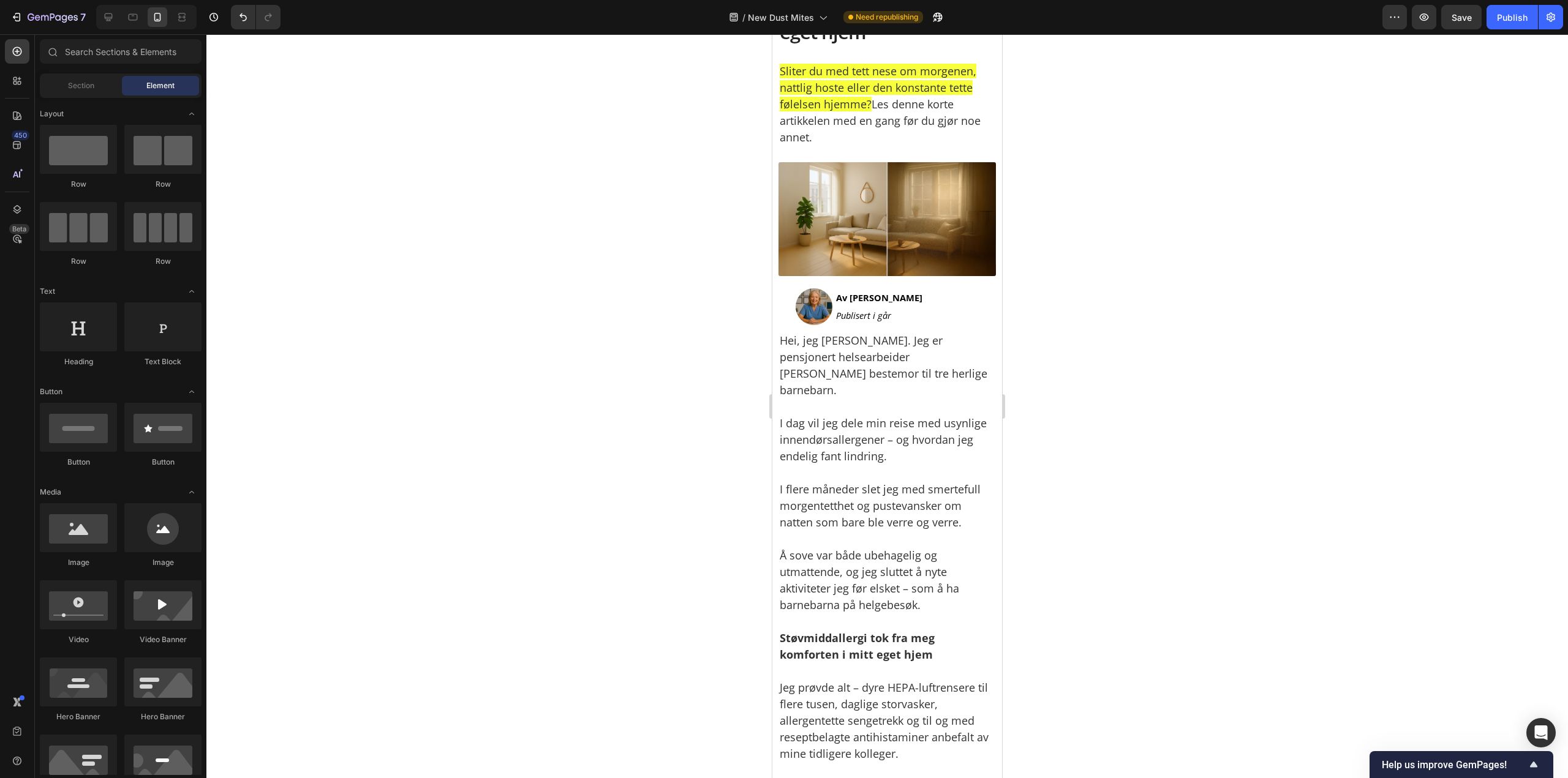
scroll to position [0, 0]
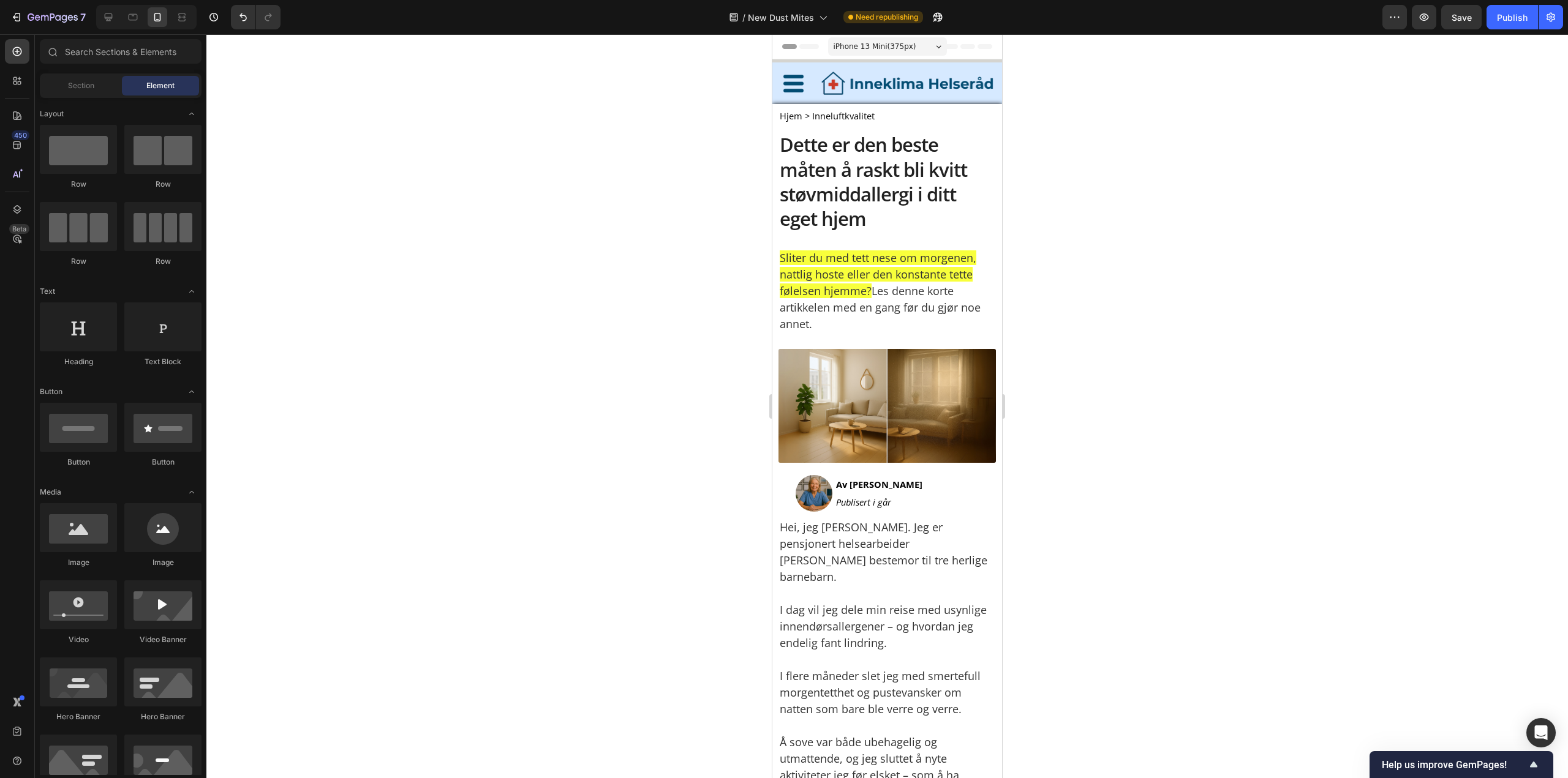
drag, startPoint x: 996, startPoint y: 510, endPoint x: 1836, endPoint y: 51, distance: 957.2
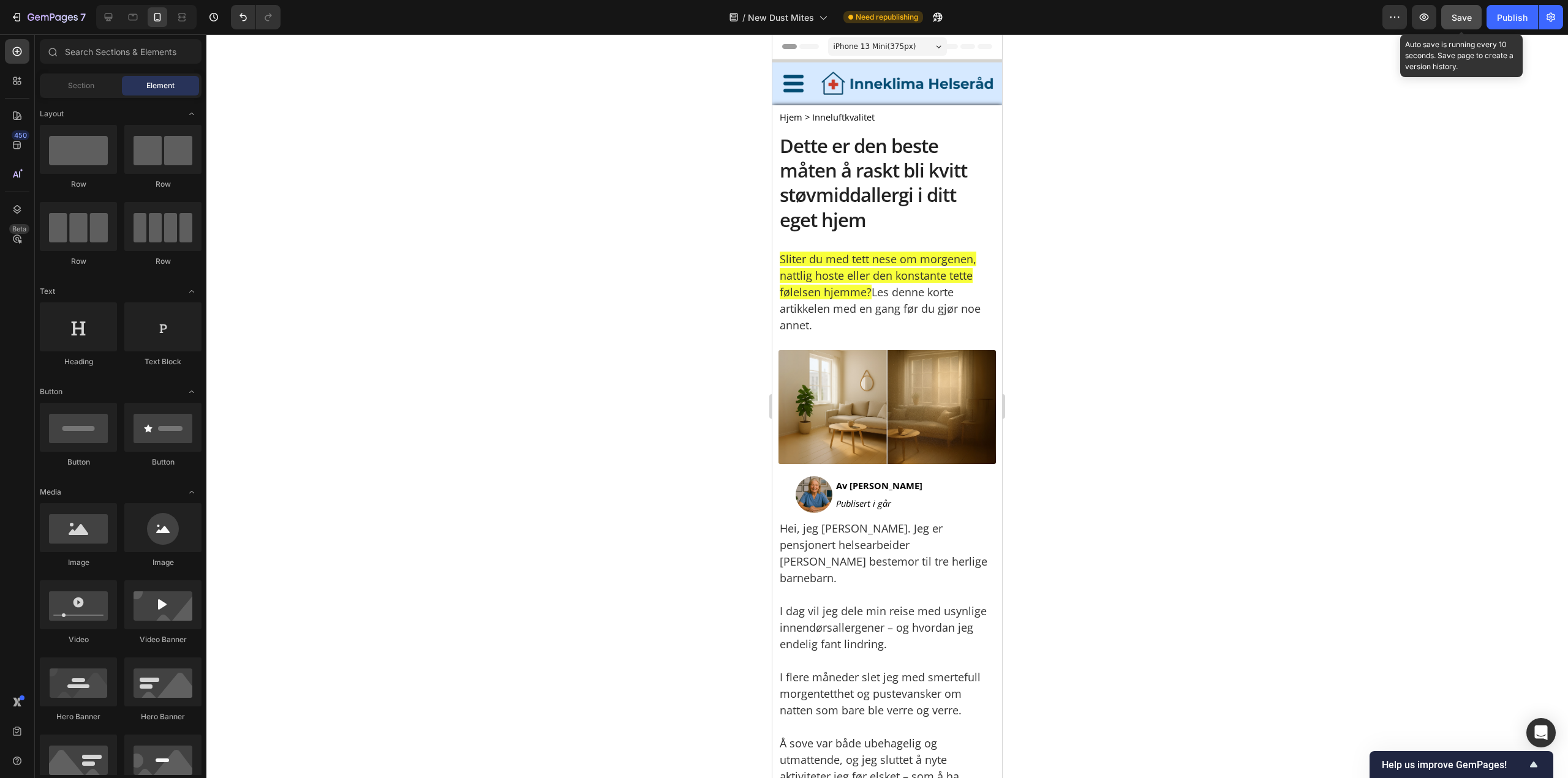
click at [1480, 13] on button "Save" at bounding box center [1461, 18] width 40 height 25
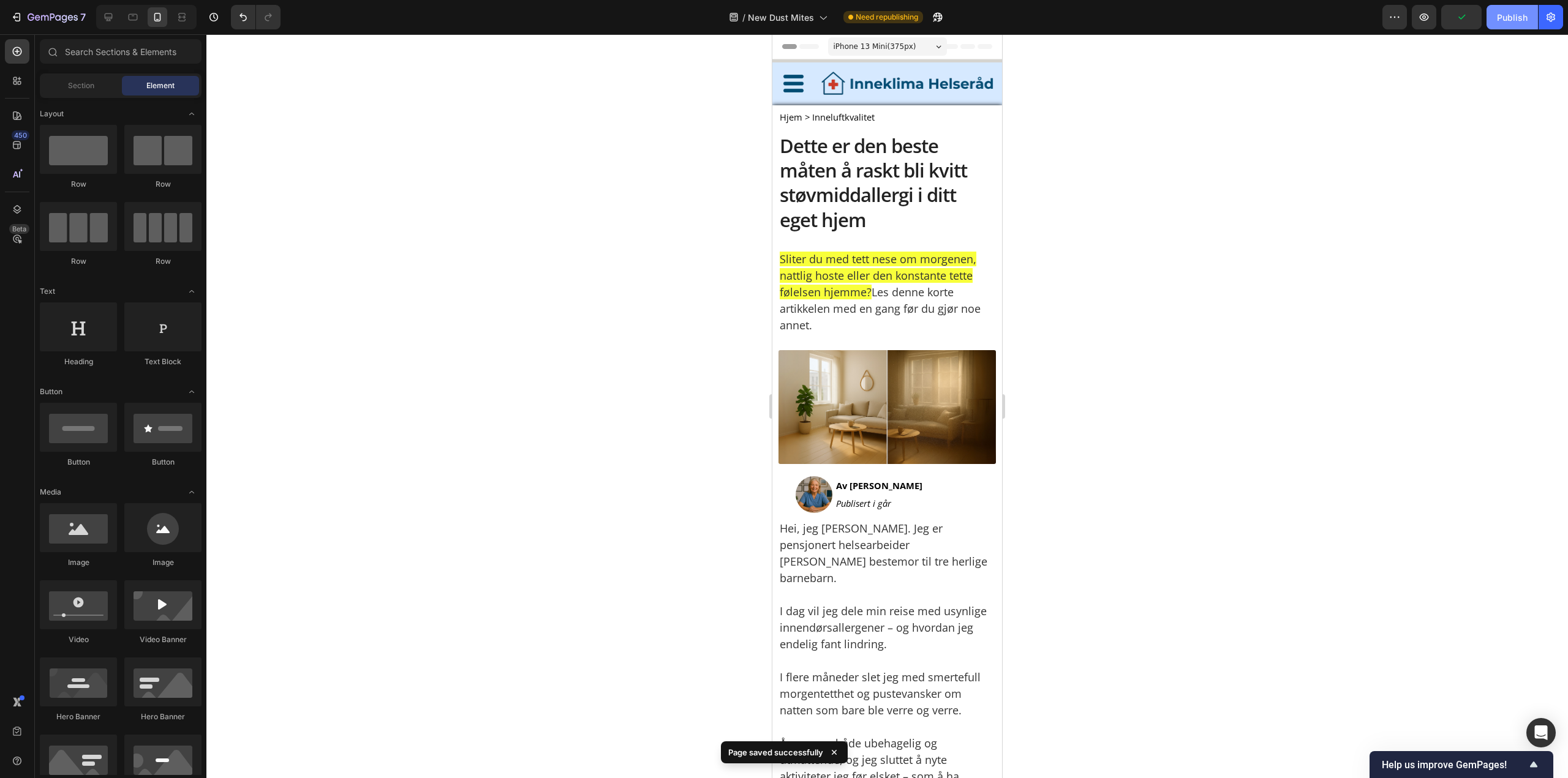
click at [1511, 20] on div "Publish" at bounding box center [1512, 18] width 31 height 13
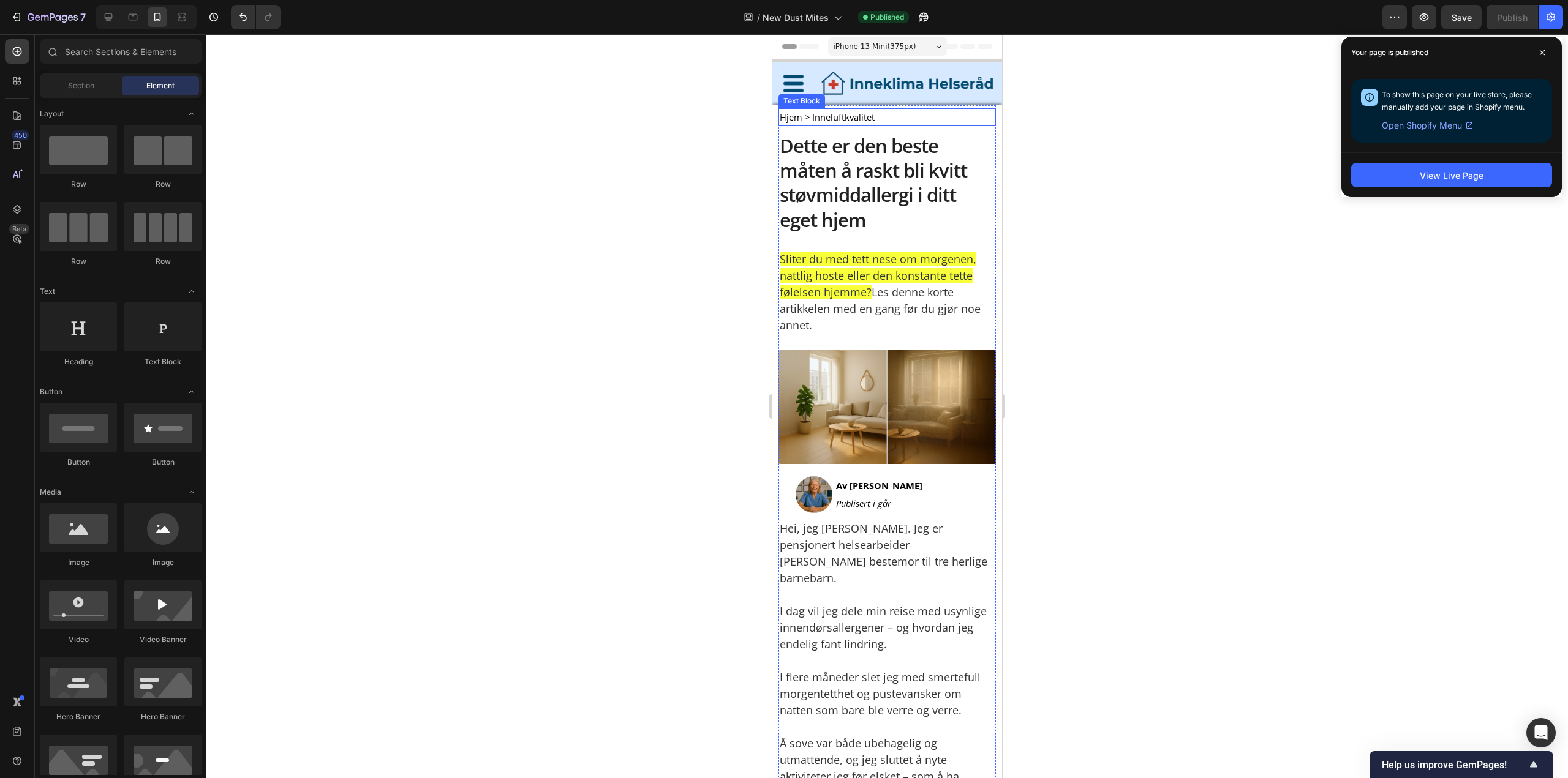
click at [834, 117] on span "Hjem > Inneluftkvalitet" at bounding box center [827, 117] width 95 height 12
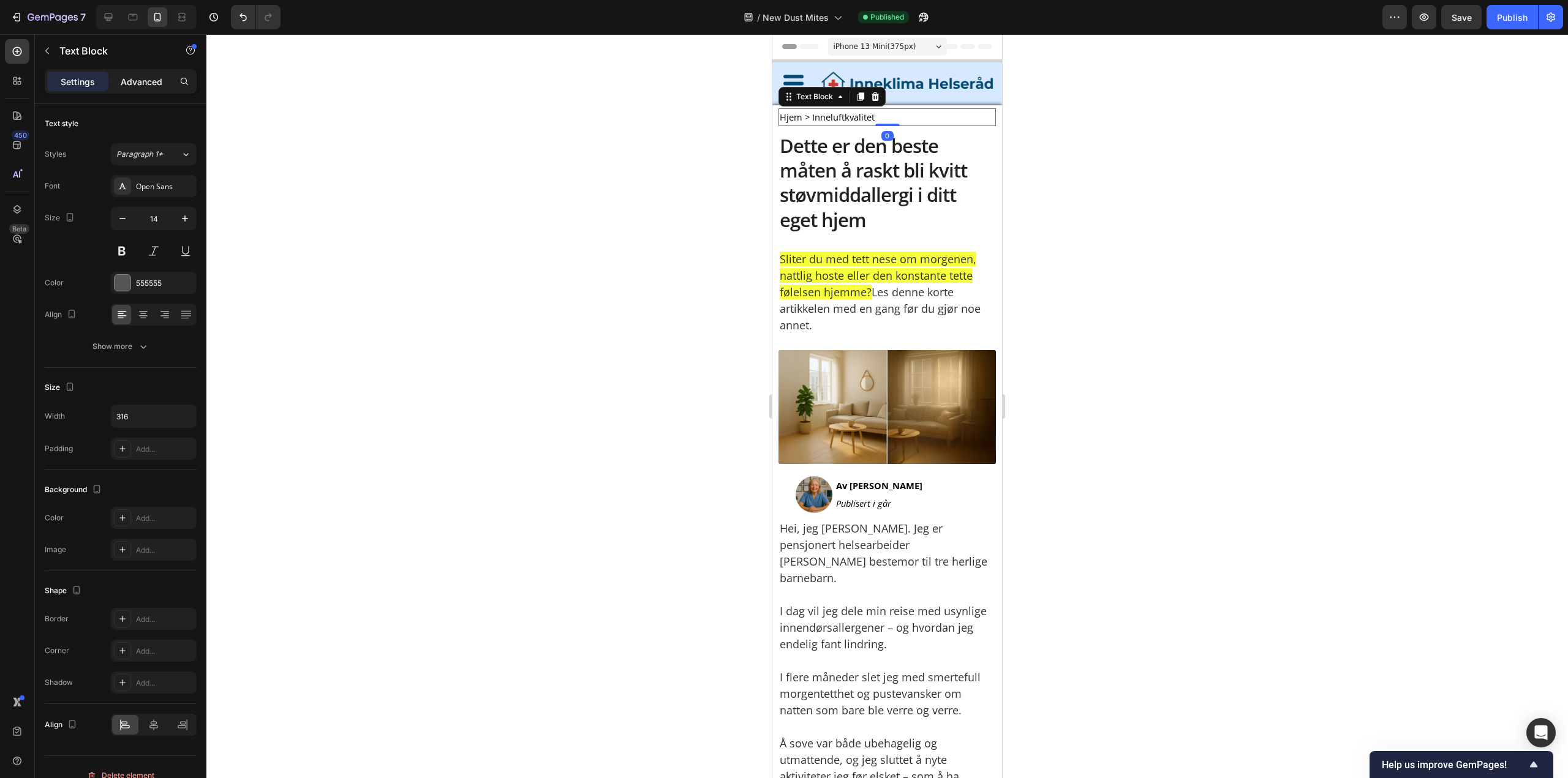
click at [124, 79] on p "Advanced" at bounding box center [141, 82] width 41 height 13
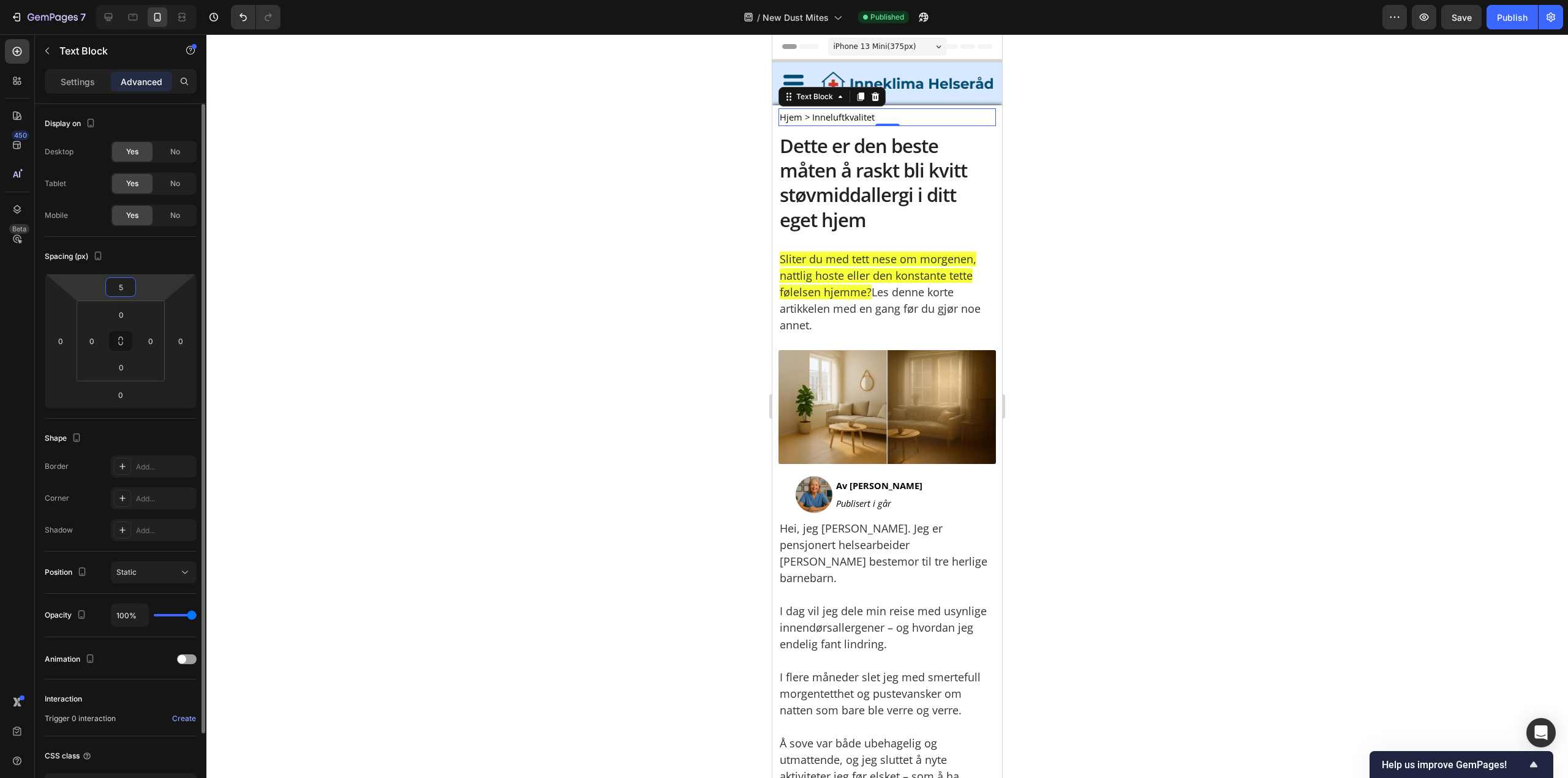
click at [122, 290] on input "5" at bounding box center [121, 287] width 25 height 18
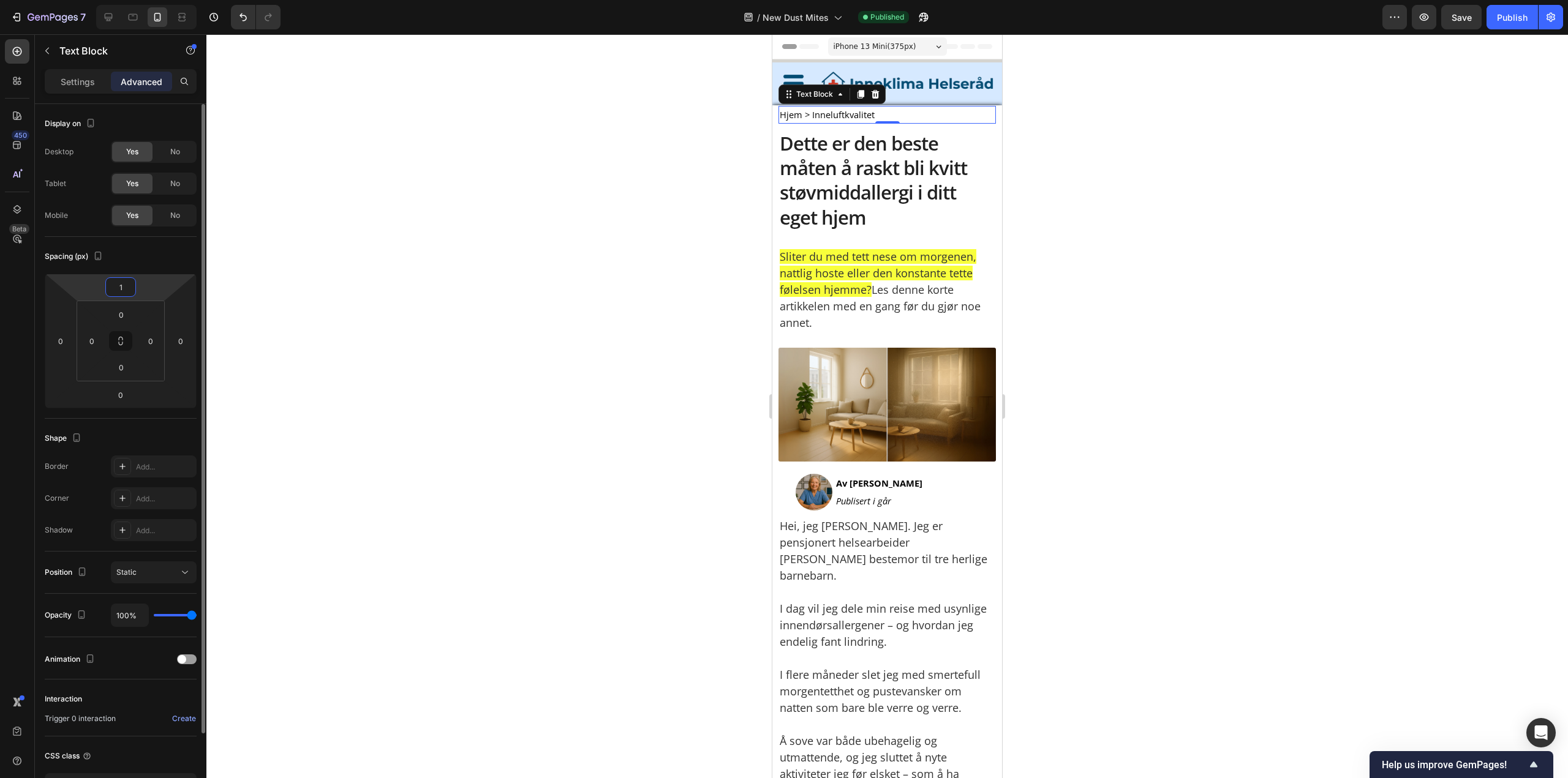
type input "10"
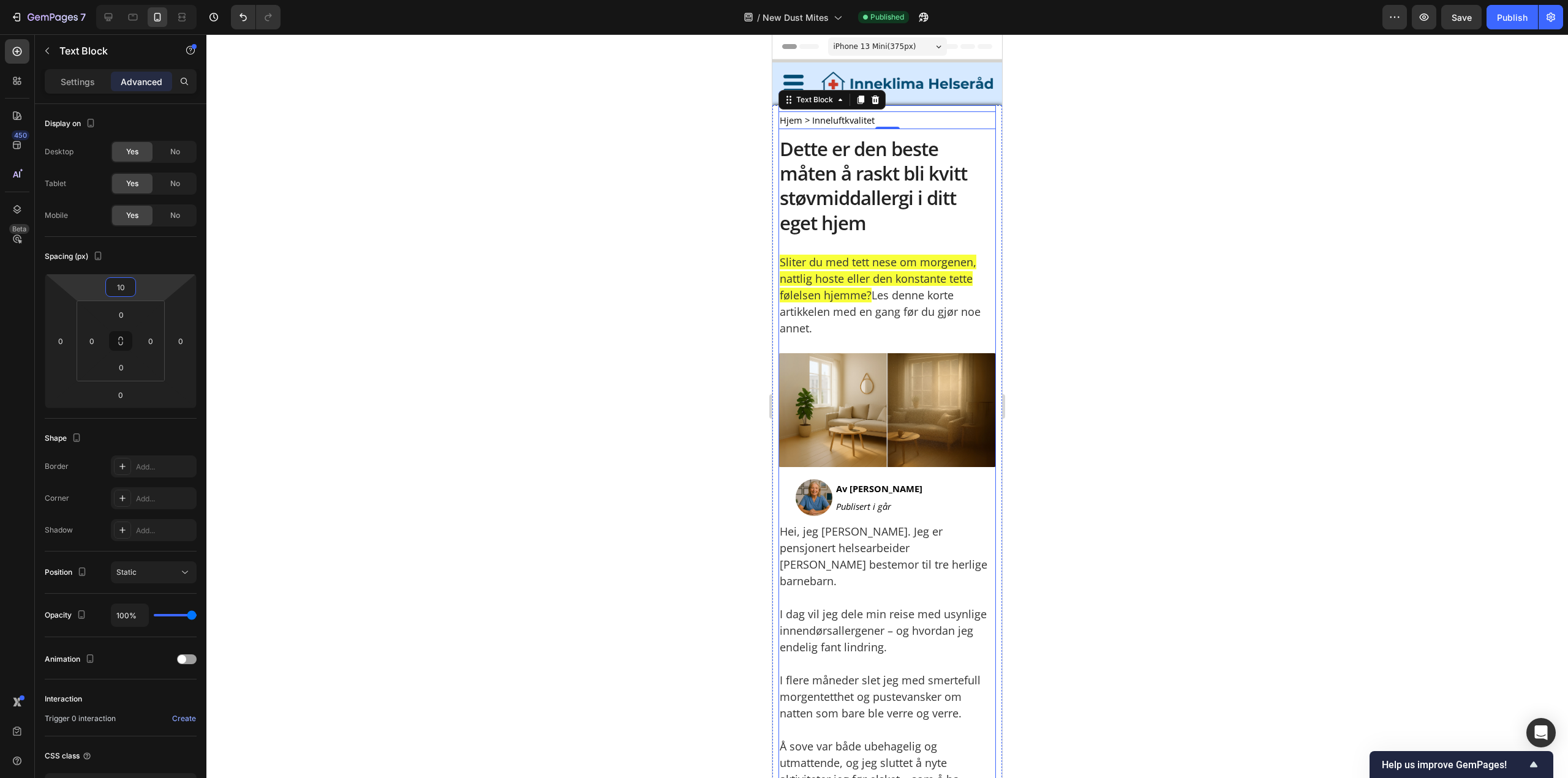
click at [1224, 244] on div at bounding box center [887, 406] width 1361 height 744
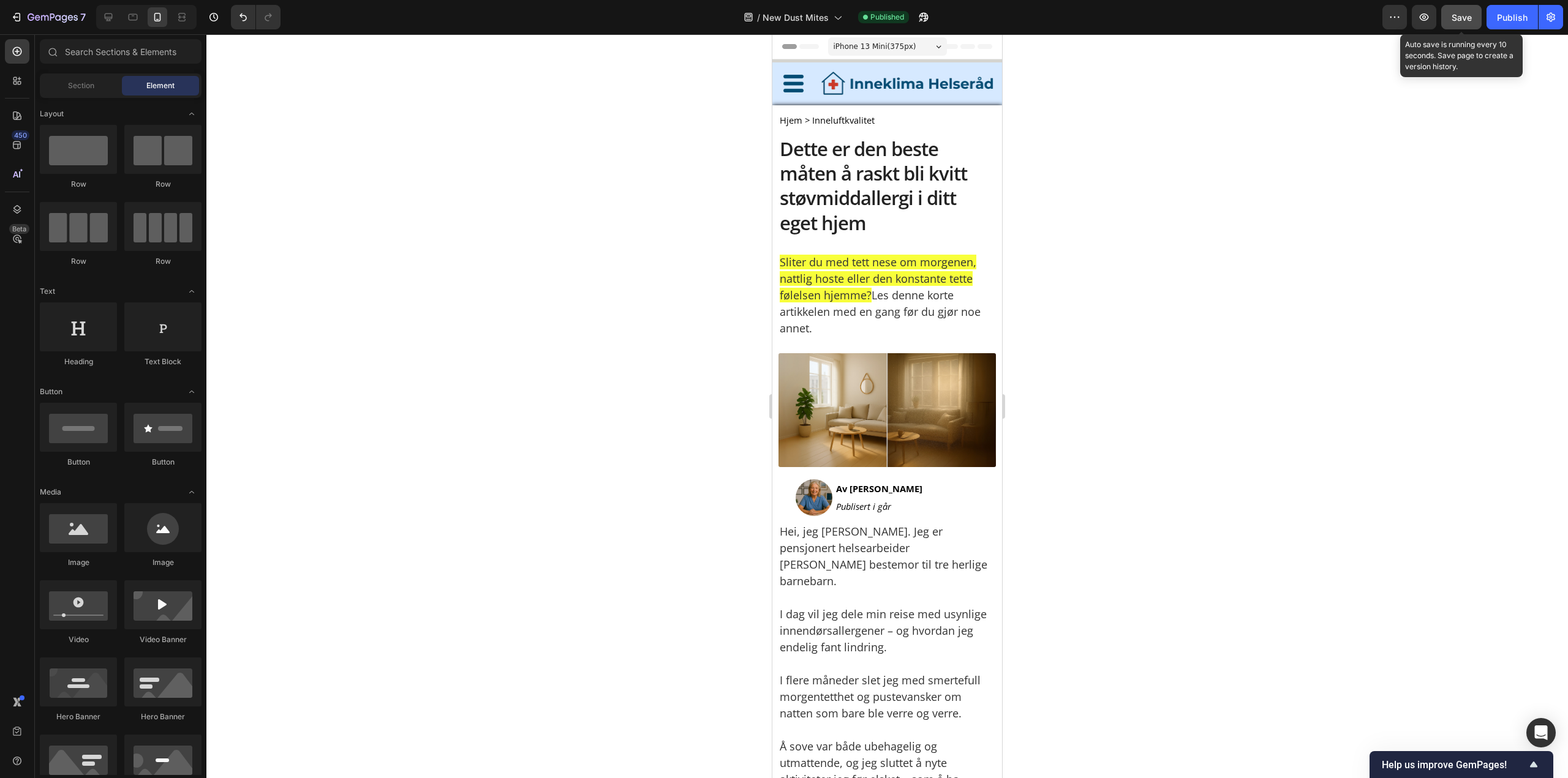
click at [1458, 23] on div "Save" at bounding box center [1461, 18] width 20 height 13
click at [929, 548] on p "Hei, jeg [PERSON_NAME]. Jeg er pensjonert helsearbeider [PERSON_NAME] bestemor …" at bounding box center [887, 556] width 215 height 66
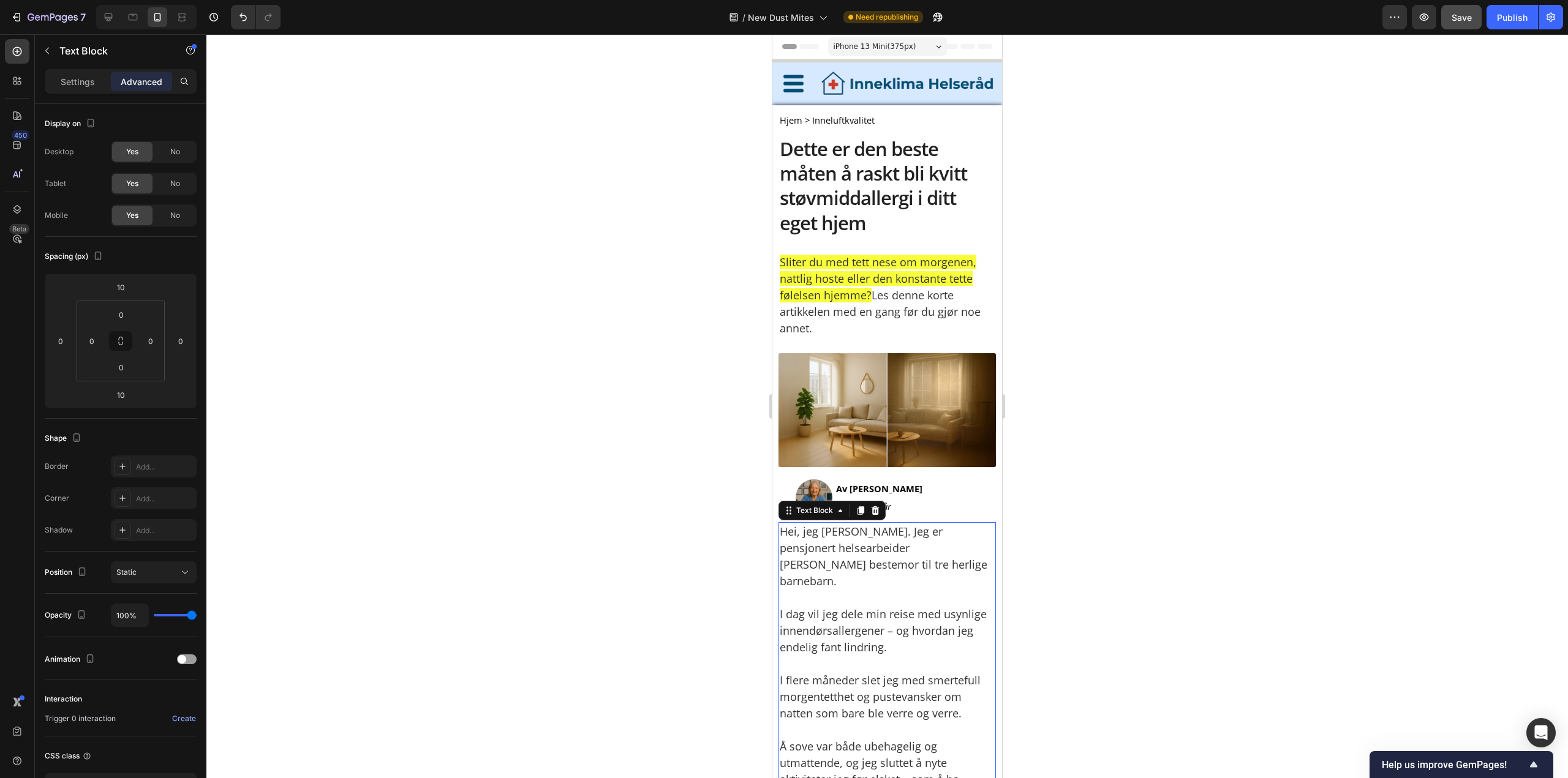
click at [151, 82] on p "Advanced" at bounding box center [141, 82] width 41 height 13
click at [126, 0] on html "7 Version history / New [MEDICAL_DATA] Need republishing Preview Save Publish 4…" at bounding box center [784, 0] width 1568 height 0
click at [129, 287] on input "10" at bounding box center [121, 287] width 25 height 18
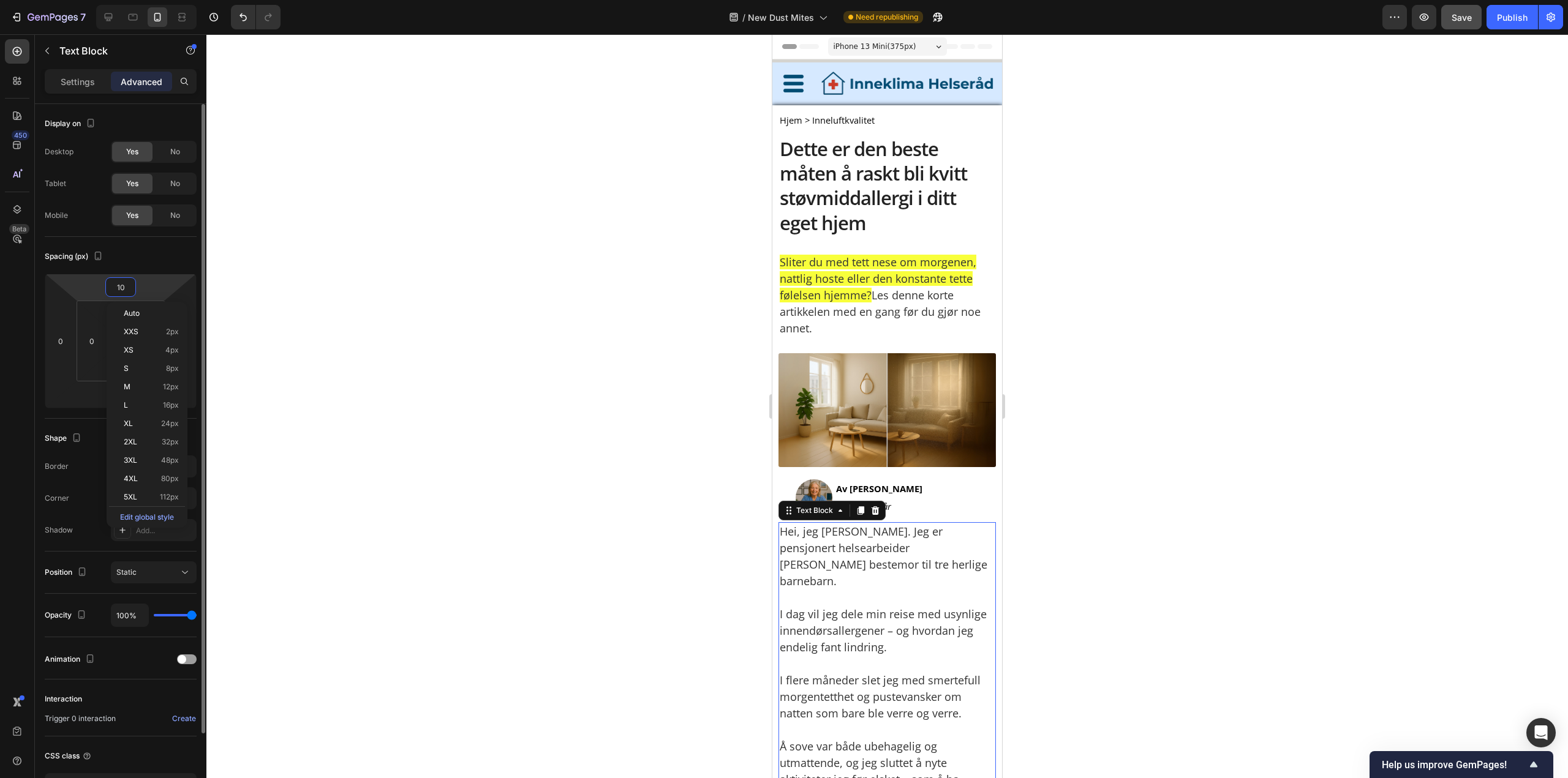
click at [129, 287] on input "10" at bounding box center [121, 287] width 25 height 18
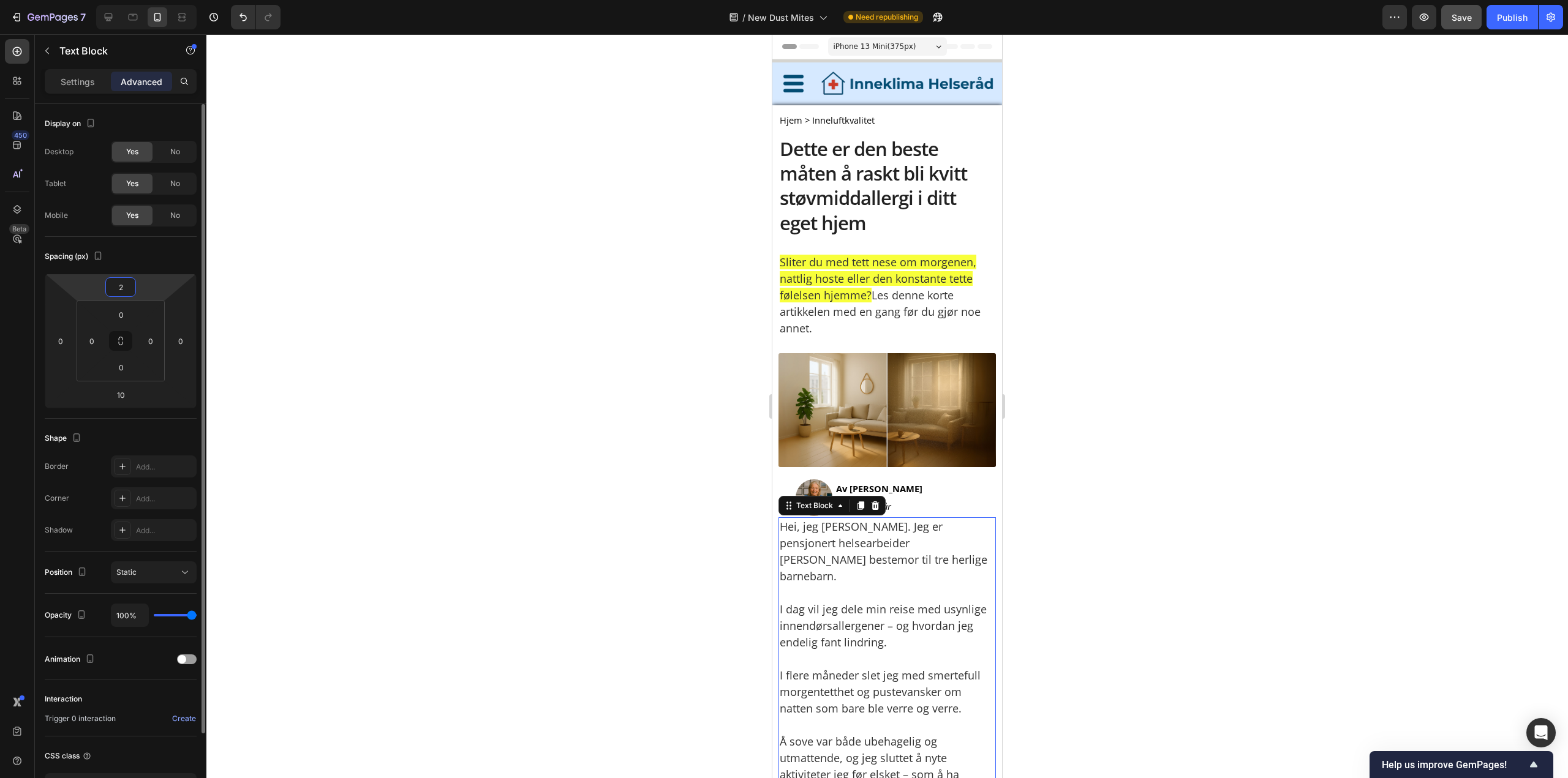
type input "20"
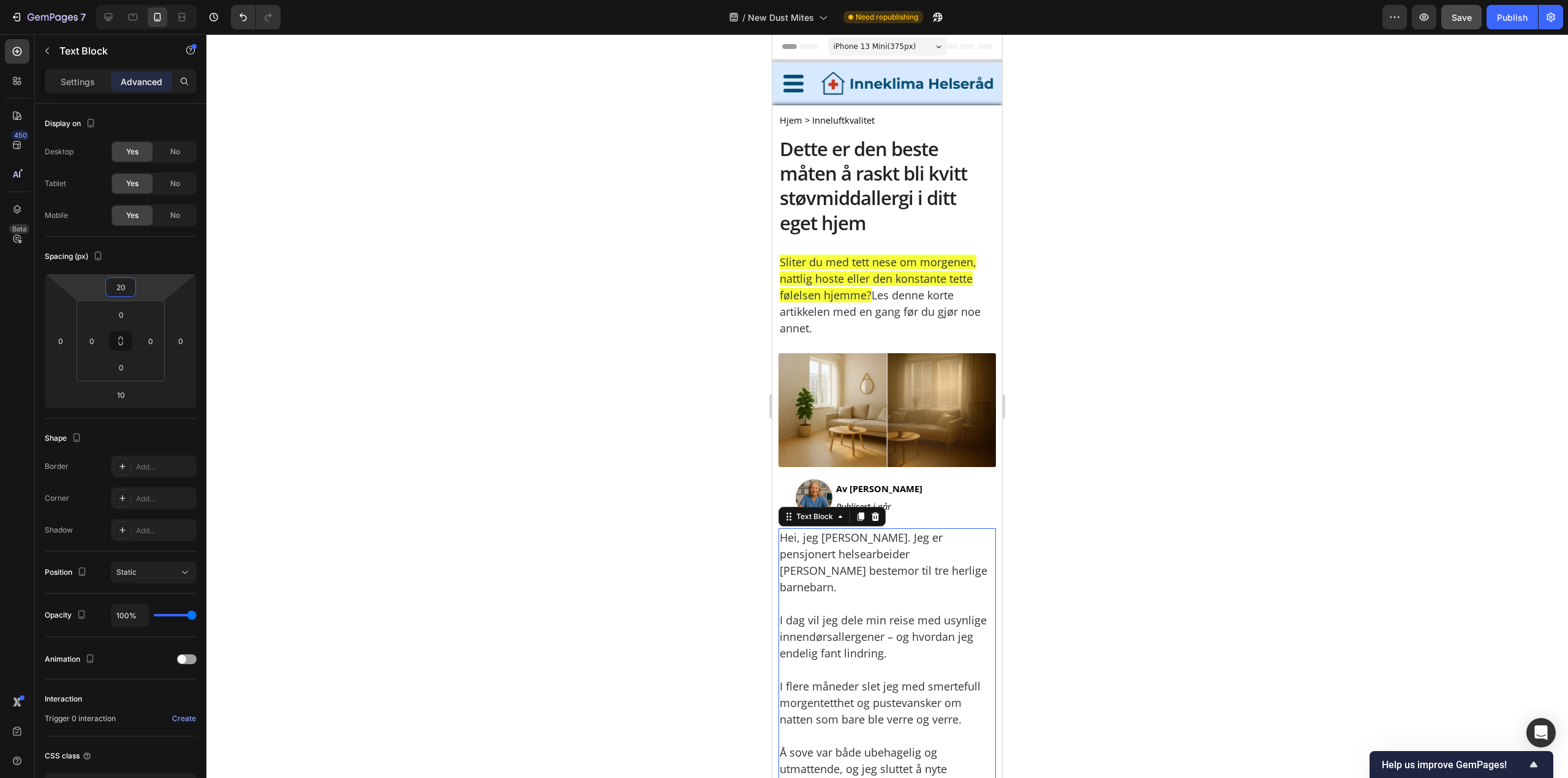
click at [1164, 349] on div at bounding box center [887, 406] width 1361 height 744
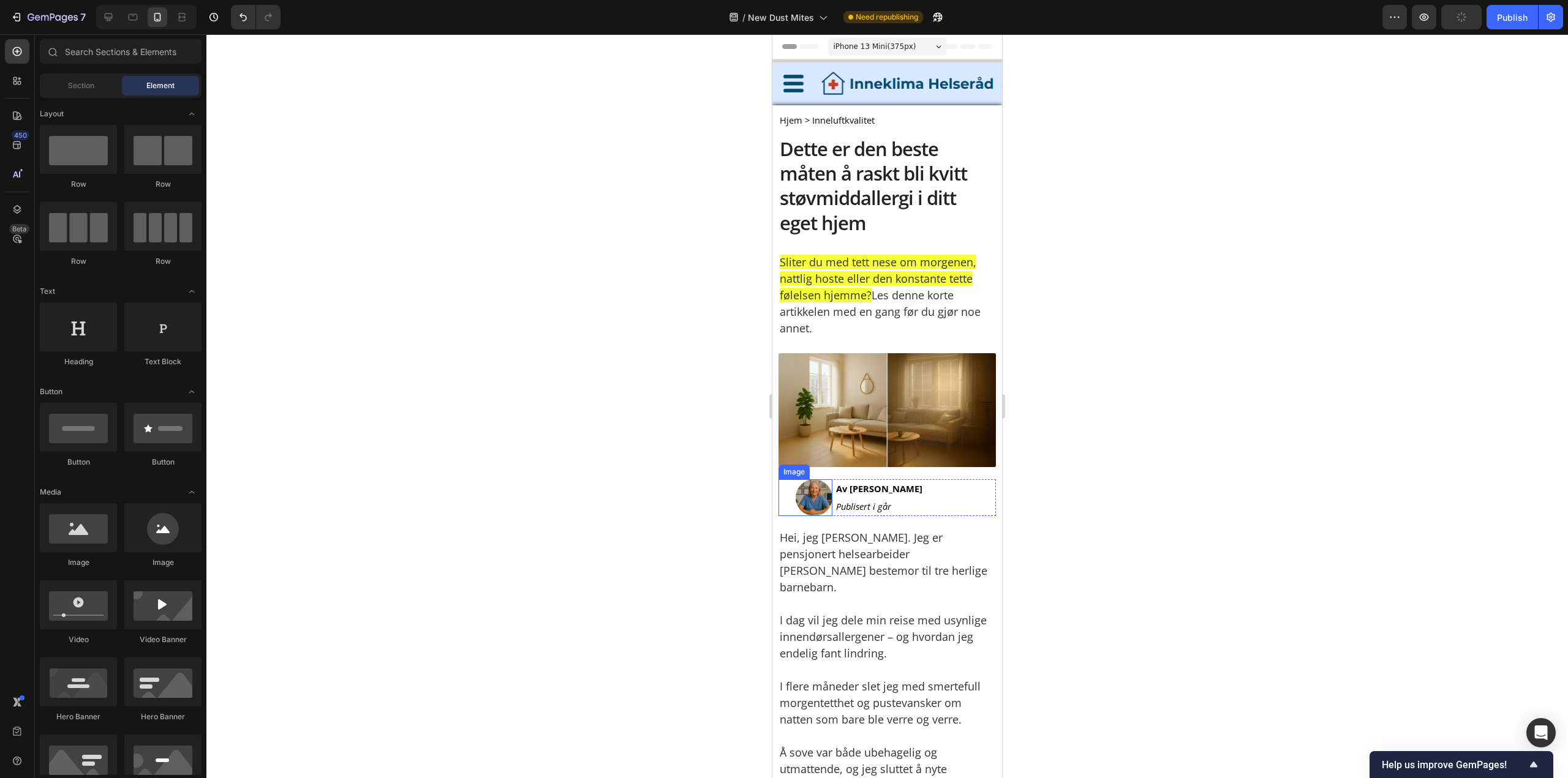
click at [796, 496] on img at bounding box center [814, 498] width 37 height 37
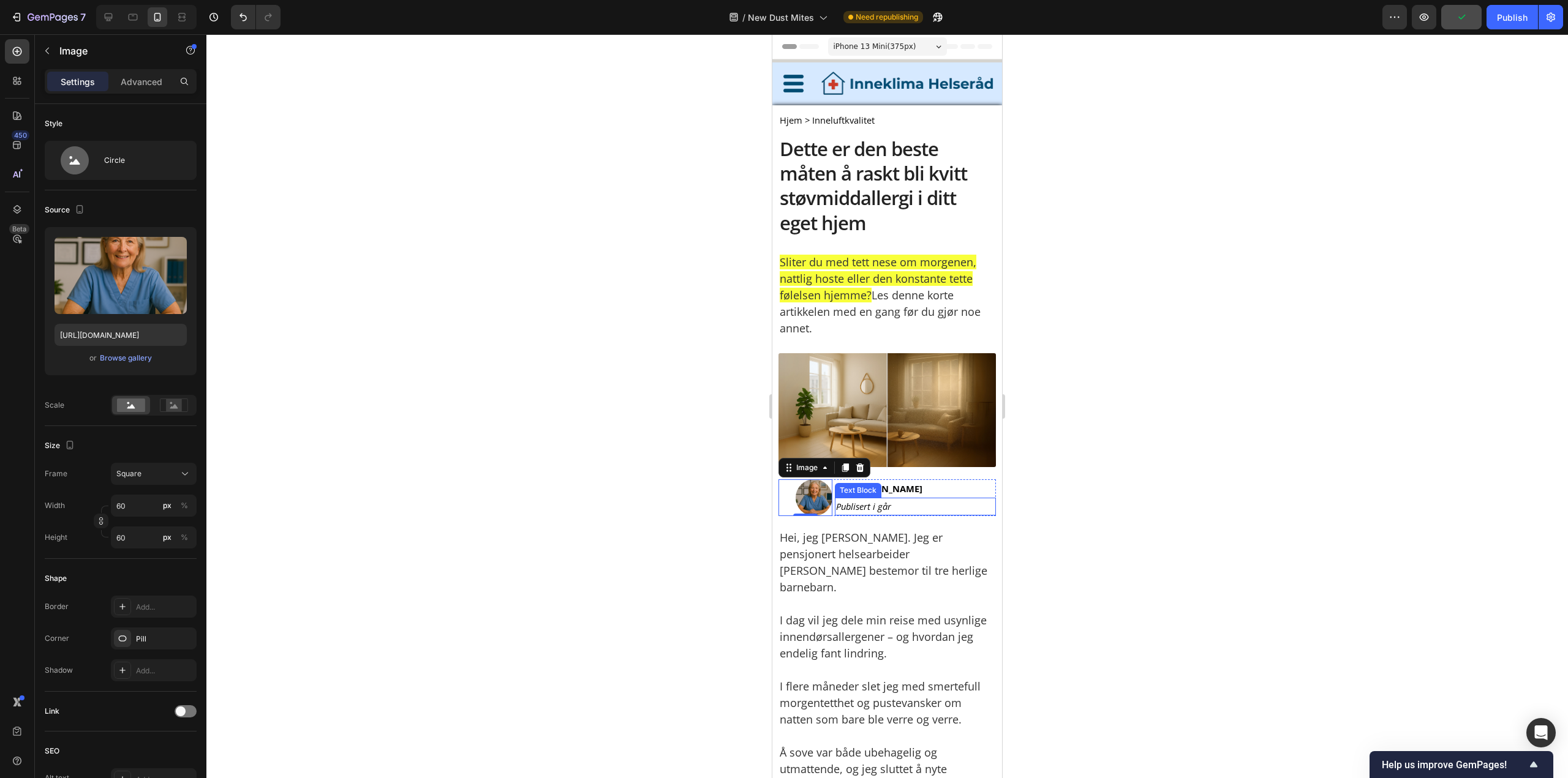
click at [836, 503] on icon "Publisert i går" at bounding box center [863, 506] width 55 height 12
click at [828, 501] on div at bounding box center [805, 498] width 54 height 37
click at [142, 69] on div "Image" at bounding box center [105, 52] width 140 height 35
click at [144, 81] on p "Advanced" at bounding box center [141, 82] width 41 height 13
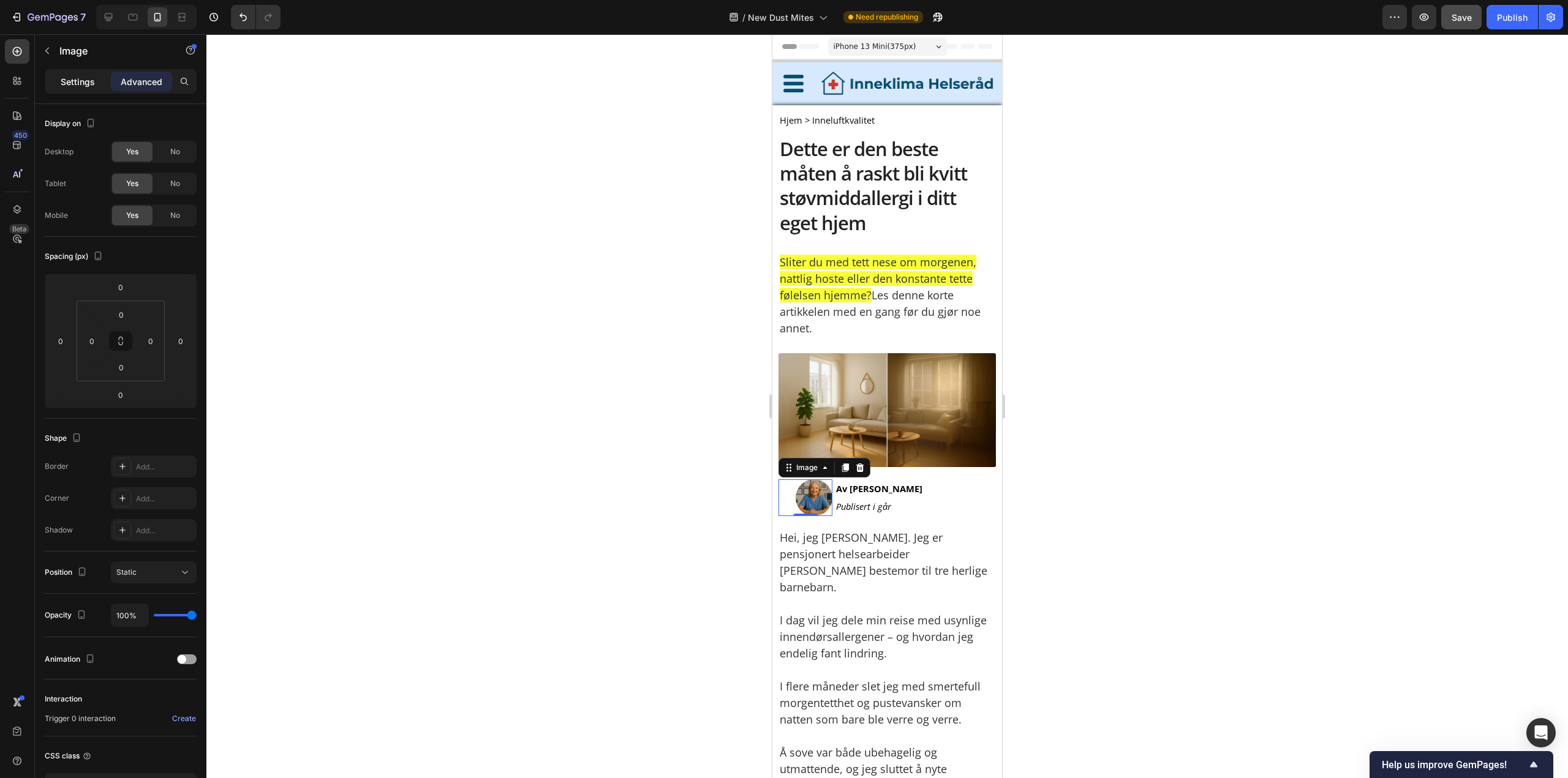
click at [79, 84] on p "Settings" at bounding box center [77, 82] width 34 height 13
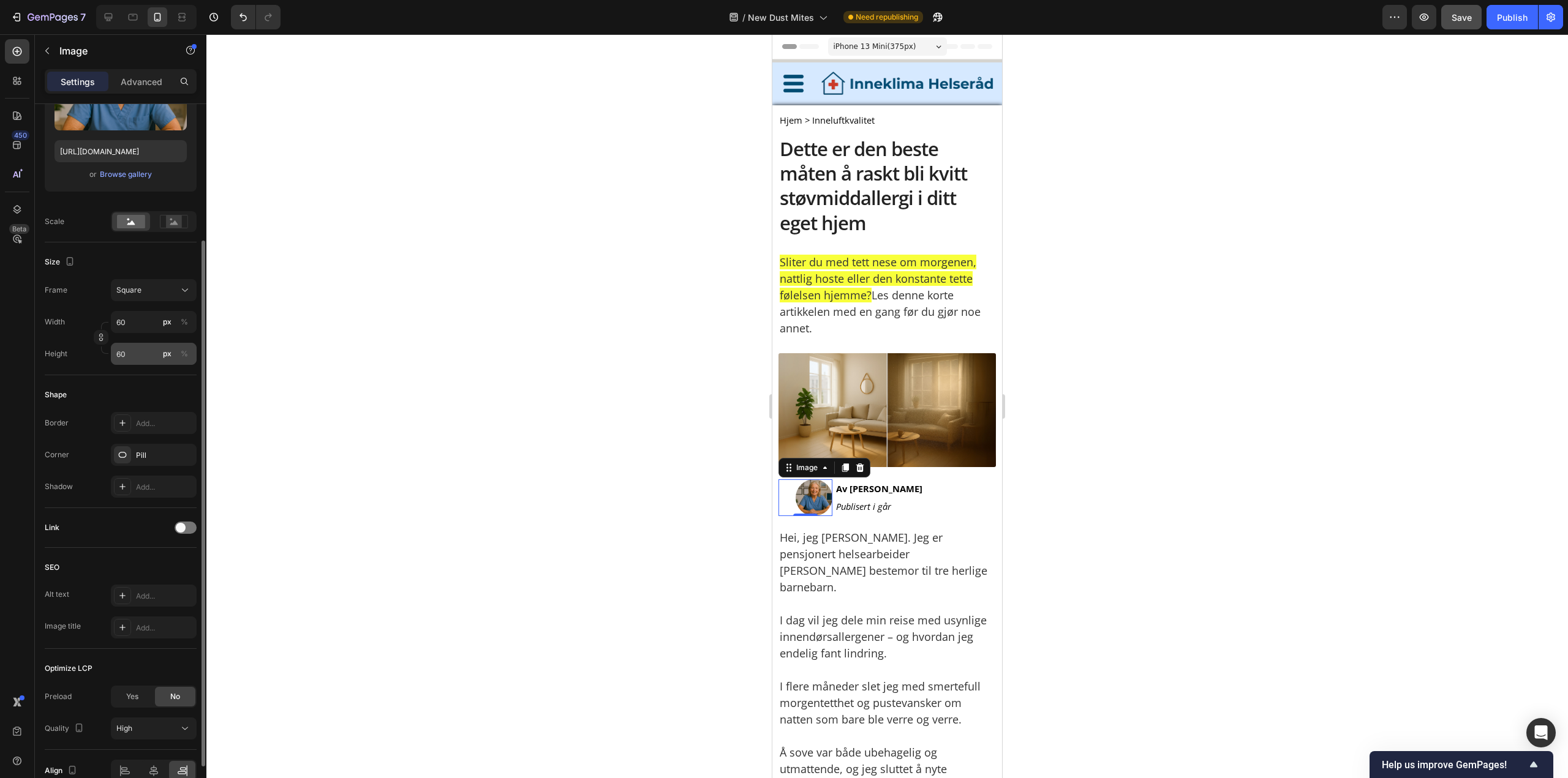
scroll to position [246, 0]
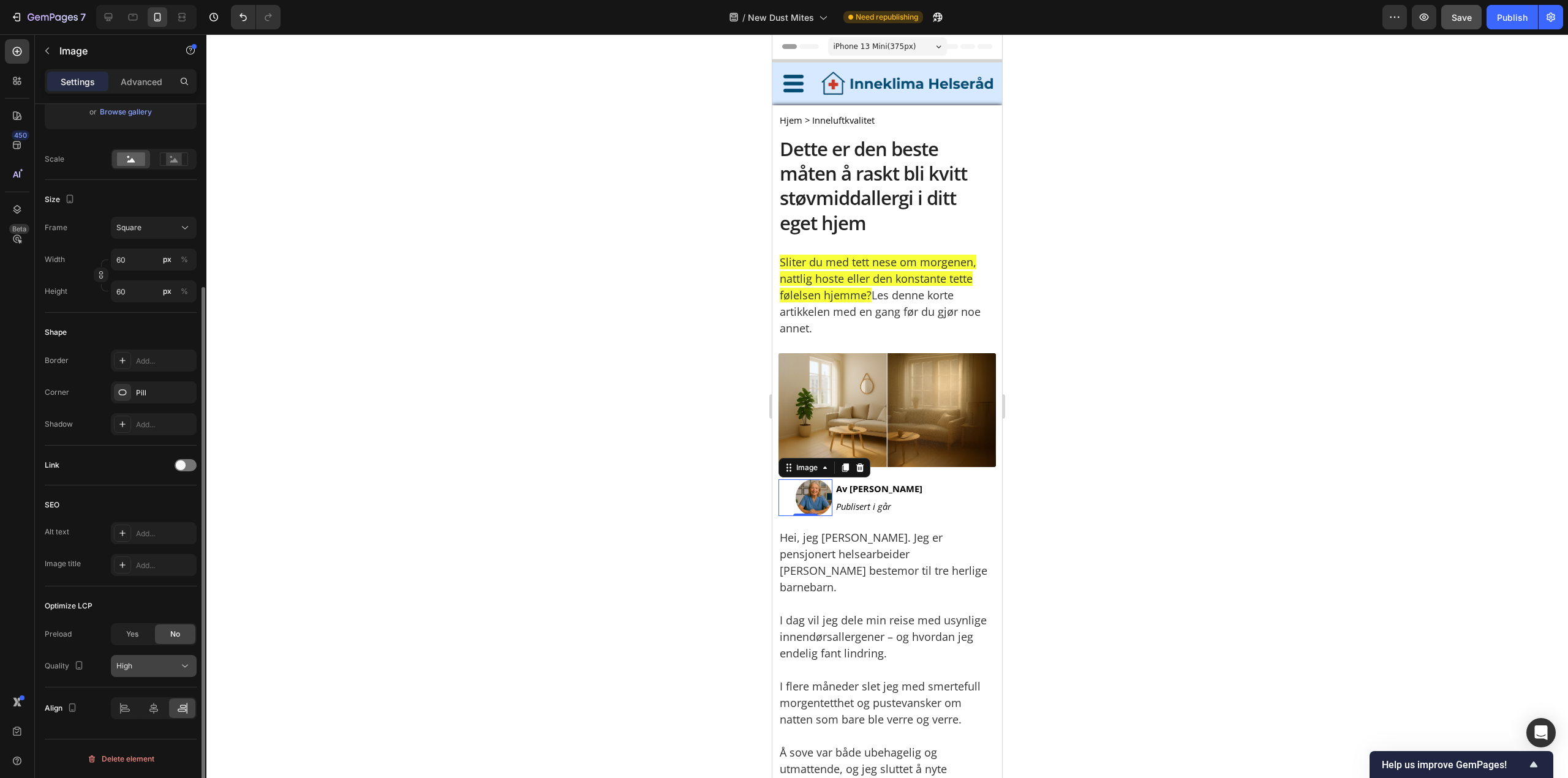
click at [188, 659] on button "High" at bounding box center [153, 665] width 85 height 22
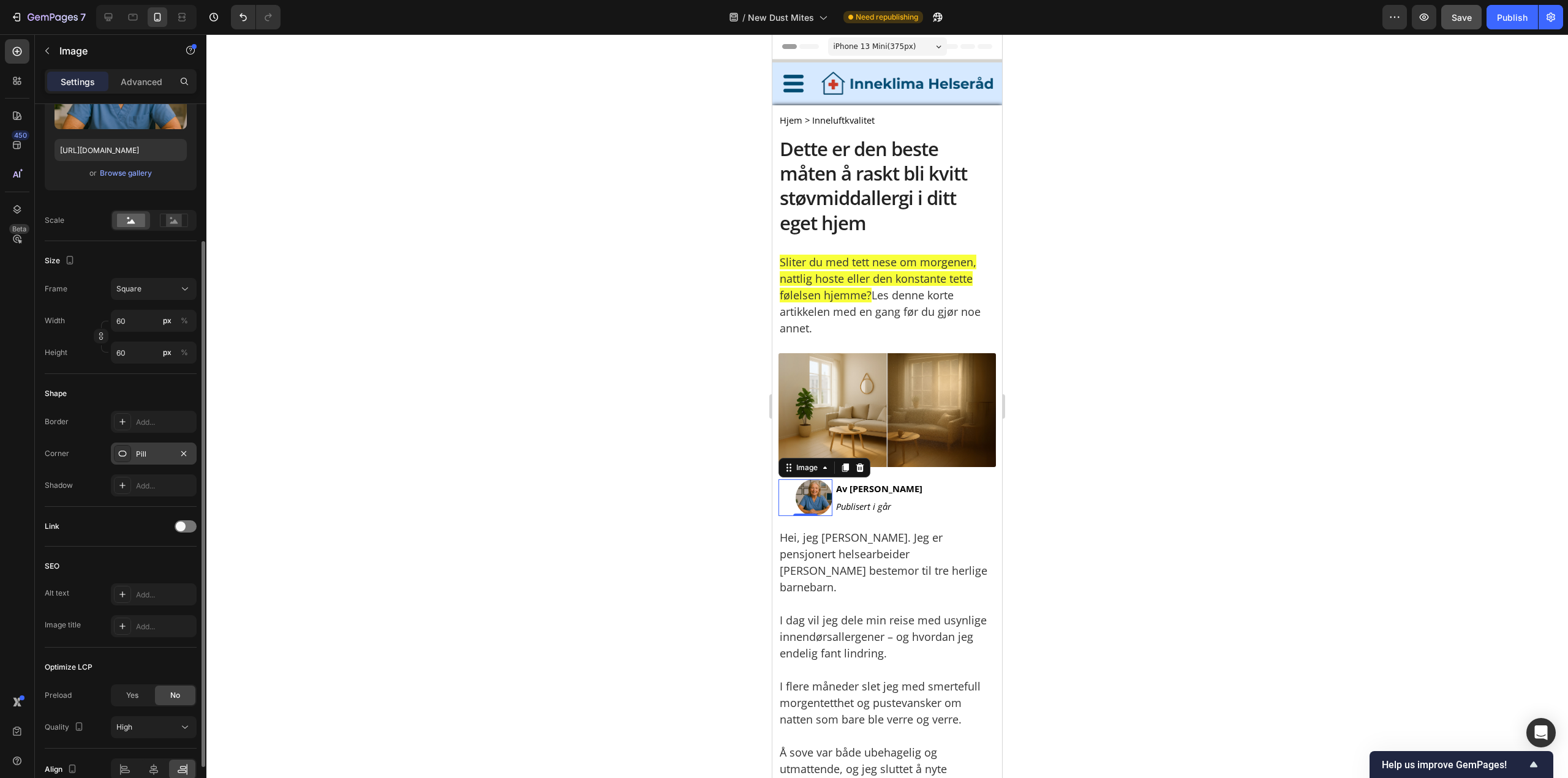
click at [138, 459] on div "Pill" at bounding box center [153, 454] width 35 height 11
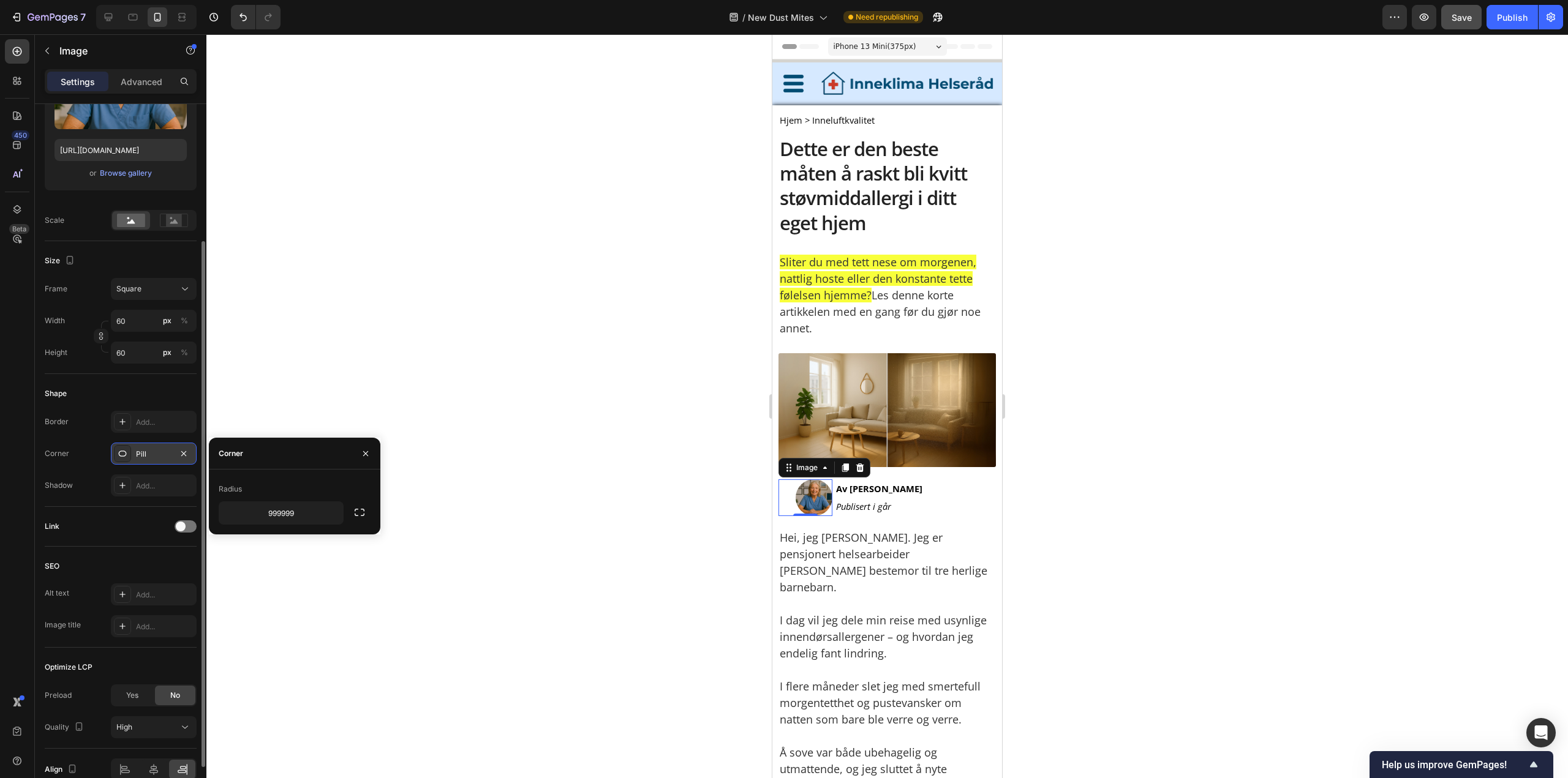
click at [138, 459] on div "Pill" at bounding box center [153, 454] width 35 height 11
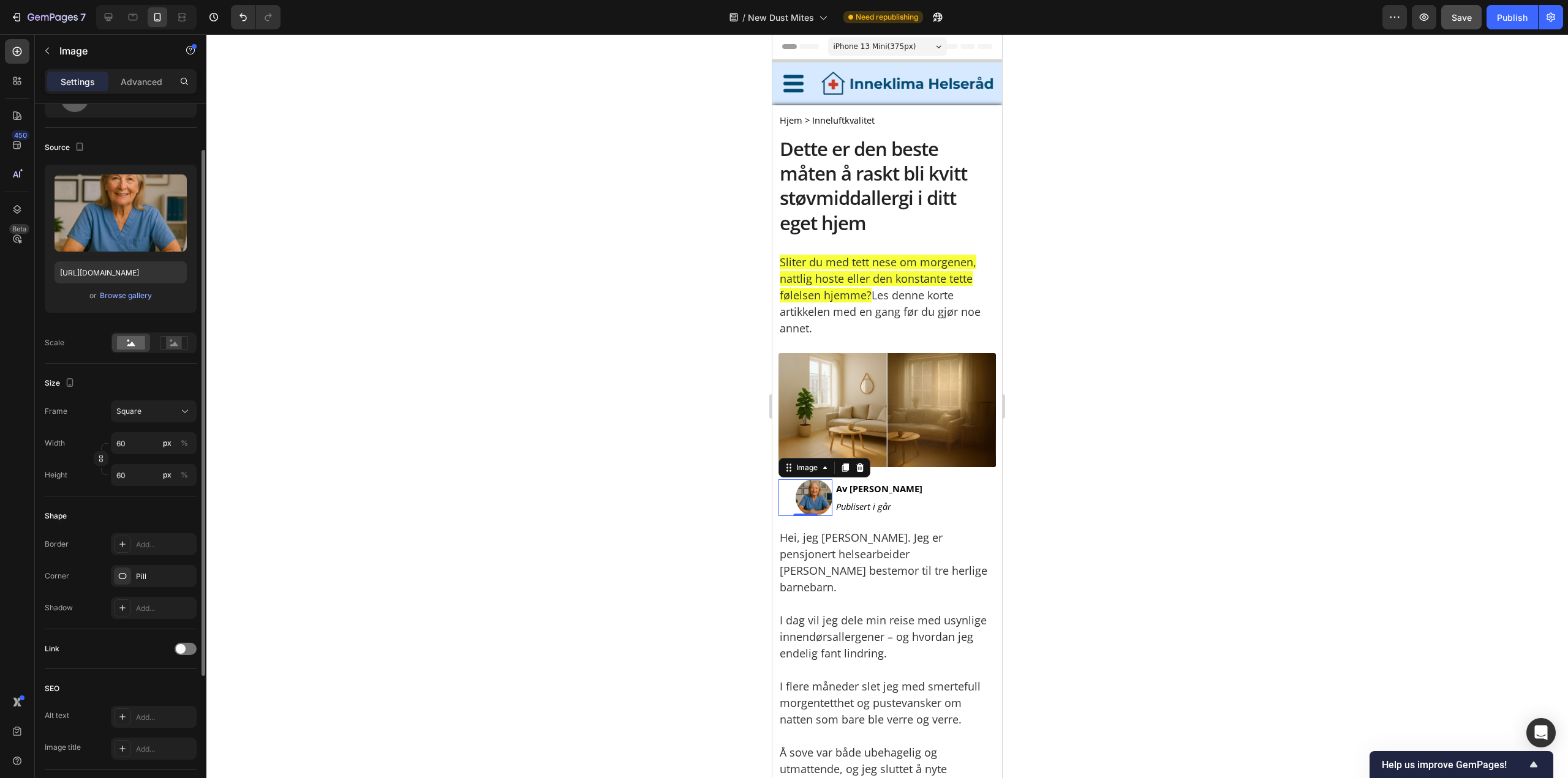
scroll to position [0, 0]
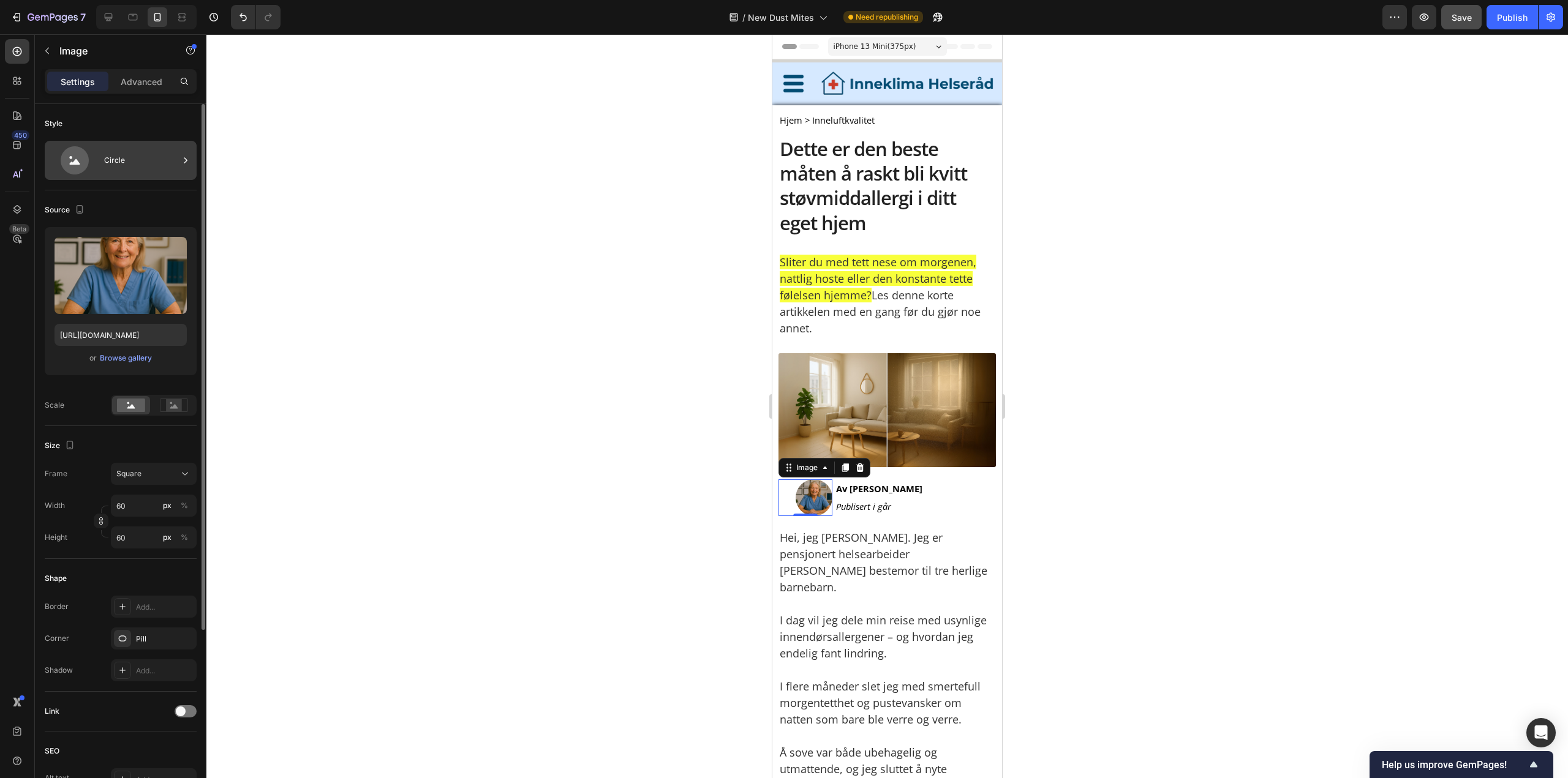
click at [104, 163] on div "Circle" at bounding box center [141, 160] width 75 height 28
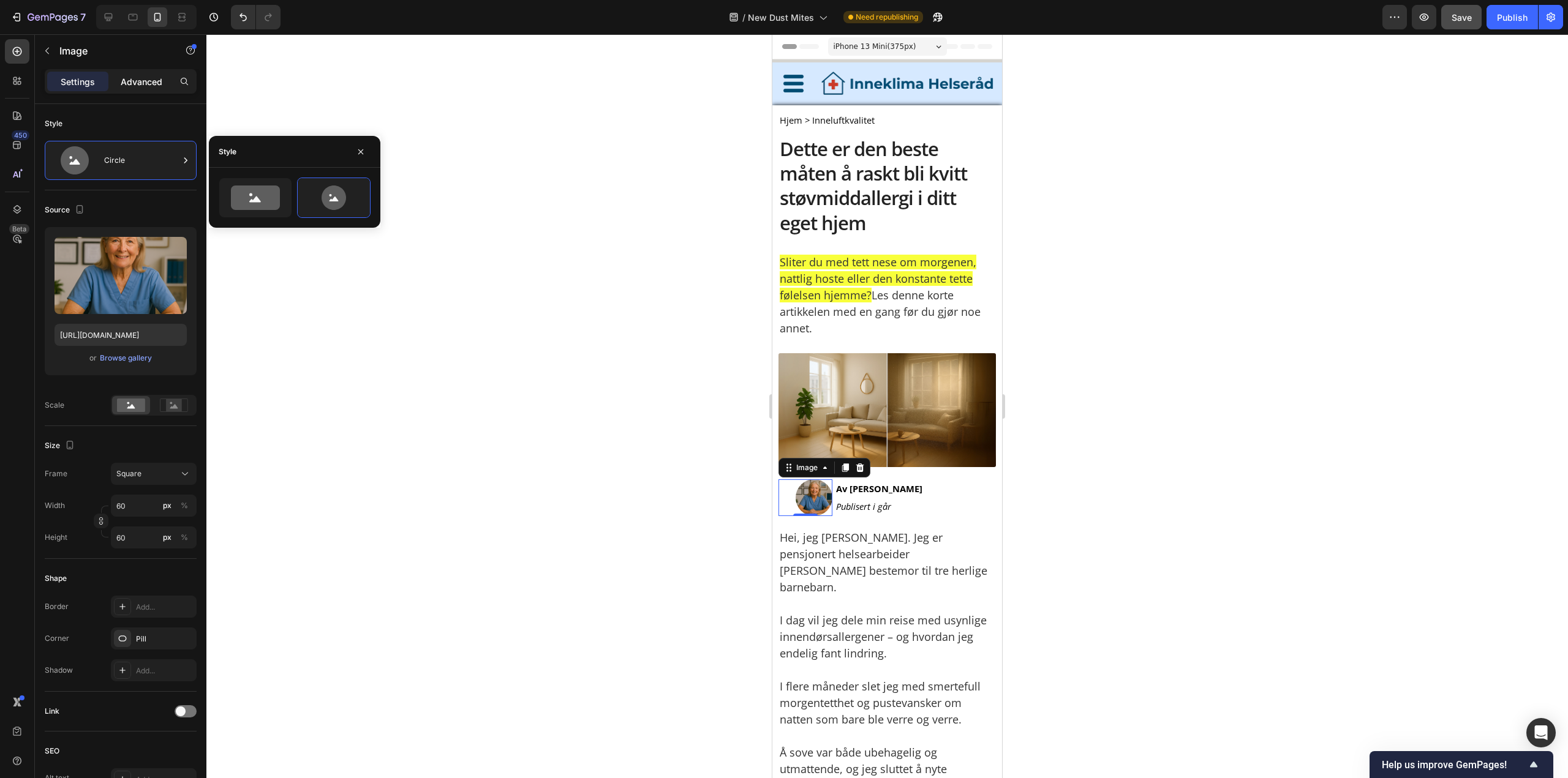
click at [134, 82] on p "Advanced" at bounding box center [141, 82] width 41 height 13
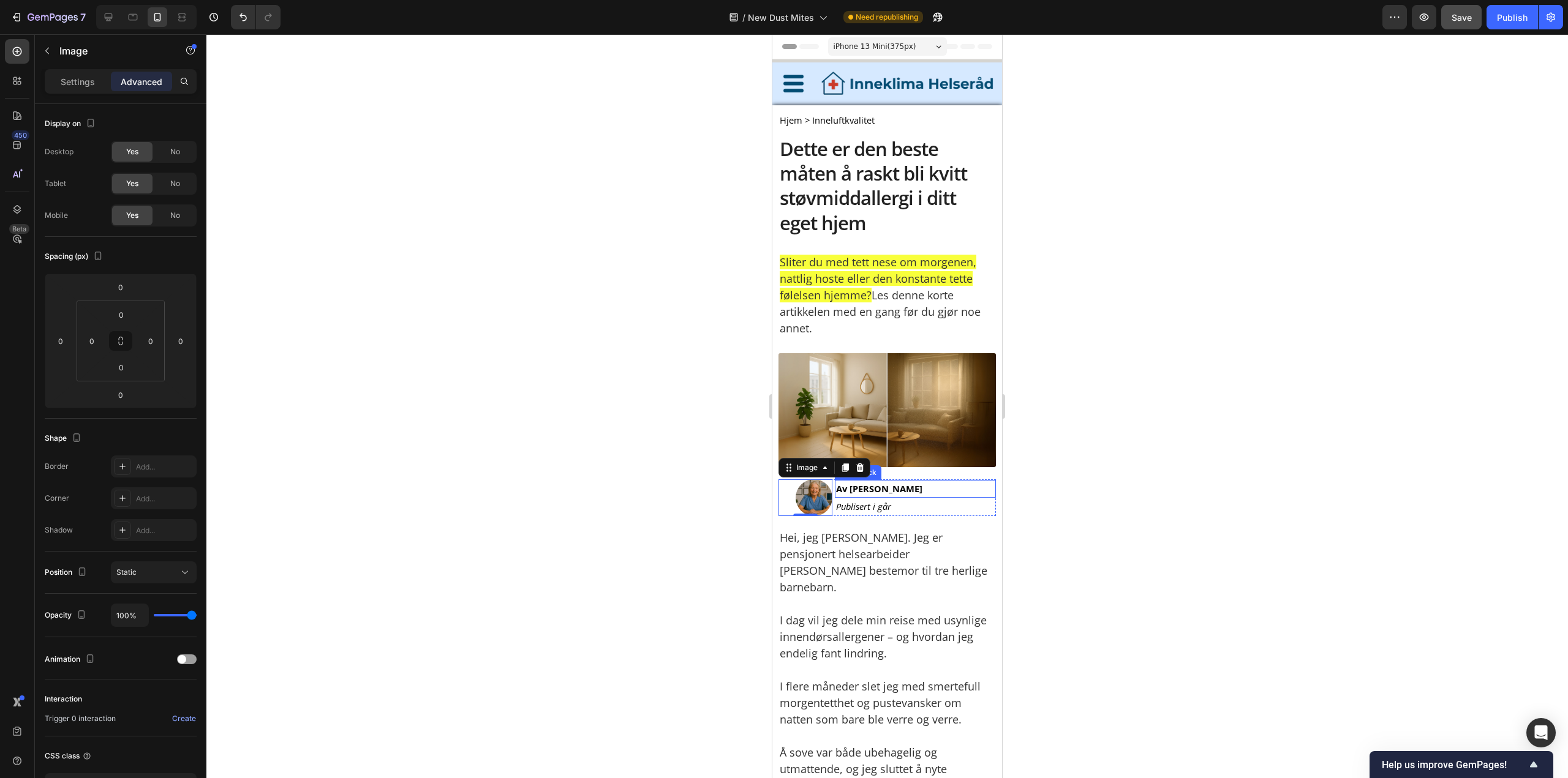
click at [941, 483] on p "Av [PERSON_NAME]" at bounding box center [915, 488] width 158 height 15
click at [780, 489] on div at bounding box center [805, 498] width 54 height 37
click at [794, 500] on div at bounding box center [805, 498] width 54 height 37
click at [807, 494] on img at bounding box center [814, 498] width 37 height 37
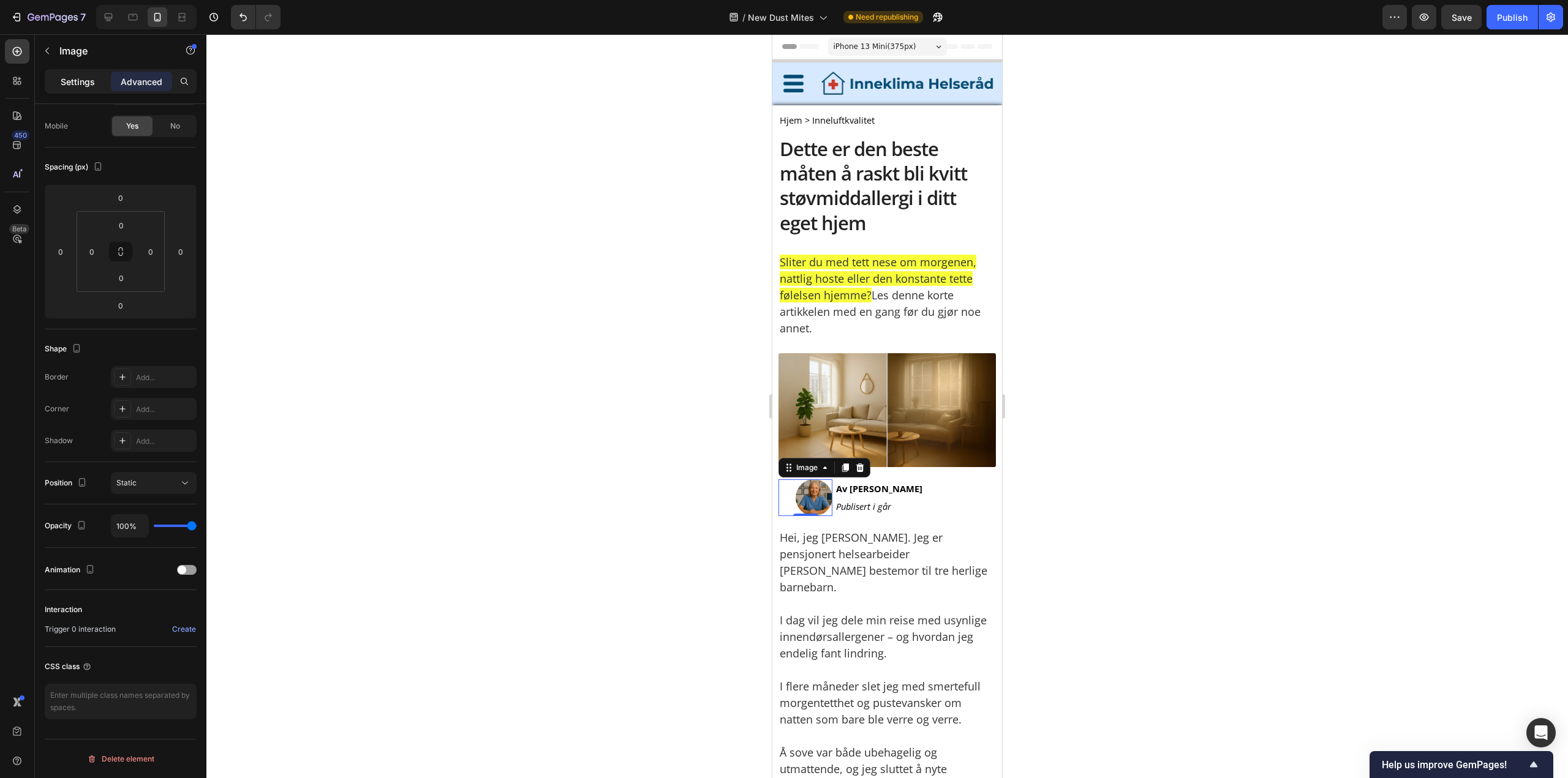
click at [84, 74] on div "Settings" at bounding box center [78, 81] width 62 height 19
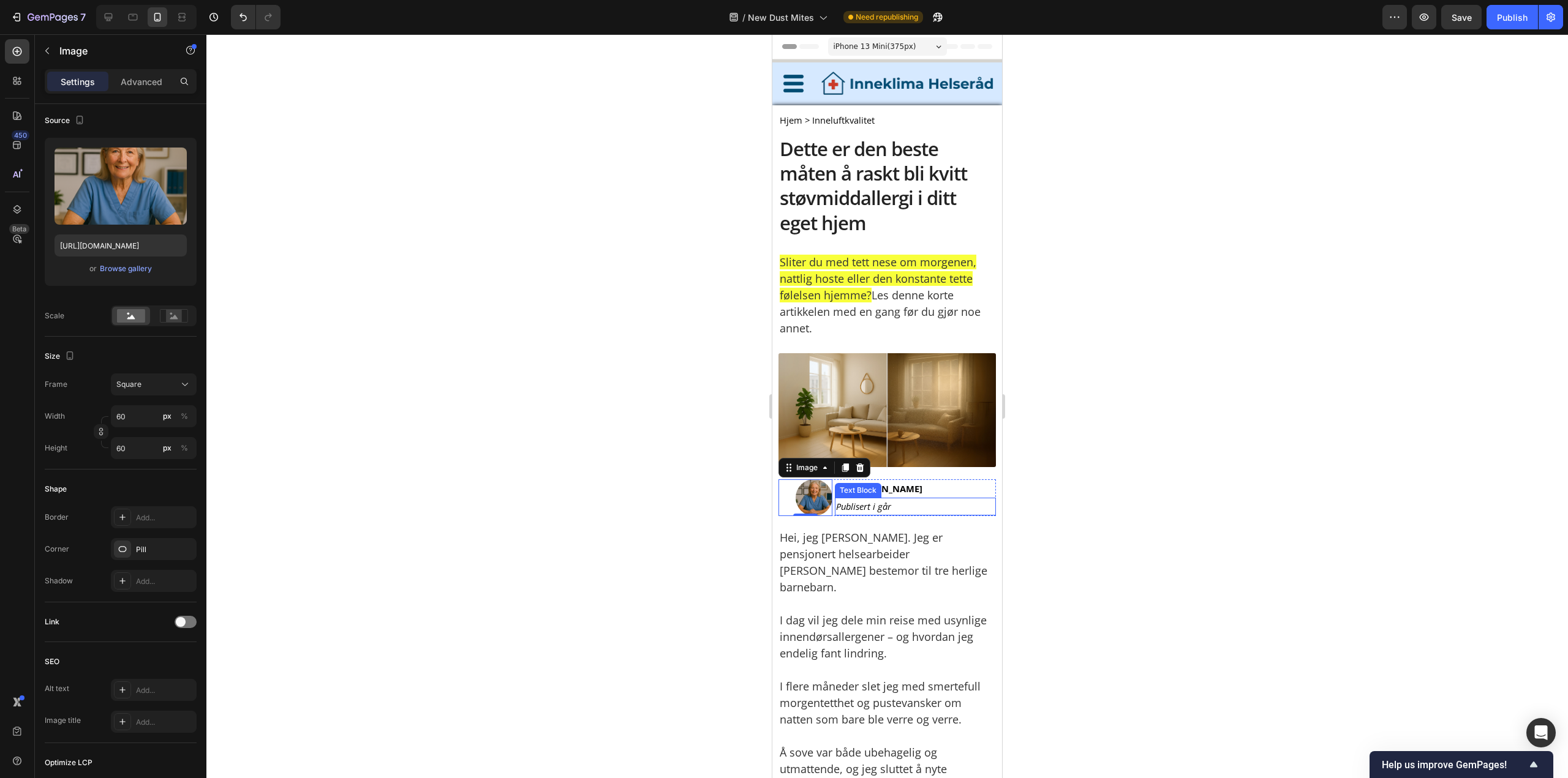
click at [840, 503] on icon "Publisert i går" at bounding box center [863, 506] width 55 height 12
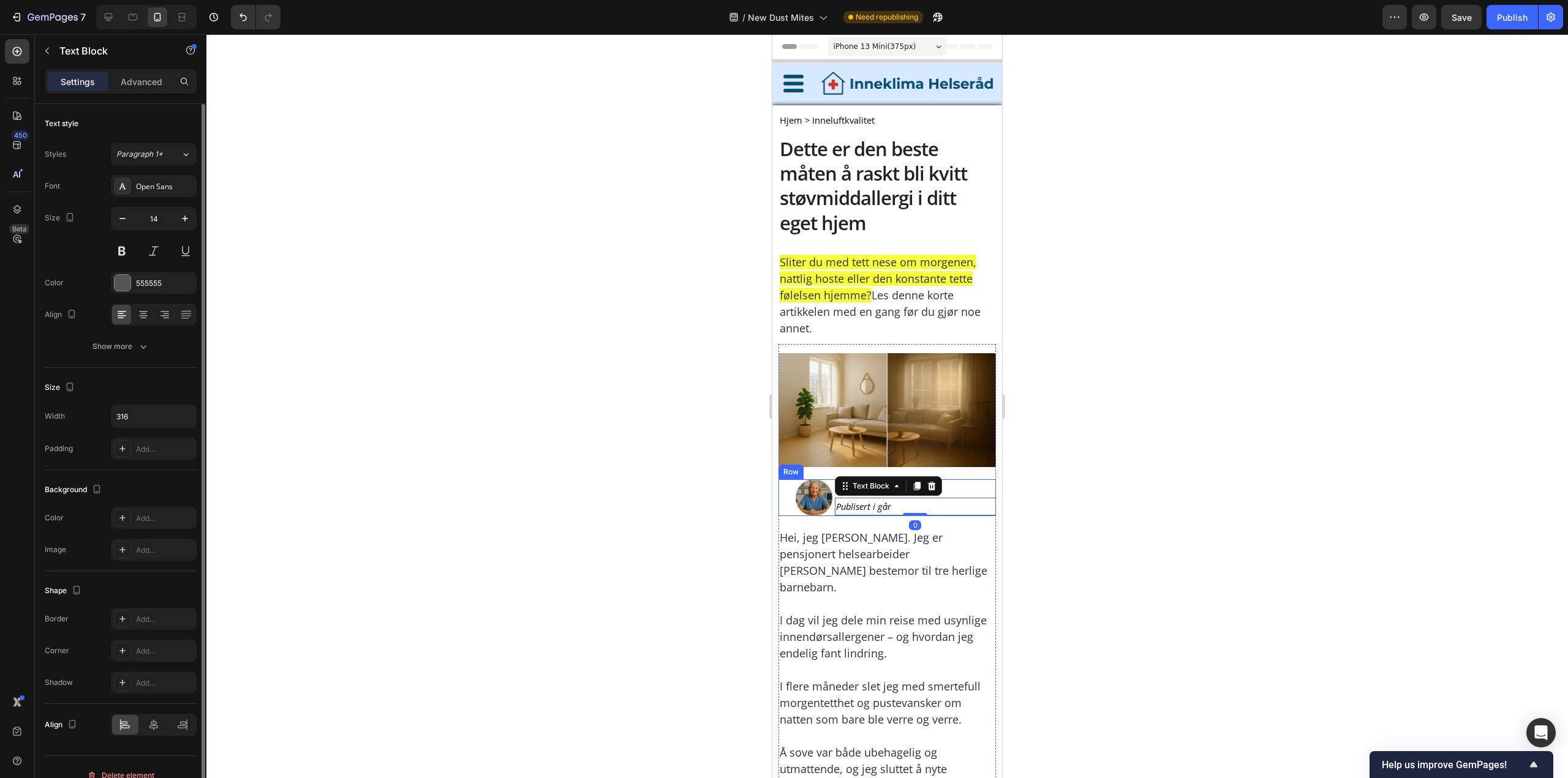
click at [829, 510] on div "Image Av [PERSON_NAME] Text Block Publisert i går Text Block 0 Row" at bounding box center [887, 498] width 217 height 37
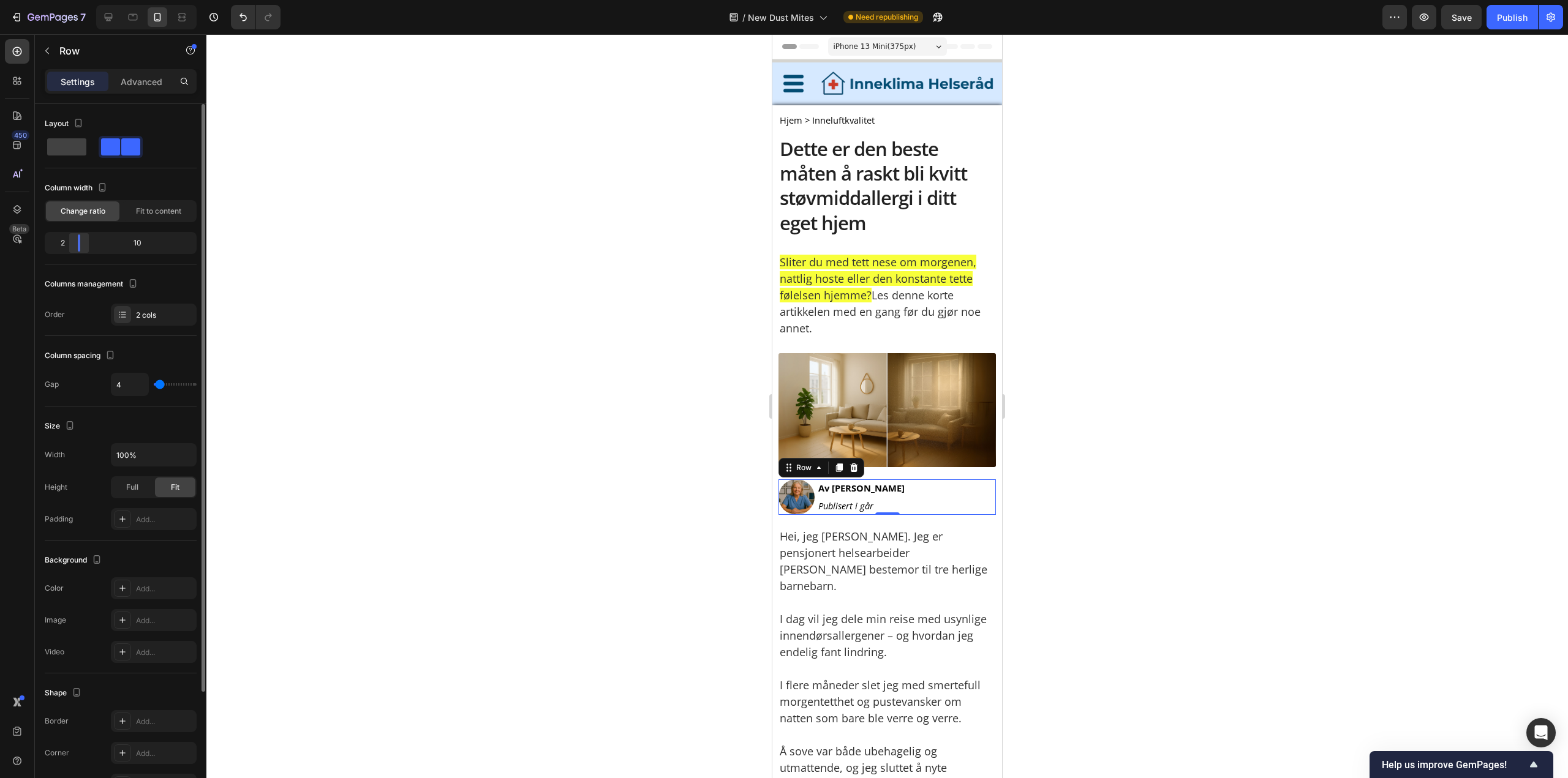
drag, startPoint x: 86, startPoint y: 242, endPoint x: 73, endPoint y: 242, distance: 13.0
click at [73, 242] on div at bounding box center [78, 242] width 22 height 17
click at [1383, 300] on div at bounding box center [887, 406] width 1361 height 744
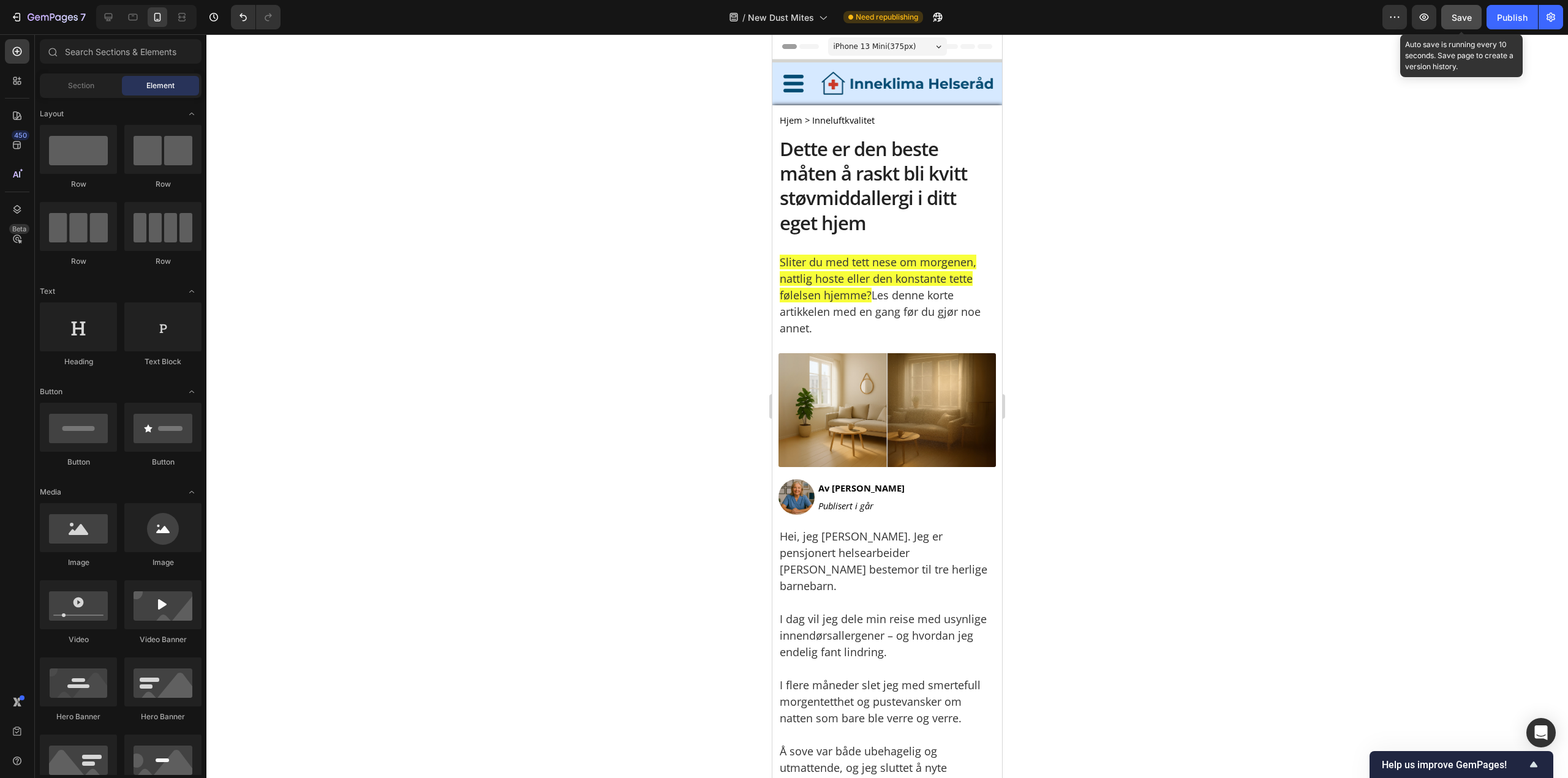
click at [1468, 23] on div "Save" at bounding box center [1461, 18] width 20 height 13
click at [843, 212] on p "Dette er den beste måten å raskt bli kvitt støvmiddallergi i ditt eget hjem" at bounding box center [887, 186] width 215 height 99
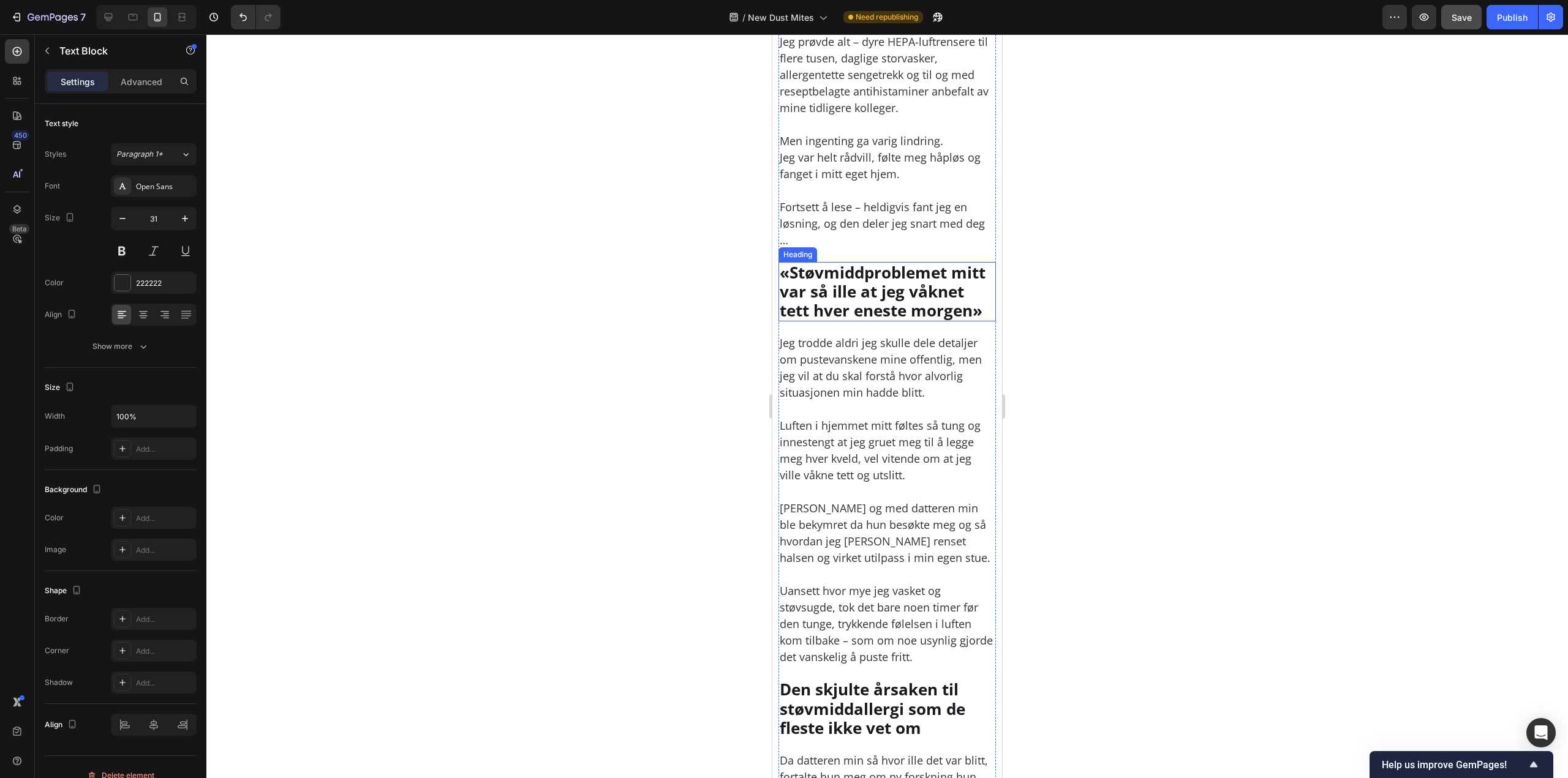
scroll to position [857, 0]
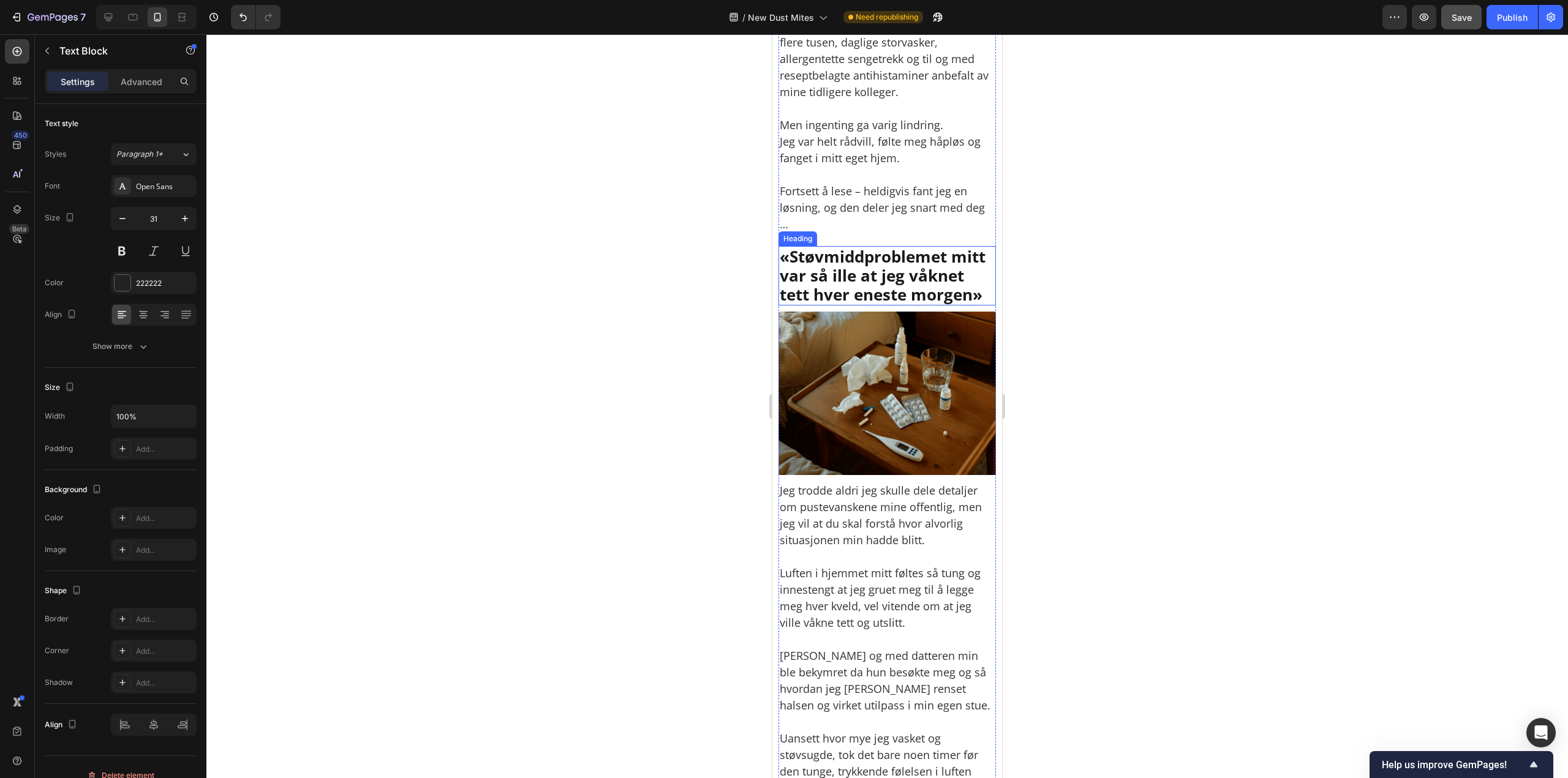
click at [887, 270] on h2 "«Støvmiddproblemet mitt var så ille at jeg våknet tett hver eneste morgen»" at bounding box center [887, 276] width 217 height 60
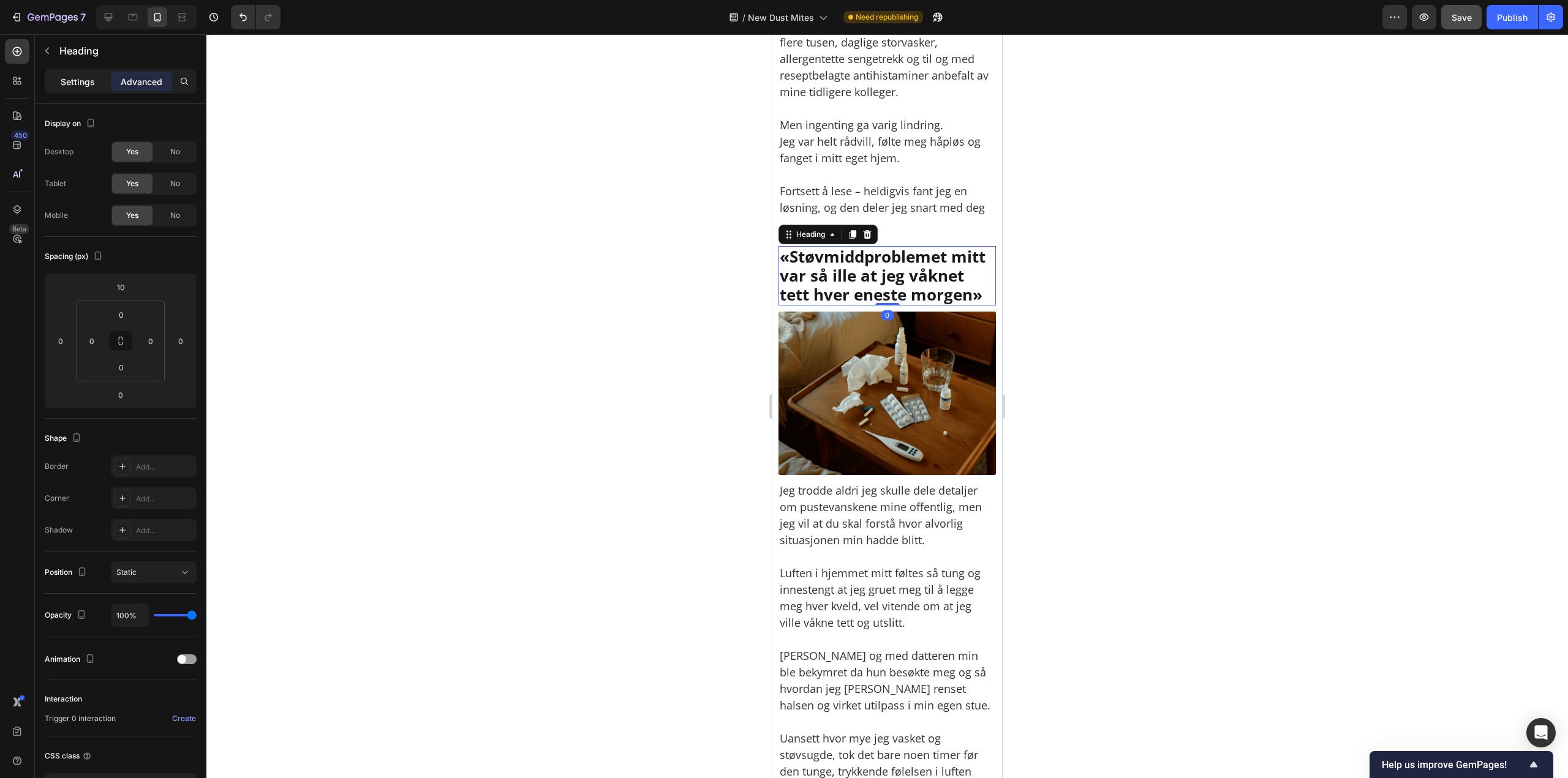
click at [71, 80] on p "Settings" at bounding box center [77, 82] width 34 height 13
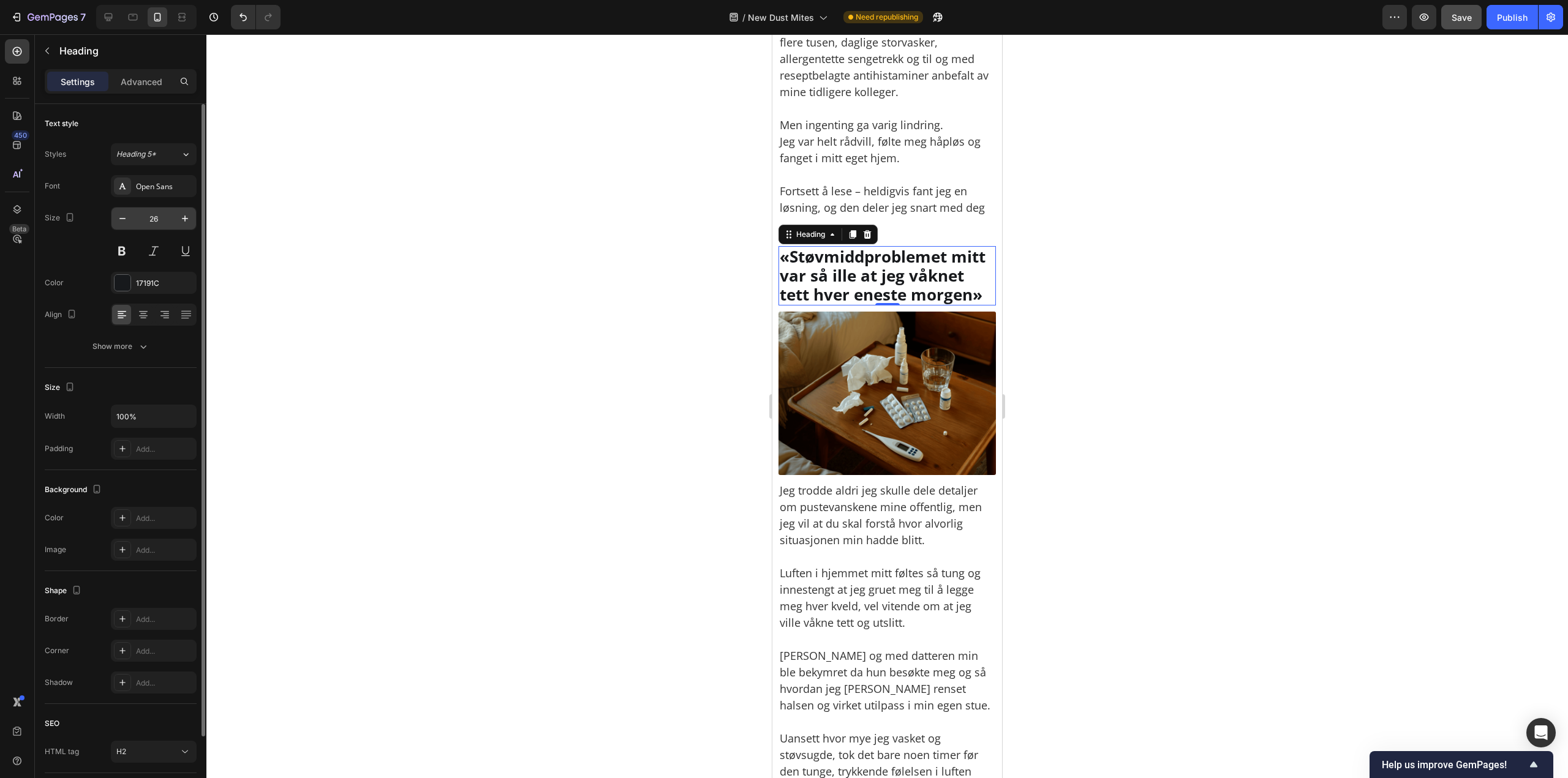
click at [156, 214] on input "26" at bounding box center [154, 218] width 40 height 22
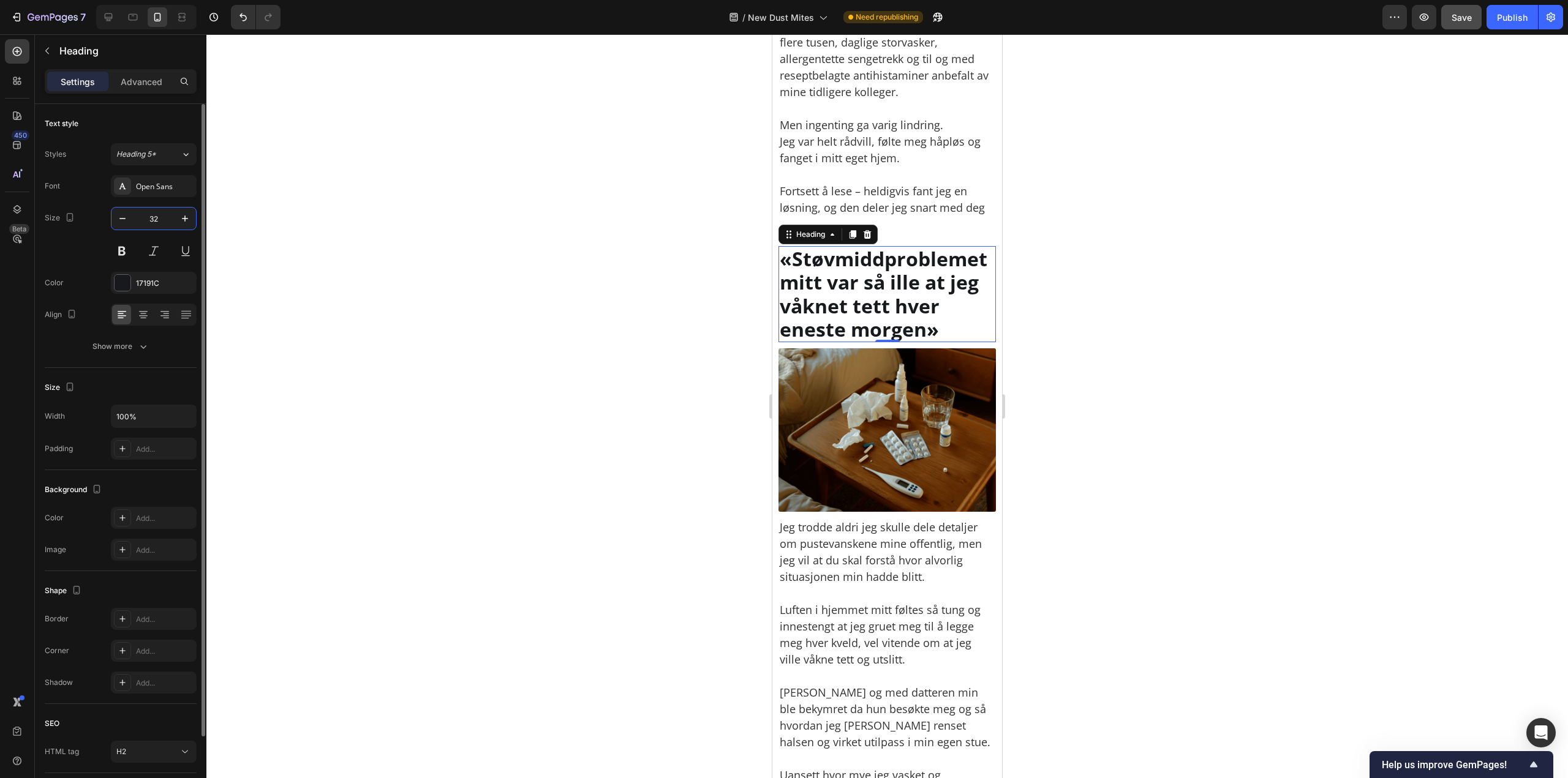
click at [154, 212] on input "32" at bounding box center [154, 218] width 40 height 22
type input "30"
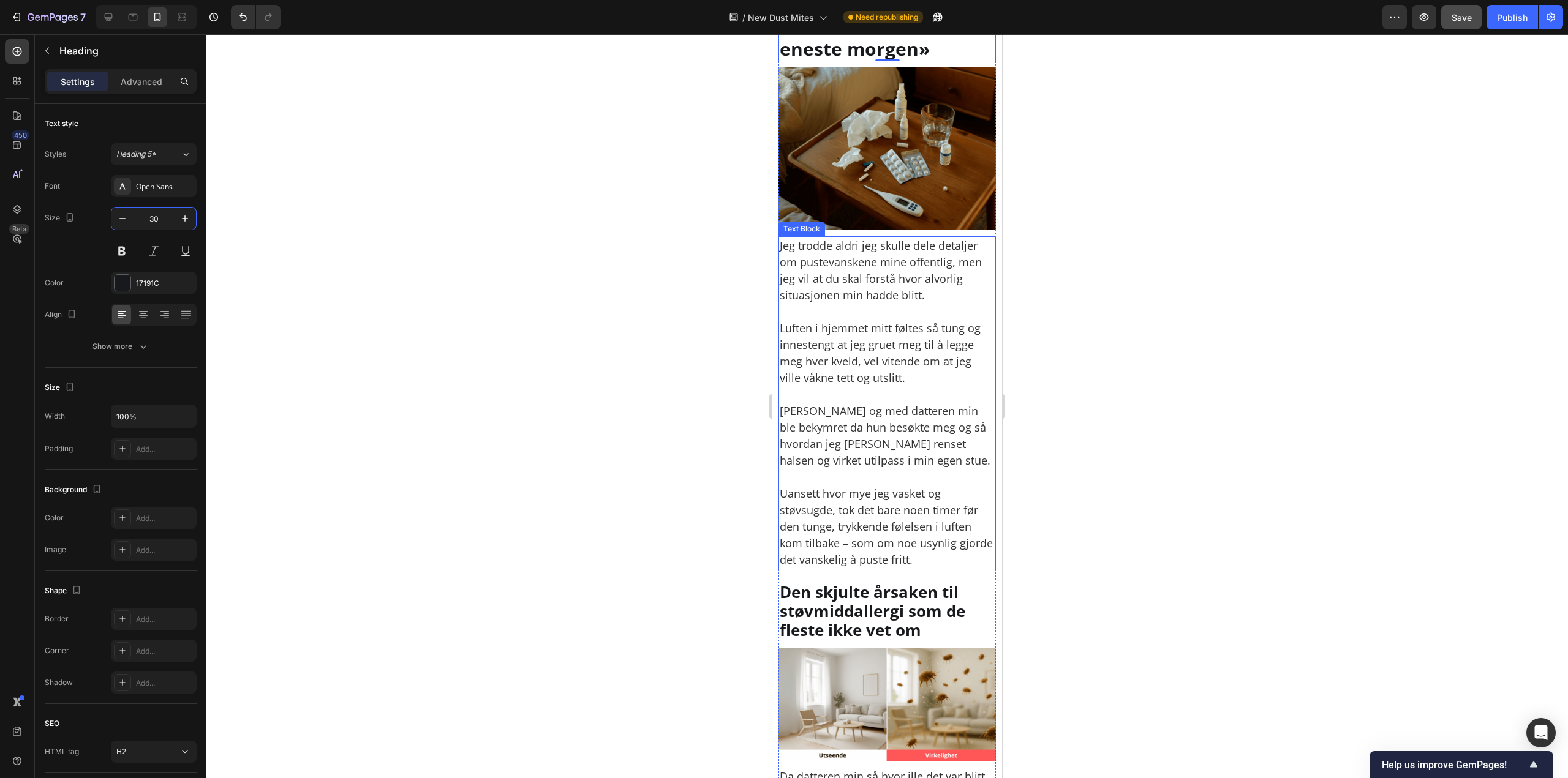
scroll to position [1347, 0]
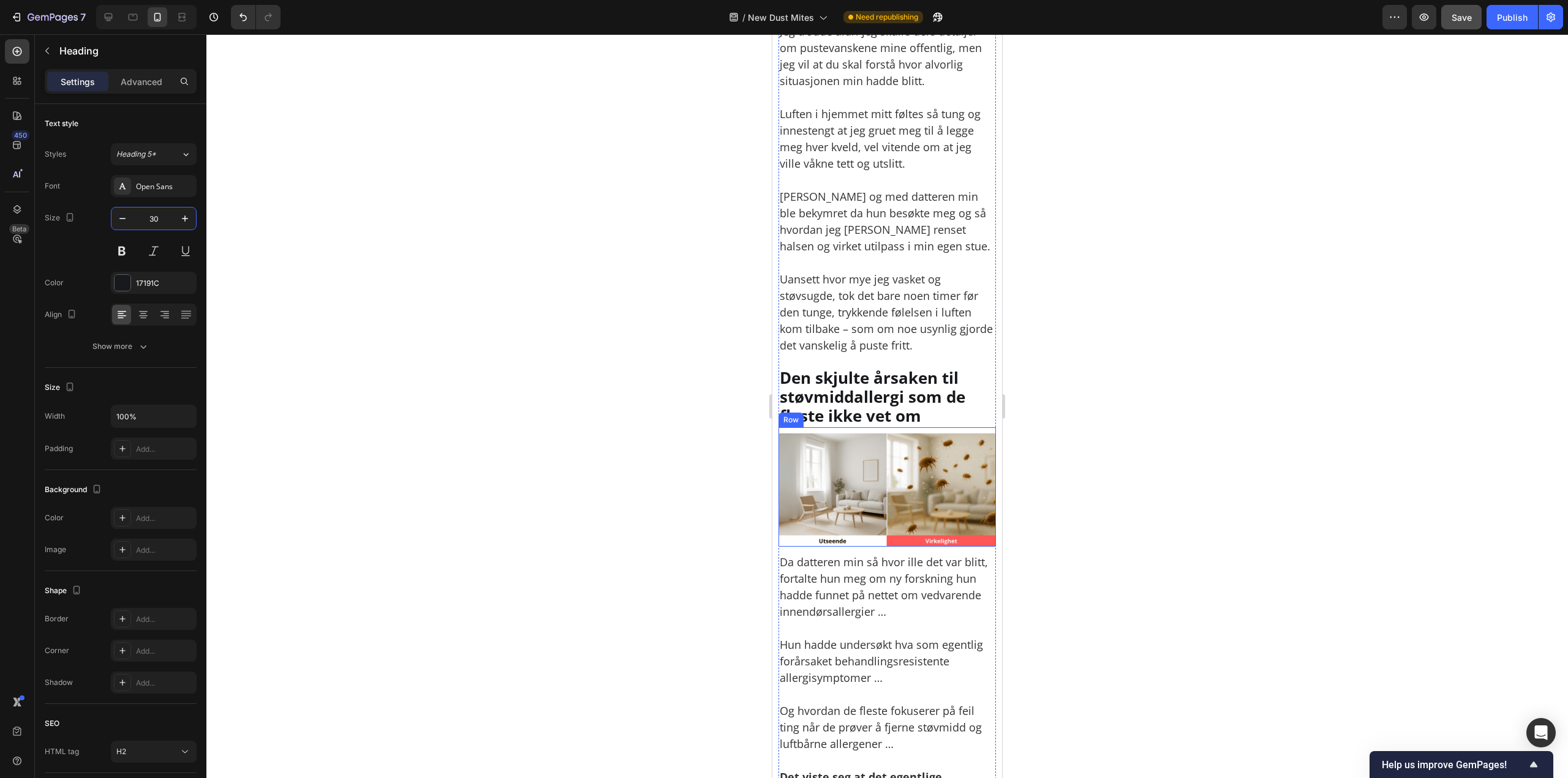
click at [926, 391] on h2 "Den skjulte årsaken til støvmiddallergi som de fleste ikke vet om" at bounding box center [887, 397] width 217 height 60
click at [162, 222] on input "26" at bounding box center [154, 218] width 40 height 22
type input "30"
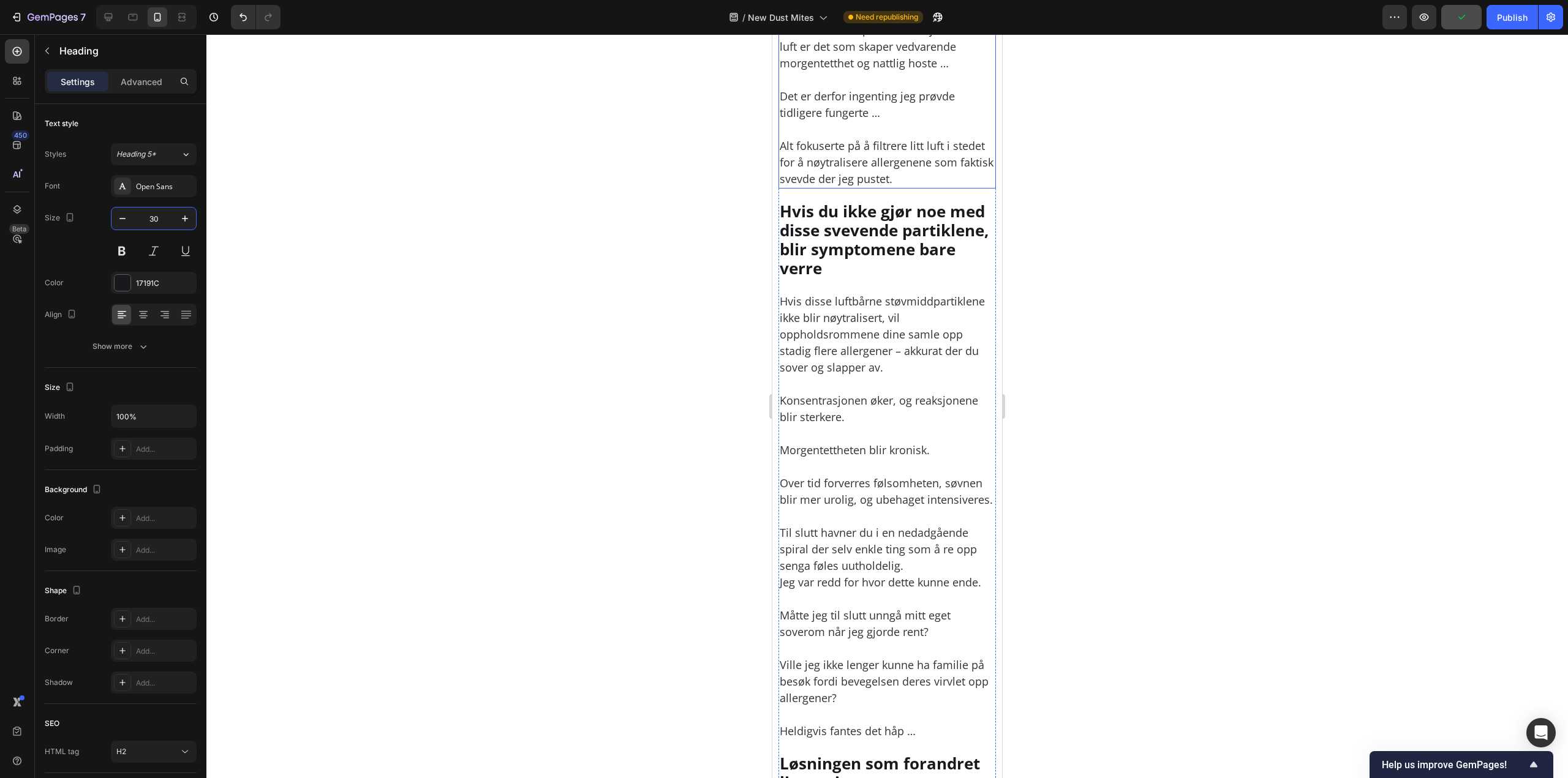
scroll to position [2448, 0]
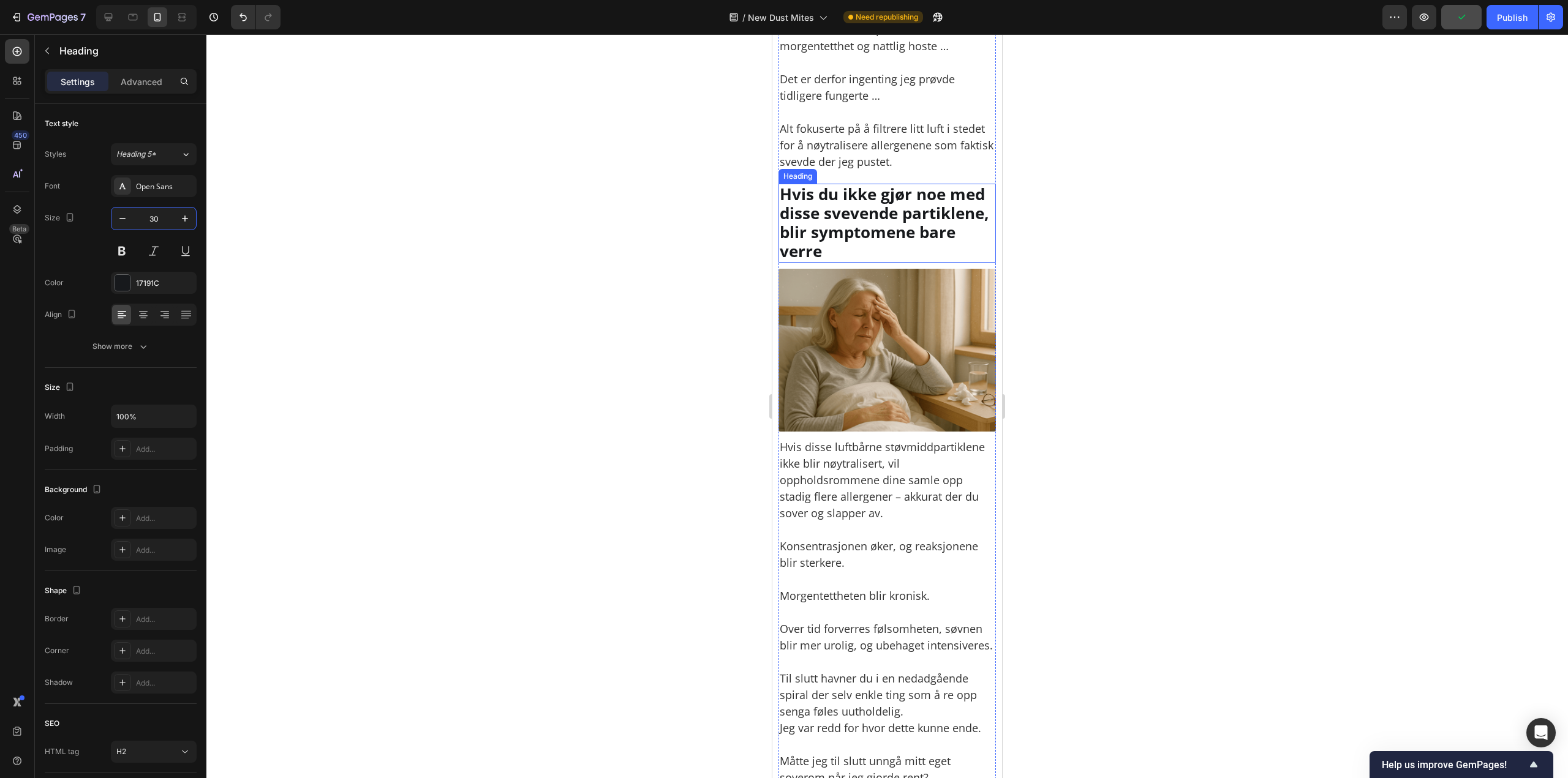
click at [918, 262] on h2 "Hvis du ikke gjør noe med disse svevende partiklene, blir symptomene bare verre" at bounding box center [887, 224] width 217 height 79
click at [149, 218] on input "26" at bounding box center [154, 218] width 40 height 22
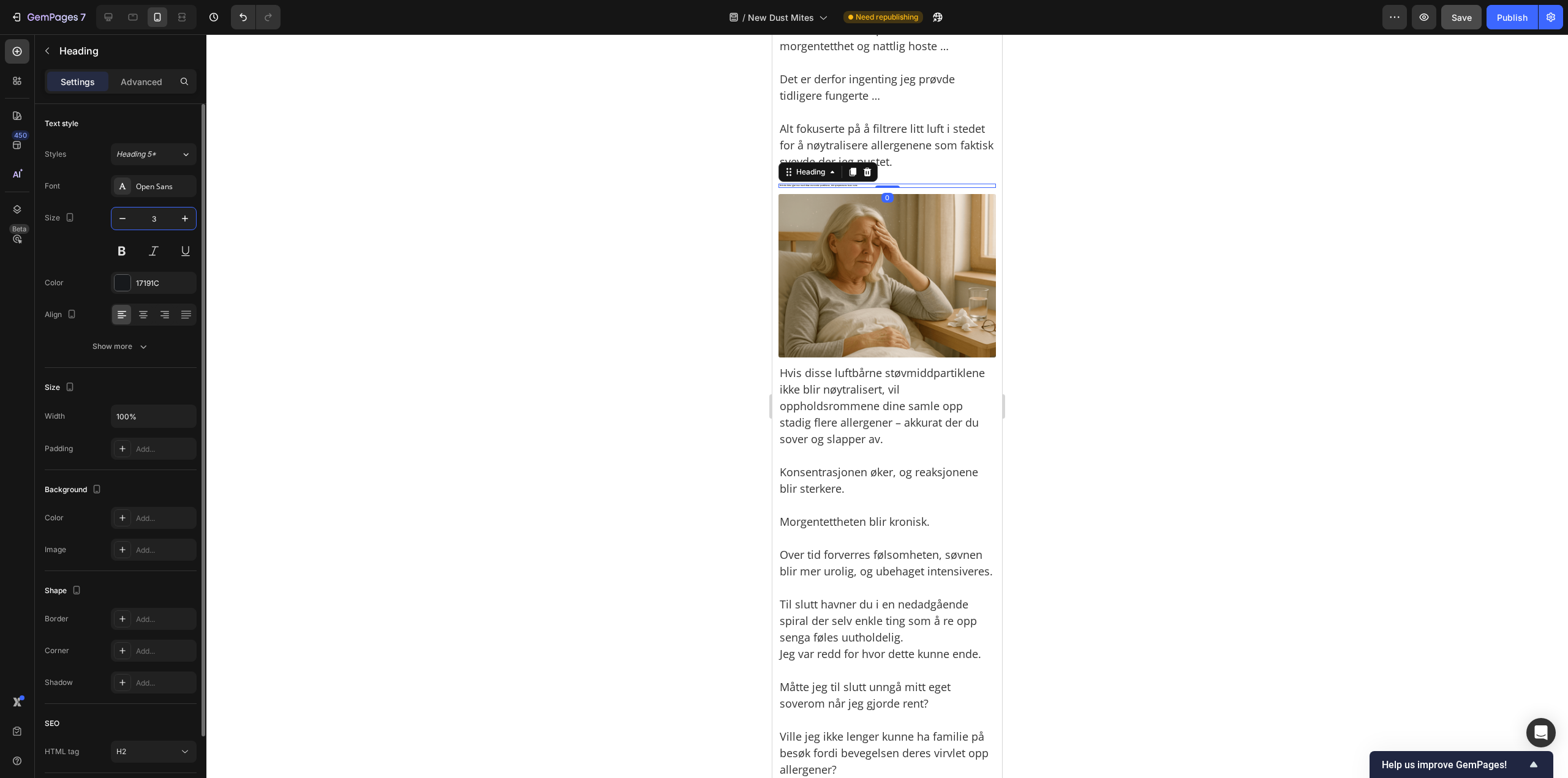
type input "30"
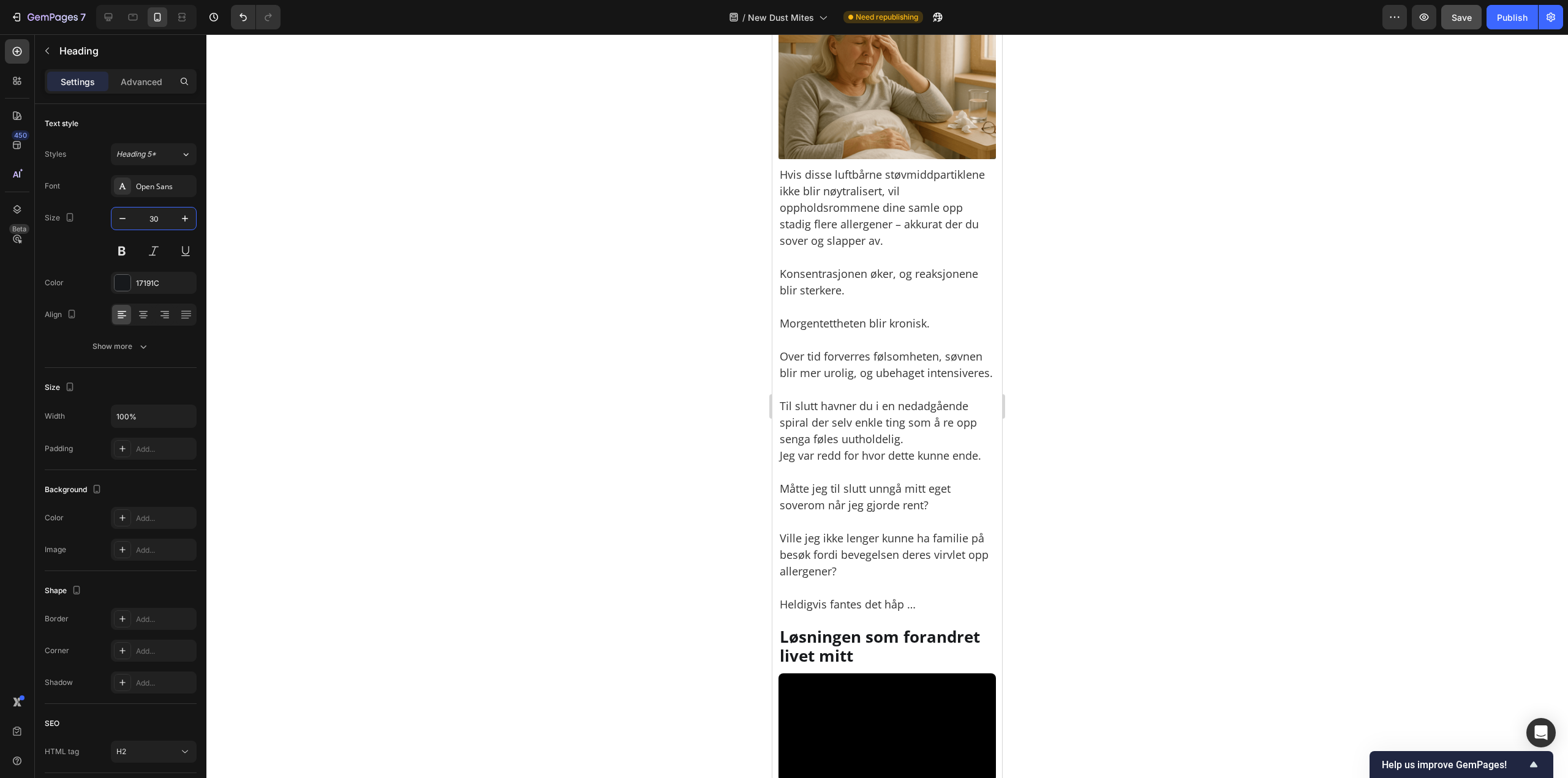
scroll to position [3122, 0]
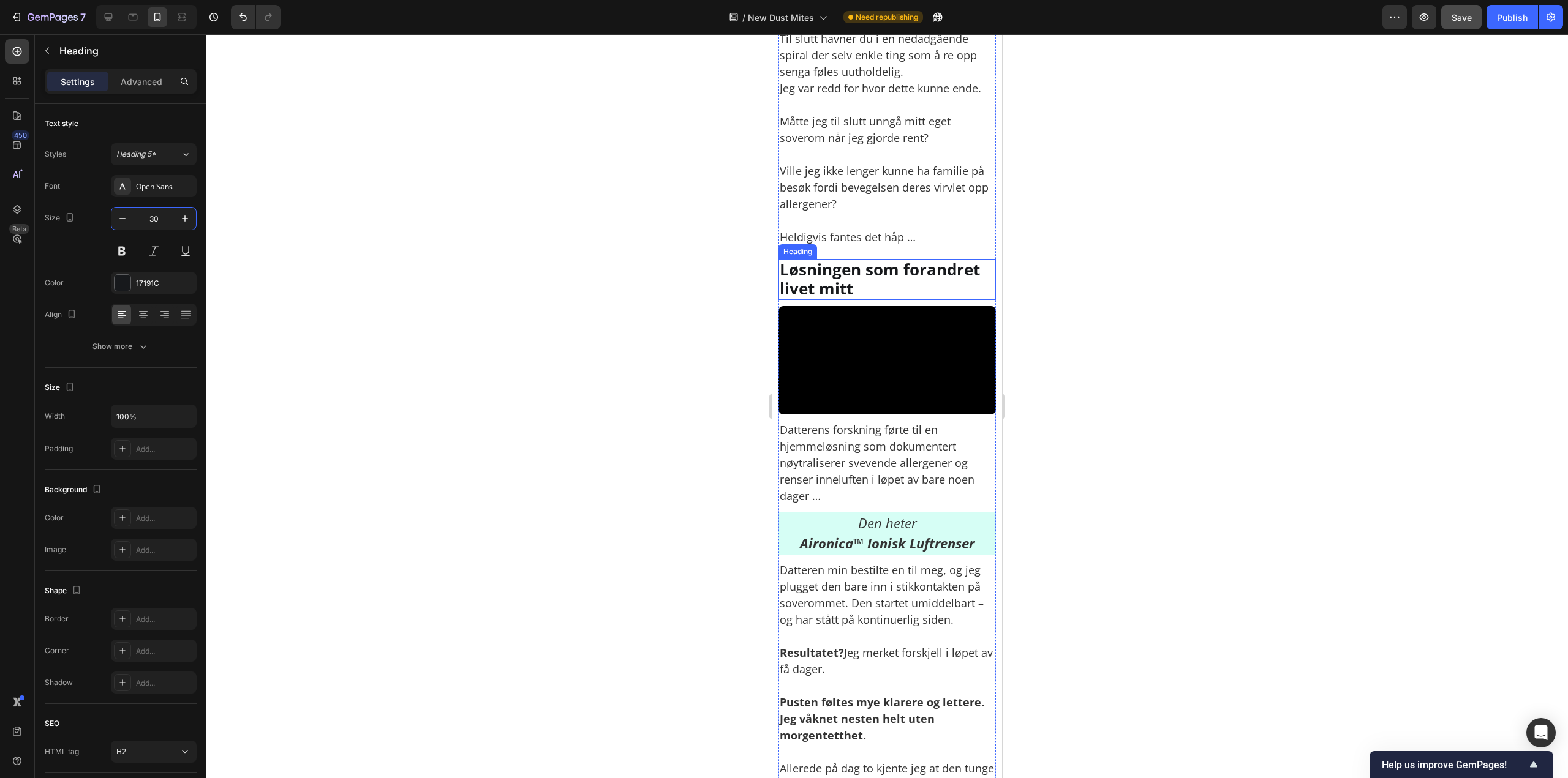
click at [905, 299] on h2 "Løsningen som forandret livet mitt" at bounding box center [887, 279] width 217 height 40
click at [164, 218] on input "26" at bounding box center [154, 218] width 40 height 22
type input "30"
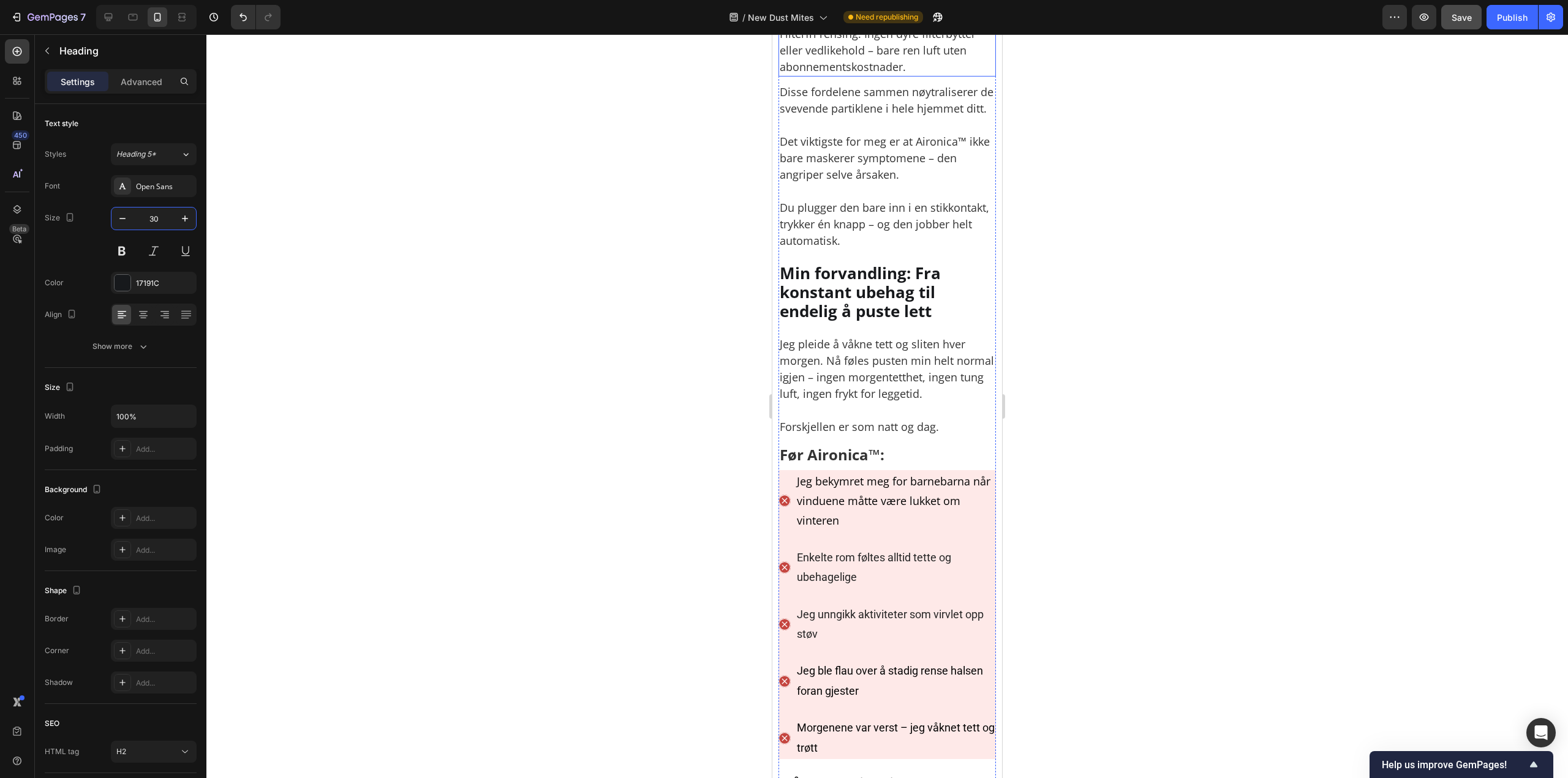
scroll to position [4897, 0]
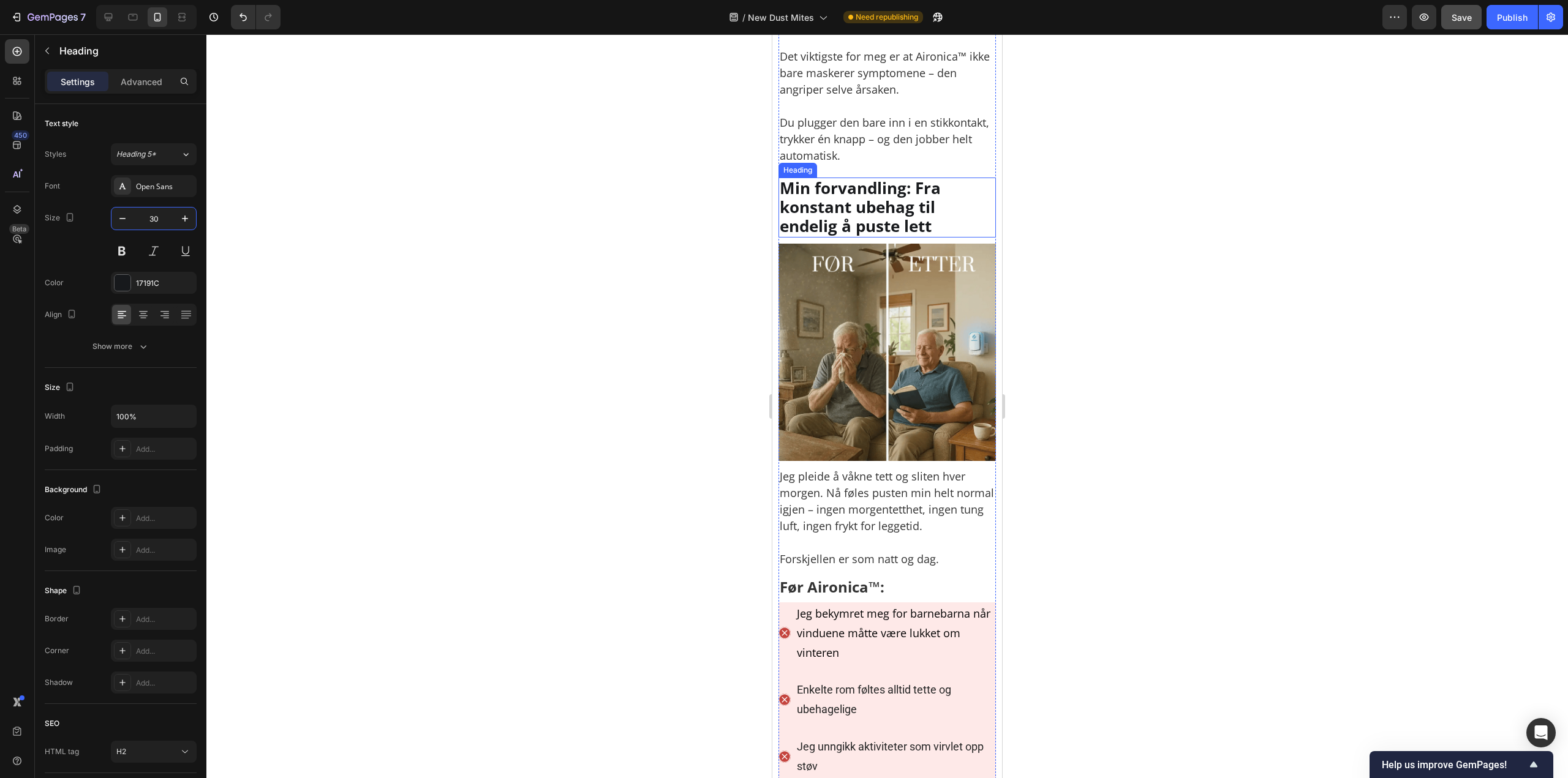
click at [904, 238] on h2 "Min forvandling: Fra konstant ubehag til endelig å puste lett" at bounding box center [887, 208] width 217 height 60
click at [154, 221] on input "26" at bounding box center [154, 218] width 40 height 22
type input "30"
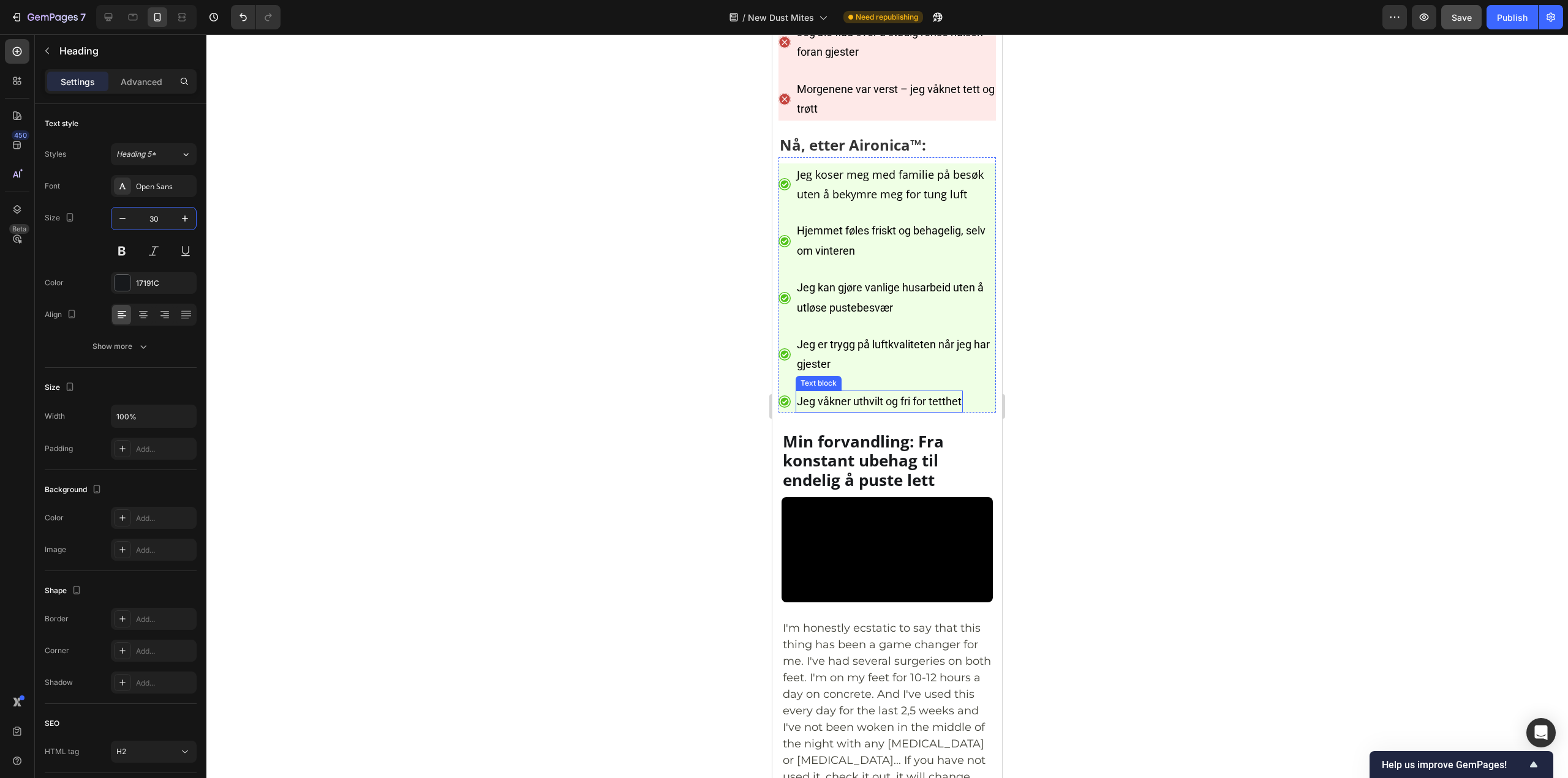
scroll to position [5876, 0]
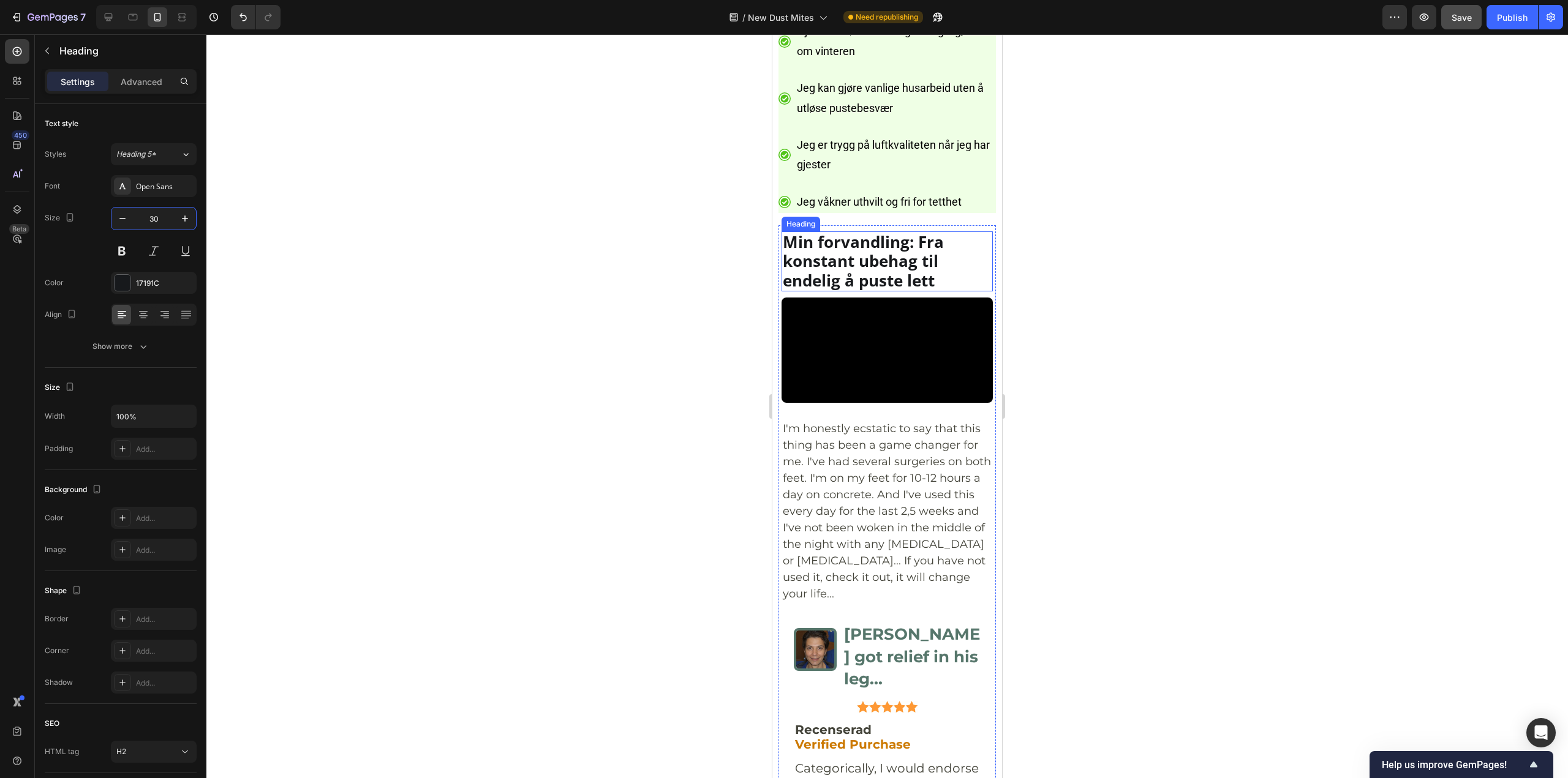
click at [884, 291] on h2 "Min forvandling: Fra konstant ubehag til endelig å puste lett" at bounding box center [887, 261] width 211 height 60
click at [154, 224] on input "26" at bounding box center [154, 218] width 40 height 22
type input "30"
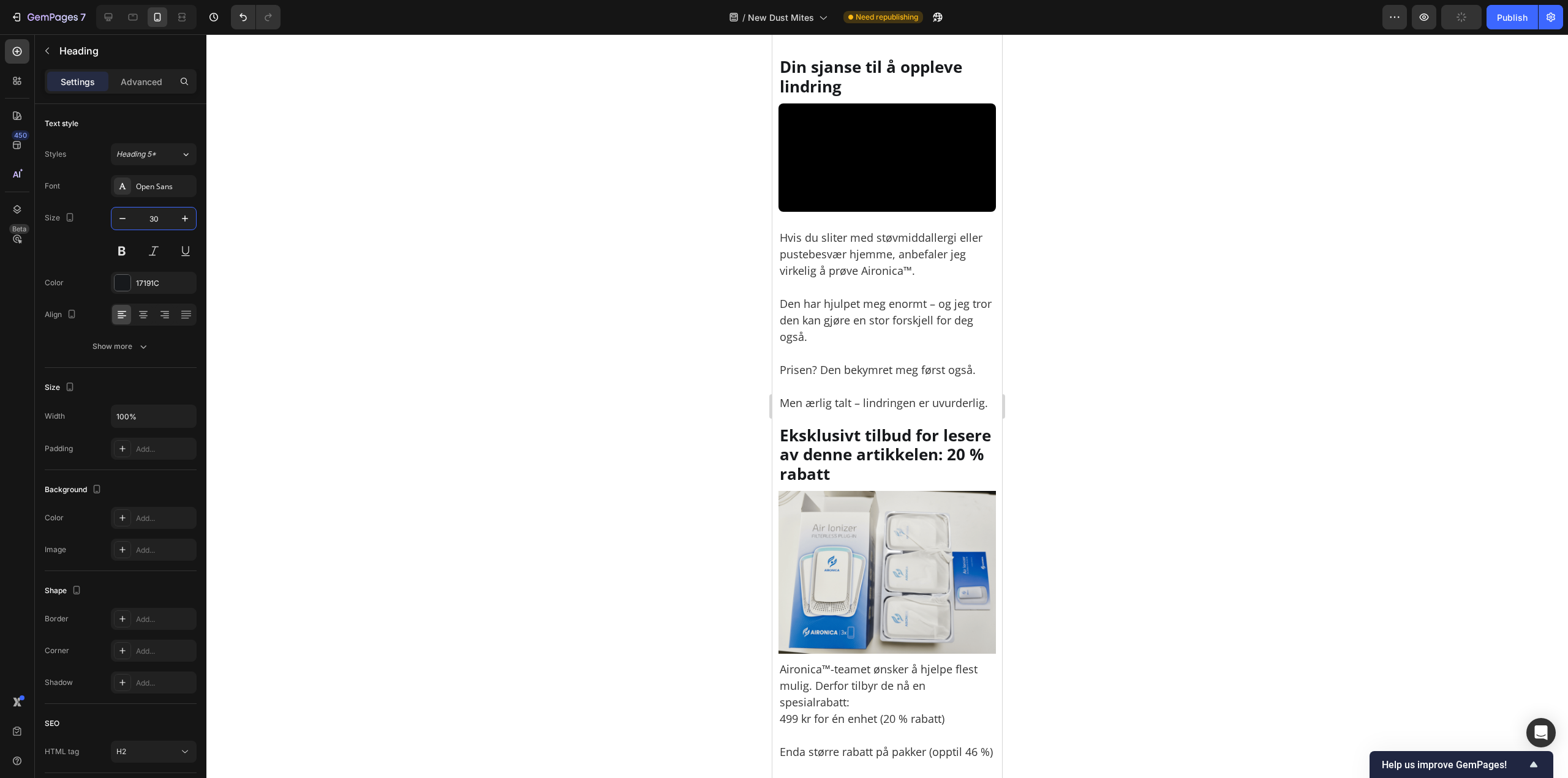
scroll to position [7897, 0]
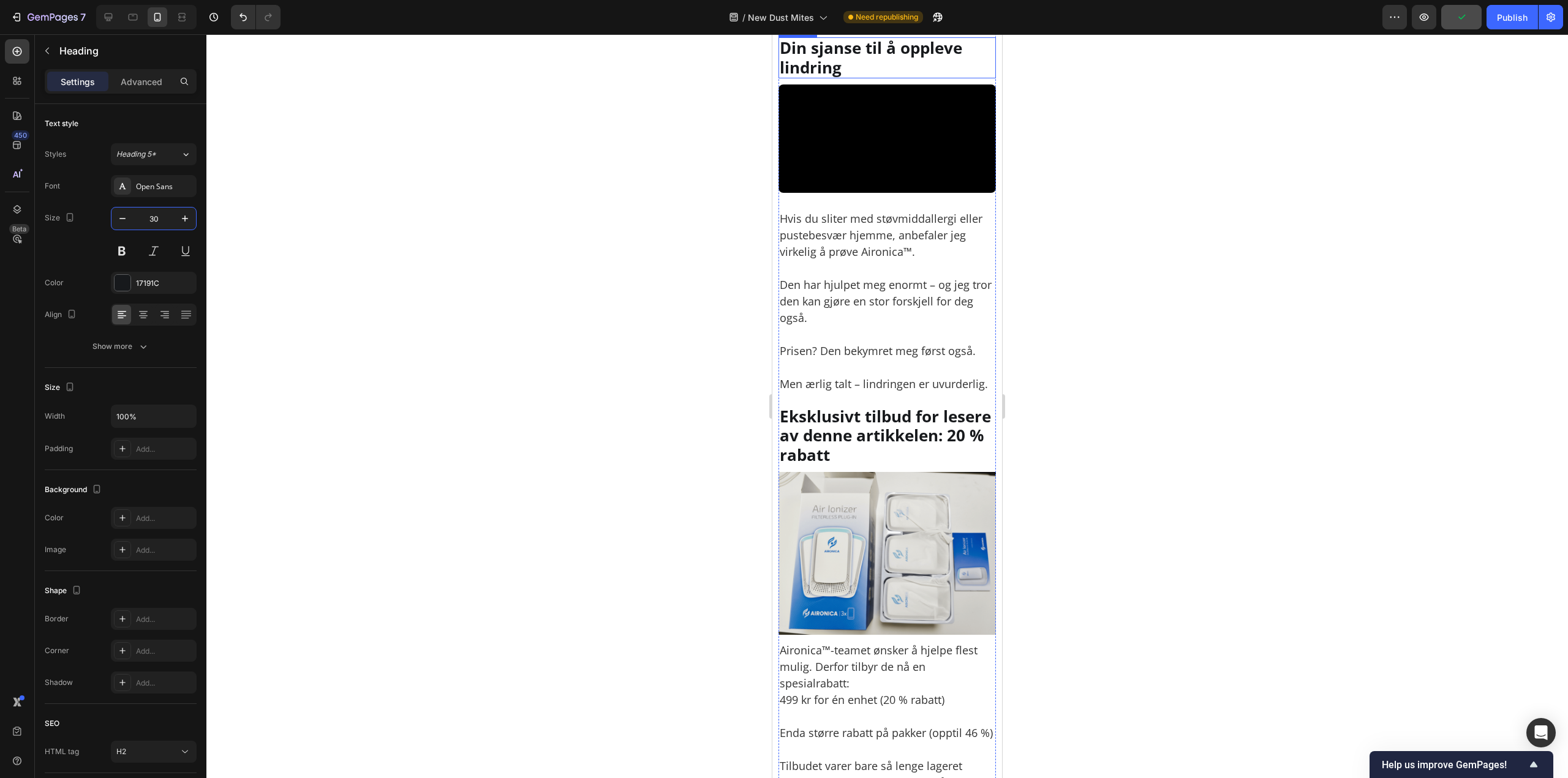
click at [828, 77] on p "Din sjanse til å oppleve lindring" at bounding box center [887, 57] width 215 height 38
click at [160, 217] on input "26" at bounding box center [154, 218] width 40 height 22
type input "30"
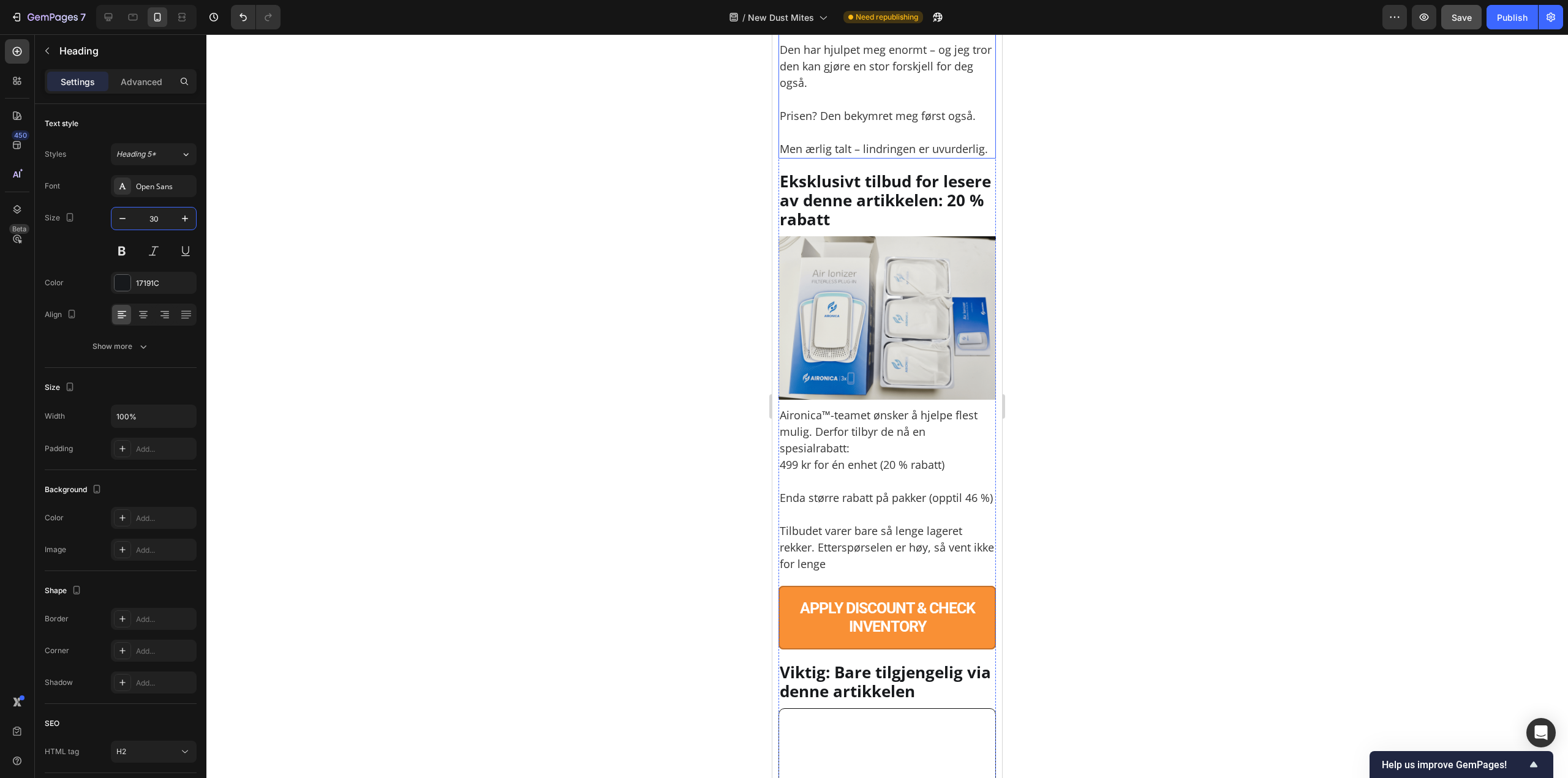
scroll to position [8142, 0]
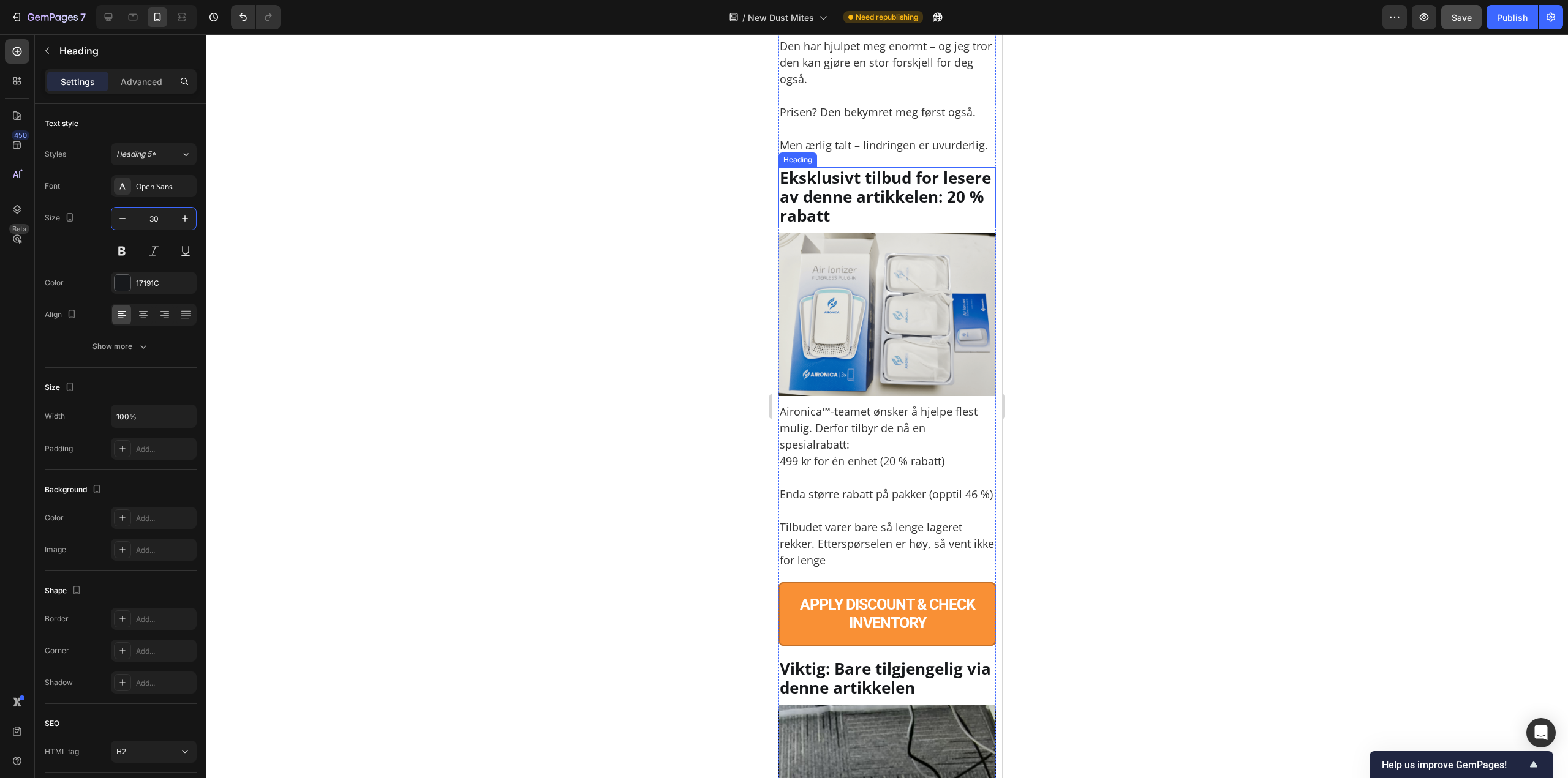
click at [914, 226] on p "Eksklusivt tilbud for lesere av denne artikkelen: 20 % rabatt" at bounding box center [887, 196] width 215 height 57
type input "30"
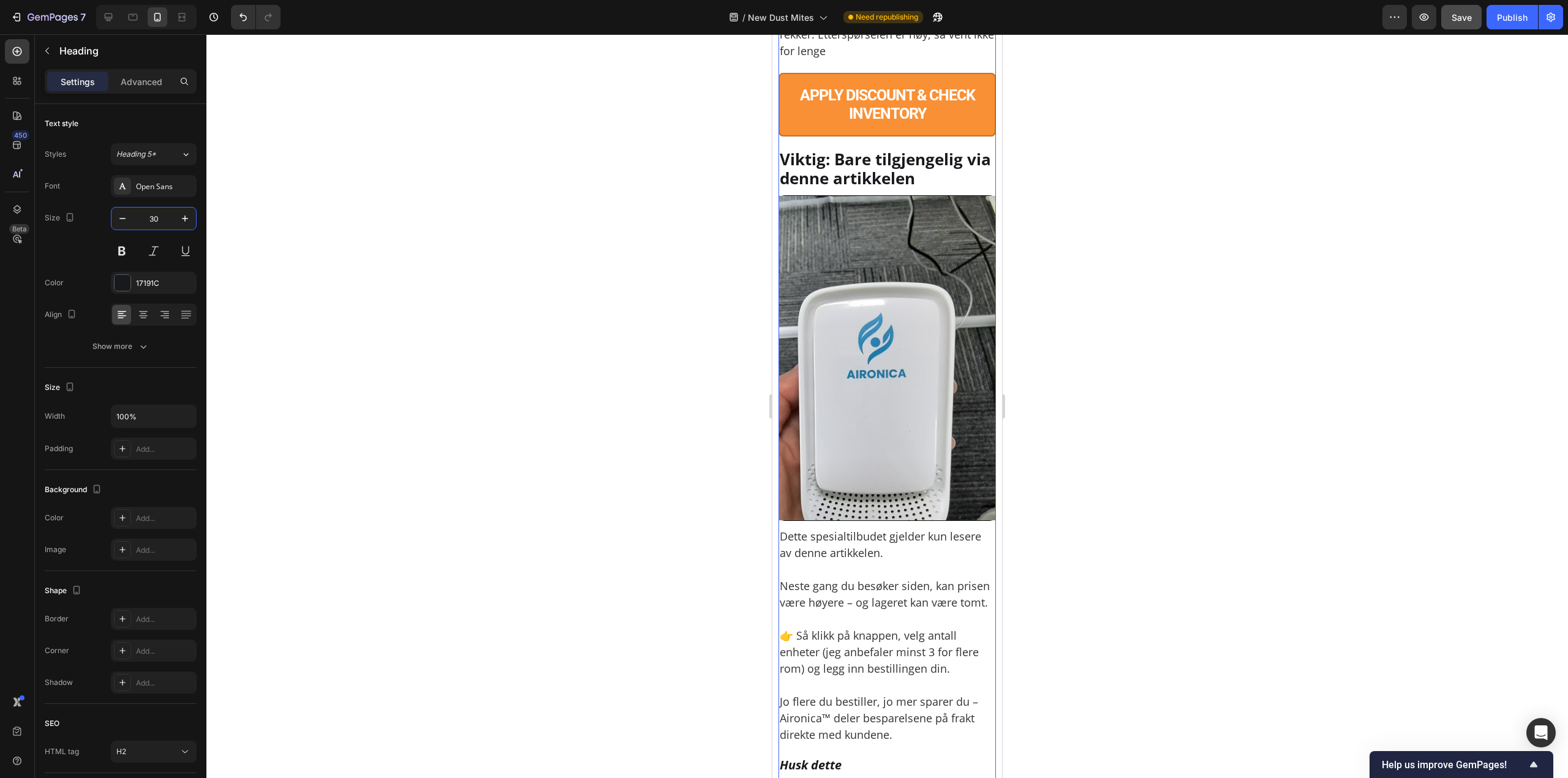
scroll to position [8693, 0]
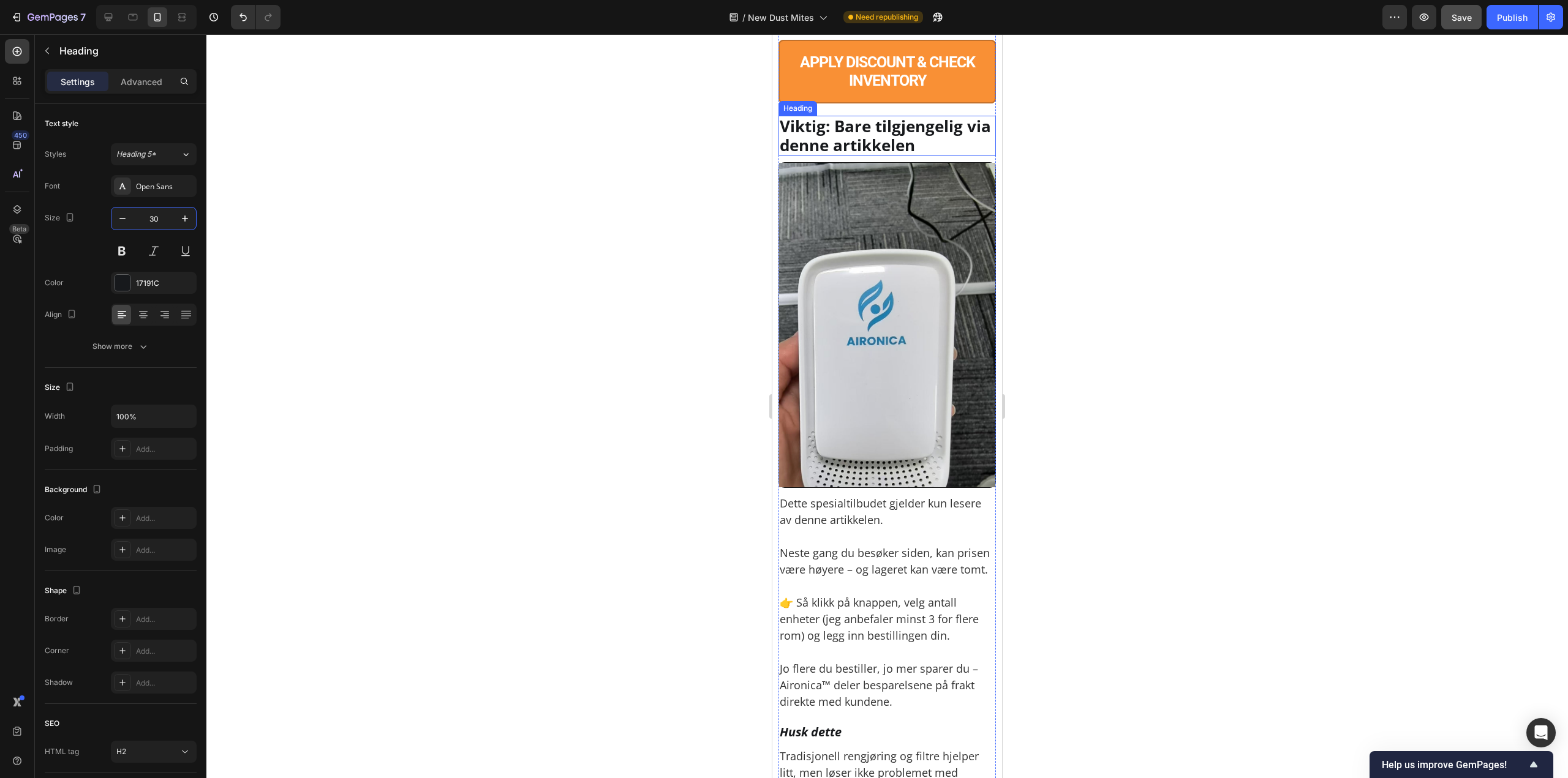
click at [913, 155] on p "Viktig: Bare tilgjengelig via denne artikkelen" at bounding box center [887, 136] width 215 height 38
type input "30"
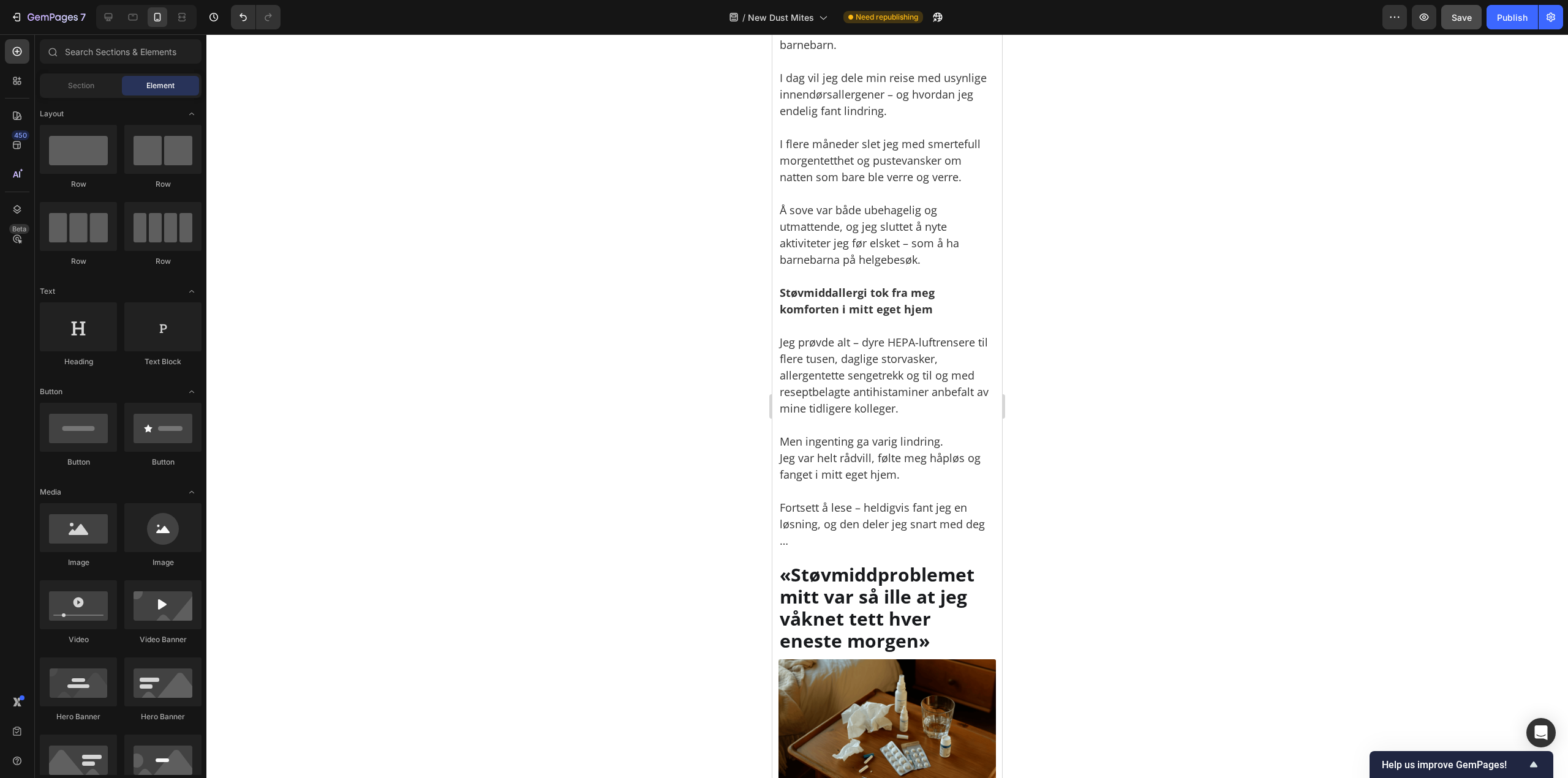
scroll to position [518, 0]
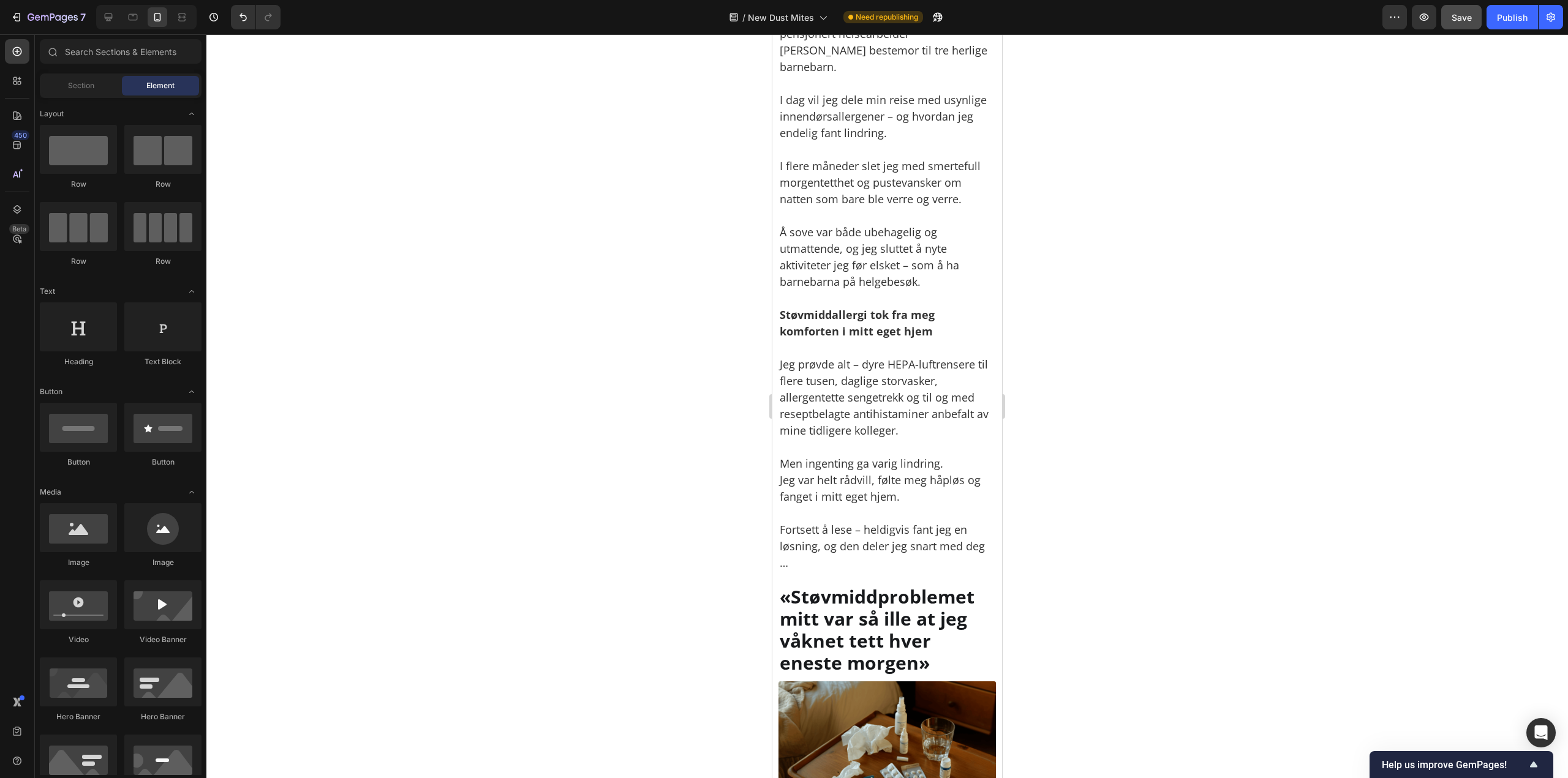
drag, startPoint x: 997, startPoint y: 597, endPoint x: 1796, endPoint y: 135, distance: 923.0
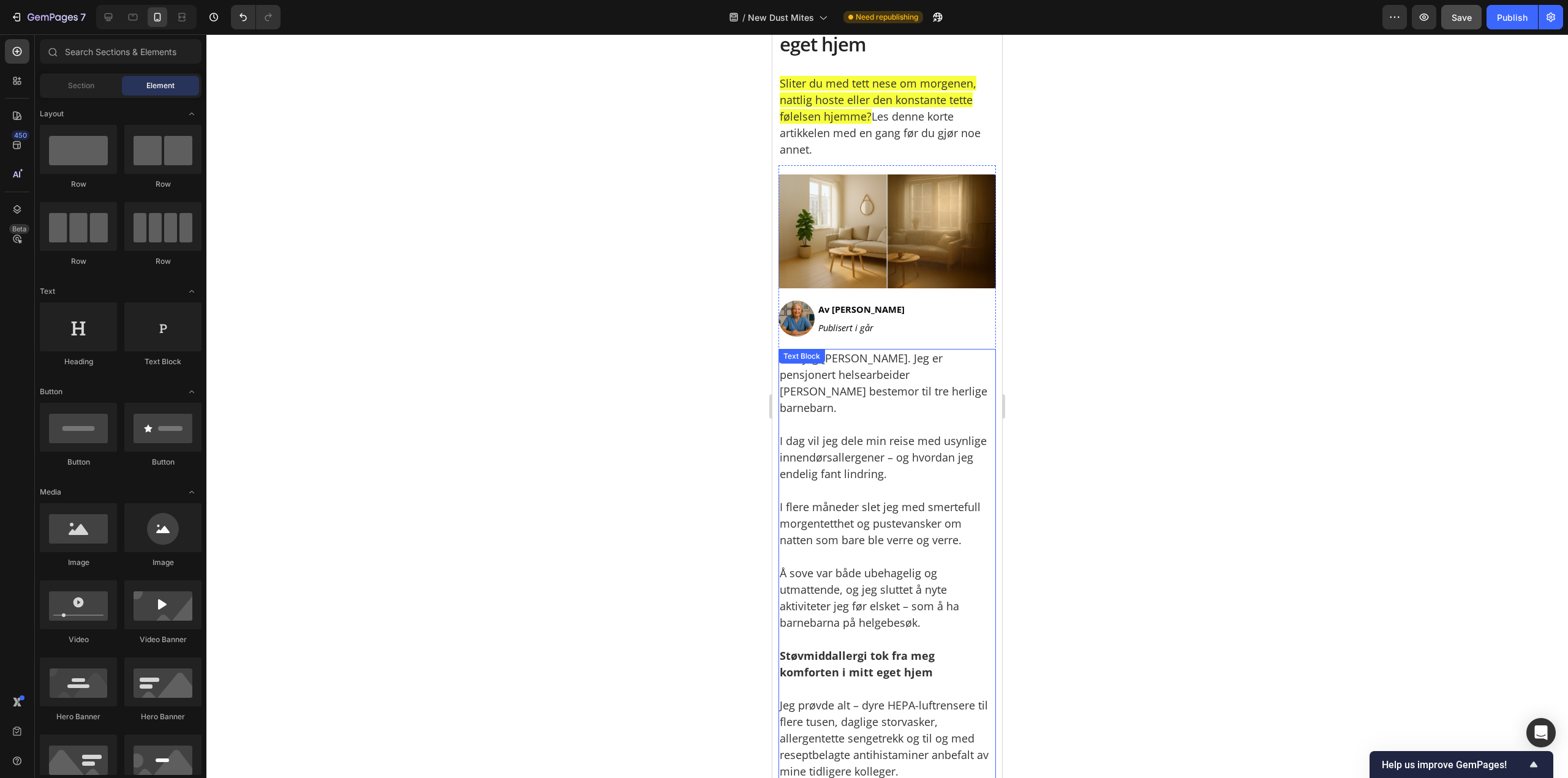
scroll to position [0, 0]
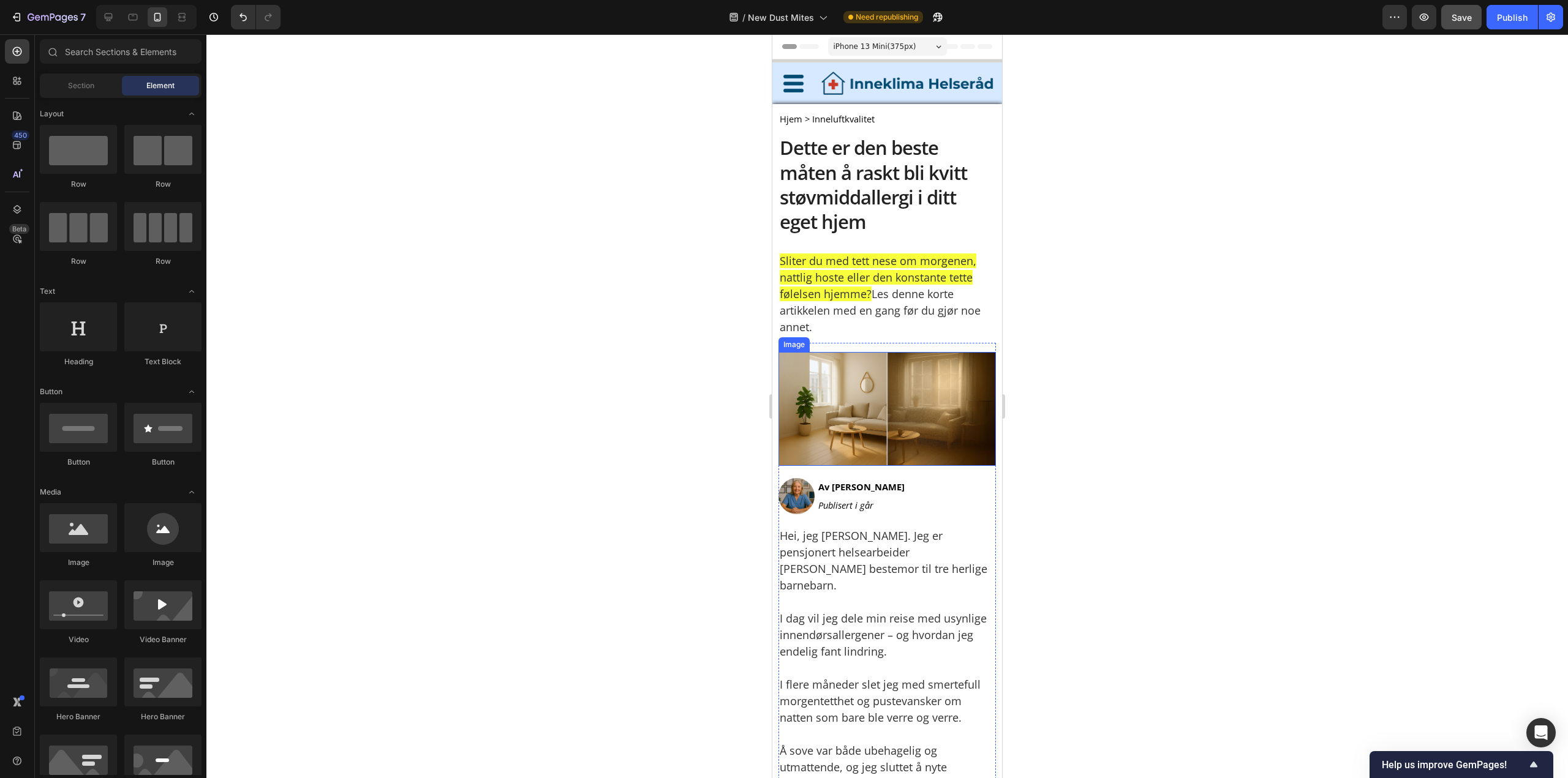
click at [882, 409] on img at bounding box center [887, 408] width 217 height 114
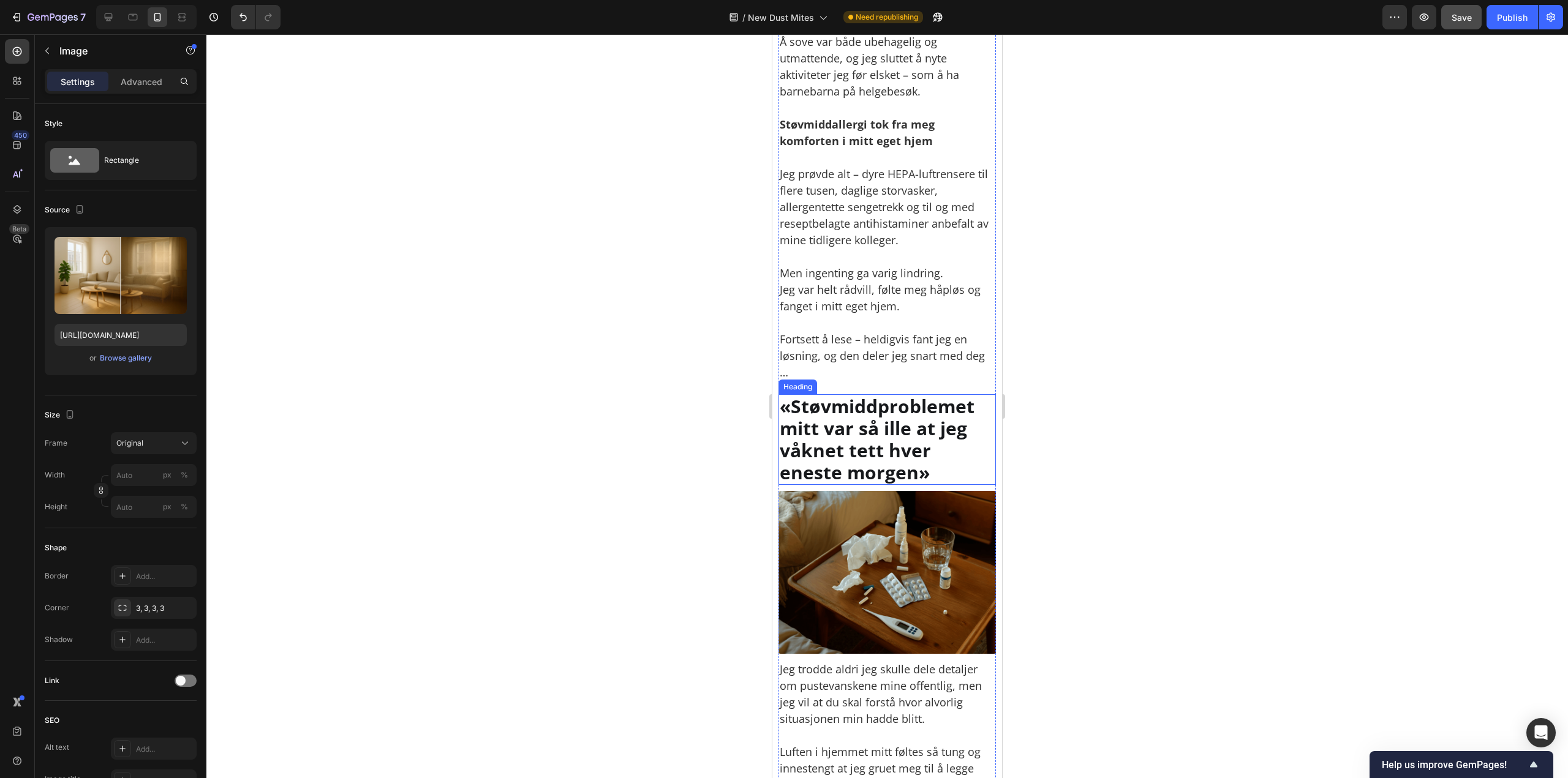
scroll to position [857, 0]
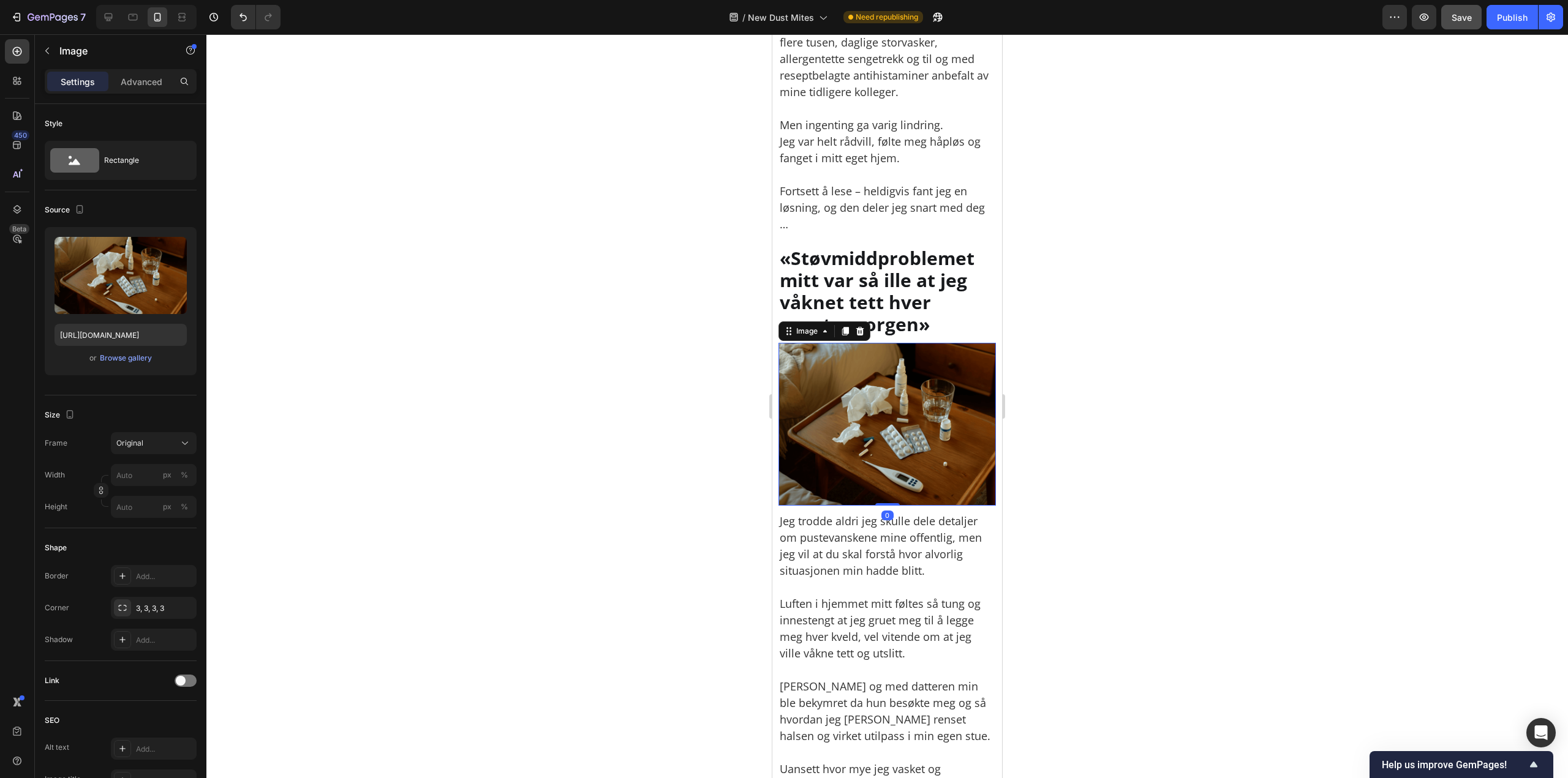
click at [862, 343] on img at bounding box center [887, 424] width 217 height 163
click at [171, 89] on div "Settings Advanced" at bounding box center [121, 81] width 147 height 19
click at [158, 83] on p "Advanced" at bounding box center [141, 82] width 41 height 13
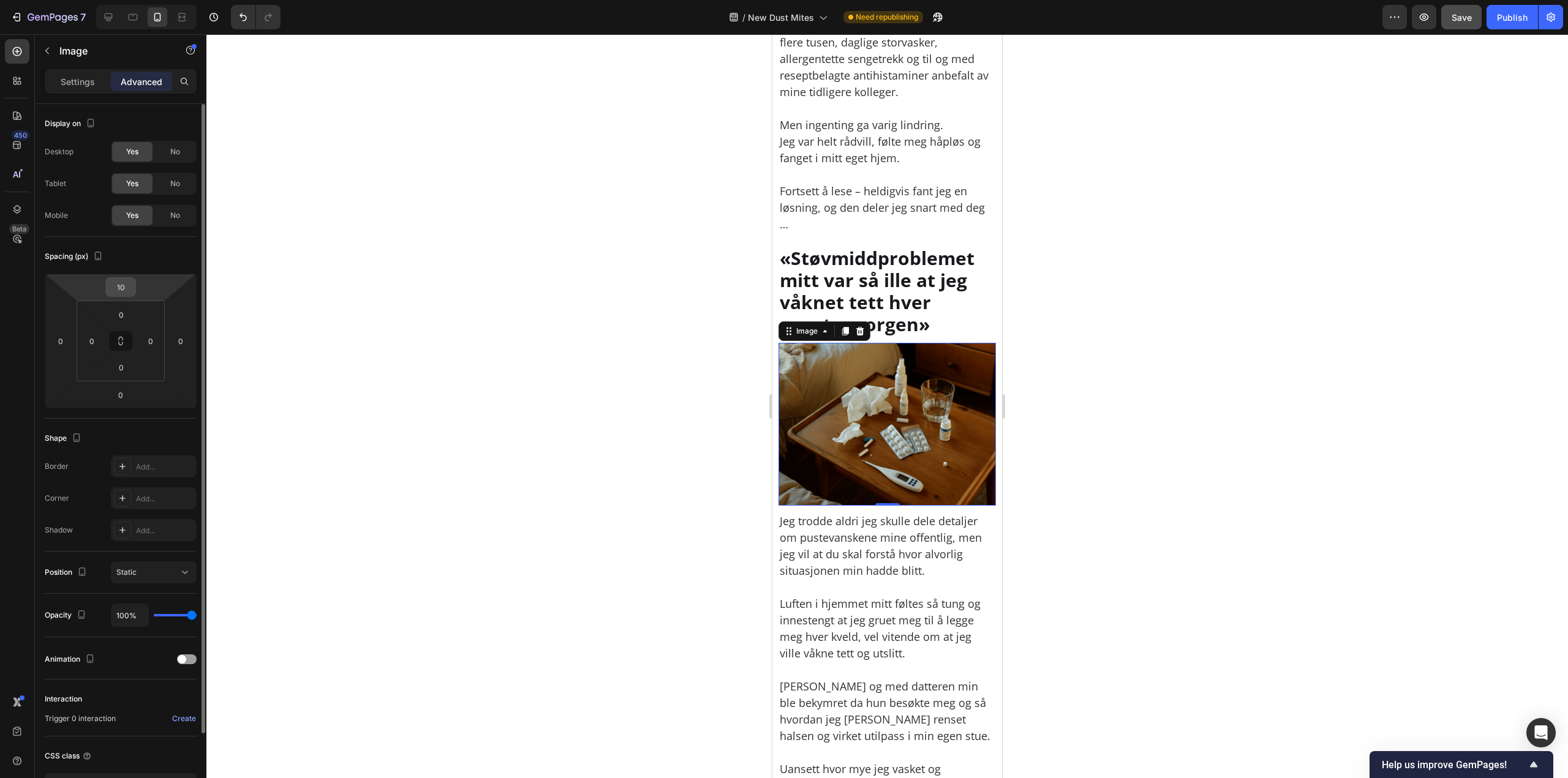
click at [115, 0] on html "7 Version history / New [MEDICAL_DATA] Need republishing Preview Save Publish 4…" at bounding box center [784, 0] width 1568 height 0
click at [116, 292] on input "14" at bounding box center [121, 287] width 25 height 18
type input "20"
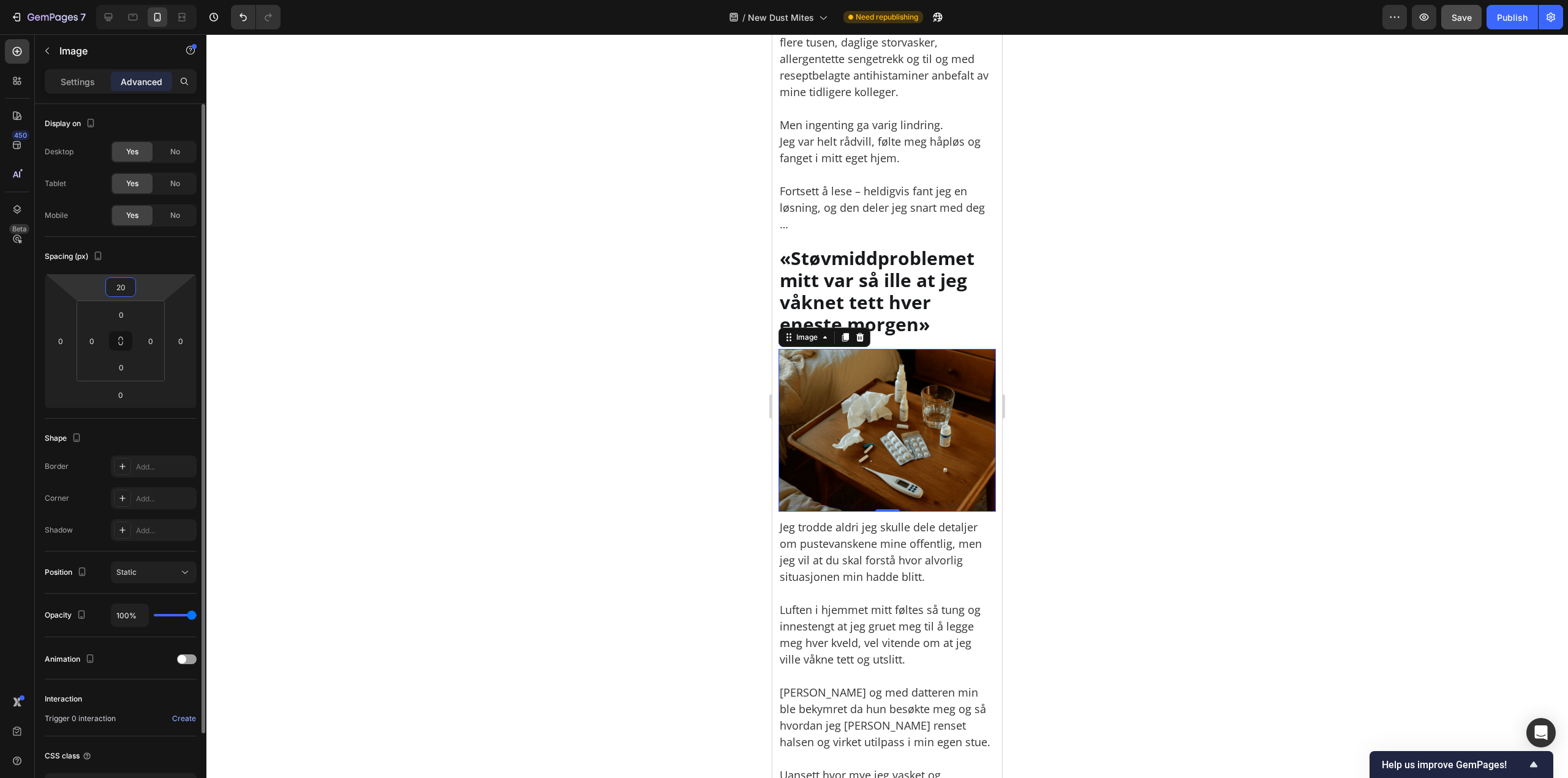
click at [126, 284] on input "20" at bounding box center [121, 287] width 25 height 18
click at [126, 283] on input "20" at bounding box center [121, 287] width 25 height 18
click at [318, 319] on div at bounding box center [887, 406] width 1361 height 744
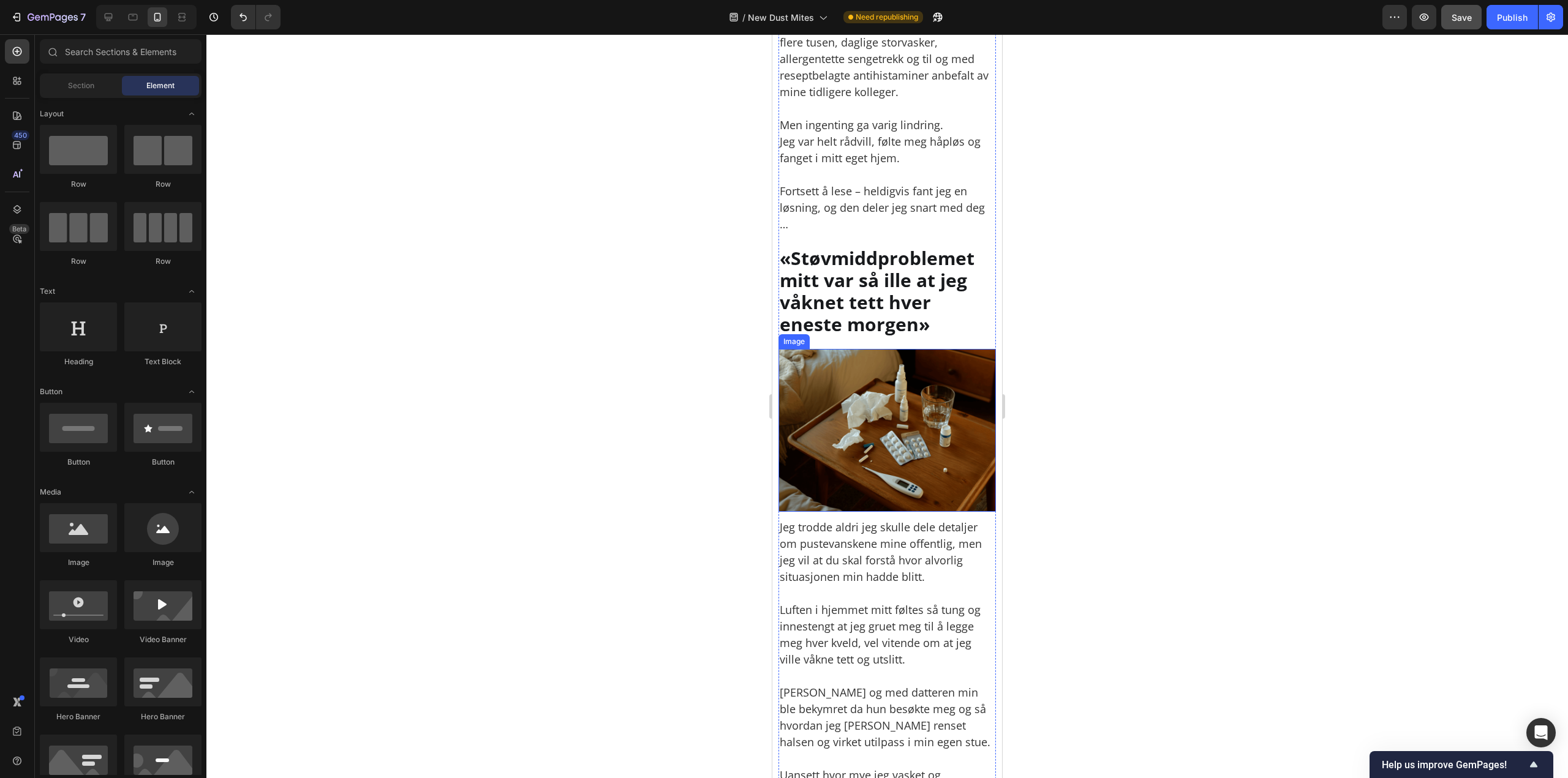
click at [902, 373] on img at bounding box center [887, 429] width 217 height 163
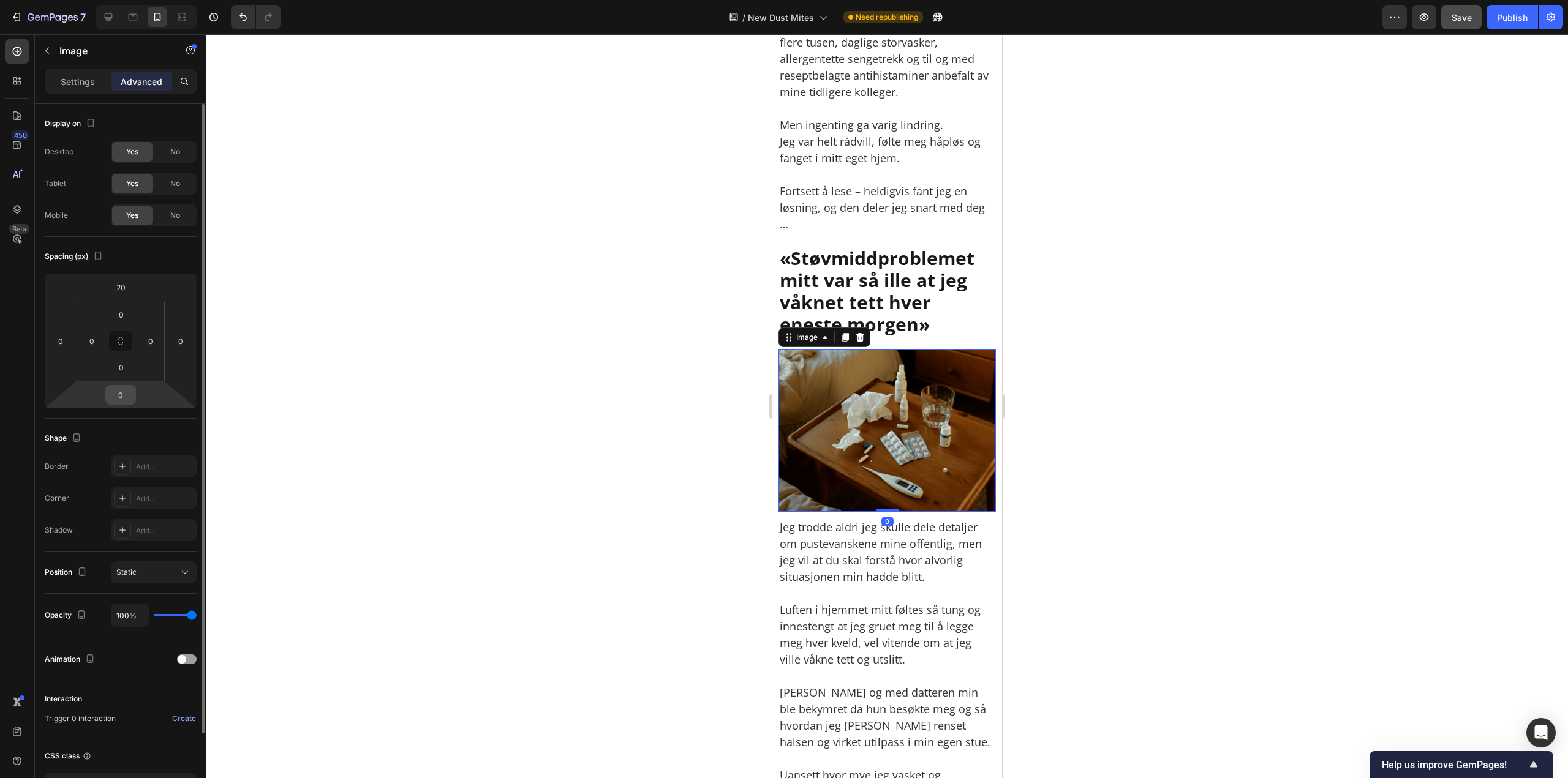
click at [127, 397] on input "0" at bounding box center [121, 394] width 25 height 18
type input "10"
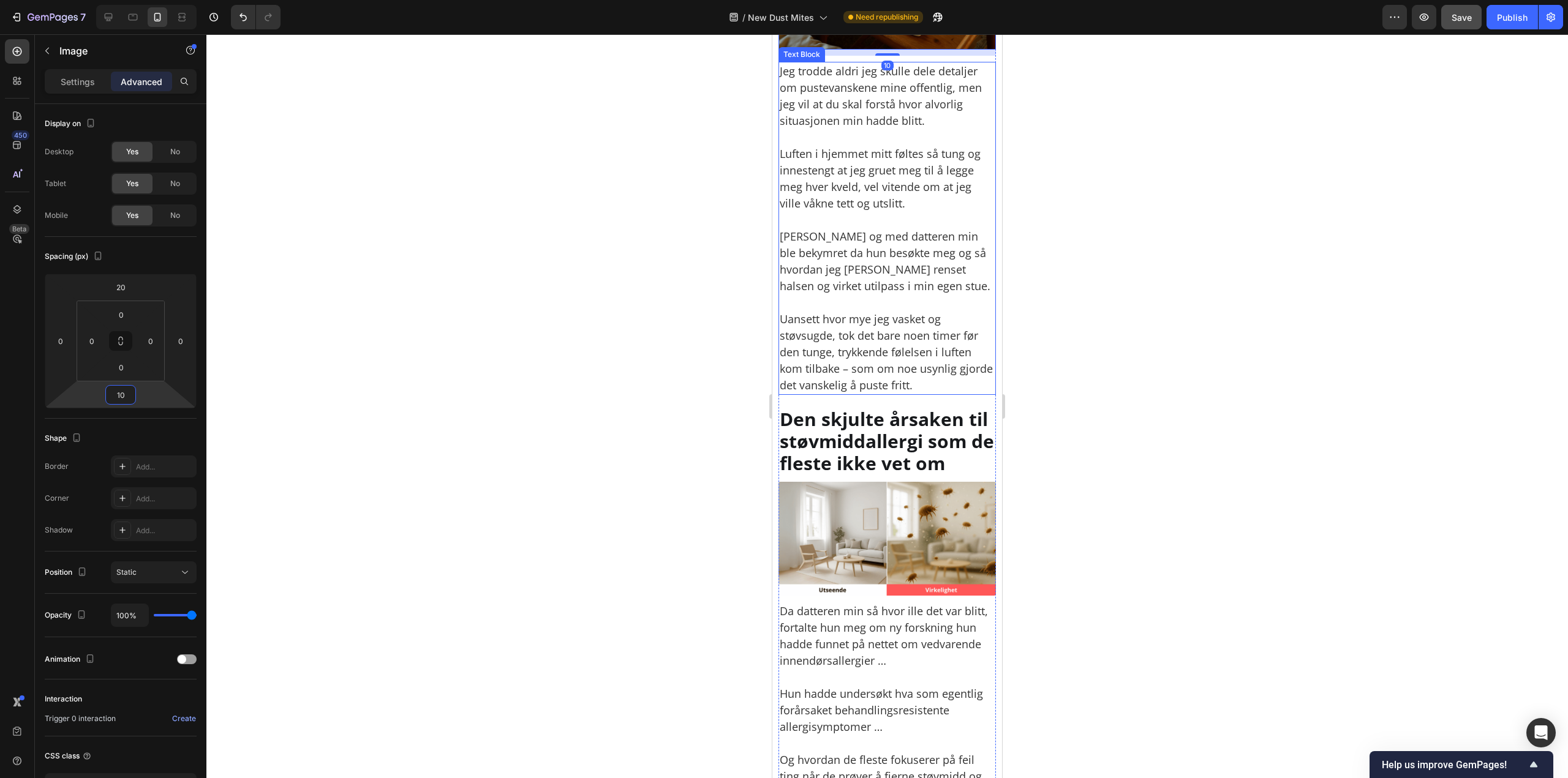
scroll to position [1347, 0]
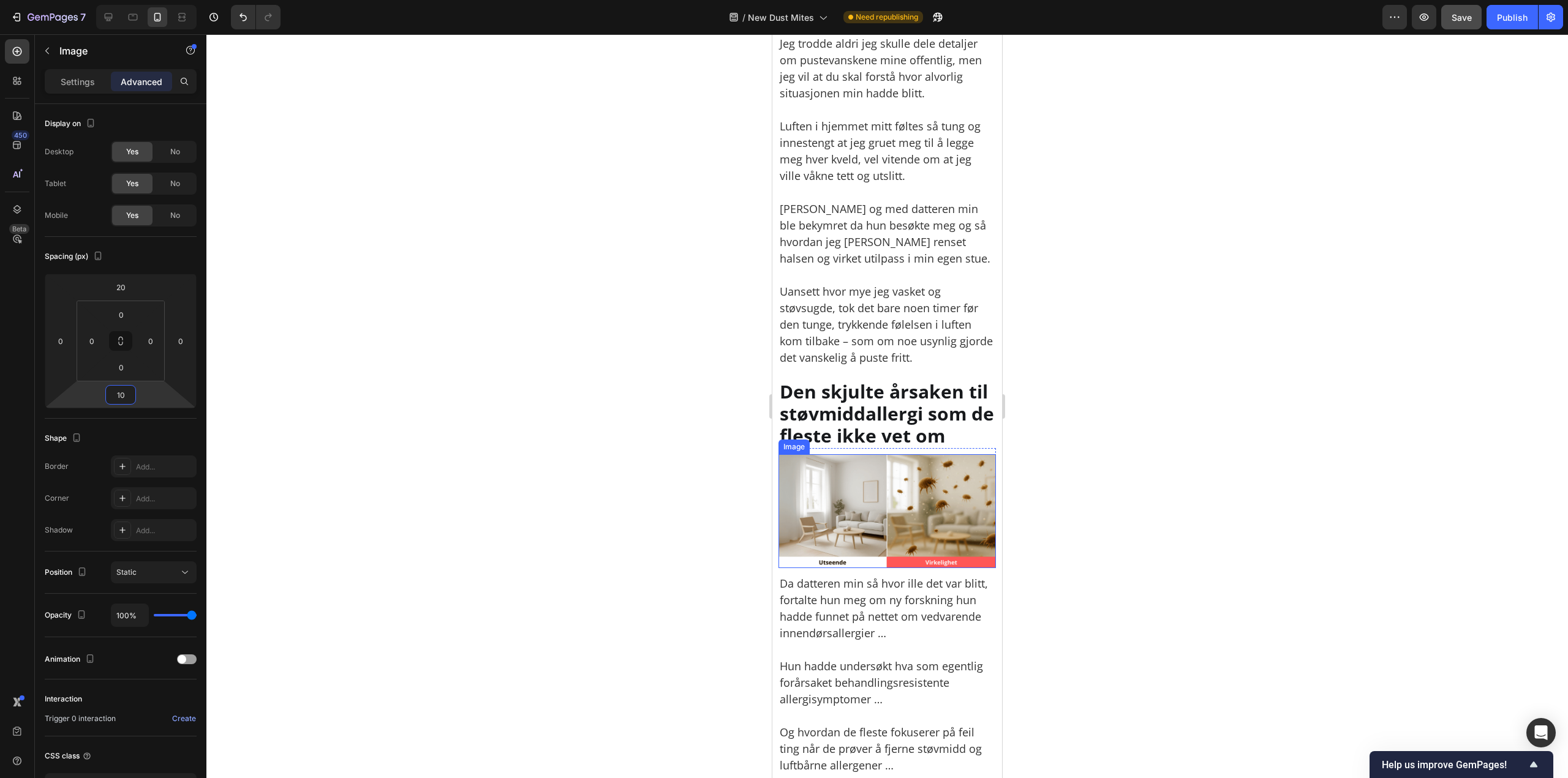
click at [902, 492] on img at bounding box center [887, 510] width 217 height 114
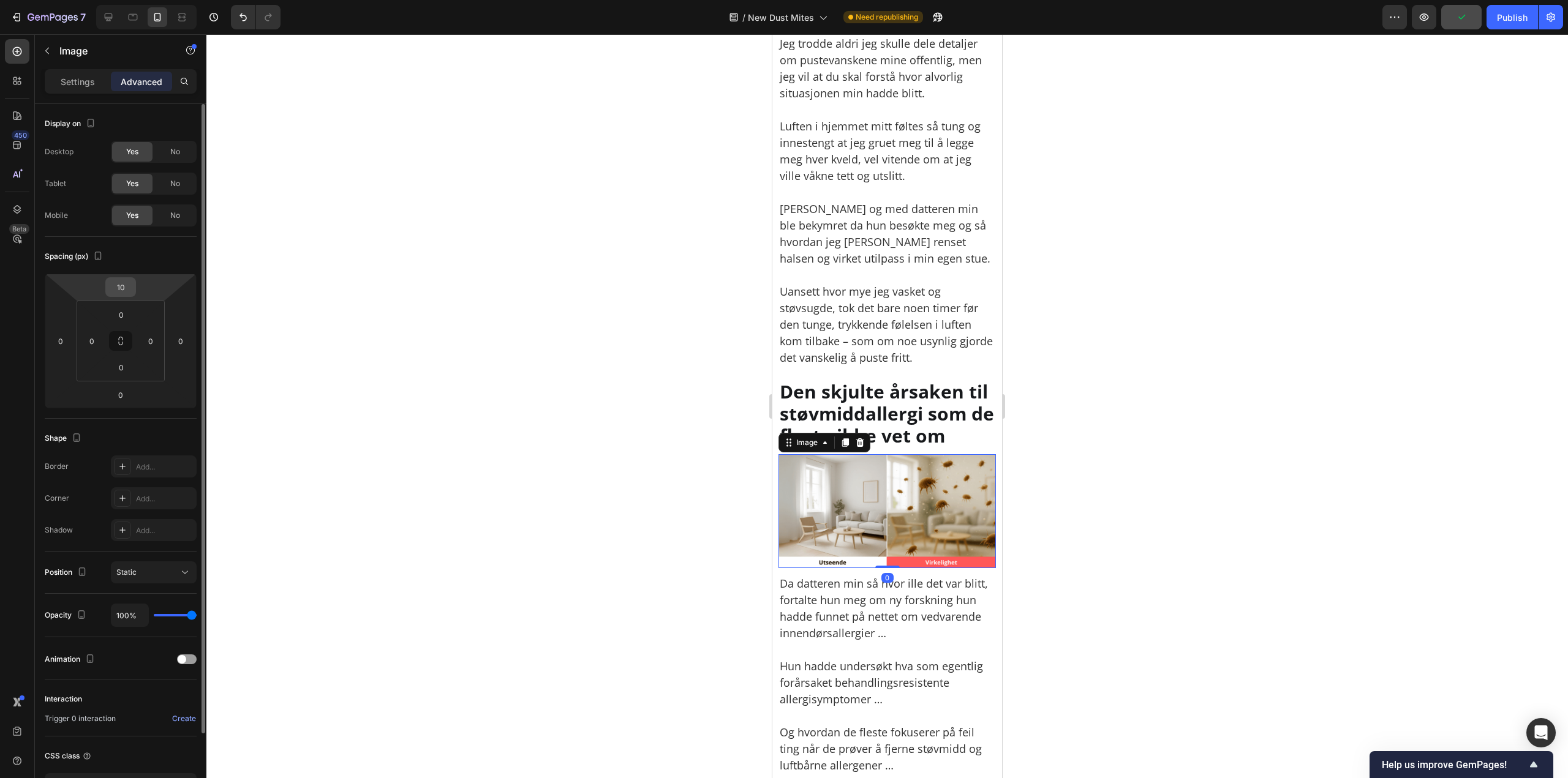
click at [109, 283] on input "10" at bounding box center [121, 287] width 25 height 18
click at [109, 282] on input "10" at bounding box center [121, 287] width 25 height 18
paste input "20"
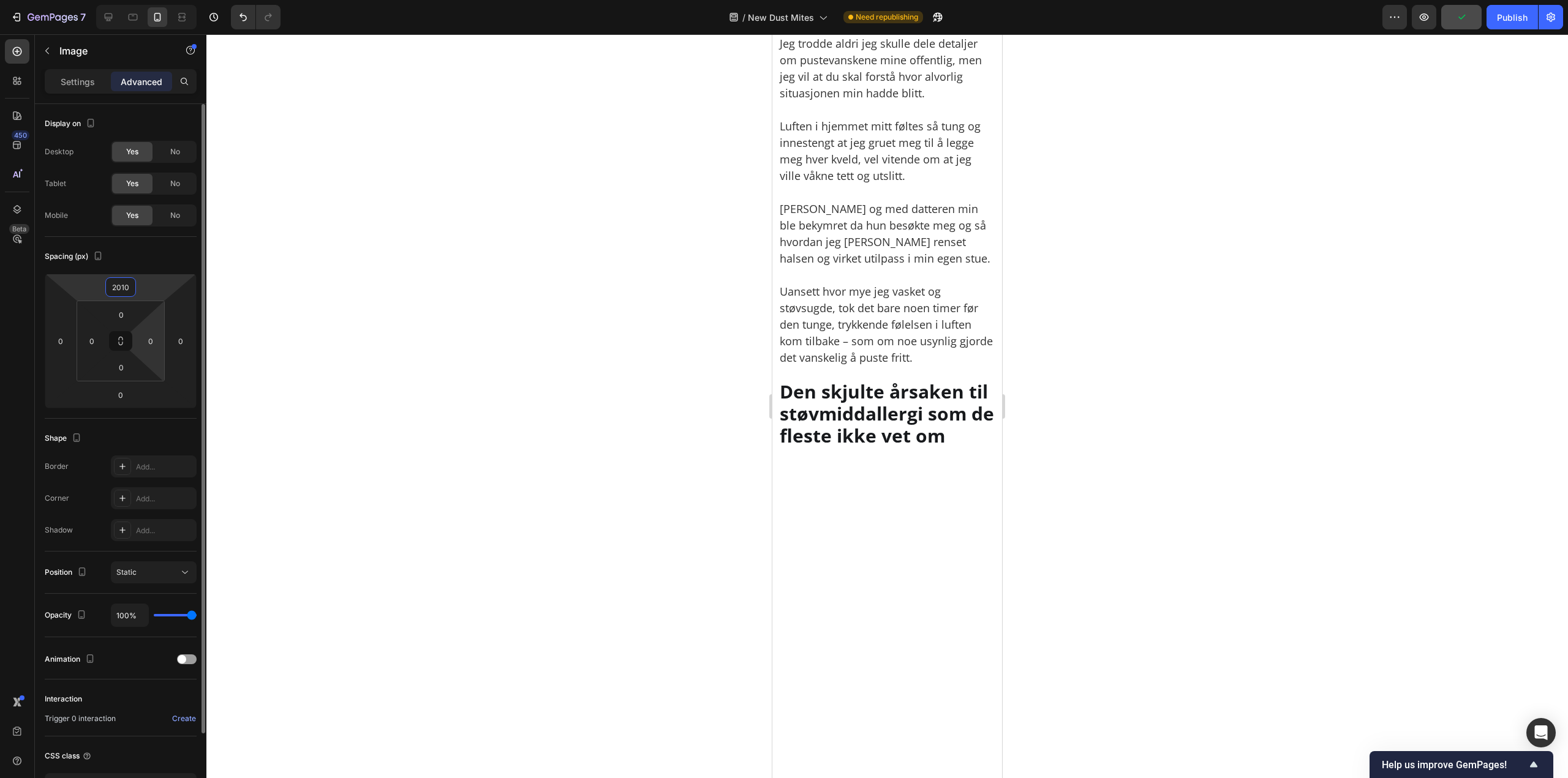
paste input "number"
type input "20"
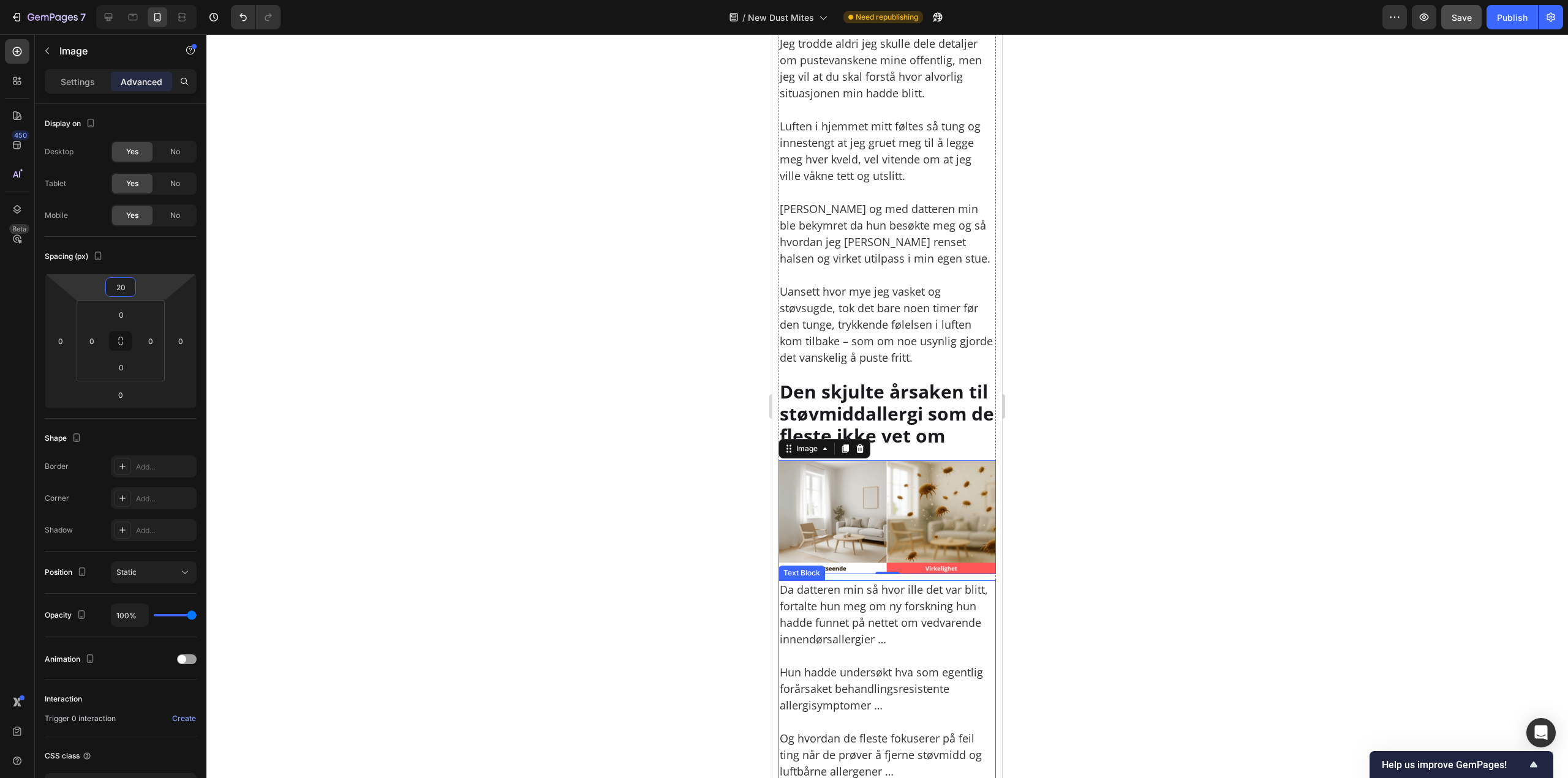
click at [906, 608] on p "Da datteren min så hvor ille det var blitt, fortalte hun meg om ny forskning hu…" at bounding box center [887, 614] width 215 height 66
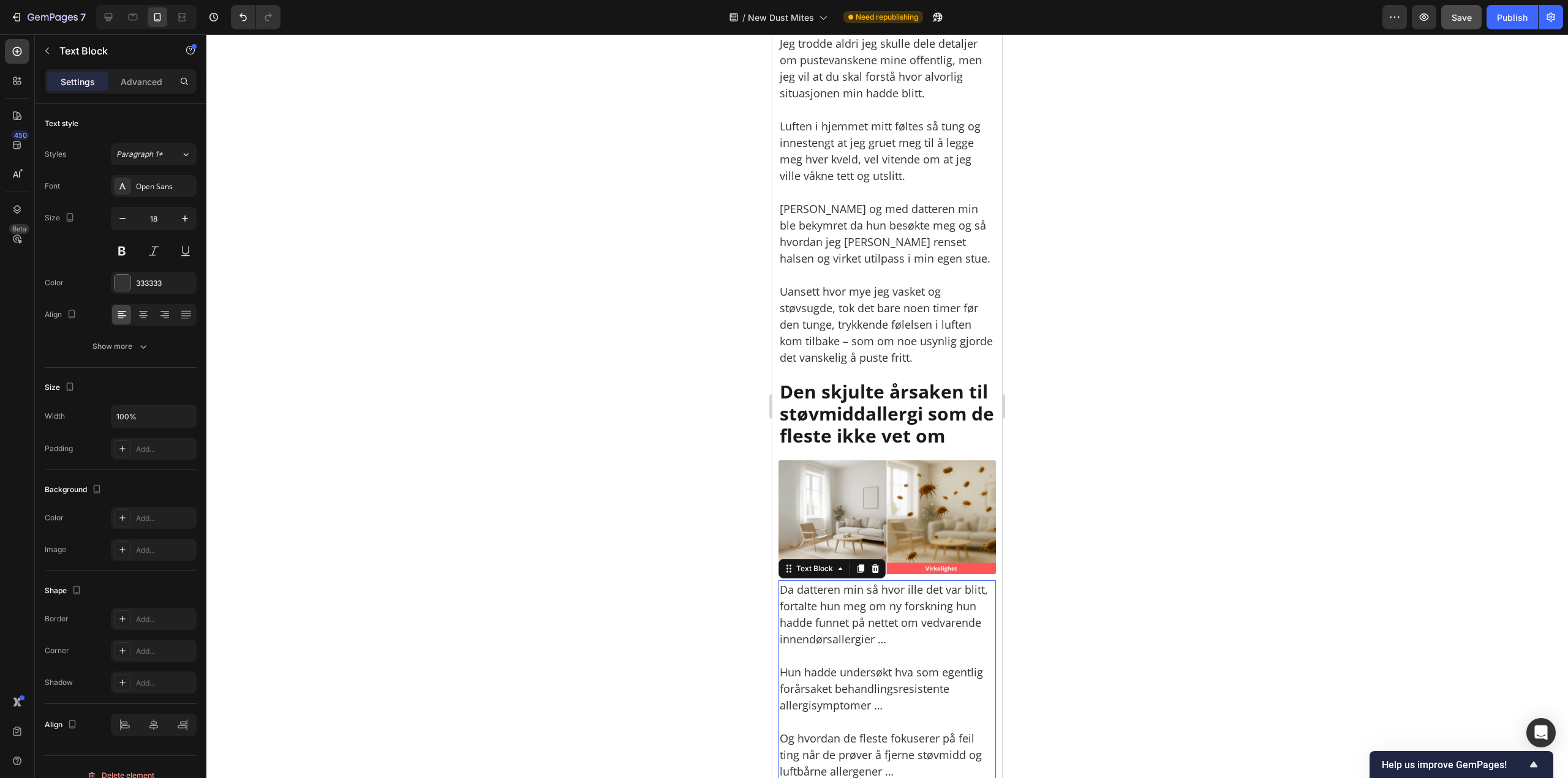
click at [143, 69] on div "Sections(18) Elements(83) Section Element Hero Section Product Detail Brands Tr…" at bounding box center [121, 406] width 172 height 744
click at [140, 81] on p "Advanced" at bounding box center [141, 82] width 41 height 13
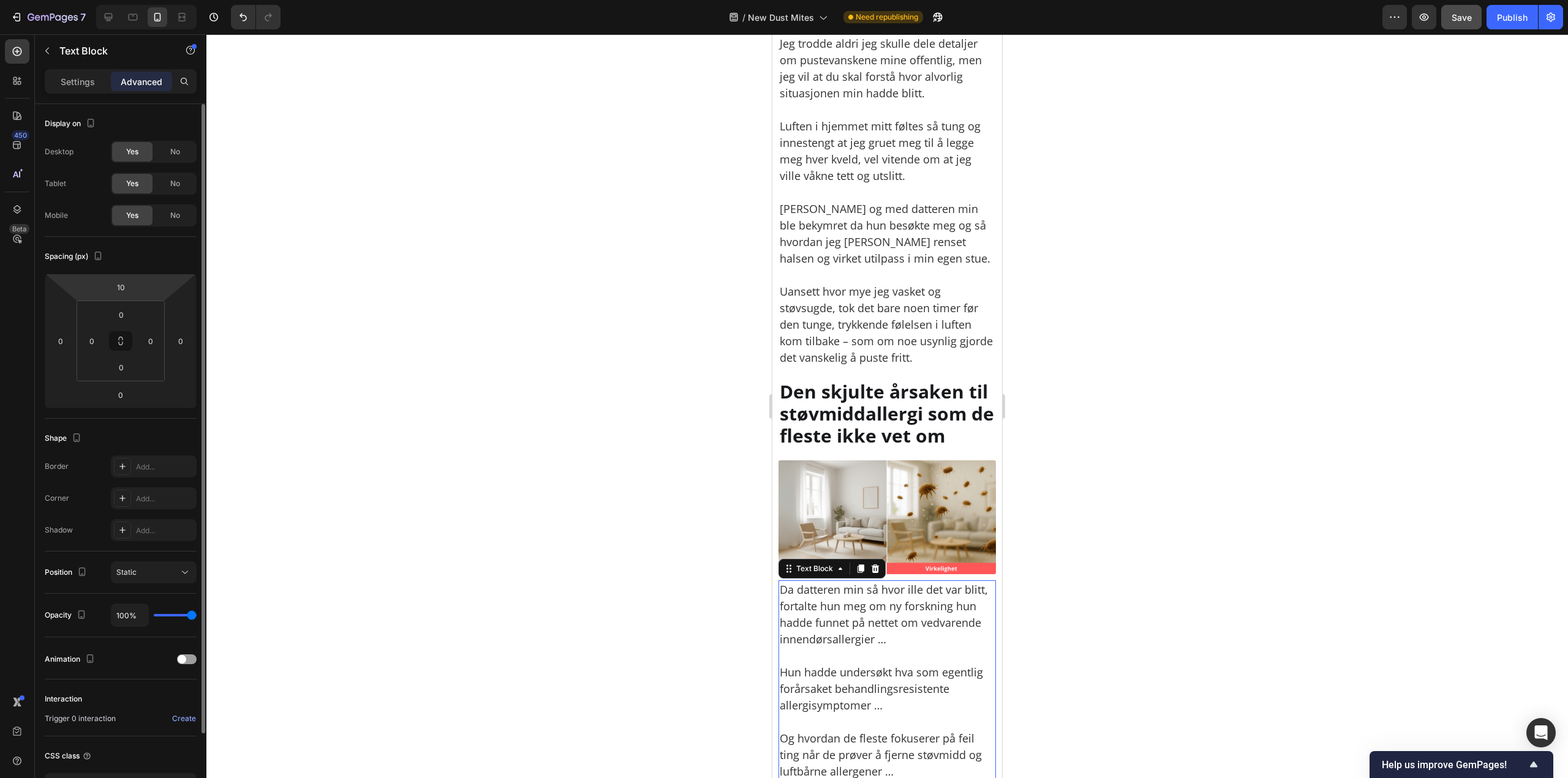
click at [115, 0] on html "7 Version history / New [MEDICAL_DATA] Need republishing Preview Save Publish 4…" at bounding box center [784, 0] width 1568 height 0
type input "2"
click at [121, 281] on input "10" at bounding box center [121, 287] width 25 height 18
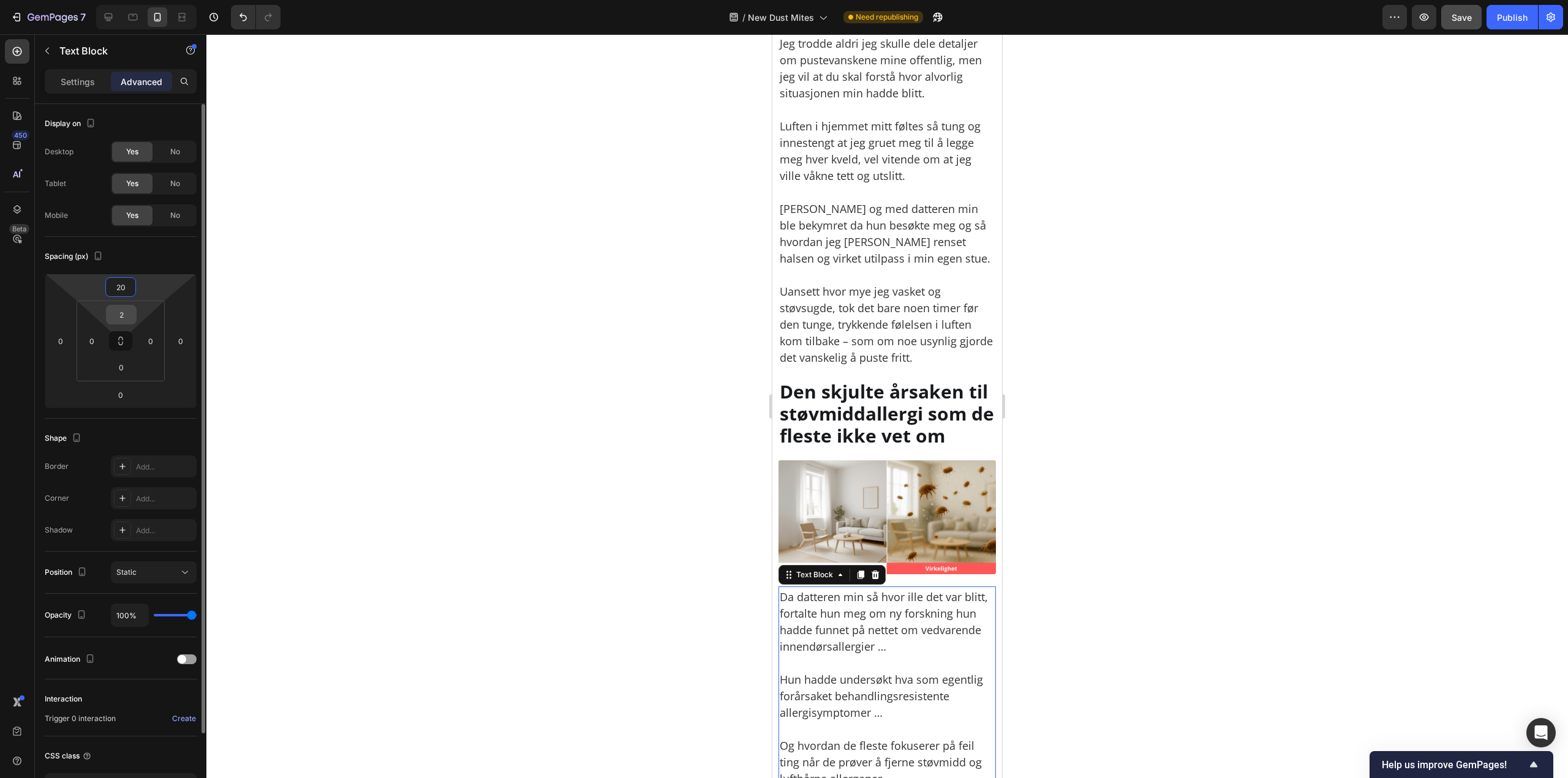
type input "20"
click at [134, 315] on div "2" at bounding box center [121, 314] width 31 height 19
click at [126, 309] on input "2" at bounding box center [121, 314] width 25 height 18
type input "0"
click at [1265, 552] on div at bounding box center [887, 406] width 1361 height 744
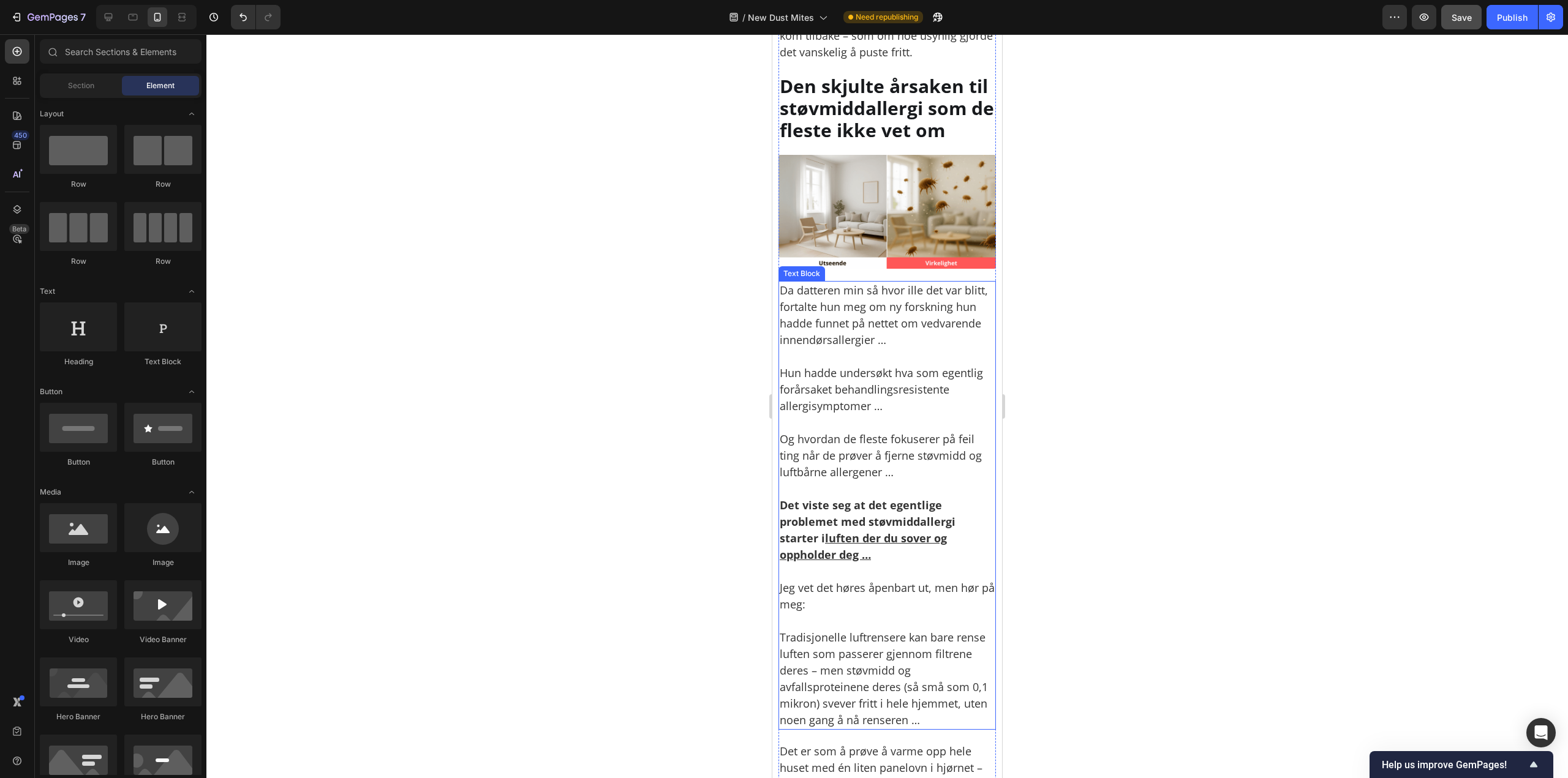
scroll to position [1653, 0]
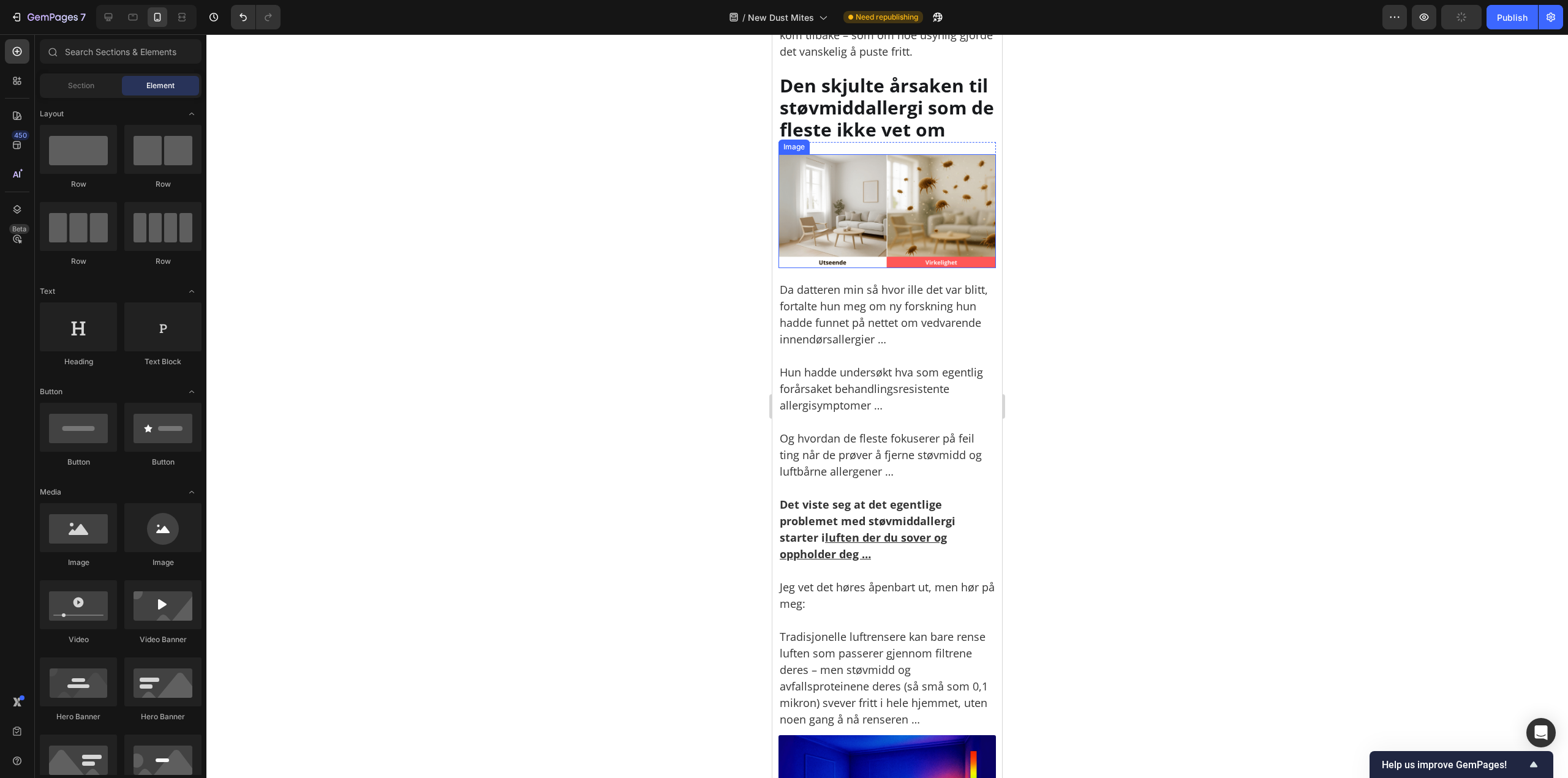
click at [862, 174] on img at bounding box center [887, 210] width 217 height 114
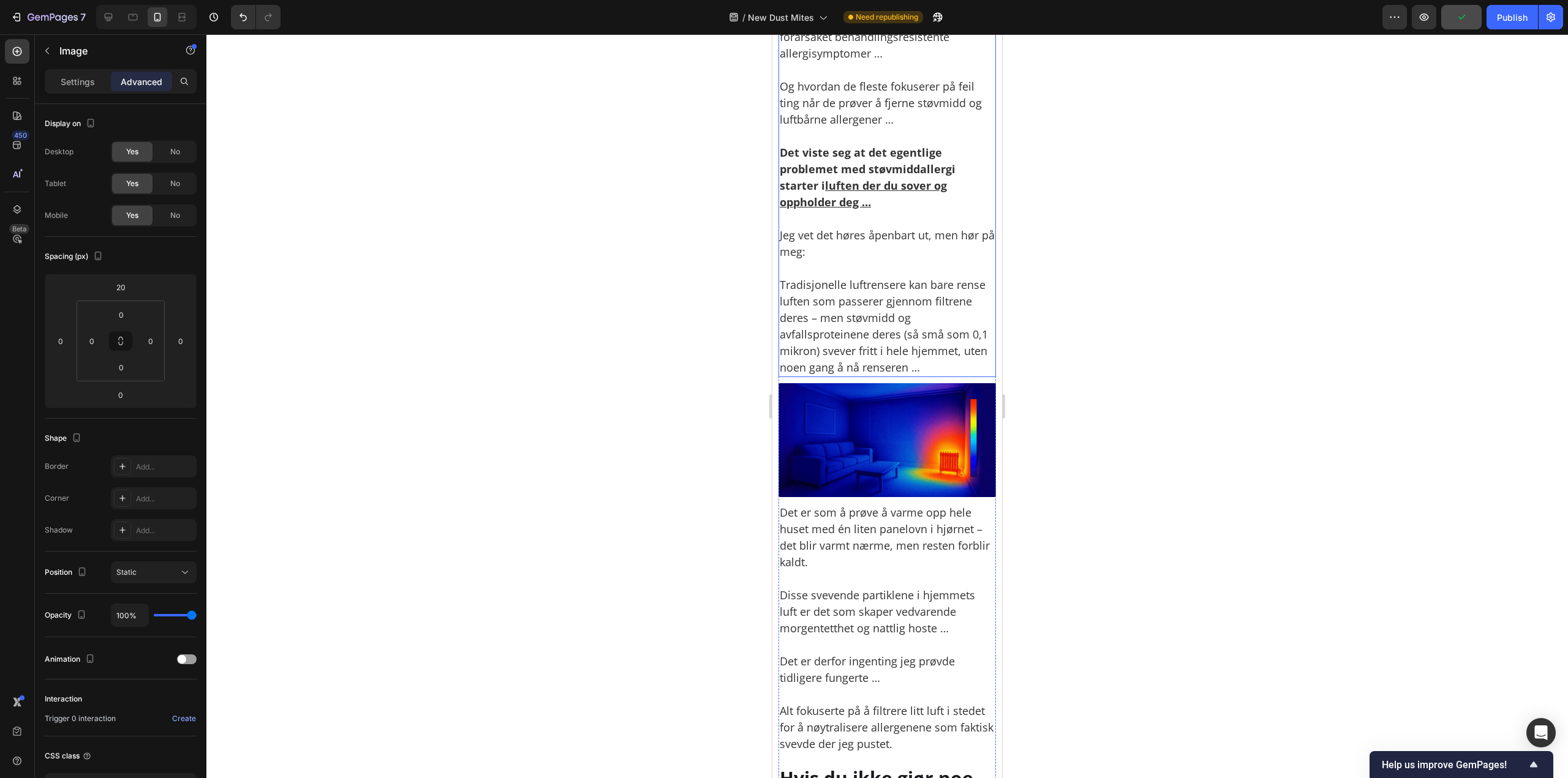
scroll to position [2020, 0]
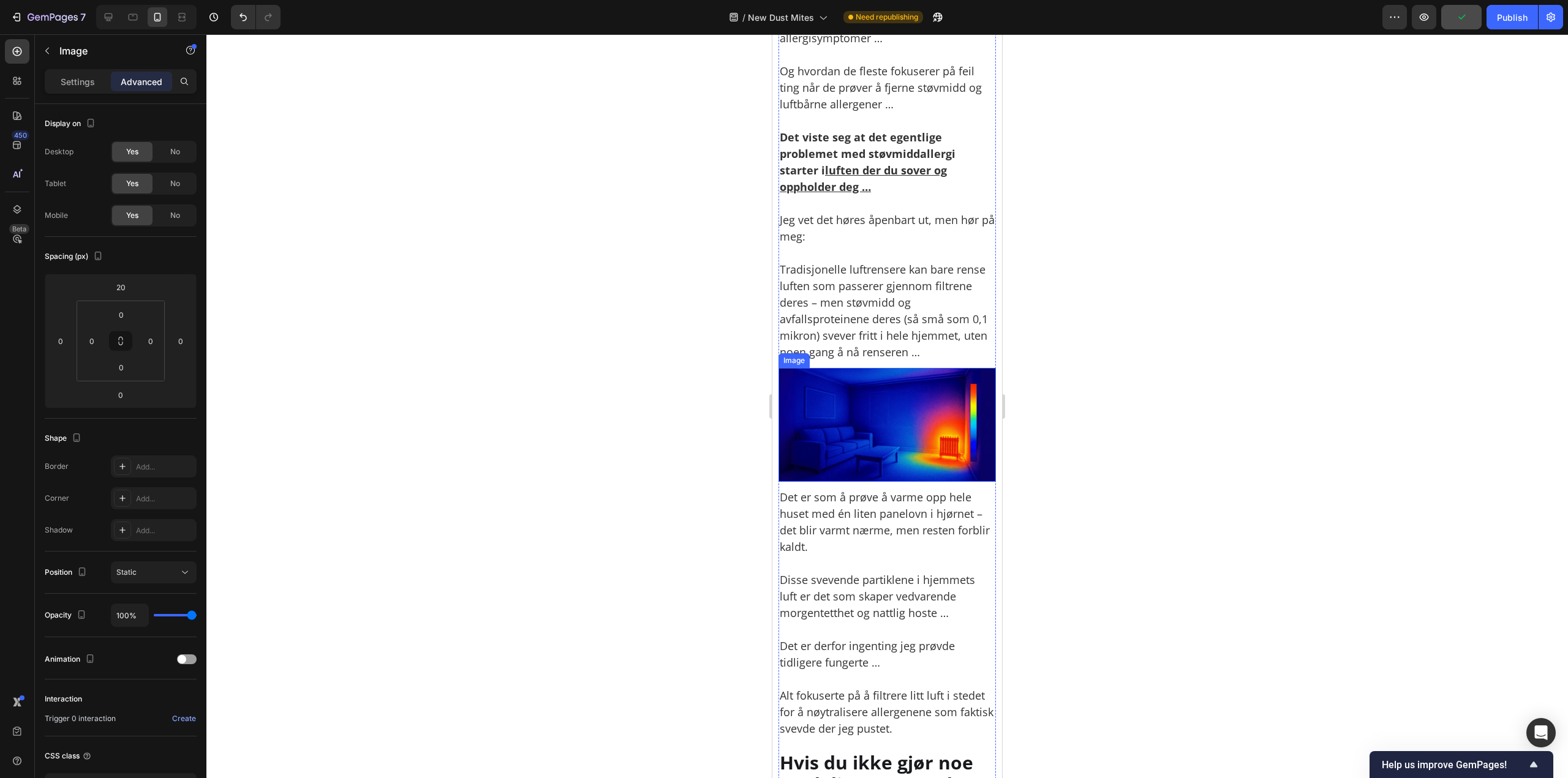
click at [861, 399] on img at bounding box center [887, 424] width 217 height 114
click at [119, 281] on input "10" at bounding box center [121, 287] width 25 height 18
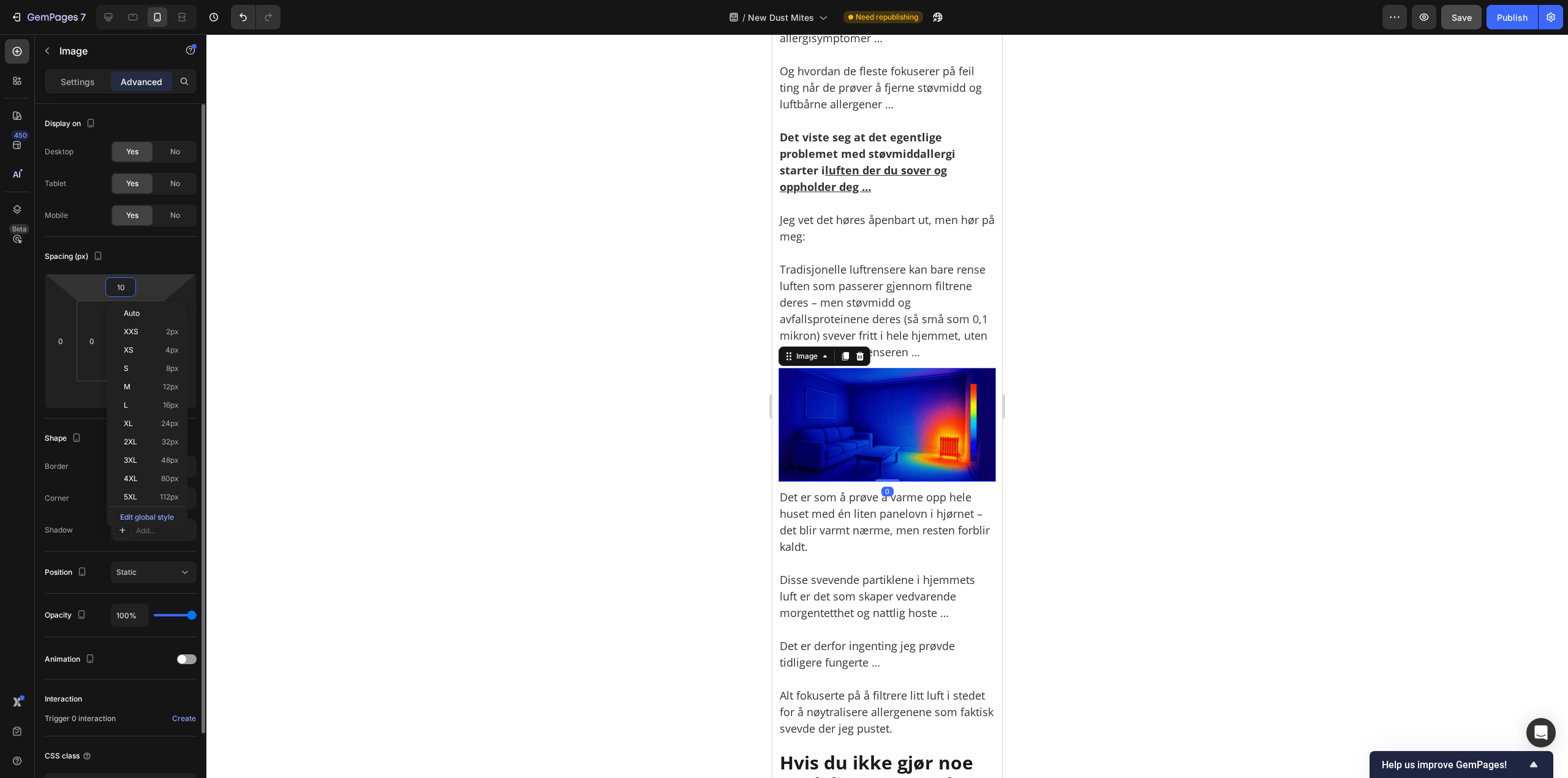
paste input "2"
type input "20"
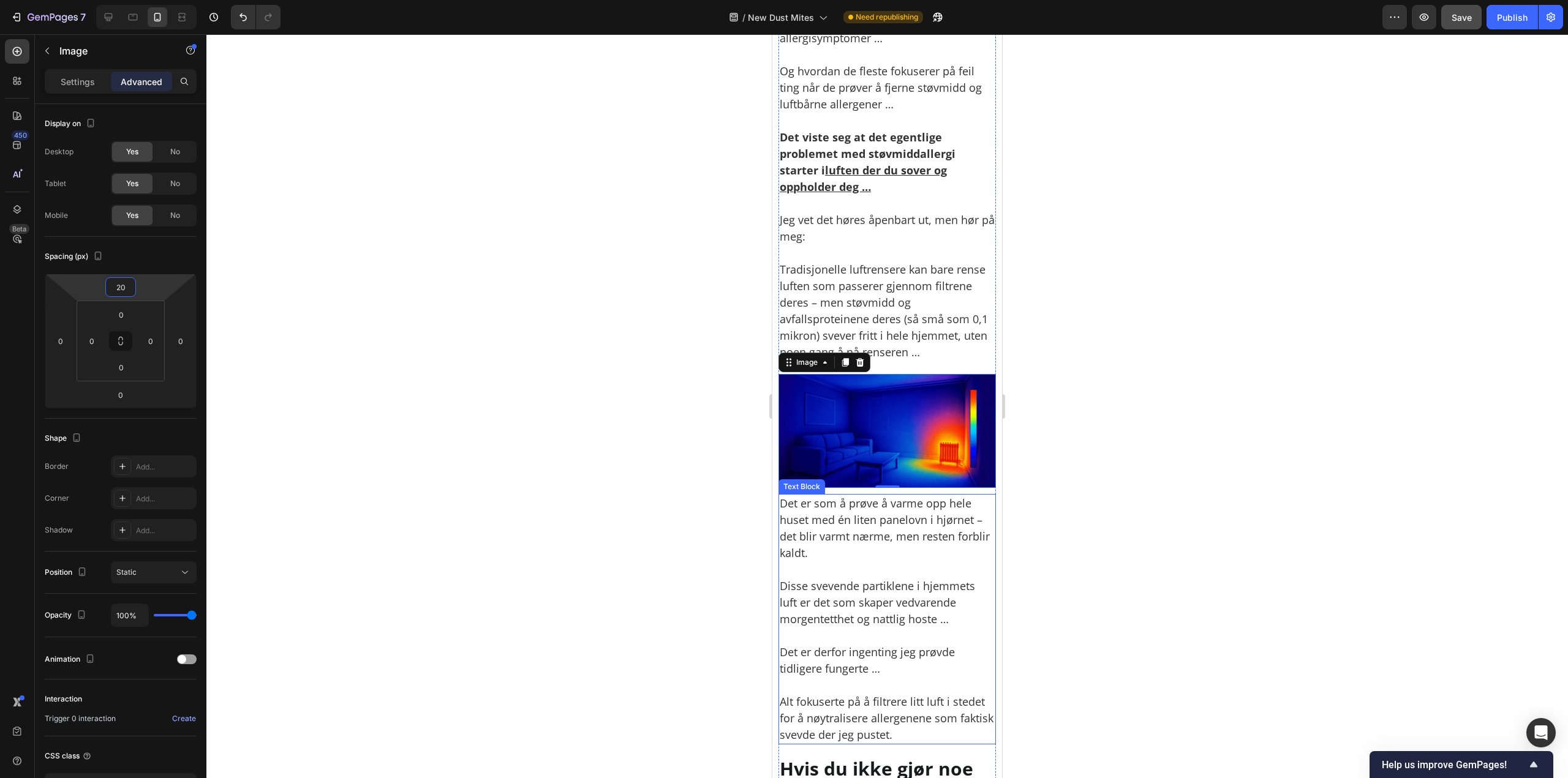
click at [818, 506] on p "Det er som å prøve å varme opp hele huset med én liten panelovn i hjørnet – det…" at bounding box center [887, 528] width 215 height 66
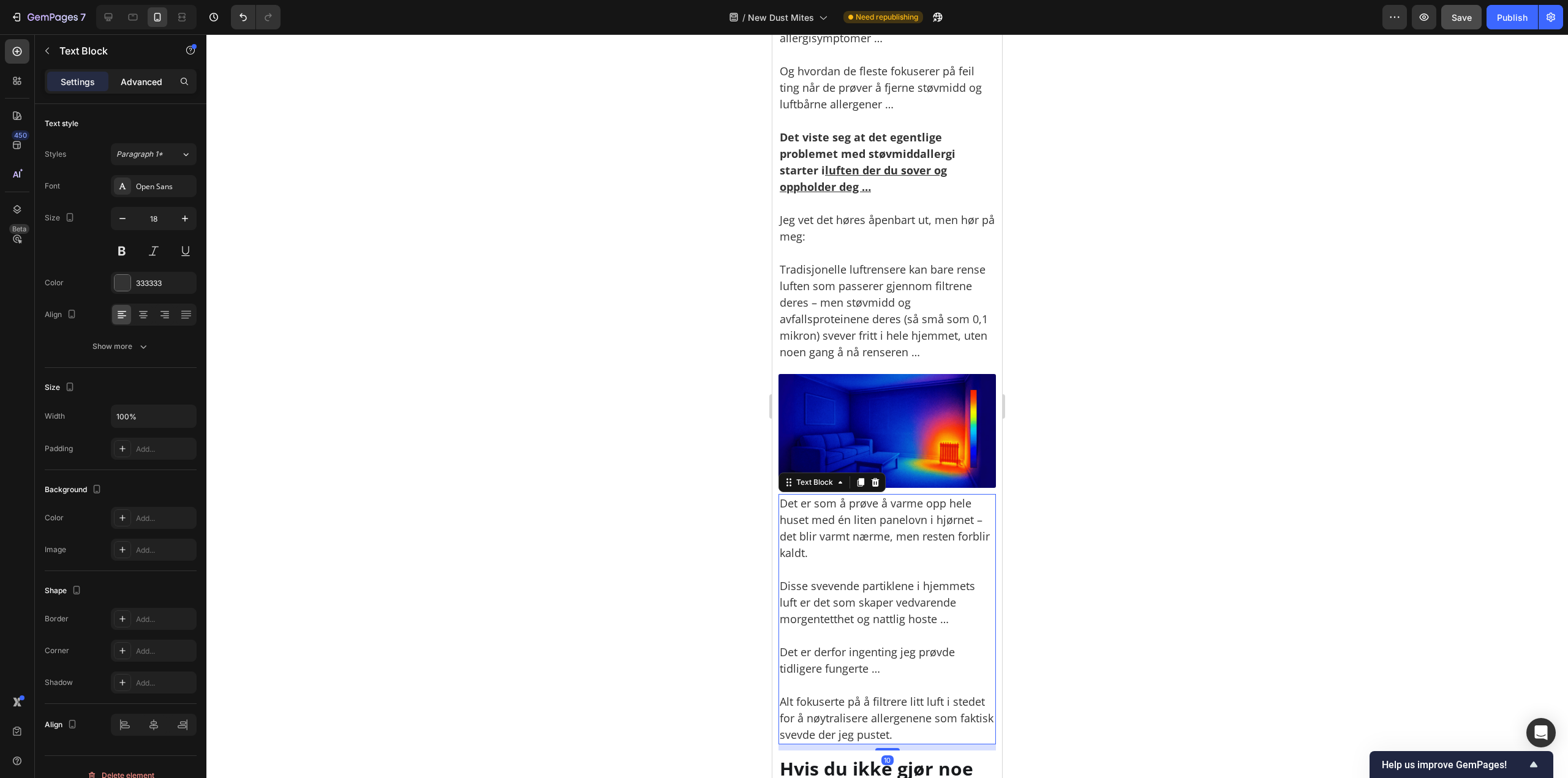
click at [157, 88] on div "Advanced" at bounding box center [142, 81] width 62 height 19
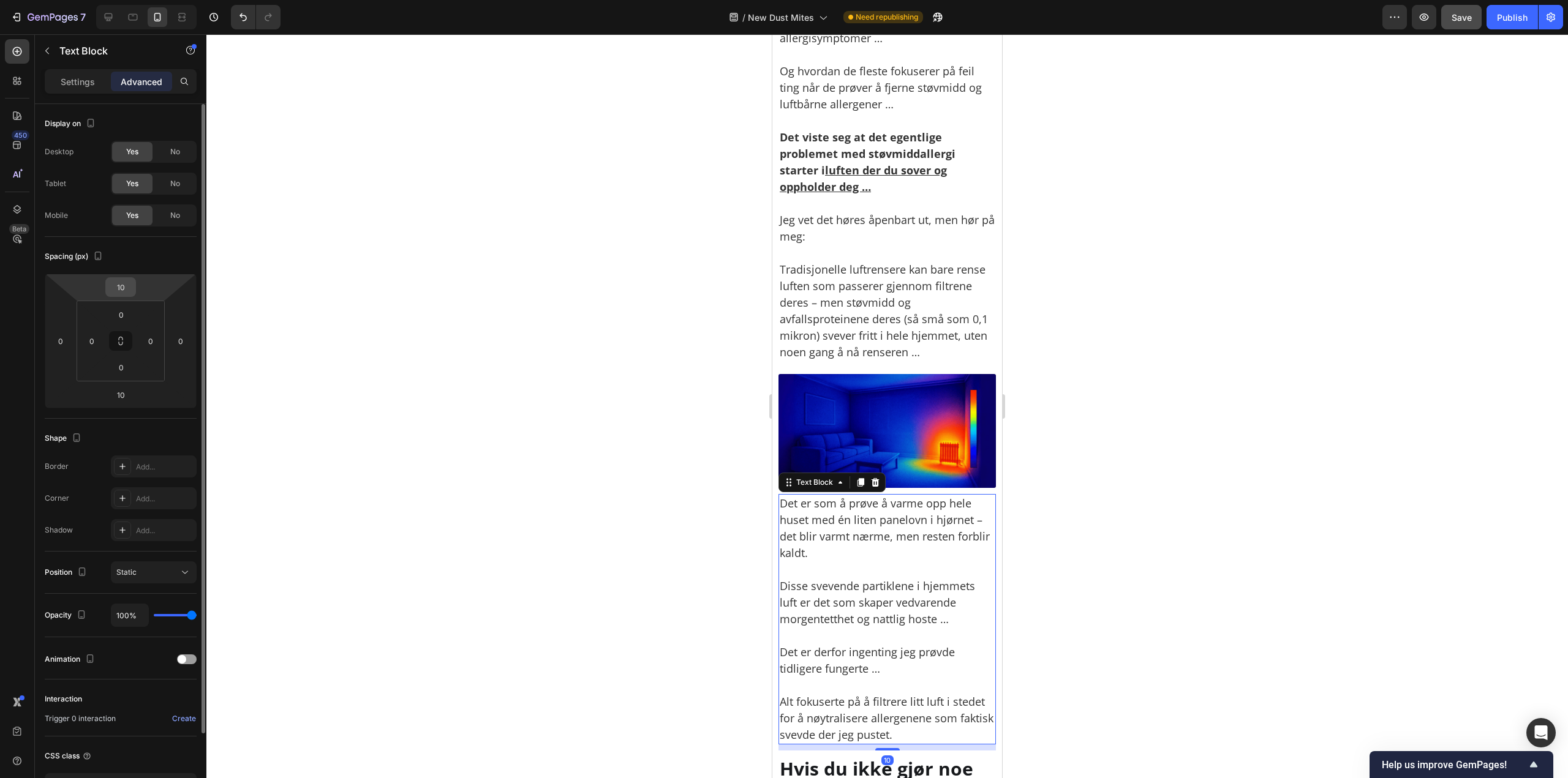
click at [123, 293] on input "10" at bounding box center [121, 287] width 25 height 18
type input "20"
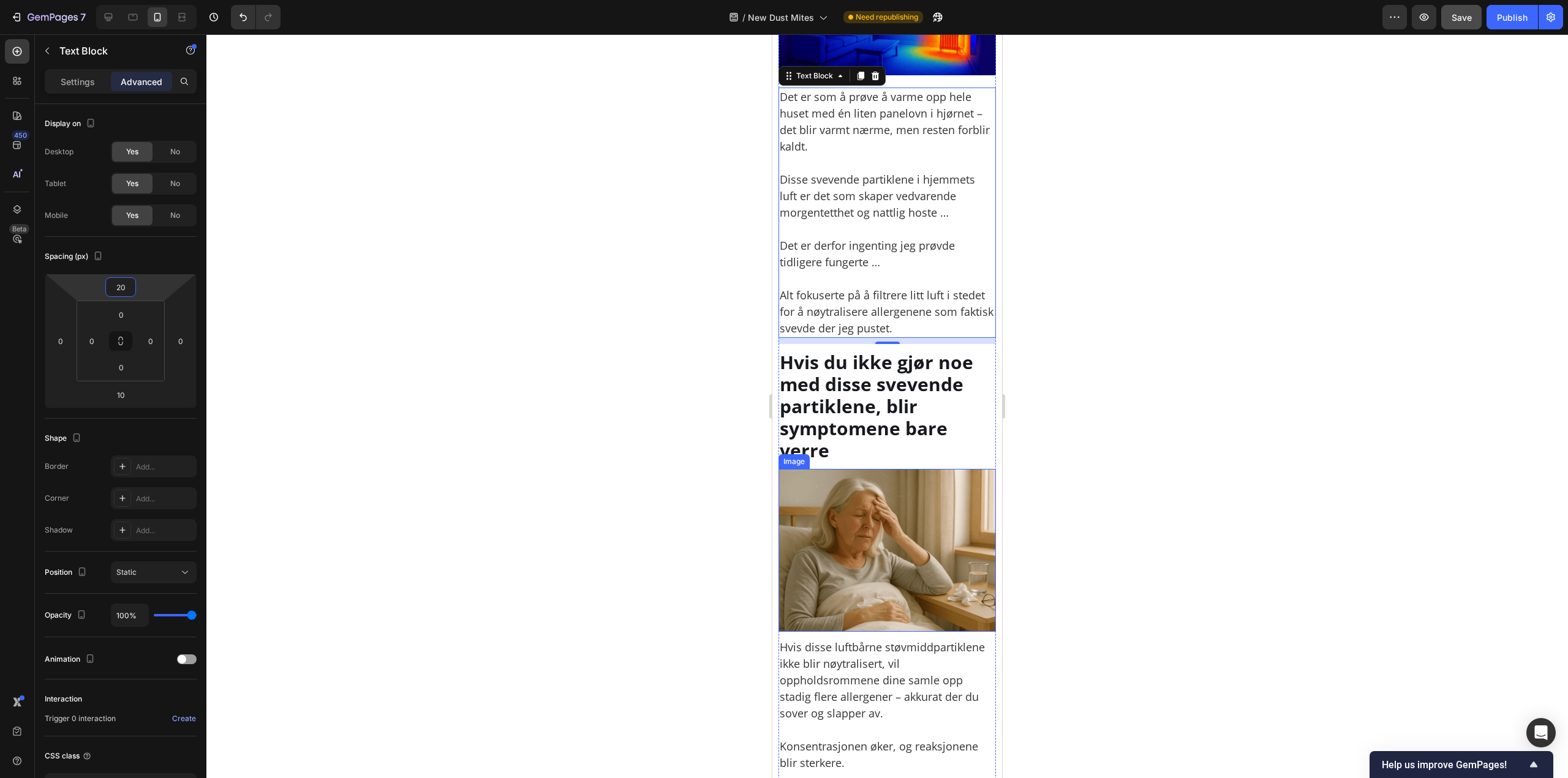
scroll to position [2448, 0]
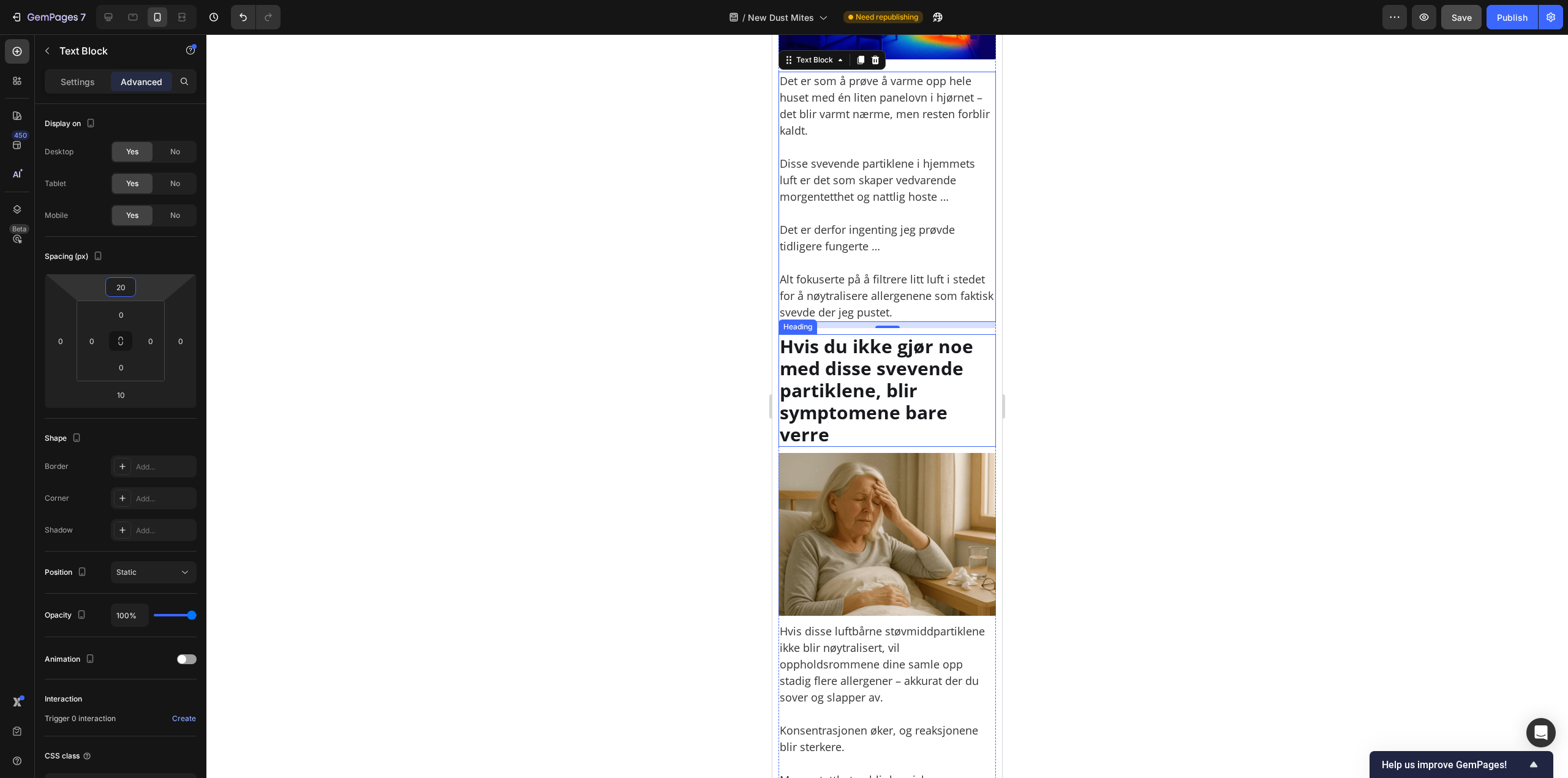
click at [866, 377] on h2 "Hvis du ikke gjør noe med disse svevende partiklene, blir symptomene bare verre" at bounding box center [887, 391] width 217 height 113
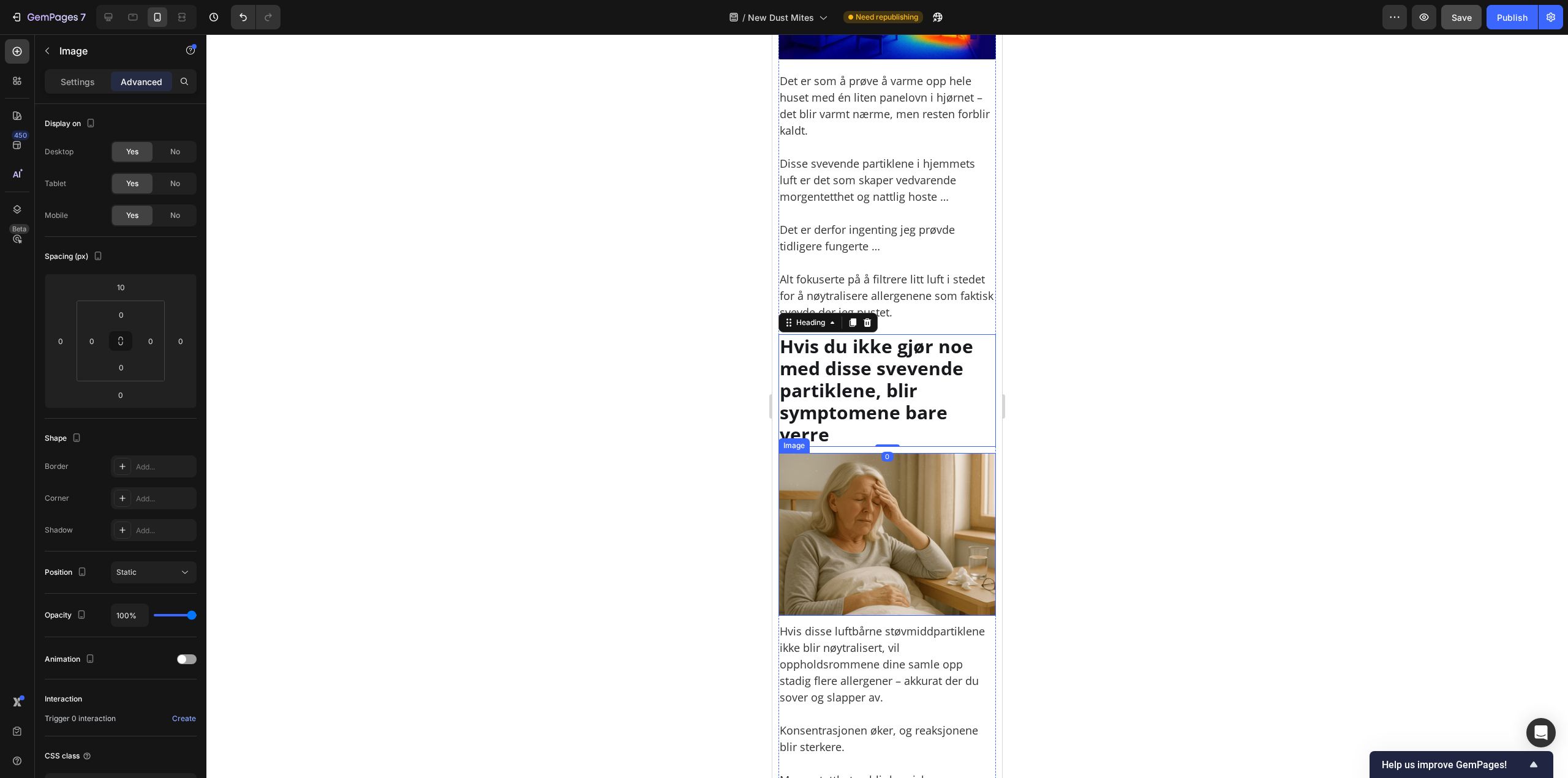
click at [880, 542] on img at bounding box center [887, 534] width 217 height 163
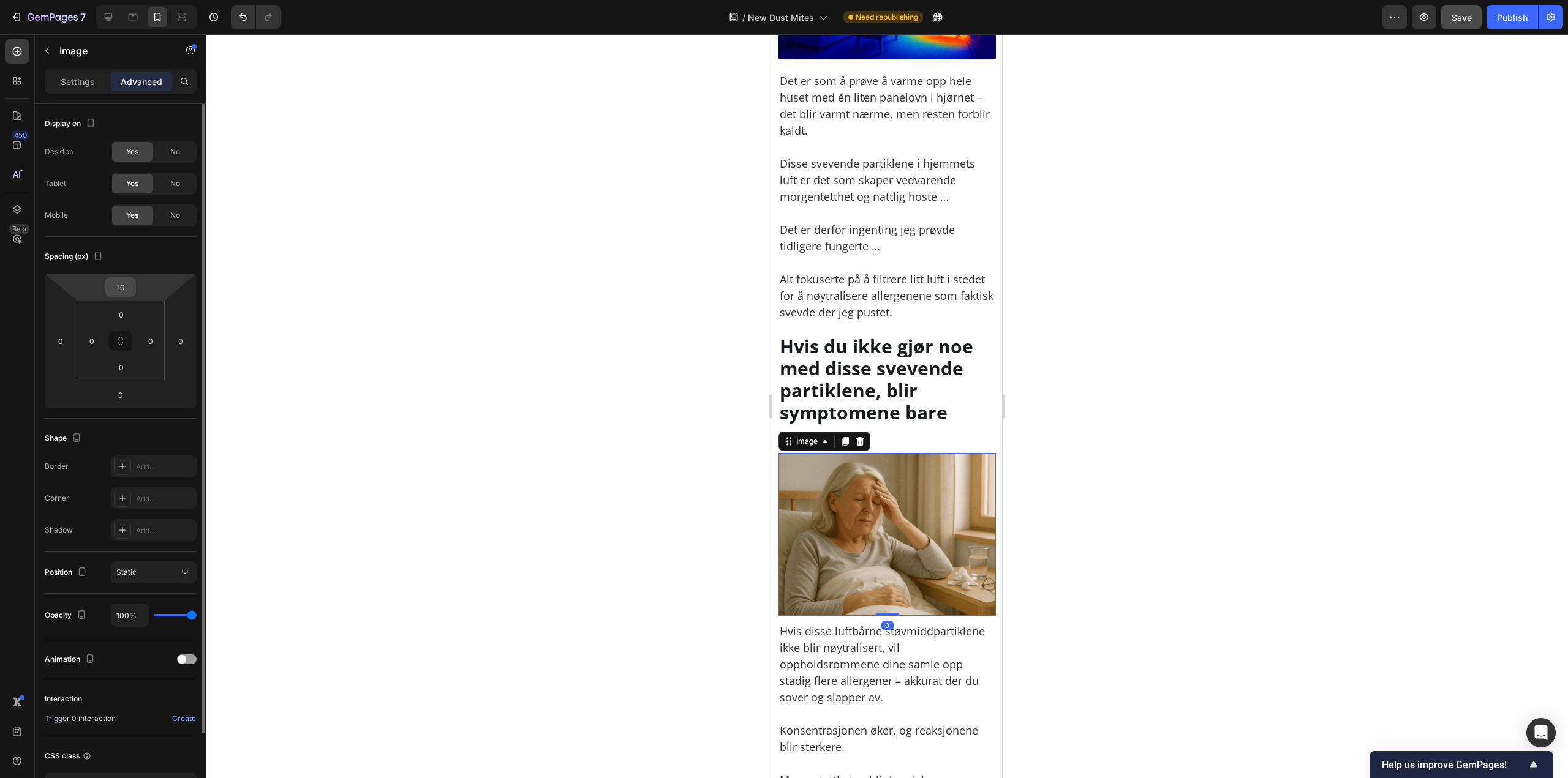
click at [121, 0] on html "7 Version history / New [MEDICAL_DATA] Need republishing Preview Save Publish 4…" at bounding box center [784, 0] width 1568 height 0
click at [121, 292] on input "12" at bounding box center [121, 287] width 25 height 18
paste input "20"
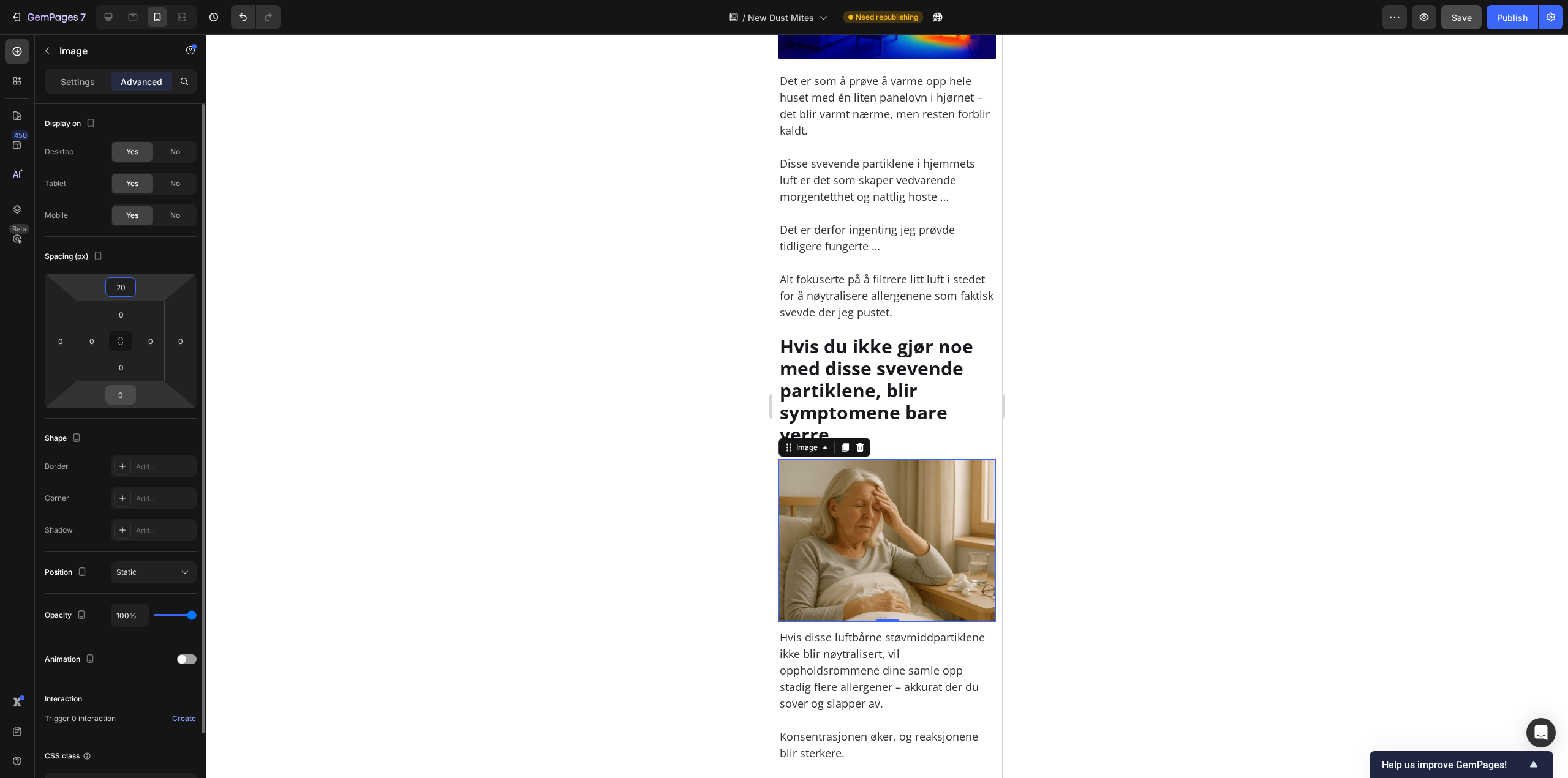
type input "20"
click at [121, 393] on input "0" at bounding box center [121, 394] width 25 height 18
type input "10"
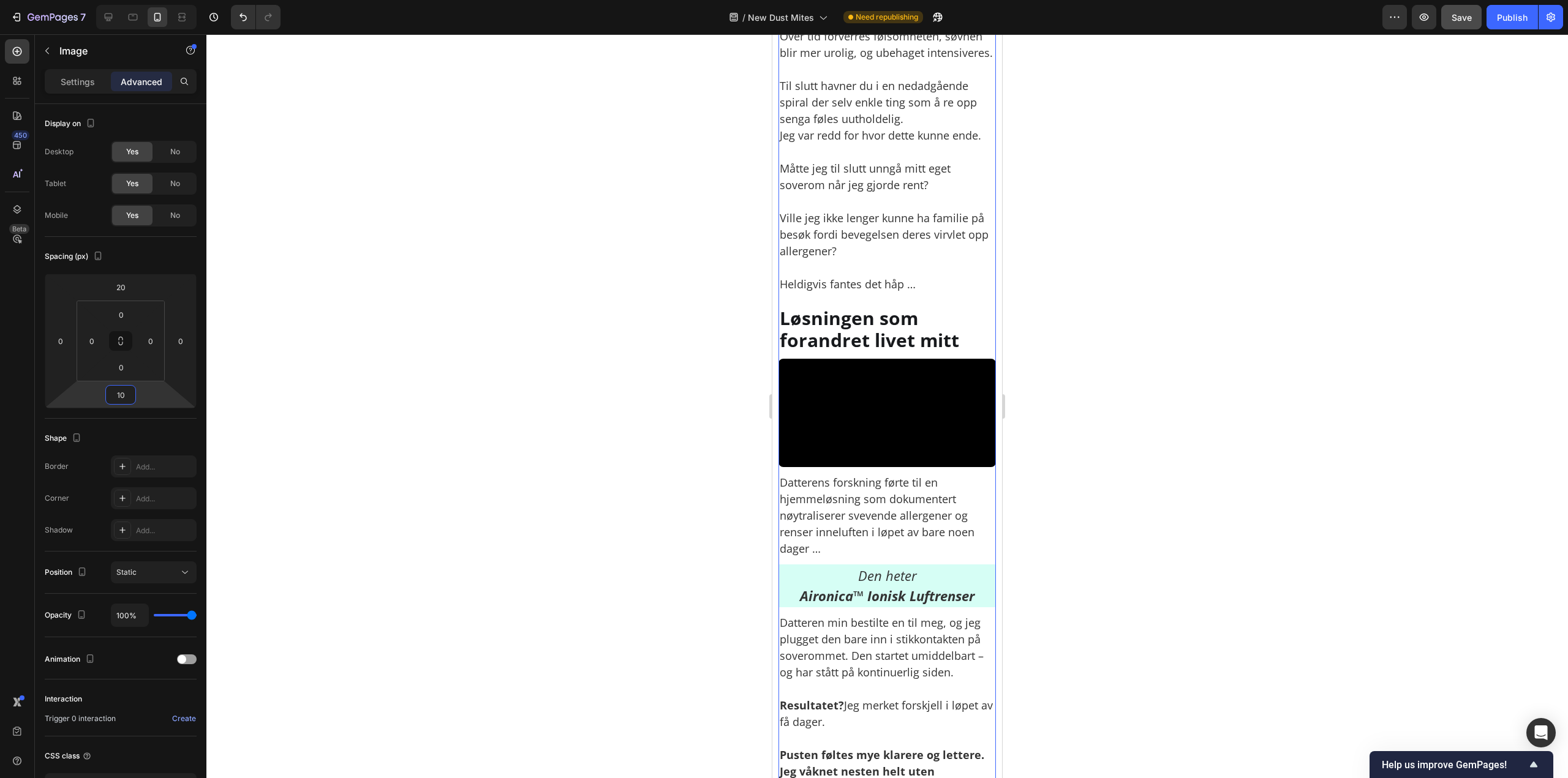
scroll to position [3244, 0]
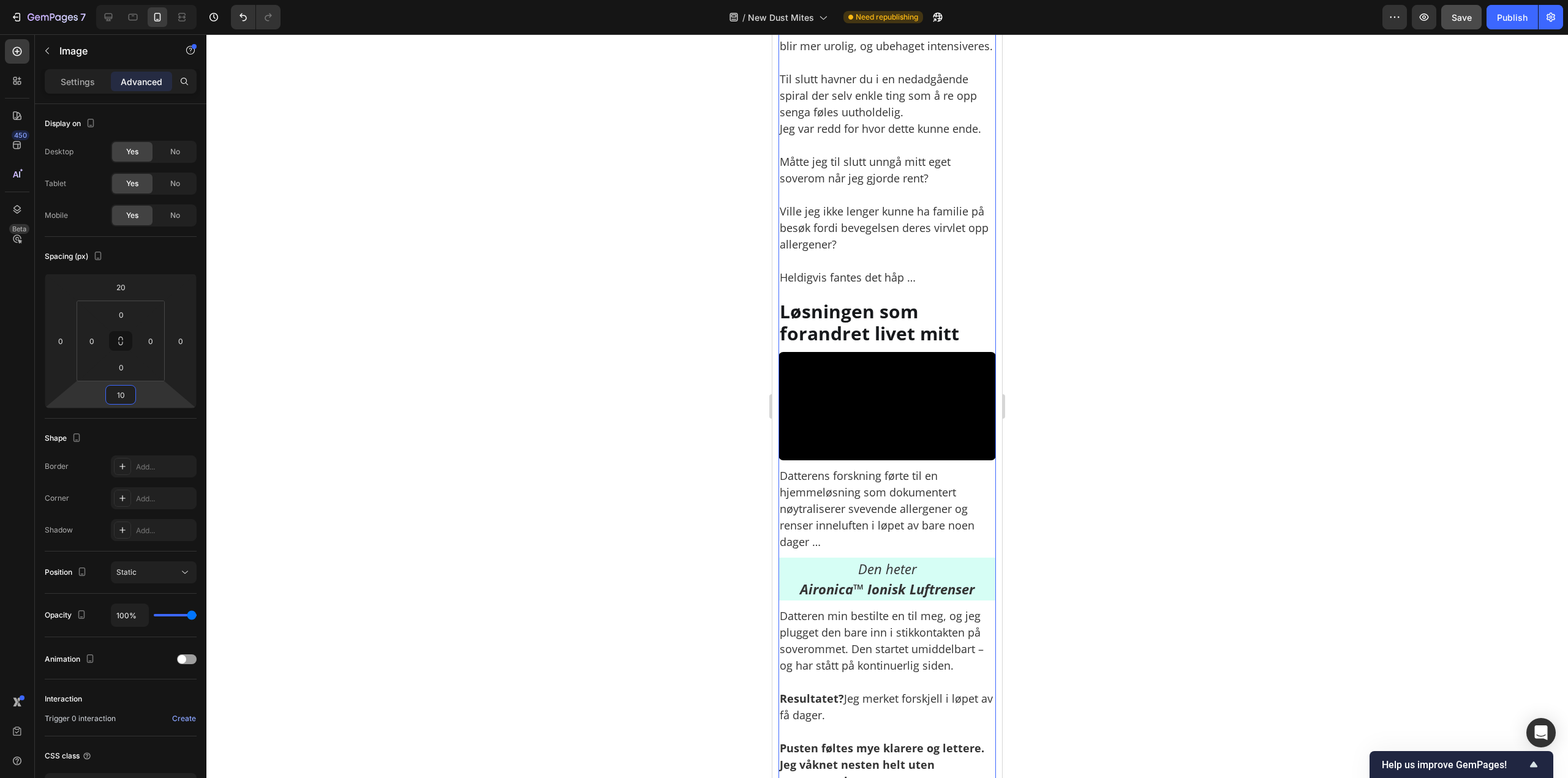
click at [878, 415] on video at bounding box center [887, 407] width 217 height 109
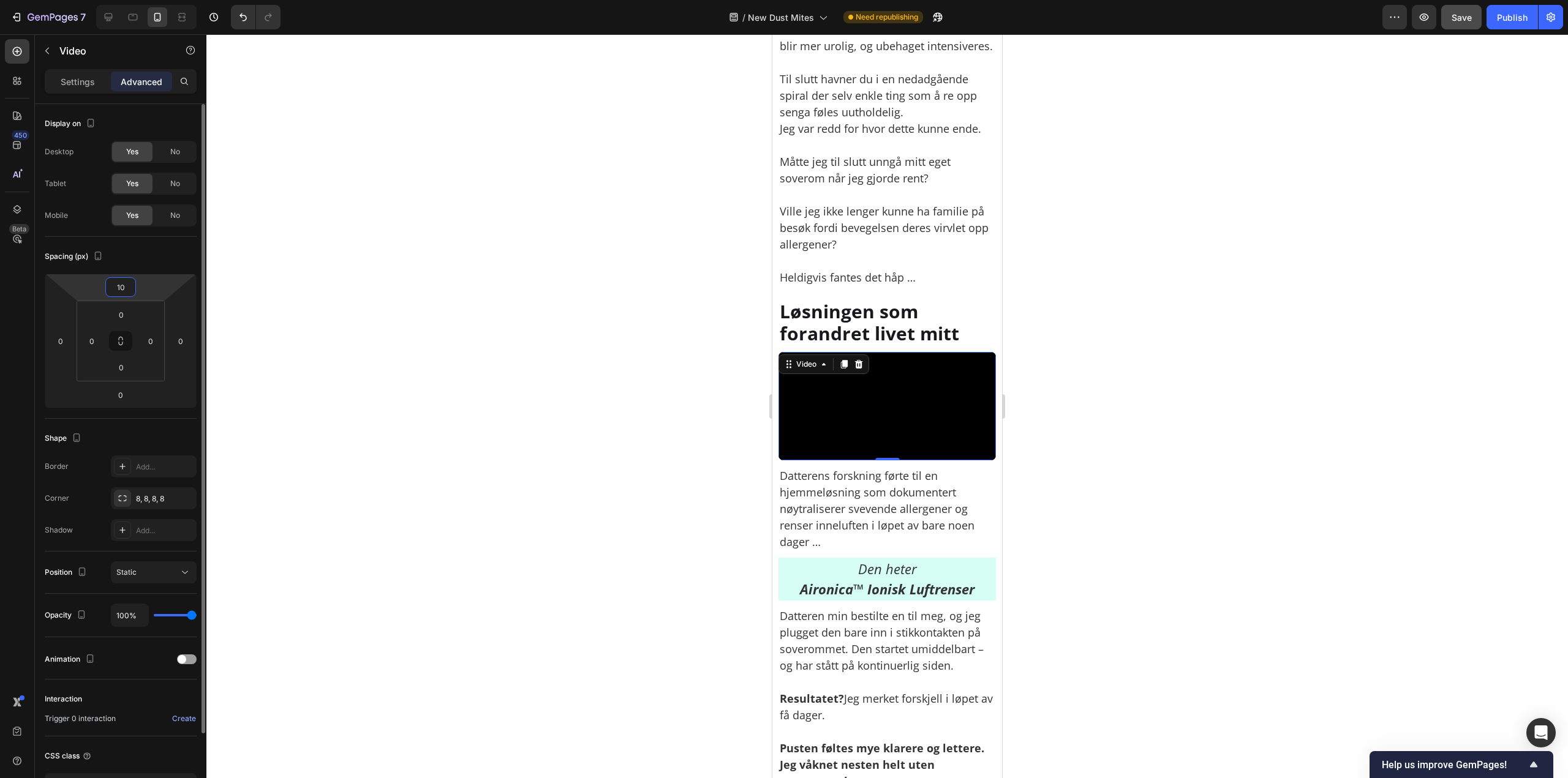
click at [128, 287] on input "10" at bounding box center [121, 287] width 25 height 18
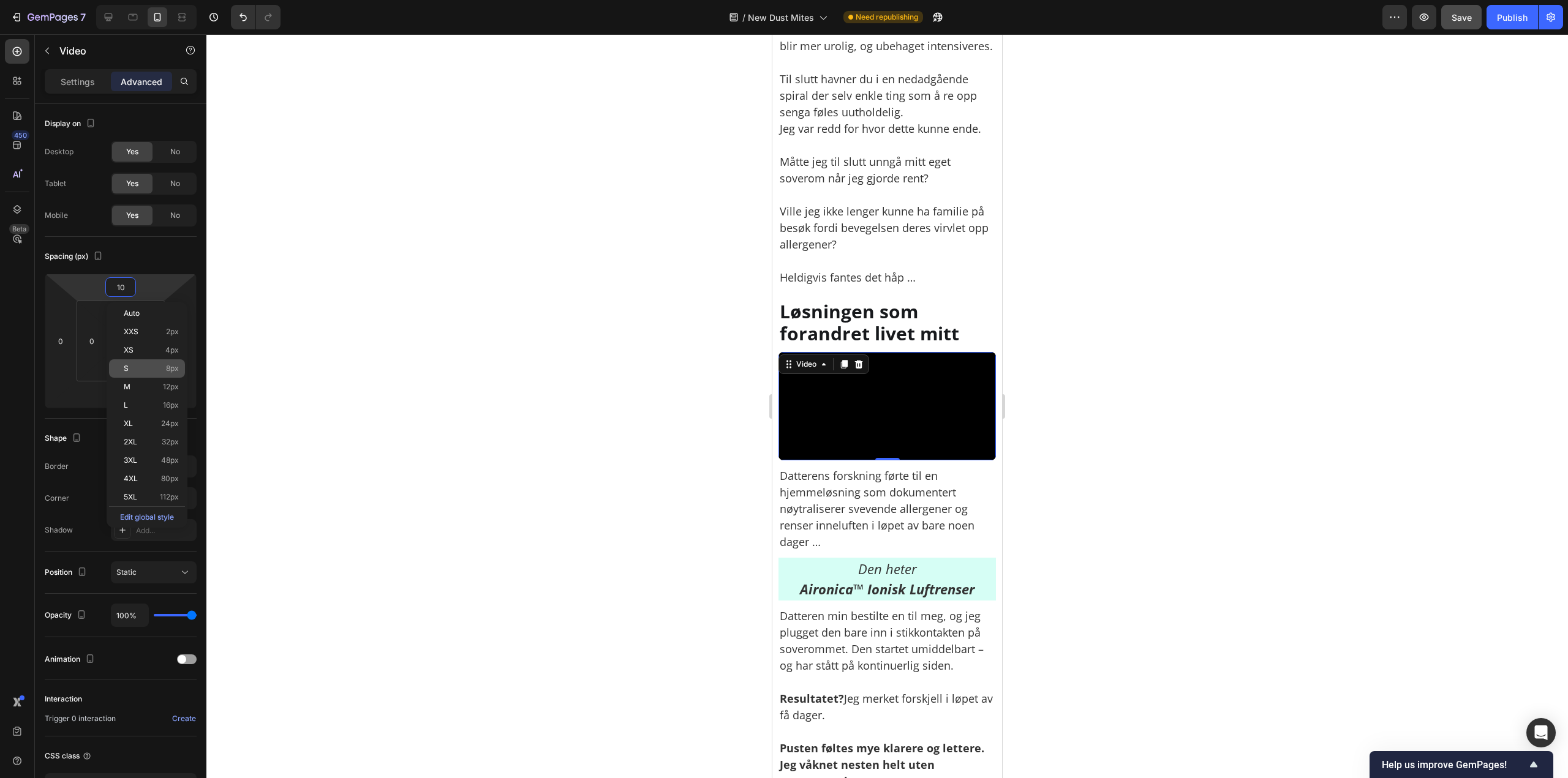
paste input "2"
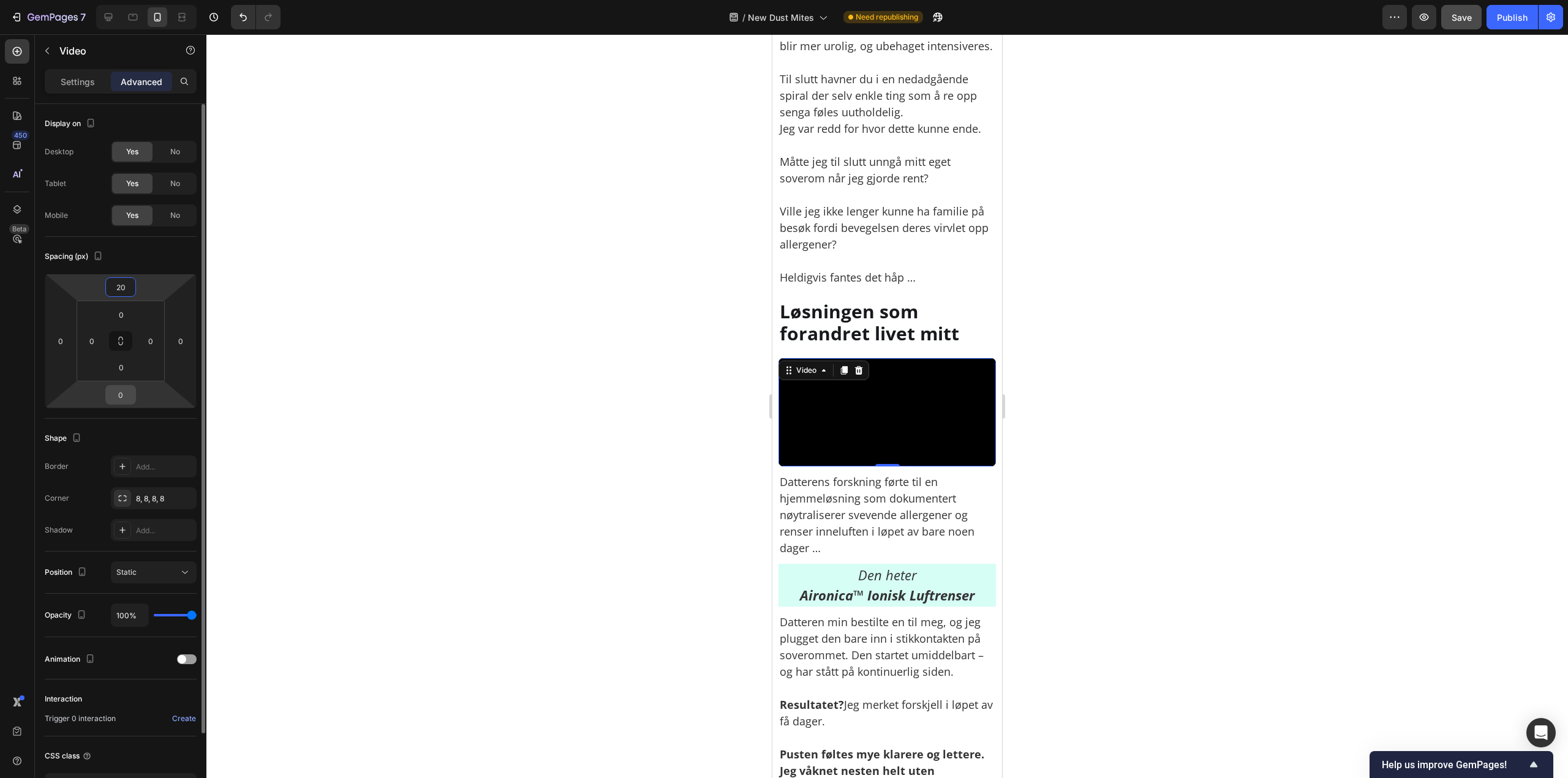
type input "20"
click at [129, 390] on input "0" at bounding box center [121, 394] width 25 height 18
type input "10"
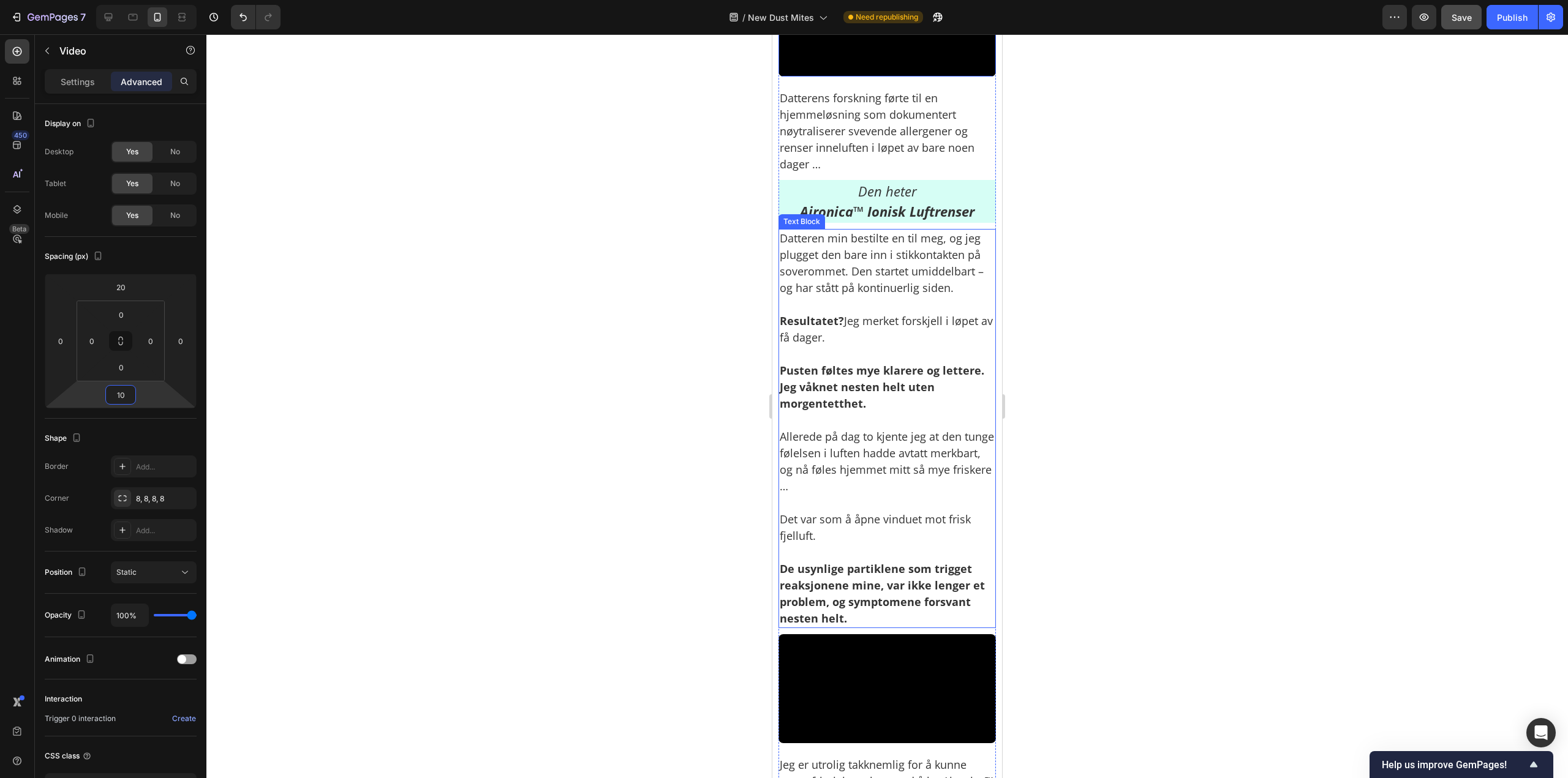
scroll to position [3795, 0]
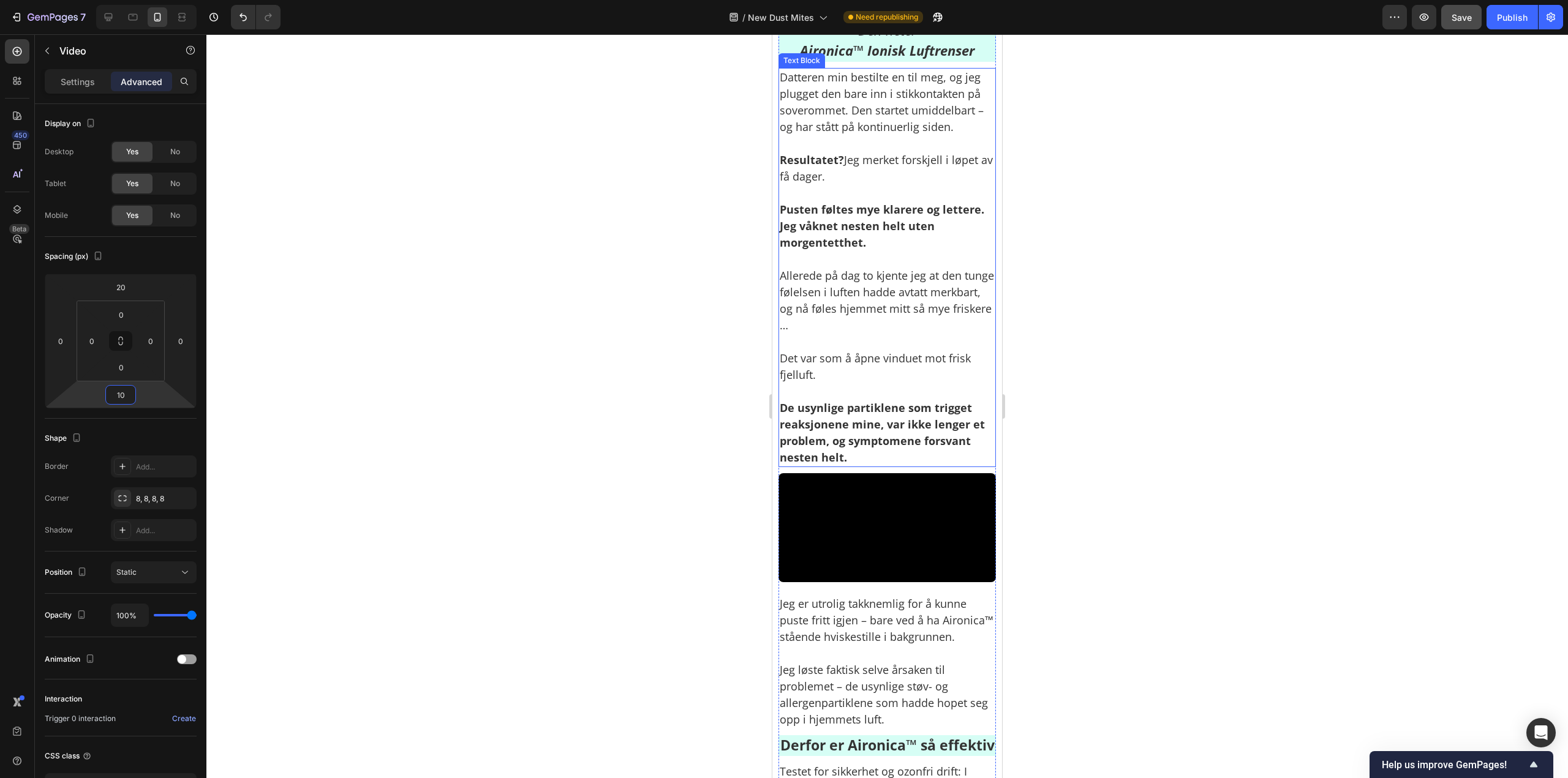
click at [852, 582] on video at bounding box center [887, 528] width 217 height 109
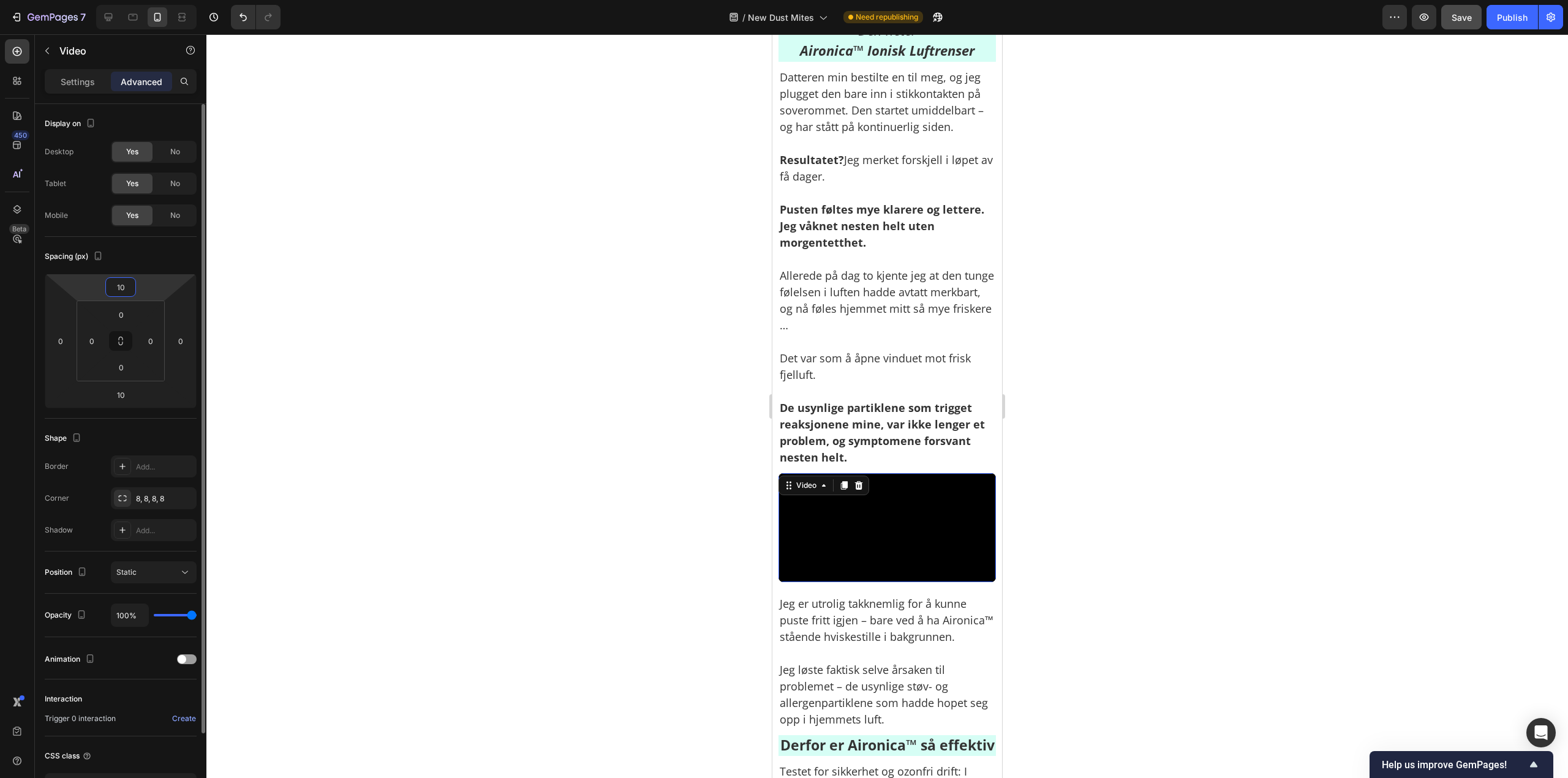
click at [121, 291] on input "10" at bounding box center [121, 287] width 25 height 18
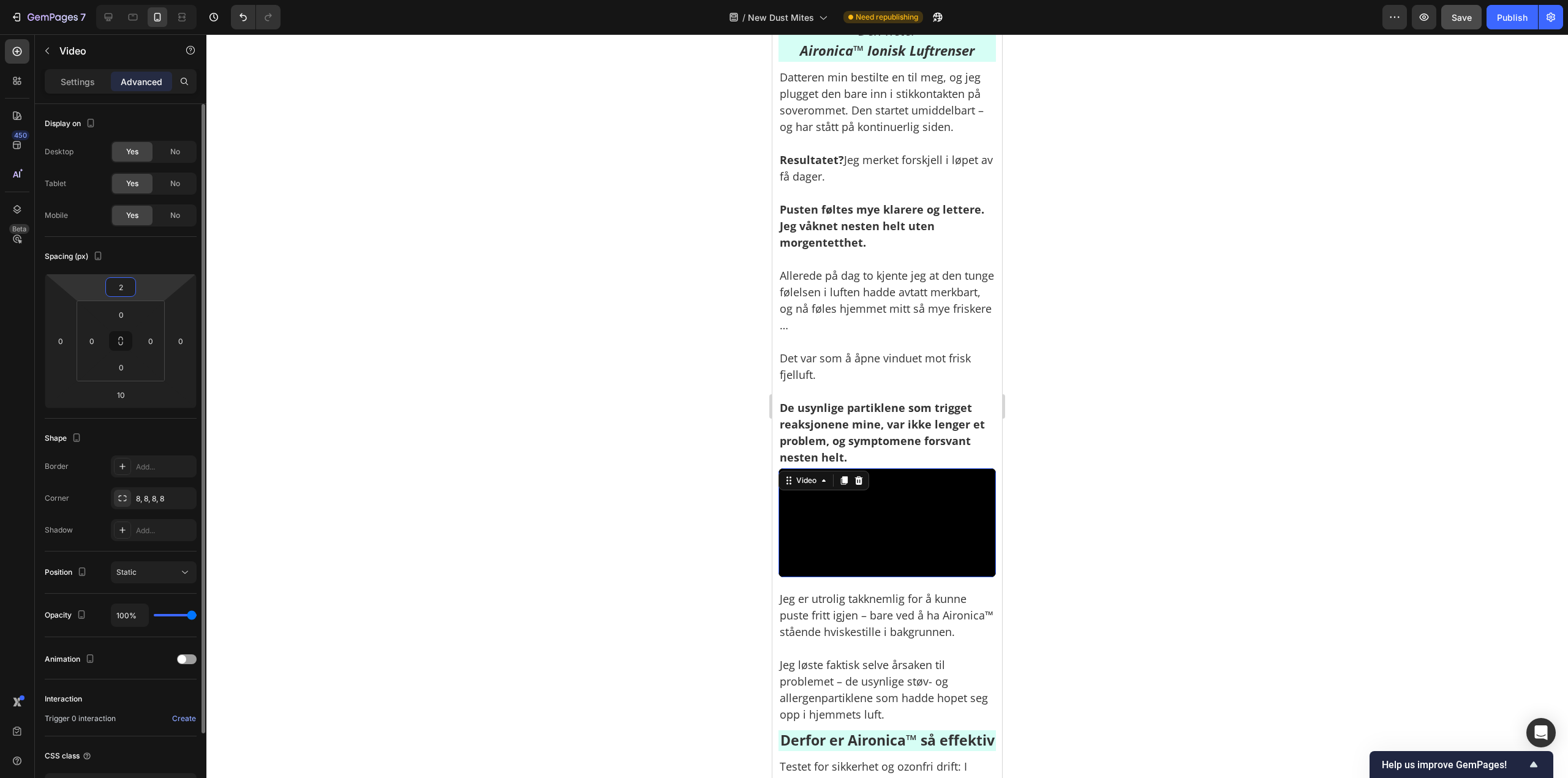
type input "20"
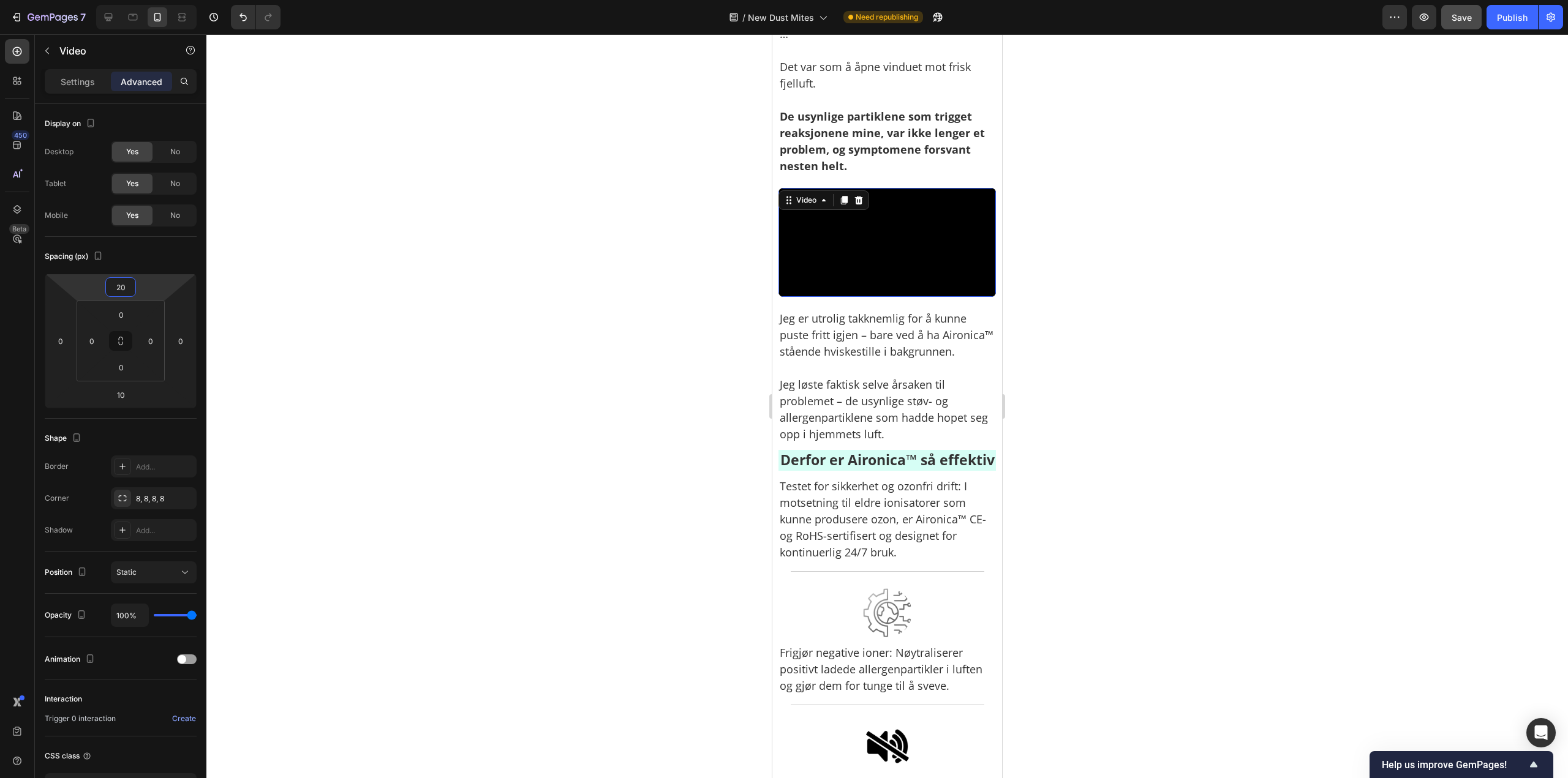
scroll to position [4040, 0]
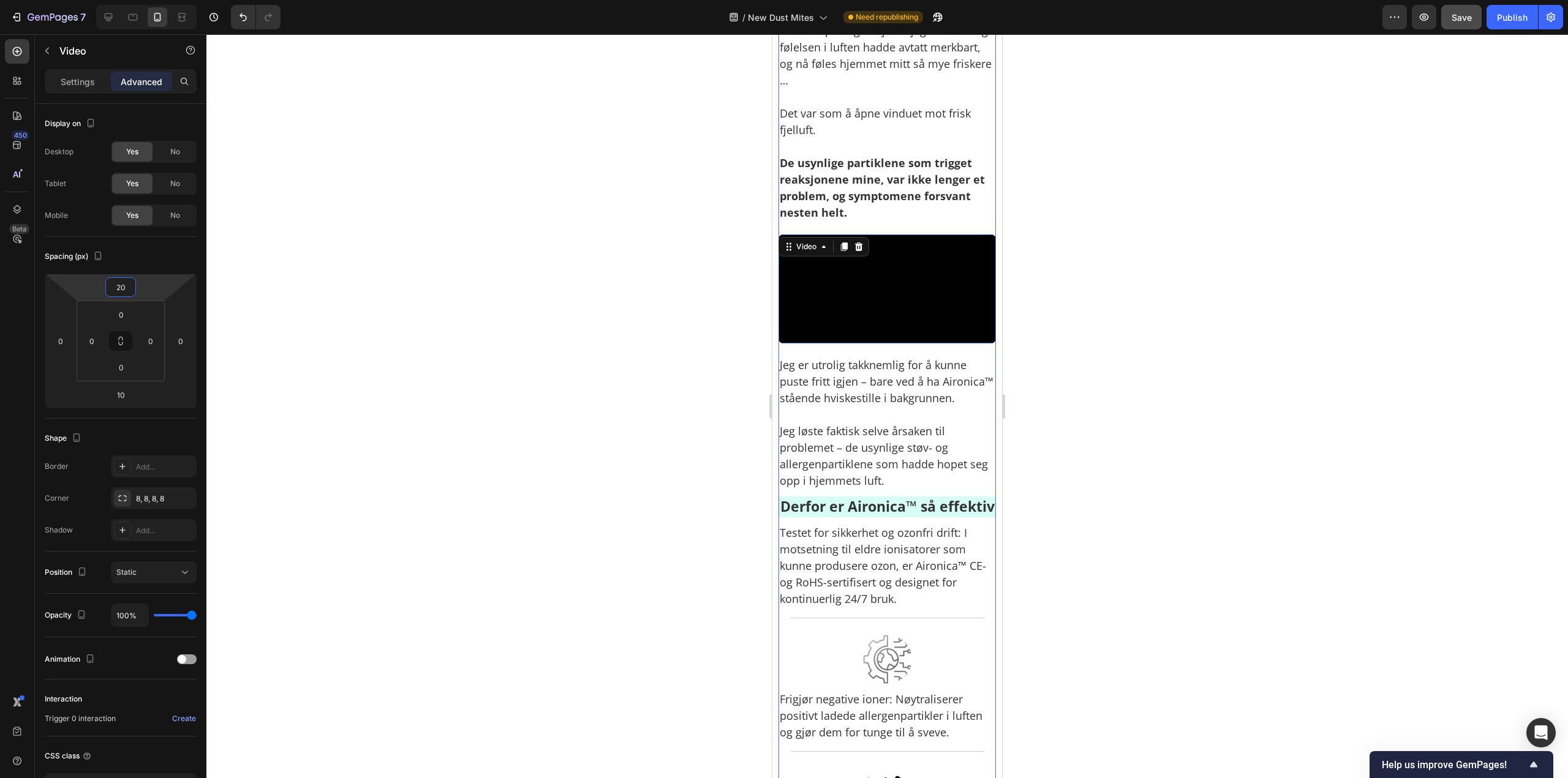
click at [900, 465] on div "Jeg er utrolig takknemlig for å kunne puste fritt igjen – bare ved å ha Aironic…" at bounding box center [887, 422] width 217 height 135
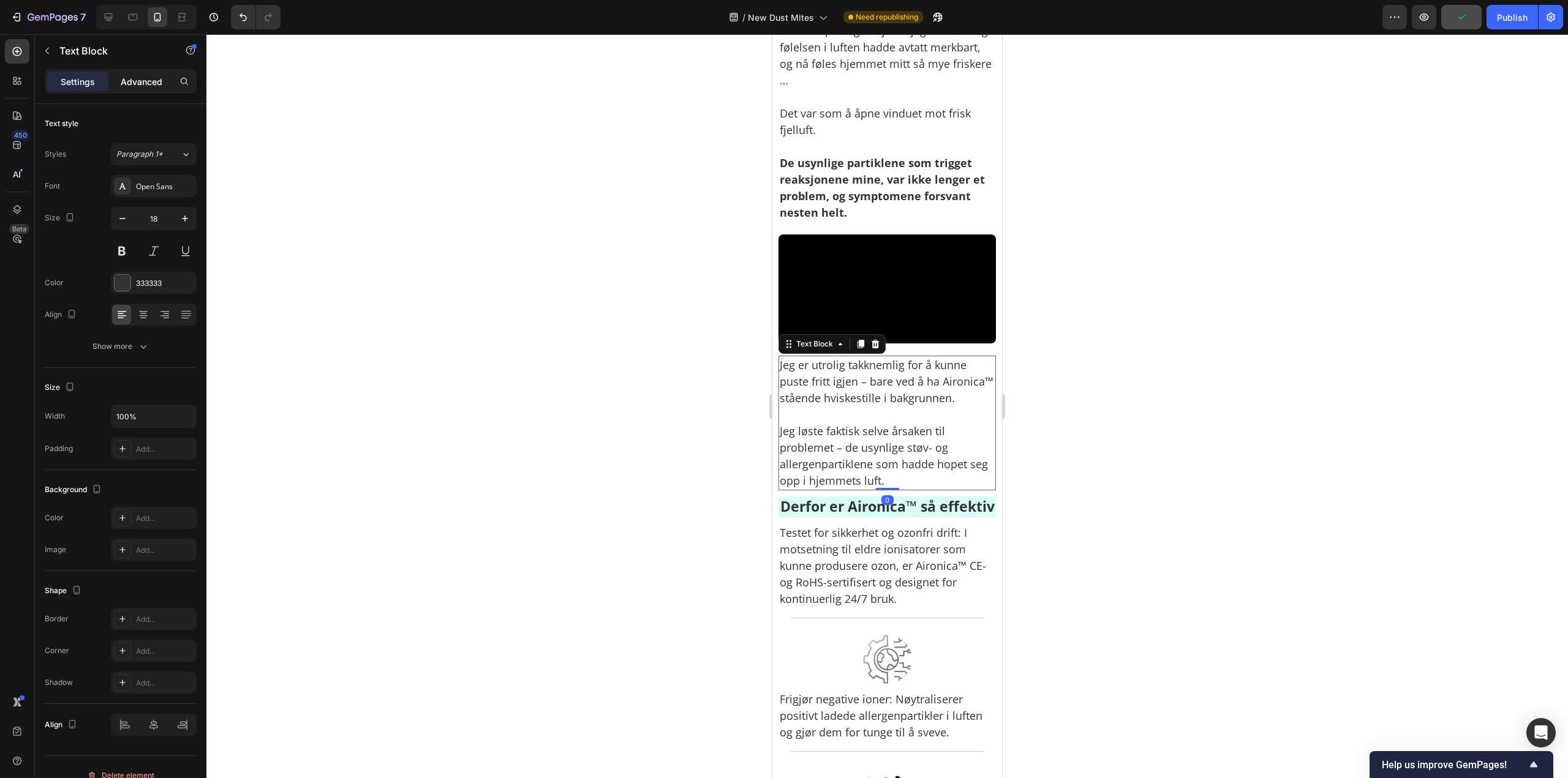
click at [151, 73] on div "Advanced" at bounding box center [142, 81] width 62 height 19
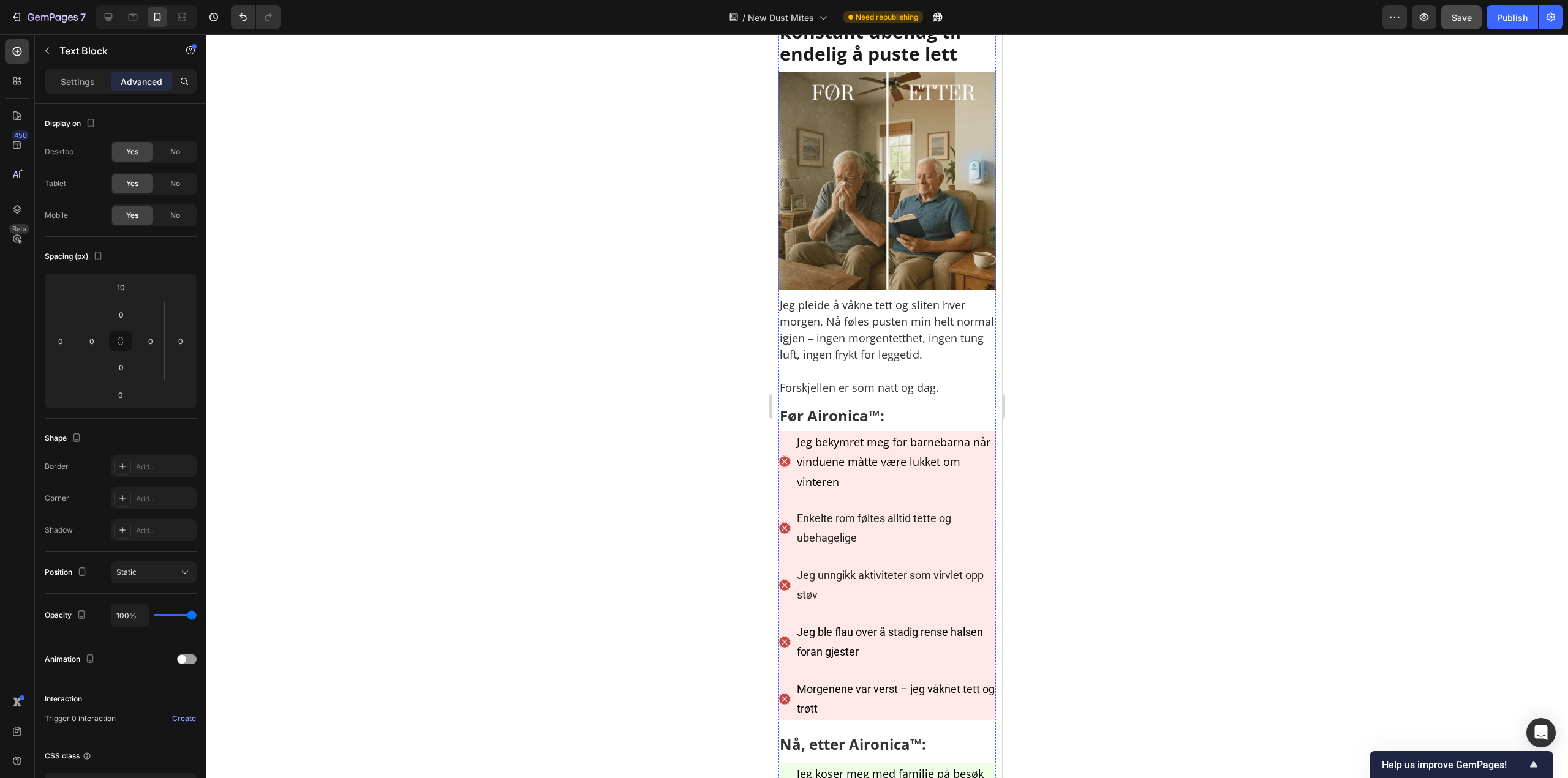
scroll to position [5265, 0]
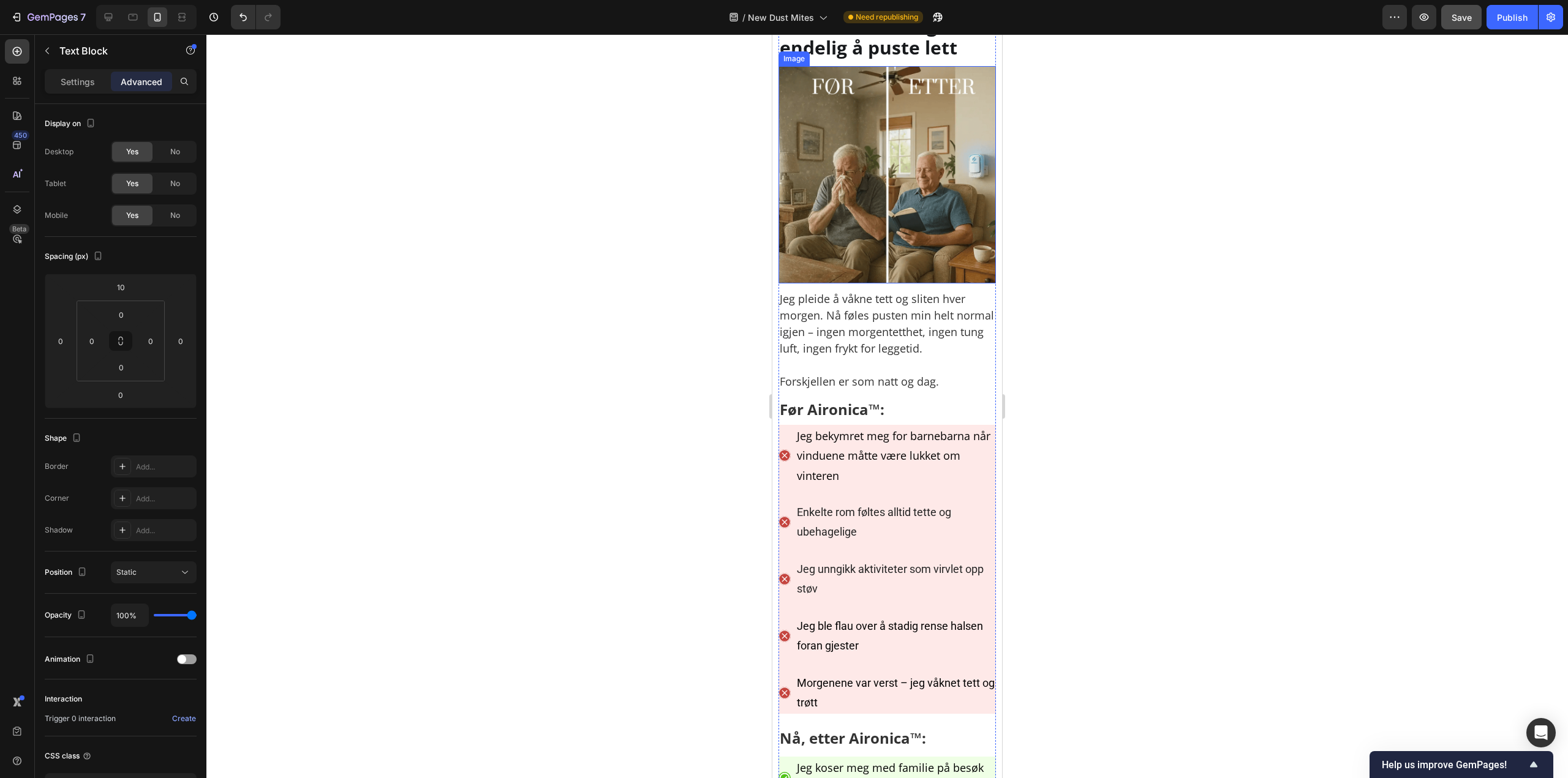
click at [851, 283] on img at bounding box center [887, 174] width 217 height 217
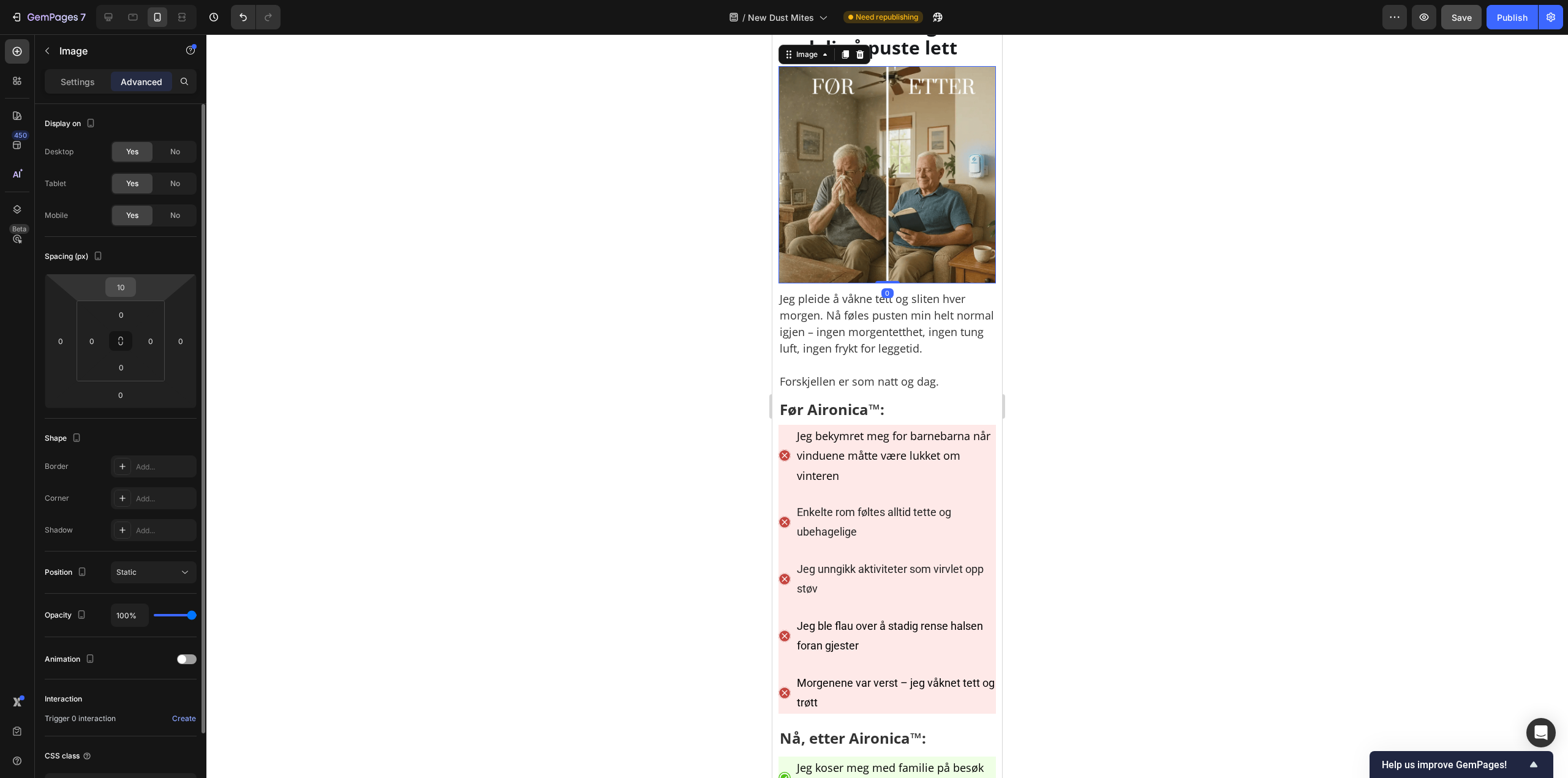
click at [129, 279] on input "10" at bounding box center [121, 287] width 25 height 18
paste input "2"
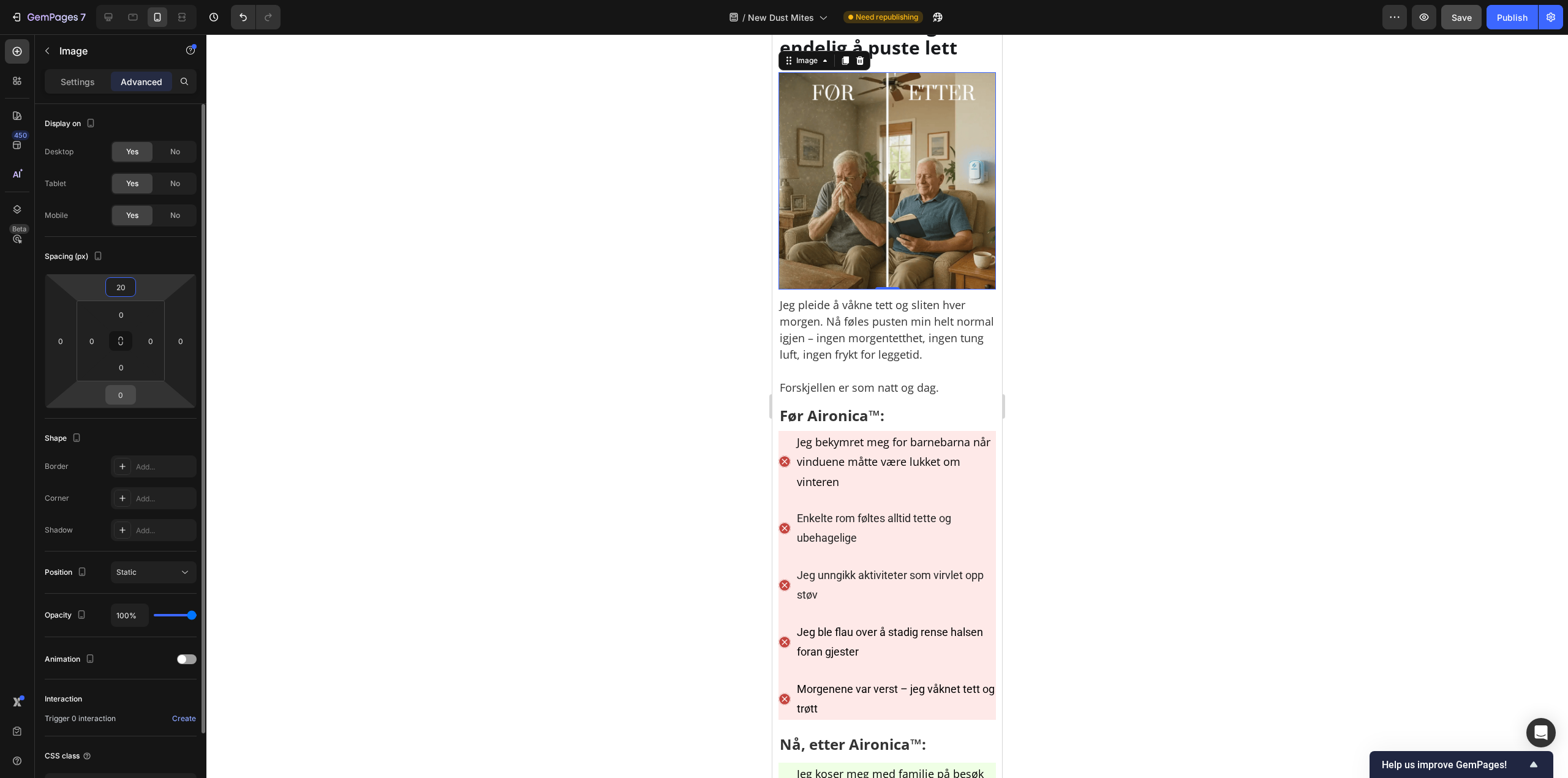
type input "20"
click at [128, 0] on html "7 Version history / New [MEDICAL_DATA] Need republishing Preview Save Publish 4…" at bounding box center [784, 0] width 1568 height 0
click at [128, 394] on input "0" at bounding box center [121, 394] width 25 height 18
type input "10"
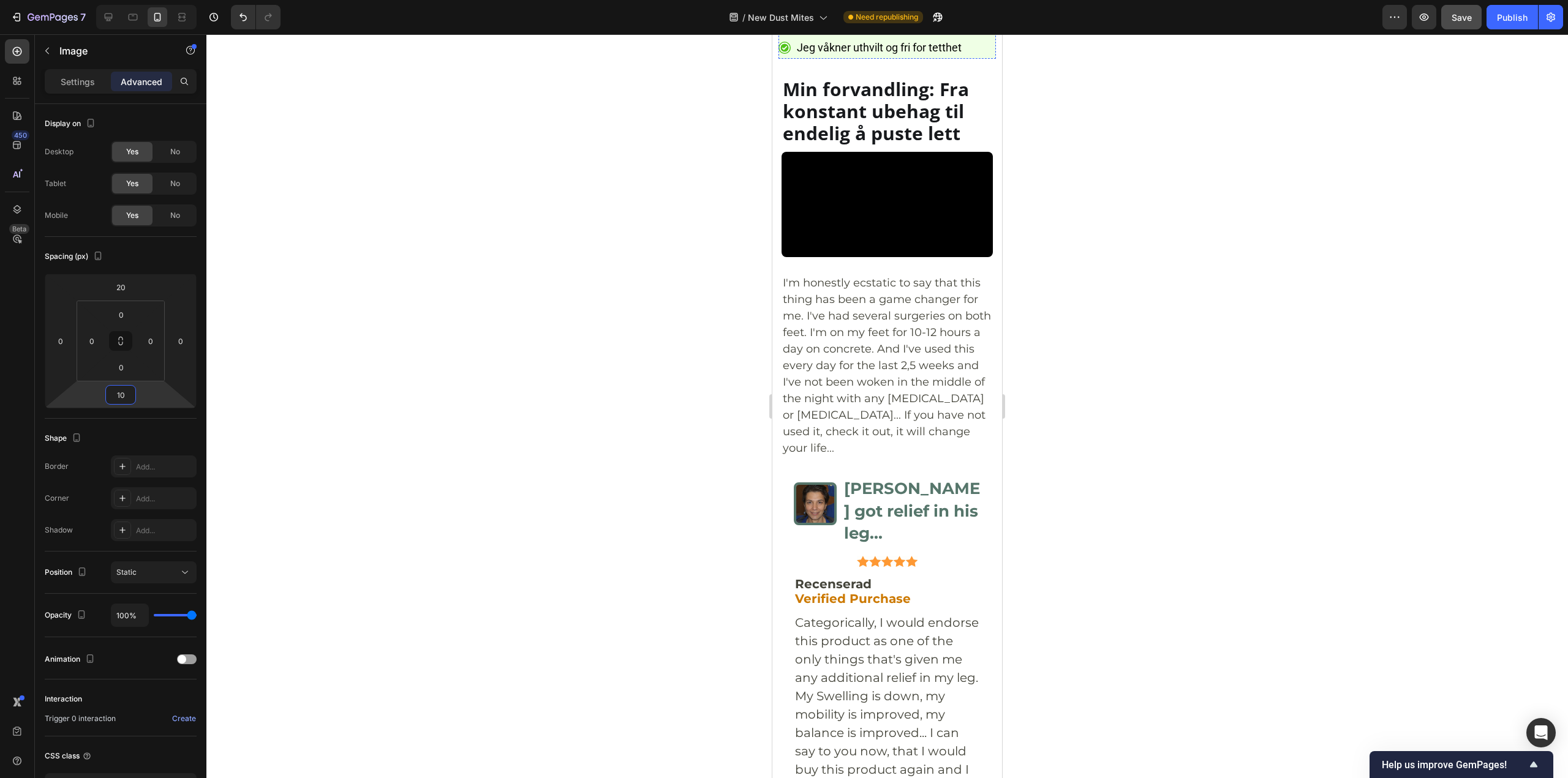
scroll to position [6244, 0]
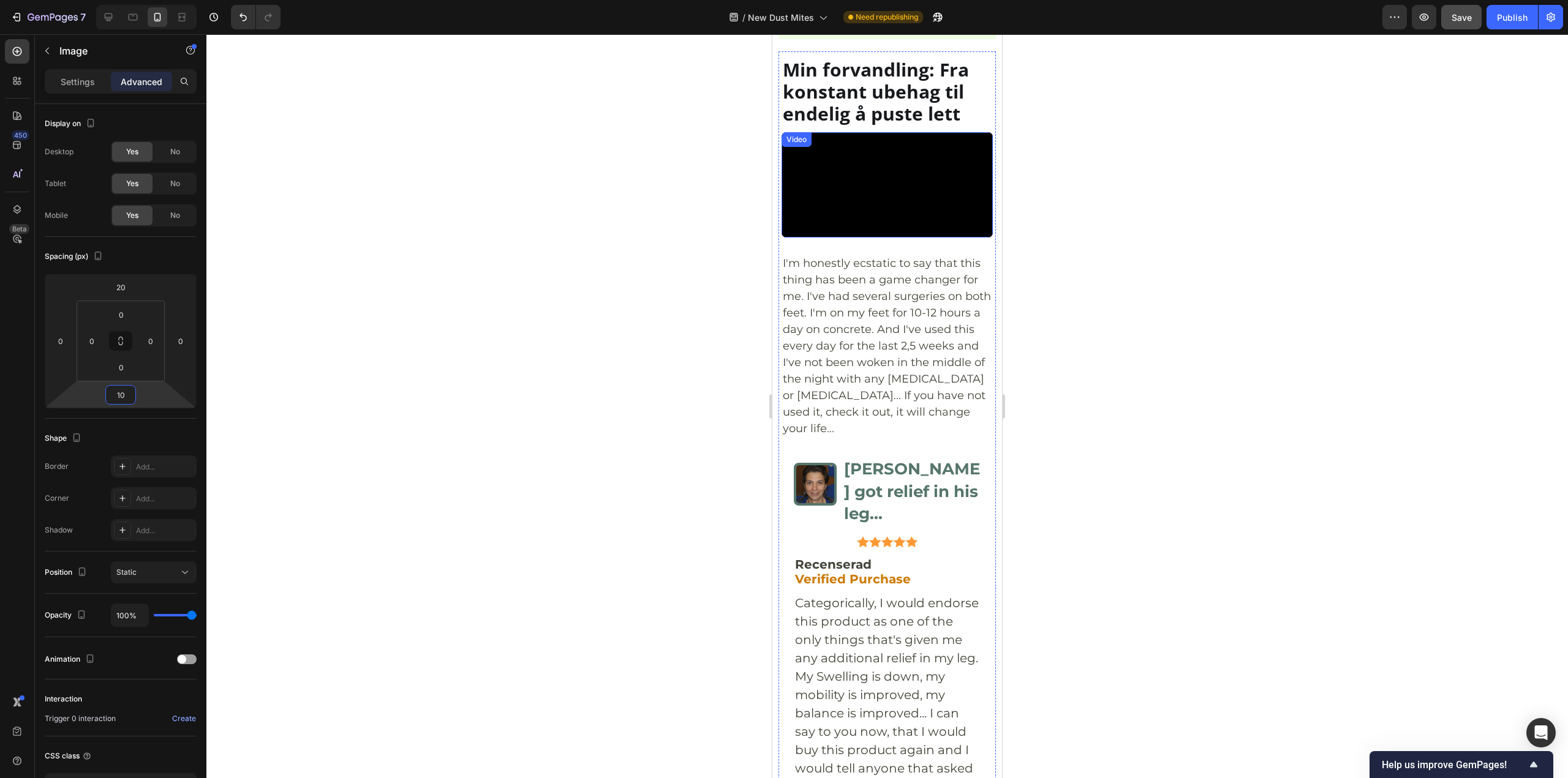
click at [894, 239] on video at bounding box center [887, 185] width 211 height 106
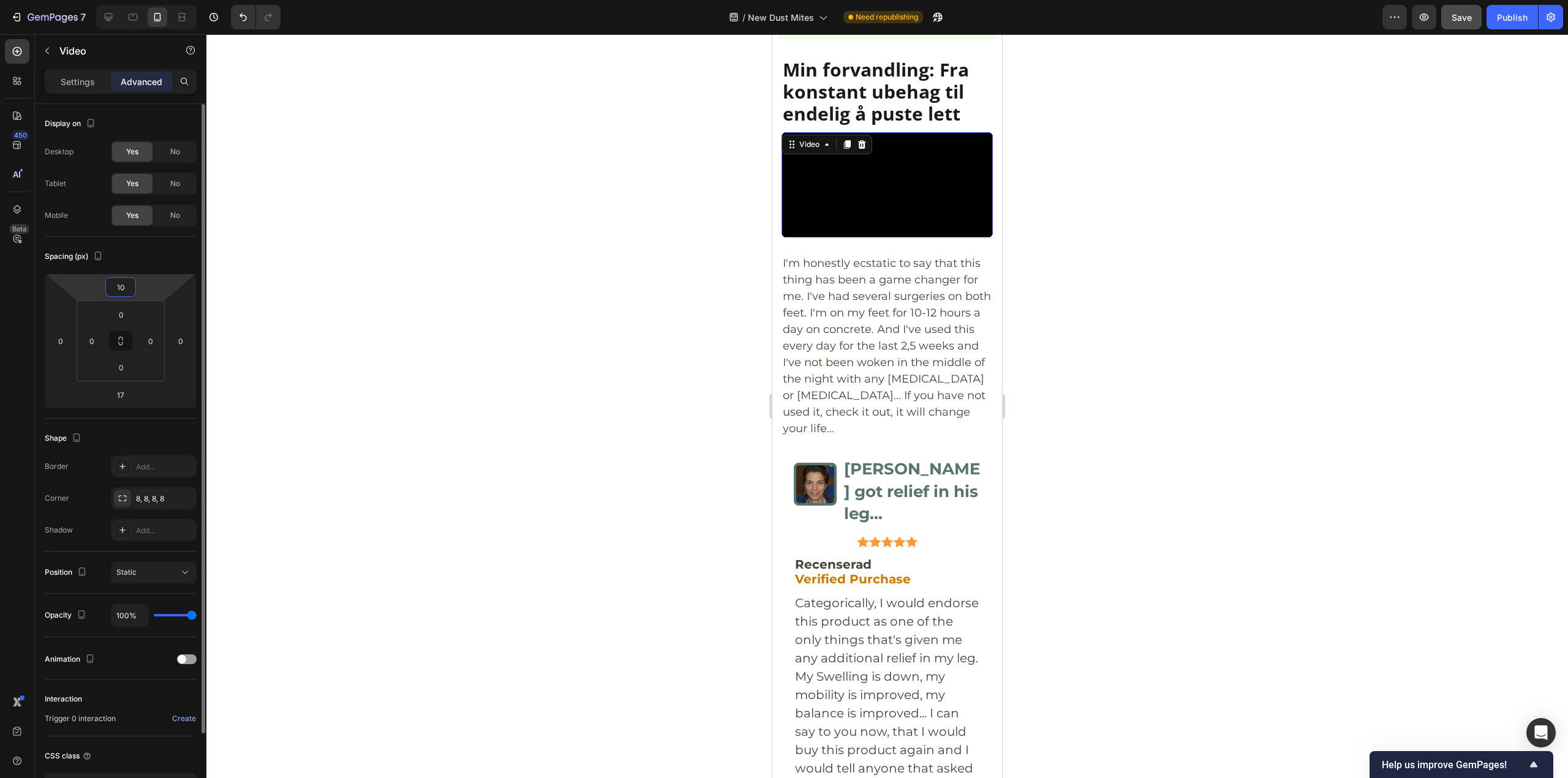
click at [126, 284] on input "10" at bounding box center [121, 287] width 25 height 18
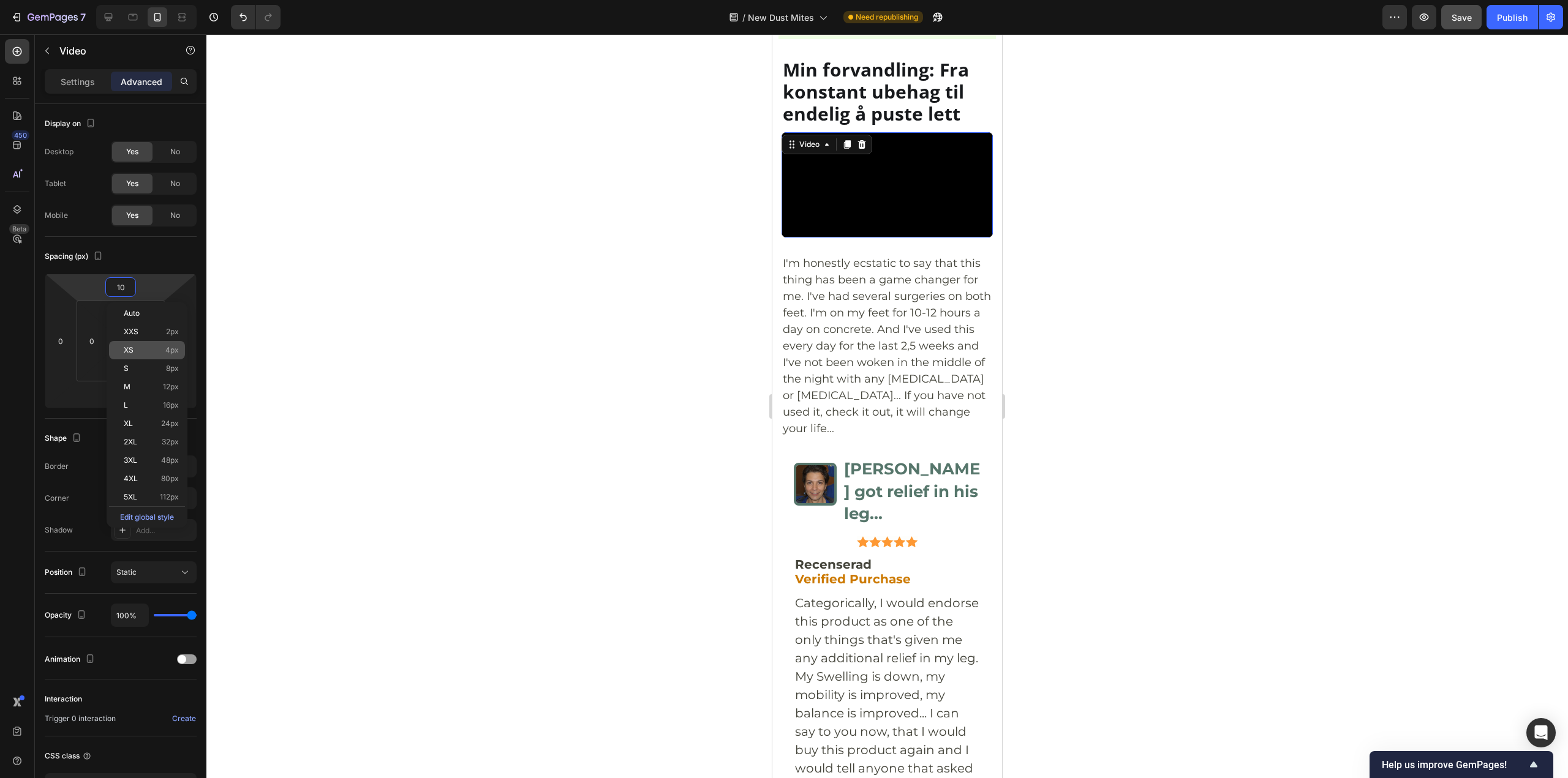
paste input "2"
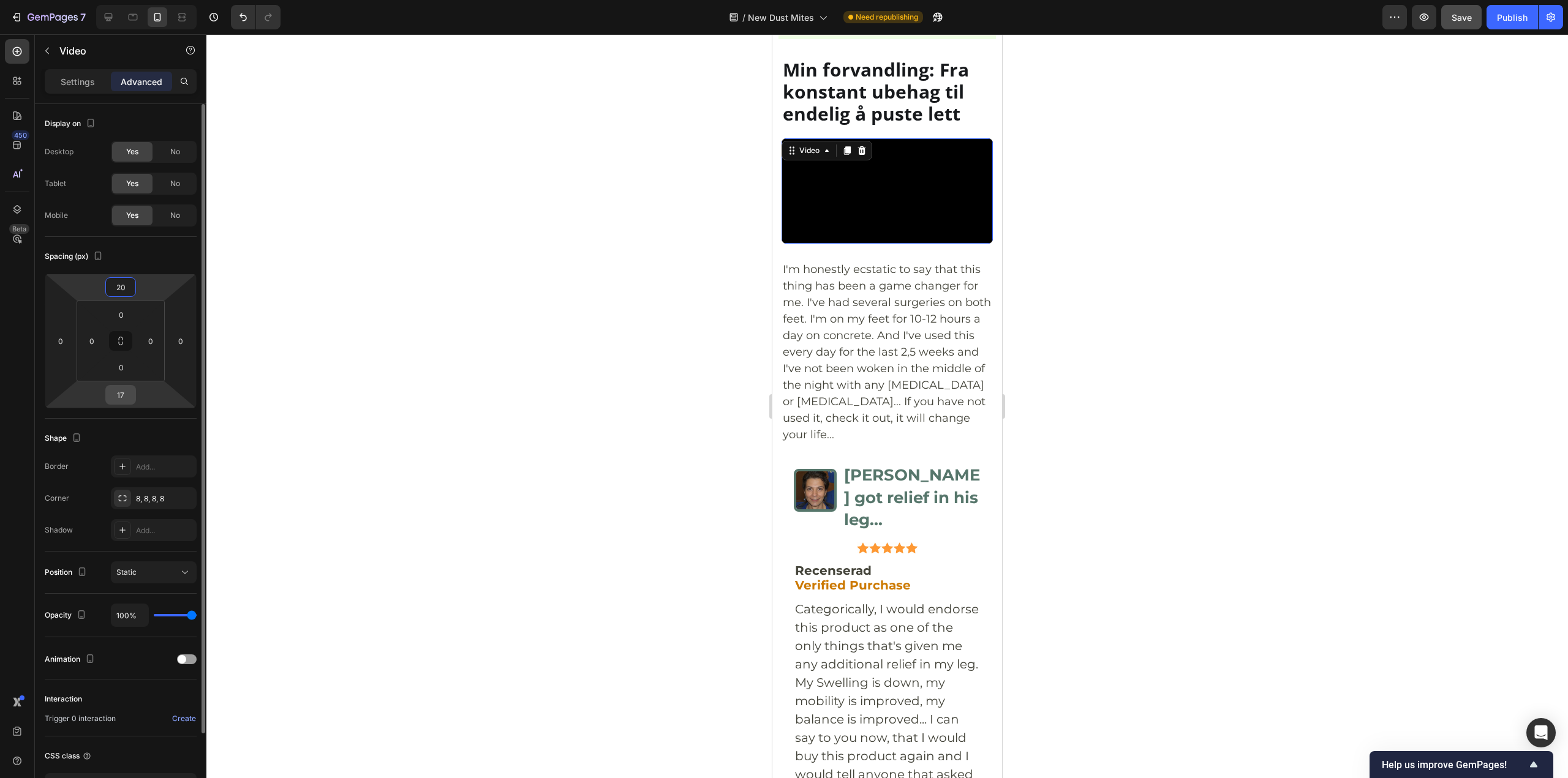
type input "20"
click at [117, 397] on input "17" at bounding box center [121, 394] width 25 height 18
paste input "20"
type input "20"
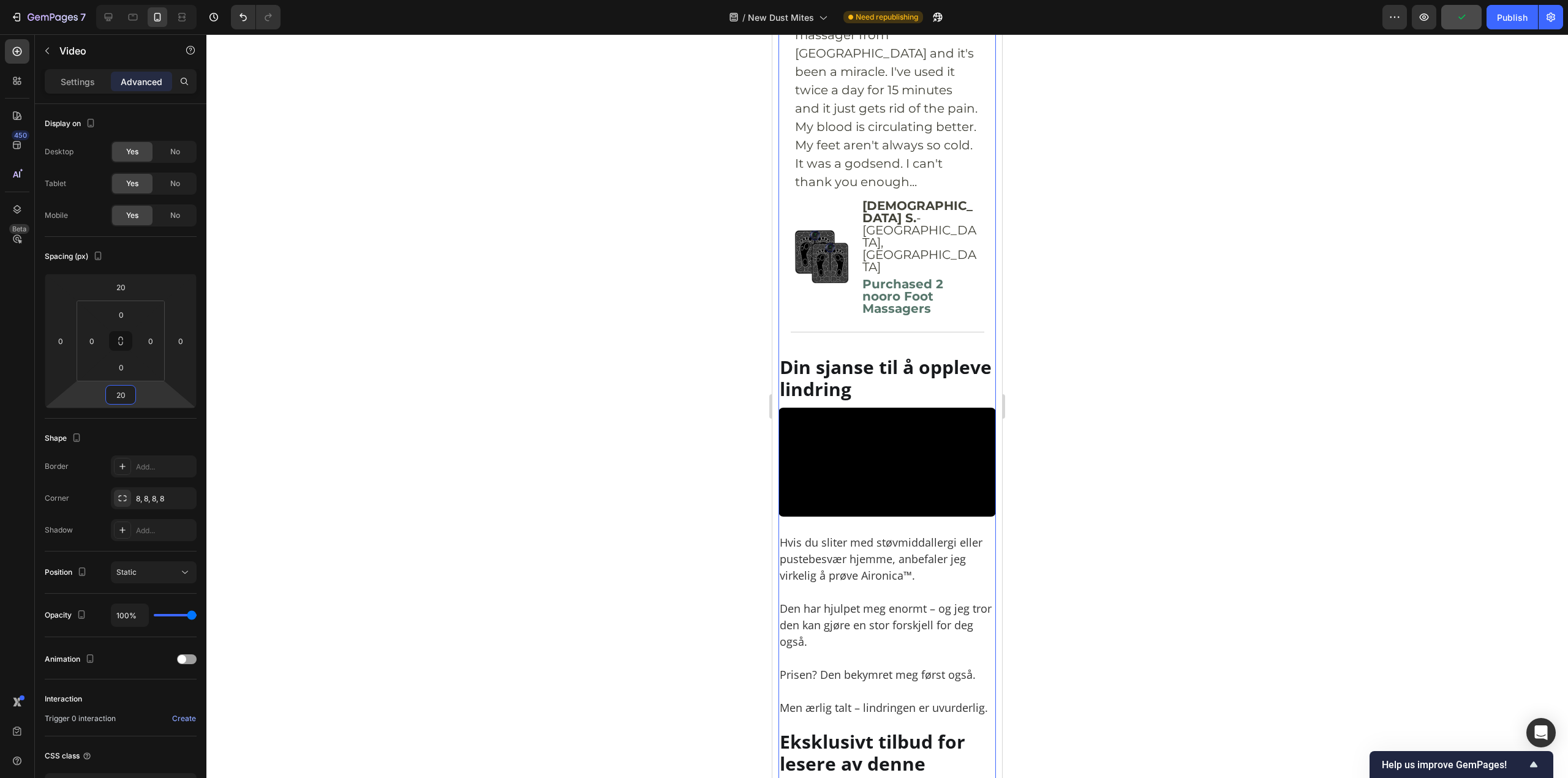
scroll to position [8142, 0]
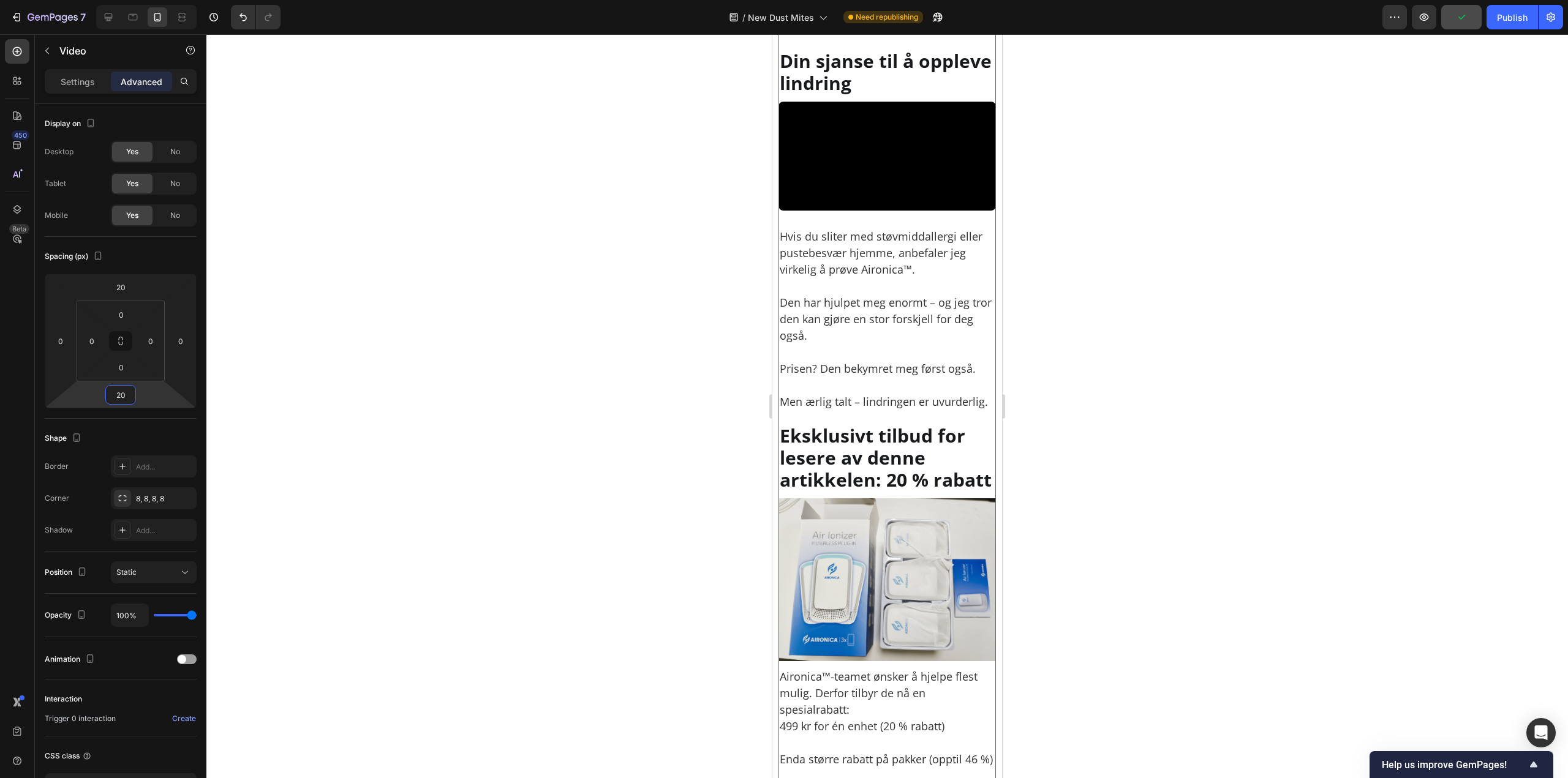
click at [850, 210] on video at bounding box center [887, 156] width 217 height 109
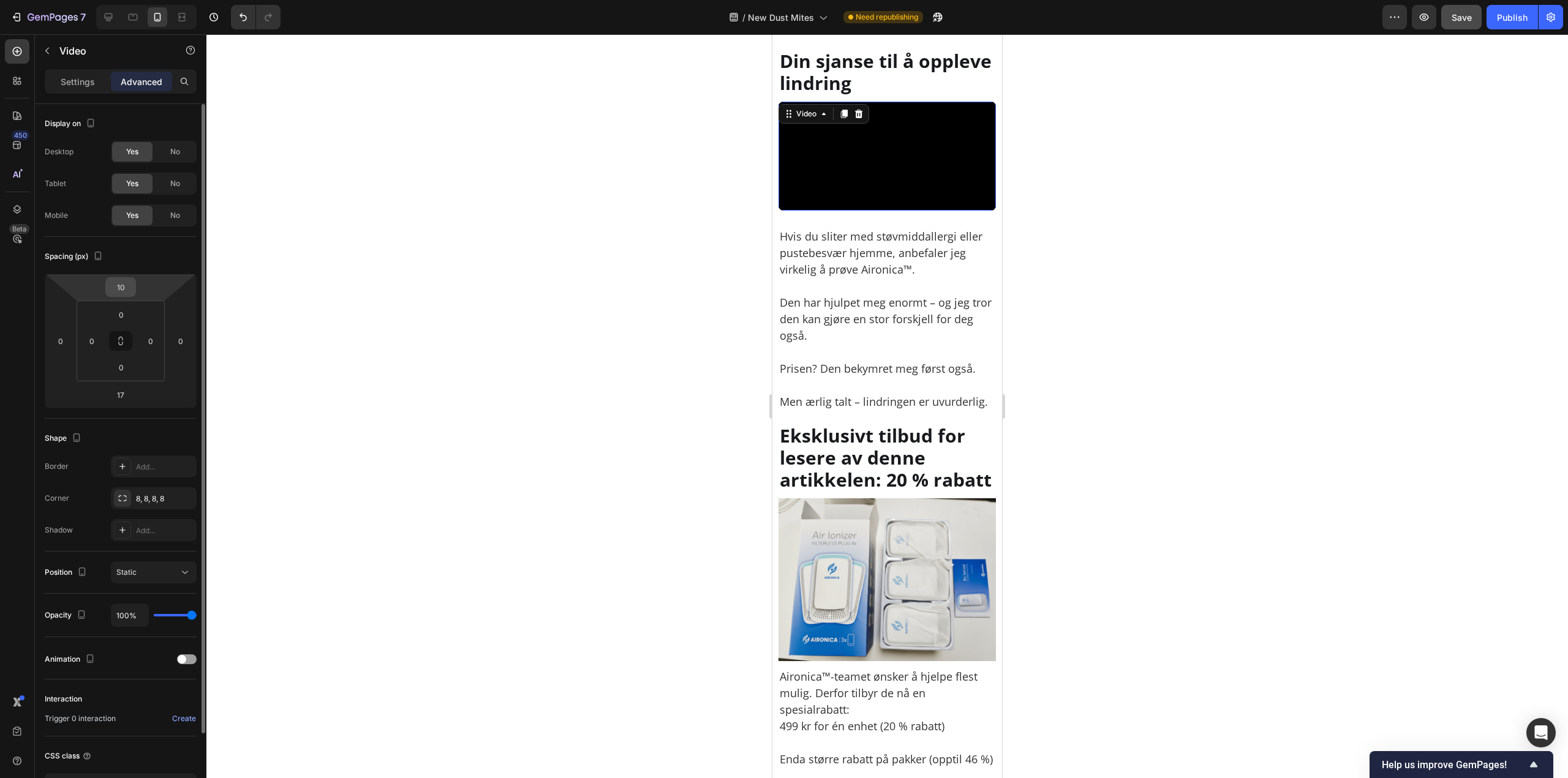
click at [121, 287] on input "10" at bounding box center [121, 287] width 25 height 18
paste input "20"
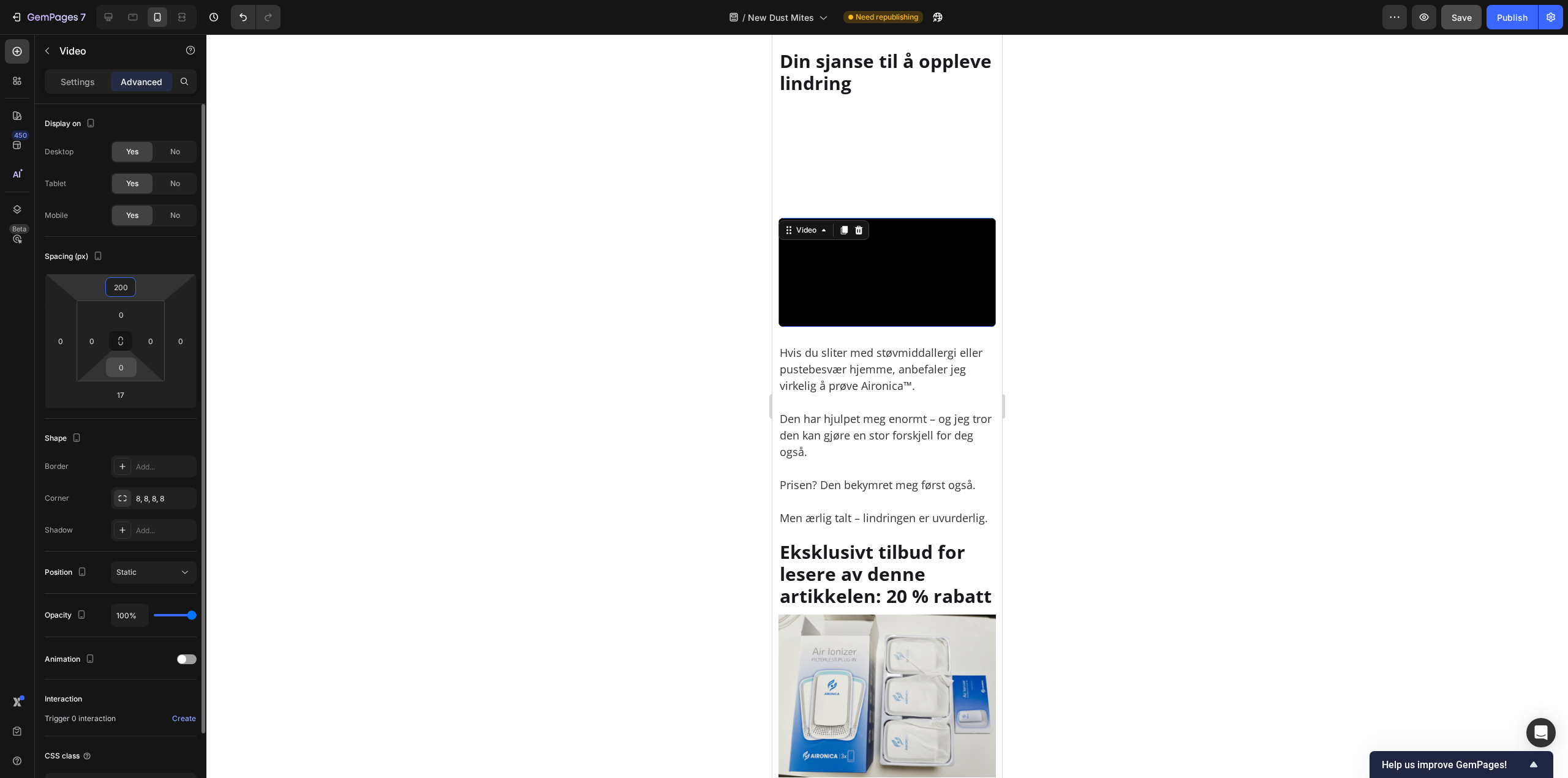
paste input "number"
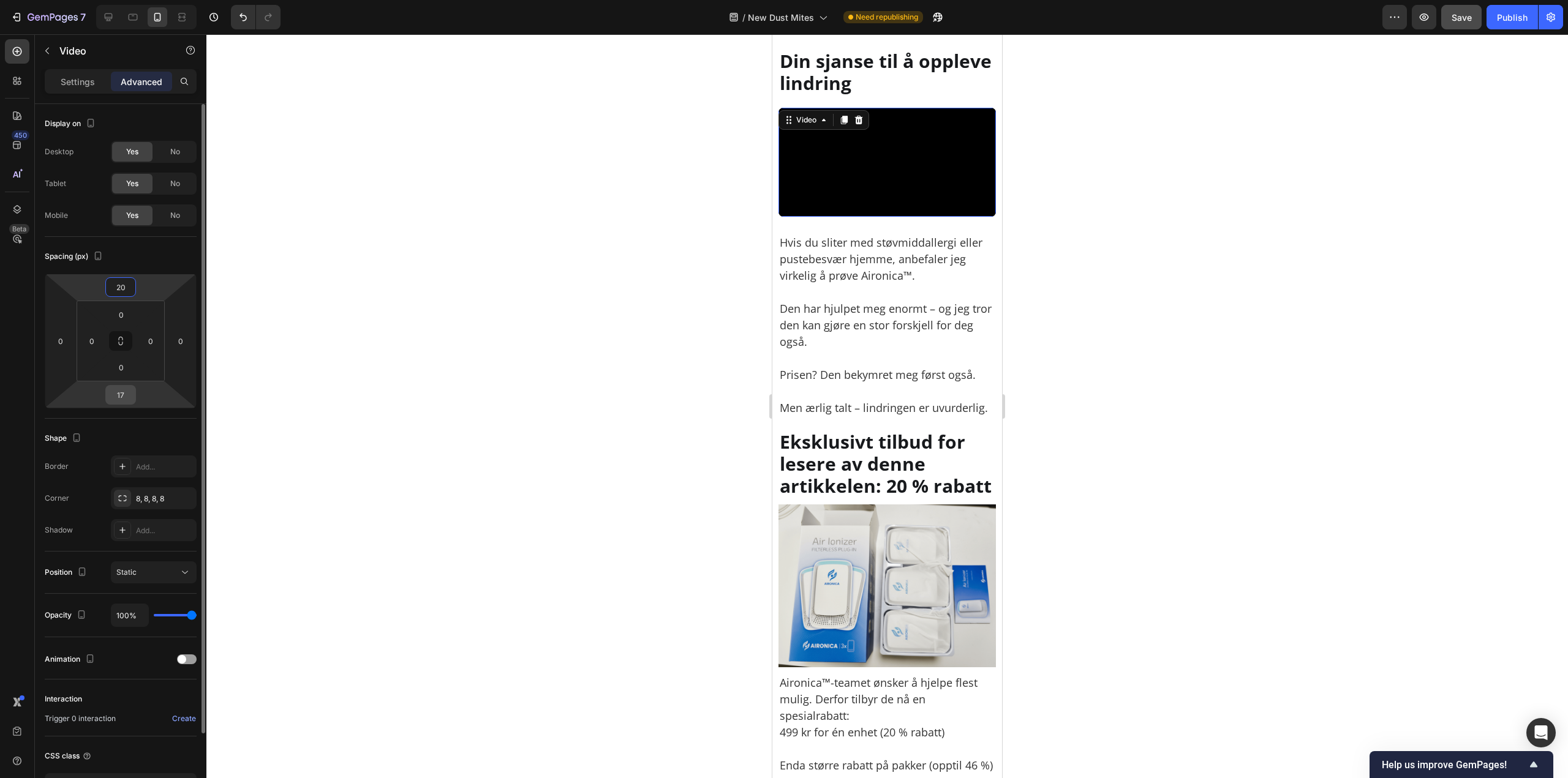
type input "20"
click at [128, 389] on input "17" at bounding box center [121, 394] width 25 height 18
paste input "20"
type input "20"
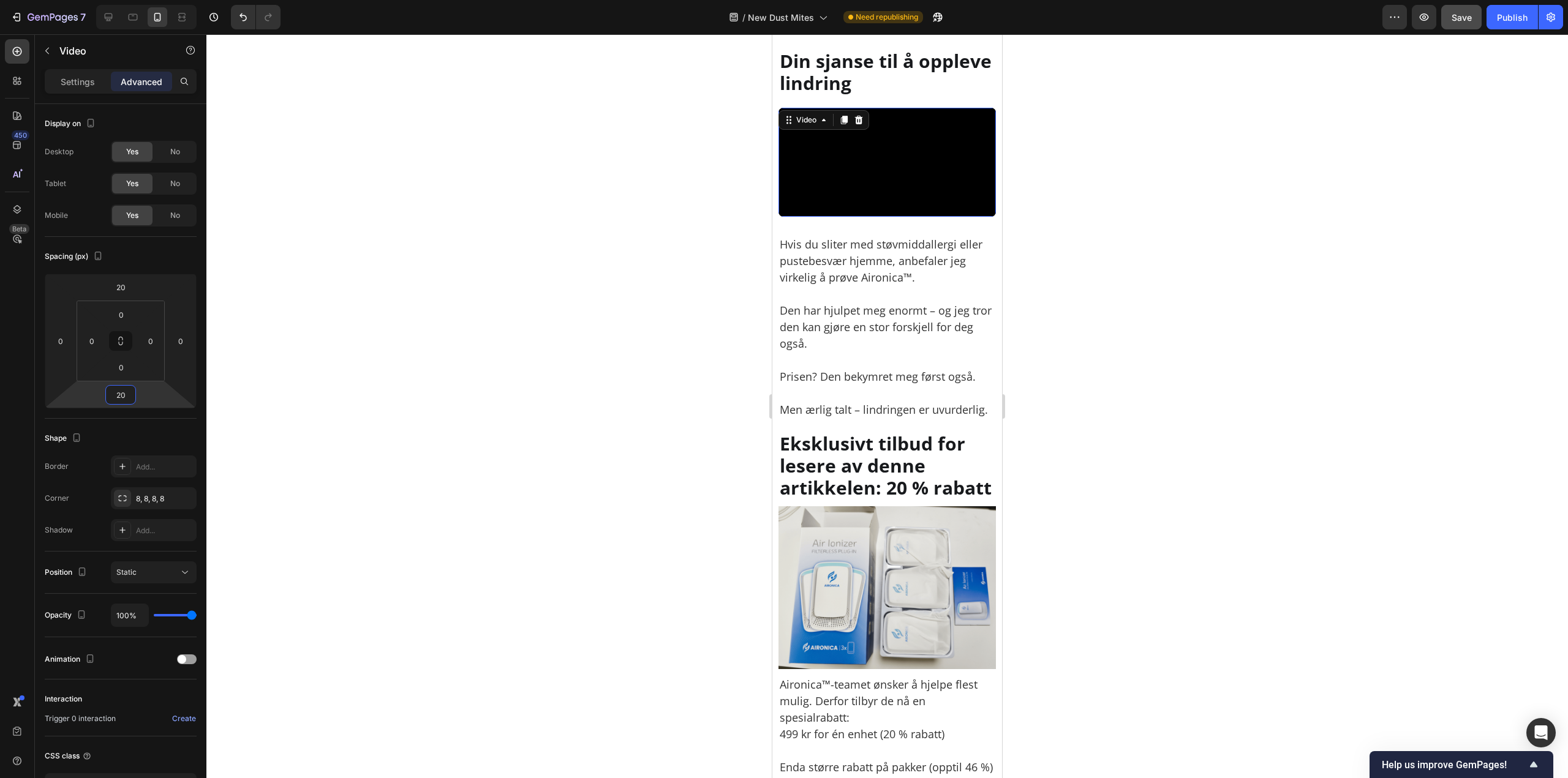
click at [840, 393] on p "Hvis du [PERSON_NAME] med støvmiddallergi [PERSON_NAME] pustebesvær hjemme, anb…" at bounding box center [887, 327] width 215 height 182
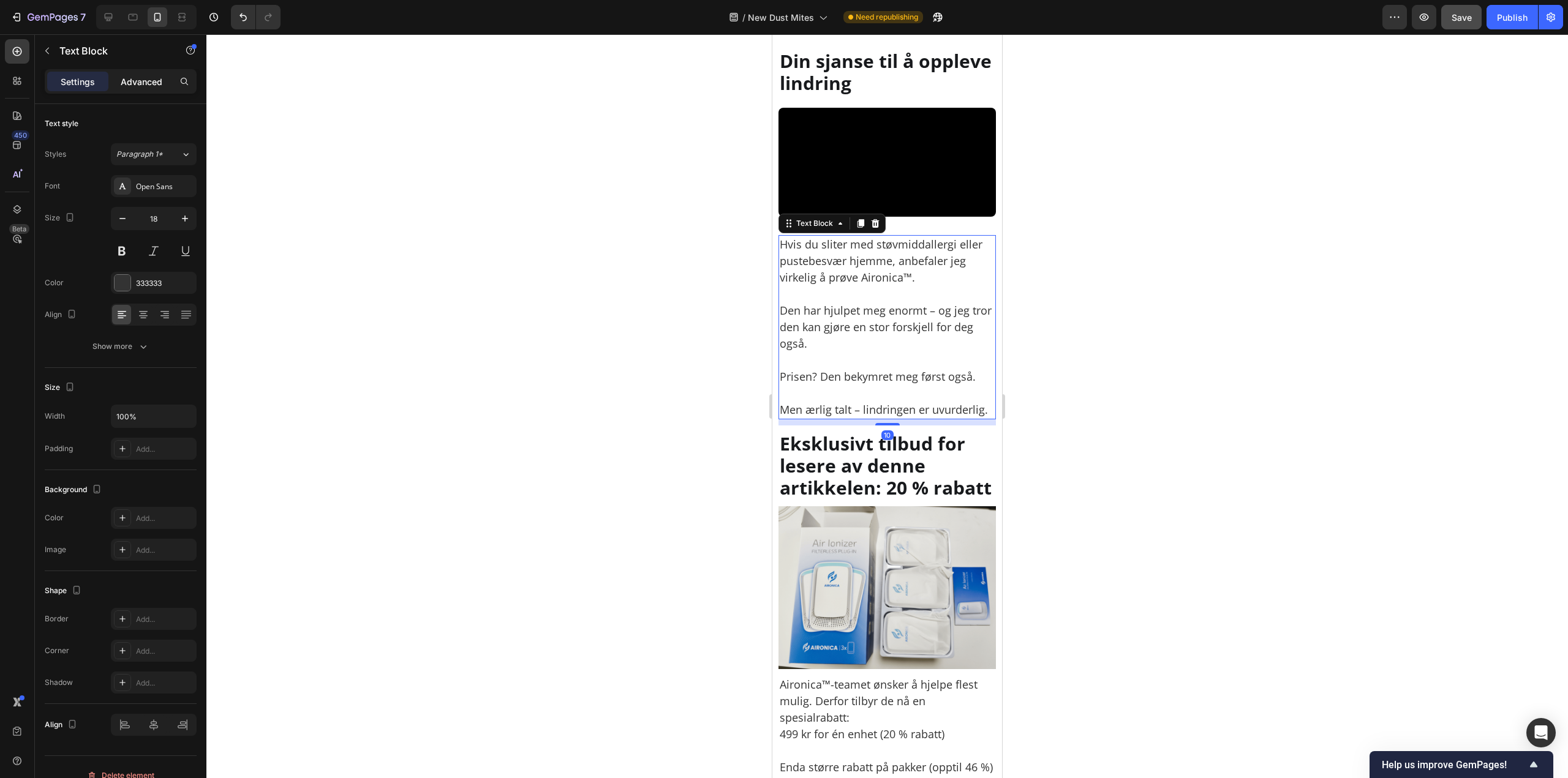
click at [150, 87] on div "Advanced" at bounding box center [142, 81] width 62 height 19
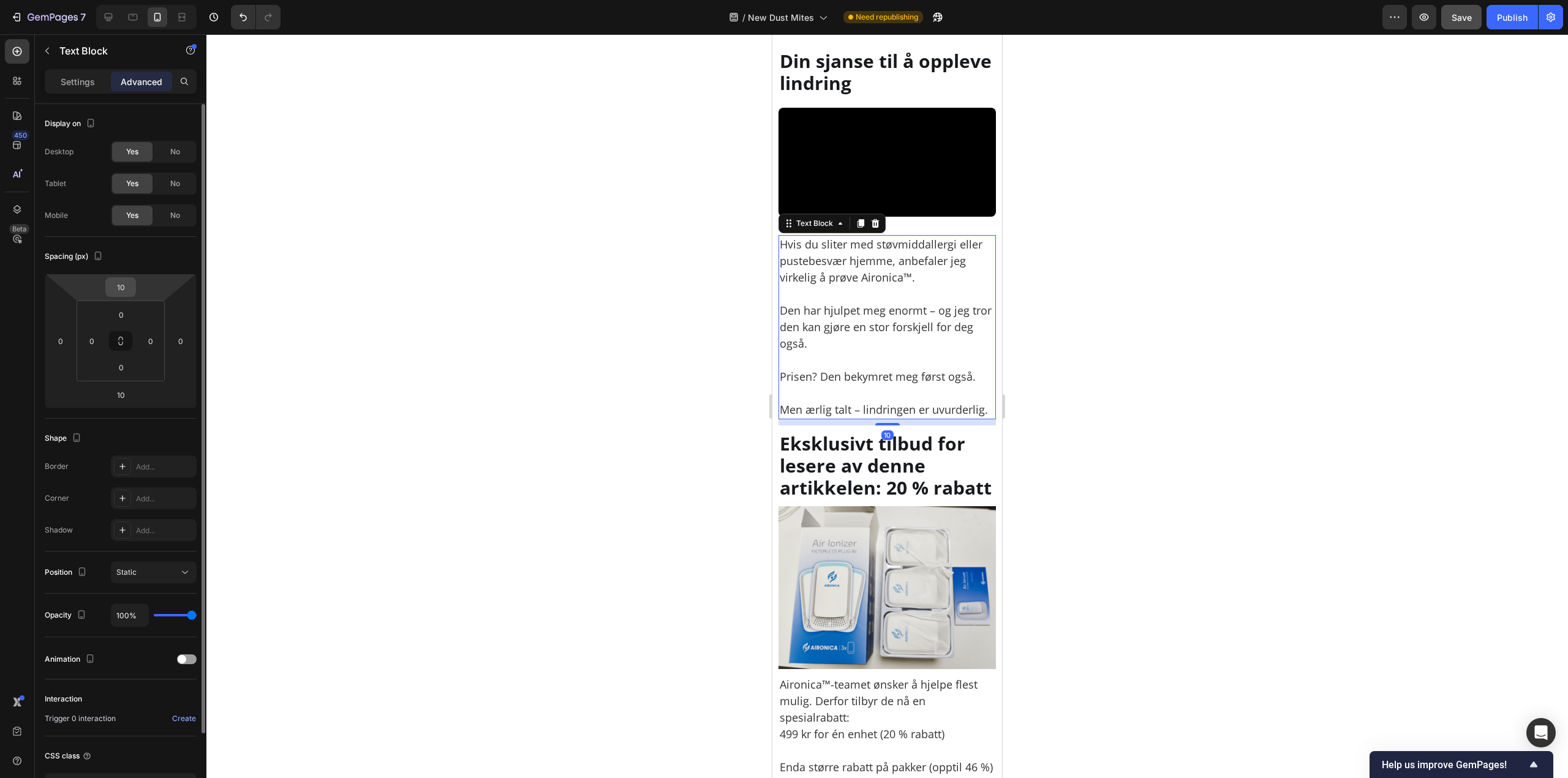
click at [126, 280] on input "10" at bounding box center [121, 287] width 25 height 18
type input "0"
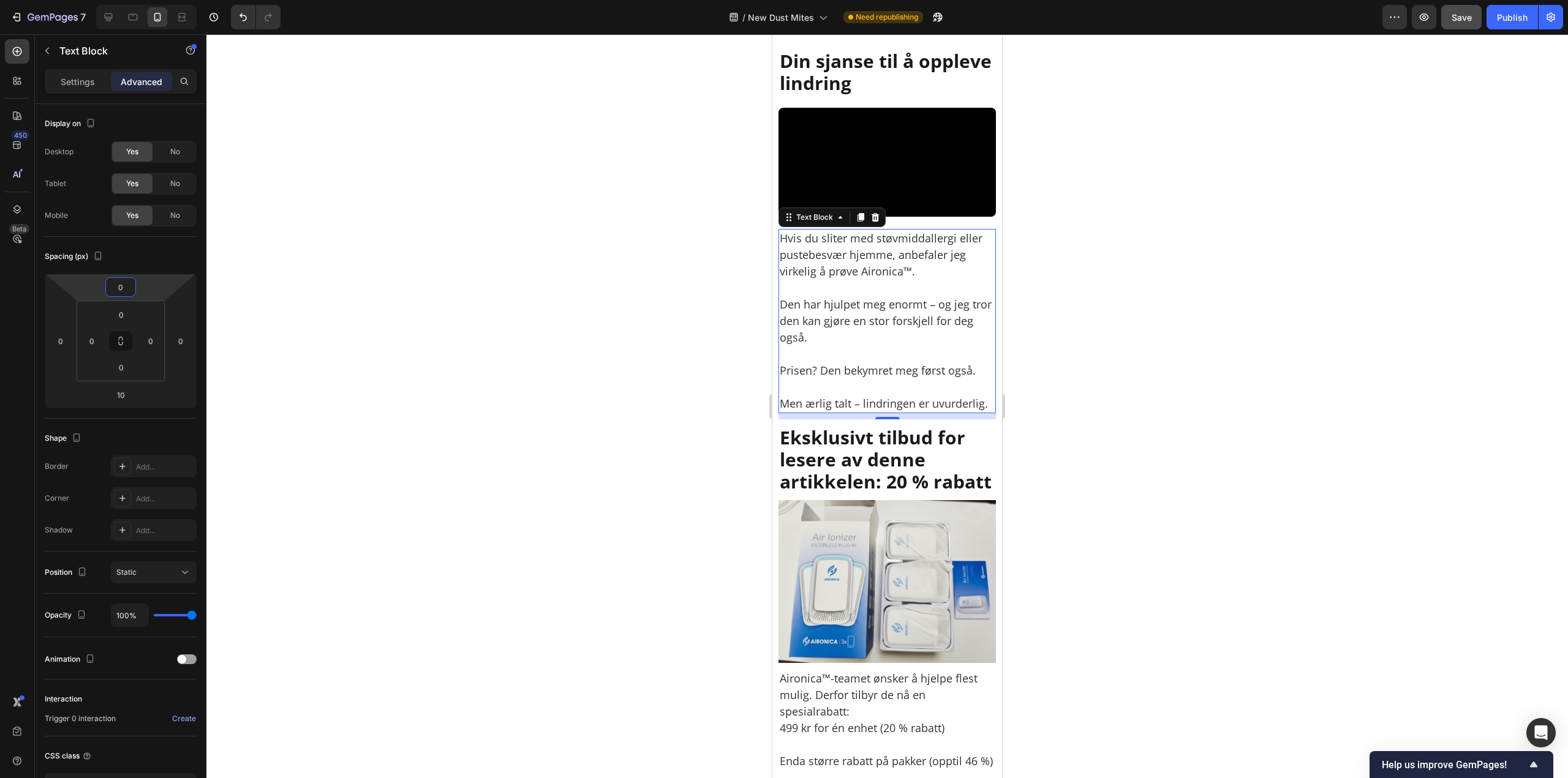
click at [1192, 312] on div at bounding box center [887, 406] width 1361 height 744
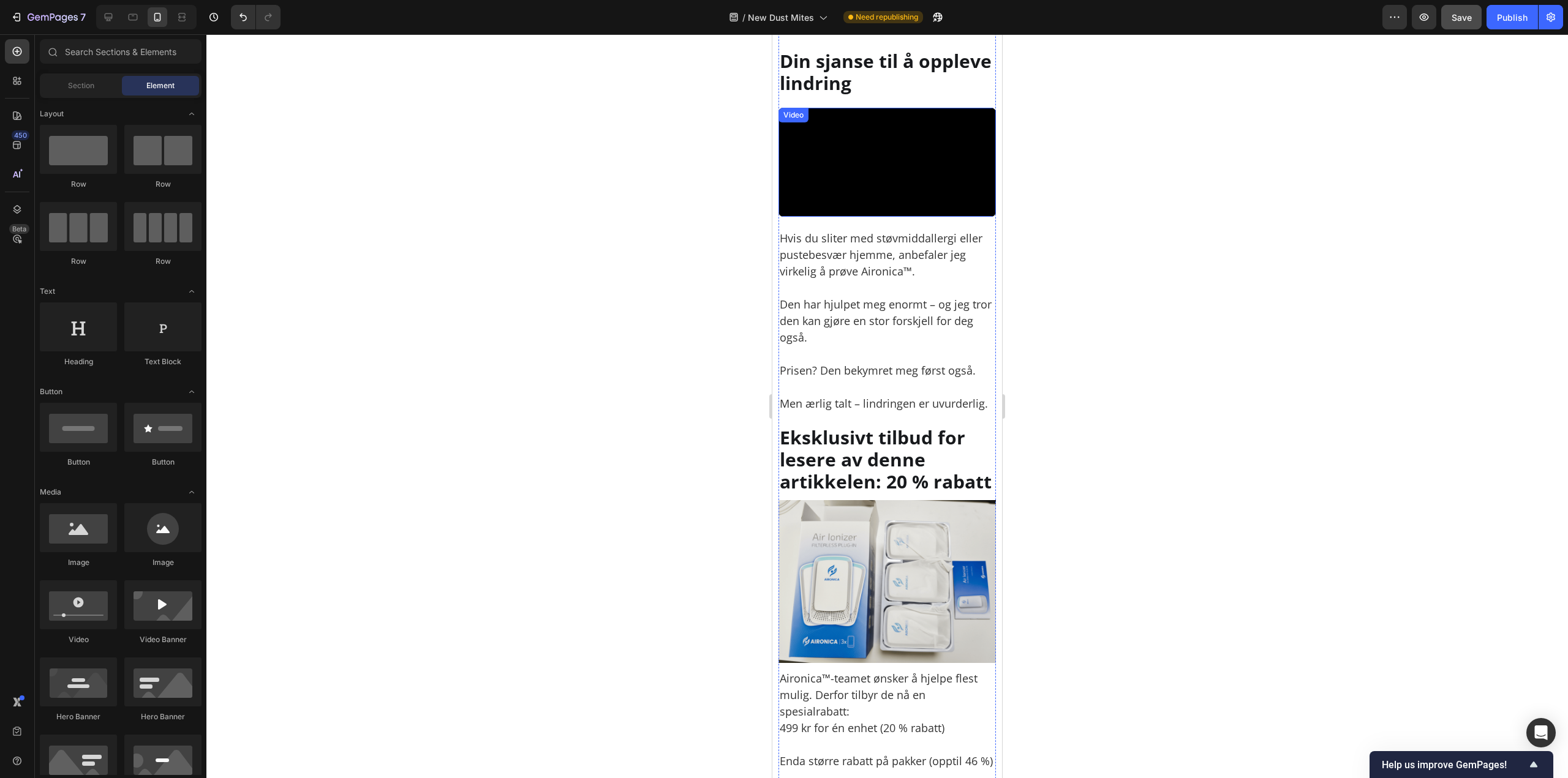
click at [878, 217] on video at bounding box center [887, 162] width 217 height 109
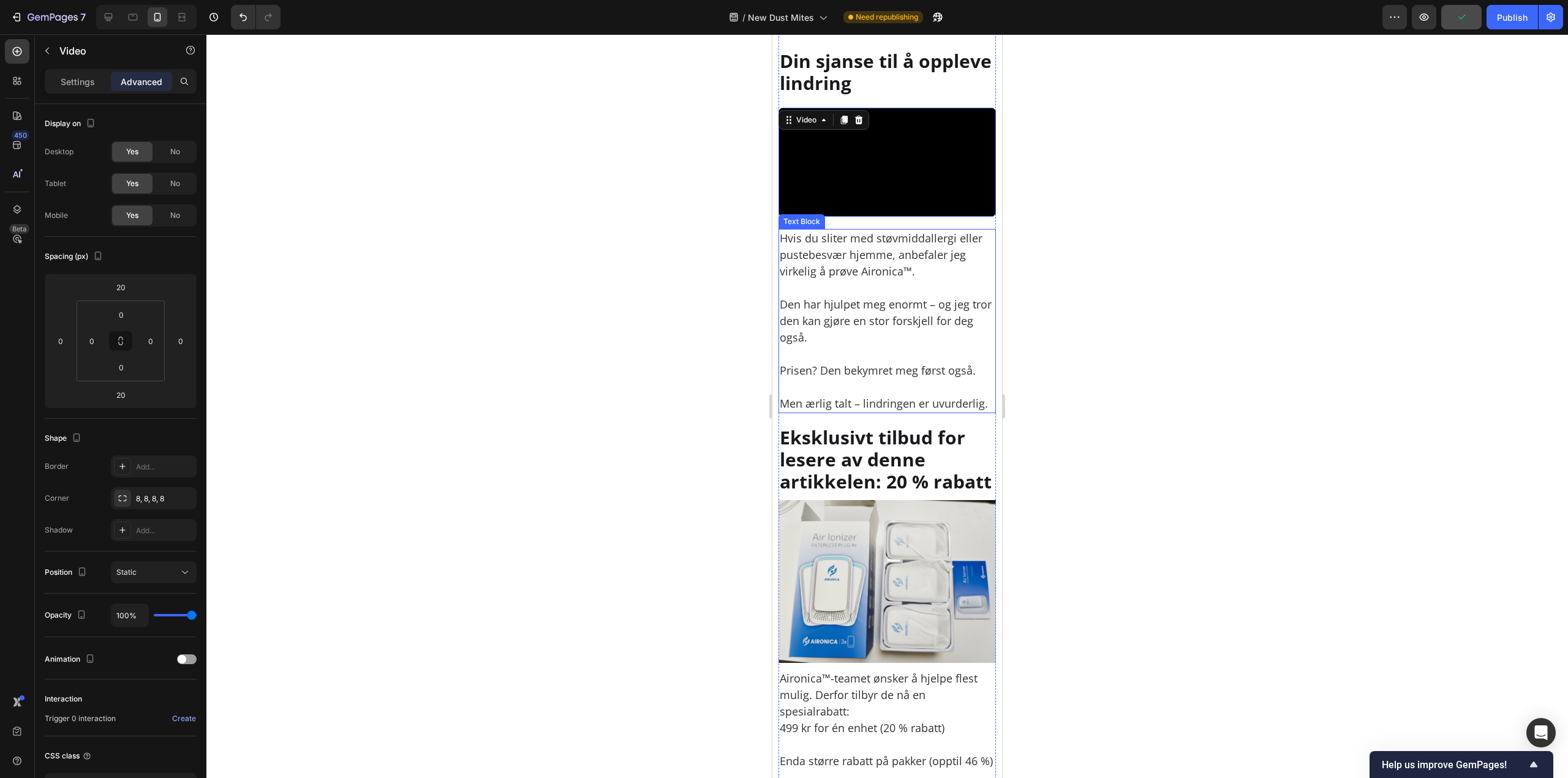
click at [844, 412] on p "Hvis du [PERSON_NAME] med støvmiddallergi [PERSON_NAME] pustebesvær hjemme, anb…" at bounding box center [887, 321] width 215 height 182
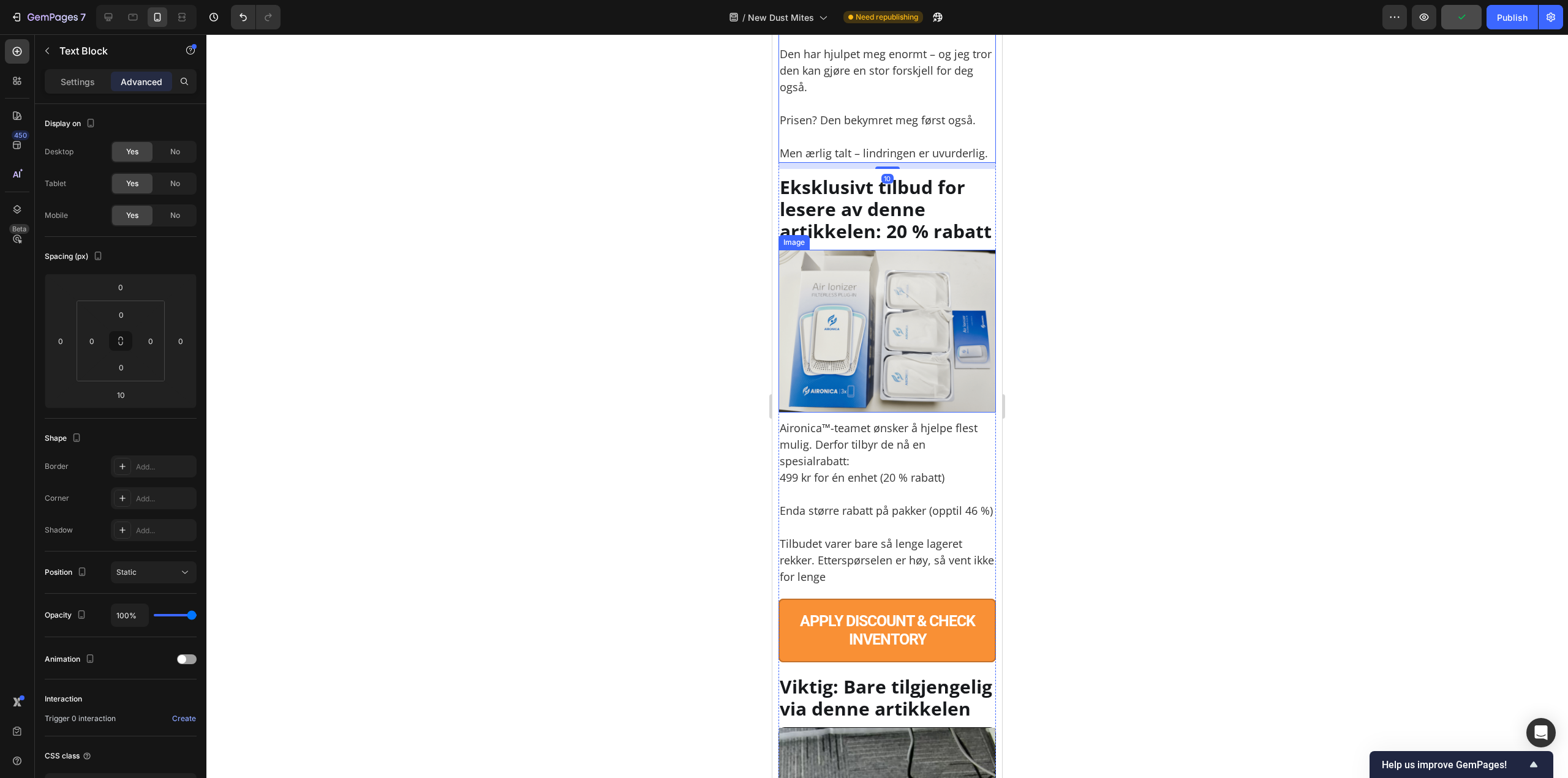
scroll to position [8448, 0]
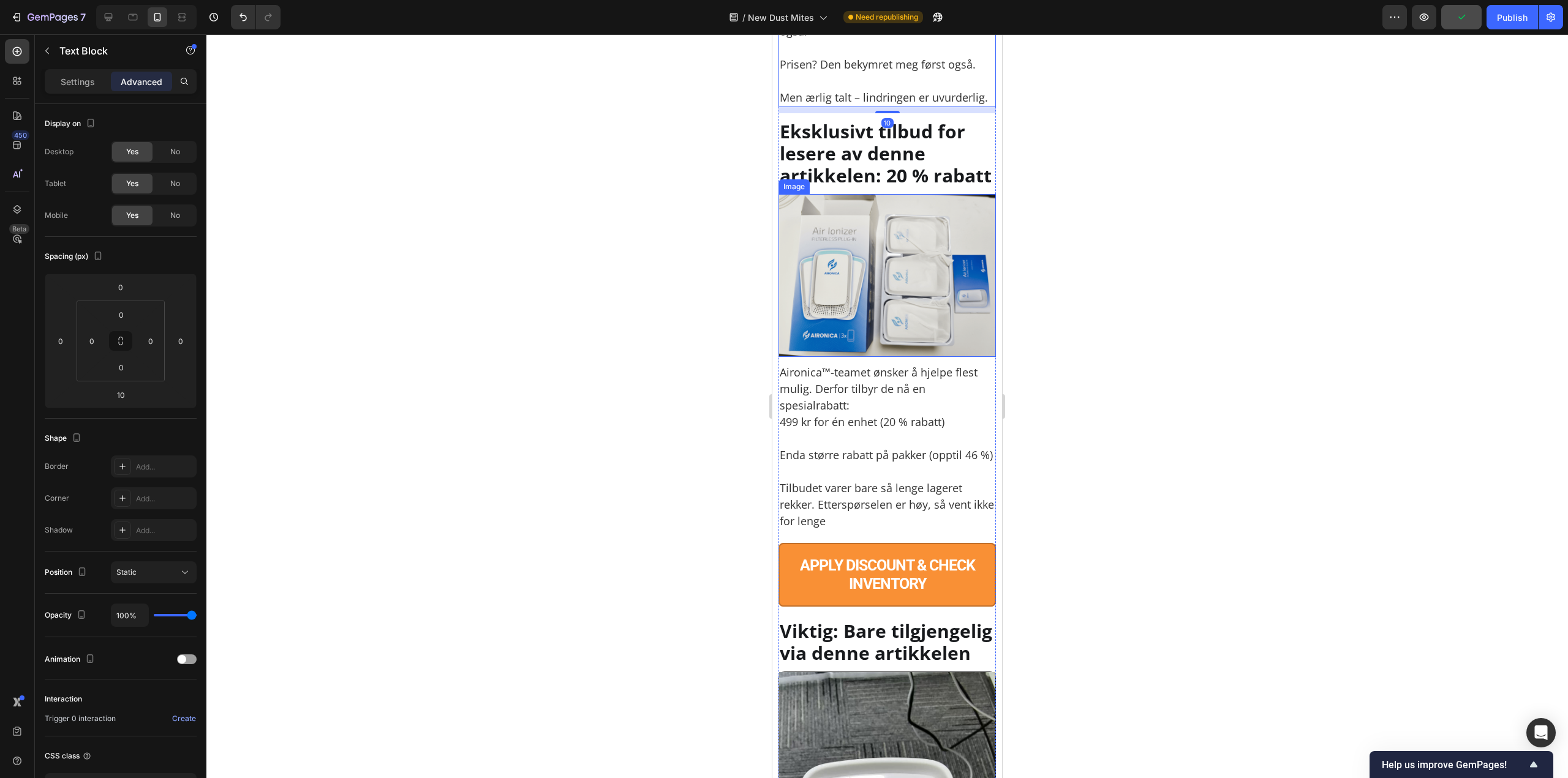
click at [843, 357] on img at bounding box center [887, 275] width 217 height 163
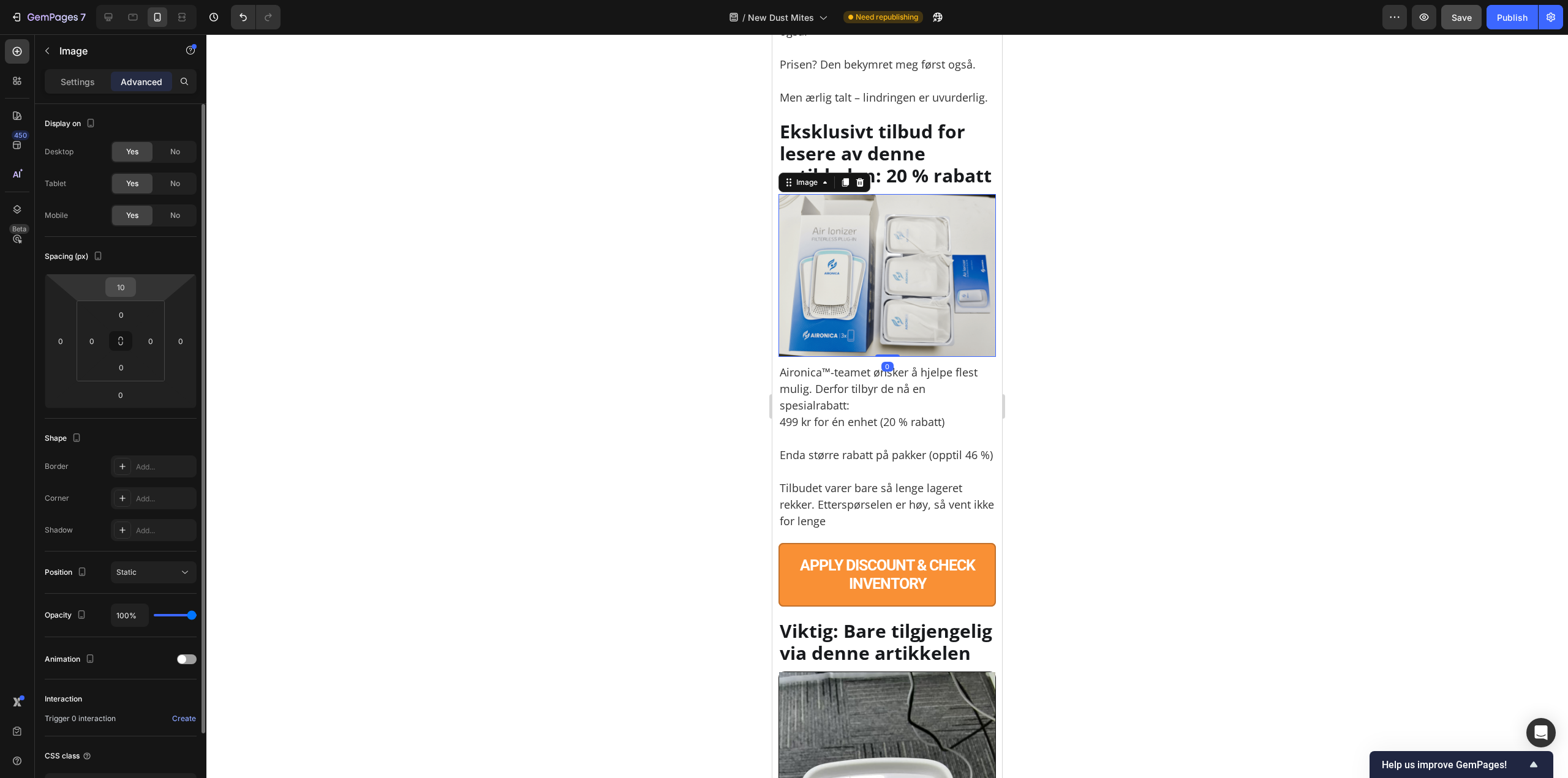
click at [121, 282] on input "10" at bounding box center [121, 287] width 25 height 18
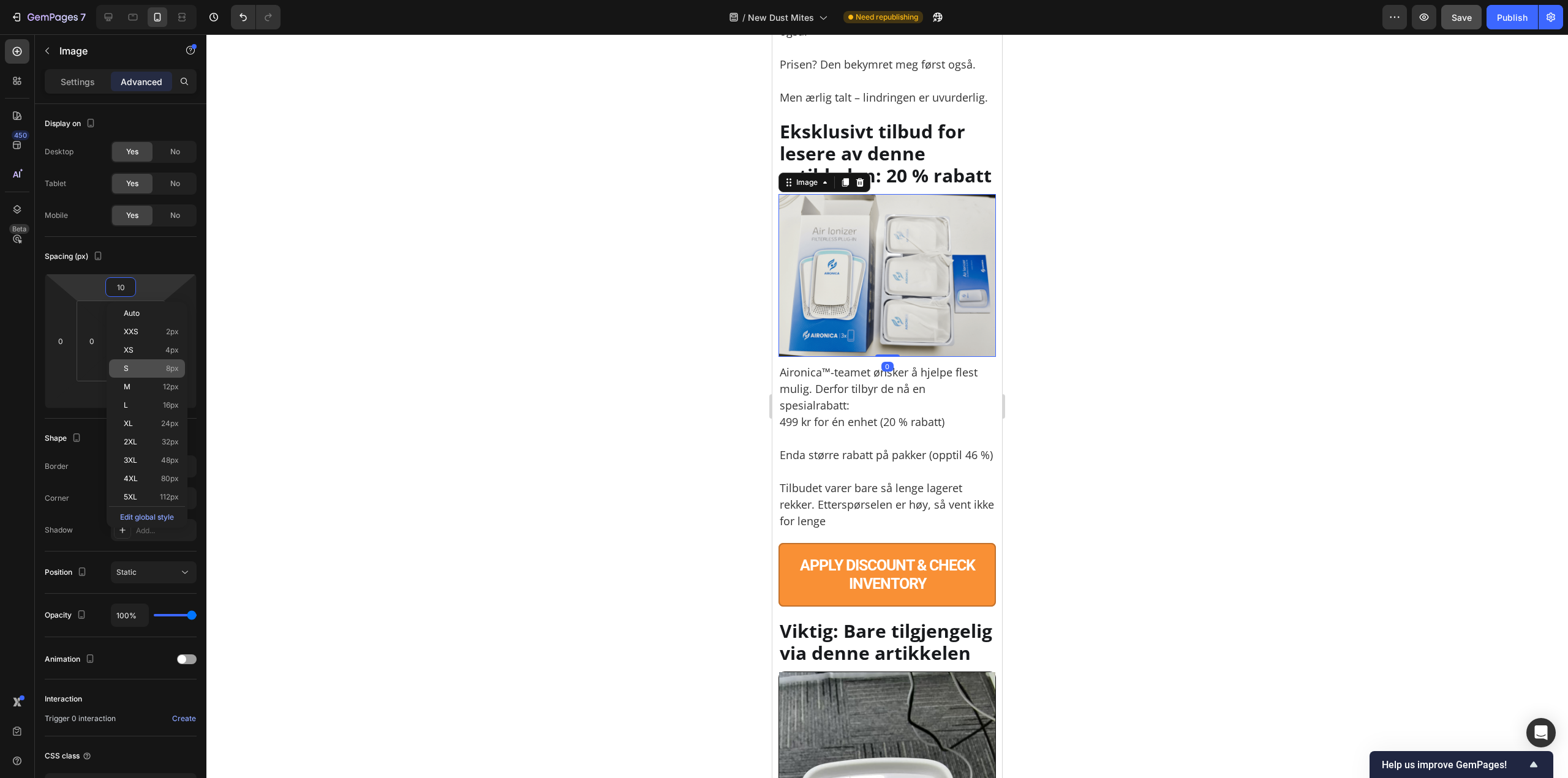
paste input "20"
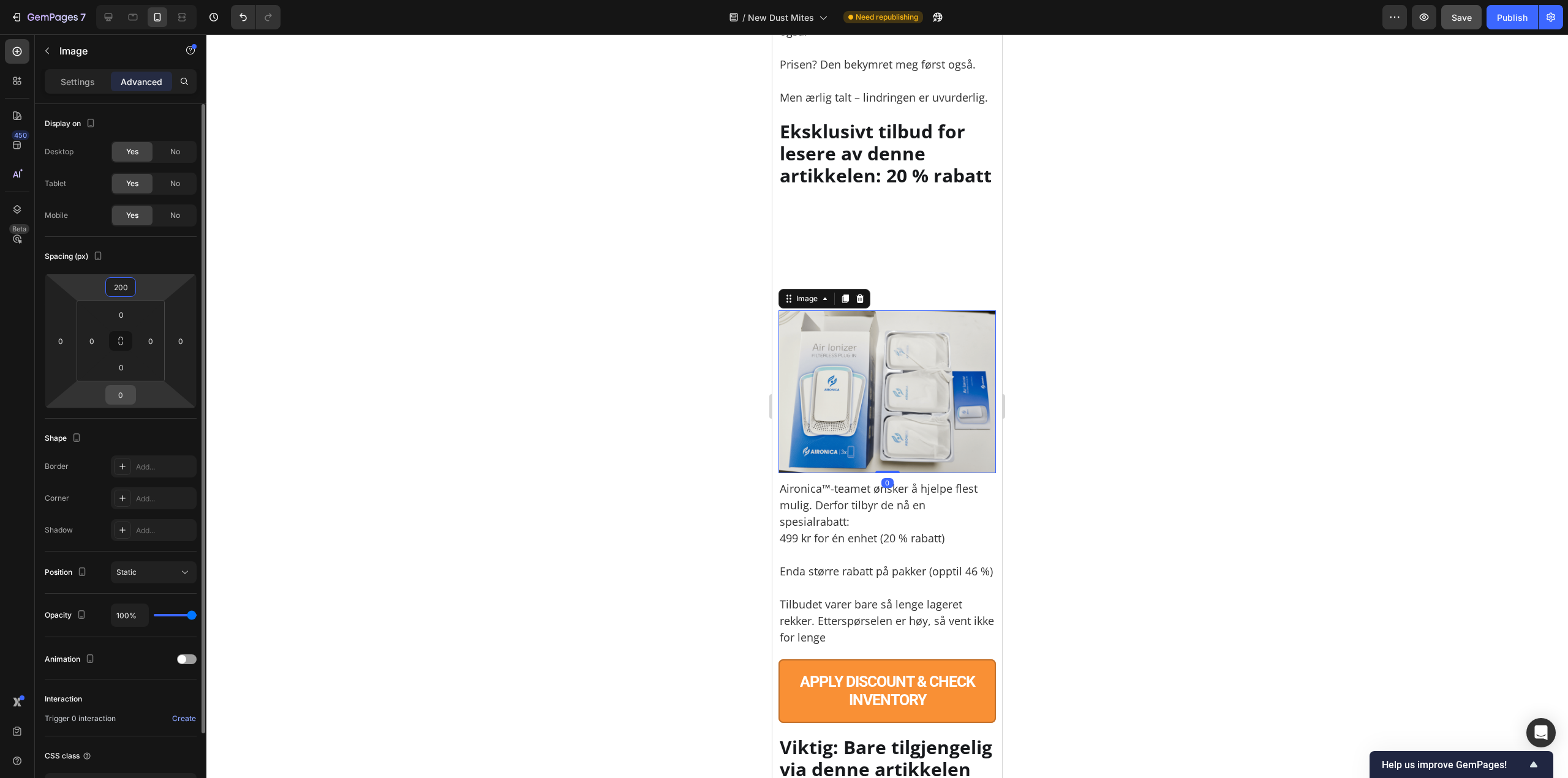
paste input "number"
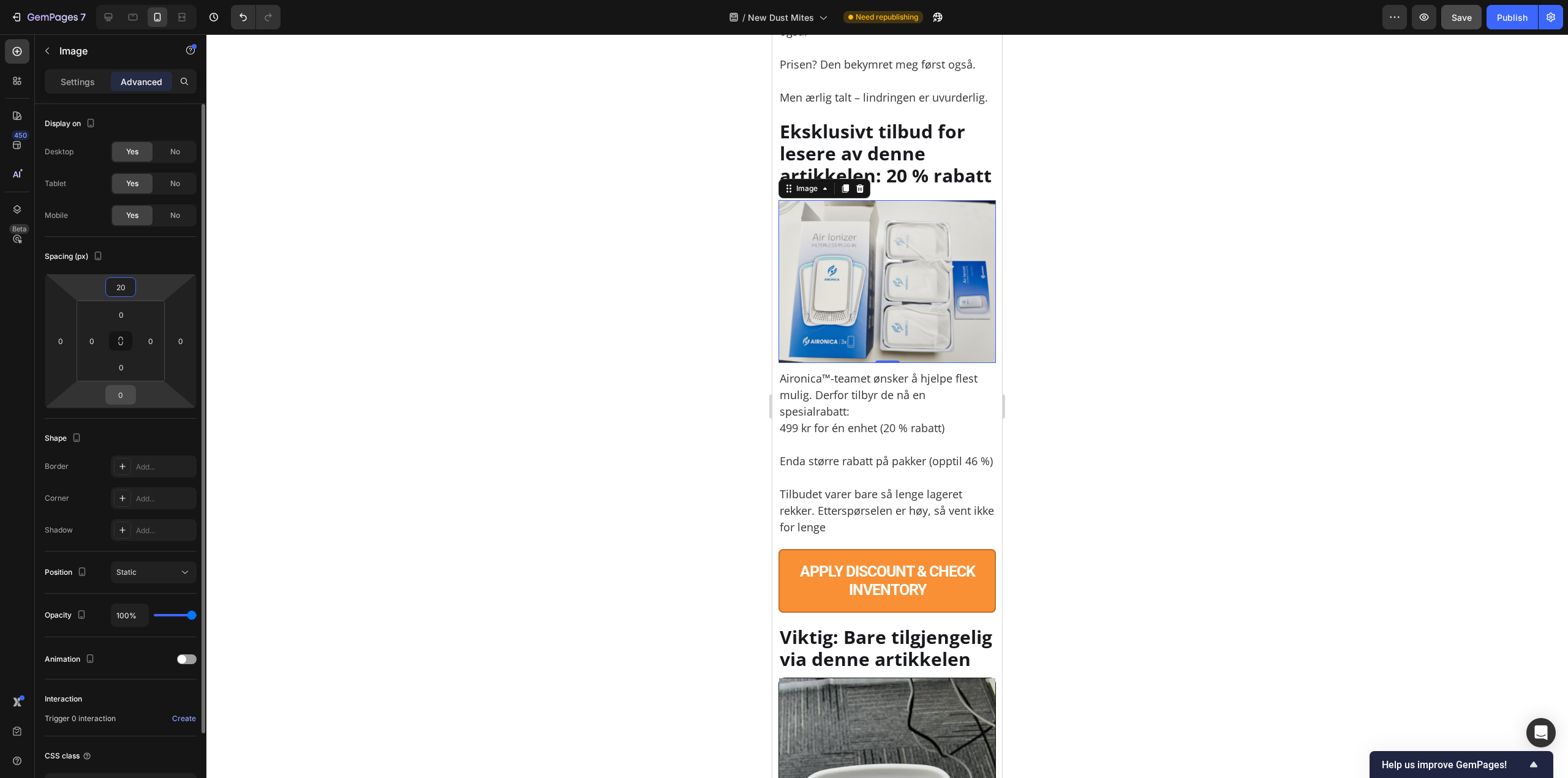
type input "20"
click at [124, 396] on input "0" at bounding box center [121, 394] width 25 height 18
type input "10"
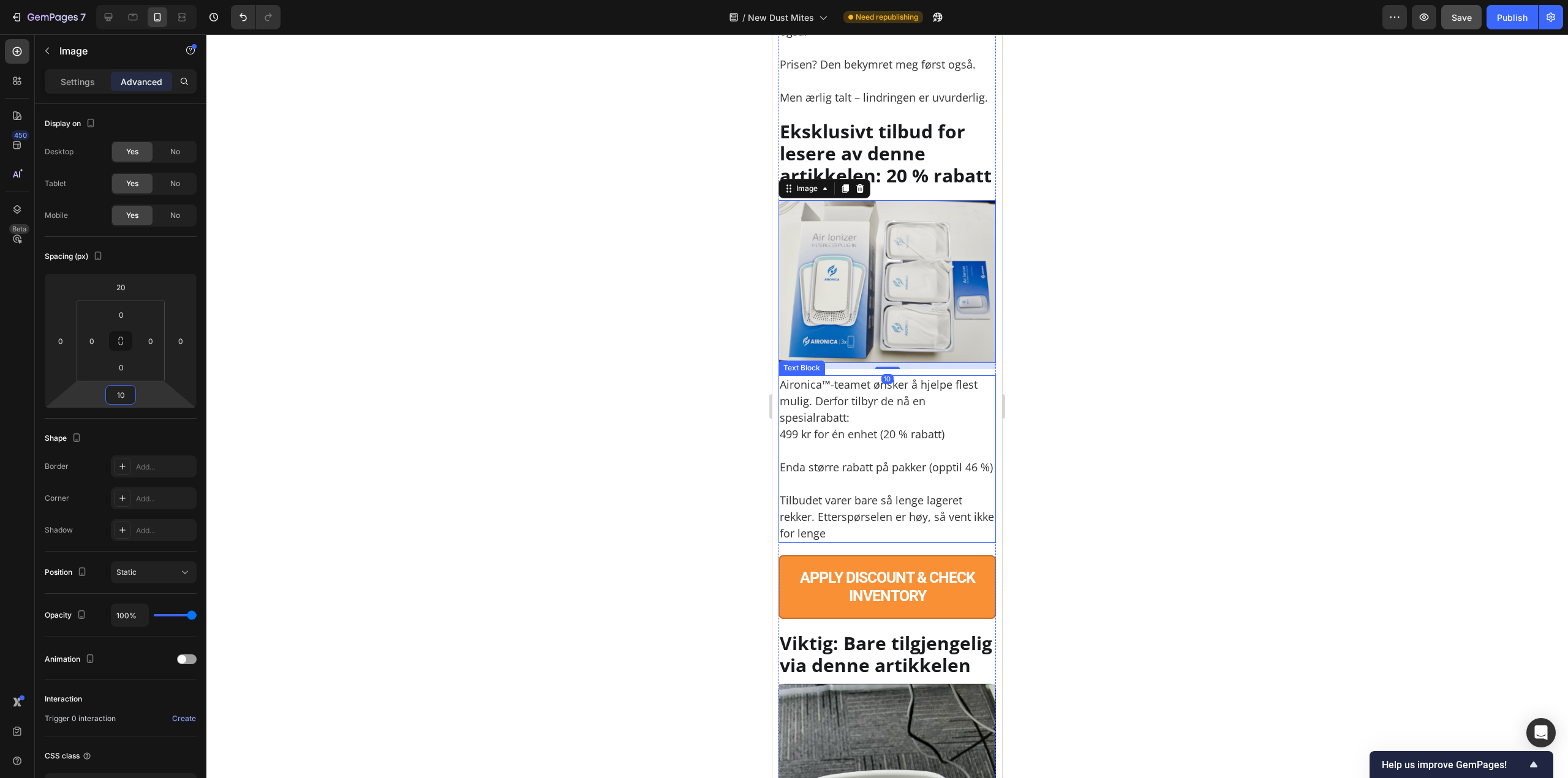
click at [944, 443] on p "Aironica™-teamet ønsker å hjelpe flest mulig. Derfor tilbyr de nå en spesialrab…" at bounding box center [887, 409] width 215 height 66
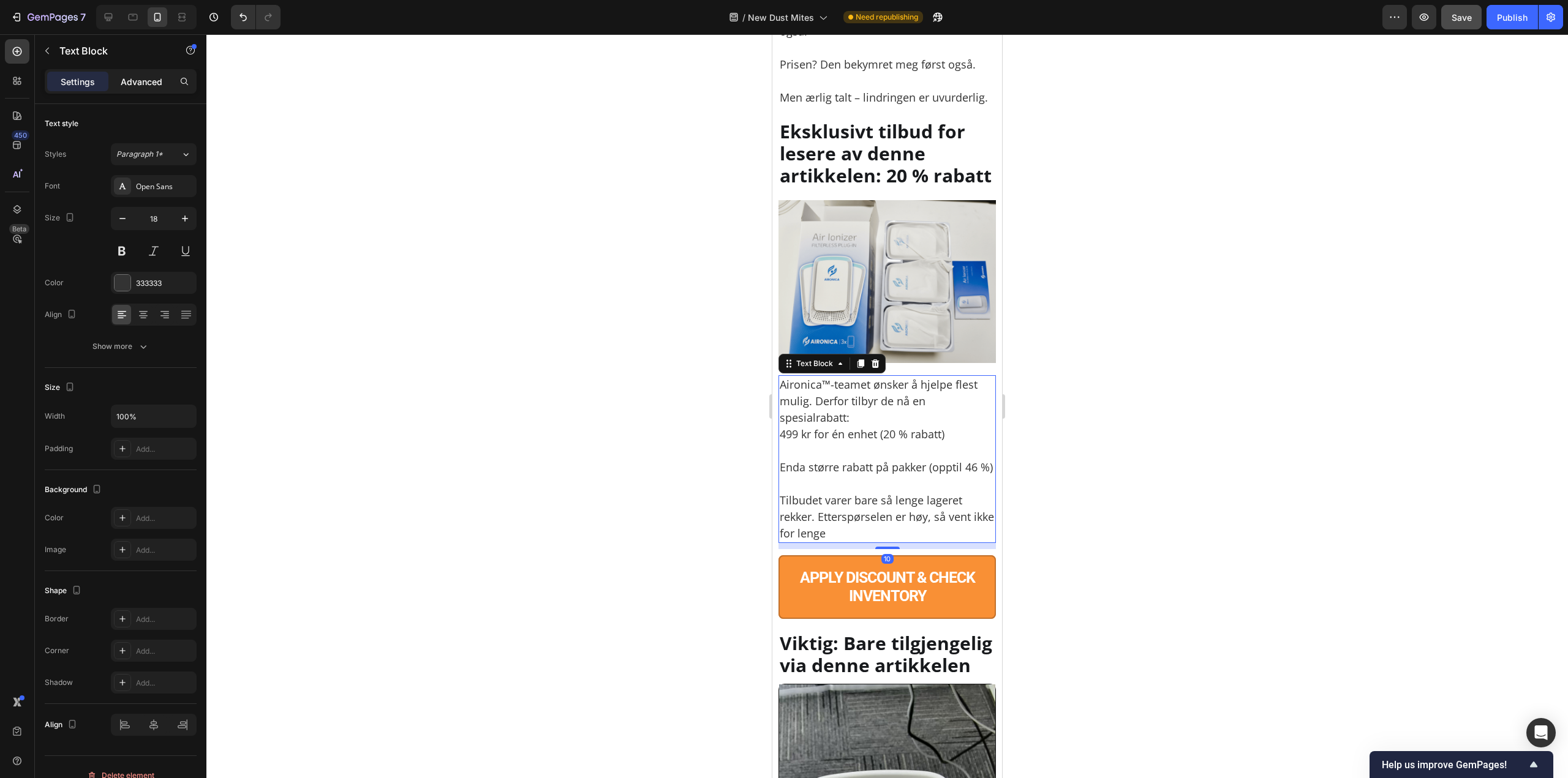
click at [132, 76] on p "Advanced" at bounding box center [141, 82] width 41 height 13
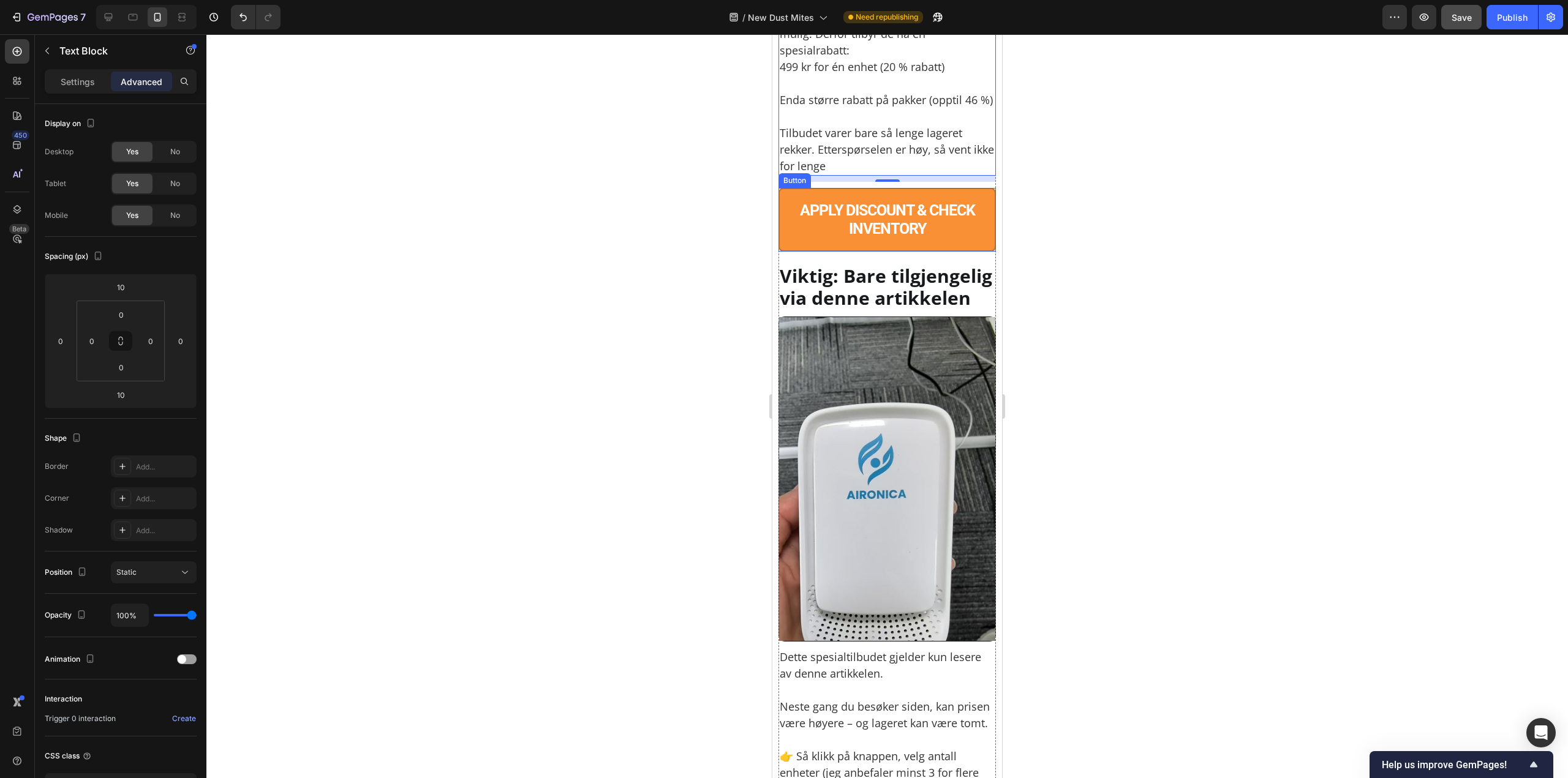
scroll to position [9060, 0]
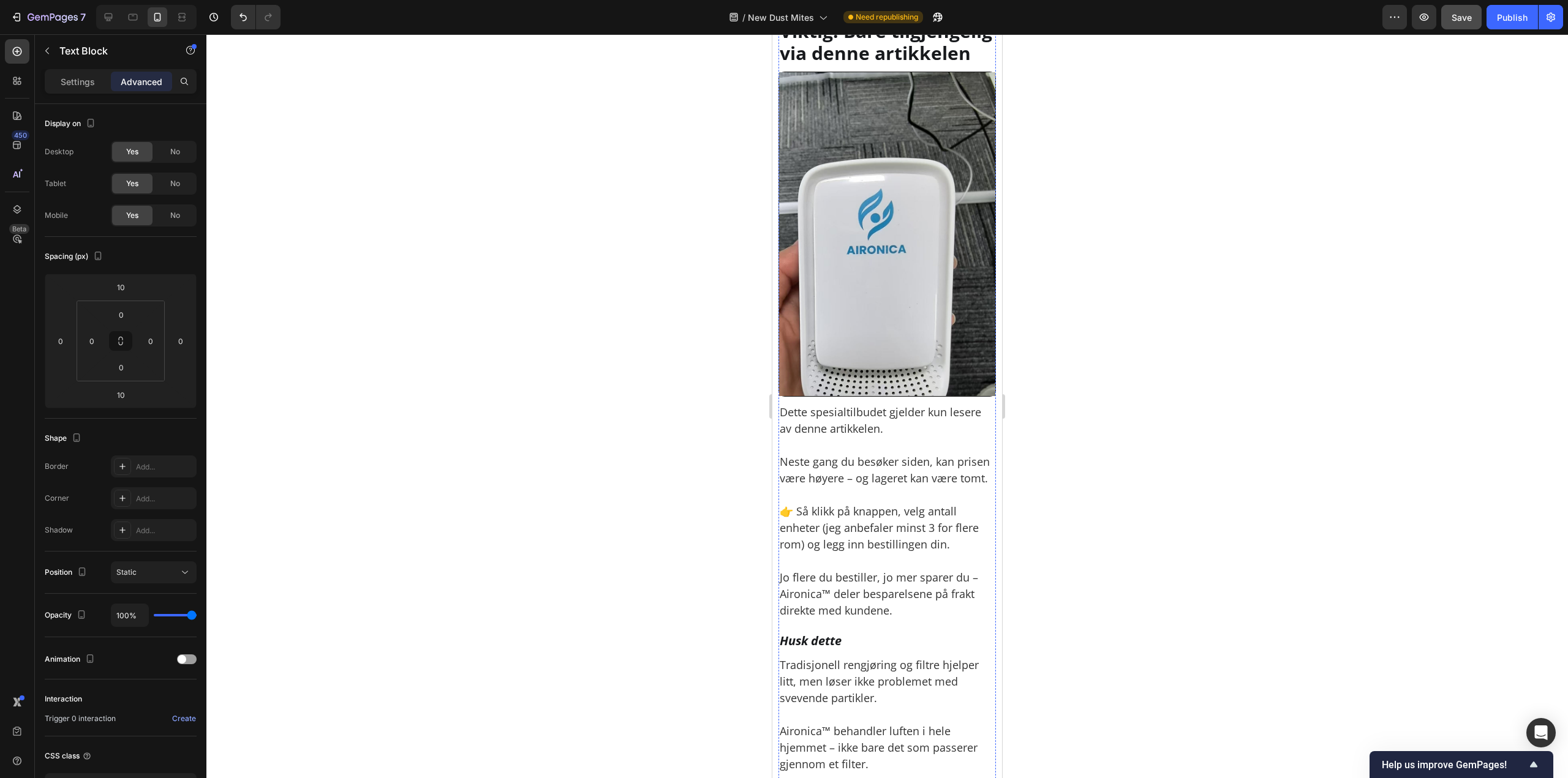
click at [896, 393] on img at bounding box center [887, 234] width 217 height 325
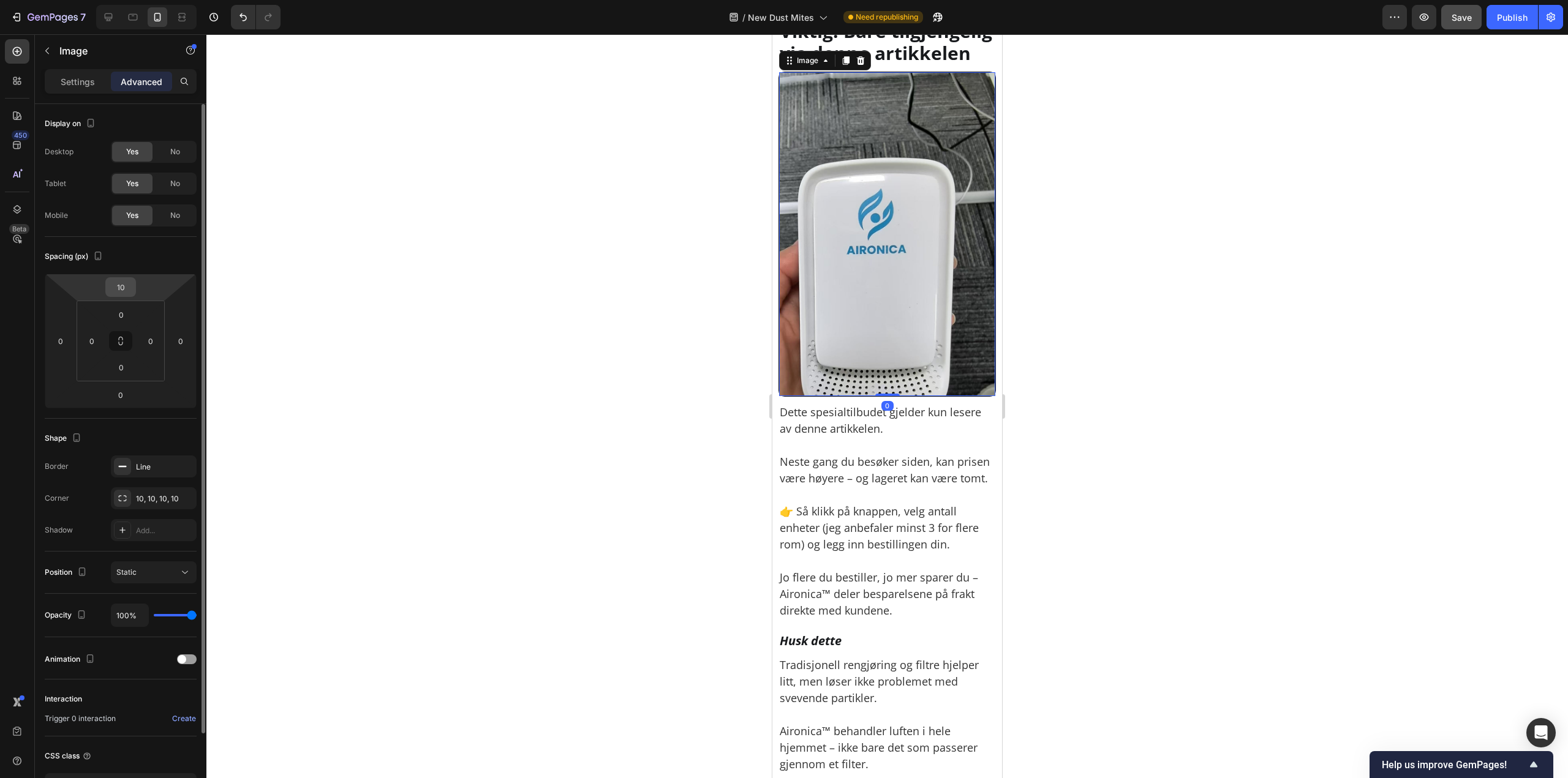
click at [108, 0] on html "7 Version history / New [MEDICAL_DATA] Need republishing Preview Save Publish 4…" at bounding box center [784, 0] width 1568 height 0
click at [115, 289] on input "12" at bounding box center [121, 287] width 25 height 18
paste input "20"
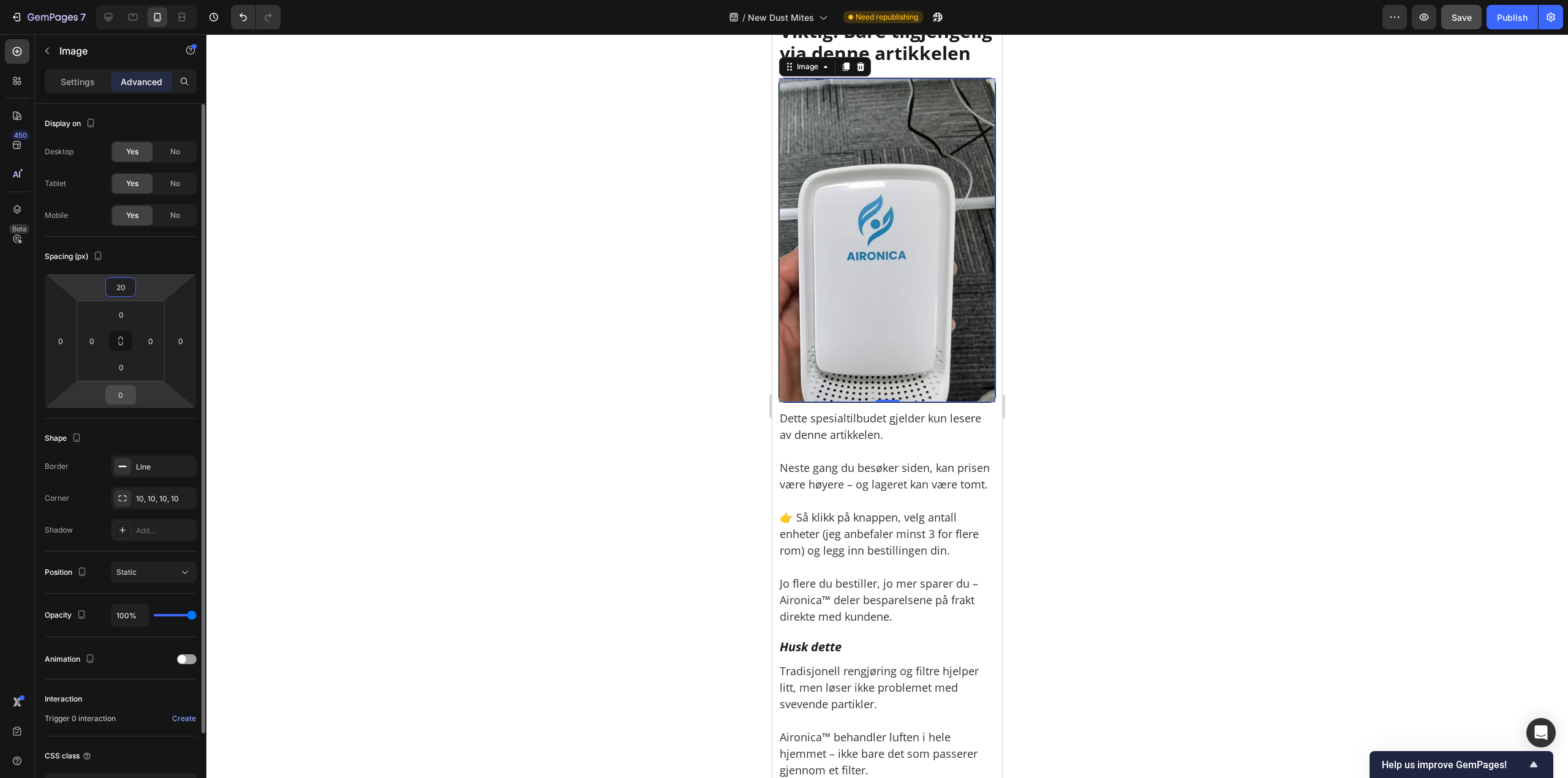
type input "20"
click at [126, 393] on input "0" at bounding box center [121, 394] width 25 height 18
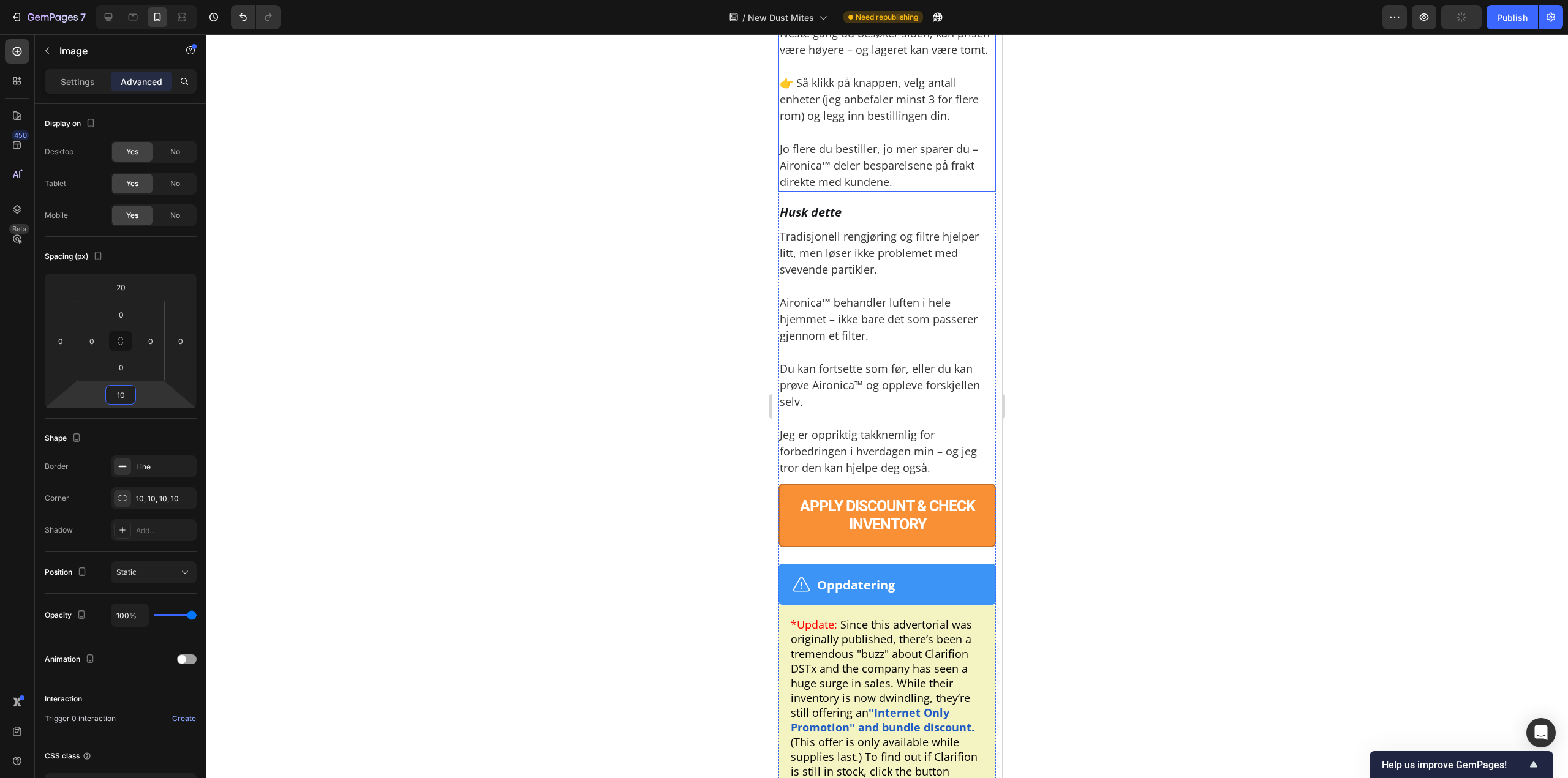
scroll to position [9795, 0]
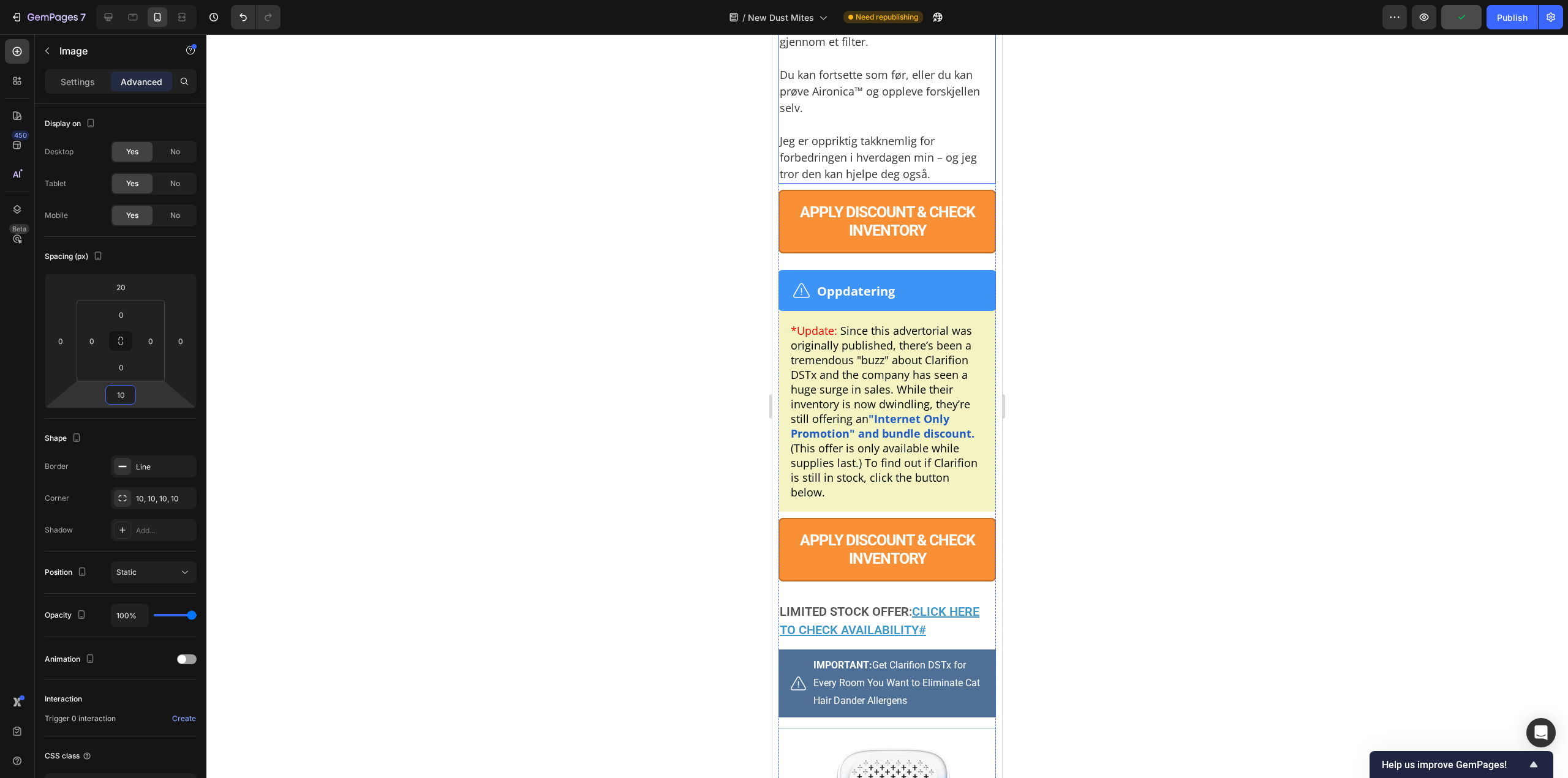
type input "10"
click at [1461, 24] on button "button" at bounding box center [1461, 18] width 40 height 25
click at [1498, 17] on div "Publish" at bounding box center [1512, 18] width 31 height 13
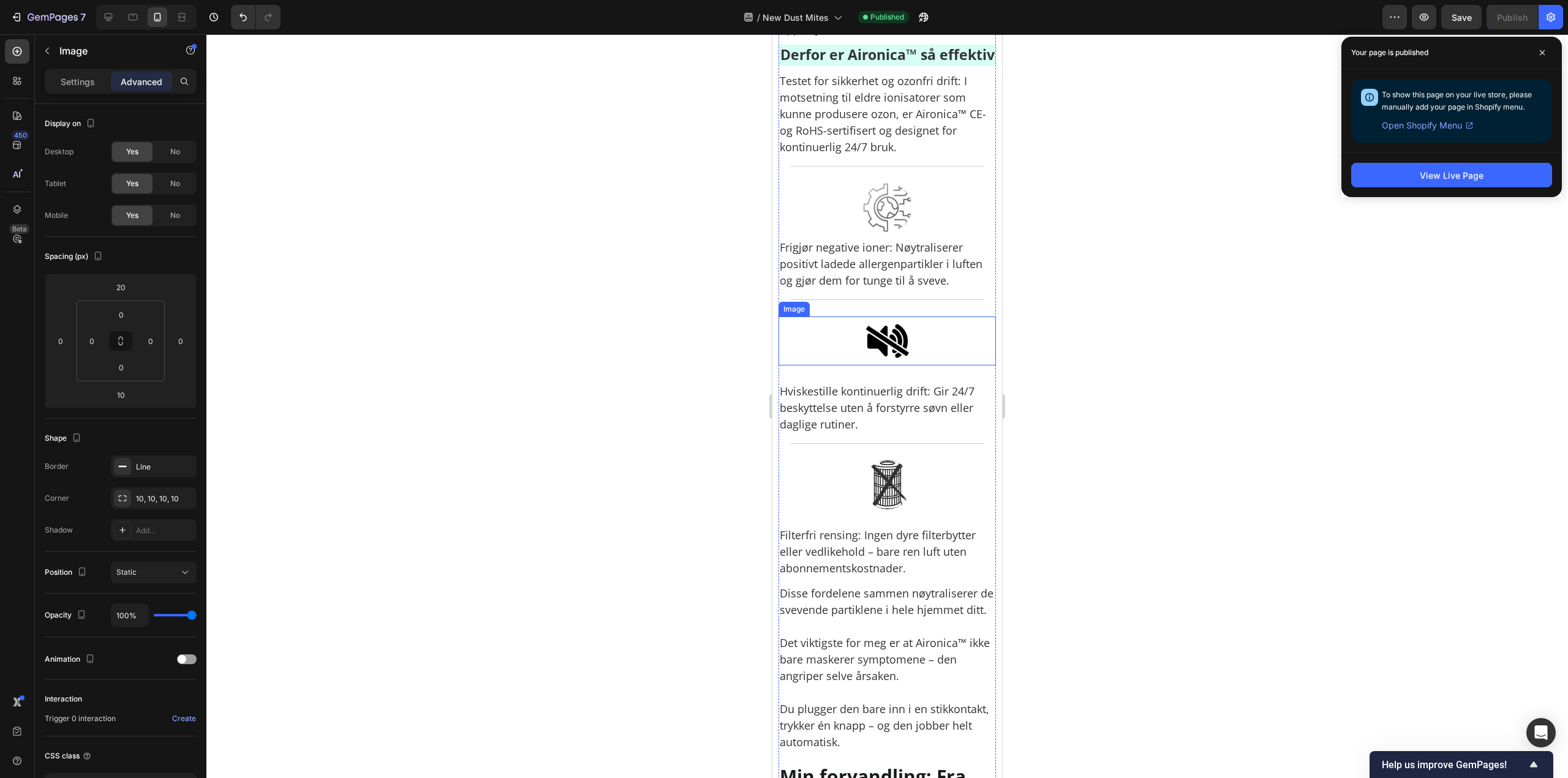
scroll to position [4530, 0]
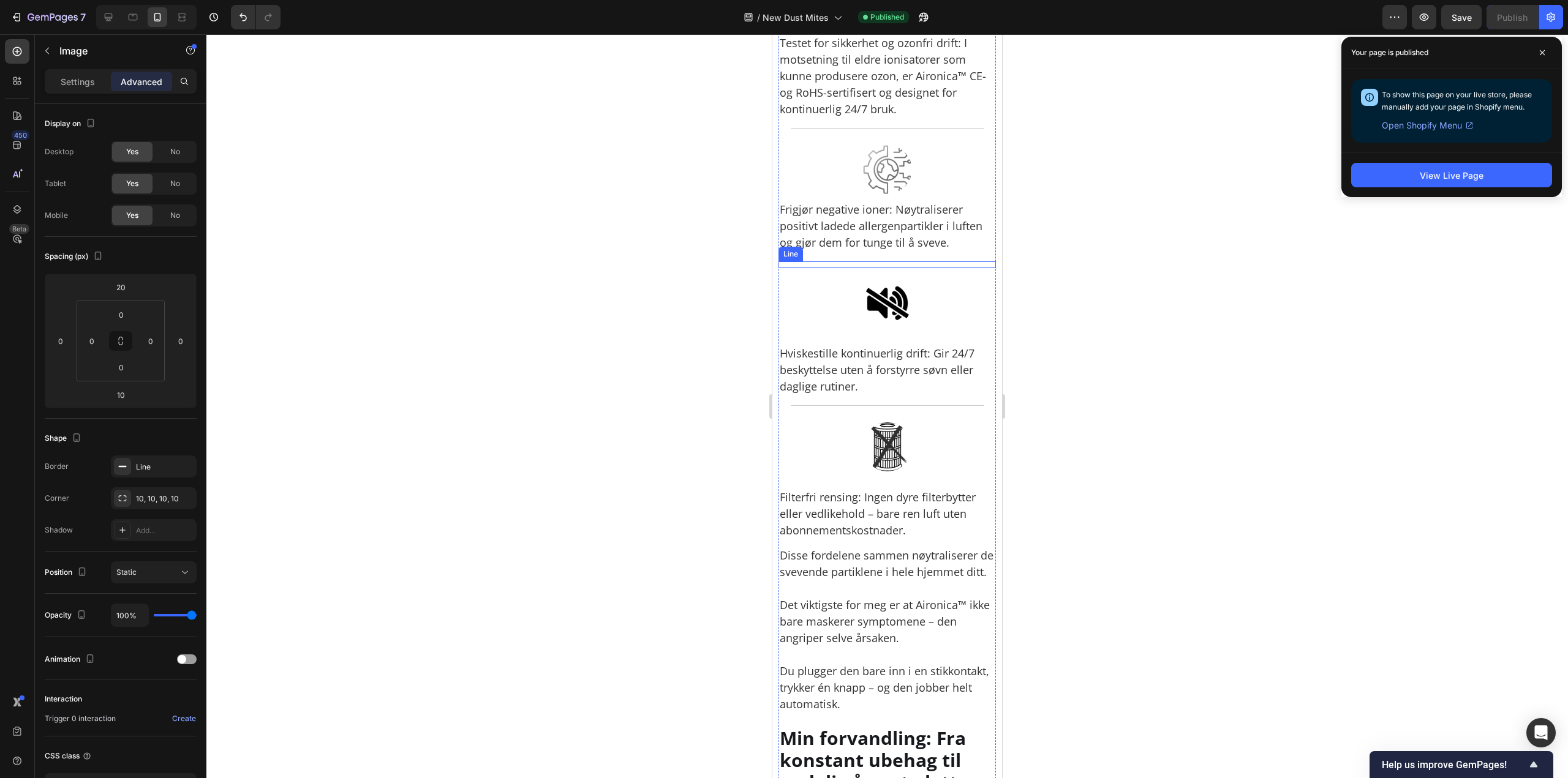
click at [887, 251] on p "Frigjør negative ioner: Nøytraliserer positivt ladede allergenpartikler i lufte…" at bounding box center [887, 226] width 215 height 49
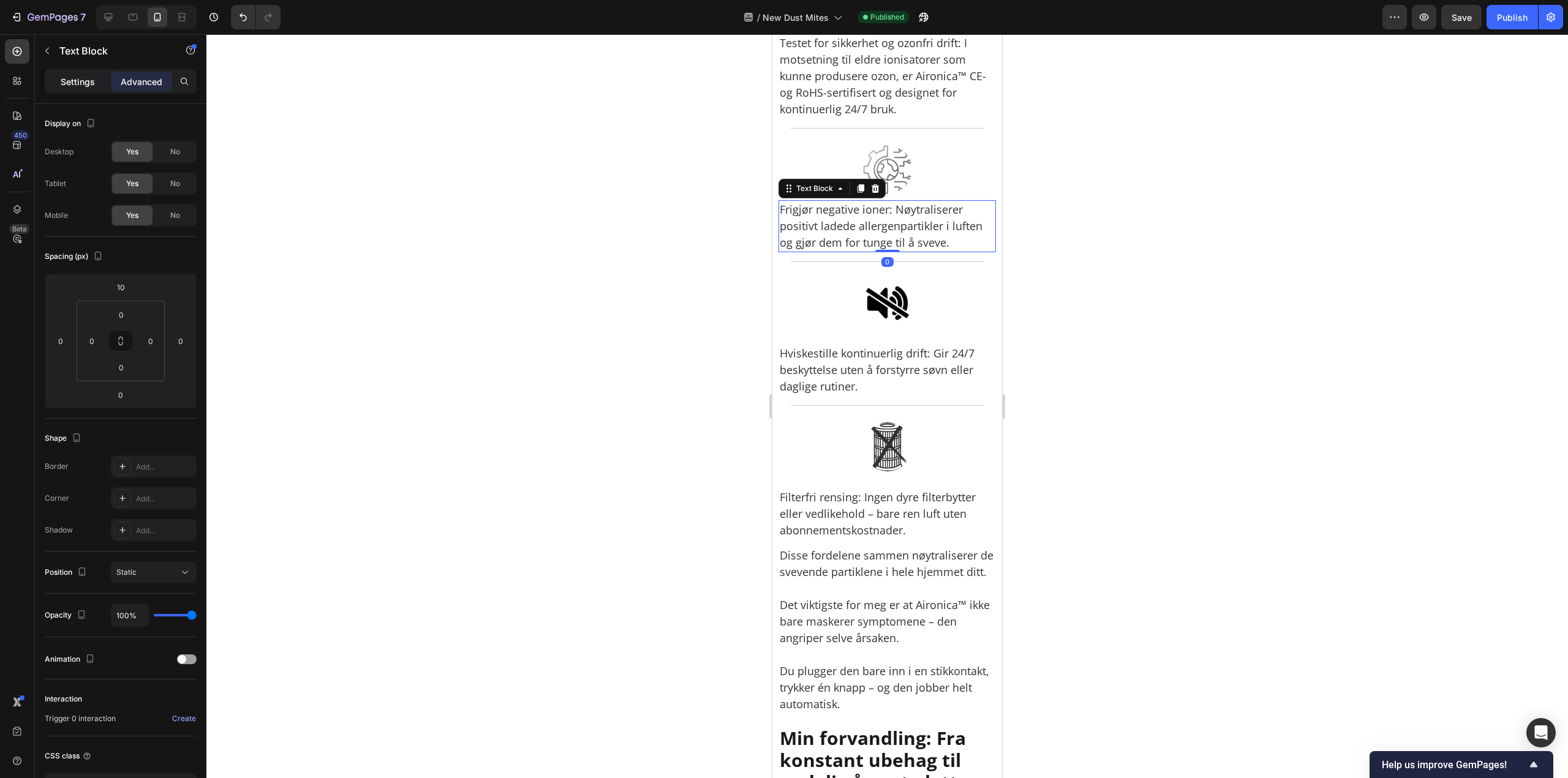
click at [84, 82] on p "Settings" at bounding box center [77, 82] width 34 height 13
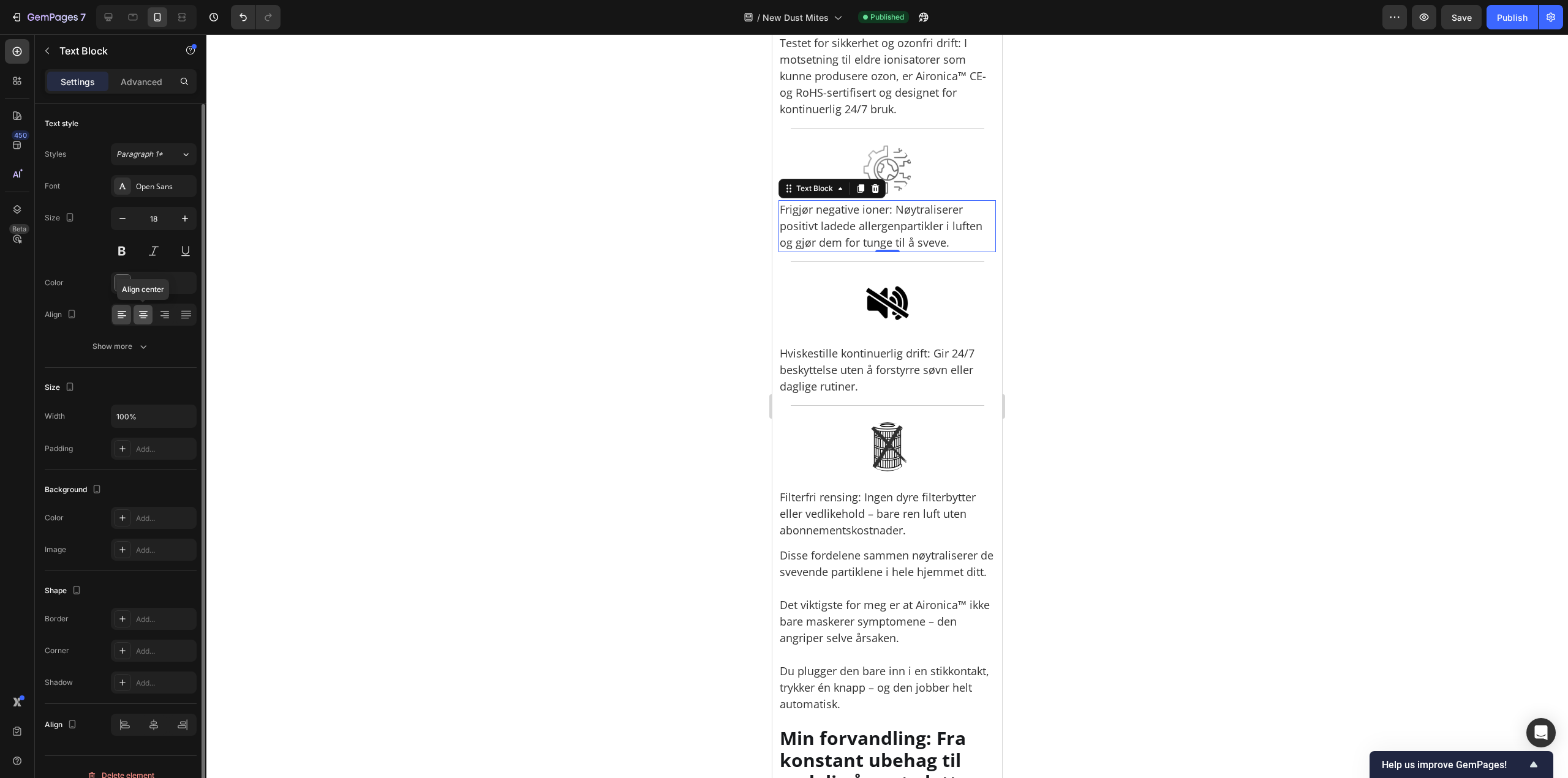
click at [145, 315] on icon at bounding box center [144, 315] width 12 height 12
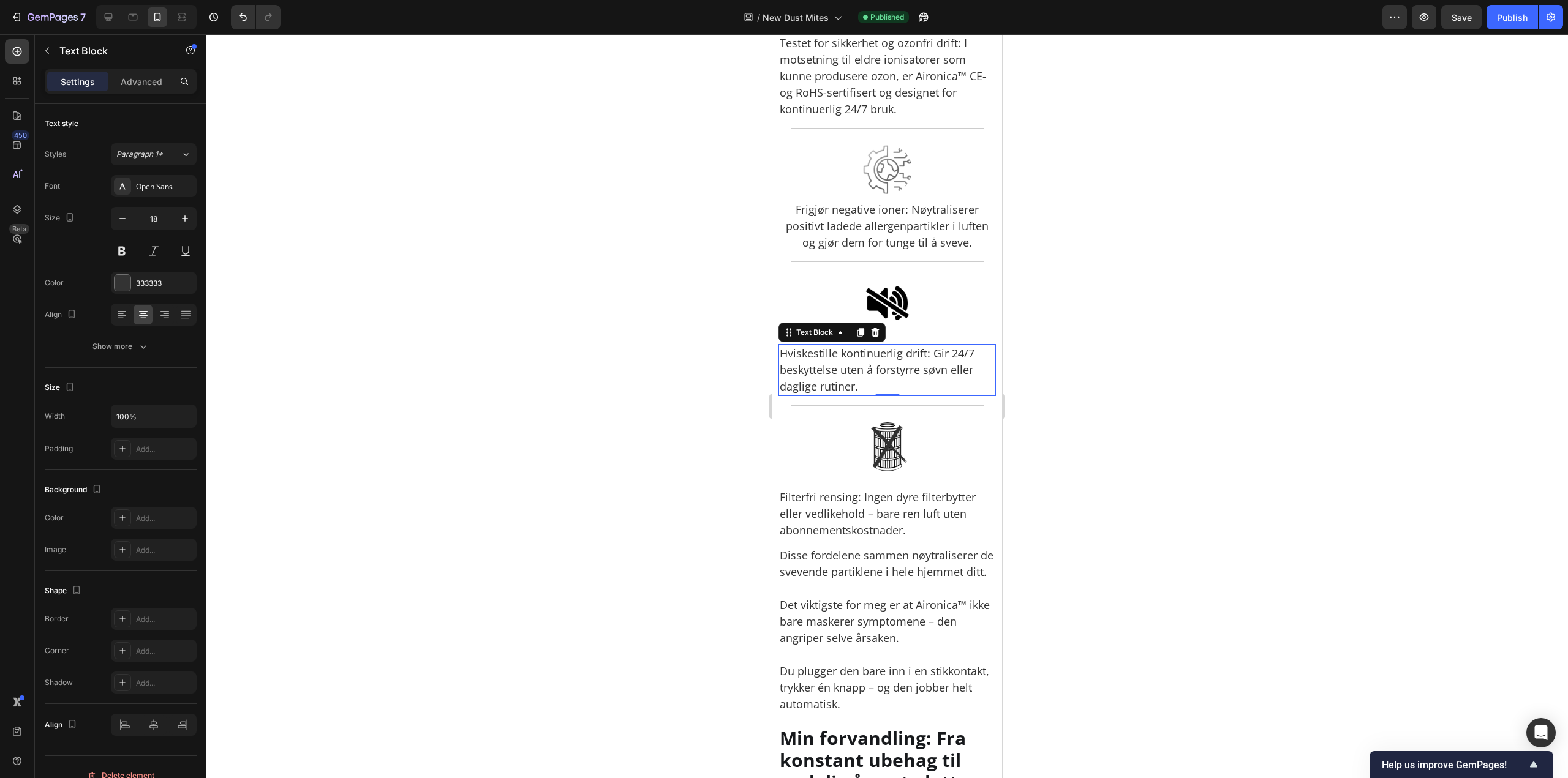
click at [900, 395] on p "Hviskestille kontinuerlig drift: Gir 24/7 beskyttelse uten å forstyrre søvn ell…" at bounding box center [887, 370] width 215 height 49
click at [147, 317] on icon at bounding box center [144, 315] width 12 height 12
click at [919, 118] on p "Testet for sikkerhet og ozonfri drift: I motsetning til eldre ionisatorer som k…" at bounding box center [887, 77] width 215 height 83
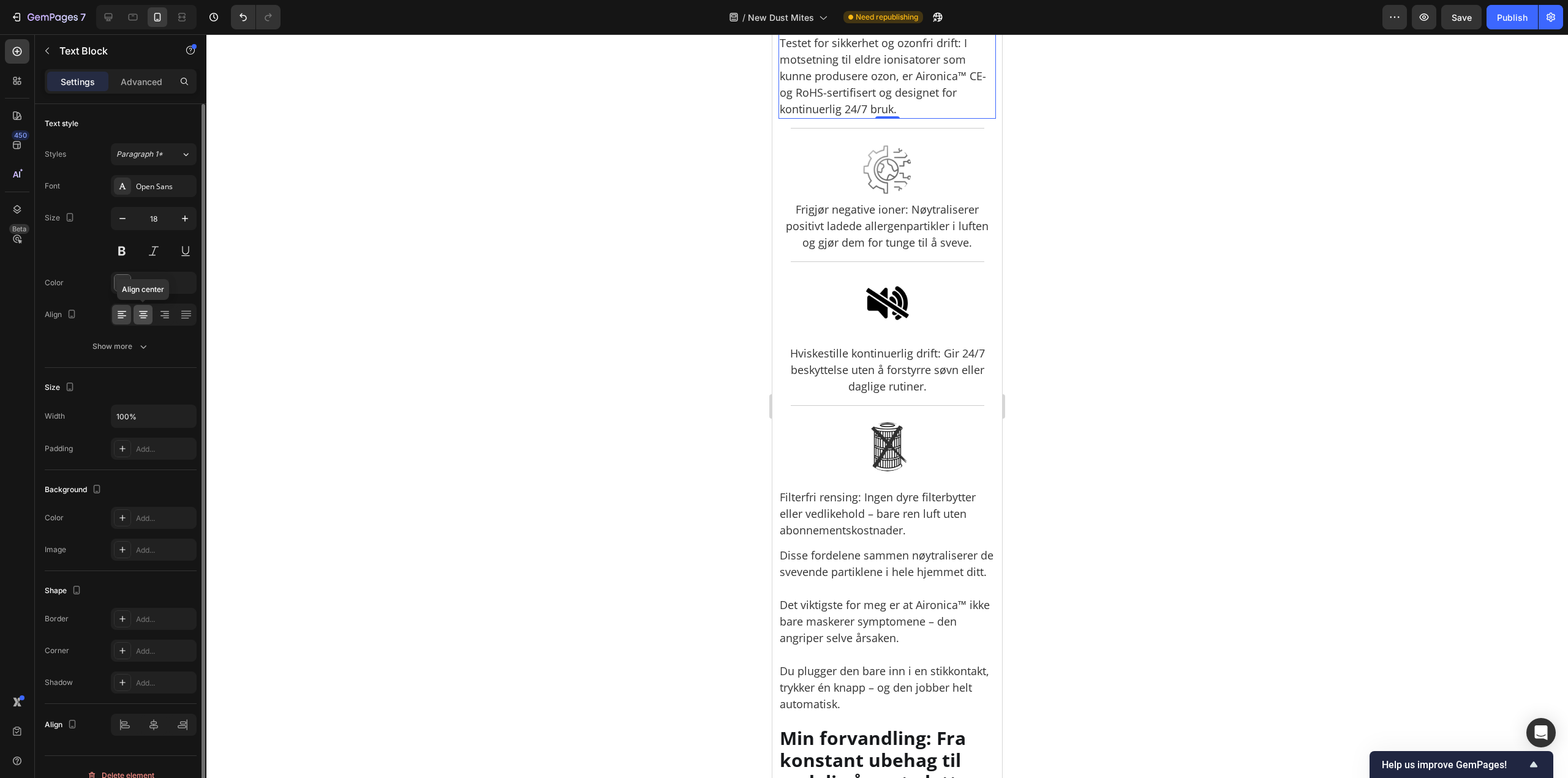
click at [145, 308] on div at bounding box center [144, 314] width 19 height 19
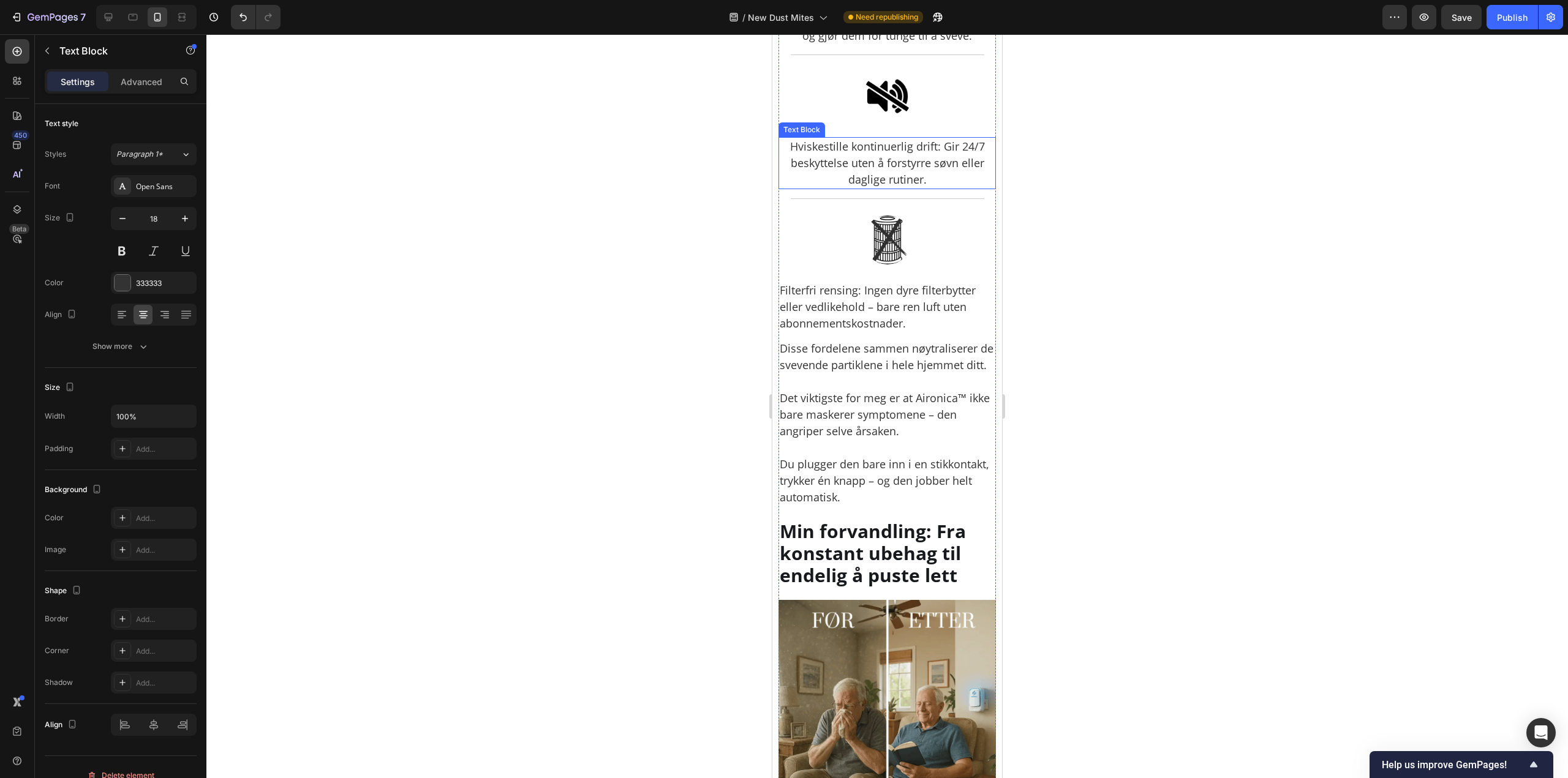
scroll to position [4836, 0]
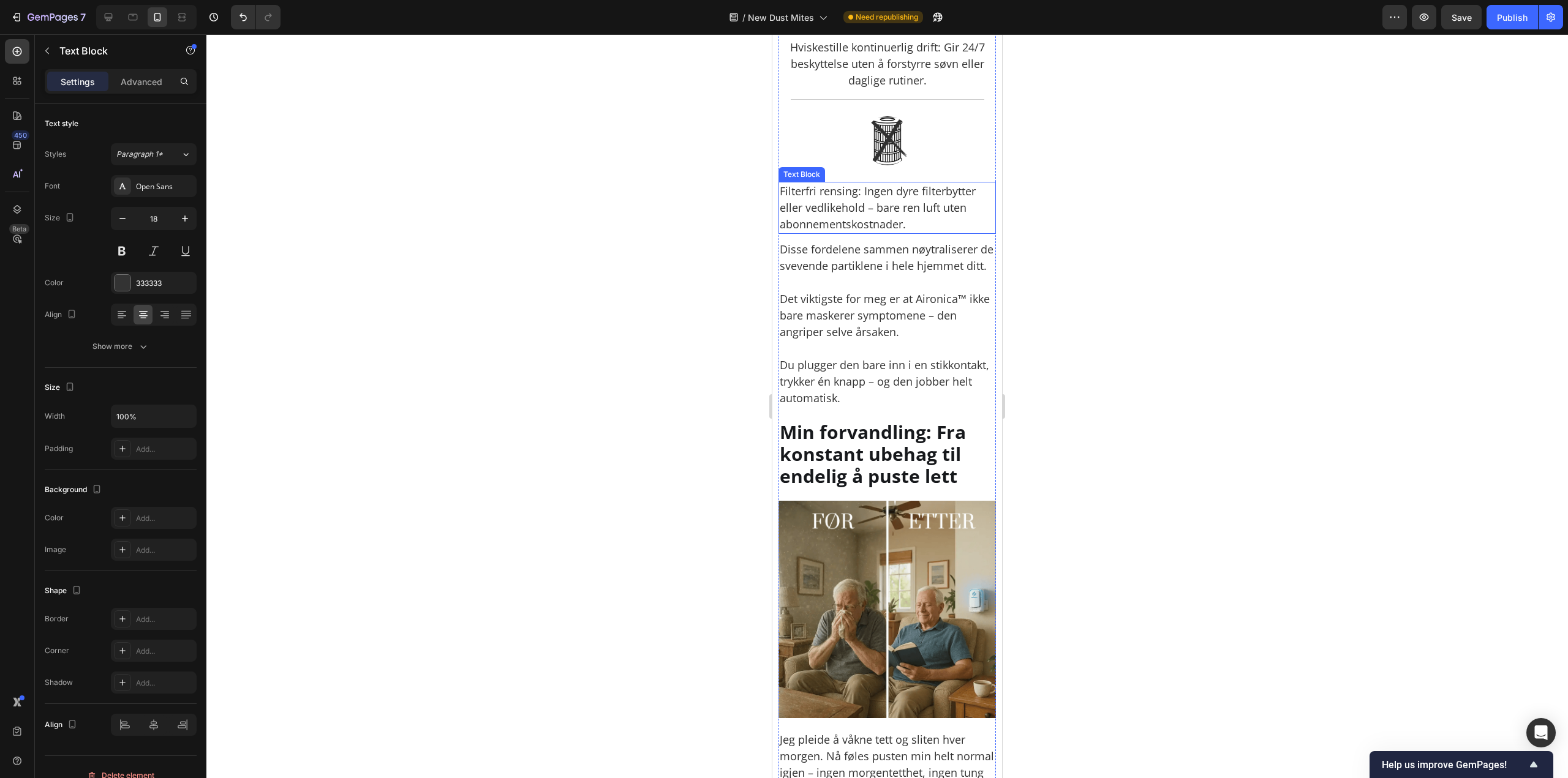
click at [917, 232] on p "Filterfri rensing: Ingen dyre filterbytter eller vedlikehold – bare ren luft ut…" at bounding box center [887, 208] width 215 height 49
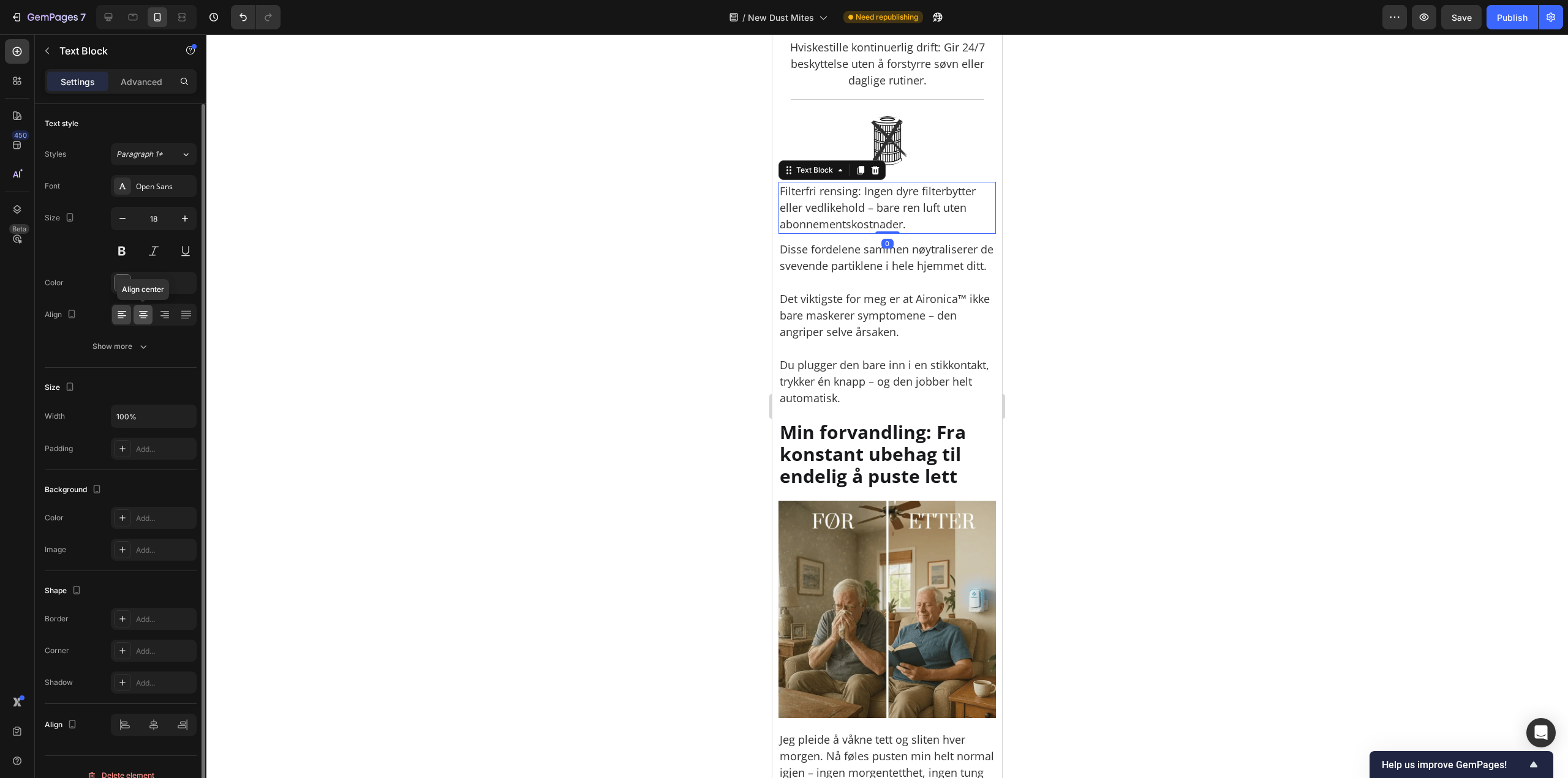
click at [141, 310] on icon at bounding box center [144, 315] width 12 height 12
click at [1197, 308] on div at bounding box center [887, 406] width 1361 height 744
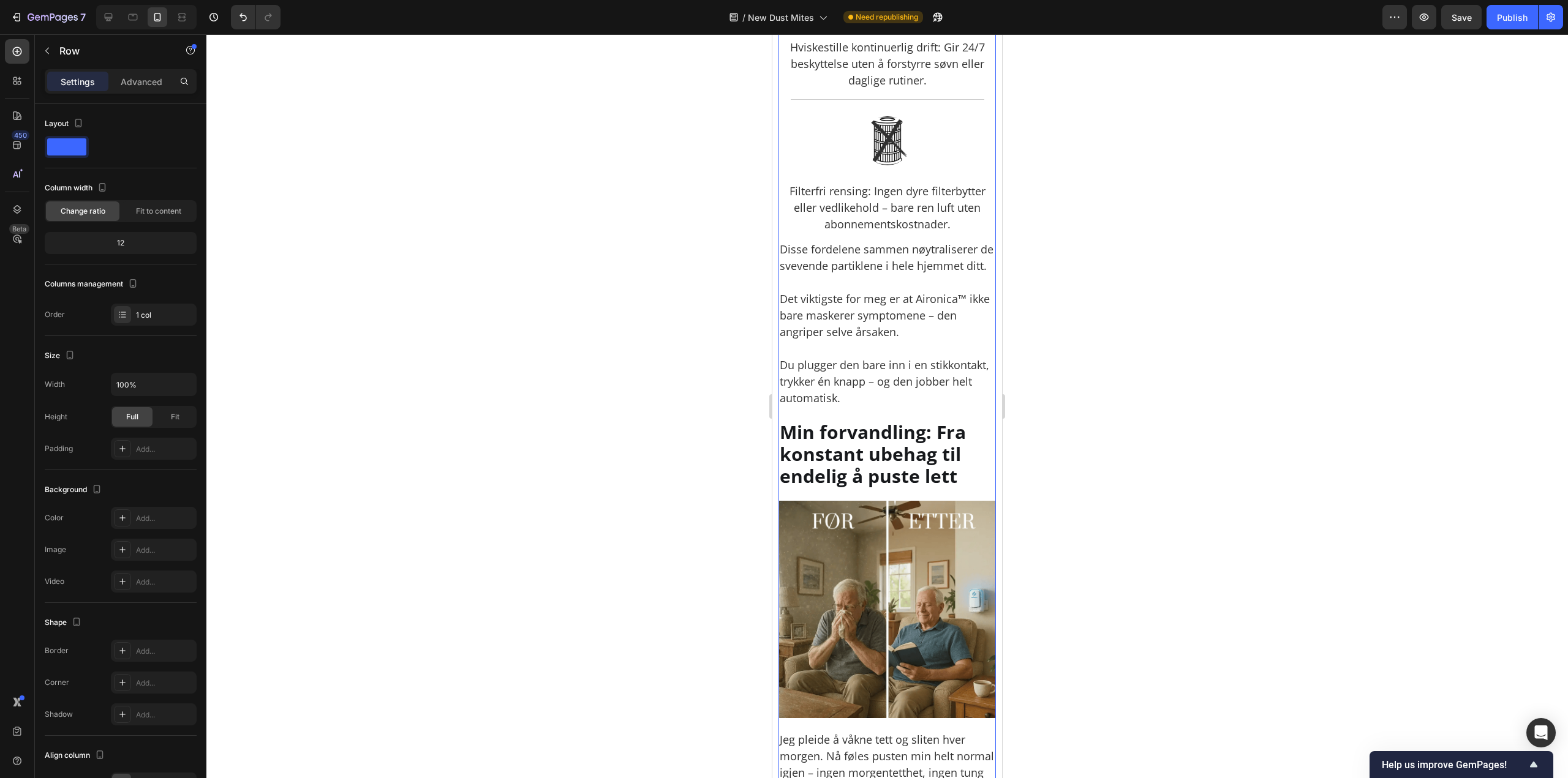
click at [890, 106] on div "Title Line" at bounding box center [887, 103] width 217 height 7
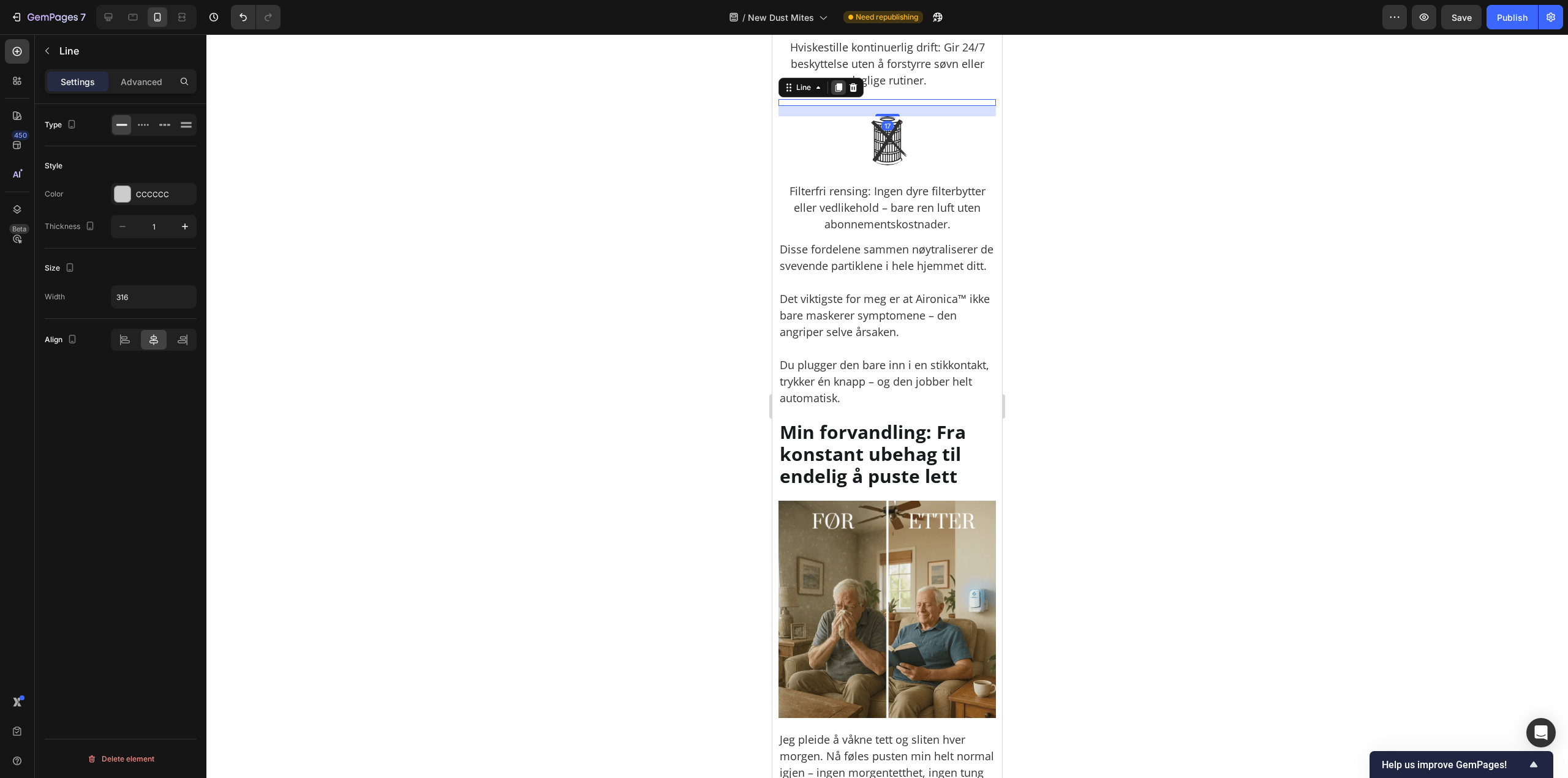
click at [834, 92] on icon at bounding box center [838, 87] width 10 height 10
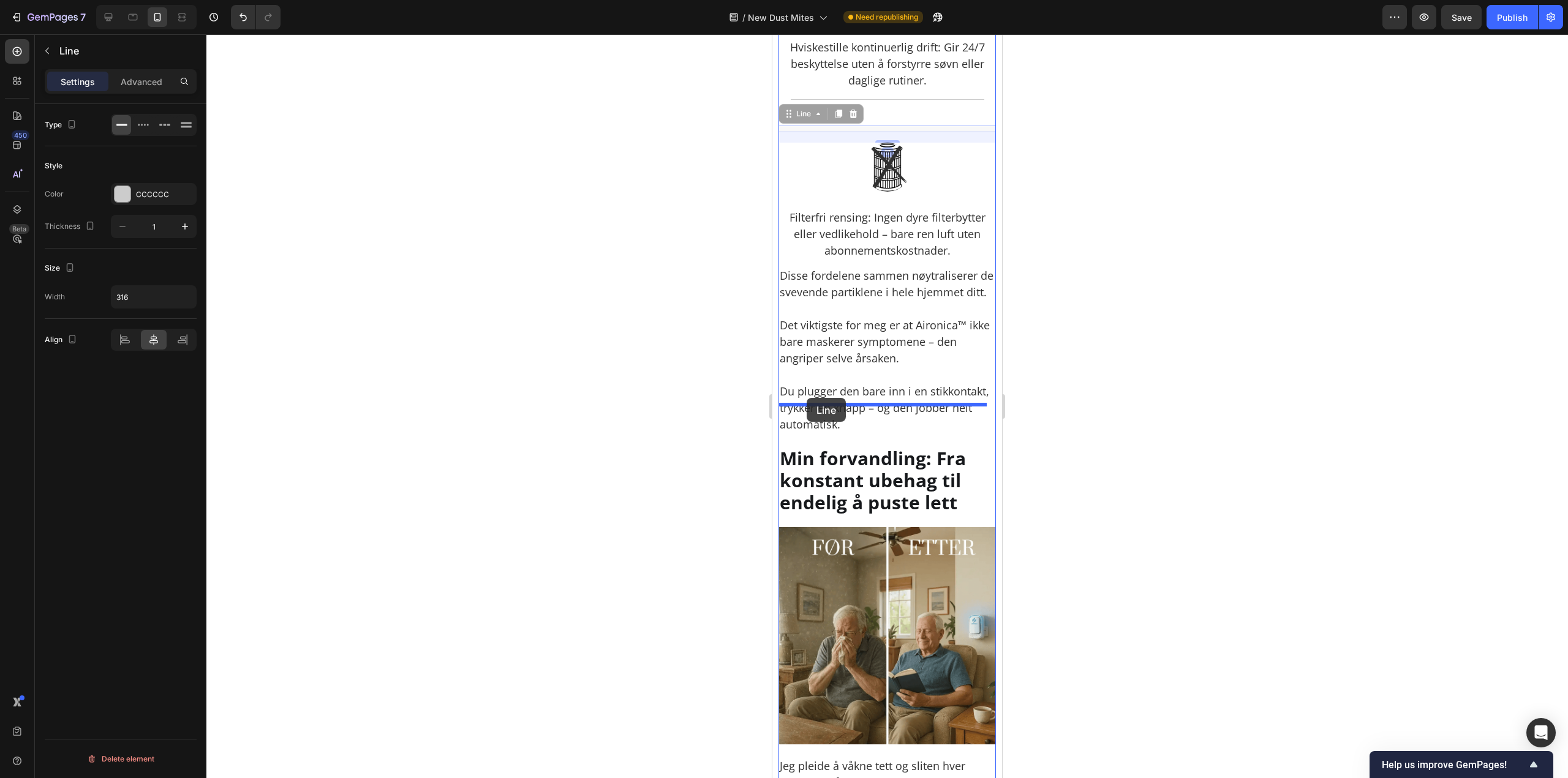
drag, startPoint x: 798, startPoint y: 253, endPoint x: 806, endPoint y: 398, distance: 145.2
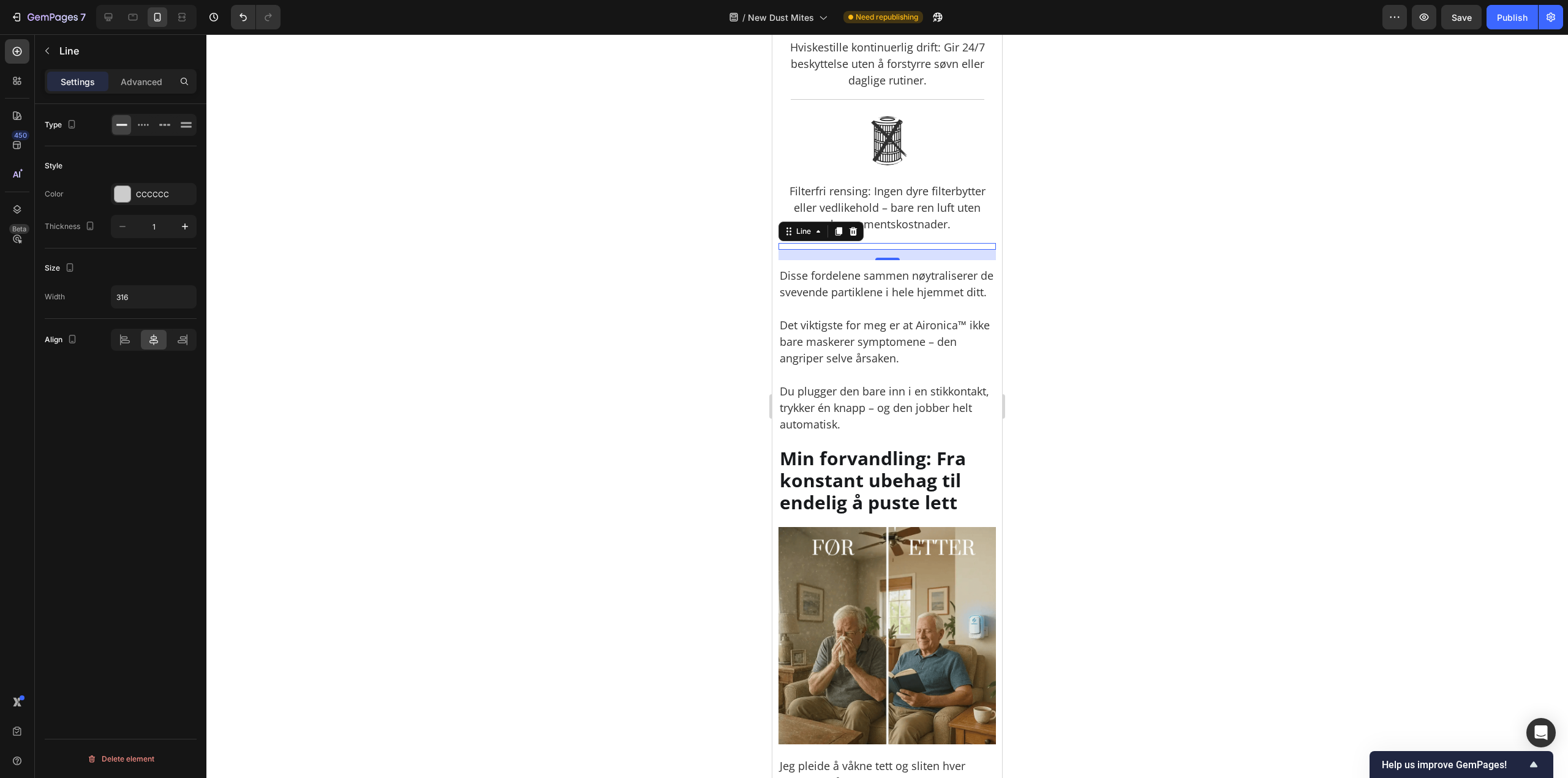
click at [1123, 269] on div at bounding box center [887, 406] width 1361 height 744
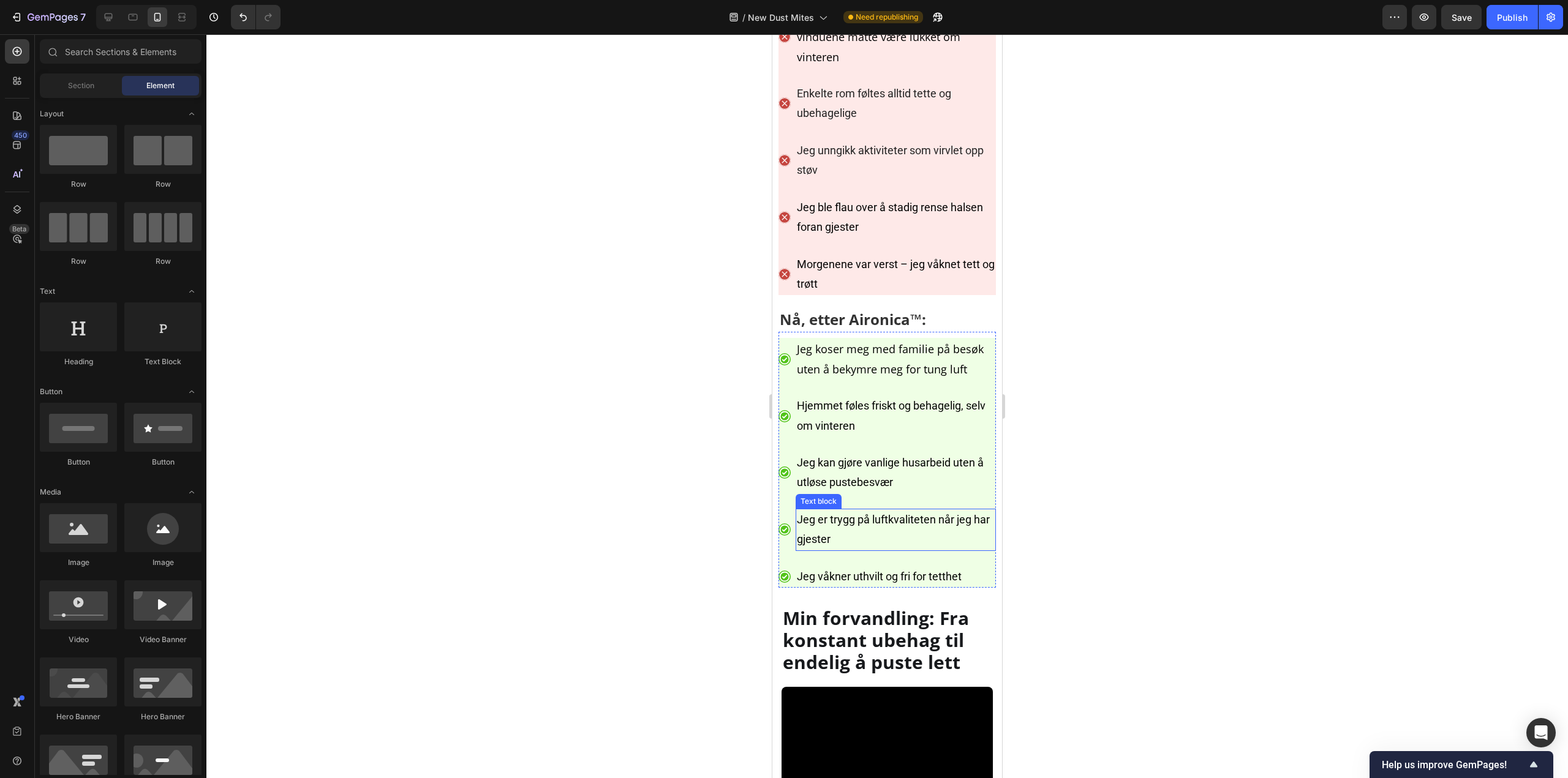
scroll to position [5693, 0]
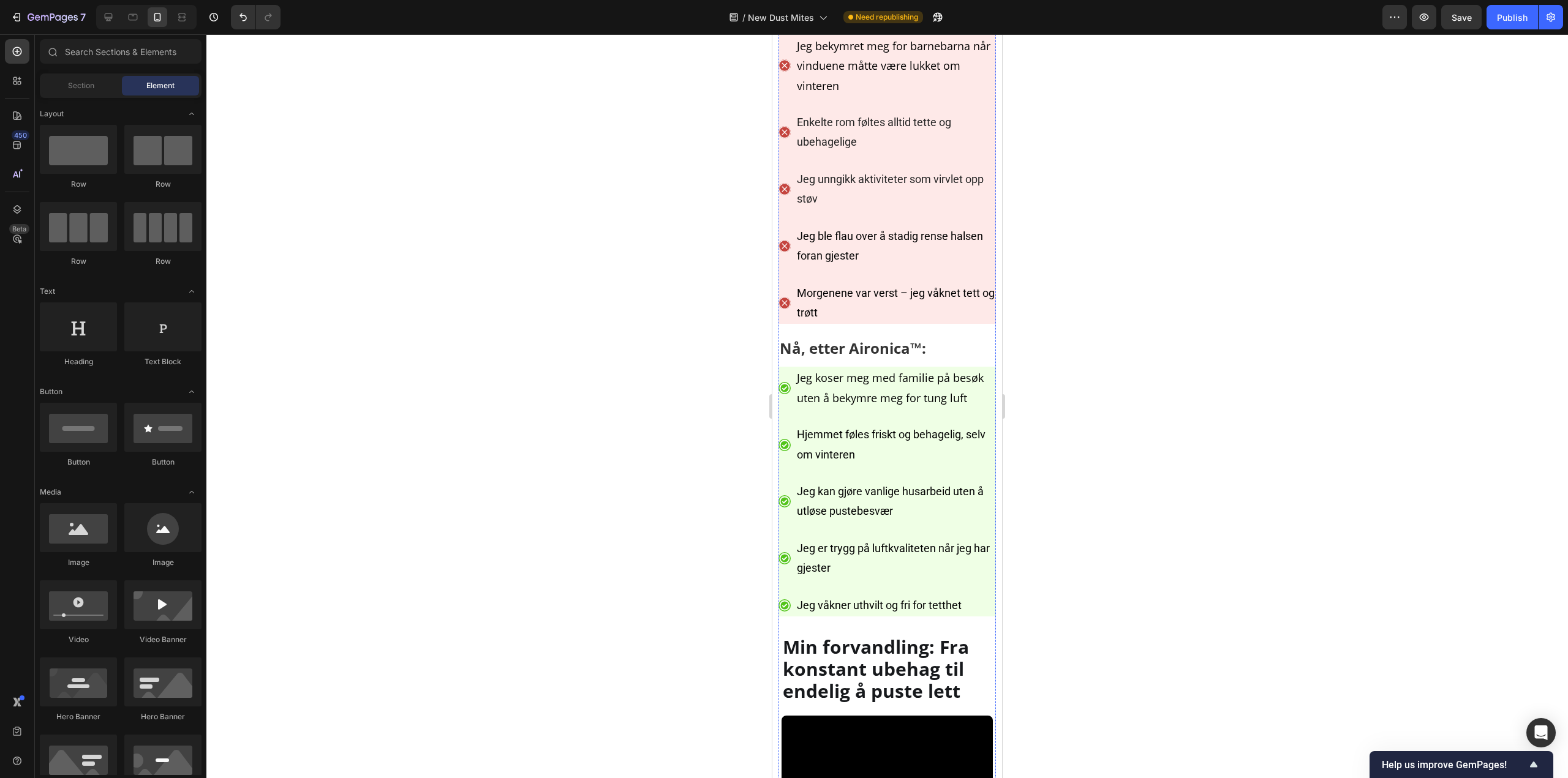
click at [876, 31] on p "Før Aironica™:" at bounding box center [887, 19] width 215 height 22
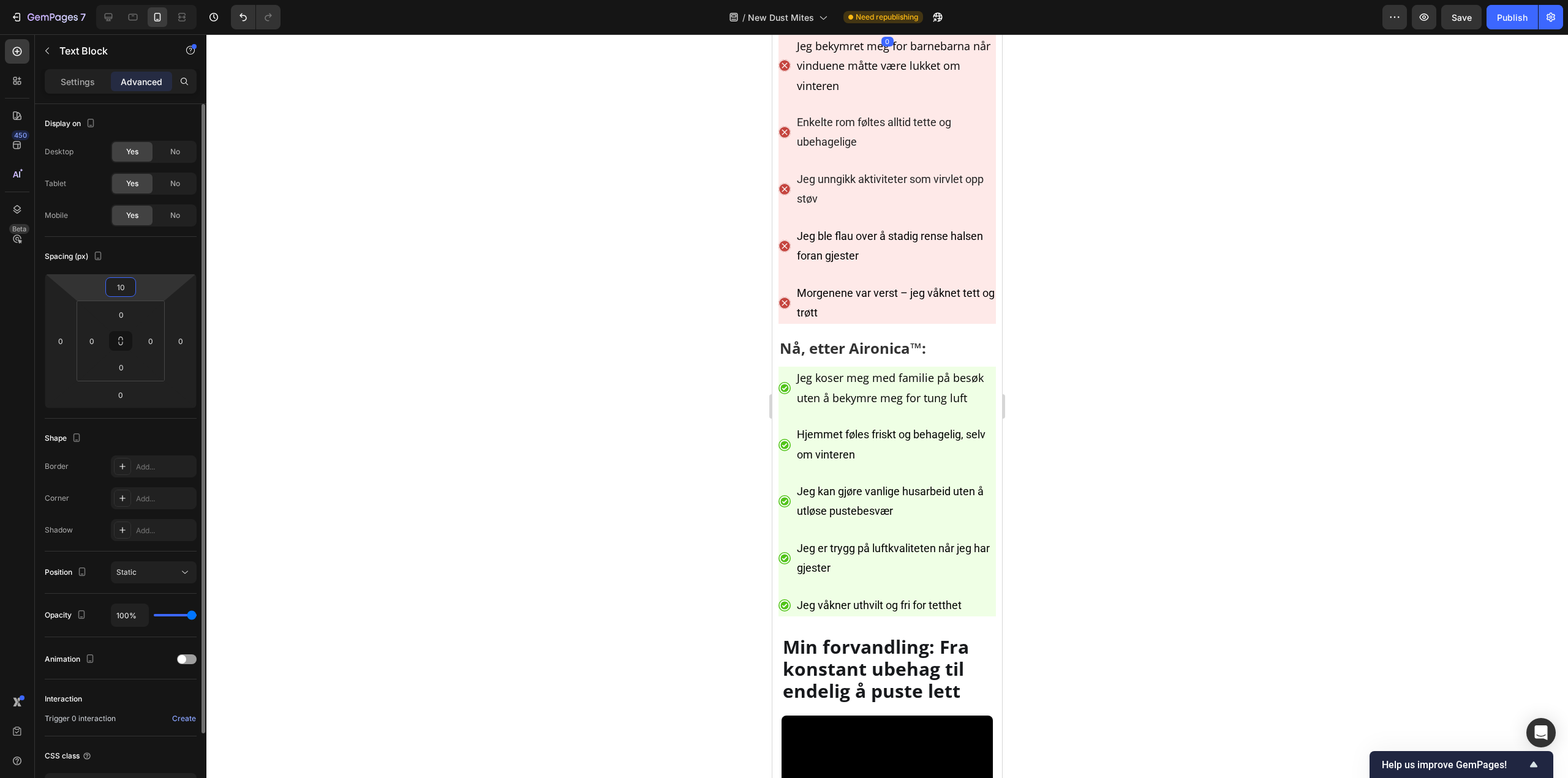
click at [124, 289] on input "10" at bounding box center [121, 287] width 25 height 18
type input "20"
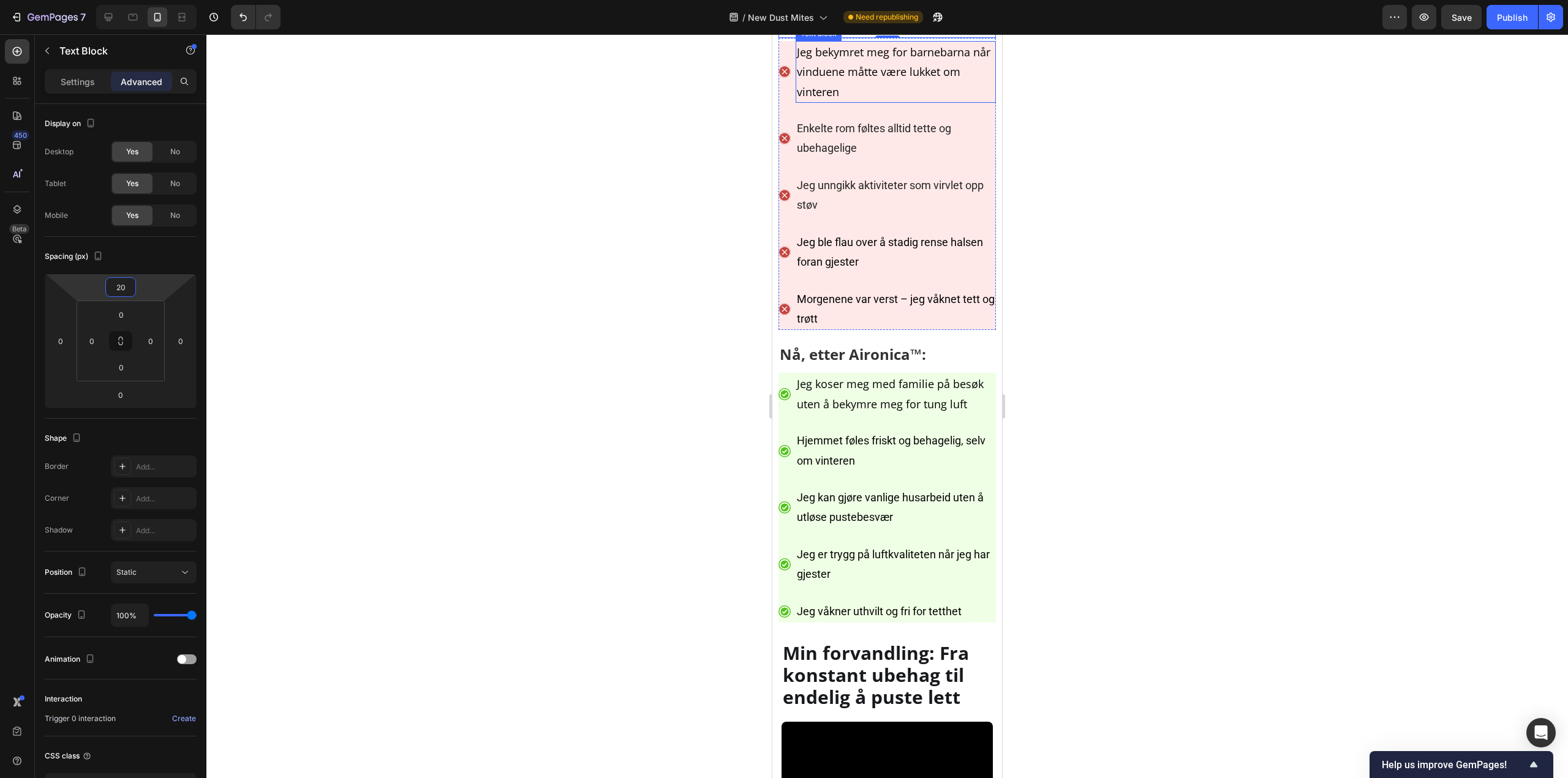
click at [1075, 231] on div at bounding box center [887, 406] width 1361 height 744
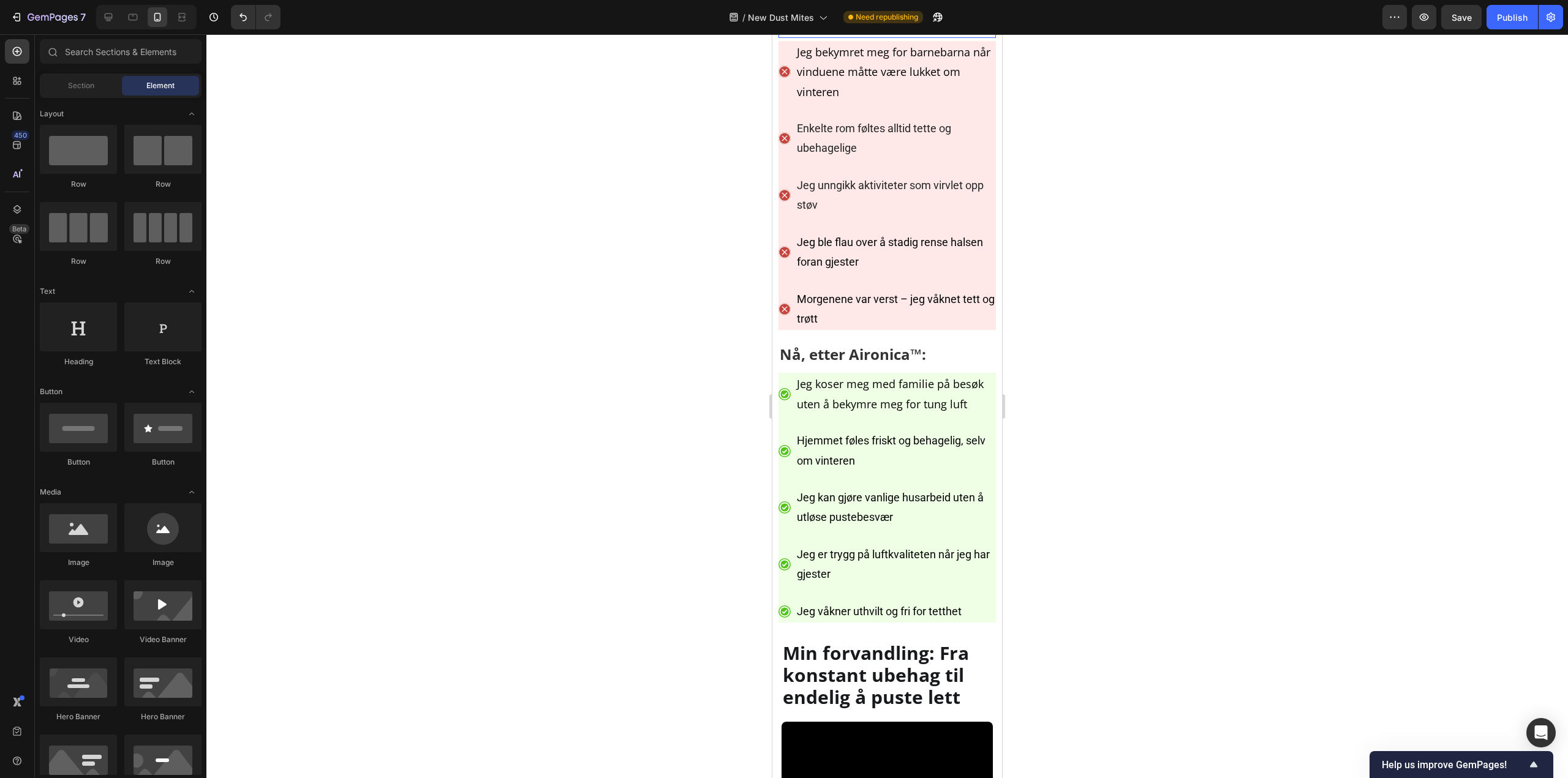
click at [877, 37] on p "Før Aironica™:" at bounding box center [887, 26] width 215 height 22
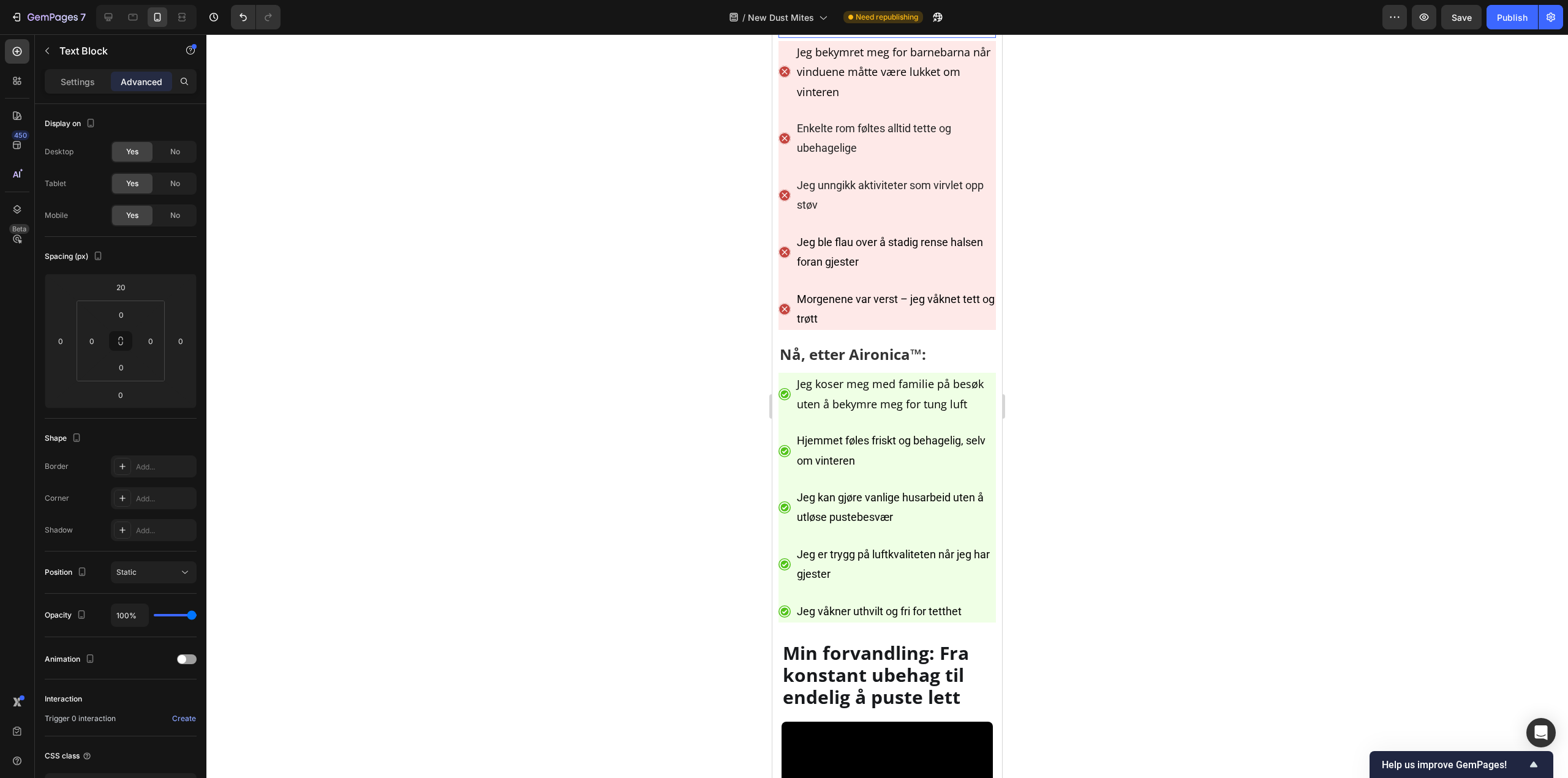
click at [877, 37] on p "Før Aironica™:" at bounding box center [887, 26] width 215 height 22
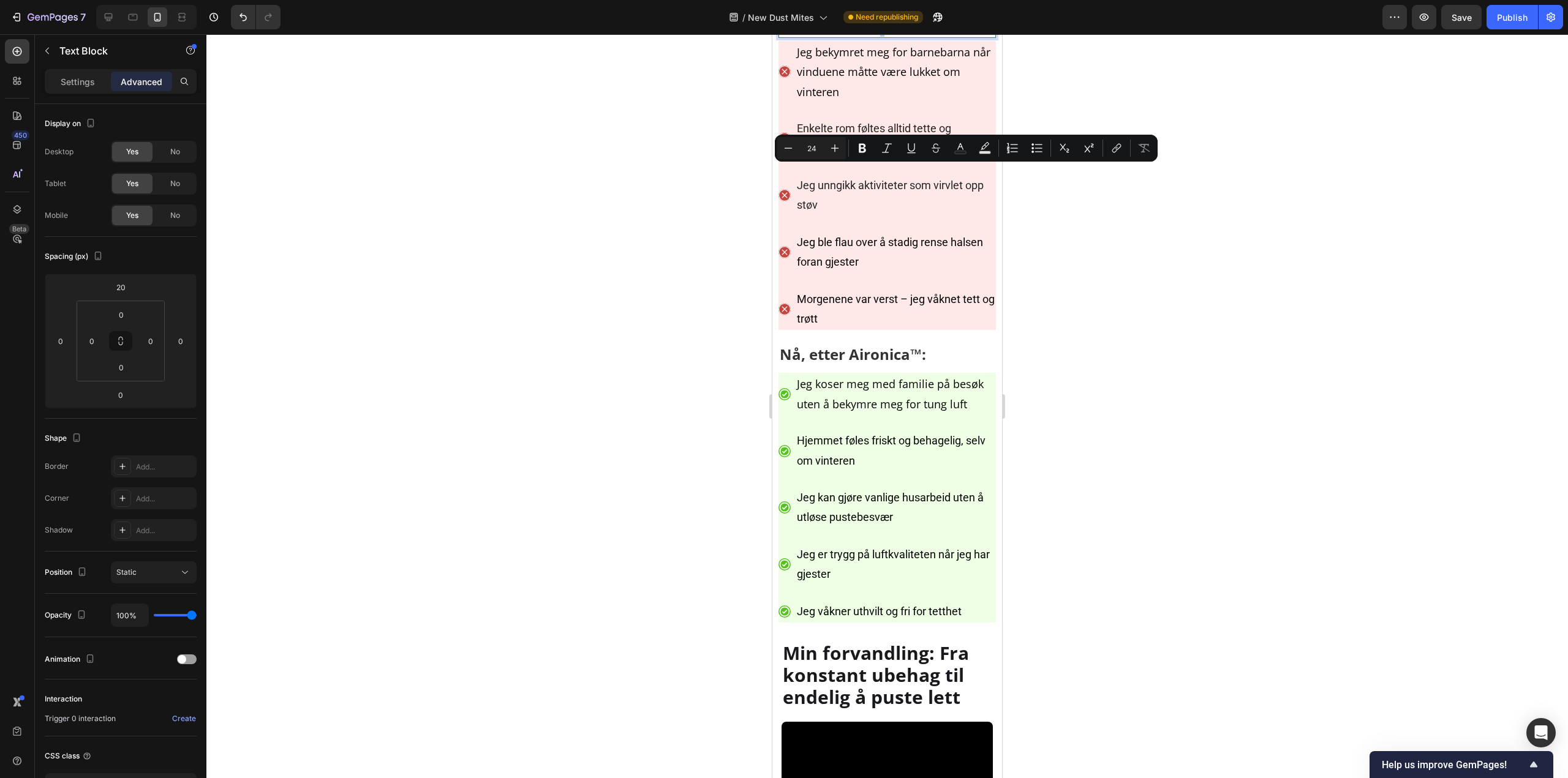
click at [1137, 202] on div at bounding box center [887, 406] width 1361 height 744
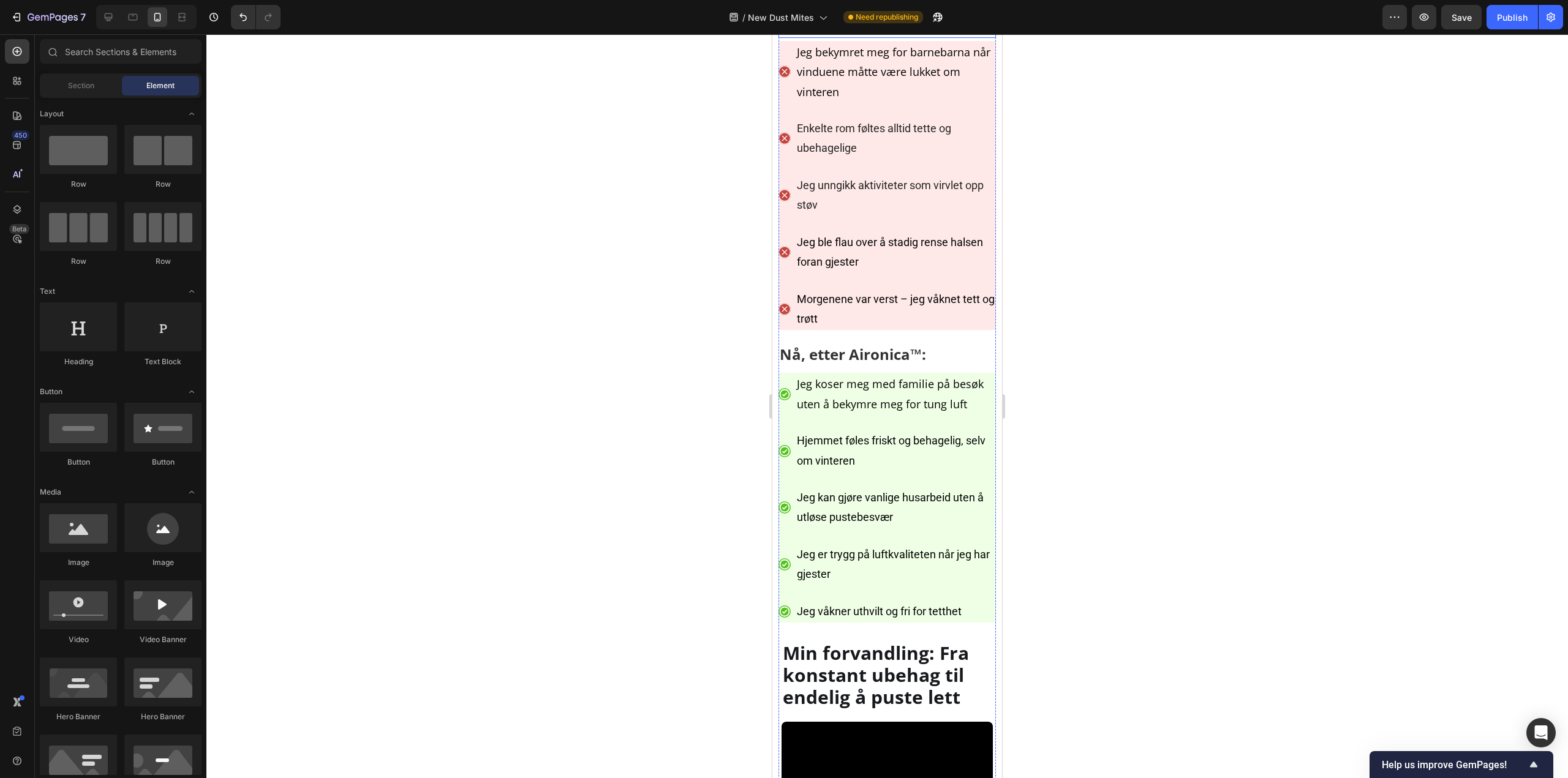
click at [904, 37] on p "Før Aironica™:" at bounding box center [887, 26] width 215 height 22
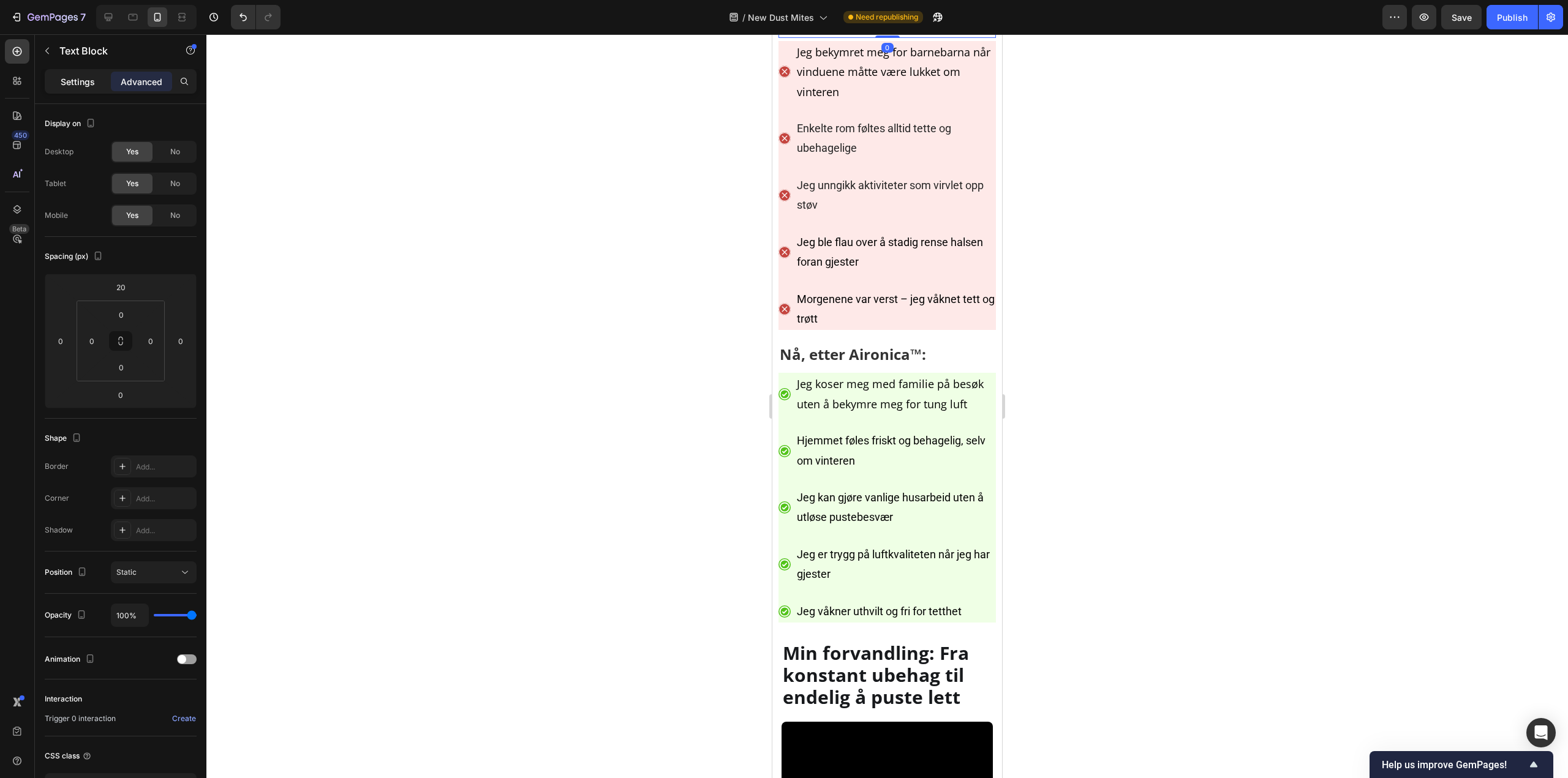
click at [55, 77] on div "Settings" at bounding box center [78, 81] width 62 height 19
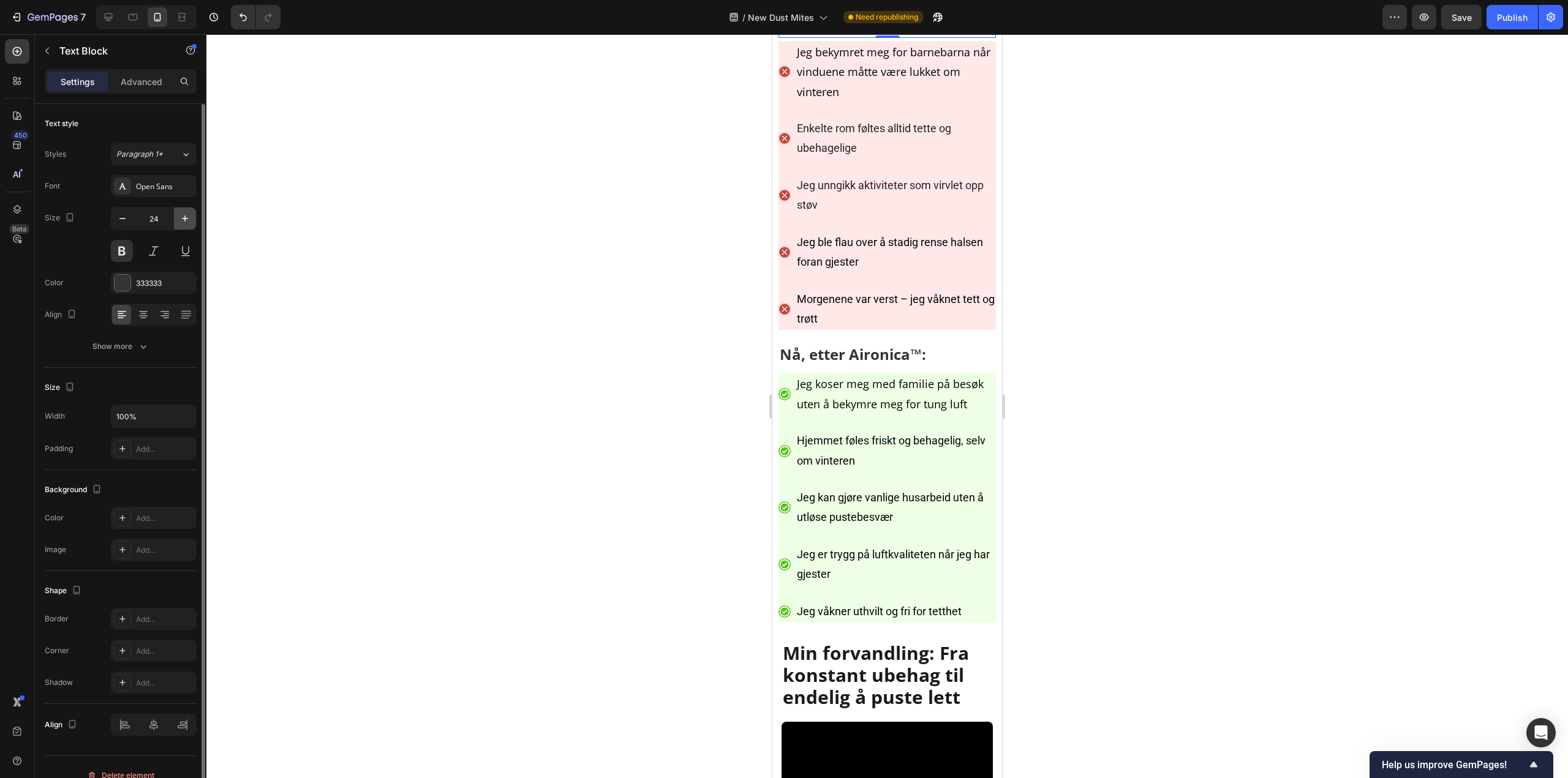
click at [180, 222] on icon "button" at bounding box center [185, 218] width 12 height 12
type input "28"
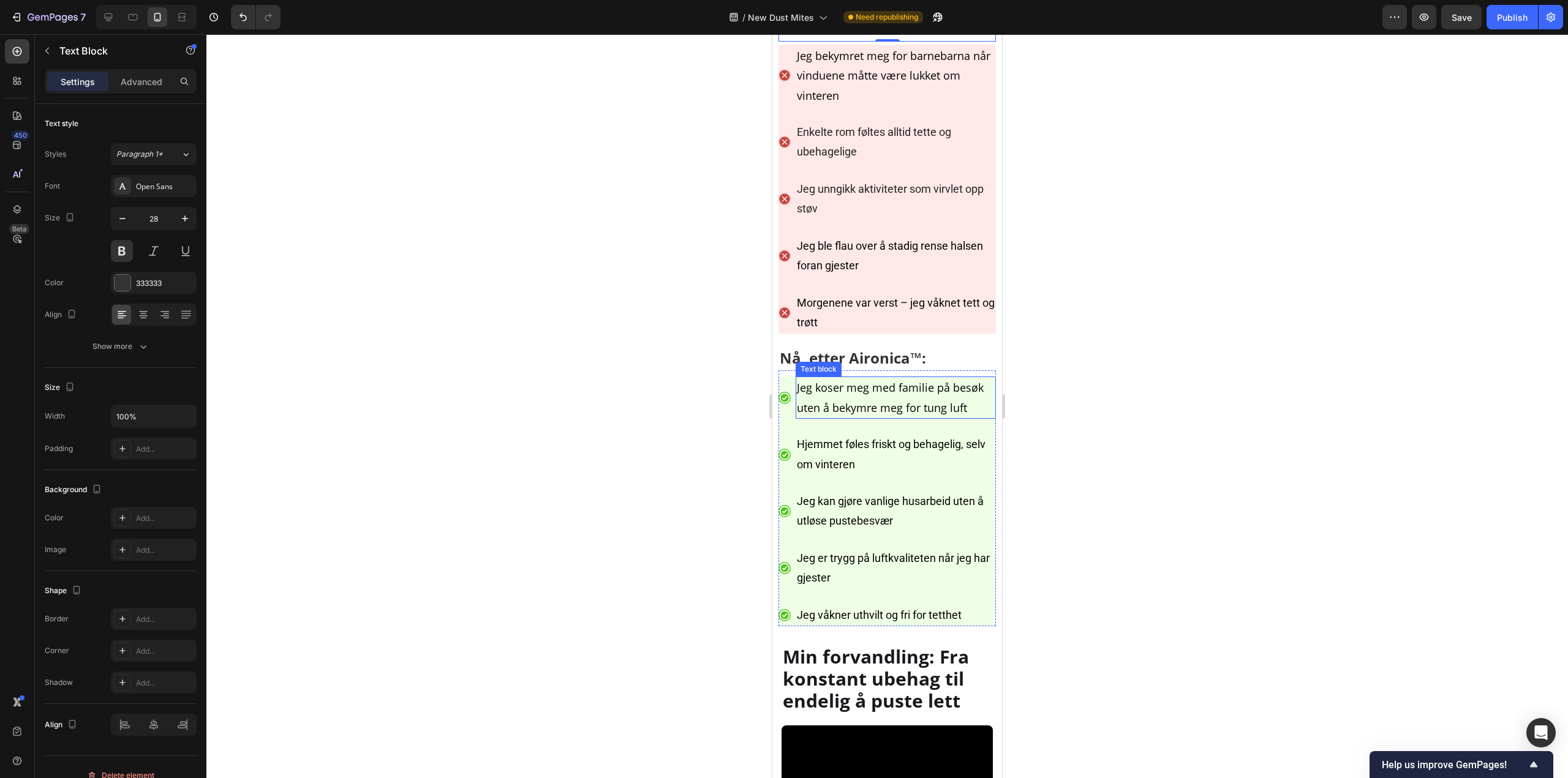
click at [945, 369] on p "Nå, etter Aironica™:" at bounding box center [887, 357] width 215 height 22
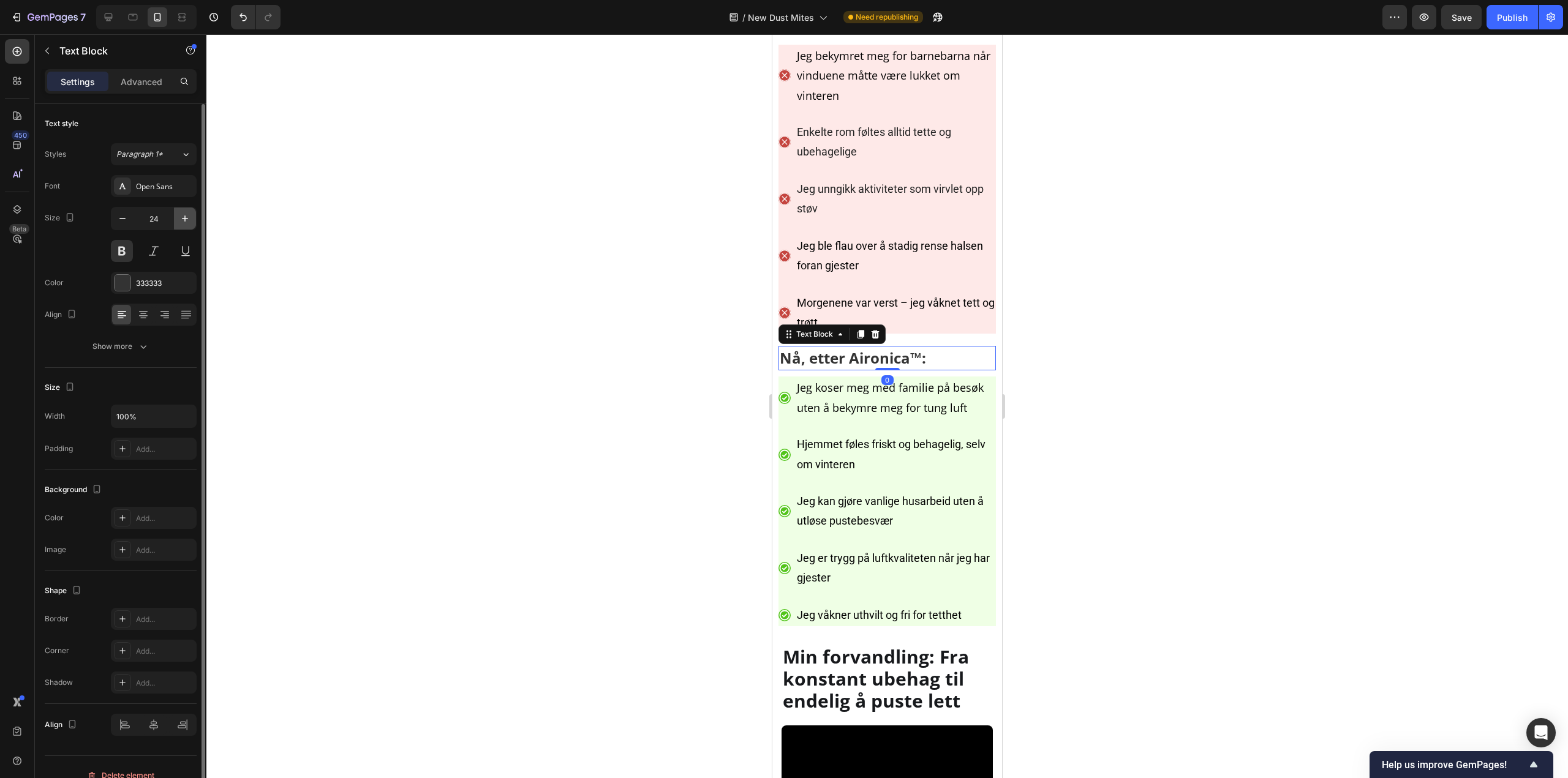
click at [188, 211] on button "button" at bounding box center [185, 218] width 22 height 22
click at [188, 210] on button "button" at bounding box center [185, 218] width 22 height 22
type input "28"
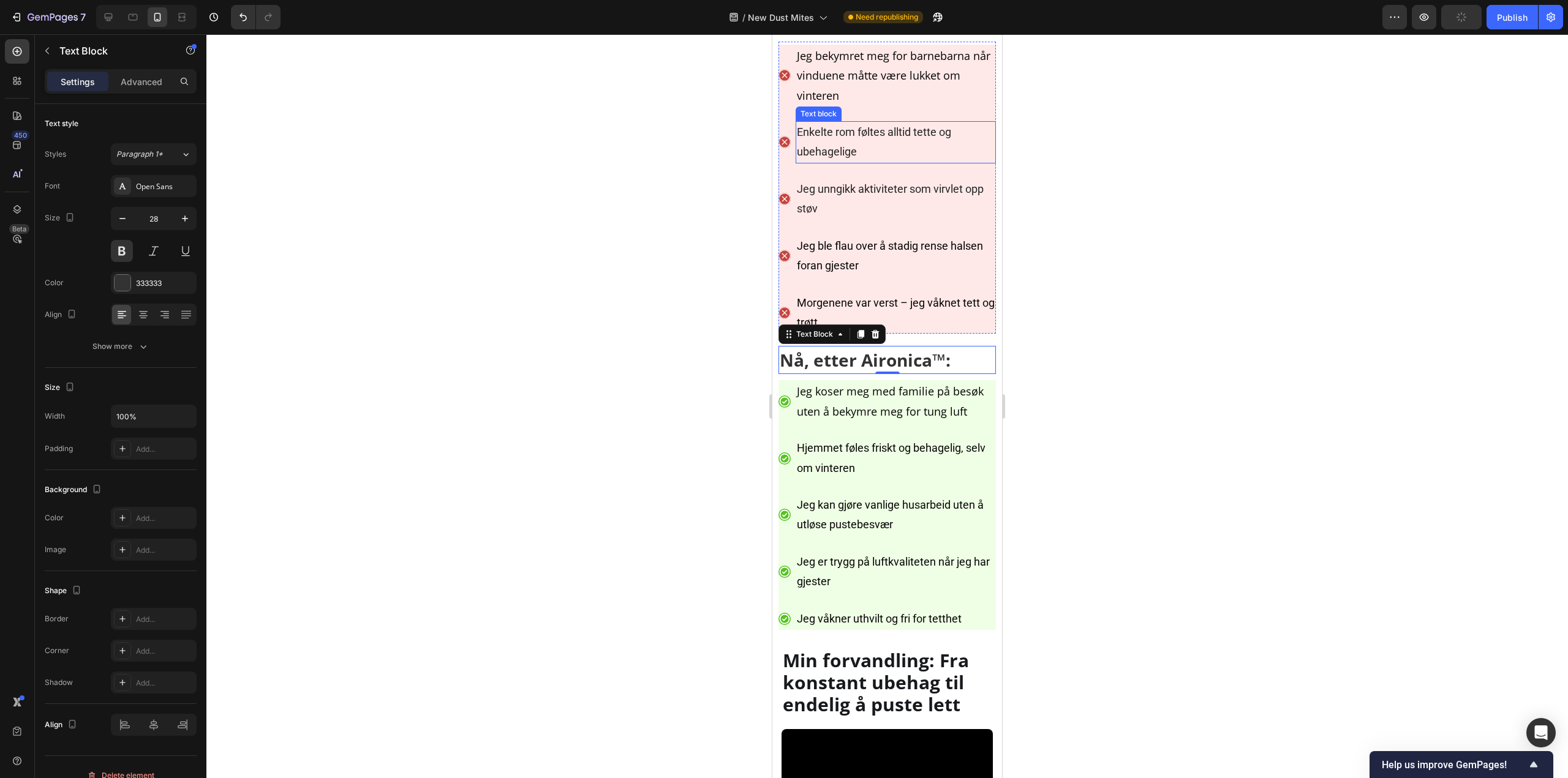
click at [908, 260] on ul "Icon Jeg bekymret meg for barnebarna når vinduene måtte være lukket om vinteren…" at bounding box center [887, 189] width 217 height 289
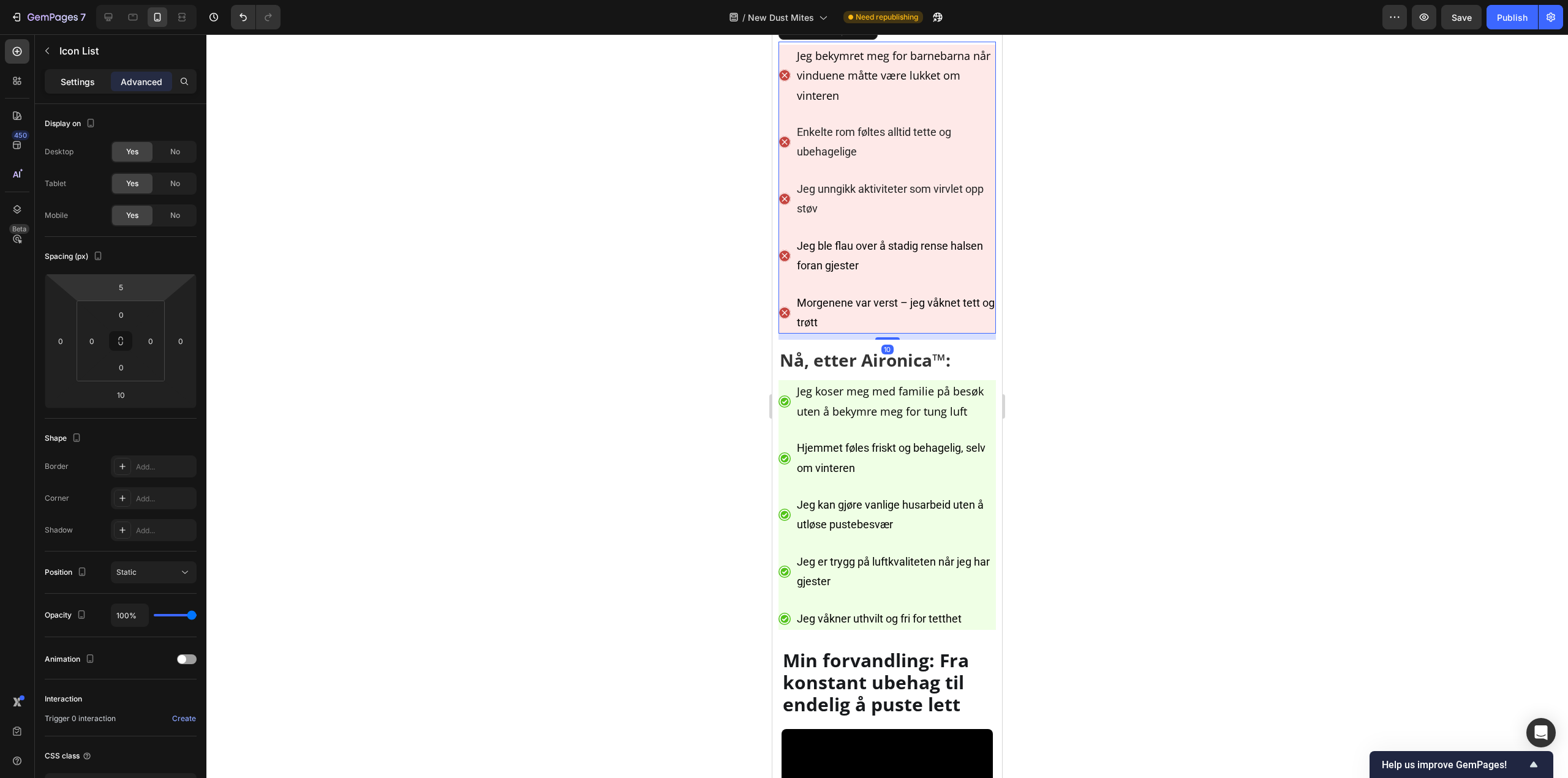
click at [86, 79] on p "Settings" at bounding box center [77, 82] width 34 height 13
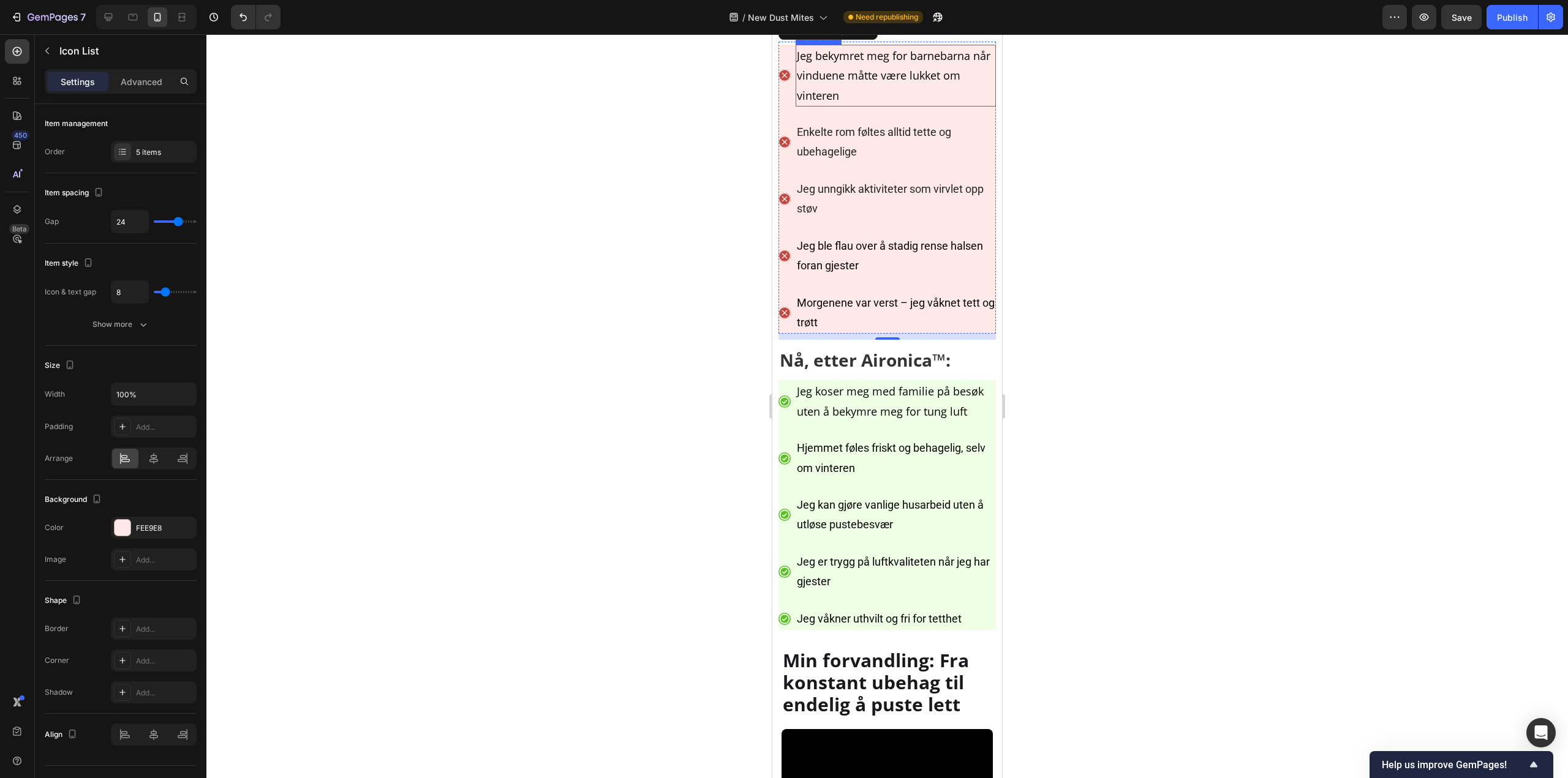
click at [880, 103] on span "Jeg bekymret meg for barnebarna når vinduene måtte være lukket om vinteren" at bounding box center [894, 76] width 194 height 55
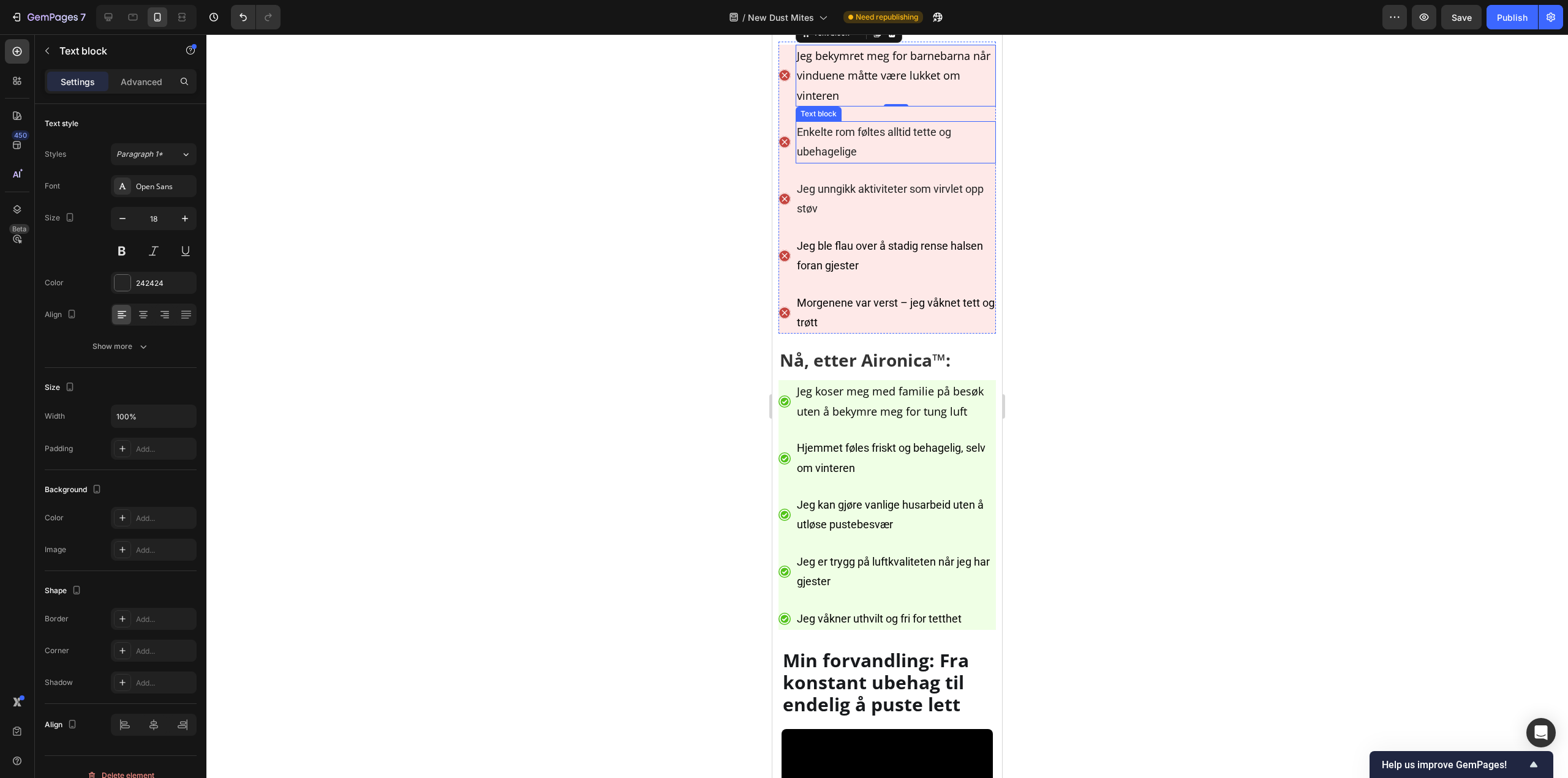
click at [867, 162] on p "Enkelte rom føltes alltid tette og ubehagelige" at bounding box center [895, 142] width 198 height 40
click at [854, 103] on span "Jeg bekymret meg for barnebarna når vinduene måtte være lukket om vinteren" at bounding box center [894, 76] width 194 height 55
click at [163, 182] on div "Open Sans" at bounding box center [164, 187] width 57 height 11
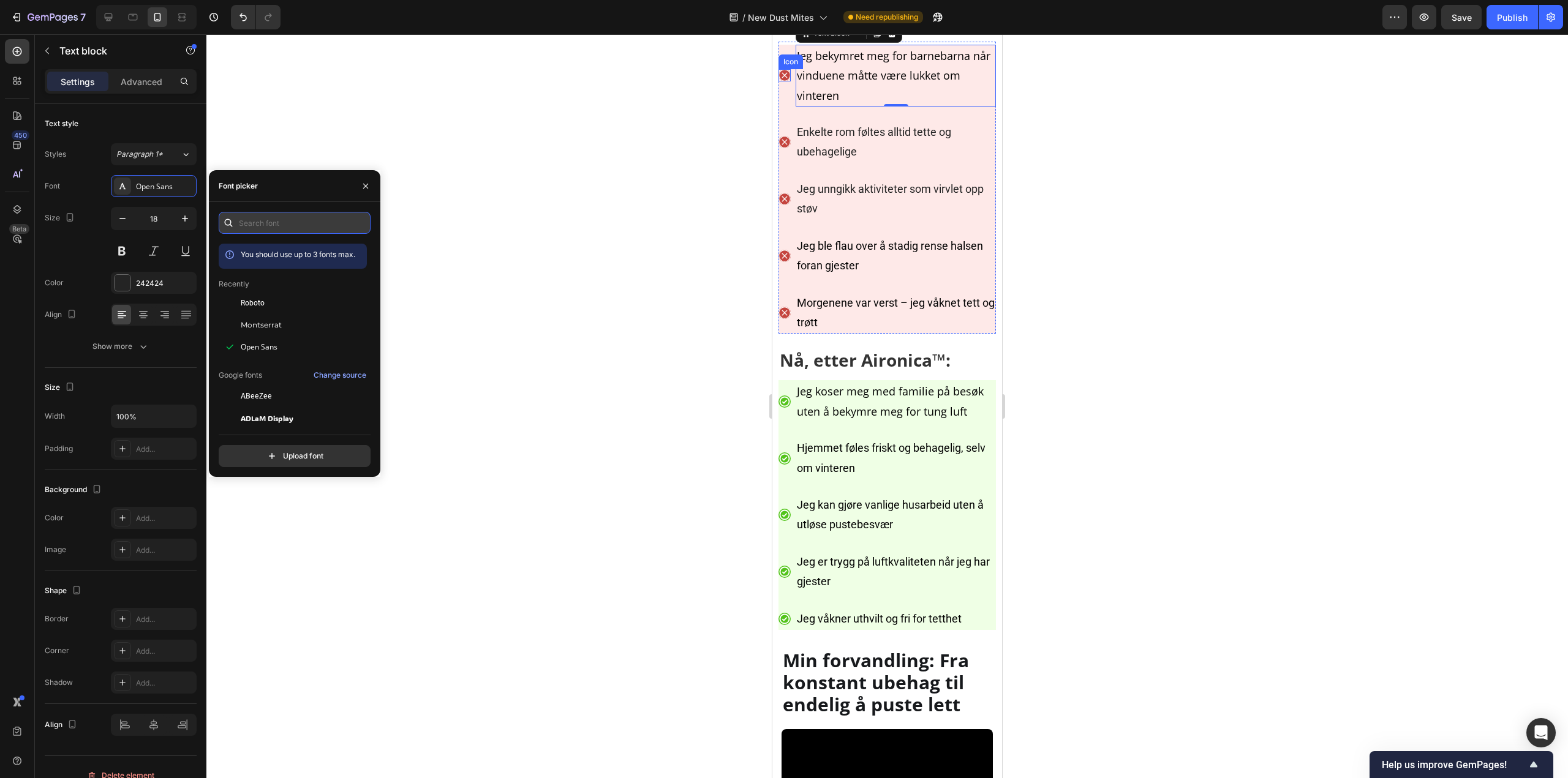
click at [254, 218] on input "text" at bounding box center [294, 223] width 151 height 22
click at [270, 292] on div "Roboto" at bounding box center [292, 303] width 148 height 22
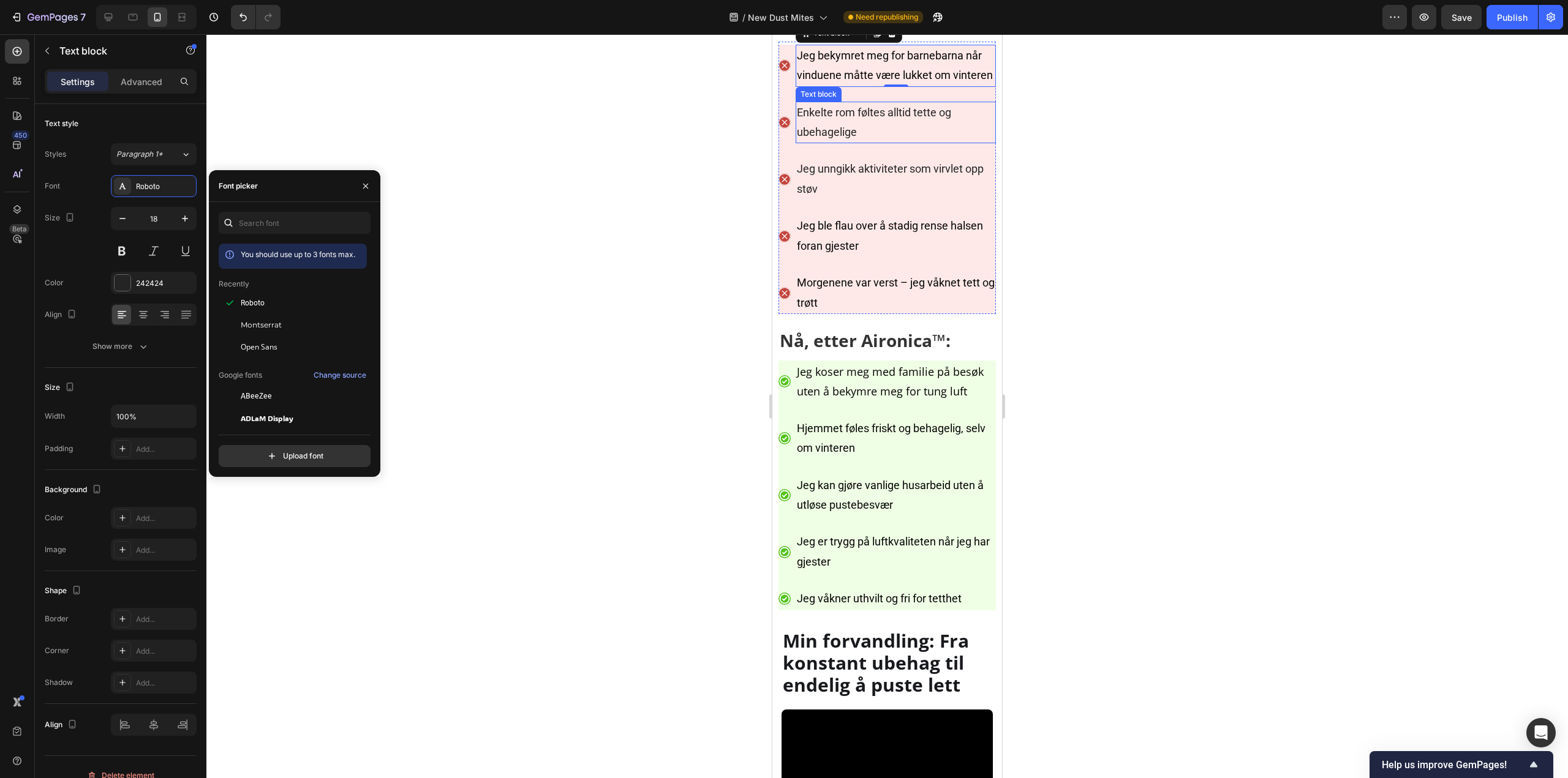
click at [931, 143] on p "Enkelte rom føltes alltid tette og ubehagelige" at bounding box center [895, 122] width 198 height 40
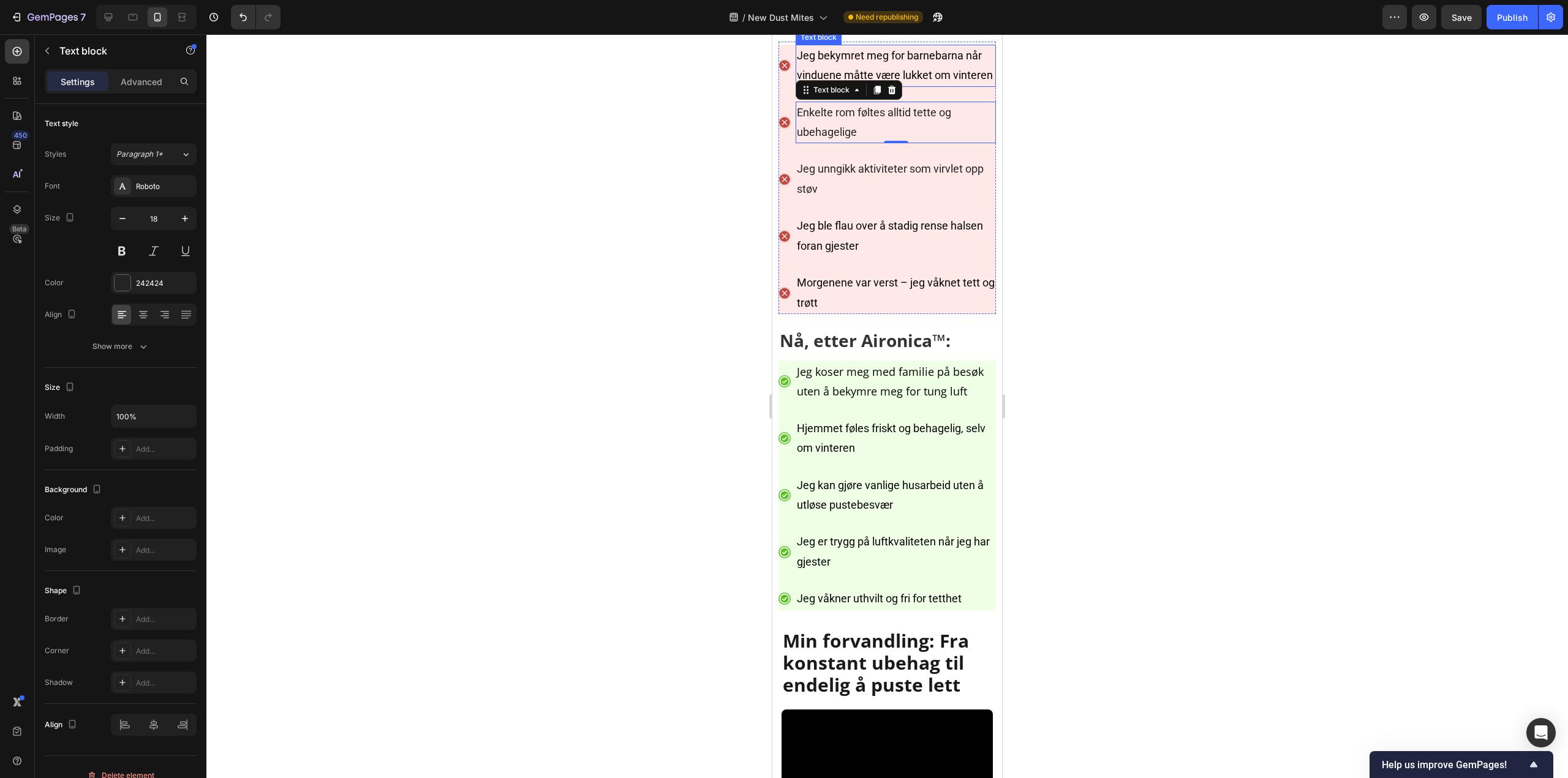
click at [902, 85] on p "Jeg bekymret meg for barnebarna når vinduene måtte være lukket om vinteren" at bounding box center [895, 65] width 198 height 40
click at [872, 143] on p "Enkelte rom føltes alltid tette og ubehagelige" at bounding box center [895, 122] width 198 height 40
click at [134, 194] on div "Roboto" at bounding box center [153, 186] width 85 height 22
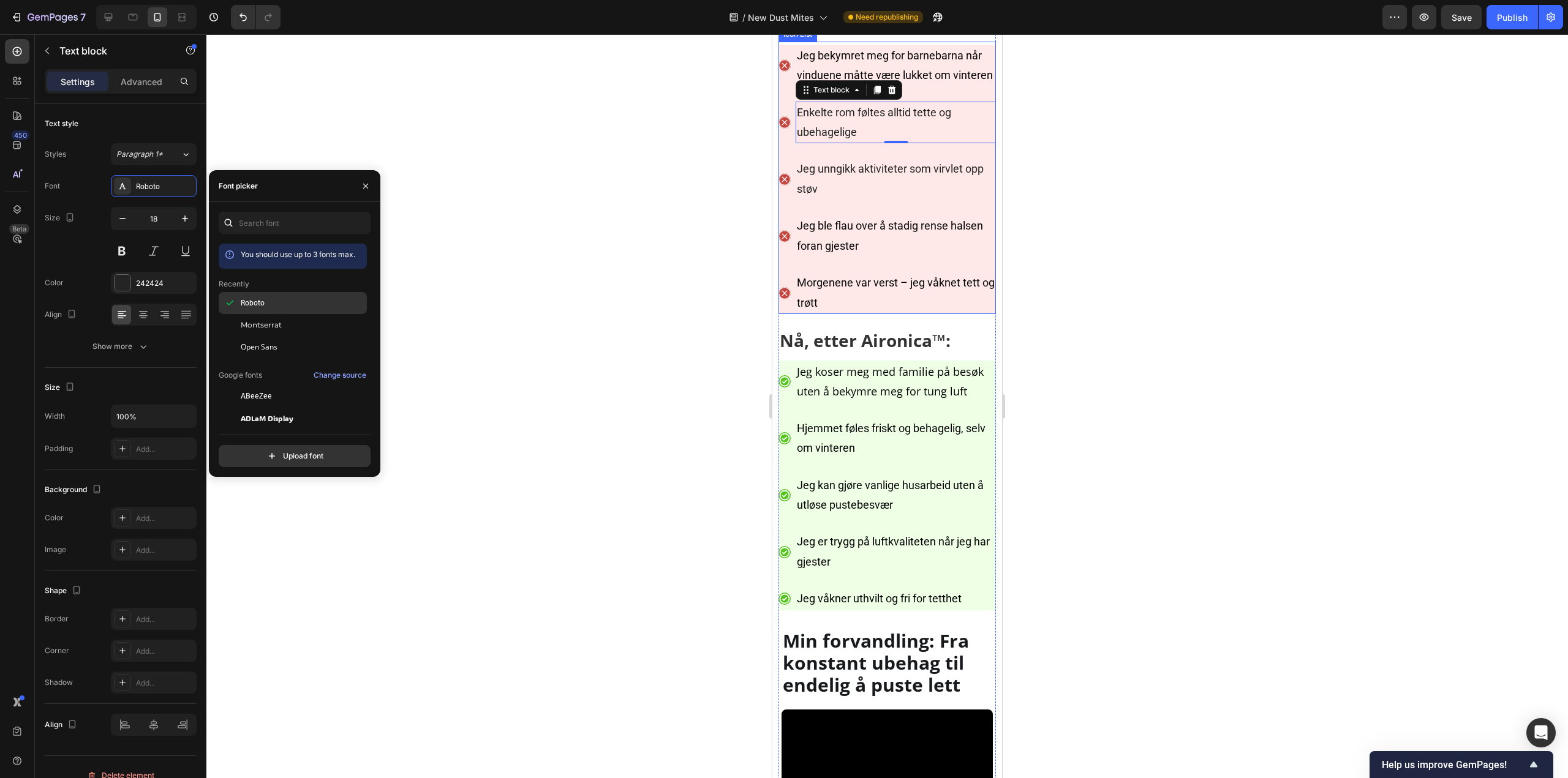
click at [287, 312] on div "Roboto" at bounding box center [292, 303] width 148 height 22
click at [920, 194] on span "Jeg unngikk aktiviteter som virvlet opp støv" at bounding box center [890, 178] width 187 height 33
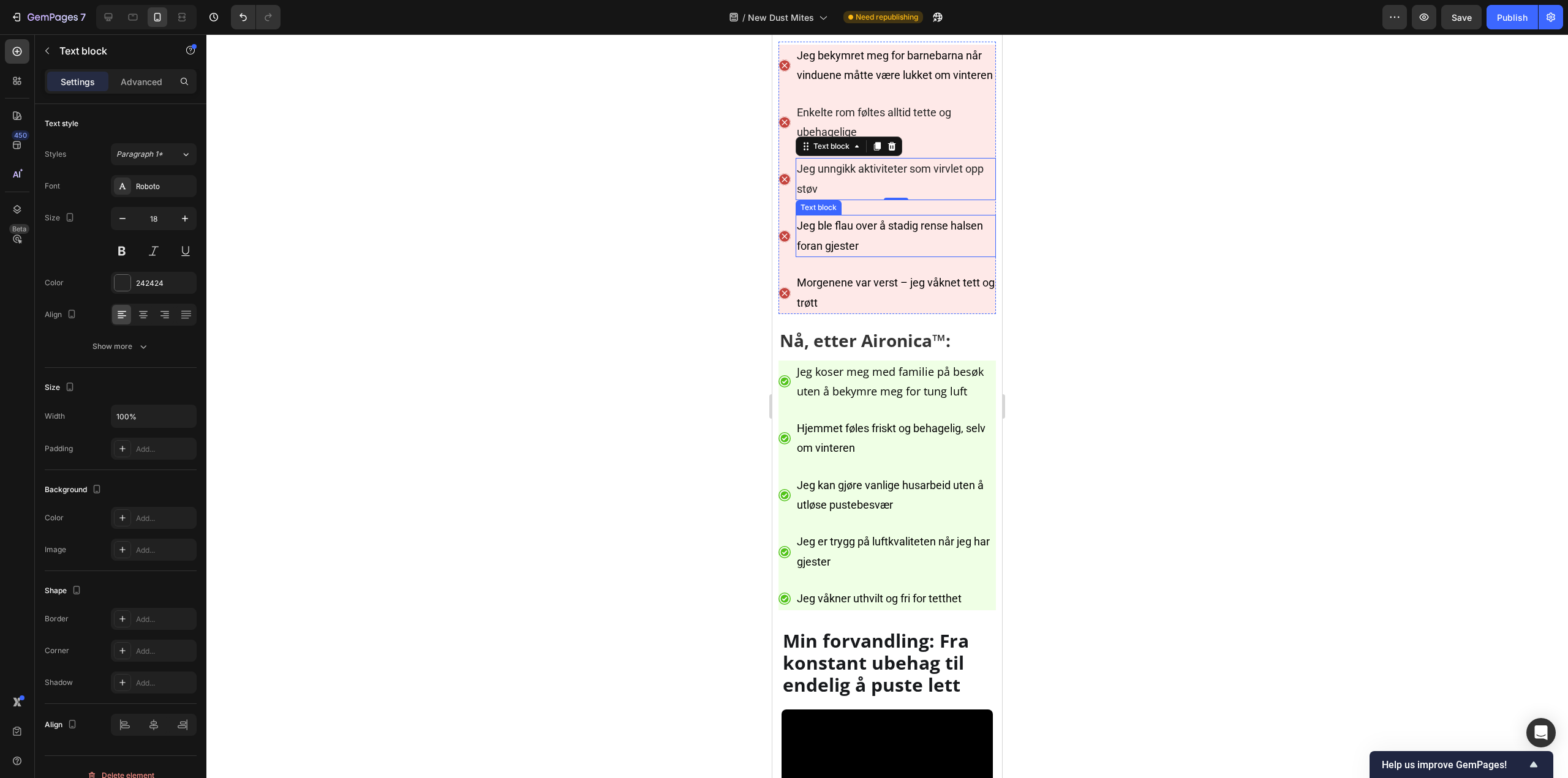
click at [886, 252] on span "Jeg ble flau over å stadig rense halsen foran gjester" at bounding box center [889, 235] width 186 height 33
click at [854, 312] on p "Morgenene var verst – jeg våknet tett og trøtt" at bounding box center [895, 292] width 198 height 40
click at [878, 82] on span "Jeg bekymret meg for barnebarna når vinduene måtte være lukket om vinteren" at bounding box center [894, 65] width 196 height 33
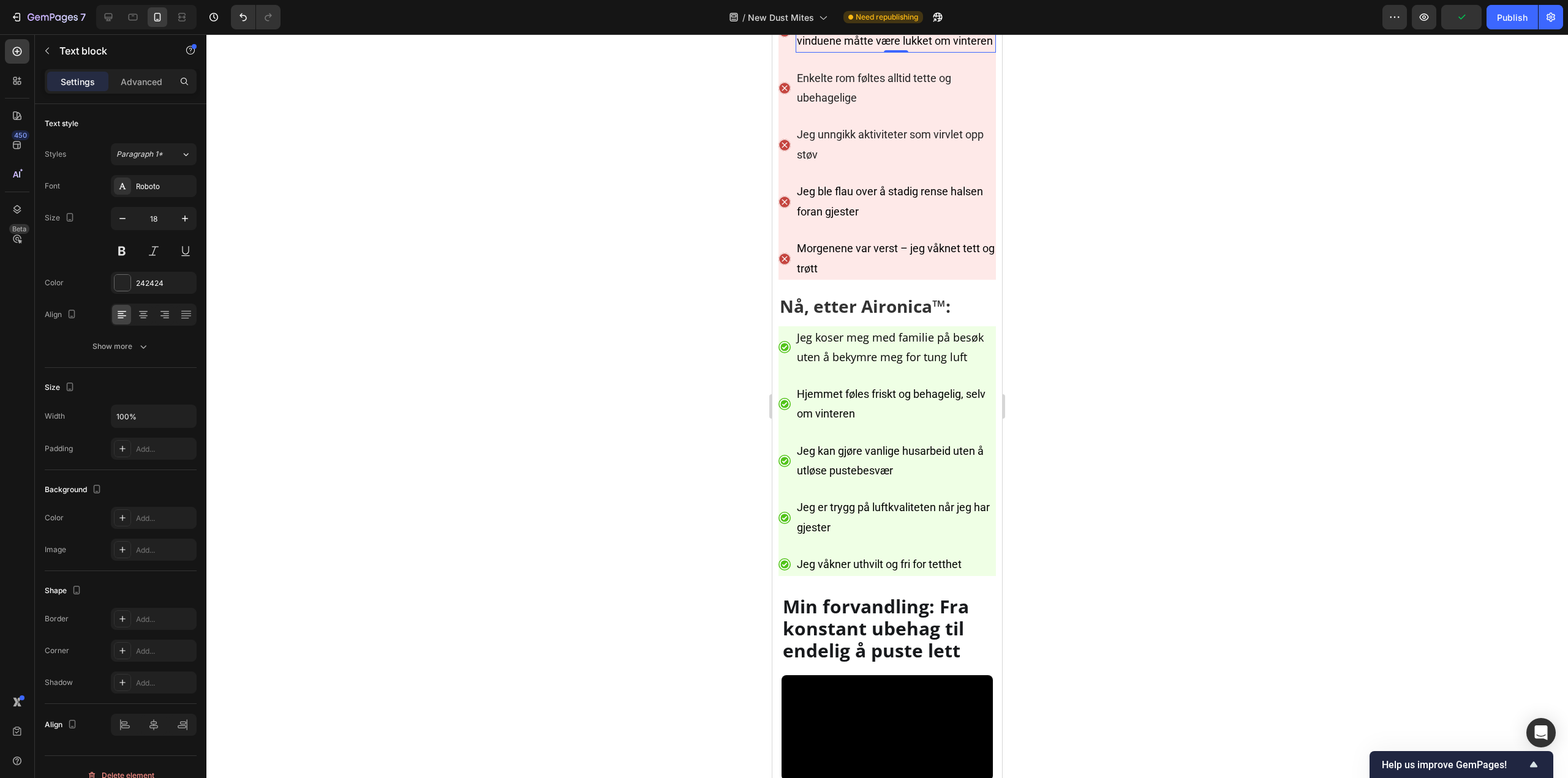
scroll to position [5938, 0]
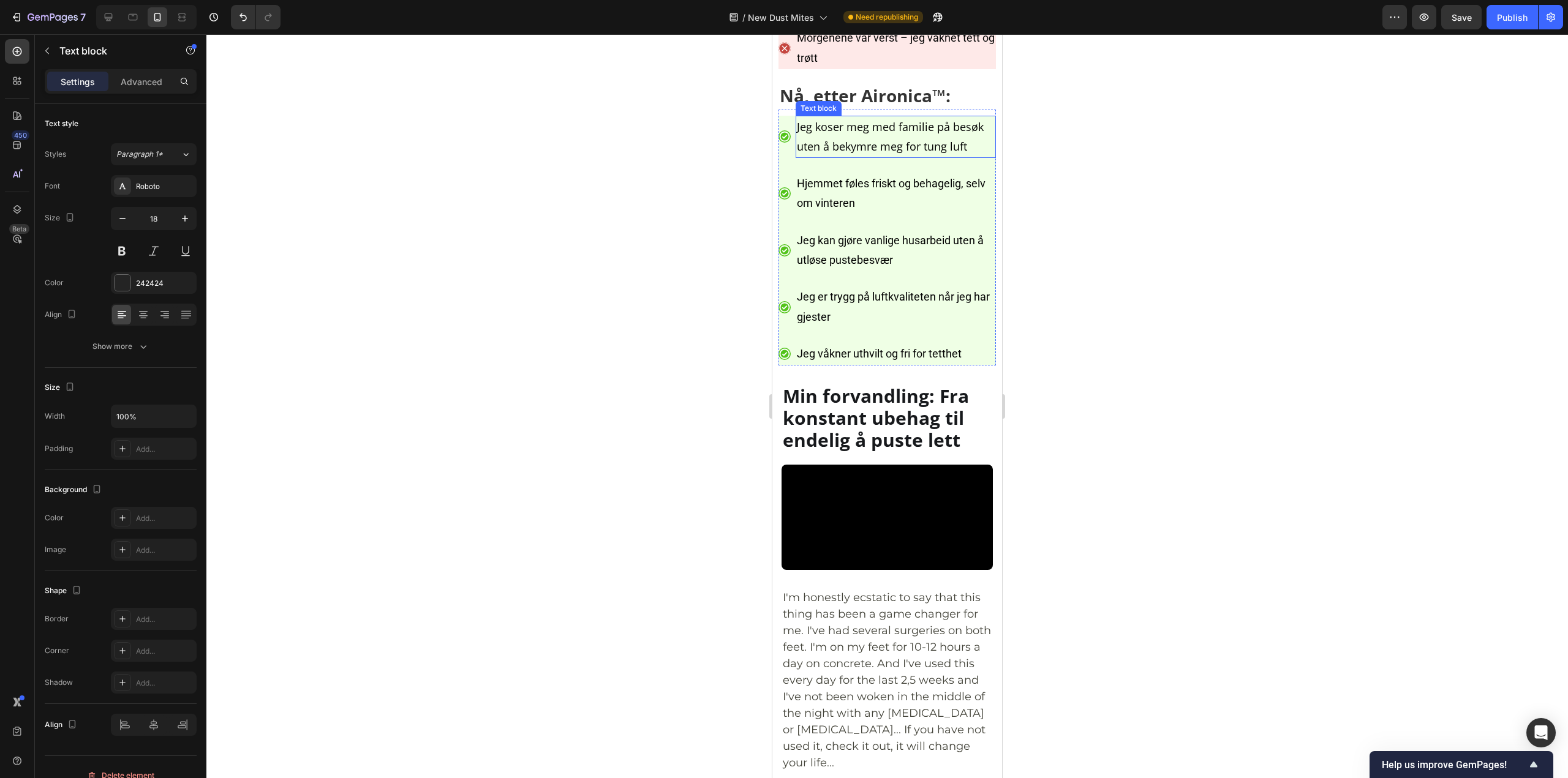
click at [887, 154] on span "Jeg koser meg med familie på besøk uten å bekymre meg for tung luft" at bounding box center [890, 136] width 187 height 34
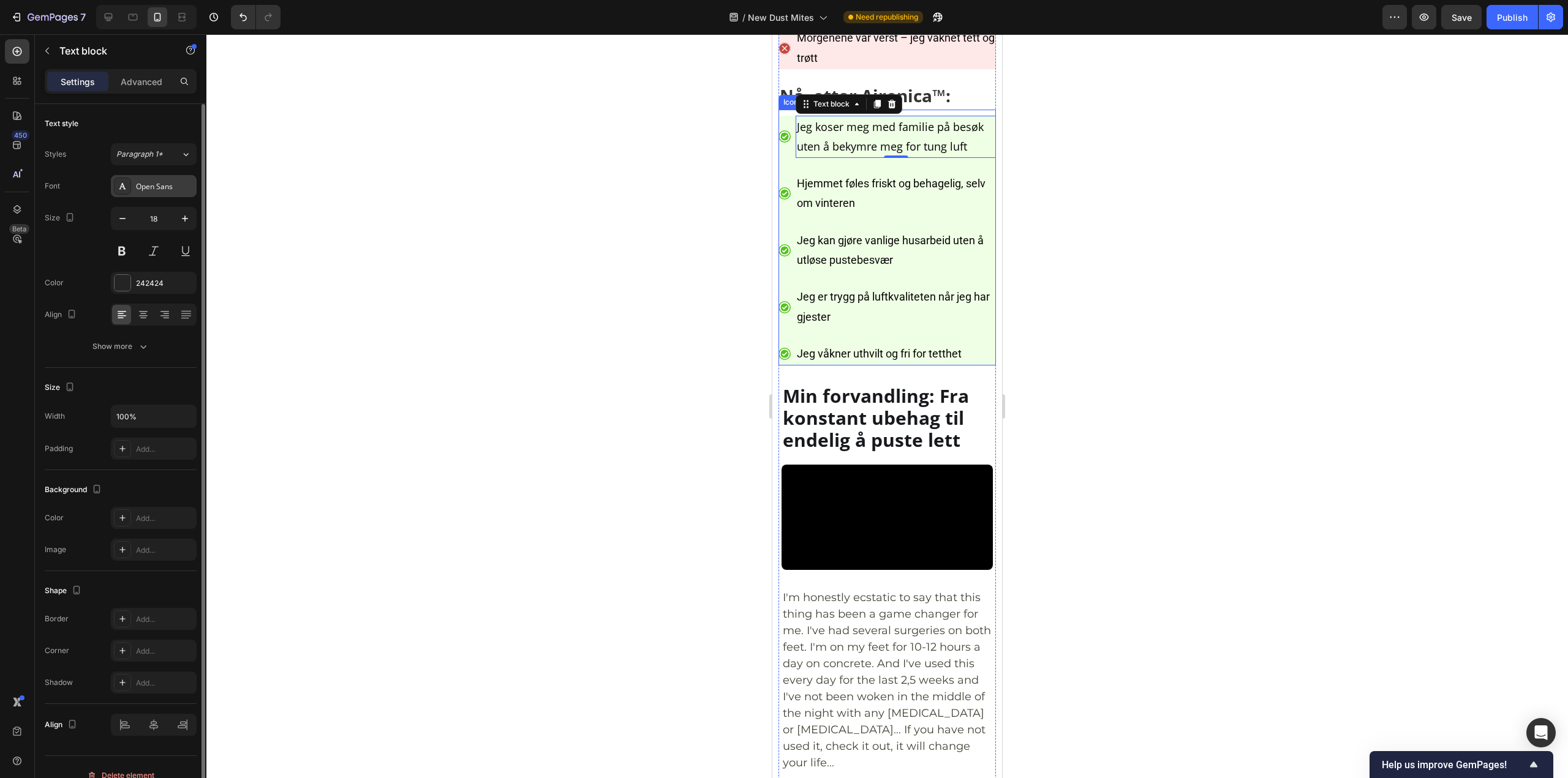
click at [155, 192] on div "Open Sans" at bounding box center [164, 187] width 57 height 11
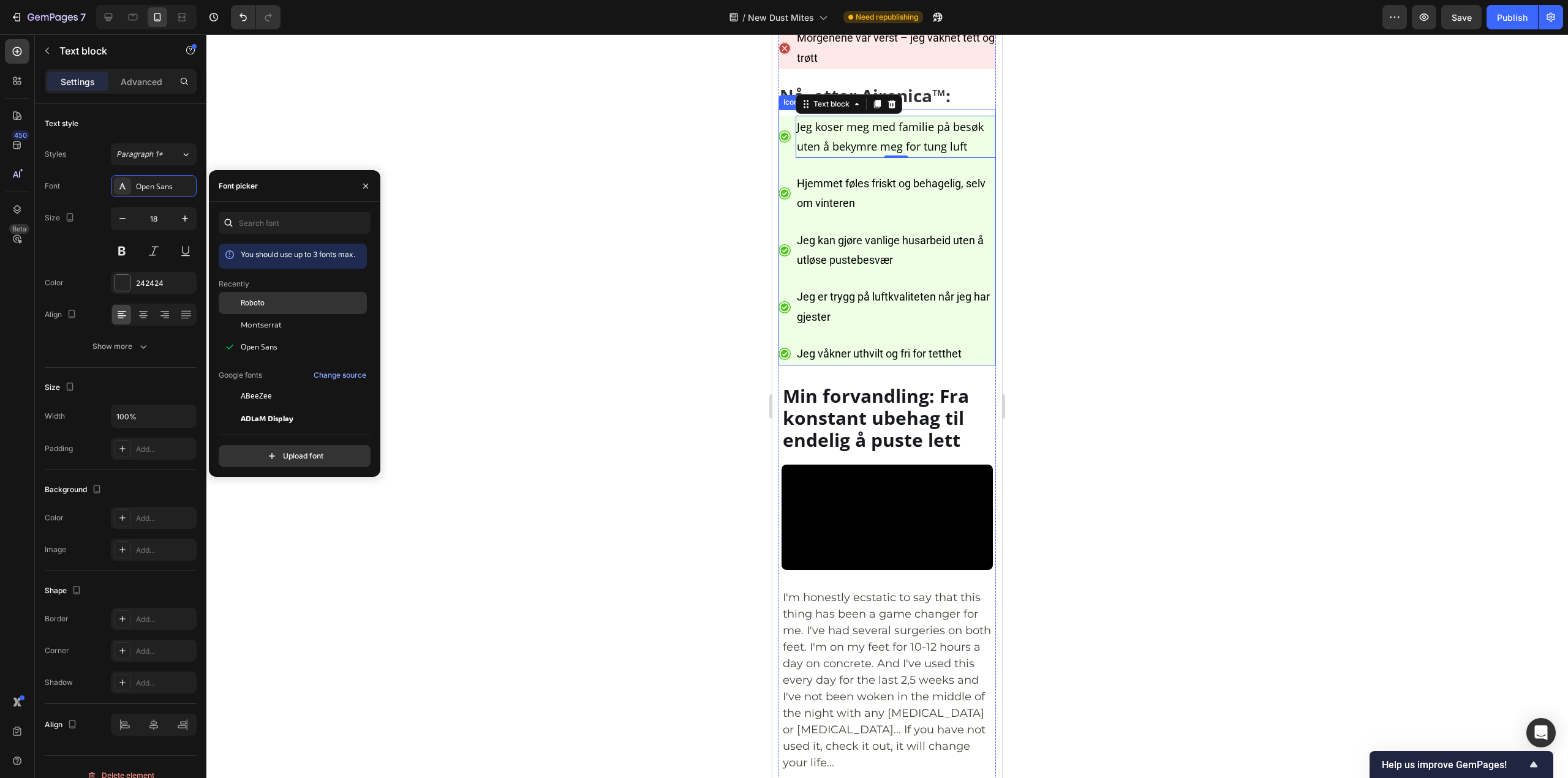
click at [291, 304] on div "Roboto" at bounding box center [302, 303] width 124 height 11
click at [855, 209] on span "Hjemmet føles friskt og behagelig, selv om vinteren" at bounding box center [891, 193] width 188 height 33
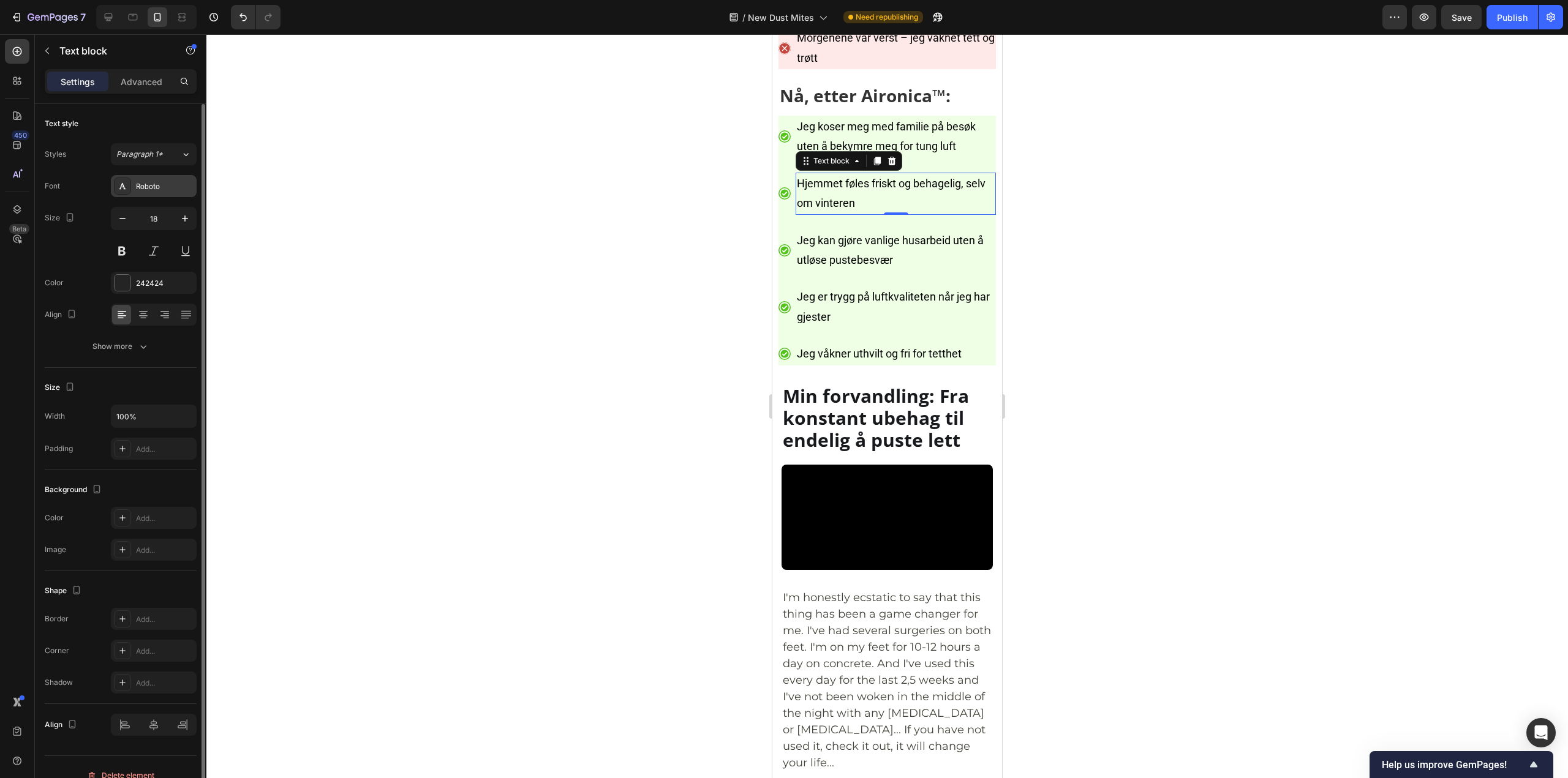
click at [168, 181] on div "Roboto" at bounding box center [164, 187] width 57 height 11
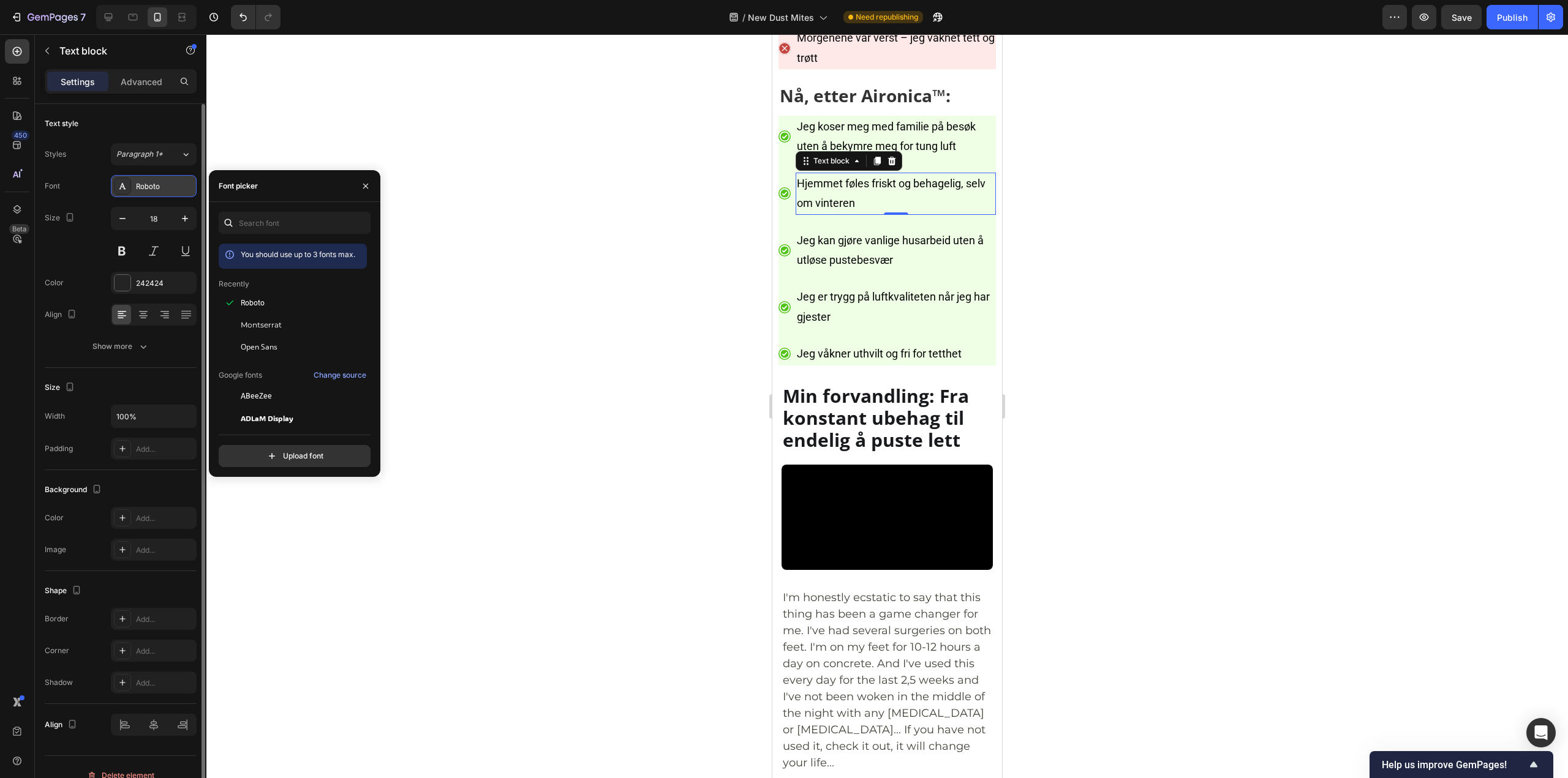
click at [172, 196] on div "Roboto" at bounding box center [153, 186] width 85 height 22
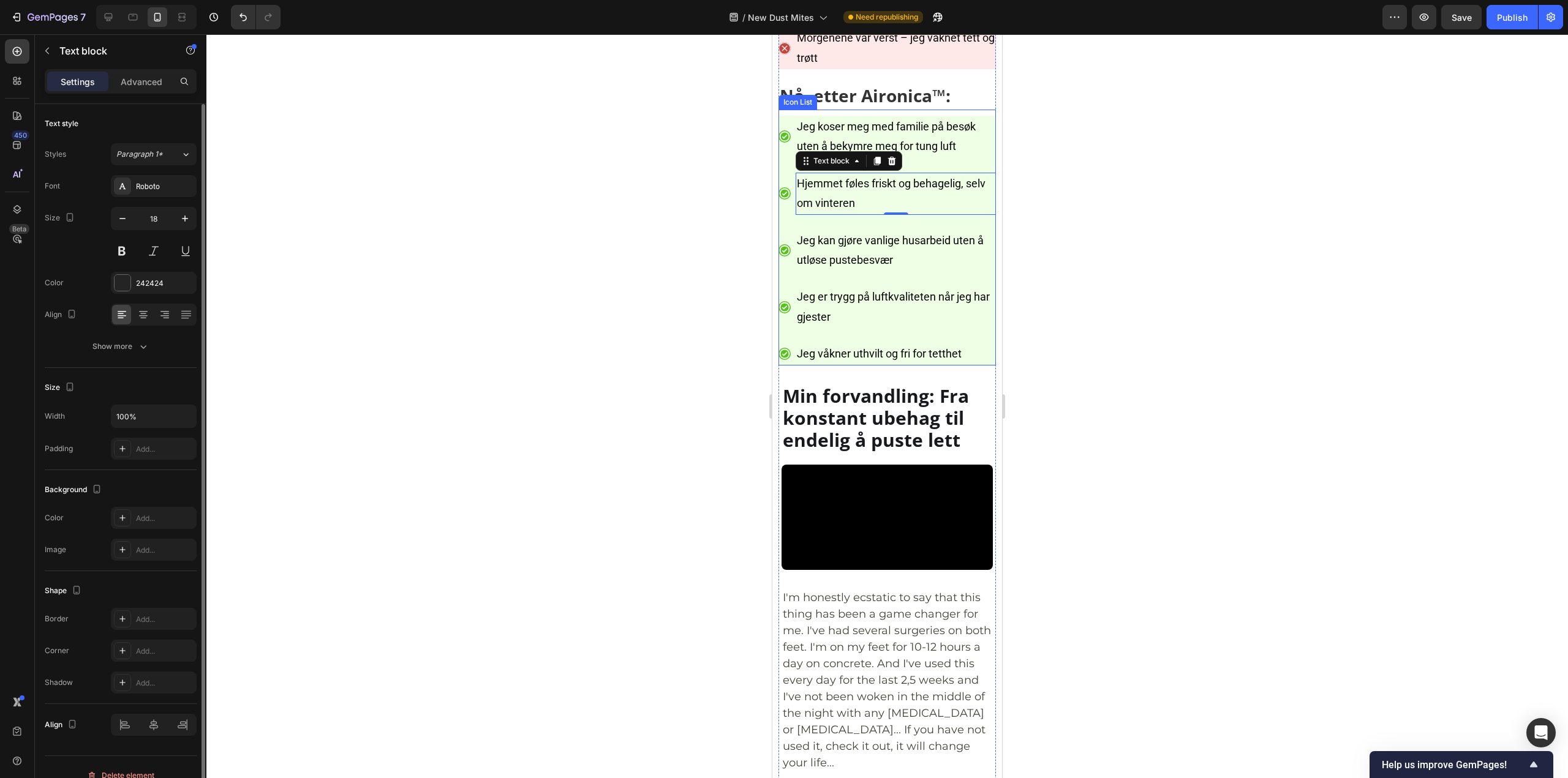
click at [855, 270] on p "Jeg kan gjøre vanlige husarbeid uten å utløse pustebesvær" at bounding box center [895, 250] width 198 height 40
click at [878, 323] on span "Jeg er trygg på luftkvaliteten når jeg har gjester" at bounding box center [893, 306] width 193 height 33
click at [889, 360] on span "Jeg våkner uthvilt og fri for tetthet" at bounding box center [879, 353] width 165 height 13
click at [1330, 189] on div at bounding box center [887, 406] width 1361 height 744
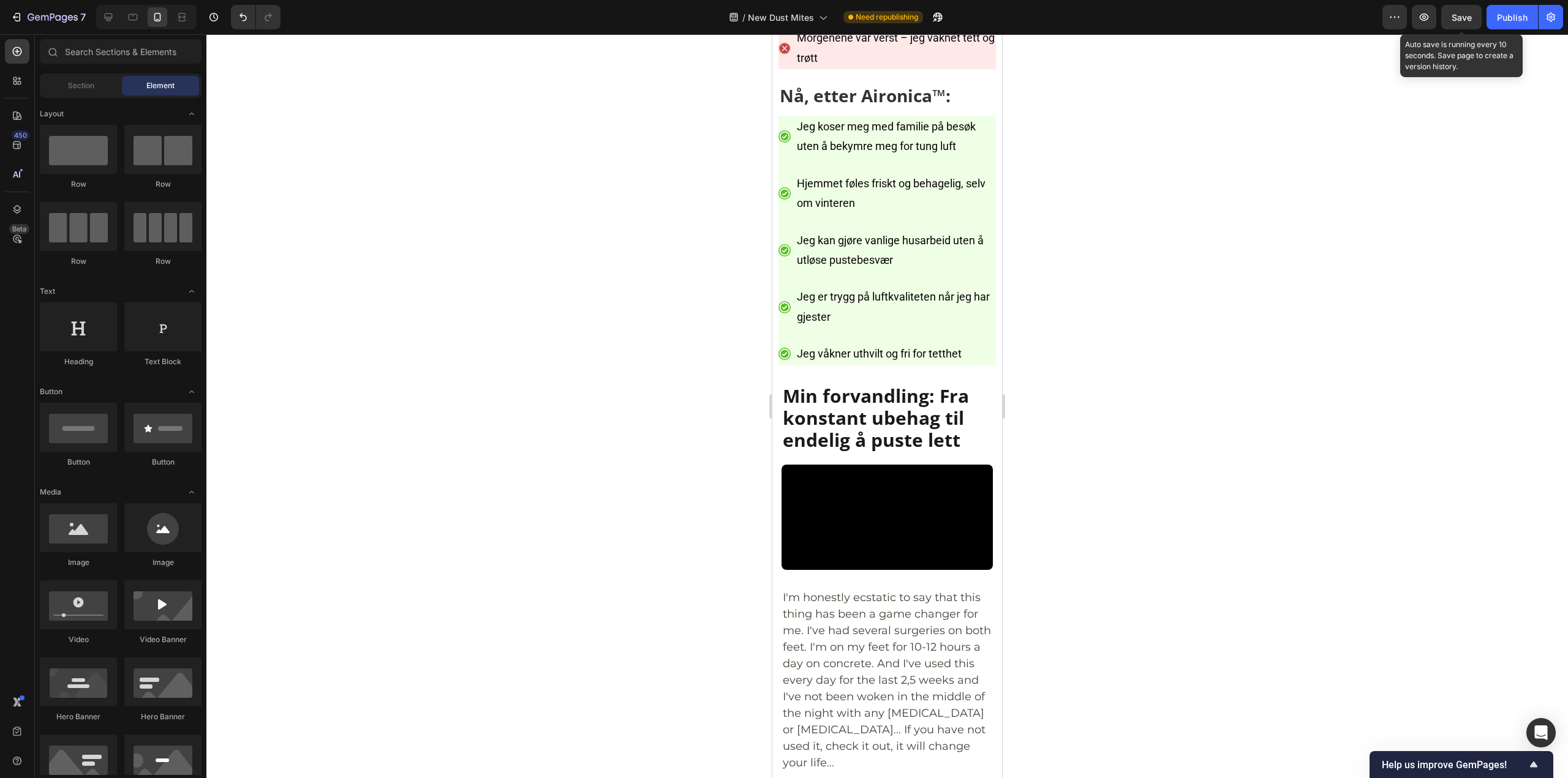
click at [1466, 16] on span "Save" at bounding box center [1461, 18] width 20 height 11
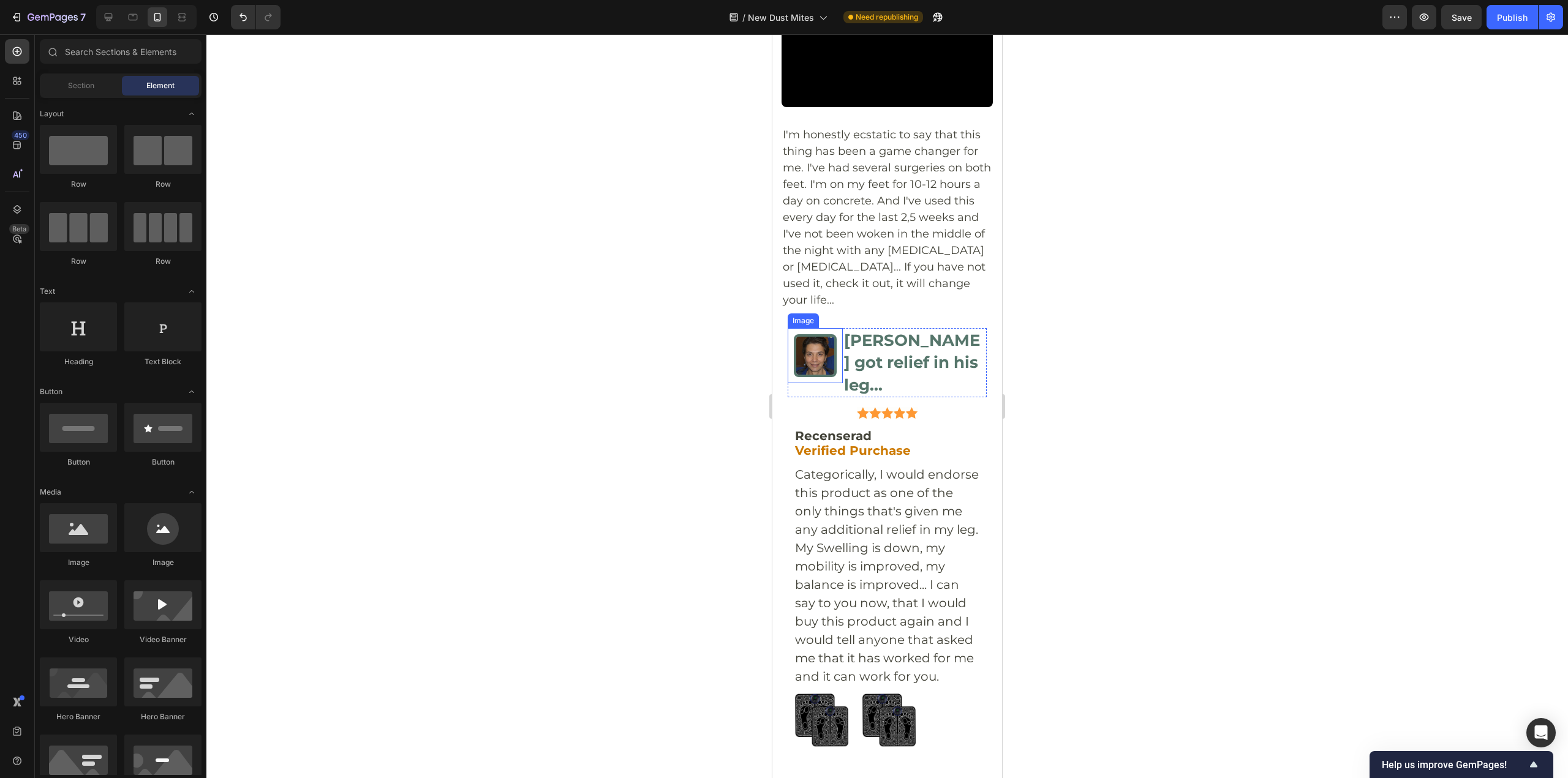
scroll to position [6427, 0]
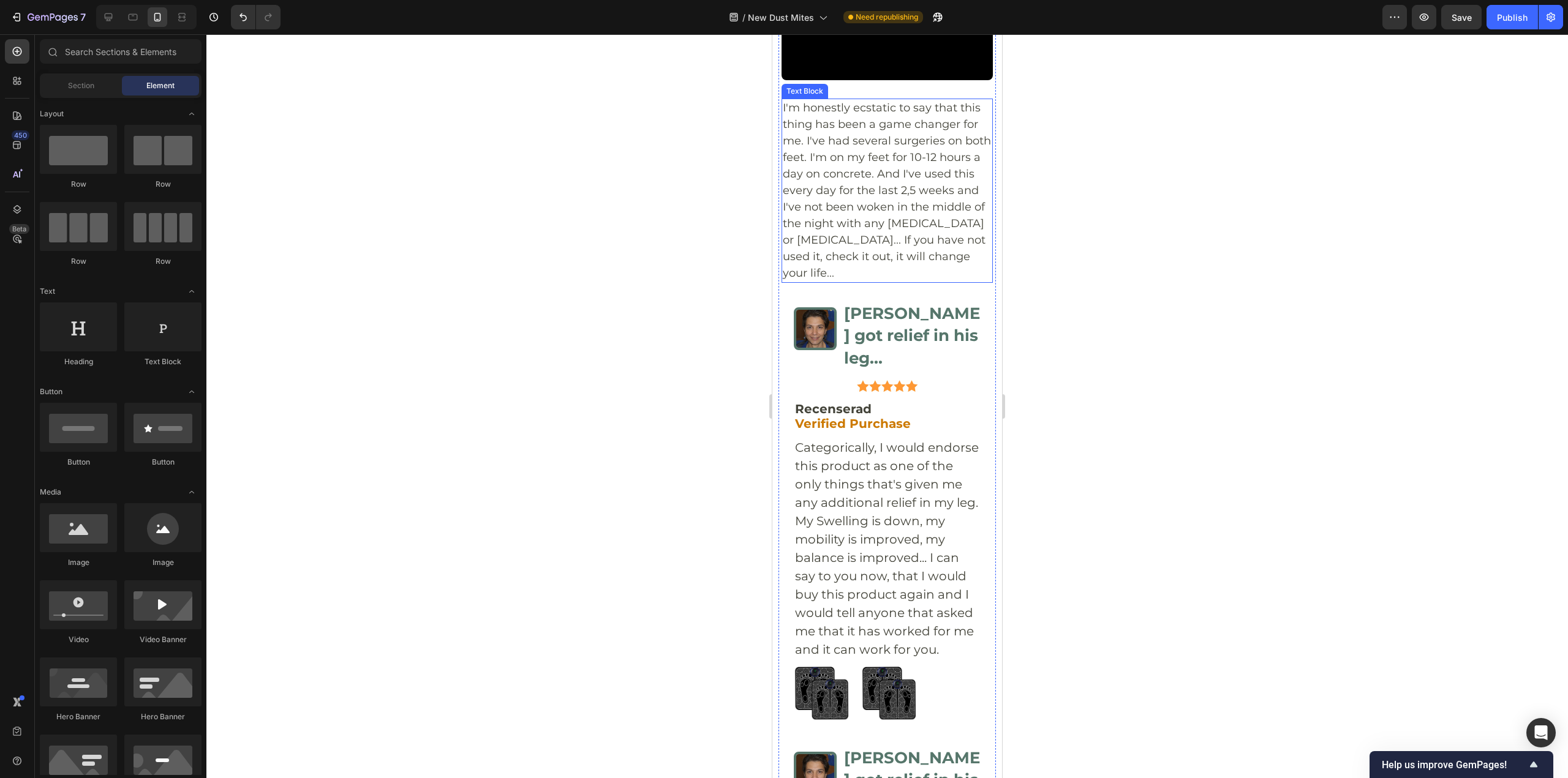
click at [853, 282] on p "I'm honestly ecstatic to say that this thing has been a game changer for me. I'…" at bounding box center [887, 190] width 209 height 182
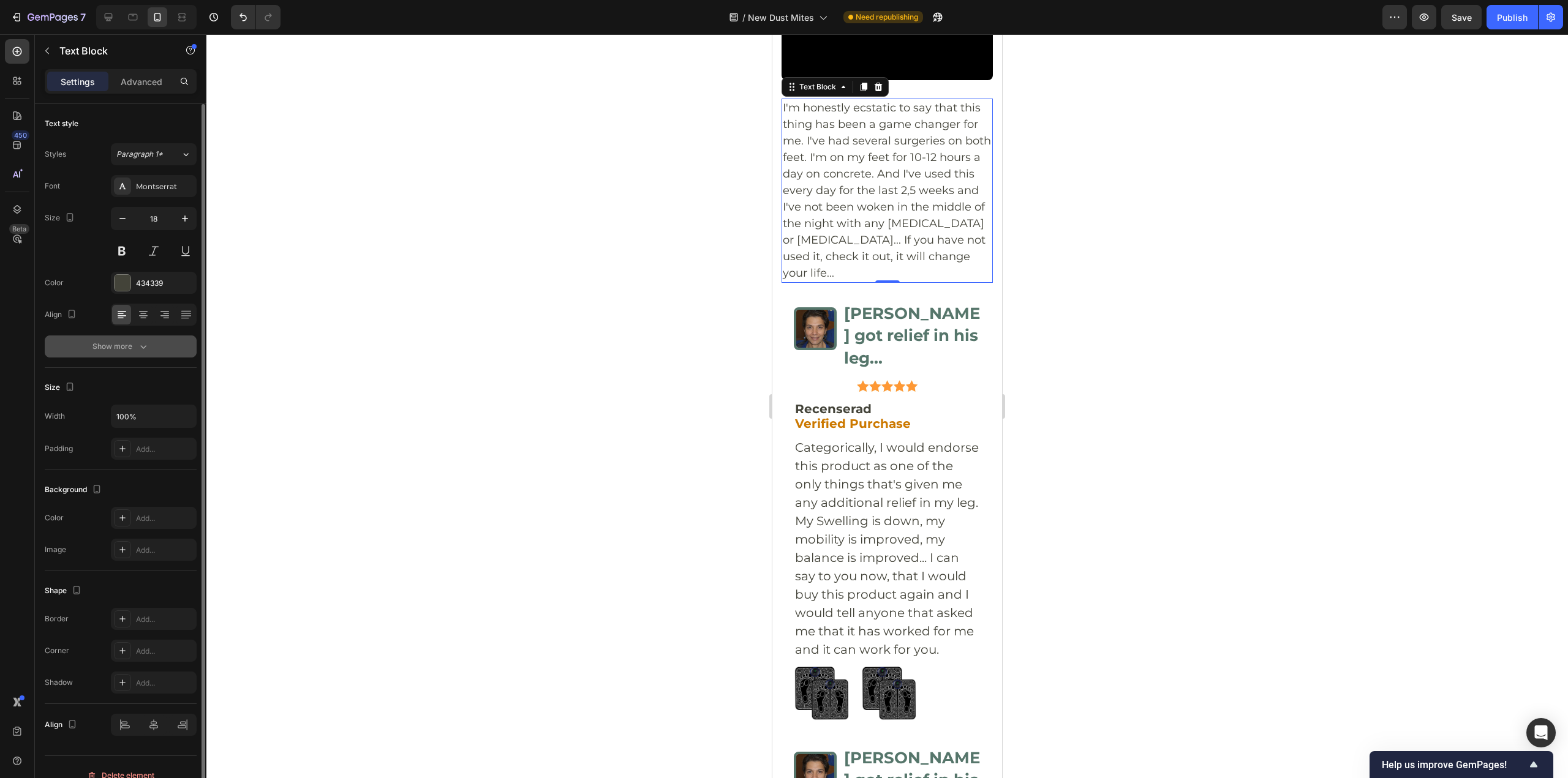
click at [164, 345] on button "Show more" at bounding box center [121, 346] width 151 height 22
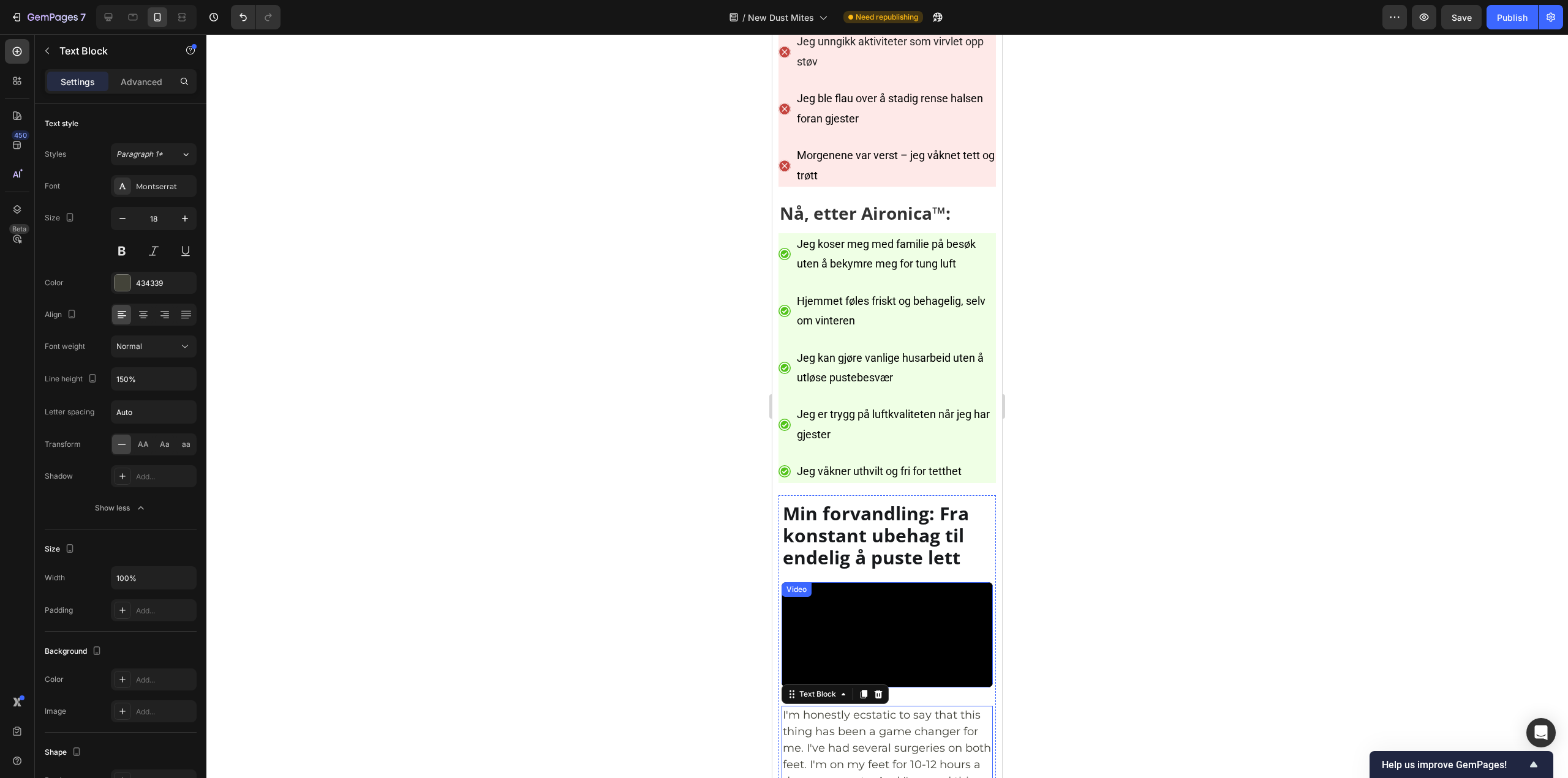
scroll to position [5816, 0]
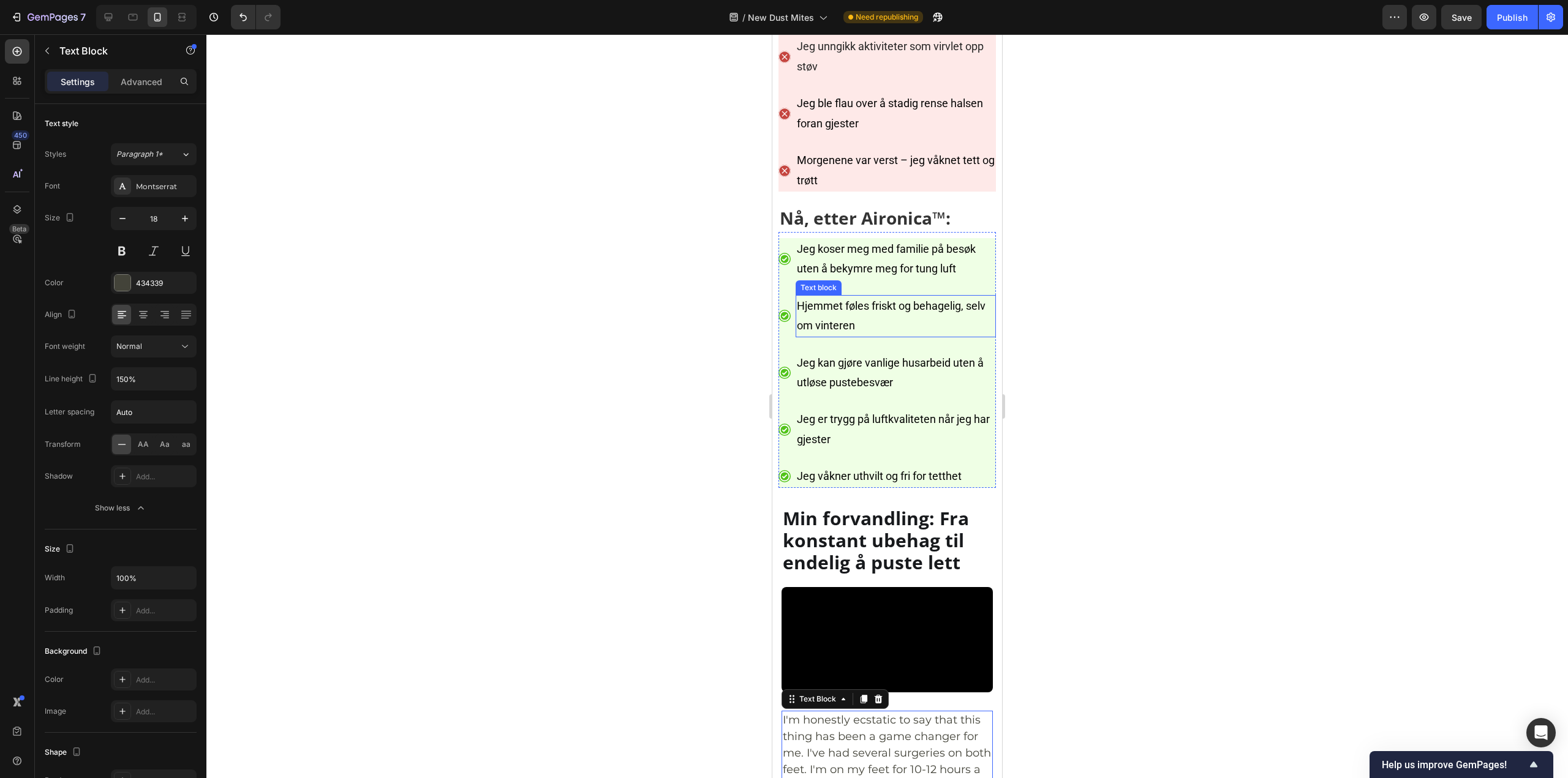
click at [931, 464] on ul "Icon Jeg koser meg med familie på besøk uten å bekymre meg for tung luft Text b…" at bounding box center [887, 363] width 217 height 250
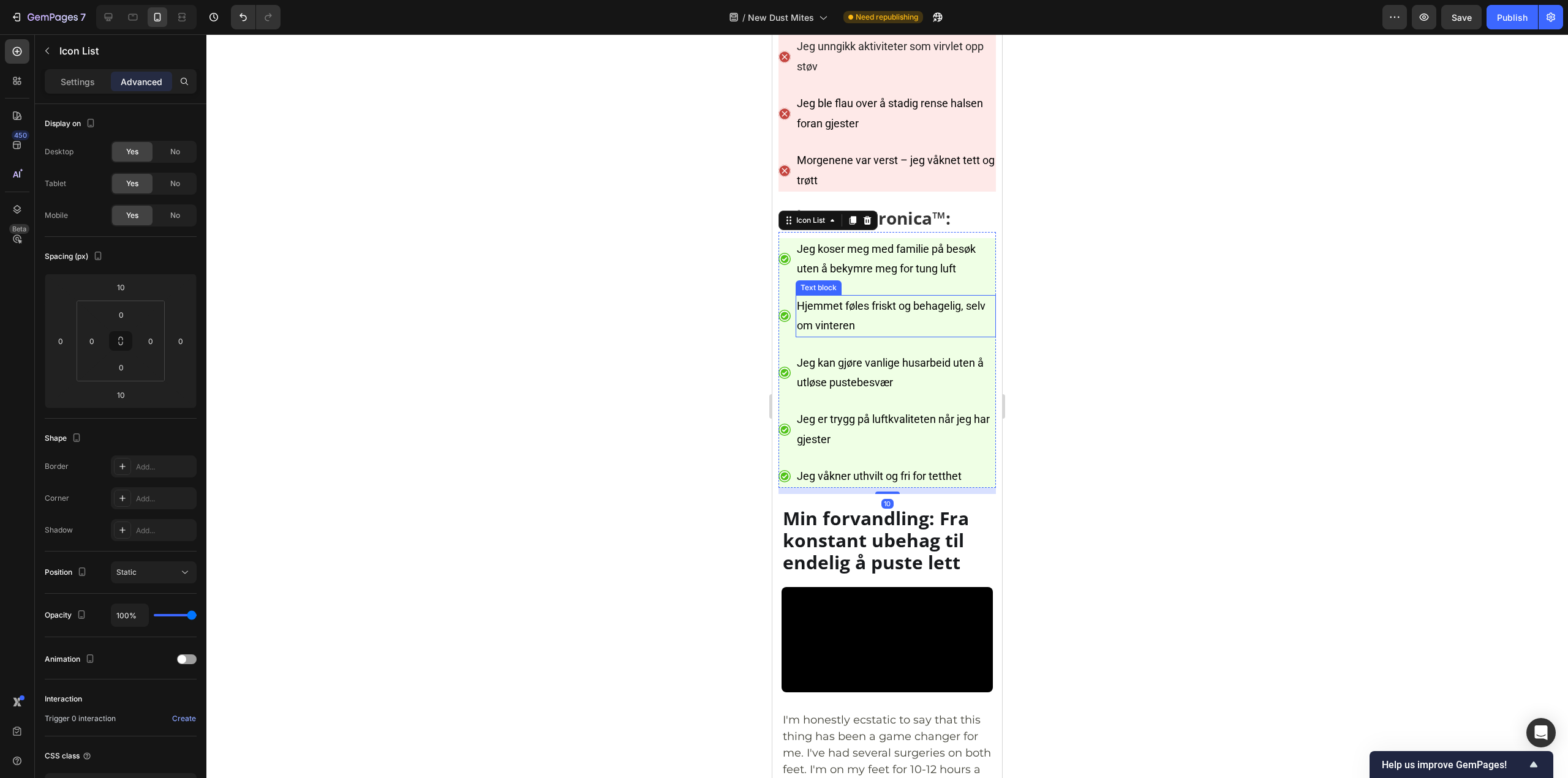
click at [918, 336] on p "Hjemmet føles friskt og behagelig, selv om vinteren" at bounding box center [895, 316] width 198 height 40
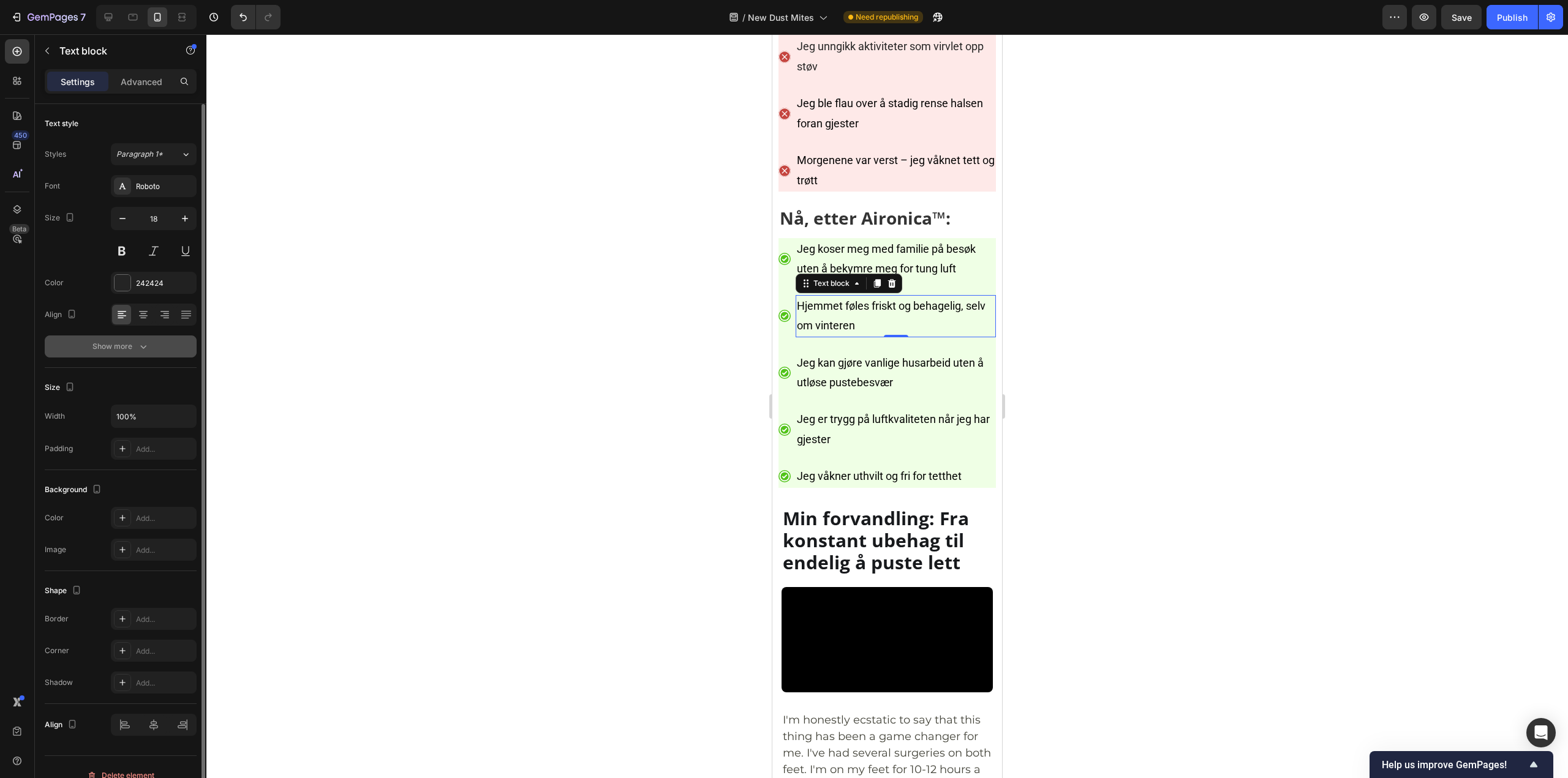
click at [132, 347] on div "Show more" at bounding box center [121, 347] width 57 height 12
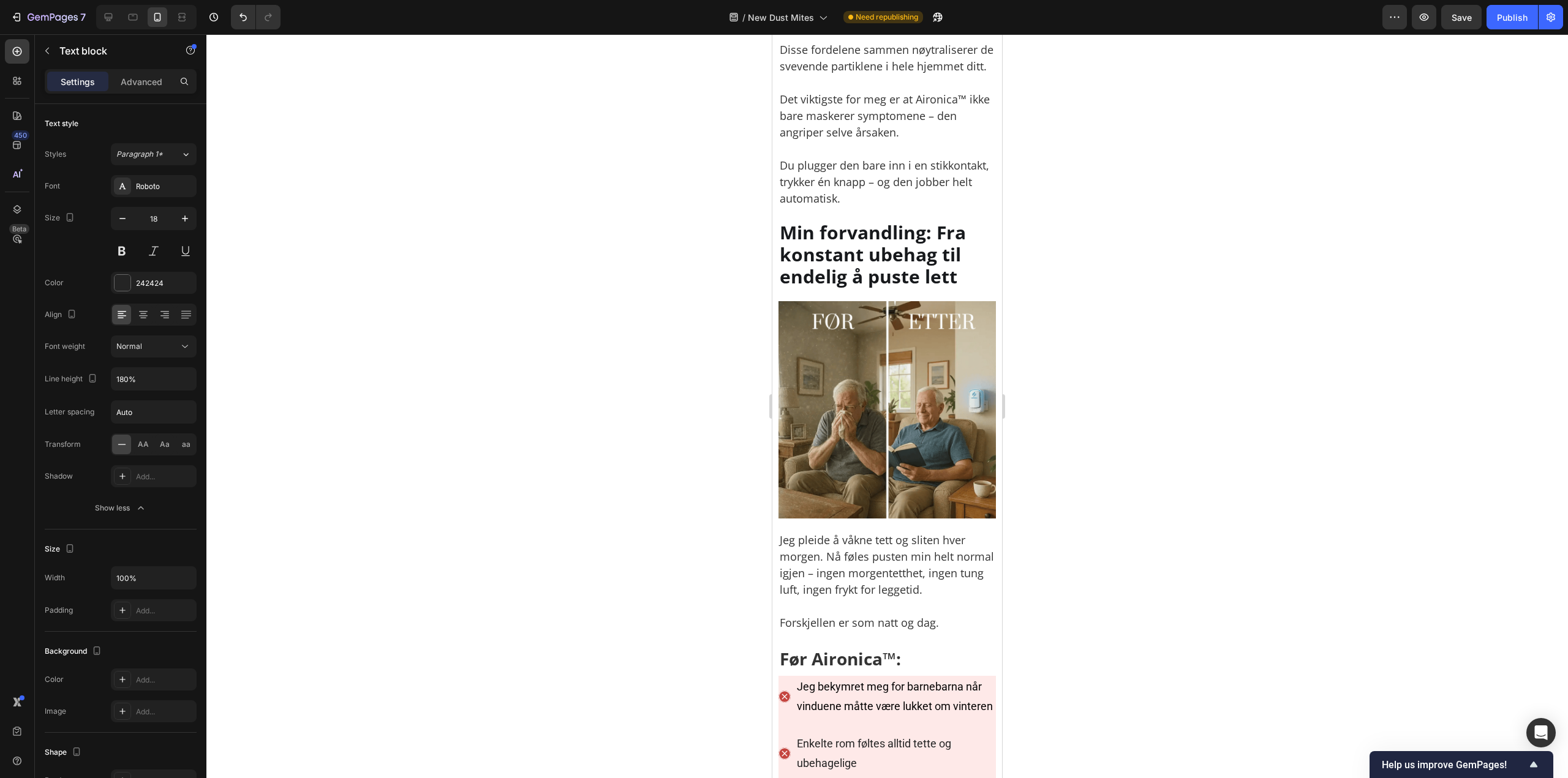
scroll to position [4897, 0]
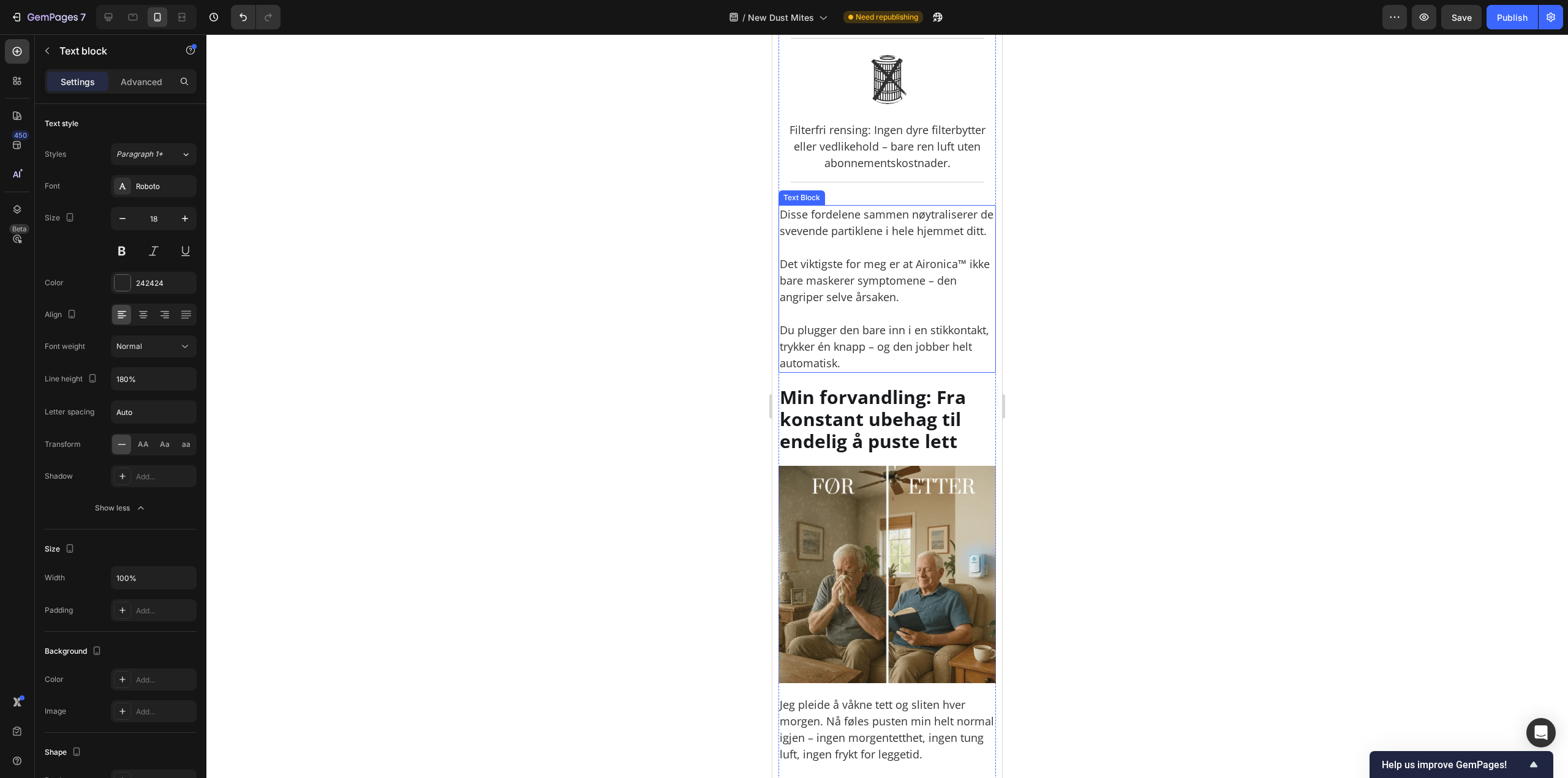
click at [889, 371] on p "Disse fordelene sammen nøytraliserer de svevende partiklene i hele hjemmet ditt…" at bounding box center [887, 289] width 215 height 165
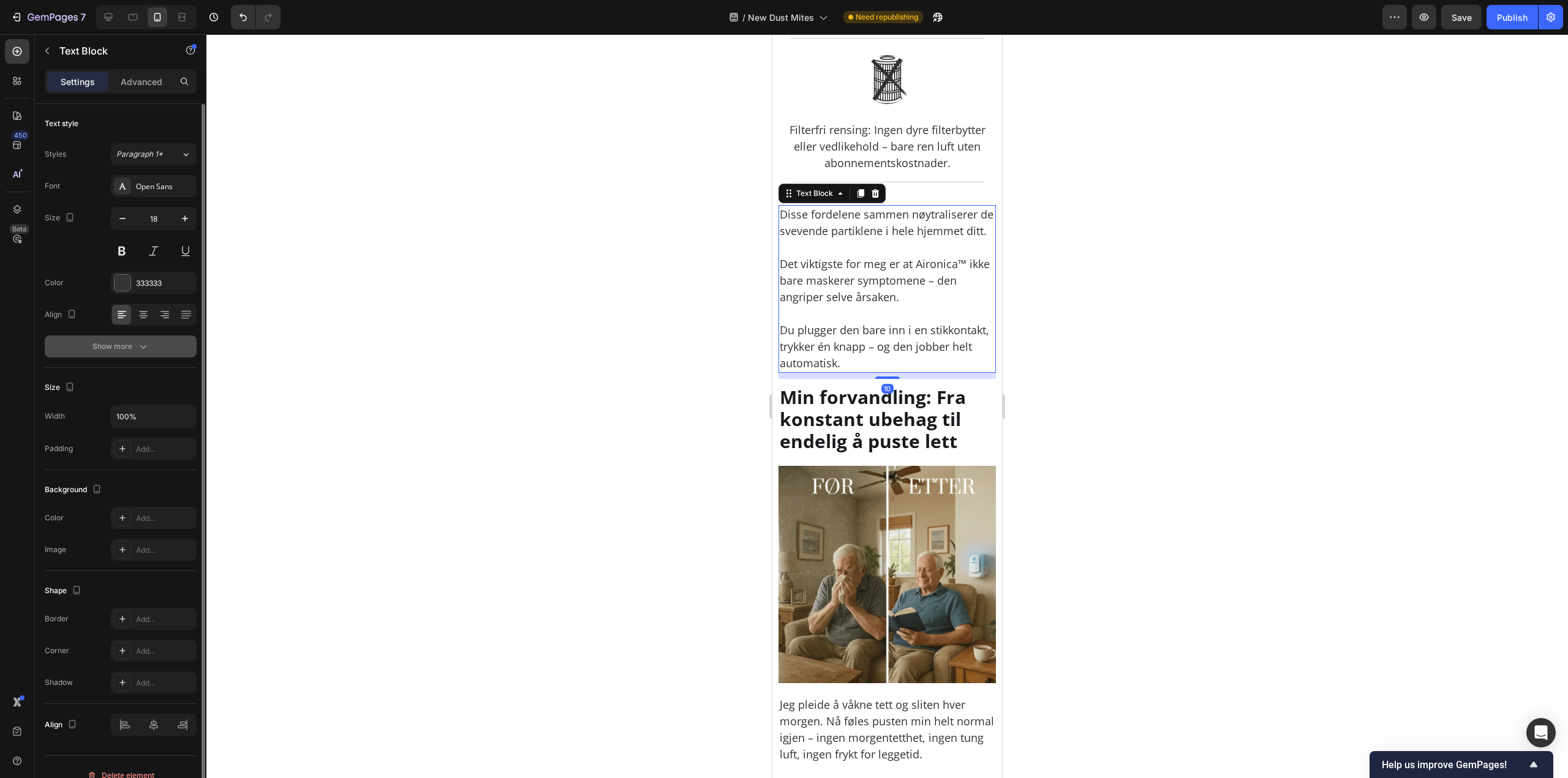
click at [165, 345] on button "Show more" at bounding box center [121, 346] width 151 height 22
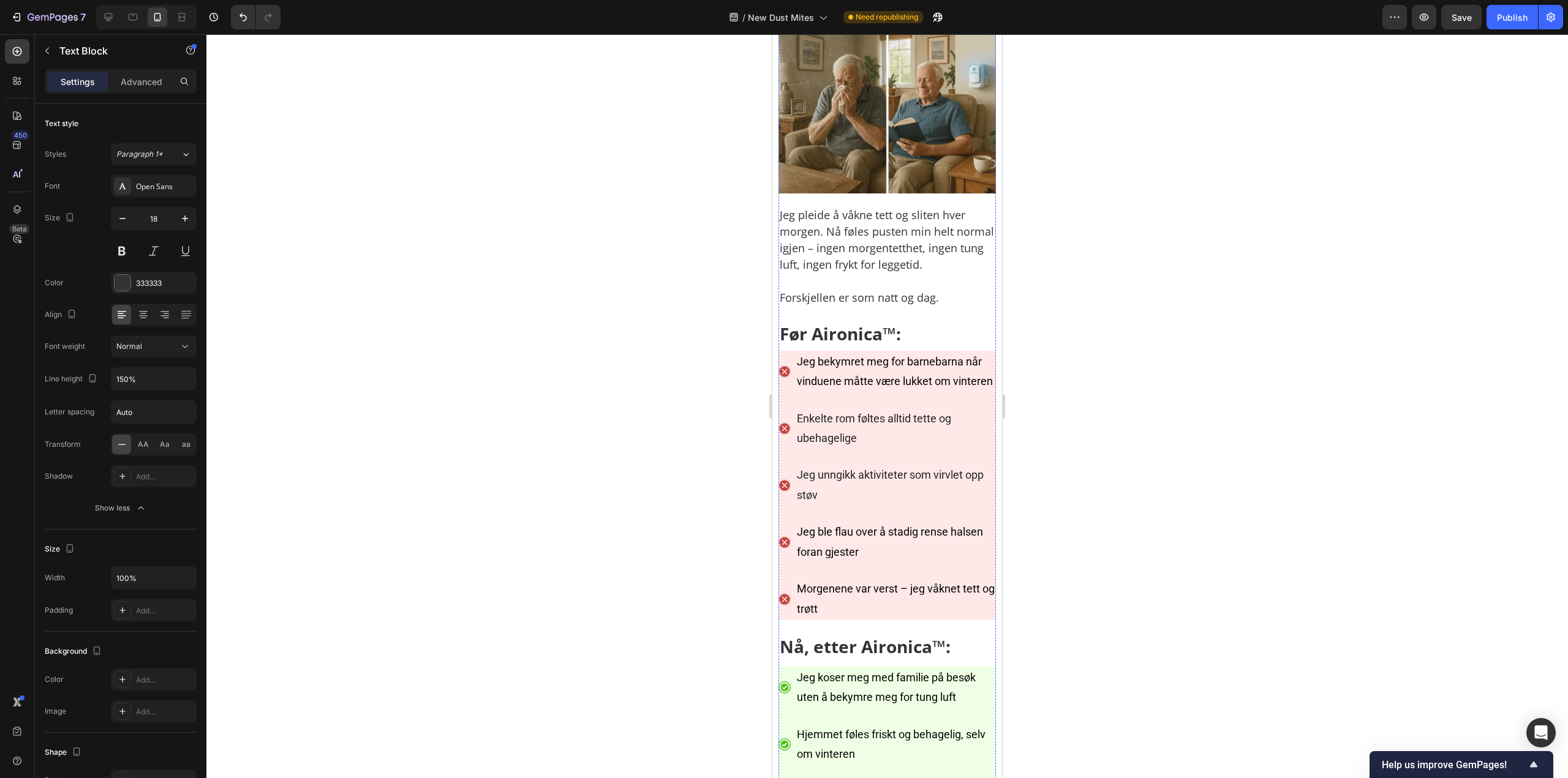
scroll to position [5693, 0]
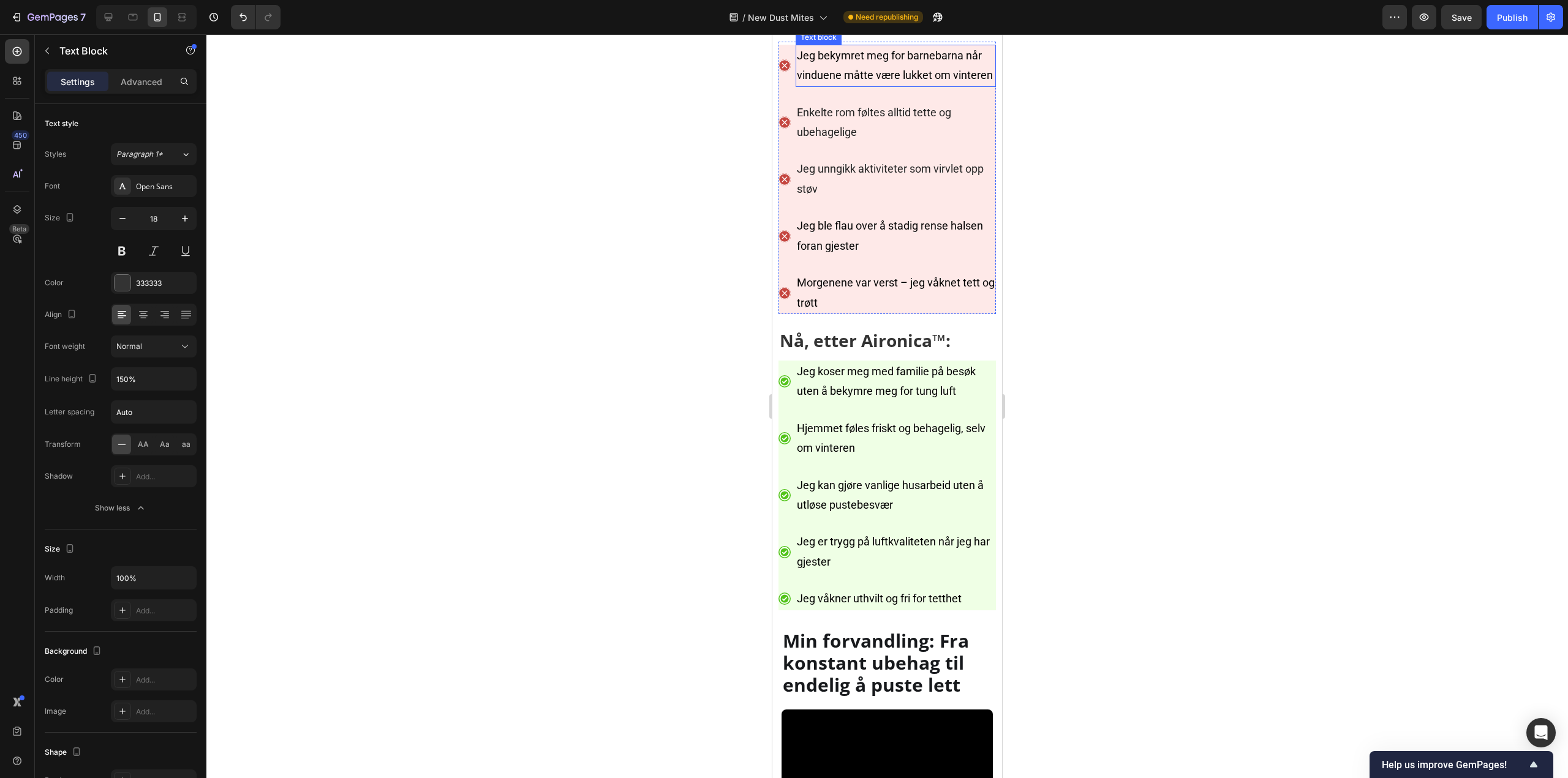
click at [904, 85] on p "Jeg bekymret meg for barnebarna når vinduene måtte være lukket om vinteren" at bounding box center [895, 65] width 198 height 40
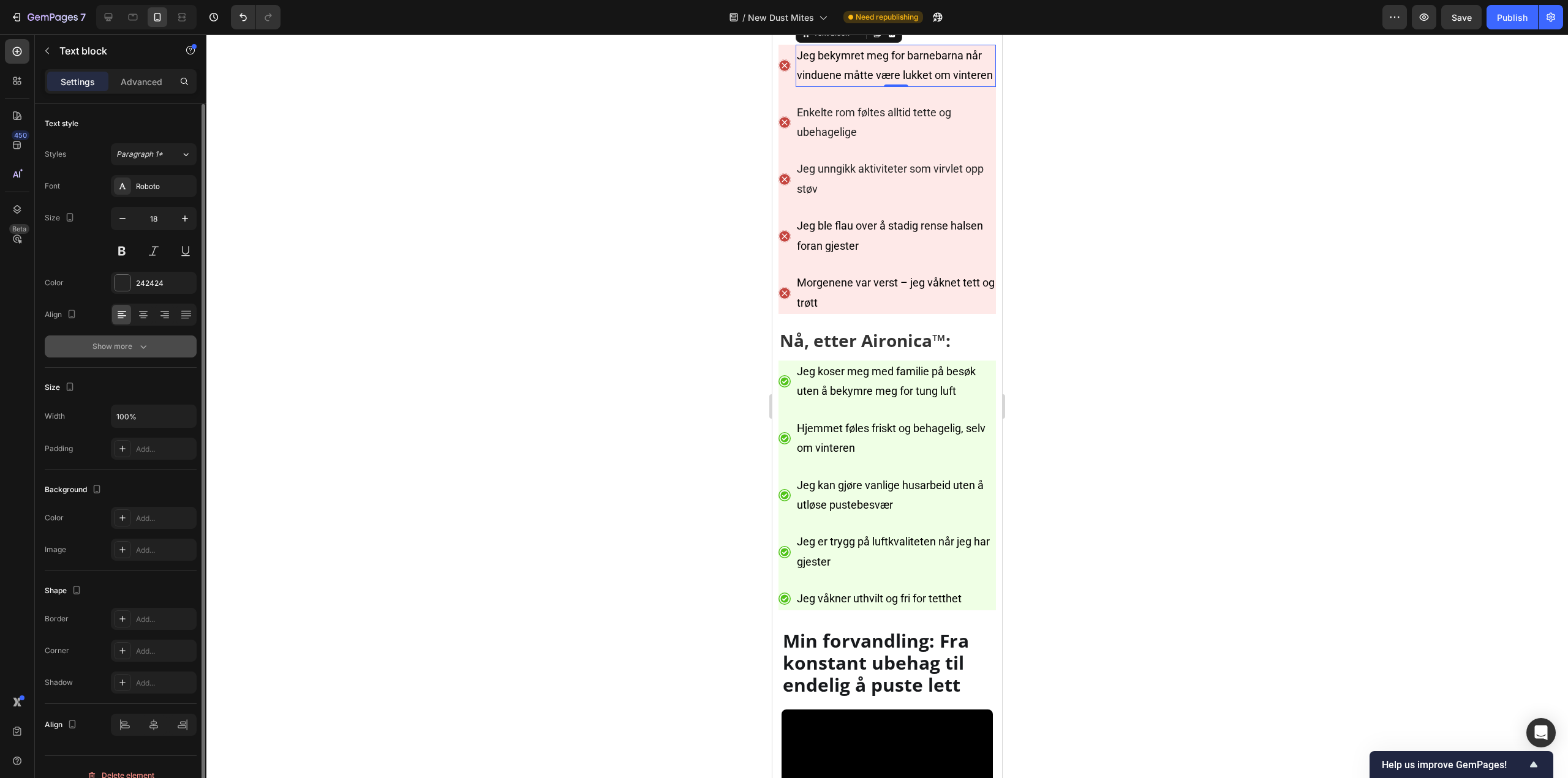
click at [150, 349] on button "Show more" at bounding box center [121, 346] width 151 height 22
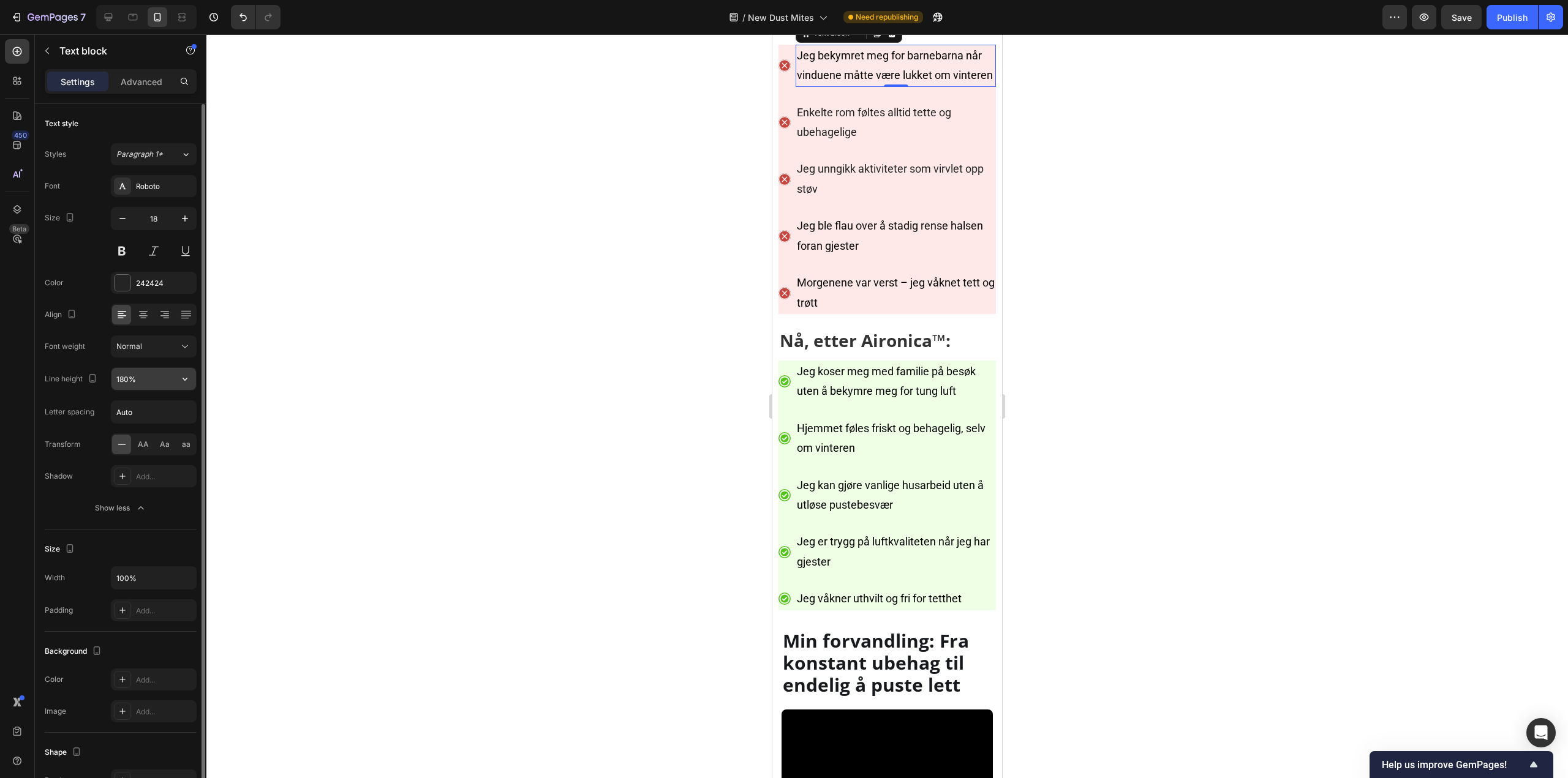
click at [134, 378] on input "180%" at bounding box center [154, 378] width 85 height 22
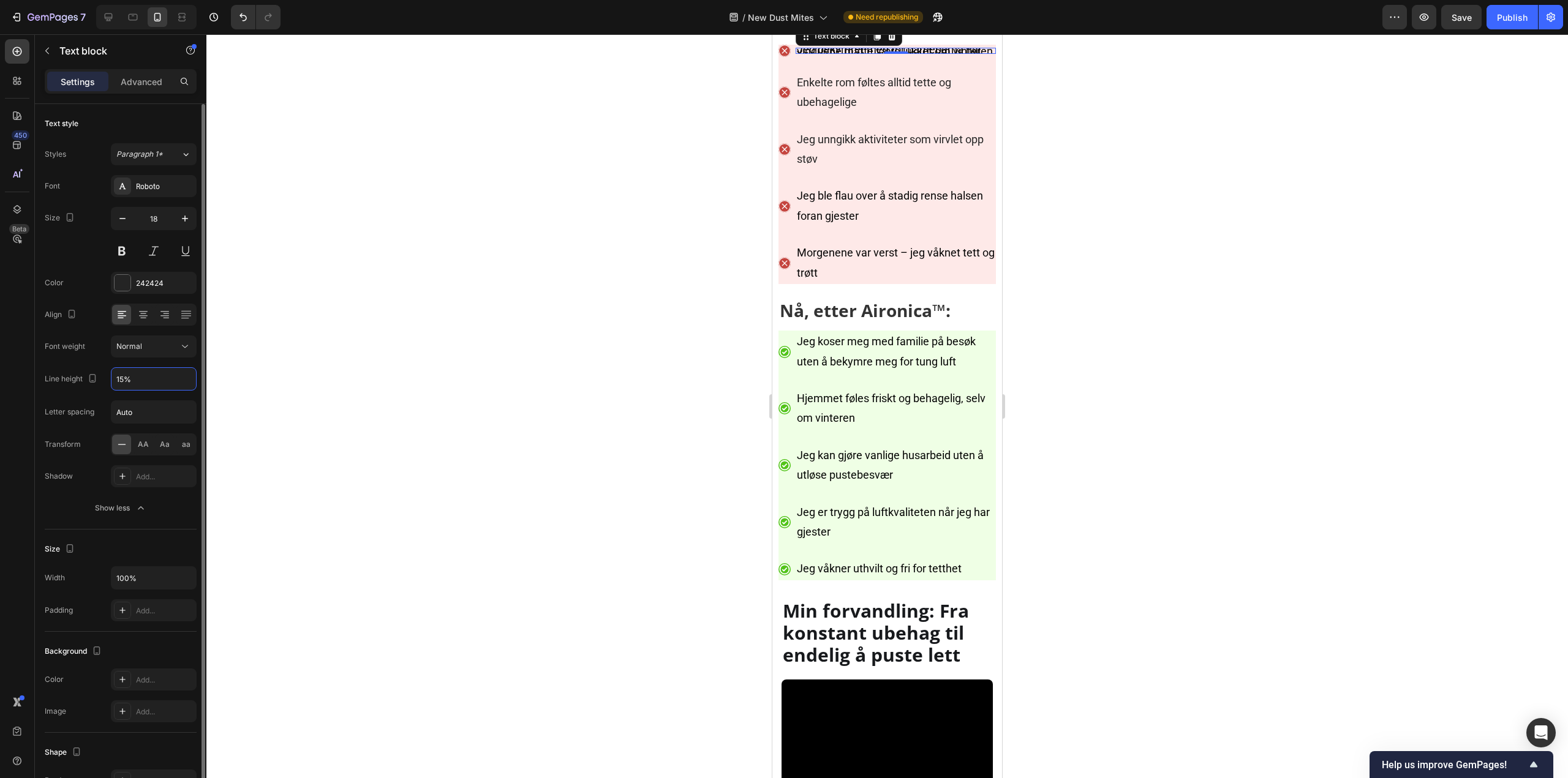
type input "150%"
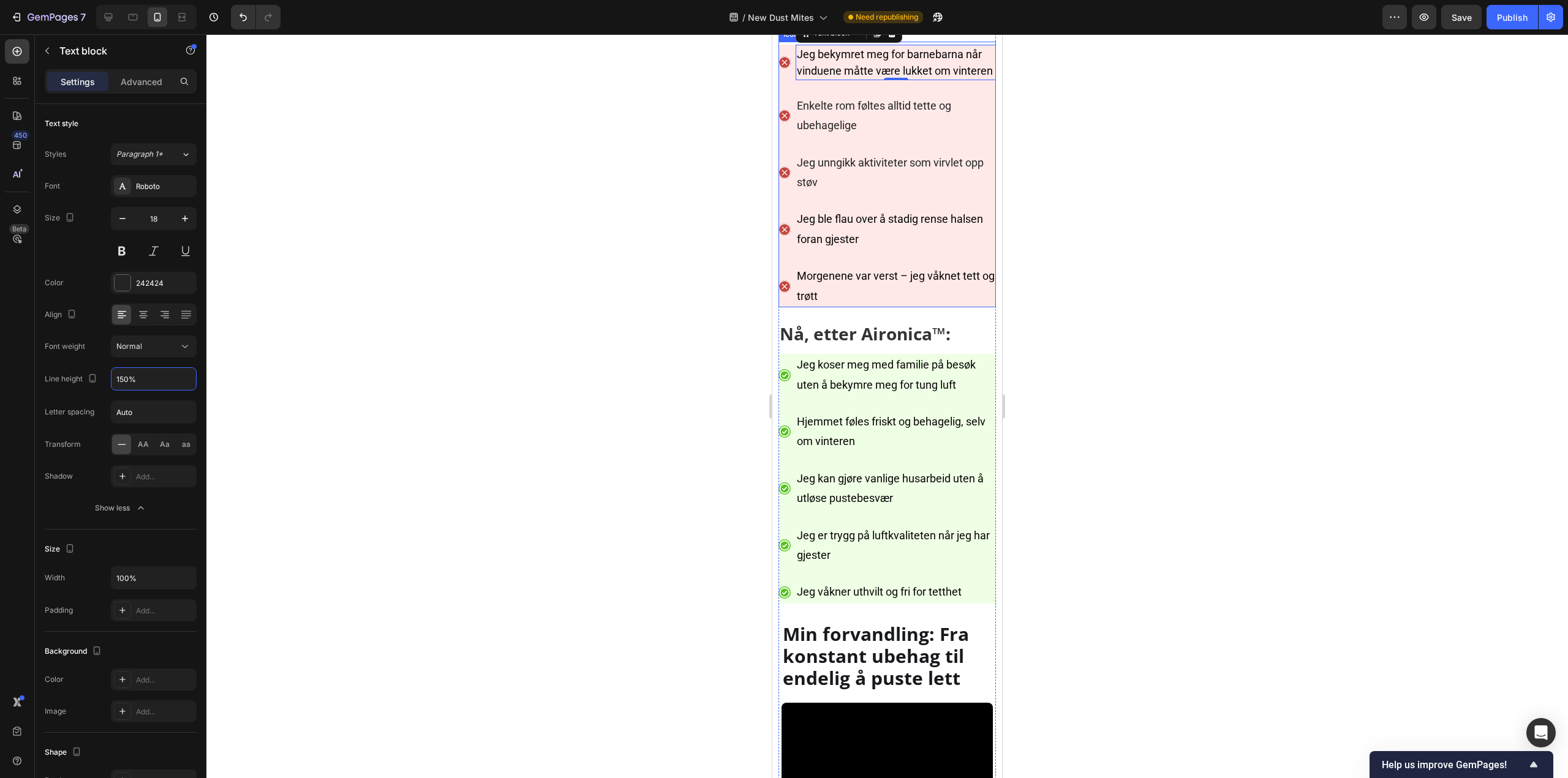
click at [870, 136] on p "Enkelte rom føltes alltid tette og ubehagelige" at bounding box center [895, 115] width 198 height 40
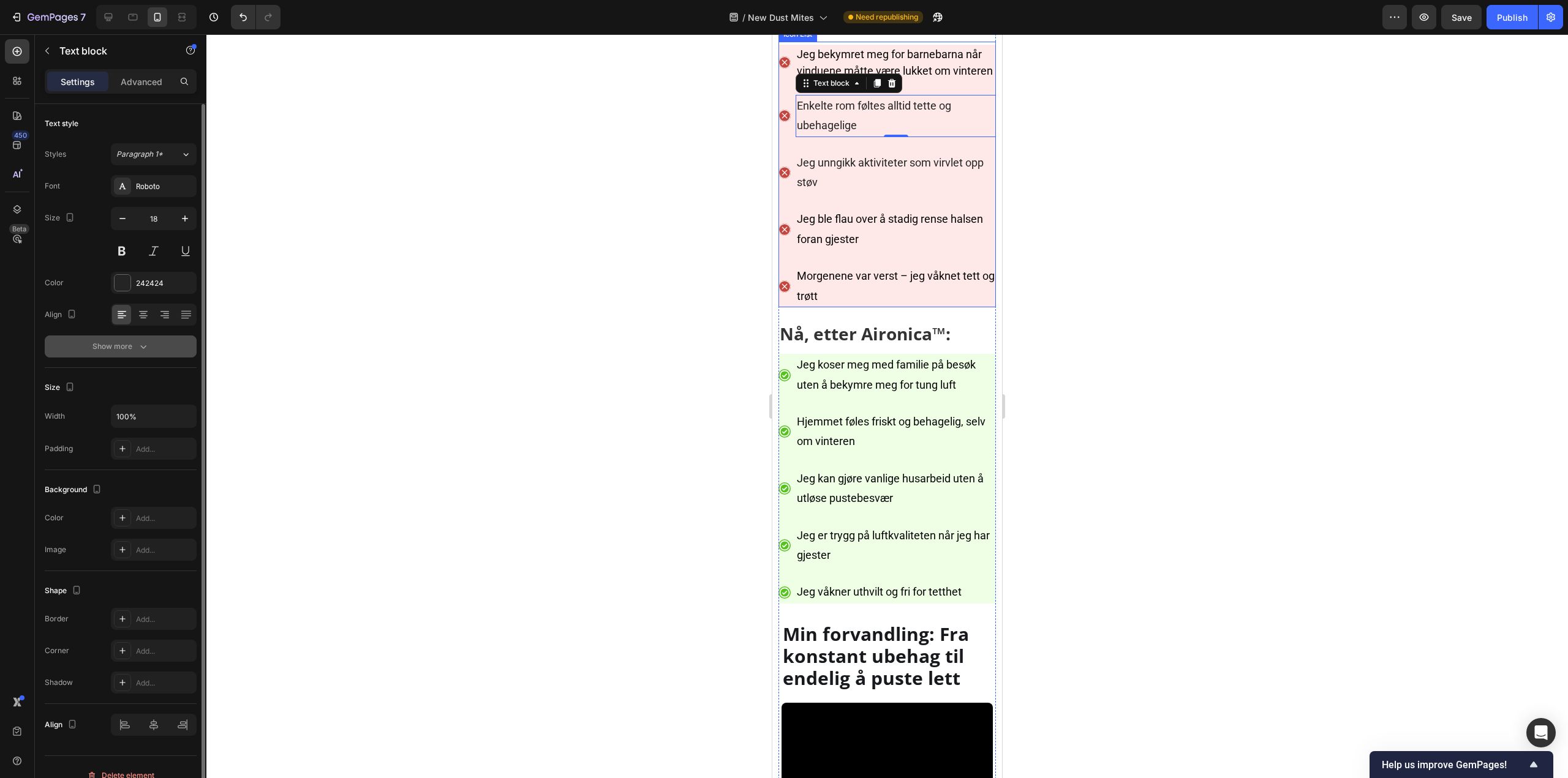
click at [145, 346] on icon "button" at bounding box center [143, 347] width 6 height 4
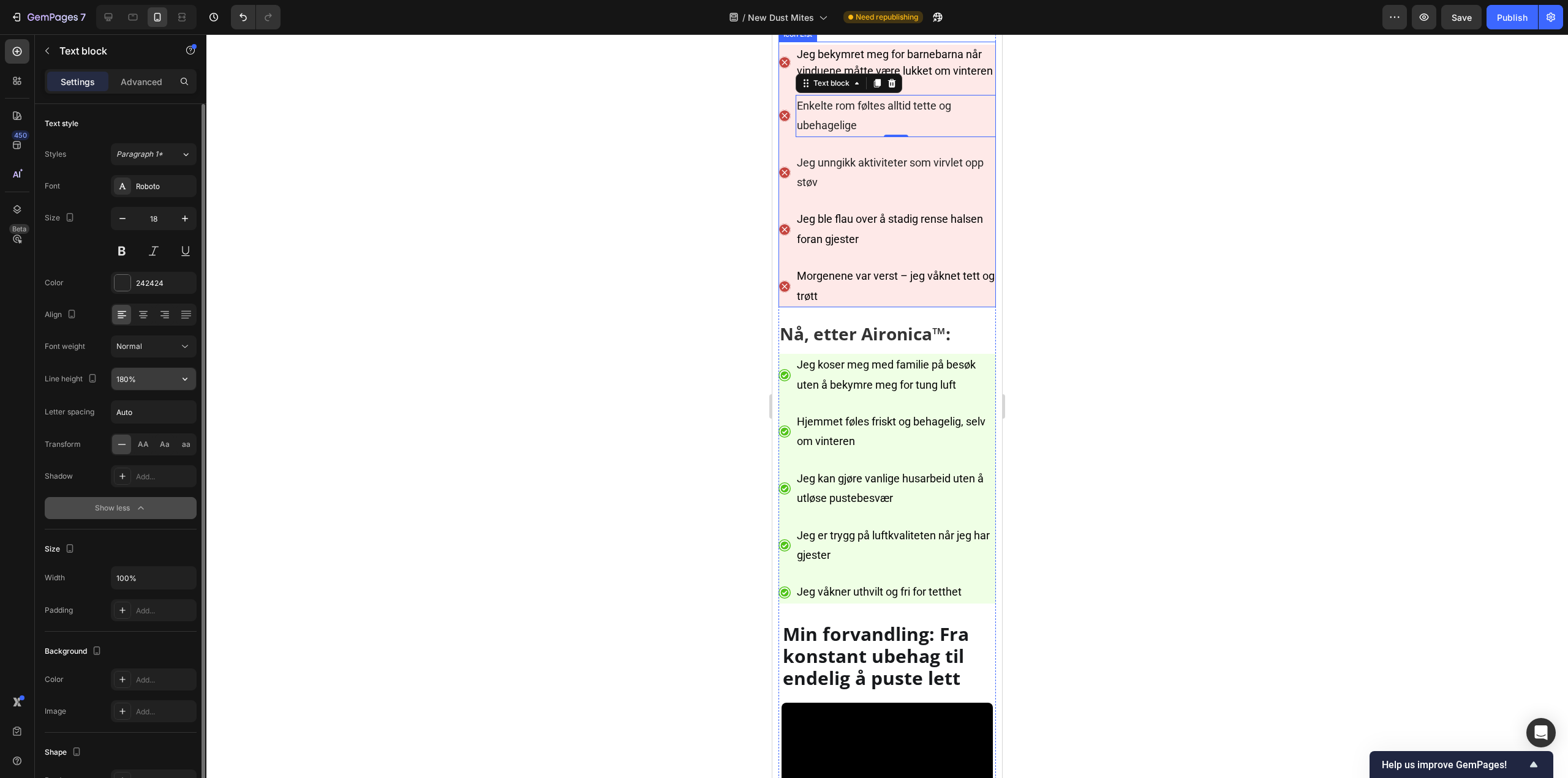
click at [136, 376] on input "180%" at bounding box center [154, 378] width 85 height 22
paste input "5"
type input "150%"
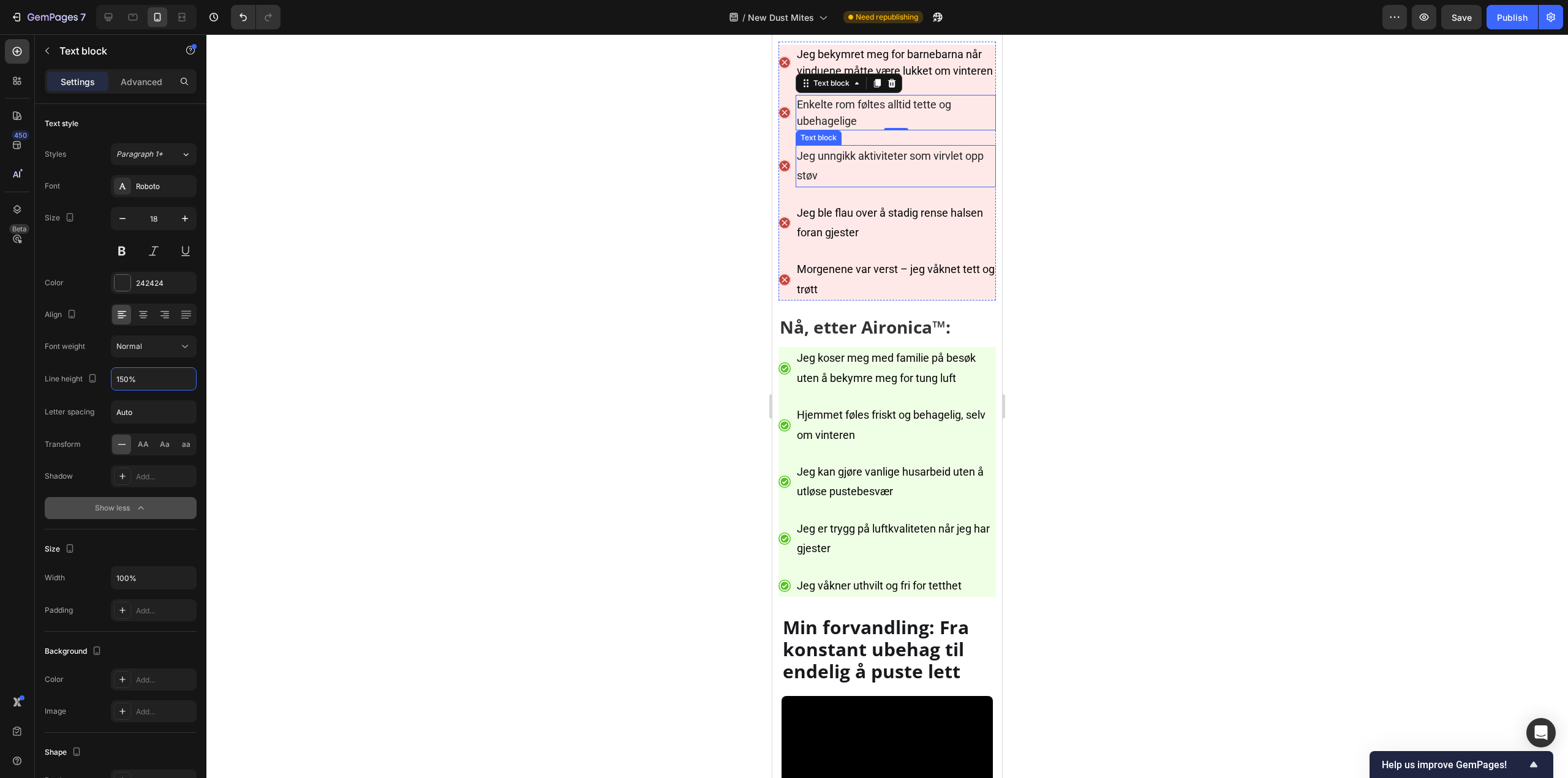
click at [903, 182] on span "Jeg unngikk aktiviteter som virvlet opp støv" at bounding box center [890, 165] width 187 height 33
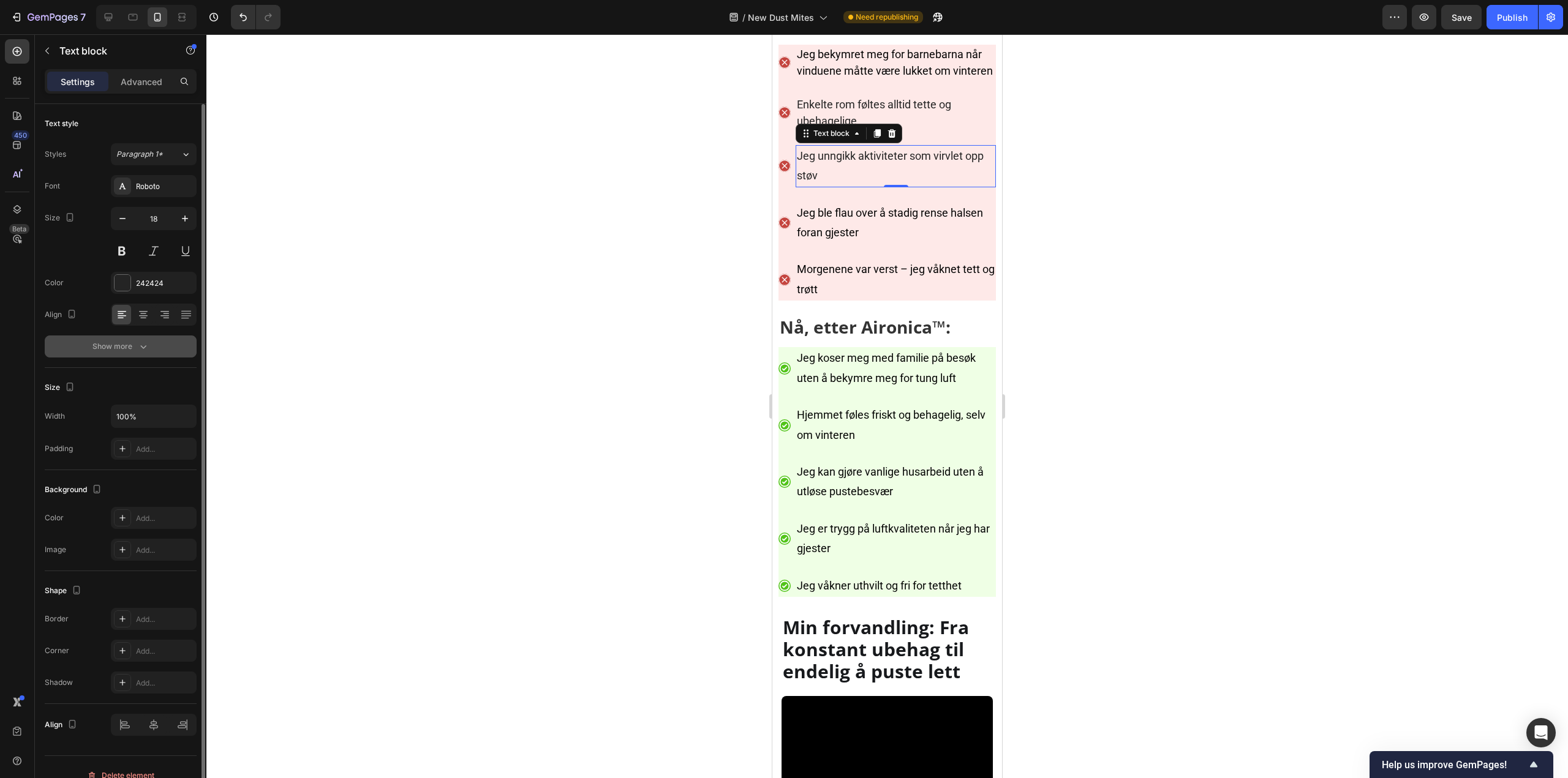
click at [129, 339] on button "Show more" at bounding box center [121, 346] width 151 height 22
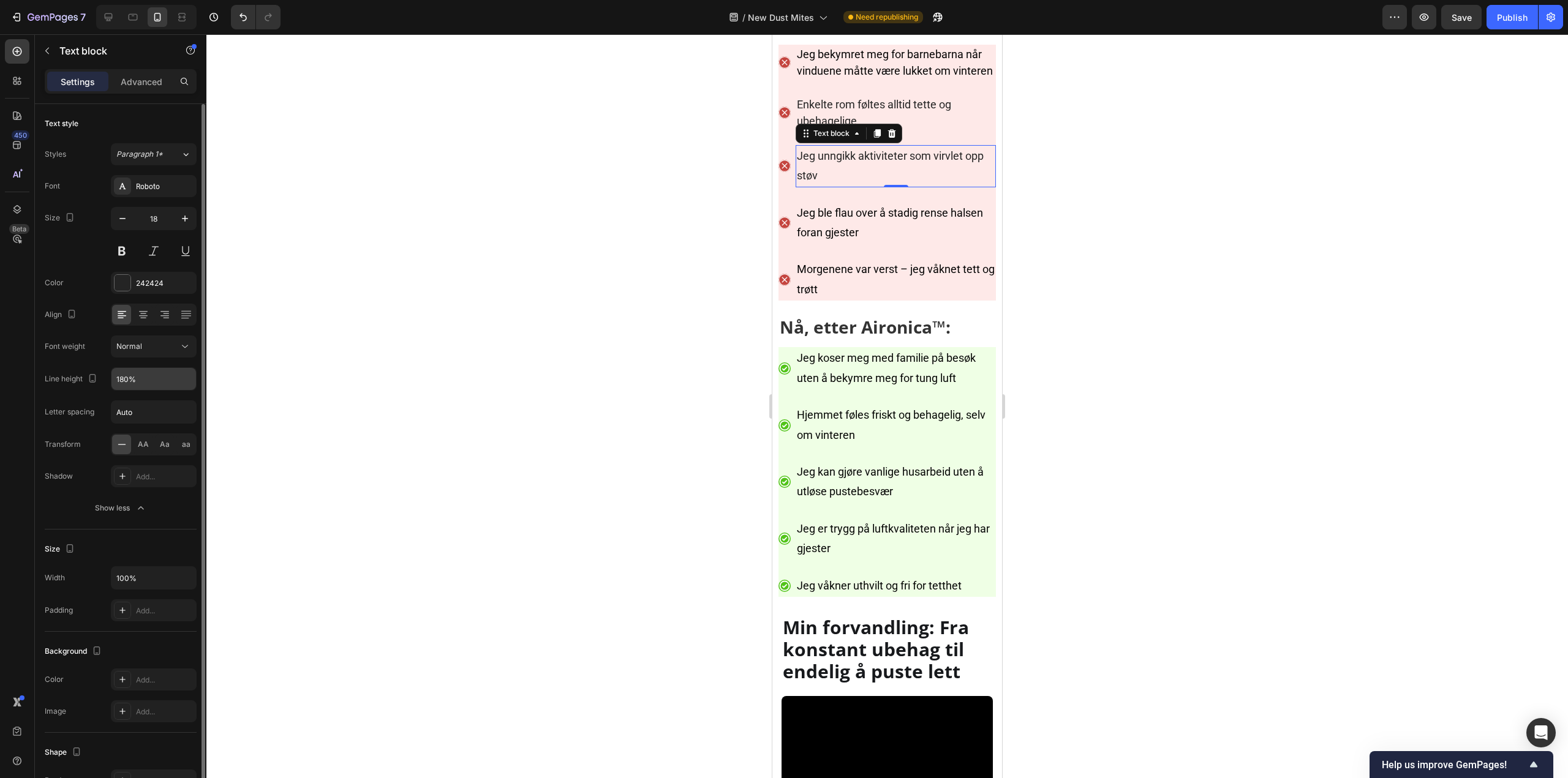
click at [135, 385] on input "180%" at bounding box center [154, 378] width 85 height 22
paste input "5"
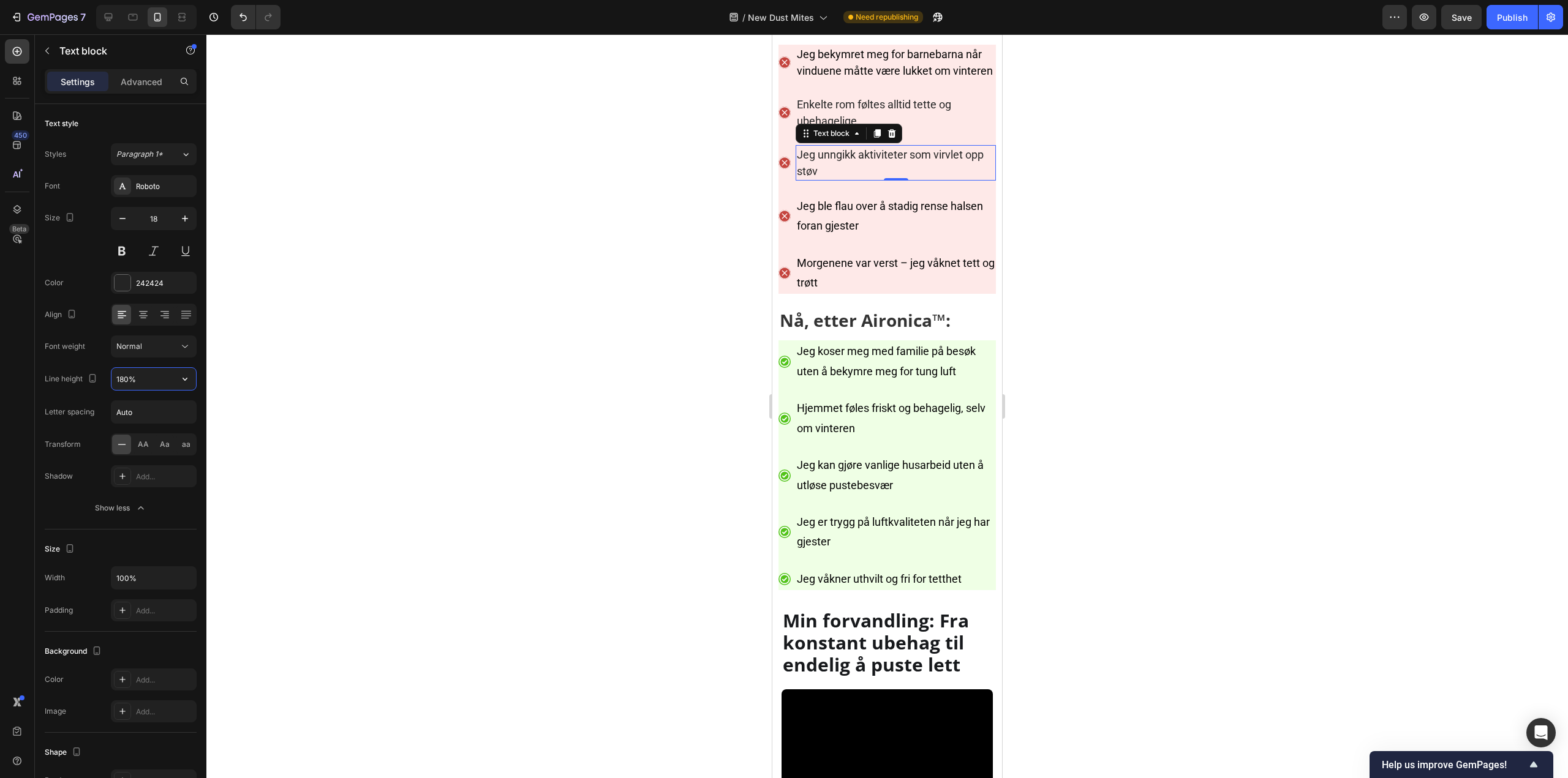
type input "150%"
click at [928, 232] on span "Jeg ble flau over å stadig rense halsen foran gjester" at bounding box center [889, 216] width 186 height 33
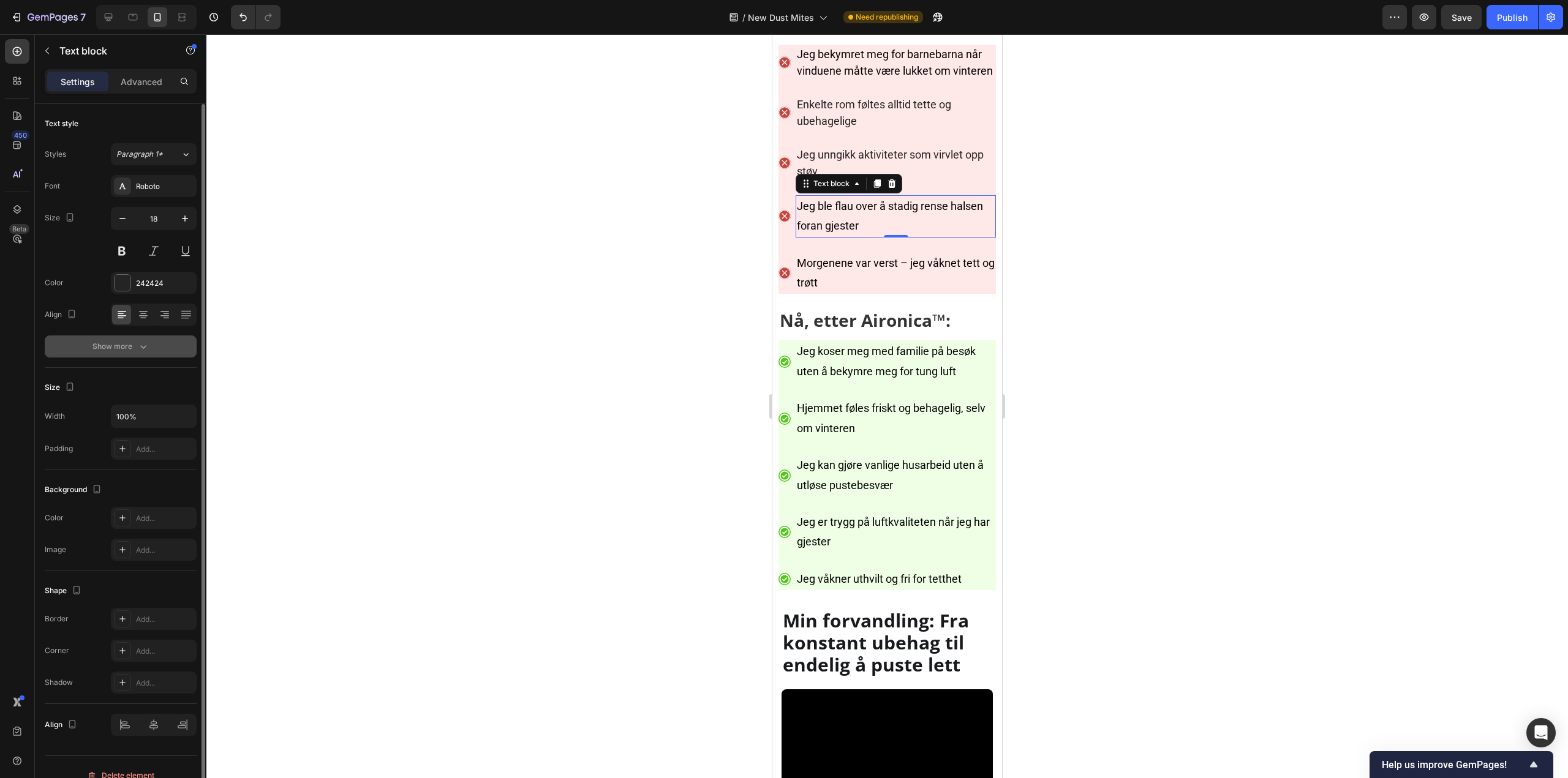
click at [159, 356] on button "Show more" at bounding box center [121, 346] width 151 height 22
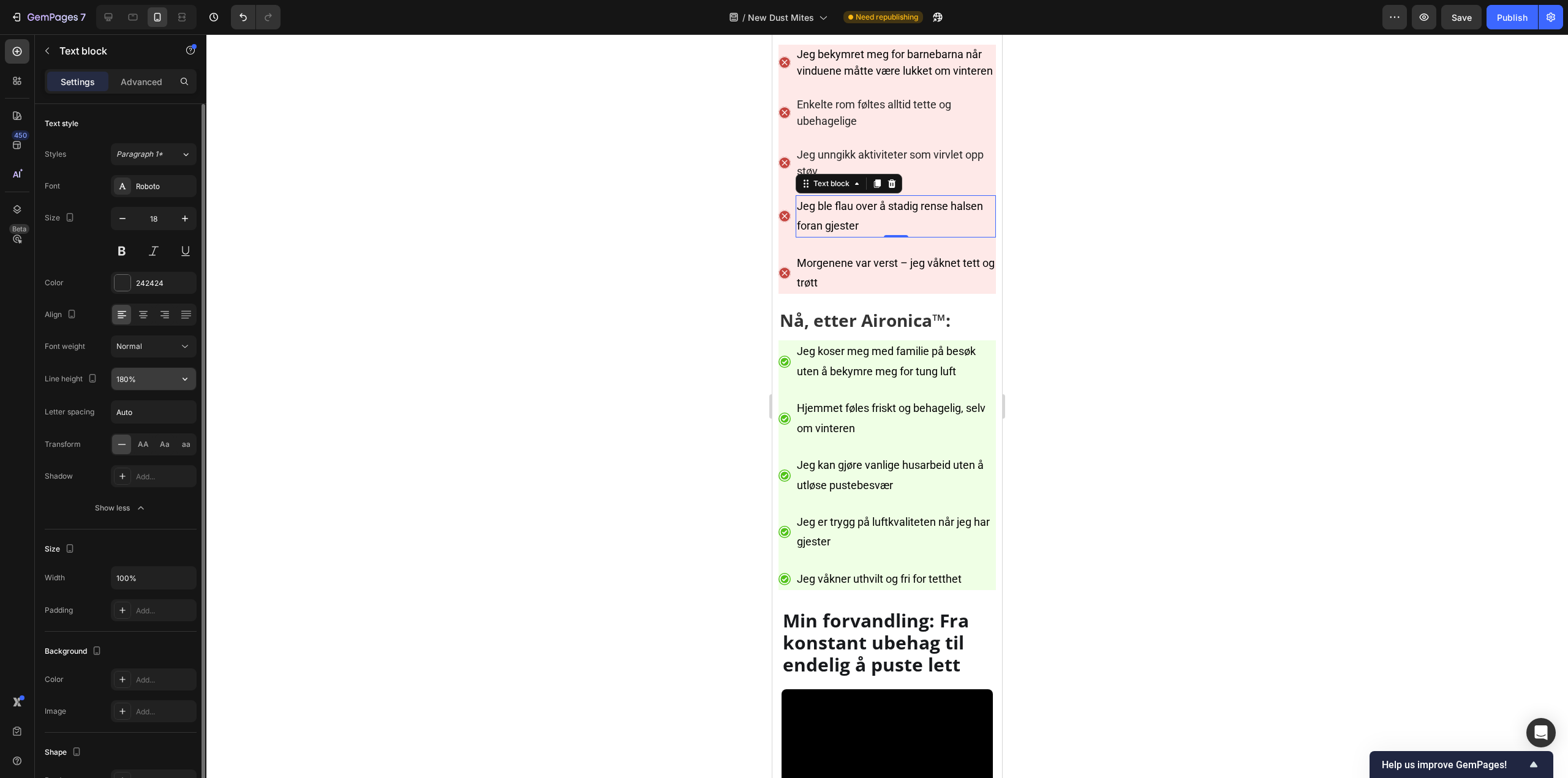
click at [150, 389] on input "180%" at bounding box center [154, 378] width 85 height 22
paste input "5"
type input "150%"
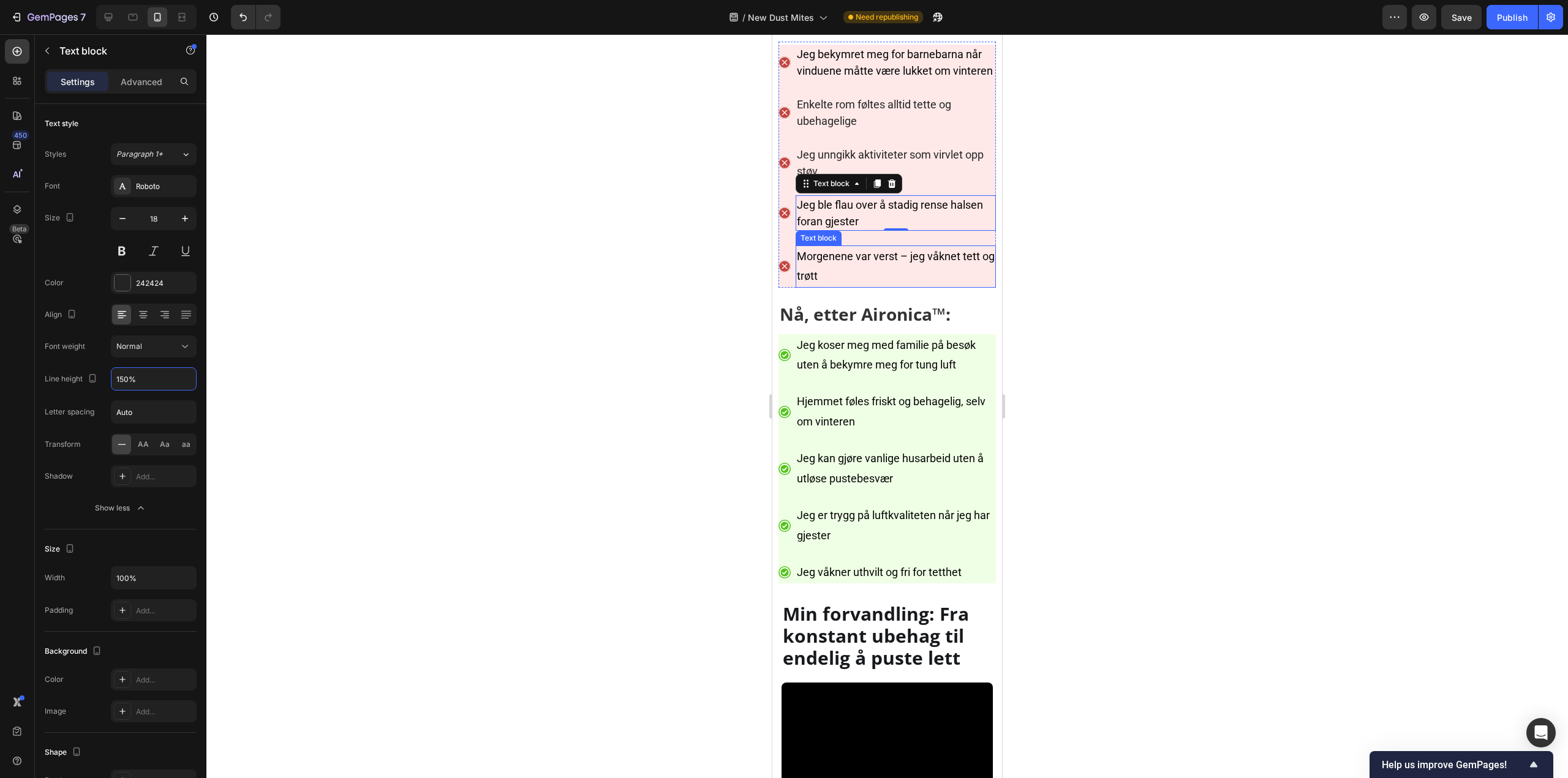
click at [898, 287] on p "Morgenene var verst – jeg våknet tett og trøtt" at bounding box center [895, 266] width 198 height 40
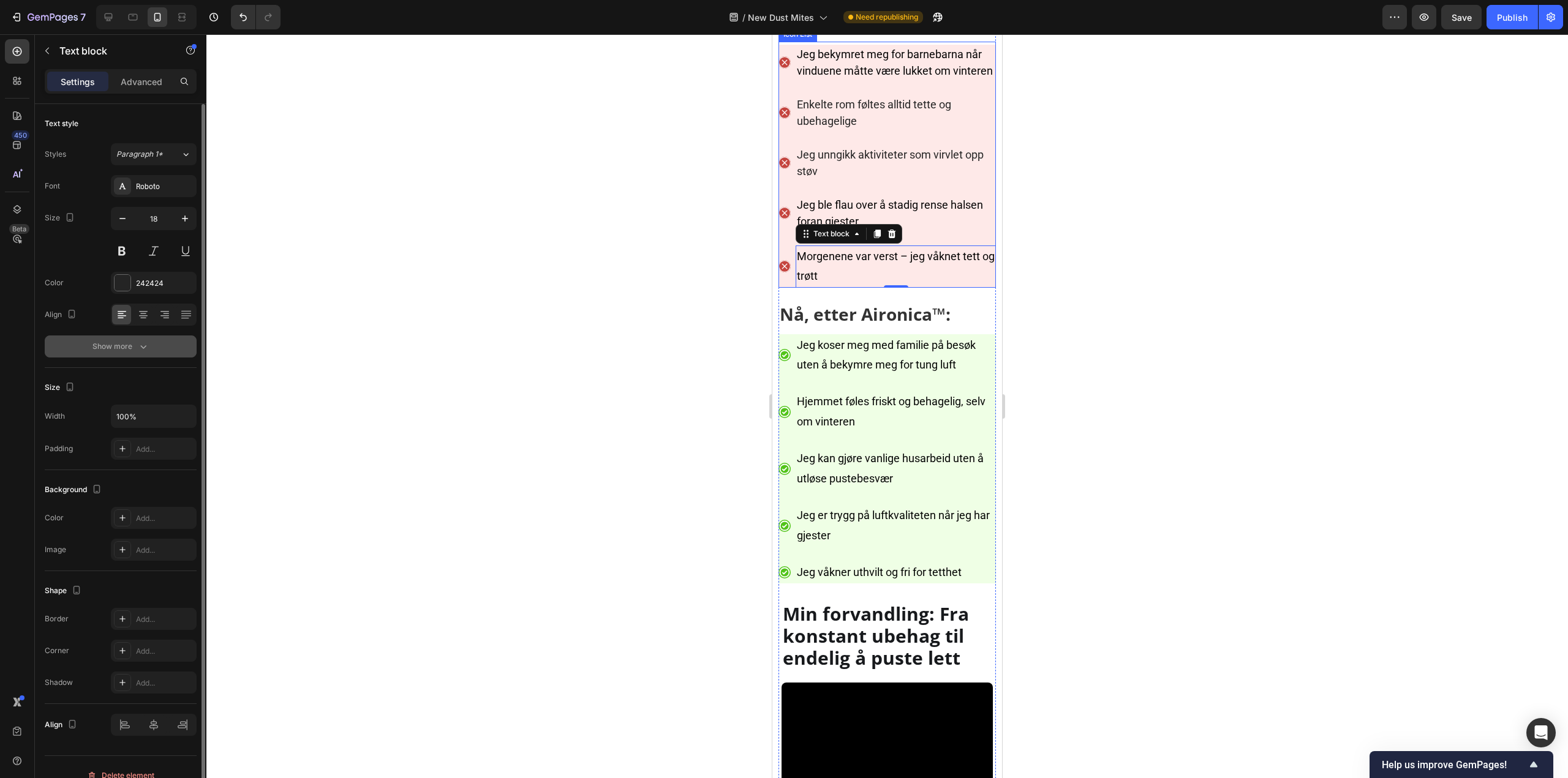
click at [114, 345] on div "Show more" at bounding box center [121, 347] width 57 height 12
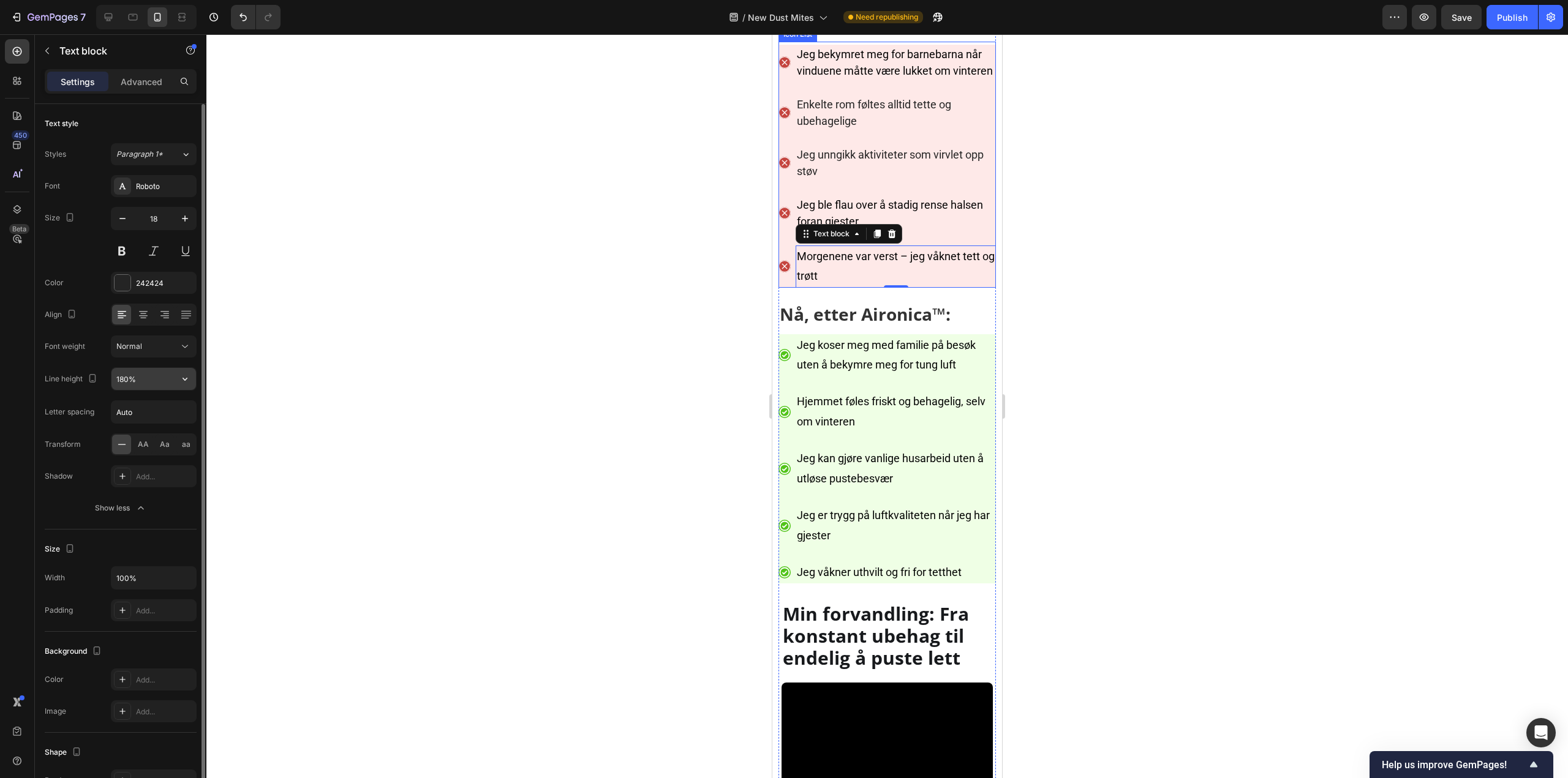
click at [135, 381] on input "180%" at bounding box center [154, 378] width 85 height 22
paste input "5"
type input "150%"
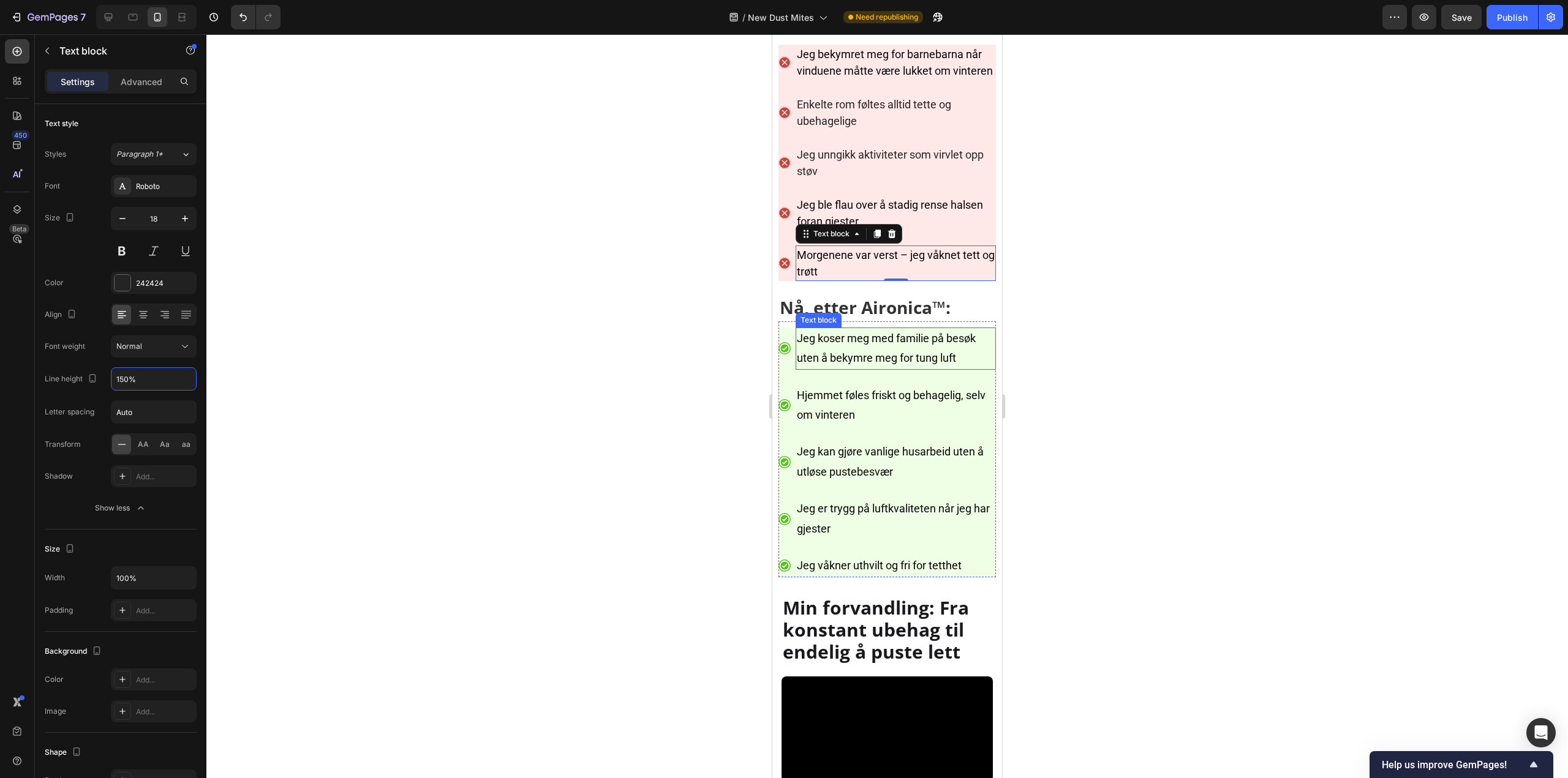
click at [937, 364] on span "Jeg koser meg med familie på besøk uten å bekymre meg for tung luft" at bounding box center [886, 348] width 179 height 33
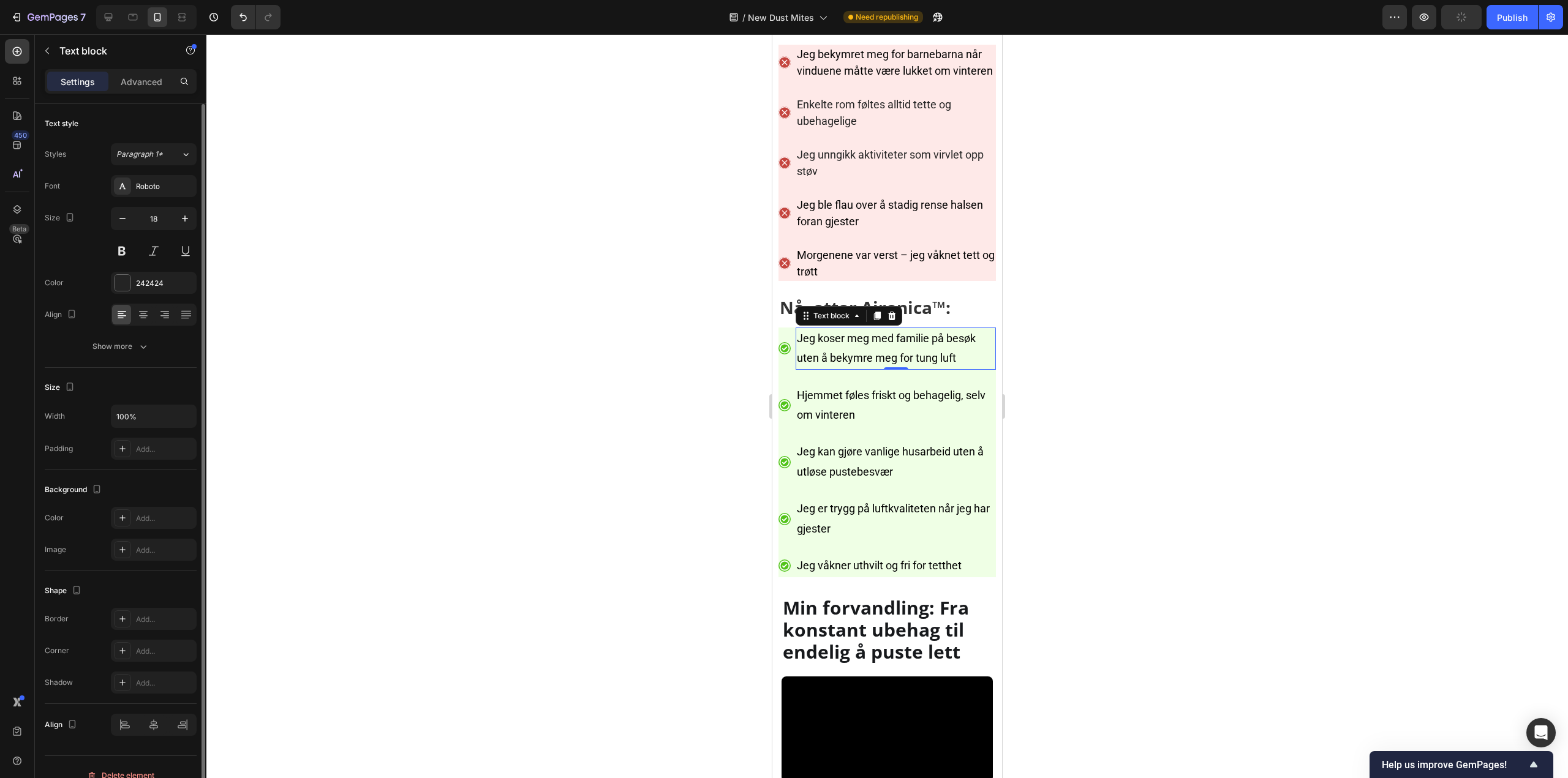
click at [136, 365] on div "Text style Styles Paragraph 1* Font Roboto Size 18 Color 242424 Align Show more" at bounding box center [121, 236] width 151 height 264
click at [136, 359] on div "Text style Styles Paragraph 1* Font Roboto Size 18 Color 242424 Align Show more" at bounding box center [121, 236] width 151 height 264
click at [136, 352] on div "Show more" at bounding box center [121, 347] width 57 height 12
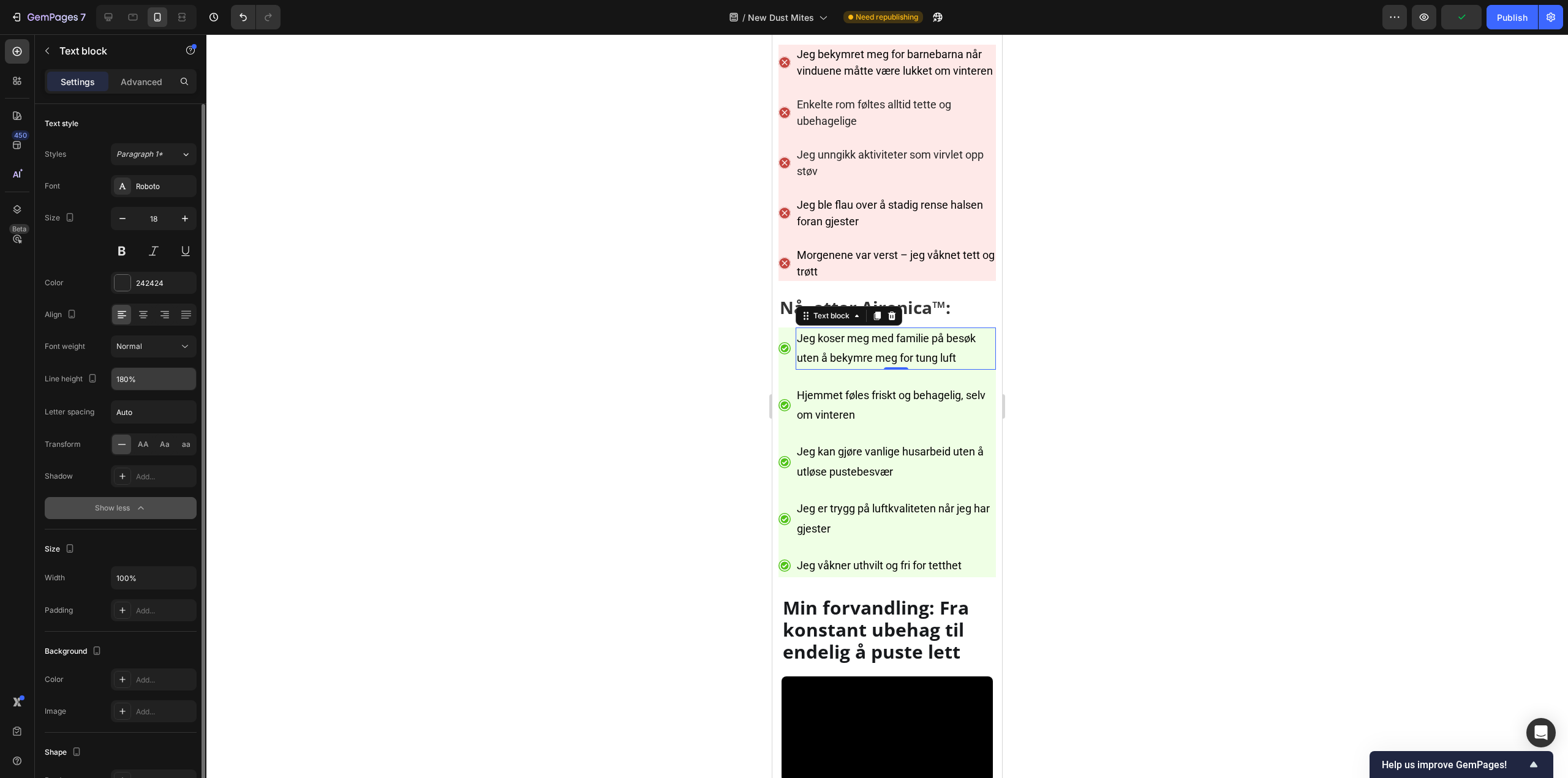
click at [153, 383] on input "180%" at bounding box center [154, 378] width 85 height 22
paste input "5"
type input "150%"
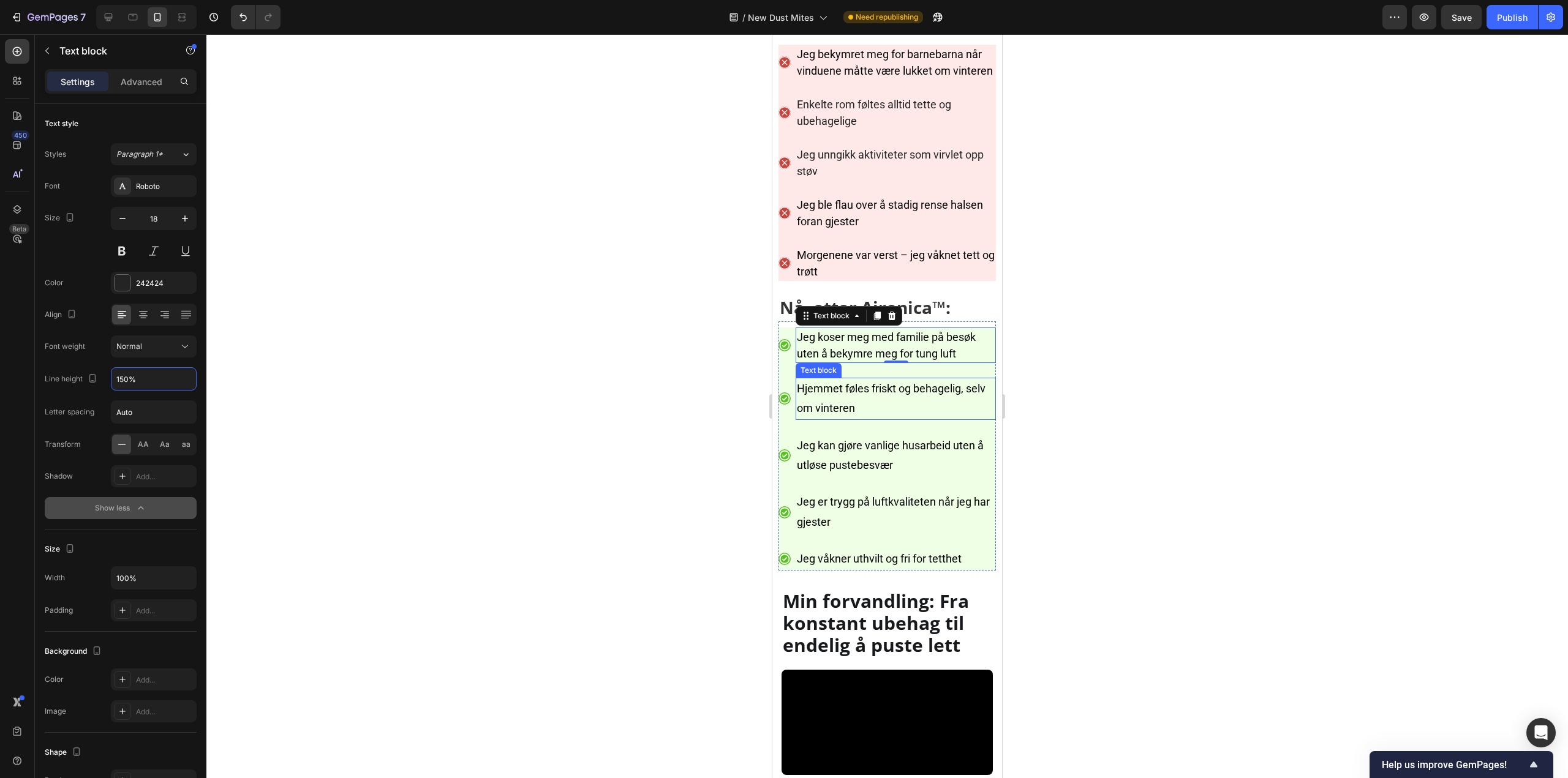
click at [845, 415] on span "Hjemmet føles friskt og behagelig, selv om vinteren" at bounding box center [891, 398] width 188 height 33
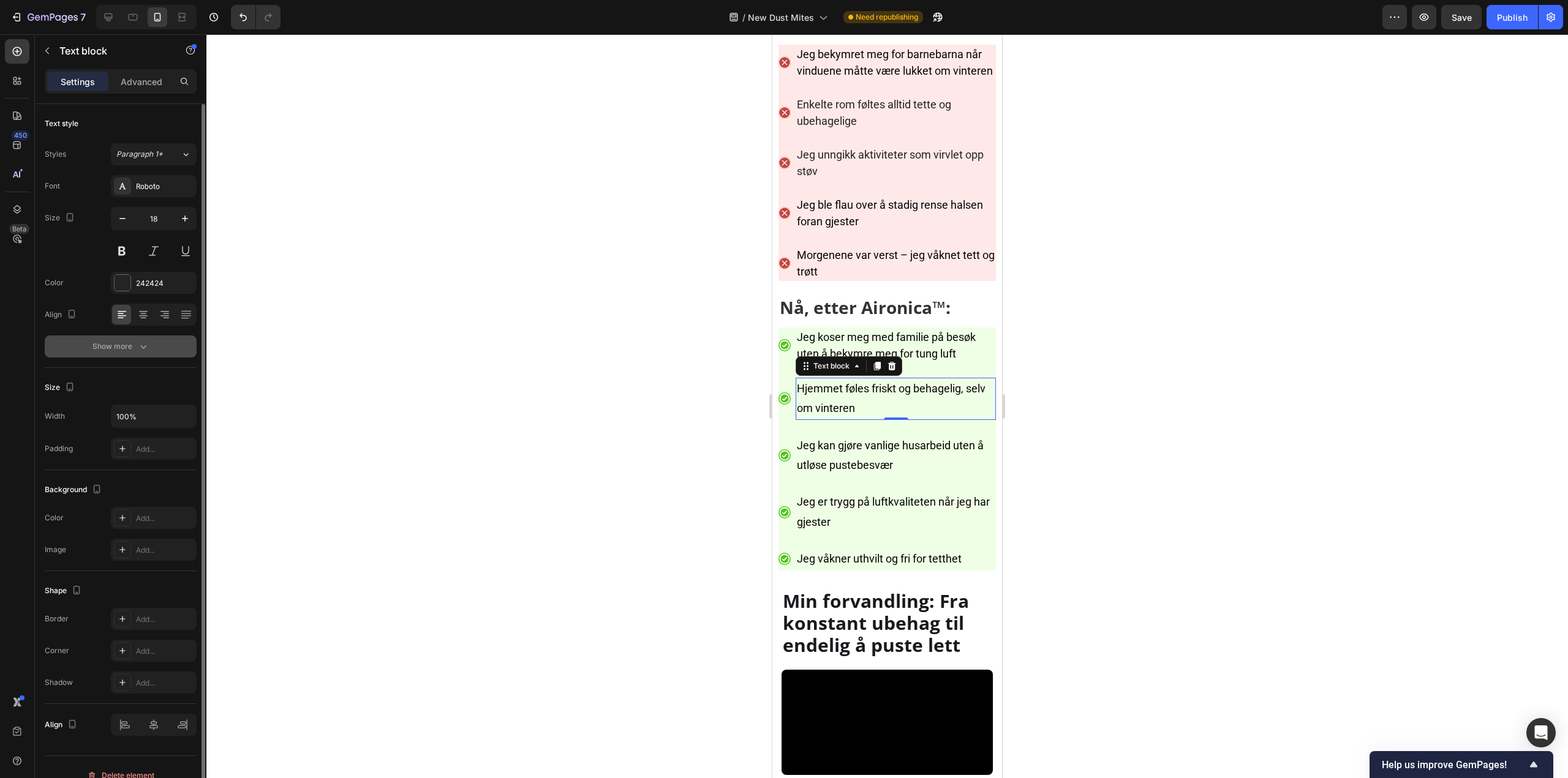
click at [114, 352] on button "Show more" at bounding box center [121, 346] width 151 height 22
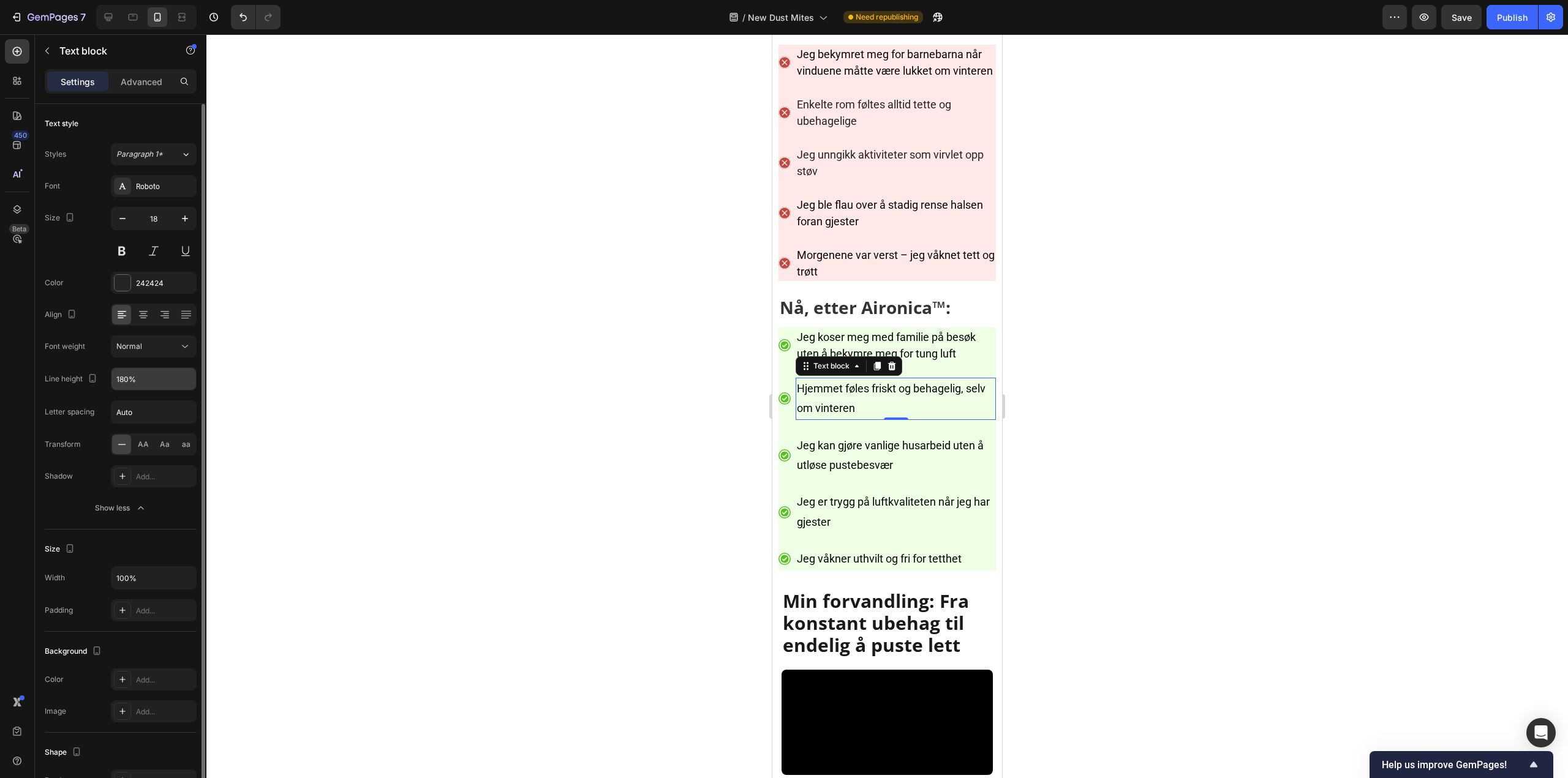
click at [140, 381] on input "180%" at bounding box center [154, 378] width 85 height 22
paste input "5"
type input "150%"
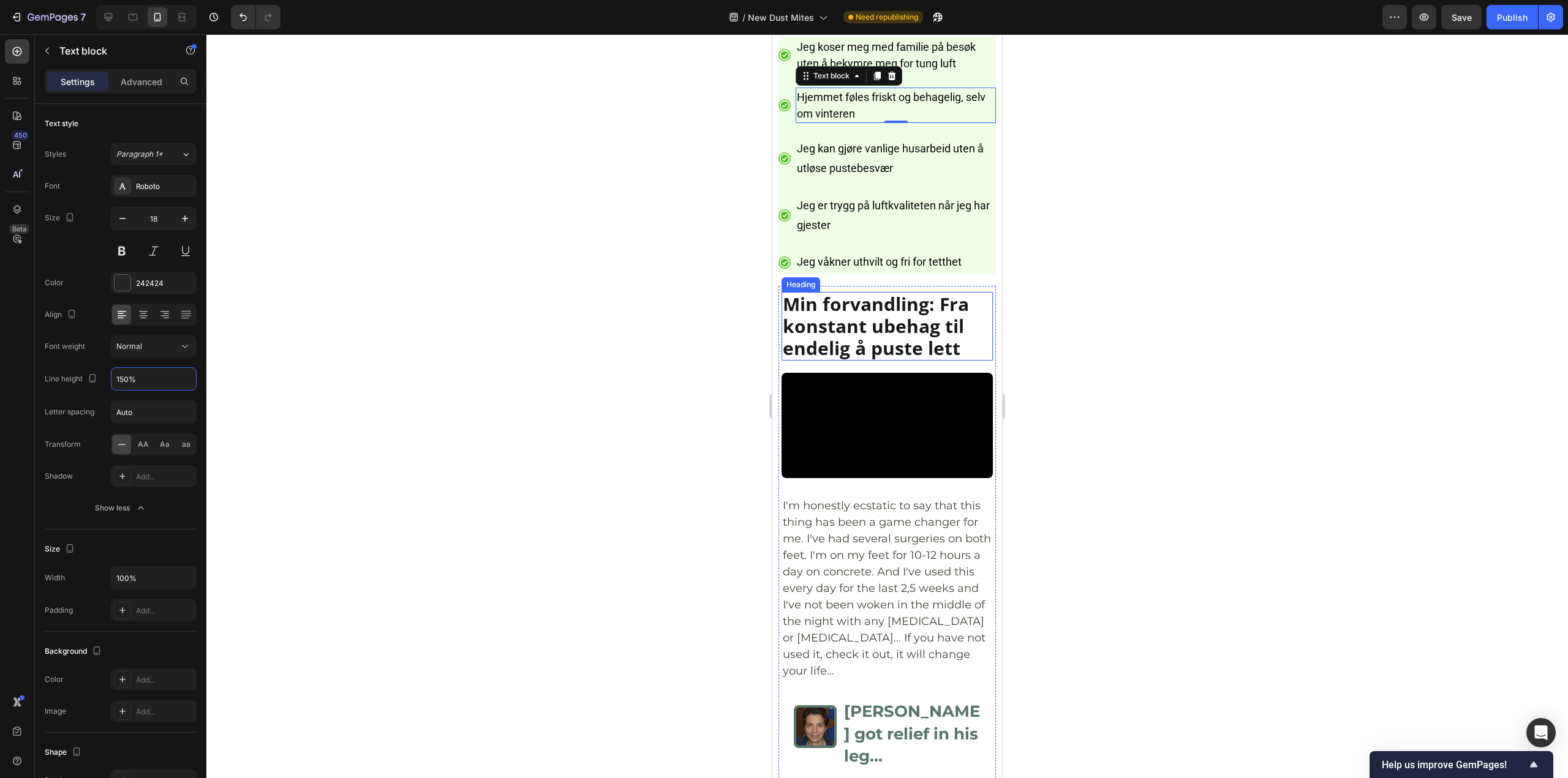
scroll to position [5999, 0]
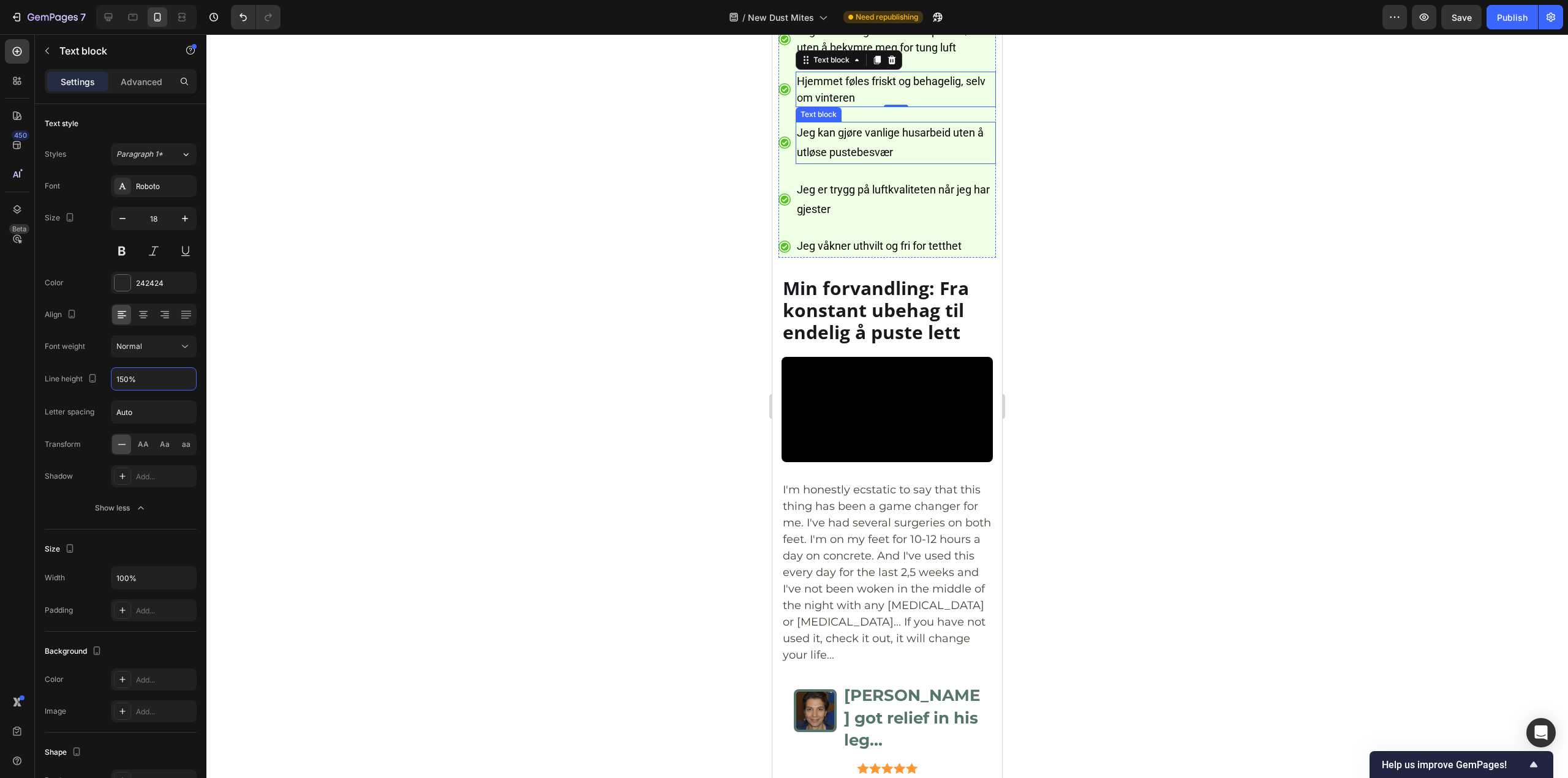
click at [841, 163] on p "Jeg kan gjøre vanlige husarbeid uten å utløse pustebesvær" at bounding box center [895, 143] width 198 height 40
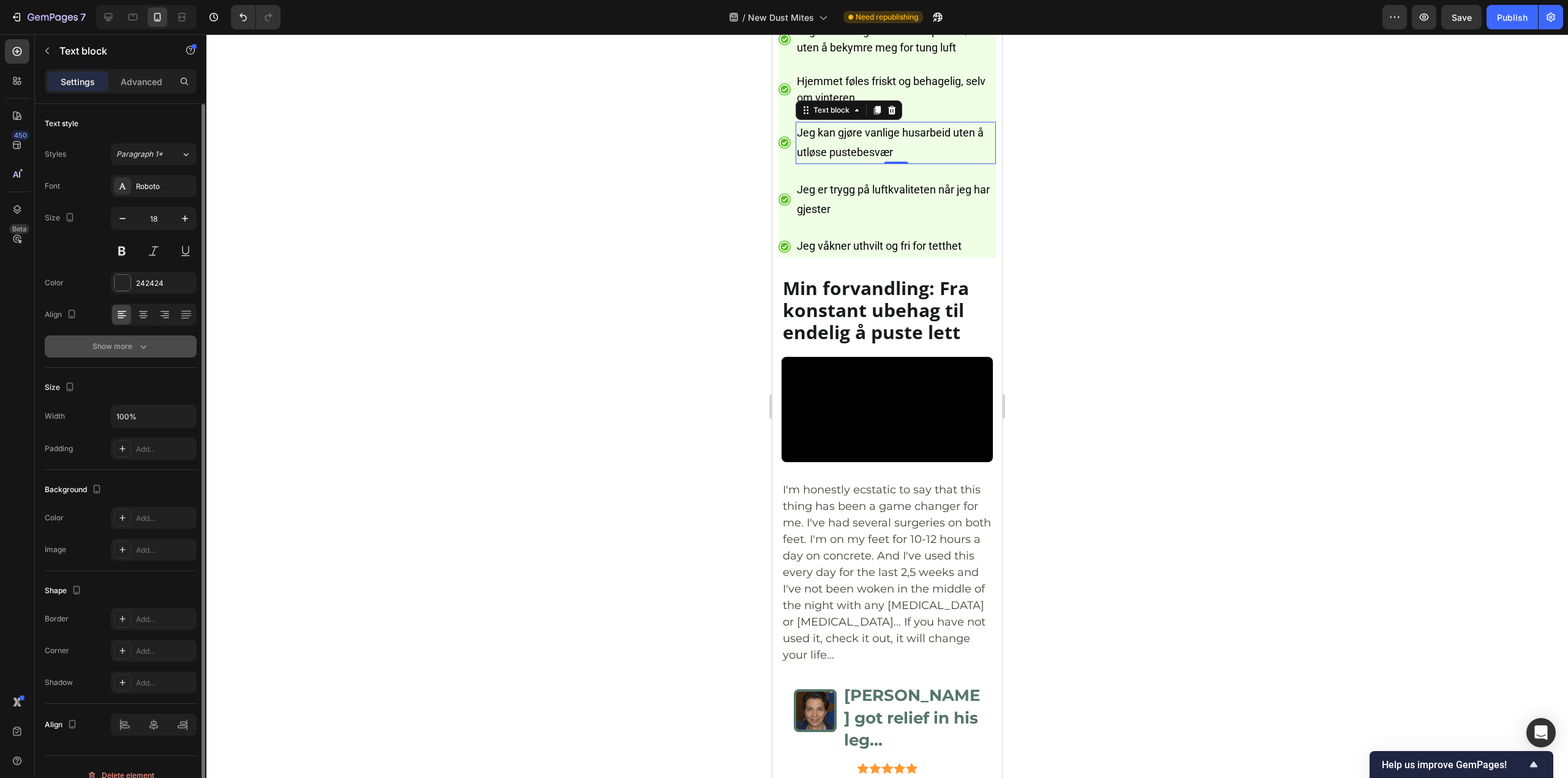
click at [123, 349] on div "Show more" at bounding box center [121, 347] width 57 height 12
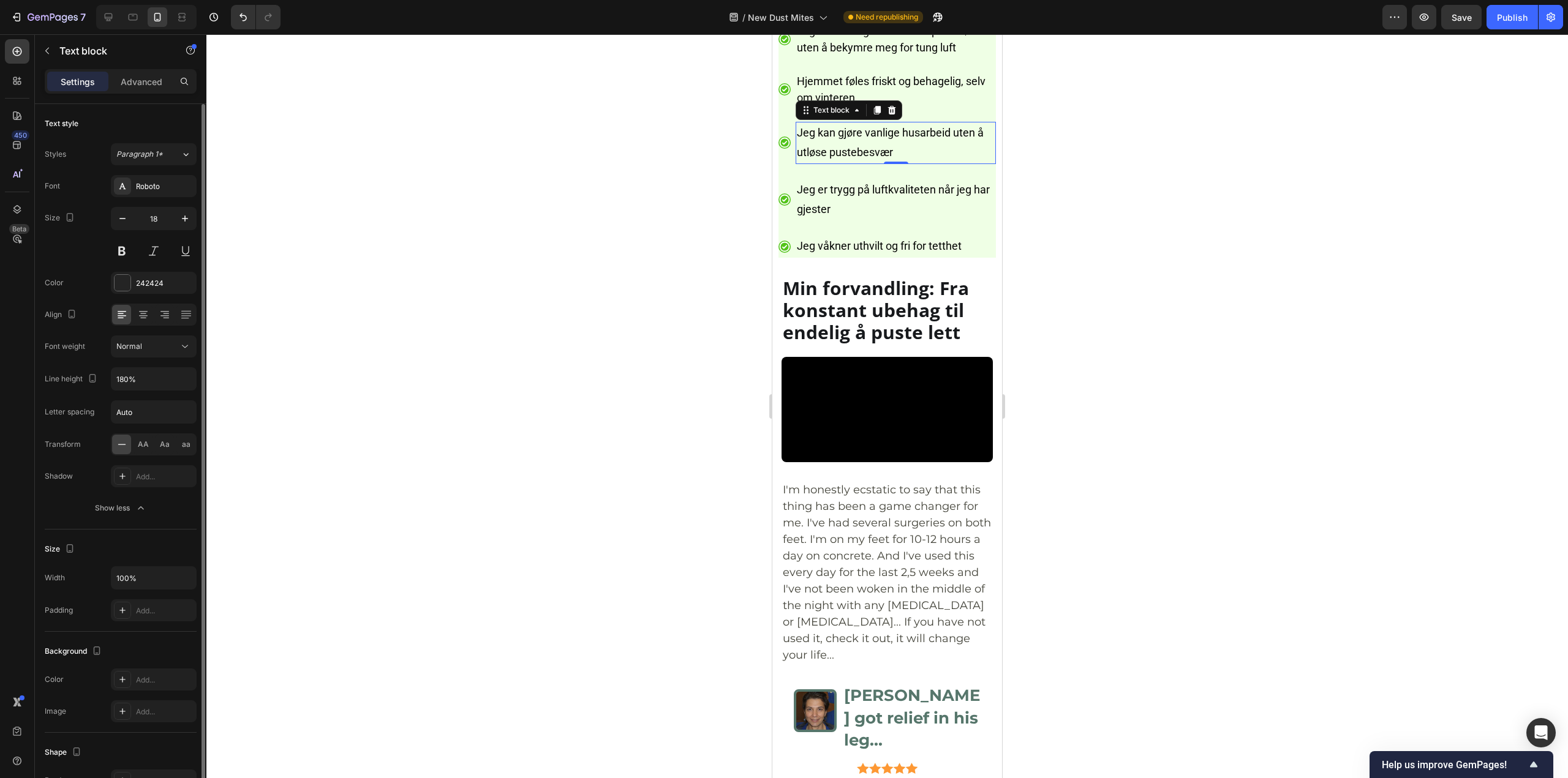
click at [142, 393] on div "Font Roboto Size 18 Color 242424 Align Font weight Normal Line height 180% Lett…" at bounding box center [121, 347] width 151 height 344
click at [137, 381] on input "180%" at bounding box center [154, 378] width 85 height 22
paste input "5"
type input "150%"
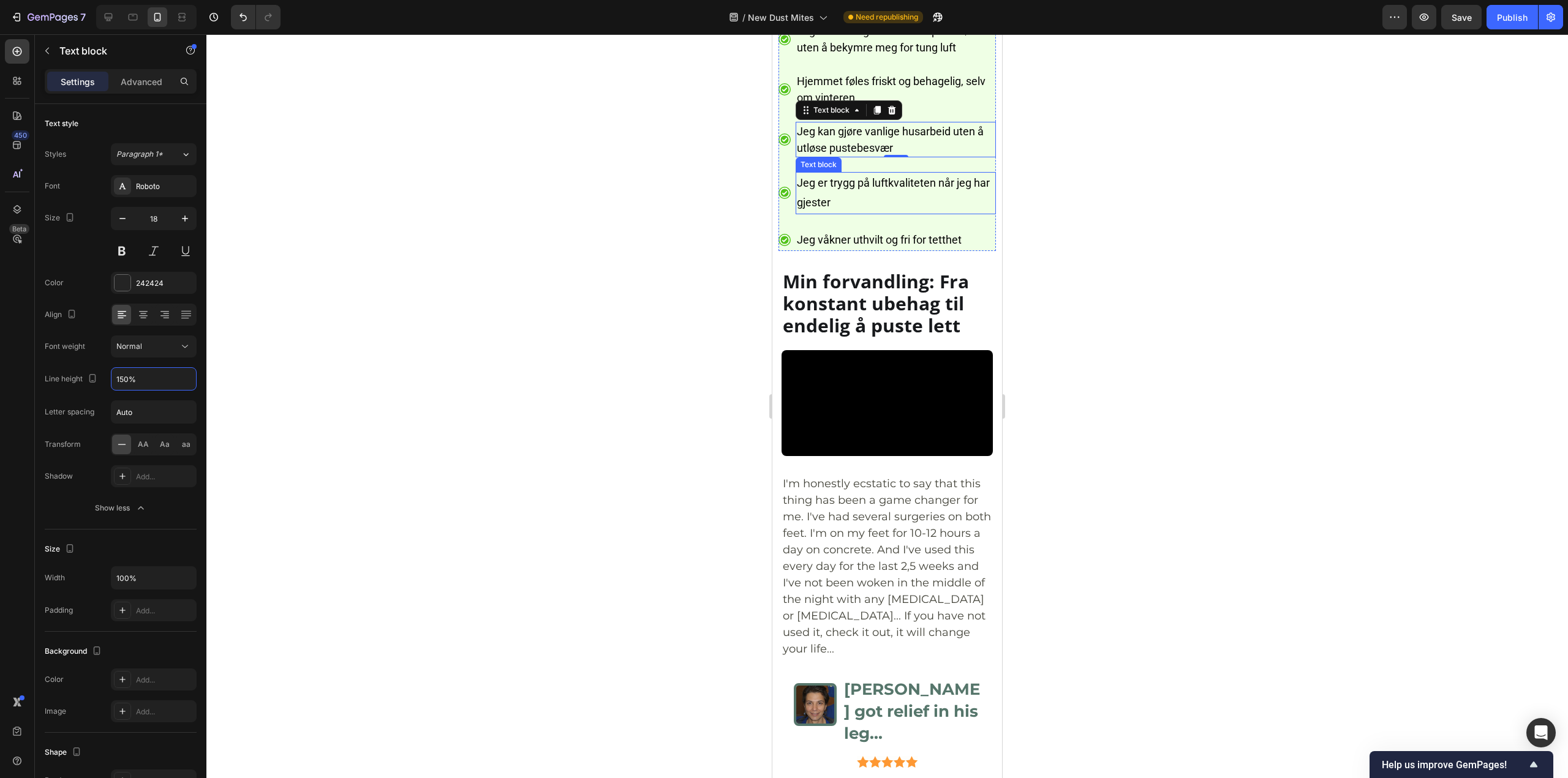
click at [872, 209] on span "Jeg er trygg på luftkvaliteten når jeg har gjester" at bounding box center [893, 192] width 193 height 33
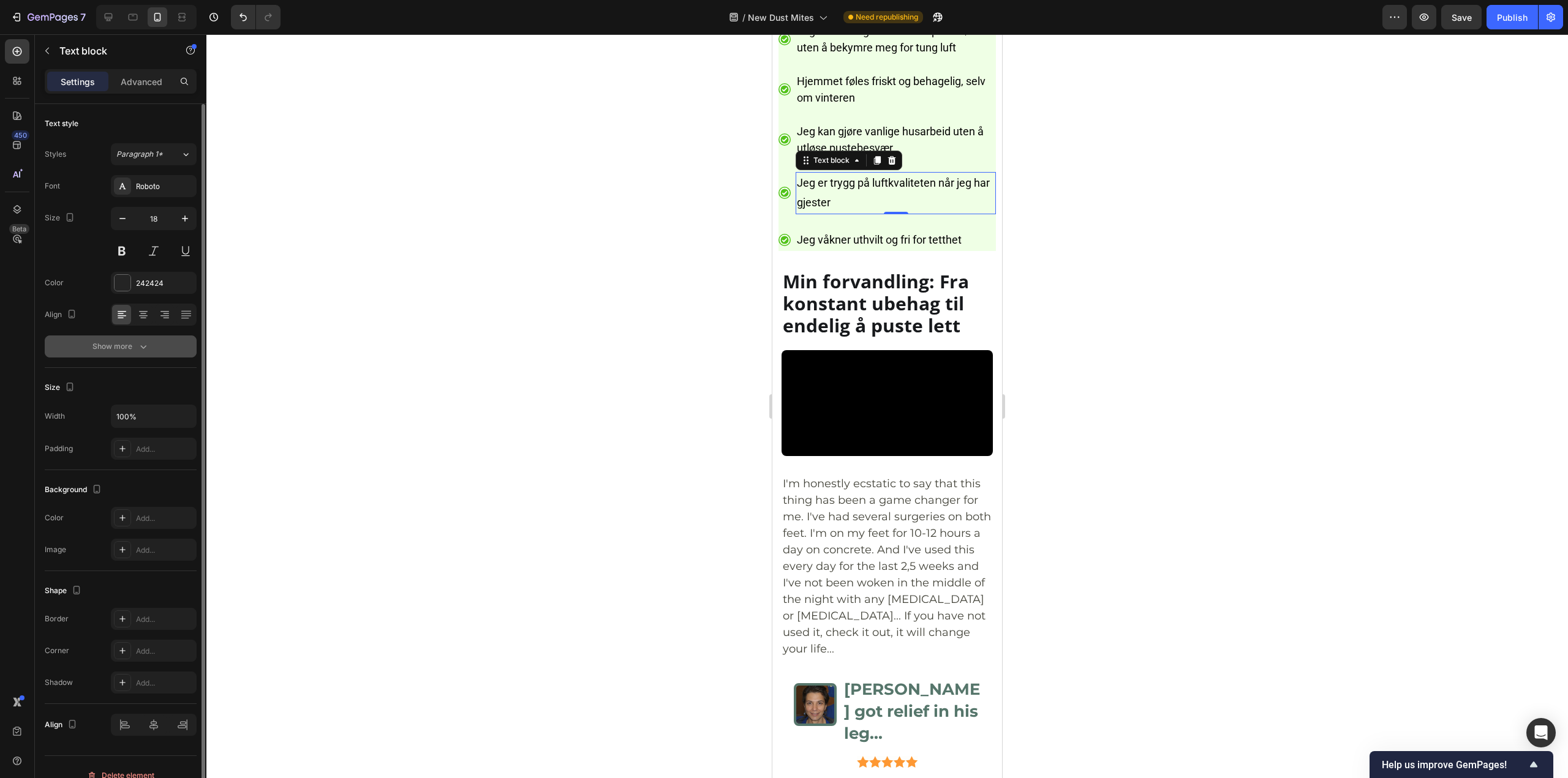
click at [124, 347] on div "Show more" at bounding box center [121, 347] width 57 height 12
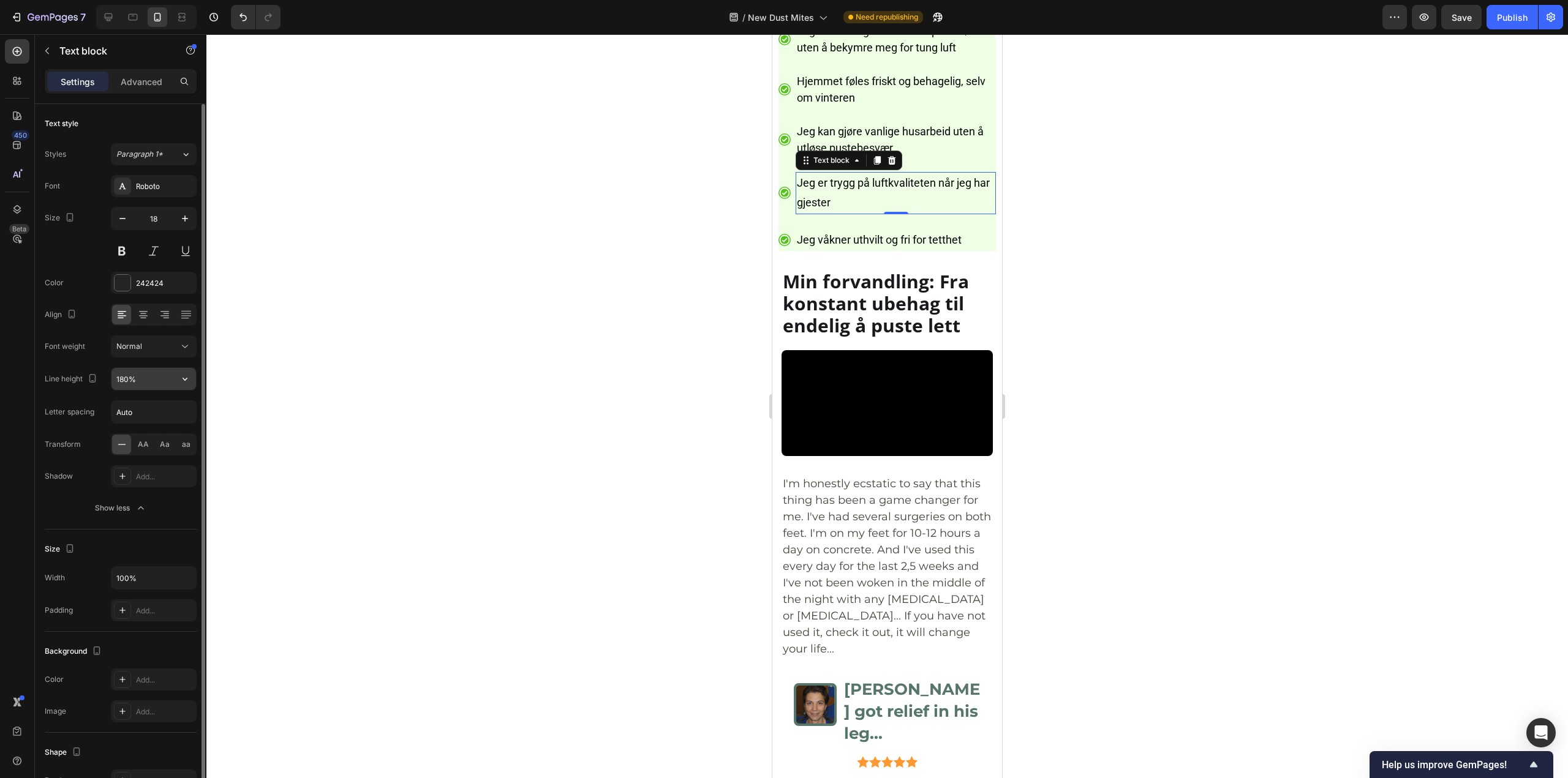
click at [140, 381] on input "180%" at bounding box center [154, 378] width 85 height 22
paste input "5"
type input "150%"
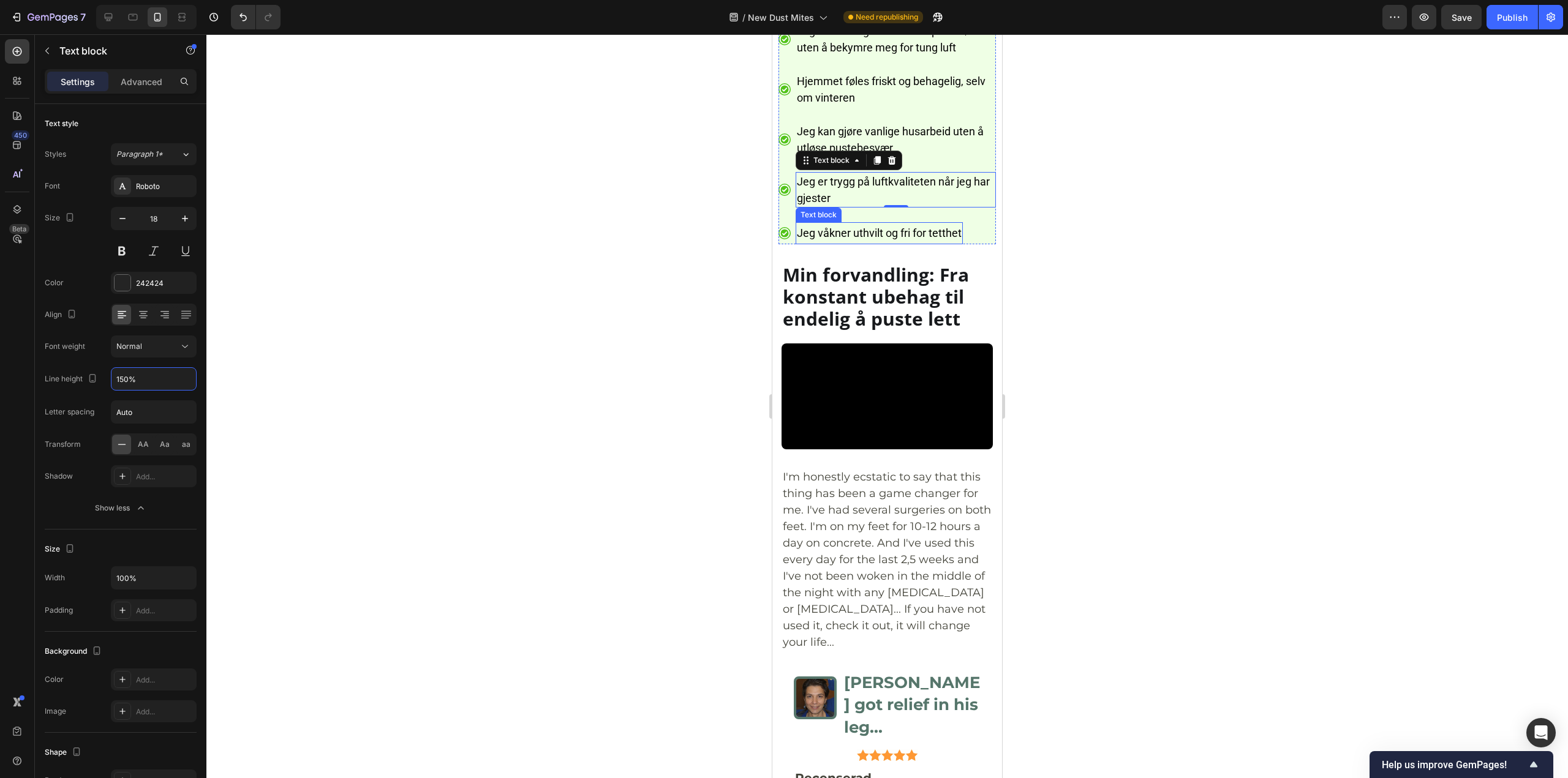
click at [887, 239] on span "Jeg våkner uthvilt og fri for tetthet" at bounding box center [879, 232] width 165 height 13
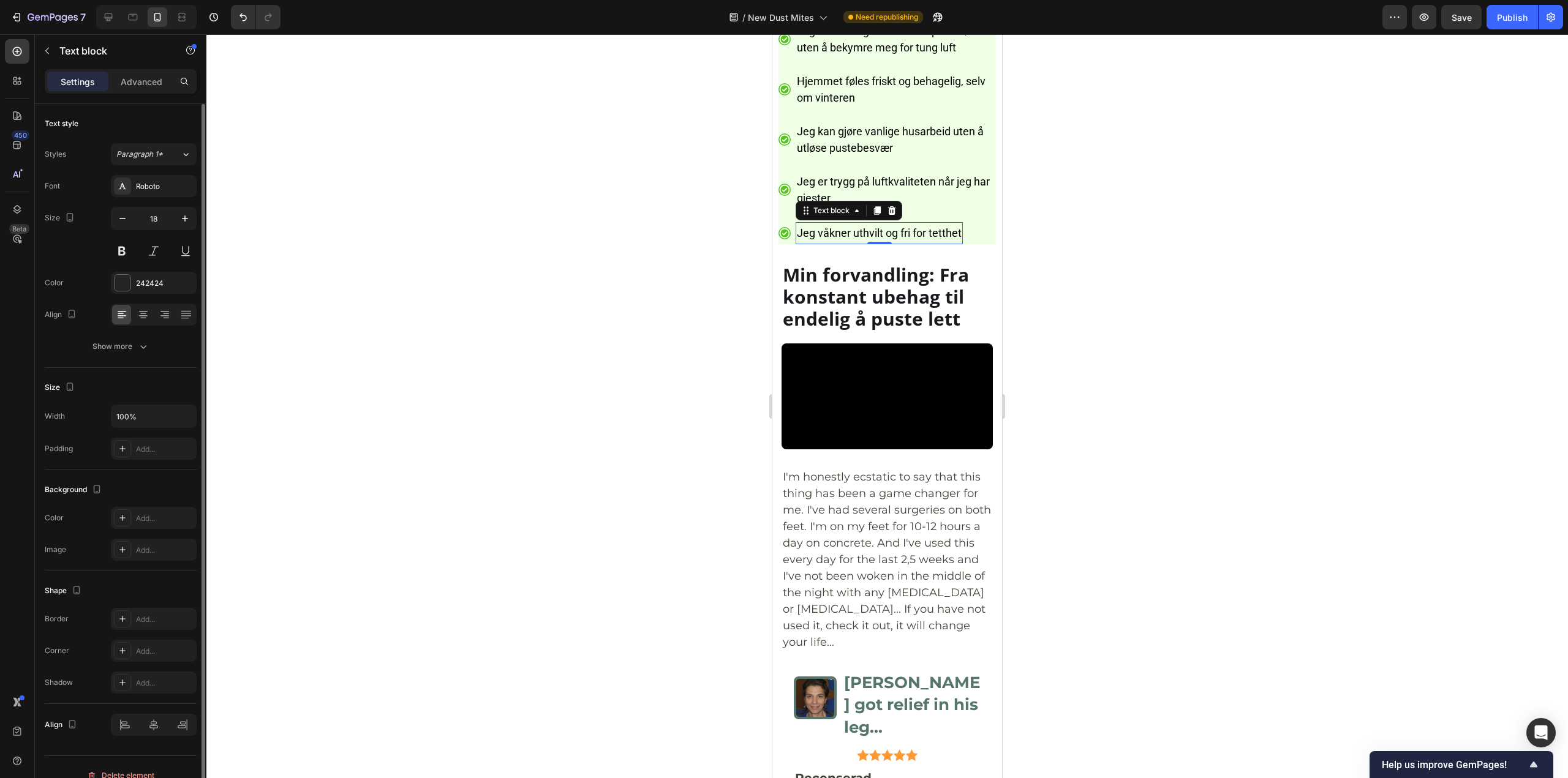
click at [101, 360] on div "Text style Styles Paragraph 1* Font Roboto Size 18 Color 242424 Align Show more" at bounding box center [121, 236] width 151 height 264
click at [98, 351] on div "Show more" at bounding box center [121, 347] width 57 height 12
click at [159, 373] on input "180%" at bounding box center [154, 378] width 85 height 22
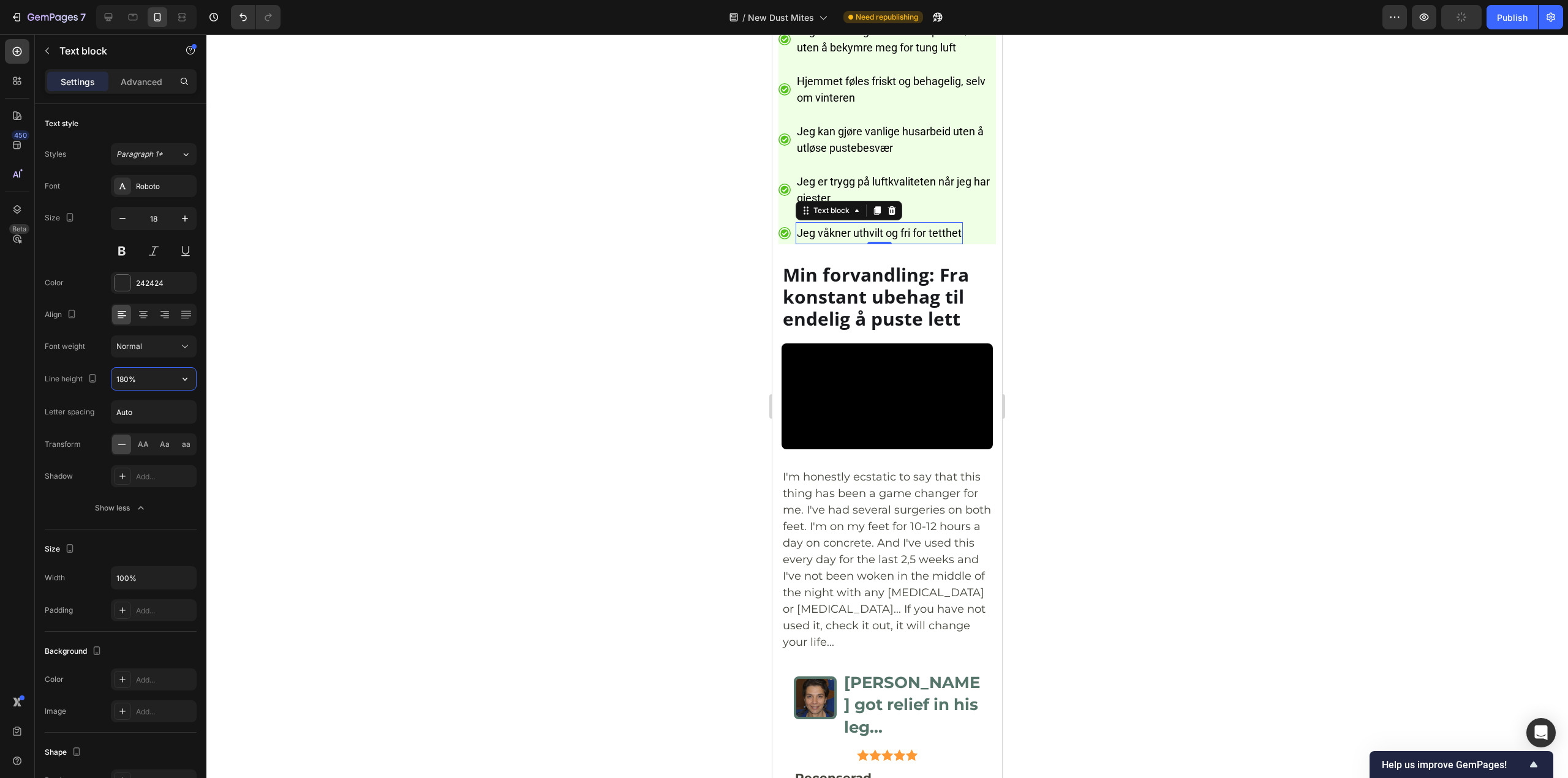
paste input "5"
type input "150%"
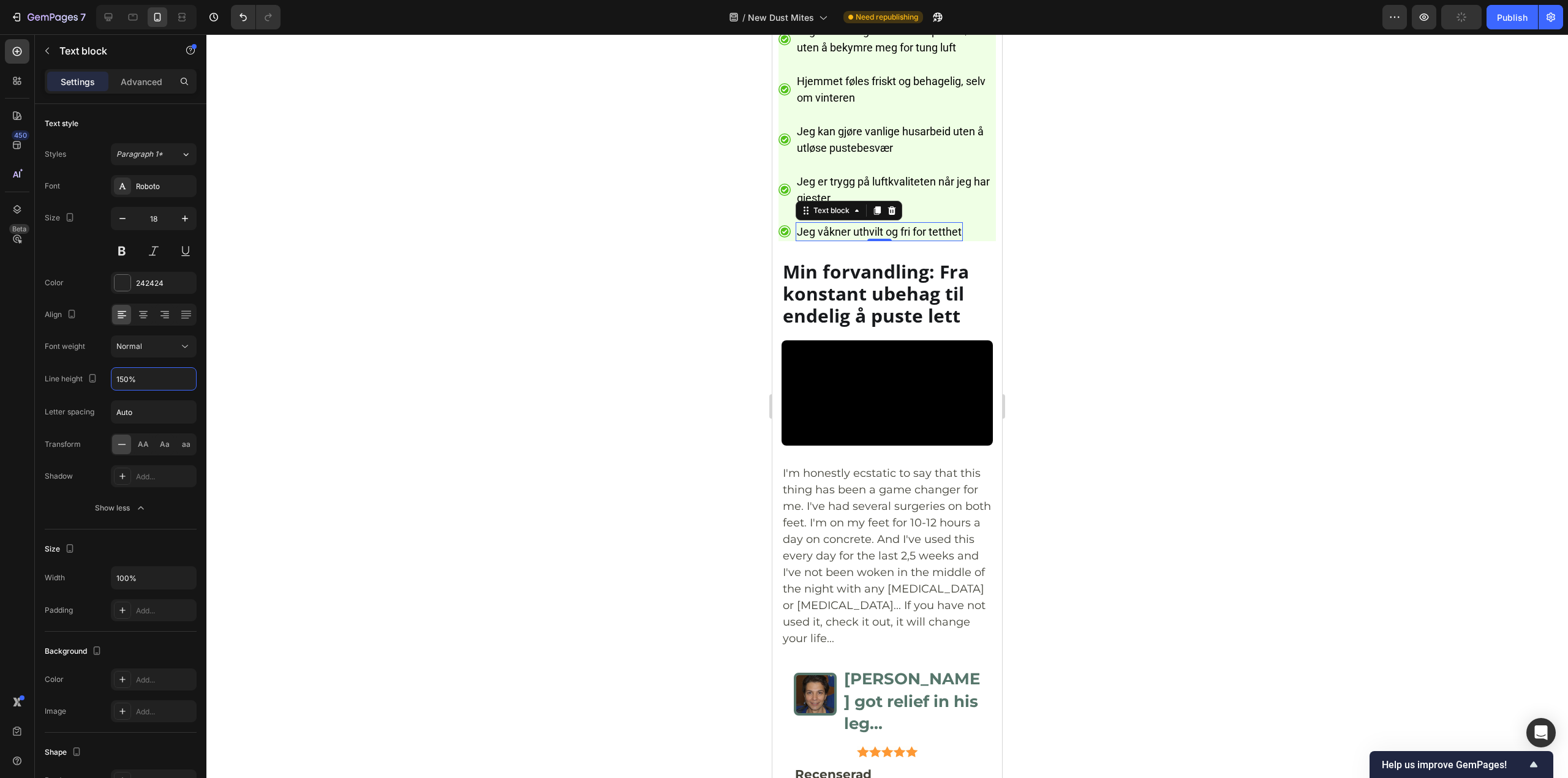
click at [1076, 393] on div at bounding box center [887, 406] width 1361 height 744
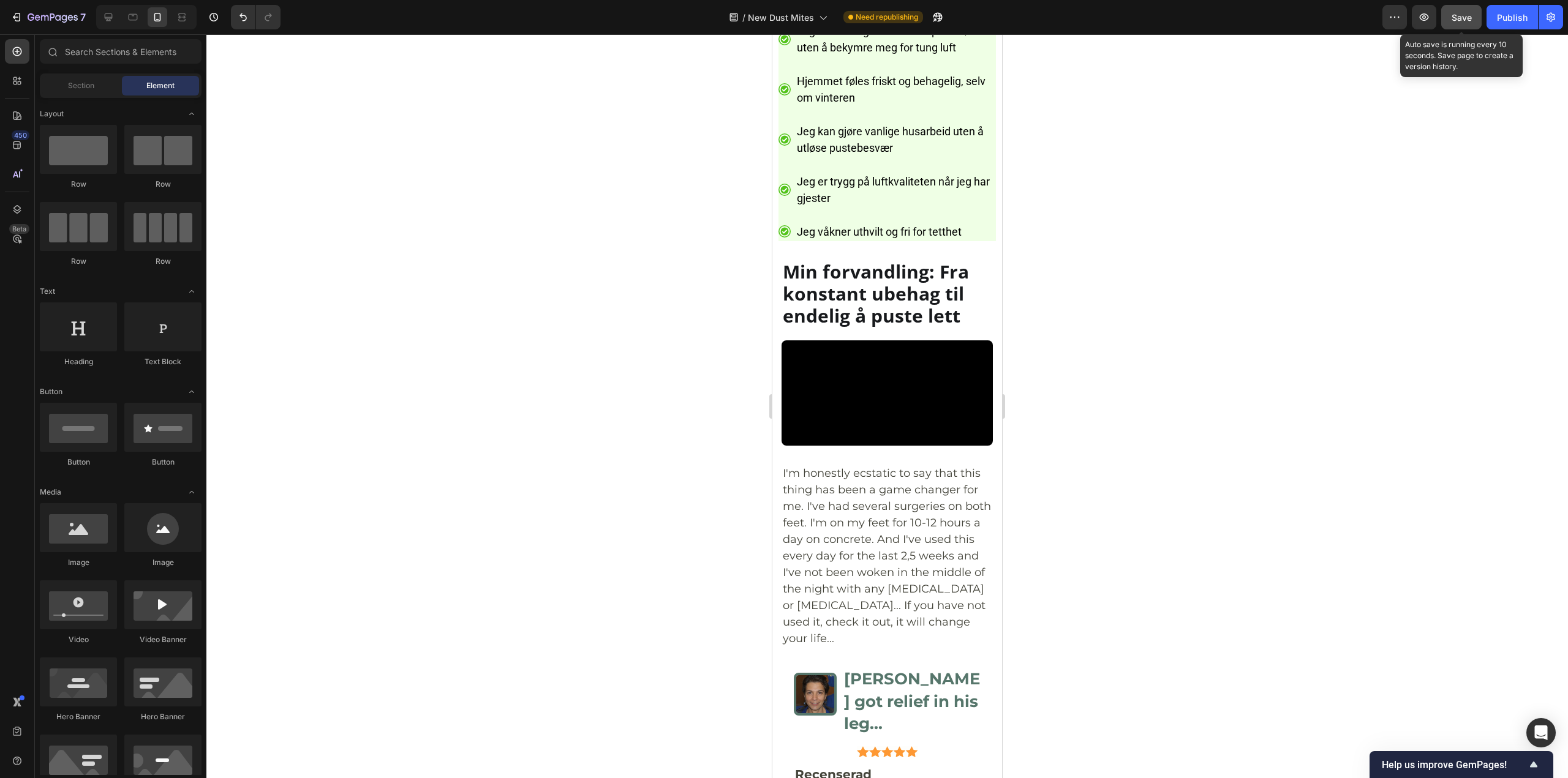
click at [1465, 8] on button "Save" at bounding box center [1461, 18] width 40 height 25
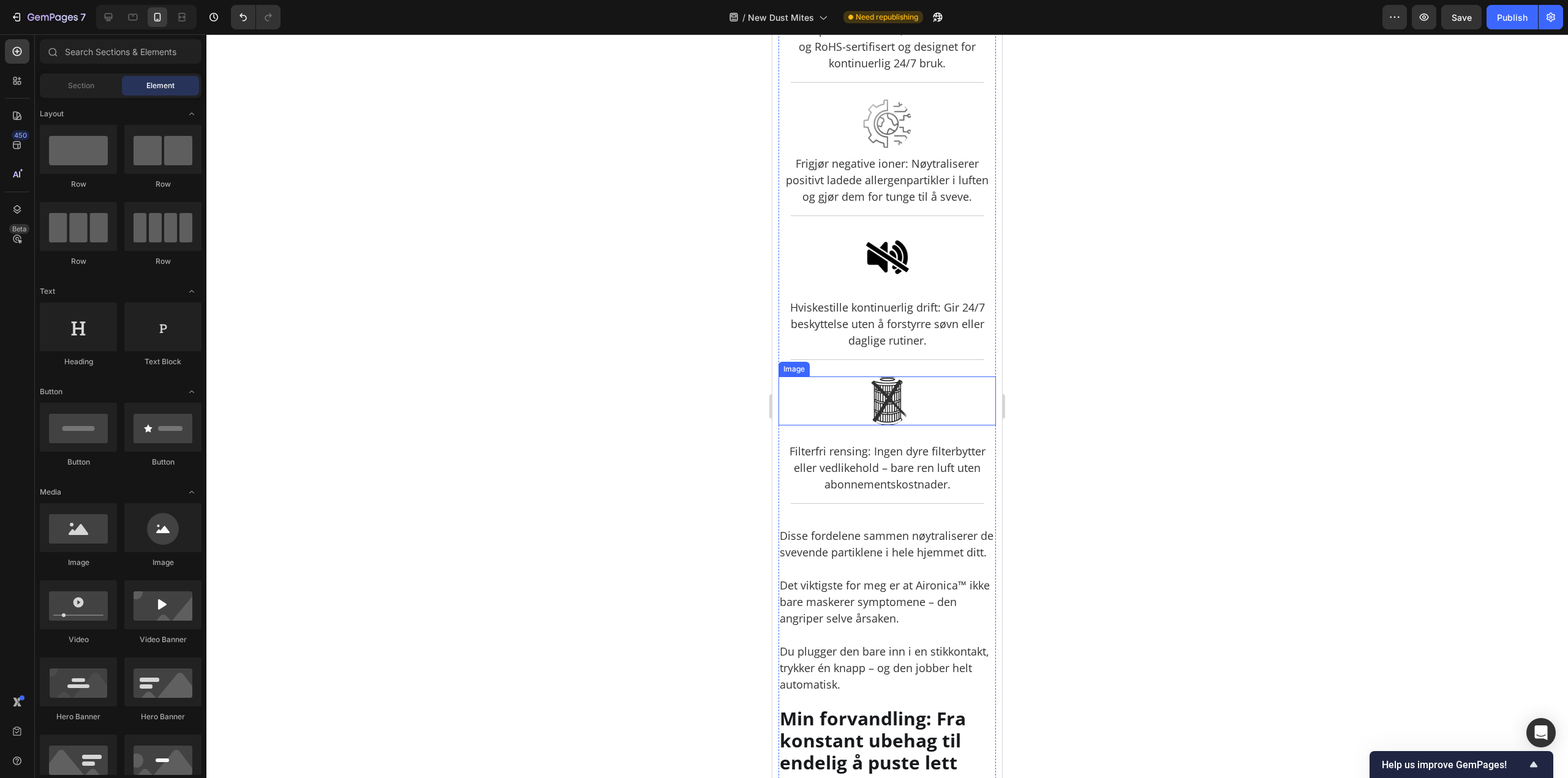
scroll to position [4652, 0]
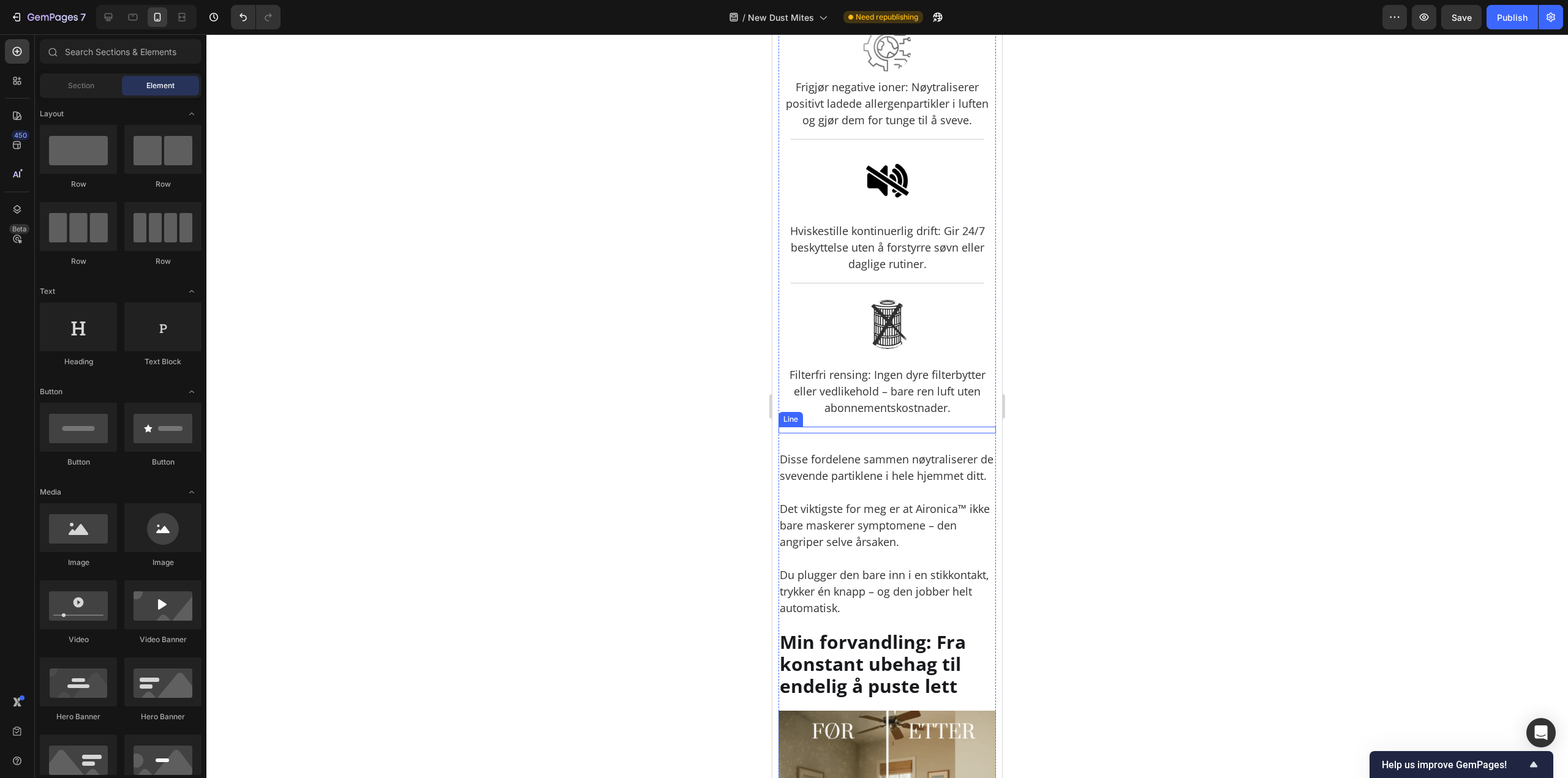
click at [888, 433] on div "Title Line" at bounding box center [887, 430] width 217 height 7
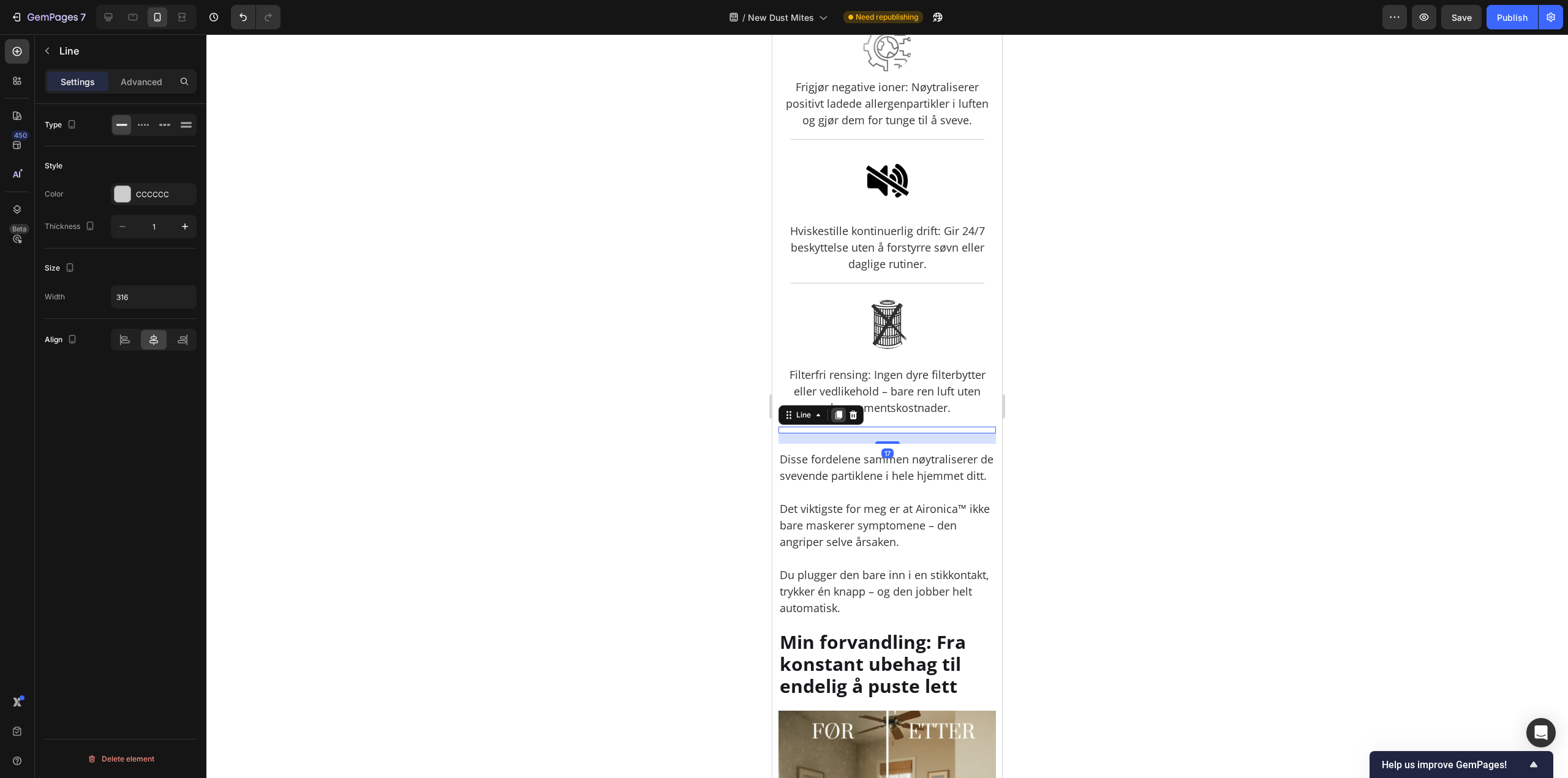
click at [838, 419] on icon at bounding box center [839, 415] width 7 height 9
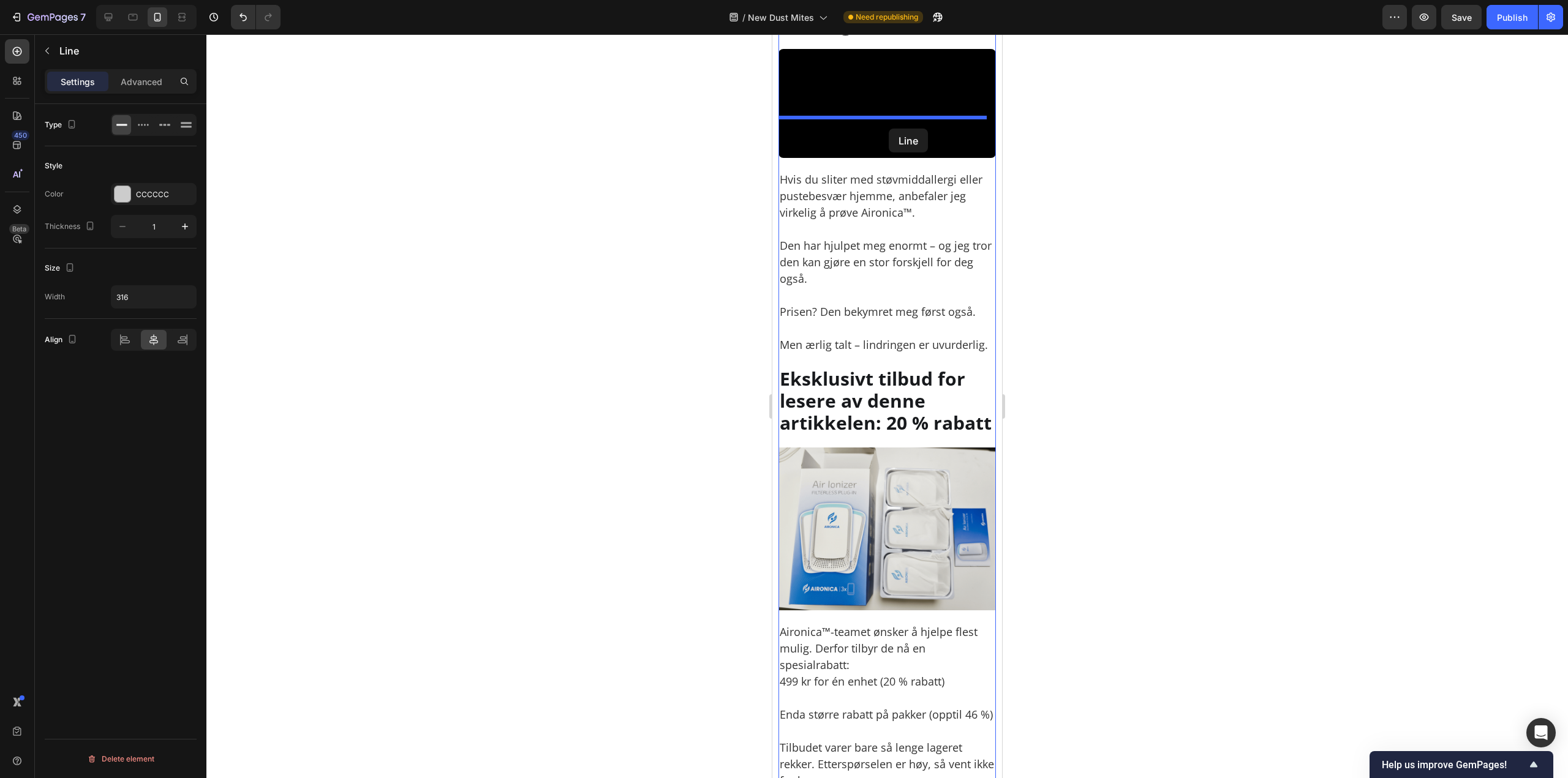
scroll to position [8172, 0]
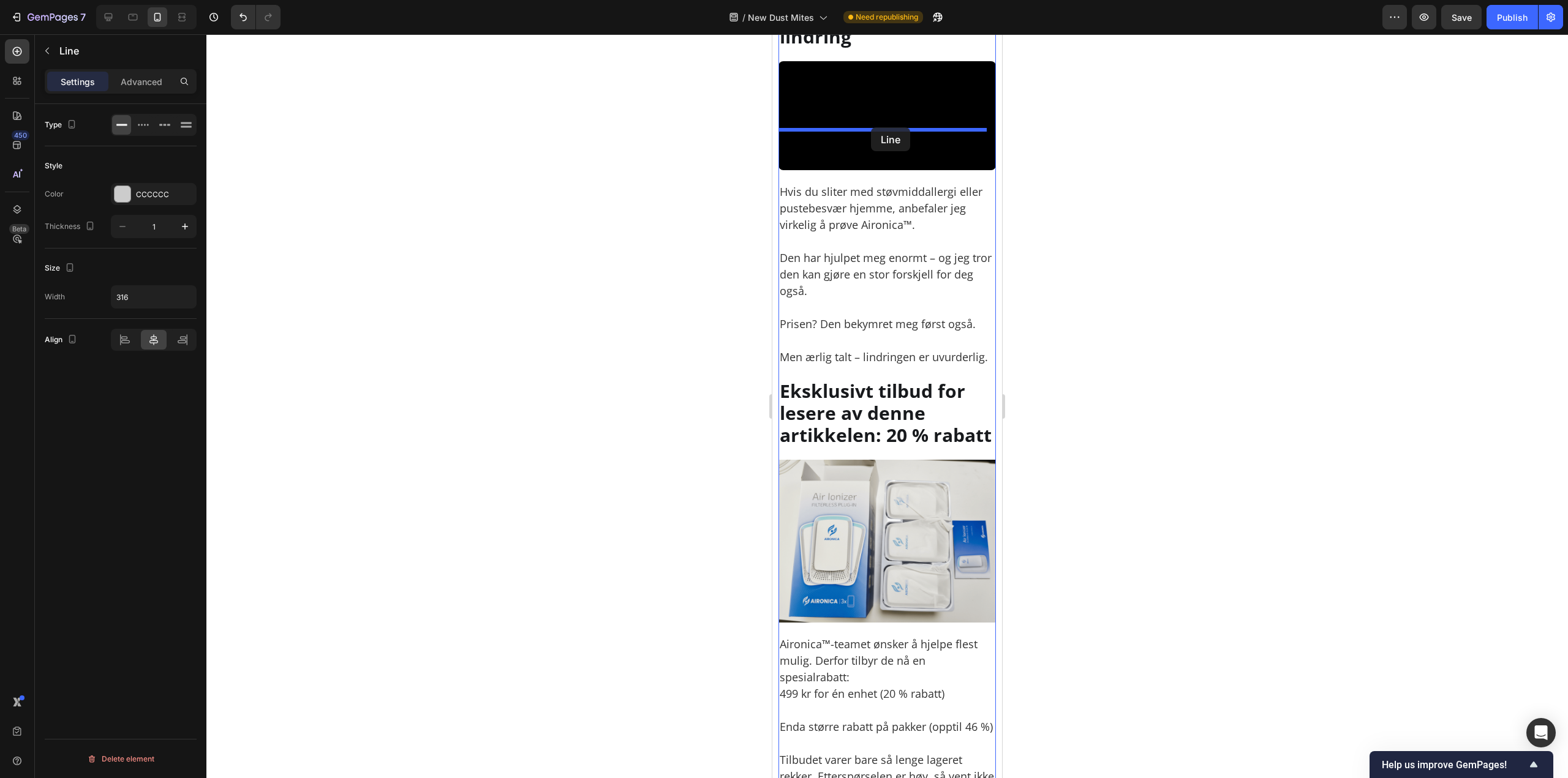
drag, startPoint x: 794, startPoint y: 584, endPoint x: 871, endPoint y: 128, distance: 462.5
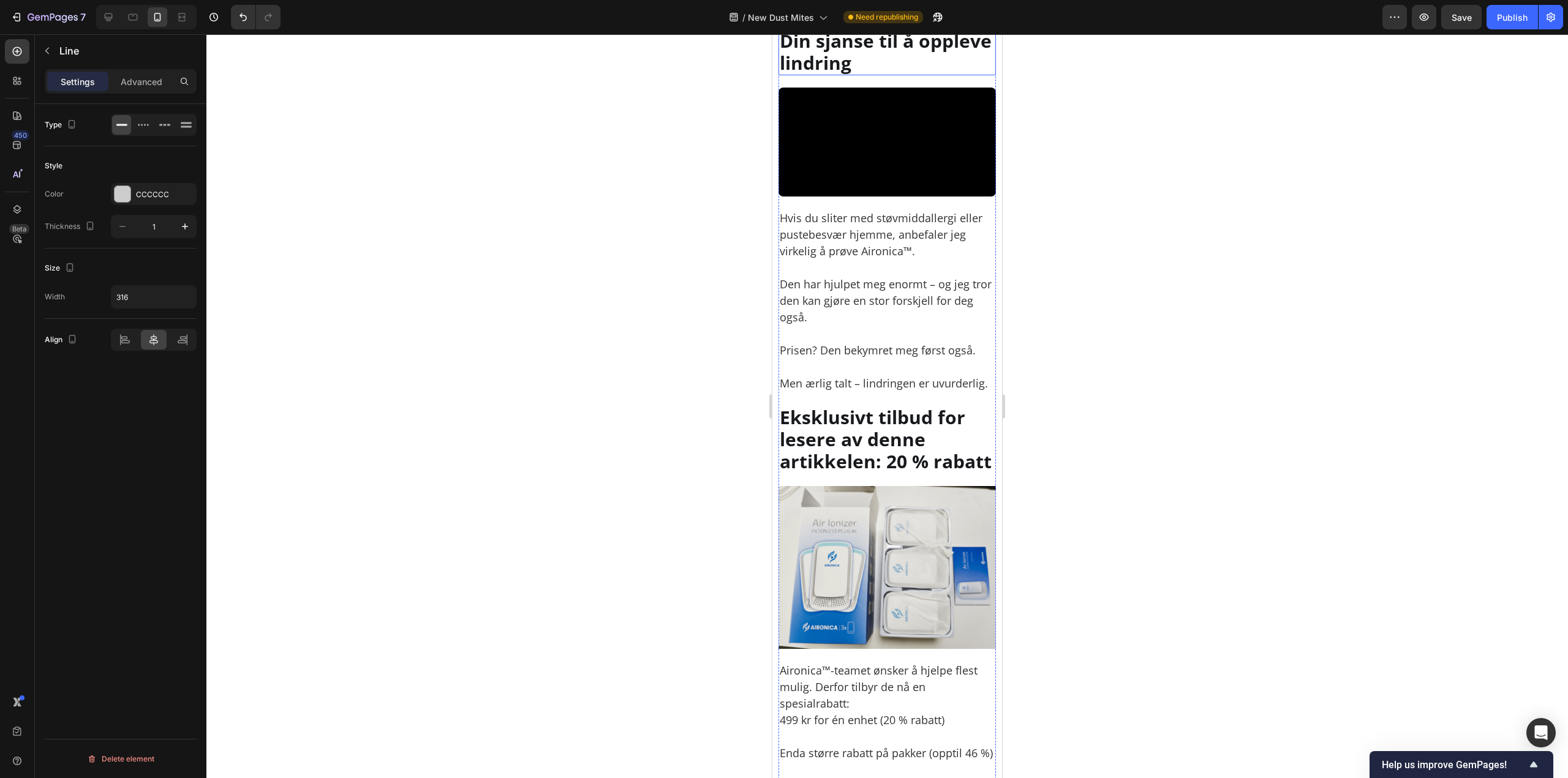
click at [1026, 174] on div at bounding box center [887, 406] width 1361 height 744
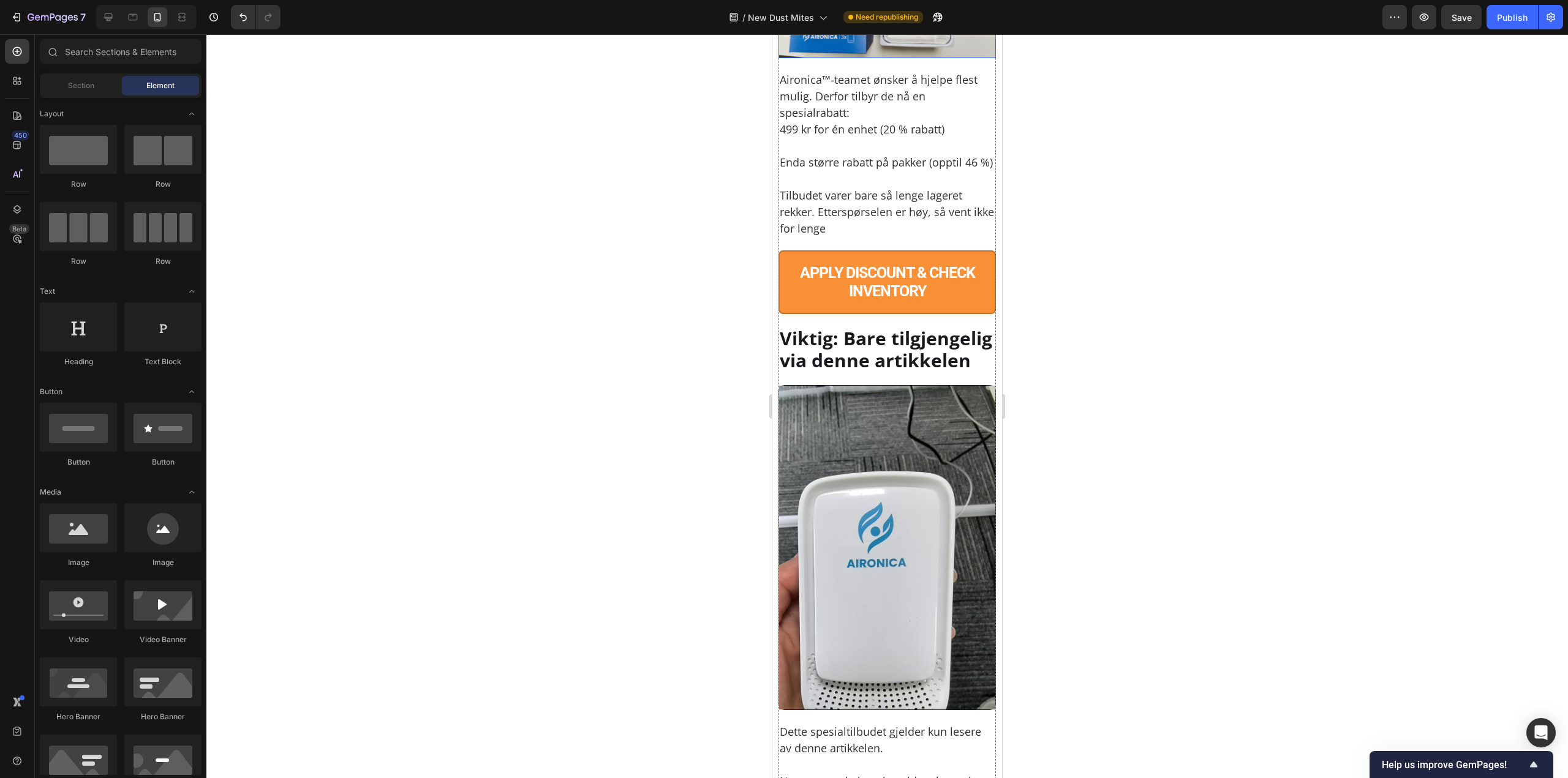
scroll to position [8758, 0]
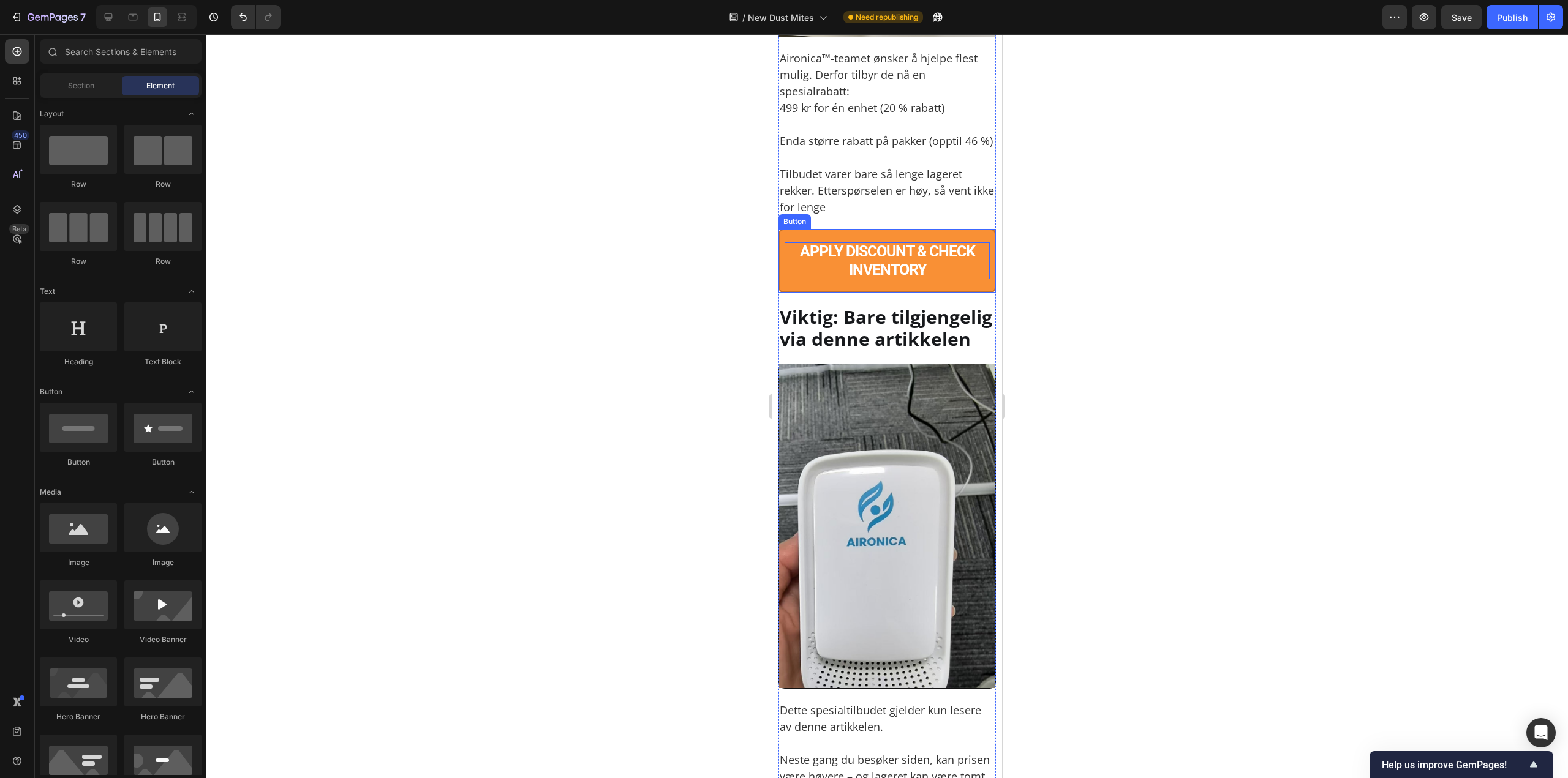
click at [914, 279] on p "APPLY DISCOUNT & CHECK INVENTORY" at bounding box center [887, 261] width 205 height 37
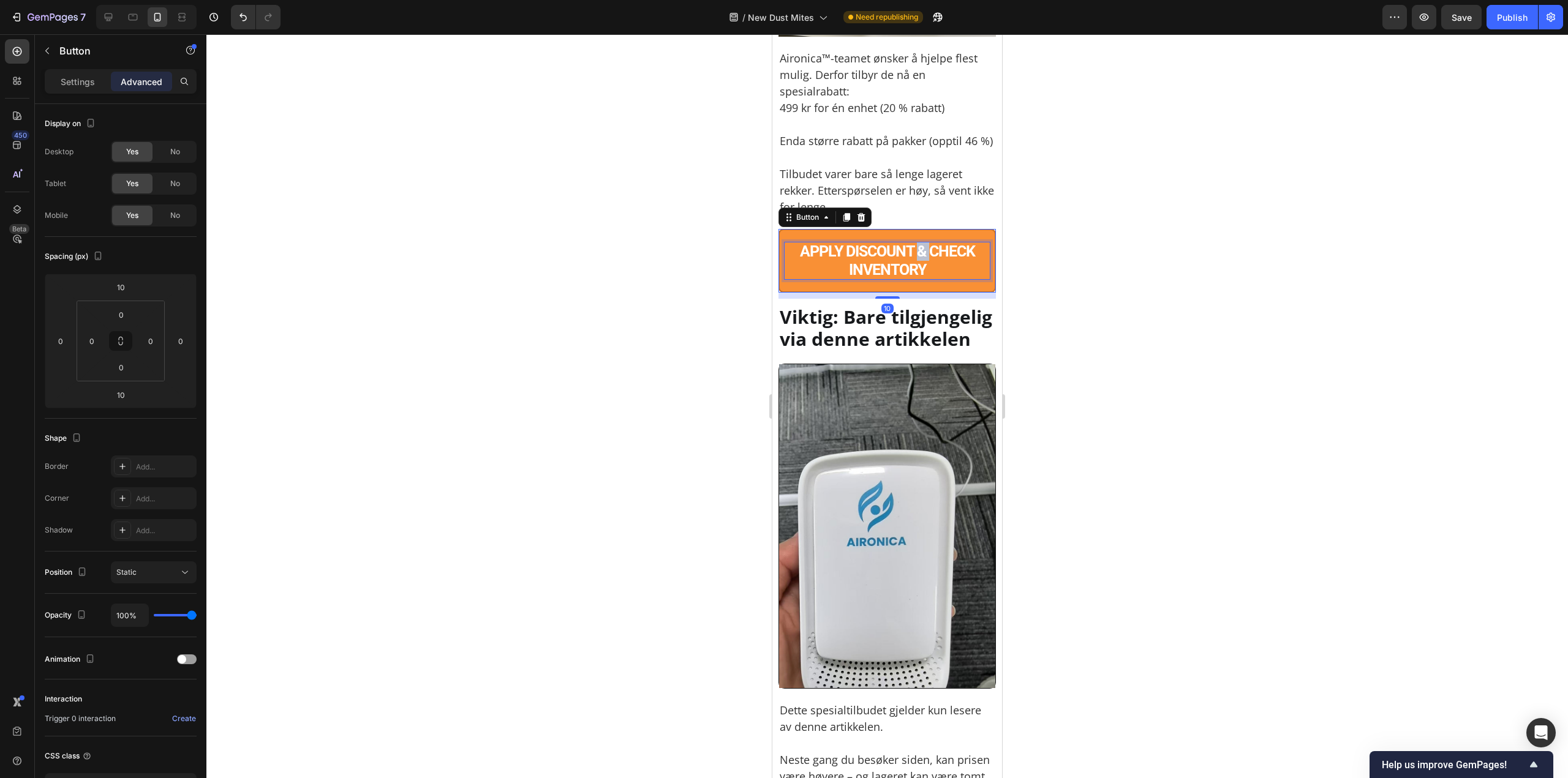
click at [914, 279] on p "APPLY DISCOUNT & CHECK INVENTORY" at bounding box center [887, 261] width 205 height 37
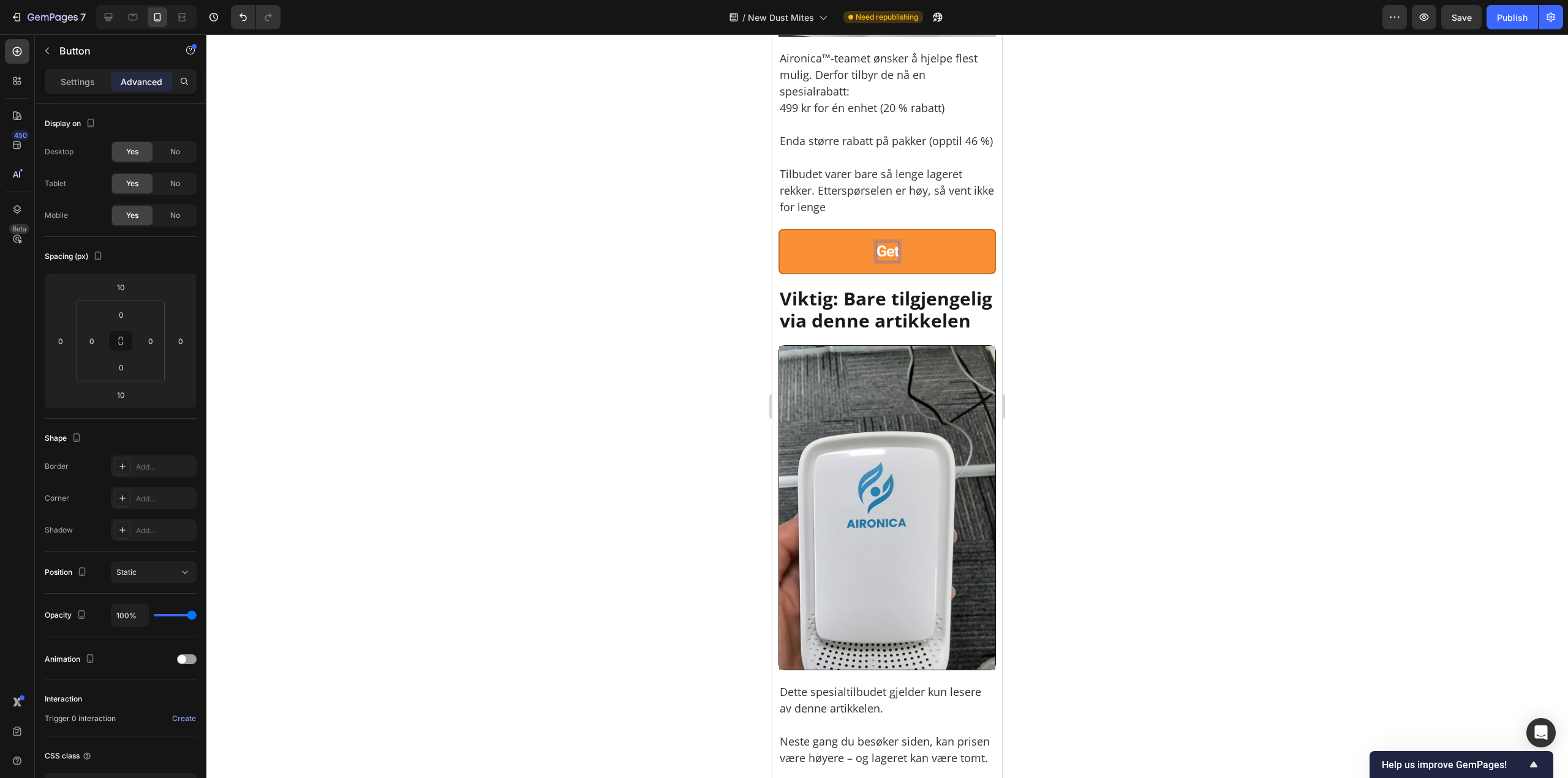
click at [778, 229] on button "Get" at bounding box center [887, 251] width 217 height 45
click at [778, 229] on button "ET" at bounding box center [887, 251] width 217 height 45
click at [778, 229] on button "GET" at bounding box center [887, 251] width 217 height 45
click at [778, 229] on button "GET 20&" at bounding box center [887, 251] width 217 height 45
click at [778, 229] on button "GET 20%" at bounding box center [887, 251] width 217 height 45
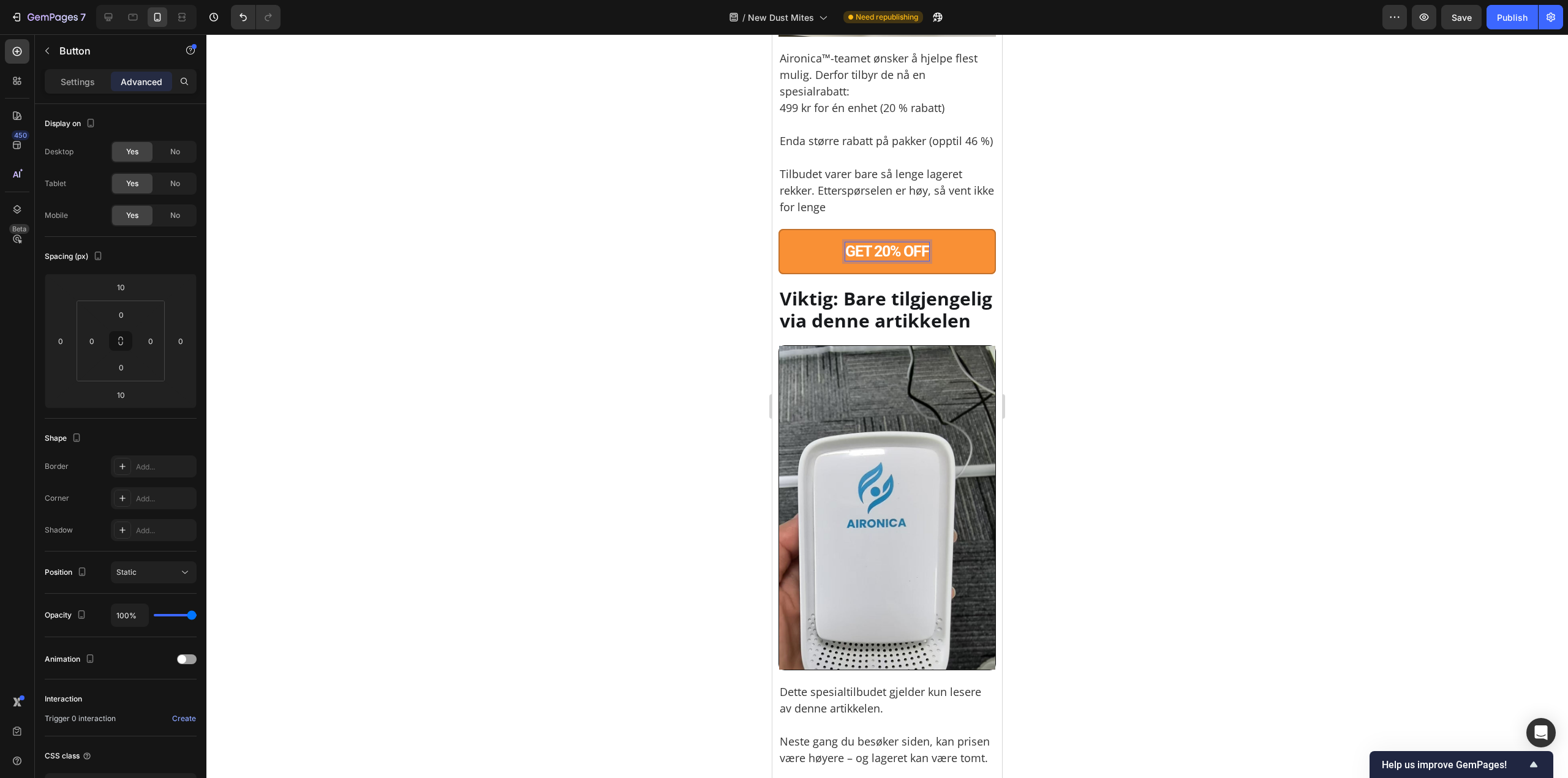
click at [778, 229] on button "GET 20% OFF" at bounding box center [887, 251] width 217 height 45
click at [778, 229] on button "GET 20% OFF AIRONICA" at bounding box center [887, 251] width 217 height 45
click at [1047, 426] on div at bounding box center [887, 406] width 1361 height 744
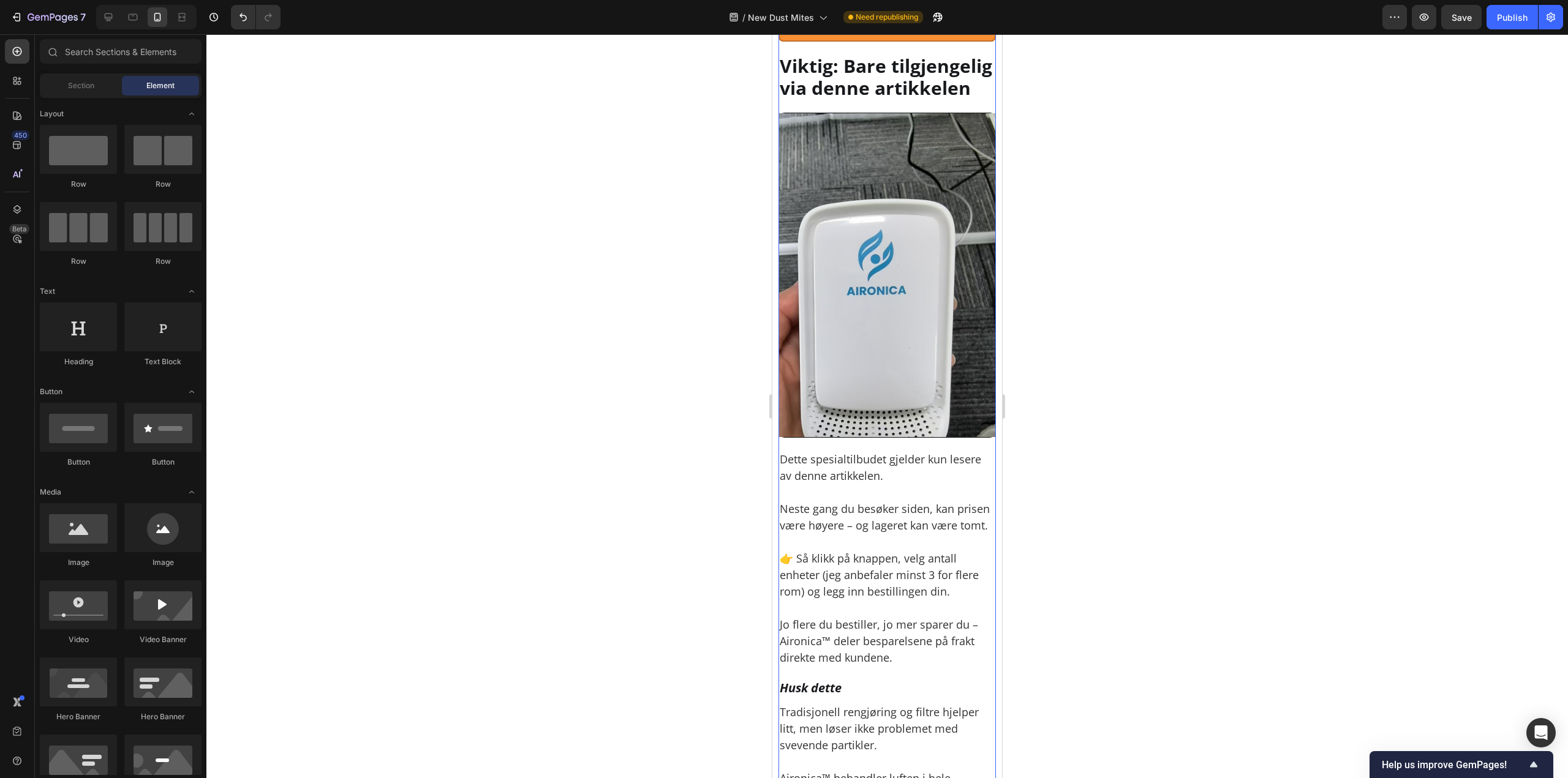
scroll to position [9002, 0]
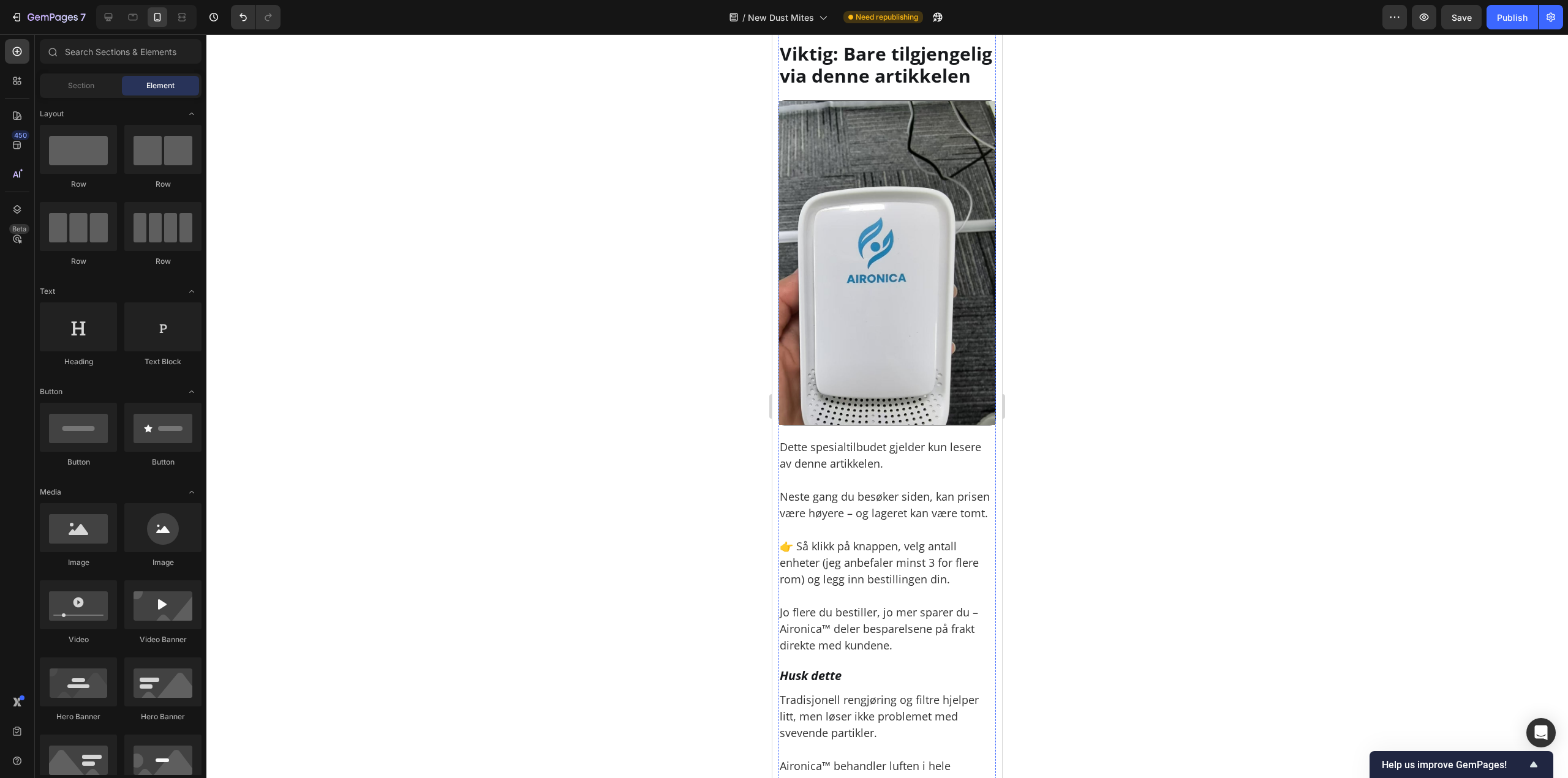
click at [865, 16] on p "GET 20% OFF AIRONICA NOW!" at bounding box center [887, 6] width 192 height 18
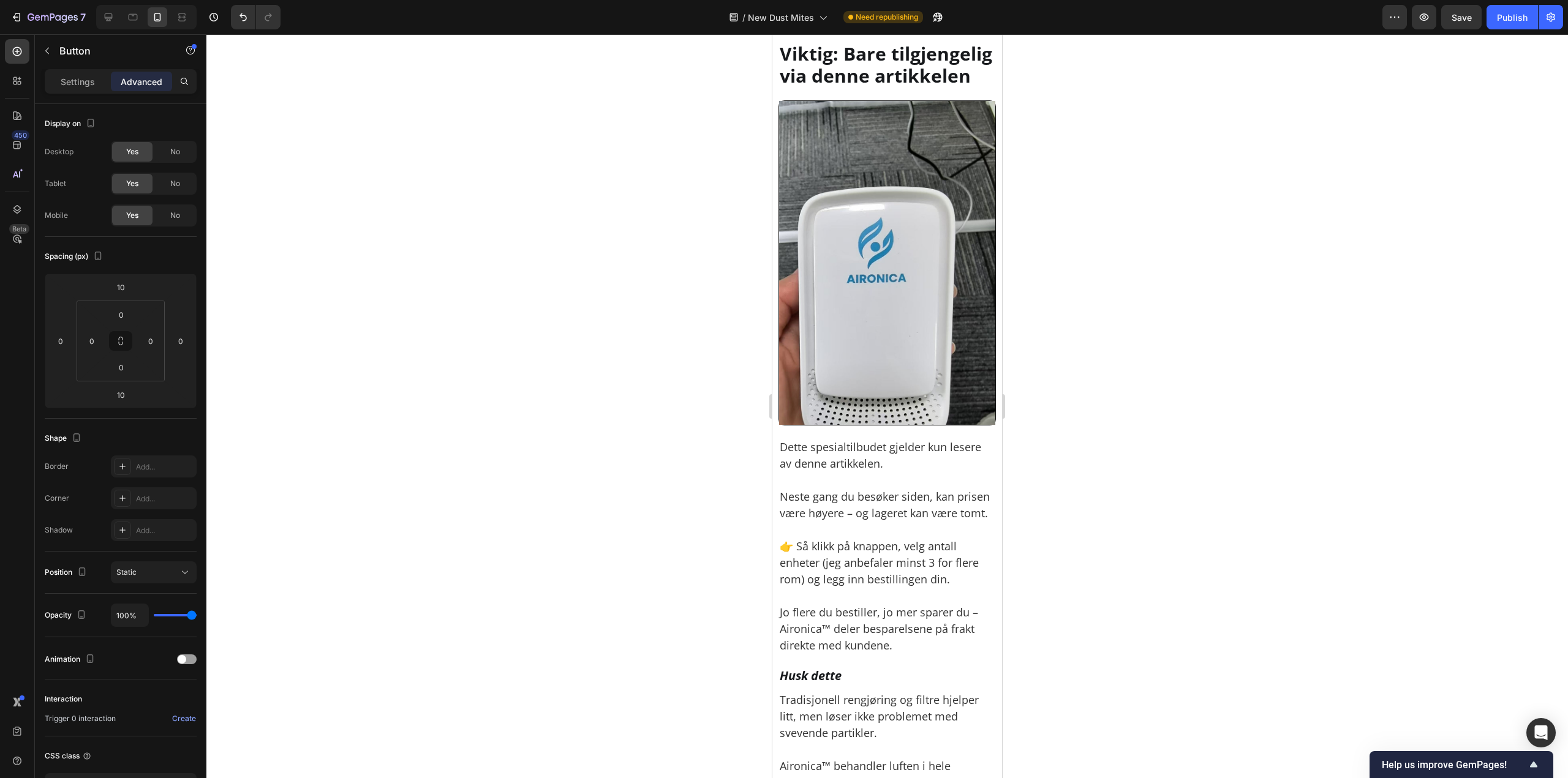
click at [865, 16] on p "GET 20% OFF AIRONICA NOW!" at bounding box center [887, 6] width 192 height 18
click at [1071, 254] on div at bounding box center [887, 406] width 1361 height 744
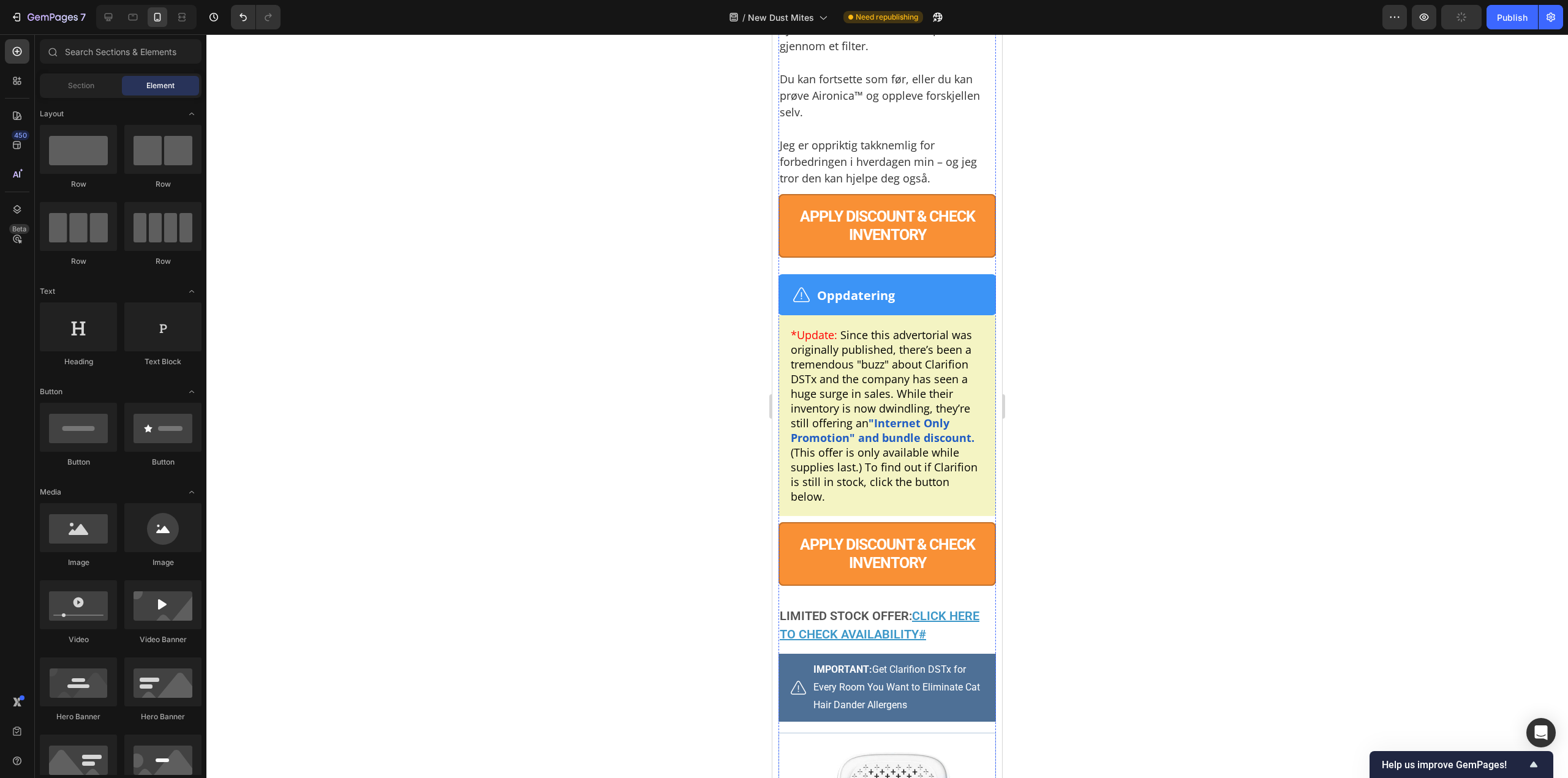
scroll to position [9798, 0]
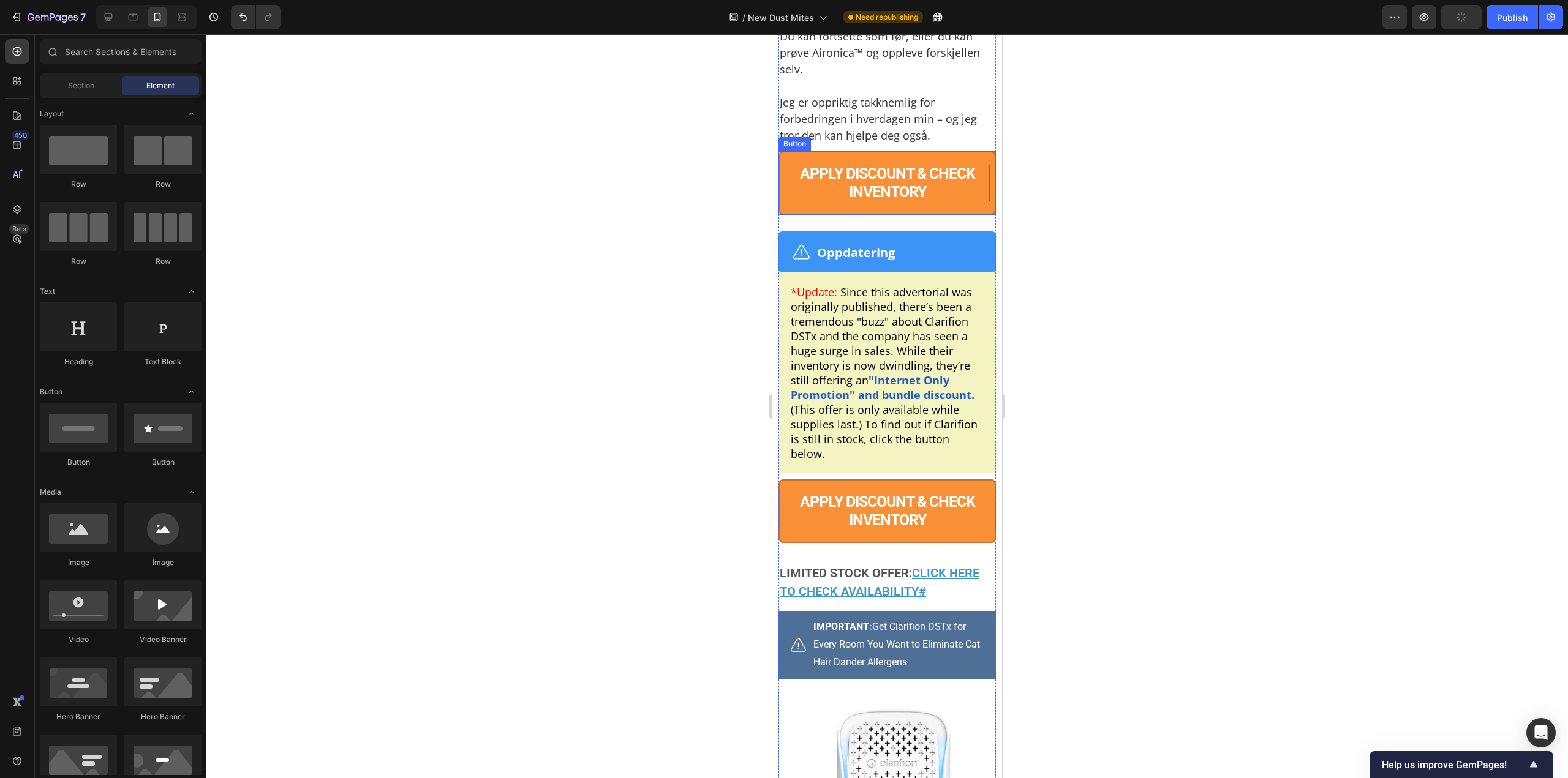
click at [871, 202] on p "APPLY DISCOUNT & CHECK INVENTORY" at bounding box center [887, 183] width 205 height 37
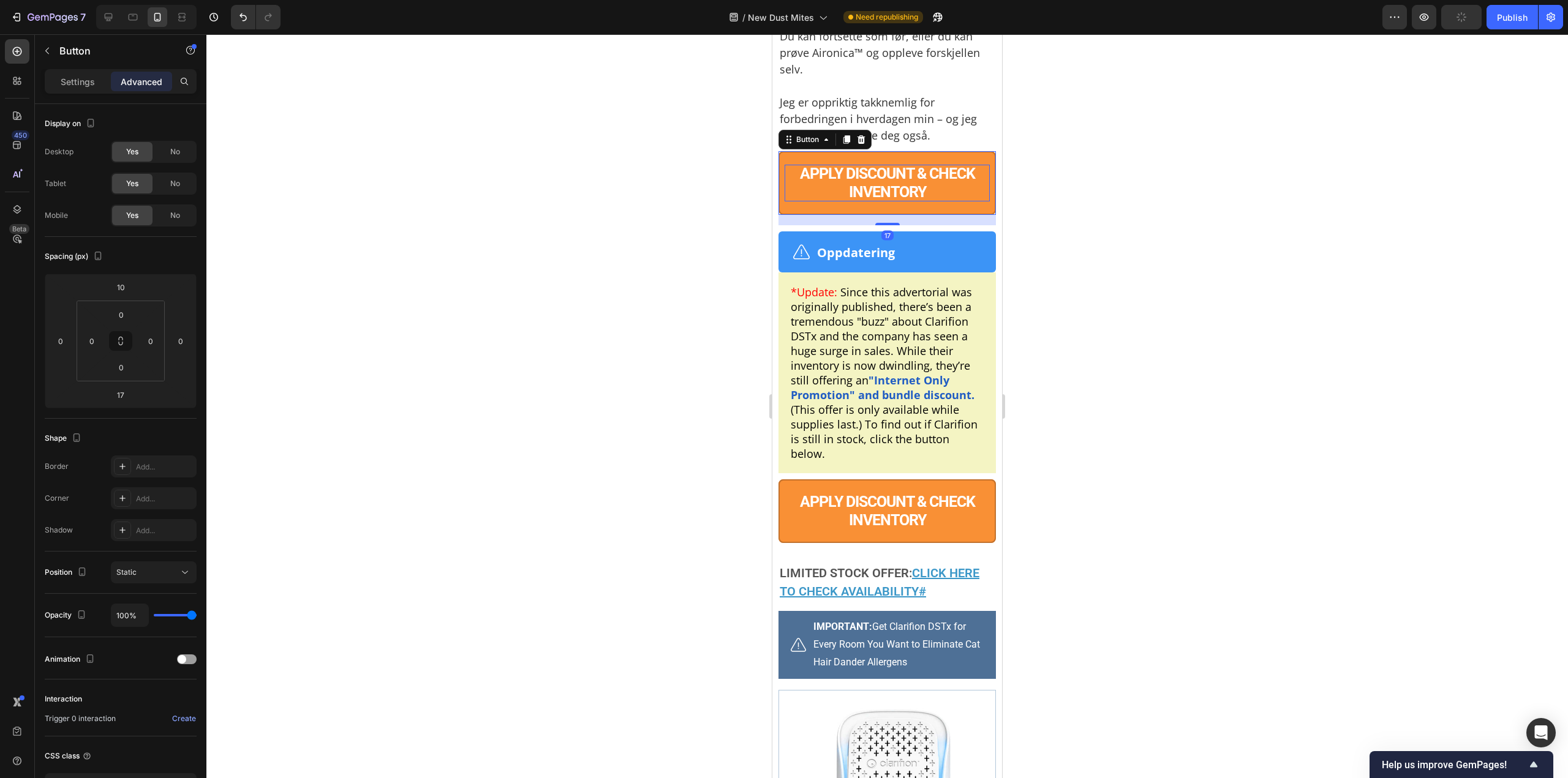
click at [871, 202] on p "APPLY DISCOUNT & CHECK INVENTORY" at bounding box center [887, 183] width 205 height 37
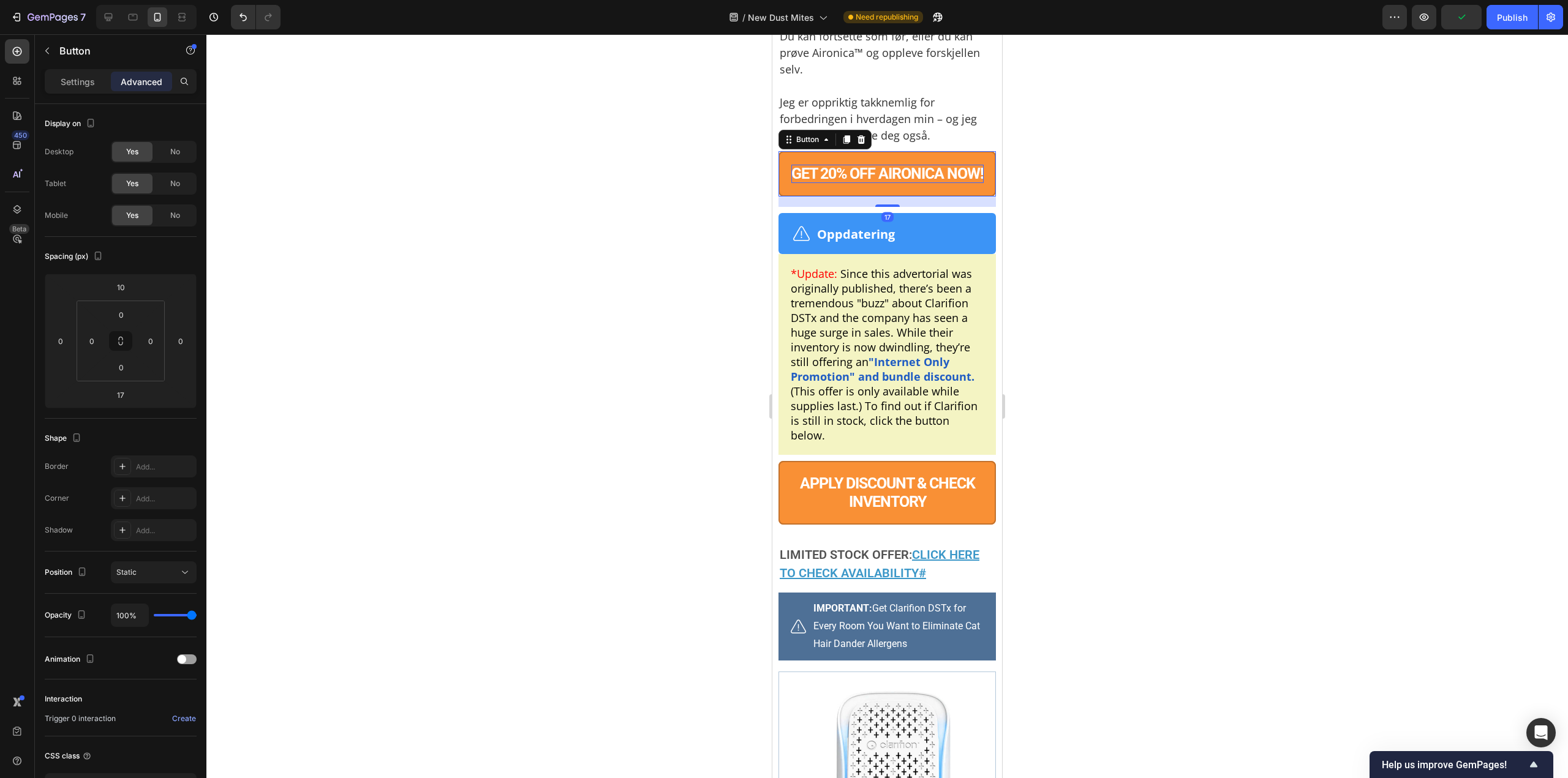
click at [1101, 389] on div at bounding box center [887, 406] width 1361 height 744
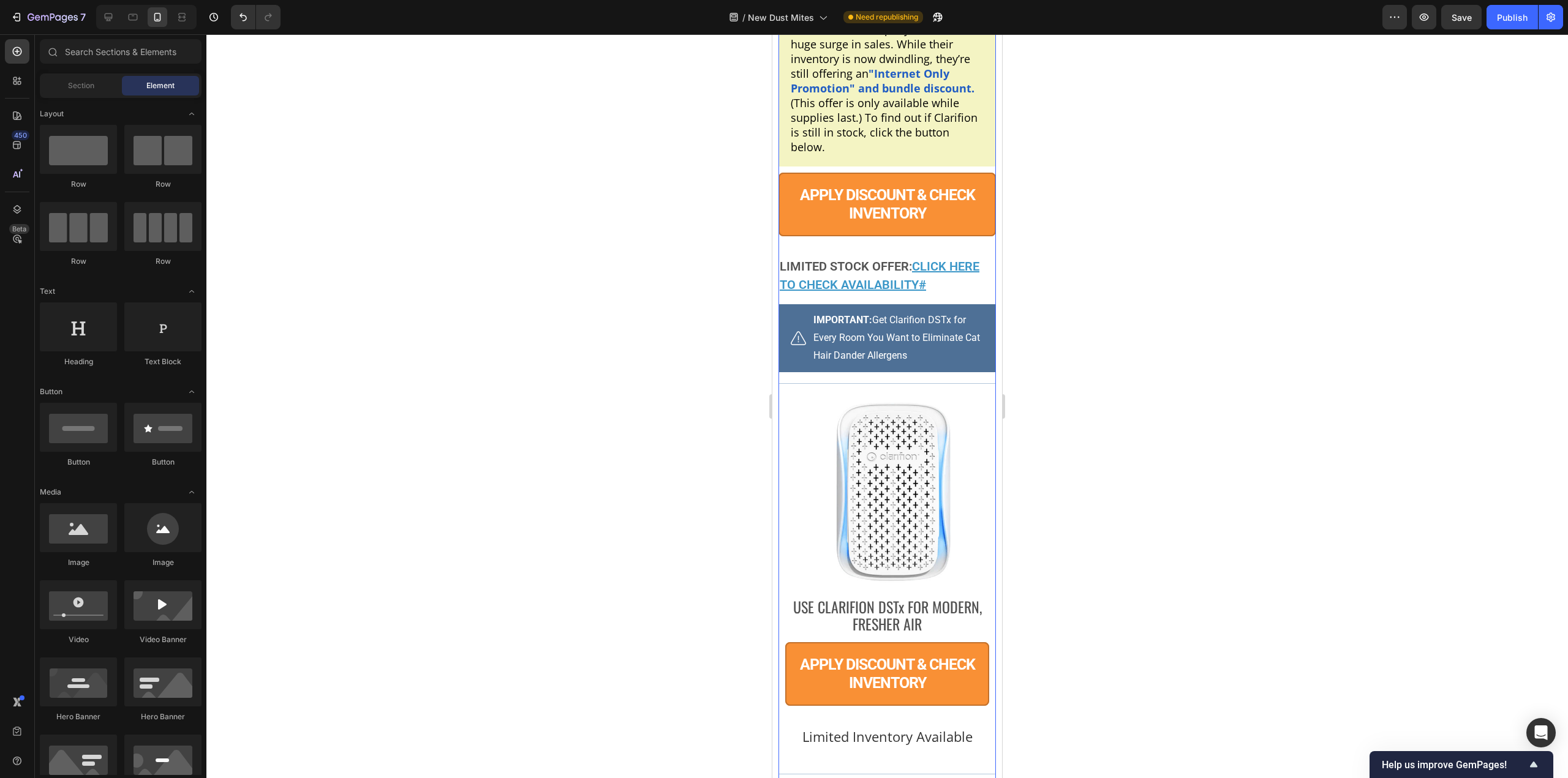
scroll to position [10104, 0]
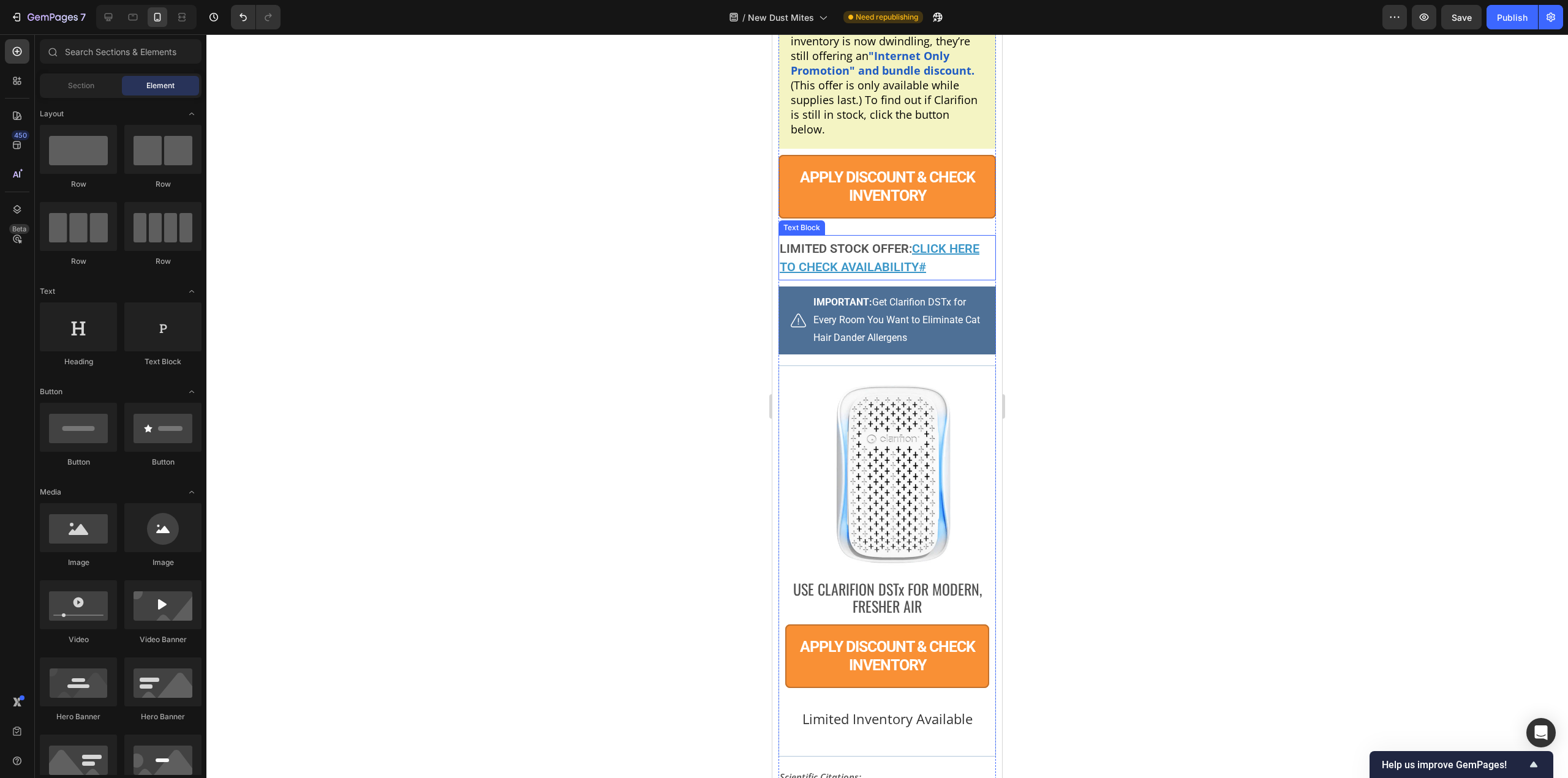
click at [876, 276] on p "LIMITED STOCK OFFER: CLICK HERE TO CHECK AVAILABILITY#" at bounding box center [887, 258] width 215 height 37
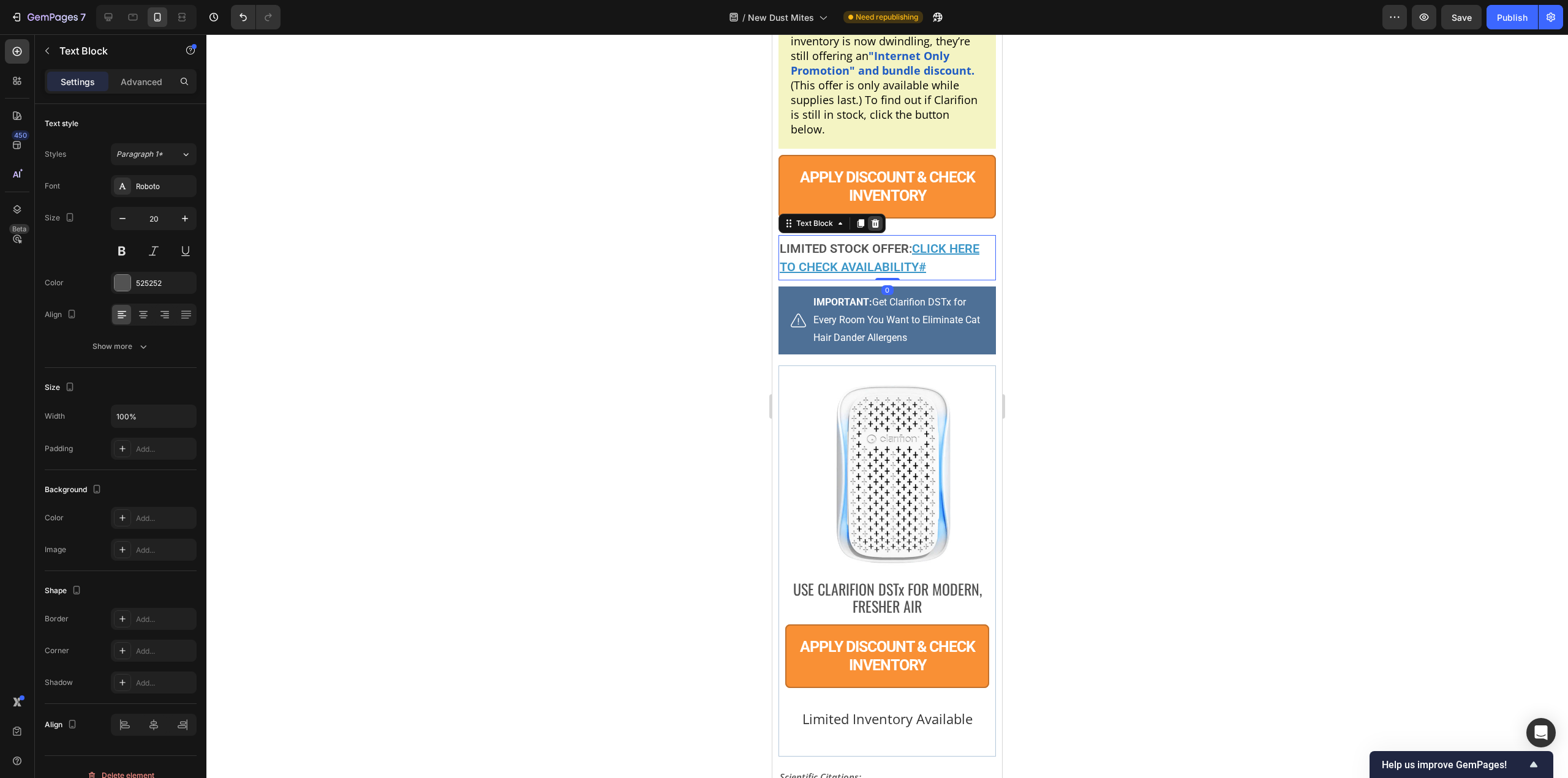
click at [876, 228] on icon at bounding box center [874, 223] width 10 height 10
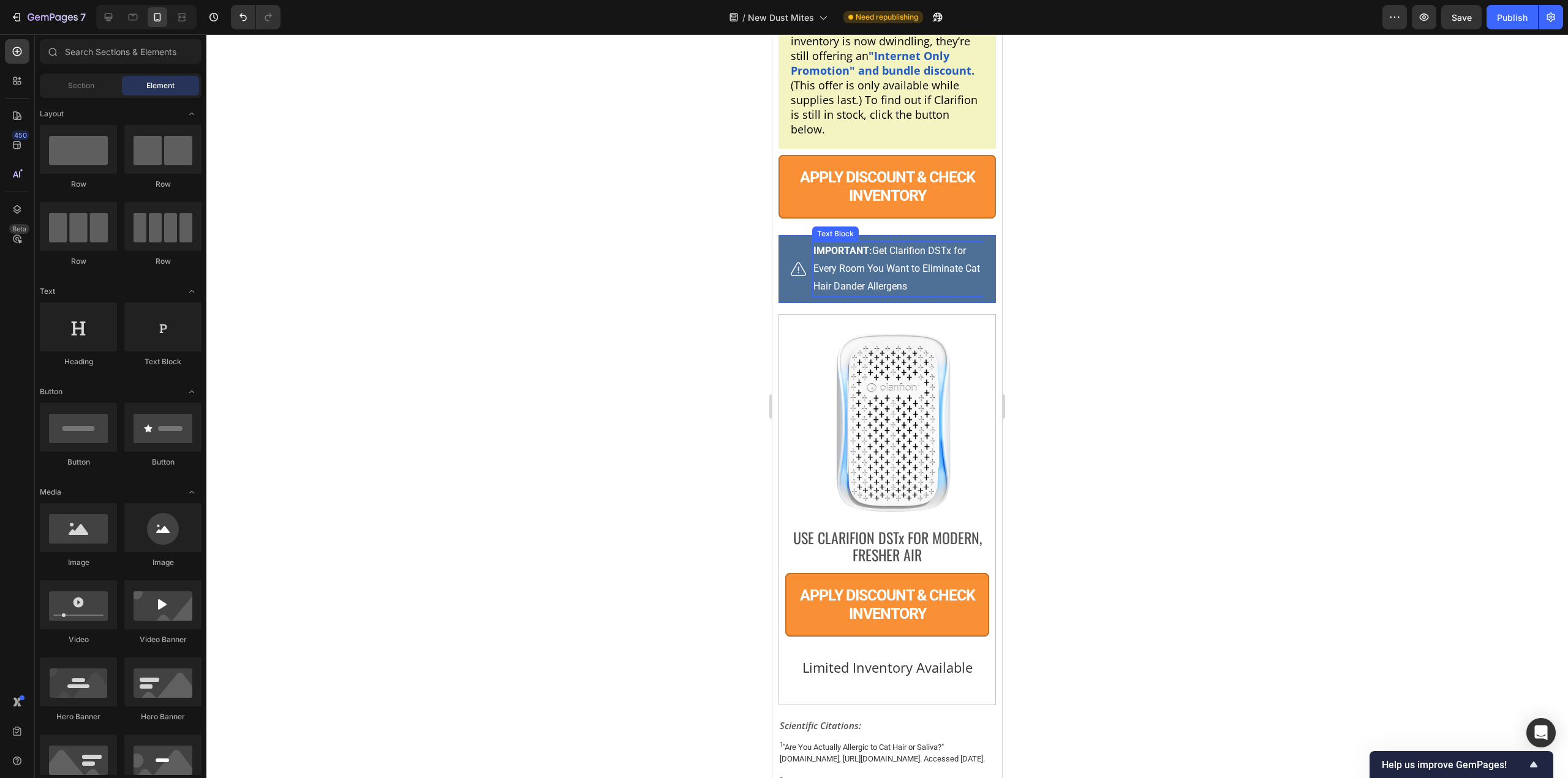
click at [887, 295] on p "IMPORTANT: Get Clarifion DSTx for Every Room You Want to Eliminate Cat Hair Dan…" at bounding box center [898, 268] width 169 height 53
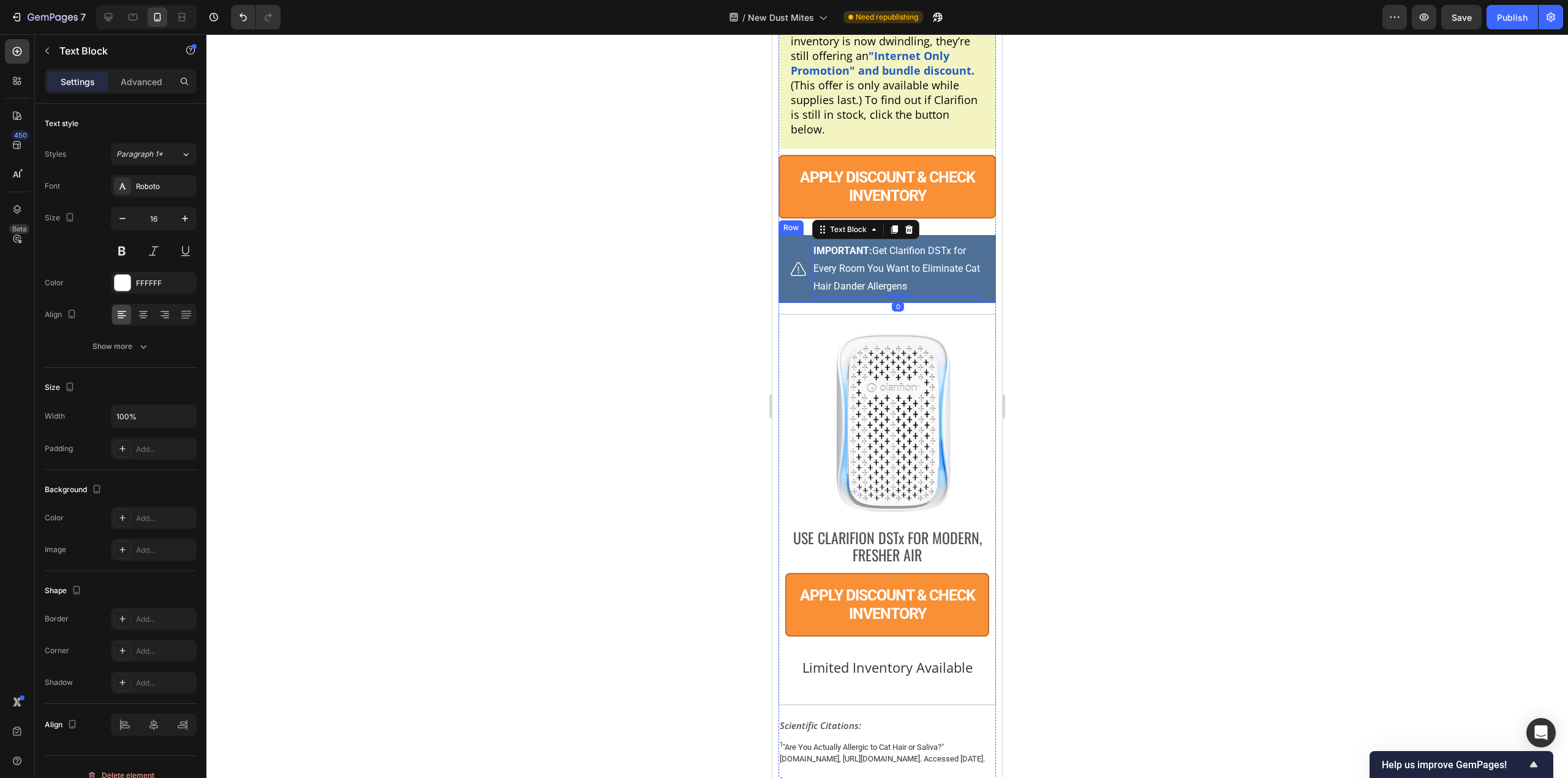
click at [784, 303] on div "Image IMPORTANT: Get Clarifion DSTx for Every Room You Want to Eliminate Cat Ha…" at bounding box center [887, 268] width 217 height 68
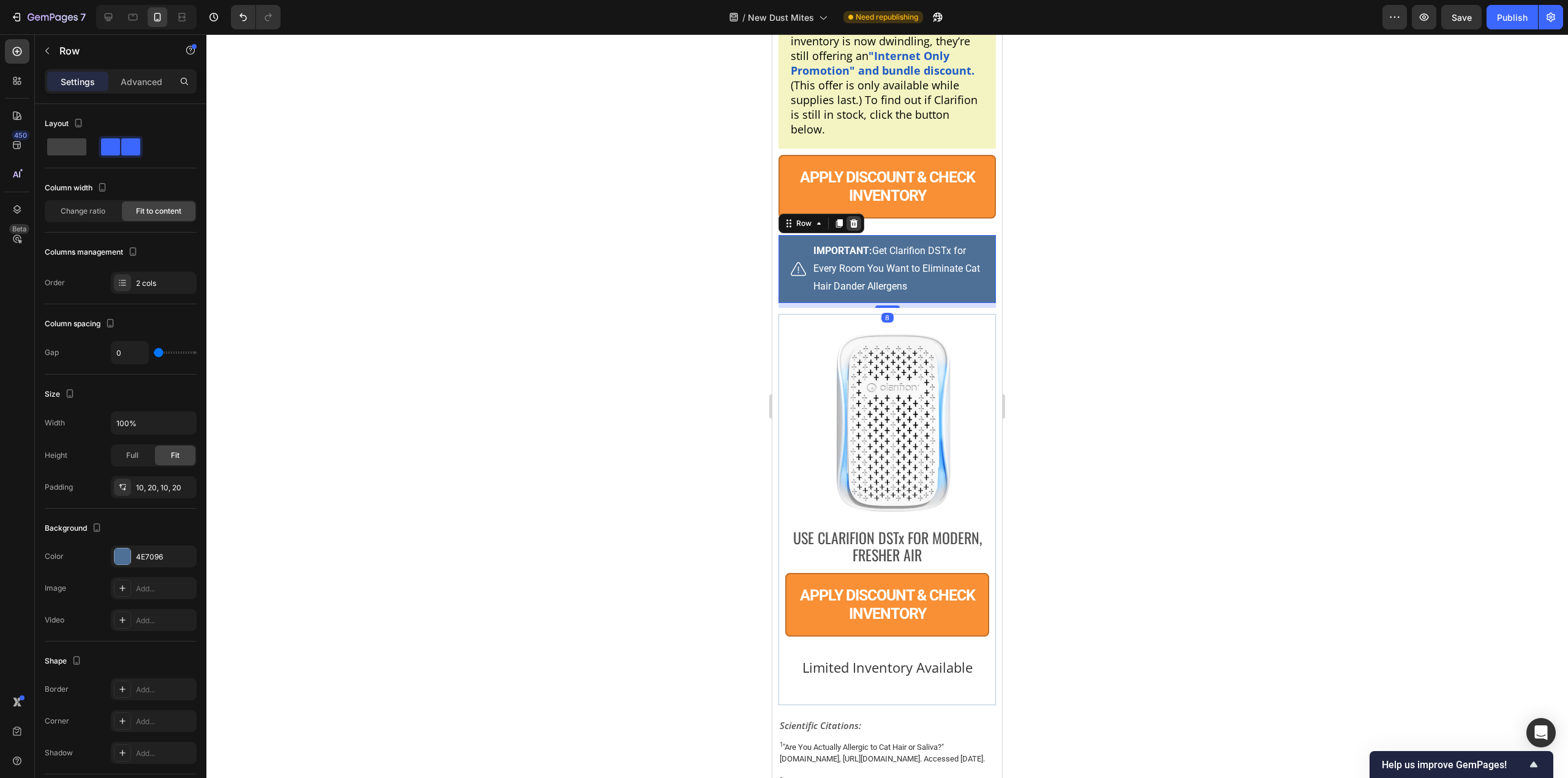
click at [858, 228] on icon at bounding box center [853, 223] width 10 height 10
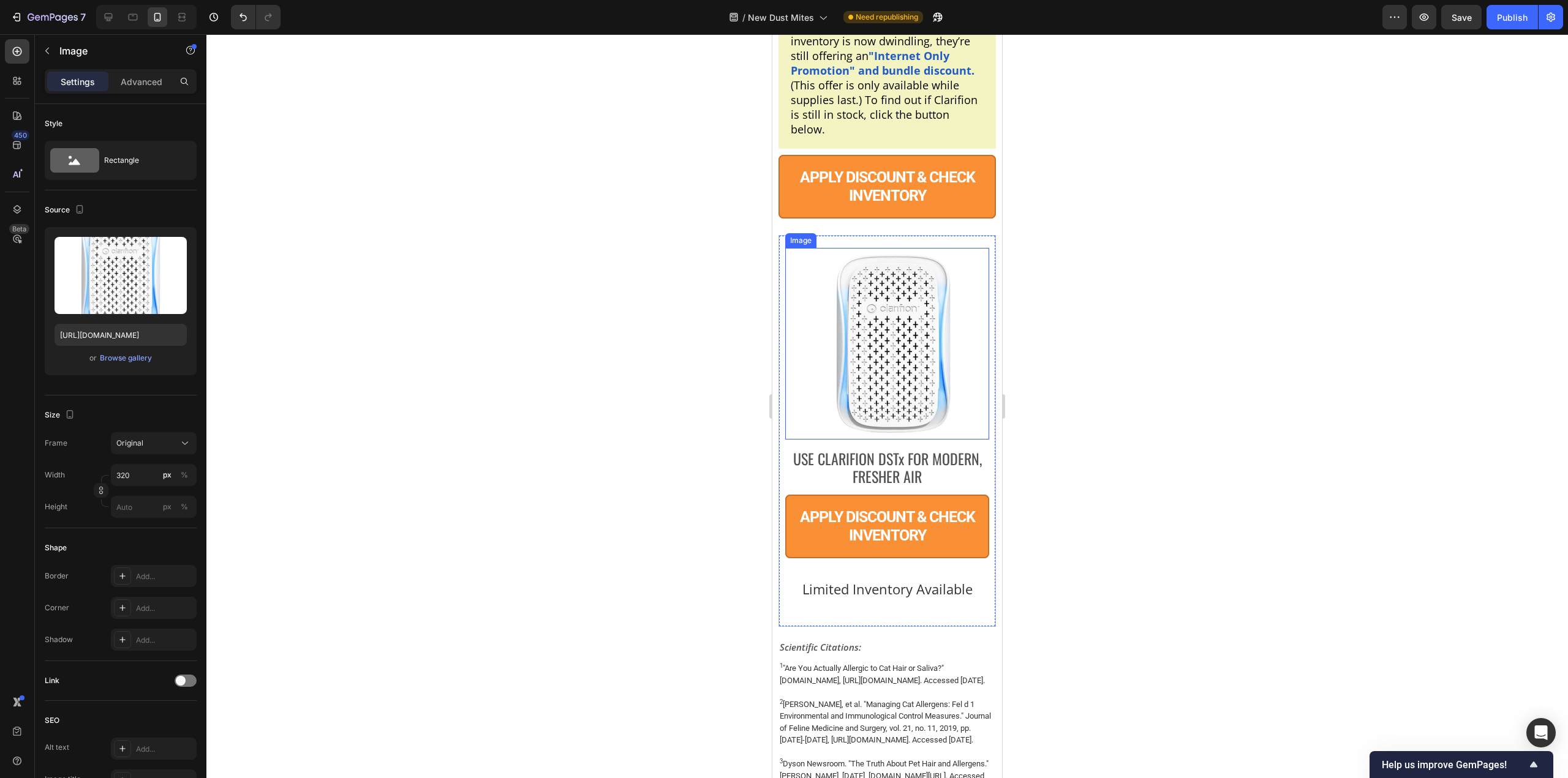
click at [878, 439] on img at bounding box center [894, 344] width 192 height 192
click at [908, 459] on div "Image USE CLARIFION DSTx FOR MODERN, FRESHER AIR Text Block APPLY DISCOUNT & CH…" at bounding box center [887, 430] width 217 height 392
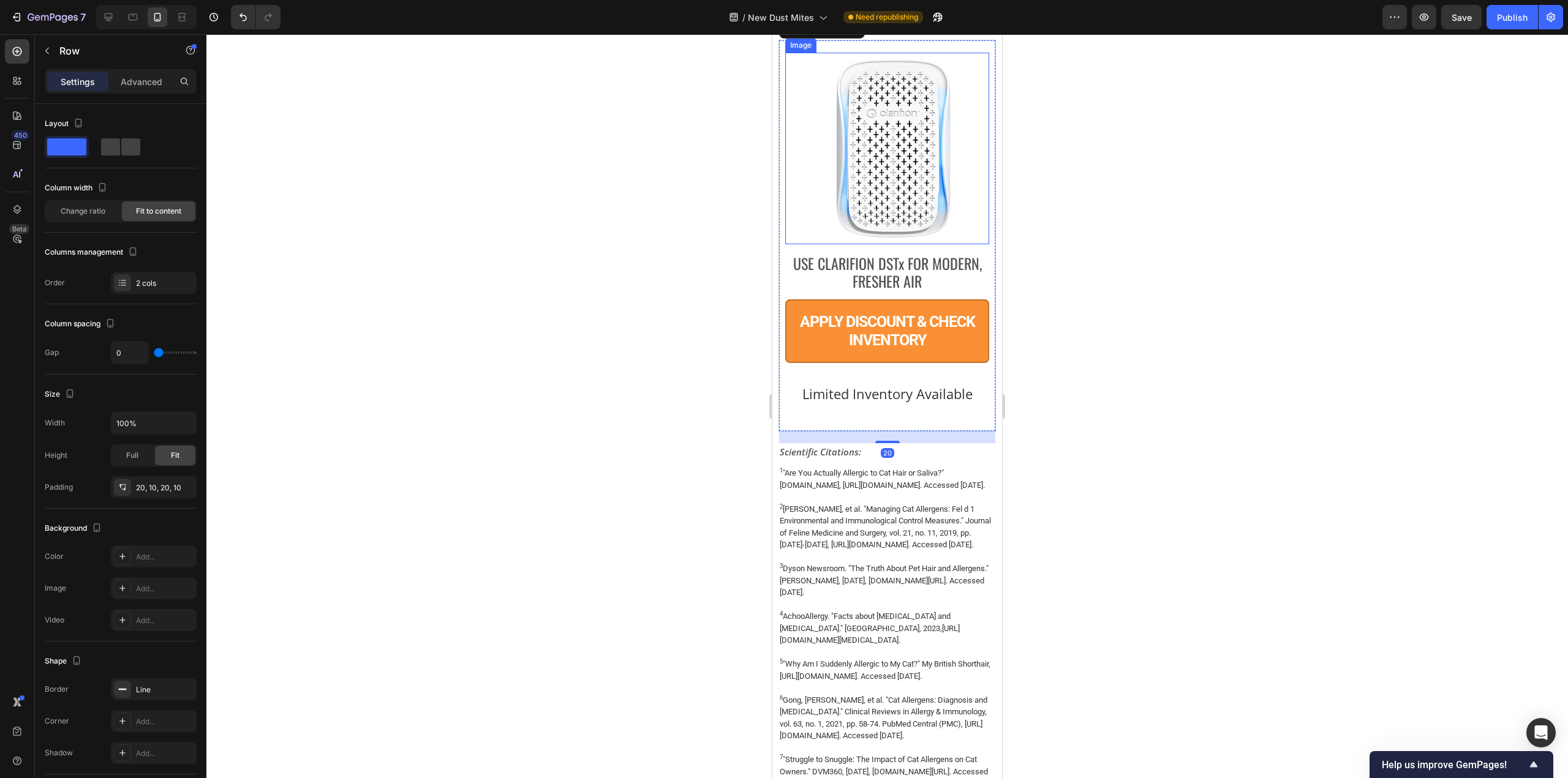
scroll to position [10227, 0]
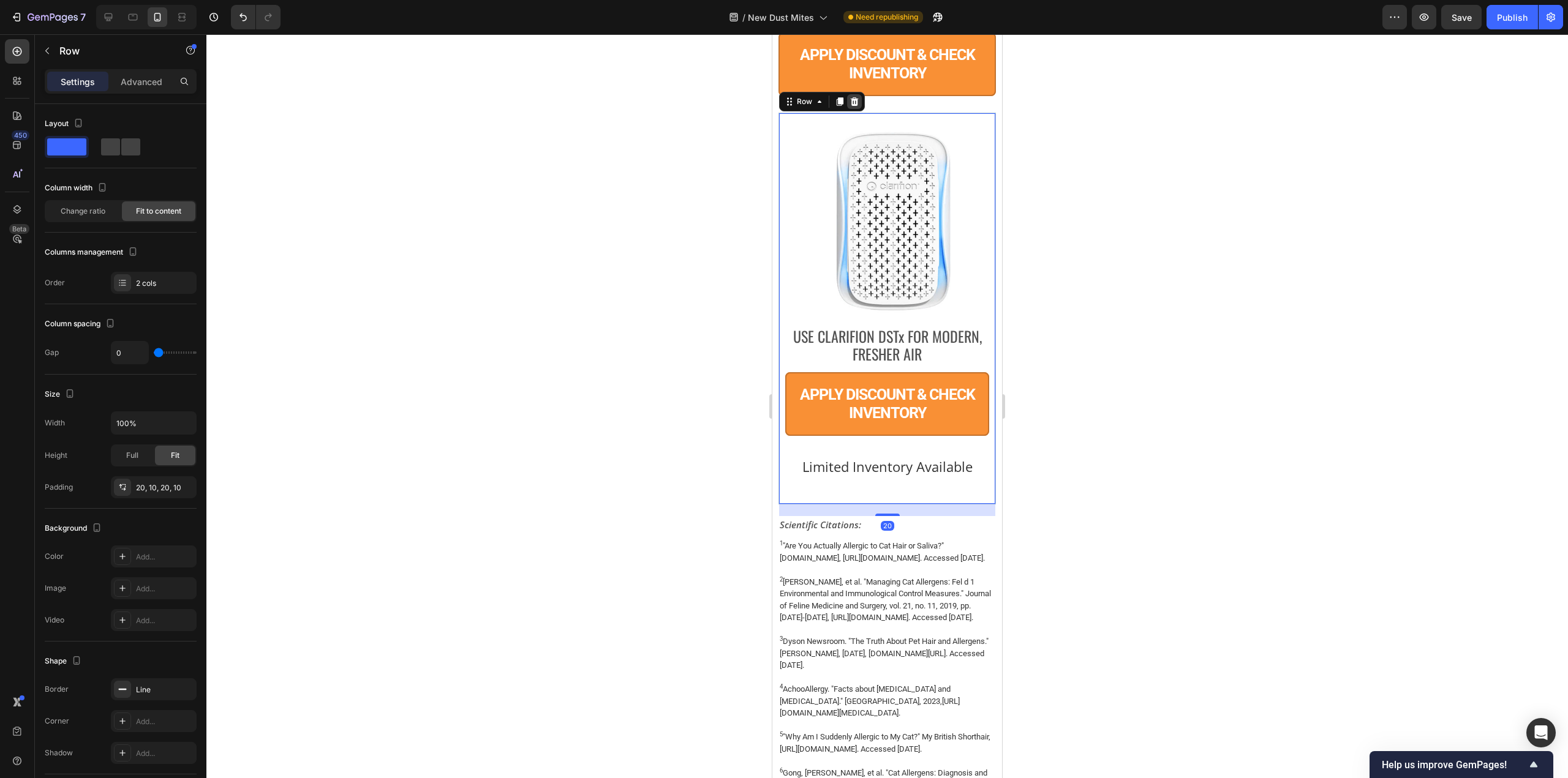
click at [858, 109] on div at bounding box center [854, 101] width 15 height 15
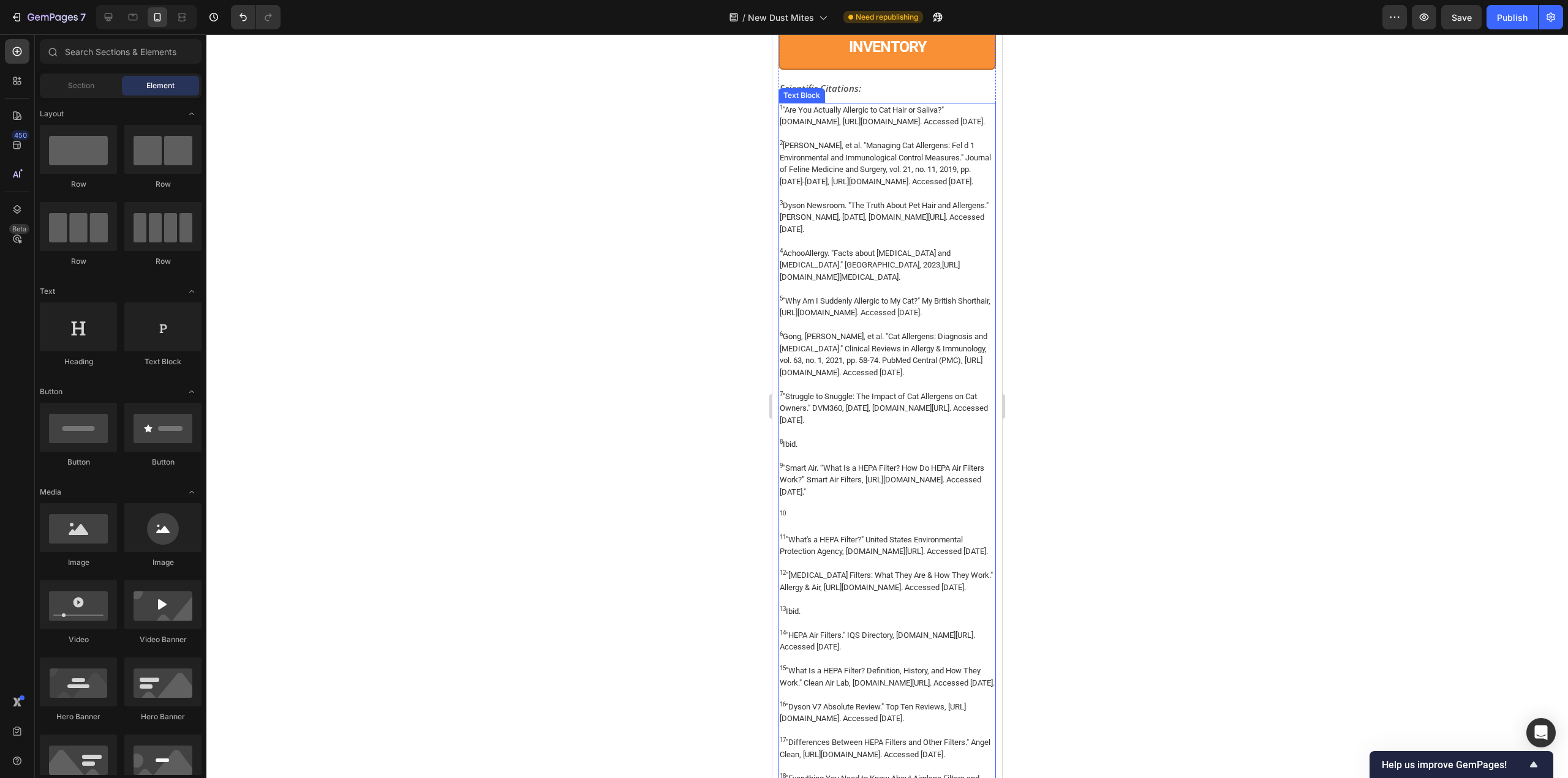
scroll to position [10165, 0]
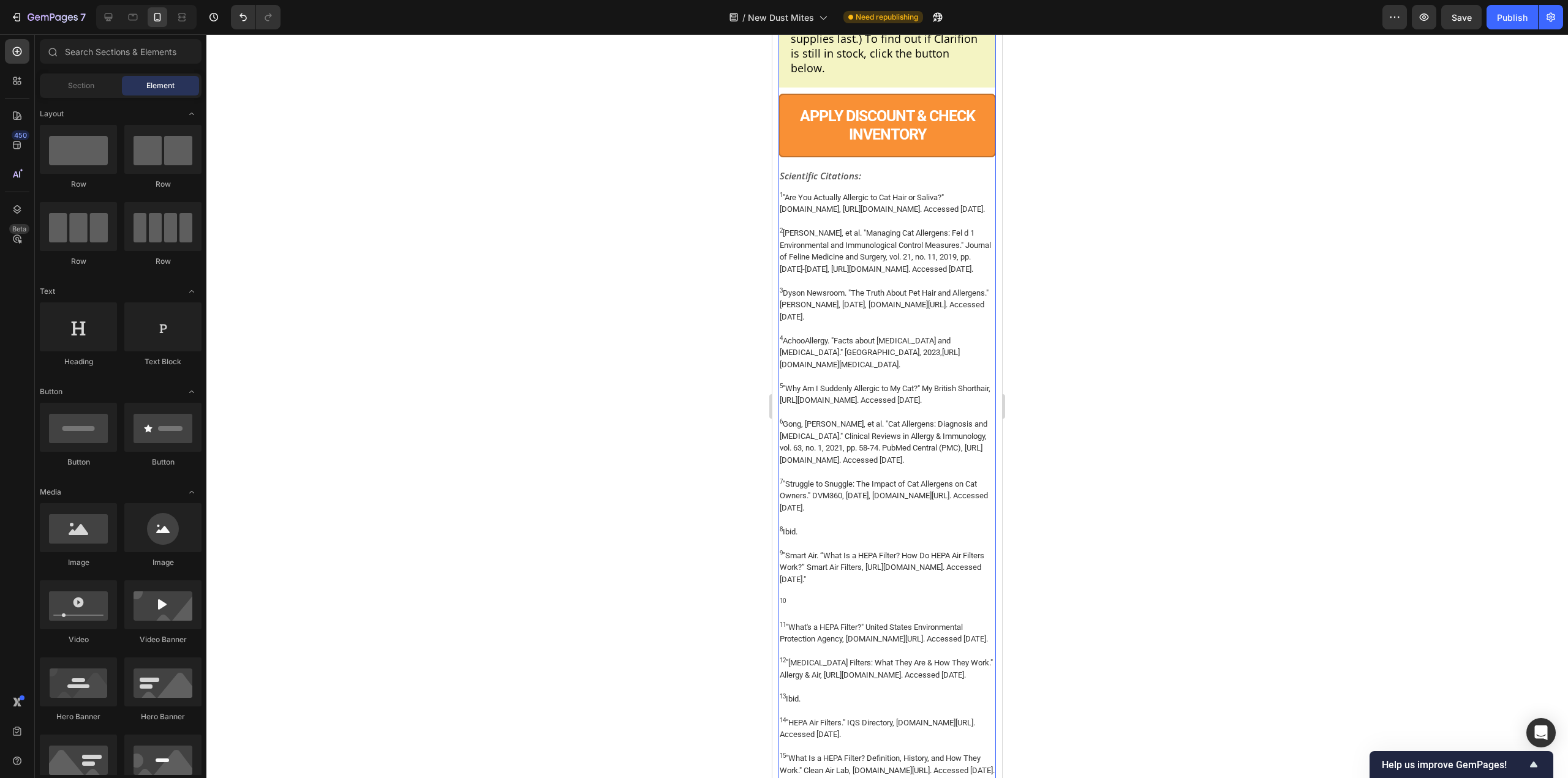
click at [876, 183] on p "Scientific Citations:" at bounding box center [887, 176] width 215 height 14
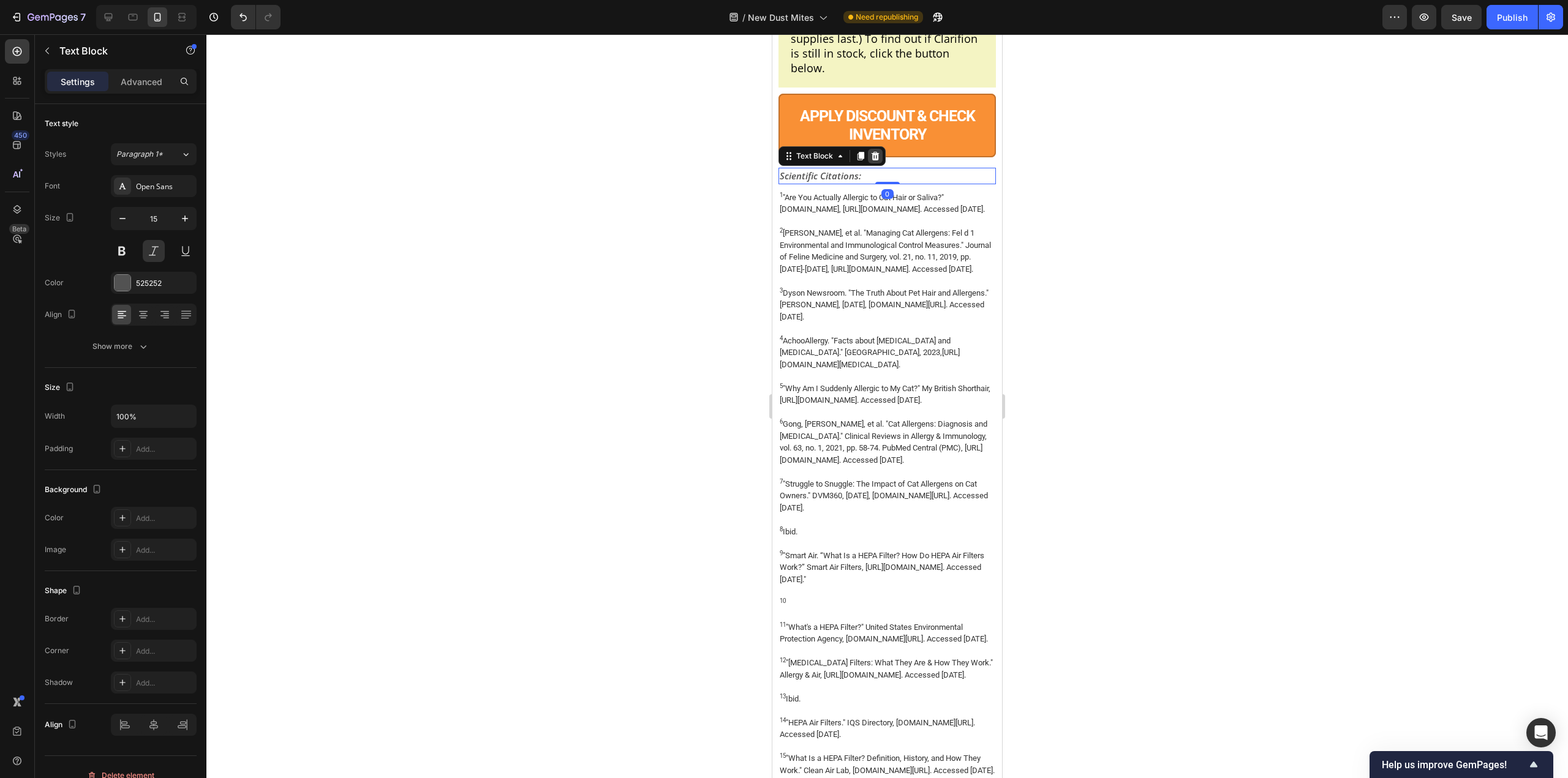
click at [874, 161] on icon at bounding box center [874, 156] width 10 height 10
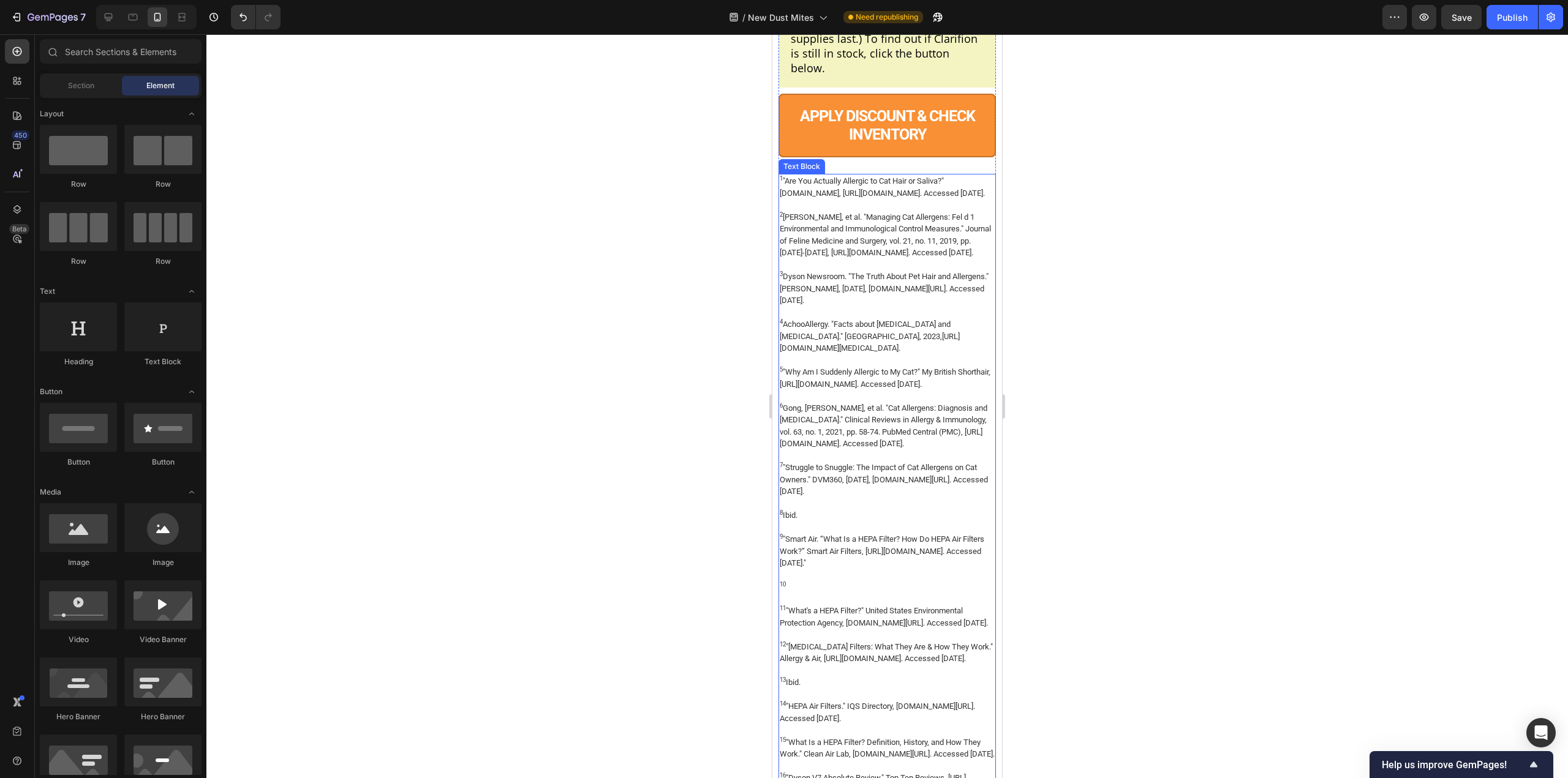
click at [863, 199] on p "1 "Are You Actually Allergic to Cat Hair or Saliva?" [DOMAIN_NAME], [URL][DOMAI…" at bounding box center [887, 187] width 215 height 24
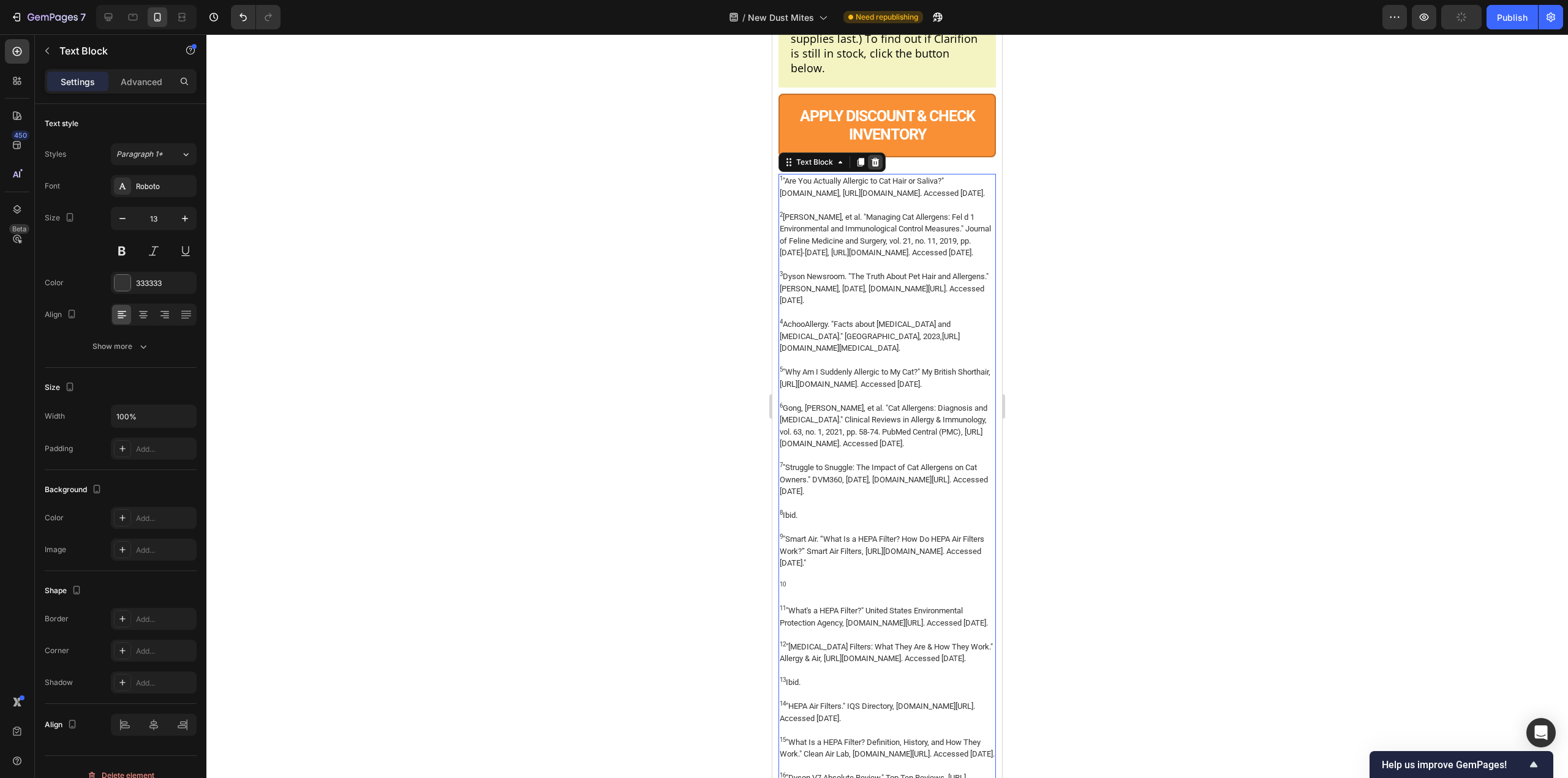
click at [878, 166] on icon at bounding box center [875, 162] width 8 height 9
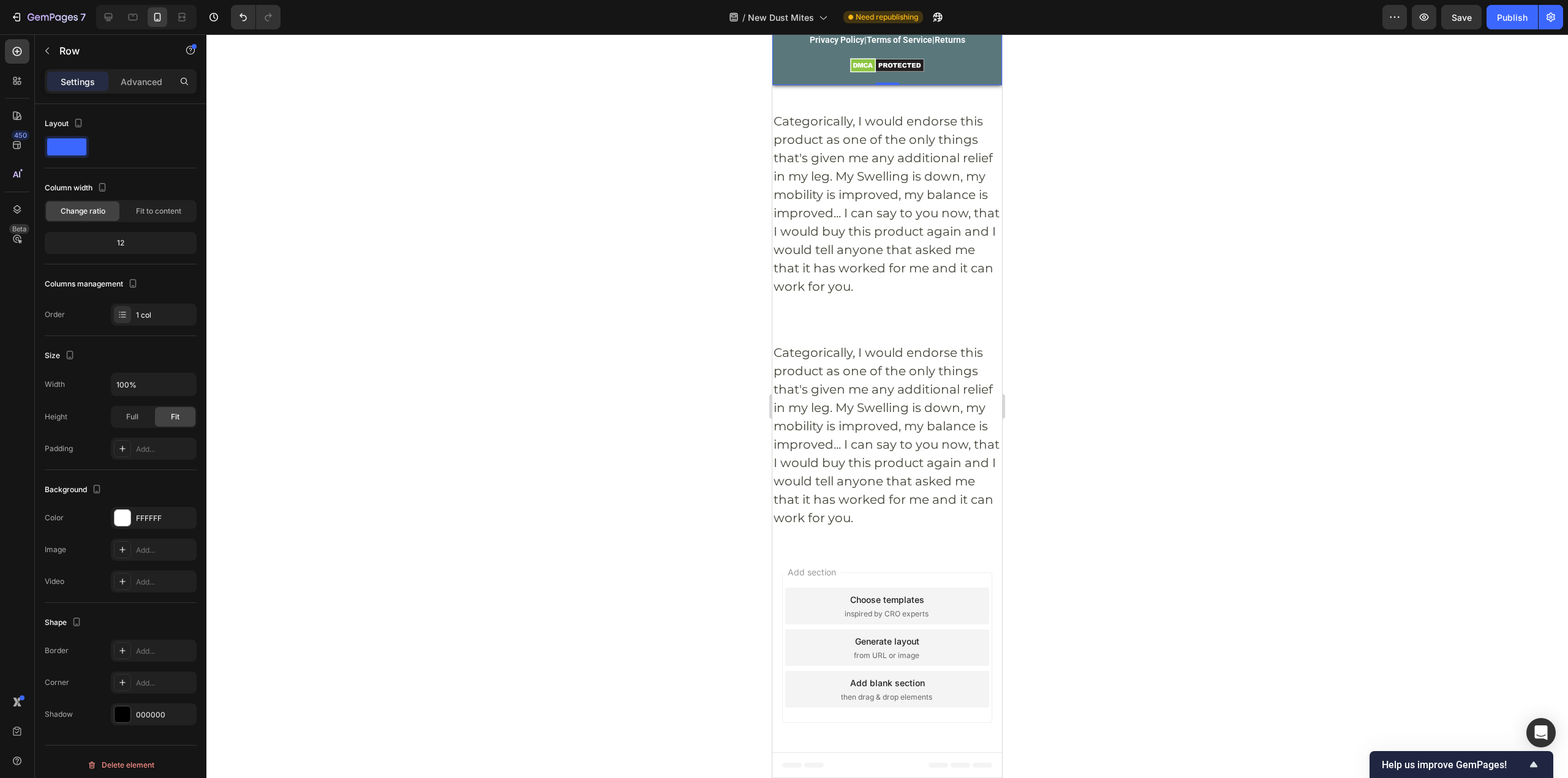
scroll to position [10716, 0]
click at [879, 405] on div "Categorically, I would endorse this product as one of the only things that's gi…" at bounding box center [887, 432] width 230 height 231
click at [871, 296] on p "Categorically, I would endorse this product as one of the only things that's gi…" at bounding box center [887, 203] width 227 height 184
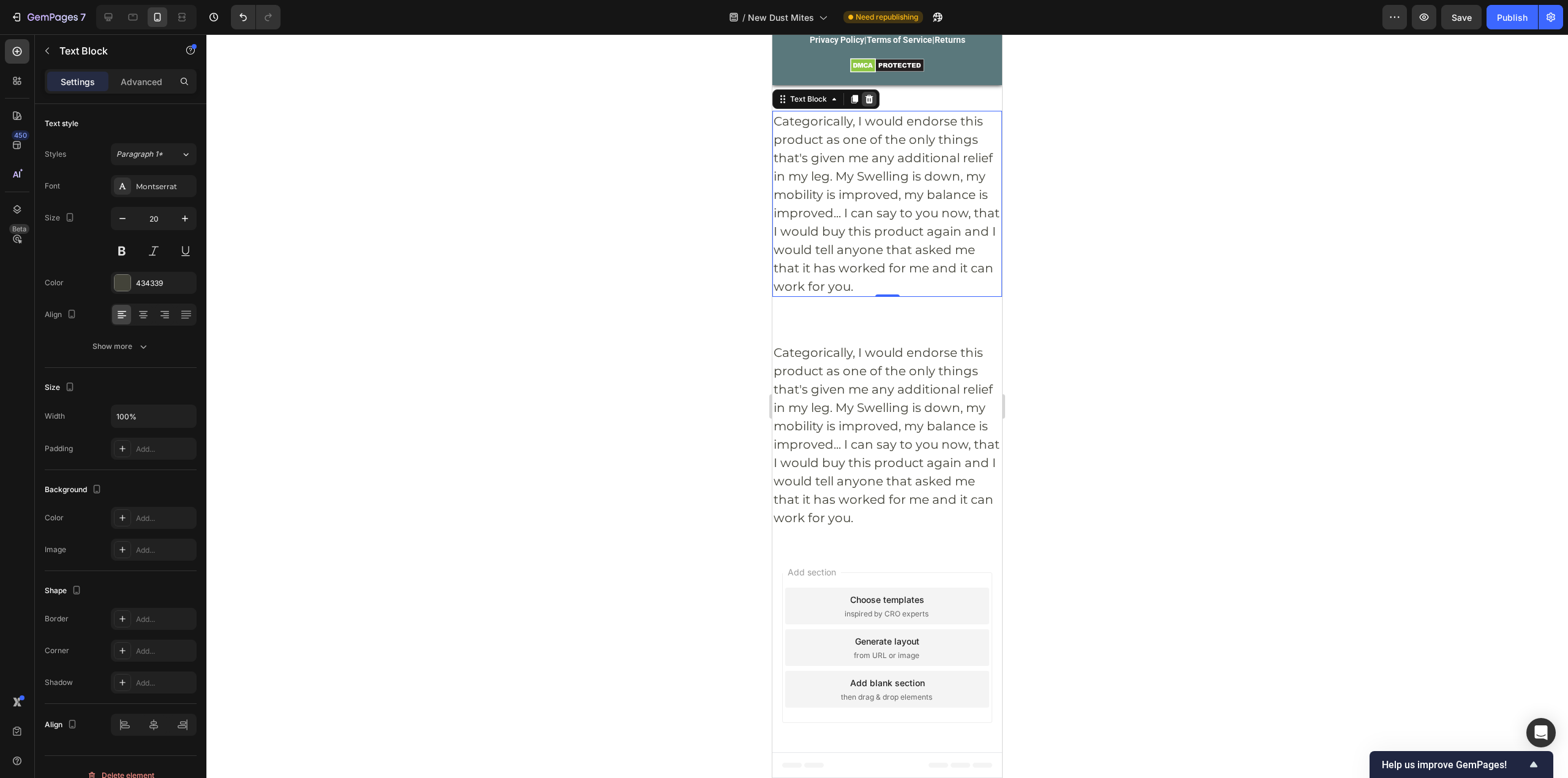
click at [872, 104] on icon at bounding box center [868, 99] width 10 height 10
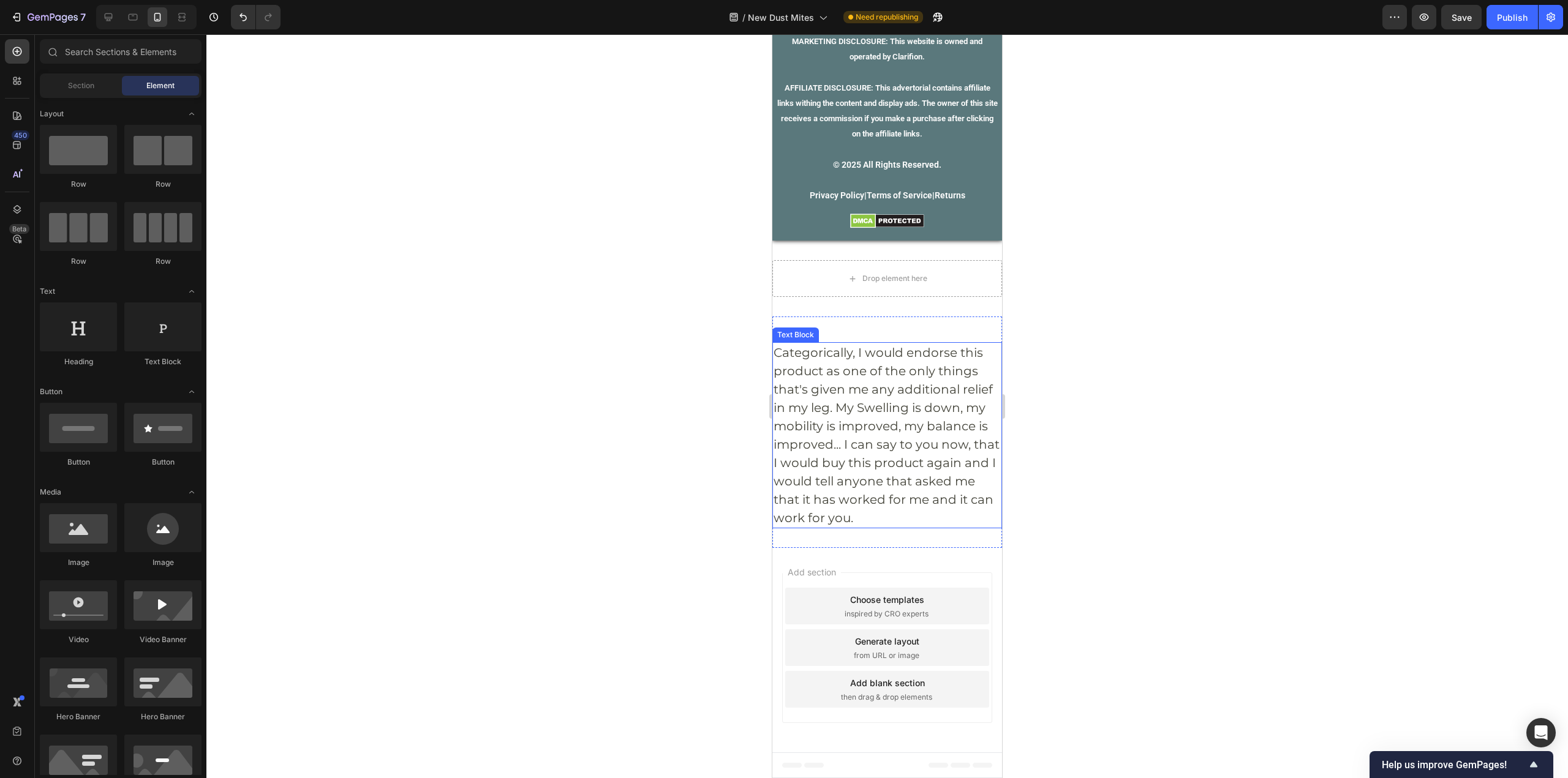
click at [879, 346] on p "Categorically, I would endorse this product as one of the only things that's gi…" at bounding box center [887, 435] width 227 height 184
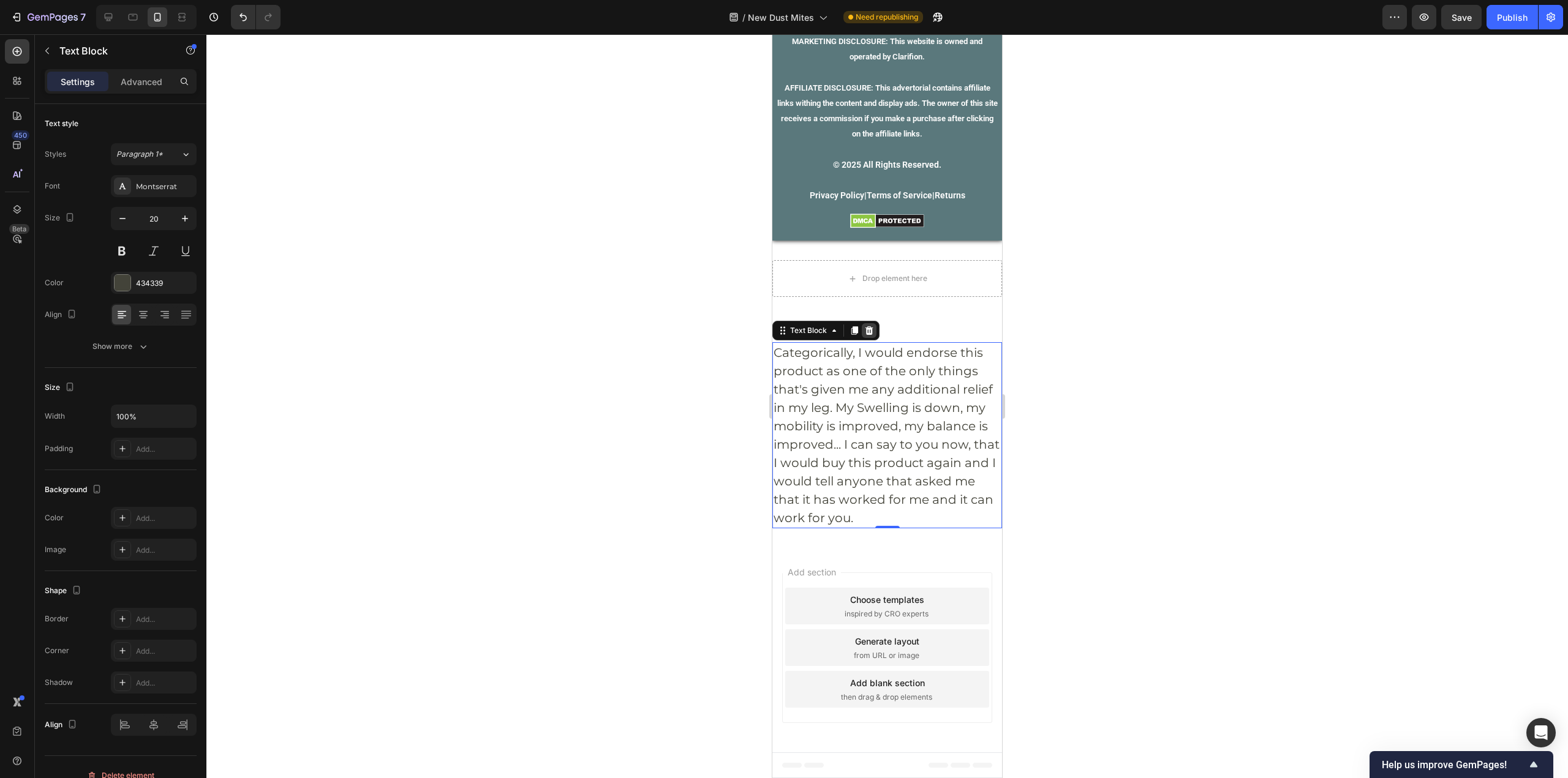
click at [870, 323] on div at bounding box center [869, 330] width 15 height 15
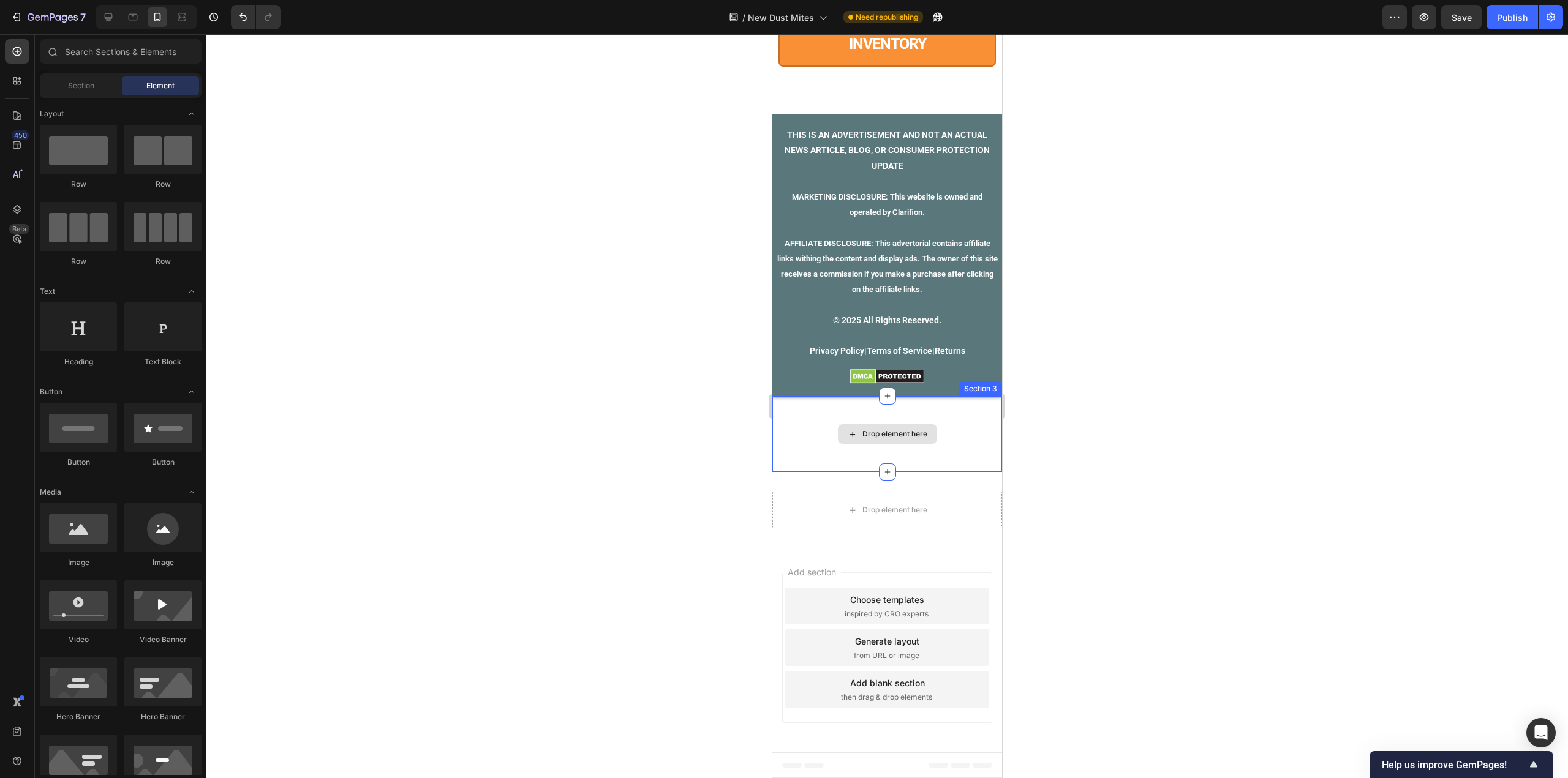
click at [881, 429] on div "Drop element here" at bounding box center [894, 434] width 65 height 10
click at [902, 407] on div "Drop element here Section 3" at bounding box center [887, 434] width 230 height 76
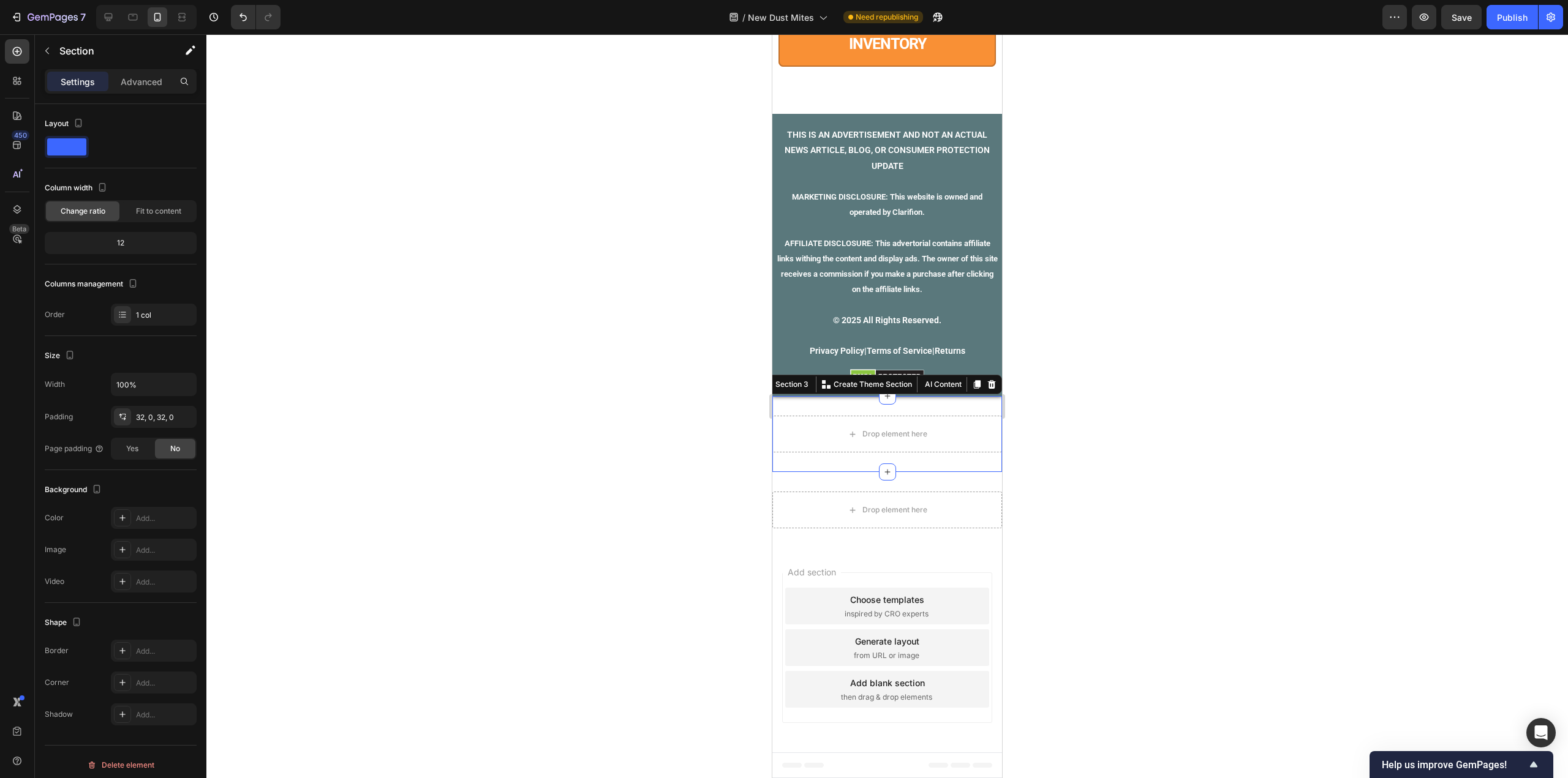
click at [902, 415] on div "Drop element here Section 3 You can create reusable sections Create Theme Secti…" at bounding box center [887, 434] width 230 height 76
click at [907, 421] on div "Drop element here" at bounding box center [887, 434] width 230 height 37
click at [964, 424] on div "Drop element here" at bounding box center [887, 434] width 230 height 37
click at [988, 385] on icon at bounding box center [991, 385] width 8 height 9
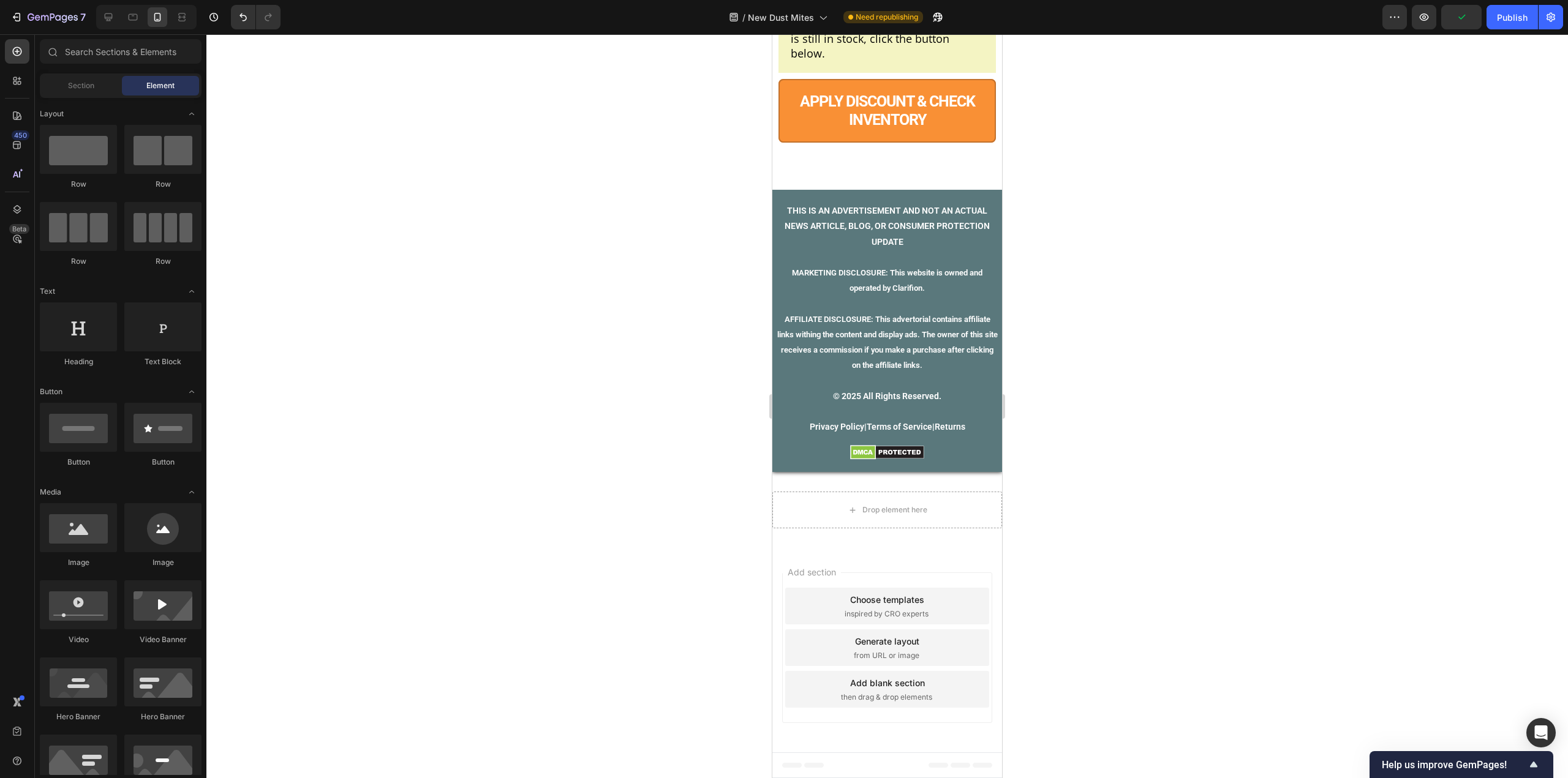
scroll to position [10395, 0]
click at [945, 488] on div "Drop element here Section 3" at bounding box center [887, 510] width 230 height 76
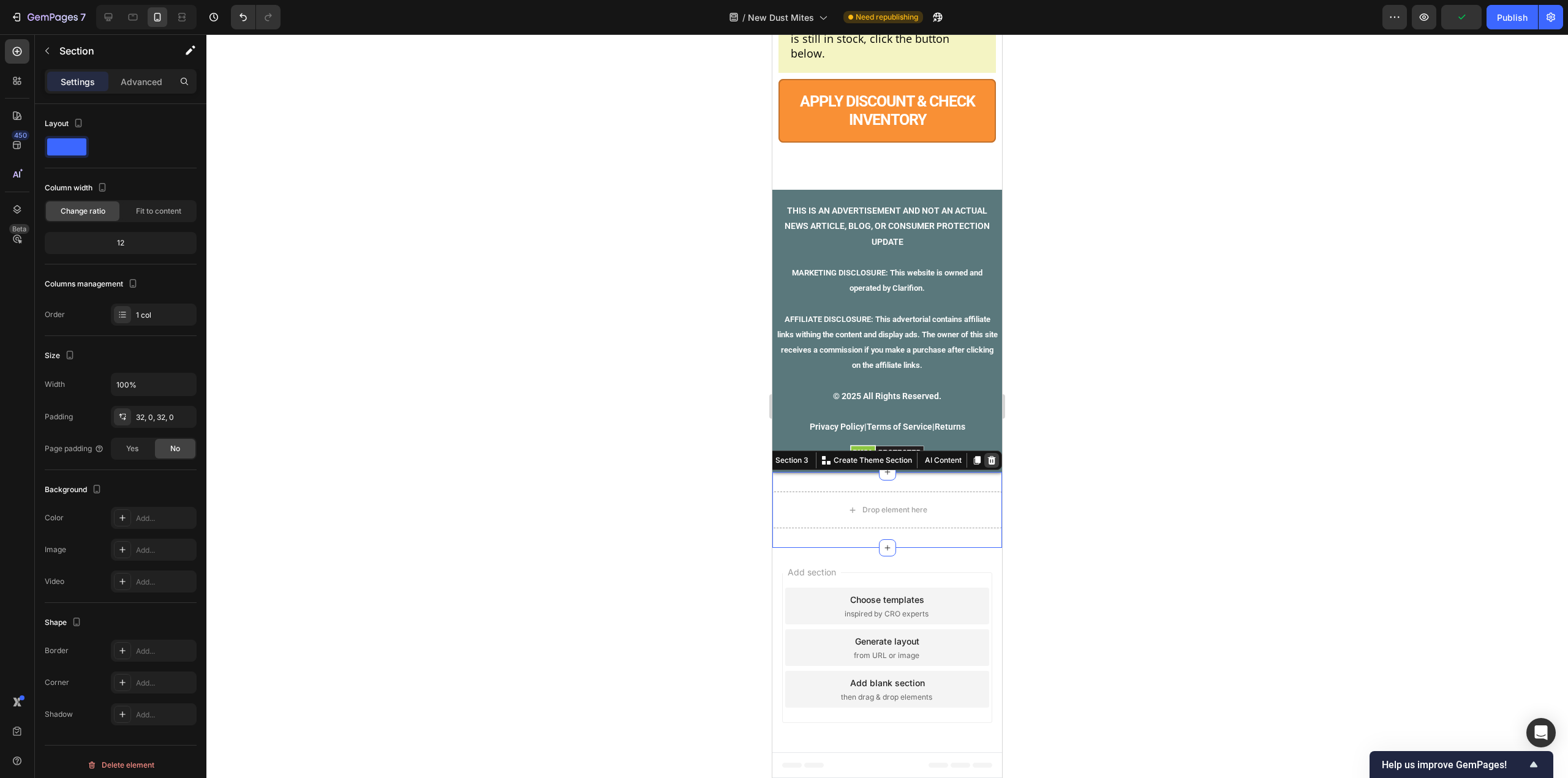
click at [988, 459] on icon at bounding box center [991, 460] width 8 height 9
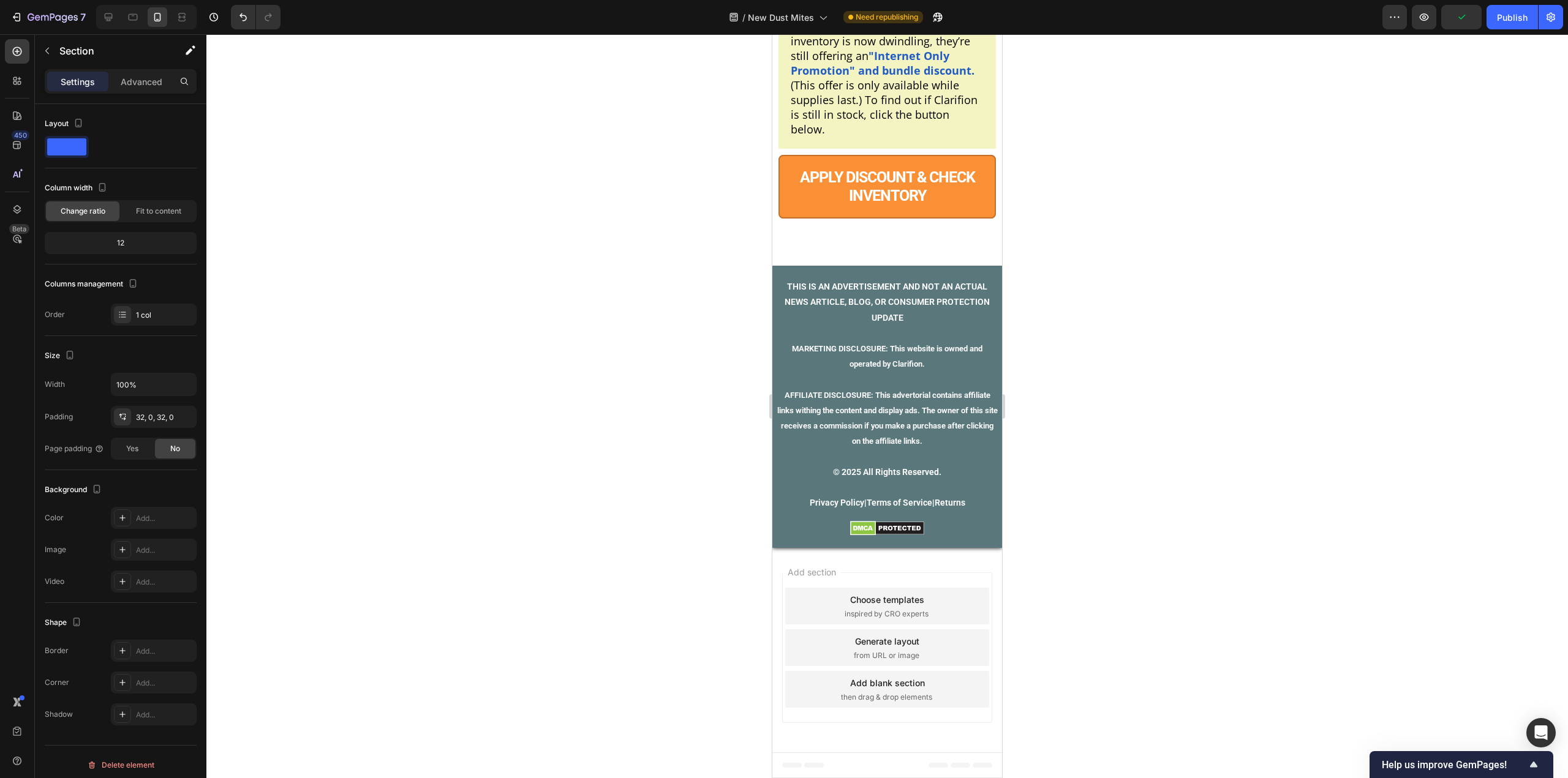
scroll to position [10319, 0]
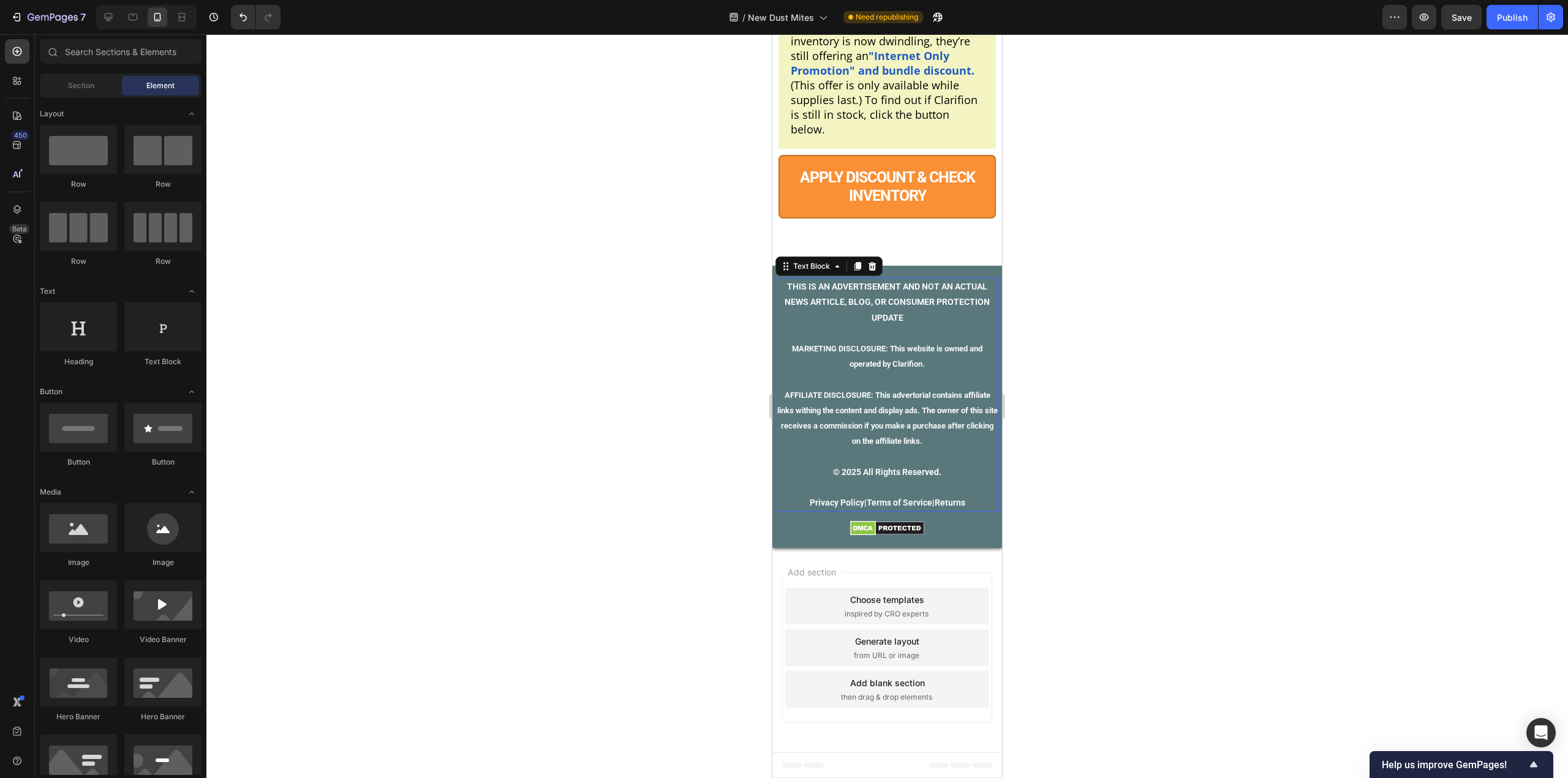
click at [954, 409] on span "AFFILIATE DISCLOSURE: This advertorial contains affiliate links withing the con…" at bounding box center [887, 418] width 220 height 55
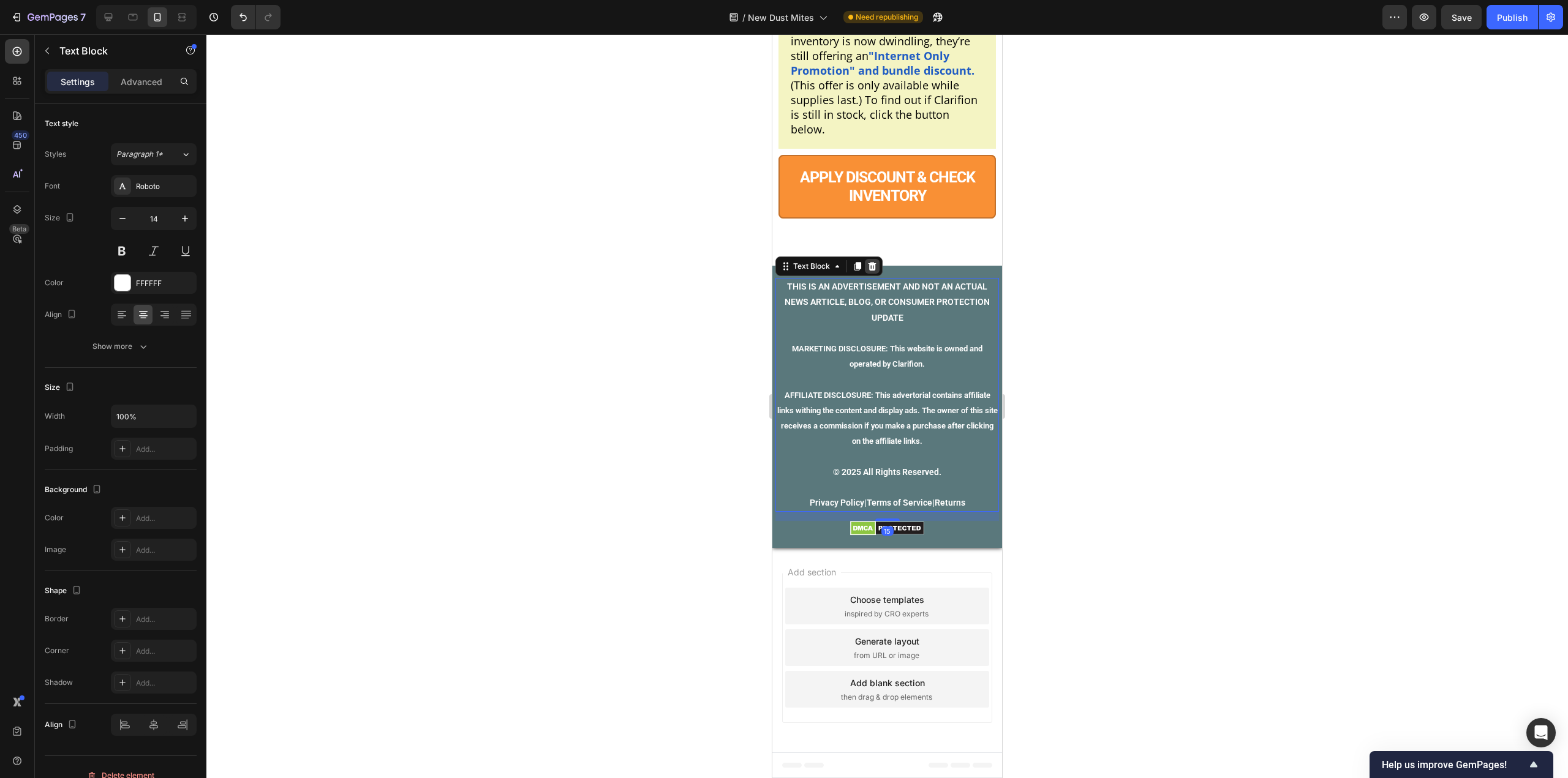
click at [869, 264] on icon at bounding box center [872, 267] width 8 height 9
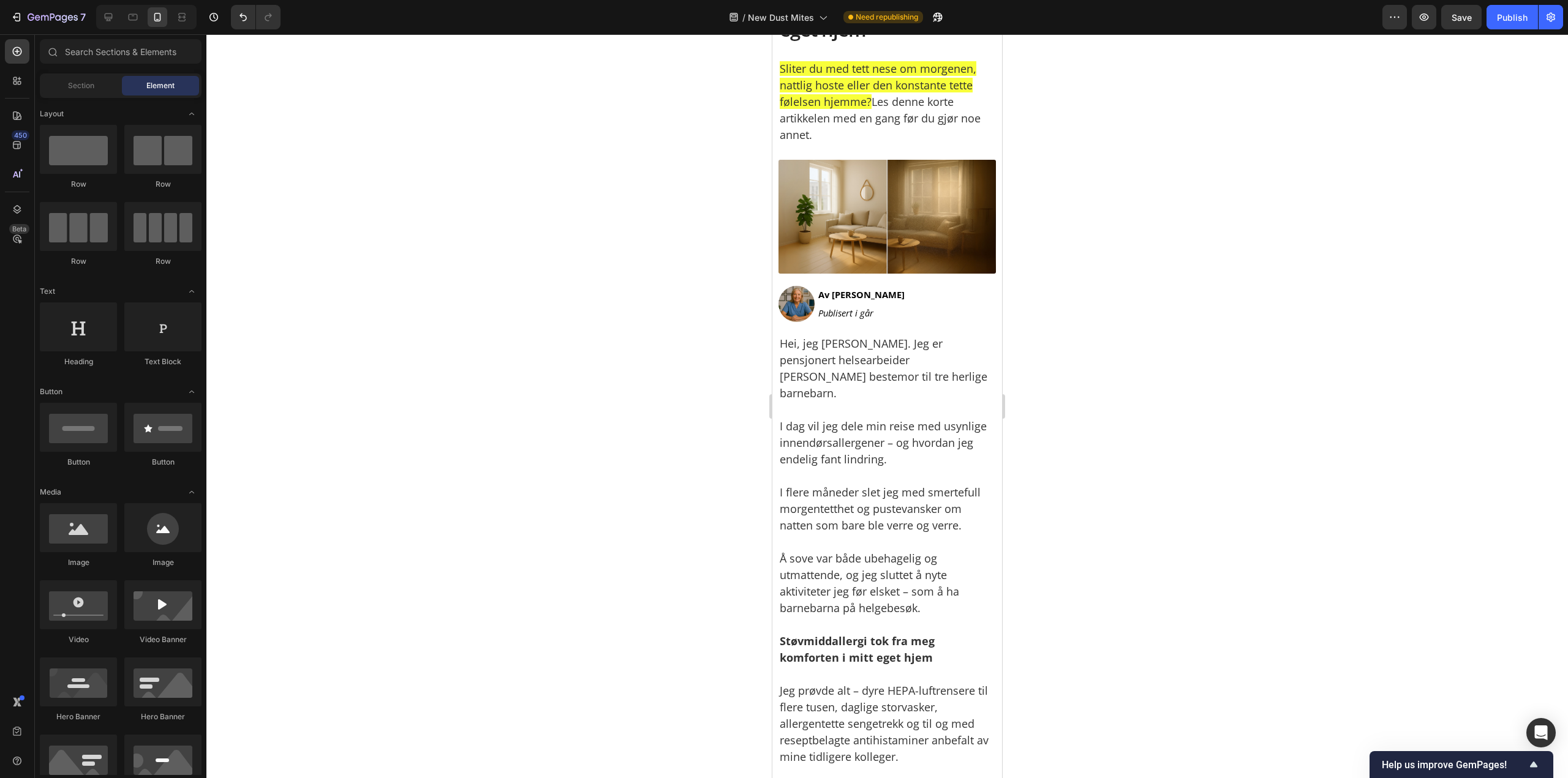
scroll to position [0, 0]
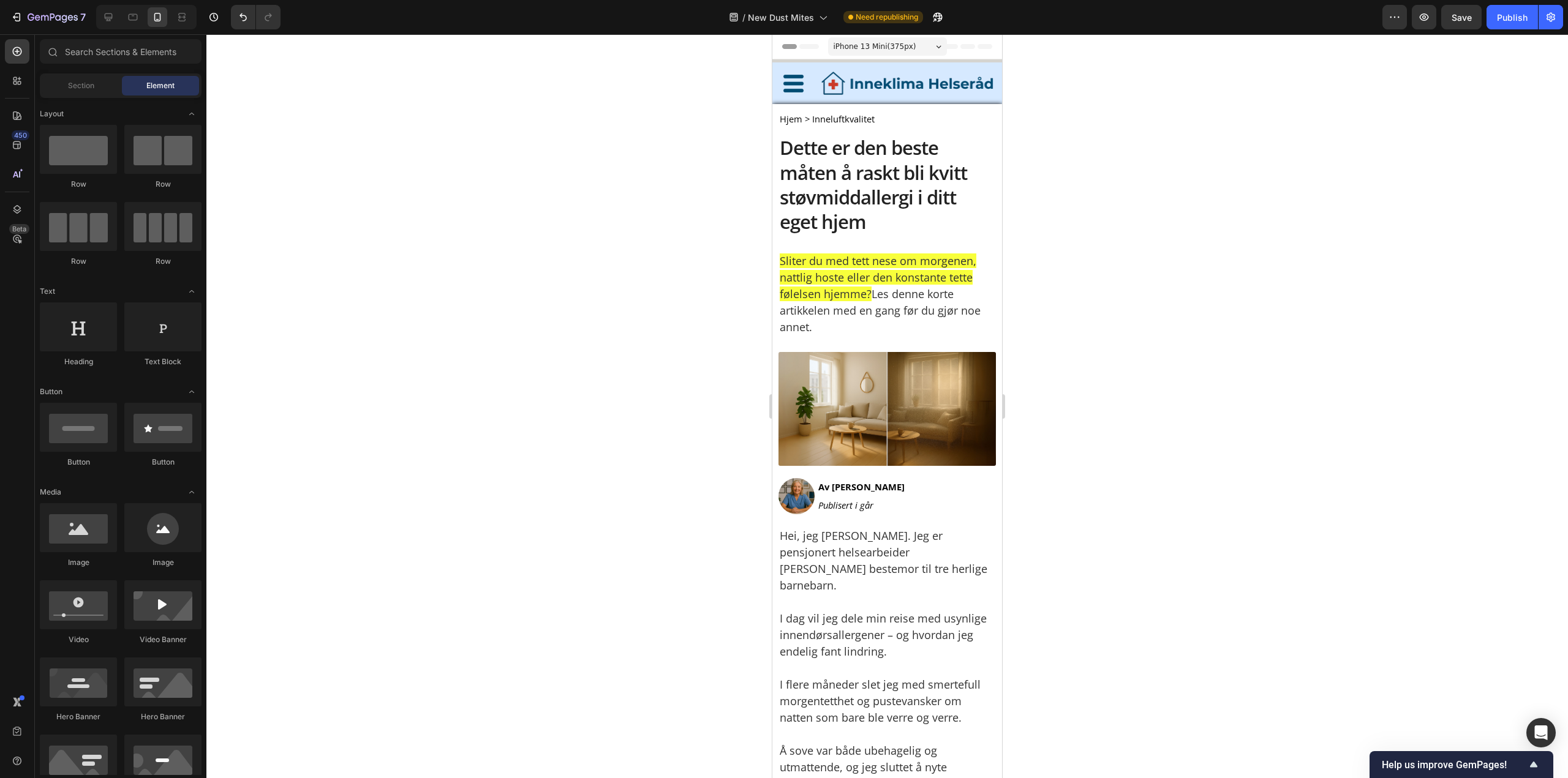
drag, startPoint x: 995, startPoint y: 709, endPoint x: 1741, endPoint y: 34, distance: 1006.1
click at [869, 264] on span "Sliter du med tett nese om morgenen, nattlig hoste eller den konstante tette fø…" at bounding box center [877, 278] width 196 height 48
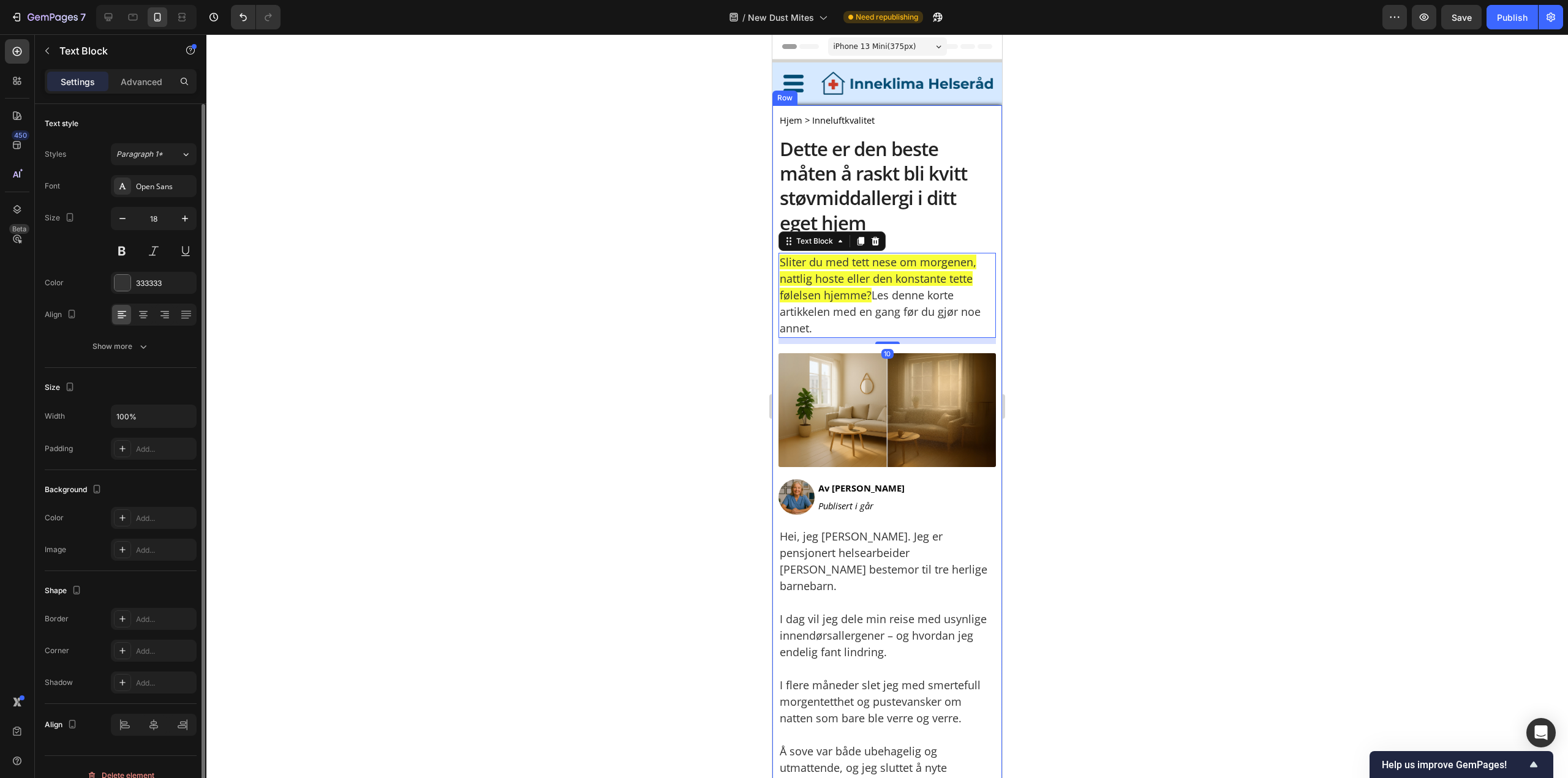
click at [176, 357] on div "Text style Styles Paragraph 1* Font Open Sans Size 18 Color 333333 Align Show m…" at bounding box center [121, 236] width 151 height 264
click at [165, 349] on button "Show more" at bounding box center [121, 346] width 151 height 22
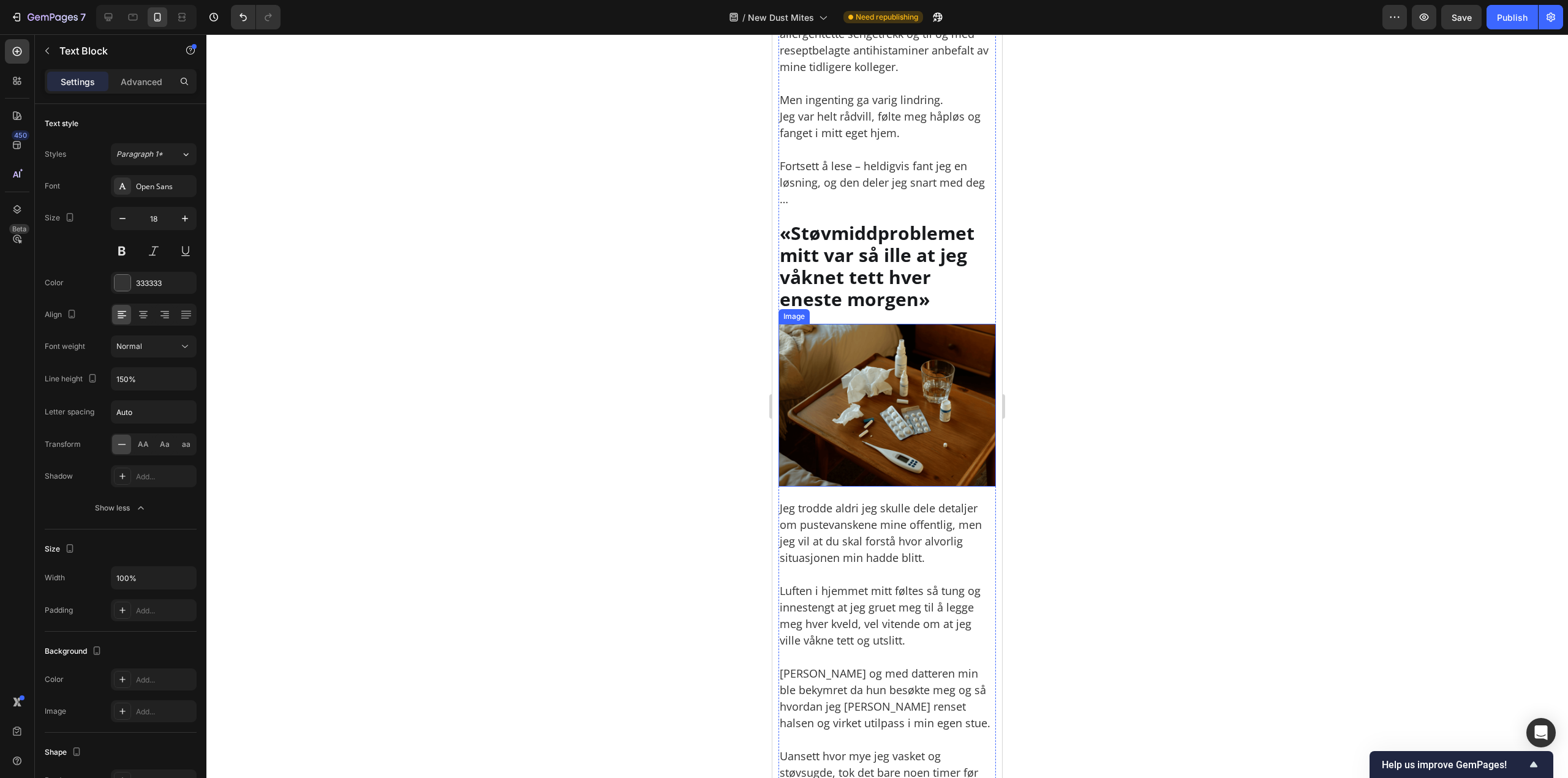
scroll to position [857, 0]
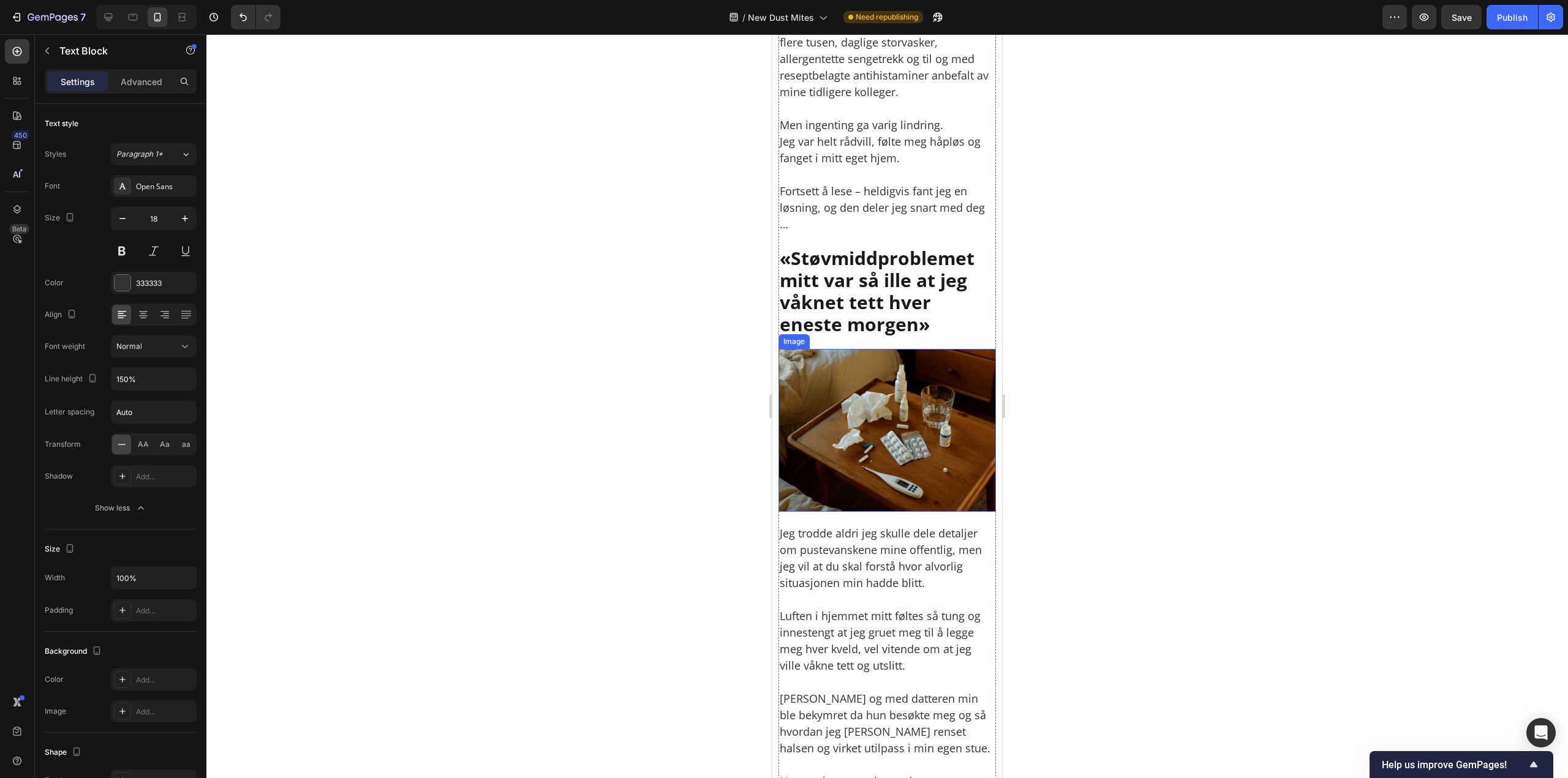
click at [946, 276] on h2 "«Støvmiddproblemet mitt var så ille at jeg våknet tett hver eneste morgen»" at bounding box center [887, 291] width 217 height 91
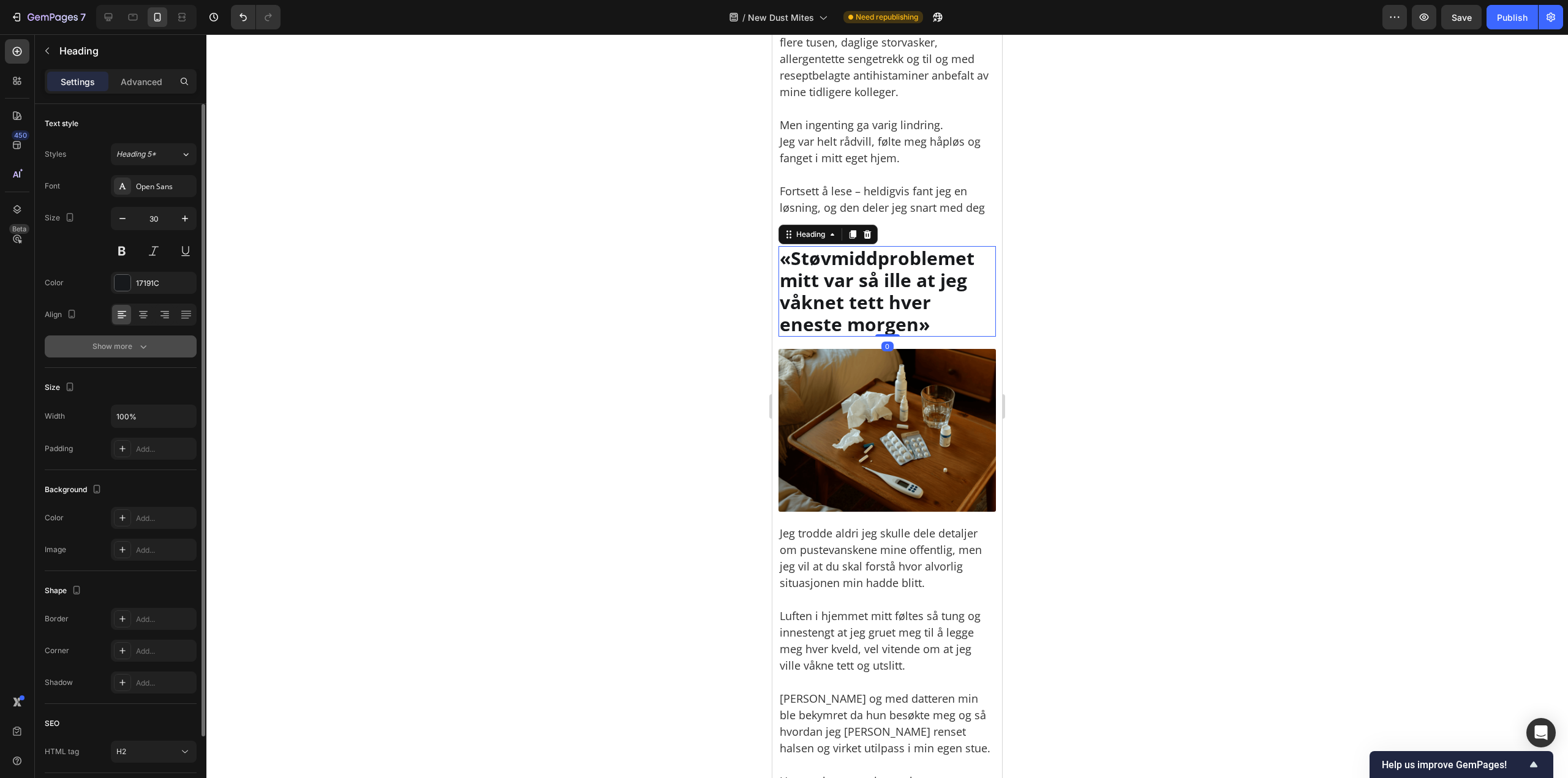
click at [140, 349] on icon "button" at bounding box center [144, 347] width 12 height 12
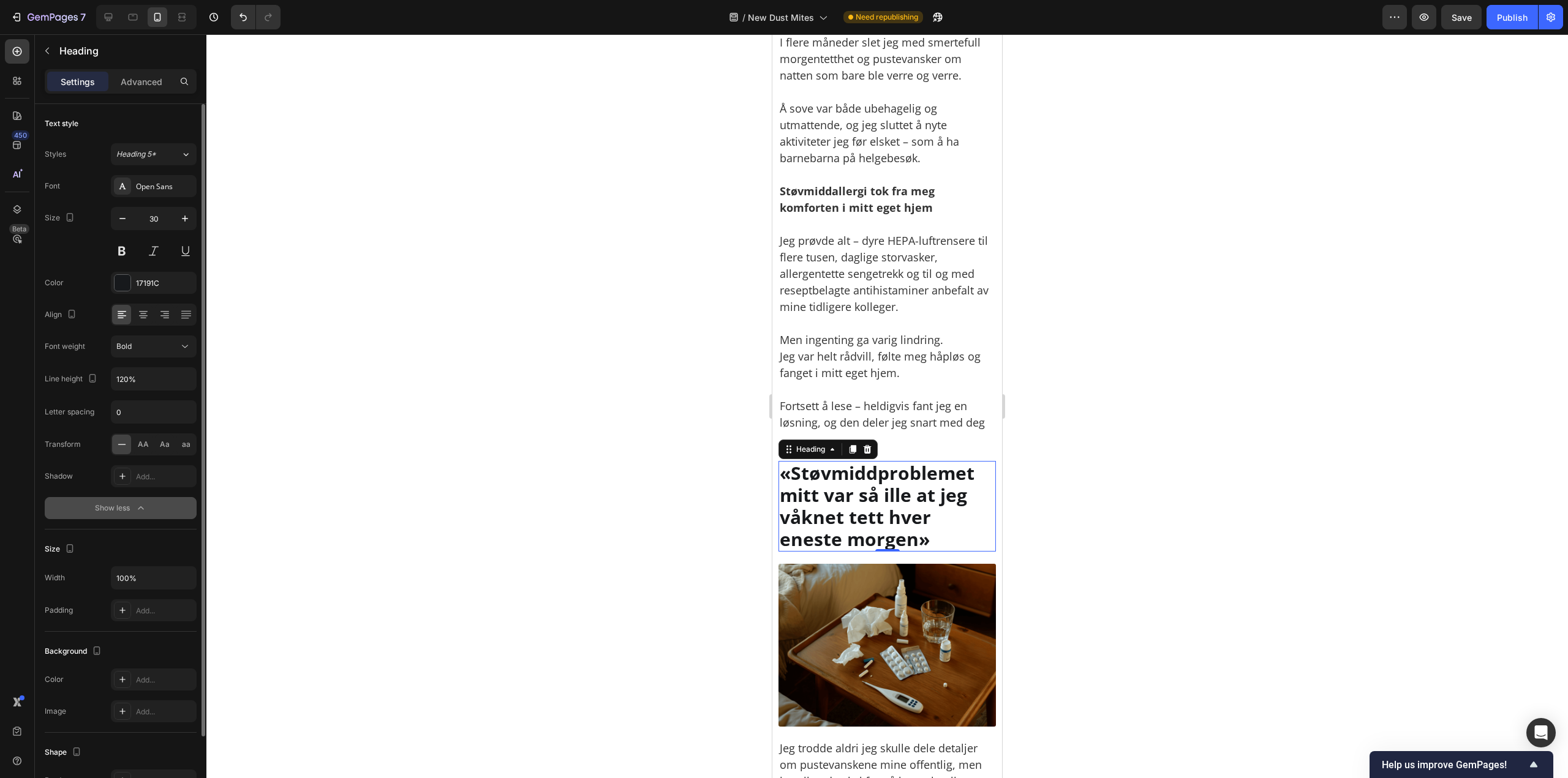
scroll to position [613, 0]
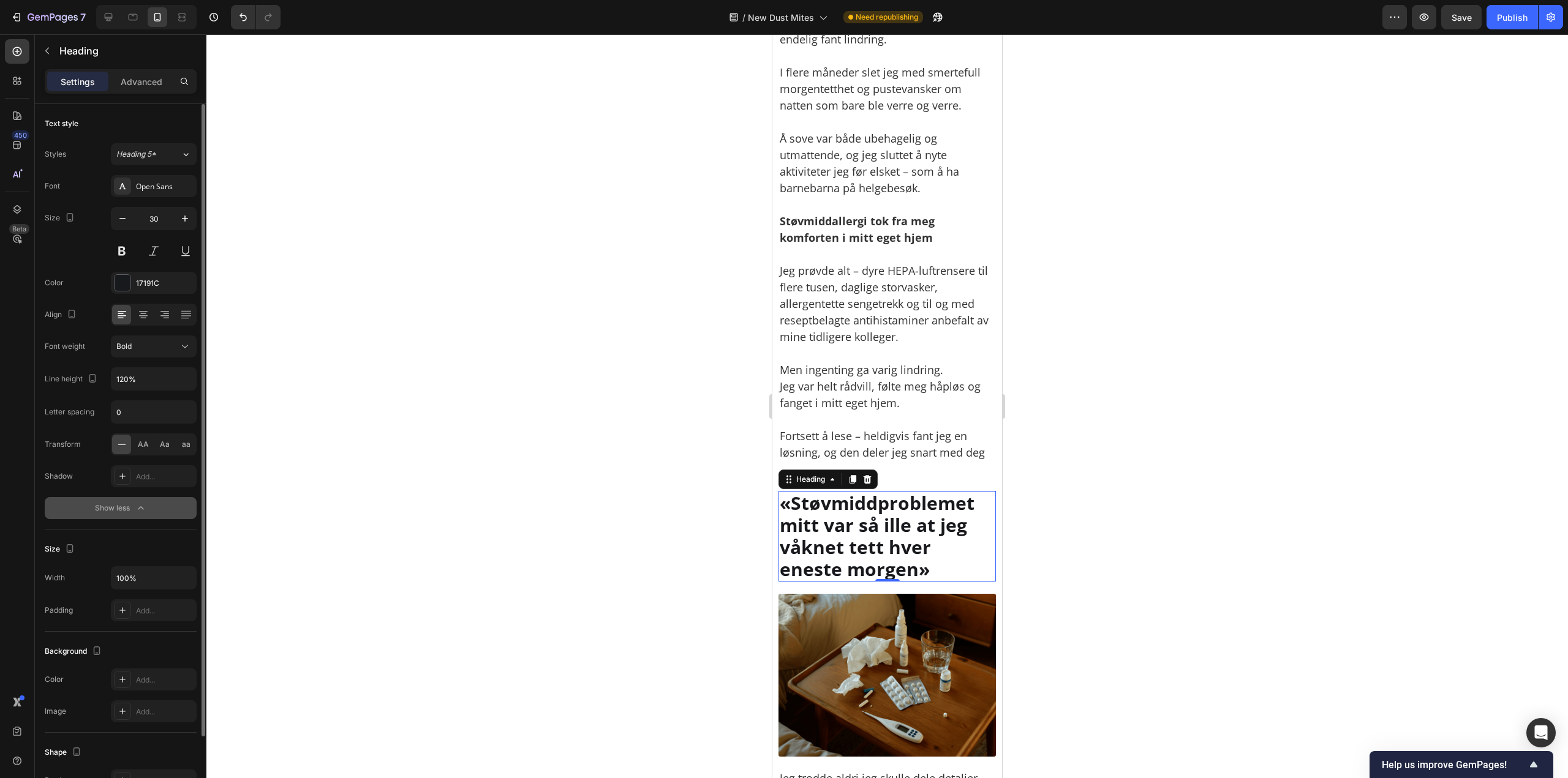
click at [878, 246] on p "Jeg prøvde alt – dyre HEPA-luftrensere til flere tusen, daglige storvasker, all…" at bounding box center [887, 296] width 215 height 99
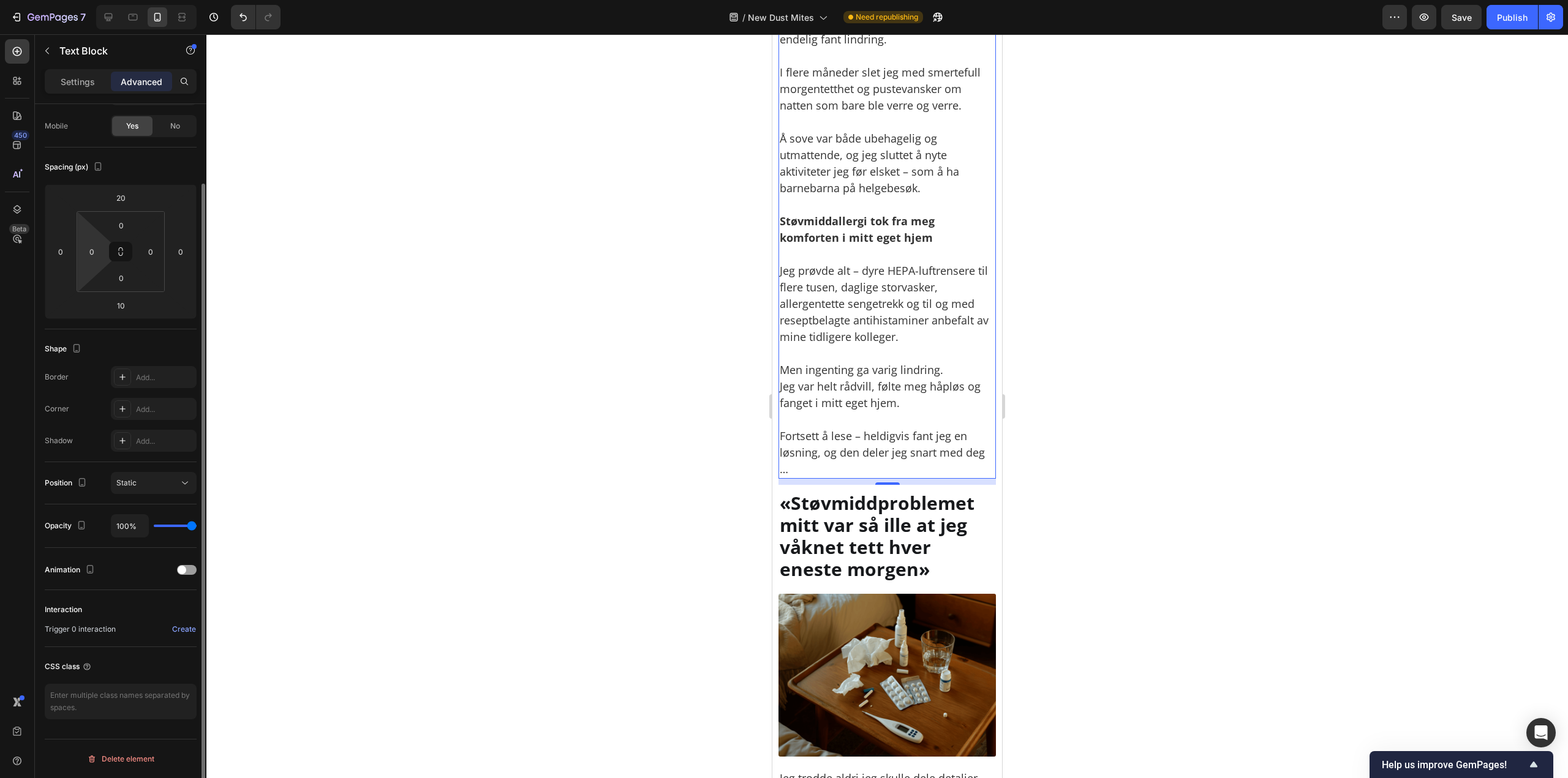
scroll to position [0, 0]
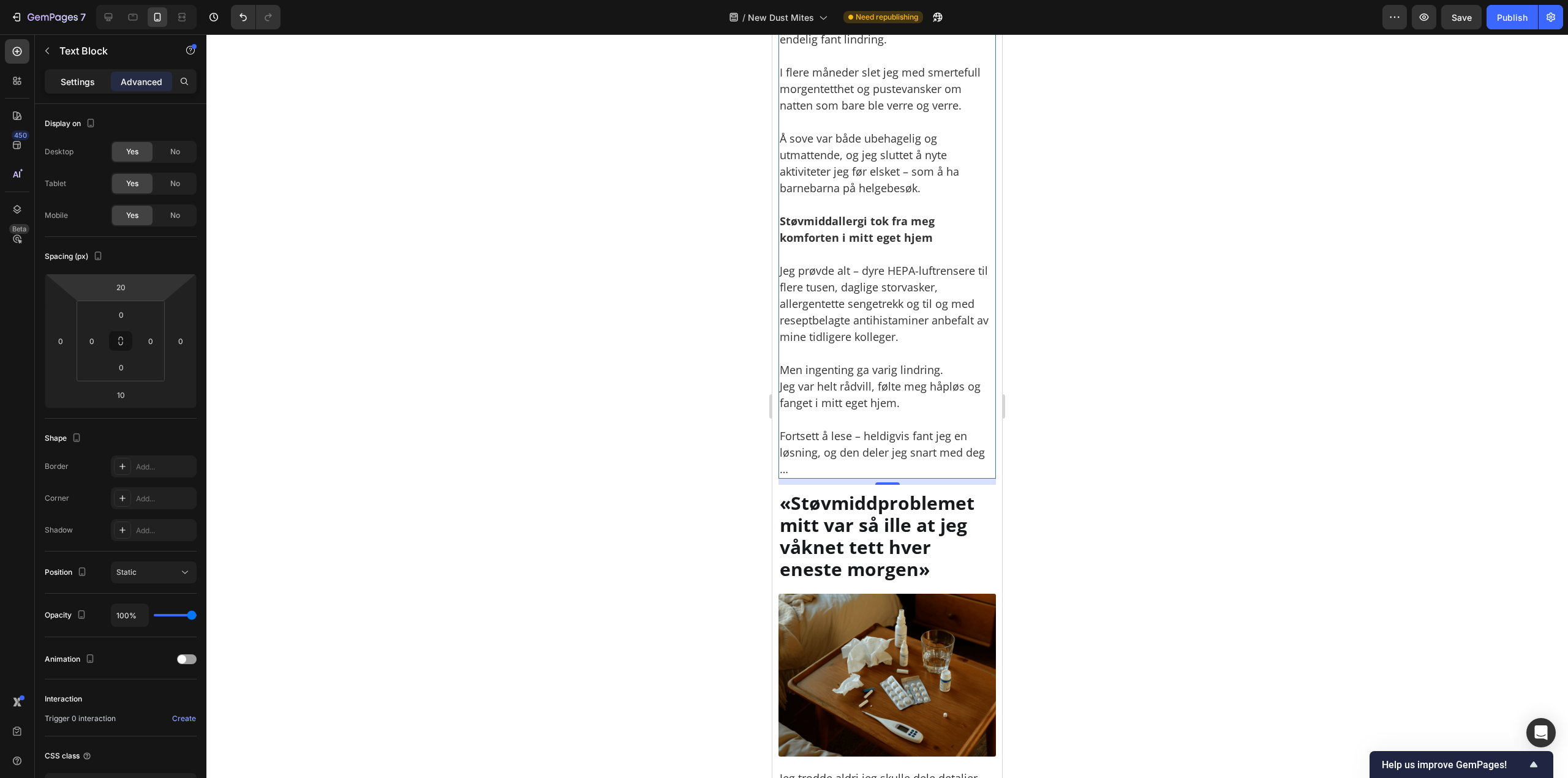
click at [99, 79] on div "Settings" at bounding box center [78, 81] width 62 height 19
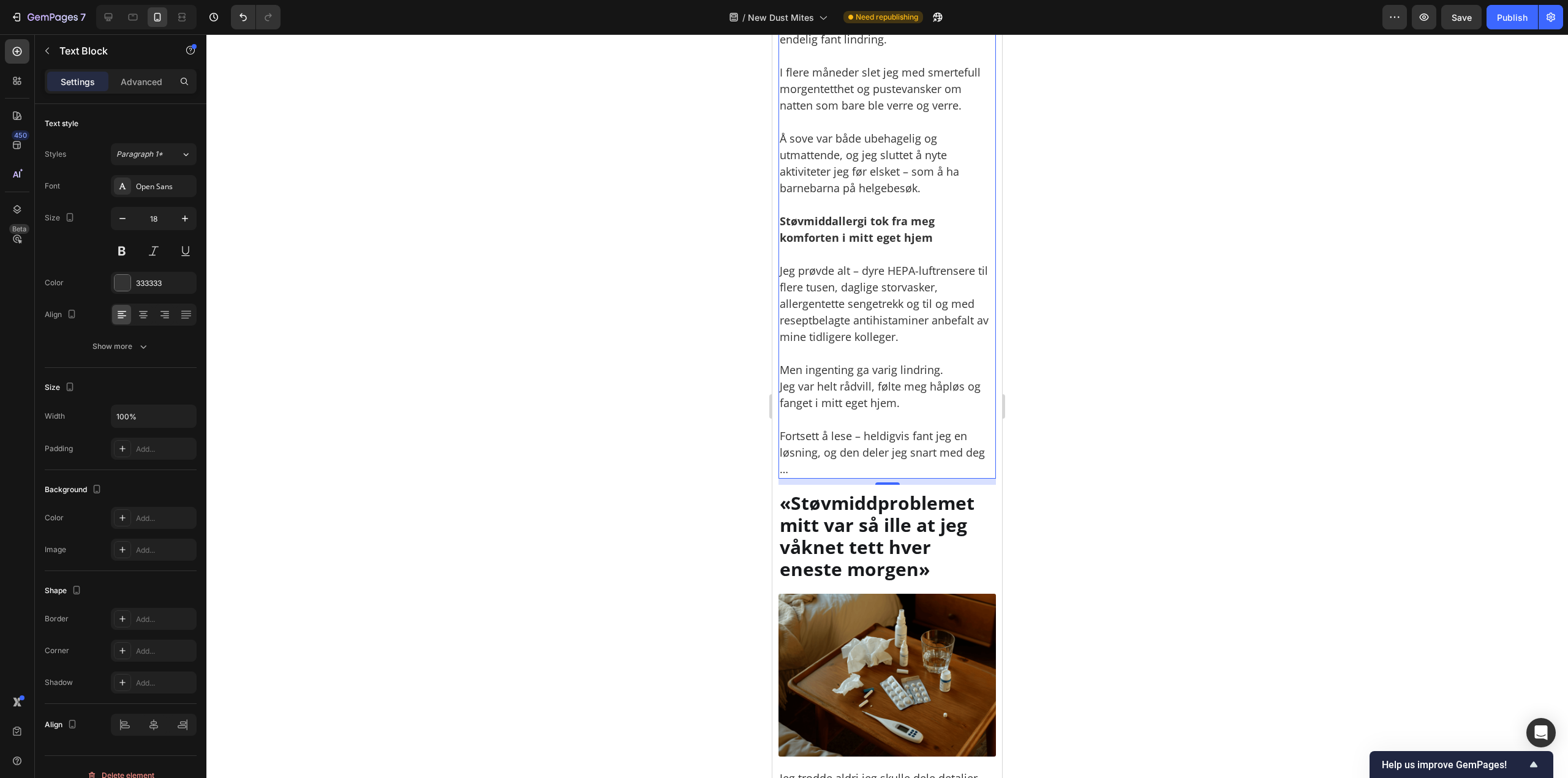
click at [137, 203] on div "Font Open Sans Size 18 Color 333333 Align Show more" at bounding box center [121, 266] width 151 height 182
click at [136, 360] on div "Text style Styles Paragraph 1* Font Open Sans Size 18 Color 333333 Align Show m…" at bounding box center [121, 236] width 151 height 264
click at [132, 353] on button "Show more" at bounding box center [121, 346] width 151 height 22
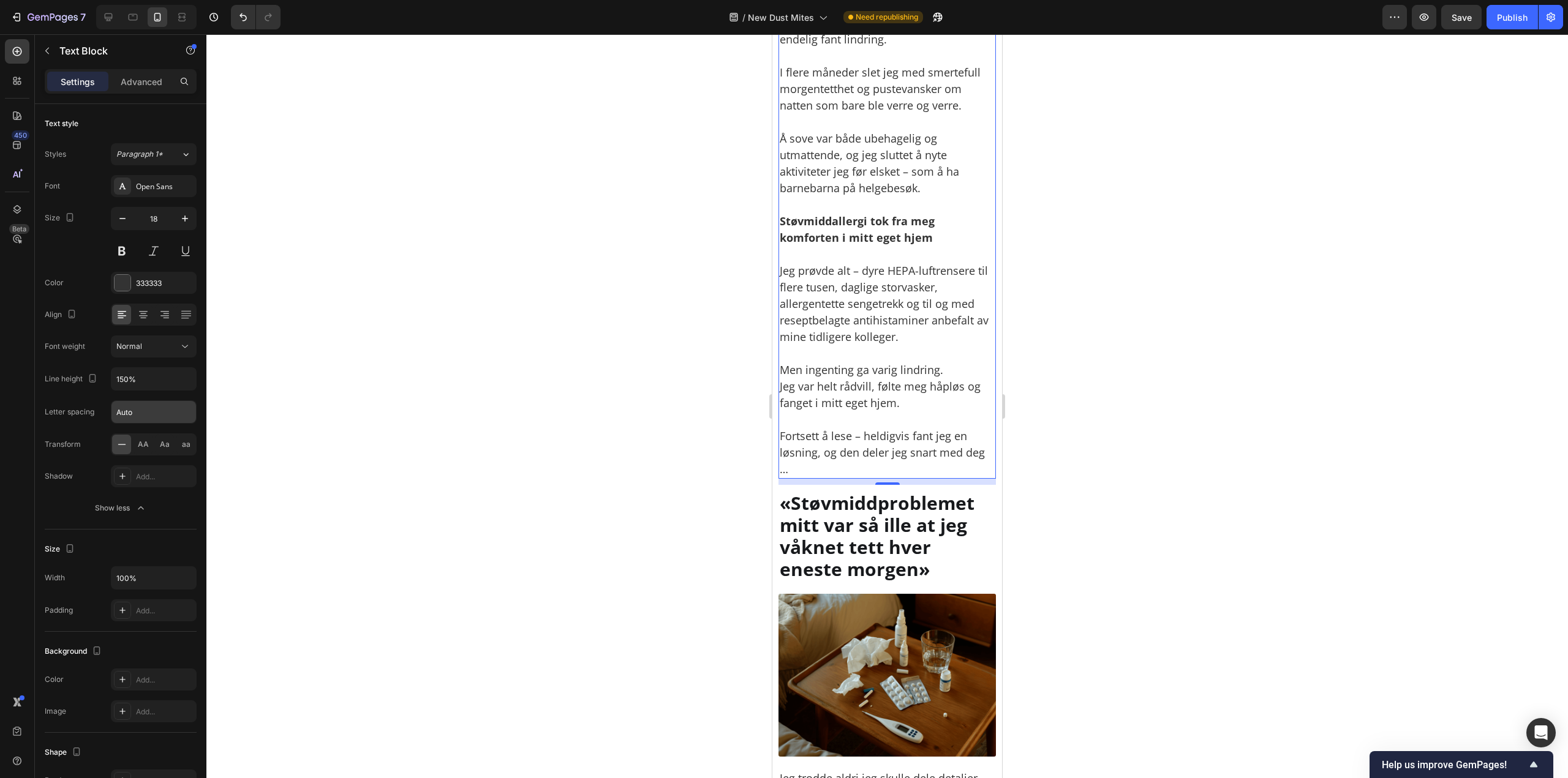
click at [154, 417] on input "Auto" at bounding box center [154, 412] width 85 height 22
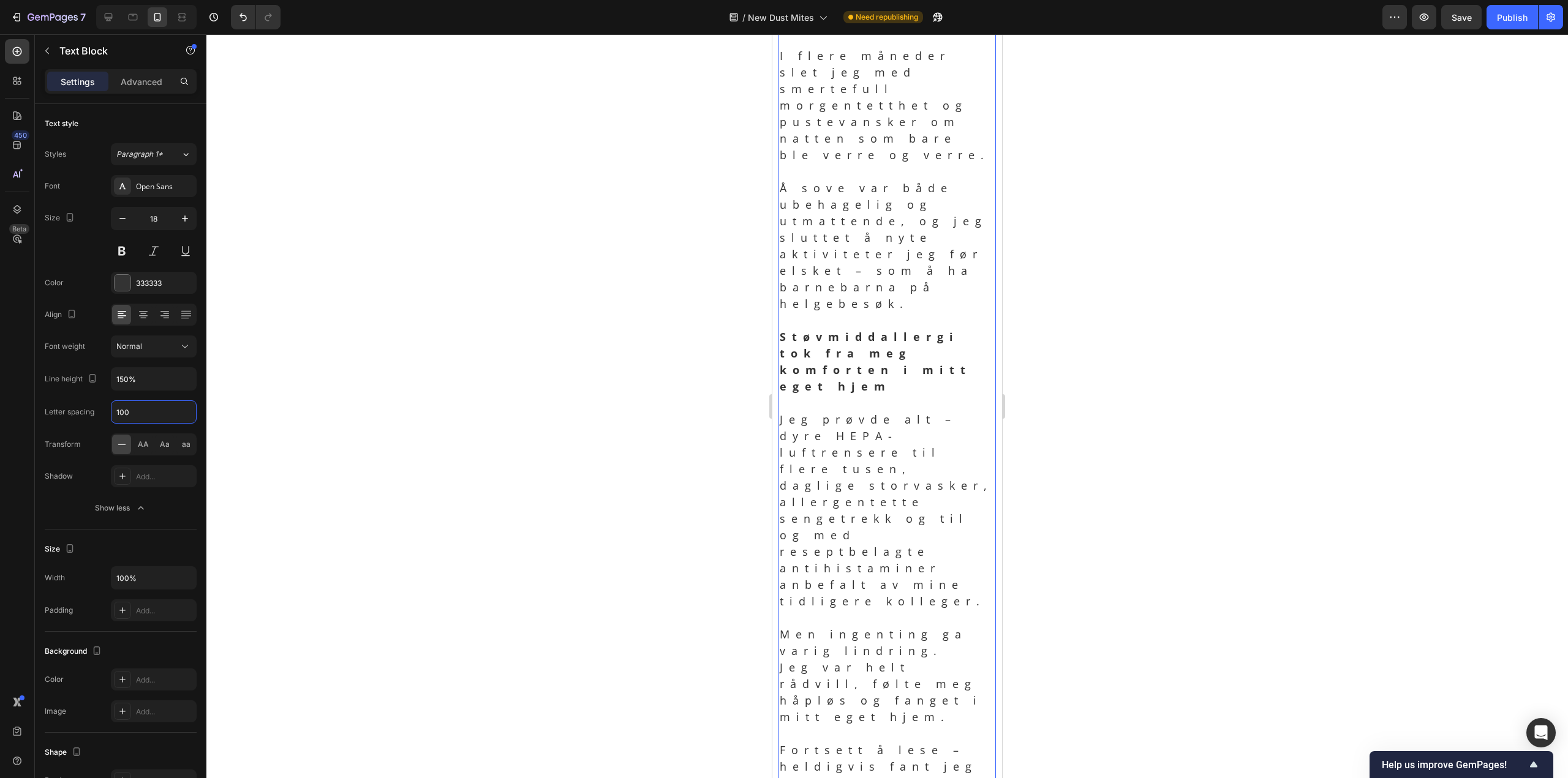
scroll to position [1637, 0]
type input "1"
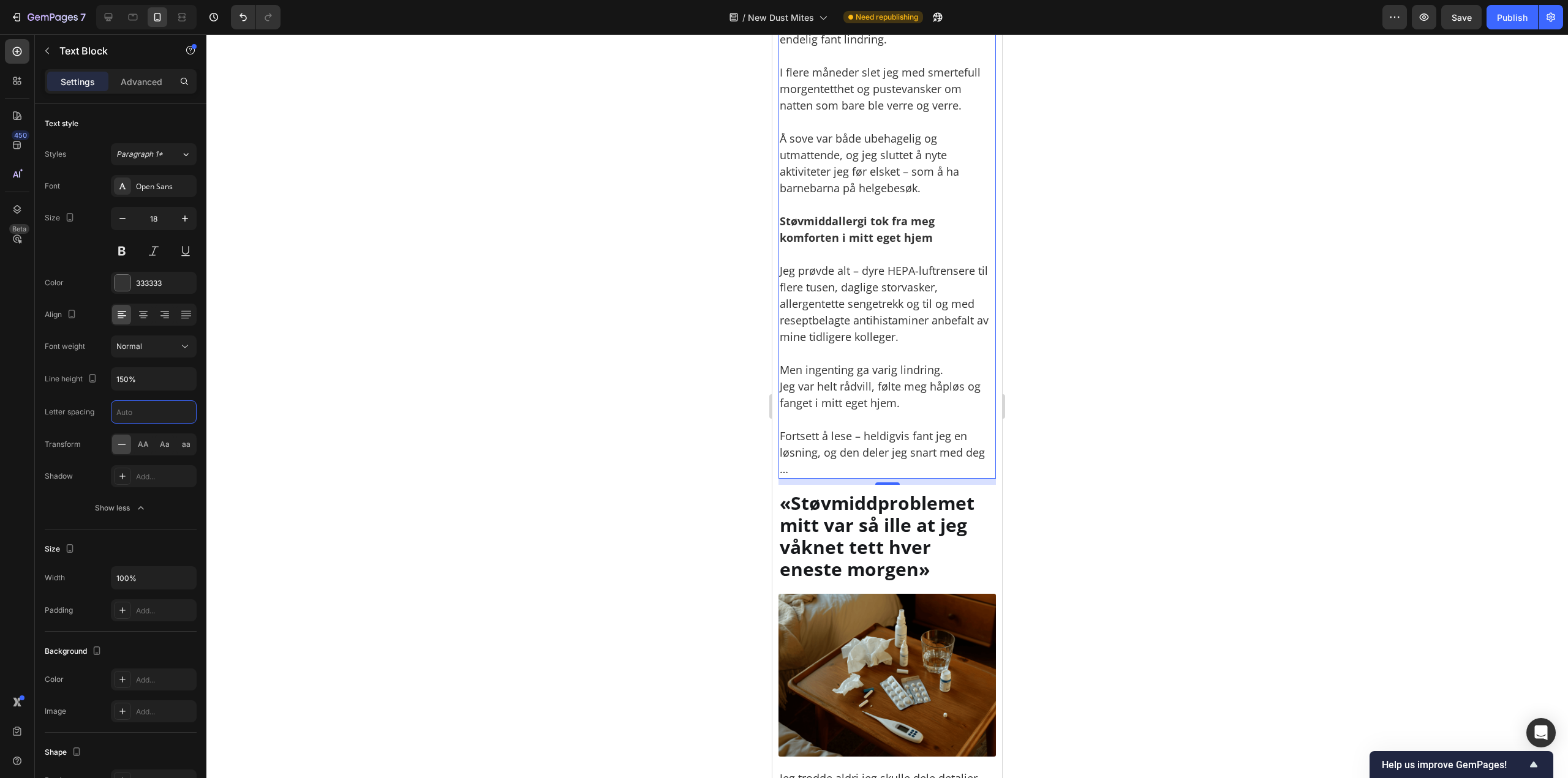
type input "1"
click at [222, 399] on div at bounding box center [887, 406] width 1361 height 744
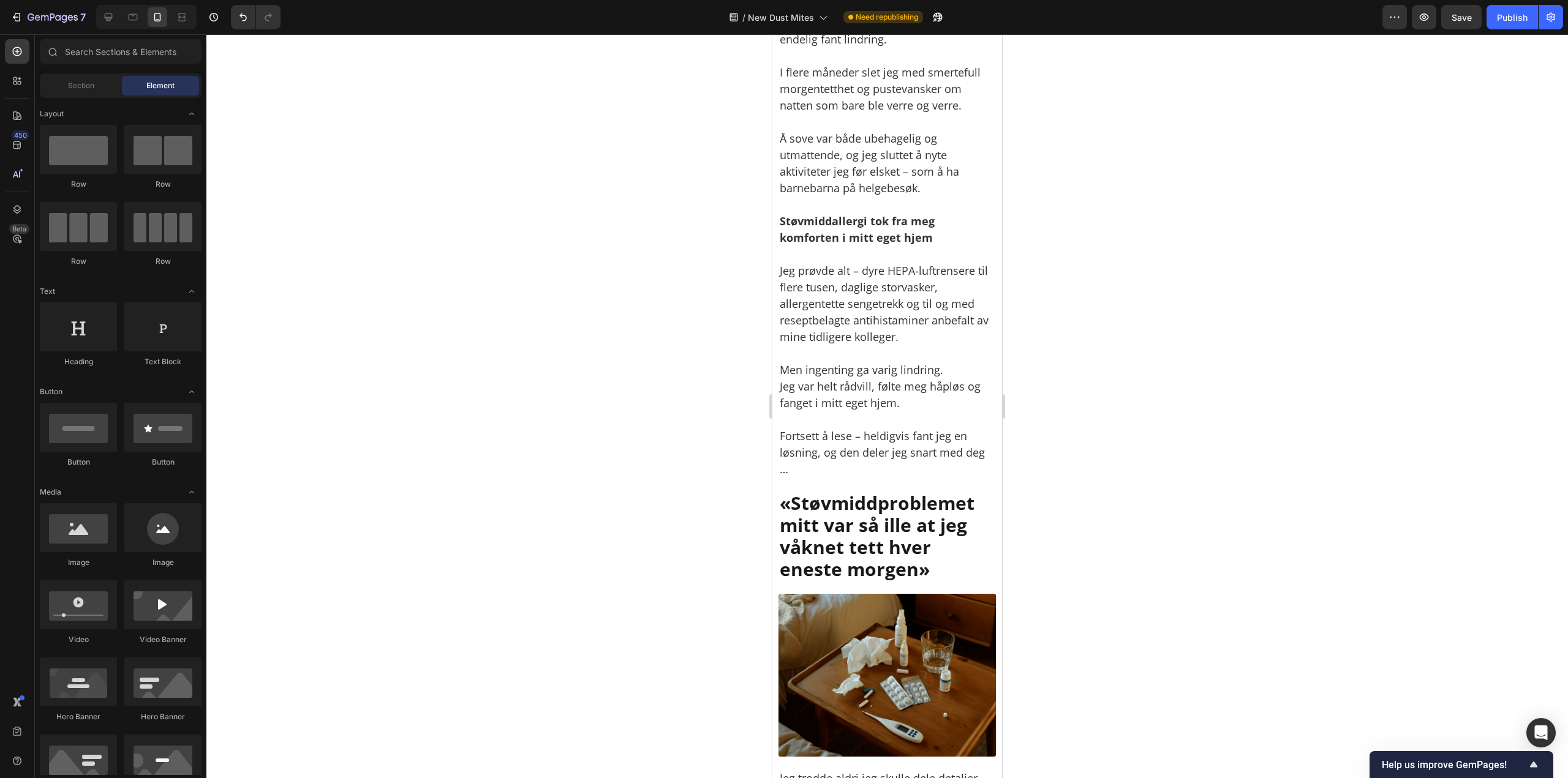
click at [785, 345] on p at bounding box center [887, 353] width 215 height 17
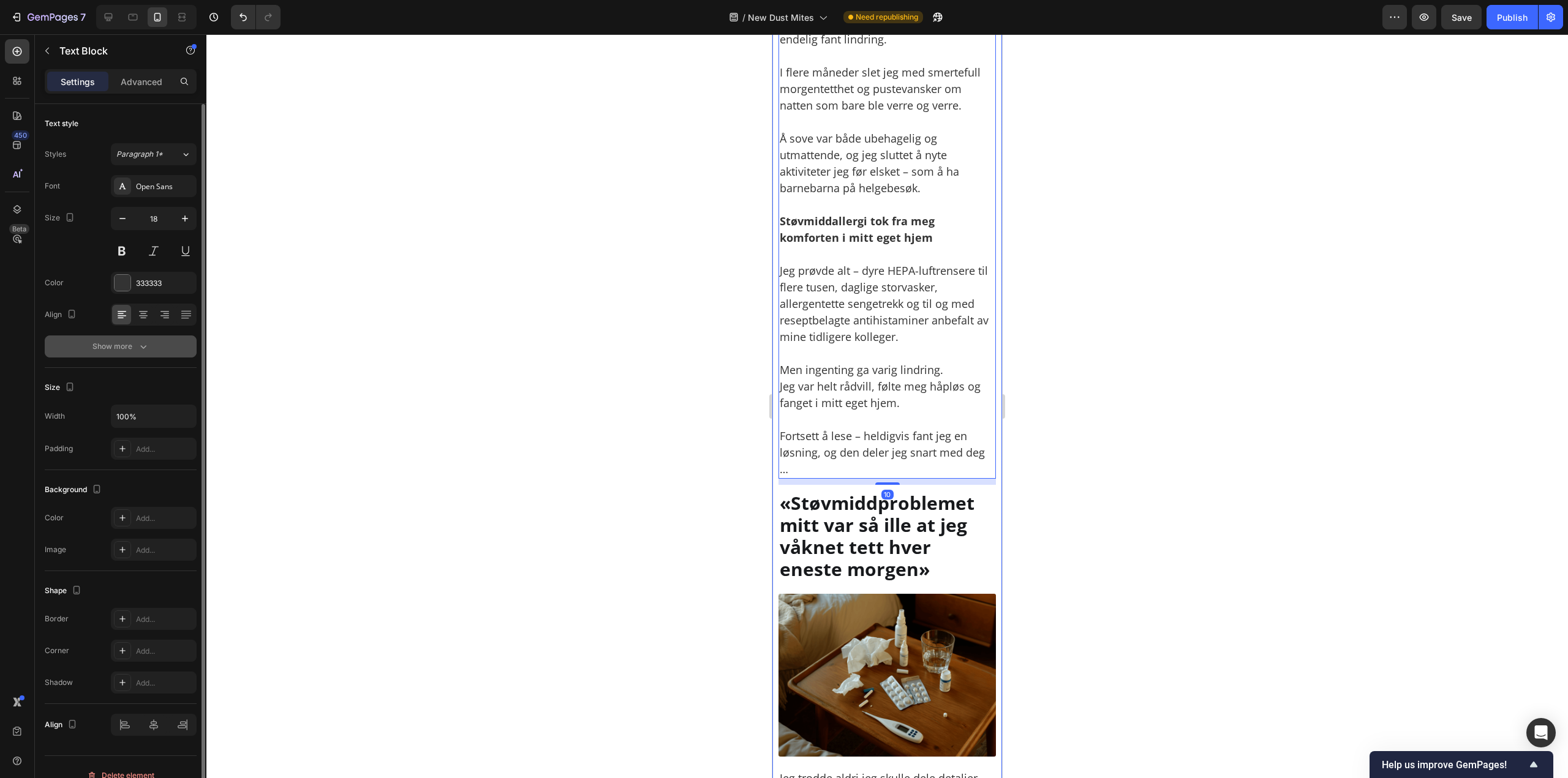
click at [119, 341] on div "Show more" at bounding box center [121, 347] width 57 height 12
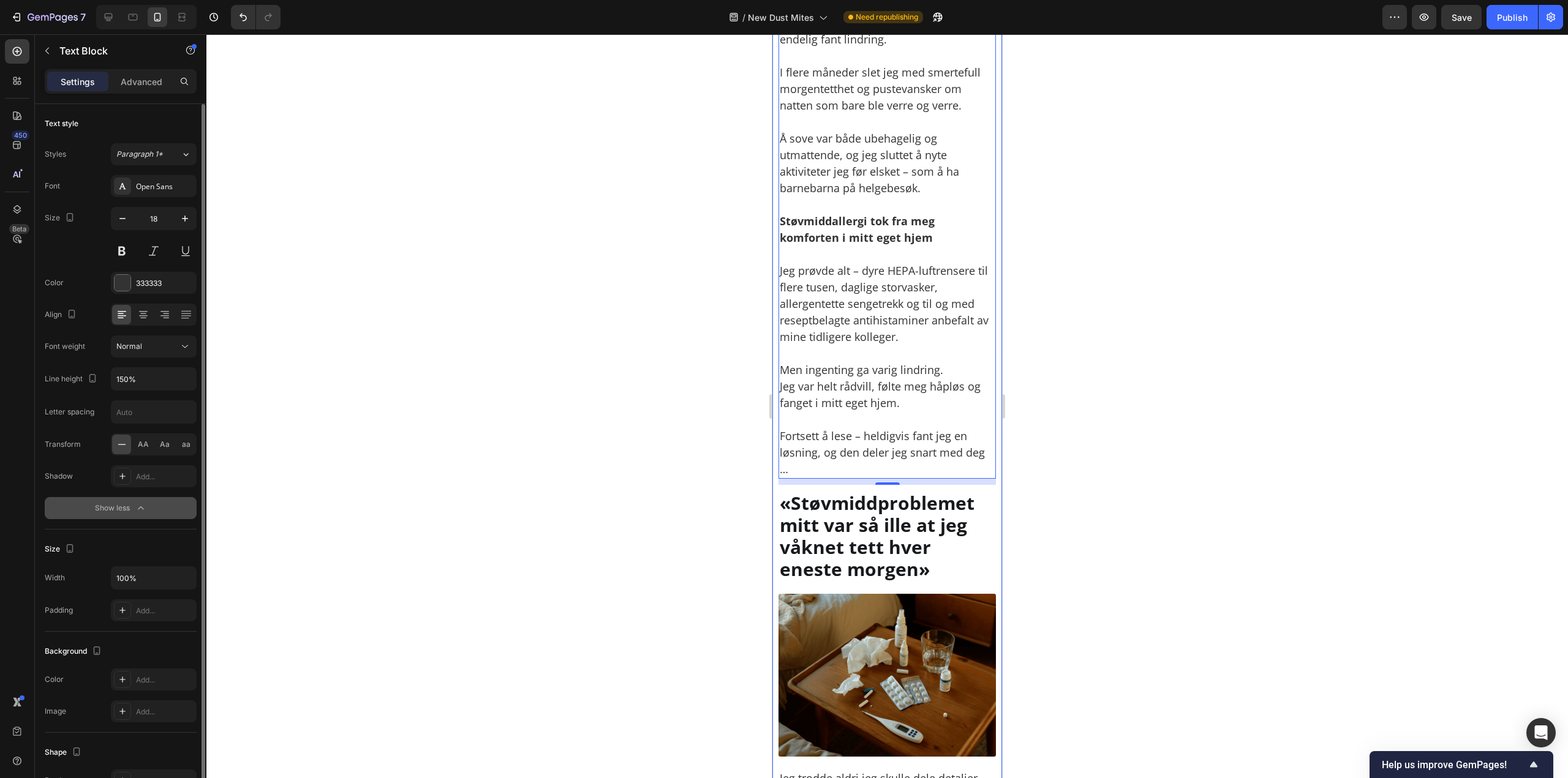
click at [129, 502] on button "Show less" at bounding box center [121, 508] width 151 height 22
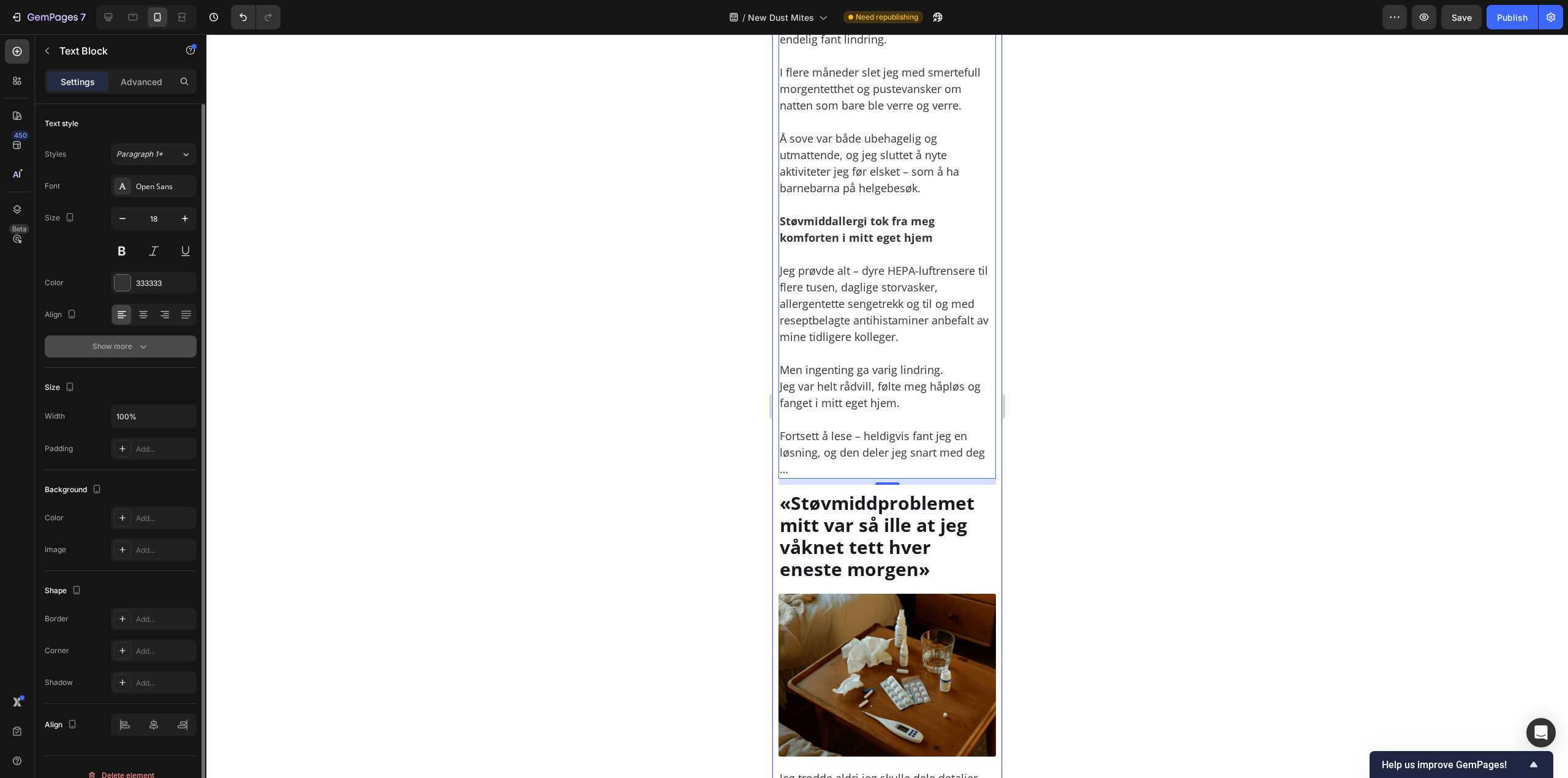
click at [124, 349] on div "Show more" at bounding box center [121, 347] width 57 height 12
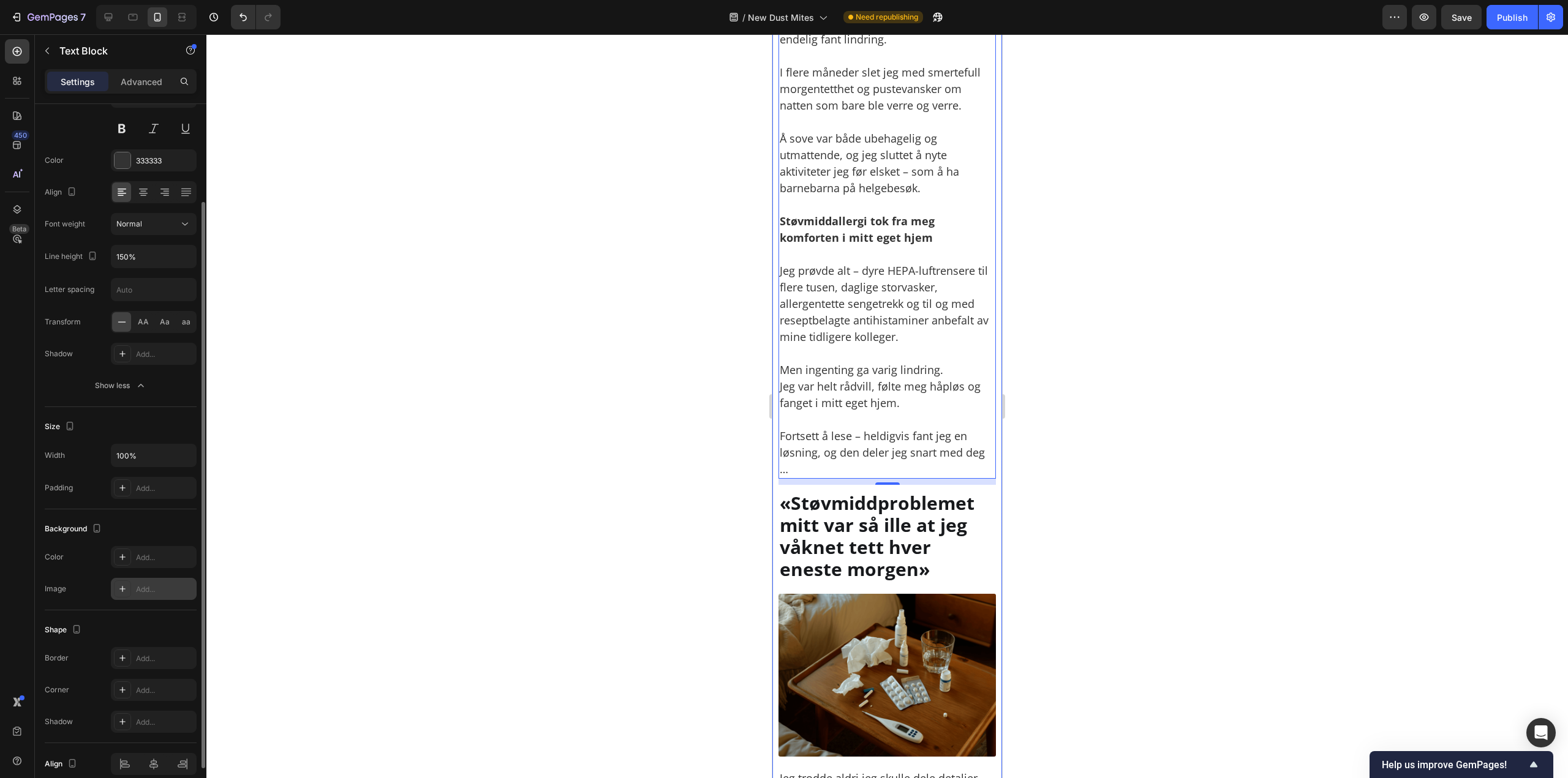
scroll to position [178, 0]
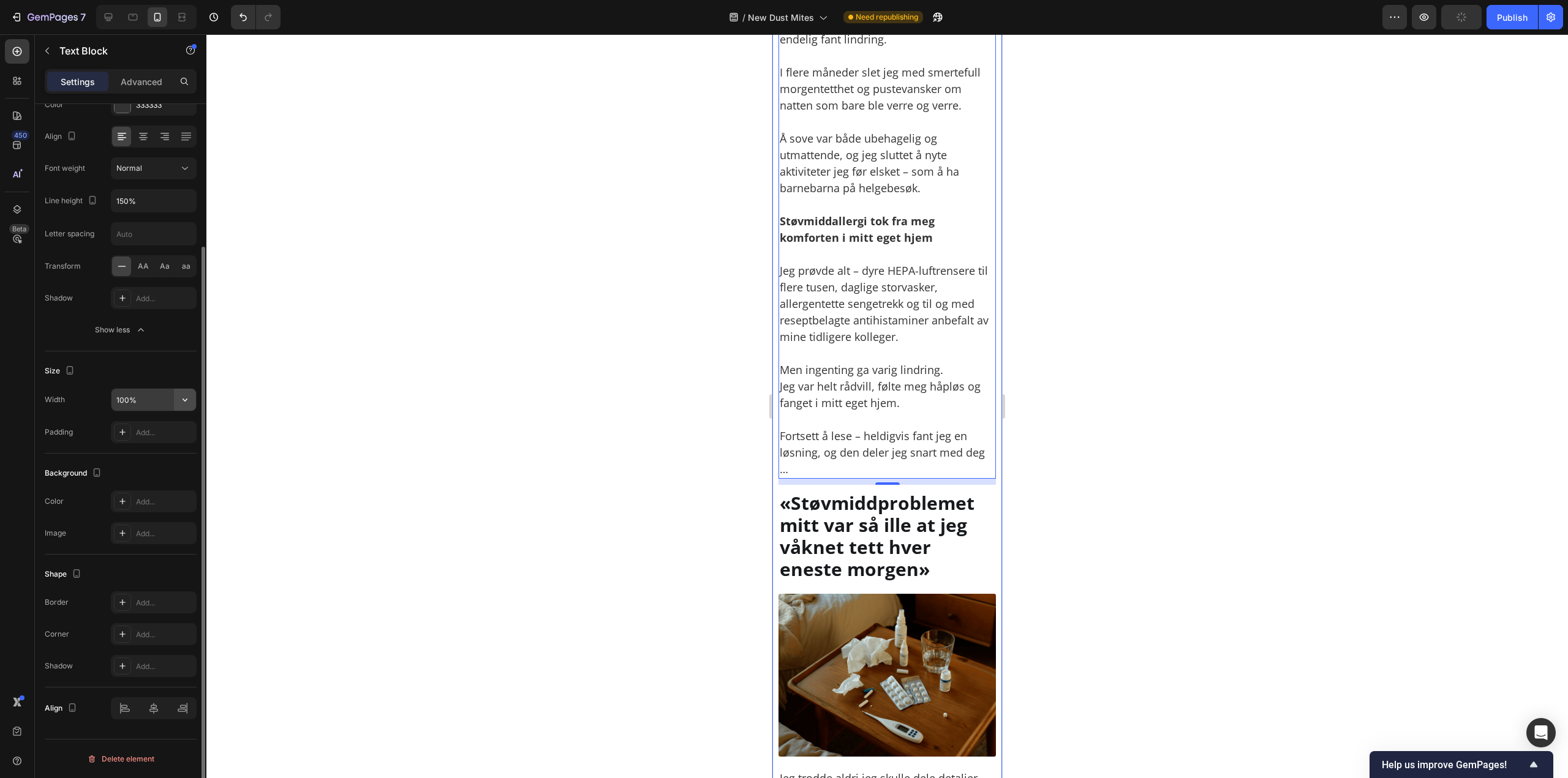
click at [180, 399] on icon "button" at bounding box center [185, 400] width 12 height 12
click at [176, 425] on div "Fit content Auto" at bounding box center [141, 430] width 100 height 23
click at [172, 411] on div "Auto" at bounding box center [153, 400] width 85 height 23
click at [176, 402] on button "button" at bounding box center [185, 400] width 22 height 22
click at [164, 444] on div "Full 100%" at bounding box center [141, 454] width 100 height 23
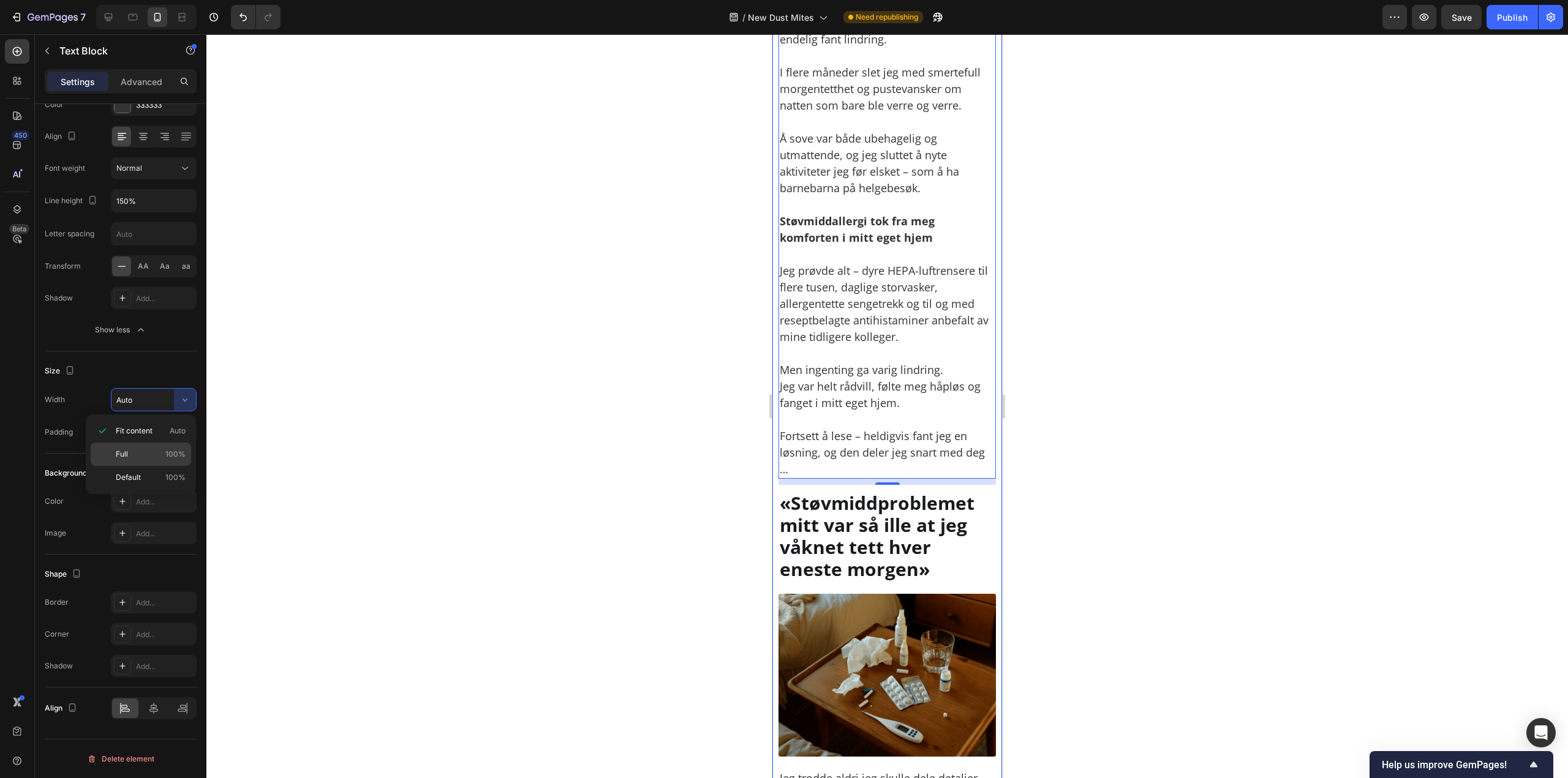
type input "100%"
click at [188, 398] on icon "button" at bounding box center [185, 400] width 12 height 12
click at [196, 401] on div "100%" at bounding box center [153, 400] width 85 height 23
click at [165, 434] on div "Add..." at bounding box center [164, 432] width 57 height 11
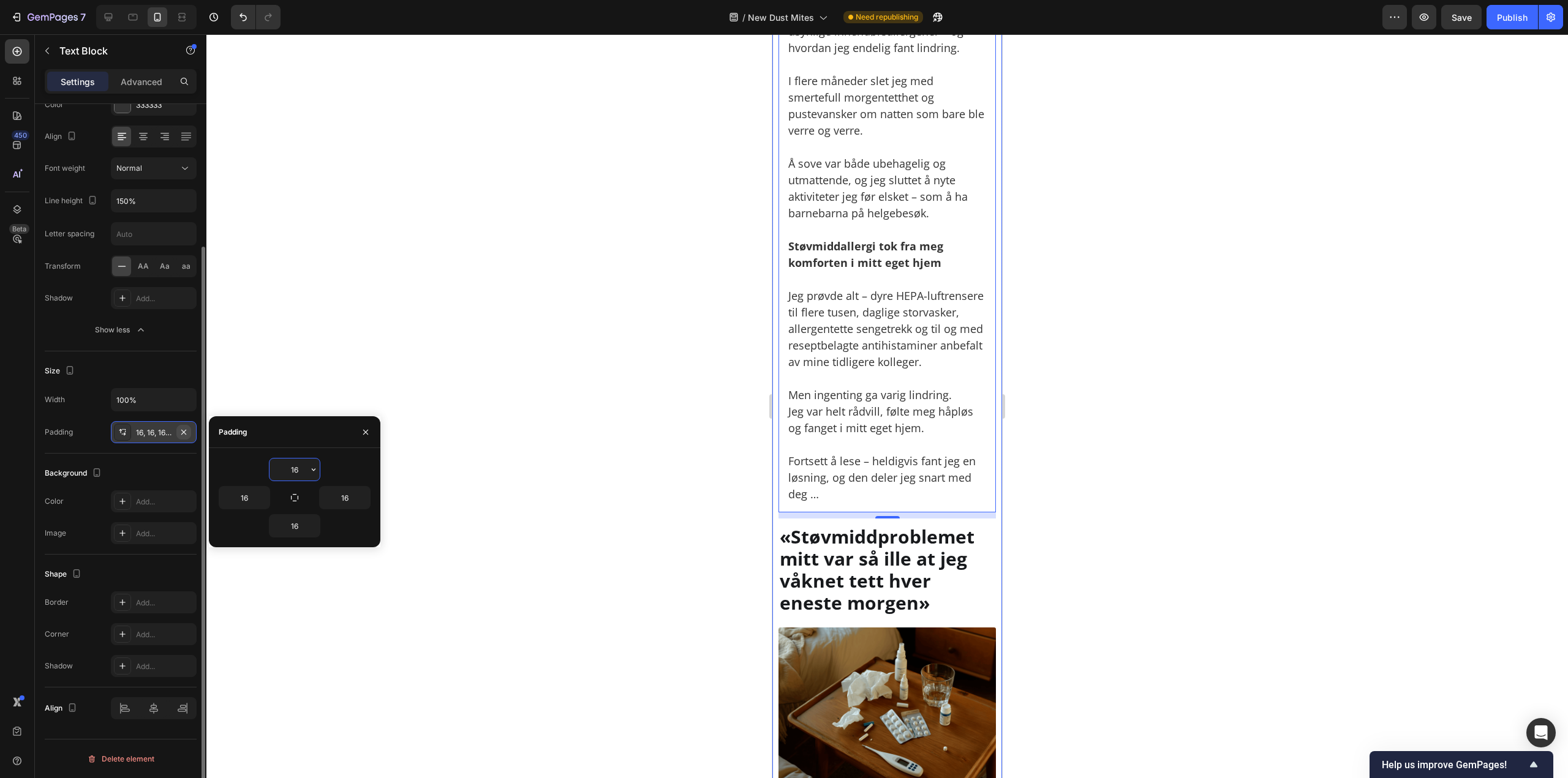
click at [188, 432] on button "button" at bounding box center [183, 432] width 15 height 15
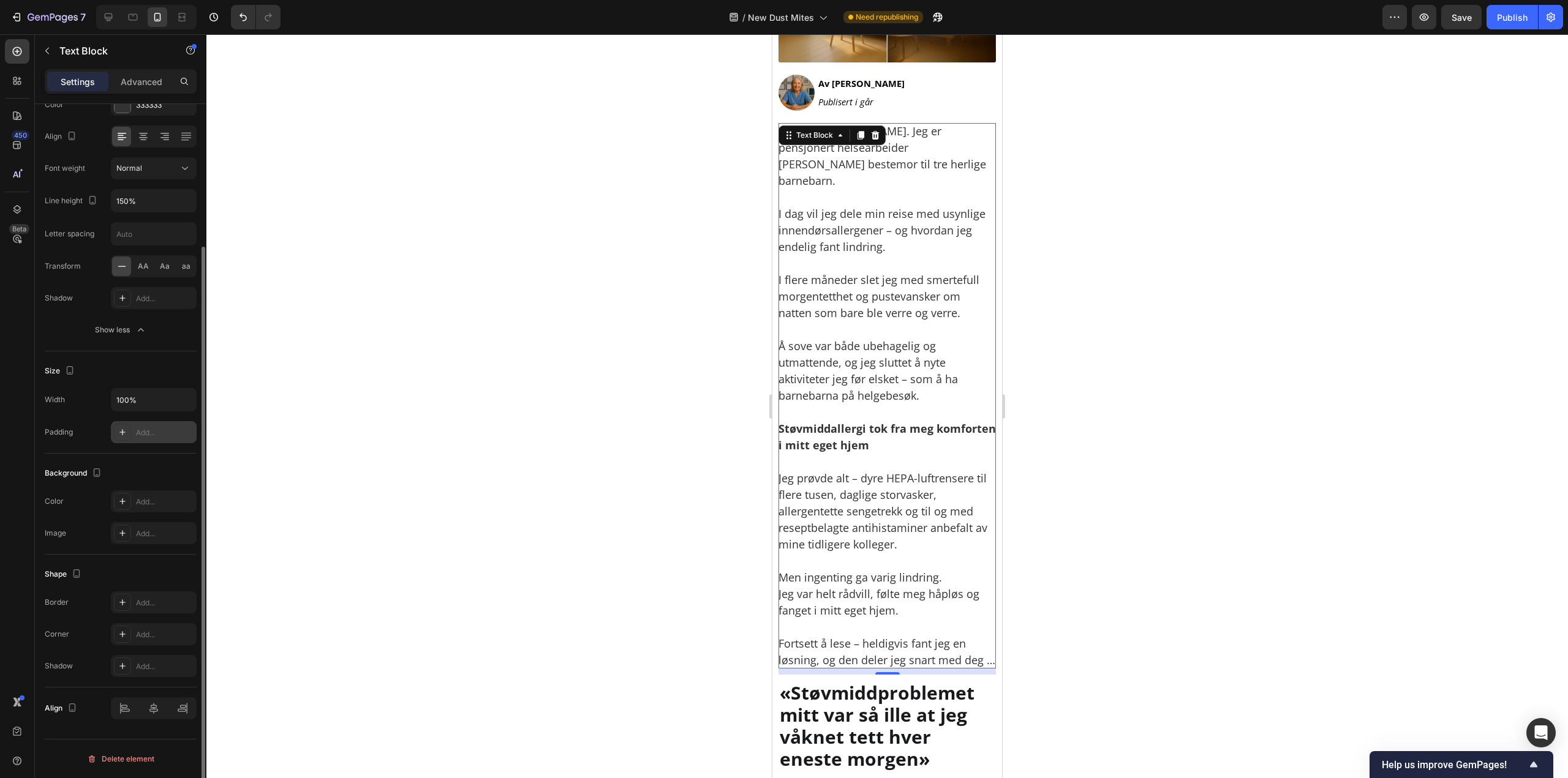
scroll to position [306, 0]
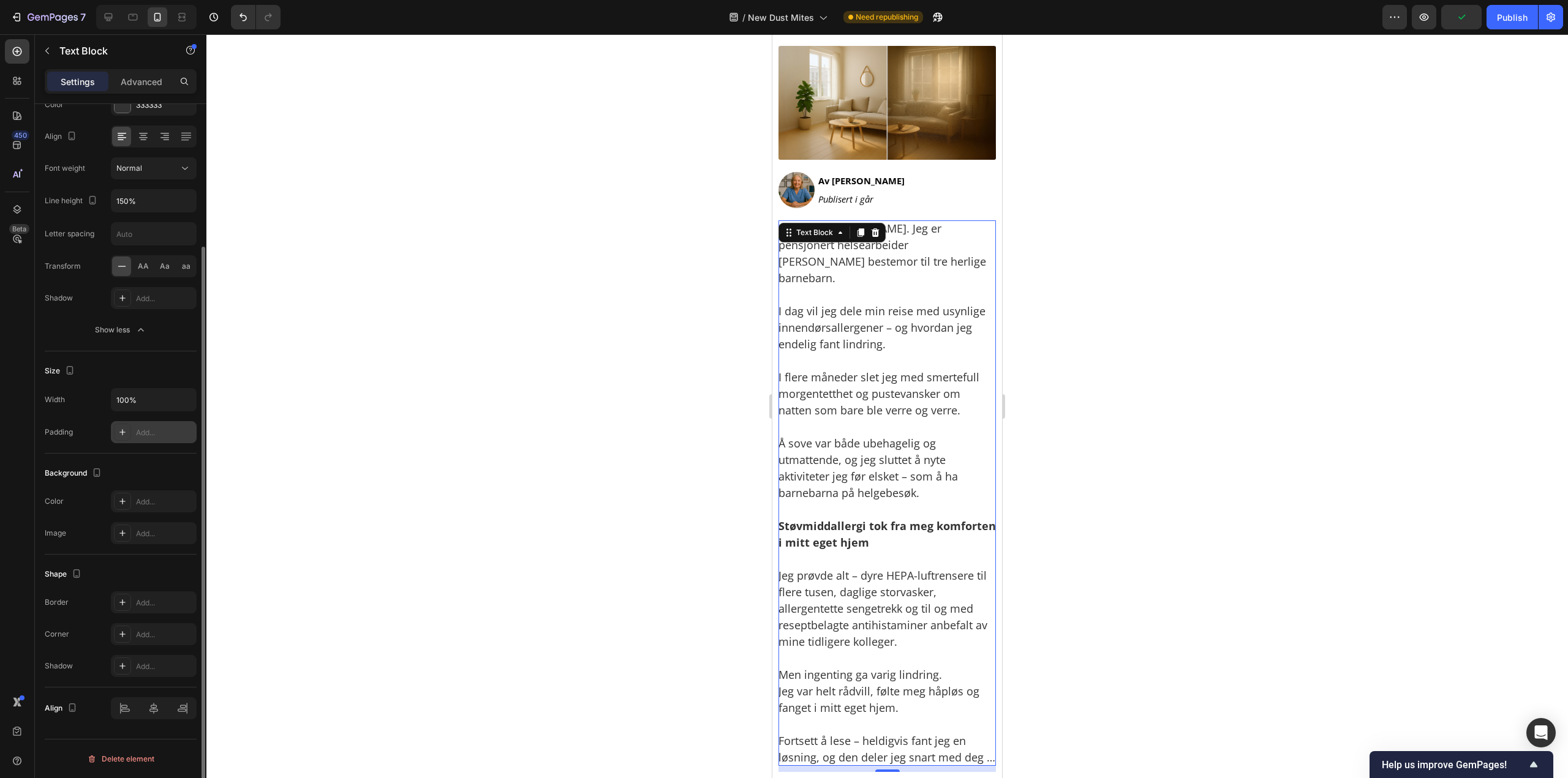
click at [1079, 237] on div at bounding box center [887, 406] width 1361 height 744
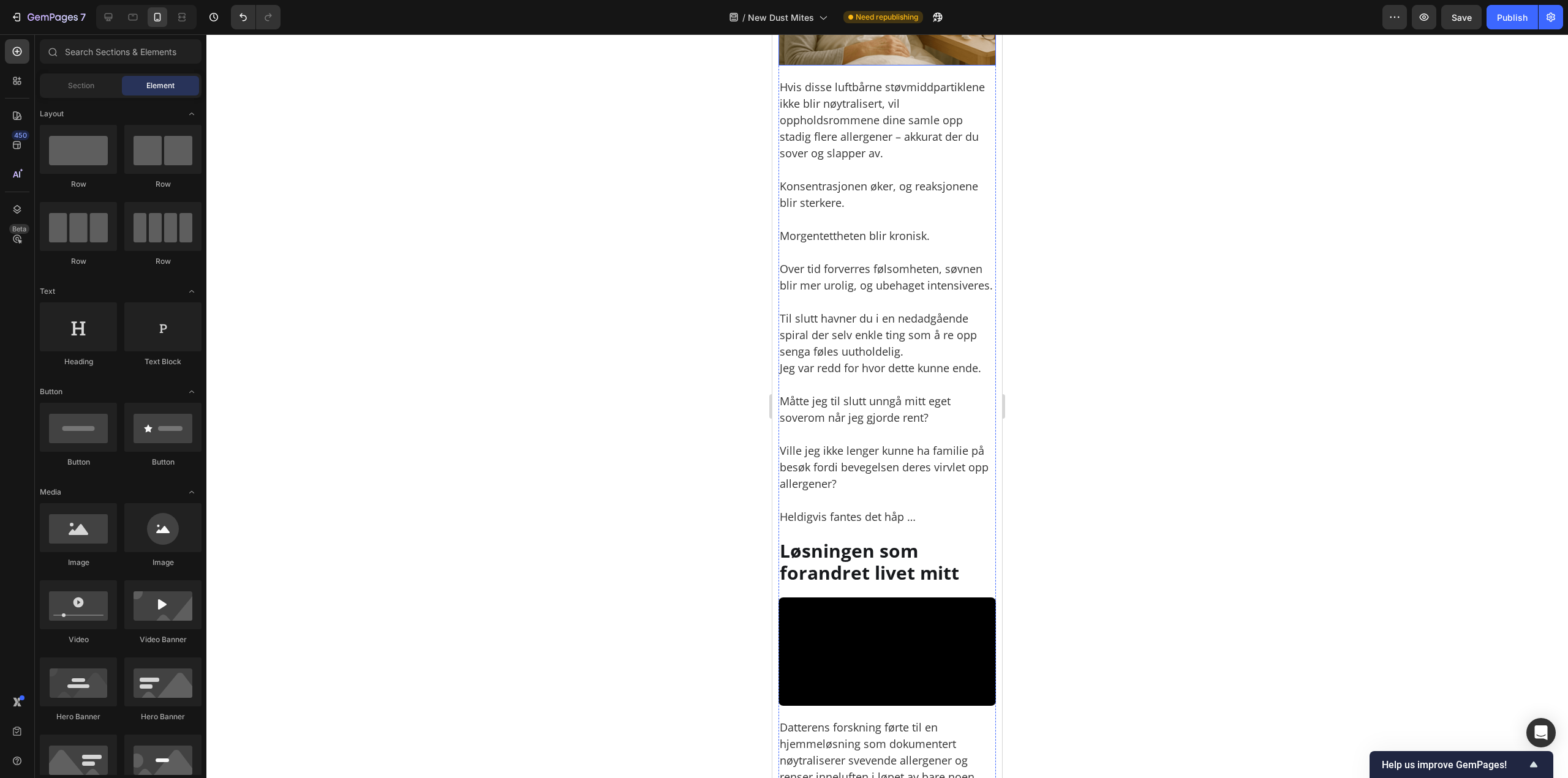
scroll to position [2999, 0]
